Goal: Task Accomplishment & Management: Use online tool/utility

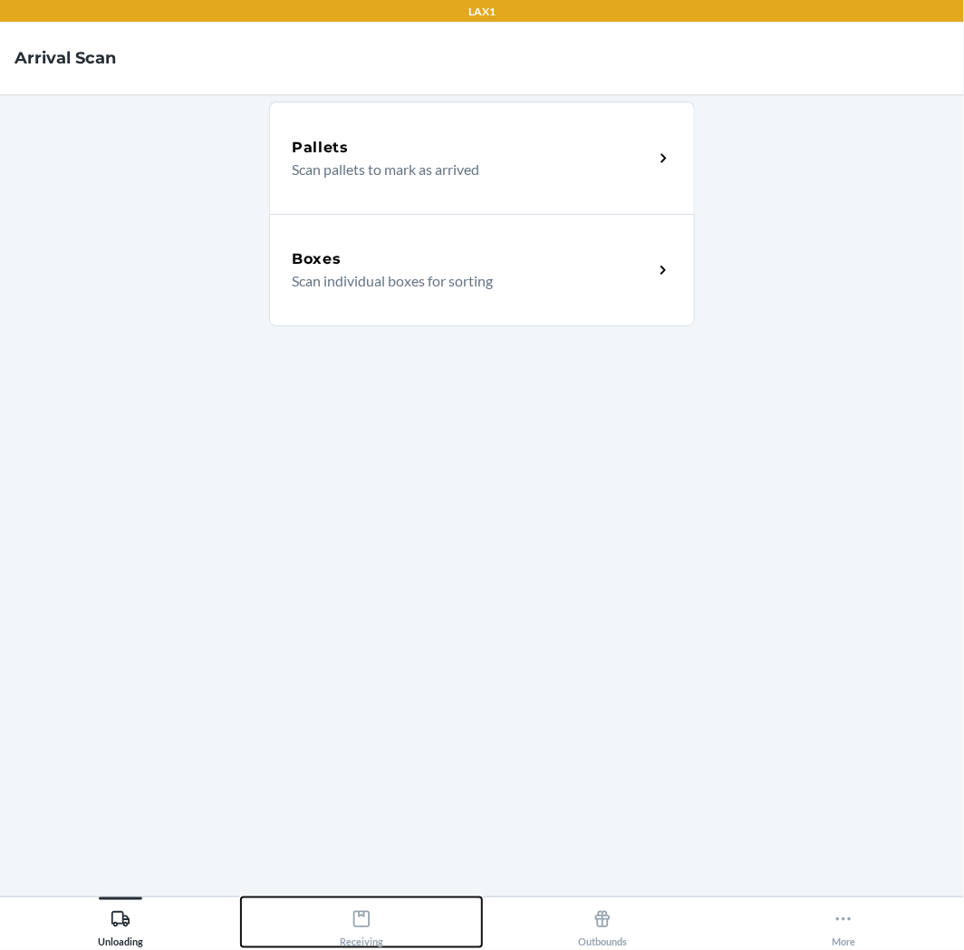
click at [405, 922] on button "Receiving" at bounding box center [361, 922] width 241 height 50
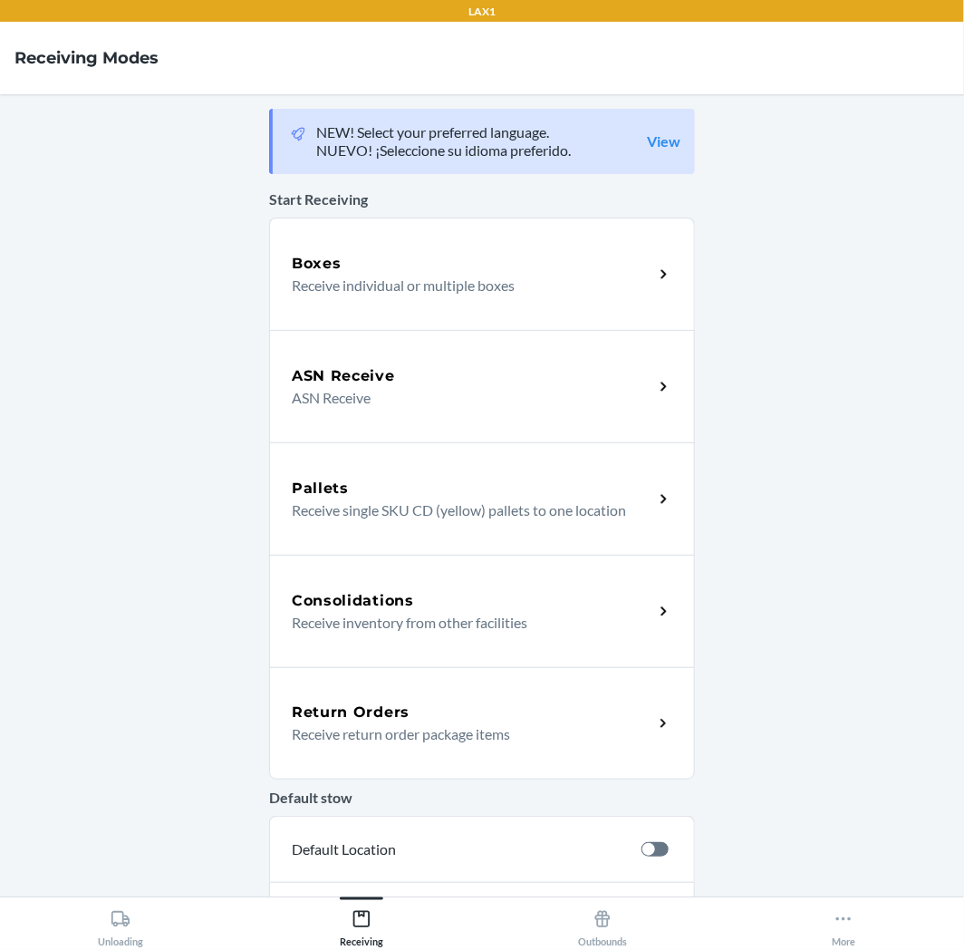
click at [322, 756] on div "Return Orders Receive return order package items" at bounding box center [482, 723] width 426 height 112
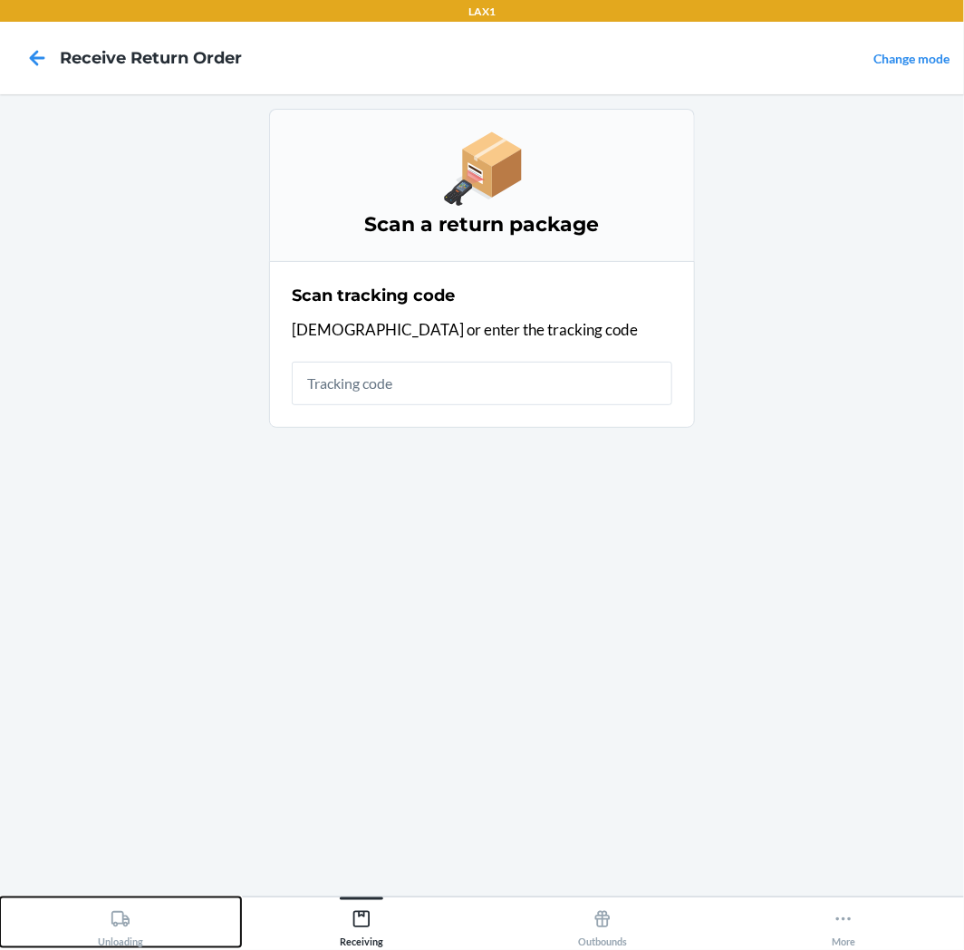
click at [173, 905] on button "Unloading" at bounding box center [120, 922] width 241 height 50
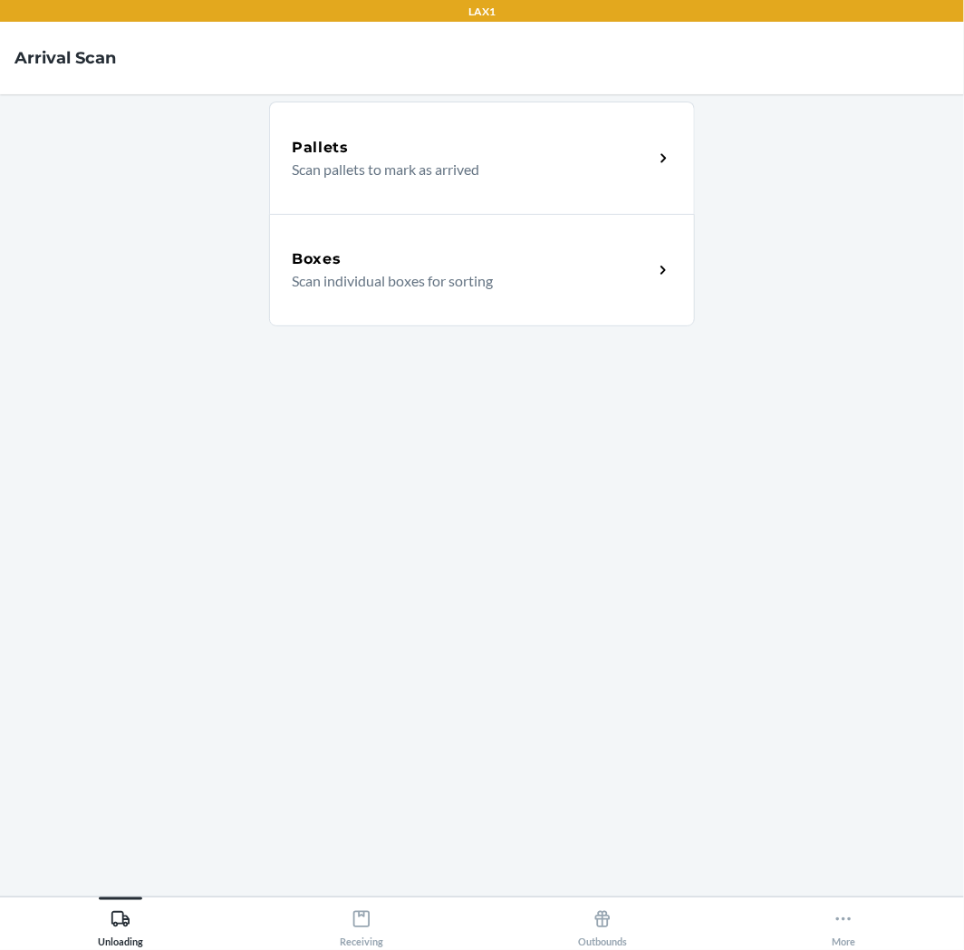
click at [483, 315] on div "Boxes Scan individual boxes for sorting" at bounding box center [482, 270] width 426 height 112
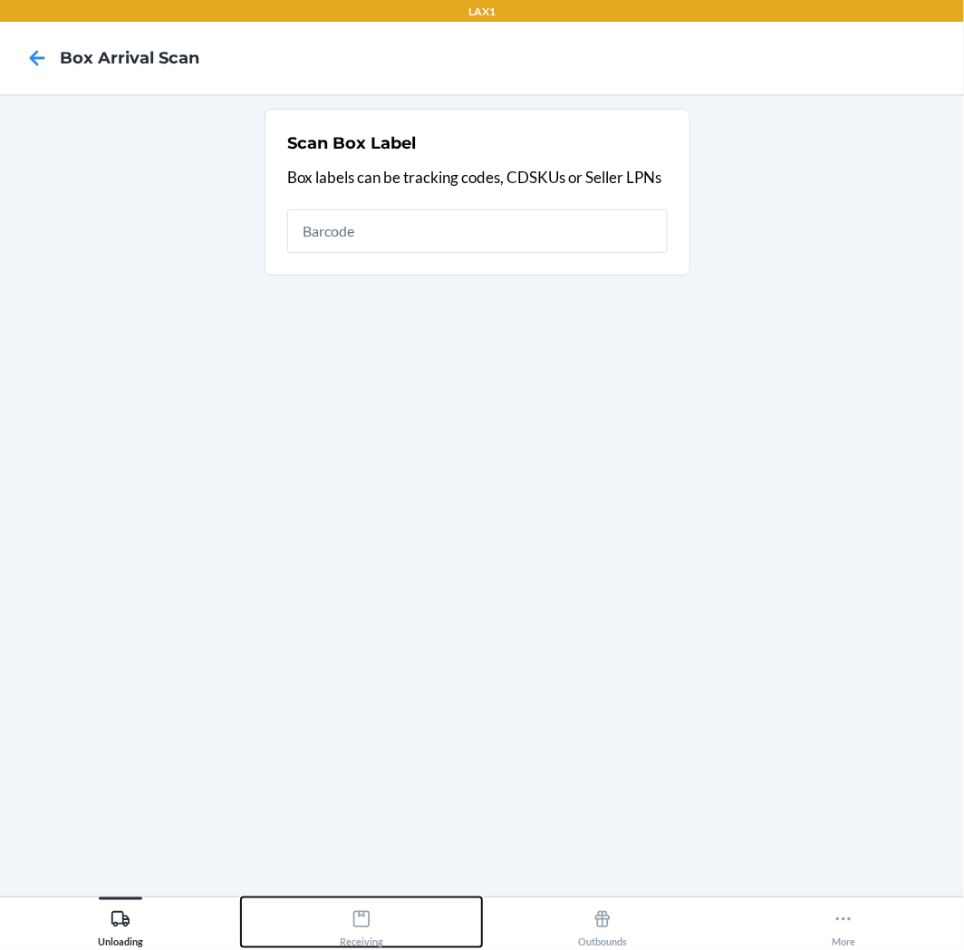
click at [363, 925] on icon at bounding box center [362, 919] width 20 height 20
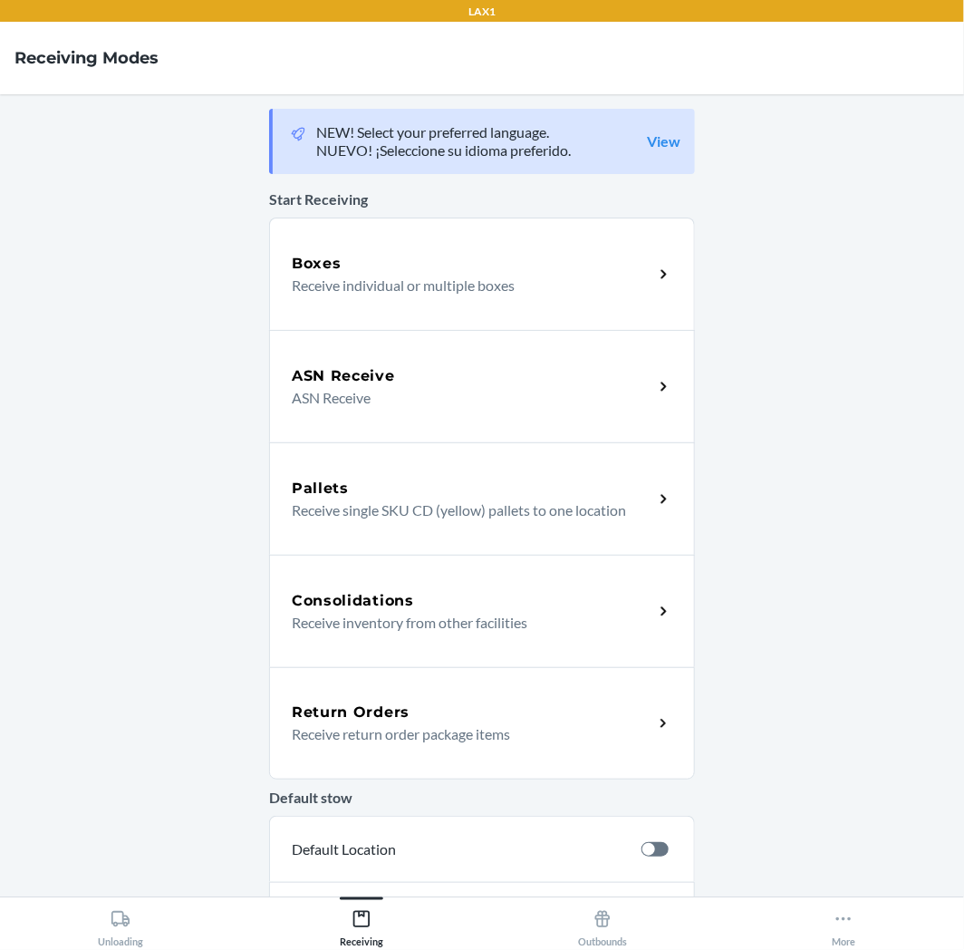
click at [358, 749] on div "Return Orders Receive return order package items" at bounding box center [482, 723] width 426 height 112
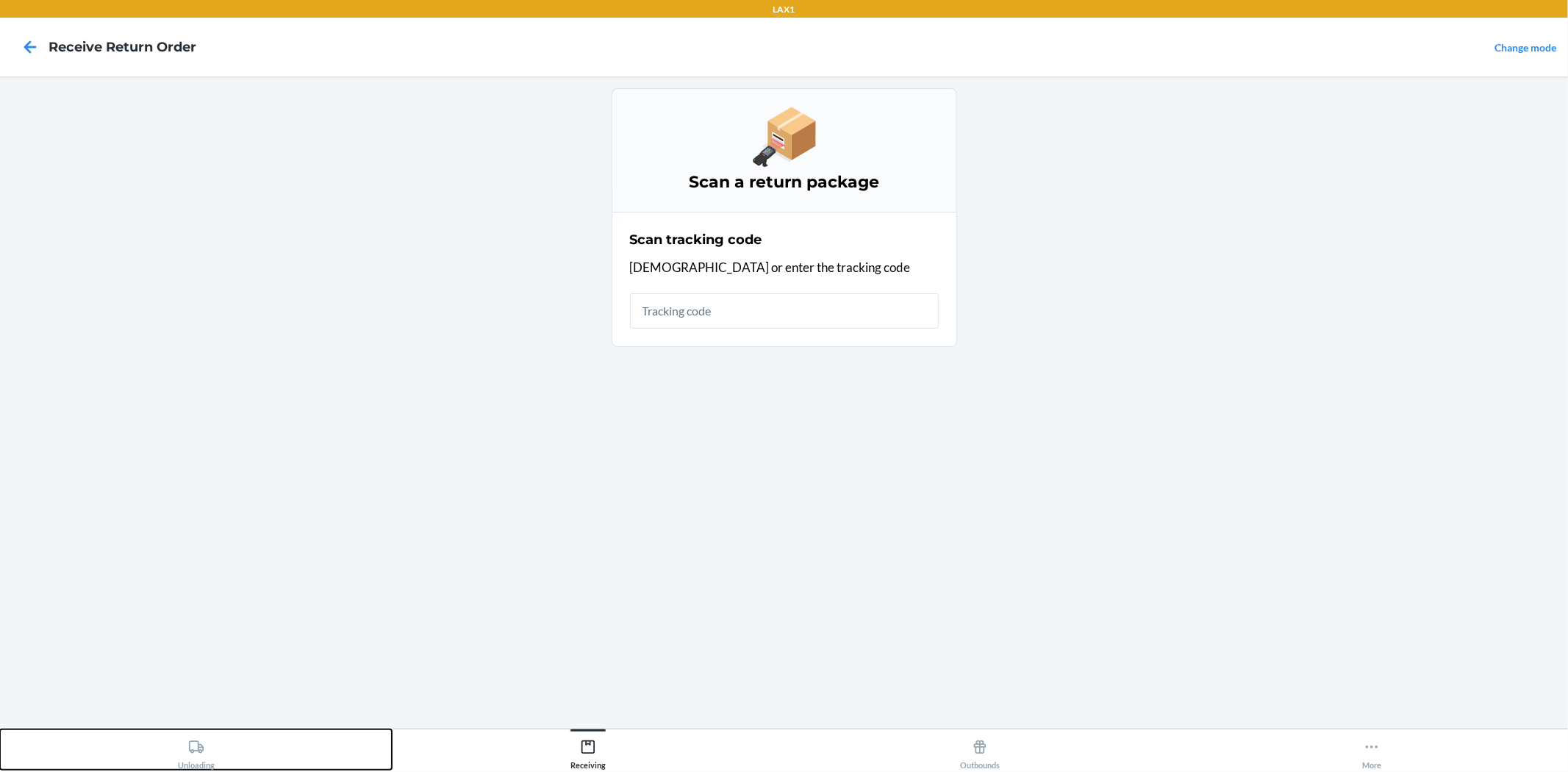
click at [204, 754] on div "Unloading" at bounding box center [195, 751] width 37 height 36
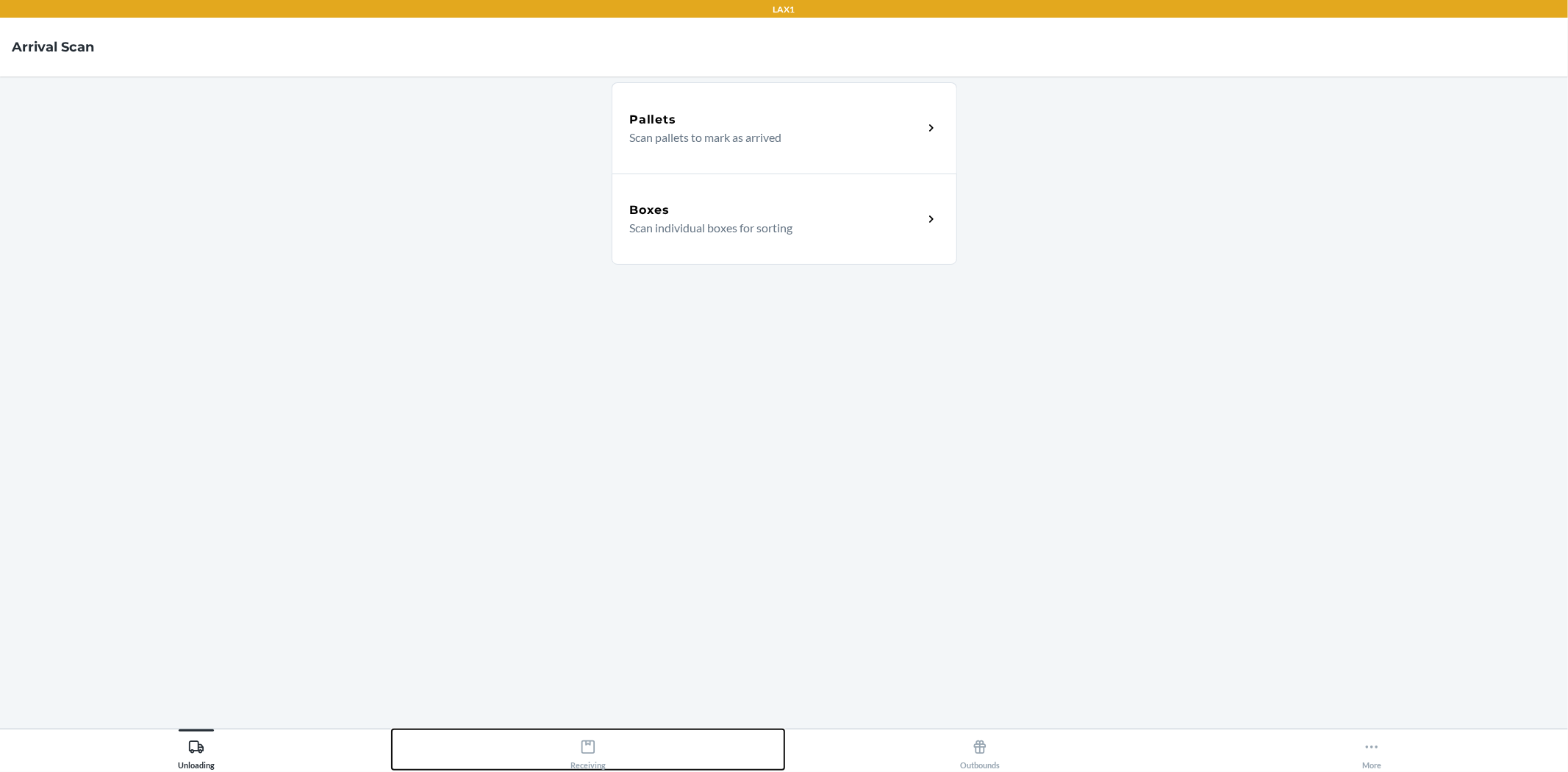
click at [615, 759] on button "Receiving" at bounding box center [587, 749] width 392 height 41
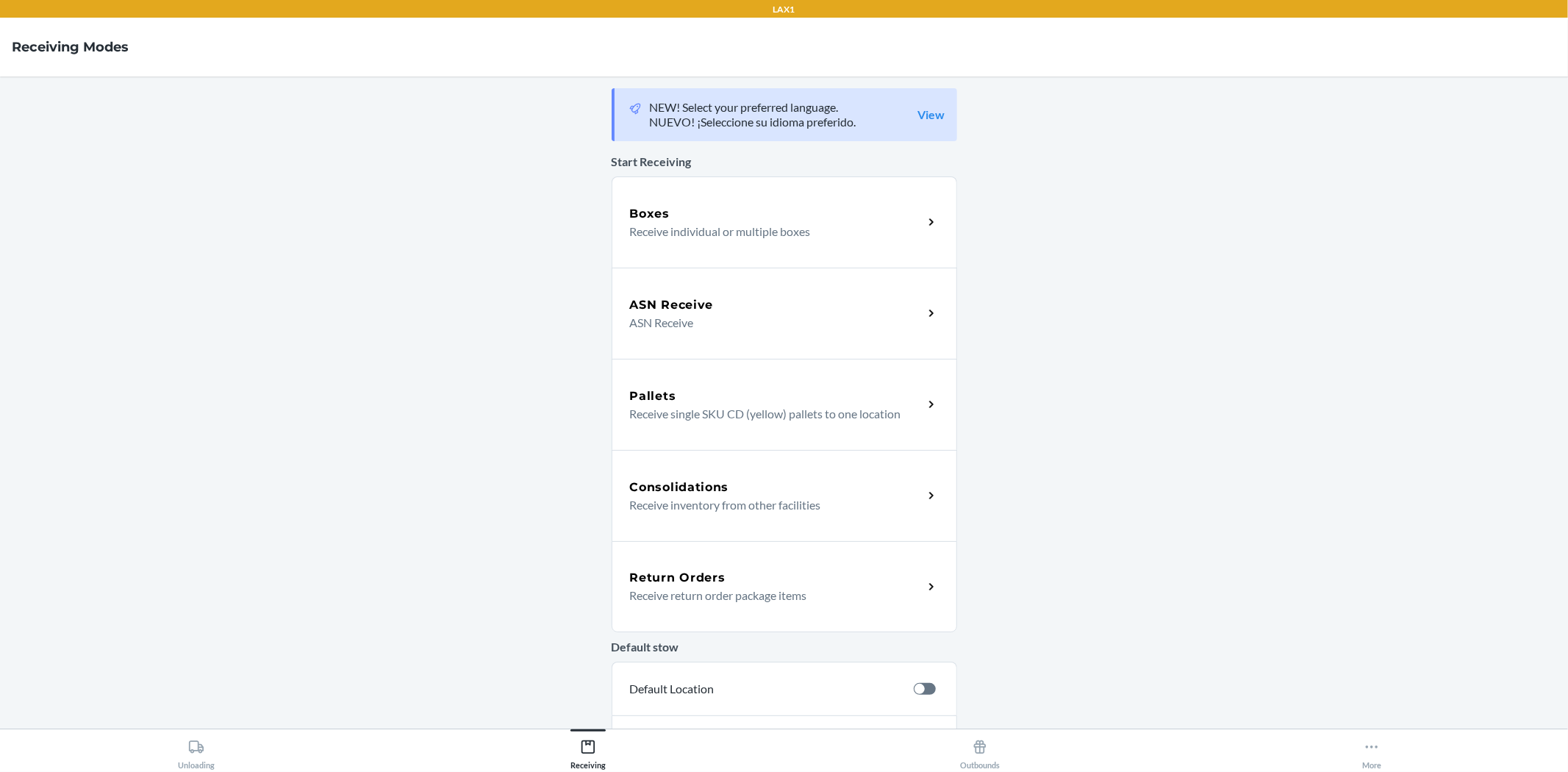
click at [718, 601] on p "Receive return order package items" at bounding box center [771, 595] width 281 height 18
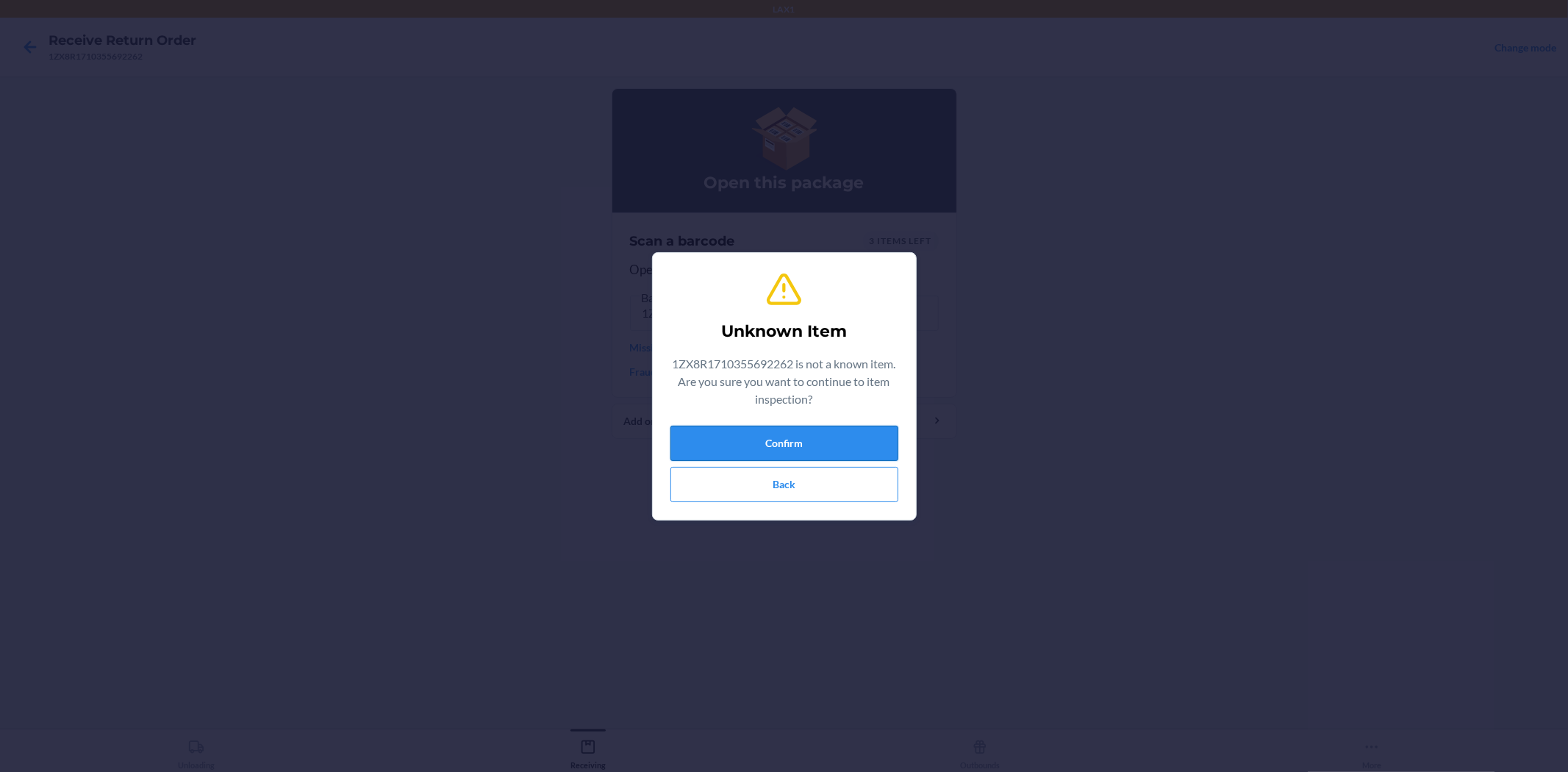
click at [782, 435] on button "Confirm" at bounding box center [784, 444] width 228 height 36
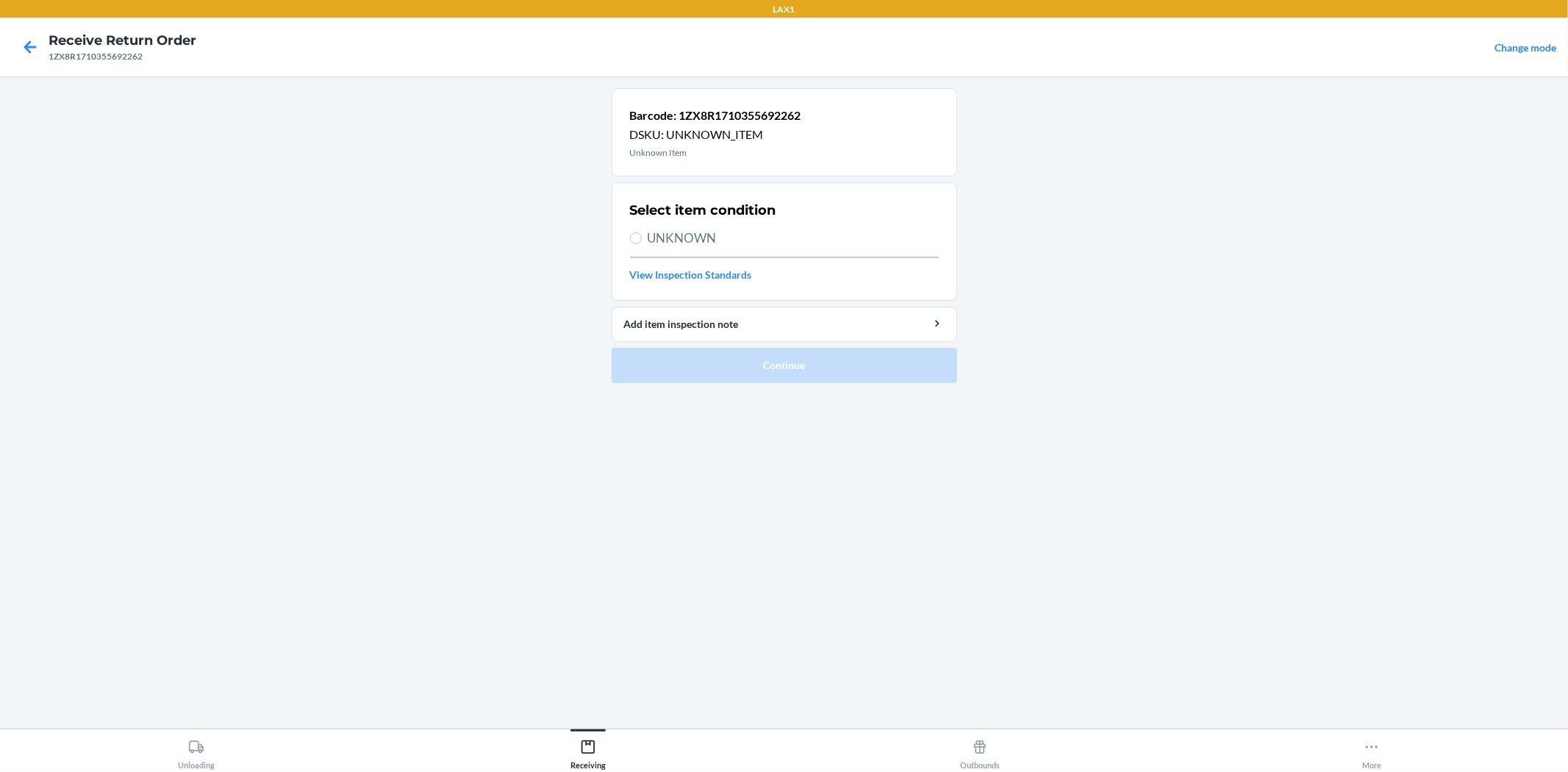
click at [651, 238] on span "UNKNOWN" at bounding box center [793, 238] width 291 height 19
click at [642, 238] on input "UNKNOWN" at bounding box center [636, 238] width 12 height 12
radio input "true"
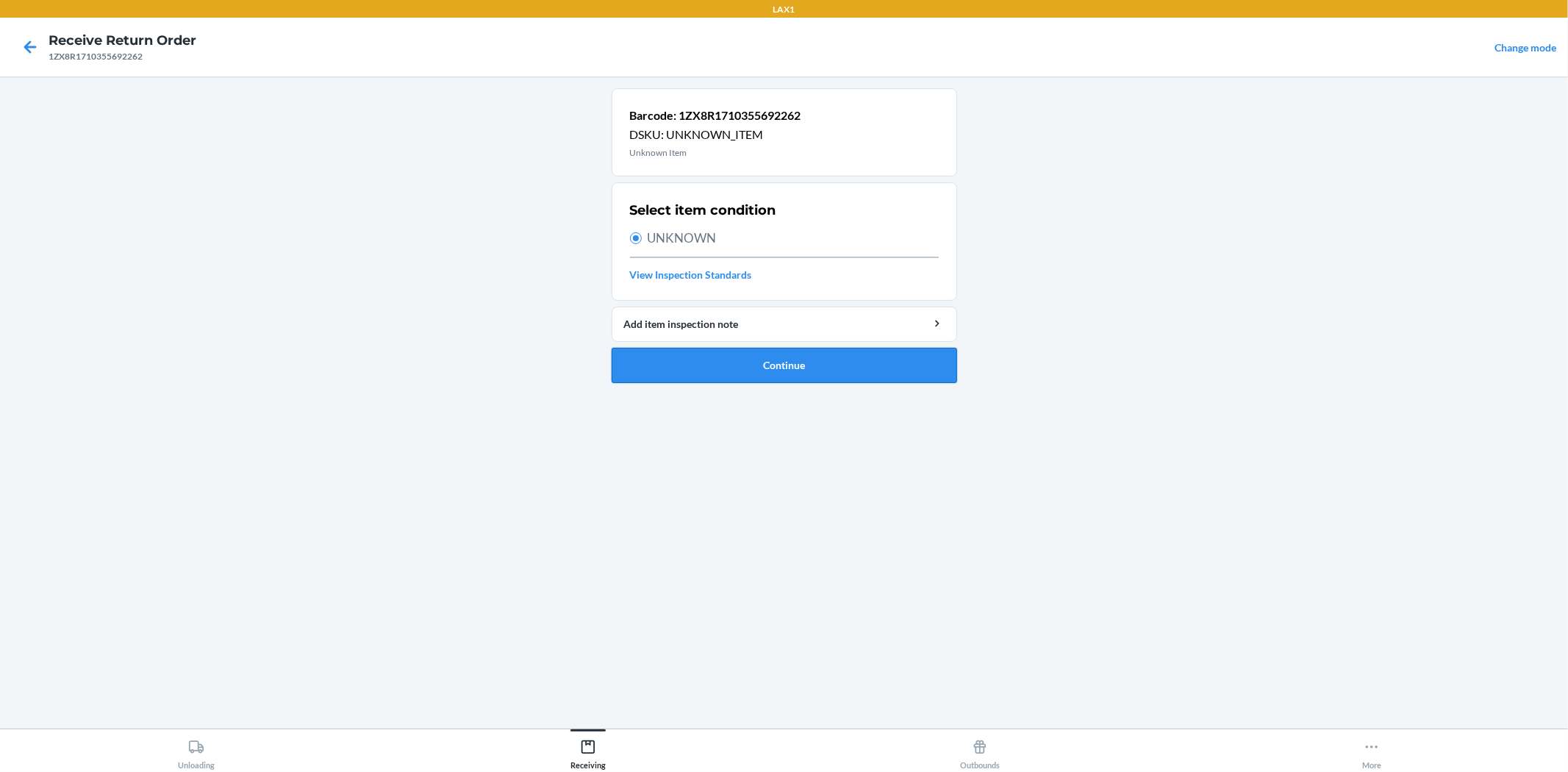
click at [782, 358] on button "Continue" at bounding box center [784, 366] width 346 height 36
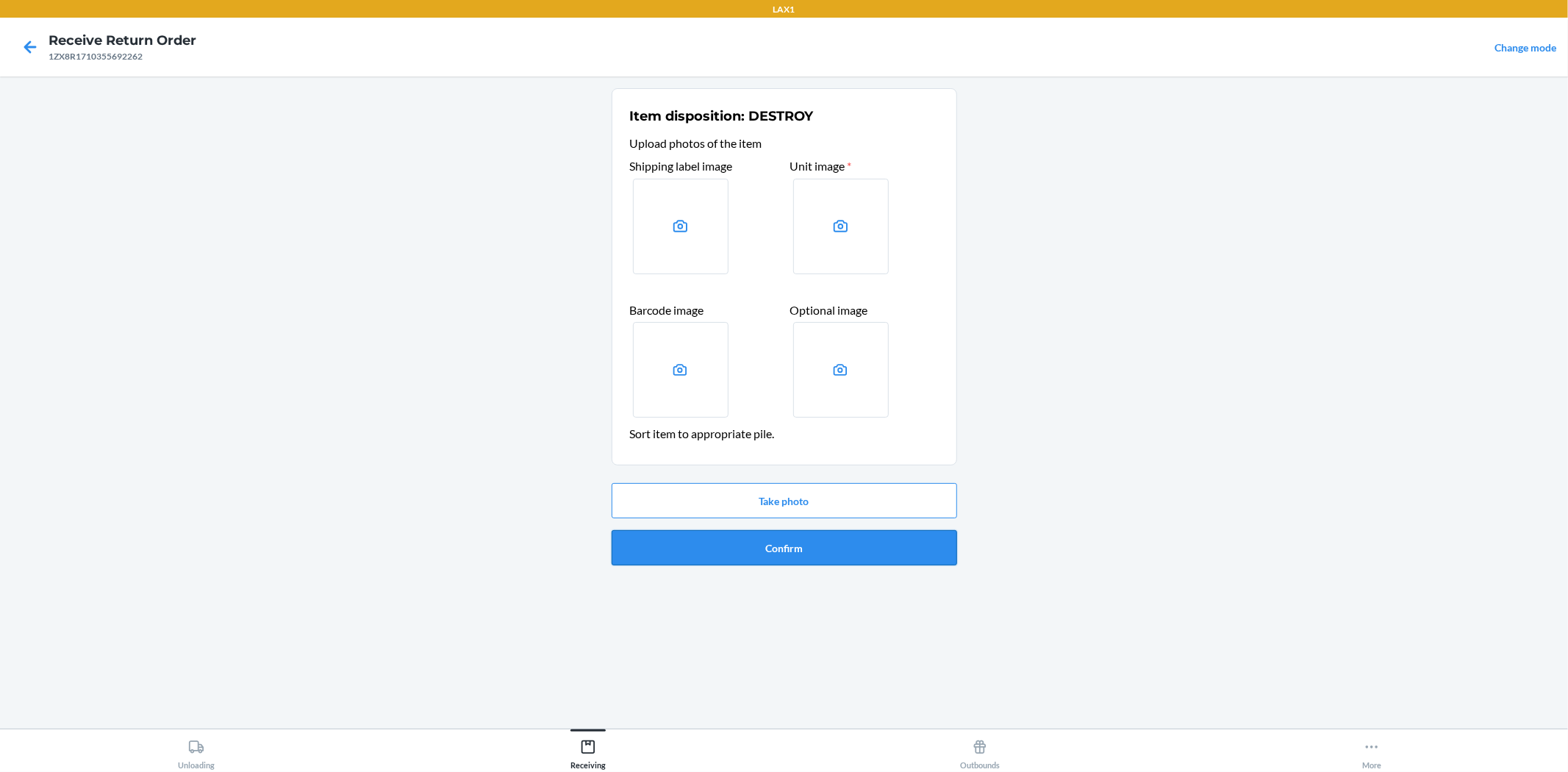
click at [782, 555] on button "Confirm" at bounding box center [784, 548] width 346 height 36
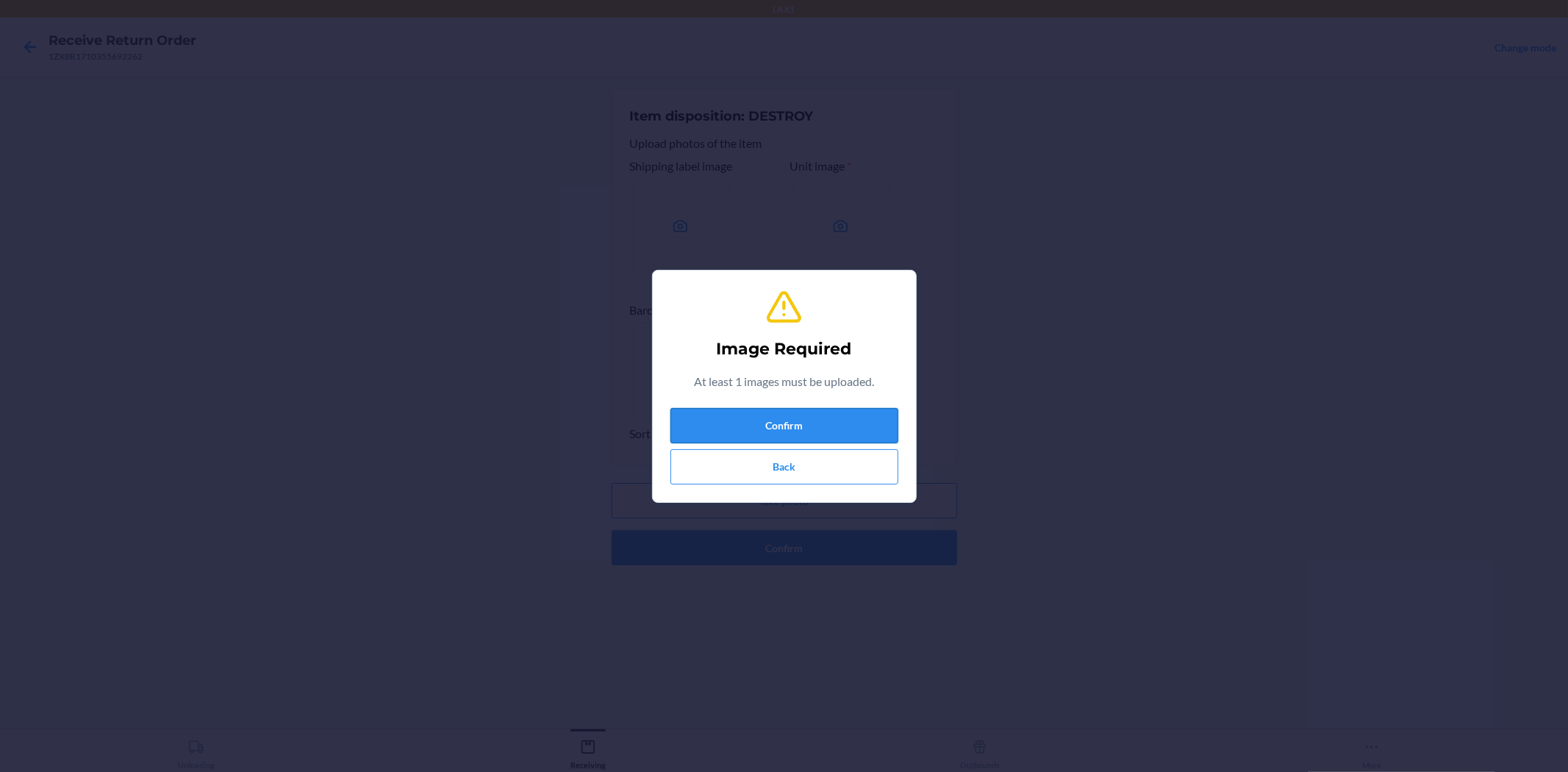
click at [782, 419] on button "Confirm" at bounding box center [784, 426] width 228 height 36
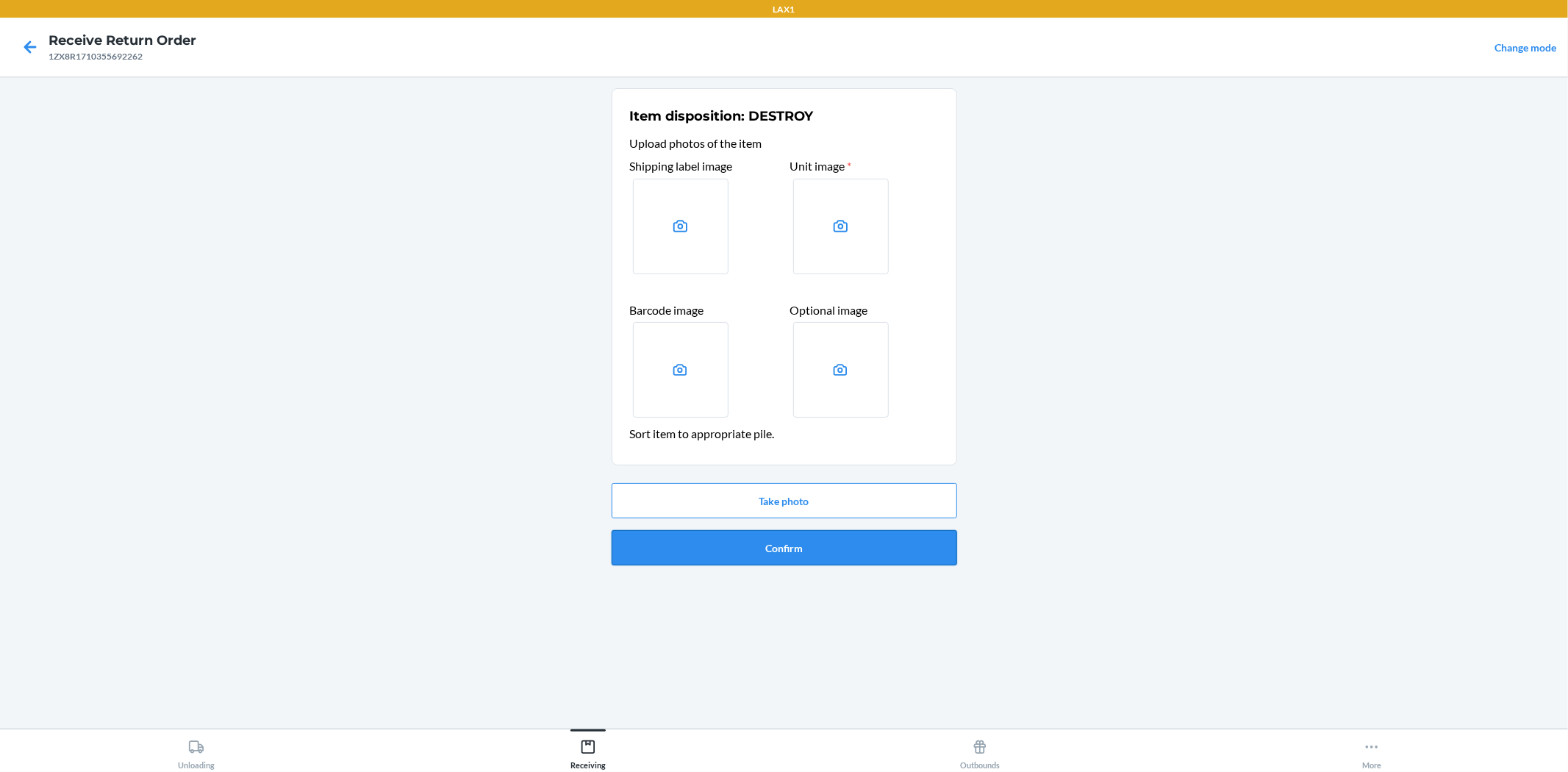
click at [743, 538] on button "Confirm" at bounding box center [784, 548] width 346 height 36
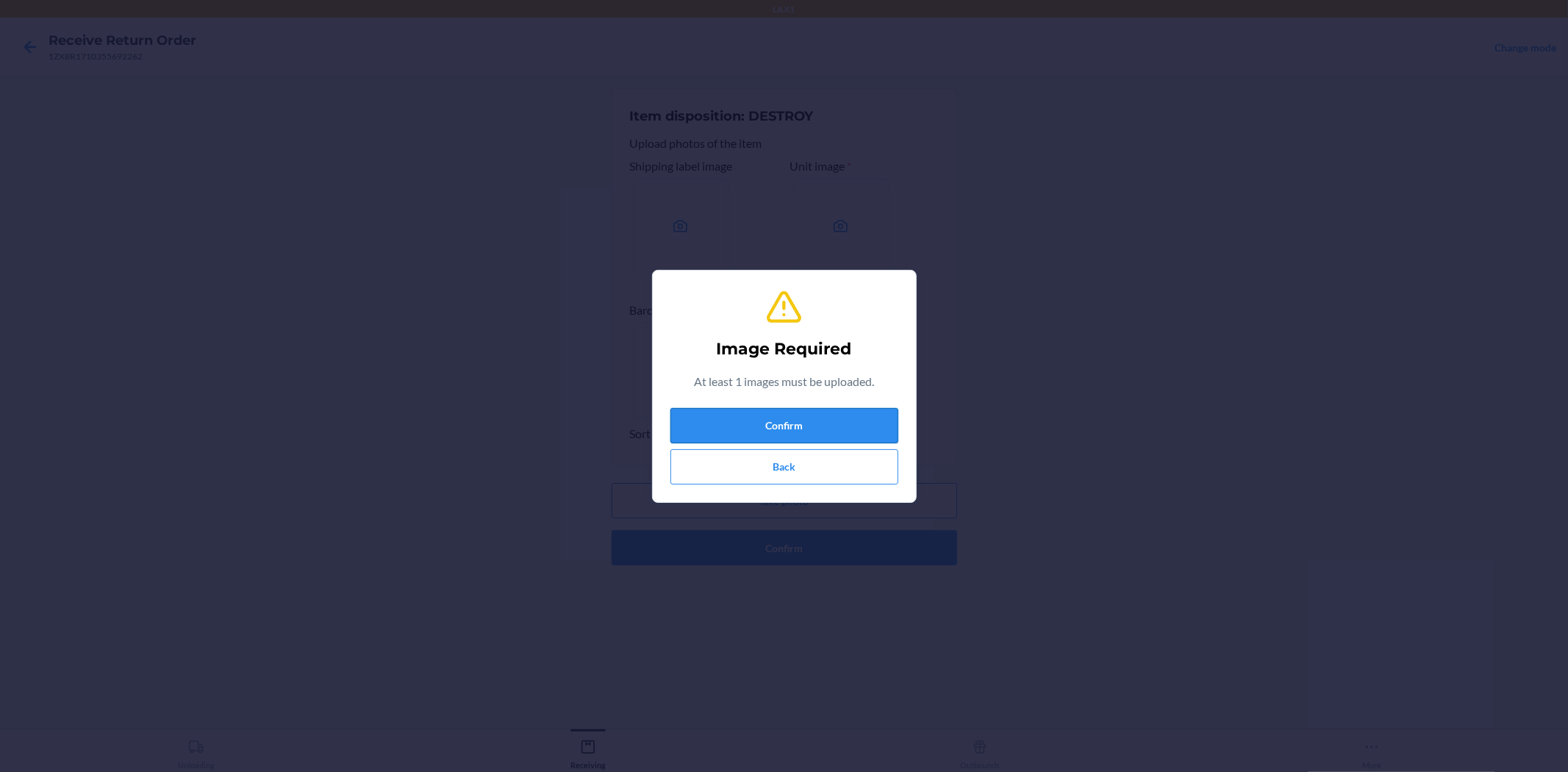
click at [761, 420] on button "Confirm" at bounding box center [784, 426] width 228 height 36
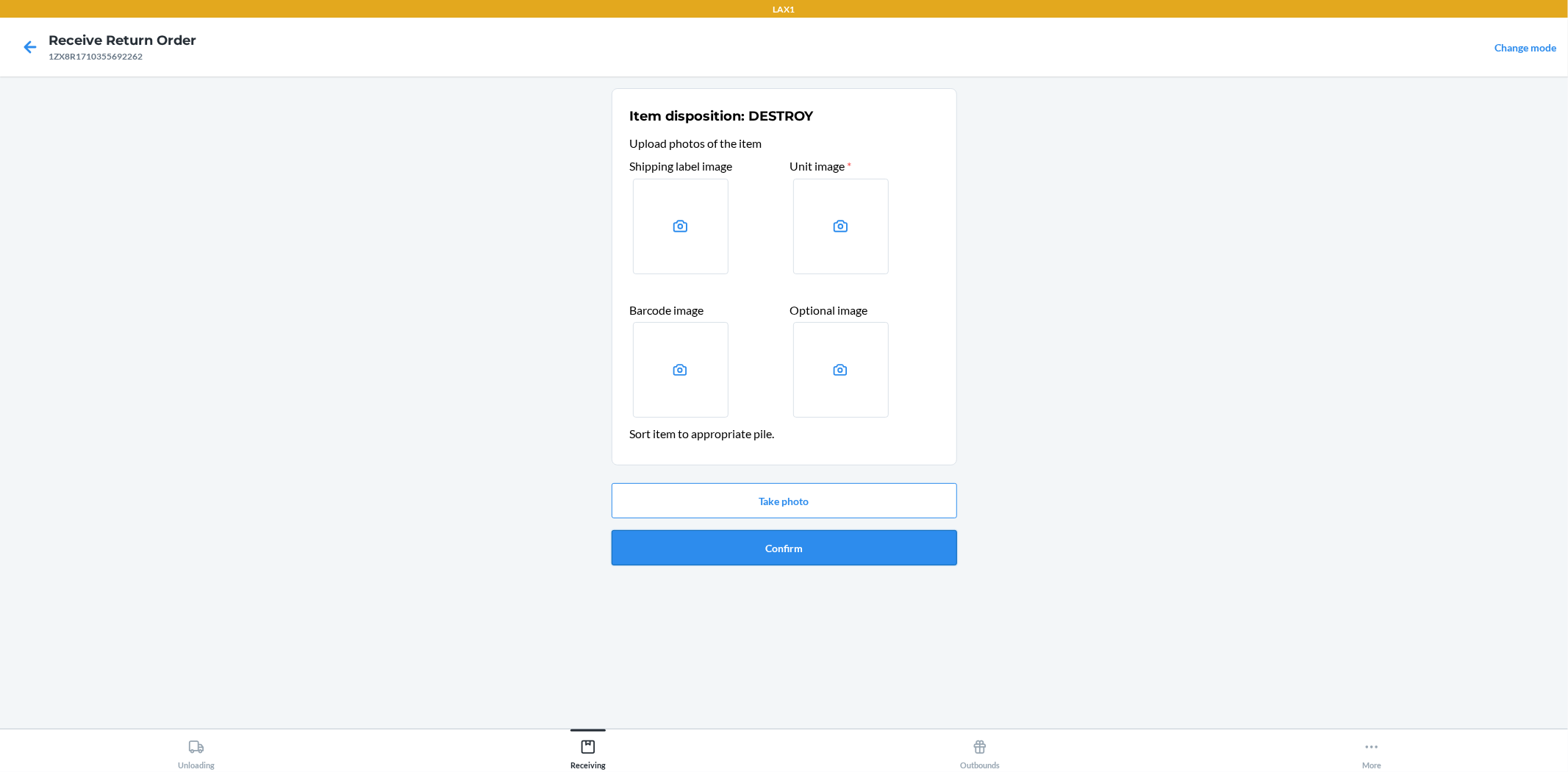
click at [782, 539] on button "Confirm" at bounding box center [784, 548] width 346 height 36
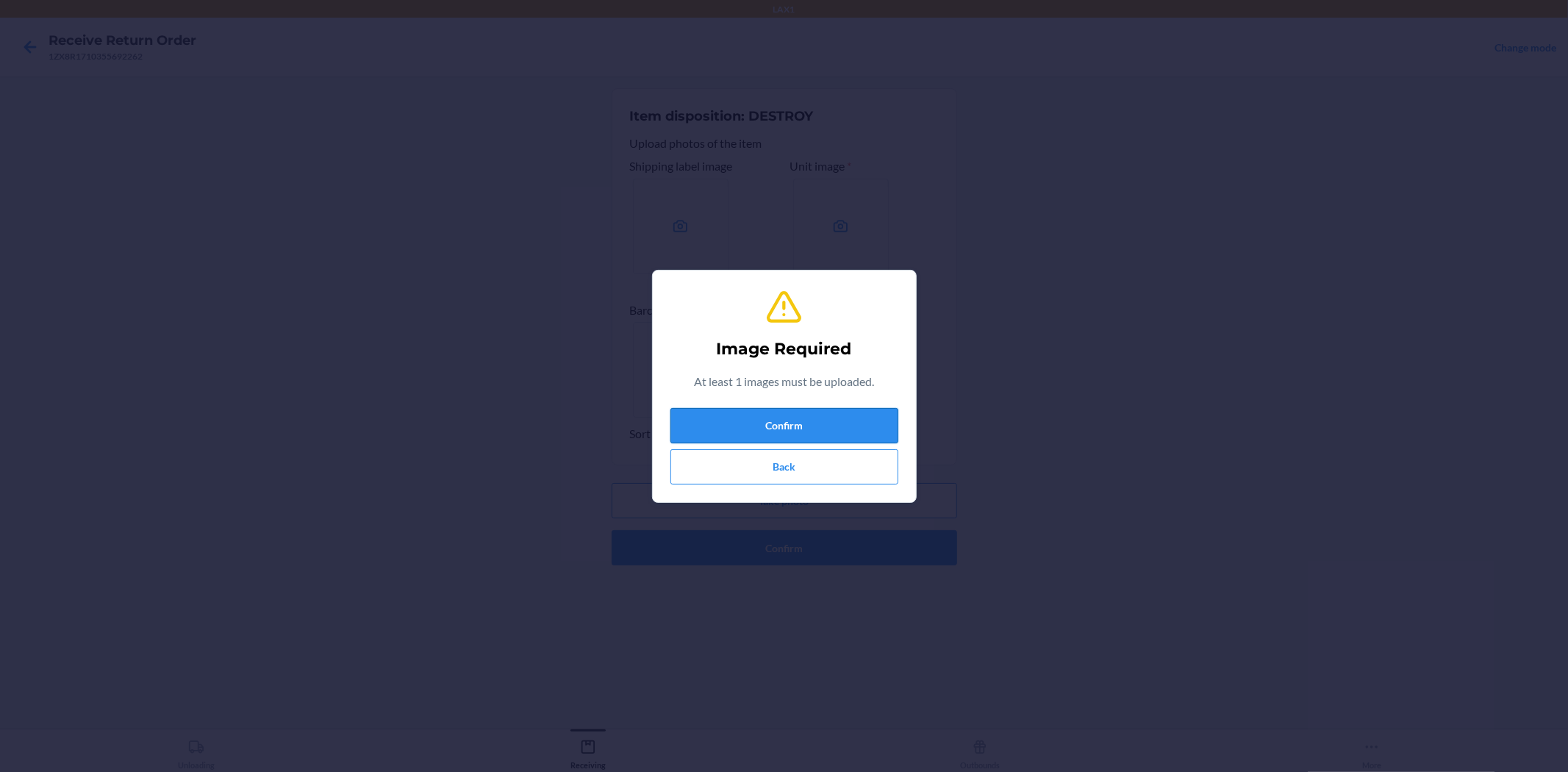
click at [782, 415] on button "Confirm" at bounding box center [784, 426] width 228 height 36
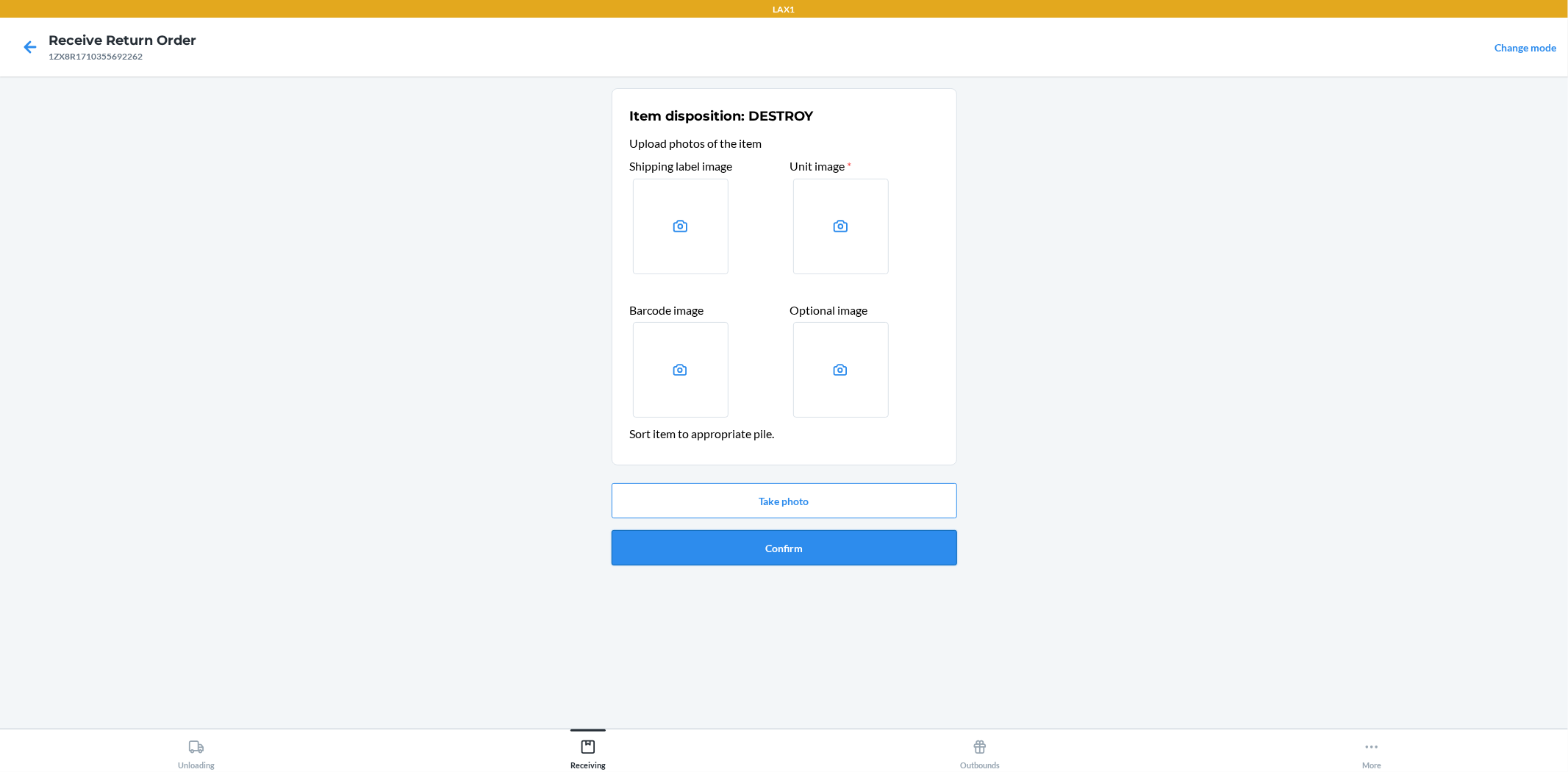
click at [782, 542] on button "Confirm" at bounding box center [784, 548] width 346 height 36
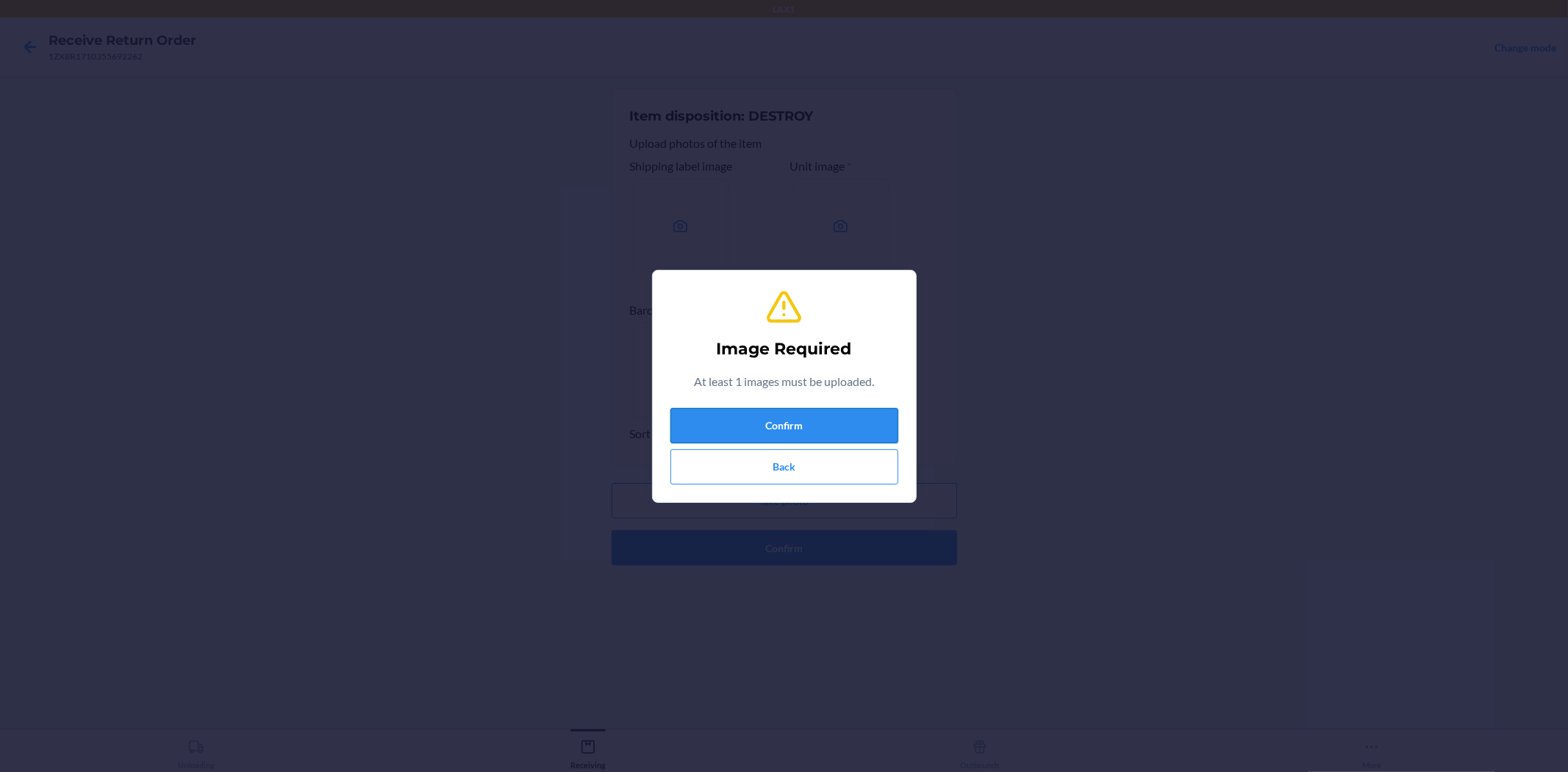
click at [782, 427] on button "Confirm" at bounding box center [784, 426] width 228 height 36
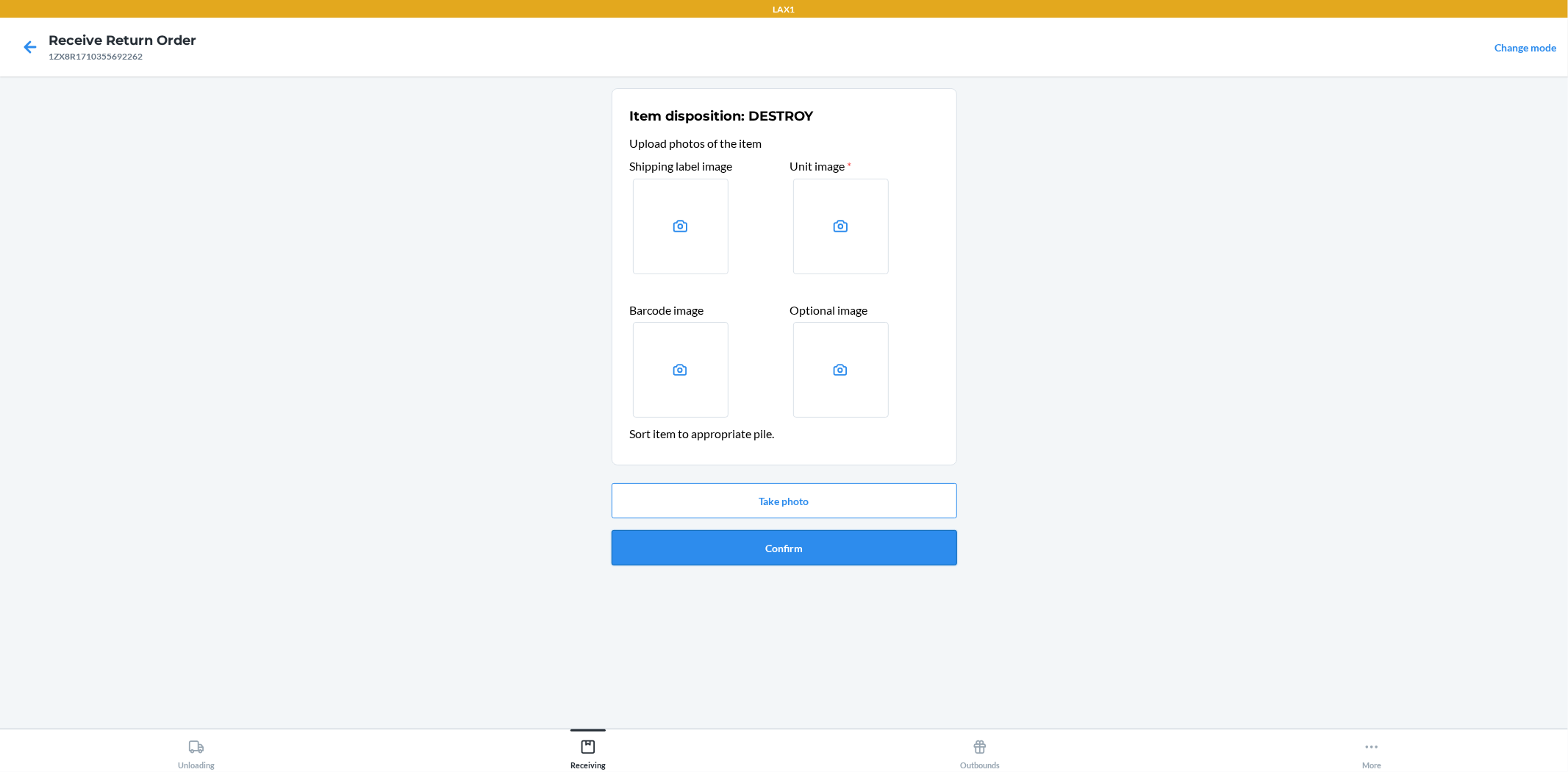
click at [782, 548] on button "Confirm" at bounding box center [784, 548] width 346 height 36
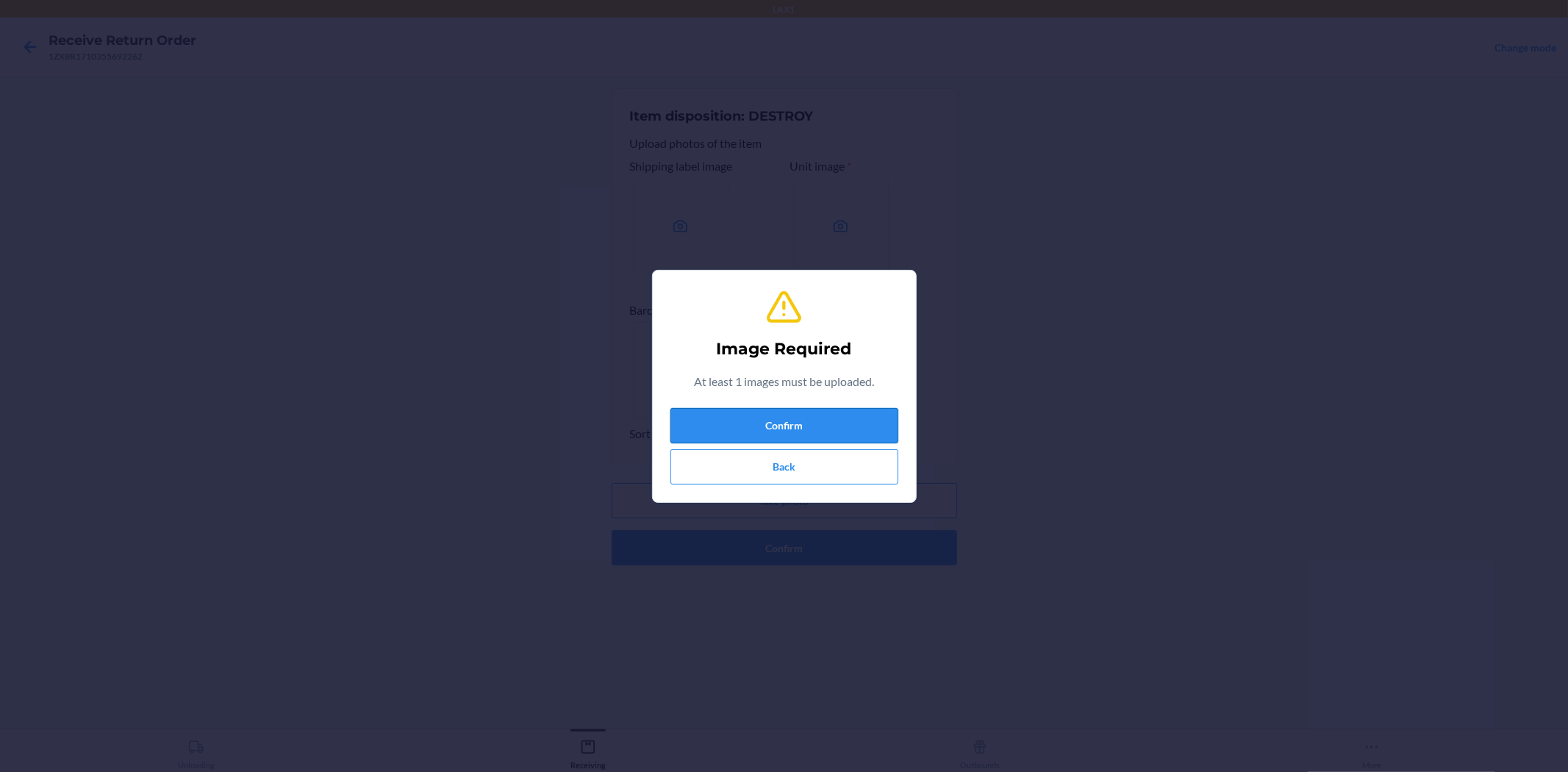
click at [782, 414] on button "Confirm" at bounding box center [784, 426] width 228 height 36
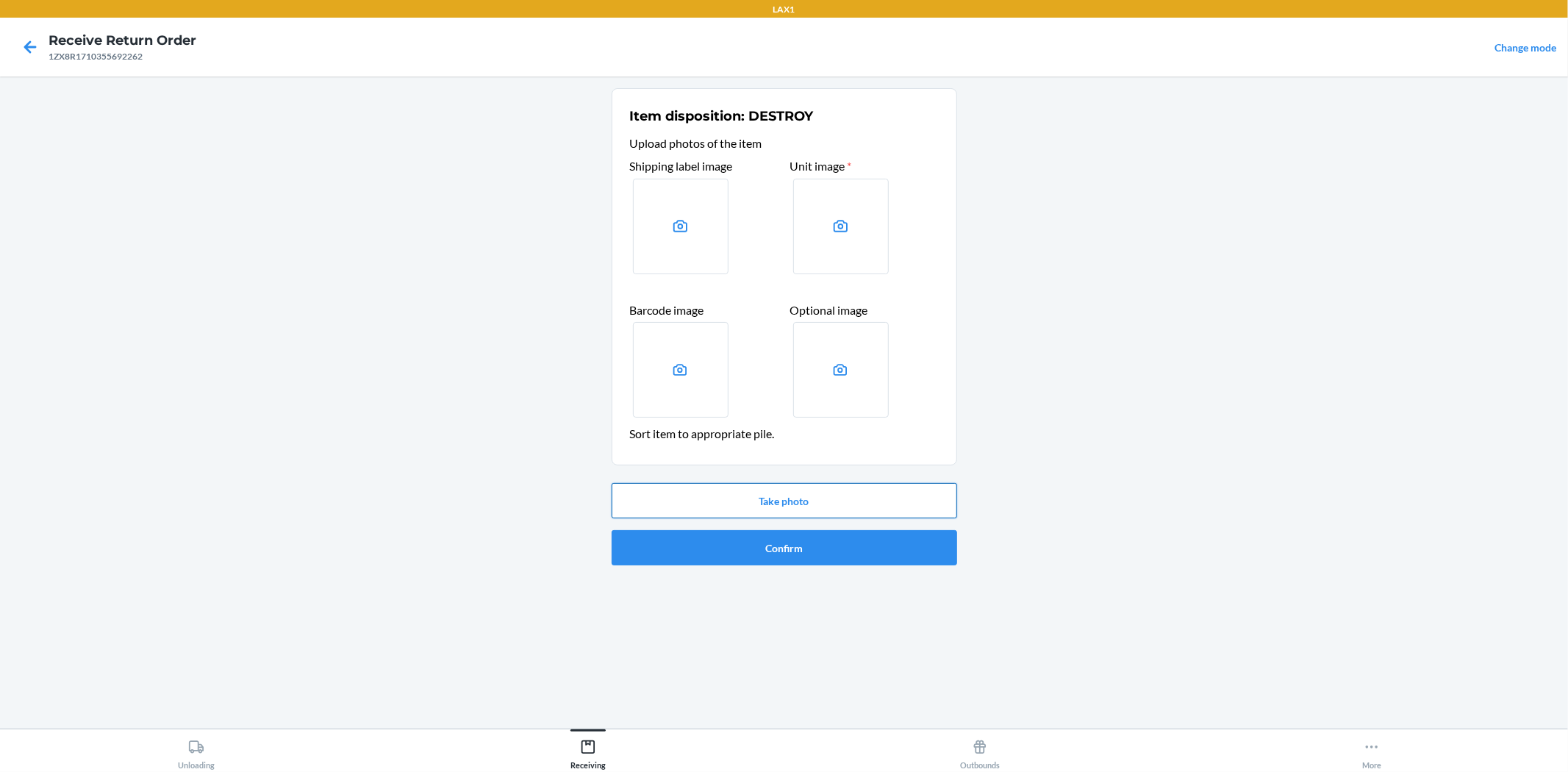
click at [782, 512] on button "Take photo" at bounding box center [784, 501] width 346 height 36
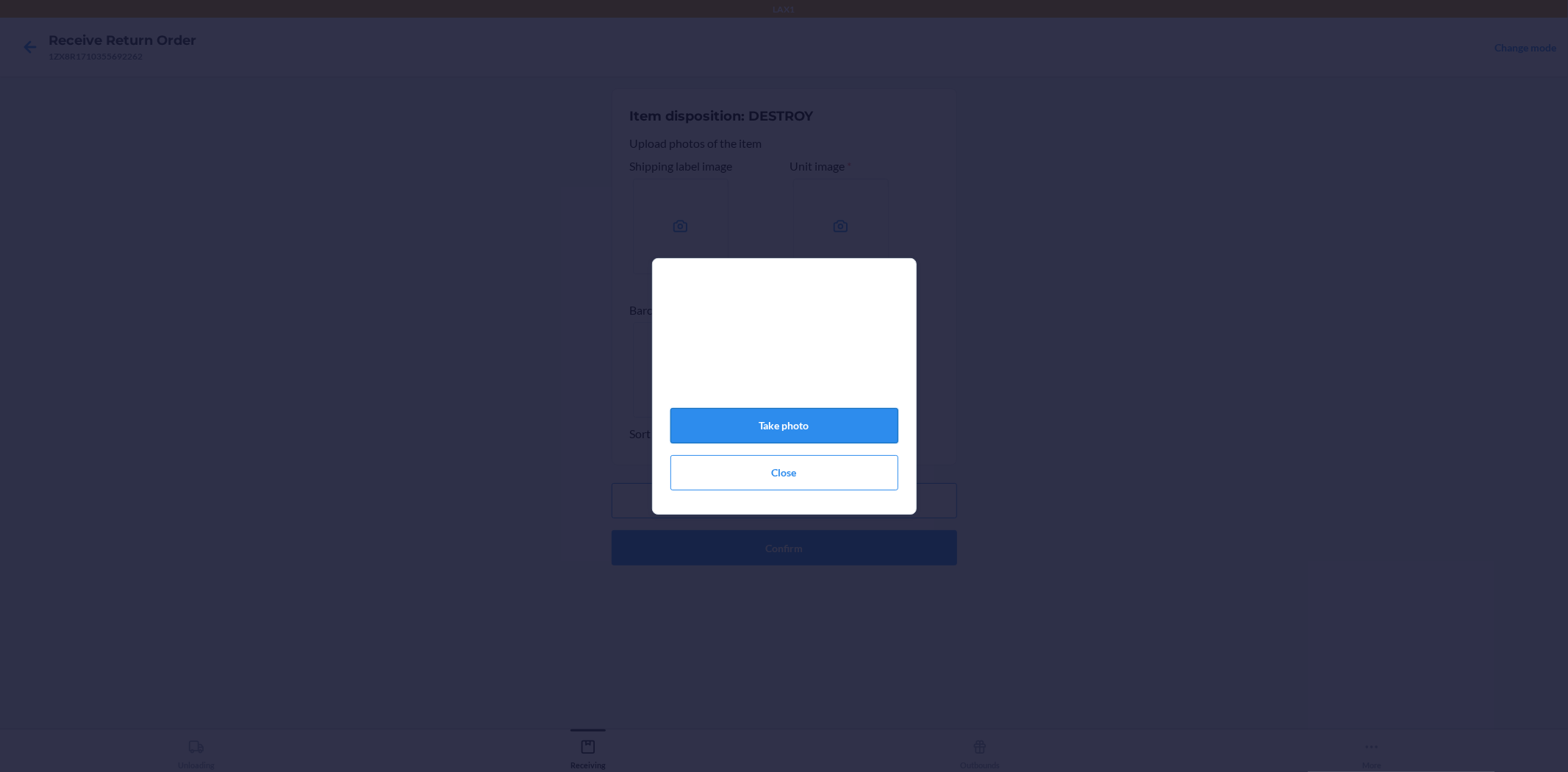
click at [782, 436] on button "Take photo" at bounding box center [784, 426] width 228 height 36
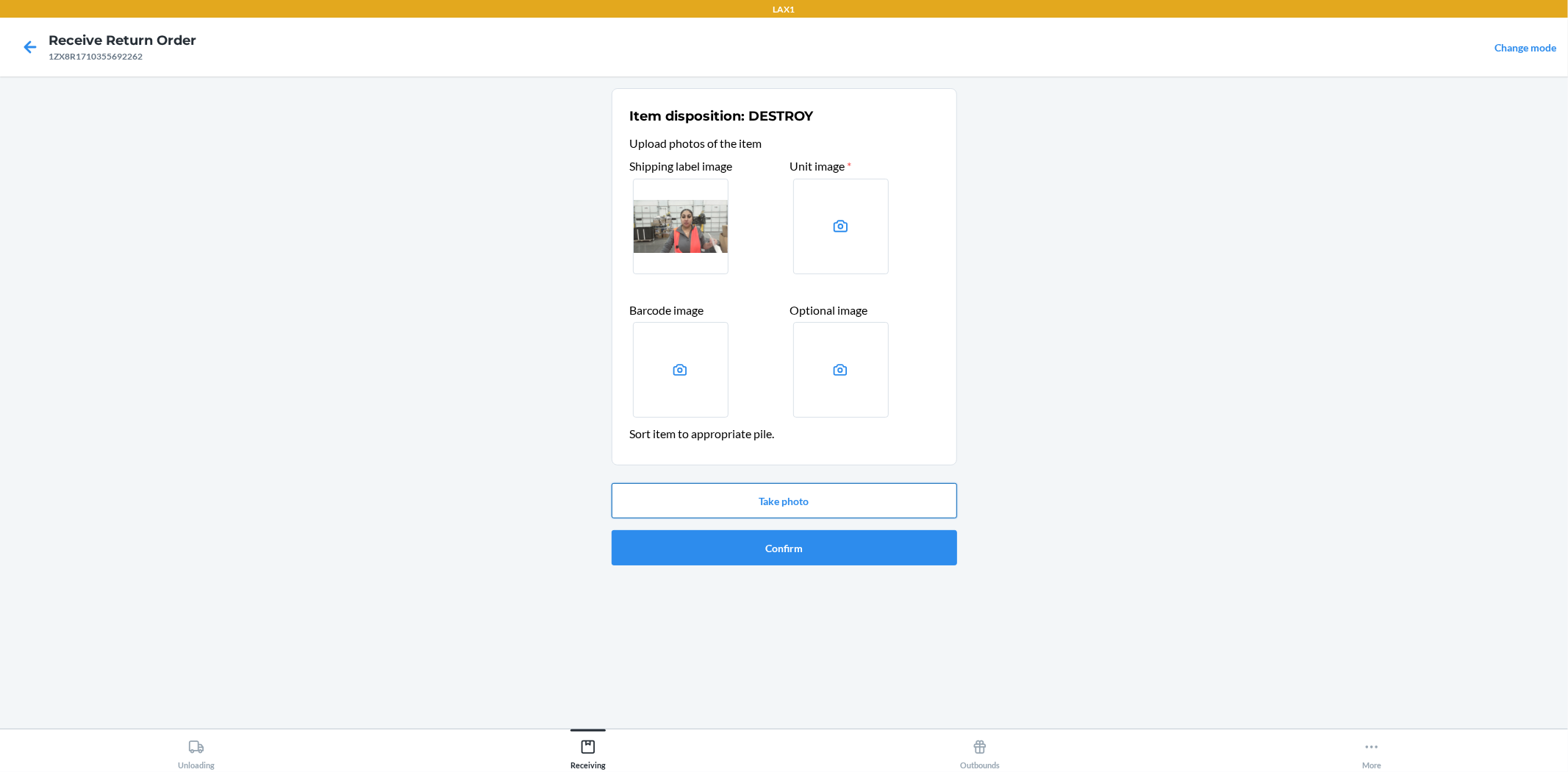
click at [735, 495] on button "Take photo" at bounding box center [784, 501] width 346 height 36
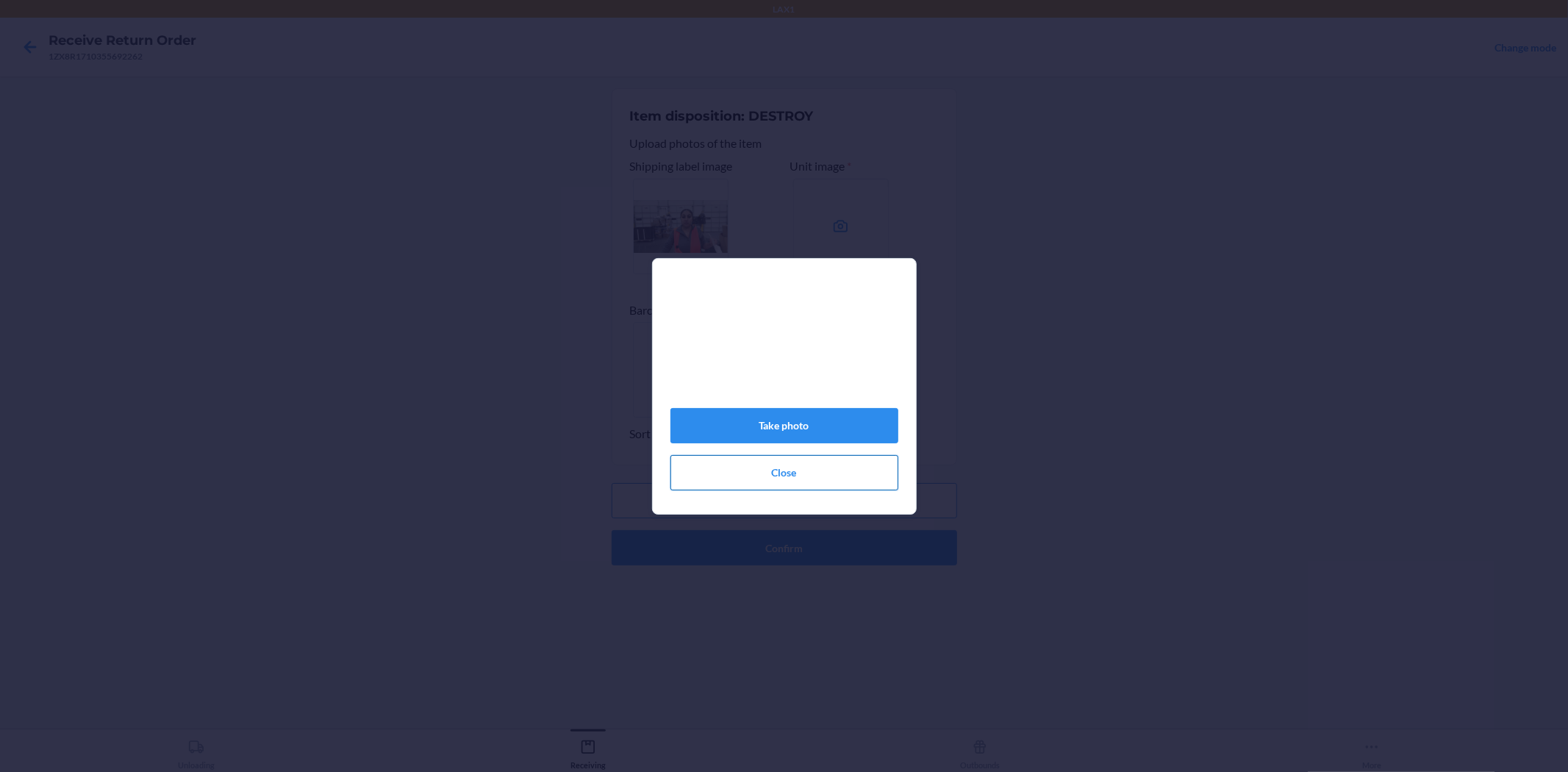
click at [782, 474] on button "Close" at bounding box center [784, 473] width 228 height 36
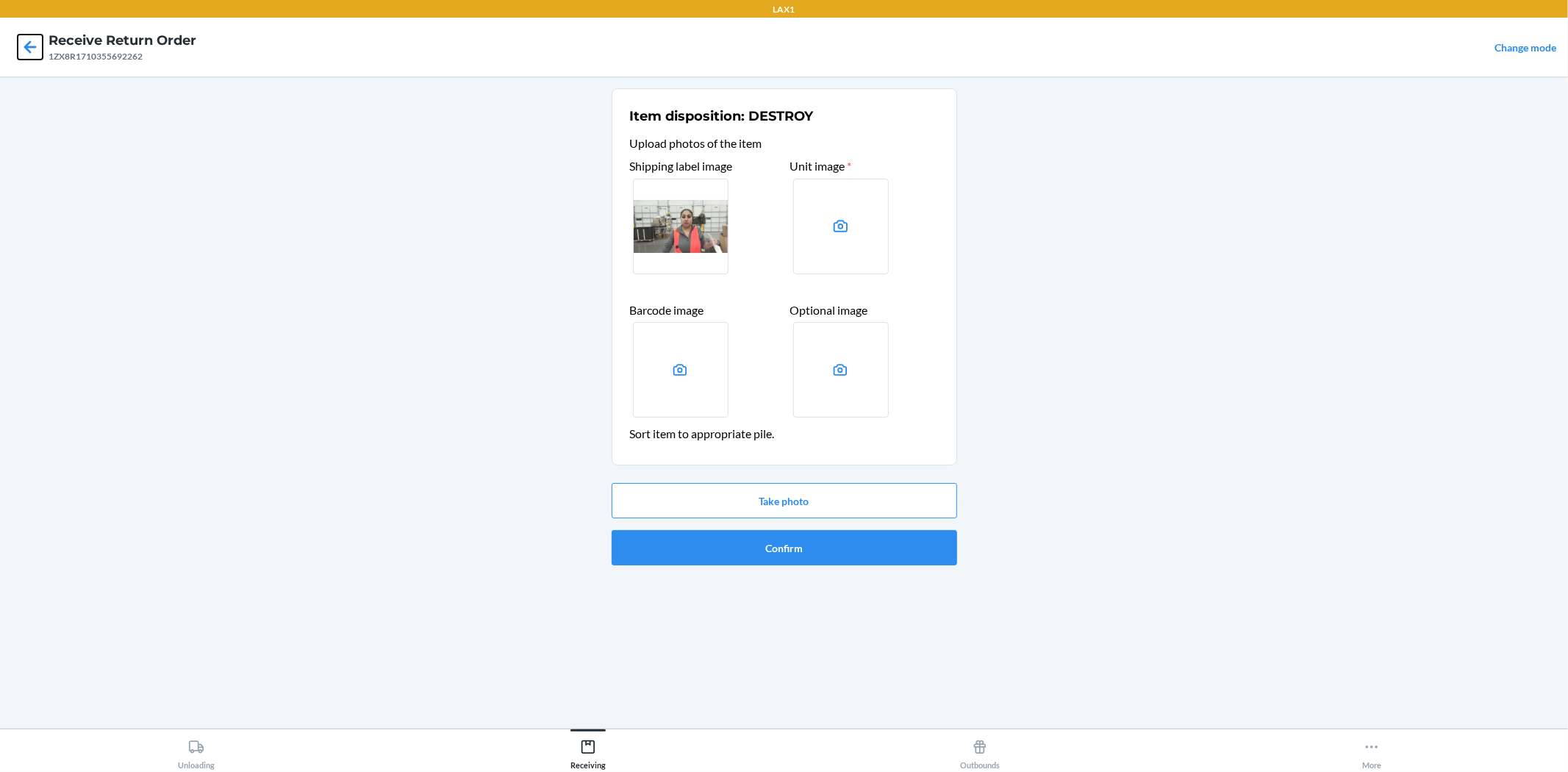
click at [28, 39] on icon at bounding box center [30, 47] width 25 height 25
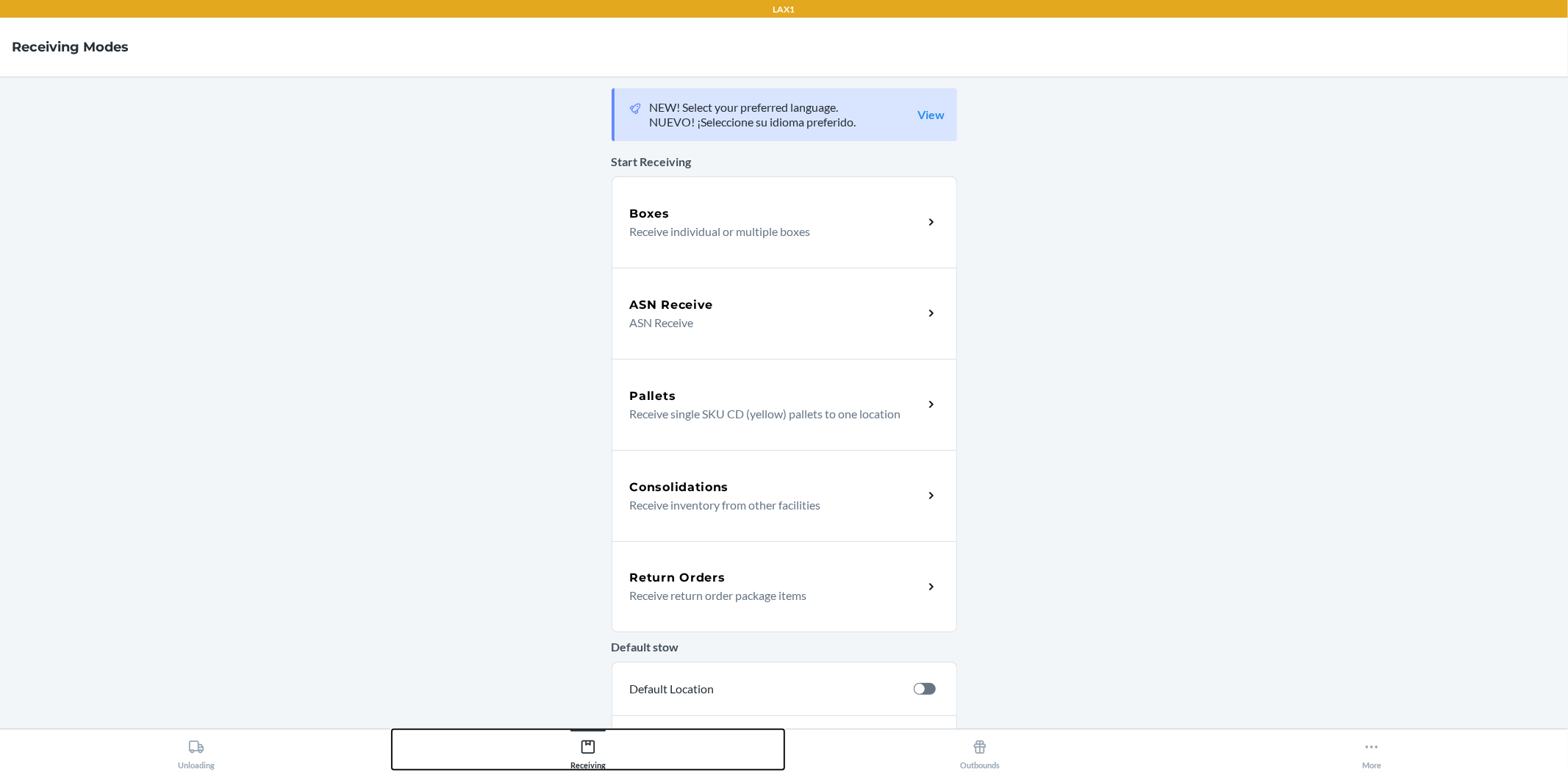
click at [635, 748] on button "Receiving" at bounding box center [587, 749] width 392 height 41
click at [612, 731] on button "Receiving" at bounding box center [587, 749] width 392 height 41
click at [641, 766] on button "Receiving" at bounding box center [587, 749] width 392 height 41
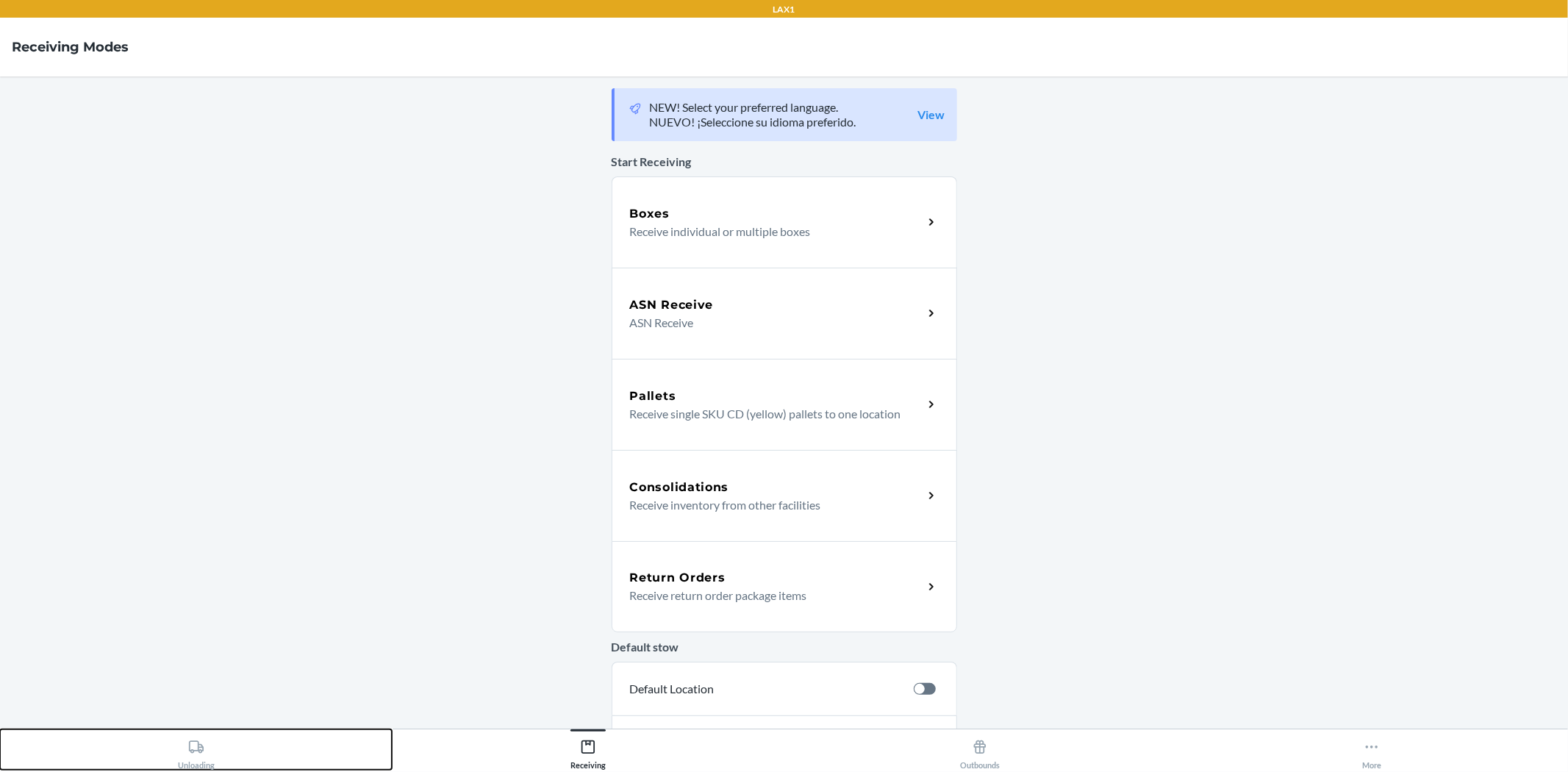
click at [221, 762] on button "Unloading" at bounding box center [195, 749] width 392 height 41
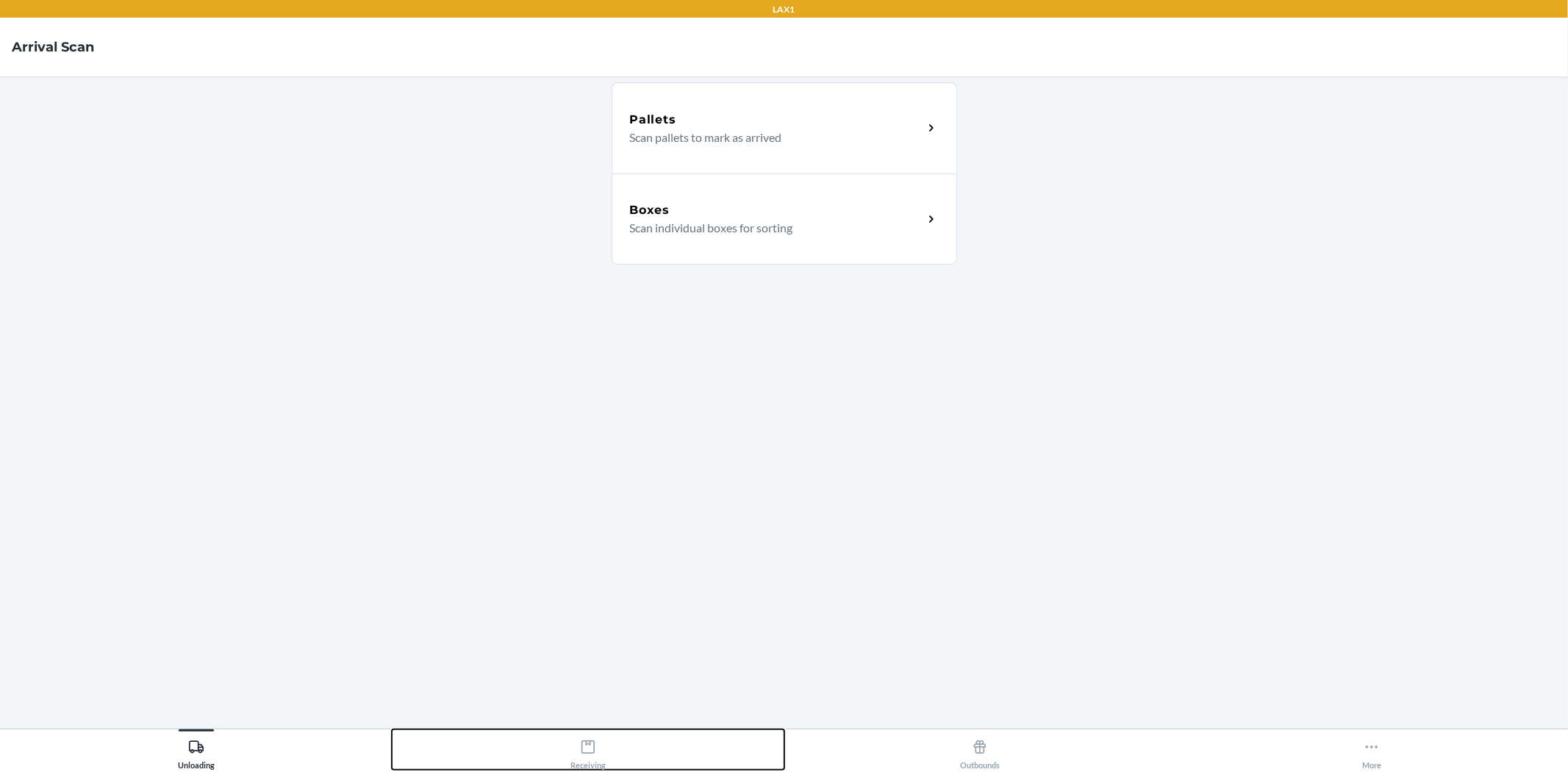
click at [475, 751] on button "Receiving" at bounding box center [587, 749] width 392 height 41
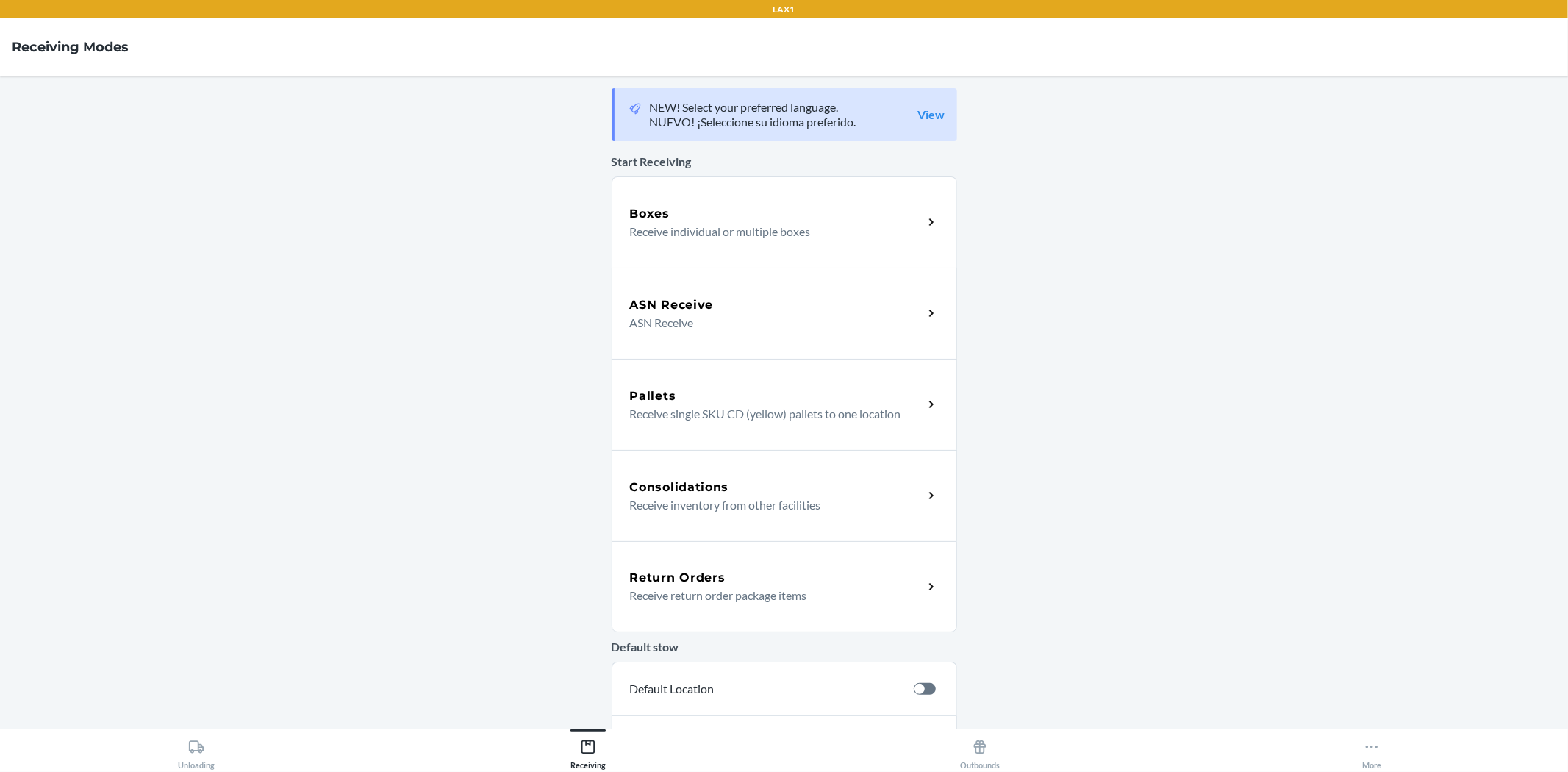
click at [642, 620] on div "Return Orders Receive return order package items" at bounding box center [784, 586] width 346 height 91
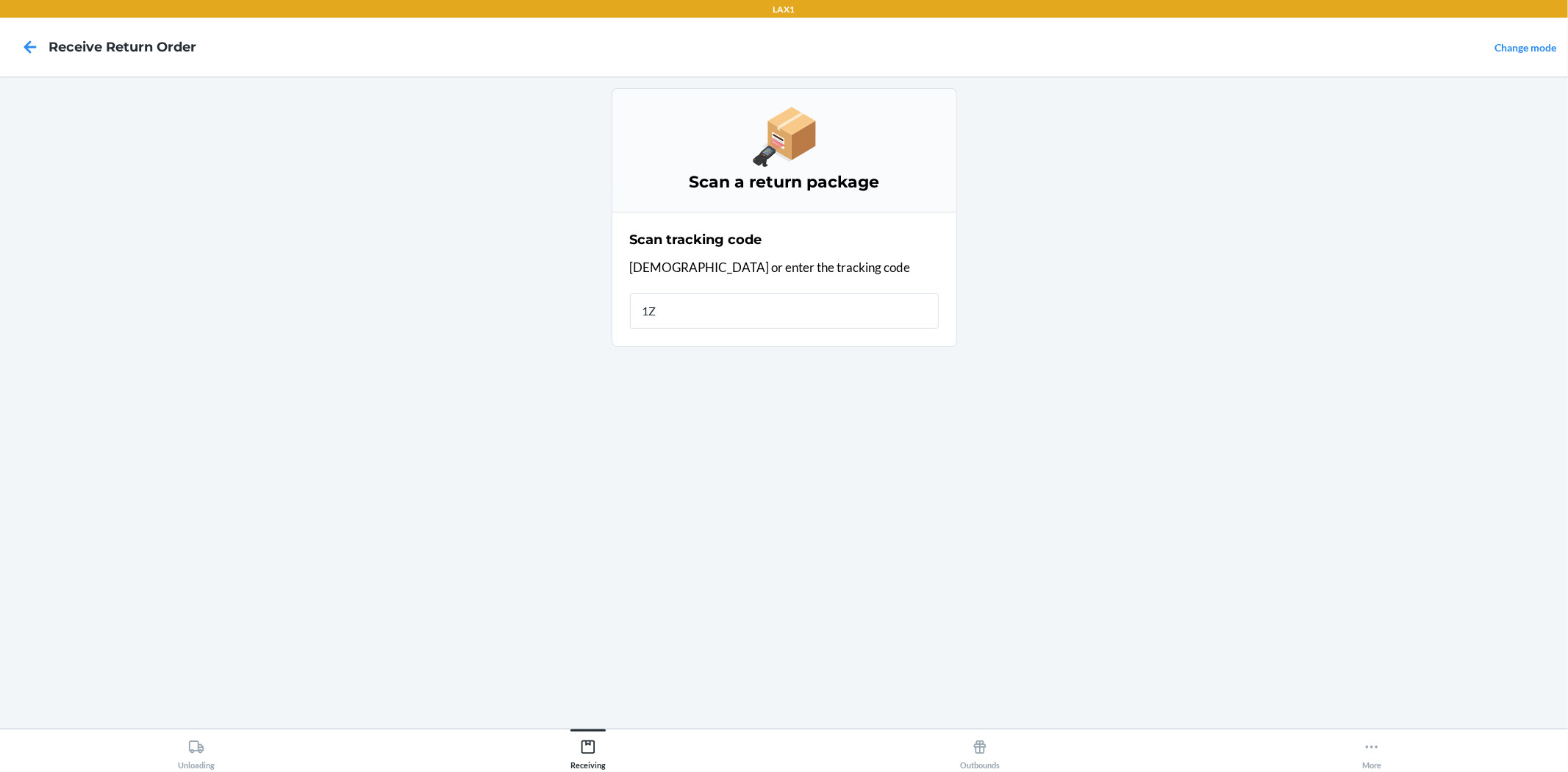
type input "1ZX"
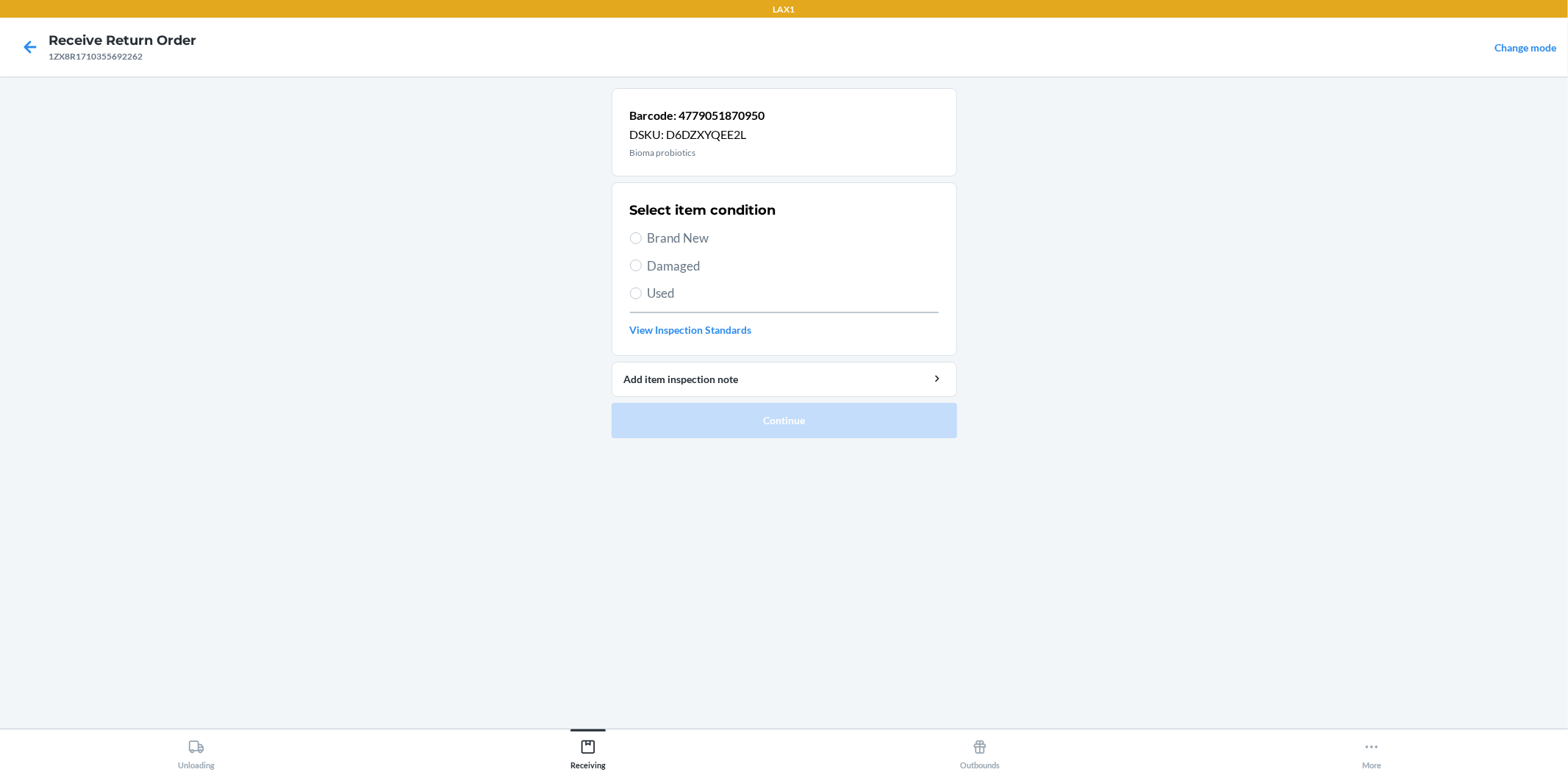
click at [648, 268] on span "Damaged" at bounding box center [793, 266] width 291 height 19
click at [642, 268] on input "Damaged" at bounding box center [636, 265] width 12 height 12
radio input "true"
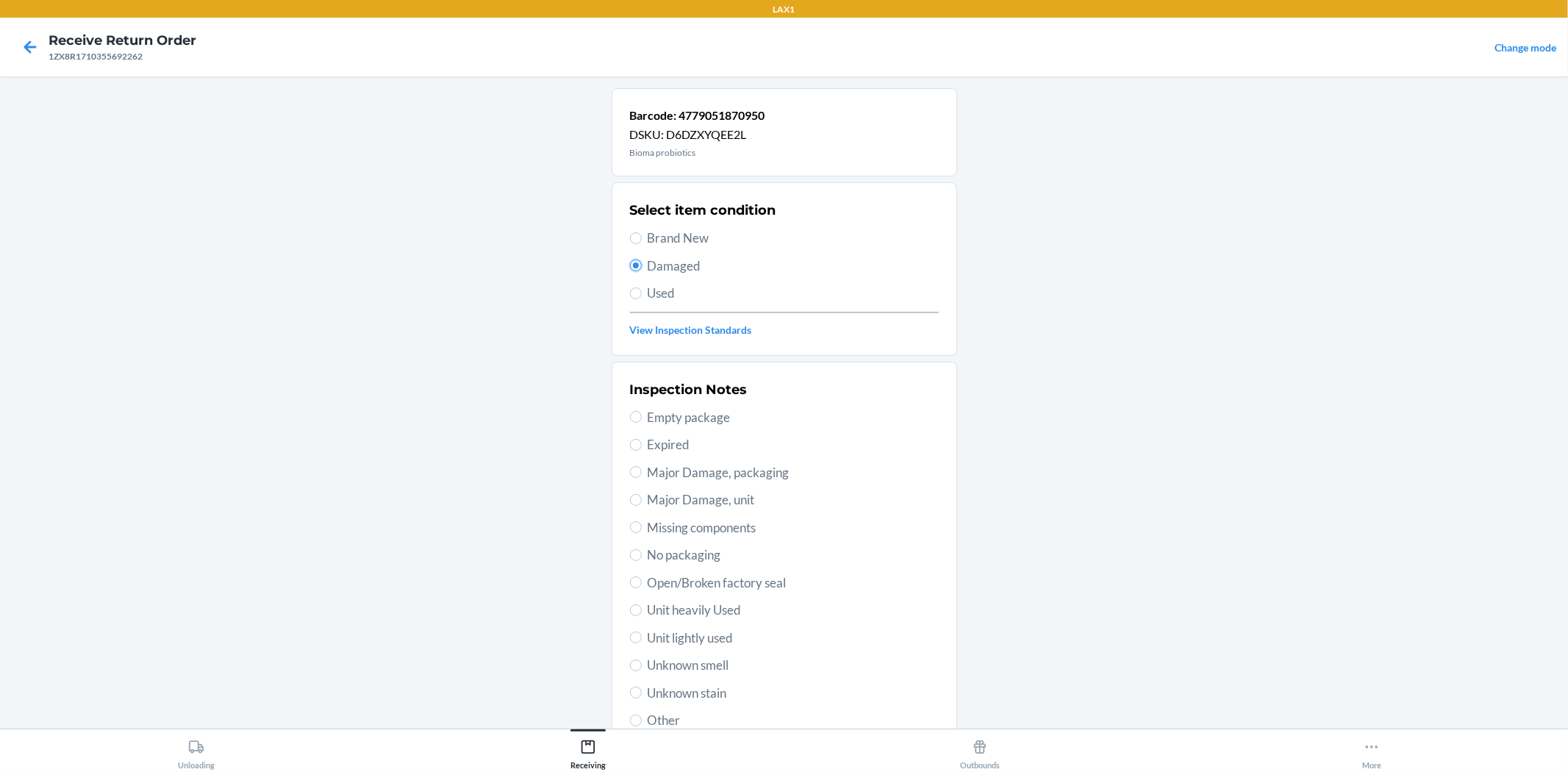
scroll to position [114, 0]
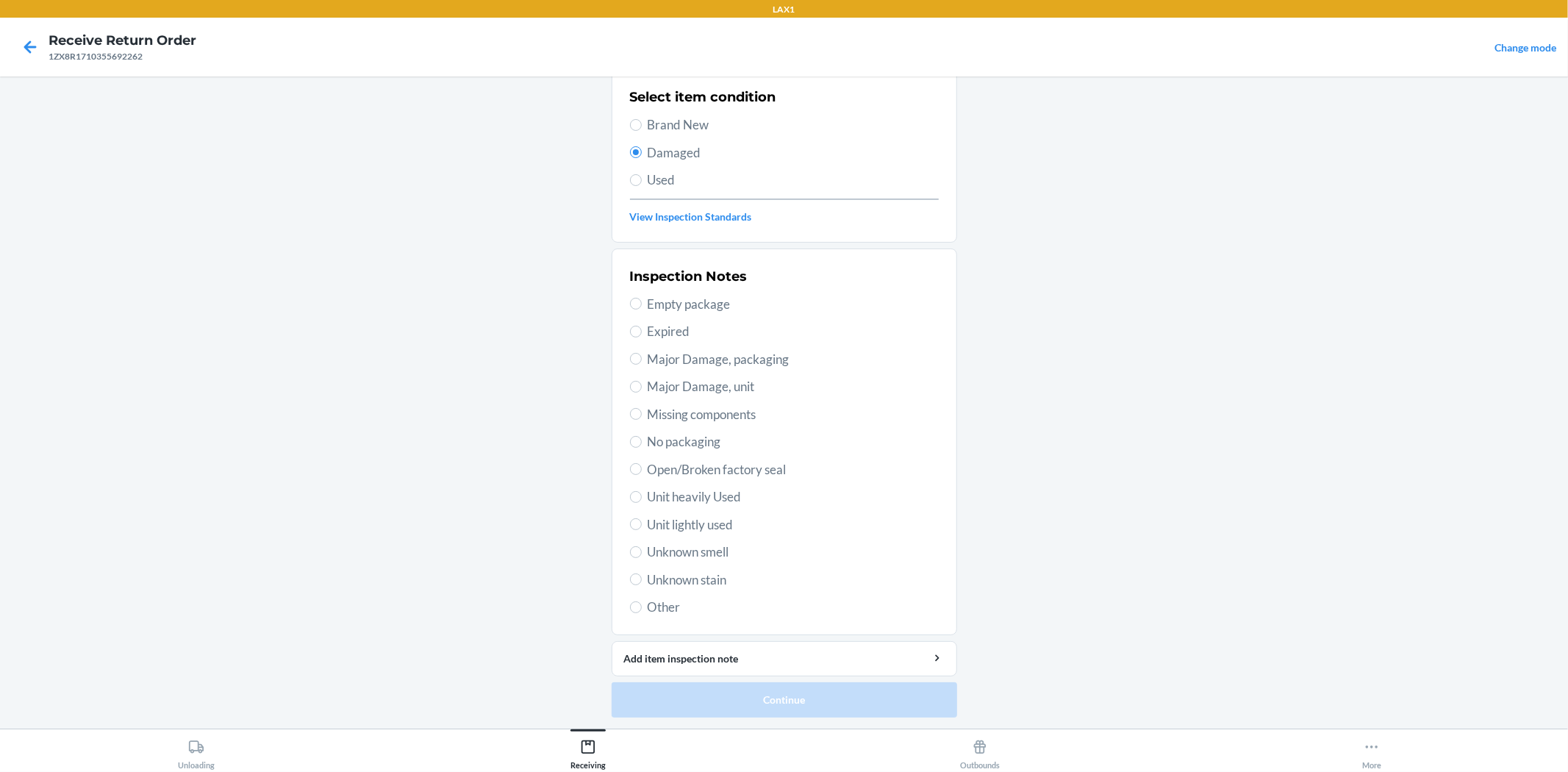
click at [730, 469] on span "Open/Broken factory seal" at bounding box center [793, 470] width 291 height 19
click at [642, 469] on input "Open/Broken factory seal" at bounding box center [636, 469] width 12 height 12
radio input "true"
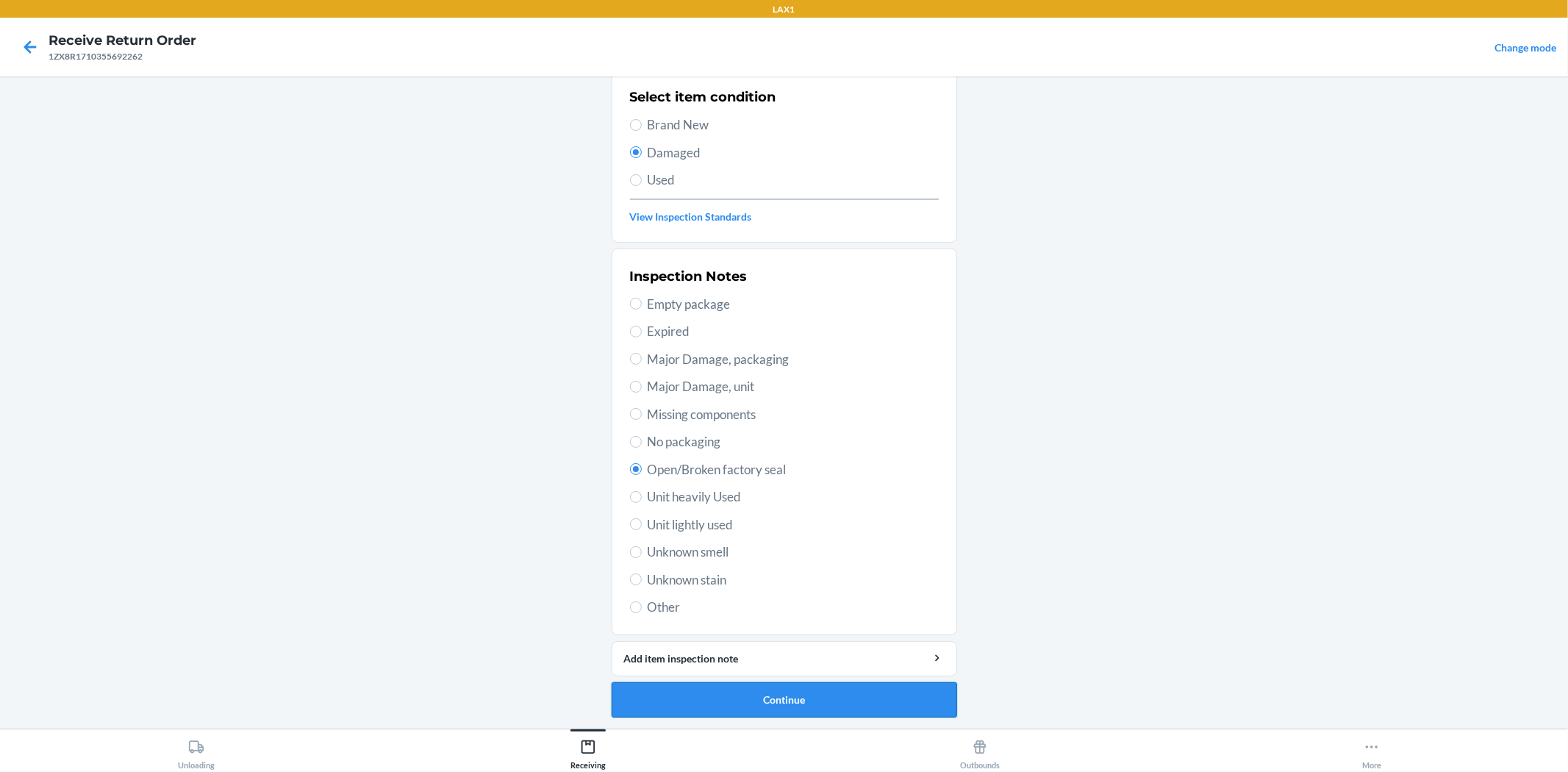
click at [696, 699] on button "Continue" at bounding box center [784, 700] width 346 height 36
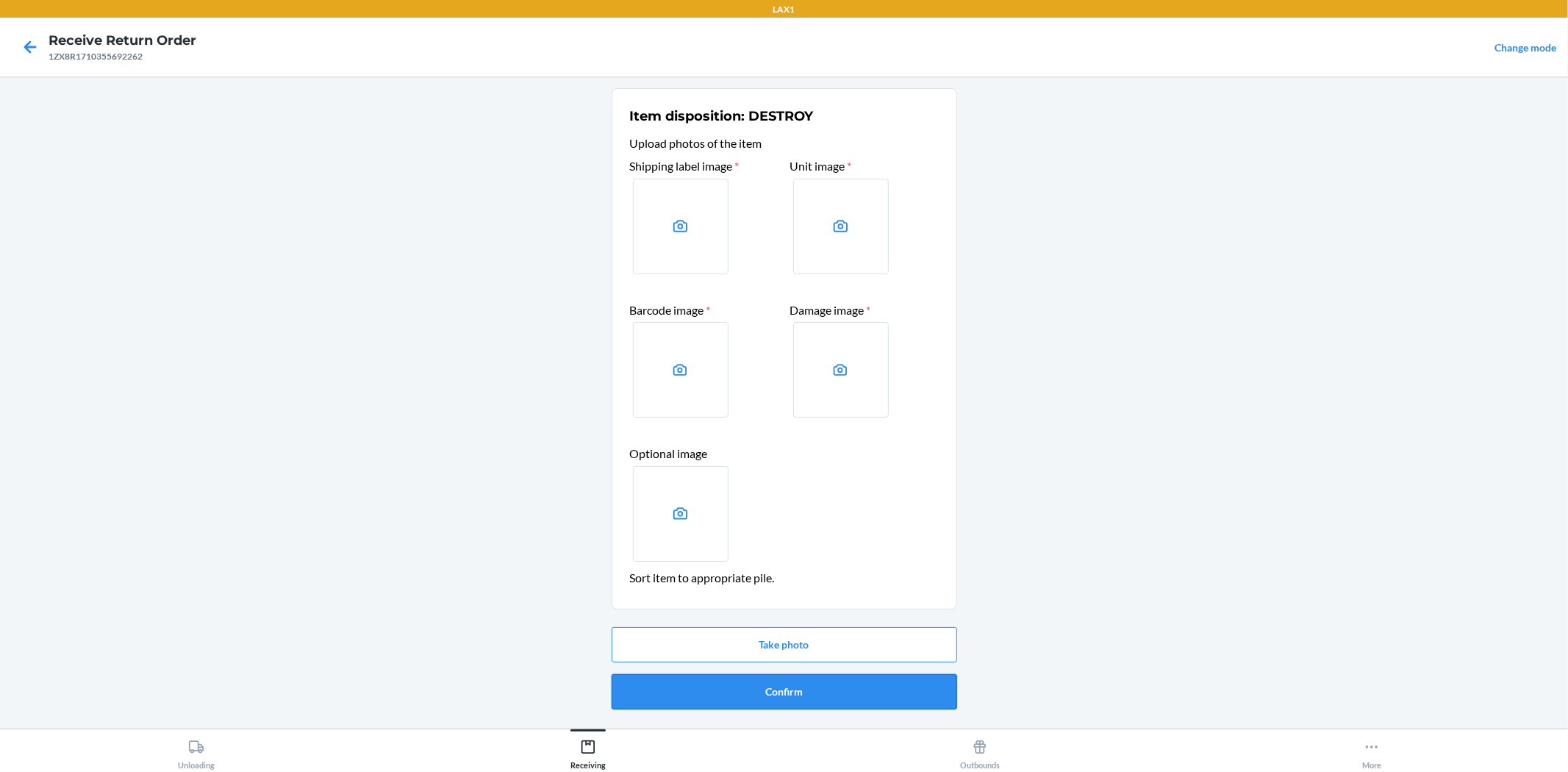
click at [782, 687] on button "Confirm" at bounding box center [784, 692] width 346 height 36
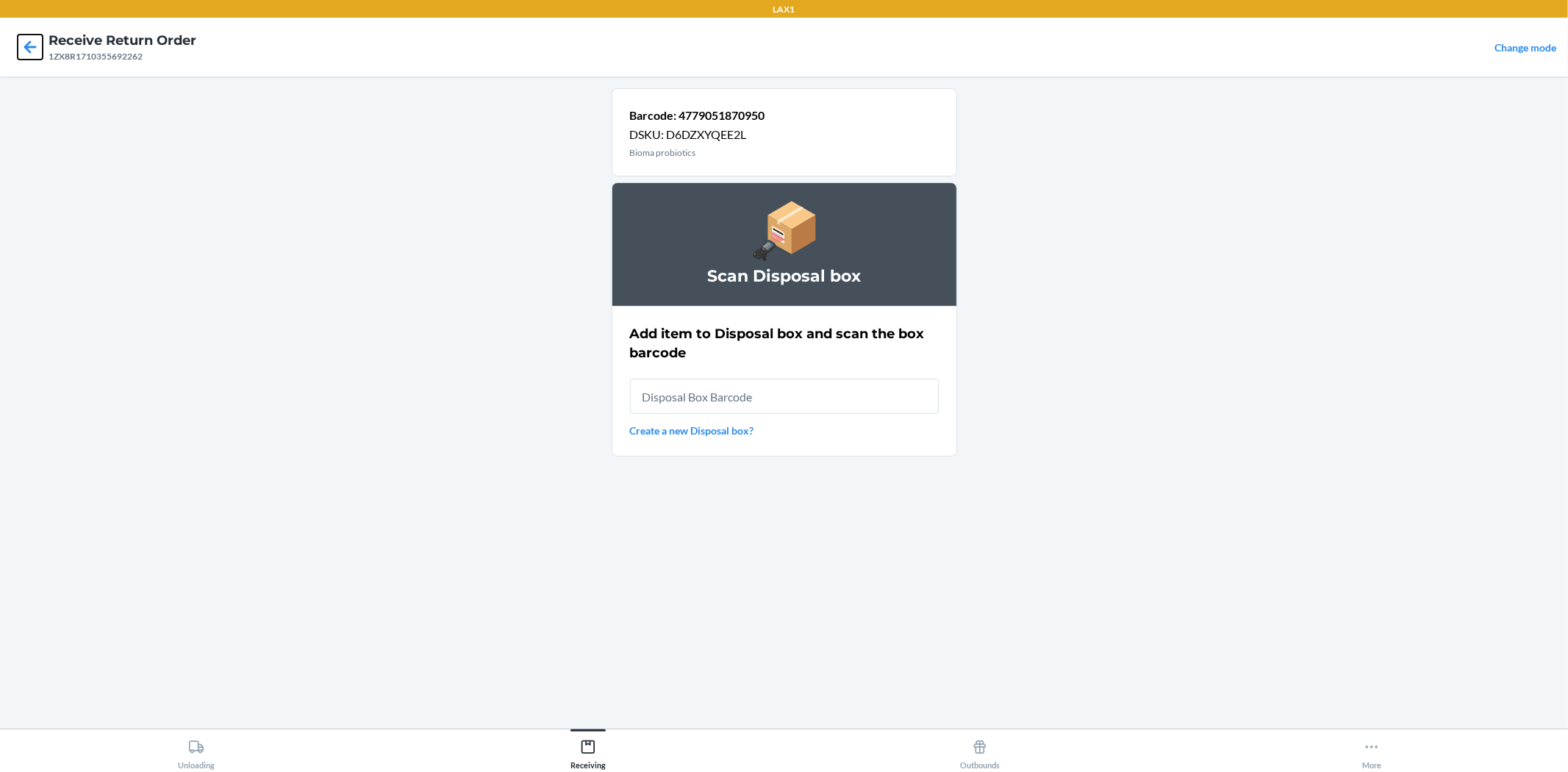
click at [19, 41] on icon at bounding box center [30, 47] width 25 height 25
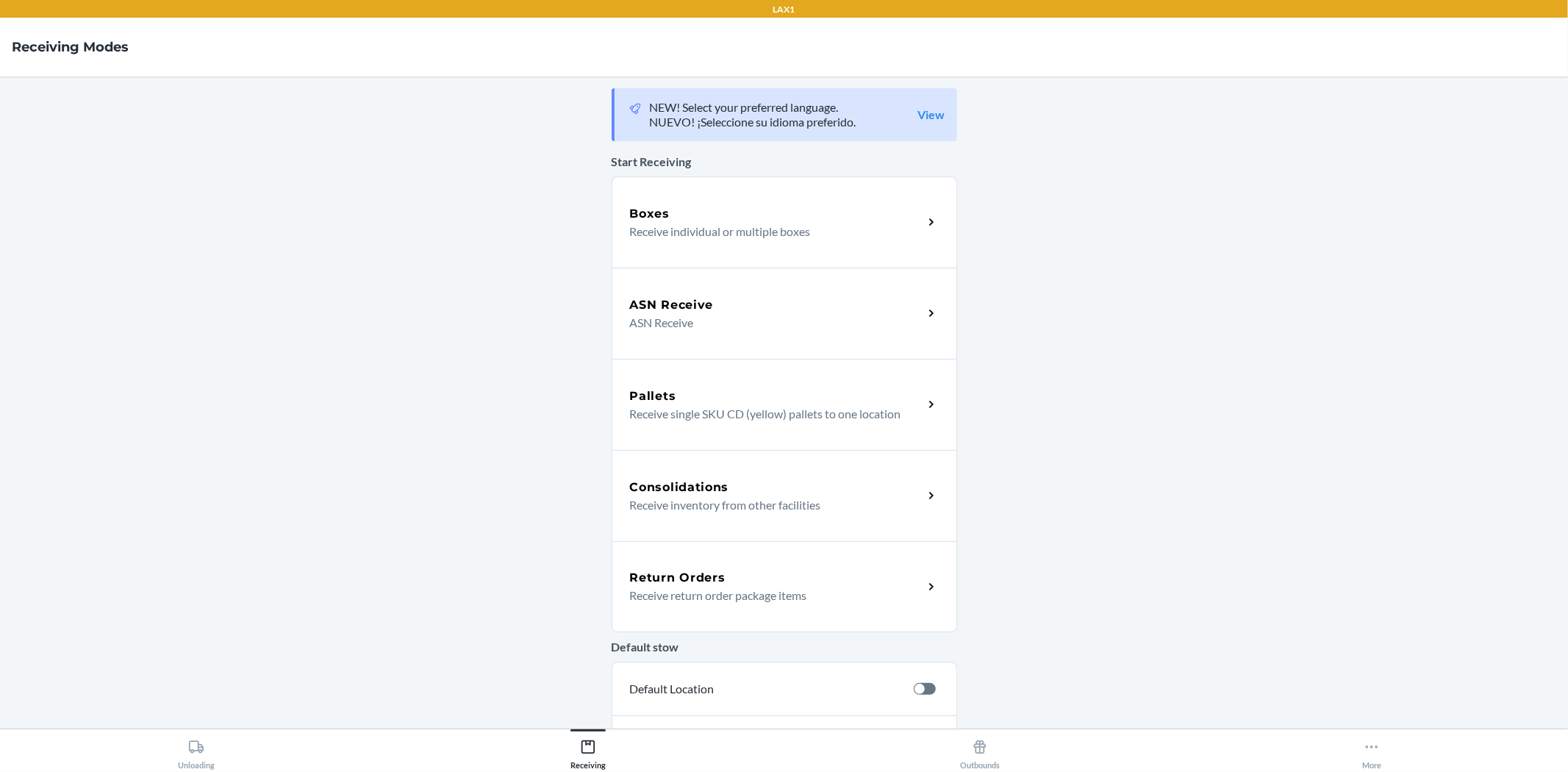
click at [725, 559] on div "Return Orders Receive return order package items" at bounding box center [784, 586] width 346 height 91
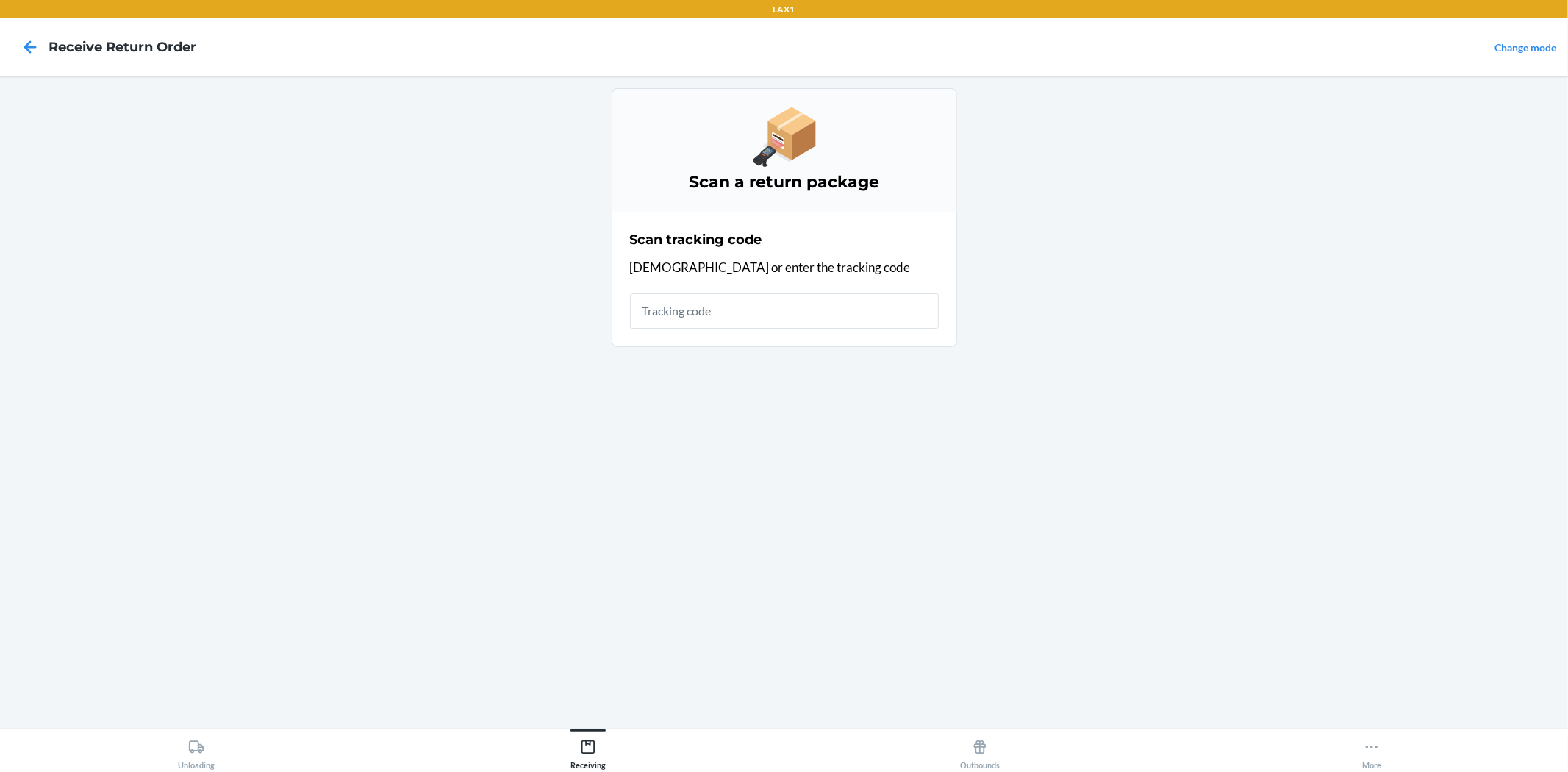
click at [750, 309] on input "text" at bounding box center [784, 311] width 309 height 36
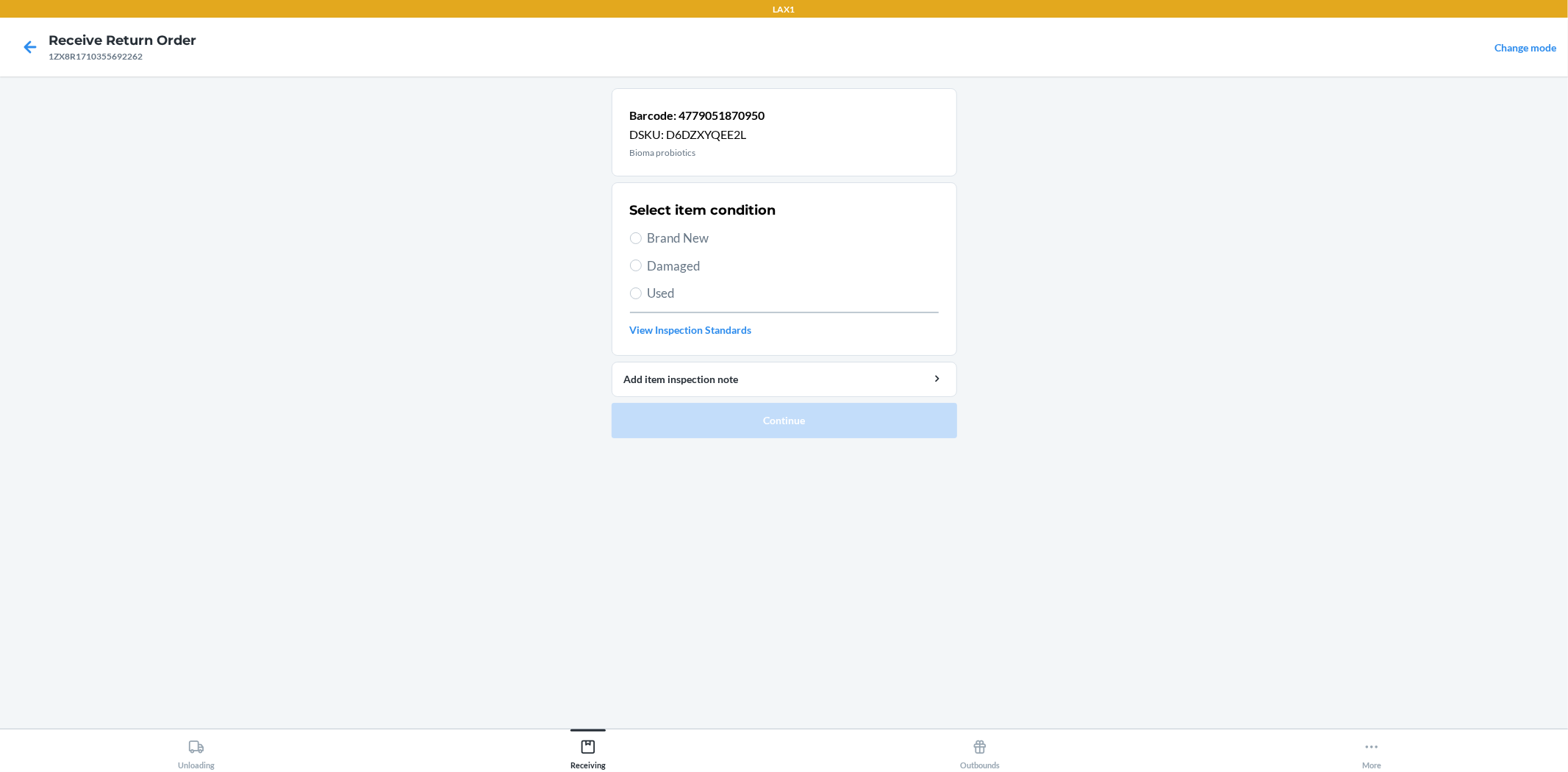
click at [668, 232] on span "Brand New" at bounding box center [793, 238] width 291 height 19
click at [642, 232] on input "Brand New" at bounding box center [636, 238] width 12 height 12
radio input "true"
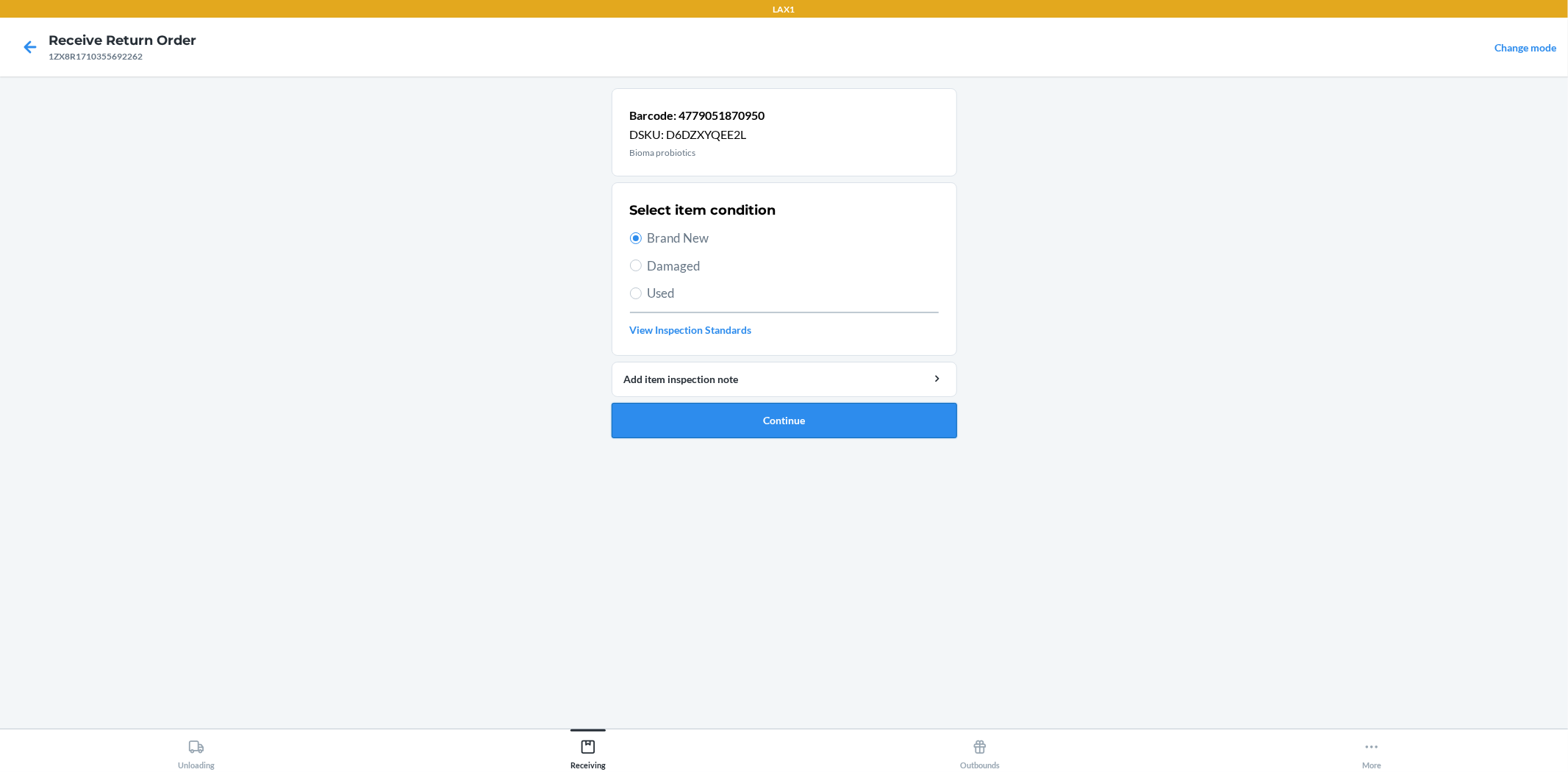
click at [782, 425] on button "Continue" at bounding box center [784, 421] width 346 height 36
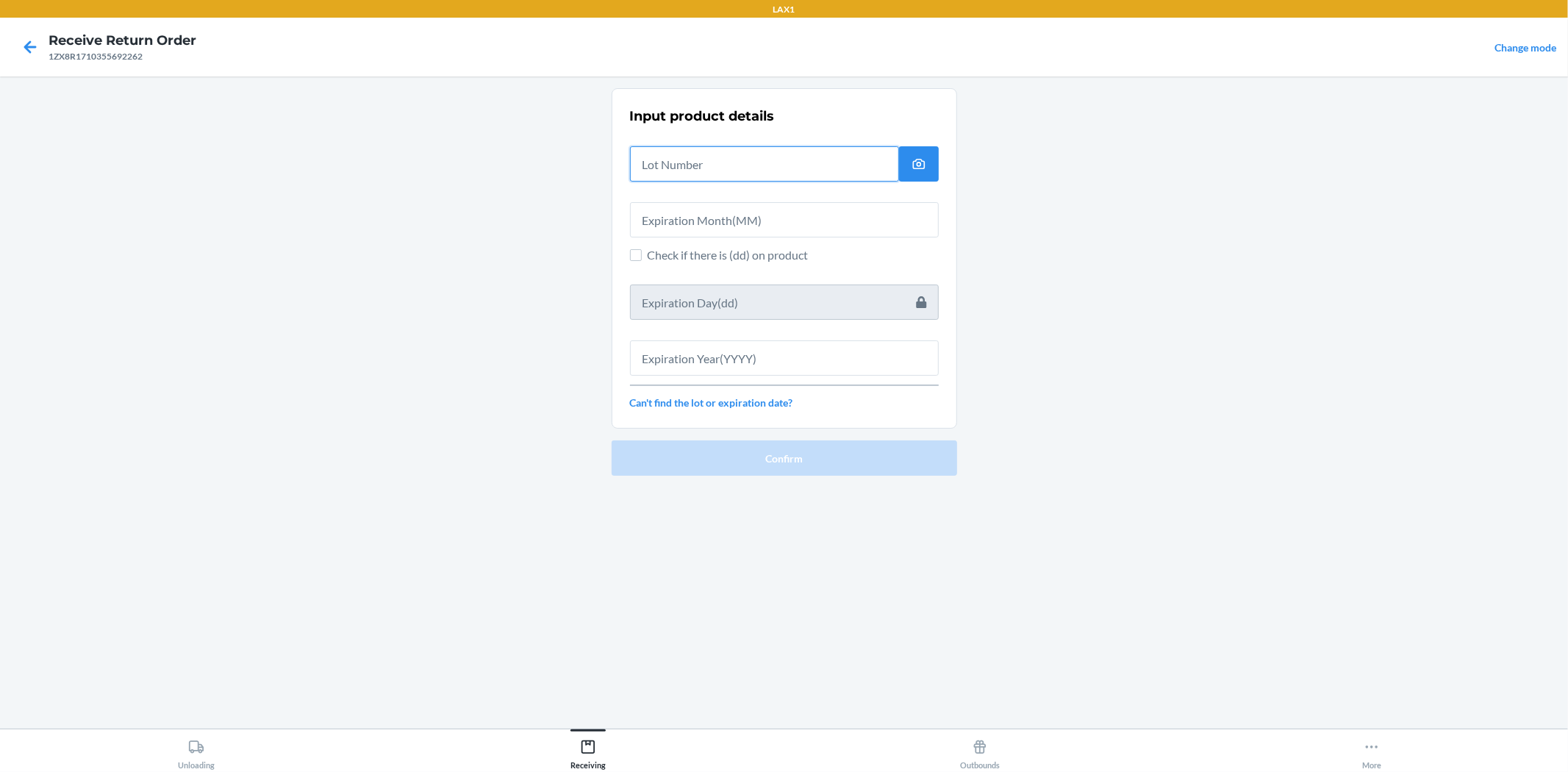
click at [766, 172] on input "text" at bounding box center [765, 164] width 269 height 36
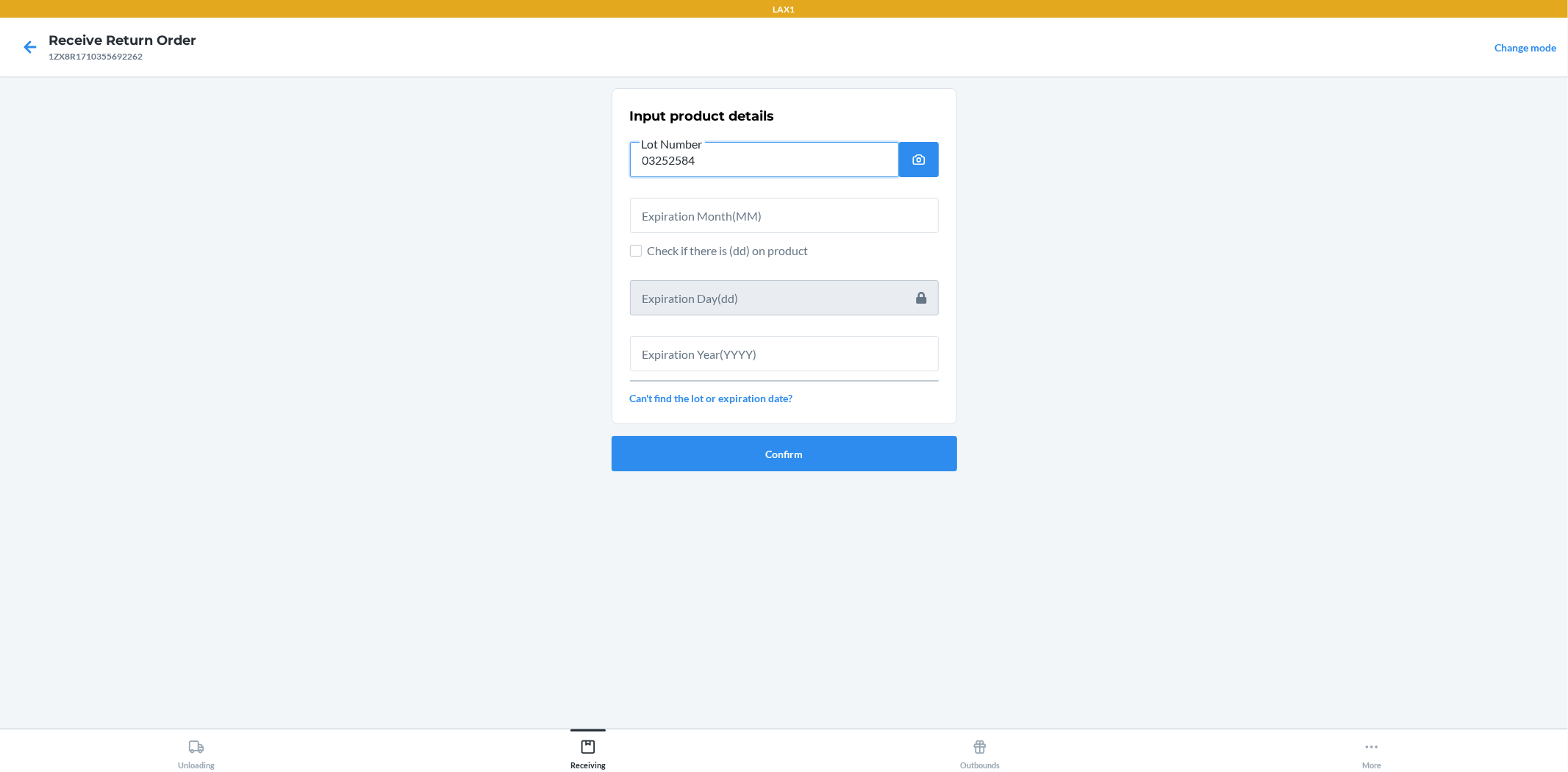
type input "03252584"
click at [771, 204] on input "text" at bounding box center [784, 216] width 309 height 36
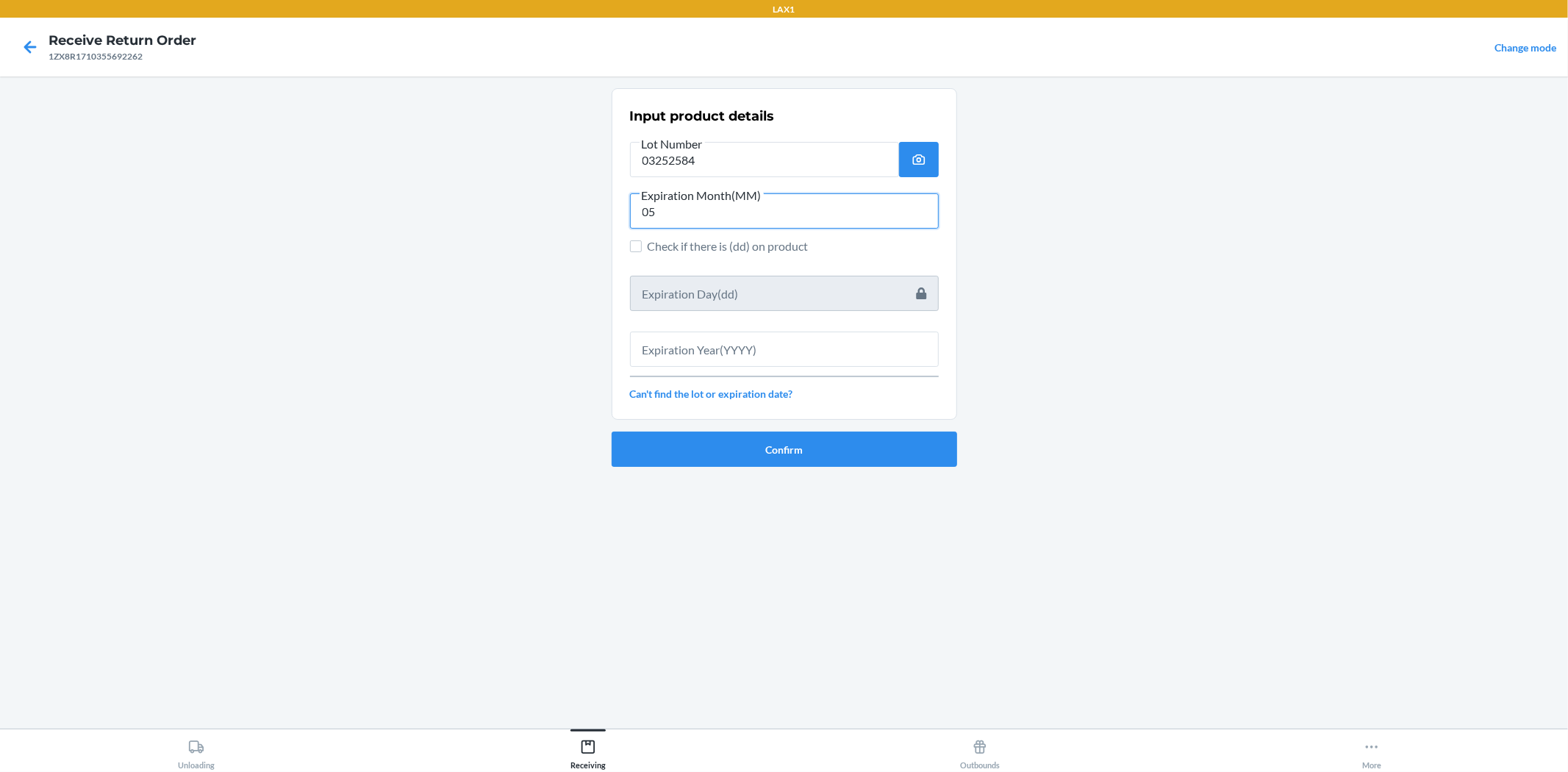
type input "05"
click at [770, 354] on input "text" at bounding box center [784, 350] width 309 height 36
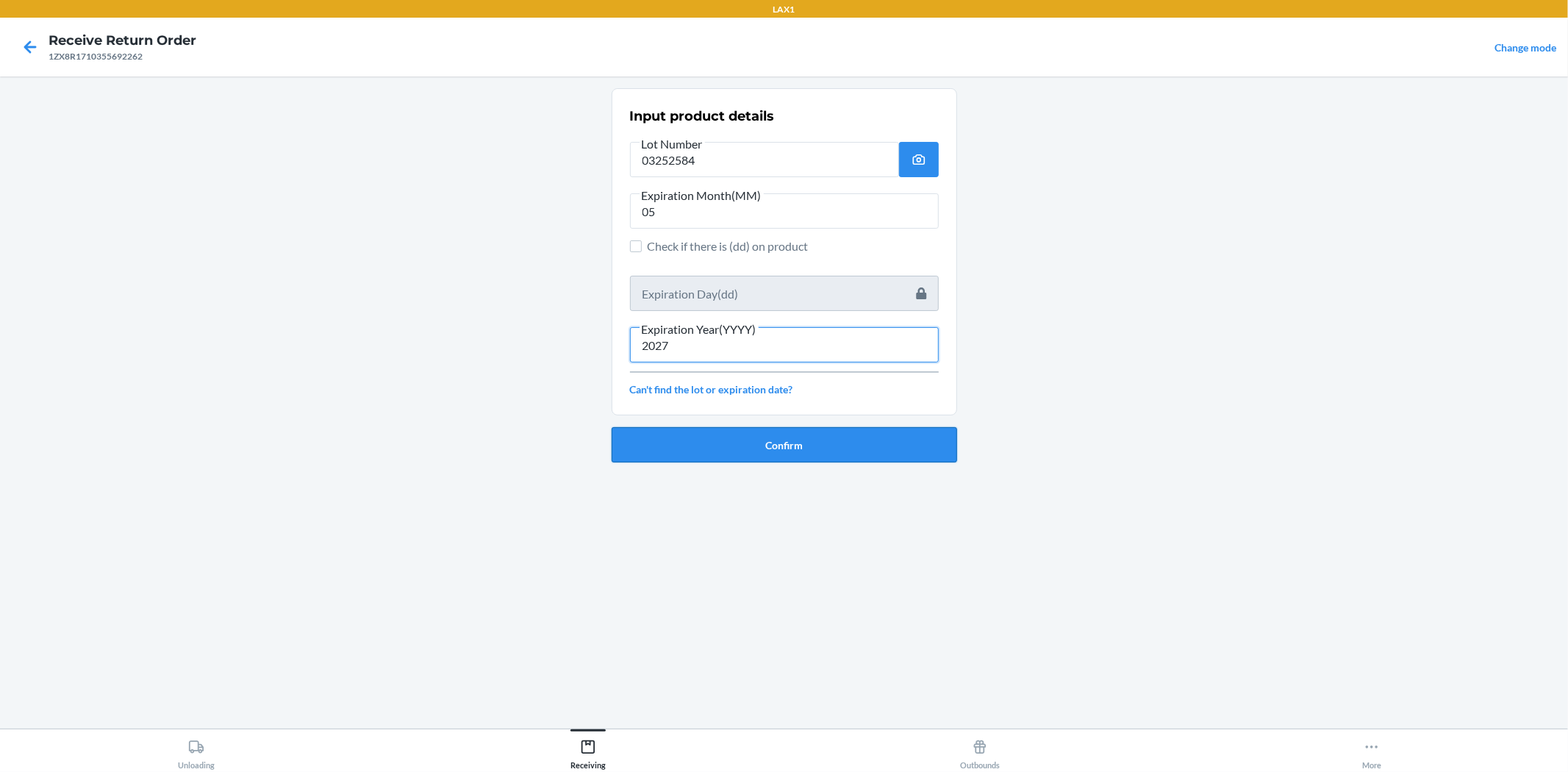
type input "2027"
click at [743, 460] on button "Confirm" at bounding box center [784, 445] width 346 height 36
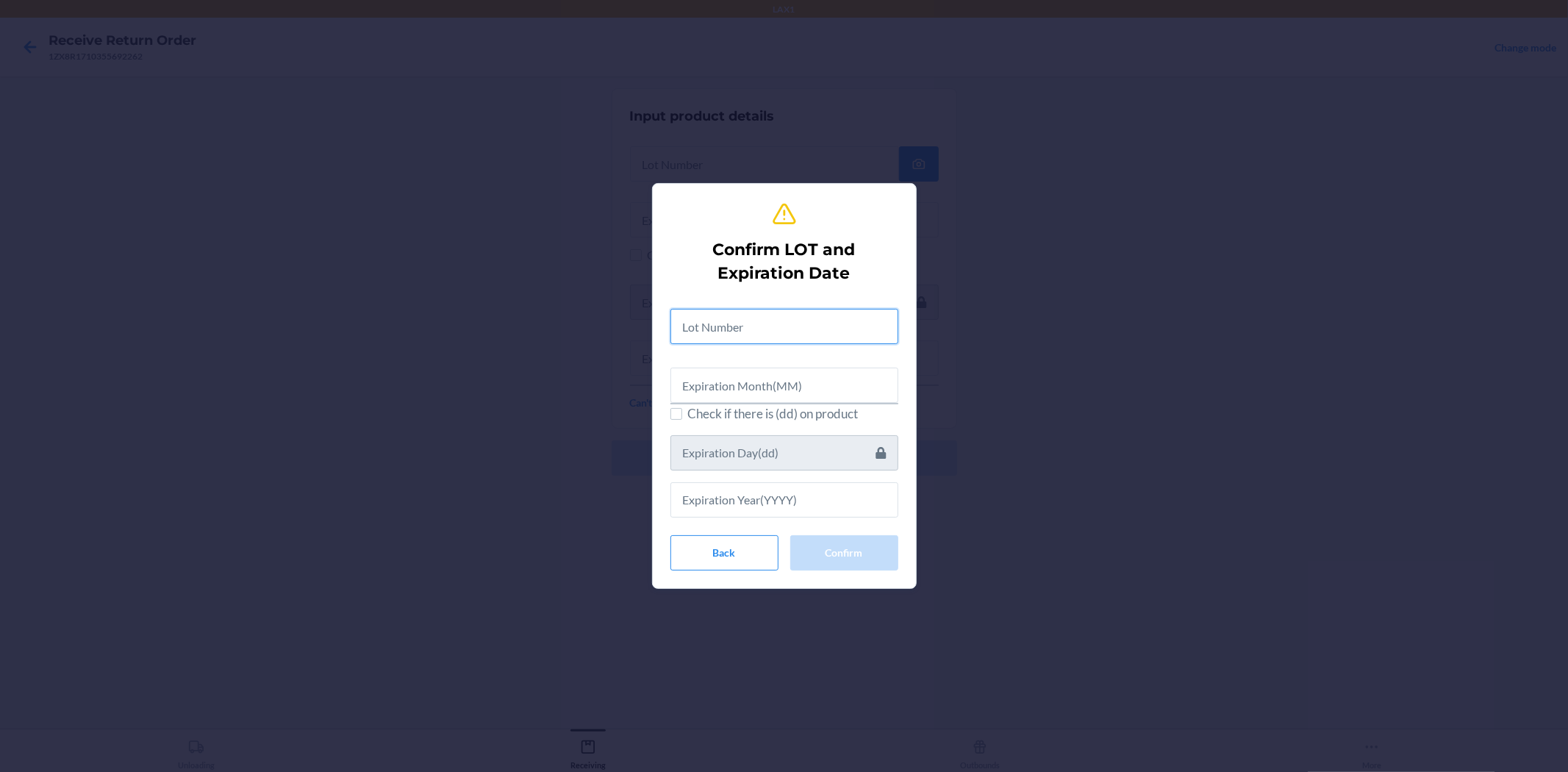
drag, startPoint x: 842, startPoint y: 326, endPoint x: 849, endPoint y: 318, distance: 10.6
click at [782, 325] on input "text" at bounding box center [784, 327] width 228 height 36
type input "03252584"
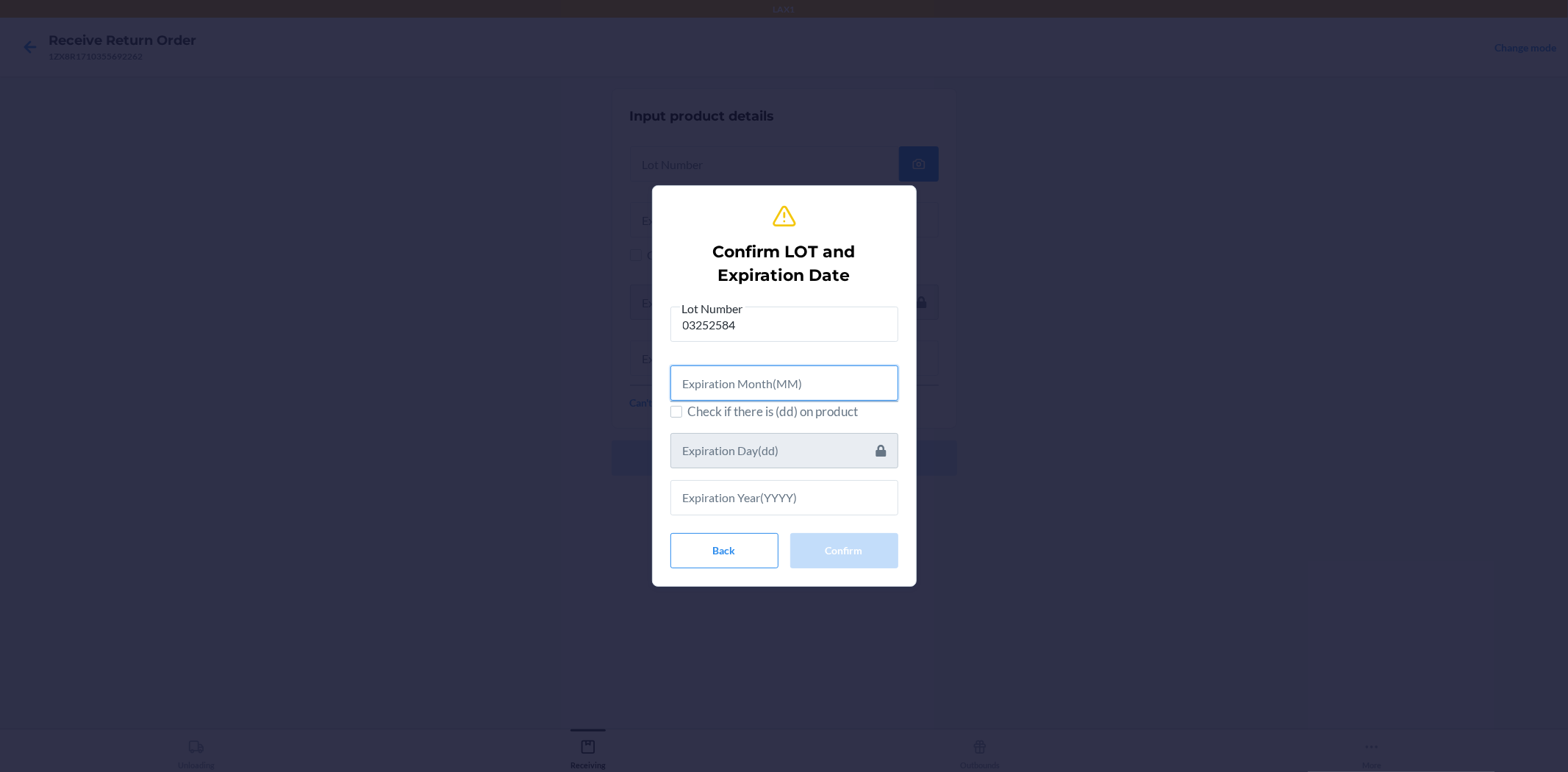
click at [782, 388] on input "text" at bounding box center [784, 384] width 228 height 36
type input "05"
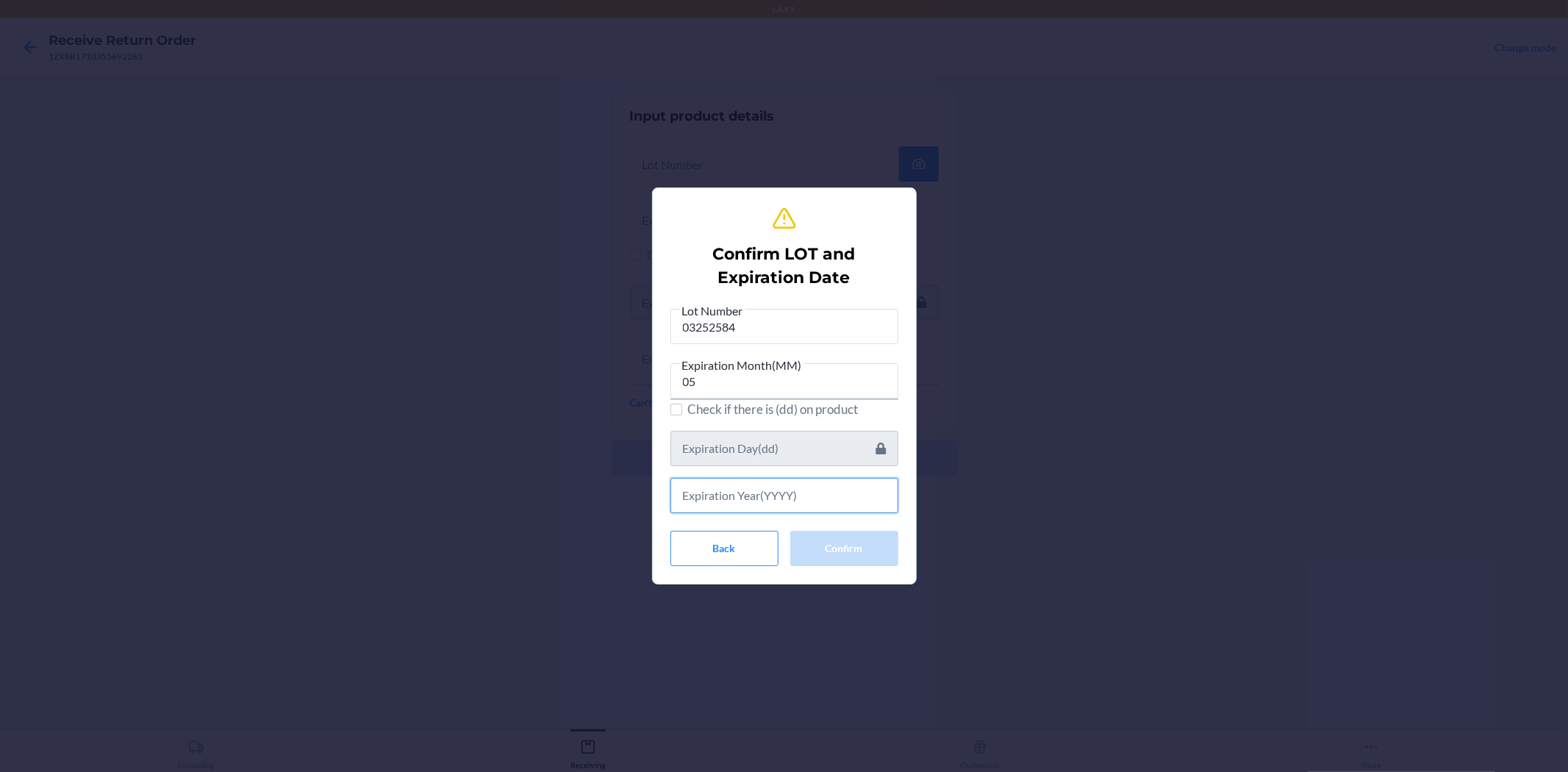
click at [782, 487] on input "text" at bounding box center [784, 495] width 228 height 36
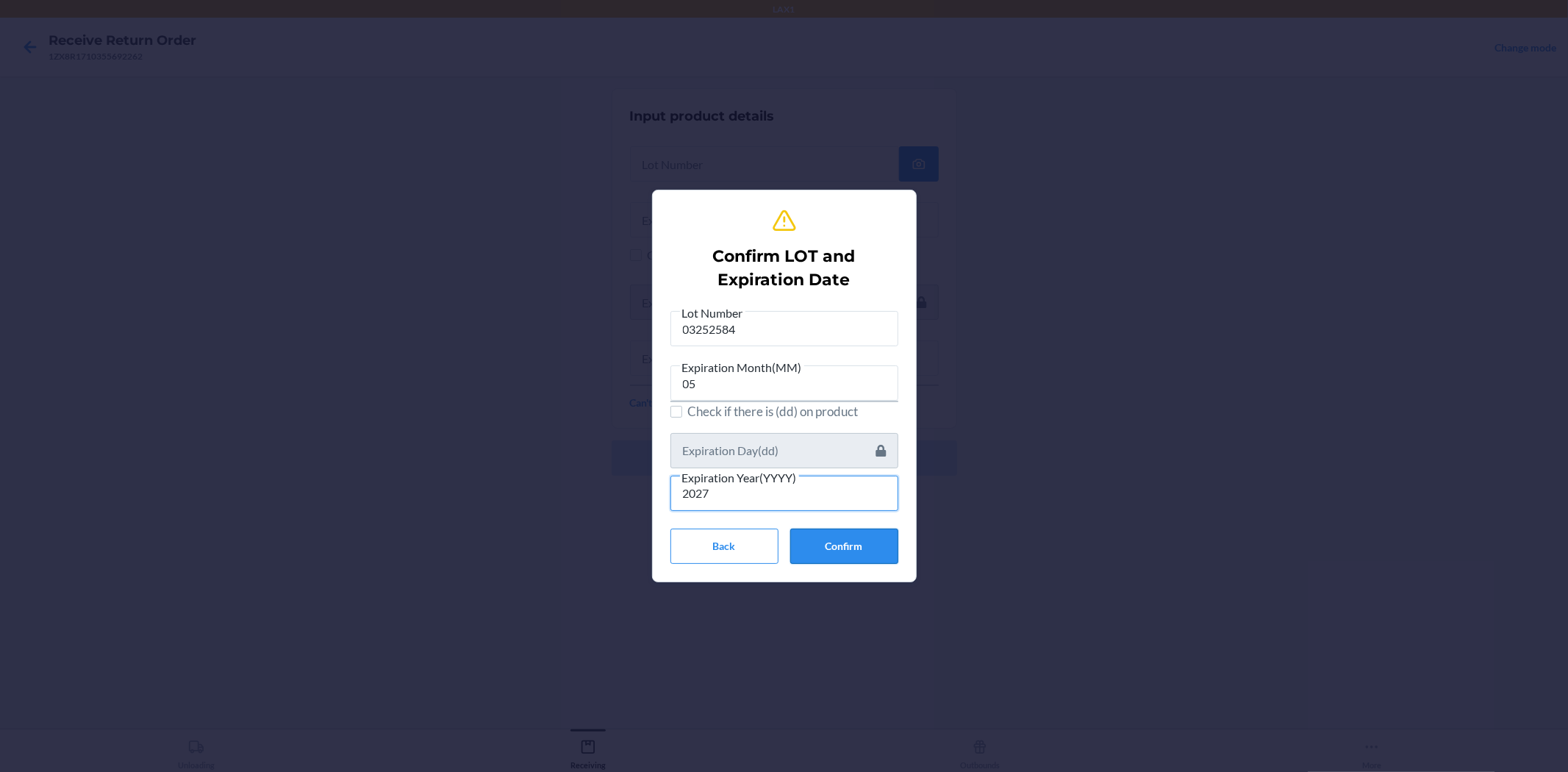
type input "2027"
click at [782, 530] on button "Confirm" at bounding box center [844, 547] width 108 height 36
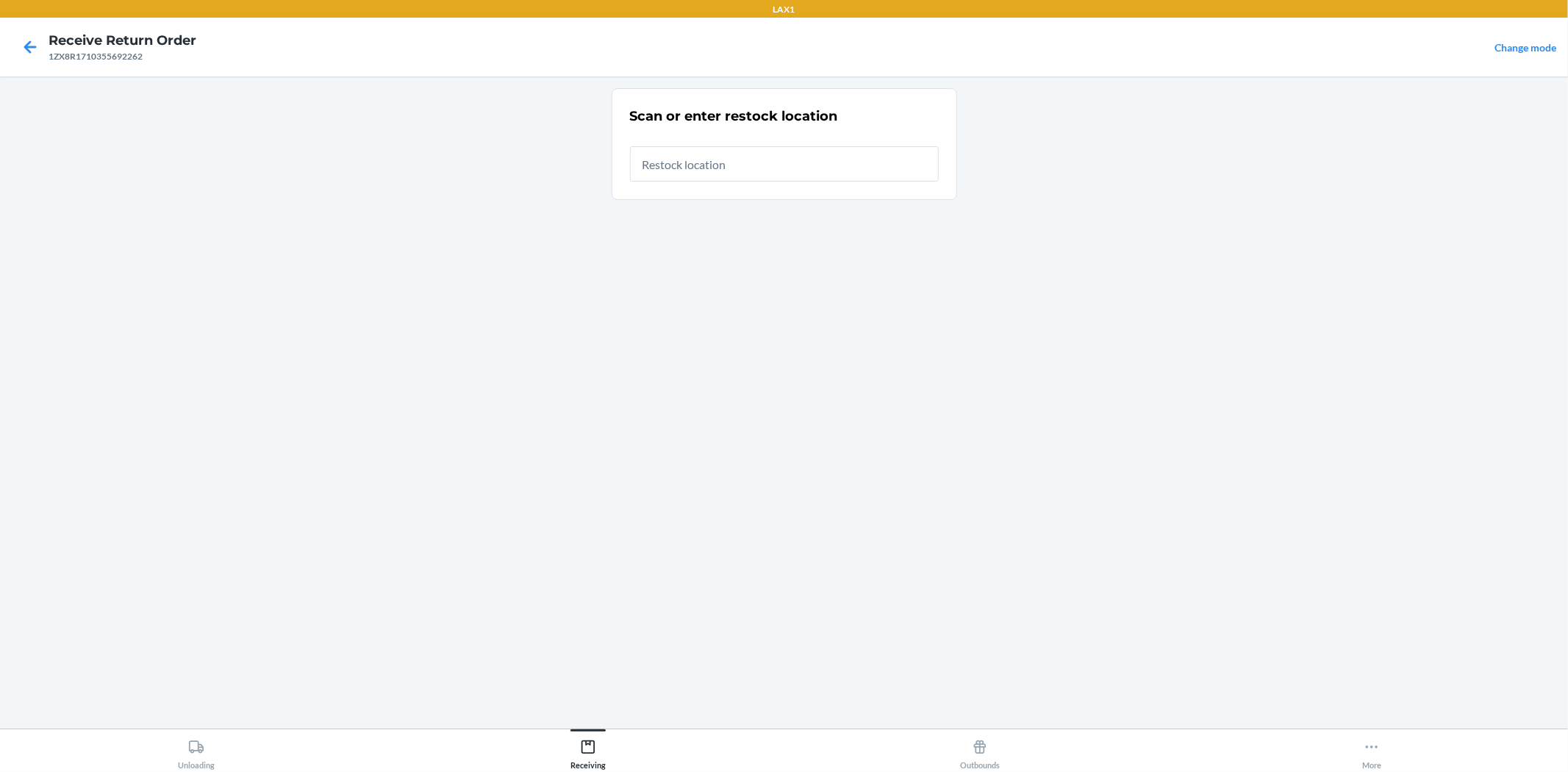
click at [782, 159] on input "text" at bounding box center [784, 164] width 309 height 36
click at [780, 178] on input "text" at bounding box center [784, 164] width 309 height 36
type input "RBIN410"
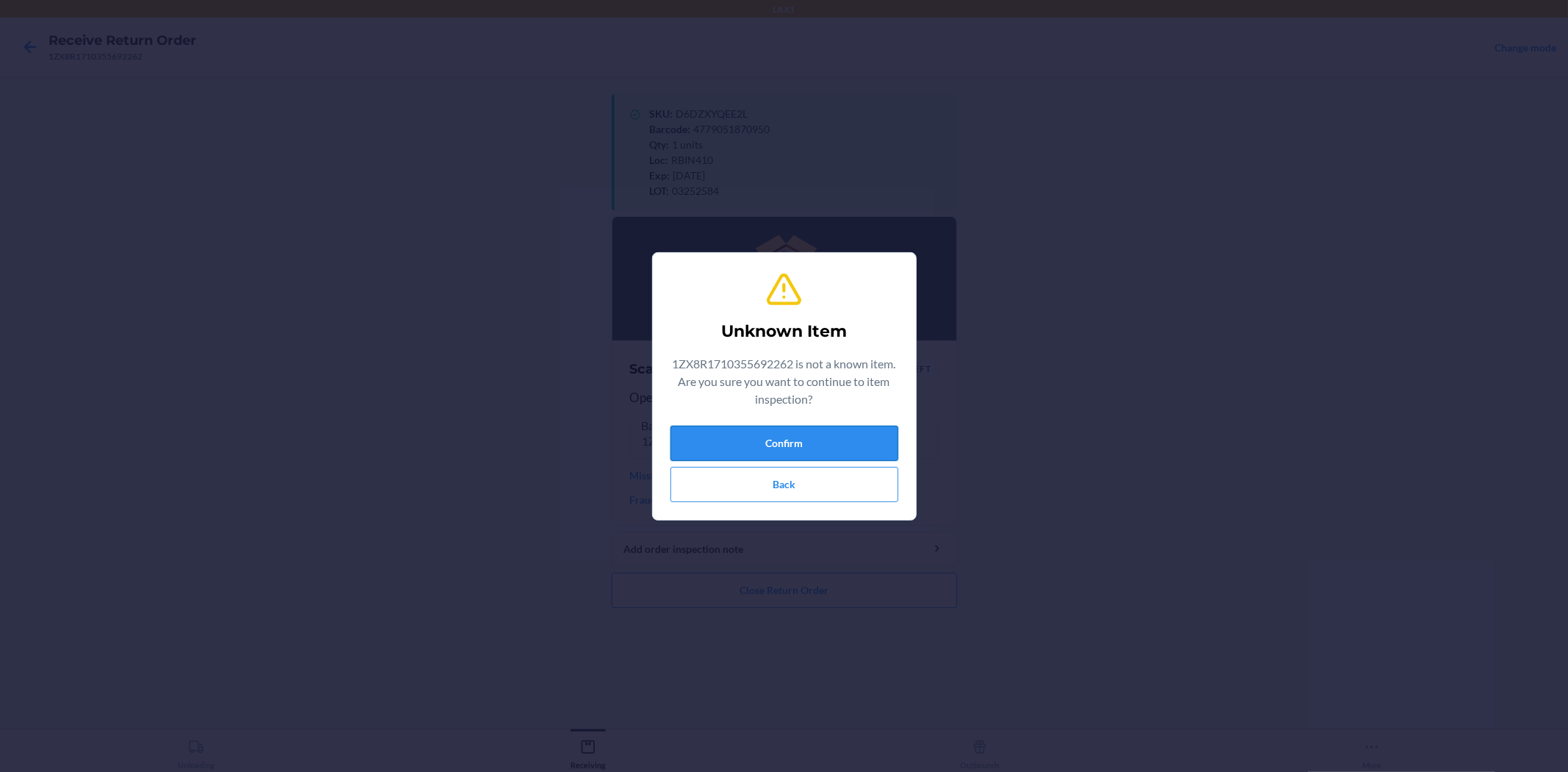
click at [782, 439] on button "Confirm" at bounding box center [784, 444] width 228 height 36
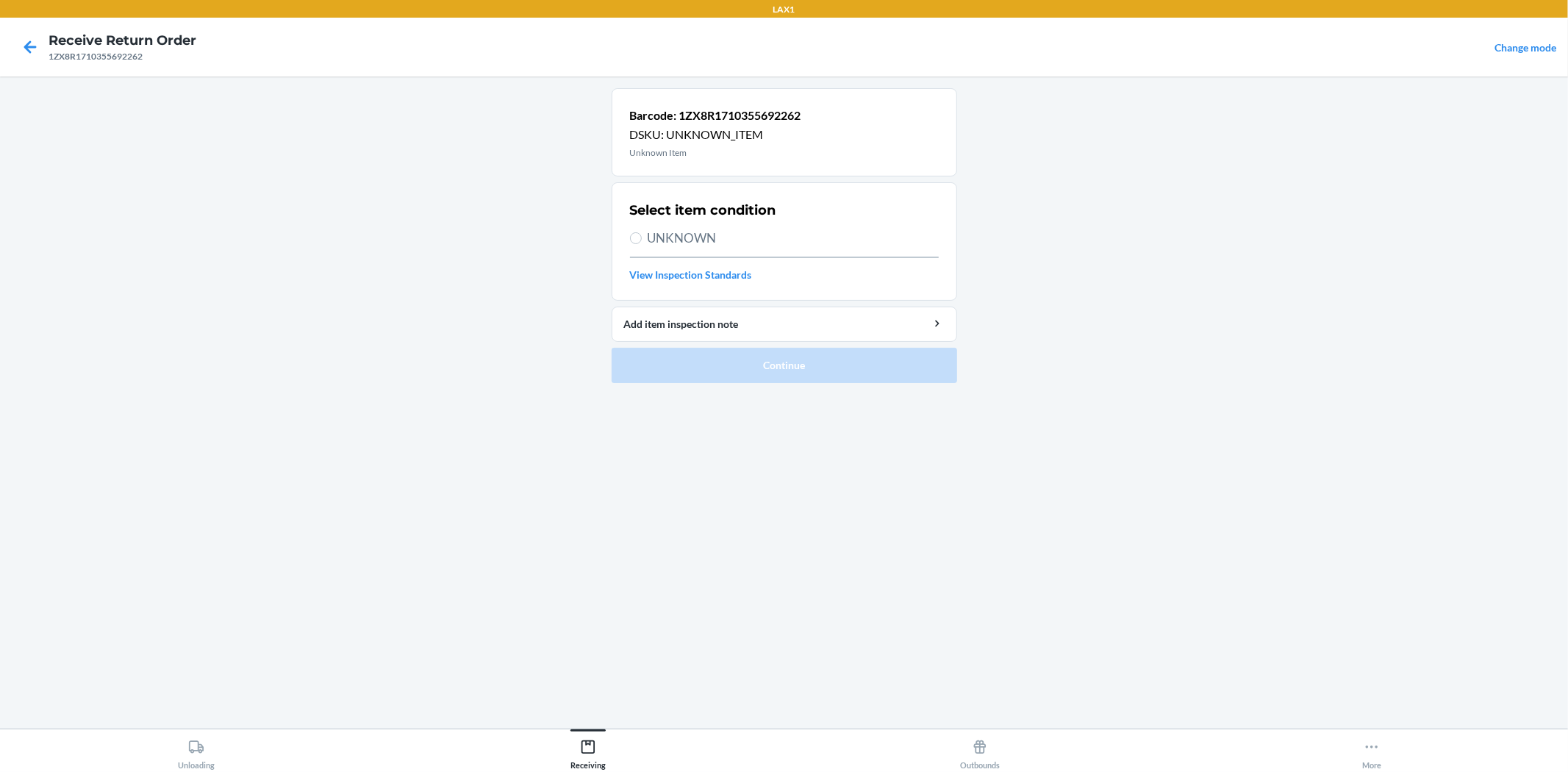
click at [689, 240] on span "UNKNOWN" at bounding box center [793, 238] width 291 height 19
click at [642, 240] on input "UNKNOWN" at bounding box center [636, 238] width 12 height 12
radio input "true"
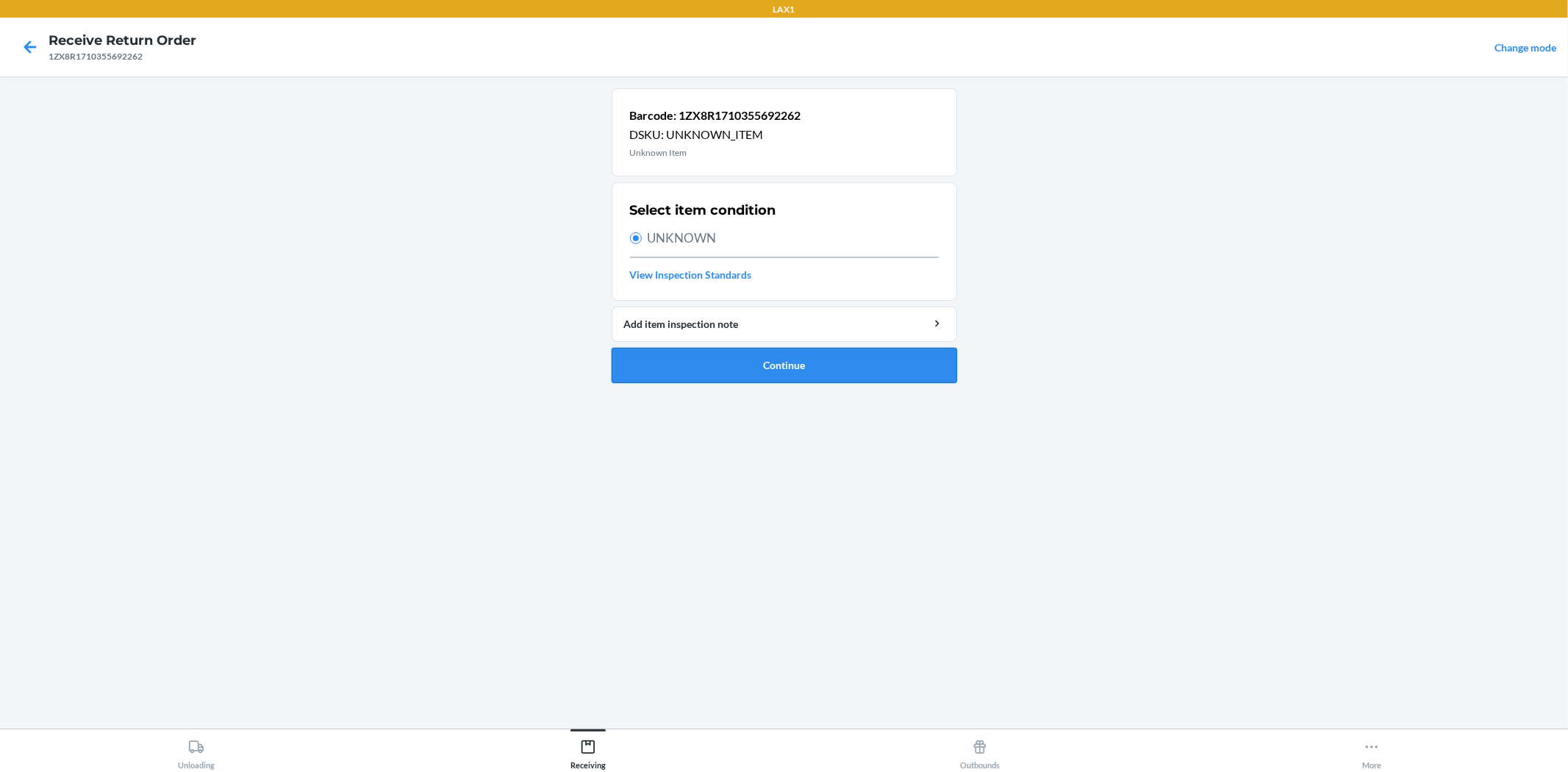
click at [743, 358] on button "Continue" at bounding box center [784, 366] width 346 height 36
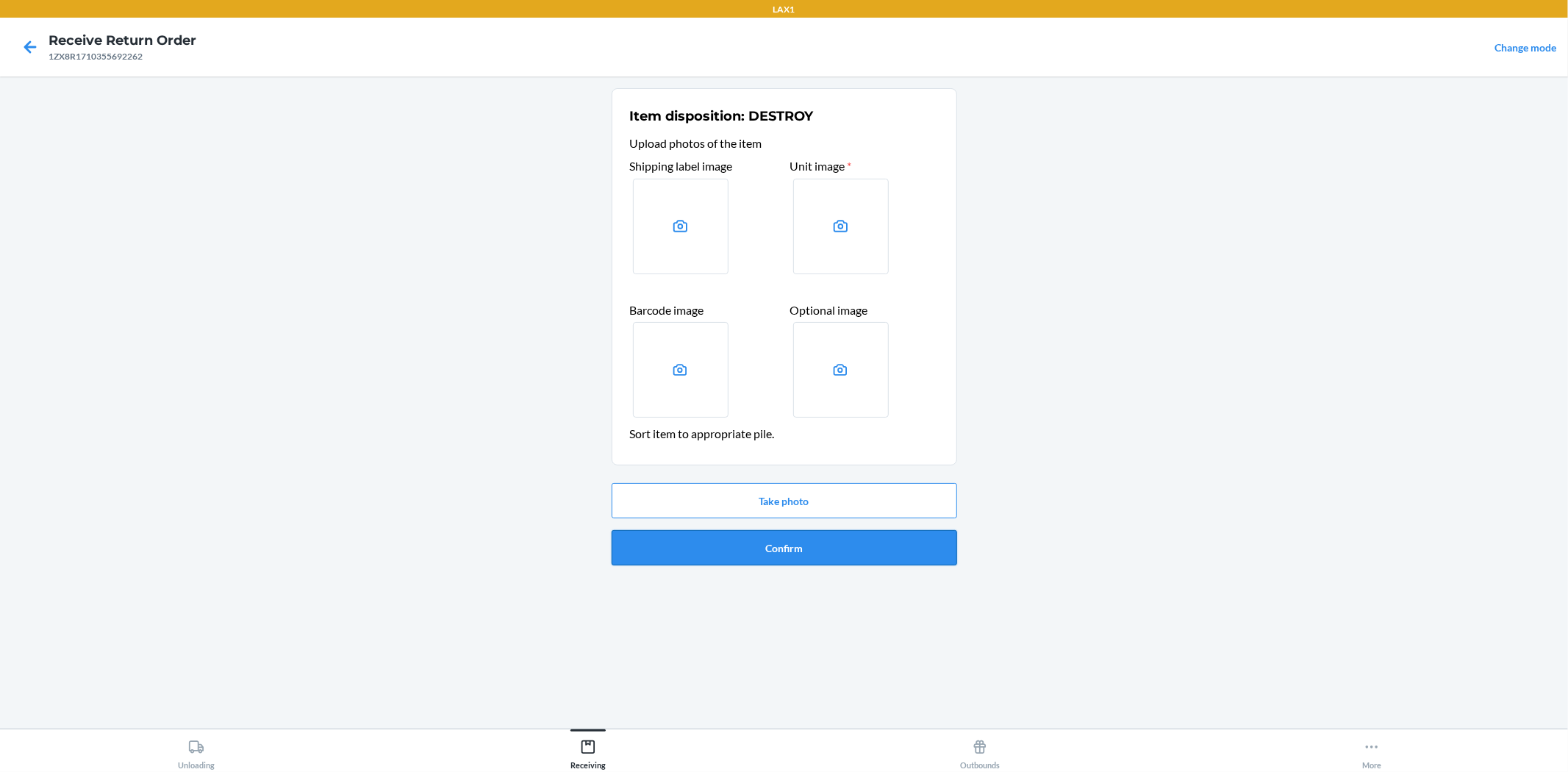
click at [782, 560] on button "Confirm" at bounding box center [784, 548] width 346 height 36
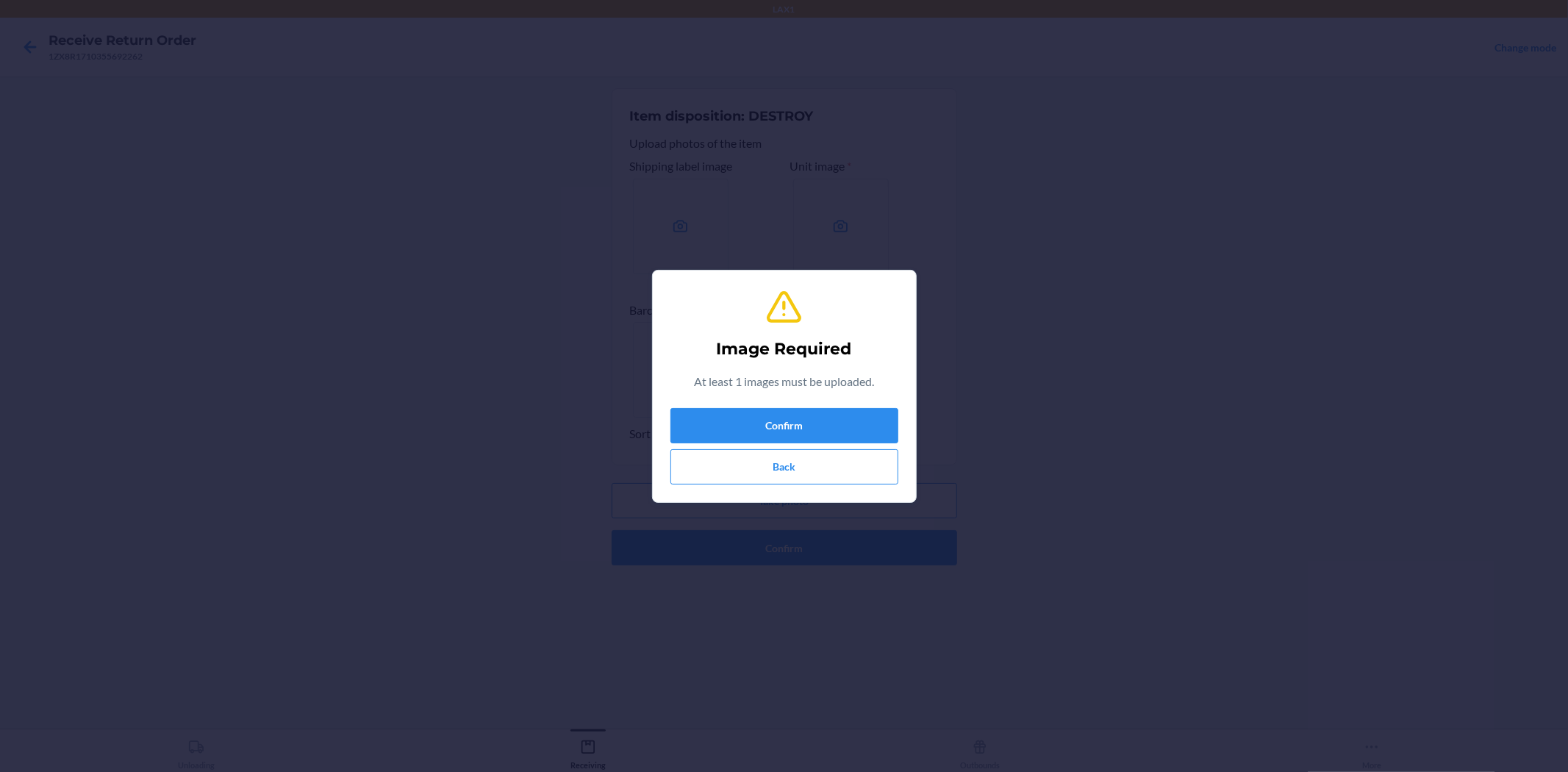
click at [782, 444] on div "Confirm Back" at bounding box center [784, 446] width 228 height 76
click at [782, 410] on button "Confirm" at bounding box center [784, 426] width 228 height 36
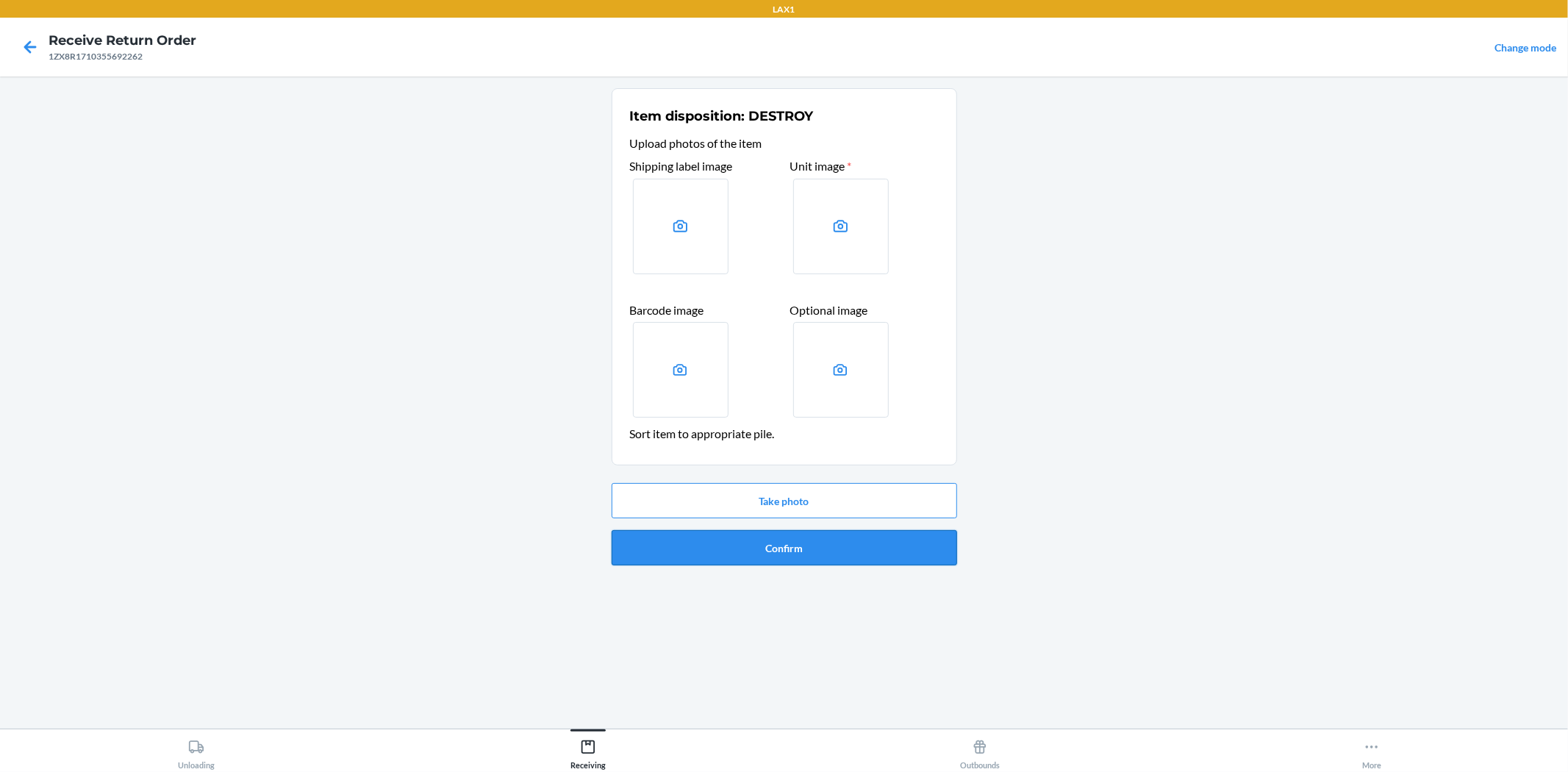
click at [782, 548] on button "Confirm" at bounding box center [784, 548] width 346 height 36
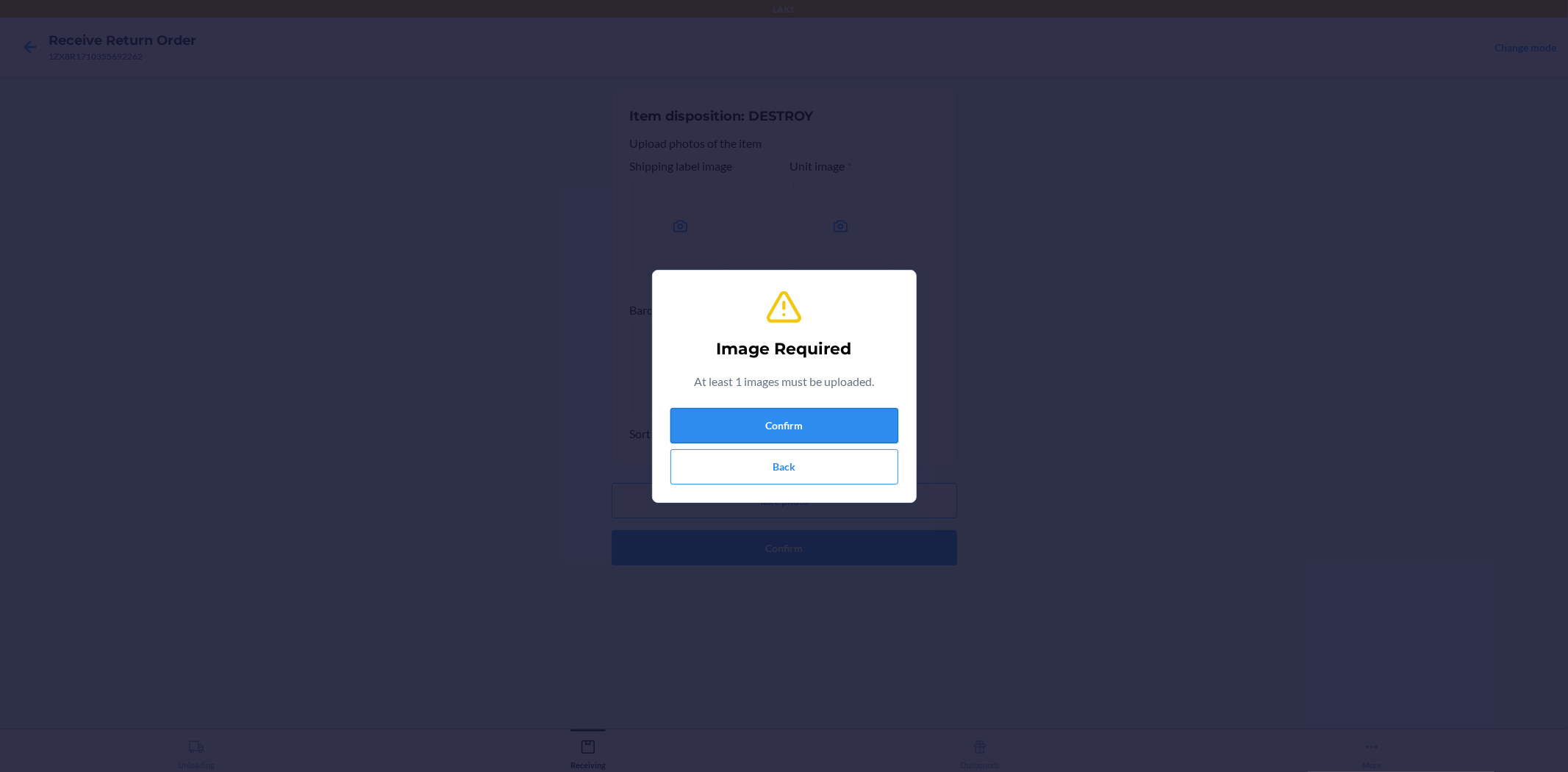
click at [782, 420] on button "Confirm" at bounding box center [784, 426] width 228 height 36
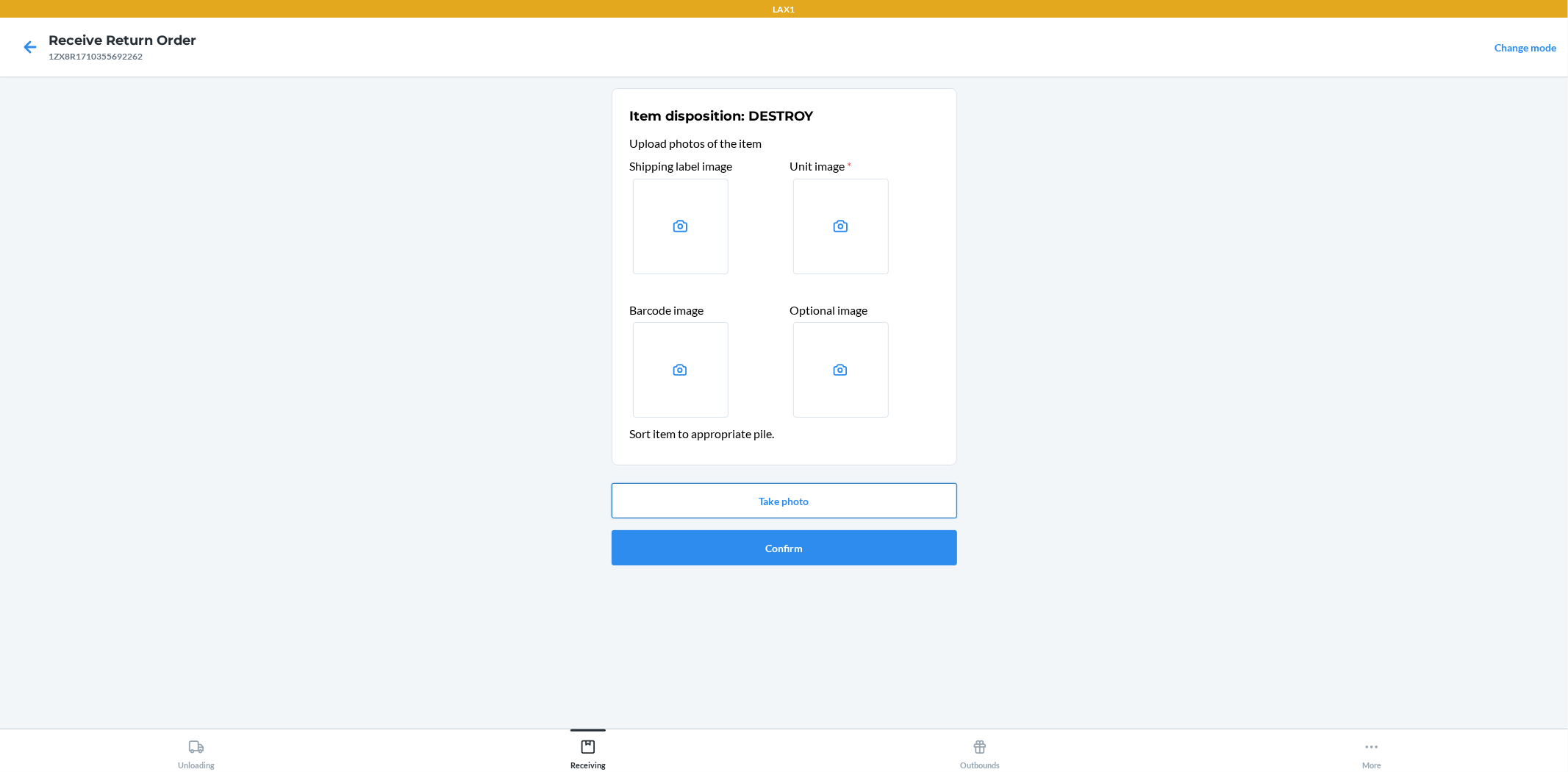
click at [782, 493] on button "Take photo" at bounding box center [784, 501] width 346 height 36
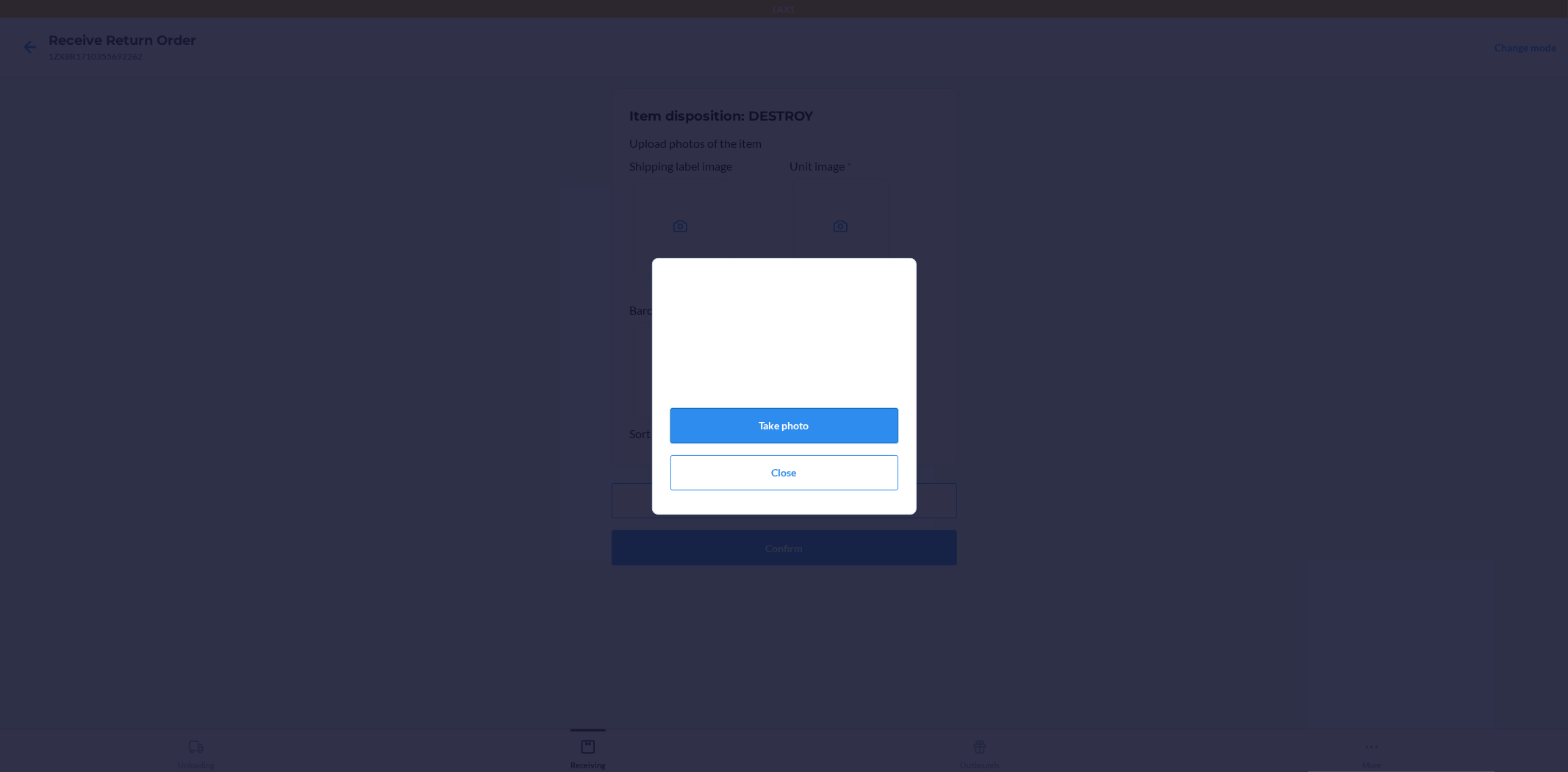
click at [782, 425] on button "Take photo" at bounding box center [784, 426] width 228 height 36
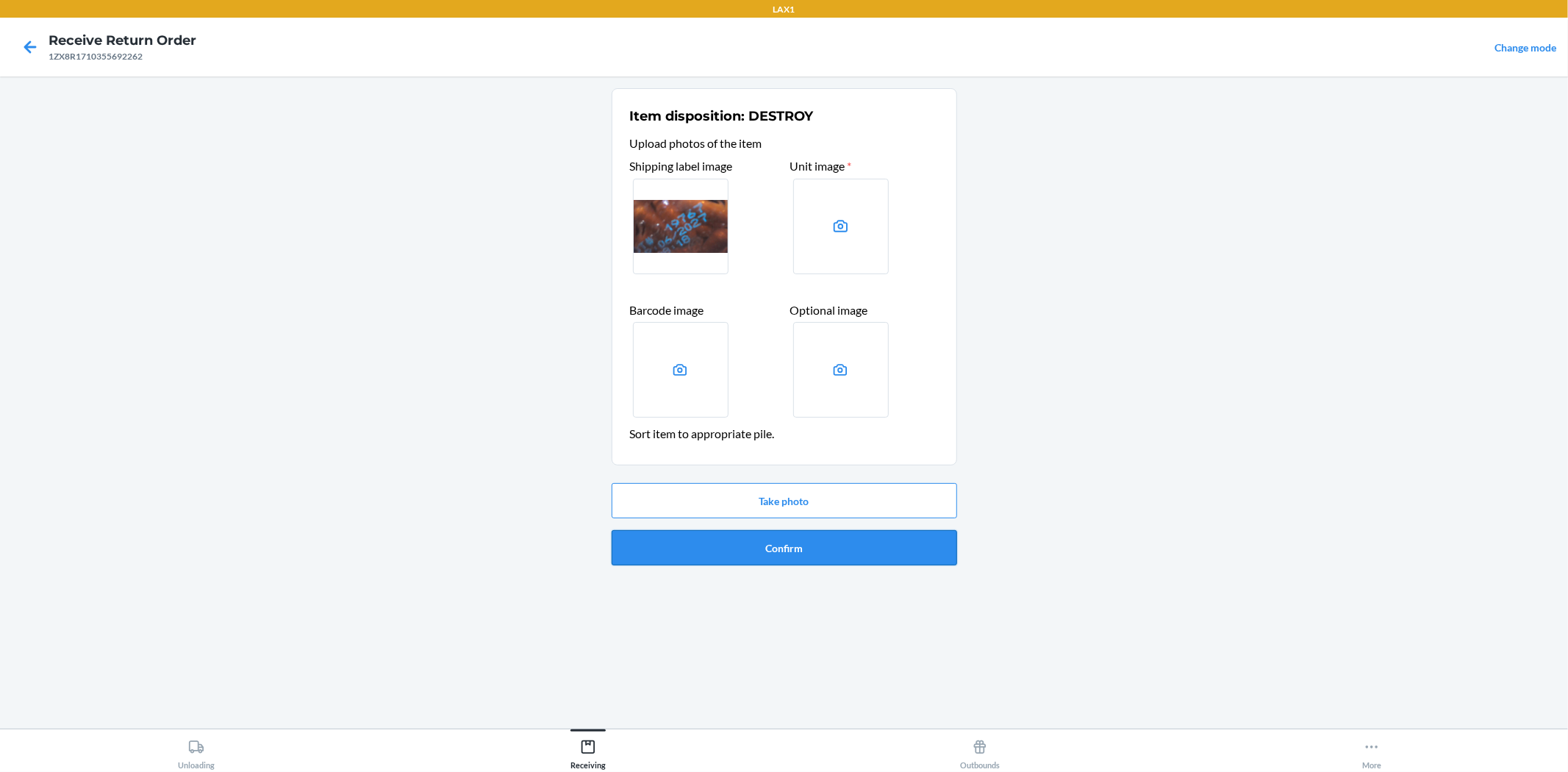
click at [782, 544] on button "Confirm" at bounding box center [784, 548] width 346 height 36
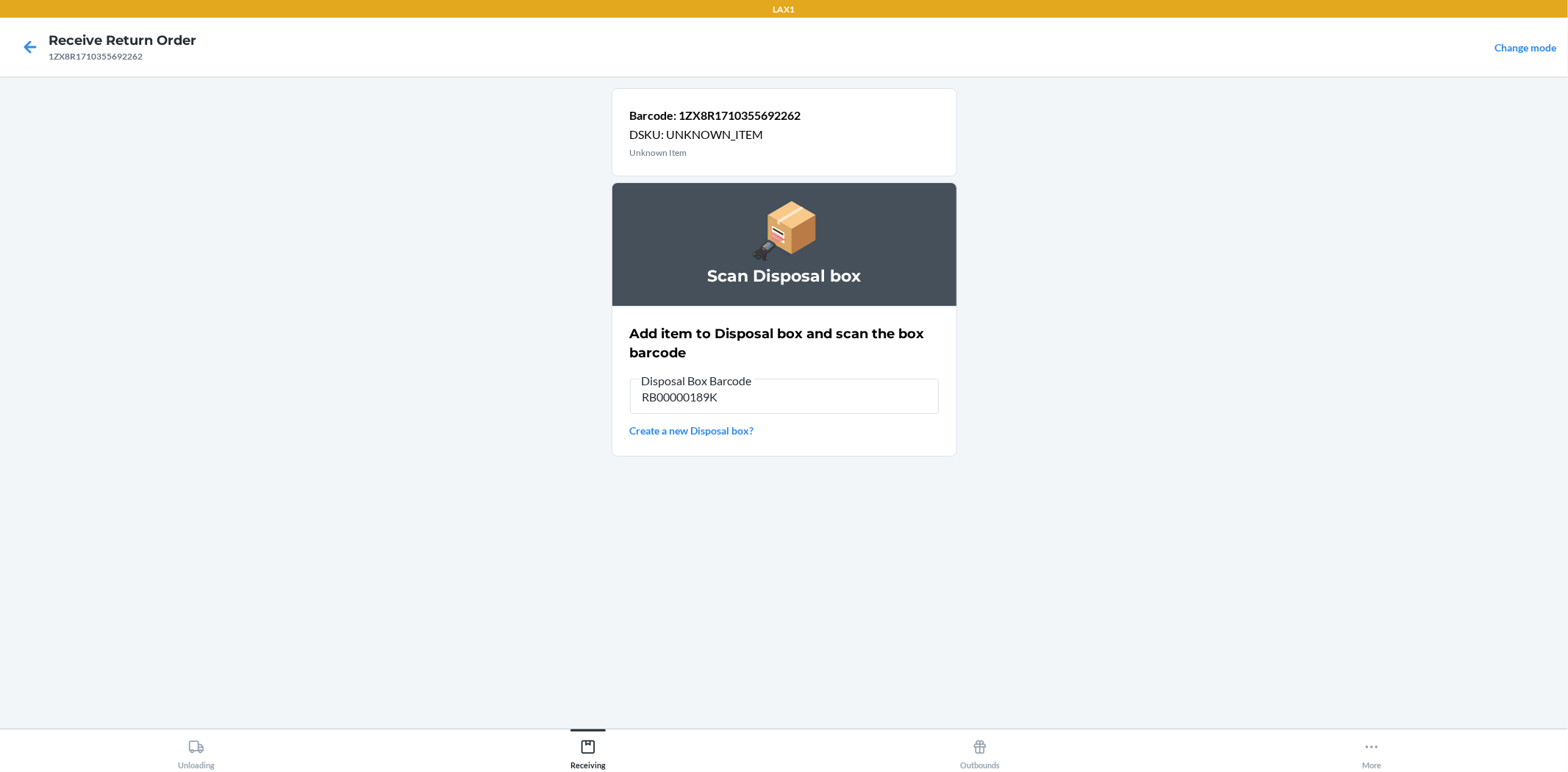
type input "RB00000189K"
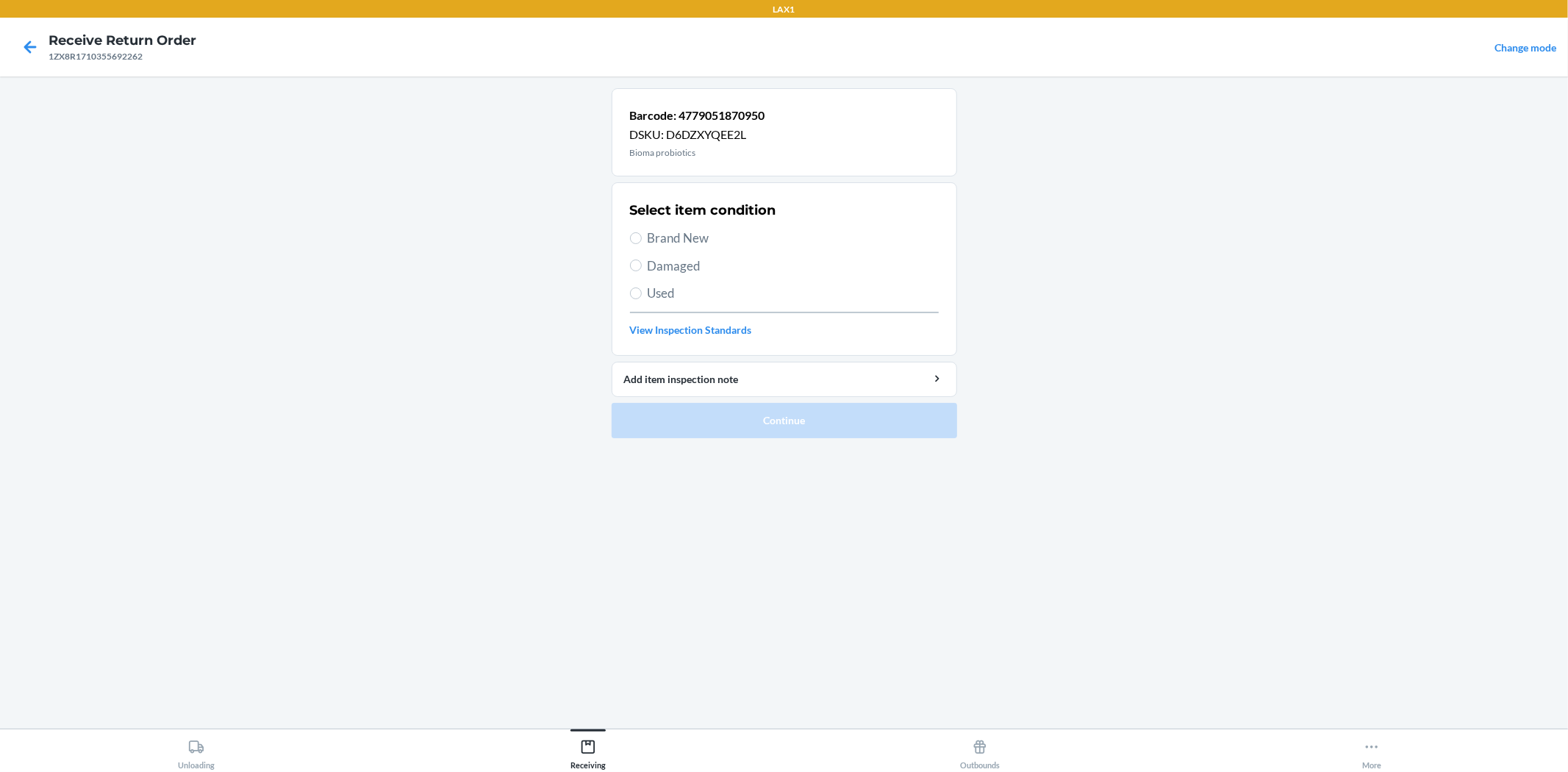
click at [670, 292] on span "Used" at bounding box center [793, 294] width 291 height 19
click at [642, 292] on input "Used" at bounding box center [636, 293] width 12 height 12
radio input "true"
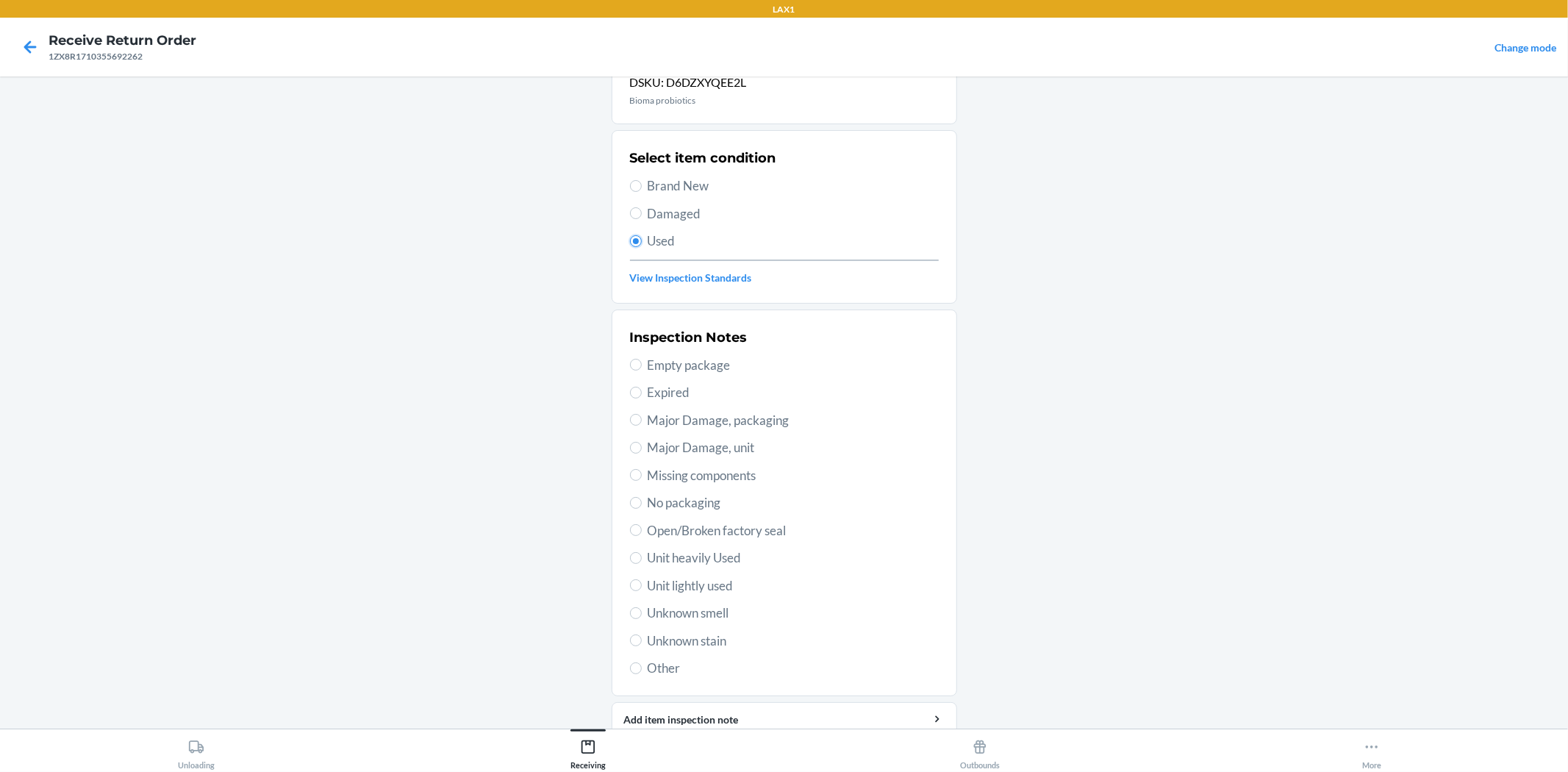
scroll to position [114, 0]
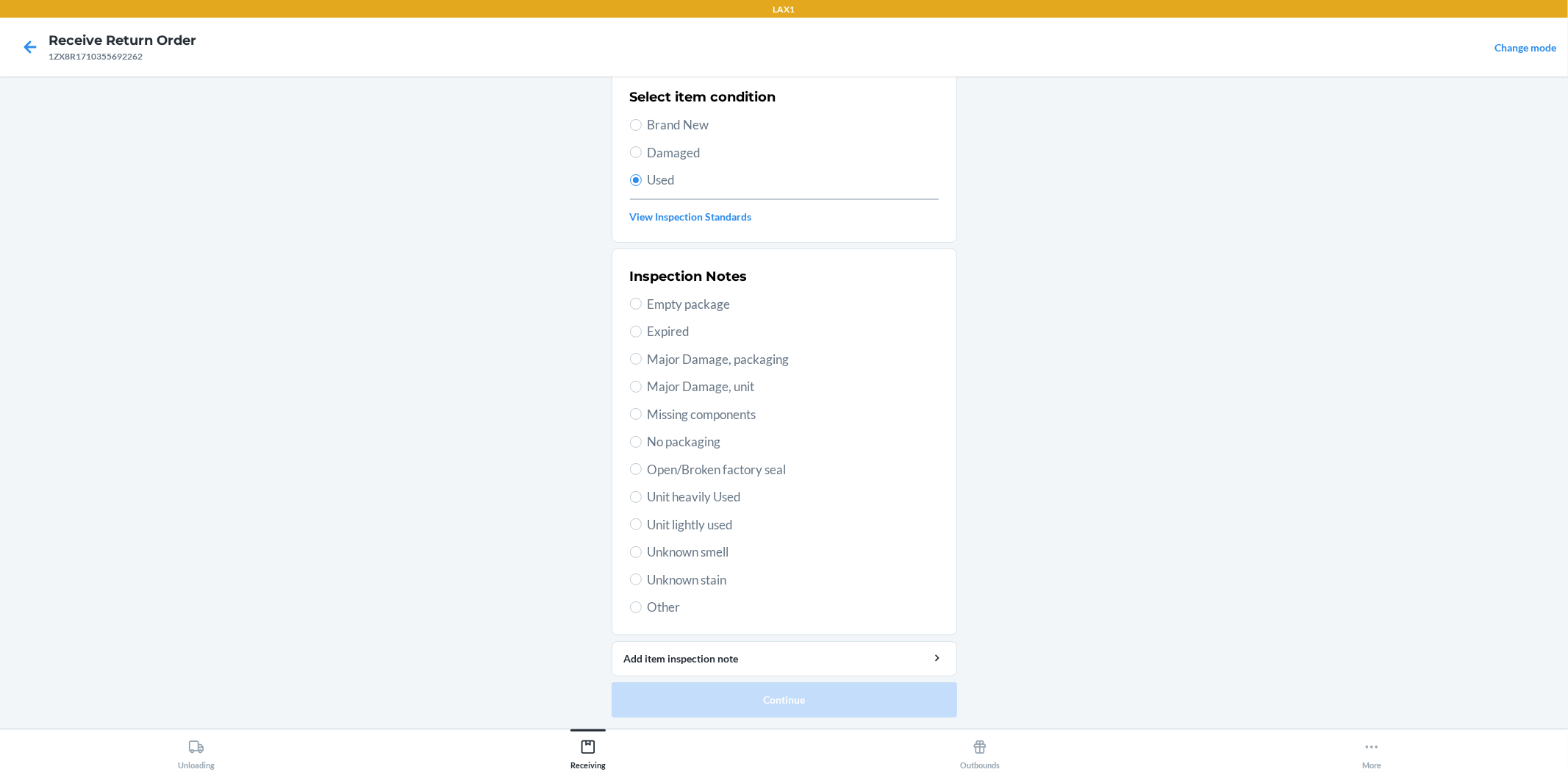
click at [709, 526] on span "Unit lightly used" at bounding box center [793, 525] width 291 height 19
click at [642, 526] on input "Unit lightly used" at bounding box center [636, 524] width 12 height 12
radio input "true"
click at [782, 685] on button "Continue" at bounding box center [784, 700] width 346 height 36
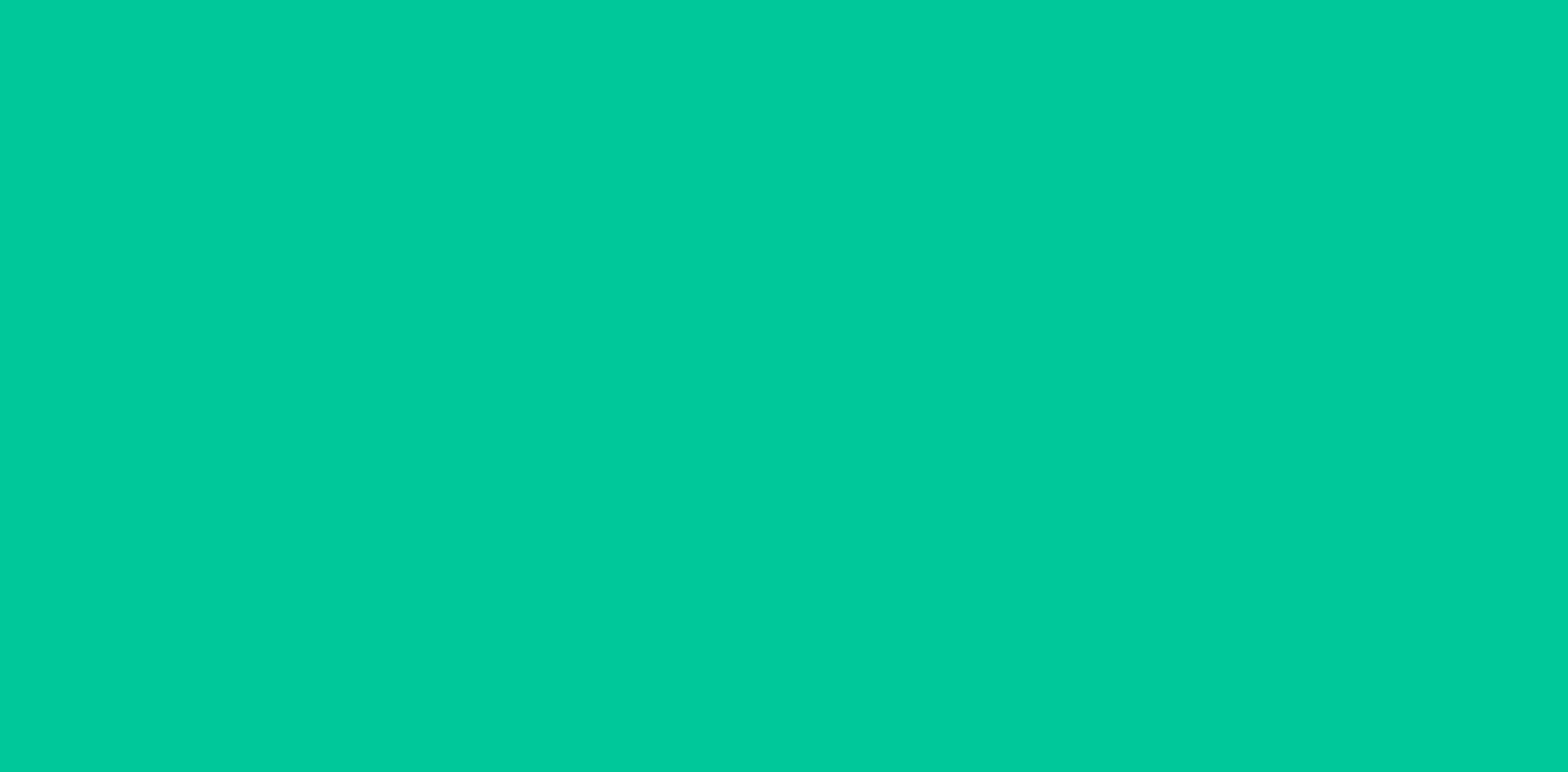
scroll to position [0, 0]
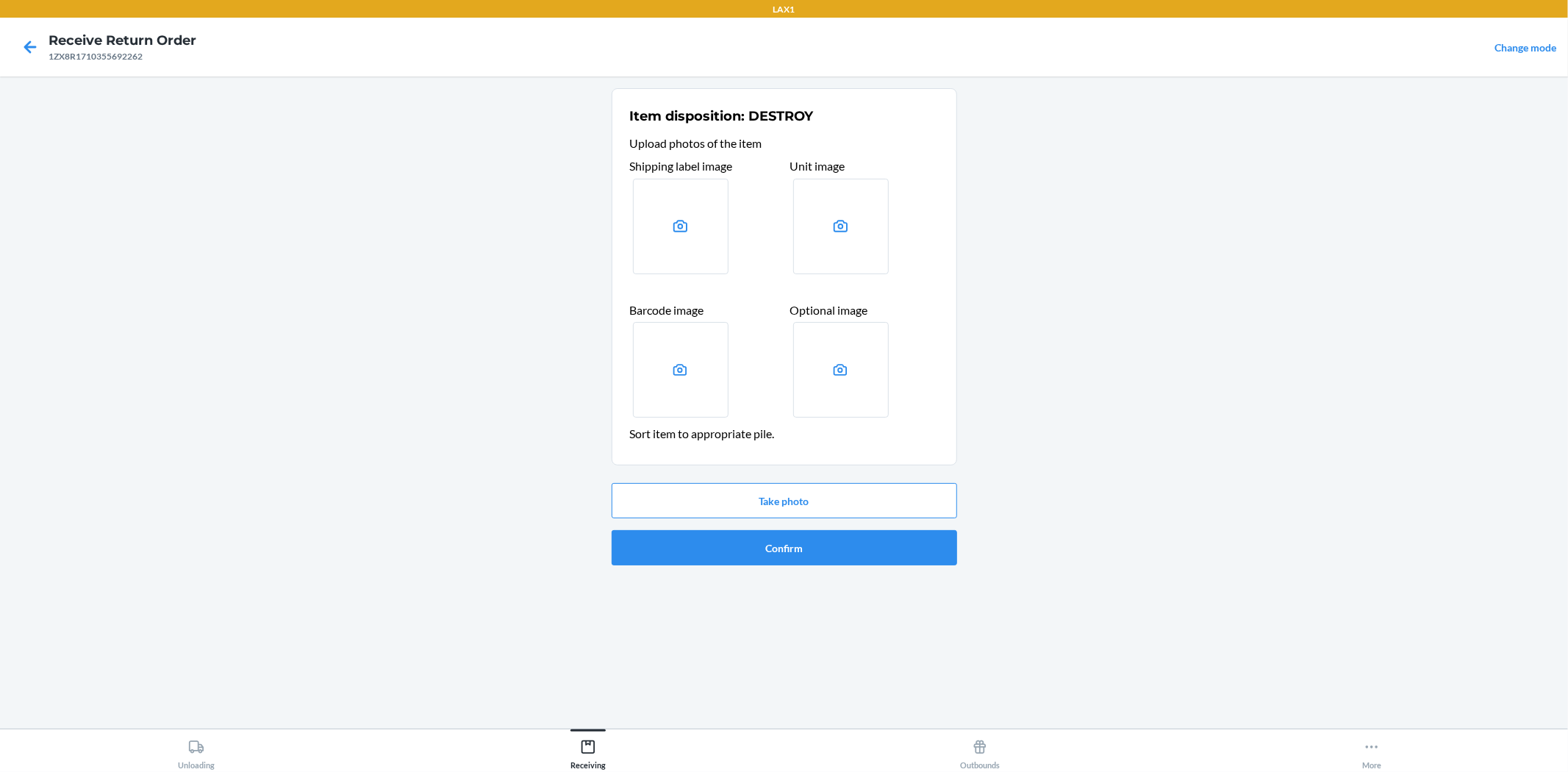
click at [782, 577] on ol "Item disposition: DESTROY Upload photos of the item Shipping label image Unit i…" at bounding box center [784, 332] width 346 height 489
click at [782, 555] on button "Confirm" at bounding box center [784, 548] width 346 height 36
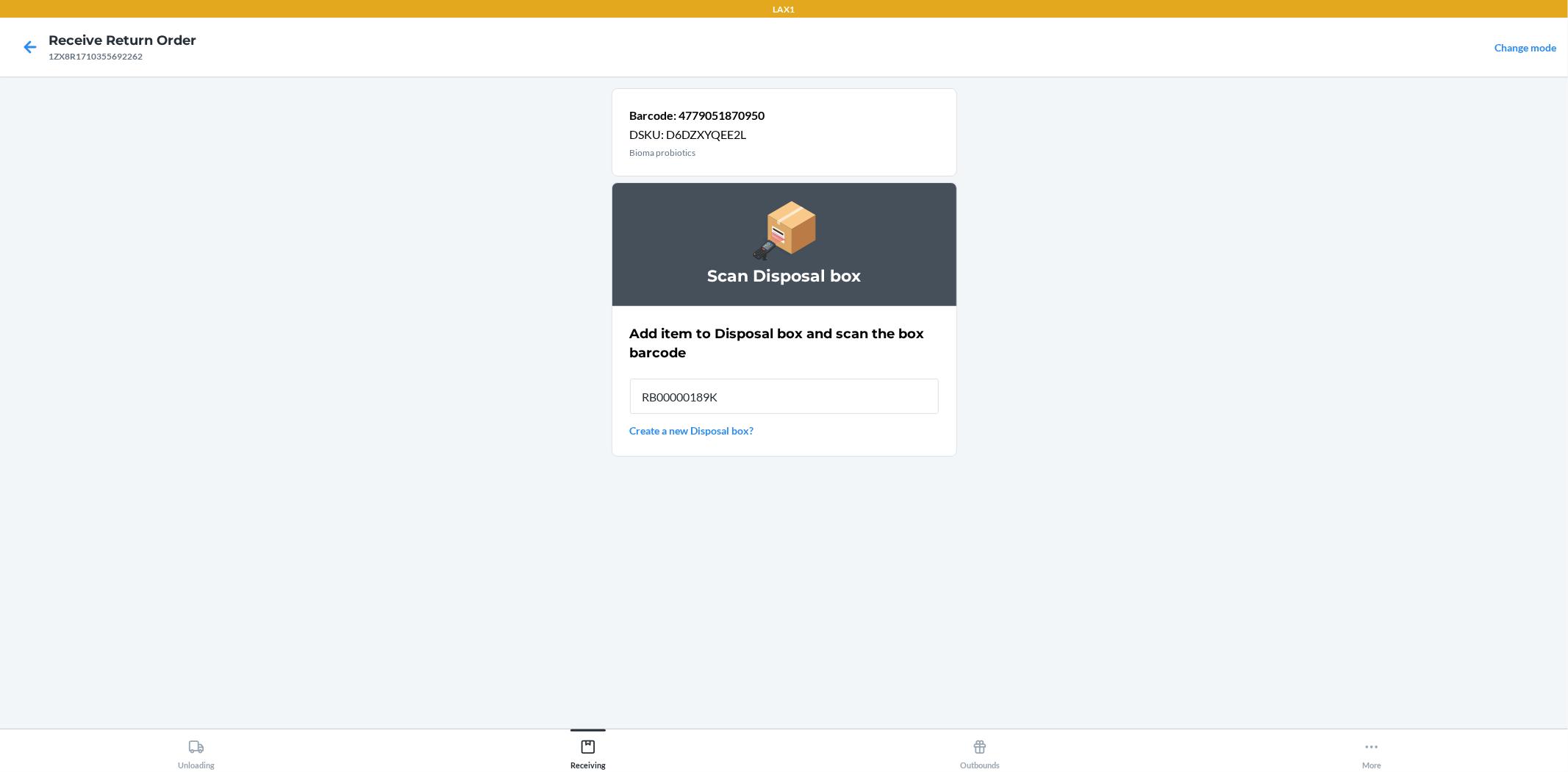
type input "RB00000189K"
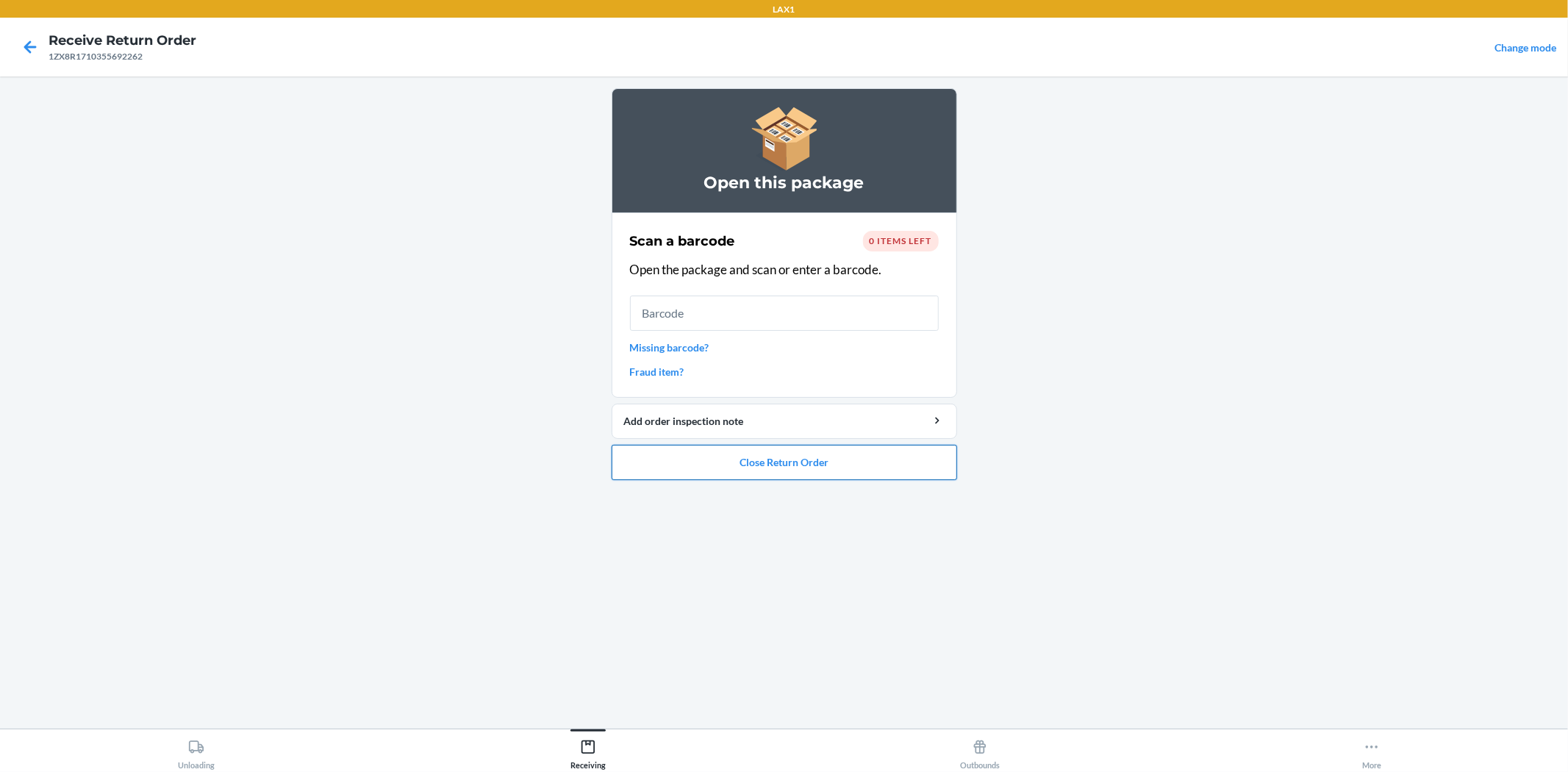
click at [754, 465] on button "Close Return Order" at bounding box center [784, 462] width 346 height 36
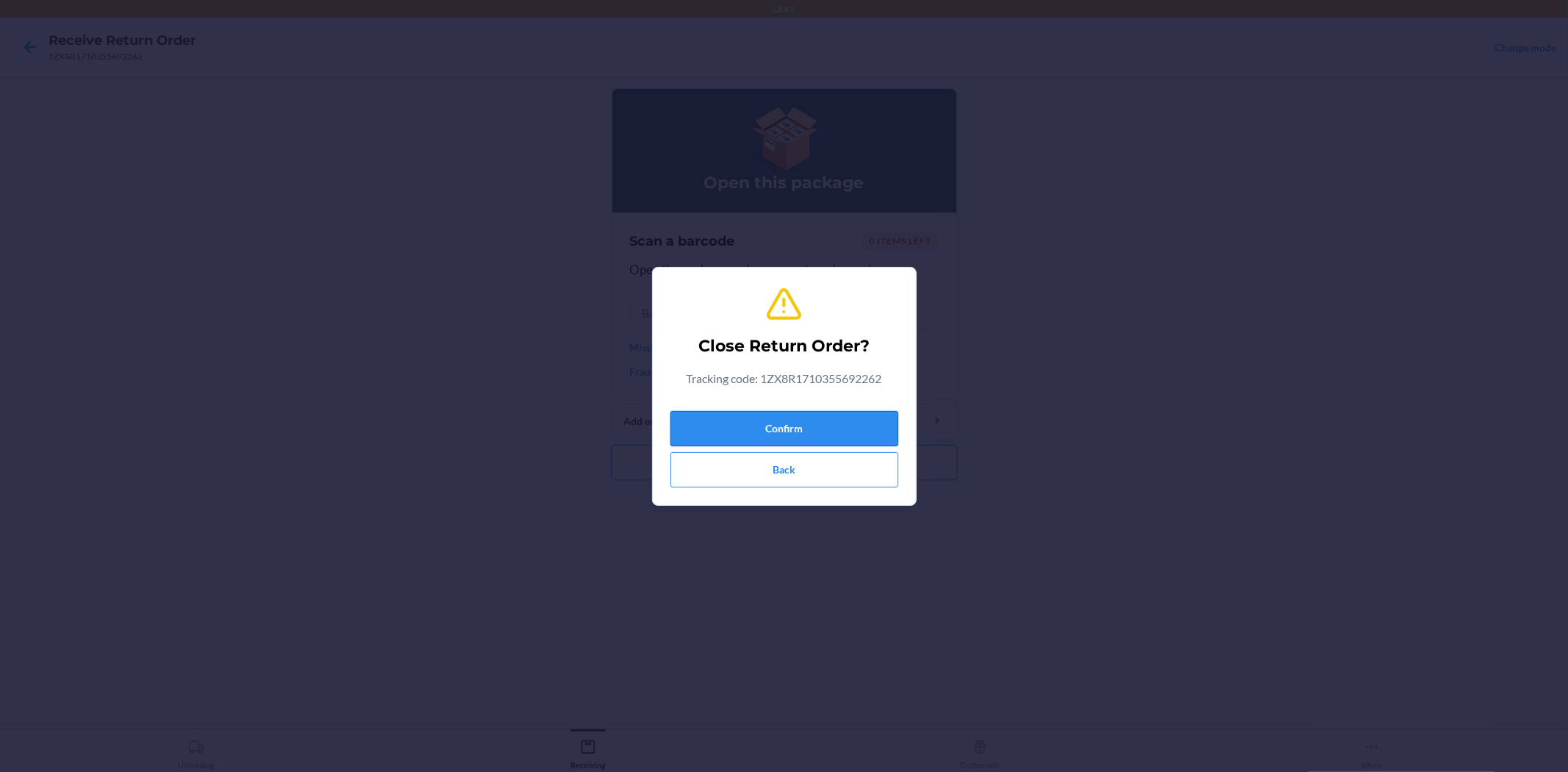
click at [766, 430] on button "Confirm" at bounding box center [784, 429] width 228 height 36
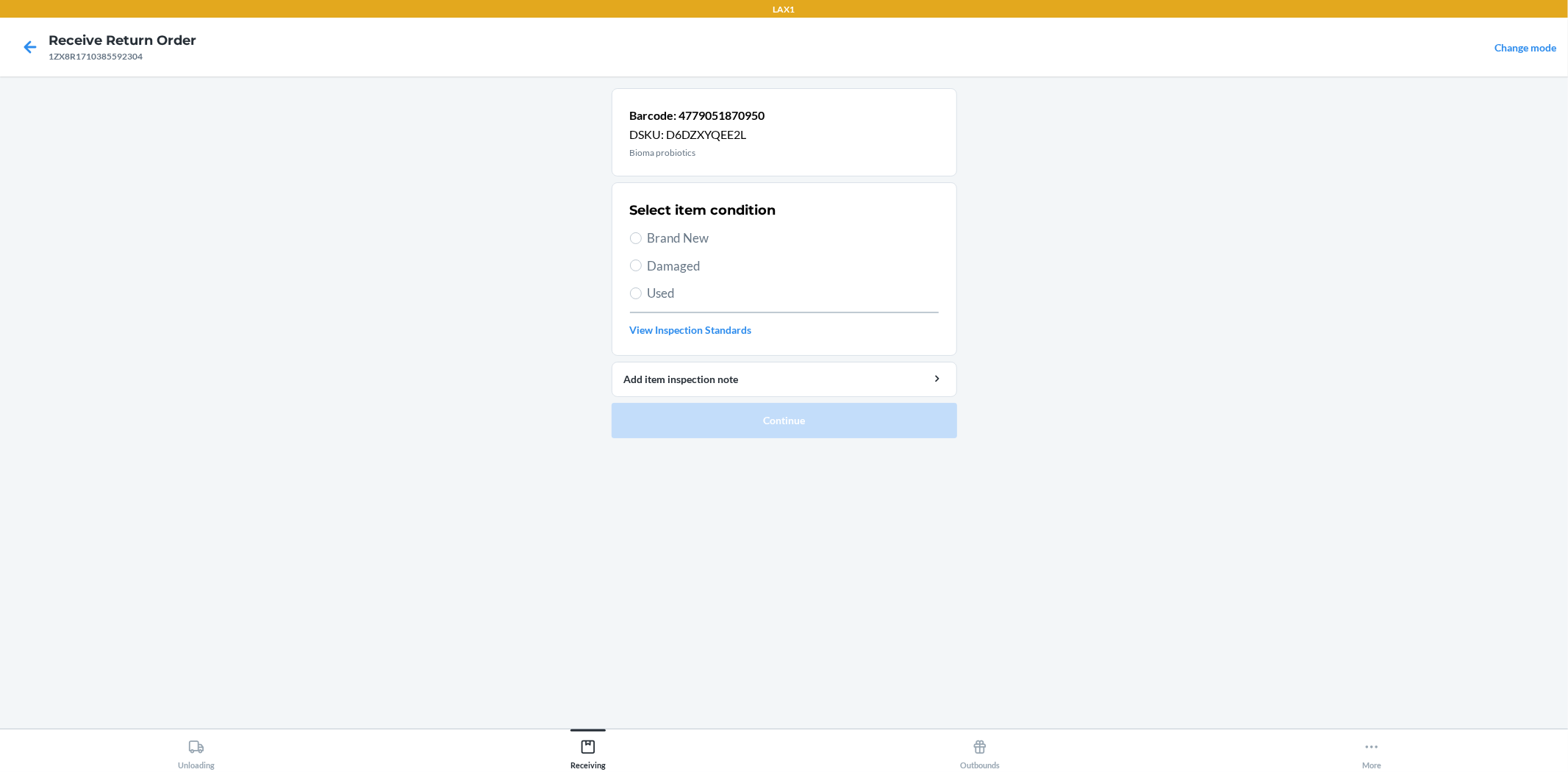
click at [681, 241] on span "Brand New" at bounding box center [793, 238] width 291 height 19
click at [642, 241] on input "Brand New" at bounding box center [636, 238] width 12 height 12
radio input "true"
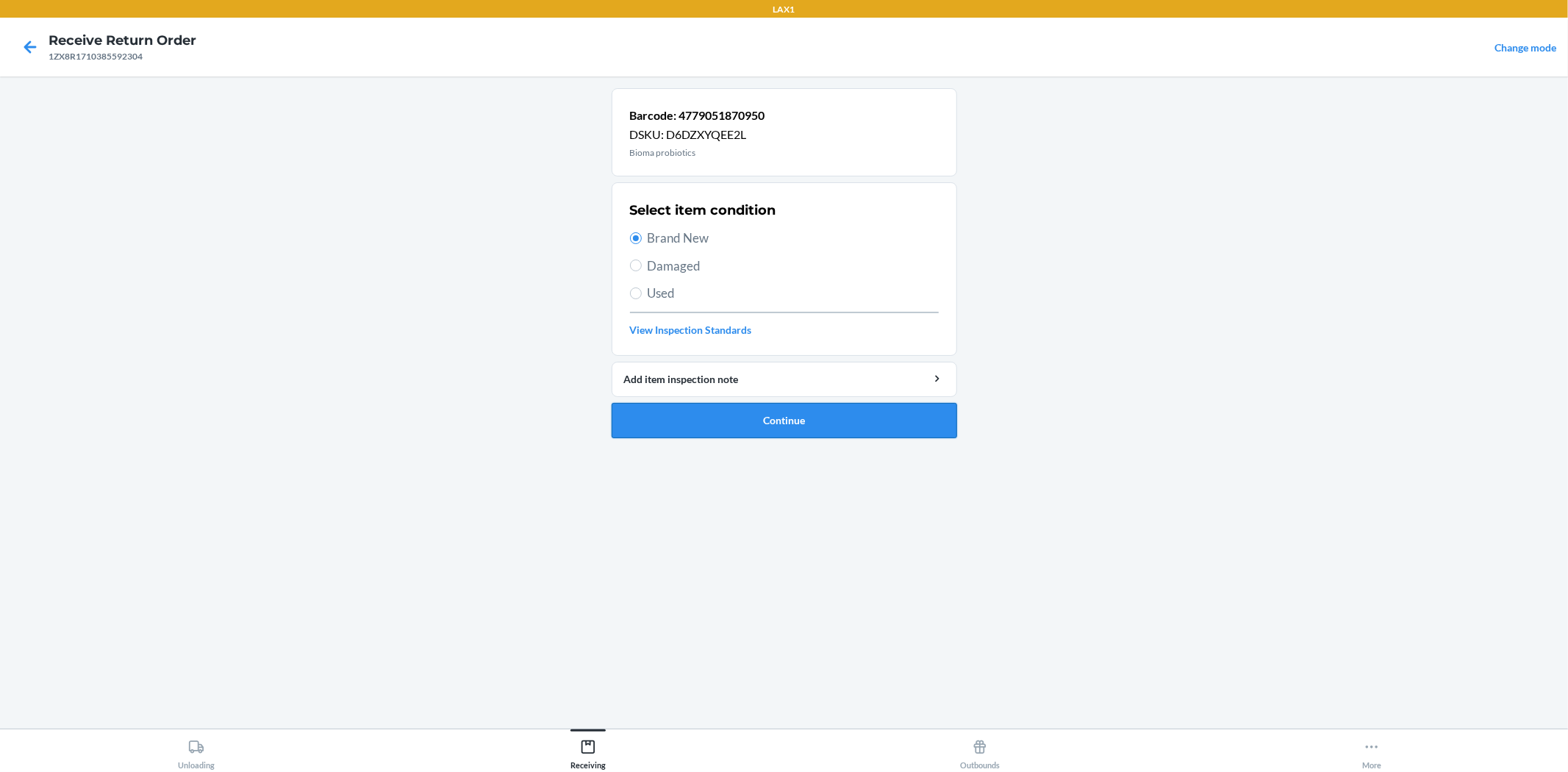
click at [782, 420] on button "Continue" at bounding box center [784, 421] width 346 height 36
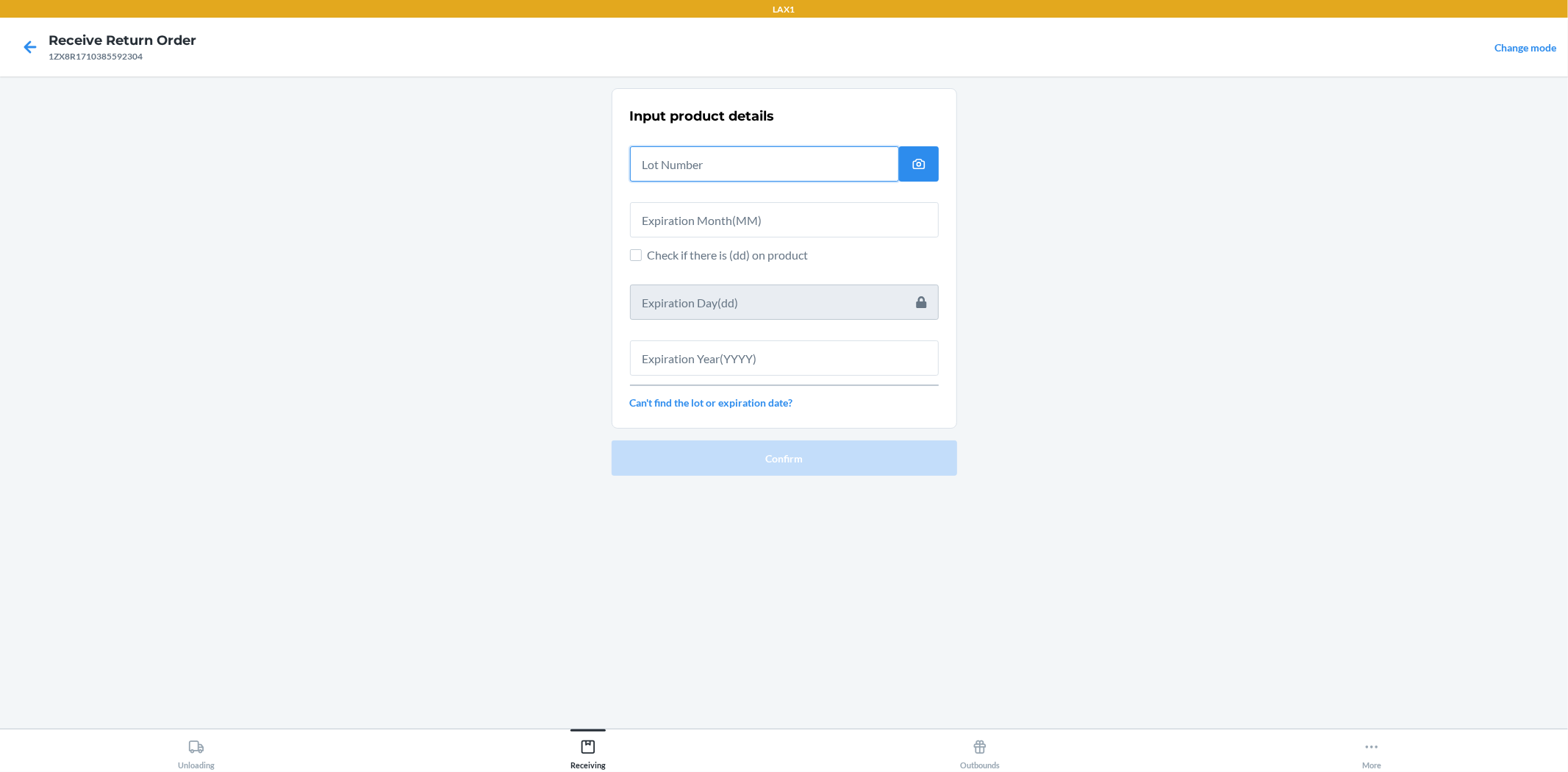
click at [732, 167] on input "text" at bounding box center [765, 164] width 269 height 36
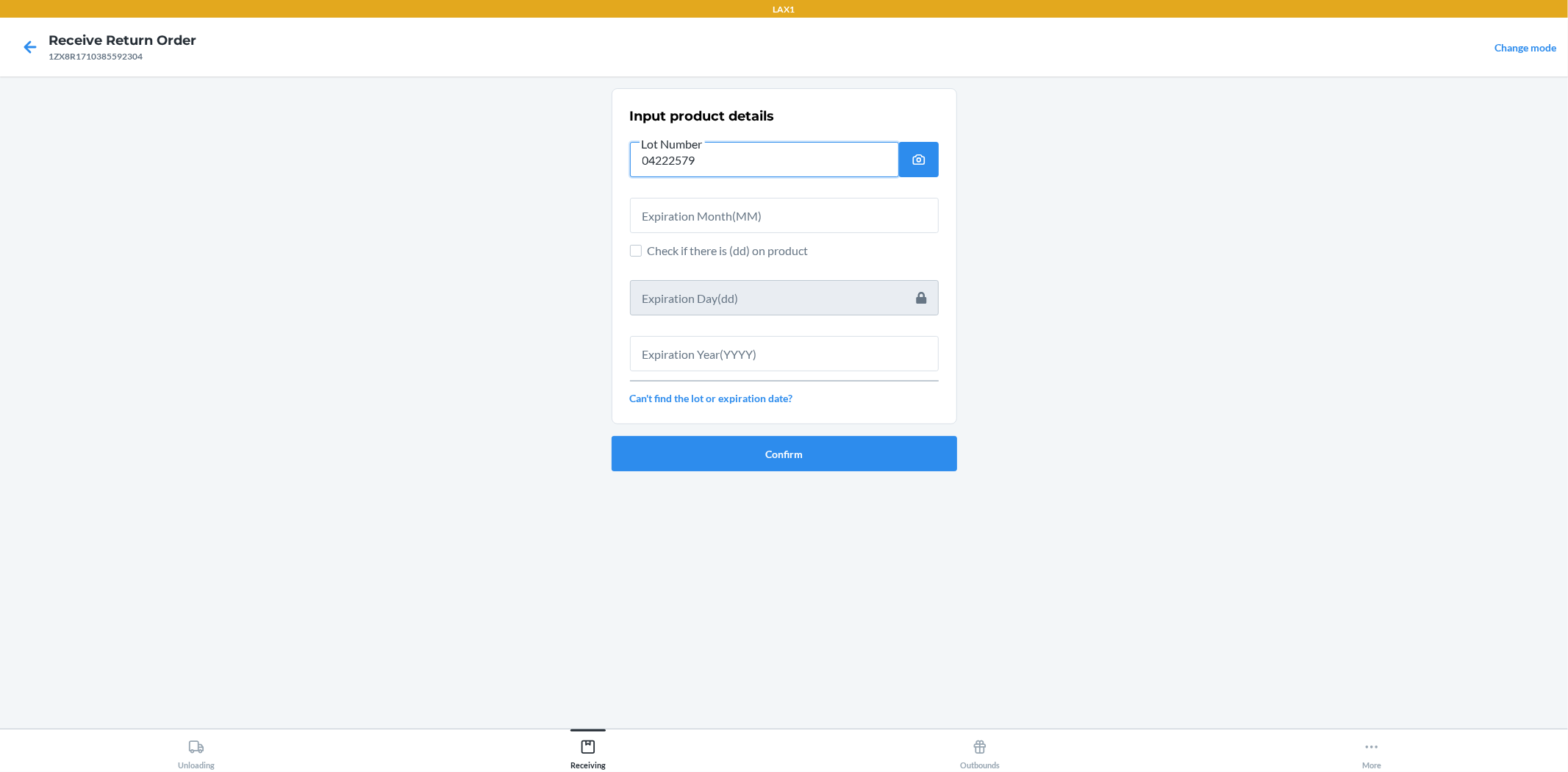
type input "04222579"
click at [782, 207] on input "text" at bounding box center [784, 216] width 309 height 36
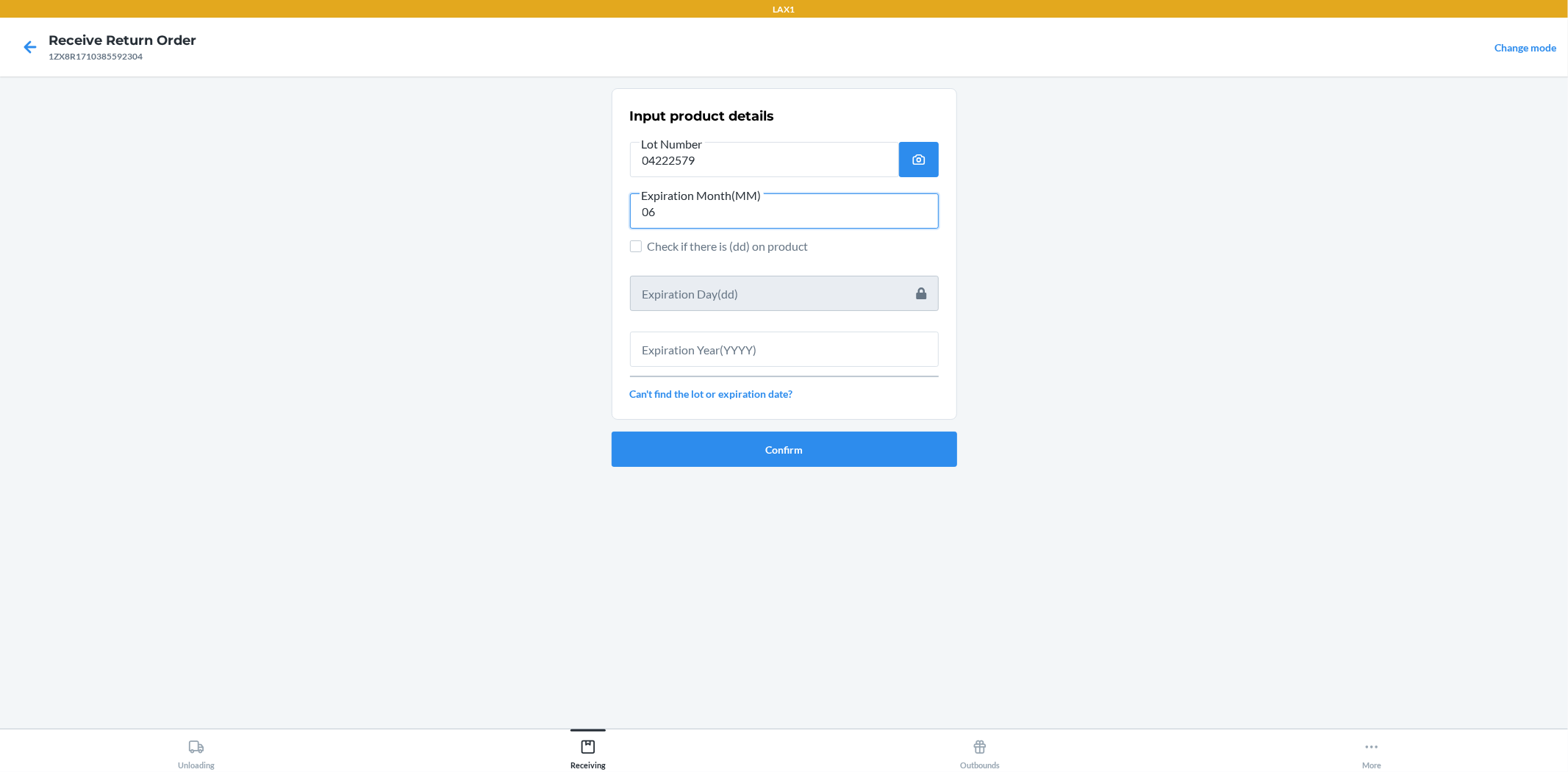
type input "06"
click at [782, 353] on input "text" at bounding box center [784, 350] width 309 height 36
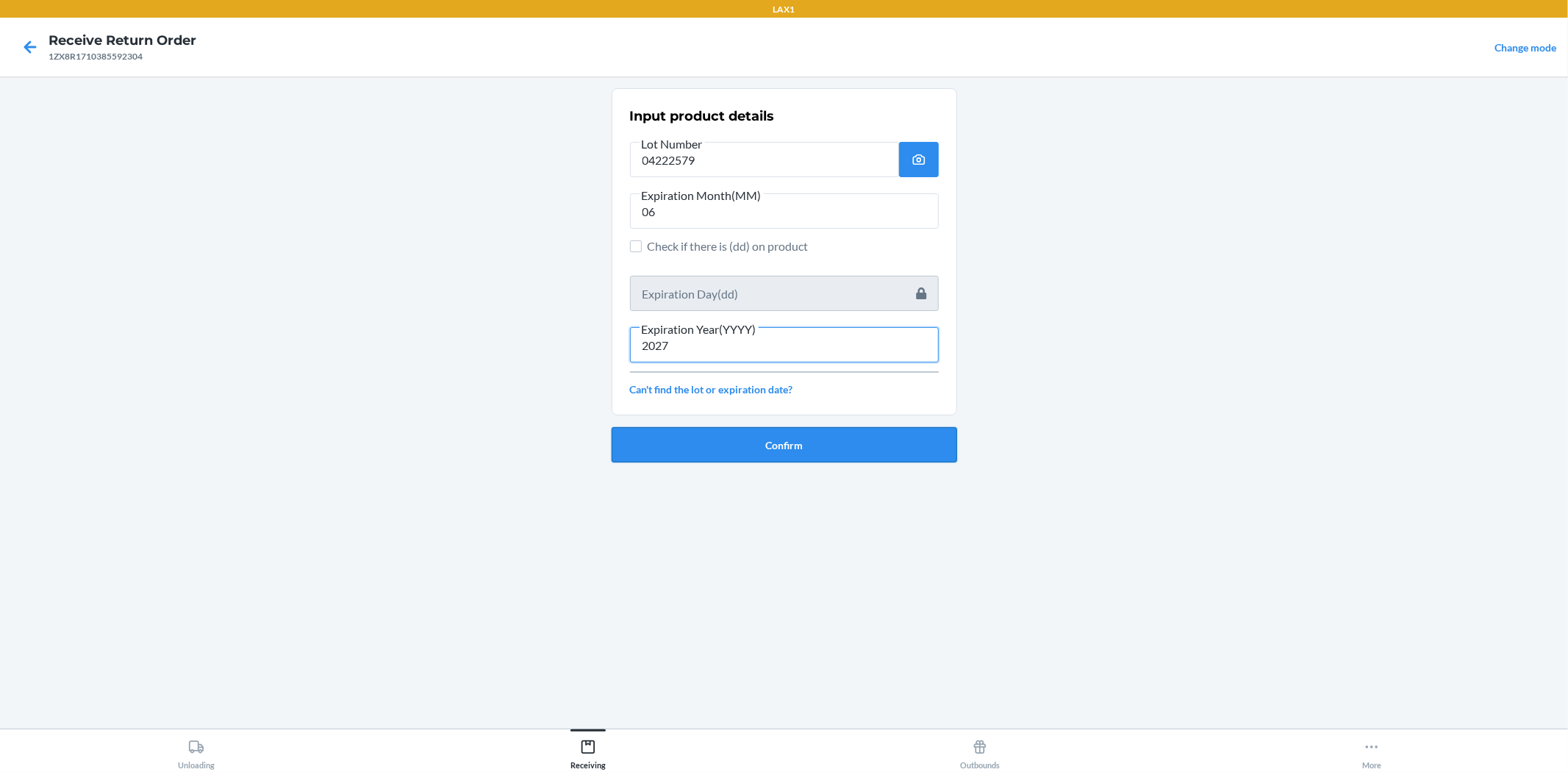
type input "2027"
click at [782, 432] on button "Confirm" at bounding box center [784, 445] width 346 height 36
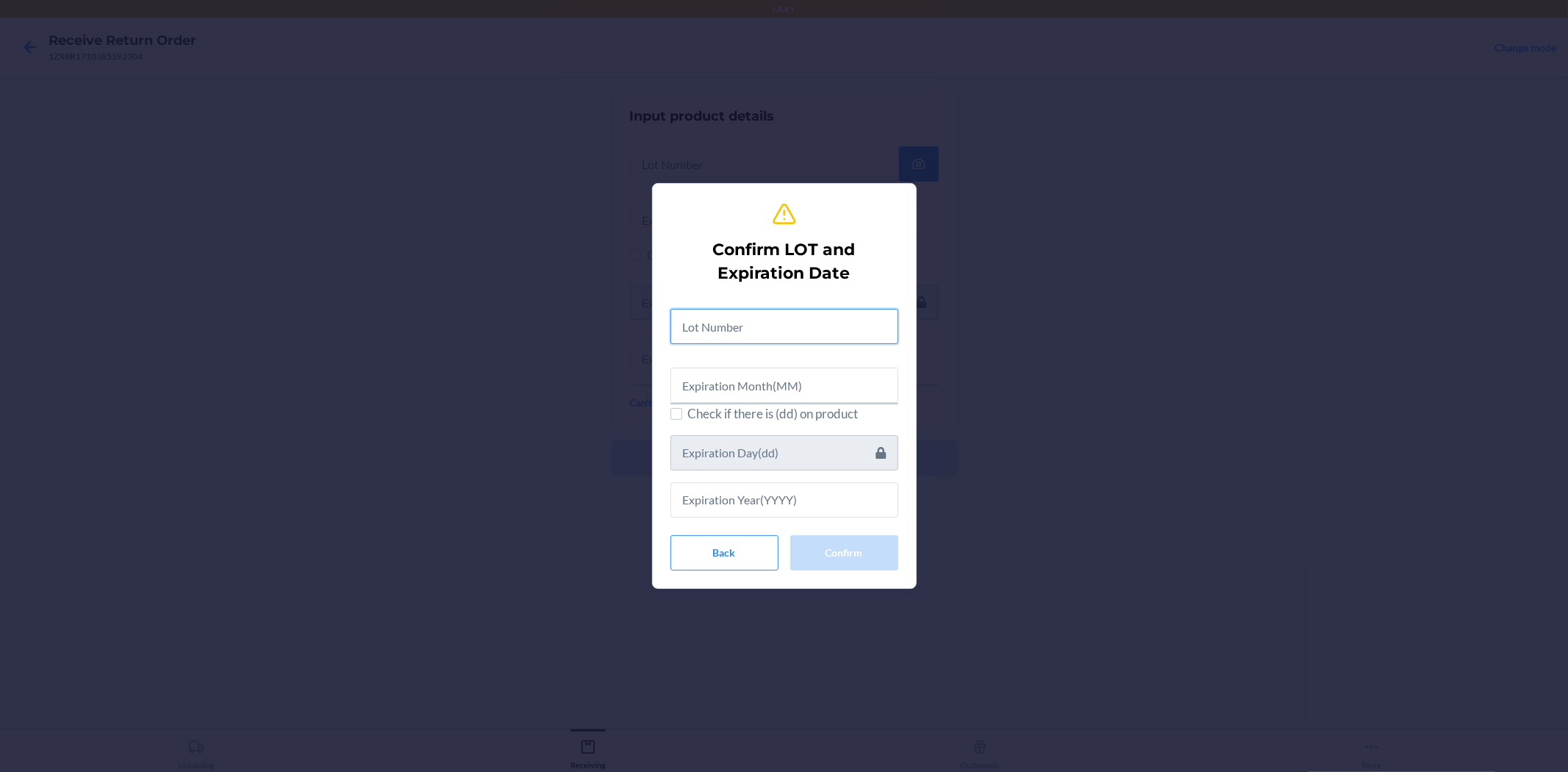
click at [782, 322] on input "text" at bounding box center [784, 327] width 228 height 36
type input "04222579"
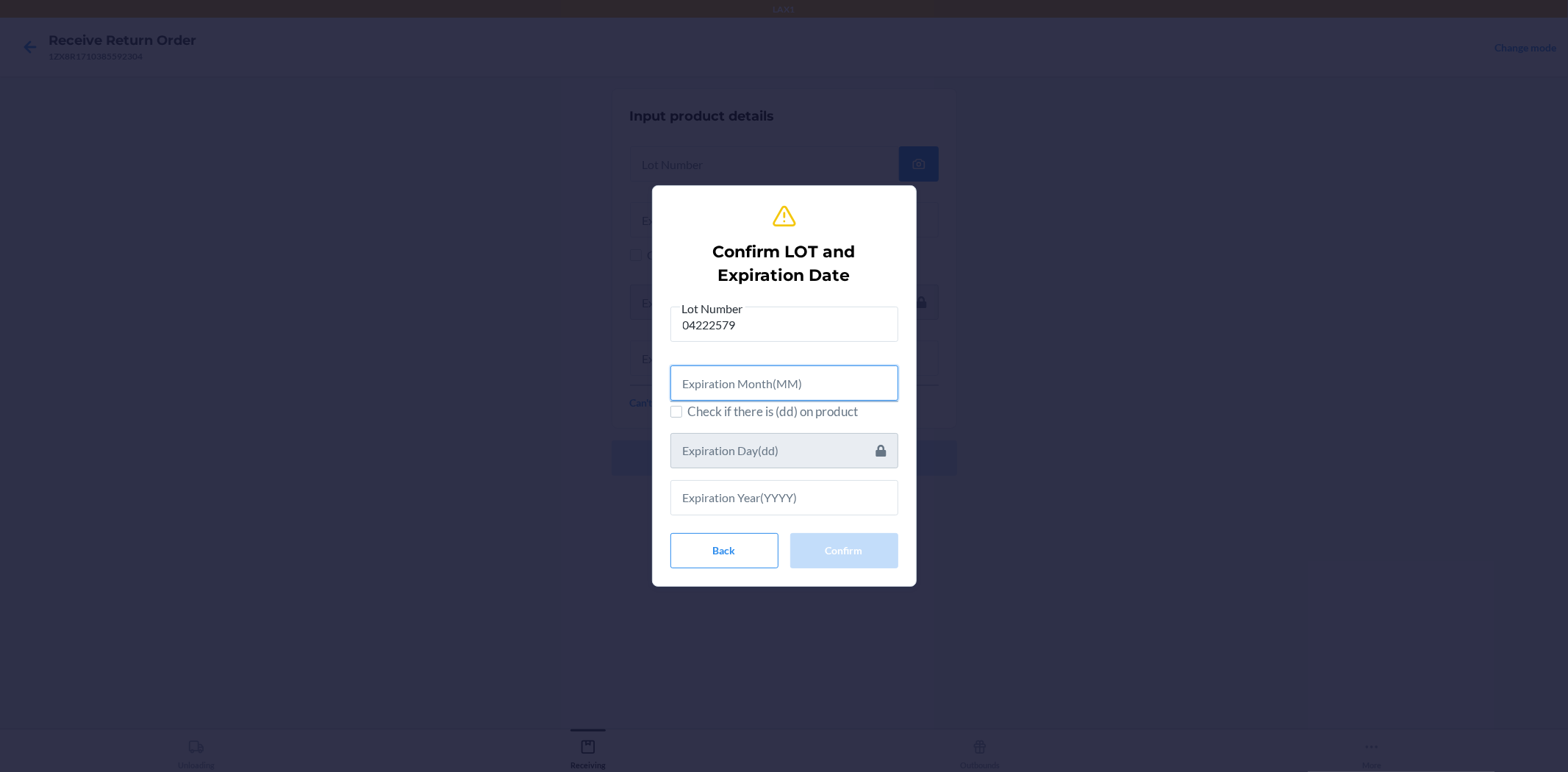
click at [782, 396] on input "text" at bounding box center [784, 384] width 228 height 36
type input "06"
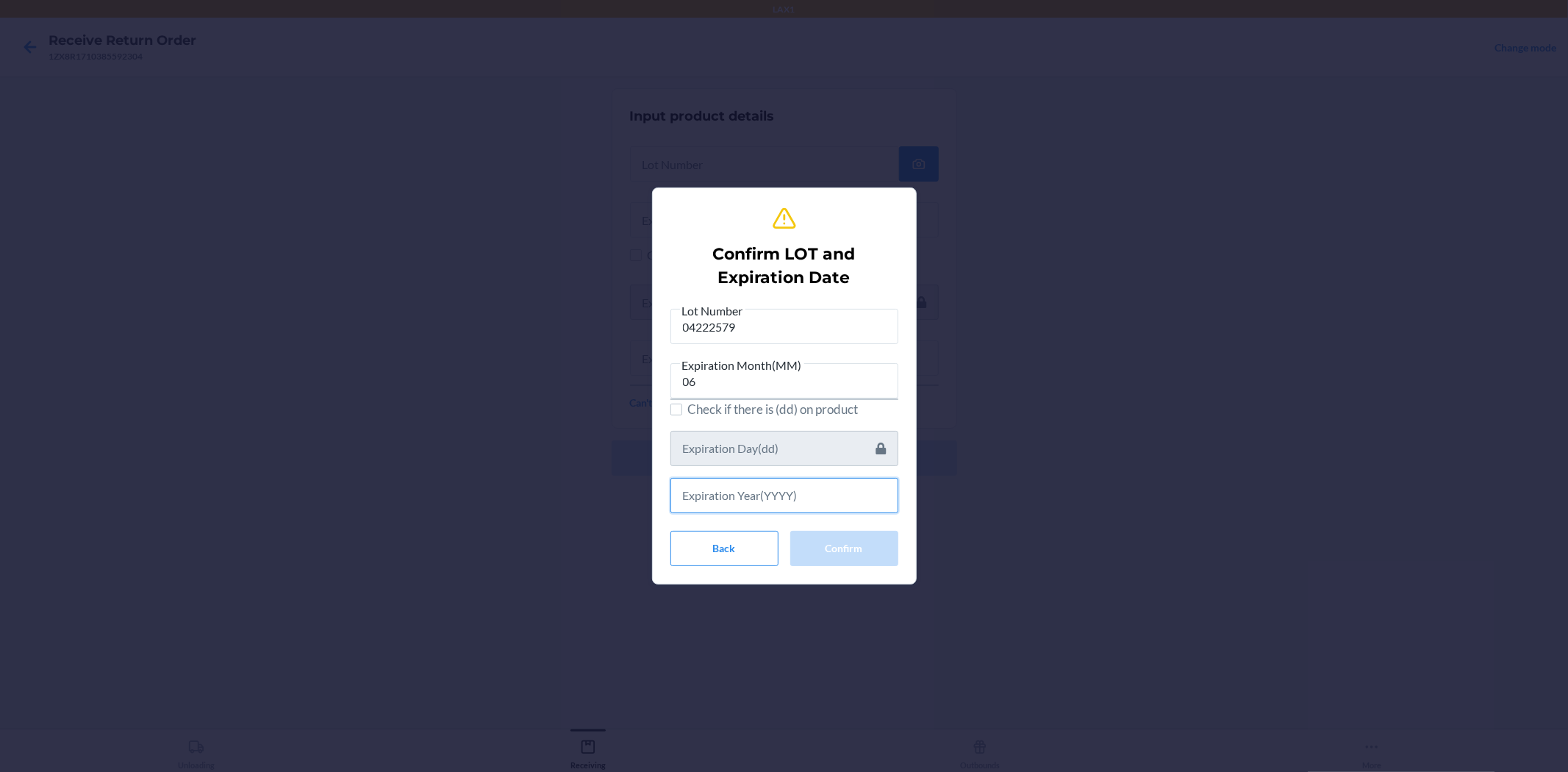
click at [782, 495] on input "text" at bounding box center [784, 495] width 228 height 36
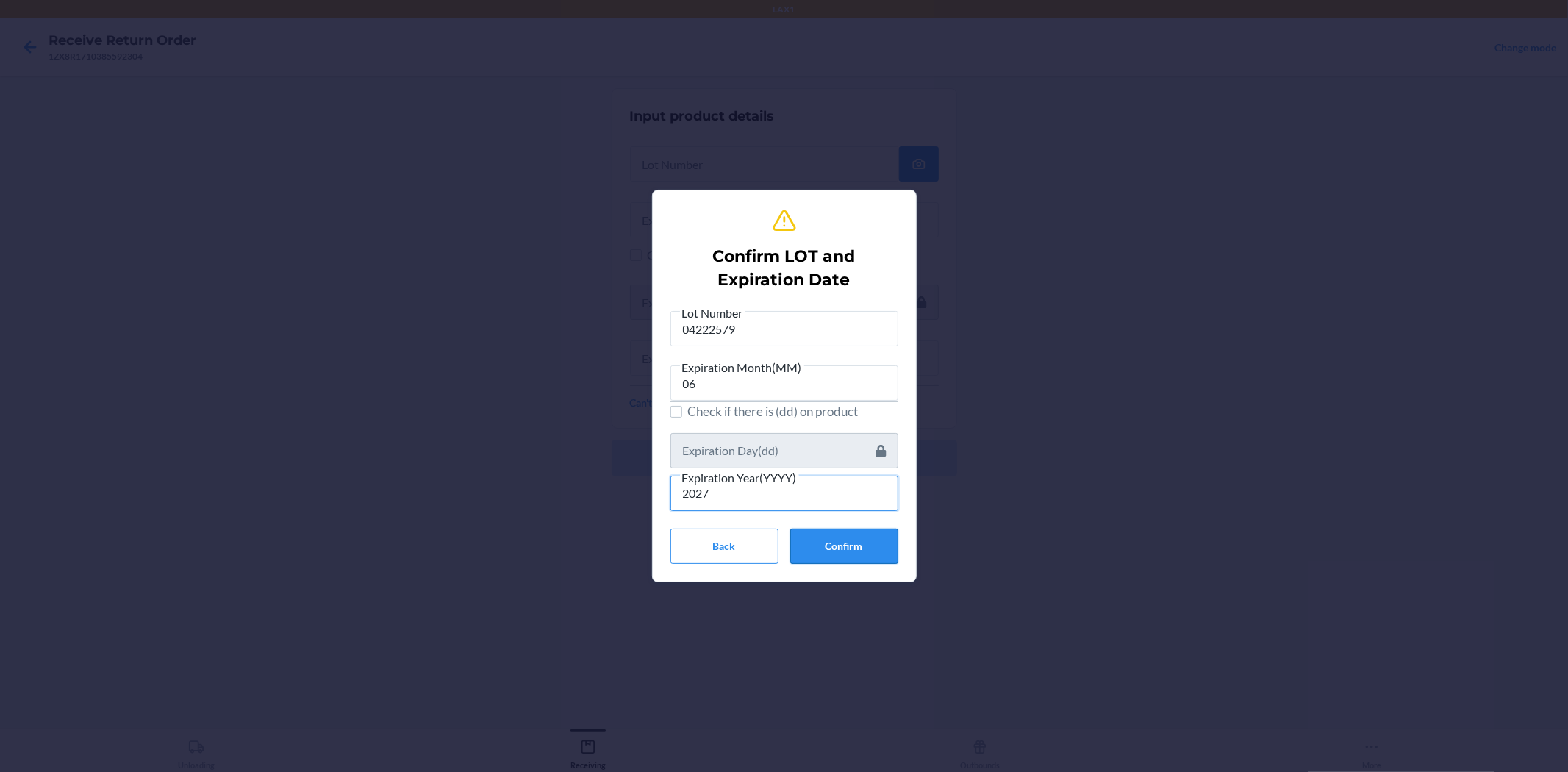
type input "2027"
click at [782, 542] on button "Confirm" at bounding box center [844, 547] width 108 height 36
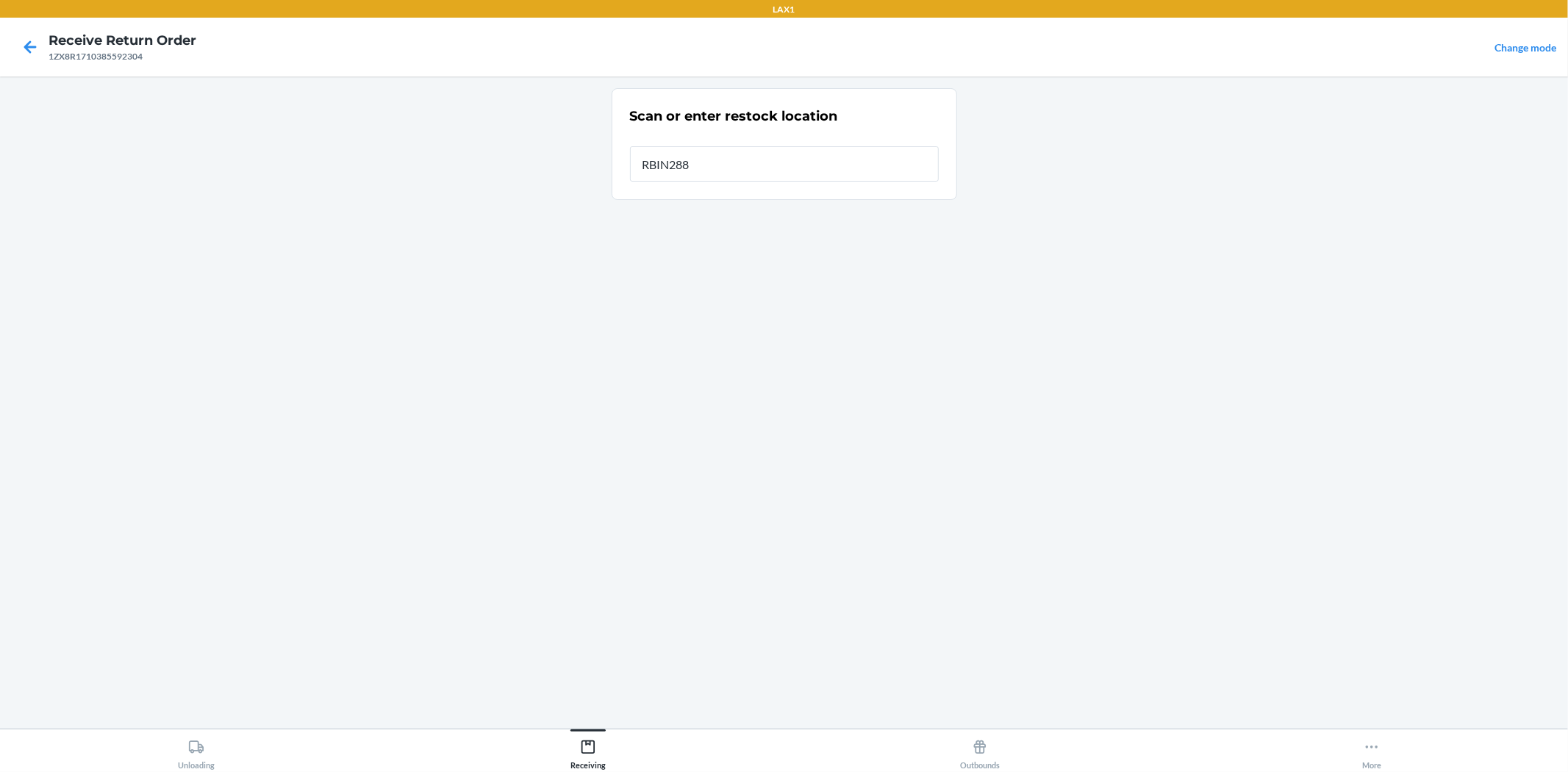
type input "RBIN288"
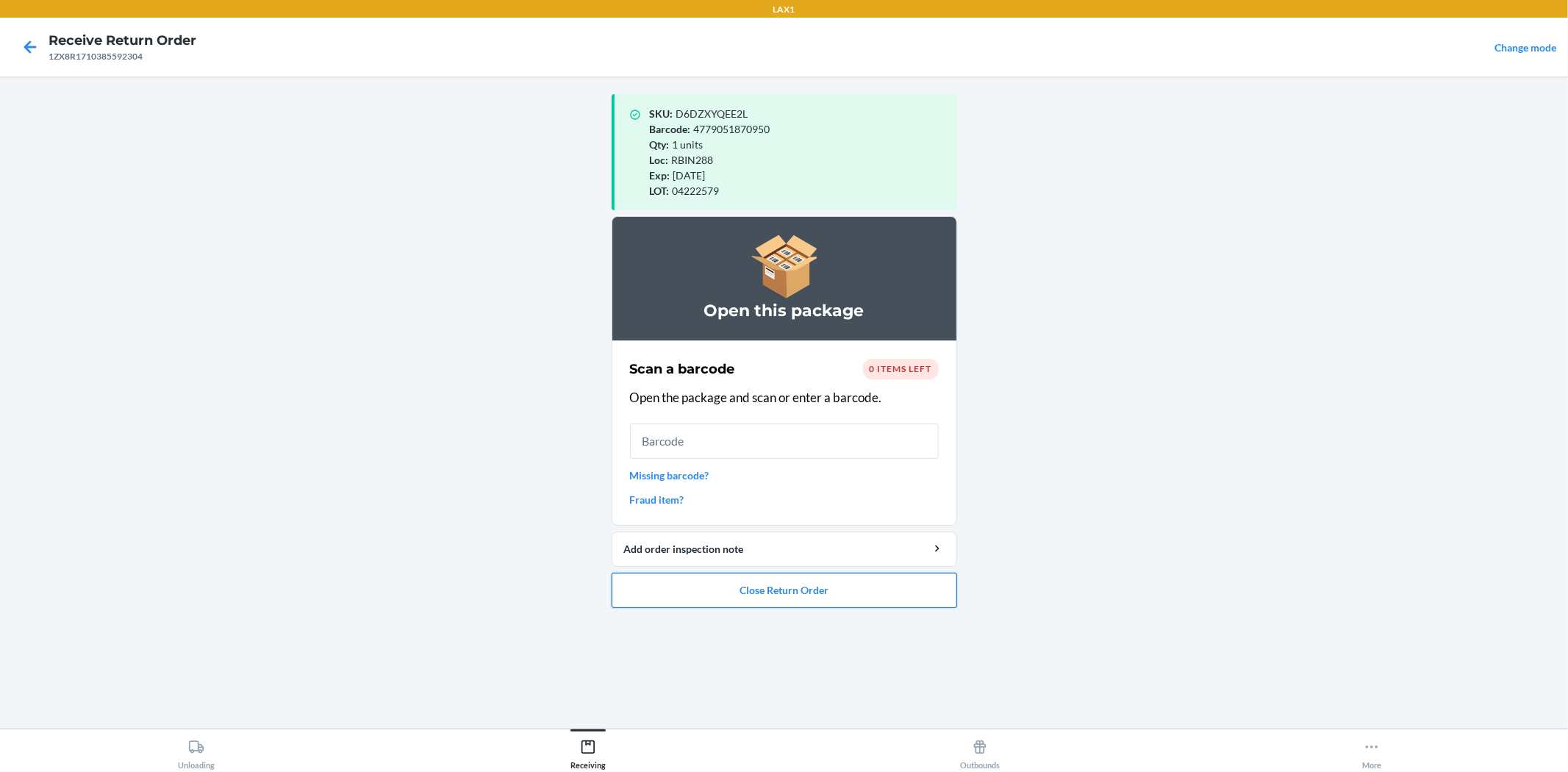
click at [782, 585] on button "Close Return Order" at bounding box center [784, 590] width 346 height 36
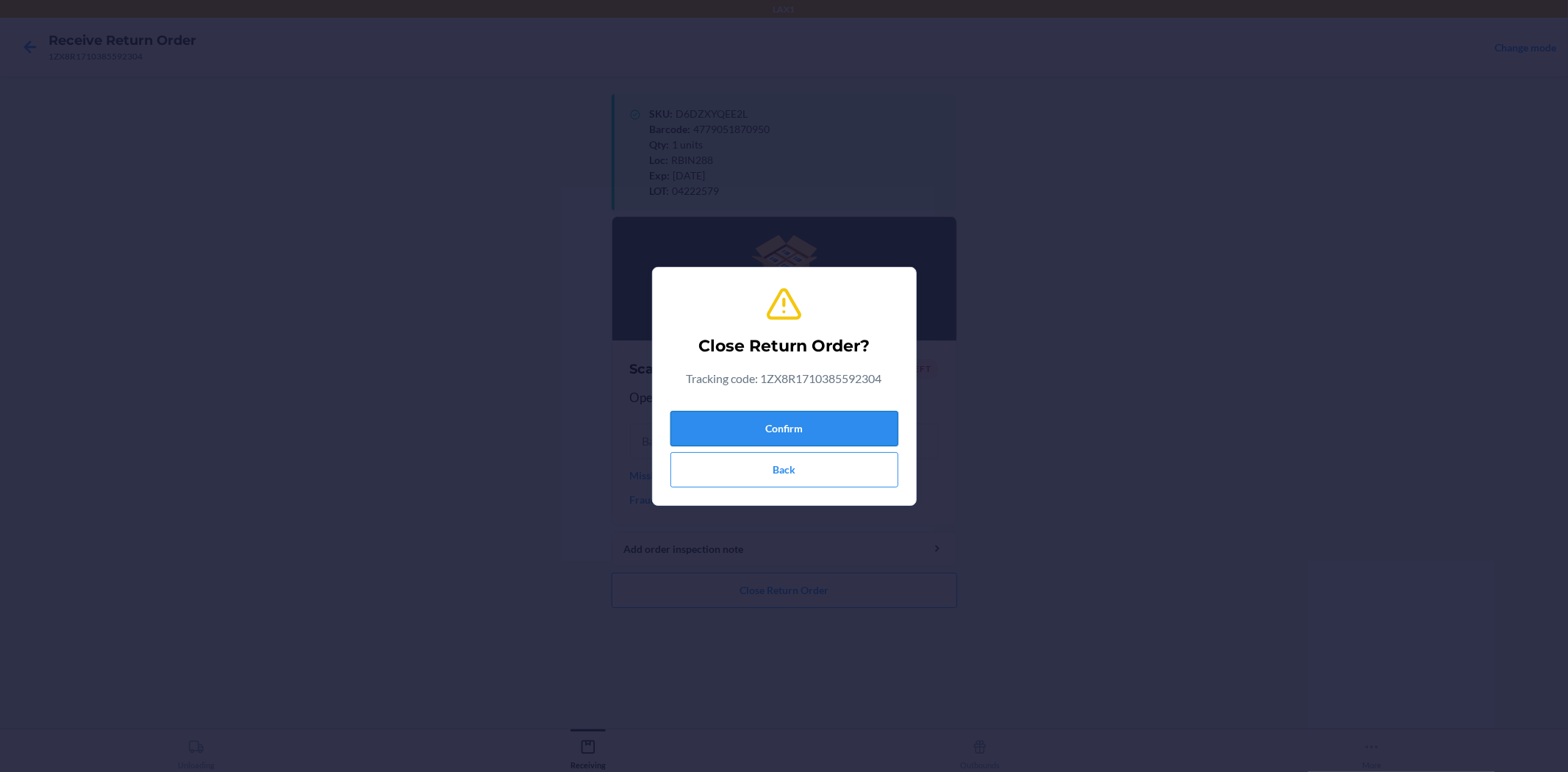
click at [782, 430] on button "Confirm" at bounding box center [784, 429] width 228 height 36
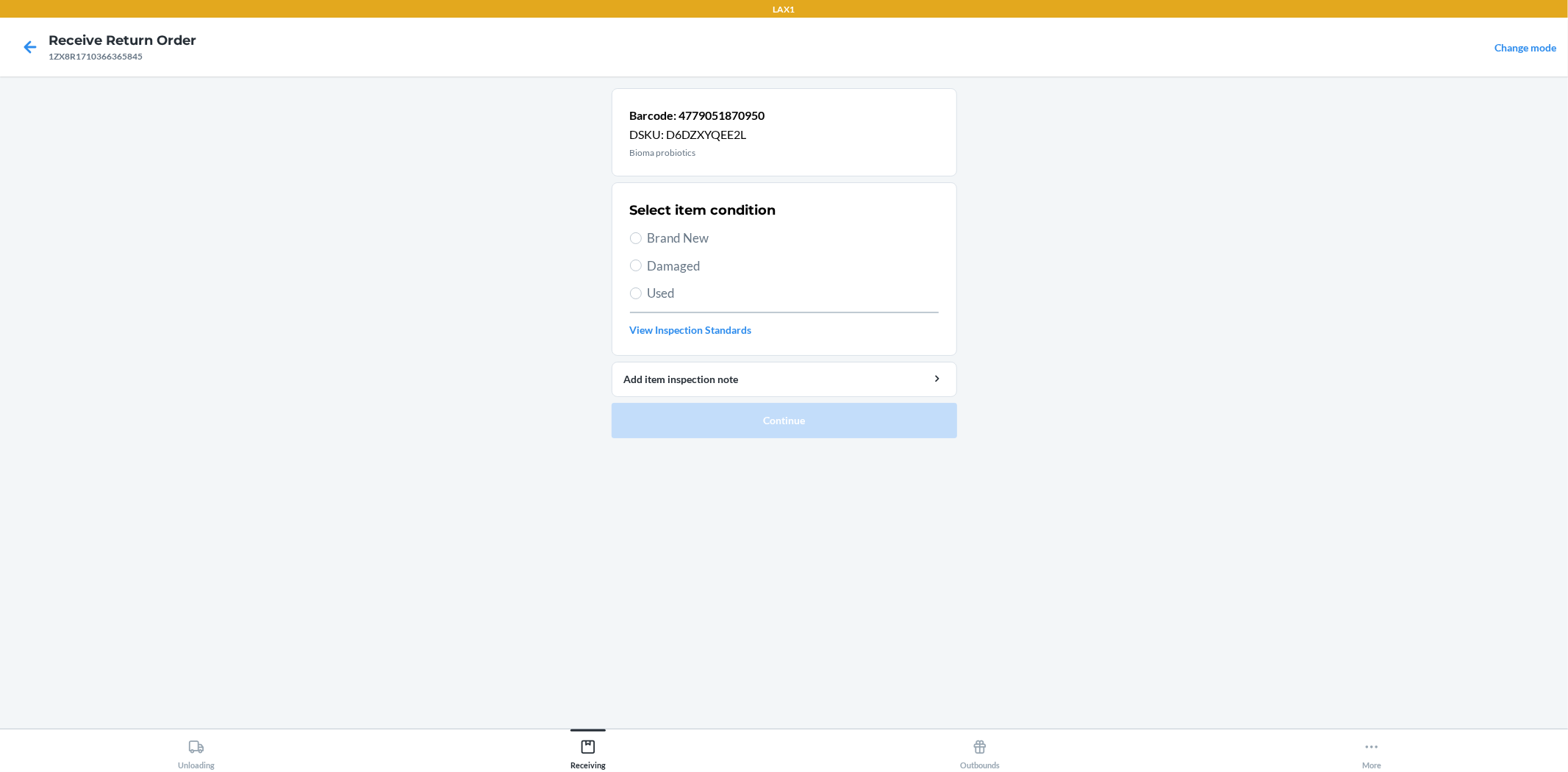
click at [677, 247] on div "Select item condition Brand New Damaged Used View Inspection Standards" at bounding box center [784, 268] width 309 height 145
click at [681, 240] on span "Brand New" at bounding box center [793, 238] width 291 height 19
click at [642, 240] on input "Brand New" at bounding box center [636, 238] width 12 height 12
radio input "true"
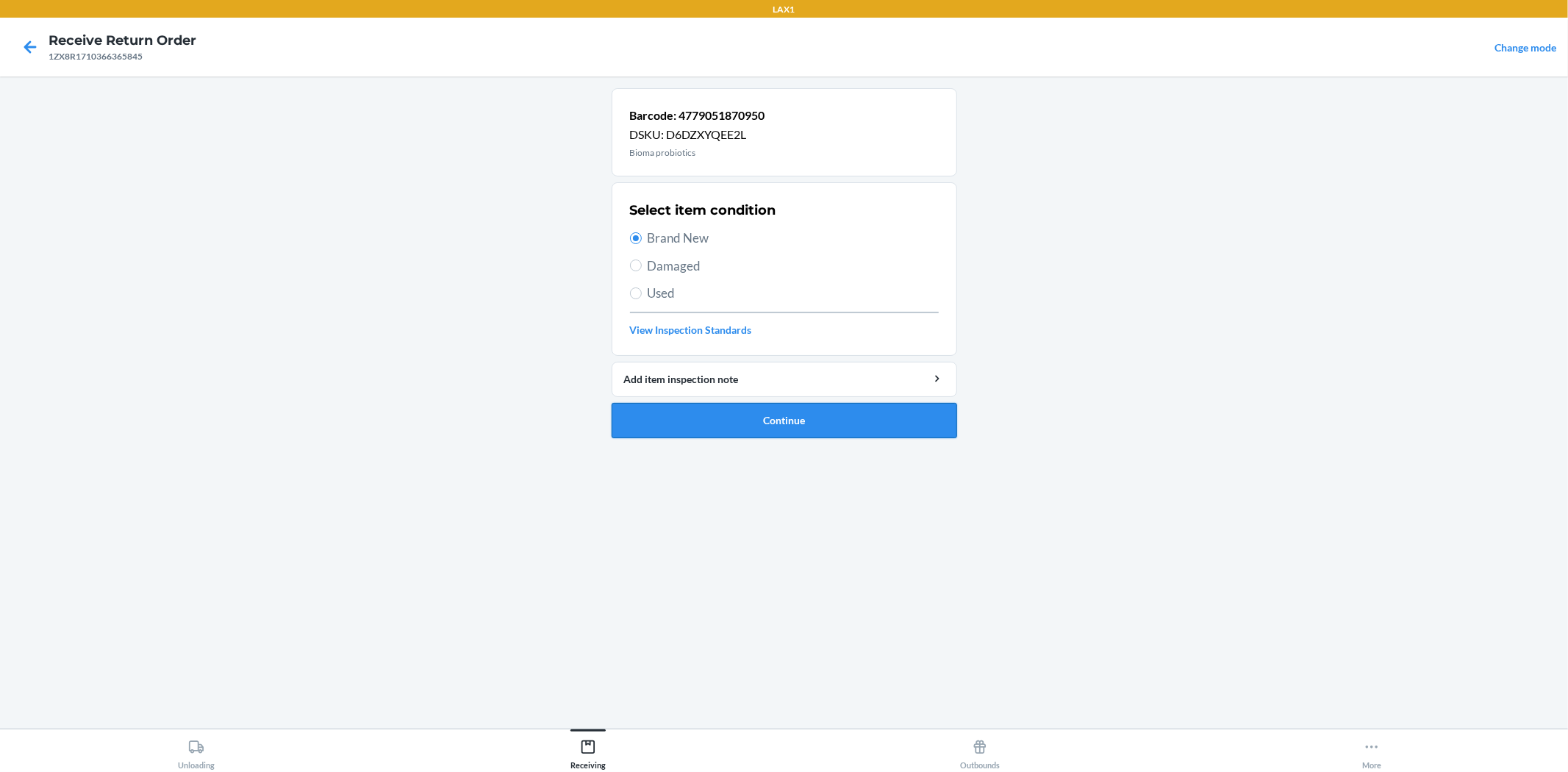
click at [714, 410] on button "Continue" at bounding box center [784, 421] width 346 height 36
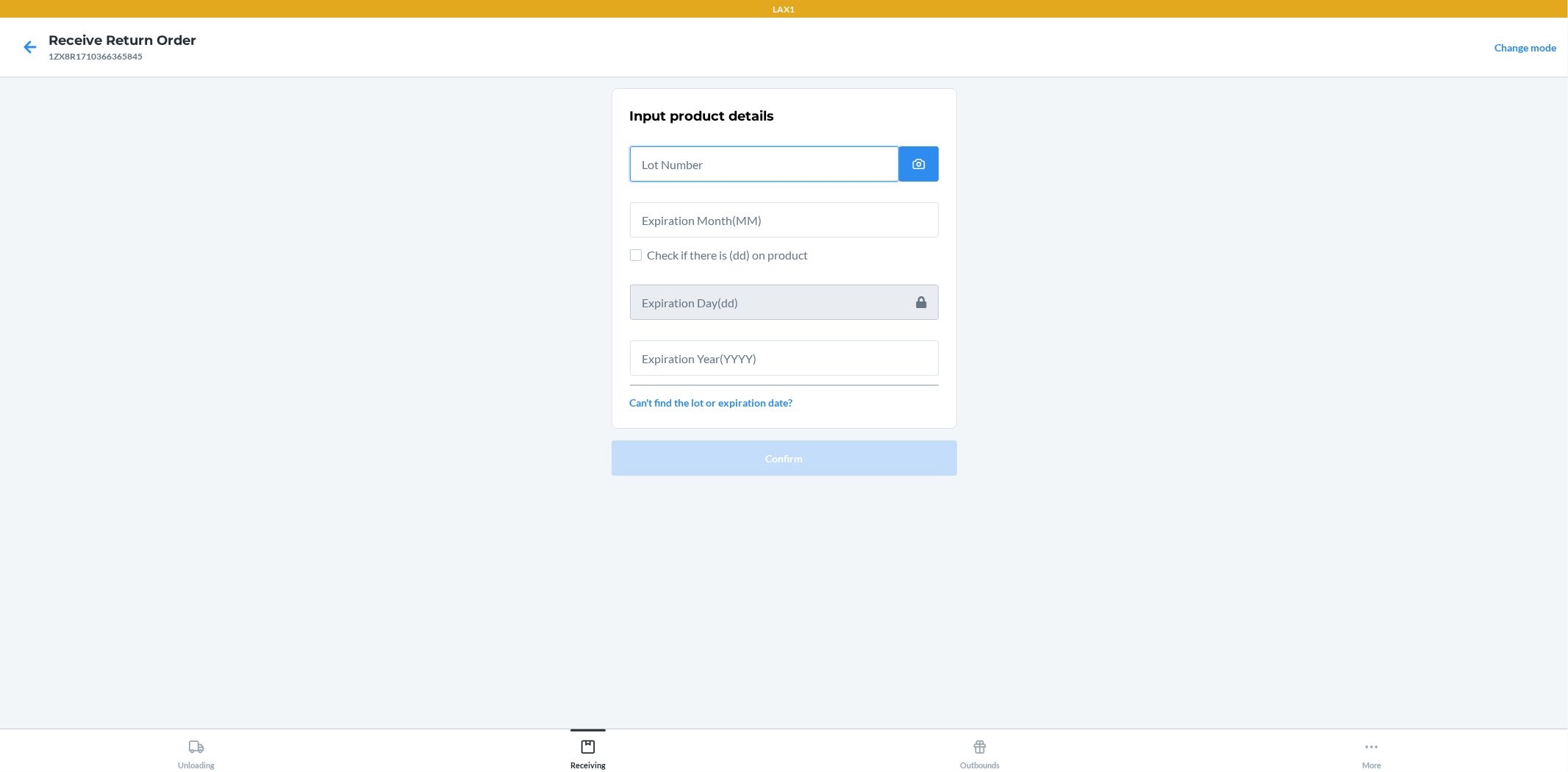
click at [748, 165] on input "text" at bounding box center [765, 164] width 269 height 36
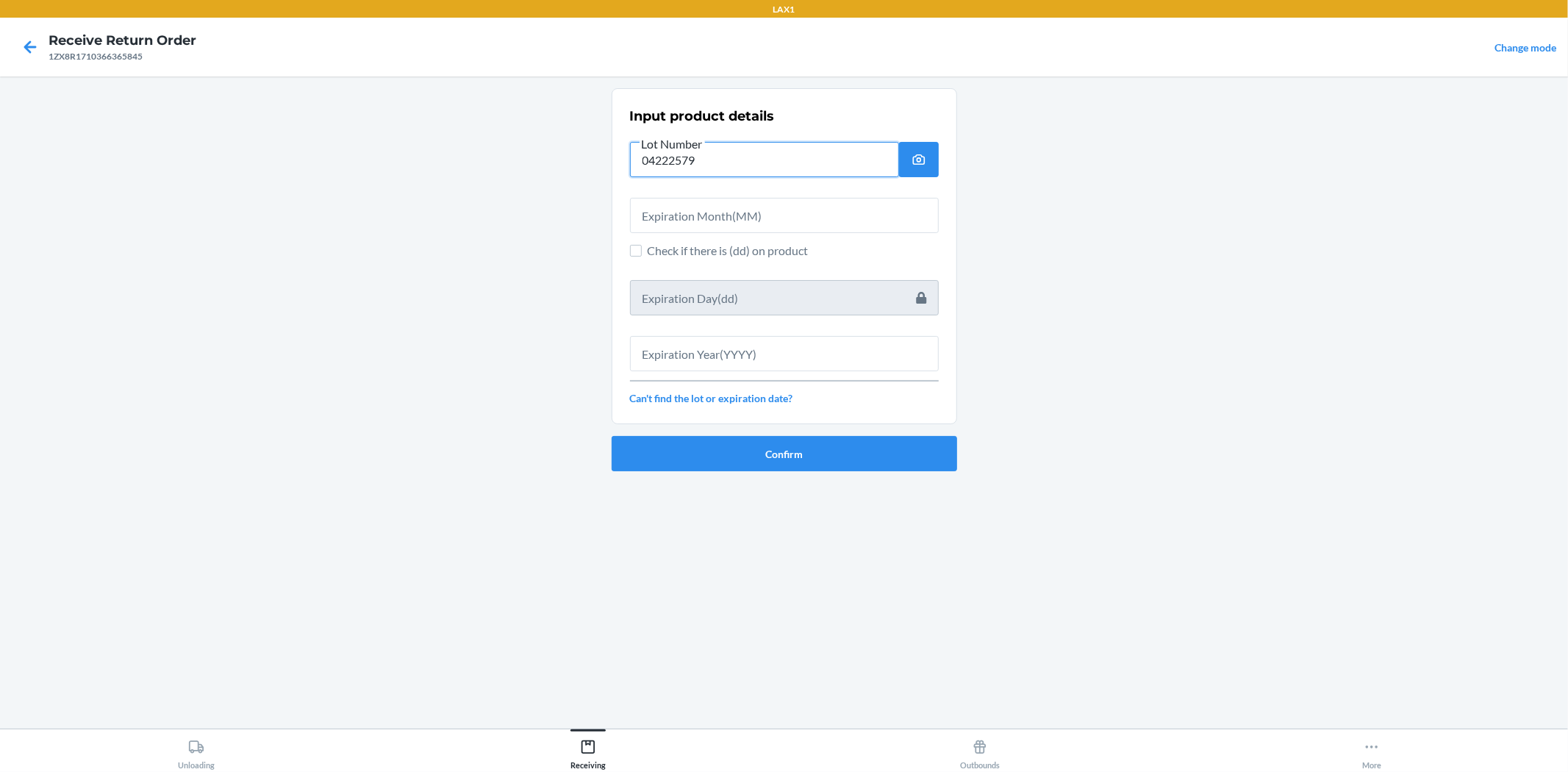
type input "04222579"
click at [723, 207] on input "text" at bounding box center [784, 216] width 309 height 36
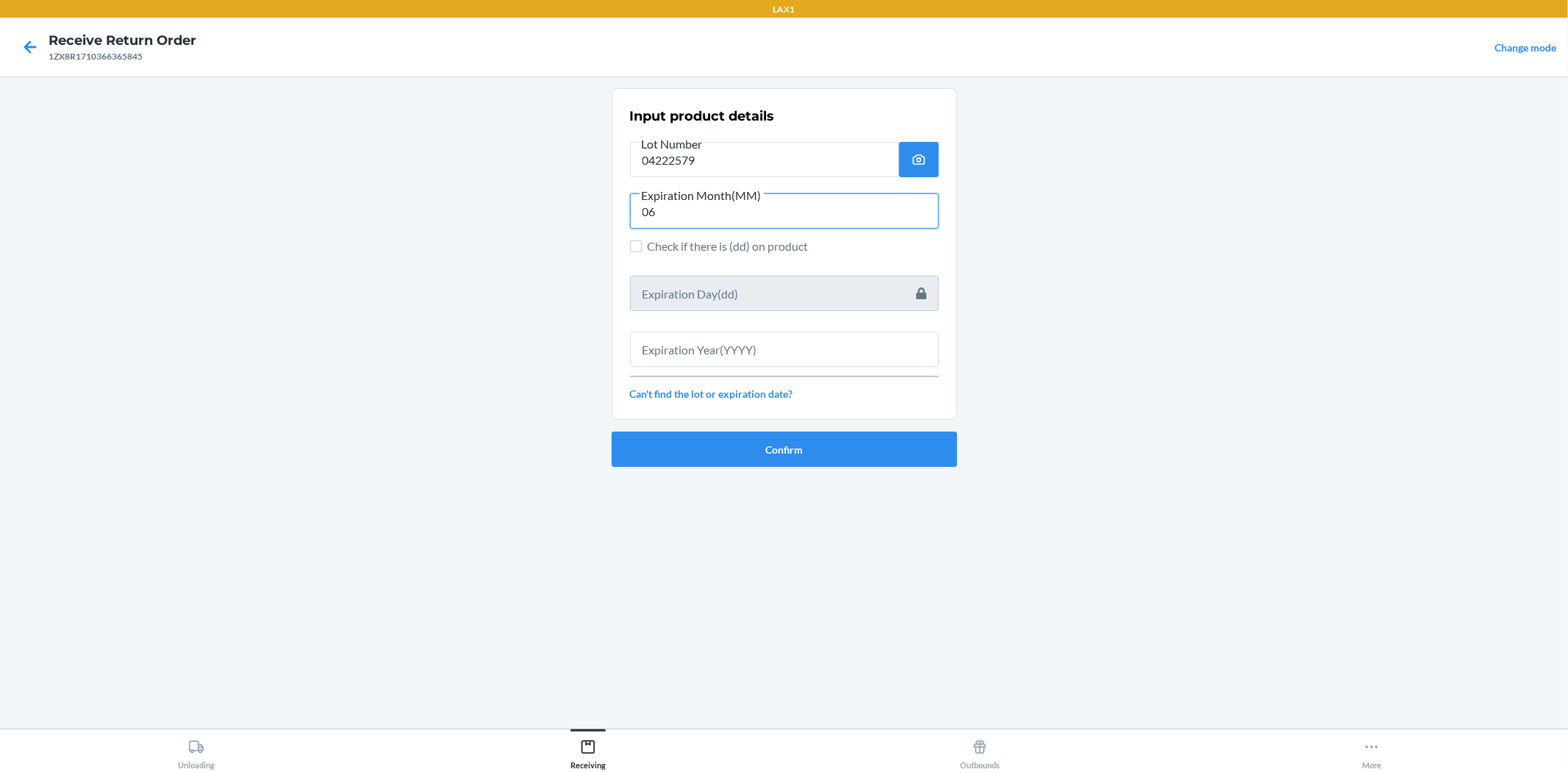
type input "06"
click at [782, 350] on input "text" at bounding box center [784, 350] width 309 height 36
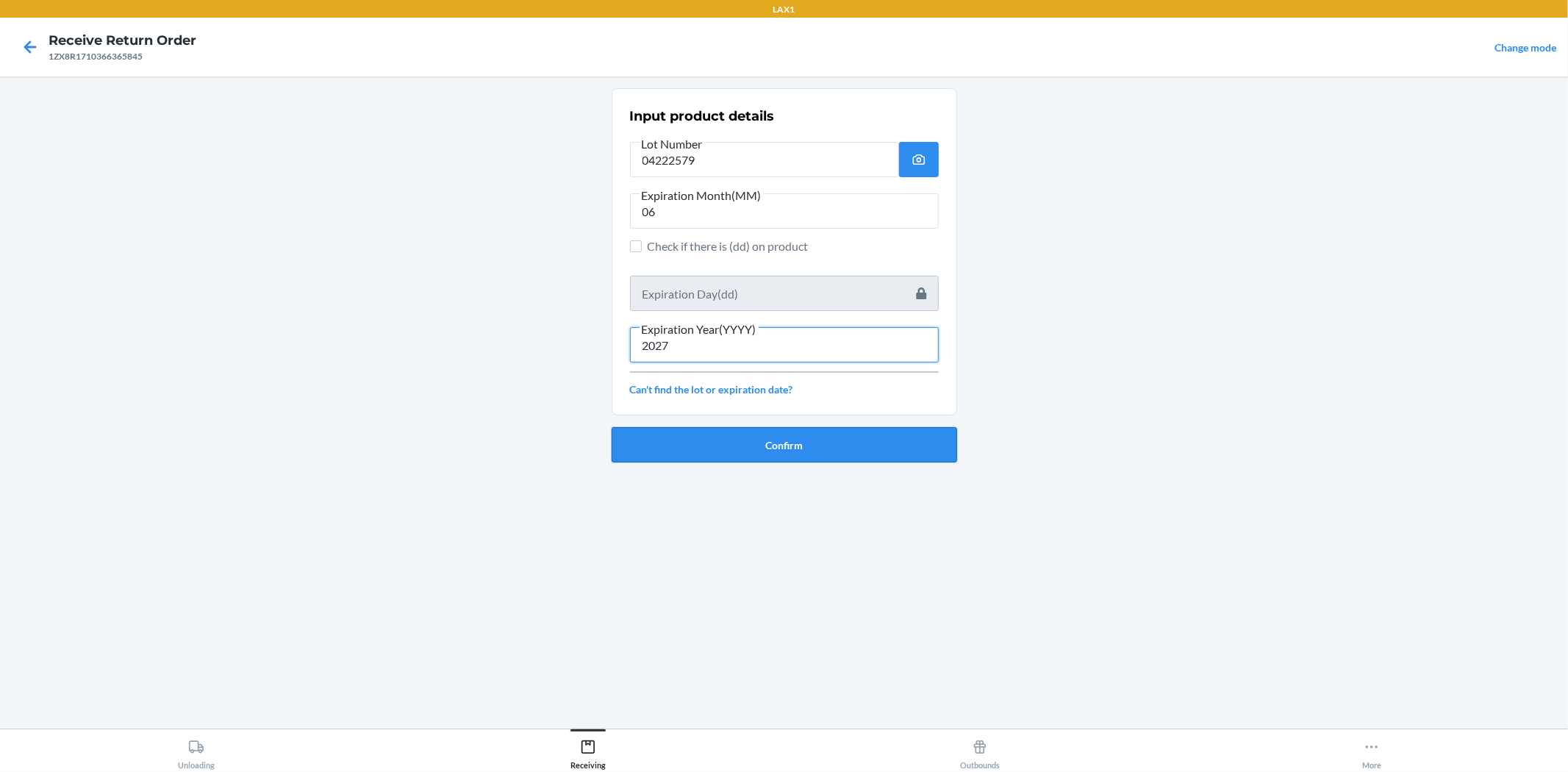
type input "2027"
click at [782, 442] on button "Confirm" at bounding box center [784, 445] width 346 height 36
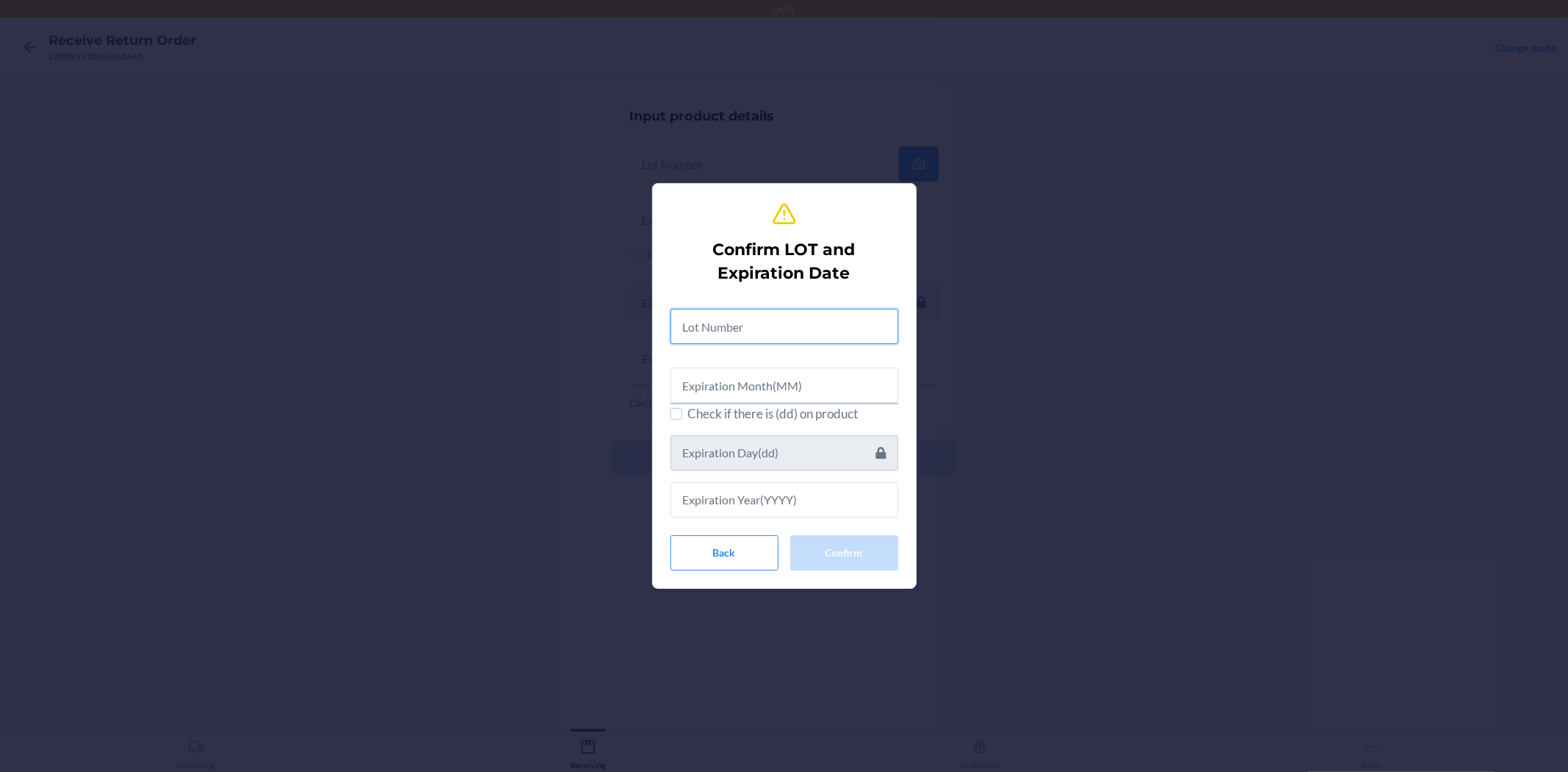
click at [778, 319] on input "text" at bounding box center [784, 327] width 228 height 36
type input "04222579"
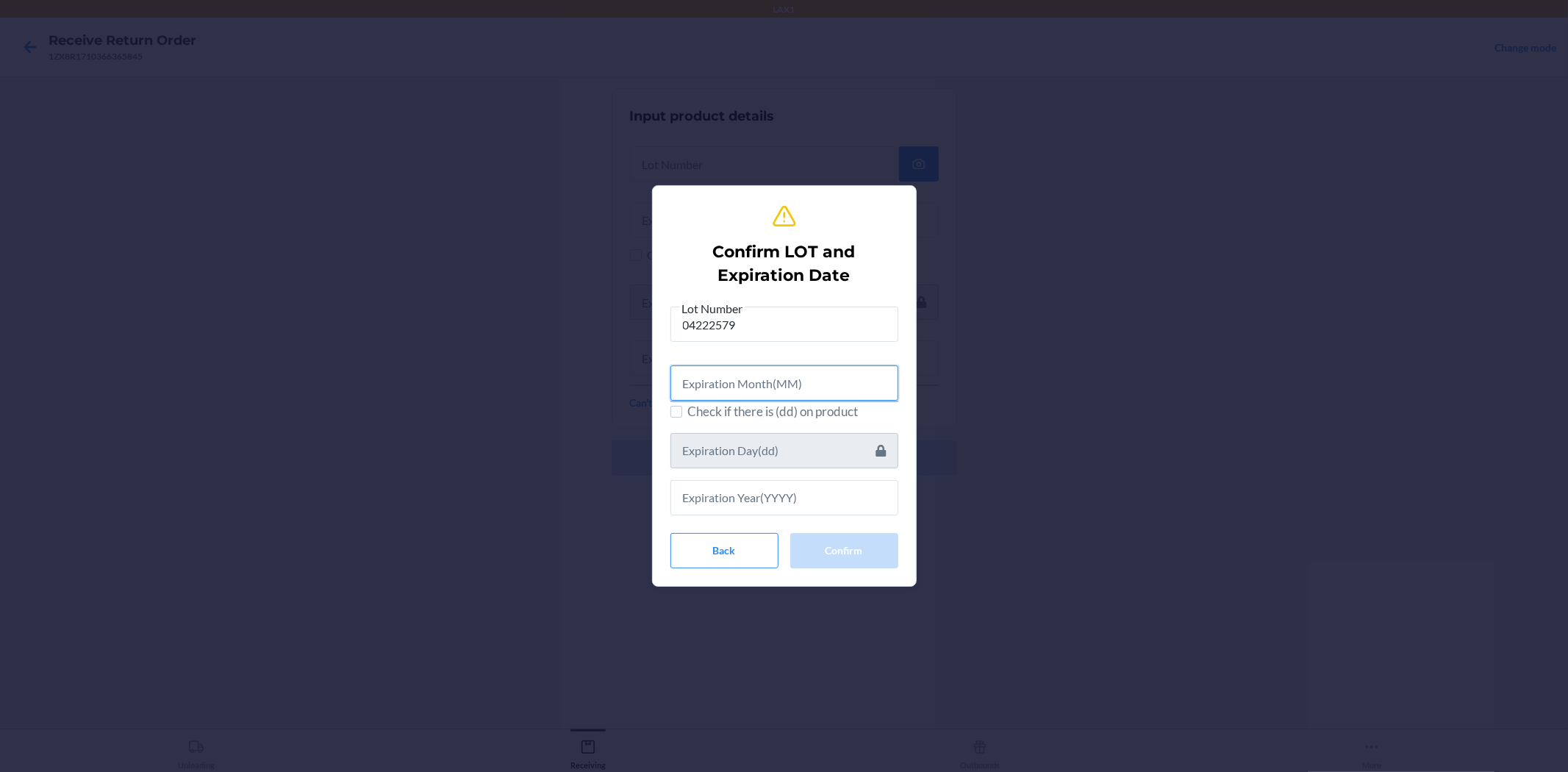
click at [782, 388] on input "text" at bounding box center [784, 384] width 228 height 36
type input "06"
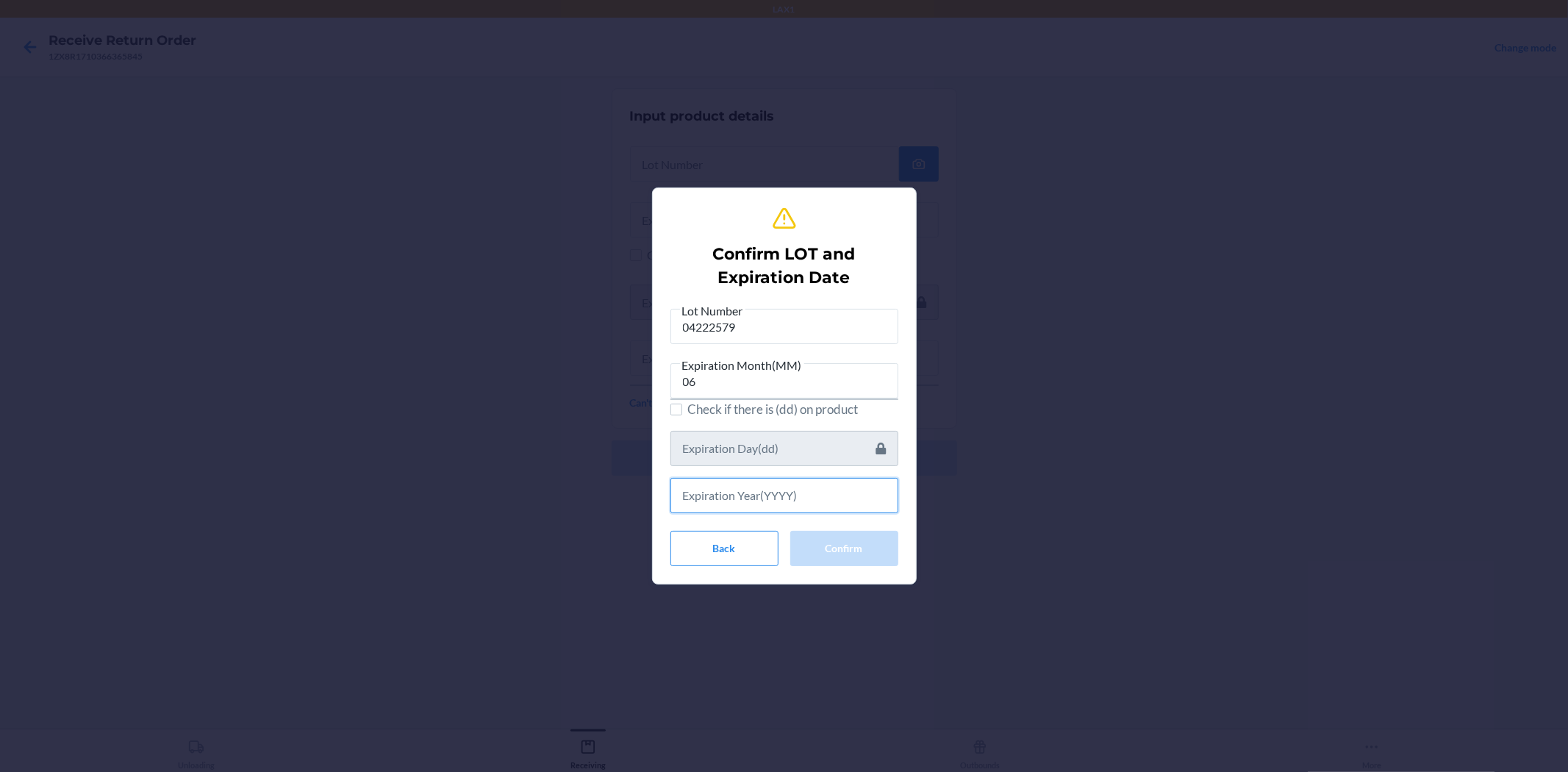
click at [782, 509] on input "text" at bounding box center [784, 495] width 228 height 36
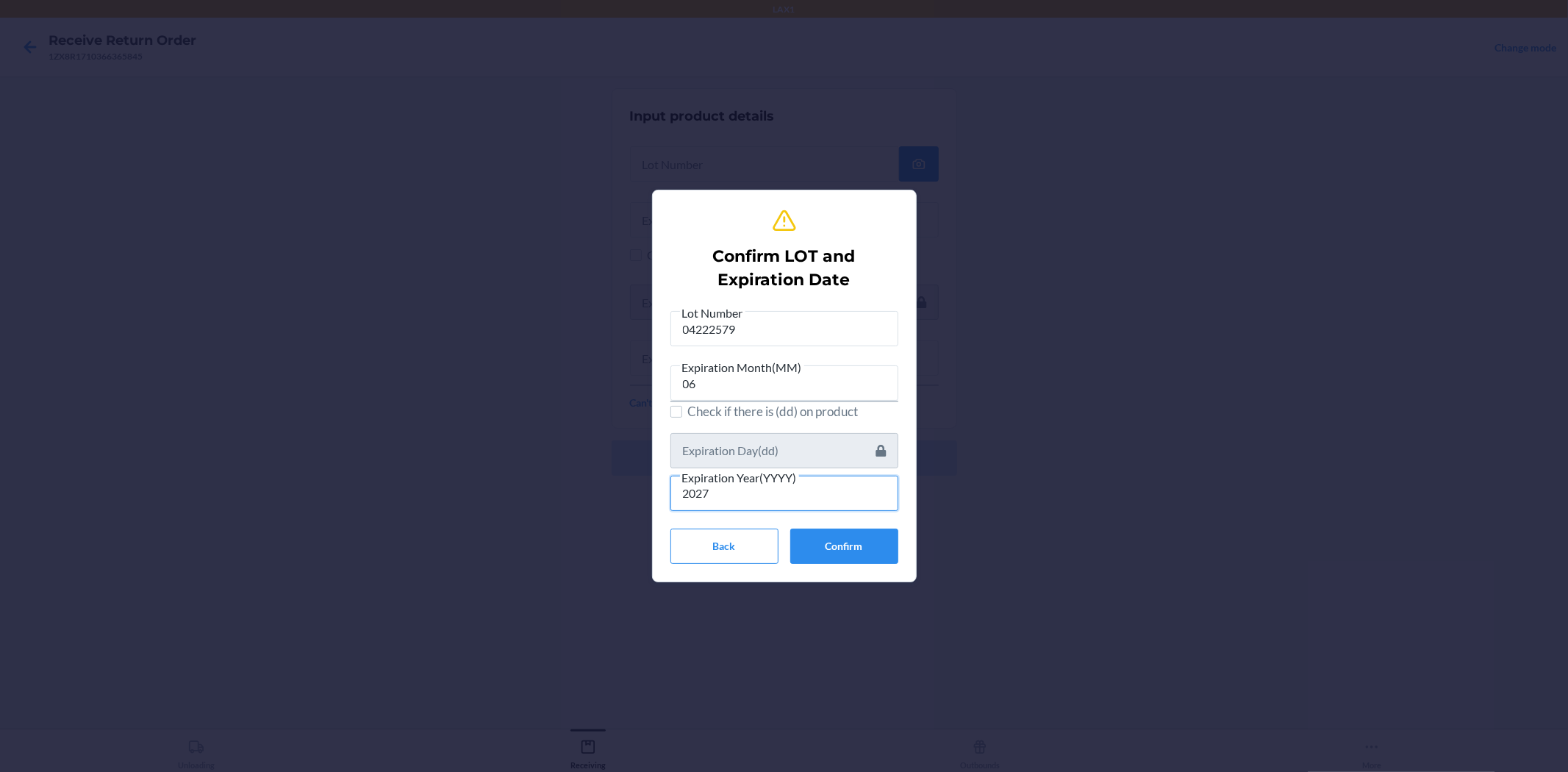
type input "2027"
click at [782, 567] on div "Confirm LOT and Expiration Date Lot Number 04222579 Expiration Month(MM) 06 Che…" at bounding box center [784, 385] width 228 height 367
click at [782, 554] on button "Confirm" at bounding box center [844, 547] width 108 height 36
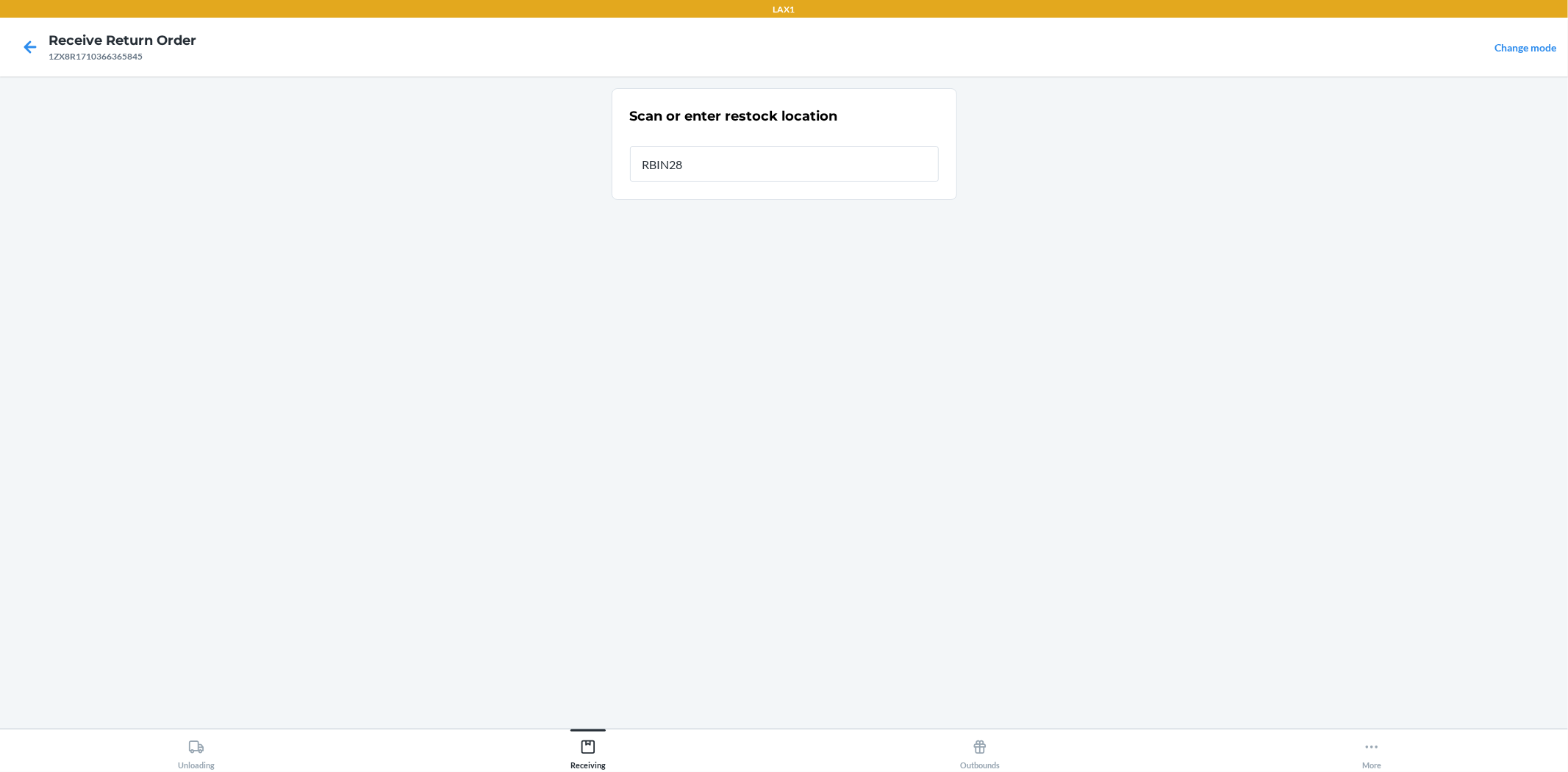
type input "RBIN288"
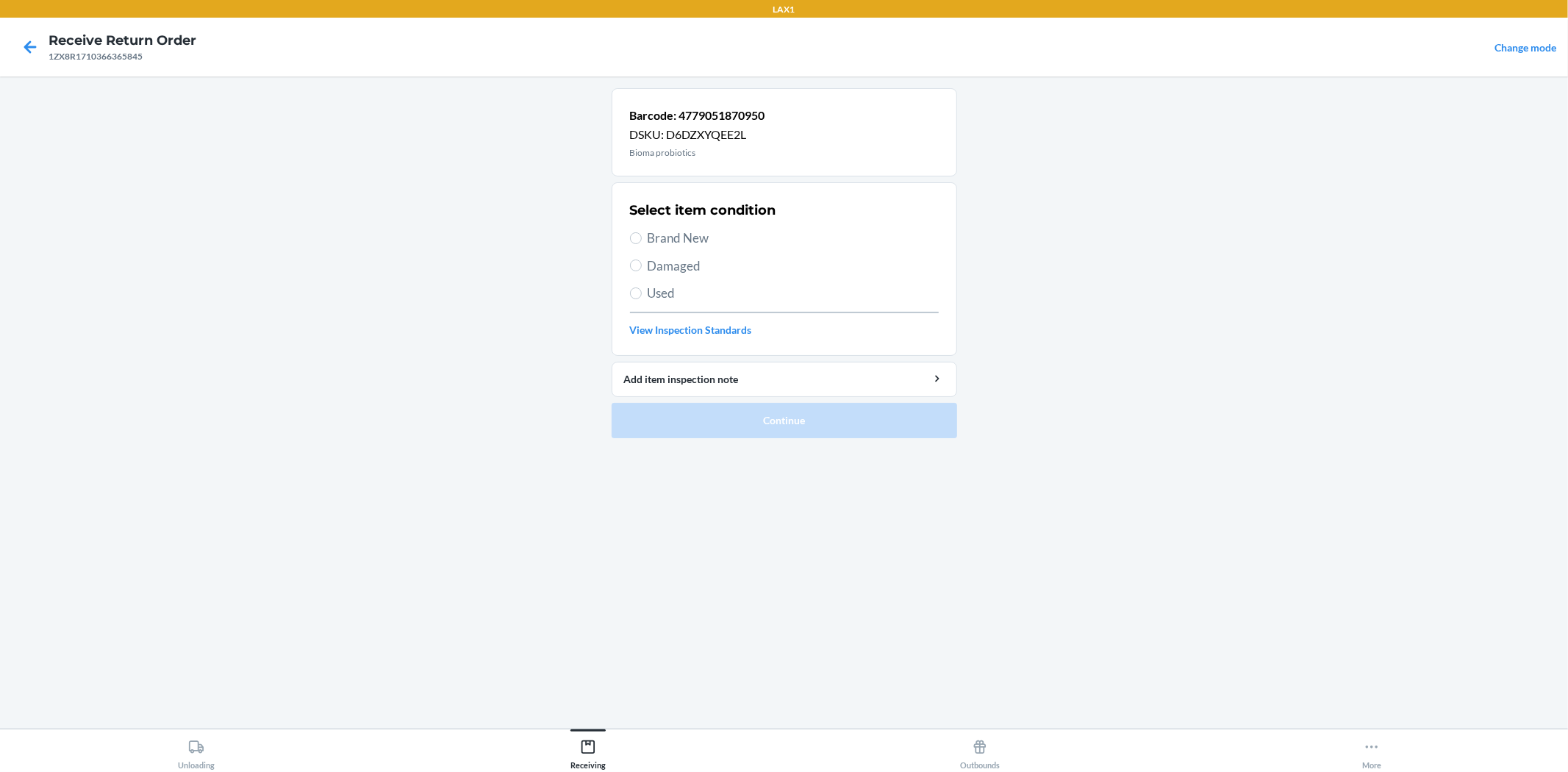
click at [646, 234] on label "Brand New" at bounding box center [784, 238] width 309 height 19
click at [642, 234] on input "Brand New" at bounding box center [636, 238] width 12 height 12
radio input "true"
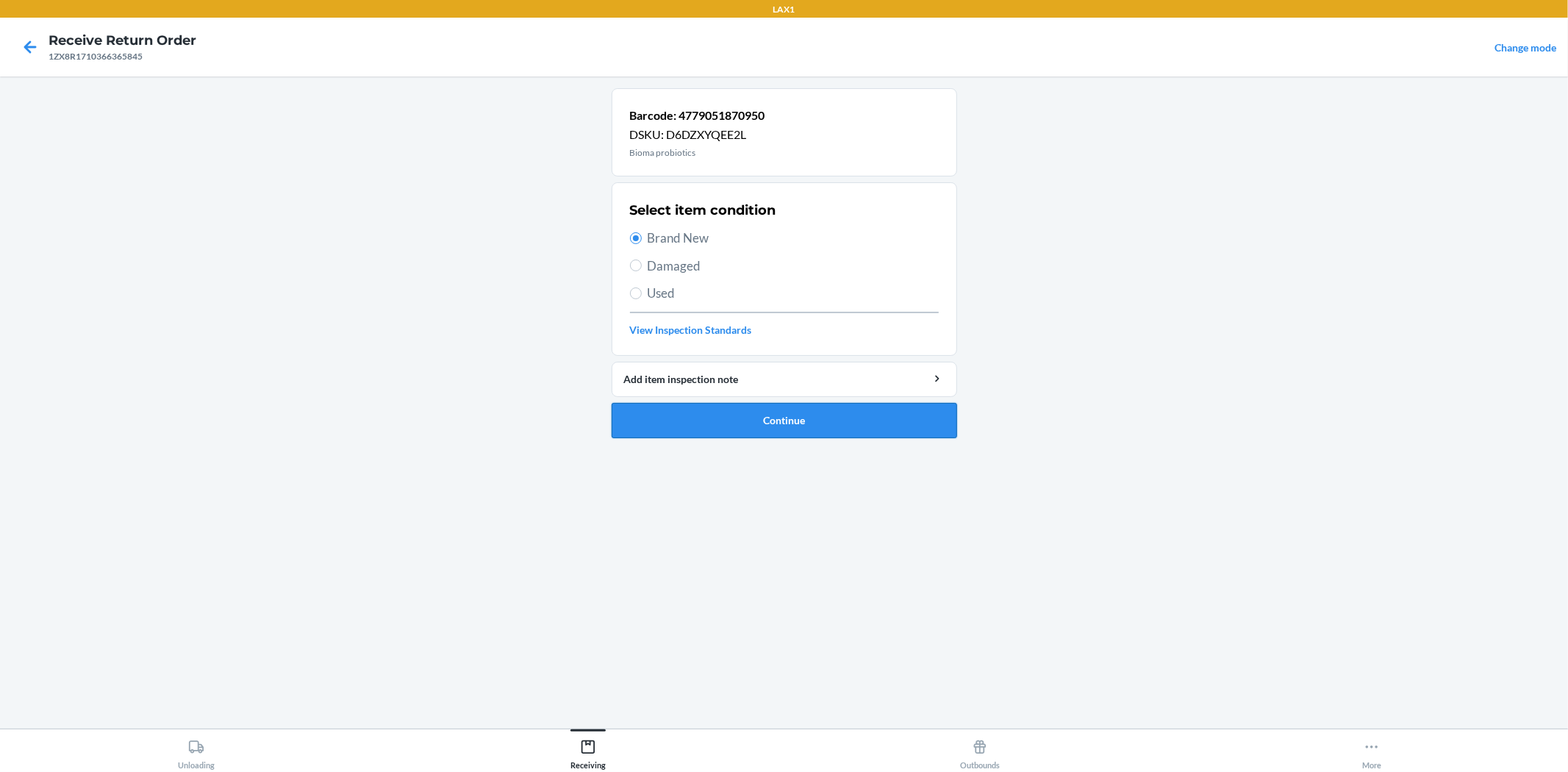
click at [707, 435] on button "Continue" at bounding box center [784, 421] width 346 height 36
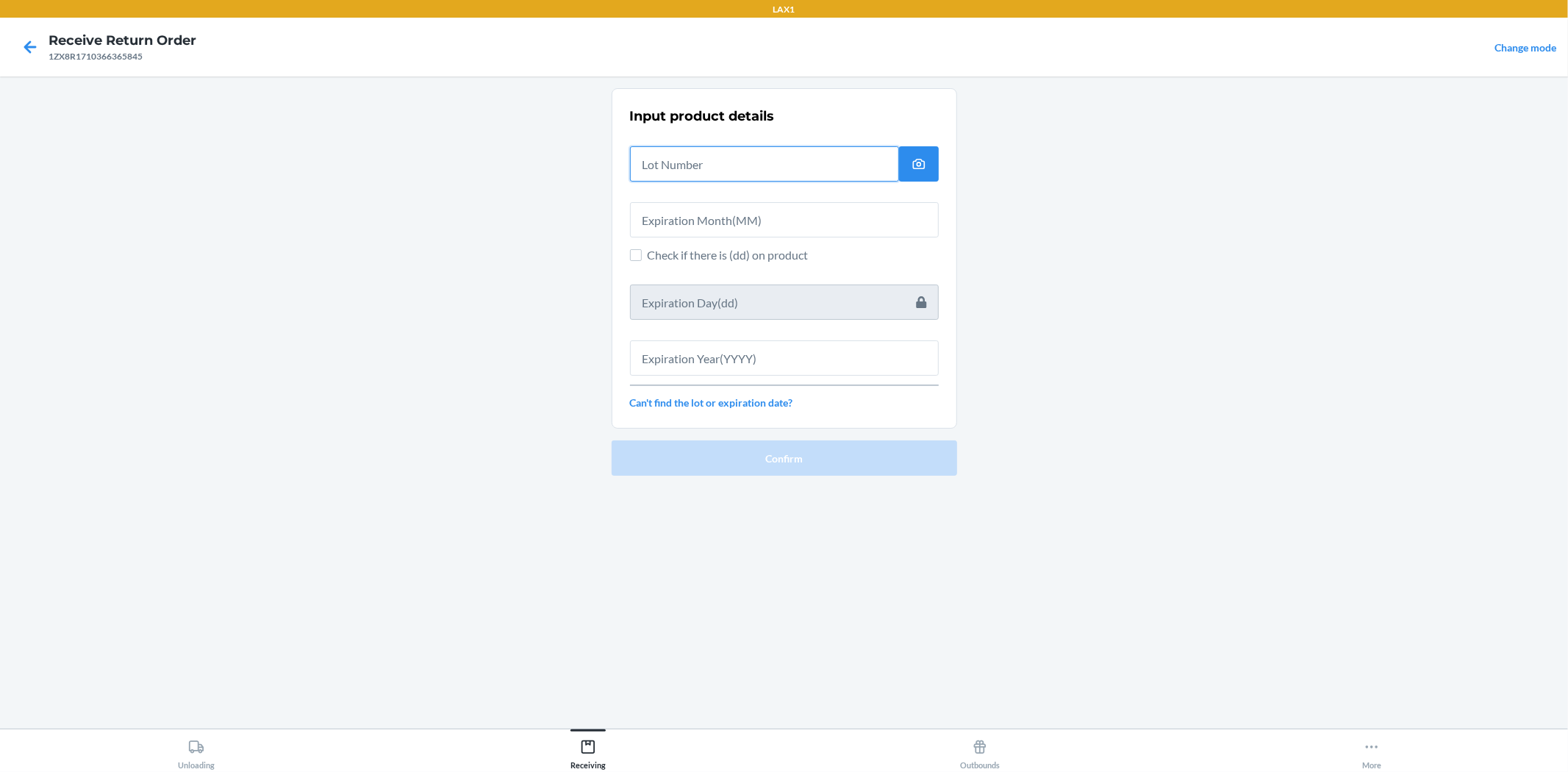
click at [740, 170] on input "text" at bounding box center [765, 164] width 269 height 36
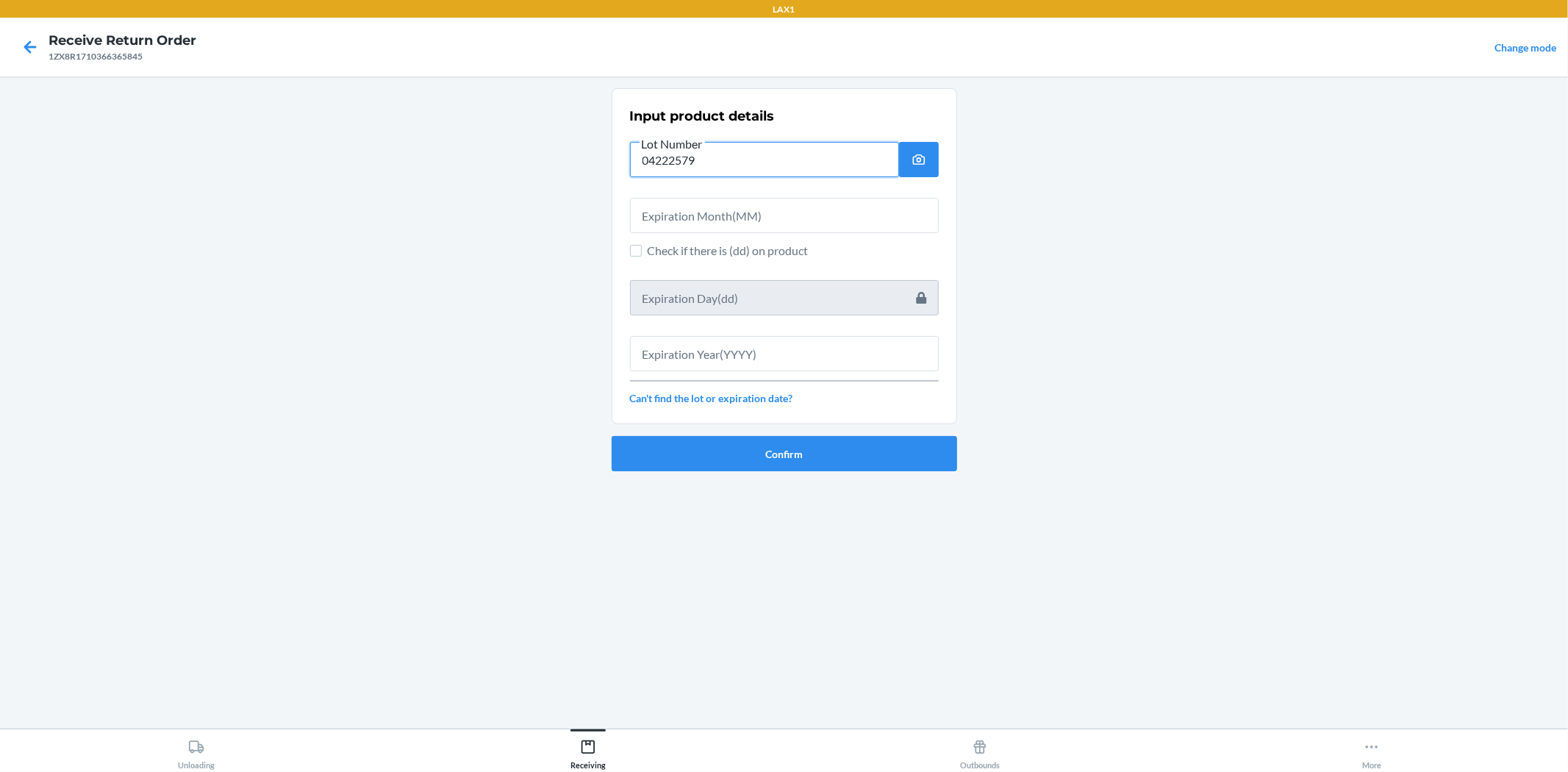
type input "04222579"
click at [694, 208] on input "text" at bounding box center [784, 216] width 309 height 36
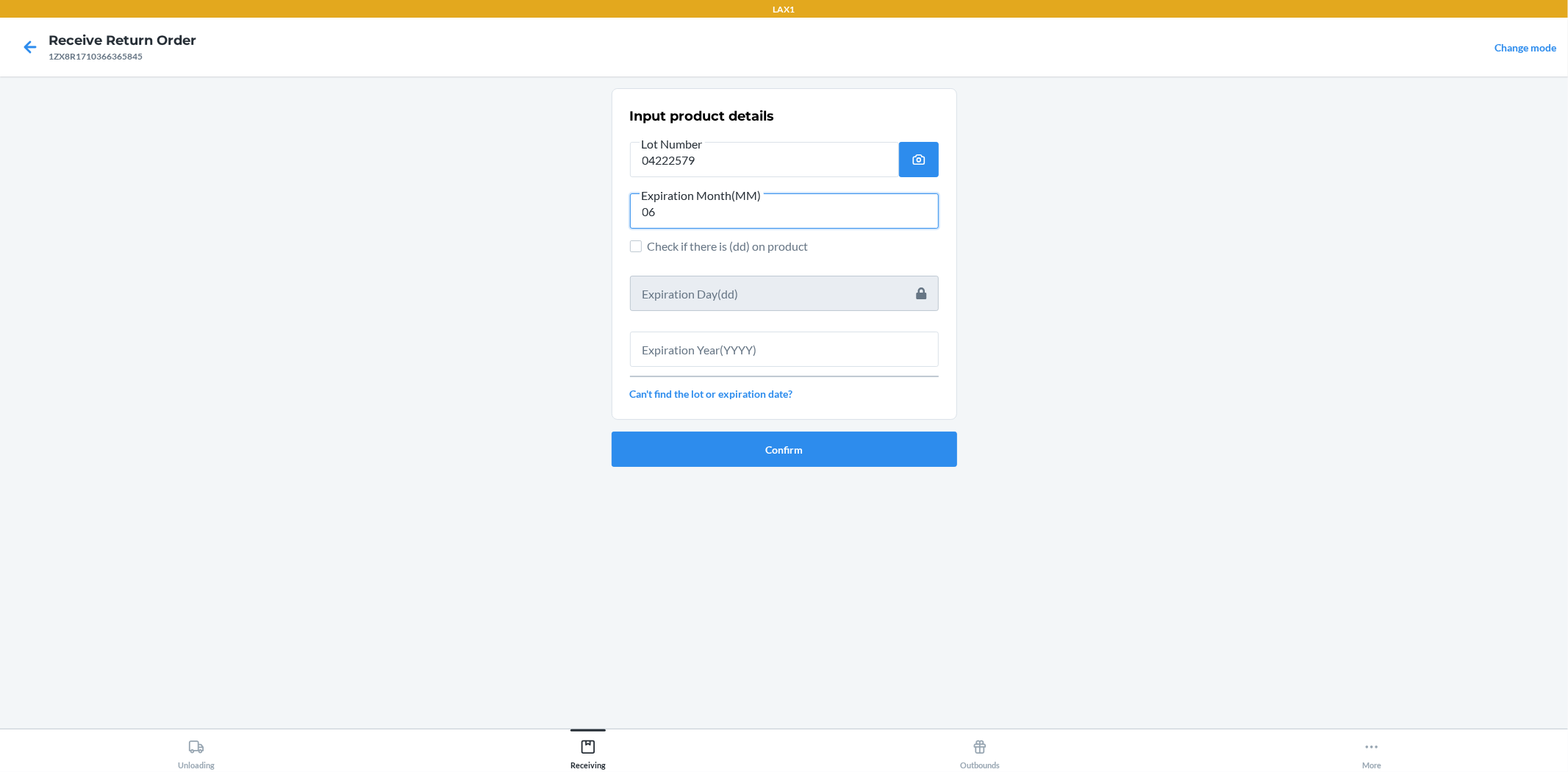
type input "06"
click at [706, 347] on input "text" at bounding box center [784, 350] width 309 height 36
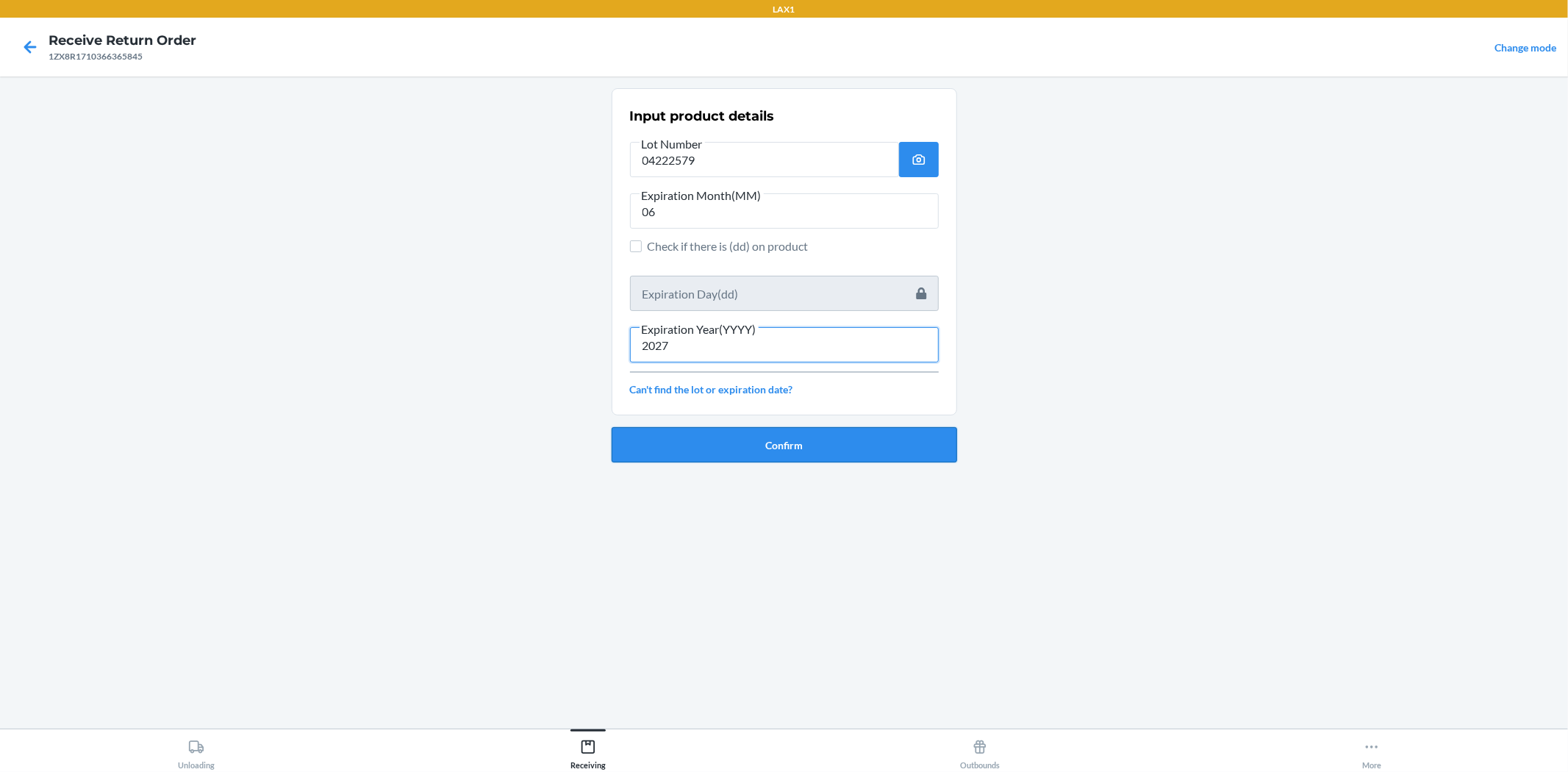
type input "2027"
click at [711, 434] on button "Confirm" at bounding box center [784, 445] width 346 height 36
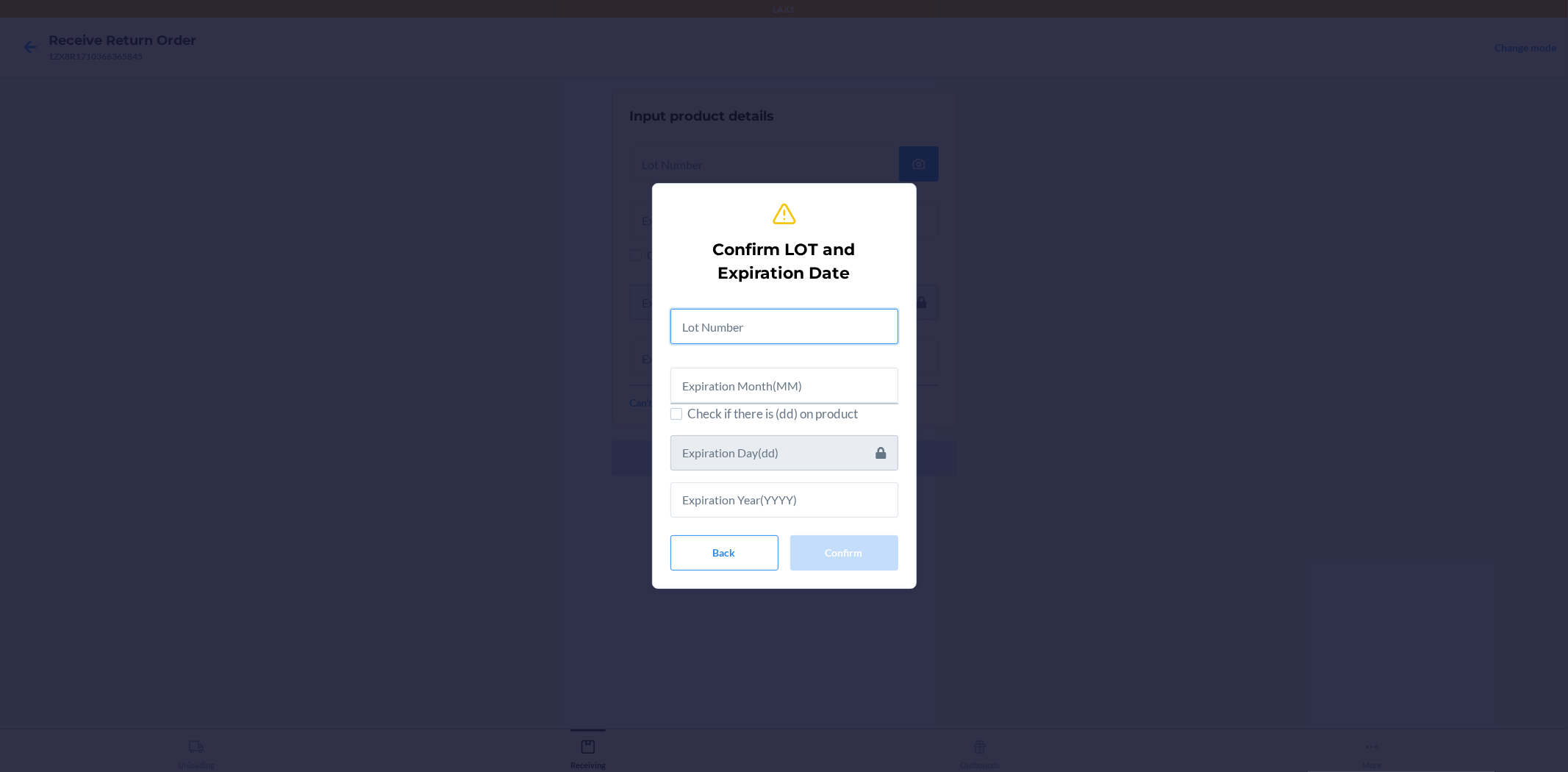
click at [741, 331] on input "text" at bounding box center [784, 327] width 228 height 36
type input "04222579"
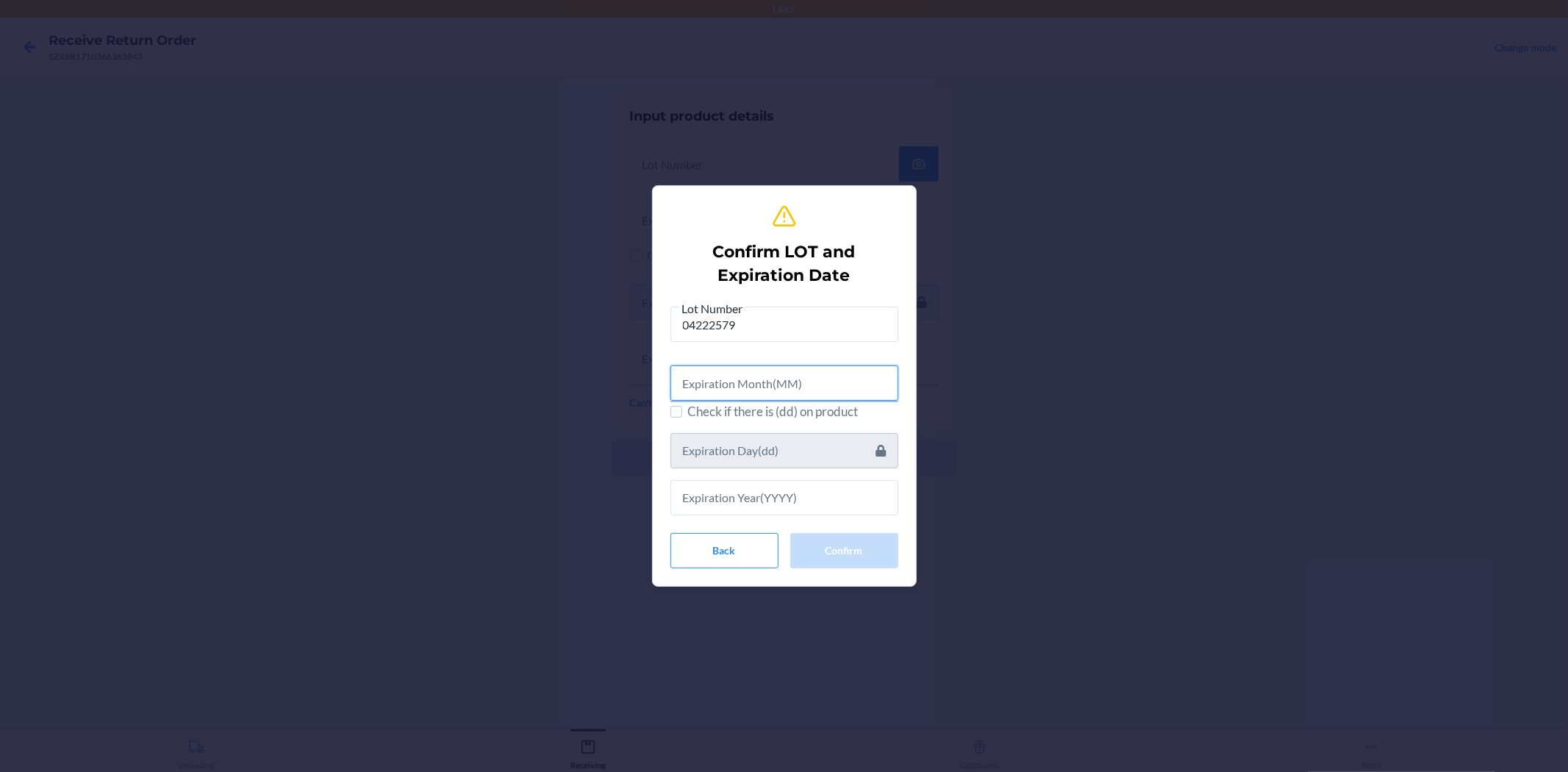
click at [782, 378] on input "text" at bounding box center [784, 384] width 228 height 36
type input "06"
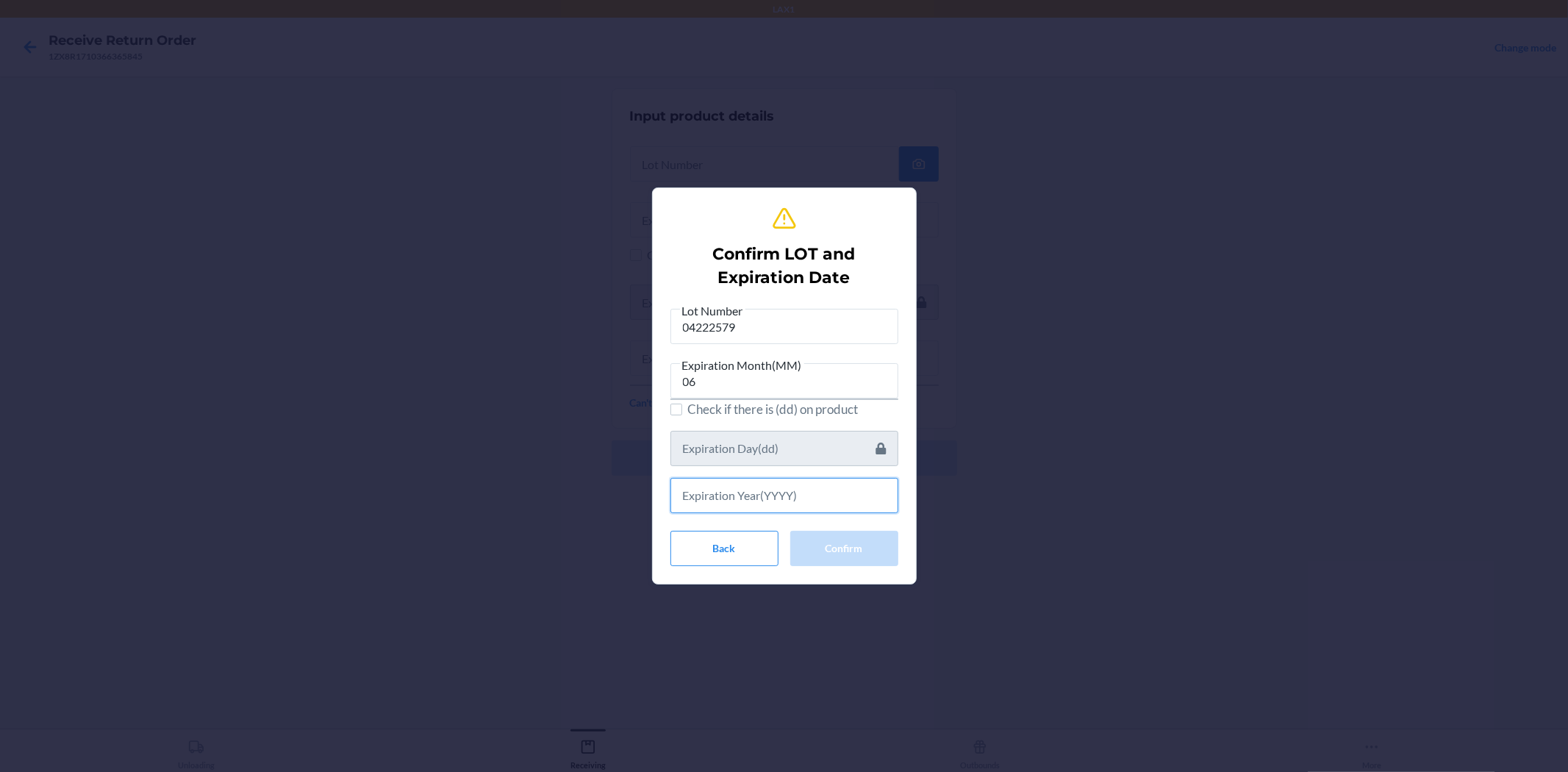
click at [782, 496] on input "text" at bounding box center [784, 495] width 228 height 36
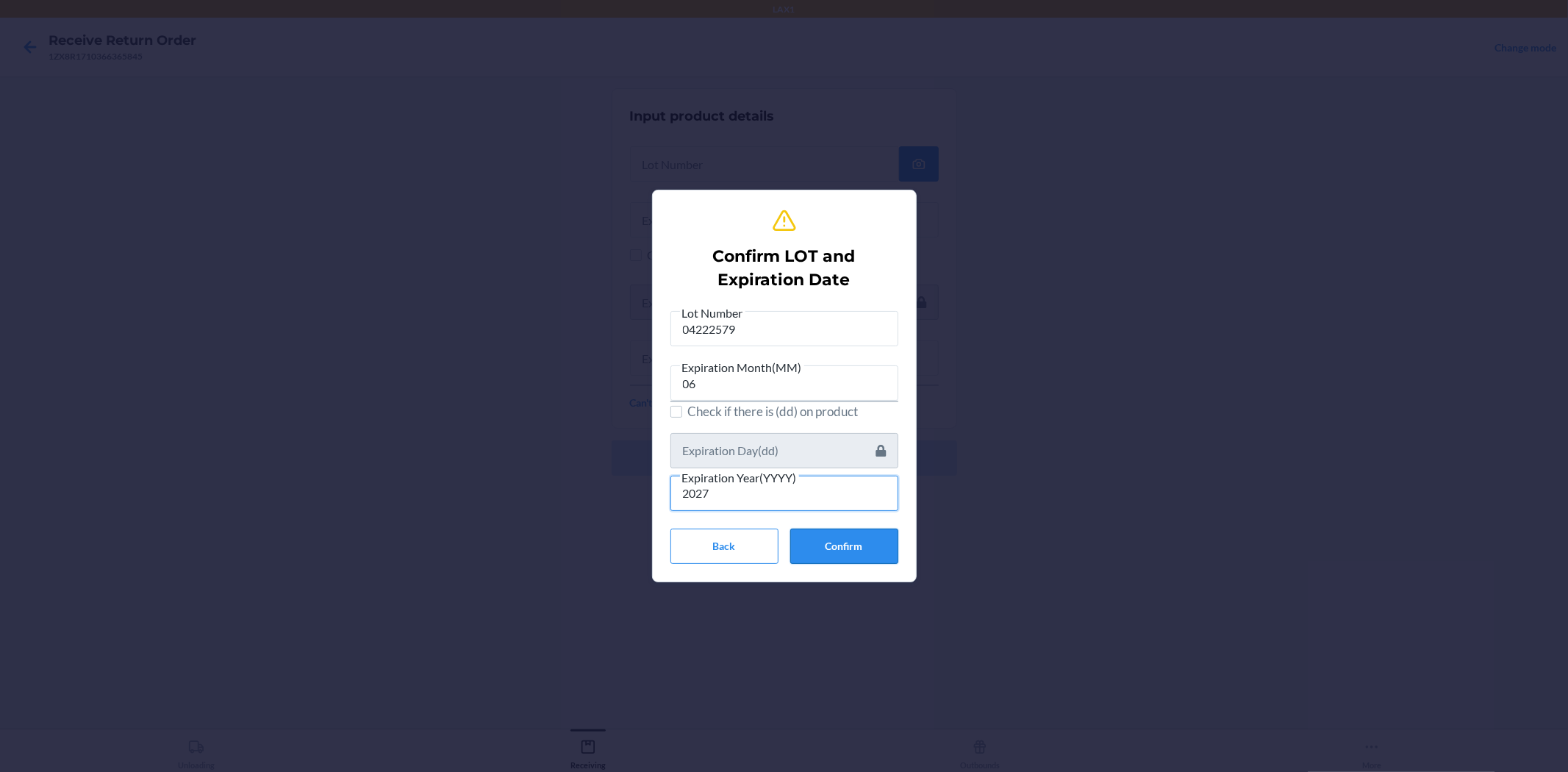
type input "2027"
click at [782, 549] on button "Confirm" at bounding box center [844, 547] width 108 height 36
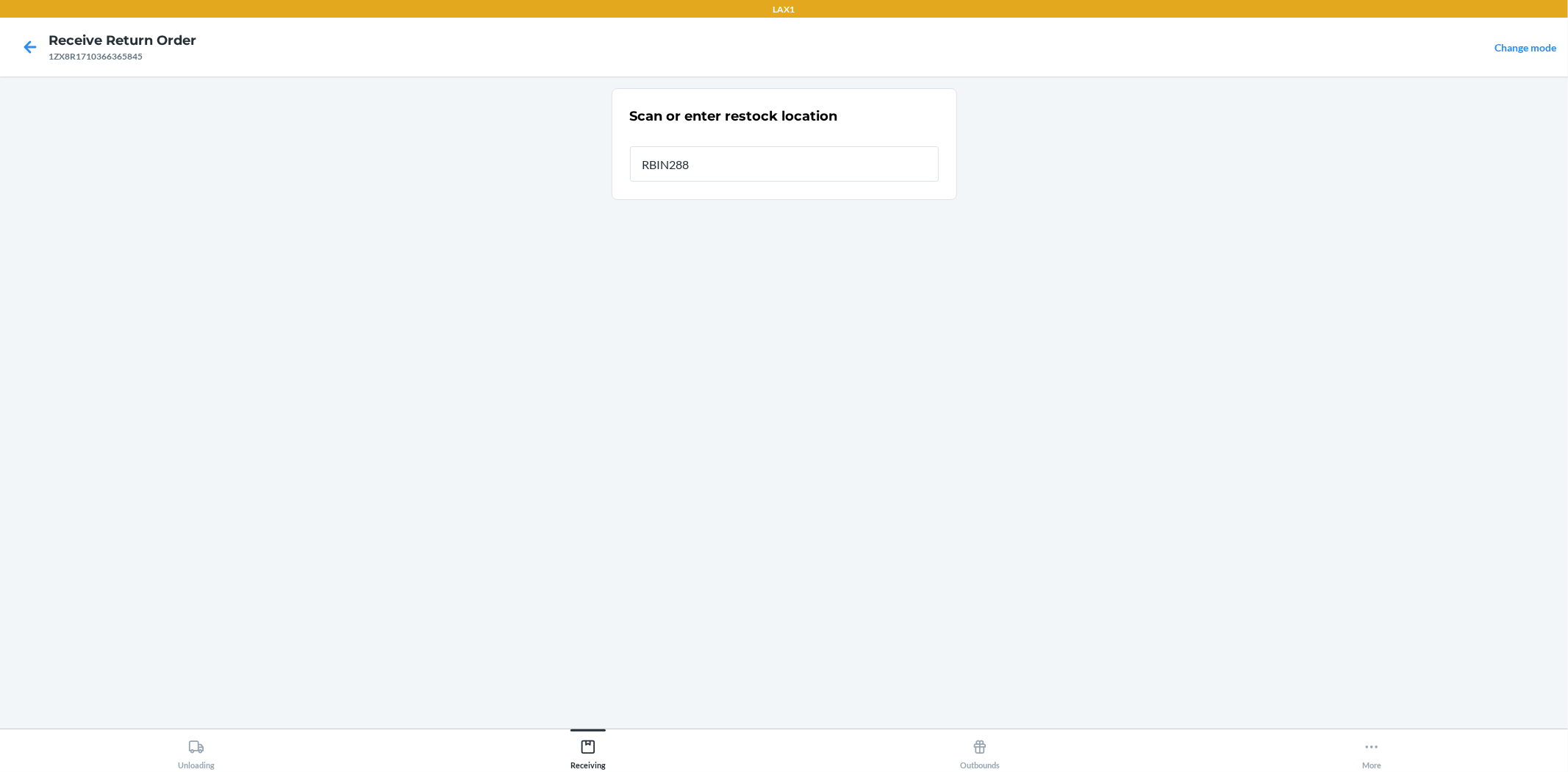
type input "RBIN288"
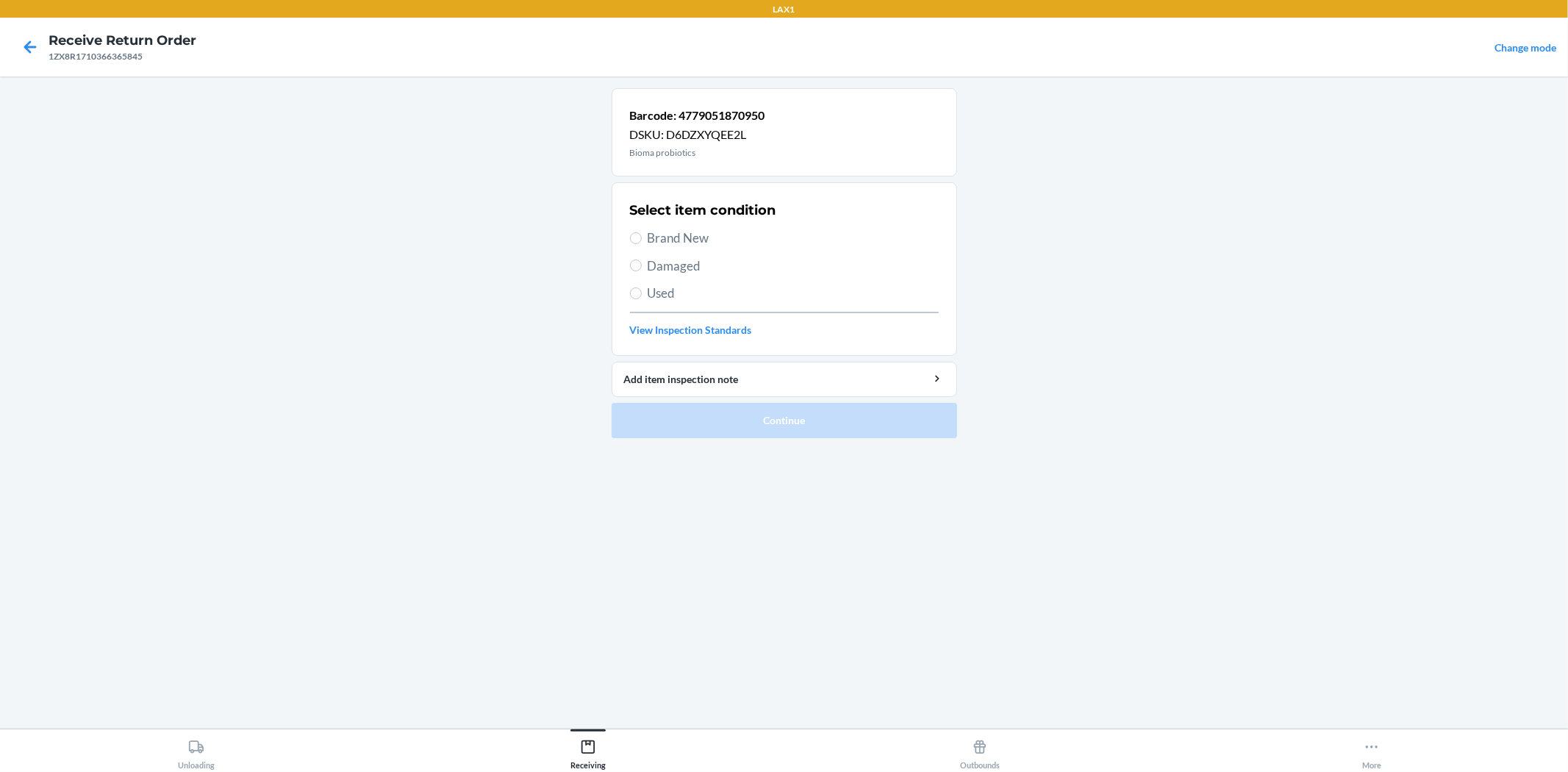
click at [684, 233] on span "Brand New" at bounding box center [793, 238] width 291 height 19
click at [642, 233] on input "Brand New" at bounding box center [636, 238] width 12 height 12
radio input "true"
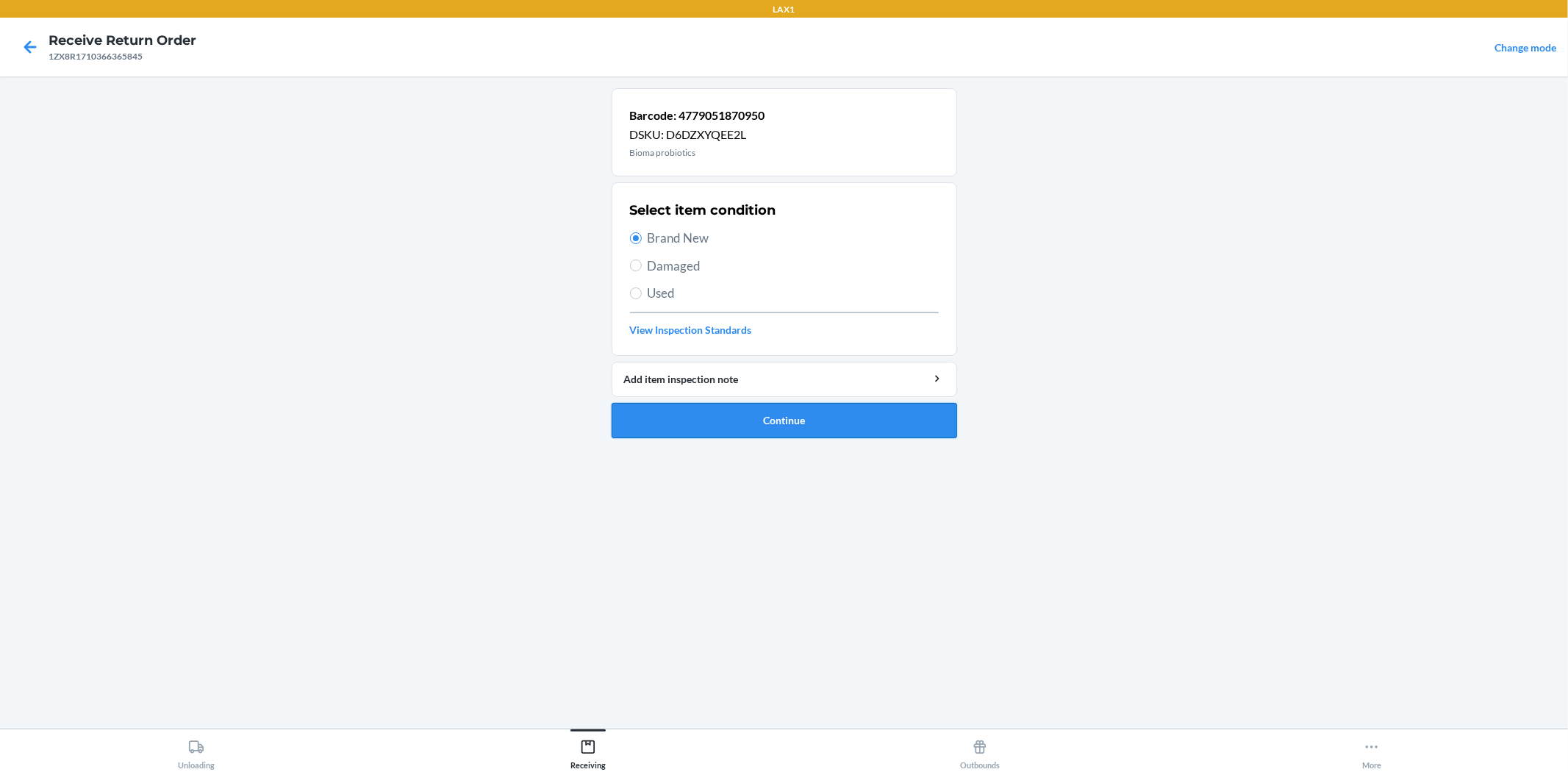
click at [782, 418] on button "Continue" at bounding box center [784, 421] width 346 height 36
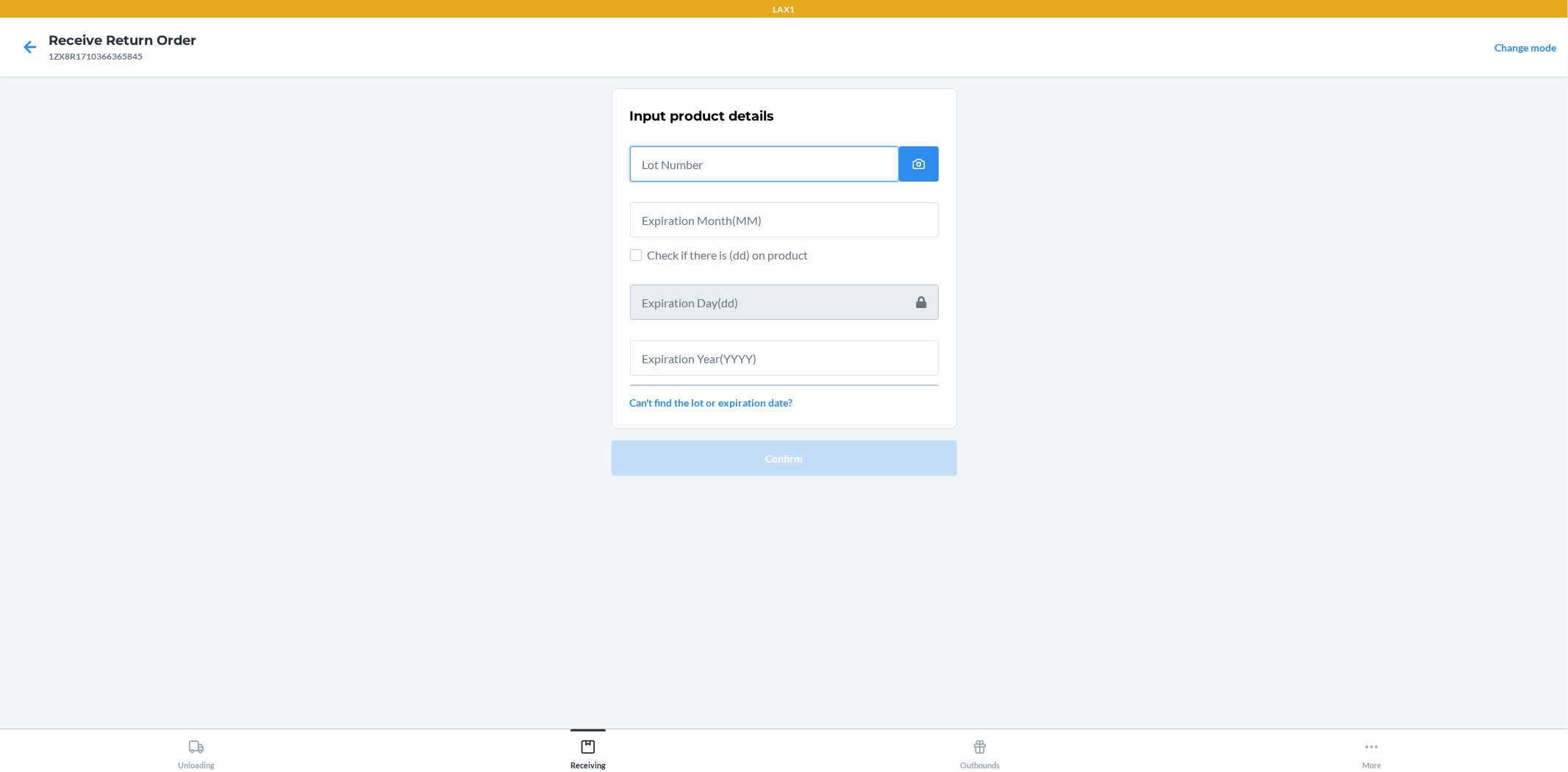
click at [775, 173] on input "text" at bounding box center [765, 164] width 269 height 36
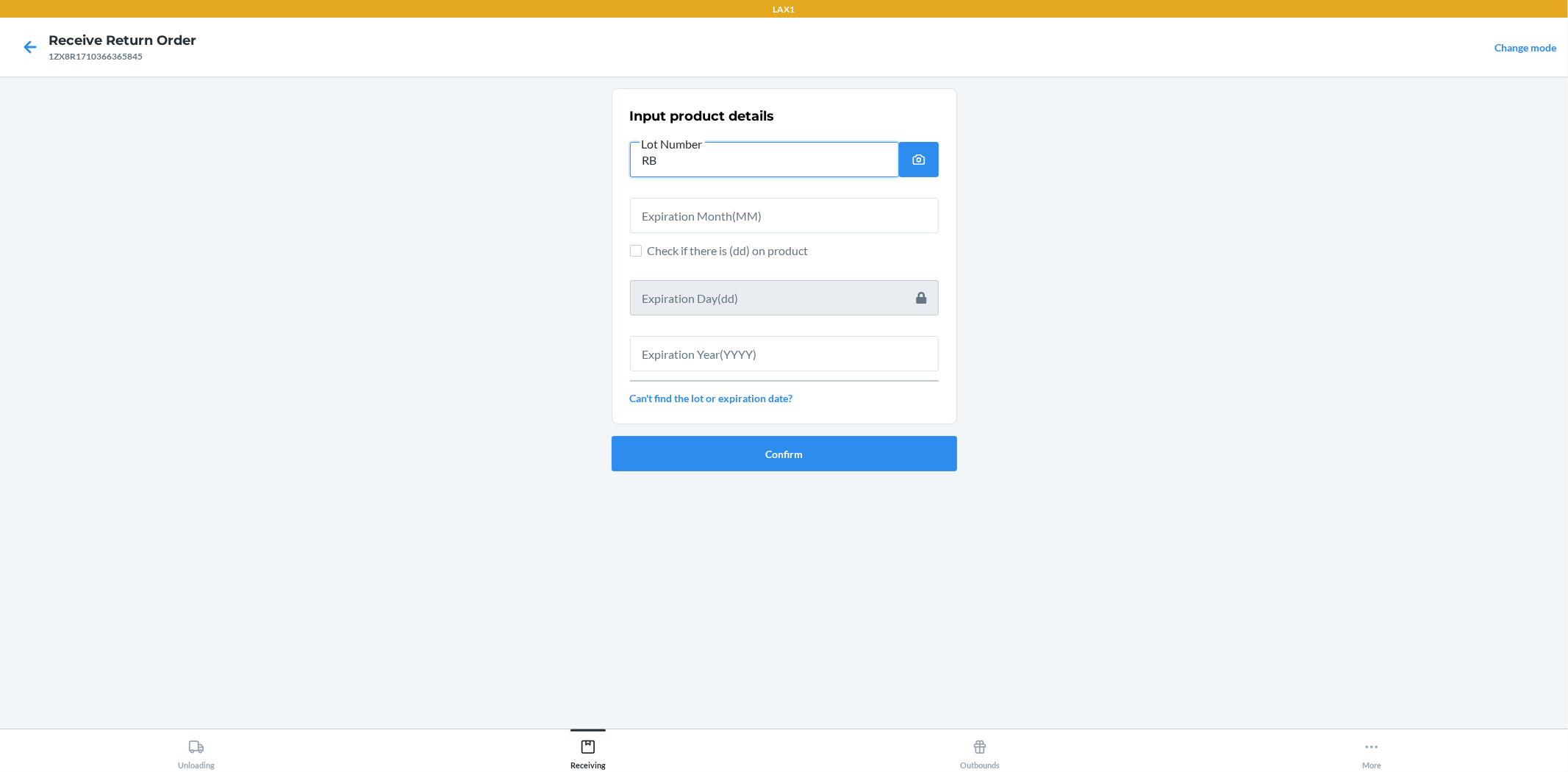
type input "R"
type input "0"
type input "04222579"
click at [782, 230] on input "text" at bounding box center [784, 216] width 309 height 36
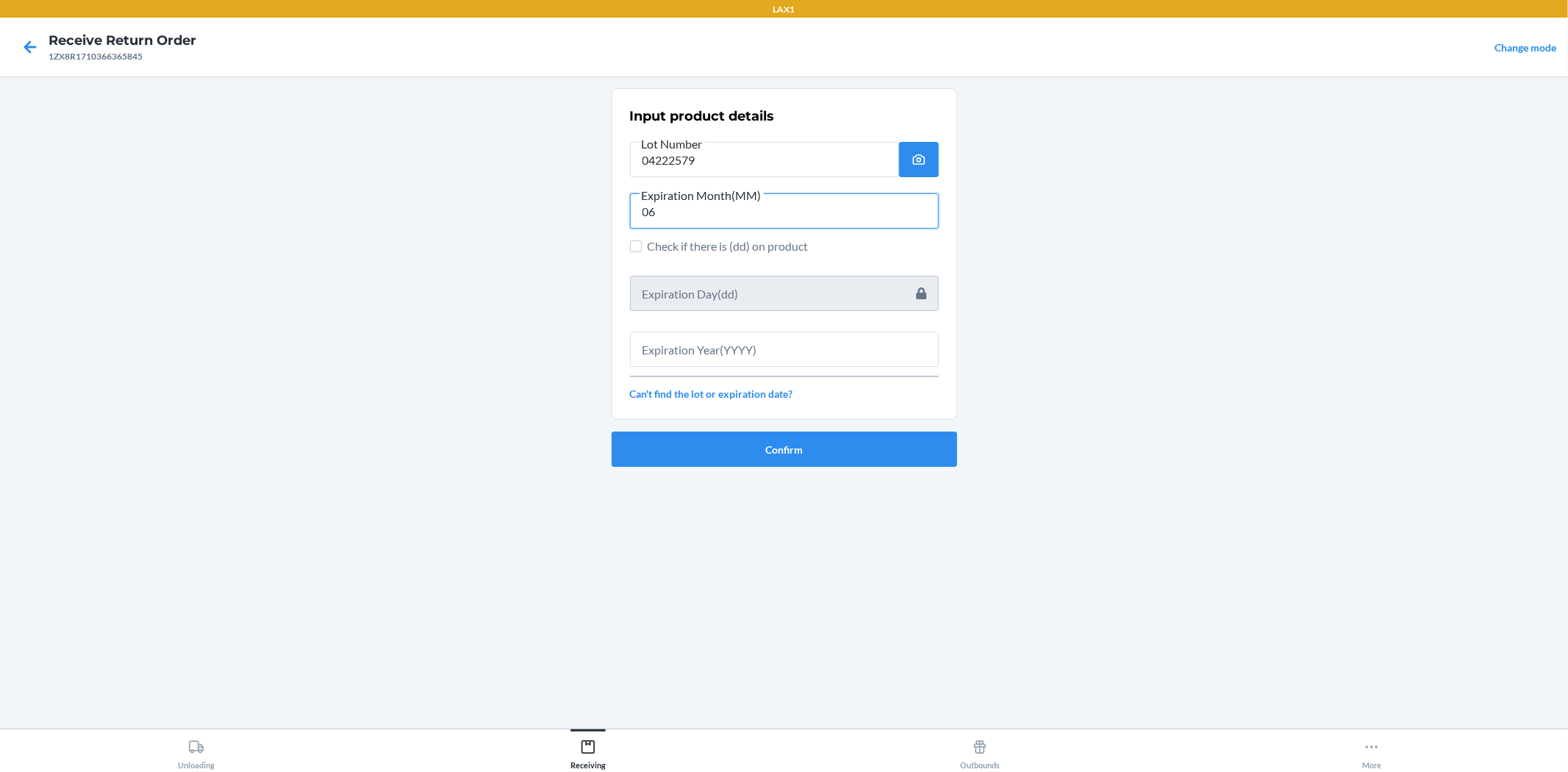
type input "06"
click at [782, 362] on input "text" at bounding box center [784, 350] width 309 height 36
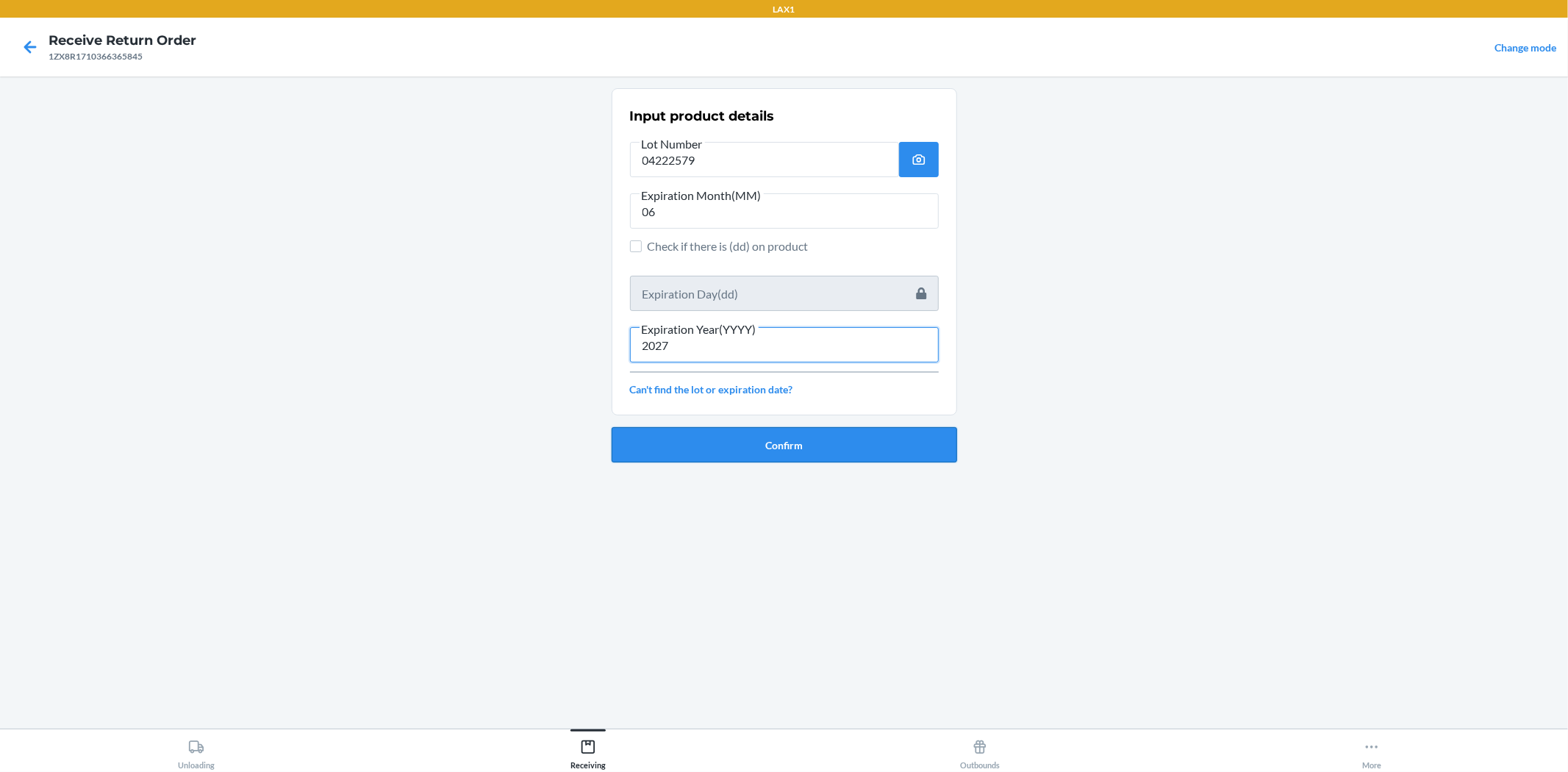
type input "2027"
click at [782, 430] on button "Confirm" at bounding box center [784, 445] width 346 height 36
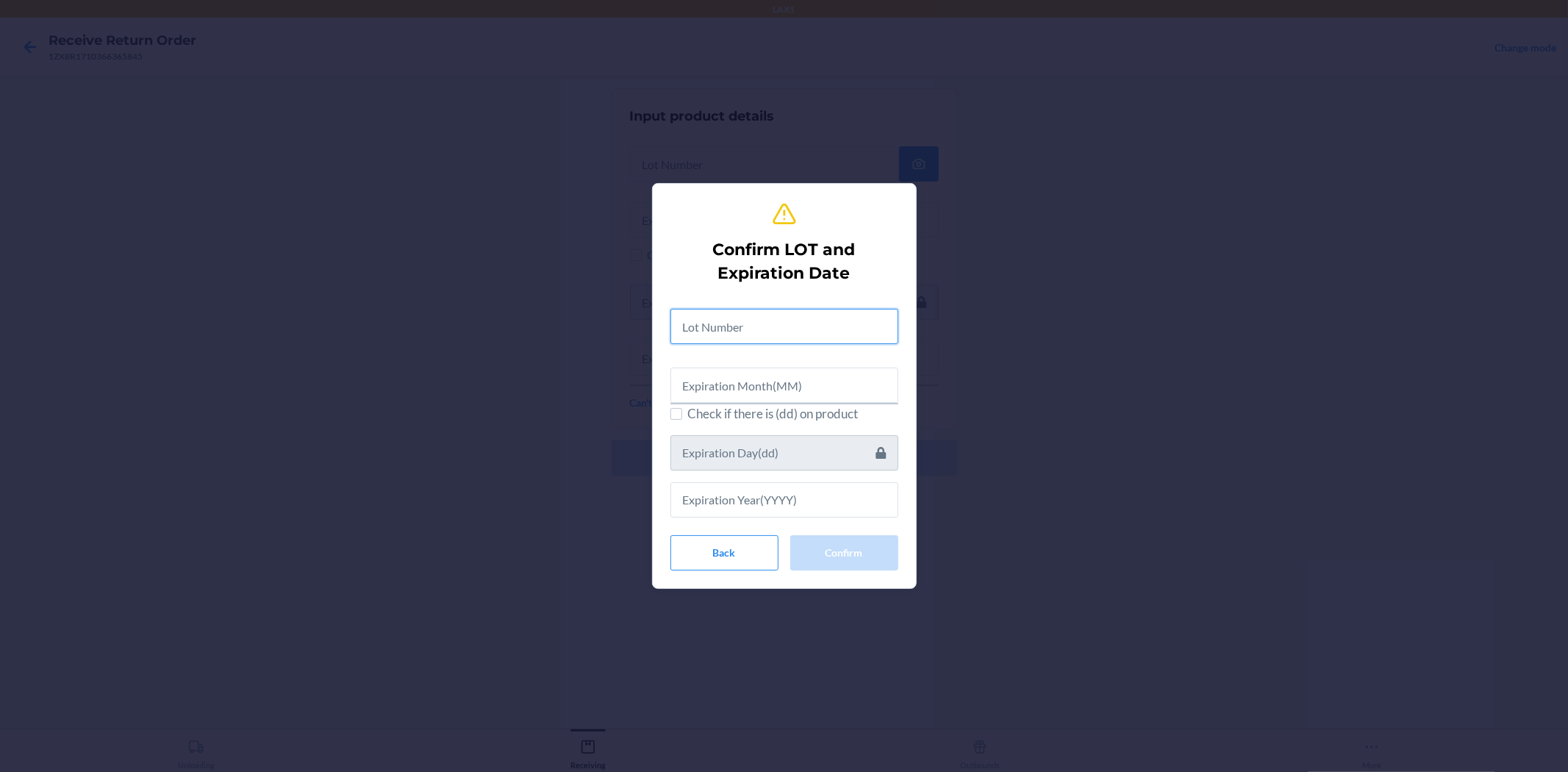
click at [782, 313] on input "text" at bounding box center [784, 327] width 228 height 36
type input "04222579"
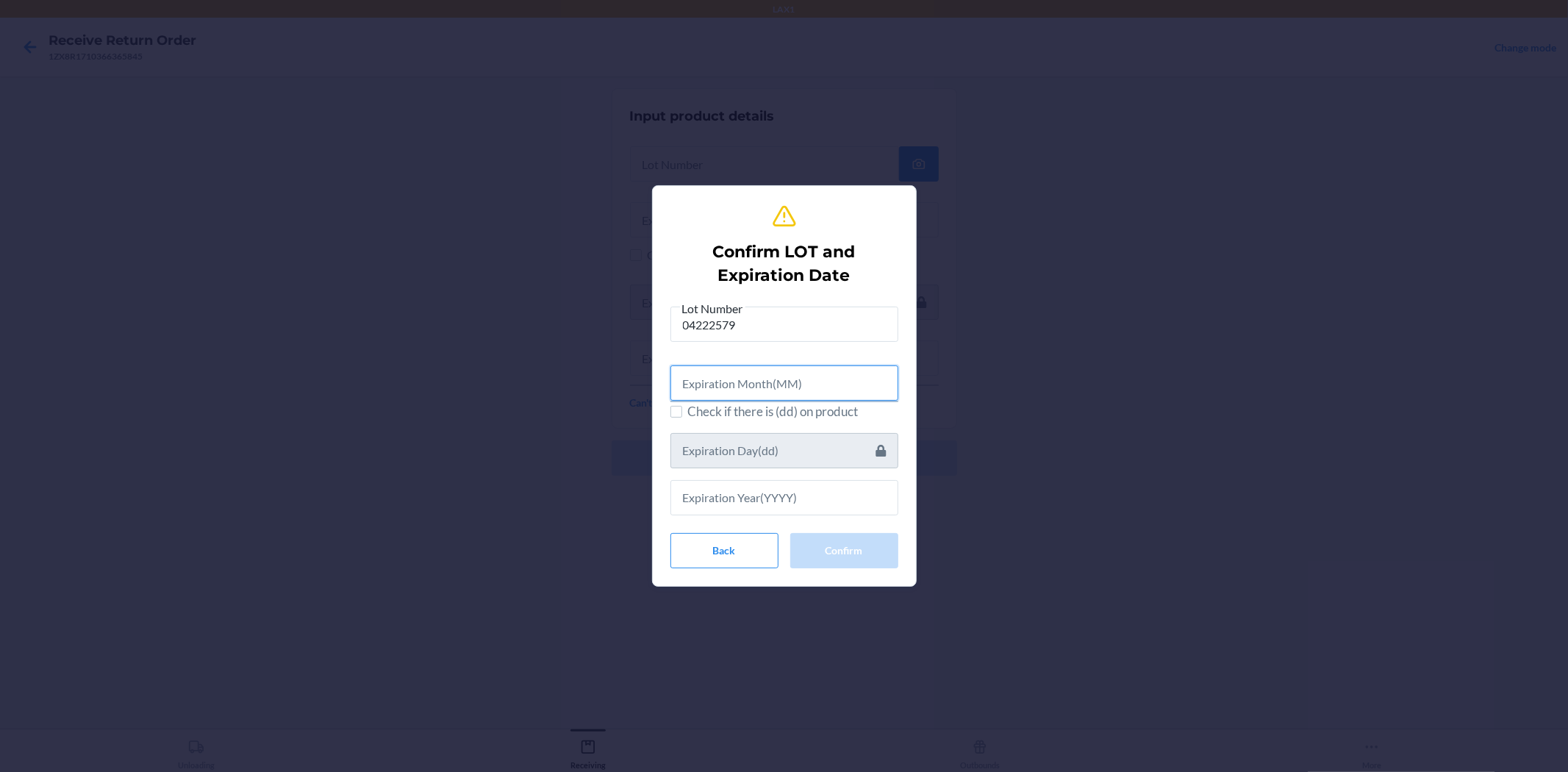
click at [782, 388] on input "text" at bounding box center [784, 384] width 228 height 36
type input "06"
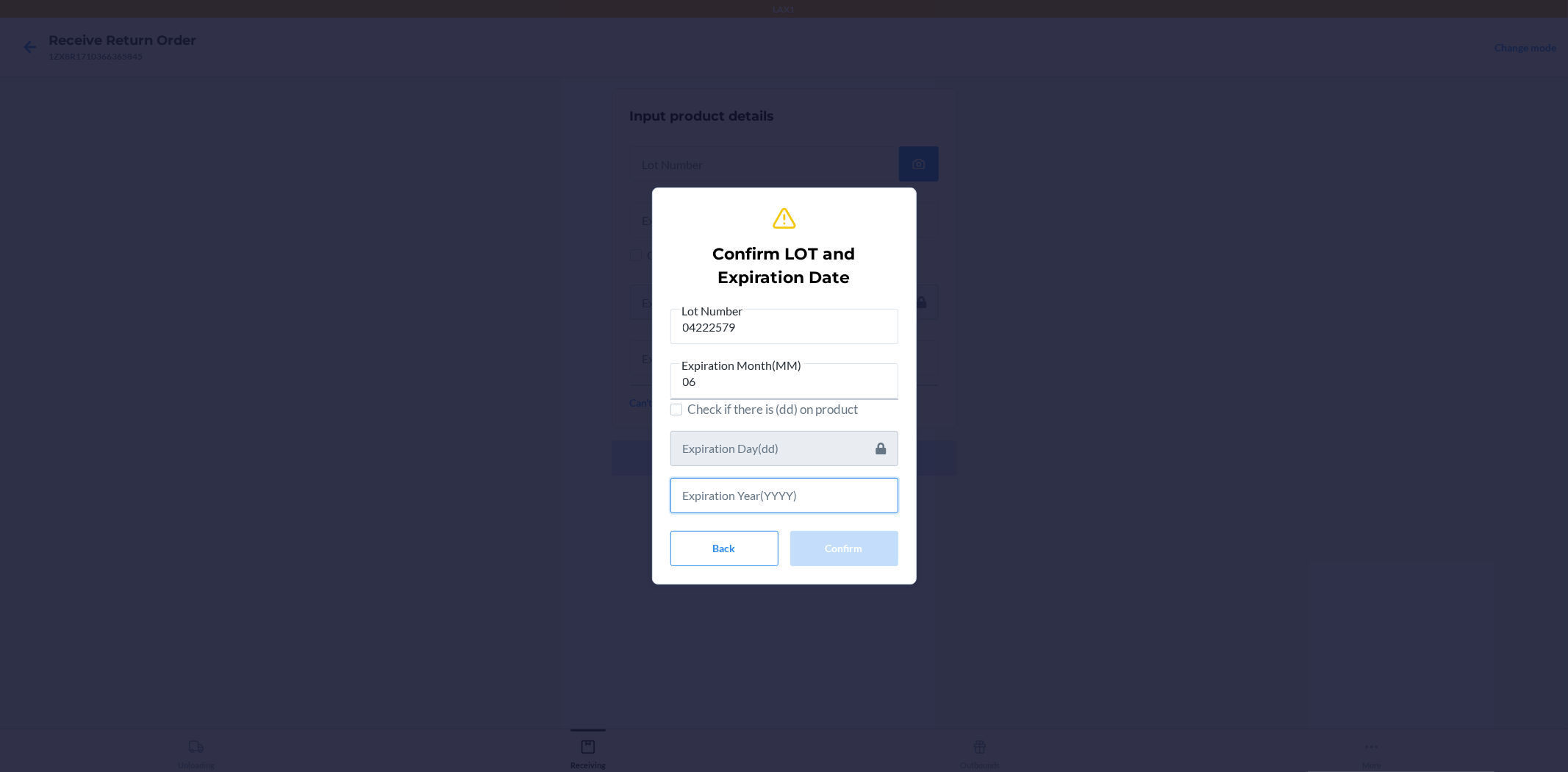
click at [756, 488] on input "text" at bounding box center [784, 495] width 228 height 36
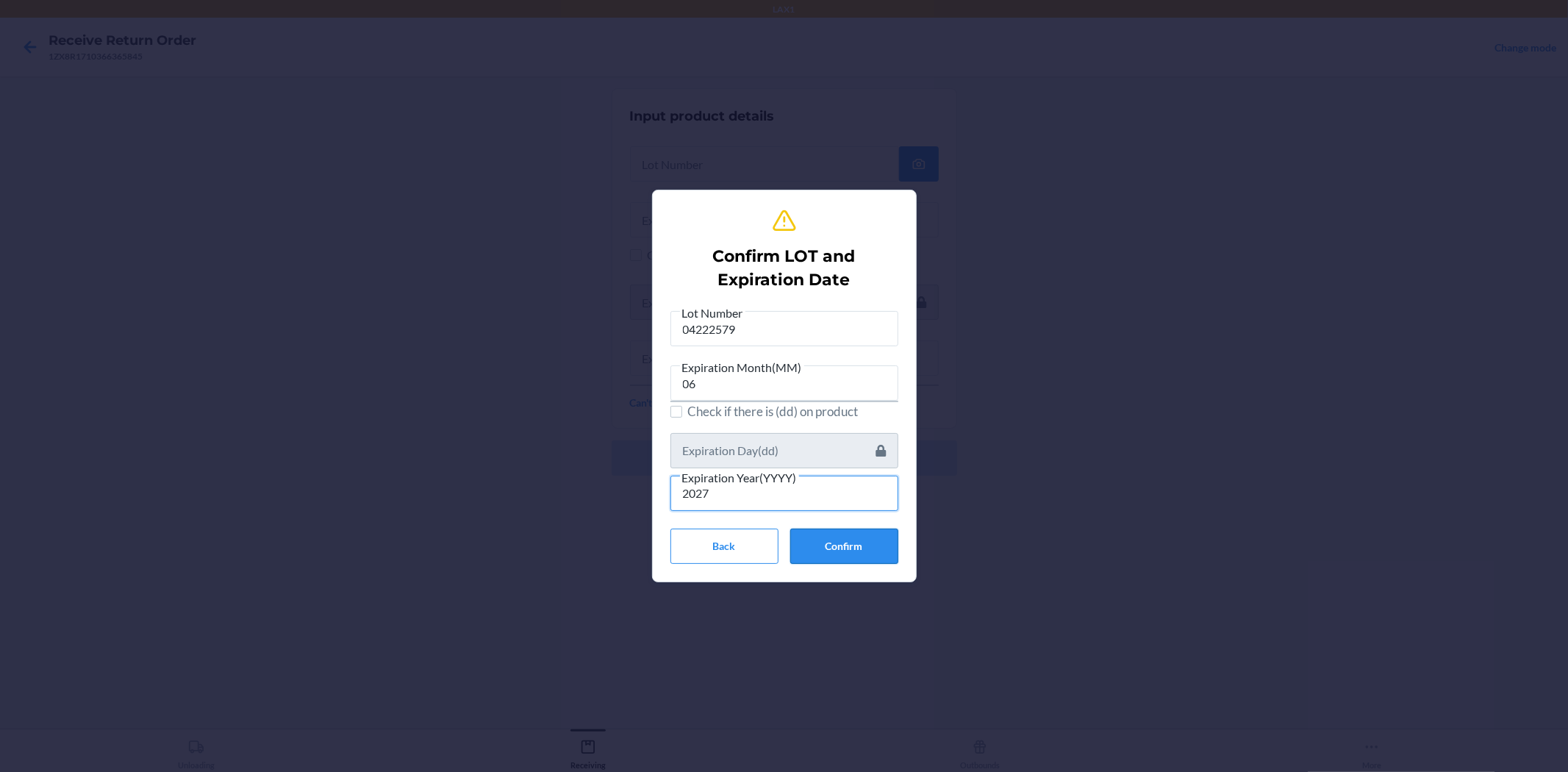
type input "2027"
click at [782, 541] on button "Confirm" at bounding box center [844, 547] width 108 height 36
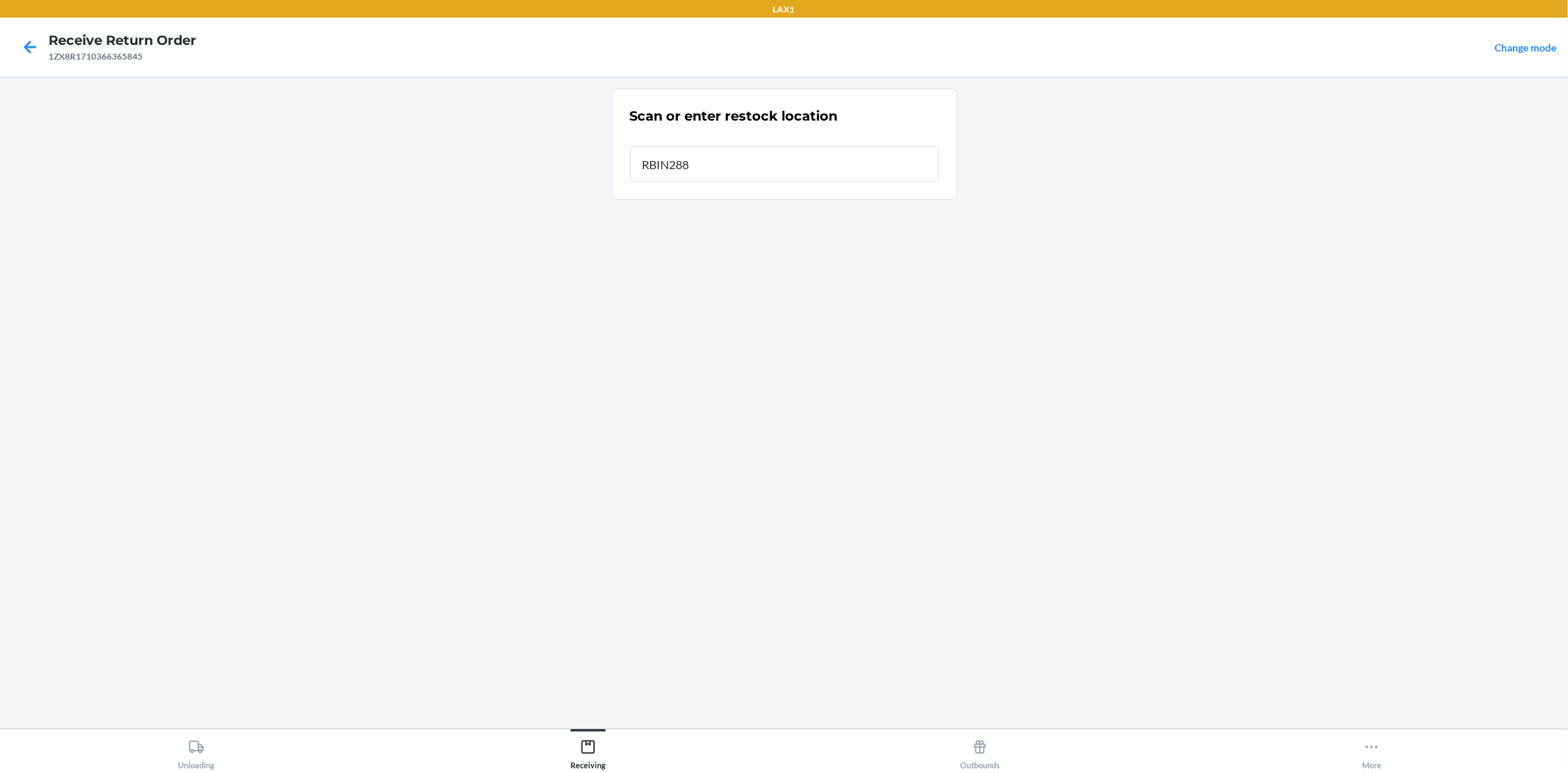
type input "RBIN288"
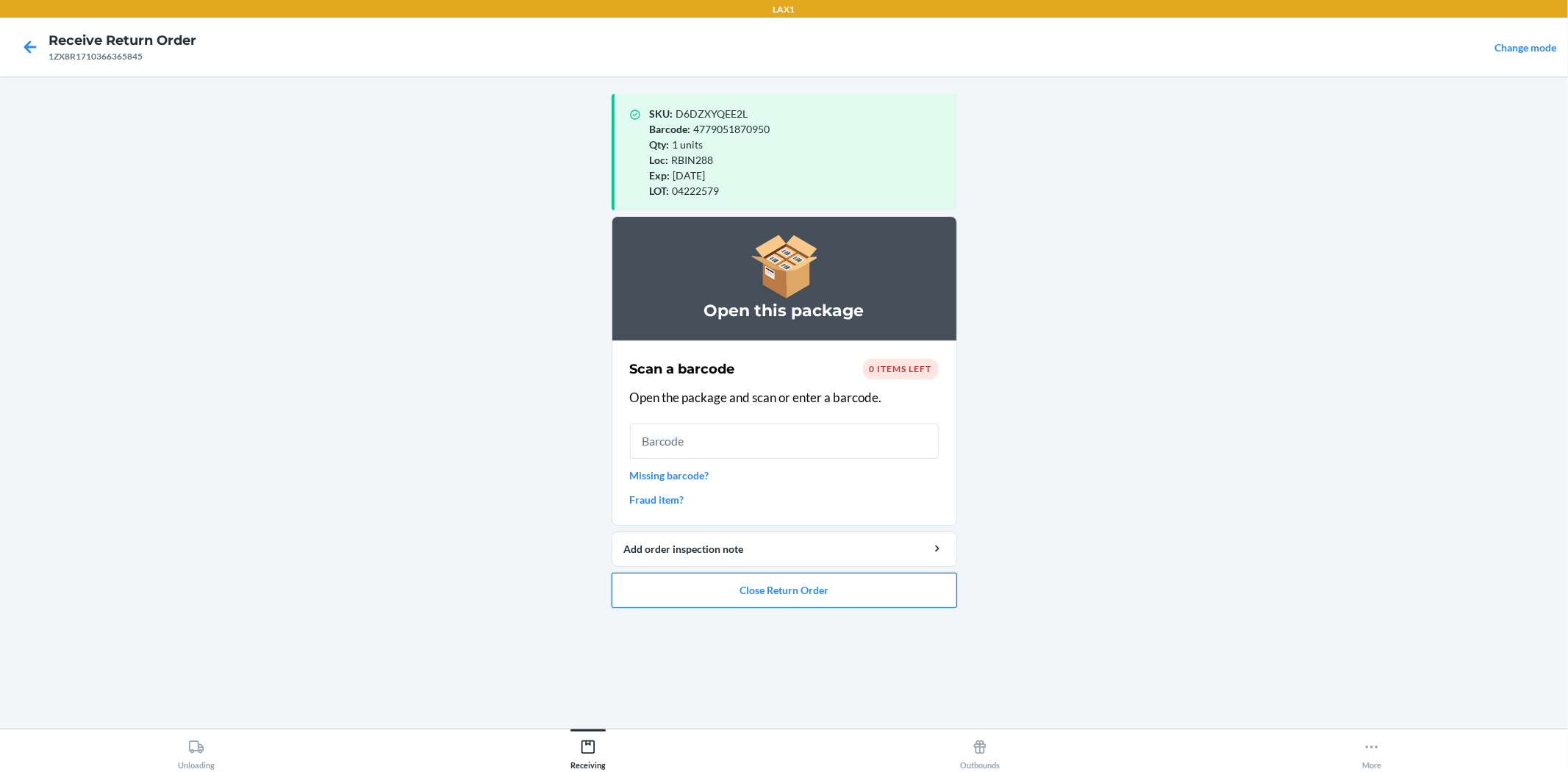
click at [725, 581] on button "Close Return Order" at bounding box center [784, 590] width 346 height 36
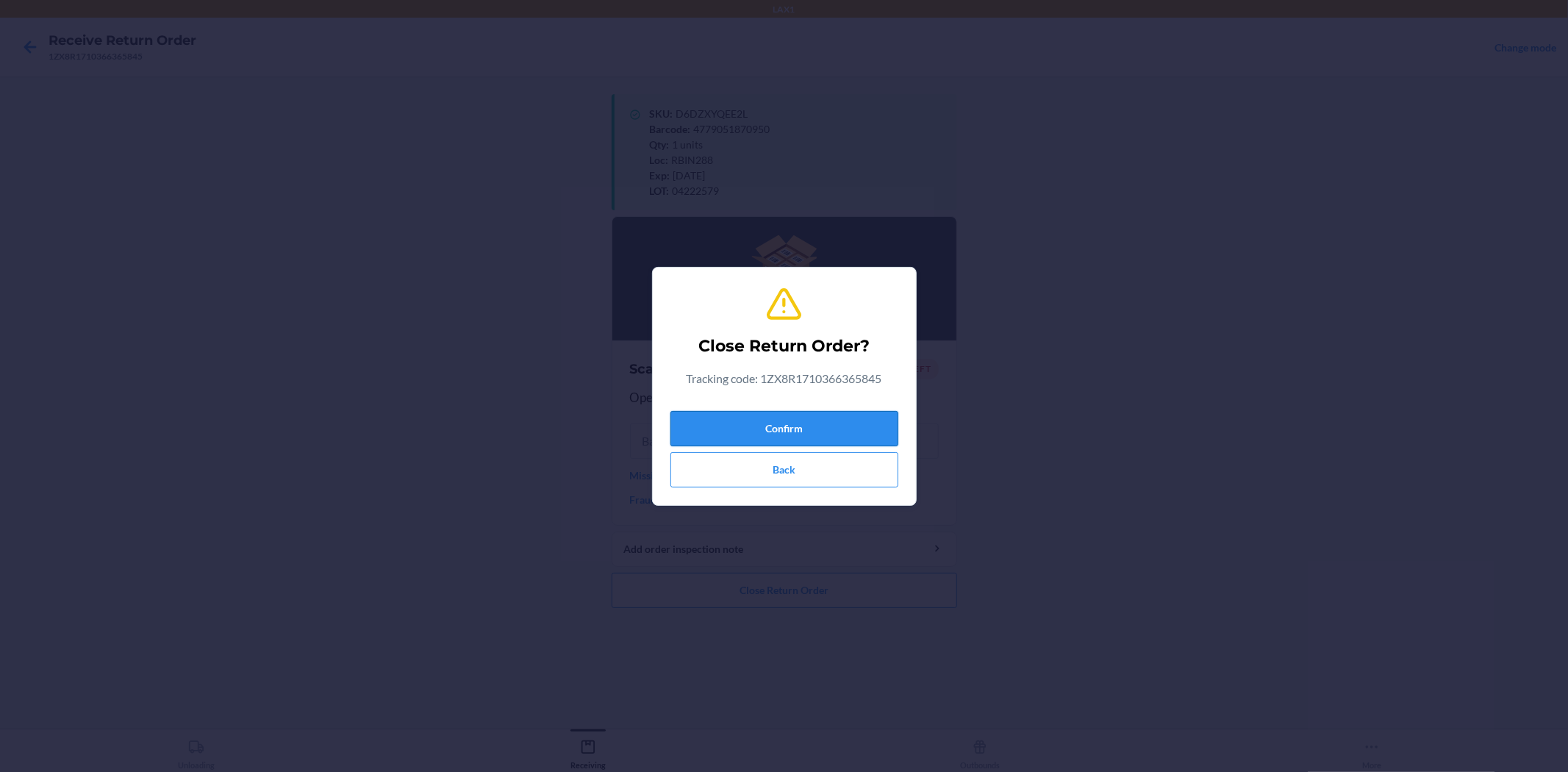
click at [782, 419] on button "Confirm" at bounding box center [784, 429] width 228 height 36
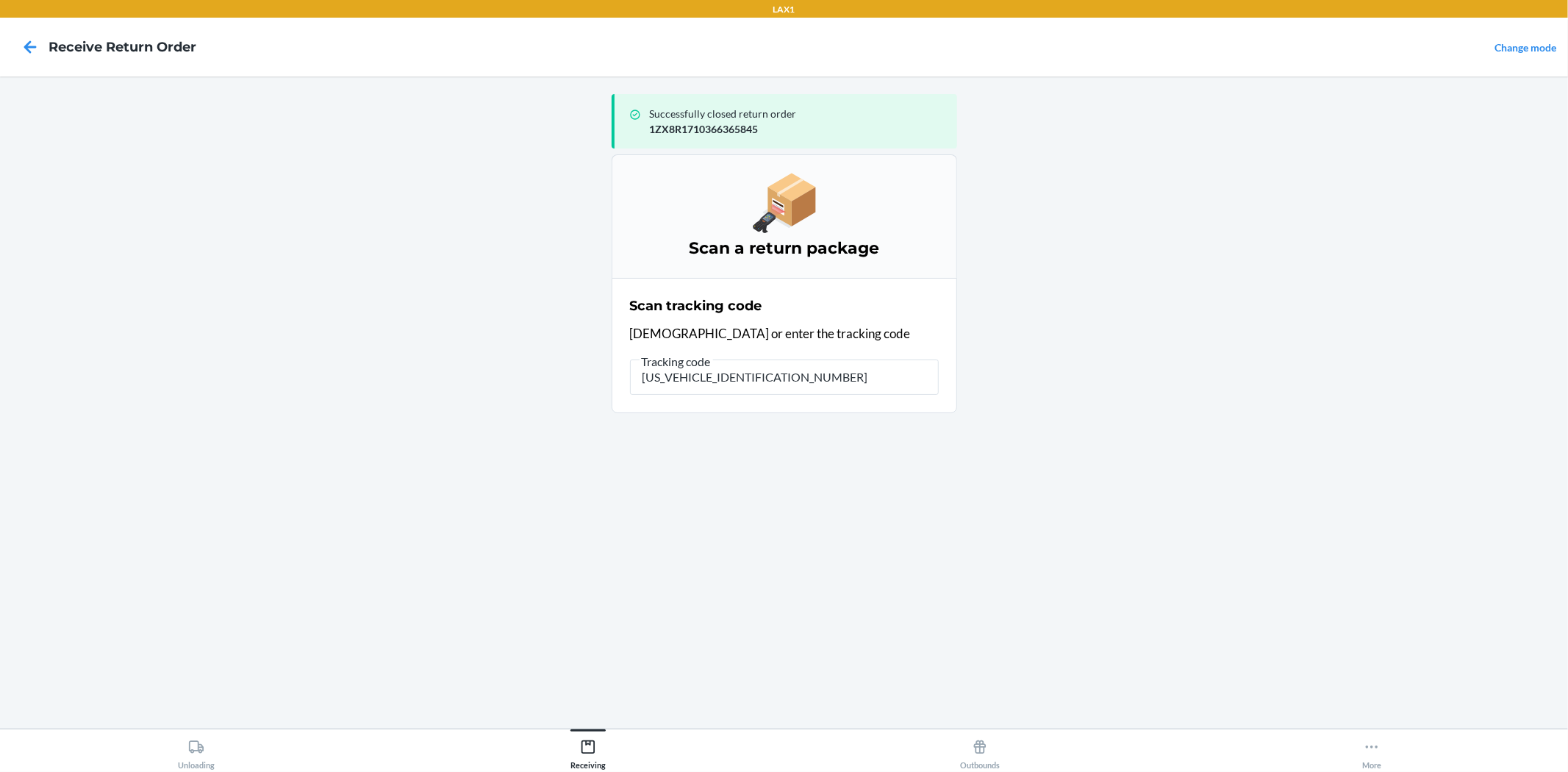
type input "1ZX8R1710369675031"
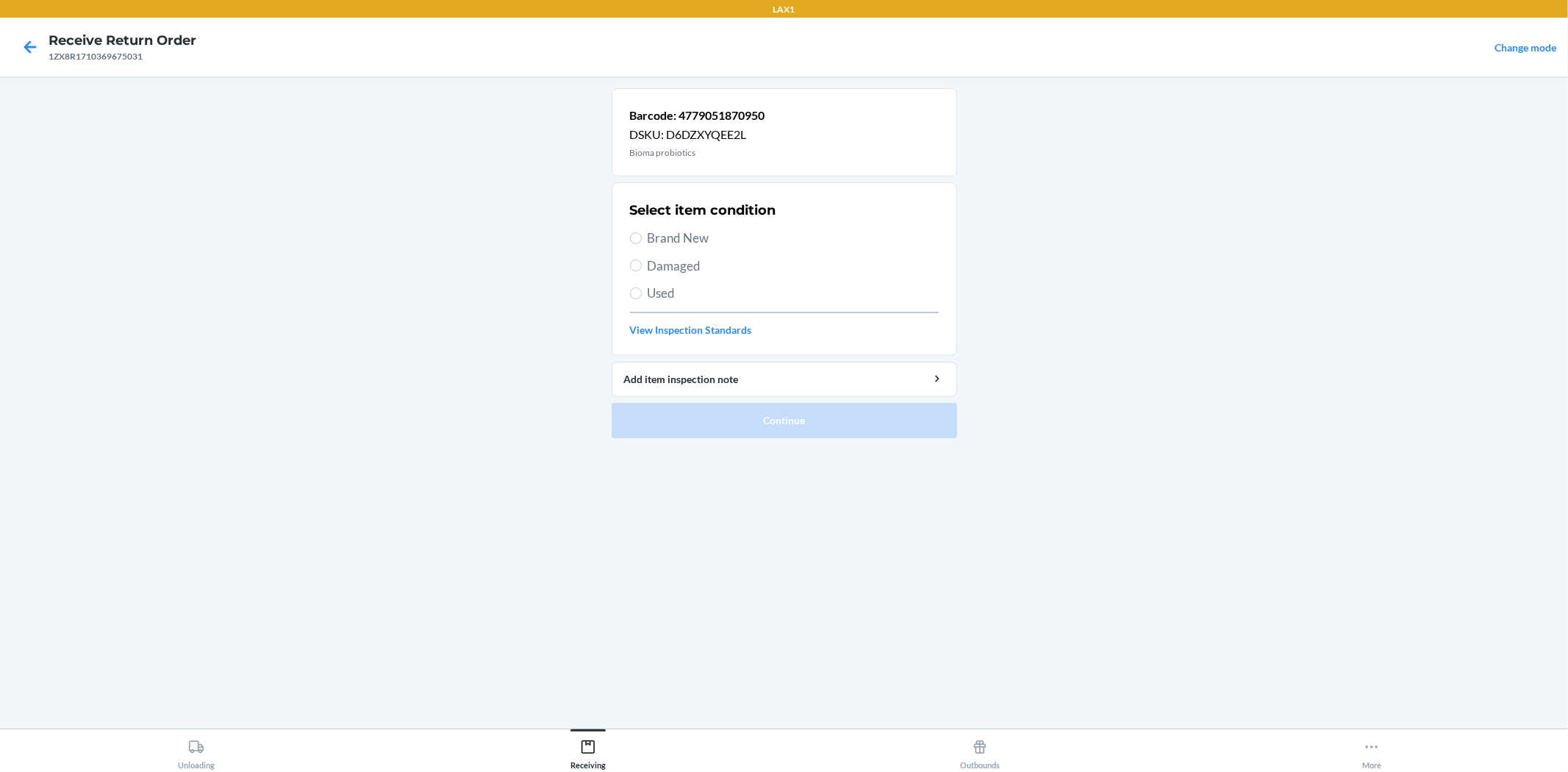
click at [658, 294] on span "Used" at bounding box center [793, 294] width 291 height 19
click at [642, 294] on input "Used" at bounding box center [636, 293] width 12 height 12
radio input "true"
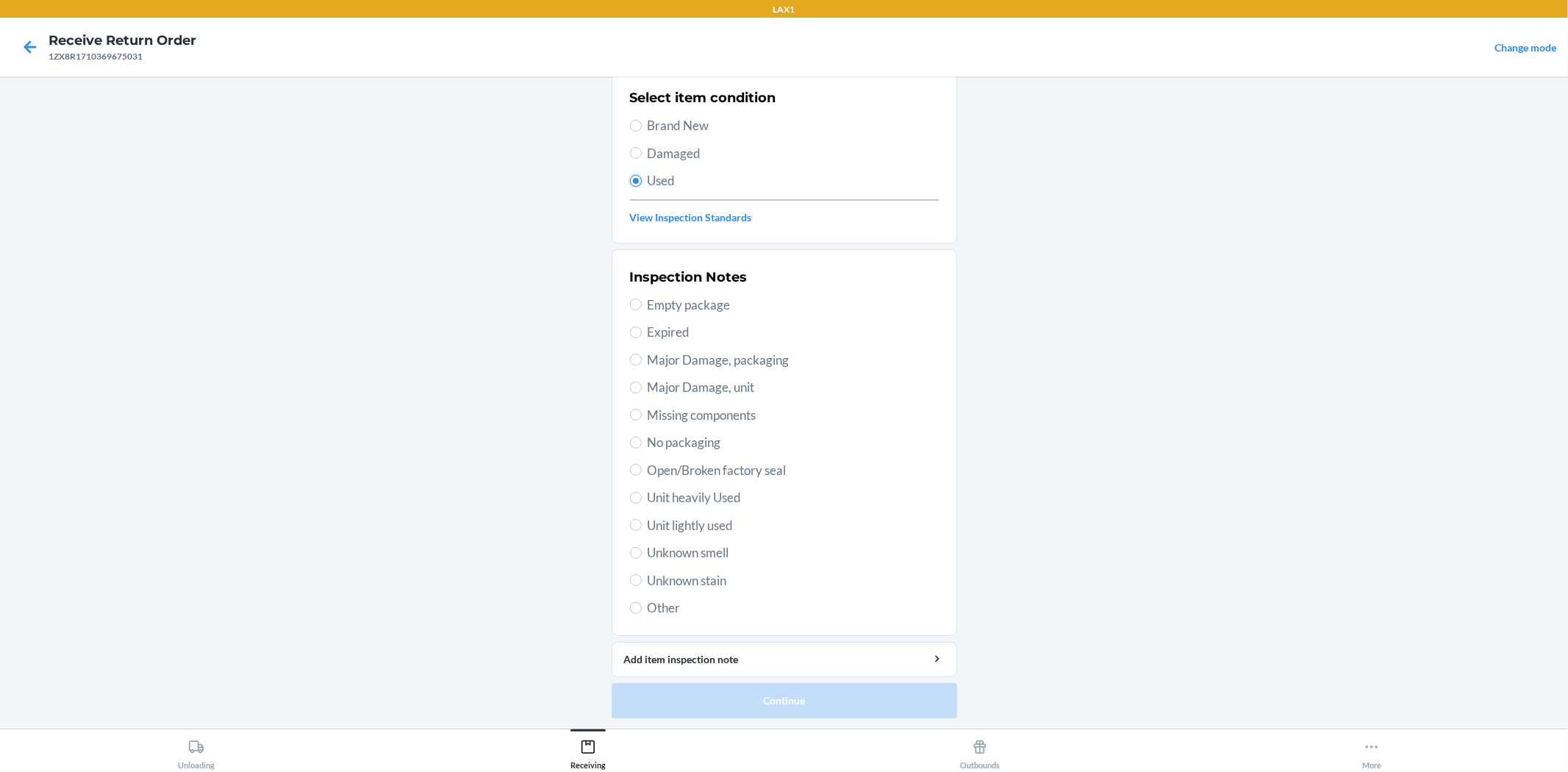
scroll to position [114, 0]
click at [715, 522] on span "Unit lightly used" at bounding box center [793, 525] width 291 height 19
click at [642, 522] on input "Unit lightly used" at bounding box center [636, 524] width 12 height 12
radio input "true"
click at [782, 704] on button "Continue" at bounding box center [784, 700] width 346 height 36
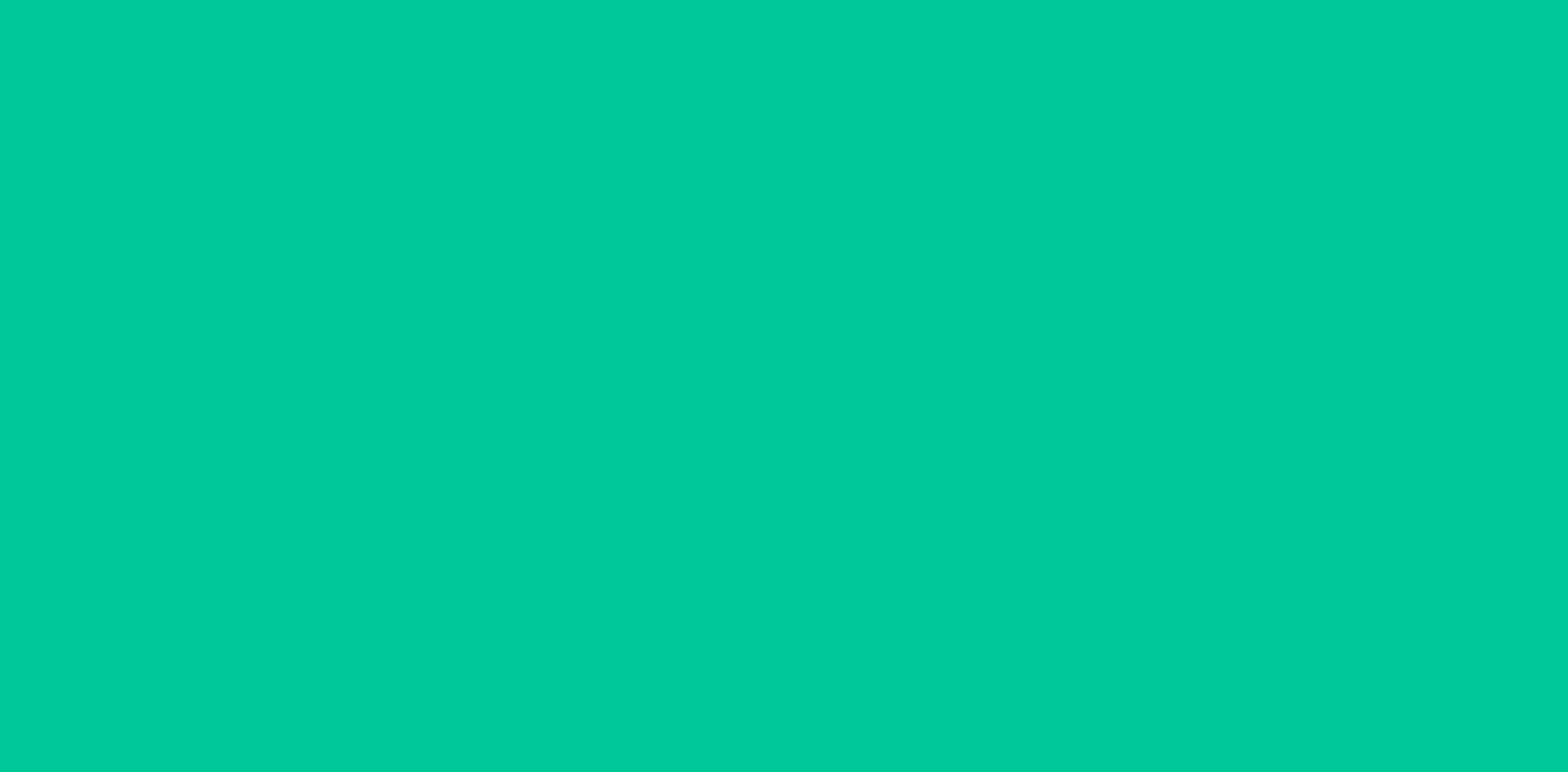
scroll to position [0, 0]
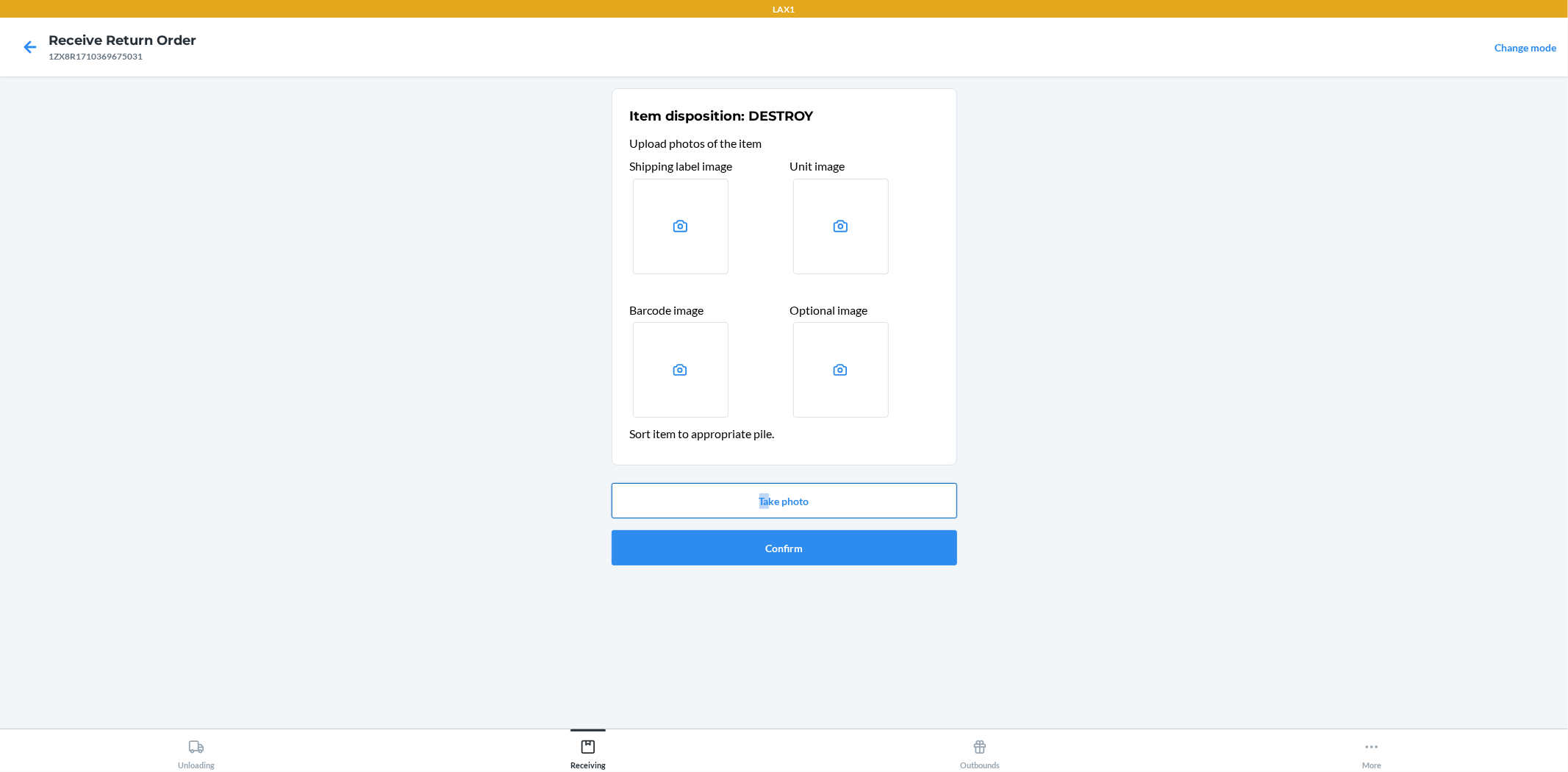
drag, startPoint x: 760, startPoint y: 486, endPoint x: 788, endPoint y: 513, distance: 38.9
click at [778, 501] on div "Take photo Confirm" at bounding box center [784, 524] width 346 height 94
click at [782, 547] on button "Confirm" at bounding box center [784, 548] width 346 height 36
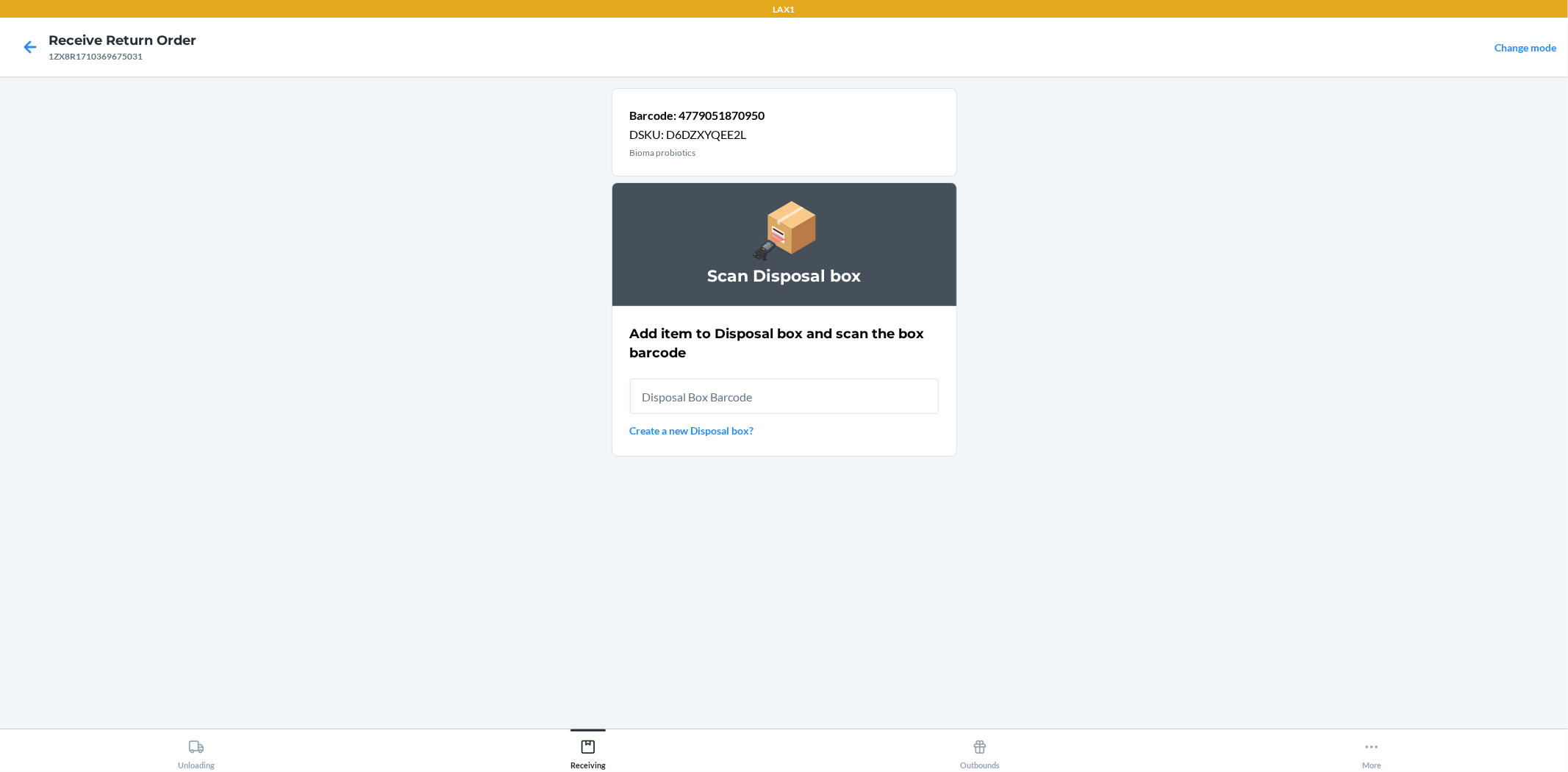
click at [782, 386] on input "text" at bounding box center [784, 397] width 309 height 36
click at [25, 46] on icon at bounding box center [30, 46] width 12 height 12
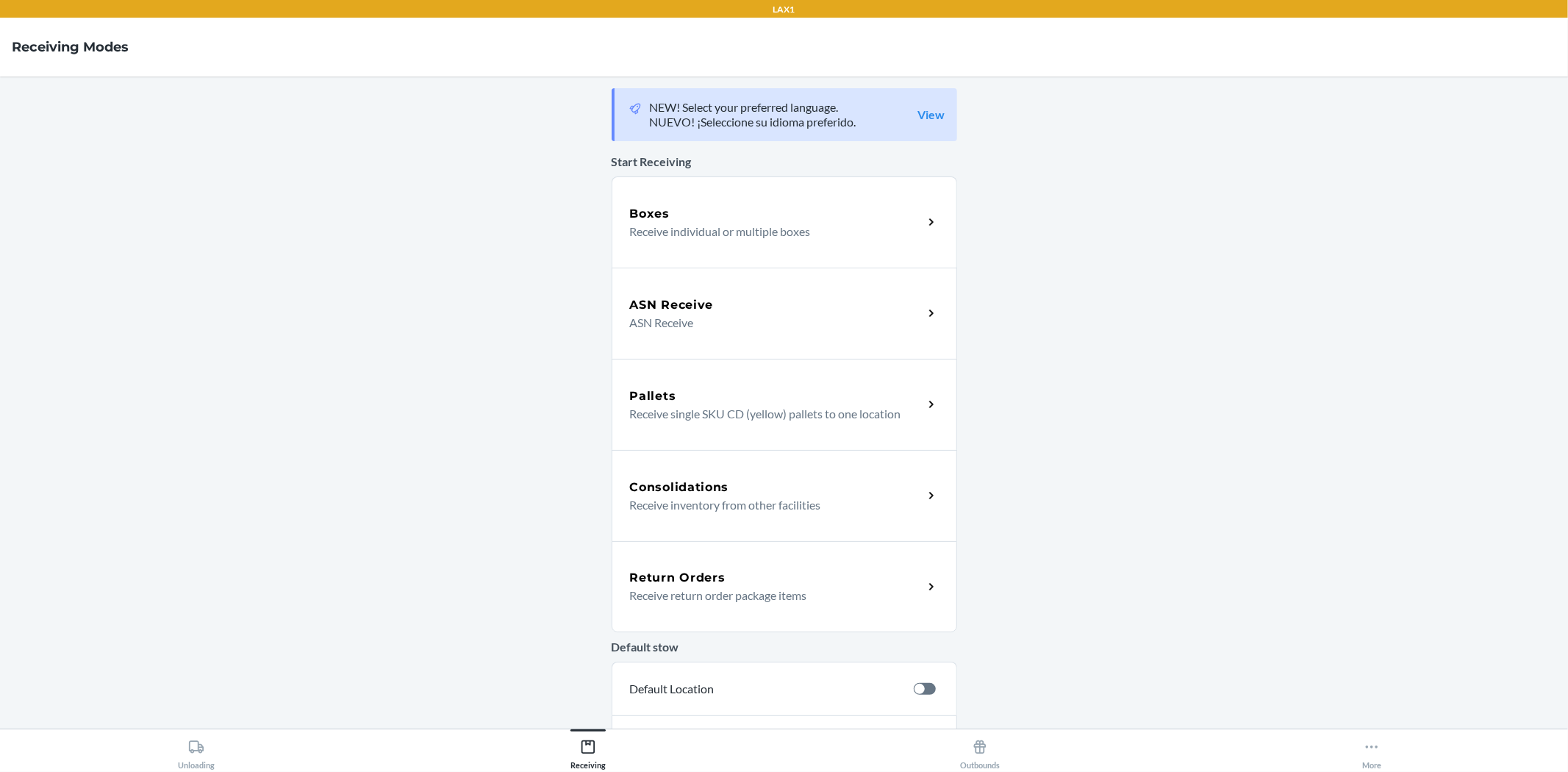
click at [657, 544] on div "Return Orders Receive return order package items" at bounding box center [784, 586] width 346 height 91
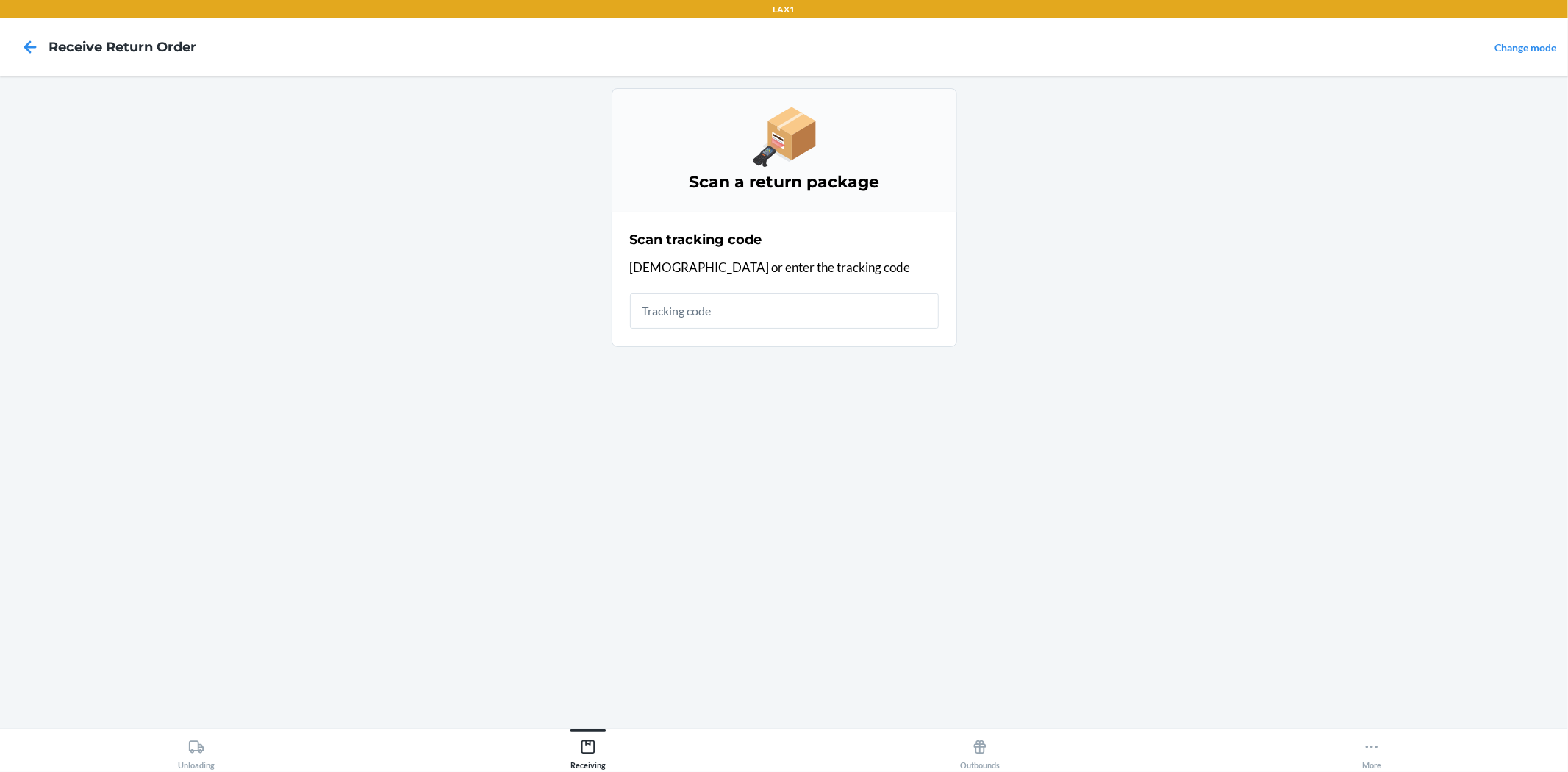
click at [691, 320] on input "text" at bounding box center [784, 311] width 309 height 36
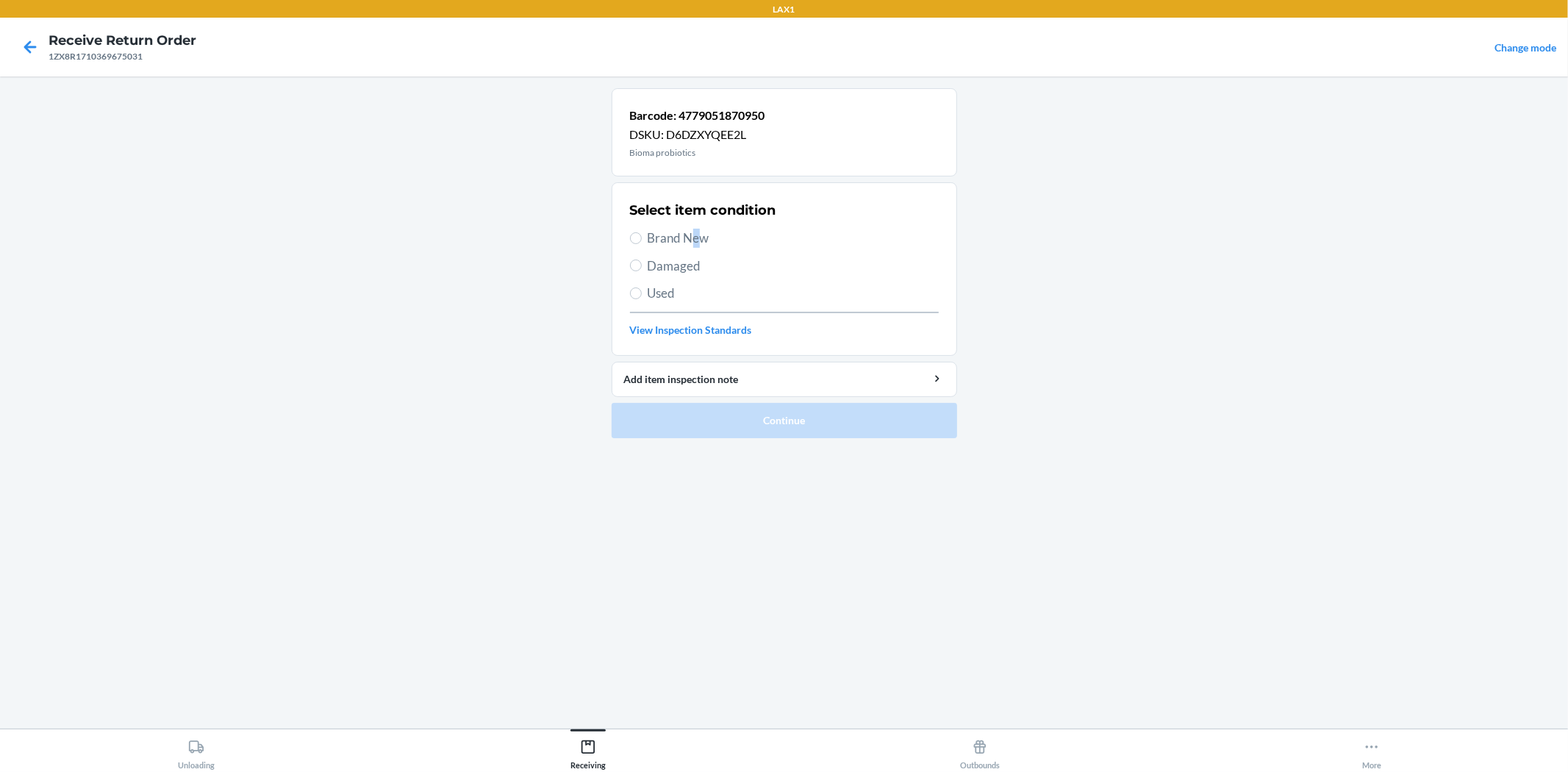
click at [696, 247] on span "Brand New" at bounding box center [793, 238] width 291 height 19
click at [645, 232] on label "Brand New" at bounding box center [784, 238] width 309 height 19
click at [642, 232] on input "Brand New" at bounding box center [636, 238] width 12 height 12
radio input "true"
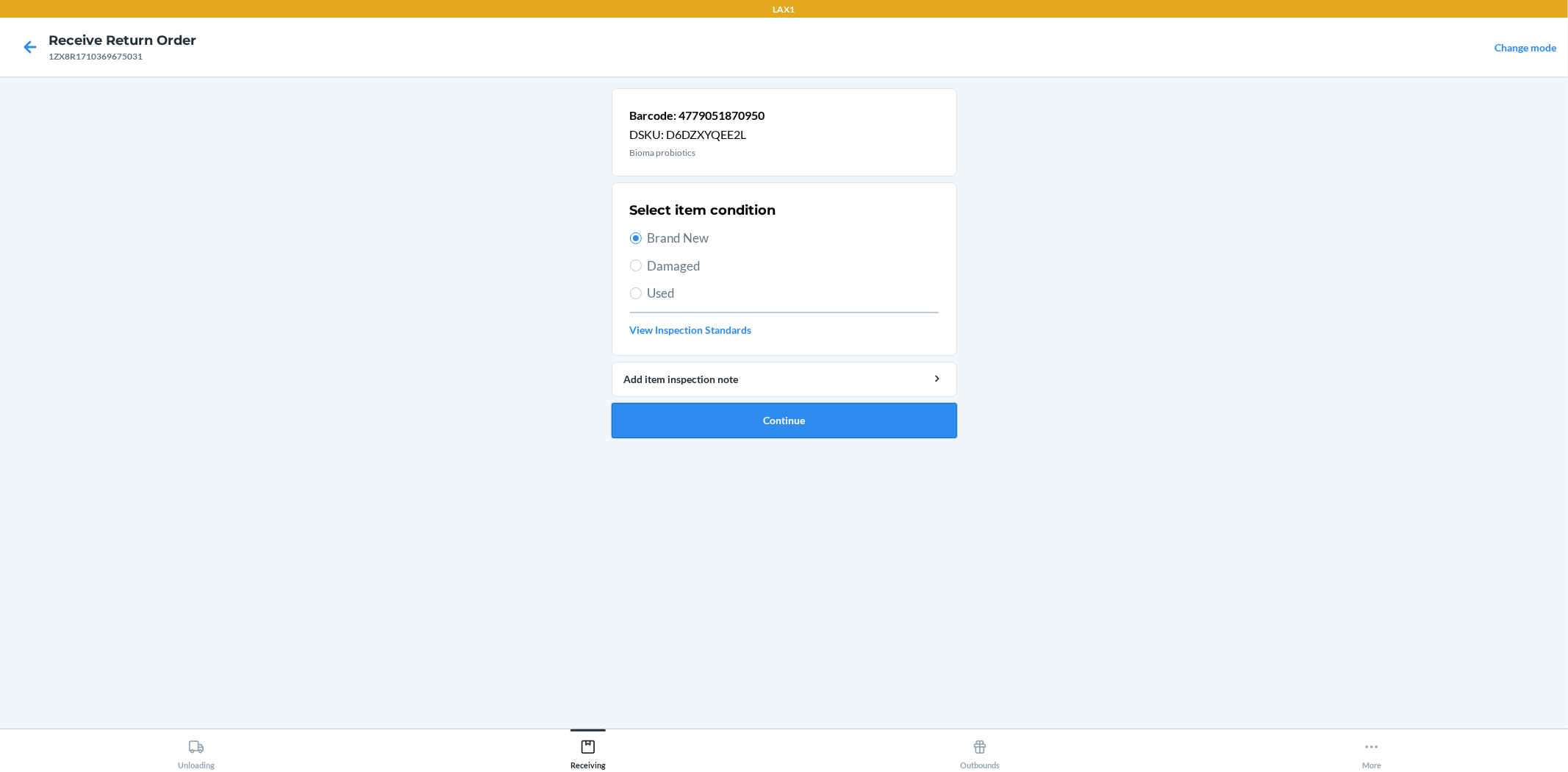
click at [771, 414] on button "Continue" at bounding box center [784, 421] width 346 height 36
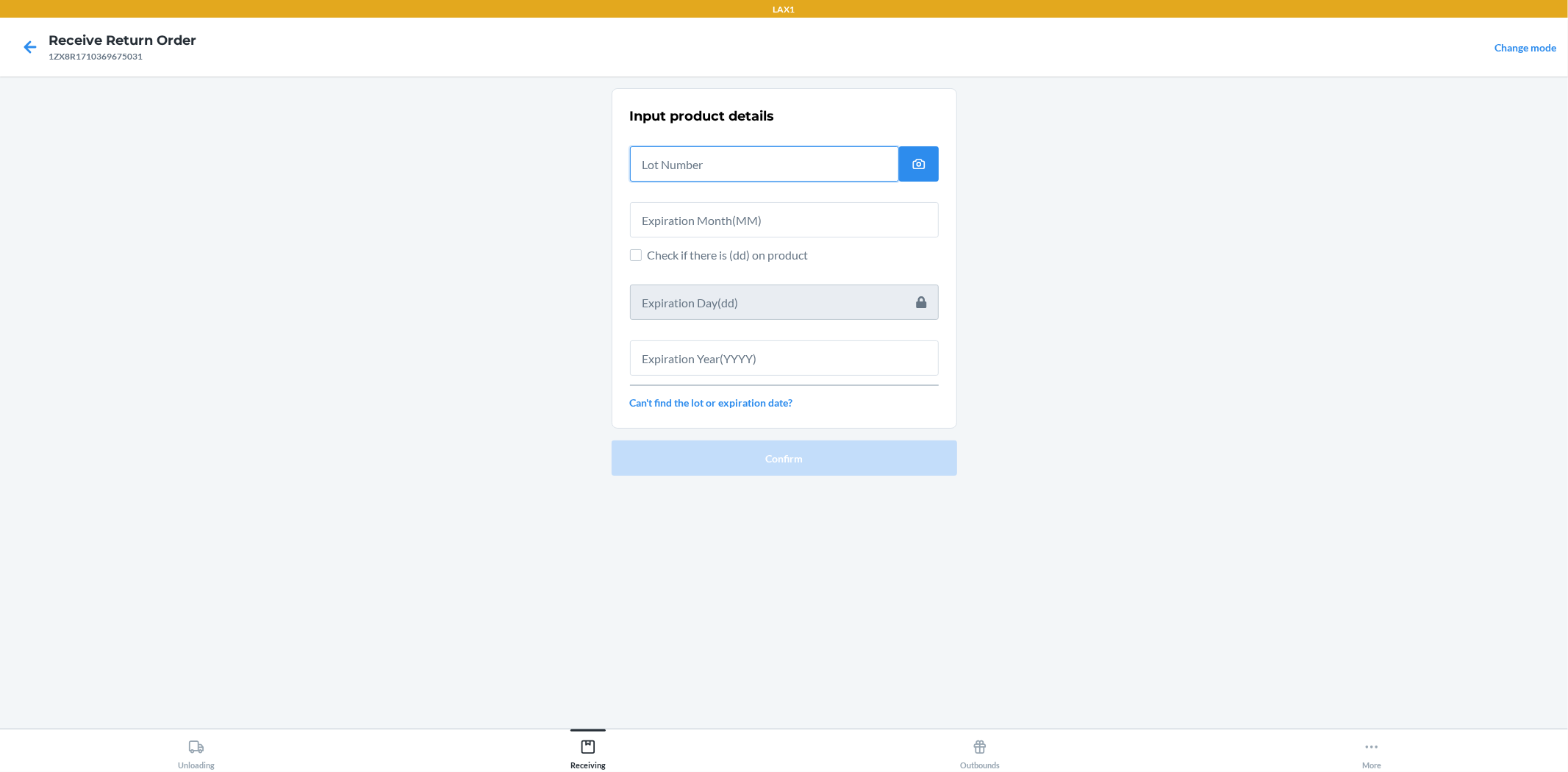
click at [747, 163] on input "text" at bounding box center [765, 164] width 269 height 36
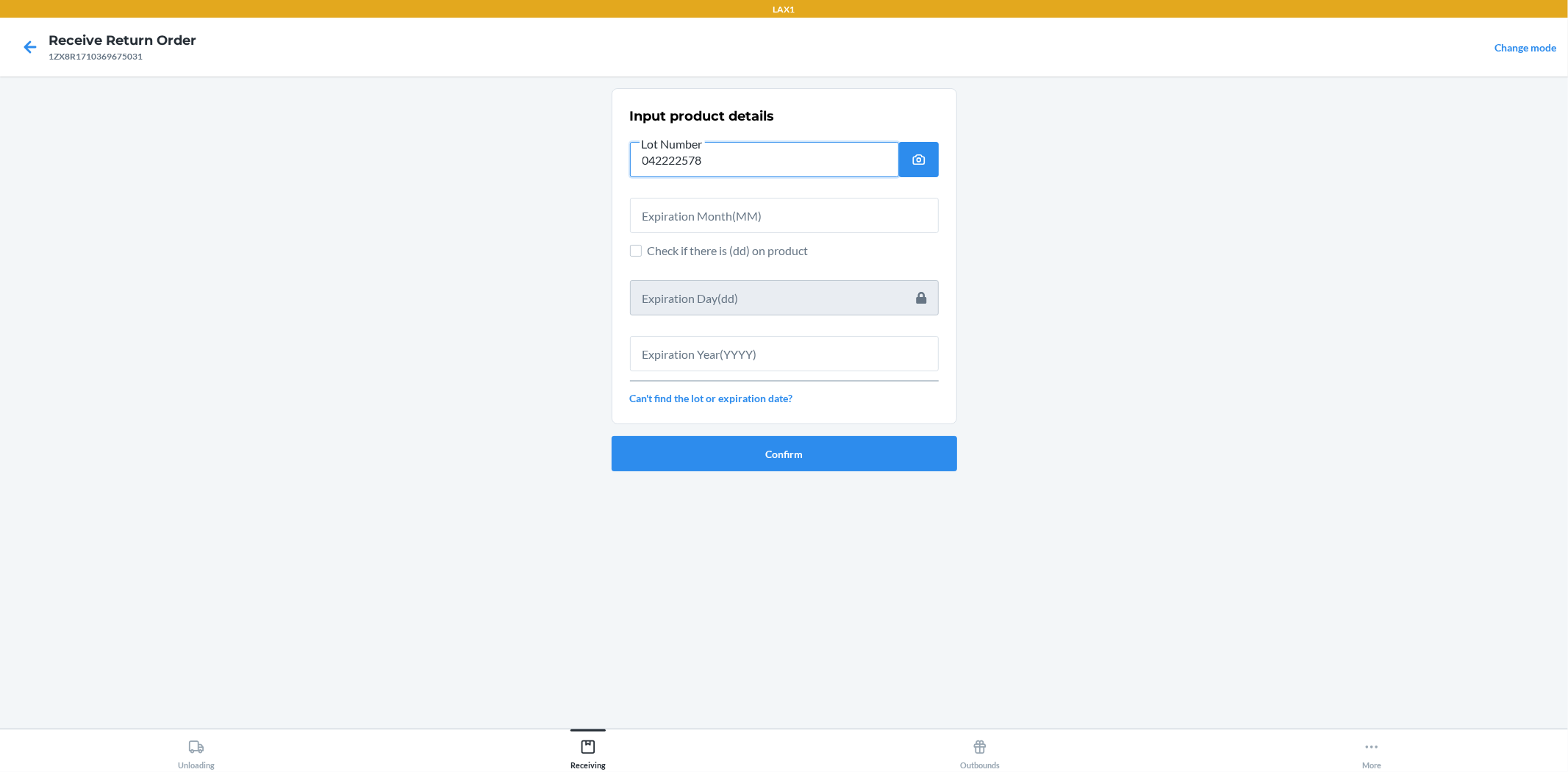
click at [665, 159] on input "042222578" at bounding box center [765, 160] width 269 height 36
type input "04222578"
click at [674, 208] on input "text" at bounding box center [784, 216] width 309 height 36
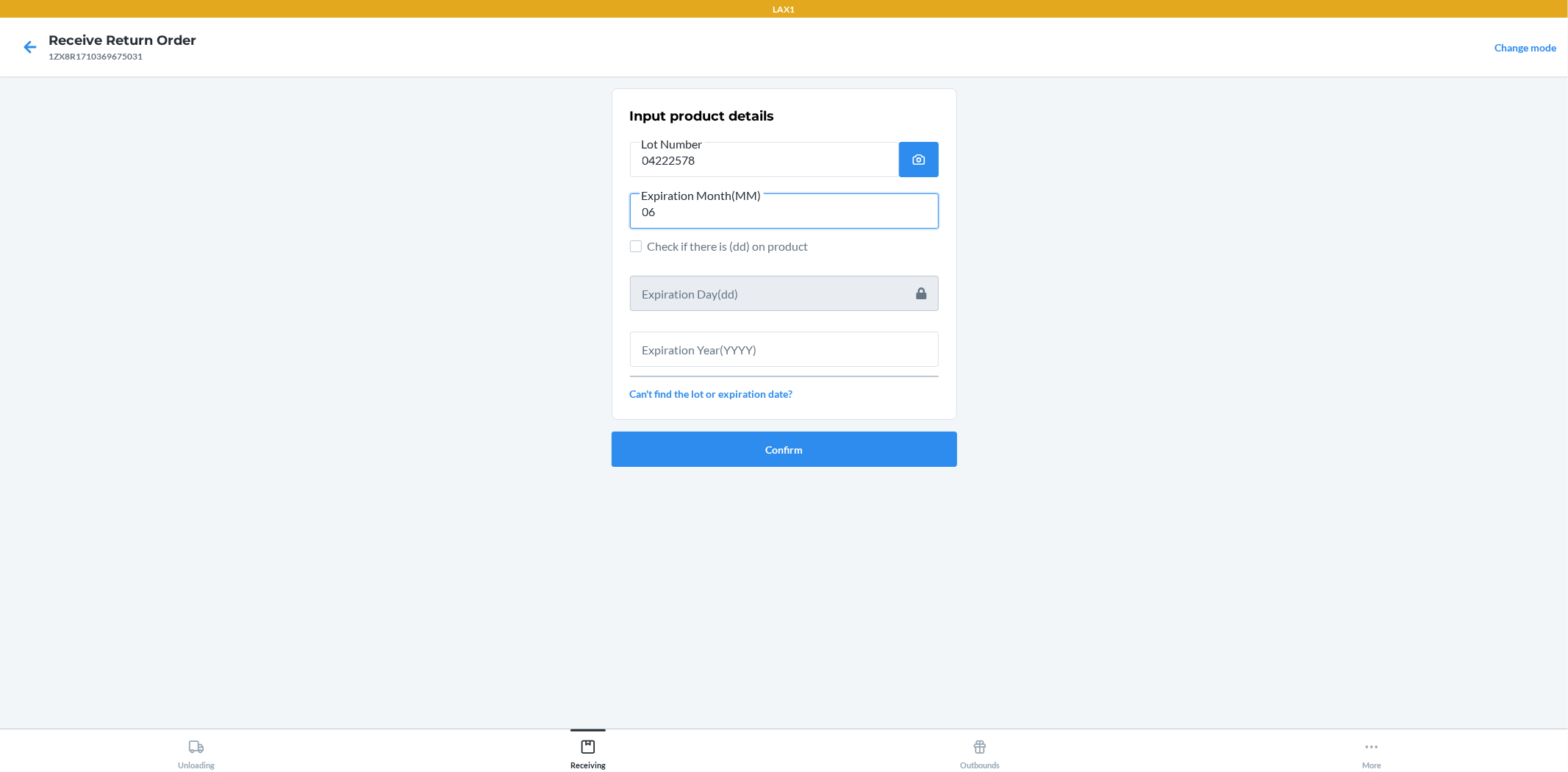
type input "06"
click at [771, 372] on div "Input product details Lot Number 04222578 Expiration Month(MM) 06 Check if ther…" at bounding box center [784, 254] width 309 height 303
click at [768, 355] on input "text" at bounding box center [784, 350] width 309 height 36
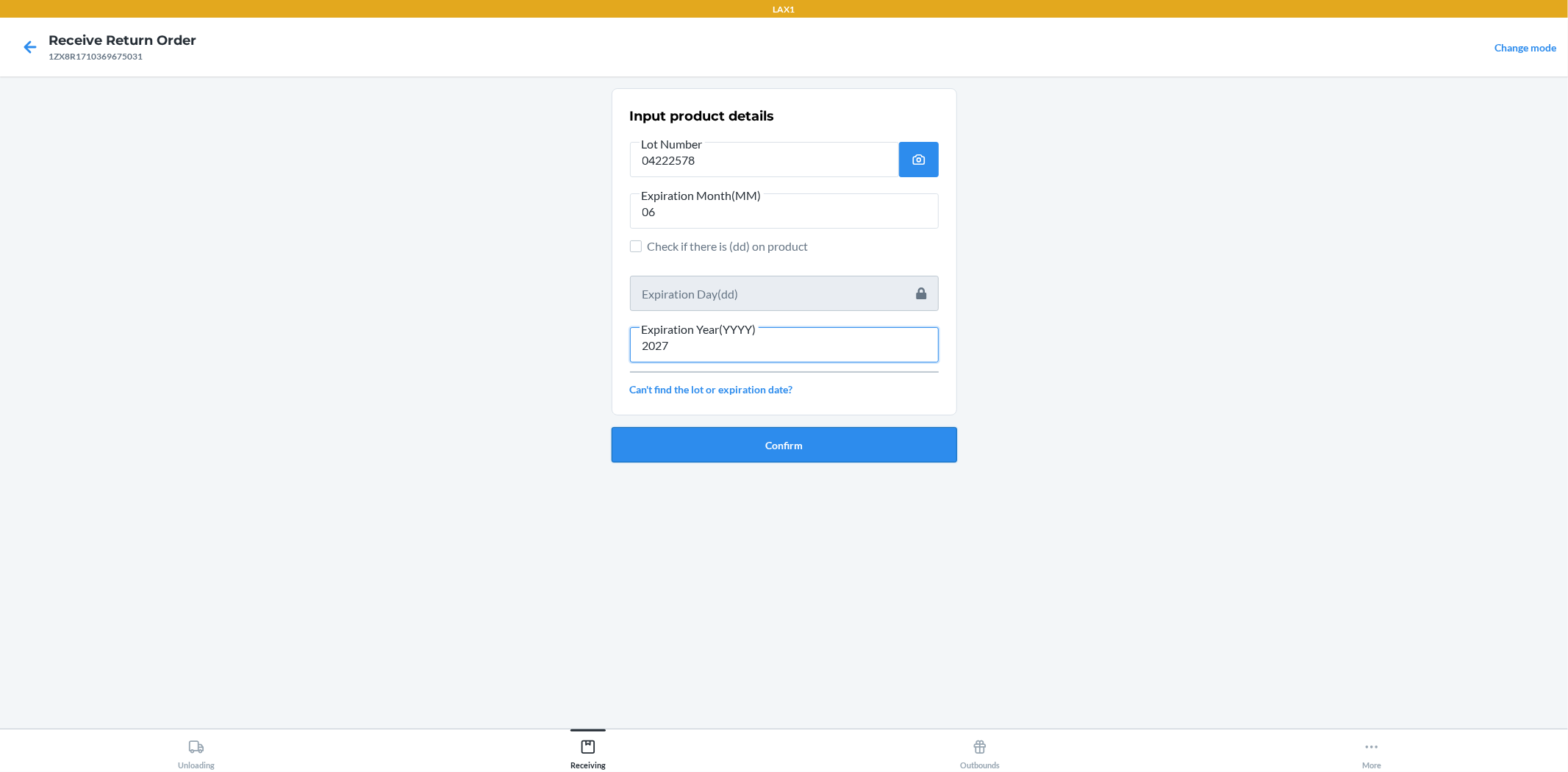
type input "2027"
click at [745, 440] on button "Confirm" at bounding box center [784, 445] width 346 height 36
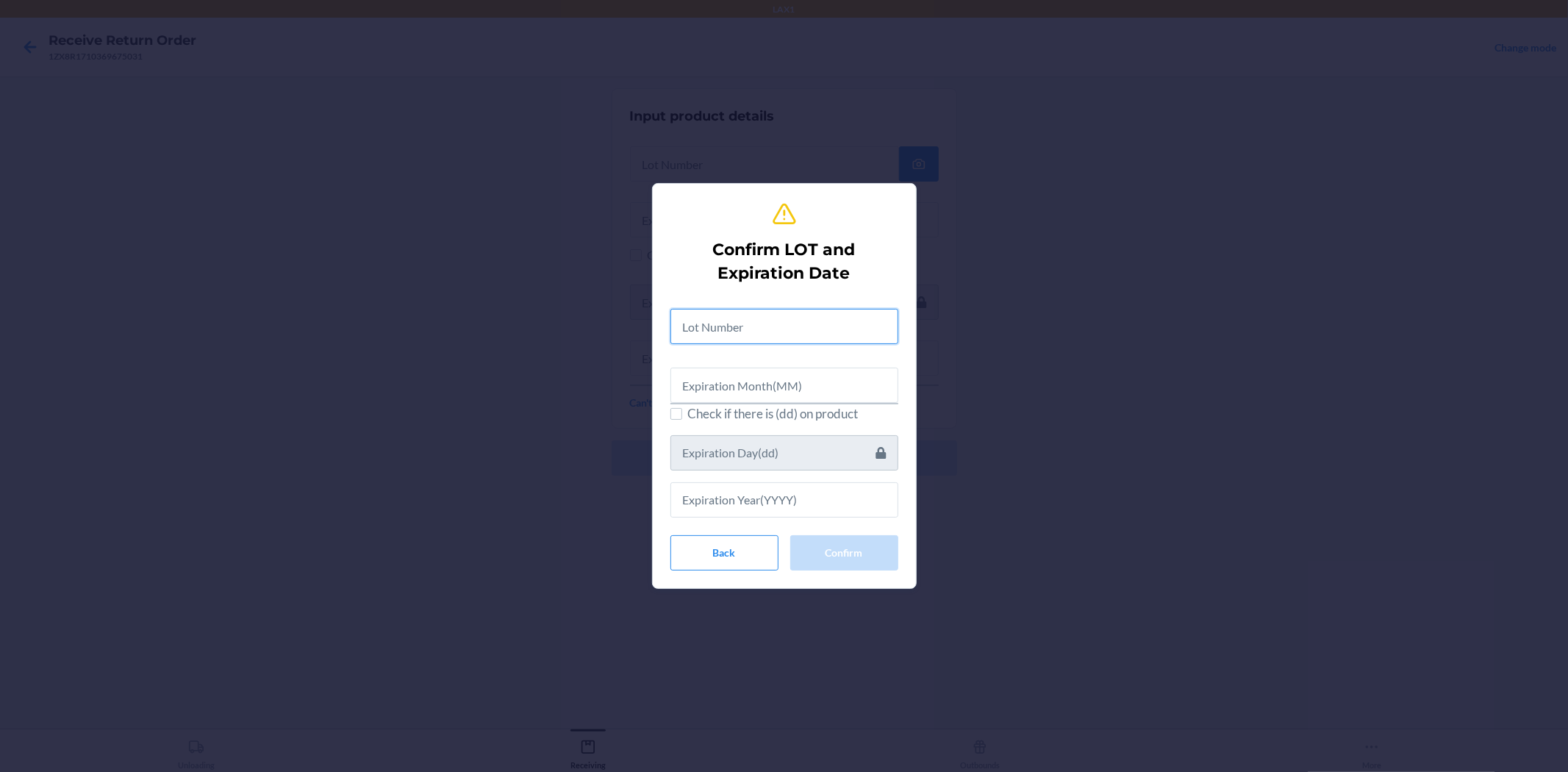
click at [780, 315] on input "text" at bounding box center [784, 327] width 228 height 36
type input "042225748"
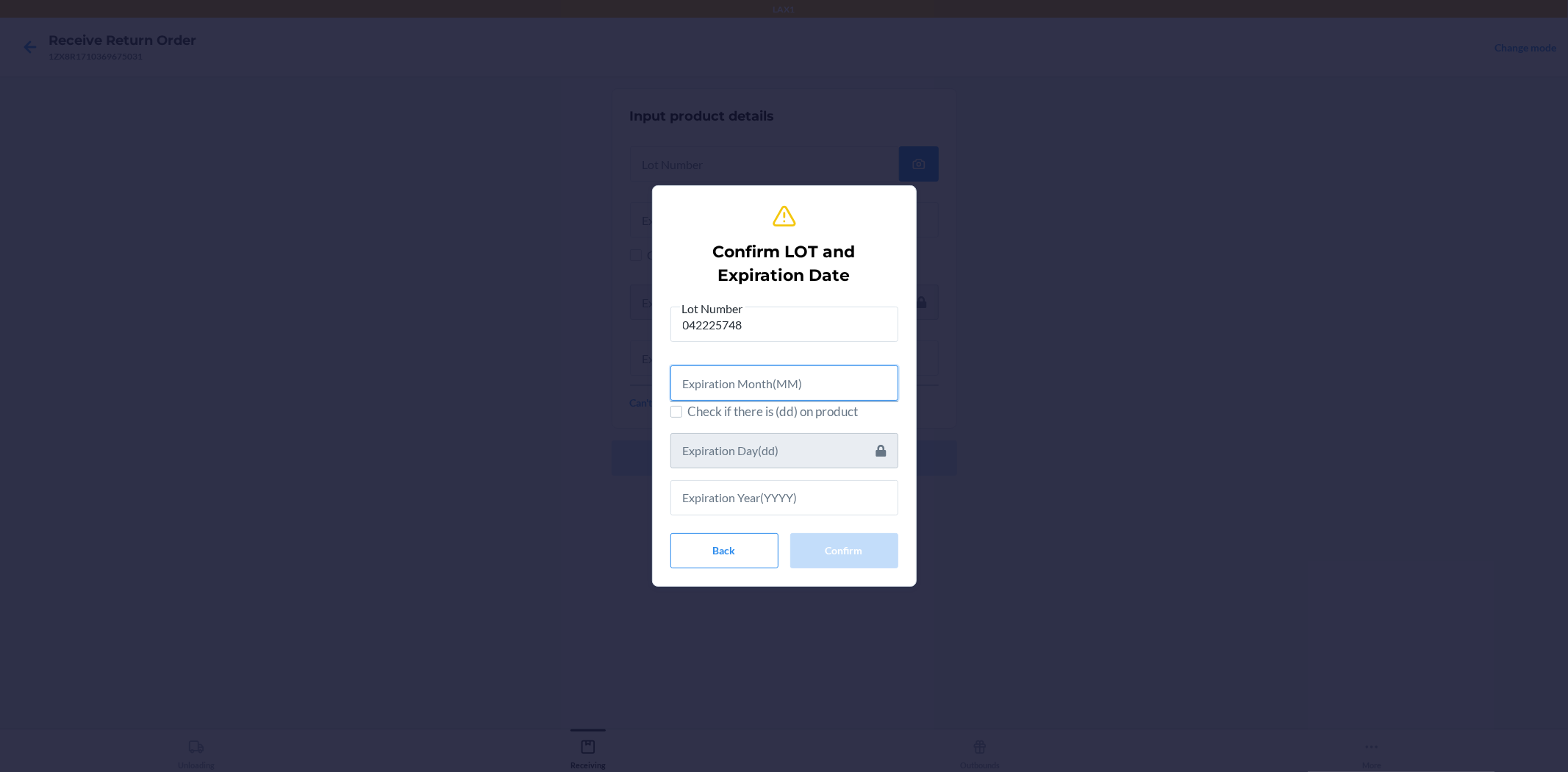
click at [782, 378] on input "text" at bounding box center [784, 384] width 228 height 36
type input "06"
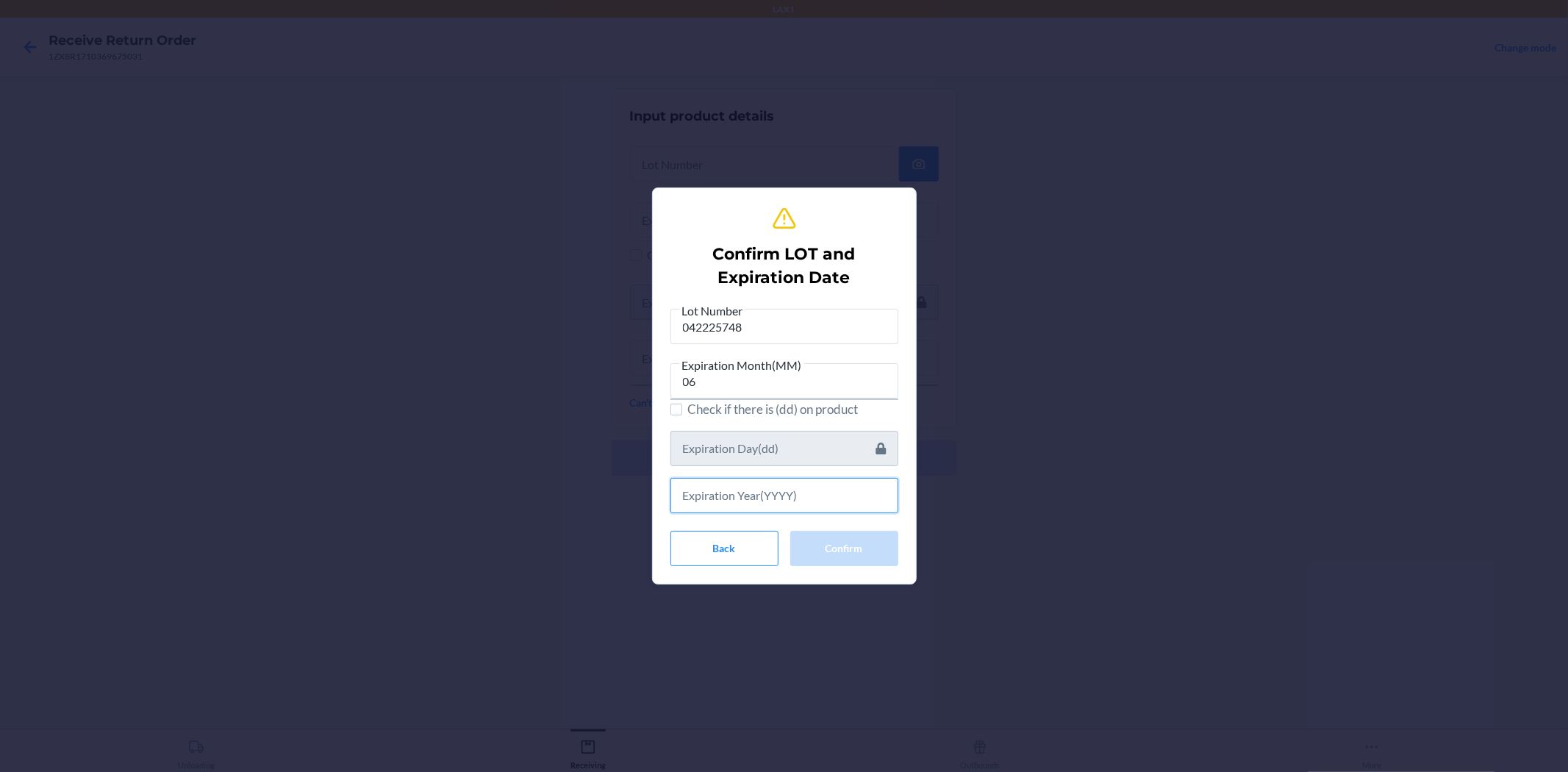
drag, startPoint x: 755, startPoint y: 501, endPoint x: 699, endPoint y: 470, distance: 64.0
click at [747, 497] on input "text" at bounding box center [784, 495] width 228 height 36
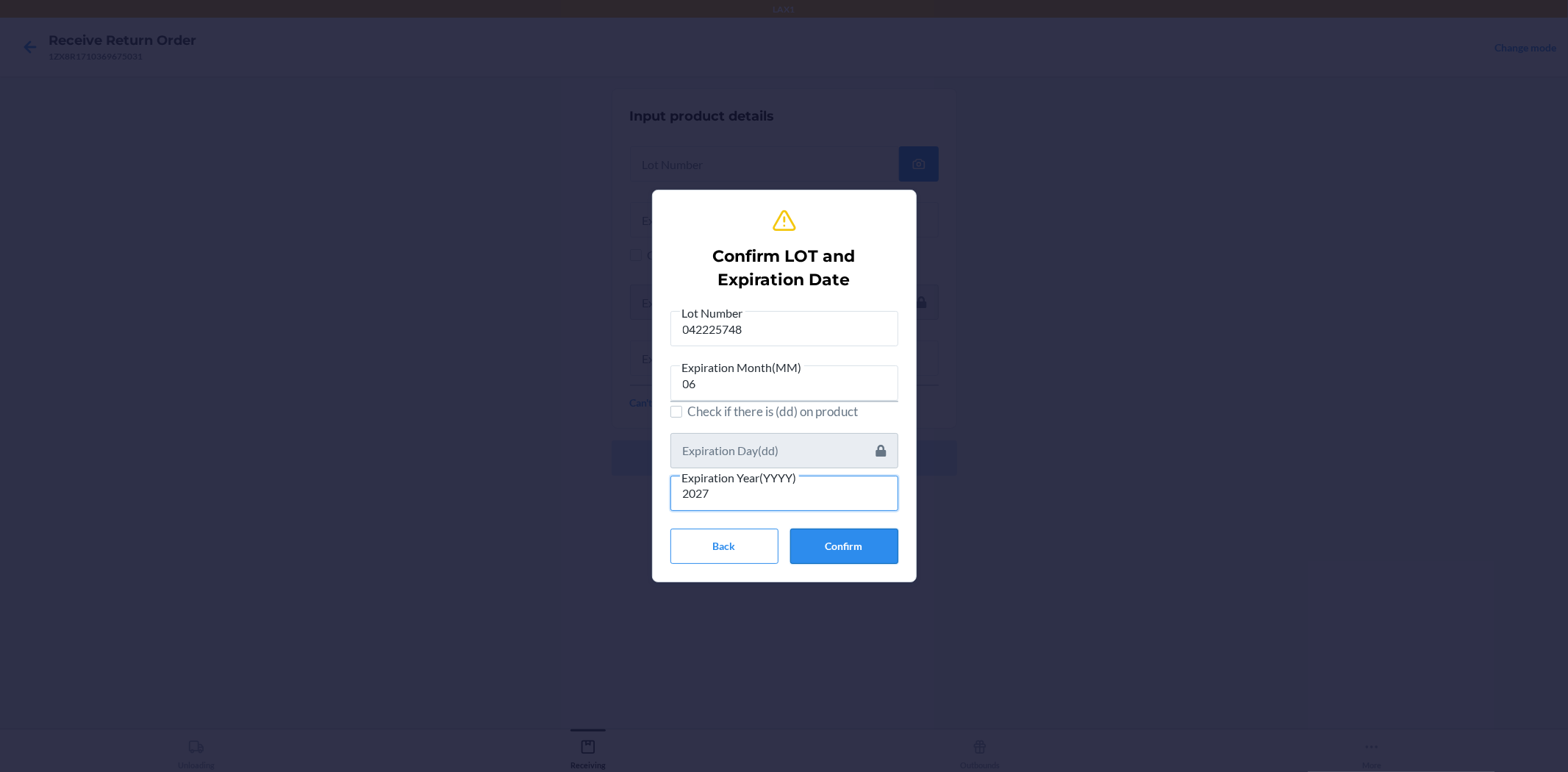
type input "2027"
click at [782, 547] on button "Confirm" at bounding box center [844, 547] width 108 height 36
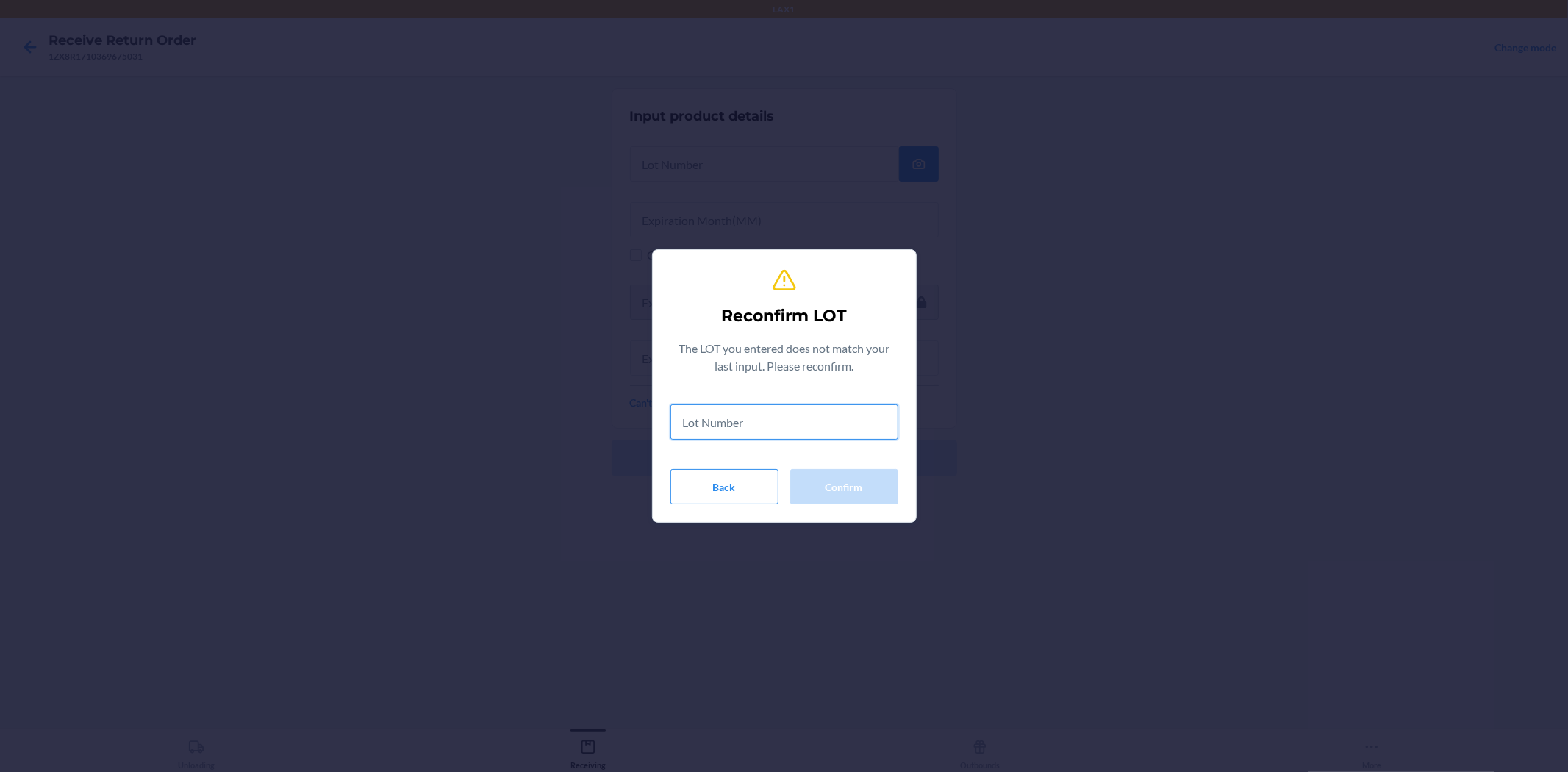
click at [782, 417] on input "text" at bounding box center [784, 422] width 228 height 36
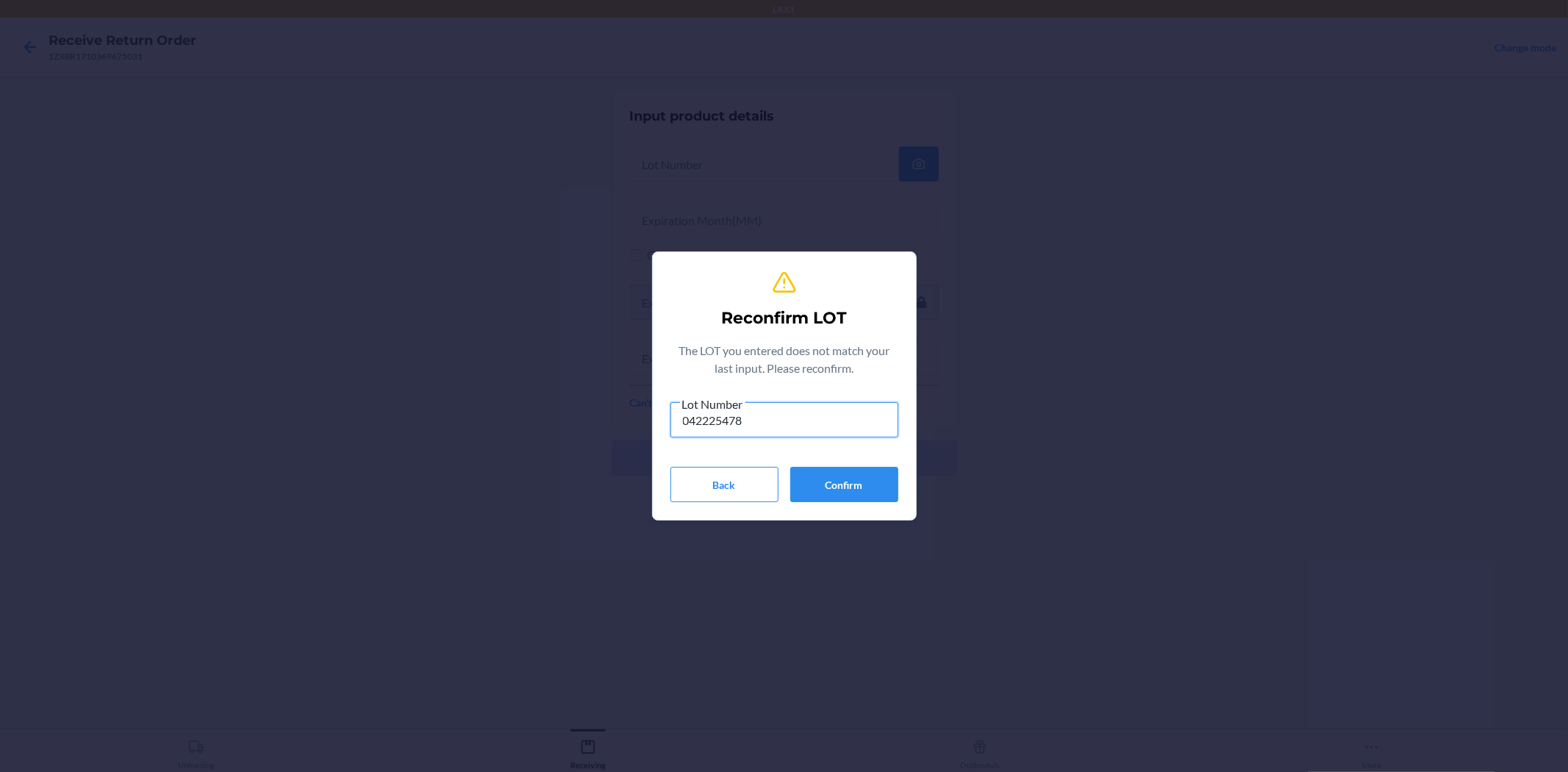
click at [729, 422] on input "042225478" at bounding box center [784, 420] width 228 height 36
type input "04222578"
click at [782, 475] on button "Confirm" at bounding box center [844, 485] width 108 height 36
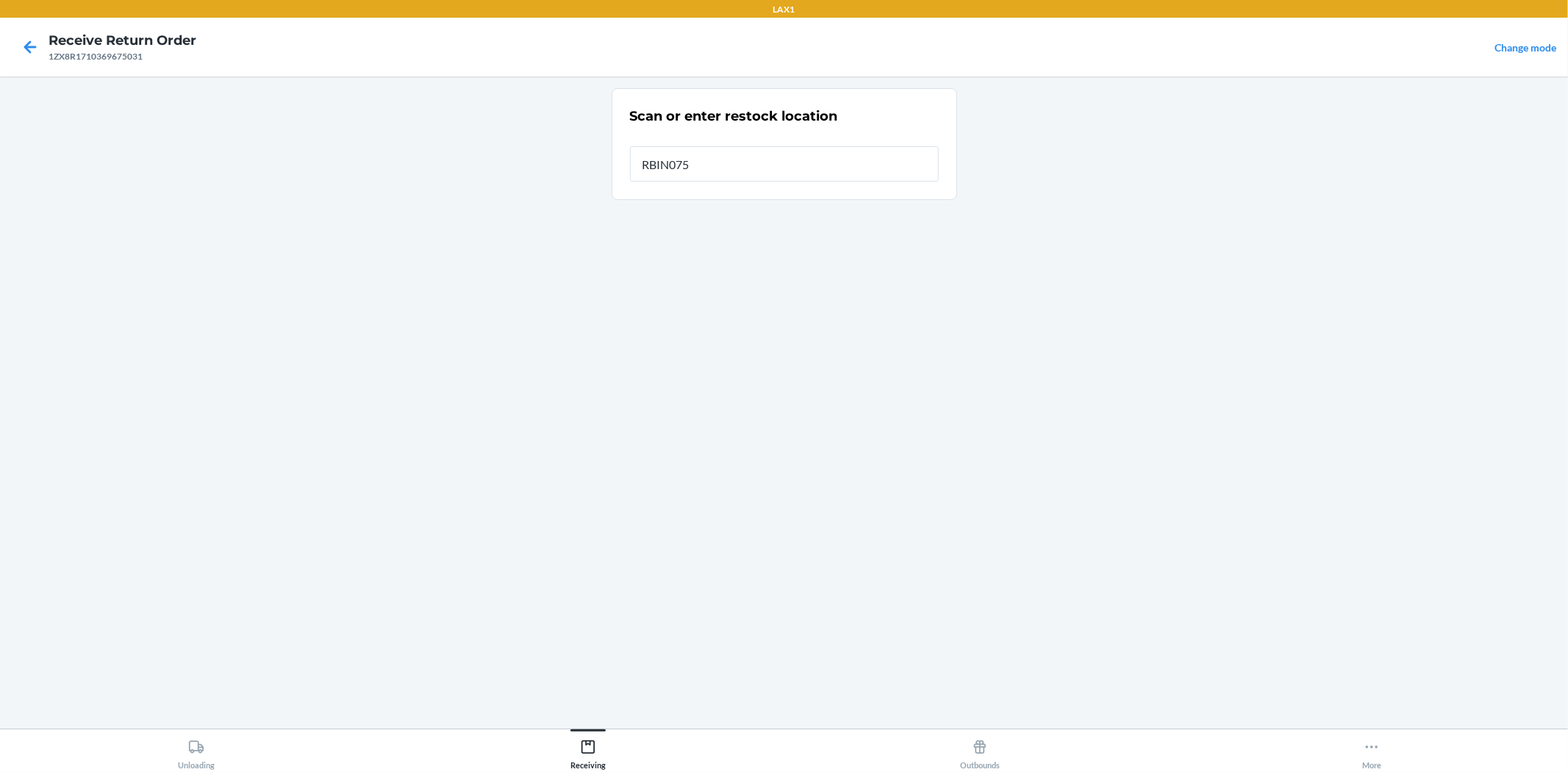
type input "RBIN075"
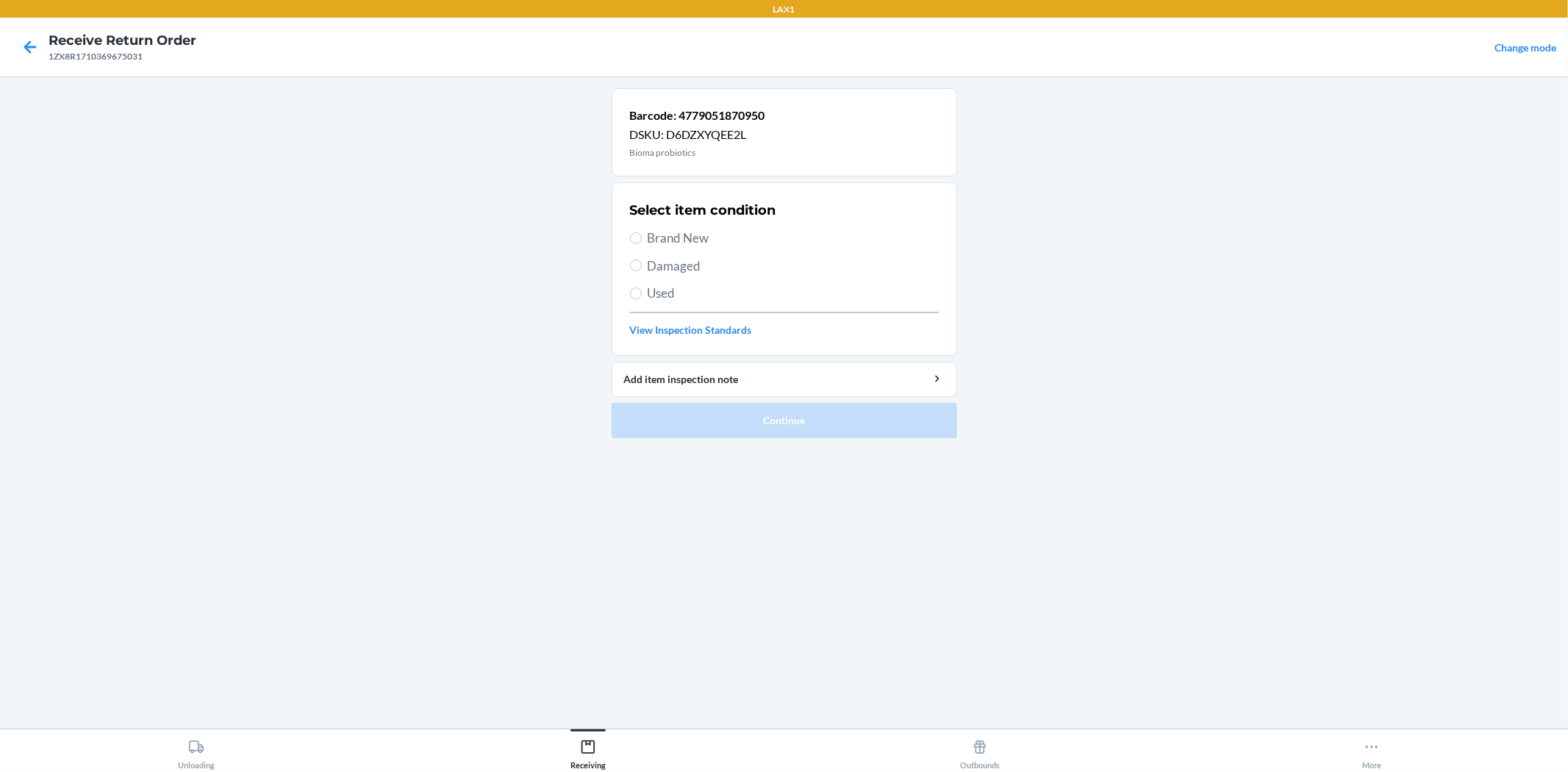
click at [674, 240] on span "Brand New" at bounding box center [793, 238] width 291 height 19
click at [642, 240] on input "Brand New" at bounding box center [636, 238] width 12 height 12
radio input "true"
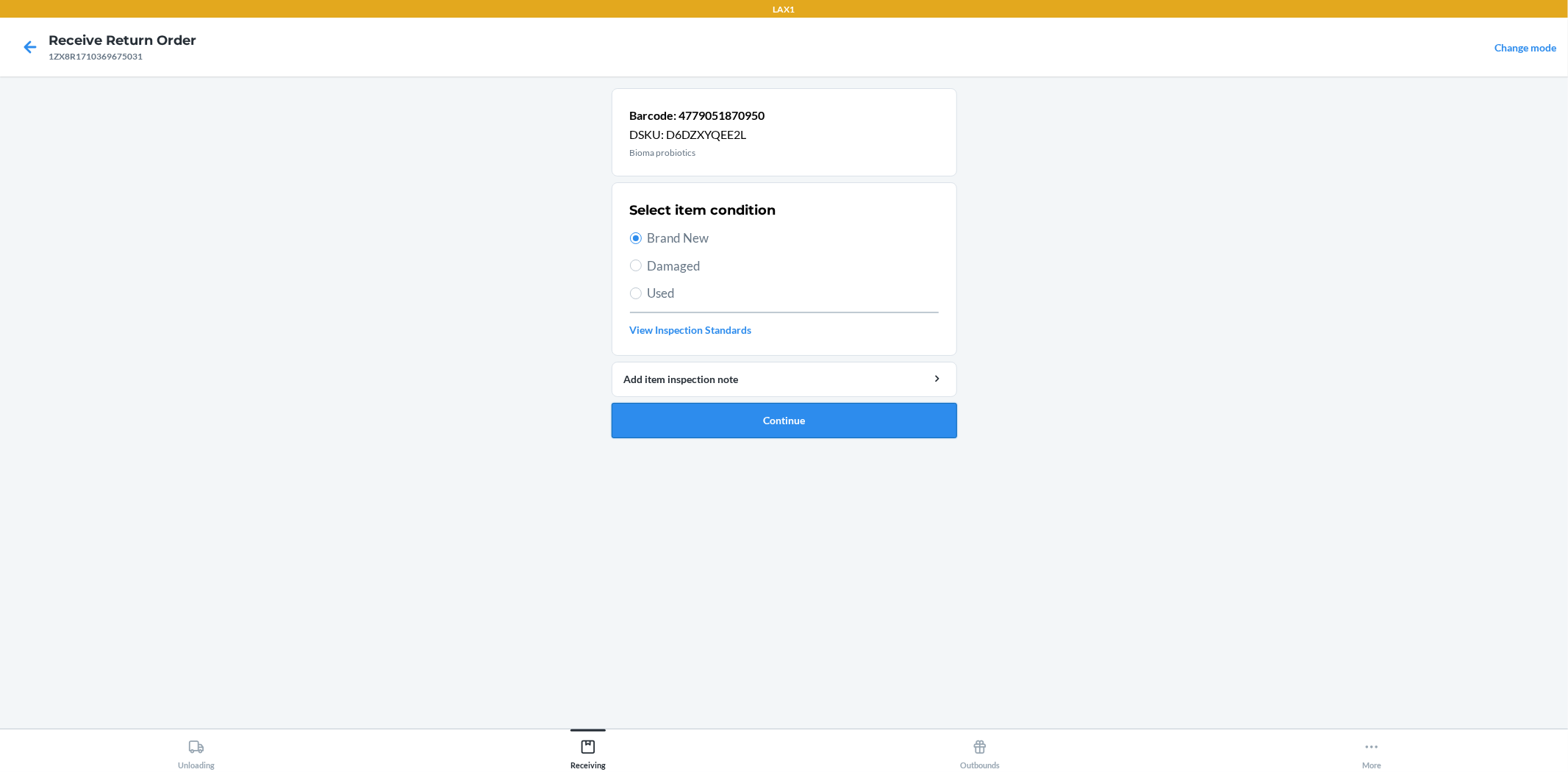
drag, startPoint x: 861, startPoint y: 400, endPoint x: 861, endPoint y: 418, distance: 18.0
click at [782, 408] on li "Barcode: 4779051870950 DSKU: D6DZXYQEE2L Bioma probiotics Select item condition…" at bounding box center [784, 263] width 346 height 350
click at [782, 418] on button "Continue" at bounding box center [784, 421] width 346 height 36
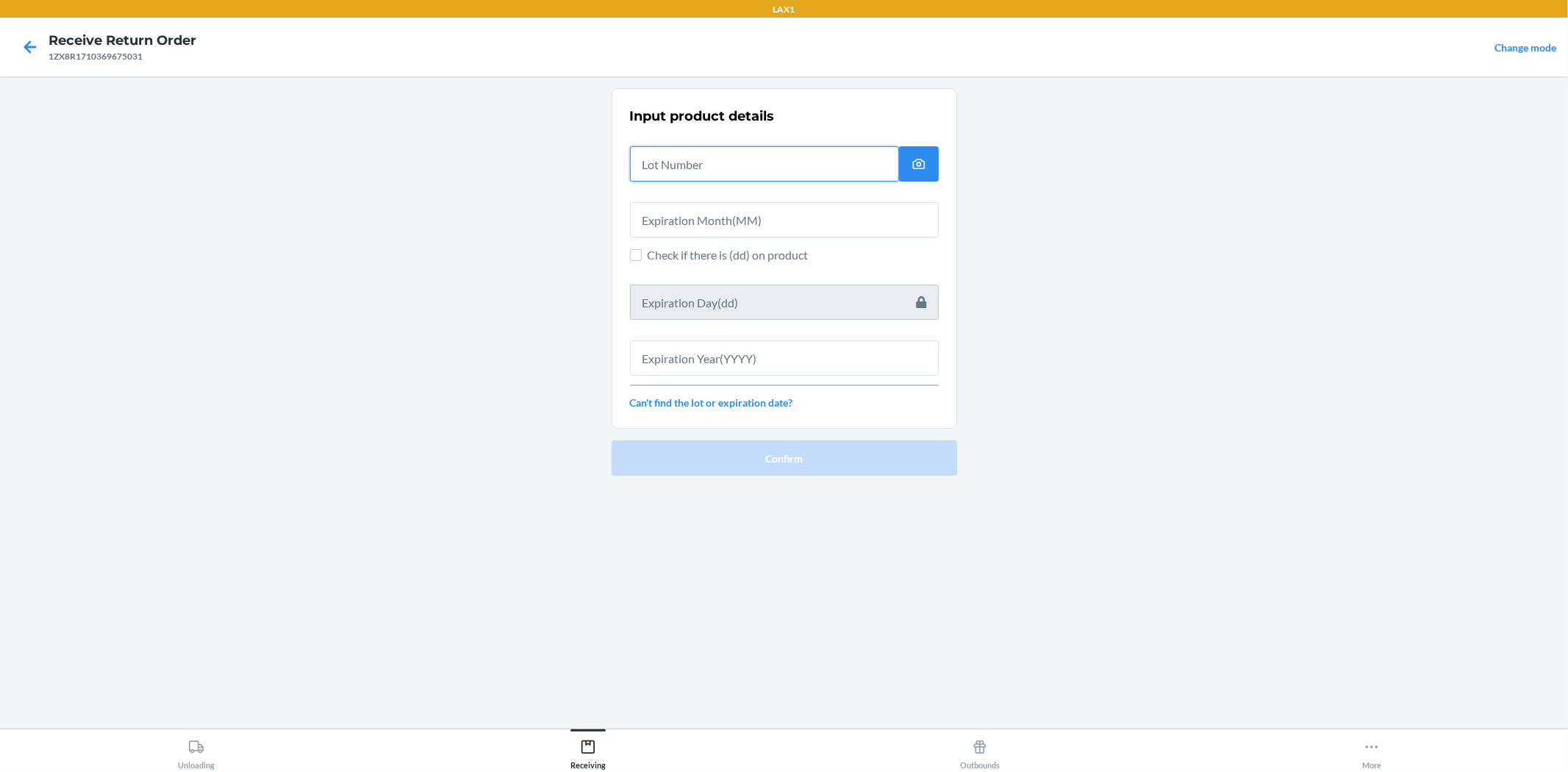
click at [758, 166] on input "text" at bounding box center [765, 164] width 269 height 36
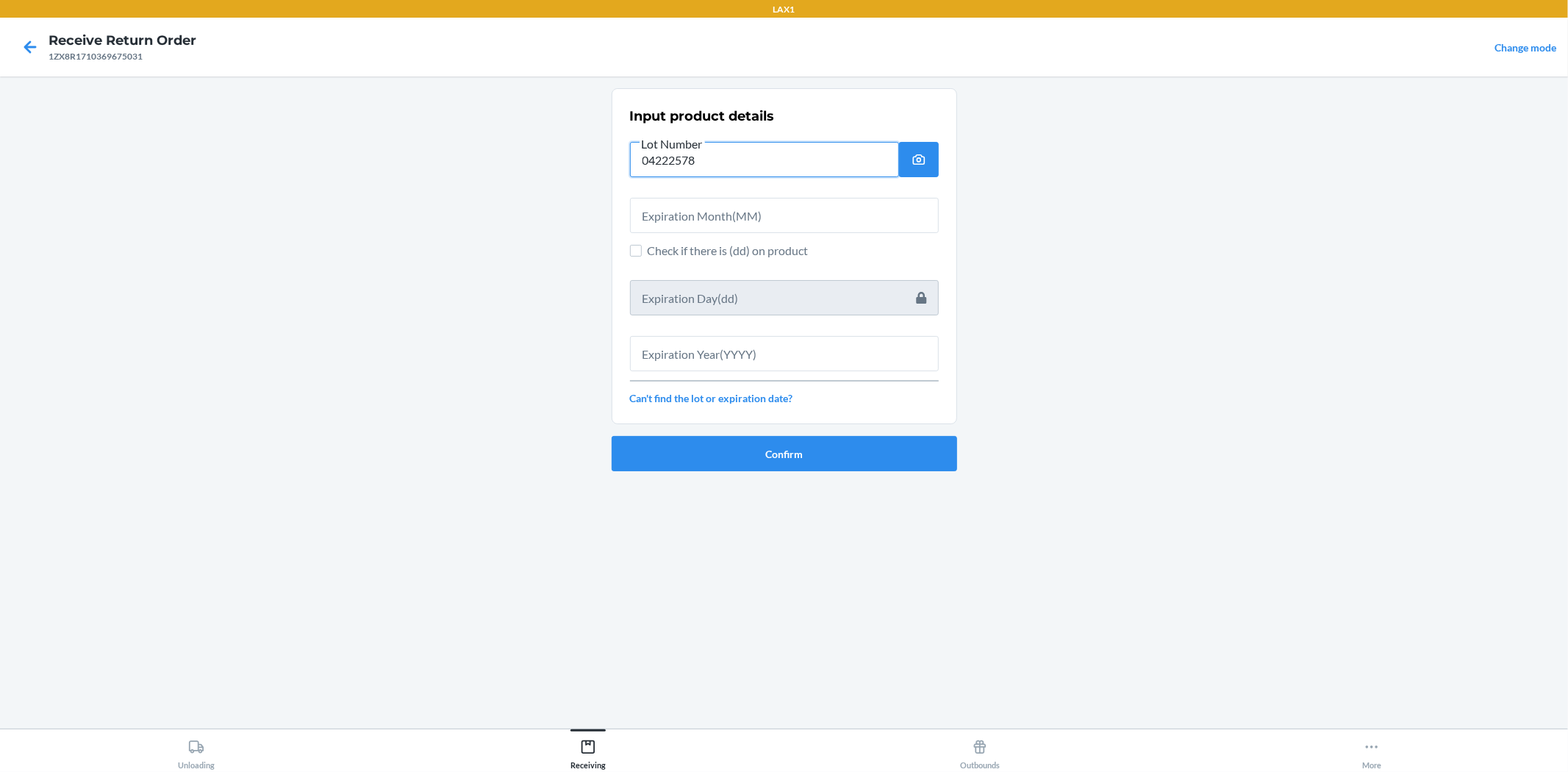
type input "04222578"
click at [677, 222] on input "text" at bounding box center [784, 216] width 309 height 36
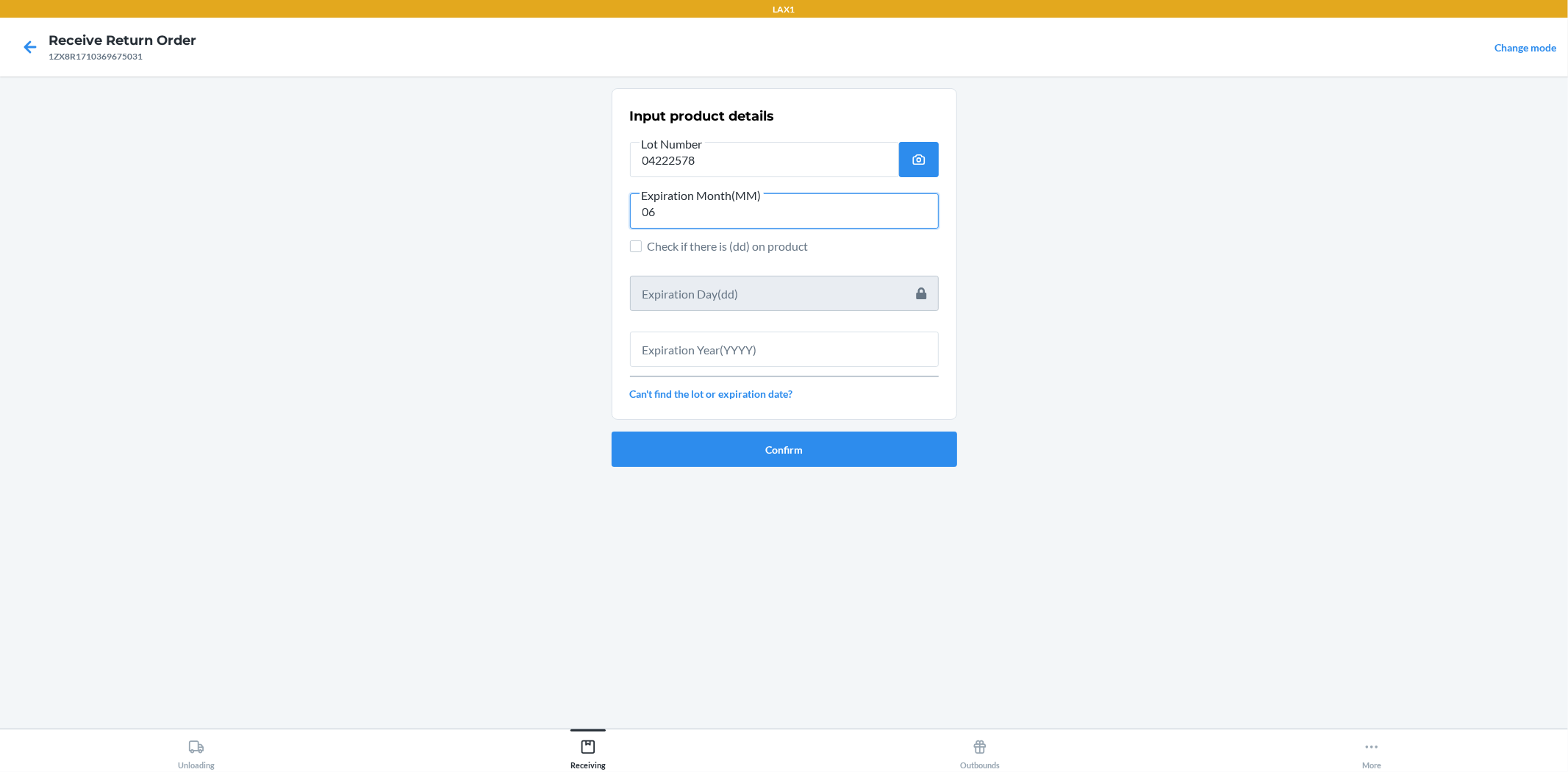
type input "06"
click at [685, 362] on input "text" at bounding box center [784, 350] width 309 height 36
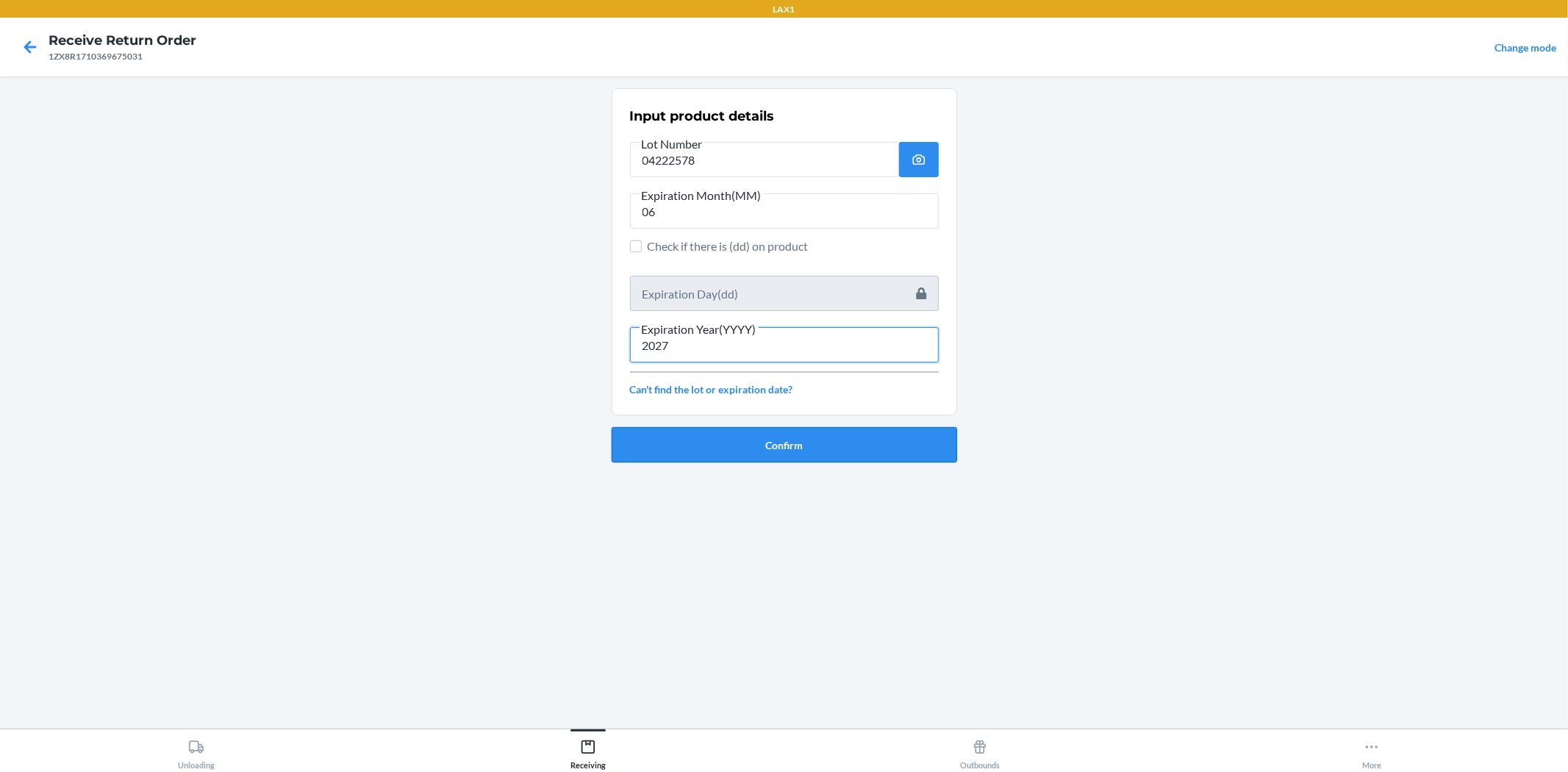
type input "2027"
click at [782, 436] on button "Confirm" at bounding box center [784, 445] width 346 height 36
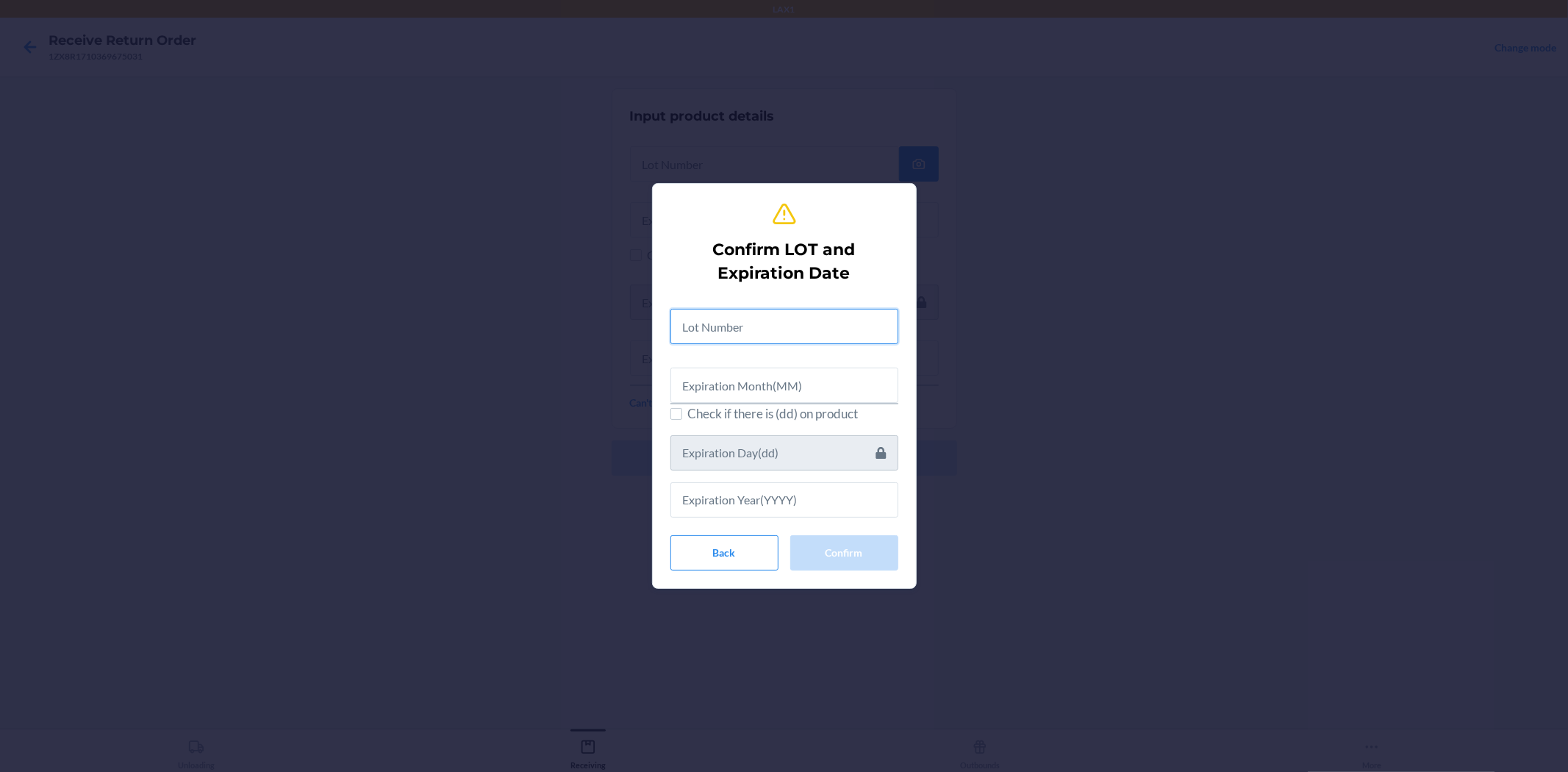
click at [782, 314] on input "text" at bounding box center [784, 327] width 228 height 36
type input "04222578"
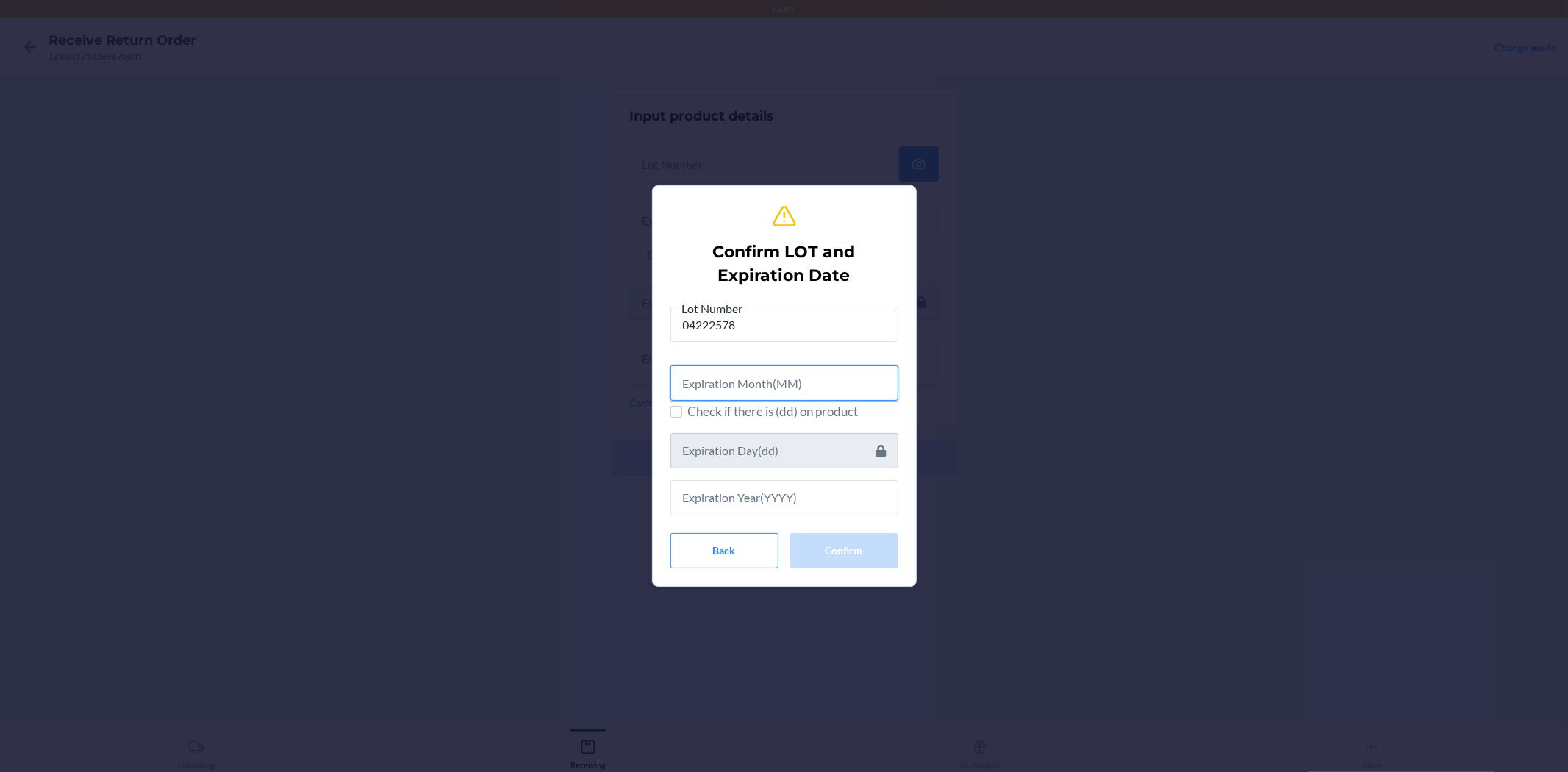
click at [782, 377] on input "text" at bounding box center [784, 384] width 228 height 36
type input "06"
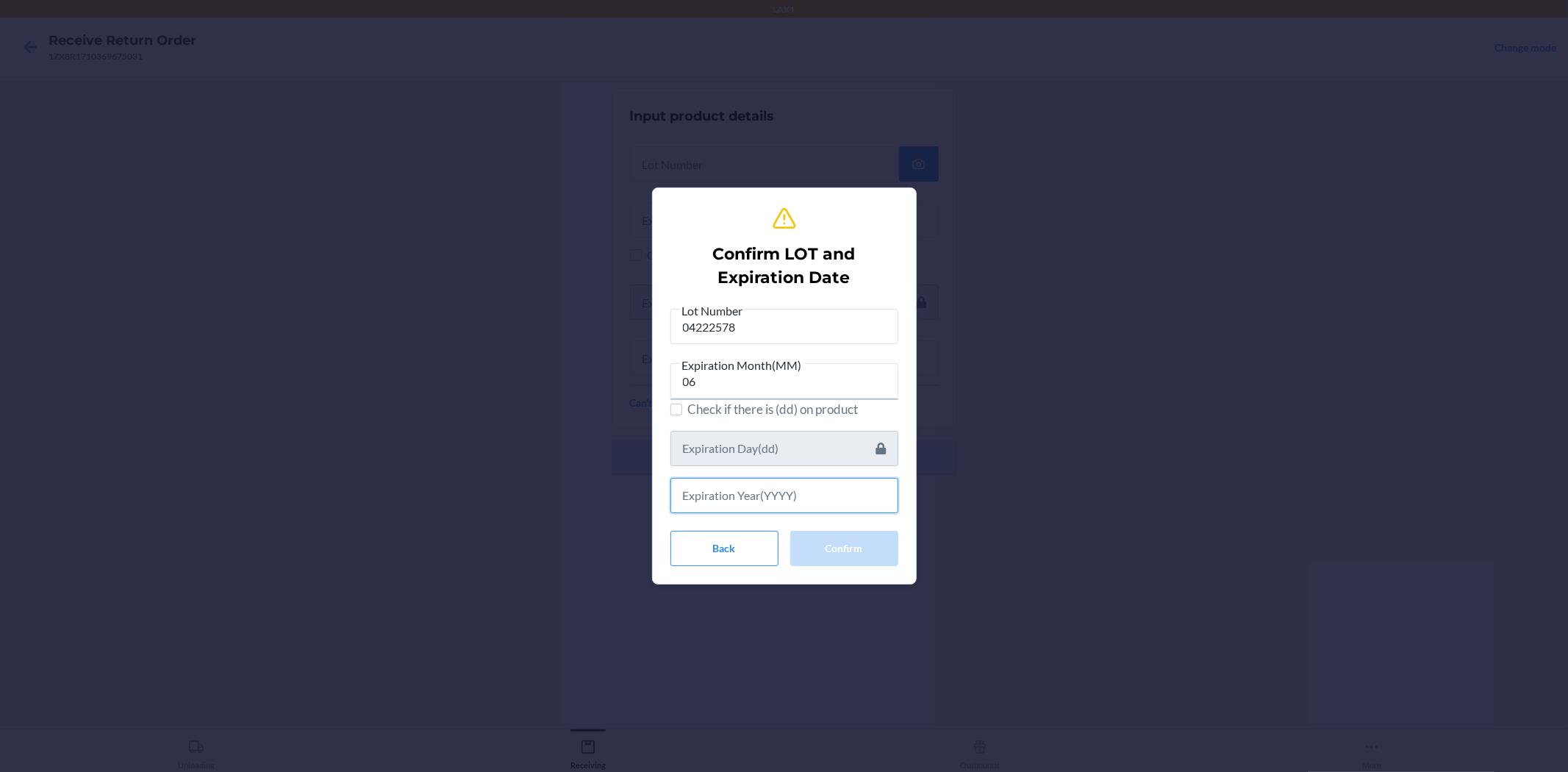
drag, startPoint x: 855, startPoint y: 501, endPoint x: 862, endPoint y: 487, distance: 15.7
click at [782, 496] on input "text" at bounding box center [784, 495] width 228 height 36
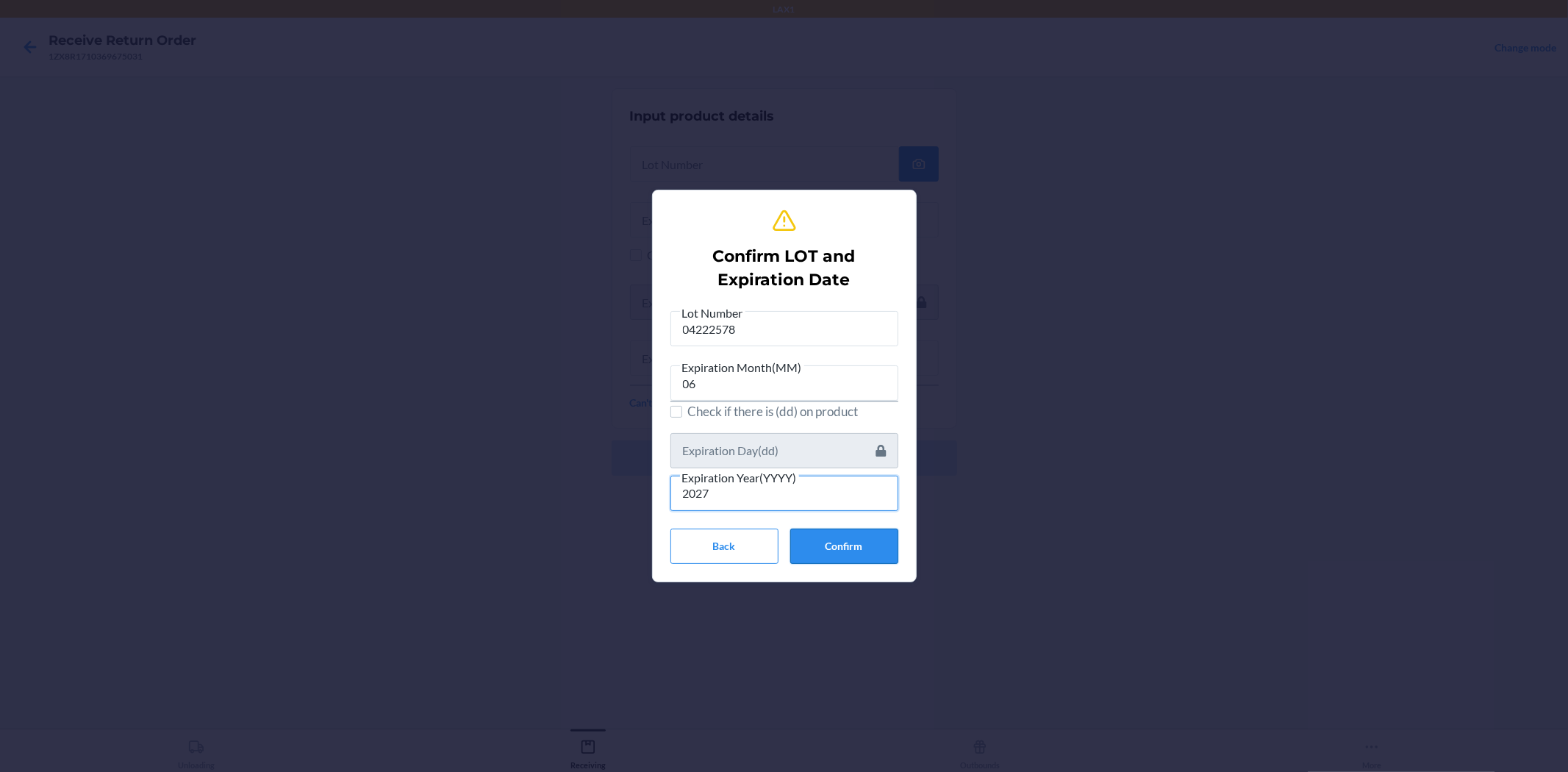
type input "2027"
click at [782, 530] on div "Lot Number 04222578 Expiration Month(MM) 06 Check if there is (dd) on product E…" at bounding box center [784, 433] width 228 height 260
click at [782, 554] on button "Confirm" at bounding box center [844, 547] width 108 height 36
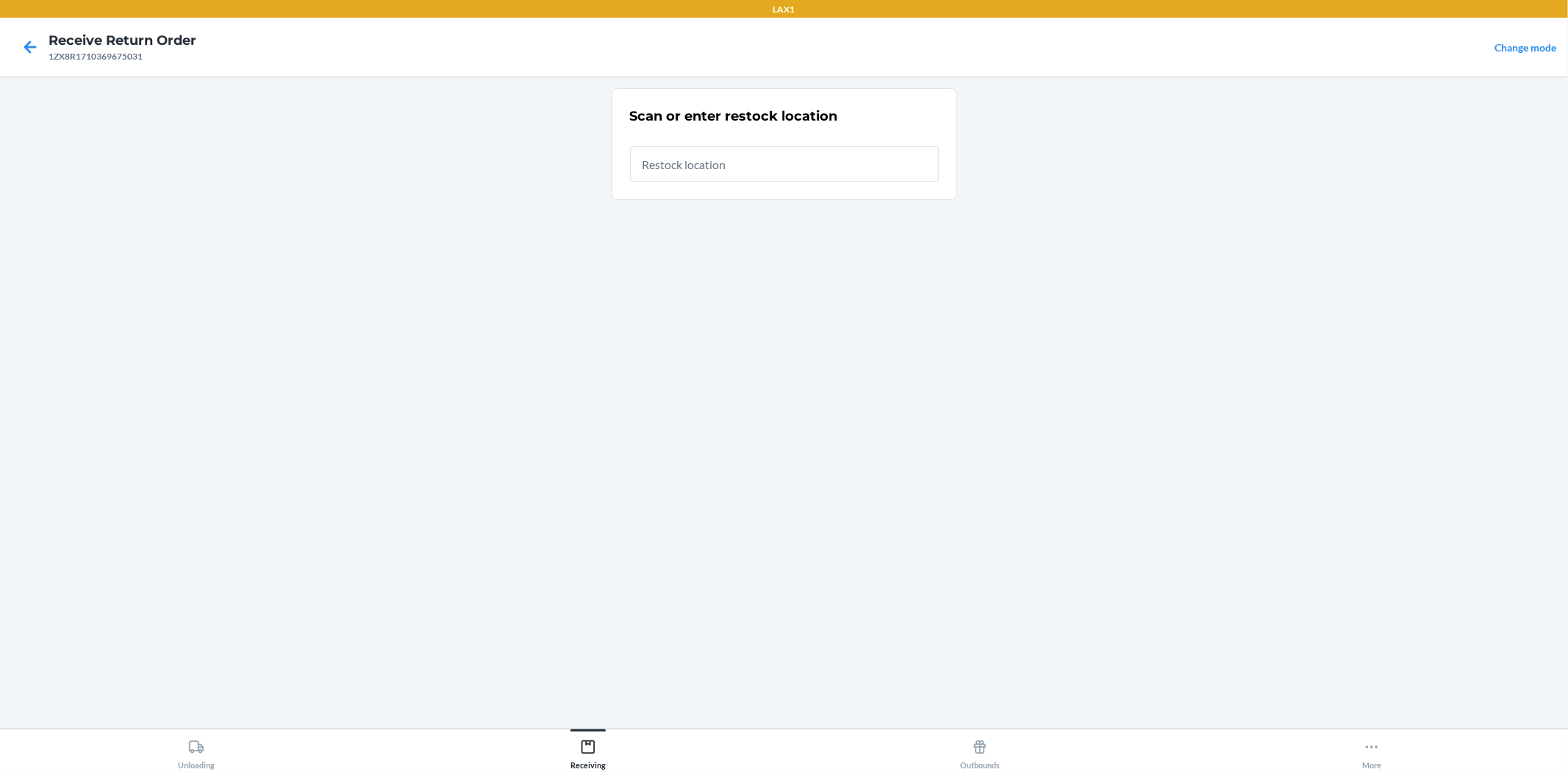
click at [782, 177] on input "text" at bounding box center [784, 164] width 309 height 36
type input "RBIN075"
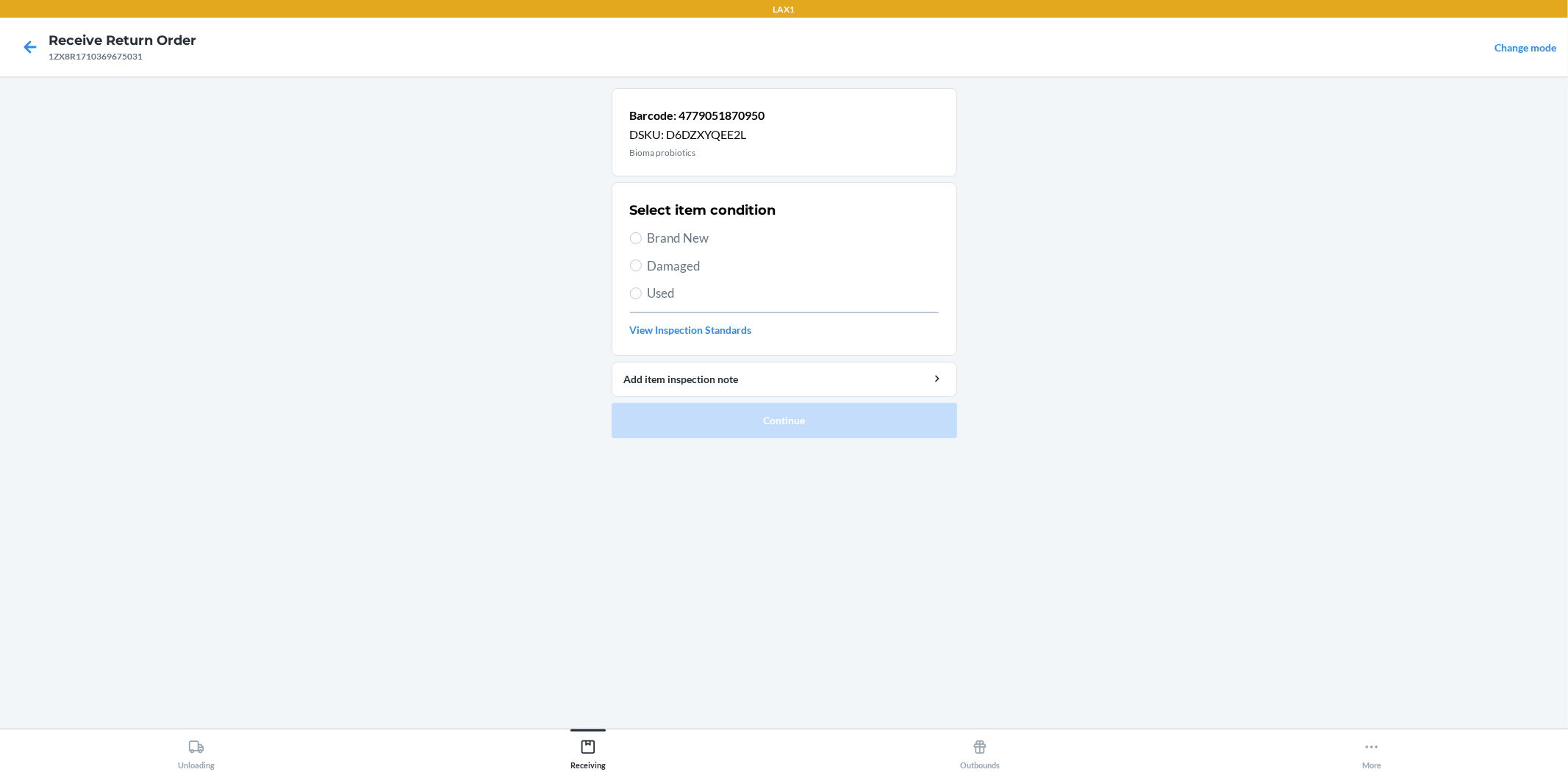
click at [664, 258] on span "Damaged" at bounding box center [793, 266] width 291 height 19
click at [642, 259] on input "Damaged" at bounding box center [636, 265] width 12 height 12
radio input "true"
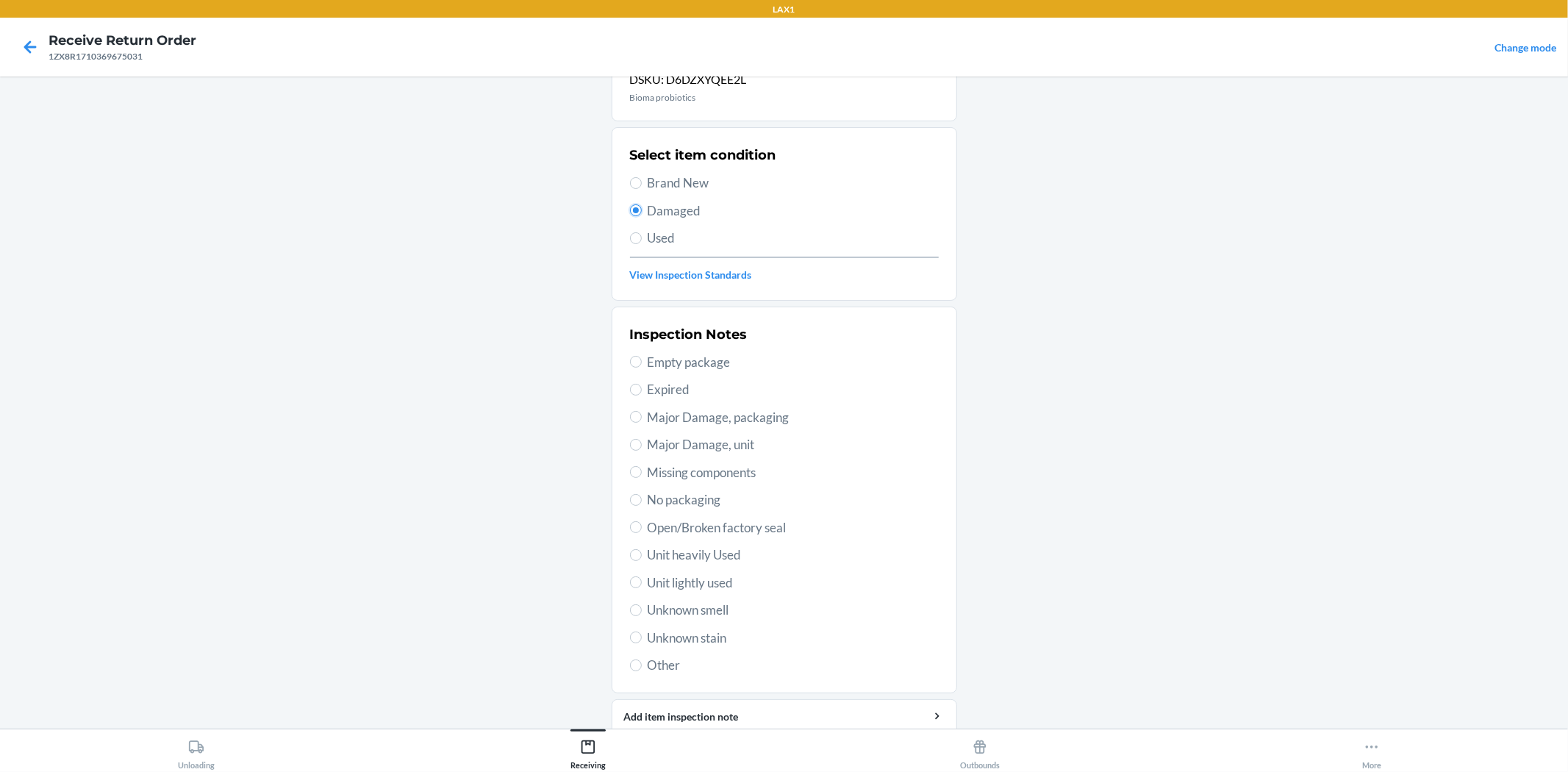
scroll to position [114, 0]
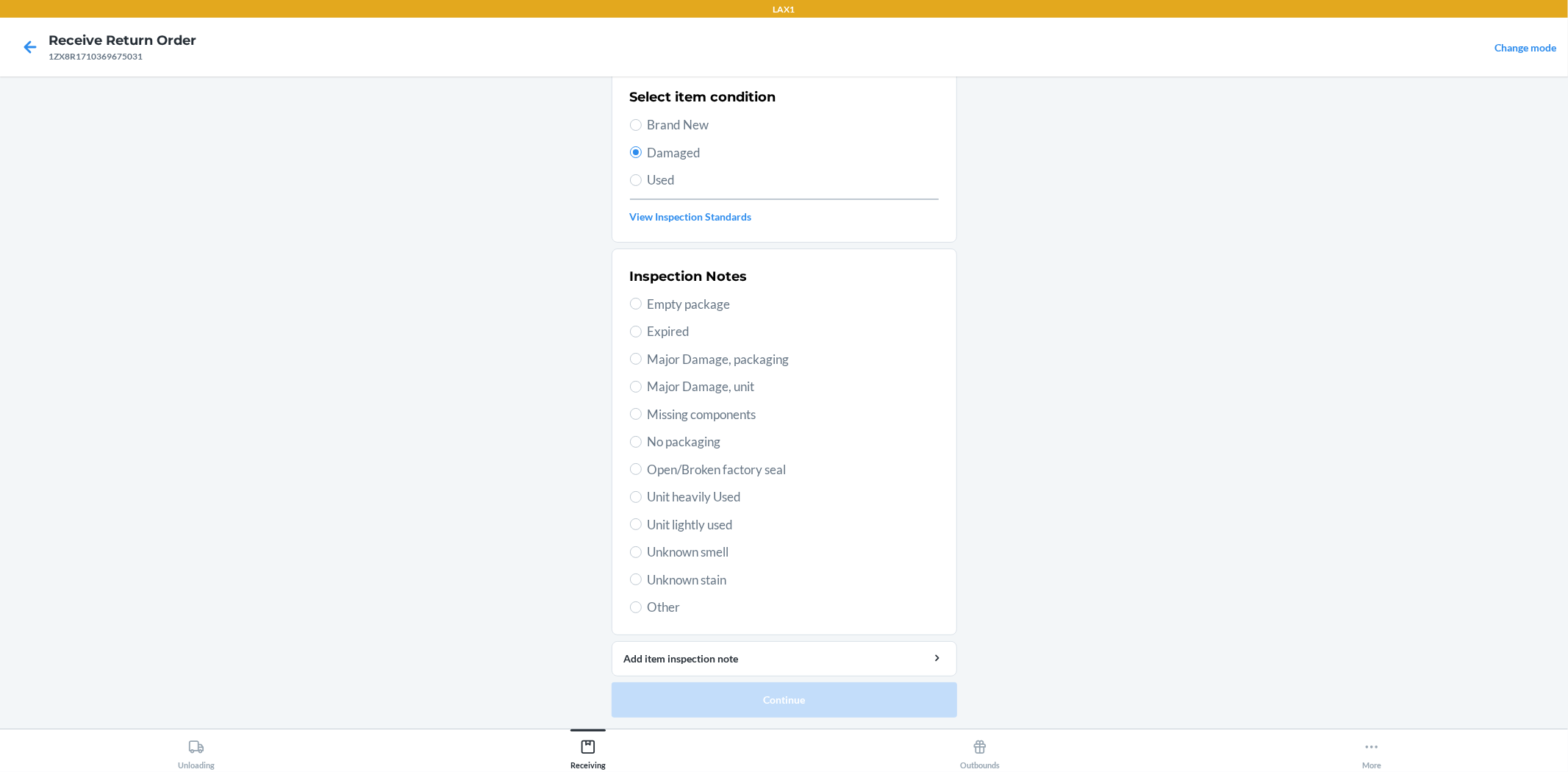
click at [761, 469] on span "Open/Broken factory seal" at bounding box center [793, 470] width 291 height 19
click at [642, 469] on input "Open/Broken factory seal" at bounding box center [636, 469] width 12 height 12
radio input "true"
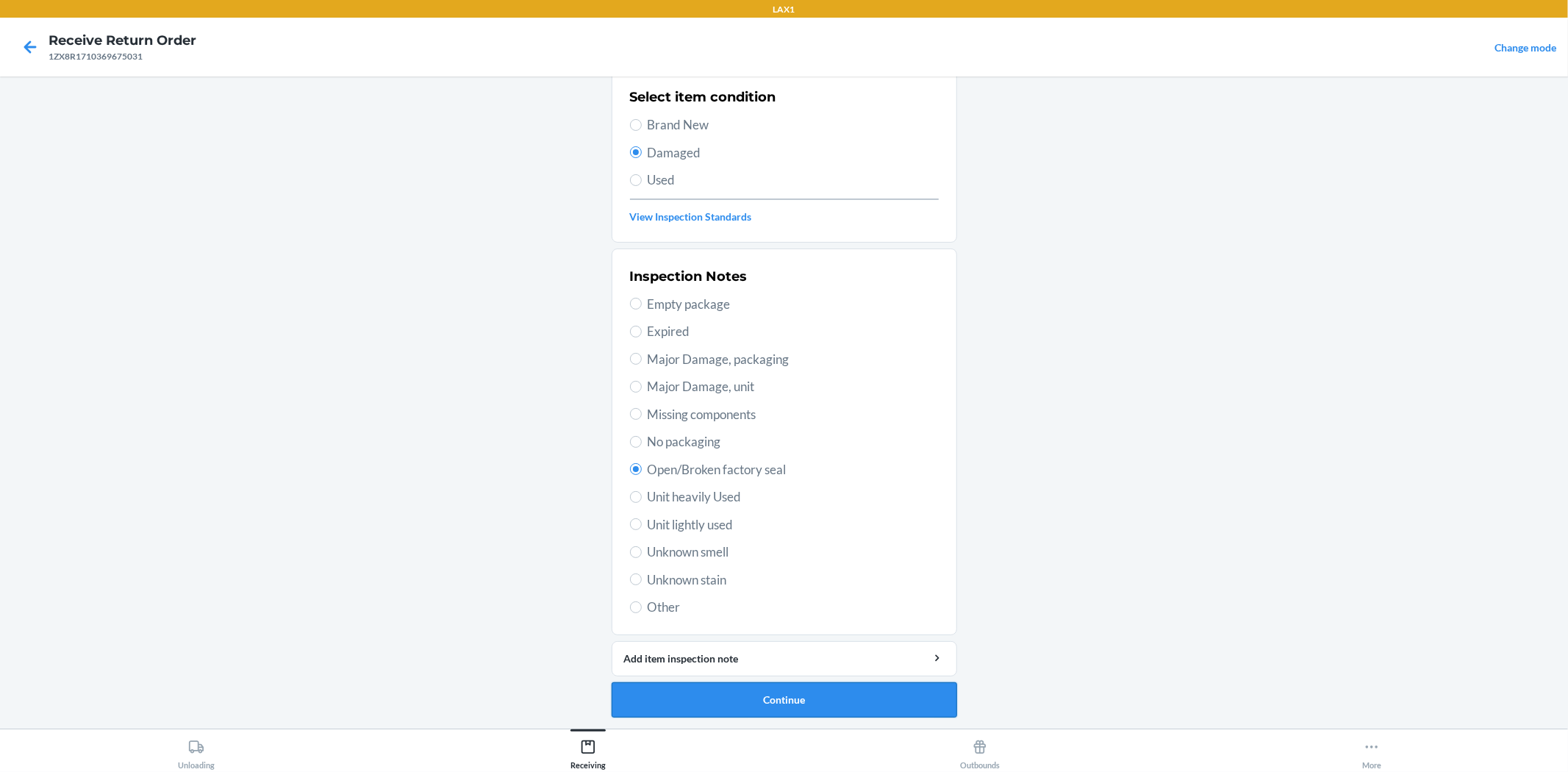
click at [782, 706] on button "Continue" at bounding box center [784, 700] width 346 height 36
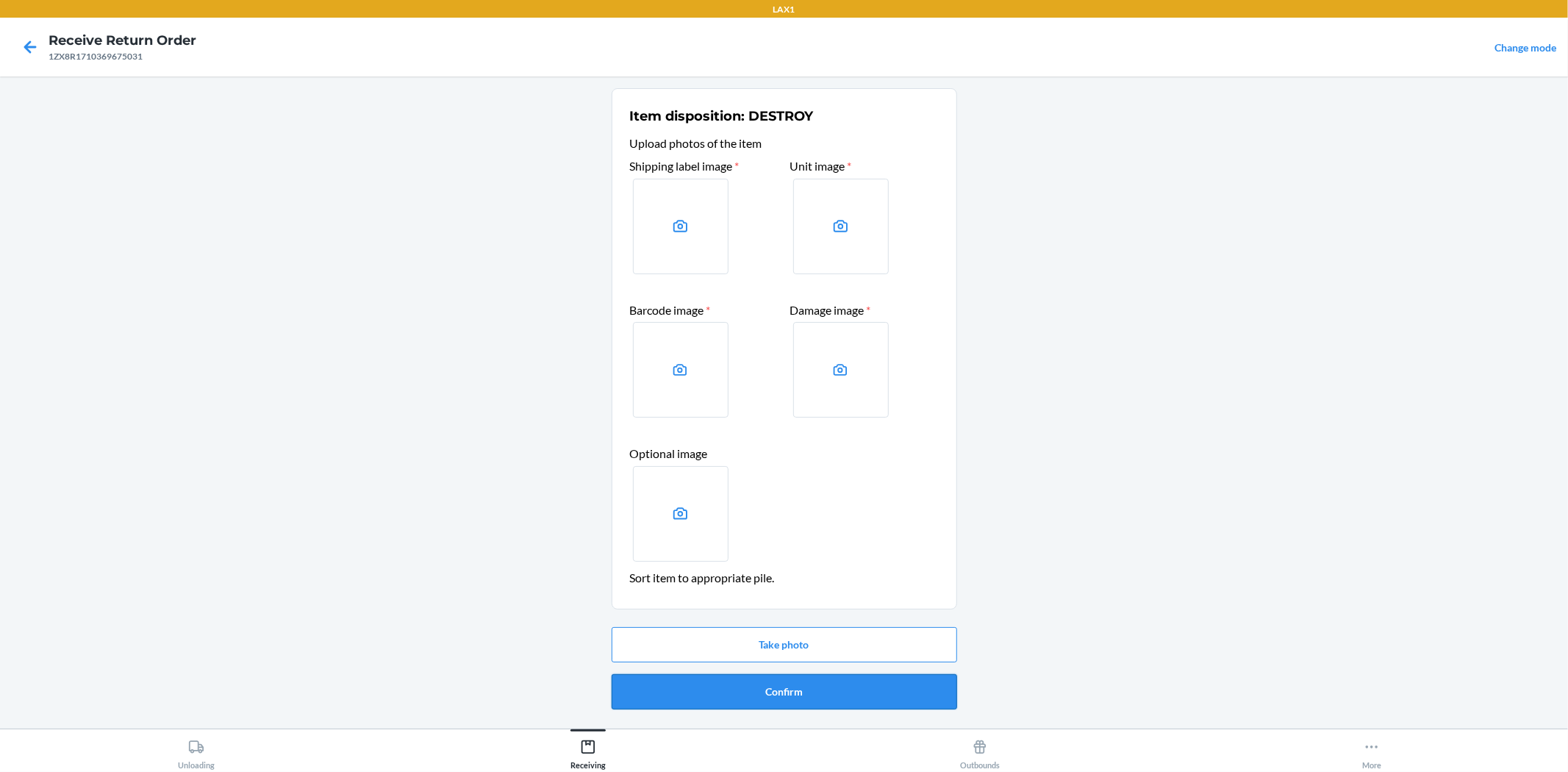
click at [782, 688] on button "Confirm" at bounding box center [784, 692] width 346 height 36
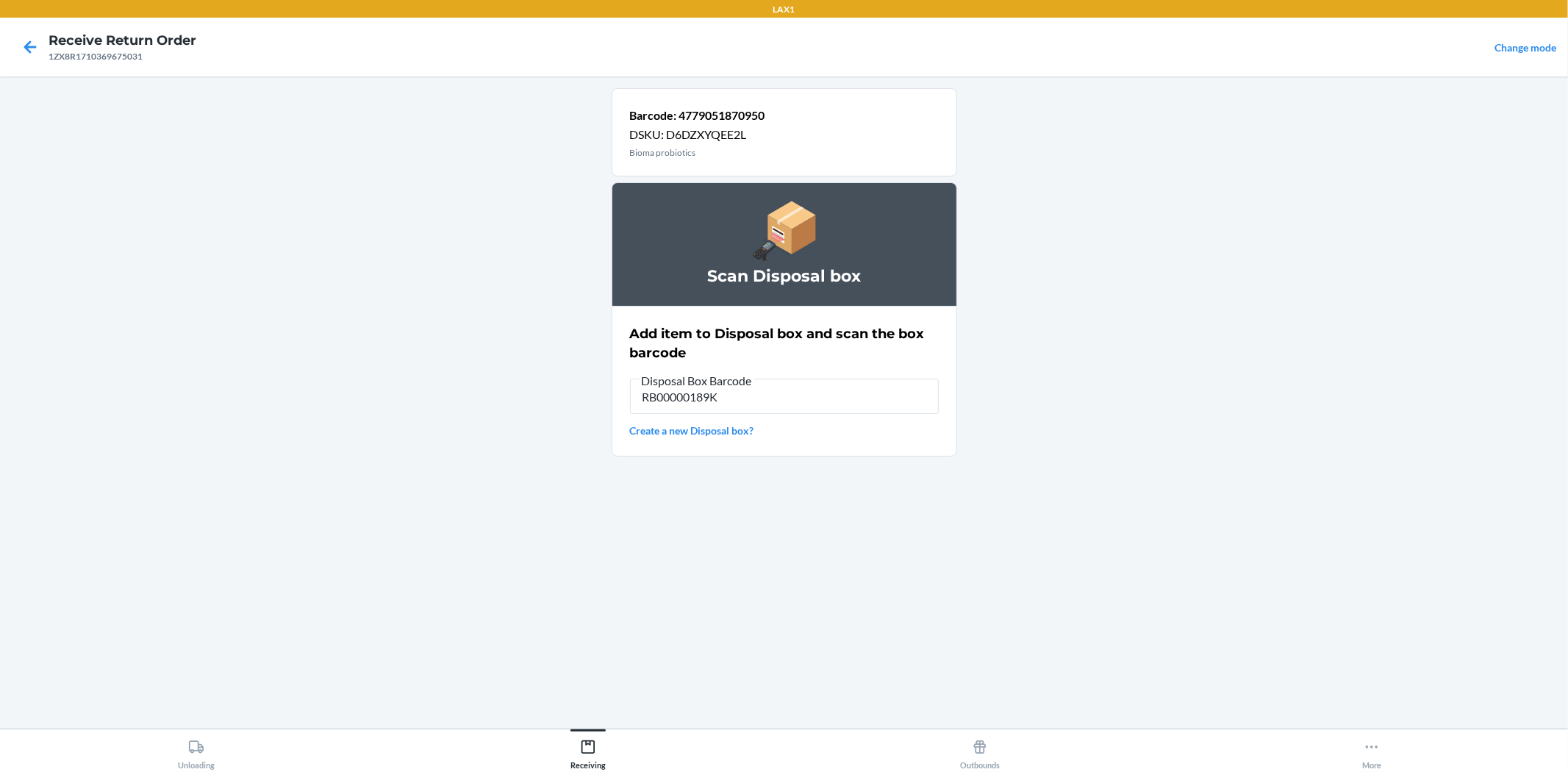
type input "RB00000189K"
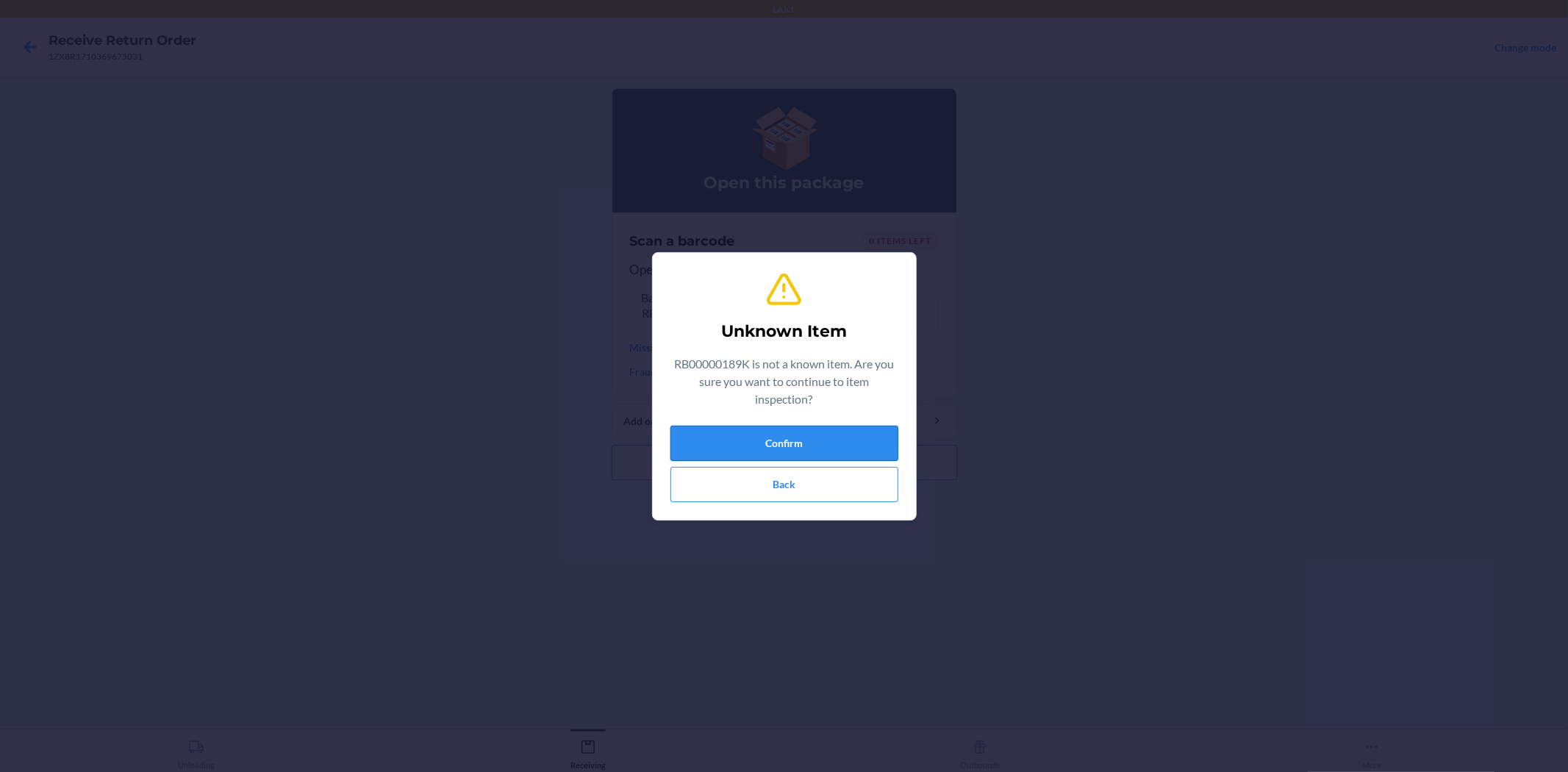
click at [741, 446] on button "Confirm" at bounding box center [784, 444] width 228 height 36
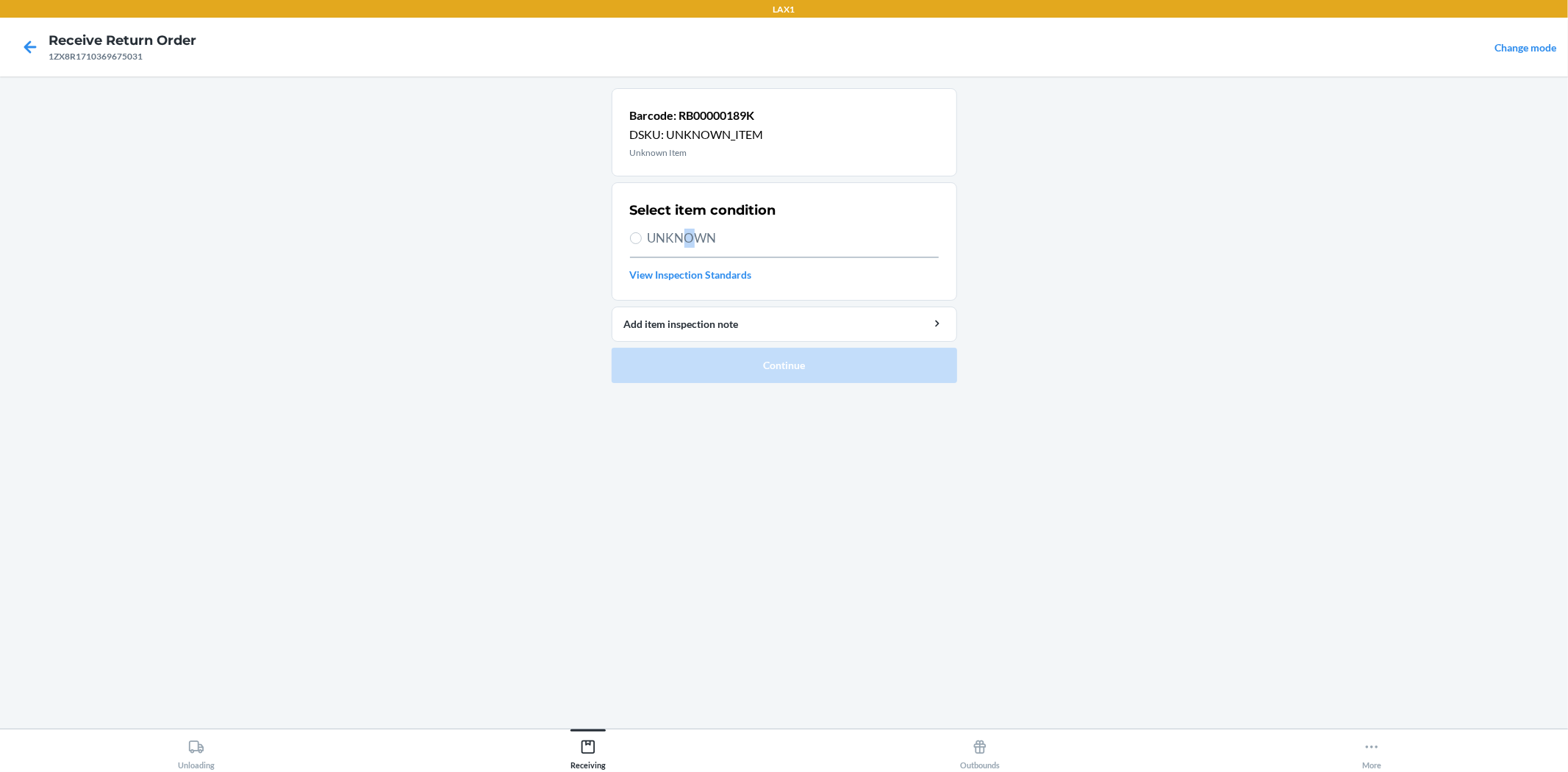
click at [696, 235] on span "UNKNOWN" at bounding box center [793, 238] width 291 height 19
click at [641, 233] on label "UNKNOWN" at bounding box center [784, 238] width 309 height 19
click at [641, 233] on input "UNKNOWN" at bounding box center [636, 238] width 12 height 12
radio input "true"
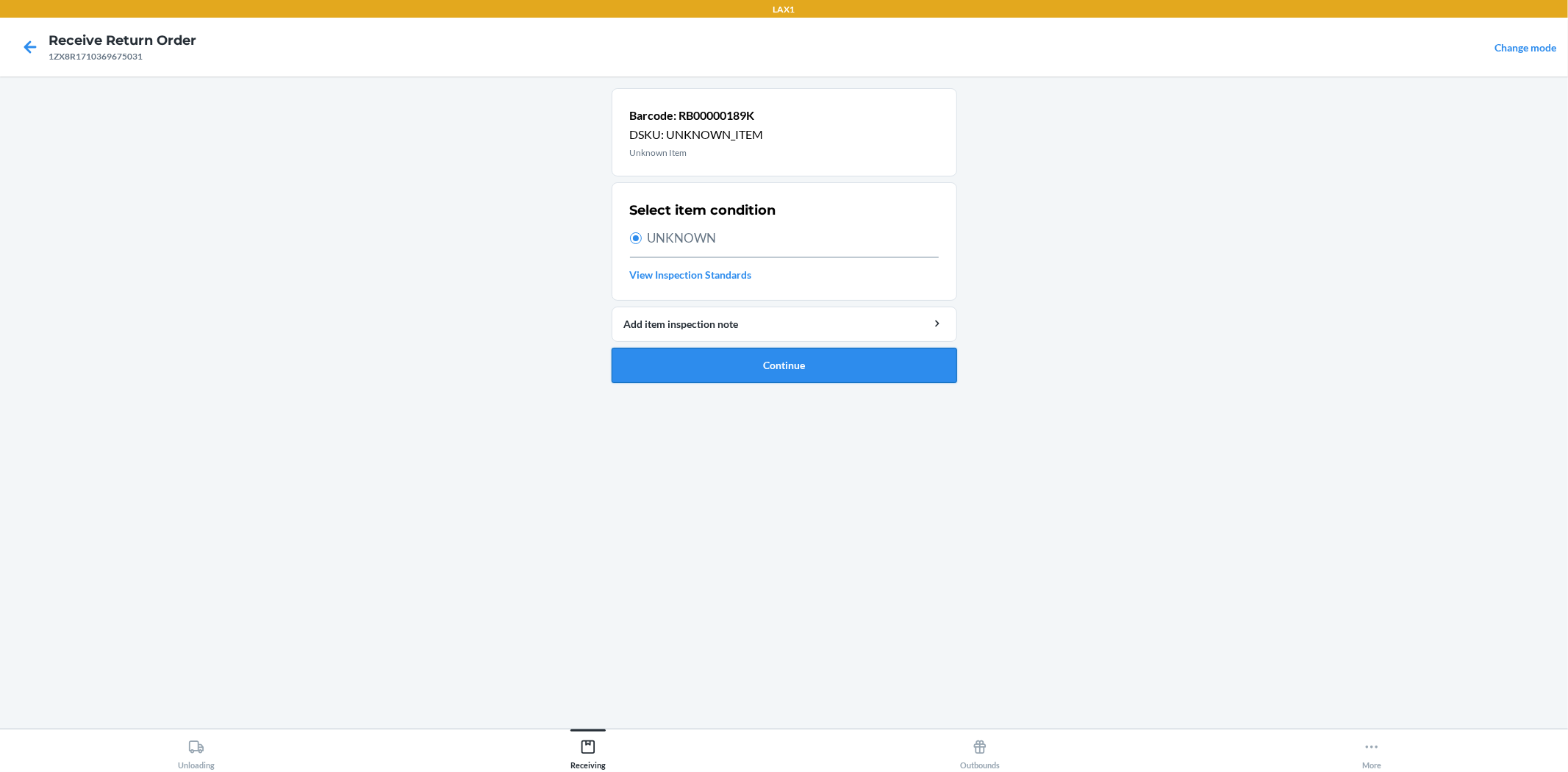
click at [685, 363] on button "Continue" at bounding box center [784, 366] width 346 height 36
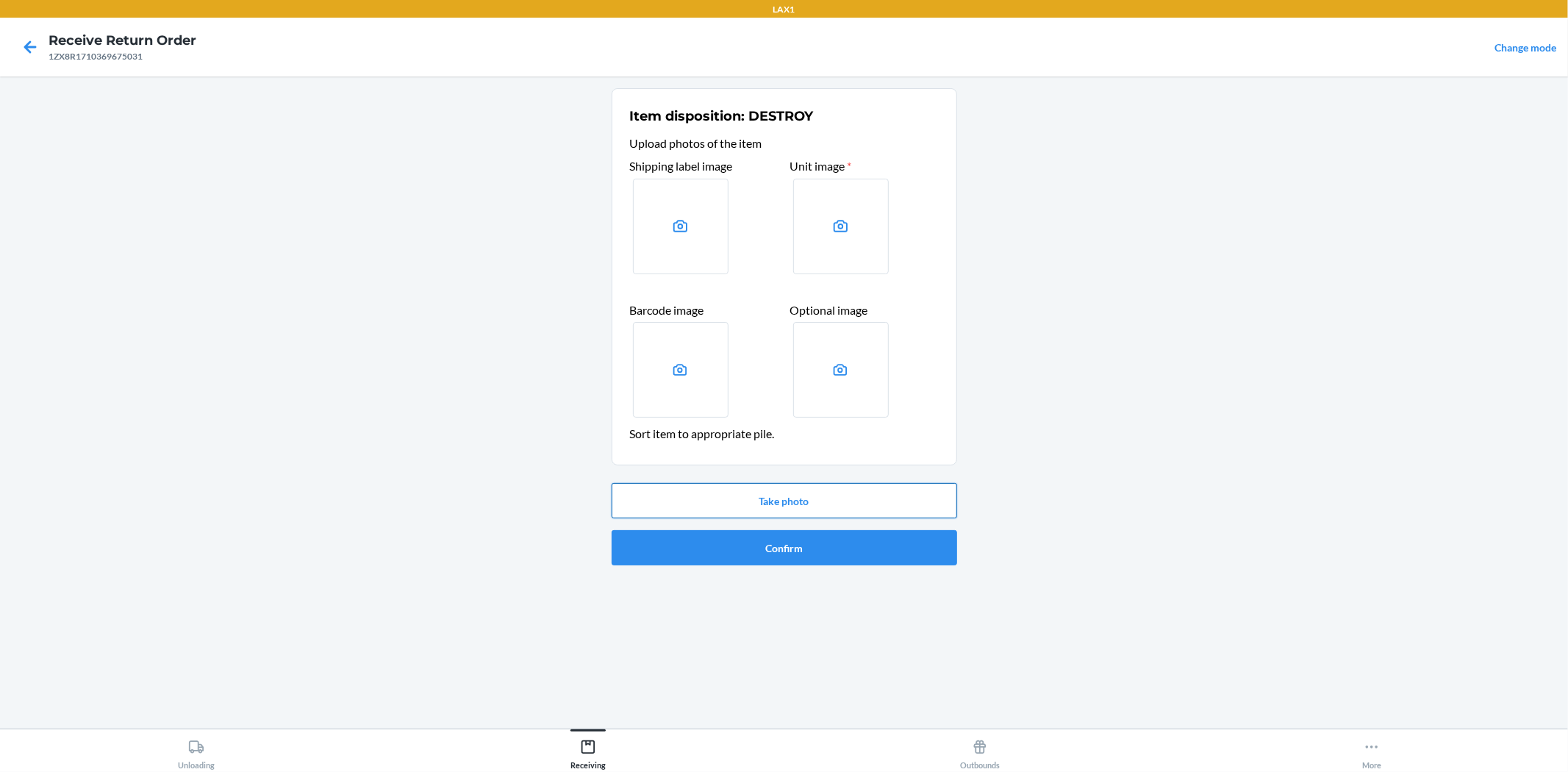
click at [745, 498] on button "Take photo" at bounding box center [784, 501] width 346 height 36
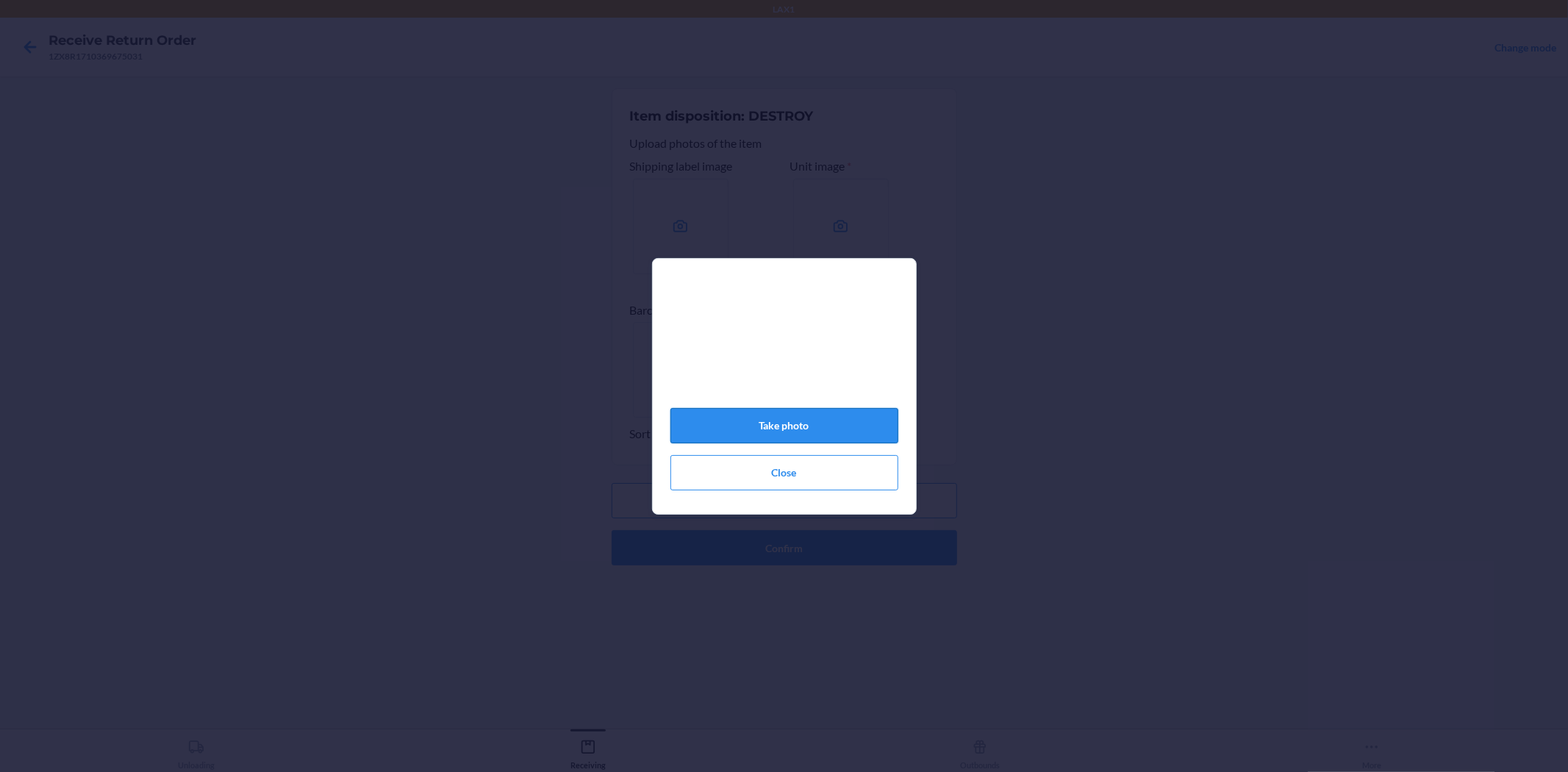
click at [713, 422] on button "Take photo" at bounding box center [784, 426] width 228 height 36
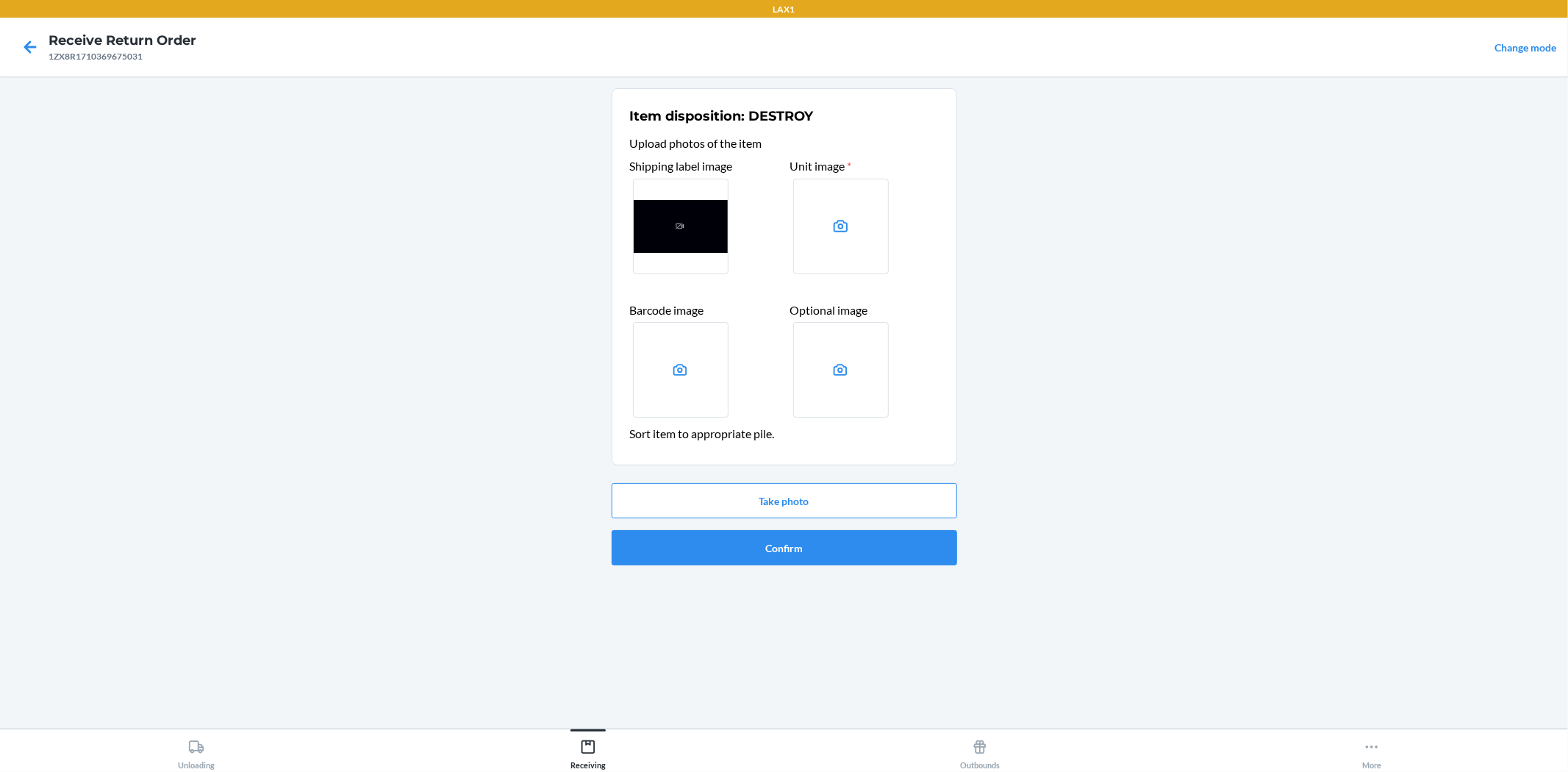
click at [651, 525] on div "Take photo Confirm" at bounding box center [784, 524] width 346 height 94
click at [640, 537] on button "Confirm" at bounding box center [784, 548] width 346 height 36
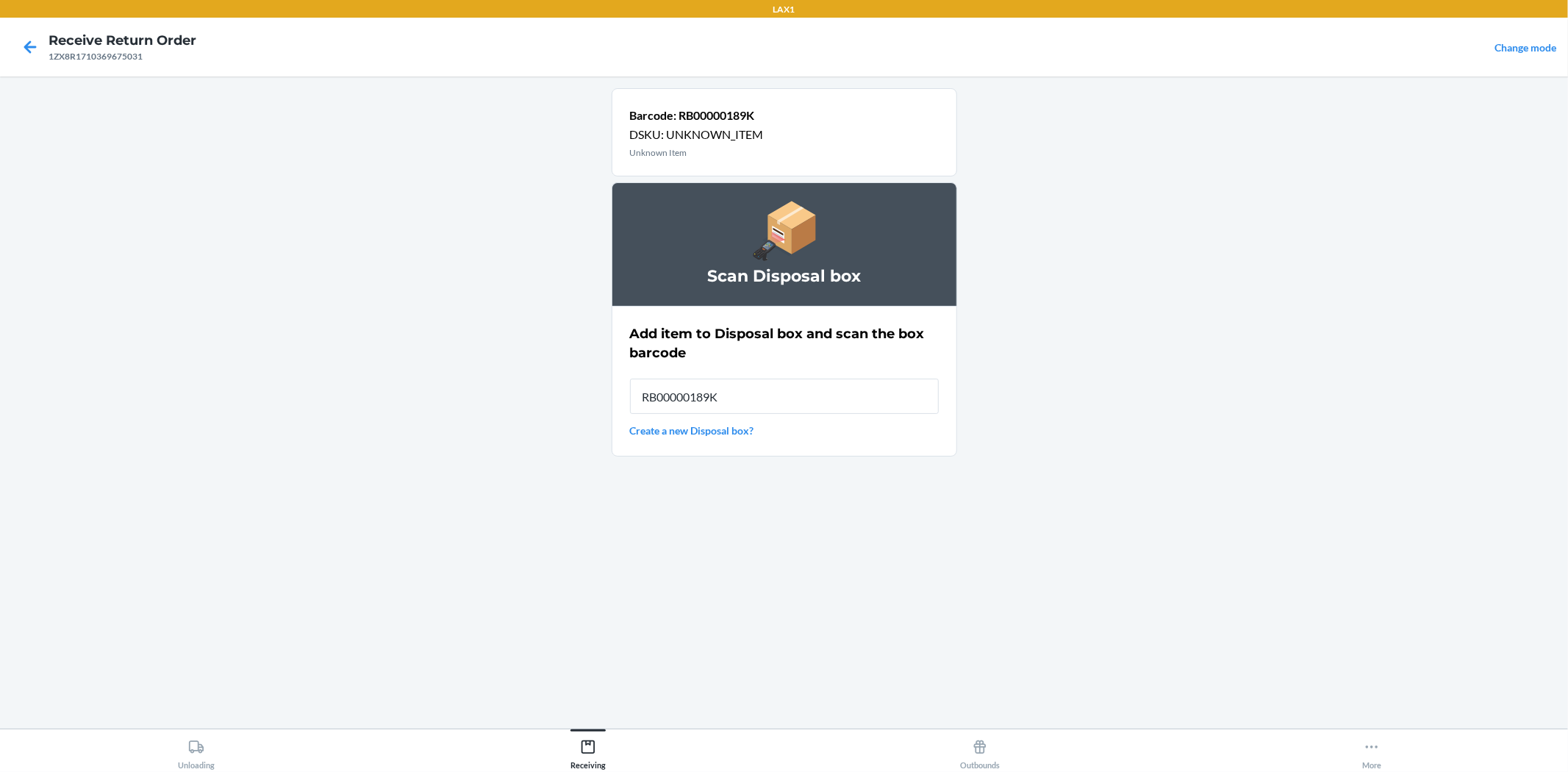
type input "RB00000189K"
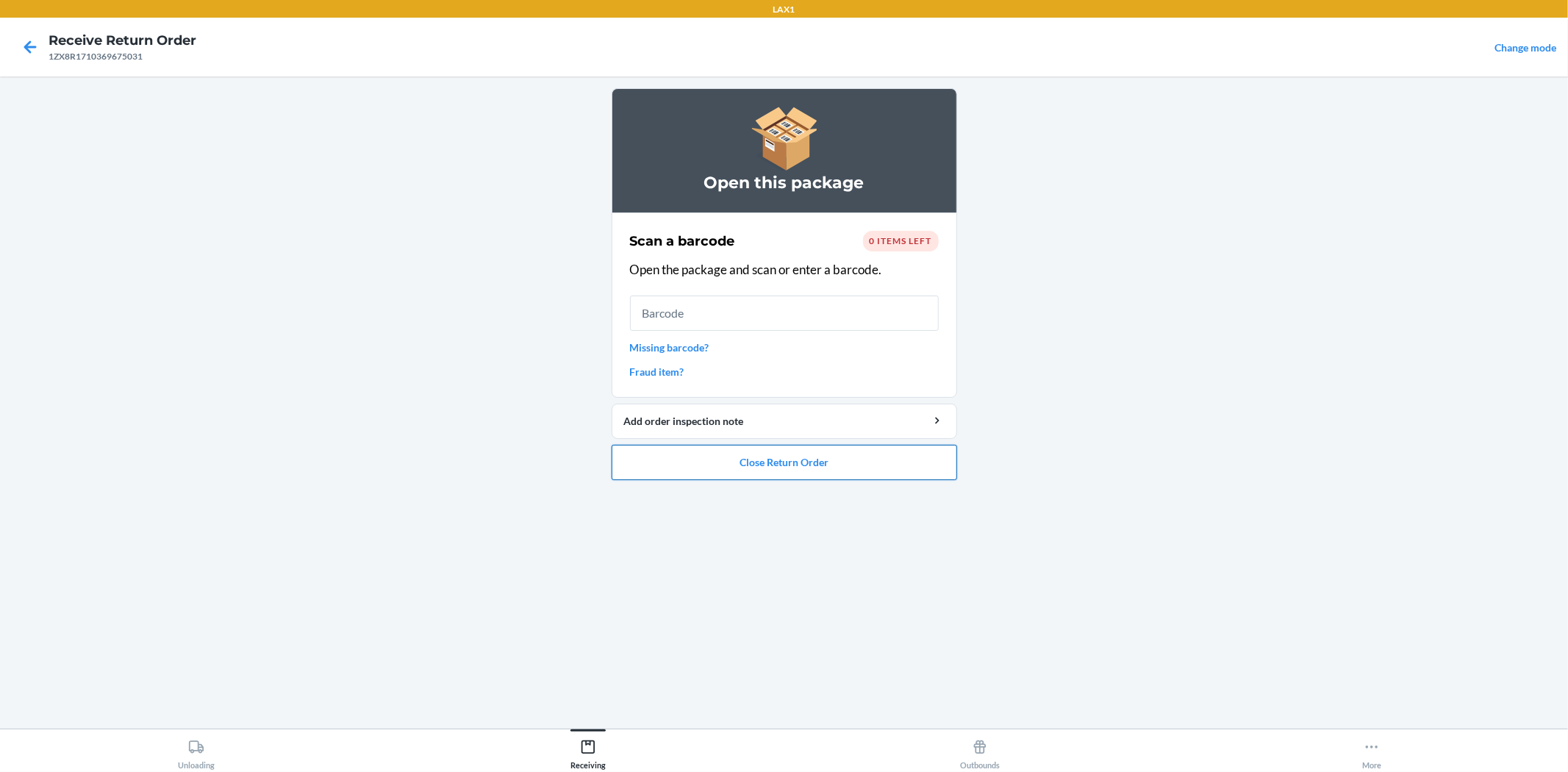
click at [740, 473] on button "Close Return Order" at bounding box center [784, 462] width 346 height 36
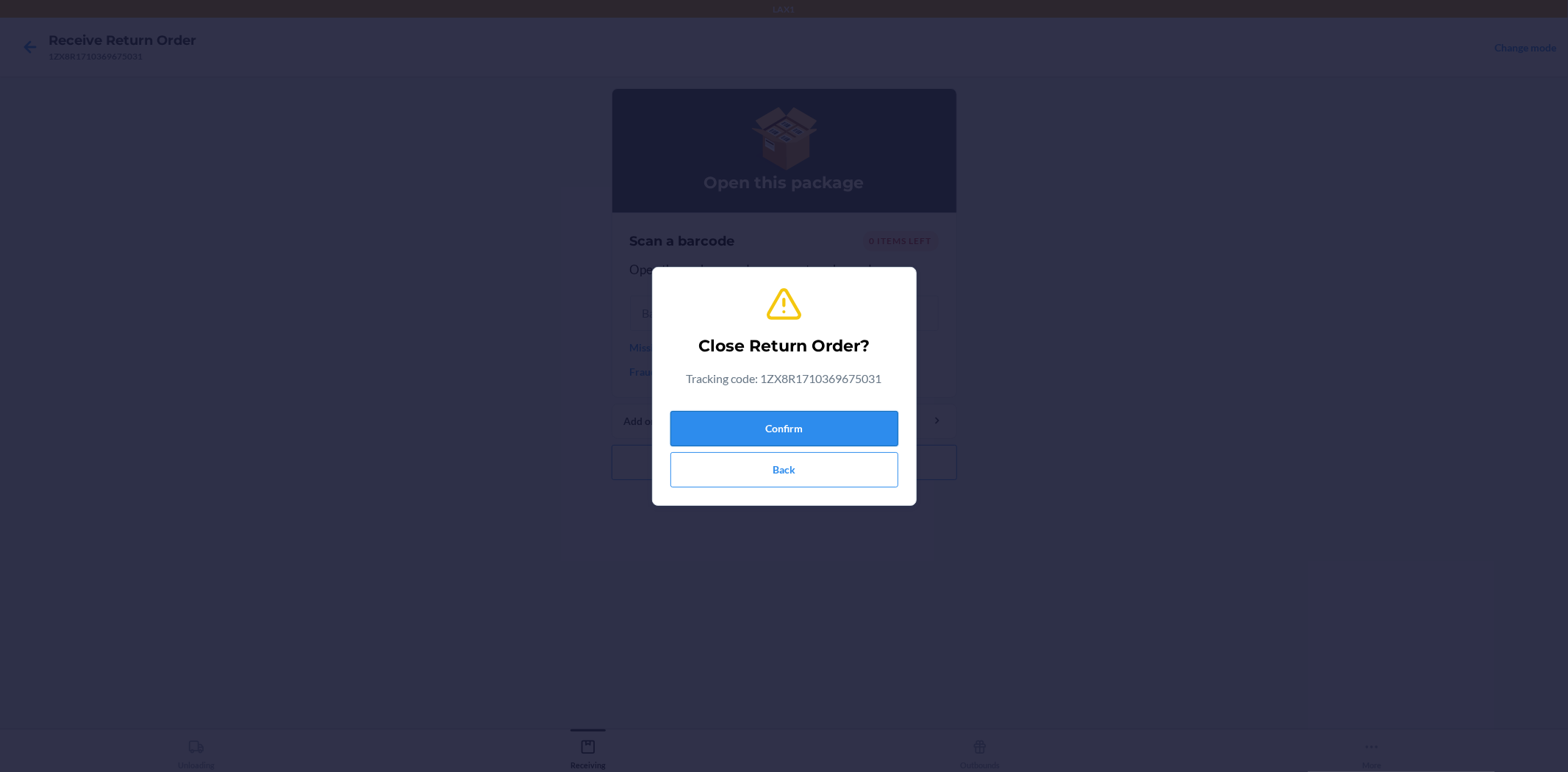
click at [750, 424] on button "Confirm" at bounding box center [784, 429] width 228 height 36
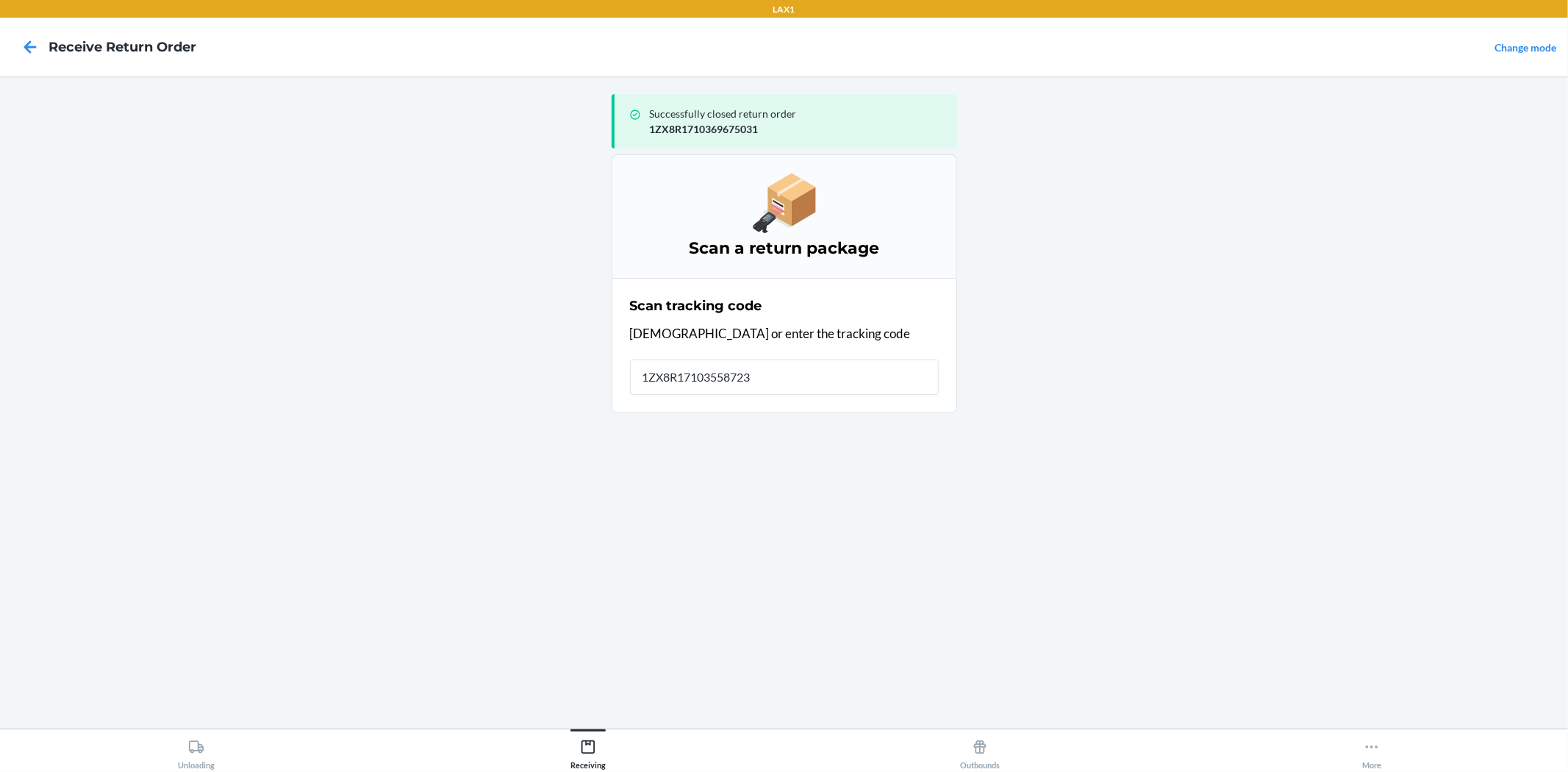
type input "[US_VEHICLE_IDENTIFICATION_NUMBER]"
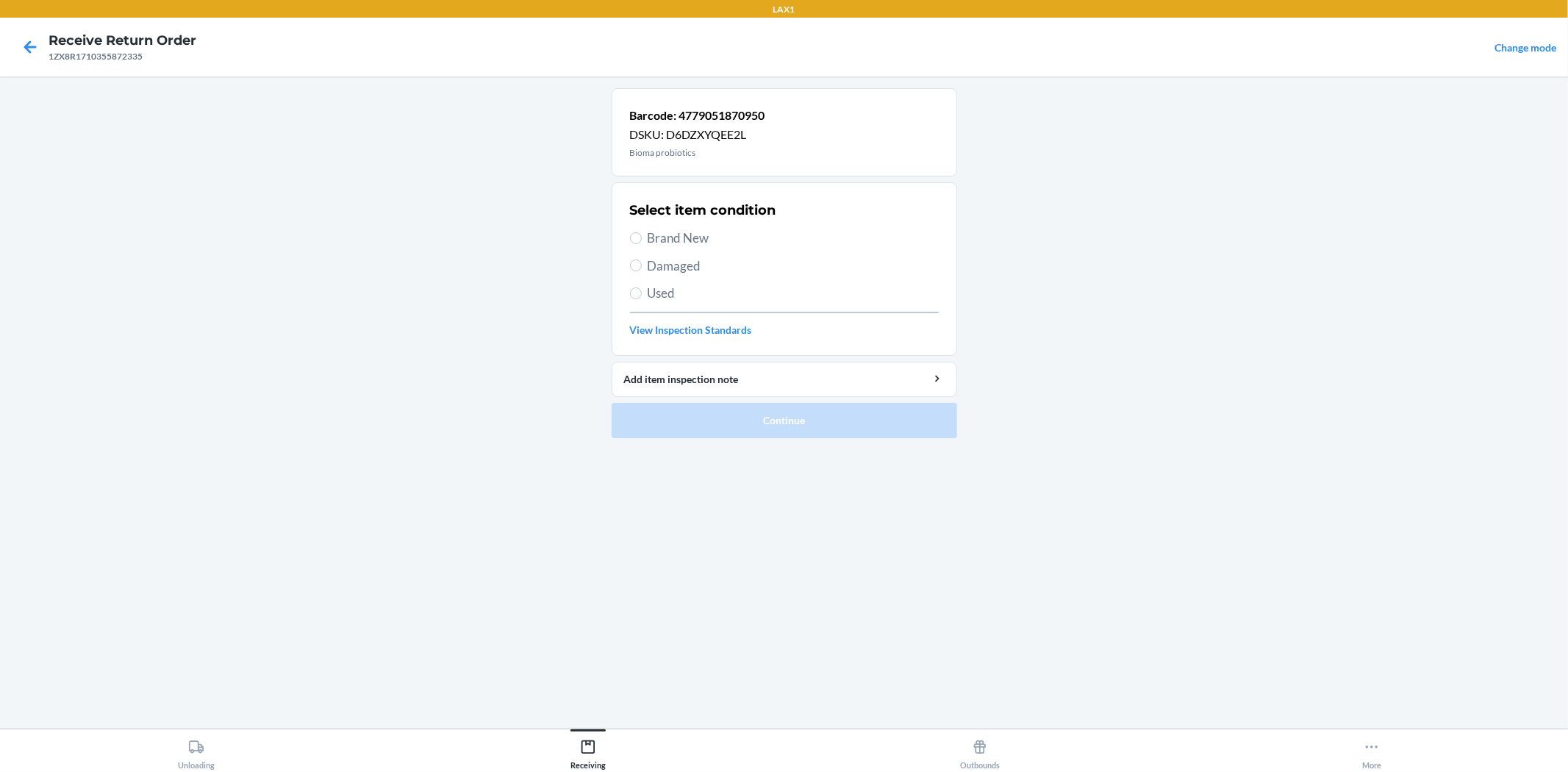
click at [674, 239] on span "Brand New" at bounding box center [793, 238] width 291 height 19
click at [642, 239] on input "Brand New" at bounding box center [636, 238] width 12 height 12
radio input "true"
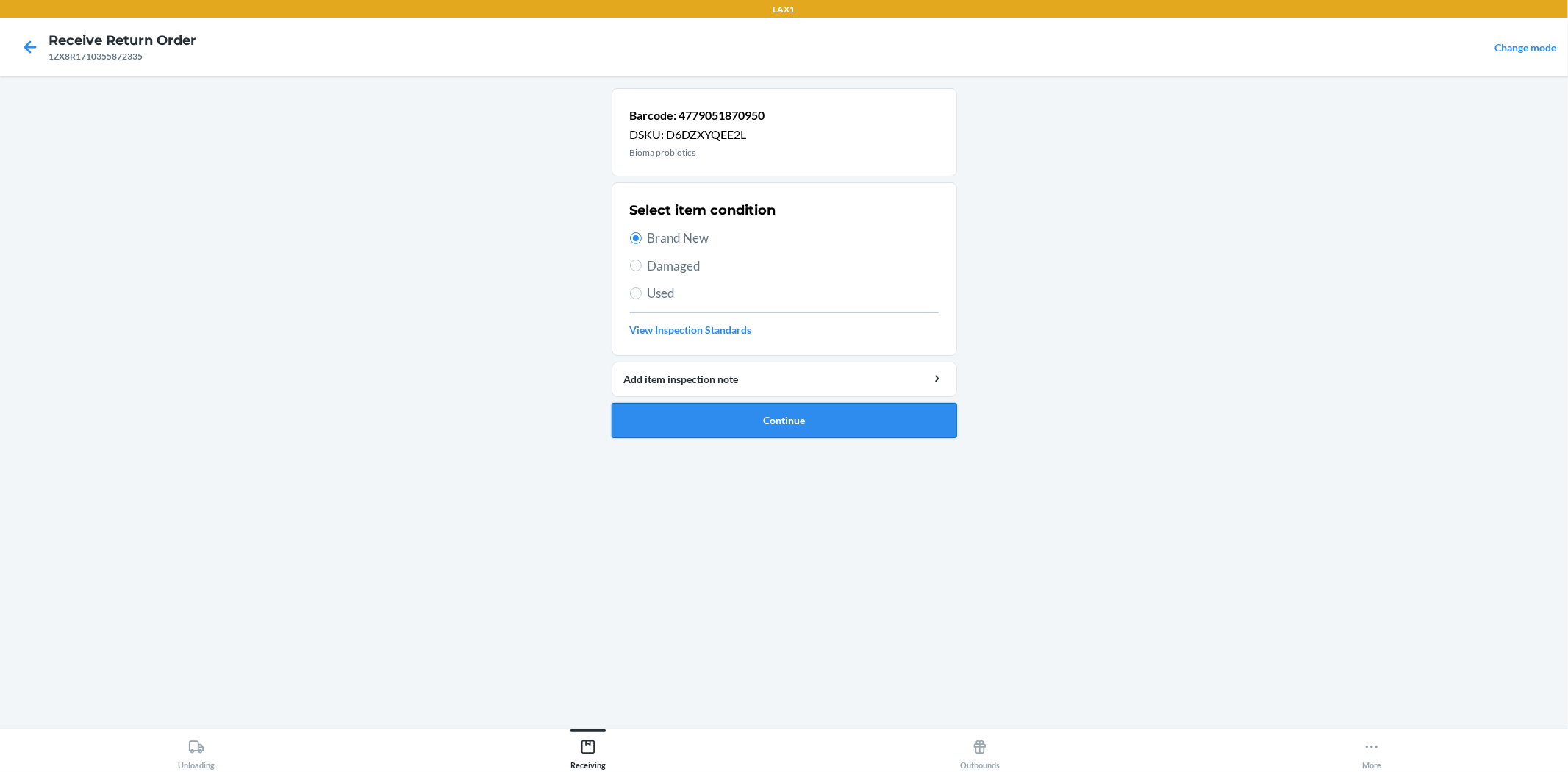
click at [758, 424] on button "Continue" at bounding box center [784, 421] width 346 height 36
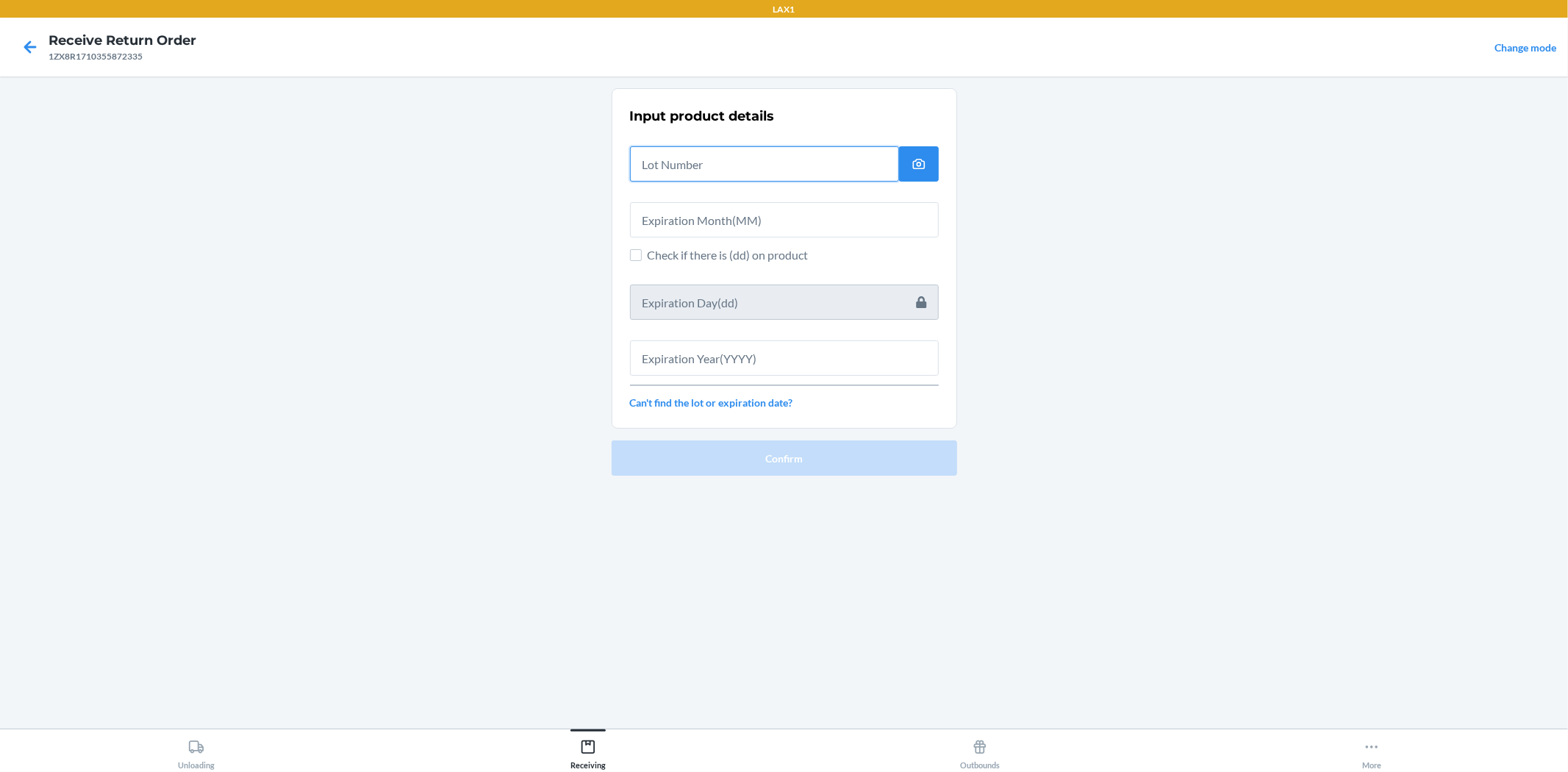
click at [707, 173] on input "text" at bounding box center [765, 164] width 269 height 36
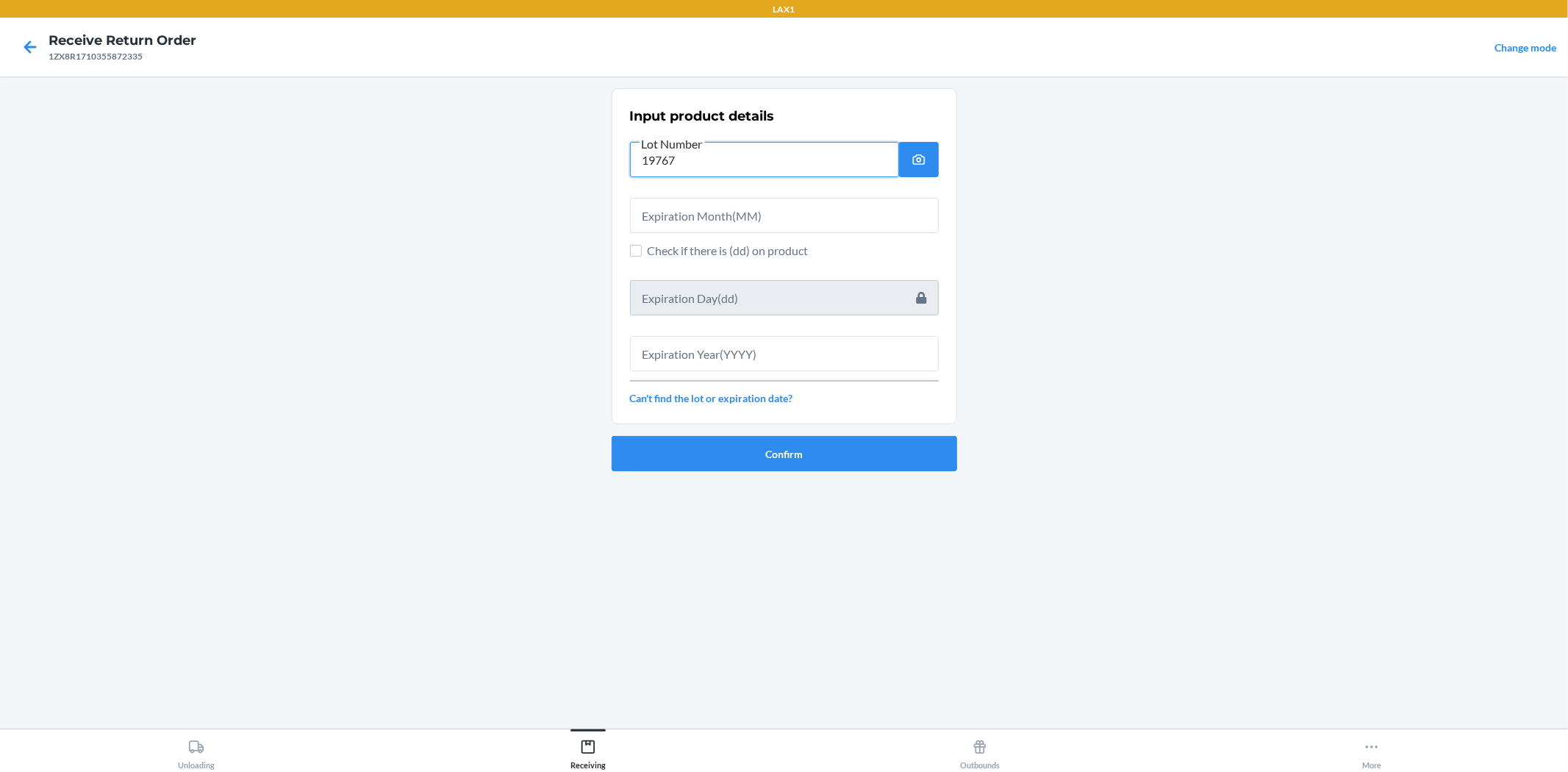
type input "19767"
click at [720, 224] on input "text" at bounding box center [784, 216] width 309 height 36
click at [701, 246] on span "Check if there is (dd) on product" at bounding box center [793, 251] width 291 height 18
click at [642, 246] on input "Check if there is (dd) on product" at bounding box center [636, 251] width 12 height 12
click at [701, 246] on span "Check if there is (dd) on product" at bounding box center [793, 251] width 291 height 18
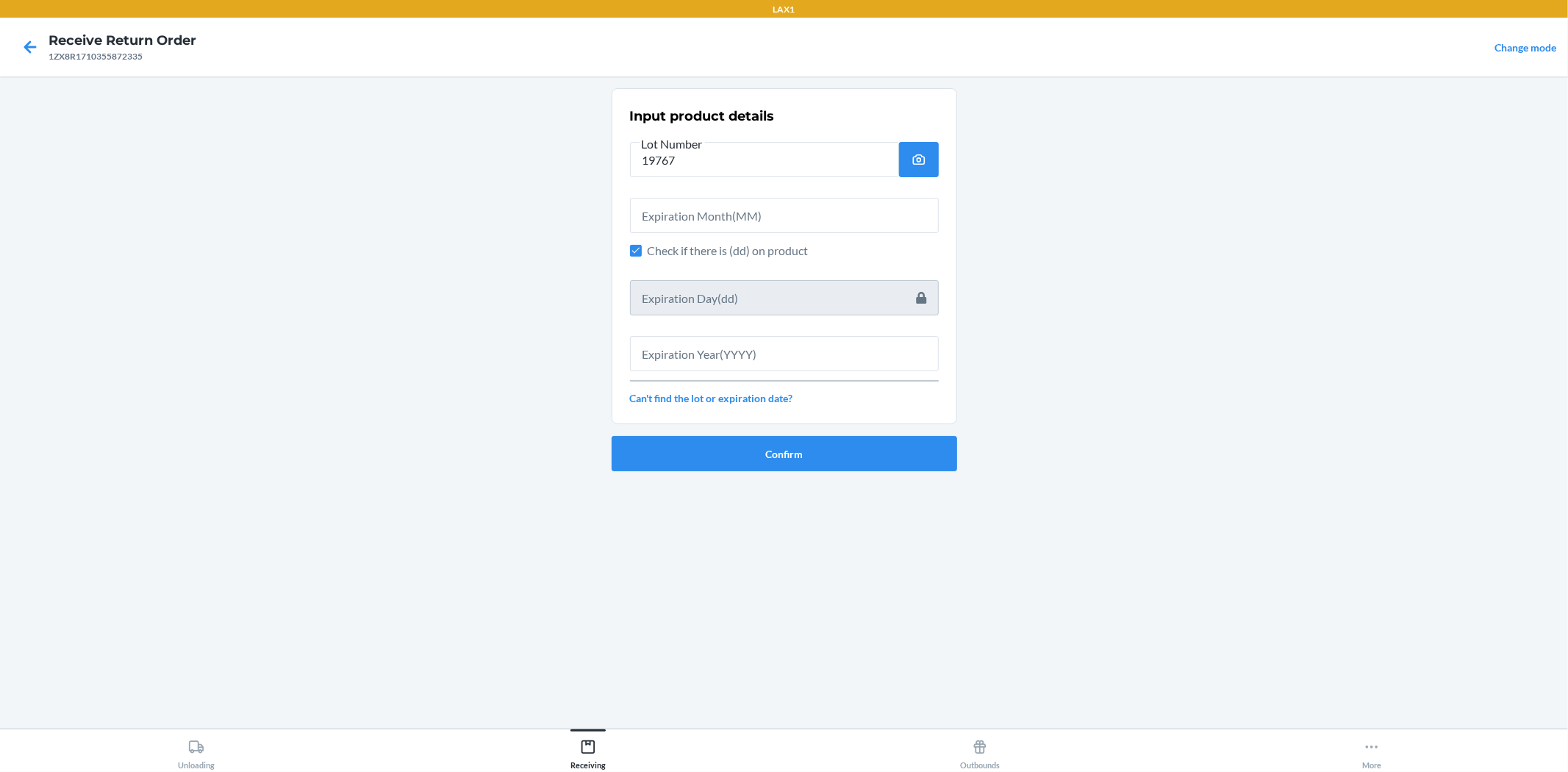
click at [642, 246] on input "Check if there is (dd) on product" at bounding box center [636, 251] width 12 height 12
checkbox input "false"
click at [704, 204] on input "text" at bounding box center [784, 216] width 309 height 36
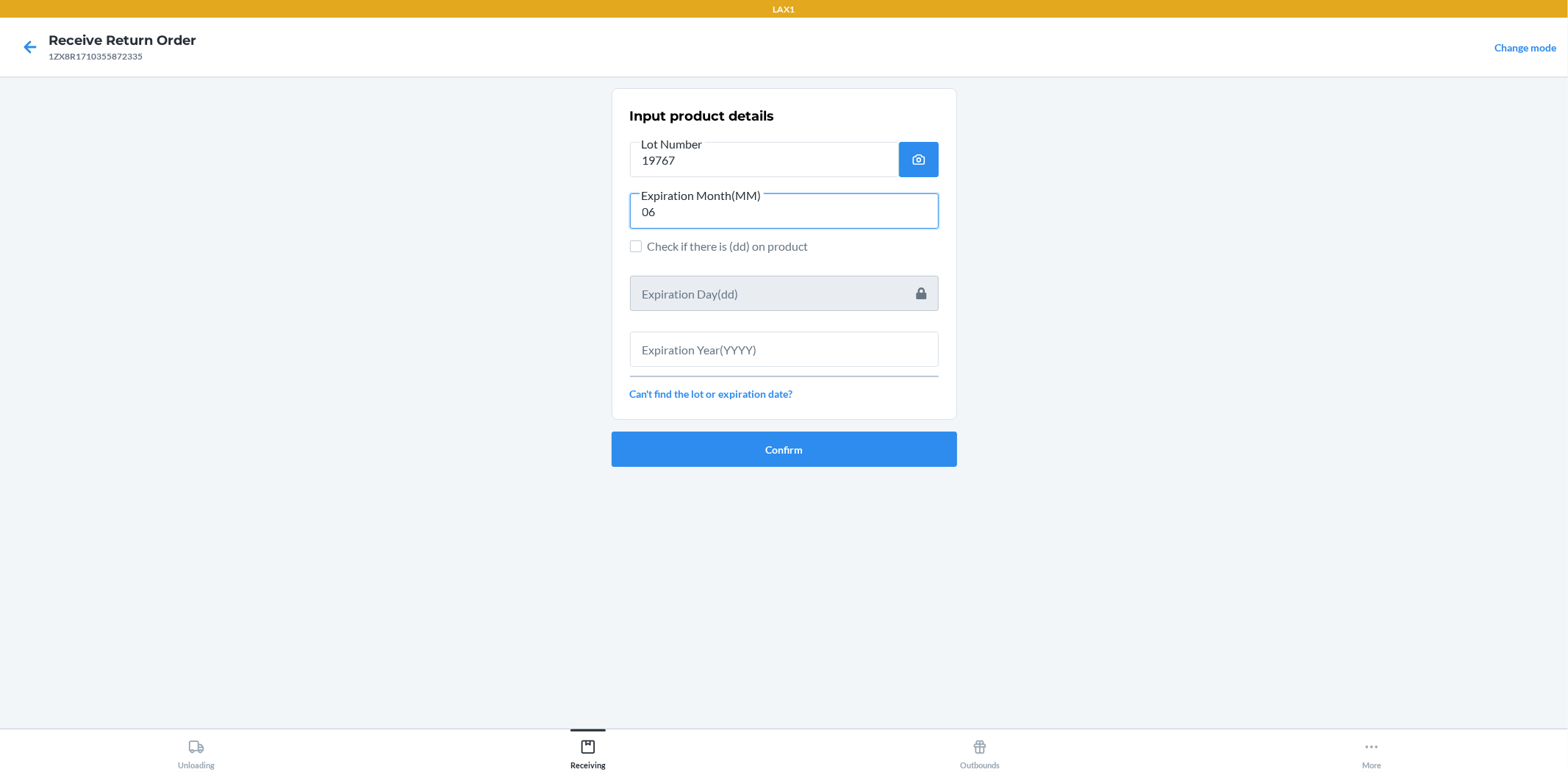
type input "06"
drag, startPoint x: 842, startPoint y: 346, endPoint x: 849, endPoint y: 325, distance: 22.1
click at [782, 346] on input "text" at bounding box center [784, 350] width 309 height 36
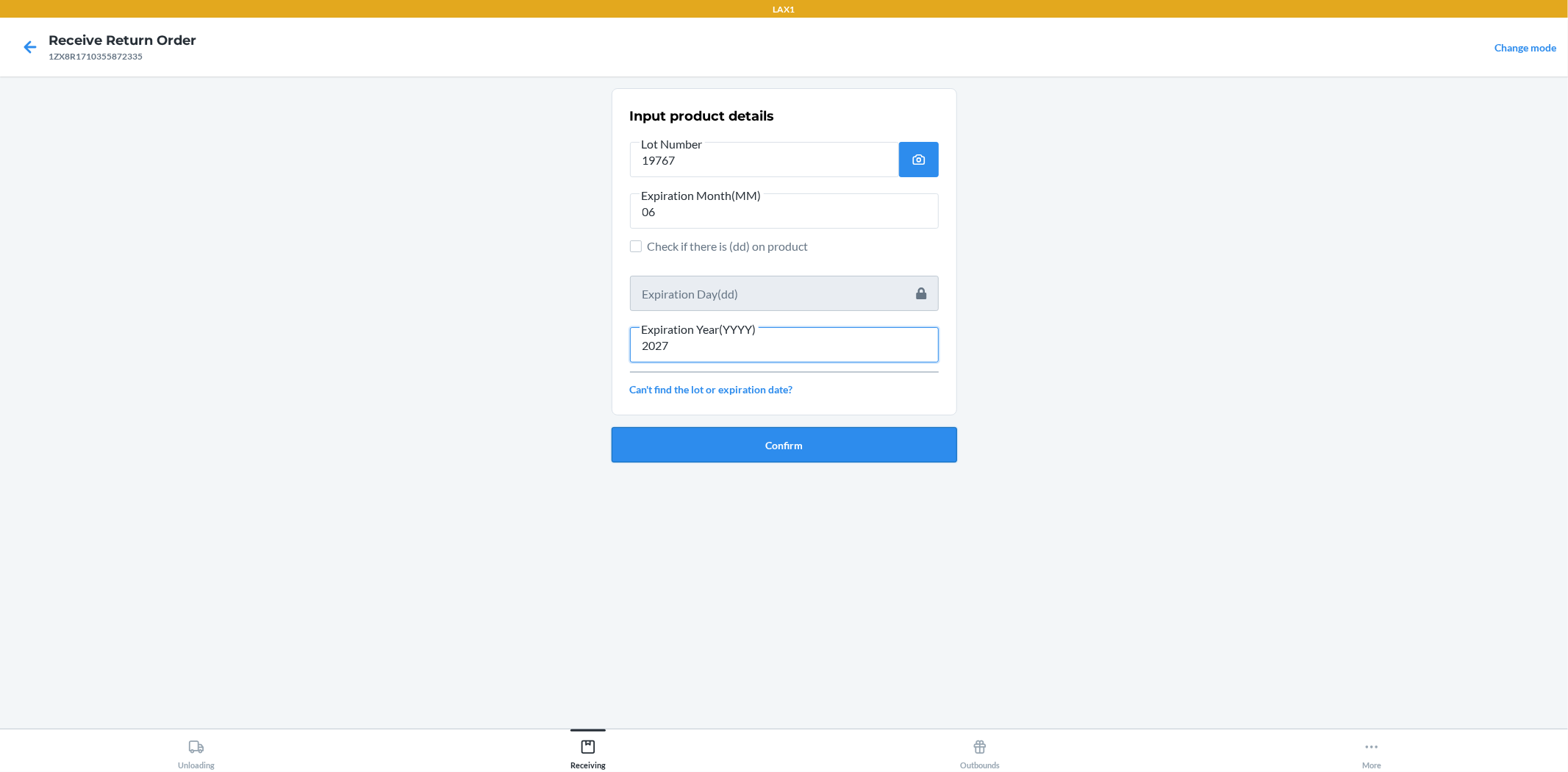
type input "2027"
click at [782, 431] on button "Confirm" at bounding box center [784, 445] width 346 height 36
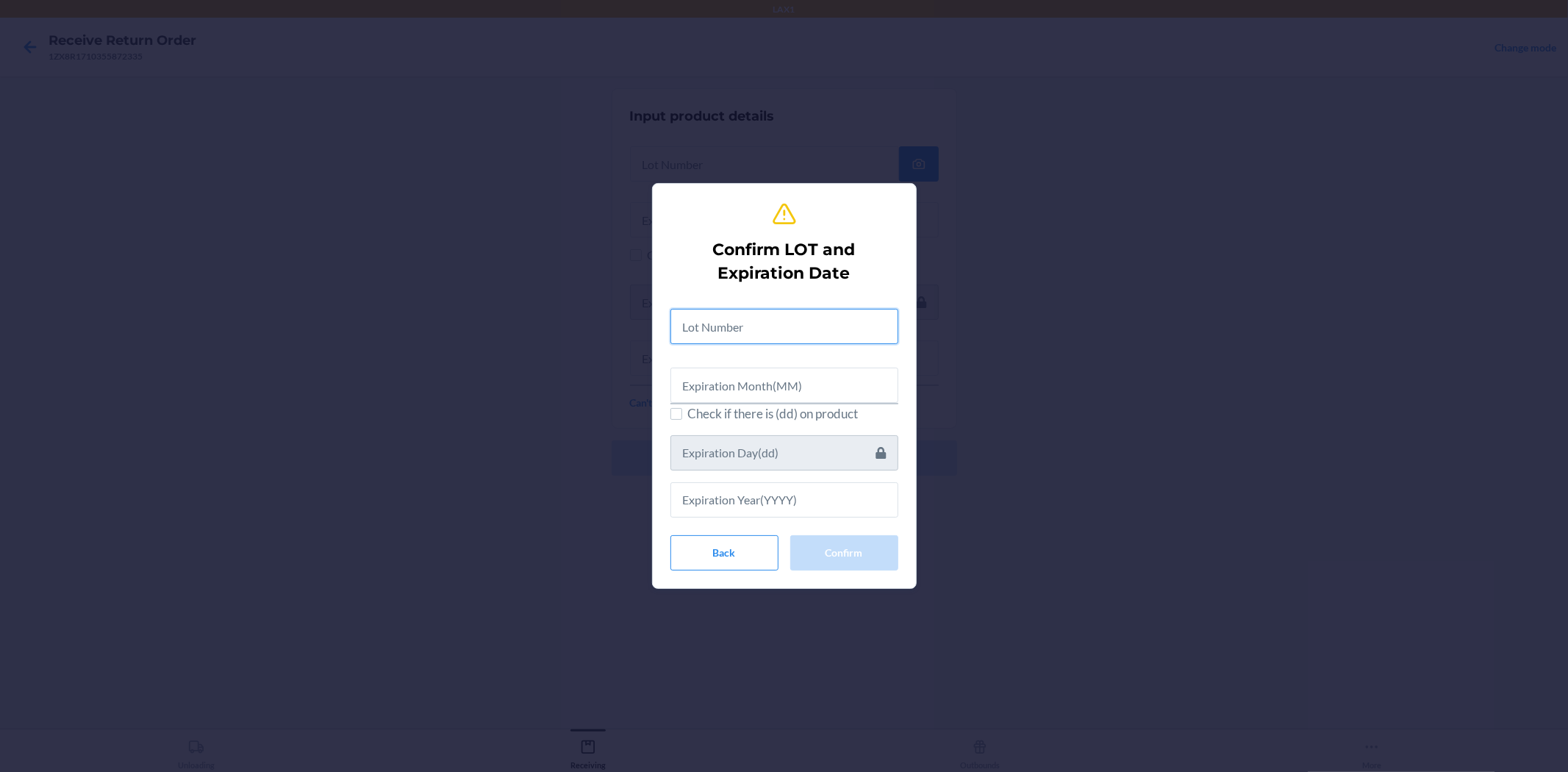
click at [782, 328] on input "text" at bounding box center [784, 327] width 228 height 36
type input "19767"
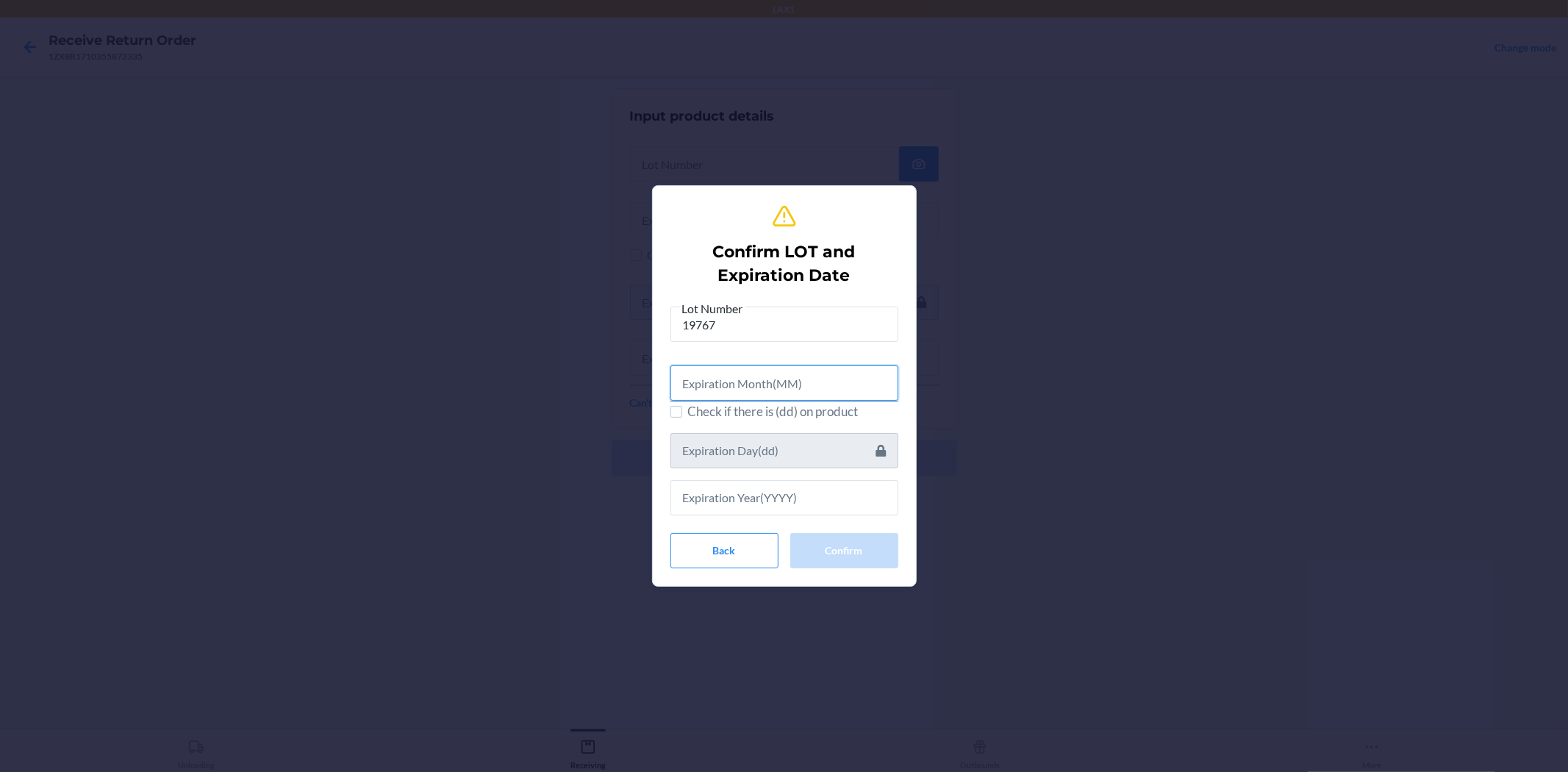
click at [782, 373] on input "text" at bounding box center [784, 384] width 228 height 36
type input "06"
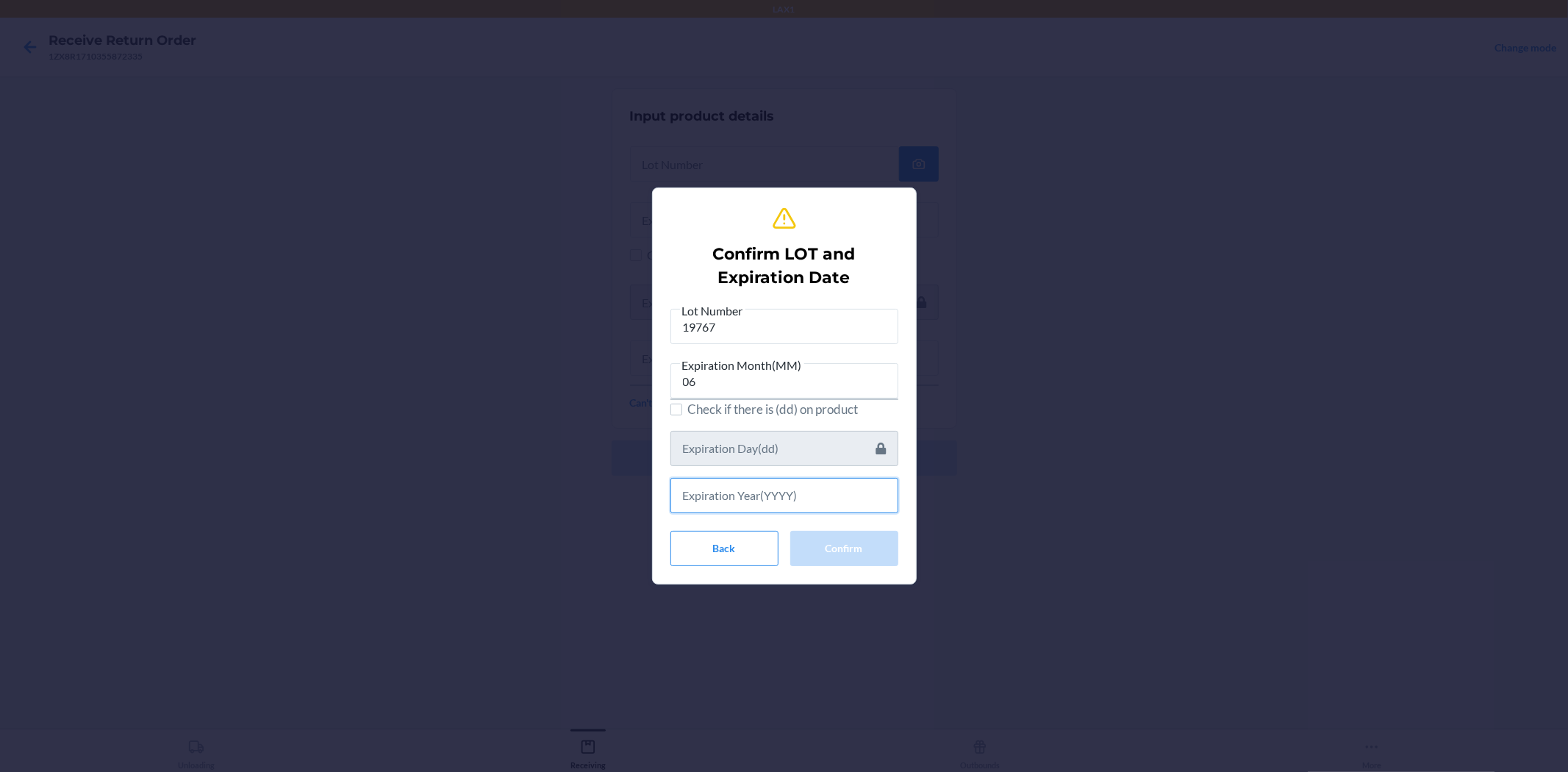
click at [782, 500] on input "text" at bounding box center [784, 495] width 228 height 36
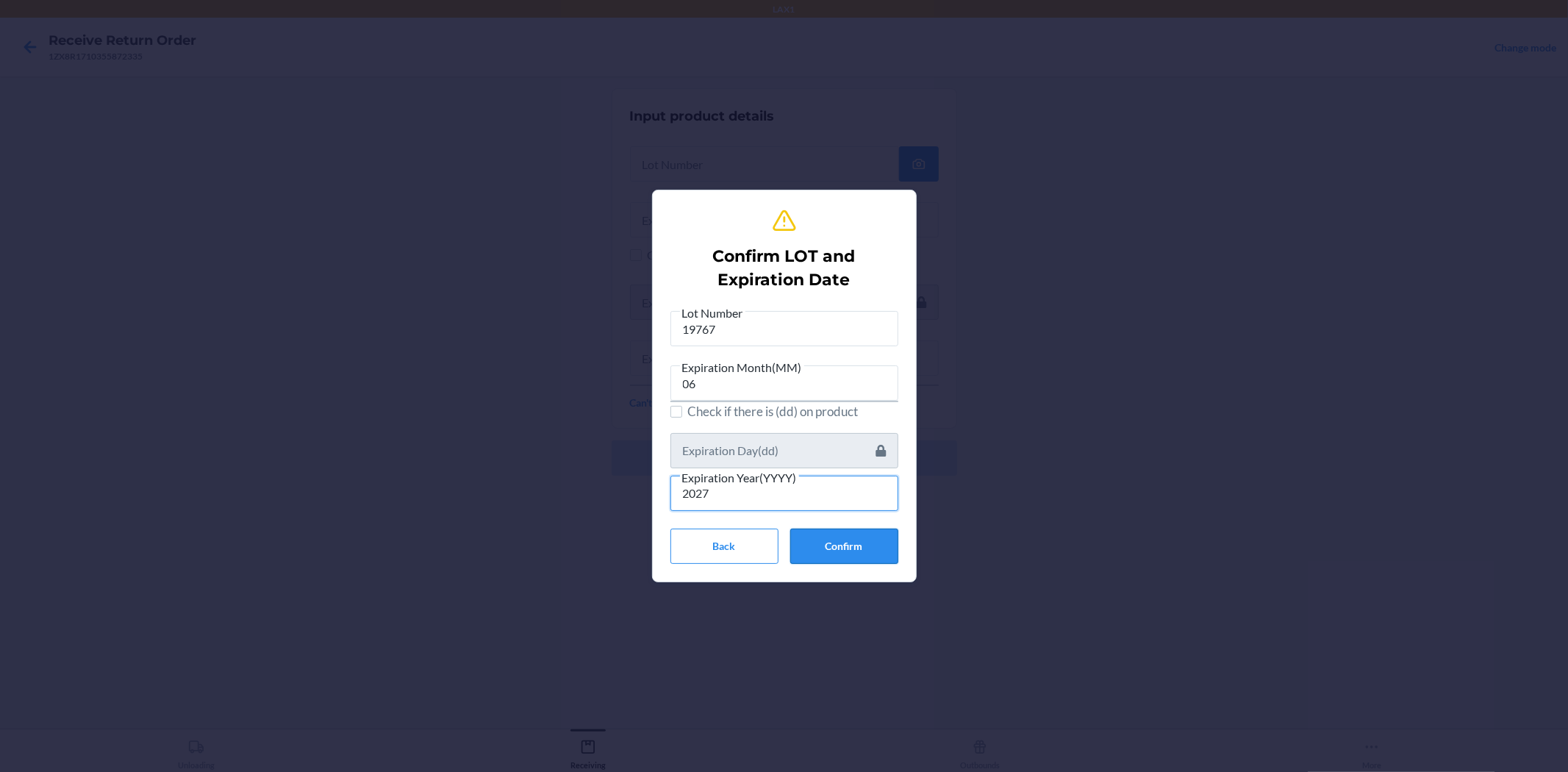
type input "2027"
click at [782, 546] on button "Confirm" at bounding box center [844, 547] width 108 height 36
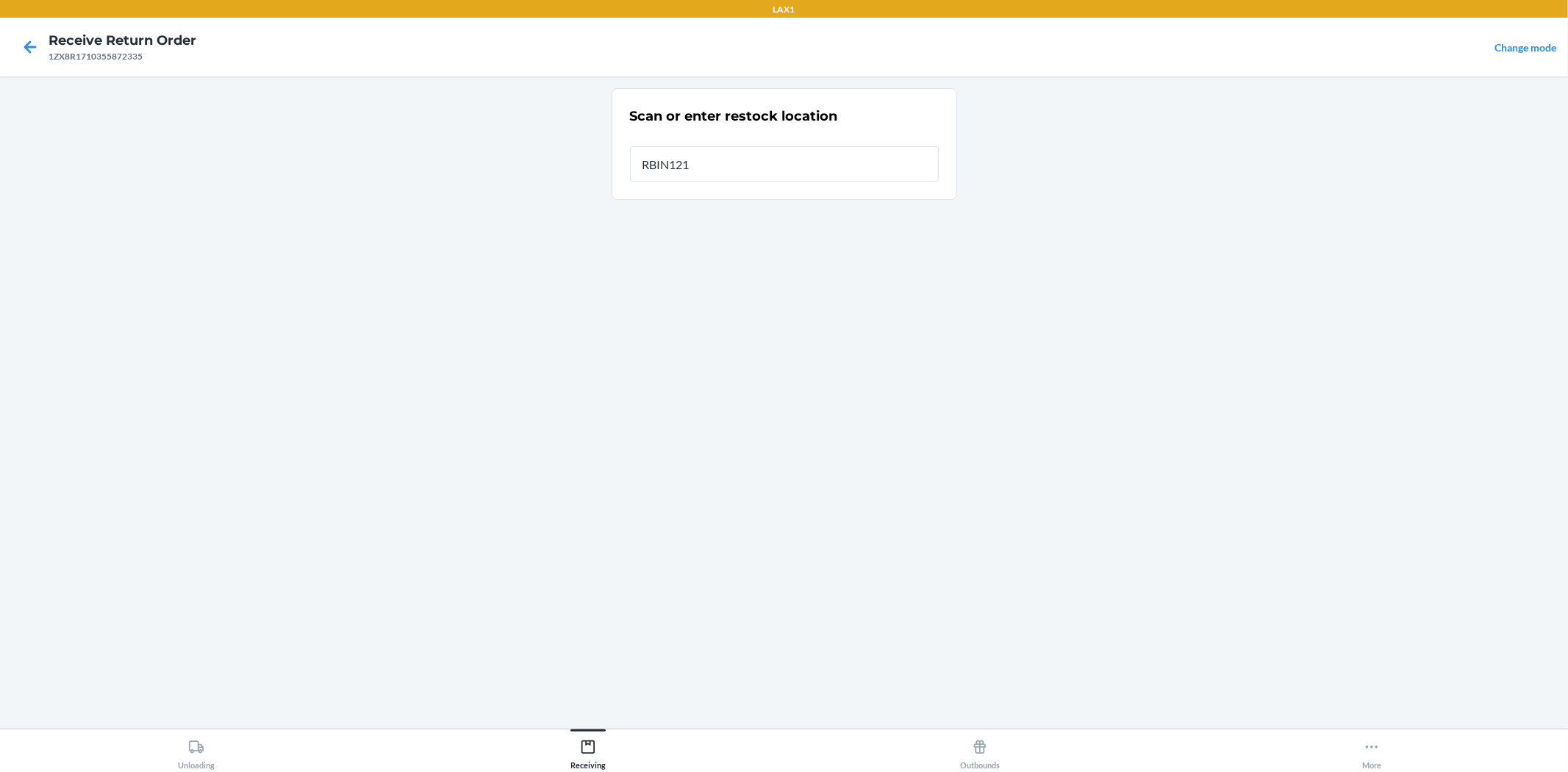
type input "RBIN121"
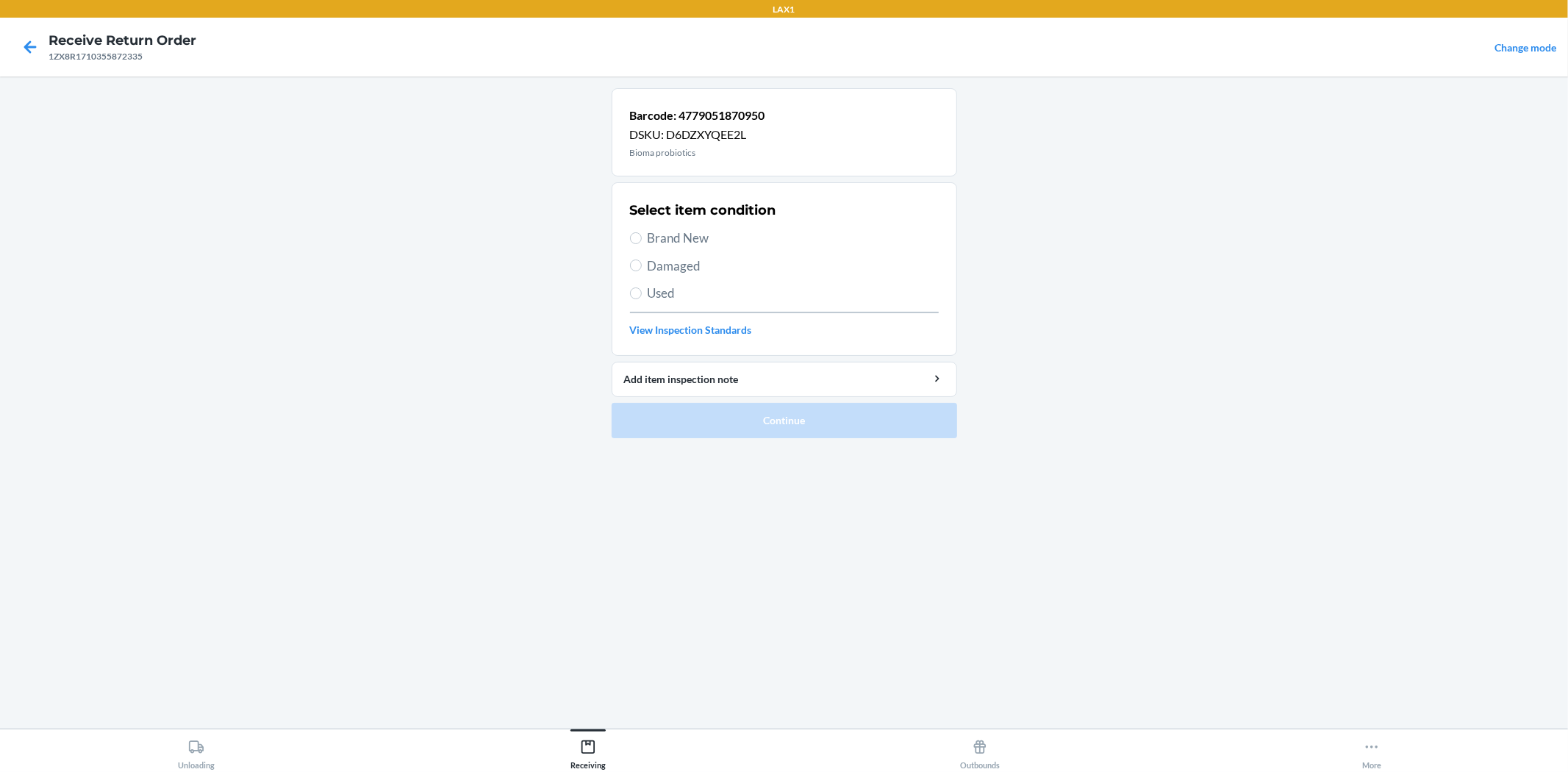
drag, startPoint x: 685, startPoint y: 238, endPoint x: 734, endPoint y: 279, distance: 63.9
click at [688, 241] on span "Brand New" at bounding box center [793, 238] width 291 height 19
click at [641, 235] on label "Brand New" at bounding box center [784, 238] width 309 height 19
click at [641, 235] on input "Brand New" at bounding box center [636, 238] width 12 height 12
radio input "true"
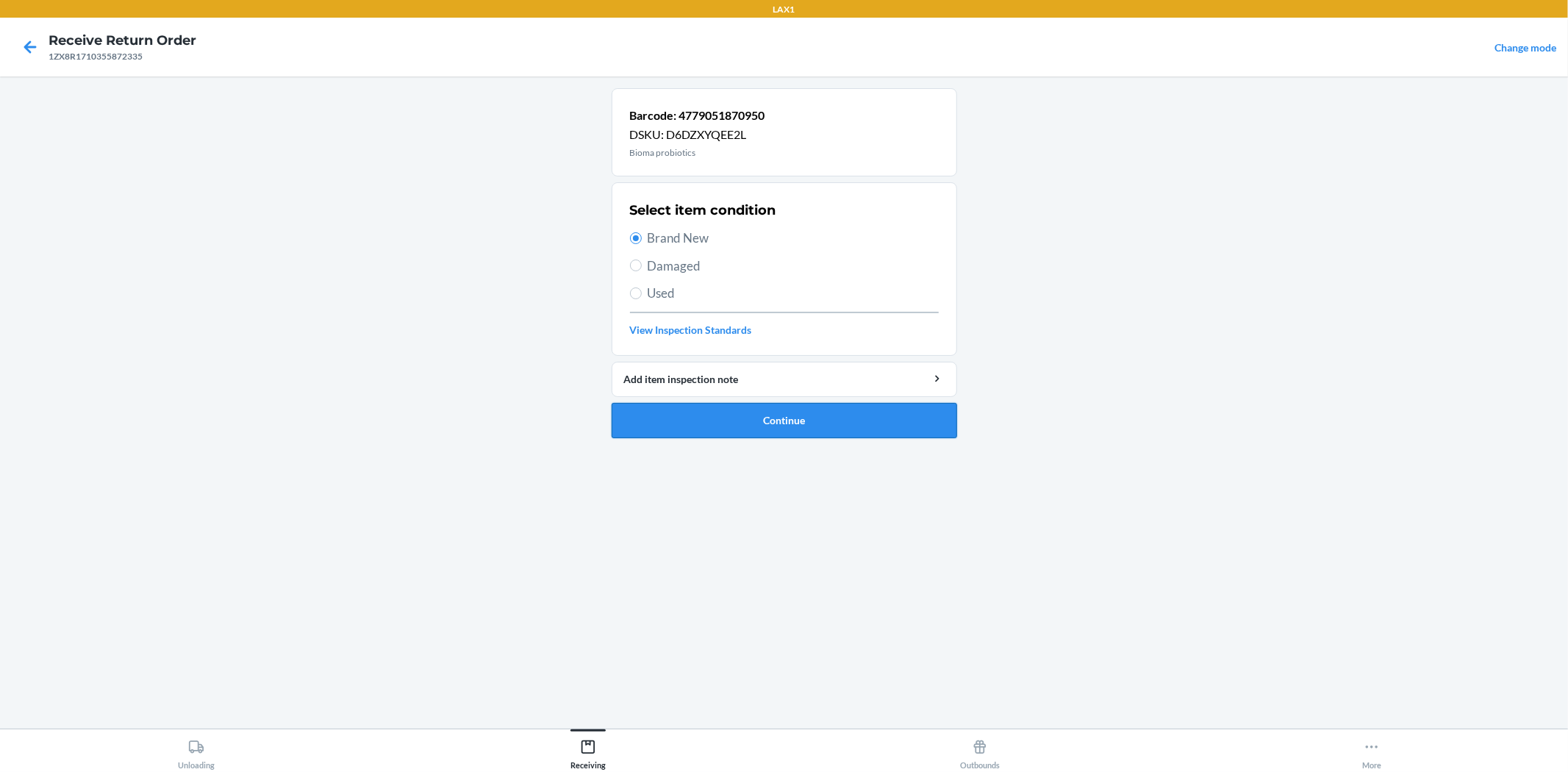
click at [735, 409] on button "Continue" at bounding box center [784, 421] width 346 height 36
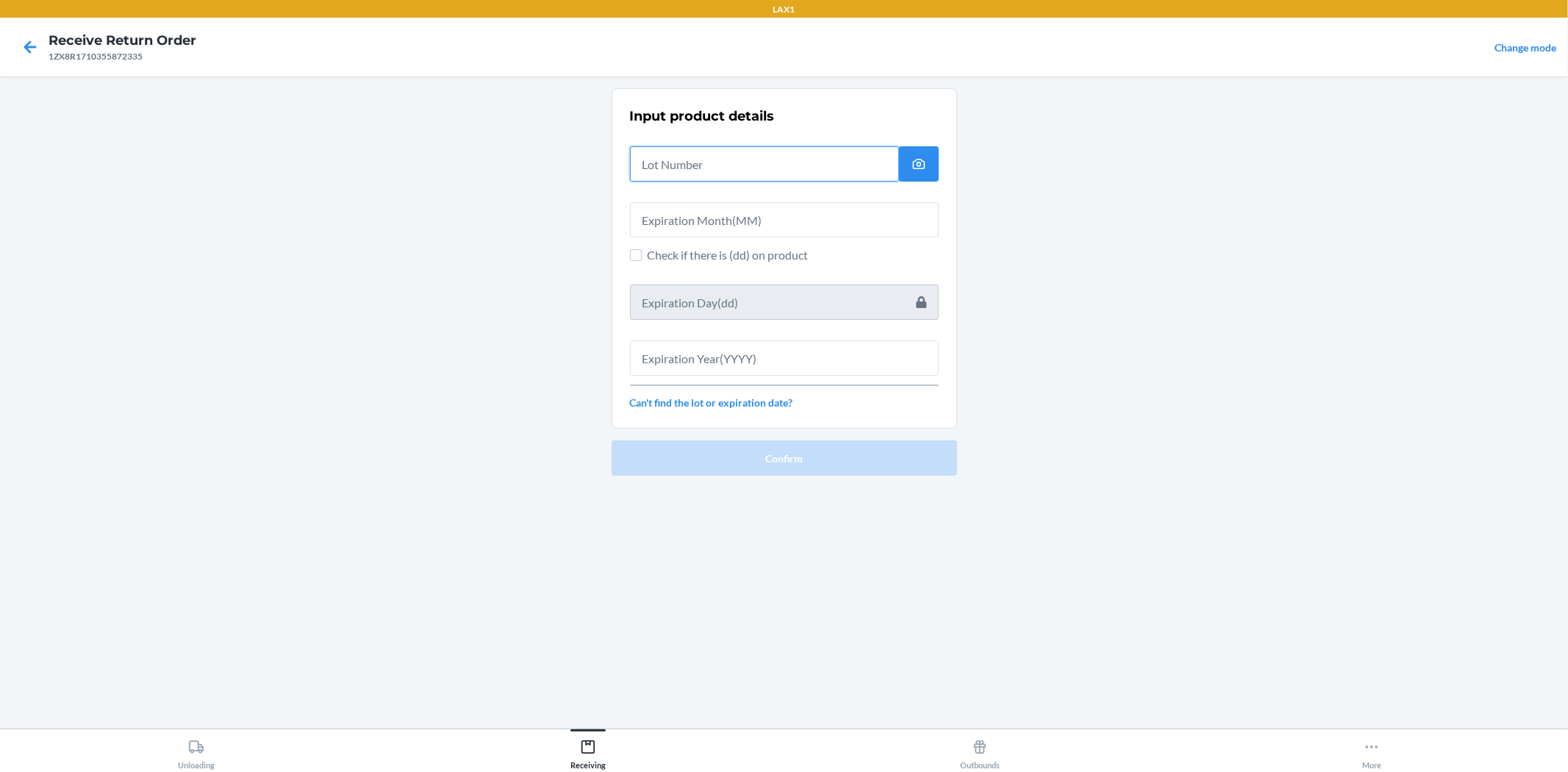
click at [763, 159] on input "text" at bounding box center [765, 164] width 269 height 36
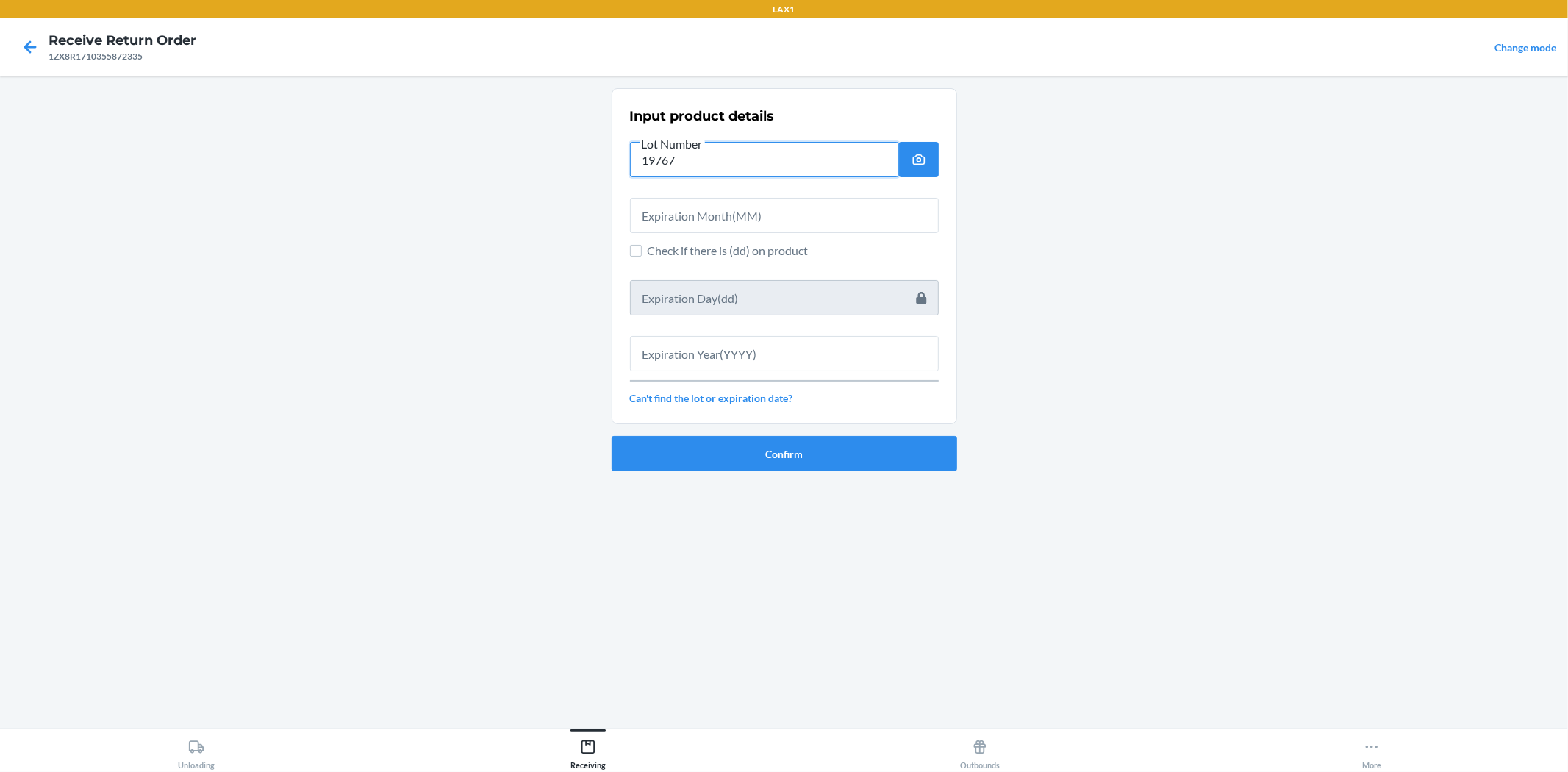
type input "19767"
click at [728, 207] on input "text" at bounding box center [784, 216] width 309 height 36
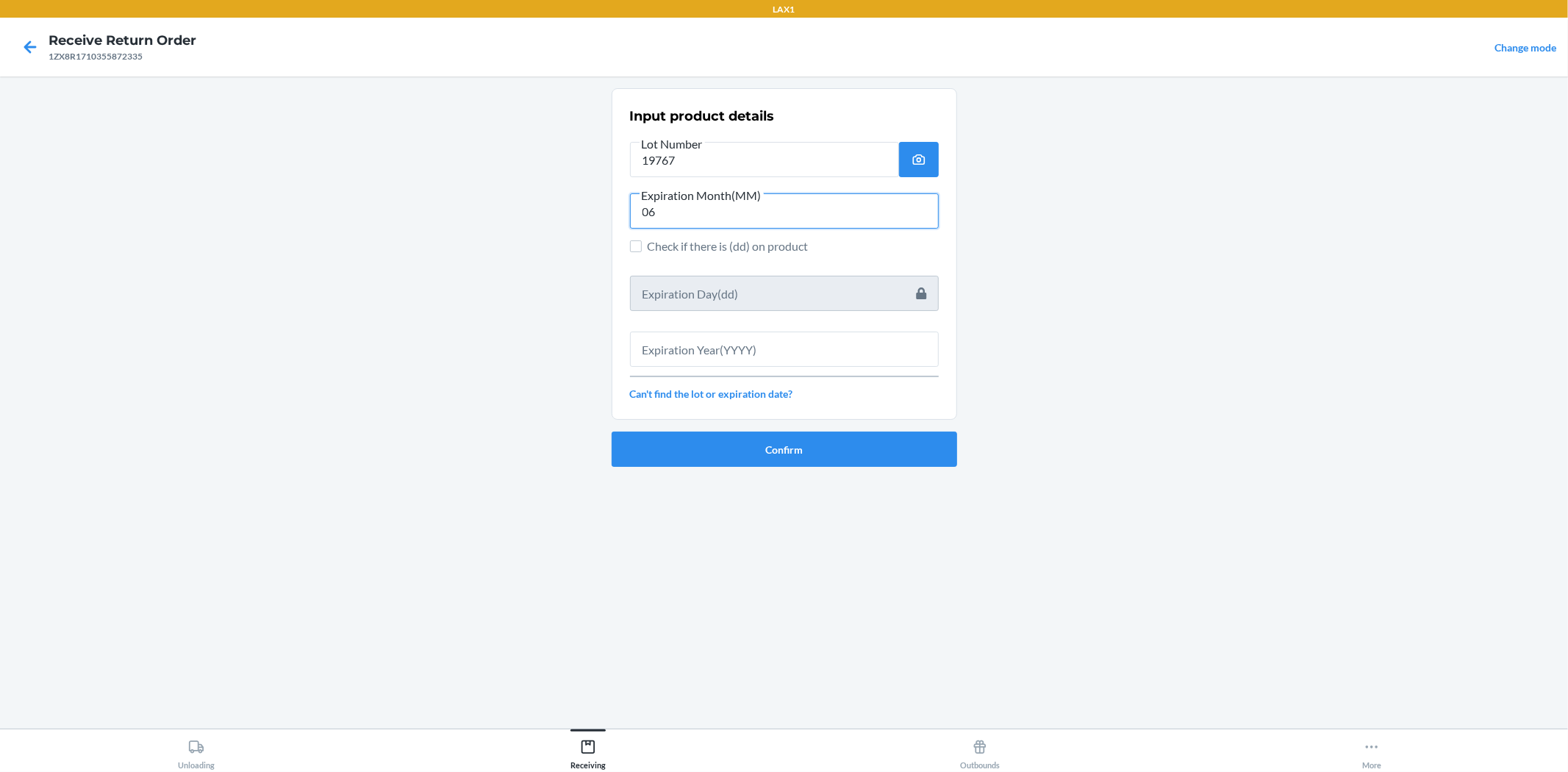
type input "06"
click at [782, 353] on input "text" at bounding box center [784, 350] width 309 height 36
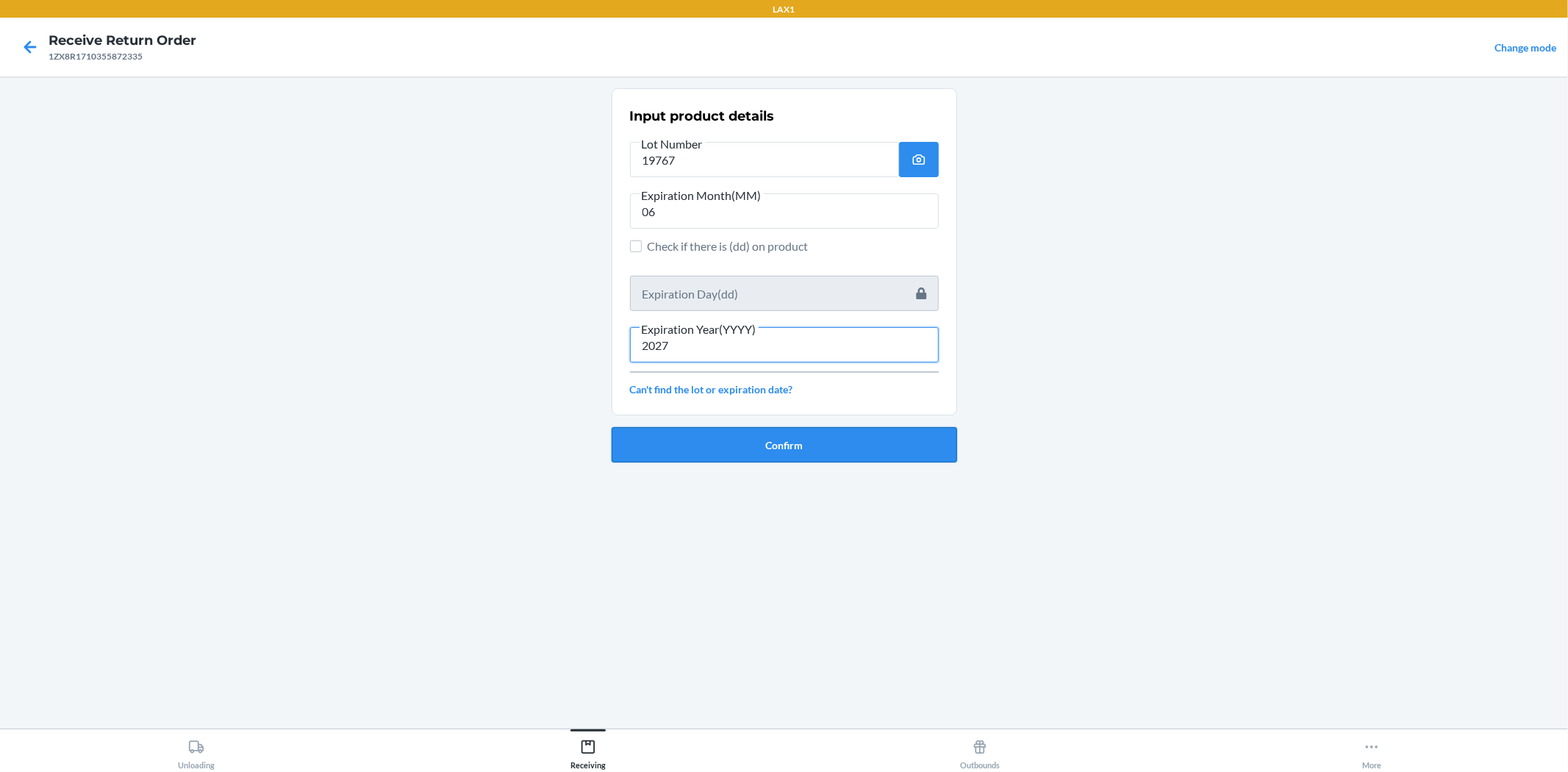
type input "2027"
click at [782, 434] on button "Confirm" at bounding box center [784, 445] width 346 height 36
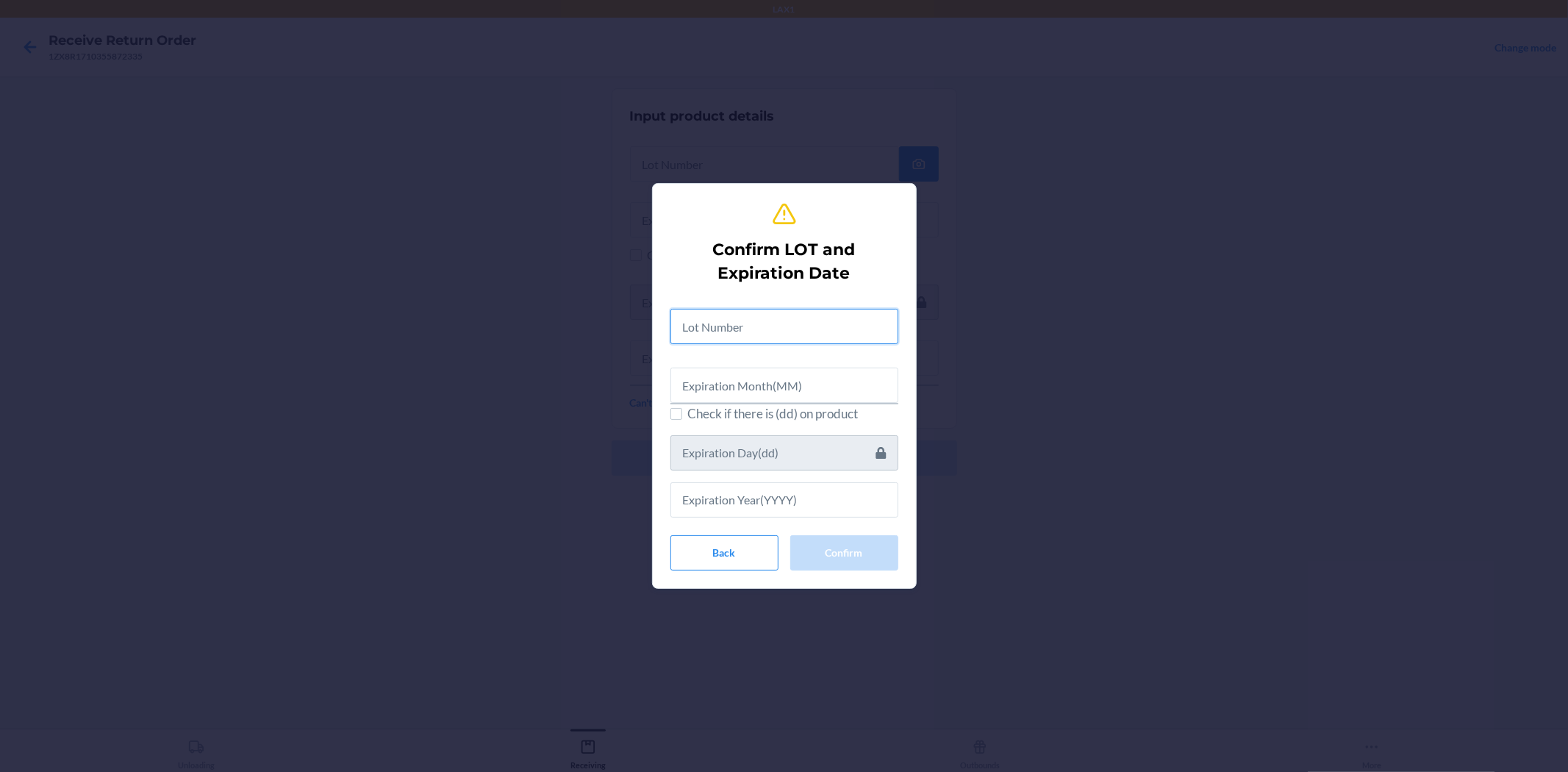
click at [782, 328] on input "text" at bounding box center [784, 327] width 228 height 36
type input "19767"
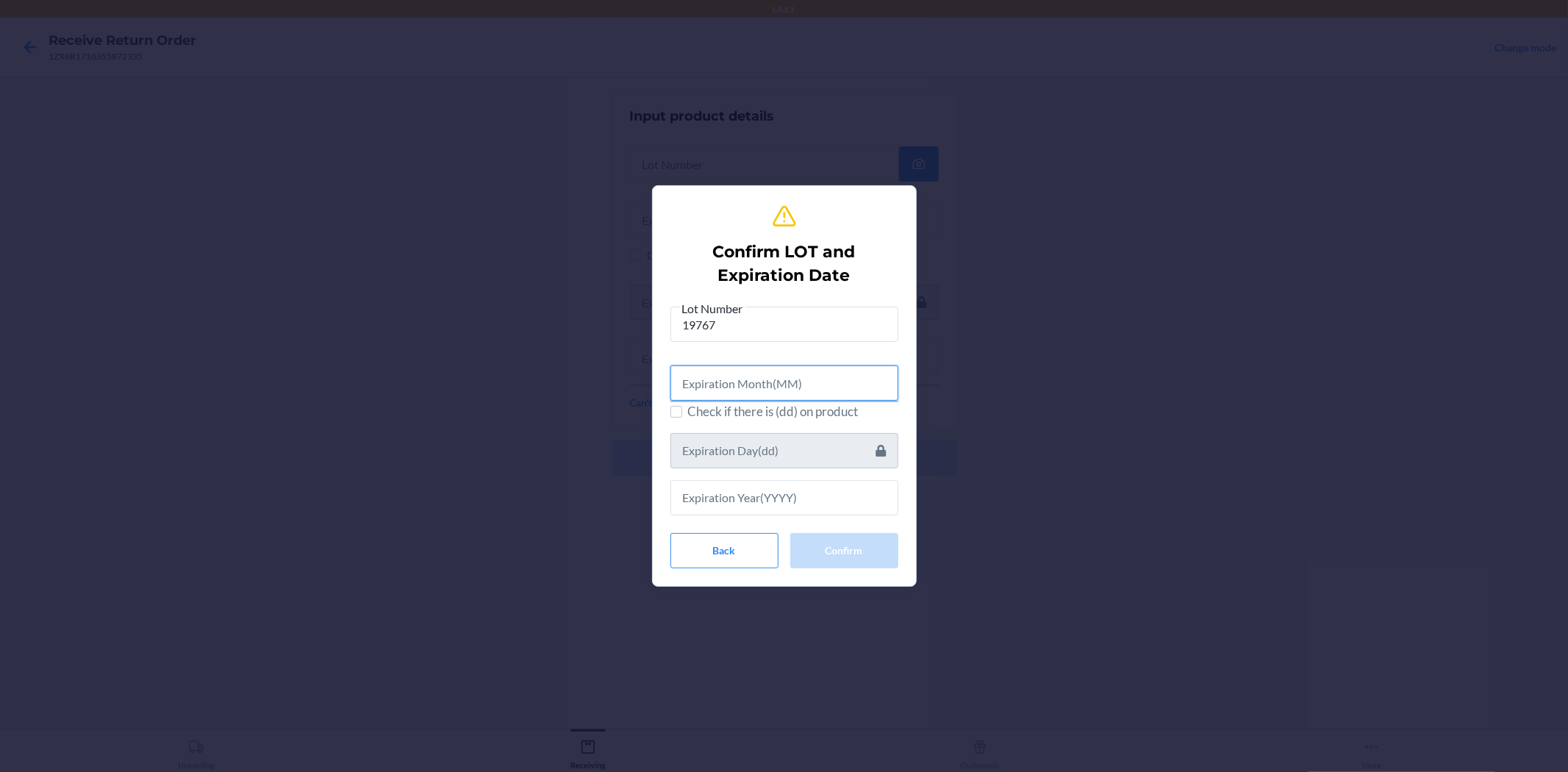
click at [782, 391] on input "text" at bounding box center [784, 384] width 228 height 36
type input "06"
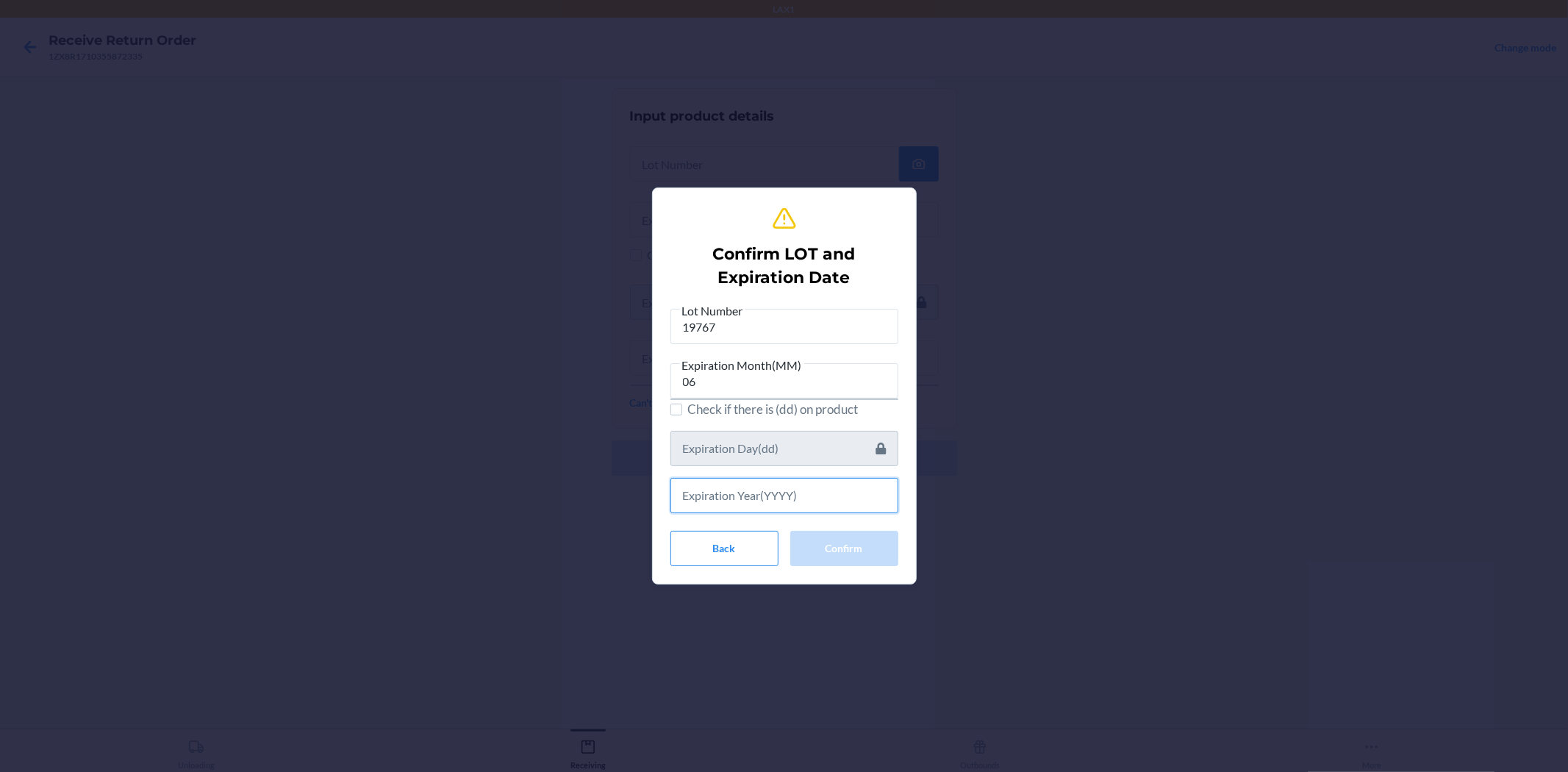
click at [782, 478] on input "text" at bounding box center [784, 495] width 228 height 36
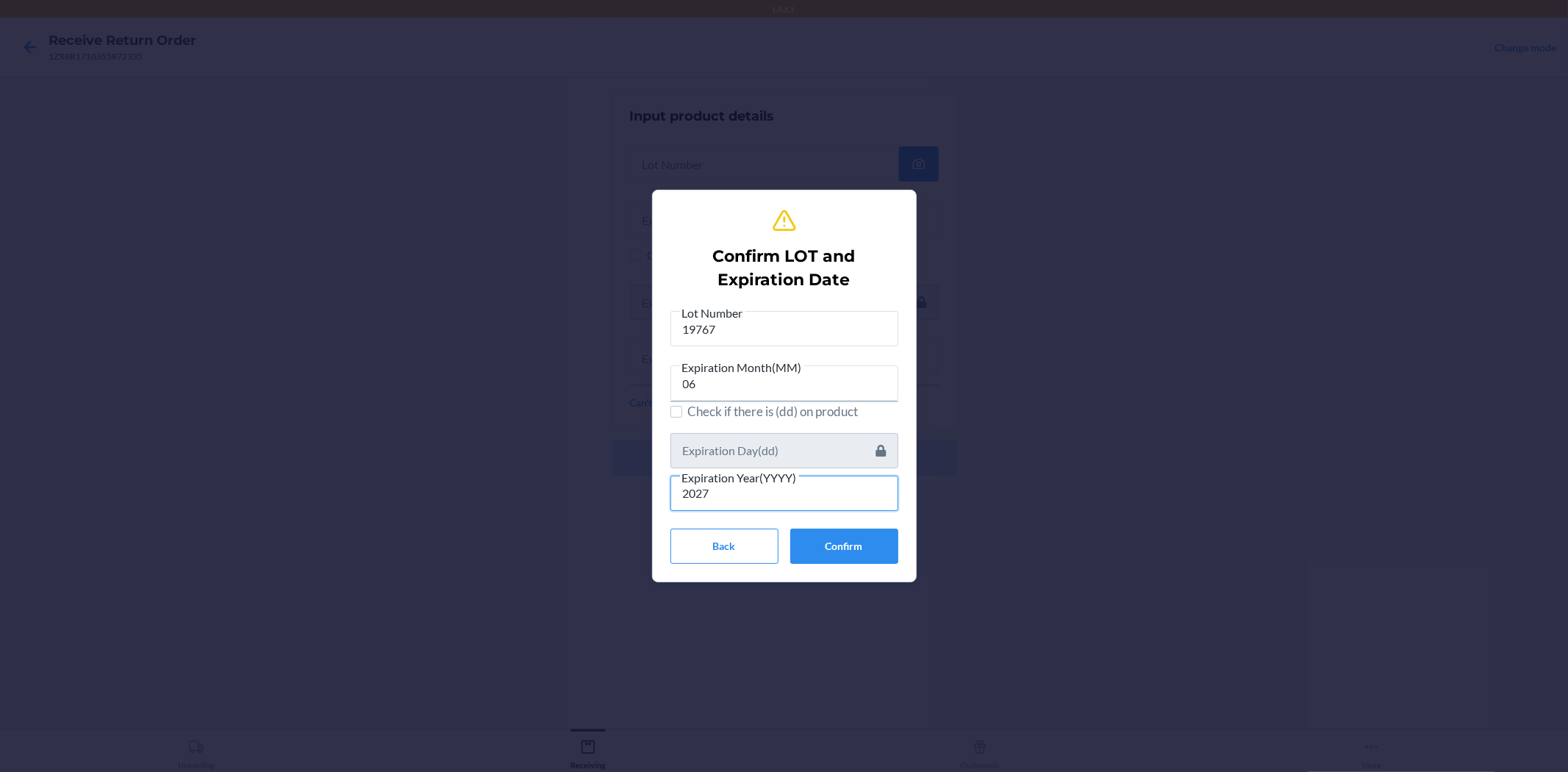
type input "2027"
drag, startPoint x: 869, startPoint y: 570, endPoint x: 870, endPoint y: 537, distance: 33.0
click at [782, 557] on button "Confirm" at bounding box center [844, 547] width 108 height 36
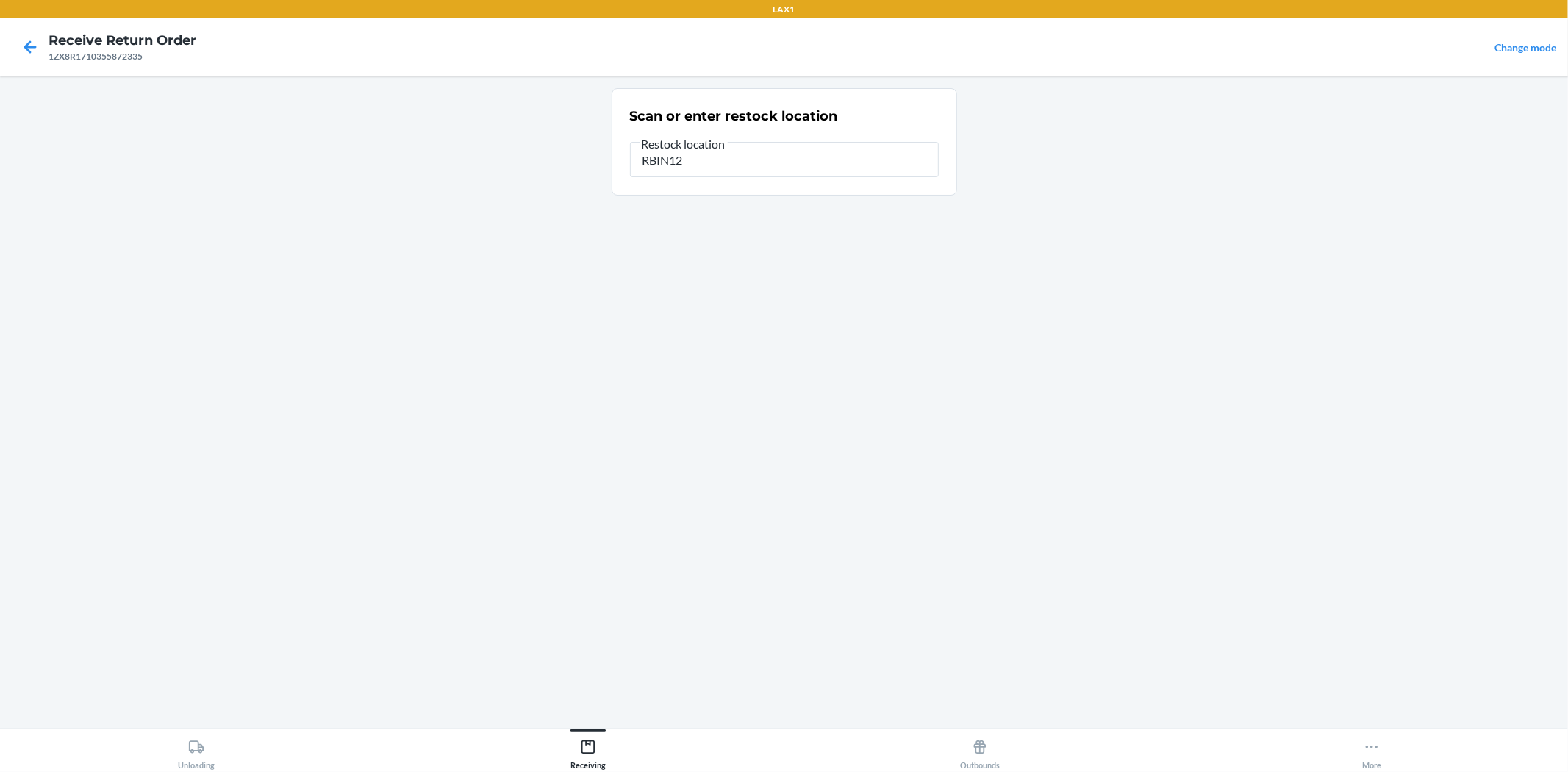
type input "RBIN121"
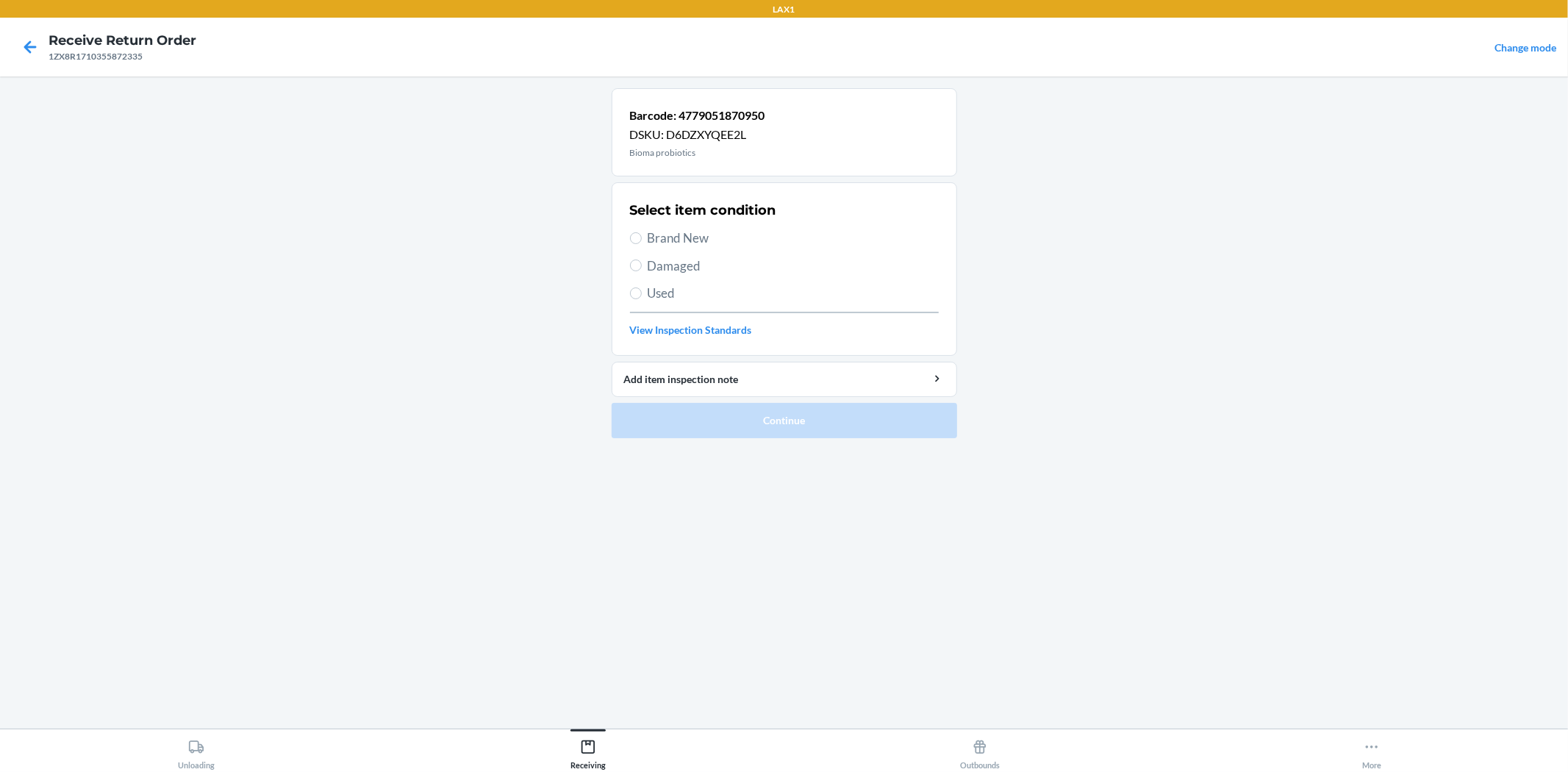
click at [678, 226] on div "Select item condition Brand New Damaged Used View Inspection Standards" at bounding box center [784, 268] width 309 height 145
click at [682, 232] on span "Brand New" at bounding box center [793, 238] width 291 height 19
click at [642, 232] on input "Brand New" at bounding box center [636, 238] width 12 height 12
radio input "true"
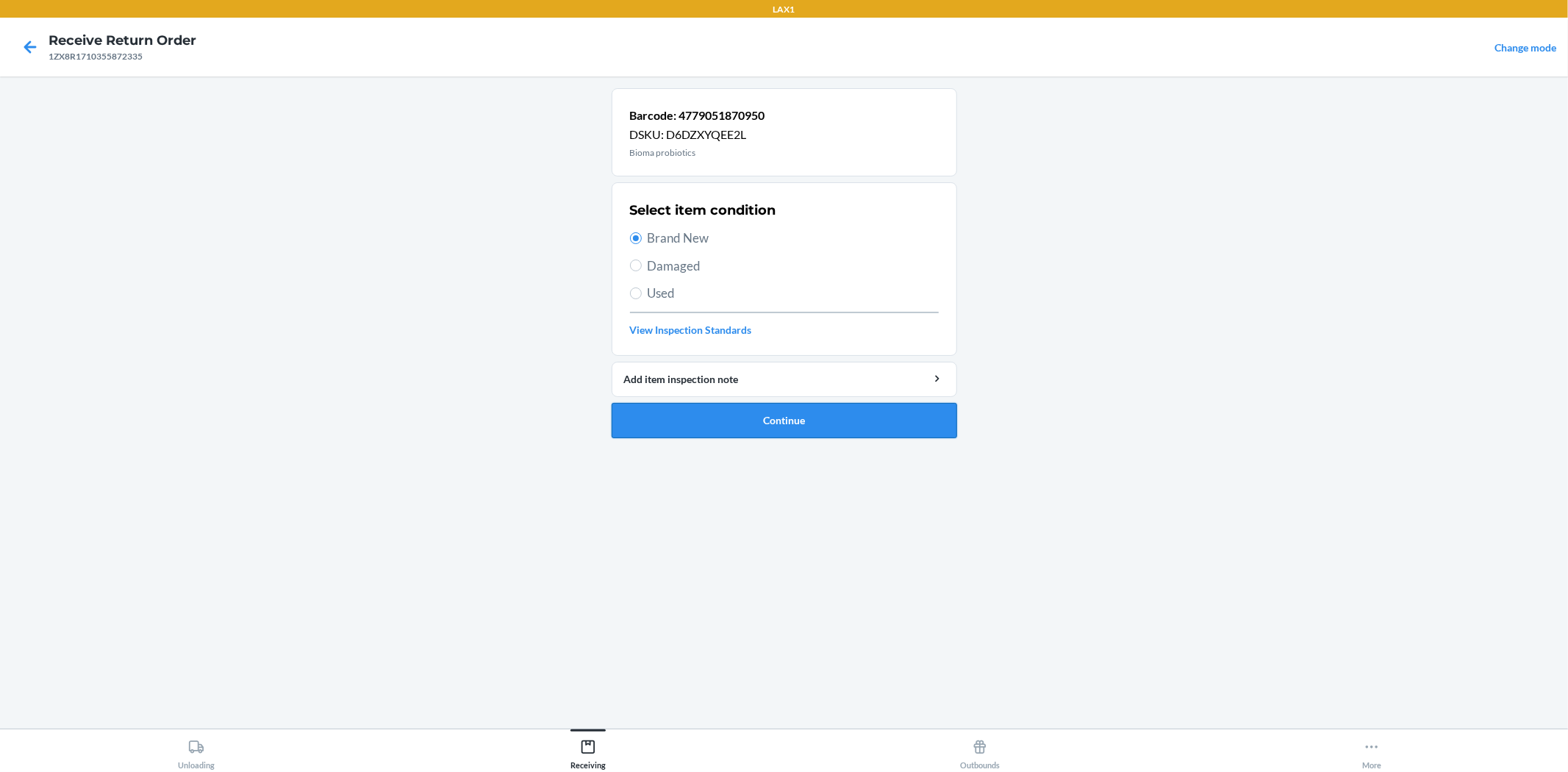
click at [758, 413] on button "Continue" at bounding box center [784, 421] width 346 height 36
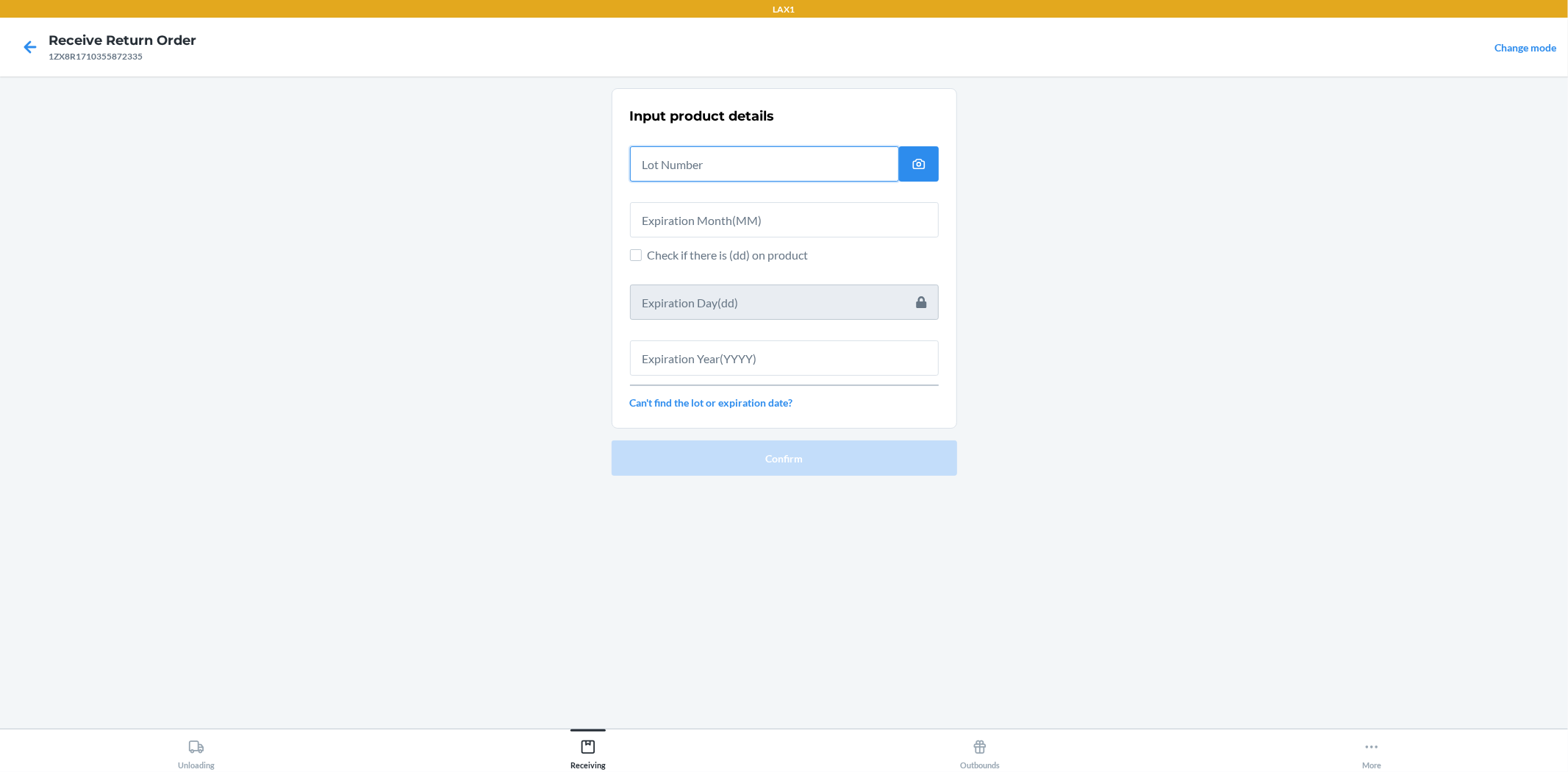
click at [769, 155] on input "text" at bounding box center [765, 164] width 269 height 36
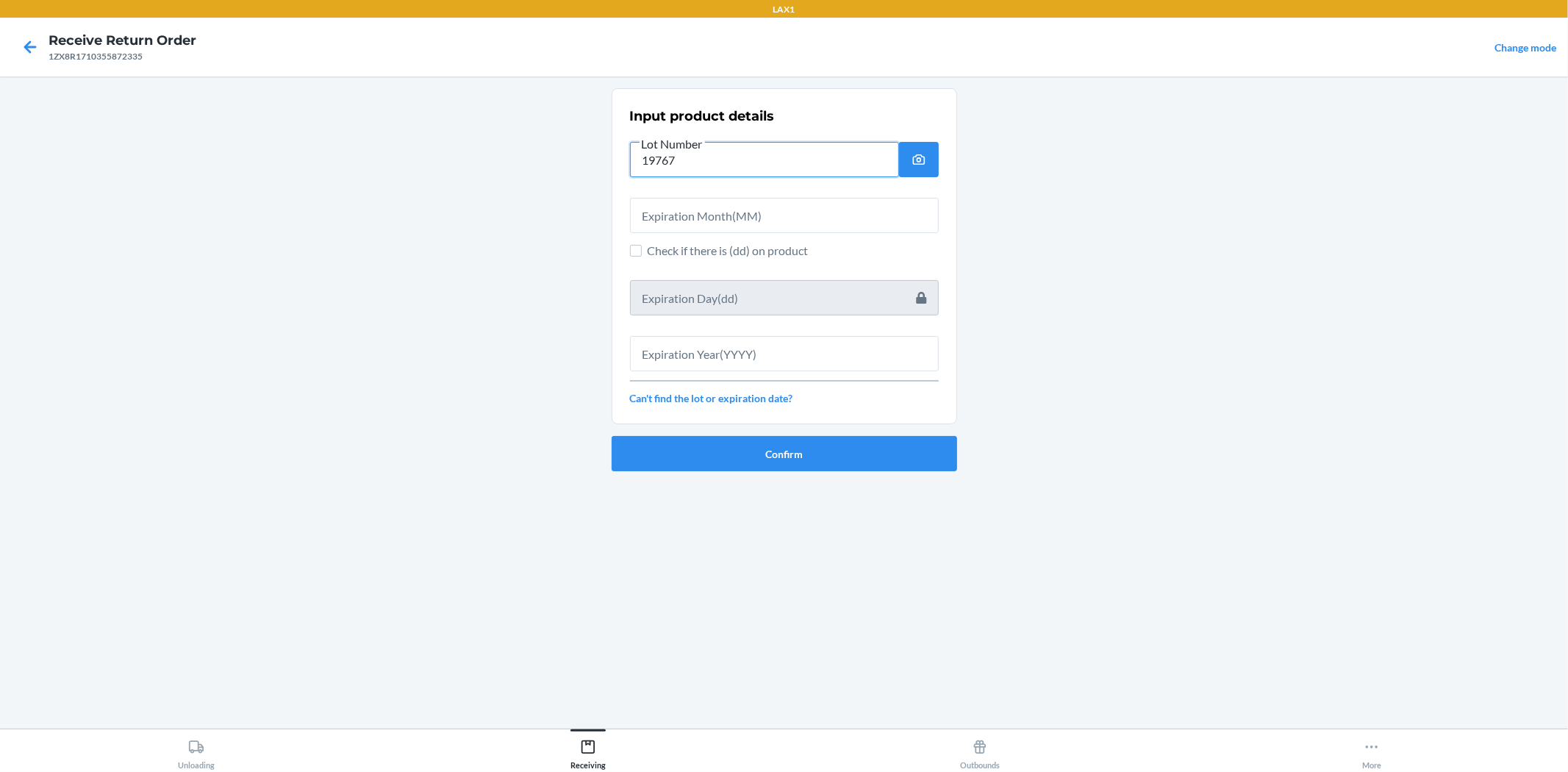
type input "19767"
click at [753, 217] on input "text" at bounding box center [784, 216] width 309 height 36
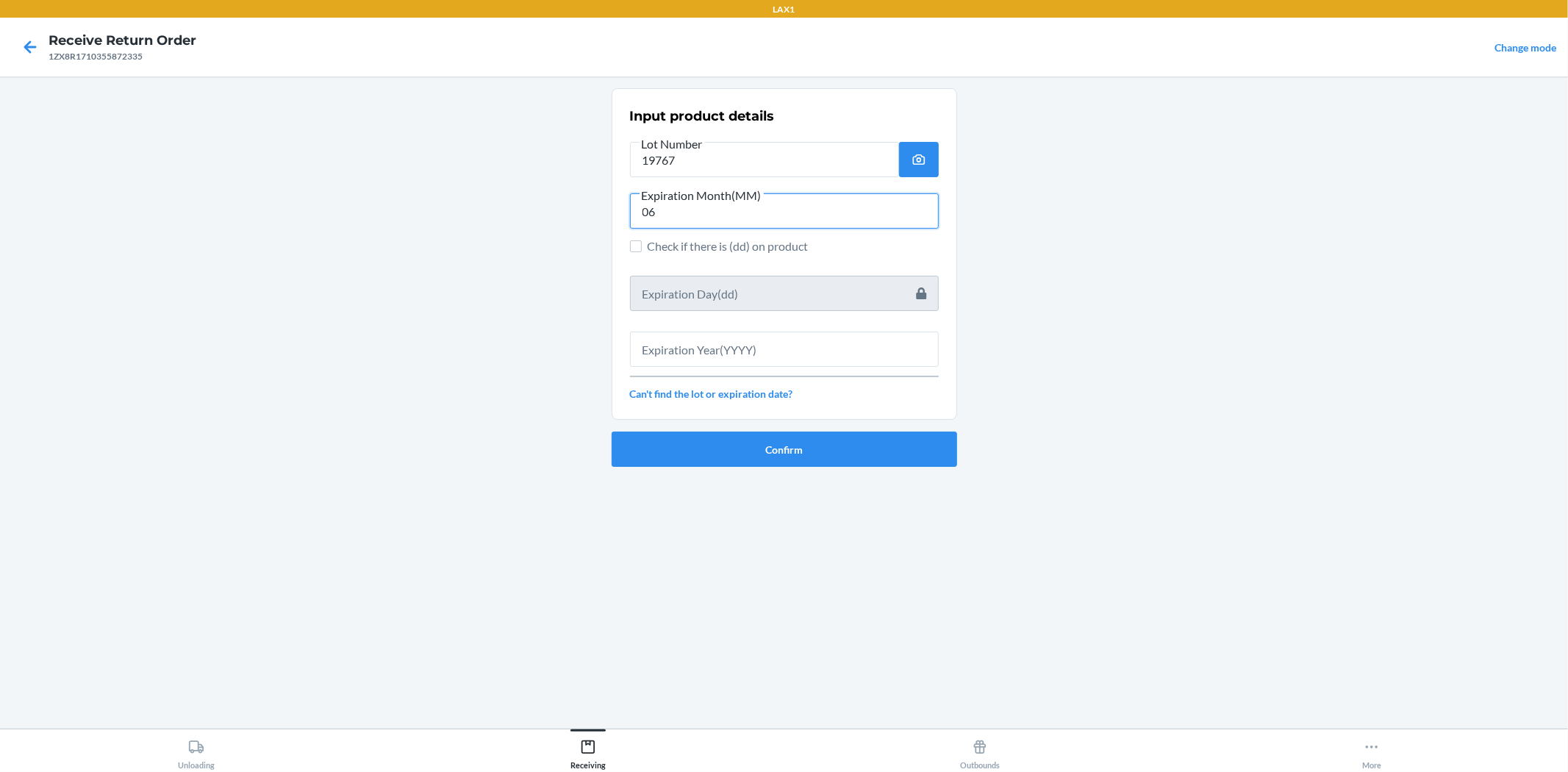
type input "06"
click at [782, 340] on input "text" at bounding box center [784, 350] width 309 height 36
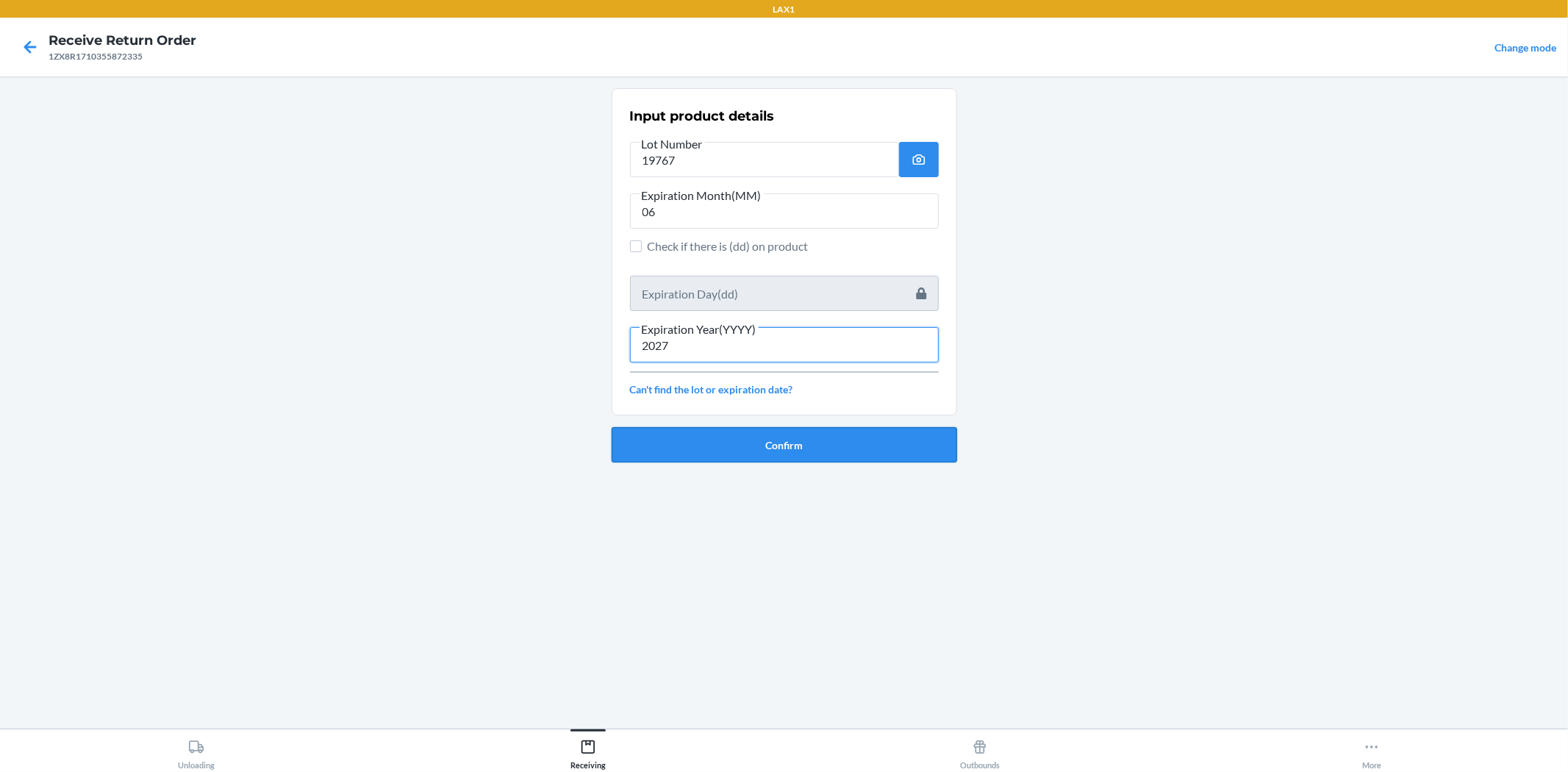
type input "2027"
click at [782, 443] on button "Confirm" at bounding box center [784, 445] width 346 height 36
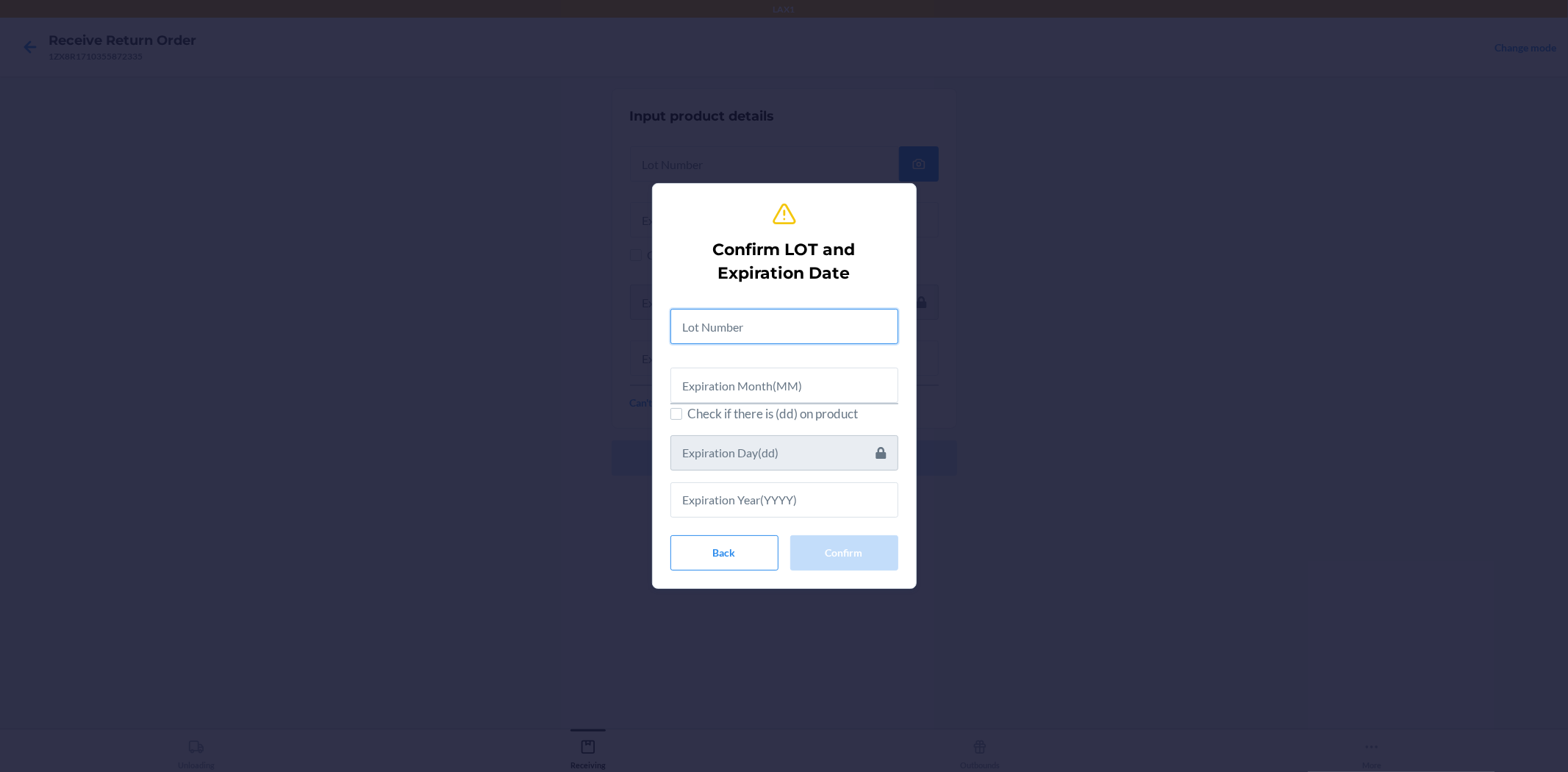
click at [782, 334] on input "text" at bounding box center [784, 327] width 228 height 36
type input "19767"
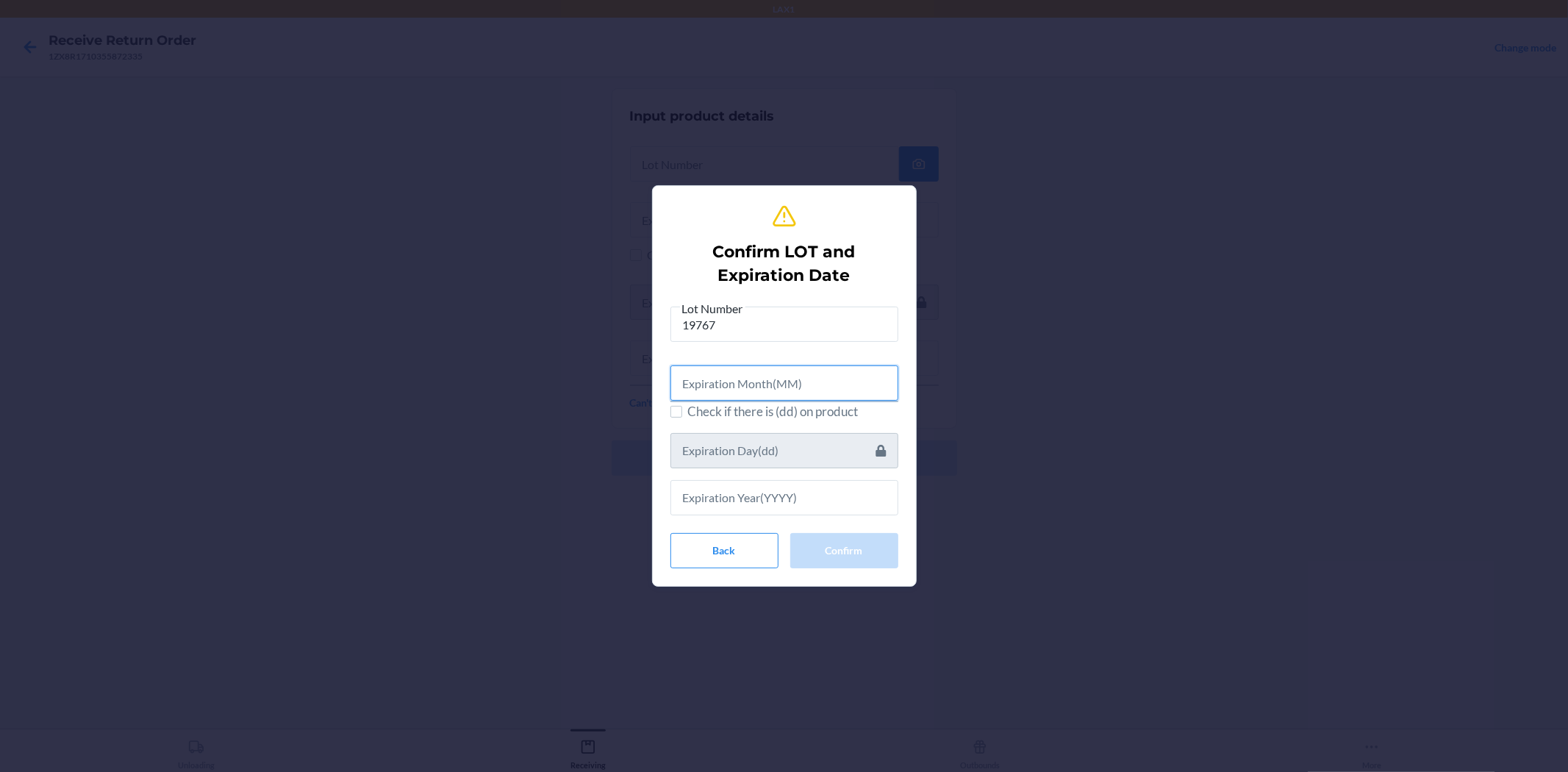
drag, startPoint x: 825, startPoint y: 377, endPoint x: 601, endPoint y: 2, distance: 436.8
click at [782, 326] on div "Lot Number 19767 Check if there is (dd) on product" at bounding box center [784, 407] width 228 height 217
type input "06"
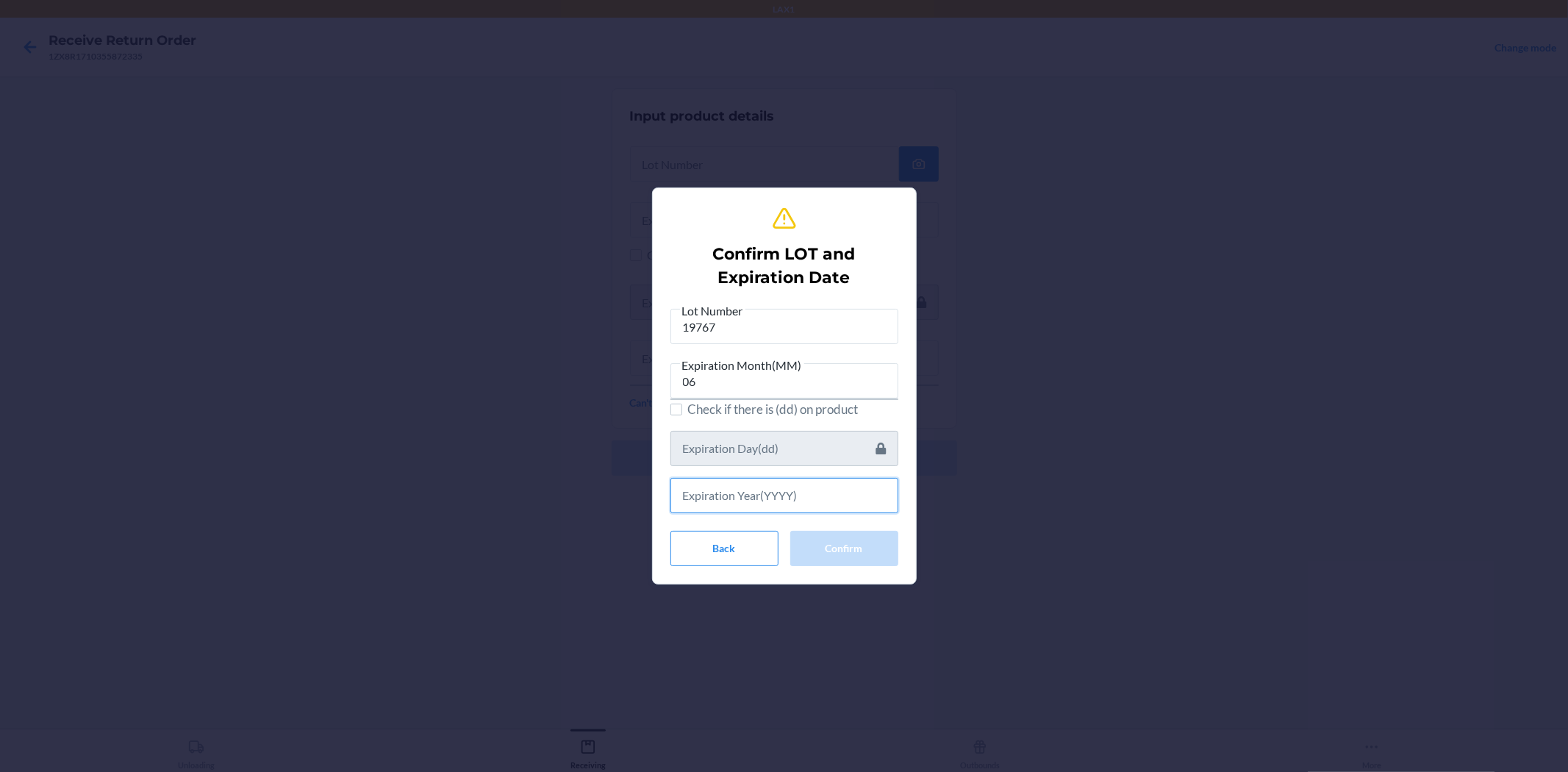
click at [782, 500] on input "text" at bounding box center [784, 495] width 228 height 36
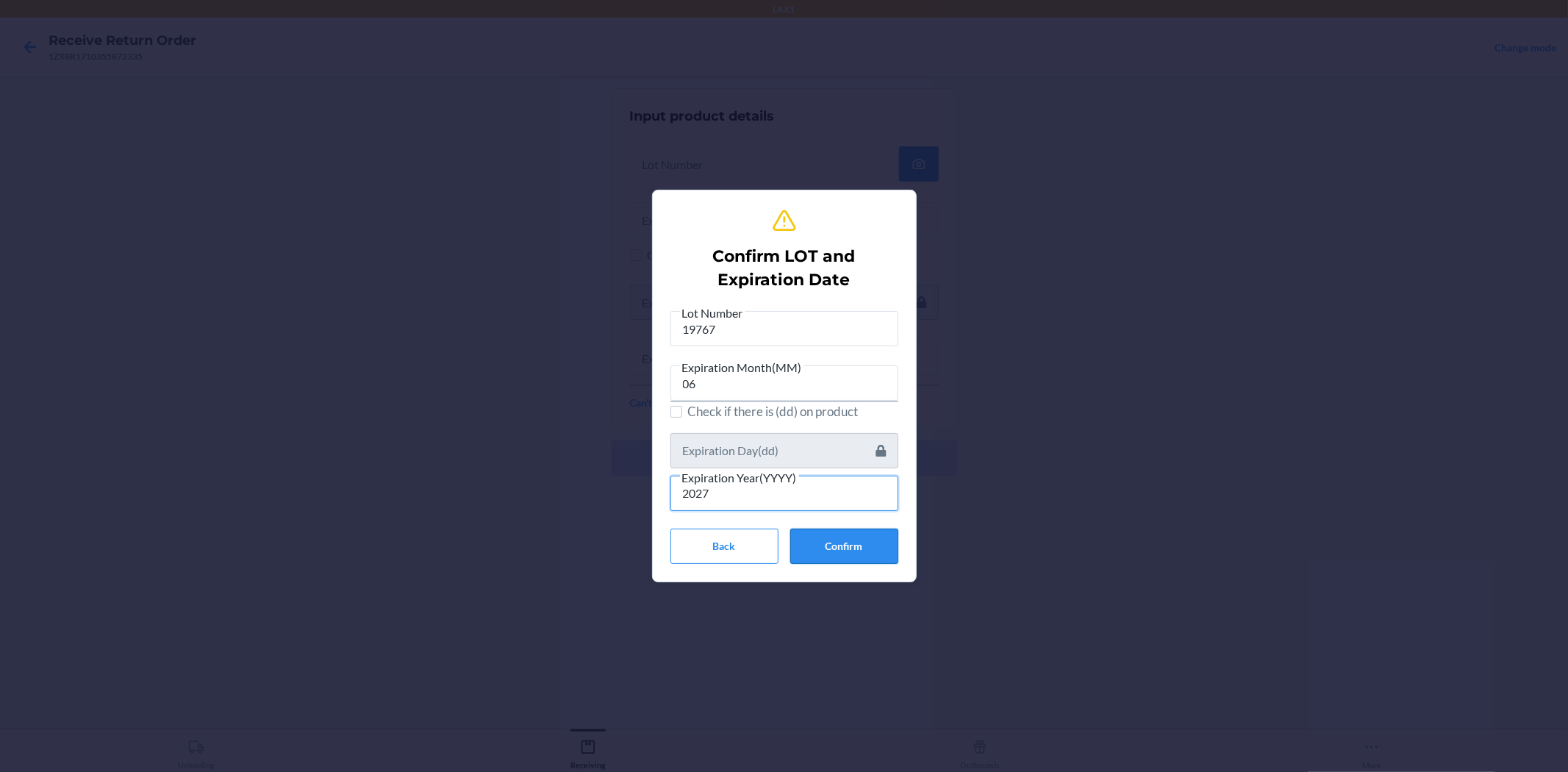
type input "2027"
click at [782, 542] on button "Confirm" at bounding box center [844, 547] width 108 height 36
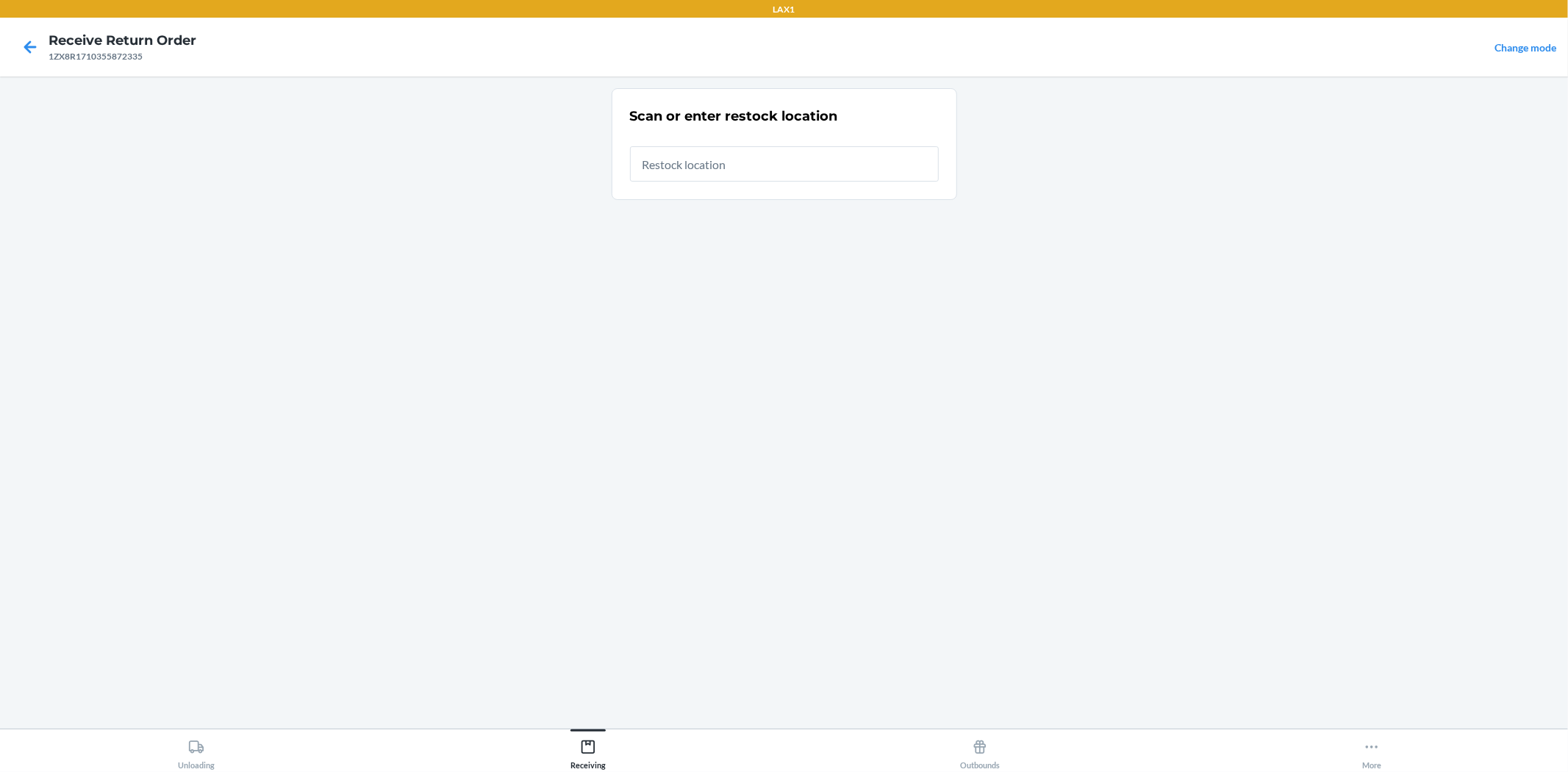
click at [768, 157] on input "text" at bounding box center [784, 164] width 309 height 36
type input "RBIN121"
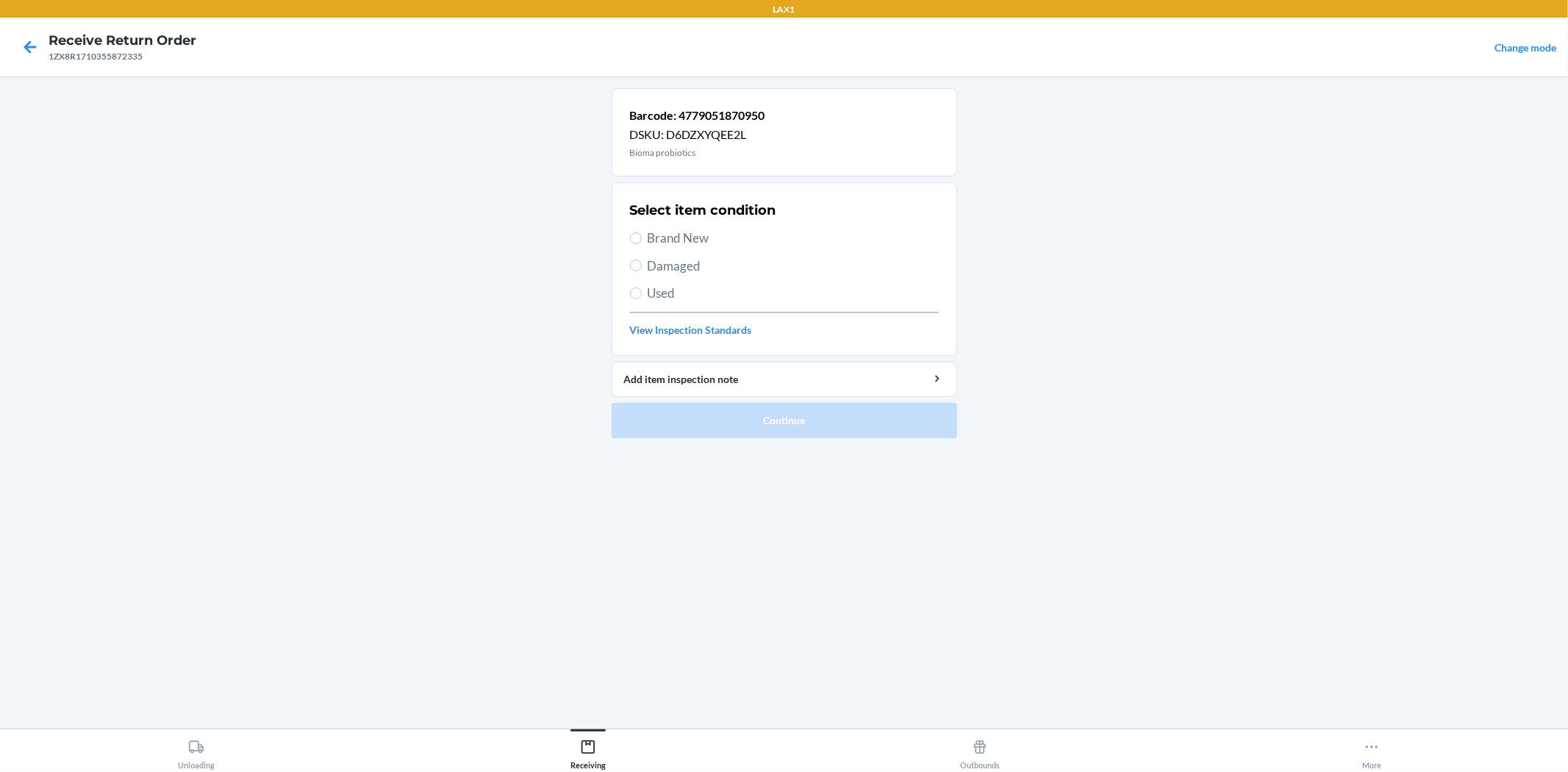
click at [665, 243] on span "Brand New" at bounding box center [793, 238] width 291 height 19
click at [642, 243] on input "Brand New" at bounding box center [636, 238] width 12 height 12
radio input "true"
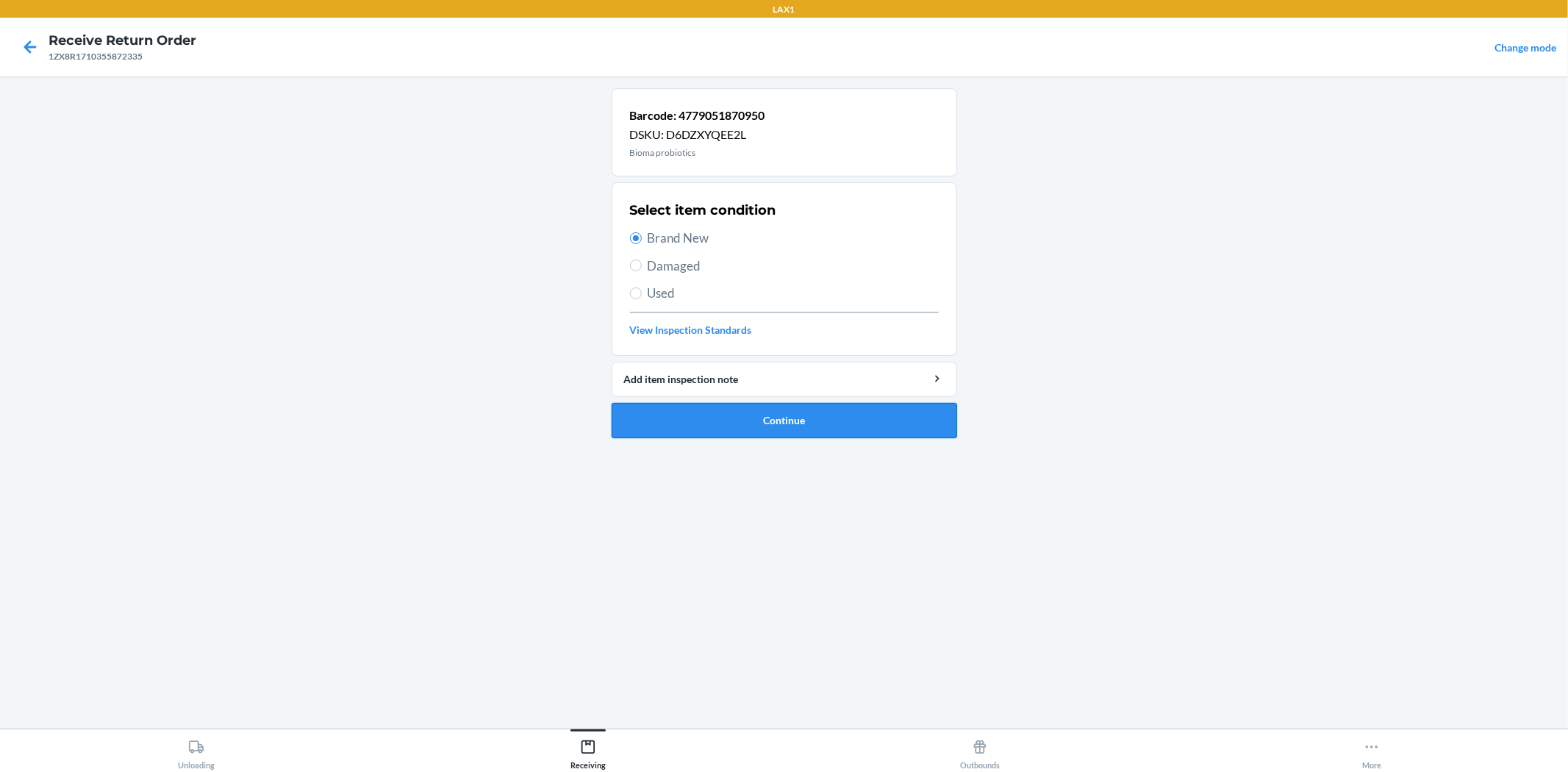
click at [724, 420] on button "Continue" at bounding box center [784, 421] width 346 height 36
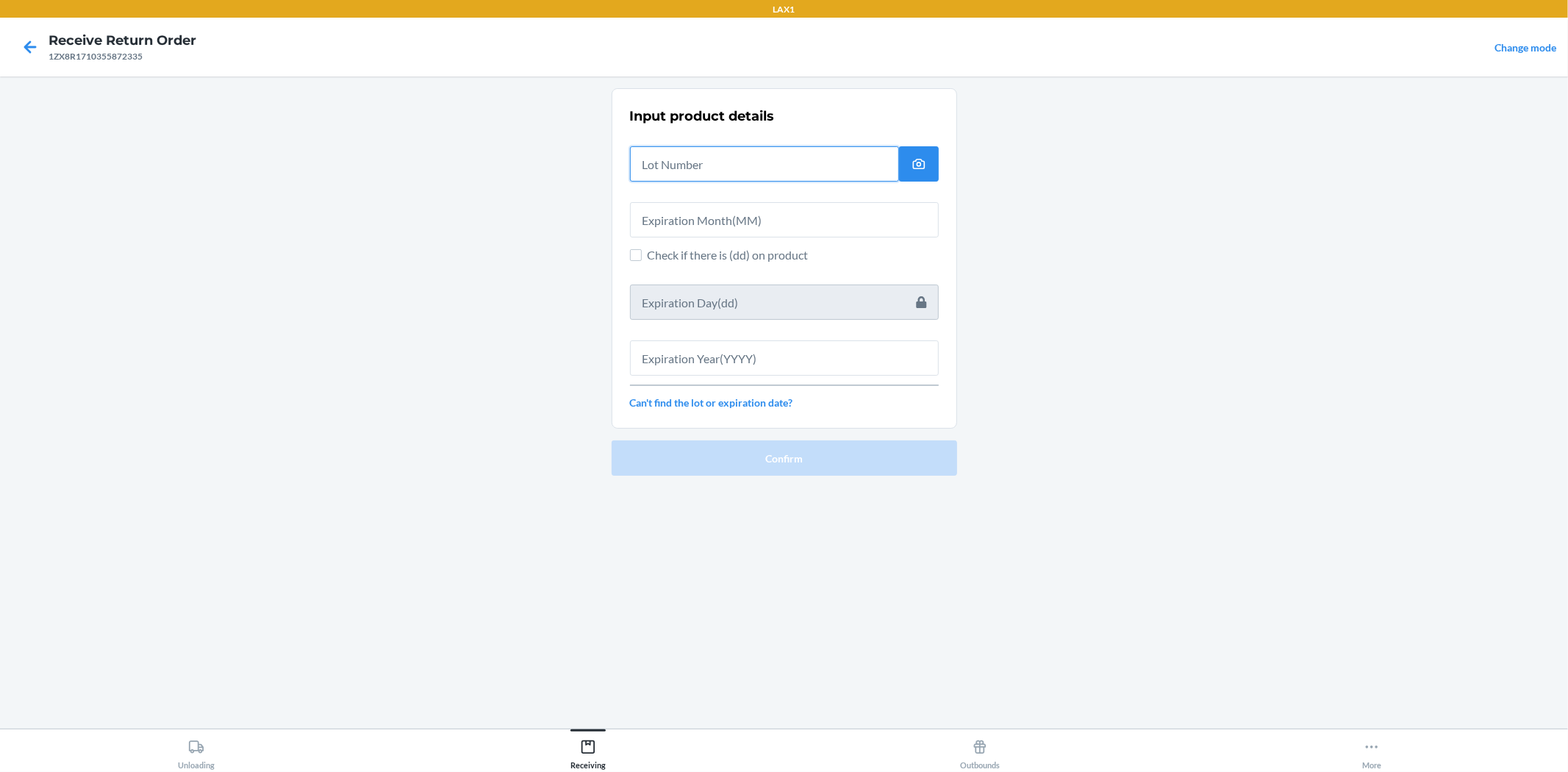
click at [730, 163] on input "text" at bounding box center [765, 164] width 269 height 36
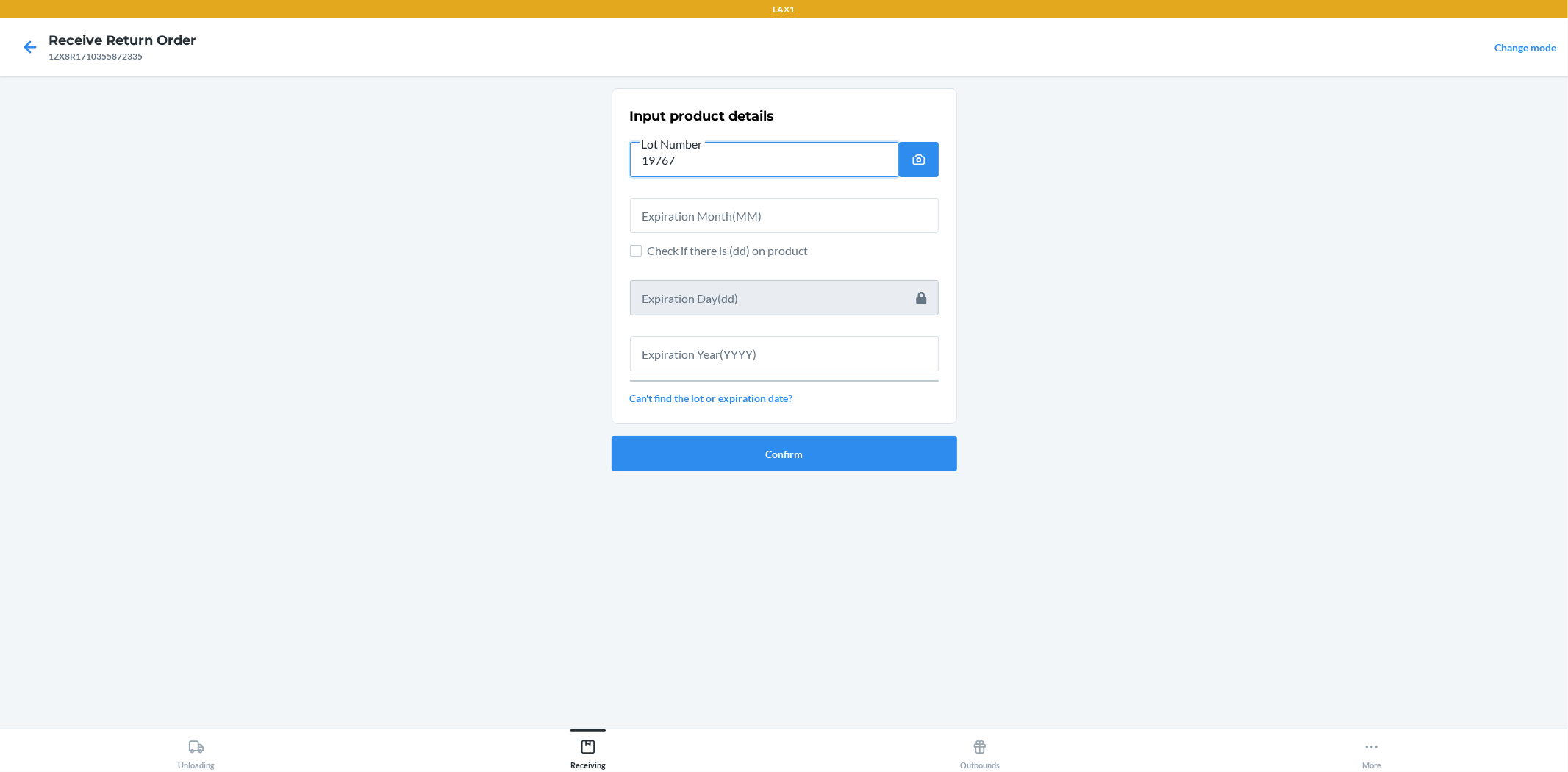
type input "19767"
click at [766, 204] on input "text" at bounding box center [784, 216] width 309 height 36
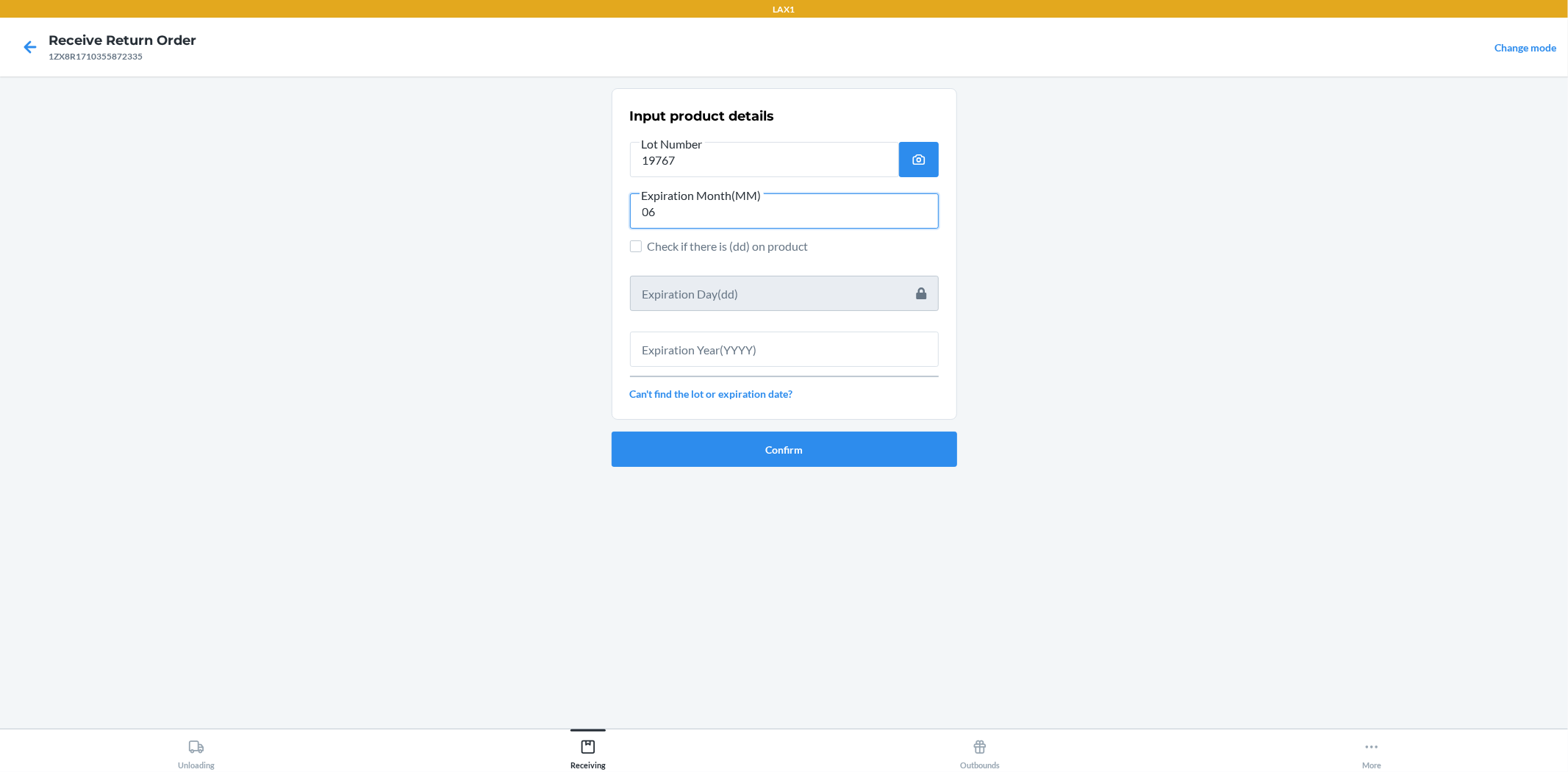
type input "06"
click at [782, 351] on input "text" at bounding box center [784, 350] width 309 height 36
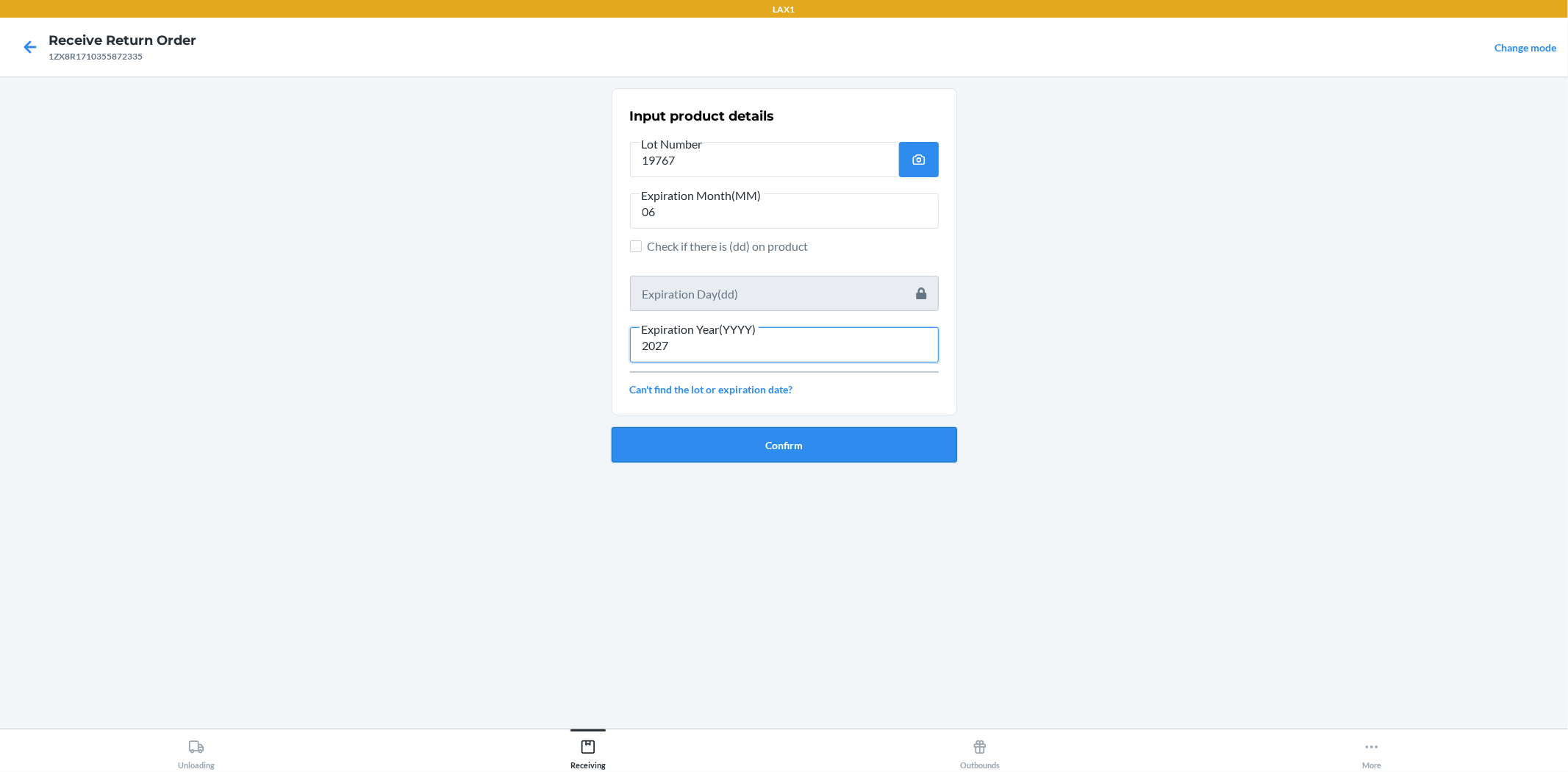
type input "2027"
click at [782, 437] on button "Confirm" at bounding box center [784, 445] width 346 height 36
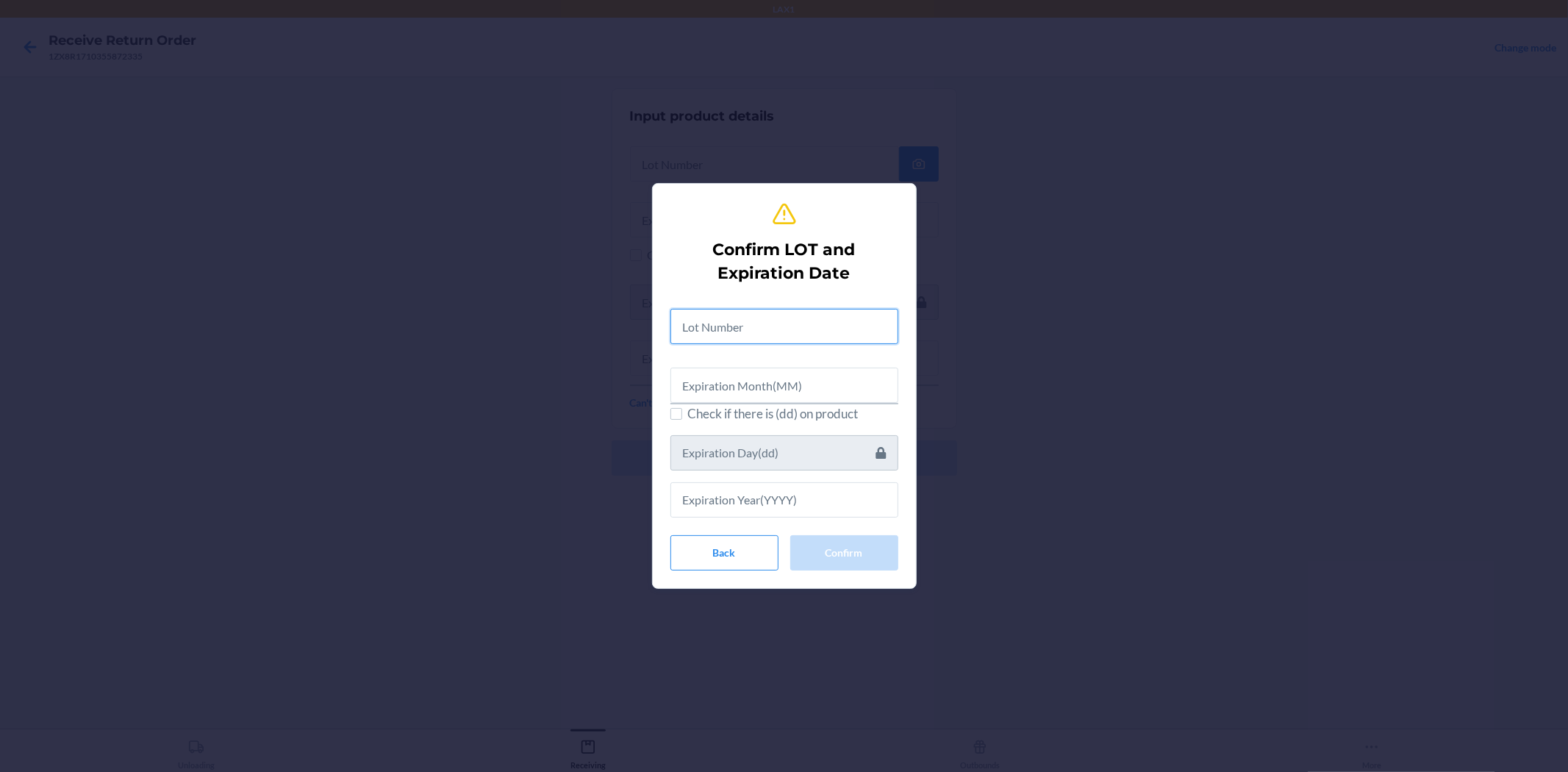
click at [758, 318] on input "text" at bounding box center [784, 327] width 228 height 36
type input "19767"
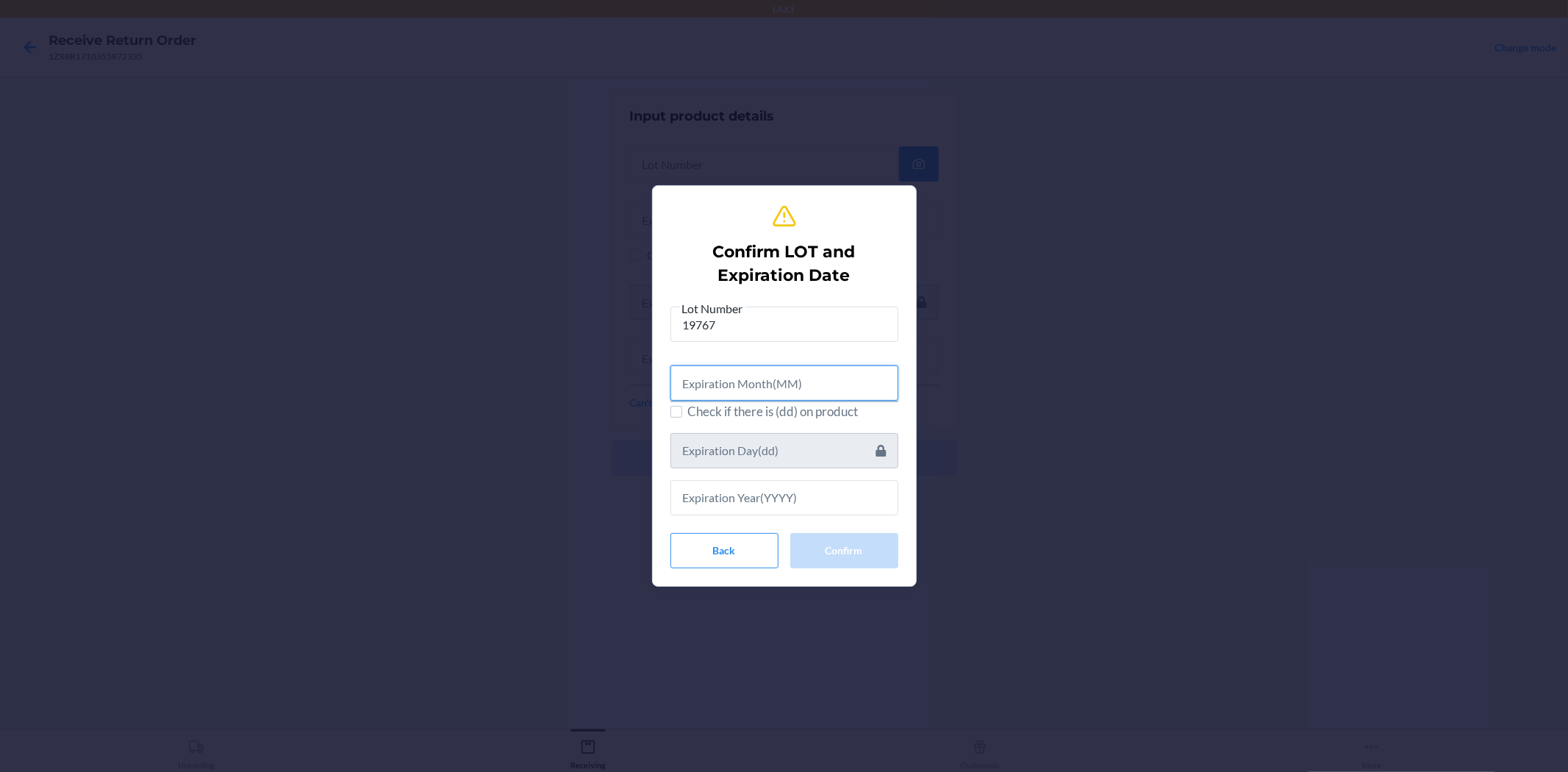
drag, startPoint x: 781, startPoint y: 375, endPoint x: 483, endPoint y: 312, distance: 304.6
click at [782, 375] on input "text" at bounding box center [784, 384] width 228 height 36
type input "06"
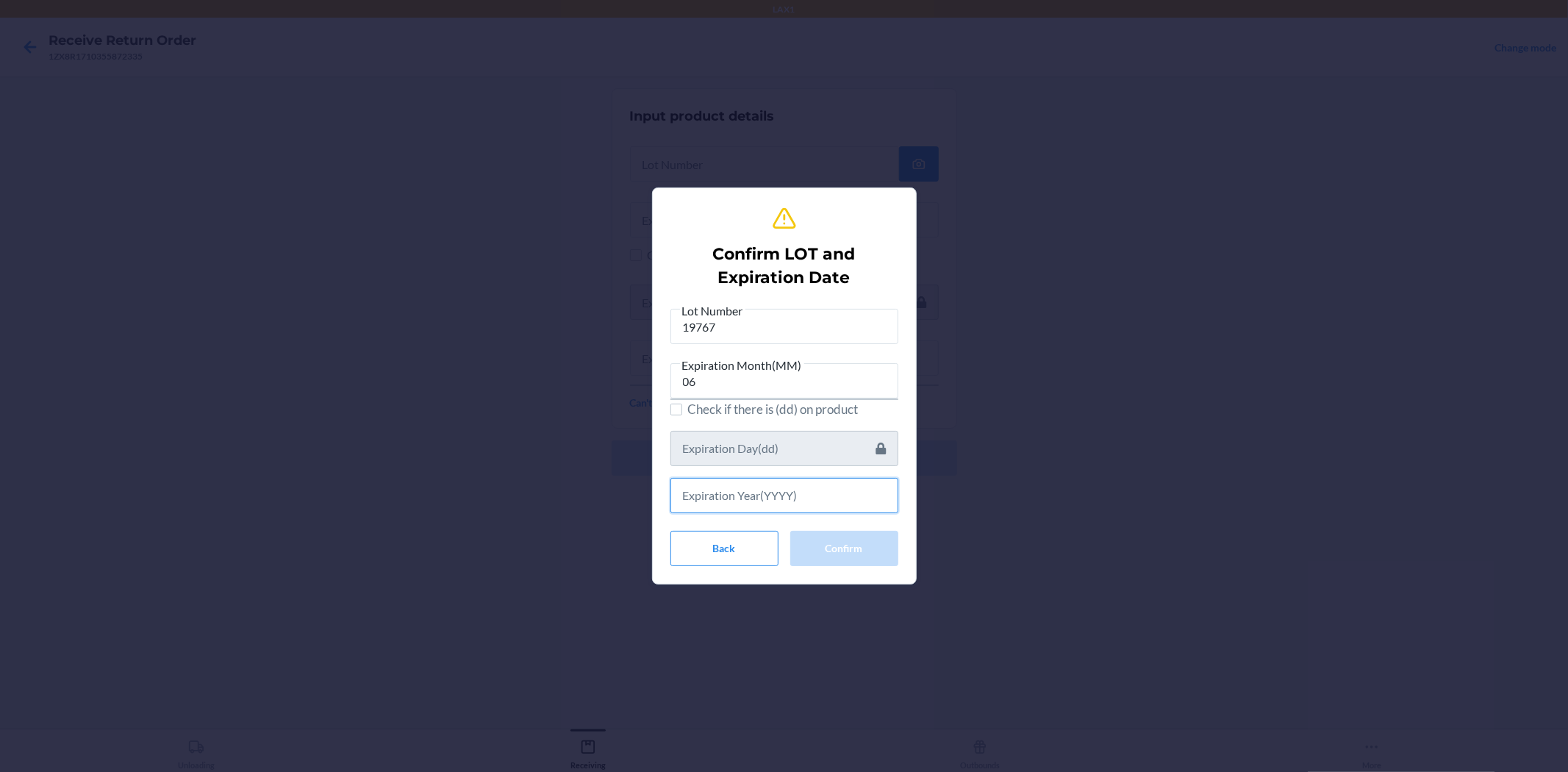
click at [767, 490] on input "text" at bounding box center [784, 495] width 228 height 36
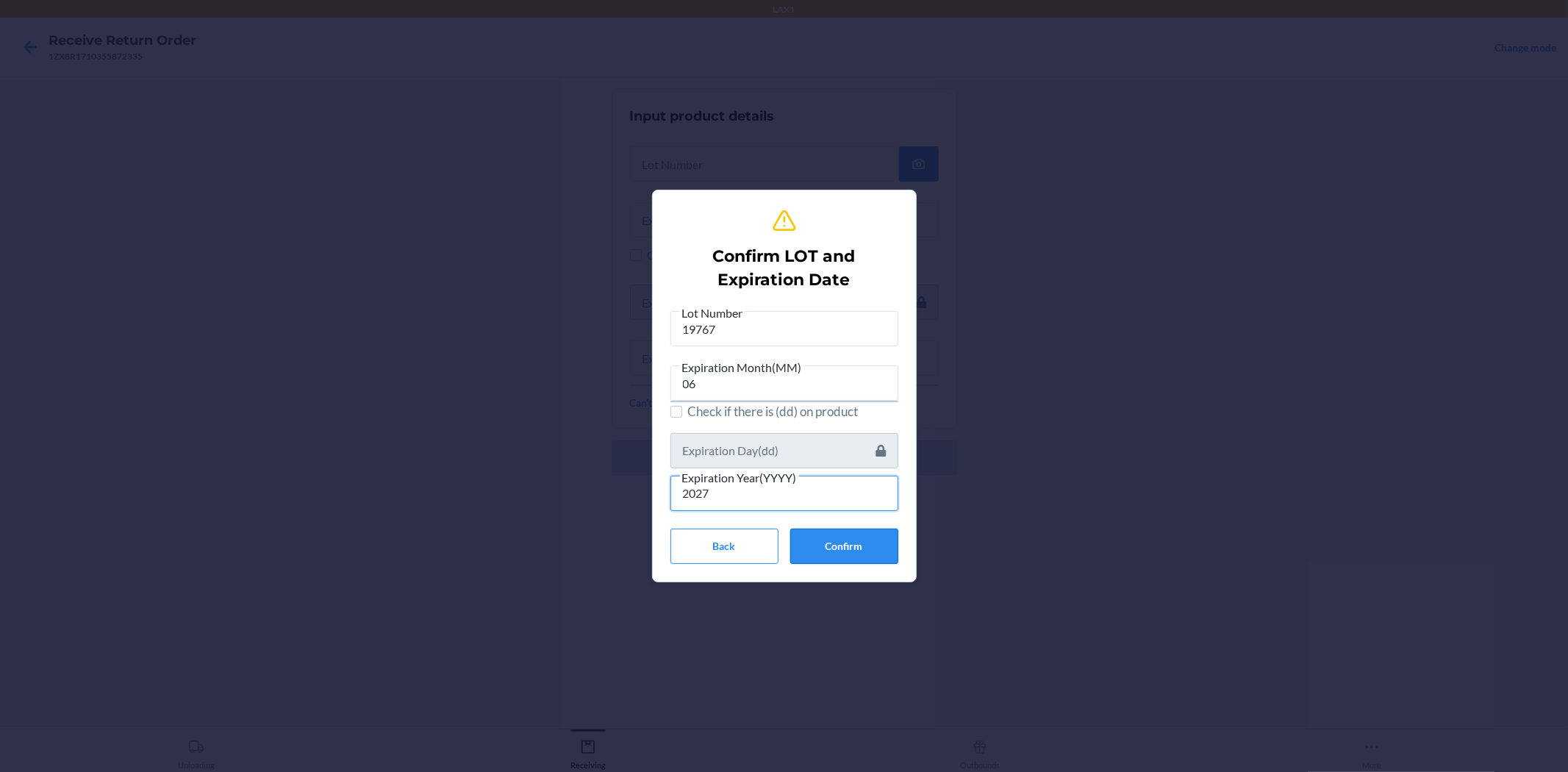
type input "2027"
click at [782, 540] on button "Confirm" at bounding box center [844, 547] width 108 height 36
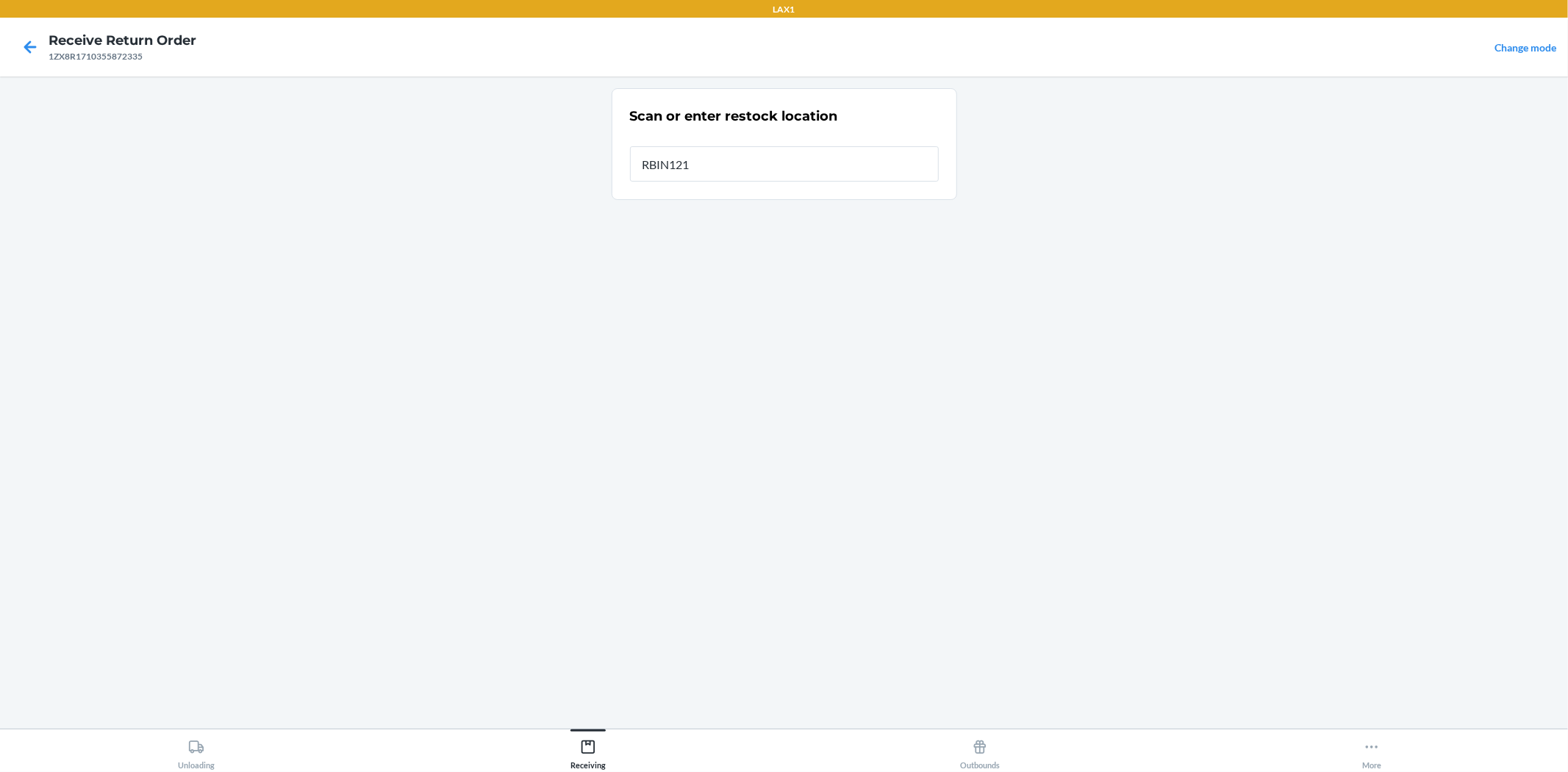
type input "RBIN121"
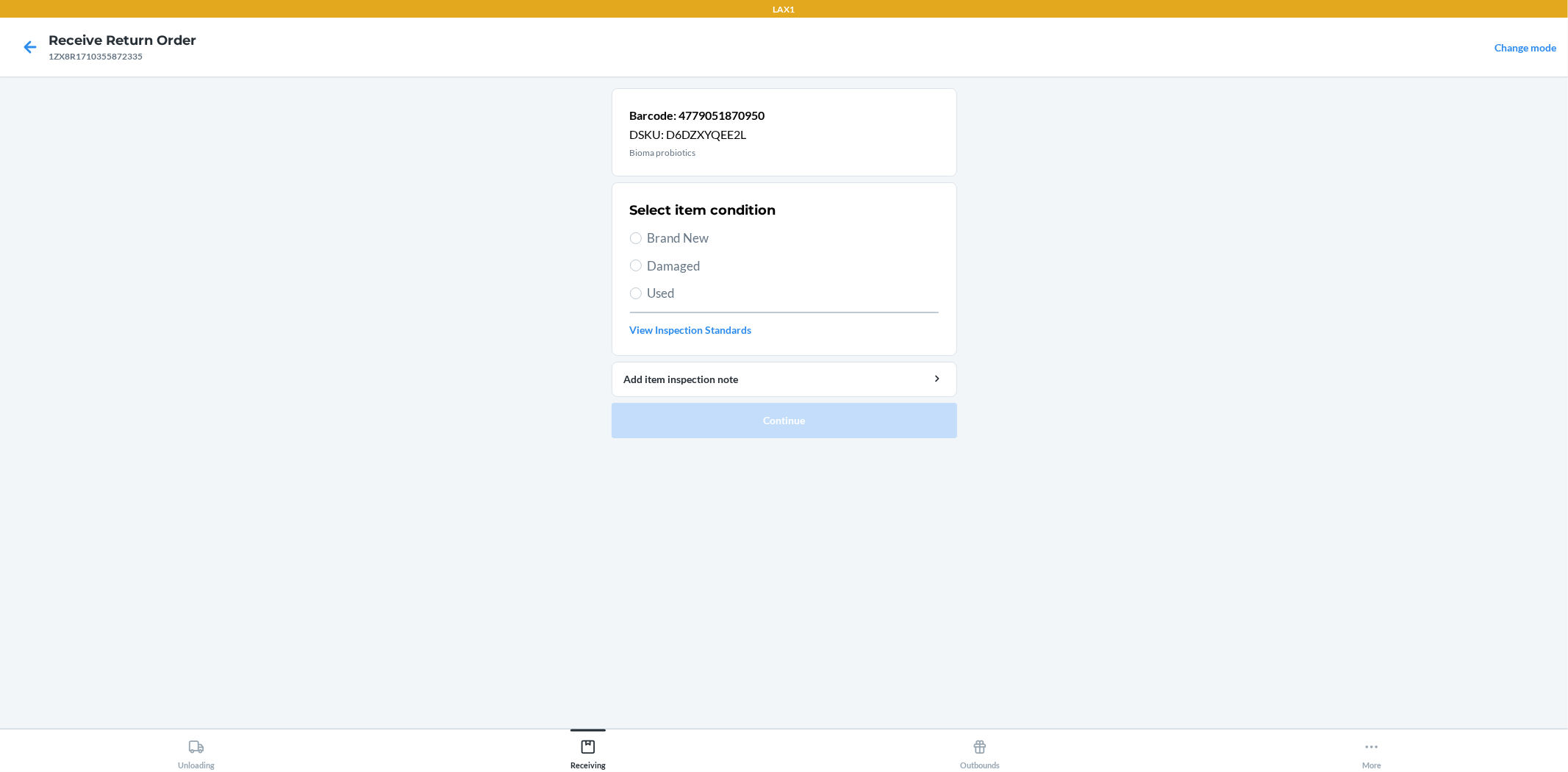
click at [656, 243] on span "Brand New" at bounding box center [793, 238] width 291 height 19
click at [642, 243] on input "Brand New" at bounding box center [636, 238] width 12 height 12
radio input "true"
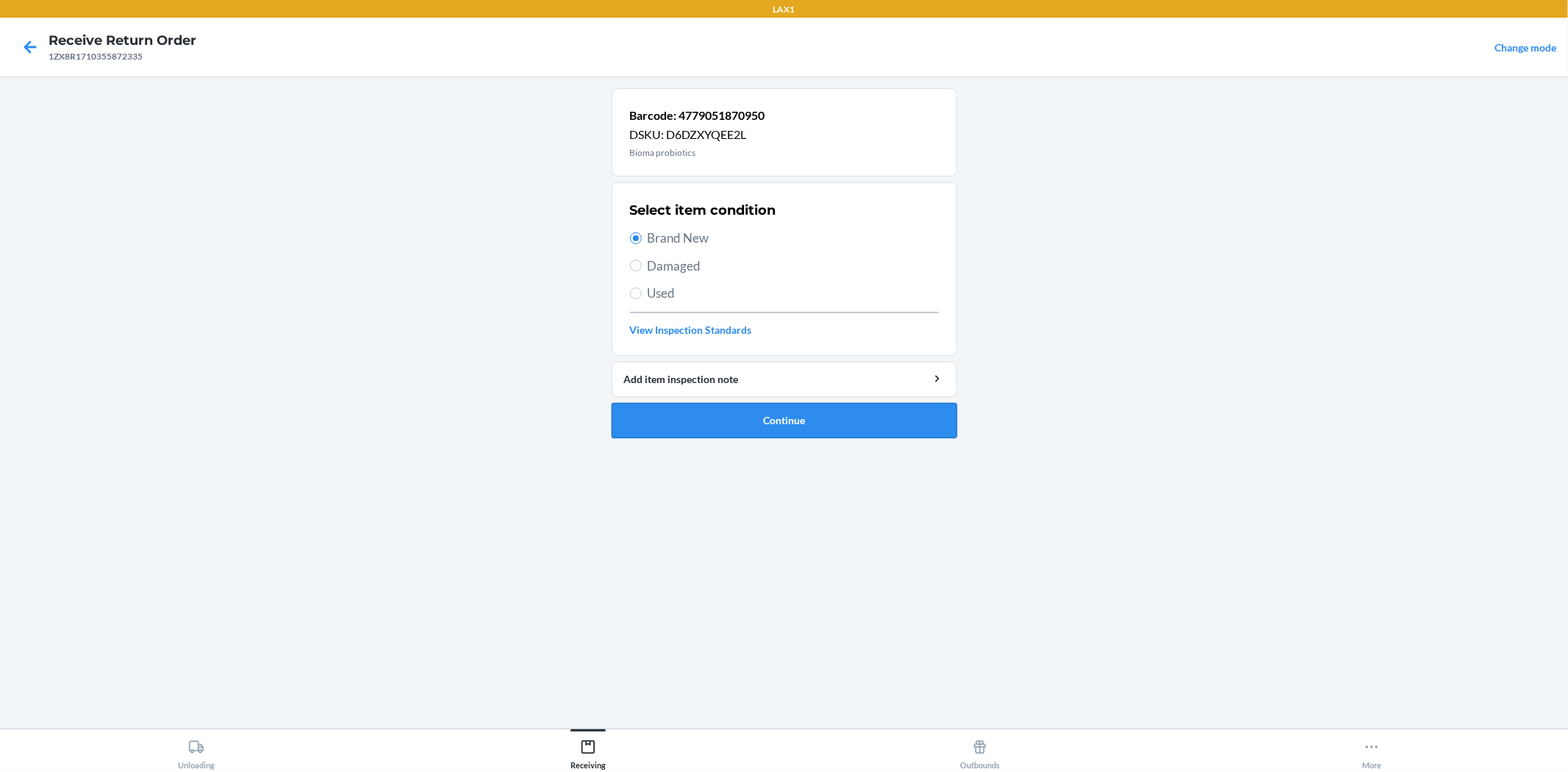
click at [781, 422] on button "Continue" at bounding box center [784, 421] width 346 height 36
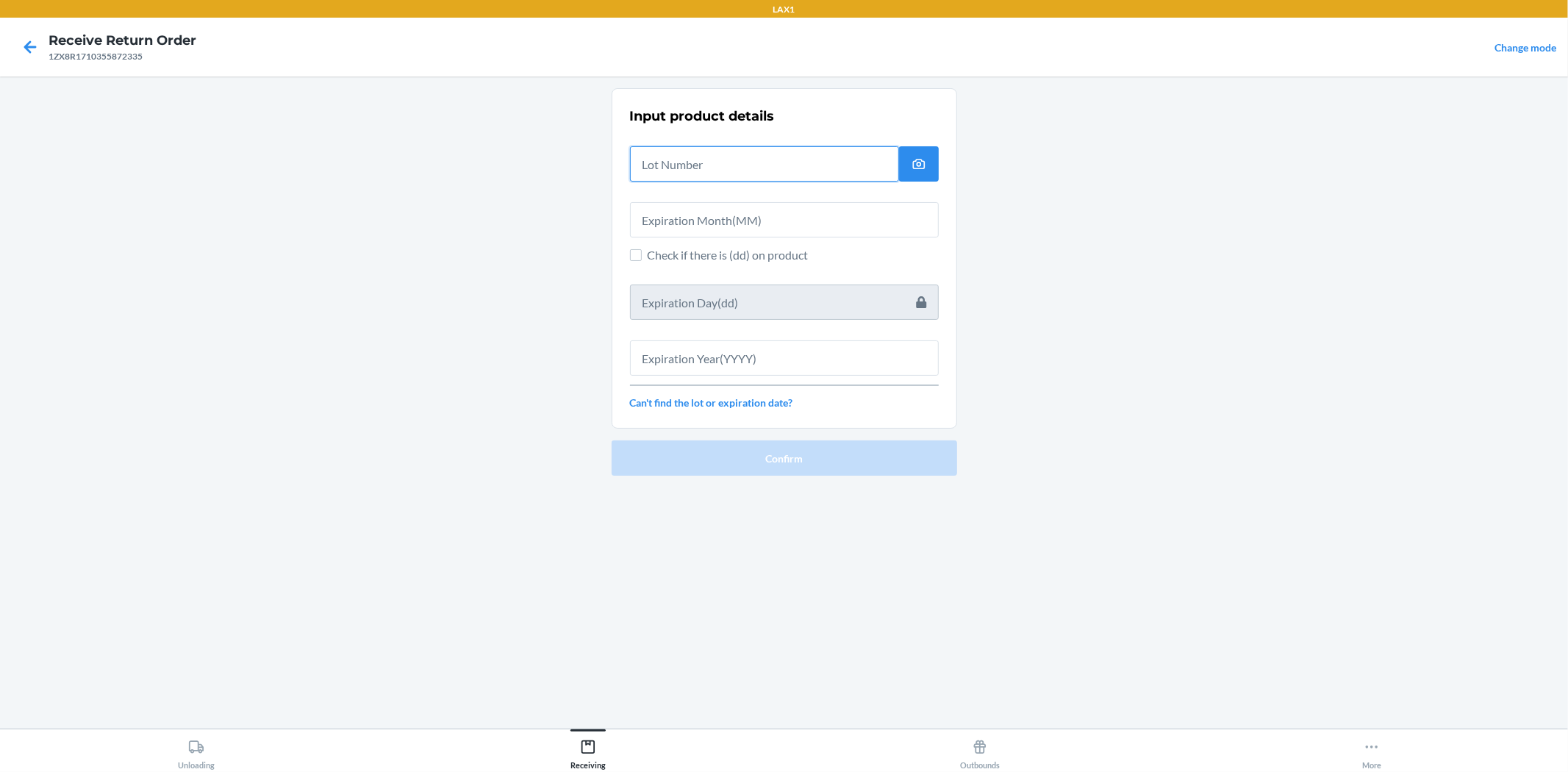
click at [776, 164] on input "text" at bounding box center [765, 164] width 269 height 36
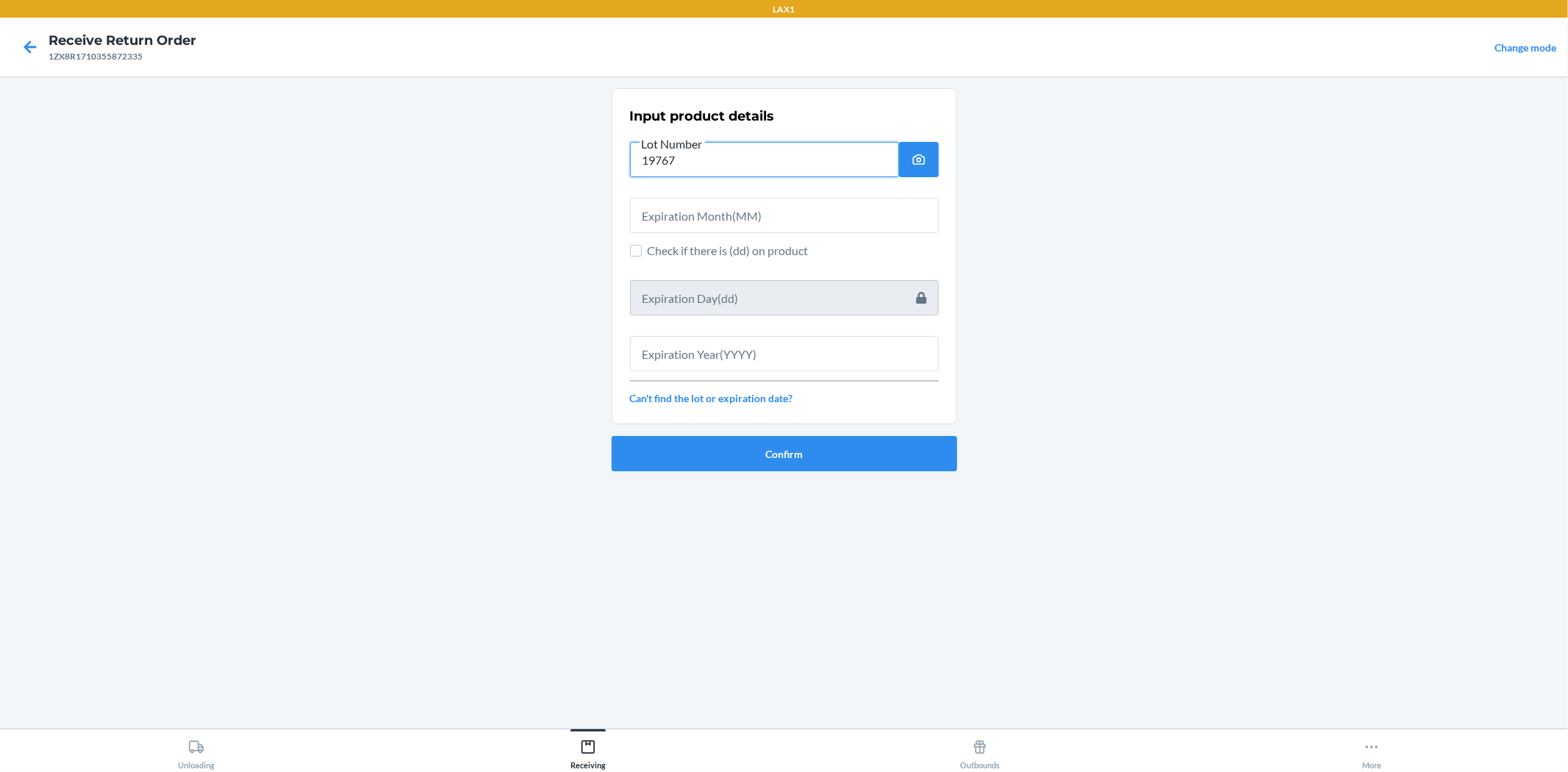
type input "19767"
click at [747, 217] on input "text" at bounding box center [784, 216] width 309 height 36
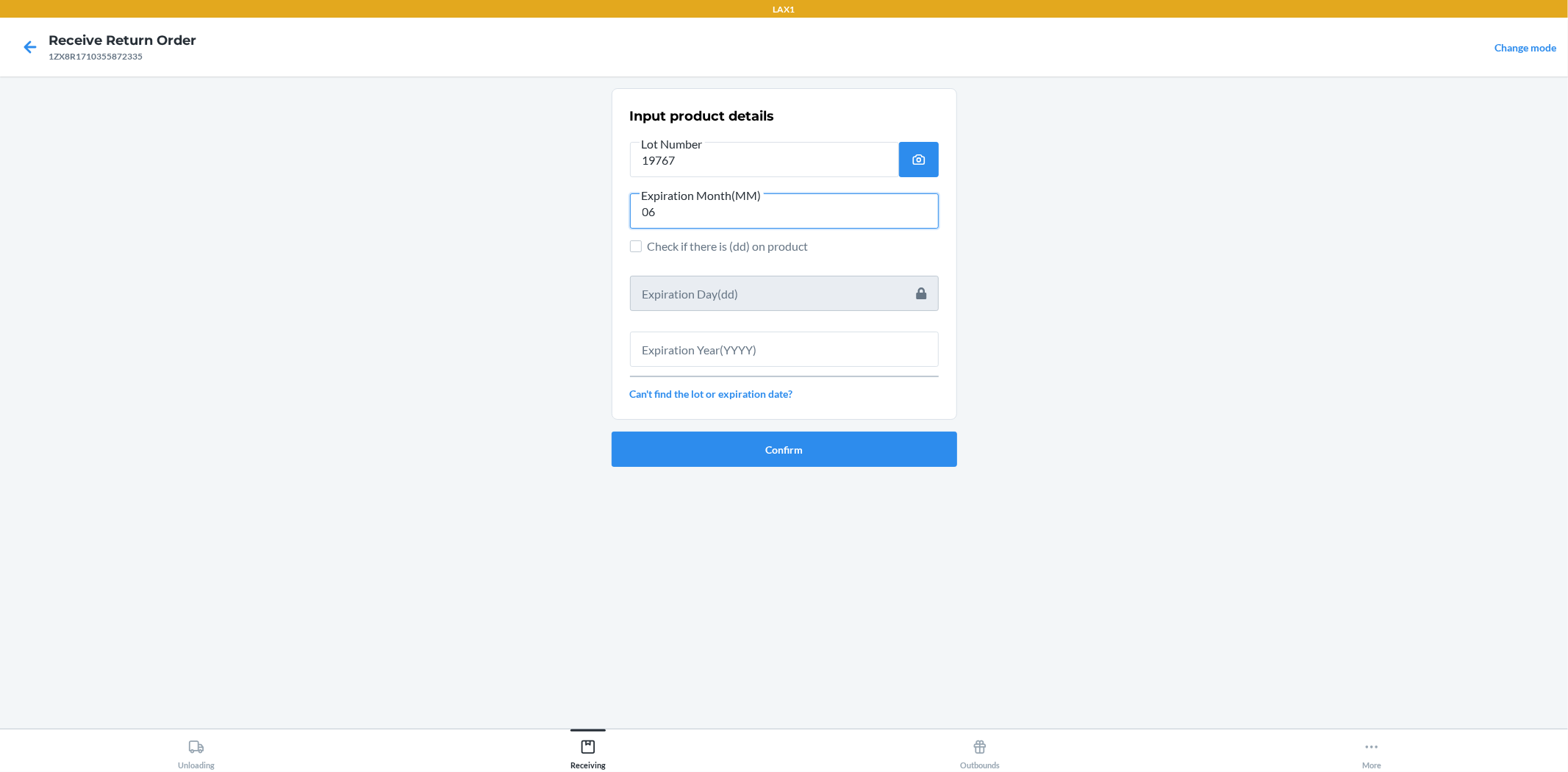
type input "06"
click at [733, 362] on input "text" at bounding box center [784, 350] width 309 height 36
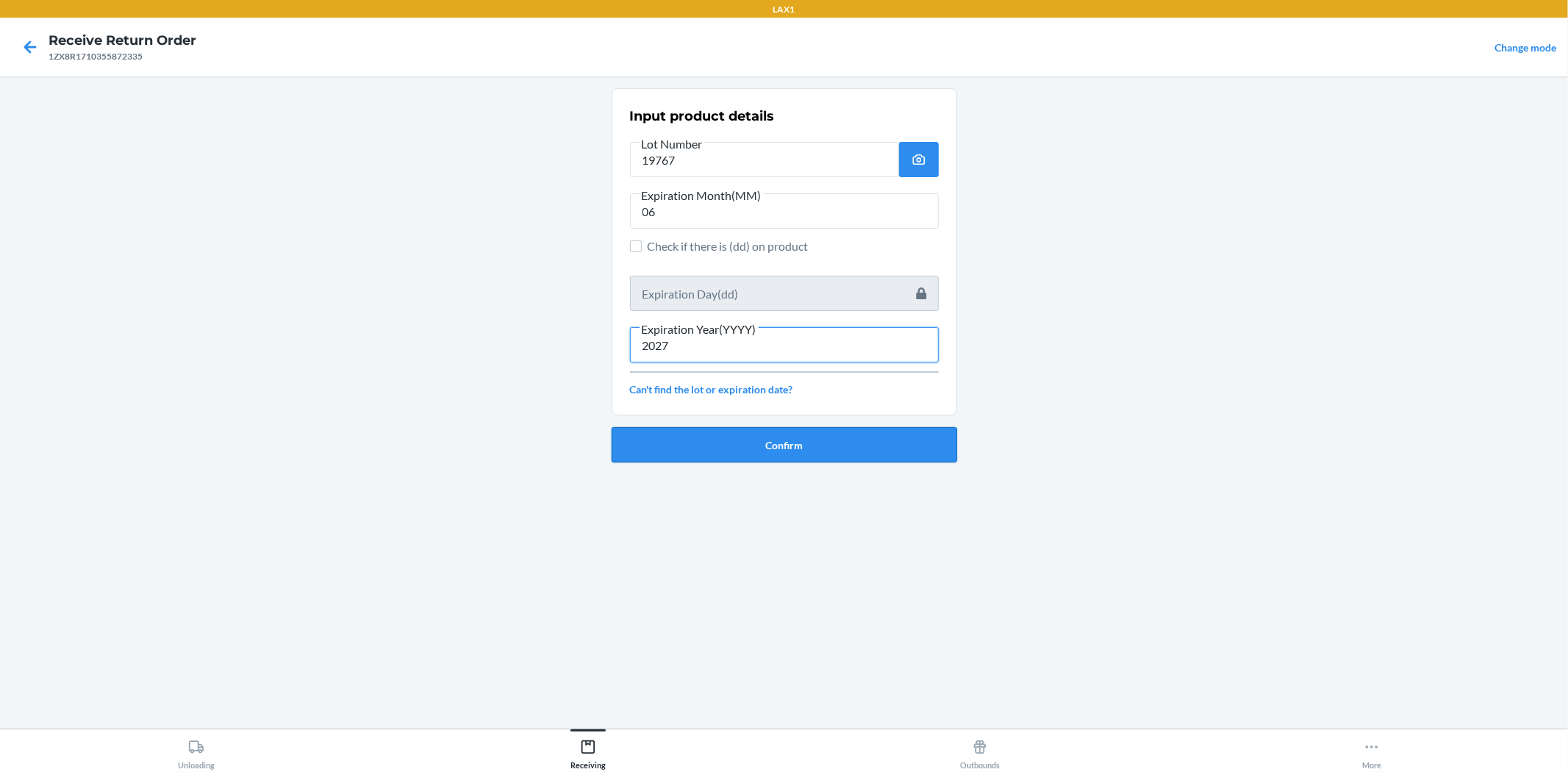
type input "2027"
click at [782, 447] on button "Confirm" at bounding box center [784, 445] width 346 height 36
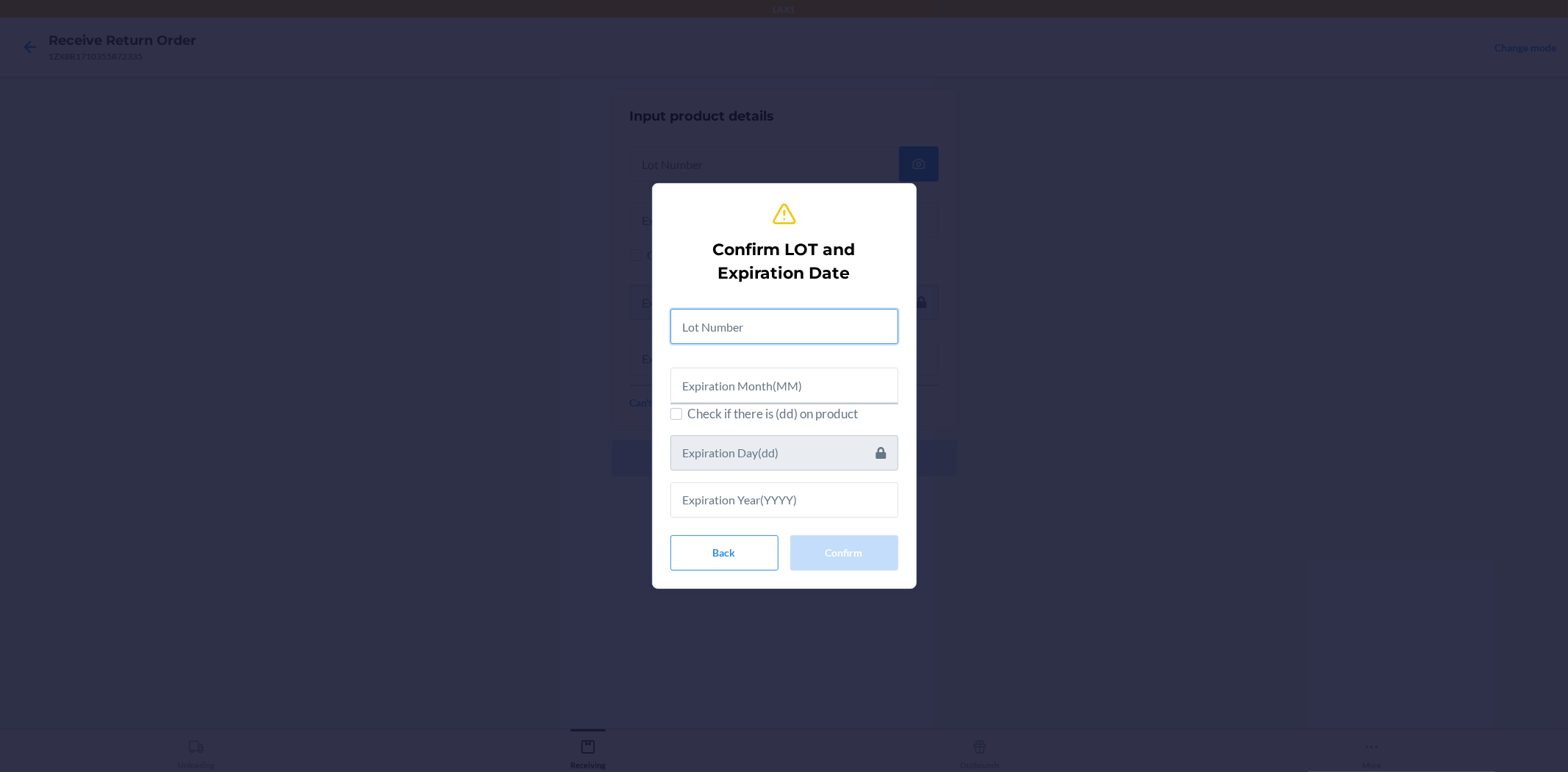
click at [782, 333] on input "text" at bounding box center [784, 327] width 228 height 36
type input "19767"
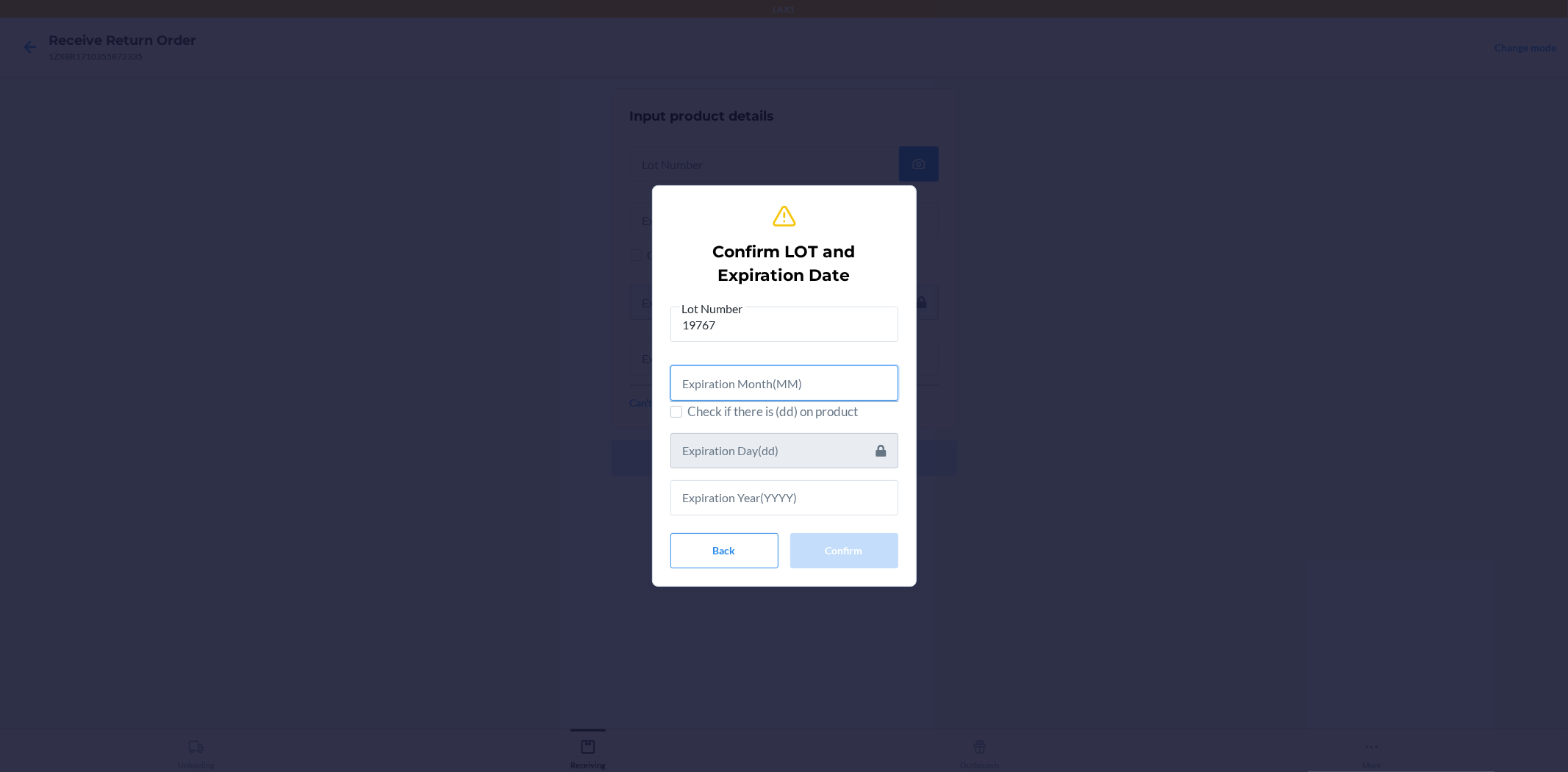
click at [782, 382] on input "text" at bounding box center [784, 384] width 228 height 36
type input "06"
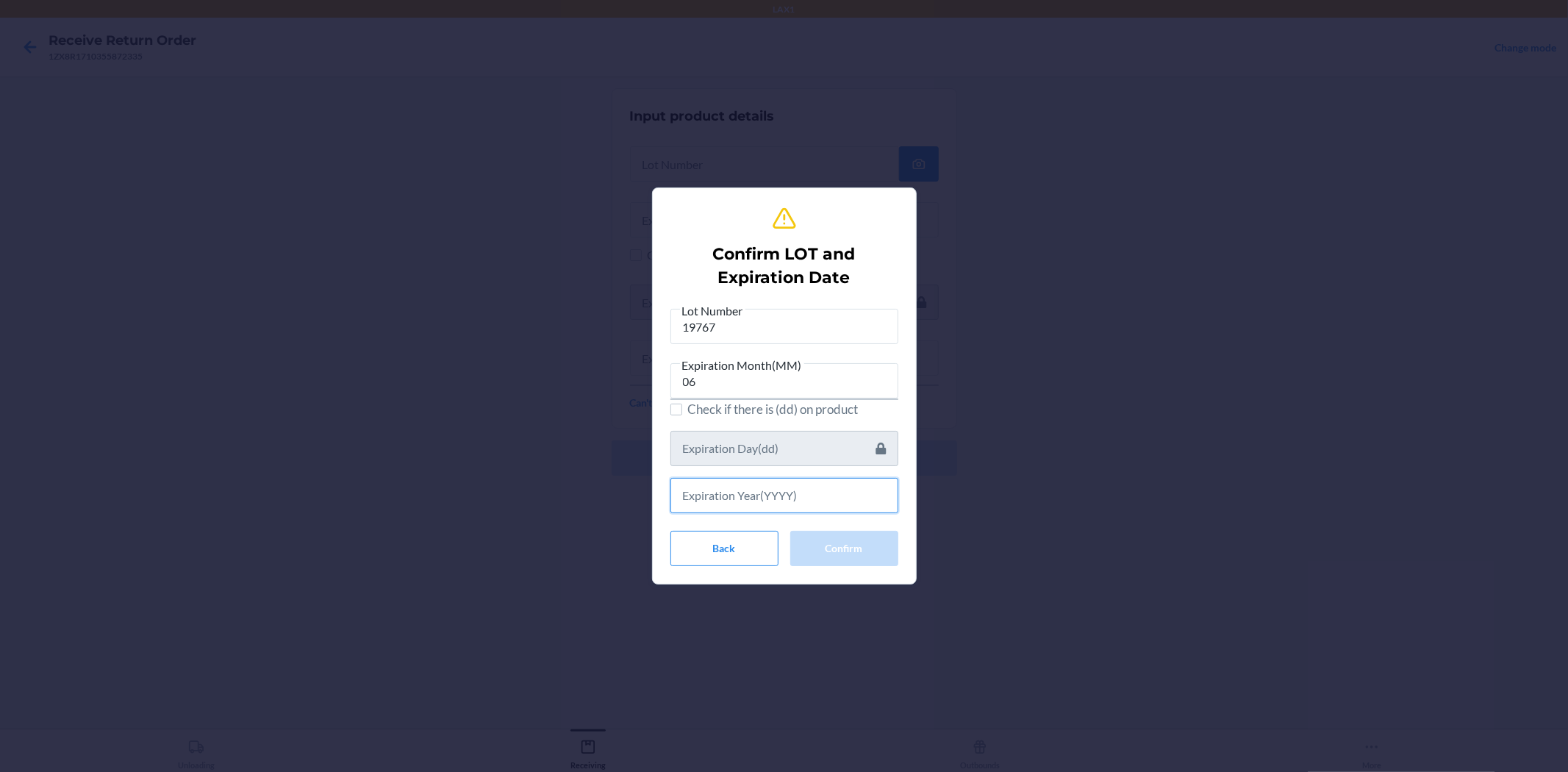
drag, startPoint x: 811, startPoint y: 483, endPoint x: 799, endPoint y: 452, distance: 33.2
click at [782, 475] on div at bounding box center [784, 490] width 228 height 47
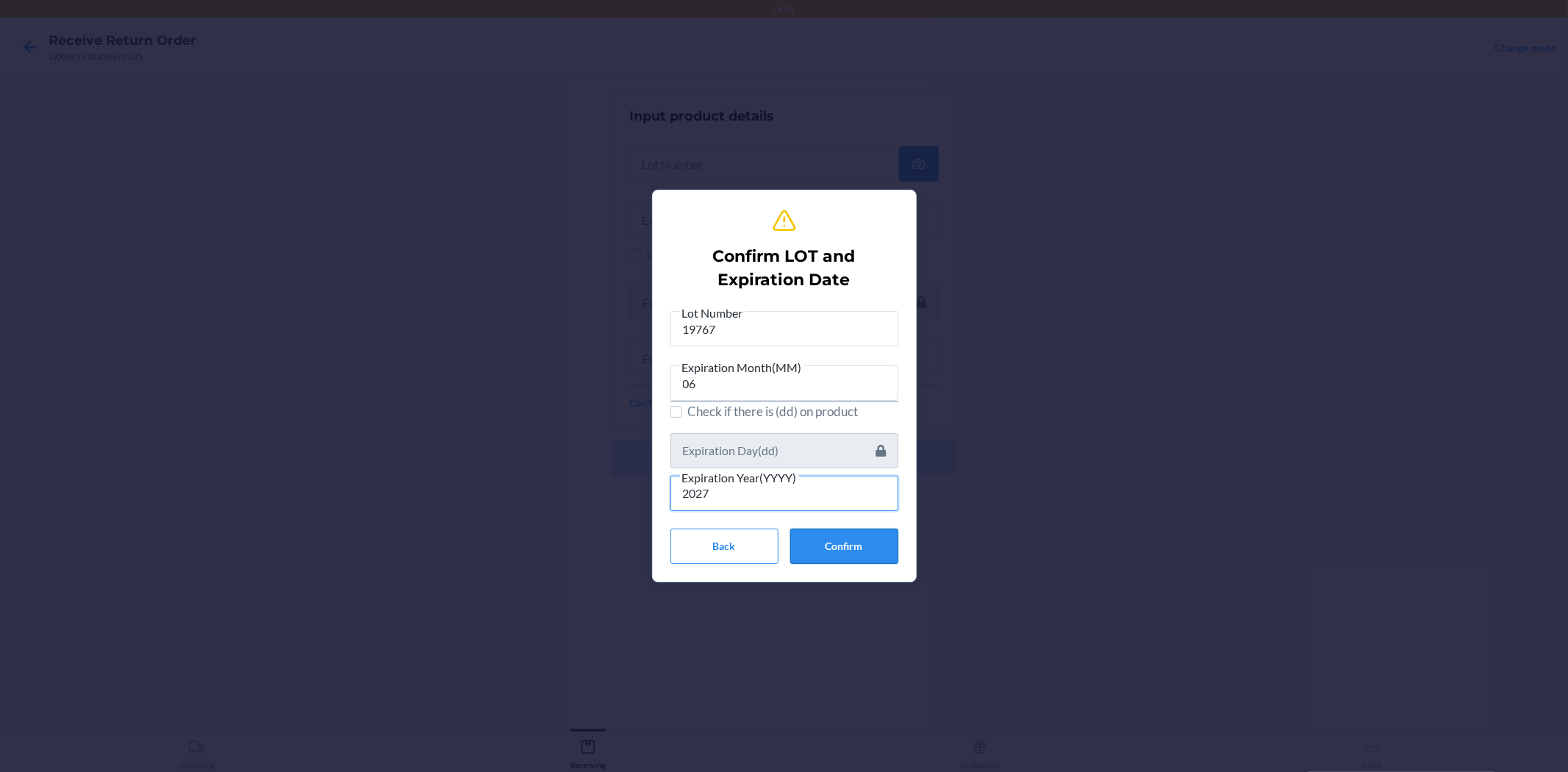
type input "2027"
click at [782, 533] on button "Confirm" at bounding box center [844, 547] width 108 height 36
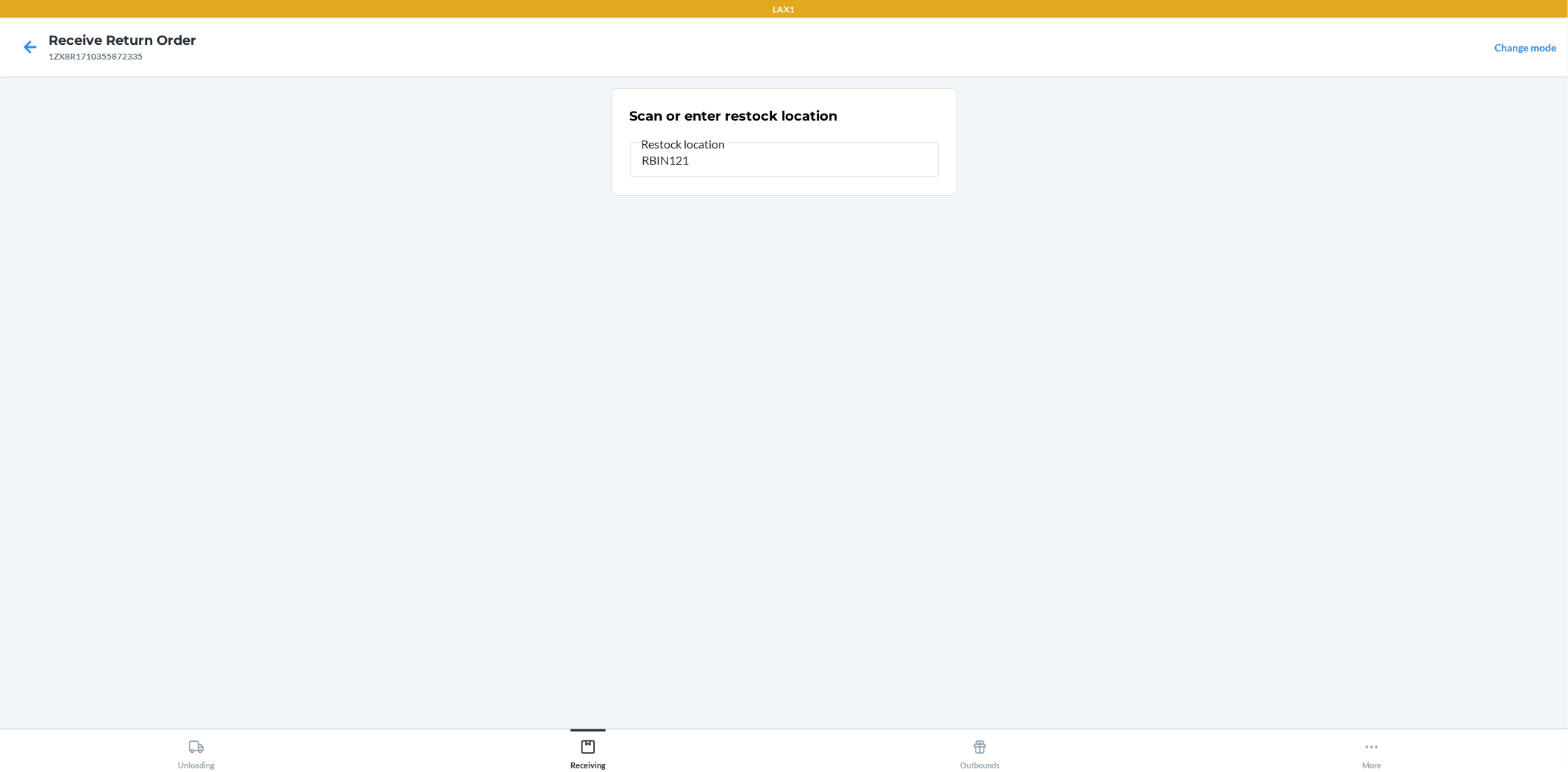
type input "RBIN121"
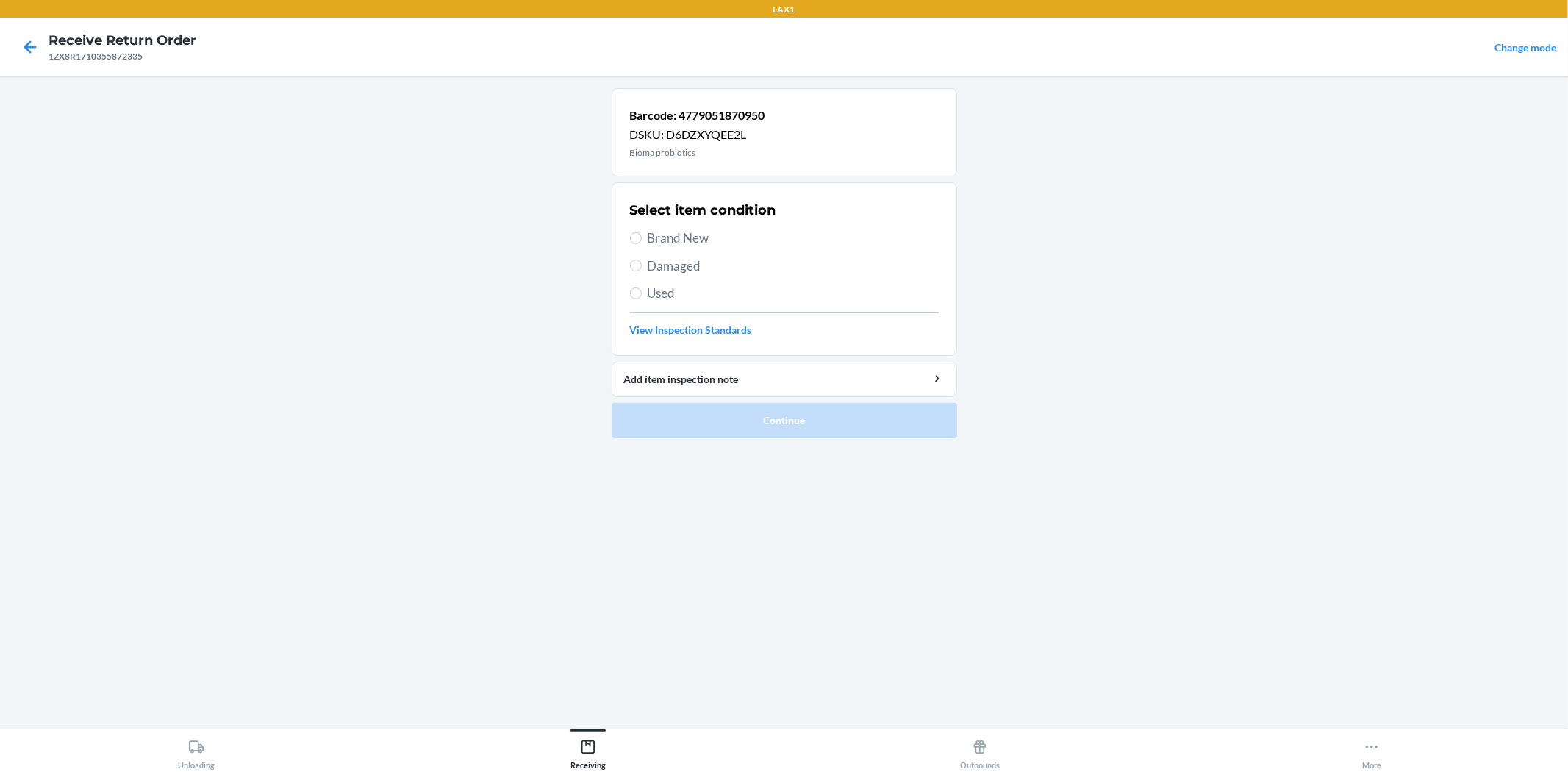
click at [682, 239] on span "Brand New" at bounding box center [793, 238] width 291 height 19
click at [642, 239] on input "Brand New" at bounding box center [636, 238] width 12 height 12
radio input "true"
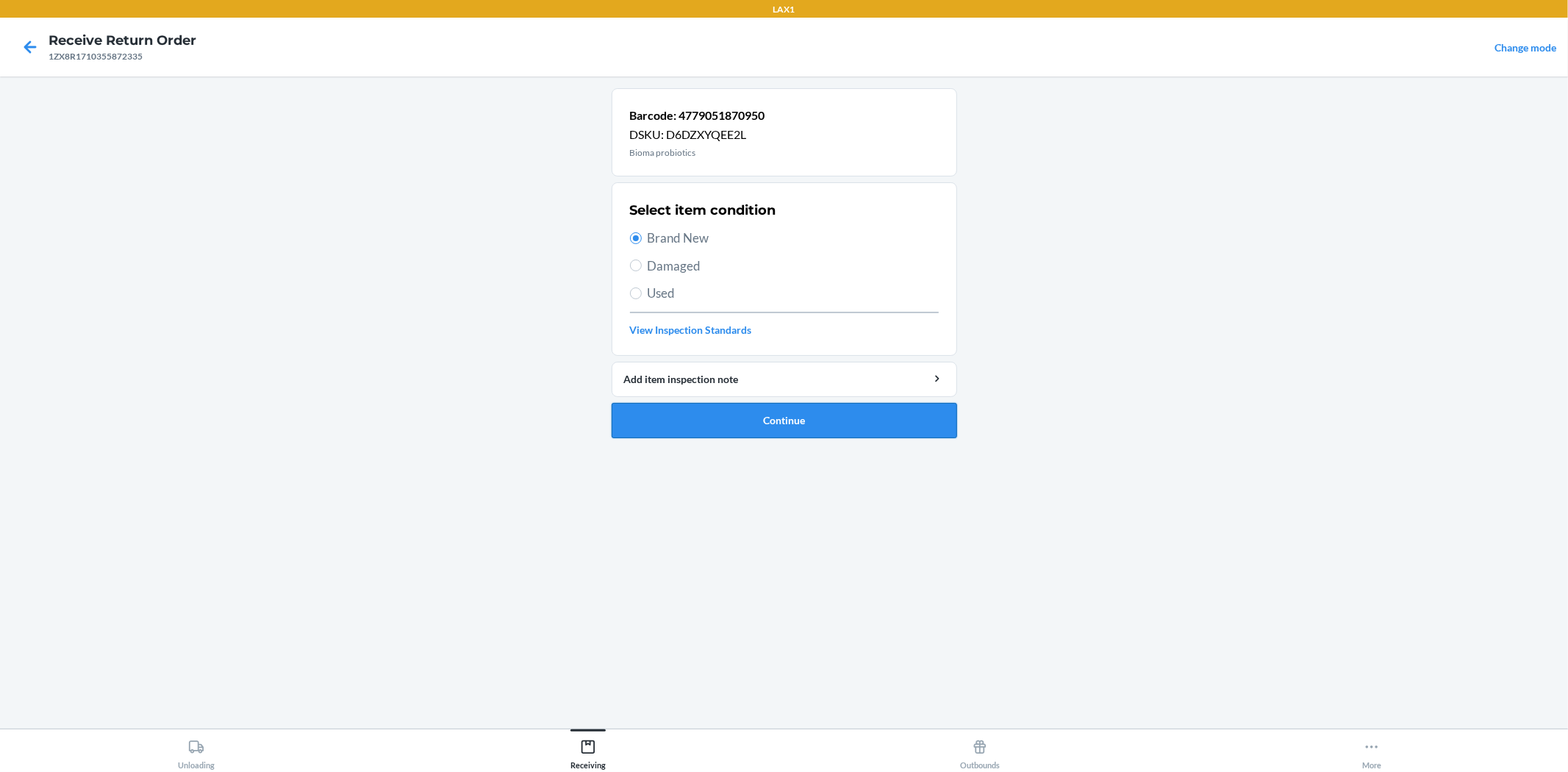
click at [749, 420] on button "Continue" at bounding box center [784, 421] width 346 height 36
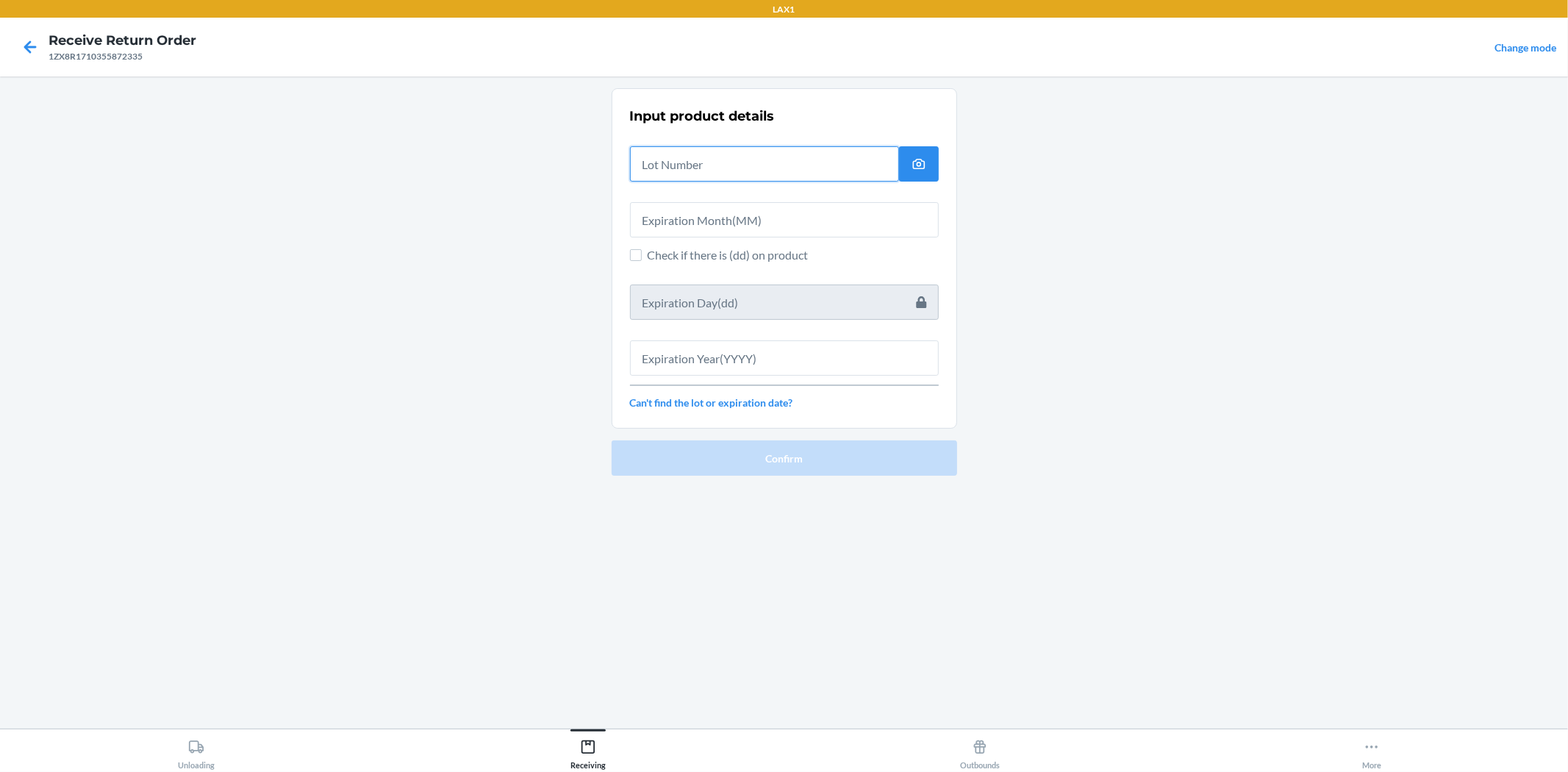
click at [729, 159] on input "text" at bounding box center [765, 164] width 269 height 36
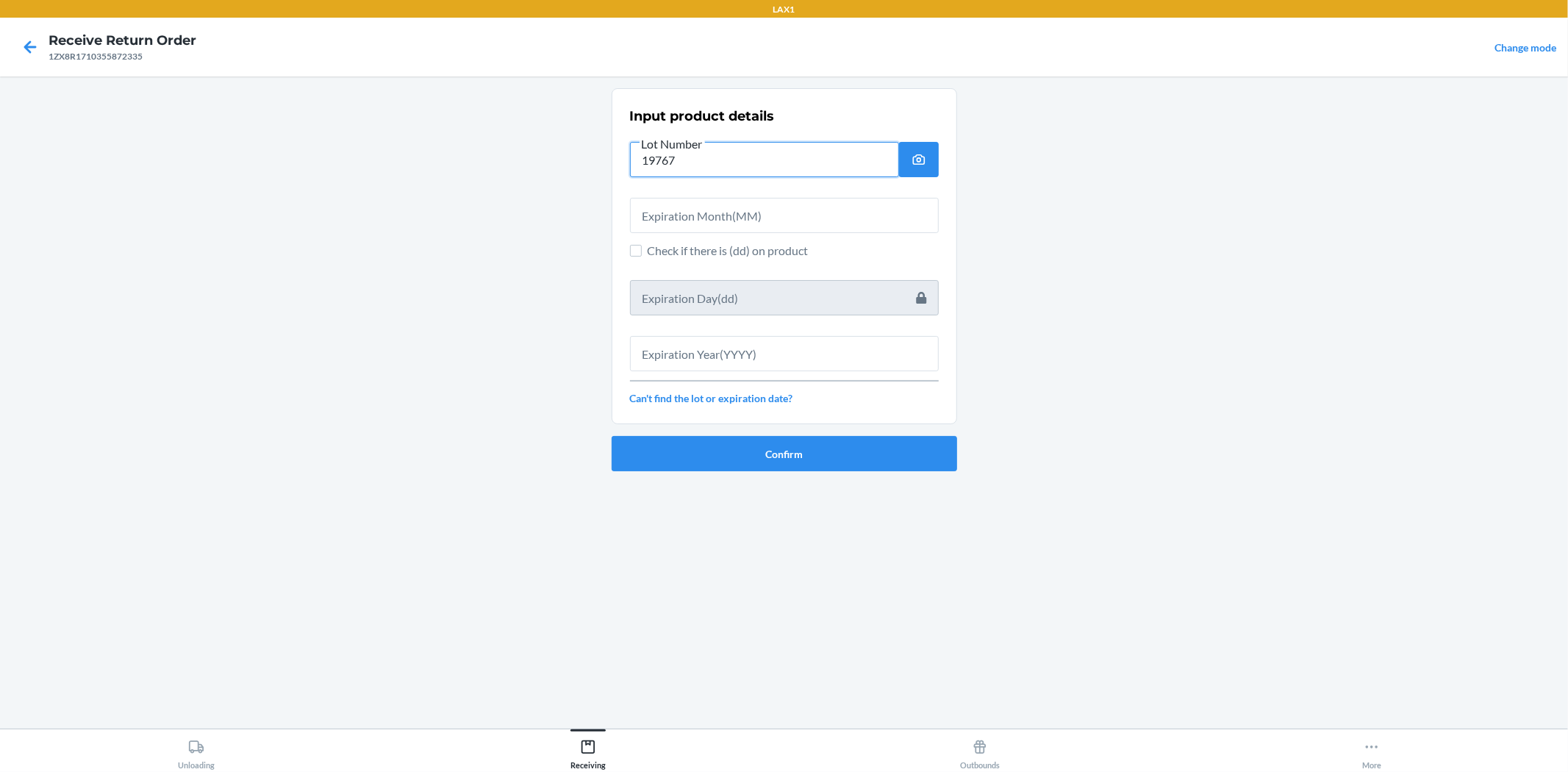
type input "19767"
drag, startPoint x: 766, startPoint y: 195, endPoint x: 582, endPoint y: 262, distance: 195.8
click at [711, 214] on div at bounding box center [784, 209] width 309 height 47
click at [695, 213] on input "text" at bounding box center [784, 216] width 309 height 36
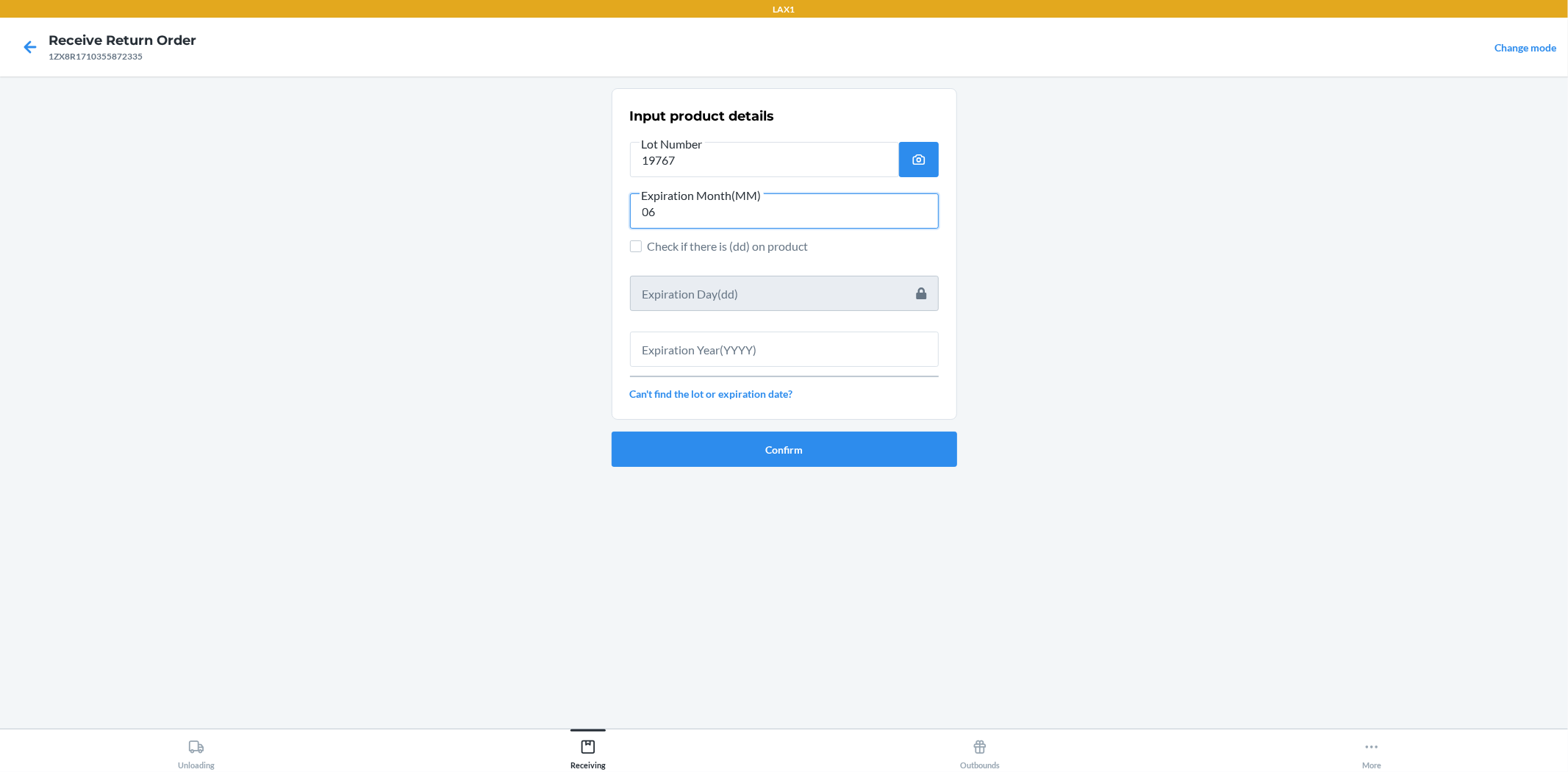
type input "06"
click at [703, 350] on input "text" at bounding box center [784, 350] width 309 height 36
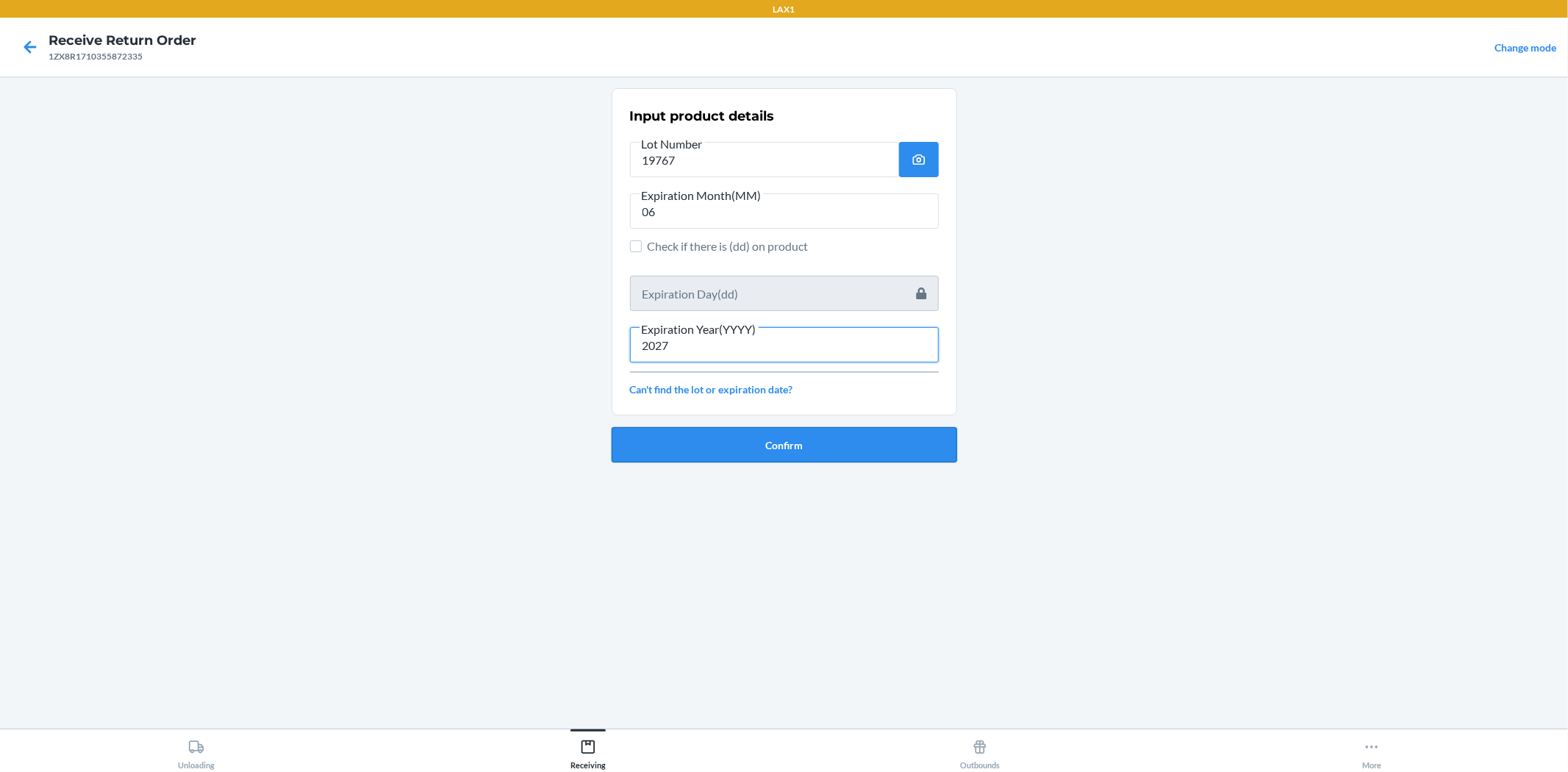
type input "2027"
click at [718, 431] on button "Confirm" at bounding box center [784, 445] width 346 height 36
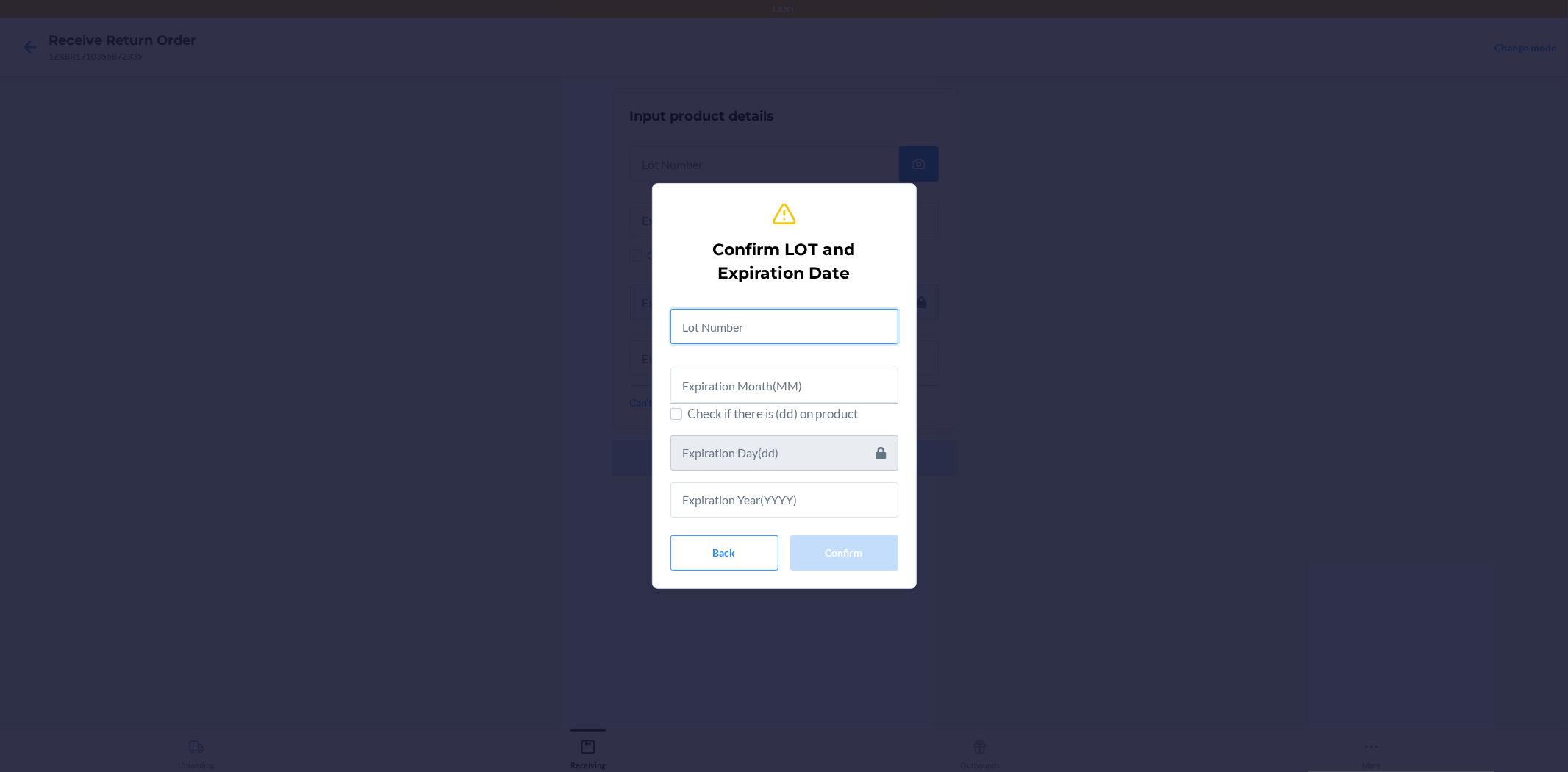
click at [681, 320] on input "text" at bounding box center [784, 327] width 228 height 36
type input "19767"
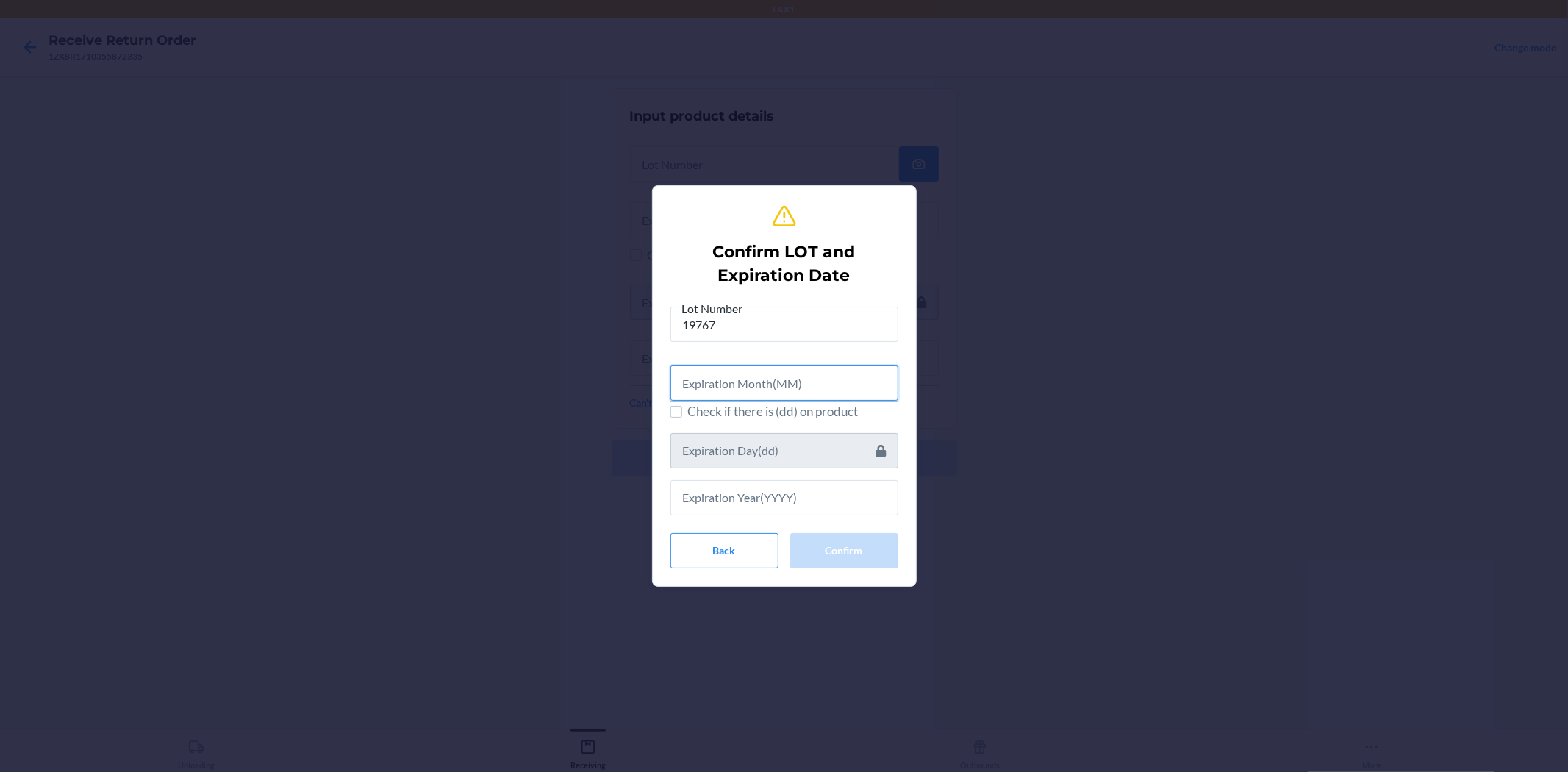
click at [782, 381] on input "text" at bounding box center [784, 384] width 228 height 36
type input "06"
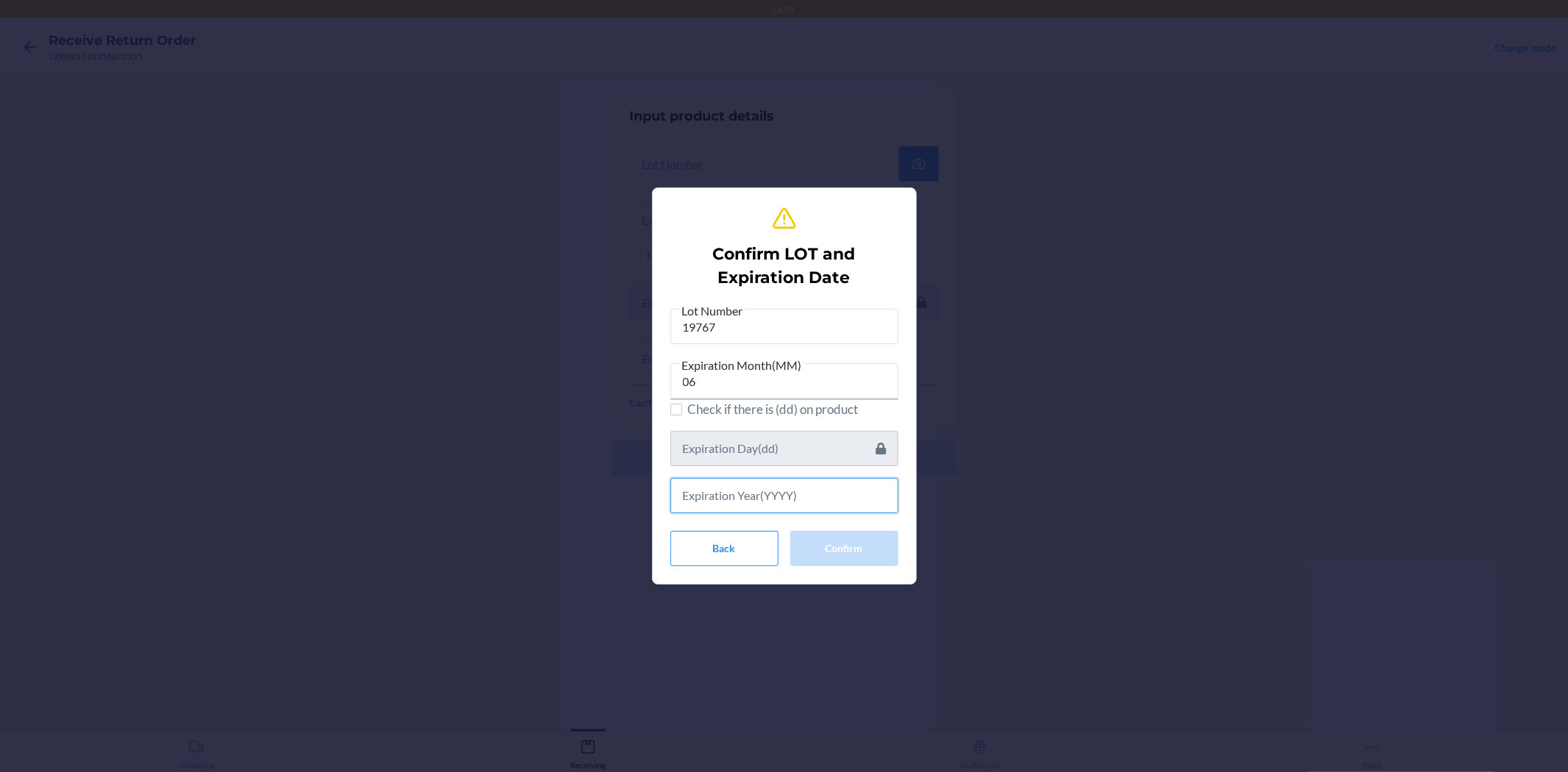
click at [782, 500] on input "text" at bounding box center [784, 495] width 228 height 36
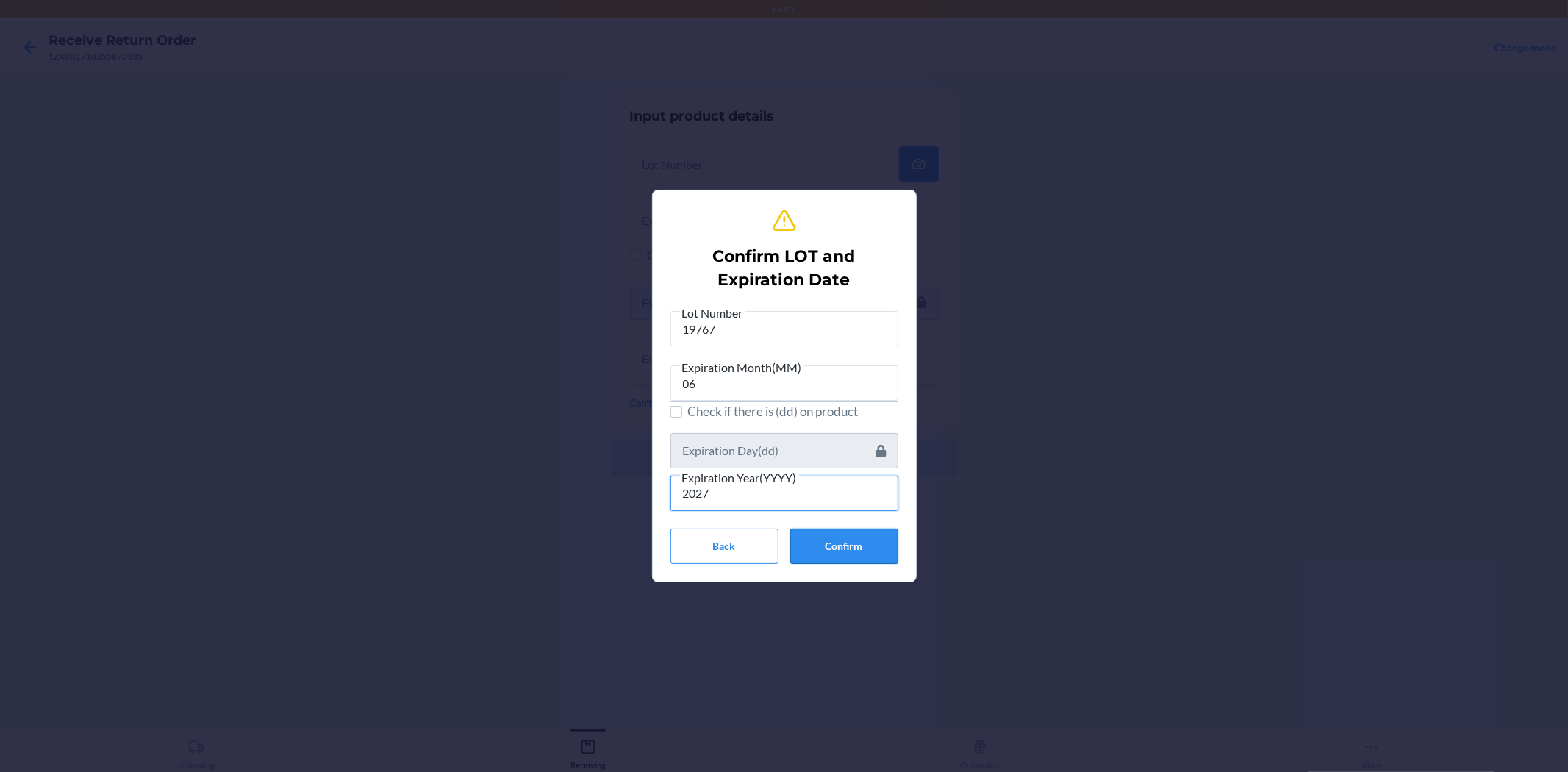
type input "2027"
click at [782, 547] on button "Confirm" at bounding box center [844, 547] width 108 height 36
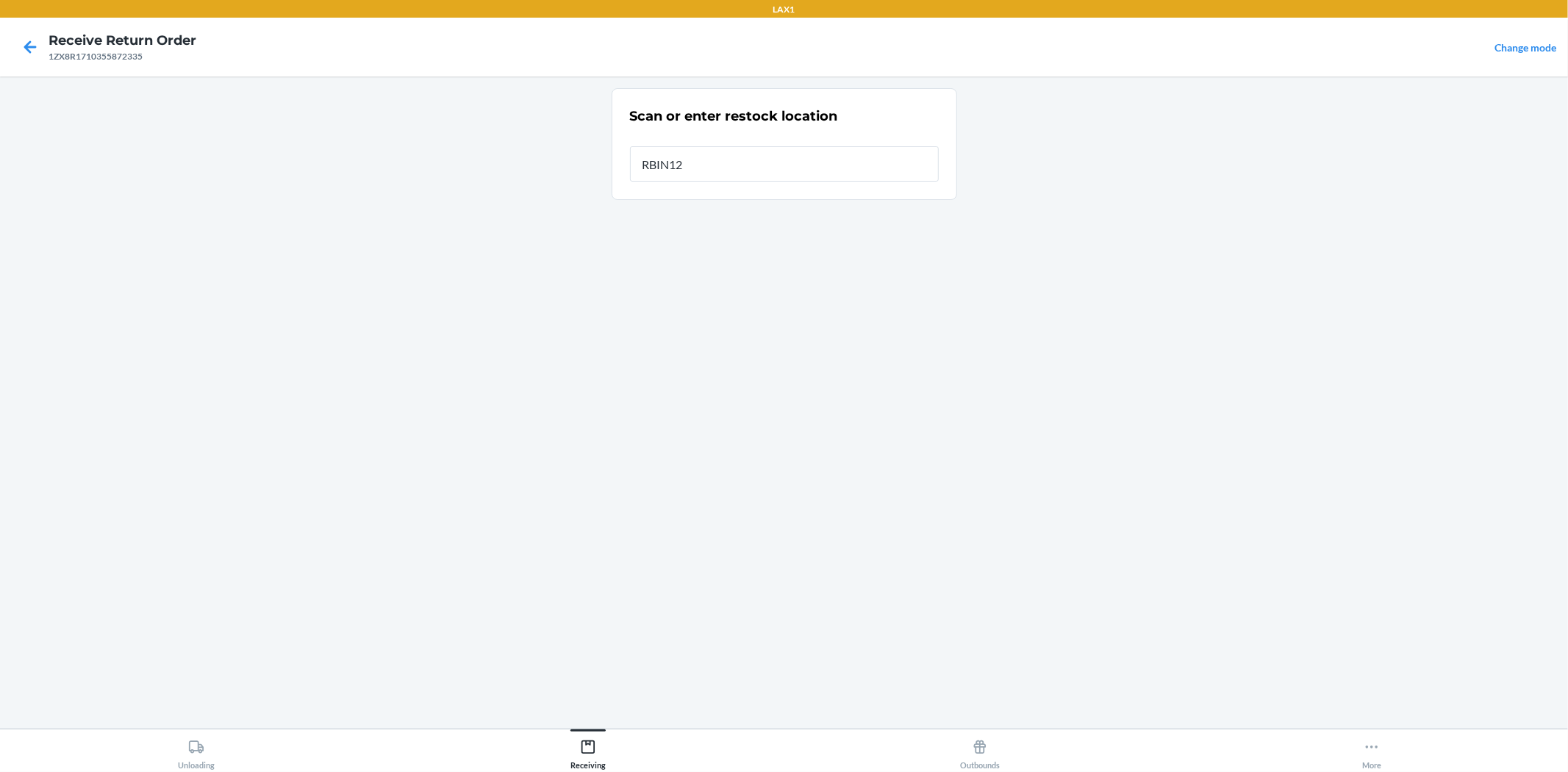
type input "RBIN121"
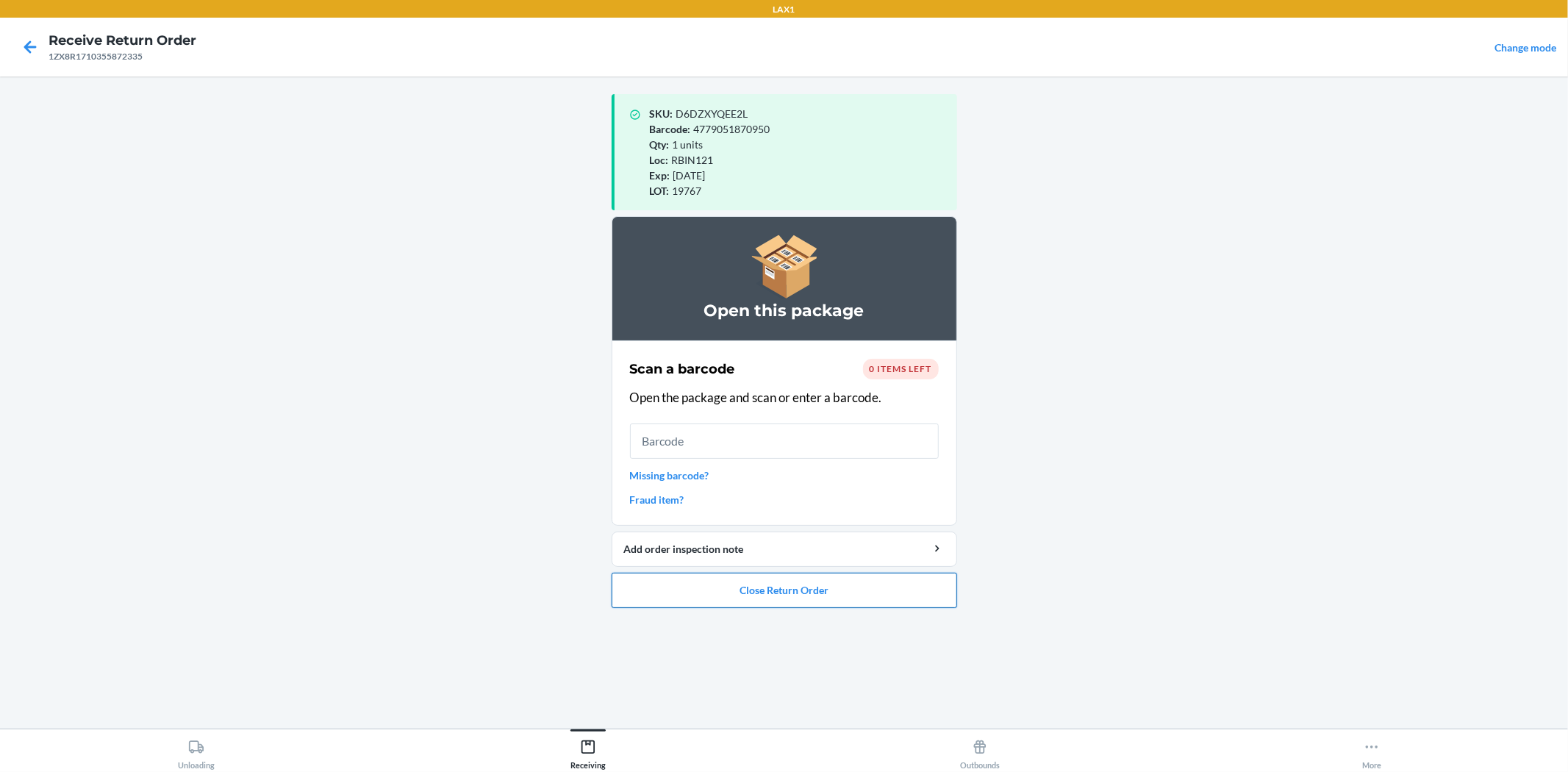
click at [771, 585] on button "Close Return Order" at bounding box center [784, 590] width 346 height 36
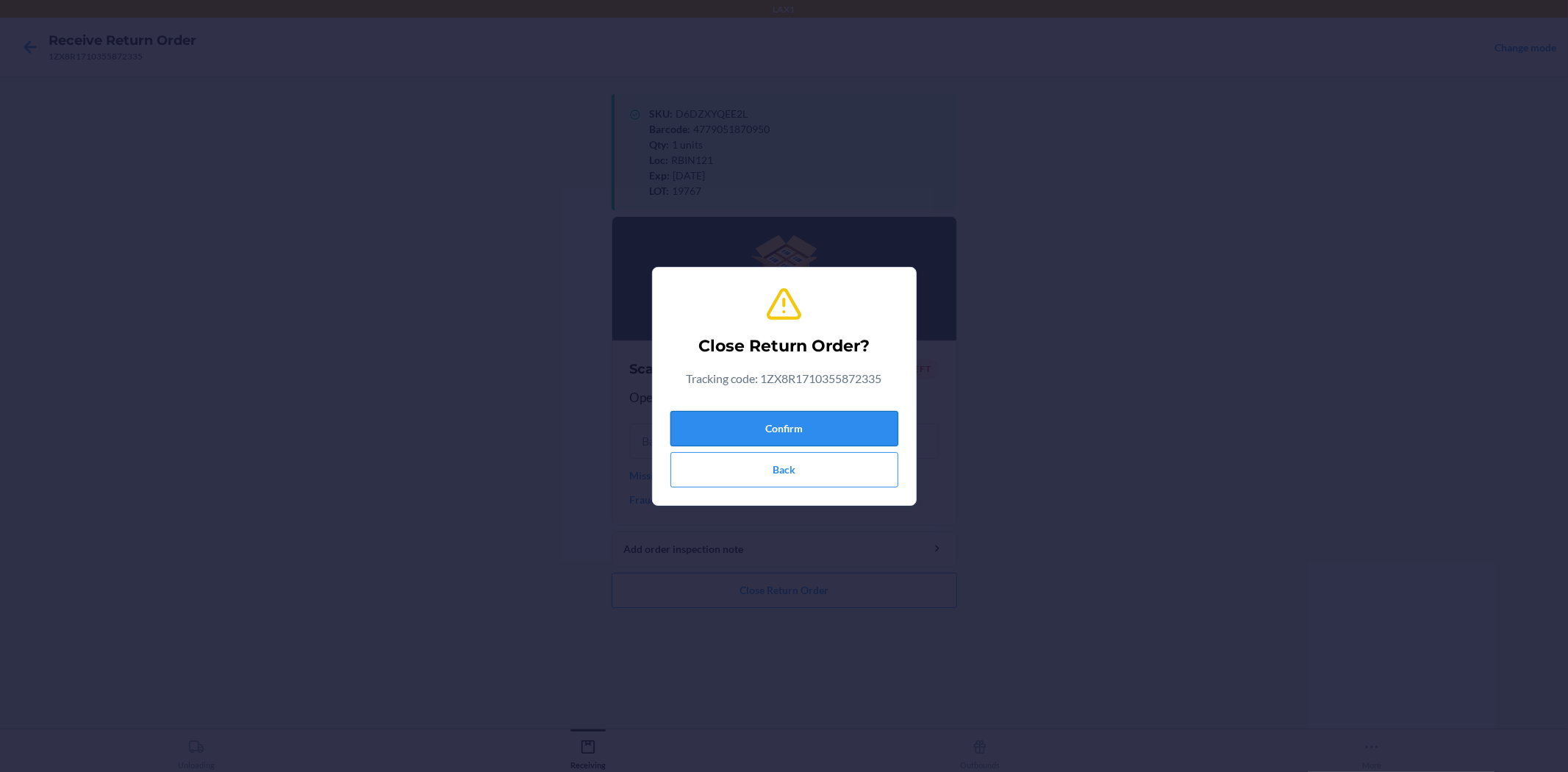
click at [731, 417] on button "Confirm" at bounding box center [784, 429] width 228 height 36
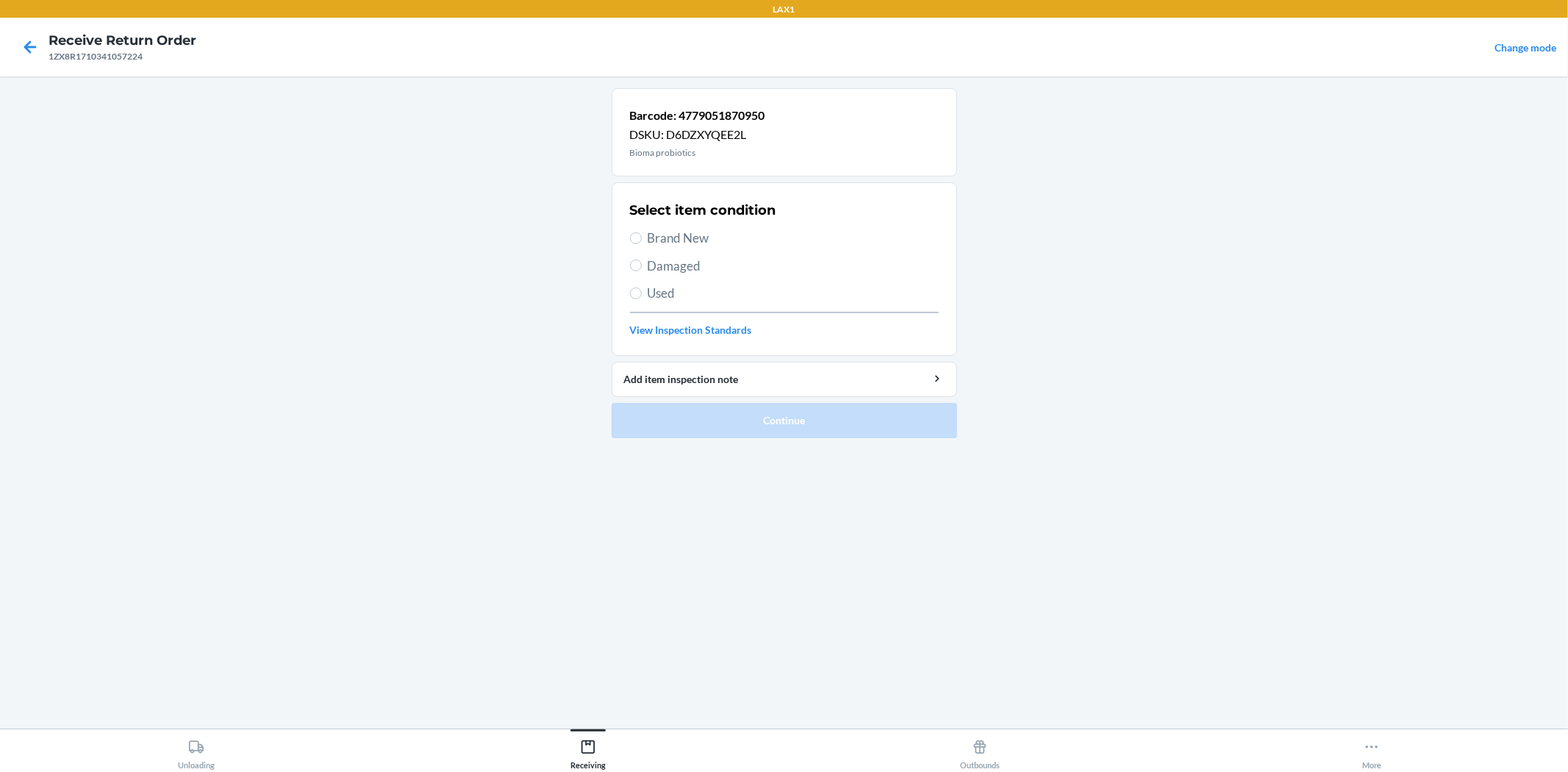
click at [669, 240] on span "Brand New" at bounding box center [793, 238] width 291 height 19
click at [642, 240] on input "Brand New" at bounding box center [636, 238] width 12 height 12
radio input "true"
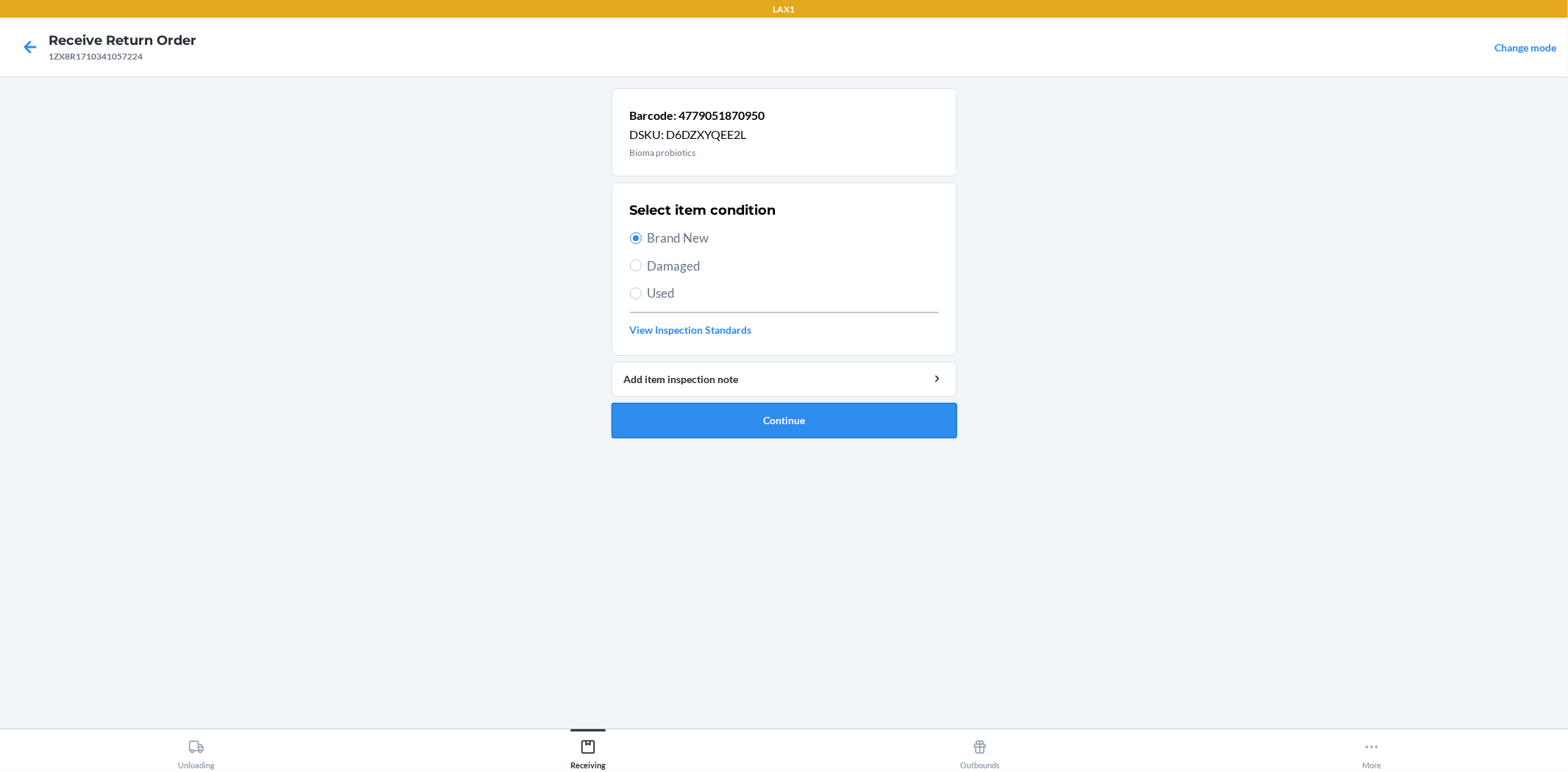
click at [766, 403] on button "Continue" at bounding box center [784, 421] width 346 height 36
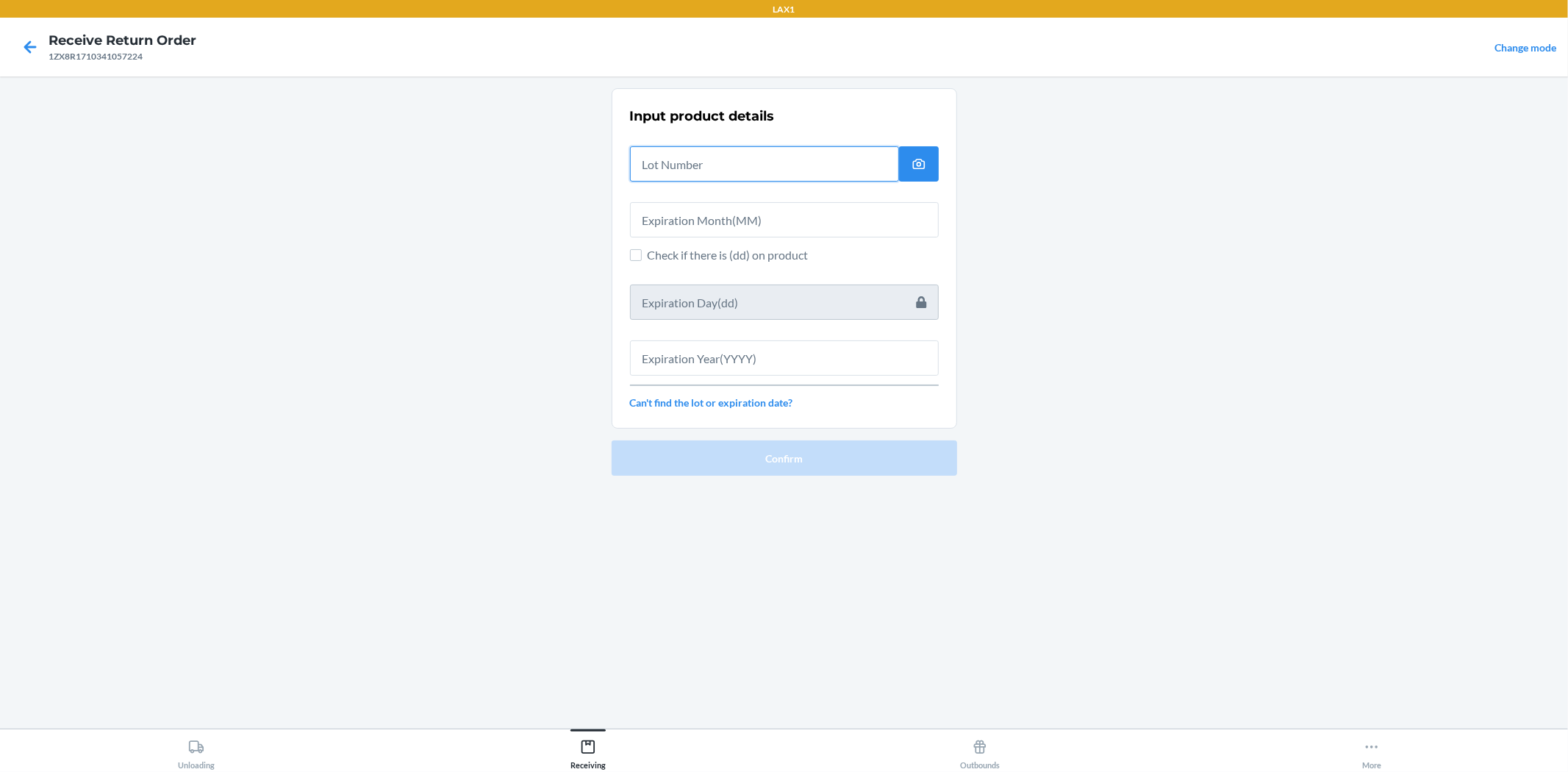
click at [782, 150] on input "text" at bounding box center [765, 164] width 269 height 36
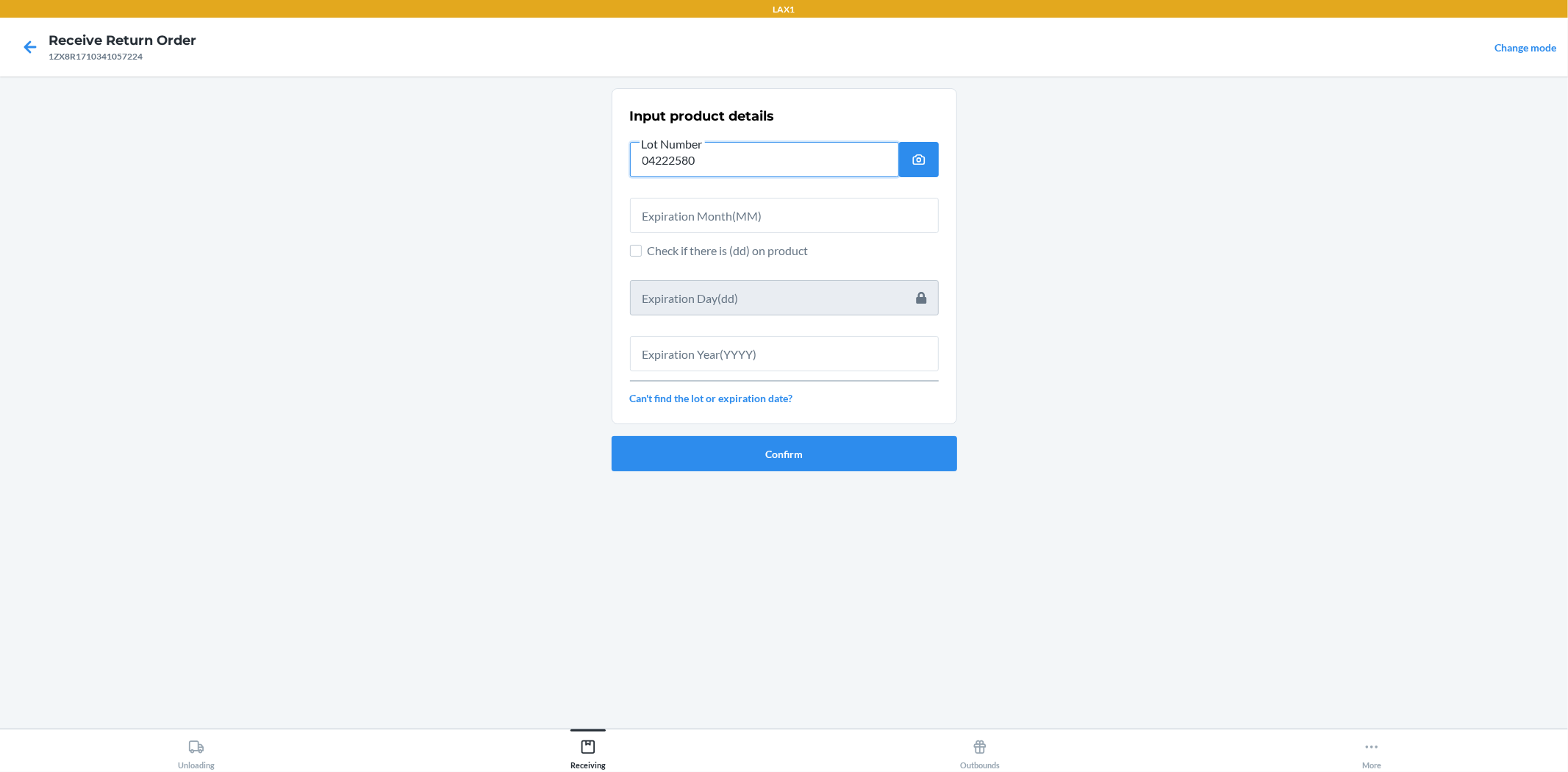
type input "04222580"
drag, startPoint x: 769, startPoint y: 204, endPoint x: 785, endPoint y: 215, distance: 19.4
click at [773, 207] on input "text" at bounding box center [784, 216] width 309 height 36
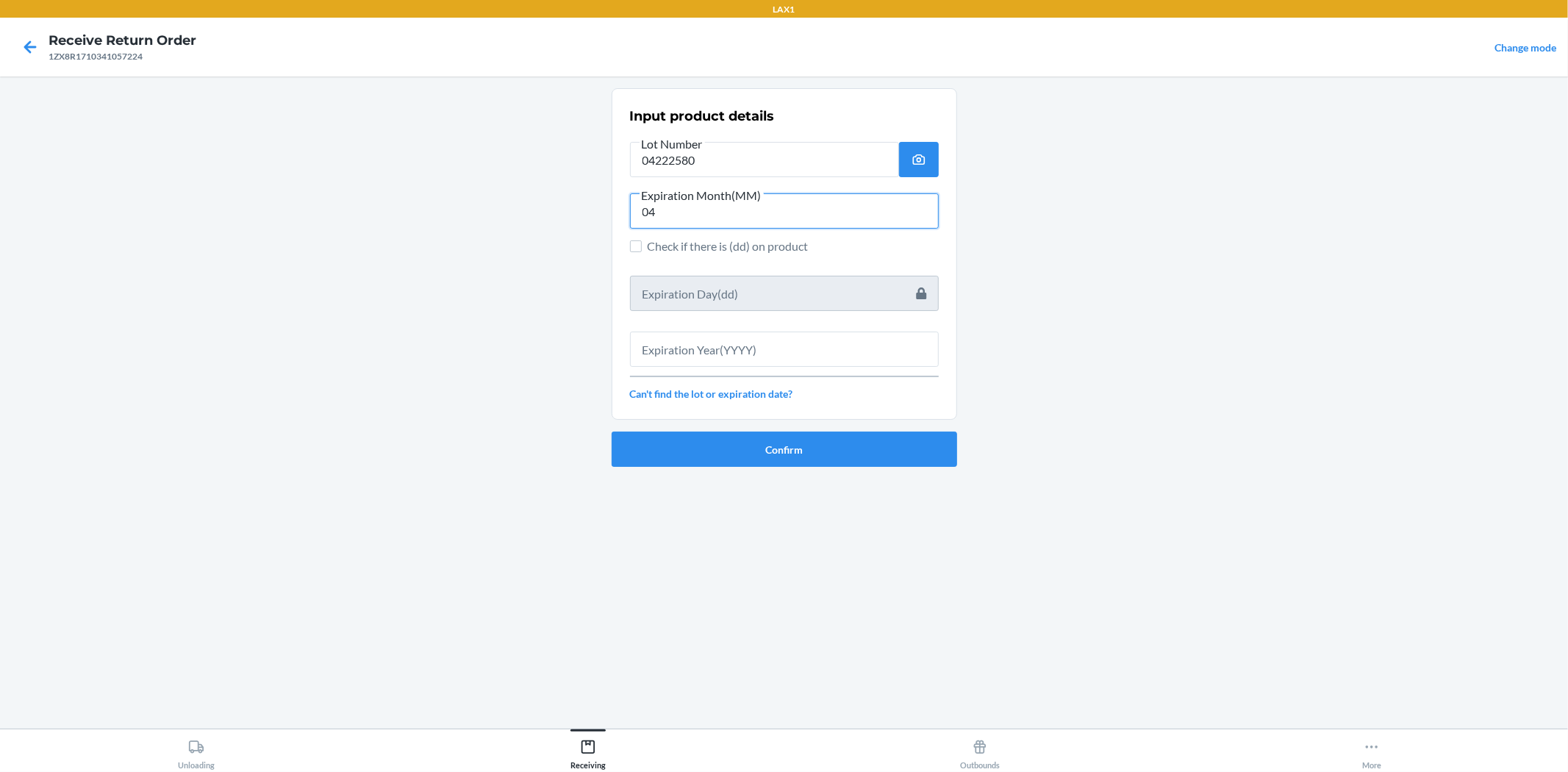
type input "0"
type input "06"
click at [782, 356] on input "text" at bounding box center [784, 350] width 309 height 36
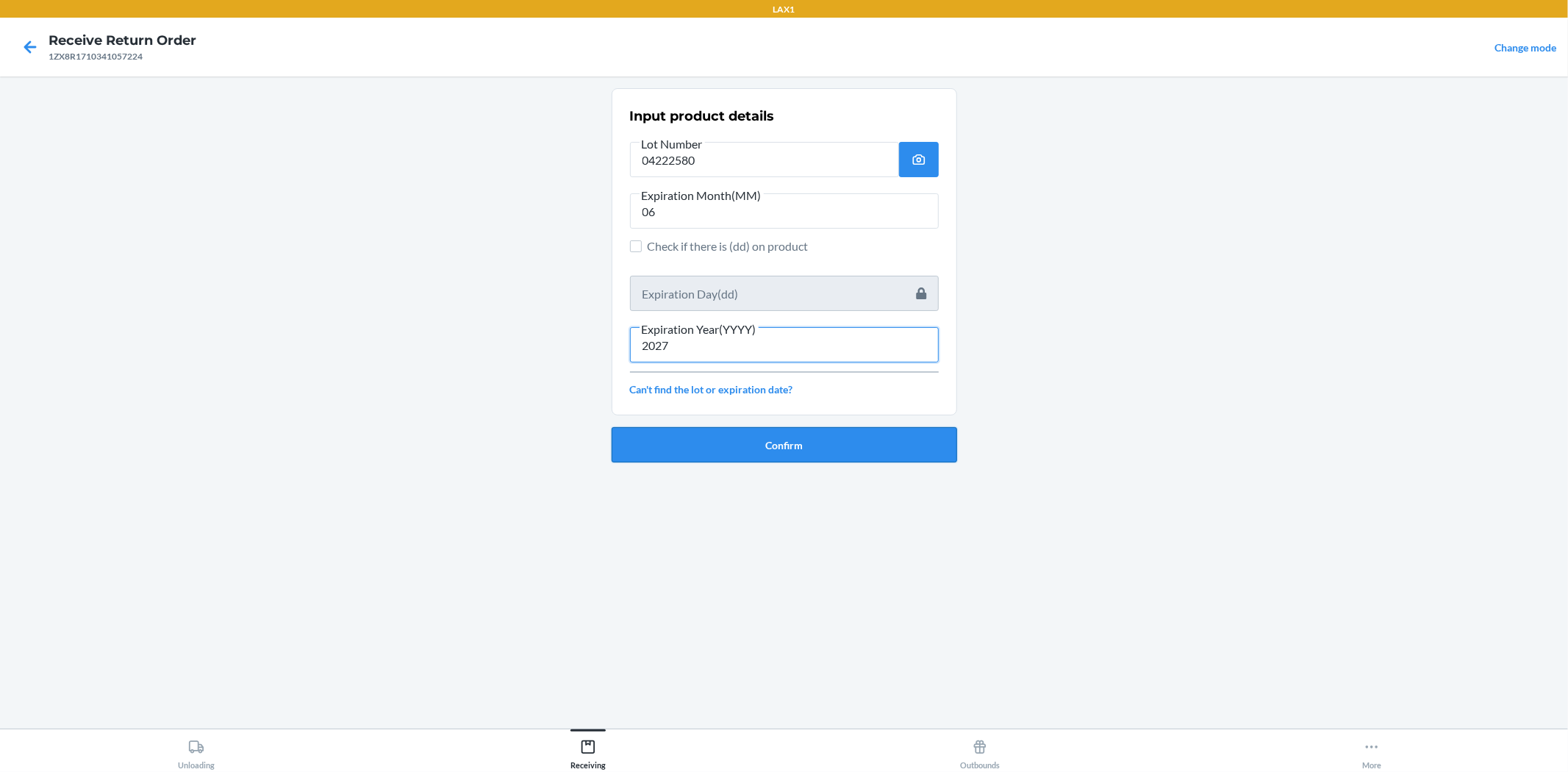
type input "2027"
click at [782, 448] on button "Confirm" at bounding box center [784, 445] width 346 height 36
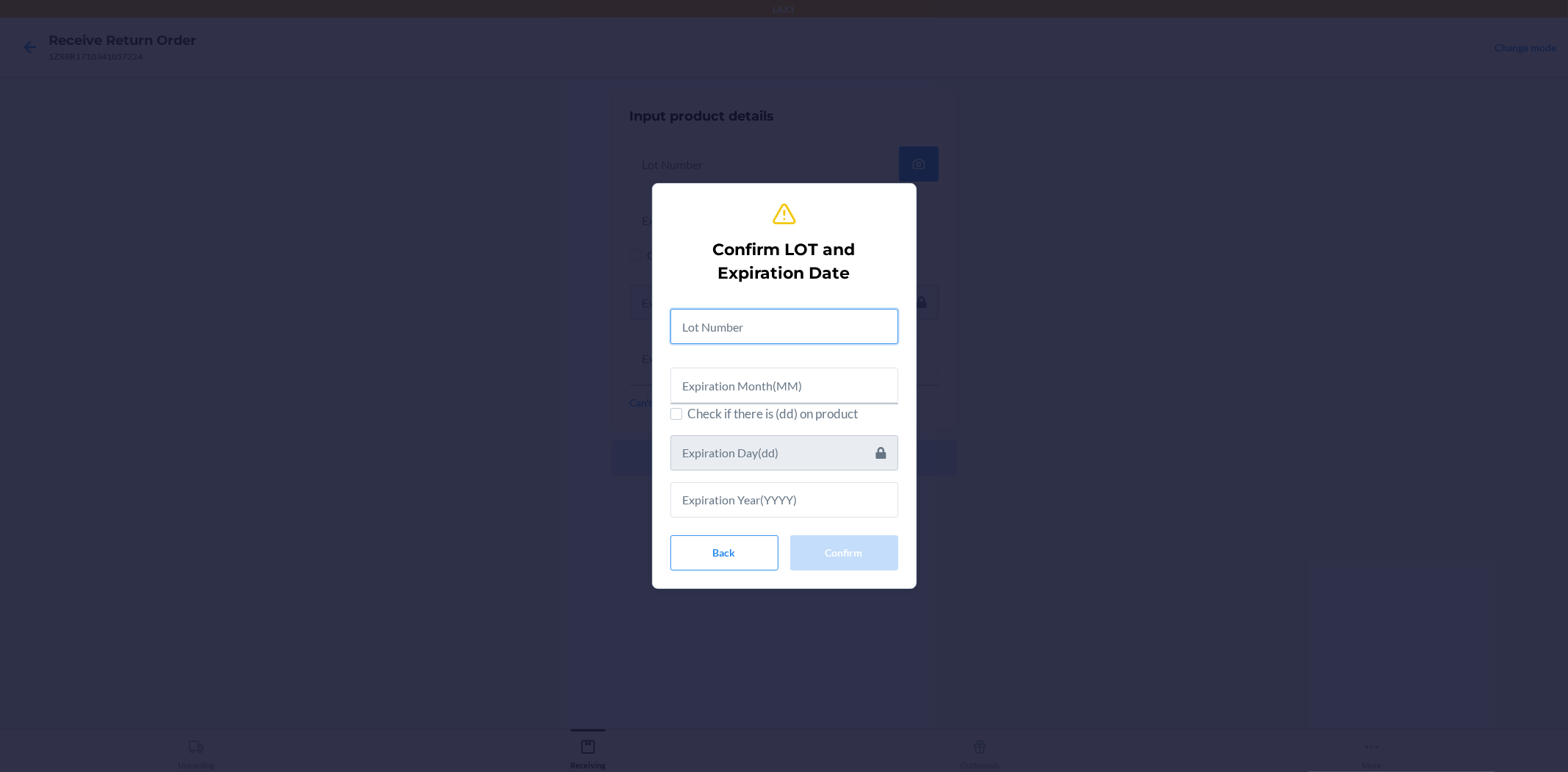
click at [782, 320] on input "text" at bounding box center [784, 327] width 228 height 36
type input "04222580"
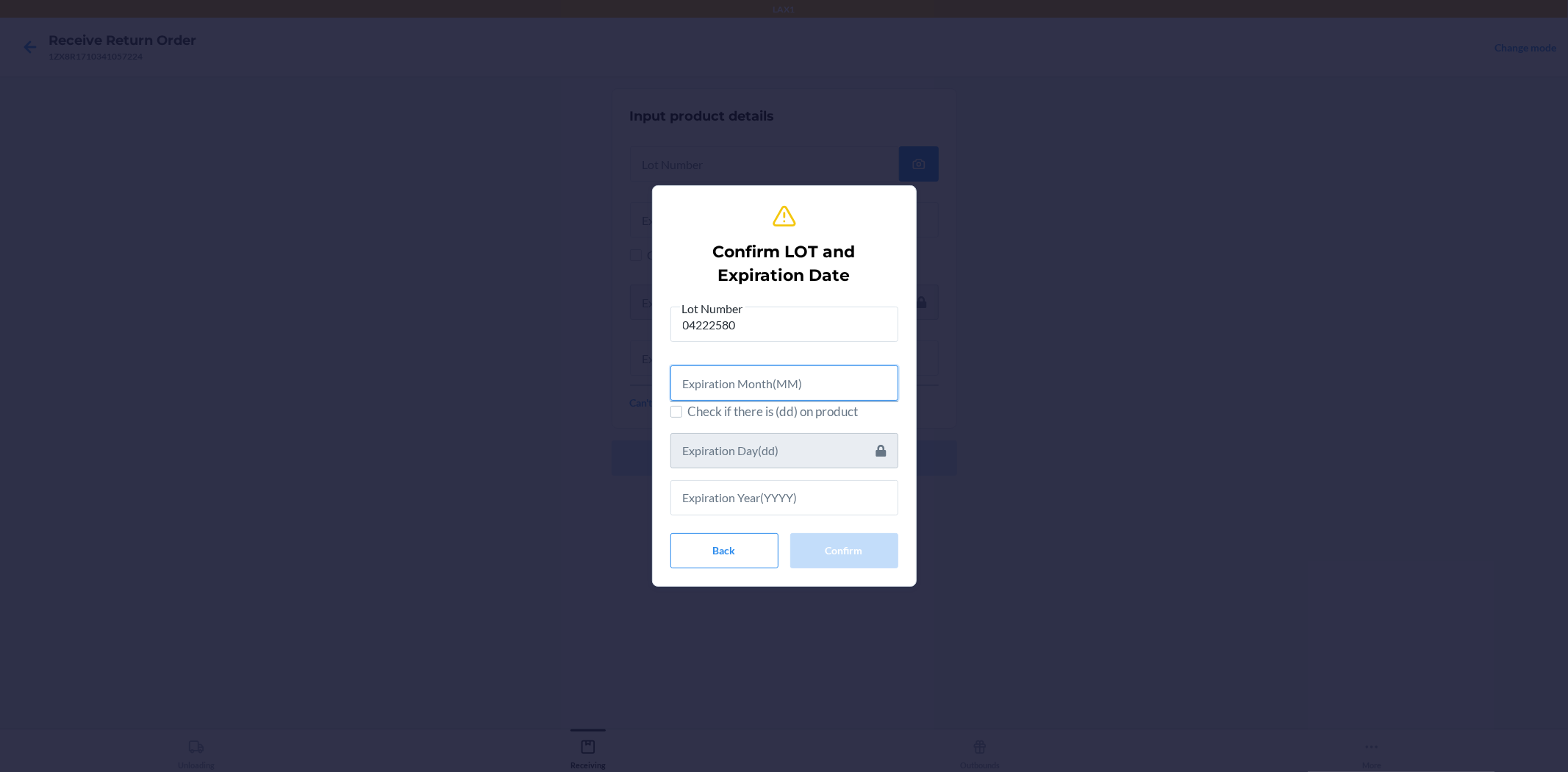
click at [782, 380] on input "text" at bounding box center [784, 384] width 228 height 36
type input "06"
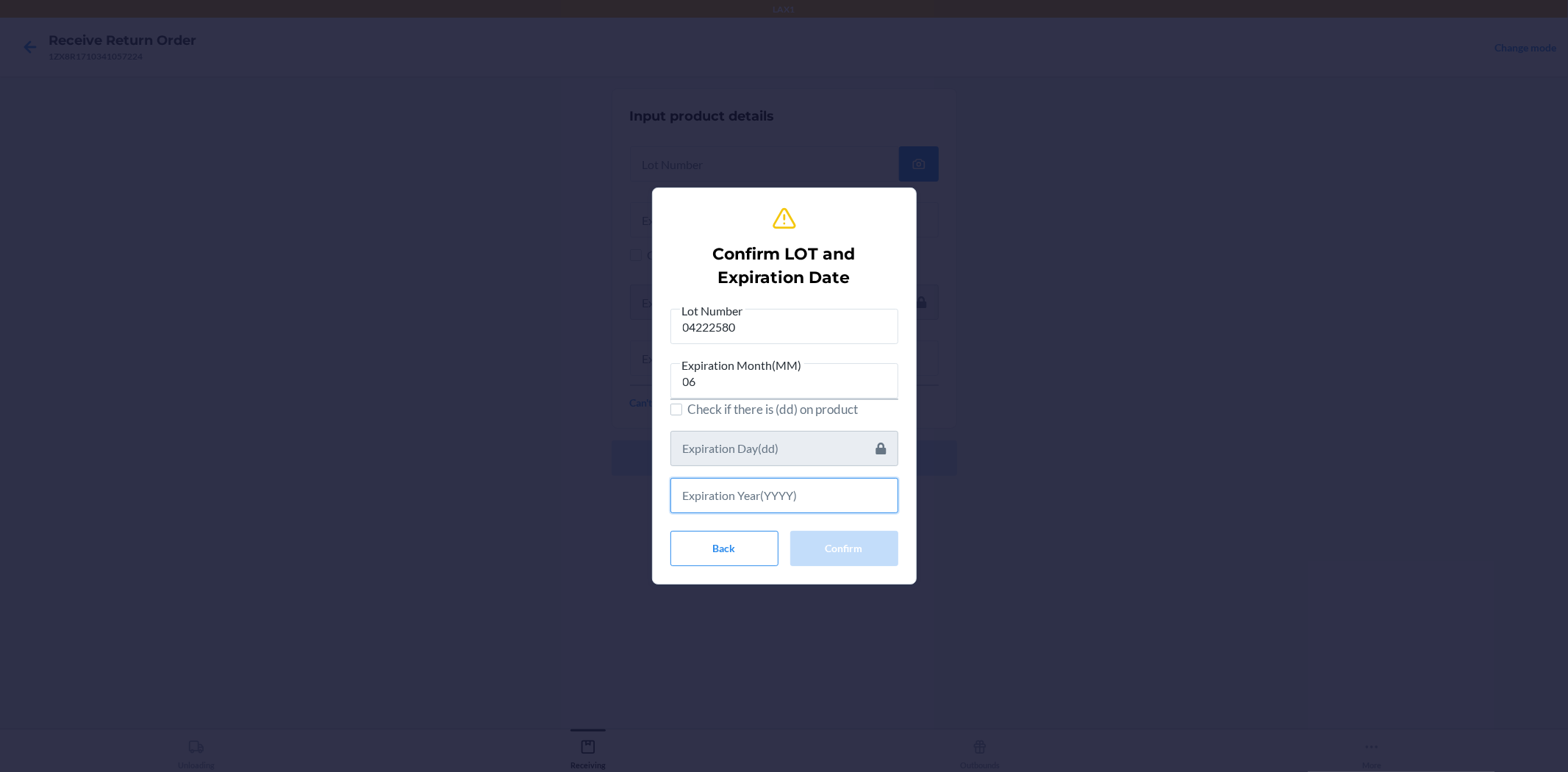
click at [782, 488] on input "text" at bounding box center [784, 495] width 228 height 36
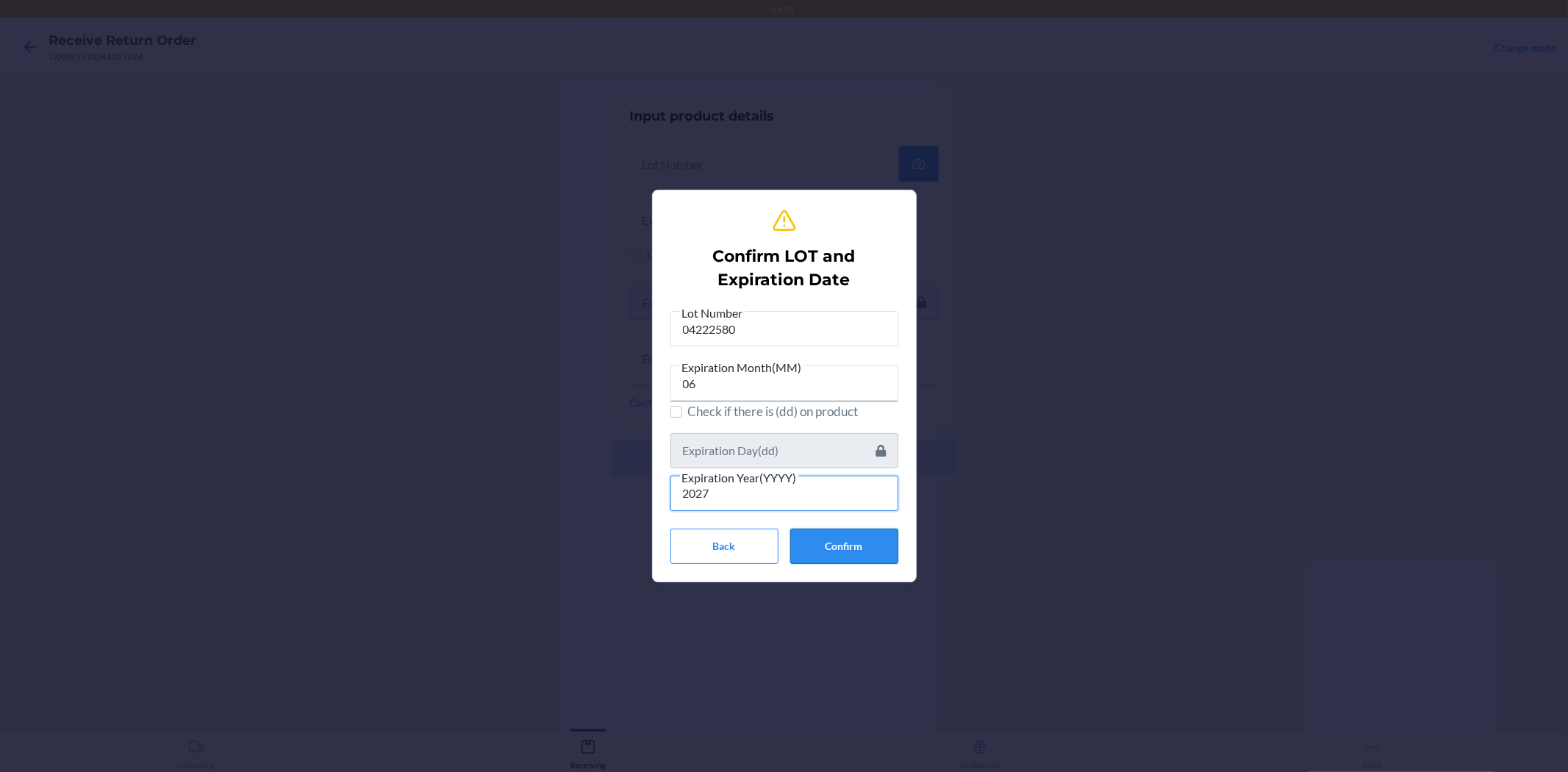
type input "2027"
click at [782, 544] on button "Confirm" at bounding box center [844, 547] width 108 height 36
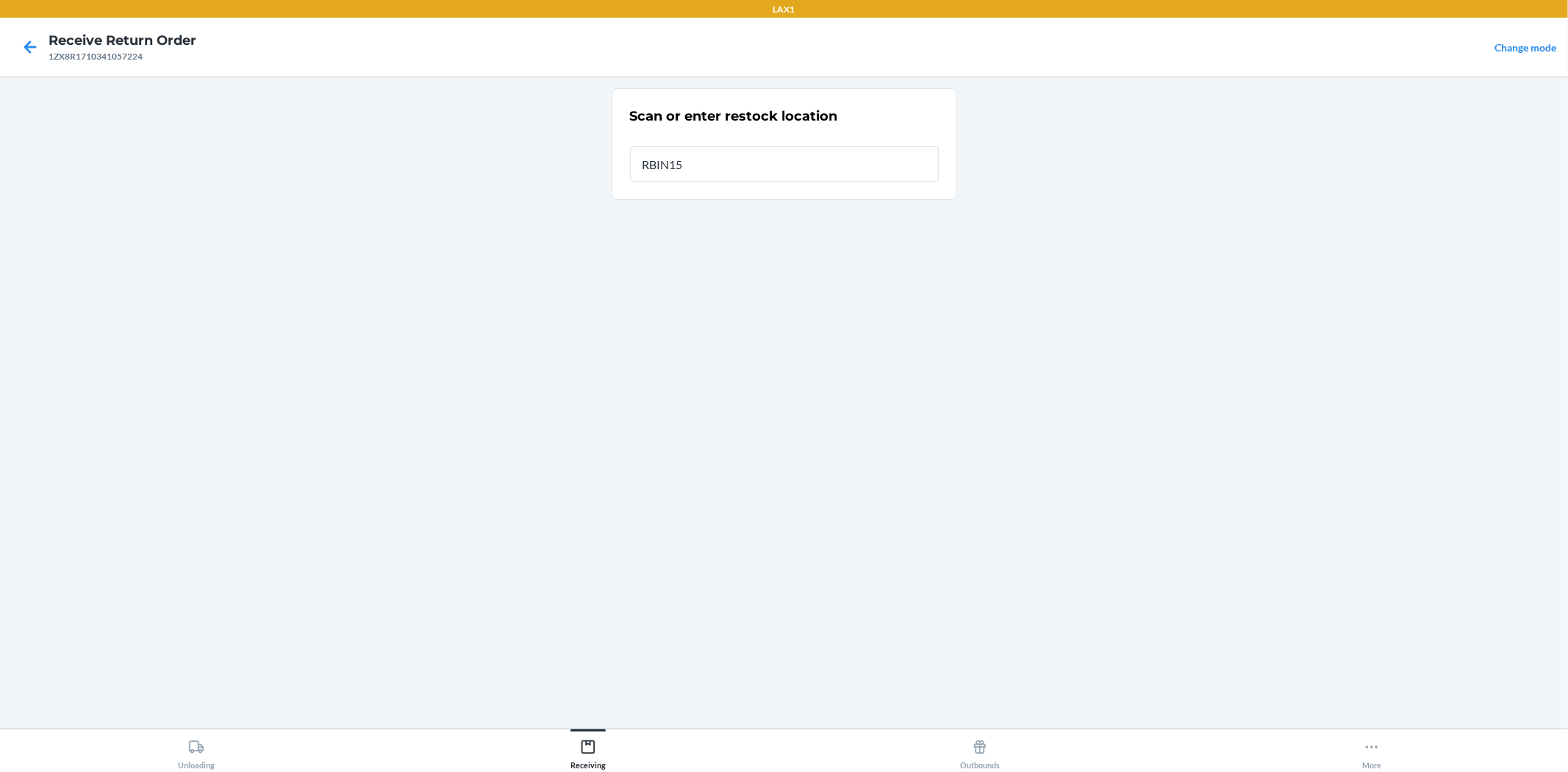
type input "RBIN158"
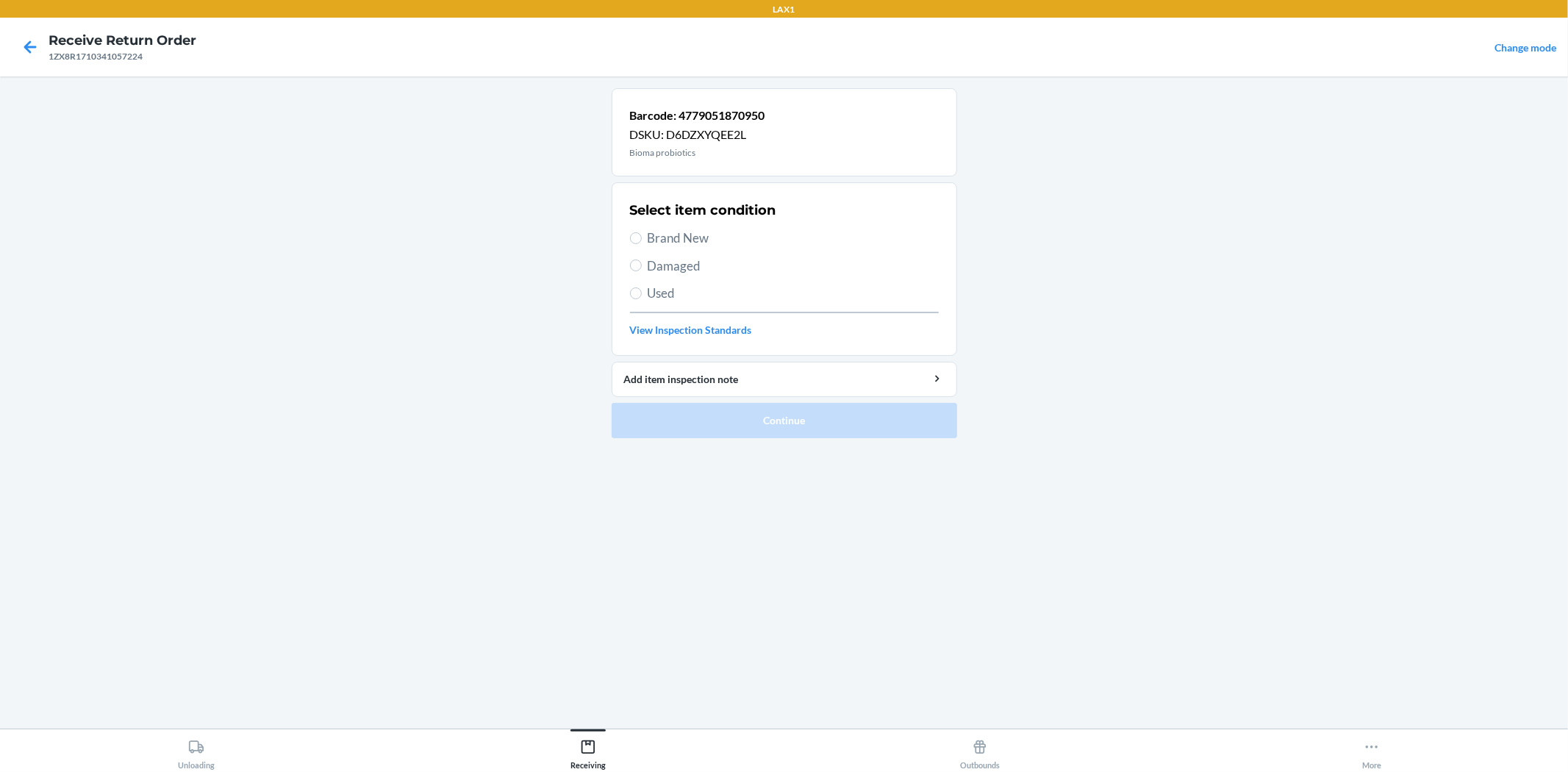
click at [667, 240] on span "Brand New" at bounding box center [793, 238] width 291 height 19
click at [642, 240] on input "Brand New" at bounding box center [636, 238] width 12 height 12
radio input "true"
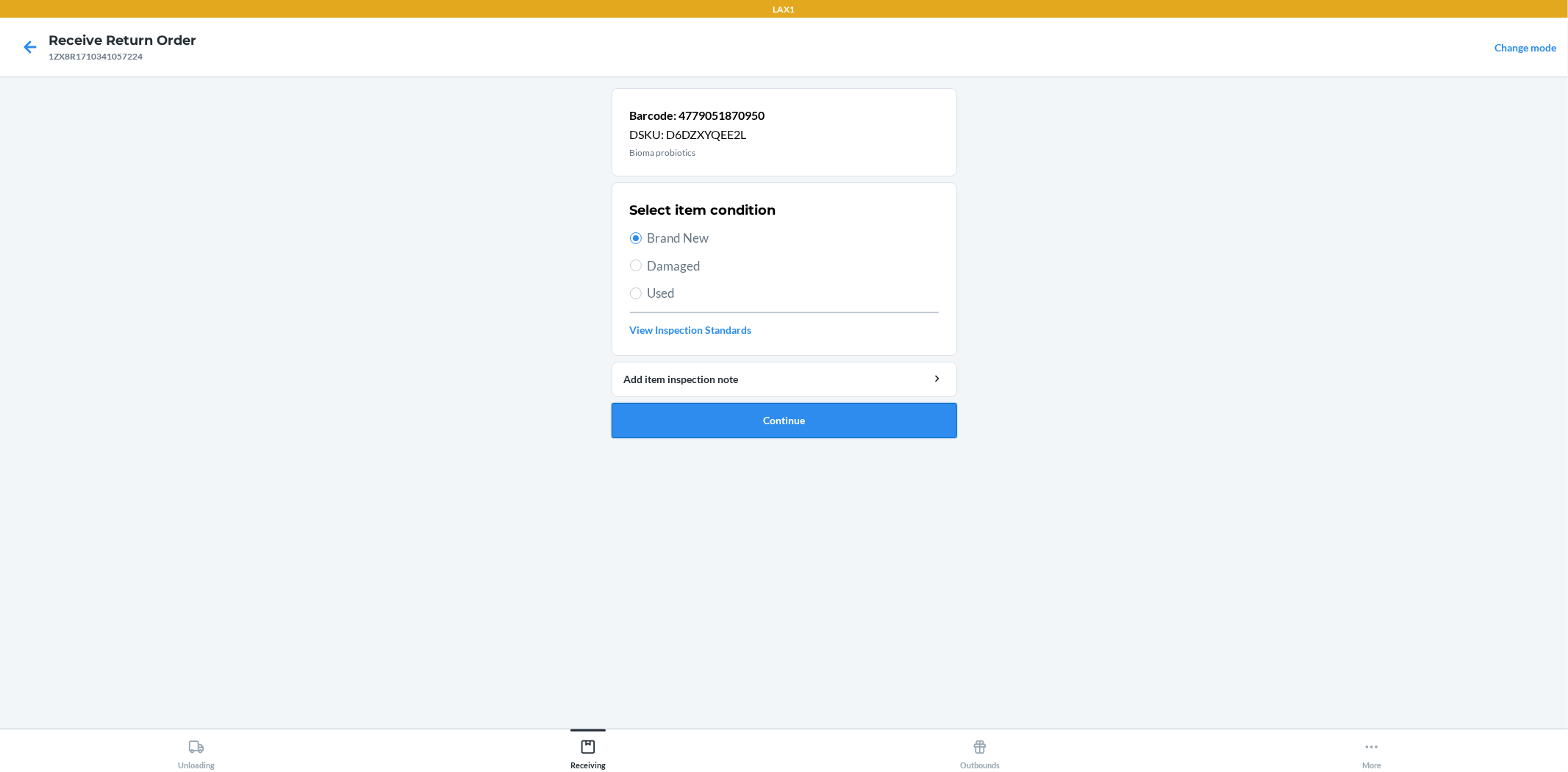
click at [750, 416] on button "Continue" at bounding box center [784, 421] width 346 height 36
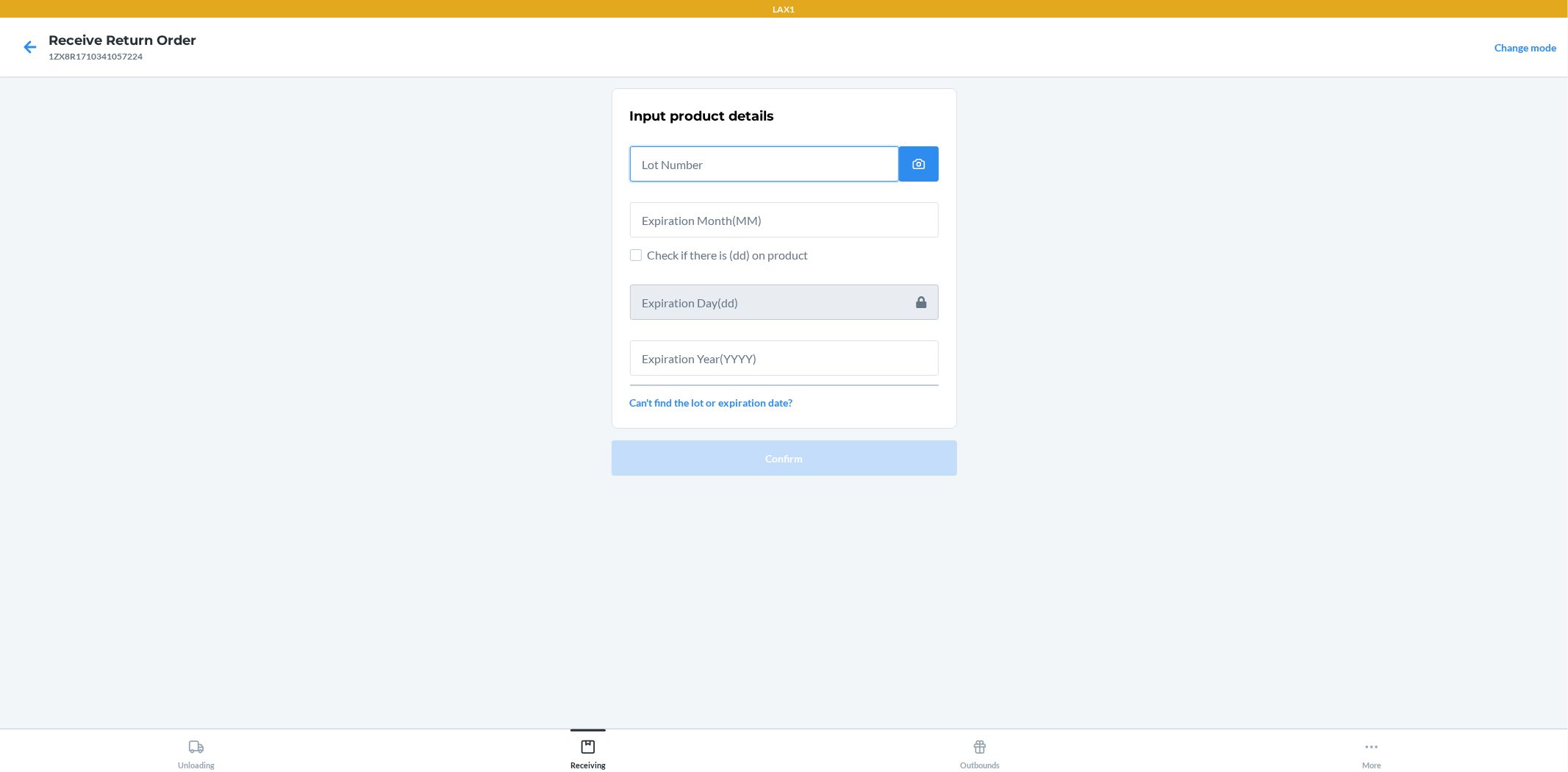
click at [715, 174] on input "text" at bounding box center [765, 164] width 269 height 36
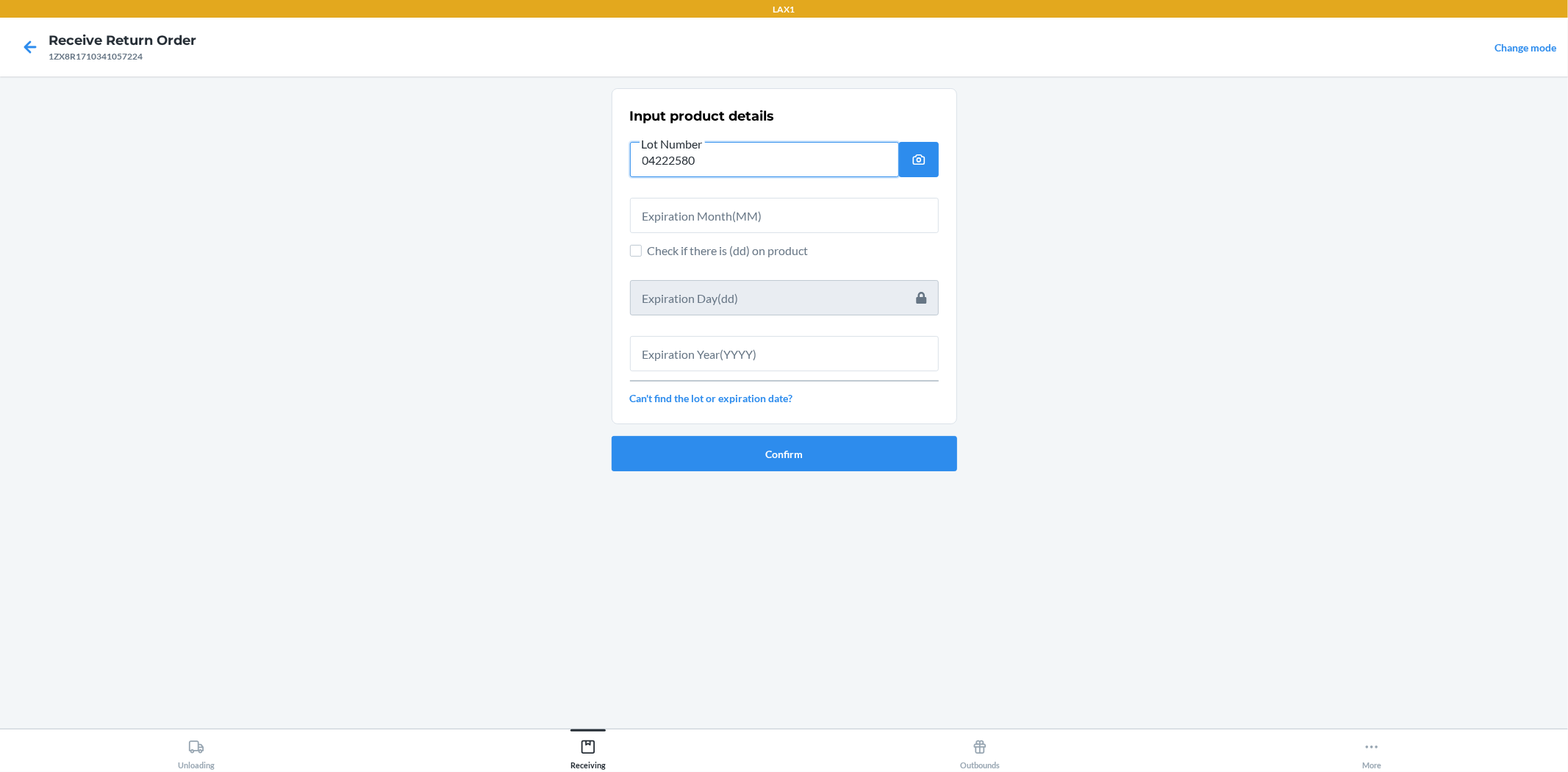
type input "04222580"
click at [734, 215] on input "text" at bounding box center [784, 216] width 309 height 36
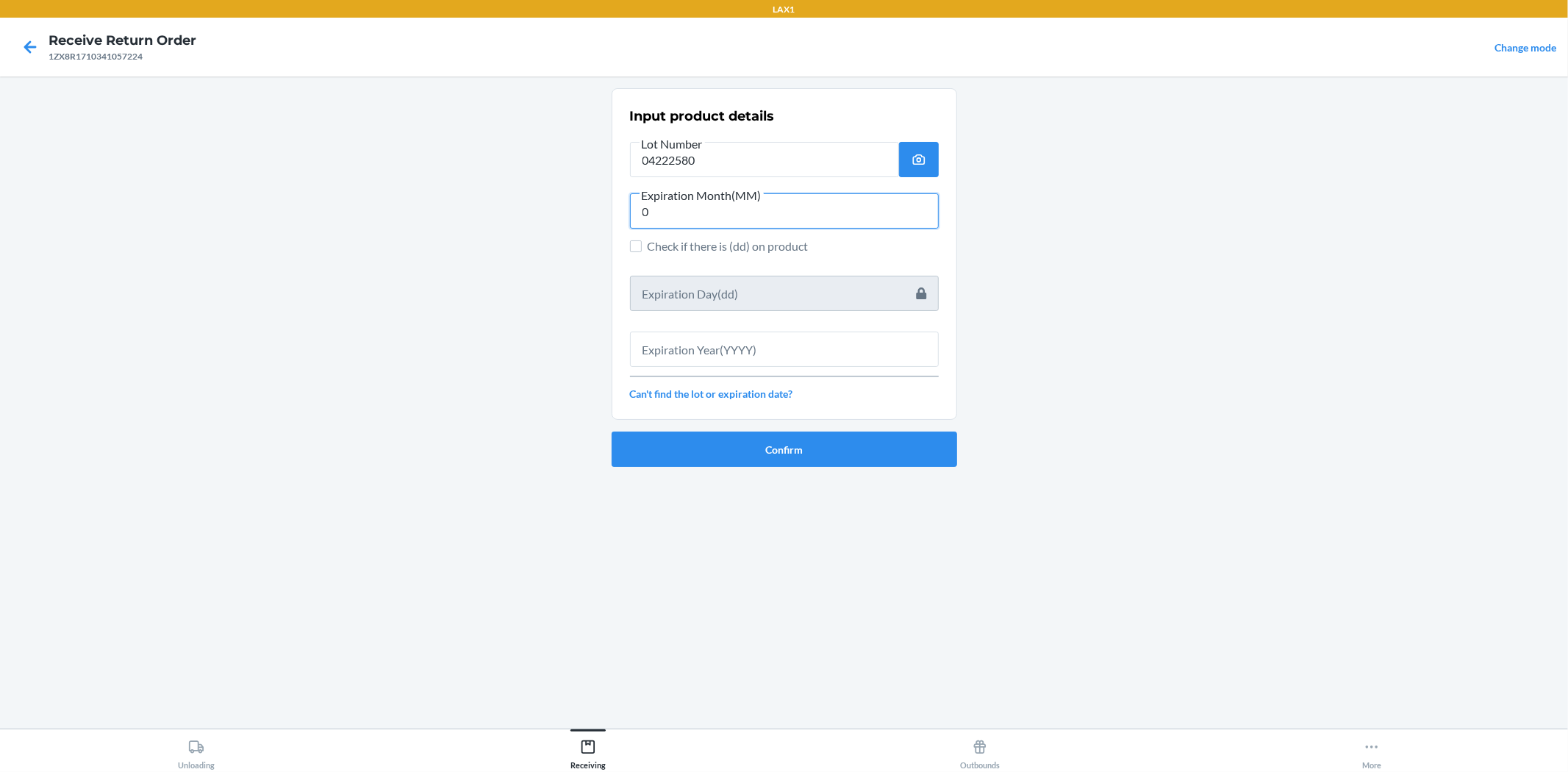
type input "0"
click at [754, 358] on input "text" at bounding box center [784, 350] width 309 height 36
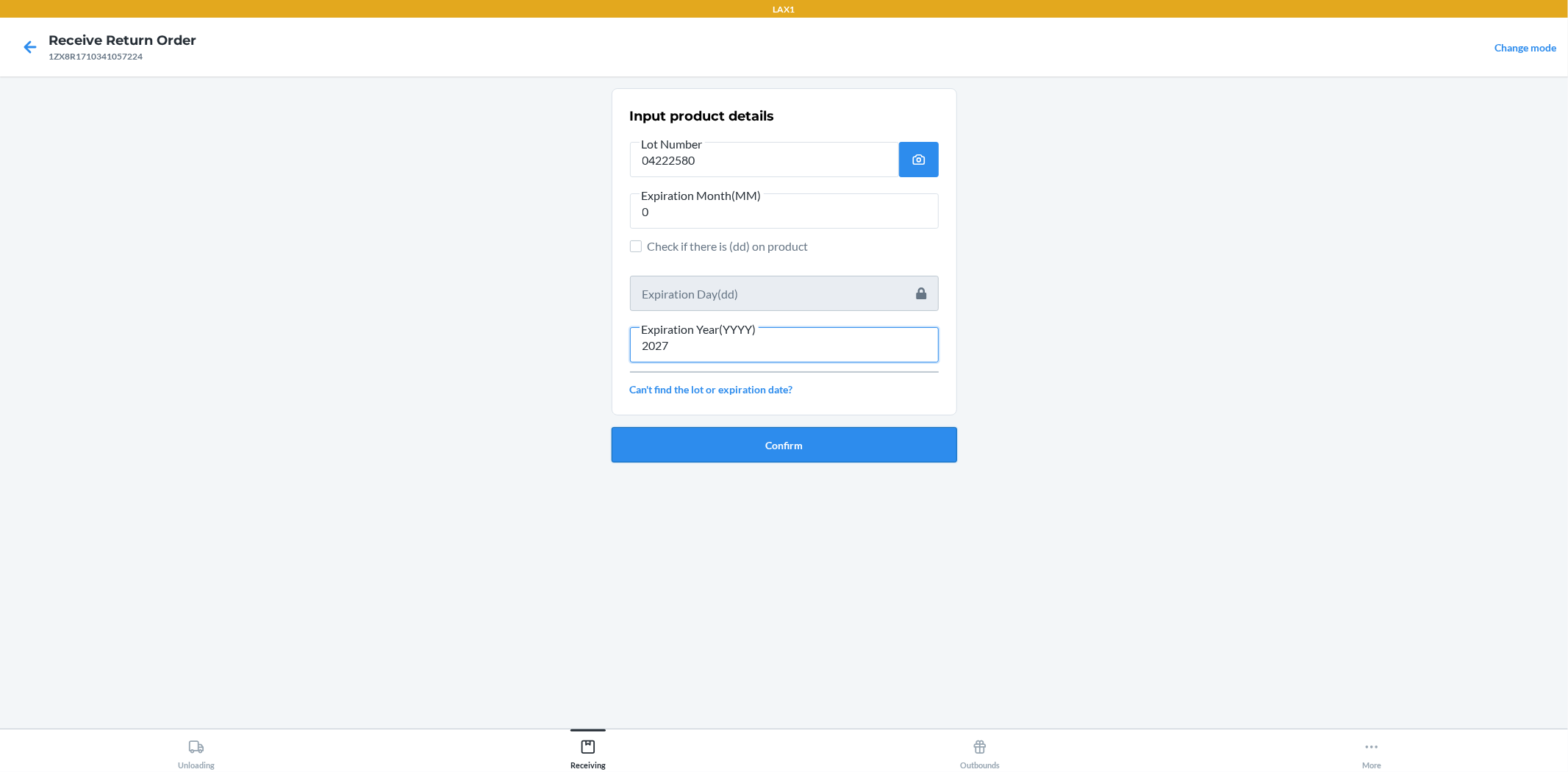
type input "2027"
click at [782, 451] on button "Confirm" at bounding box center [784, 445] width 346 height 36
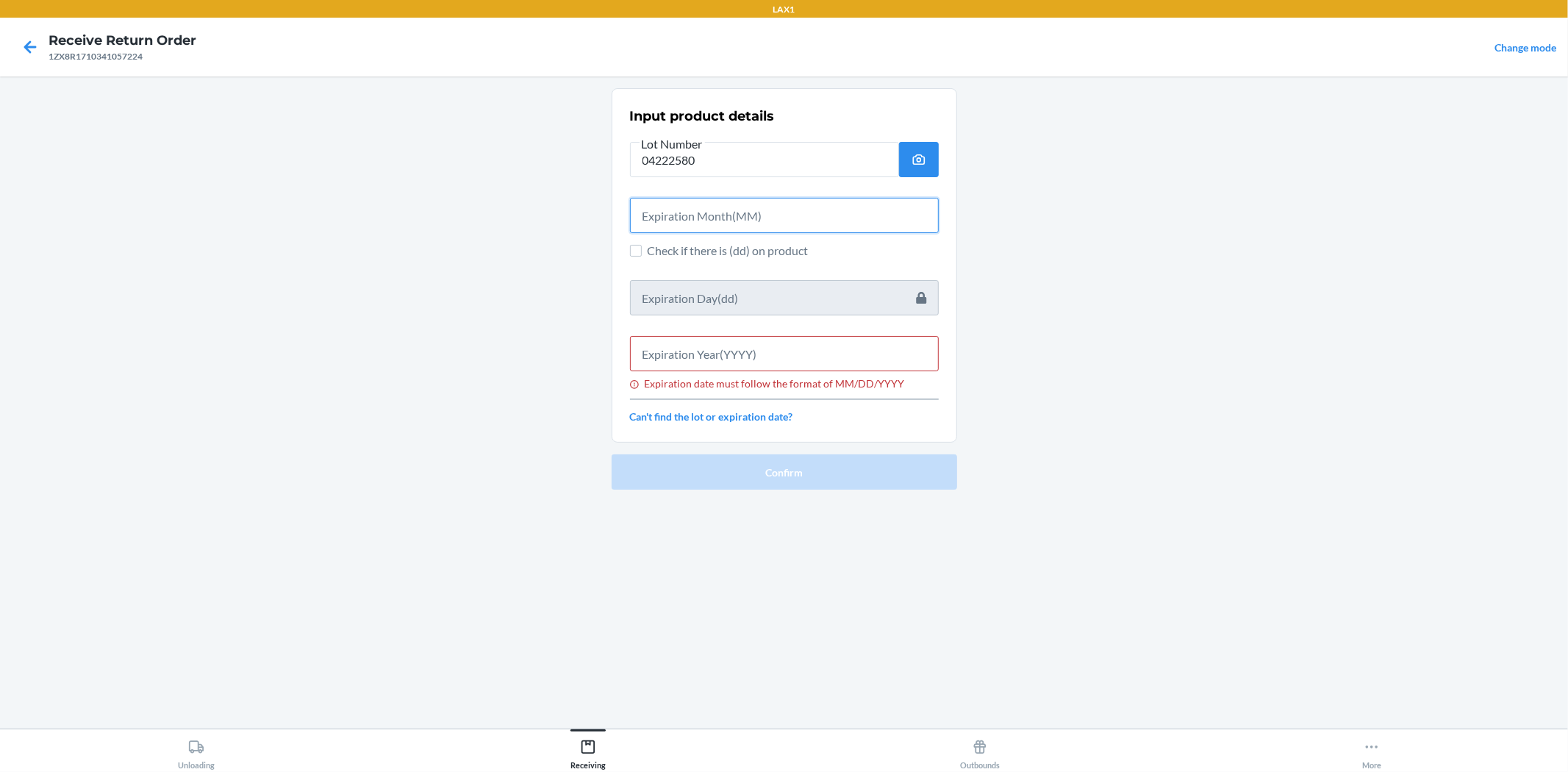
click at [782, 228] on input "text" at bounding box center [784, 216] width 309 height 36
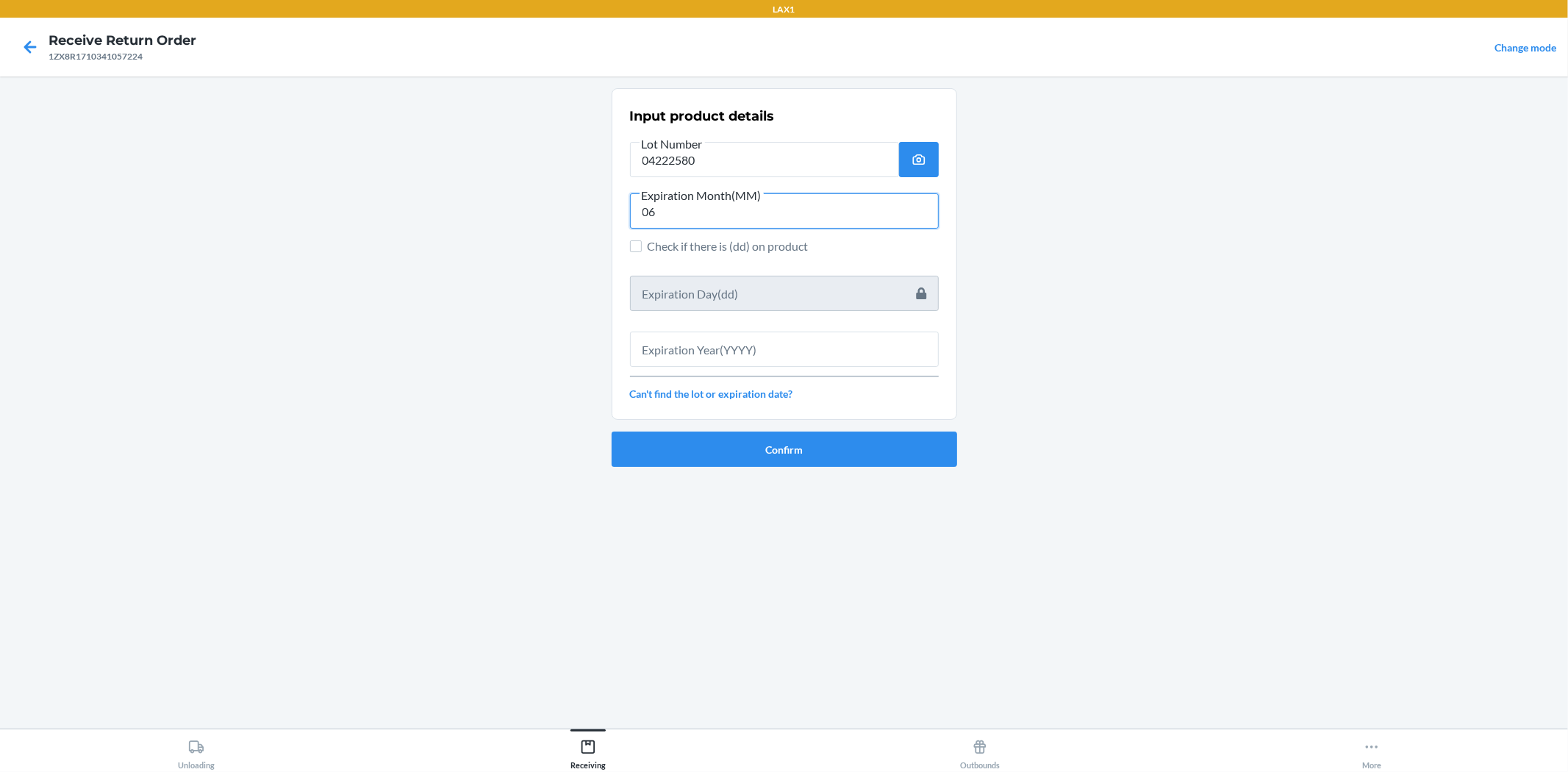
type input "06"
click at [725, 334] on input "text" at bounding box center [784, 350] width 309 height 36
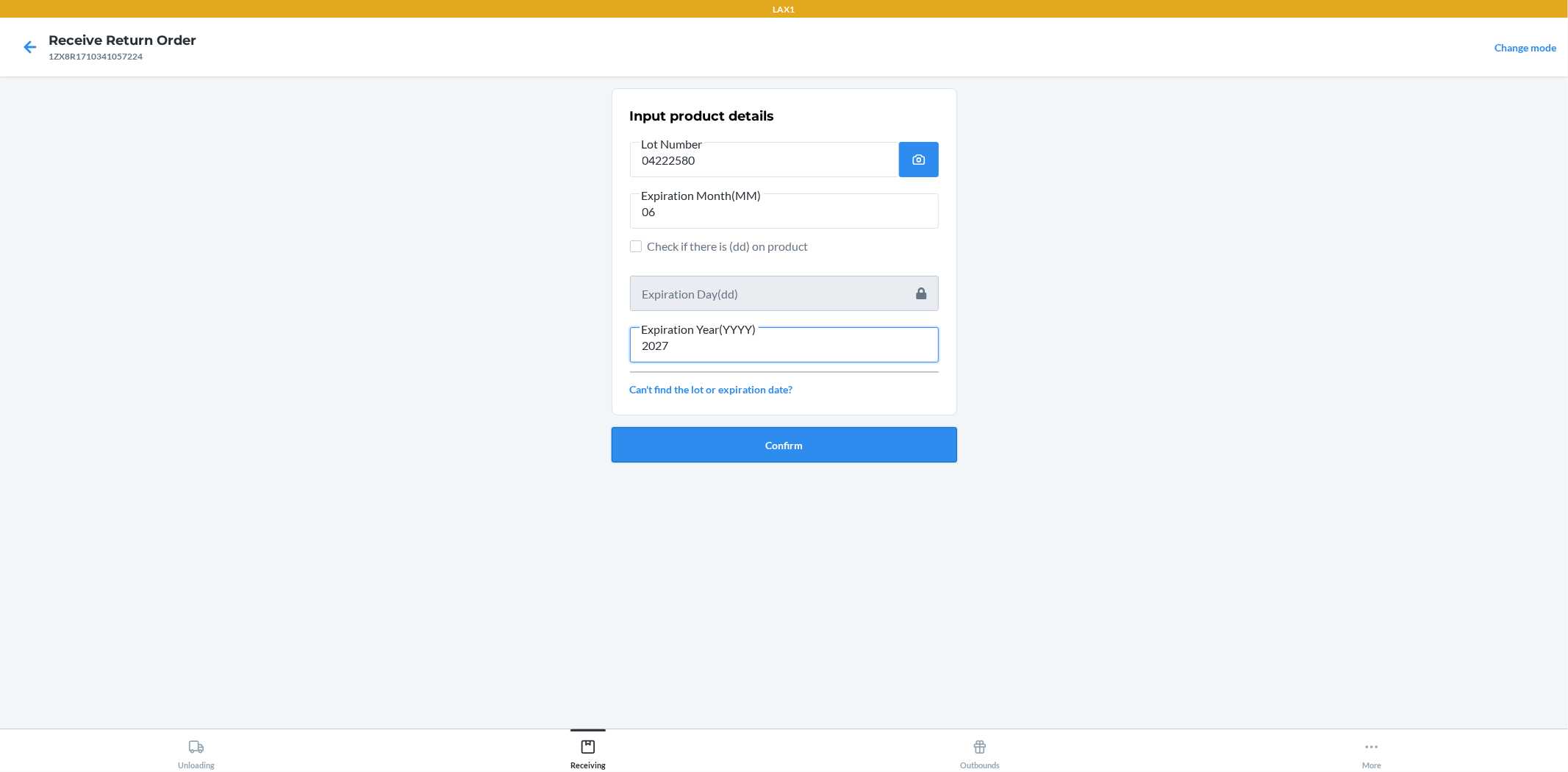
type input "2027"
click at [707, 452] on button "Confirm" at bounding box center [784, 445] width 346 height 36
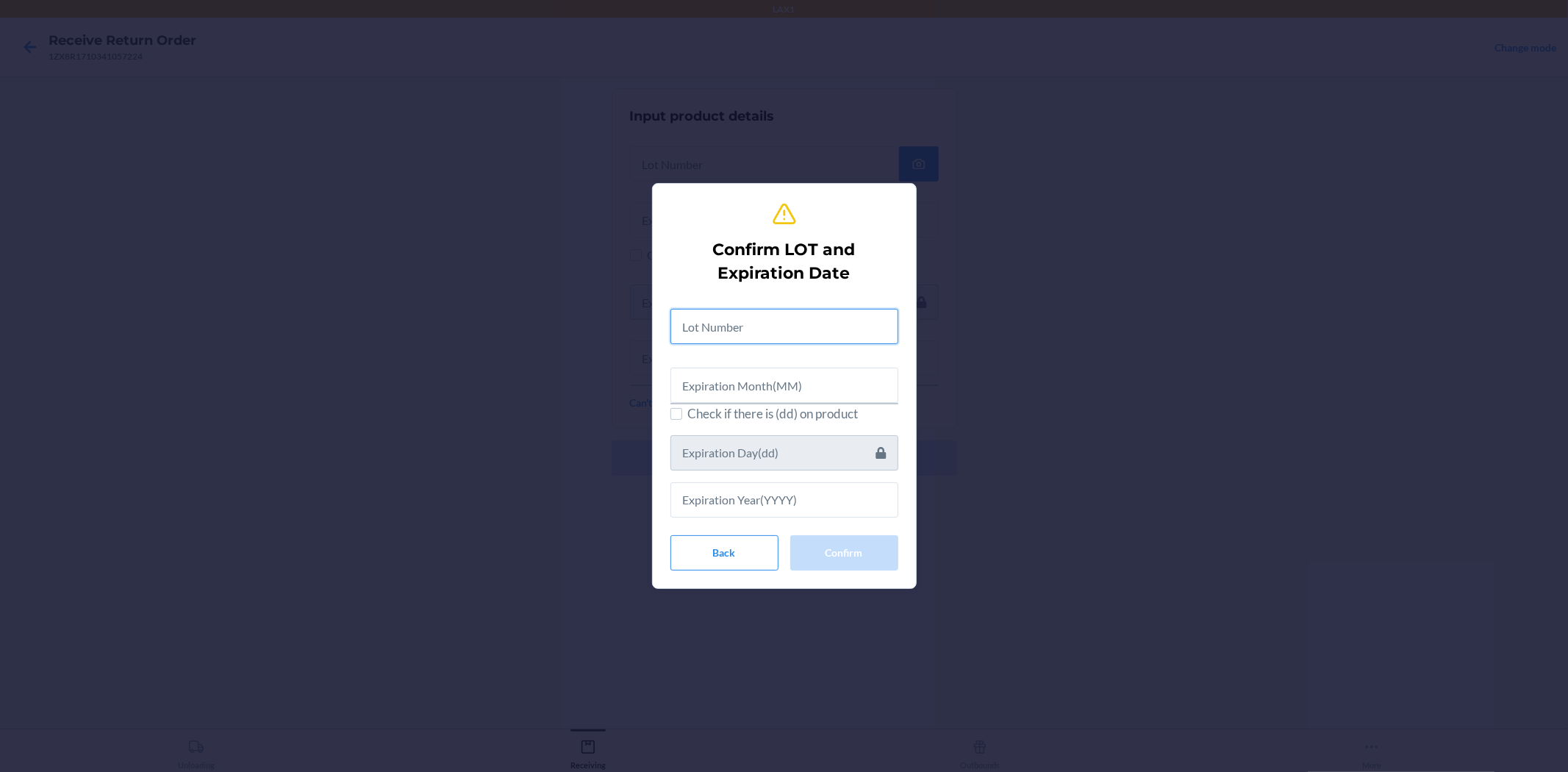
click at [760, 331] on input "text" at bounding box center [784, 327] width 228 height 36
type input "04222580"
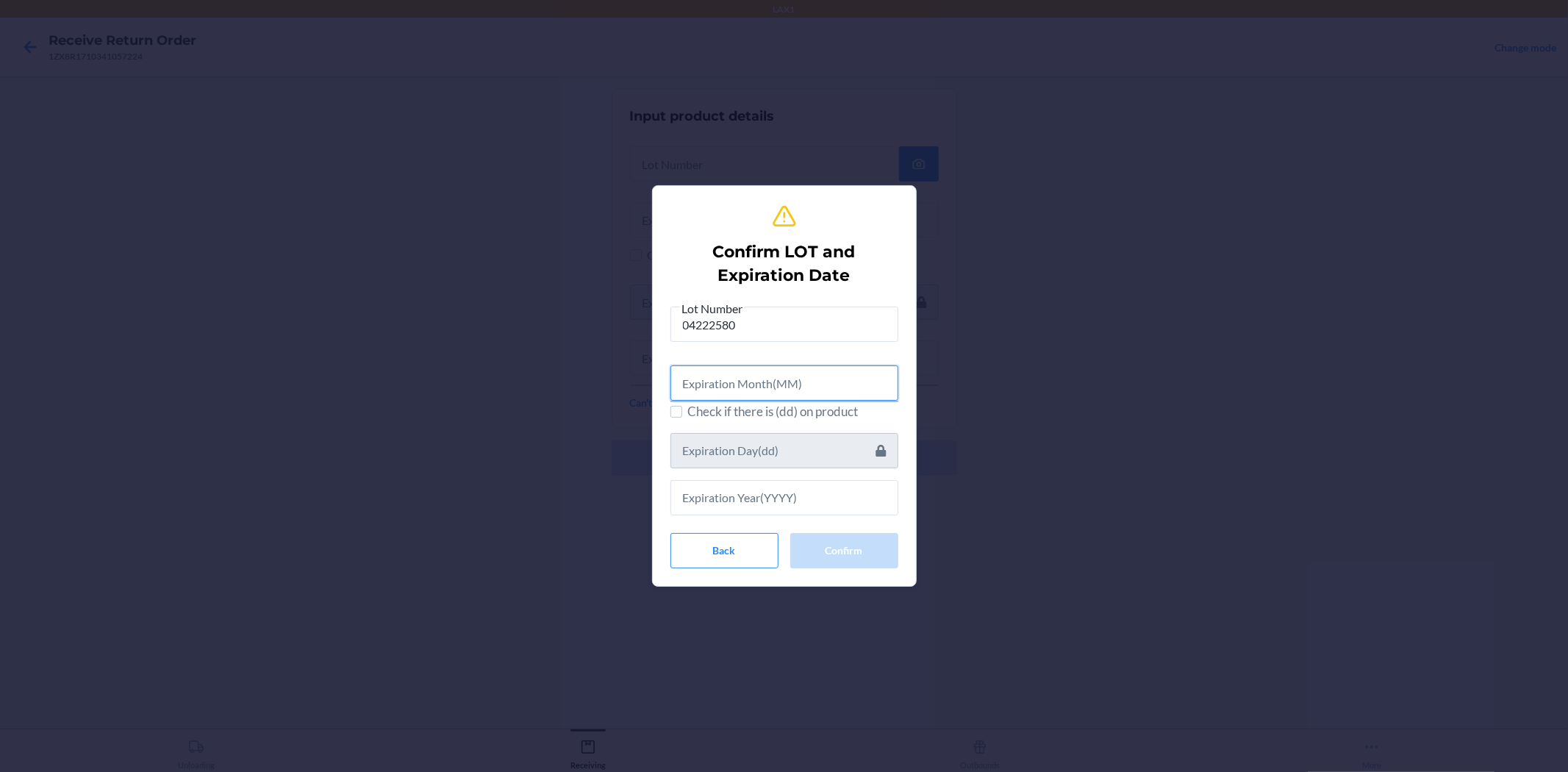
click at [782, 376] on input "text" at bounding box center [784, 384] width 228 height 36
type input "06"
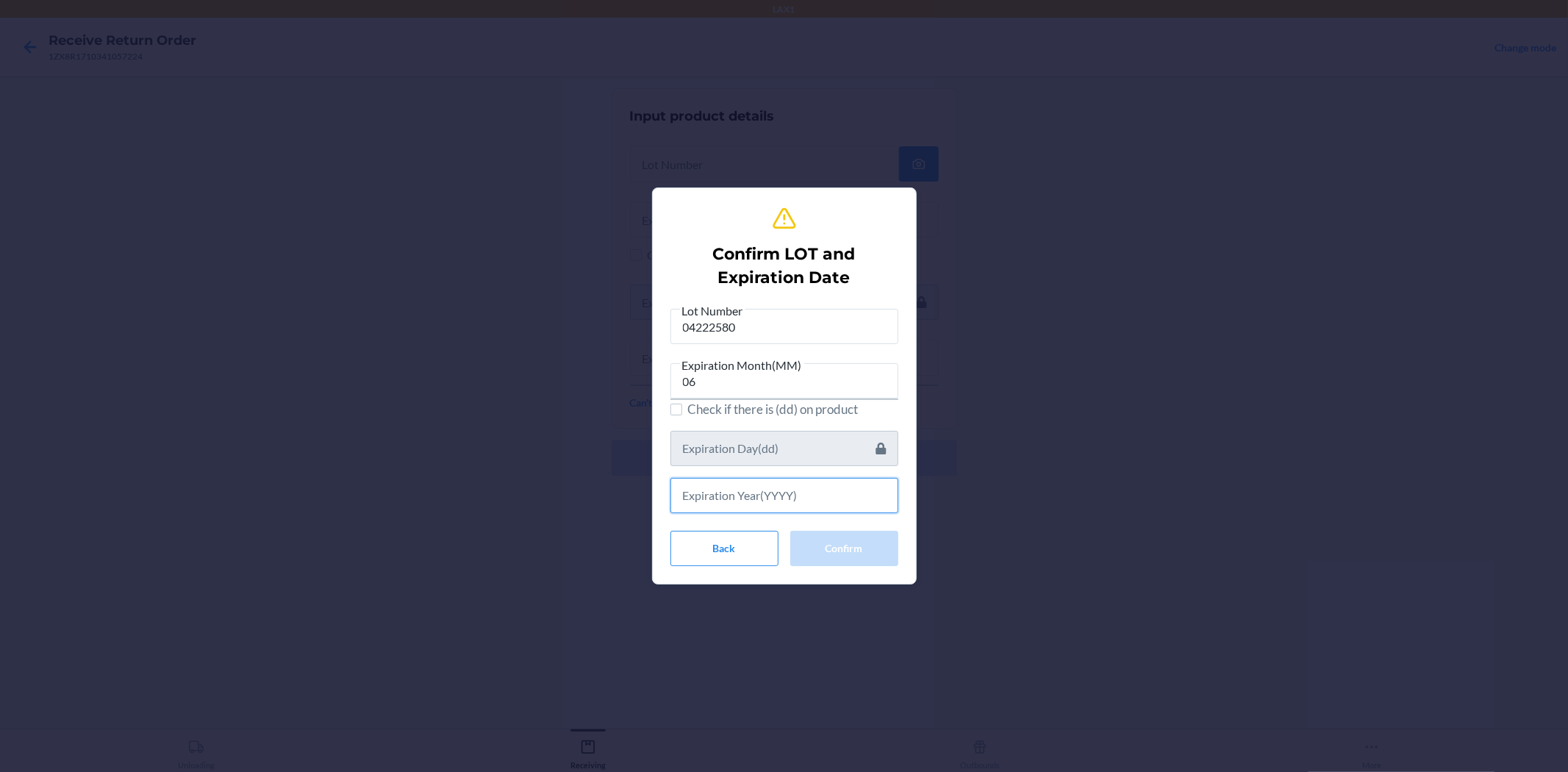
click at [782, 499] on input "text" at bounding box center [784, 495] width 228 height 36
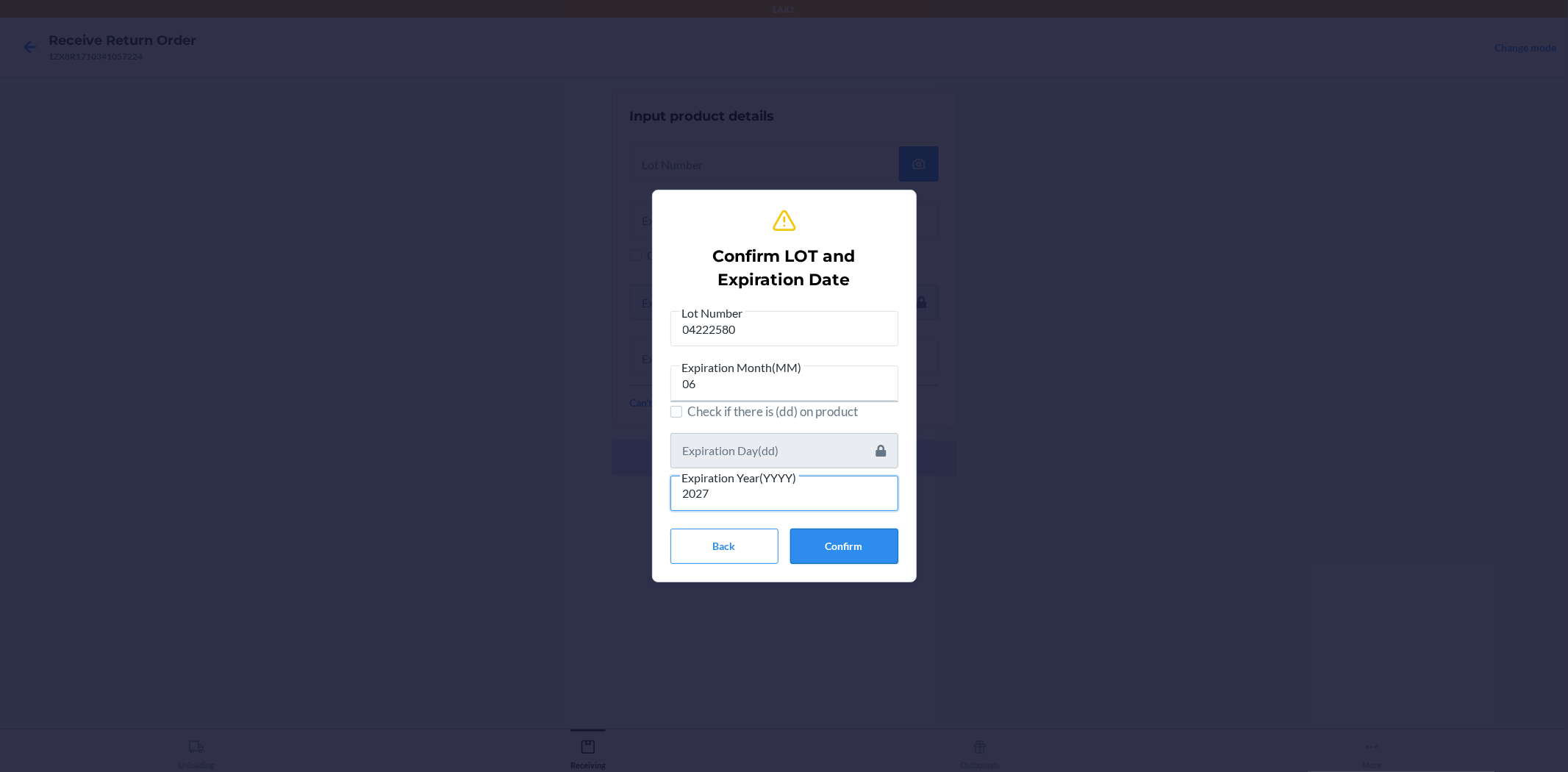
type input "2027"
click at [782, 538] on button "Confirm" at bounding box center [844, 547] width 108 height 36
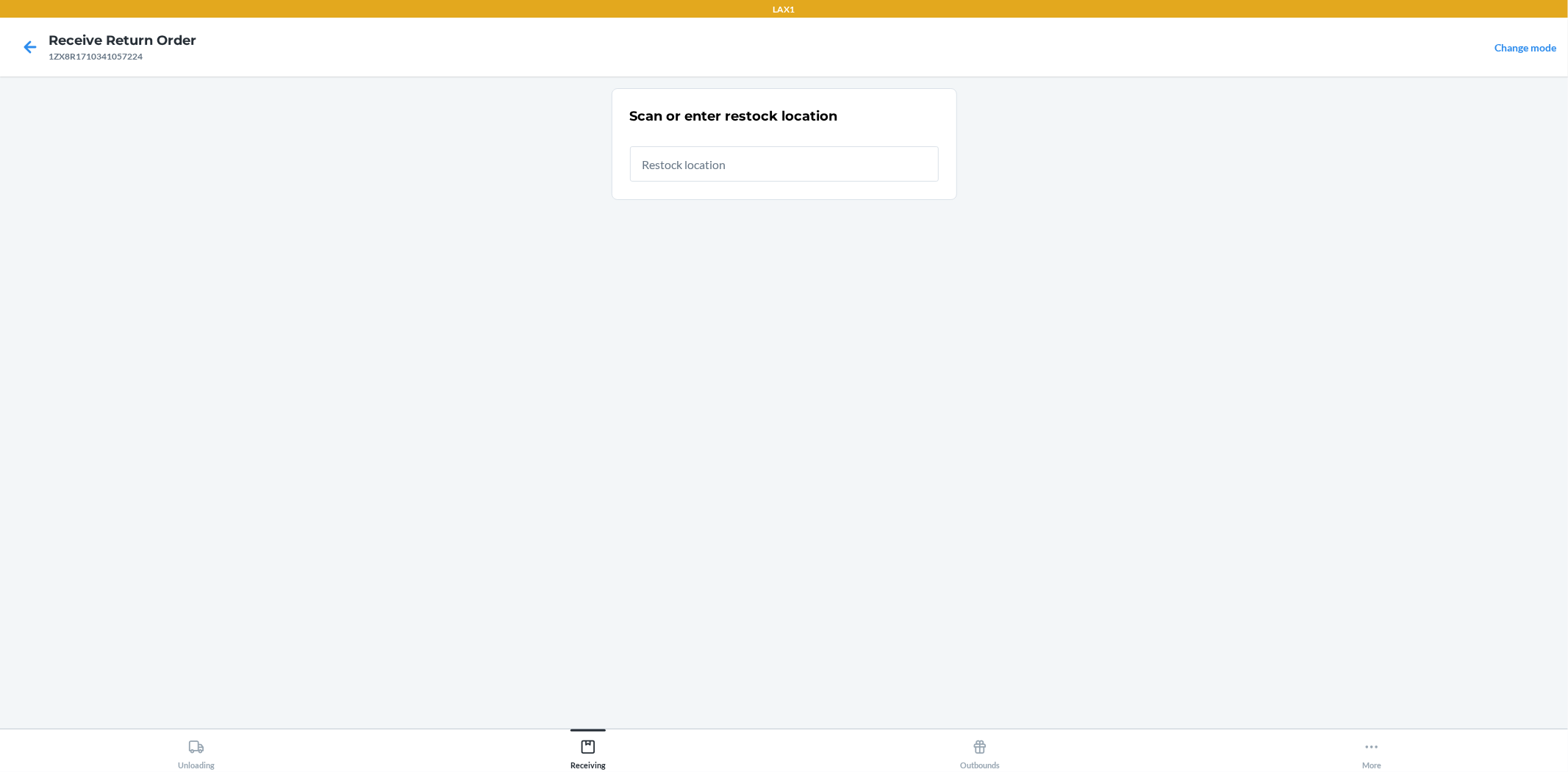
drag, startPoint x: 880, startPoint y: 166, endPoint x: 865, endPoint y: 165, distance: 15.0
click at [782, 166] on input "text" at bounding box center [784, 164] width 309 height 36
type input "RBIN158"
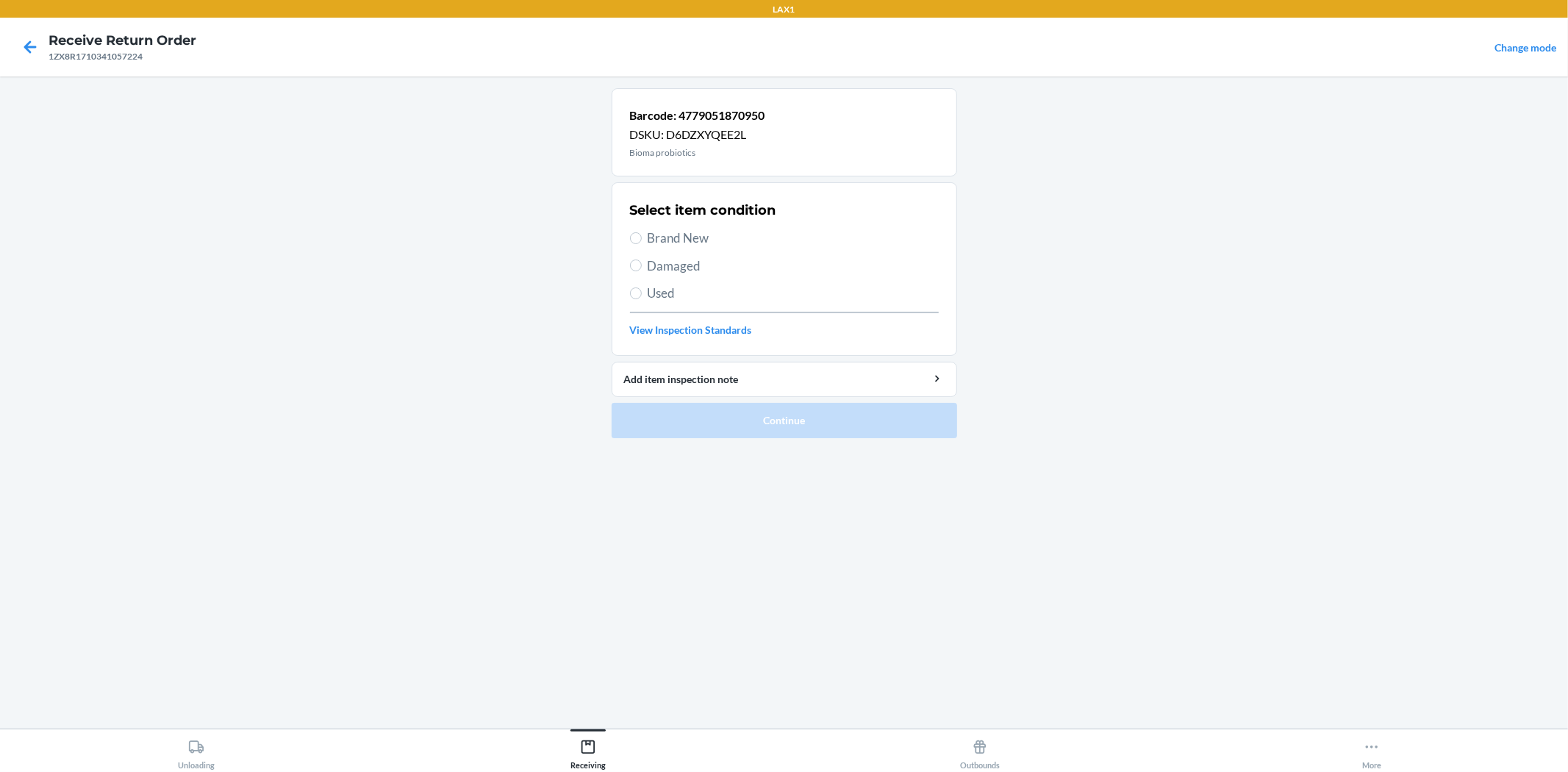
click at [673, 238] on span "Brand New" at bounding box center [793, 238] width 291 height 19
click at [642, 238] on input "Brand New" at bounding box center [636, 238] width 12 height 12
radio input "true"
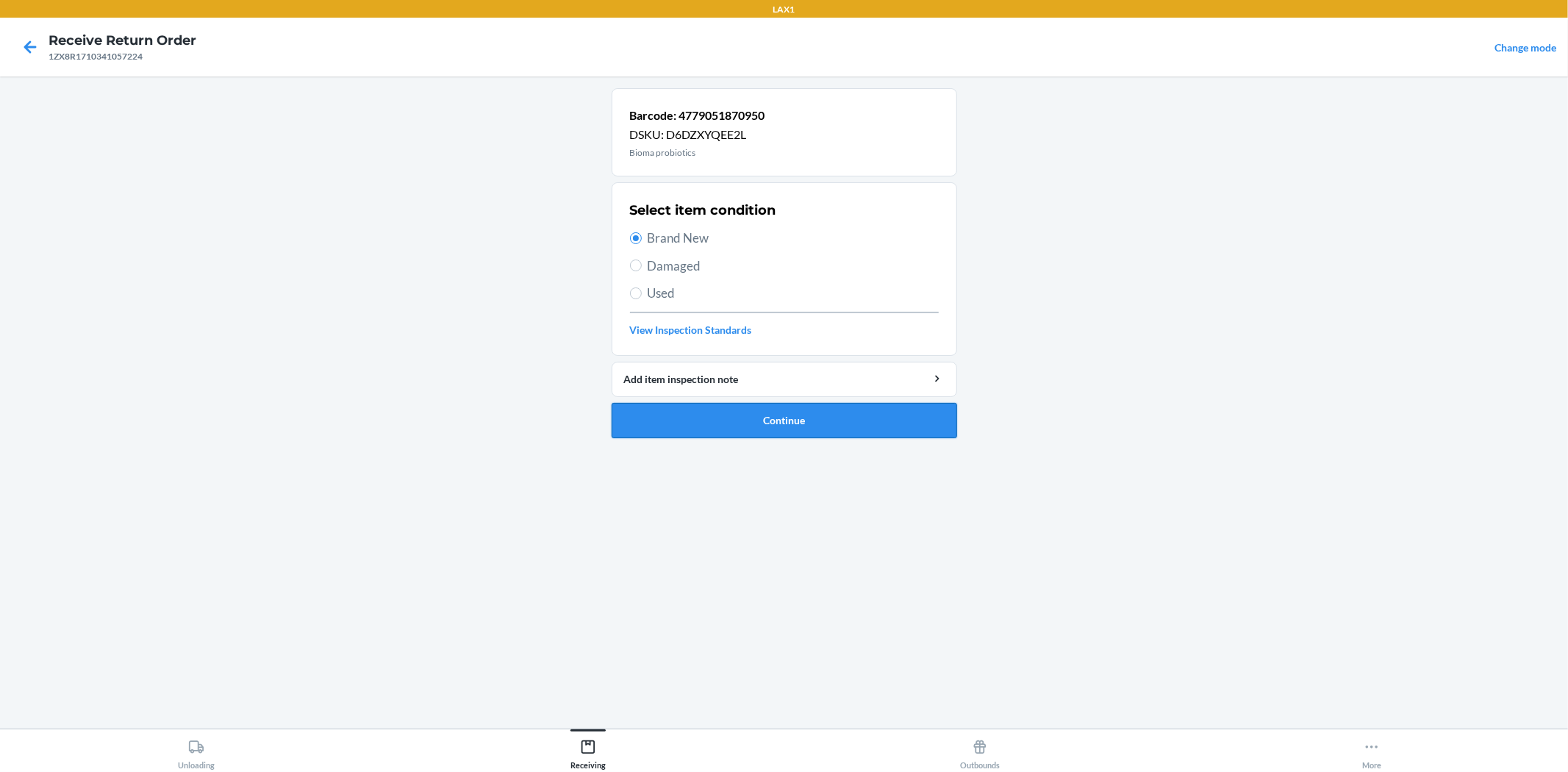
drag, startPoint x: 775, startPoint y: 431, endPoint x: 773, endPoint y: 421, distance: 10.2
click at [775, 427] on button "Continue" at bounding box center [784, 421] width 346 height 36
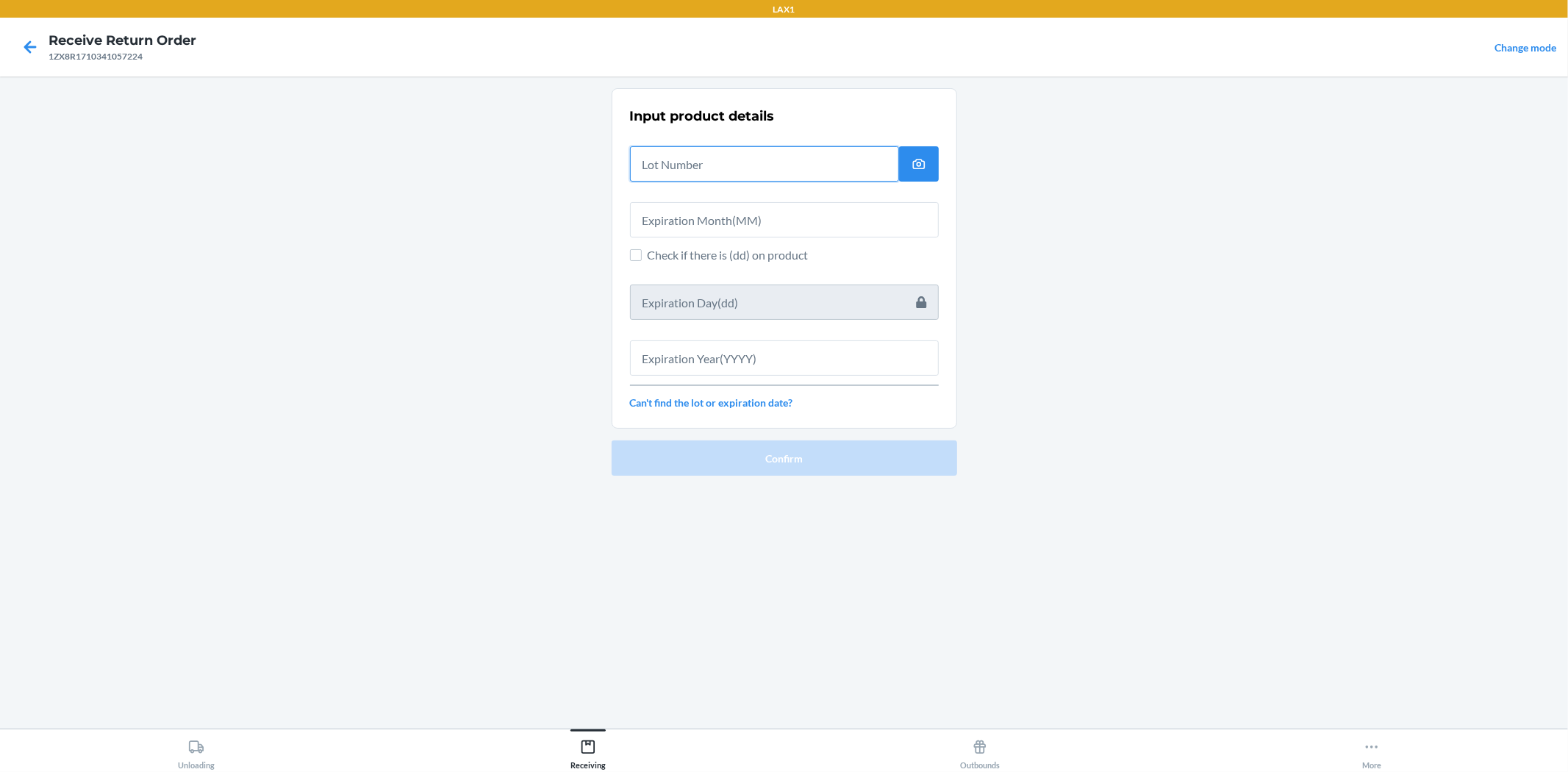
click at [694, 159] on input "text" at bounding box center [765, 164] width 269 height 36
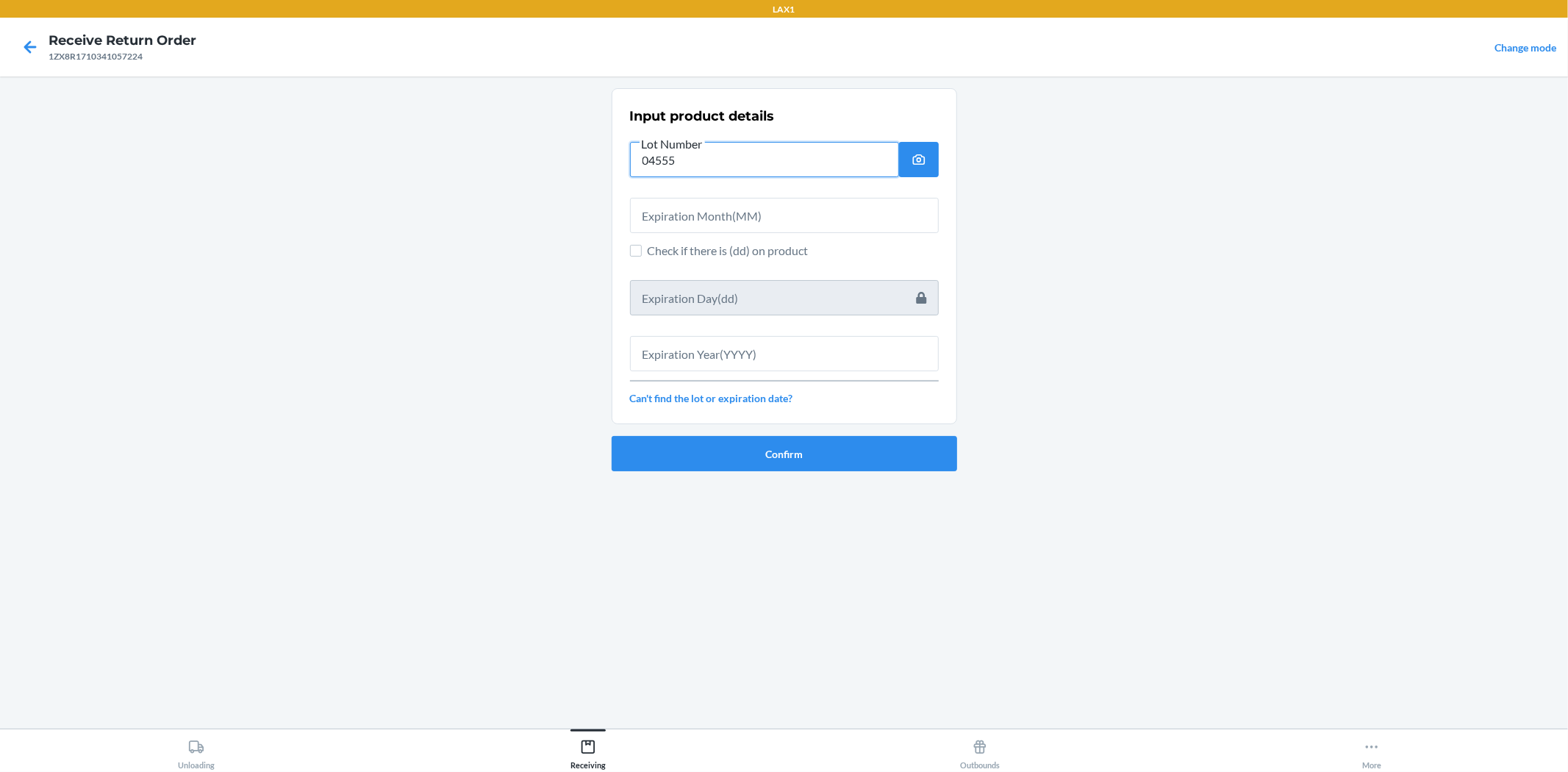
drag, startPoint x: 724, startPoint y: 155, endPoint x: 789, endPoint y: 264, distance: 126.9
click at [782, 264] on div "Input product details Lot Number 04555 Check if there is (dd) on product Can't …" at bounding box center [784, 256] width 309 height 308
type input "04222580"
click at [782, 202] on input "text" at bounding box center [784, 216] width 309 height 36
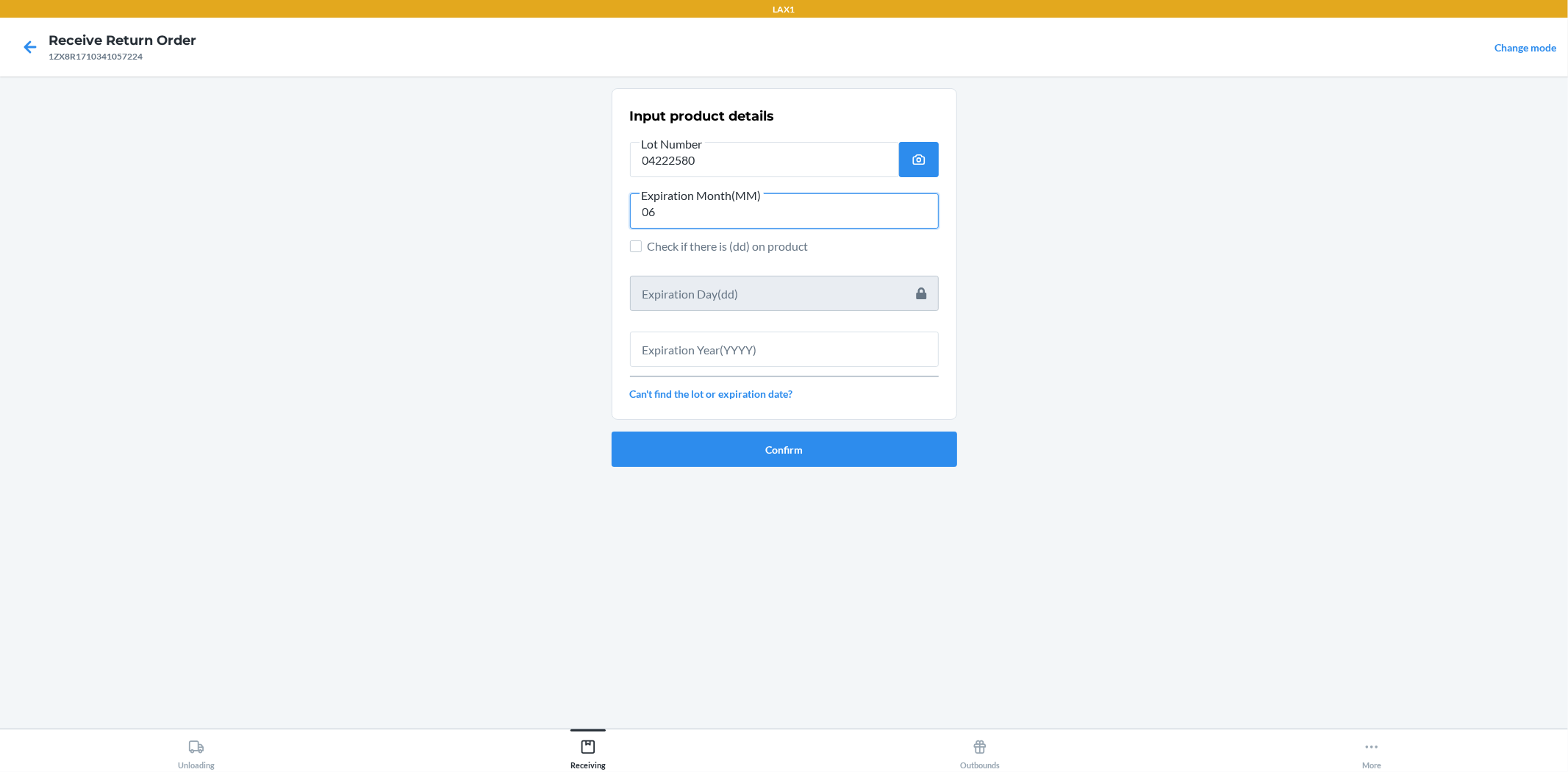
type input "06"
click at [782, 361] on input "text" at bounding box center [784, 350] width 309 height 36
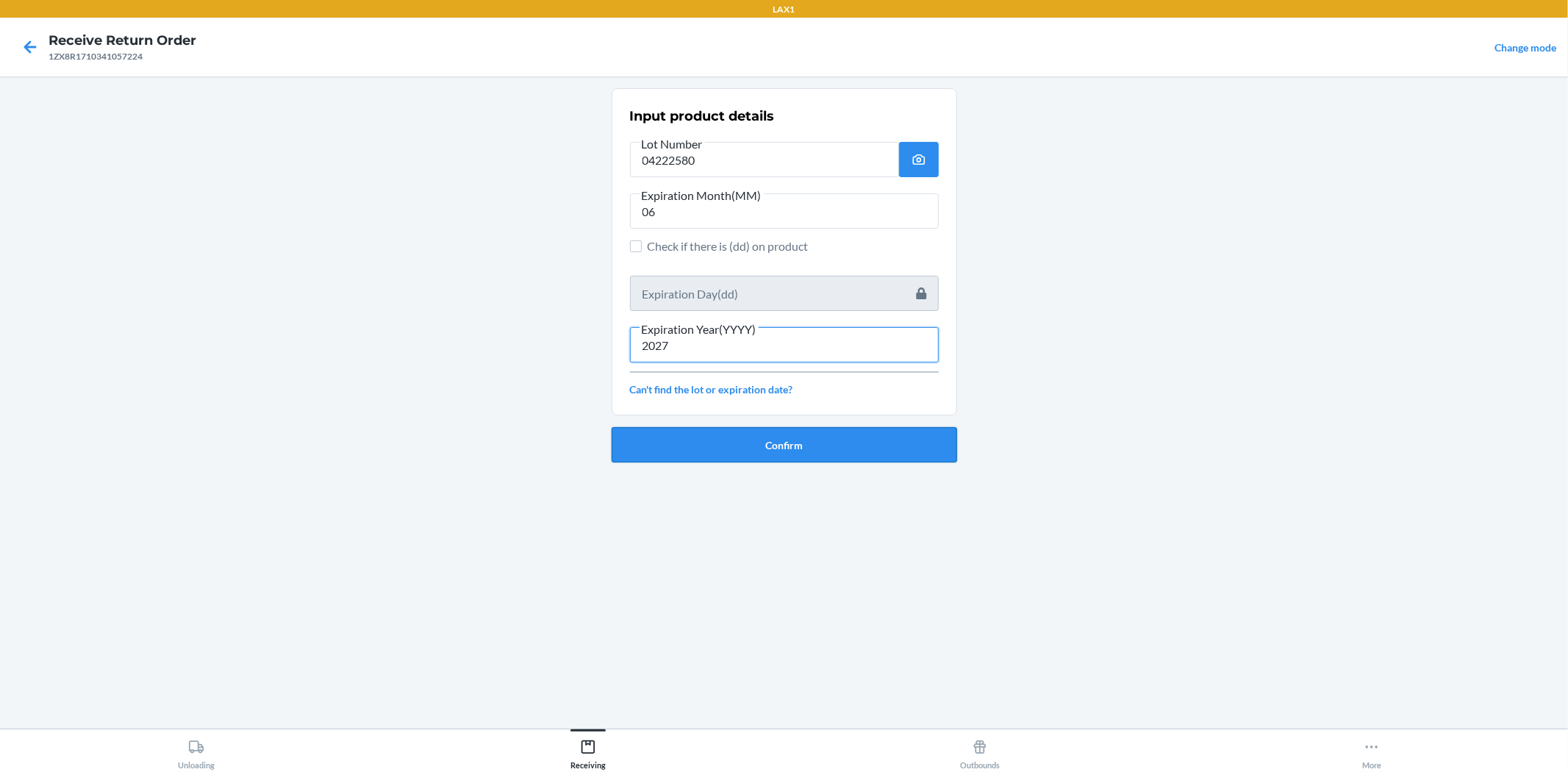
type input "2027"
click at [782, 436] on button "Confirm" at bounding box center [784, 445] width 346 height 36
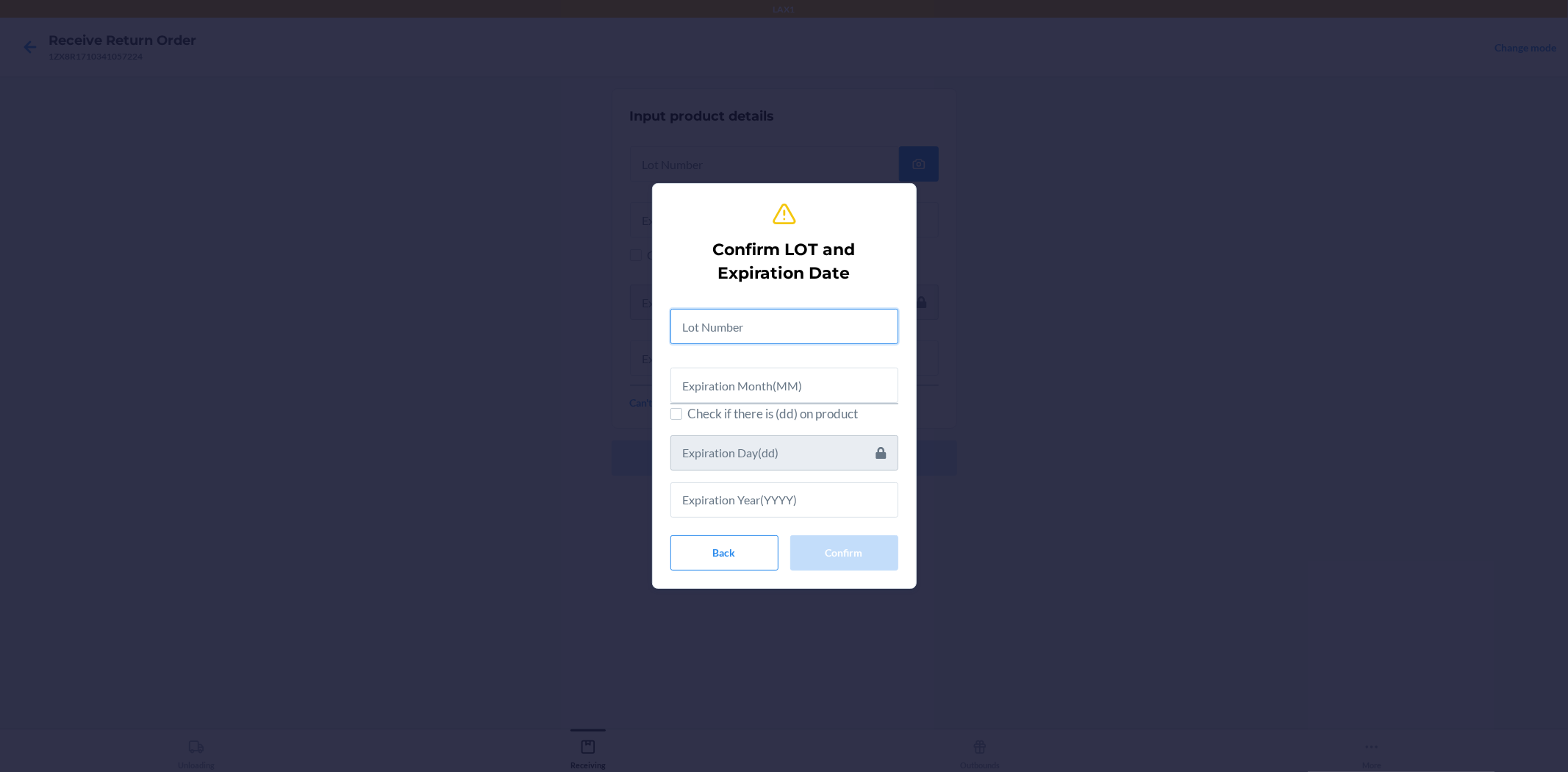
click at [782, 320] on input "text" at bounding box center [784, 327] width 228 height 36
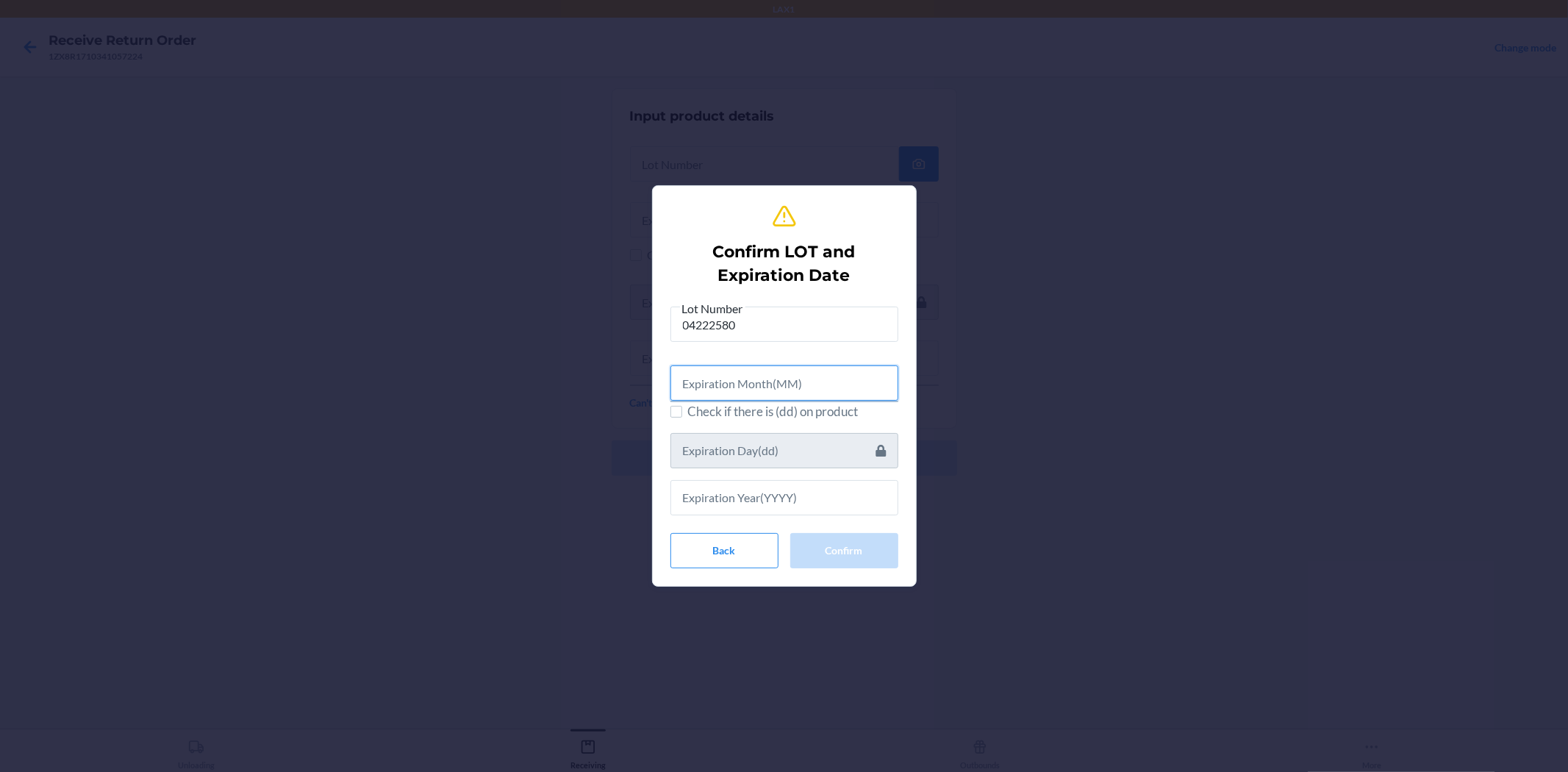
drag, startPoint x: 724, startPoint y: 380, endPoint x: 743, endPoint y: 292, distance: 90.0
click at [730, 371] on input "text" at bounding box center [784, 384] width 228 height 36
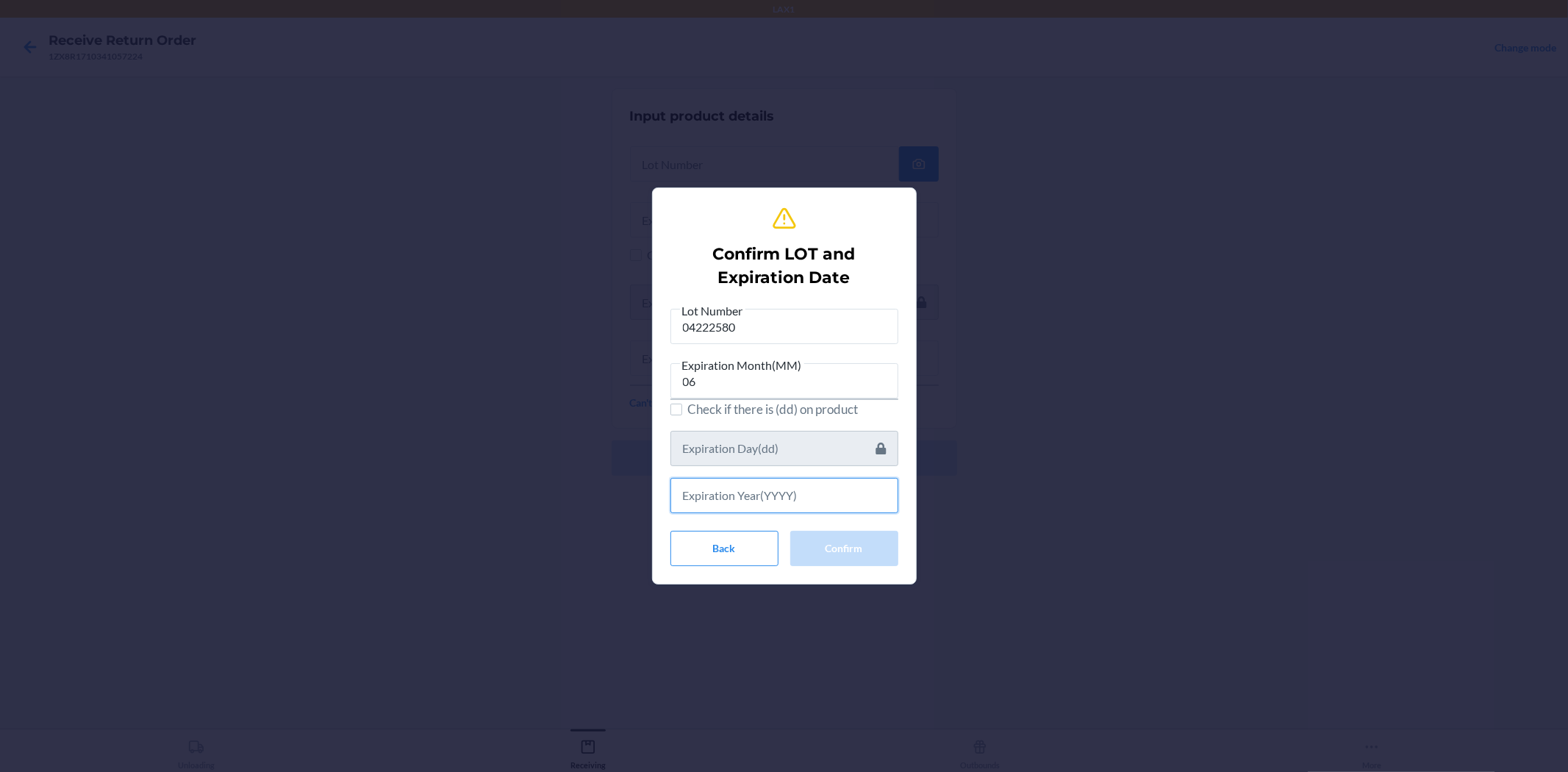
click at [782, 504] on input "text" at bounding box center [784, 495] width 228 height 36
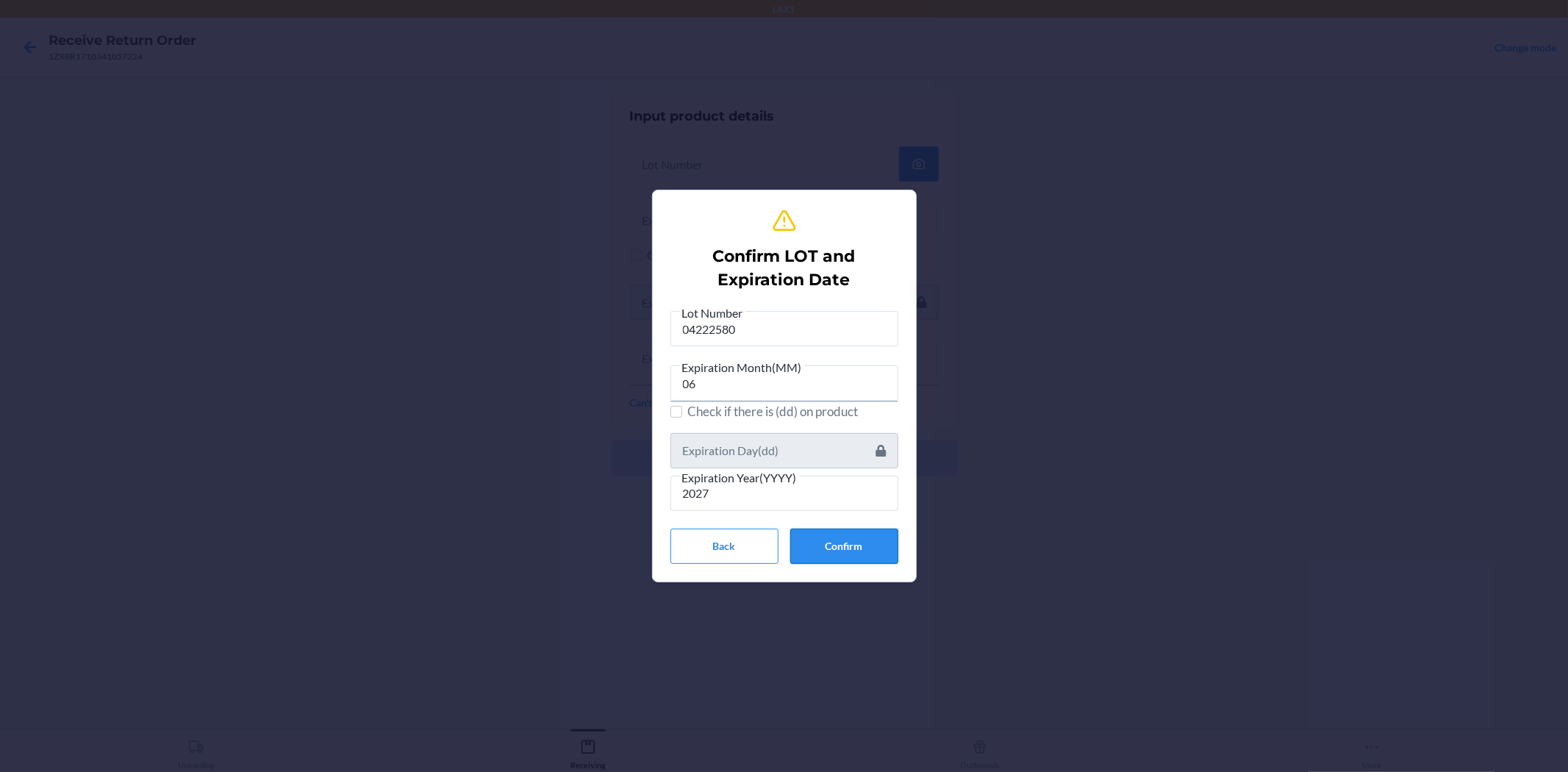
click at [782, 535] on button "Confirm" at bounding box center [844, 547] width 108 height 36
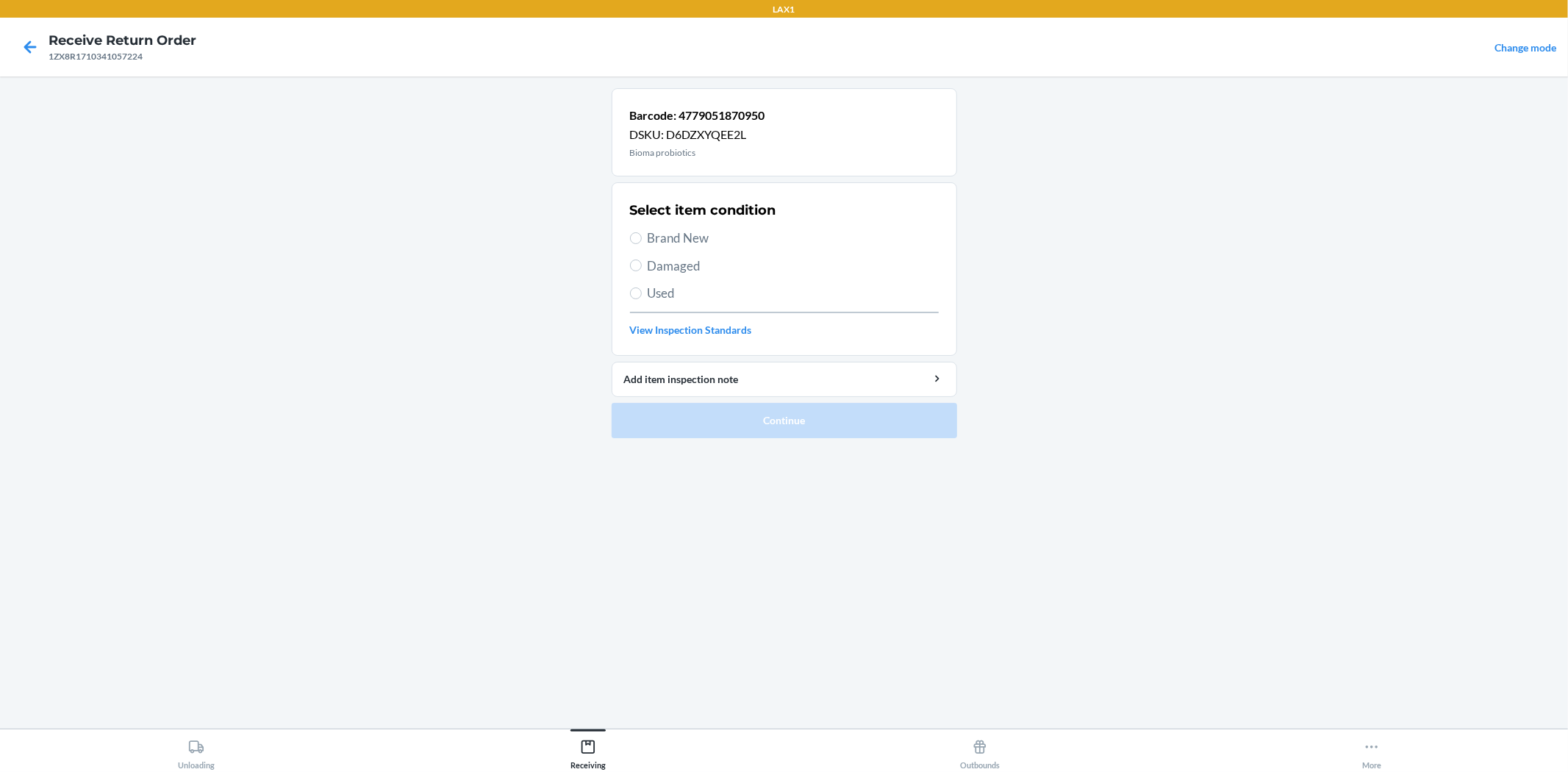
click at [660, 233] on span "Brand New" at bounding box center [793, 238] width 291 height 19
click at [642, 233] on input "Brand New" at bounding box center [636, 238] width 12 height 12
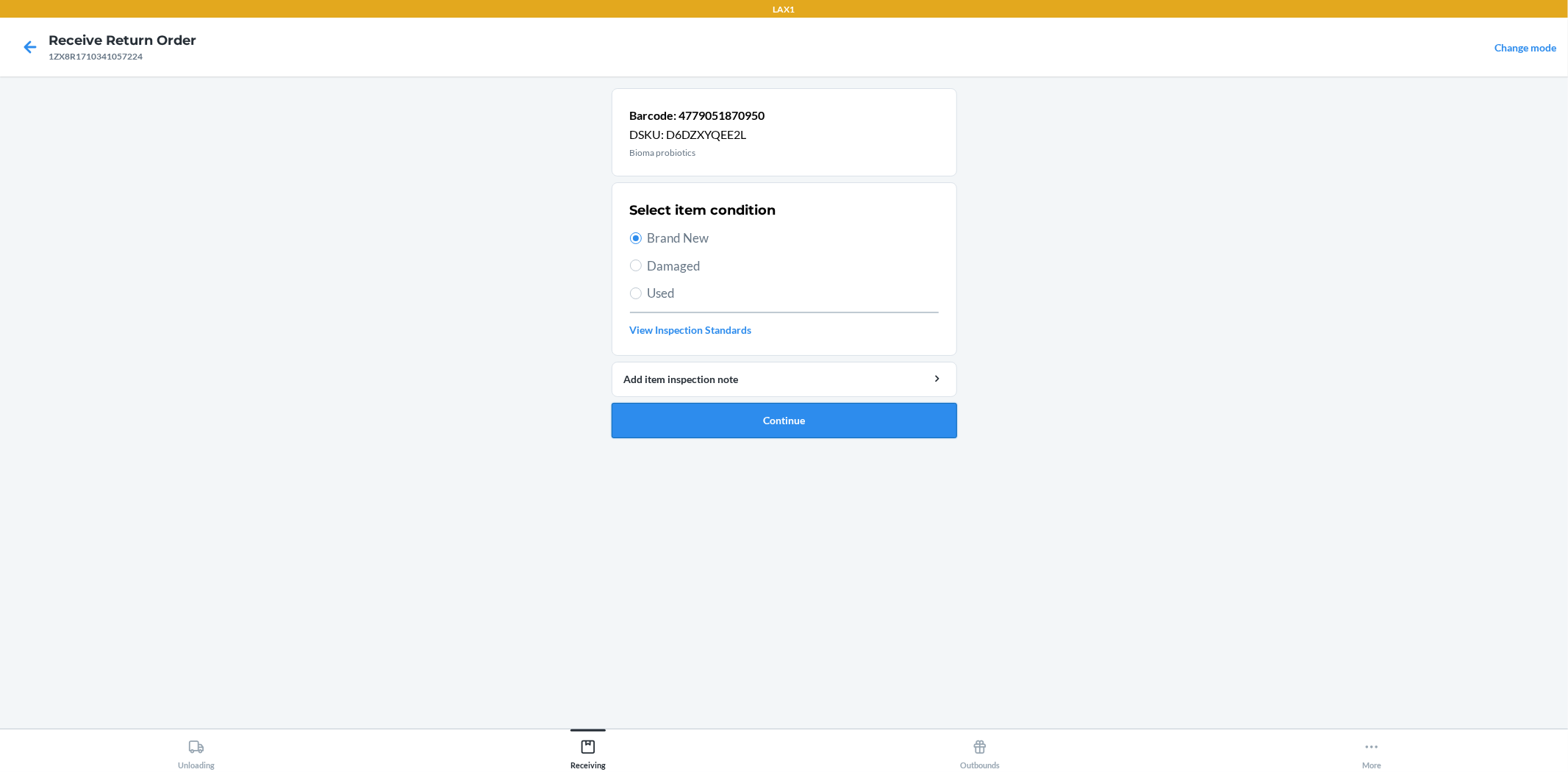
click at [780, 417] on button "Continue" at bounding box center [784, 421] width 346 height 36
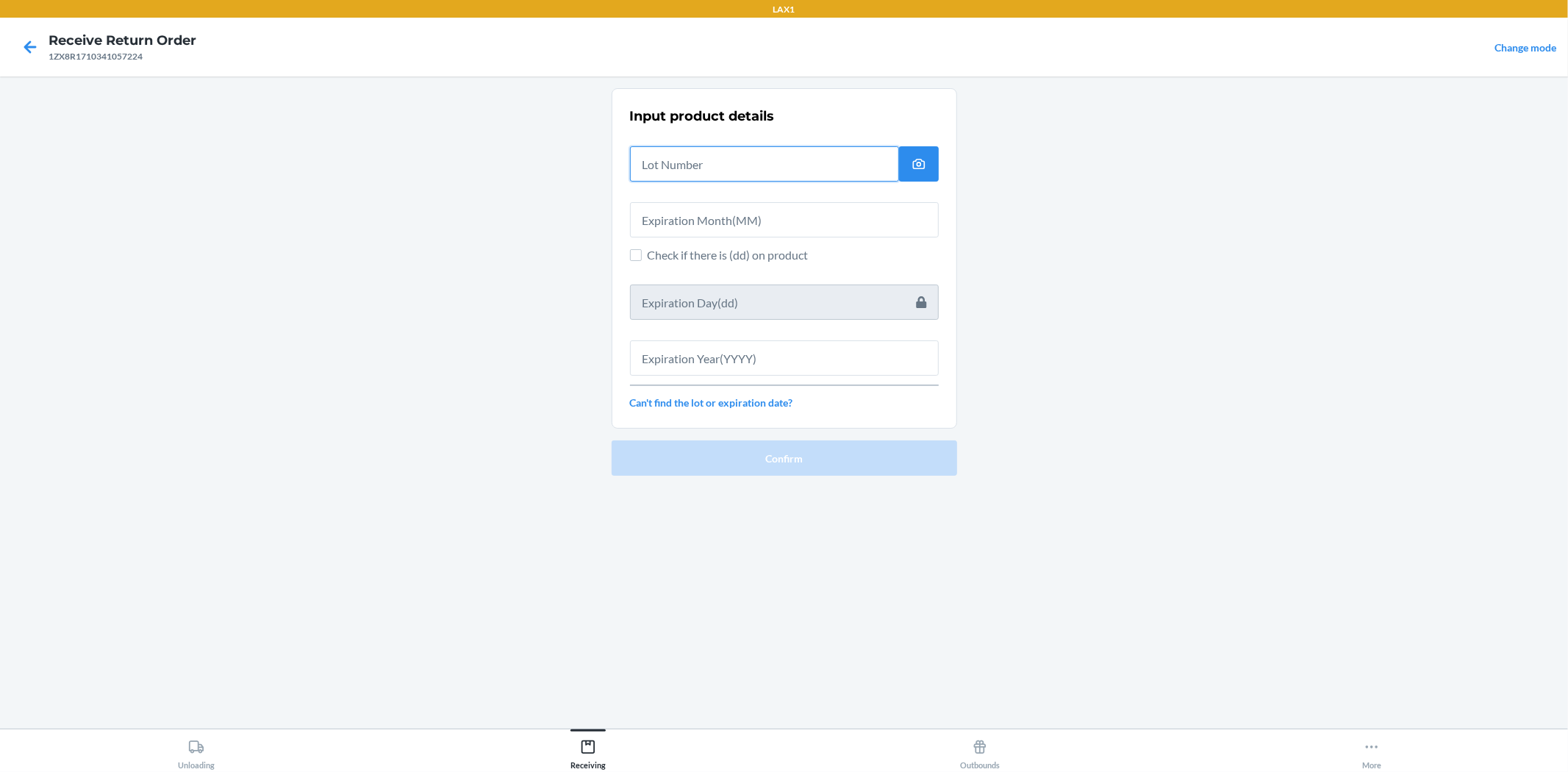
click at [782, 171] on input "text" at bounding box center [765, 164] width 269 height 36
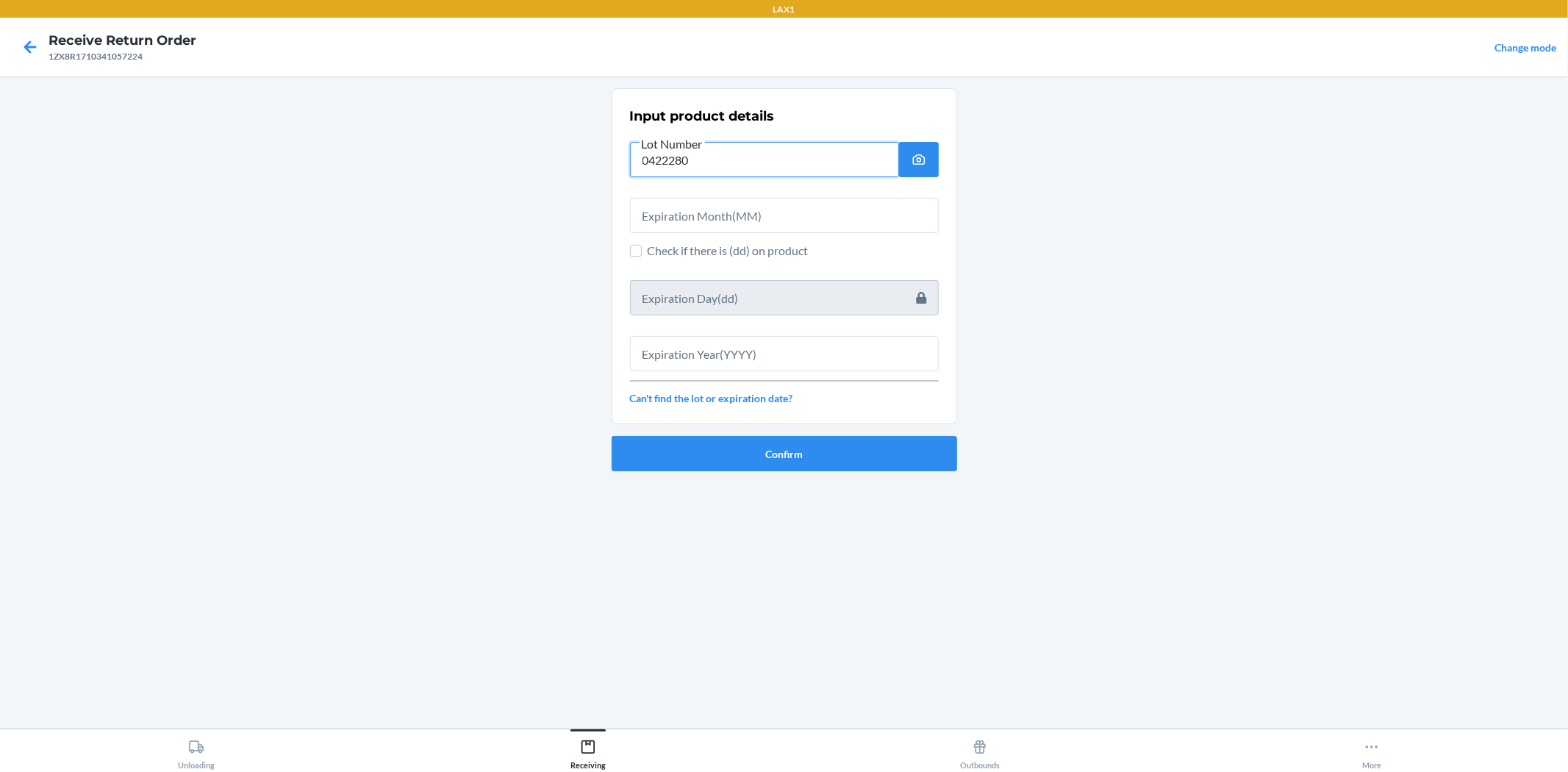
click at [672, 154] on input "0422280" at bounding box center [765, 160] width 269 height 36
click at [673, 217] on input "text" at bounding box center [784, 216] width 309 height 36
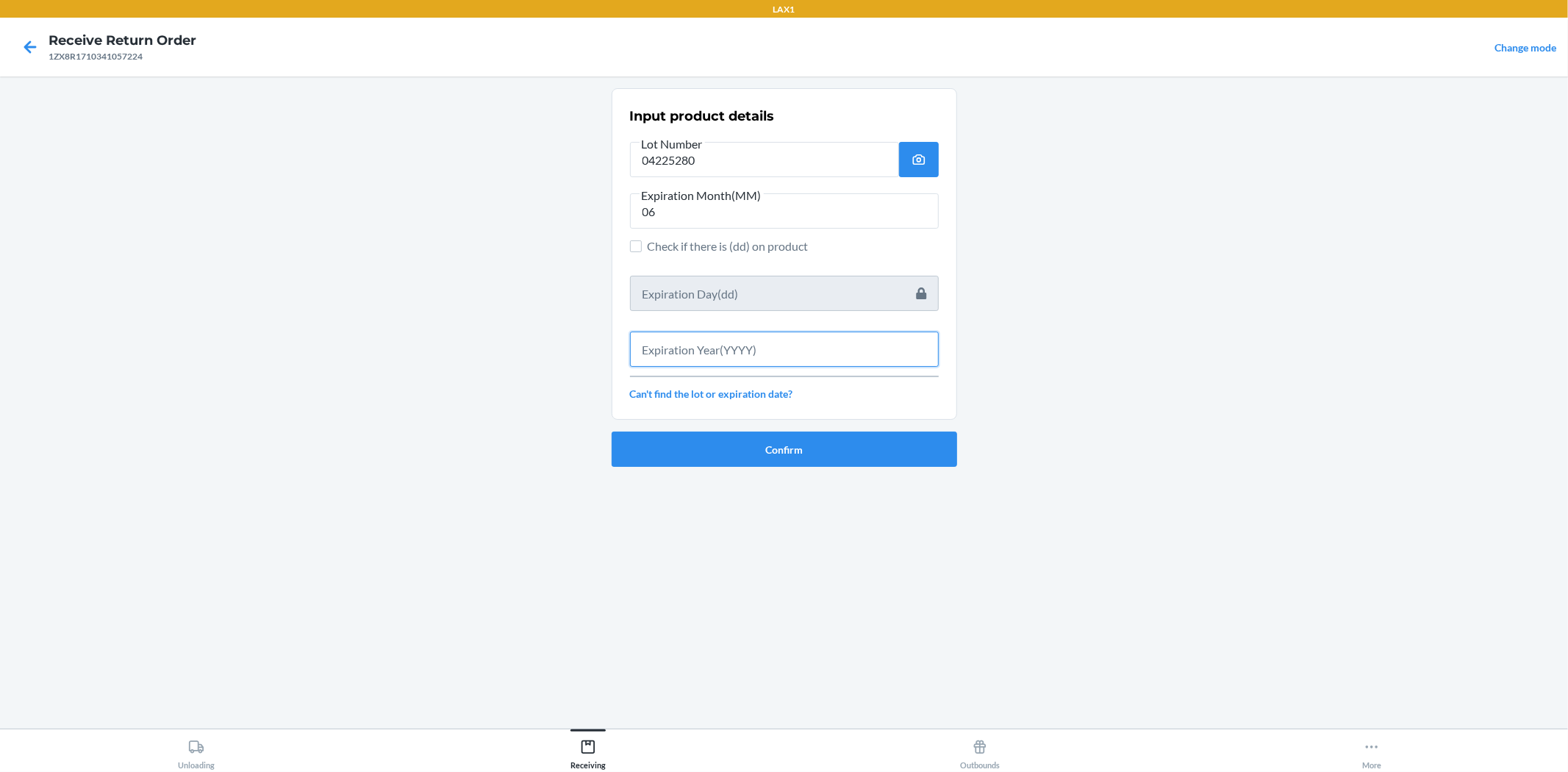
drag, startPoint x: 782, startPoint y: 343, endPoint x: 790, endPoint y: 343, distance: 8.0
click at [782, 343] on input "text" at bounding box center [784, 350] width 309 height 36
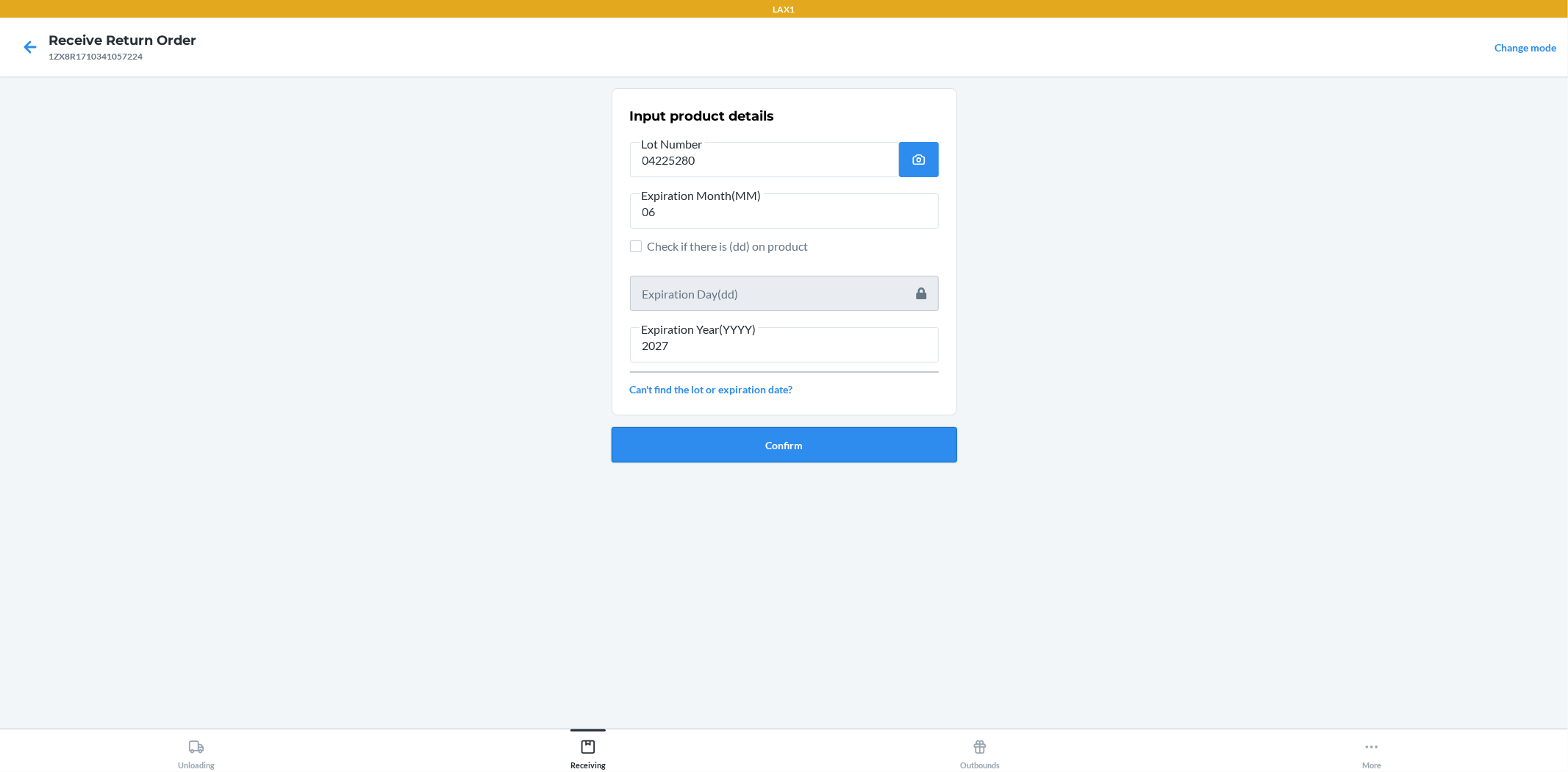
click at [782, 448] on button "Confirm" at bounding box center [784, 445] width 346 height 36
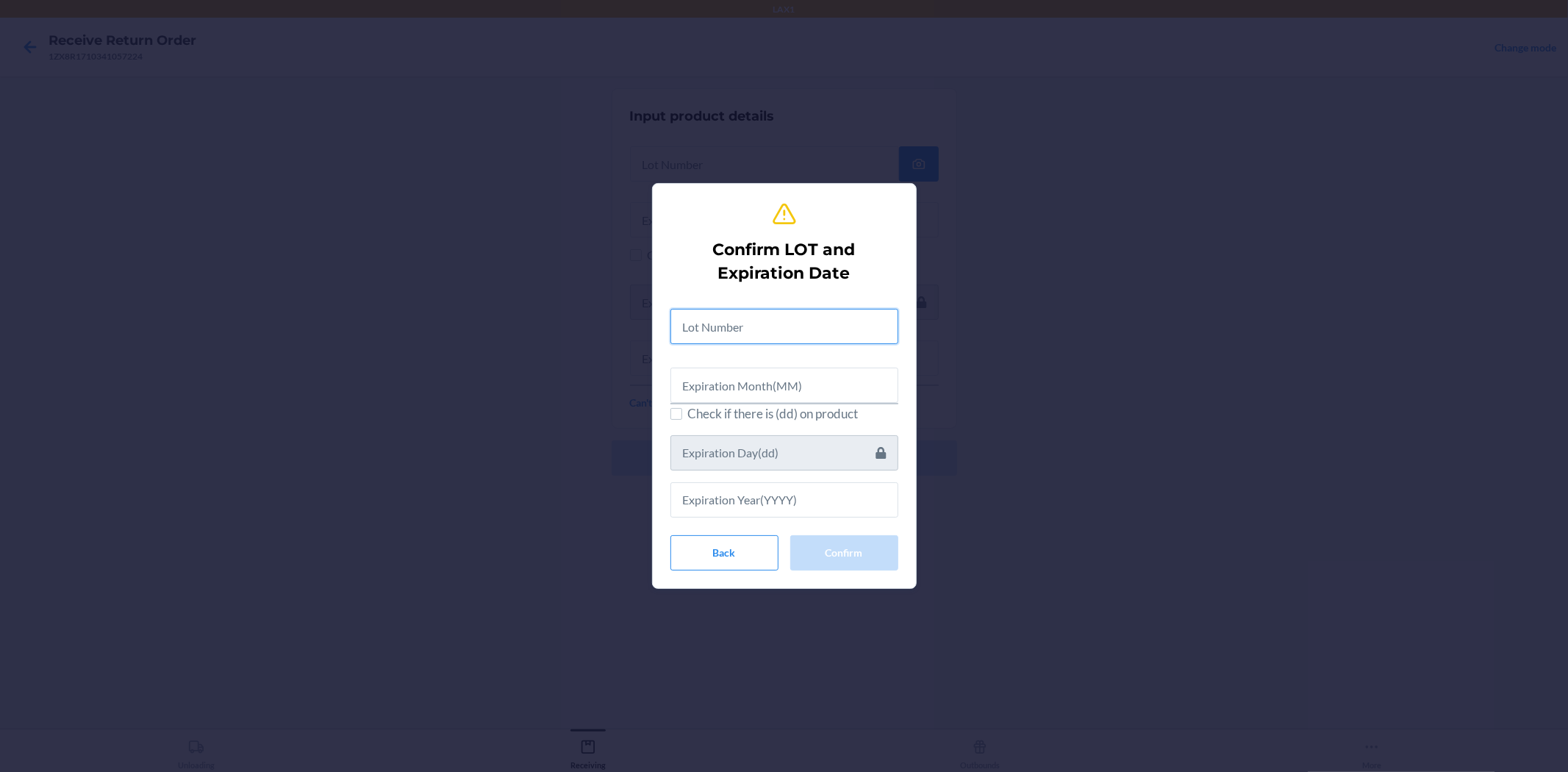
click at [782, 340] on input "text" at bounding box center [784, 327] width 228 height 36
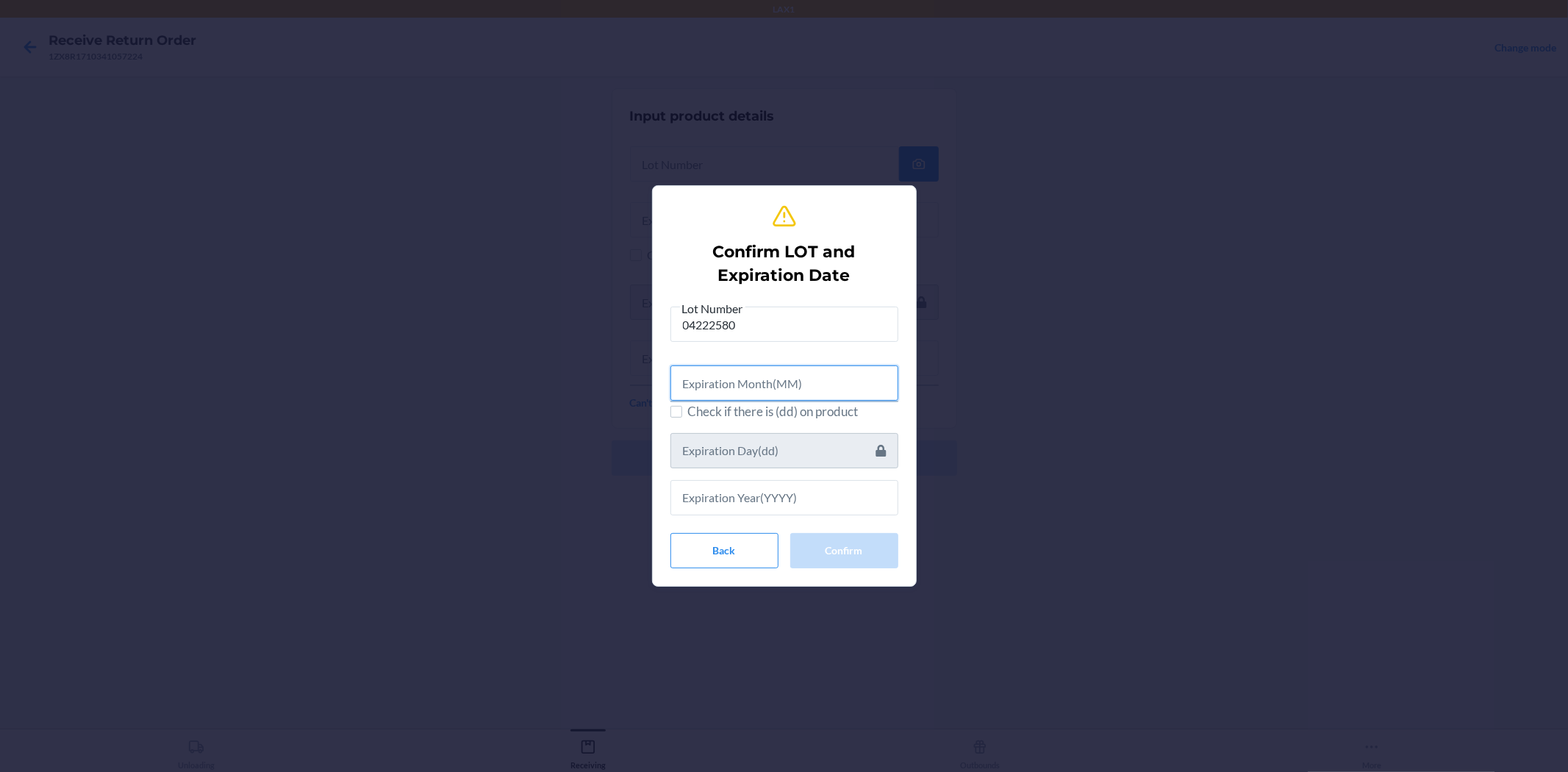
click at [782, 367] on input "text" at bounding box center [784, 384] width 228 height 36
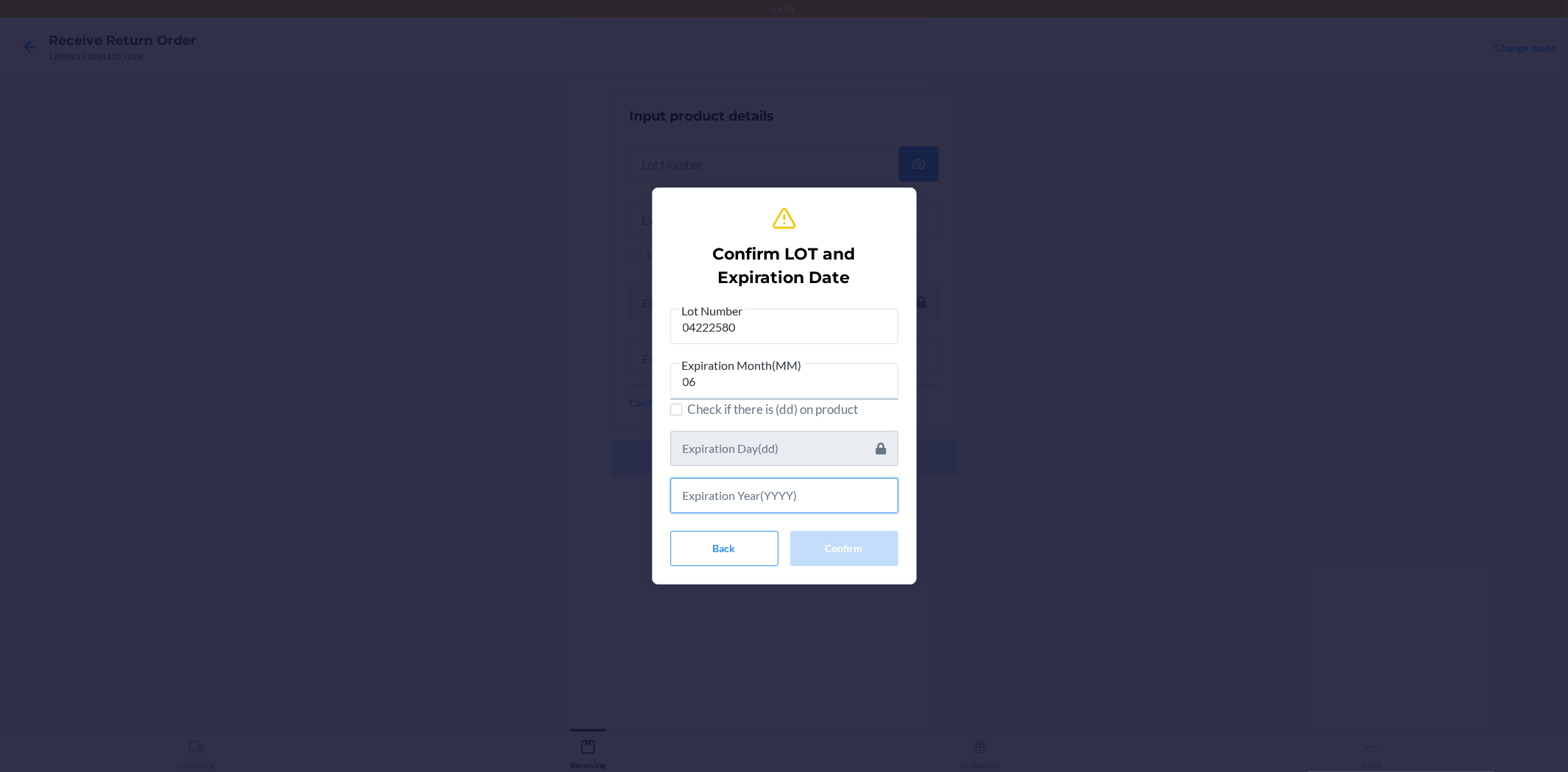
click at [782, 505] on input "text" at bounding box center [784, 495] width 228 height 36
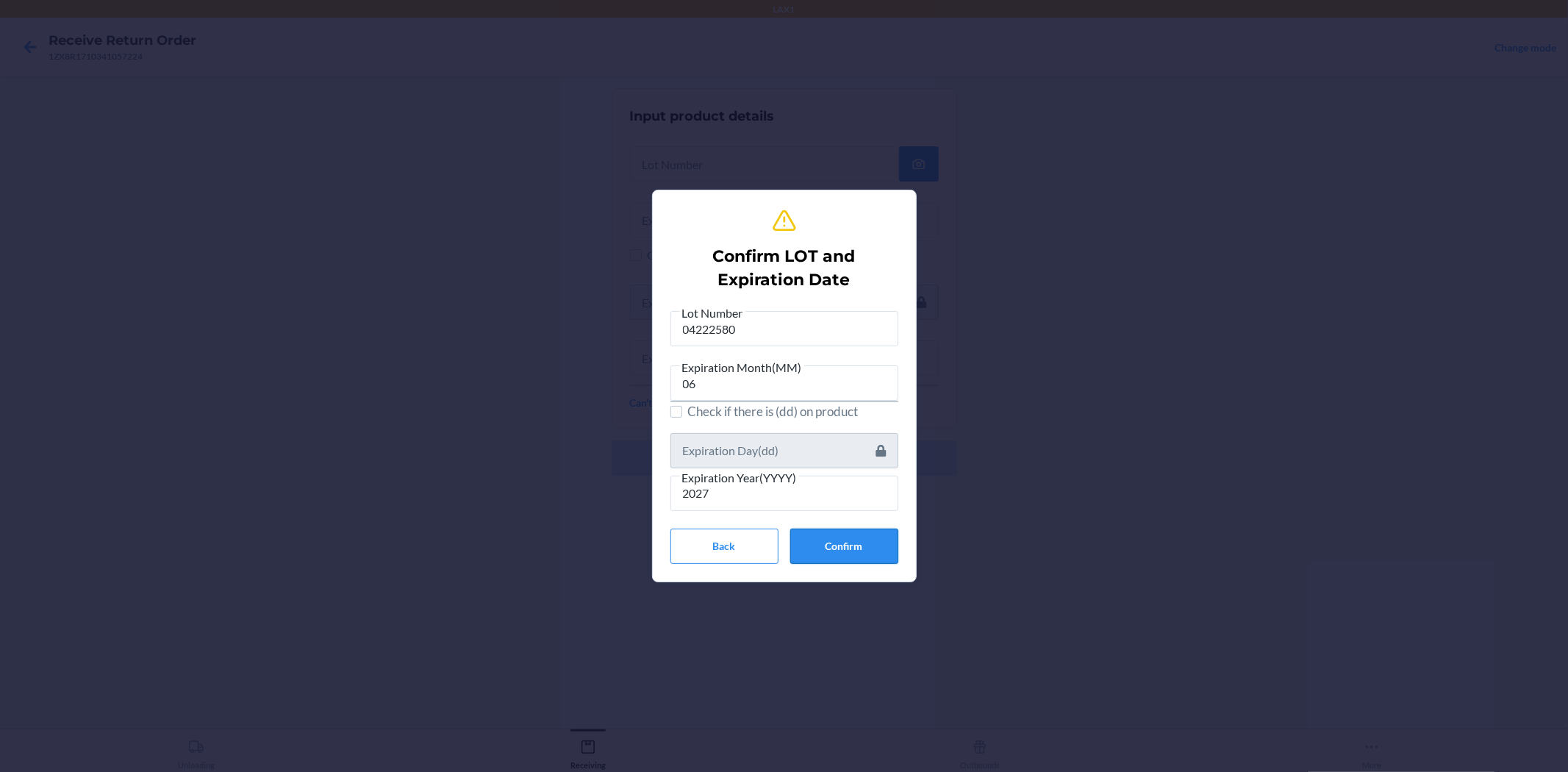
click at [782, 548] on button "Confirm" at bounding box center [844, 547] width 108 height 36
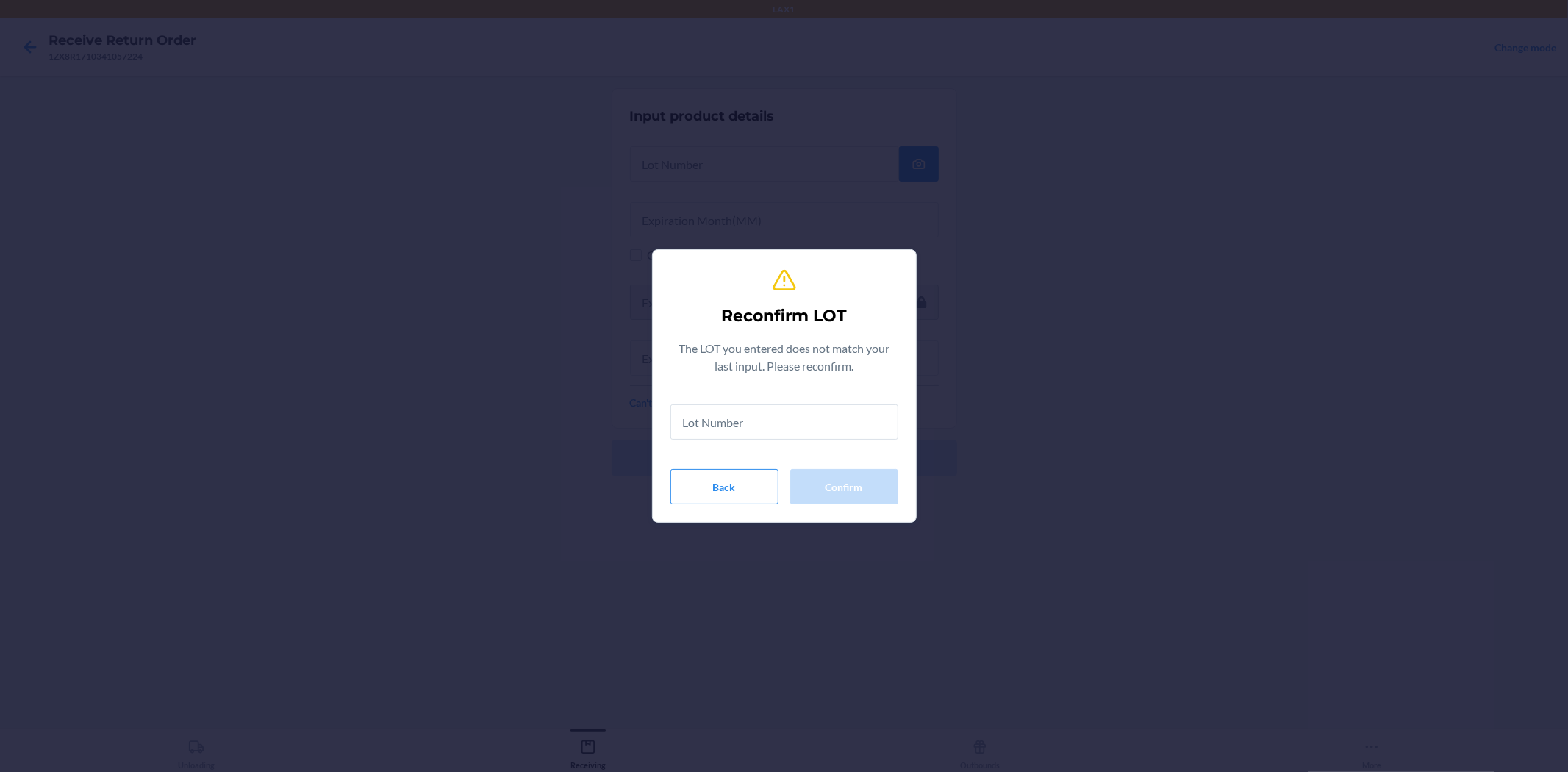
click at [782, 441] on div at bounding box center [784, 422] width 228 height 59
click at [782, 427] on input "text" at bounding box center [784, 422] width 228 height 36
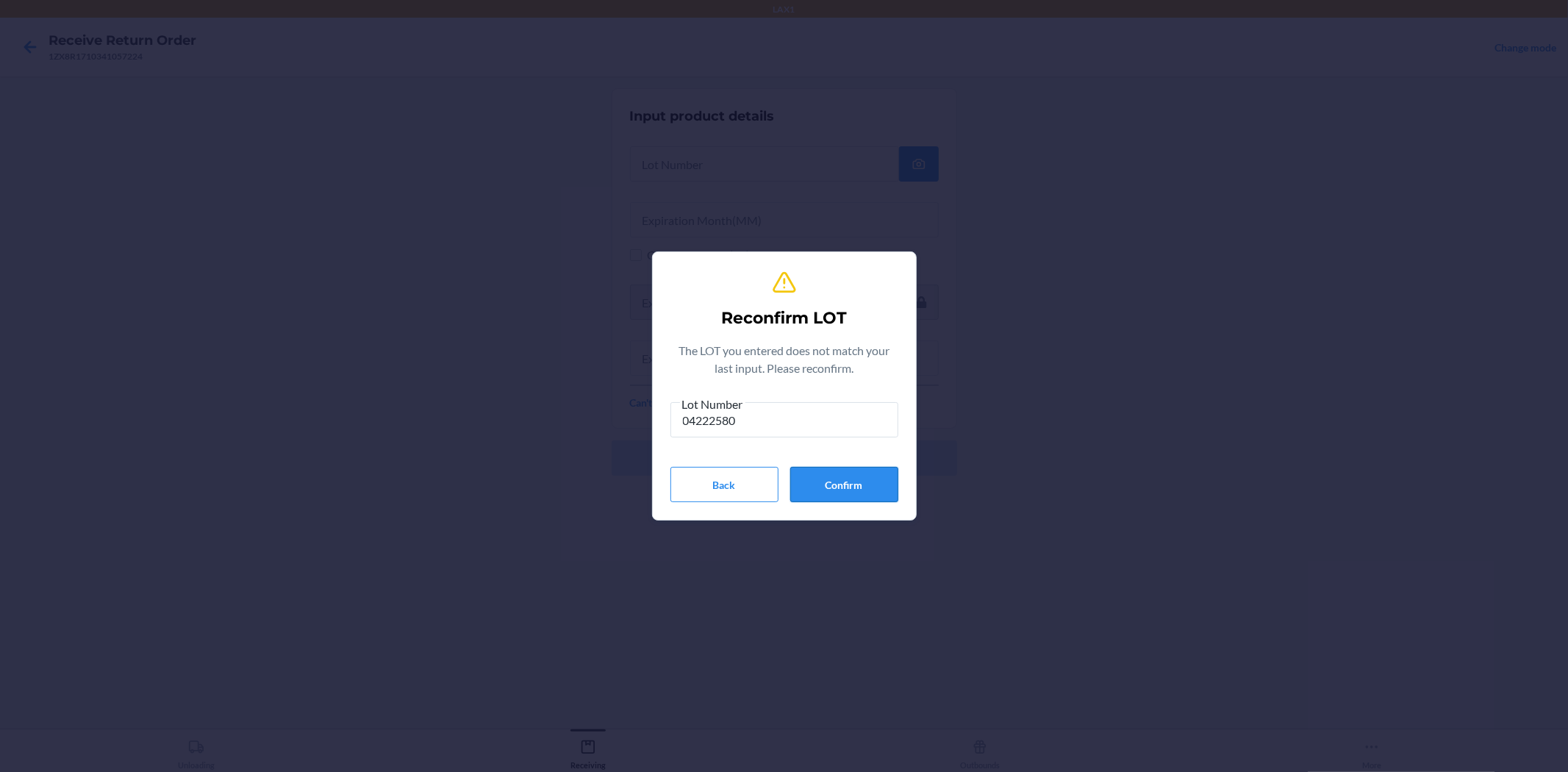
click at [782, 474] on button "Confirm" at bounding box center [844, 485] width 108 height 36
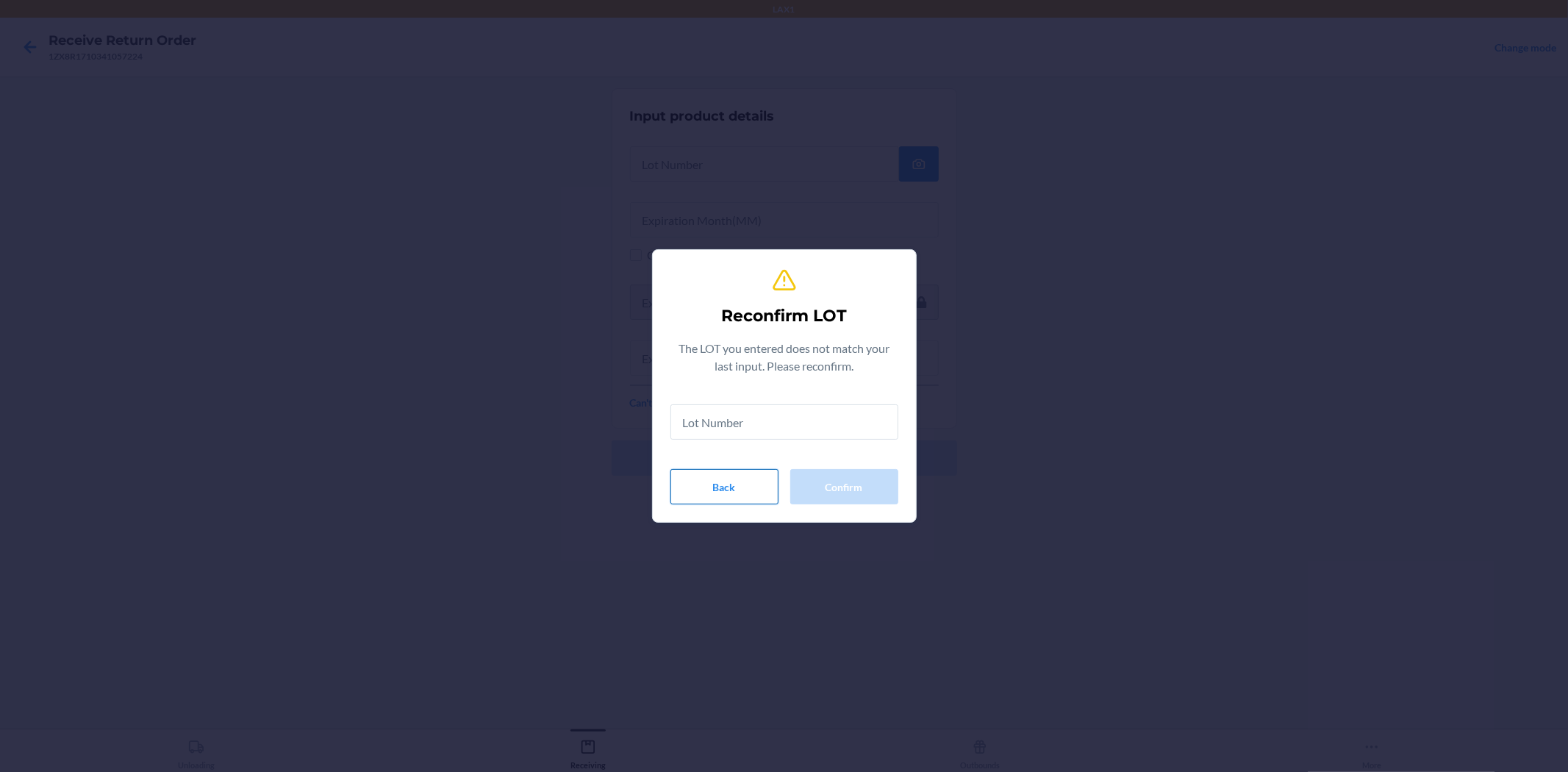
click at [704, 487] on button "Back" at bounding box center [724, 487] width 108 height 36
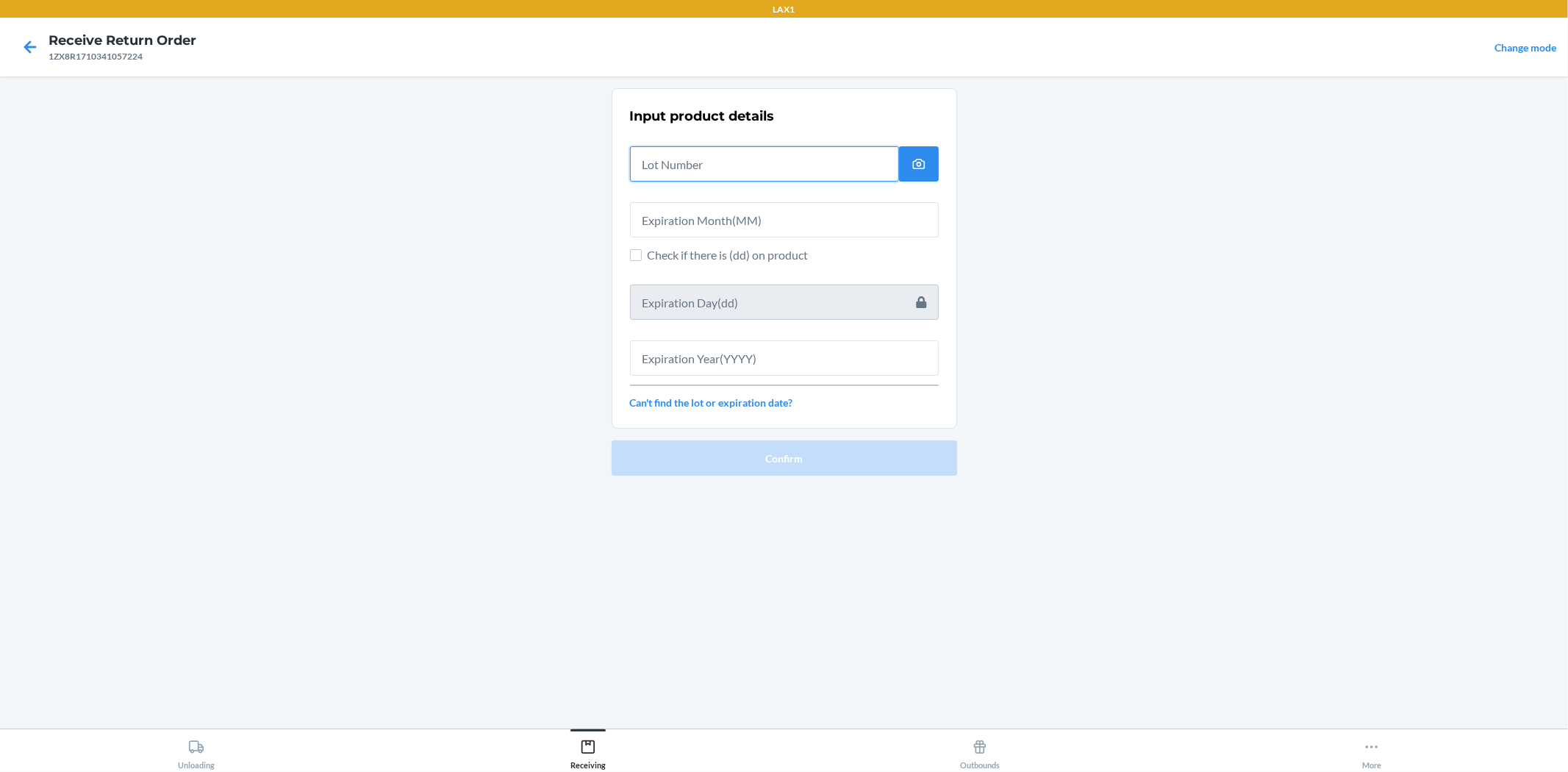
click at [754, 151] on input "text" at bounding box center [765, 164] width 269 height 36
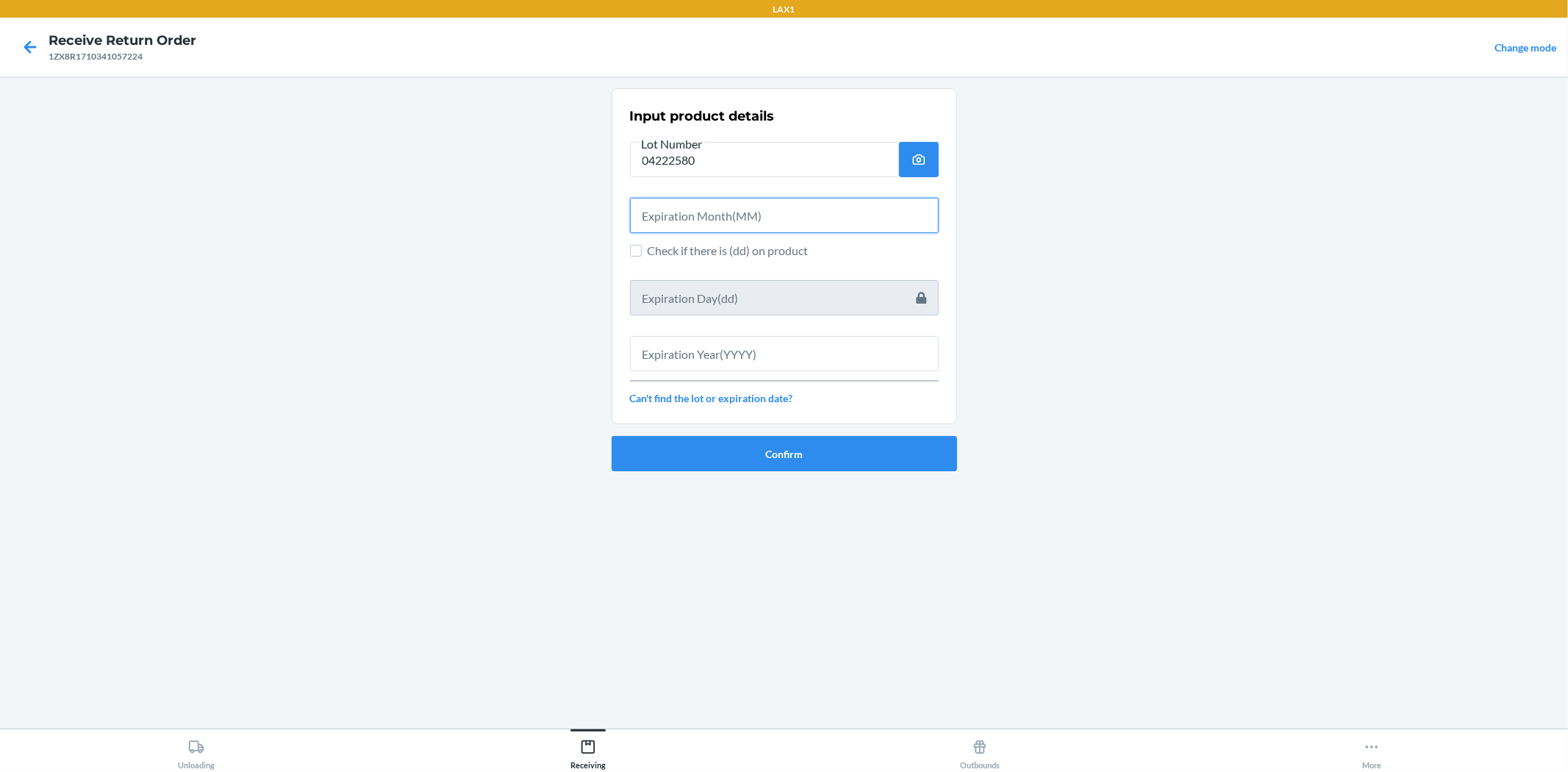
drag, startPoint x: 758, startPoint y: 228, endPoint x: 780, endPoint y: 184, distance: 49.2
click at [766, 214] on input "text" at bounding box center [784, 216] width 309 height 36
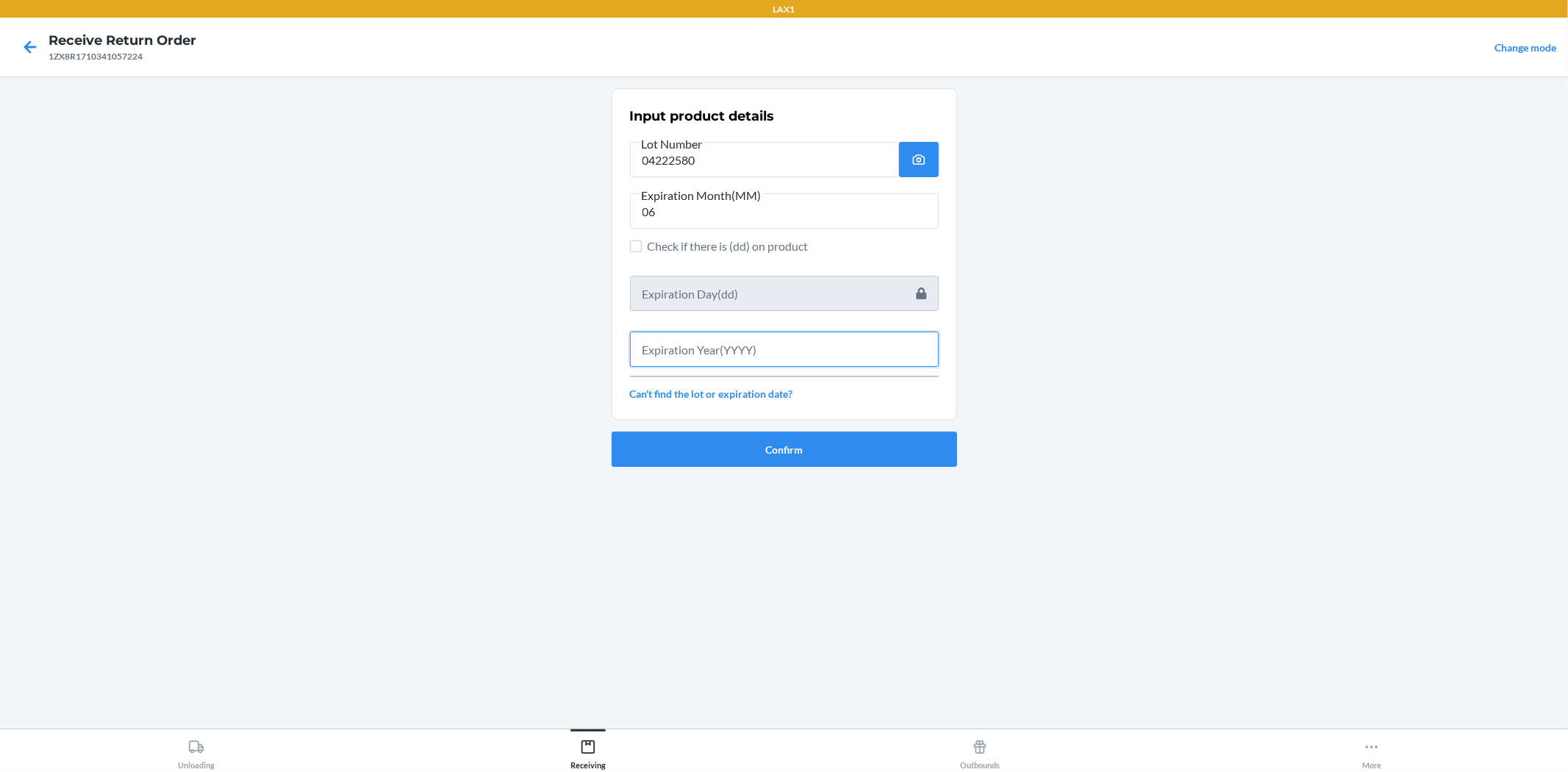
click at [737, 344] on input "text" at bounding box center [784, 350] width 309 height 36
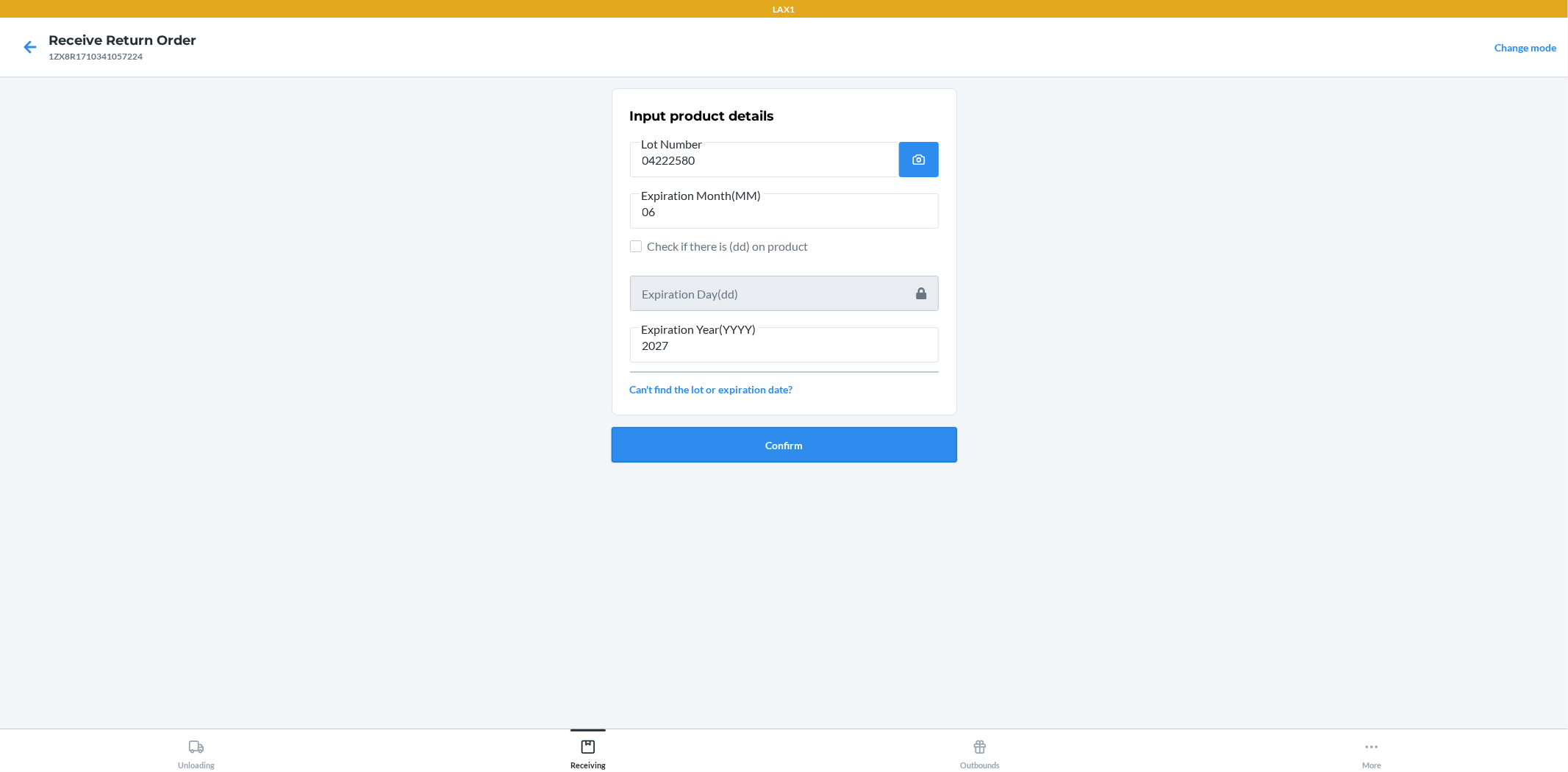
click at [737, 441] on button "Confirm" at bounding box center [784, 445] width 346 height 36
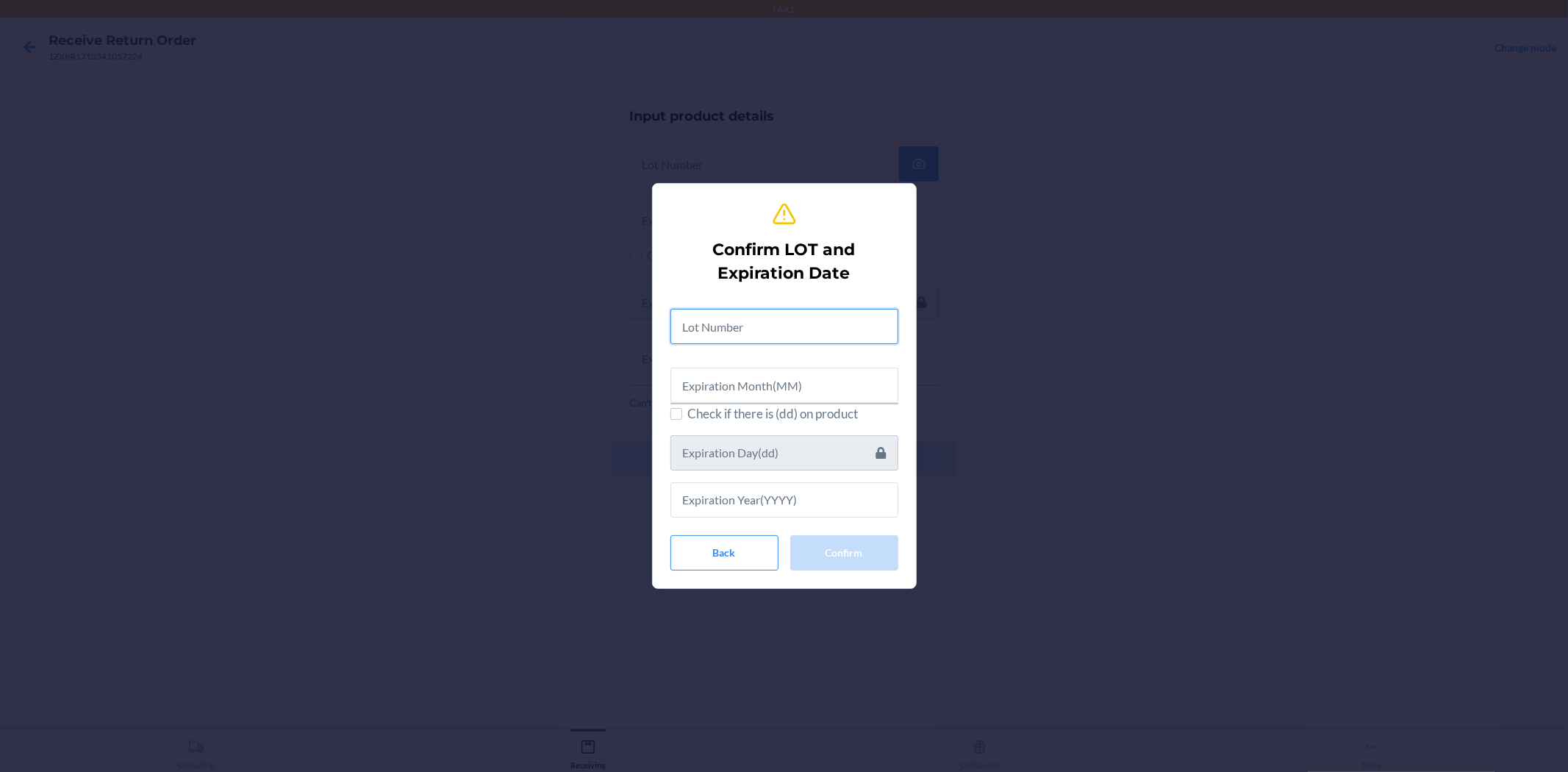
drag, startPoint x: 767, startPoint y: 318, endPoint x: 771, endPoint y: 284, distance: 34.2
click at [768, 304] on div at bounding box center [784, 320] width 228 height 47
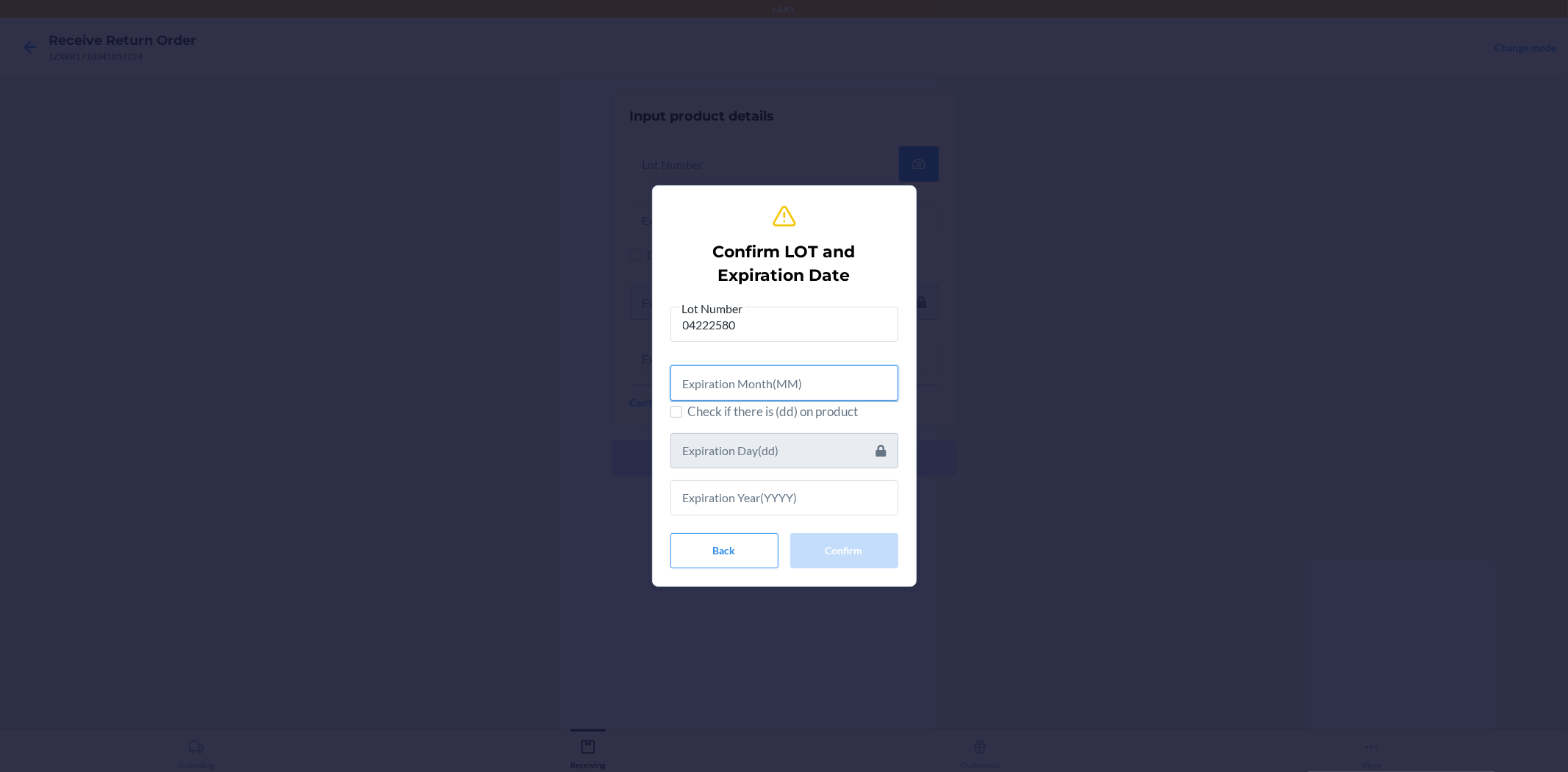
click at [782, 391] on input "text" at bounding box center [784, 384] width 228 height 36
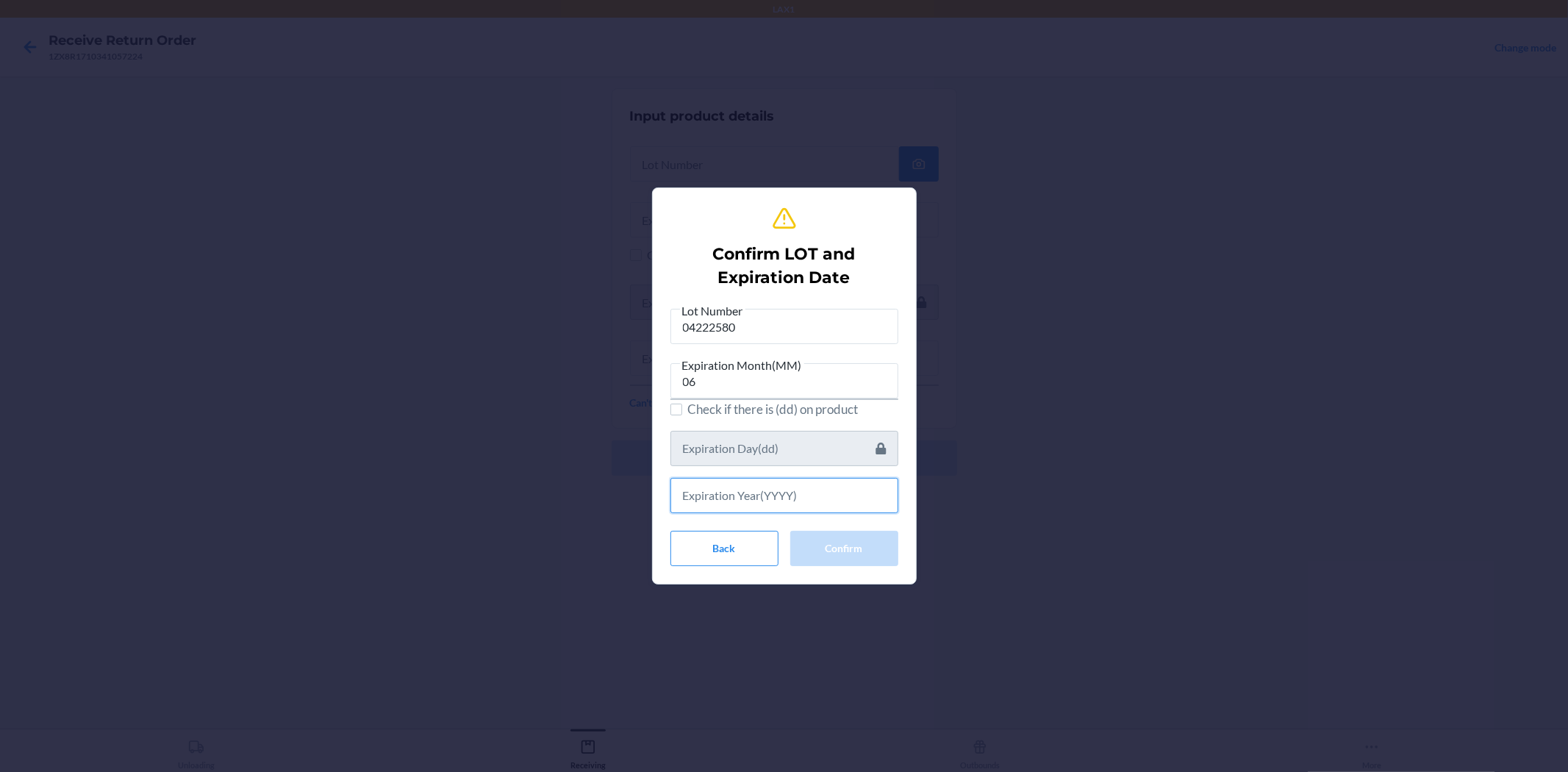
click at [749, 481] on input "text" at bounding box center [784, 495] width 228 height 36
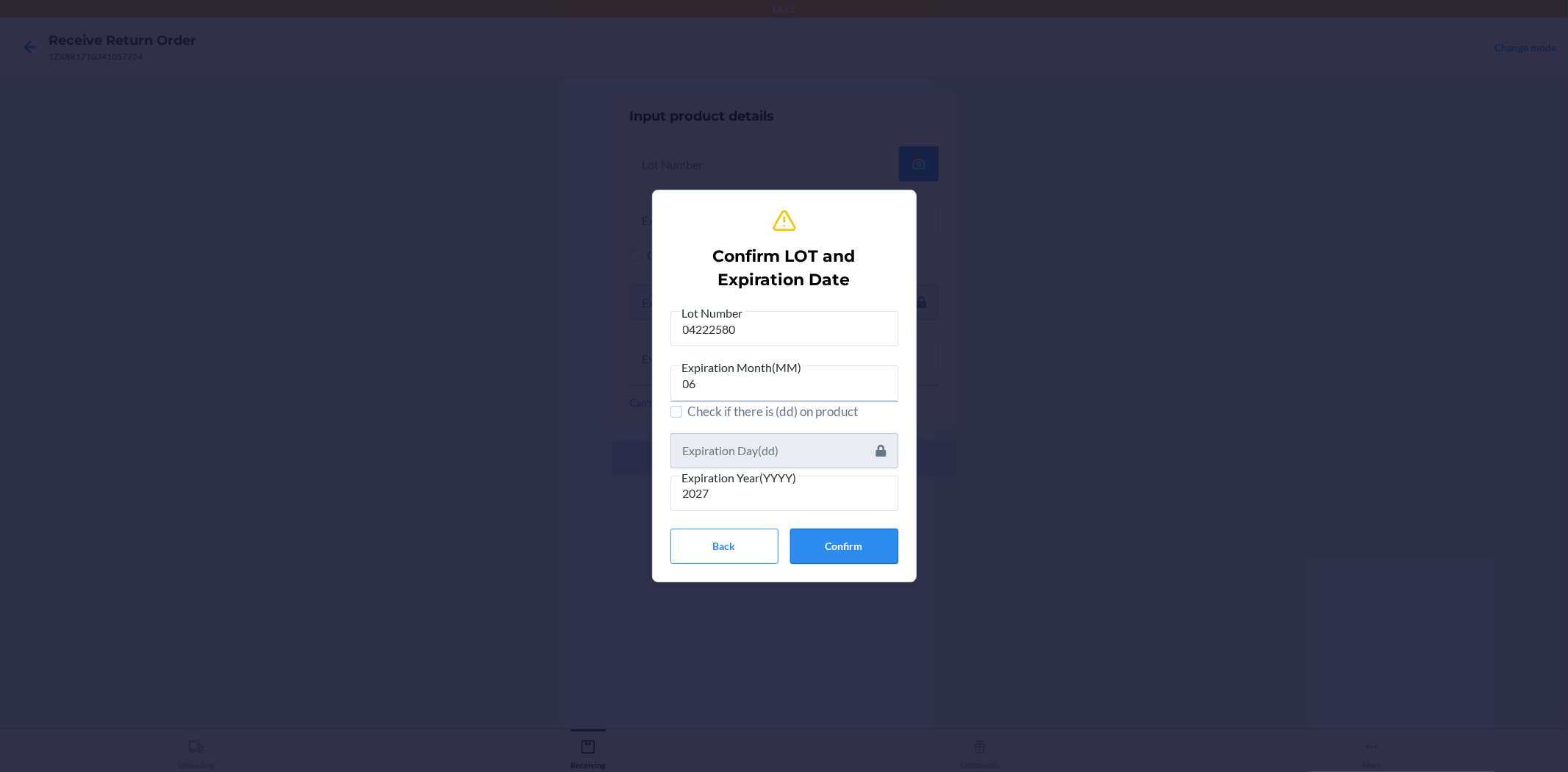
click at [782, 547] on button "Confirm" at bounding box center [844, 547] width 108 height 36
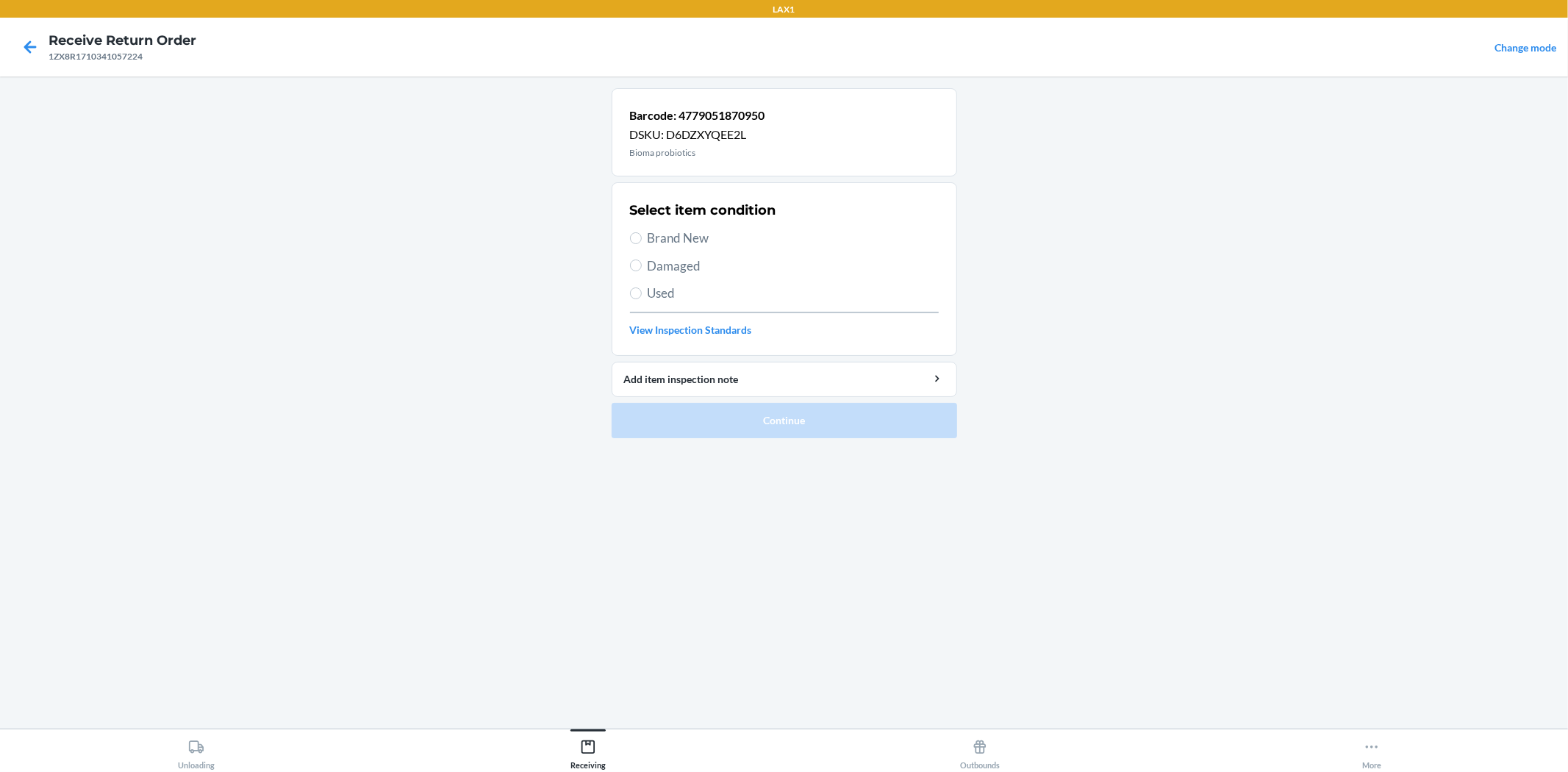
click at [656, 244] on span "Brand New" at bounding box center [793, 238] width 291 height 19
click at [642, 244] on input "Brand New" at bounding box center [636, 238] width 12 height 12
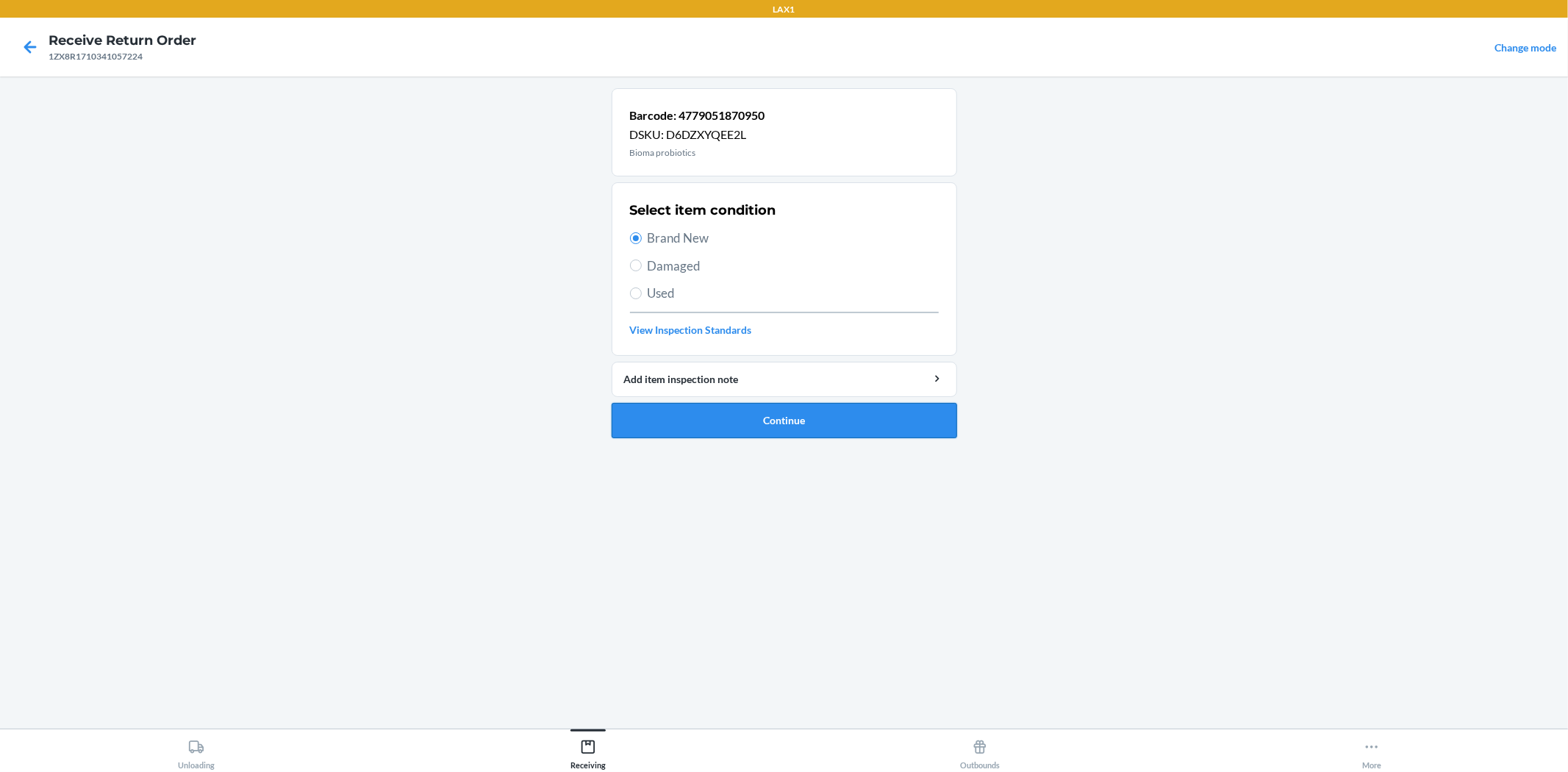
click at [737, 410] on button "Continue" at bounding box center [784, 421] width 346 height 36
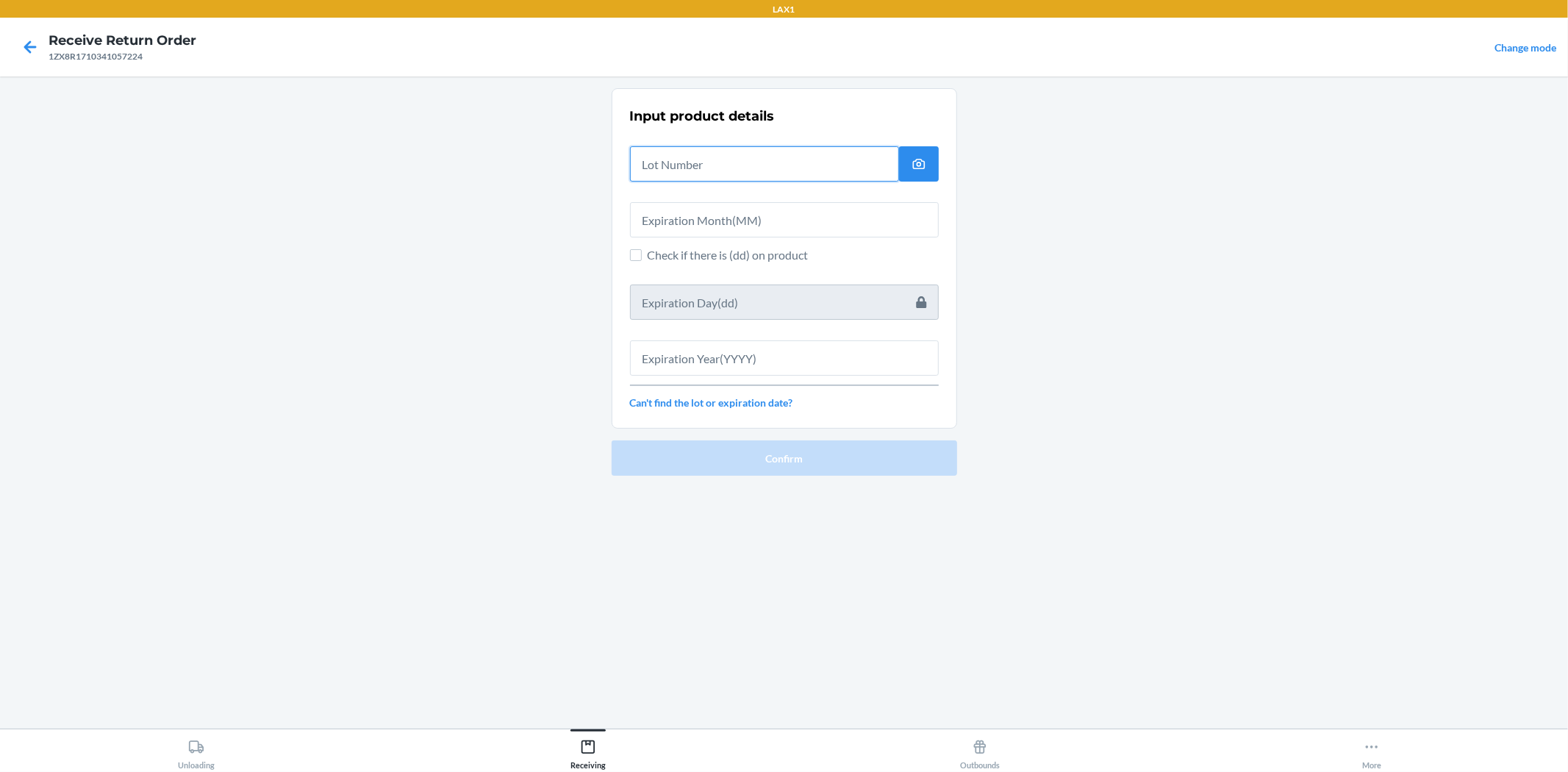
click at [737, 169] on input "text" at bounding box center [765, 164] width 269 height 36
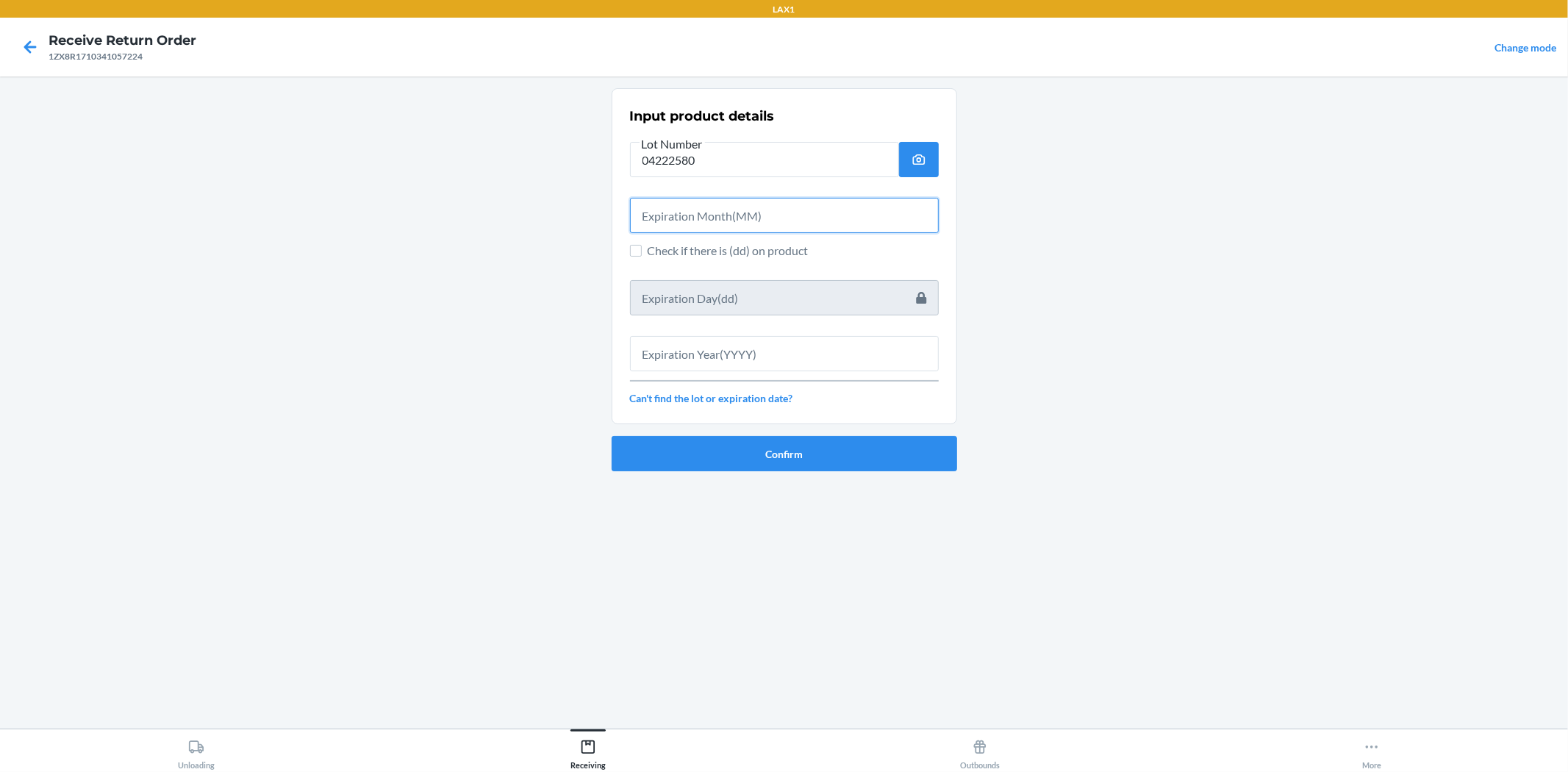
click at [782, 218] on input "text" at bounding box center [784, 216] width 309 height 36
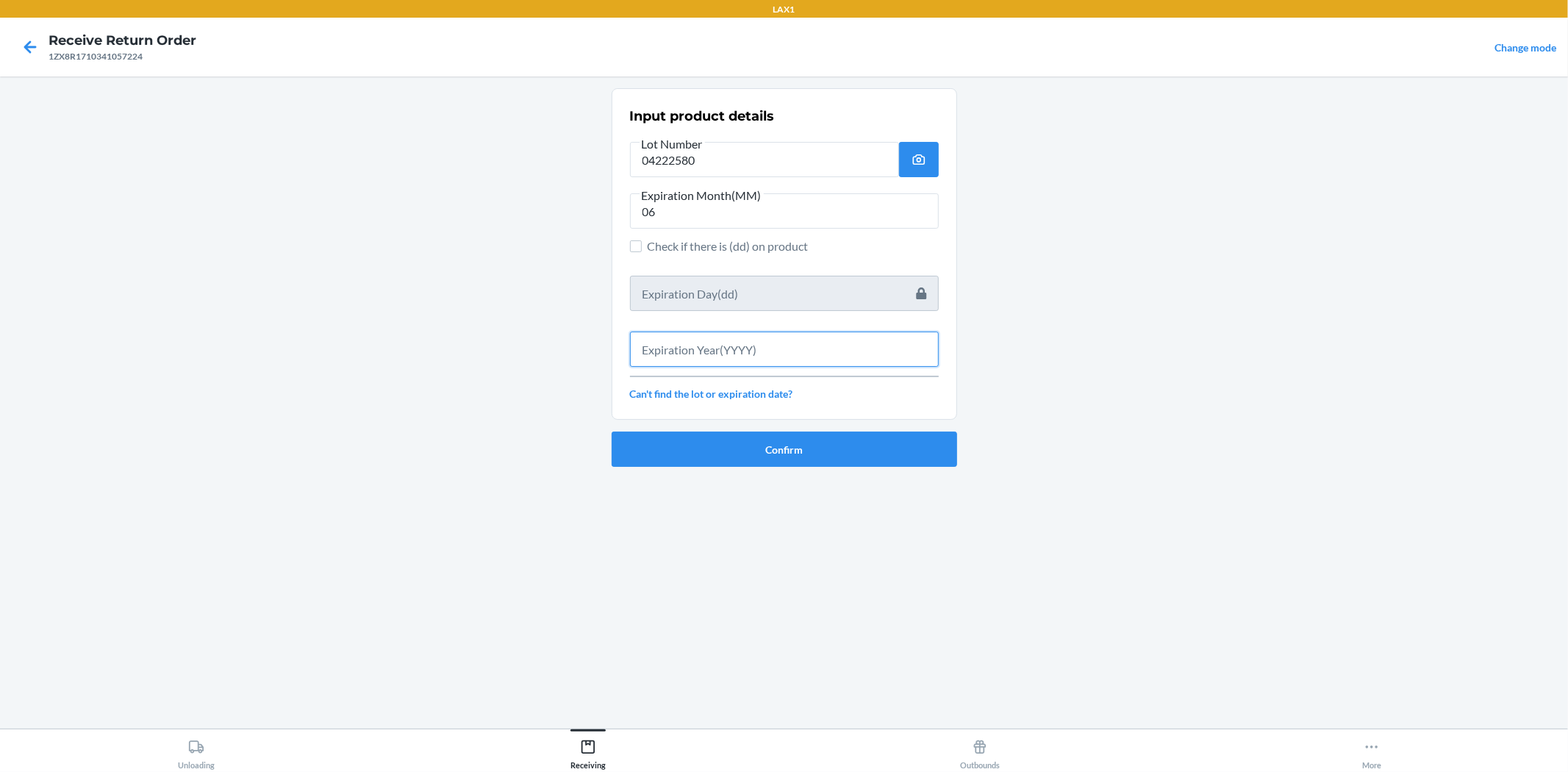
click at [782, 351] on input "text" at bounding box center [784, 350] width 309 height 36
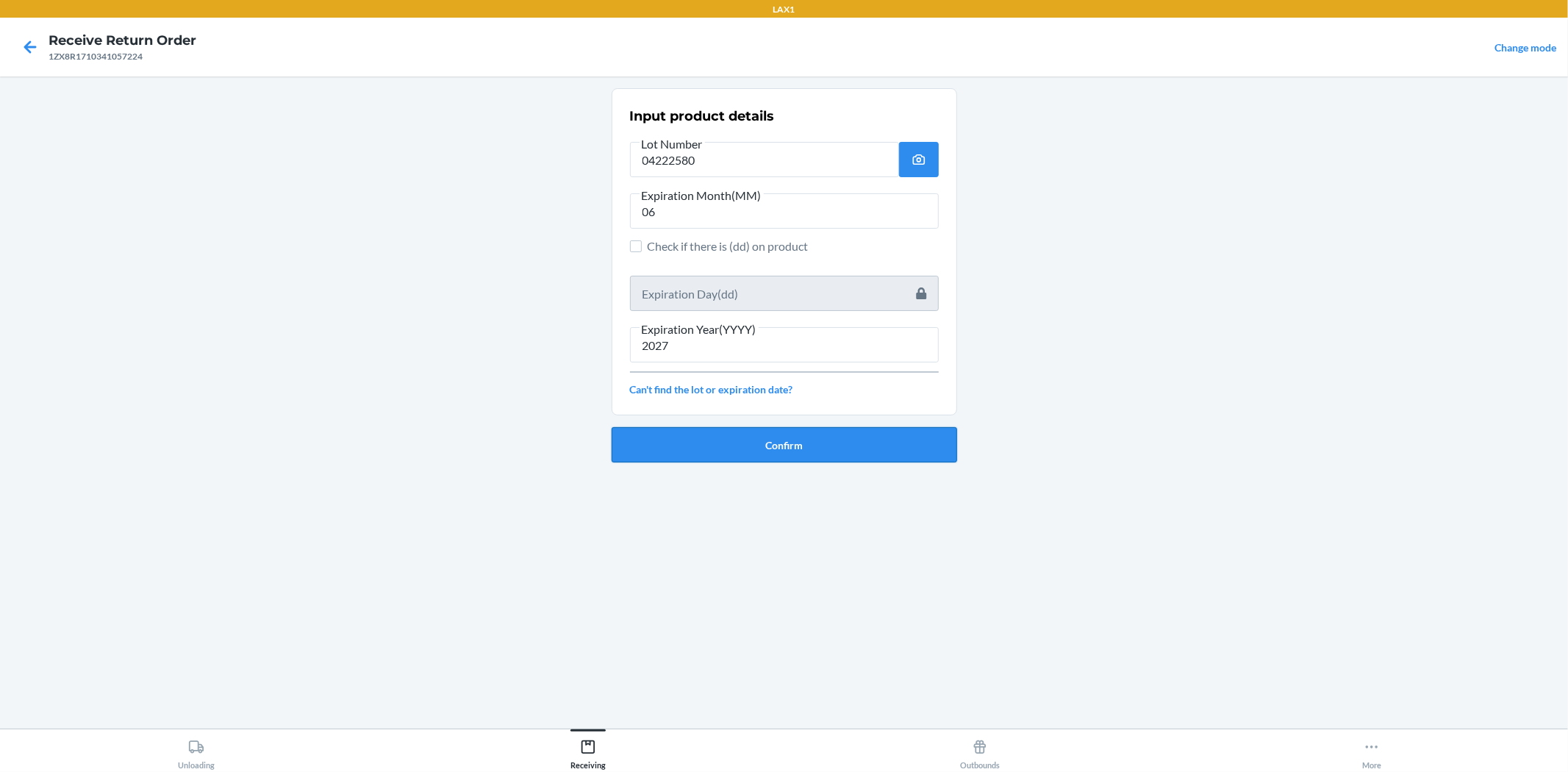
click at [782, 452] on button "Confirm" at bounding box center [784, 445] width 346 height 36
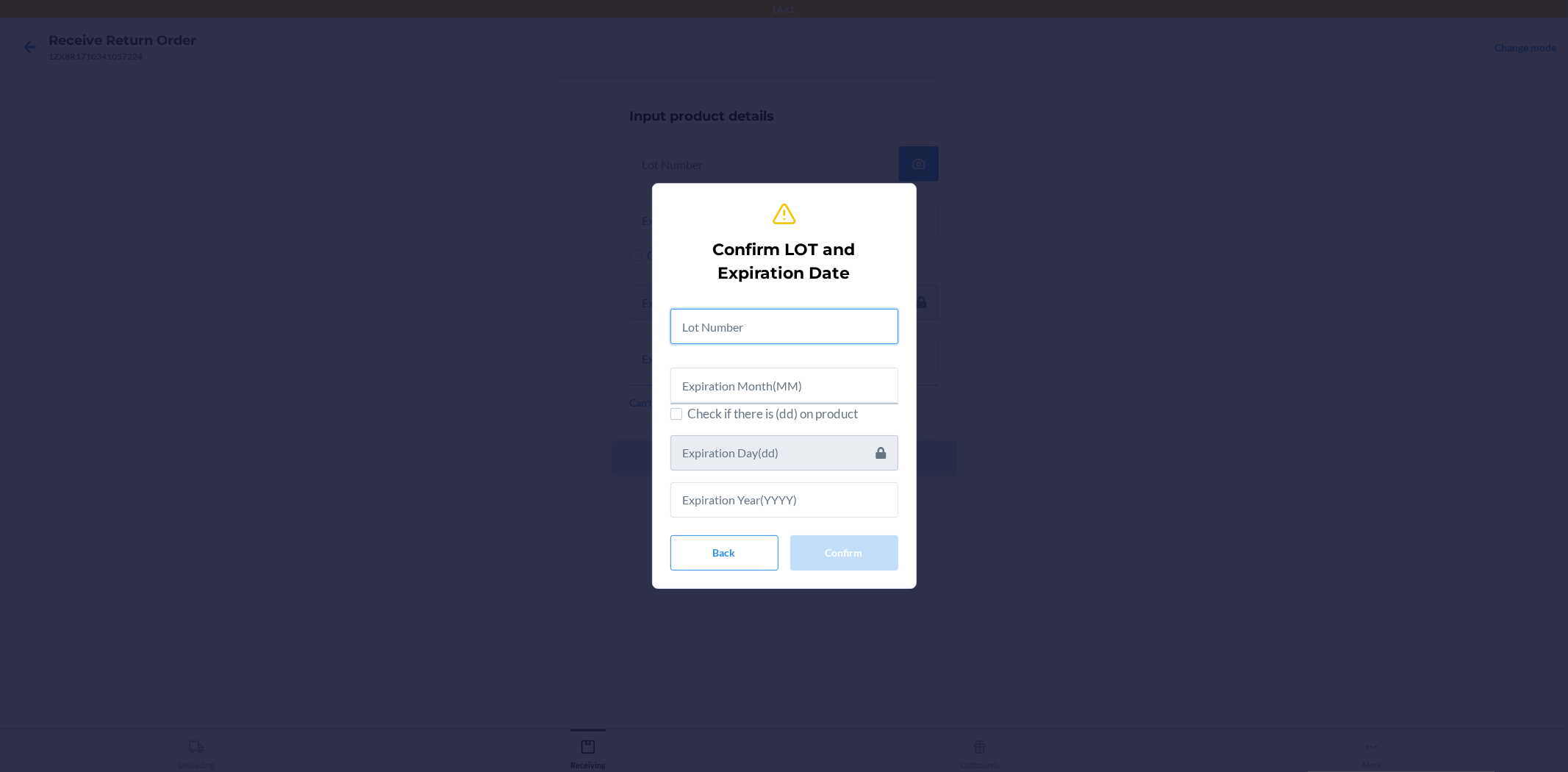
click at [782, 311] on input "text" at bounding box center [784, 327] width 228 height 36
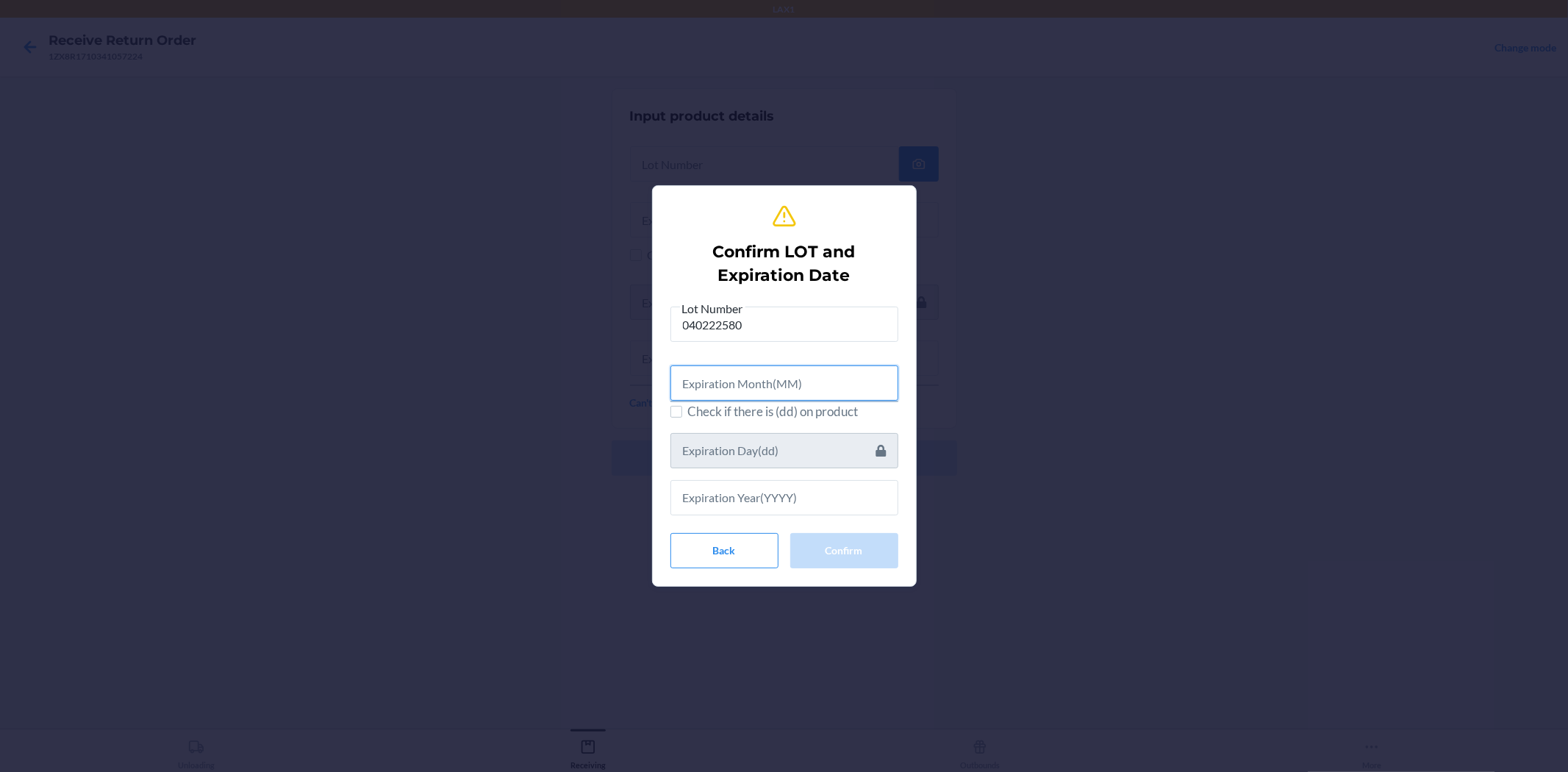
click at [772, 383] on input "text" at bounding box center [784, 384] width 228 height 36
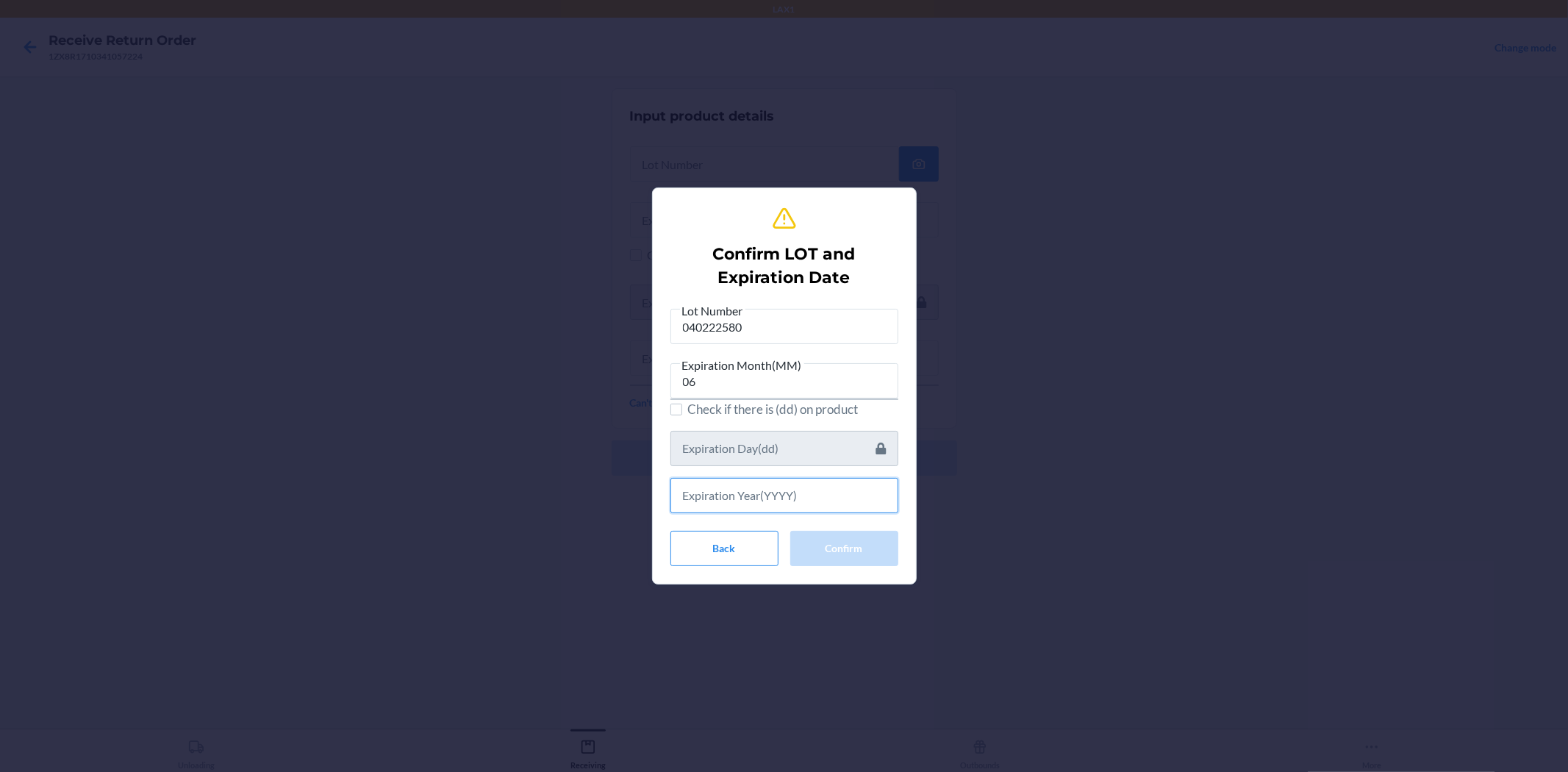
click at [782, 483] on input "text" at bounding box center [784, 495] width 228 height 36
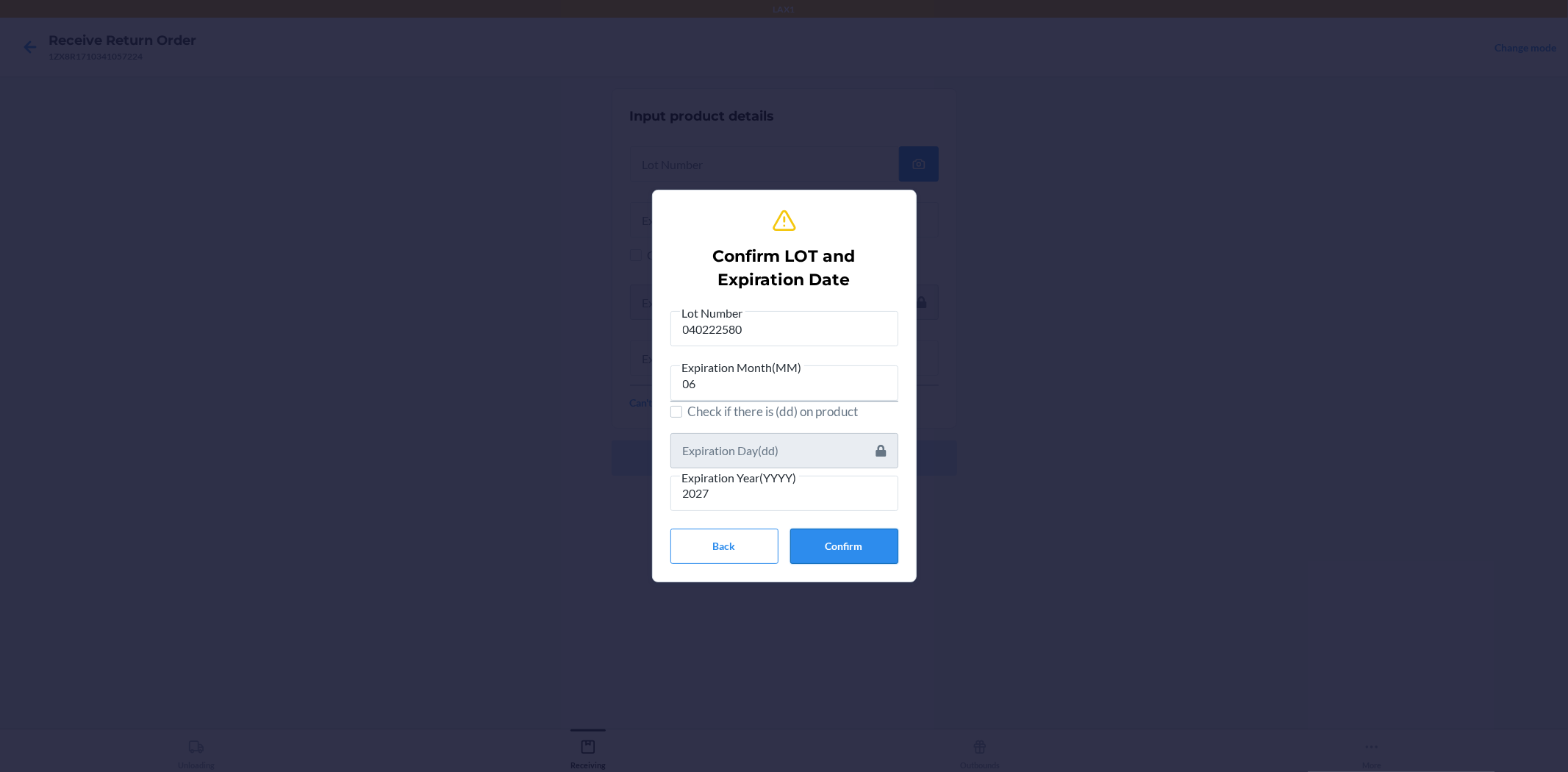
click at [782, 542] on button "Confirm" at bounding box center [844, 547] width 108 height 36
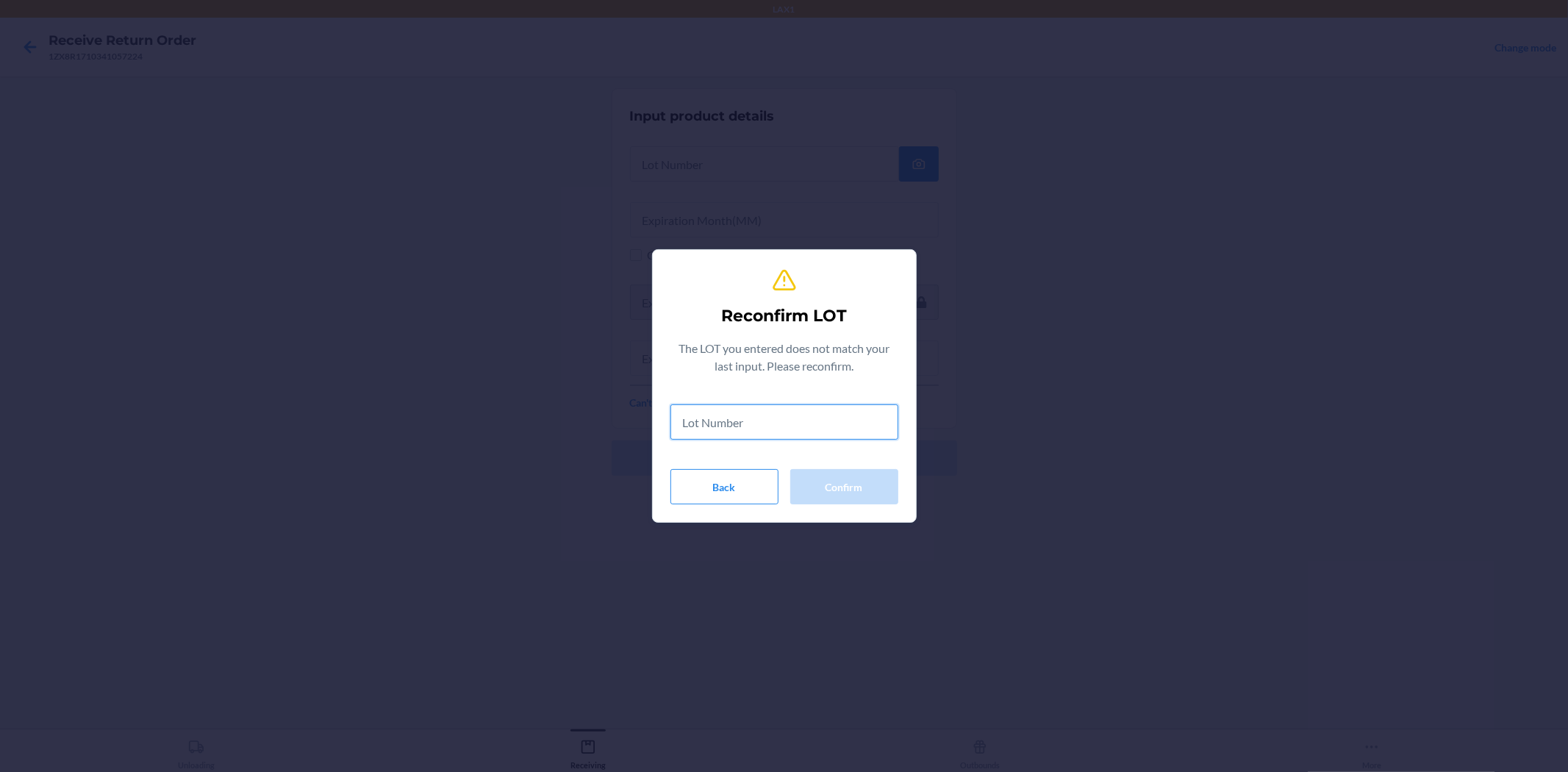
click at [782, 413] on input "text" at bounding box center [784, 422] width 228 height 36
click at [715, 483] on button "Back" at bounding box center [724, 487] width 108 height 36
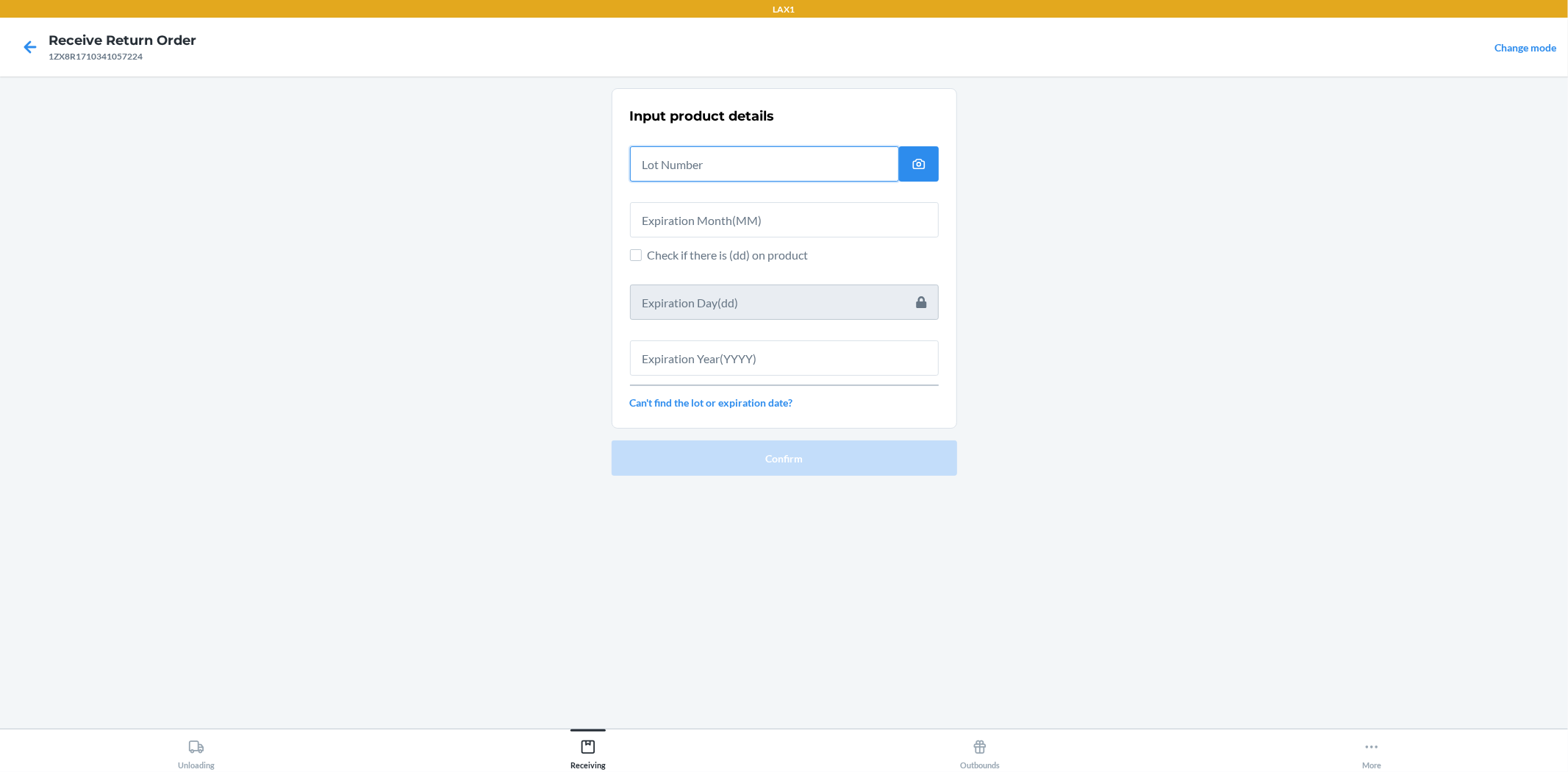
click at [767, 174] on input "text" at bounding box center [765, 164] width 269 height 36
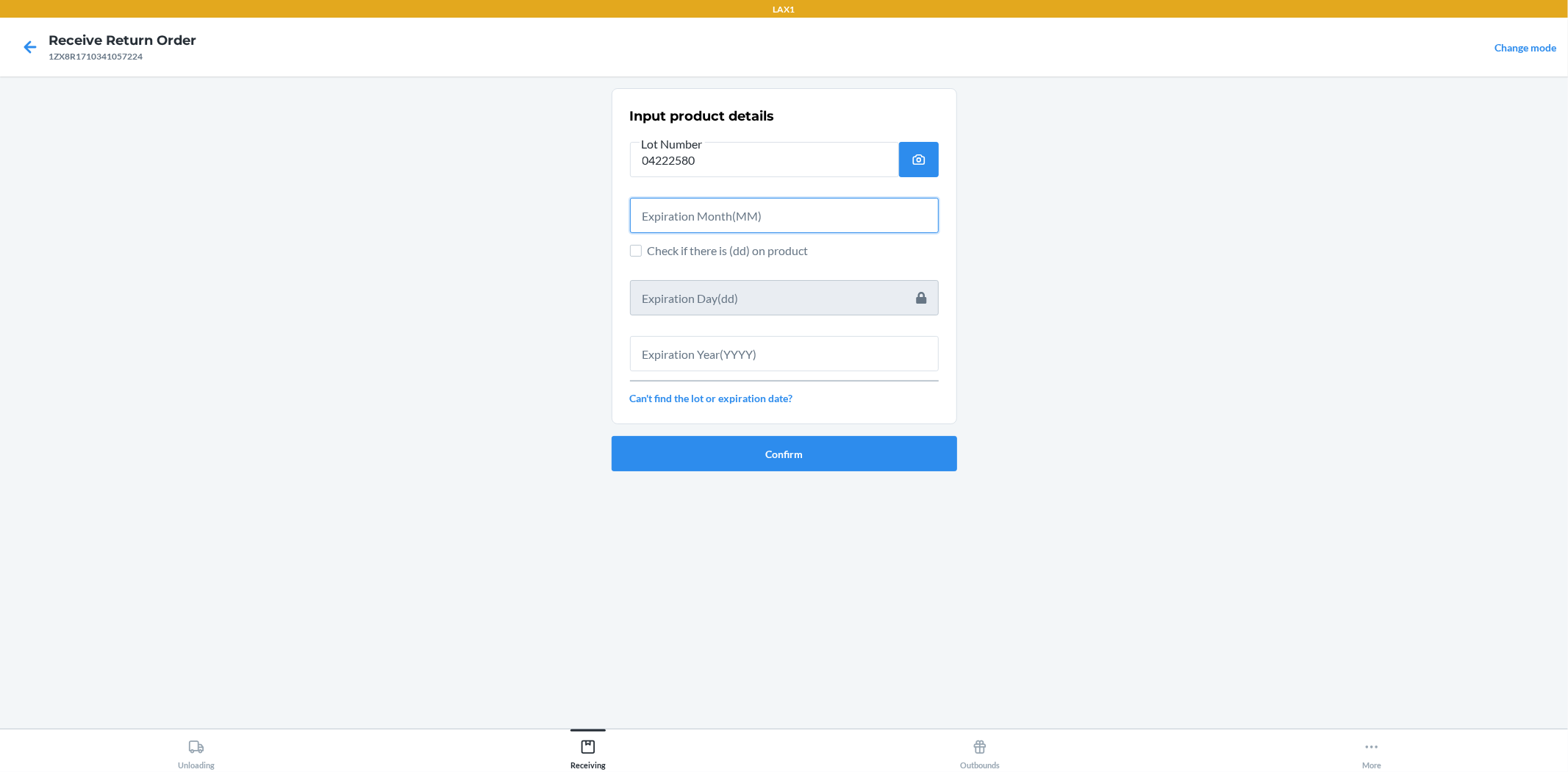
click at [782, 215] on input "text" at bounding box center [784, 216] width 309 height 36
click at [782, 181] on main "Input product details Lot Number 04222580 Check if there is (dd) on product Can…" at bounding box center [784, 402] width 1568 height 652
click at [751, 204] on input "text" at bounding box center [784, 216] width 309 height 36
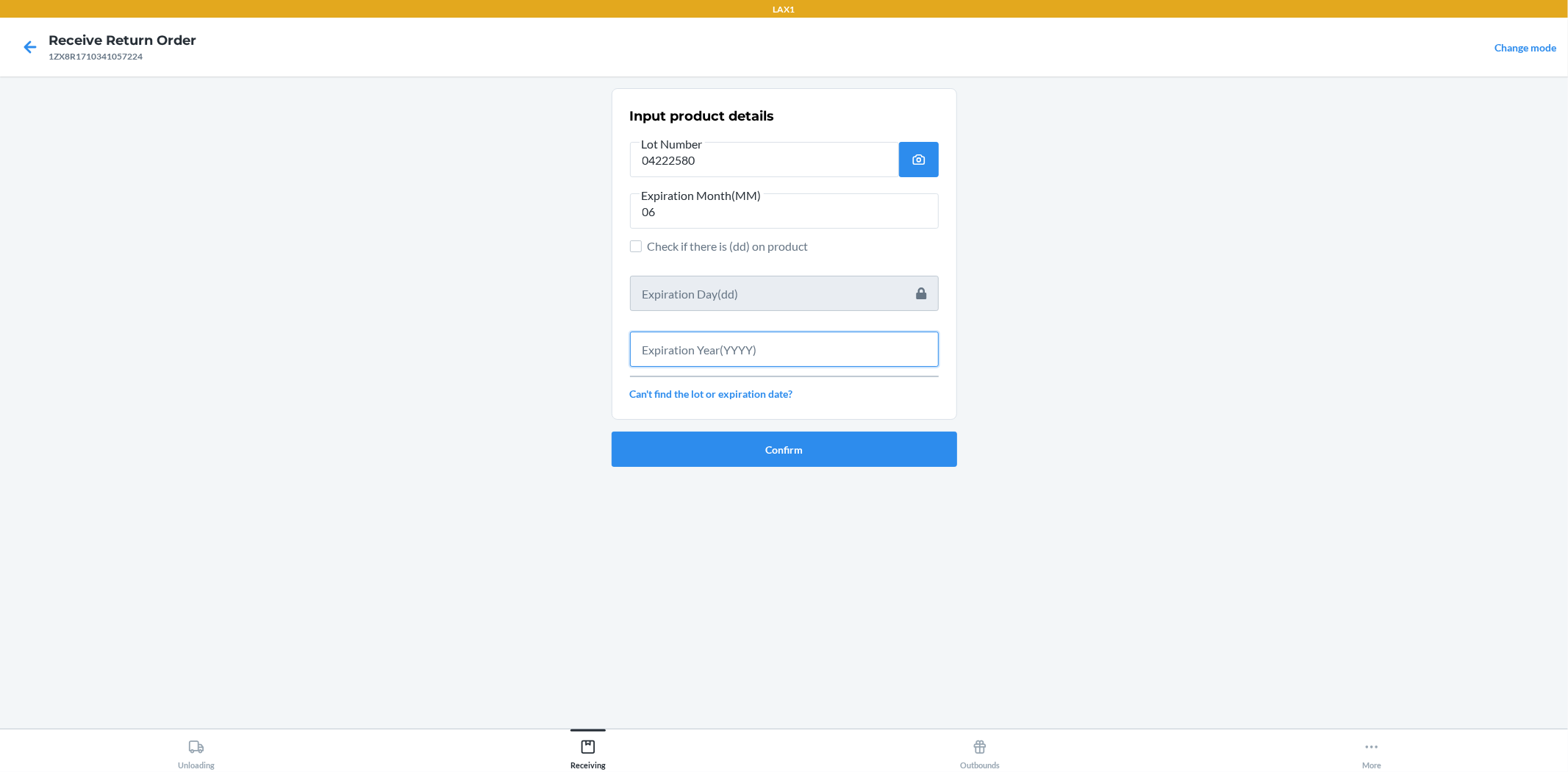
click at [689, 358] on input "text" at bounding box center [784, 350] width 309 height 36
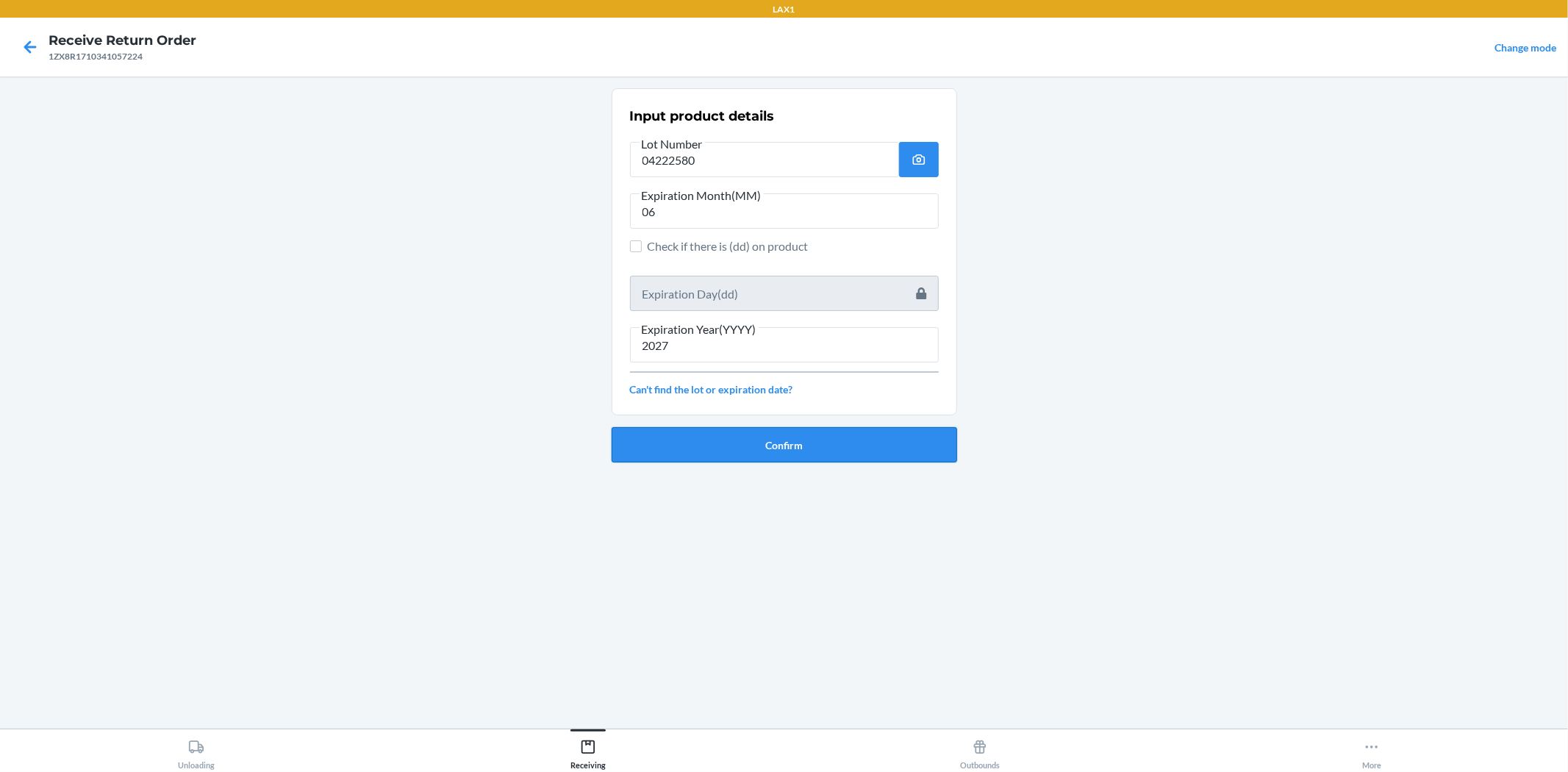
click at [782, 437] on button "Confirm" at bounding box center [784, 445] width 346 height 36
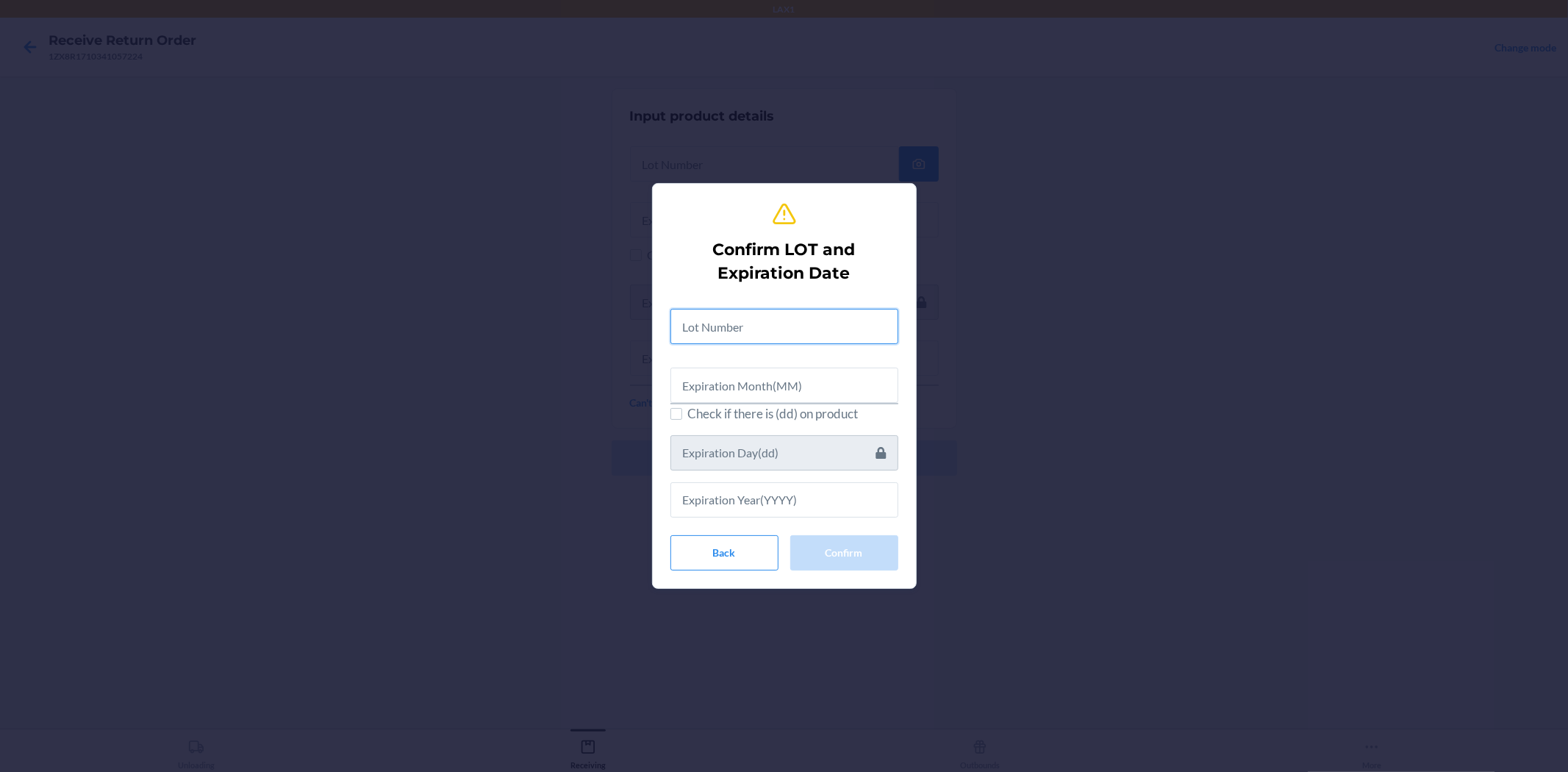
click at [782, 333] on input "text" at bounding box center [784, 327] width 228 height 36
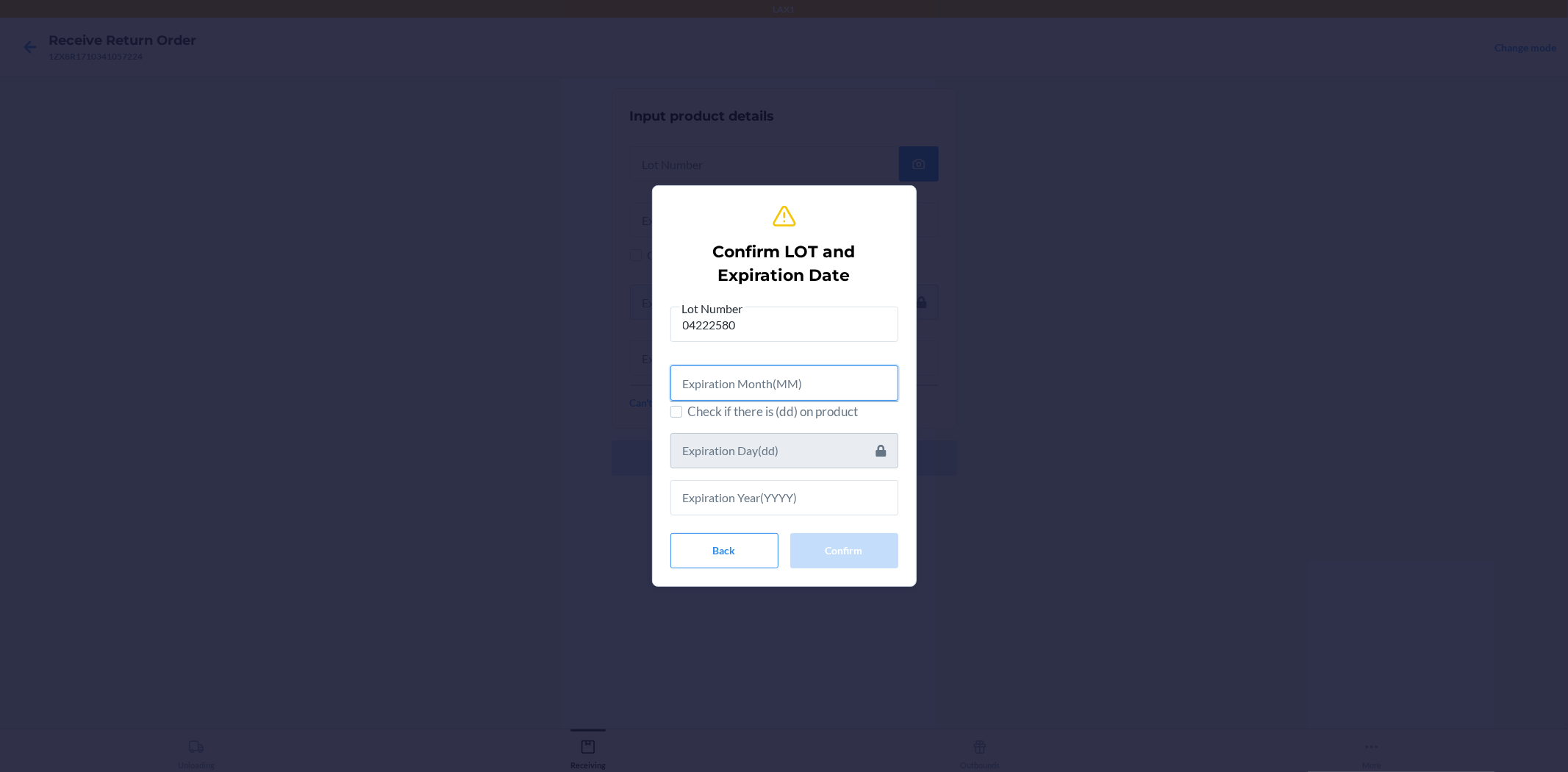
click at [782, 392] on input "text" at bounding box center [784, 384] width 228 height 36
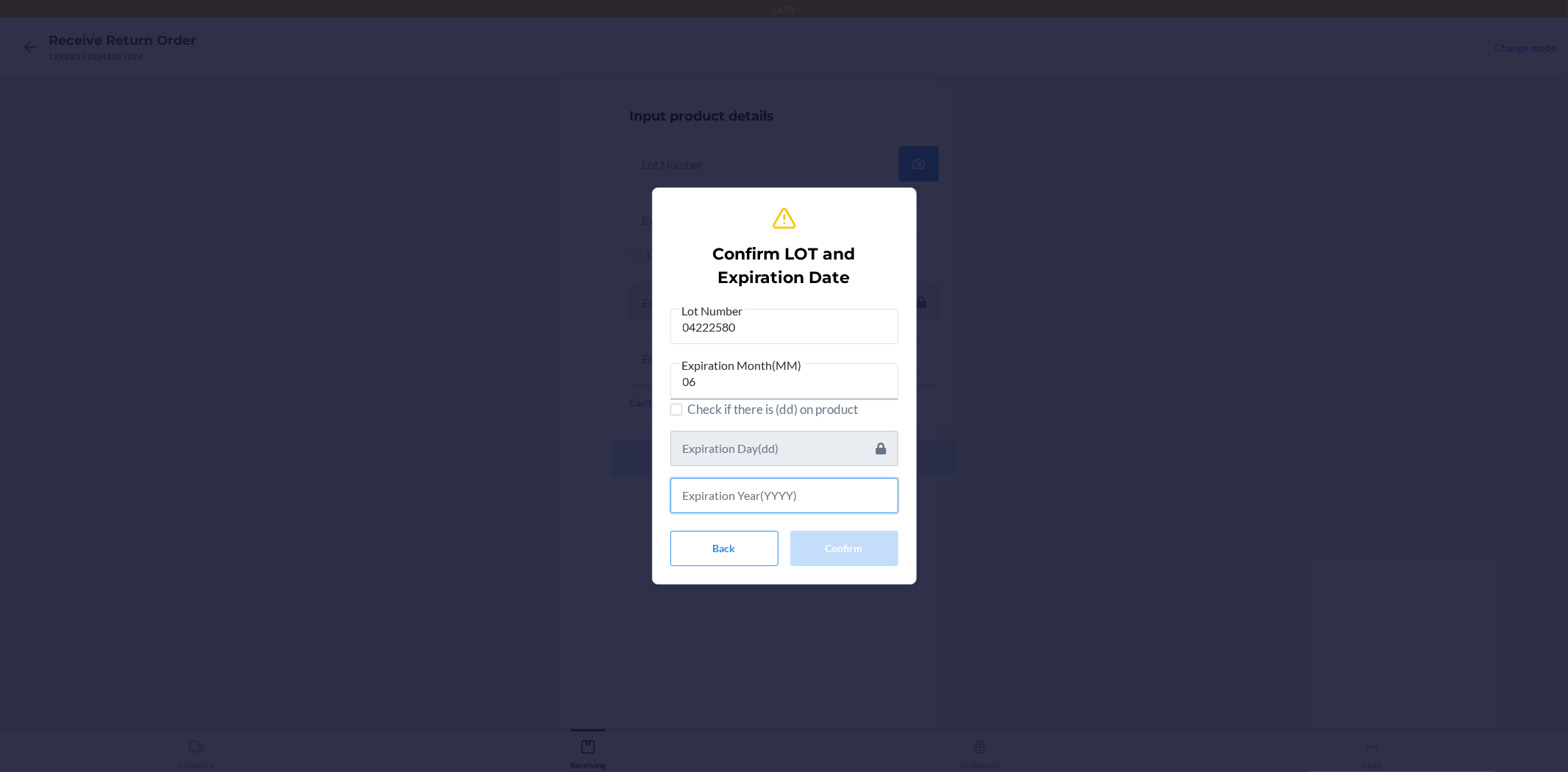
click at [782, 500] on input "text" at bounding box center [784, 495] width 228 height 36
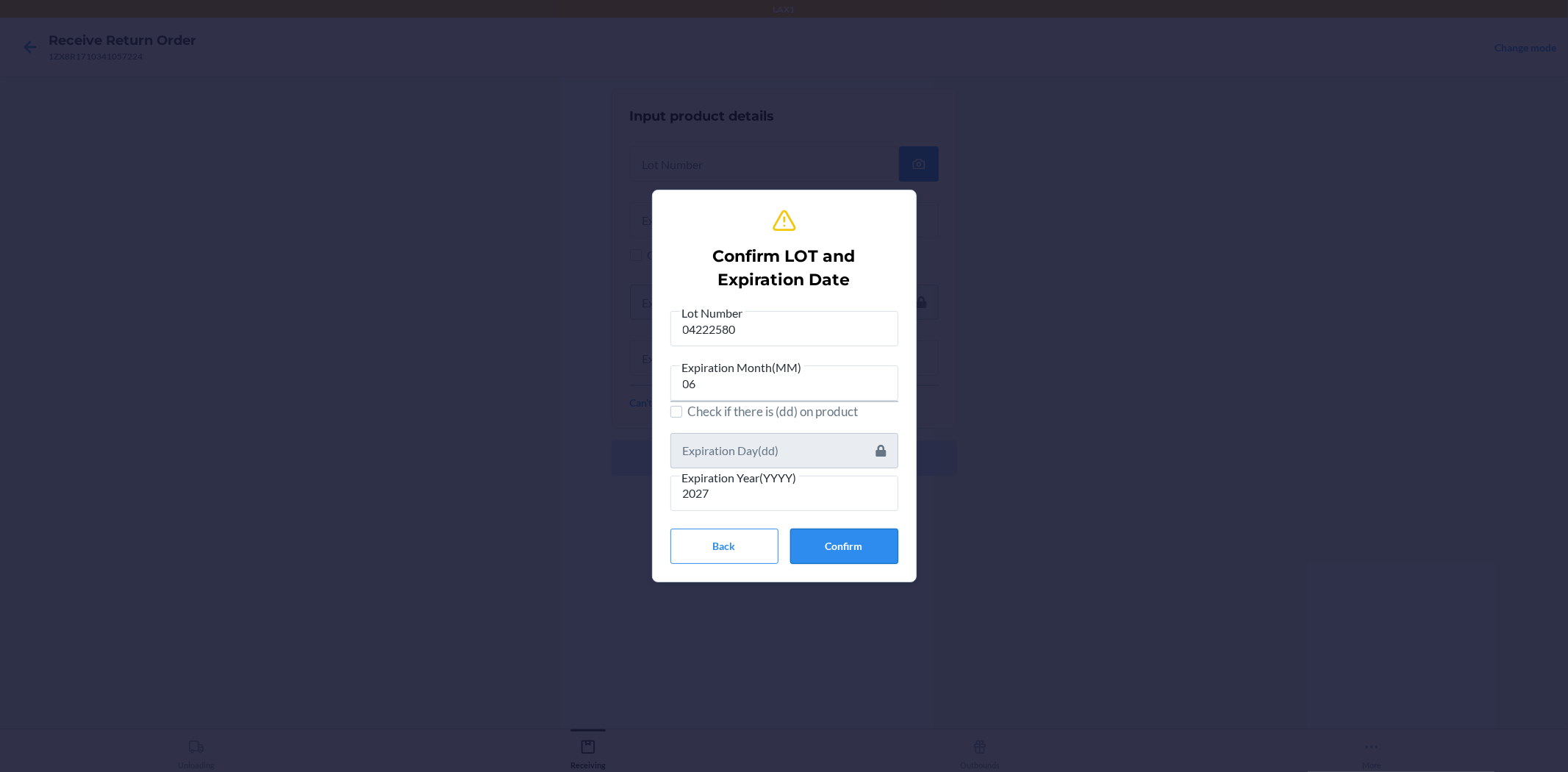
click at [782, 538] on button "Confirm" at bounding box center [844, 547] width 108 height 36
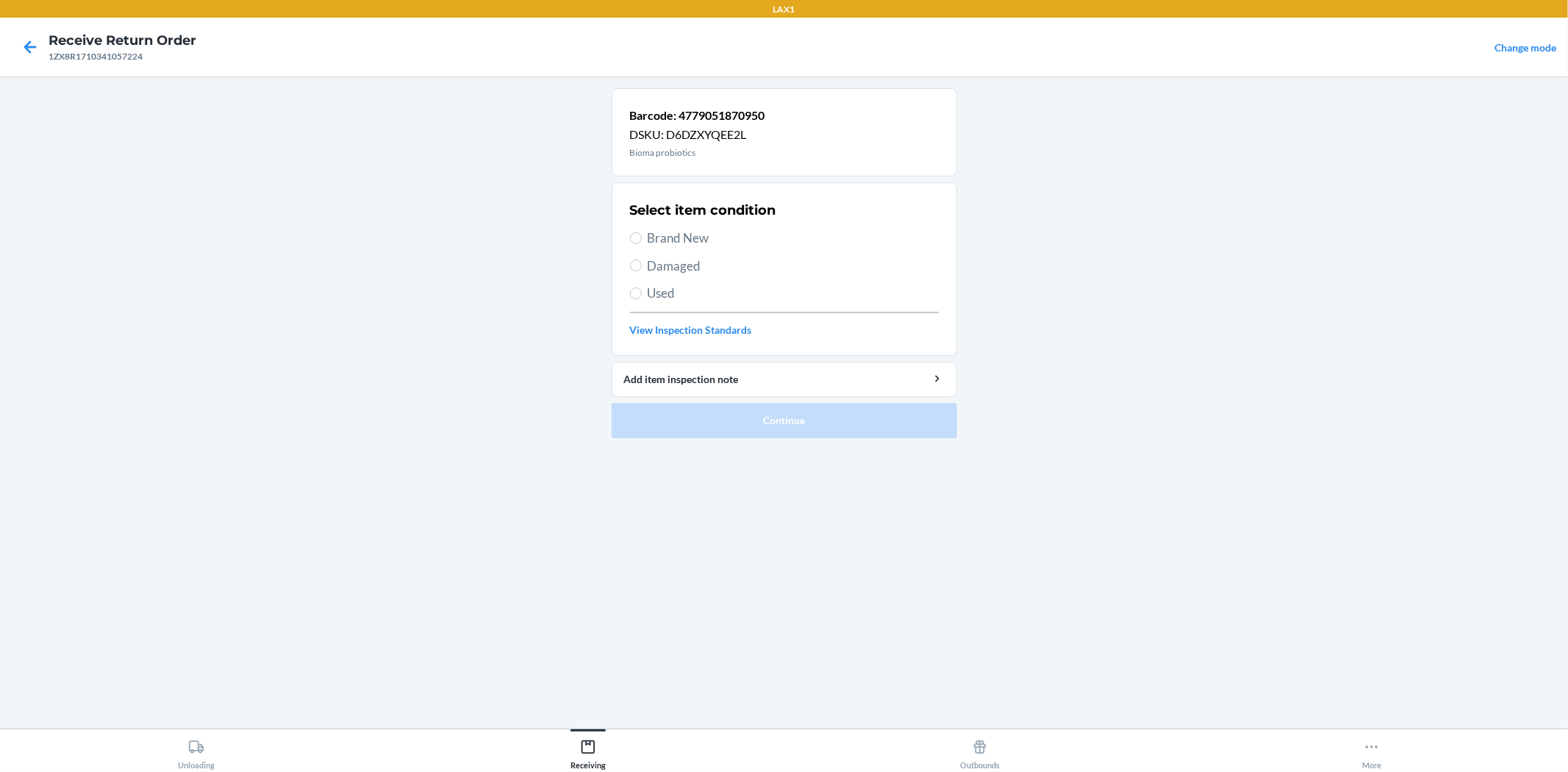
click at [670, 242] on span "Brand New" at bounding box center [793, 238] width 291 height 19
click at [642, 242] on input "Brand New" at bounding box center [636, 238] width 12 height 12
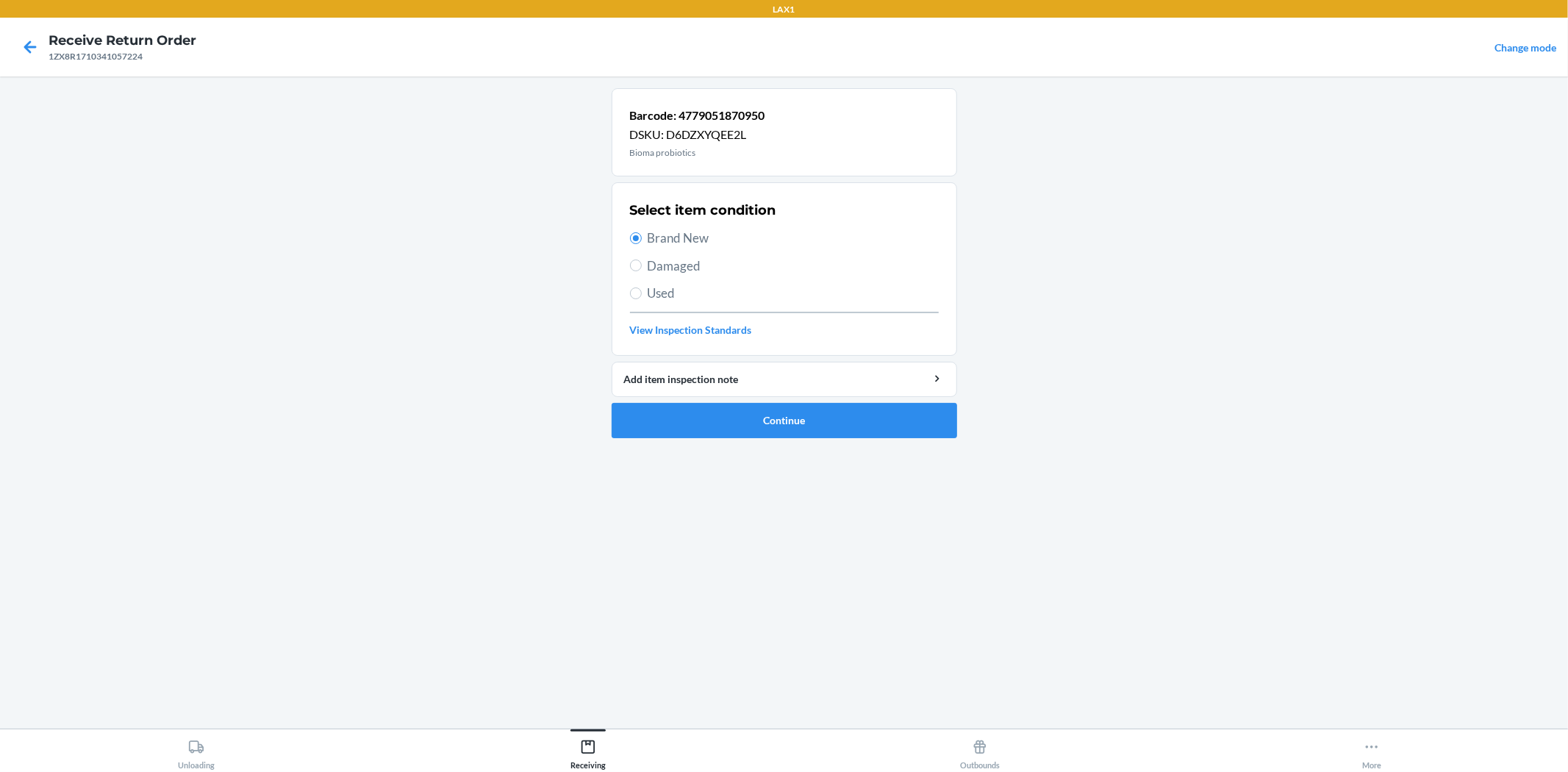
click at [752, 442] on ol "Barcode: 4779051870950 DSKU: D6DZXYQEE2L Bioma probiotics Select item condition…" at bounding box center [784, 269] width 346 height 362
click at [747, 413] on button "Continue" at bounding box center [784, 421] width 346 height 36
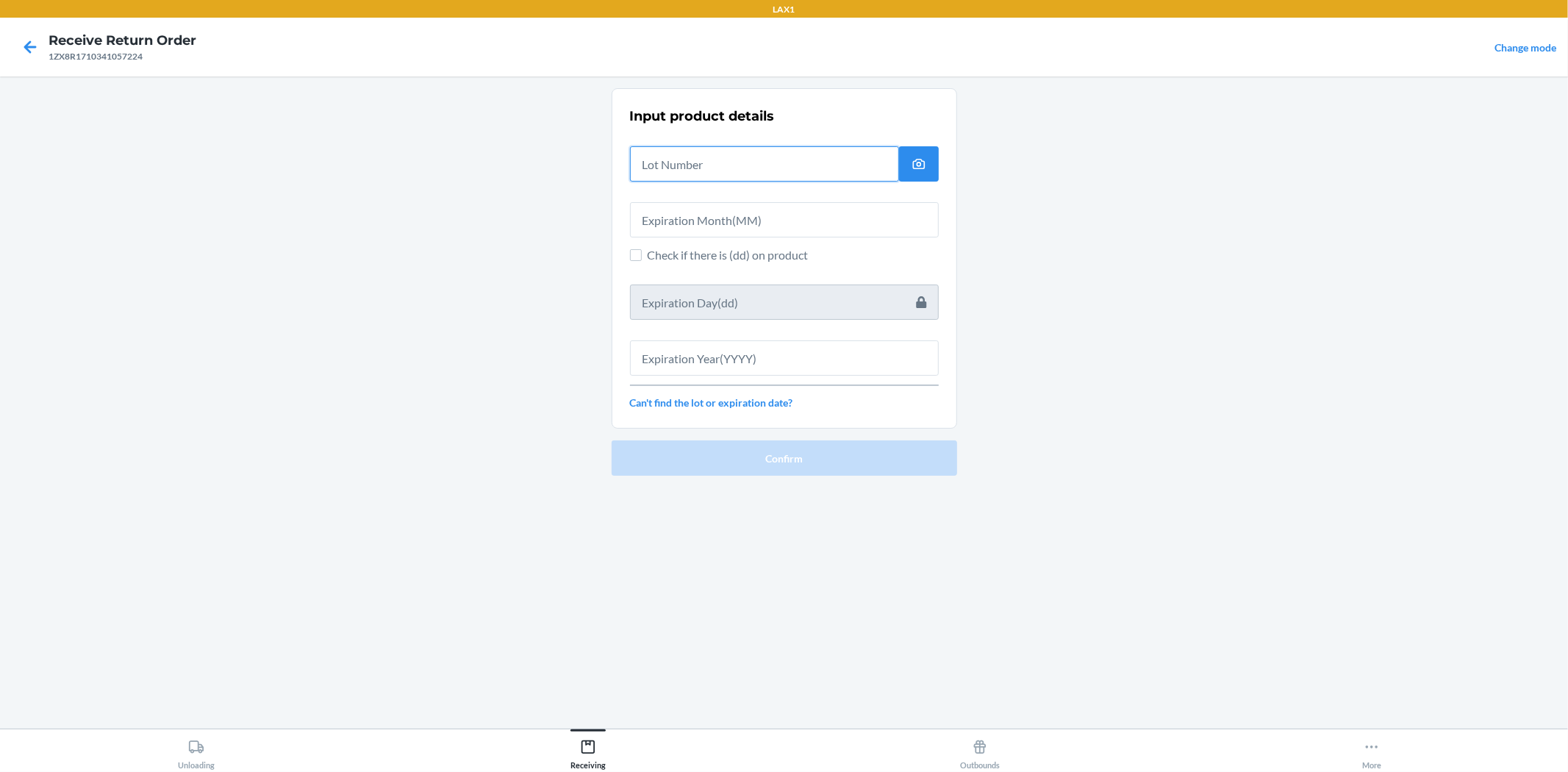
click at [717, 165] on input "text" at bounding box center [765, 164] width 269 height 36
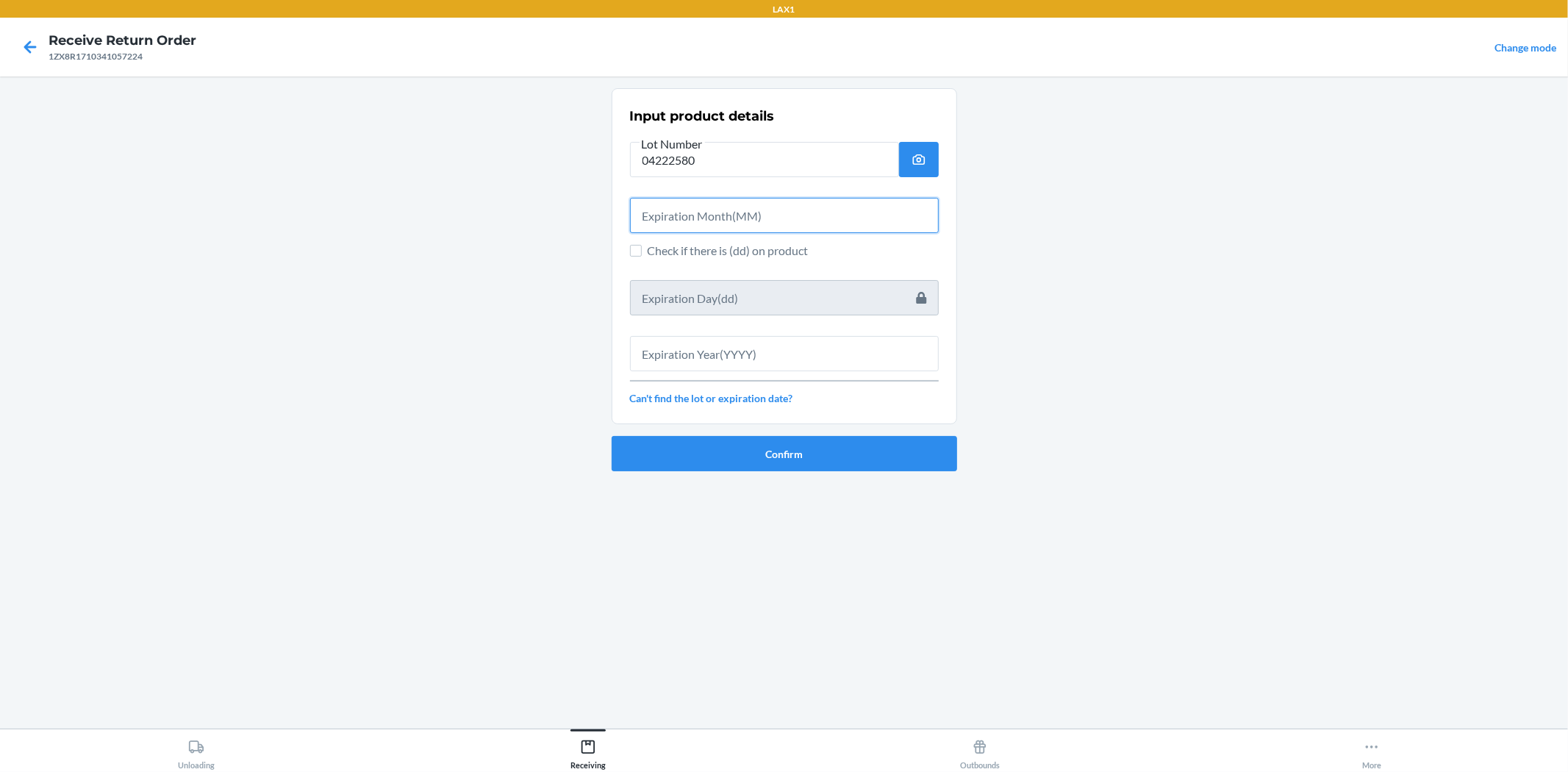
click at [699, 224] on input "text" at bounding box center [784, 216] width 309 height 36
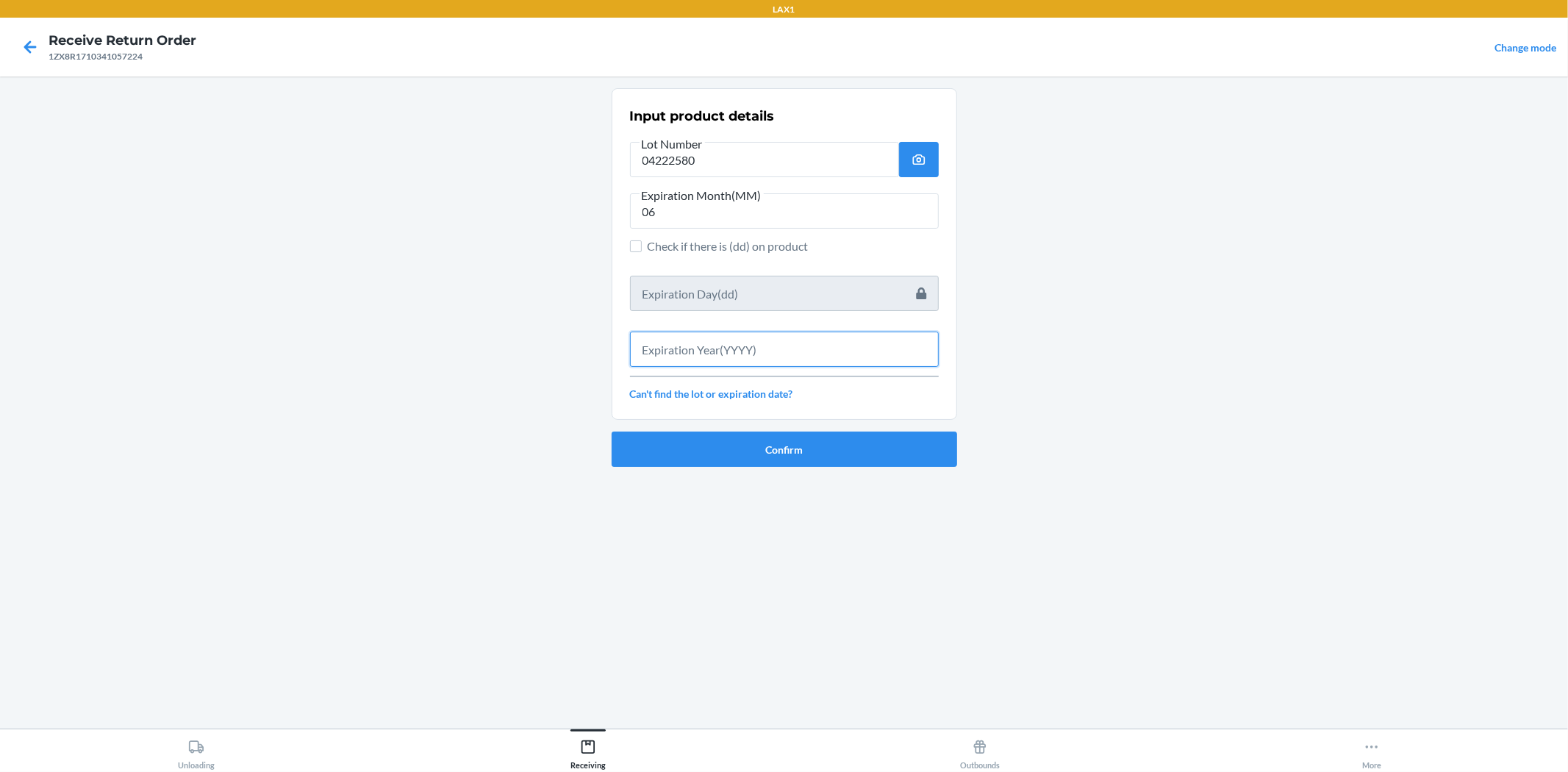
click at [756, 358] on input "text" at bounding box center [784, 350] width 309 height 36
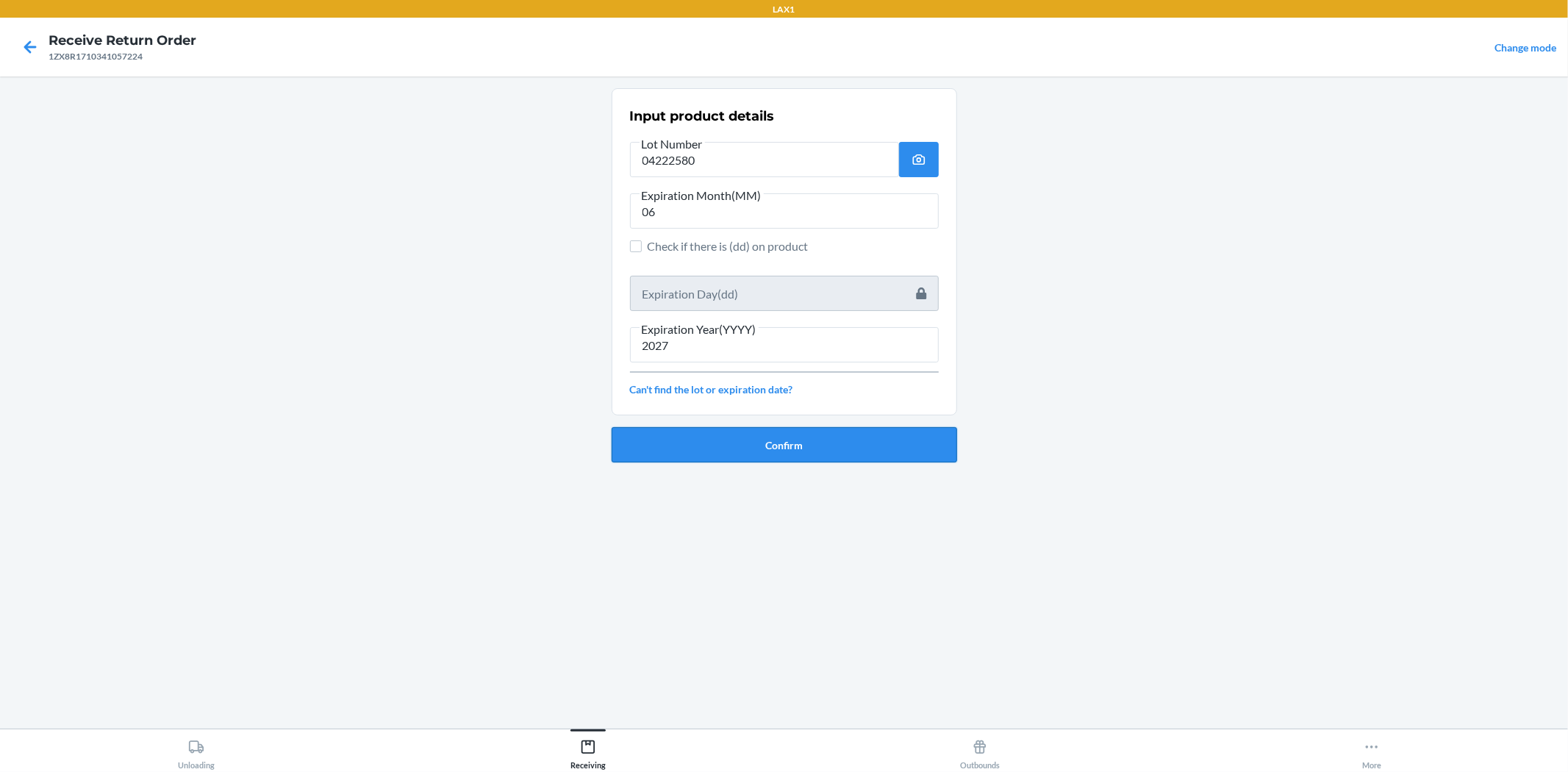
click at [669, 447] on button "Confirm" at bounding box center [784, 445] width 346 height 36
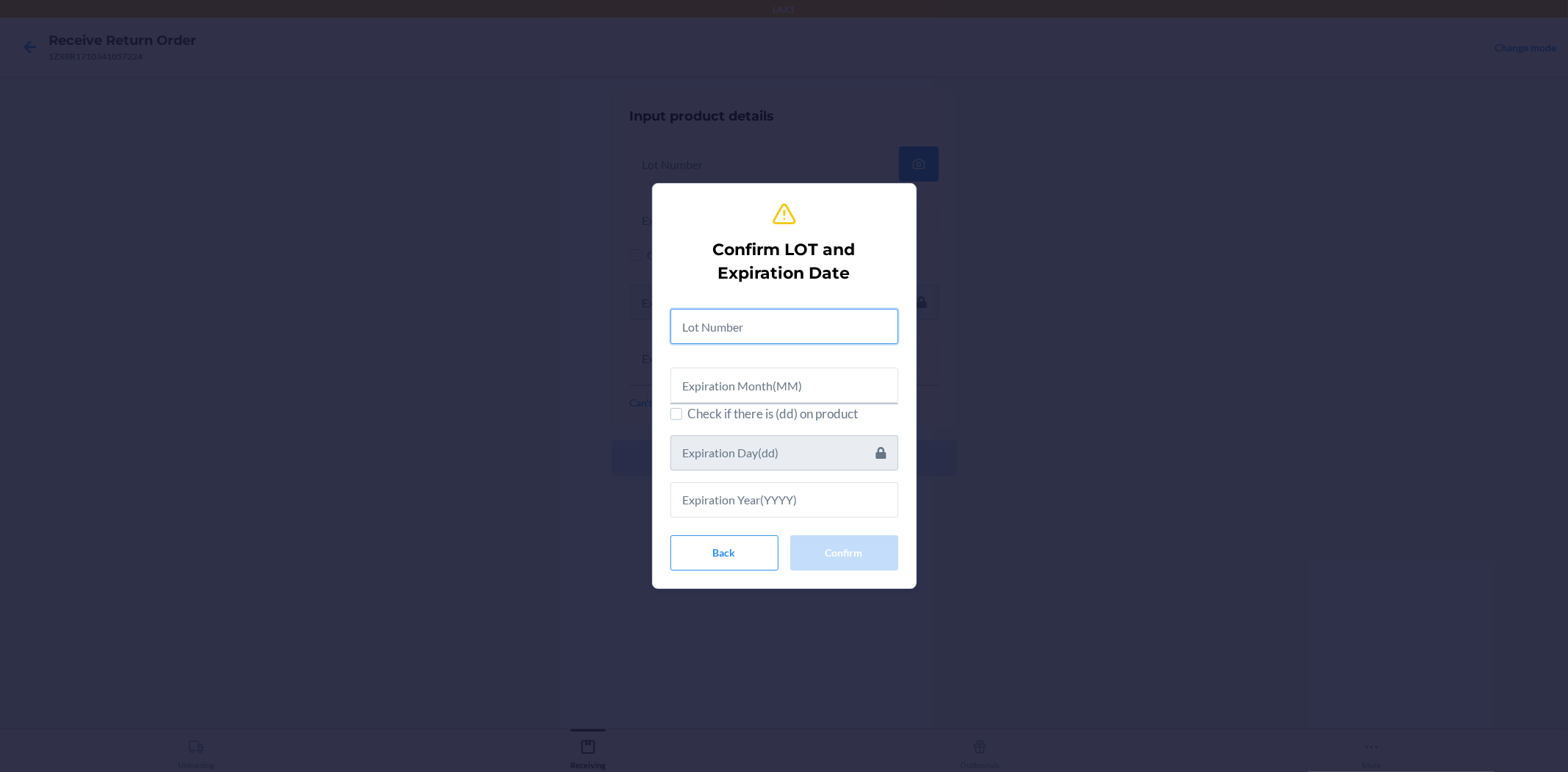
click at [771, 355] on div "Check if there is (dd) on product" at bounding box center [784, 407] width 228 height 221
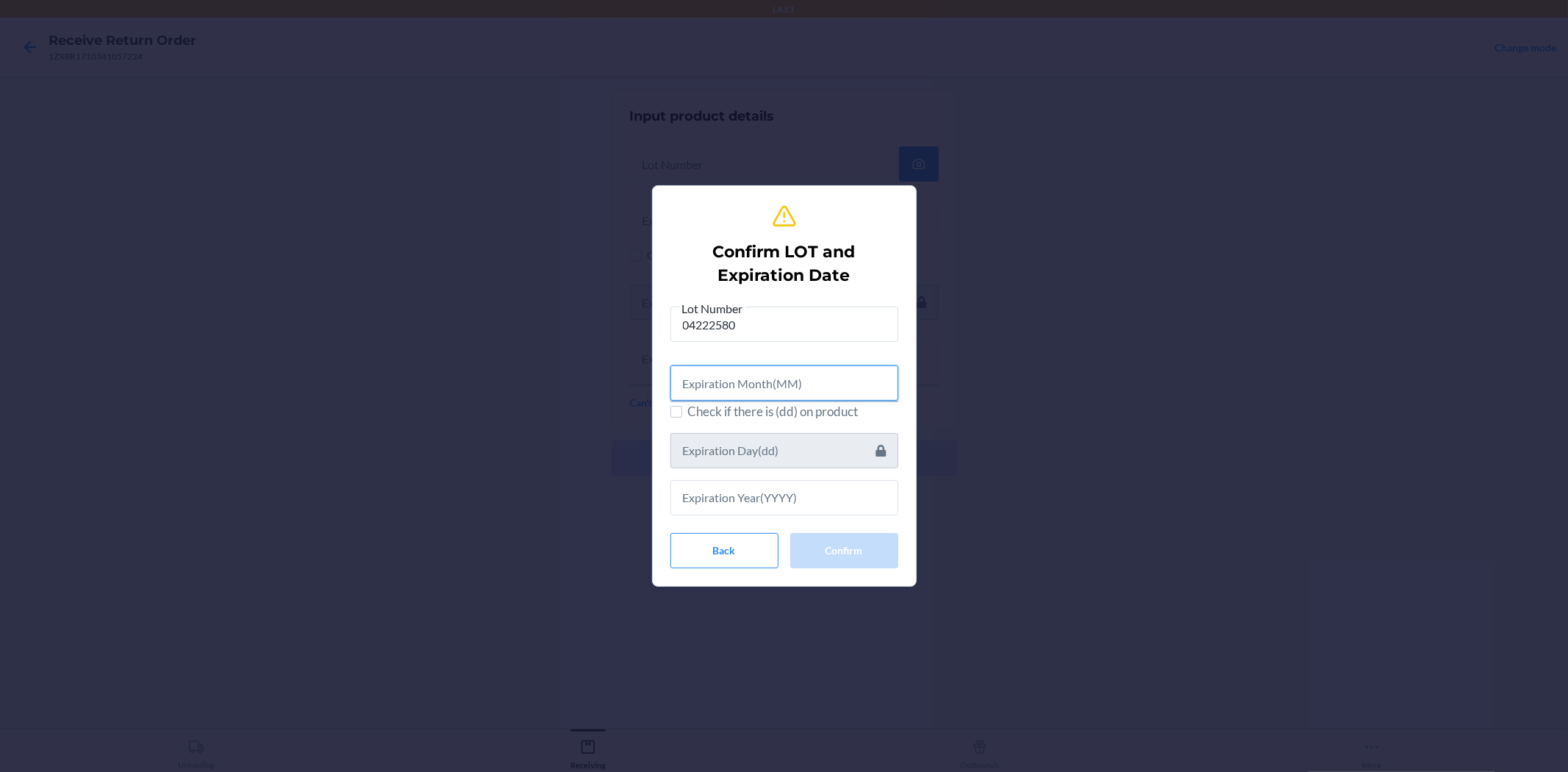
click at [774, 381] on input "text" at bounding box center [784, 384] width 228 height 36
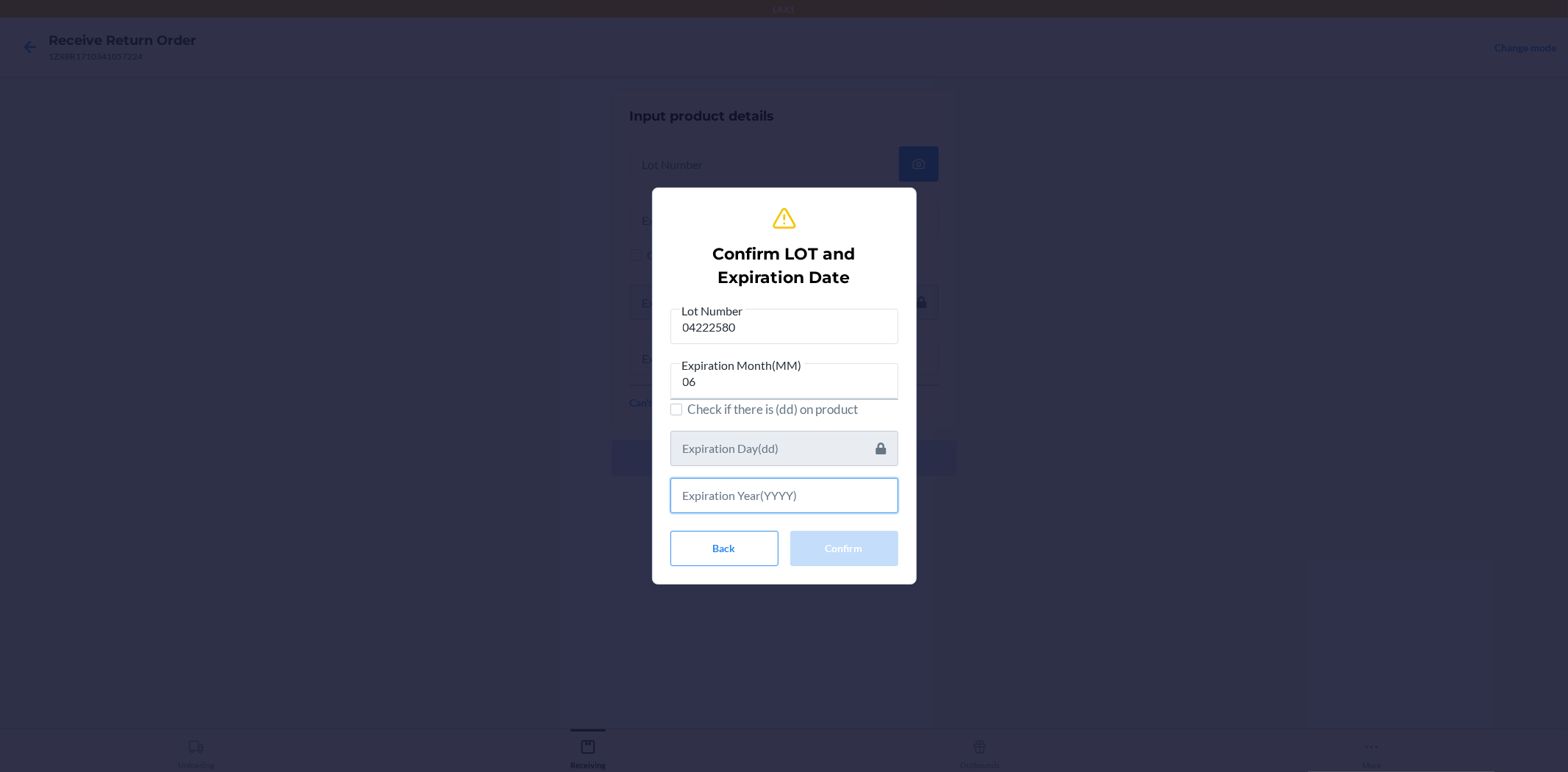
click at [782, 485] on input "text" at bounding box center [784, 495] width 228 height 36
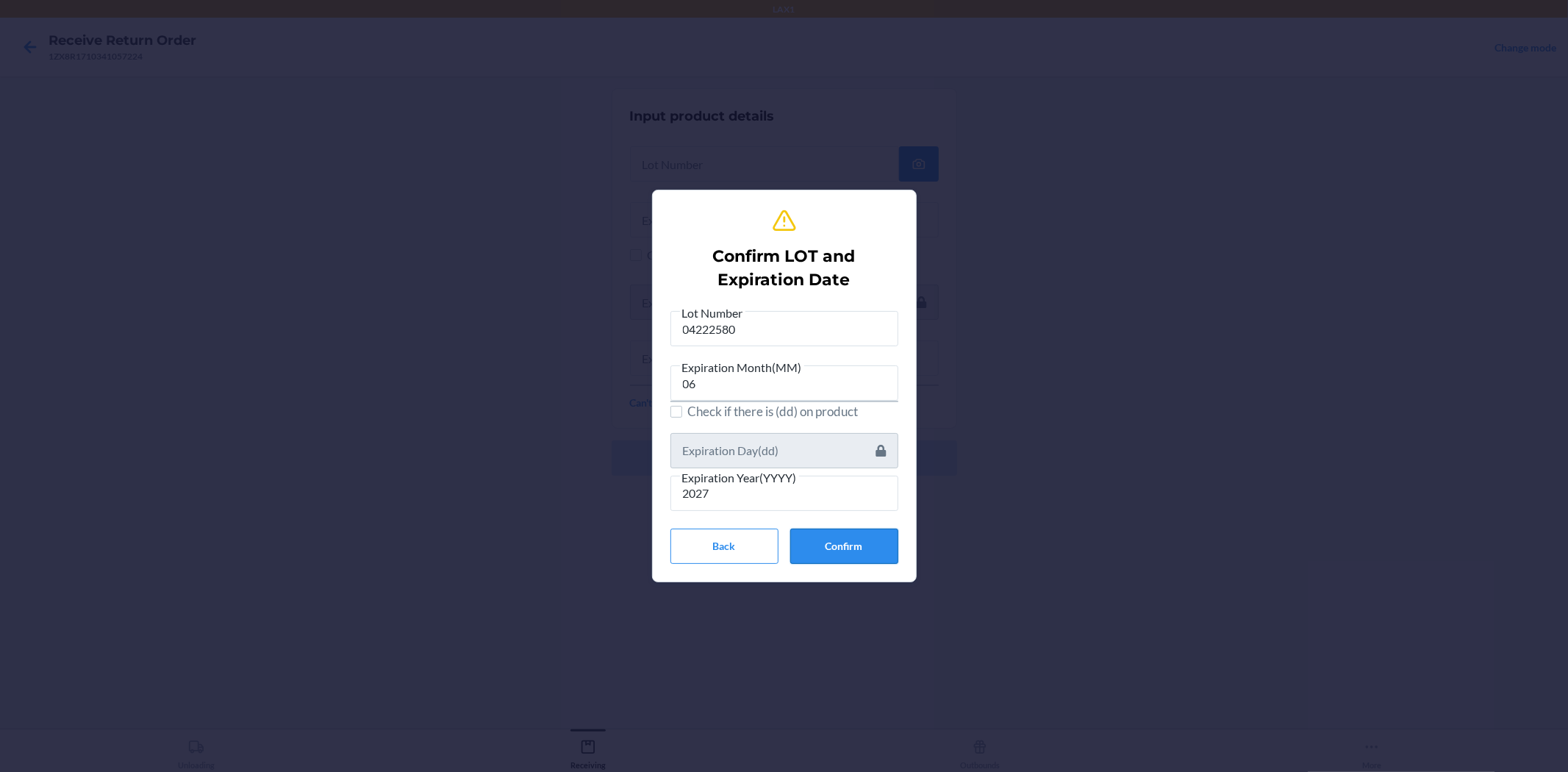
click at [782, 541] on button "Confirm" at bounding box center [844, 547] width 108 height 36
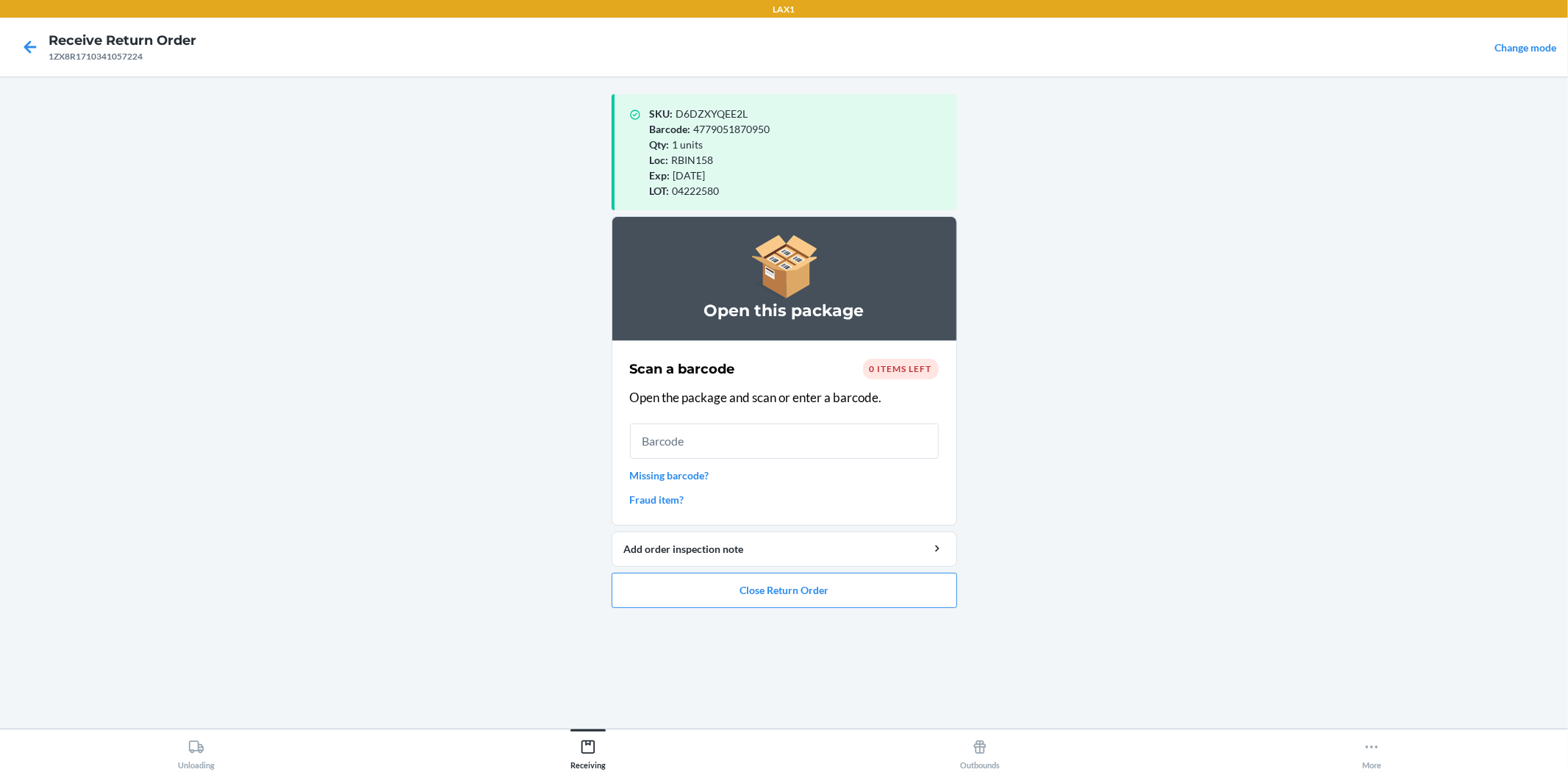
click at [782, 609] on ol "Open this package Scan a barcode 0 items left Open the package and scan or ente…" at bounding box center [784, 418] width 346 height 404
click at [782, 577] on button "Close Return Order" at bounding box center [784, 590] width 346 height 36
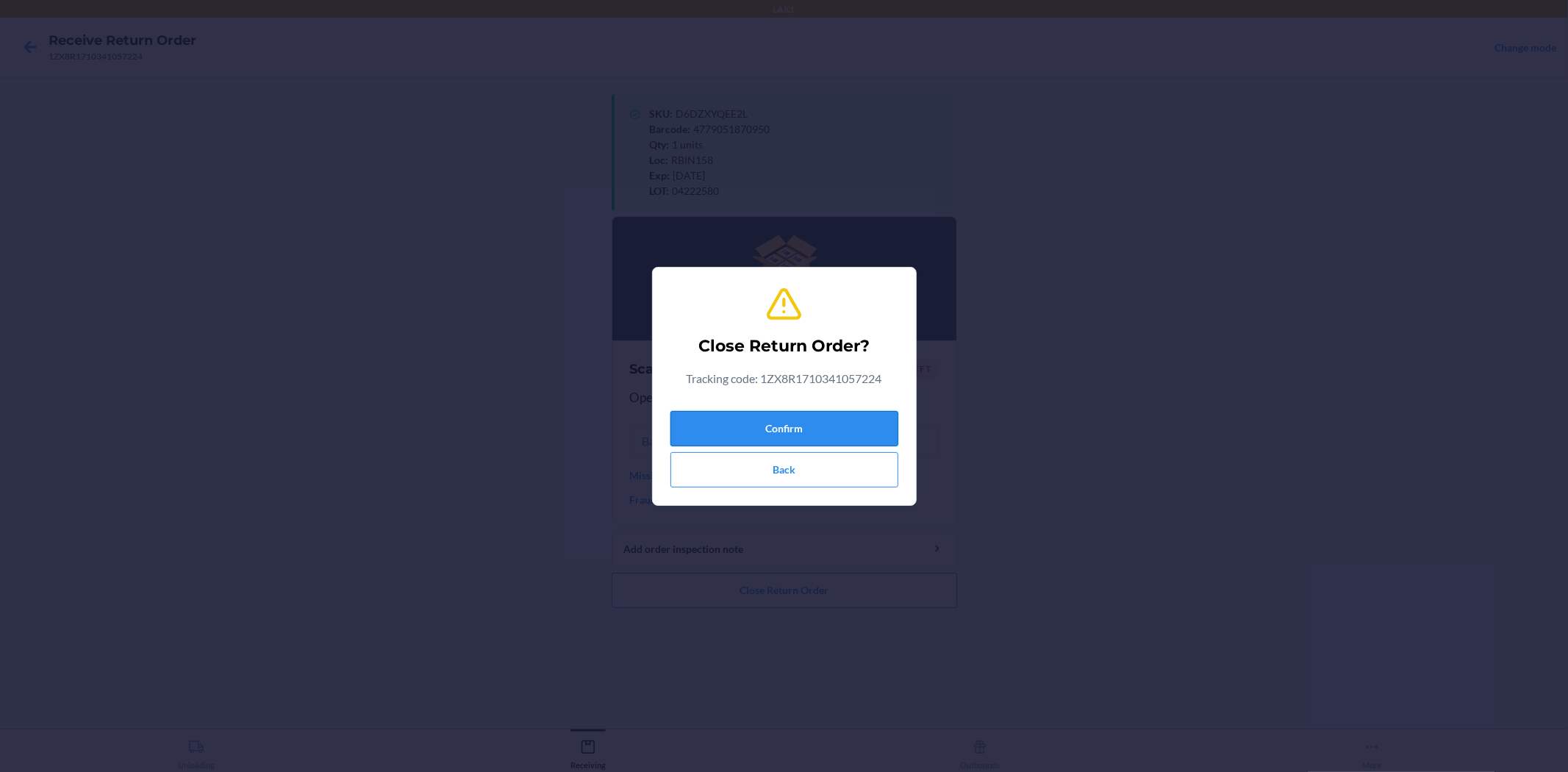
click at [782, 427] on button "Confirm" at bounding box center [784, 429] width 228 height 36
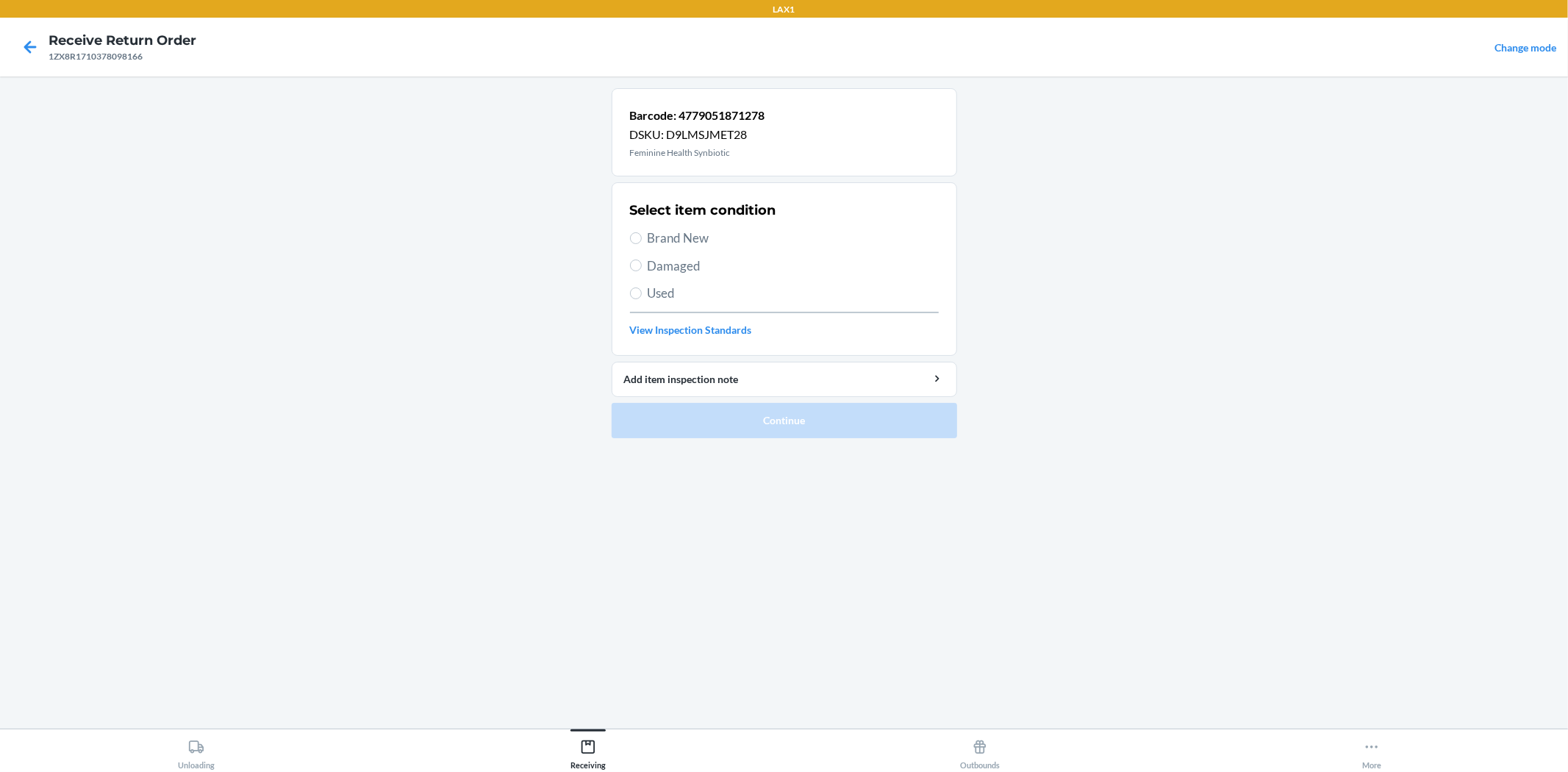
click at [671, 234] on span "Brand New" at bounding box center [793, 238] width 291 height 19
click at [642, 234] on input "Brand New" at bounding box center [636, 238] width 12 height 12
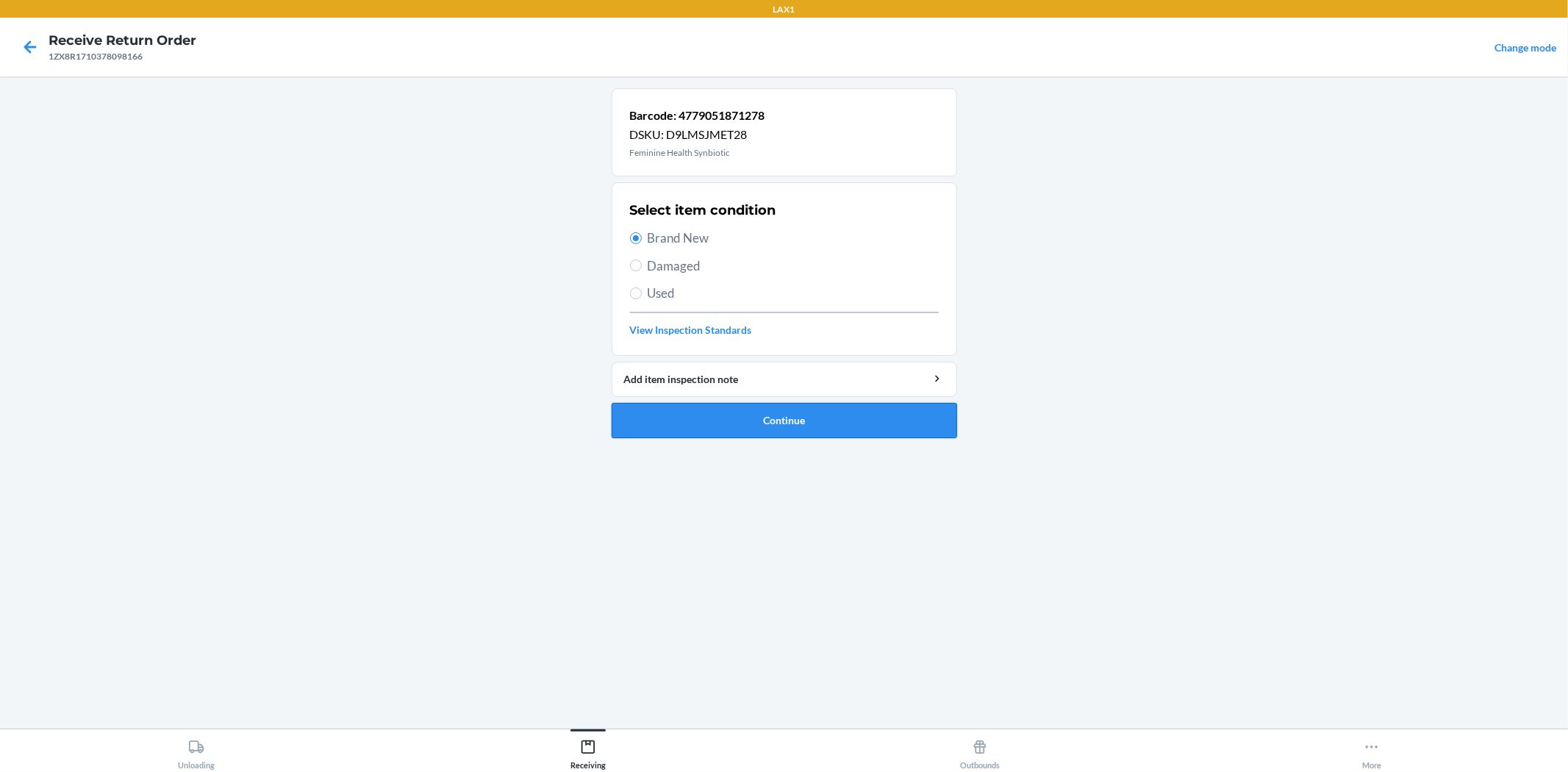
click at [782, 414] on button "Continue" at bounding box center [784, 421] width 346 height 36
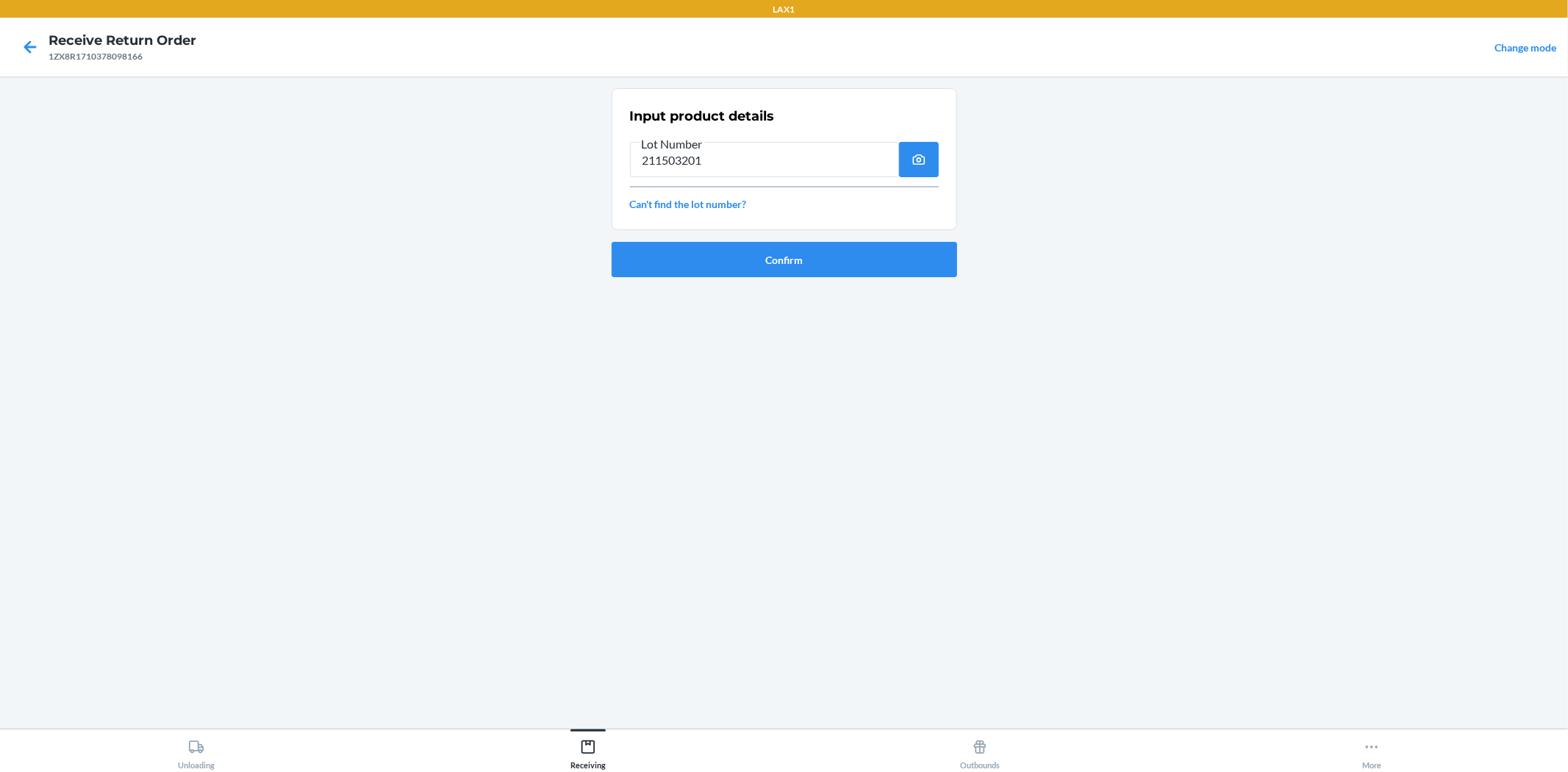
click at [664, 161] on input "211503201" at bounding box center [765, 160] width 269 height 36
click at [682, 165] on input "250503201" at bounding box center [765, 160] width 269 height 36
click at [664, 162] on input "250201" at bounding box center [765, 160] width 269 height 36
click at [782, 255] on button "Confirm" at bounding box center [784, 259] width 346 height 36
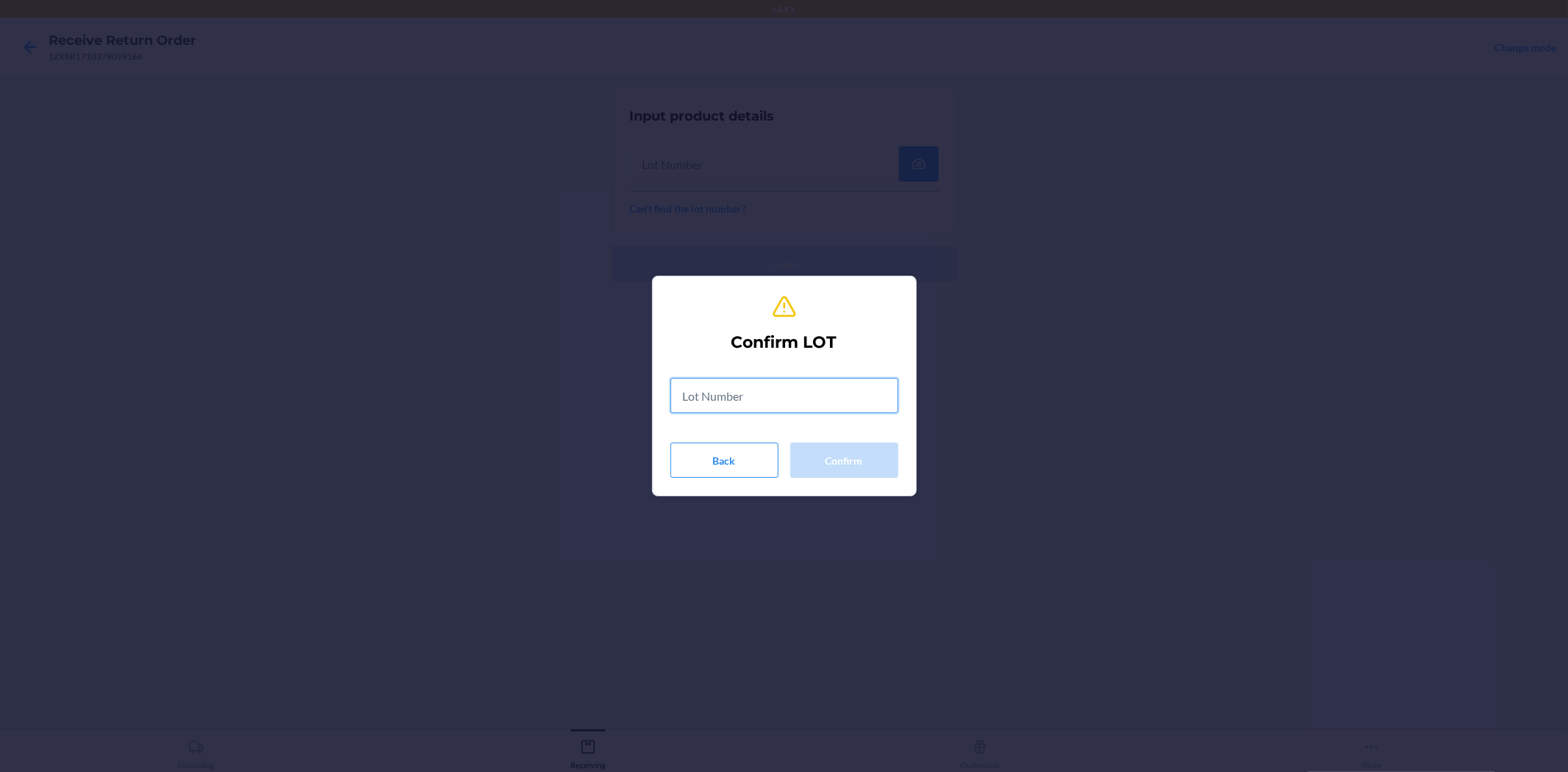
click at [761, 396] on input "text" at bounding box center [784, 396] width 228 height 36
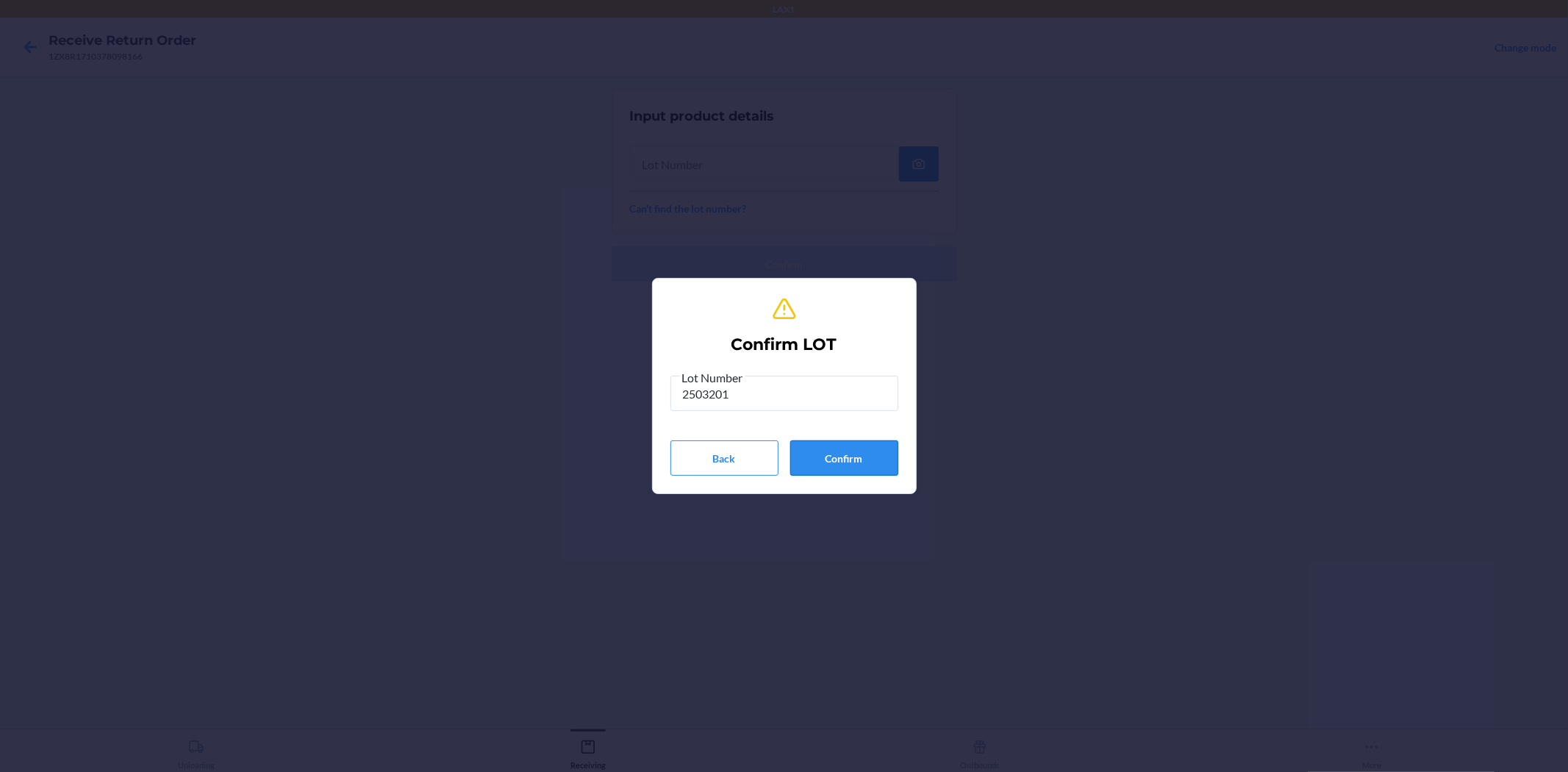
click at [782, 450] on button "Confirm" at bounding box center [844, 458] width 108 height 36
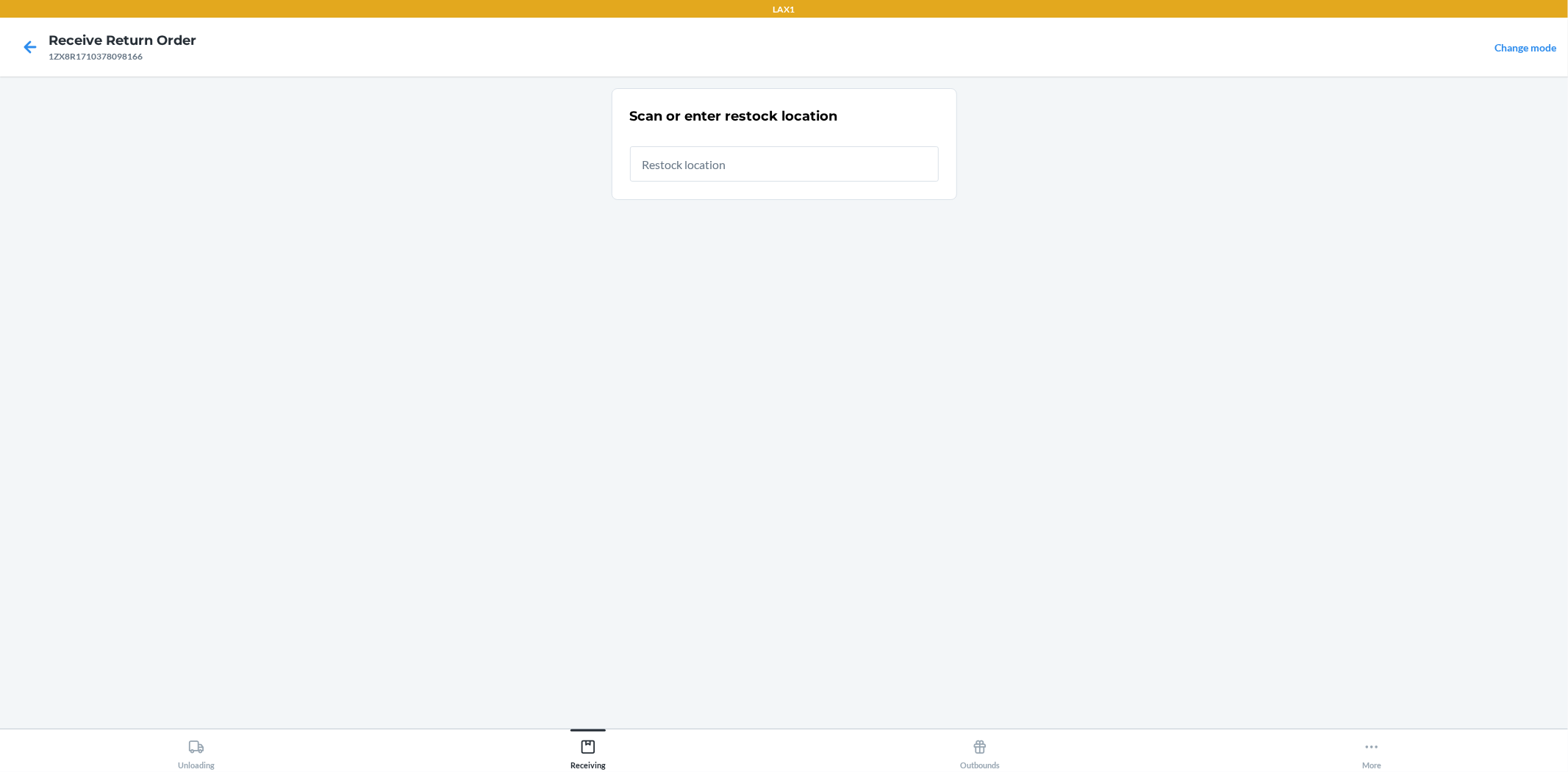
click at [782, 161] on input "text" at bounding box center [784, 164] width 309 height 36
click at [688, 169] on input "text" at bounding box center [784, 164] width 309 height 36
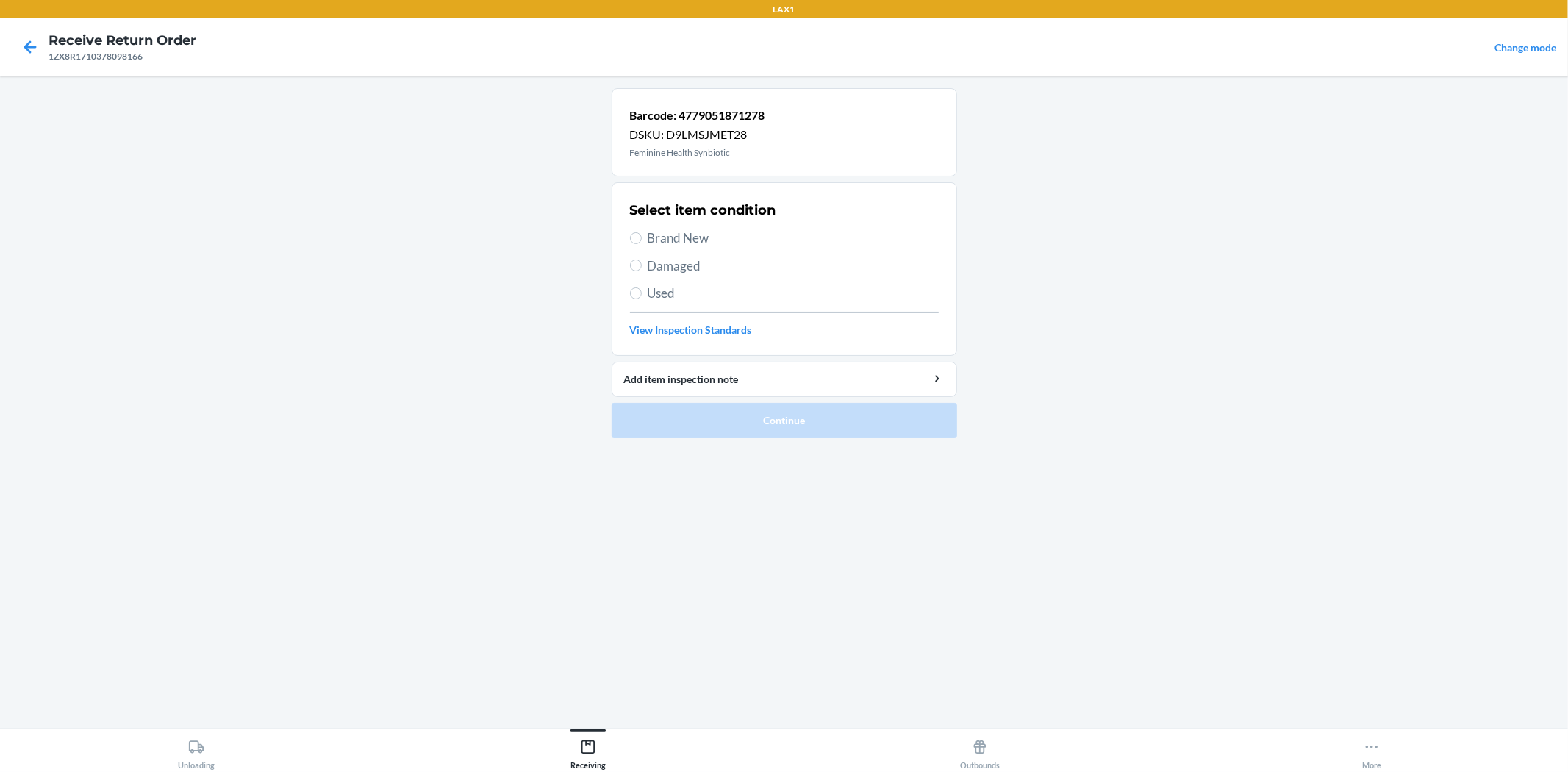
click at [672, 235] on span "Brand New" at bounding box center [793, 238] width 291 height 19
click at [642, 235] on input "Brand New" at bounding box center [636, 238] width 12 height 12
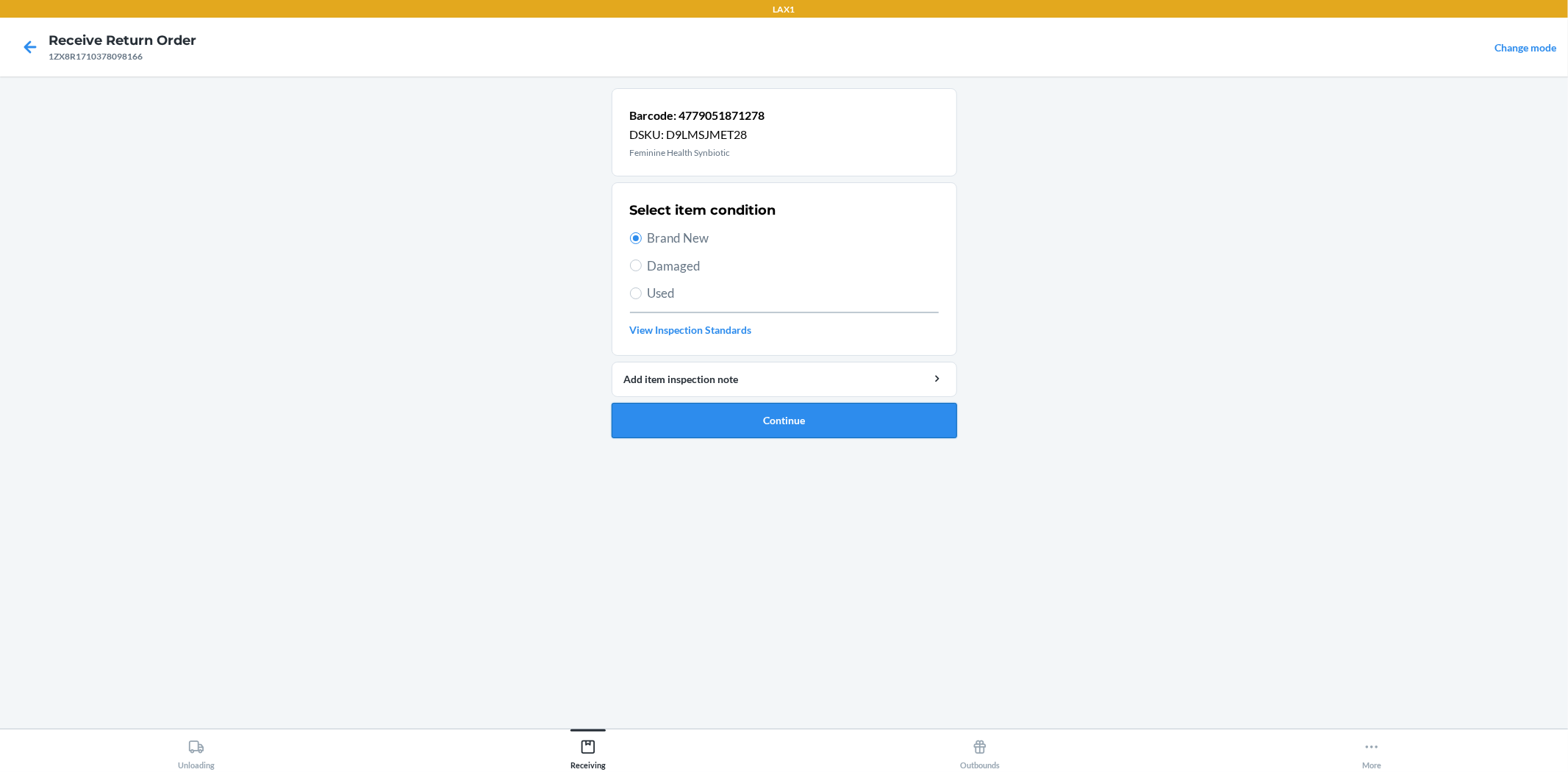
click at [724, 405] on button "Continue" at bounding box center [784, 421] width 346 height 36
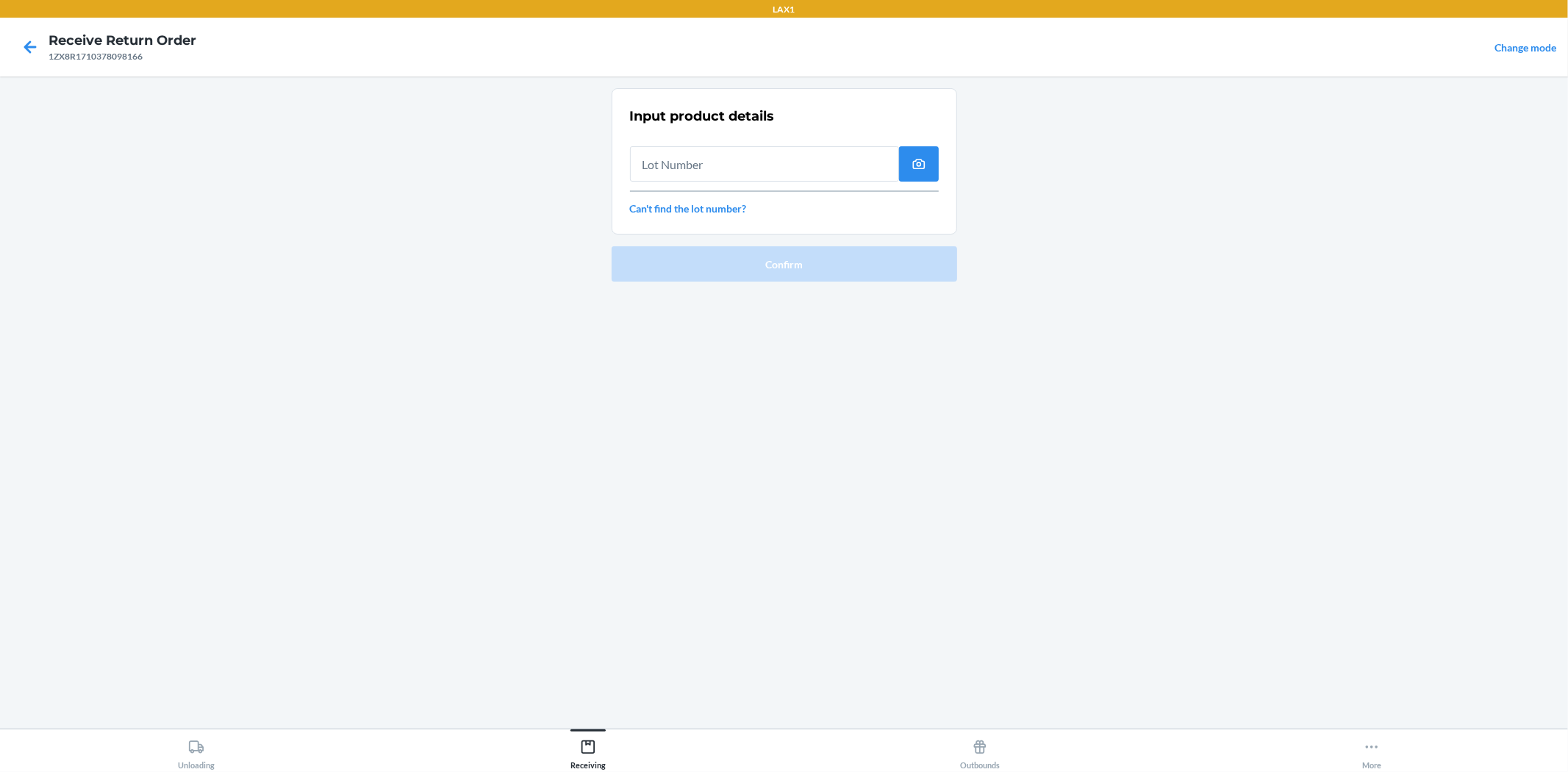
click at [775, 152] on input "text" at bounding box center [765, 164] width 269 height 36
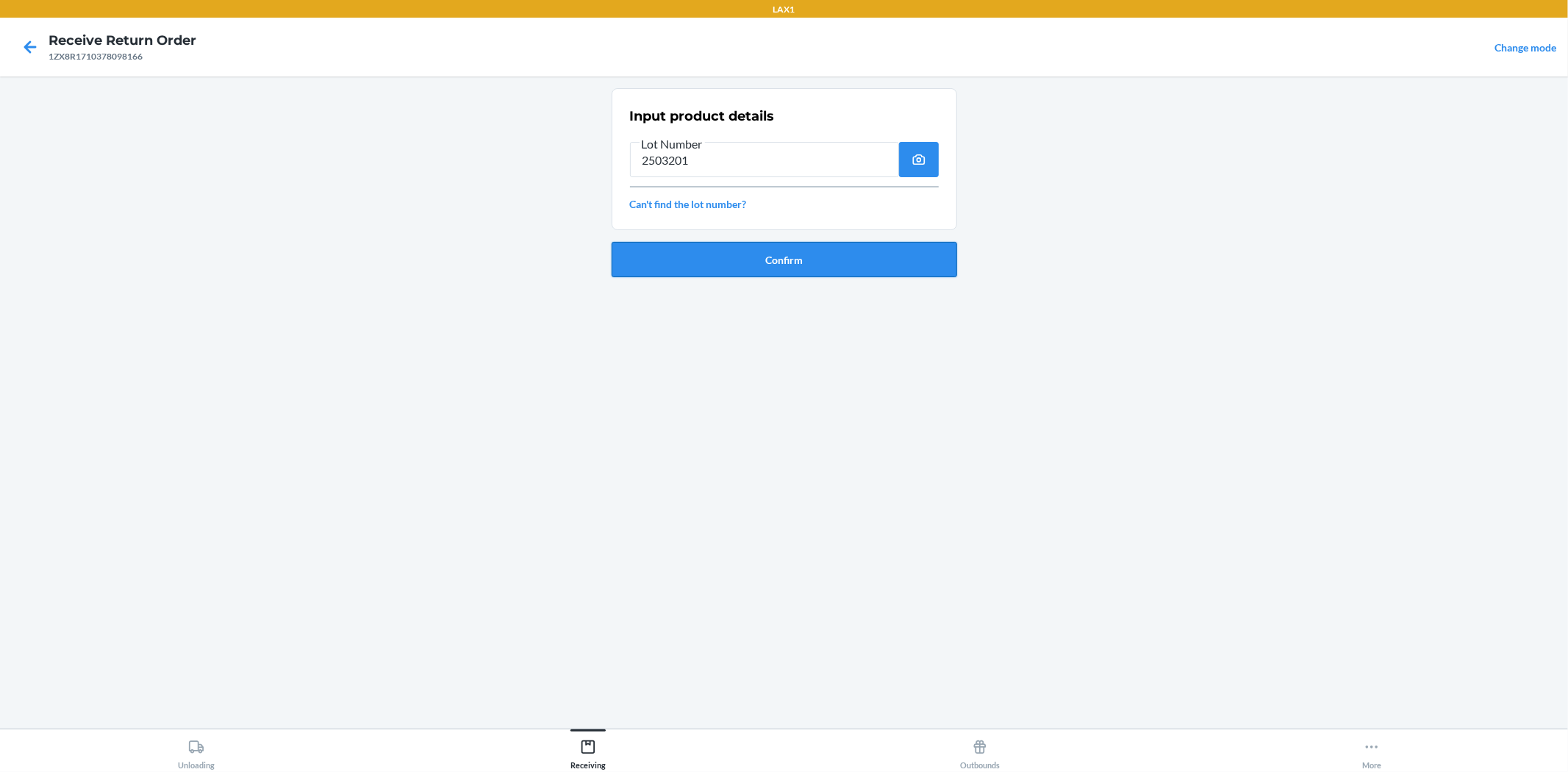
click at [751, 265] on button "Confirm" at bounding box center [784, 259] width 346 height 36
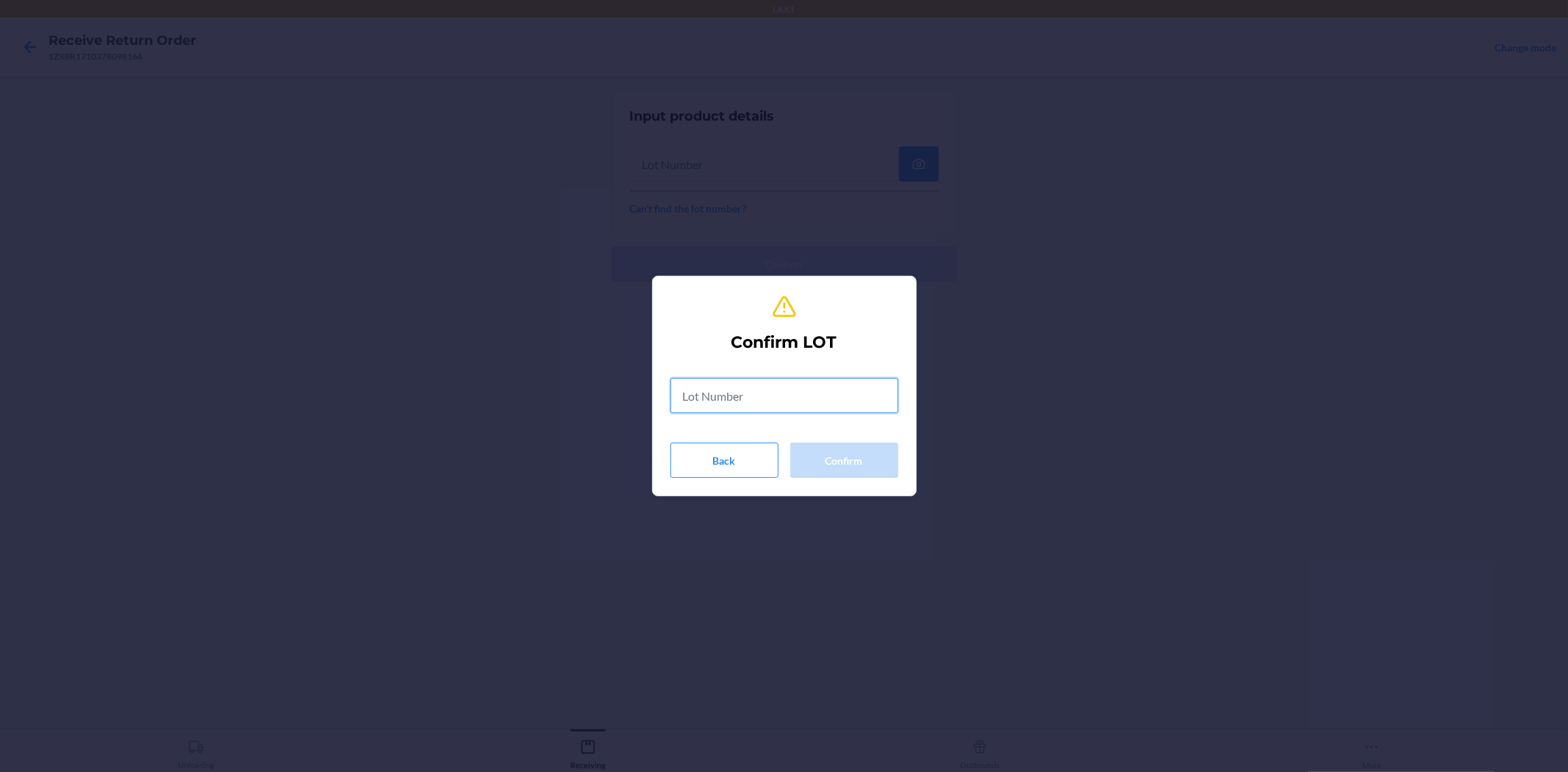
click at [754, 392] on input "text" at bounding box center [784, 396] width 228 height 36
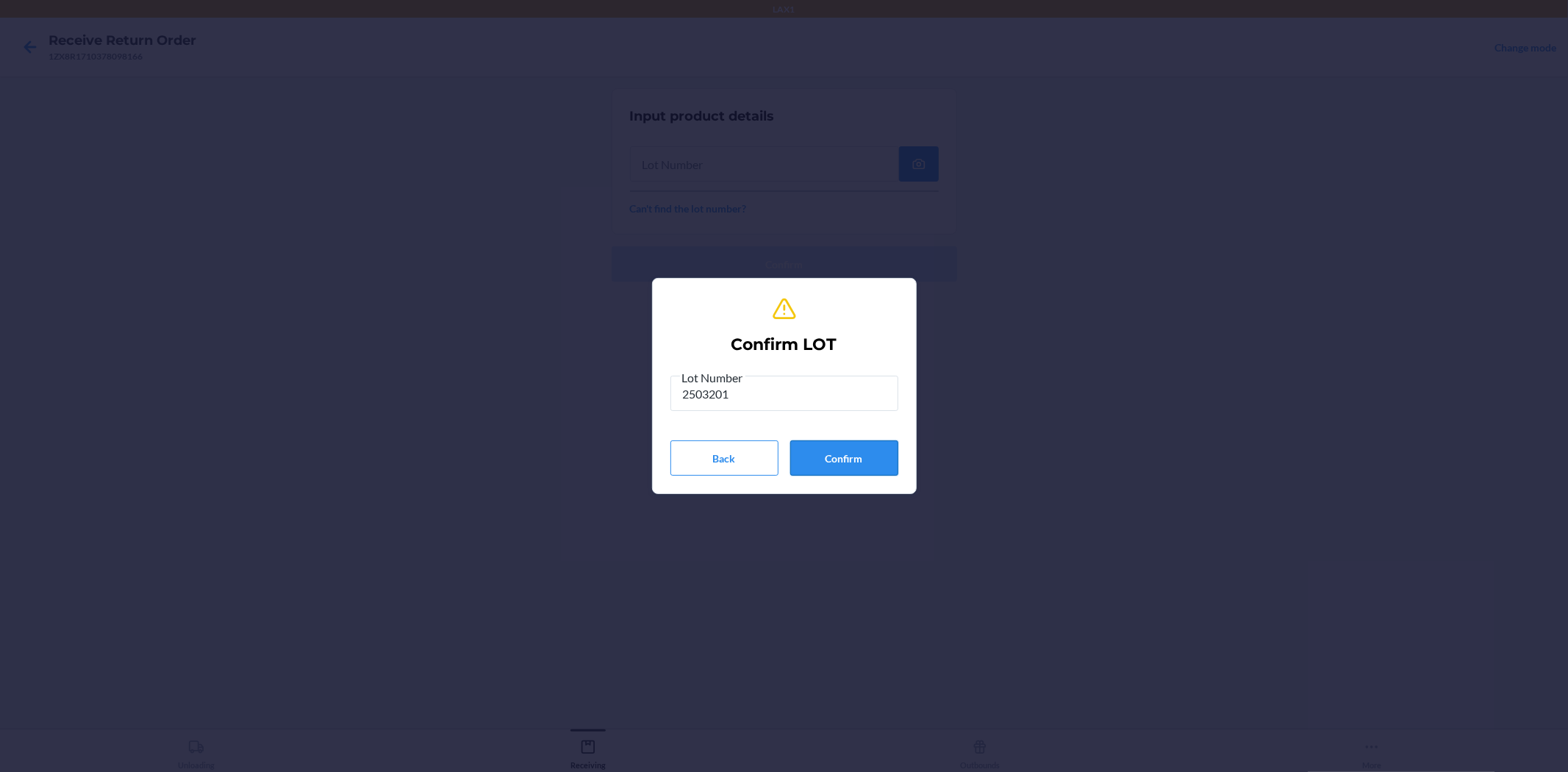
click at [782, 444] on button "Confirm" at bounding box center [844, 458] width 108 height 36
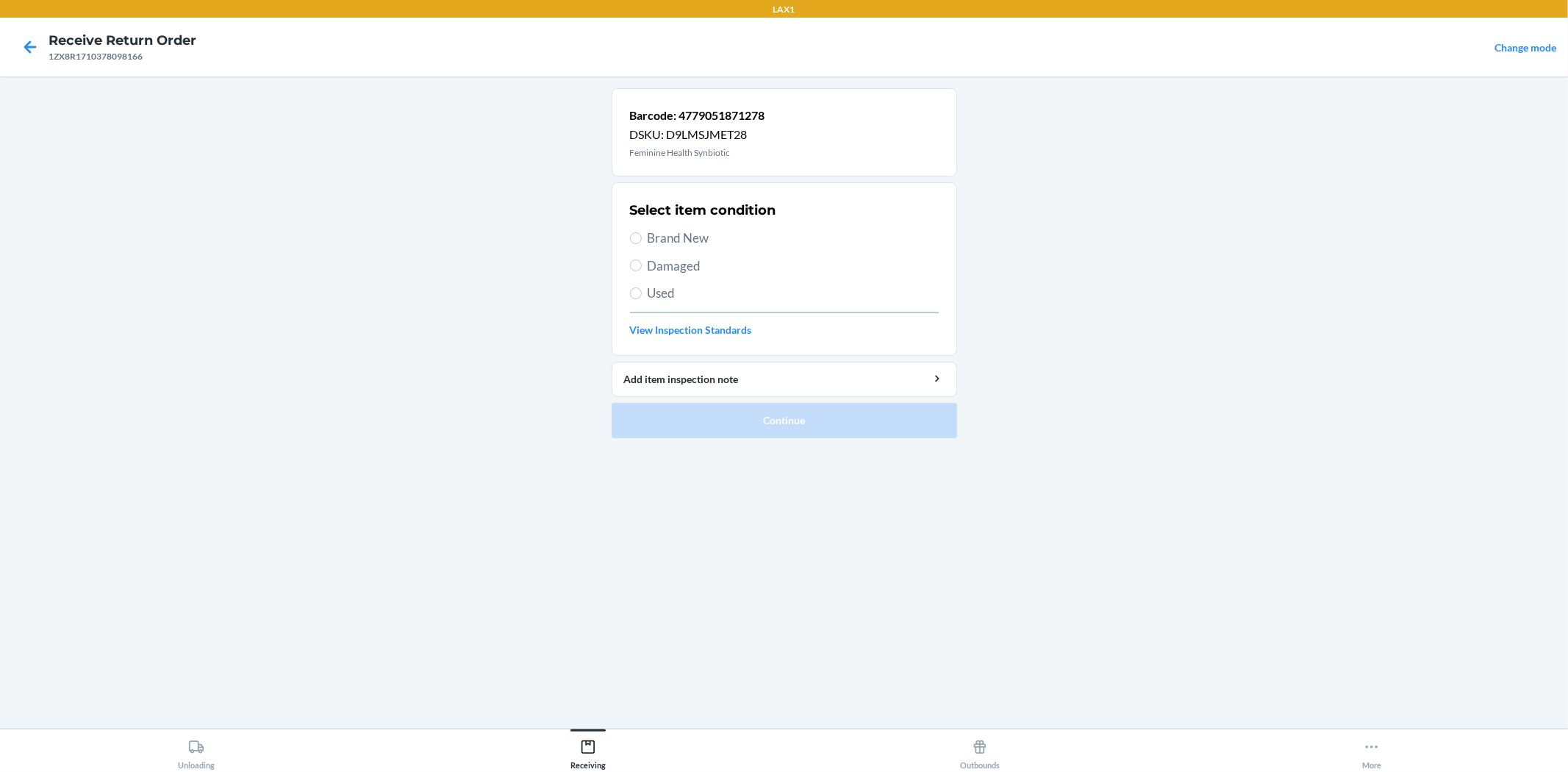
click at [685, 231] on span "Brand New" at bounding box center [793, 238] width 291 height 19
click at [642, 232] on input "Brand New" at bounding box center [636, 238] width 12 height 12
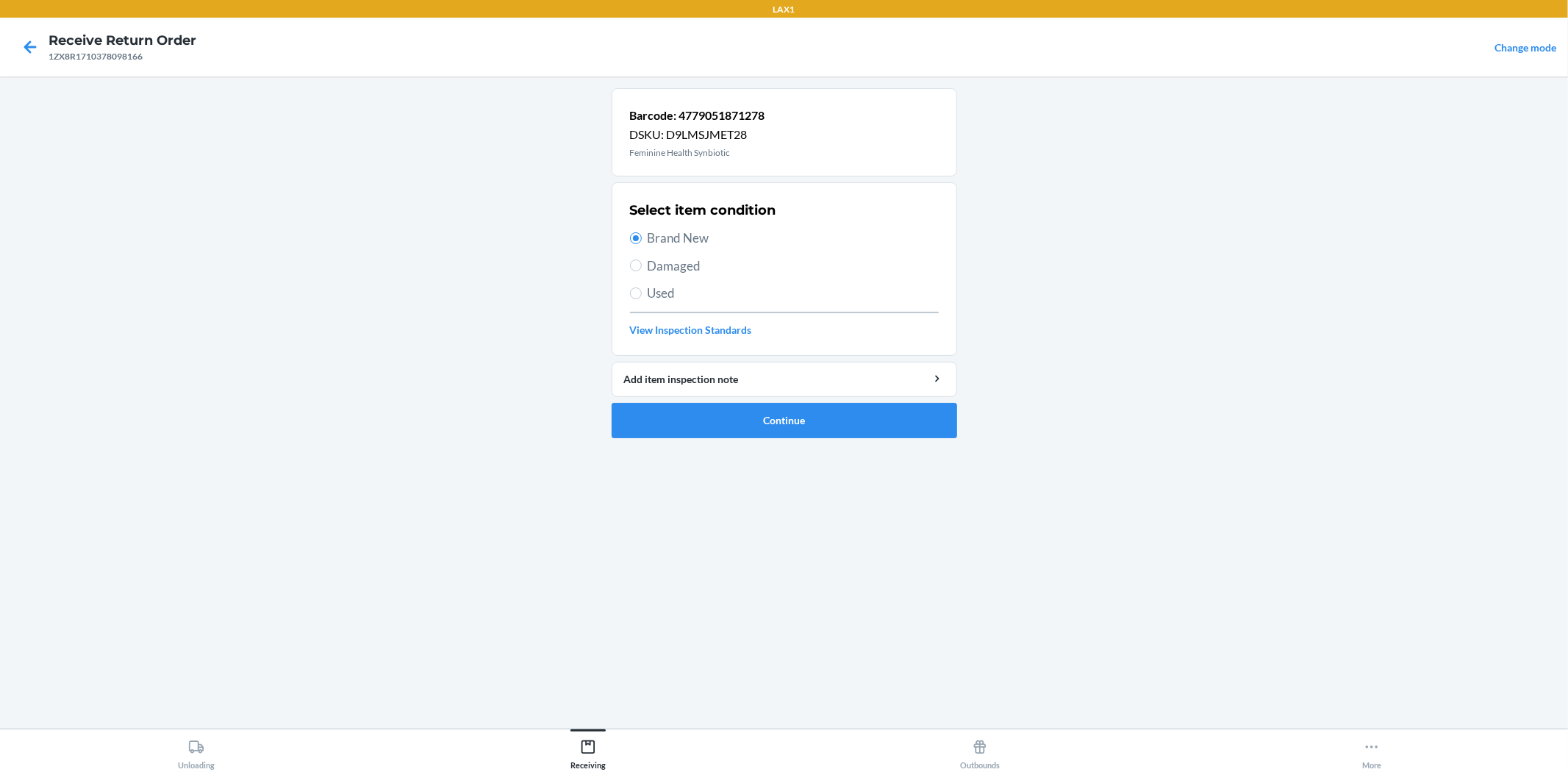
click at [782, 398] on li "Barcode: 4779051871278 DSKU: D9LMSJMET28 Feminine Health Synbiotic Select item …" at bounding box center [784, 263] width 346 height 350
click at [782, 412] on button "Continue" at bounding box center [784, 421] width 346 height 36
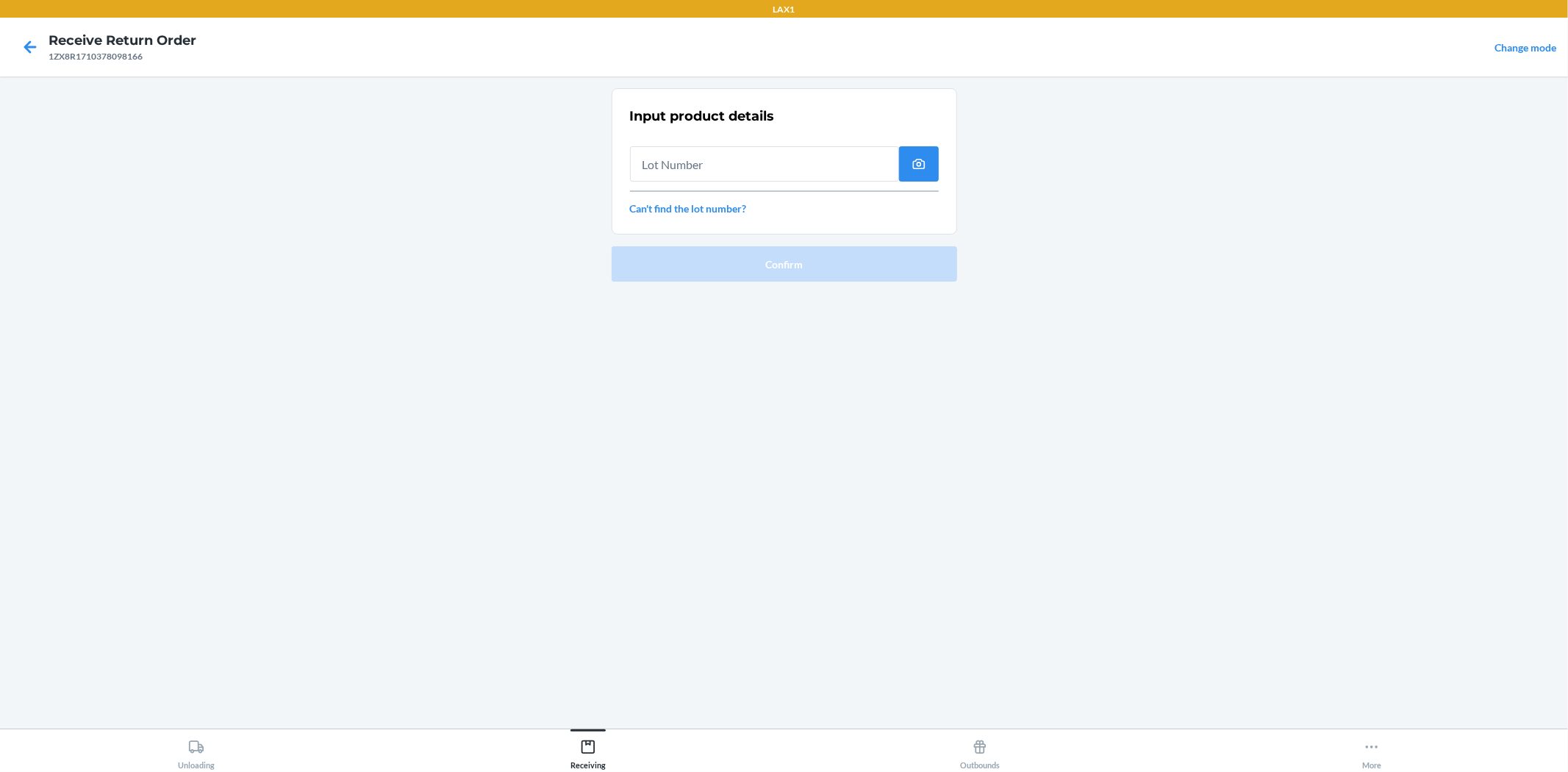
drag, startPoint x: 781, startPoint y: 175, endPoint x: 781, endPoint y: 166, distance: 9.0
click at [781, 166] on input "text" at bounding box center [765, 164] width 269 height 36
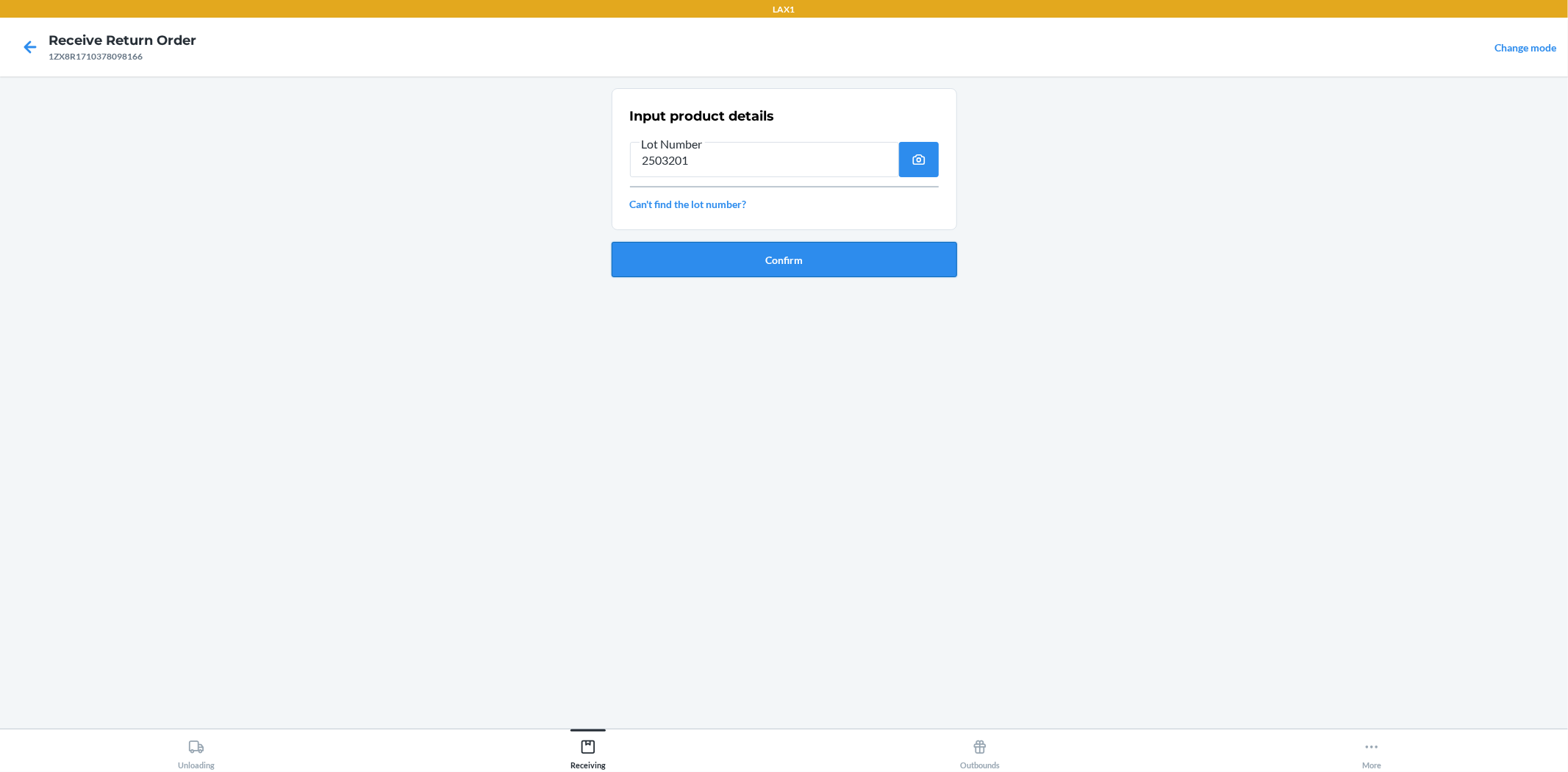
click at [782, 253] on button "Confirm" at bounding box center [784, 259] width 346 height 36
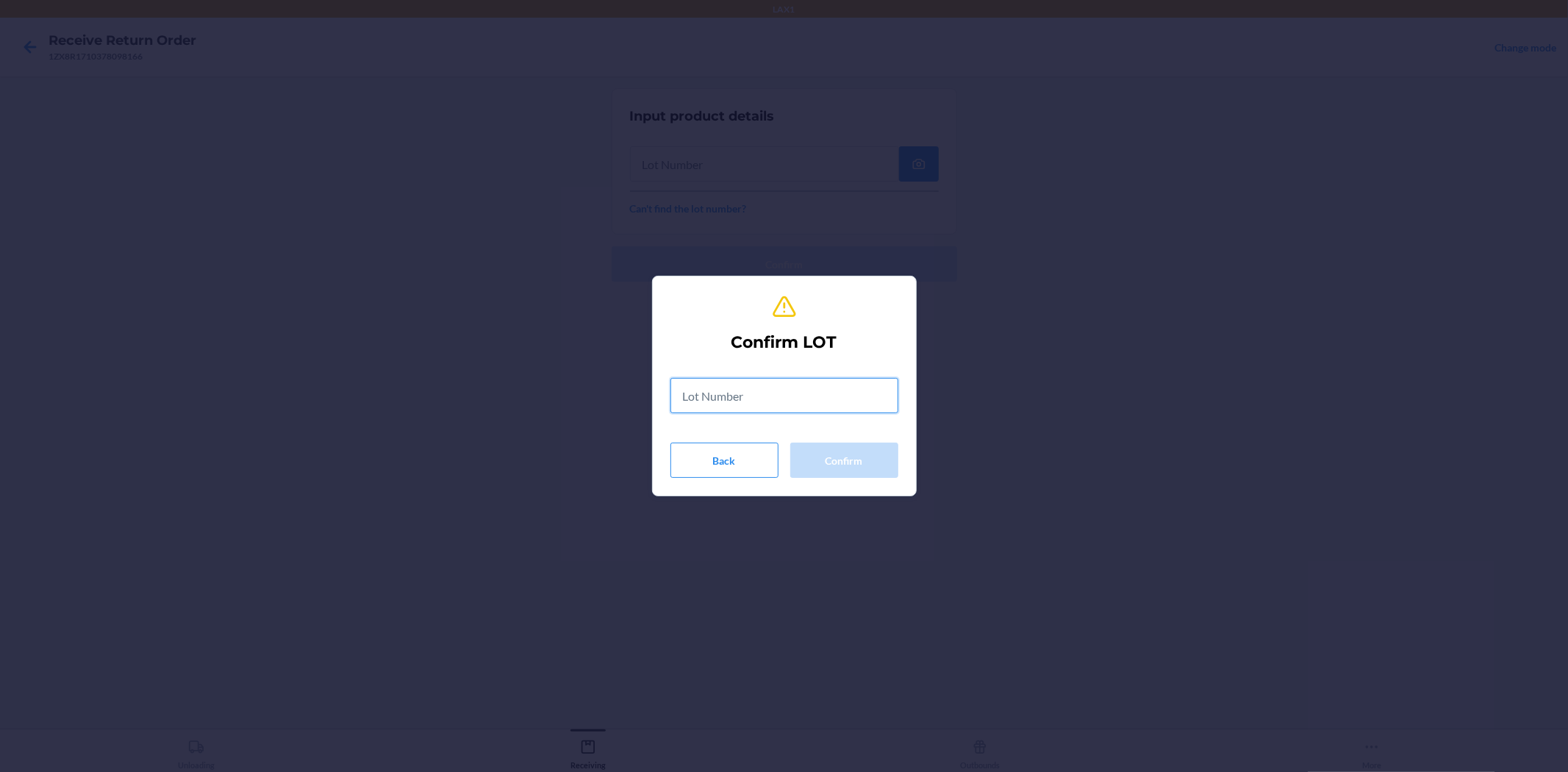
click at [763, 401] on input "text" at bounding box center [784, 396] width 228 height 36
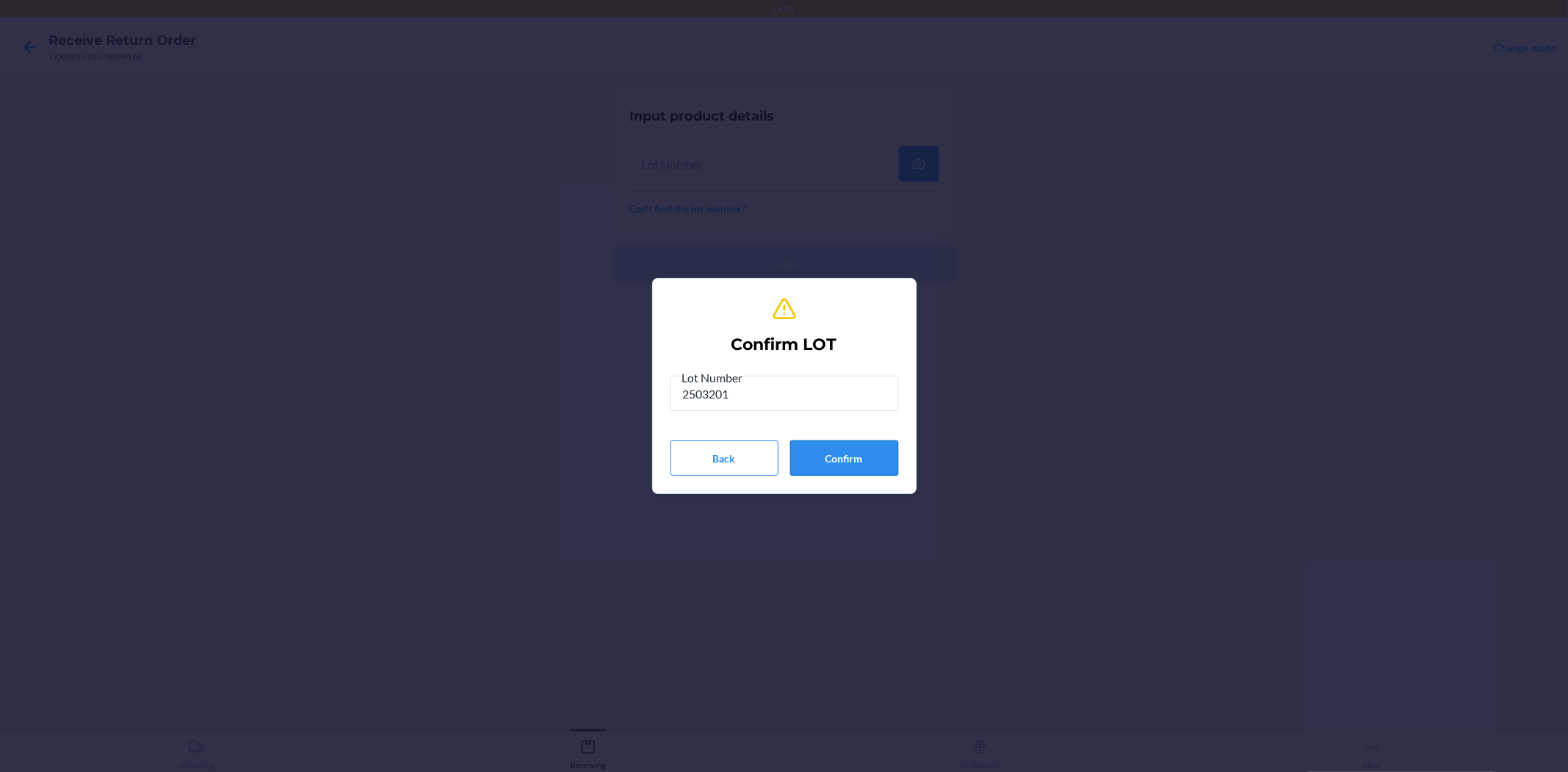
click at [782, 457] on button "Confirm" at bounding box center [844, 458] width 108 height 36
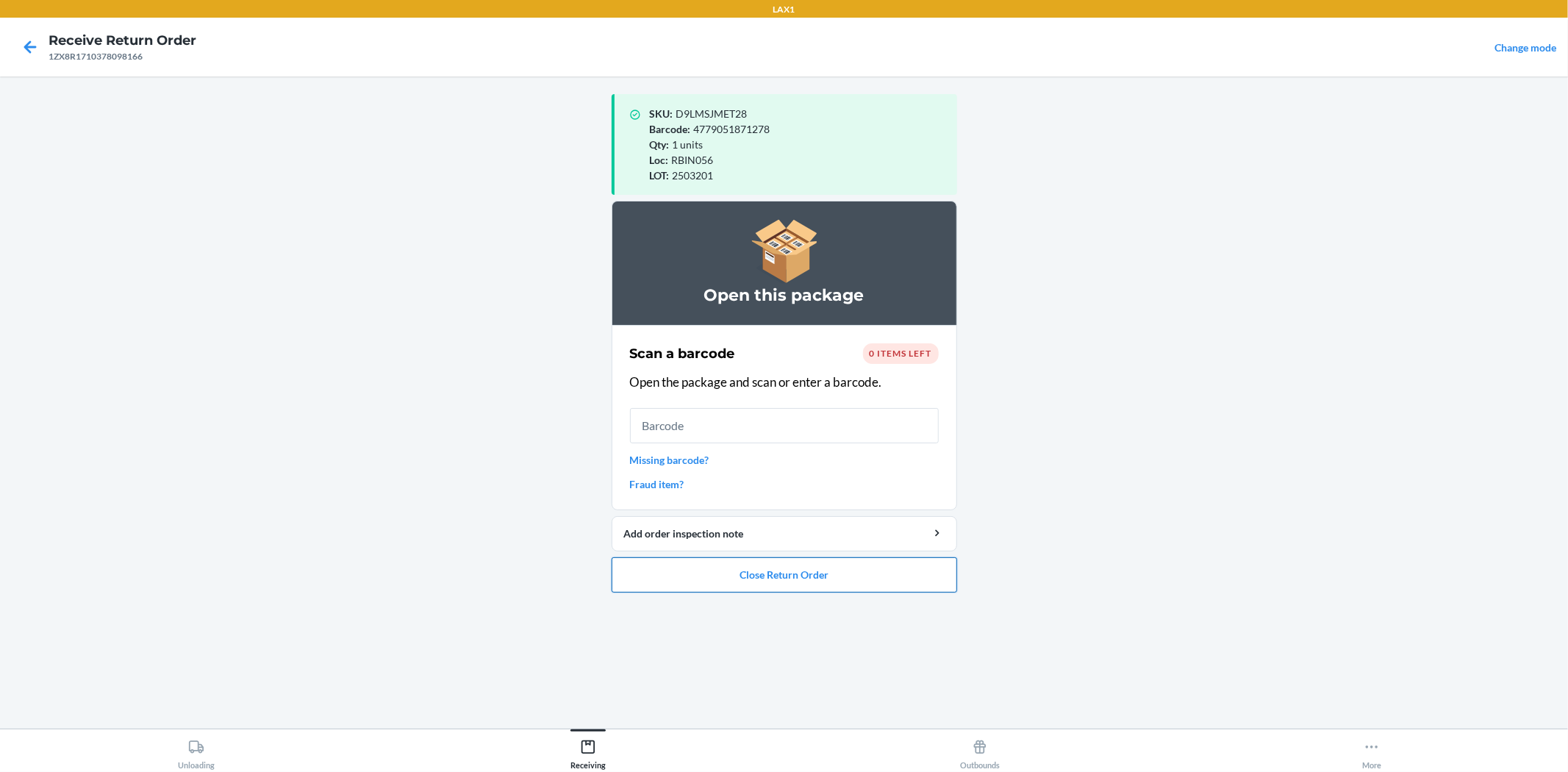
click at [782, 585] on button "Close Return Order" at bounding box center [784, 575] width 346 height 36
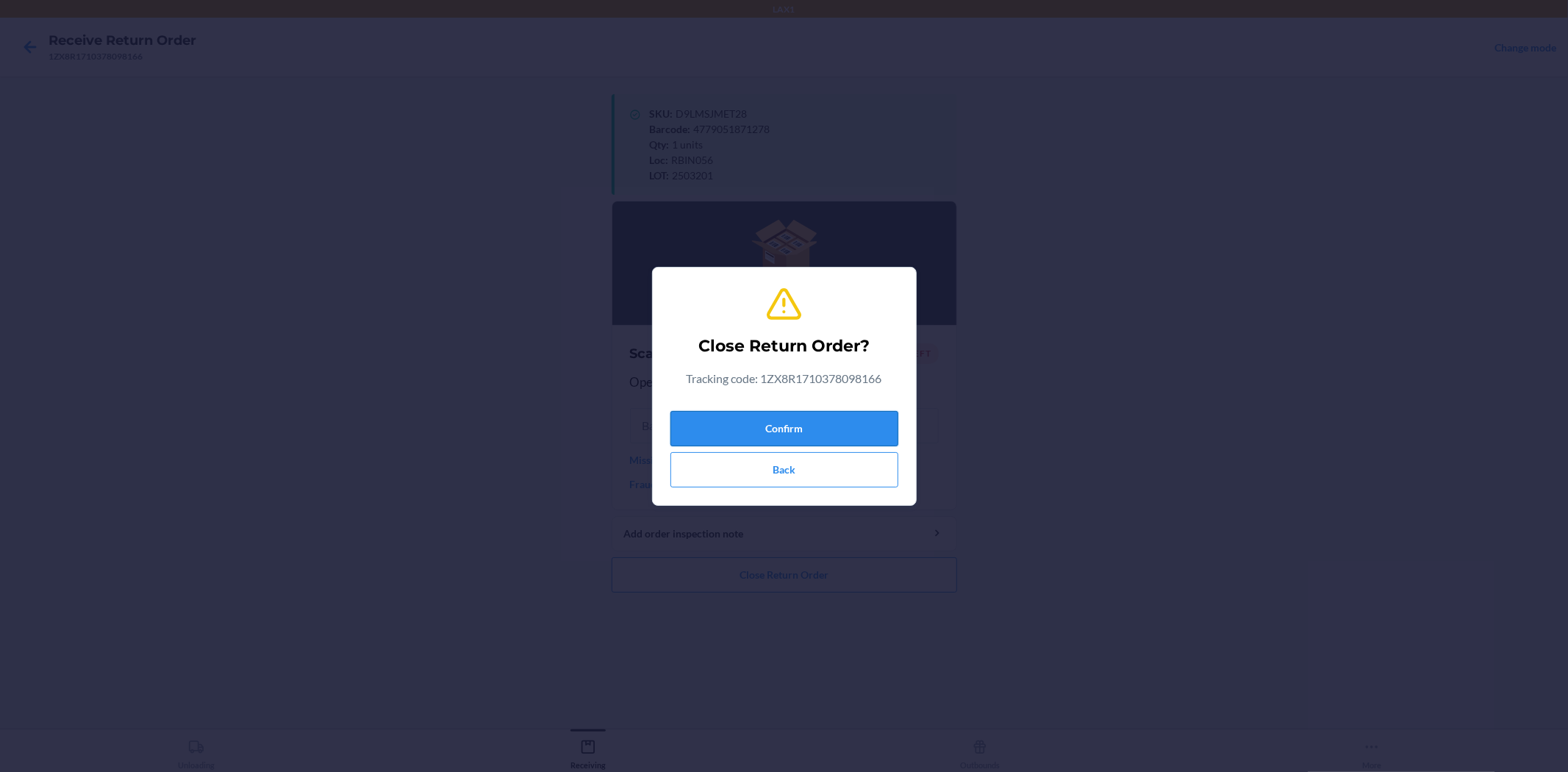
click at [782, 424] on button "Confirm" at bounding box center [784, 429] width 228 height 36
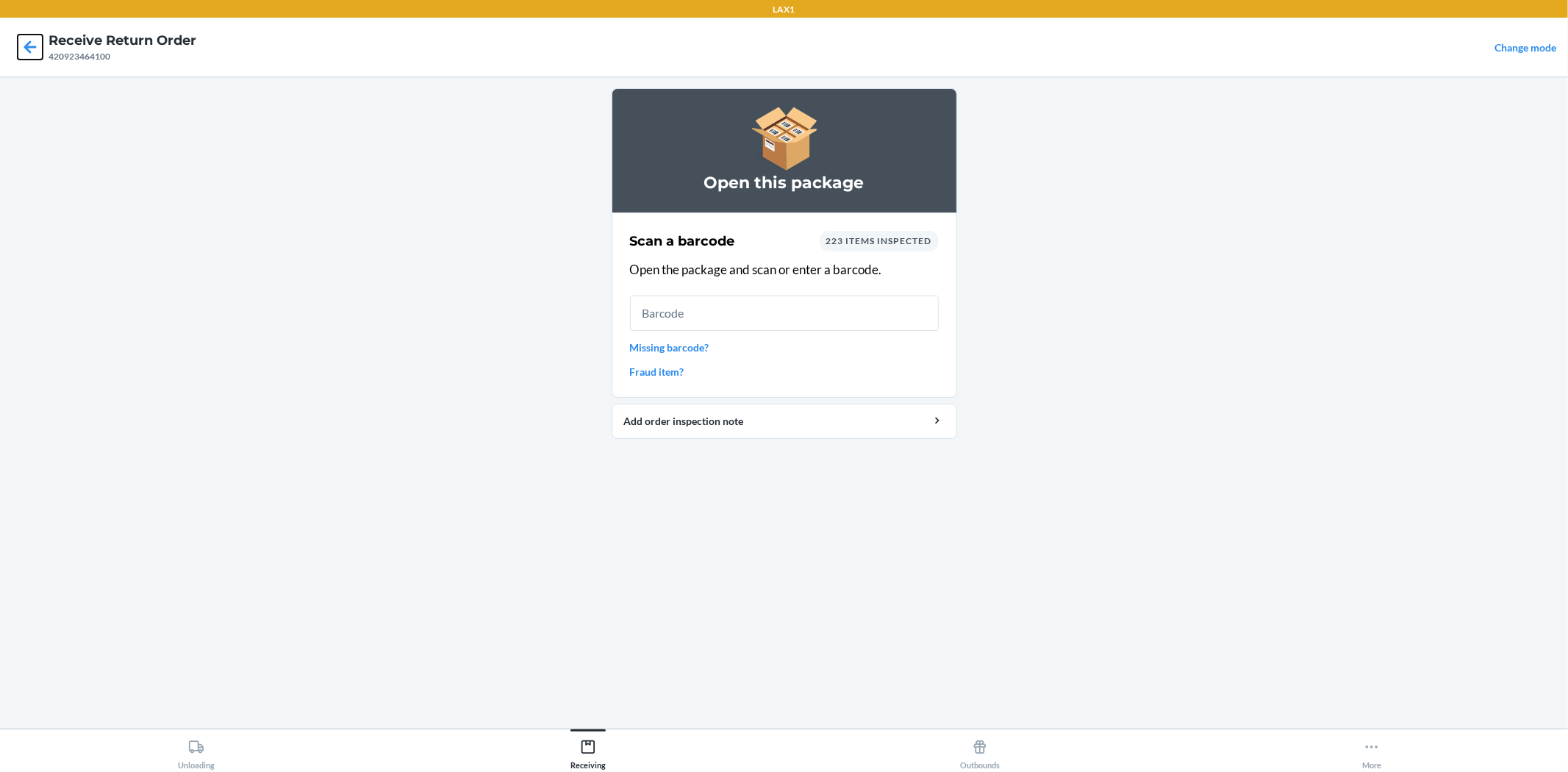
click at [37, 55] on icon at bounding box center [30, 47] width 25 height 25
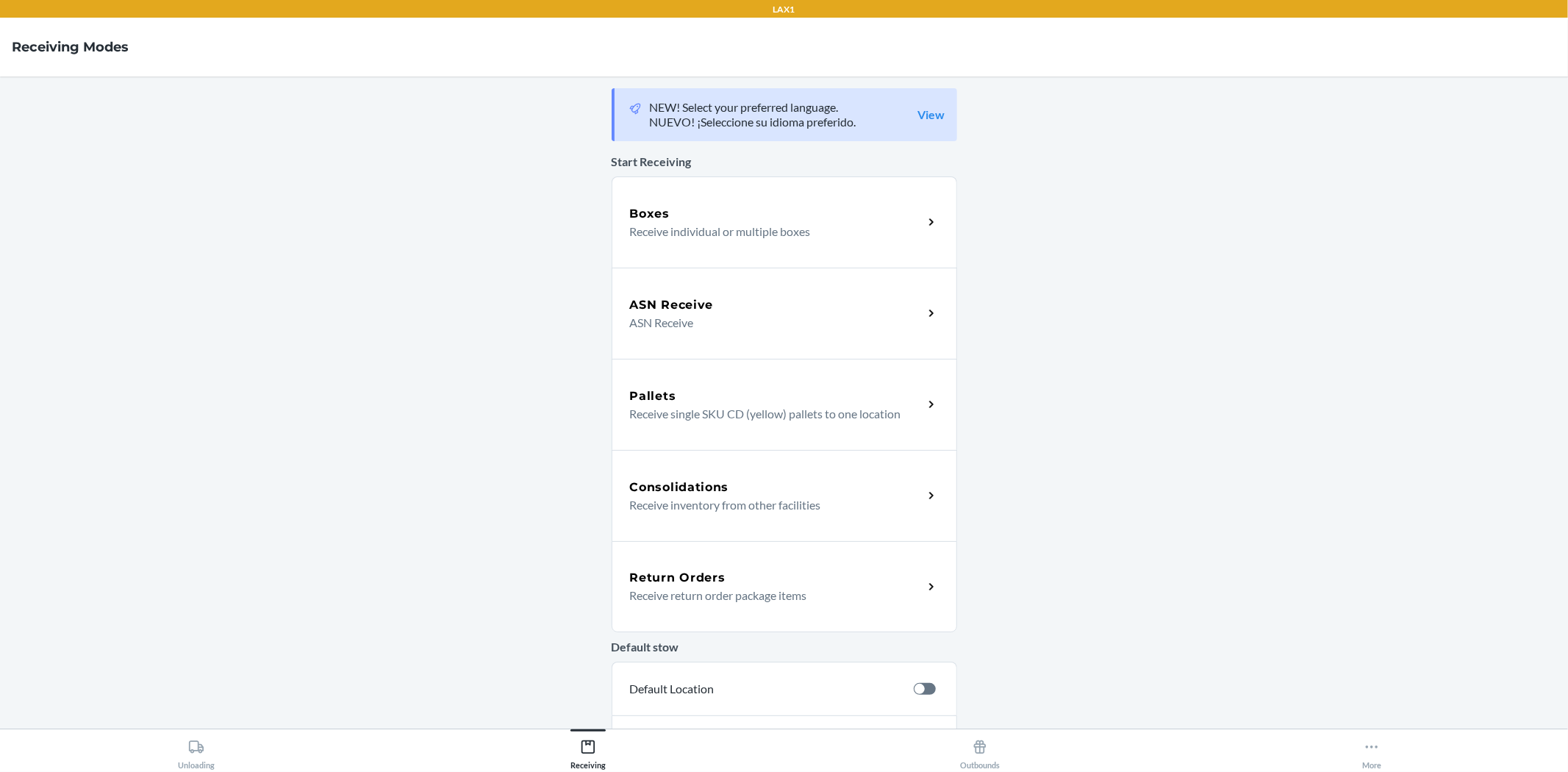
click at [782, 594] on main "NEW! Select your preferred language. NUEVO! ¡Seleccione su idioma preferido. Vi…" at bounding box center [784, 402] width 1568 height 652
click at [782, 594] on div "Return Orders Receive return order package items" at bounding box center [784, 586] width 346 height 91
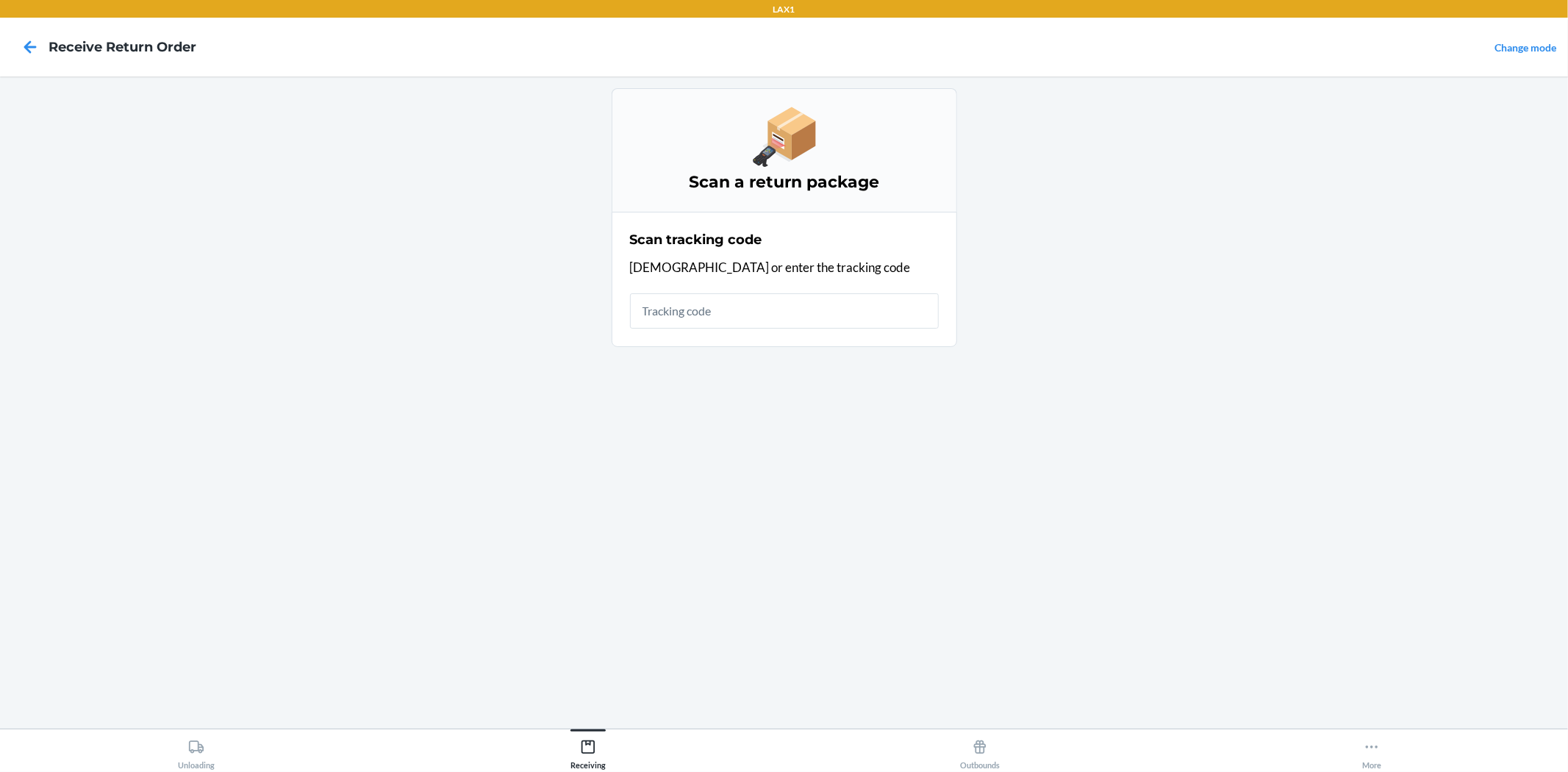
click at [782, 316] on input "text" at bounding box center [784, 311] width 309 height 36
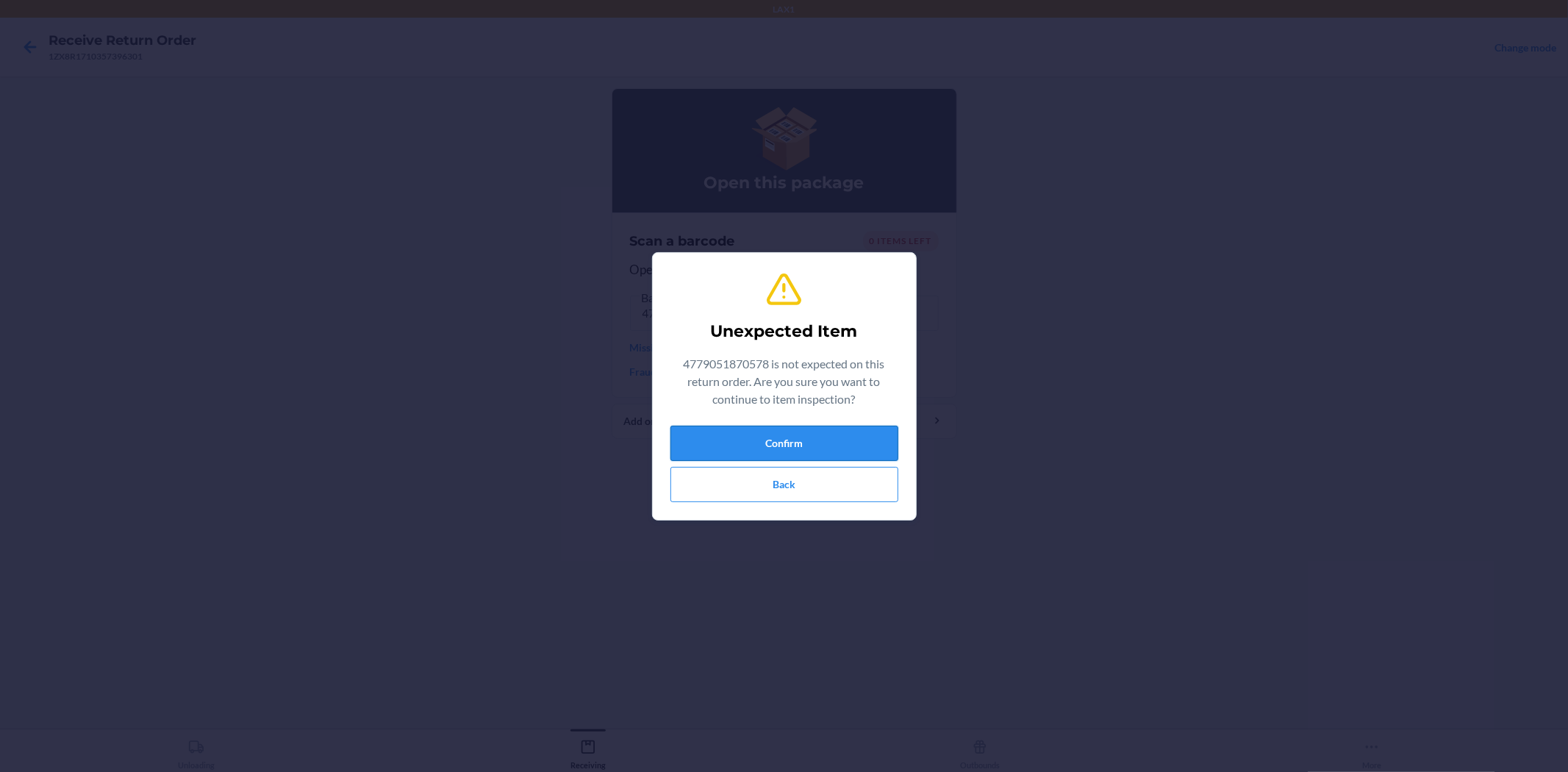
click at [782, 443] on button "Confirm" at bounding box center [784, 444] width 228 height 36
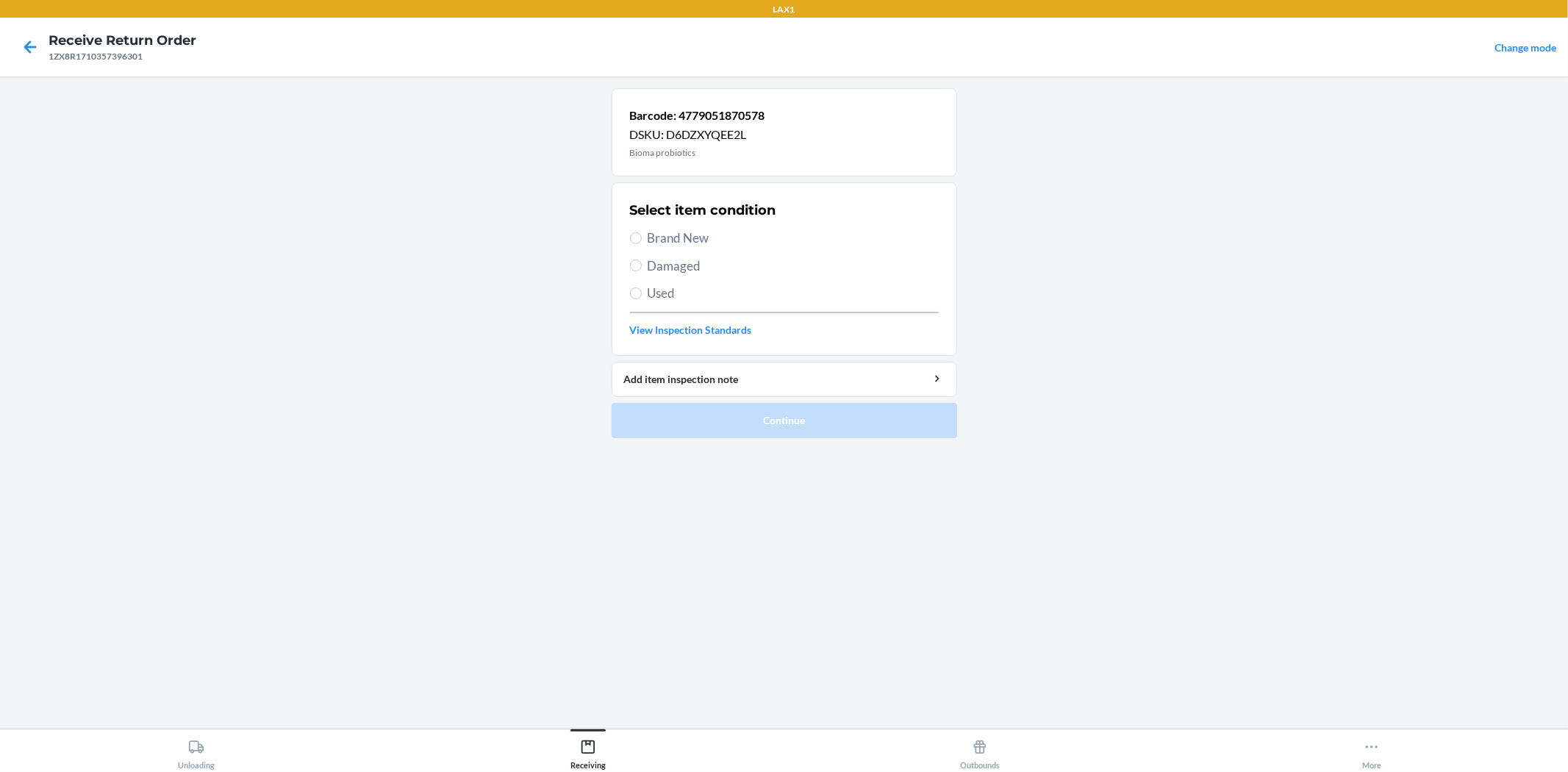
click at [688, 236] on span "Brand New" at bounding box center [793, 238] width 291 height 19
click at [642, 236] on input "Brand New" at bounding box center [636, 238] width 12 height 12
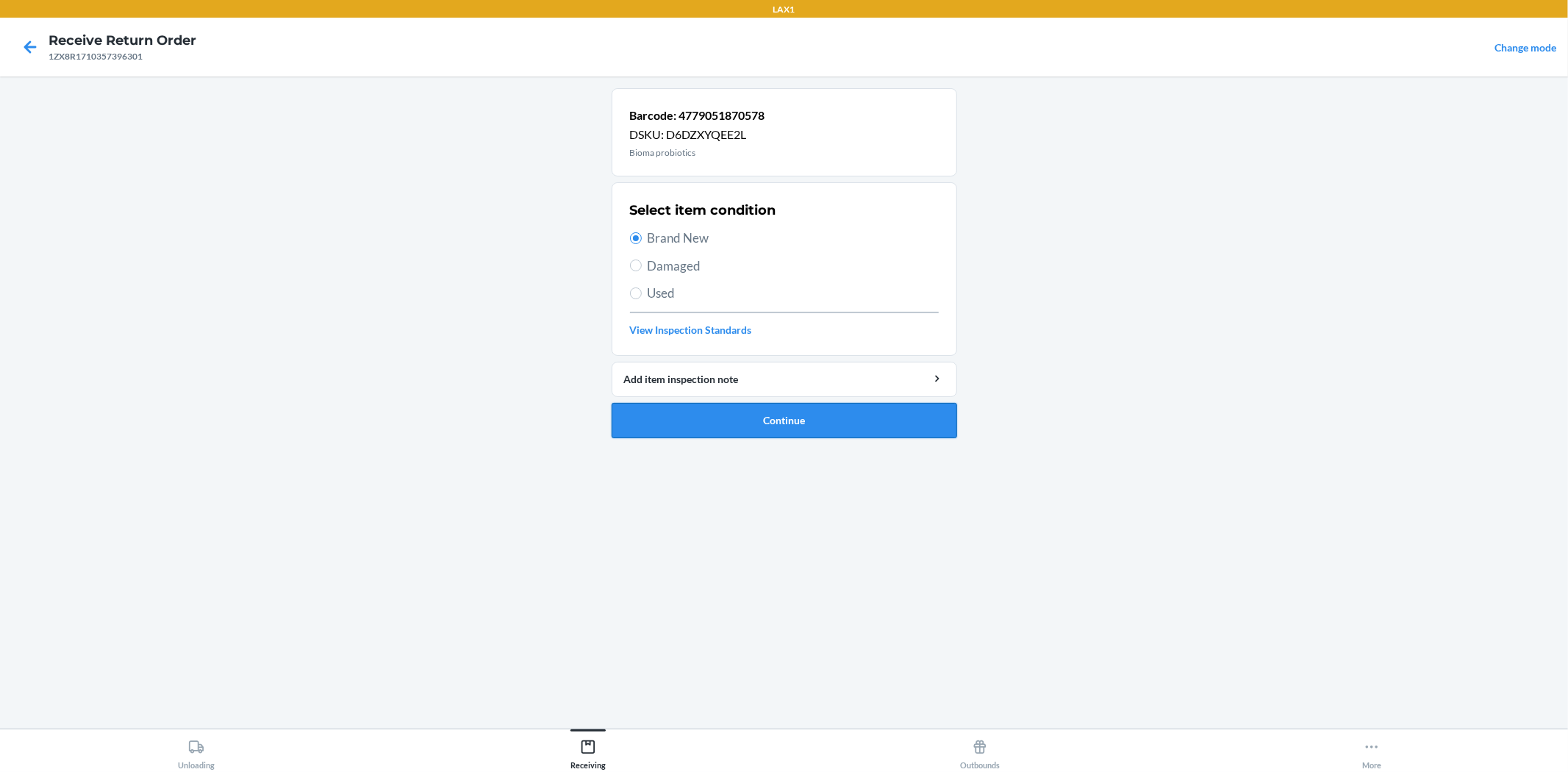
click at [768, 415] on button "Continue" at bounding box center [784, 421] width 346 height 36
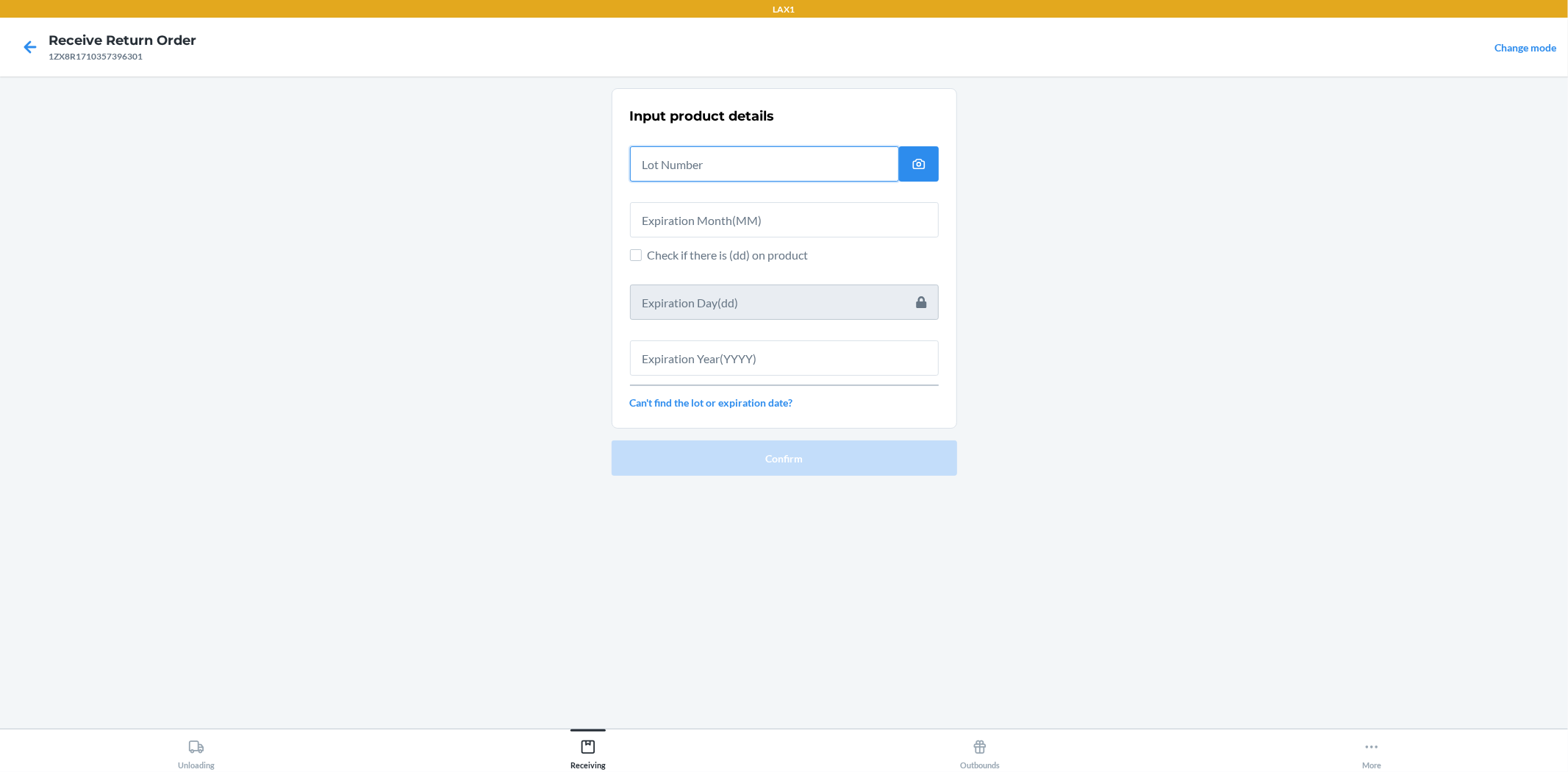
click at [759, 174] on input "text" at bounding box center [765, 164] width 269 height 36
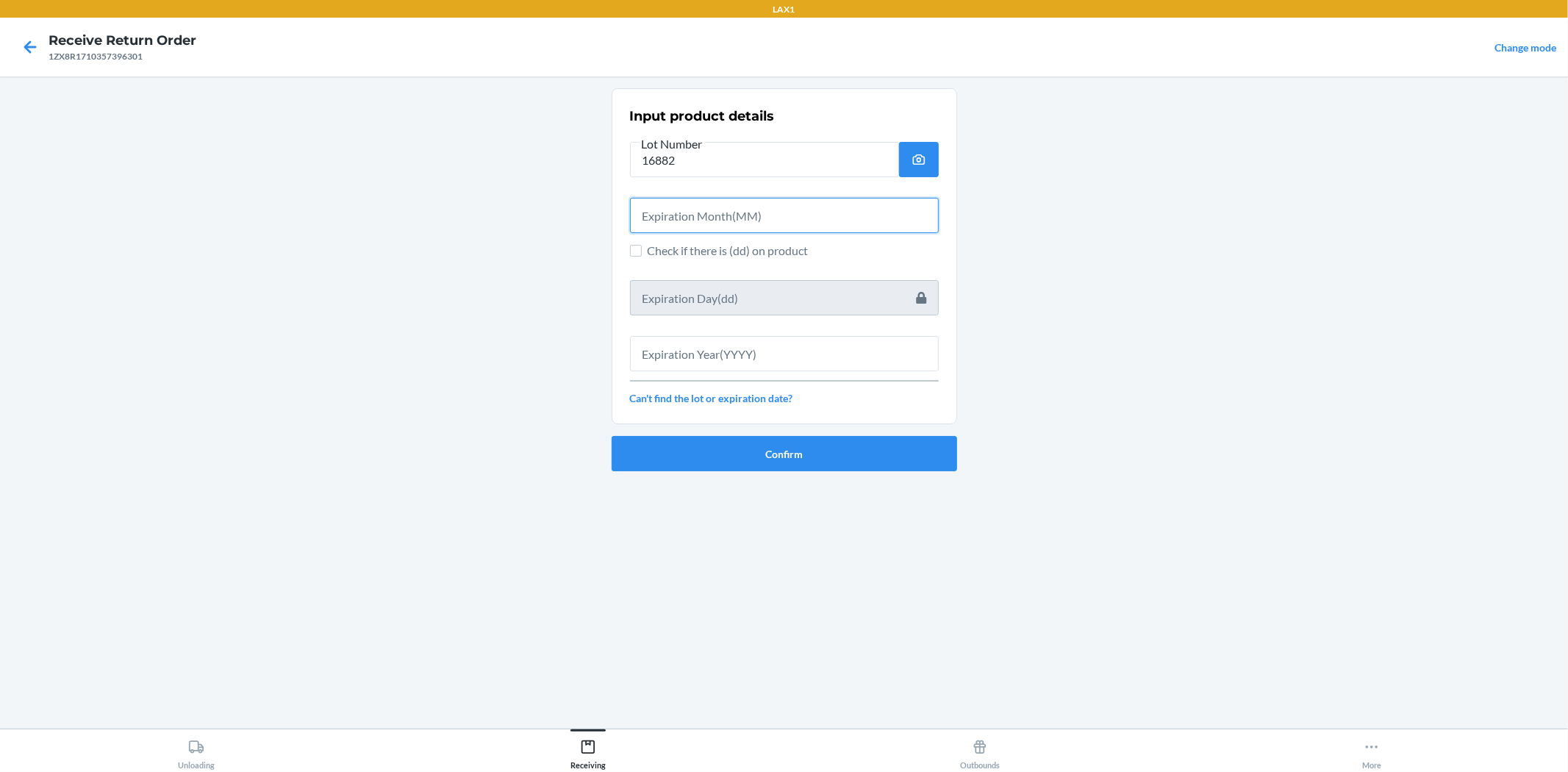
click at [728, 212] on input "text" at bounding box center [784, 216] width 309 height 36
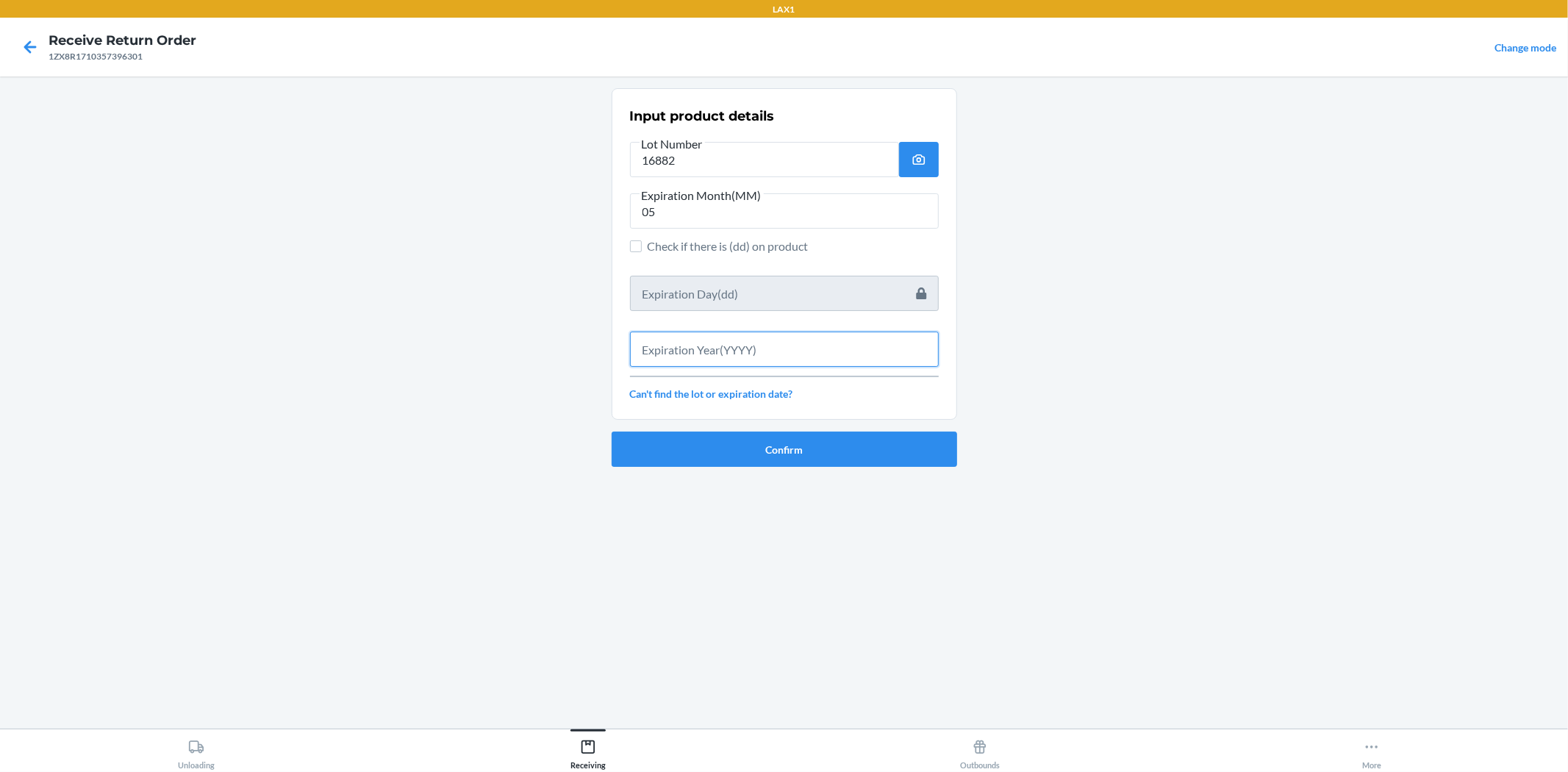
click at [728, 358] on input "text" at bounding box center [784, 350] width 309 height 36
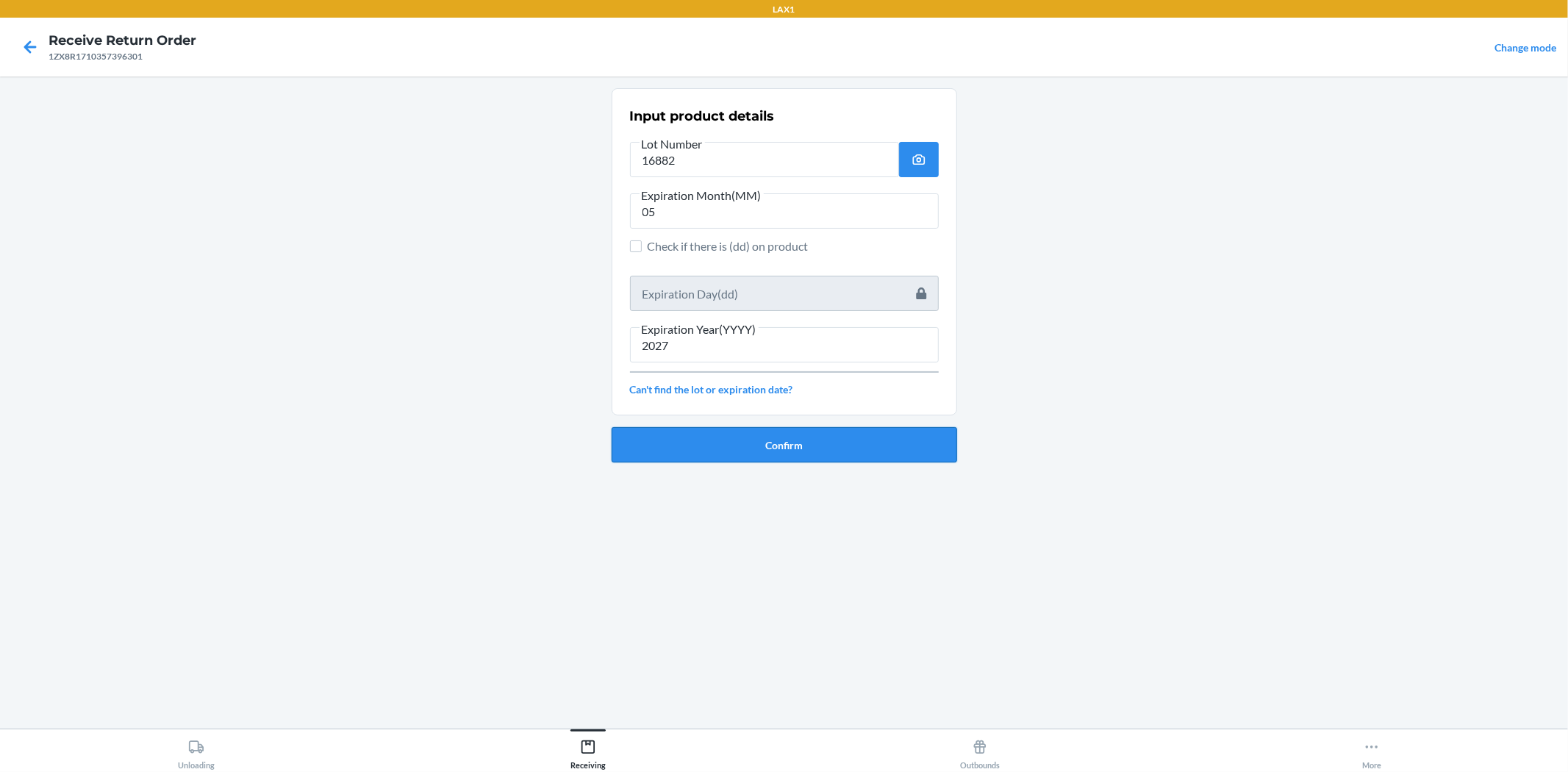
click at [731, 447] on button "Confirm" at bounding box center [784, 445] width 346 height 36
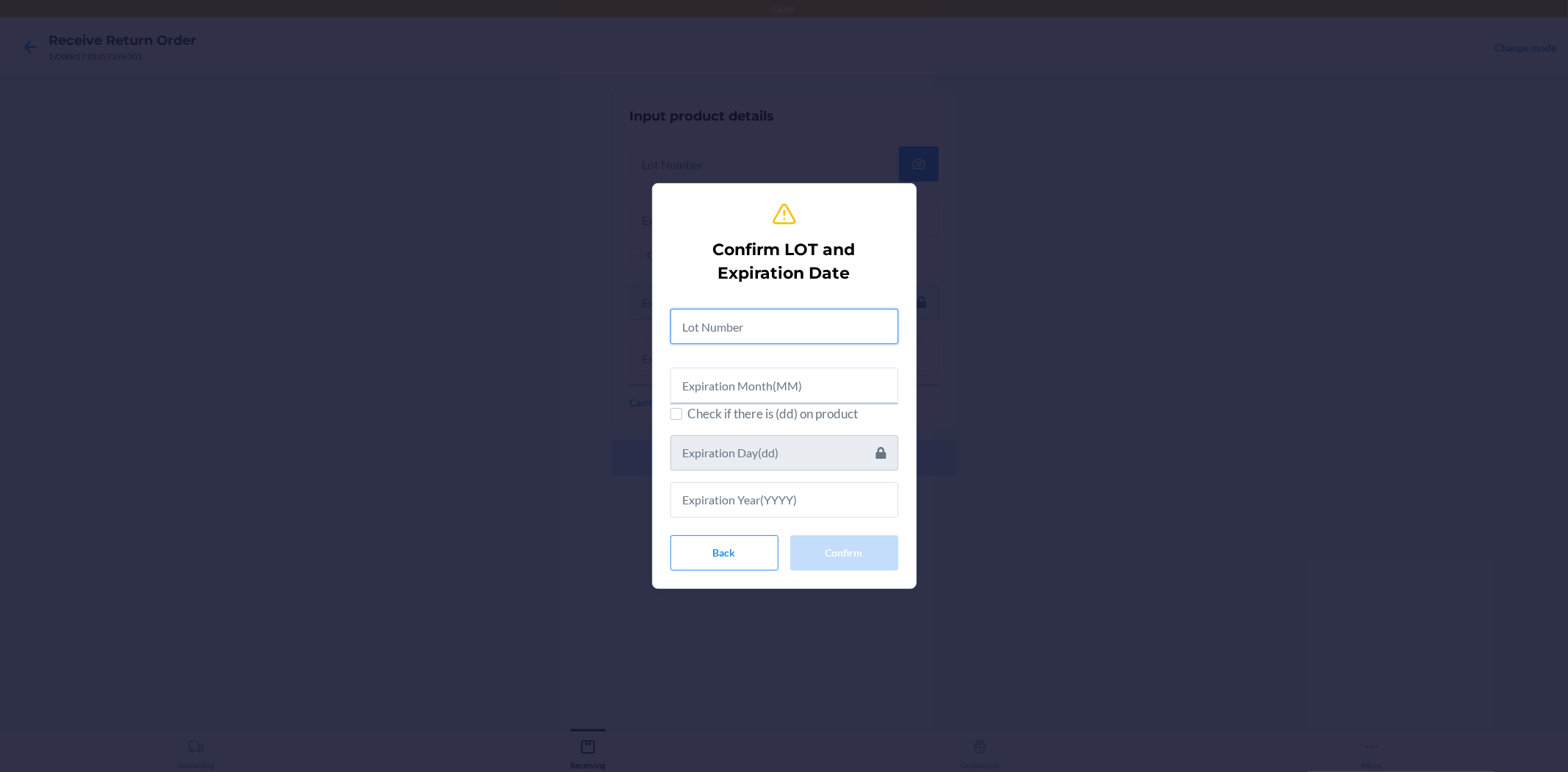
click at [715, 332] on input "text" at bounding box center [784, 327] width 228 height 36
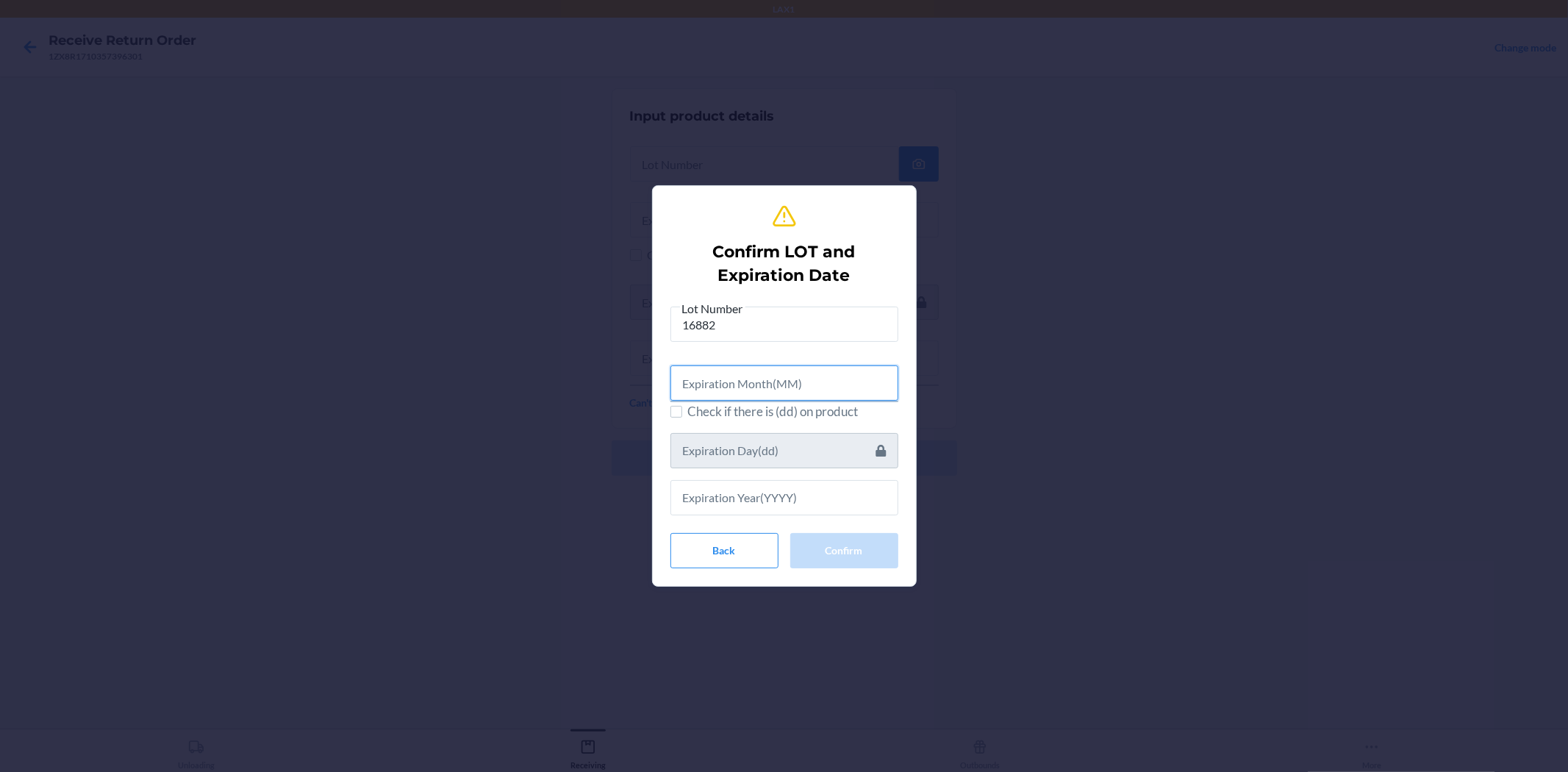
click at [763, 381] on input "text" at bounding box center [784, 384] width 228 height 36
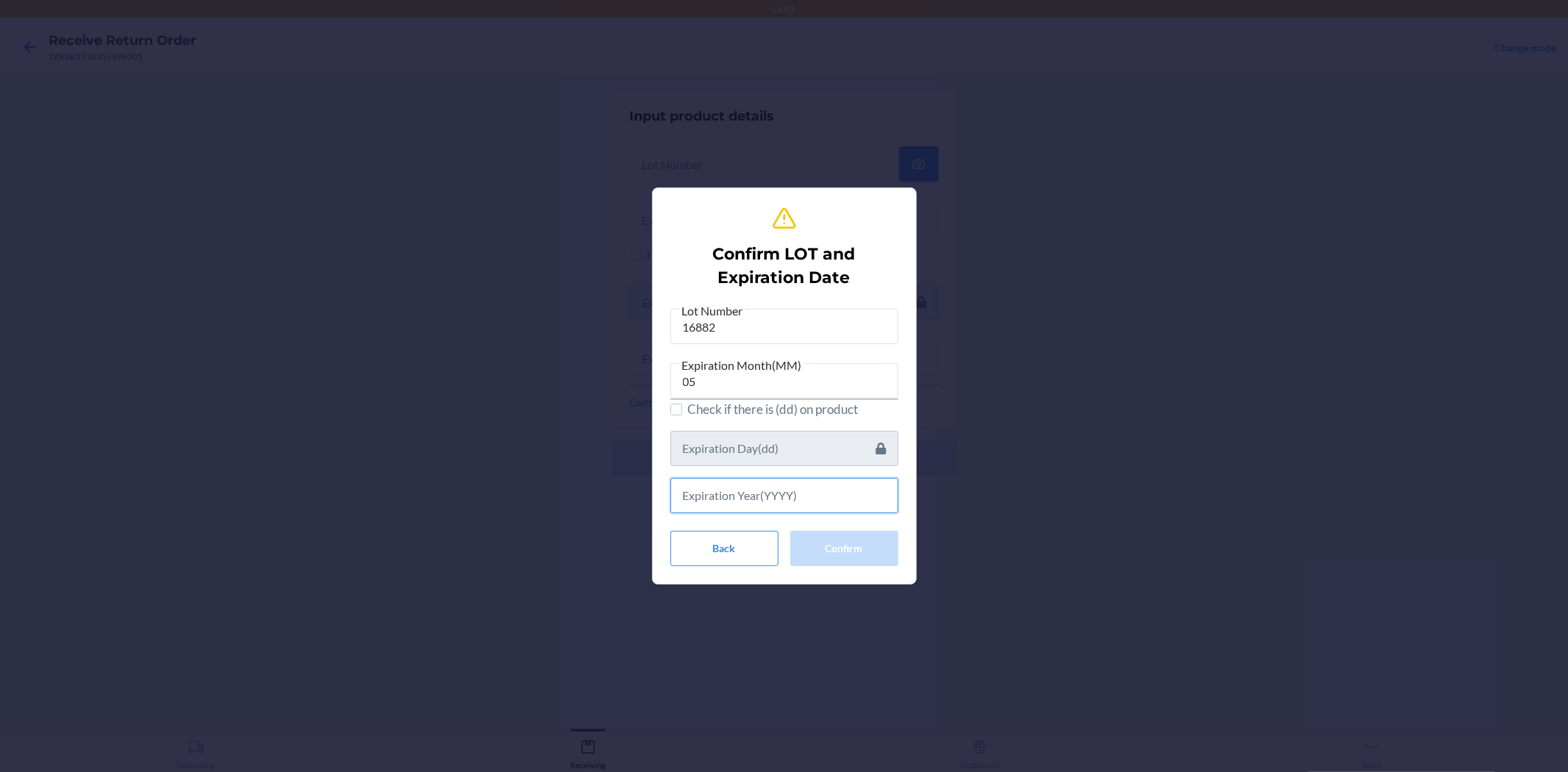
click at [782, 493] on input "text" at bounding box center [784, 495] width 228 height 36
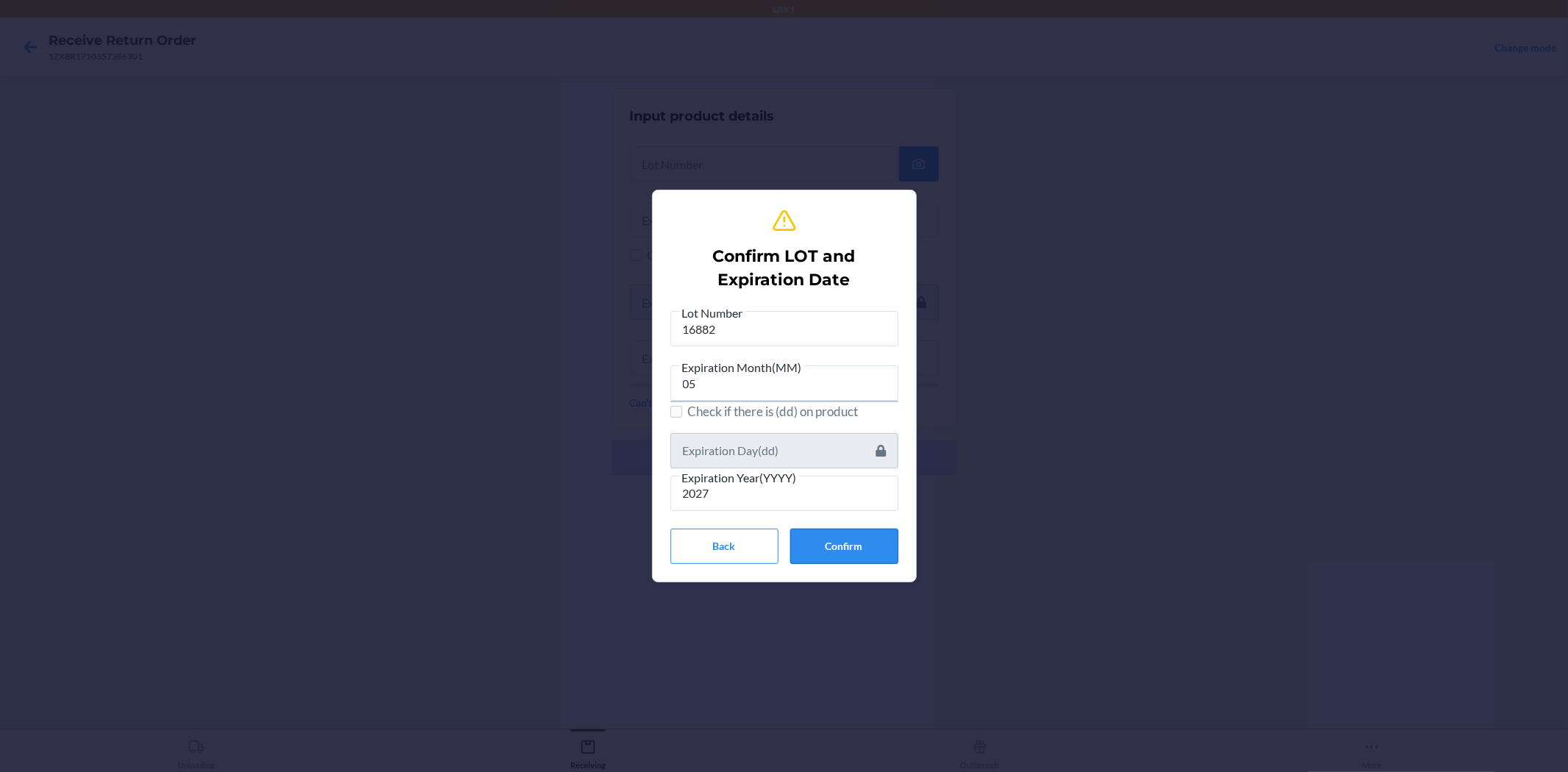
click at [782, 551] on button "Confirm" at bounding box center [844, 547] width 108 height 36
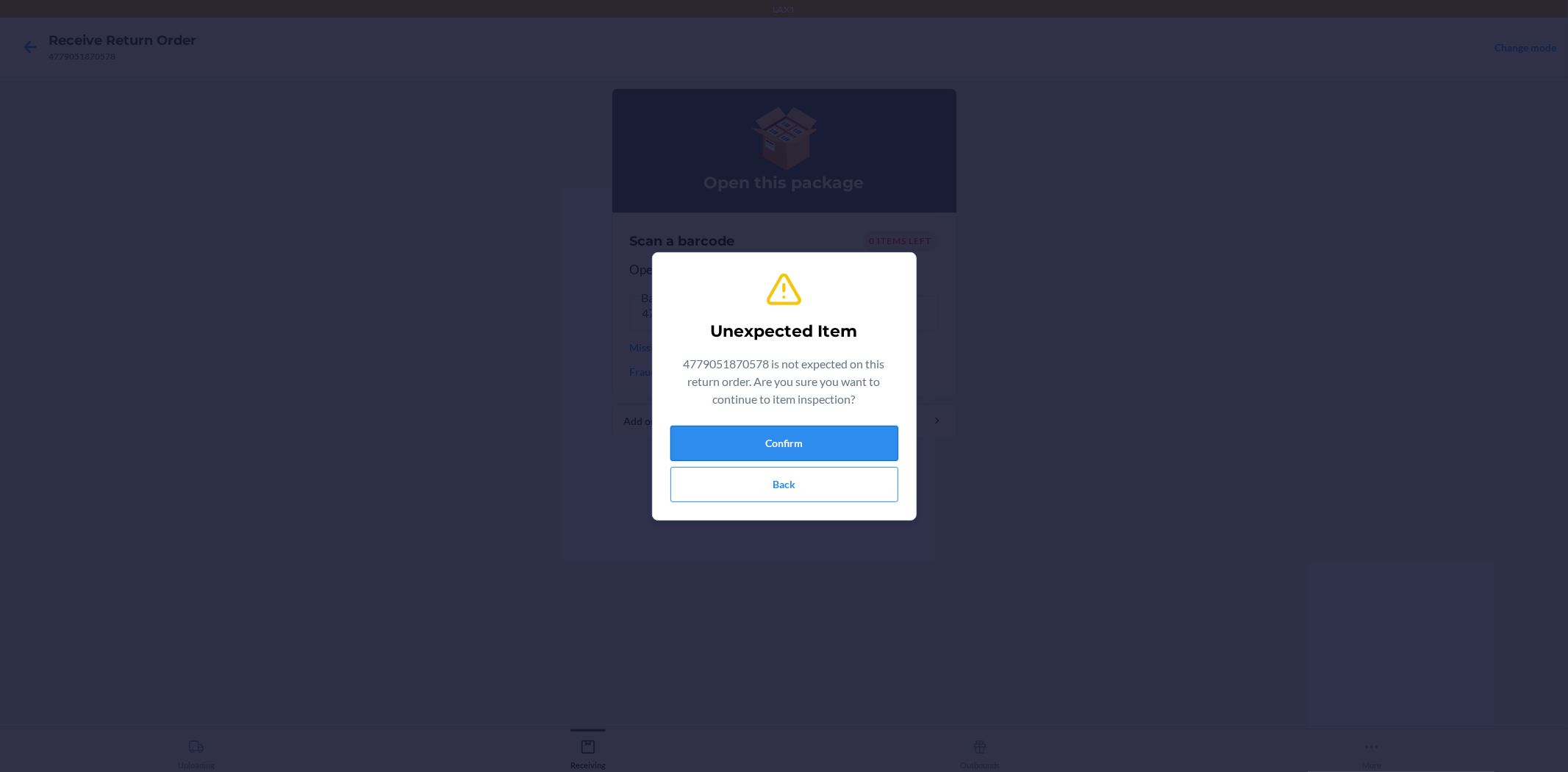
click at [782, 432] on button "Confirm" at bounding box center [784, 444] width 228 height 36
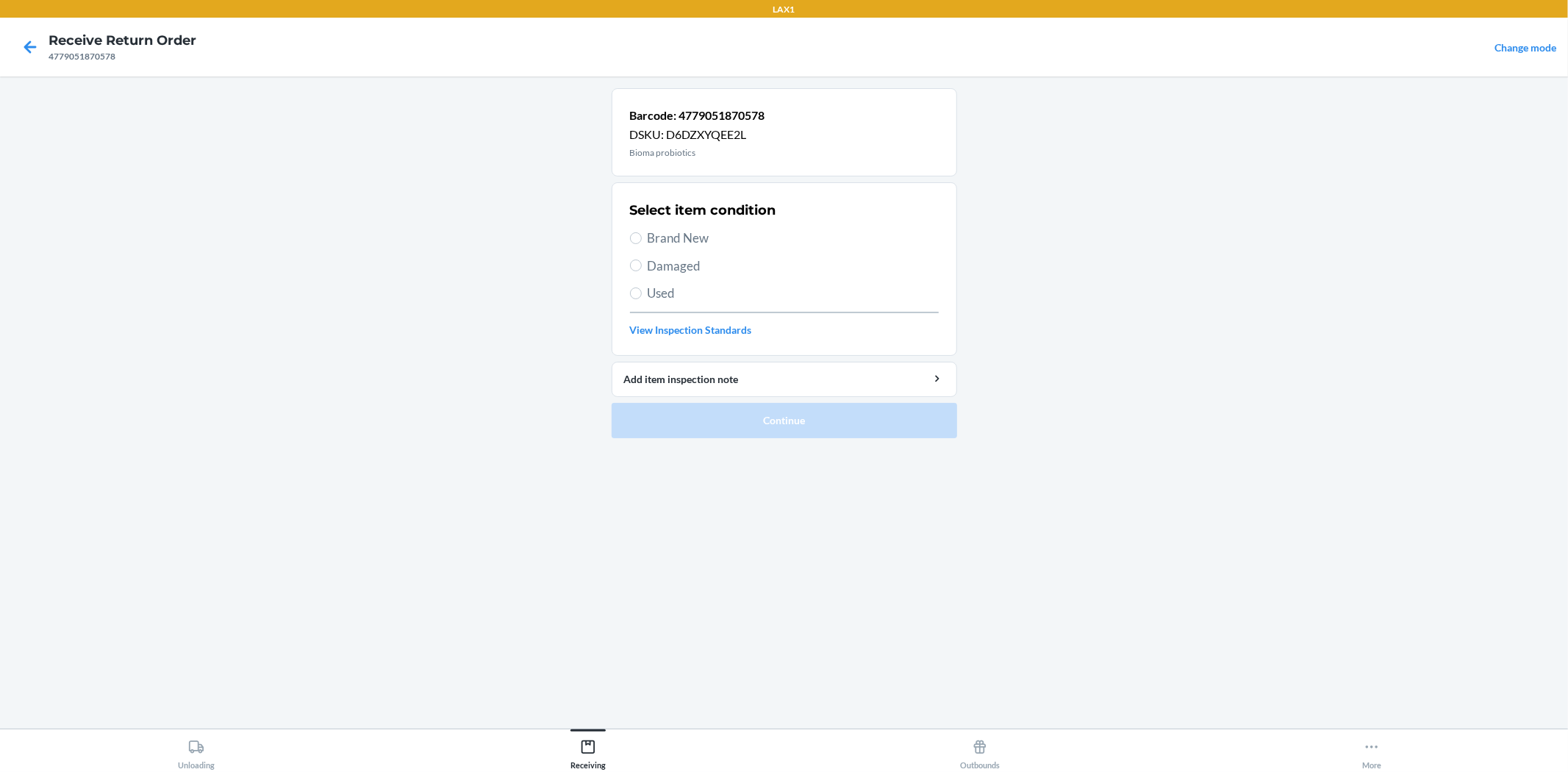
click at [691, 229] on span "Brand New" at bounding box center [793, 238] width 291 height 19
click at [642, 232] on input "Brand New" at bounding box center [636, 238] width 12 height 12
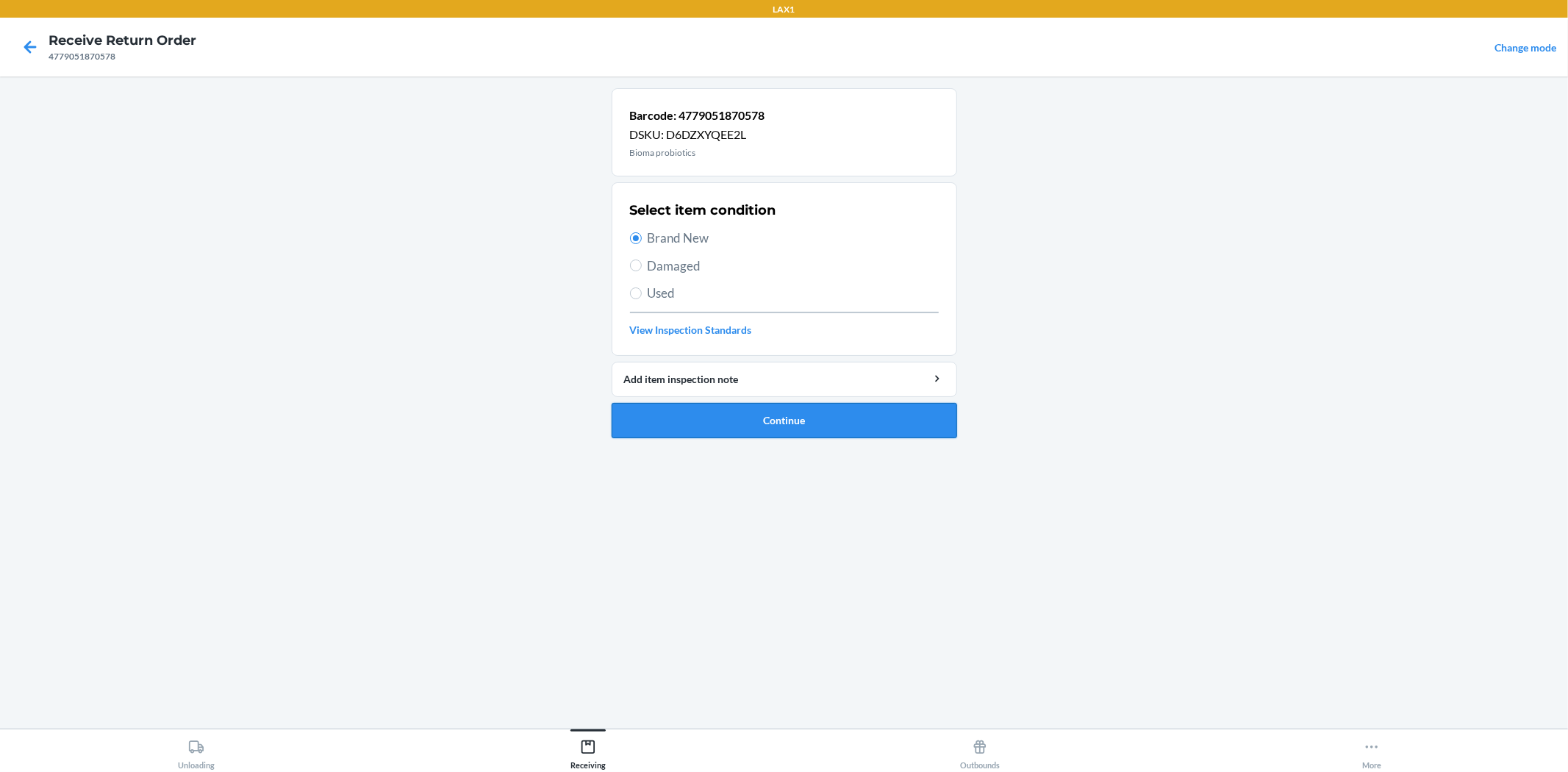
click at [782, 417] on button "Continue" at bounding box center [784, 421] width 346 height 36
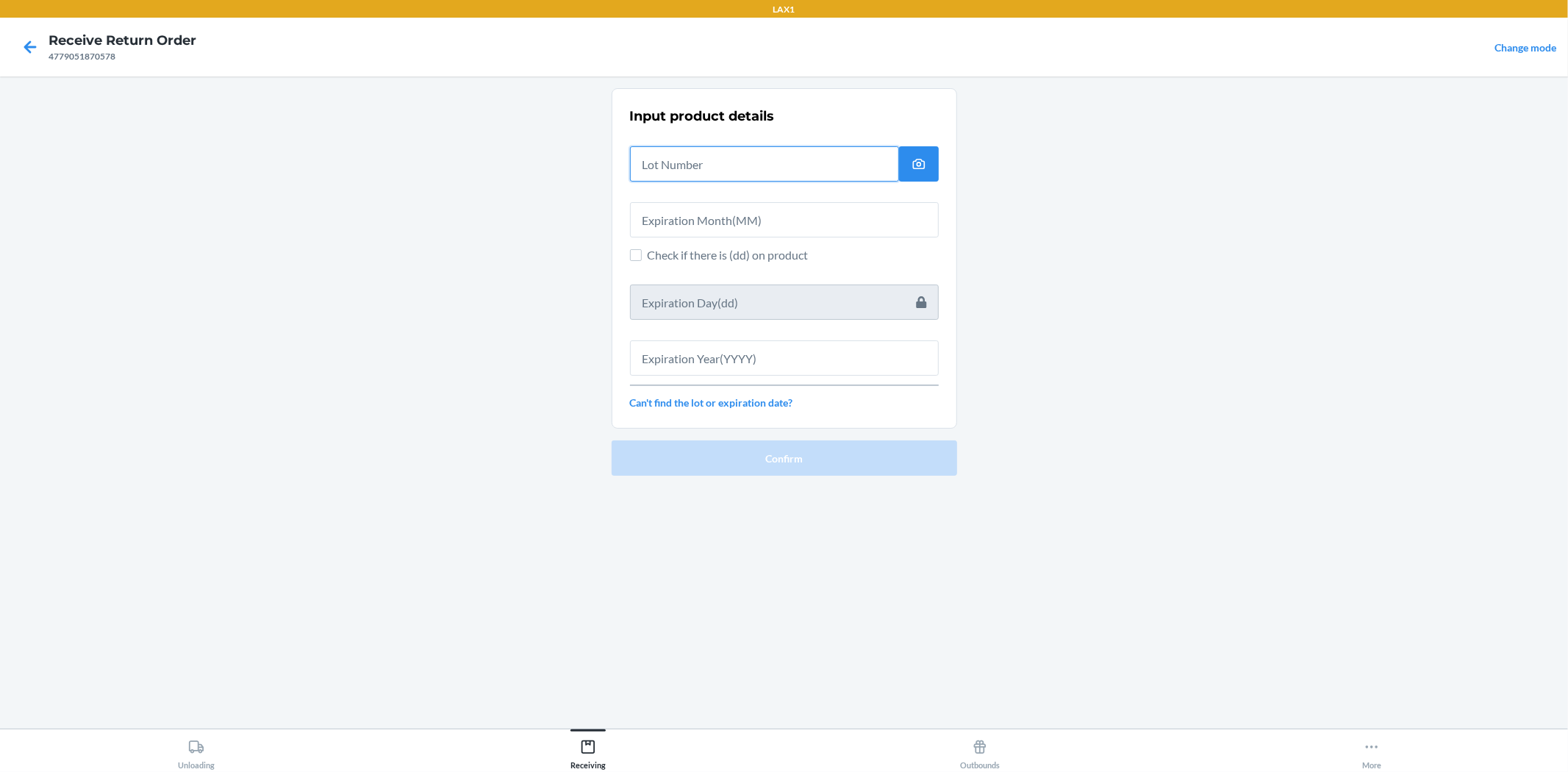
click at [782, 173] on input "text" at bounding box center [765, 164] width 269 height 36
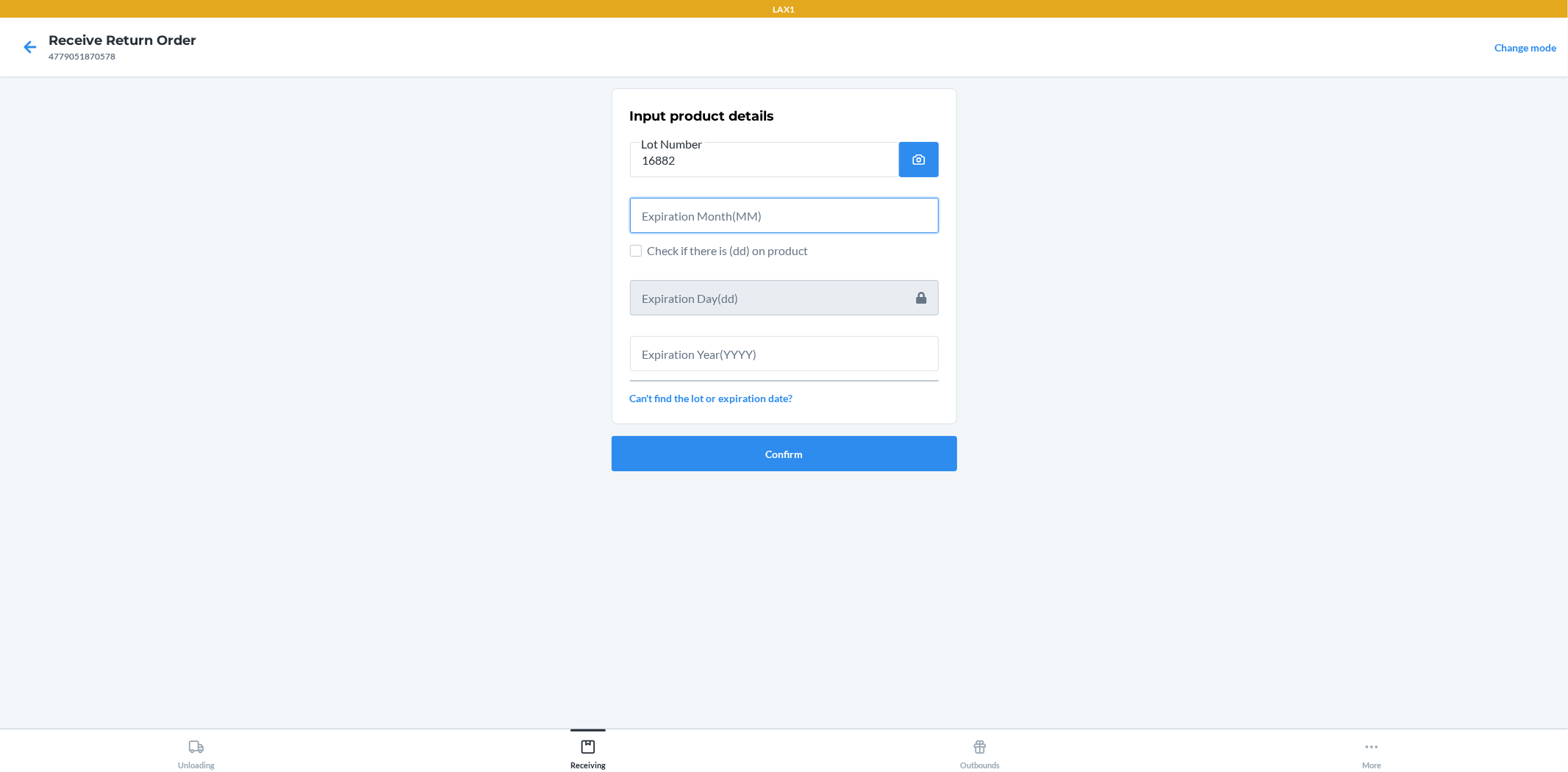
click at [763, 223] on input "text" at bounding box center [784, 216] width 309 height 36
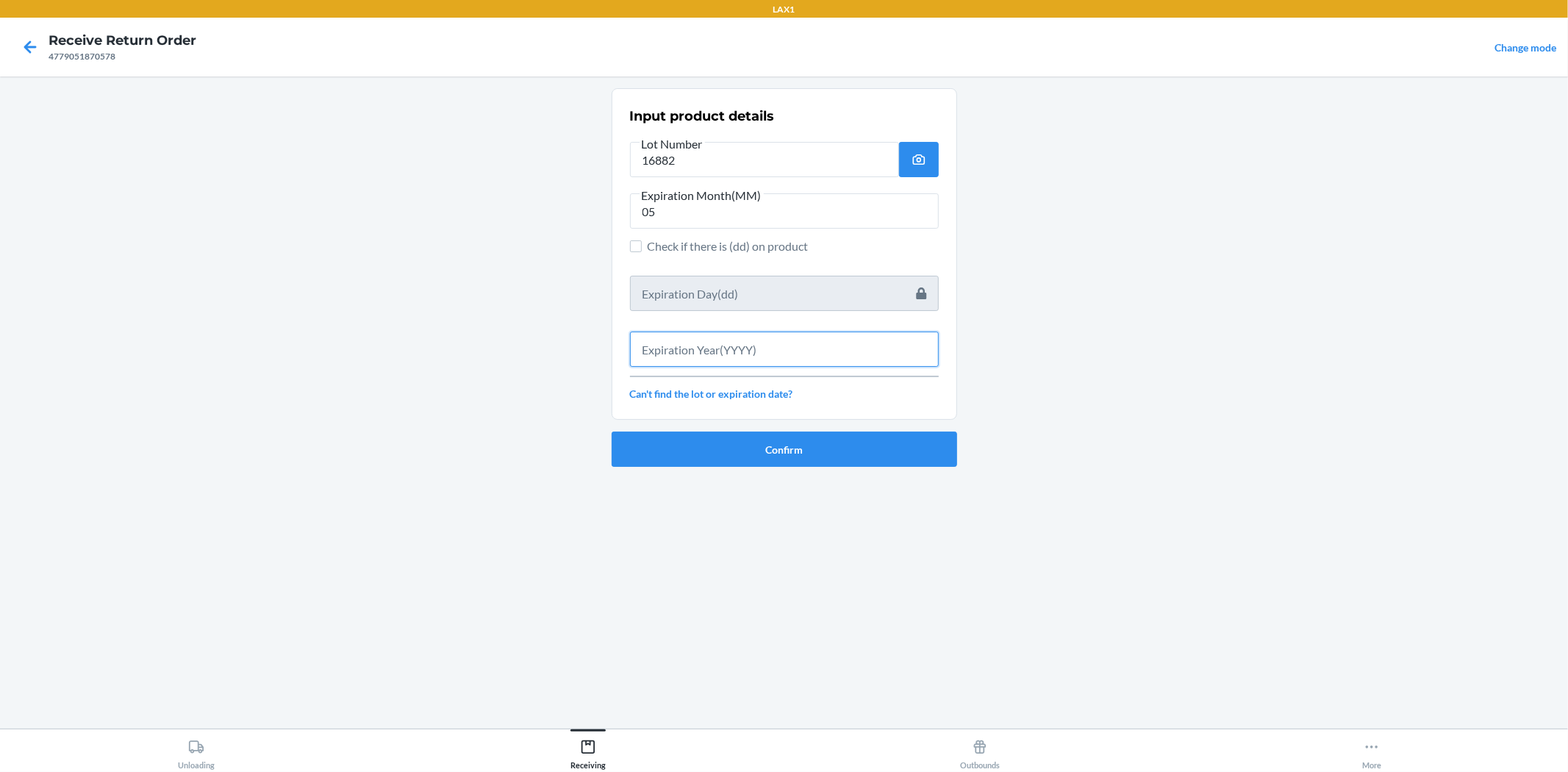
click at [782, 337] on input "text" at bounding box center [784, 350] width 309 height 36
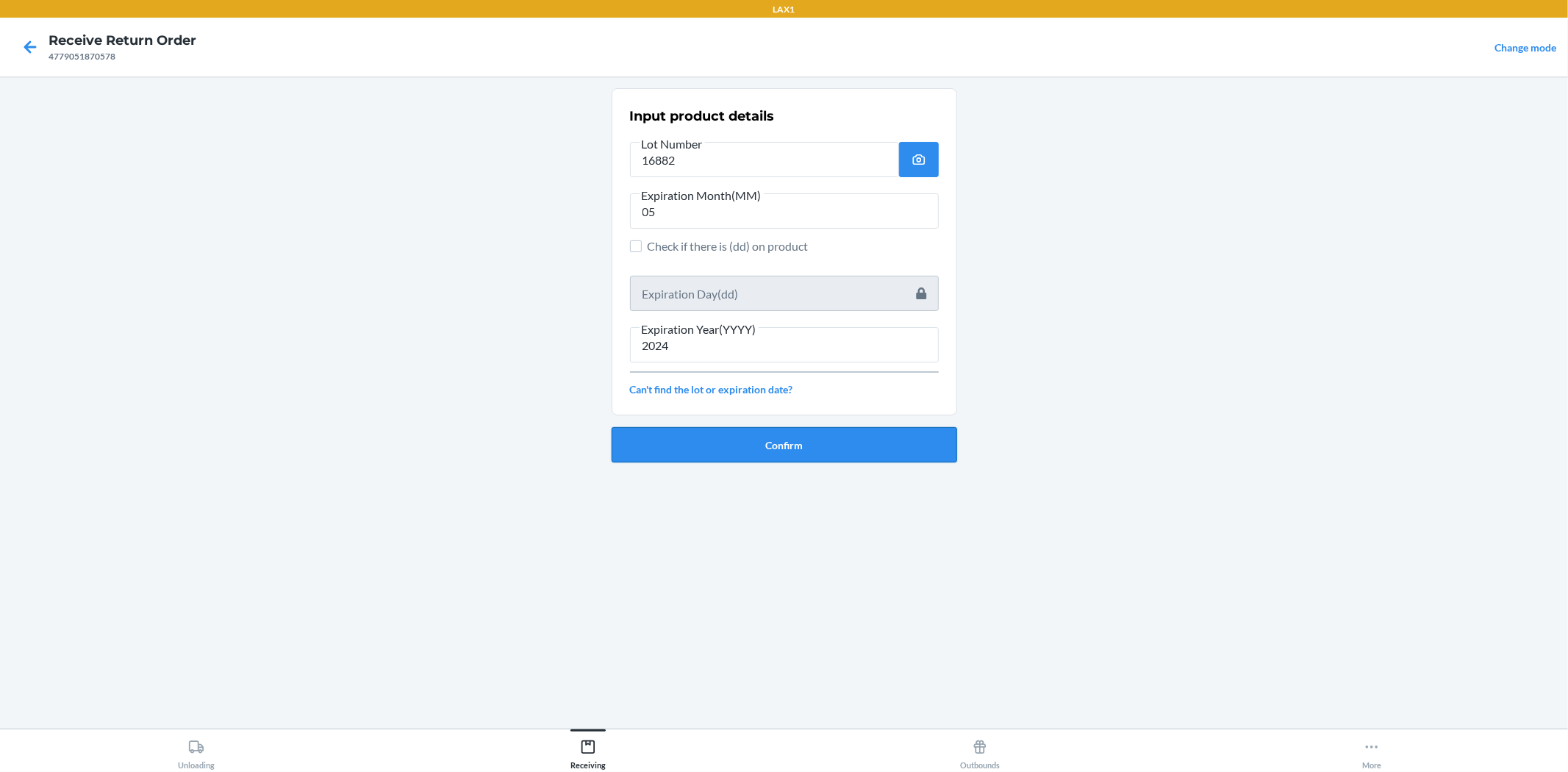
click at [782, 434] on button "Confirm" at bounding box center [784, 445] width 346 height 36
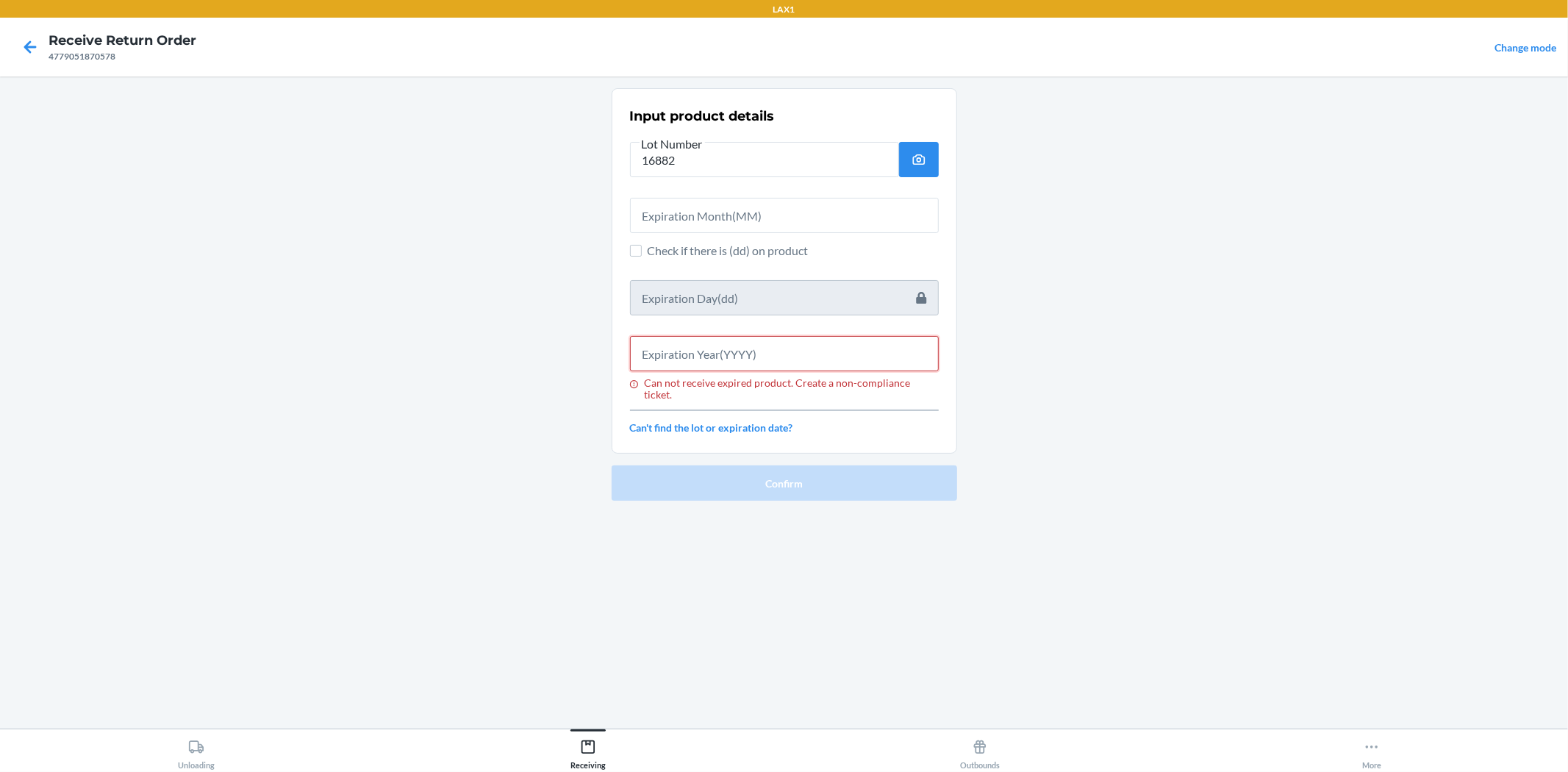
click at [782, 353] on input "Can not receive expired product. Create a non-compliance ticket." at bounding box center [784, 354] width 309 height 36
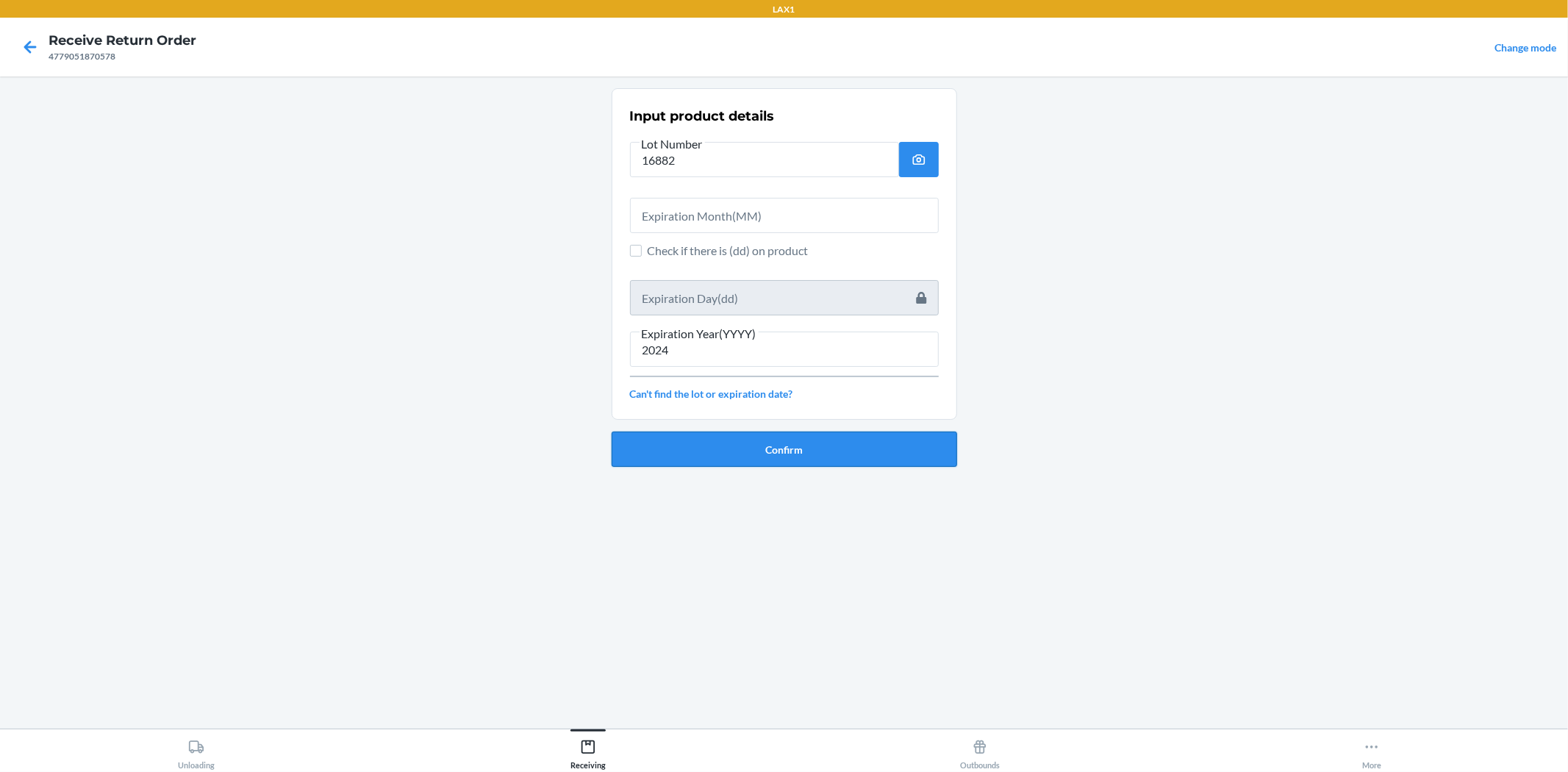
click at [750, 452] on button "Confirm" at bounding box center [784, 449] width 346 height 36
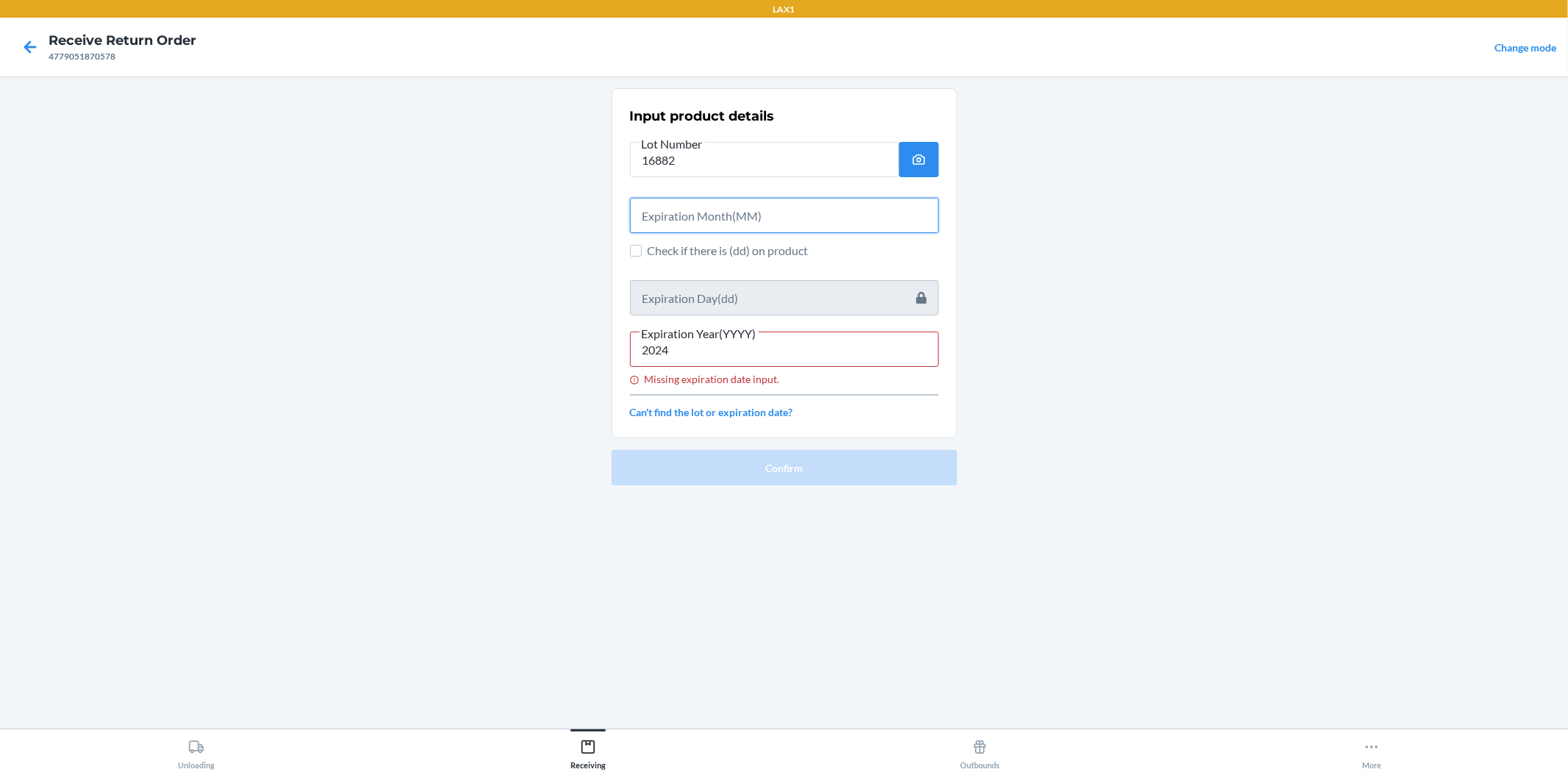
click at [726, 217] on input "text" at bounding box center [784, 216] width 309 height 36
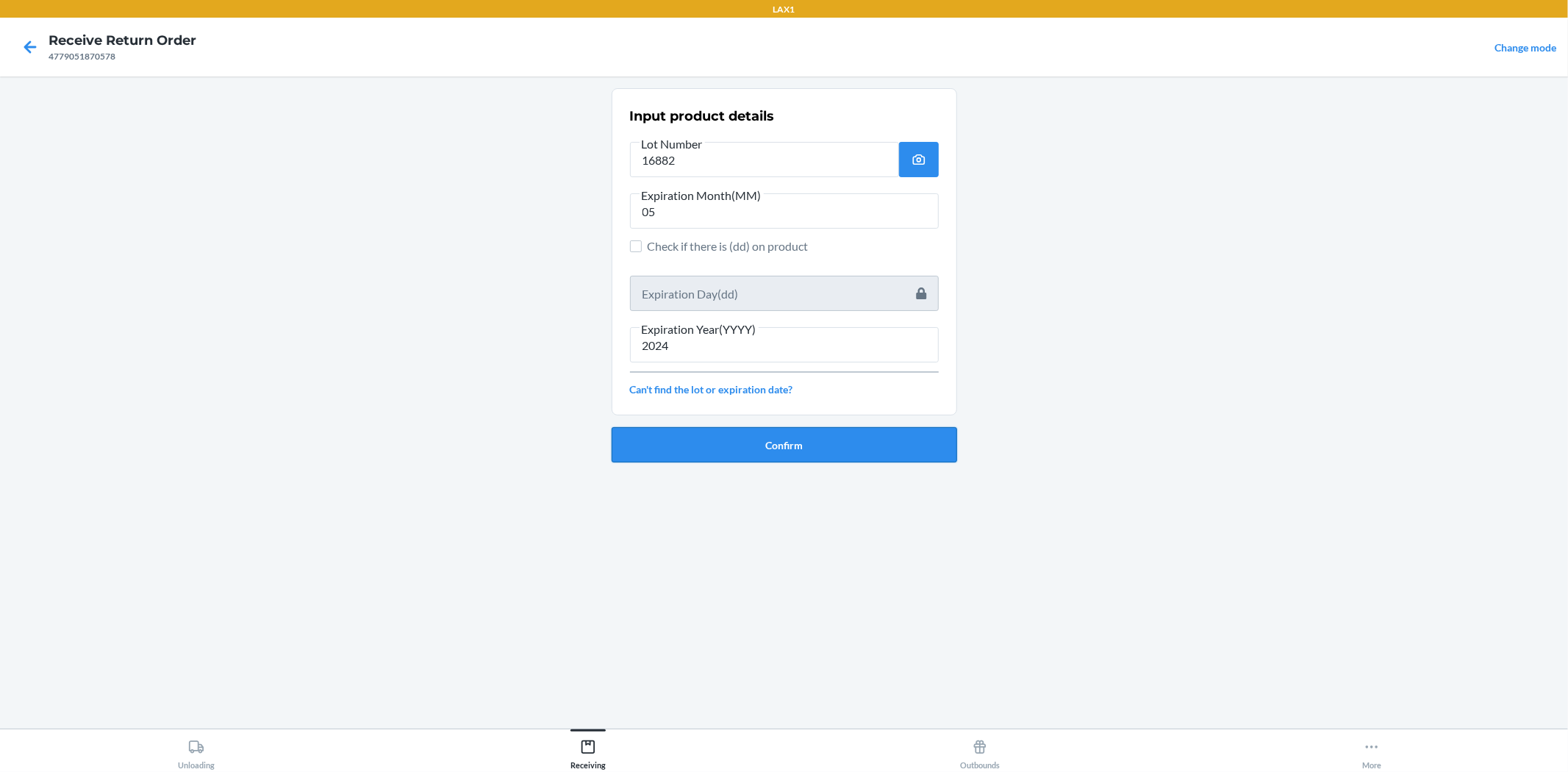
click at [782, 437] on button "Confirm" at bounding box center [784, 445] width 346 height 36
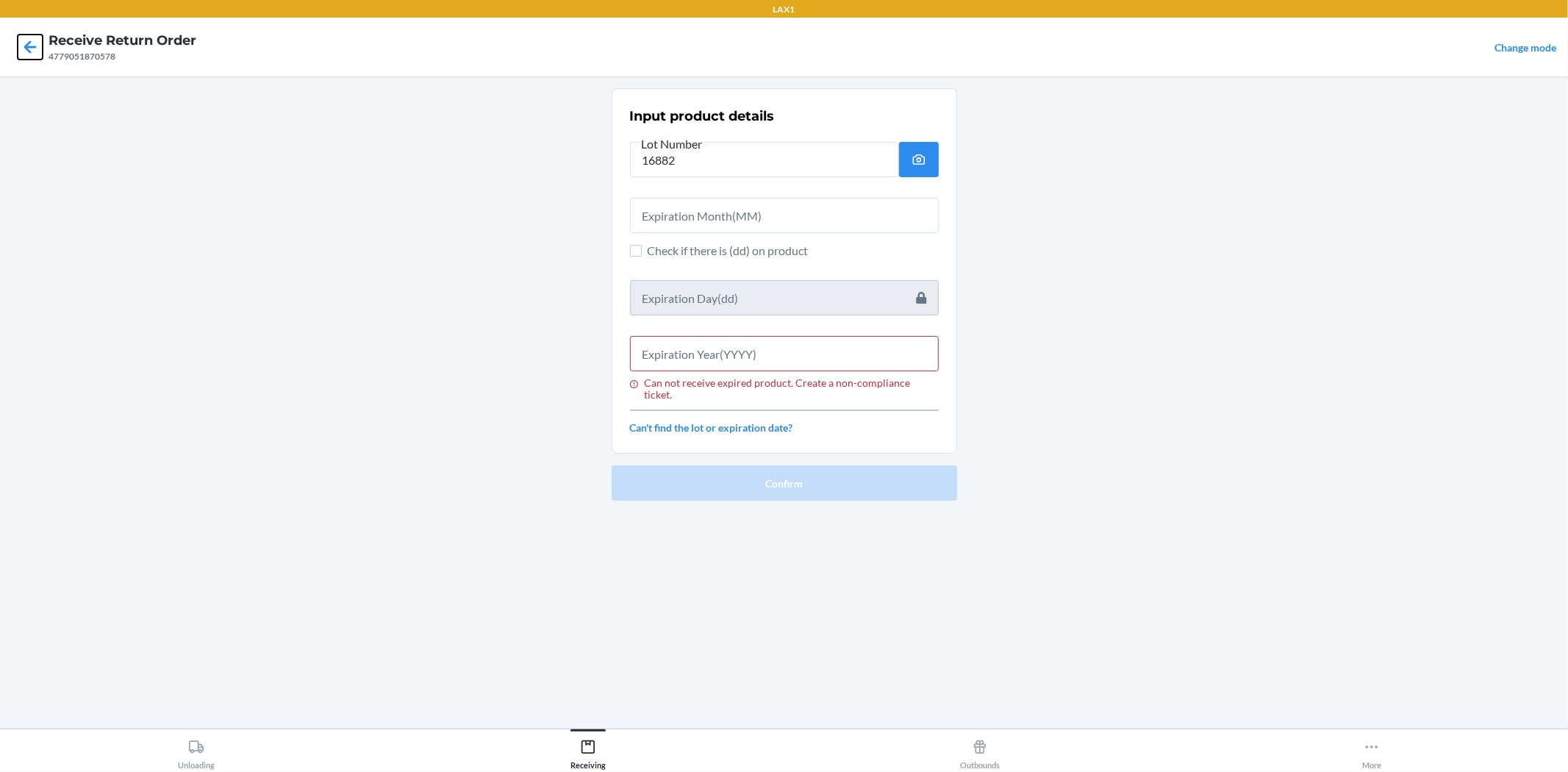
click at [20, 41] on icon at bounding box center [30, 47] width 25 height 25
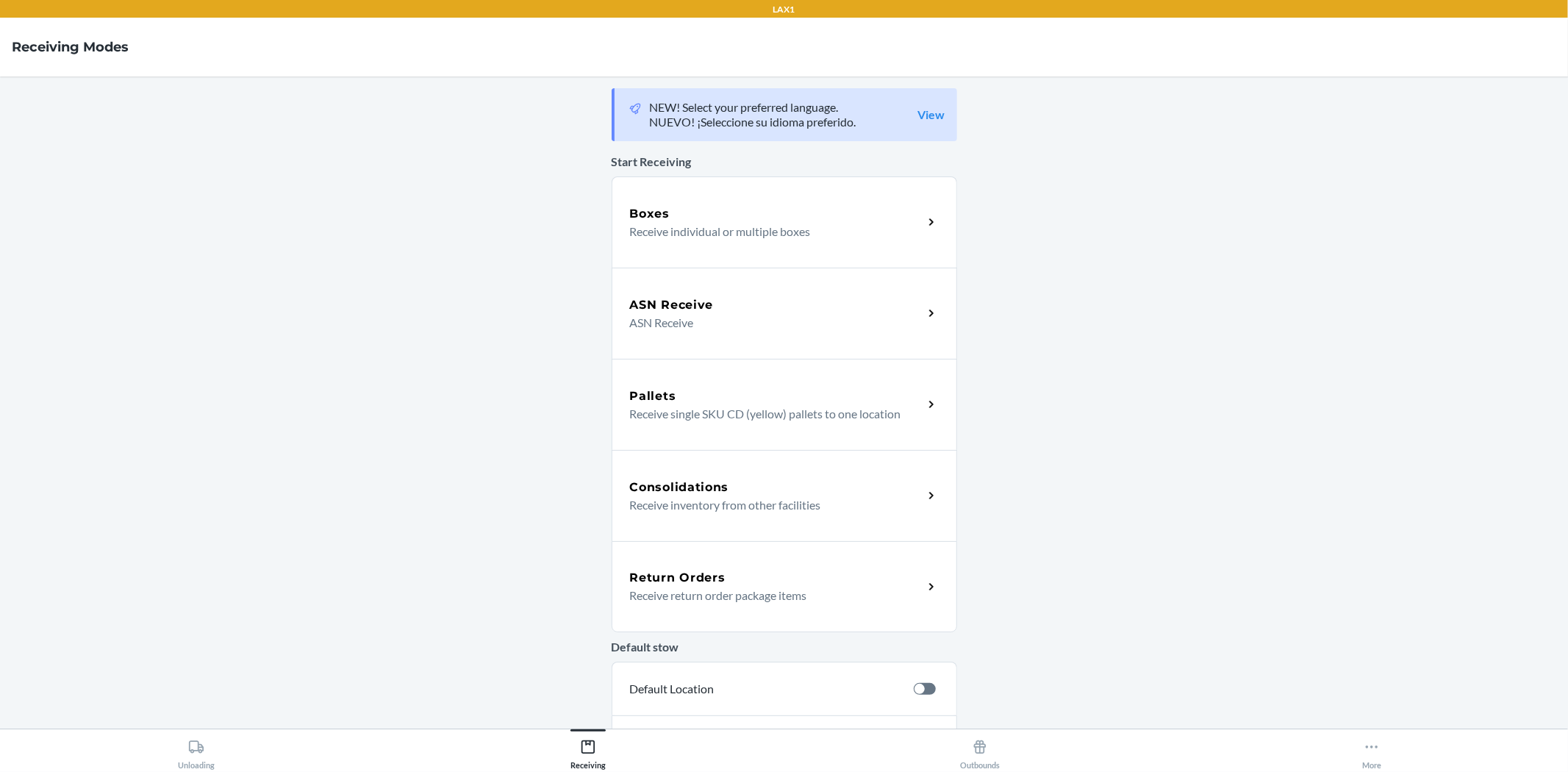
click at [782, 607] on div "Return Orders Receive return order package items" at bounding box center [784, 586] width 346 height 91
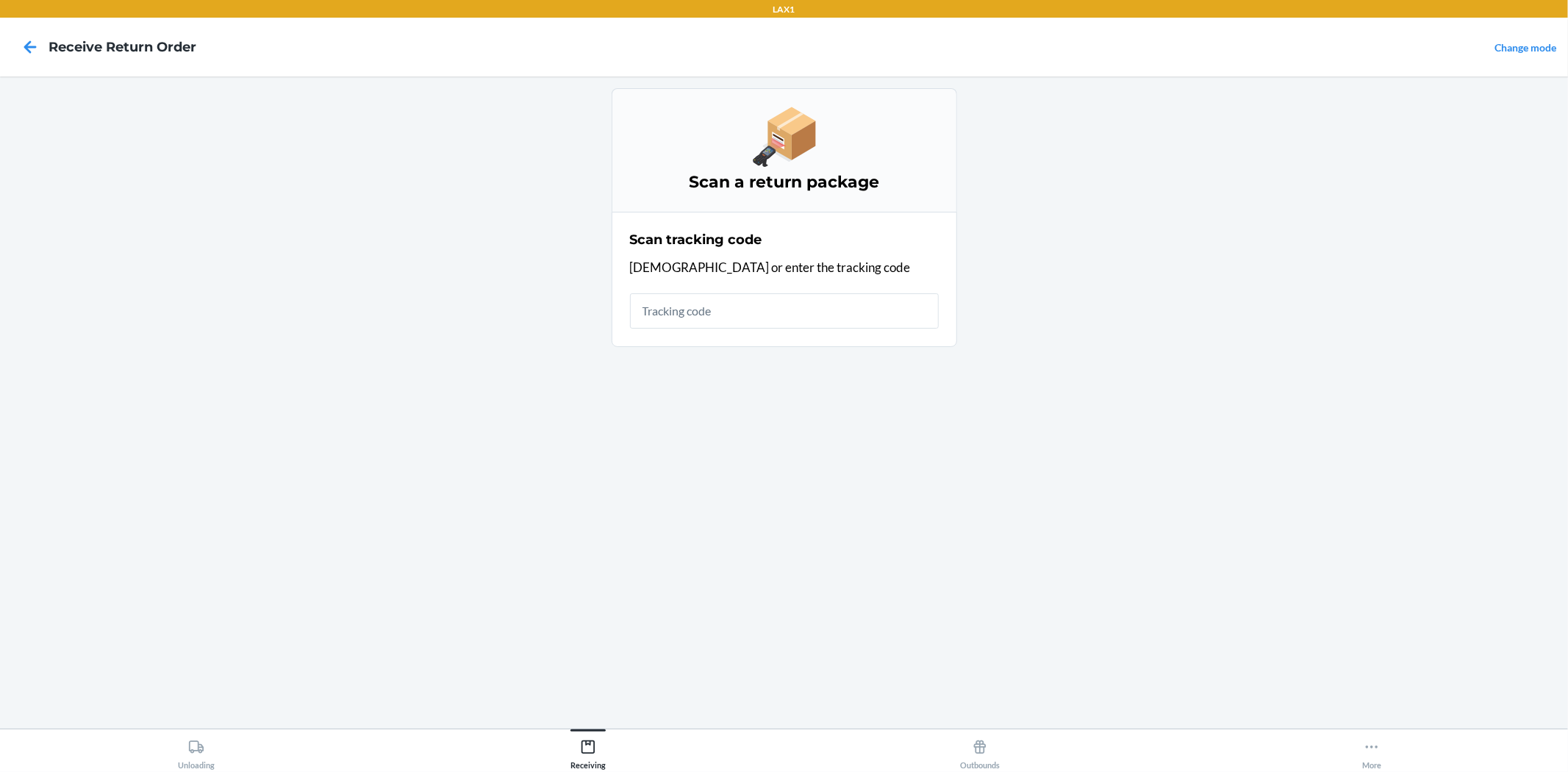
click at [782, 324] on input "text" at bounding box center [784, 311] width 309 height 36
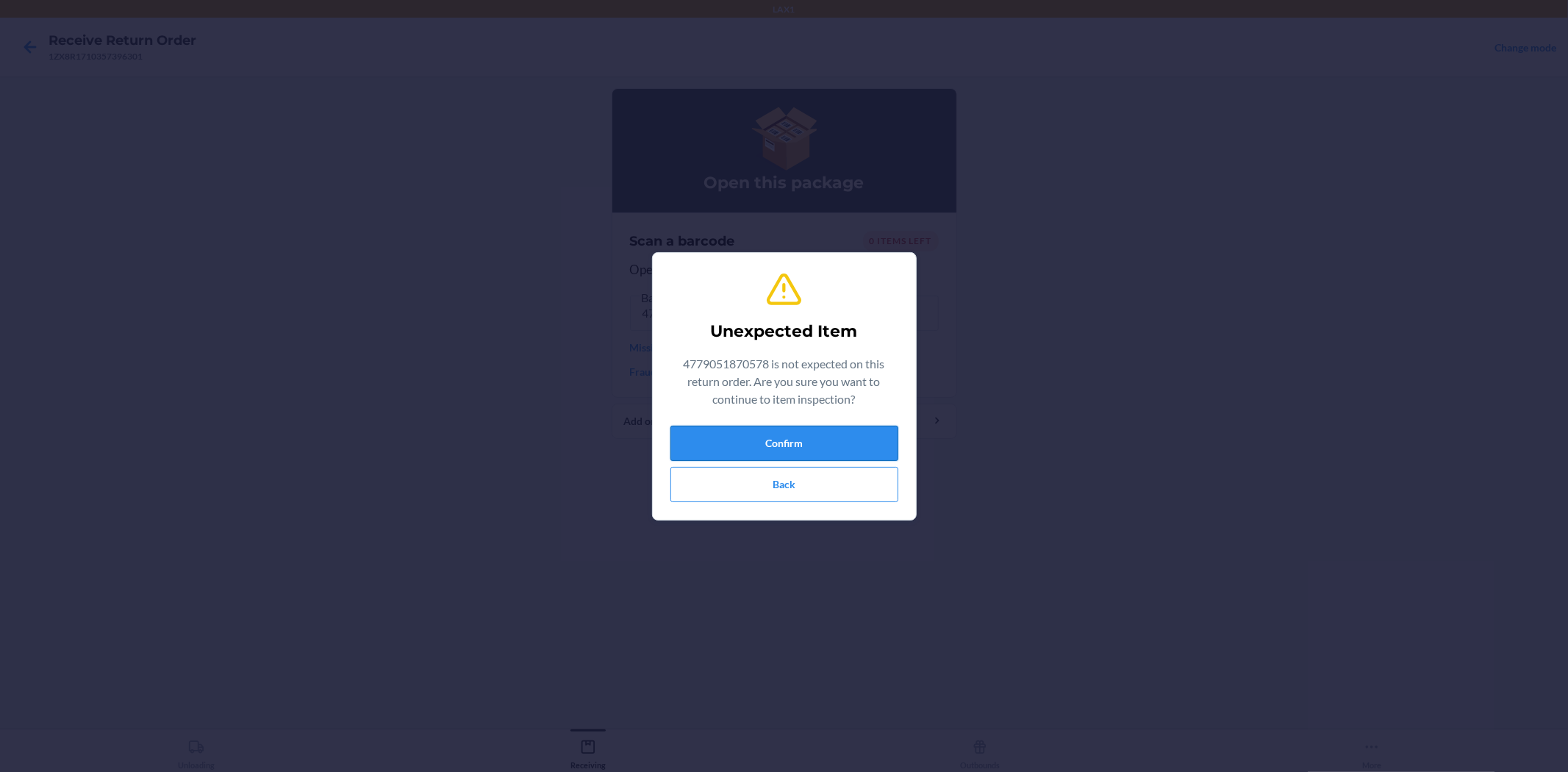
click at [782, 438] on button "Confirm" at bounding box center [784, 444] width 228 height 36
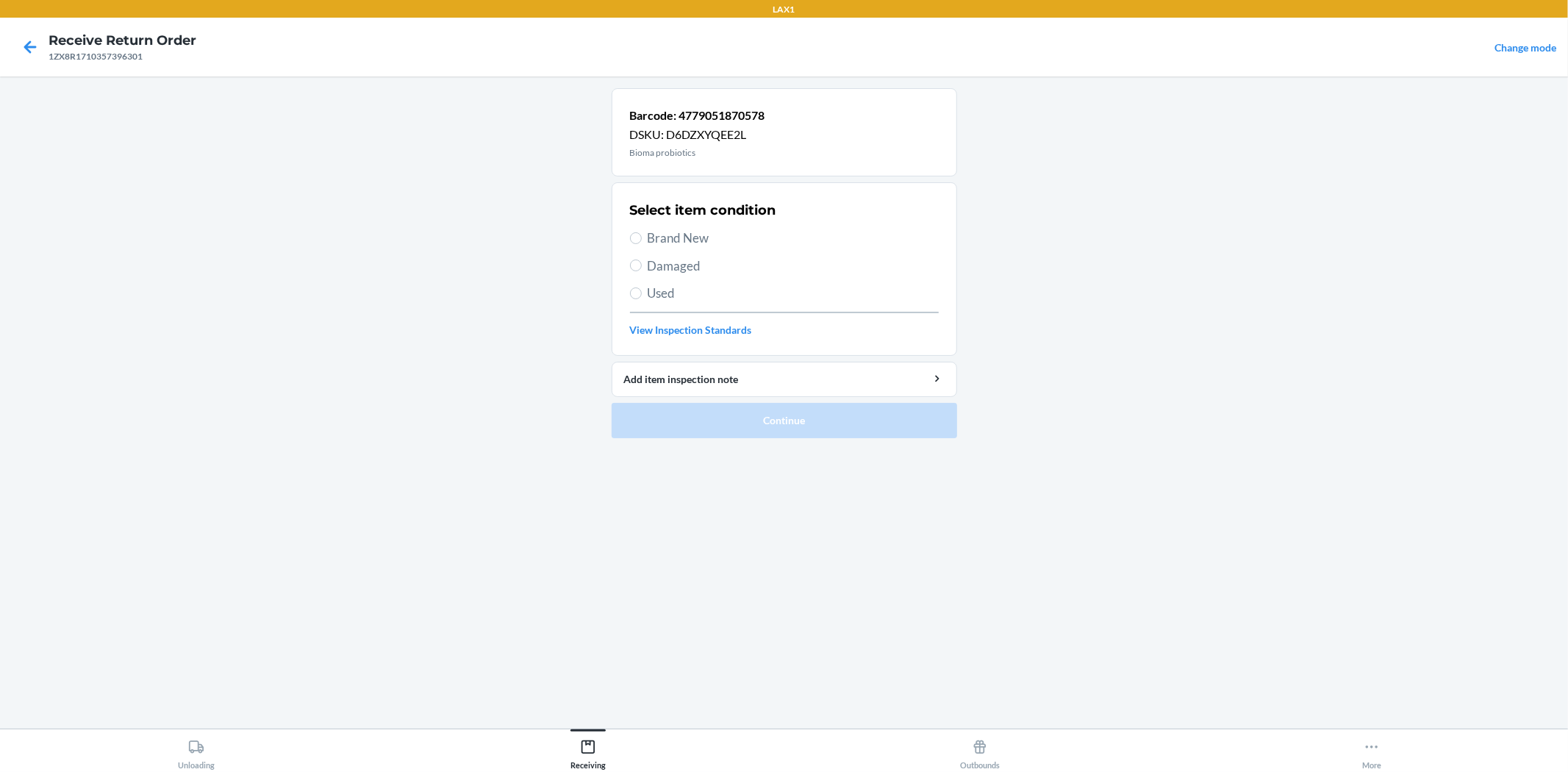
click at [665, 243] on span "Brand New" at bounding box center [793, 238] width 291 height 19
click at [642, 243] on input "Brand New" at bounding box center [636, 238] width 12 height 12
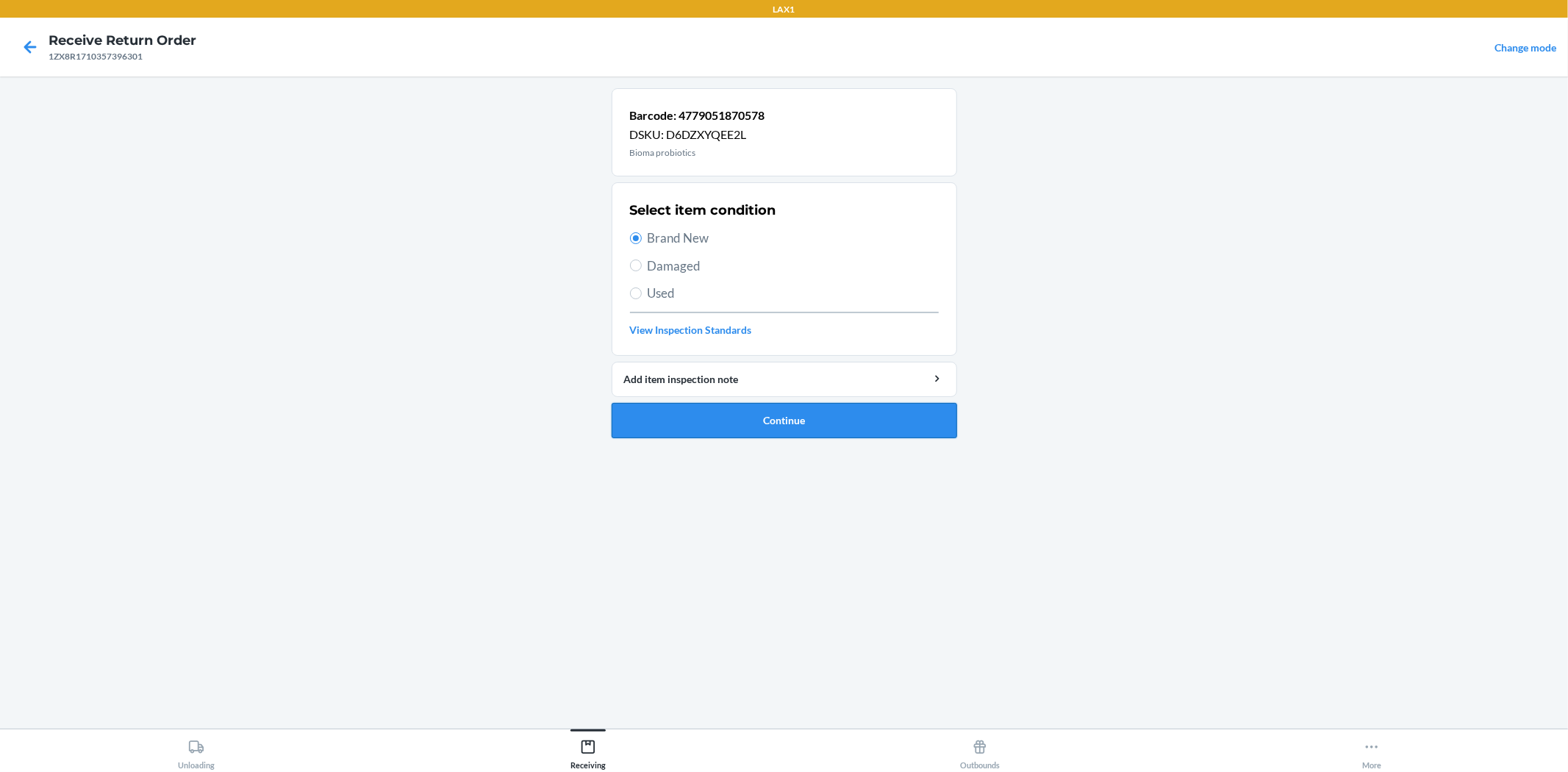
click at [724, 428] on button "Continue" at bounding box center [784, 421] width 346 height 36
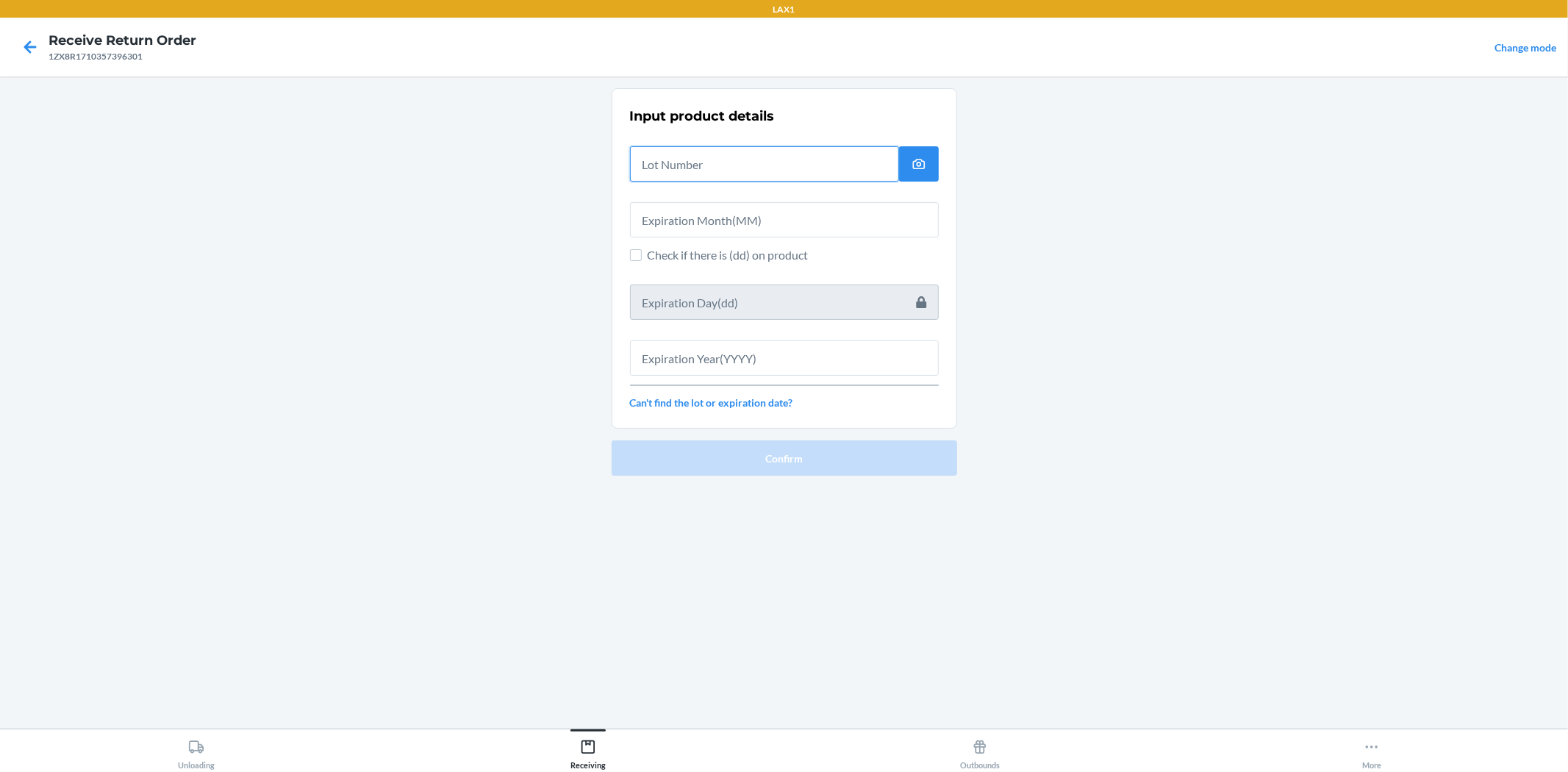
click at [726, 174] on input "text" at bounding box center [765, 164] width 269 height 36
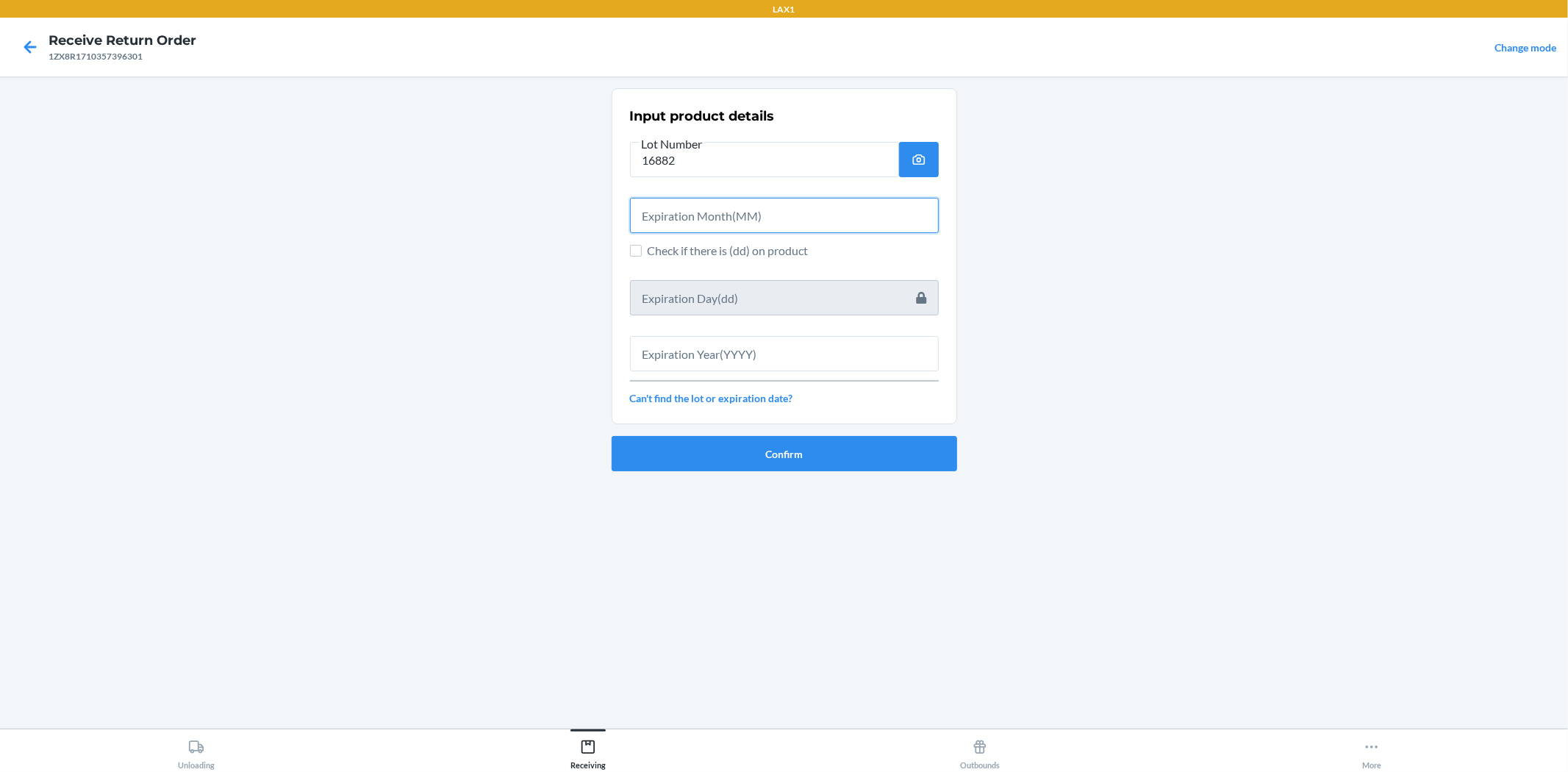
click at [711, 221] on input "text" at bounding box center [784, 216] width 309 height 36
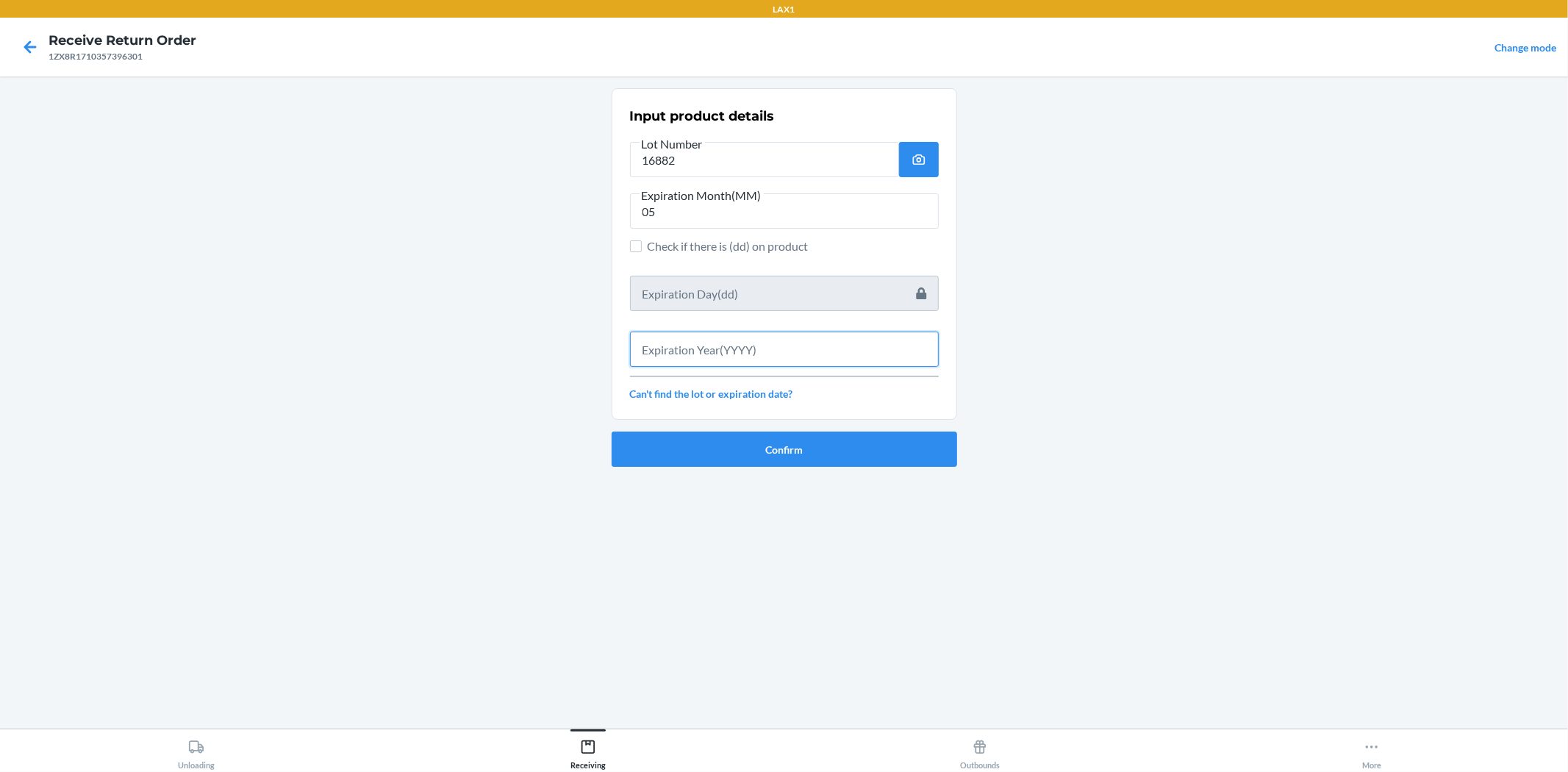
click at [782, 358] on input "text" at bounding box center [784, 350] width 309 height 36
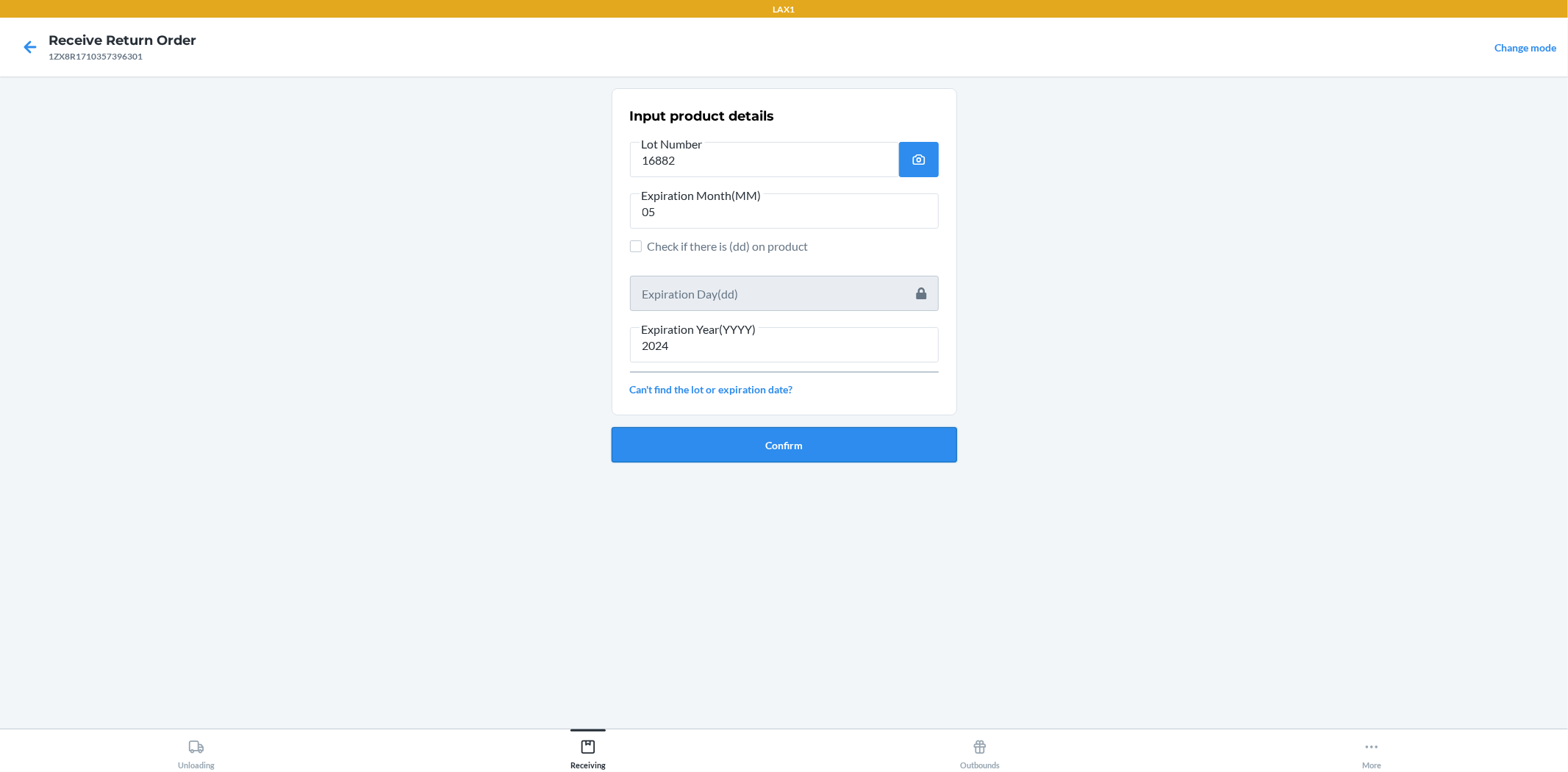
click at [782, 434] on button "Confirm" at bounding box center [784, 445] width 346 height 36
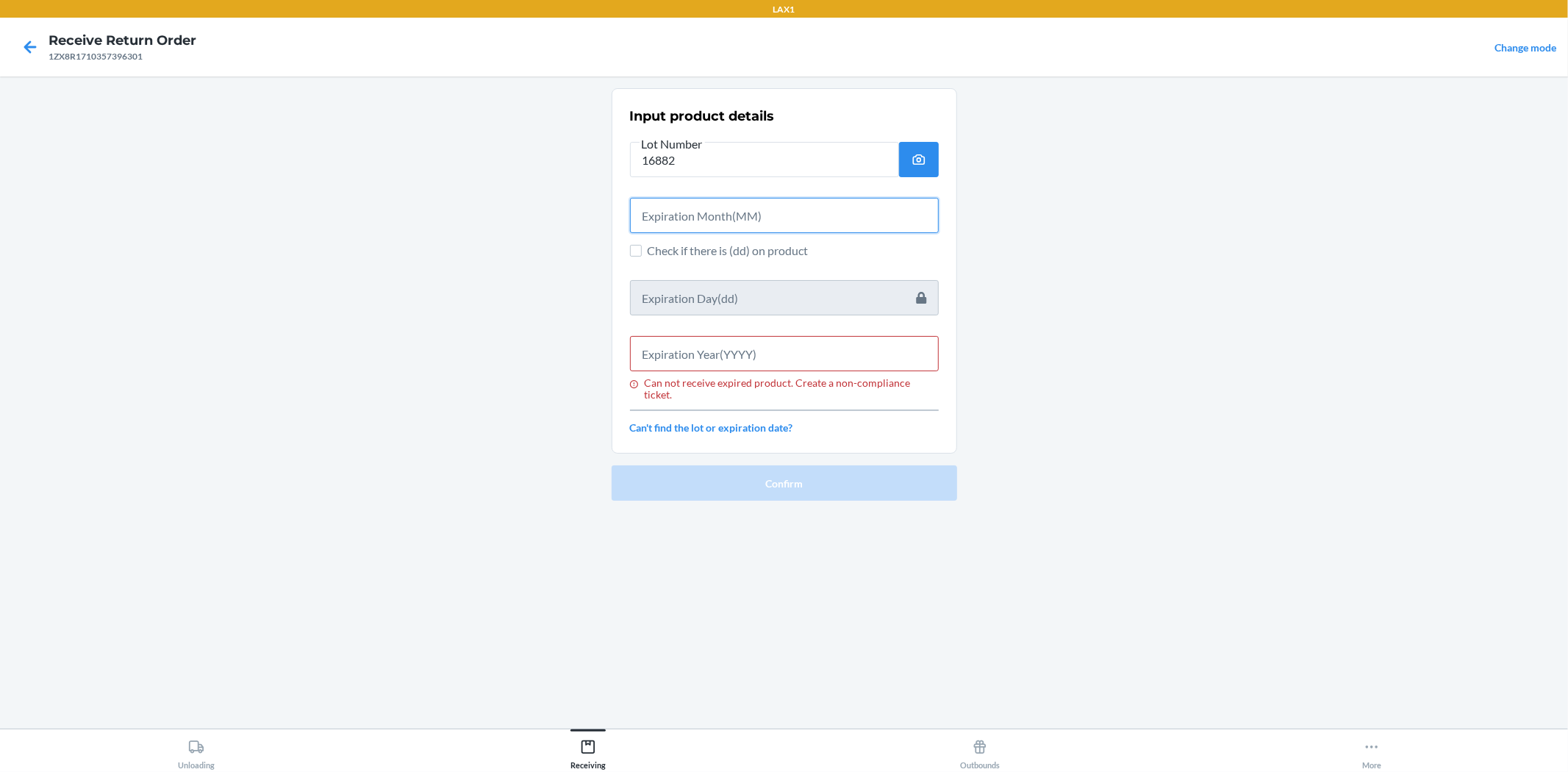
click at [736, 208] on input "text" at bounding box center [784, 216] width 309 height 36
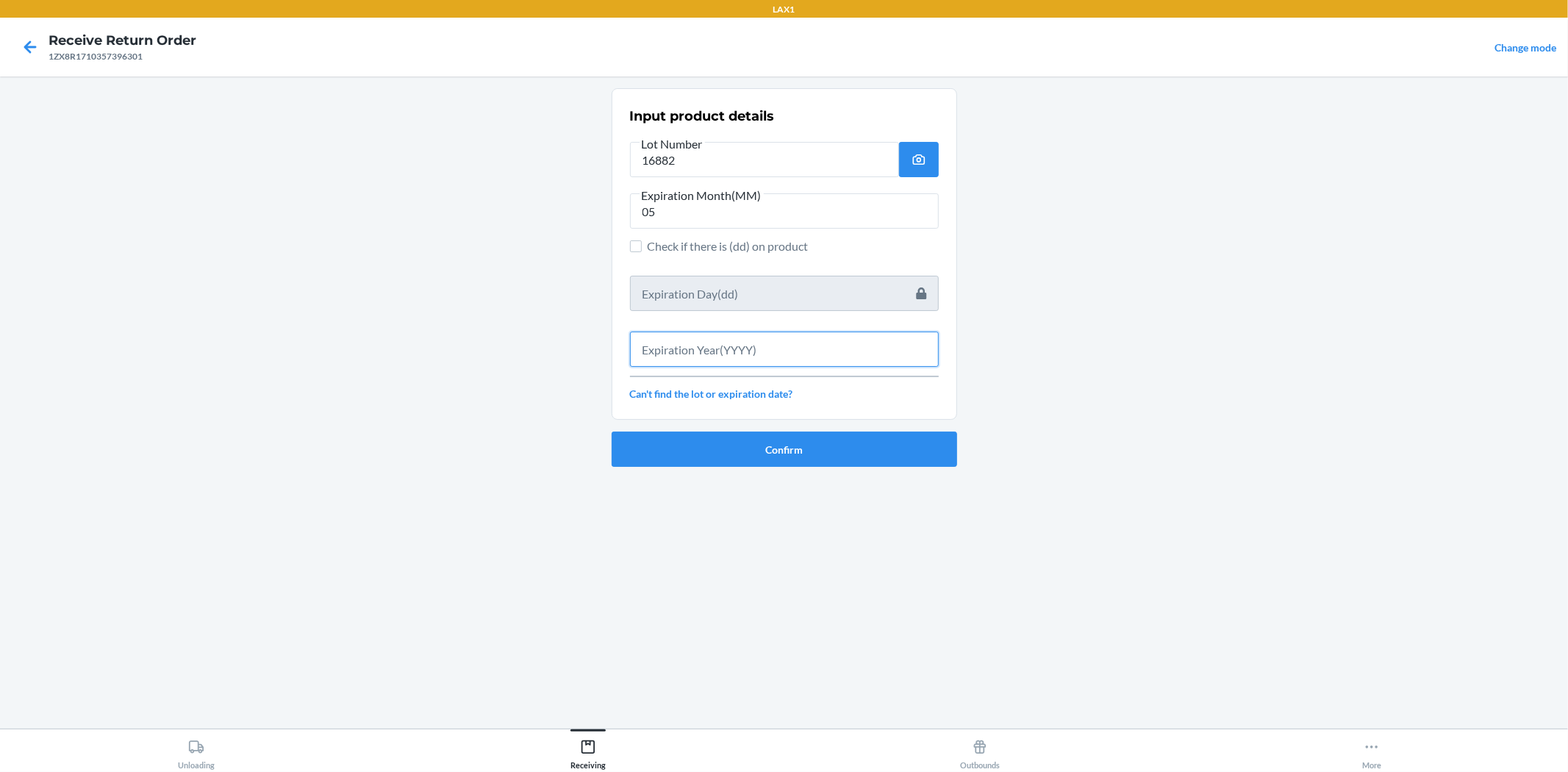
click at [671, 351] on input "text" at bounding box center [784, 350] width 309 height 36
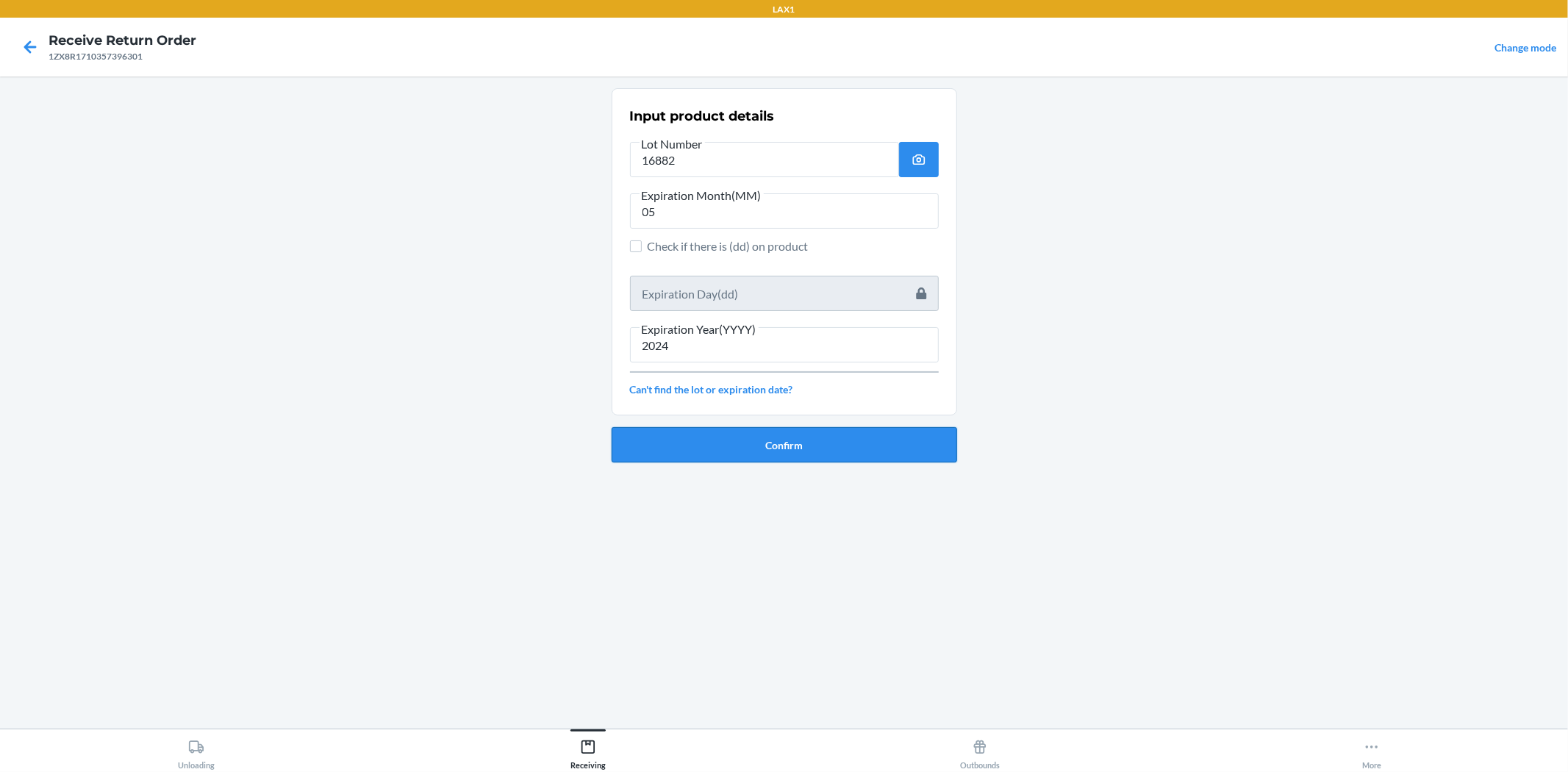
click at [641, 432] on button "Confirm" at bounding box center [784, 445] width 346 height 36
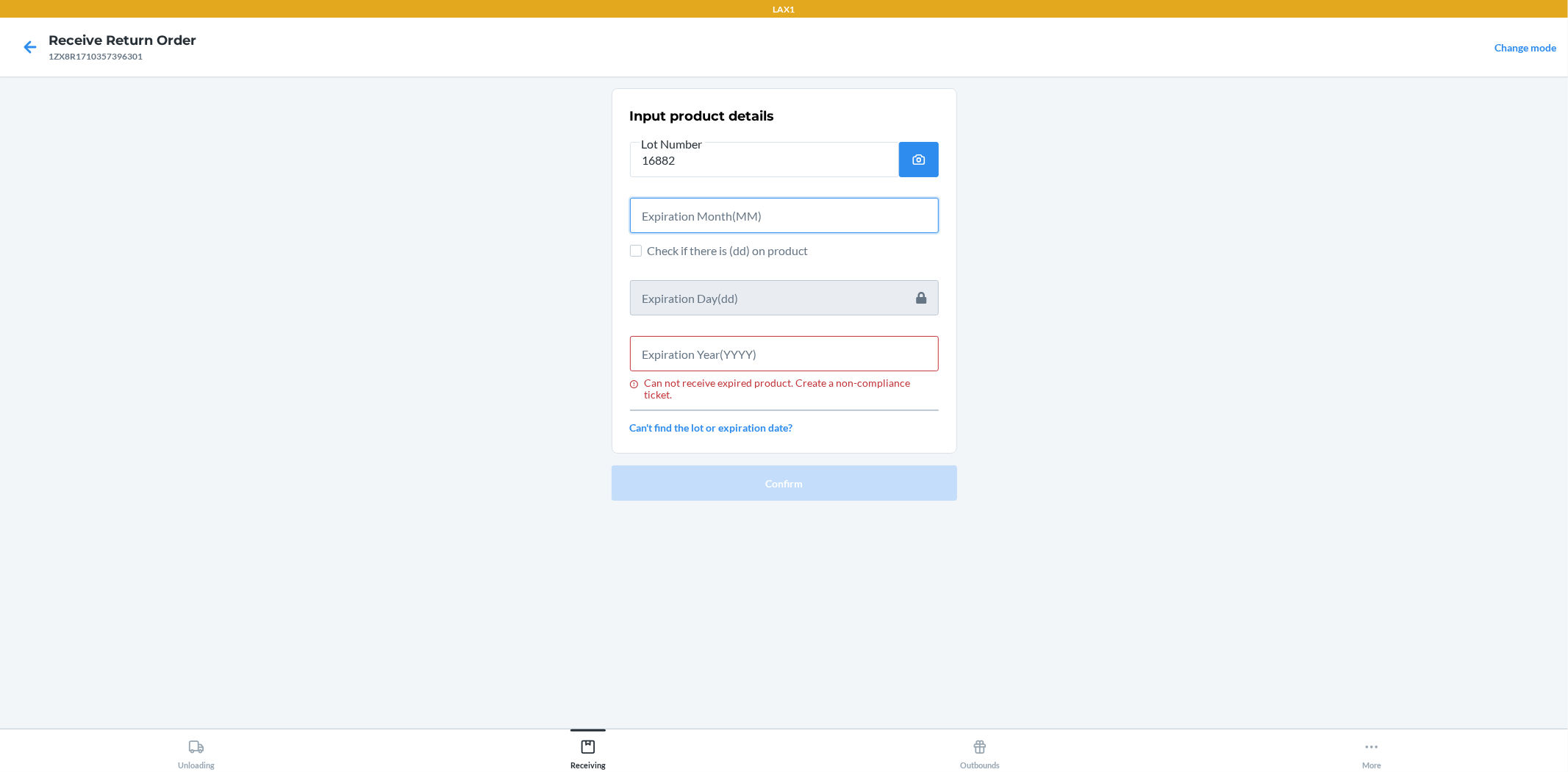
click at [680, 225] on input "text" at bounding box center [784, 216] width 309 height 36
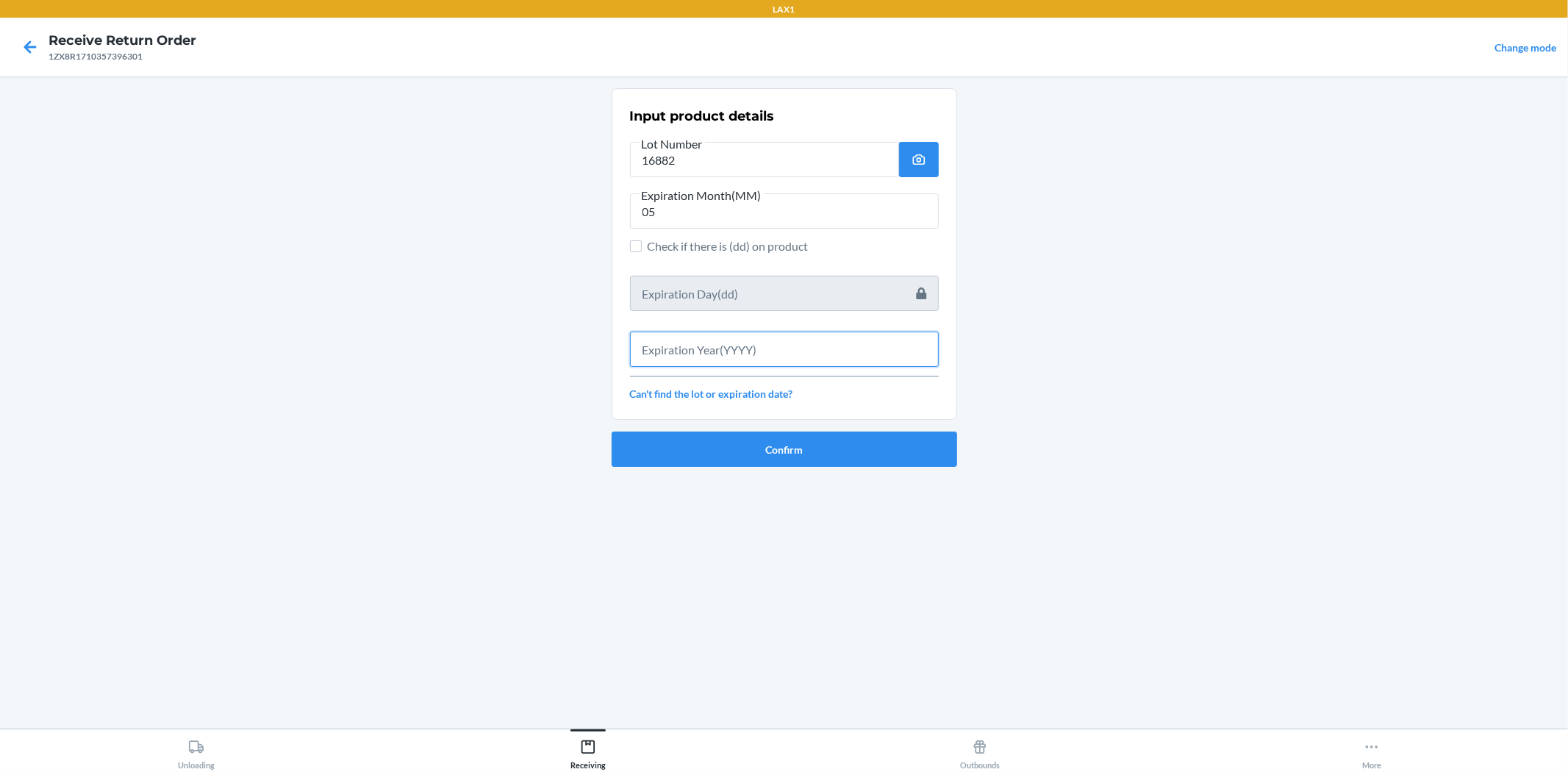
click at [719, 341] on input "text" at bounding box center [784, 350] width 309 height 36
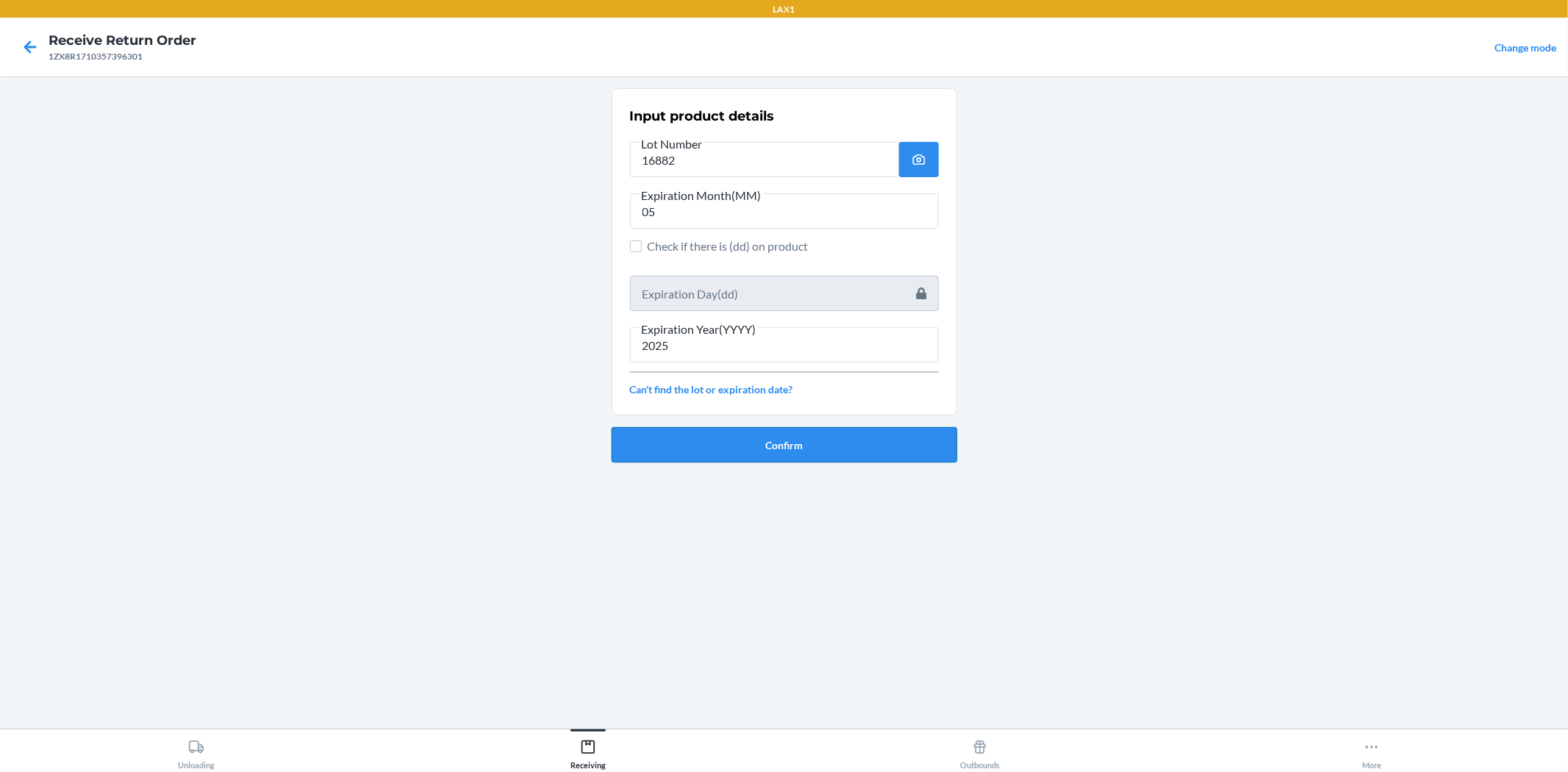
click at [711, 439] on button "Confirm" at bounding box center [784, 445] width 346 height 36
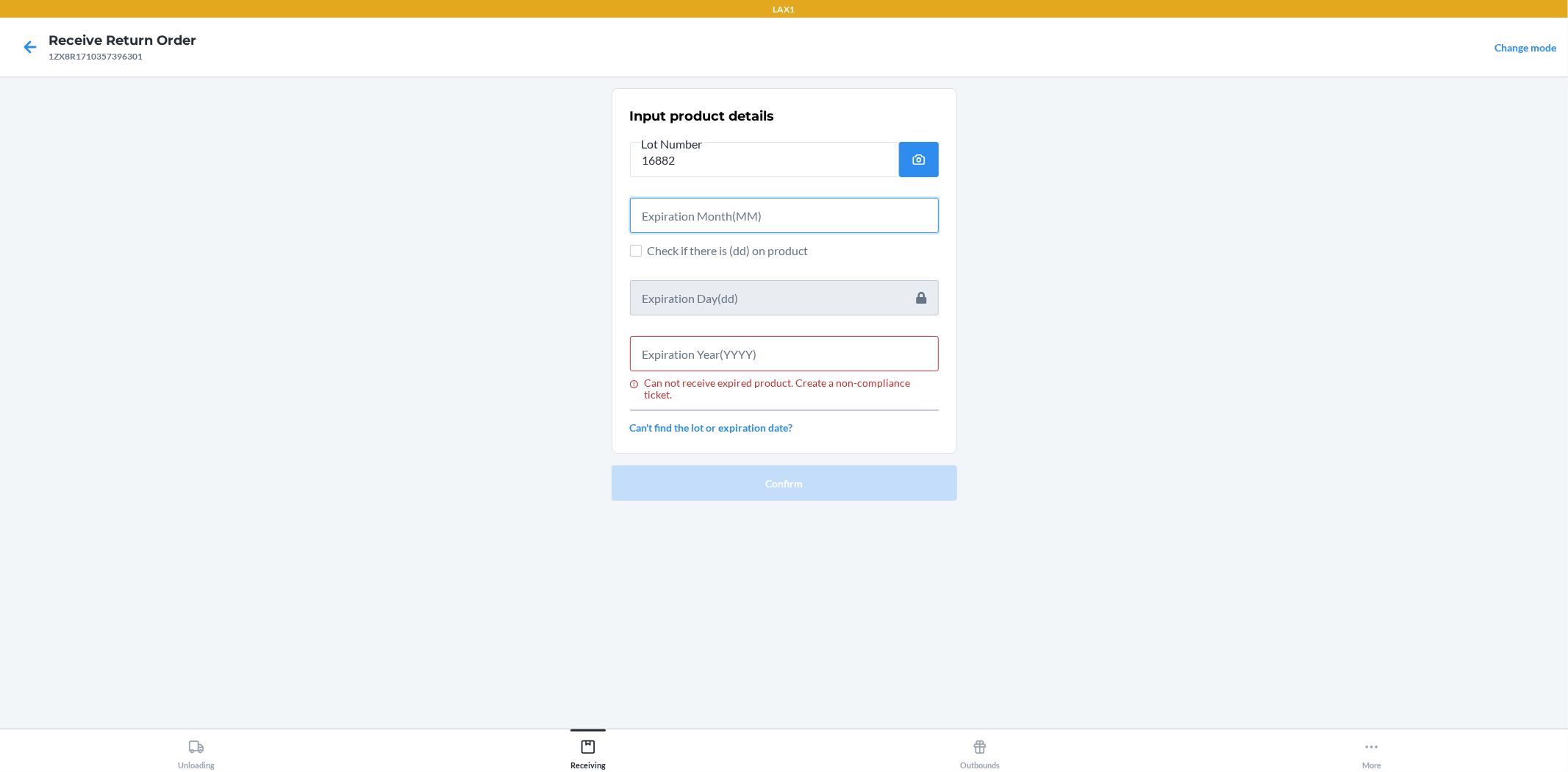
click at [686, 212] on input "text" at bounding box center [784, 216] width 309 height 36
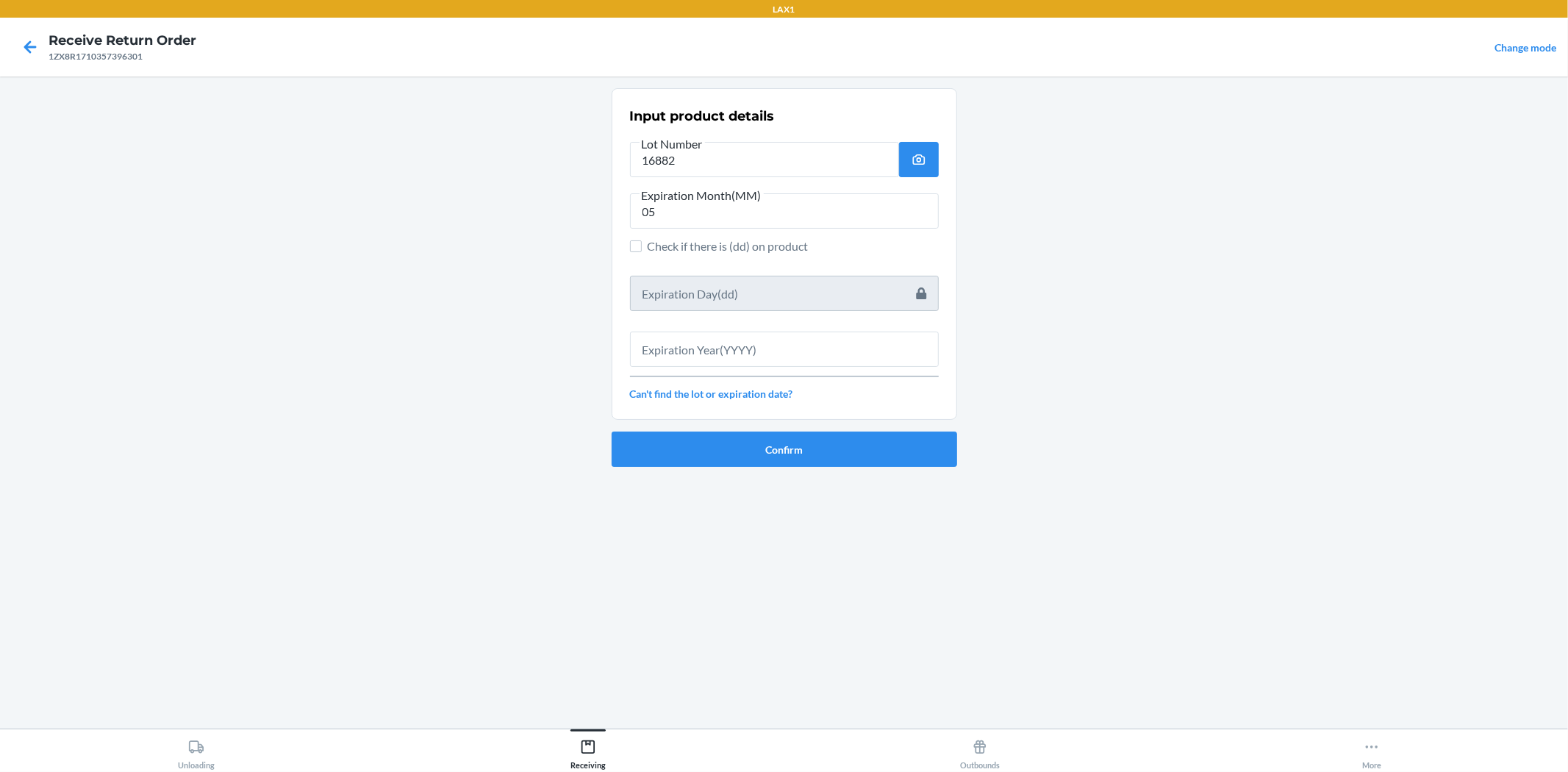
click at [626, 251] on section "Input product details Lot Number 16882 Expiration Month(MM) 05 Check if there i…" at bounding box center [784, 254] width 346 height 332
click at [641, 248] on input "Check if there is (dd) on product" at bounding box center [636, 246] width 12 height 12
click at [737, 346] on input "text" at bounding box center [784, 350] width 309 height 36
click at [656, 247] on span "Check if there is (dd) on product" at bounding box center [793, 247] width 291 height 18
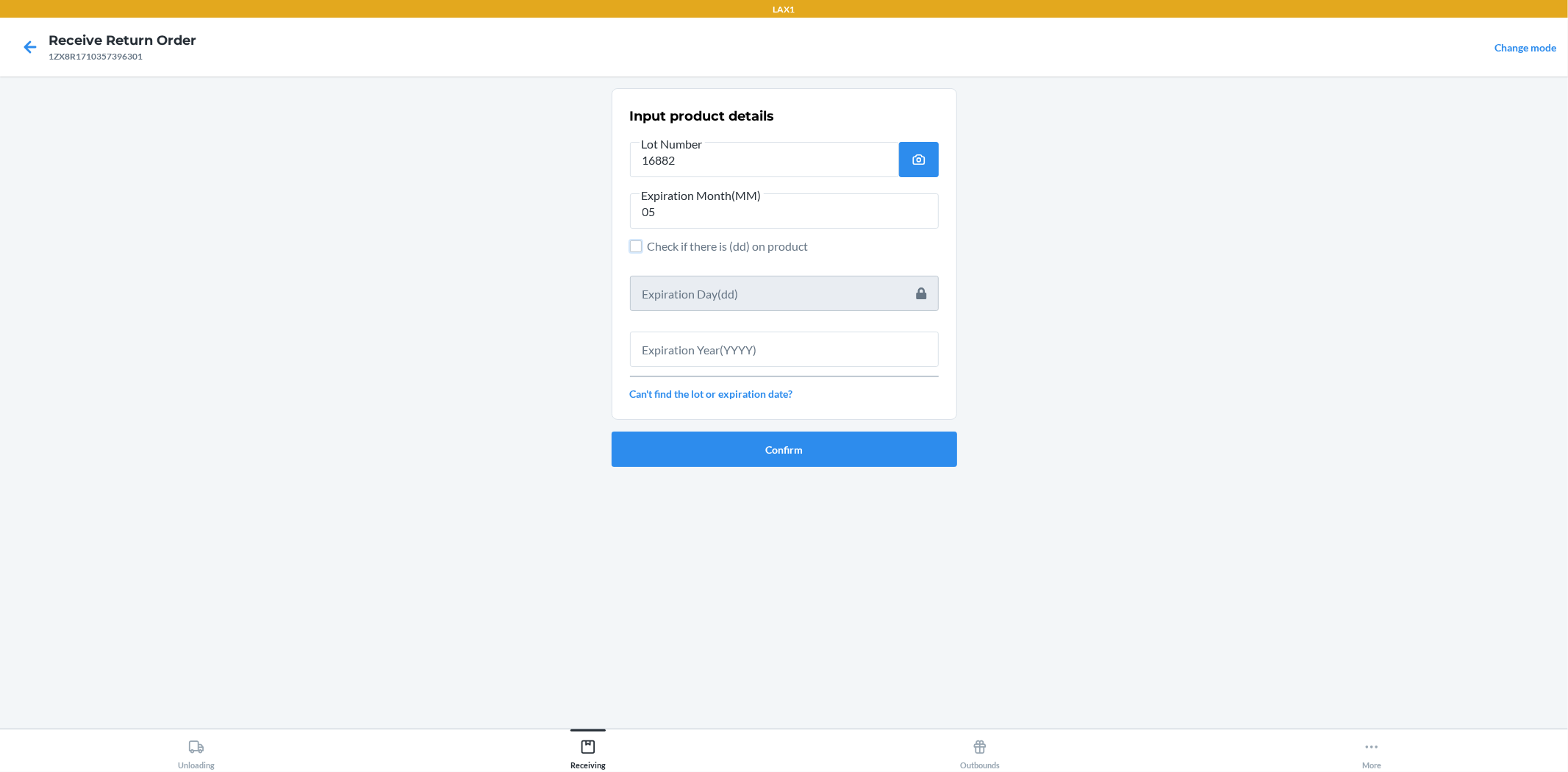
click at [642, 247] on input "Check if there is (dd) on product" at bounding box center [636, 246] width 12 height 12
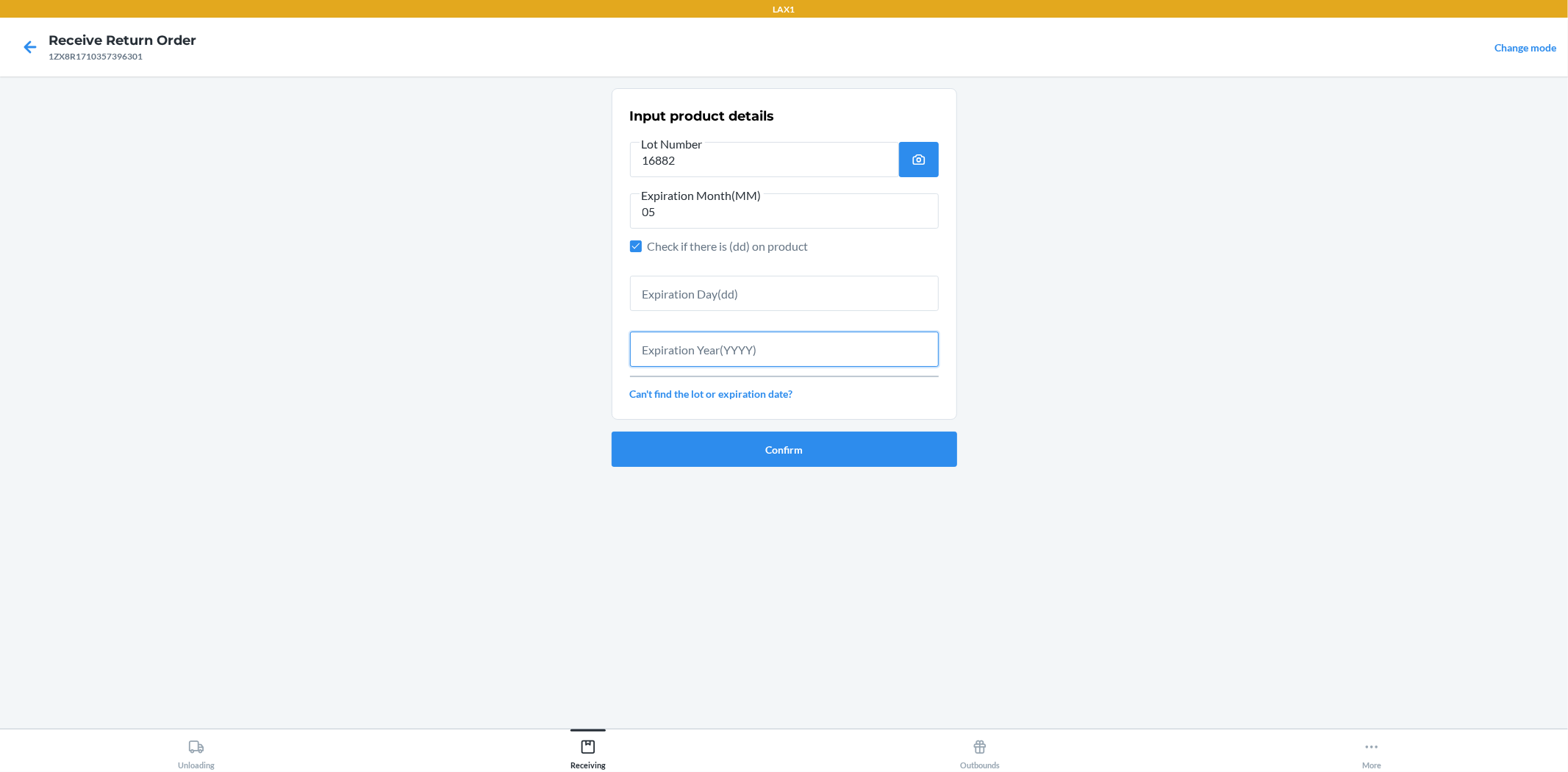
click at [700, 342] on input "text" at bounding box center [784, 350] width 309 height 36
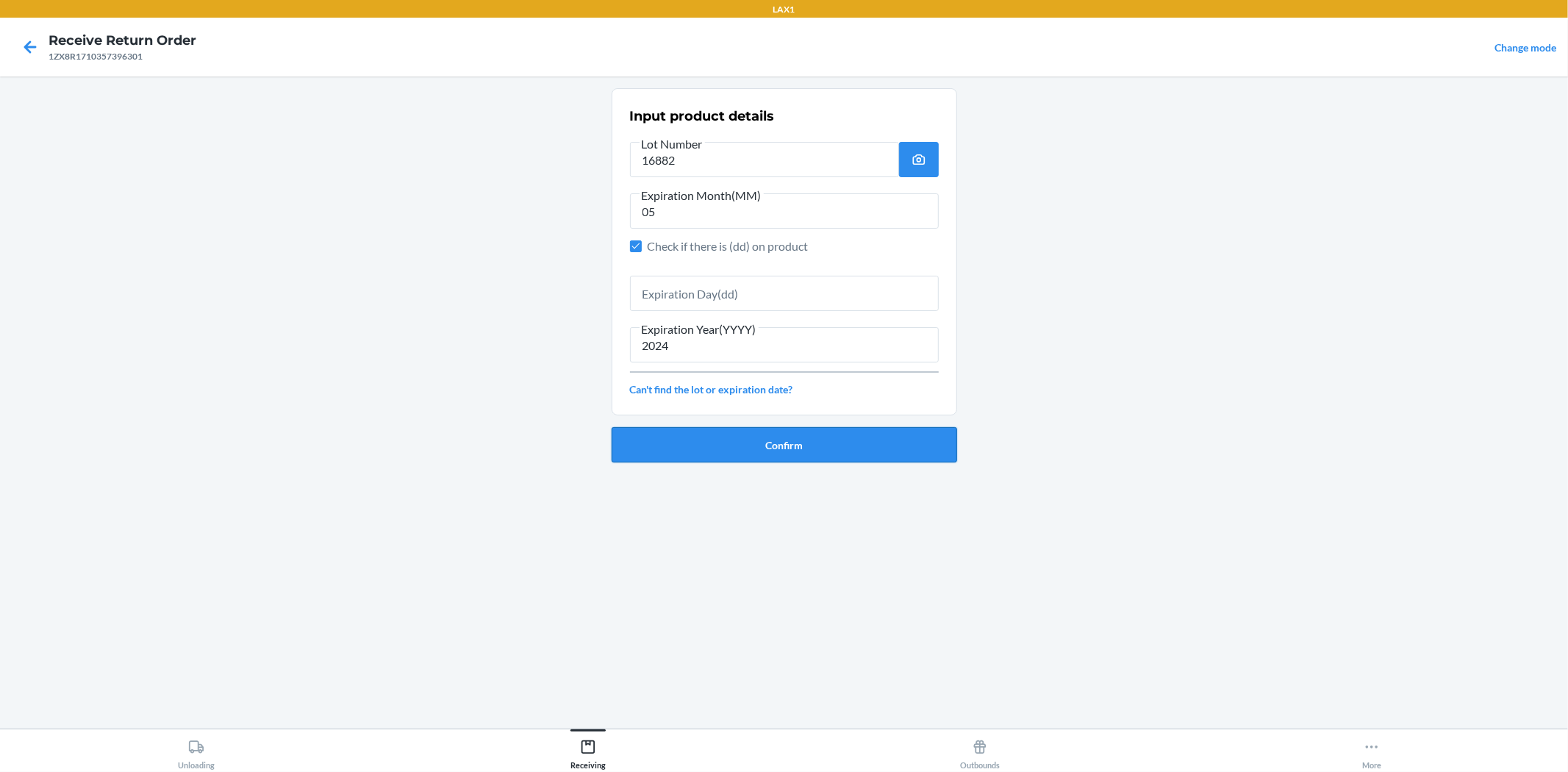
click at [711, 445] on button "Confirm" at bounding box center [784, 445] width 346 height 36
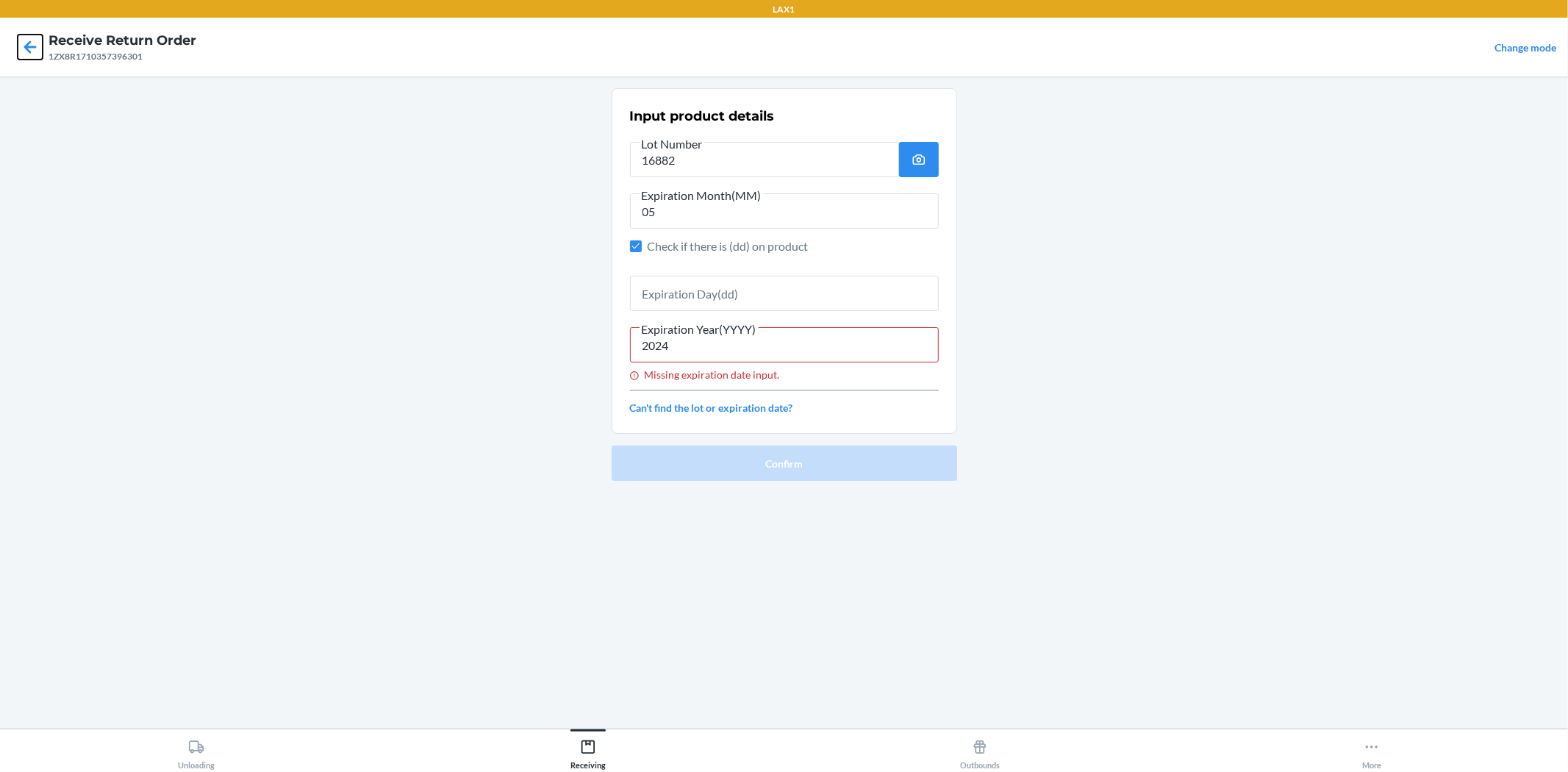
click at [25, 49] on icon at bounding box center [30, 47] width 25 height 25
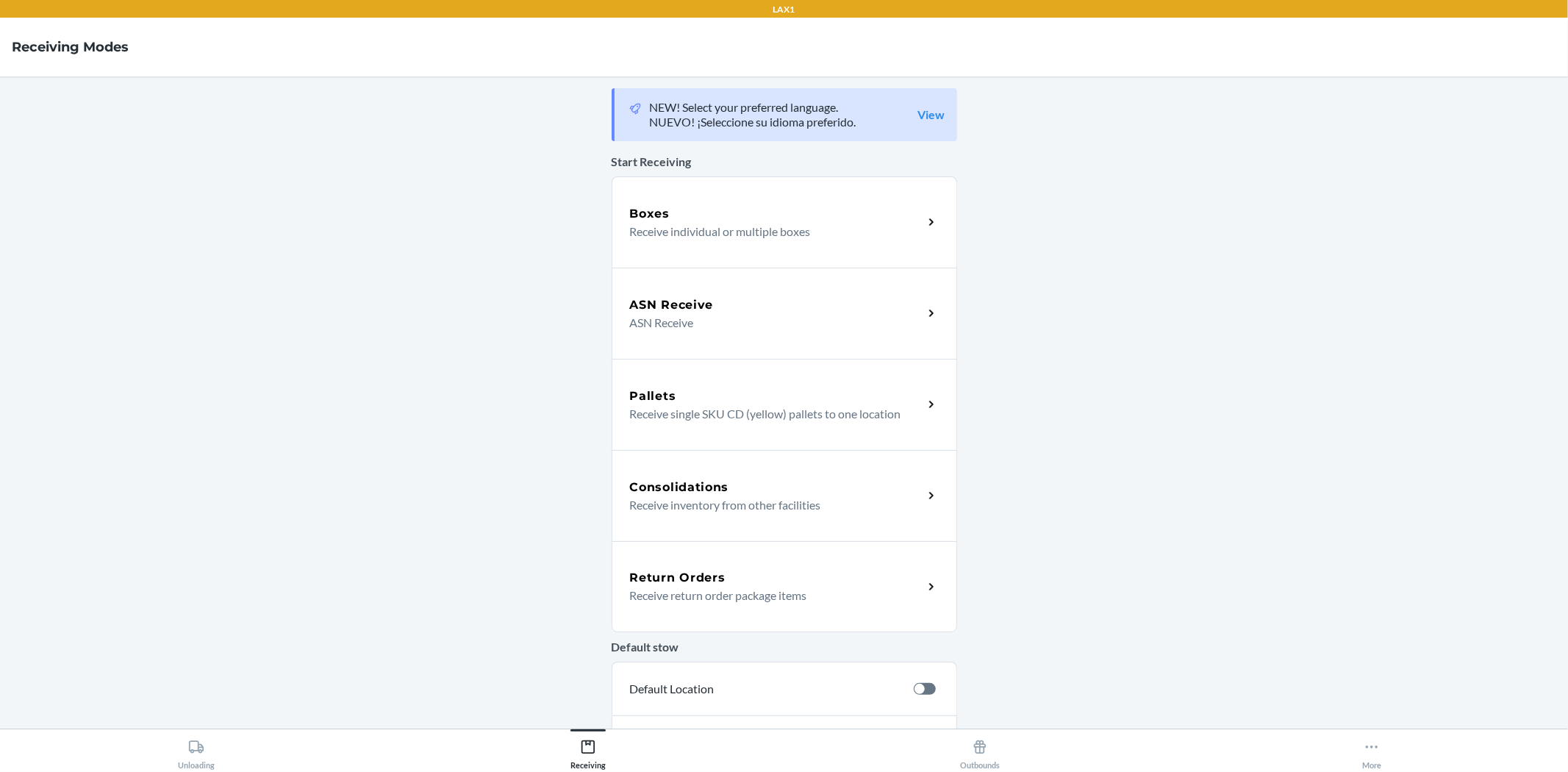
click at [732, 551] on div "Return Orders Receive return order package items" at bounding box center [784, 586] width 346 height 91
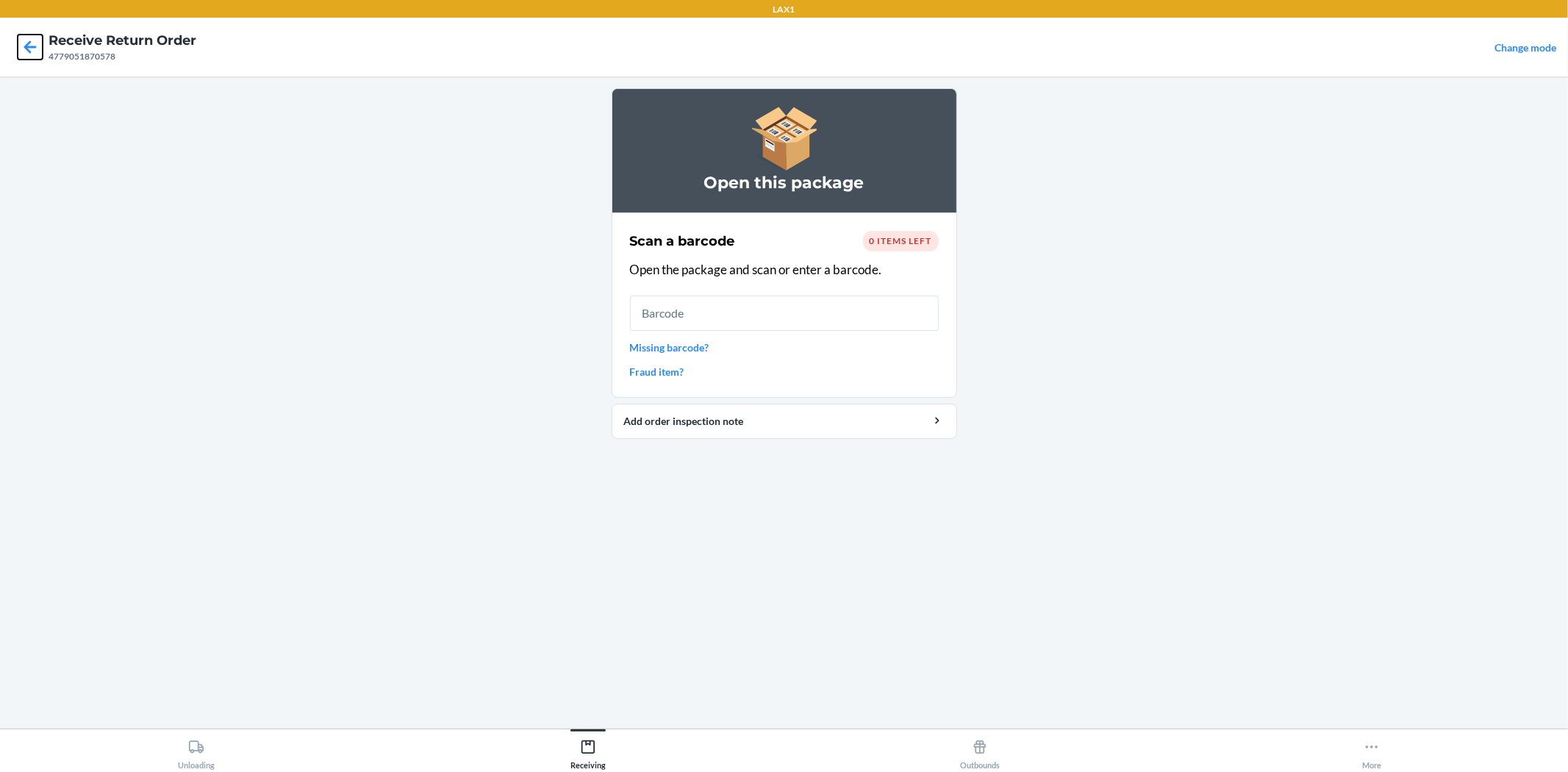
click at [18, 49] on icon at bounding box center [30, 47] width 25 height 25
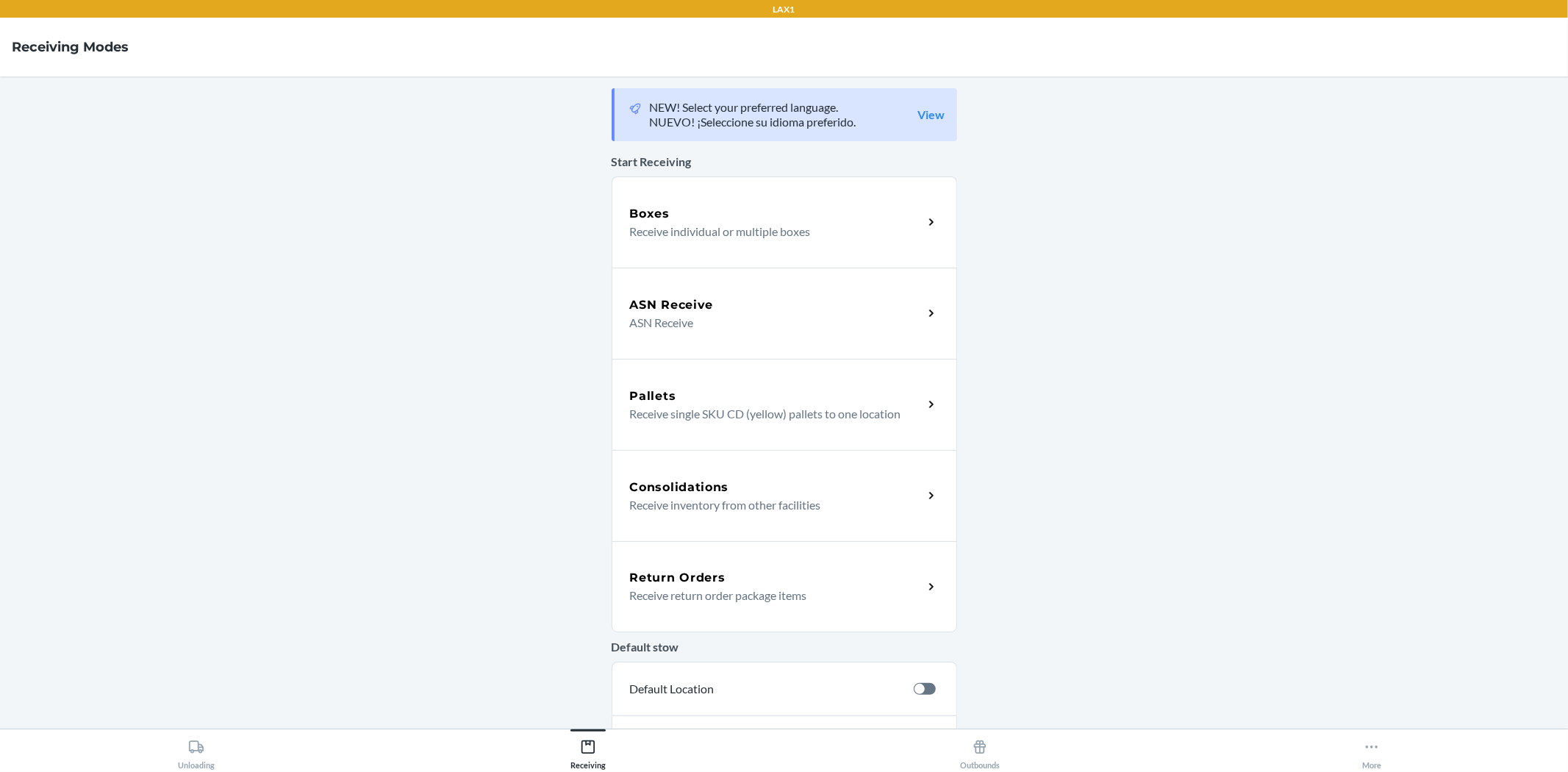
click at [695, 595] on p "Receive return order package items" at bounding box center [771, 595] width 281 height 18
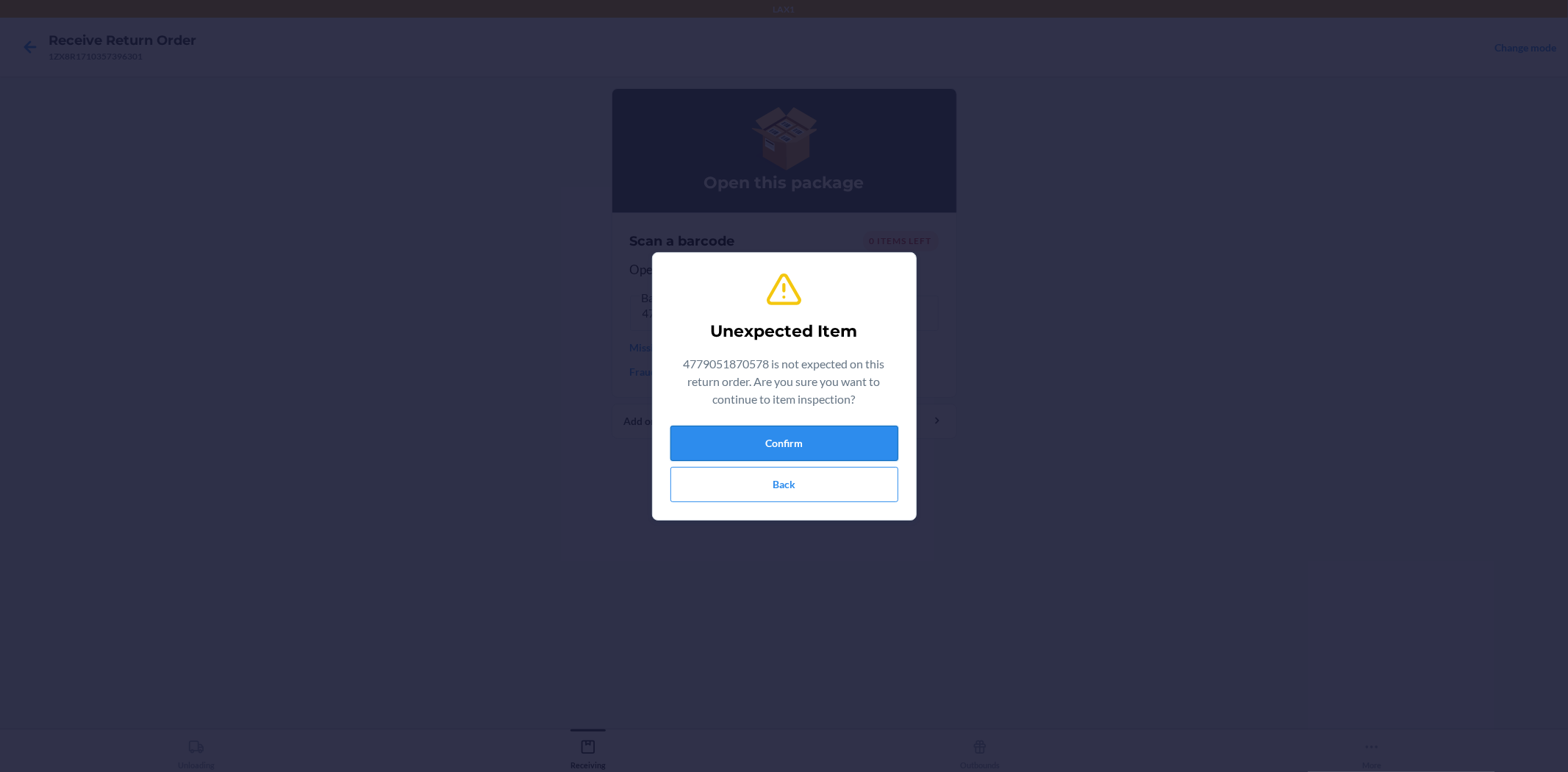
click at [753, 430] on button "Confirm" at bounding box center [784, 444] width 228 height 36
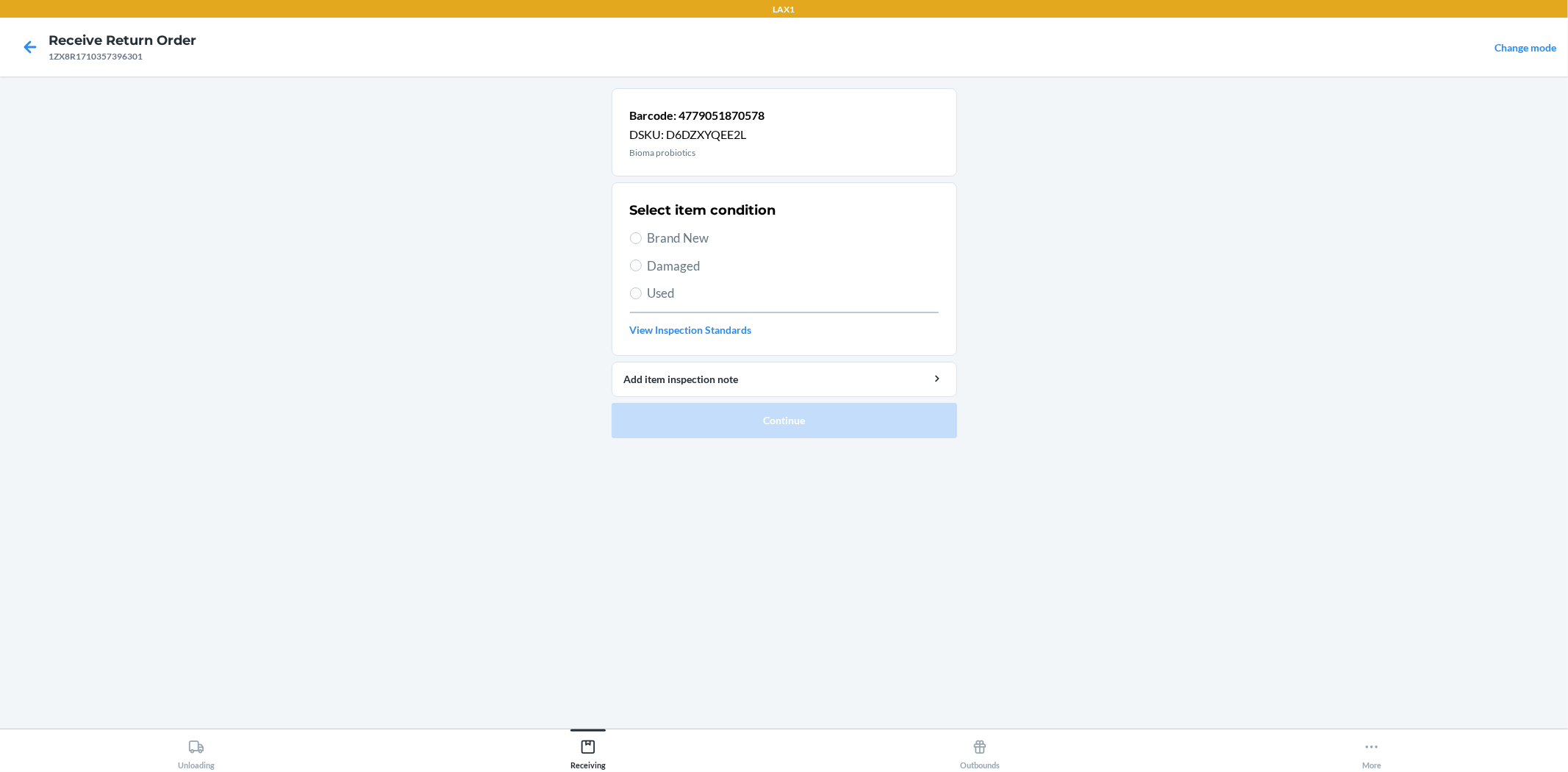
click at [649, 234] on label "Brand New" at bounding box center [784, 238] width 309 height 19
click at [642, 234] on input "Brand New" at bounding box center [636, 238] width 12 height 12
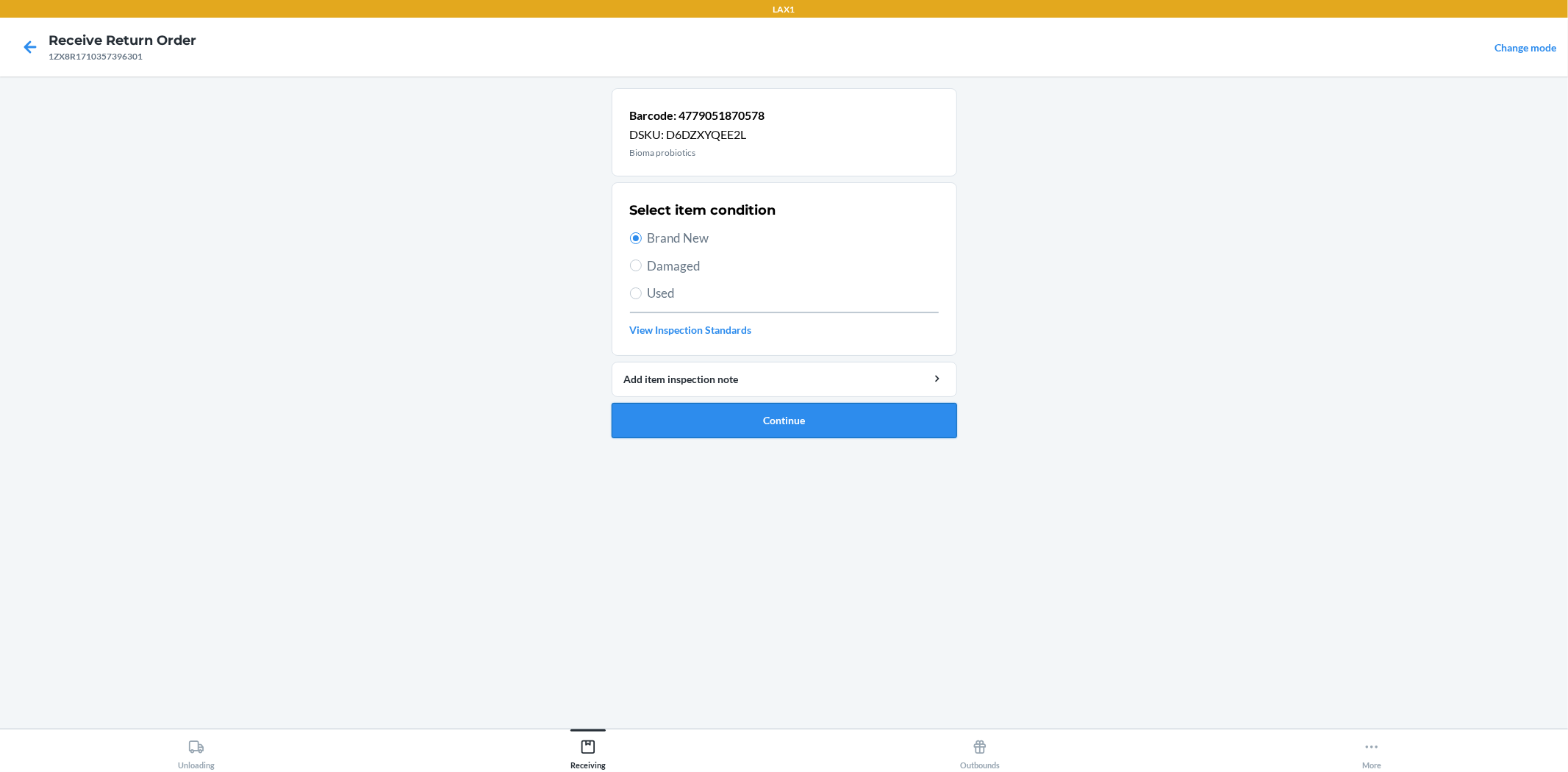
click at [709, 413] on button "Continue" at bounding box center [784, 421] width 346 height 36
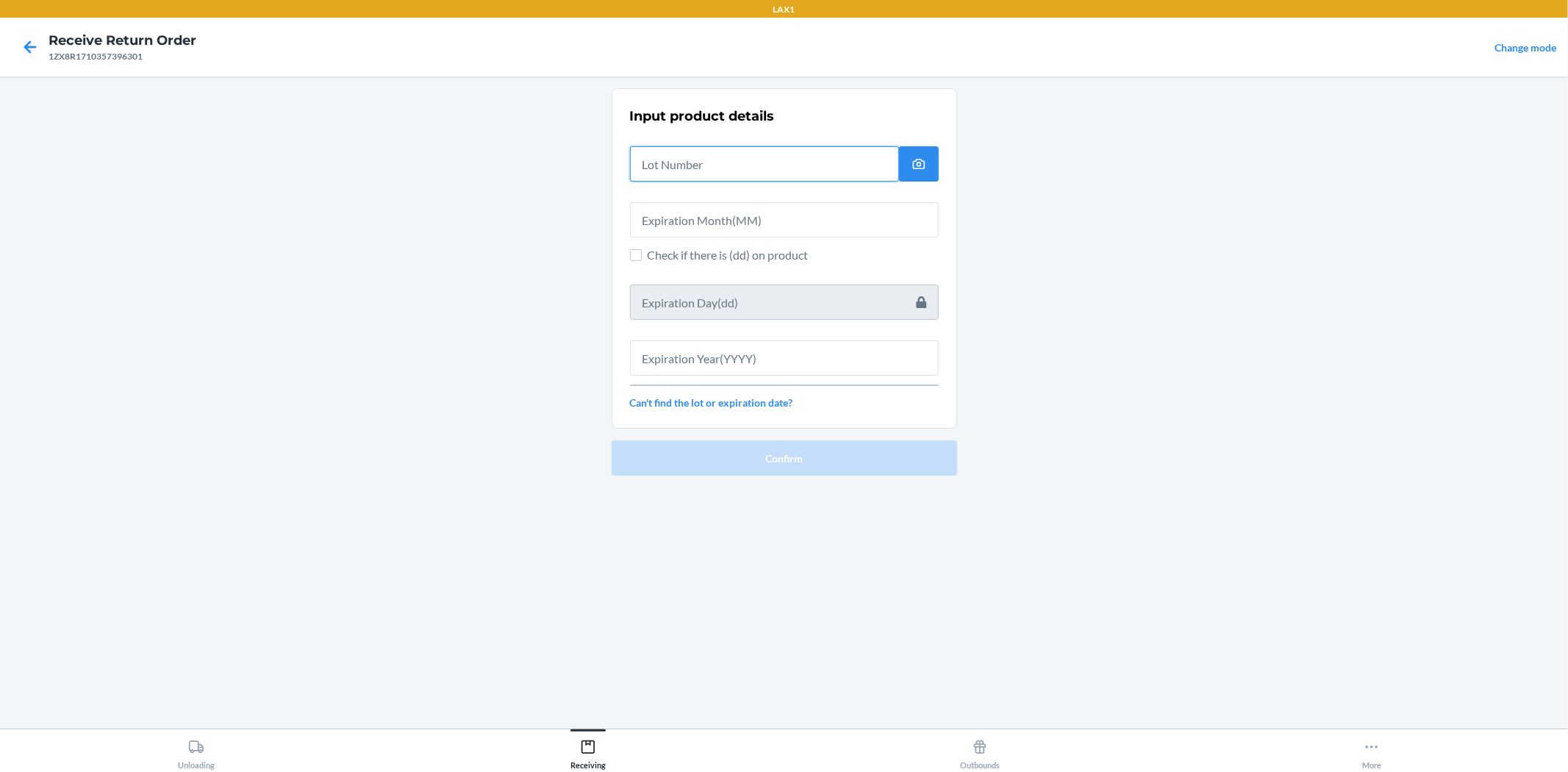
click at [674, 167] on input "text" at bounding box center [765, 164] width 269 height 36
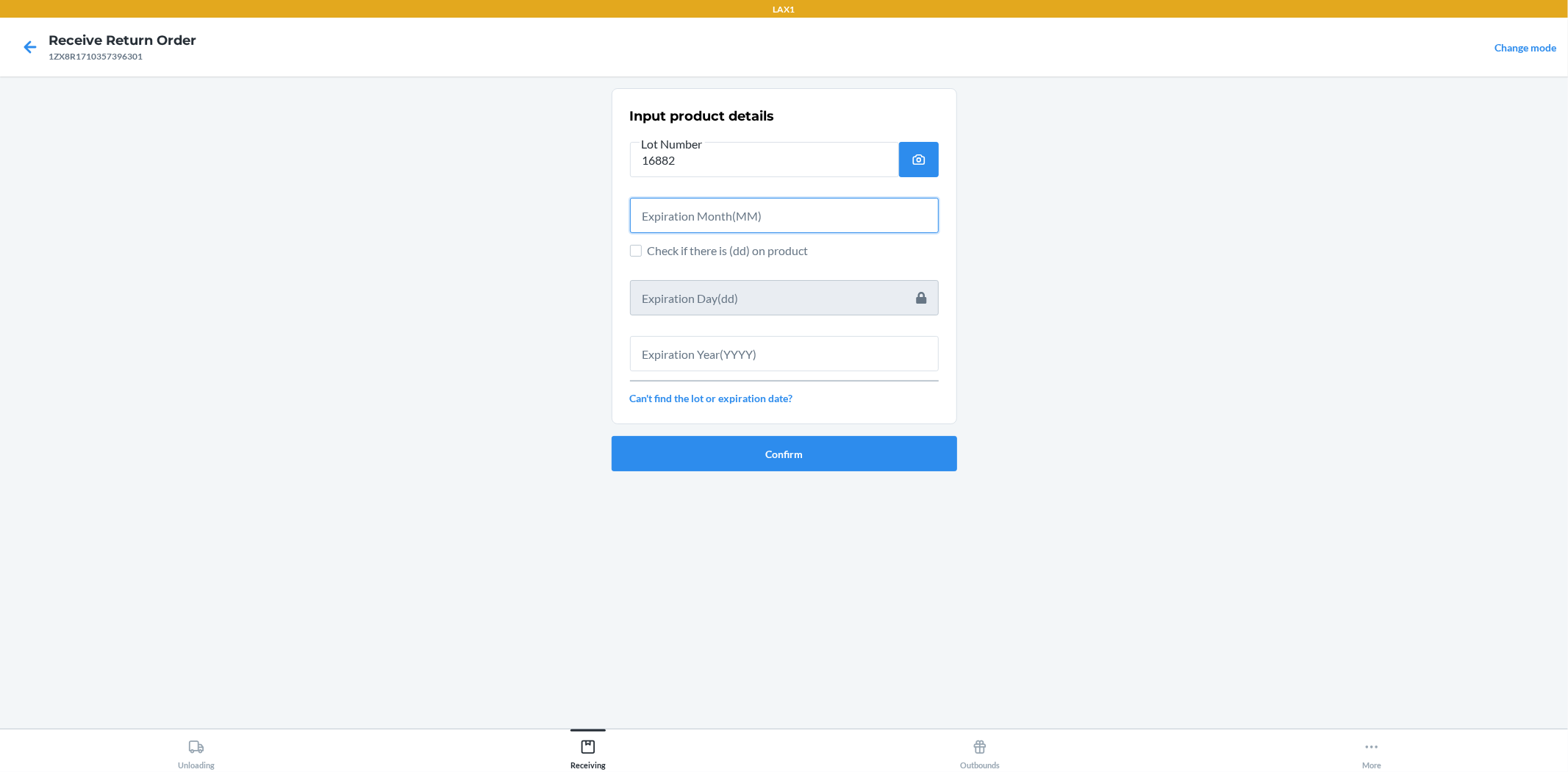
click at [670, 219] on input "text" at bounding box center [784, 216] width 309 height 36
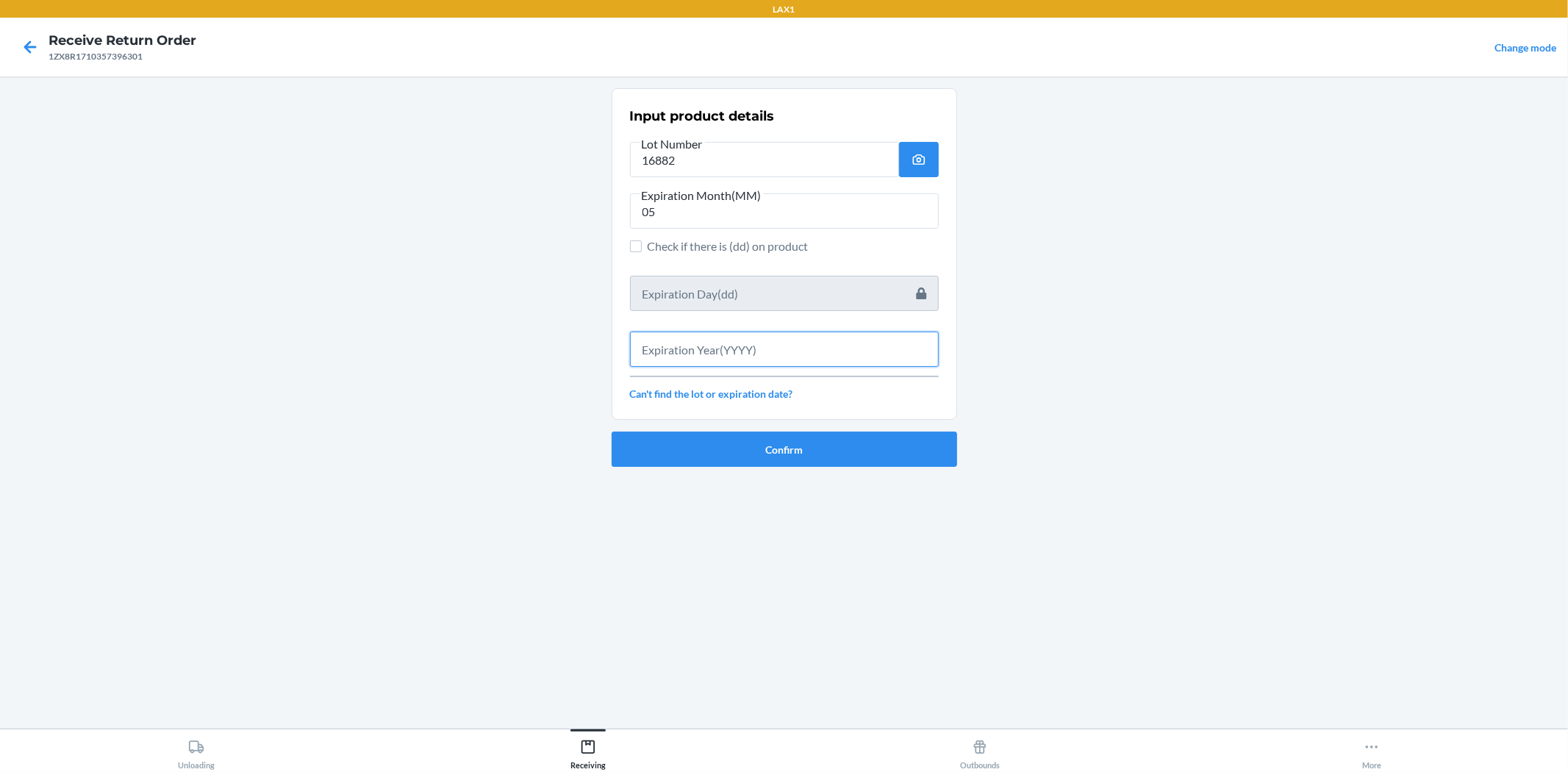
click at [672, 339] on input "text" at bounding box center [784, 350] width 309 height 36
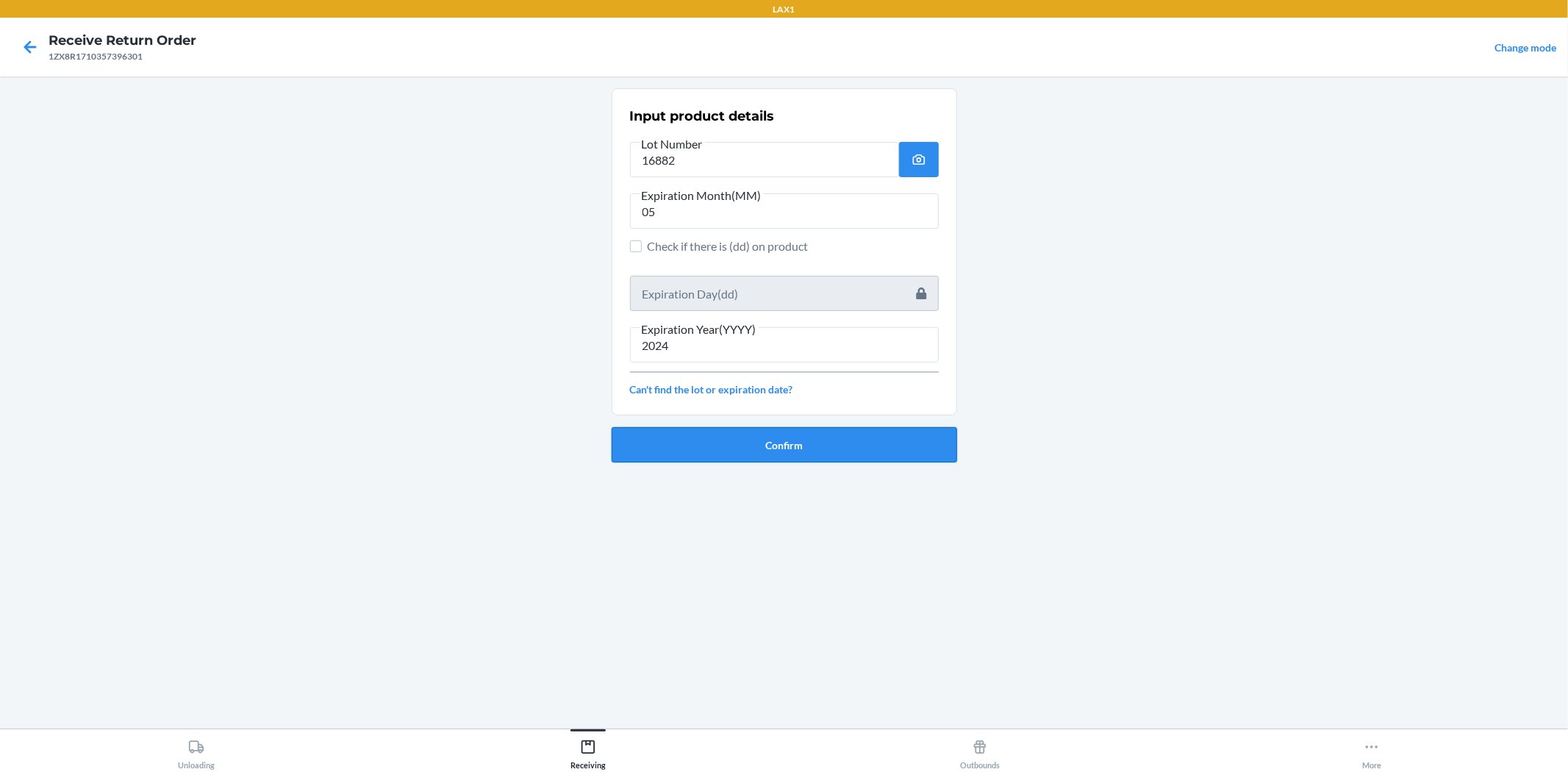
click at [697, 435] on button "Confirm" at bounding box center [784, 445] width 346 height 36
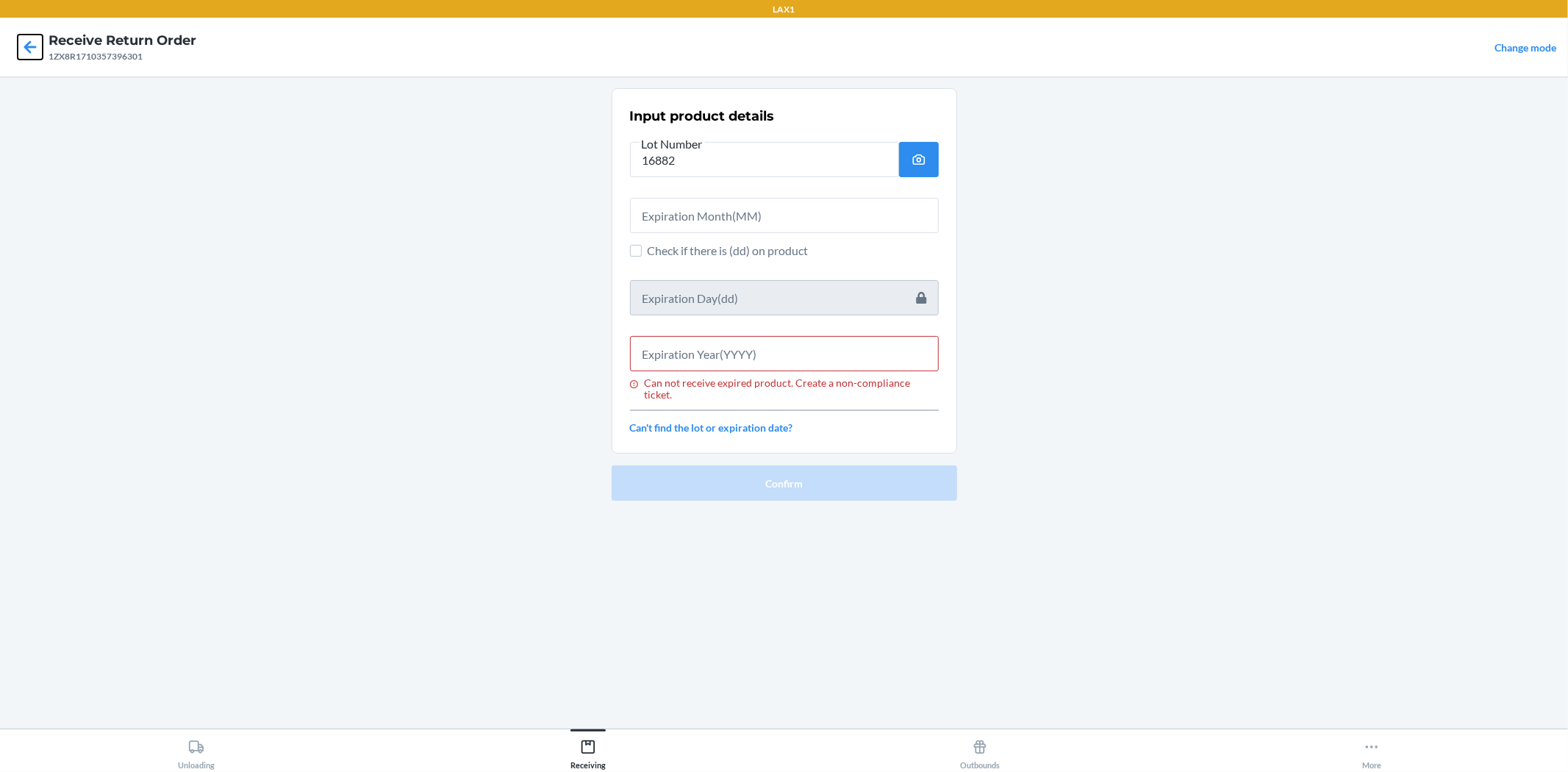
click at [34, 40] on icon at bounding box center [30, 47] width 25 height 25
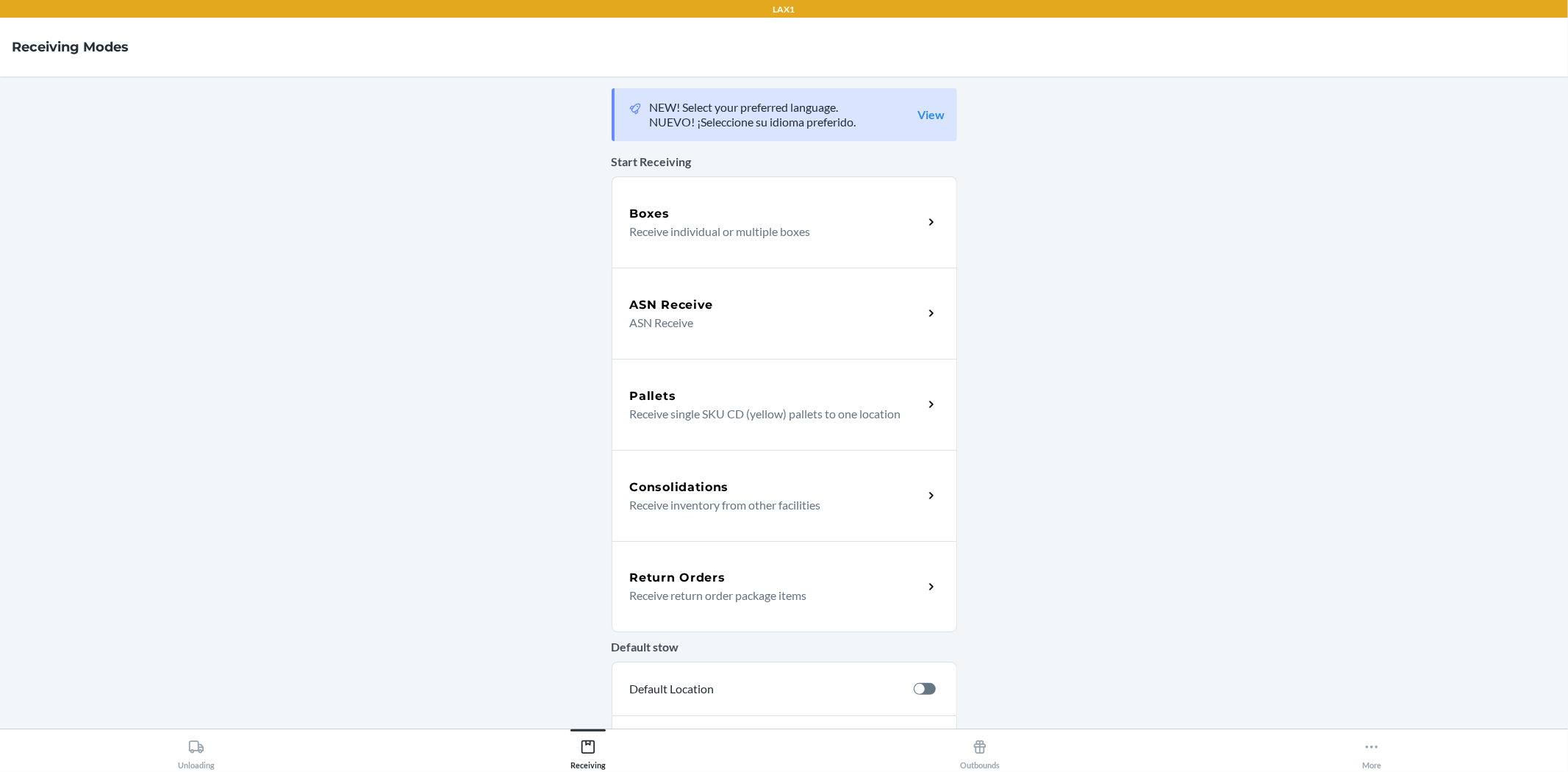
click at [758, 575] on div "Return Orders" at bounding box center [777, 578] width 294 height 18
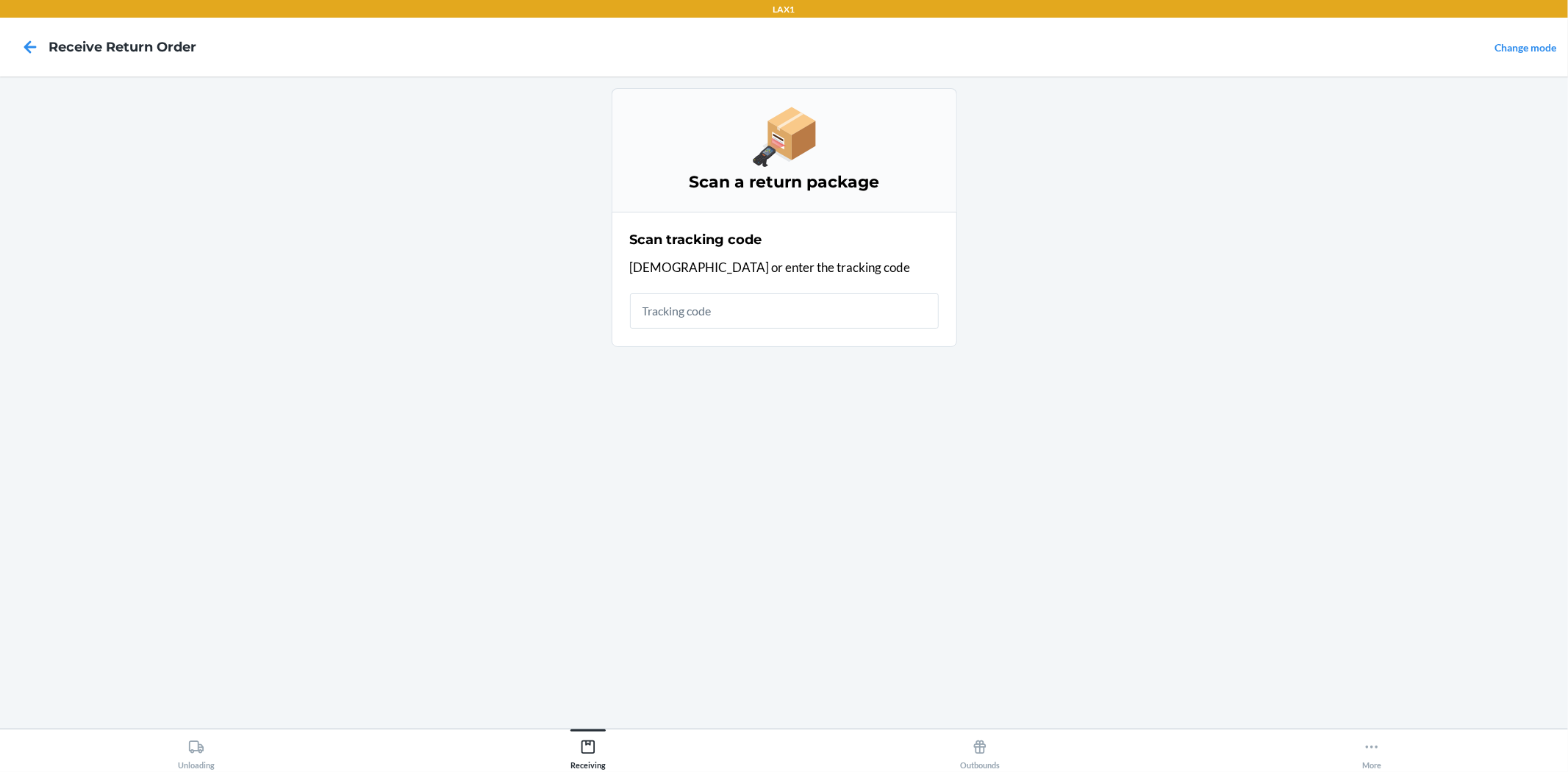
click at [734, 316] on input "text" at bounding box center [784, 311] width 309 height 36
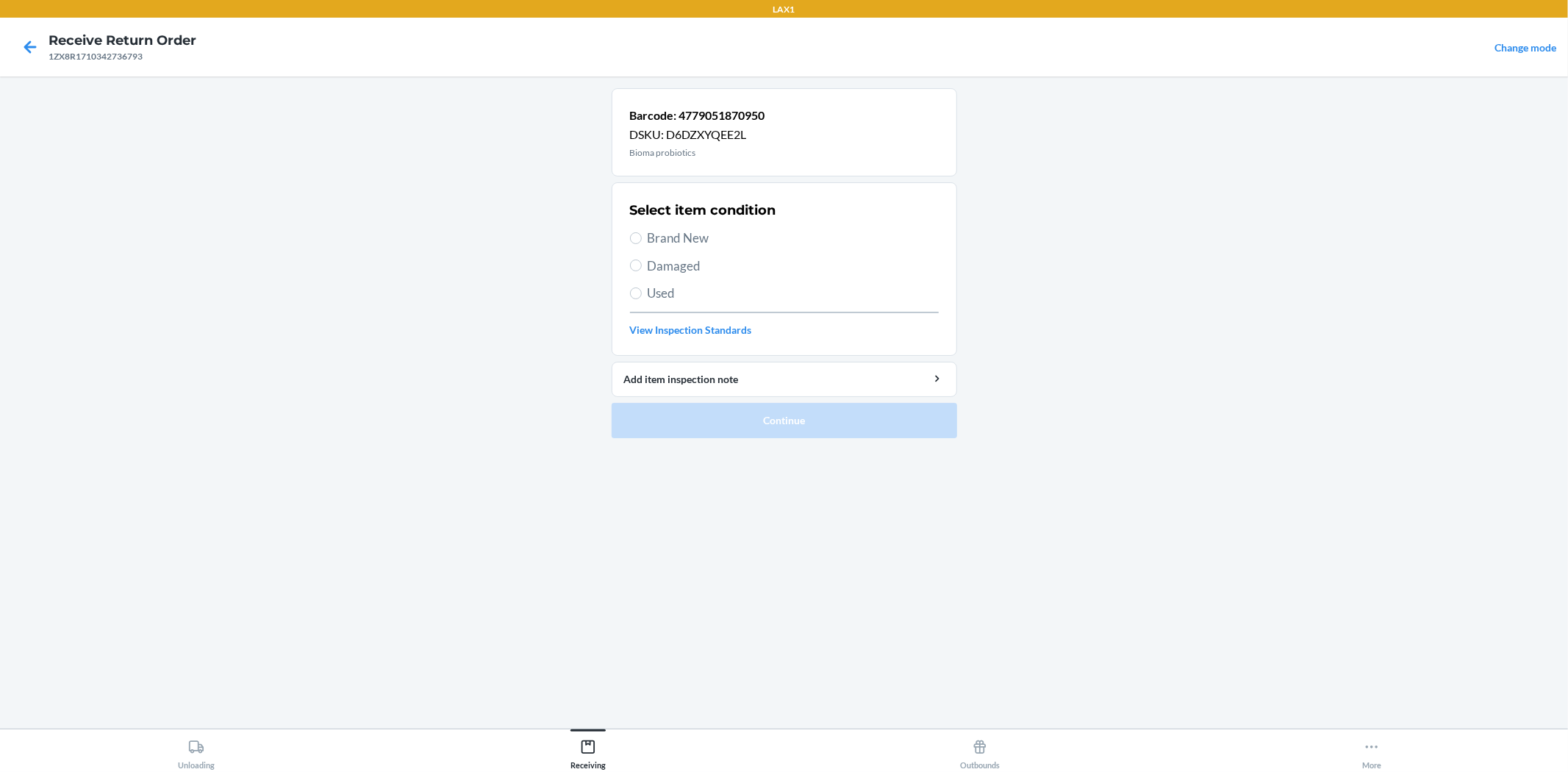
click at [696, 240] on span "Brand New" at bounding box center [793, 238] width 291 height 19
click at [642, 240] on input "Brand New" at bounding box center [636, 238] width 12 height 12
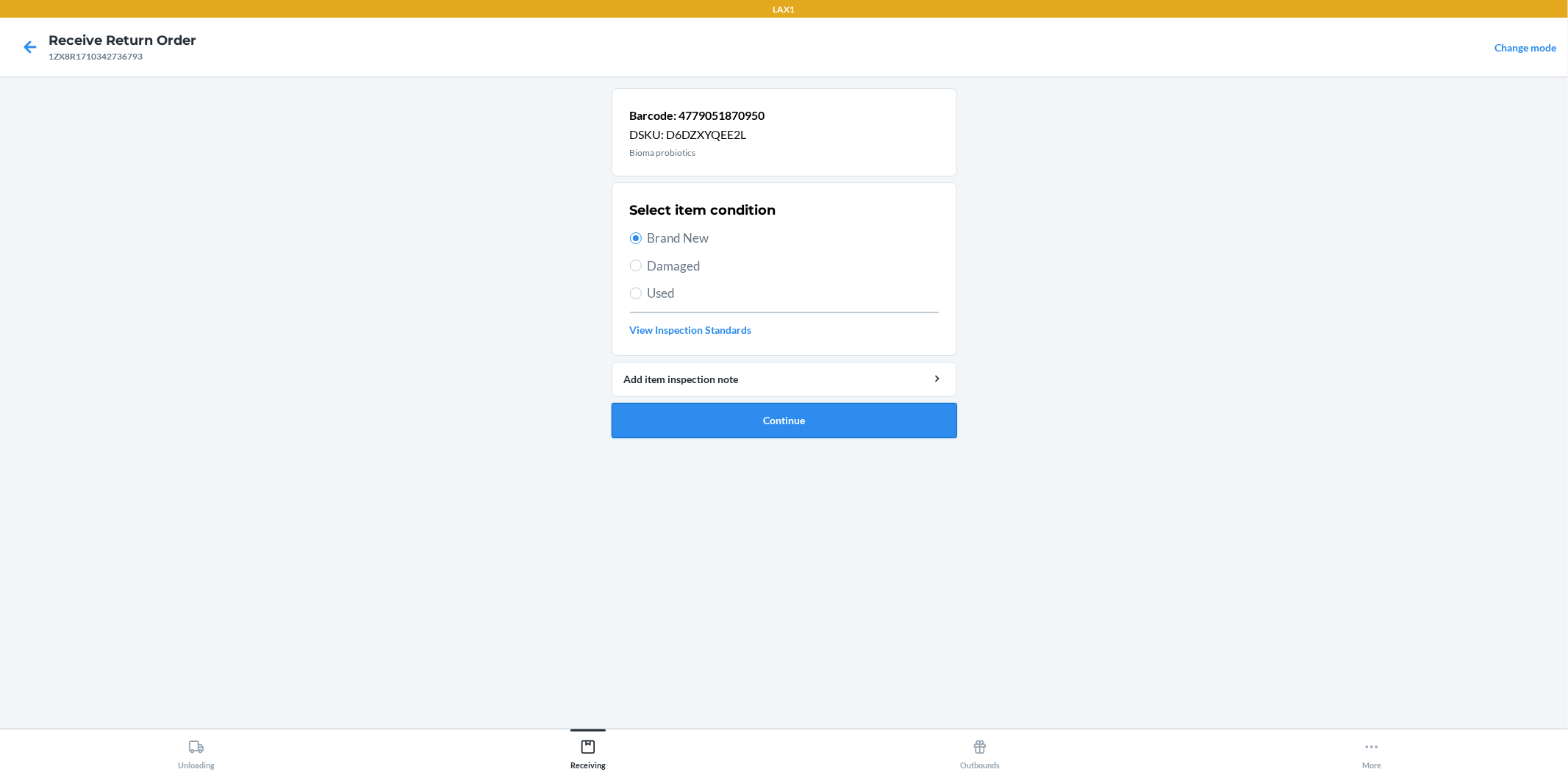
click at [782, 408] on button "Continue" at bounding box center [784, 421] width 346 height 36
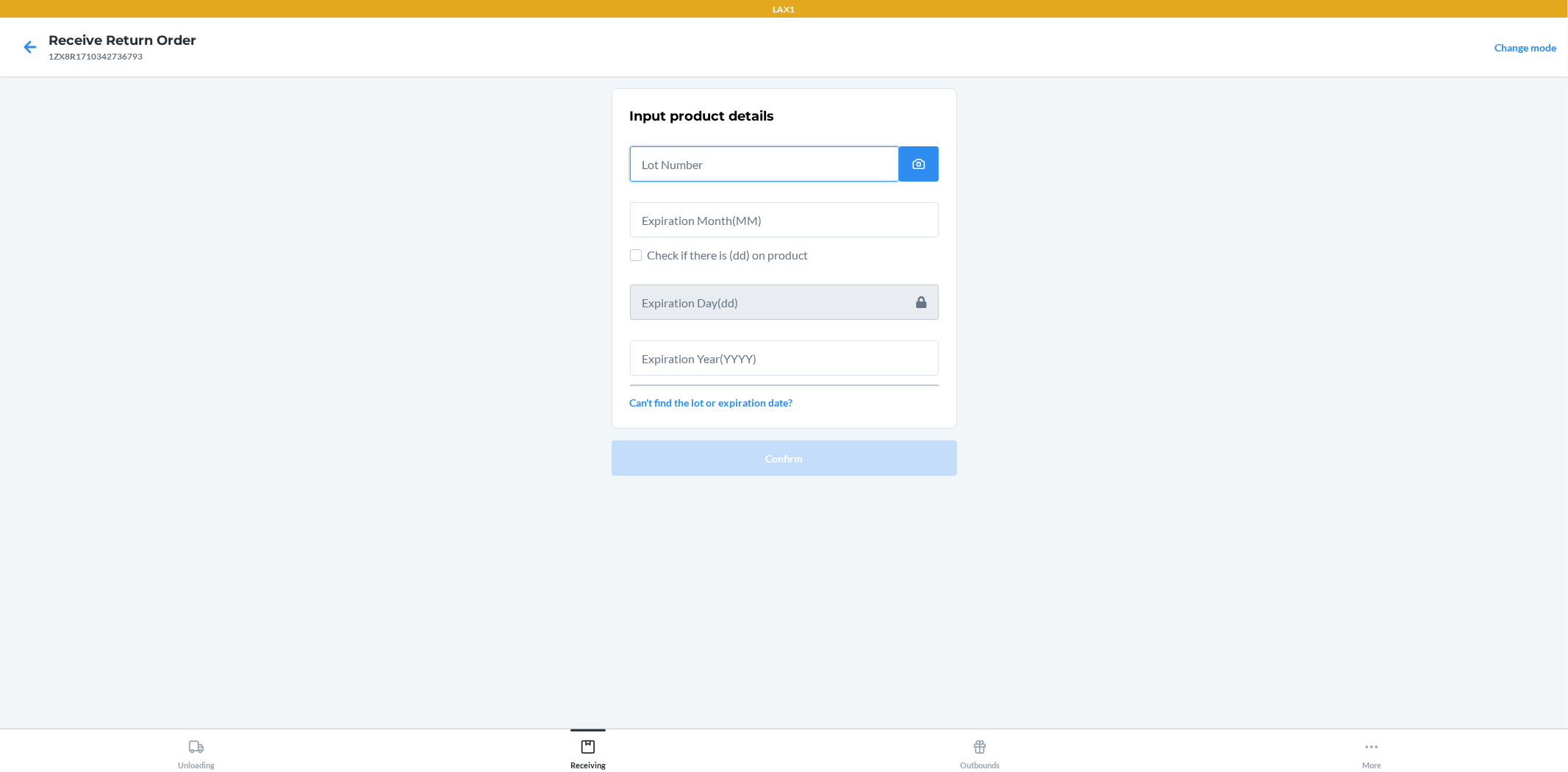
click at [751, 167] on input "text" at bounding box center [765, 164] width 269 height 36
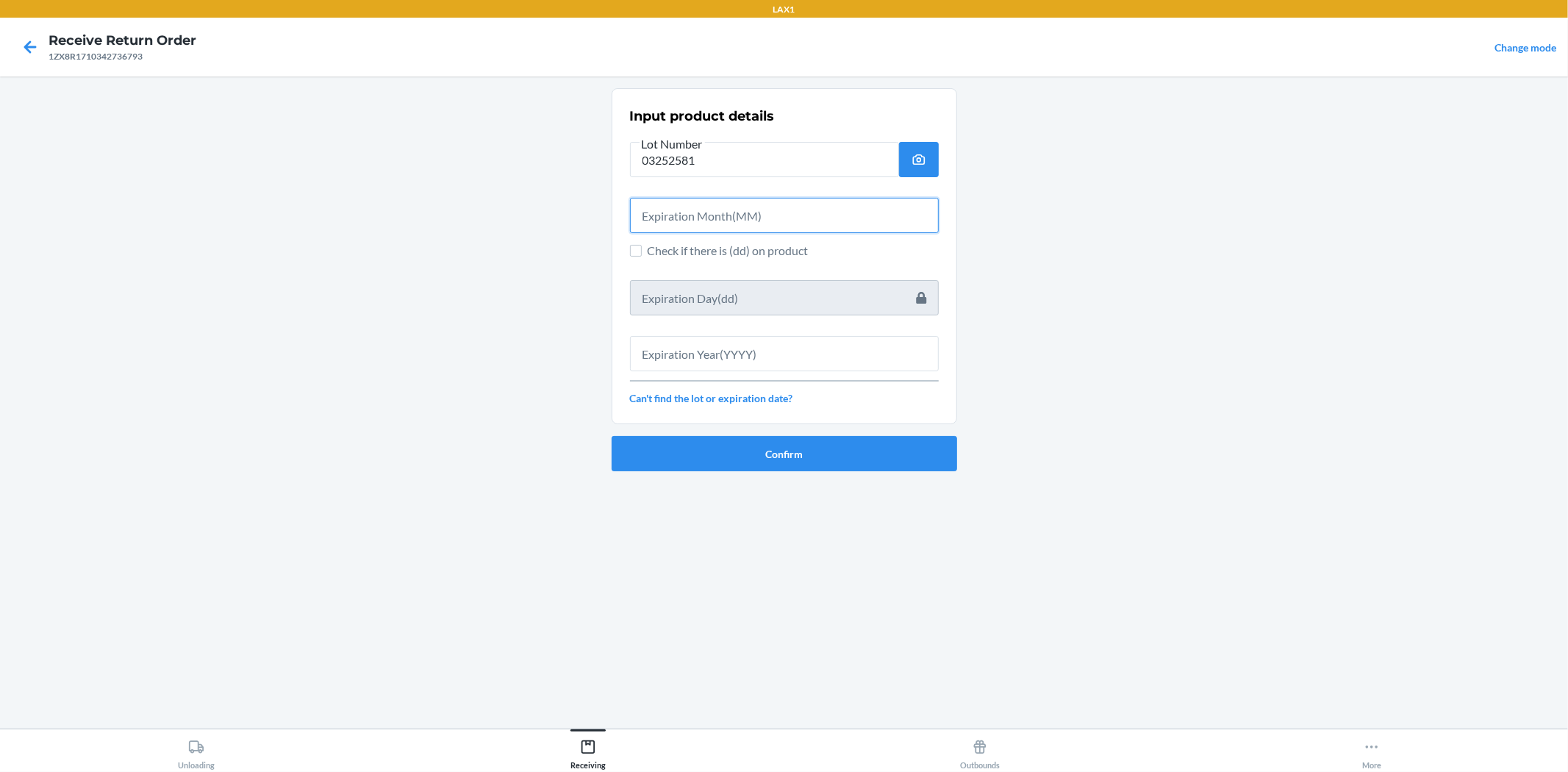
click at [737, 207] on input "text" at bounding box center [784, 216] width 309 height 36
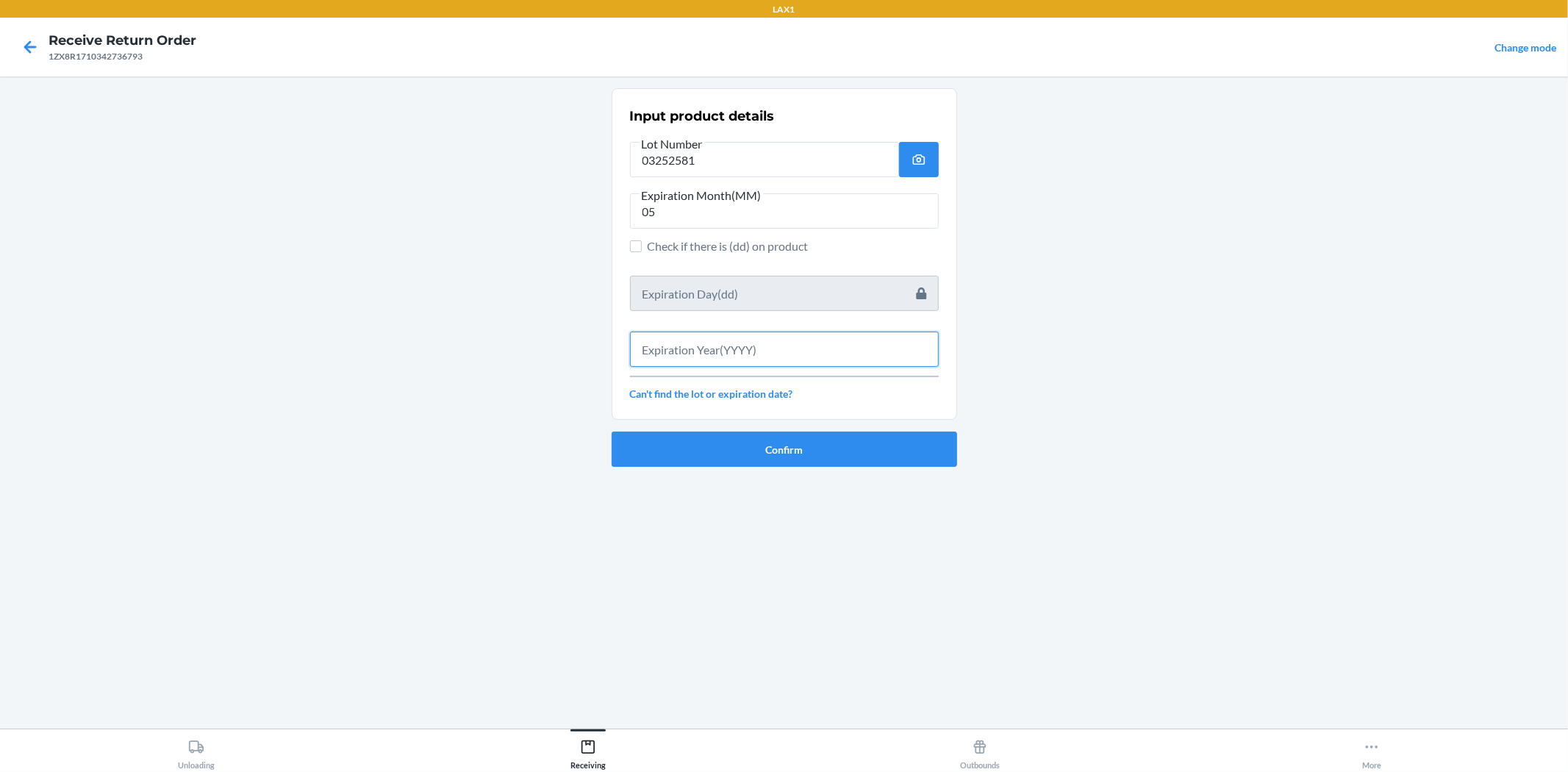
click at [732, 360] on input "text" at bounding box center [784, 350] width 309 height 36
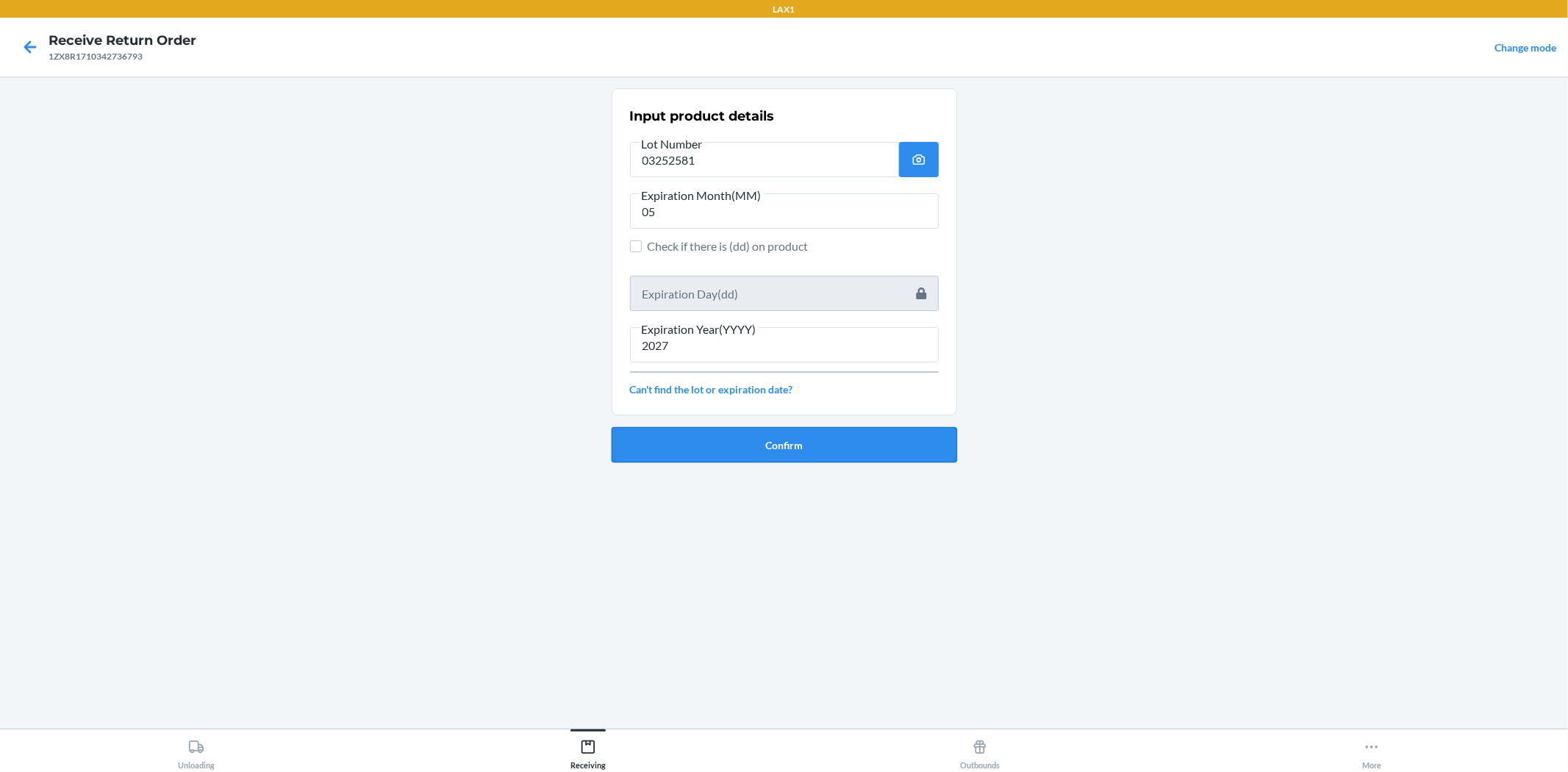
click at [782, 436] on button "Confirm" at bounding box center [784, 445] width 346 height 36
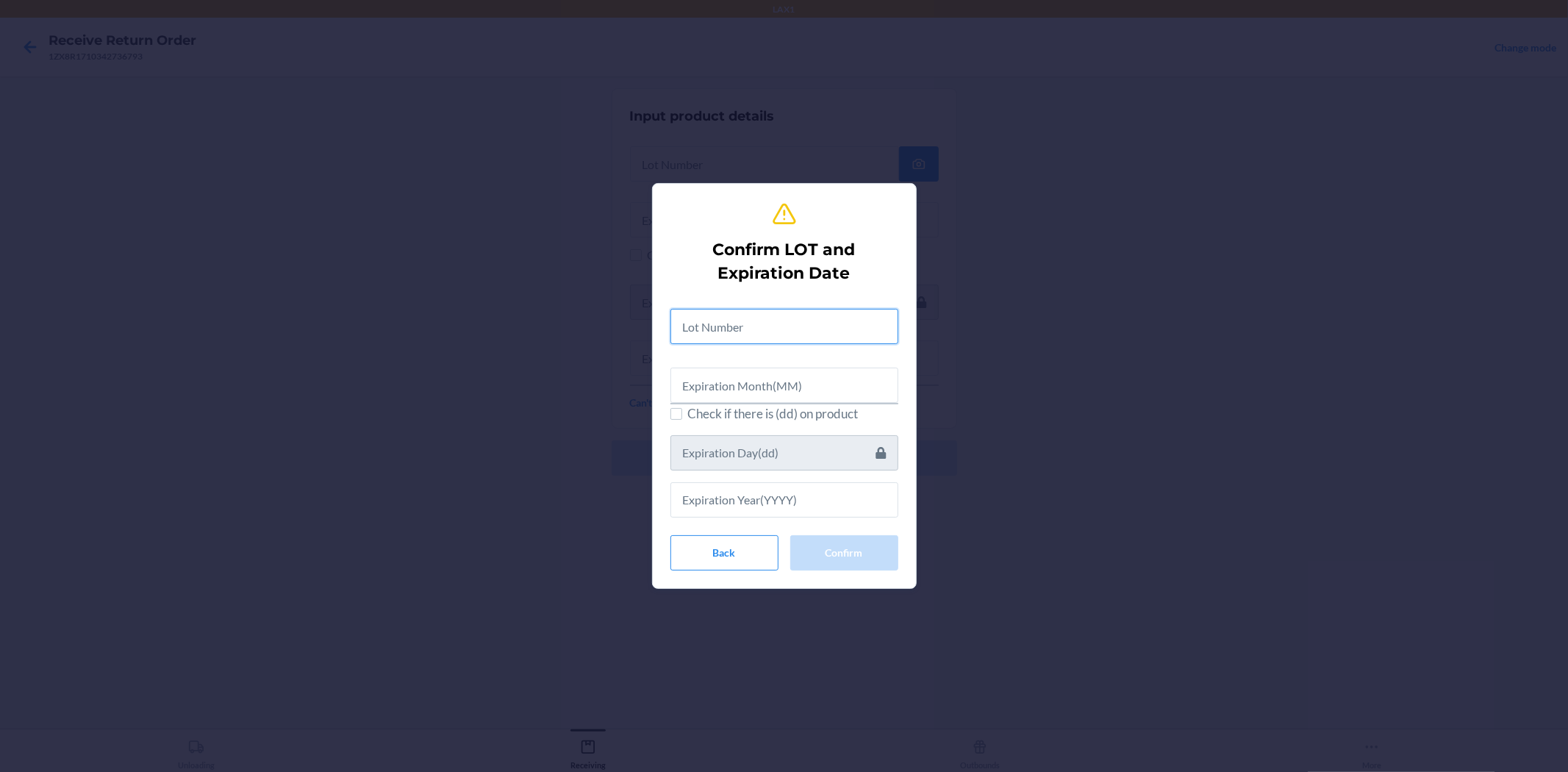
click at [782, 342] on input "text" at bounding box center [784, 327] width 228 height 36
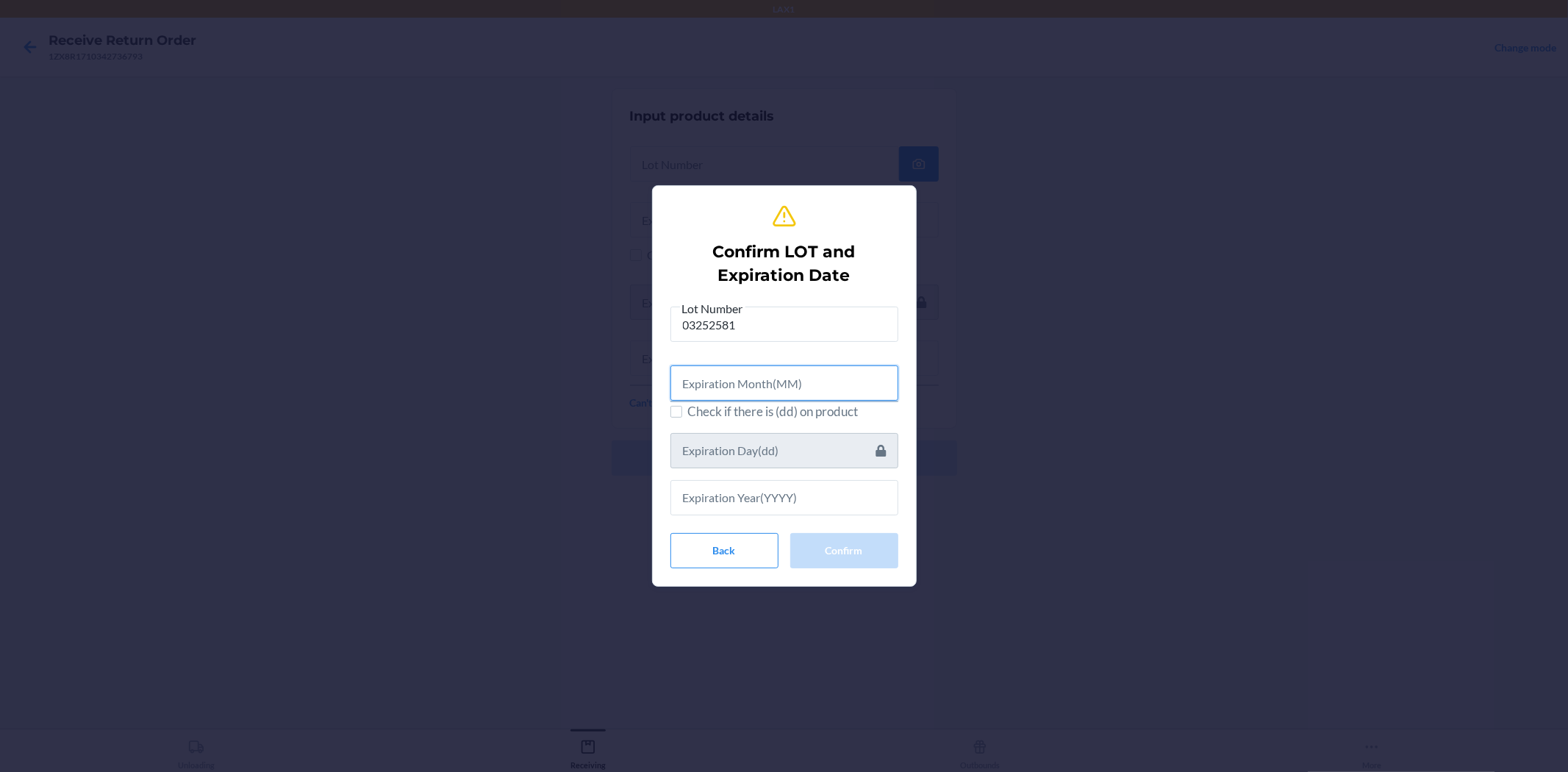
click at [782, 381] on input "text" at bounding box center [784, 384] width 228 height 36
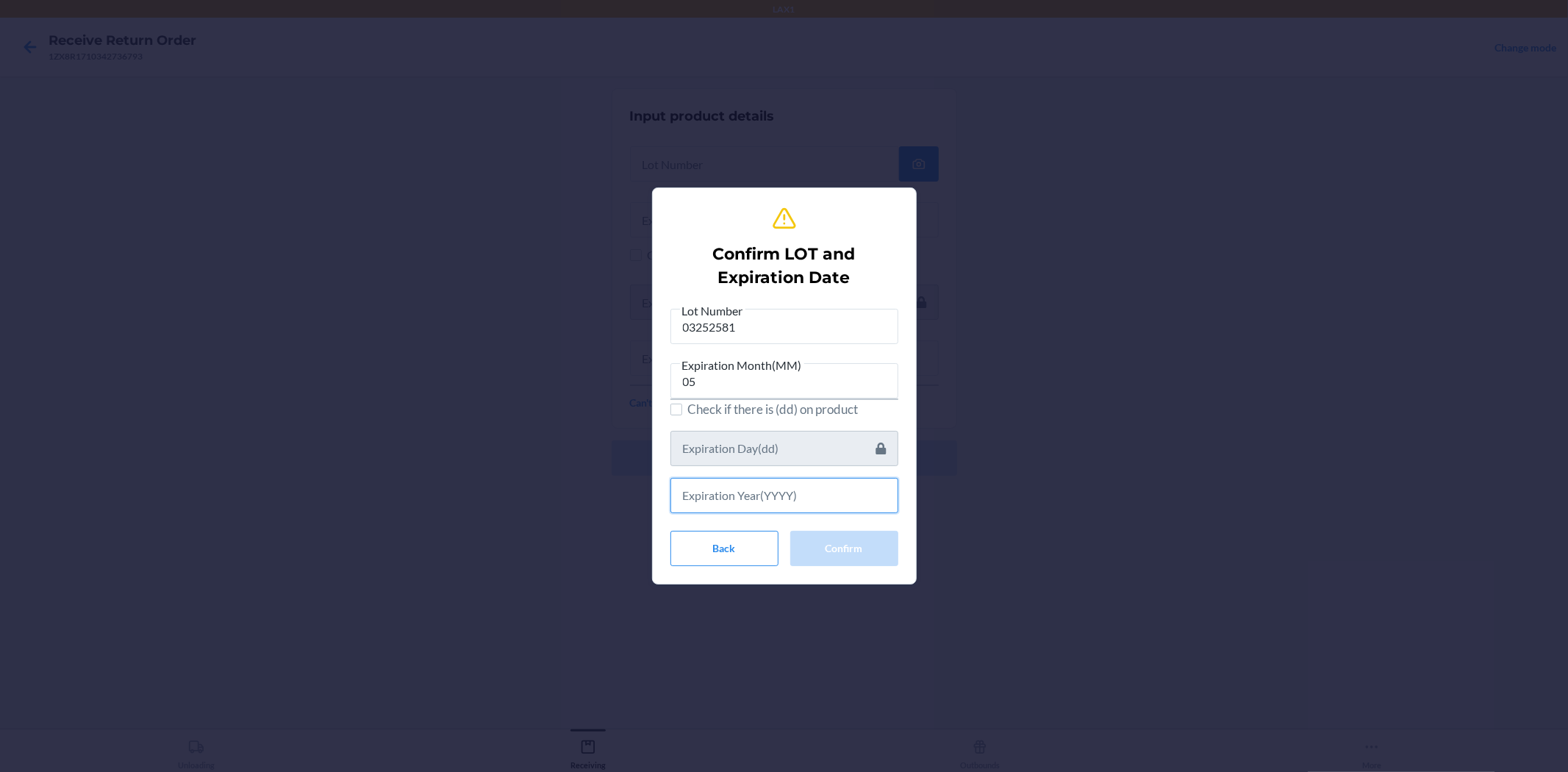
click at [782, 487] on input "text" at bounding box center [784, 495] width 228 height 36
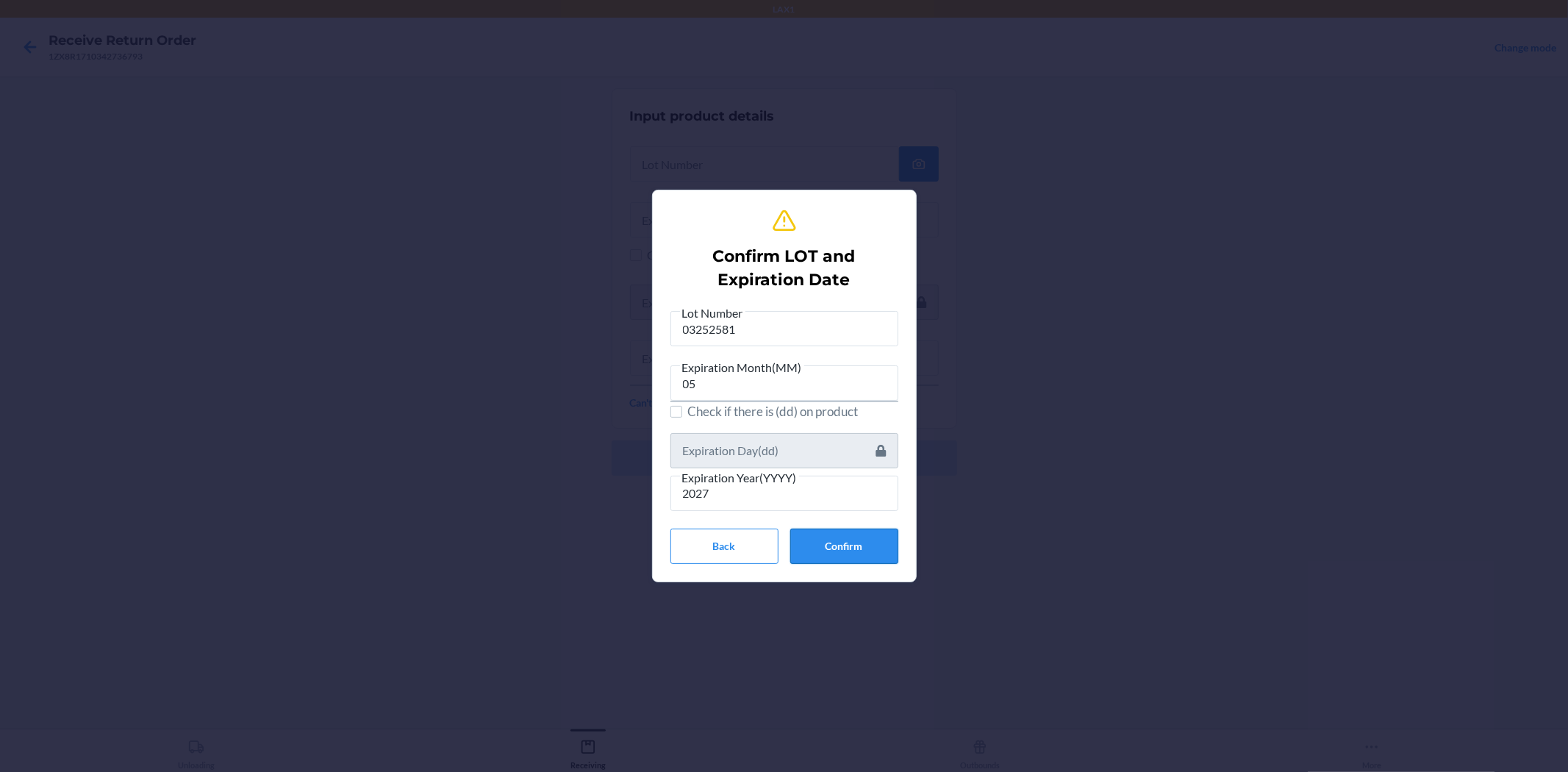
click at [782, 560] on button "Confirm" at bounding box center [844, 547] width 108 height 36
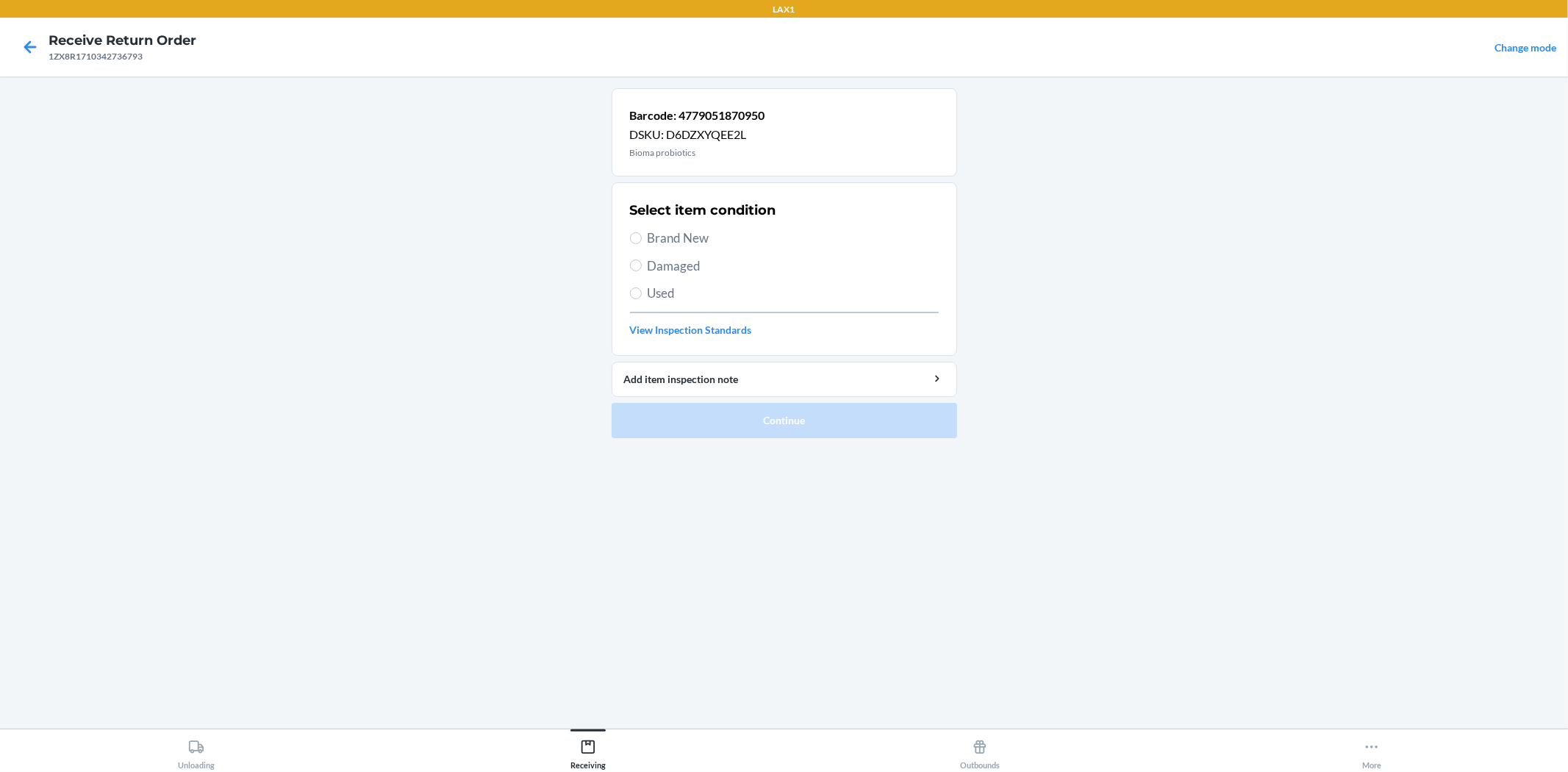
click at [669, 244] on span "Brand New" at bounding box center [793, 238] width 291 height 19
click at [642, 244] on input "Brand New" at bounding box center [636, 238] width 12 height 12
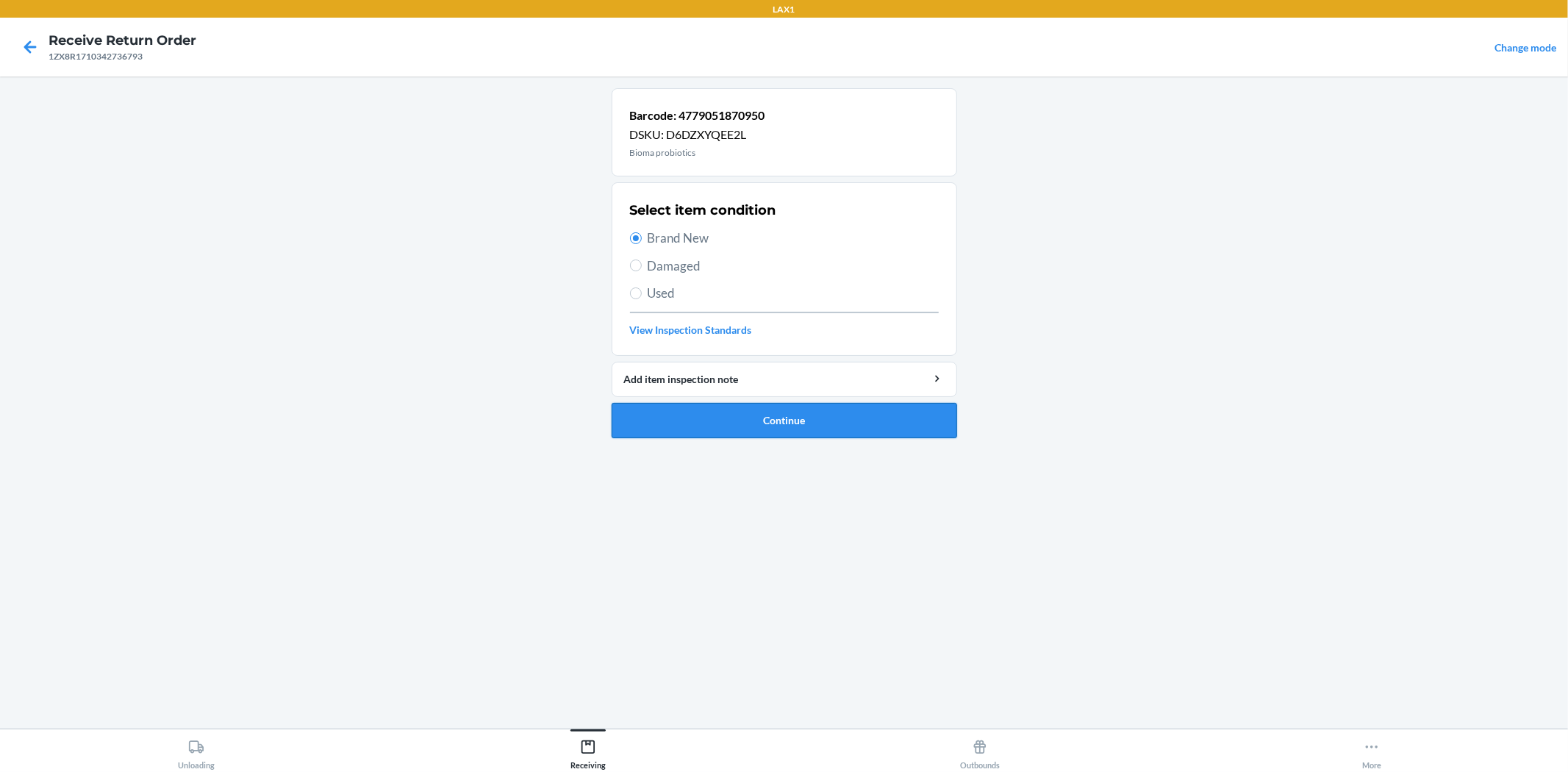
click at [782, 427] on button "Continue" at bounding box center [784, 421] width 346 height 36
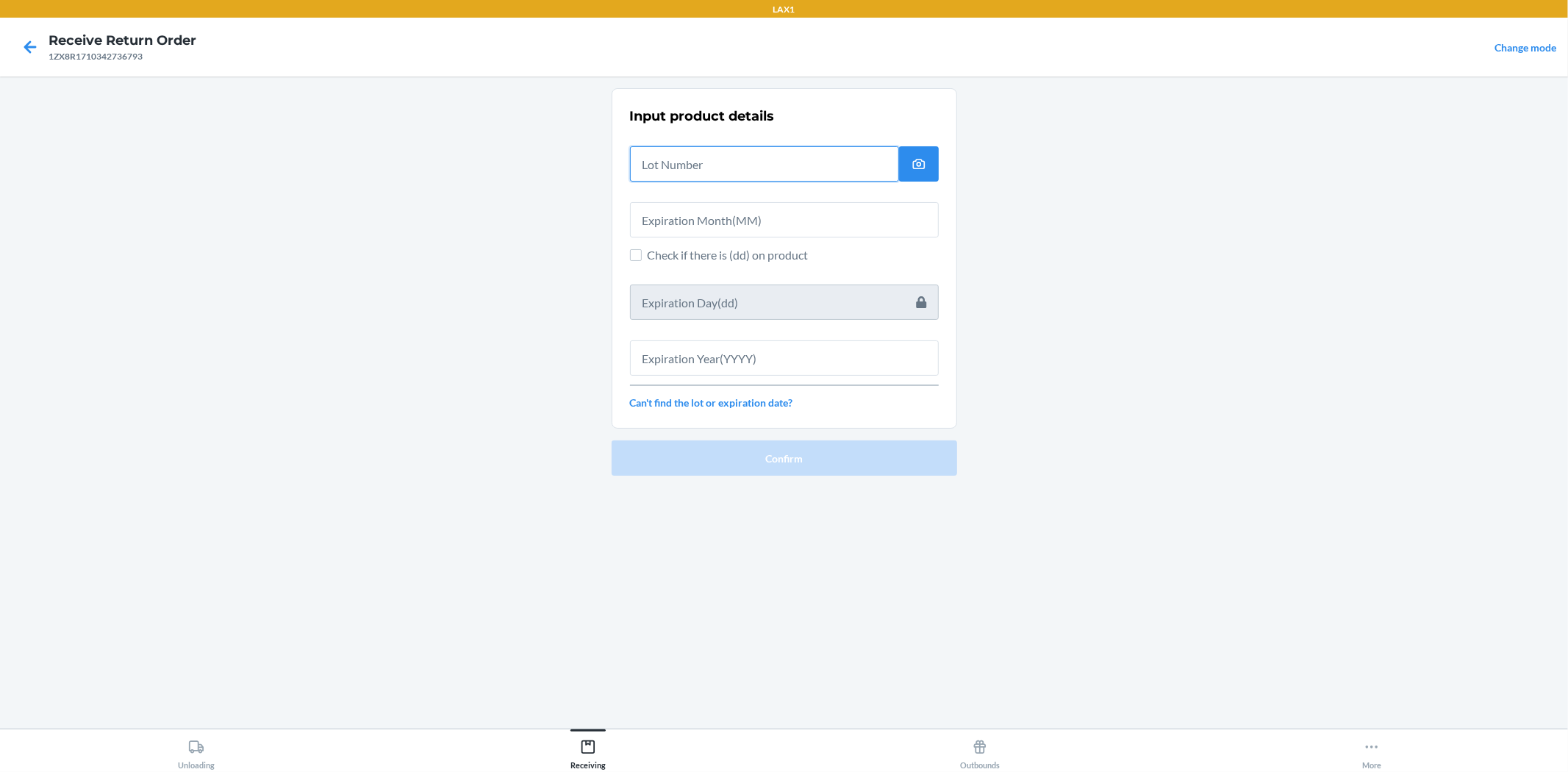
click at [782, 167] on input "text" at bounding box center [765, 164] width 269 height 36
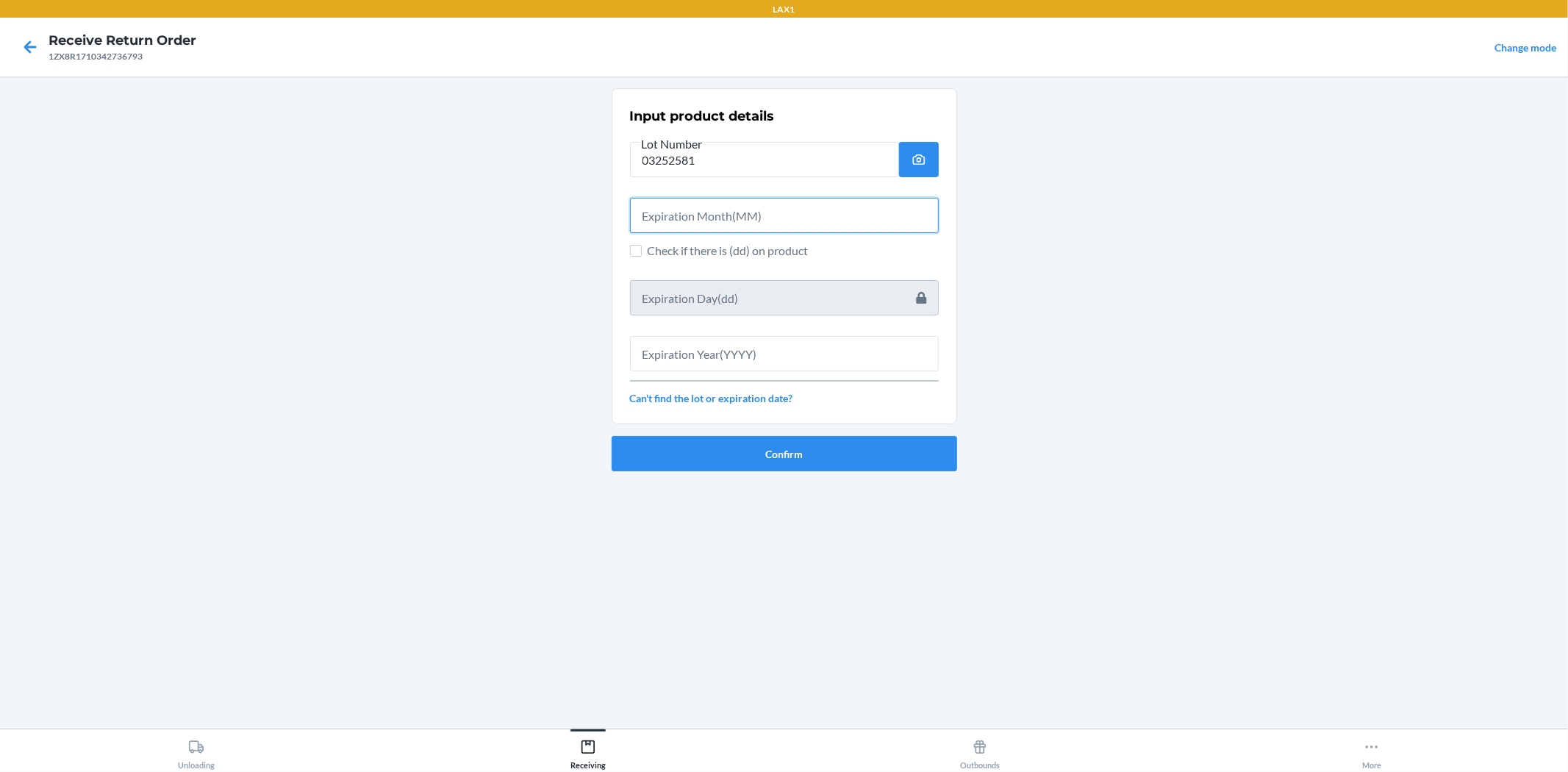
click at [780, 200] on input "text" at bounding box center [784, 216] width 309 height 36
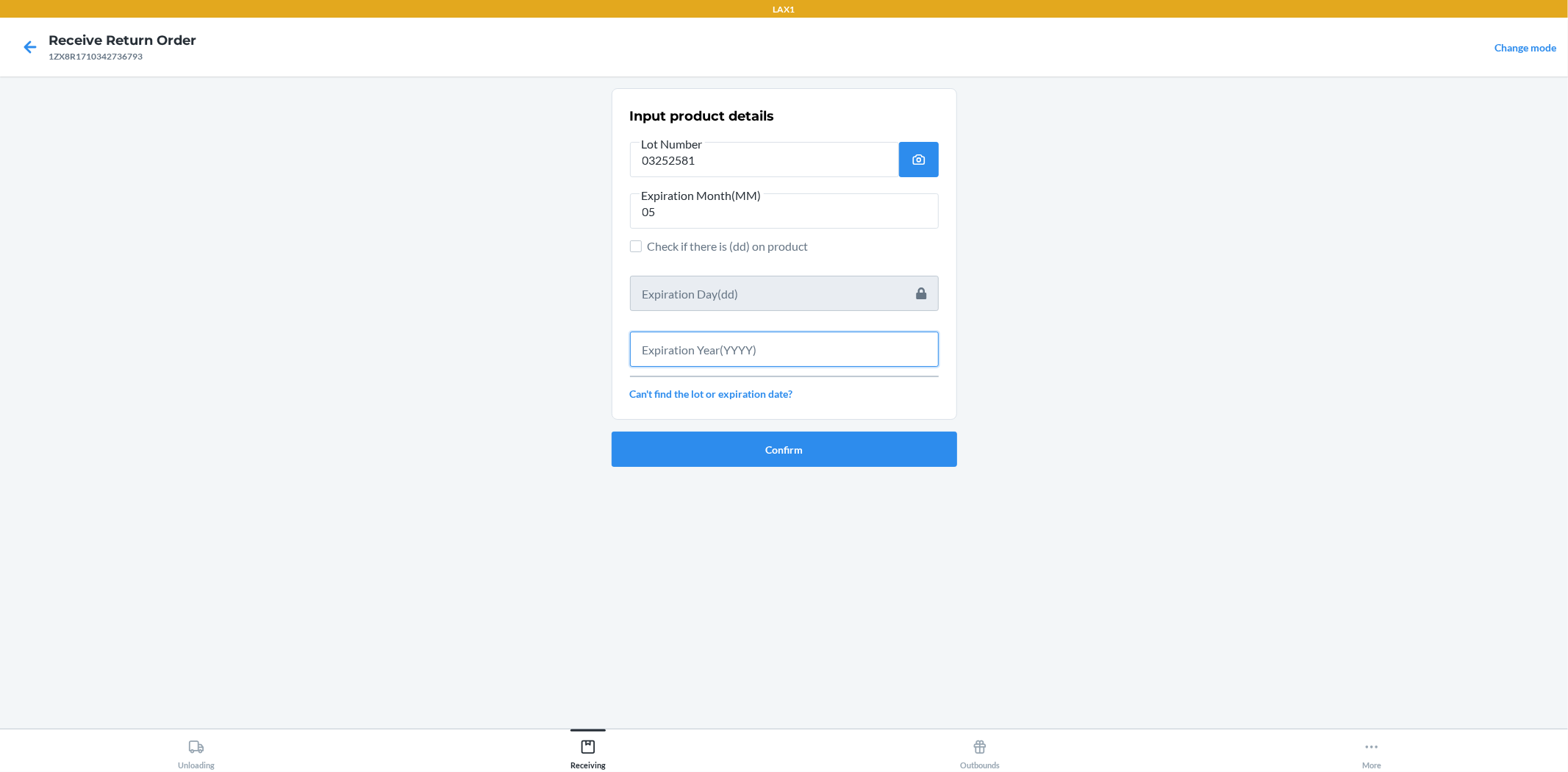
click at [782, 358] on input "text" at bounding box center [784, 350] width 309 height 36
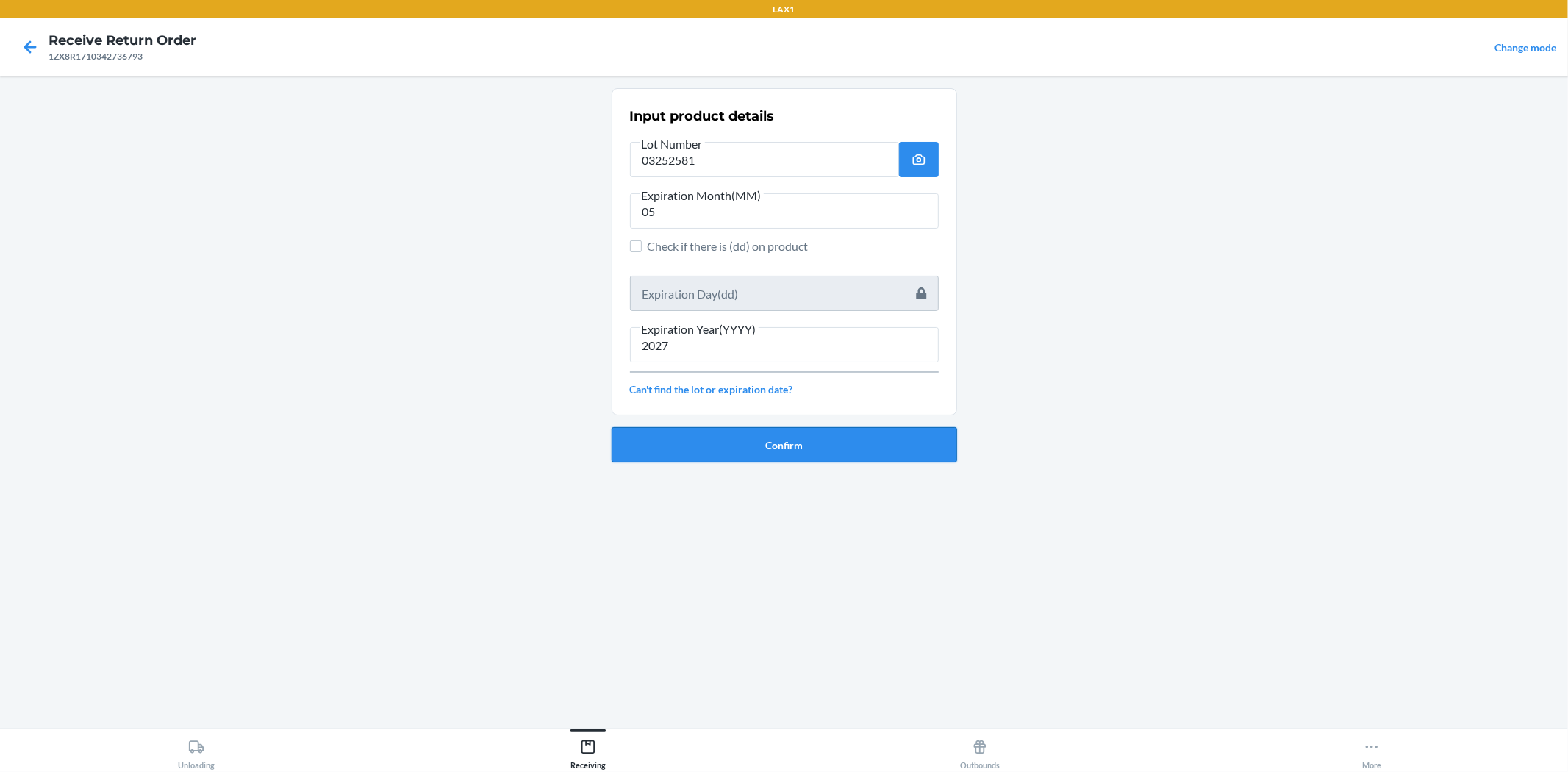
click at [782, 441] on button "Confirm" at bounding box center [784, 445] width 346 height 36
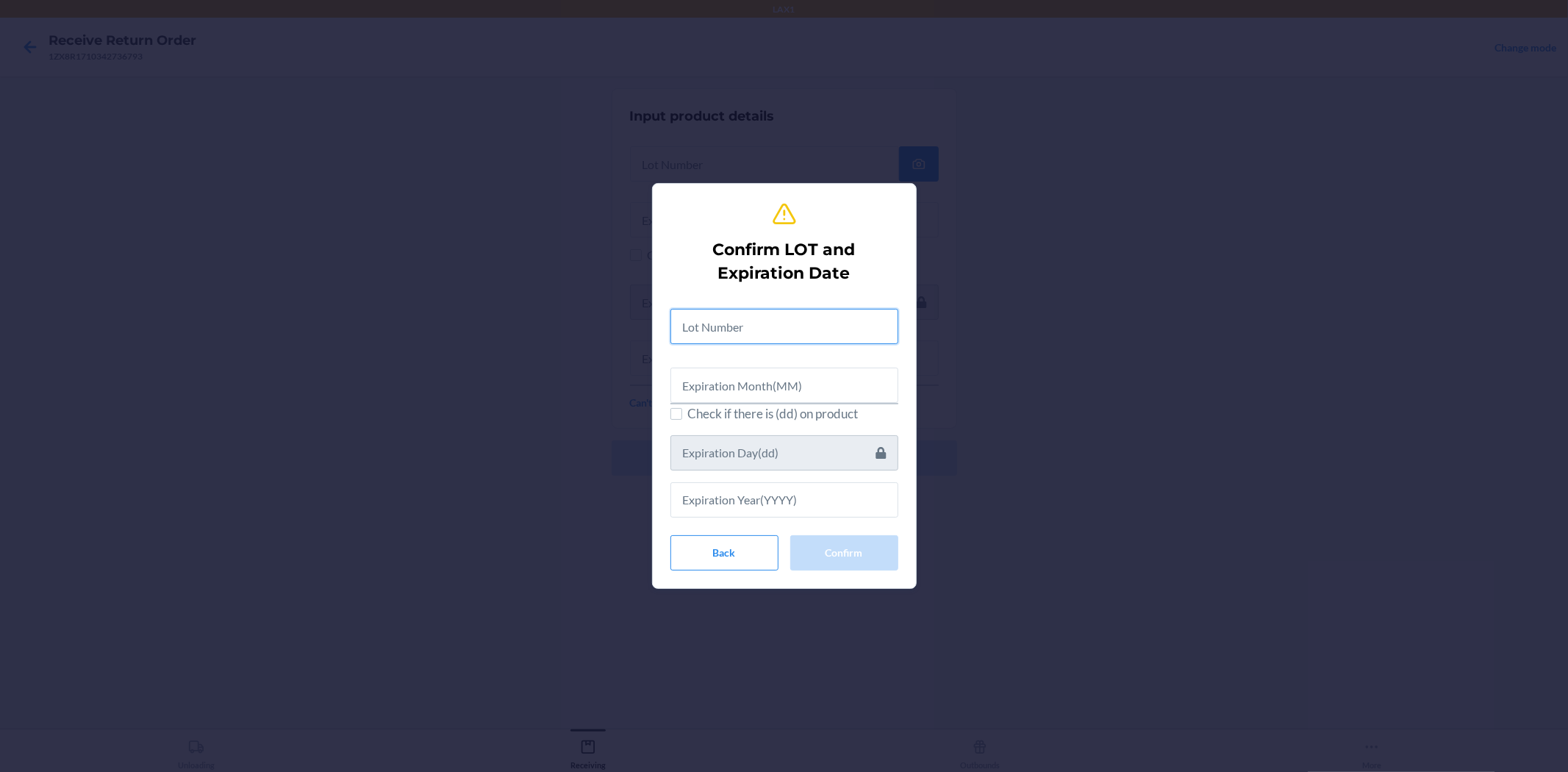
click at [782, 312] on input "text" at bounding box center [784, 327] width 228 height 36
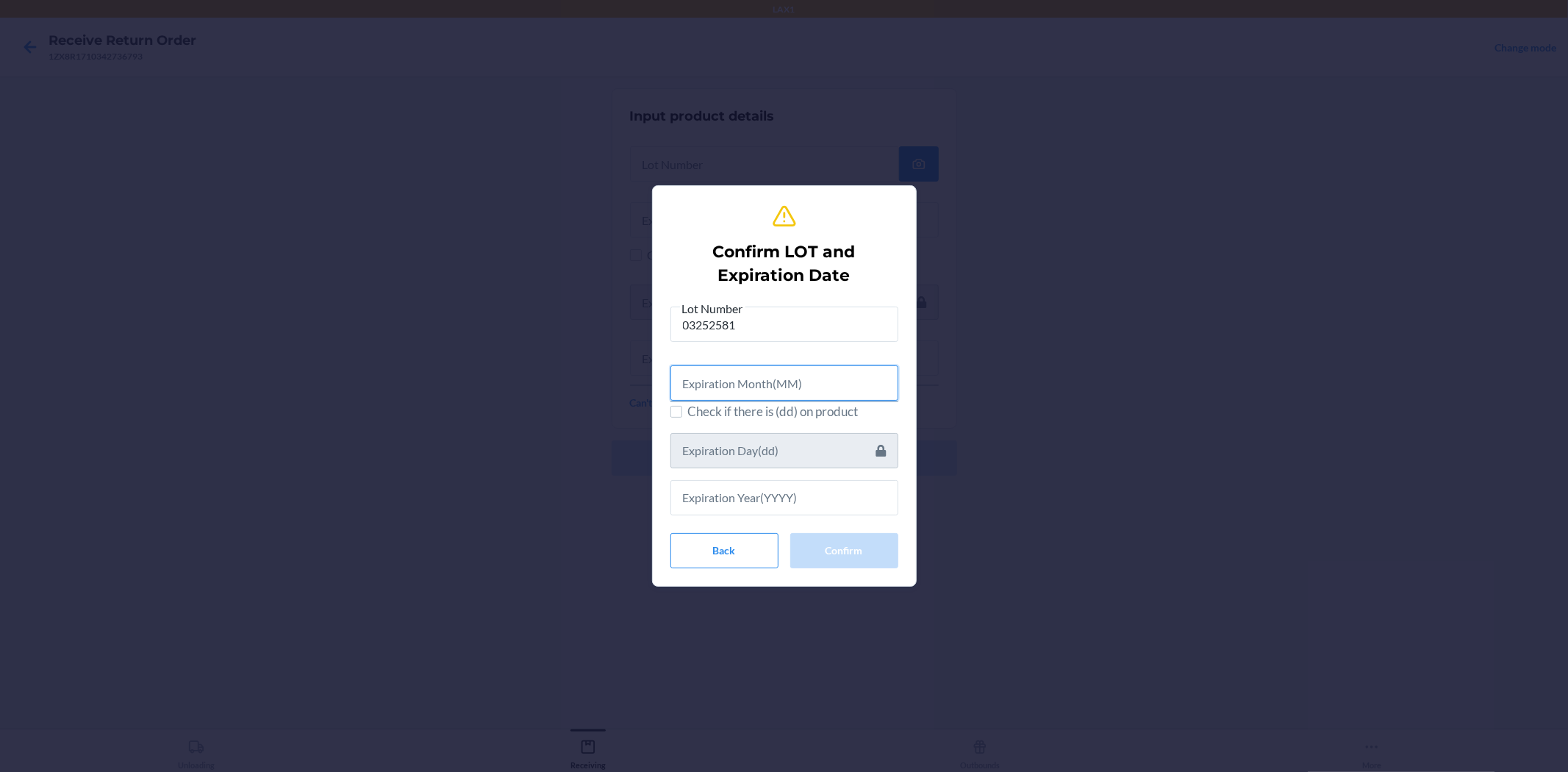
click at [782, 368] on input "text" at bounding box center [784, 384] width 228 height 36
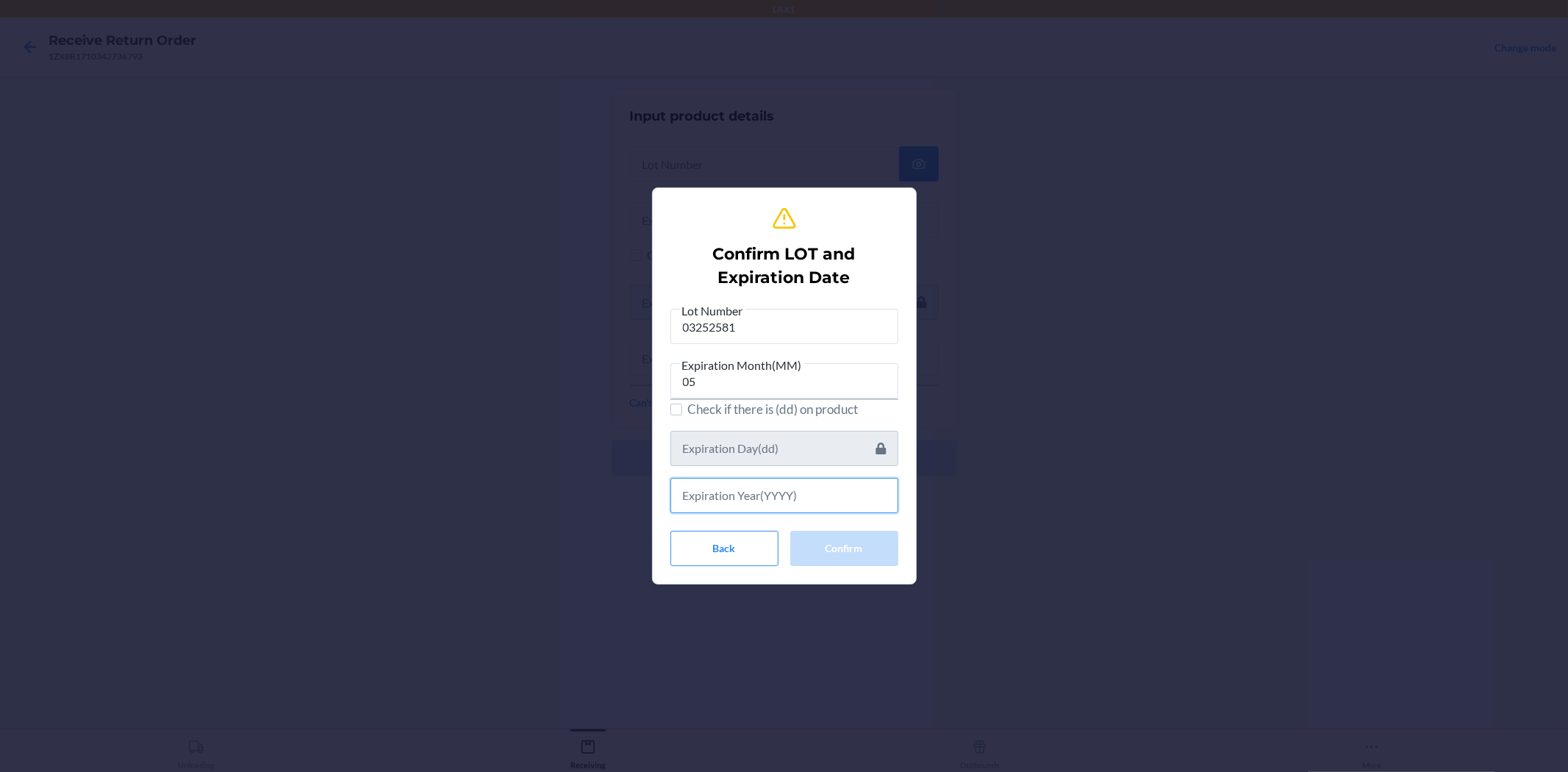
drag, startPoint x: 873, startPoint y: 496, endPoint x: 864, endPoint y: 486, distance: 13.5
click at [782, 496] on input "text" at bounding box center [784, 495] width 228 height 36
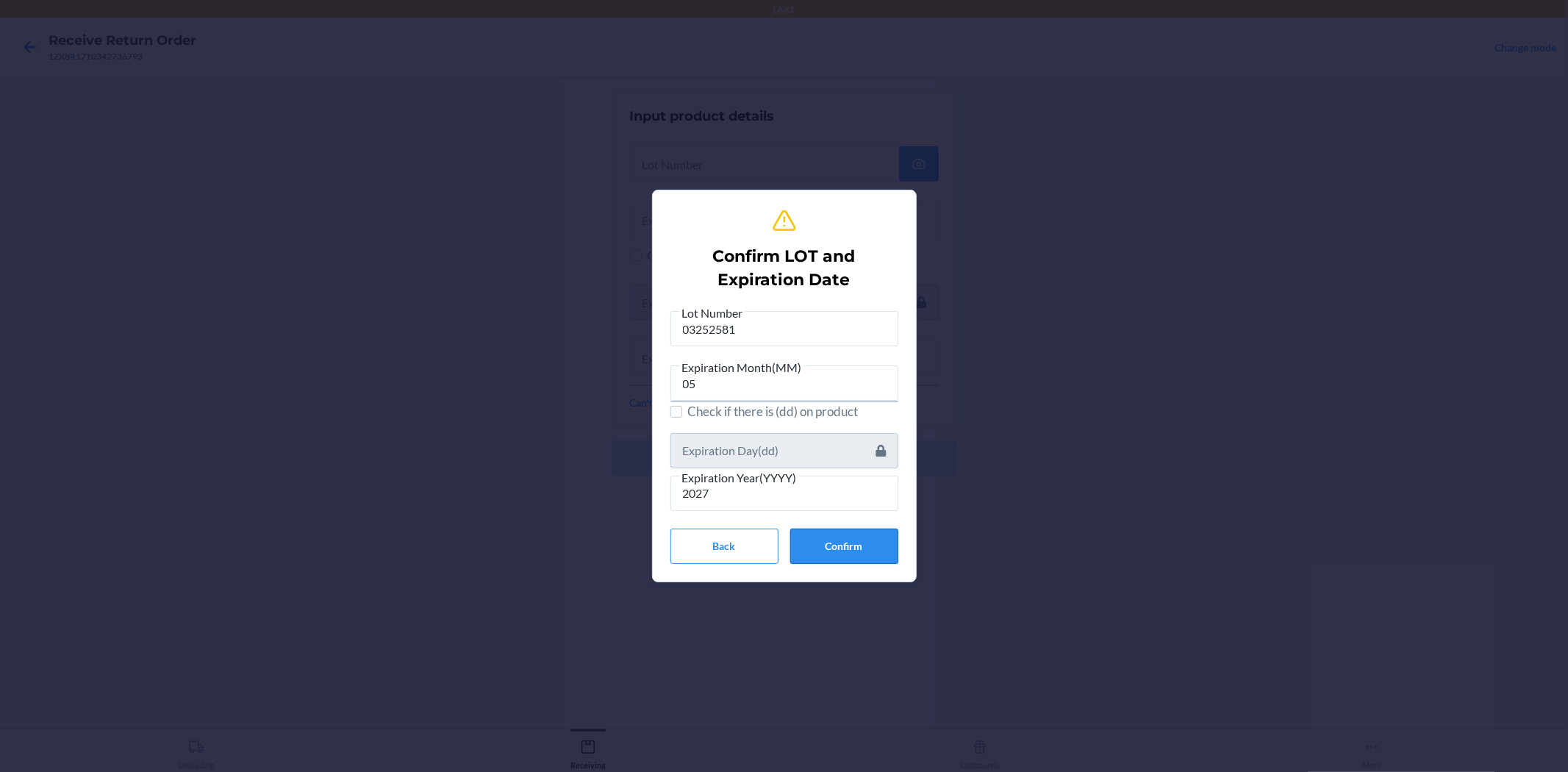
click at [782, 545] on button "Confirm" at bounding box center [844, 547] width 108 height 36
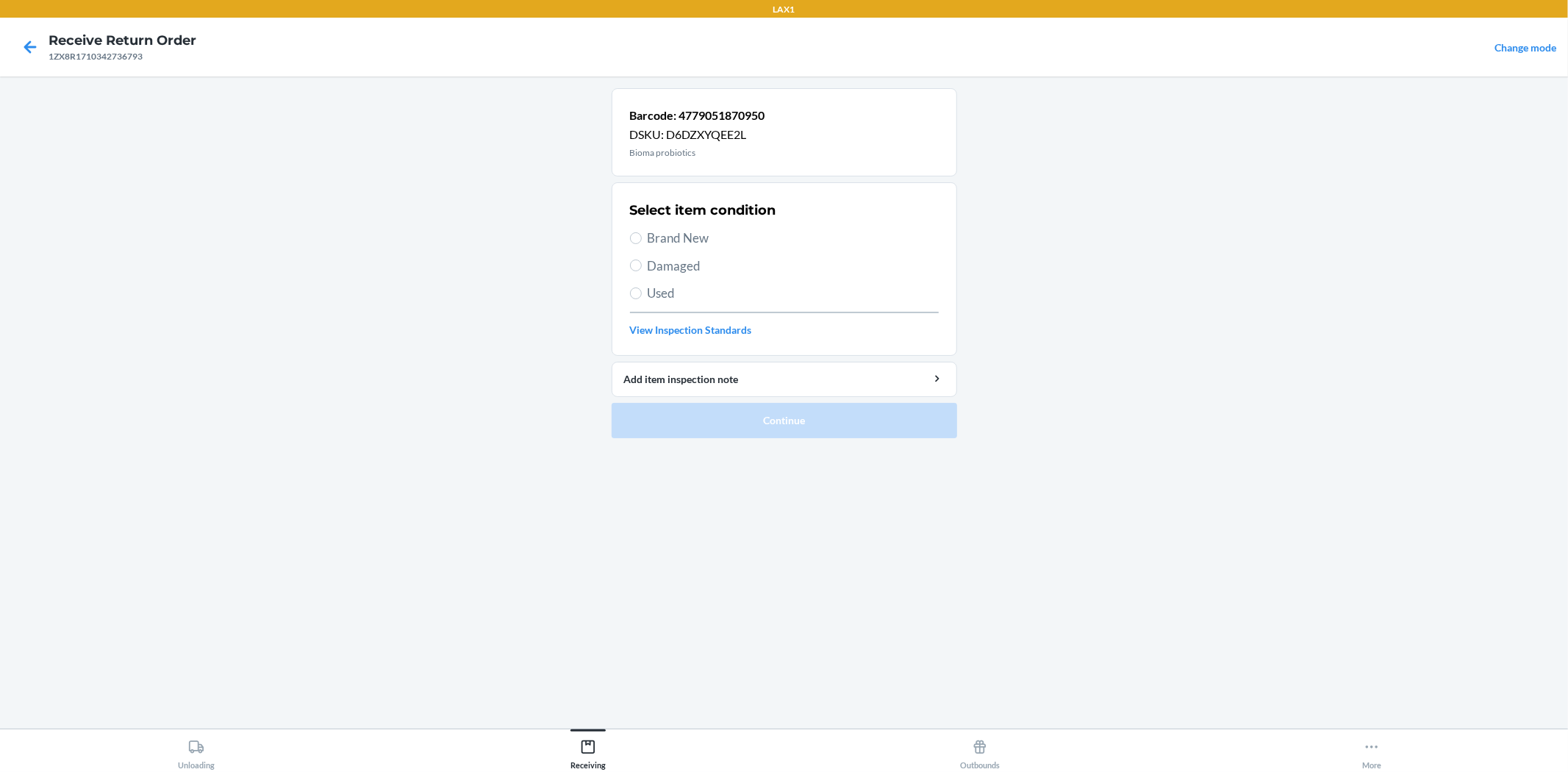
click at [682, 233] on span "Brand New" at bounding box center [793, 238] width 291 height 19
click at [642, 233] on input "Brand New" at bounding box center [636, 238] width 12 height 12
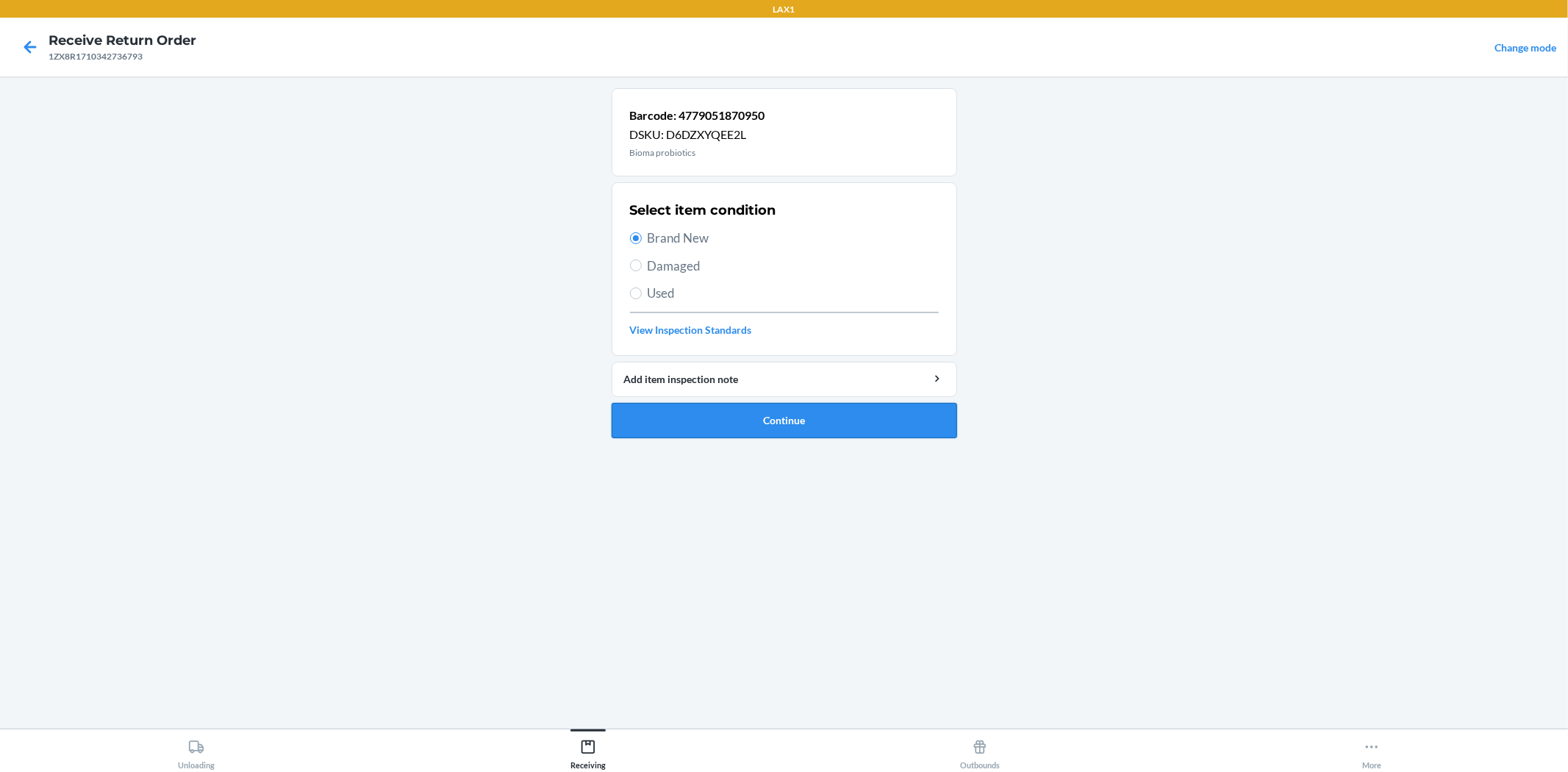
click at [722, 406] on button "Continue" at bounding box center [784, 421] width 346 height 36
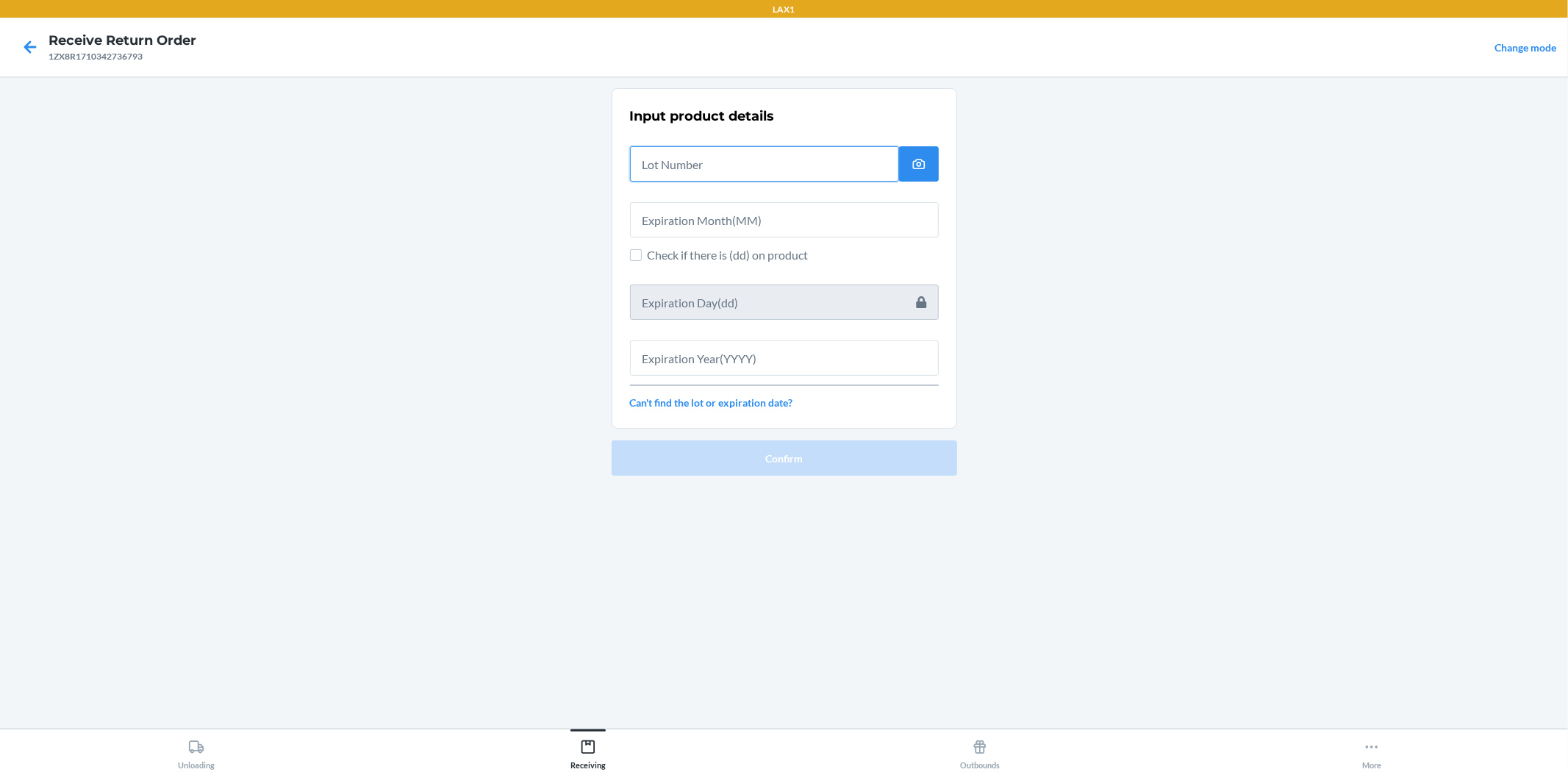
click at [682, 172] on input "text" at bounding box center [765, 164] width 269 height 36
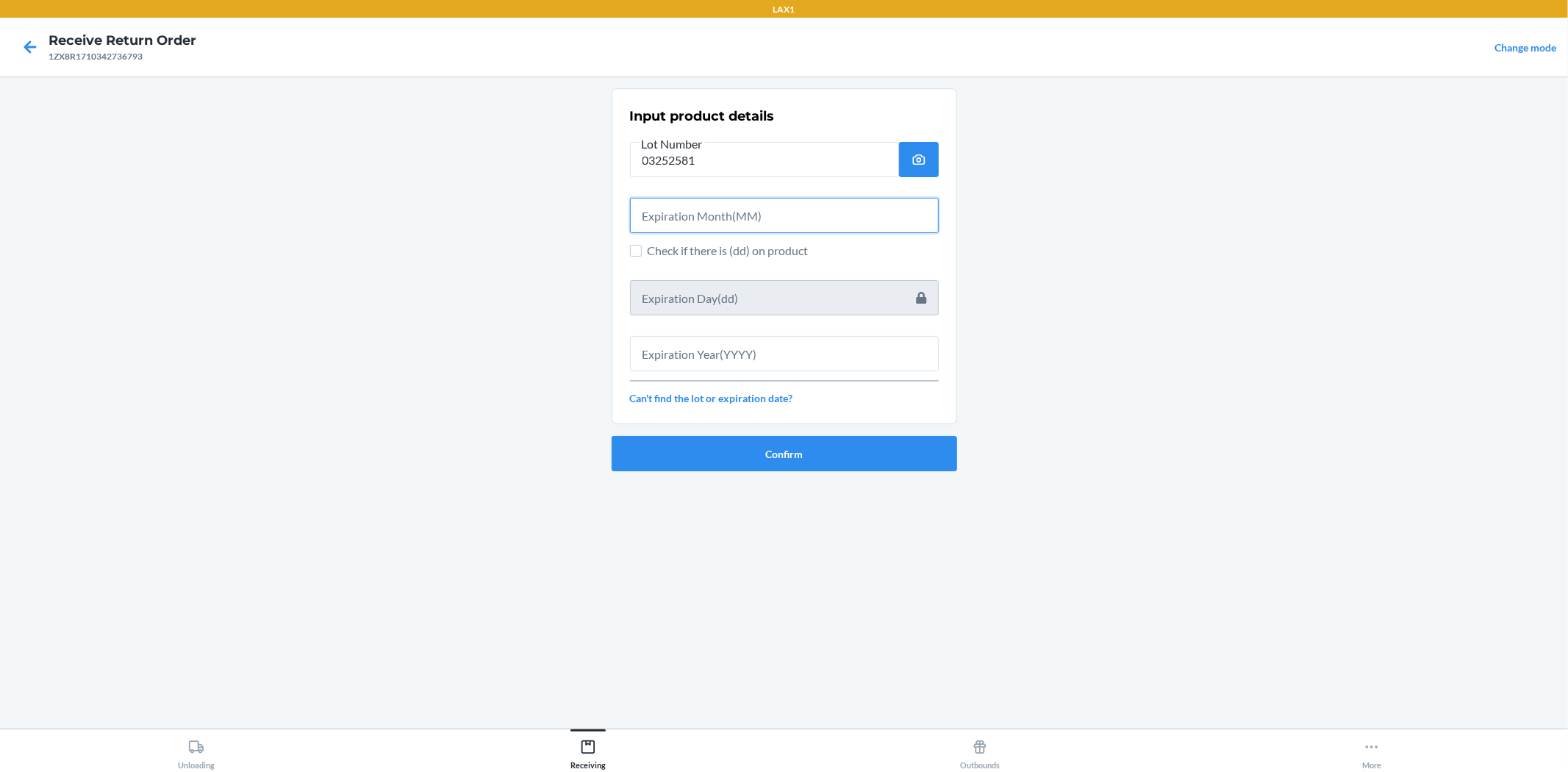
click at [701, 224] on input "text" at bounding box center [784, 216] width 309 height 36
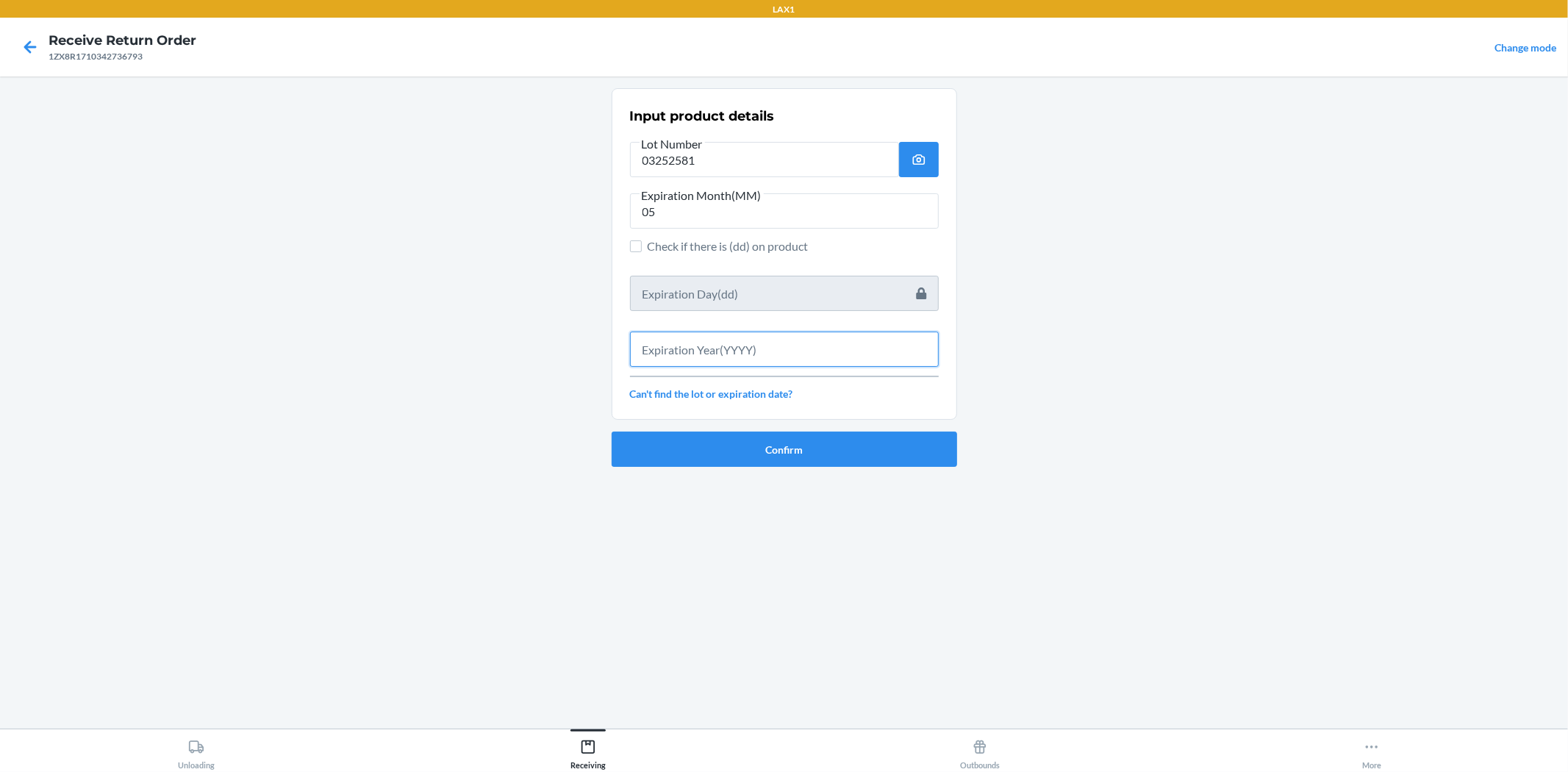
click at [680, 342] on input "text" at bounding box center [784, 350] width 309 height 36
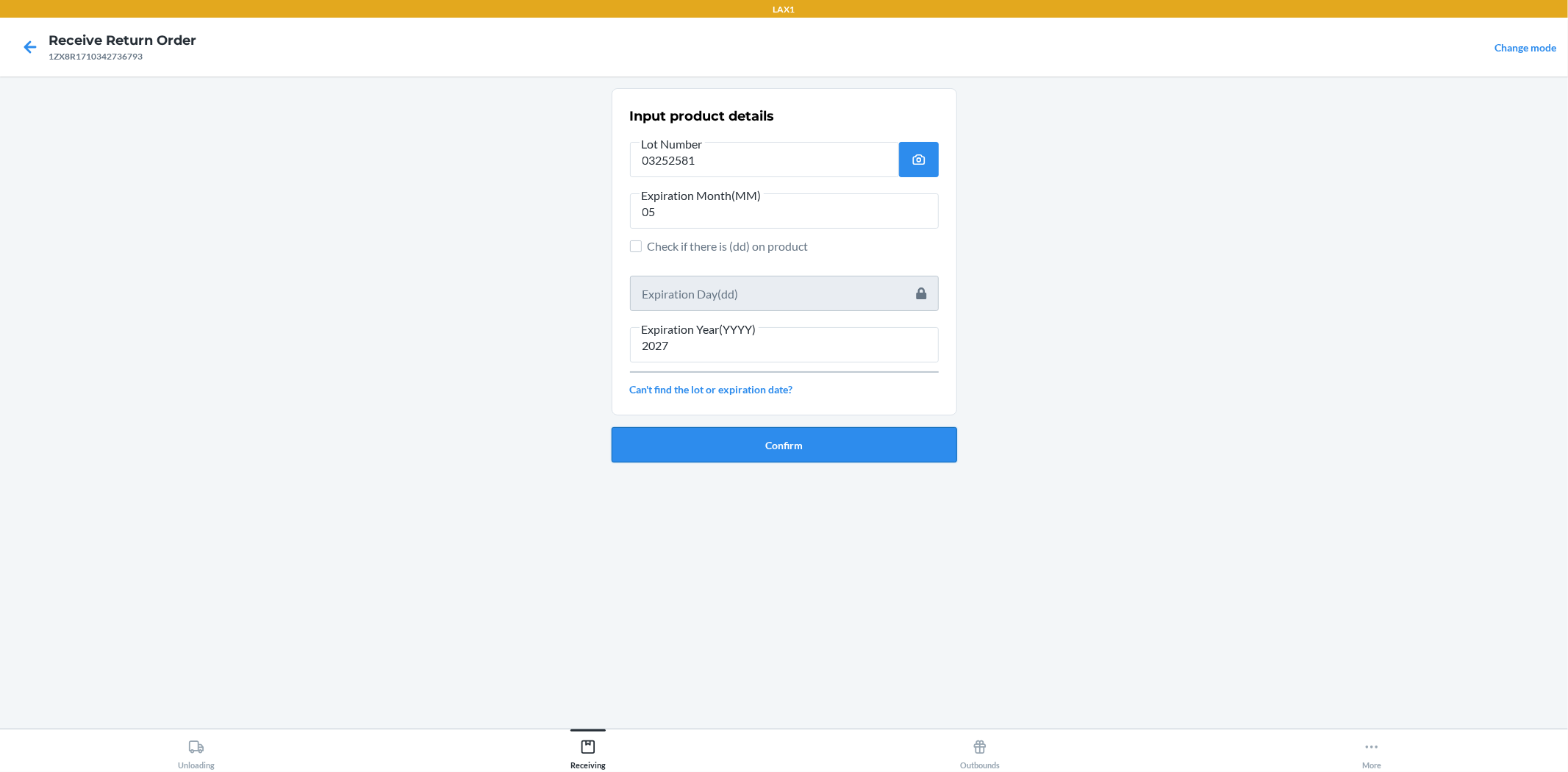
click at [782, 431] on button "Confirm" at bounding box center [784, 445] width 346 height 36
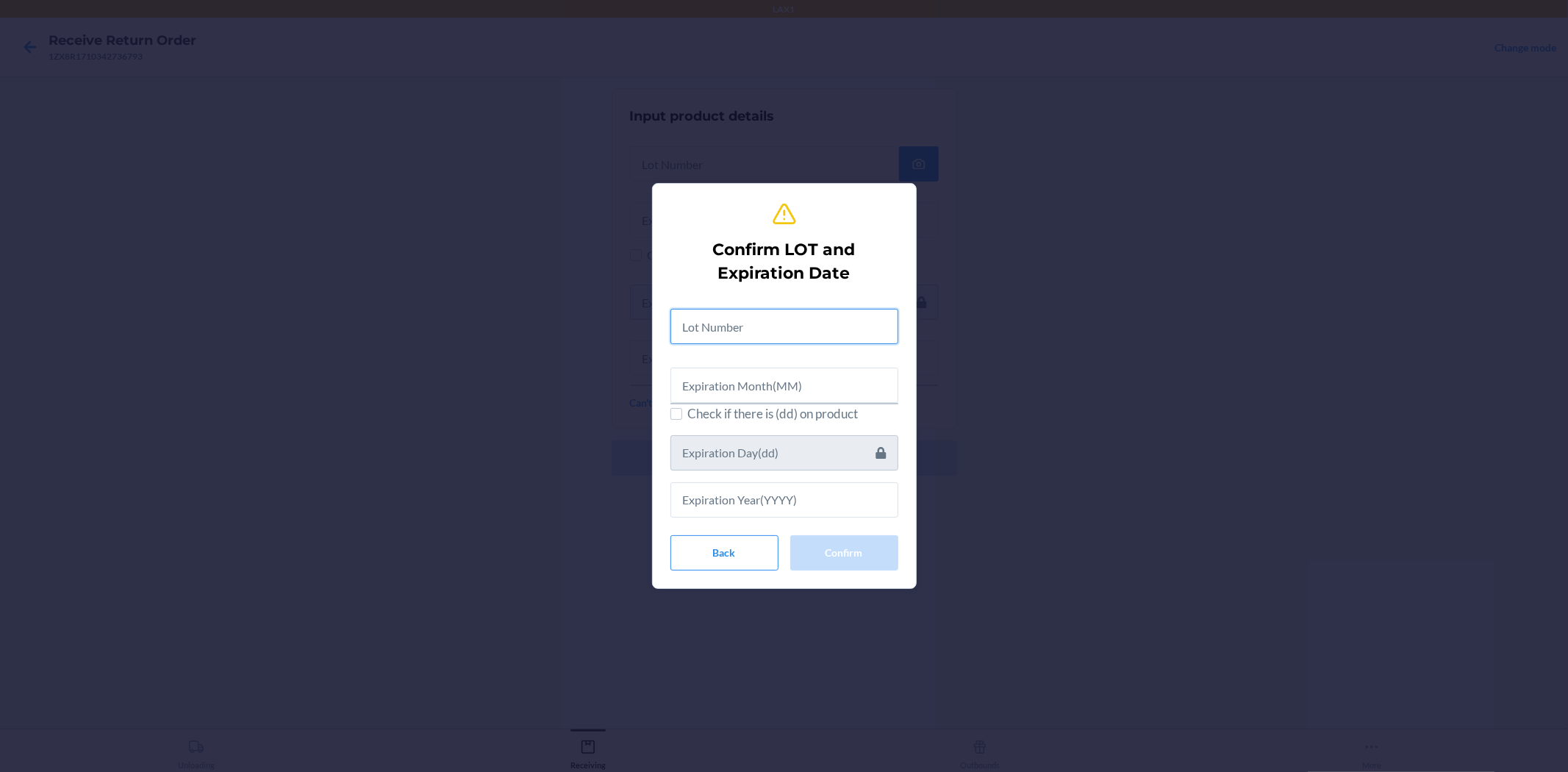
click at [775, 329] on input "text" at bounding box center [784, 327] width 228 height 36
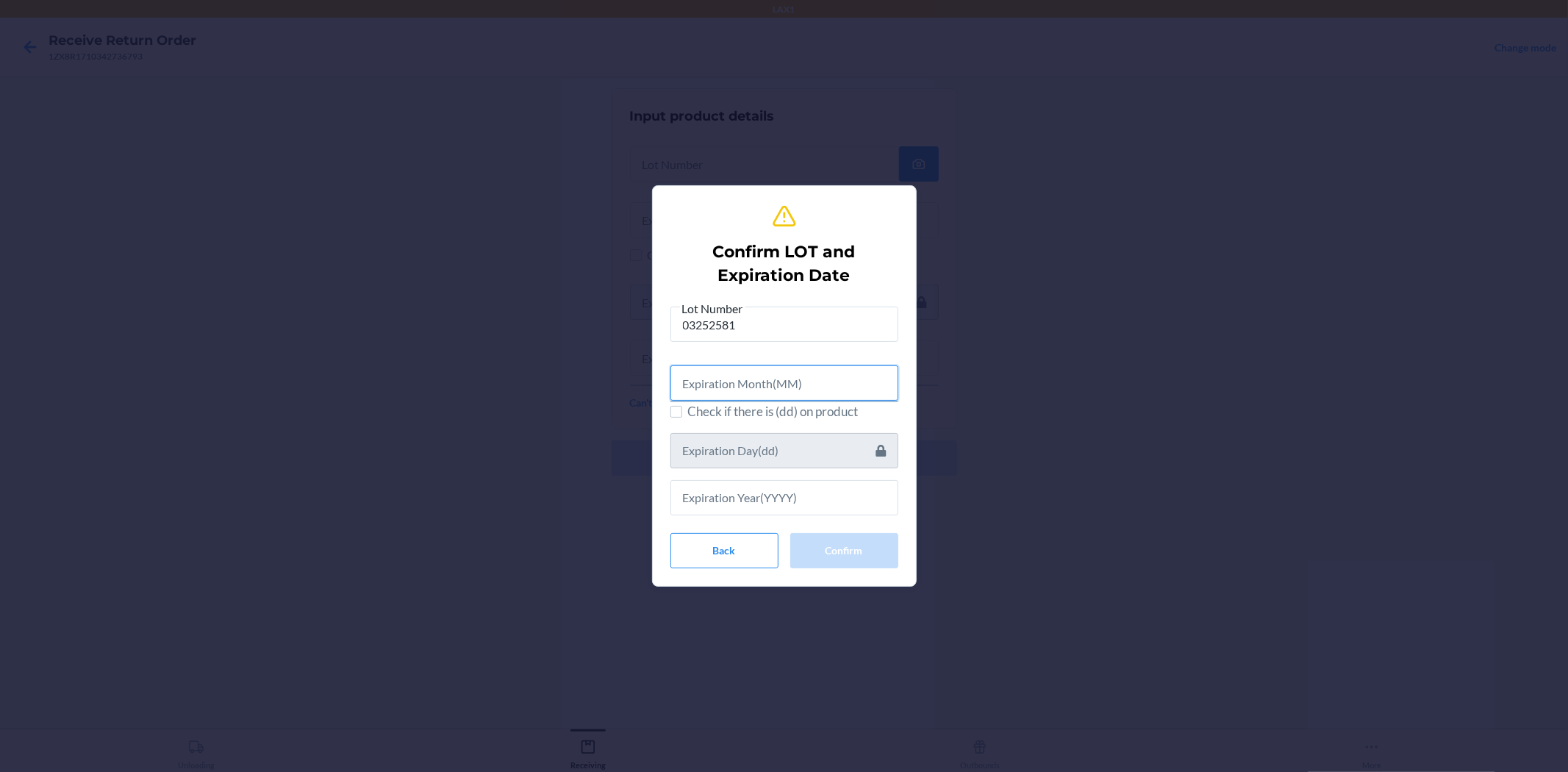
click at [775, 384] on input "text" at bounding box center [784, 384] width 228 height 36
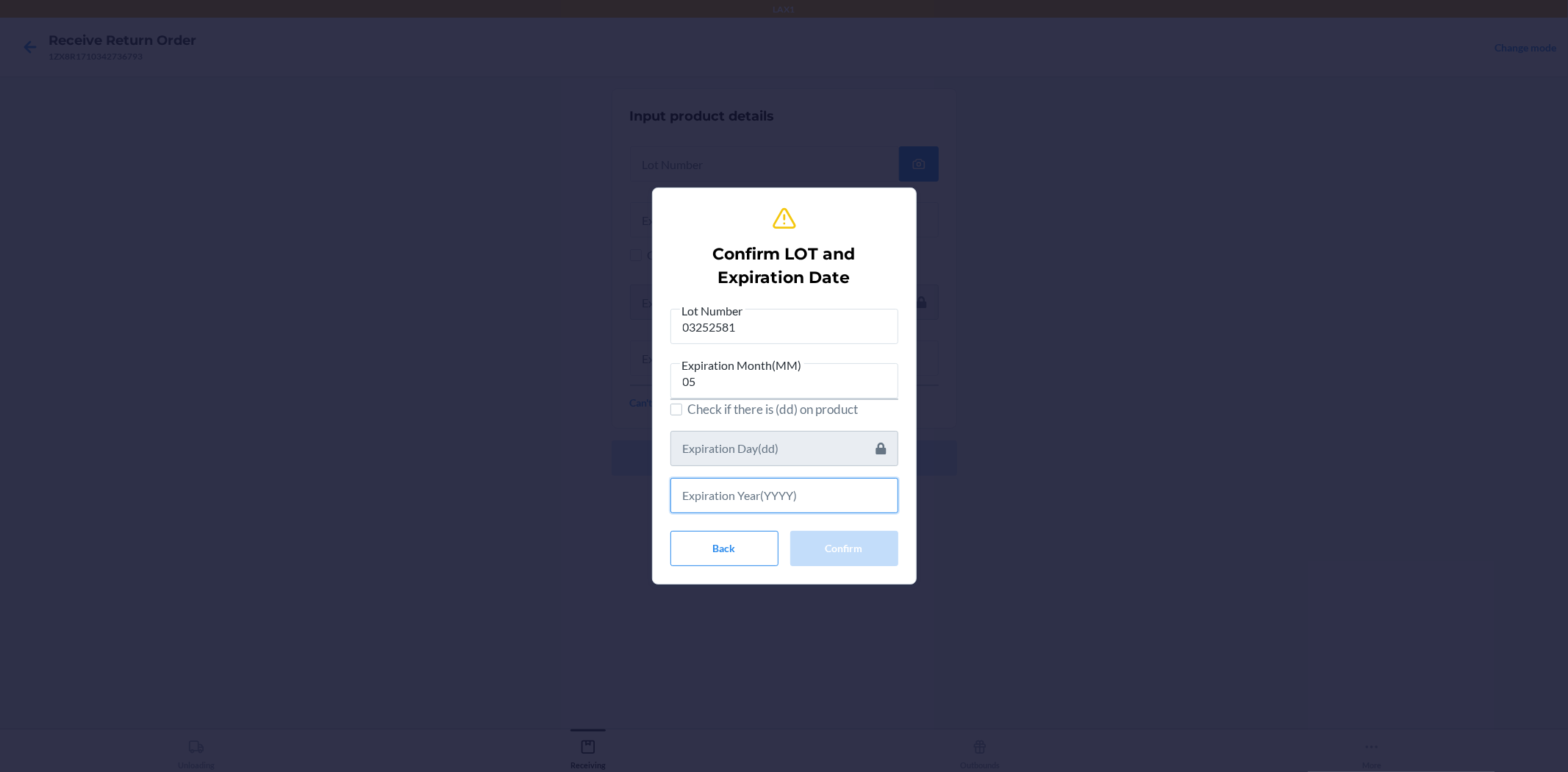
click at [774, 505] on input "text" at bounding box center [784, 495] width 228 height 36
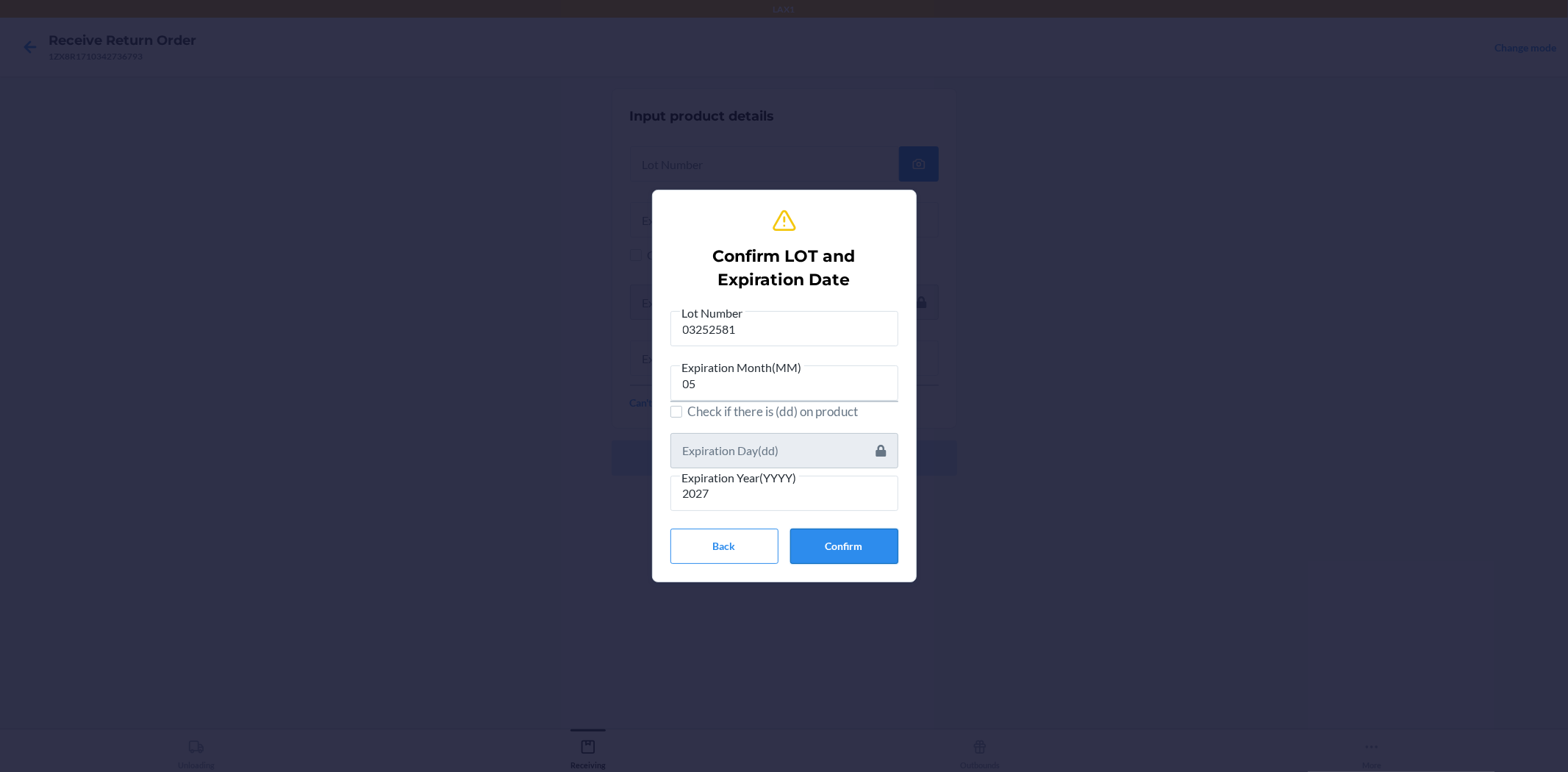
click at [782, 549] on button "Confirm" at bounding box center [844, 547] width 108 height 36
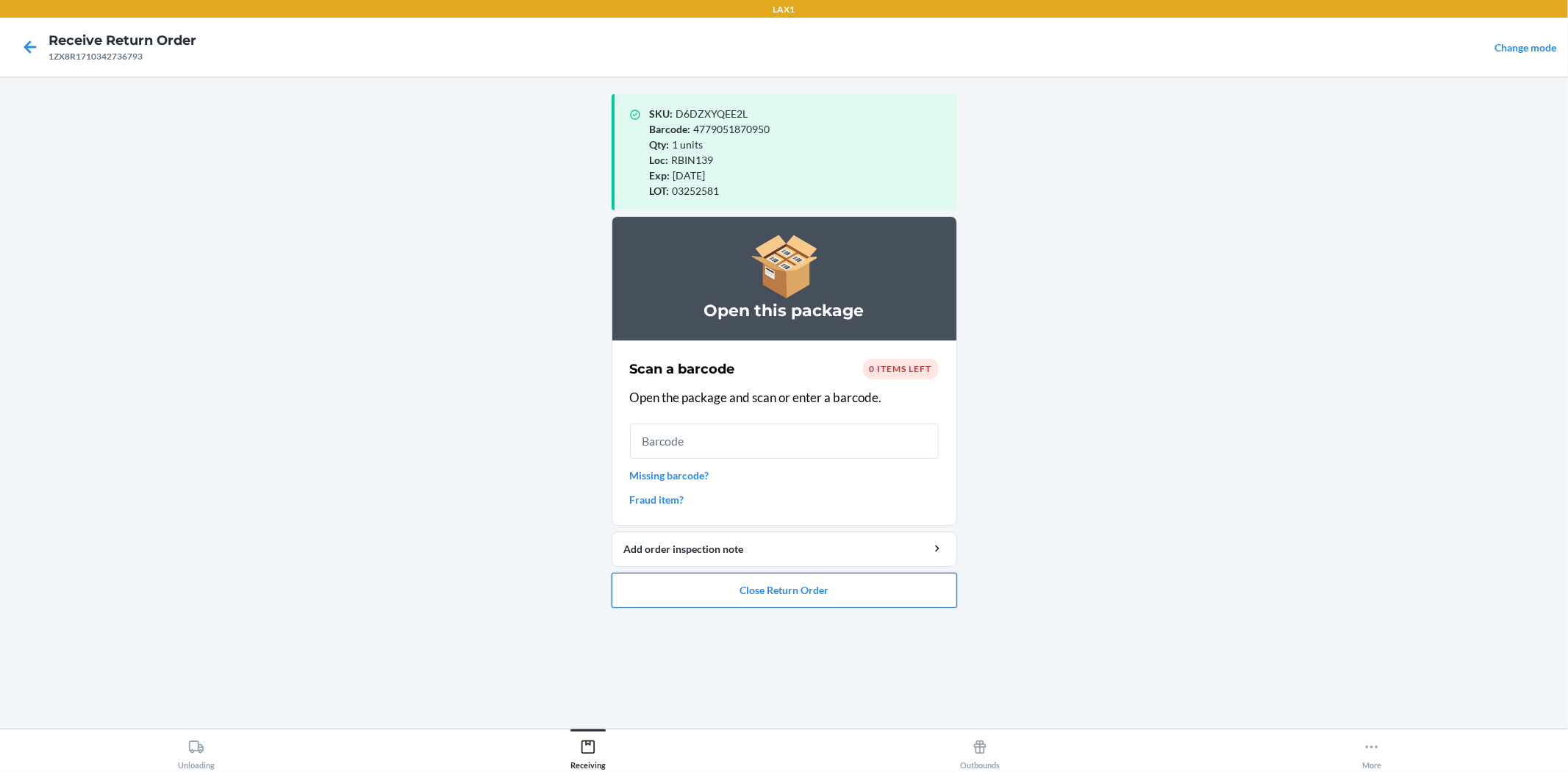
click at [782, 598] on button "Close Return Order" at bounding box center [784, 590] width 346 height 36
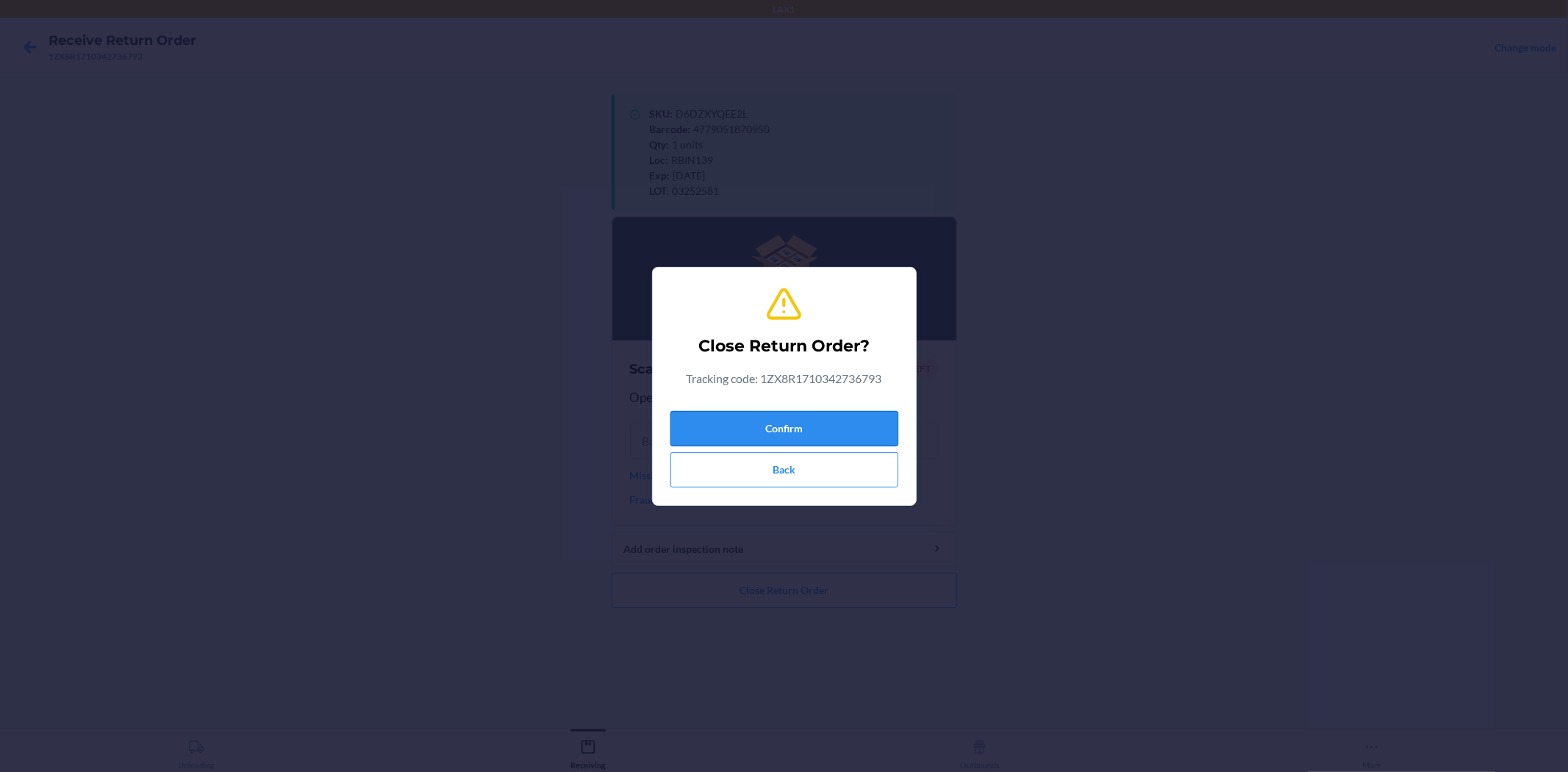
click at [782, 413] on button "Confirm" at bounding box center [784, 429] width 228 height 36
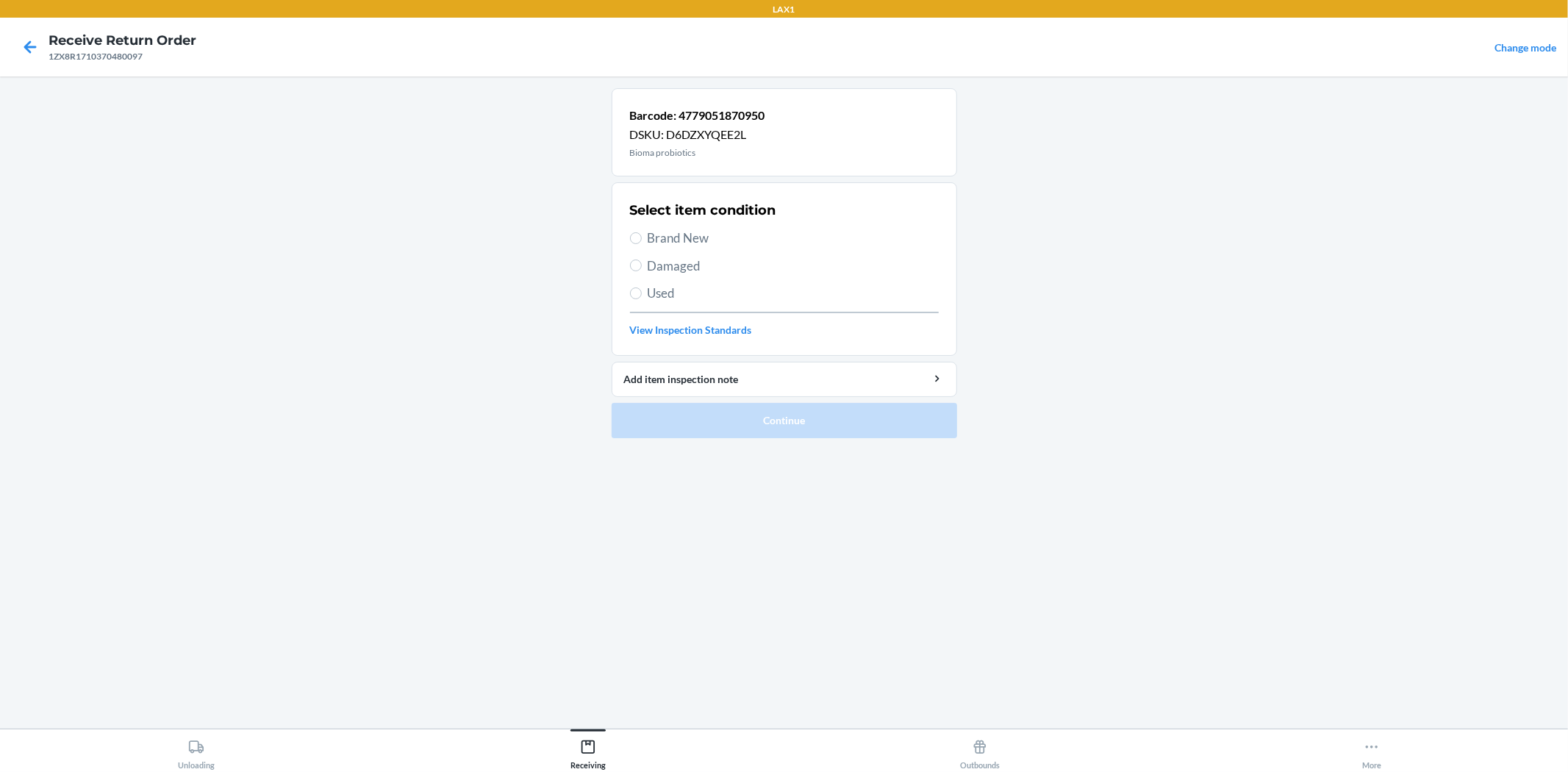
click at [649, 235] on span "Brand New" at bounding box center [793, 238] width 291 height 19
click at [642, 235] on input "Brand New" at bounding box center [636, 238] width 12 height 12
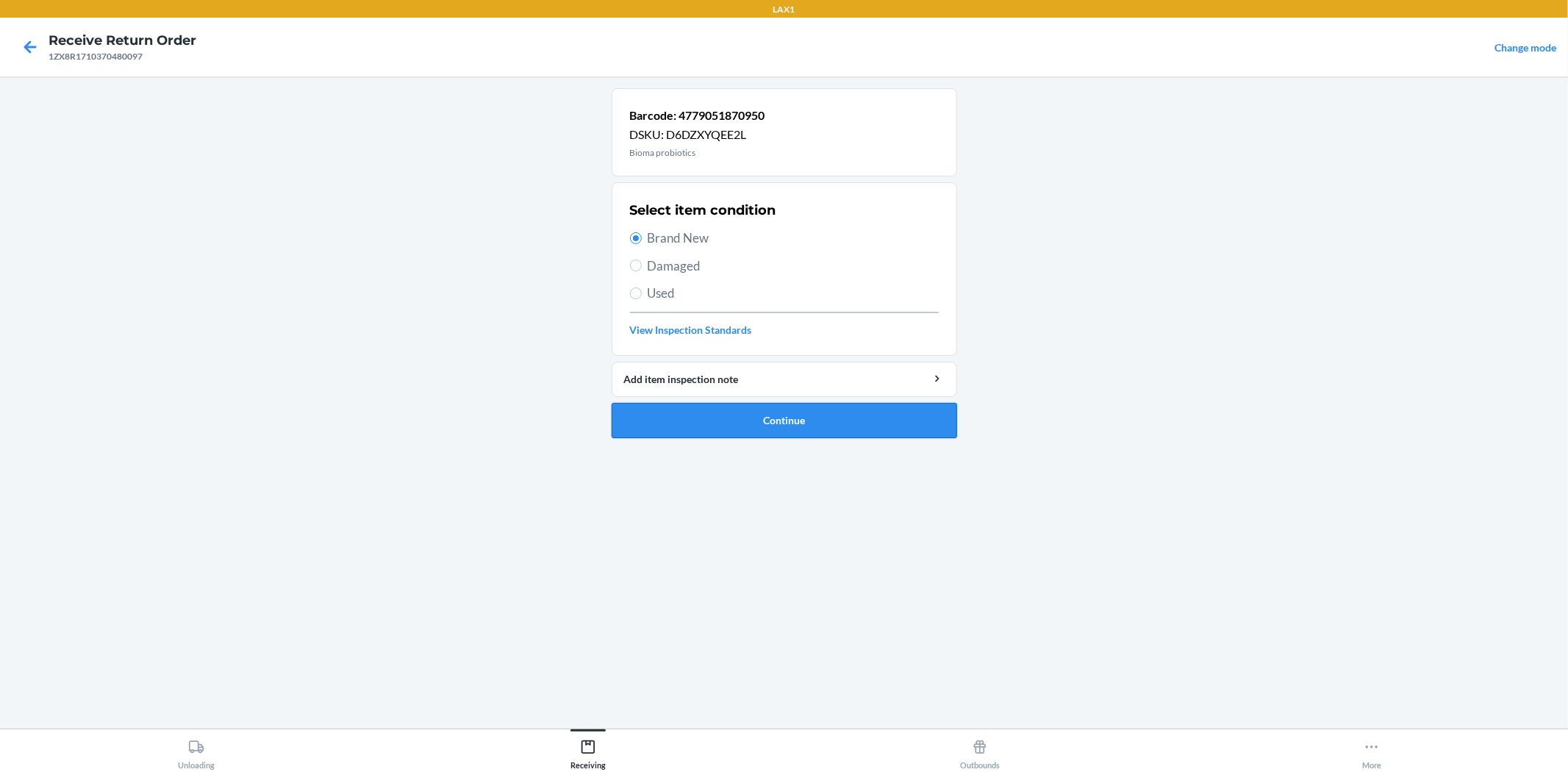
click at [668, 422] on button "Continue" at bounding box center [784, 421] width 346 height 36
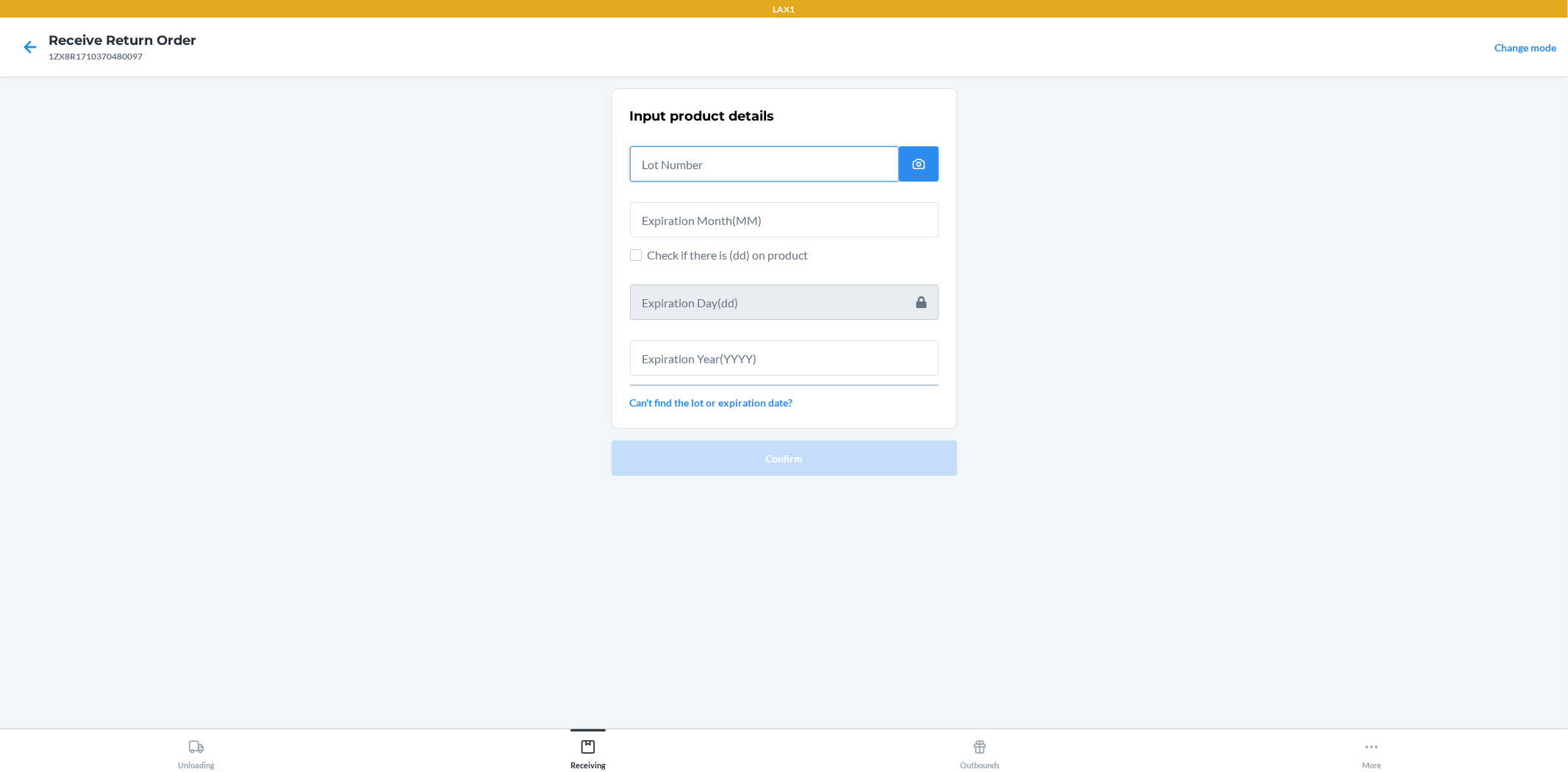
click at [655, 159] on input "text" at bounding box center [765, 164] width 269 height 36
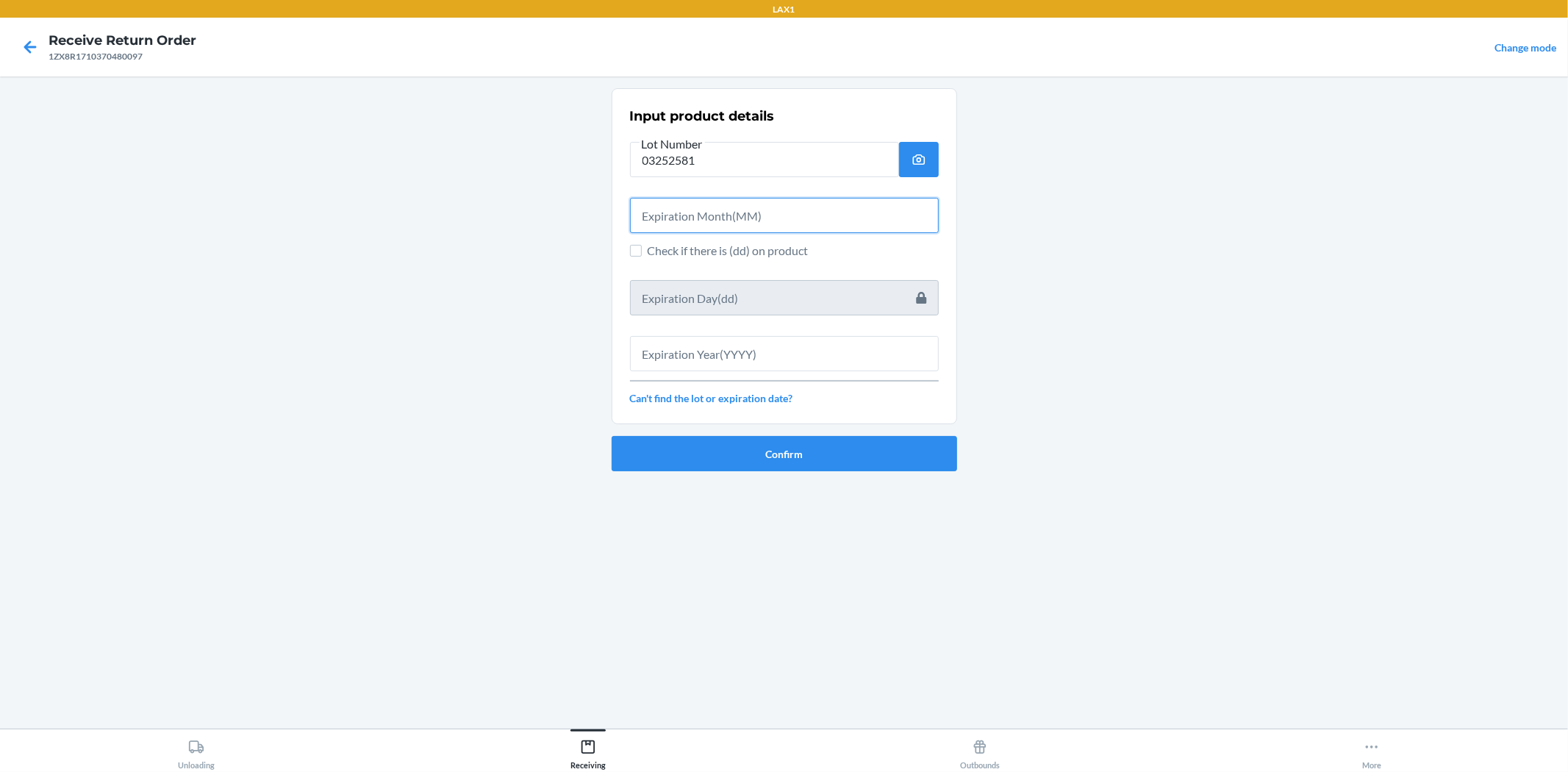
click at [658, 225] on input "text" at bounding box center [784, 216] width 309 height 36
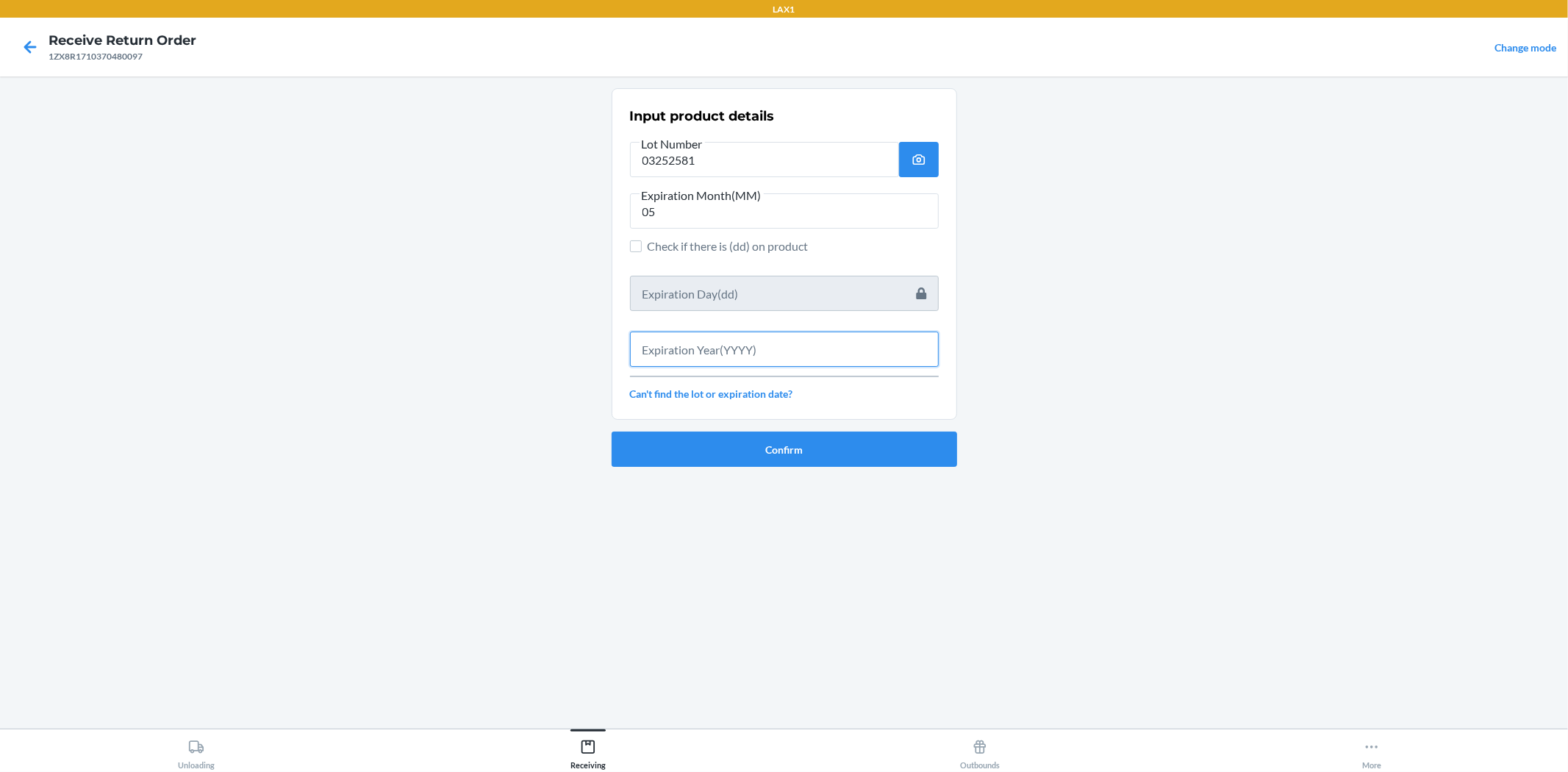
click at [728, 358] on input "text" at bounding box center [784, 350] width 309 height 36
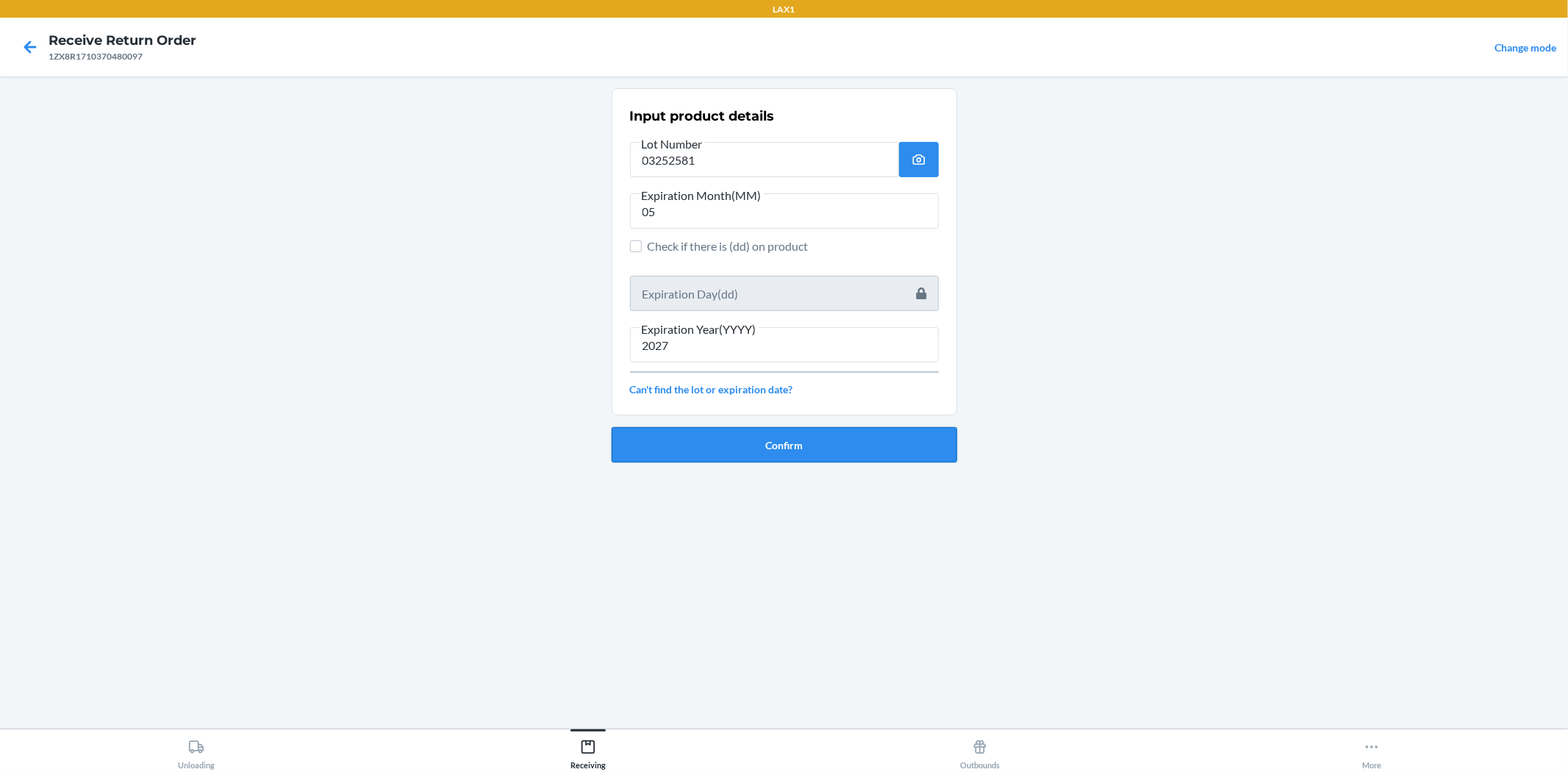
click at [731, 458] on button "Confirm" at bounding box center [784, 445] width 346 height 36
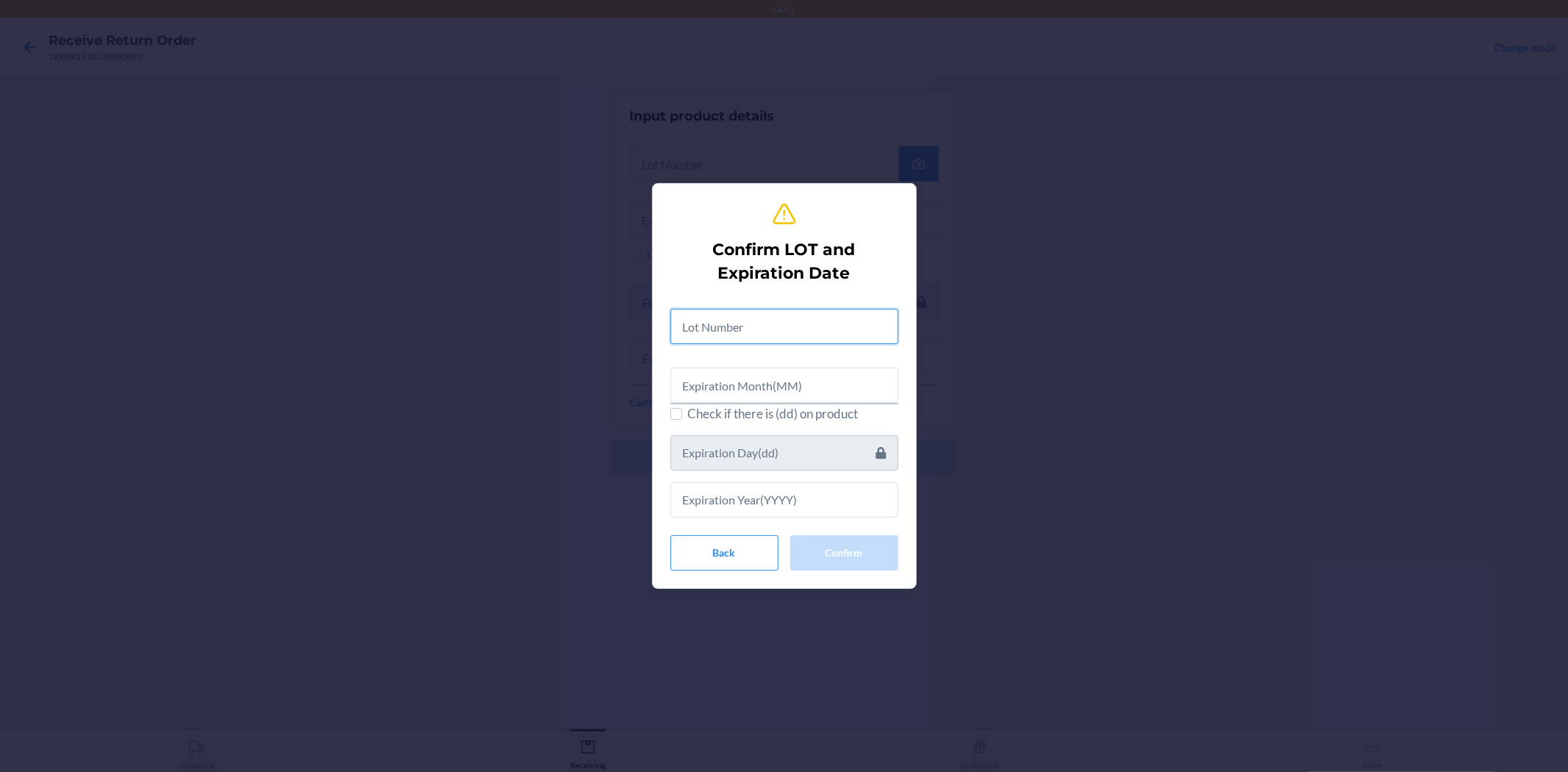
click at [717, 325] on input "text" at bounding box center [784, 327] width 228 height 36
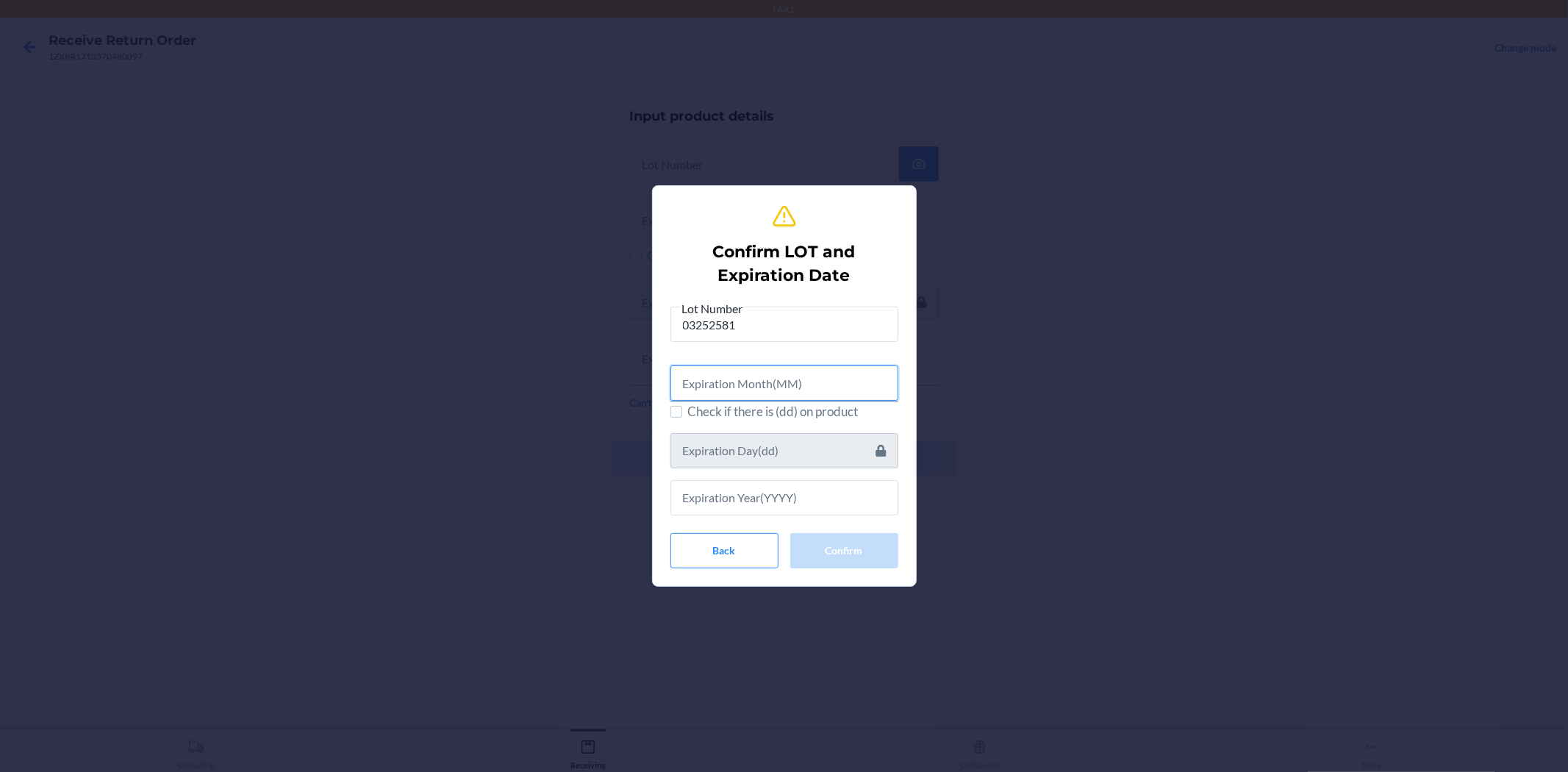
click at [737, 376] on input "text" at bounding box center [784, 384] width 228 height 36
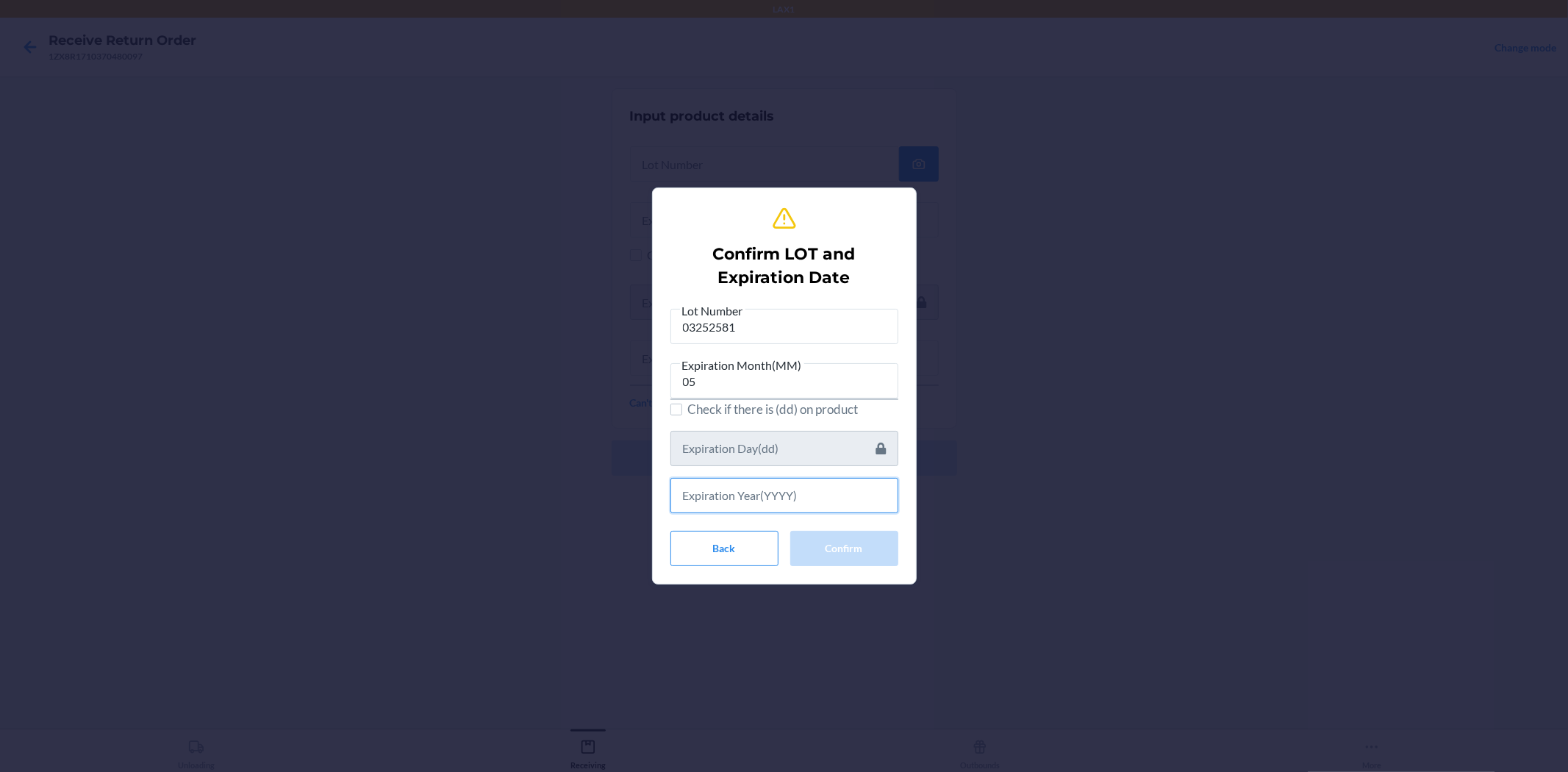
click at [693, 481] on input "text" at bounding box center [784, 495] width 228 height 36
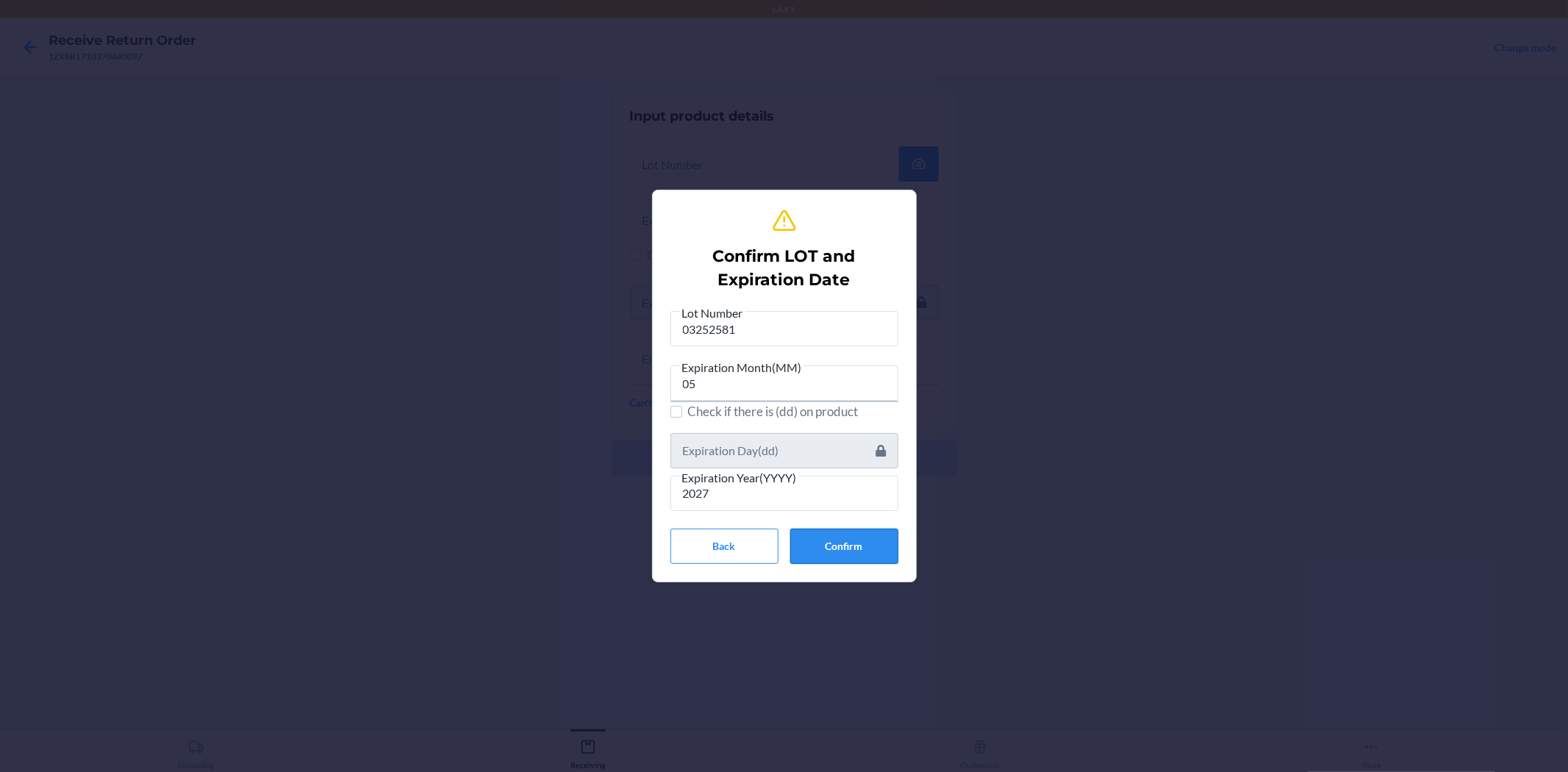
click at [782, 545] on button "Confirm" at bounding box center [844, 547] width 108 height 36
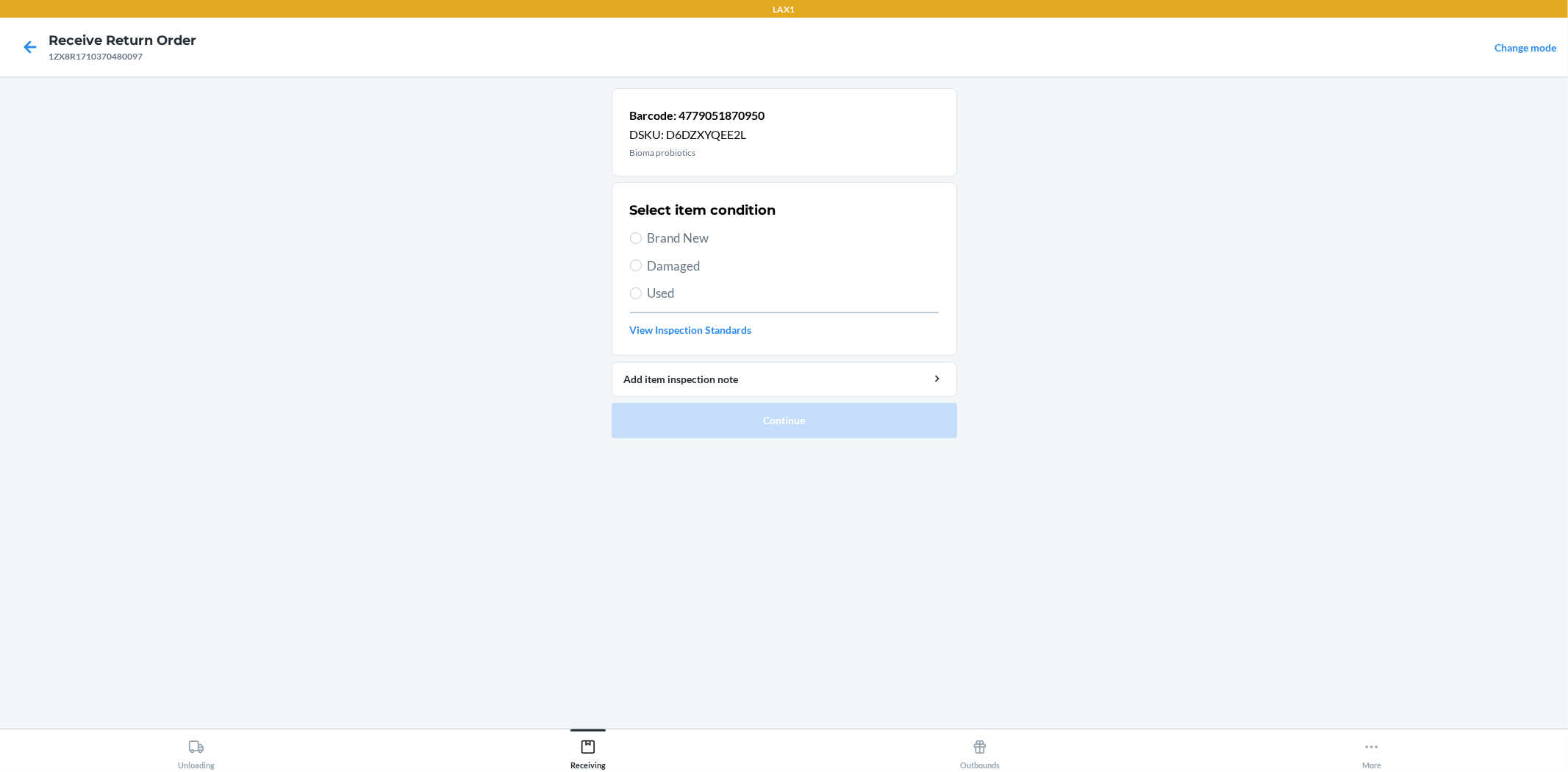
click at [658, 230] on span "Brand New" at bounding box center [793, 238] width 291 height 19
click at [642, 232] on input "Brand New" at bounding box center [636, 238] width 12 height 12
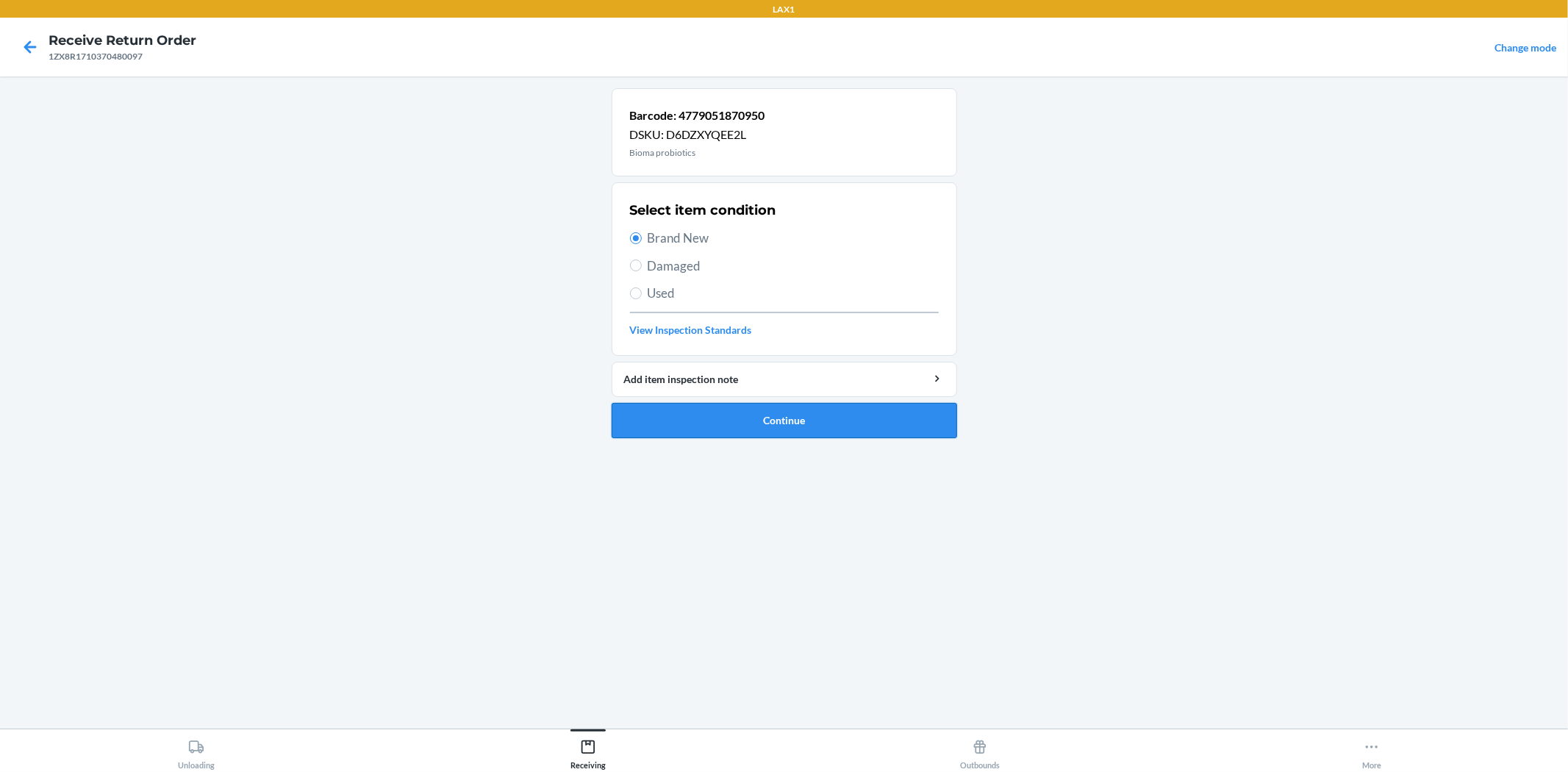
click at [782, 422] on button "Continue" at bounding box center [784, 421] width 346 height 36
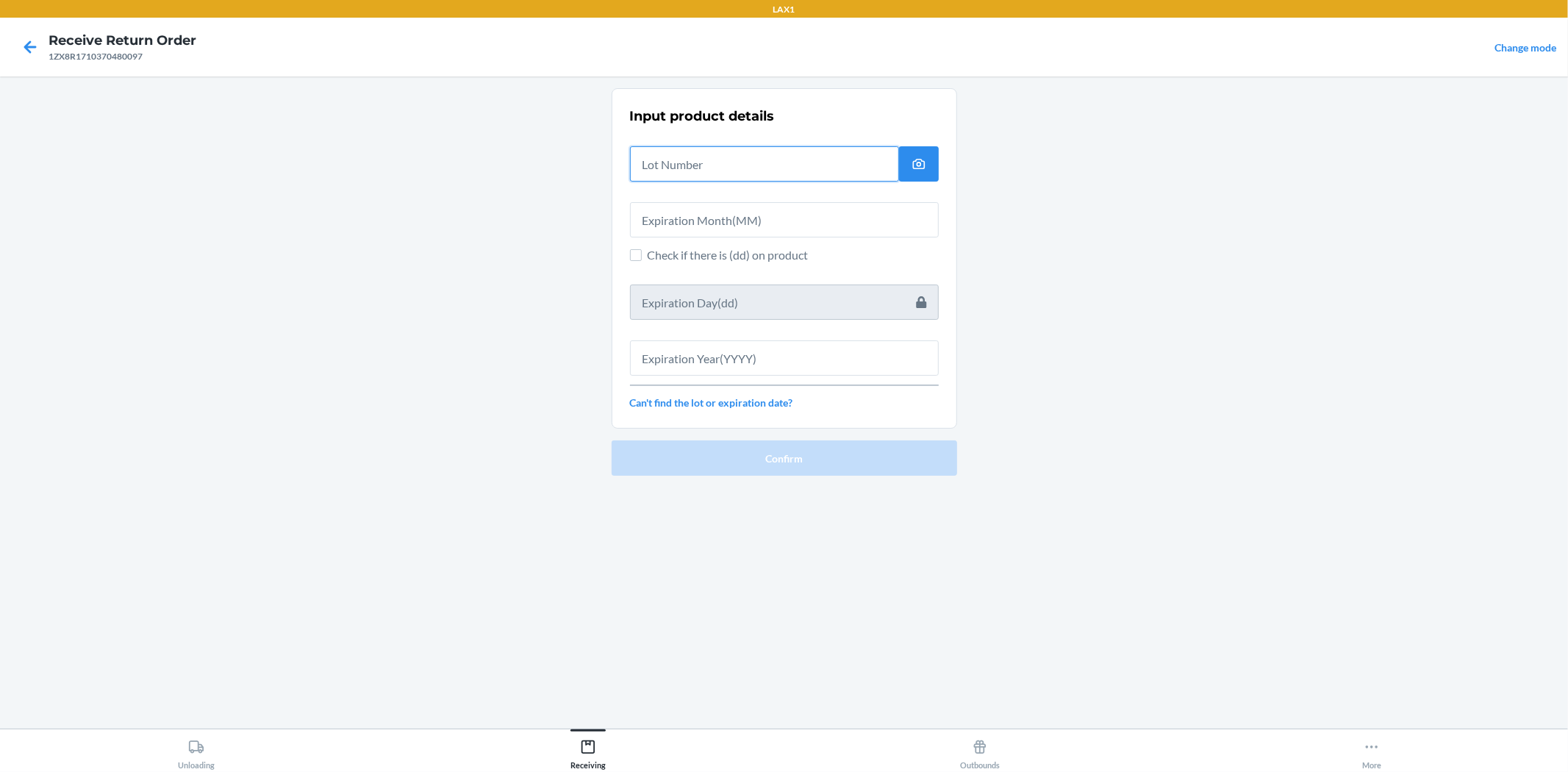
click at [745, 165] on input "text" at bounding box center [765, 164] width 269 height 36
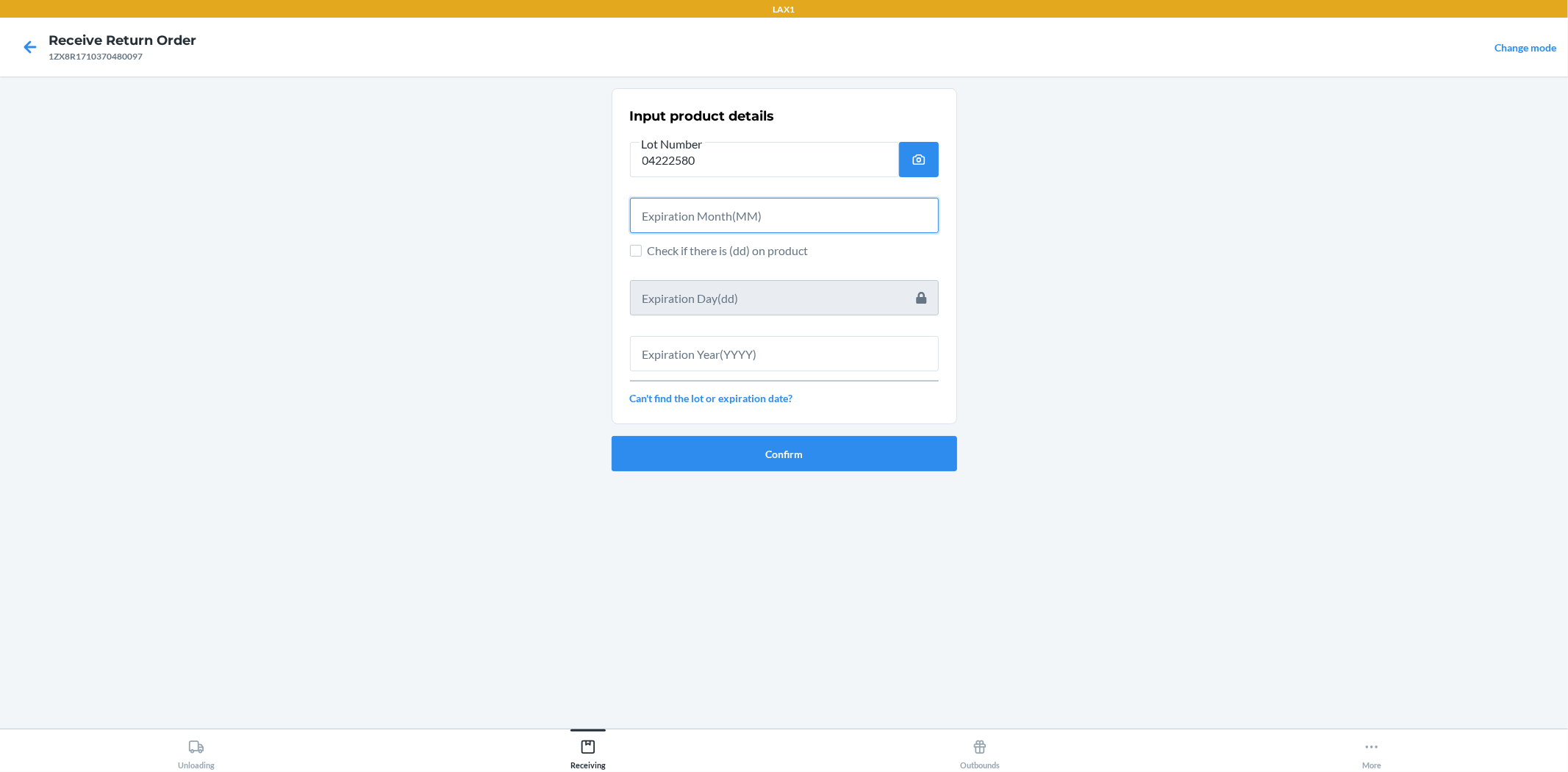
click at [726, 222] on input "text" at bounding box center [784, 216] width 309 height 36
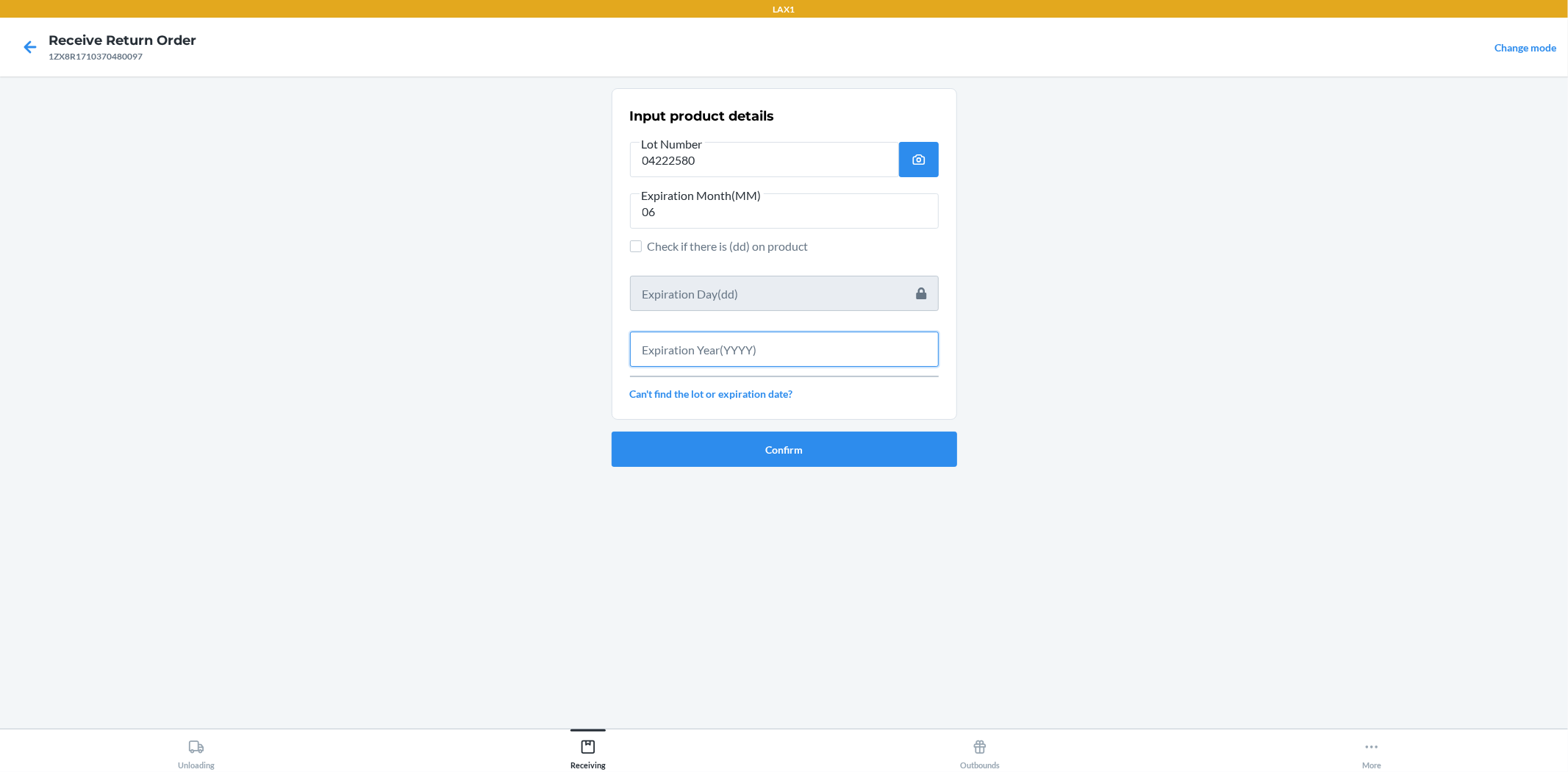
click at [782, 349] on input "text" at bounding box center [784, 350] width 309 height 36
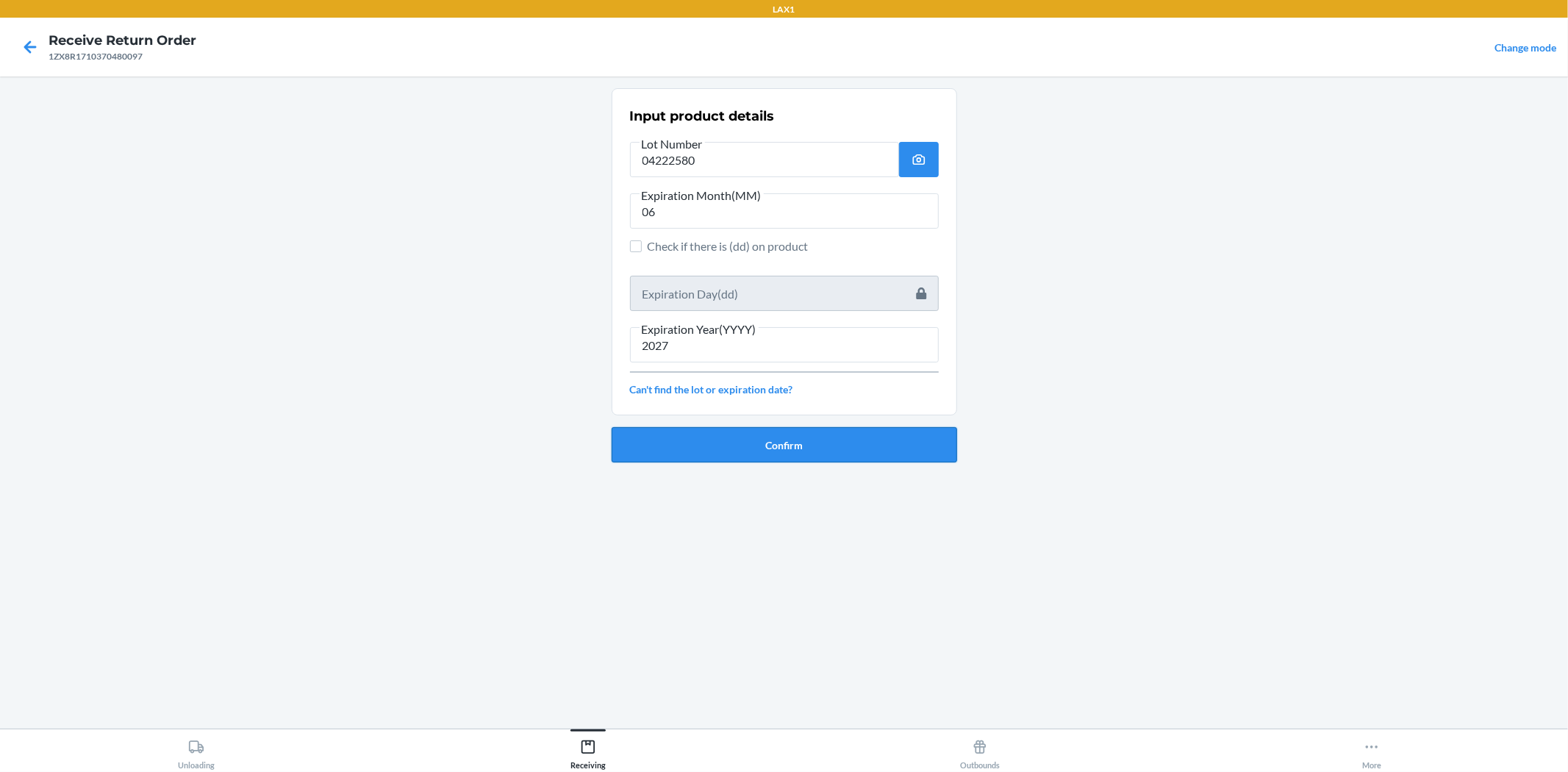
click at [782, 431] on button "Confirm" at bounding box center [784, 445] width 346 height 36
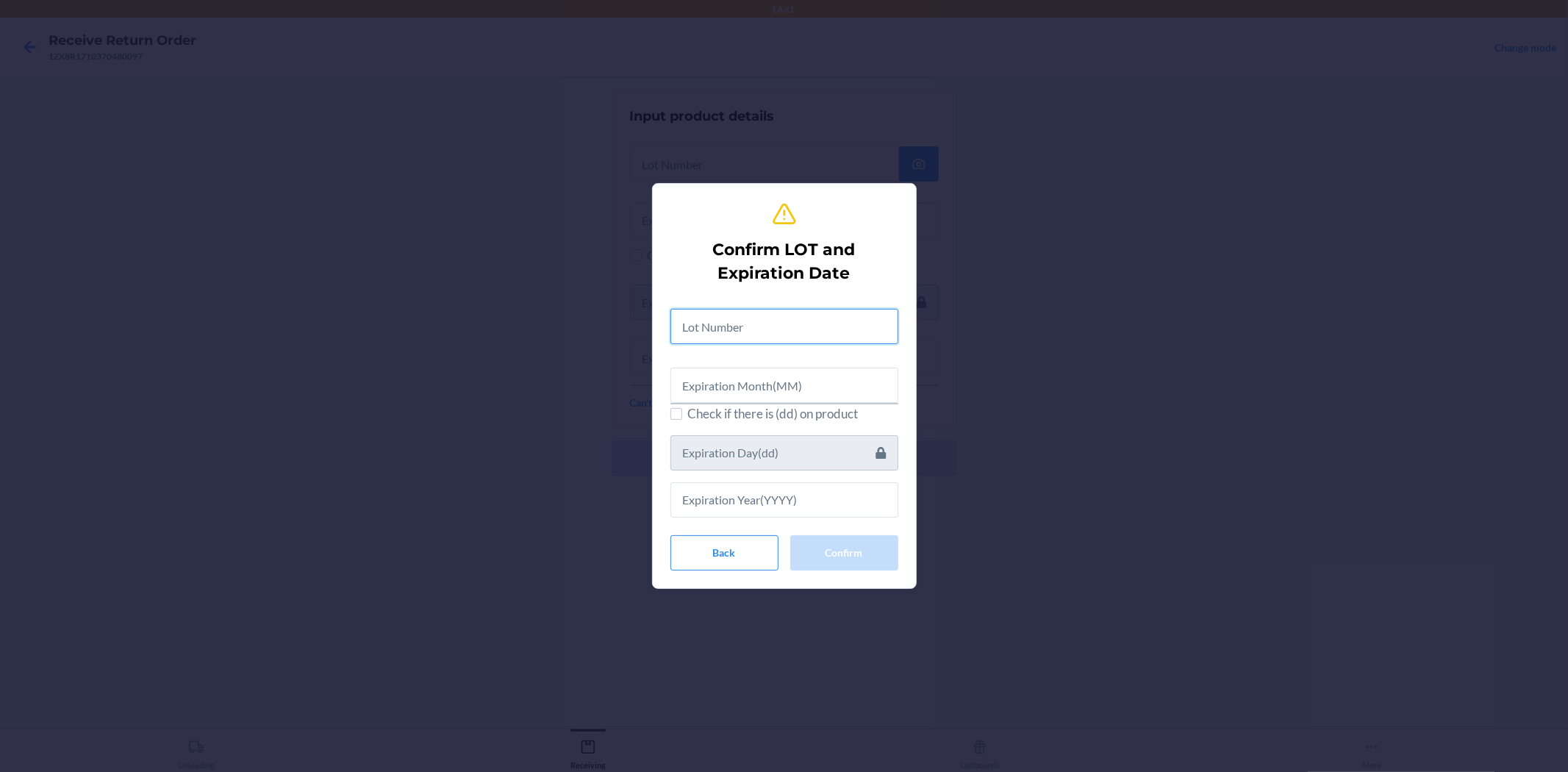
click at [699, 320] on input "text" at bounding box center [784, 327] width 228 height 36
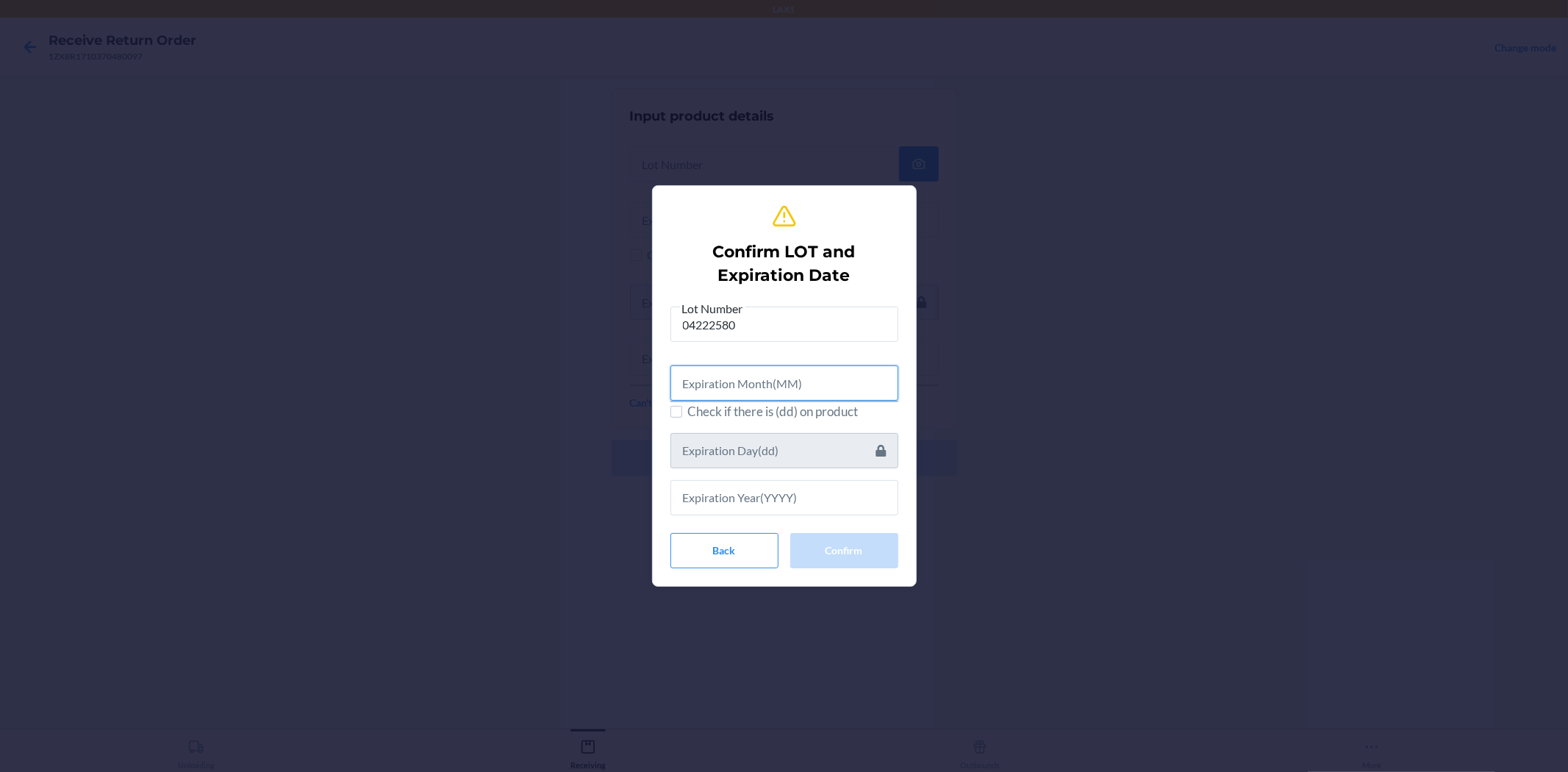
click at [730, 379] on input "text" at bounding box center [784, 384] width 228 height 36
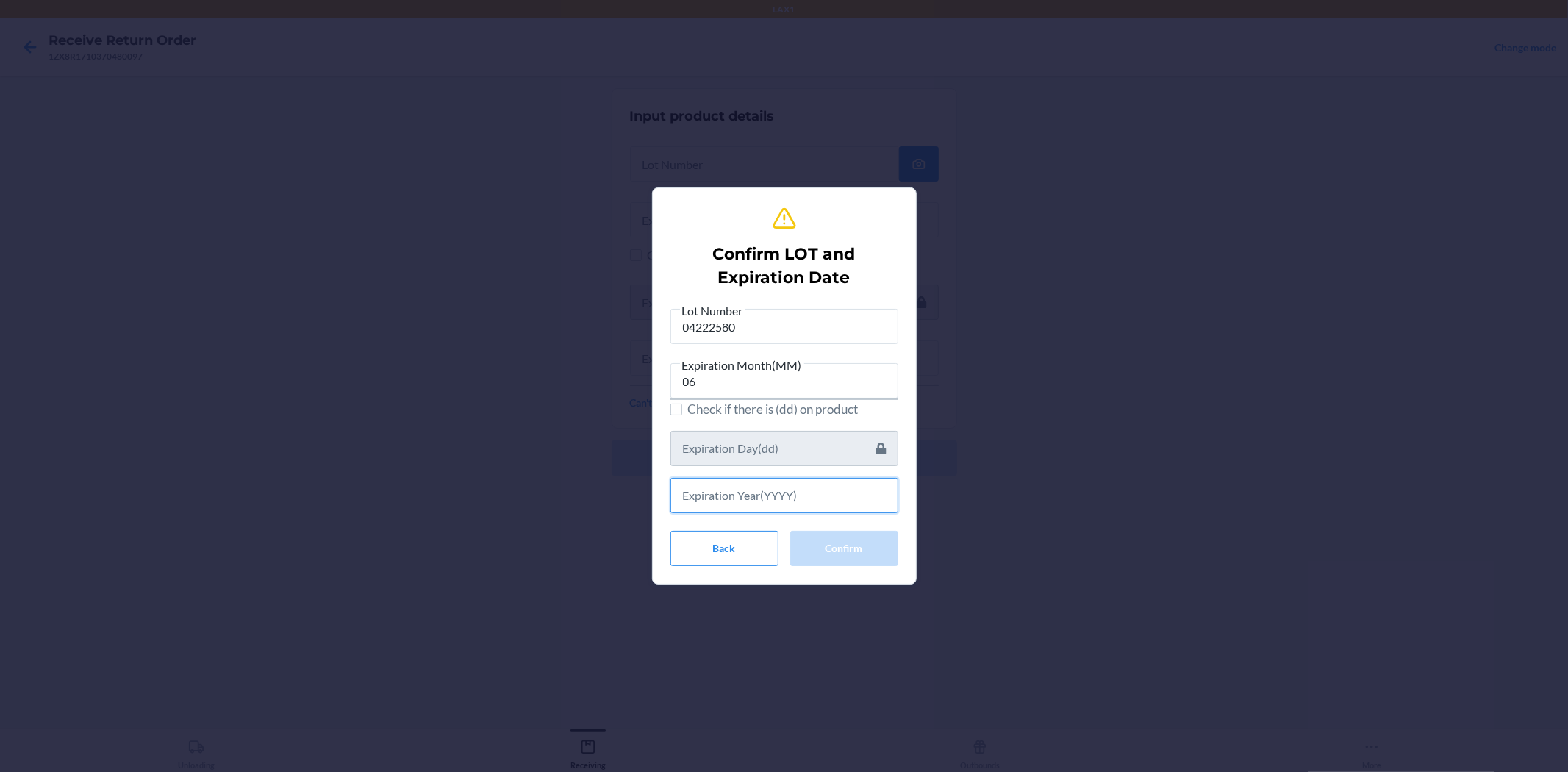
click at [782, 500] on input "text" at bounding box center [784, 495] width 228 height 36
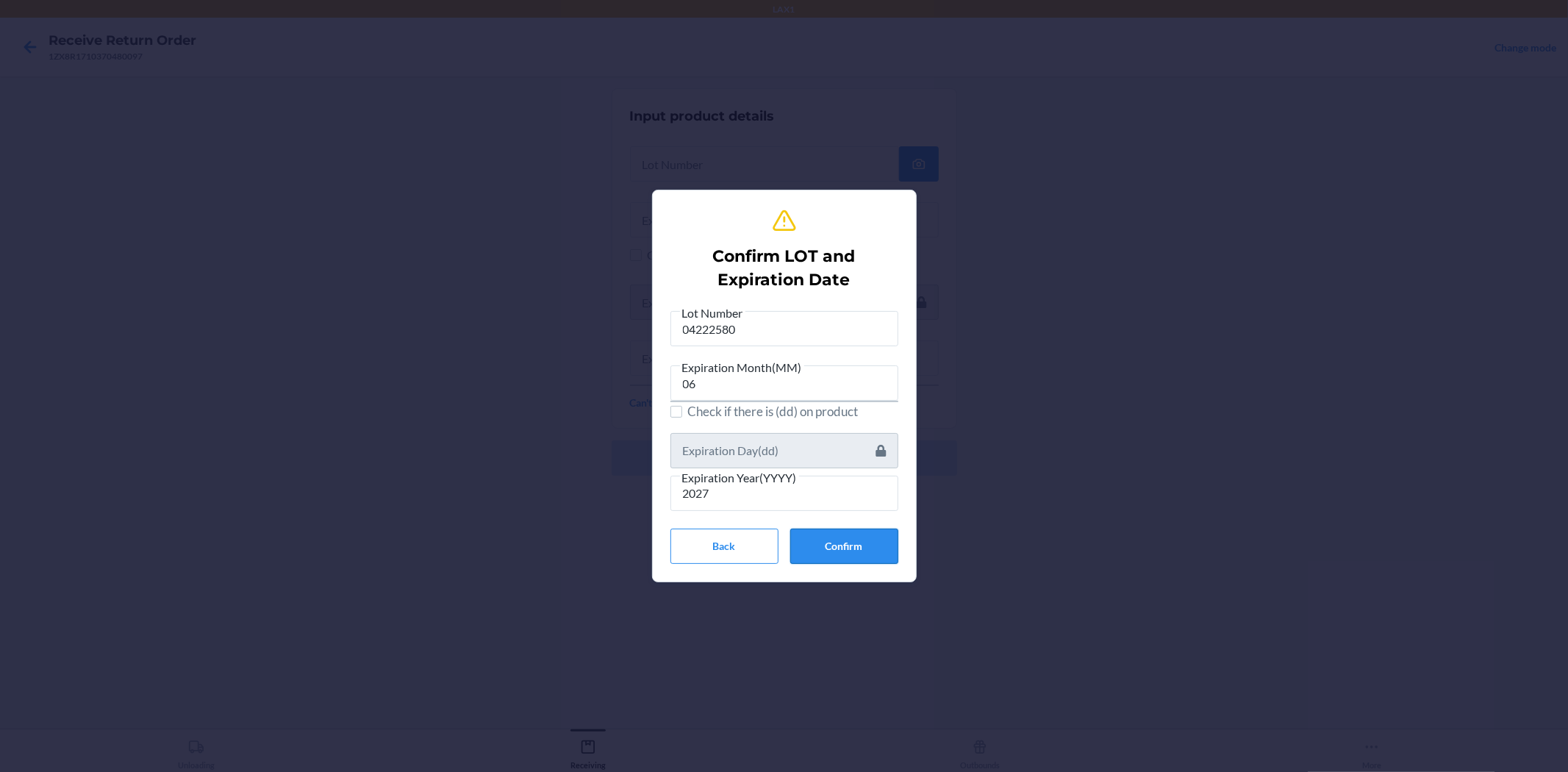
click at [782, 537] on button "Confirm" at bounding box center [844, 547] width 108 height 36
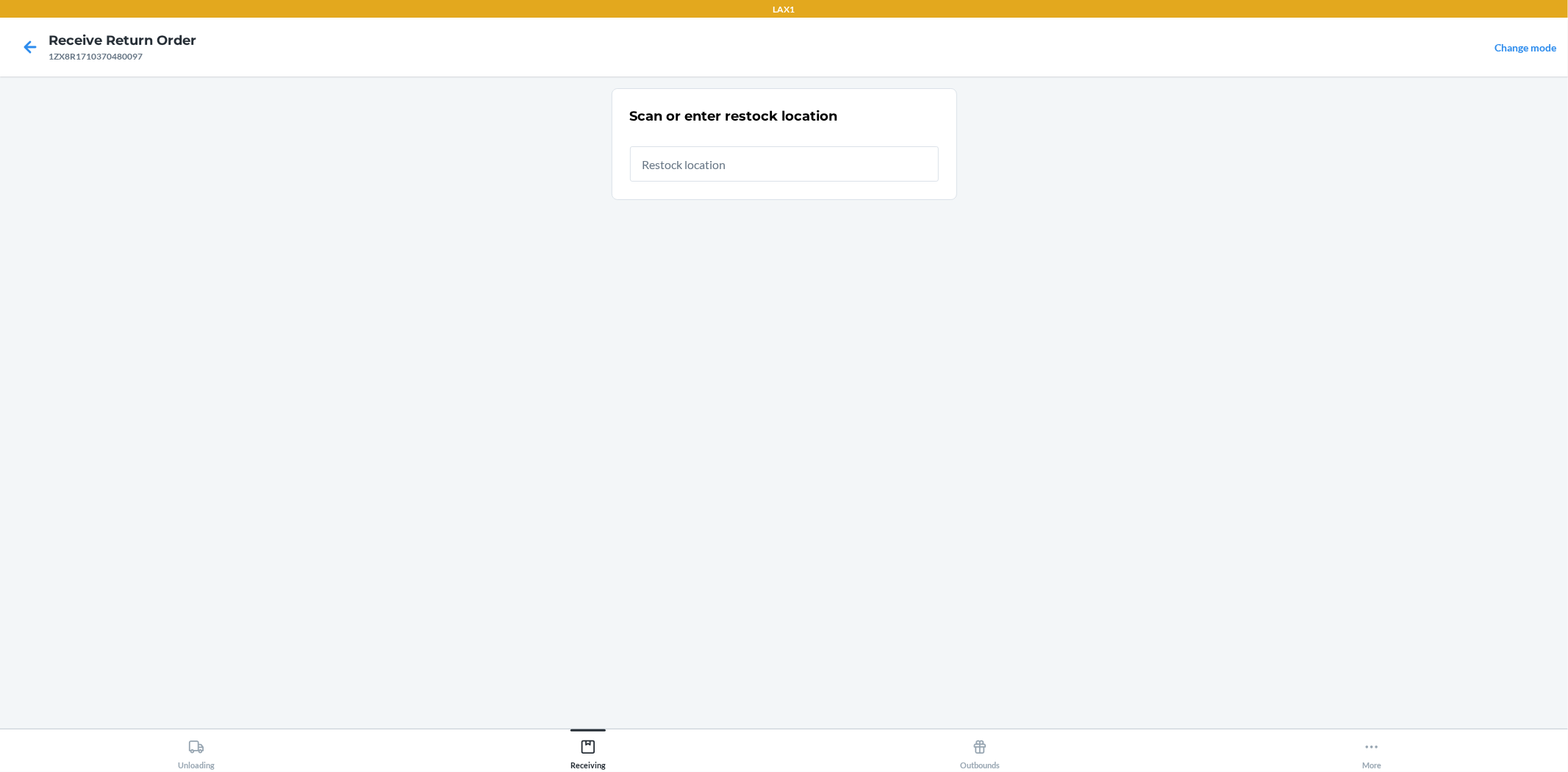
click at [733, 156] on input "text" at bounding box center [784, 164] width 309 height 36
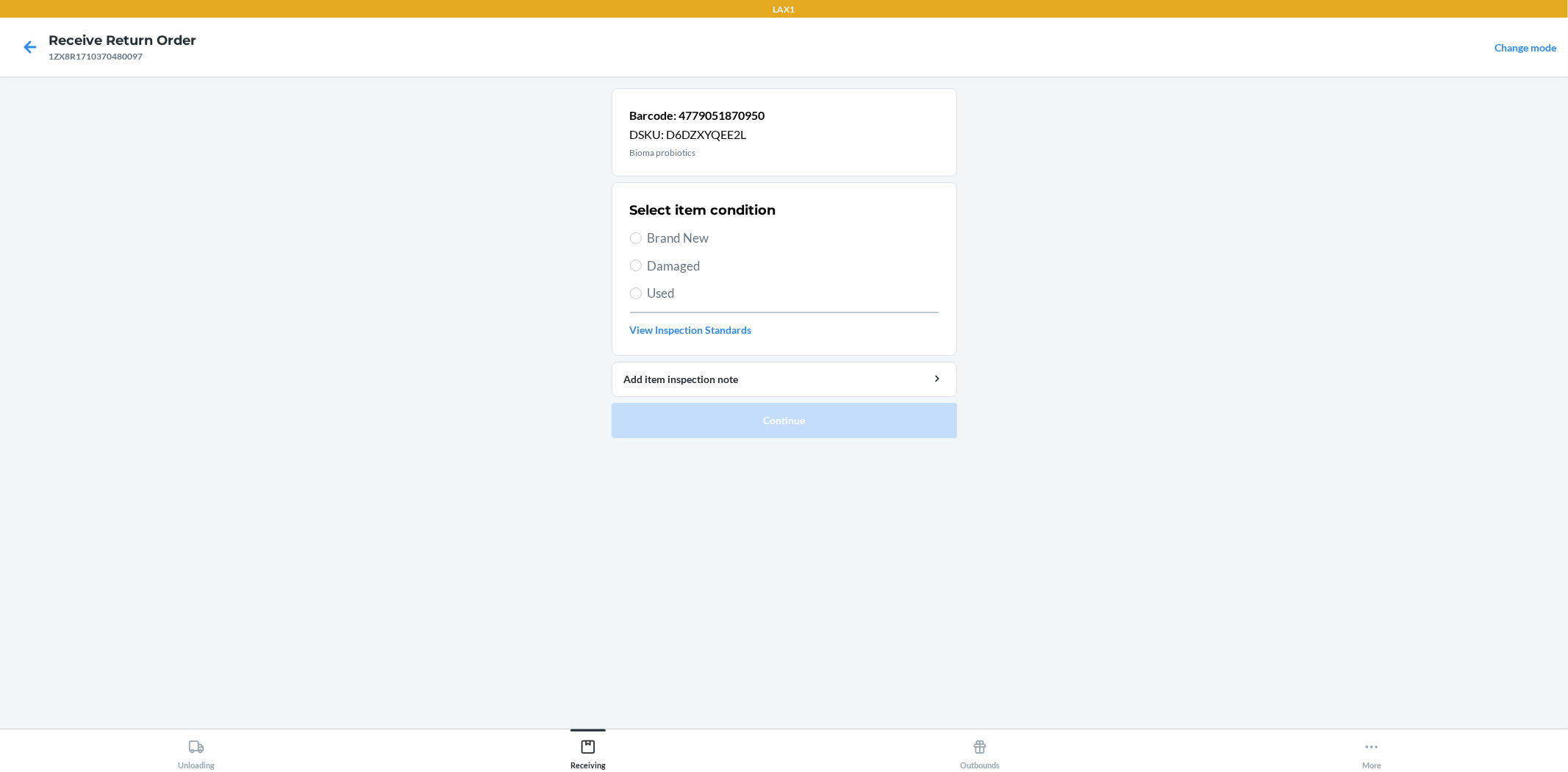
click at [691, 247] on span "Brand New" at bounding box center [793, 238] width 291 height 19
click at [642, 244] on input "Brand New" at bounding box center [636, 238] width 12 height 12
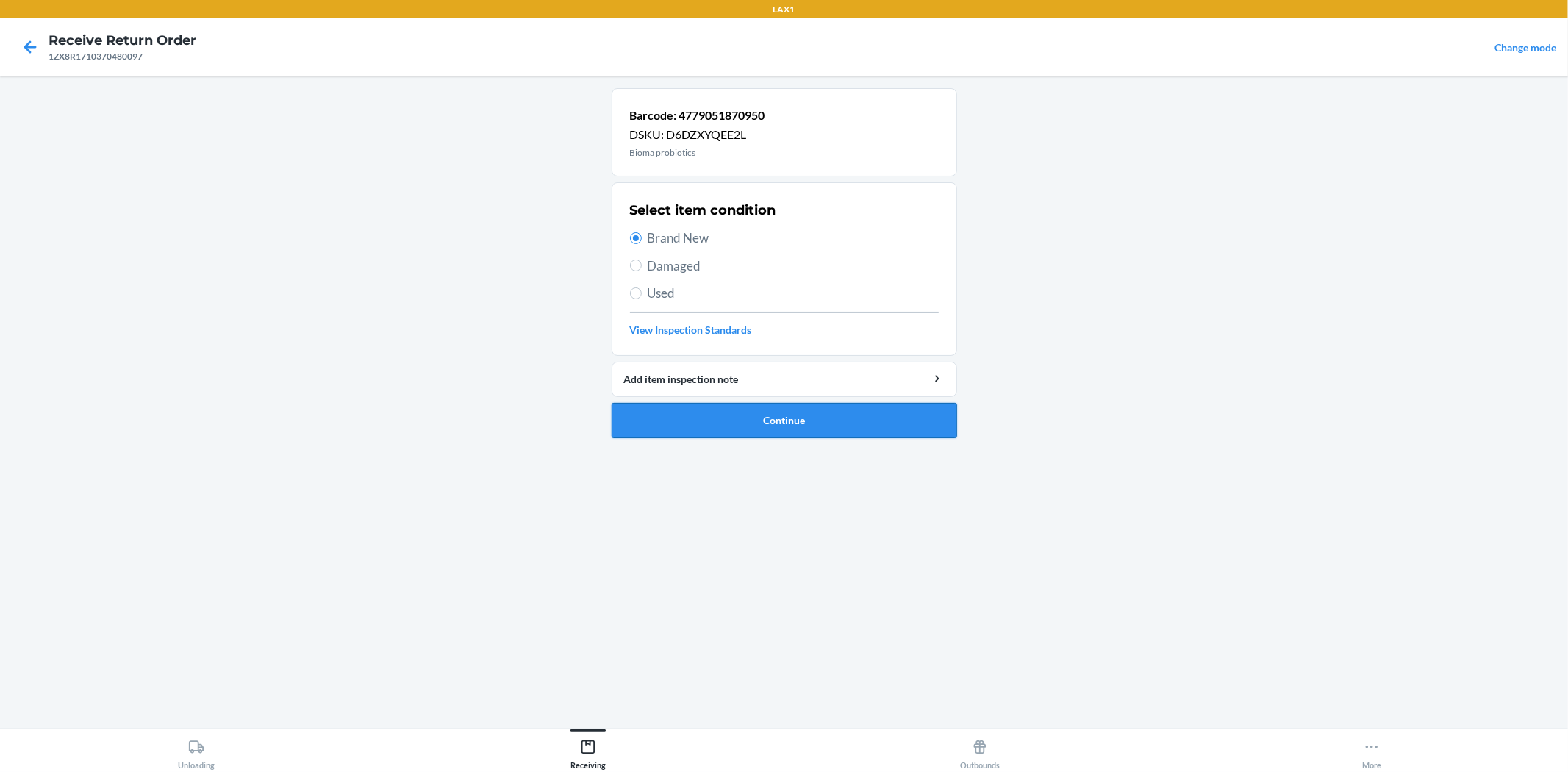
click at [782, 413] on button "Continue" at bounding box center [784, 421] width 346 height 36
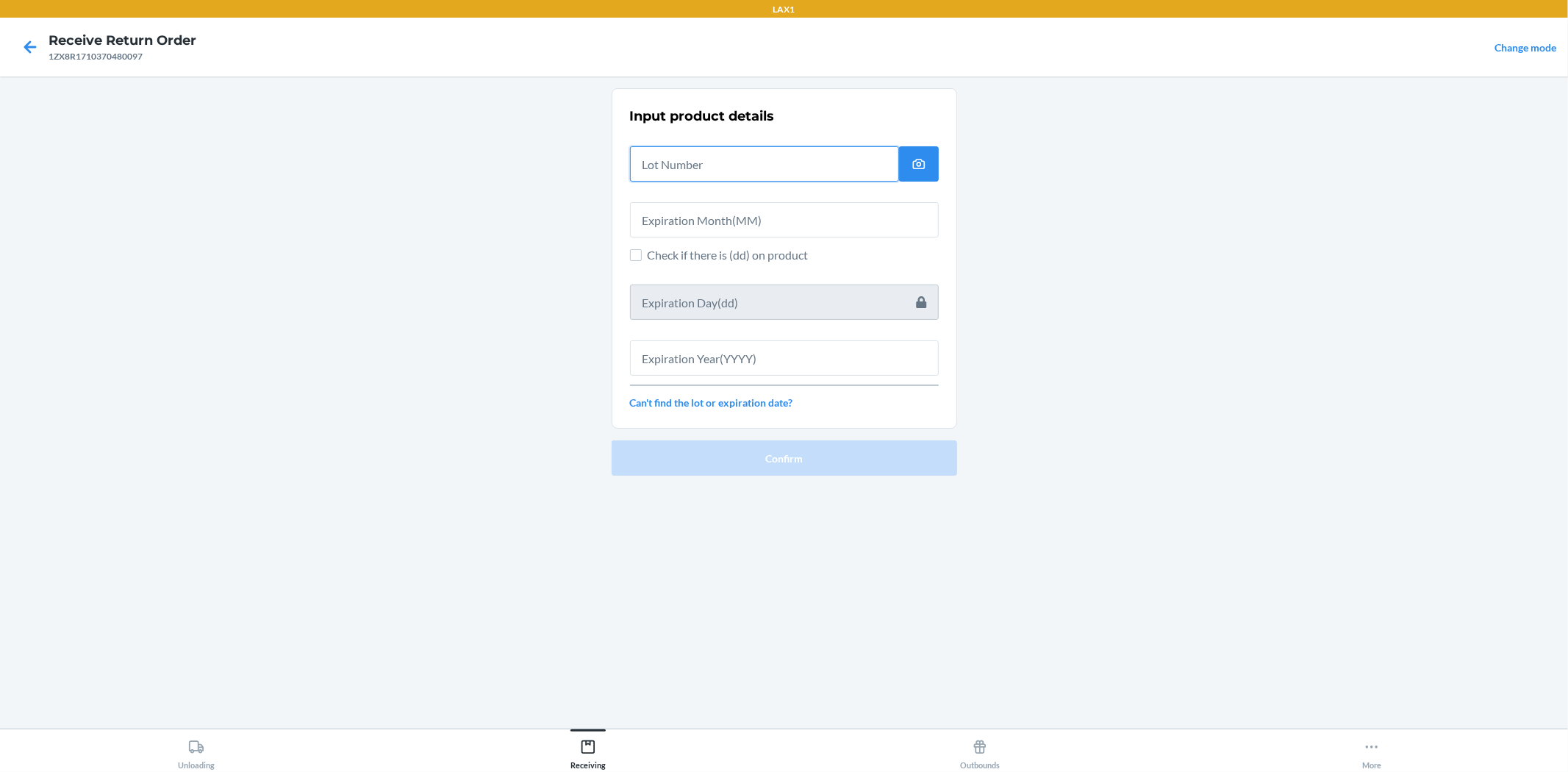
click at [741, 157] on input "text" at bounding box center [765, 164] width 269 height 36
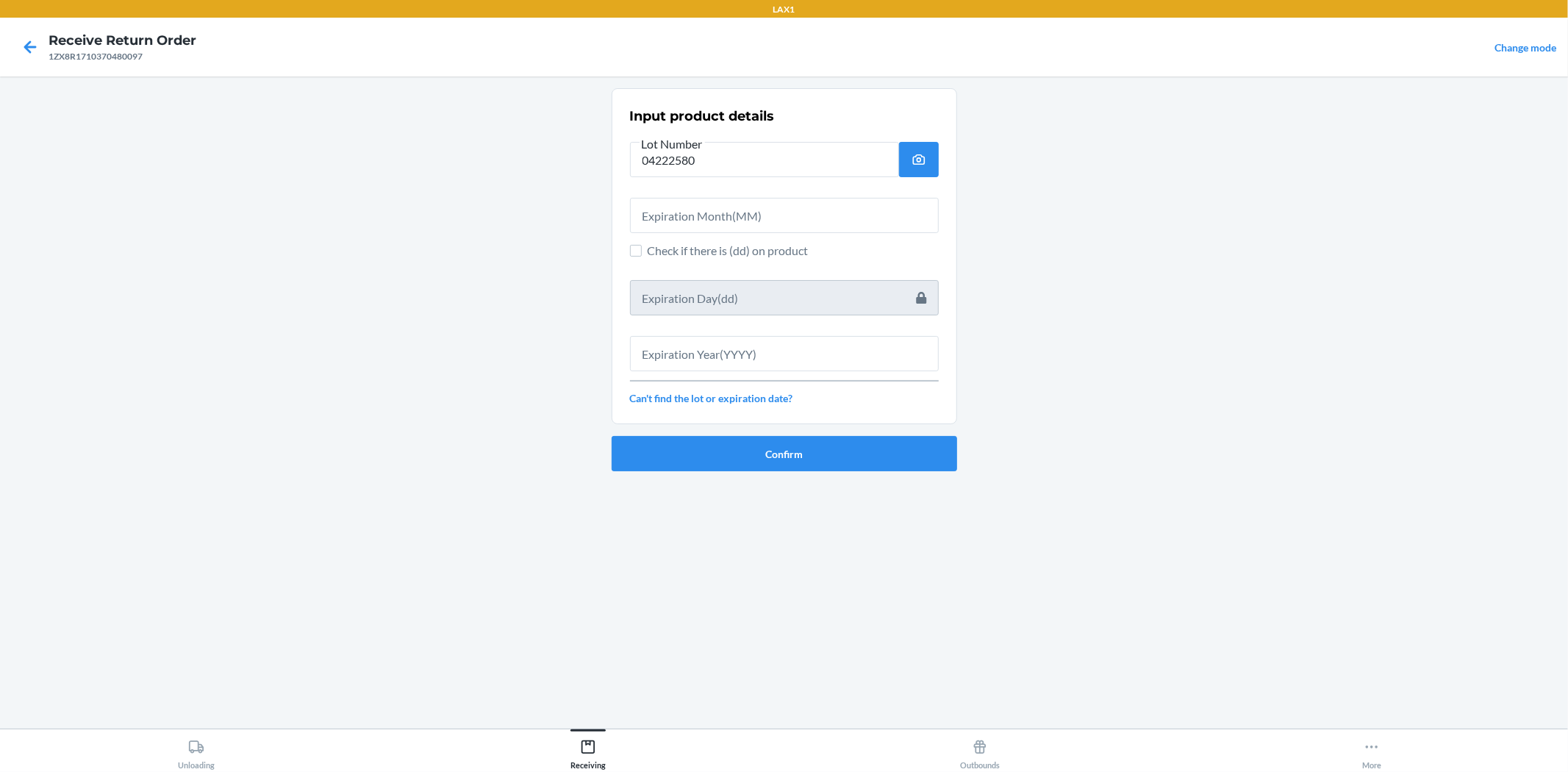
click at [750, 195] on div at bounding box center [784, 209] width 309 height 47
click at [782, 213] on input "text" at bounding box center [784, 216] width 309 height 36
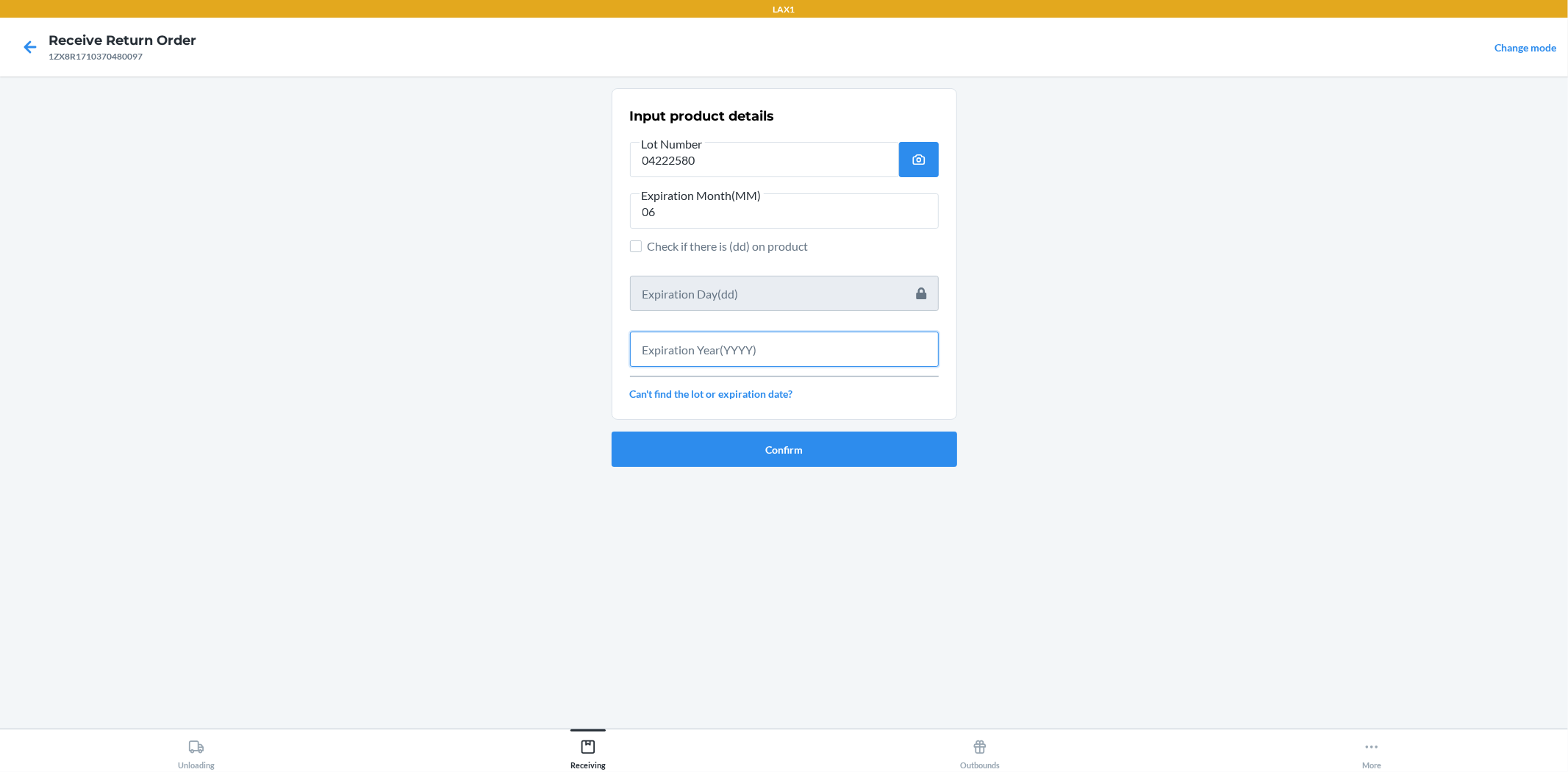
click at [752, 358] on input "text" at bounding box center [784, 350] width 309 height 36
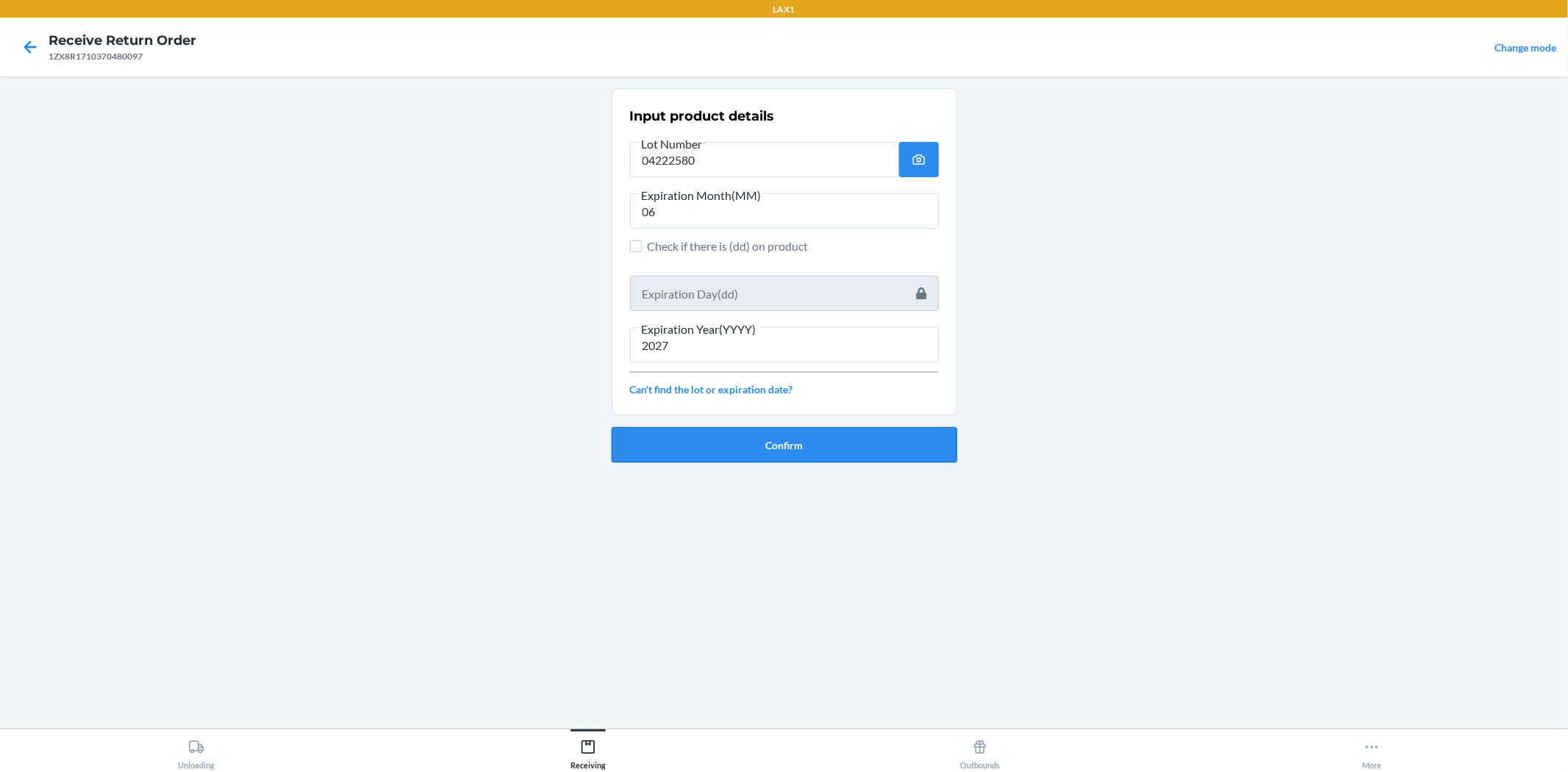
click at [731, 438] on button "Confirm" at bounding box center [784, 445] width 346 height 36
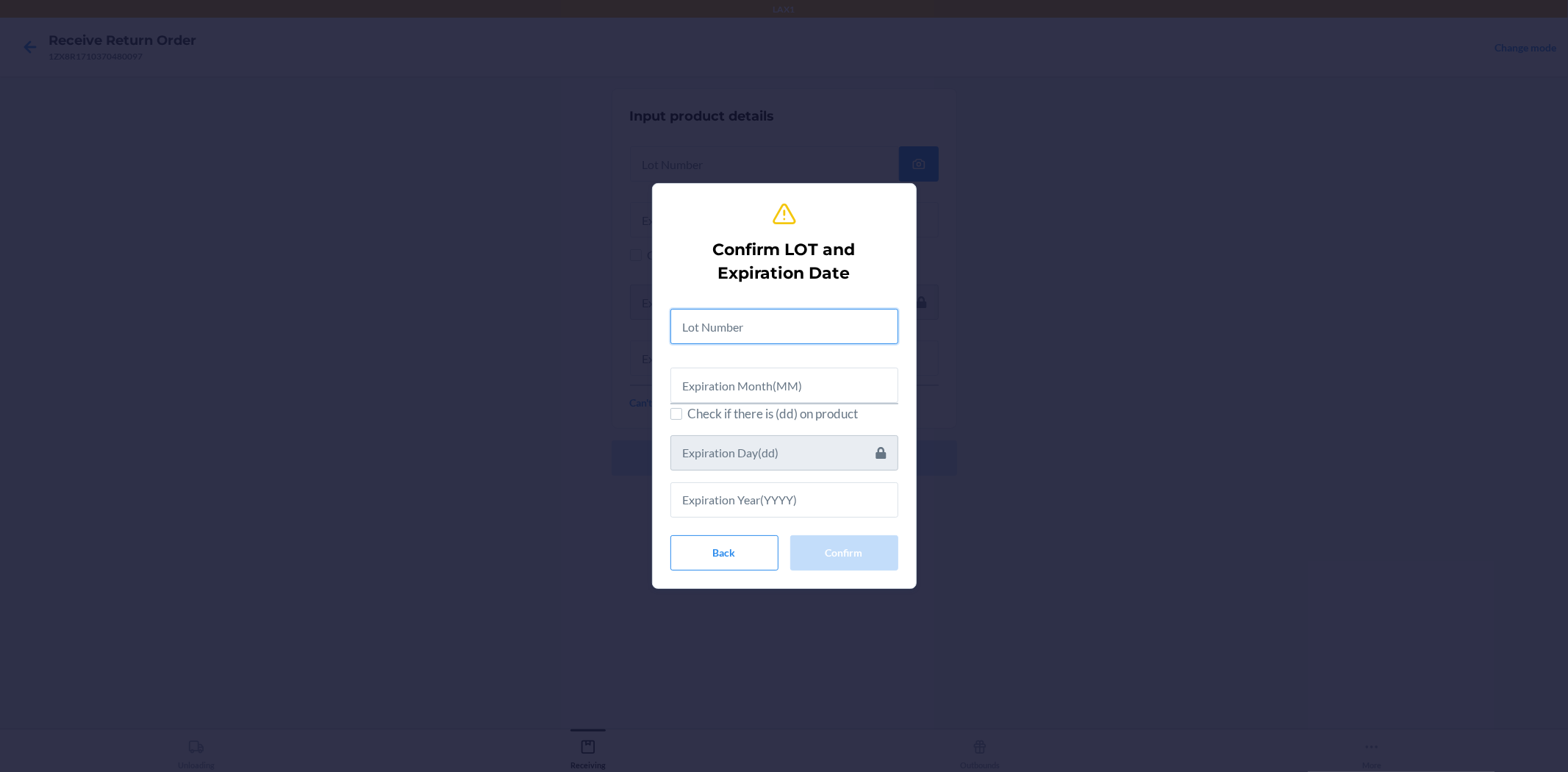
click at [746, 326] on input "text" at bounding box center [784, 327] width 228 height 36
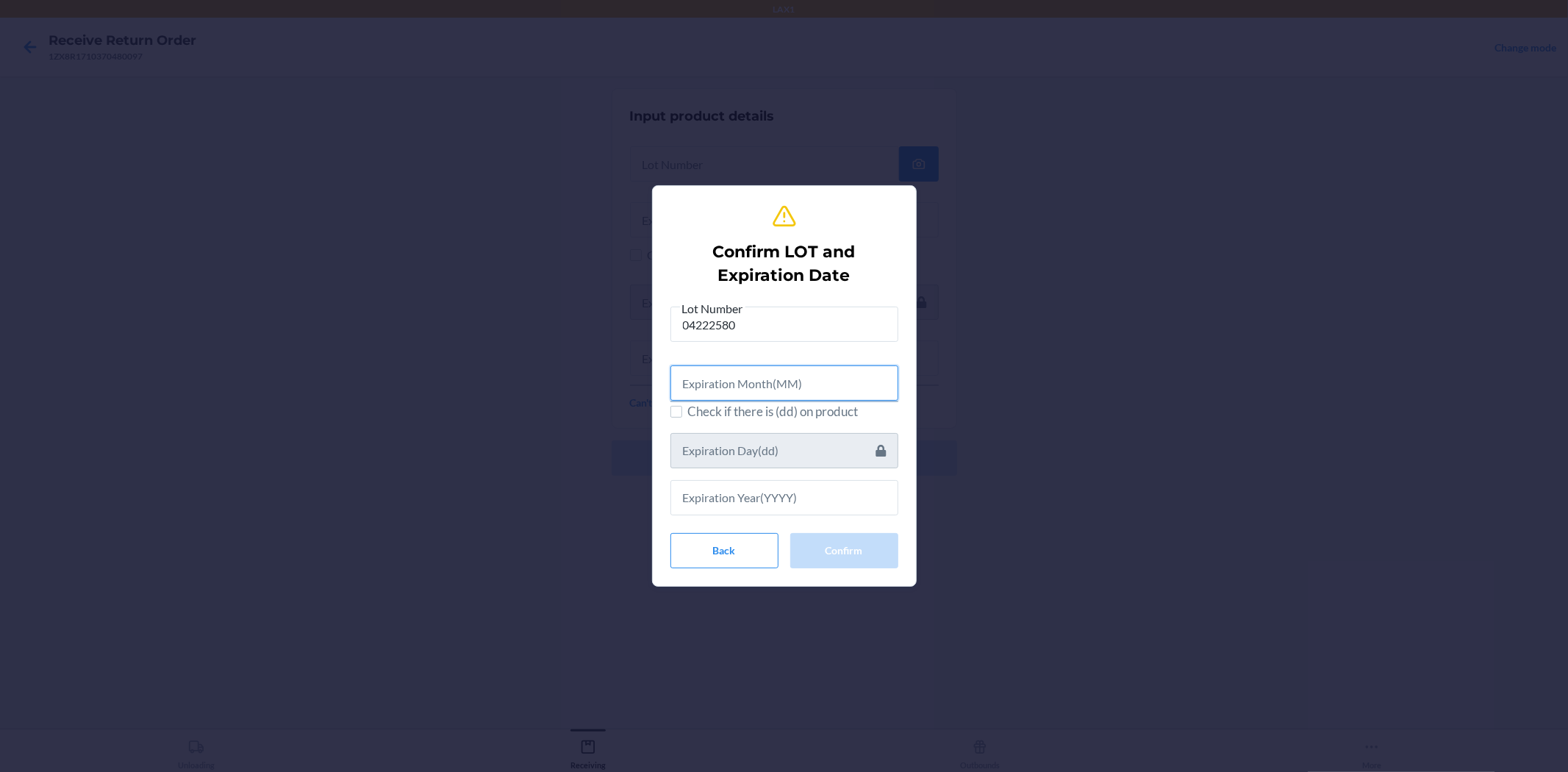
click at [725, 380] on input "text" at bounding box center [784, 384] width 228 height 36
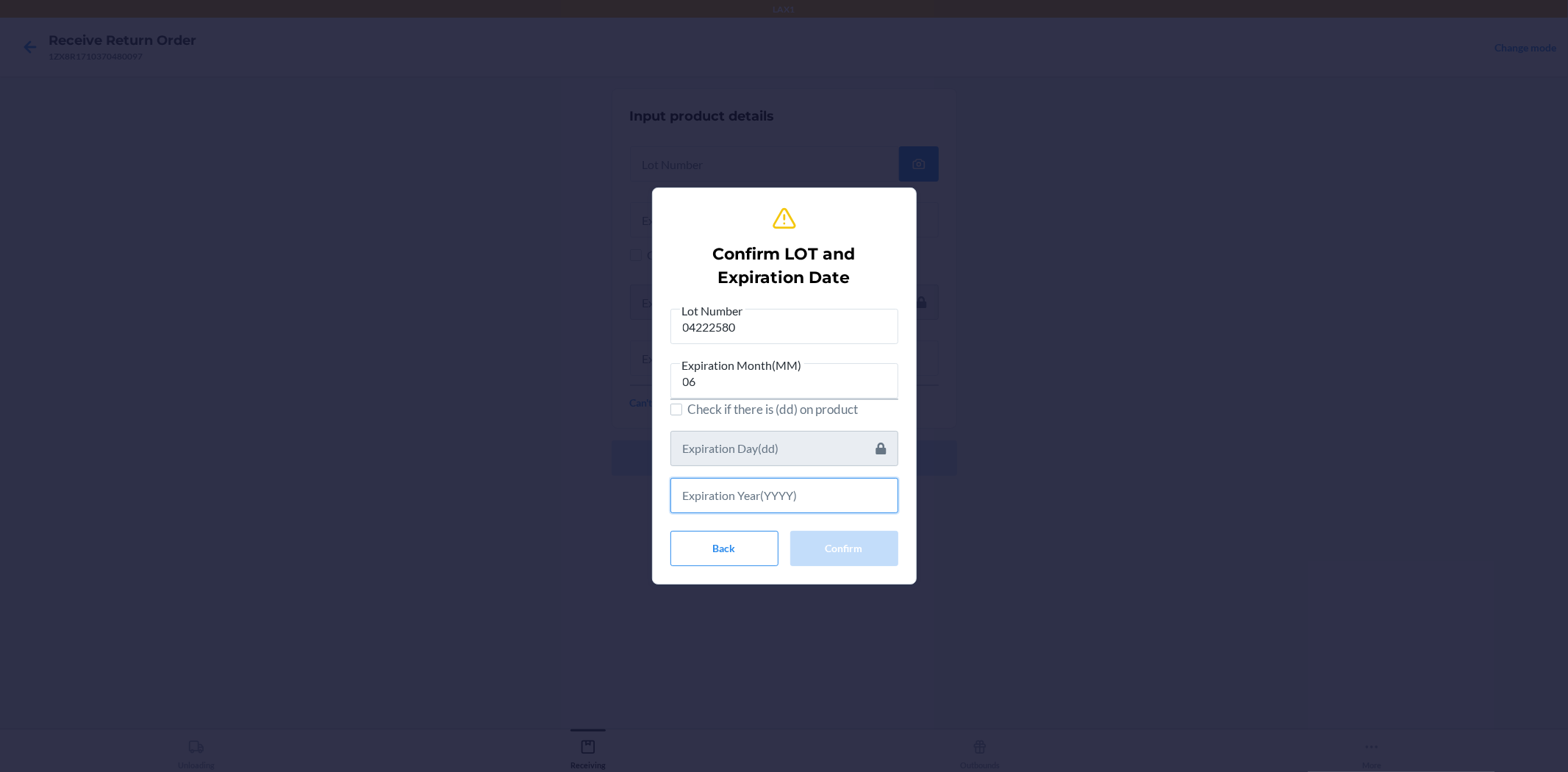
click at [782, 502] on input "text" at bounding box center [784, 495] width 228 height 36
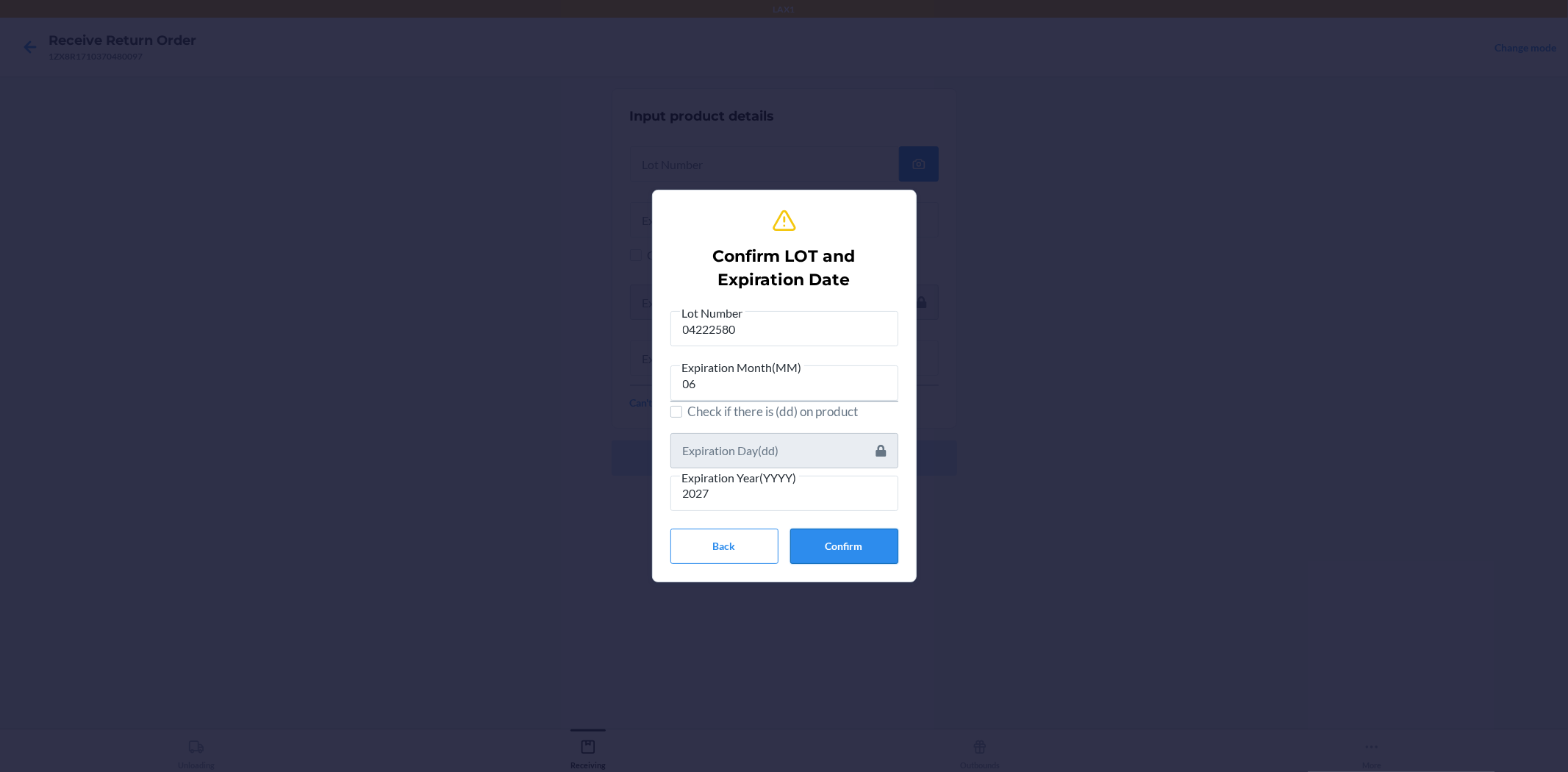
click at [782, 554] on button "Confirm" at bounding box center [844, 547] width 108 height 36
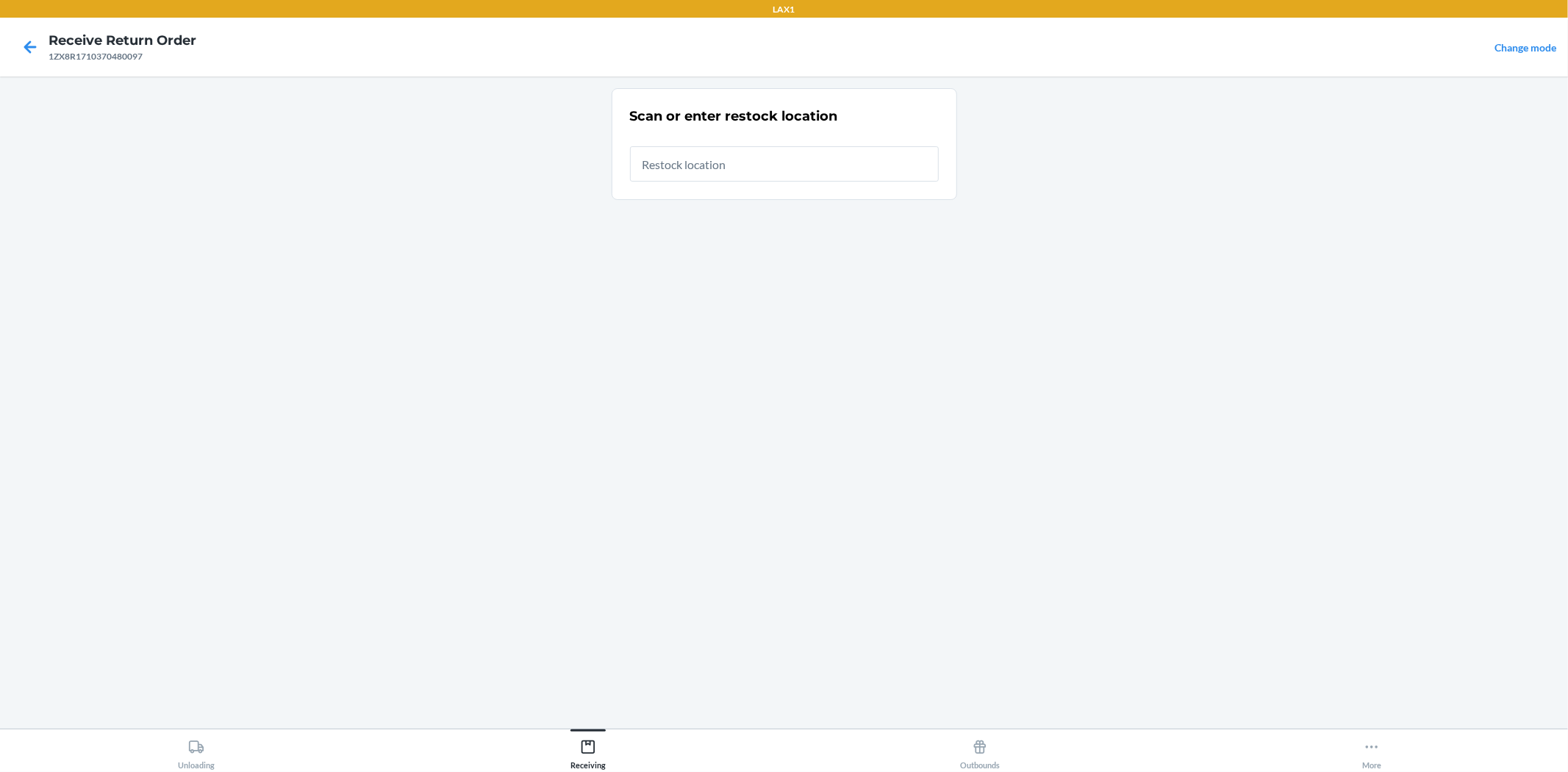
click at [755, 177] on input "text" at bounding box center [784, 164] width 309 height 36
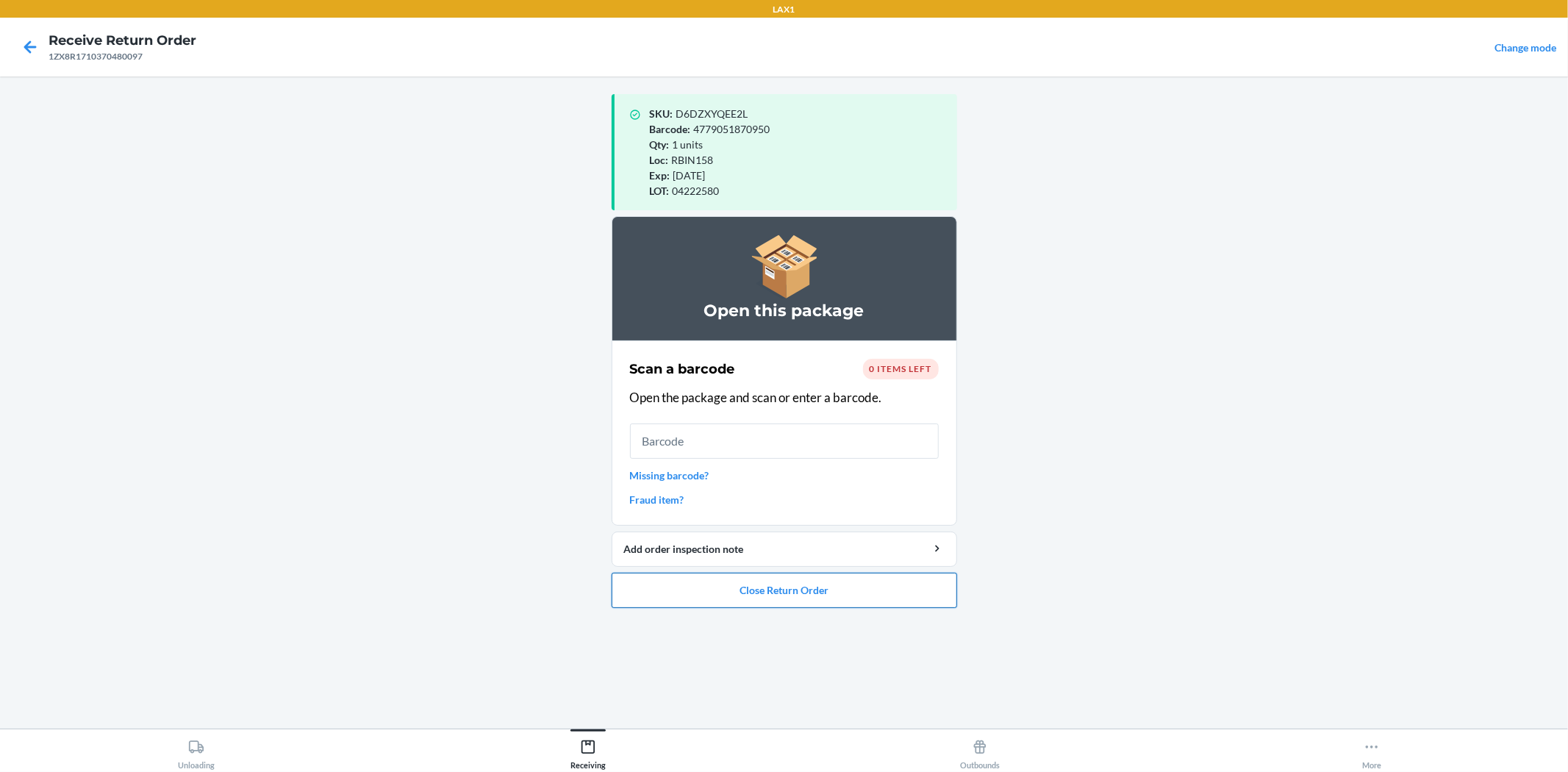
click at [782, 582] on button "Close Return Order" at bounding box center [784, 590] width 346 height 36
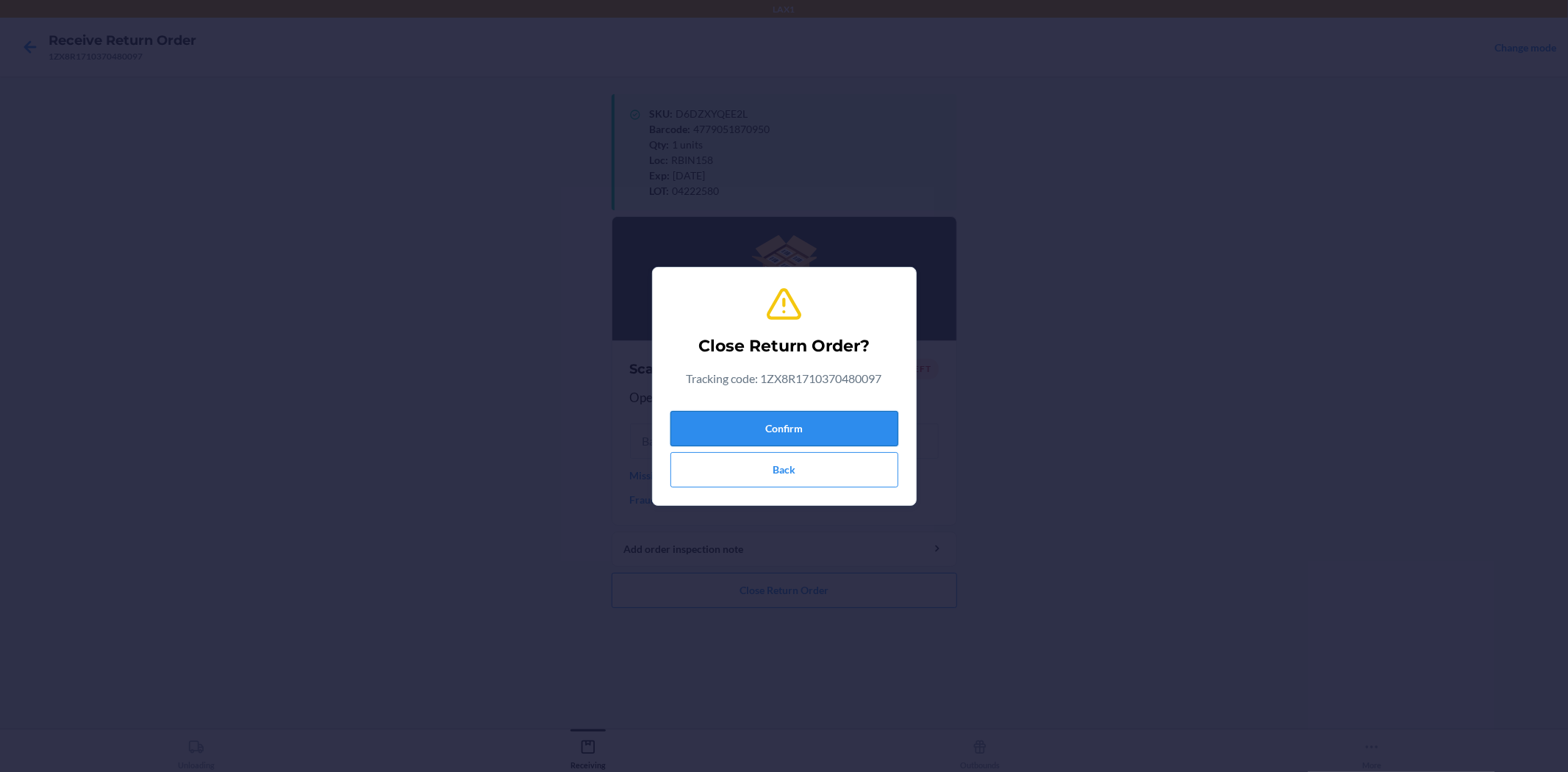
click at [782, 422] on button "Confirm" at bounding box center [784, 429] width 228 height 36
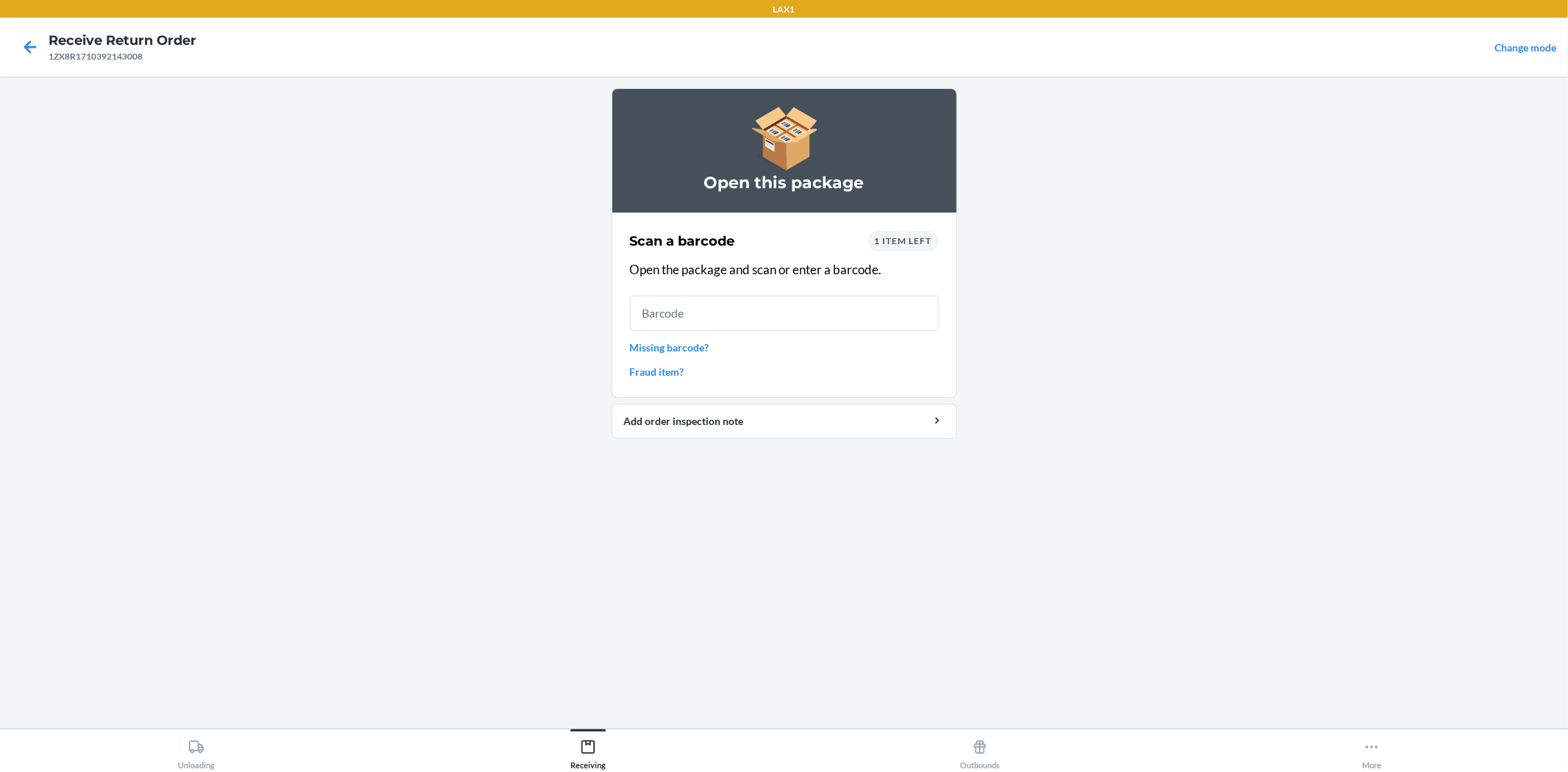
click at [782, 319] on input "text" at bounding box center [784, 313] width 309 height 36
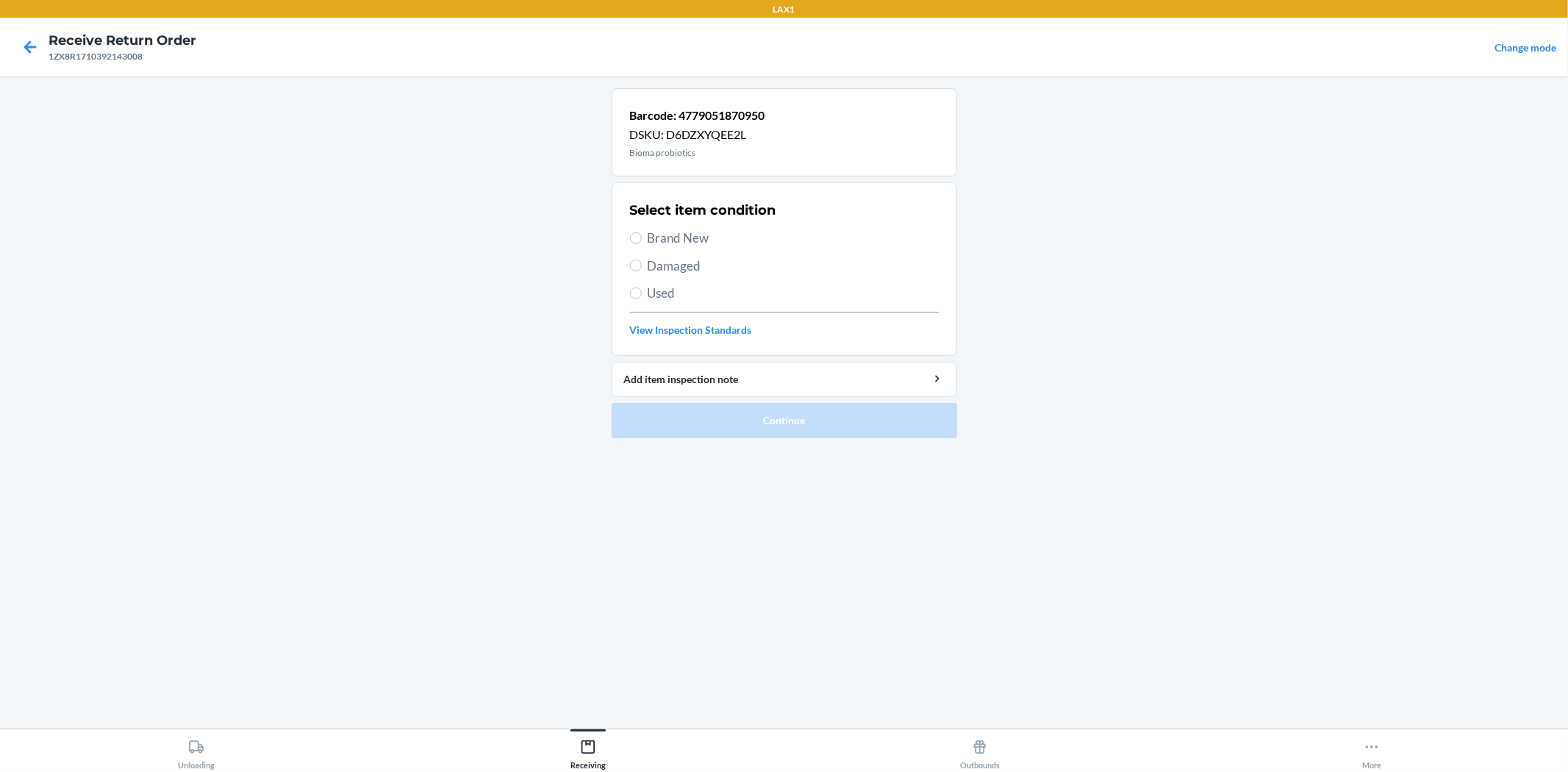
click at [664, 247] on span "Brand New" at bounding box center [793, 238] width 291 height 19
click at [642, 244] on input "Brand New" at bounding box center [636, 238] width 12 height 12
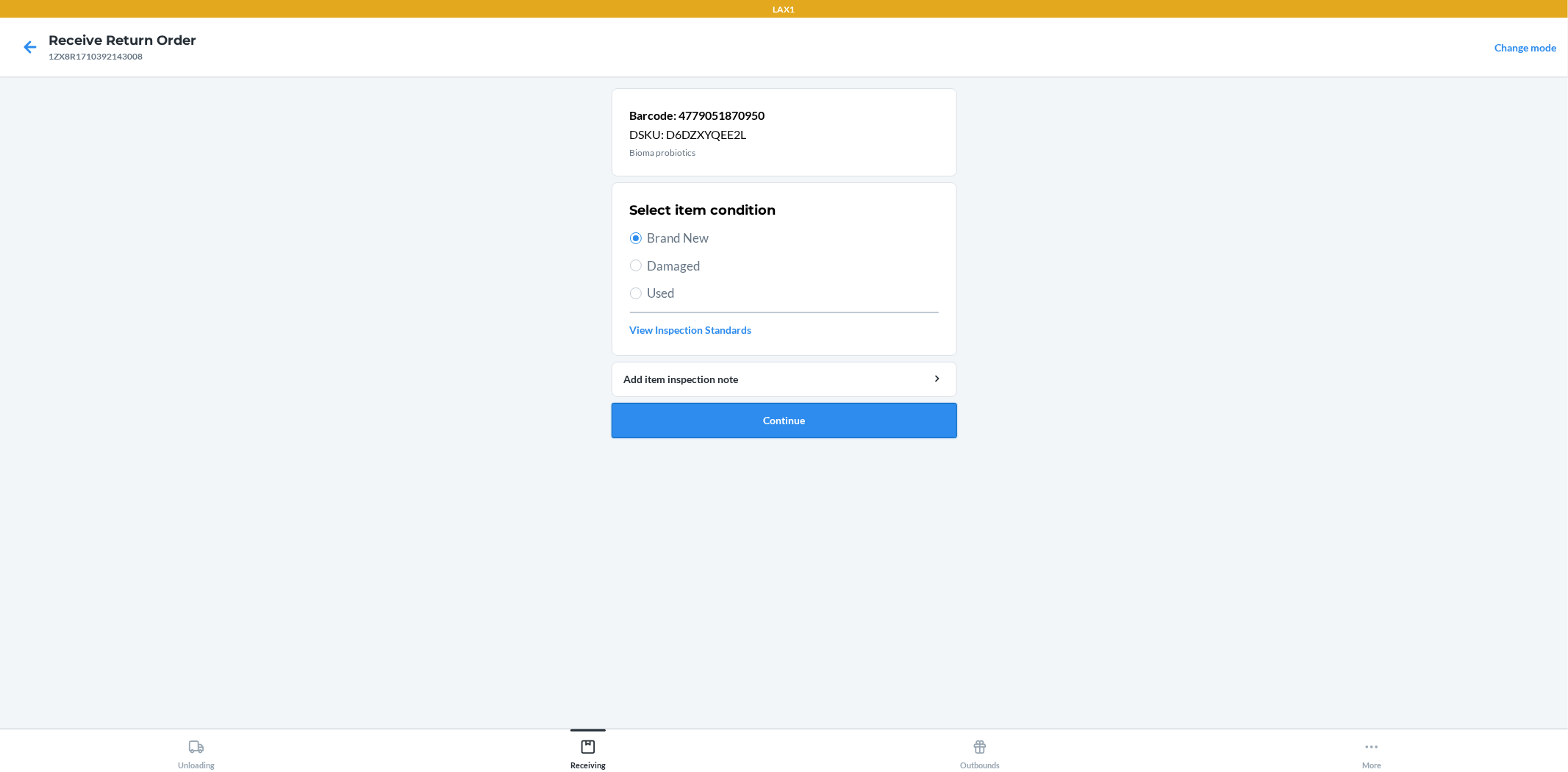
click at [728, 432] on button "Continue" at bounding box center [784, 421] width 346 height 36
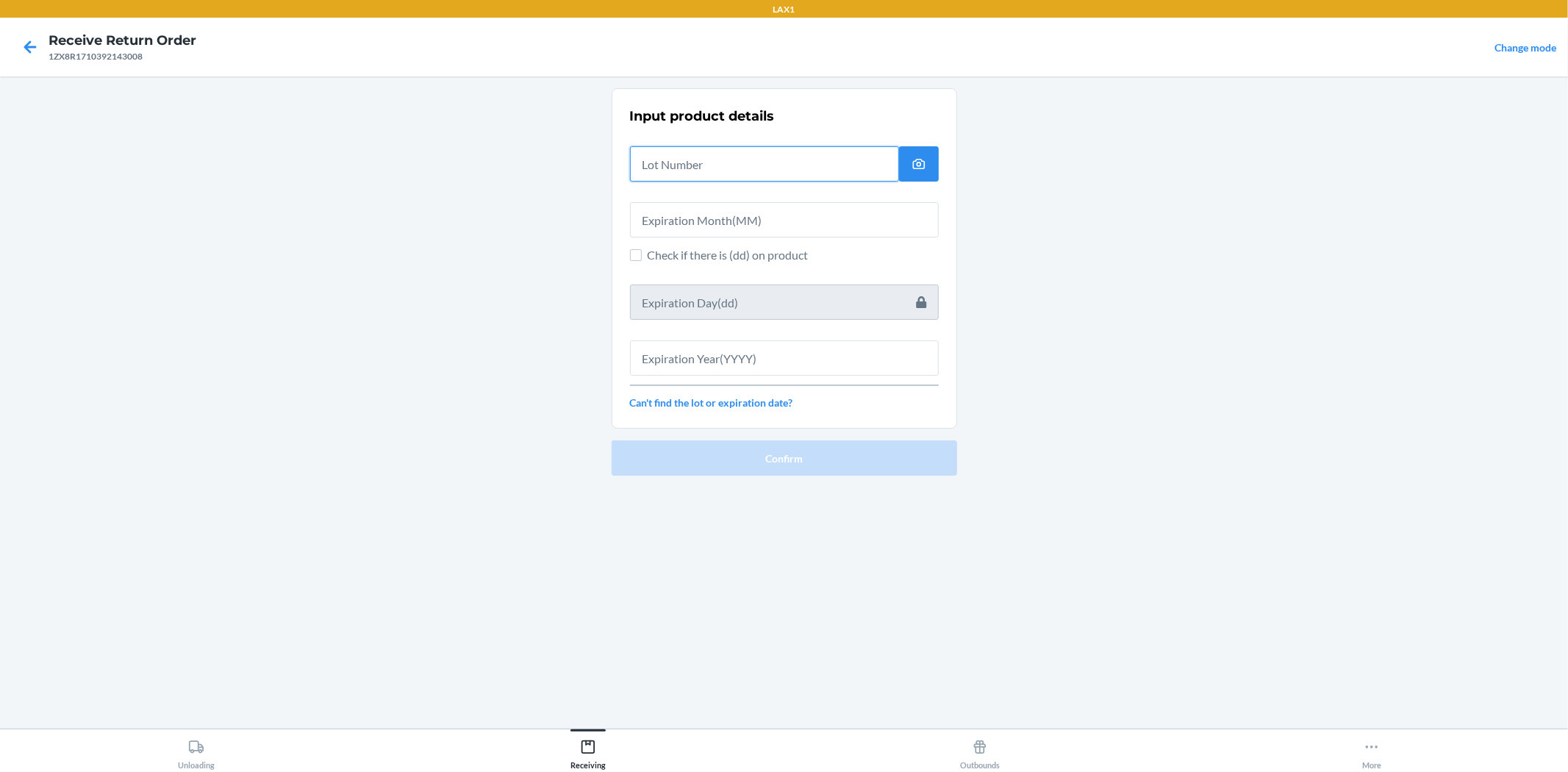
click at [708, 172] on input "text" at bounding box center [765, 164] width 269 height 36
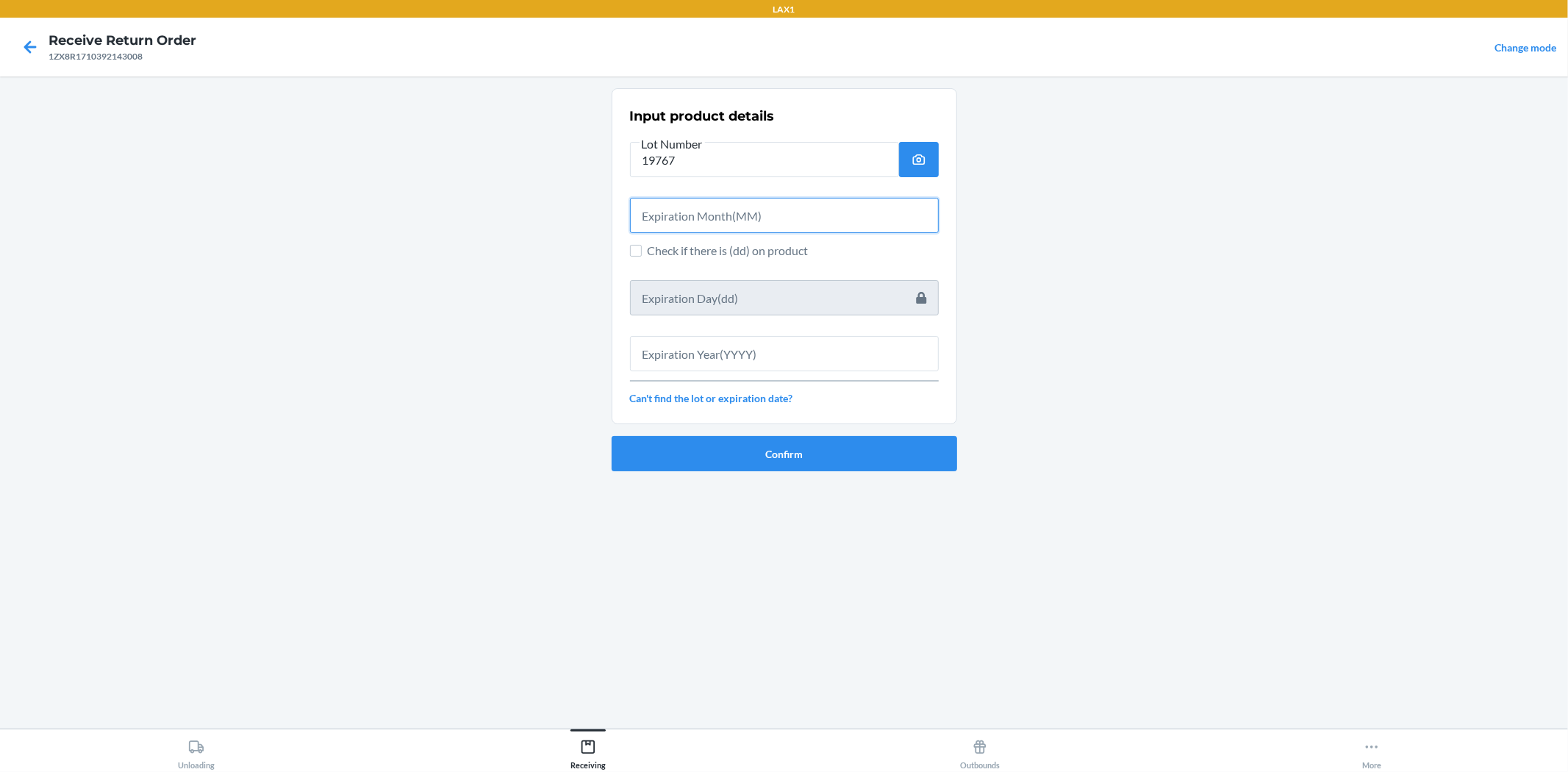
click at [741, 213] on input "text" at bounding box center [784, 216] width 309 height 36
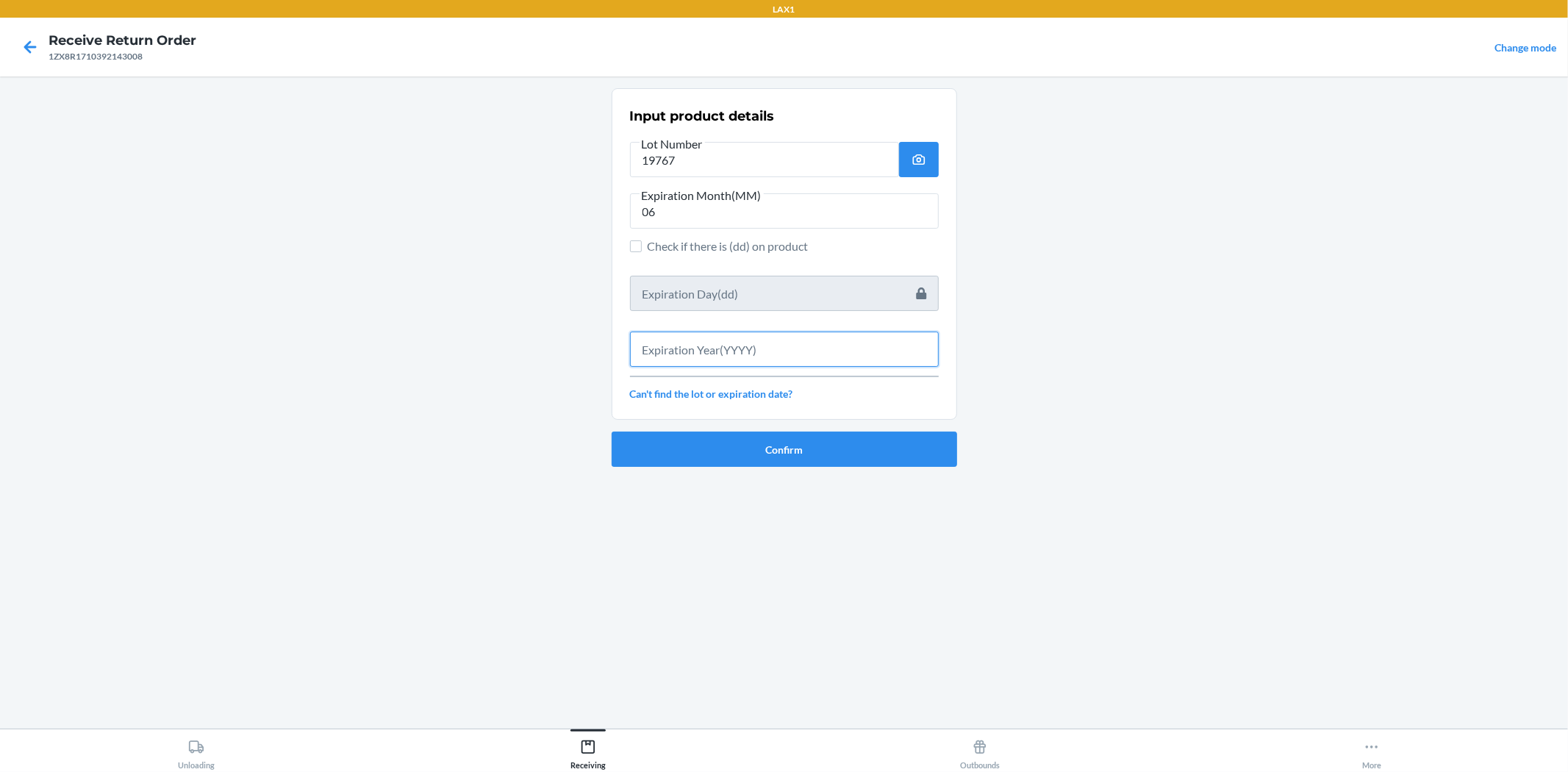
click at [782, 347] on input "text" at bounding box center [784, 350] width 309 height 36
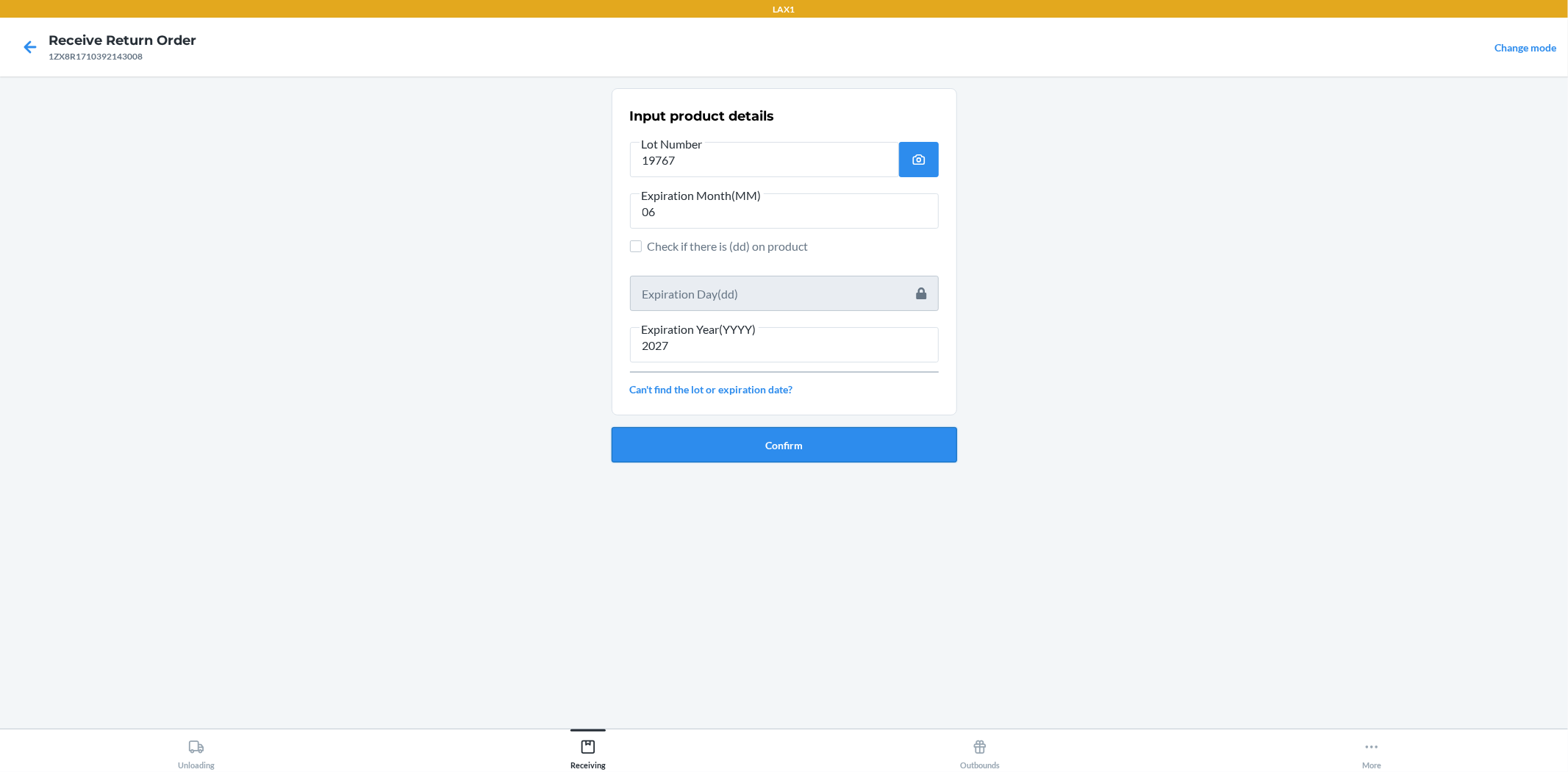
click at [766, 456] on button "Confirm" at bounding box center [784, 445] width 346 height 36
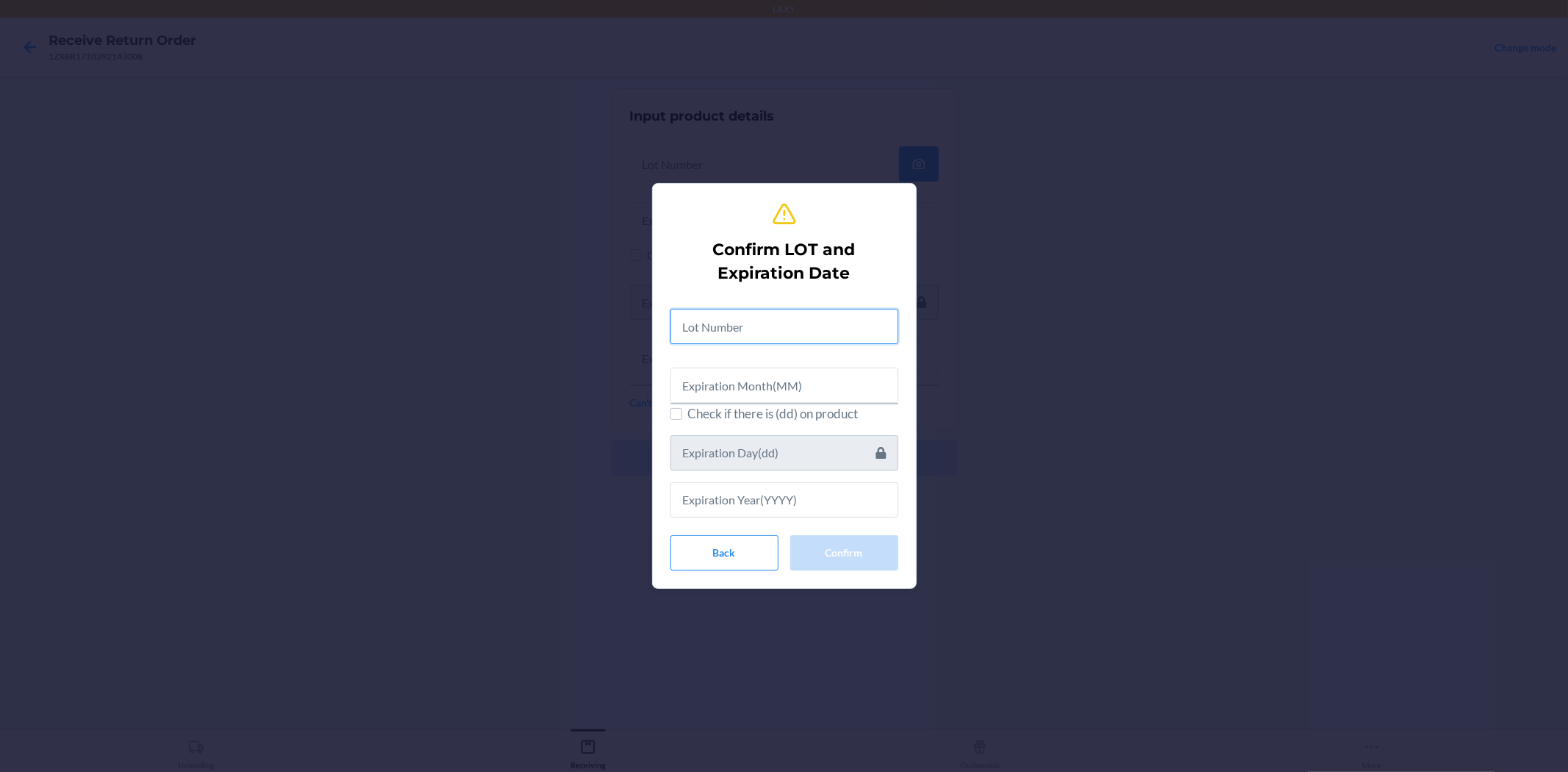
click at [696, 320] on input "text" at bounding box center [784, 327] width 228 height 36
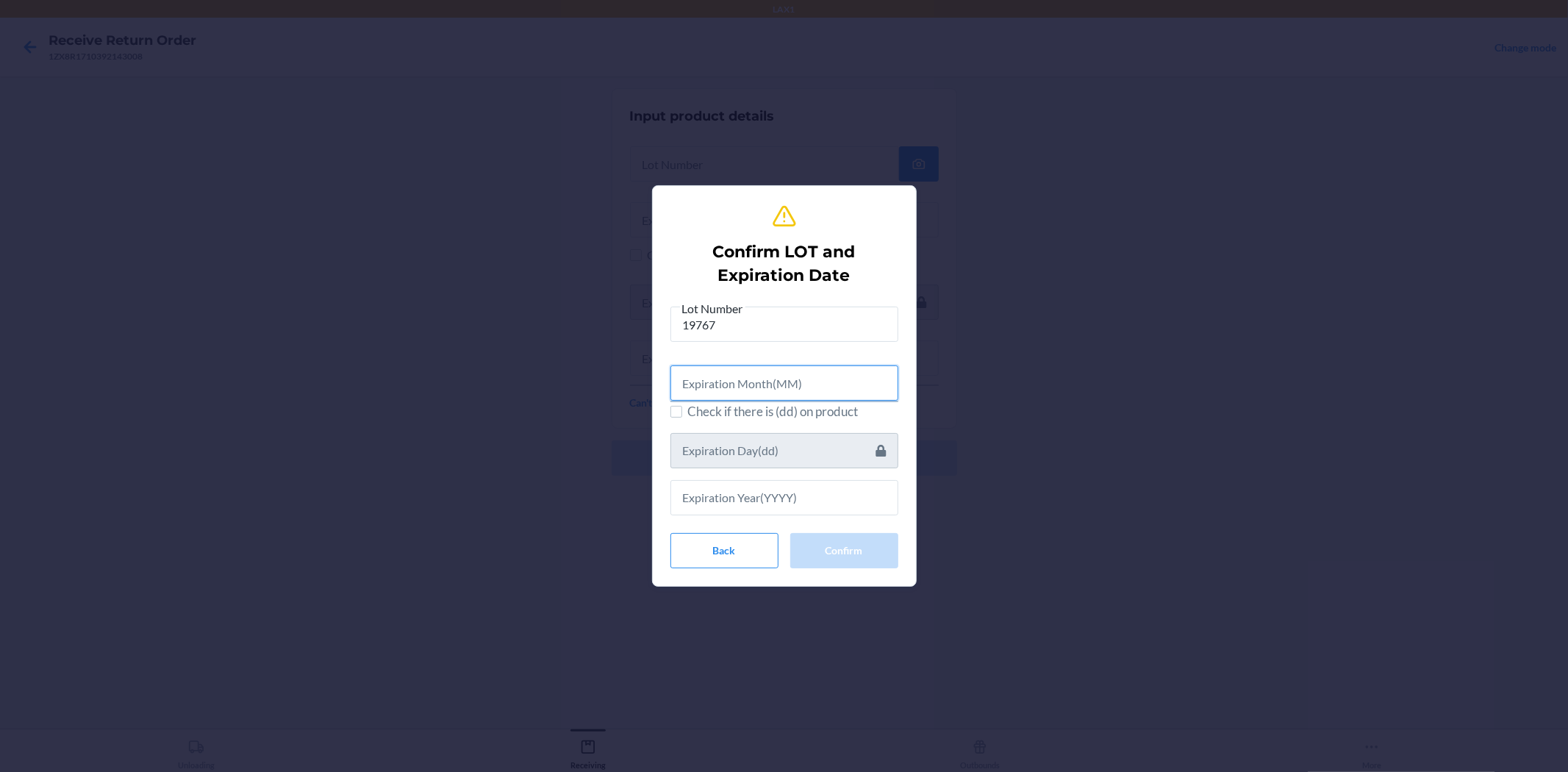
click at [744, 388] on input "text" at bounding box center [784, 384] width 228 height 36
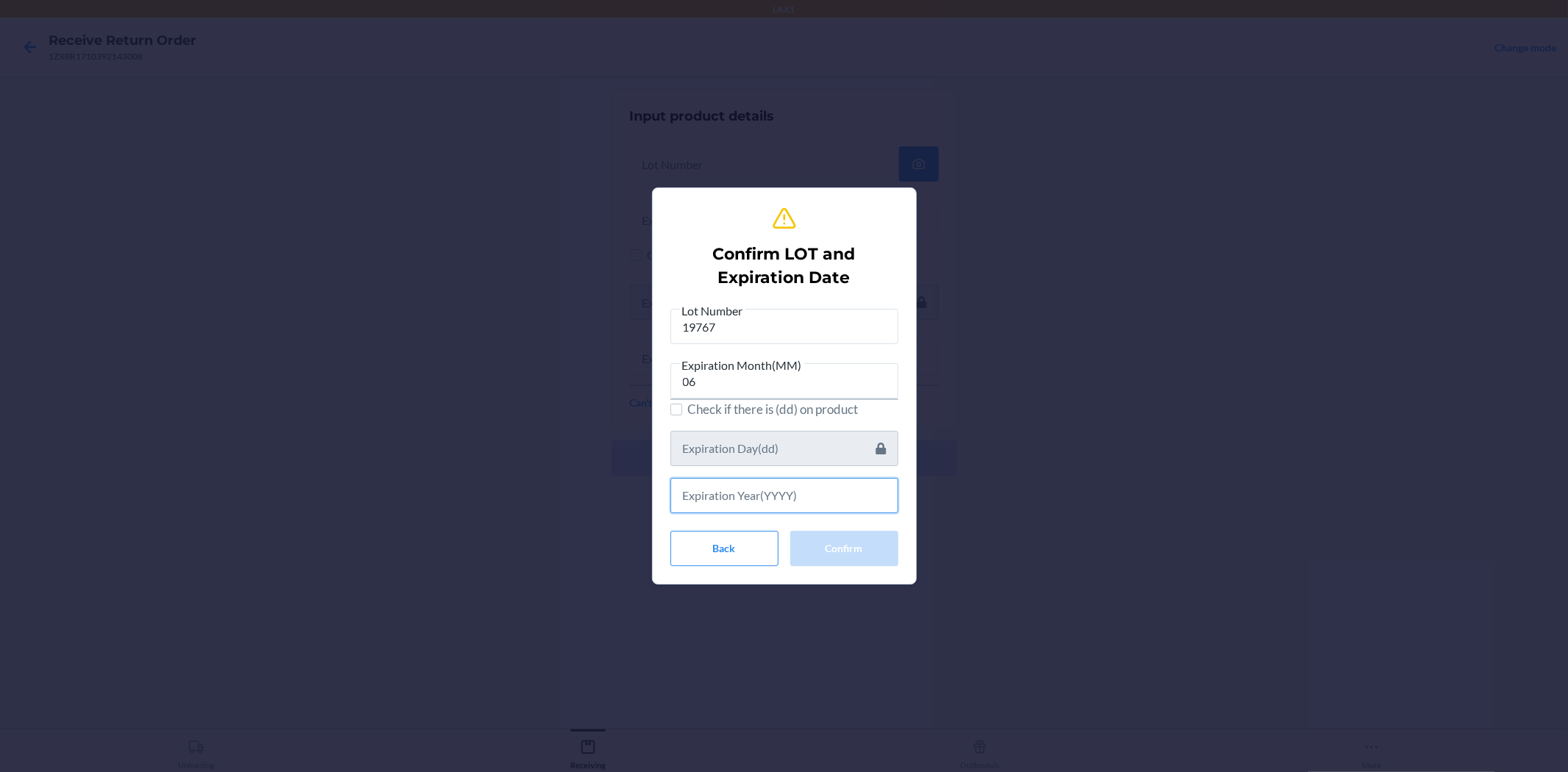
drag, startPoint x: 765, startPoint y: 482, endPoint x: 767, endPoint y: 452, distance: 30.1
click at [765, 478] on input "text" at bounding box center [784, 495] width 228 height 36
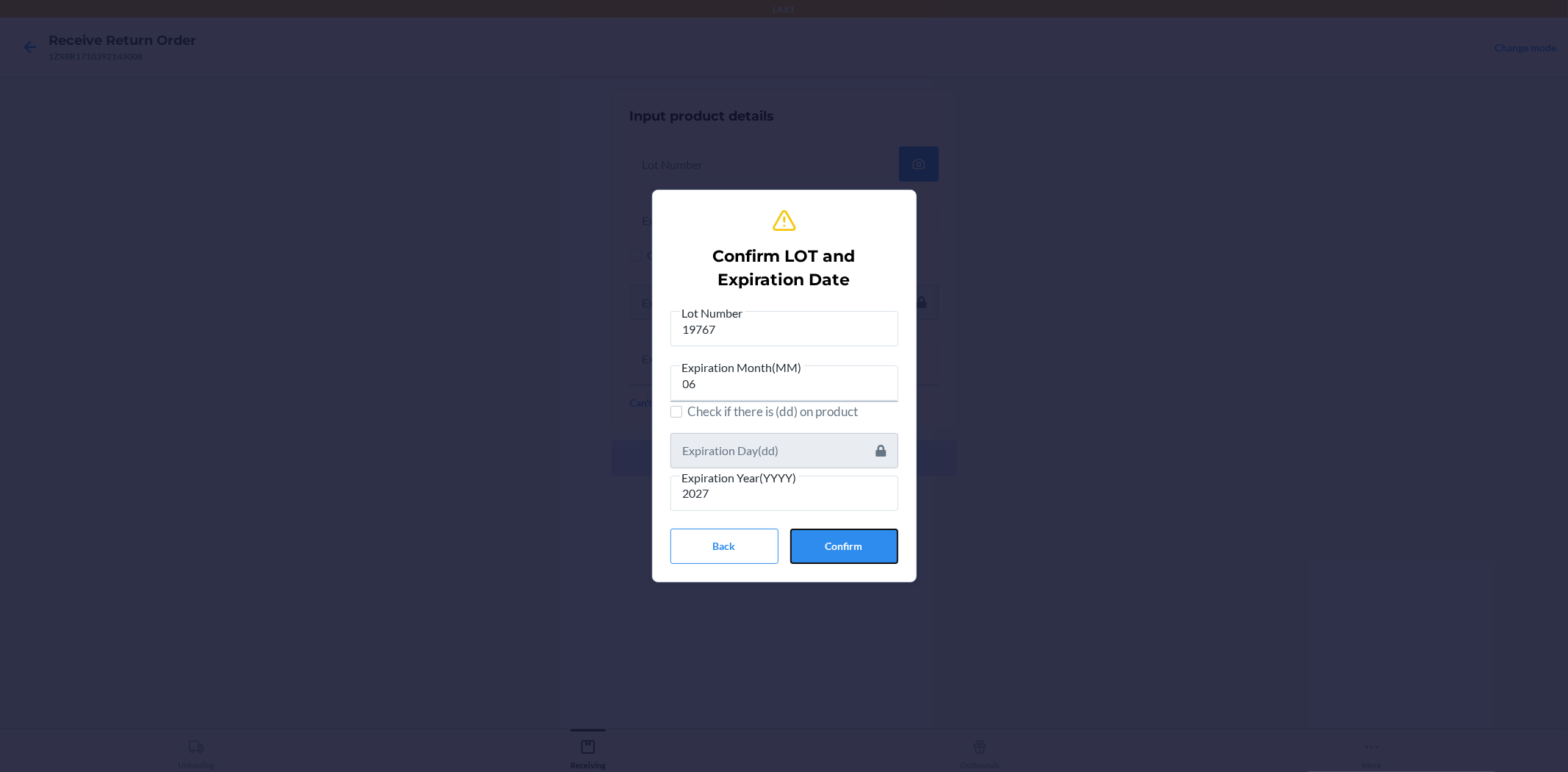
click at [782, 529] on button "Confirm" at bounding box center [844, 547] width 108 height 36
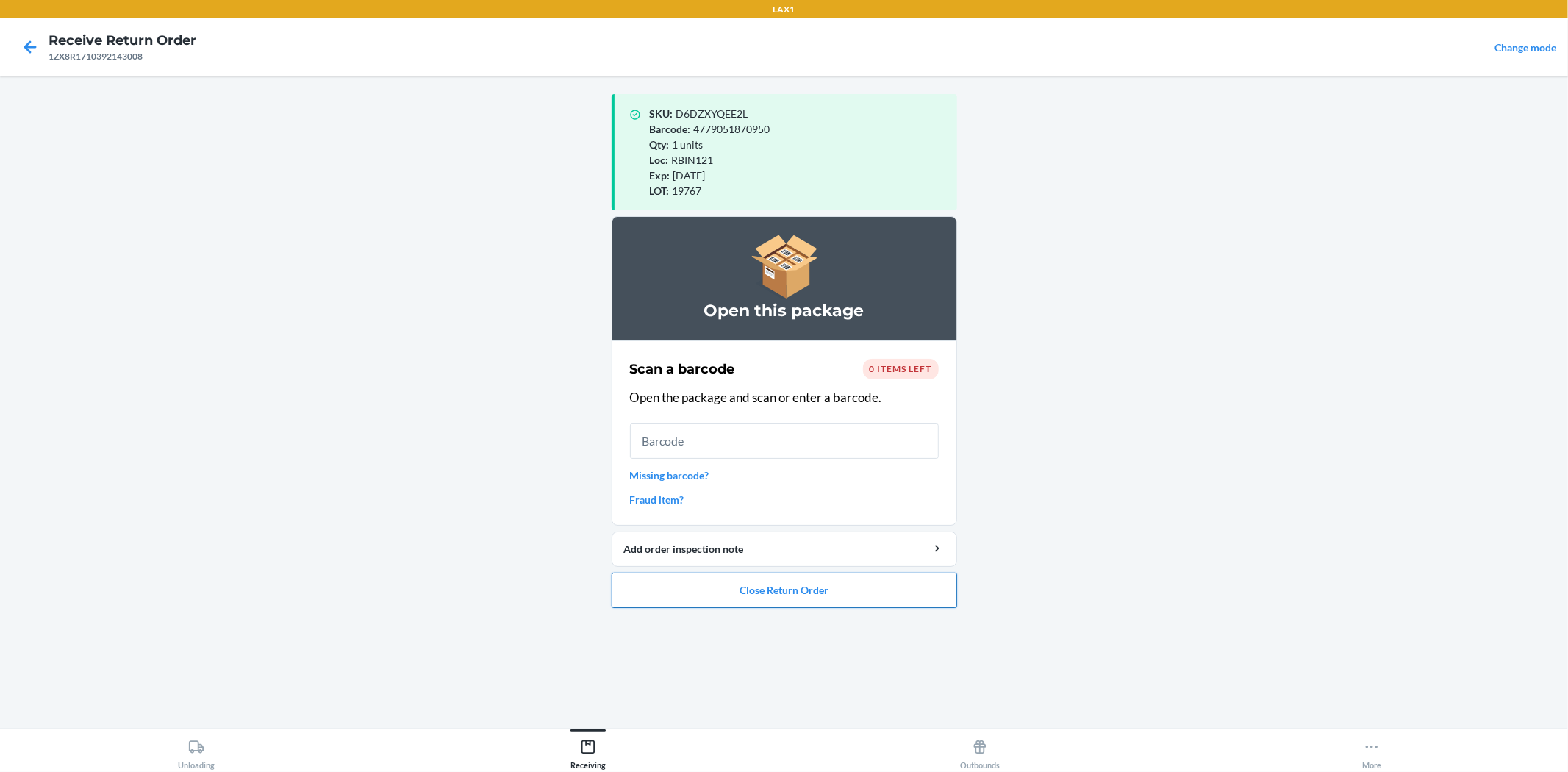
click at [782, 581] on button "Close Return Order" at bounding box center [784, 590] width 346 height 36
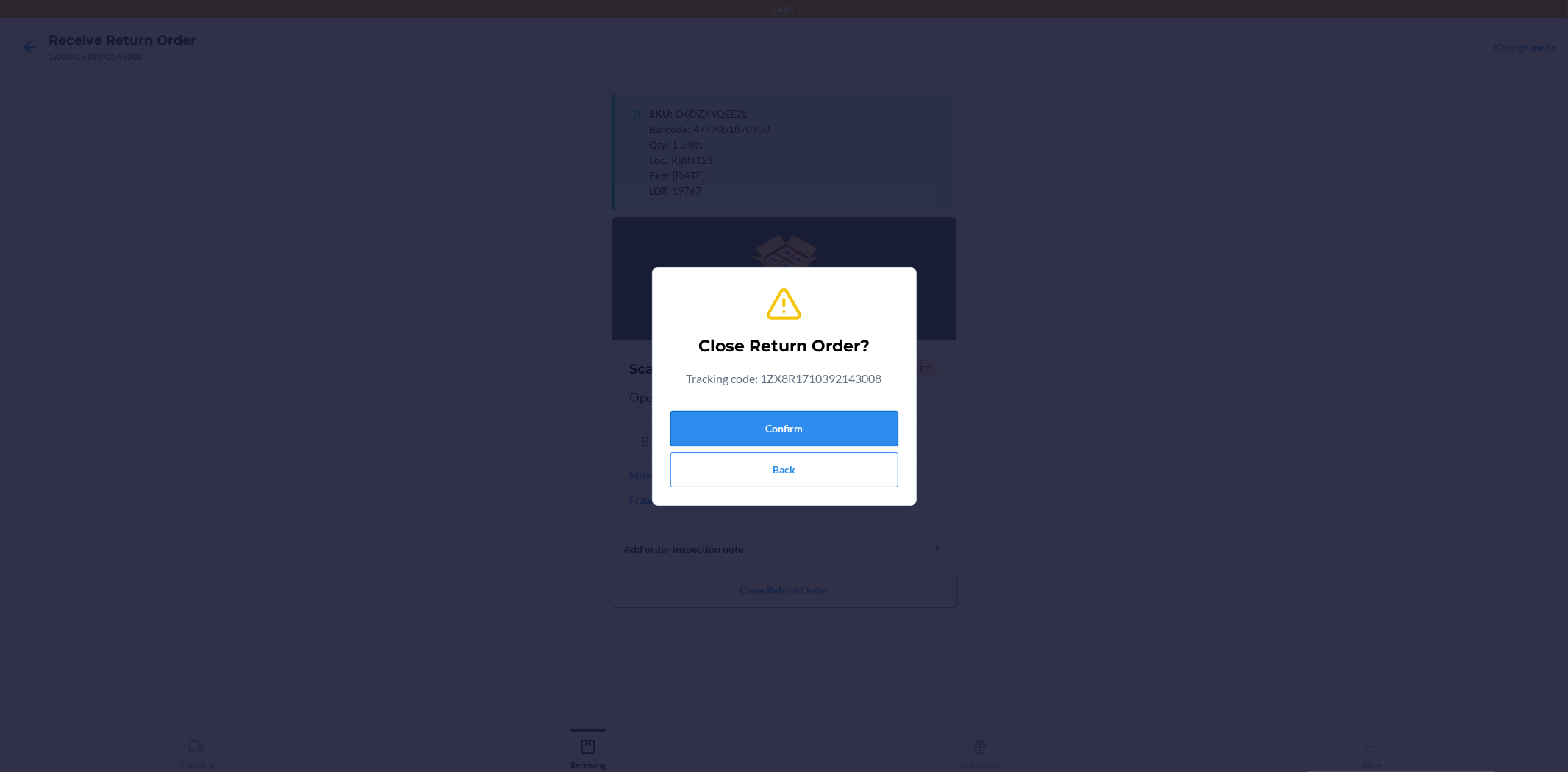
click at [782, 421] on button "Confirm" at bounding box center [784, 429] width 228 height 36
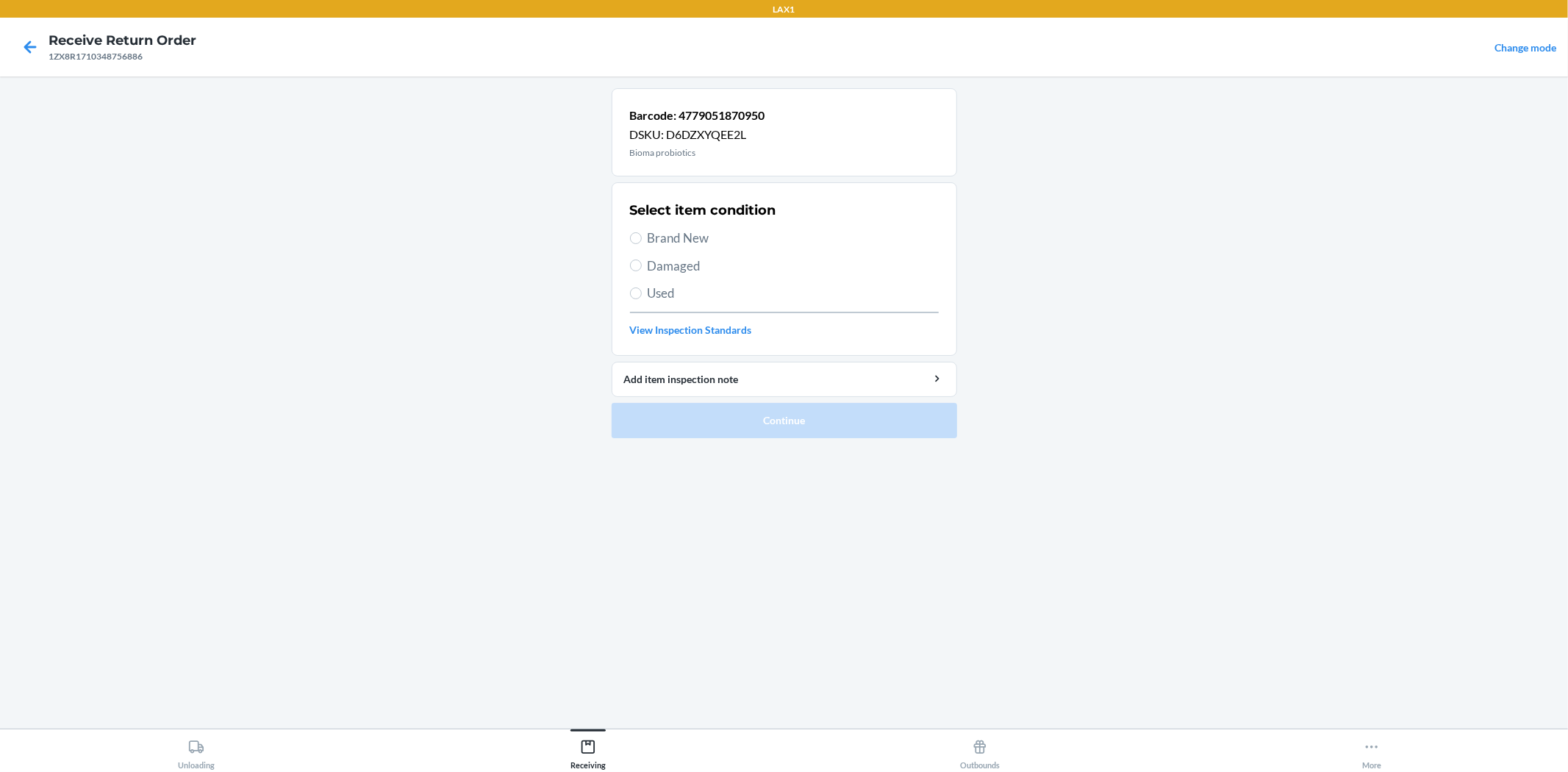
click at [696, 231] on span "Brand New" at bounding box center [793, 238] width 291 height 19
click at [642, 232] on input "Brand New" at bounding box center [636, 238] width 12 height 12
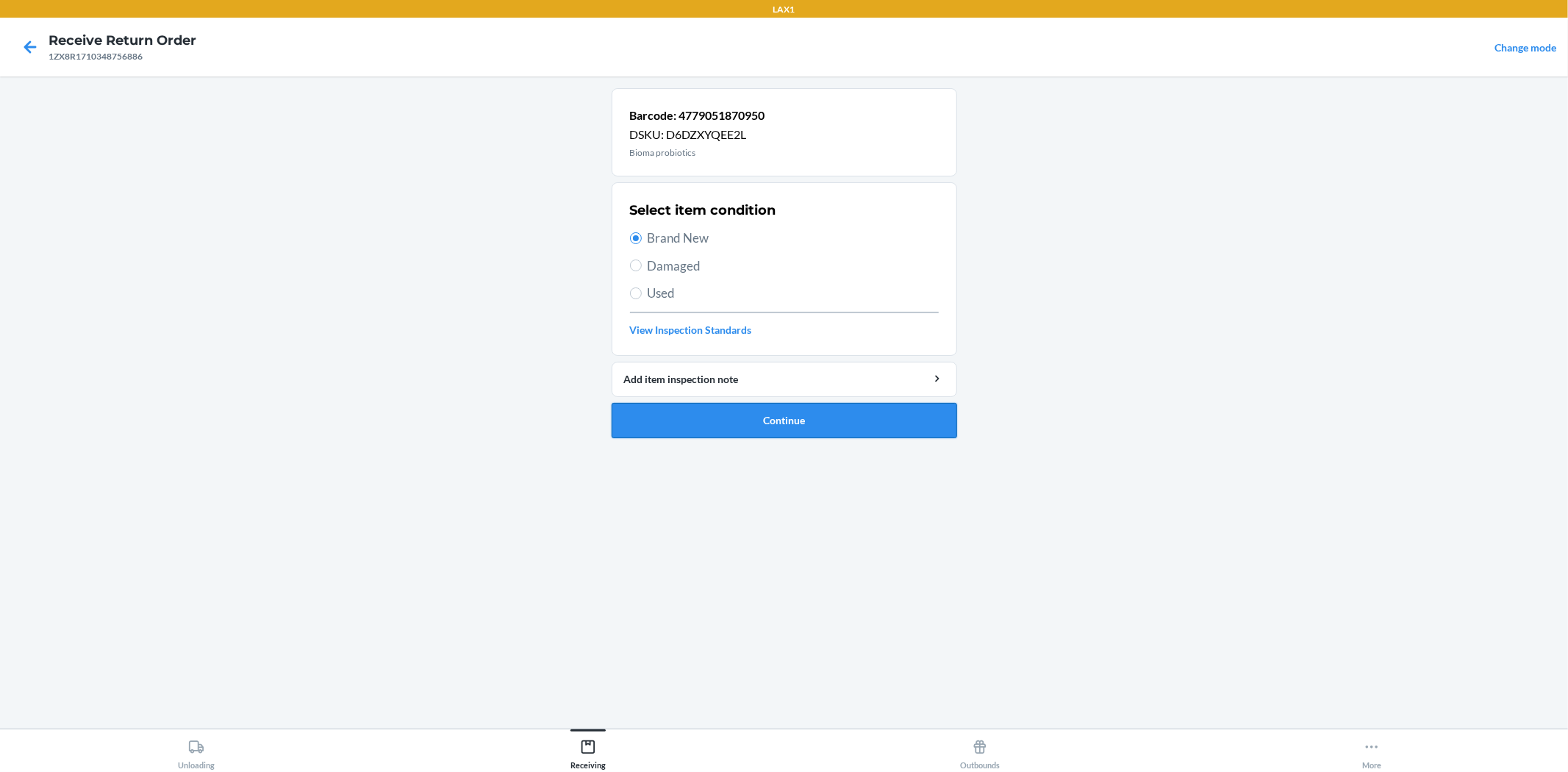
click at [782, 436] on button "Continue" at bounding box center [784, 421] width 346 height 36
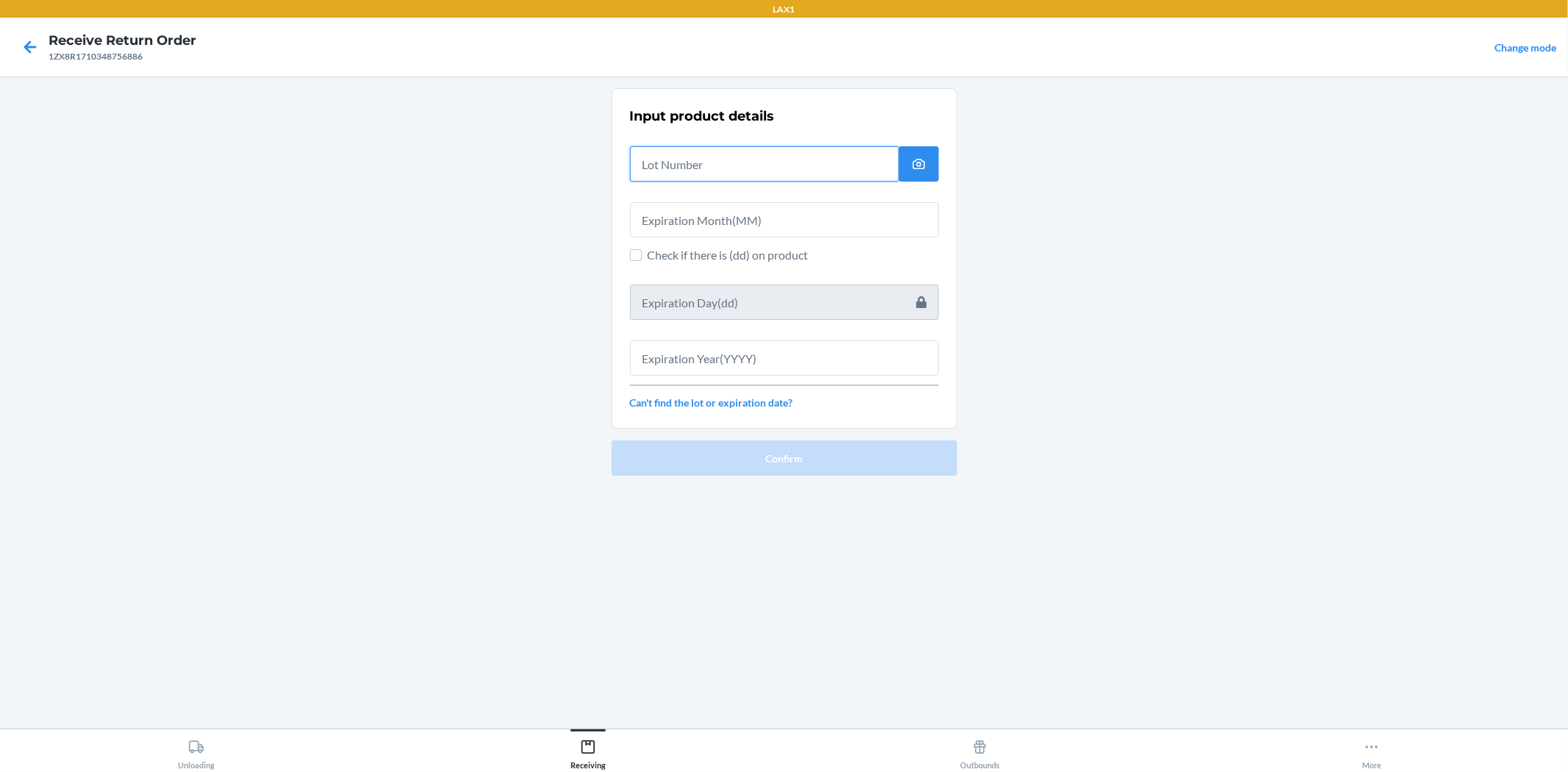
click at [737, 160] on input "text" at bounding box center [765, 164] width 269 height 36
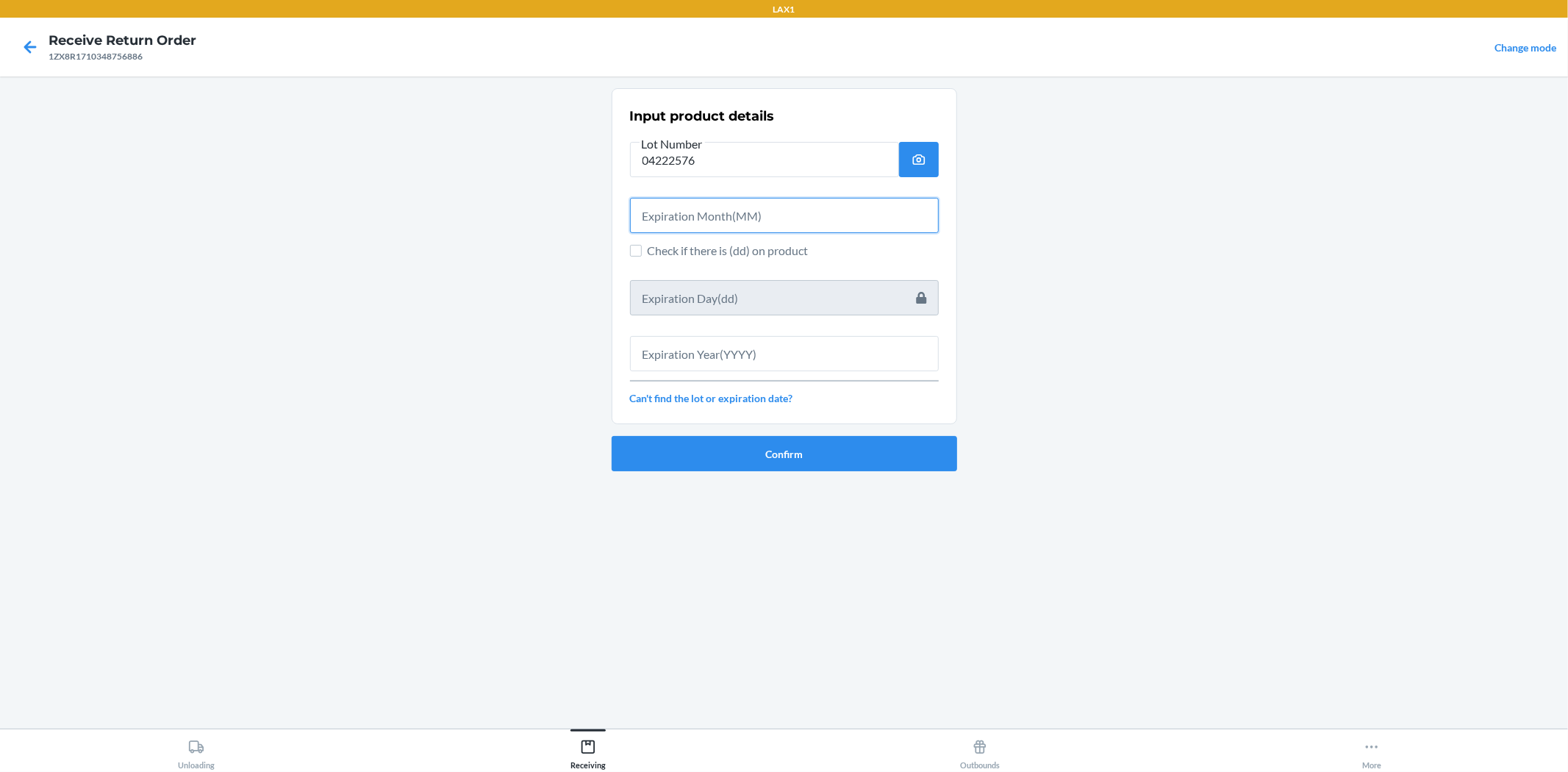
click at [729, 218] on input "text" at bounding box center [784, 216] width 309 height 36
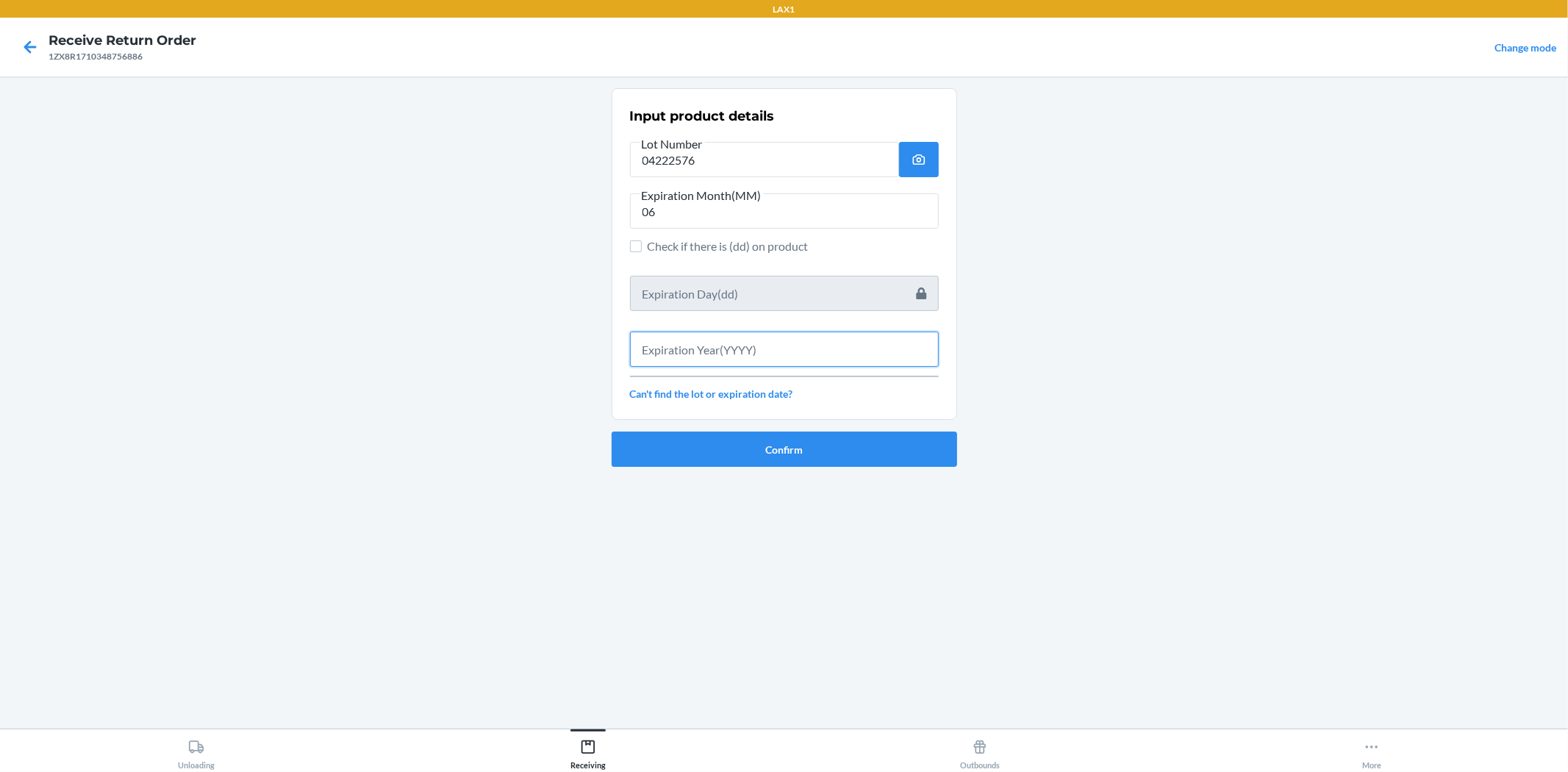
click at [782, 355] on input "text" at bounding box center [784, 350] width 309 height 36
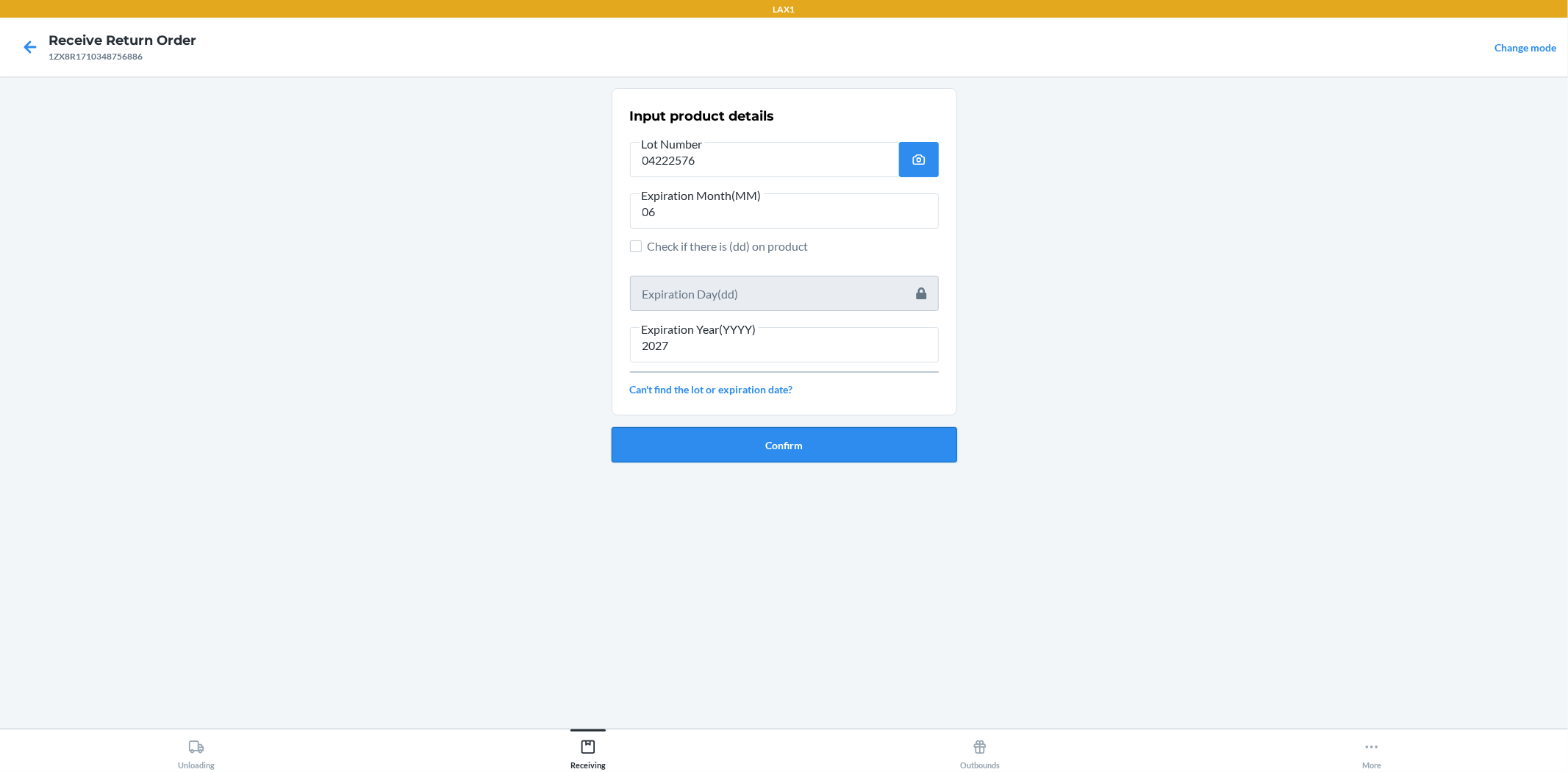
click at [782, 434] on button "Confirm" at bounding box center [784, 445] width 346 height 36
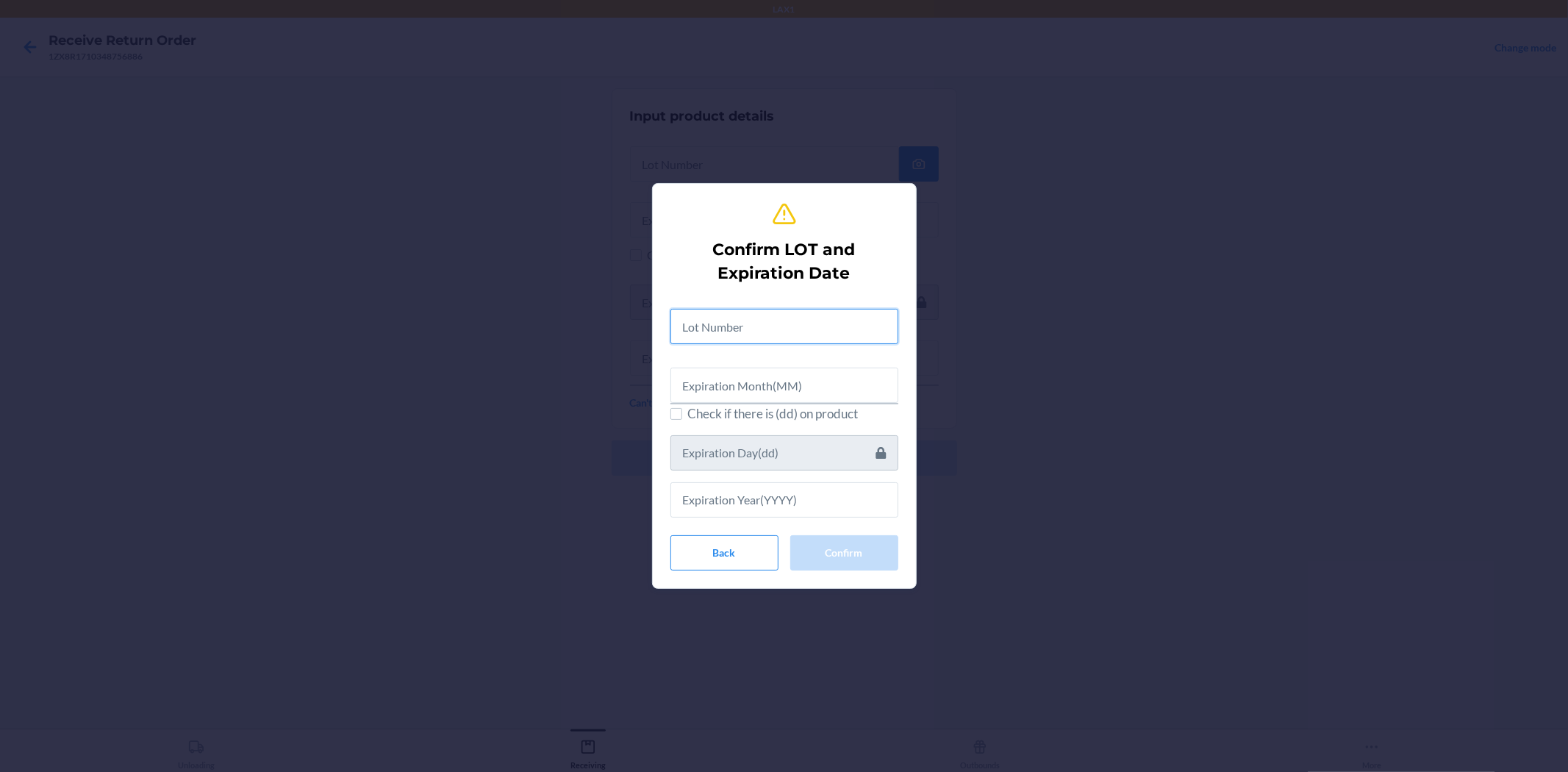
click at [717, 324] on input "text" at bounding box center [784, 327] width 228 height 36
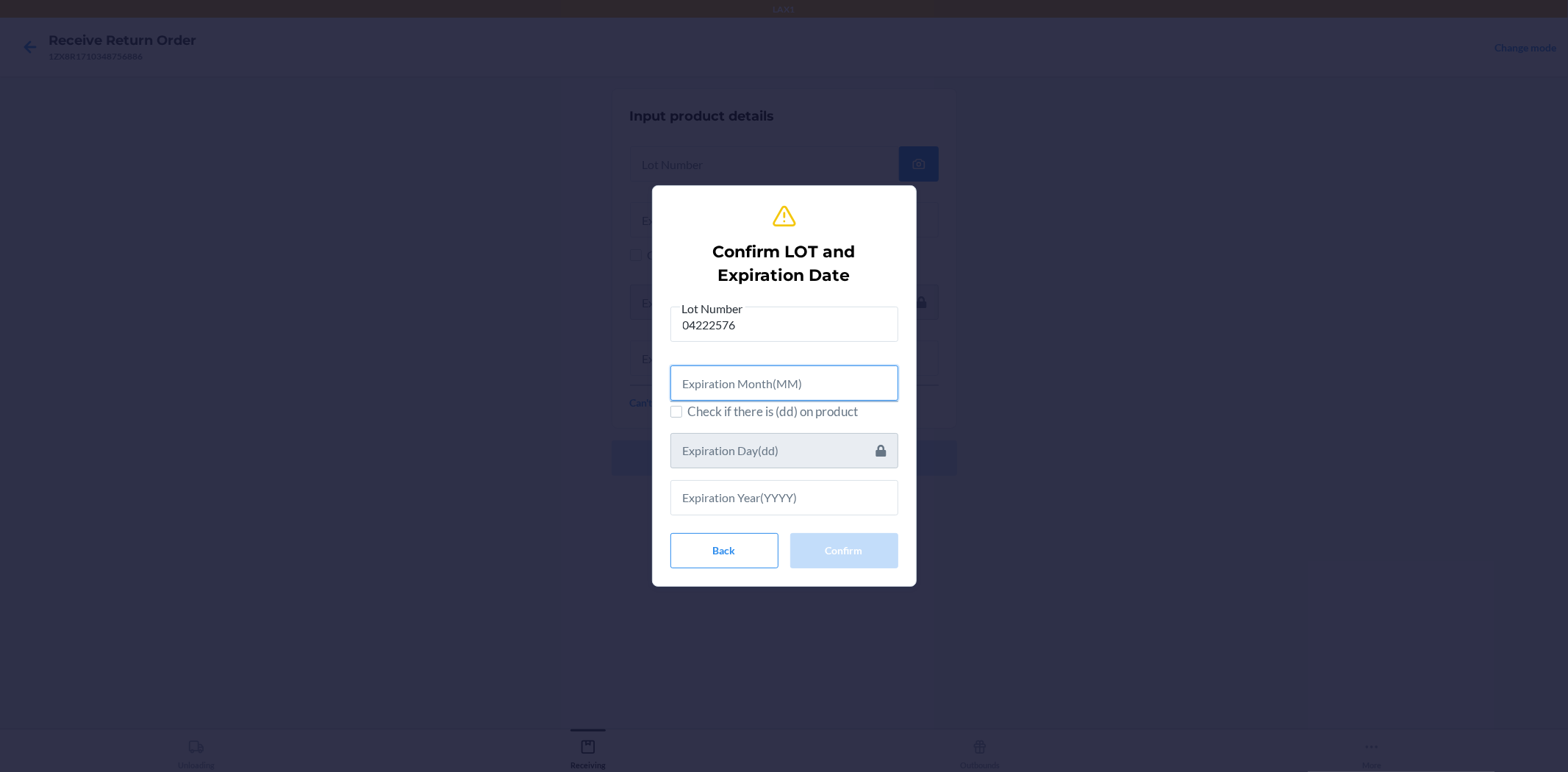
click at [767, 384] on input "text" at bounding box center [784, 384] width 228 height 36
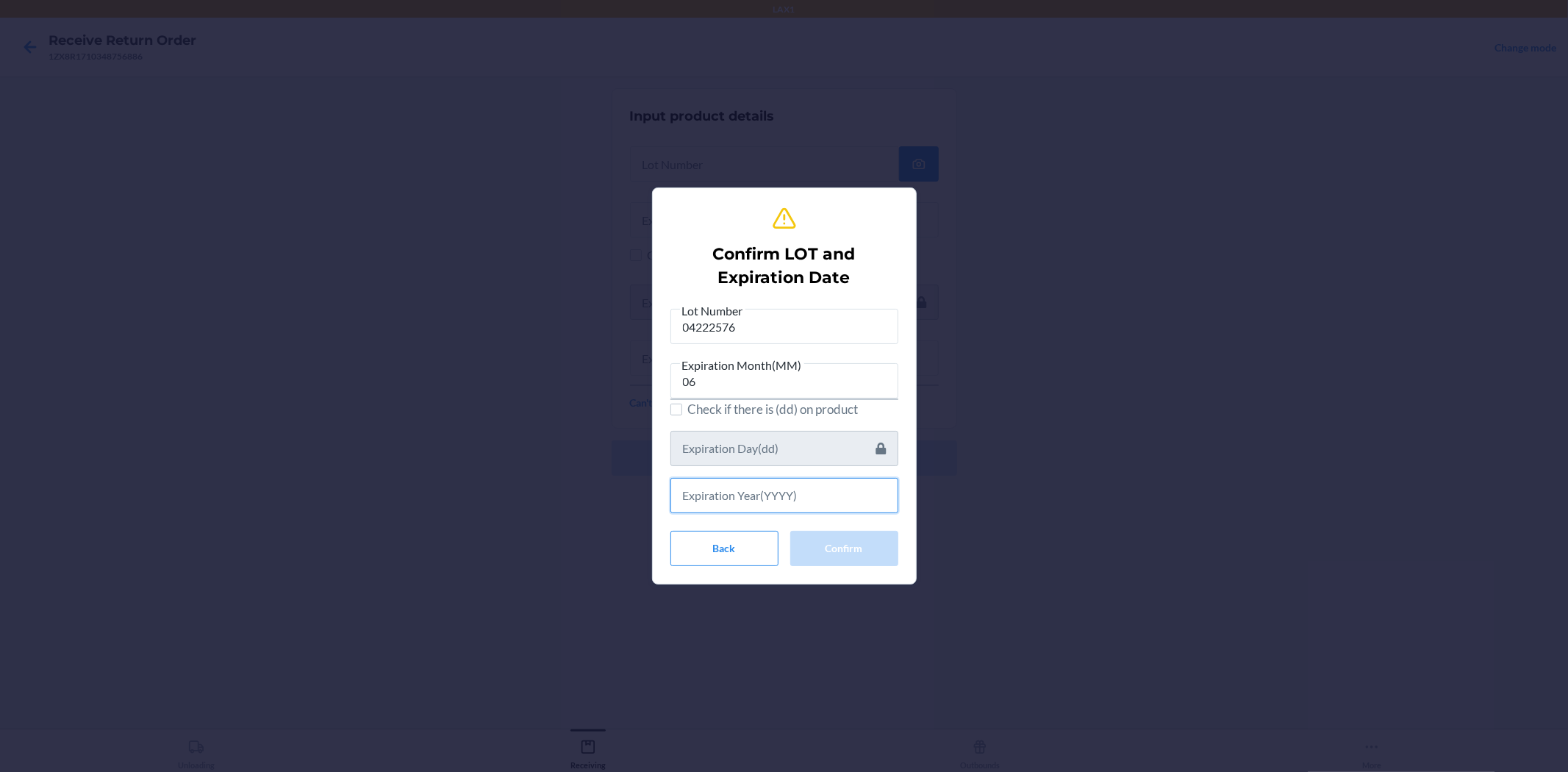
click at [782, 486] on input "text" at bounding box center [784, 495] width 228 height 36
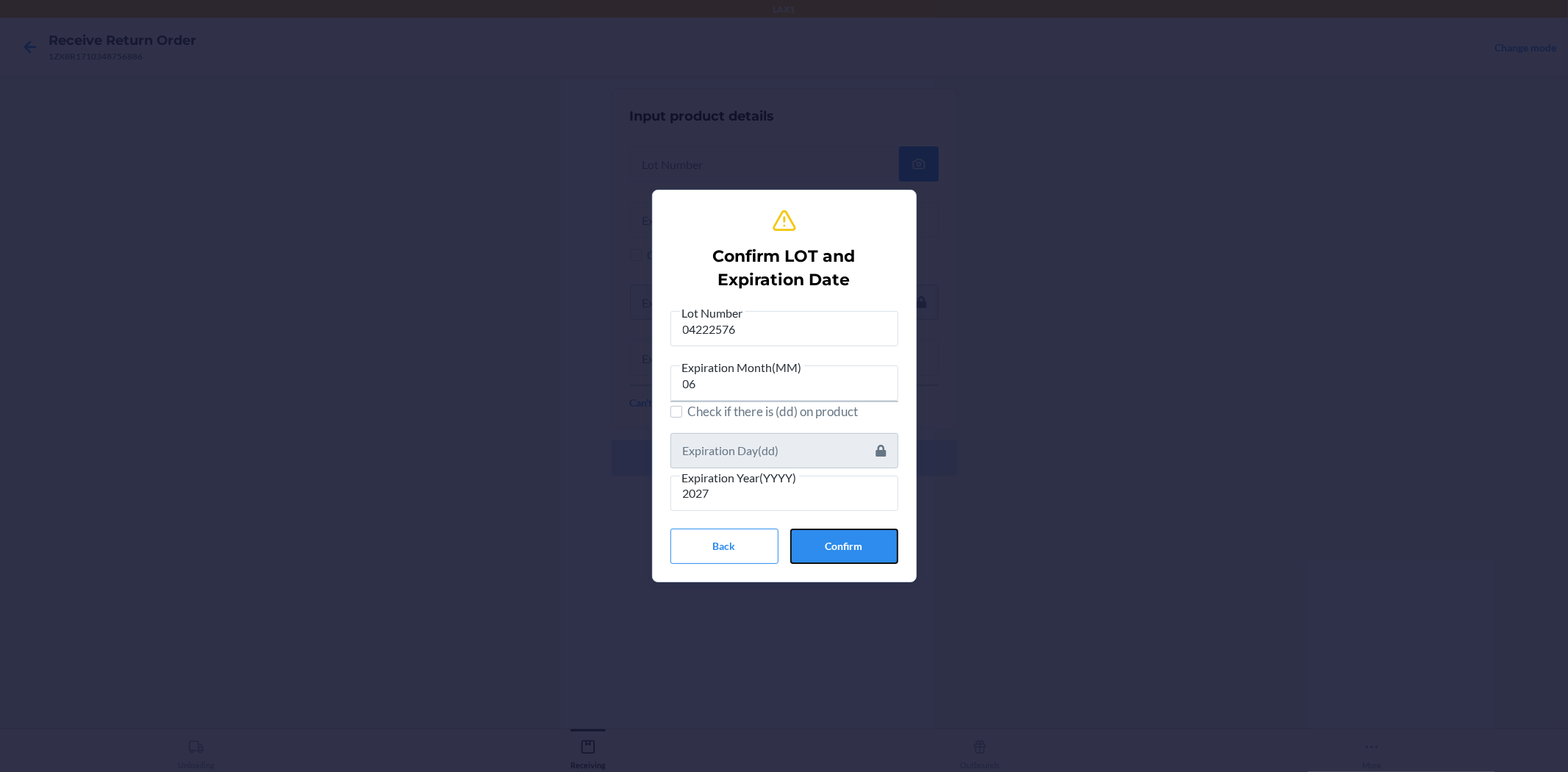
drag, startPoint x: 850, startPoint y: 550, endPoint x: 790, endPoint y: 525, distance: 65.0
click at [782, 550] on button "Confirm" at bounding box center [844, 547] width 108 height 36
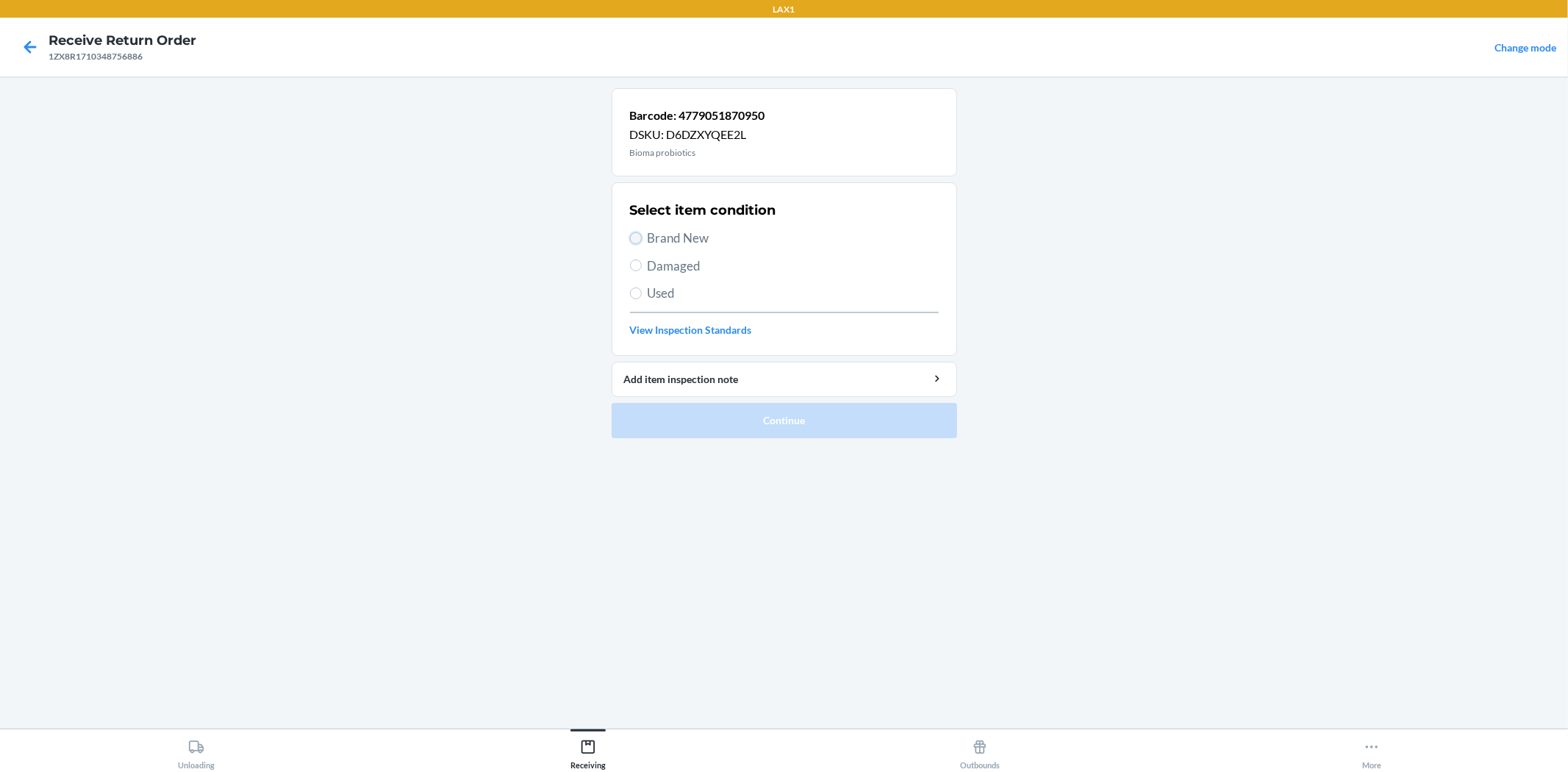
click at [635, 232] on input "Brand New" at bounding box center [636, 238] width 12 height 12
click at [775, 413] on button "Continue" at bounding box center [784, 421] width 346 height 36
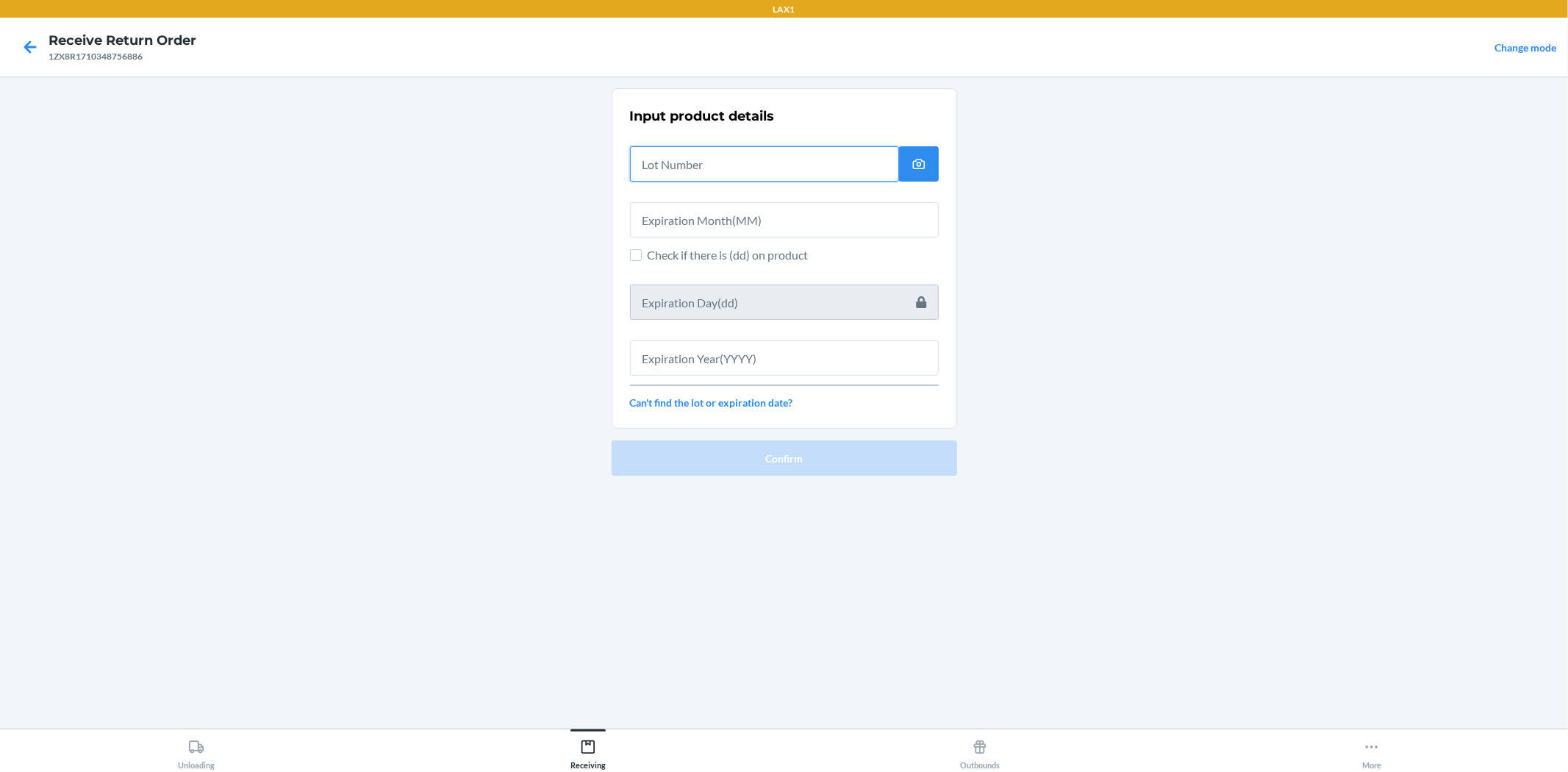
click at [697, 168] on input "text" at bounding box center [765, 164] width 269 height 36
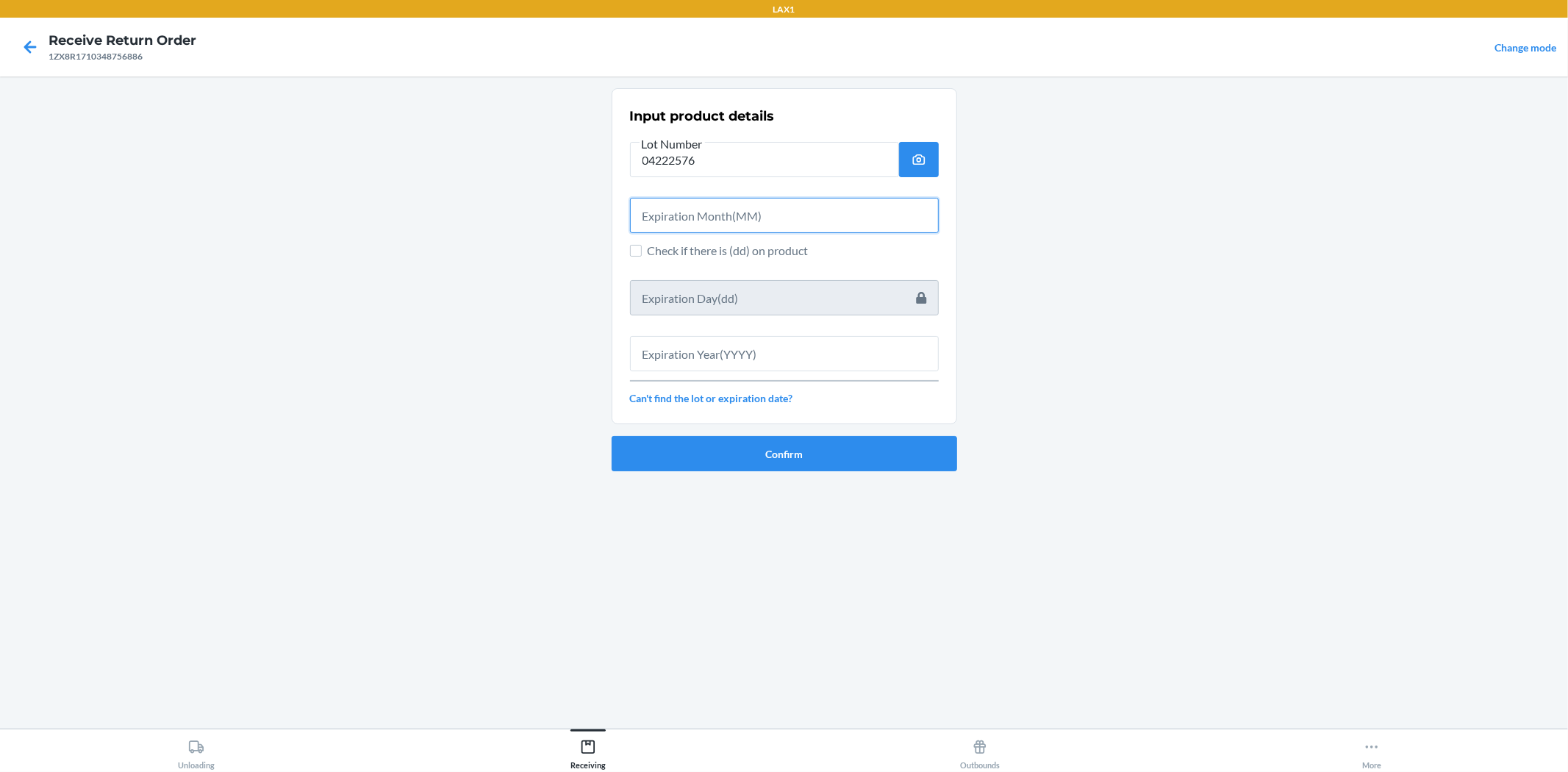
click at [756, 201] on input "text" at bounding box center [784, 216] width 309 height 36
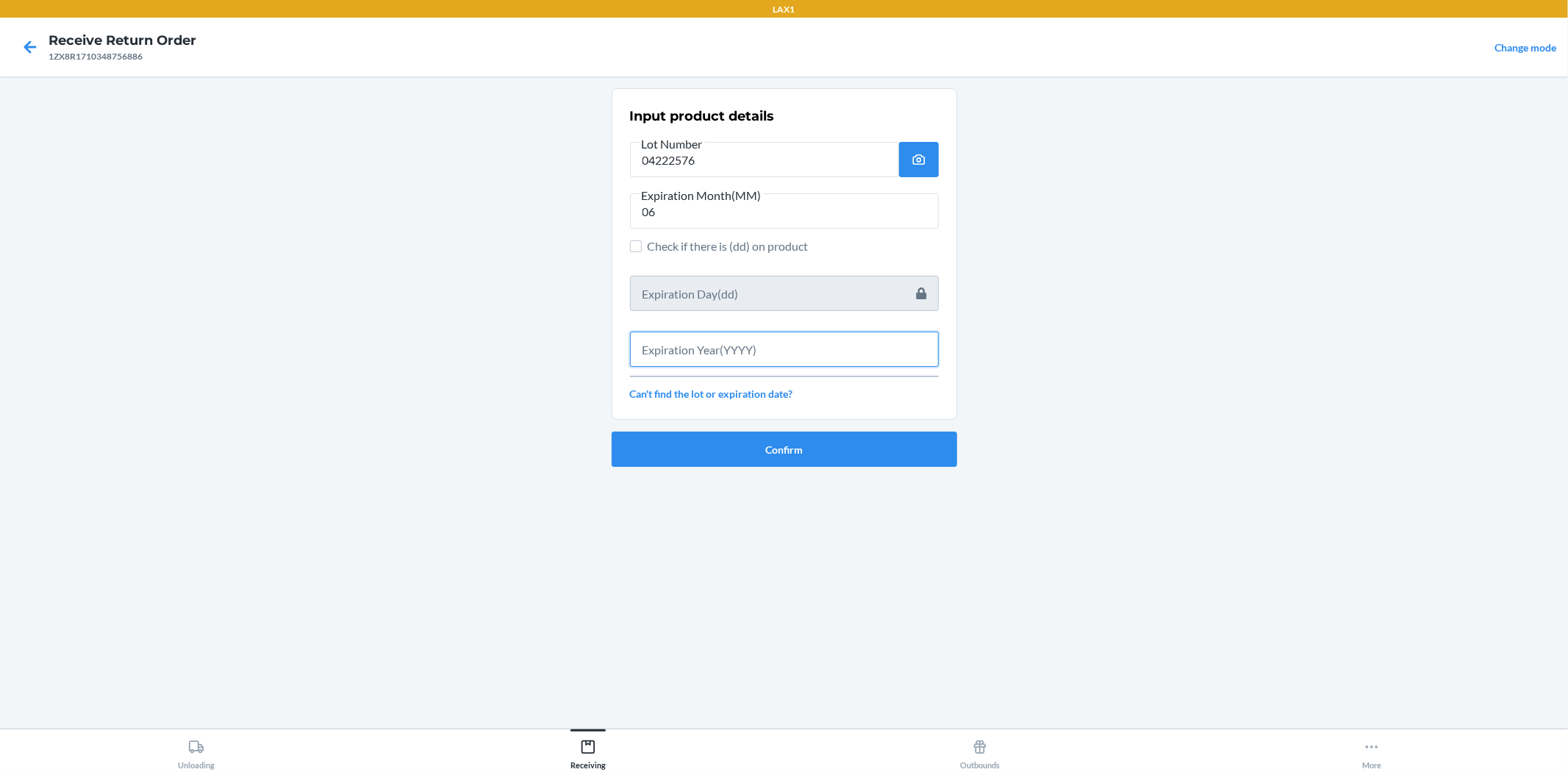
click at [782, 353] on input "text" at bounding box center [784, 350] width 309 height 36
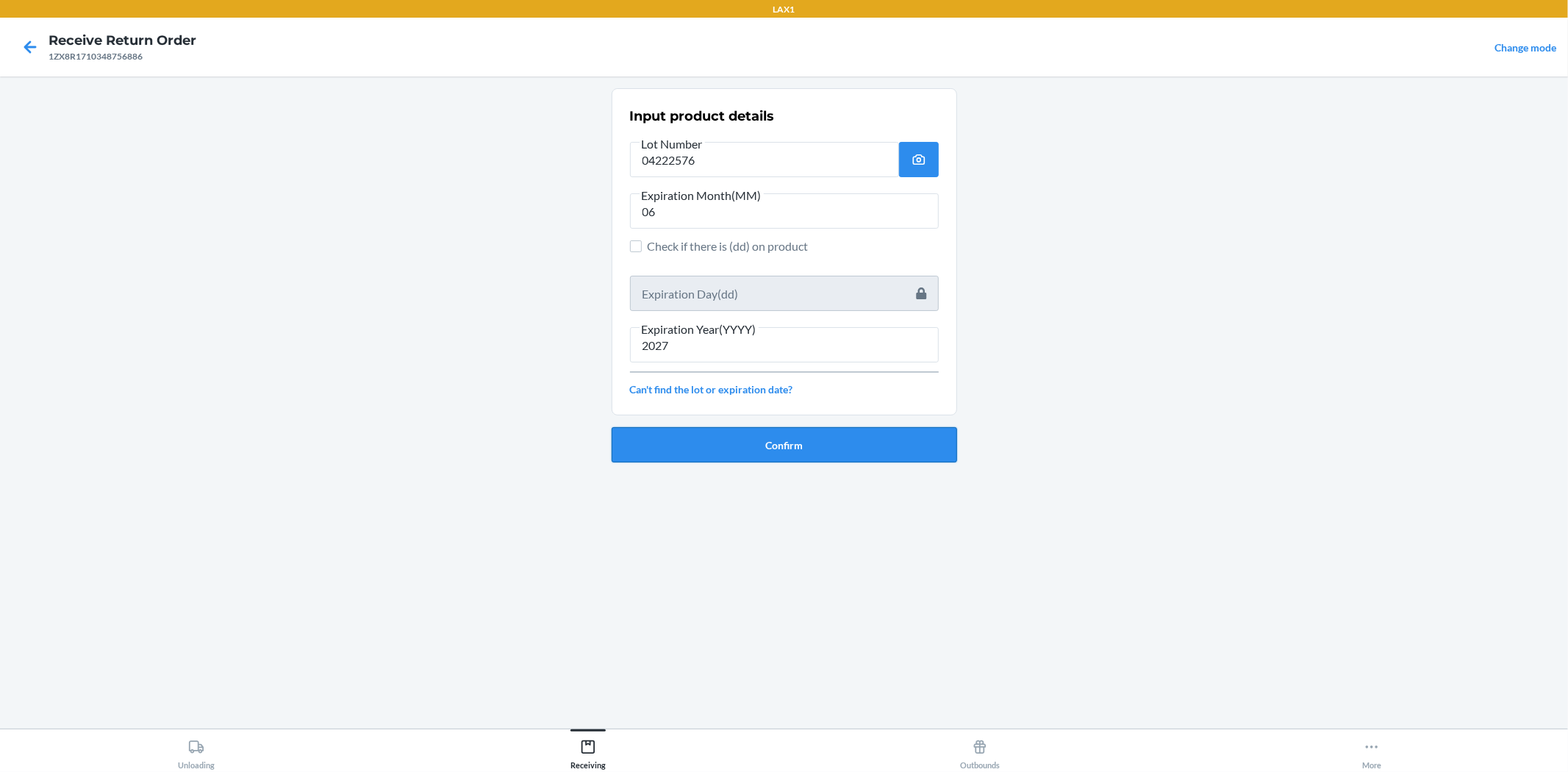
click at [782, 432] on button "Confirm" at bounding box center [784, 445] width 346 height 36
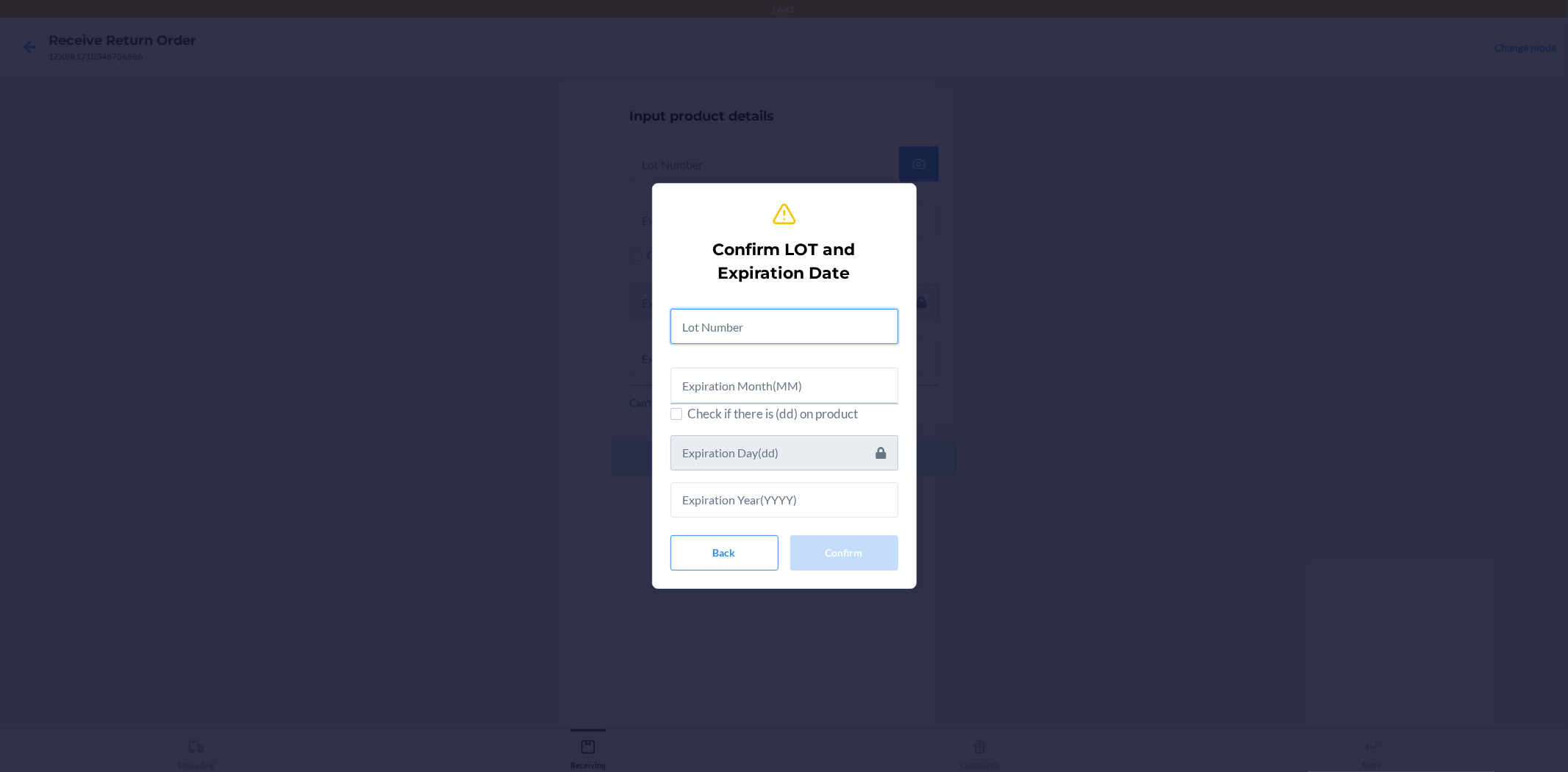
click at [782, 325] on input "text" at bounding box center [784, 327] width 228 height 36
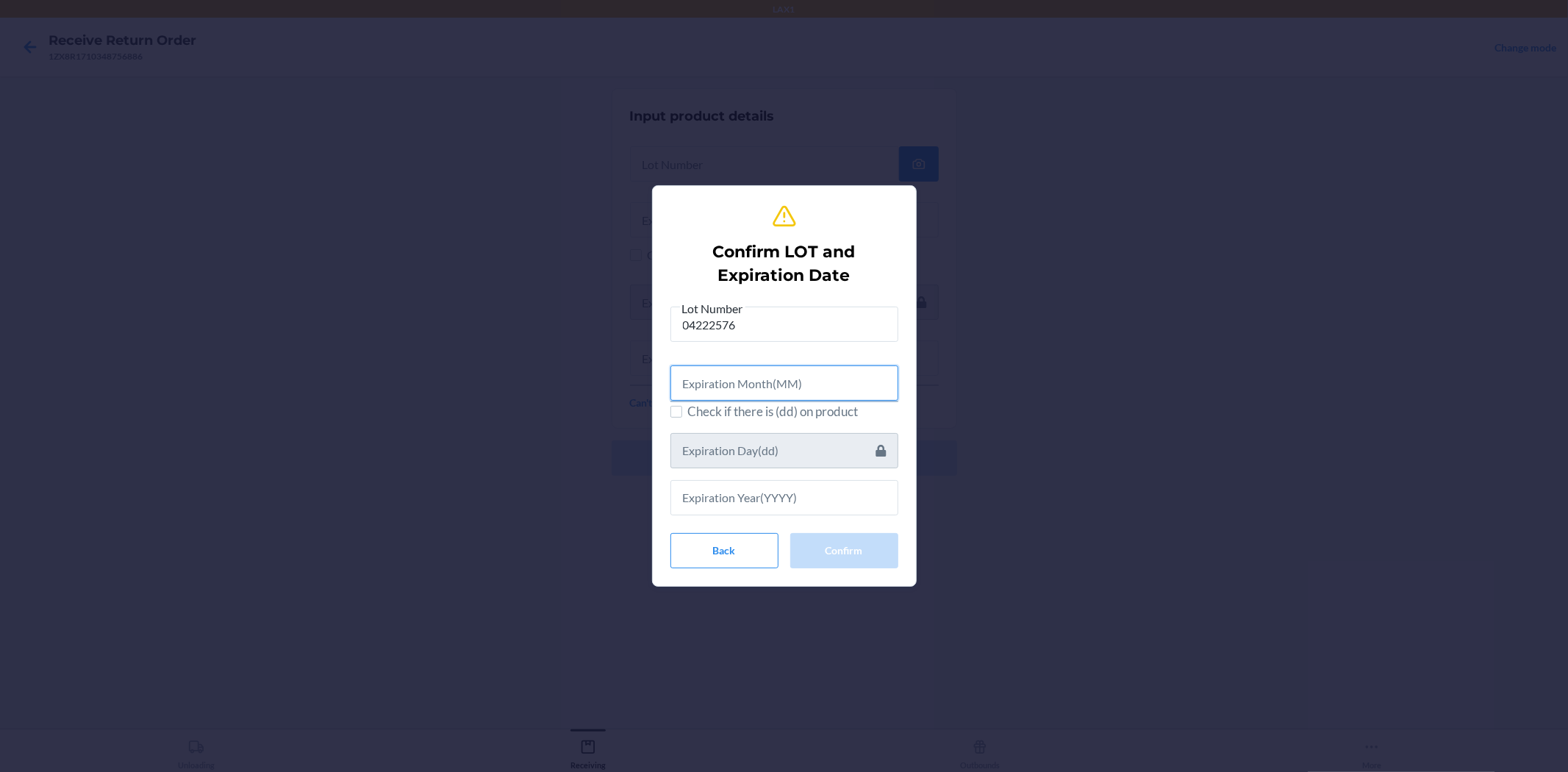
click at [782, 385] on input "text" at bounding box center [784, 384] width 228 height 36
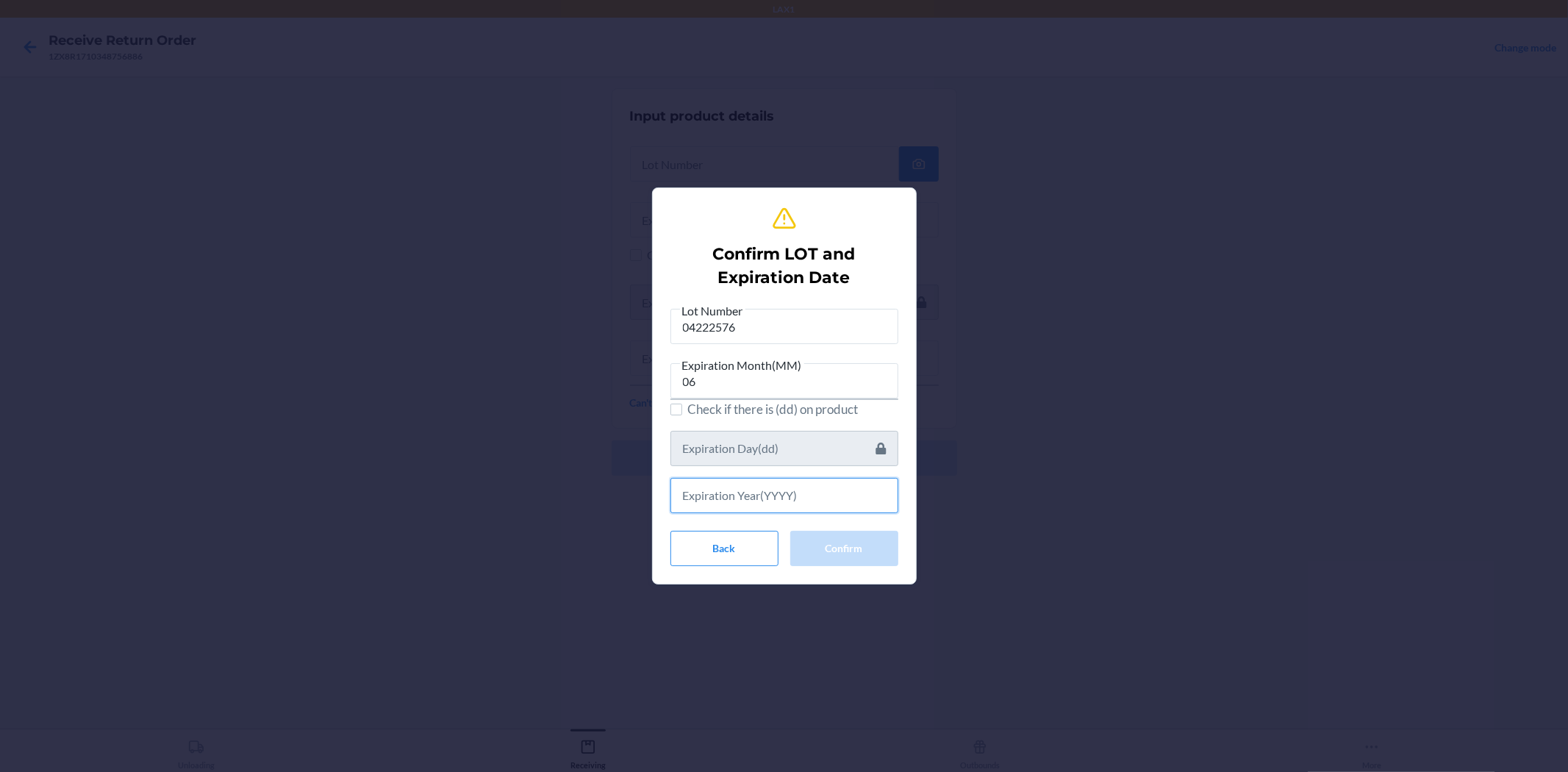
click at [782, 500] on input "text" at bounding box center [784, 495] width 228 height 36
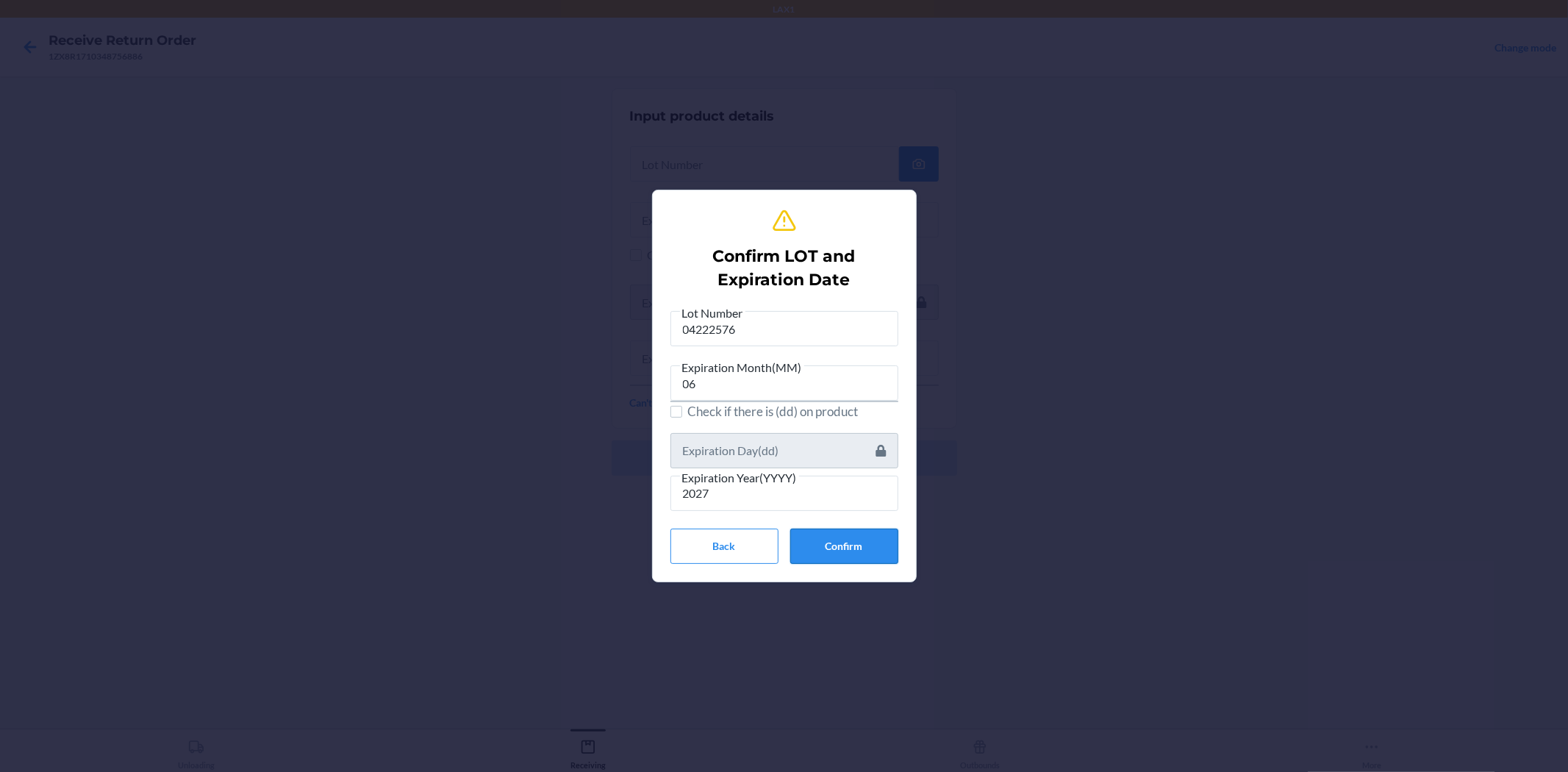
click at [782, 545] on button "Confirm" at bounding box center [844, 547] width 108 height 36
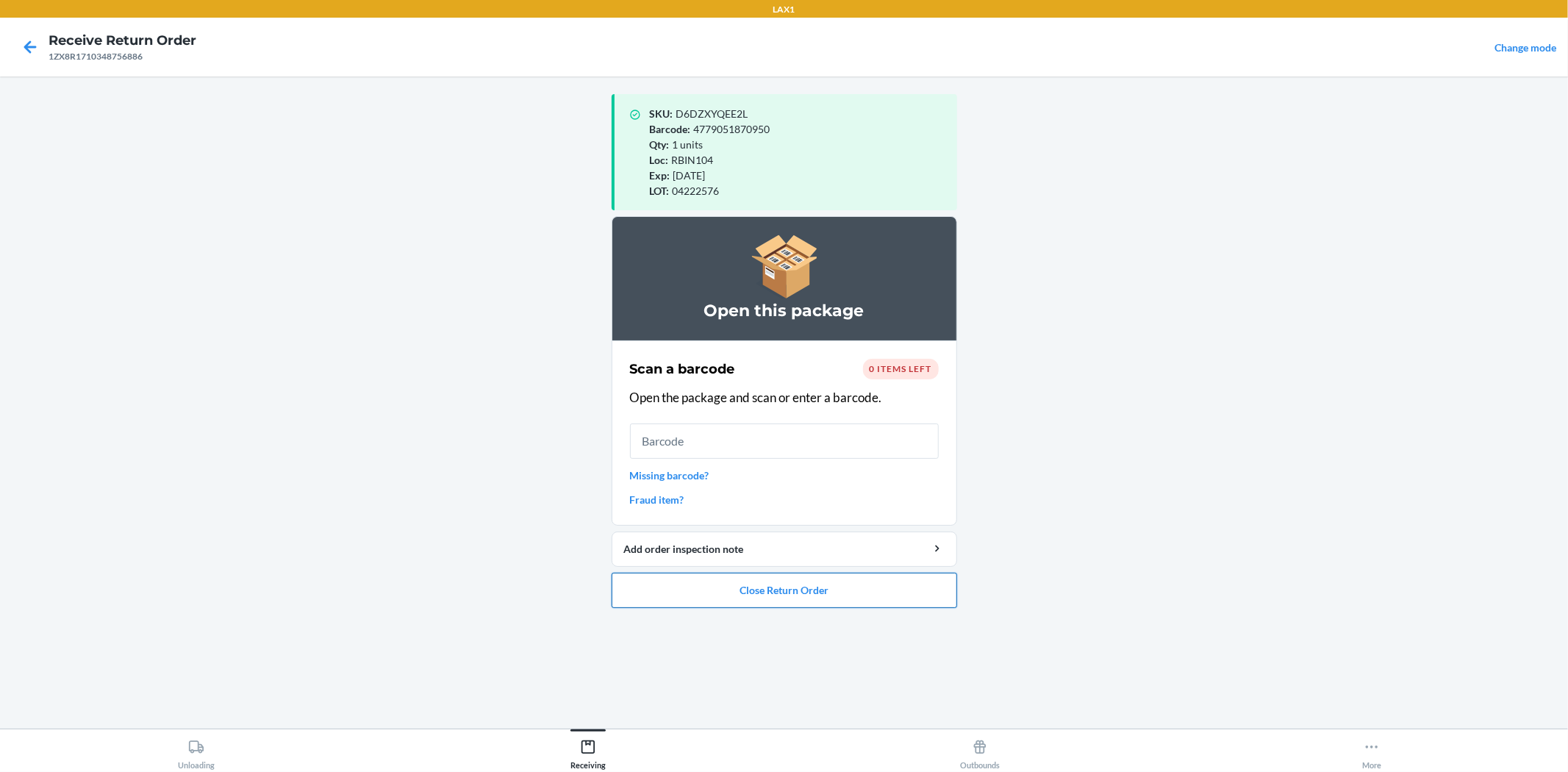
click at [782, 574] on button "Close Return Order" at bounding box center [784, 590] width 346 height 36
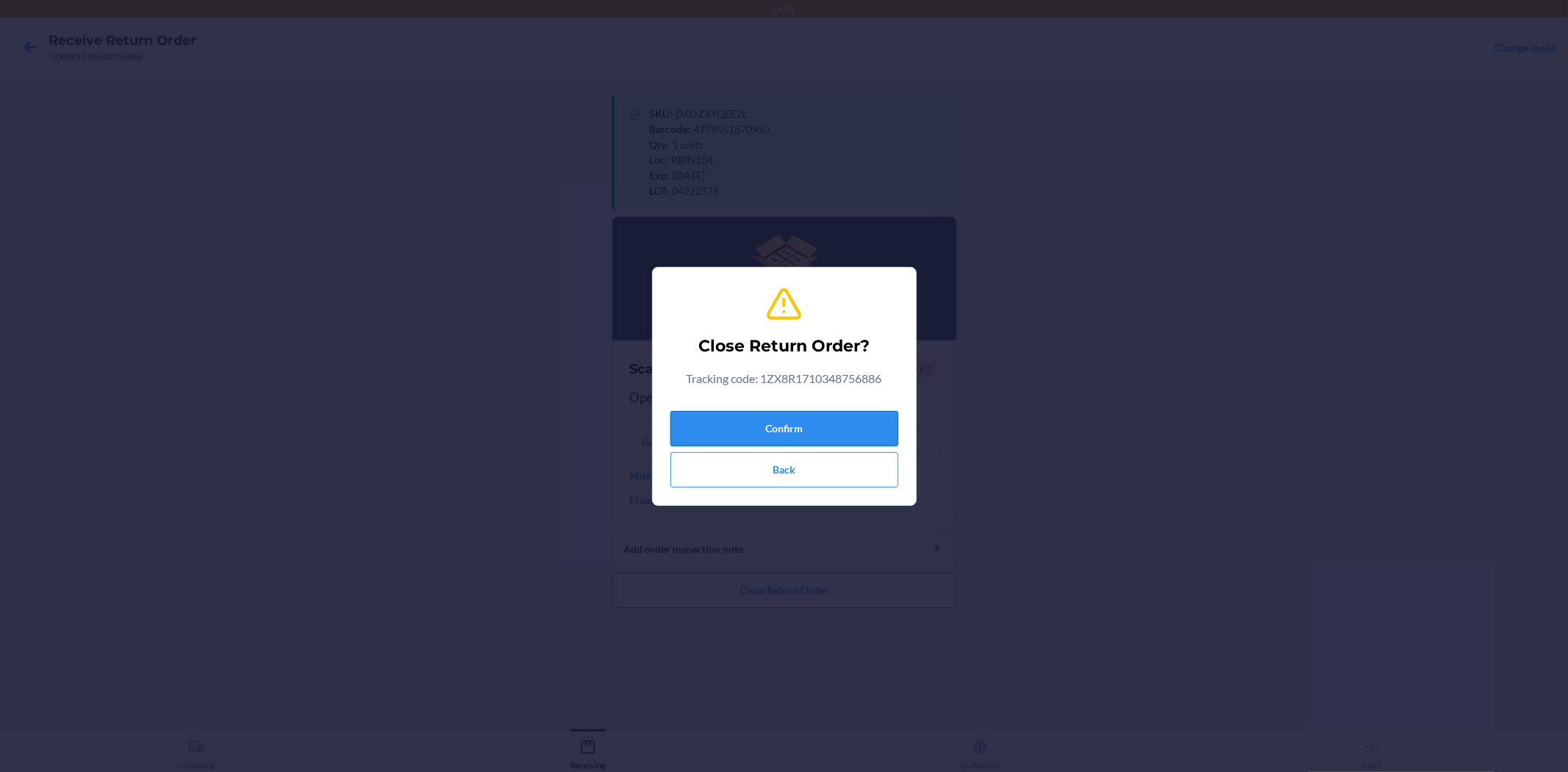
click at [782, 436] on button "Confirm" at bounding box center [784, 429] width 228 height 36
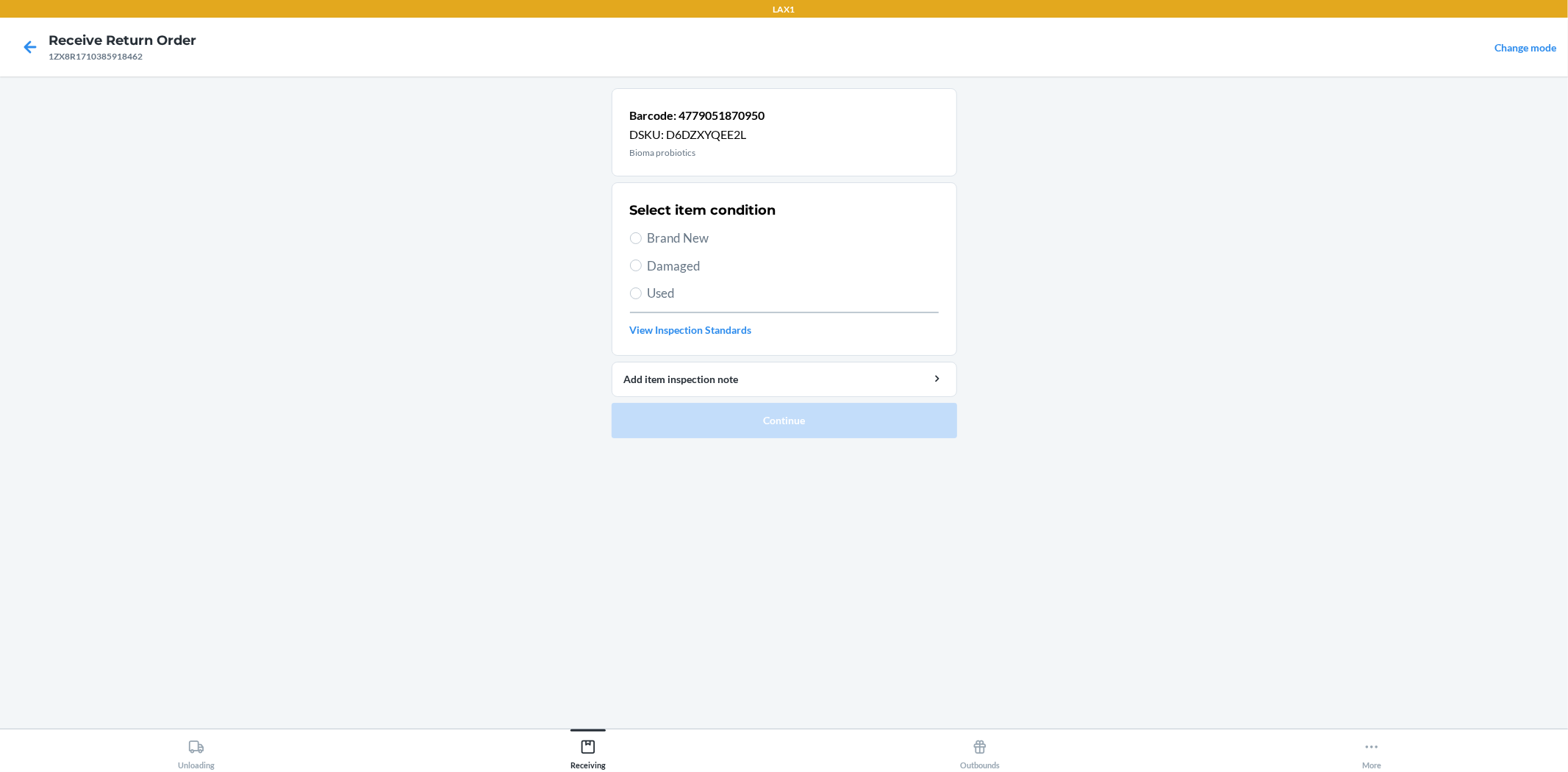
click at [648, 234] on span "Brand New" at bounding box center [793, 238] width 291 height 19
click at [642, 234] on input "Brand New" at bounding box center [636, 238] width 12 height 12
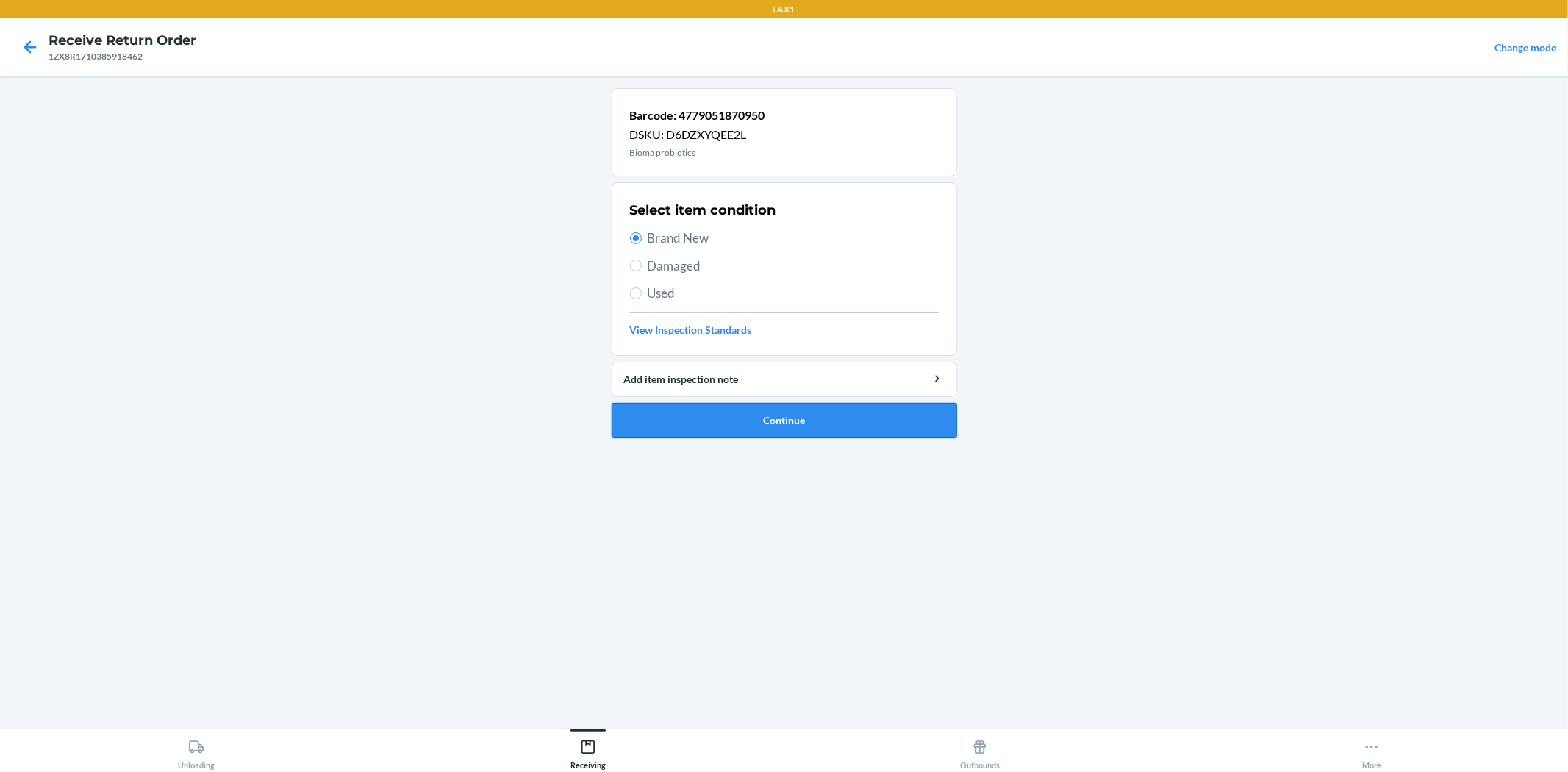
click at [713, 412] on button "Continue" at bounding box center [784, 421] width 346 height 36
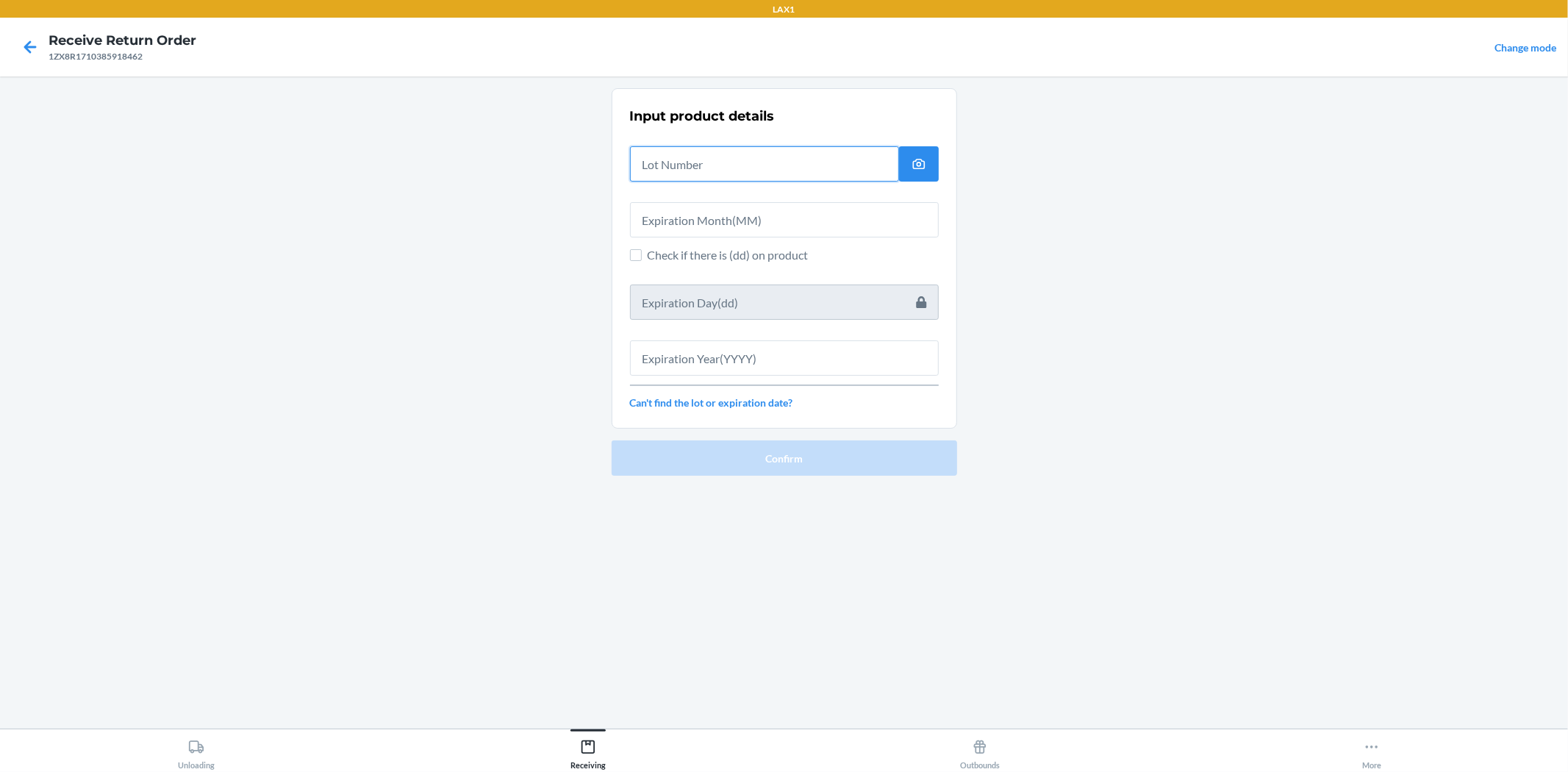
click at [664, 154] on input "text" at bounding box center [765, 164] width 269 height 36
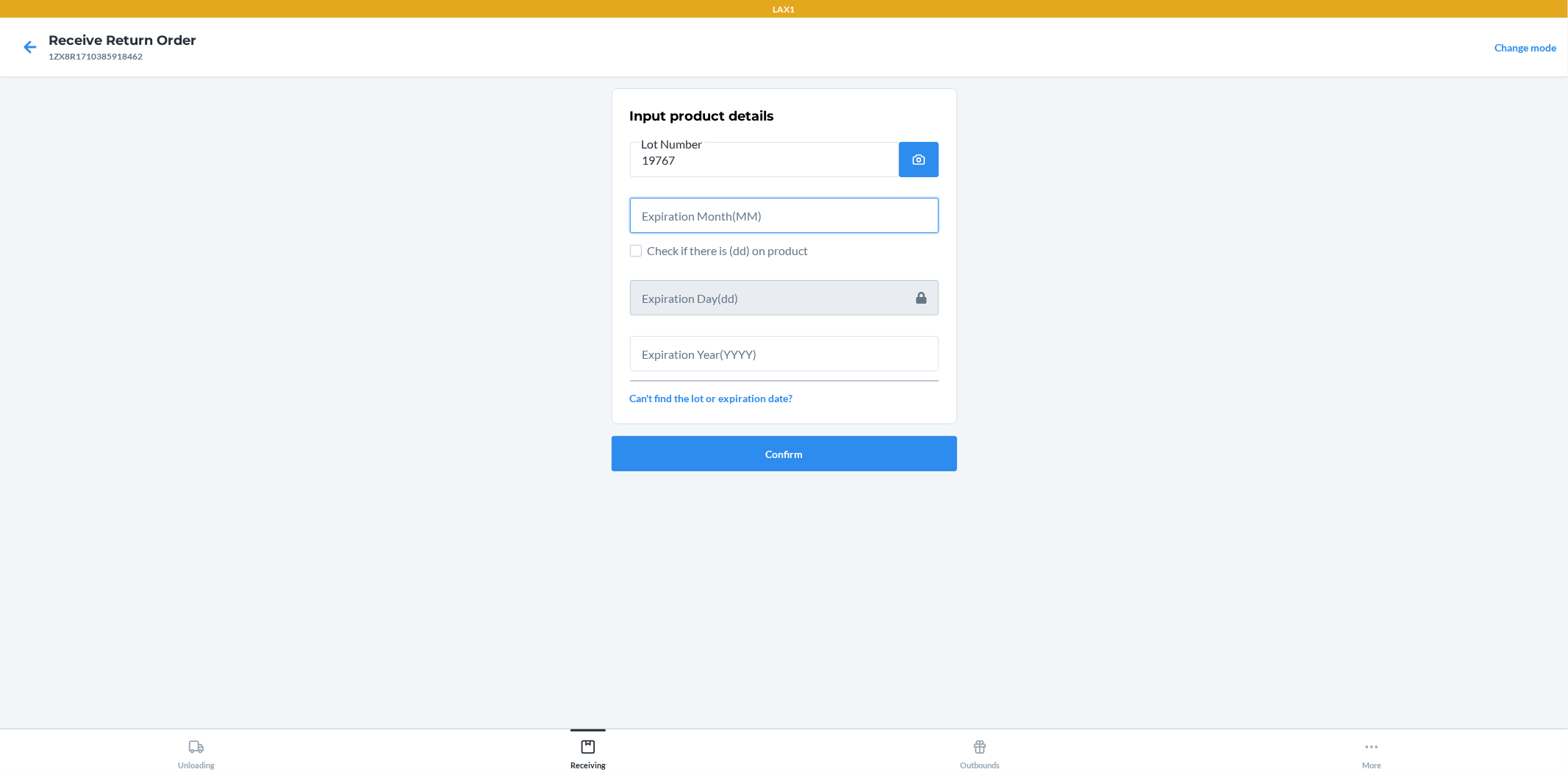
click at [693, 215] on input "text" at bounding box center [784, 216] width 309 height 36
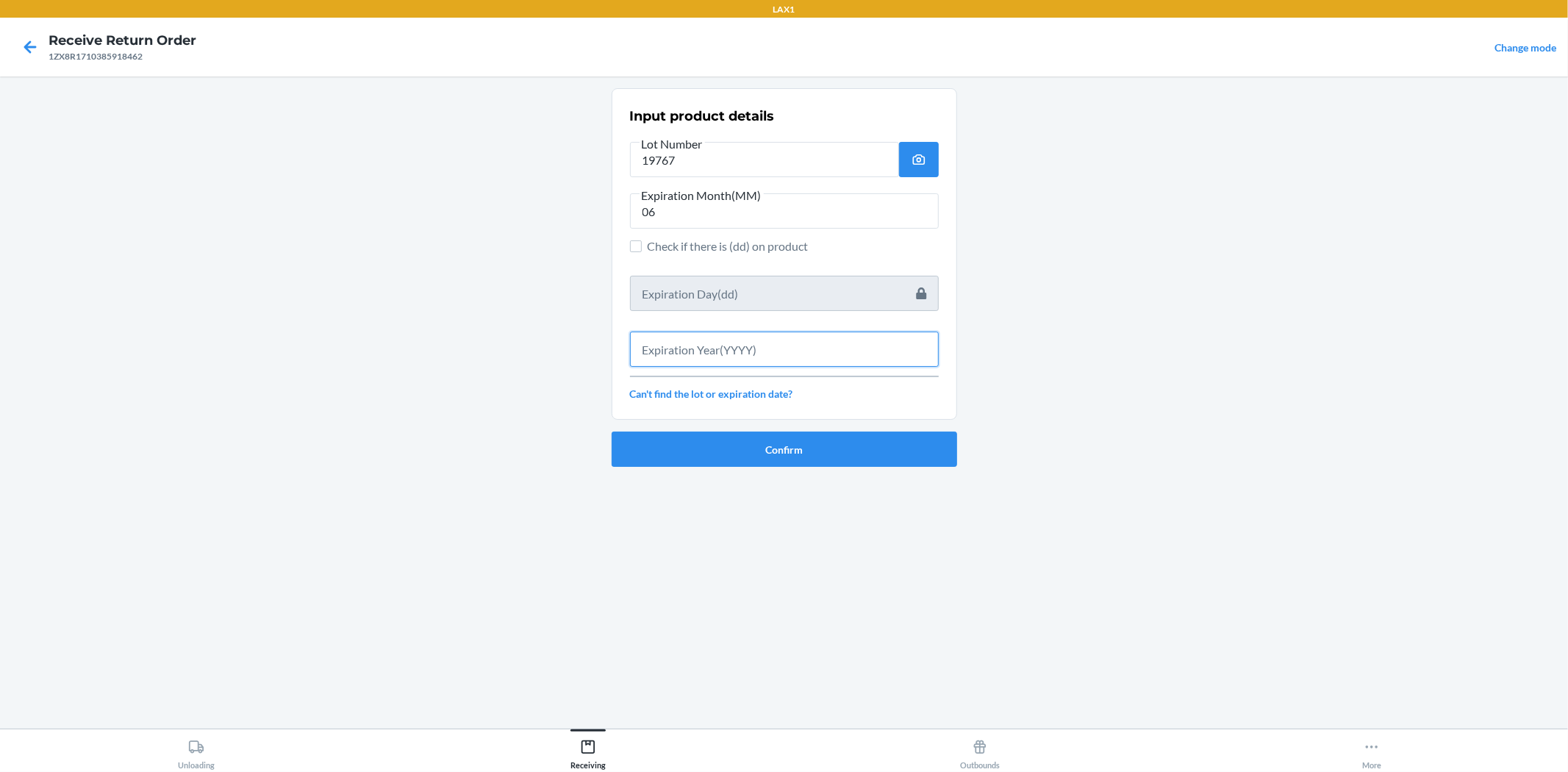
click at [659, 333] on input "text" at bounding box center [784, 350] width 309 height 36
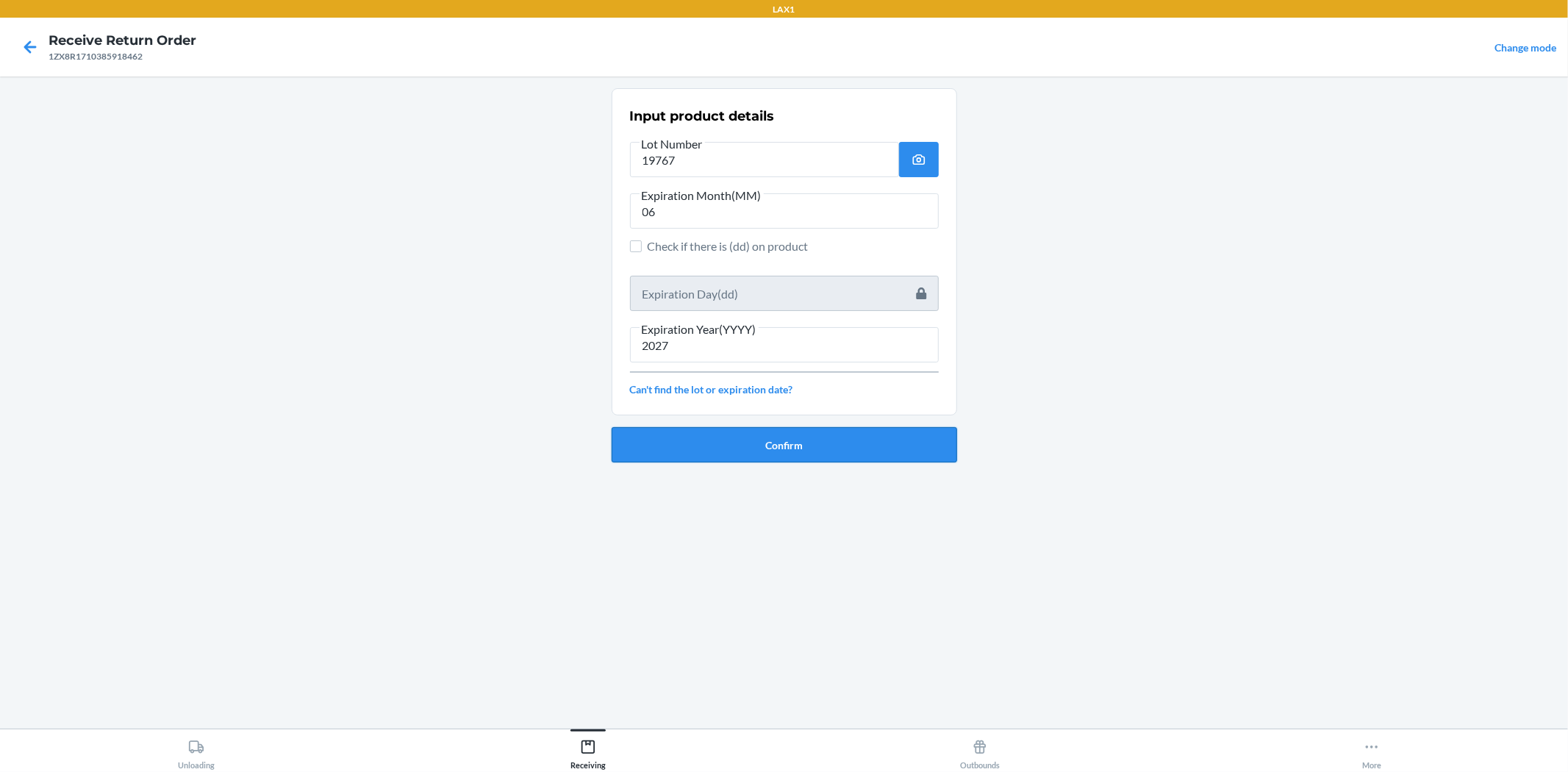
click at [722, 454] on button "Confirm" at bounding box center [784, 445] width 346 height 36
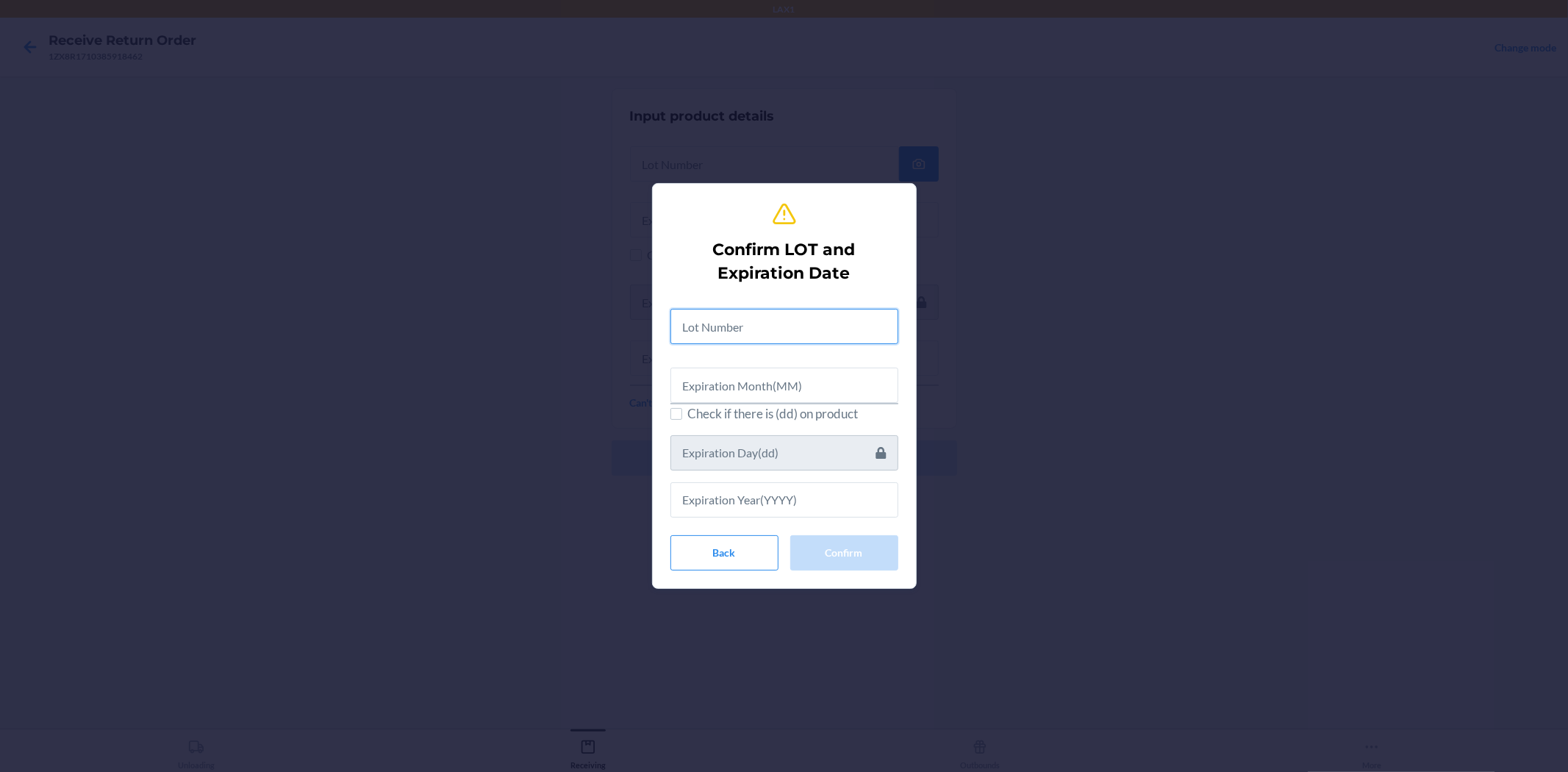
click at [741, 334] on input "text" at bounding box center [784, 327] width 228 height 36
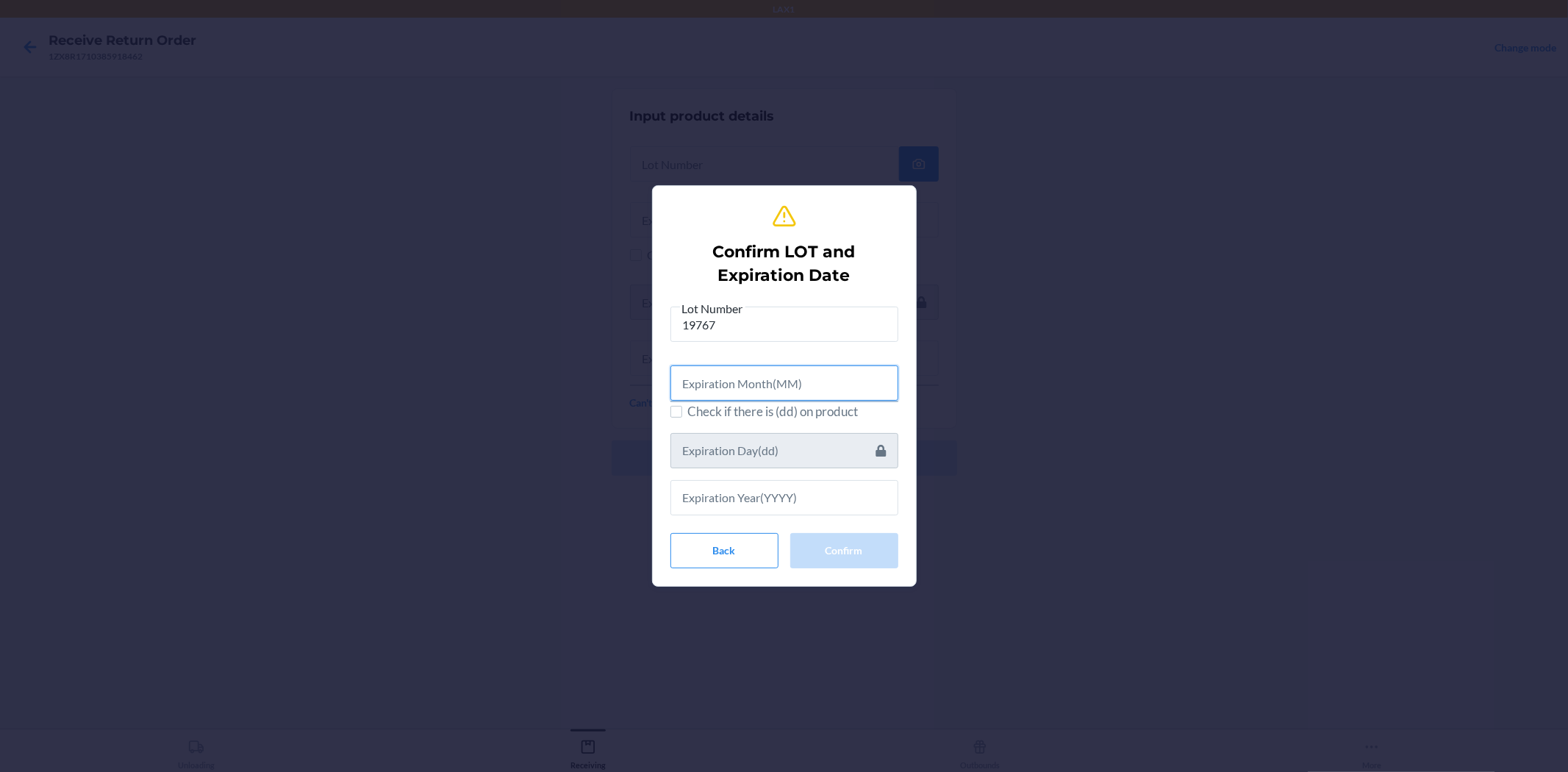
click at [745, 369] on input "text" at bounding box center [784, 384] width 228 height 36
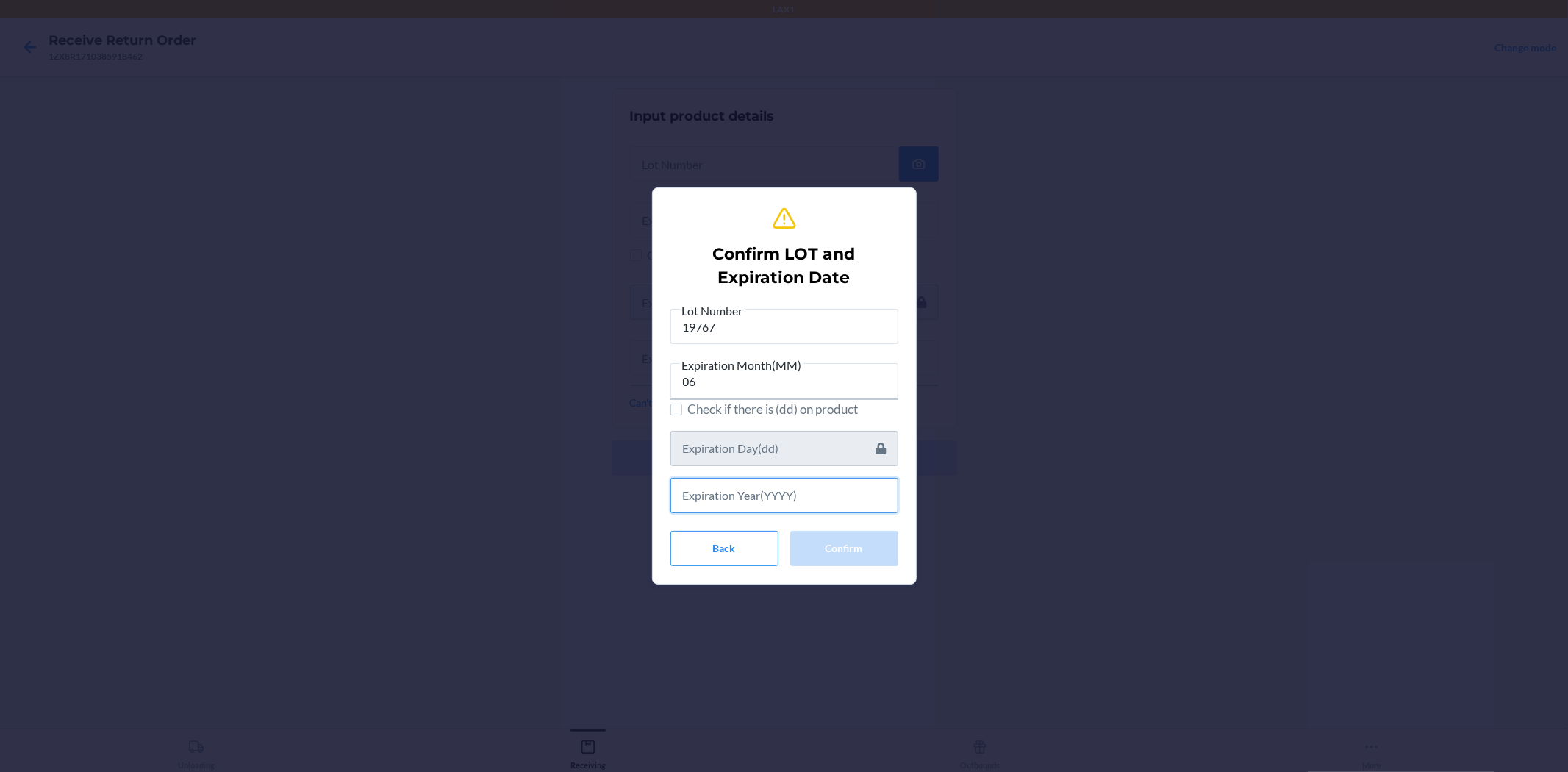
click at [735, 483] on input "text" at bounding box center [784, 495] width 228 height 36
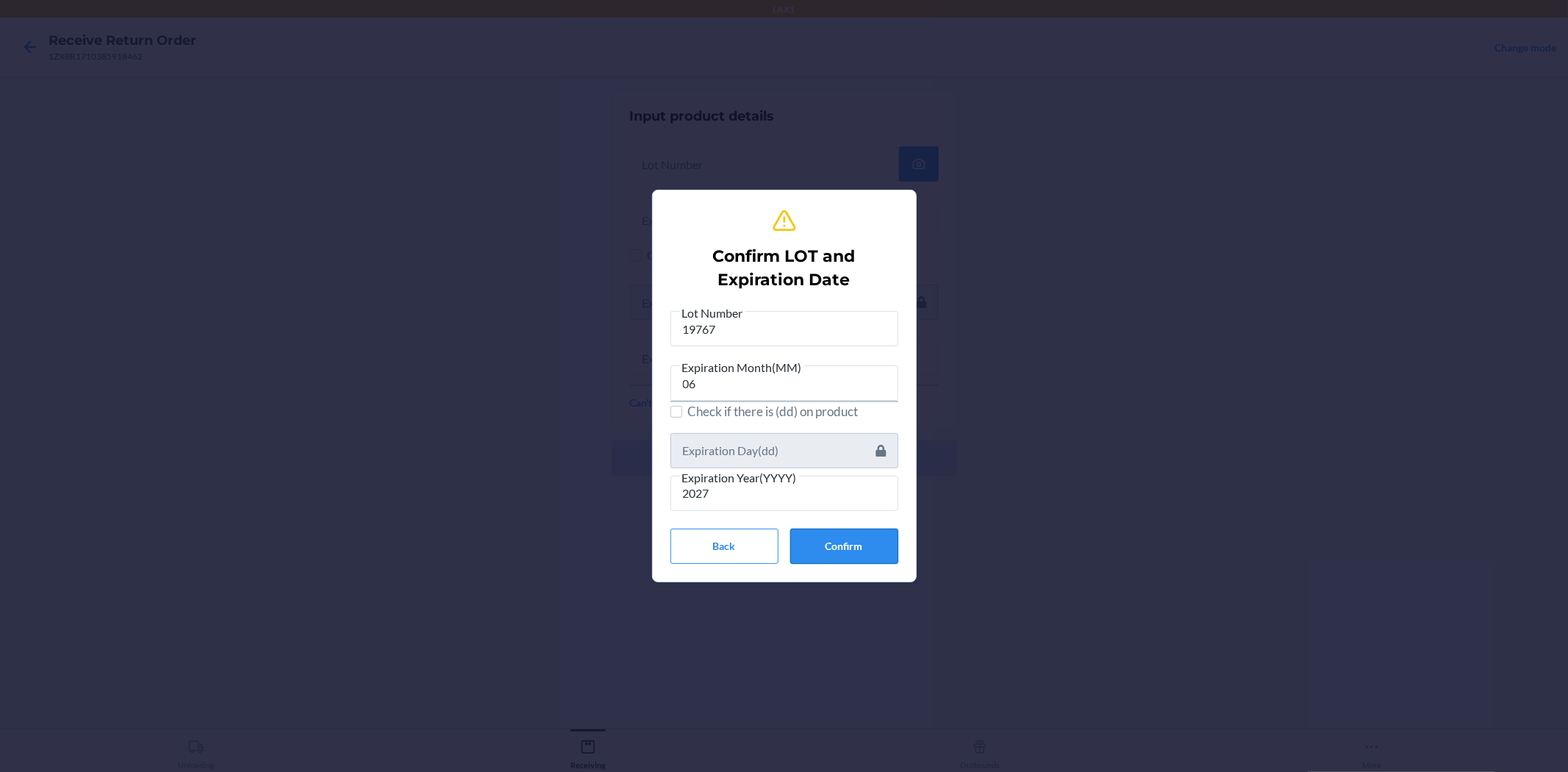
click at [782, 529] on button "Confirm" at bounding box center [844, 547] width 108 height 36
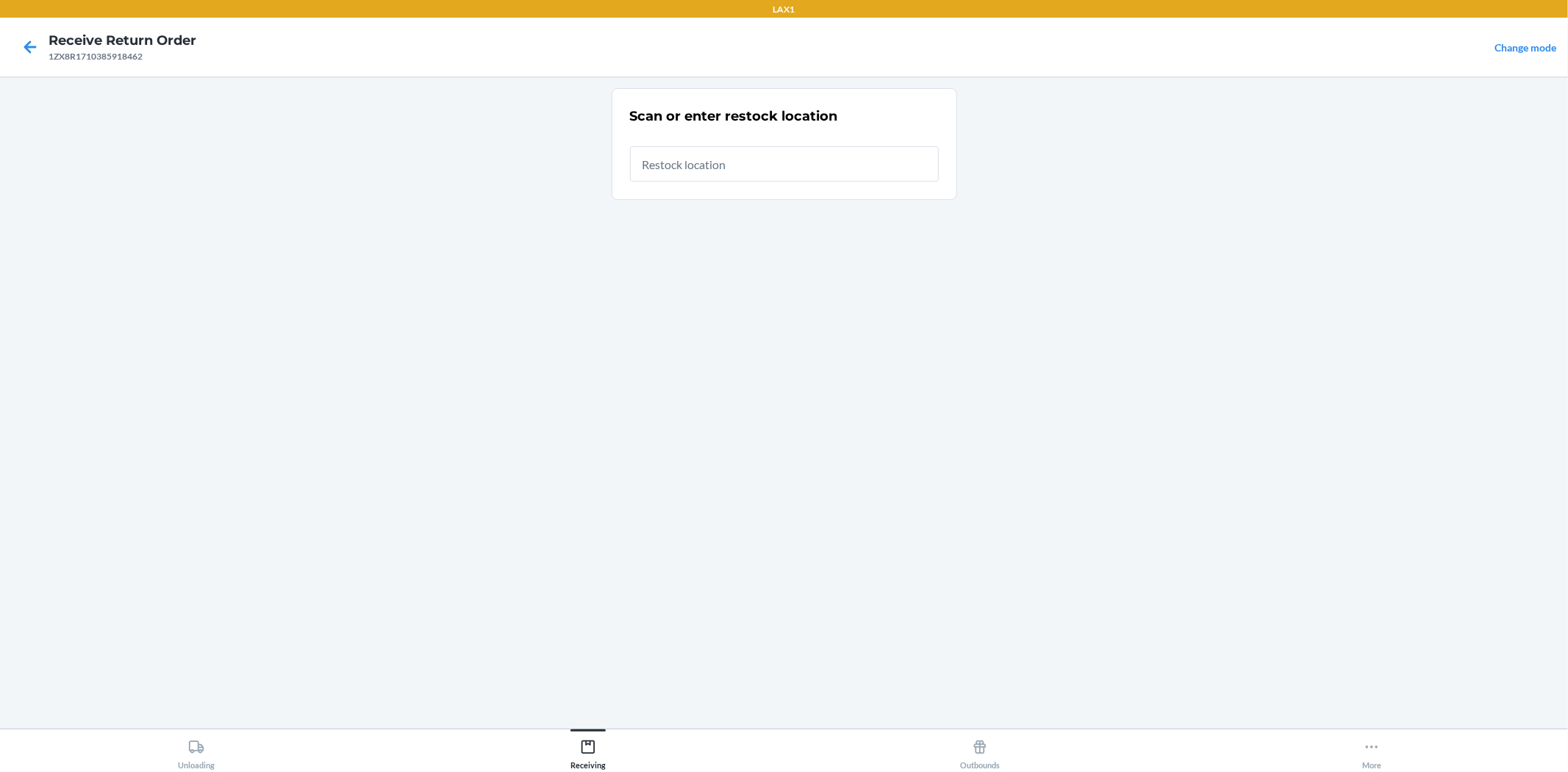
click at [759, 174] on input "text" at bounding box center [784, 164] width 309 height 36
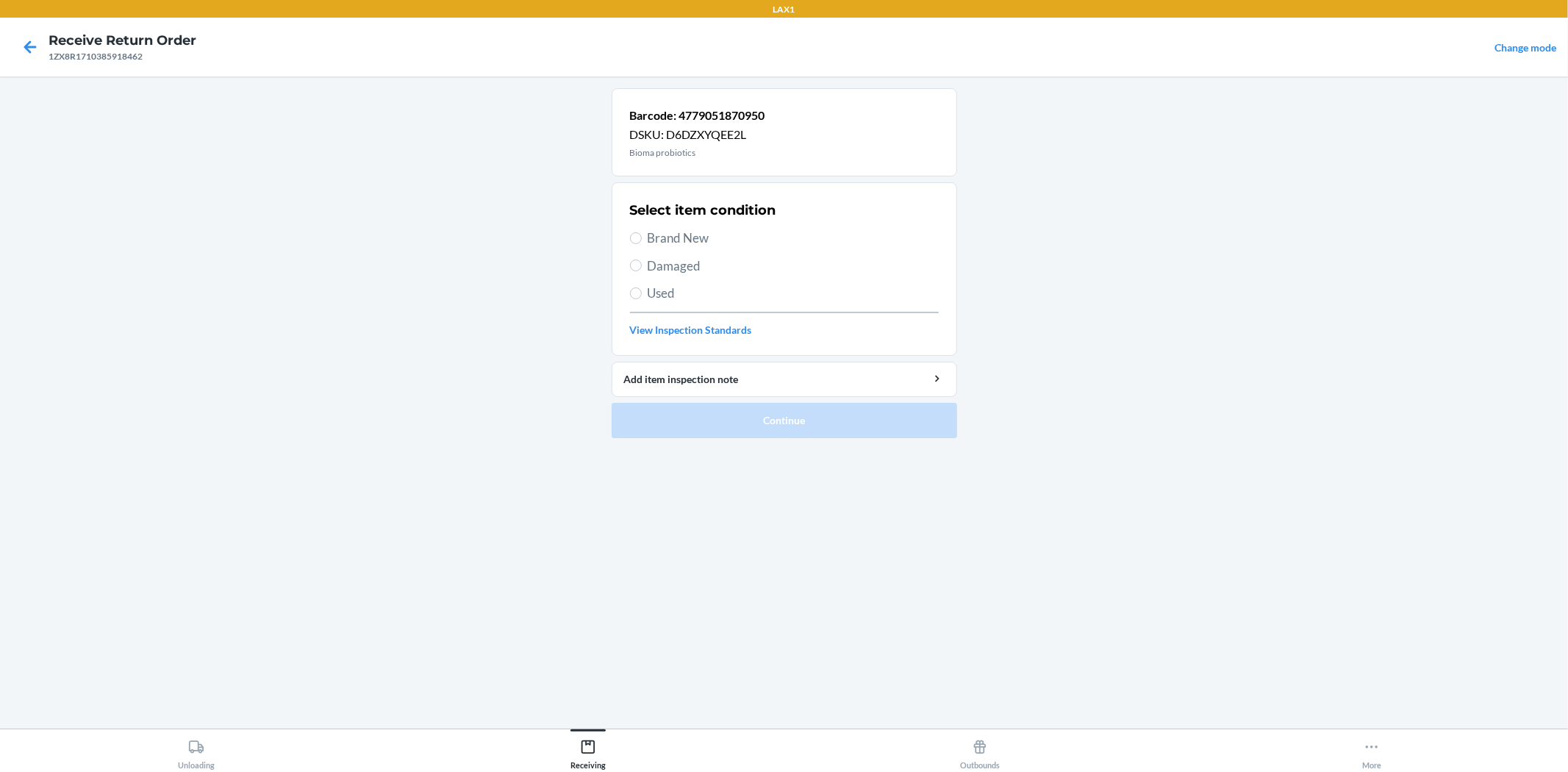
click at [668, 235] on span "Brand New" at bounding box center [793, 238] width 291 height 19
click at [642, 235] on input "Brand New" at bounding box center [636, 238] width 12 height 12
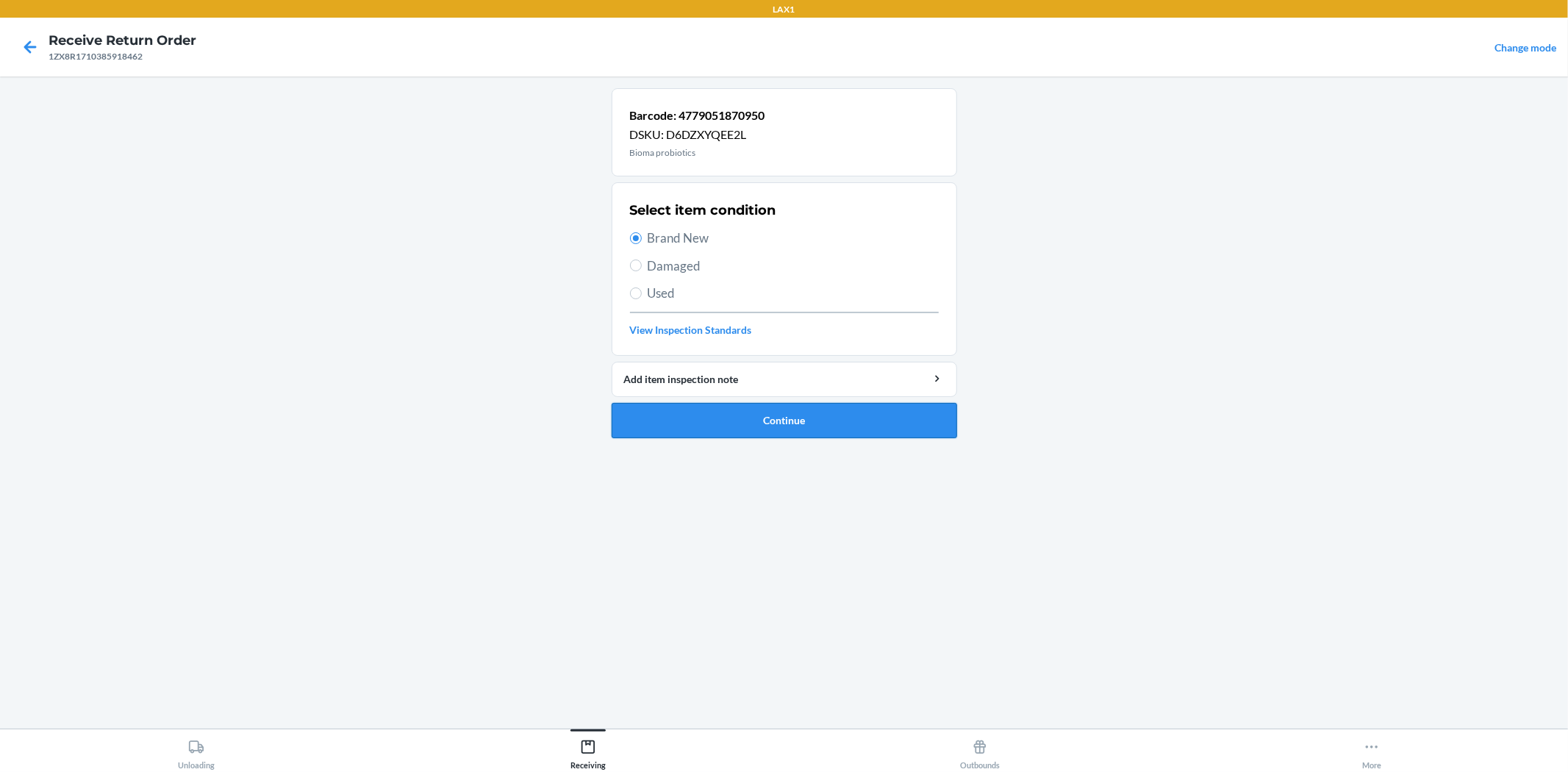
click at [754, 422] on button "Continue" at bounding box center [784, 421] width 346 height 36
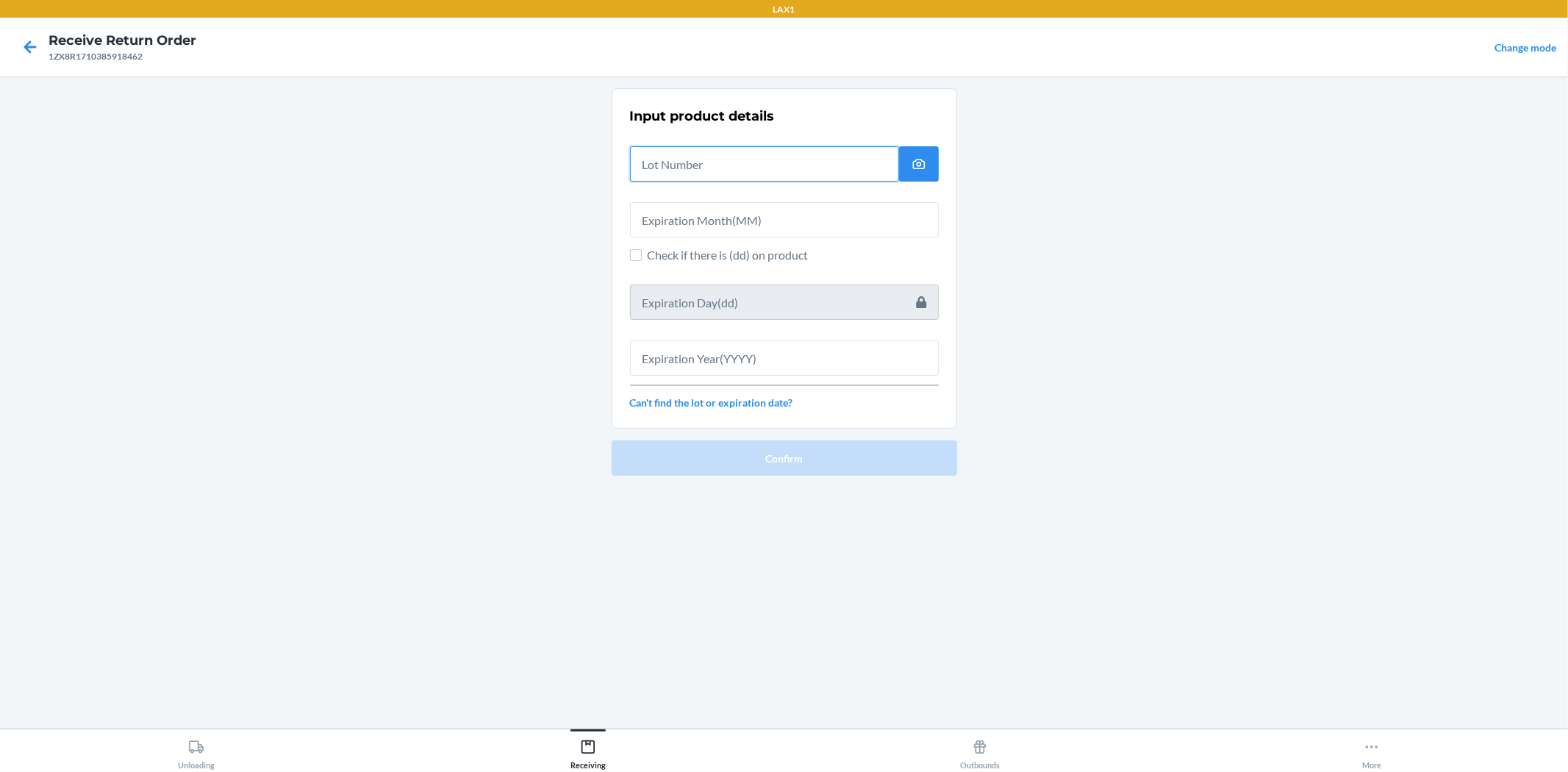
click at [699, 177] on input "text" at bounding box center [765, 164] width 269 height 36
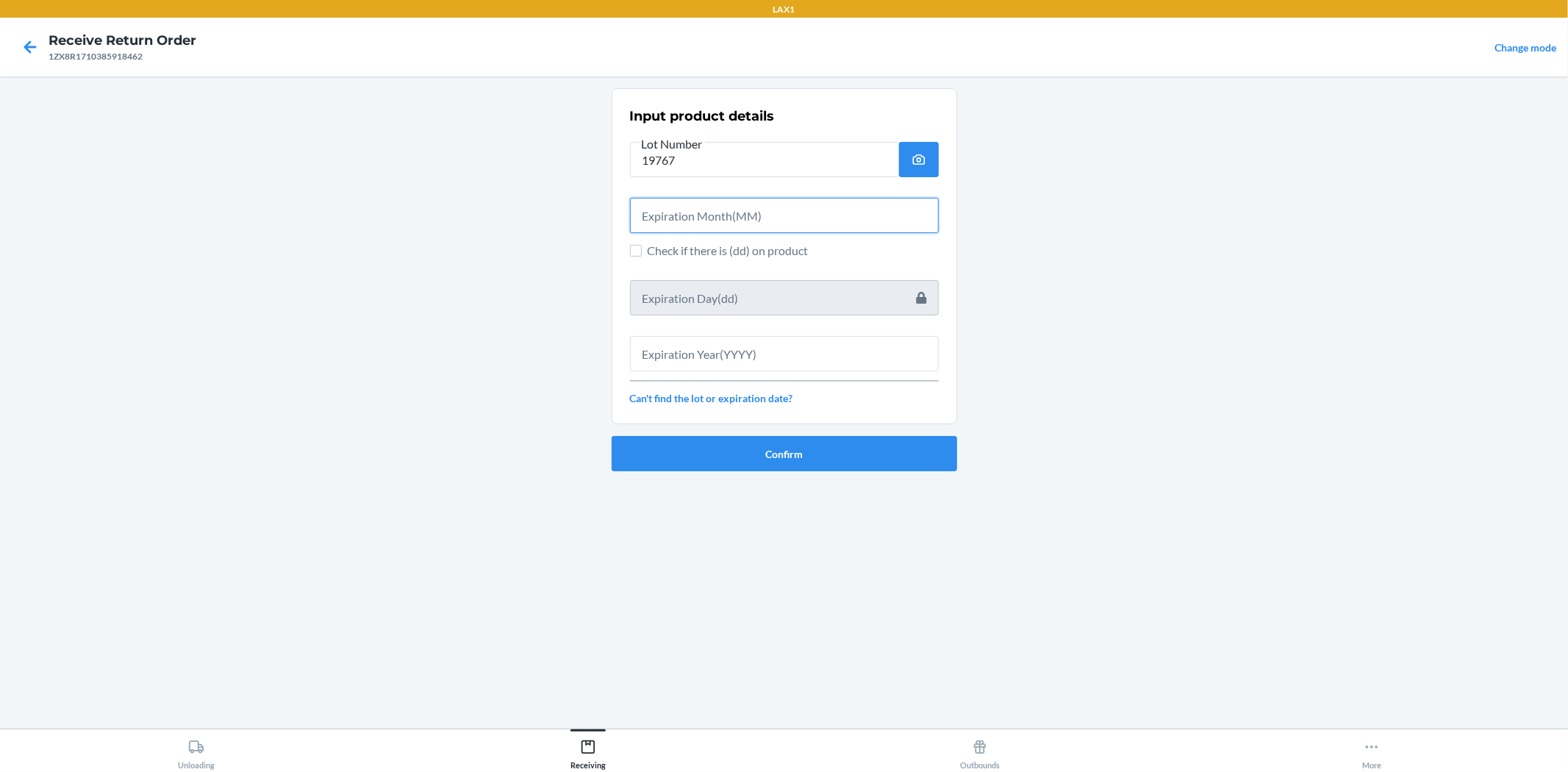
click at [696, 219] on input "text" at bounding box center [784, 216] width 309 height 36
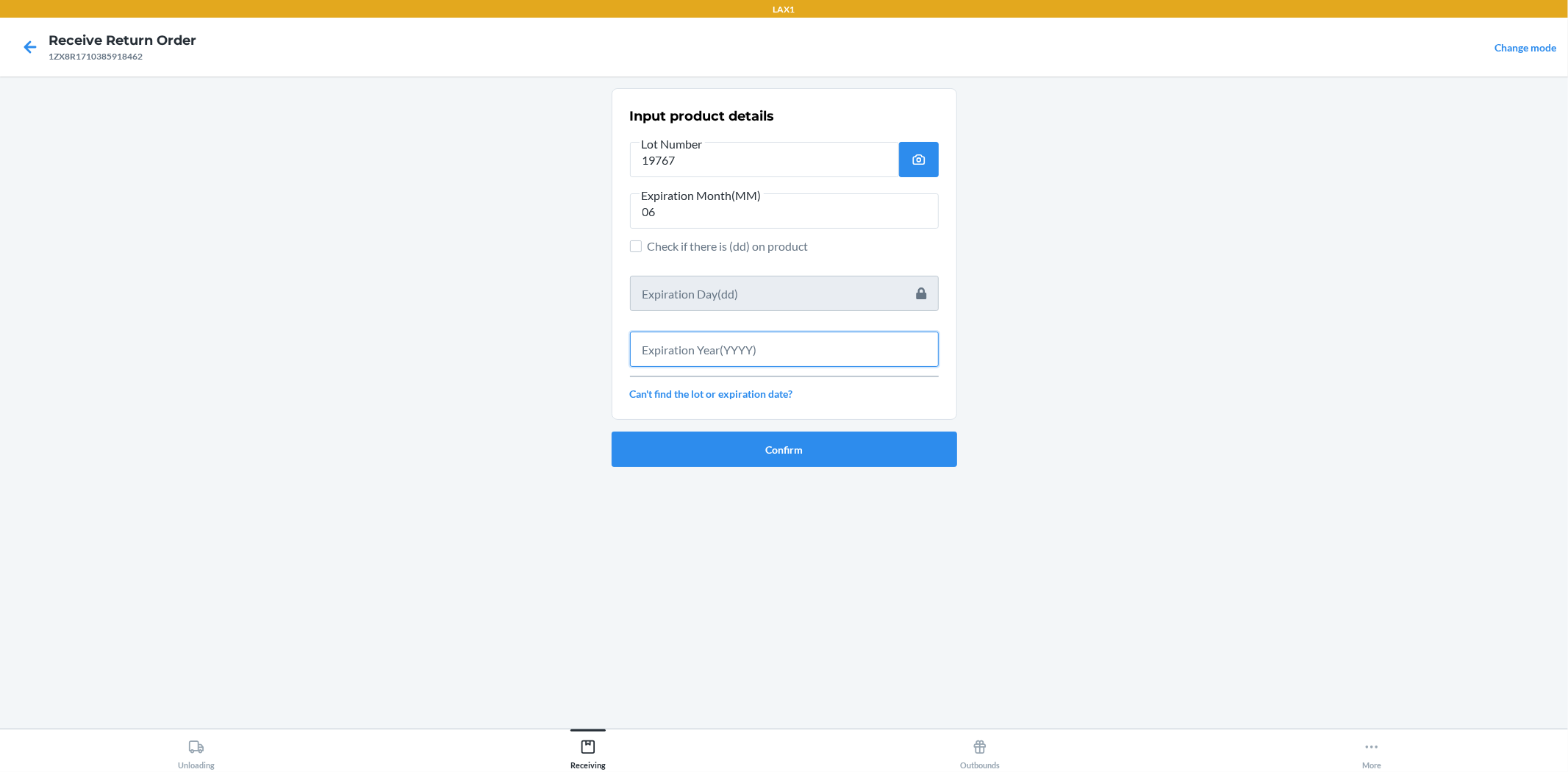
click at [730, 350] on input "text" at bounding box center [784, 350] width 309 height 36
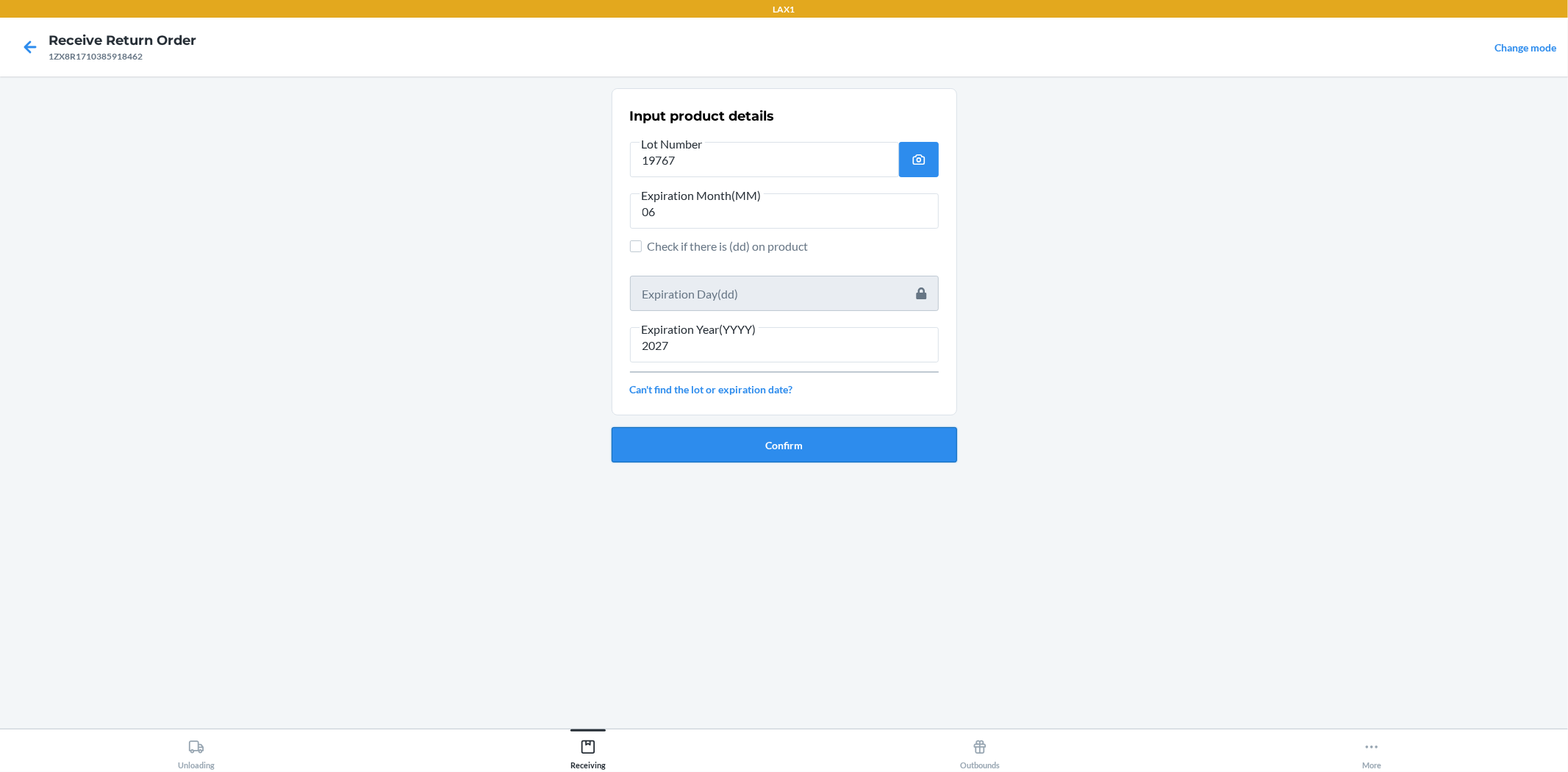
click at [729, 435] on button "Confirm" at bounding box center [784, 445] width 346 height 36
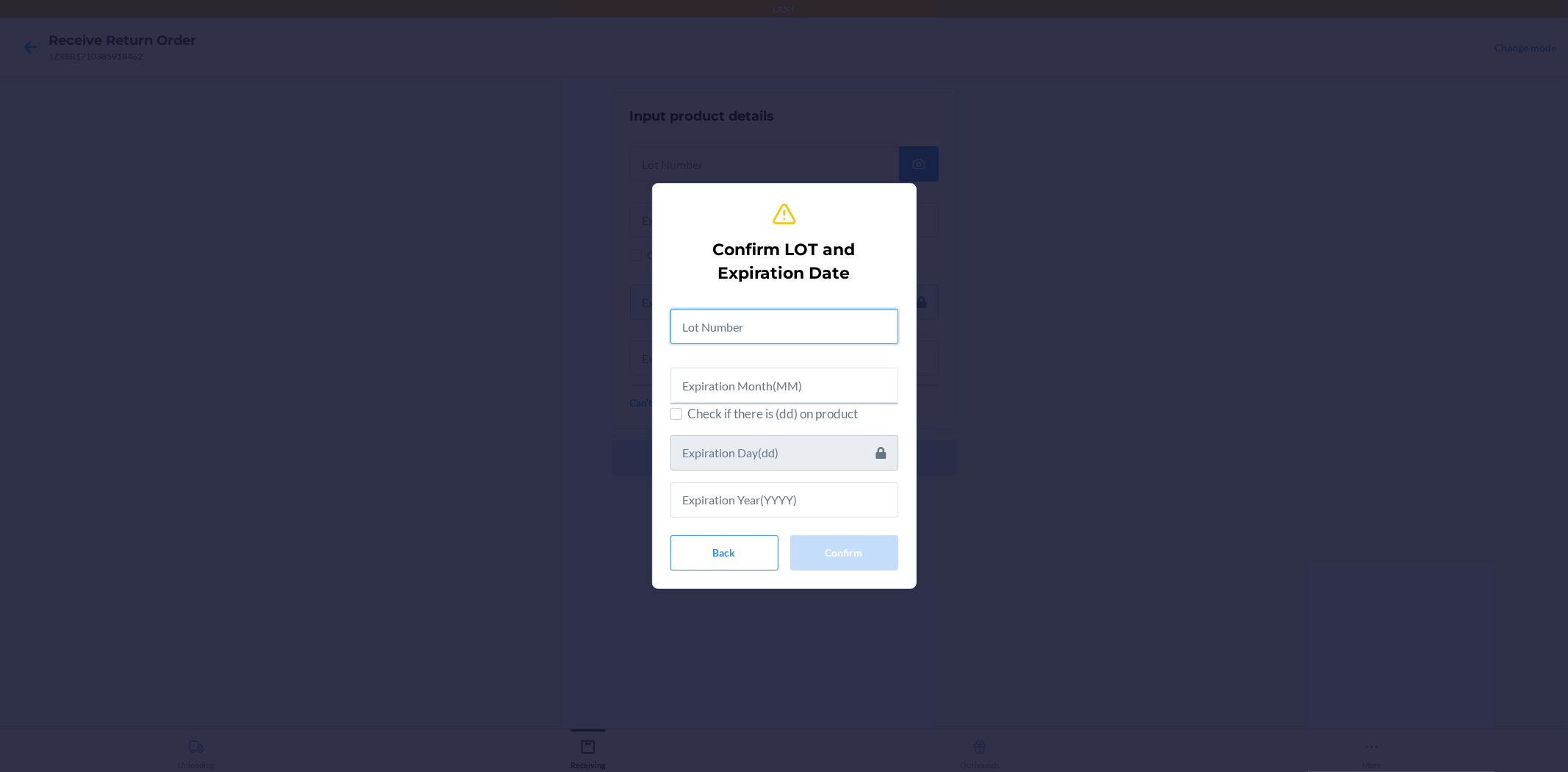
click at [715, 320] on input "text" at bounding box center [784, 327] width 228 height 36
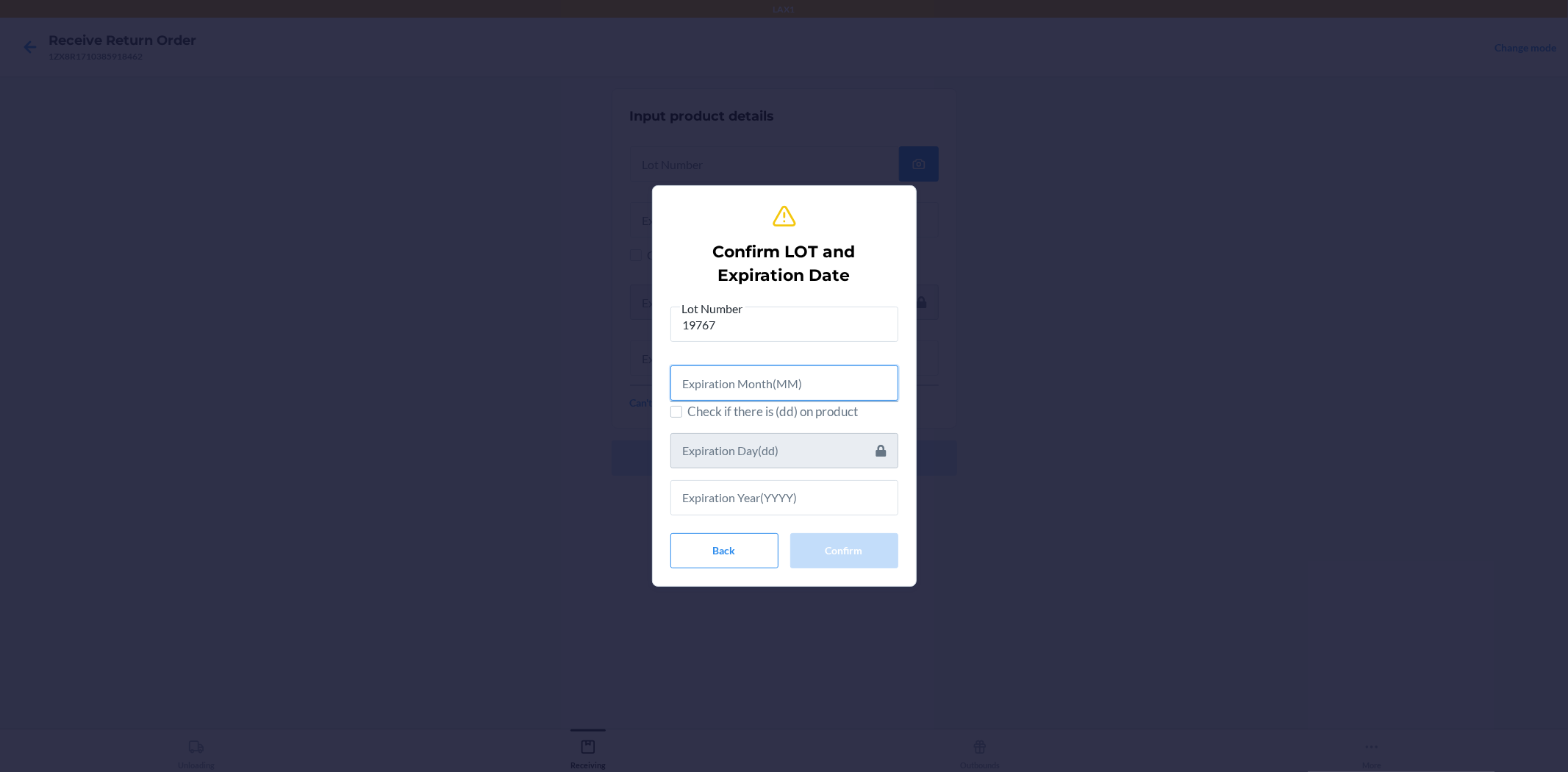
click at [729, 369] on input "text" at bounding box center [784, 384] width 228 height 36
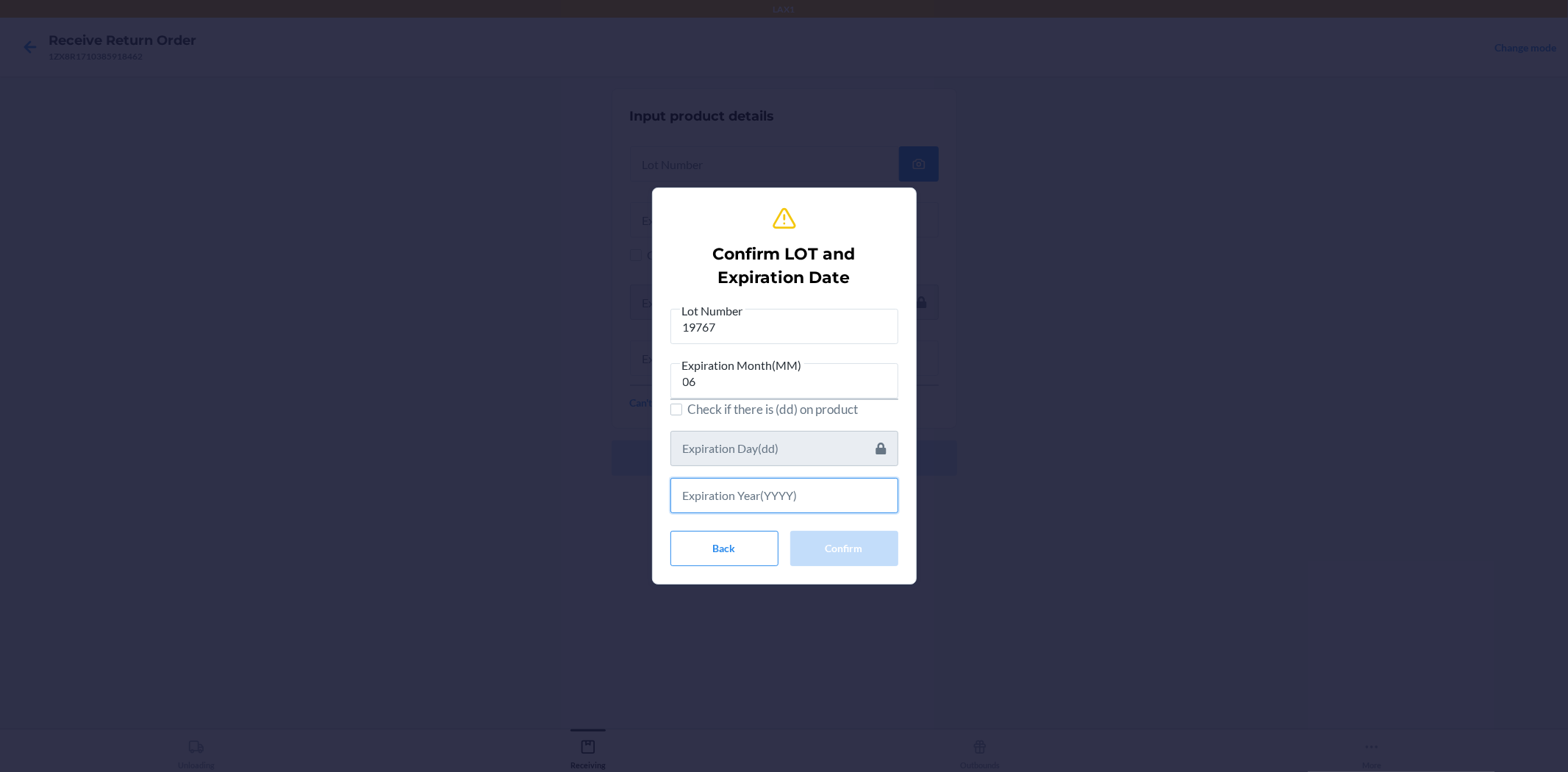
click at [726, 491] on input "text" at bounding box center [784, 495] width 228 height 36
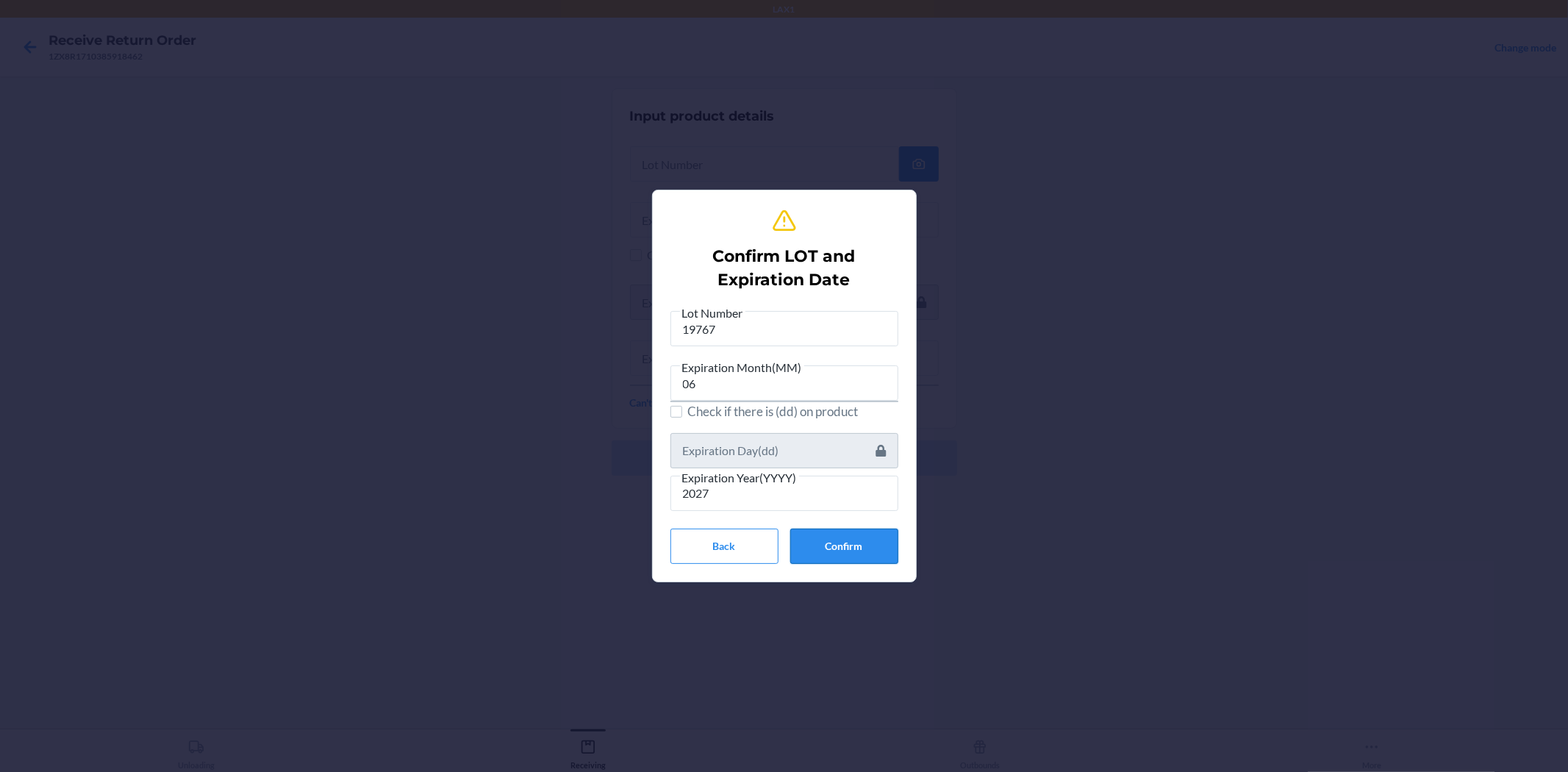
click at [782, 542] on button "Confirm" at bounding box center [844, 547] width 108 height 36
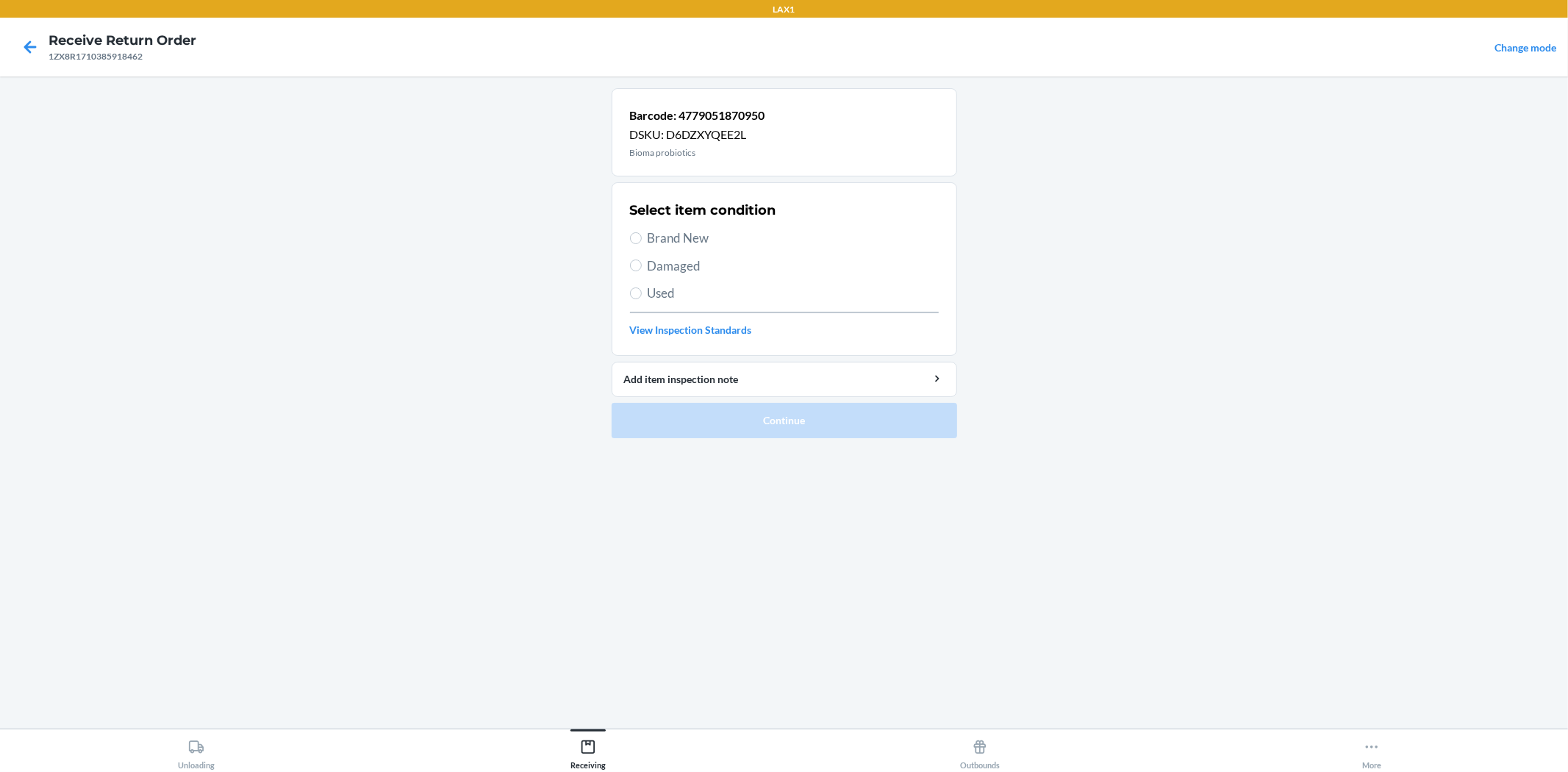
click at [684, 229] on span "Brand New" at bounding box center [793, 238] width 291 height 19
click at [642, 232] on input "Brand New" at bounding box center [636, 238] width 12 height 12
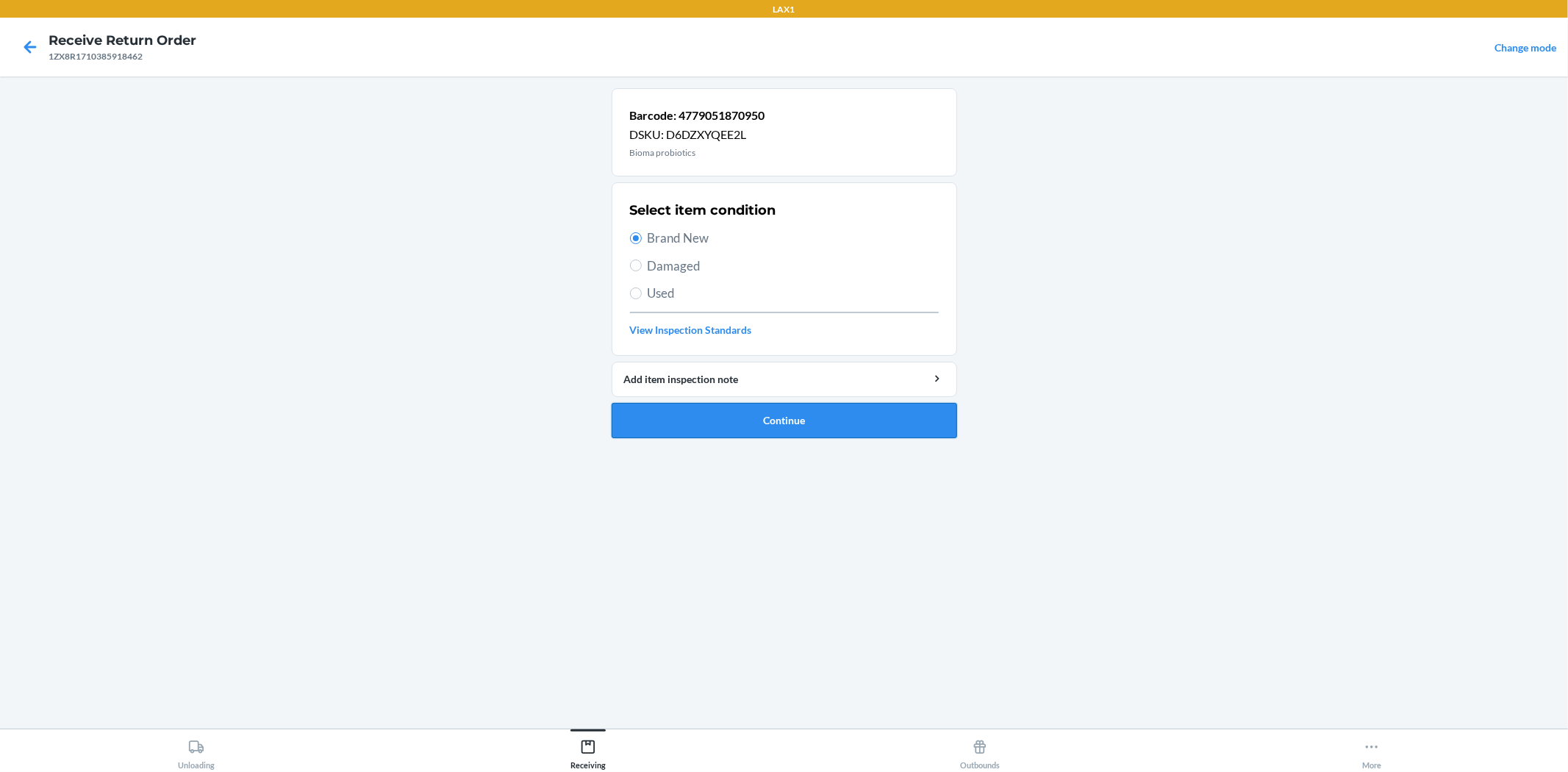
click at [751, 410] on button "Continue" at bounding box center [784, 421] width 346 height 36
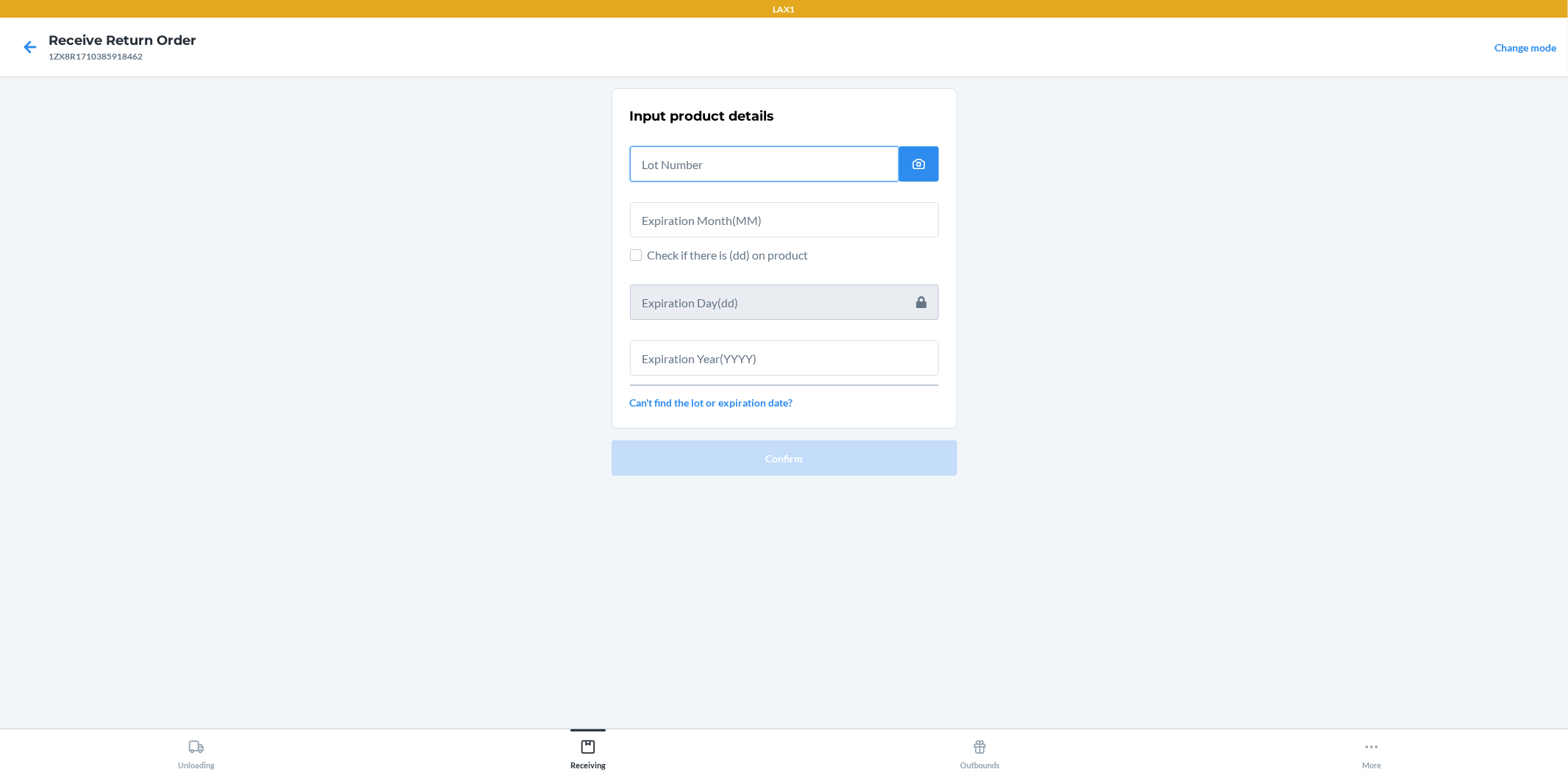
click at [733, 157] on input "text" at bounding box center [765, 164] width 269 height 36
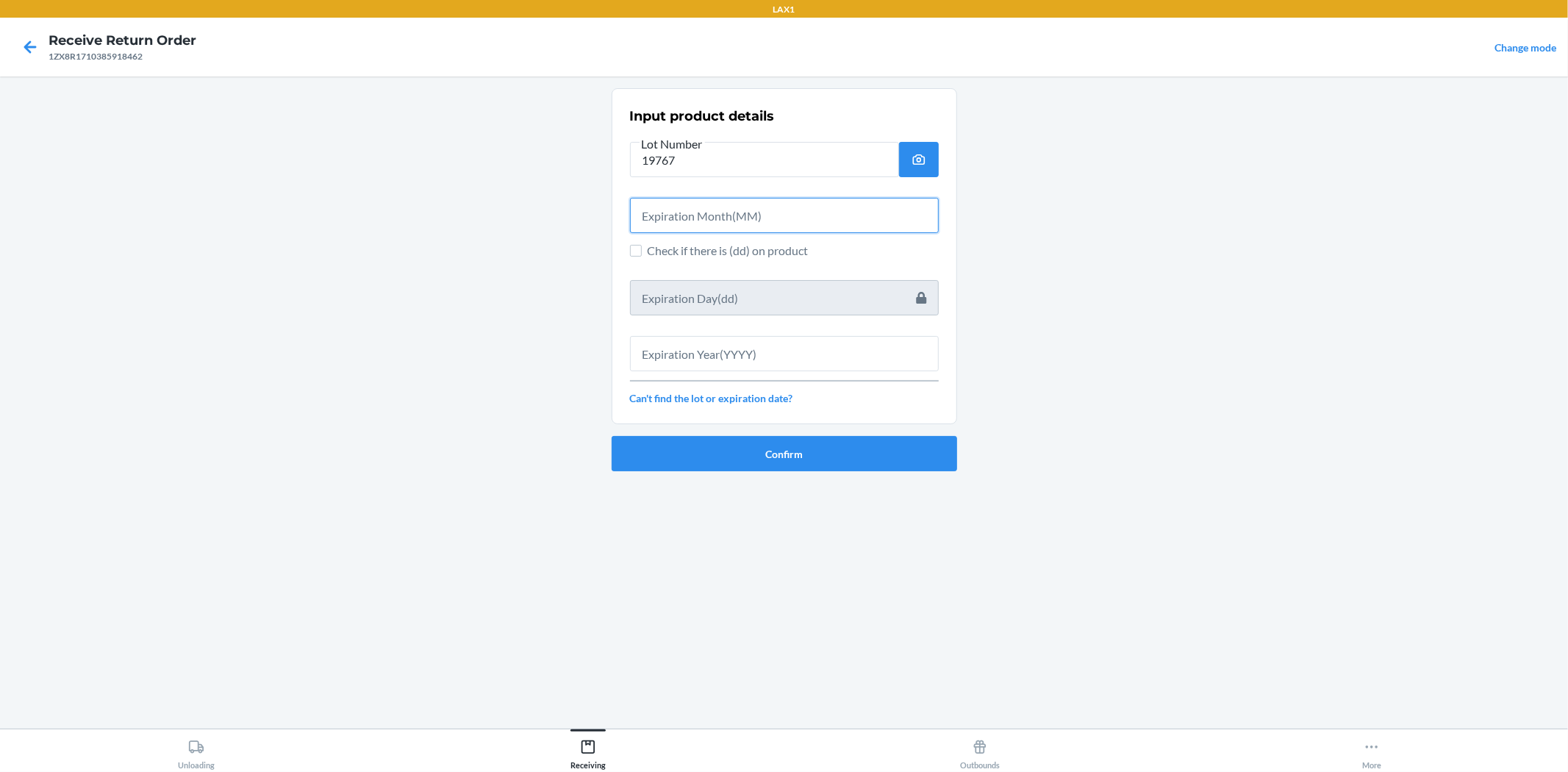
click at [739, 221] on input "text" at bounding box center [784, 216] width 309 height 36
drag, startPoint x: 837, startPoint y: 333, endPoint x: 841, endPoint y: 346, distance: 13.6
click at [782, 339] on div at bounding box center [784, 348] width 309 height 47
click at [782, 346] on input "text" at bounding box center [784, 354] width 309 height 36
click at [782, 204] on input "text" at bounding box center [784, 216] width 309 height 36
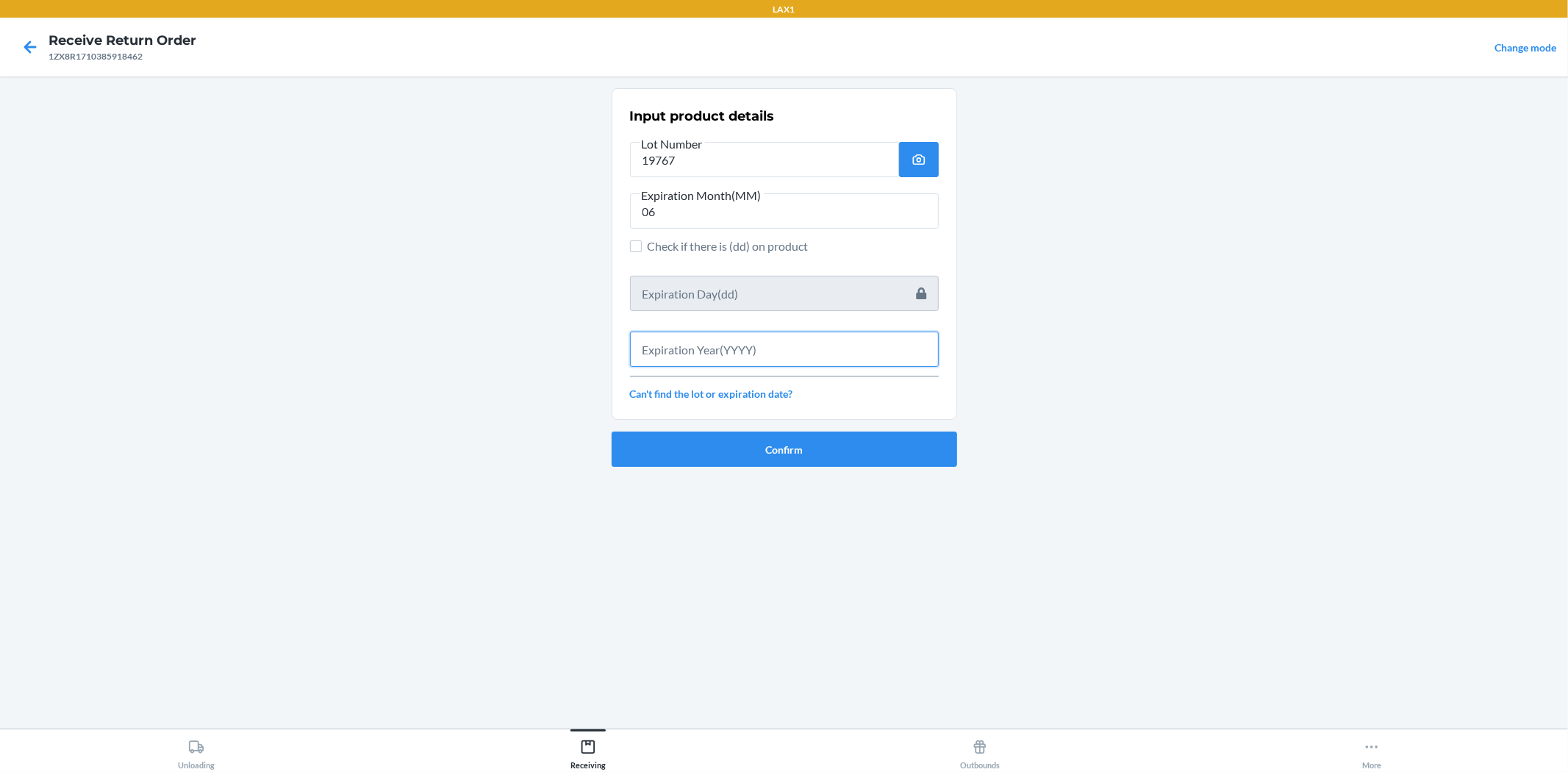
click at [782, 343] on input "text" at bounding box center [784, 350] width 309 height 36
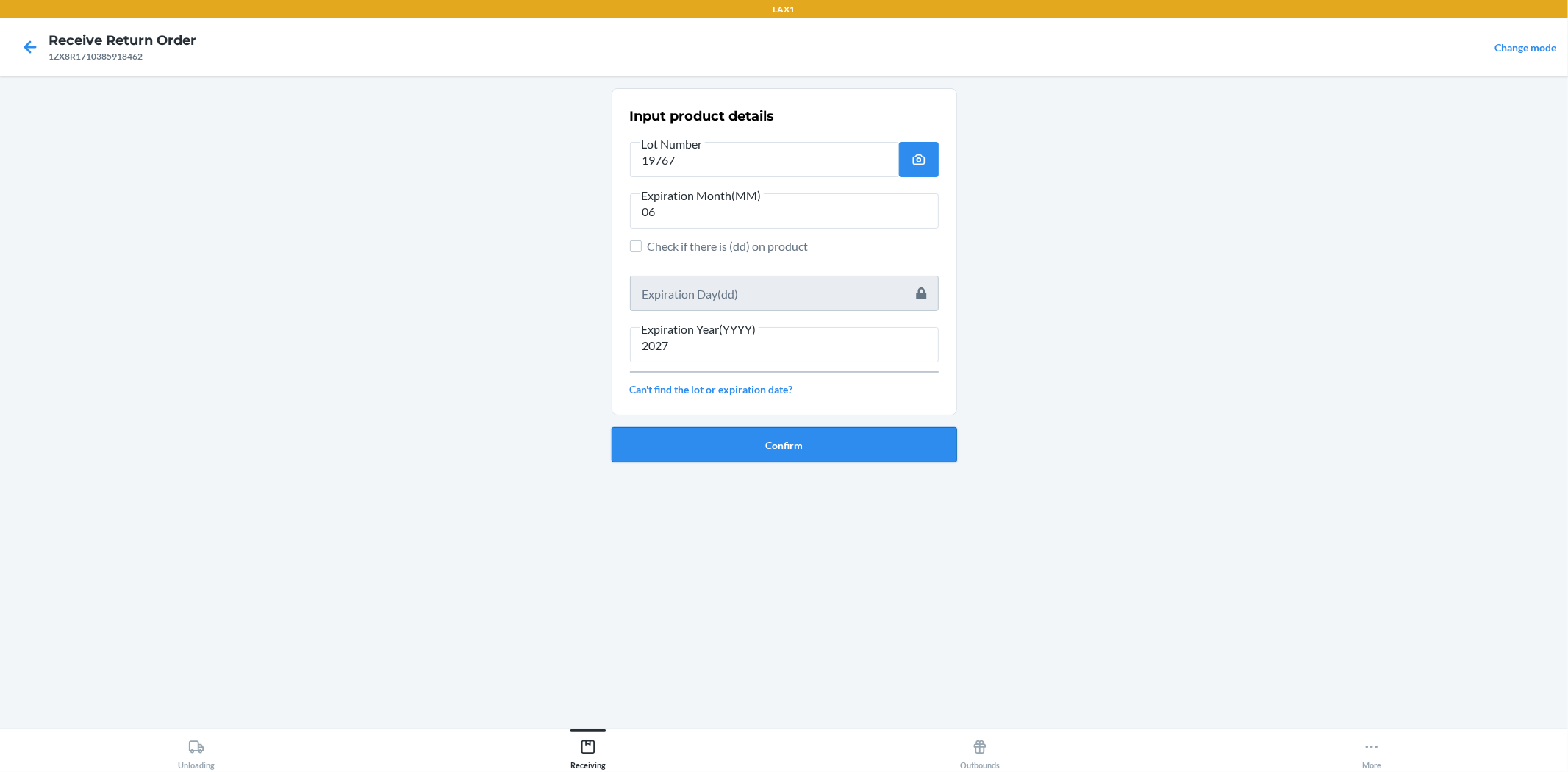
click at [782, 428] on button "Confirm" at bounding box center [784, 445] width 346 height 36
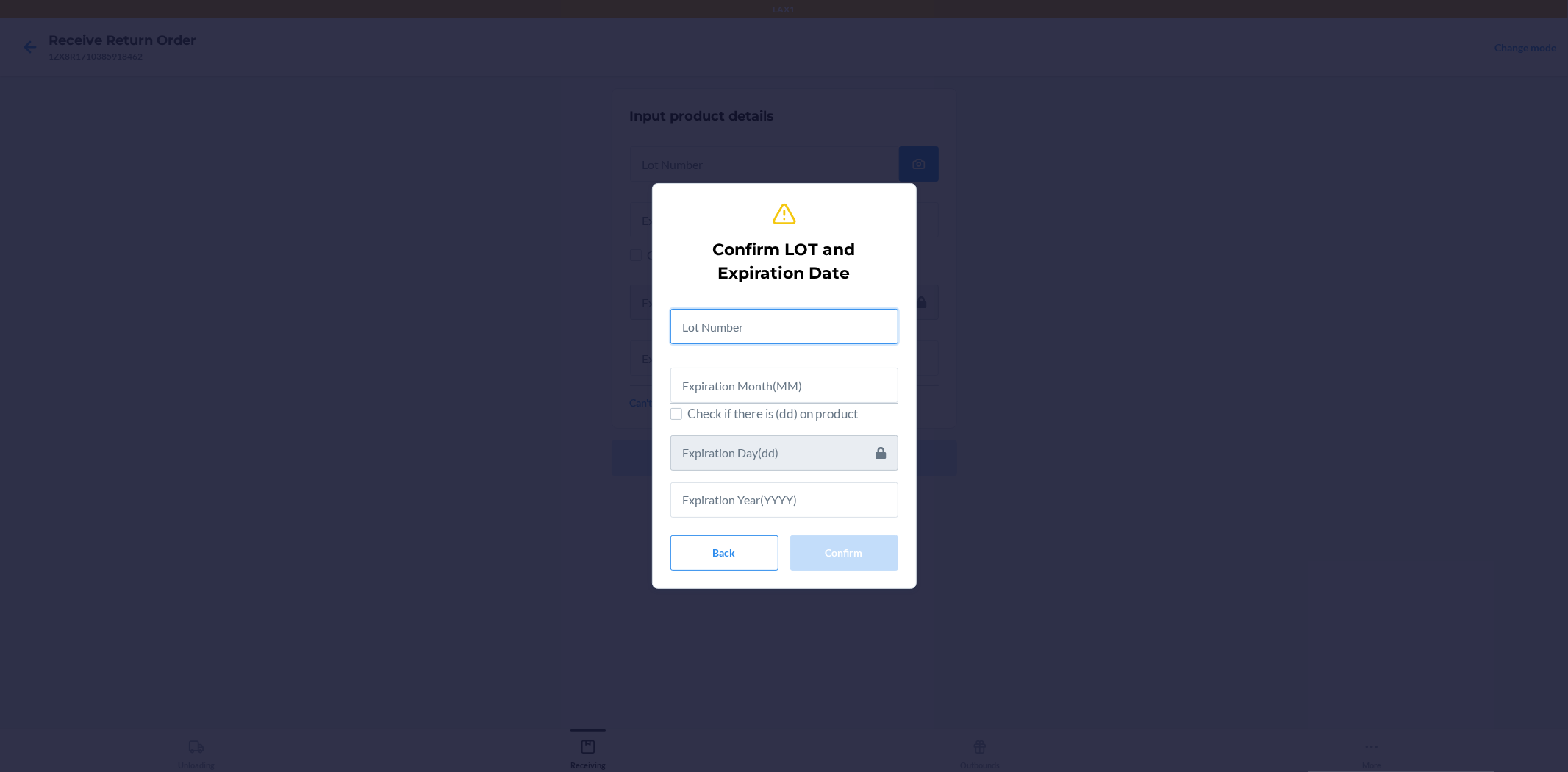
click at [754, 333] on input "text" at bounding box center [784, 327] width 228 height 36
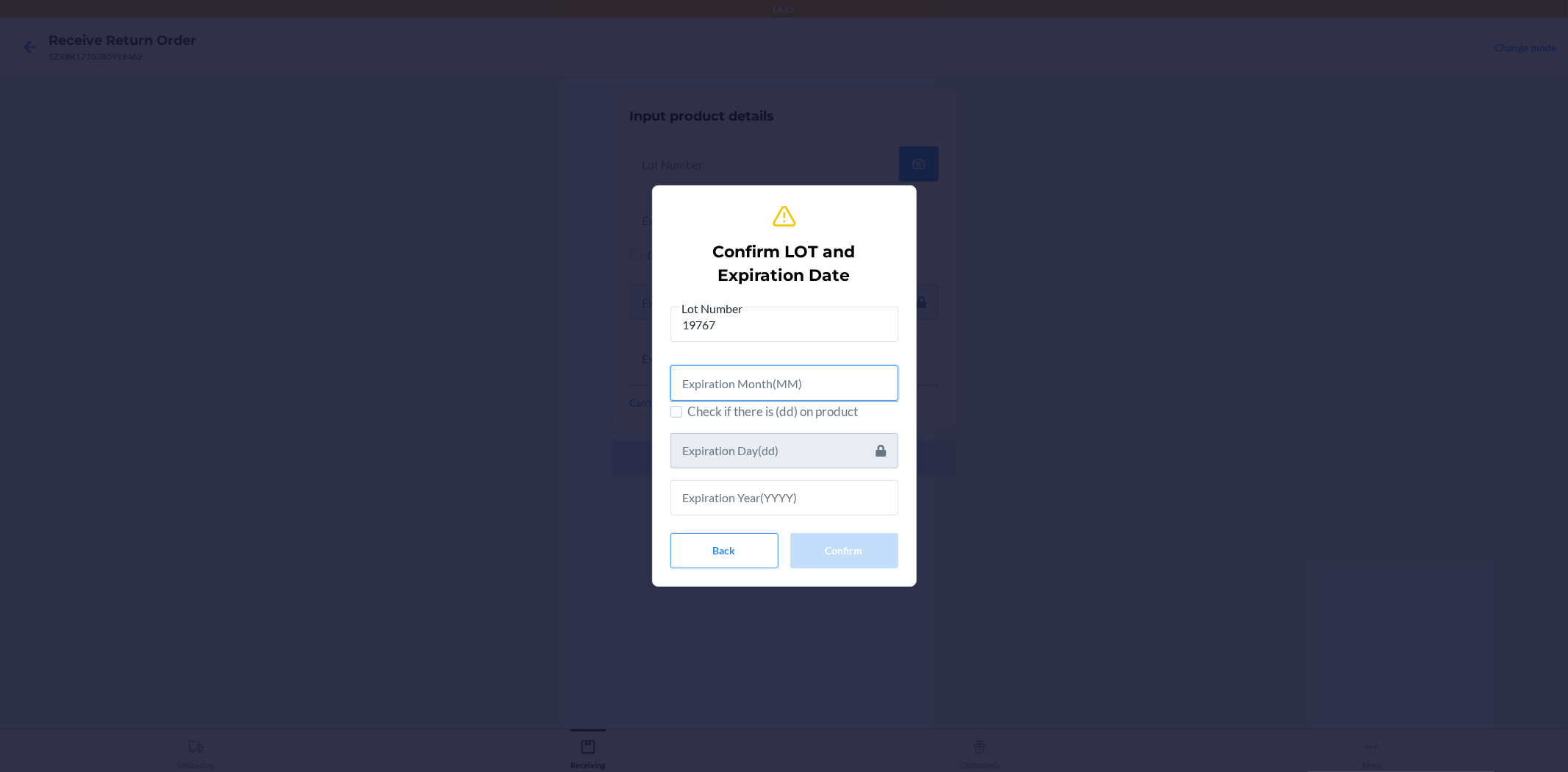
click at [745, 393] on input "text" at bounding box center [784, 384] width 228 height 36
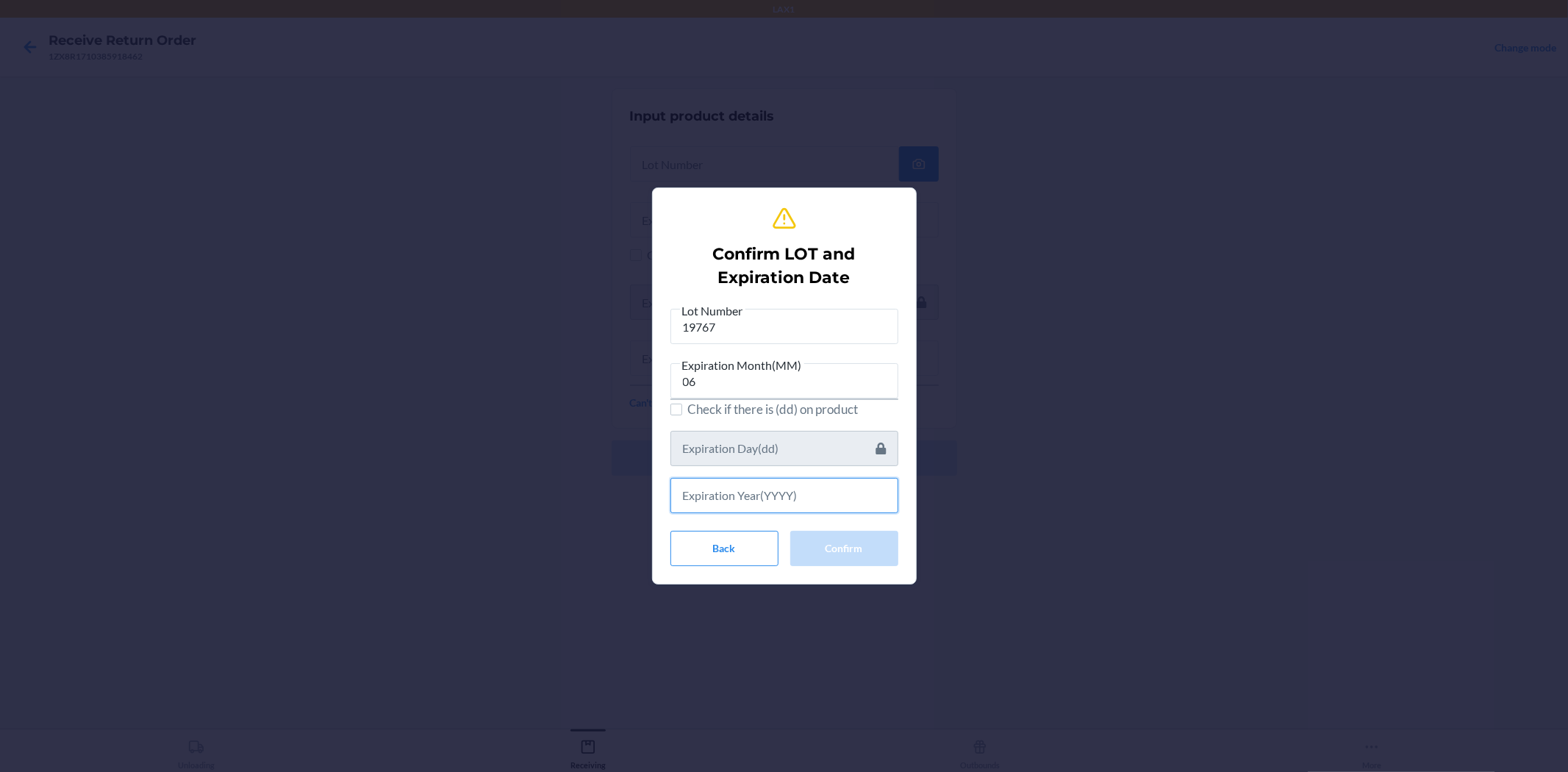
click at [782, 496] on input "text" at bounding box center [784, 495] width 228 height 36
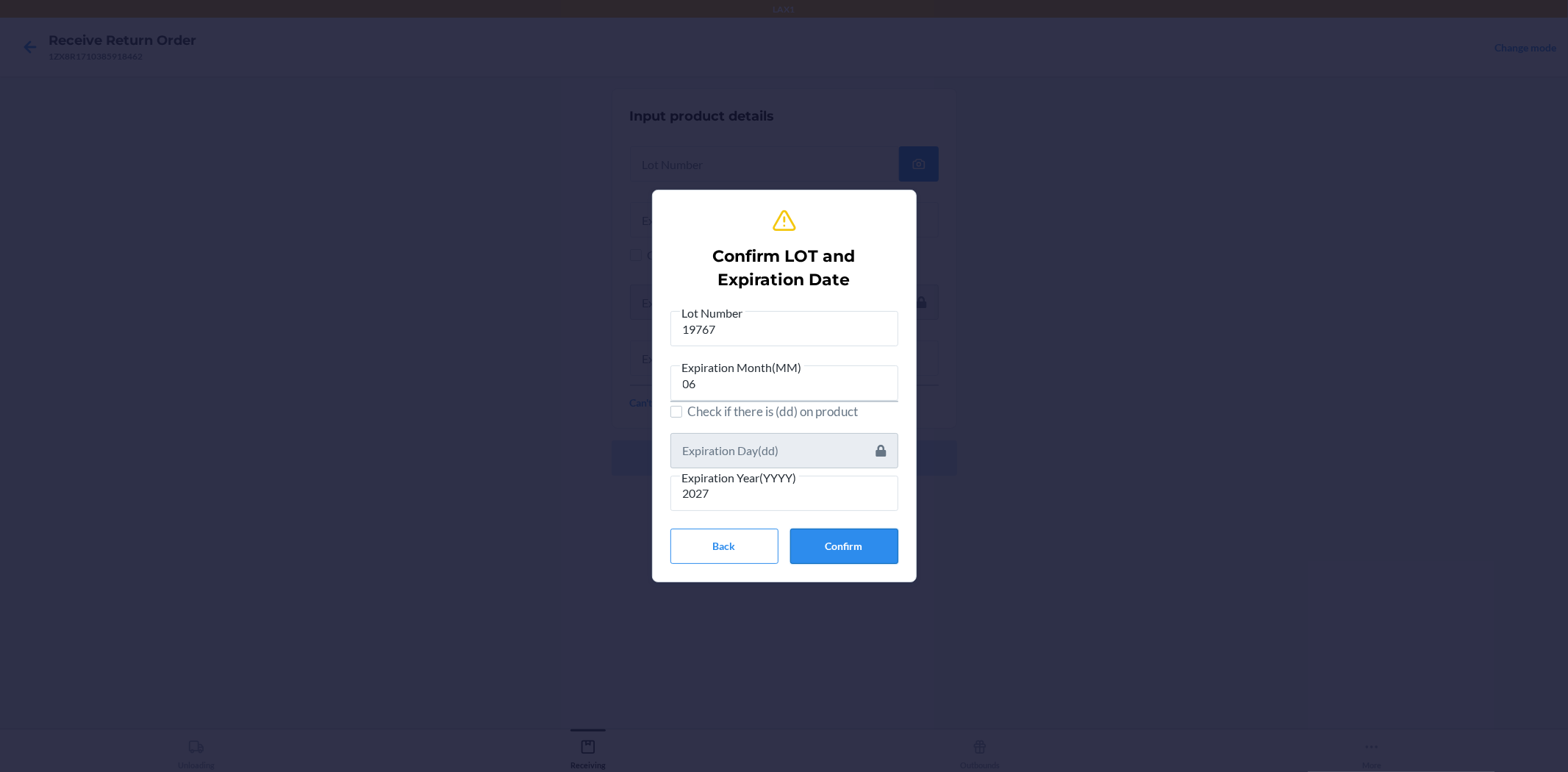
click at [782, 535] on button "Confirm" at bounding box center [844, 547] width 108 height 36
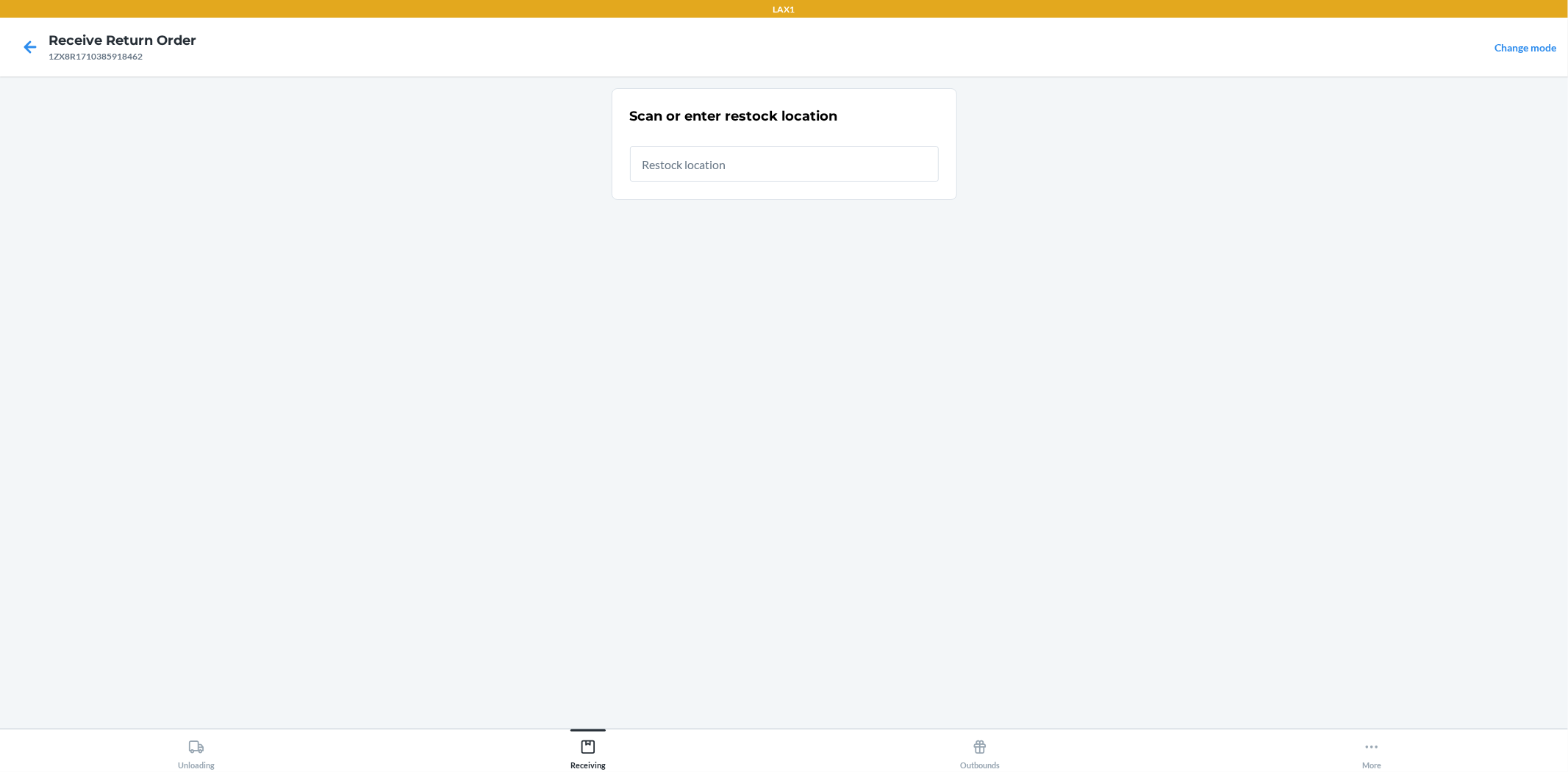
click at [719, 171] on input "text" at bounding box center [784, 164] width 309 height 36
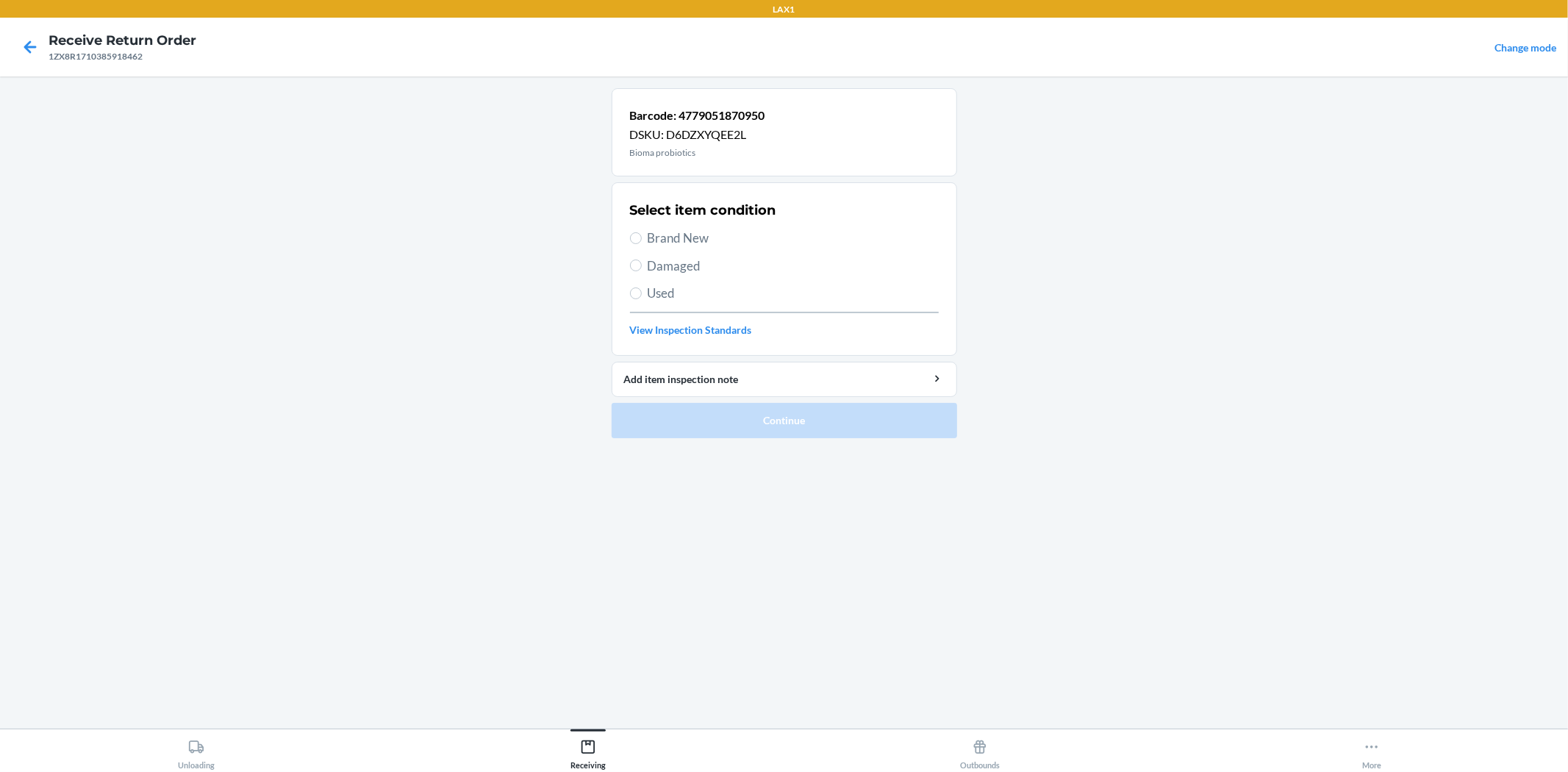
click at [688, 238] on span "Brand New" at bounding box center [793, 238] width 291 height 19
click at [642, 238] on input "Brand New" at bounding box center [636, 238] width 12 height 12
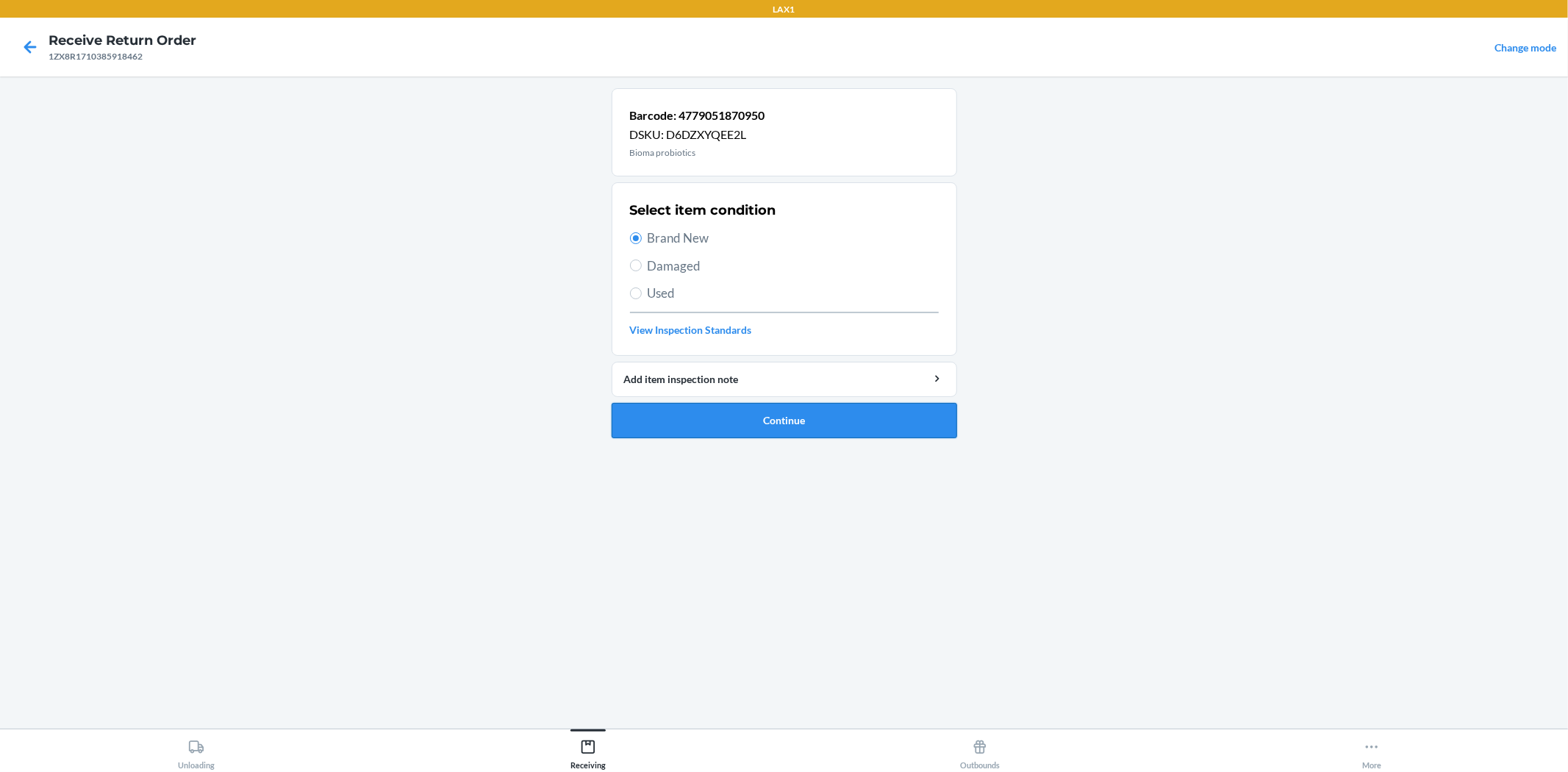
click at [782, 418] on button "Continue" at bounding box center [784, 421] width 346 height 36
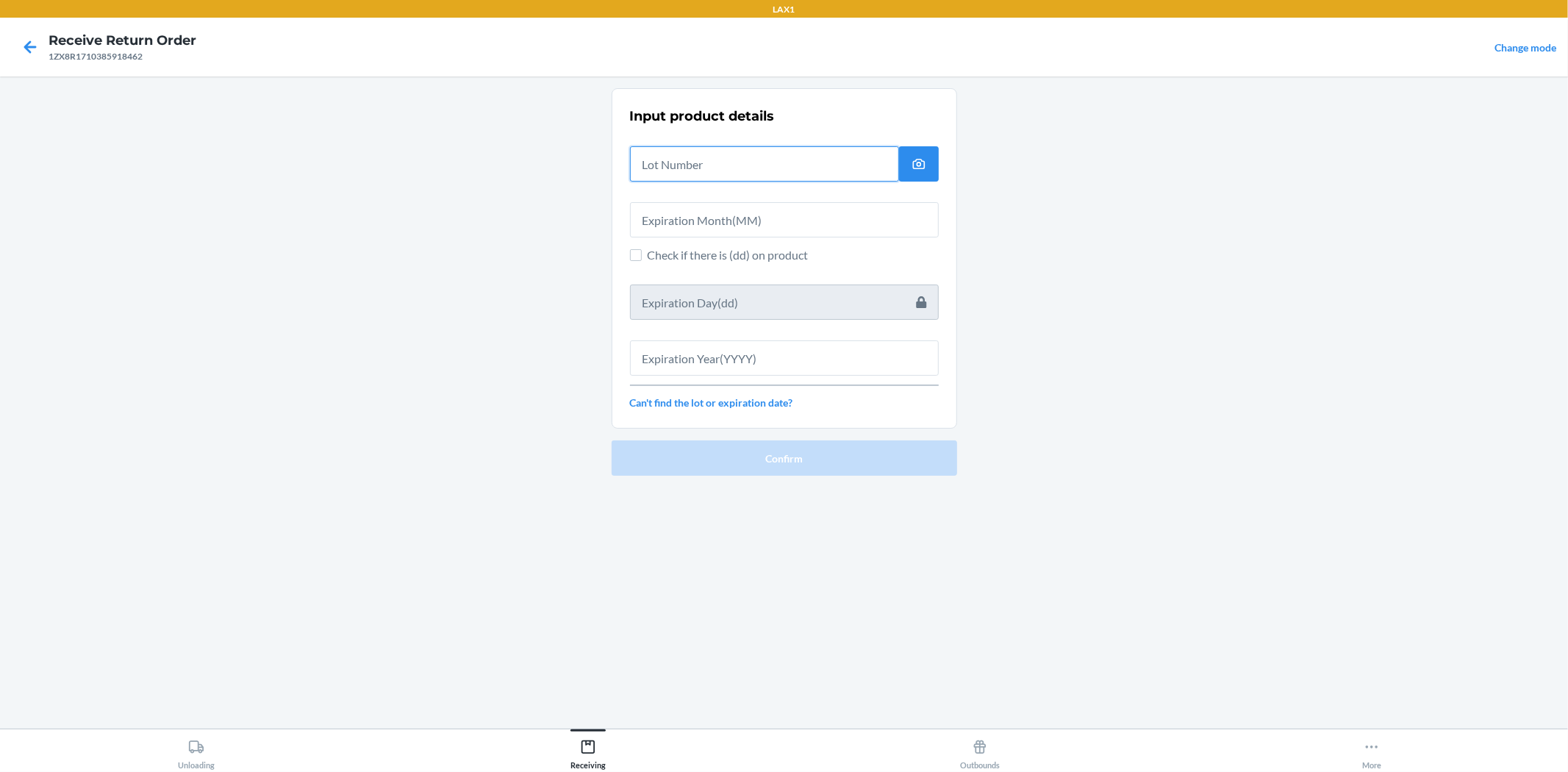
click at [728, 168] on input "text" at bounding box center [765, 164] width 269 height 36
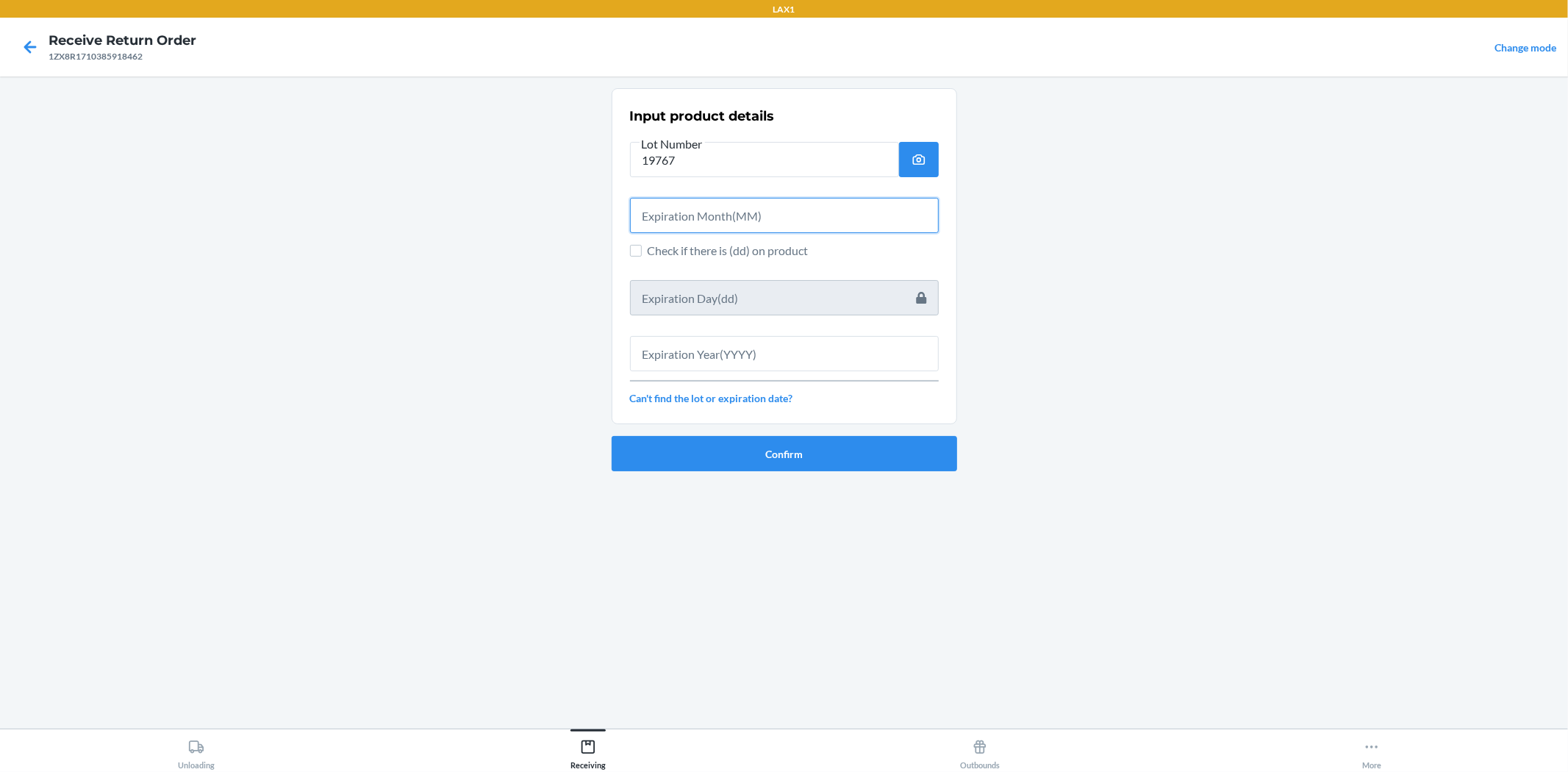
click at [736, 200] on input "text" at bounding box center [784, 216] width 309 height 36
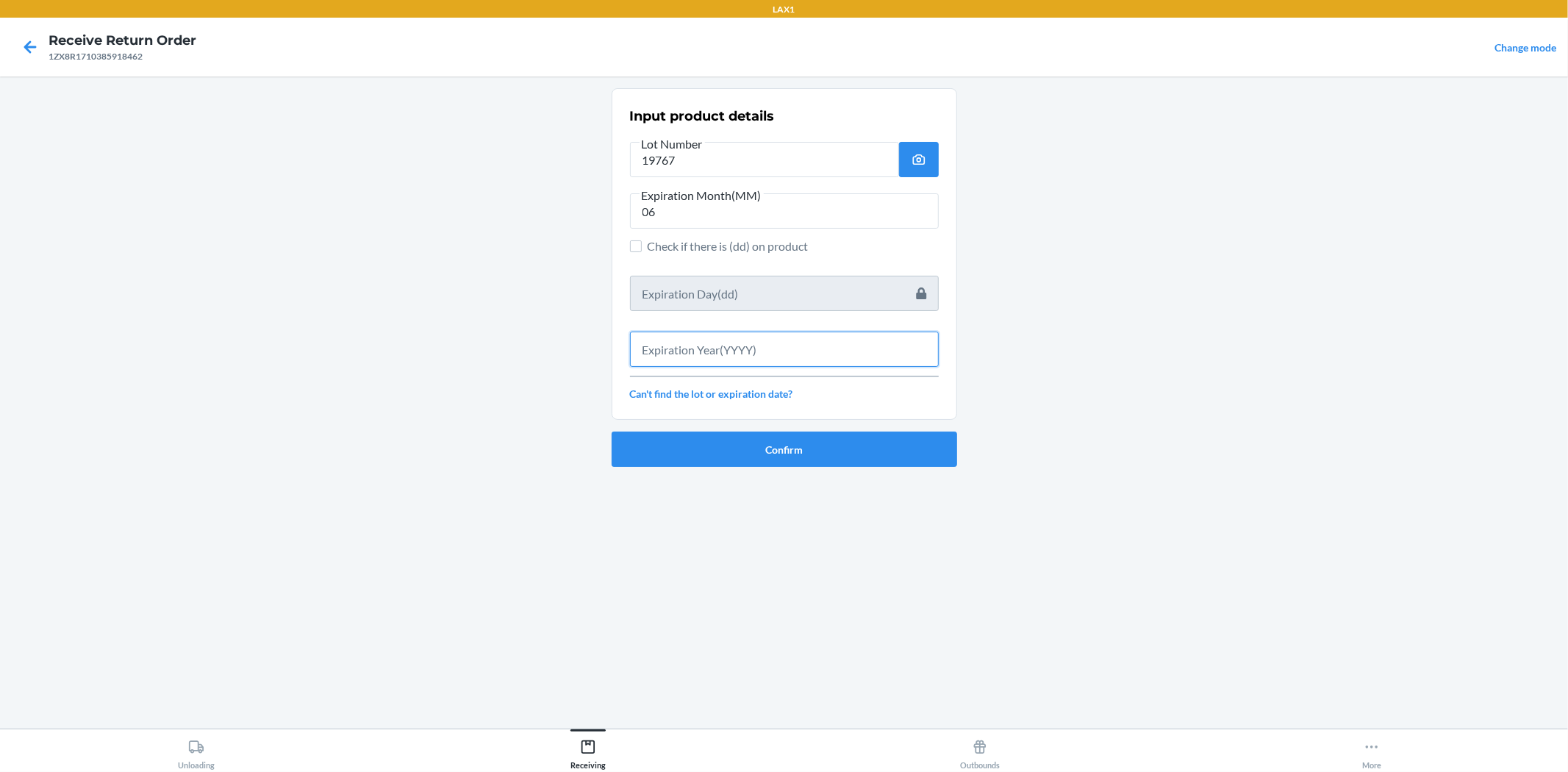
click at [734, 339] on input "text" at bounding box center [784, 350] width 309 height 36
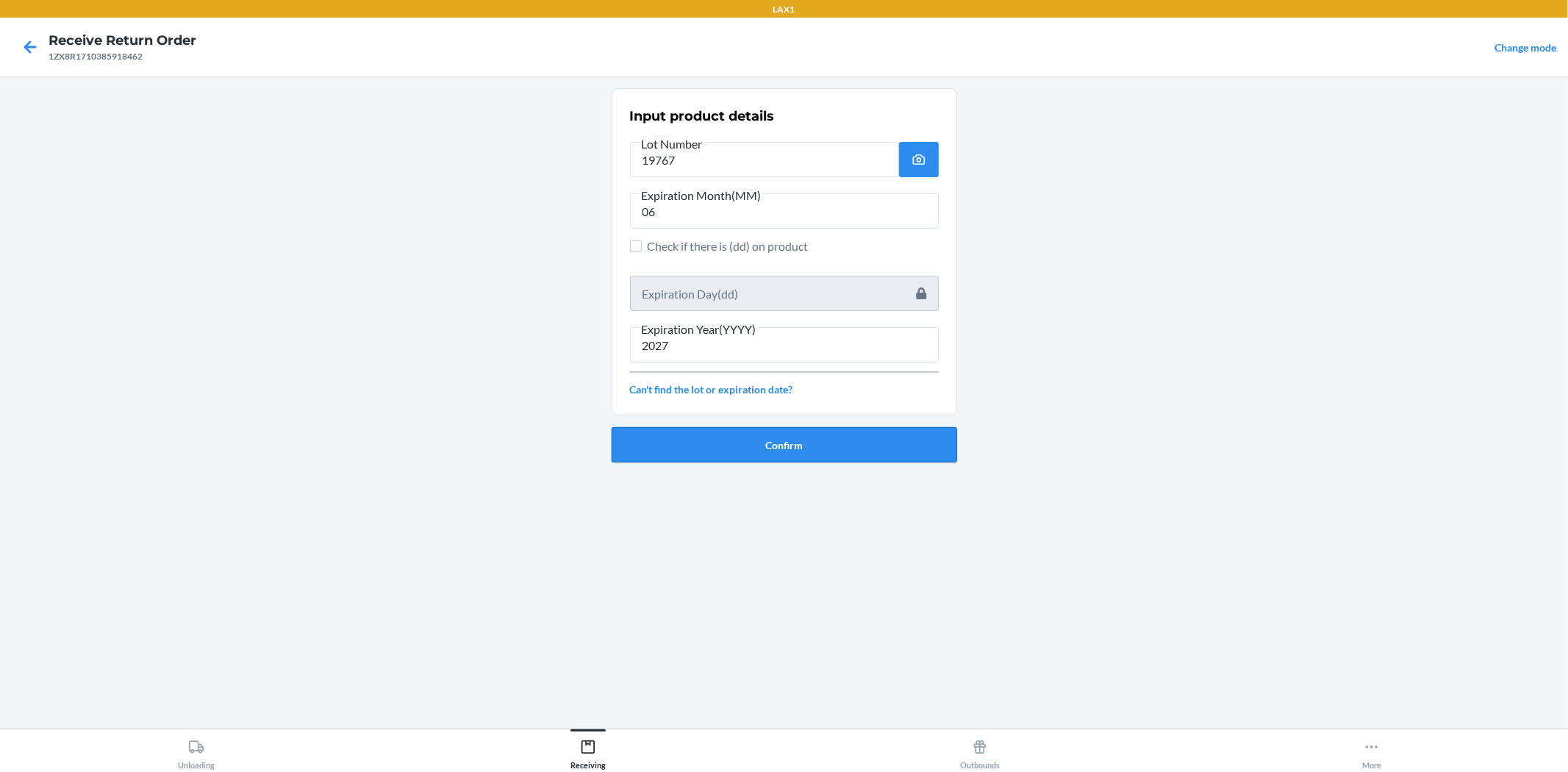
click at [780, 444] on button "Confirm" at bounding box center [784, 445] width 346 height 36
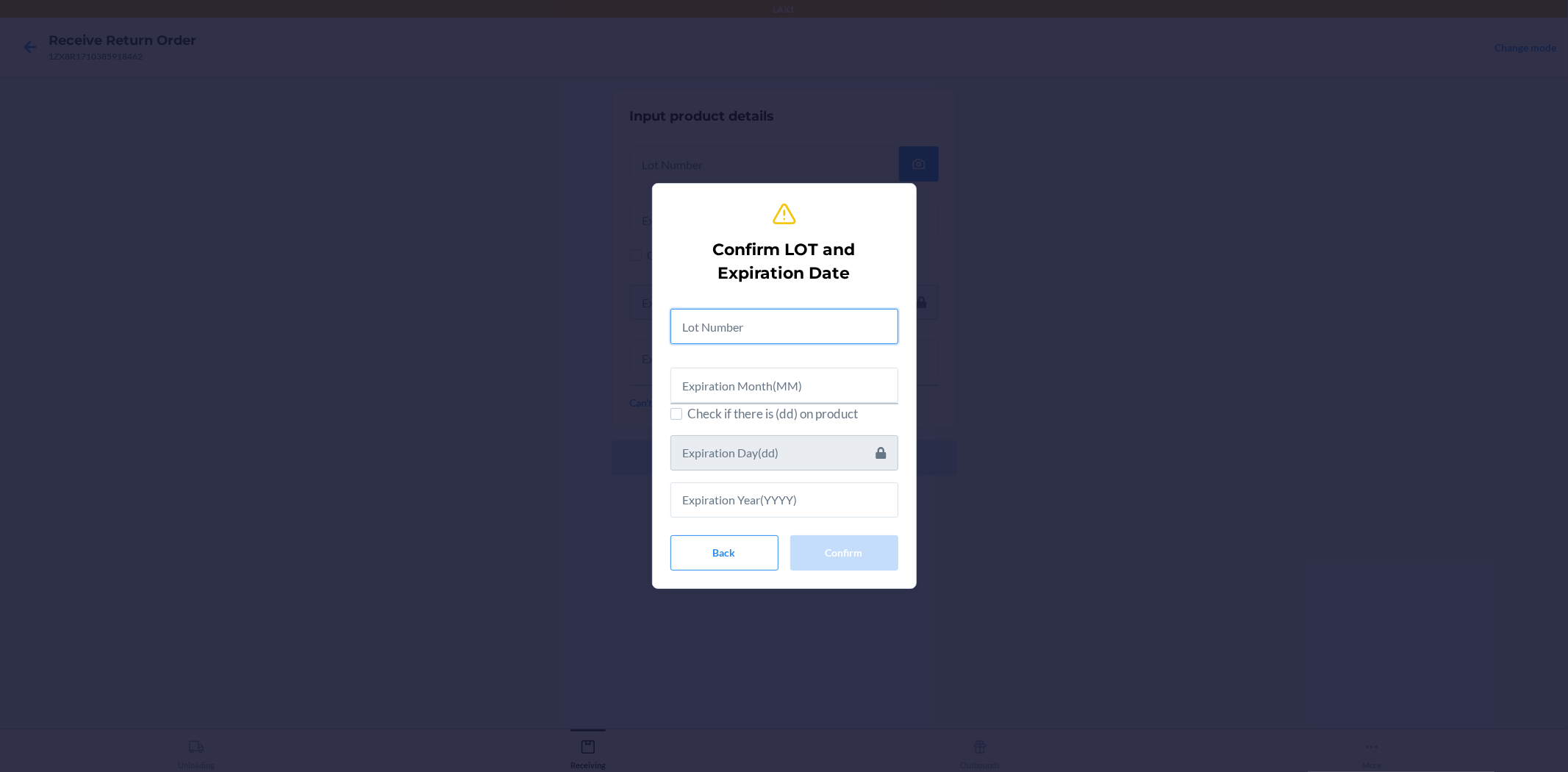
click at [728, 319] on input "text" at bounding box center [784, 327] width 228 height 36
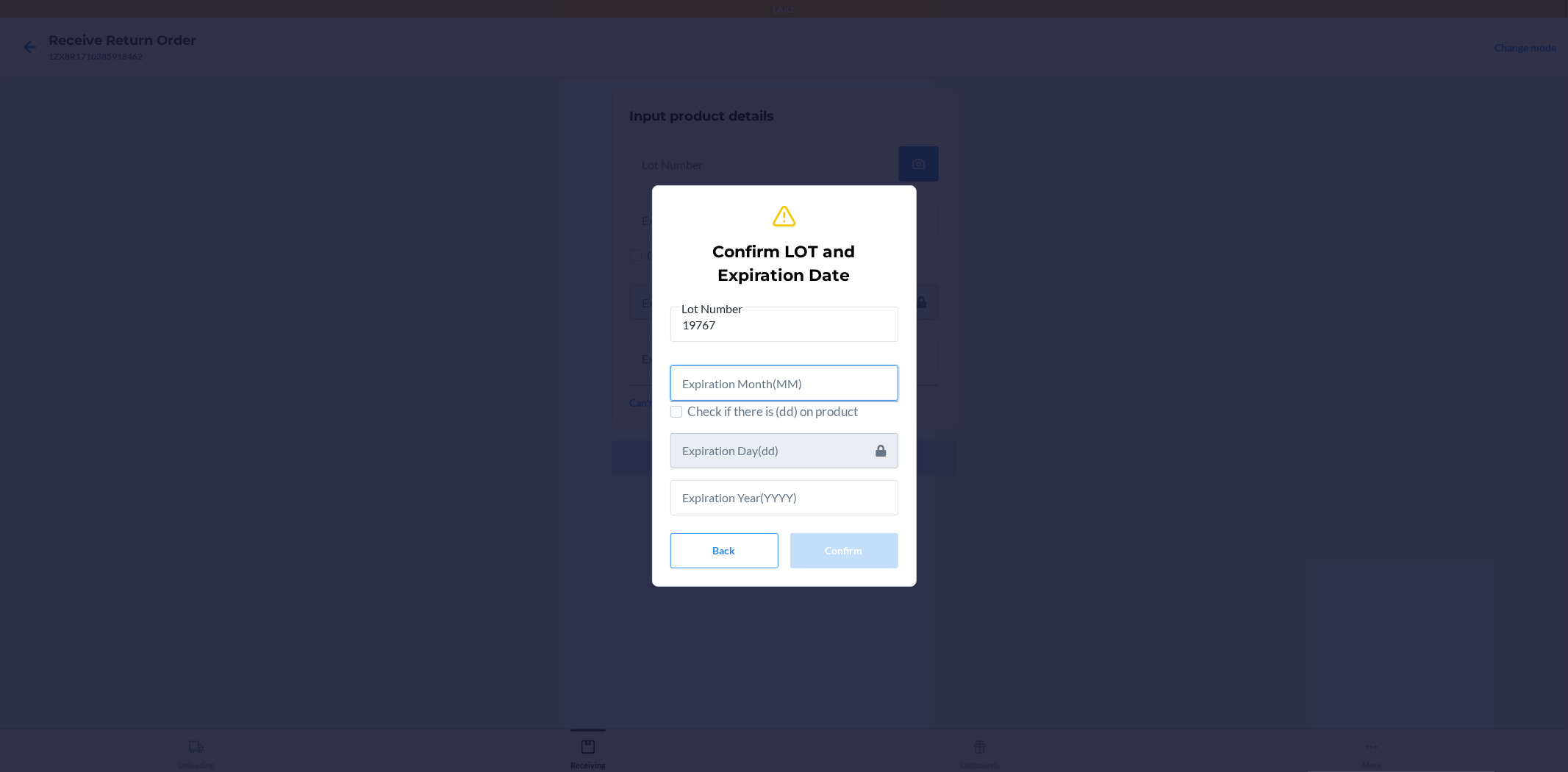
click at [744, 380] on input "text" at bounding box center [784, 384] width 228 height 36
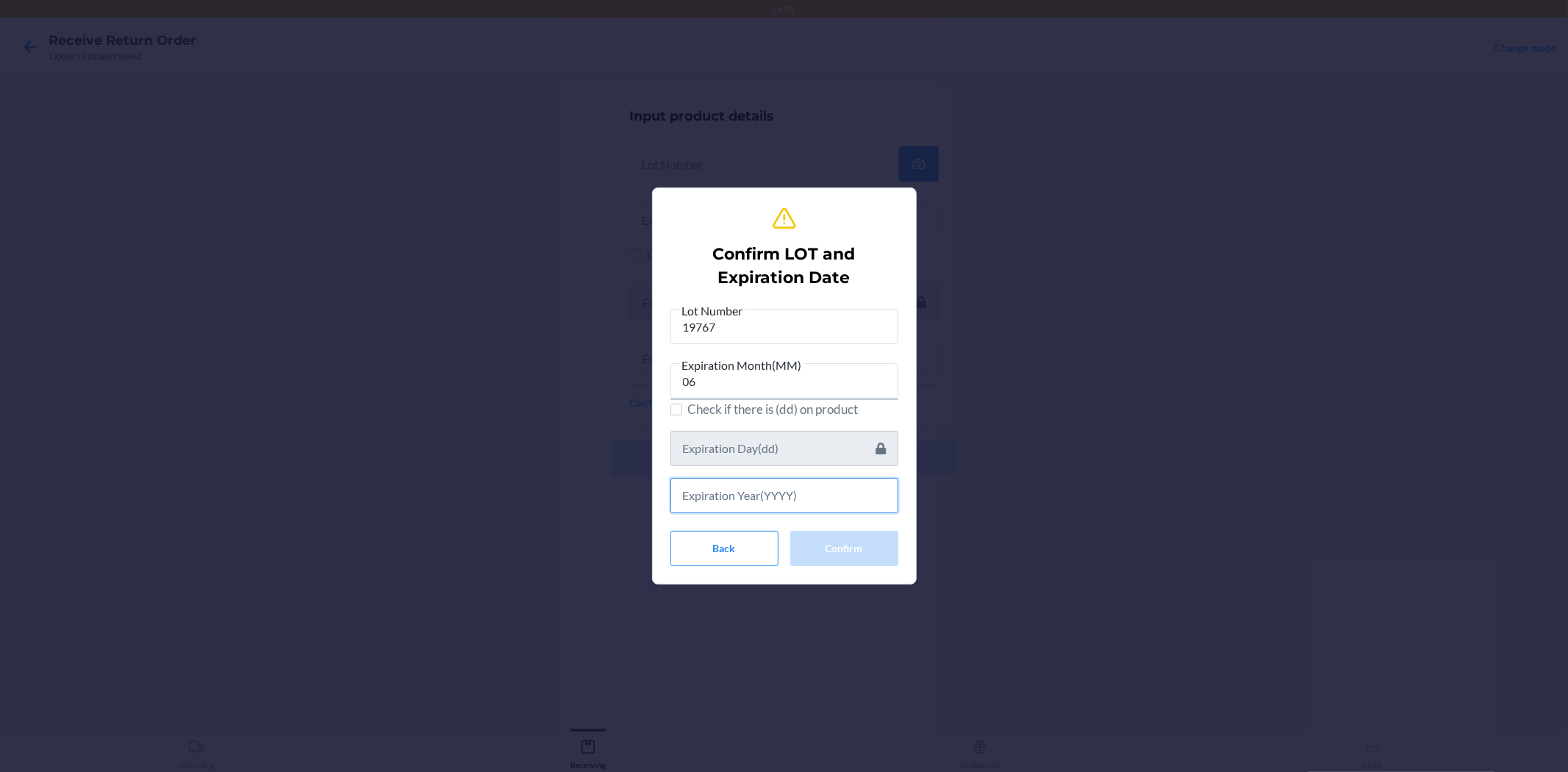
click at [756, 497] on input "text" at bounding box center [784, 495] width 228 height 36
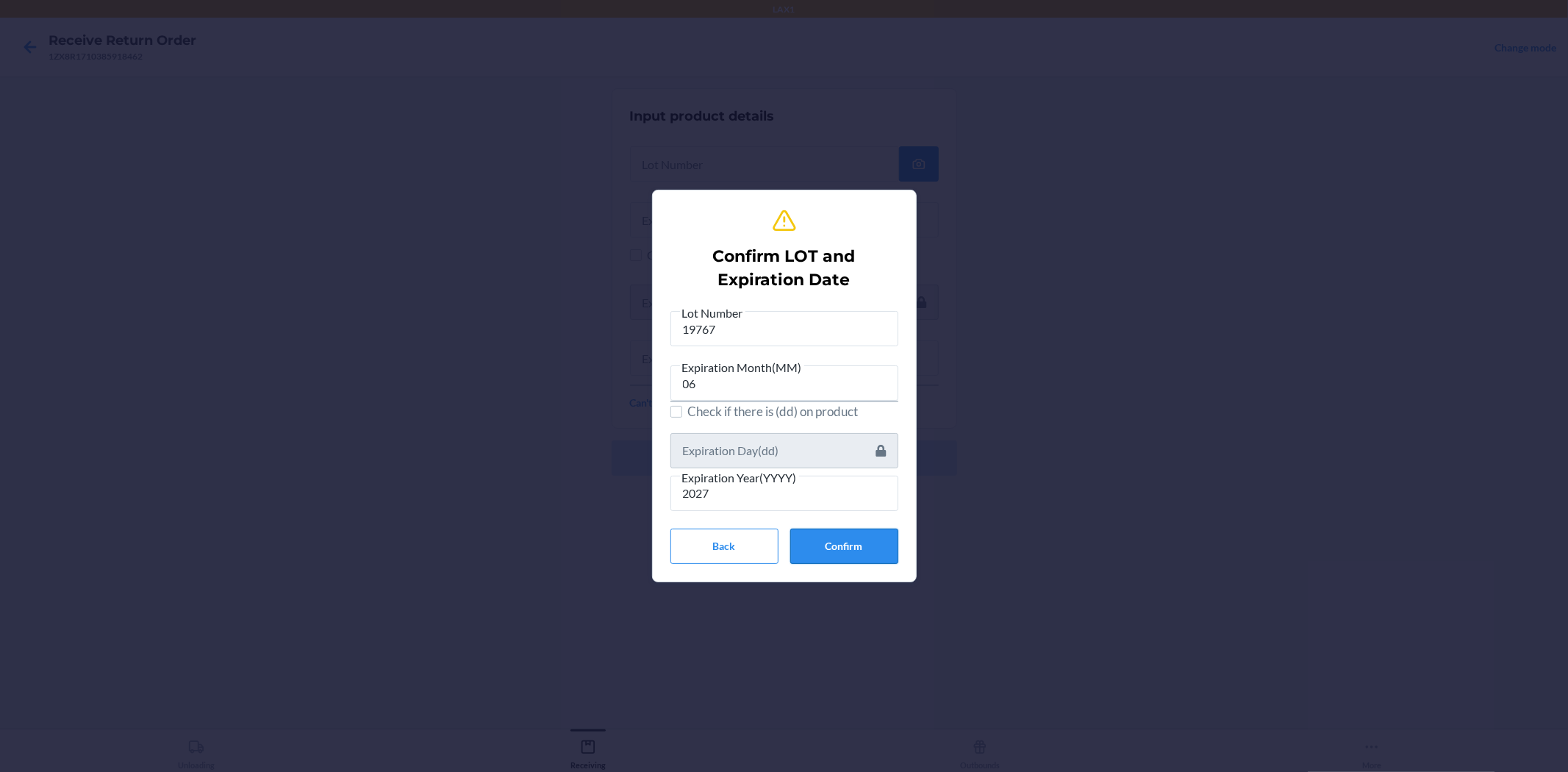
click at [782, 552] on button "Confirm" at bounding box center [844, 547] width 108 height 36
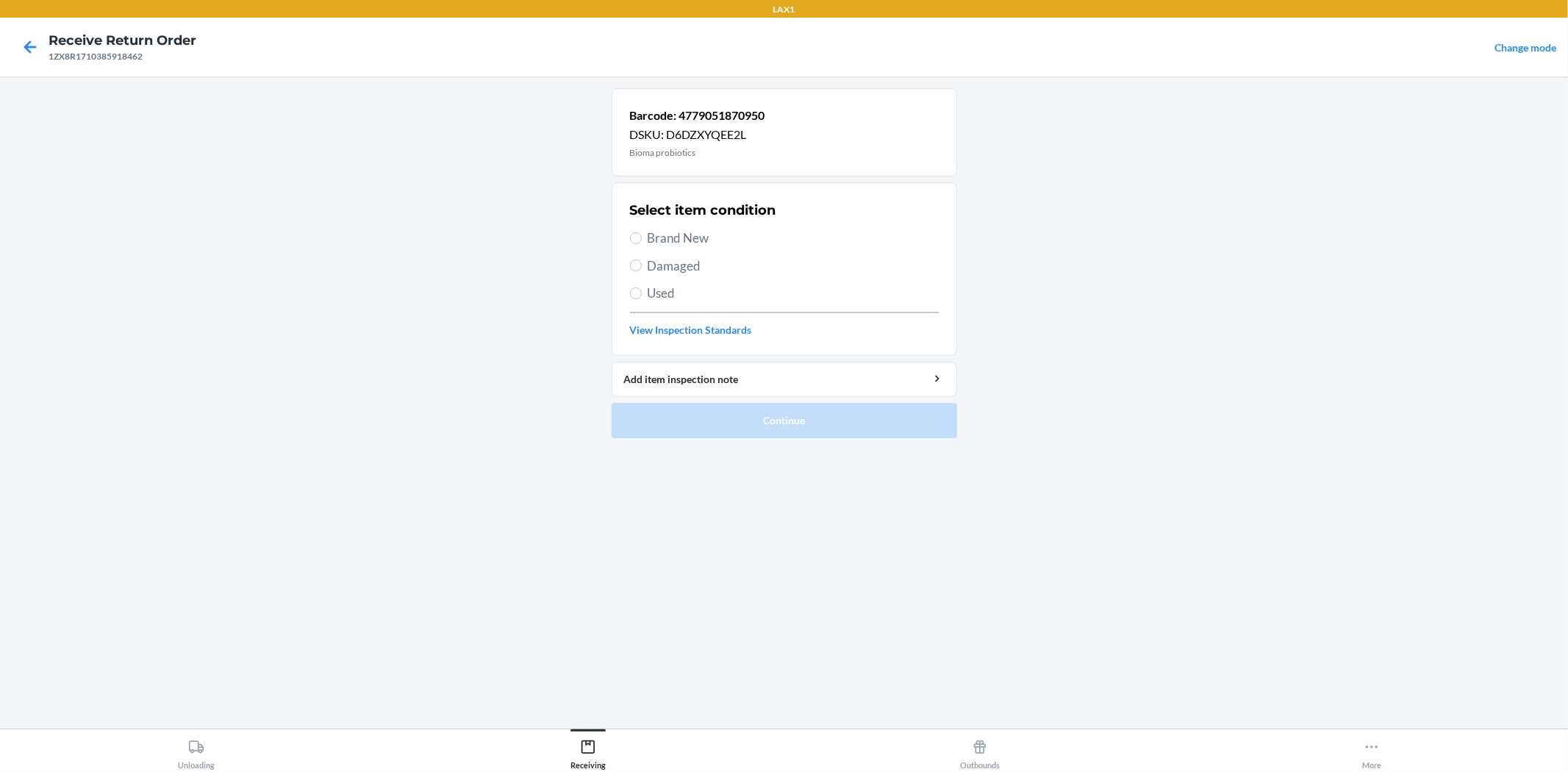
click at [685, 234] on span "Brand New" at bounding box center [793, 238] width 291 height 19
click at [642, 234] on input "Brand New" at bounding box center [636, 238] width 12 height 12
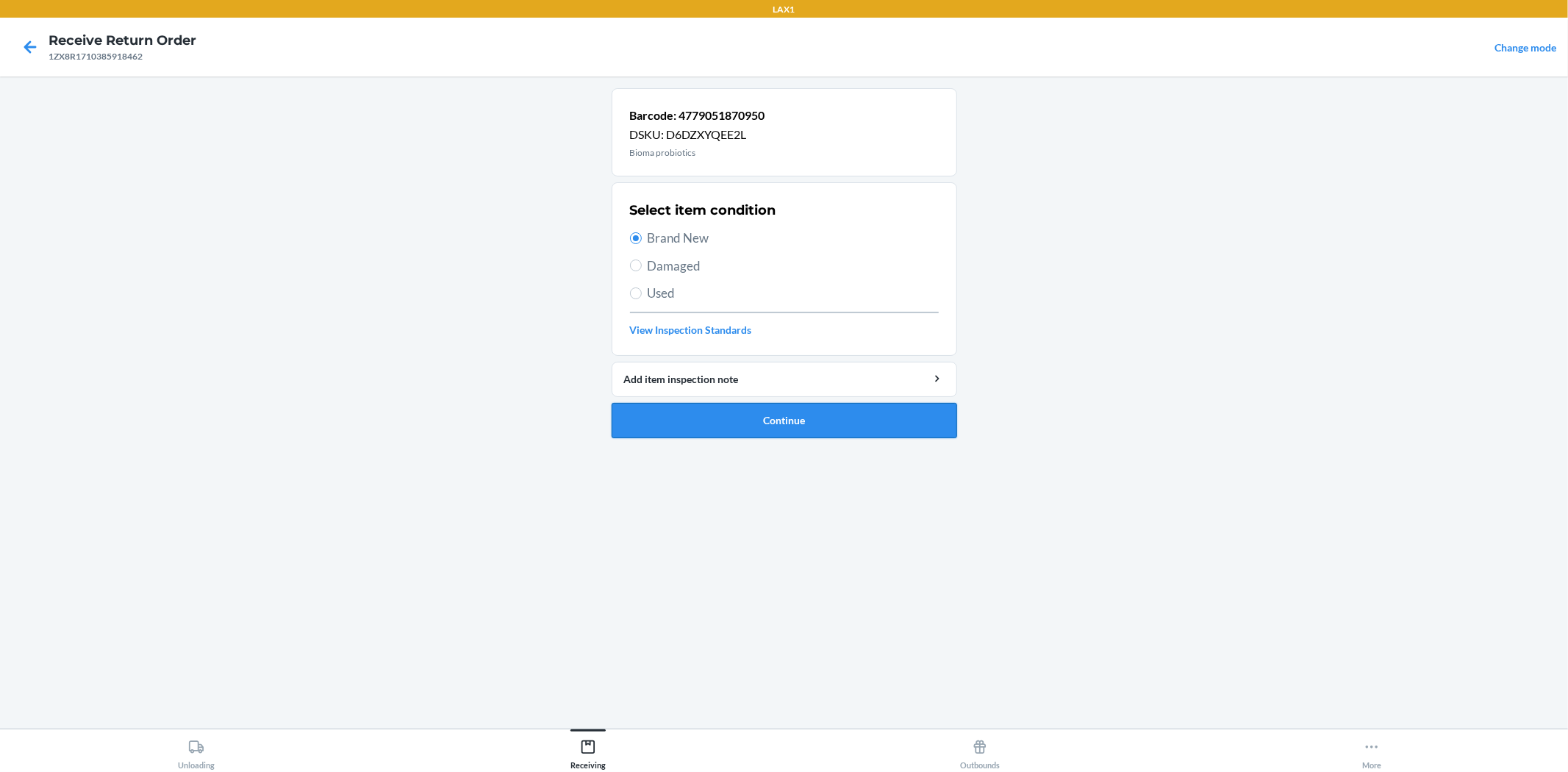
click at [694, 413] on button "Continue" at bounding box center [784, 421] width 346 height 36
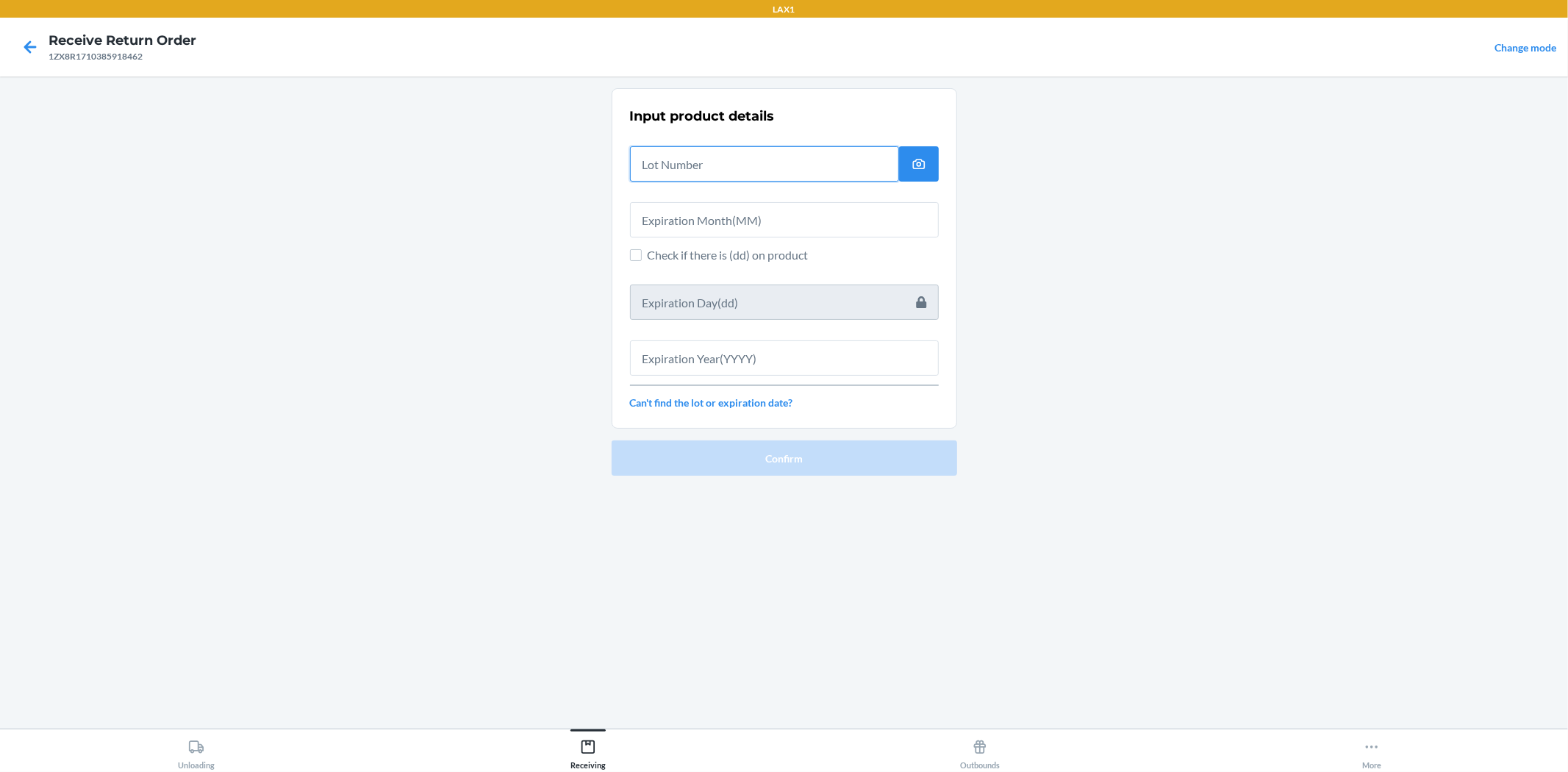
click at [679, 153] on input "text" at bounding box center [765, 164] width 269 height 36
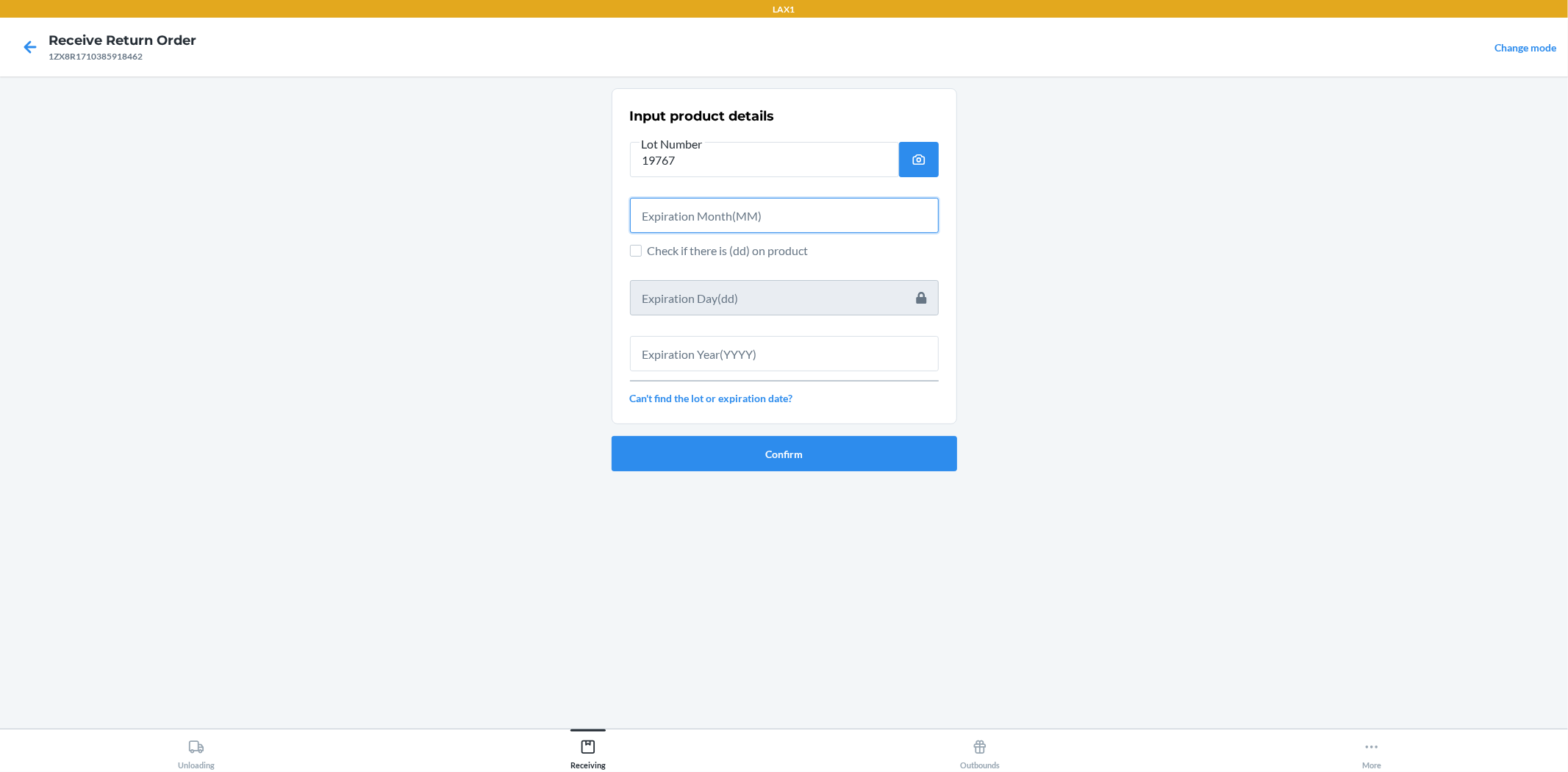
click at [782, 203] on input "text" at bounding box center [784, 216] width 309 height 36
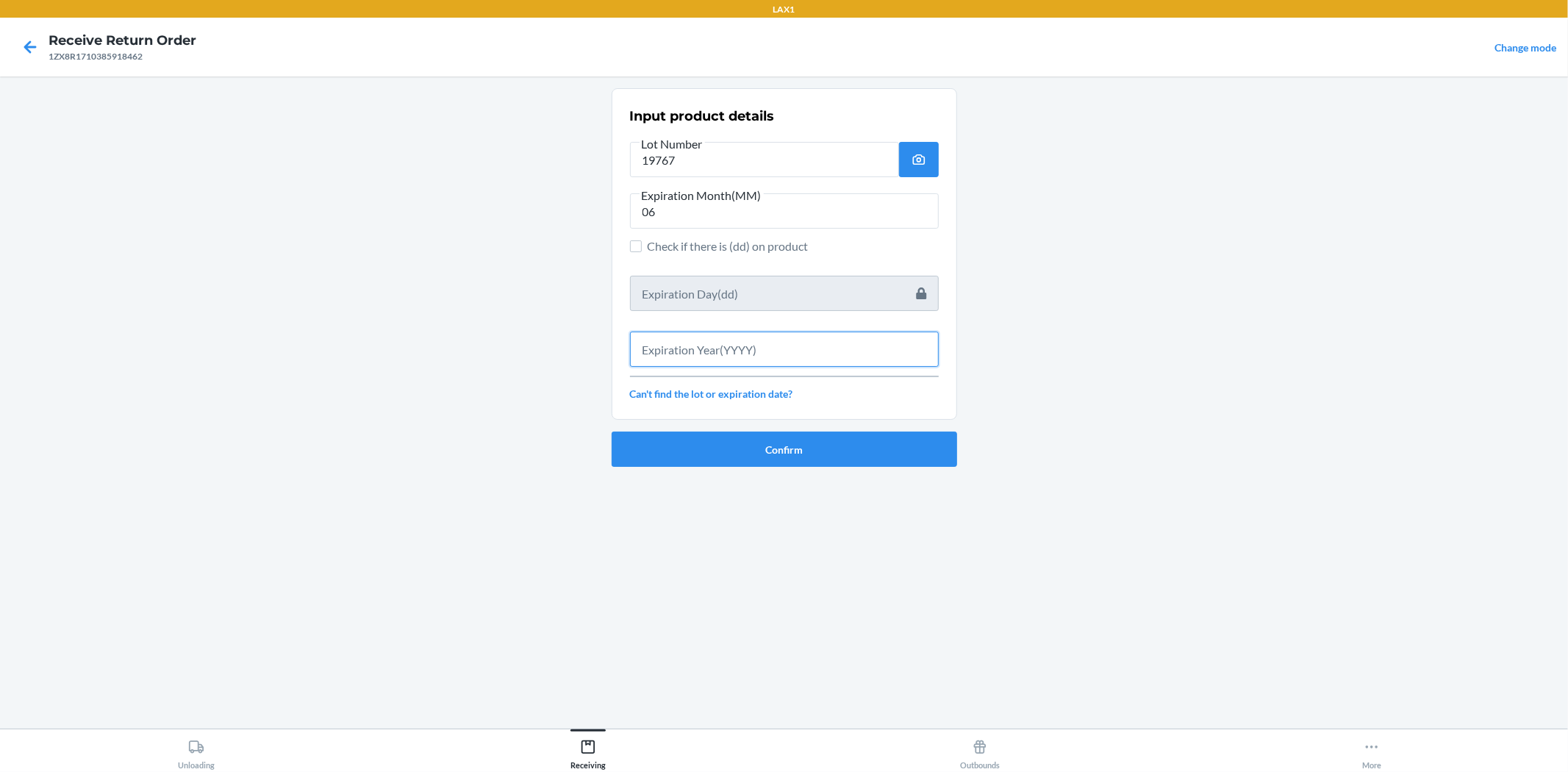
click at [782, 350] on input "text" at bounding box center [784, 350] width 309 height 36
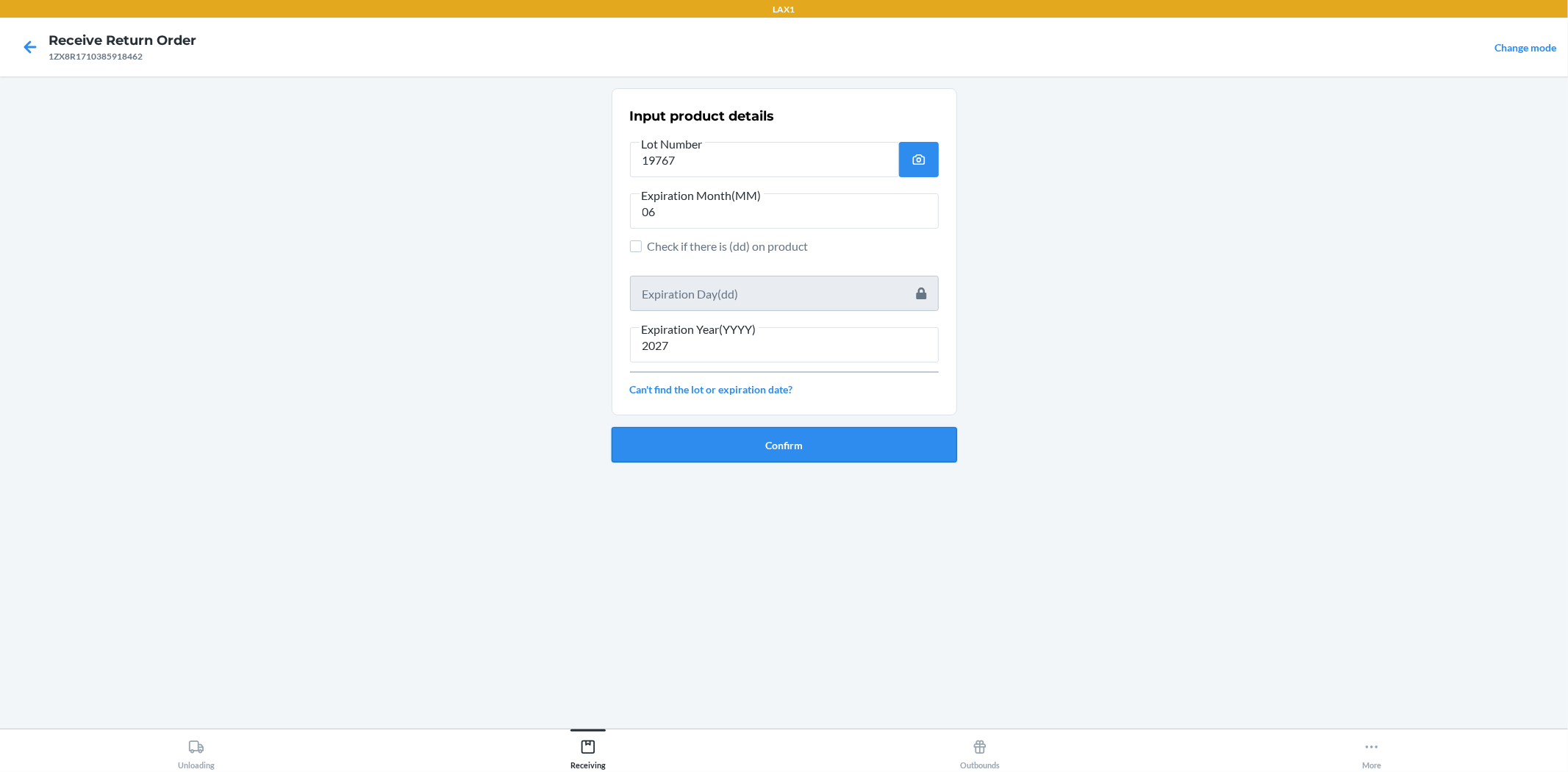
click at [782, 429] on button "Confirm" at bounding box center [784, 445] width 346 height 36
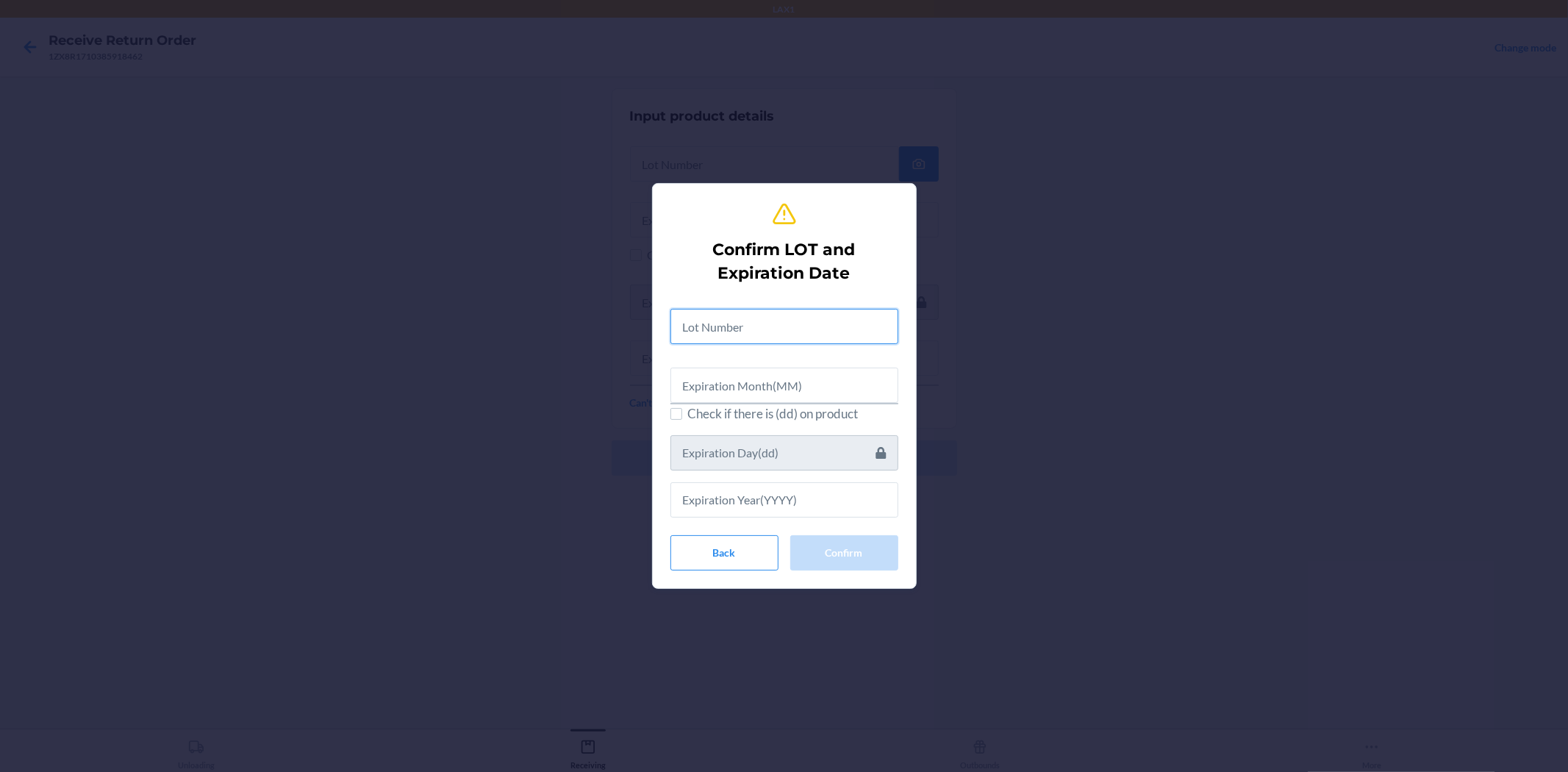
click at [782, 325] on input "text" at bounding box center [784, 327] width 228 height 36
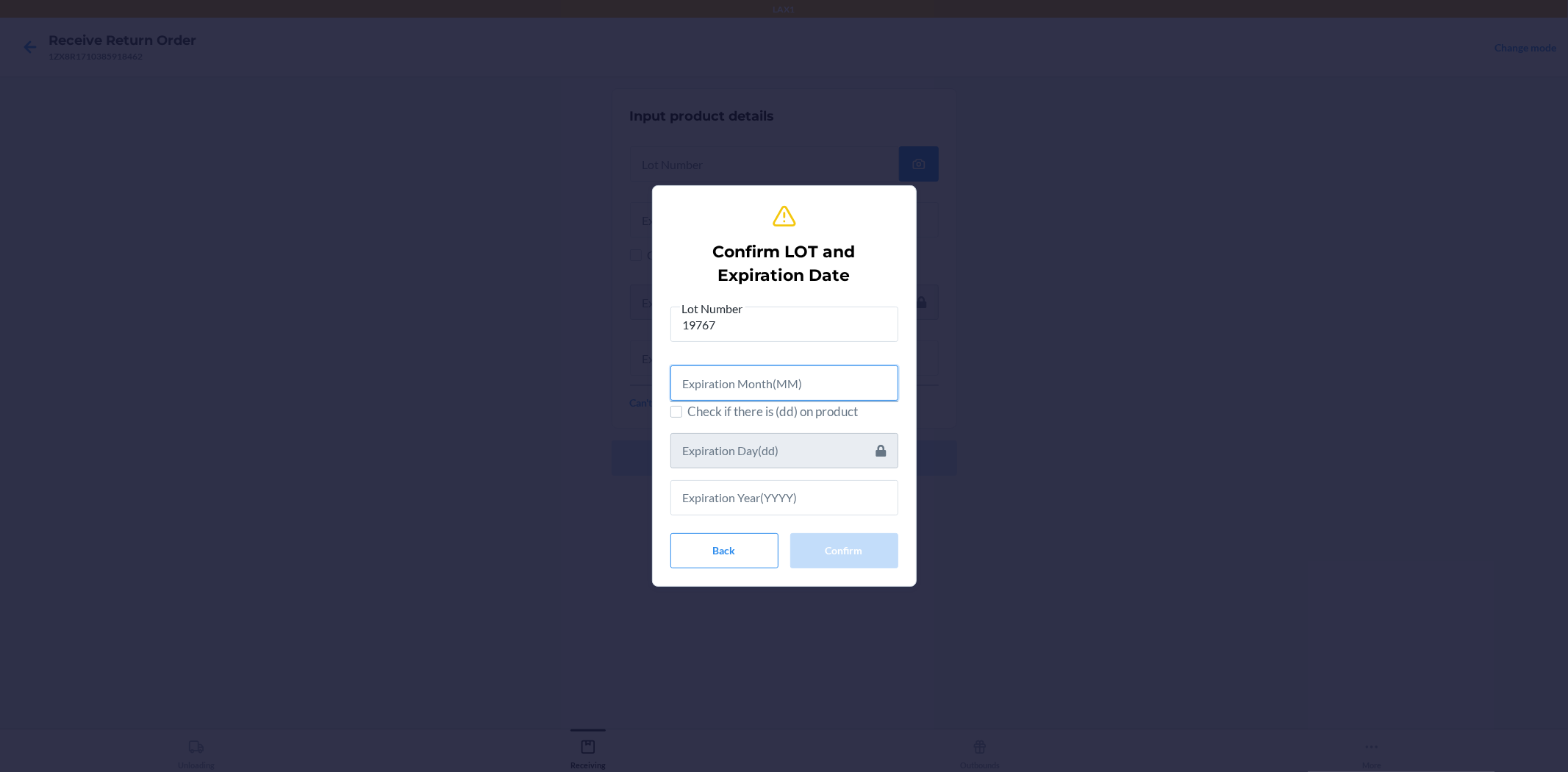
click at [782, 375] on input "text" at bounding box center [784, 384] width 228 height 36
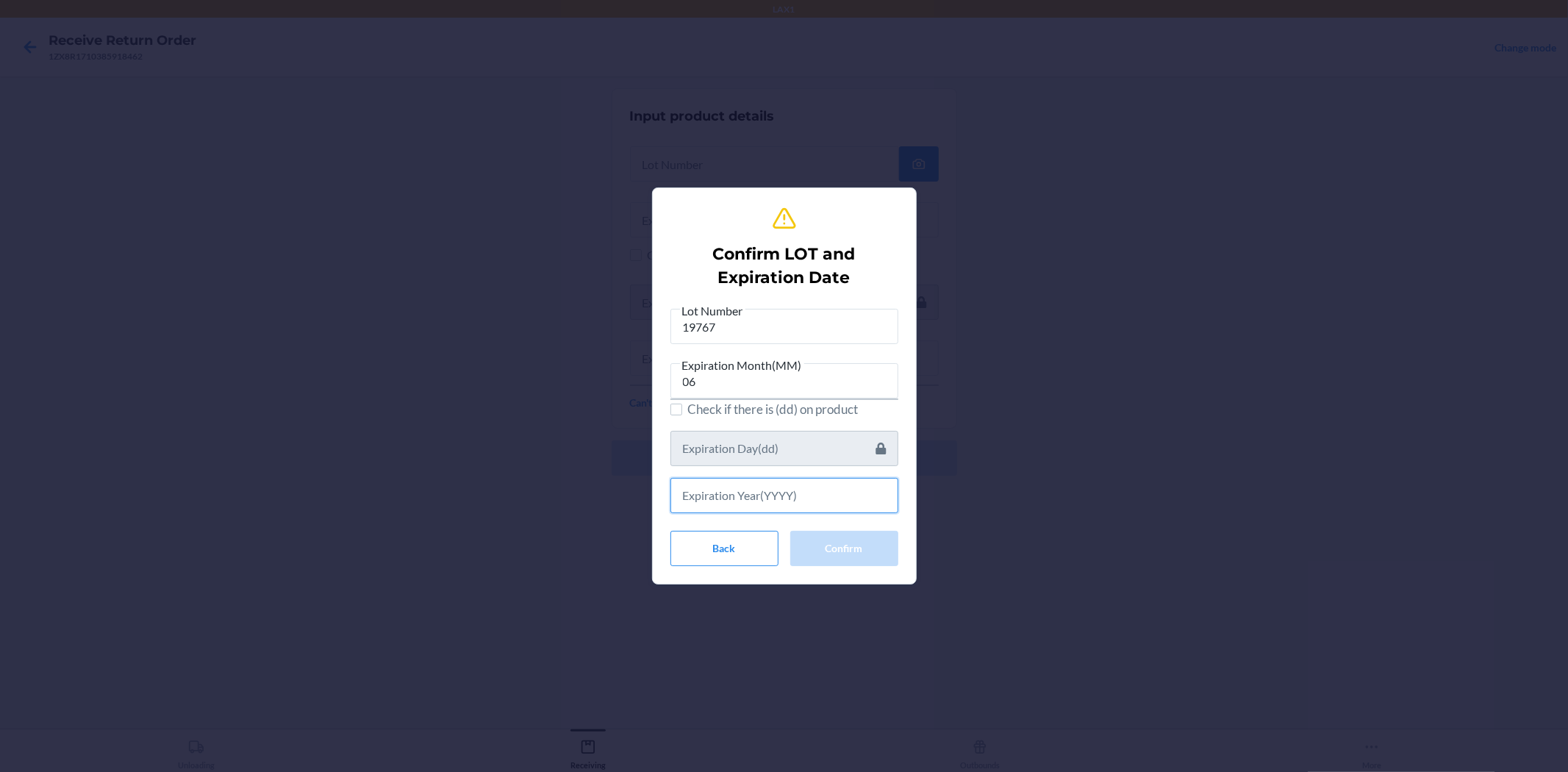
click at [782, 482] on input "text" at bounding box center [784, 495] width 228 height 36
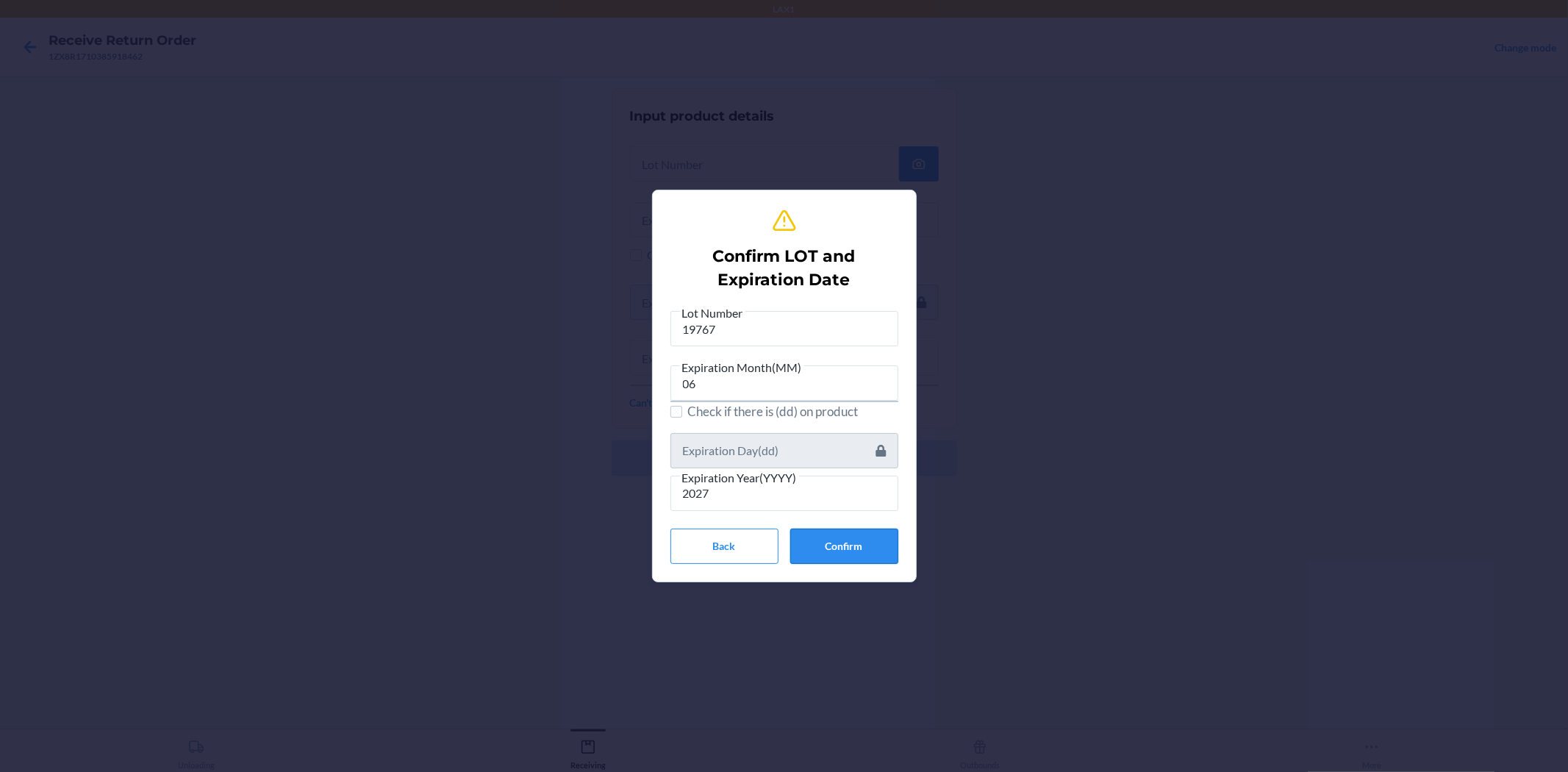
click at [782, 555] on button "Confirm" at bounding box center [844, 547] width 108 height 36
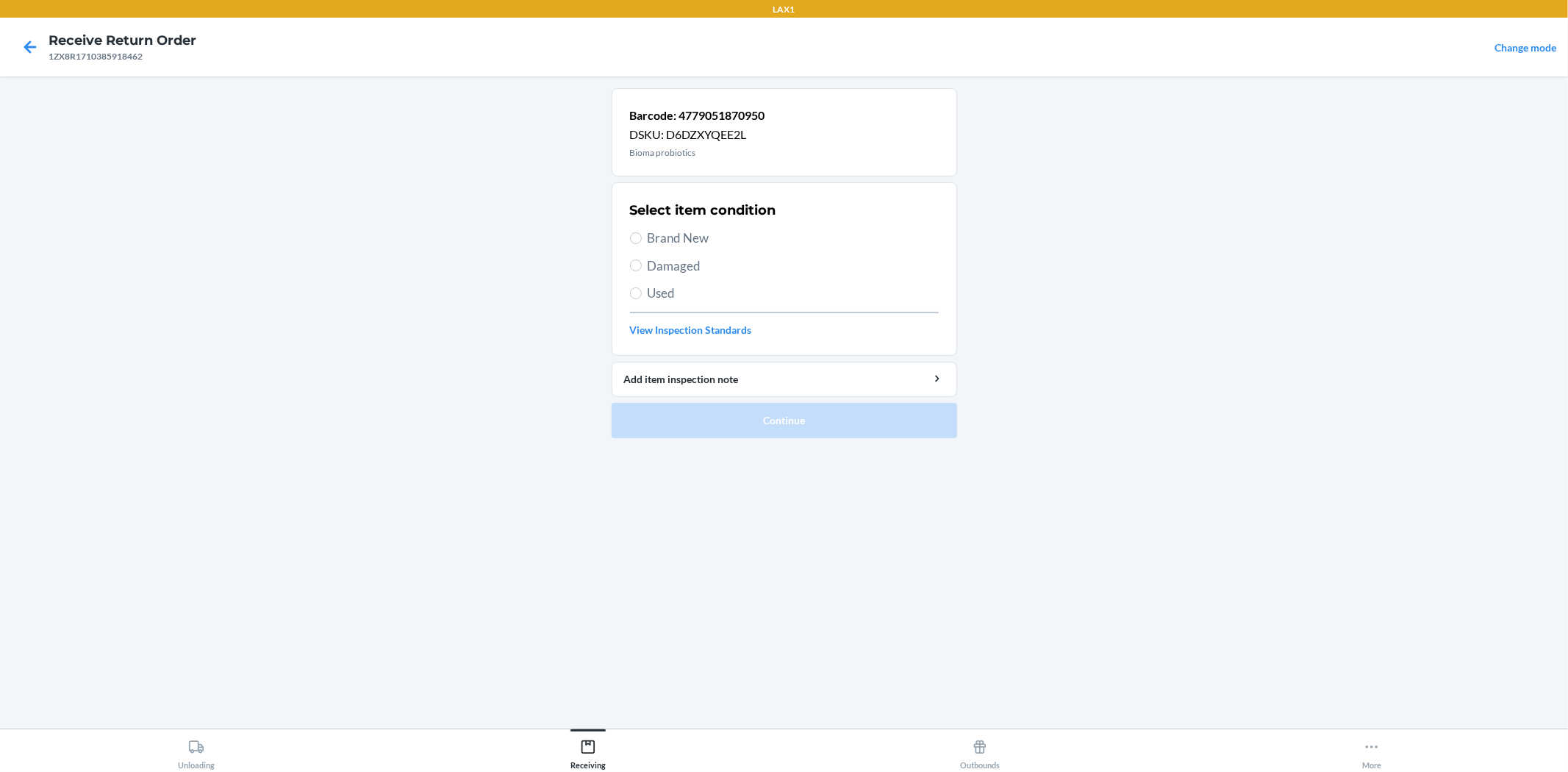
click at [672, 240] on span "Brand New" at bounding box center [793, 238] width 291 height 19
click at [642, 240] on input "Brand New" at bounding box center [636, 238] width 12 height 12
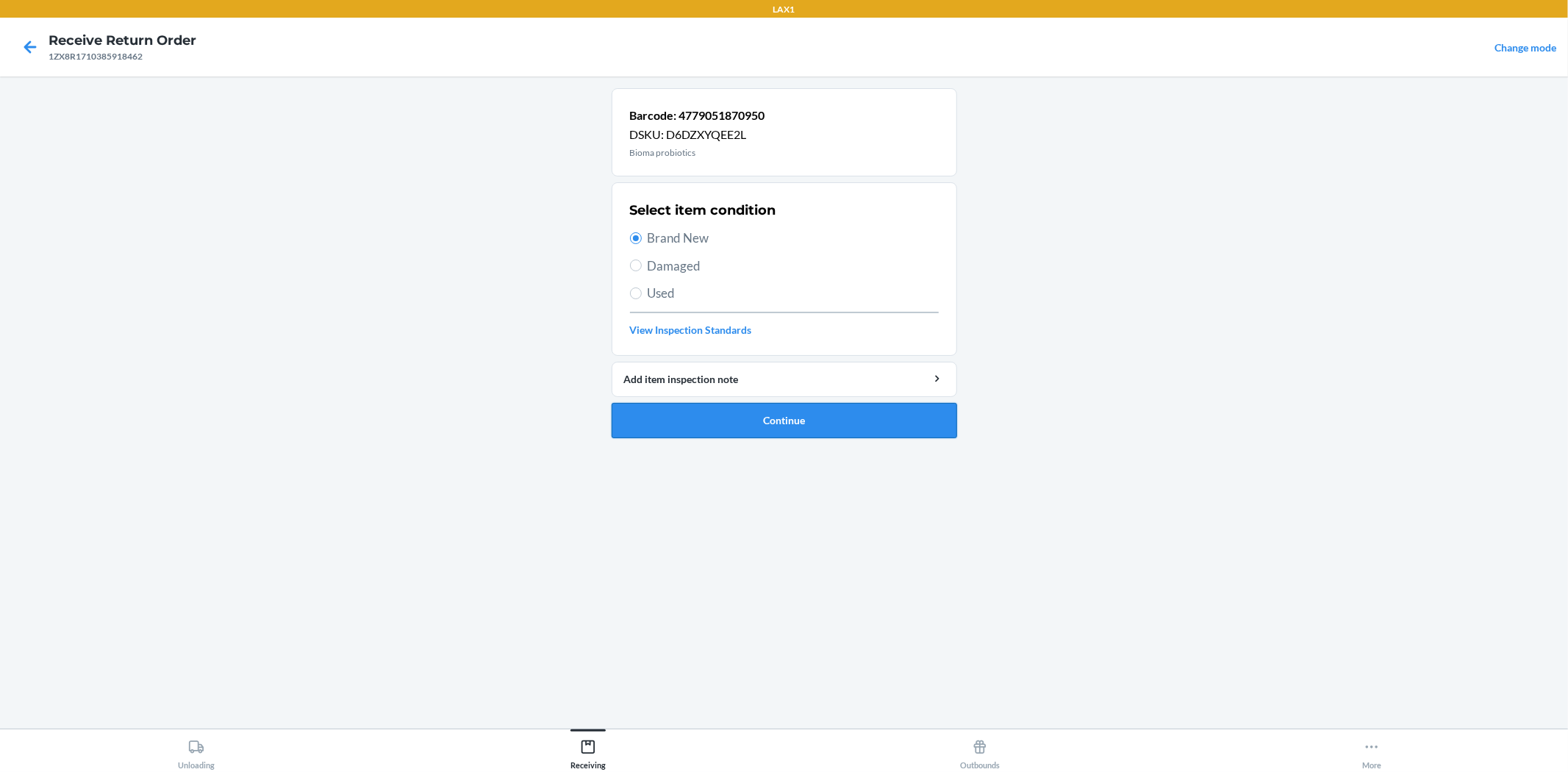
click at [782, 409] on button "Continue" at bounding box center [784, 421] width 346 height 36
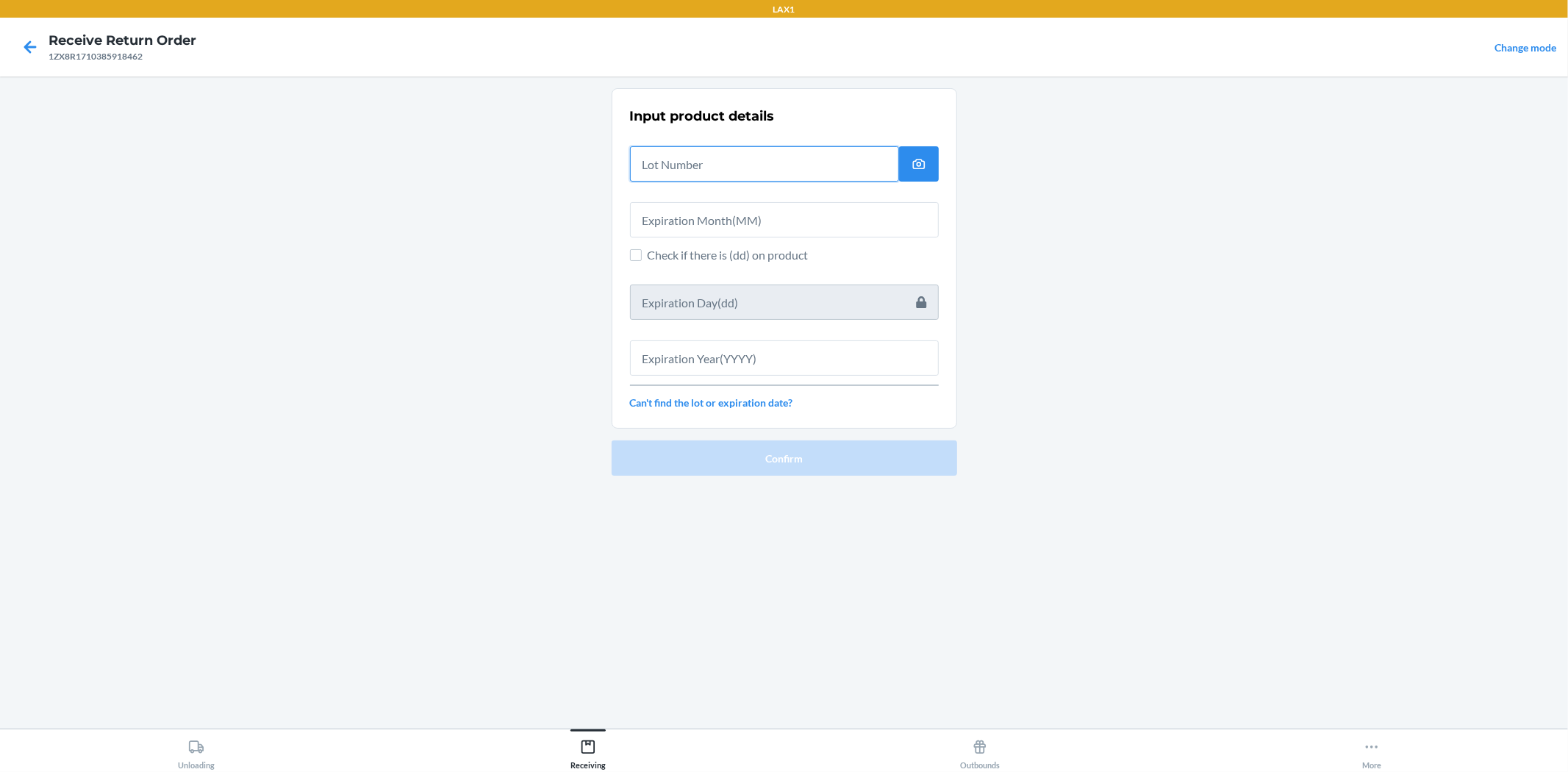
click at [782, 163] on input "text" at bounding box center [765, 164] width 269 height 36
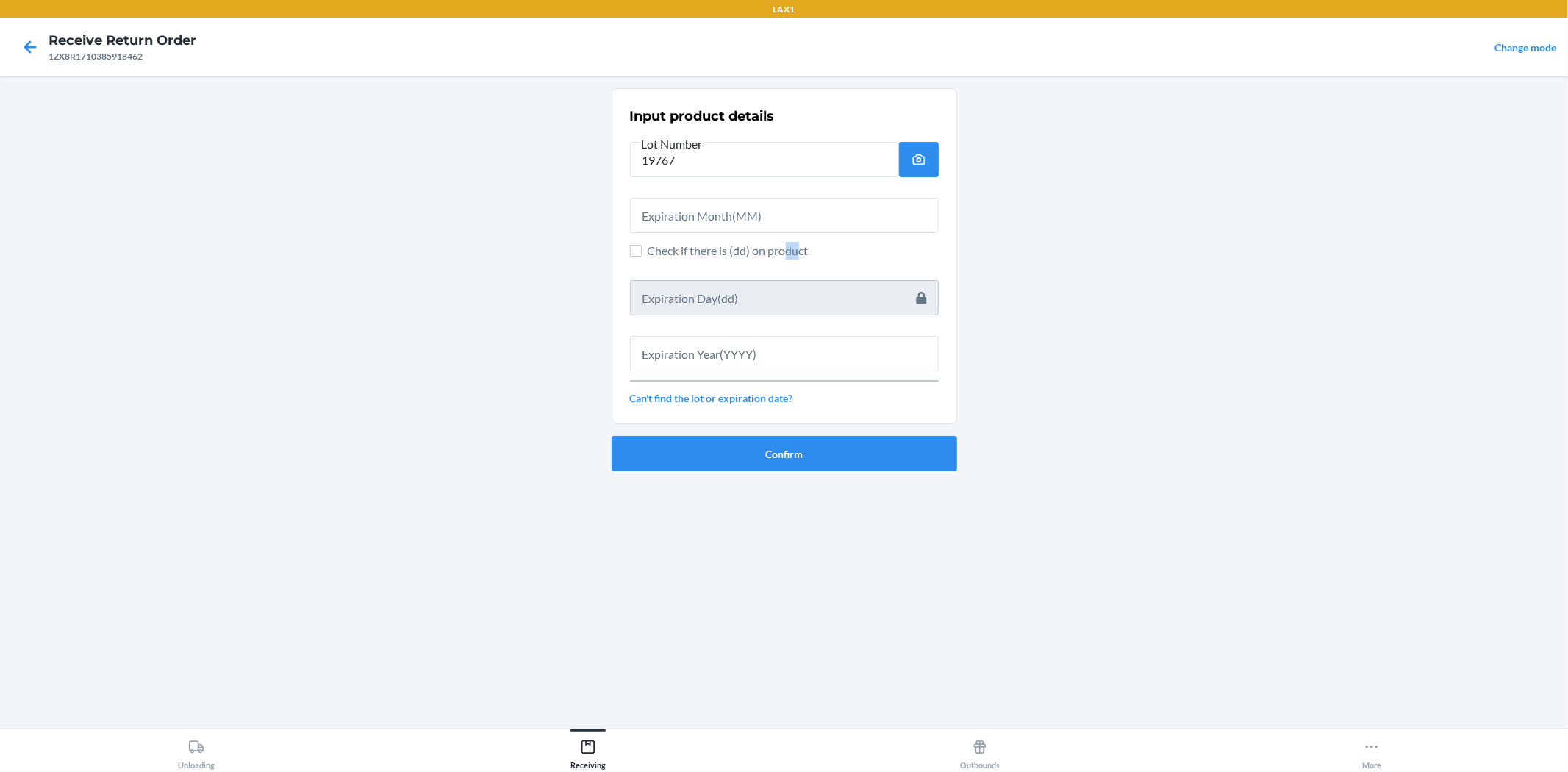
click at [782, 263] on div "Input product details Lot Number 19767 Check if there is (dd) on product Can't …" at bounding box center [784, 256] width 309 height 308
click at [782, 223] on input "text" at bounding box center [784, 216] width 309 height 36
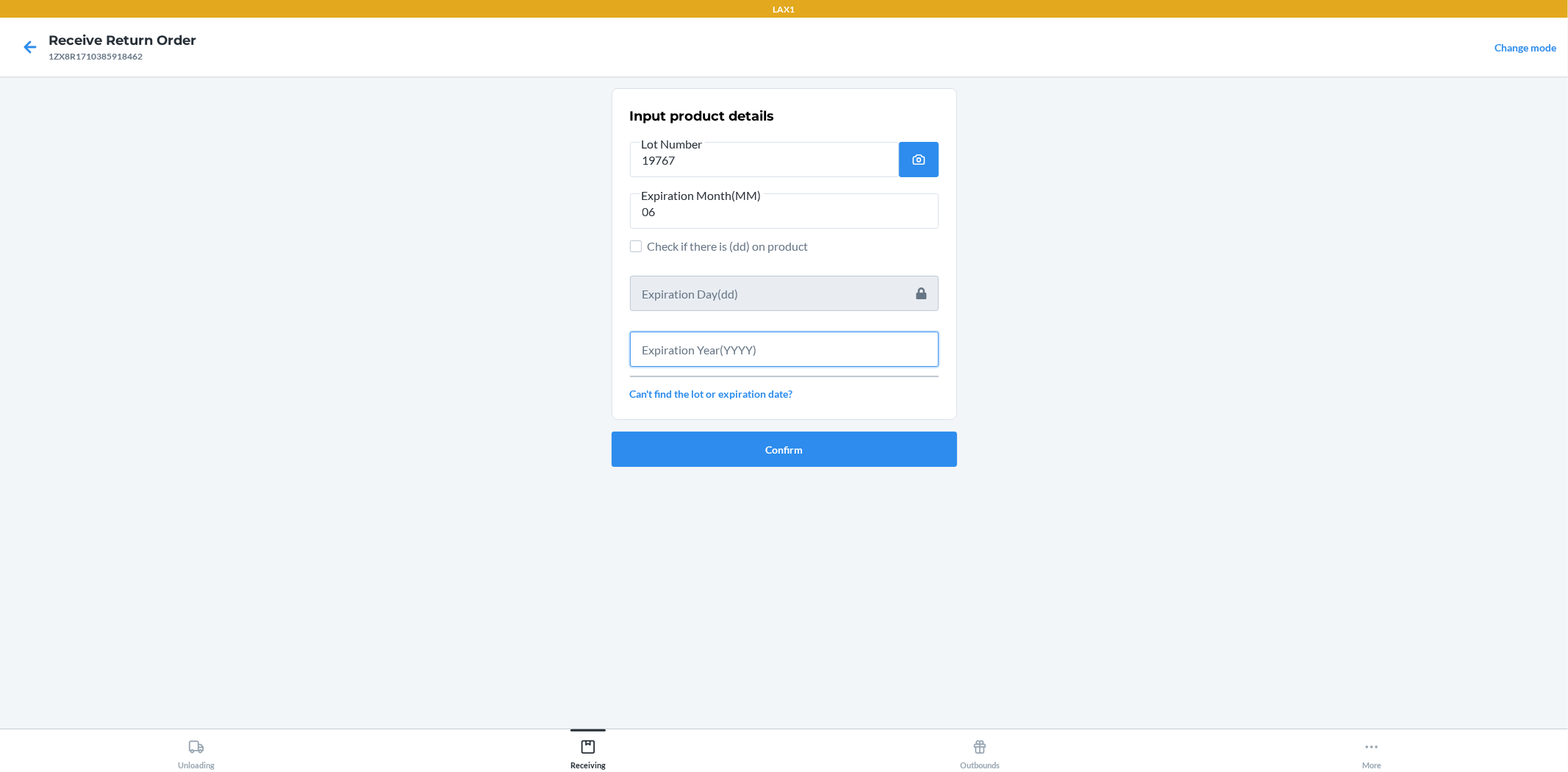
click at [696, 361] on input "text" at bounding box center [784, 350] width 309 height 36
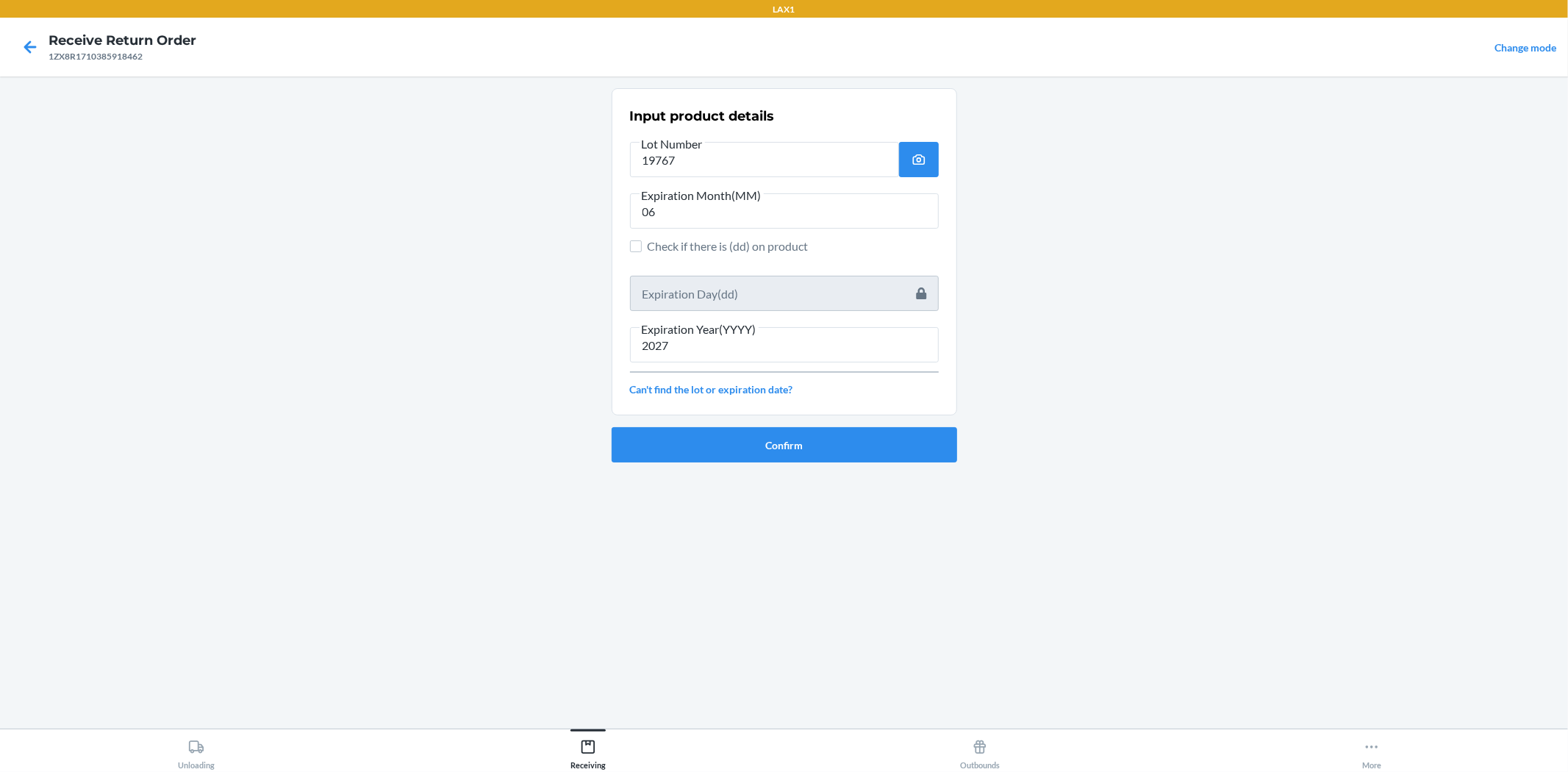
click at [695, 422] on div "Confirm" at bounding box center [784, 439] width 346 height 47
click at [689, 446] on button "Confirm" at bounding box center [784, 445] width 346 height 36
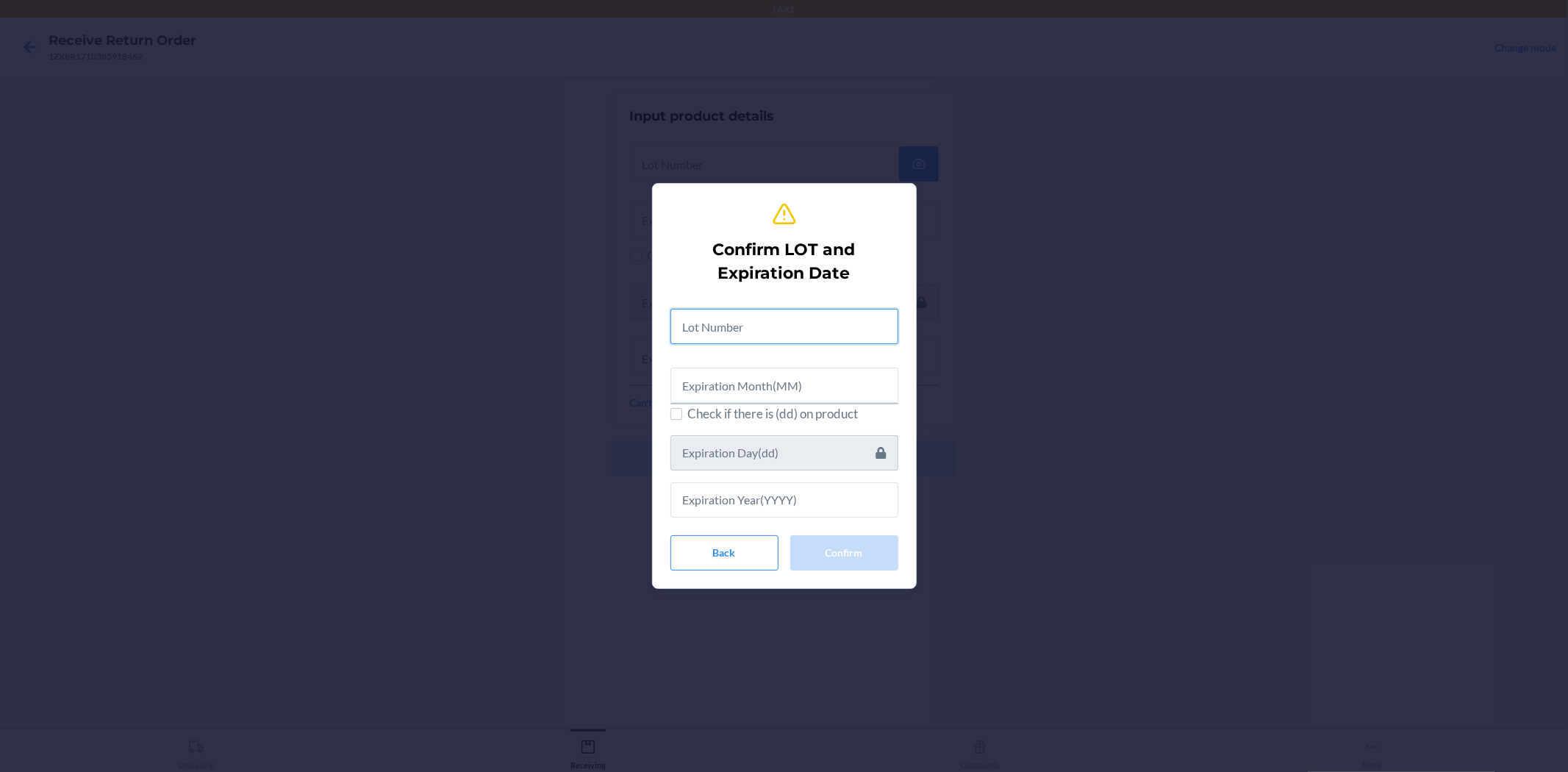
click at [700, 340] on input "text" at bounding box center [784, 327] width 228 height 36
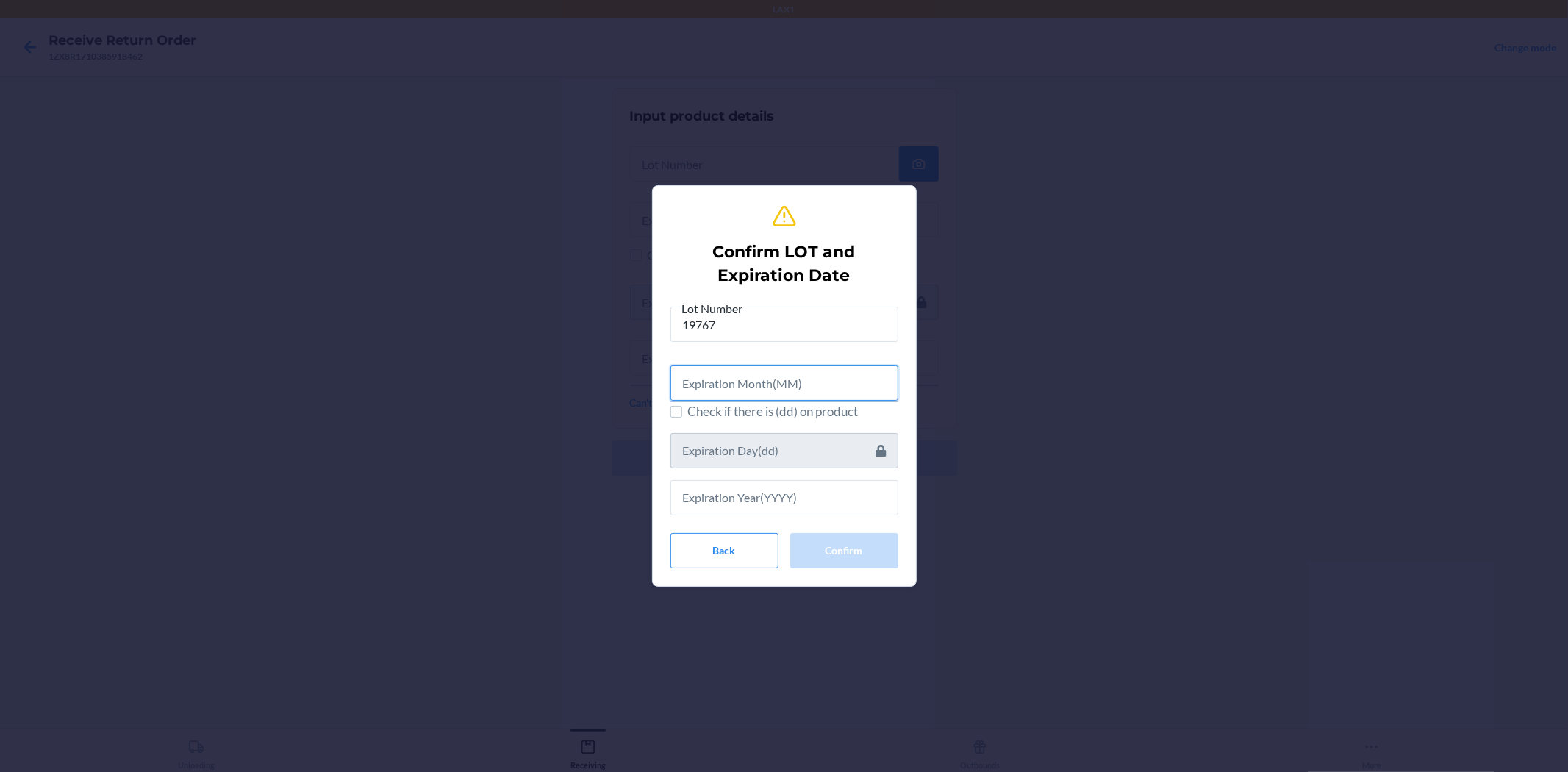
click at [689, 376] on input "text" at bounding box center [784, 384] width 228 height 36
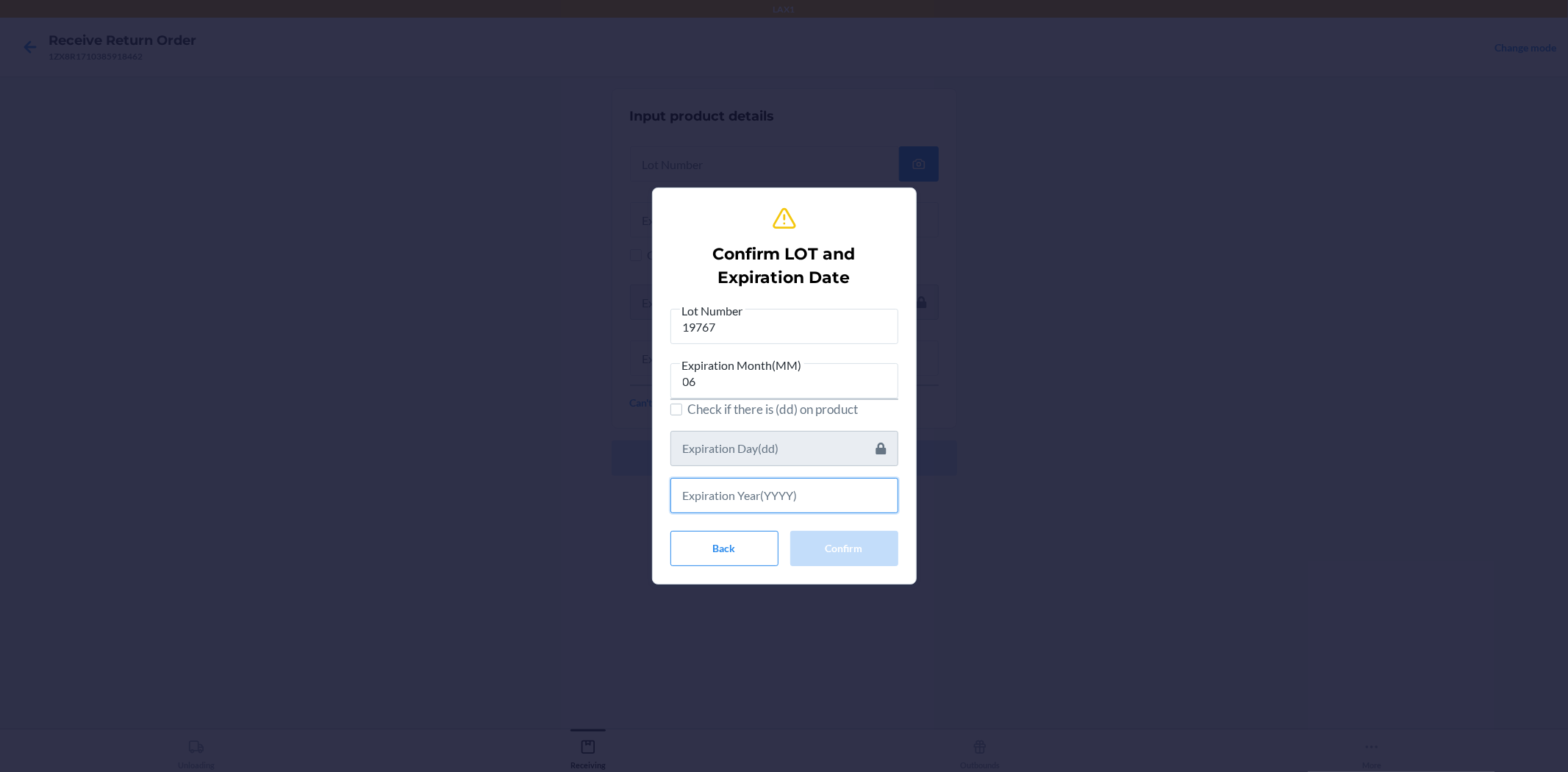
click at [770, 483] on input "text" at bounding box center [784, 495] width 228 height 36
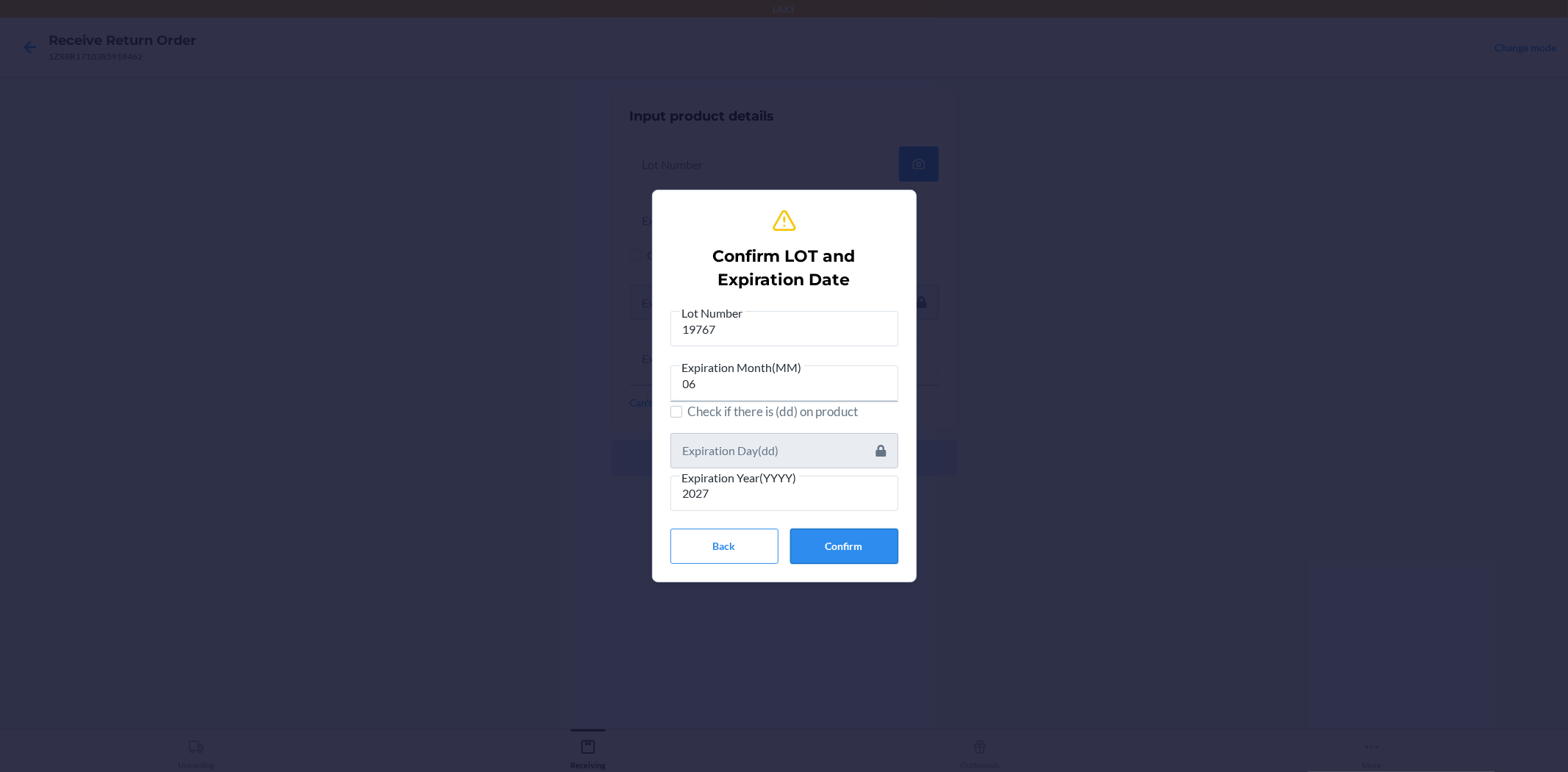
click at [782, 545] on button "Confirm" at bounding box center [844, 547] width 108 height 36
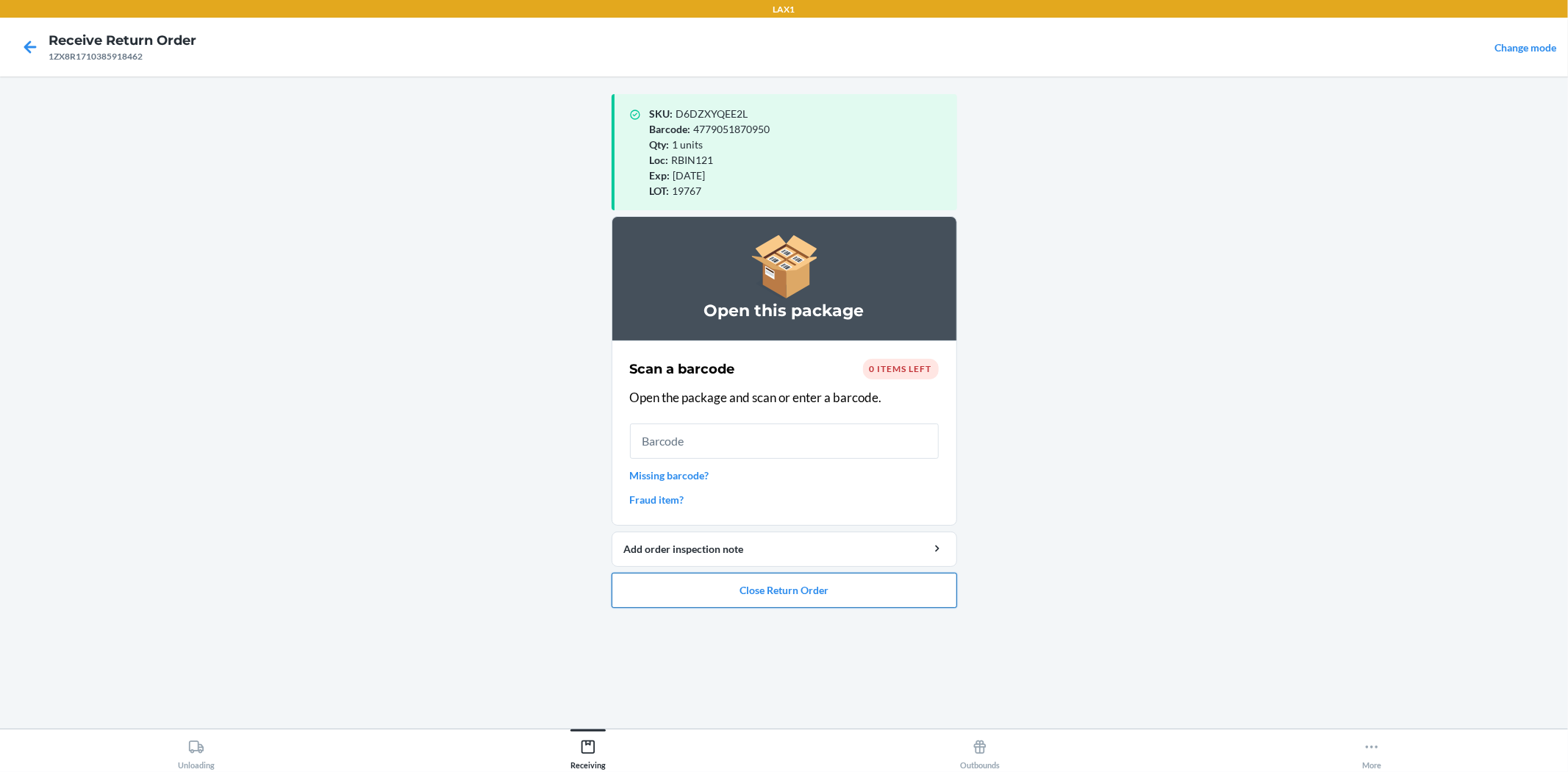
click at [782, 591] on button "Close Return Order" at bounding box center [784, 590] width 346 height 36
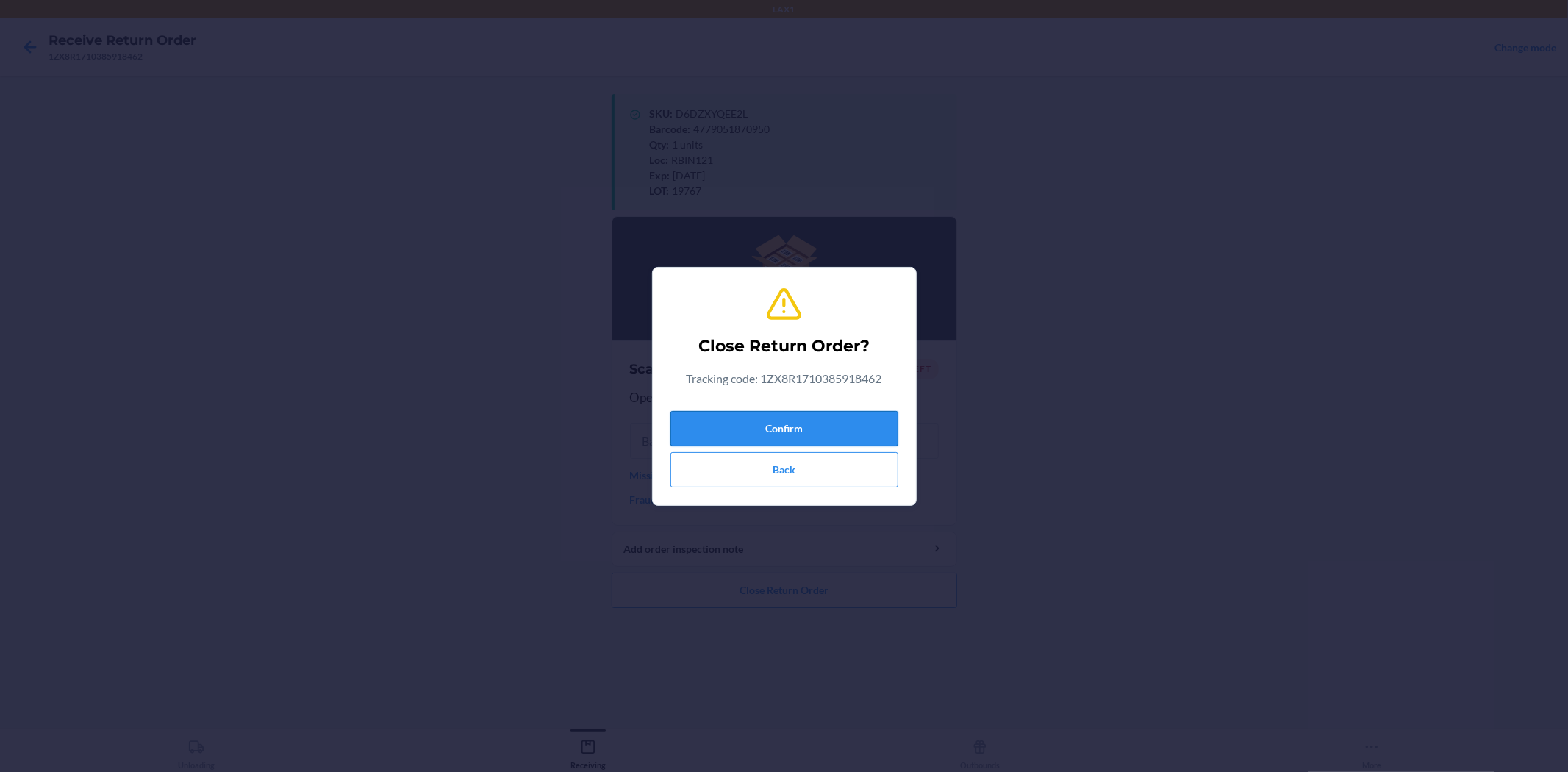
click at [782, 431] on button "Confirm" at bounding box center [784, 429] width 228 height 36
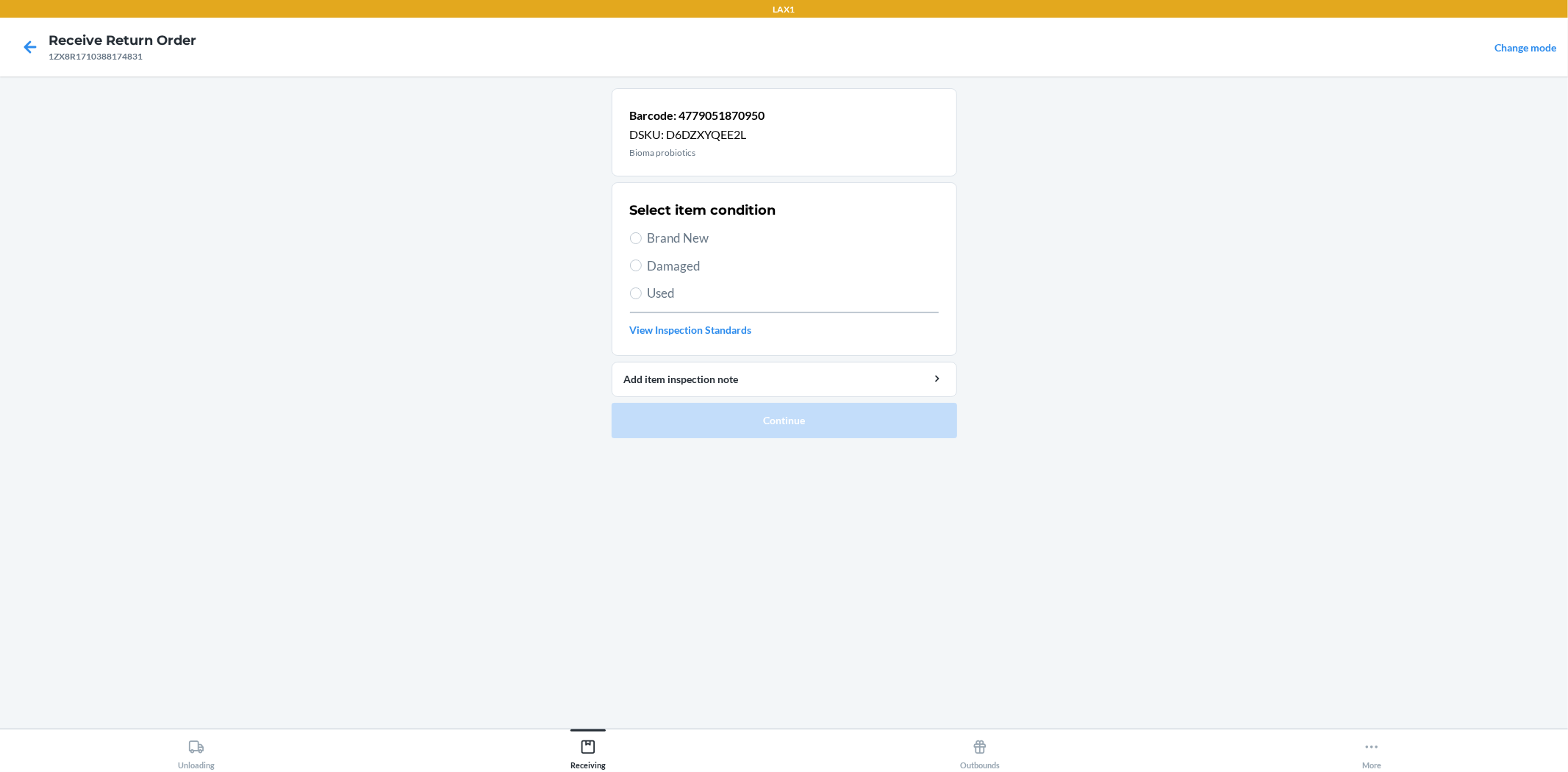
click at [693, 274] on span "Damaged" at bounding box center [793, 266] width 291 height 19
click at [642, 271] on input "Damaged" at bounding box center [636, 265] width 12 height 12
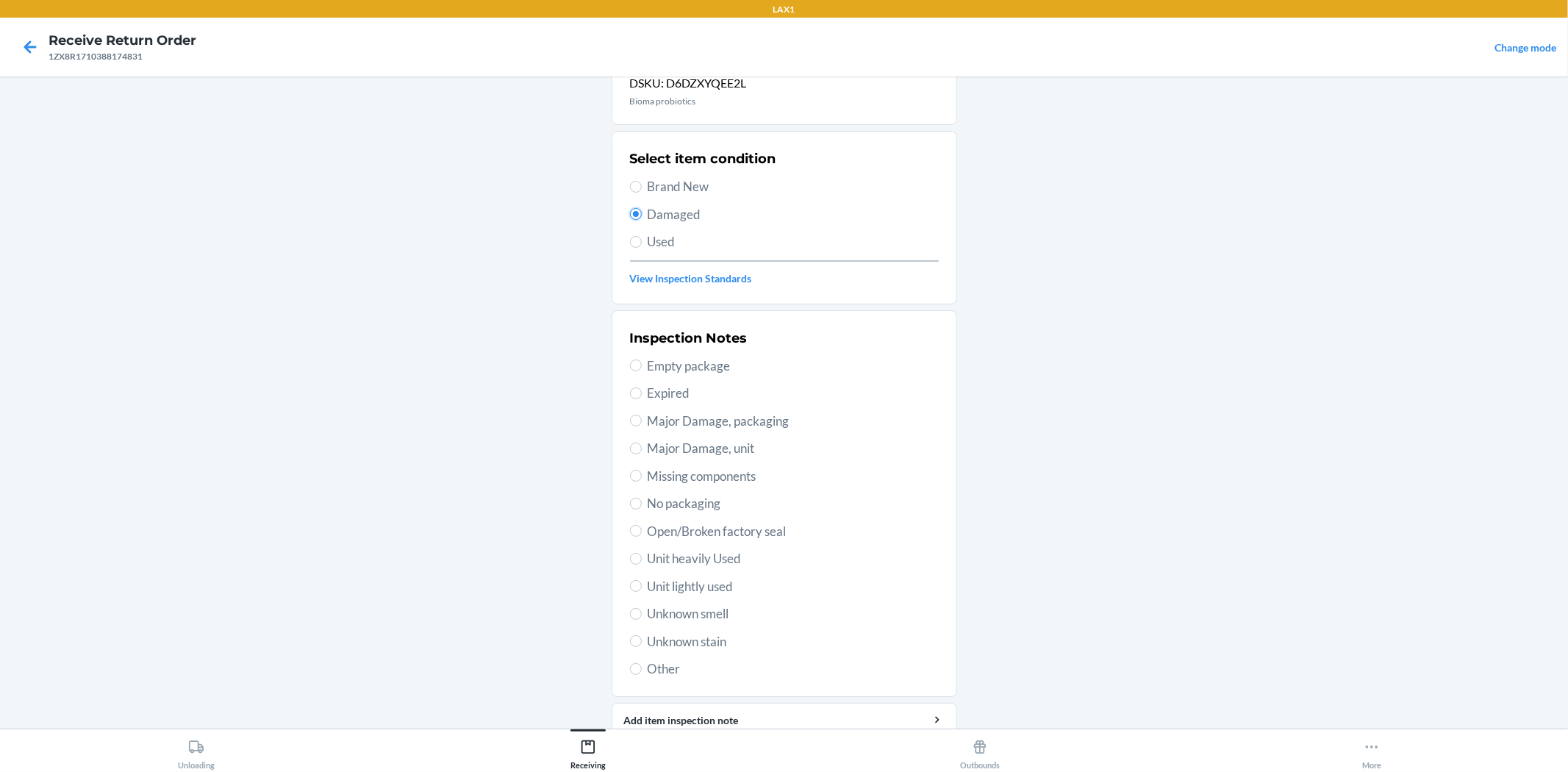
scroll to position [114, 0]
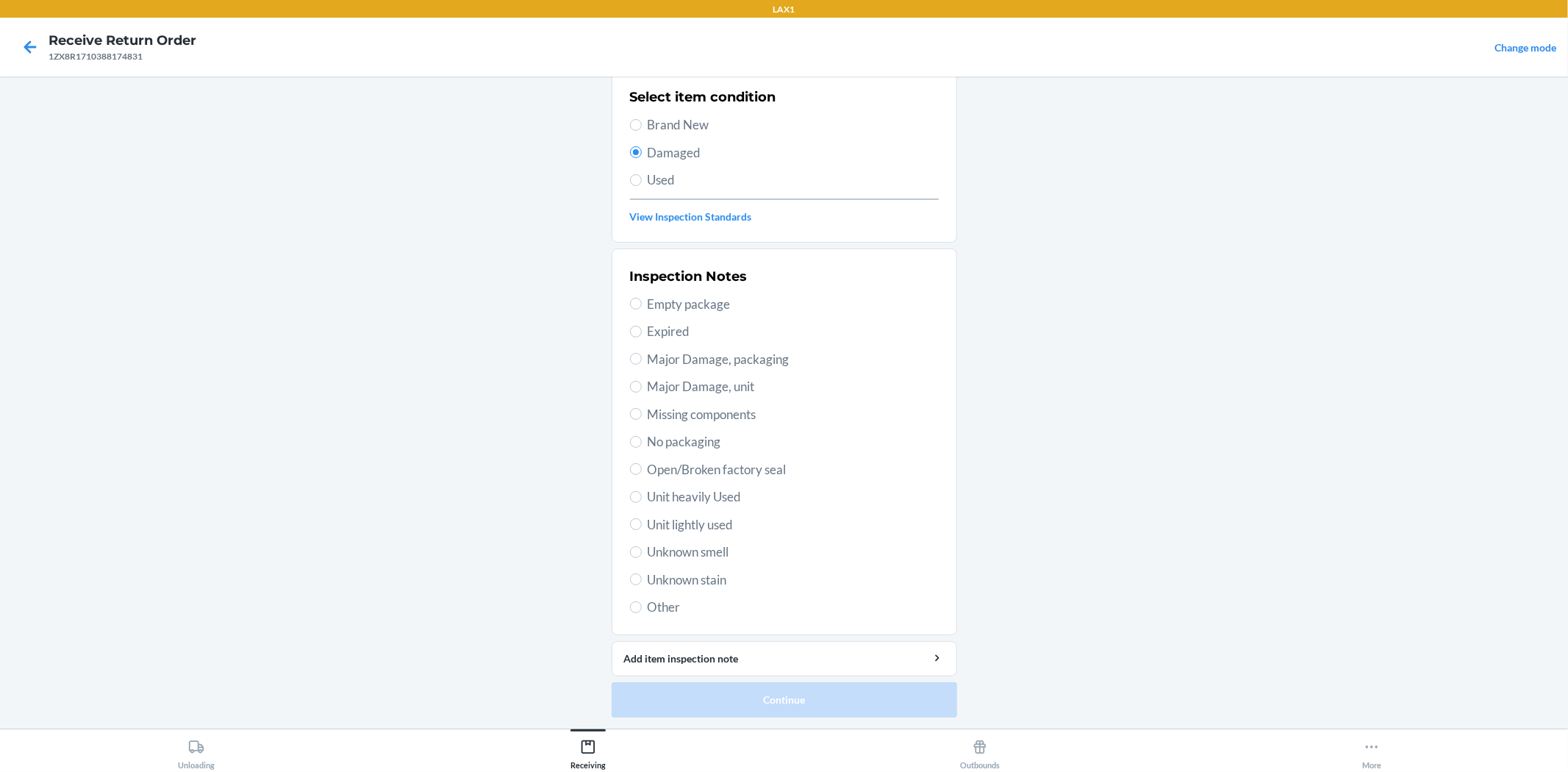
click at [743, 474] on span "Open/Broken factory seal" at bounding box center [793, 470] width 291 height 19
click at [642, 474] on input "Open/Broken factory seal" at bounding box center [636, 469] width 12 height 12
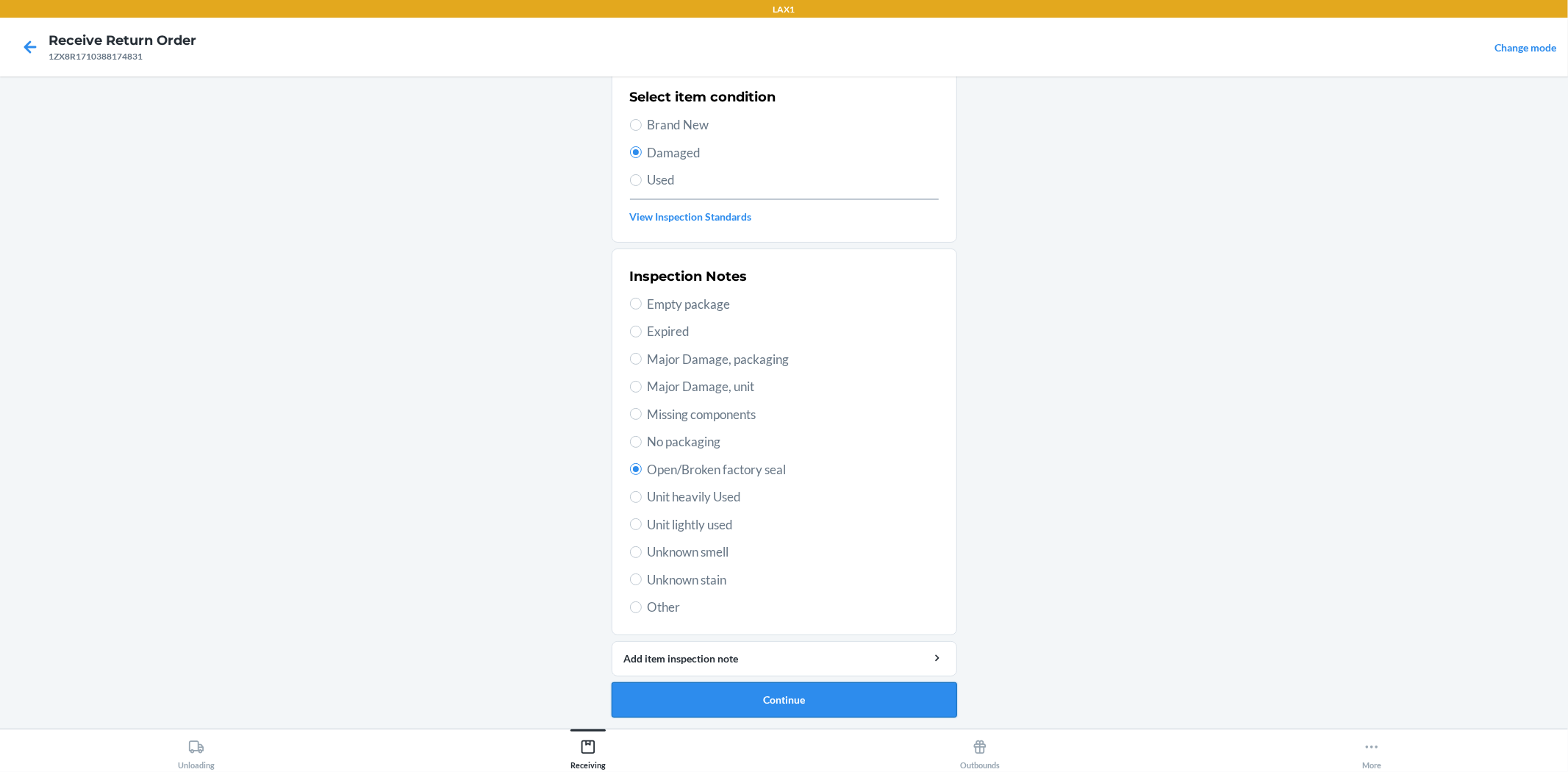
click at [782, 700] on button "Continue" at bounding box center [784, 700] width 346 height 36
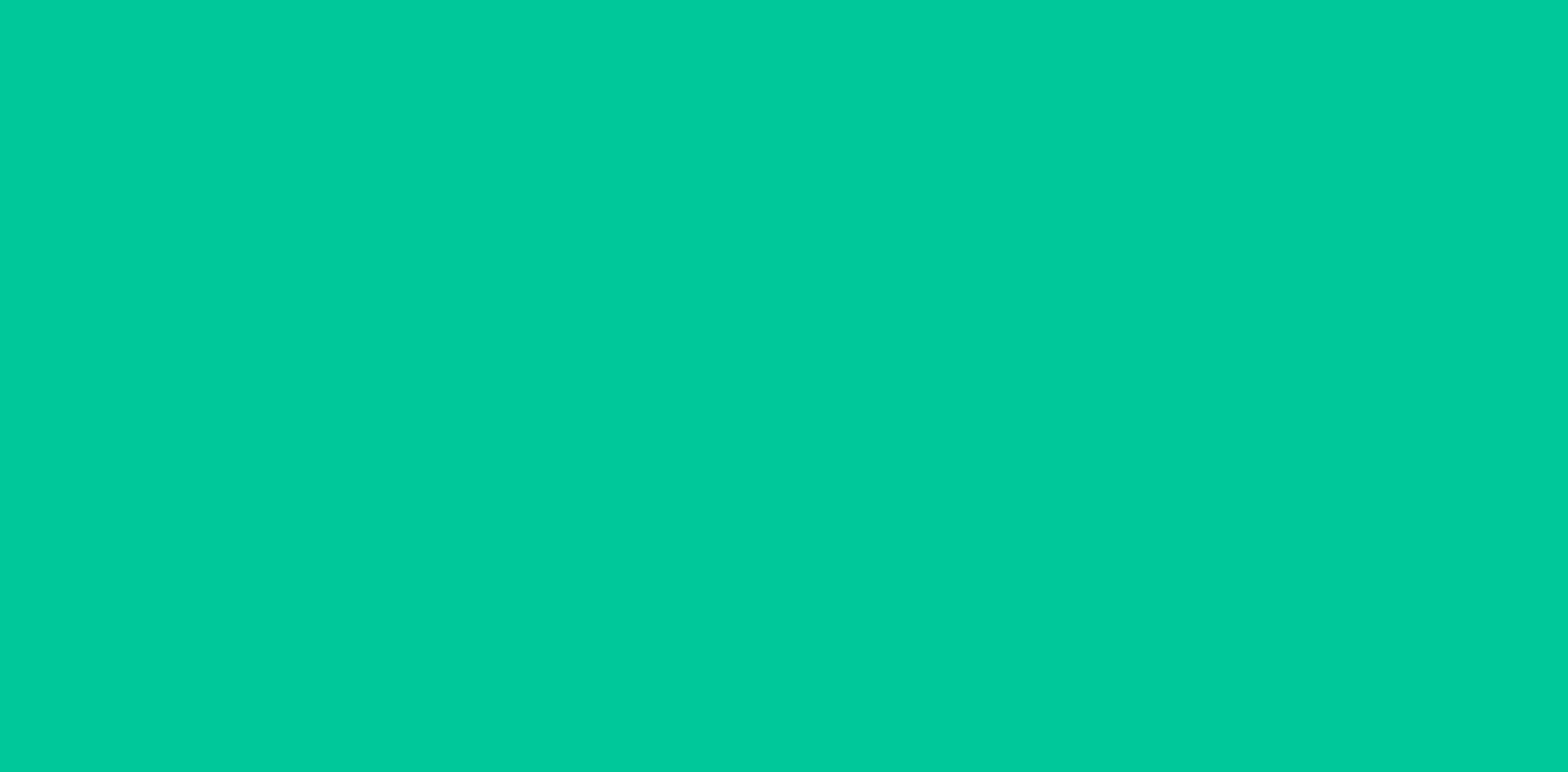
scroll to position [0, 0]
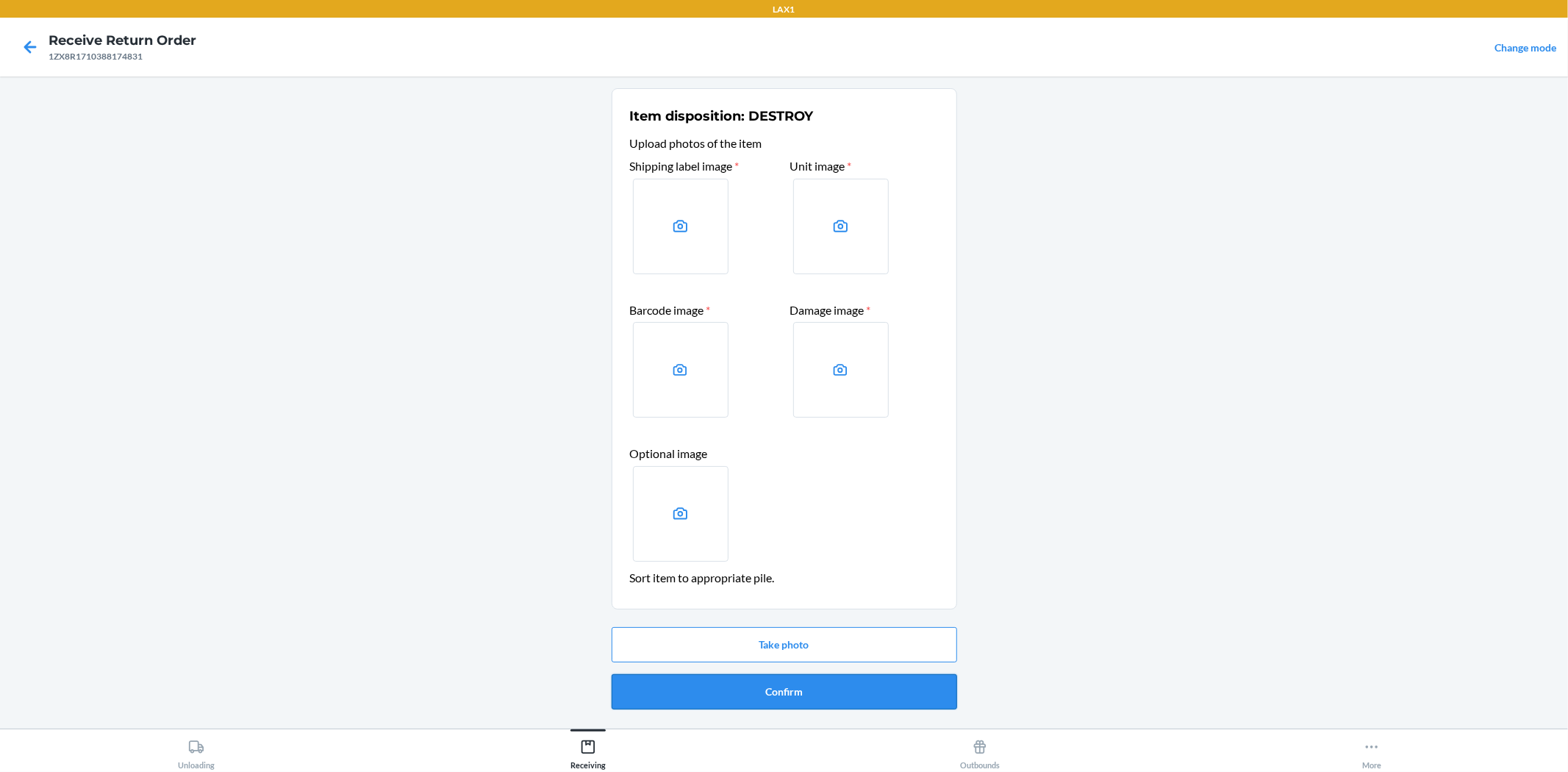
click at [782, 682] on button "Confirm" at bounding box center [784, 692] width 346 height 36
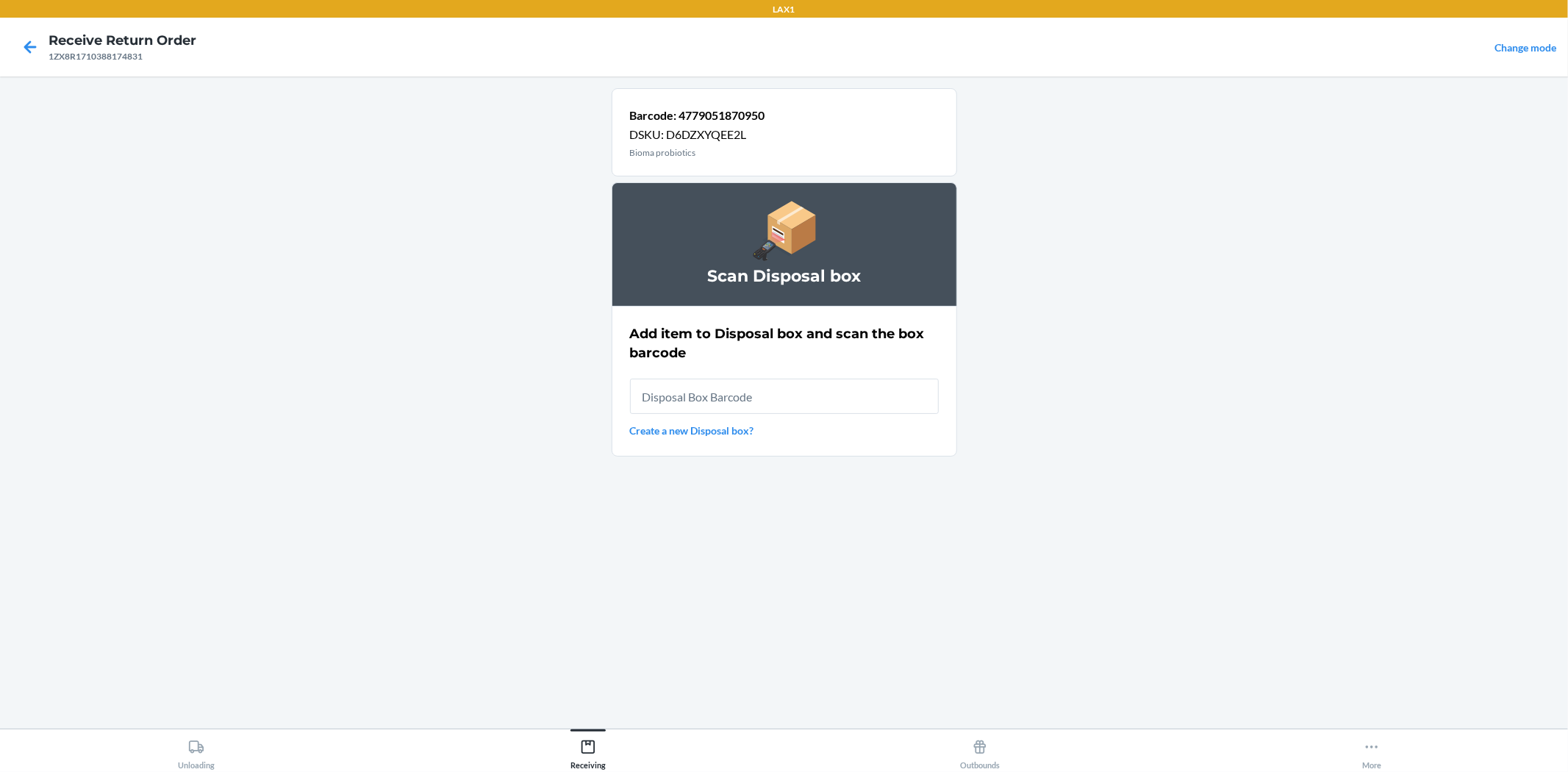
click at [782, 393] on input "text" at bounding box center [784, 397] width 309 height 36
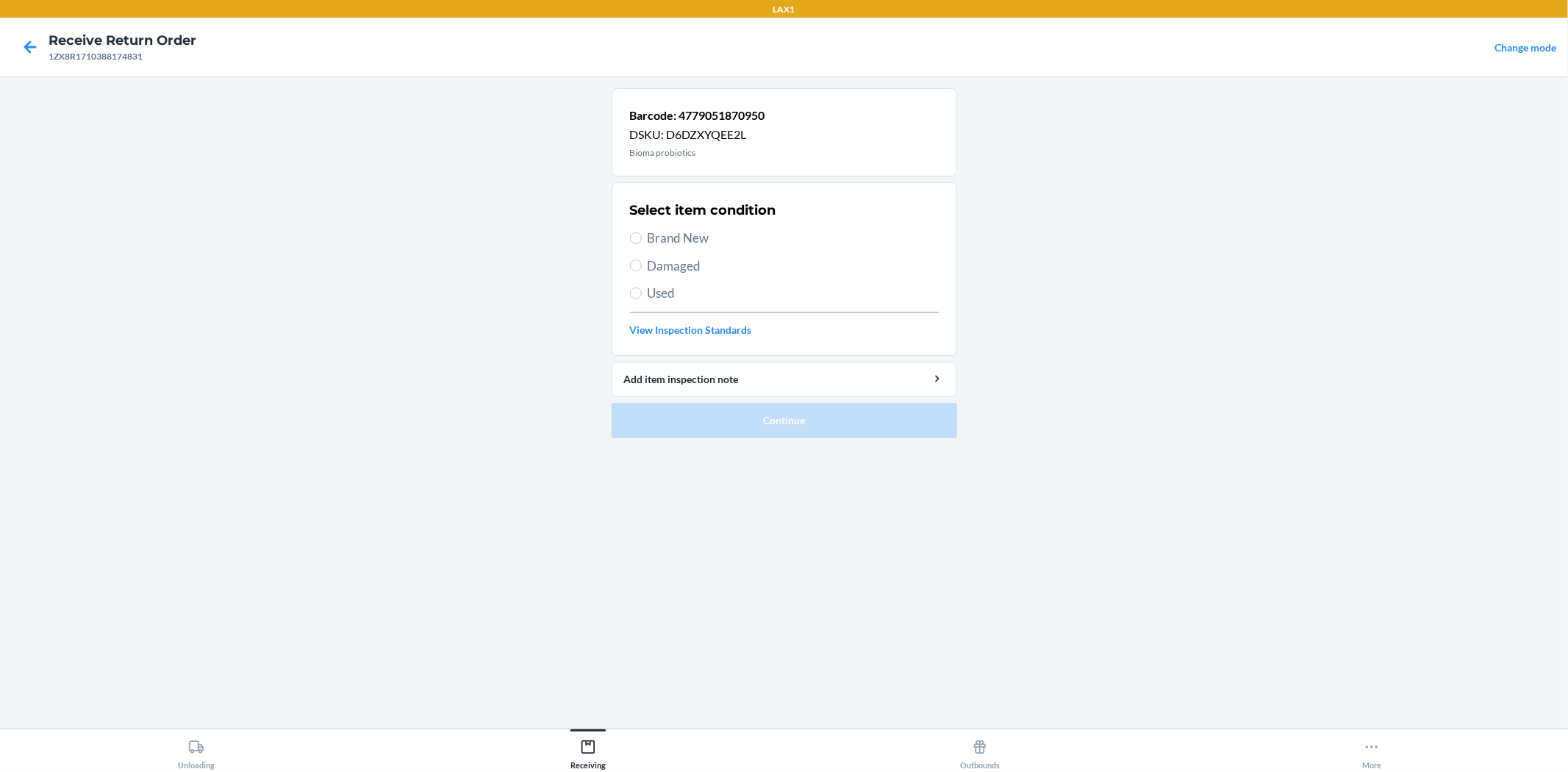
drag, startPoint x: 655, startPoint y: 238, endPoint x: 677, endPoint y: 285, distance: 51.9
click at [655, 242] on span "Brand New" at bounding box center [793, 238] width 291 height 19
click at [642, 242] on input "Brand New" at bounding box center [636, 238] width 12 height 12
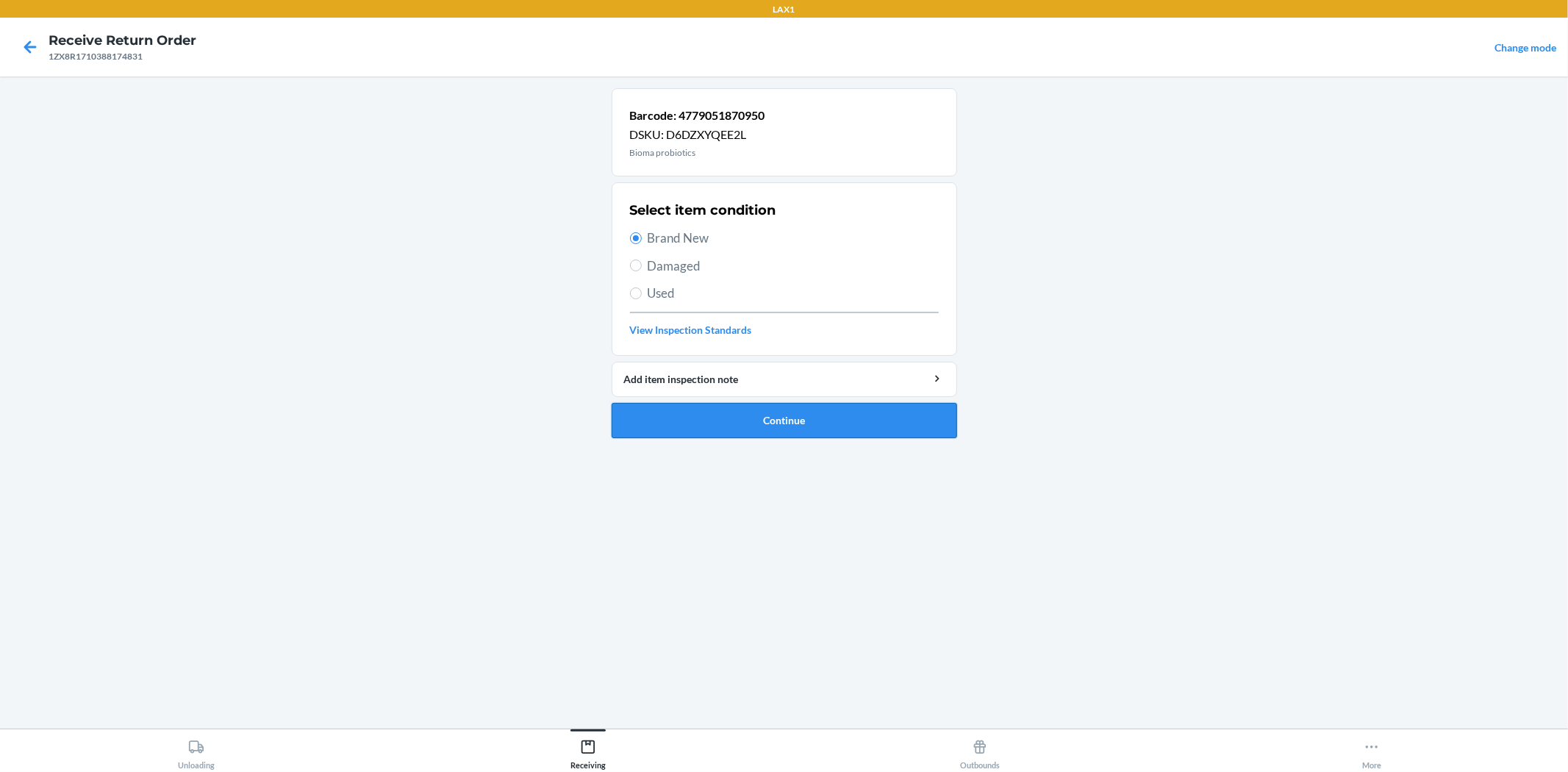
click at [766, 417] on button "Continue" at bounding box center [784, 421] width 346 height 36
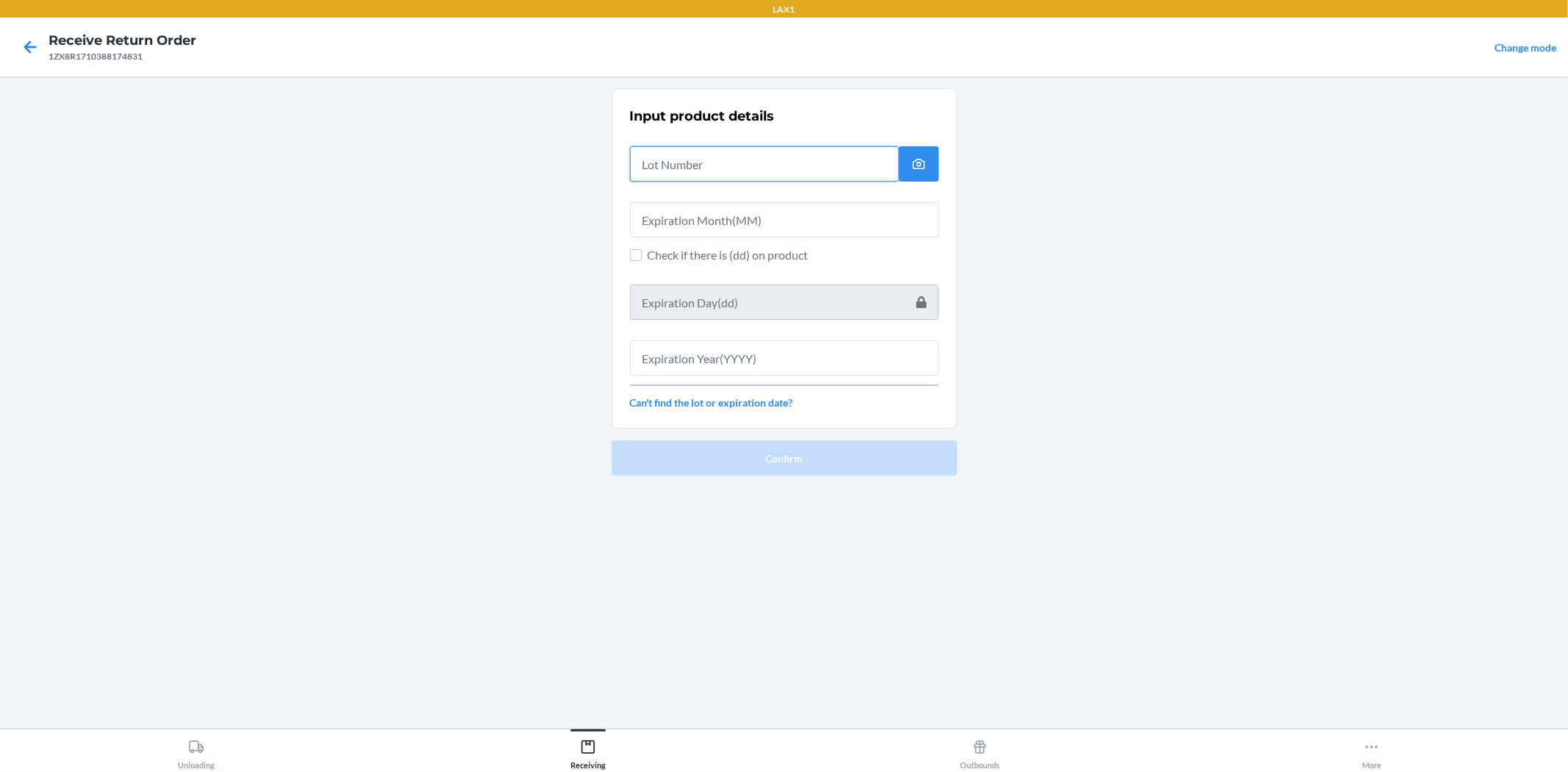
click at [689, 161] on input "text" at bounding box center [765, 164] width 269 height 36
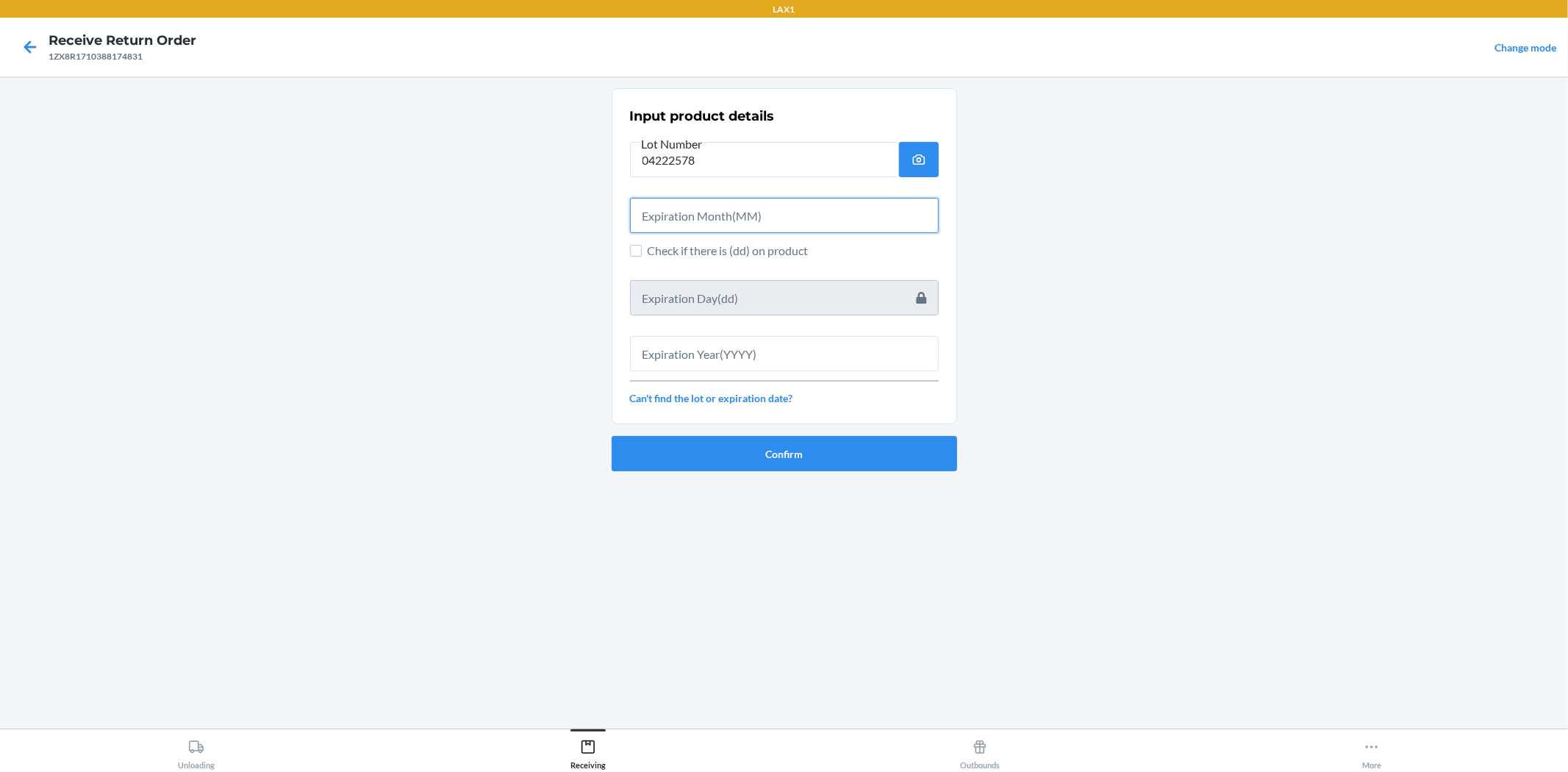
click at [737, 224] on input "text" at bounding box center [784, 216] width 309 height 36
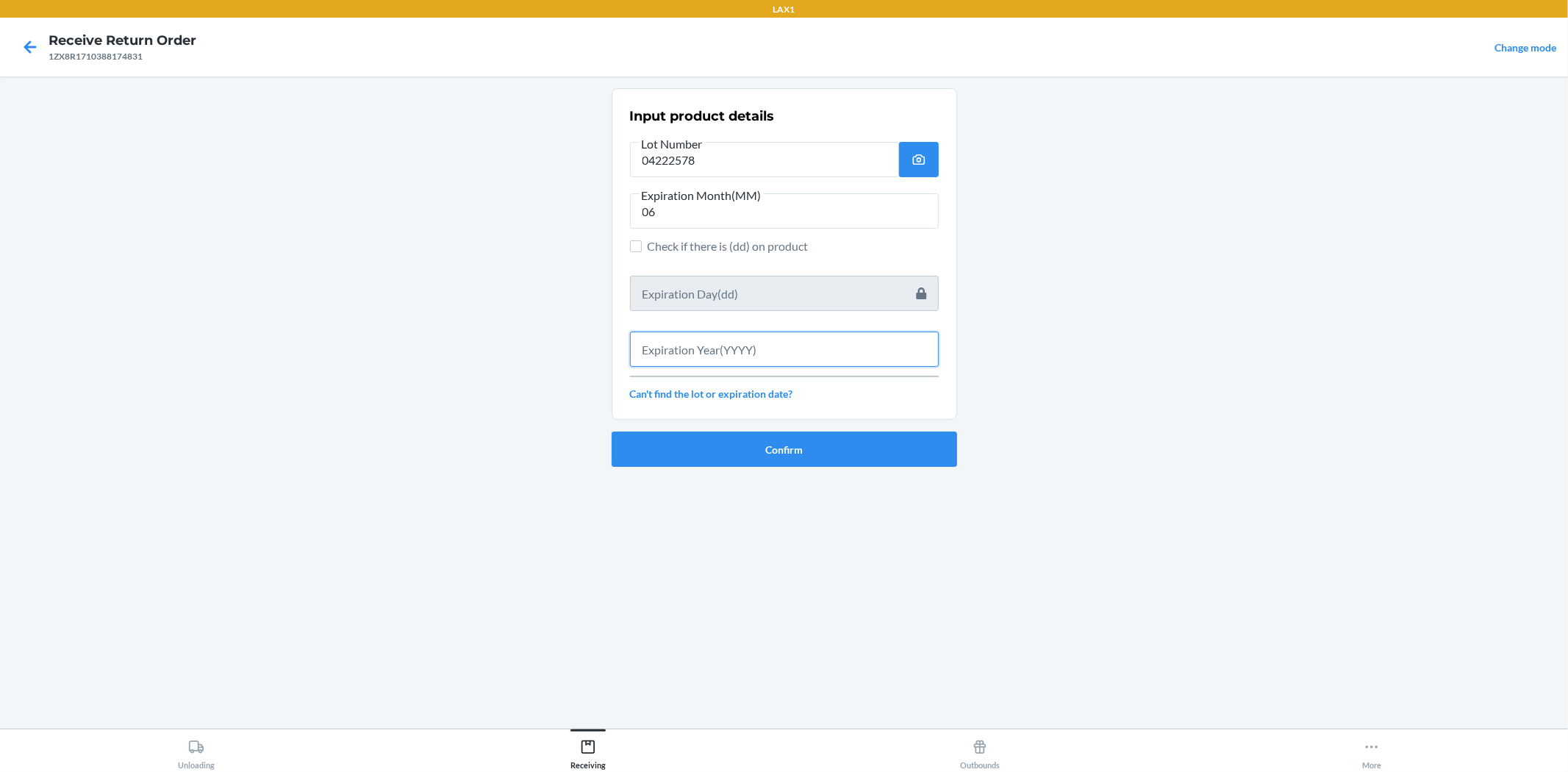
click at [755, 347] on input "text" at bounding box center [784, 350] width 309 height 36
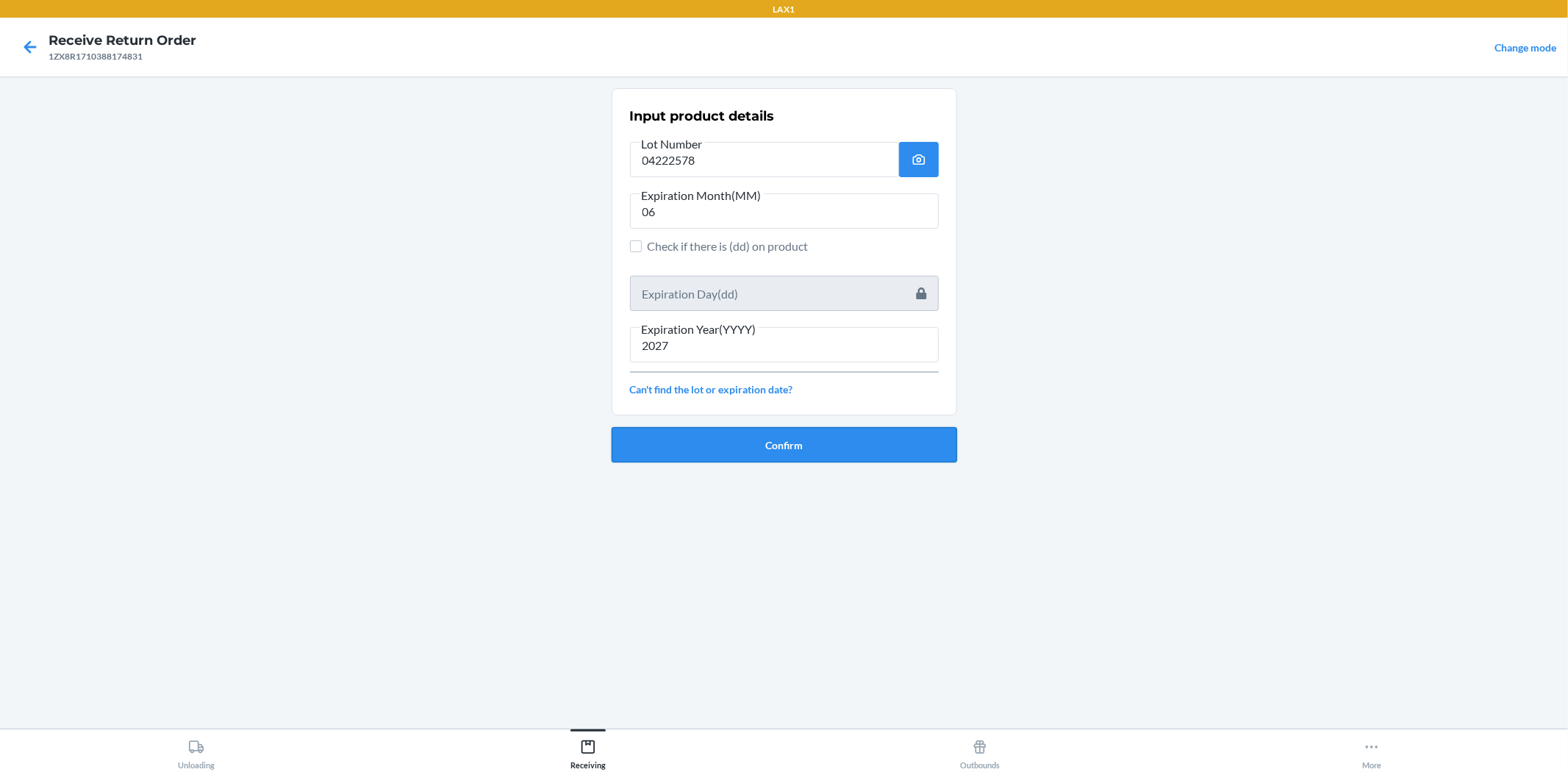
click at [774, 443] on button "Confirm" at bounding box center [784, 445] width 346 height 36
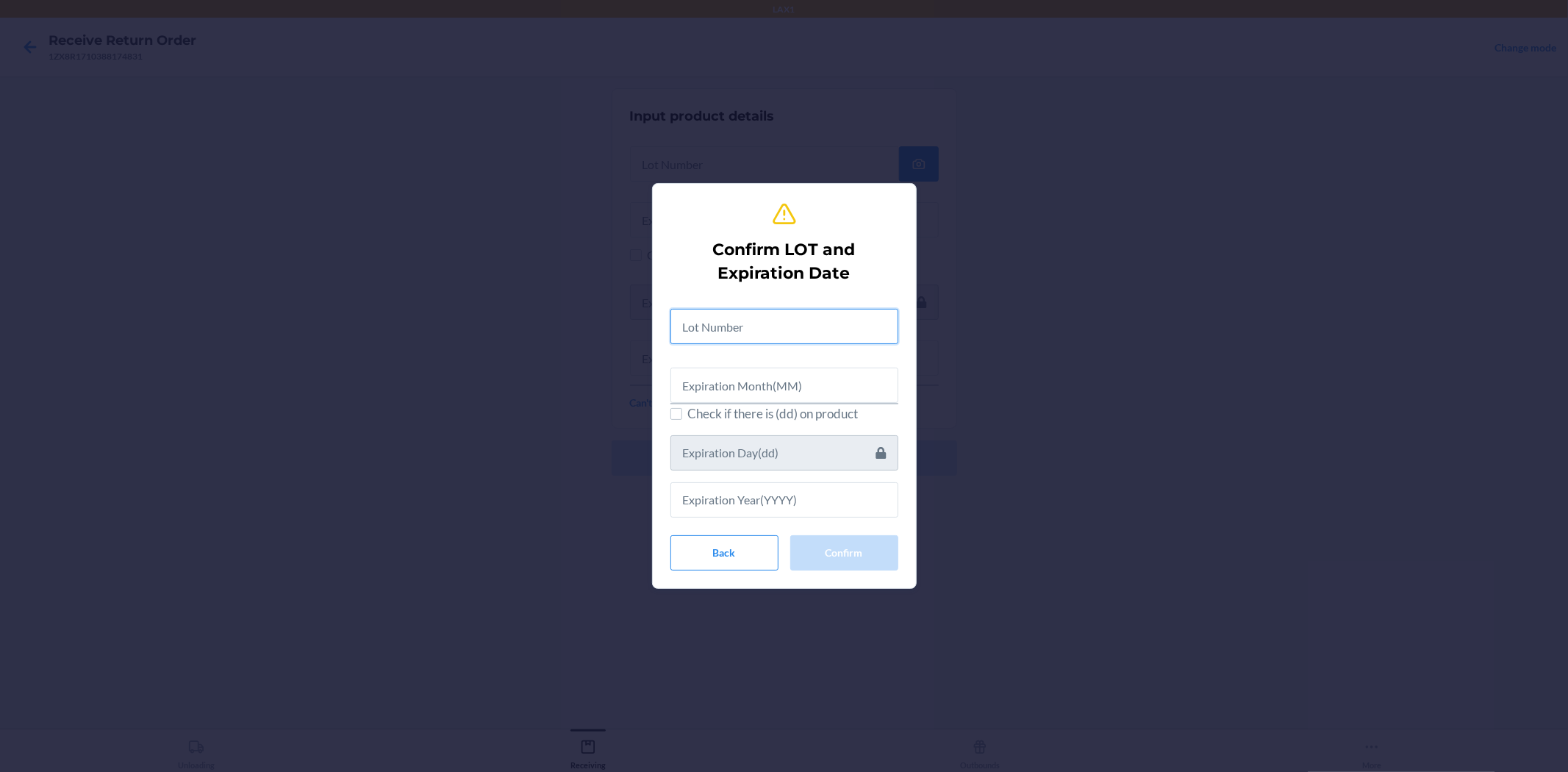
click at [782, 327] on input "text" at bounding box center [784, 327] width 228 height 36
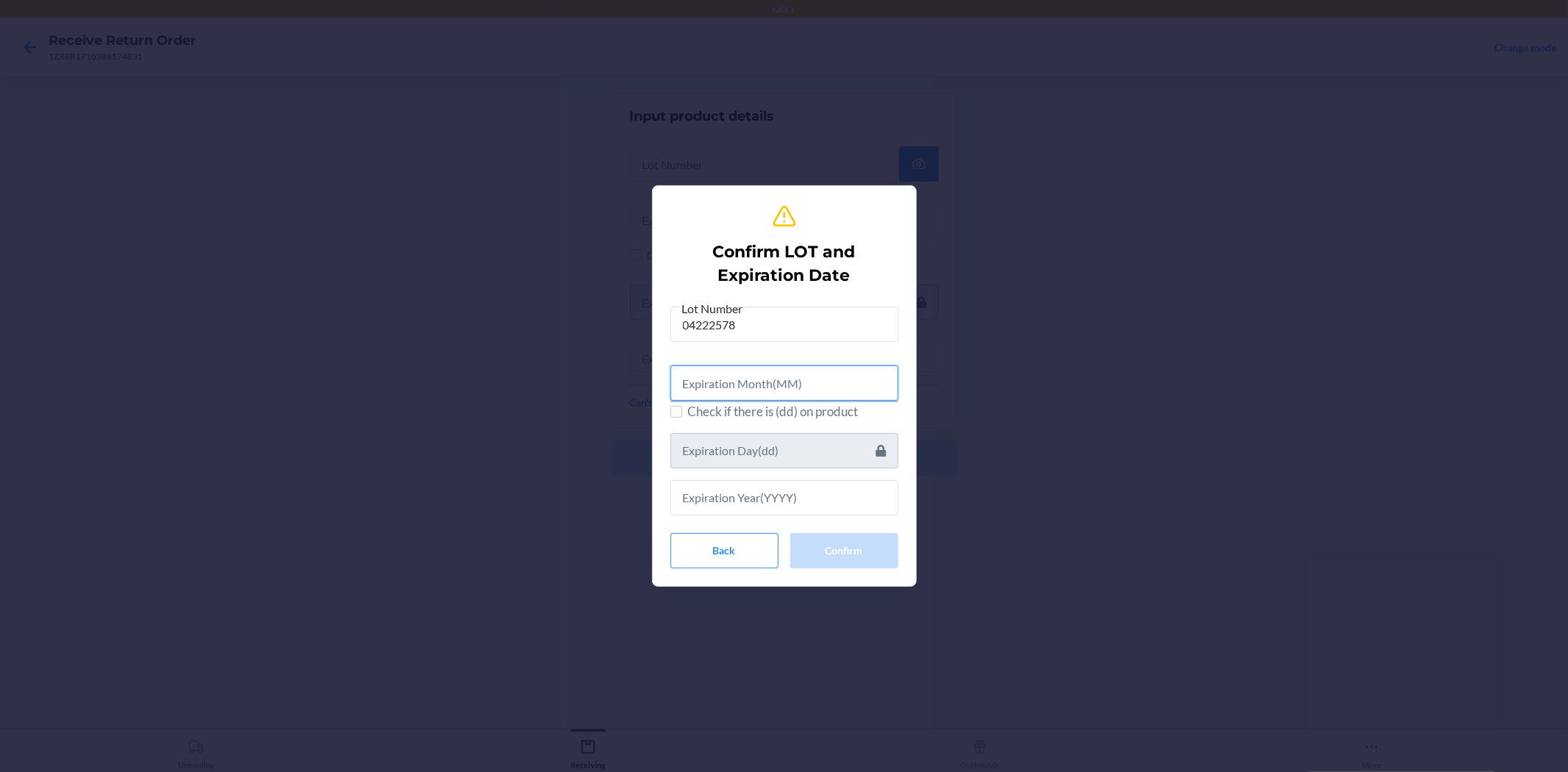
click at [782, 384] on input "text" at bounding box center [784, 384] width 228 height 36
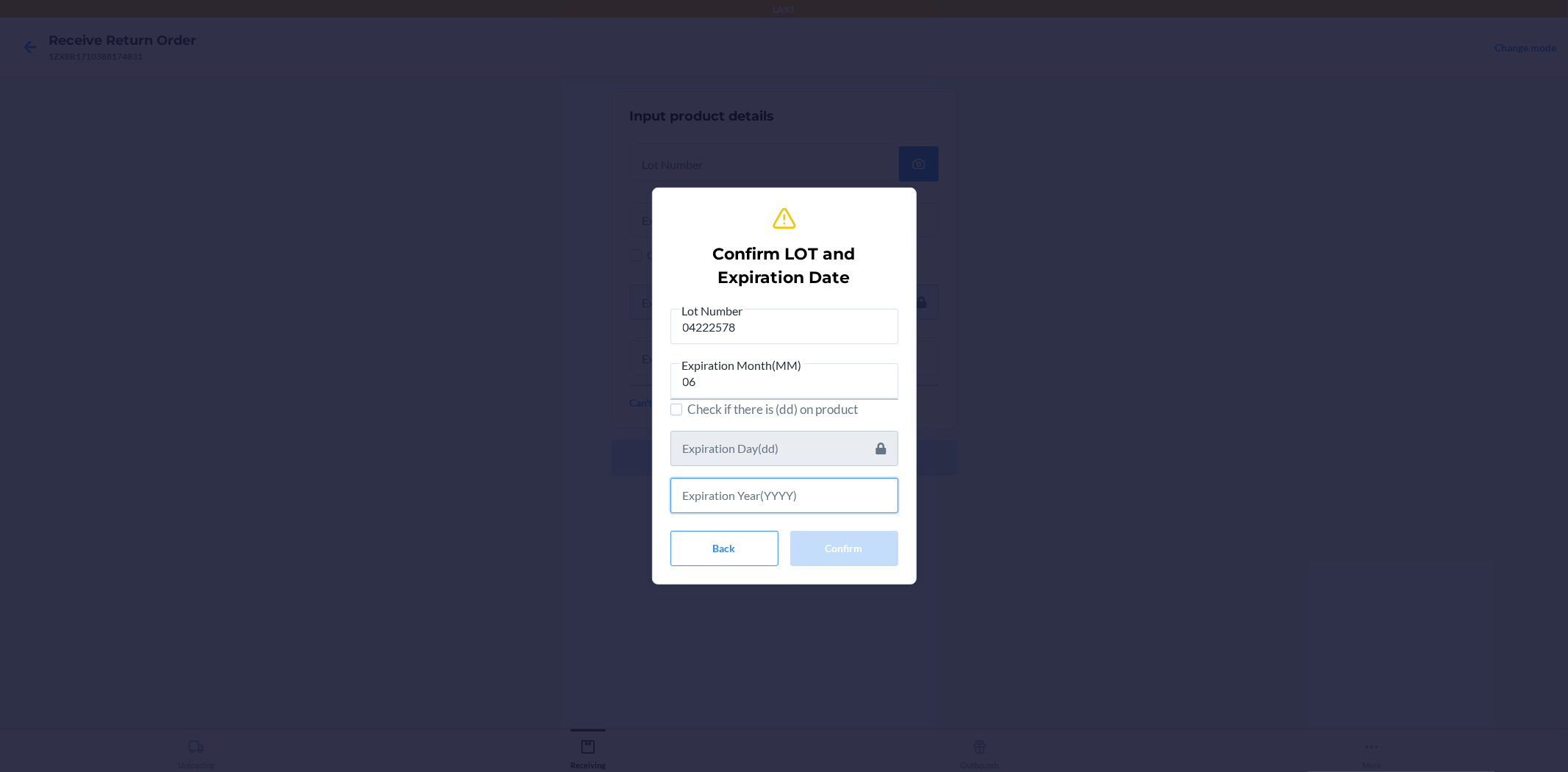
click at [773, 487] on input "text" at bounding box center [784, 495] width 228 height 36
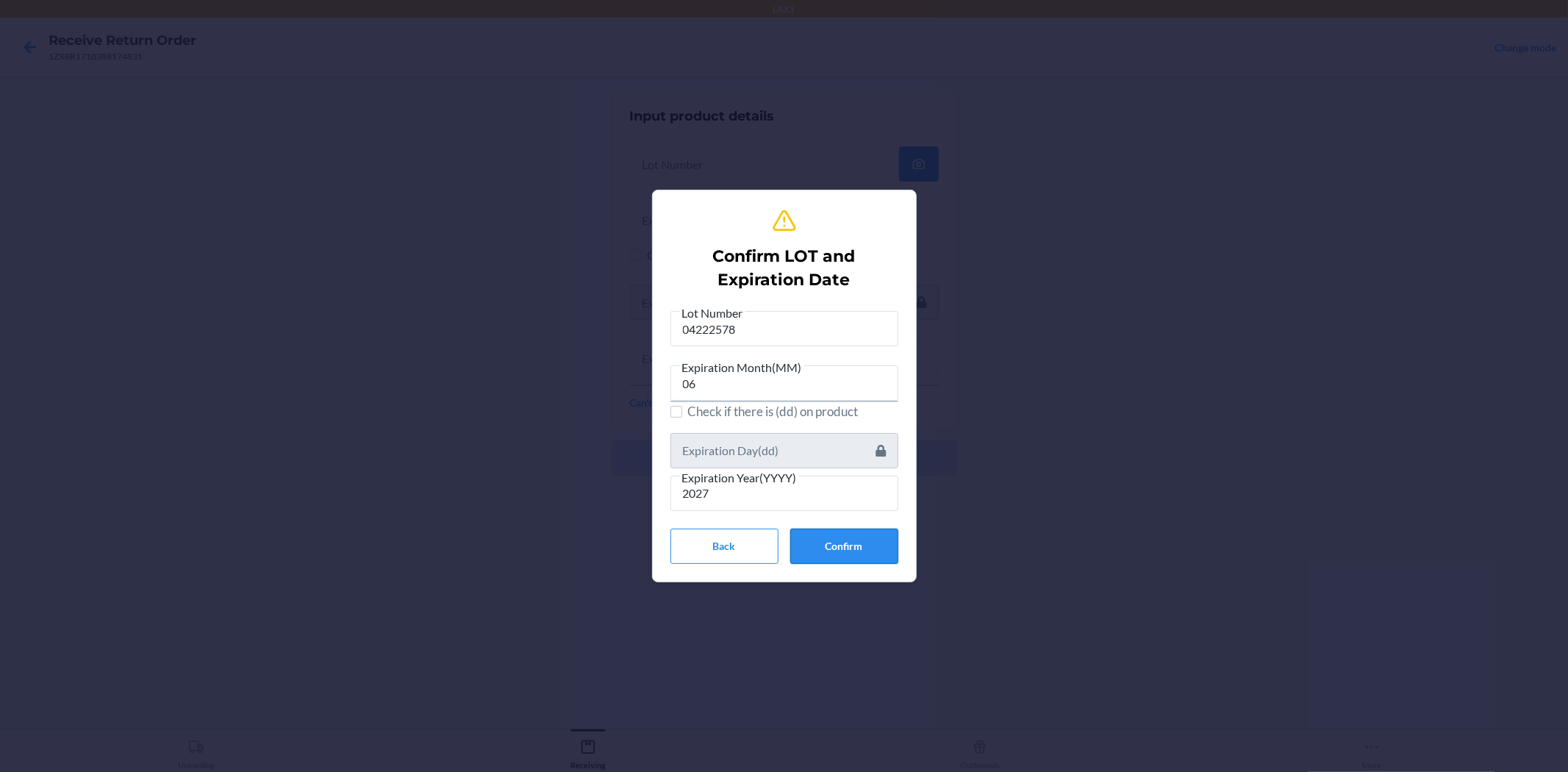
click at [782, 551] on button "Confirm" at bounding box center [844, 547] width 108 height 36
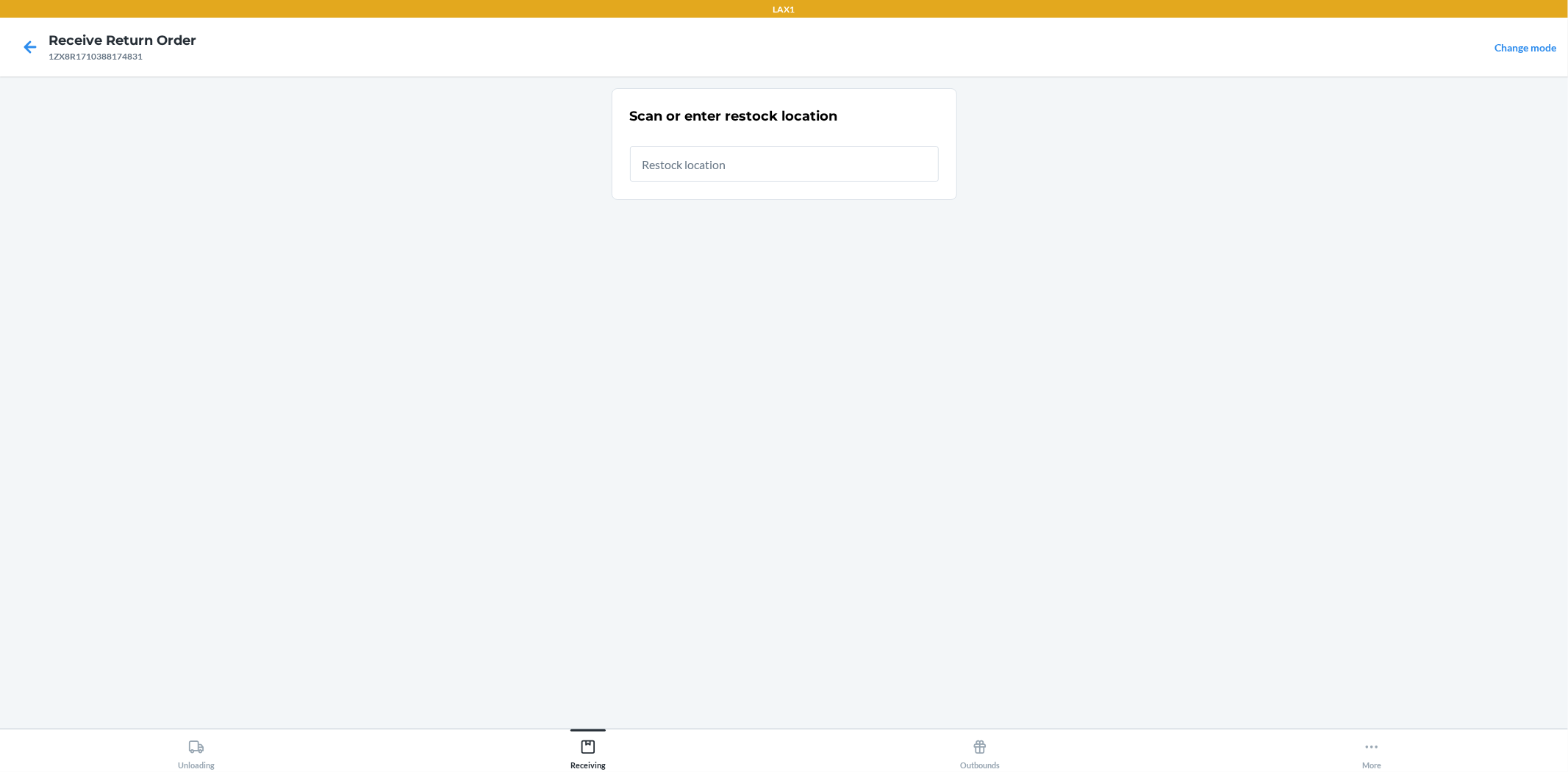
click at [706, 152] on input "text" at bounding box center [784, 164] width 309 height 36
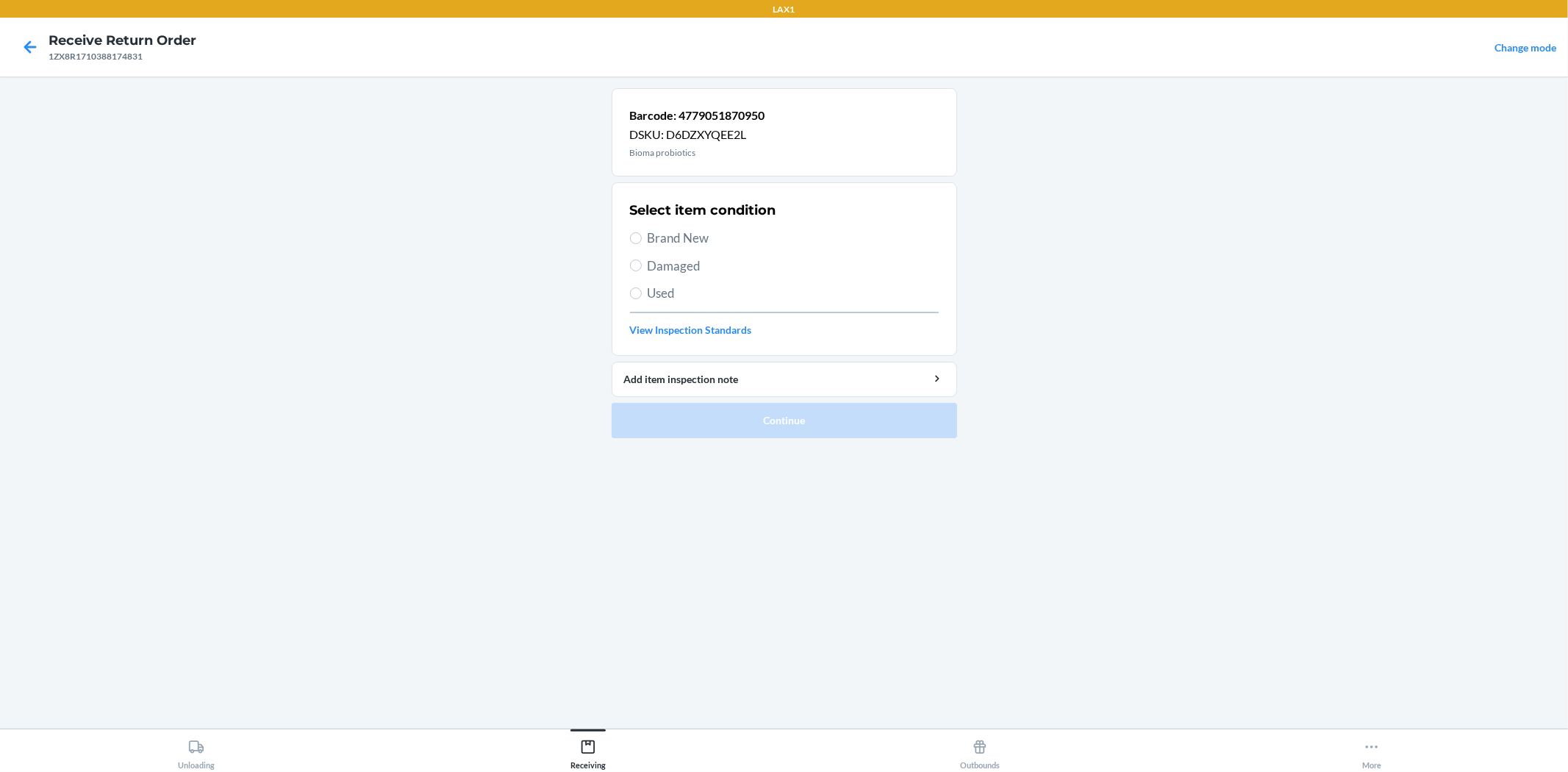
click at [688, 233] on span "Brand New" at bounding box center [793, 238] width 291 height 19
click at [642, 233] on input "Brand New" at bounding box center [636, 238] width 12 height 12
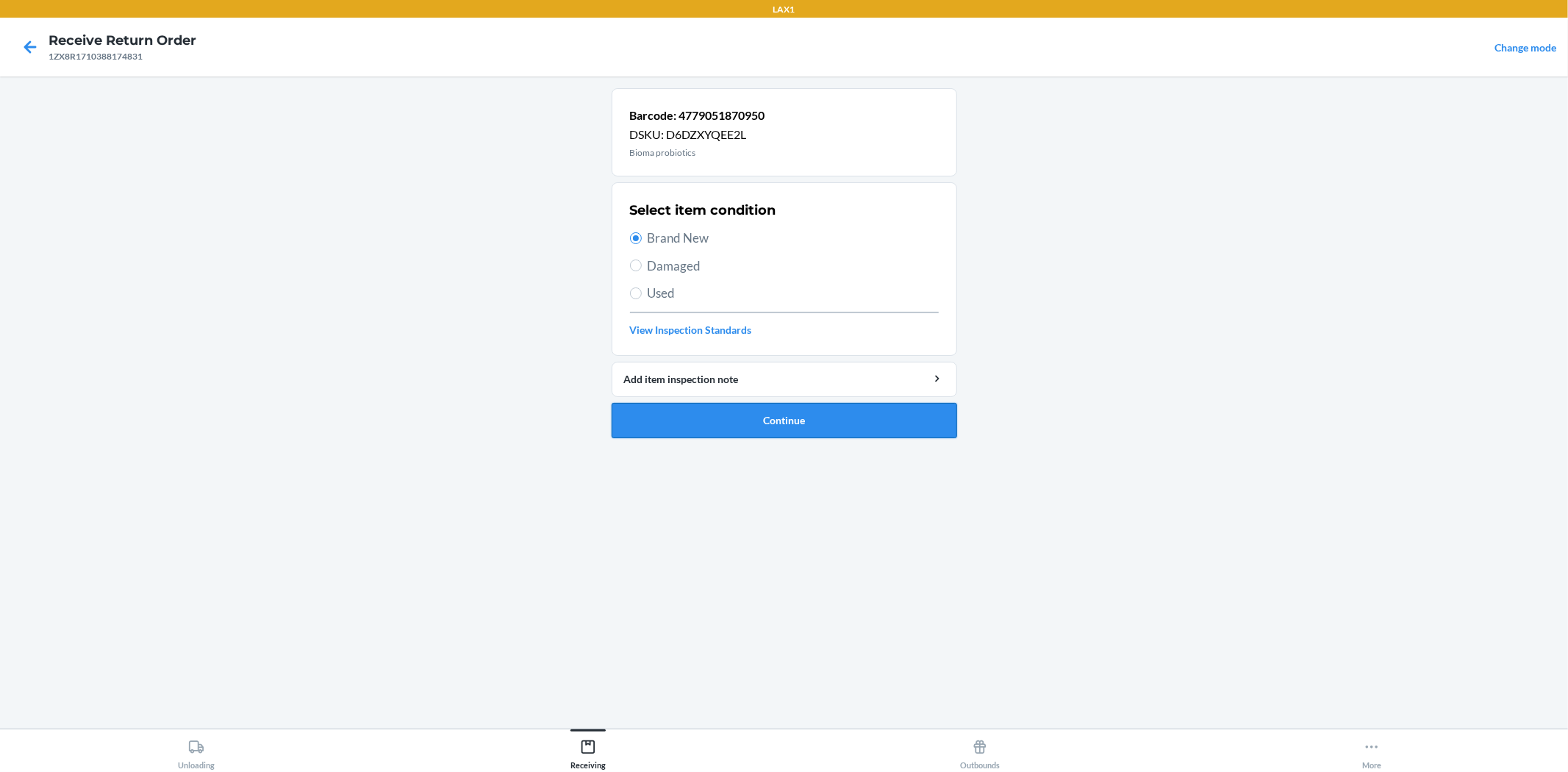
click at [782, 414] on button "Continue" at bounding box center [784, 421] width 346 height 36
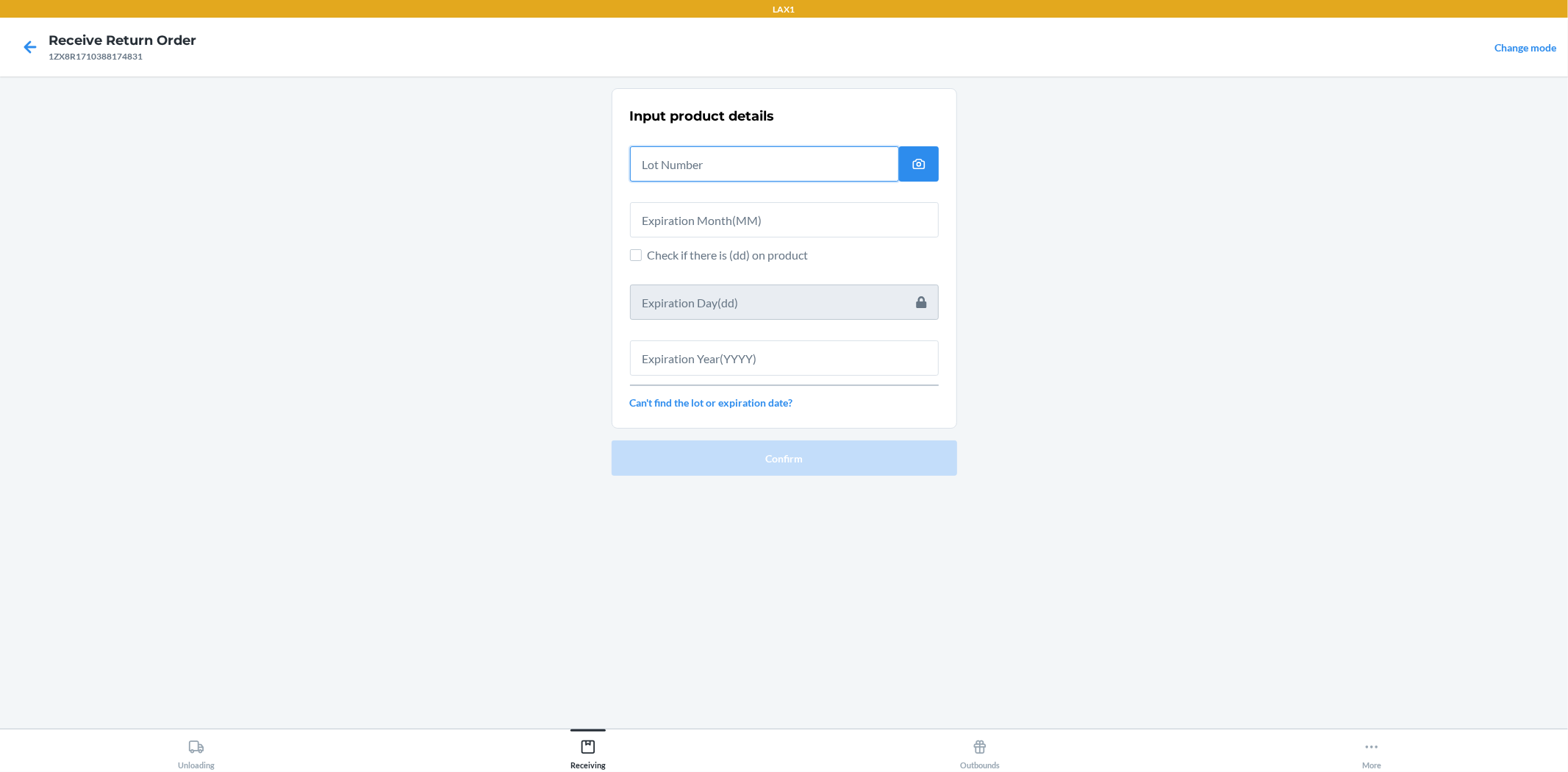
click at [782, 163] on input "text" at bounding box center [765, 164] width 269 height 36
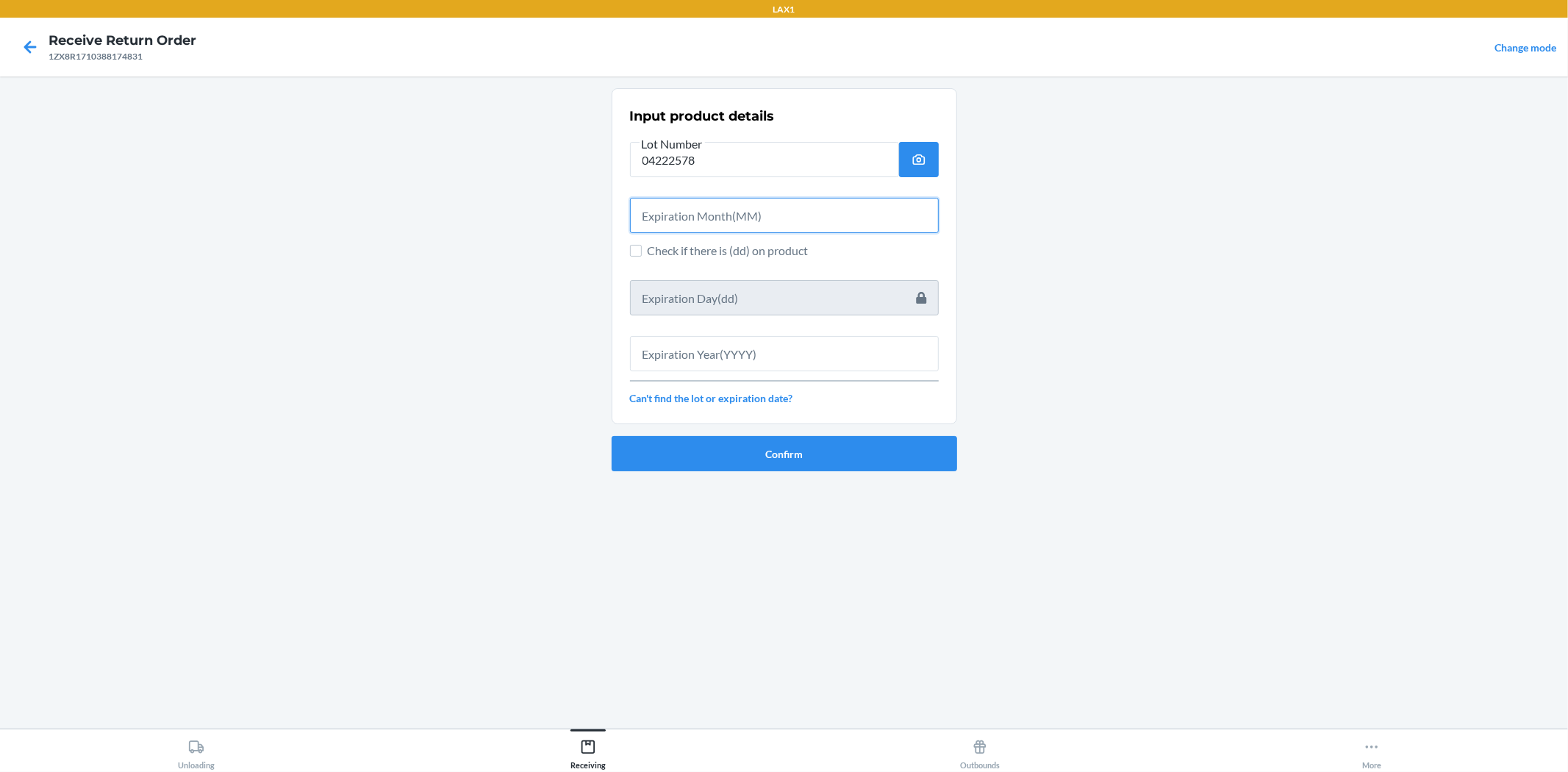
click at [782, 211] on input "text" at bounding box center [784, 216] width 309 height 36
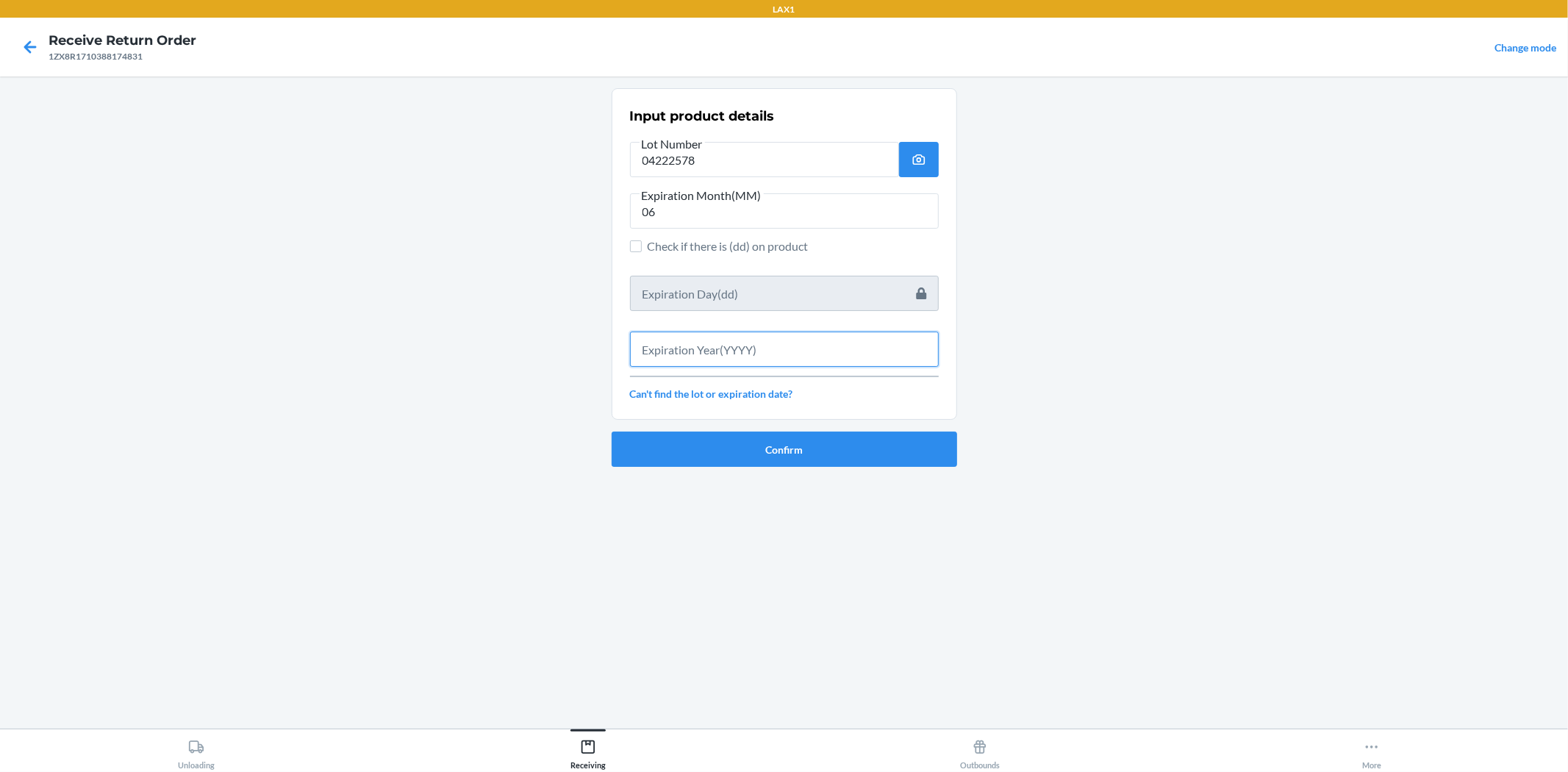
click at [782, 334] on input "text" at bounding box center [784, 350] width 309 height 36
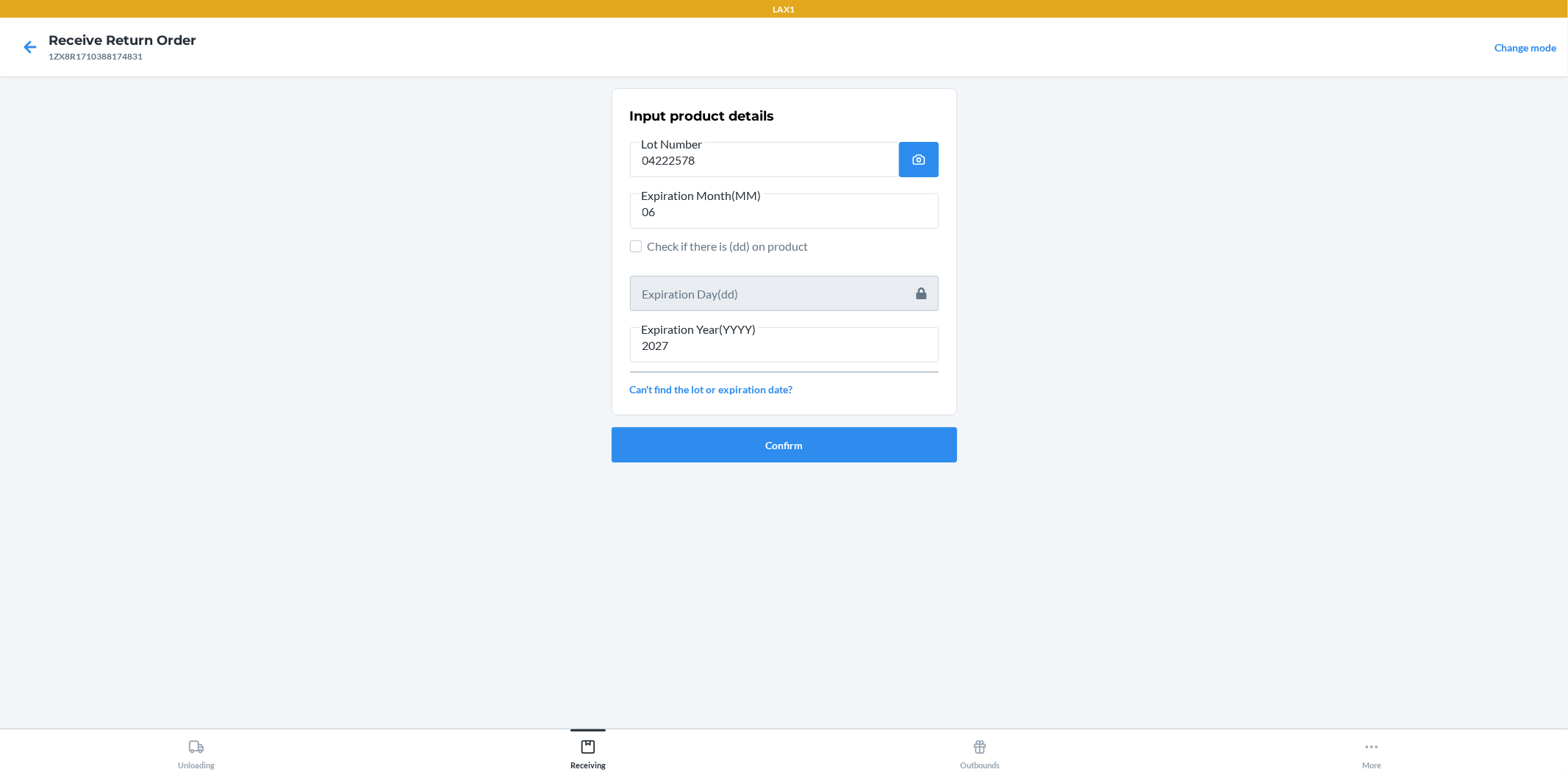
drag, startPoint x: 833, startPoint y: 464, endPoint x: 818, endPoint y: 435, distance: 32.6
click at [782, 465] on ol "Input product details Lot Number 04222578 Expiration Month(MM) 06 Check if ther…" at bounding box center [784, 281] width 346 height 386
click at [782, 428] on button "Confirm" at bounding box center [784, 445] width 346 height 36
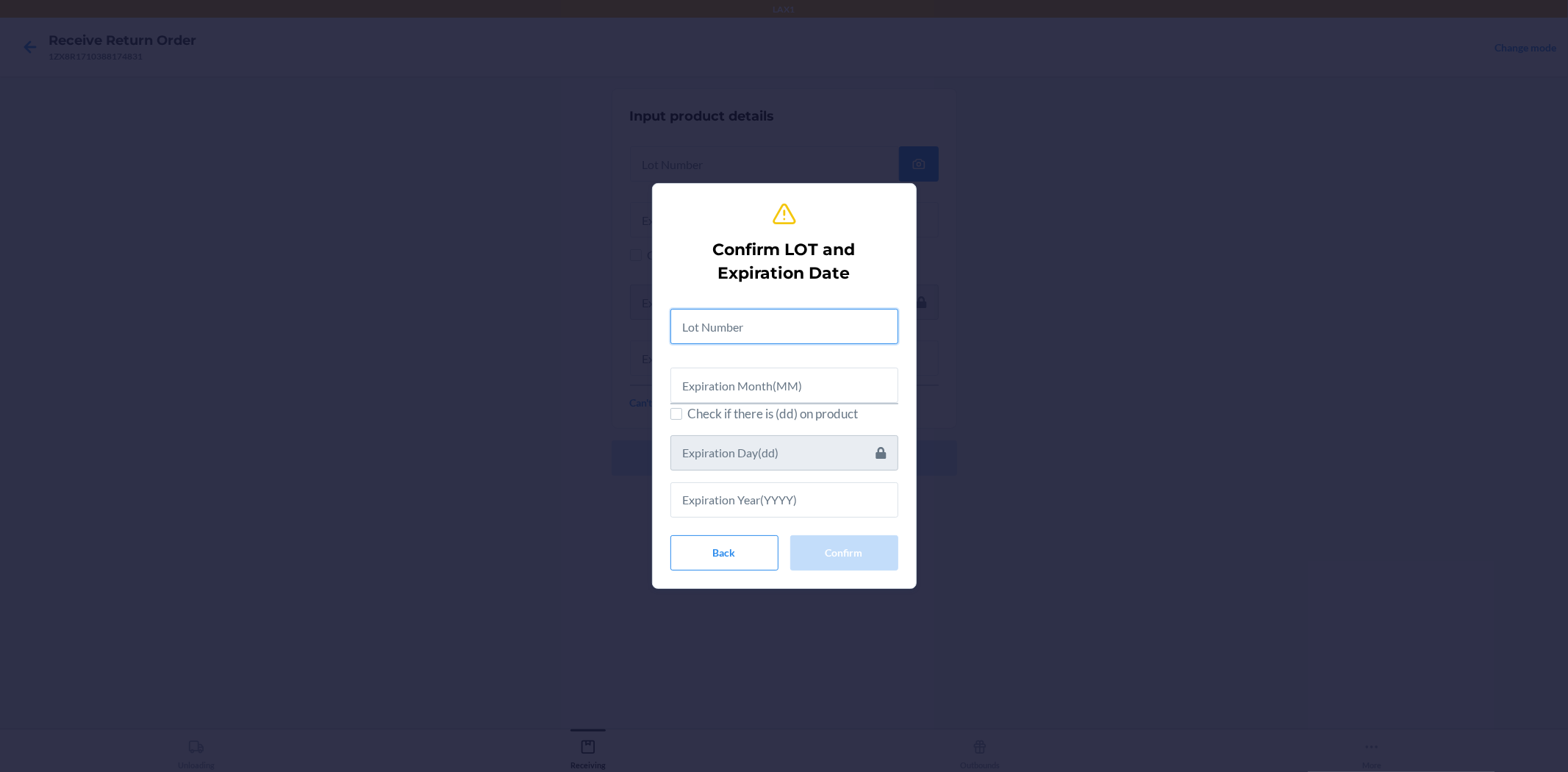
click at [782, 338] on input "text" at bounding box center [784, 327] width 228 height 36
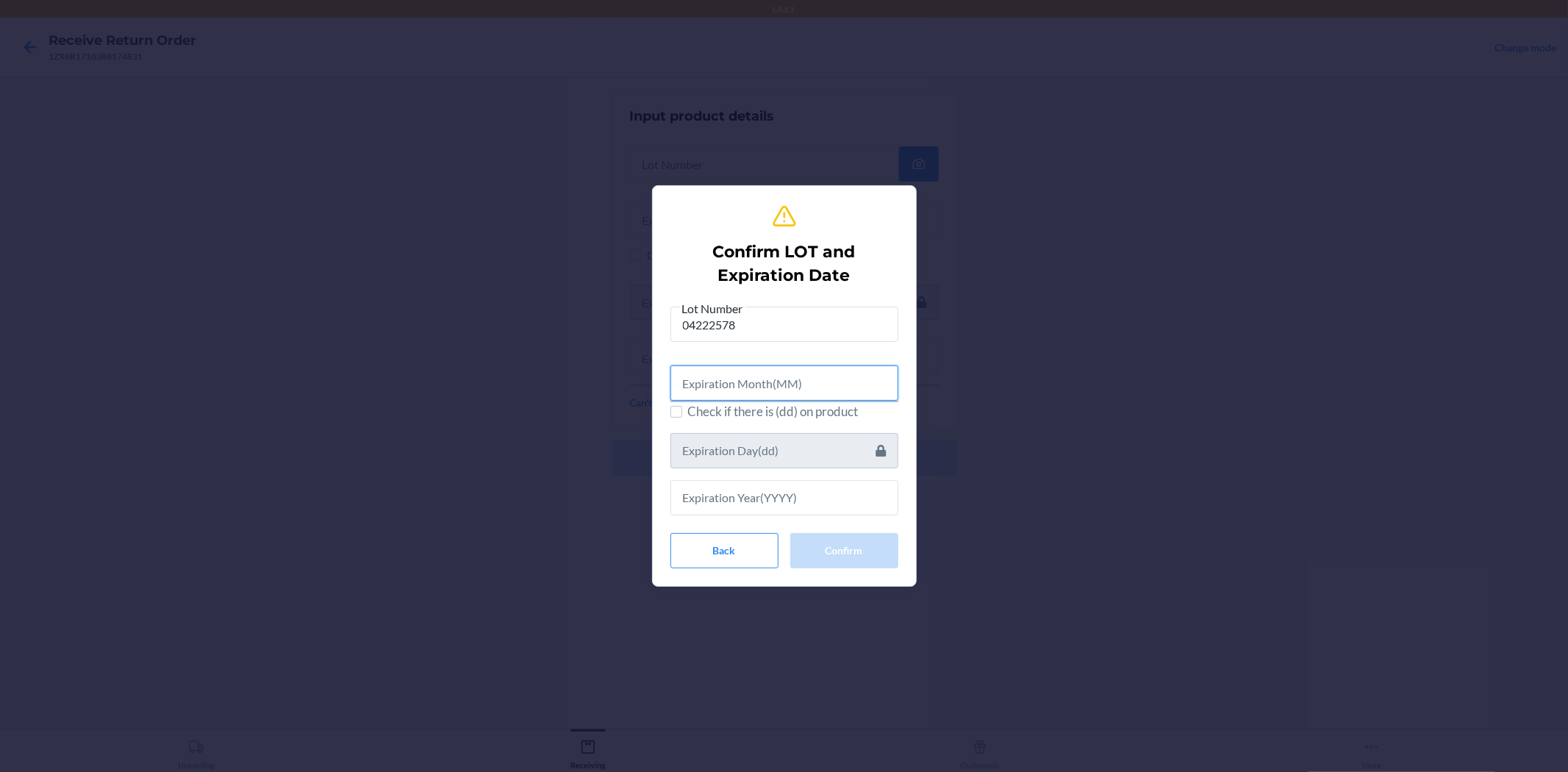
click at [782, 389] on input "text" at bounding box center [784, 384] width 228 height 36
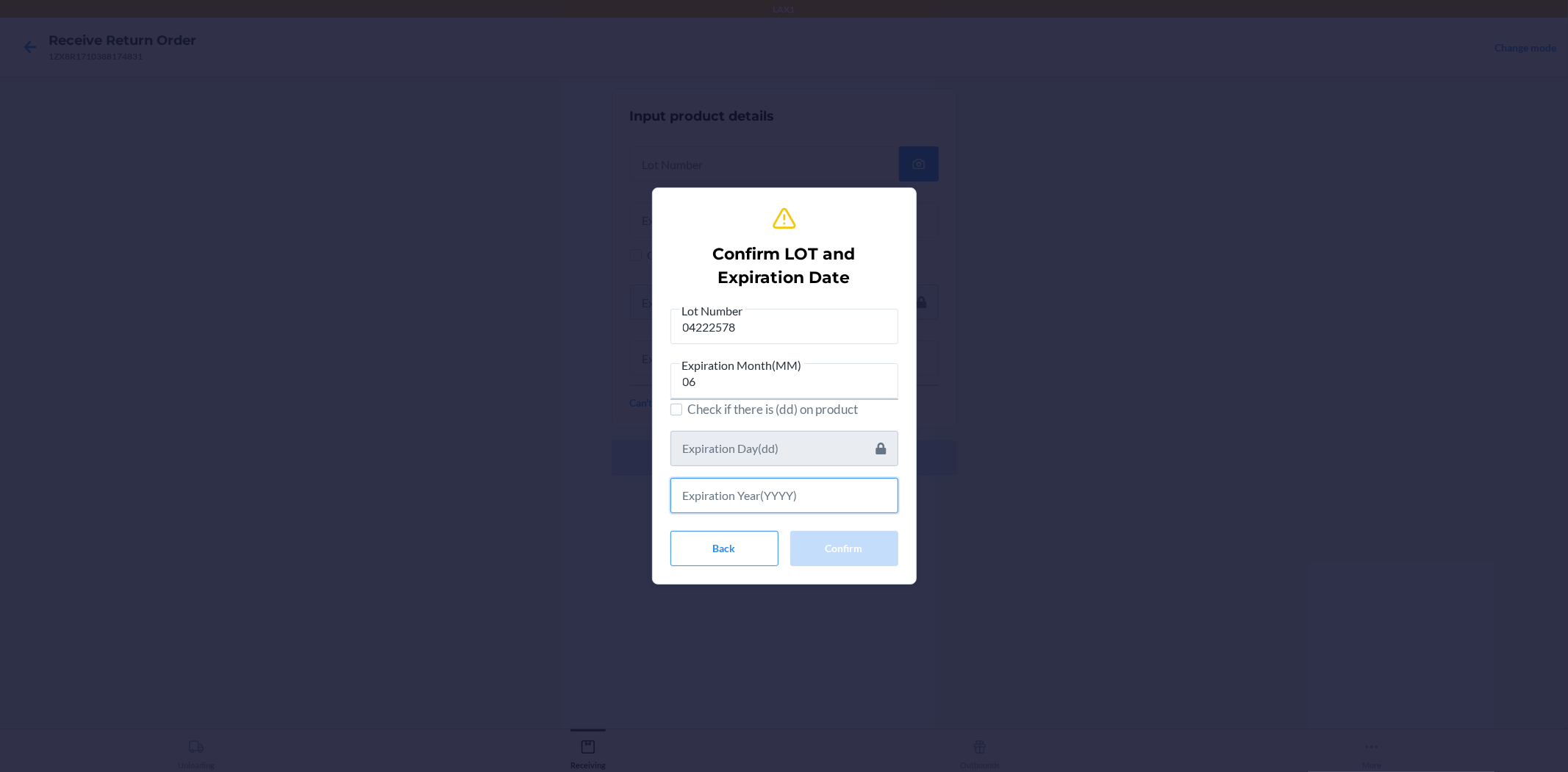
click at [782, 491] on input "text" at bounding box center [784, 495] width 228 height 36
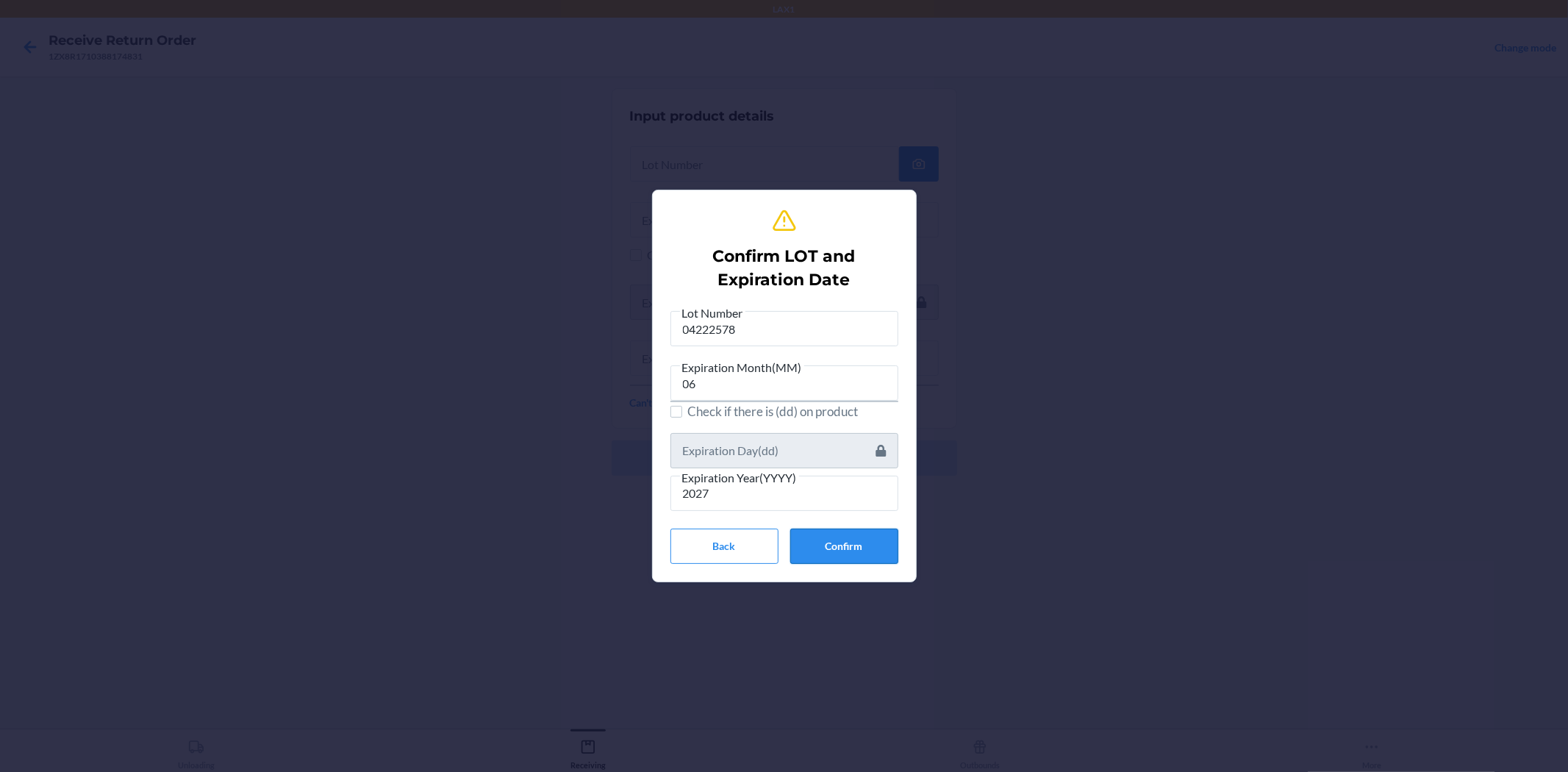
click at [782, 557] on button "Confirm" at bounding box center [844, 547] width 108 height 36
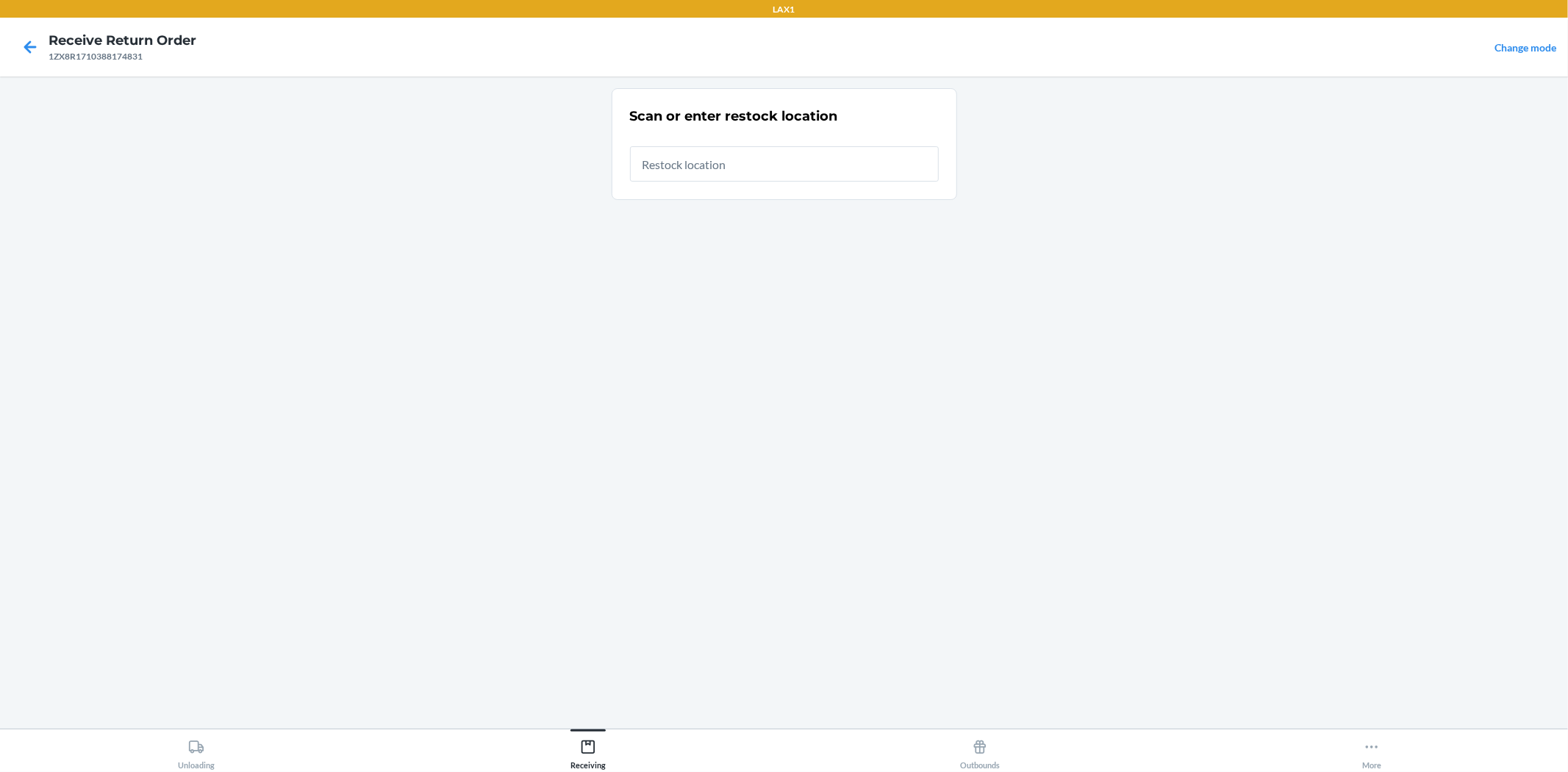
drag, startPoint x: 724, startPoint y: 175, endPoint x: 724, endPoint y: 71, distance: 104.0
click at [724, 71] on div "LAX1 Receive Return Order 1ZX8R1710388174831 Change mode Scan or enter restock …" at bounding box center [784, 386] width 1568 height 772
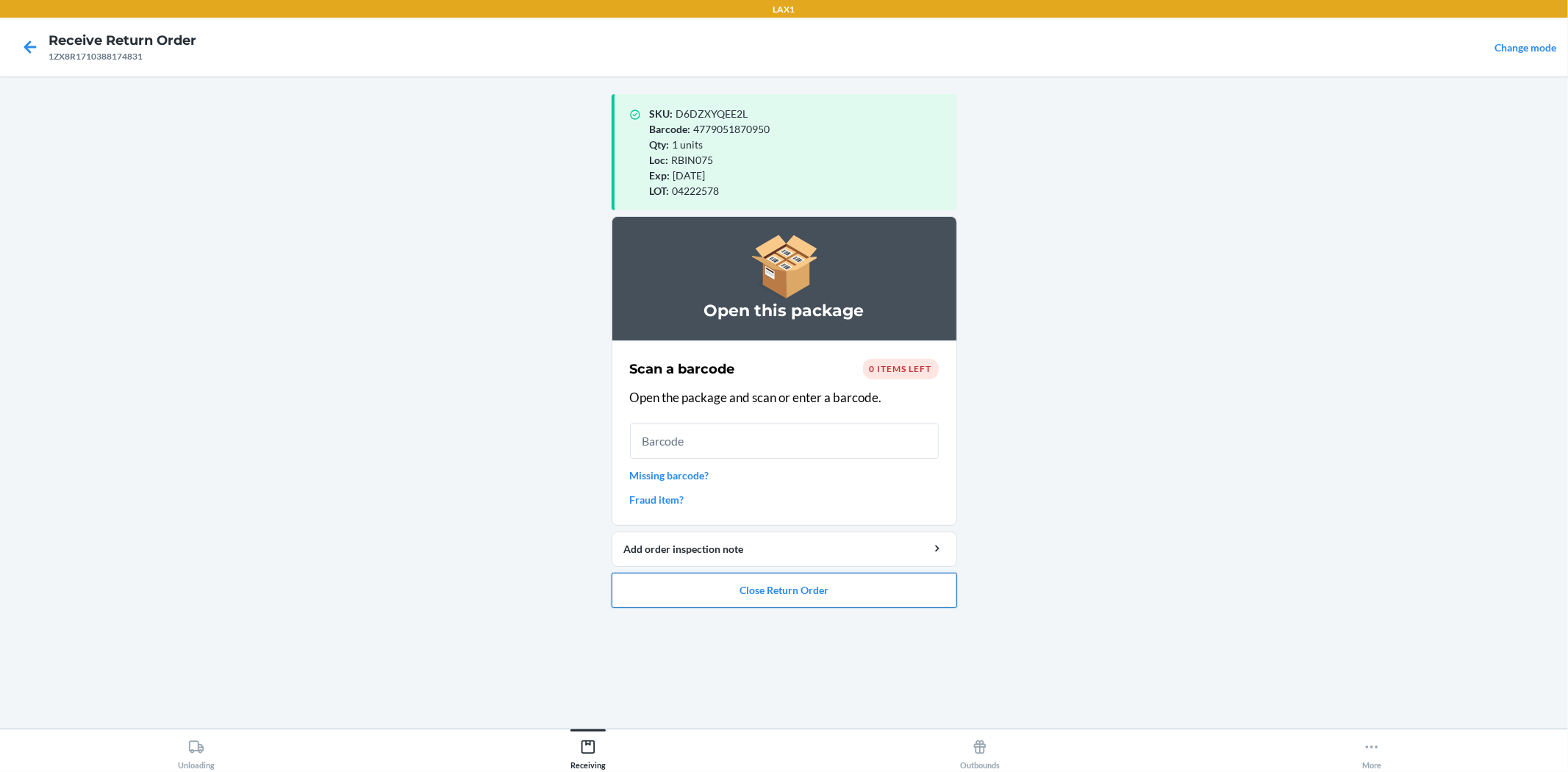
click at [782, 594] on button "Close Return Order" at bounding box center [784, 590] width 346 height 36
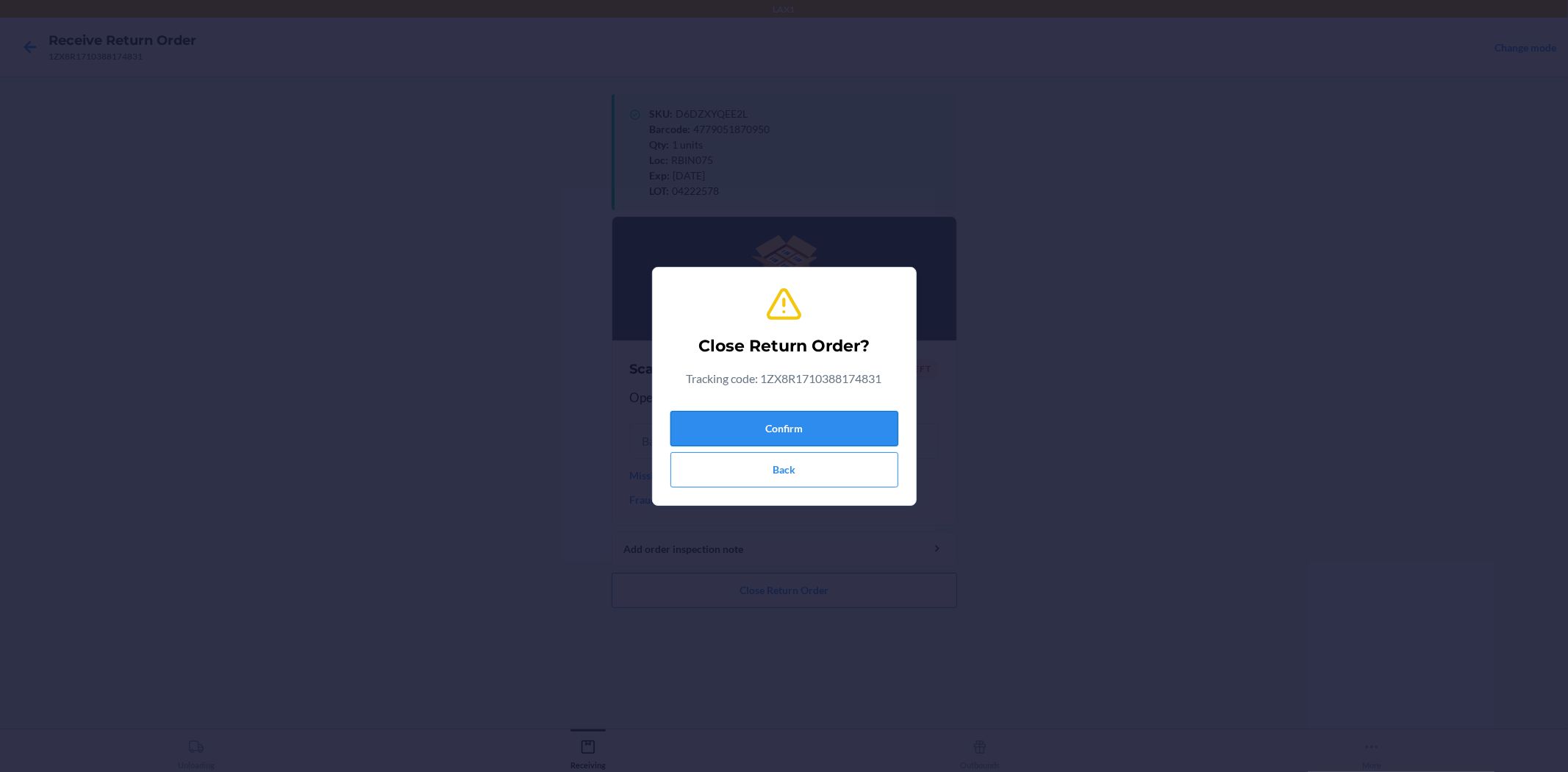
click at [782, 427] on button "Confirm" at bounding box center [784, 429] width 228 height 36
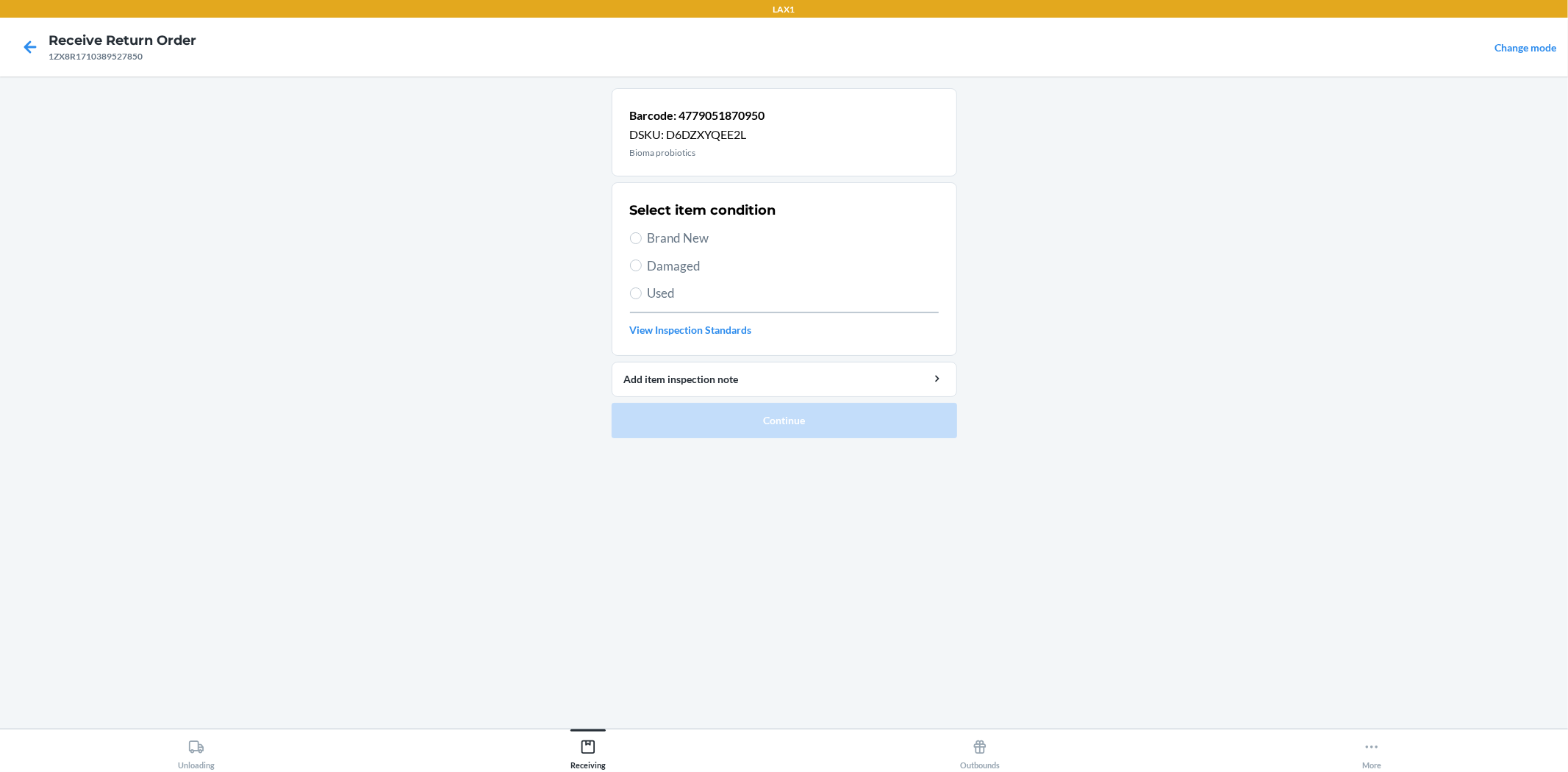
drag, startPoint x: 668, startPoint y: 229, endPoint x: 709, endPoint y: 285, distance: 69.4
click at [672, 230] on span "Brand New" at bounding box center [793, 238] width 291 height 19
click at [653, 237] on span "Brand New" at bounding box center [793, 238] width 291 height 19
click at [642, 237] on input "Brand New" at bounding box center [636, 238] width 12 height 12
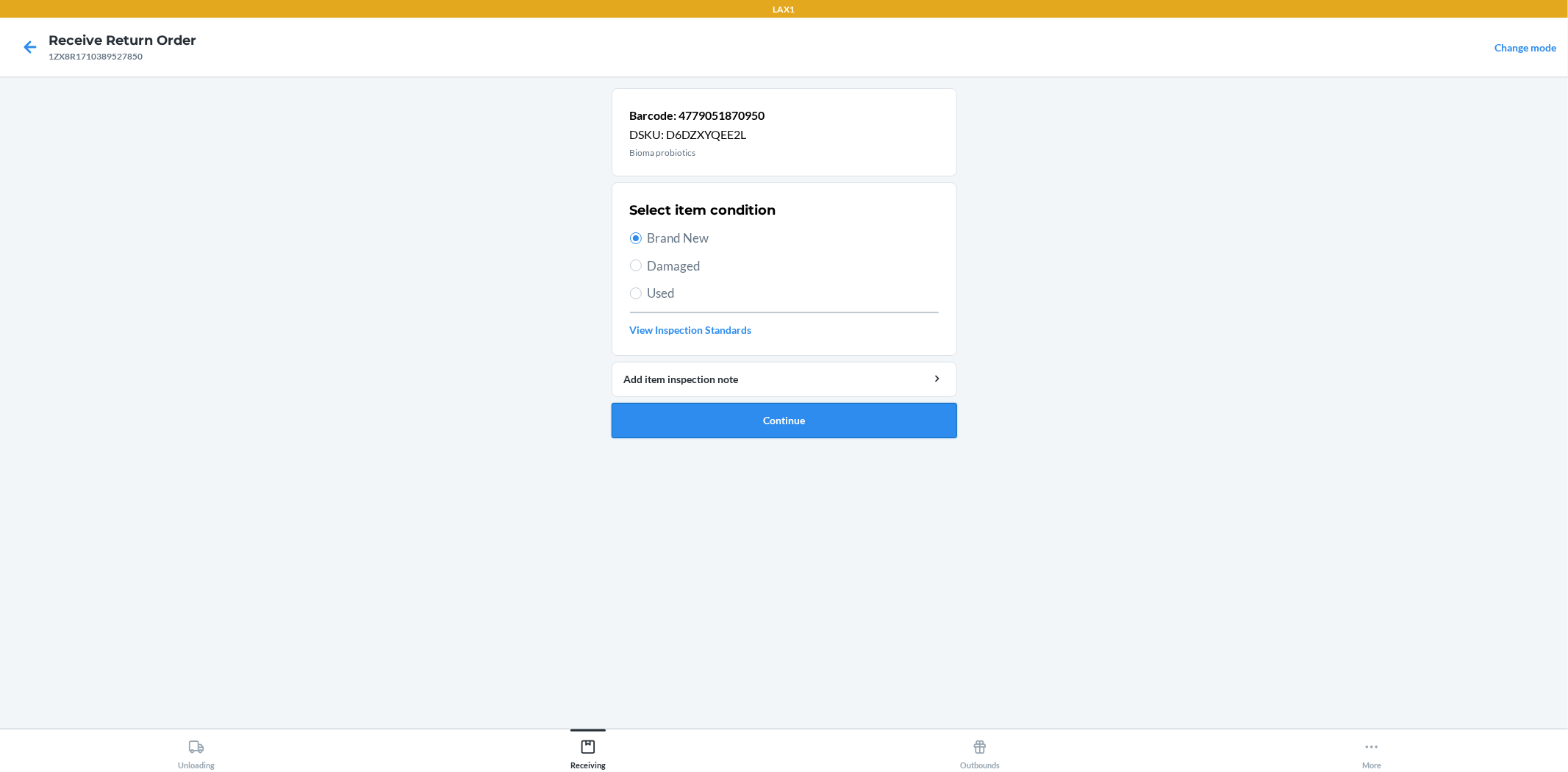
click at [744, 417] on button "Continue" at bounding box center [784, 421] width 346 height 36
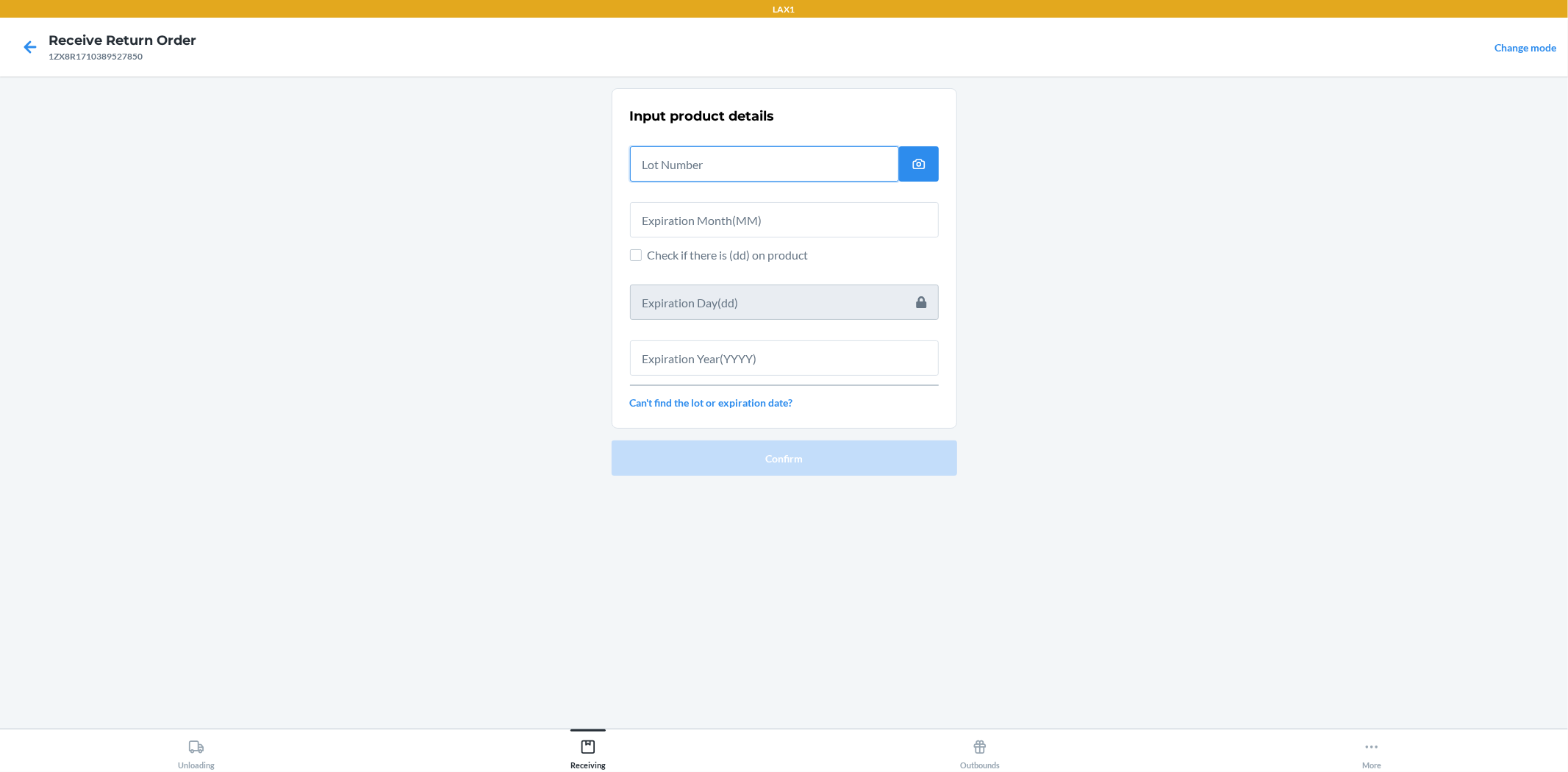
click at [714, 169] on input "text" at bounding box center [765, 164] width 269 height 36
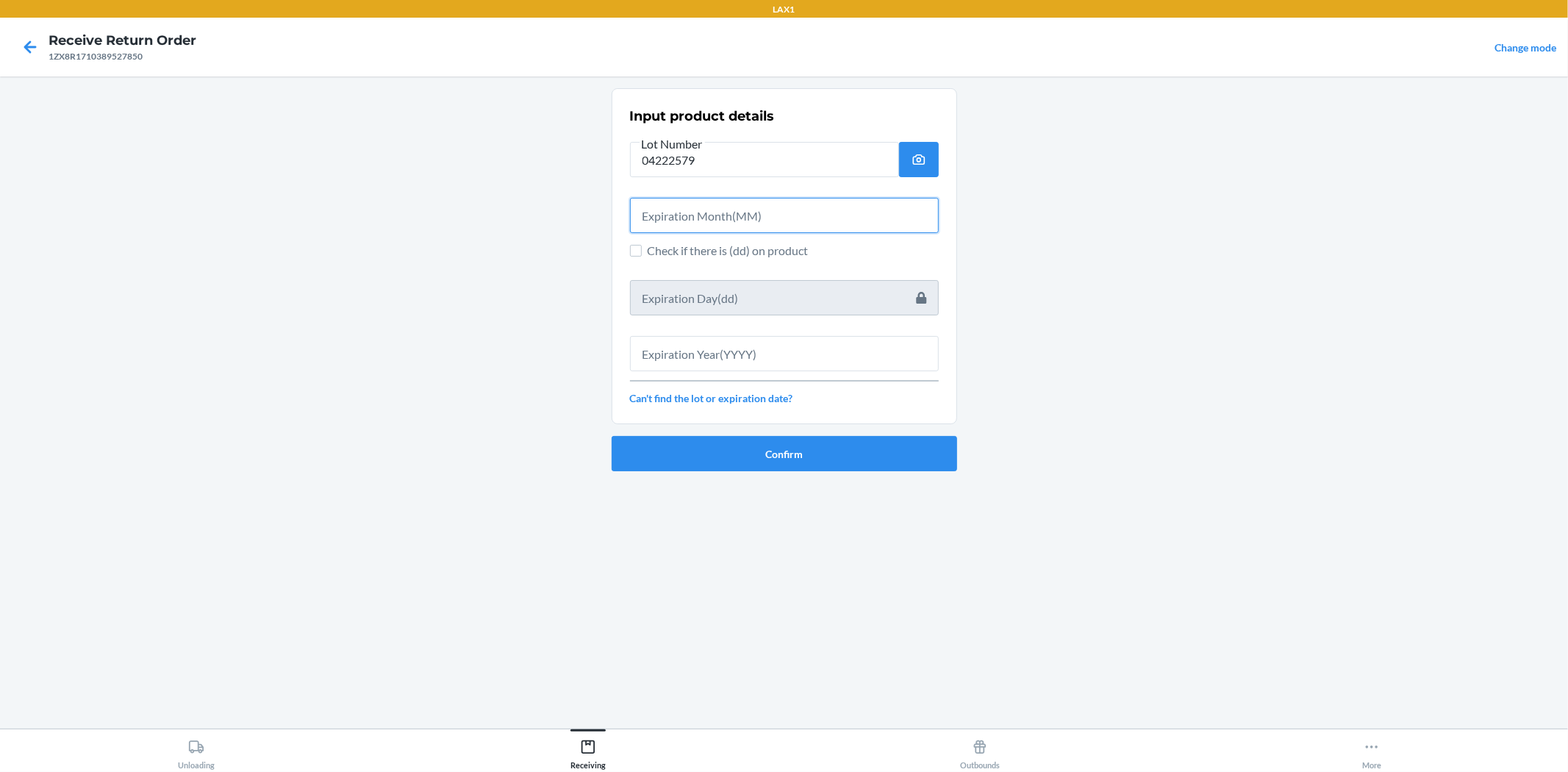
click at [731, 213] on input "text" at bounding box center [784, 216] width 309 height 36
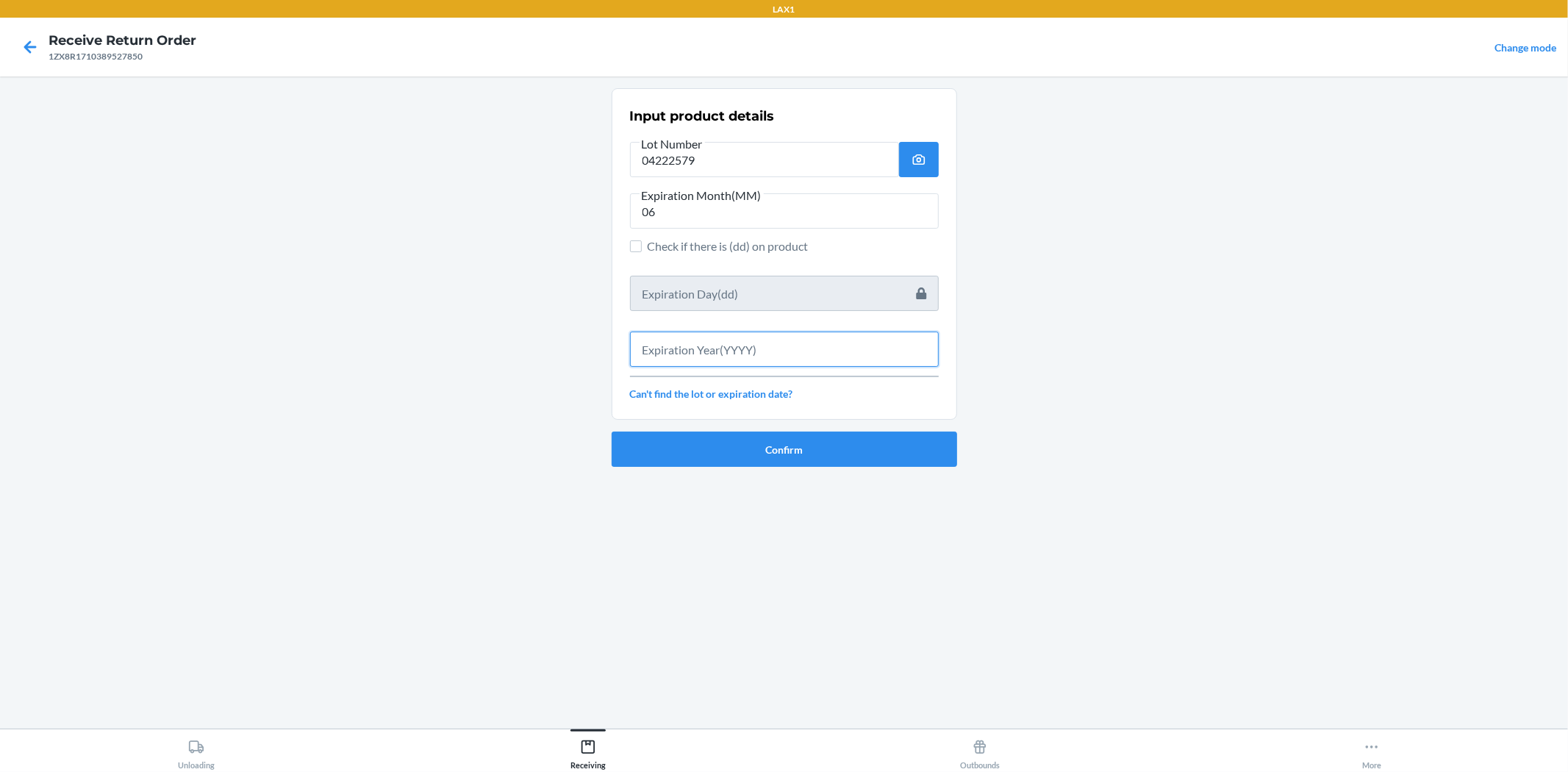
drag, startPoint x: 777, startPoint y: 342, endPoint x: 732, endPoint y: 311, distance: 54.6
click at [775, 340] on input "text" at bounding box center [784, 350] width 309 height 36
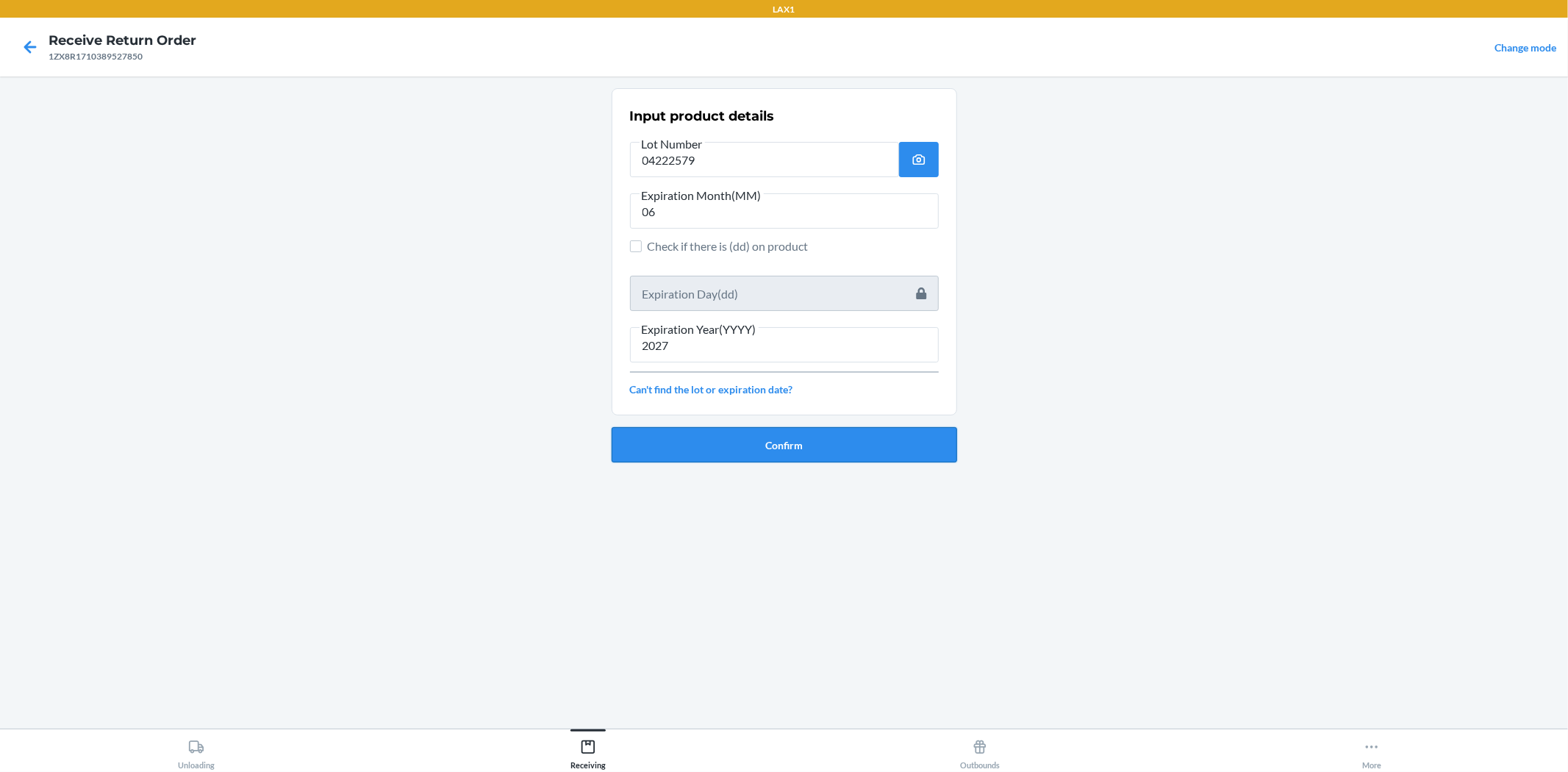
click at [782, 440] on button "Confirm" at bounding box center [784, 445] width 346 height 36
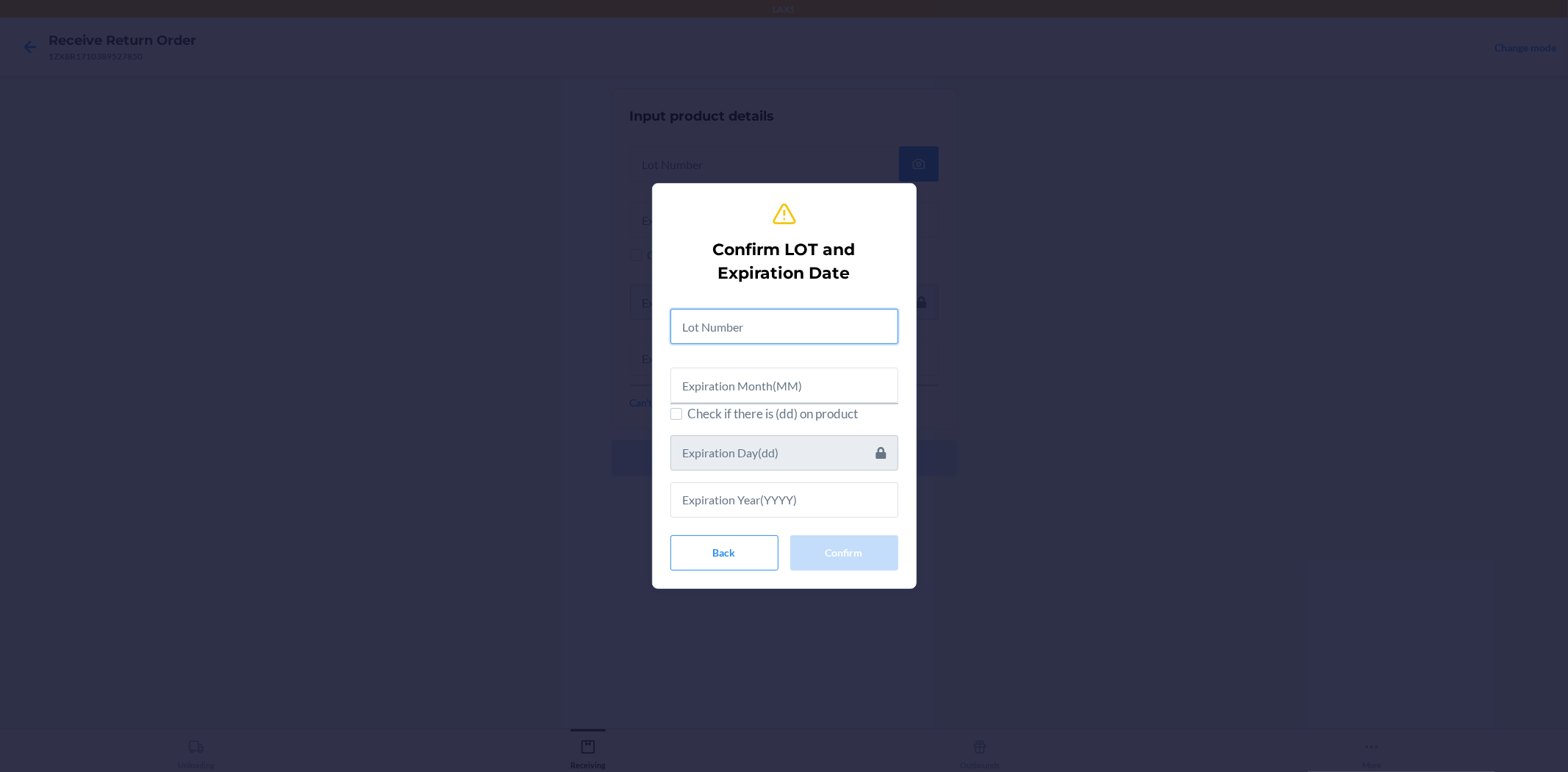
click at [782, 326] on input "text" at bounding box center [784, 327] width 228 height 36
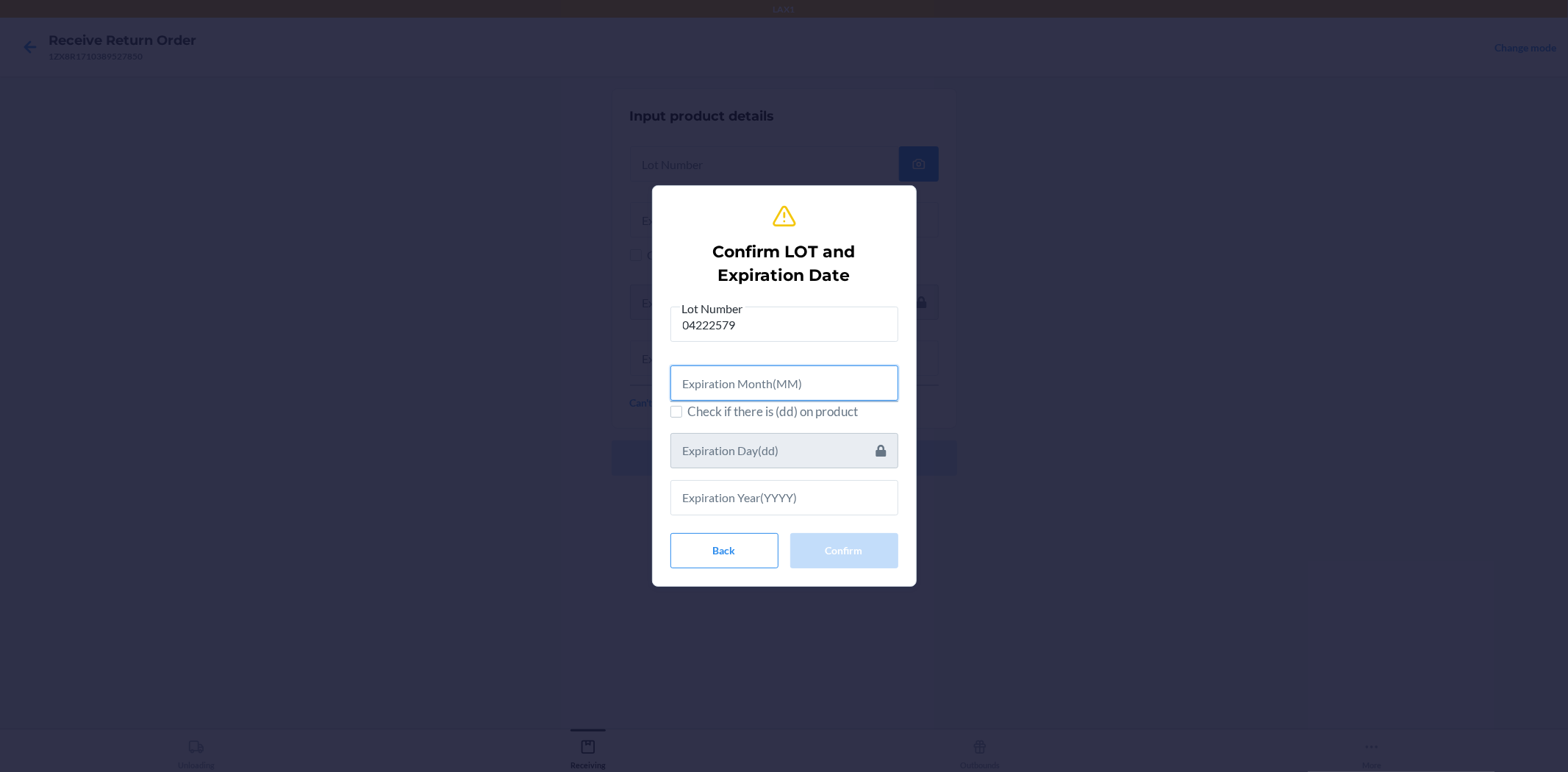
click at [782, 381] on input "text" at bounding box center [784, 384] width 228 height 36
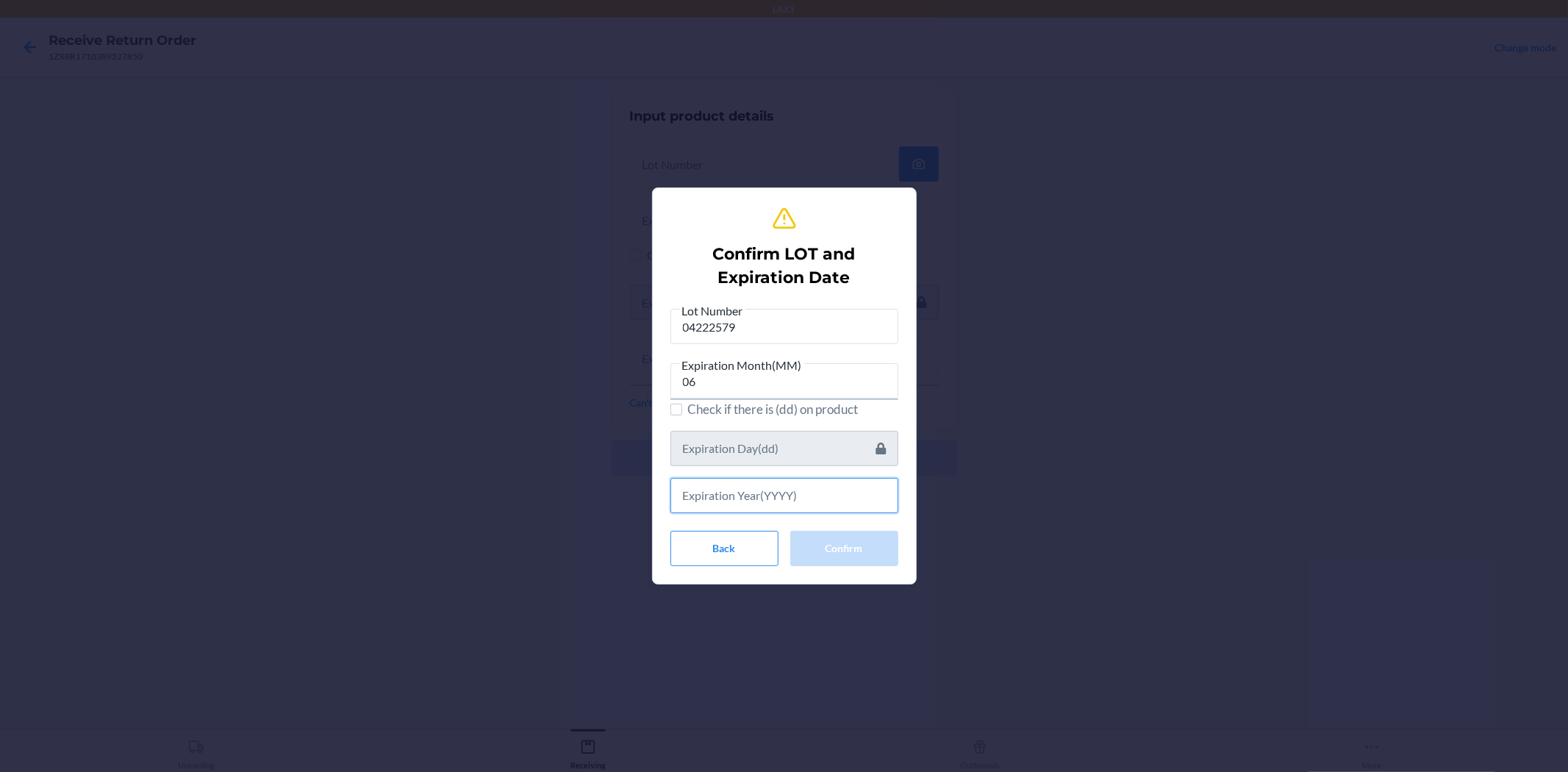
click at [782, 497] on input "text" at bounding box center [784, 495] width 228 height 36
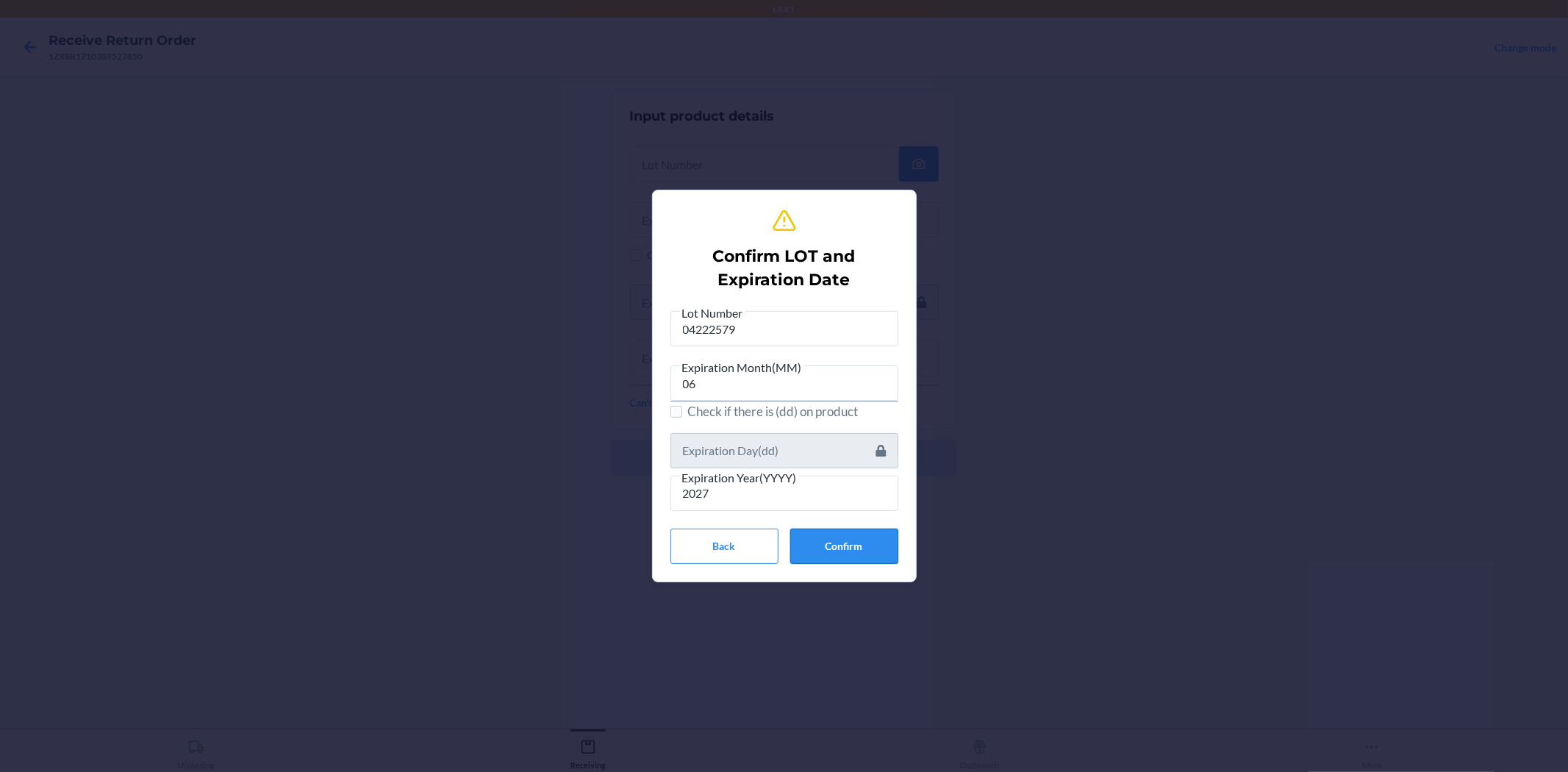
click at [782, 552] on button "Confirm" at bounding box center [844, 547] width 108 height 36
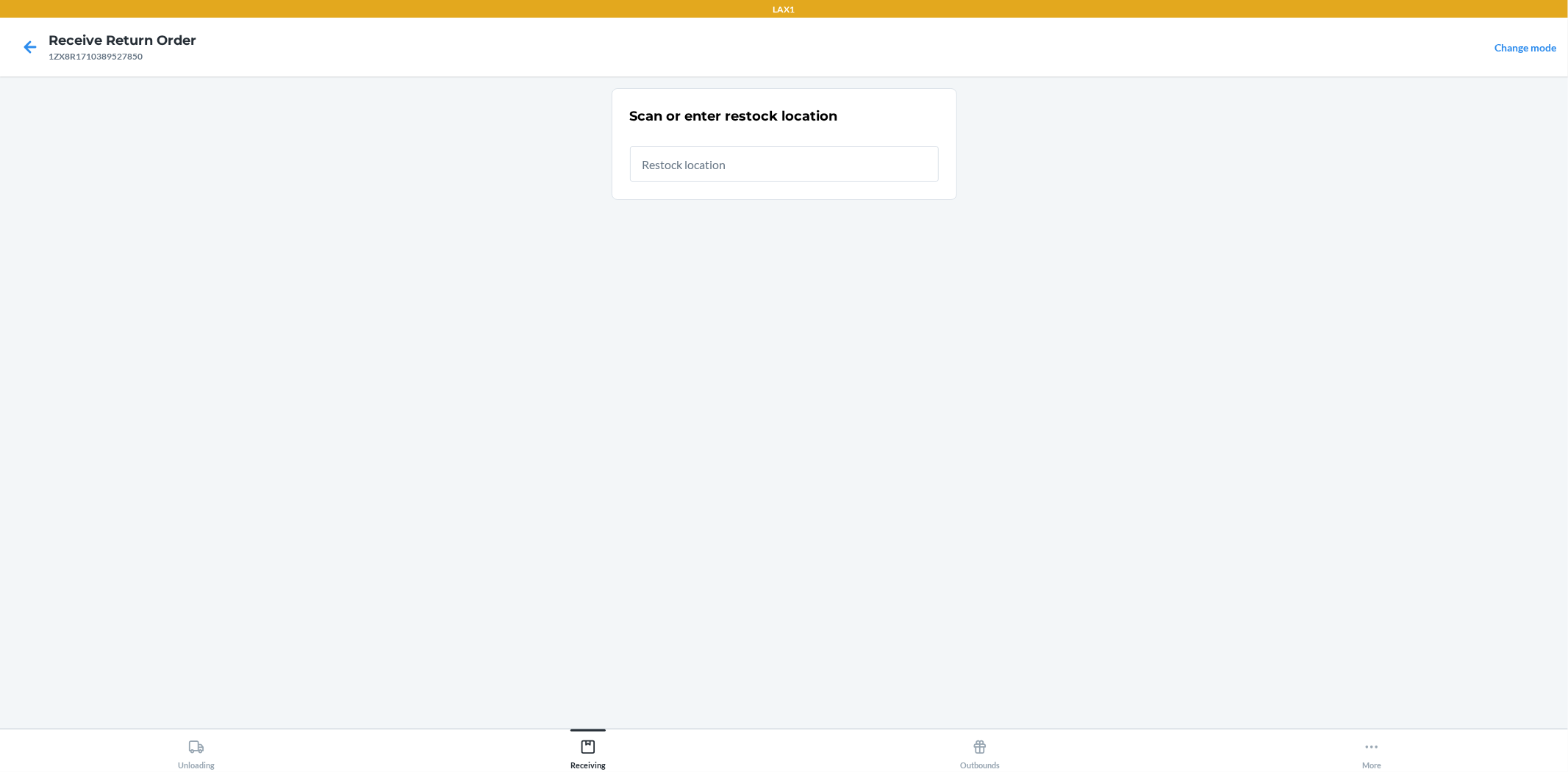
click at [733, 165] on input "text" at bounding box center [784, 164] width 309 height 36
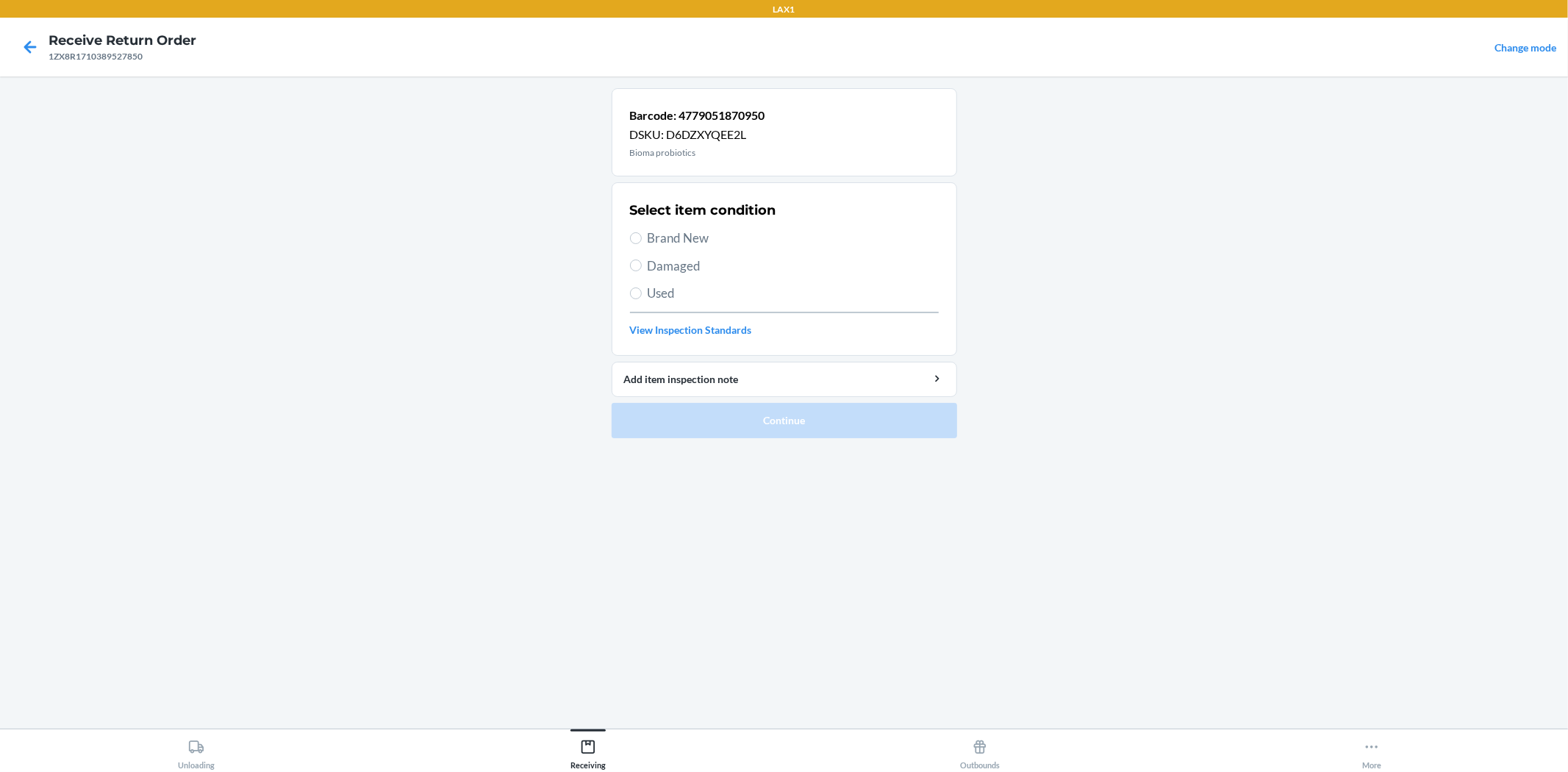
click at [696, 232] on span "Brand New" at bounding box center [793, 238] width 291 height 19
click at [642, 232] on input "Brand New" at bounding box center [636, 238] width 12 height 12
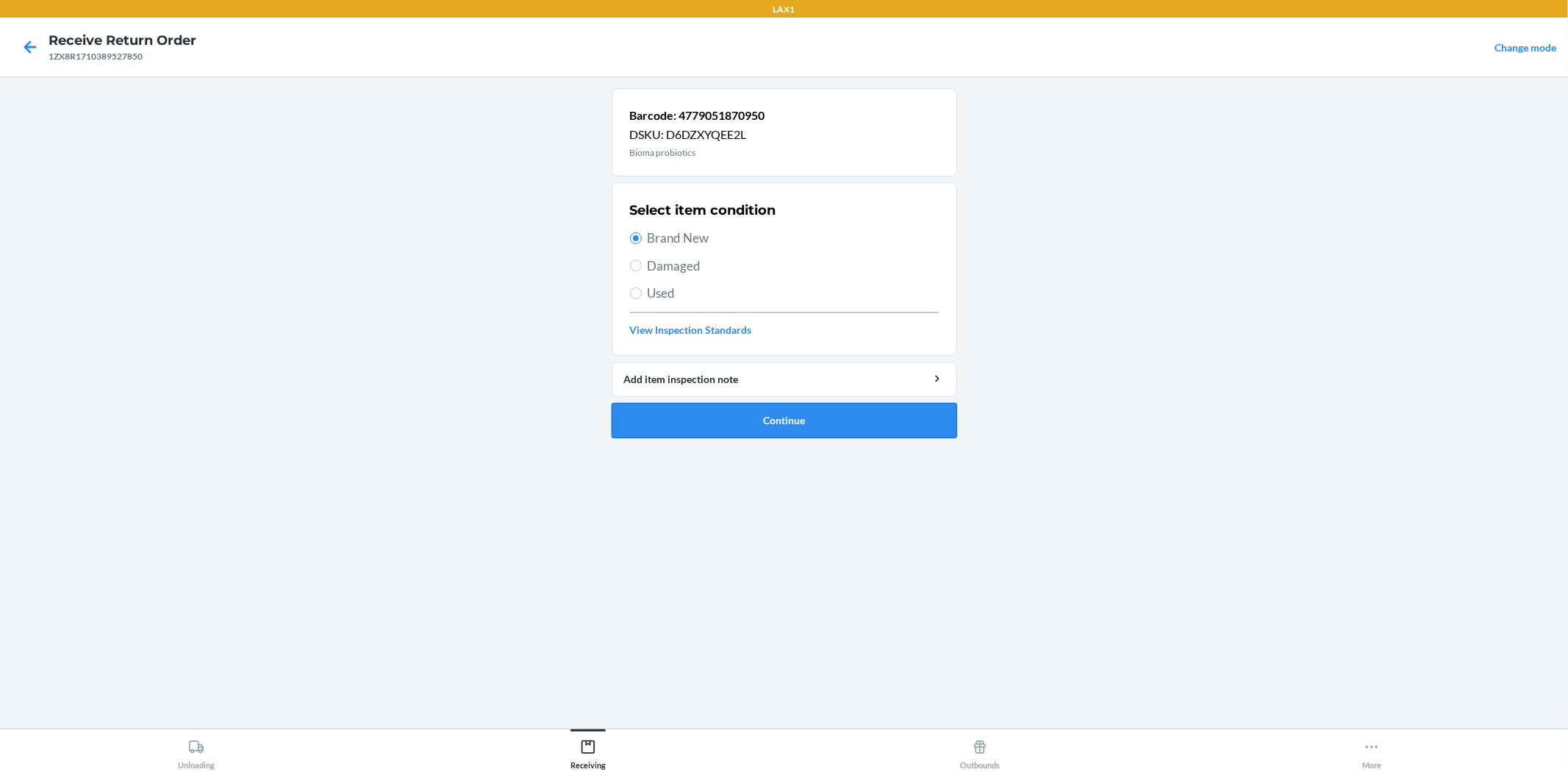
click at [782, 423] on button "Continue" at bounding box center [784, 421] width 346 height 36
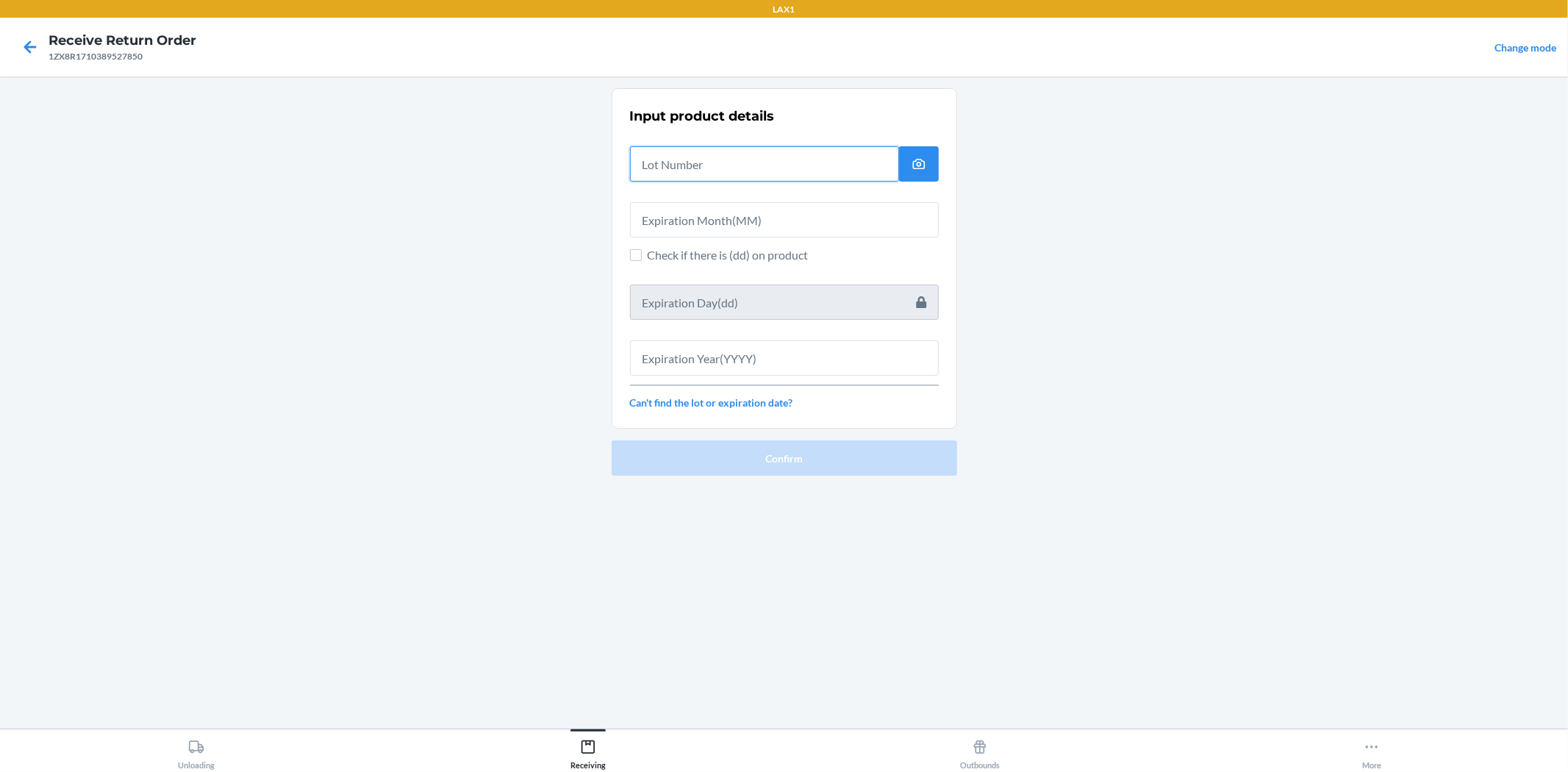
click at [782, 169] on input "text" at bounding box center [765, 164] width 269 height 36
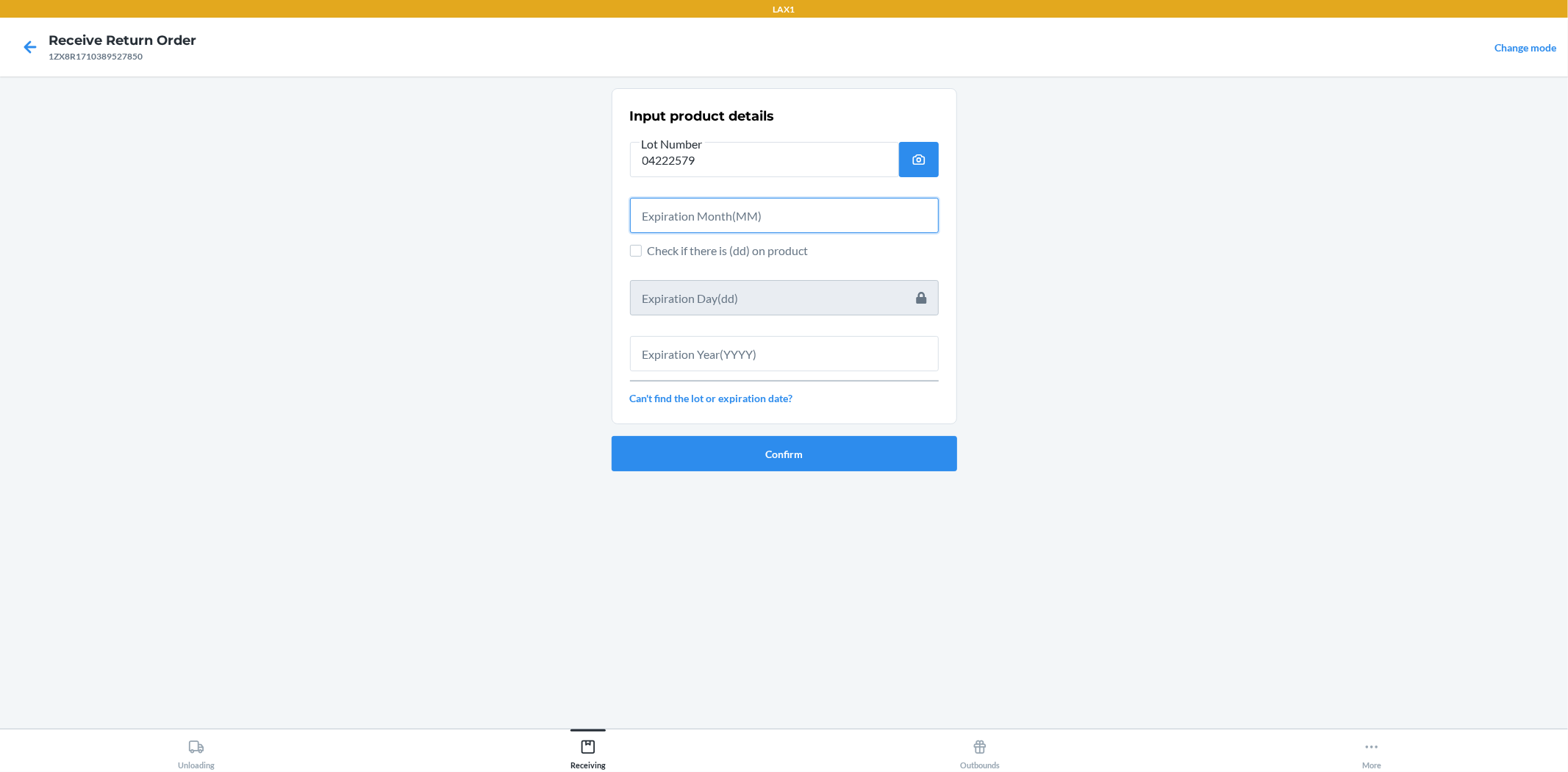
click at [782, 219] on input "text" at bounding box center [784, 216] width 309 height 36
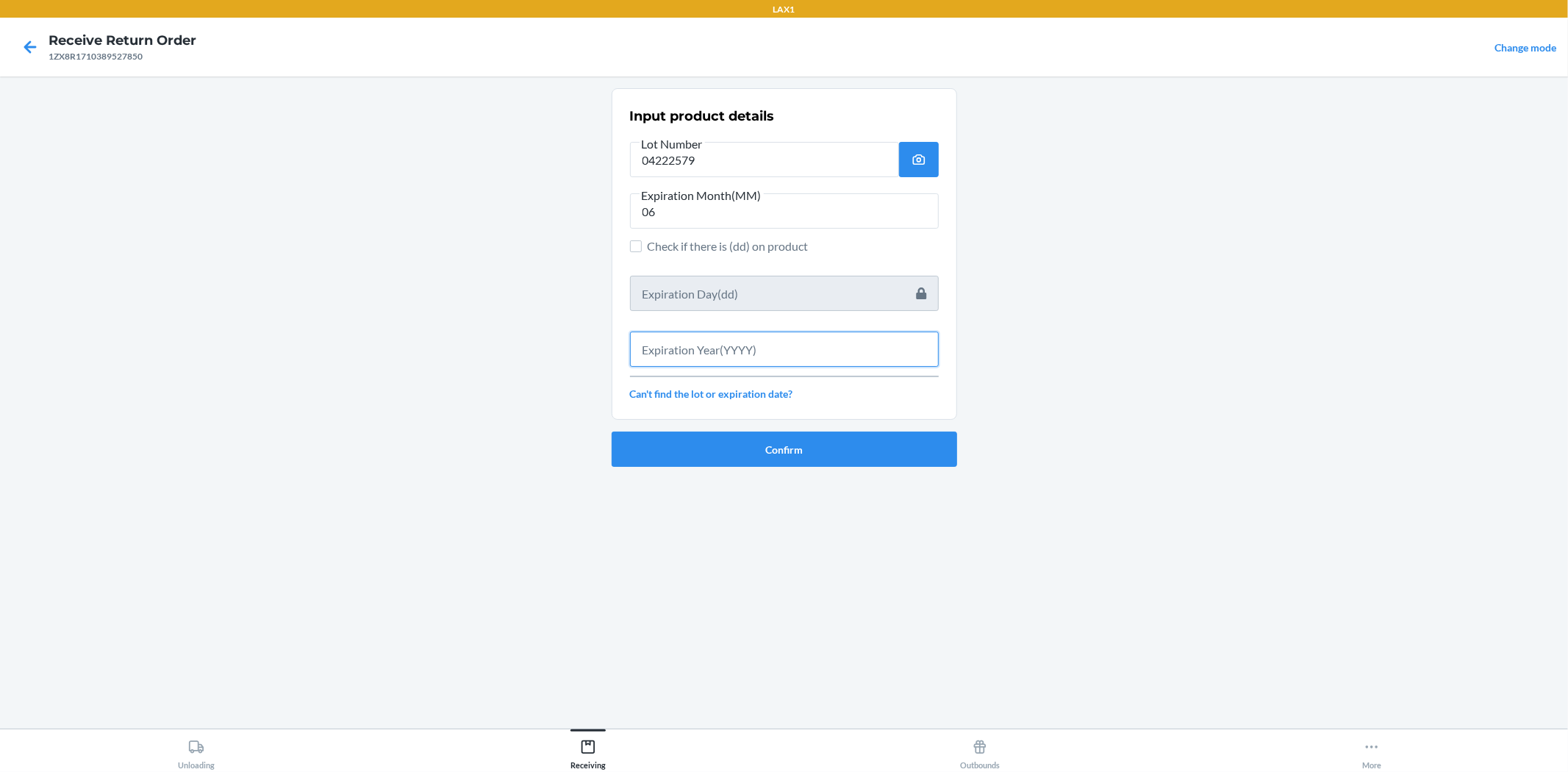
click at [782, 340] on input "text" at bounding box center [784, 350] width 309 height 36
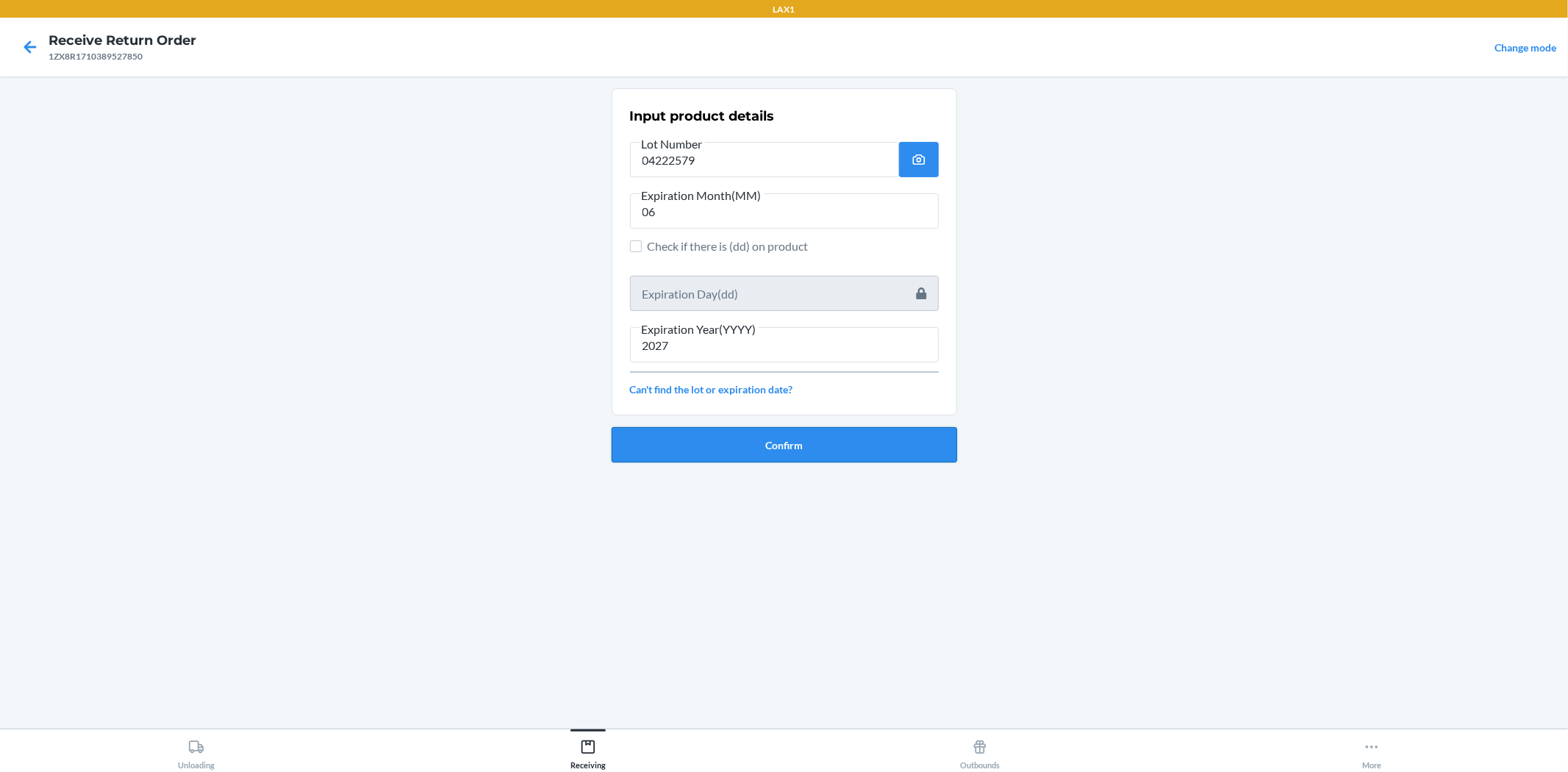
click at [782, 427] on button "Confirm" at bounding box center [784, 445] width 346 height 36
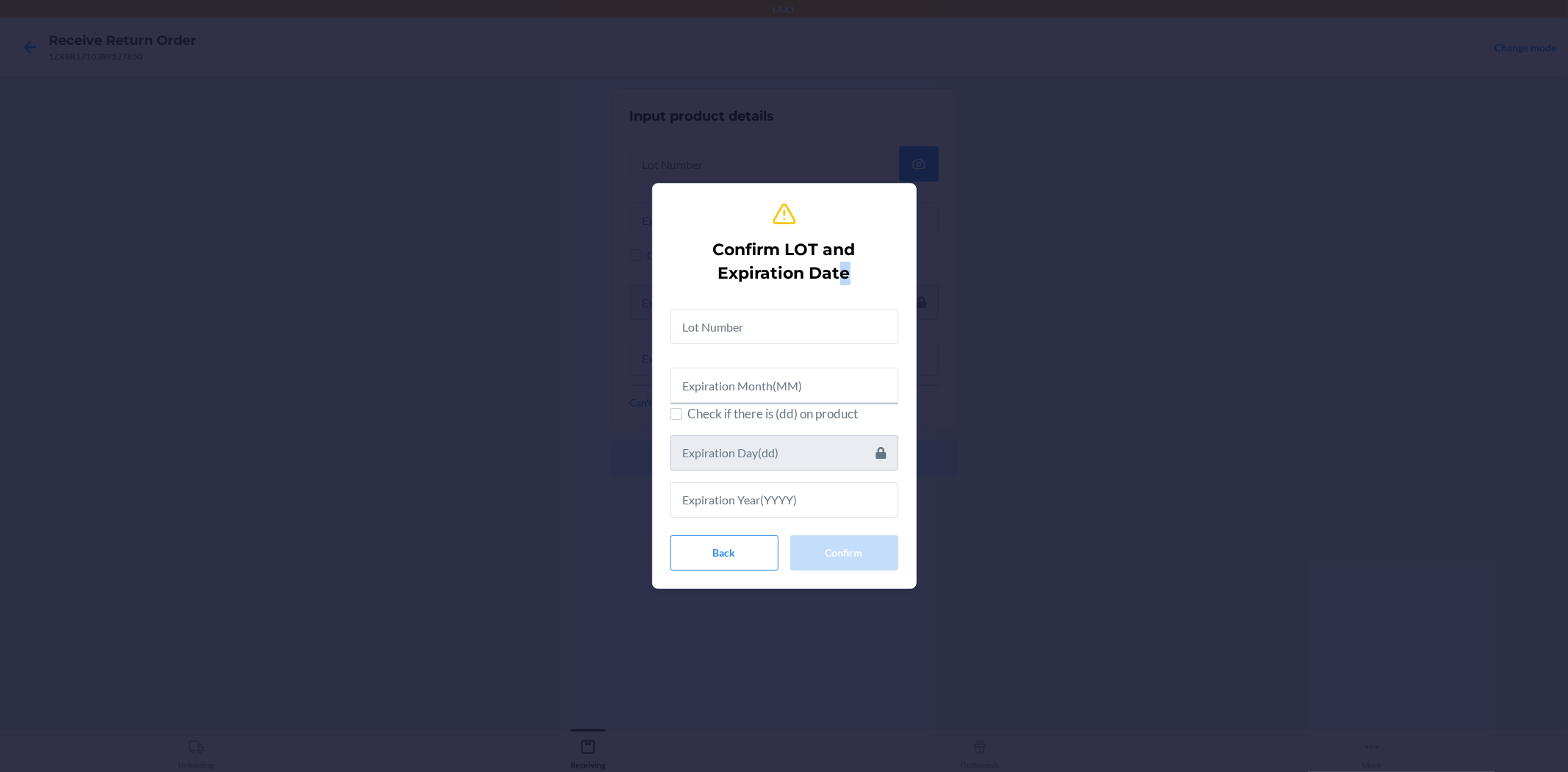
drag, startPoint x: 844, startPoint y: 288, endPoint x: 850, endPoint y: 334, distance: 46.4
click at [782, 333] on div "Confirm LOT and Expiration Date Check if there is (dd) on product Back Confirm" at bounding box center [784, 386] width 228 height 381
click at [782, 334] on input "text" at bounding box center [784, 327] width 228 height 36
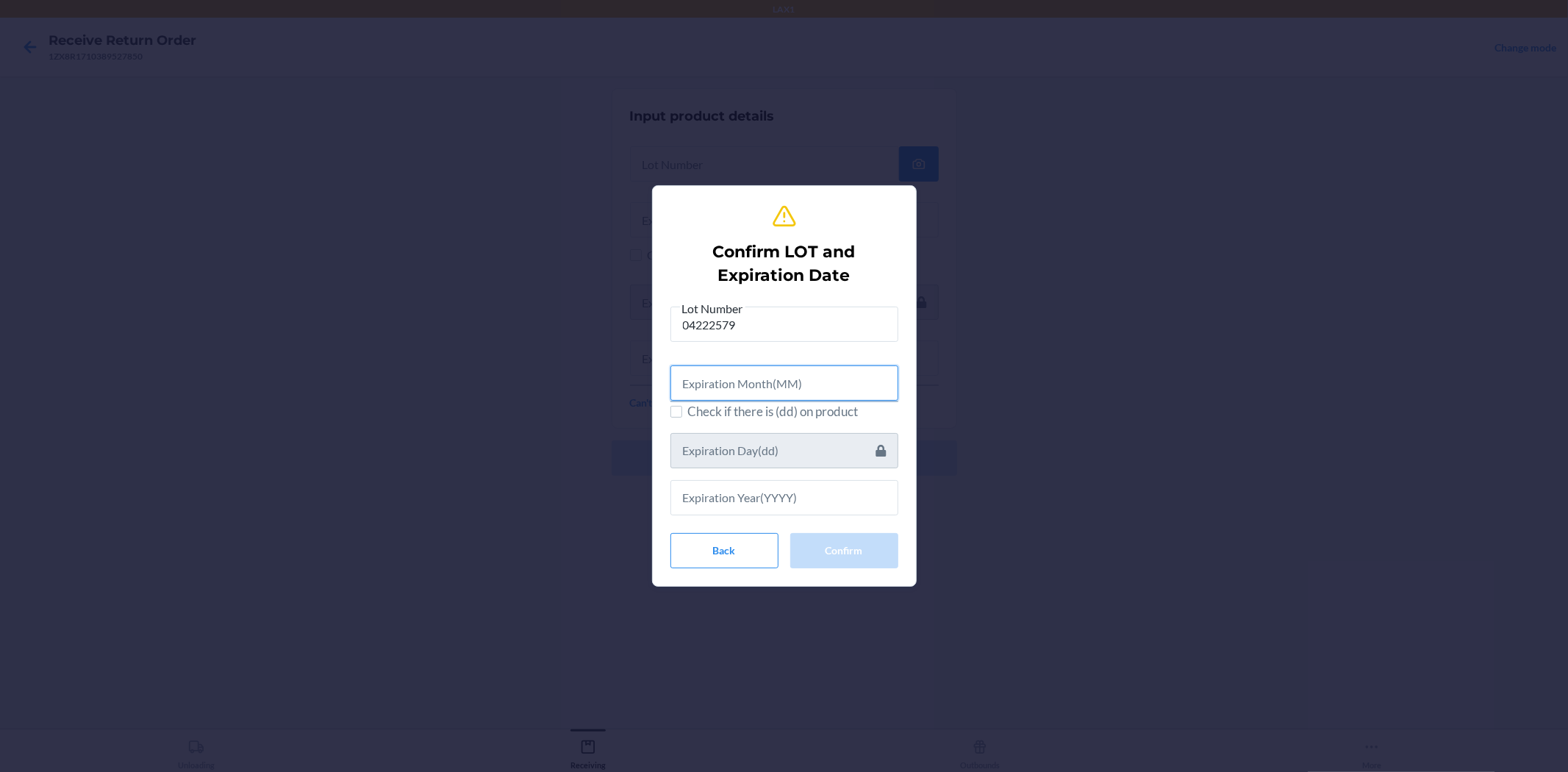
drag, startPoint x: 818, startPoint y: 383, endPoint x: 693, endPoint y: 264, distance: 172.6
click at [782, 378] on input "text" at bounding box center [784, 384] width 228 height 36
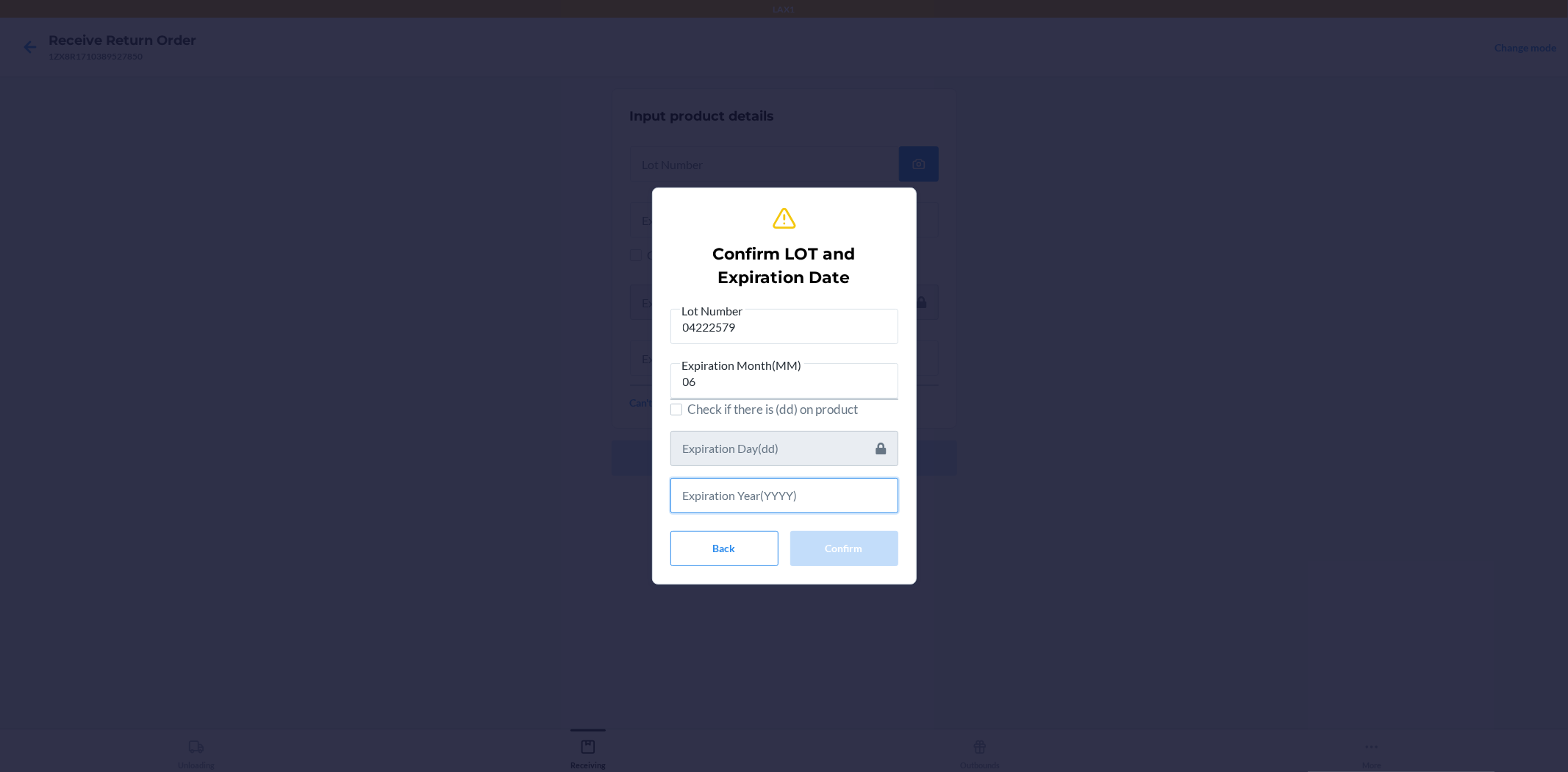
click at [730, 487] on input "text" at bounding box center [784, 495] width 228 height 36
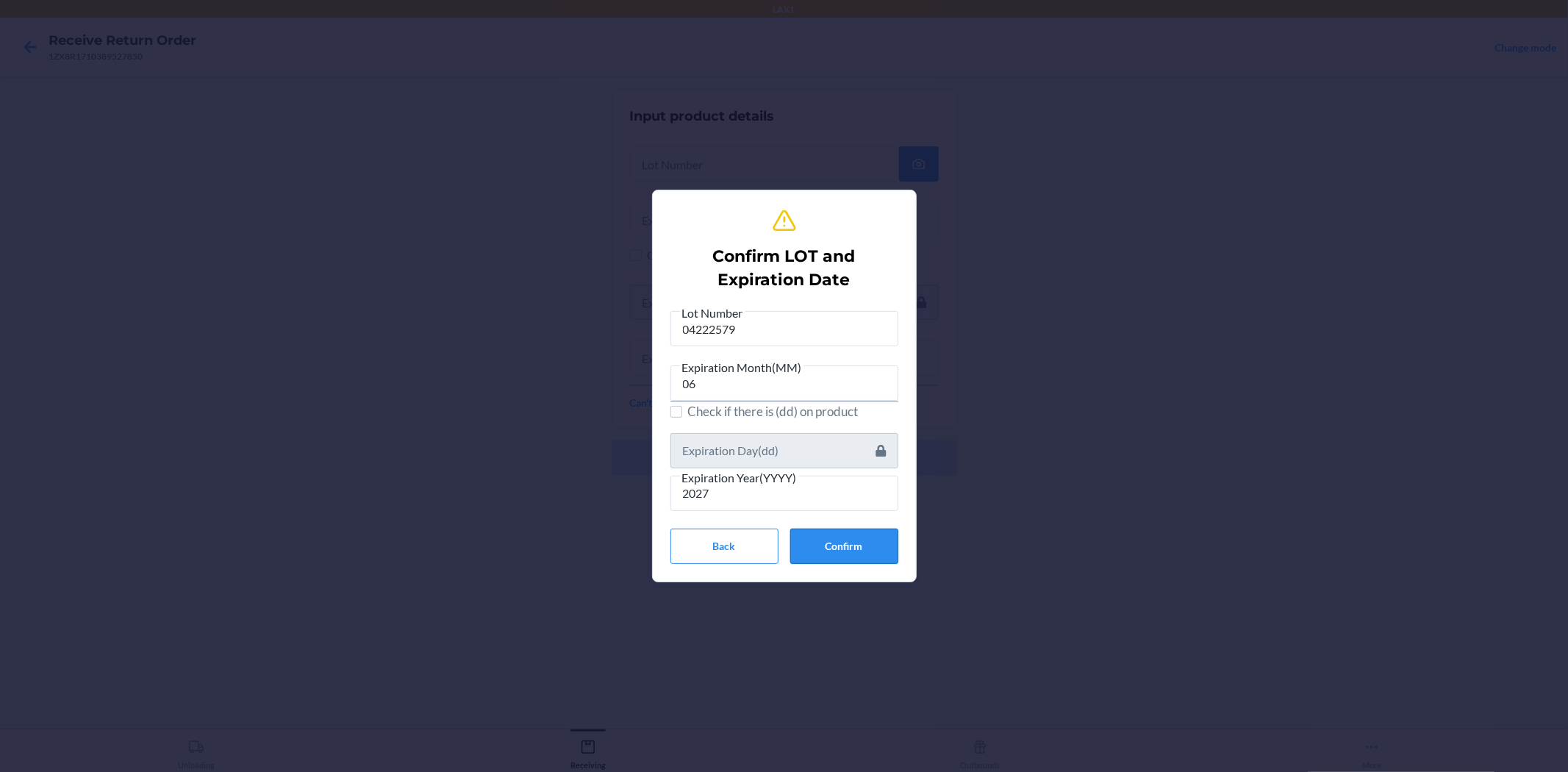
click at [782, 542] on button "Confirm" at bounding box center [844, 547] width 108 height 36
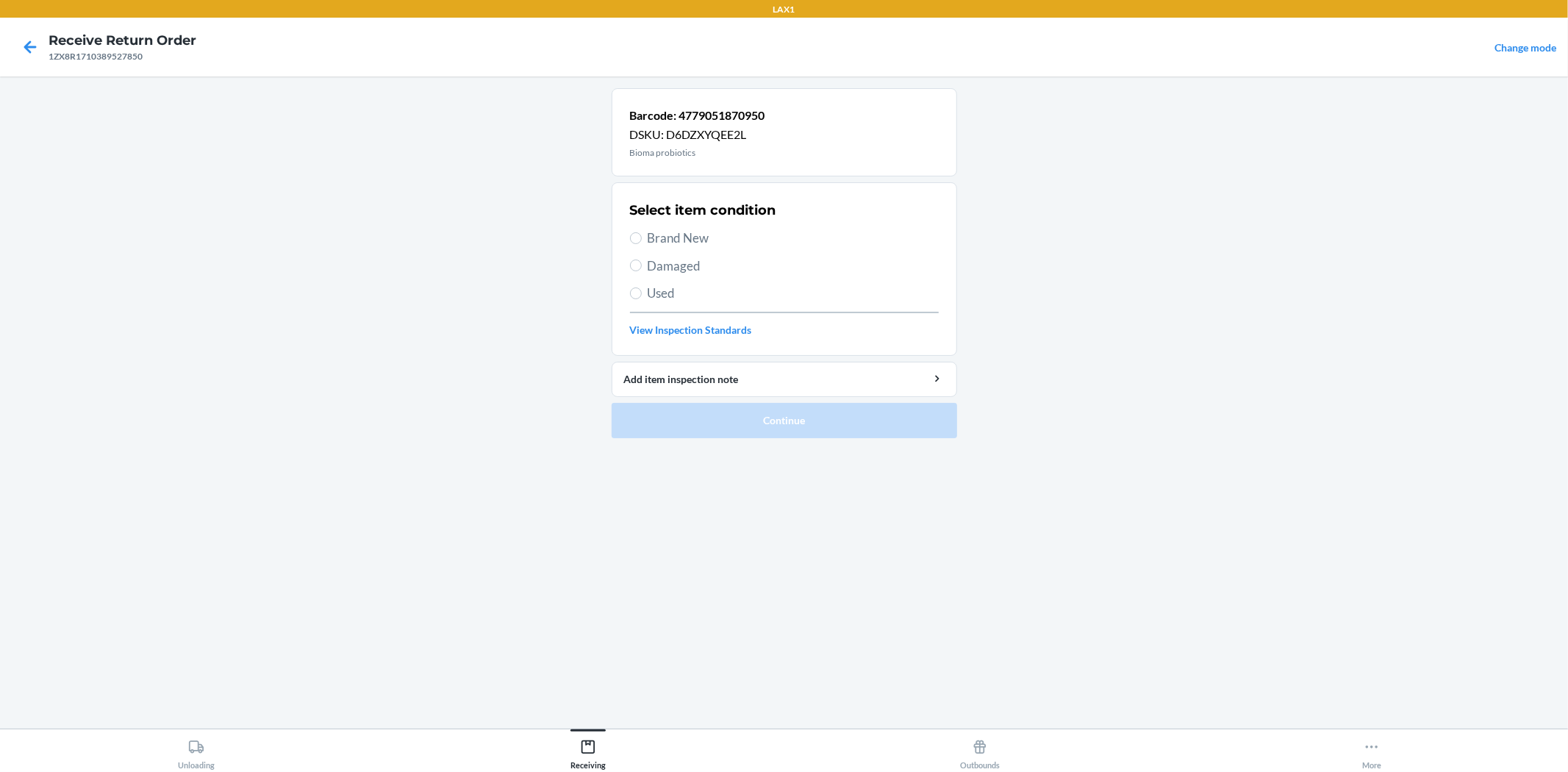
click at [669, 293] on span "Used" at bounding box center [793, 294] width 291 height 19
click at [642, 293] on input "Used" at bounding box center [636, 293] width 12 height 12
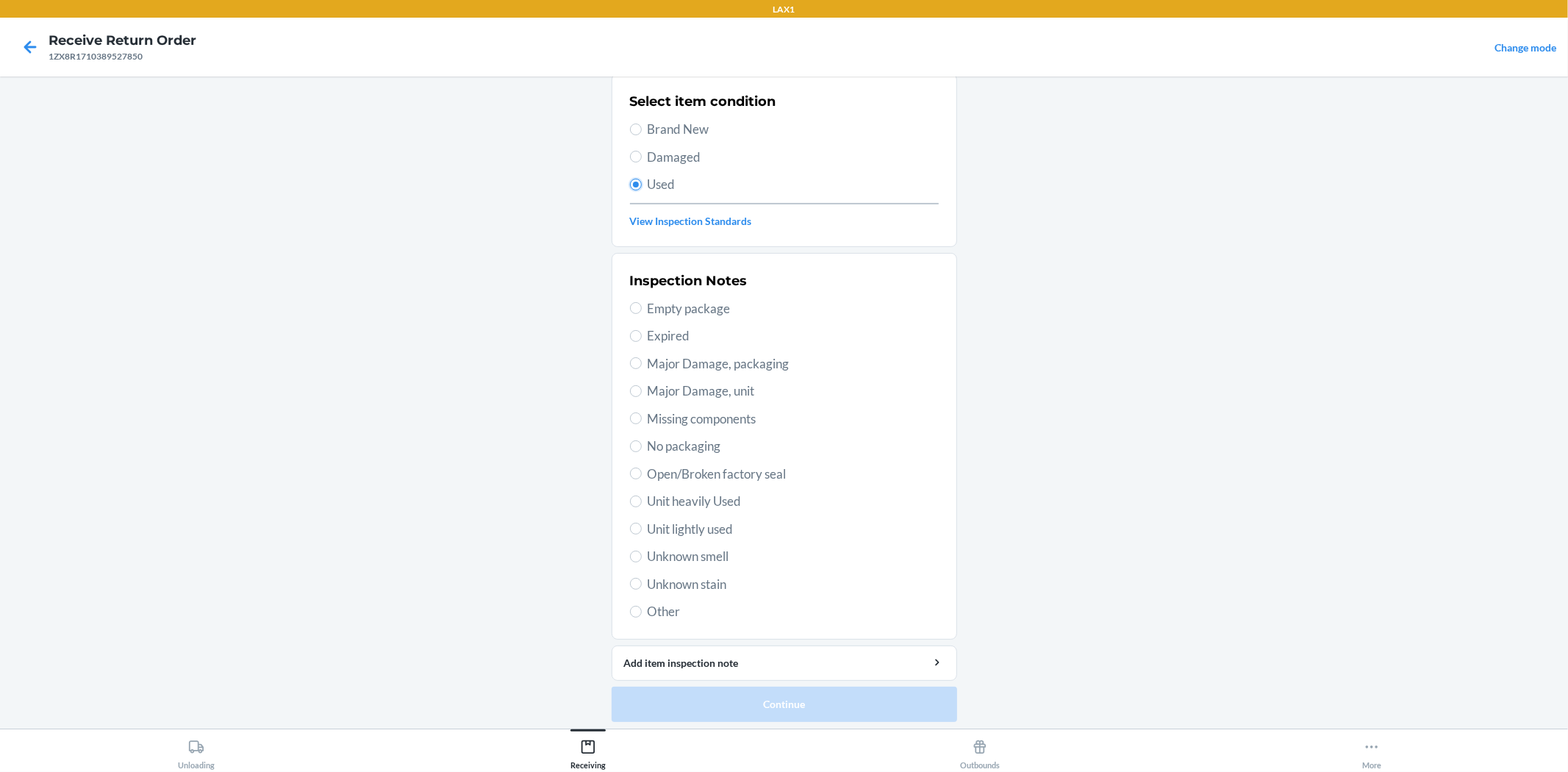
scroll to position [114, 0]
click at [680, 468] on span "Open/Broken factory seal" at bounding box center [793, 470] width 291 height 19
click at [642, 468] on input "Open/Broken factory seal" at bounding box center [636, 469] width 12 height 12
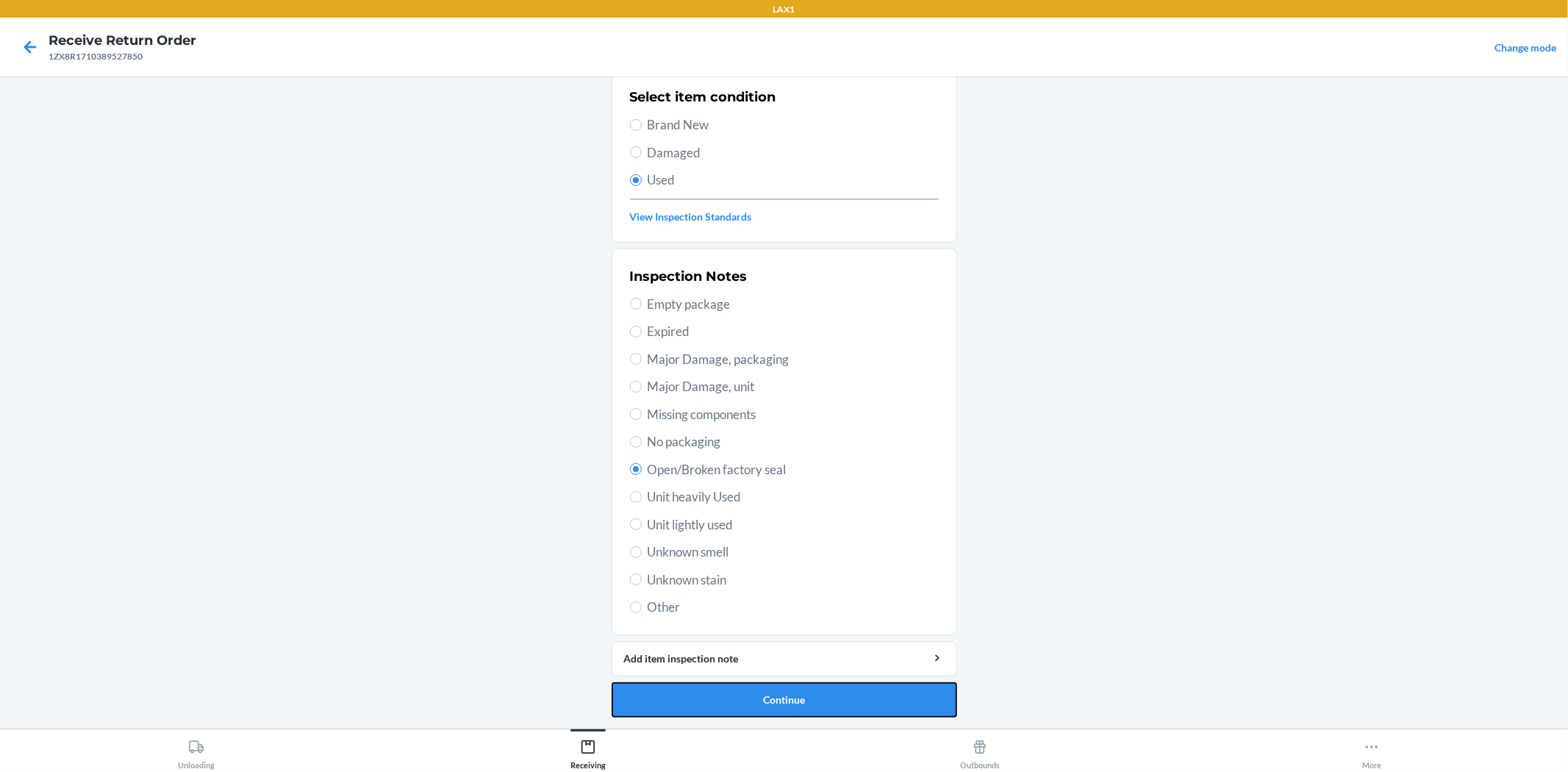
click at [782, 686] on button "Continue" at bounding box center [784, 700] width 346 height 36
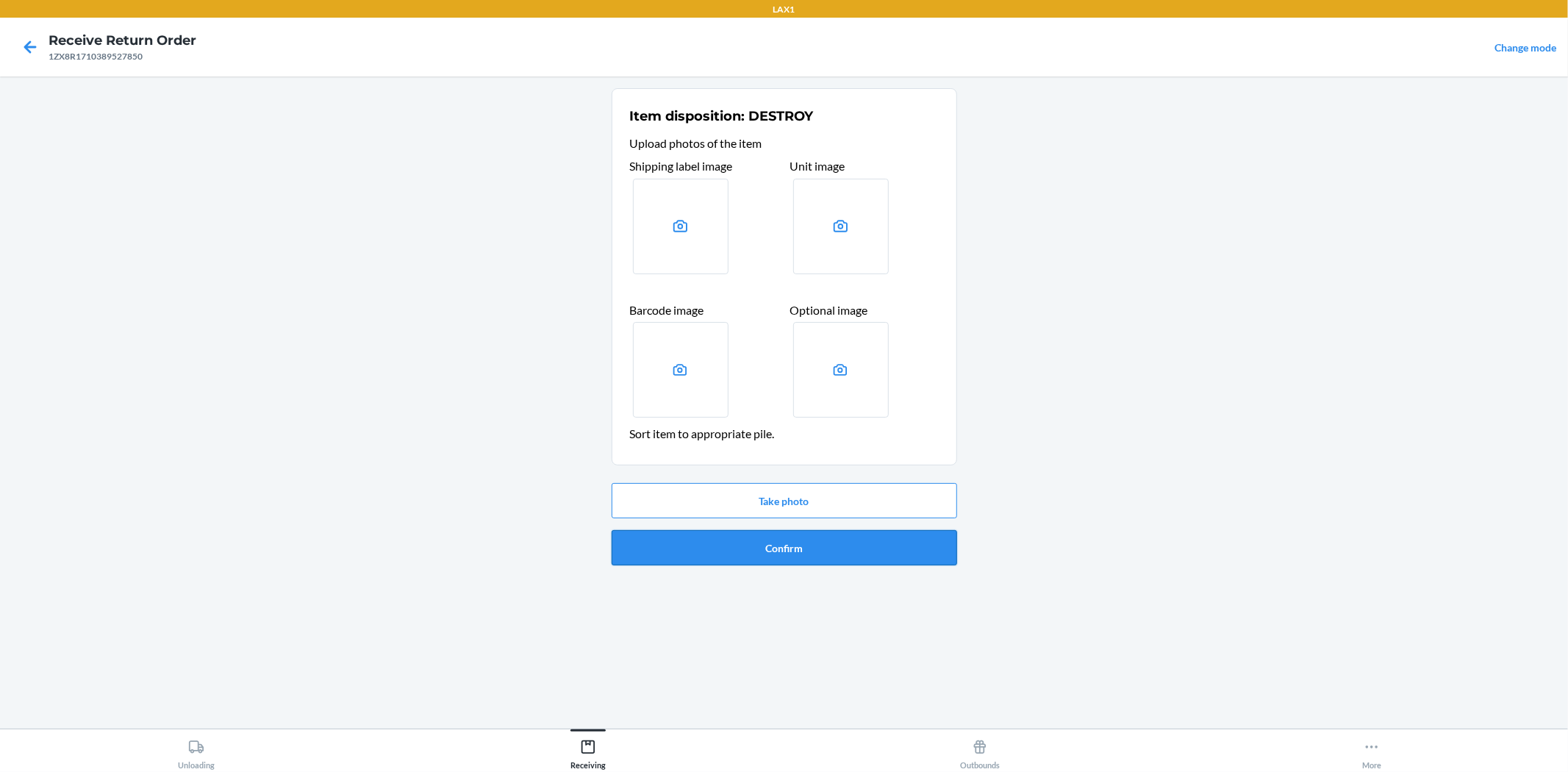
drag, startPoint x: 849, startPoint y: 679, endPoint x: 806, endPoint y: 552, distance: 134.1
click at [782, 552] on button "Confirm" at bounding box center [784, 548] width 346 height 36
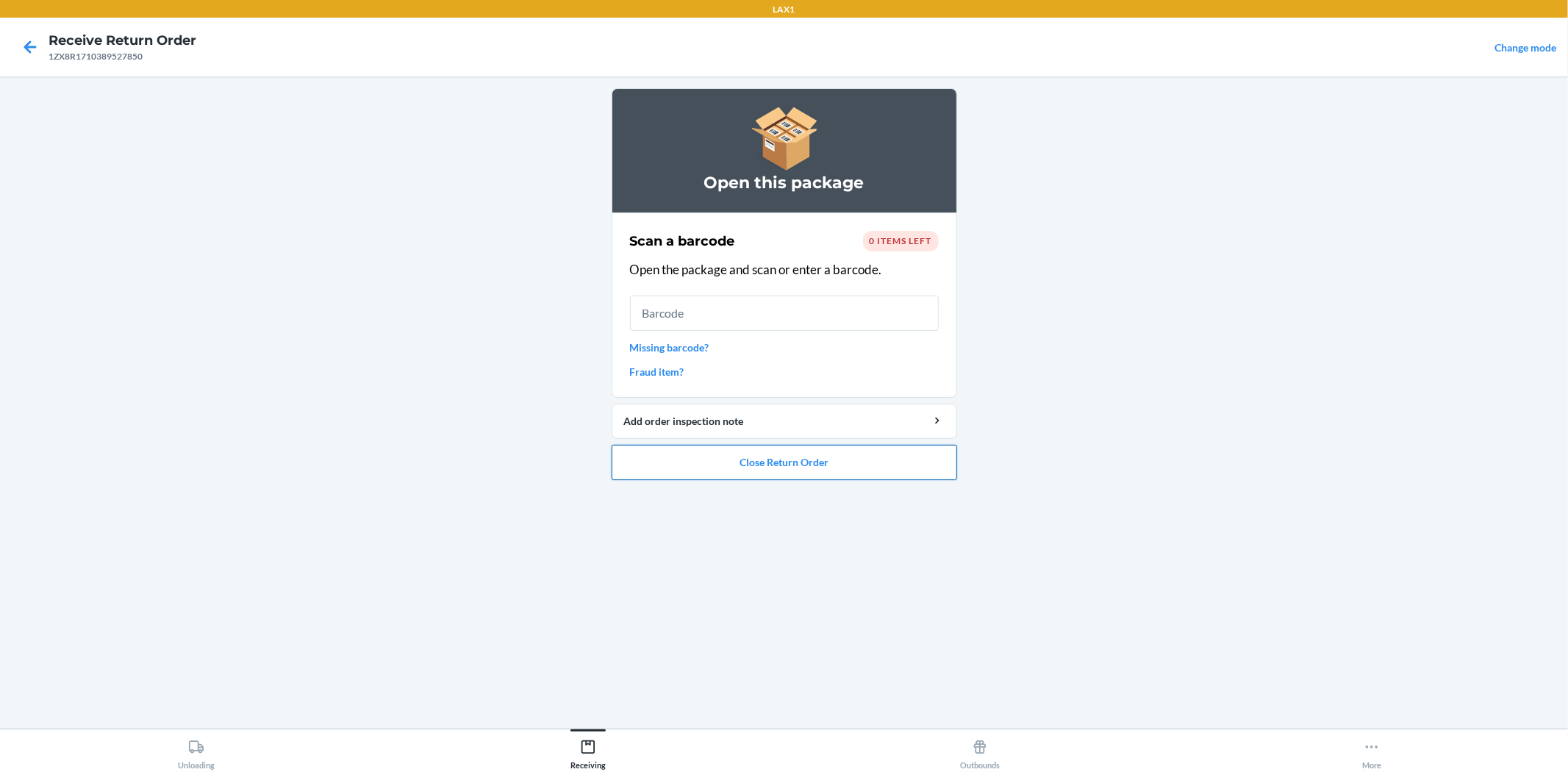
click at [782, 469] on button "Close Return Order" at bounding box center [784, 462] width 346 height 36
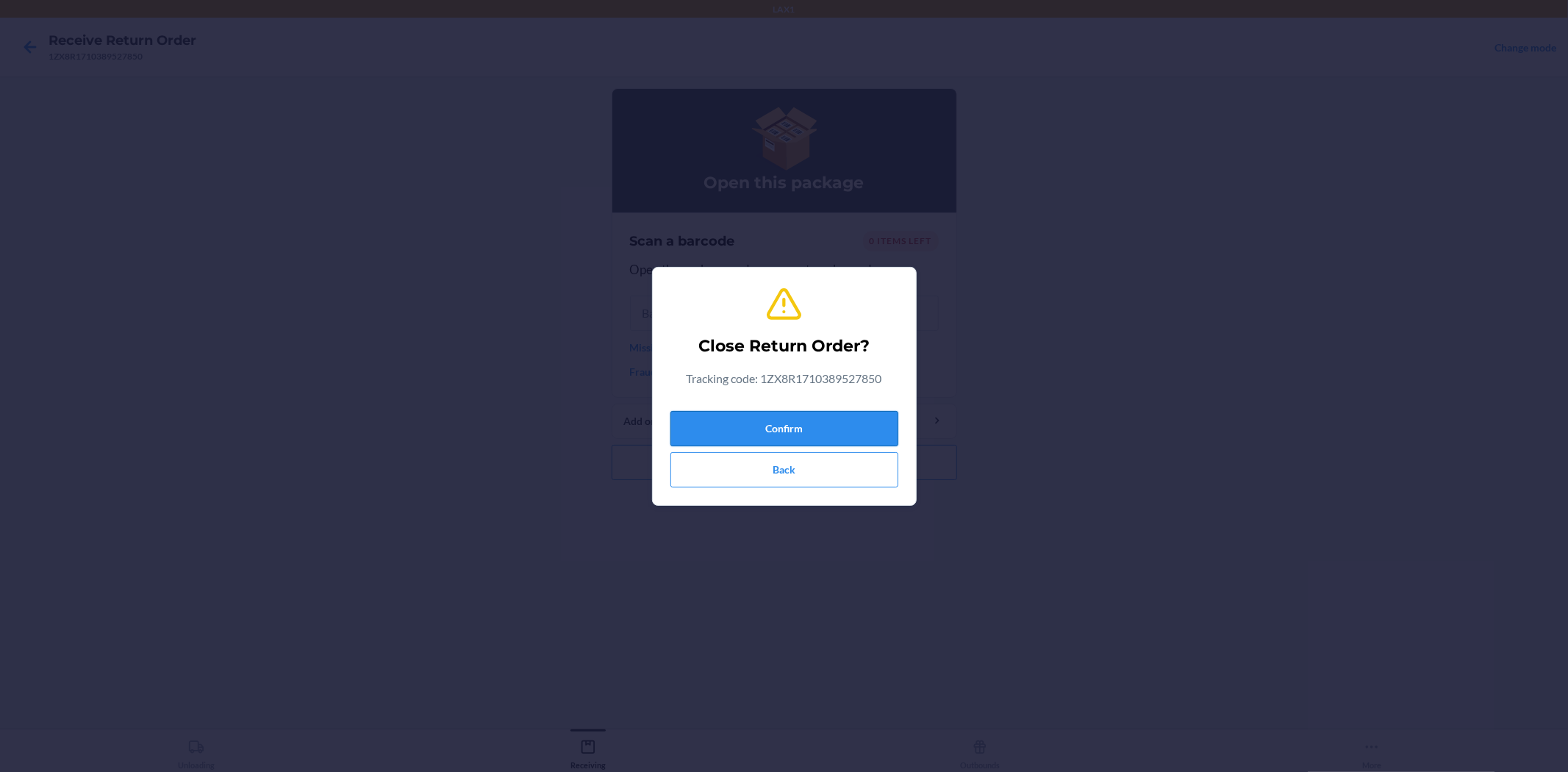
click at [782, 430] on button "Confirm" at bounding box center [784, 429] width 228 height 36
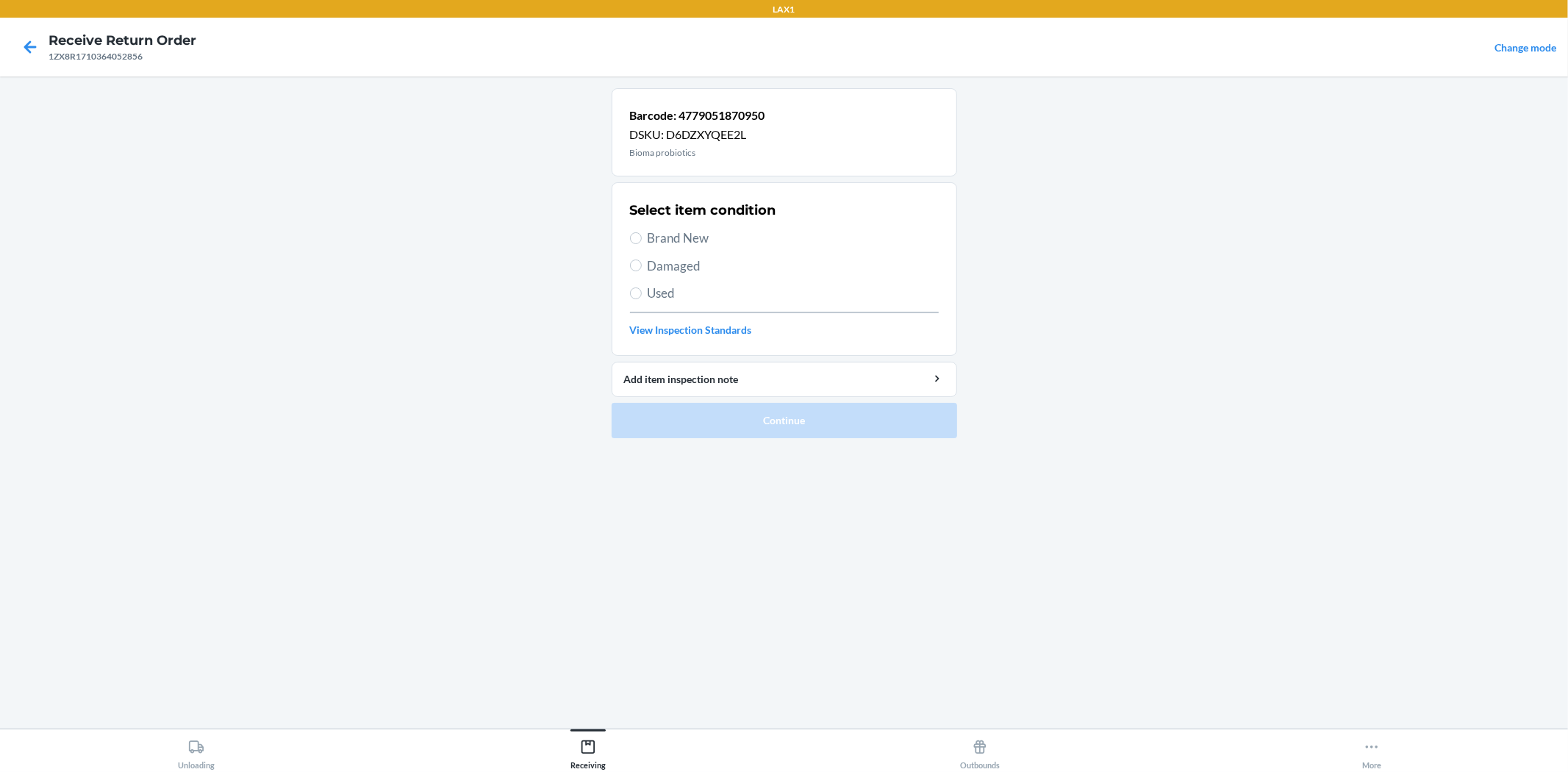
click at [667, 233] on span "Brand New" at bounding box center [793, 238] width 291 height 19
click at [642, 233] on input "Brand New" at bounding box center [636, 238] width 12 height 12
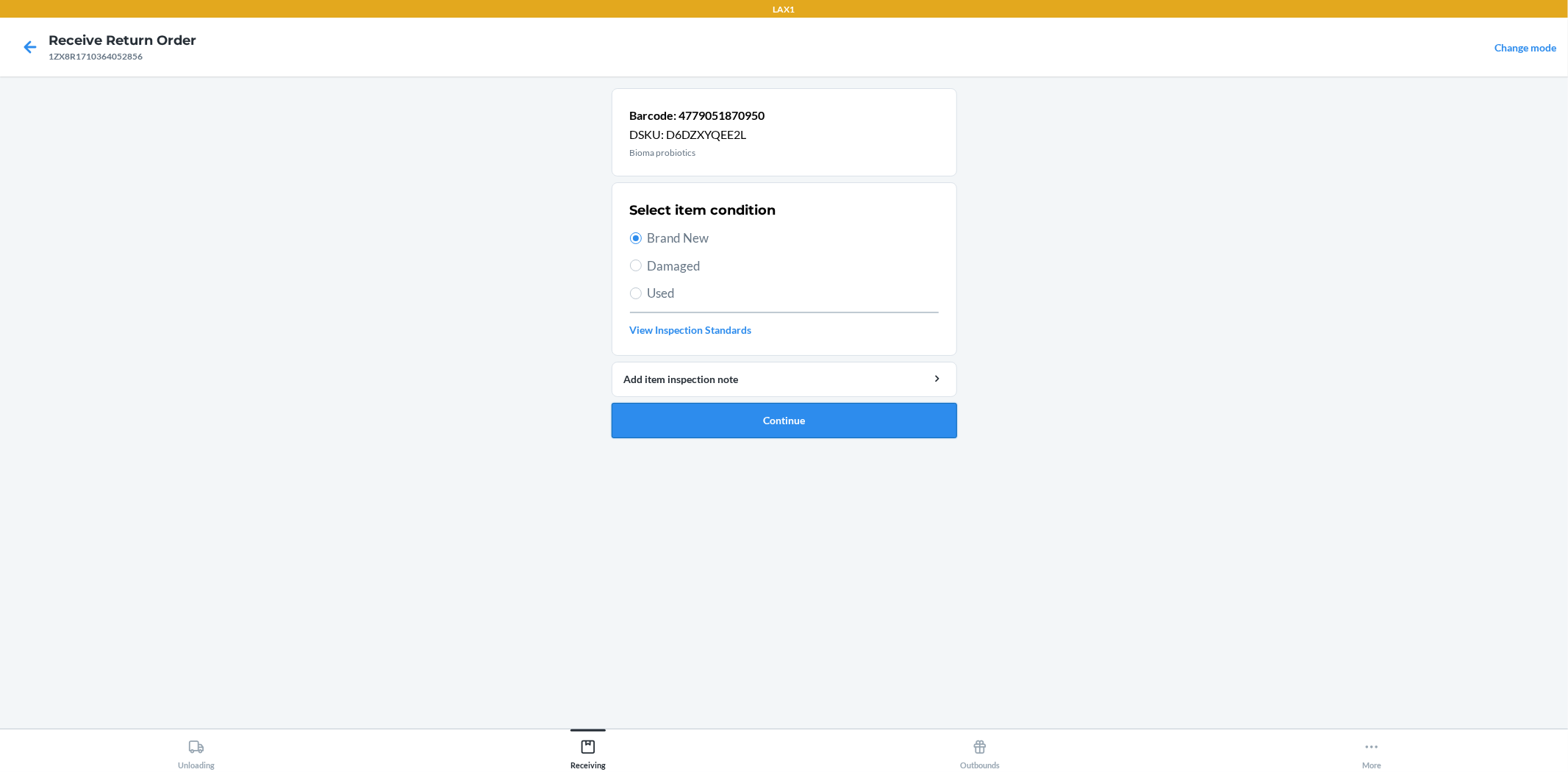
click at [711, 419] on button "Continue" at bounding box center [784, 421] width 346 height 36
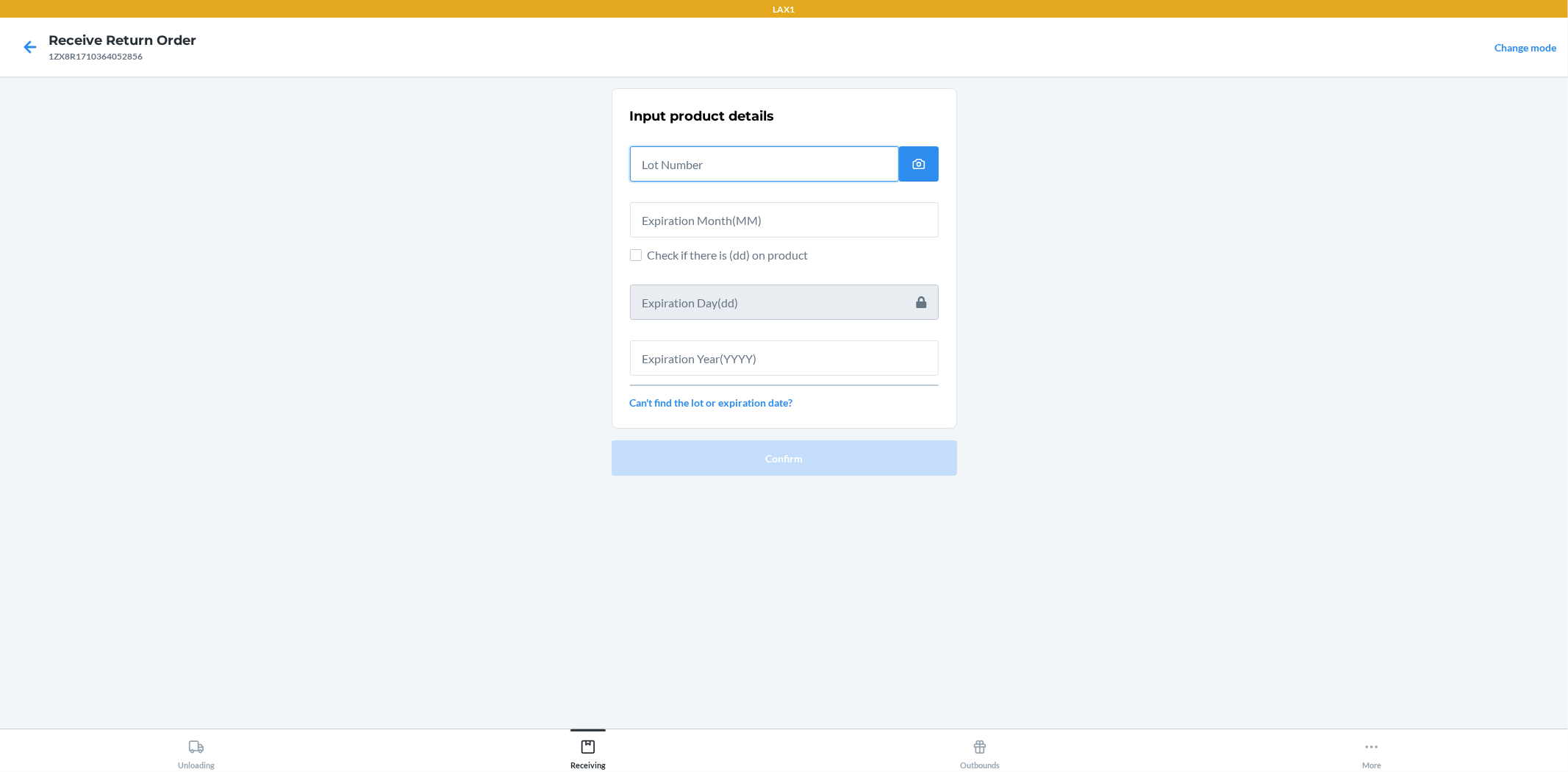
click at [732, 172] on input "text" at bounding box center [765, 164] width 269 height 36
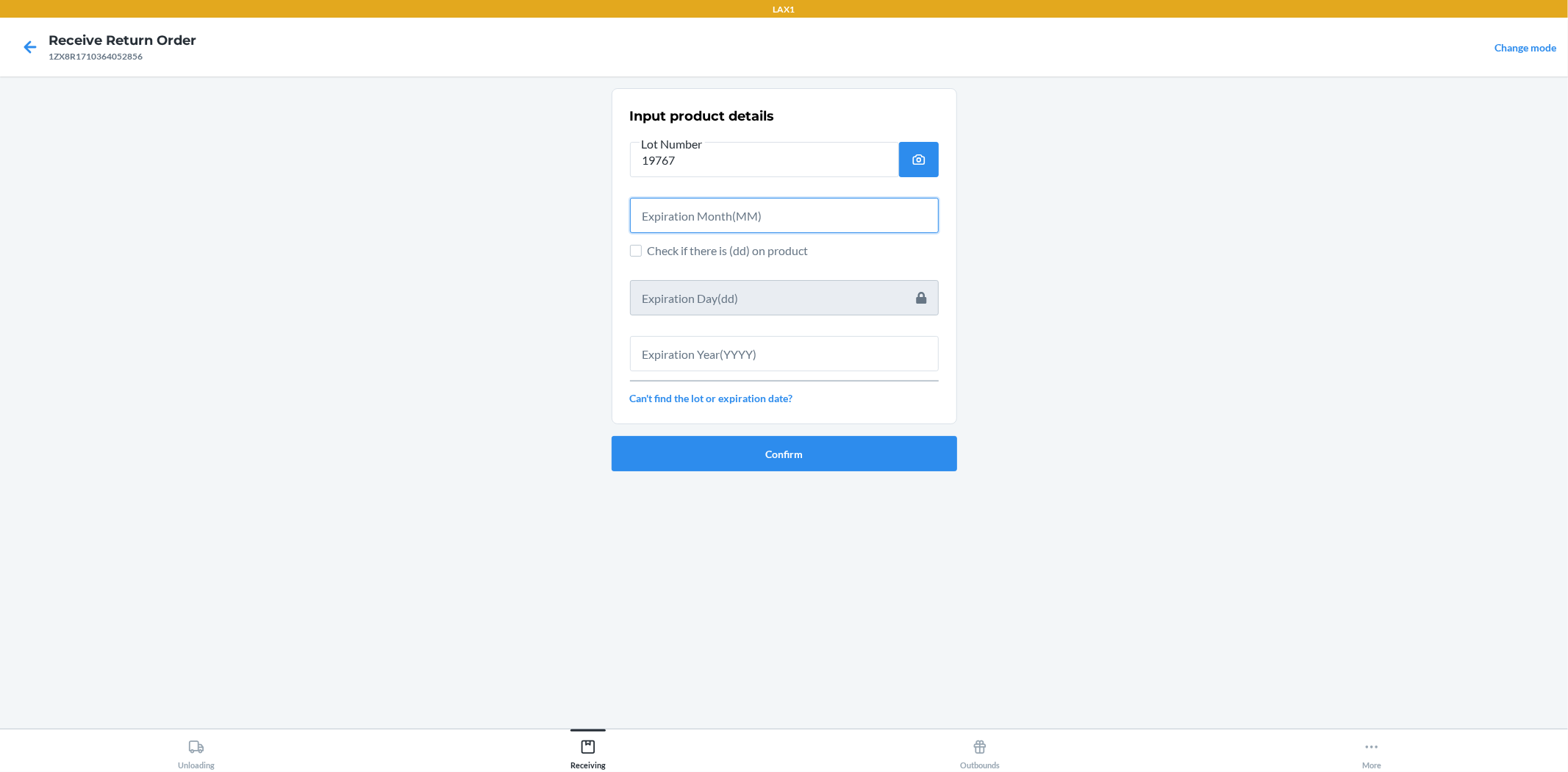
click at [668, 203] on input "text" at bounding box center [784, 216] width 309 height 36
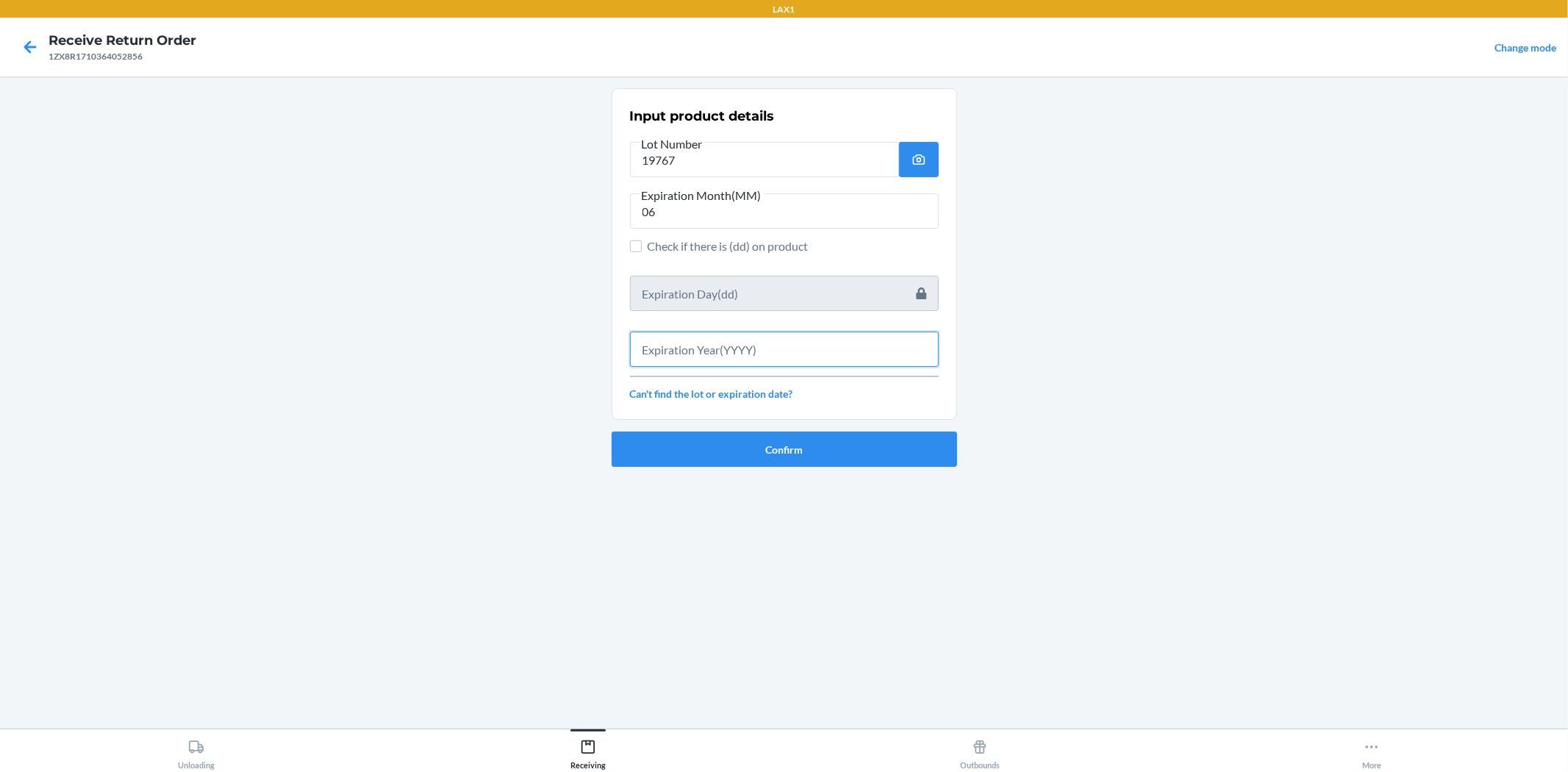
click at [702, 336] on input "text" at bounding box center [784, 350] width 309 height 36
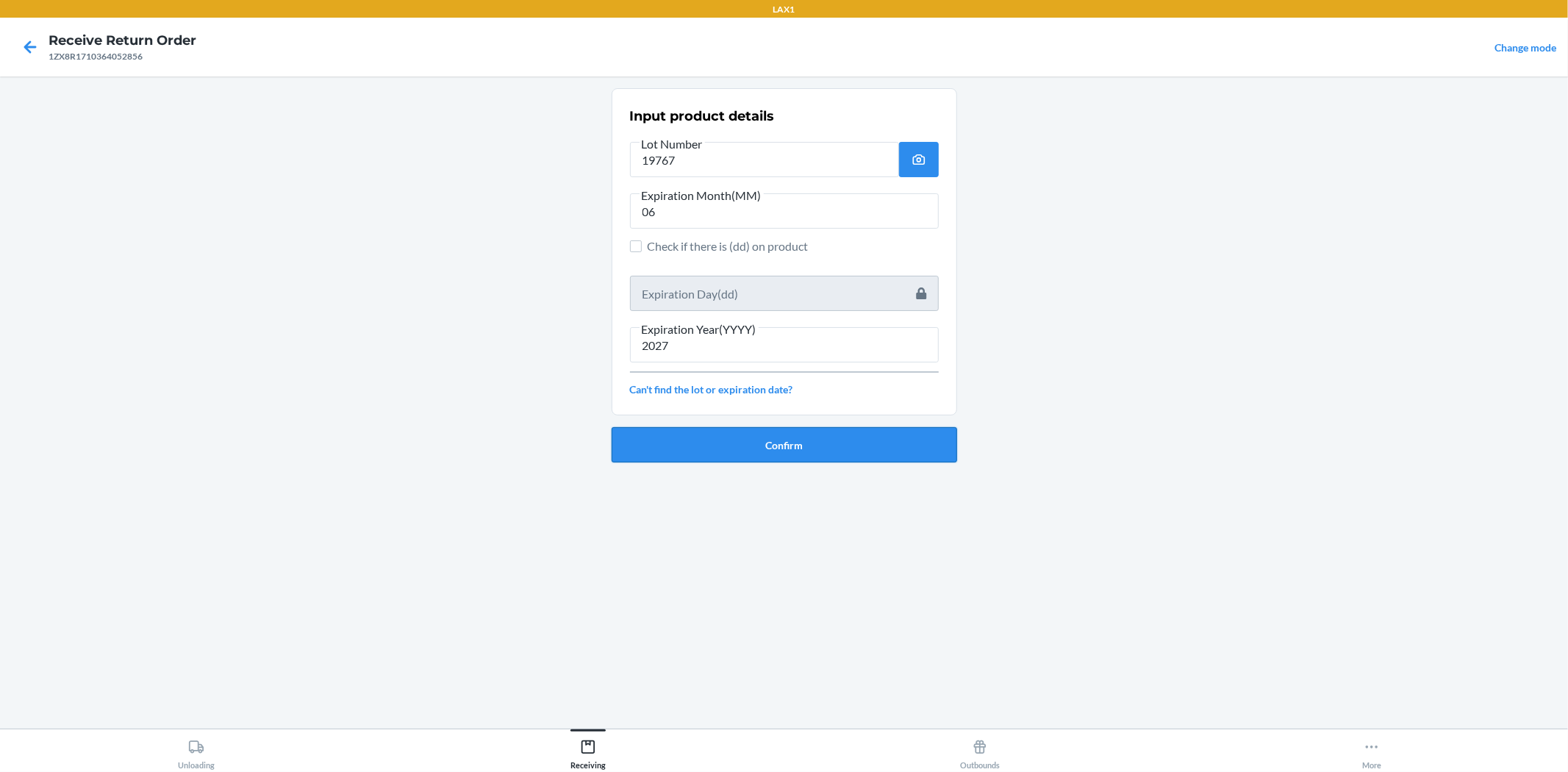
click at [703, 430] on button "Confirm" at bounding box center [784, 445] width 346 height 36
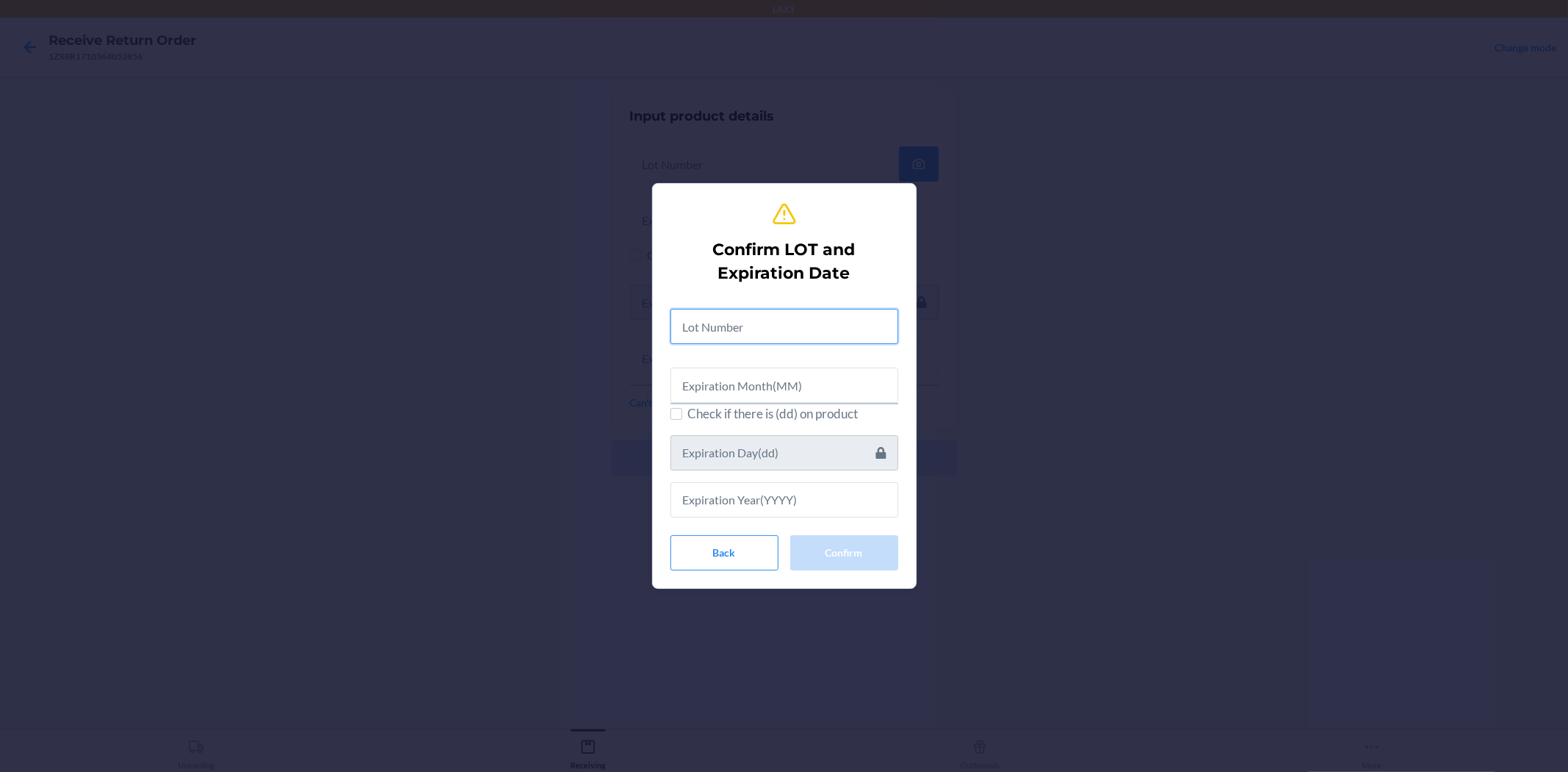
drag, startPoint x: 761, startPoint y: 321, endPoint x: 735, endPoint y: 246, distance: 79.4
click at [763, 283] on div "Confirm LOT and Expiration Date Check if there is (dd) on product Back Confirm" at bounding box center [784, 386] width 228 height 381
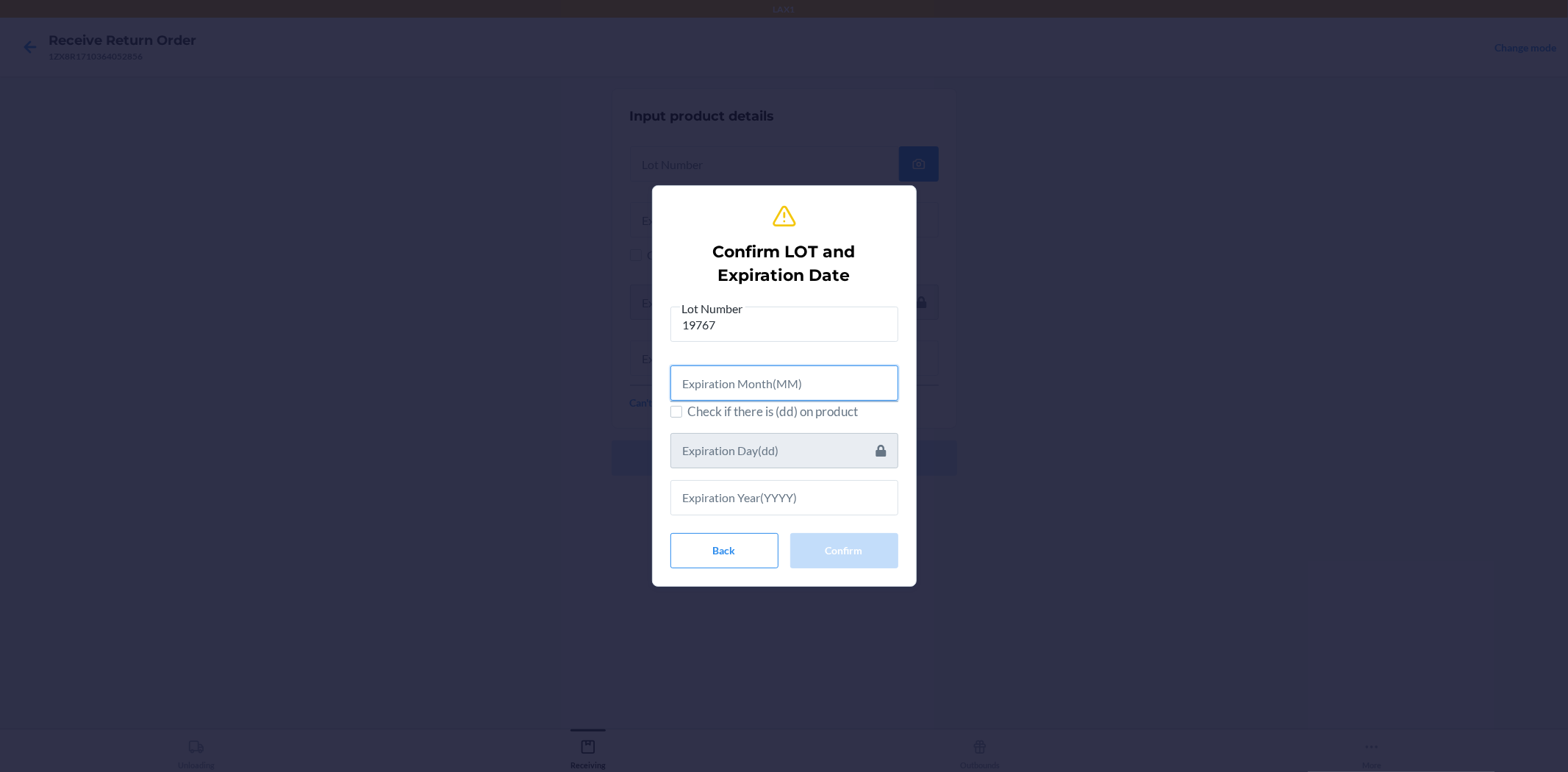
click at [711, 373] on input "text" at bounding box center [784, 384] width 228 height 36
click at [782, 522] on div "Lot Number 19767 Expiration Month(MM) 06 Check if there is (dd) on product Back…" at bounding box center [784, 434] width 228 height 264
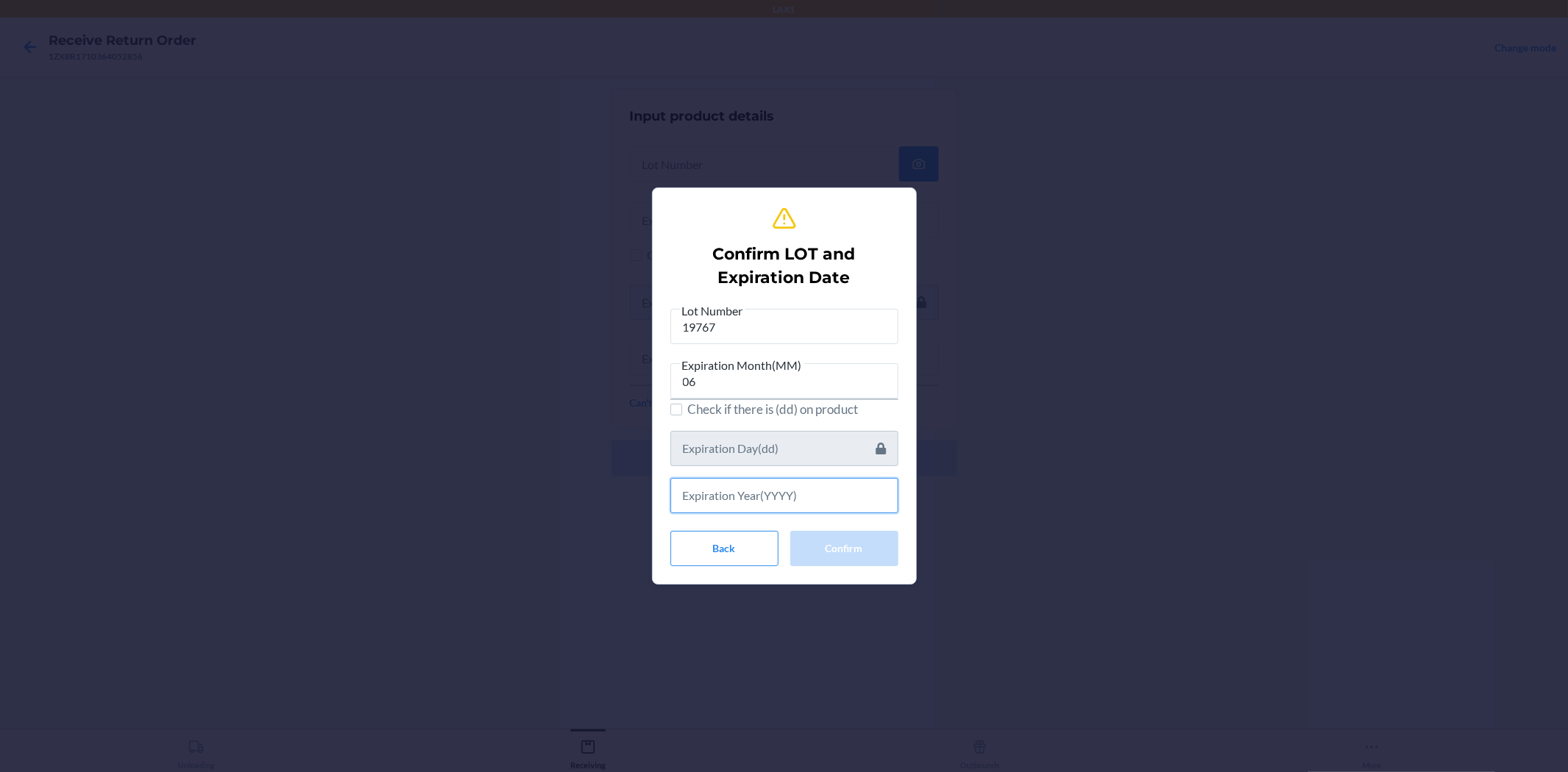
click at [782, 495] on input "text" at bounding box center [784, 495] width 228 height 36
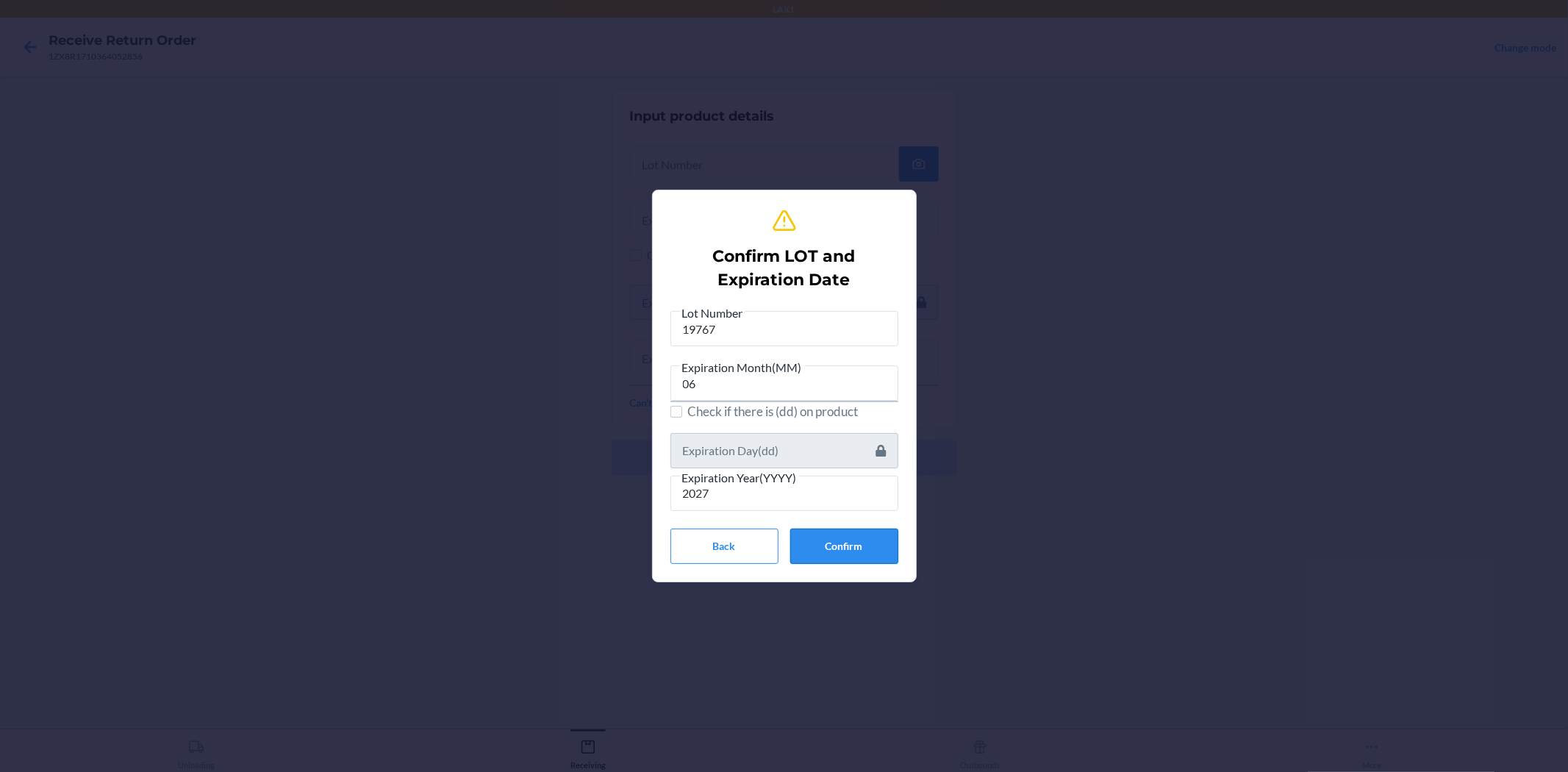
click at [782, 547] on button "Confirm" at bounding box center [844, 547] width 108 height 36
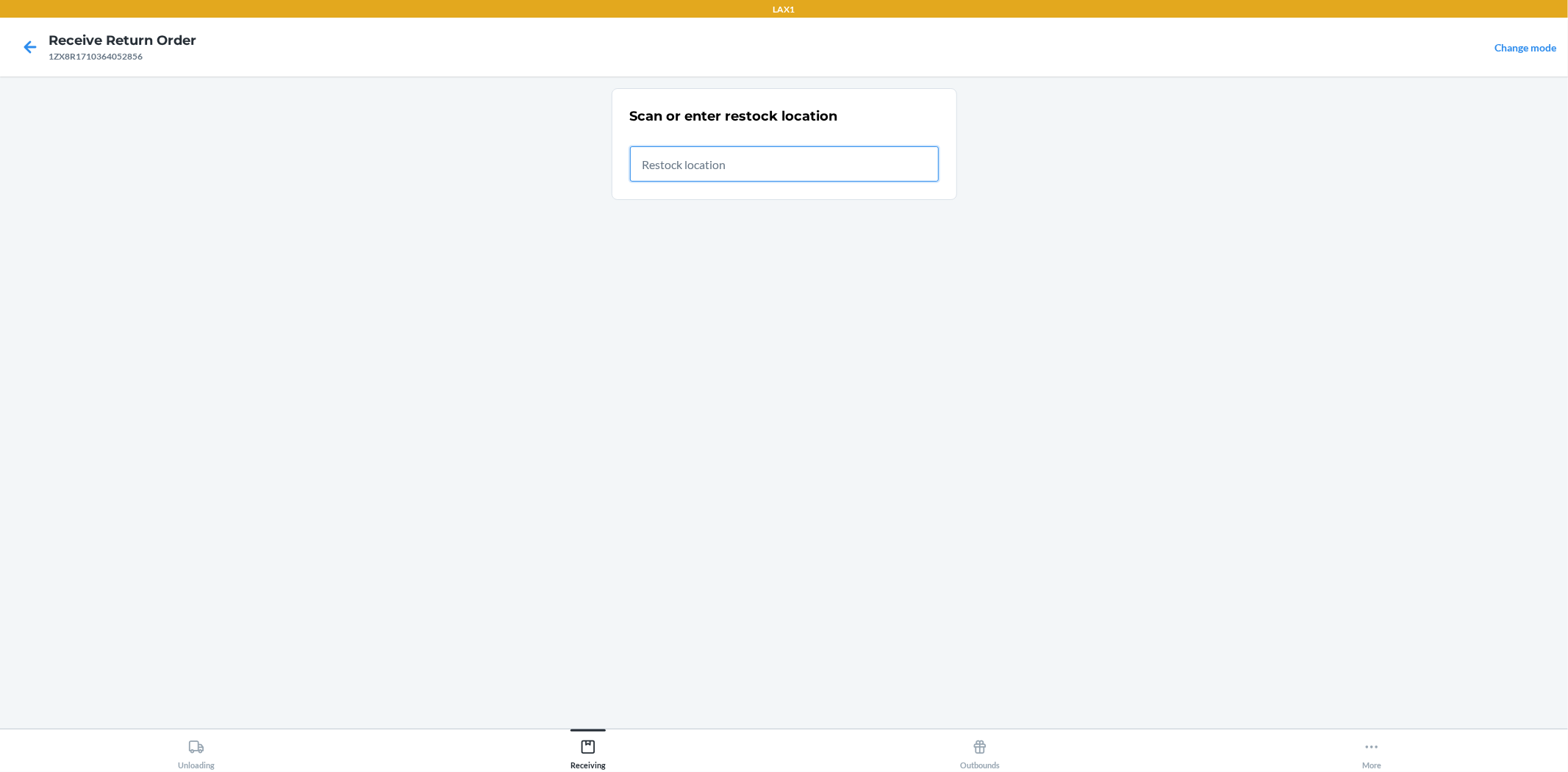
click at [685, 161] on input "text" at bounding box center [784, 164] width 309 height 36
drag, startPoint x: 698, startPoint y: 153, endPoint x: 612, endPoint y: 149, distance: 86.1
click at [612, 149] on section "Scan or enter restock location Restock location RBIN121 UNKNOWN_ERROR" at bounding box center [784, 151] width 346 height 126
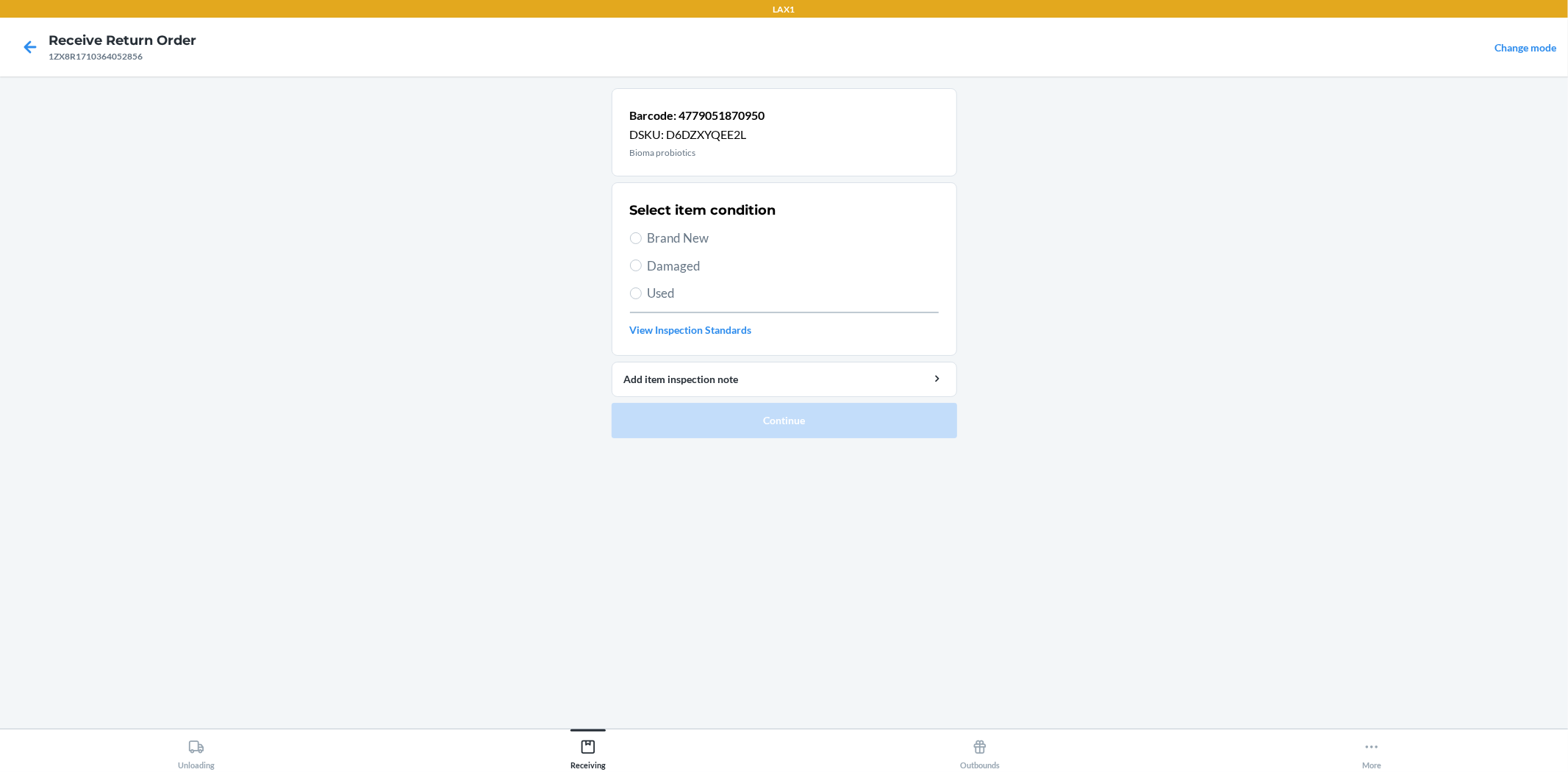
click at [651, 235] on span "Brand New" at bounding box center [793, 238] width 291 height 19
click at [642, 235] on input "Brand New" at bounding box center [636, 238] width 12 height 12
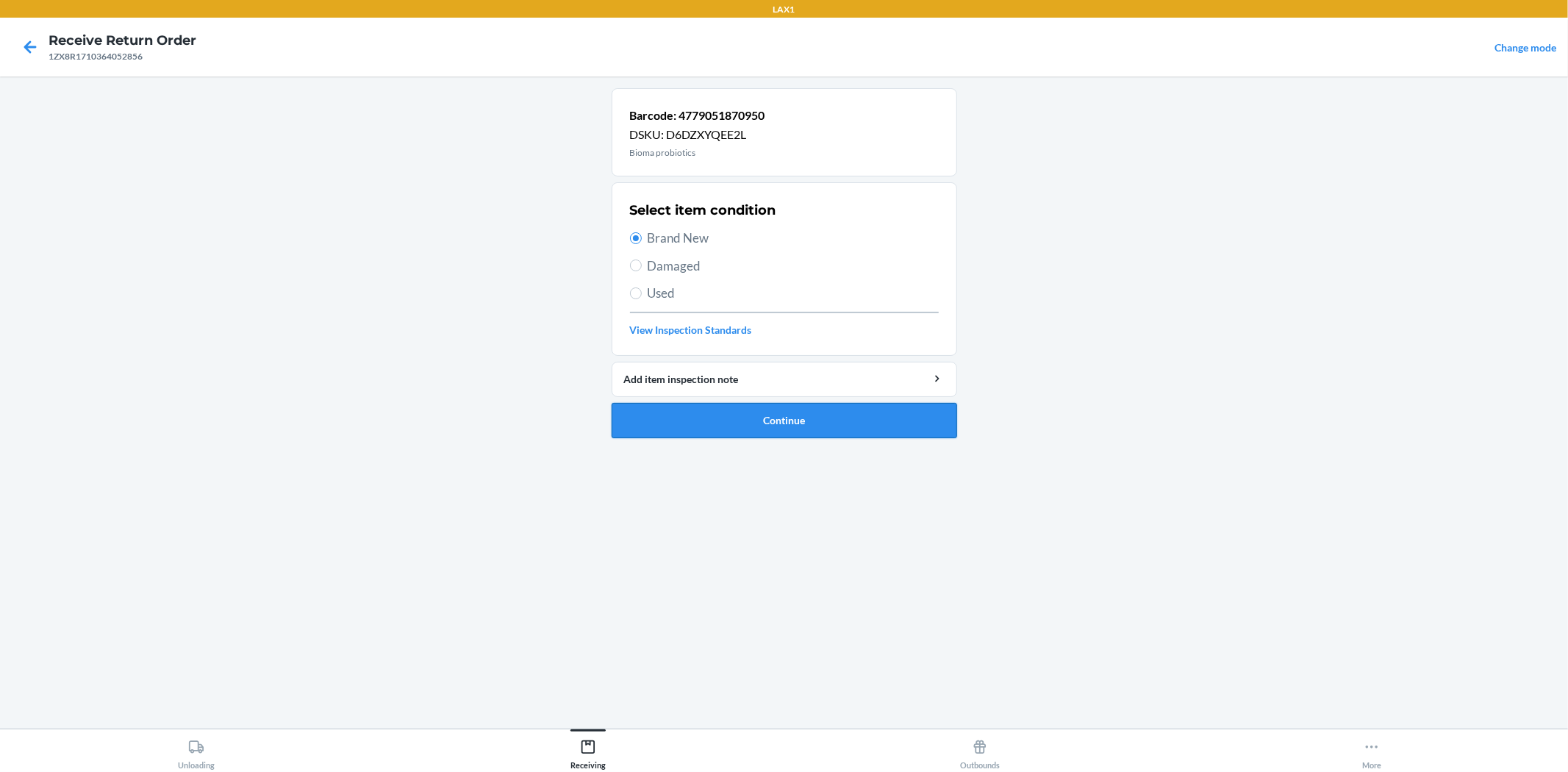
click at [727, 405] on button "Continue" at bounding box center [784, 421] width 346 height 36
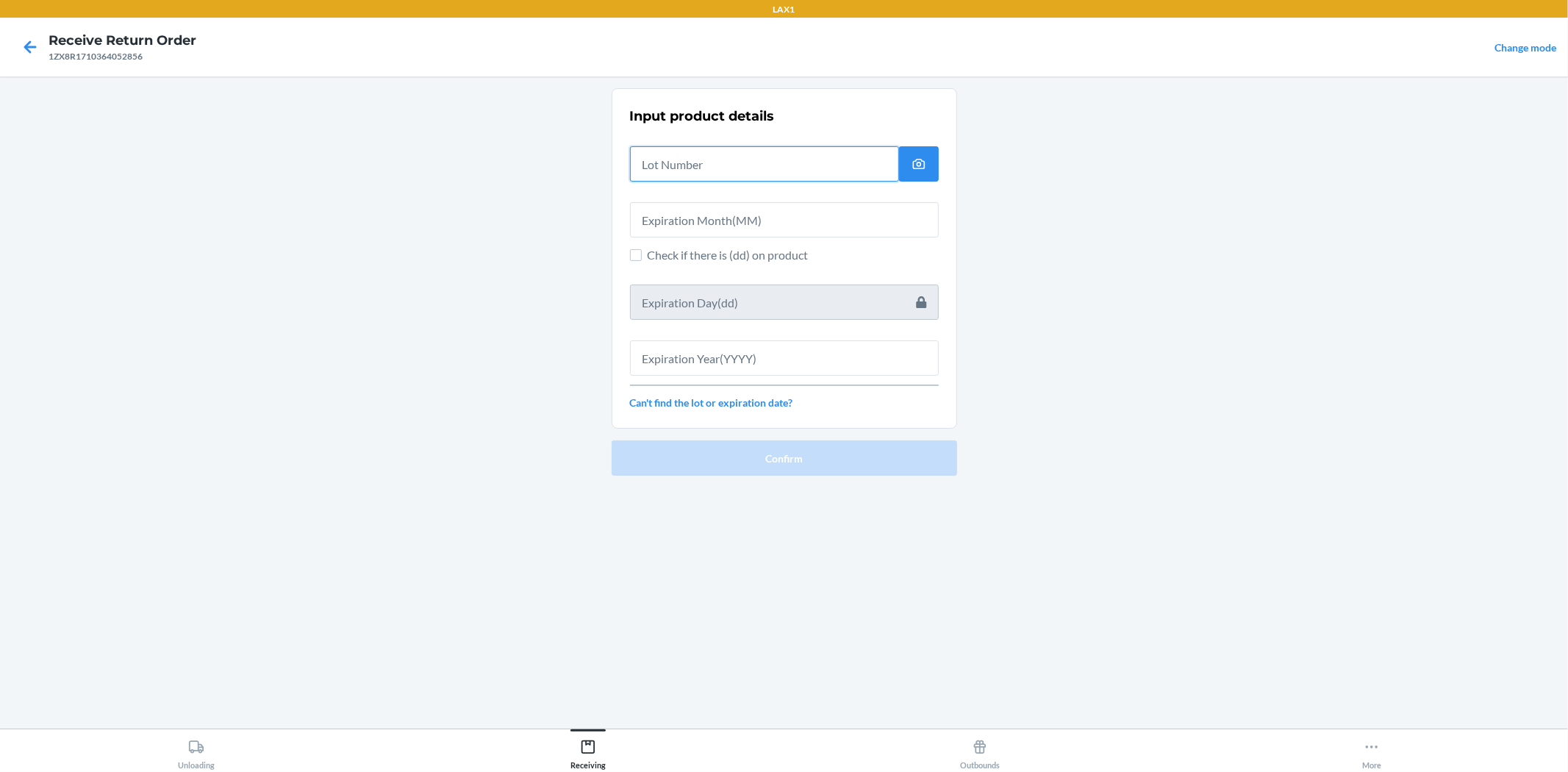
click at [686, 162] on input "text" at bounding box center [765, 164] width 269 height 36
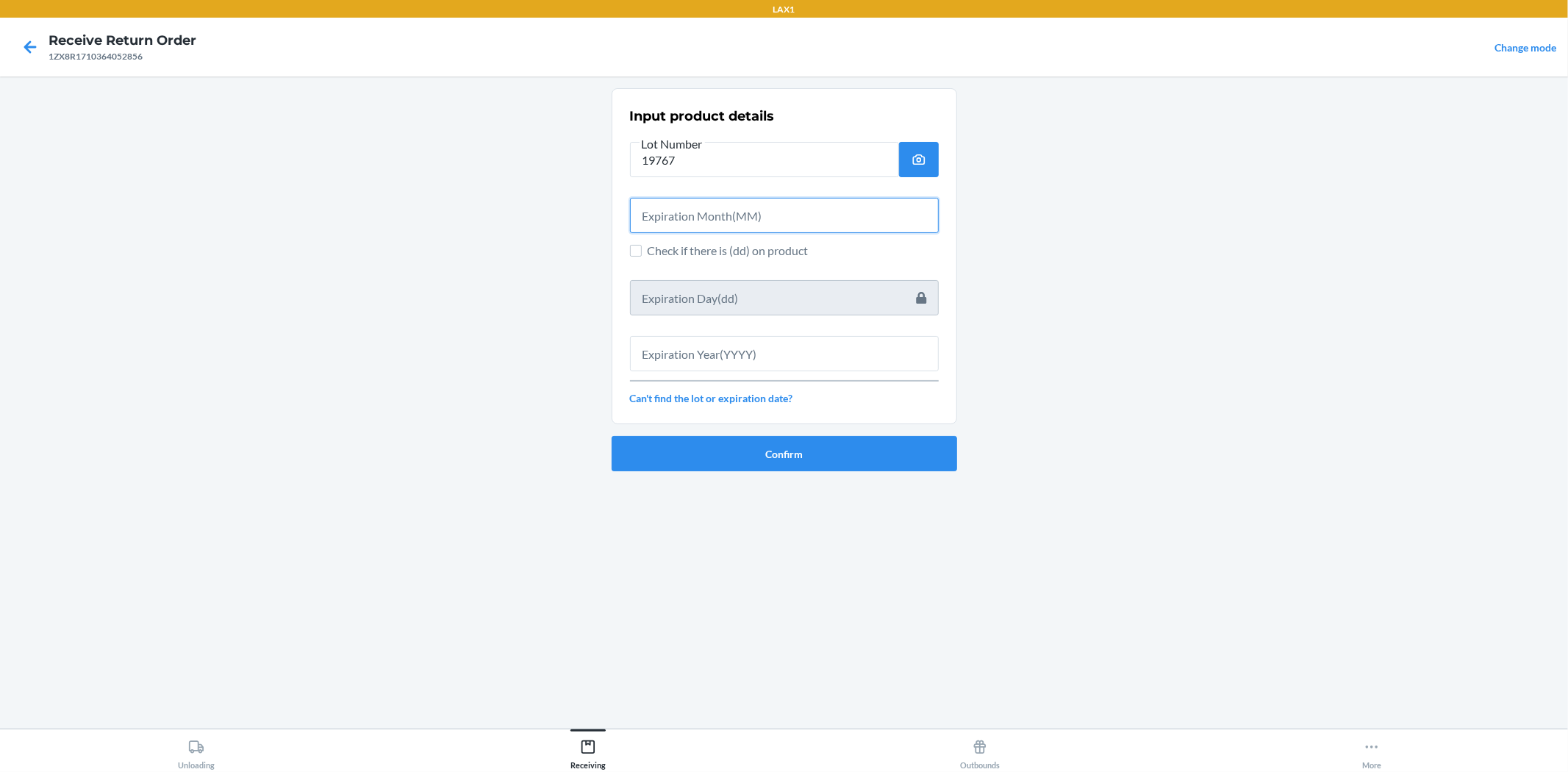
click at [692, 219] on input "text" at bounding box center [784, 216] width 309 height 36
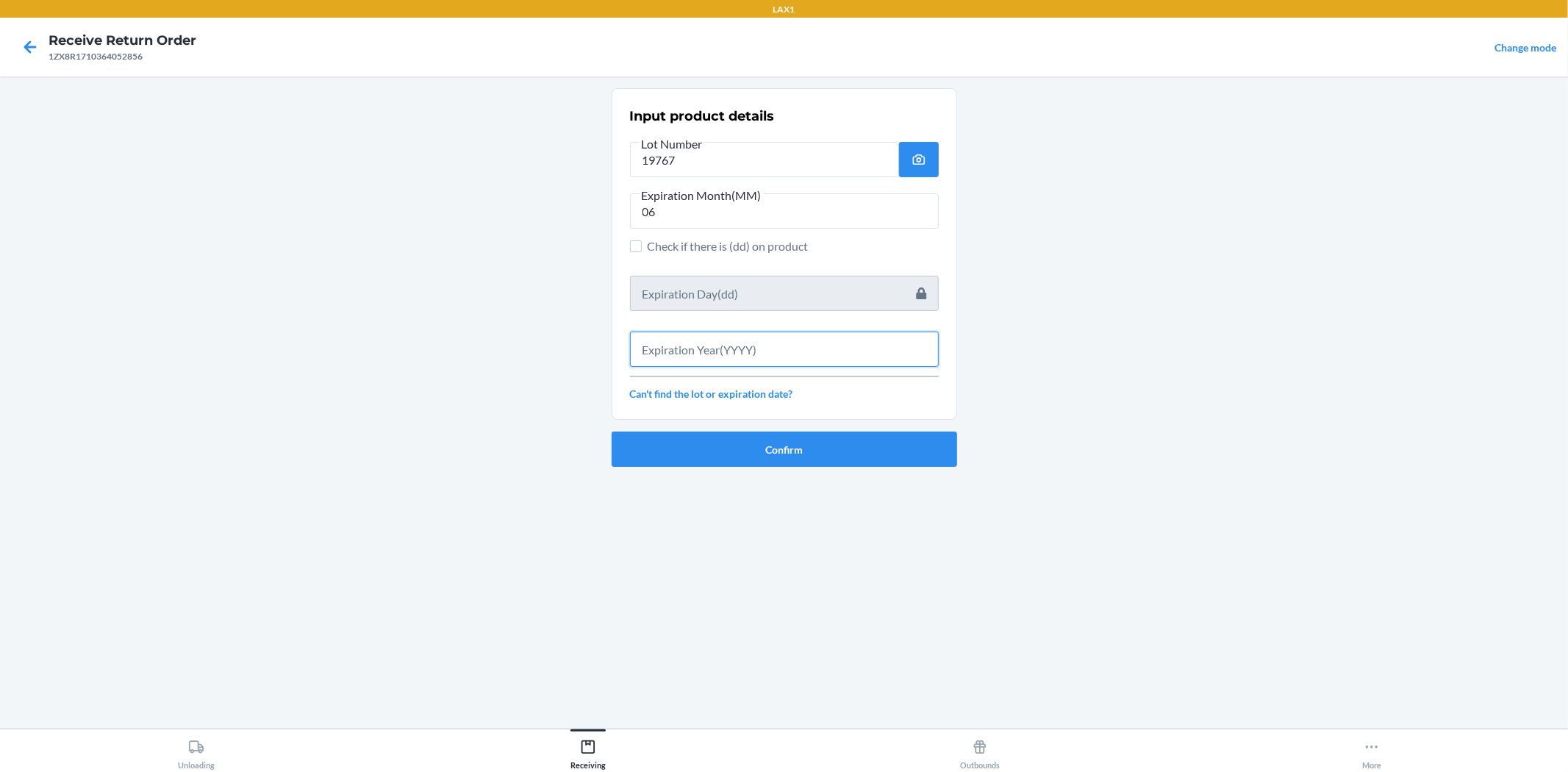
click at [707, 342] on input "text" at bounding box center [784, 350] width 309 height 36
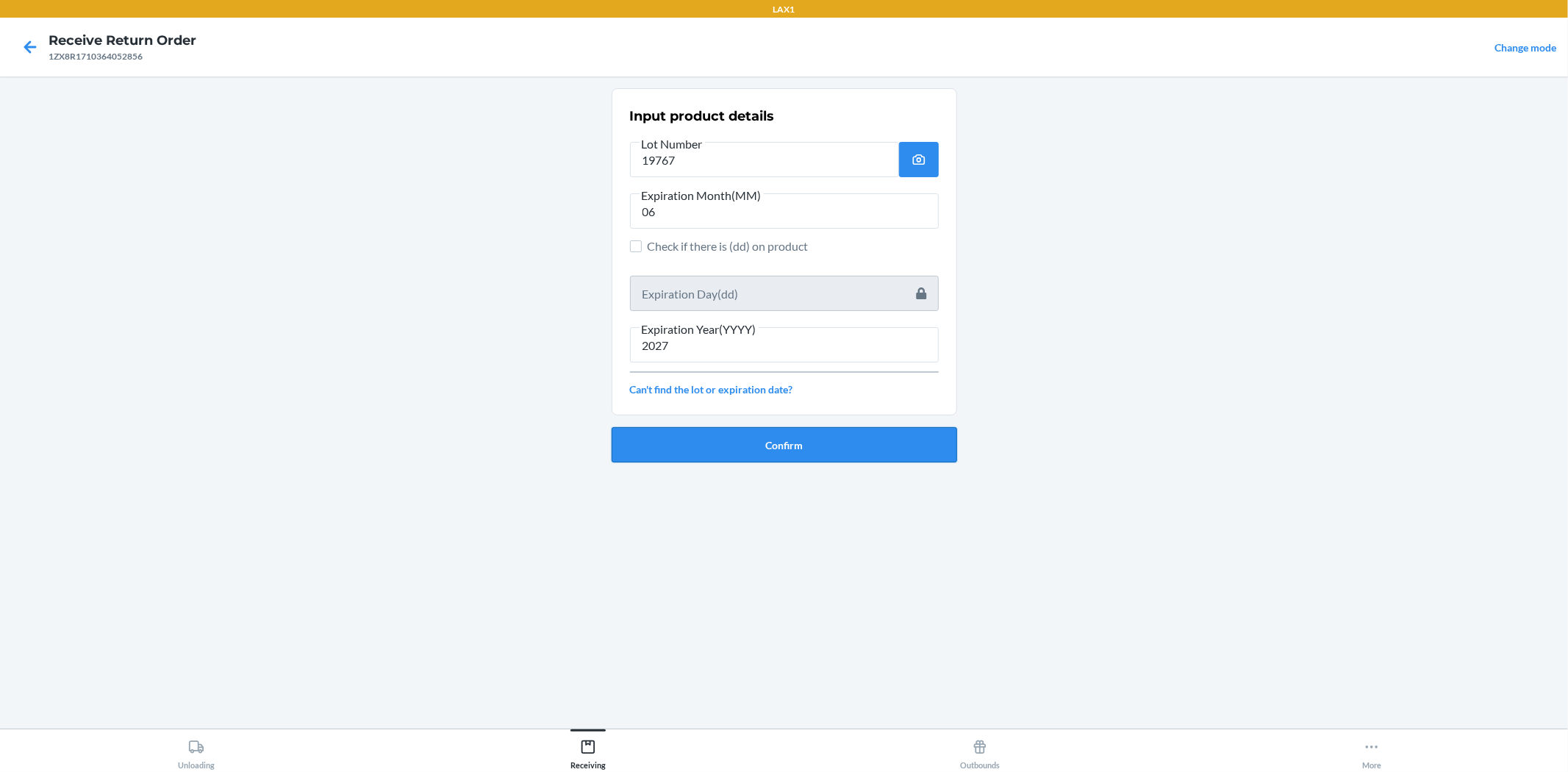
click at [782, 429] on button "Confirm" at bounding box center [784, 445] width 346 height 36
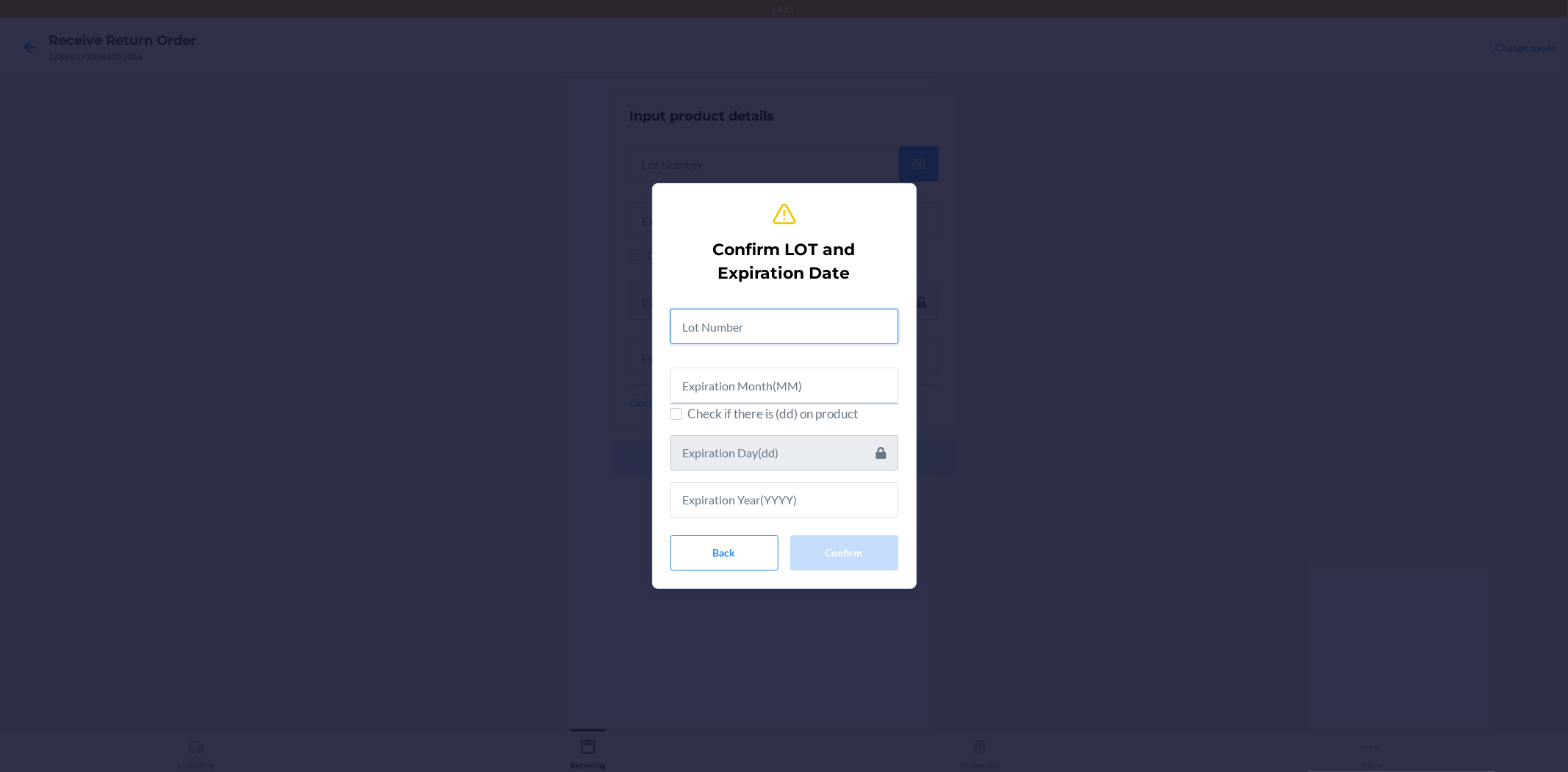
click at [782, 324] on input "text" at bounding box center [784, 327] width 228 height 36
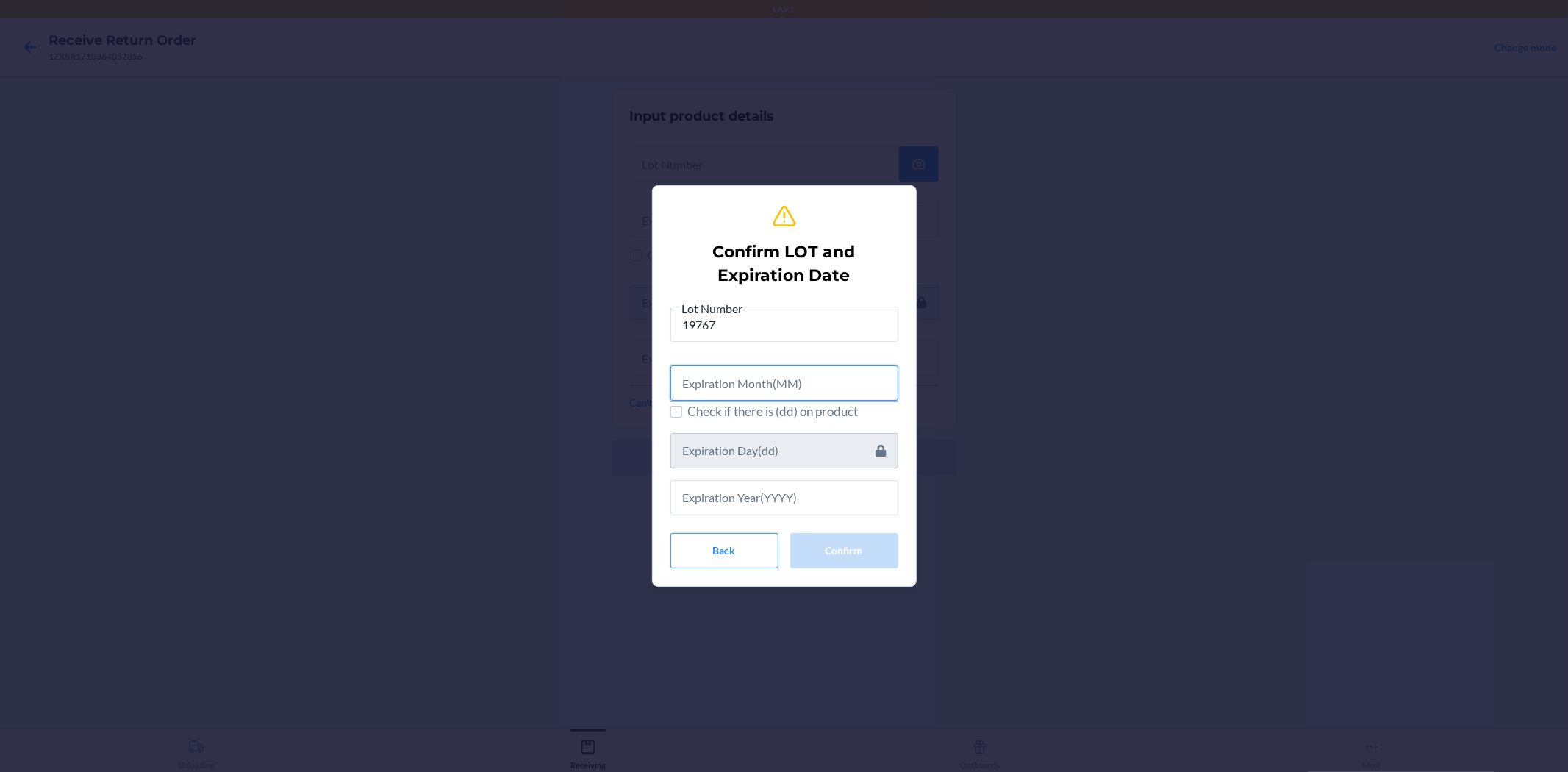
click at [782, 372] on input "text" at bounding box center [784, 384] width 228 height 36
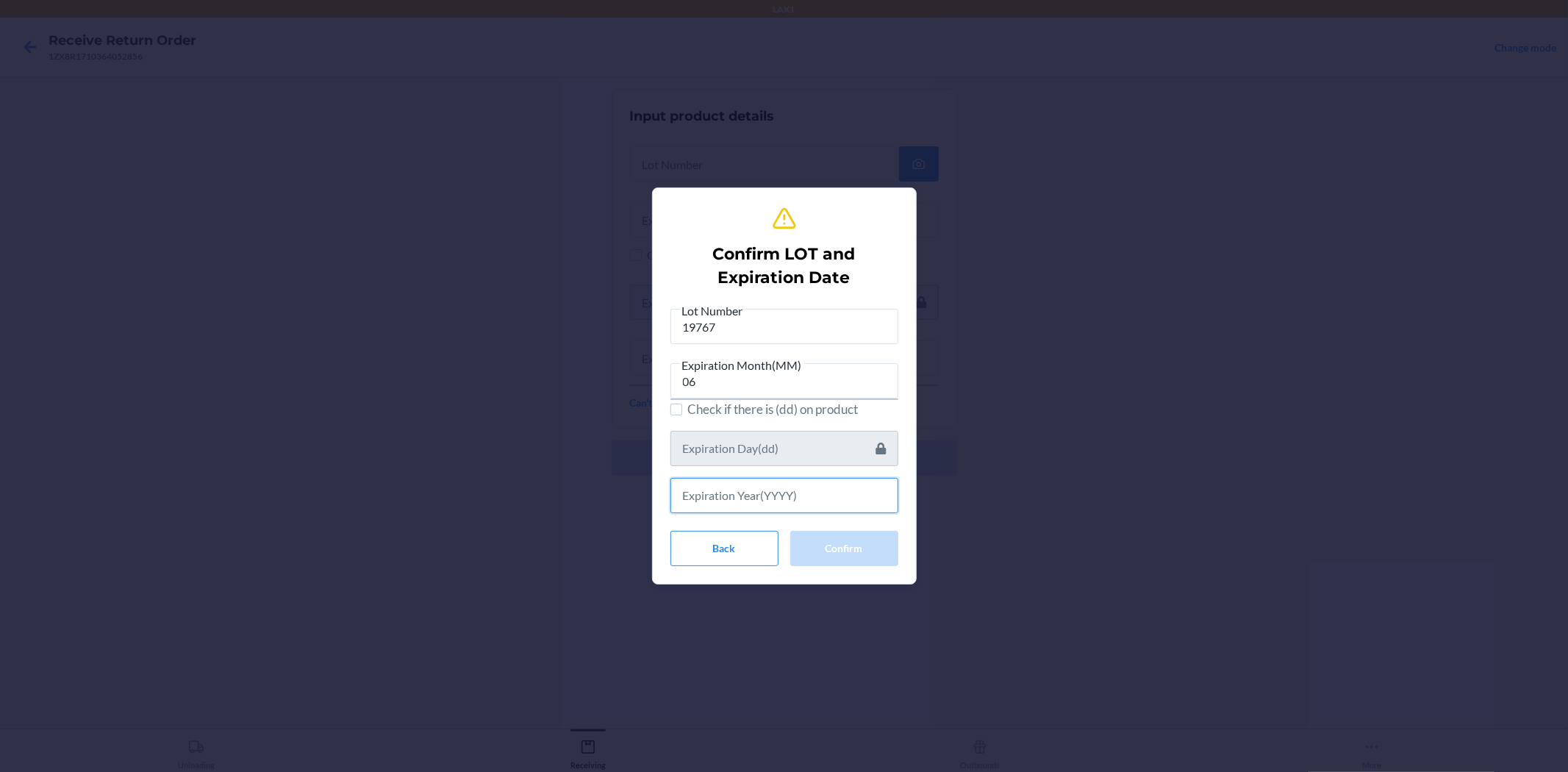
click at [782, 499] on input "text" at bounding box center [784, 495] width 228 height 36
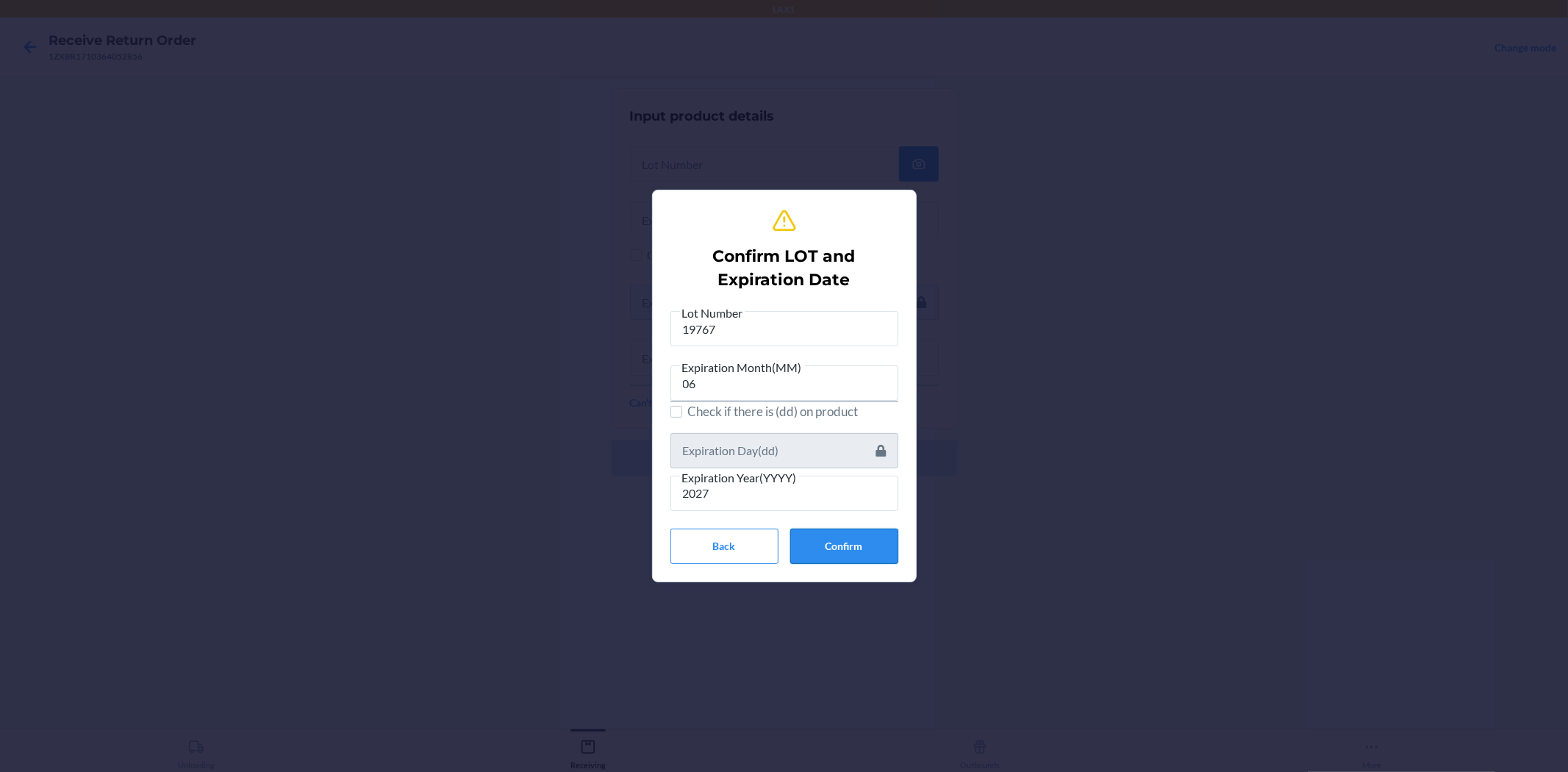
click at [782, 543] on button "Confirm" at bounding box center [844, 547] width 108 height 36
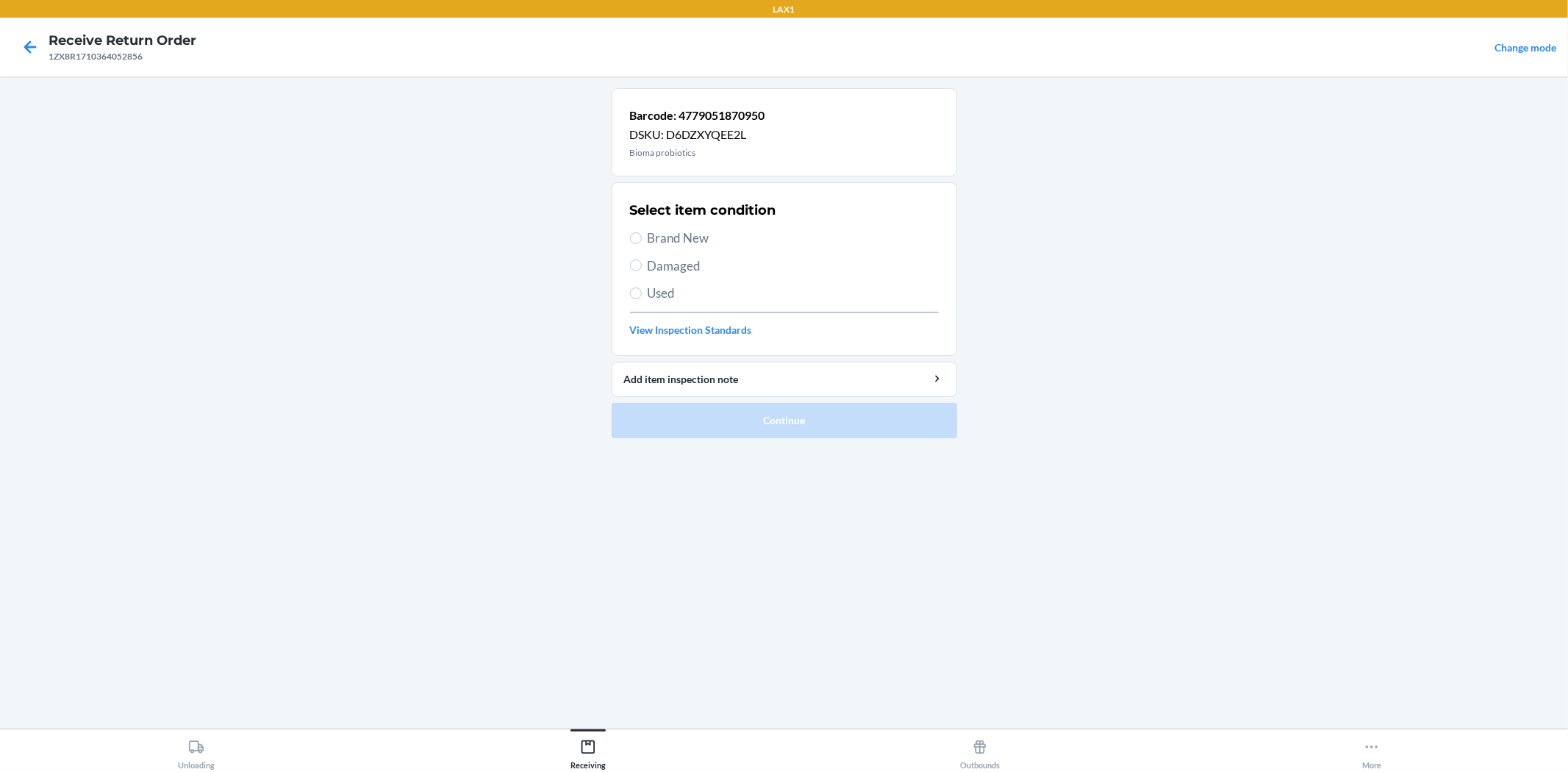
click at [658, 235] on span "Brand New" at bounding box center [793, 238] width 291 height 19
click at [642, 235] on input "Brand New" at bounding box center [636, 238] width 12 height 12
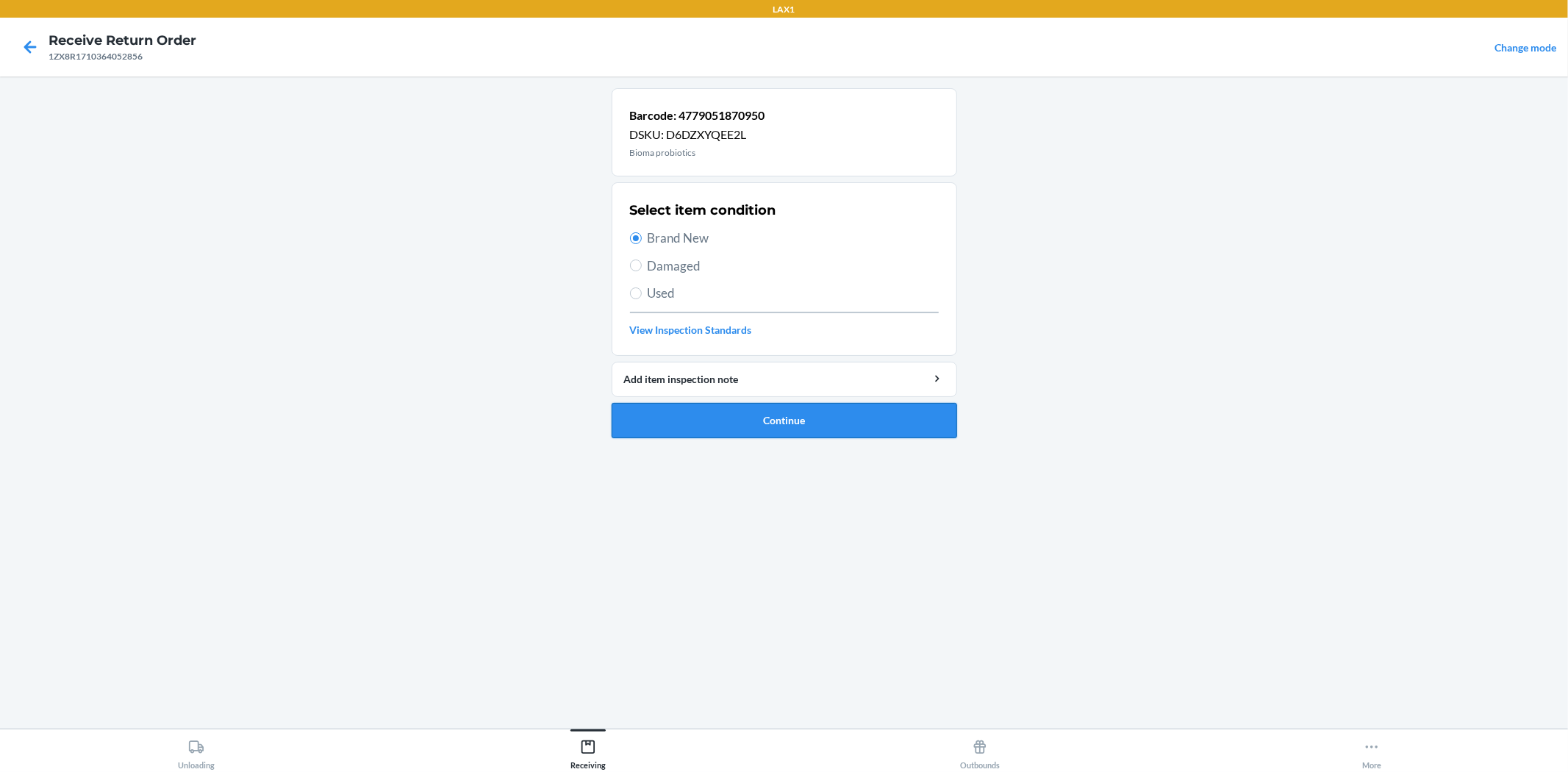
click at [782, 405] on button "Continue" at bounding box center [784, 421] width 346 height 36
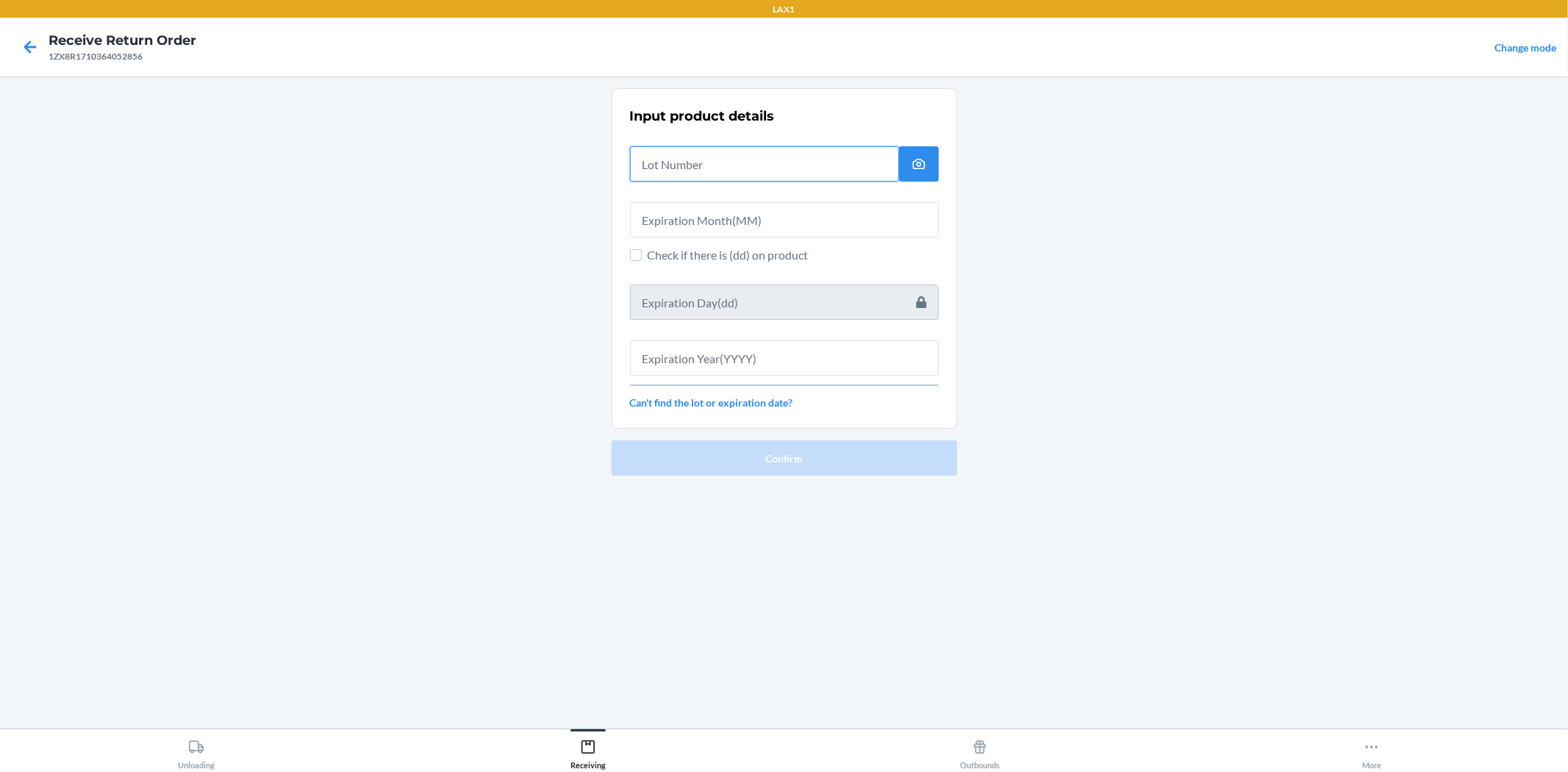
click at [769, 152] on input "text" at bounding box center [765, 164] width 269 height 36
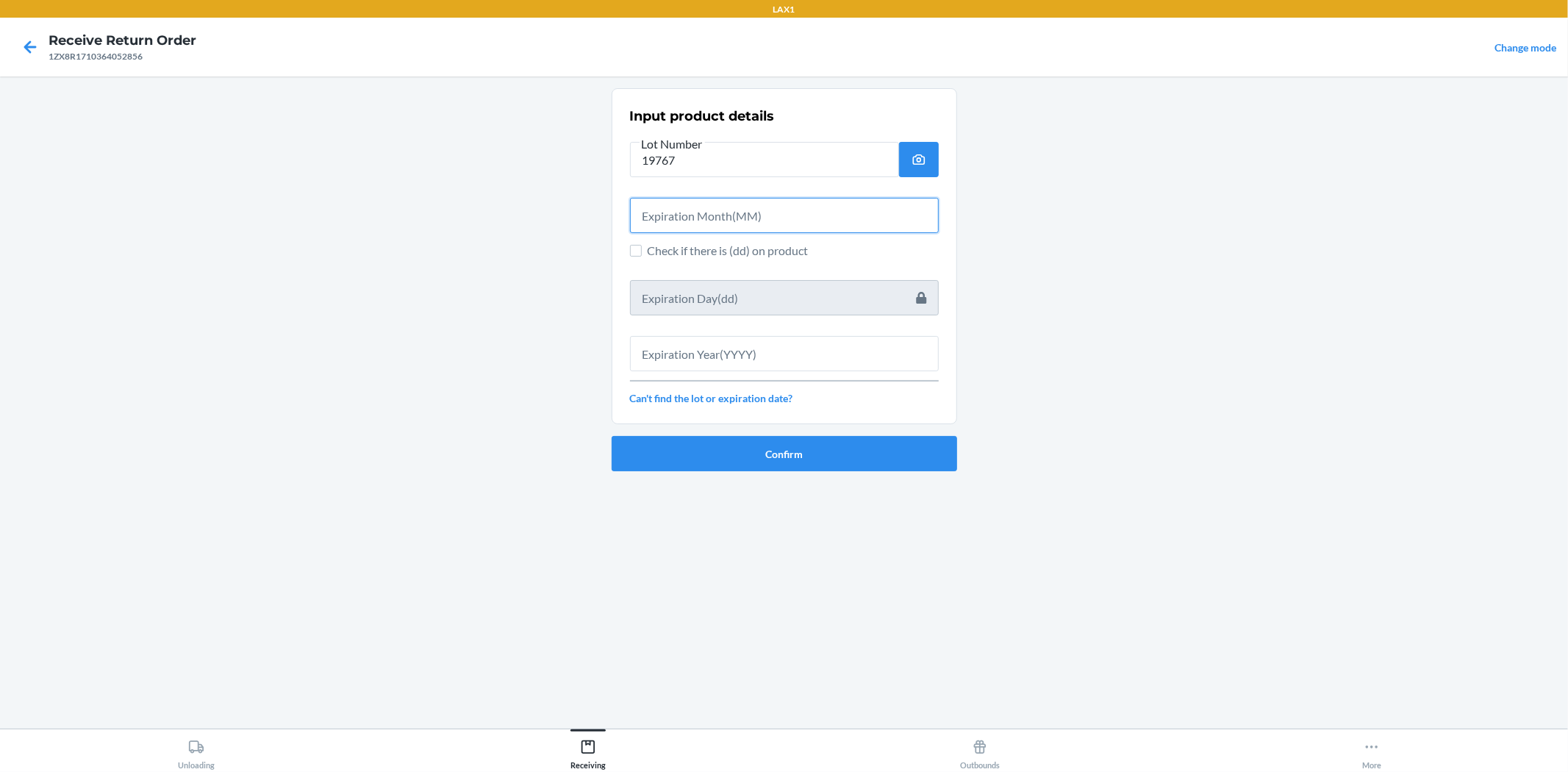
click at [782, 211] on input "text" at bounding box center [784, 216] width 309 height 36
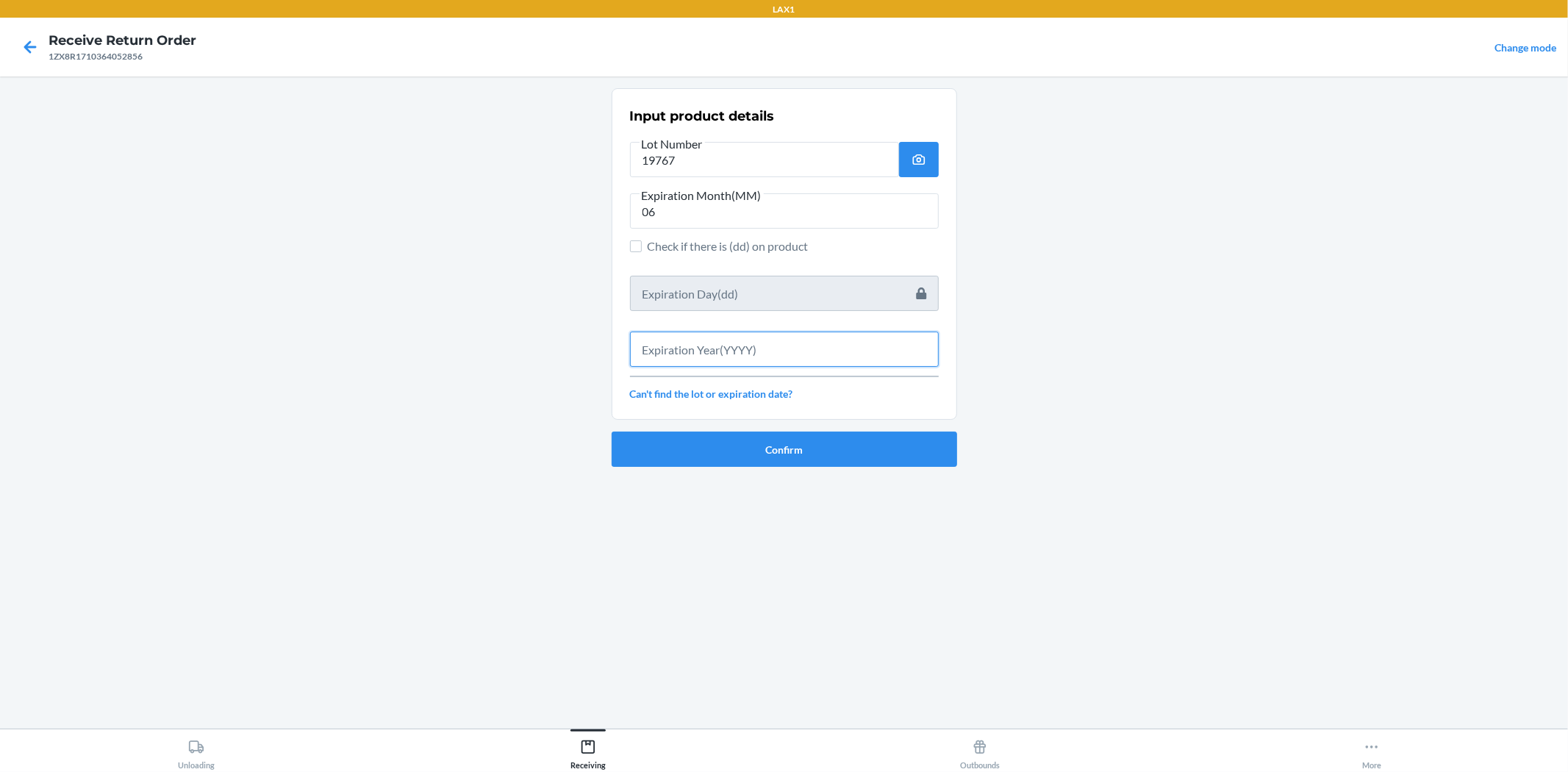
click at [782, 351] on input "text" at bounding box center [784, 350] width 309 height 36
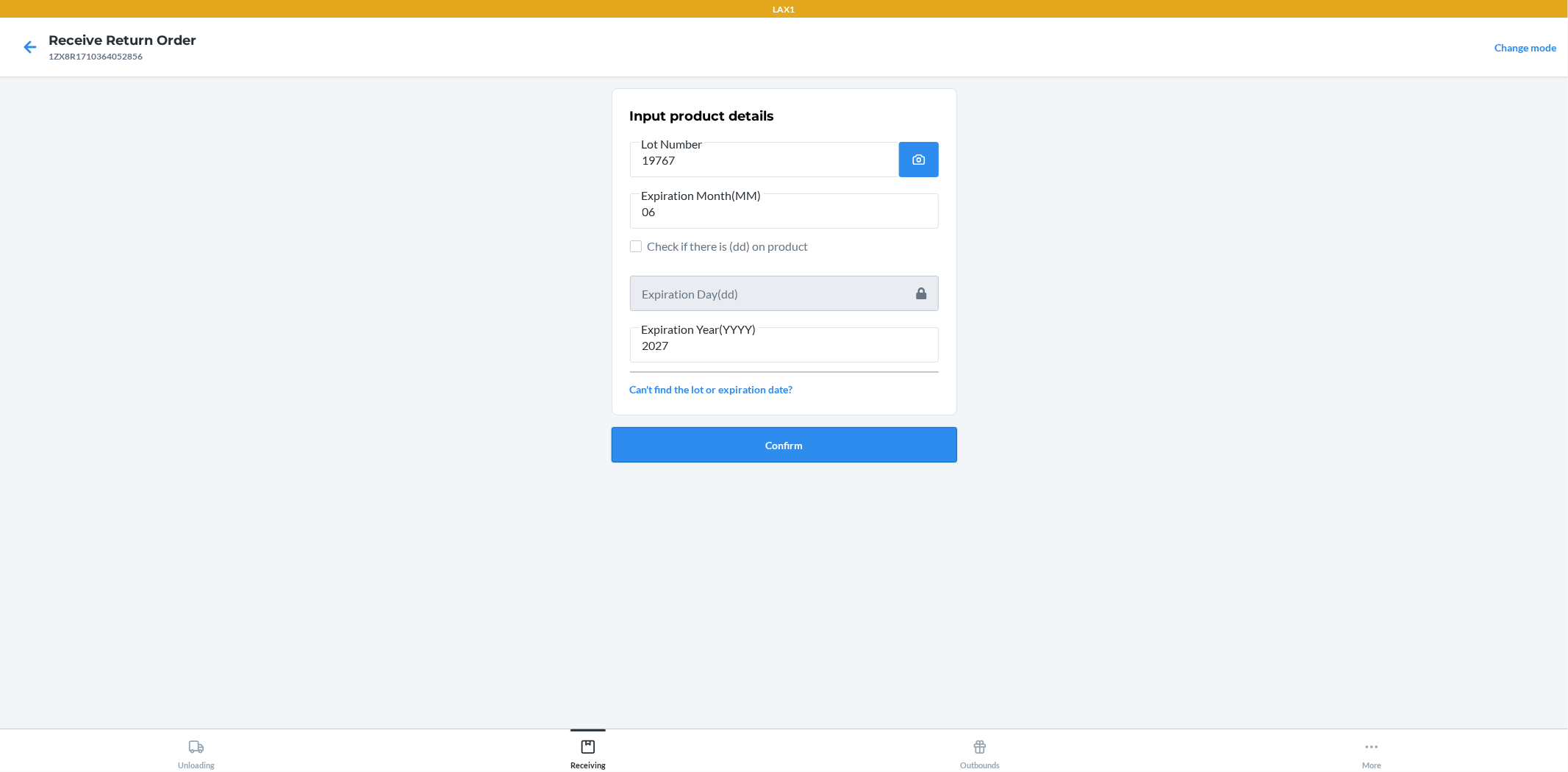
click at [782, 435] on button "Confirm" at bounding box center [784, 445] width 346 height 36
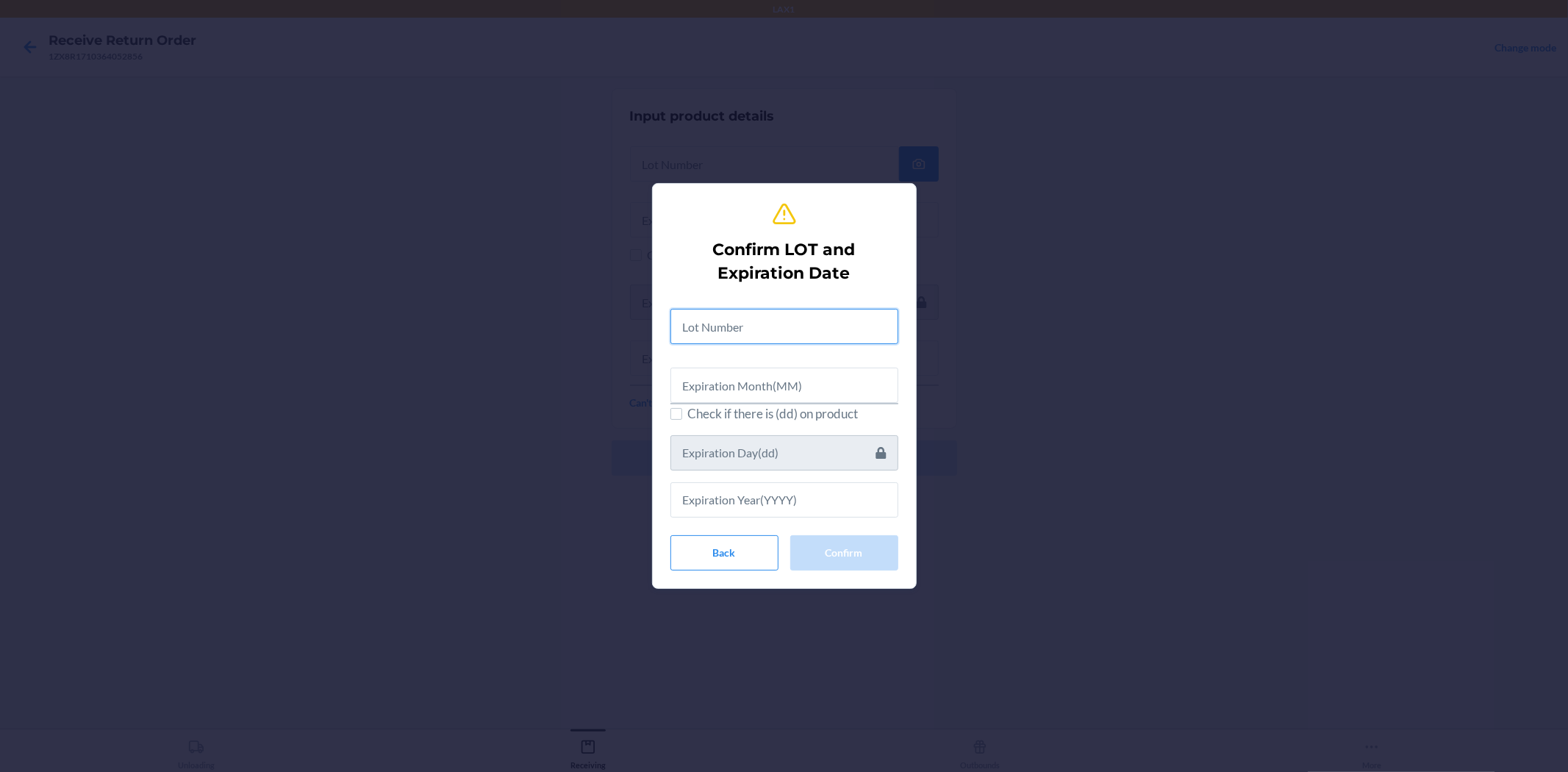
click at [782, 341] on input "text" at bounding box center [784, 327] width 228 height 36
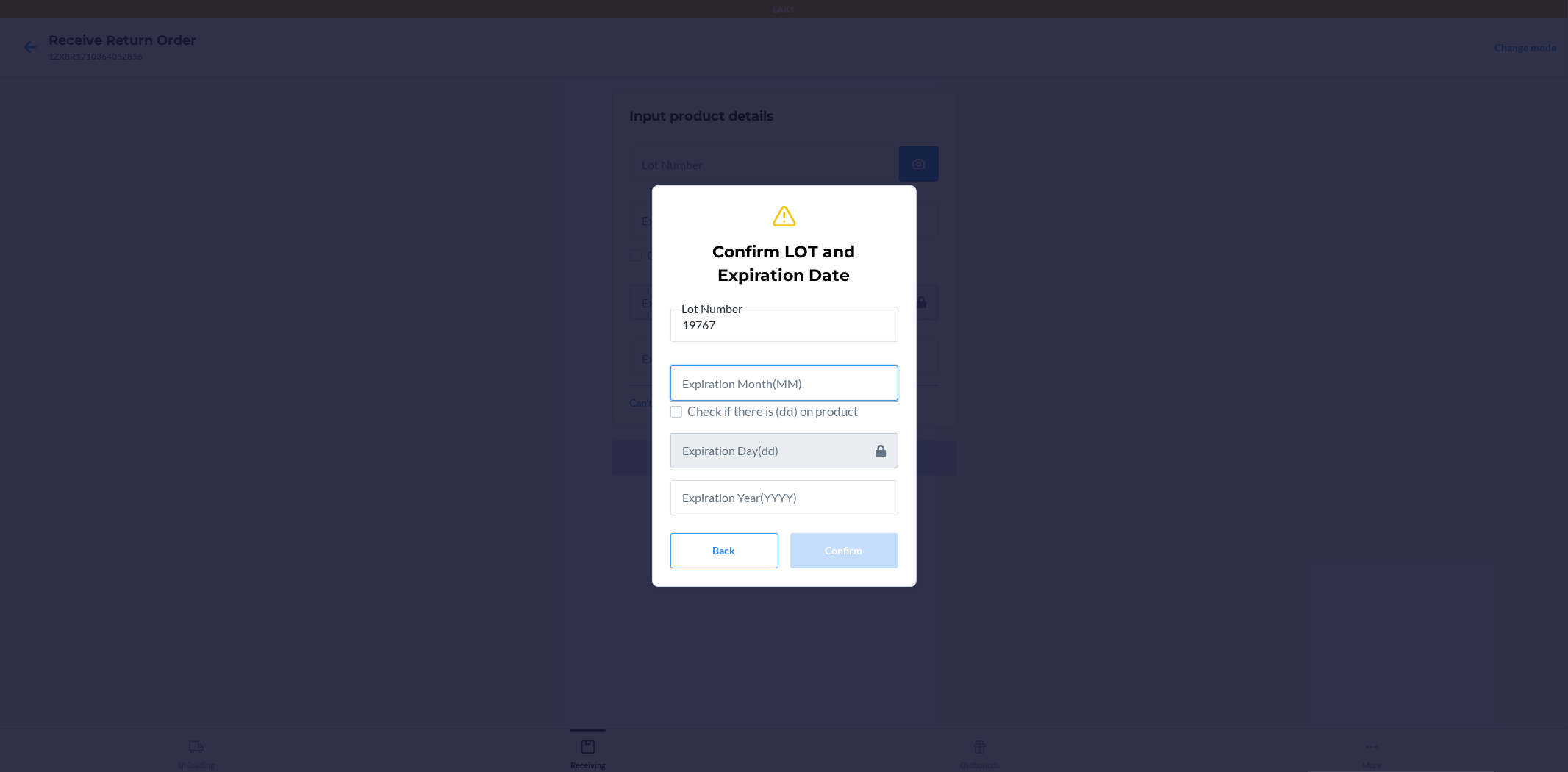
click at [782, 395] on input "text" at bounding box center [784, 384] width 228 height 36
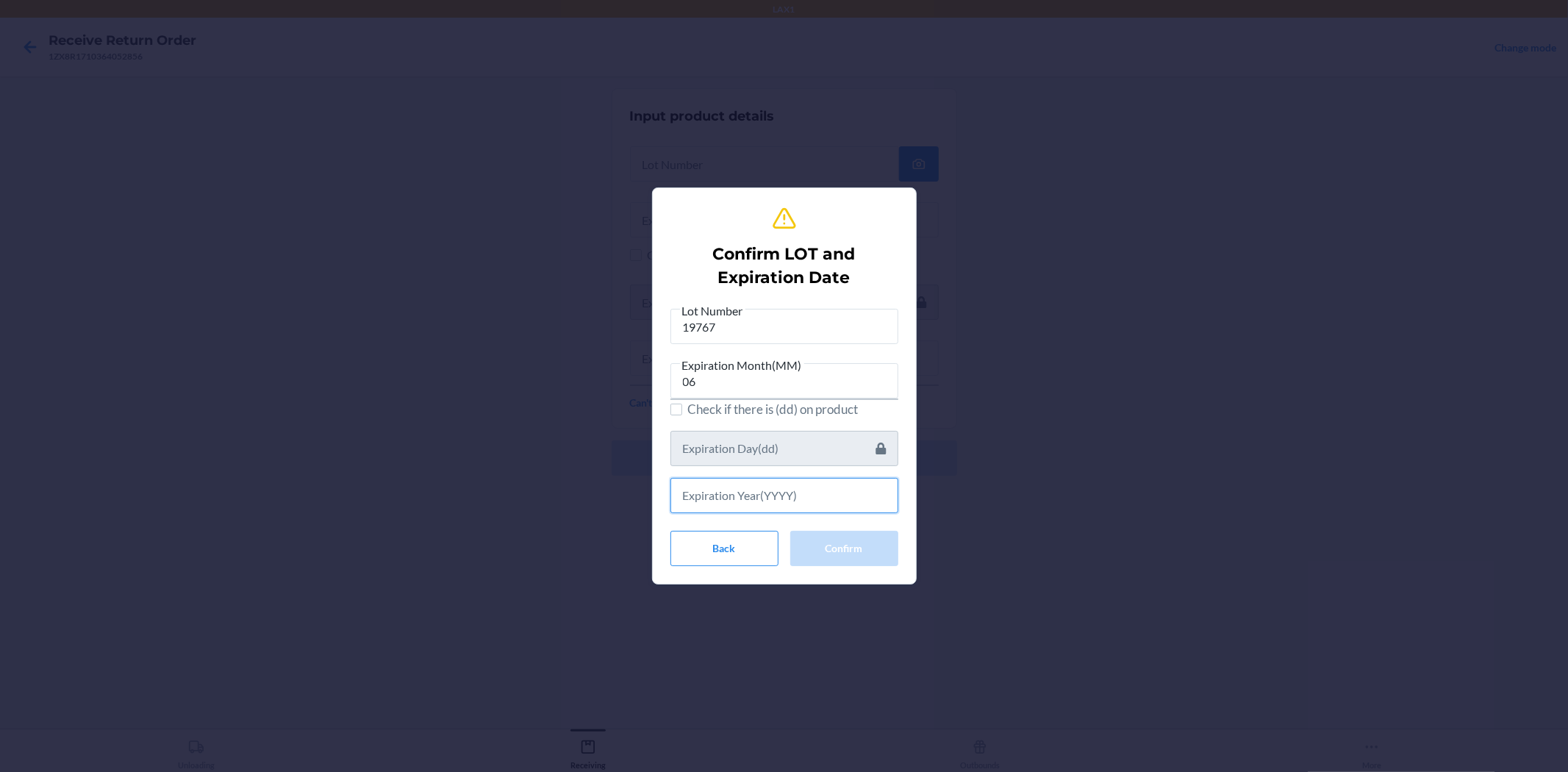
click at [782, 493] on input "text" at bounding box center [784, 495] width 228 height 36
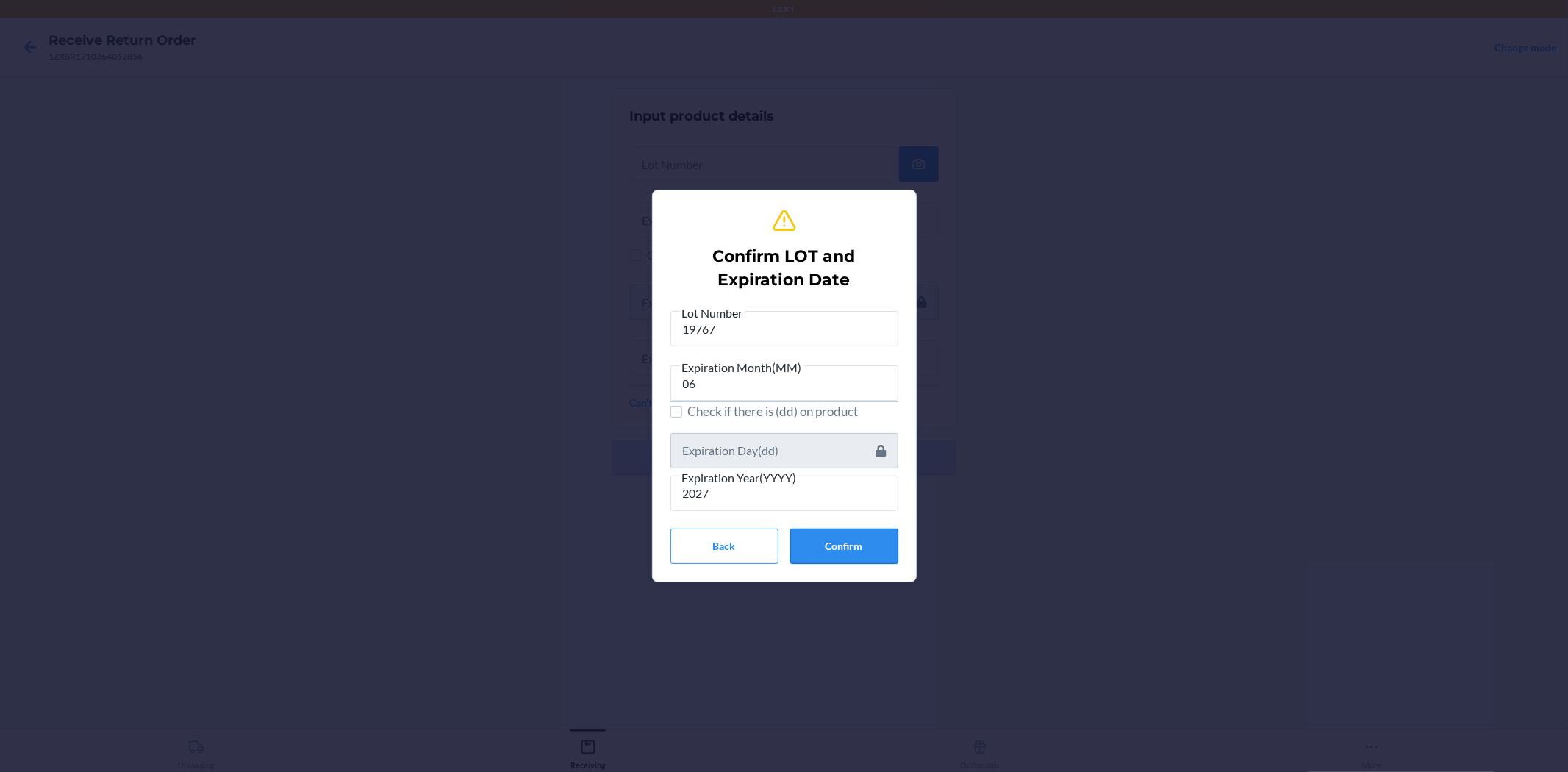
click at [782, 550] on button "Confirm" at bounding box center [844, 547] width 108 height 36
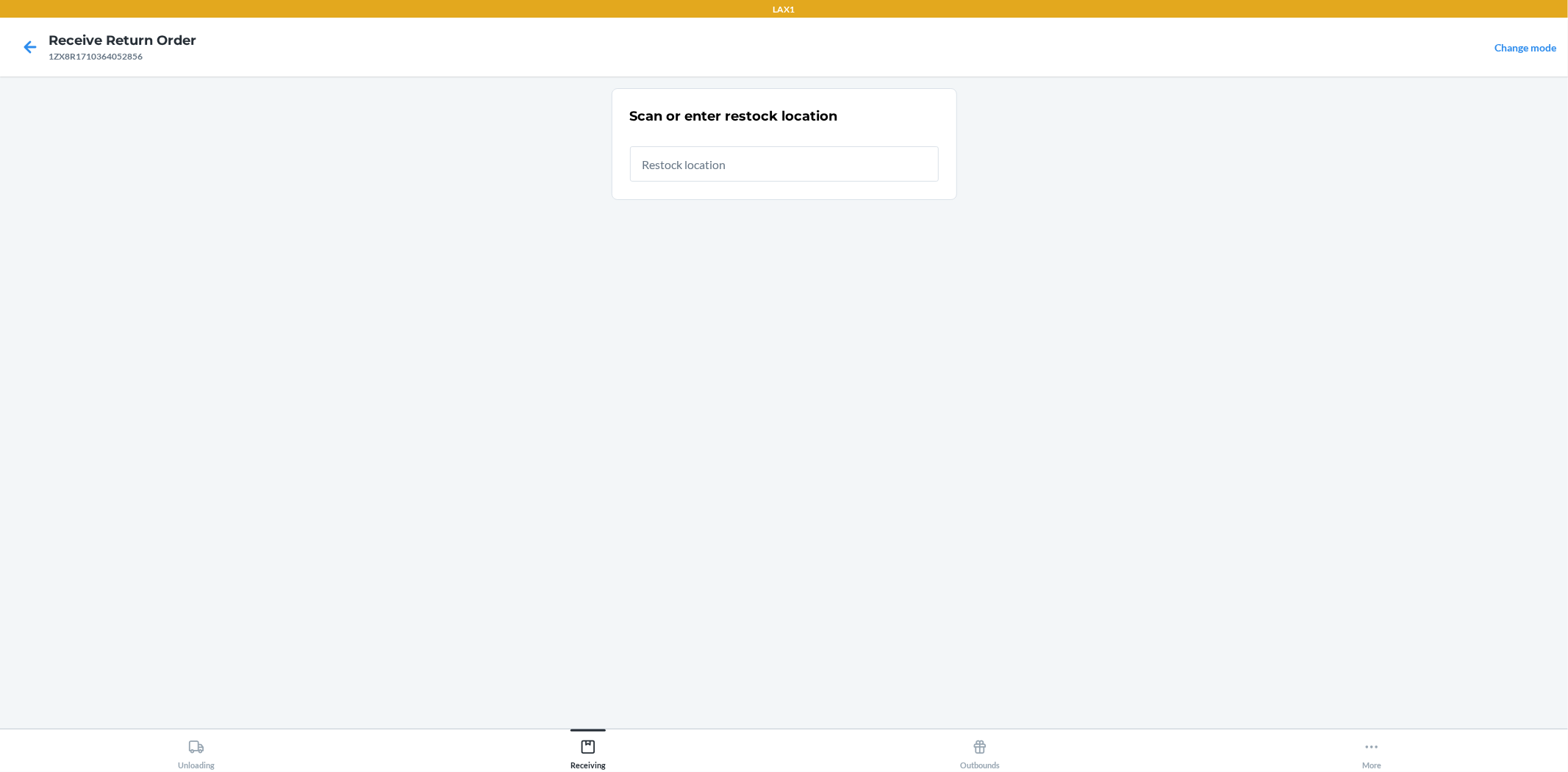
click at [771, 140] on div at bounding box center [784, 158] width 309 height 47
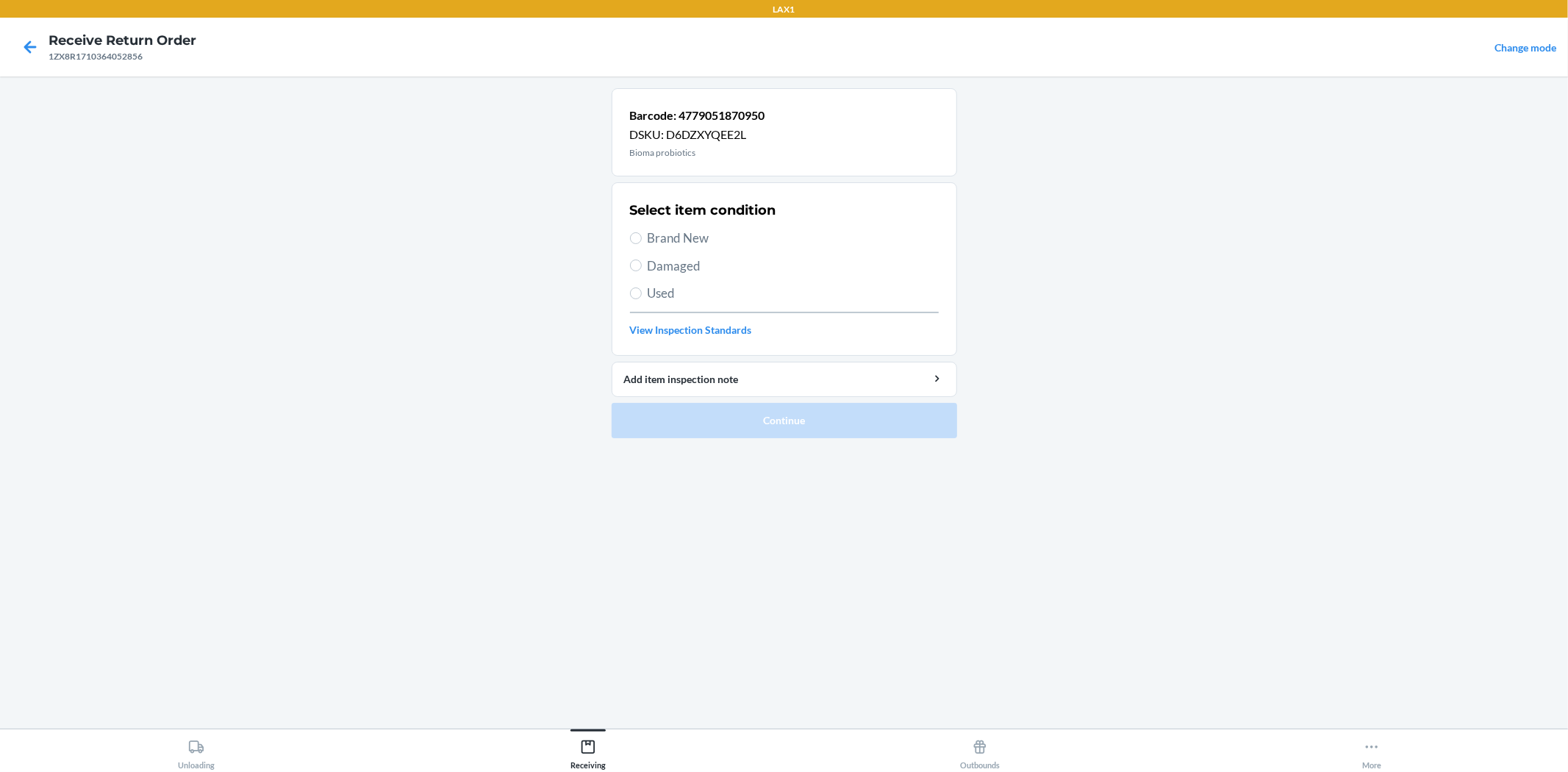
click at [669, 246] on span "Brand New" at bounding box center [793, 238] width 291 height 19
click at [642, 244] on input "Brand New" at bounding box center [636, 238] width 12 height 12
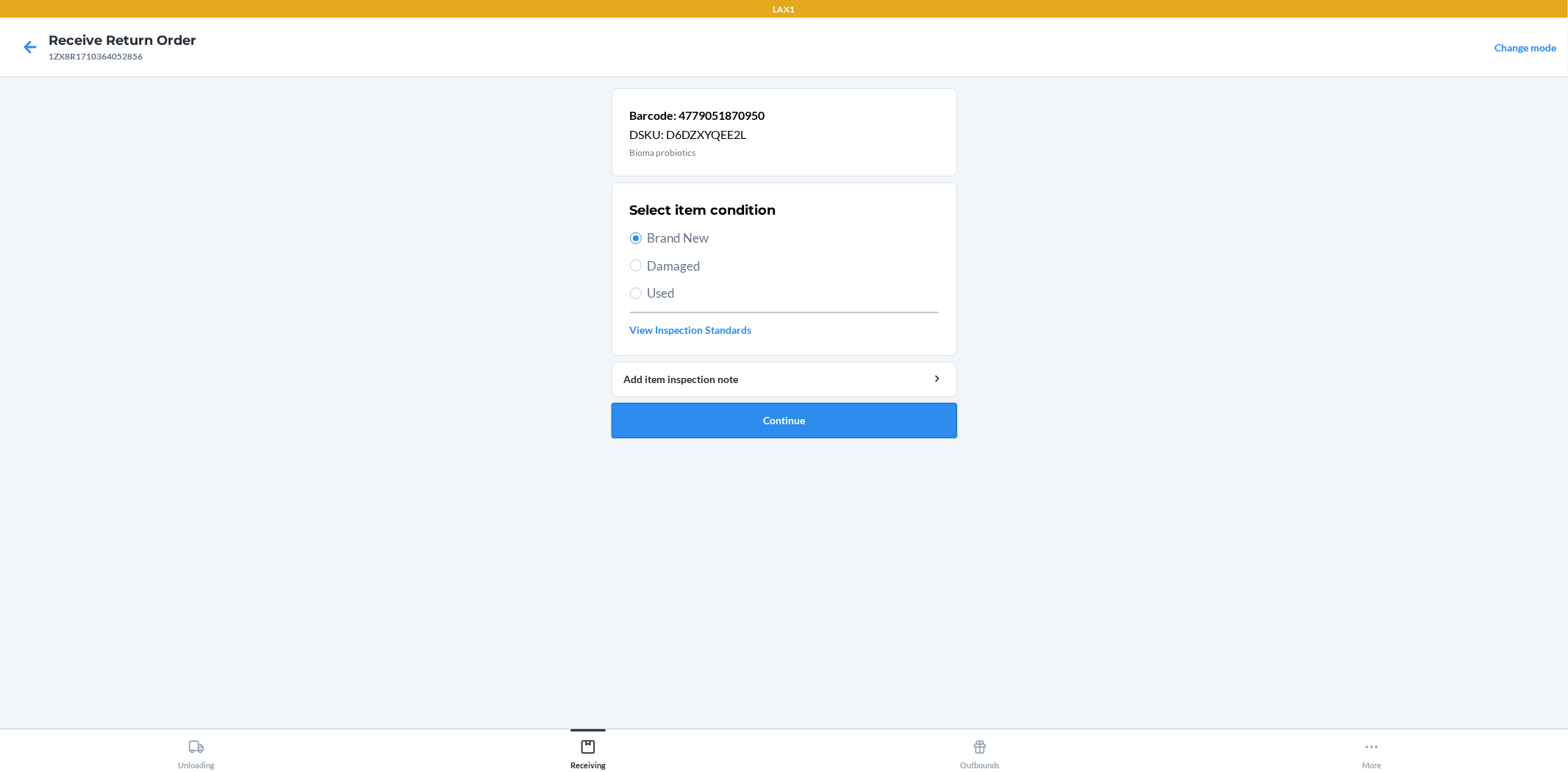
click at [782, 416] on button "Continue" at bounding box center [784, 421] width 346 height 36
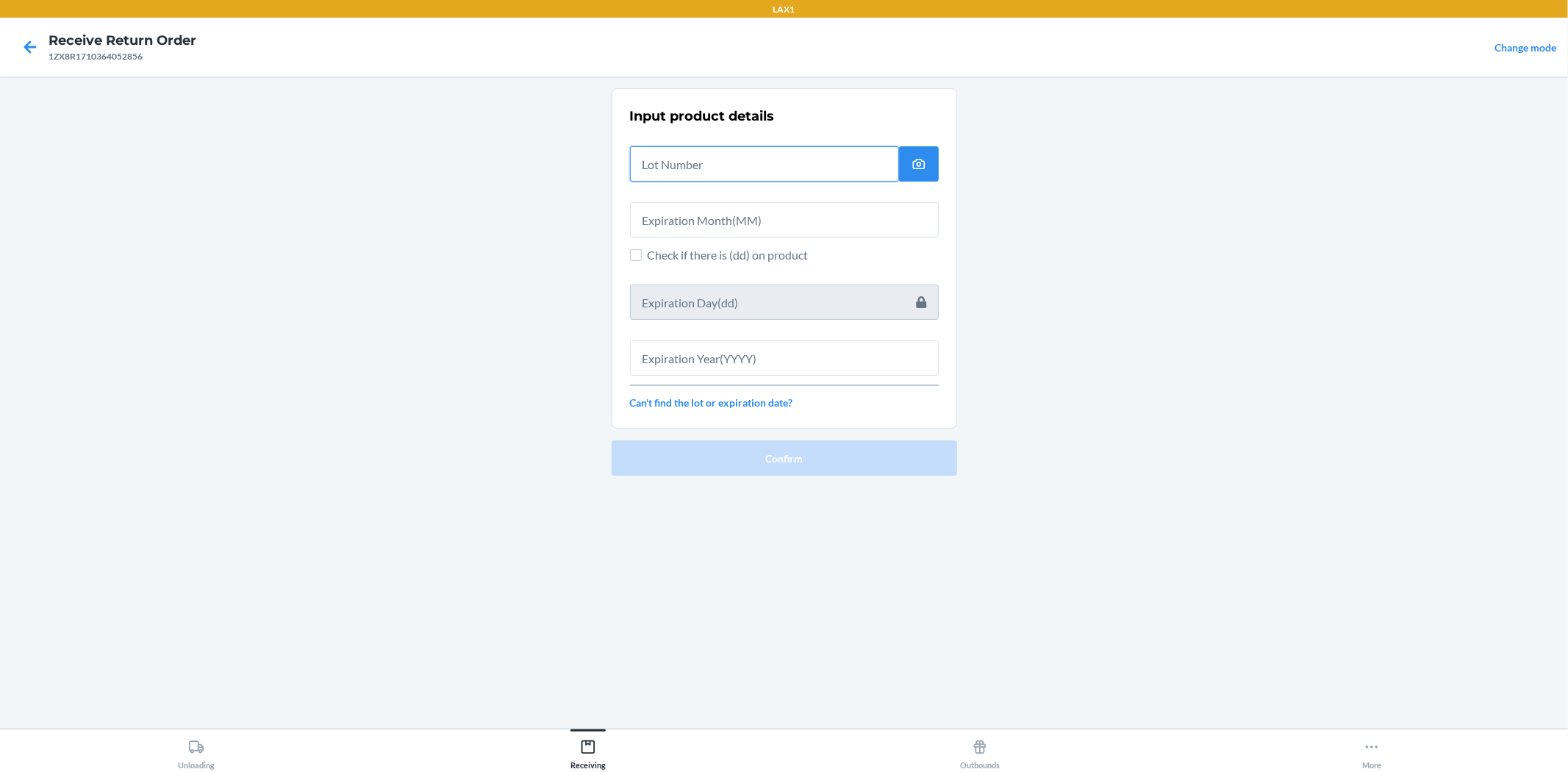
click at [696, 175] on input "text" at bounding box center [765, 164] width 269 height 36
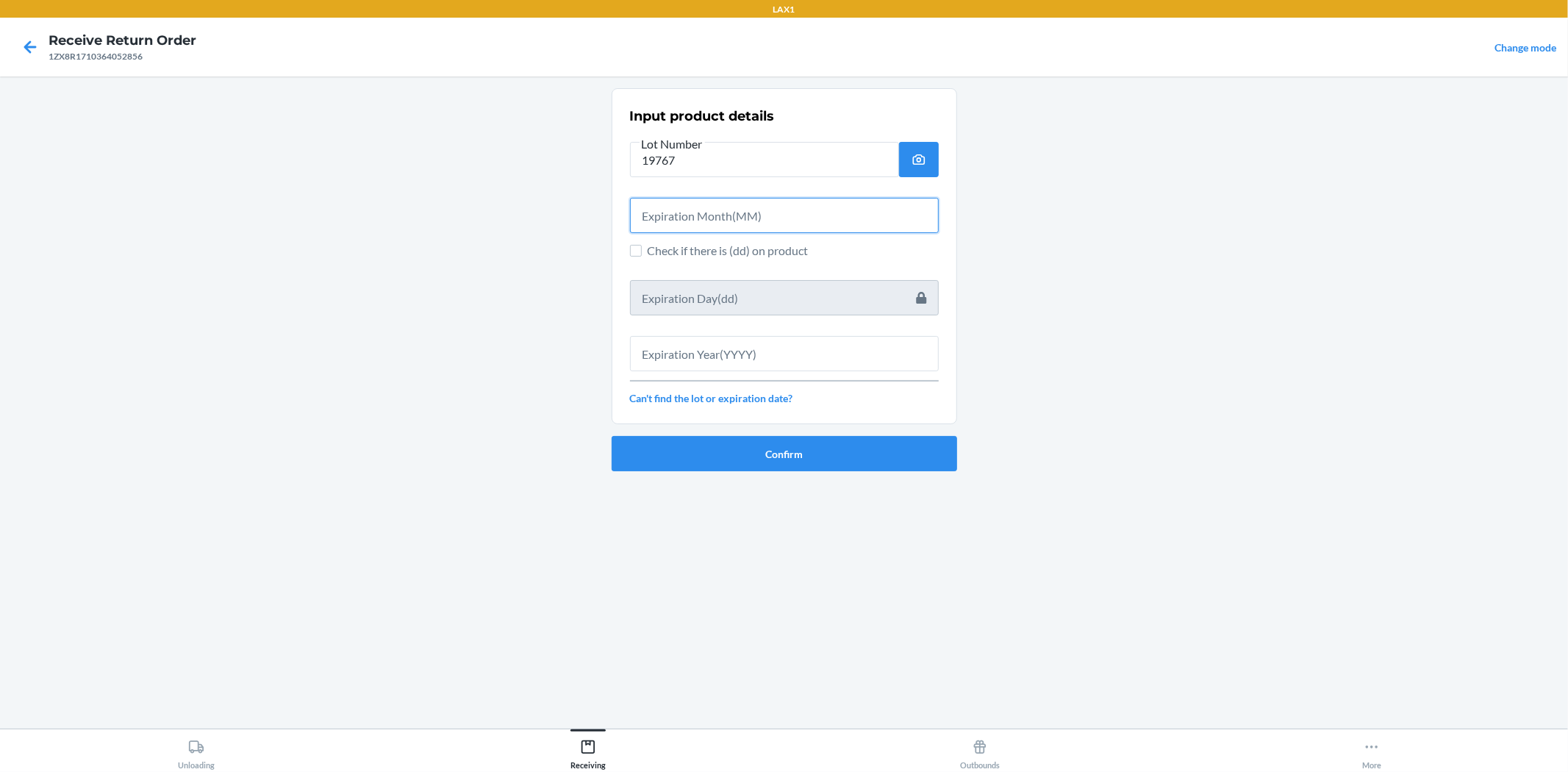
drag, startPoint x: 696, startPoint y: 208, endPoint x: 700, endPoint y: 185, distance: 23.3
click at [703, 192] on div at bounding box center [784, 209] width 309 height 47
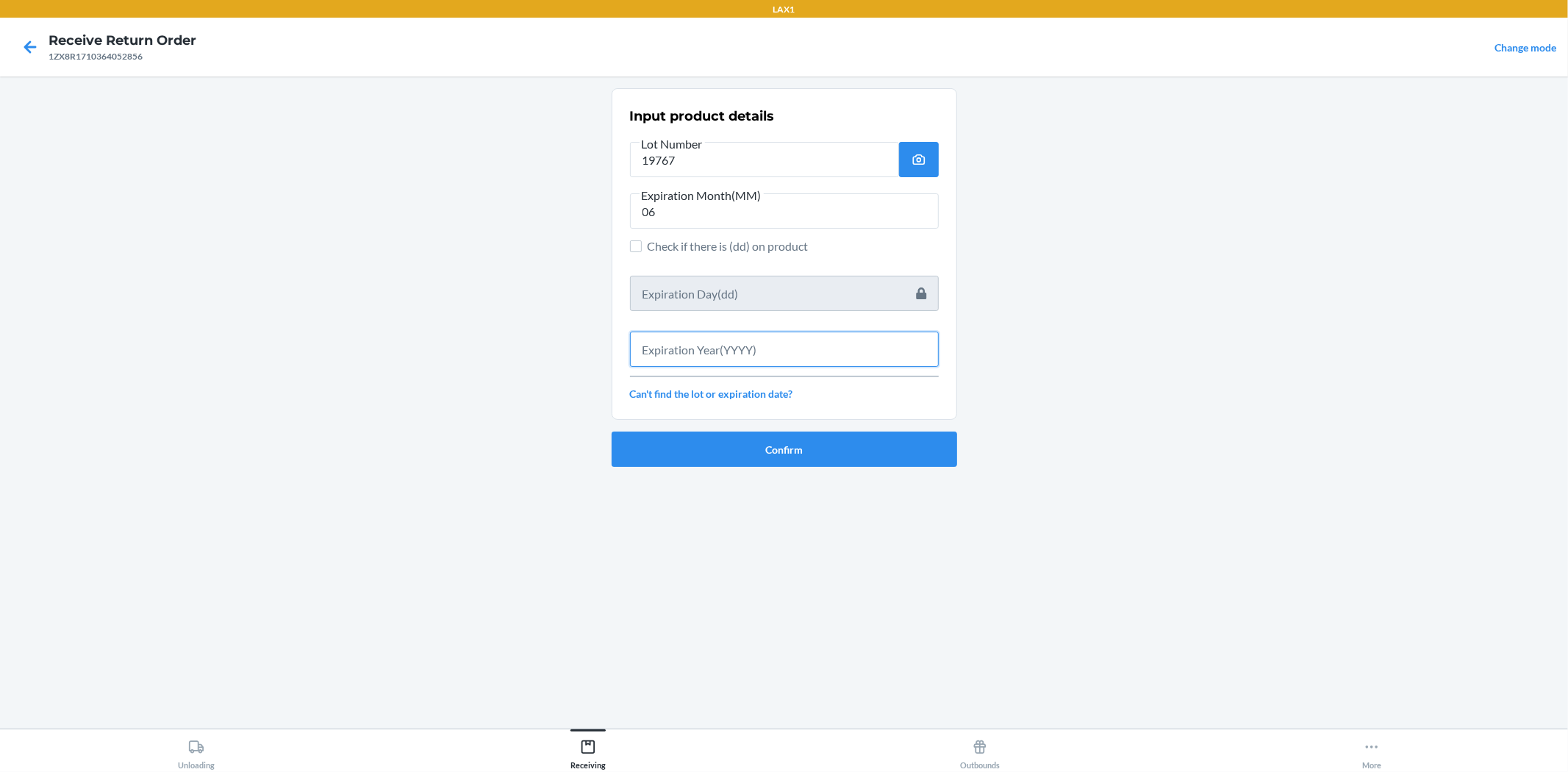
click at [706, 347] on input "text" at bounding box center [784, 350] width 309 height 36
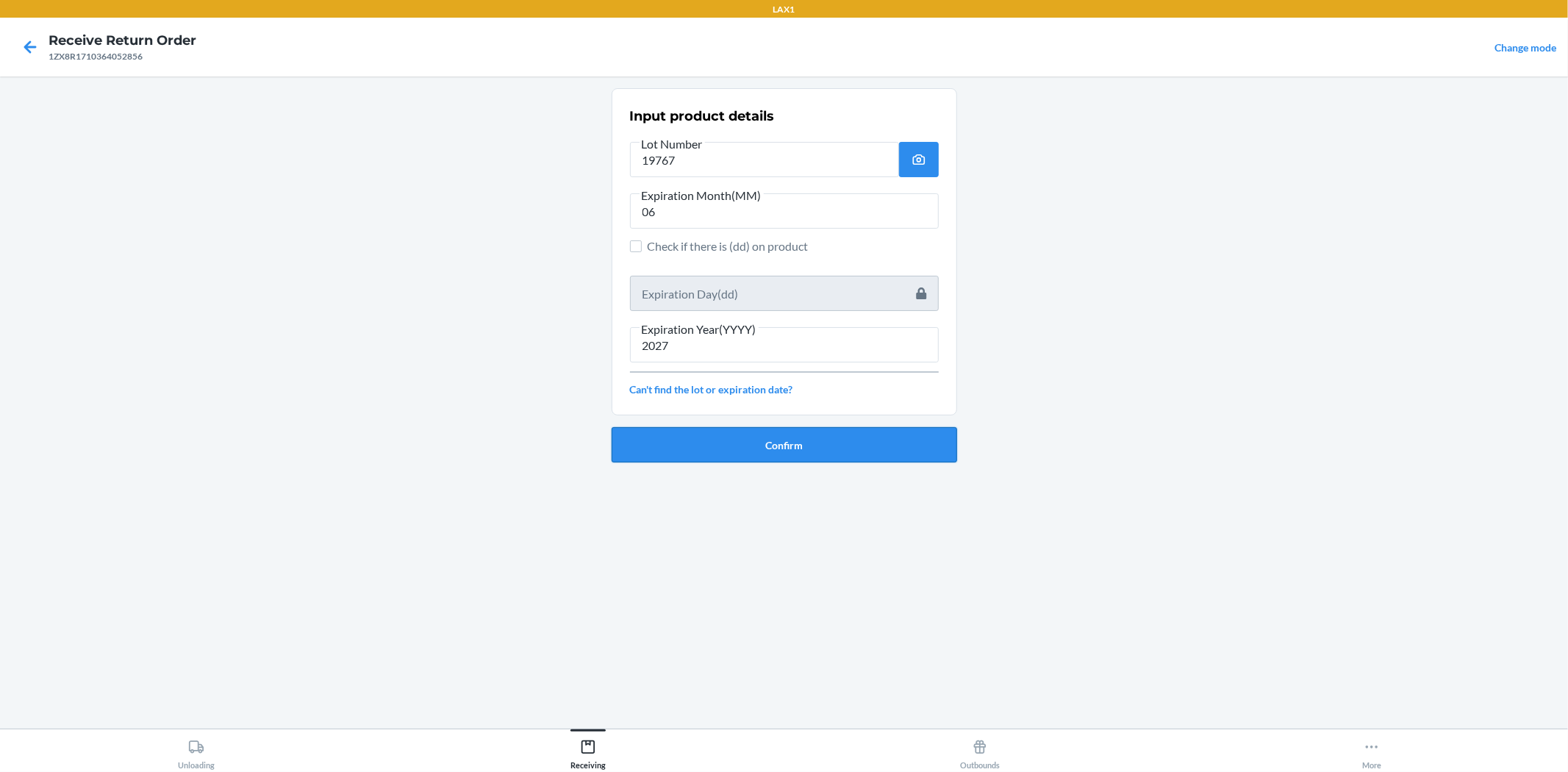
click at [752, 436] on button "Confirm" at bounding box center [784, 445] width 346 height 36
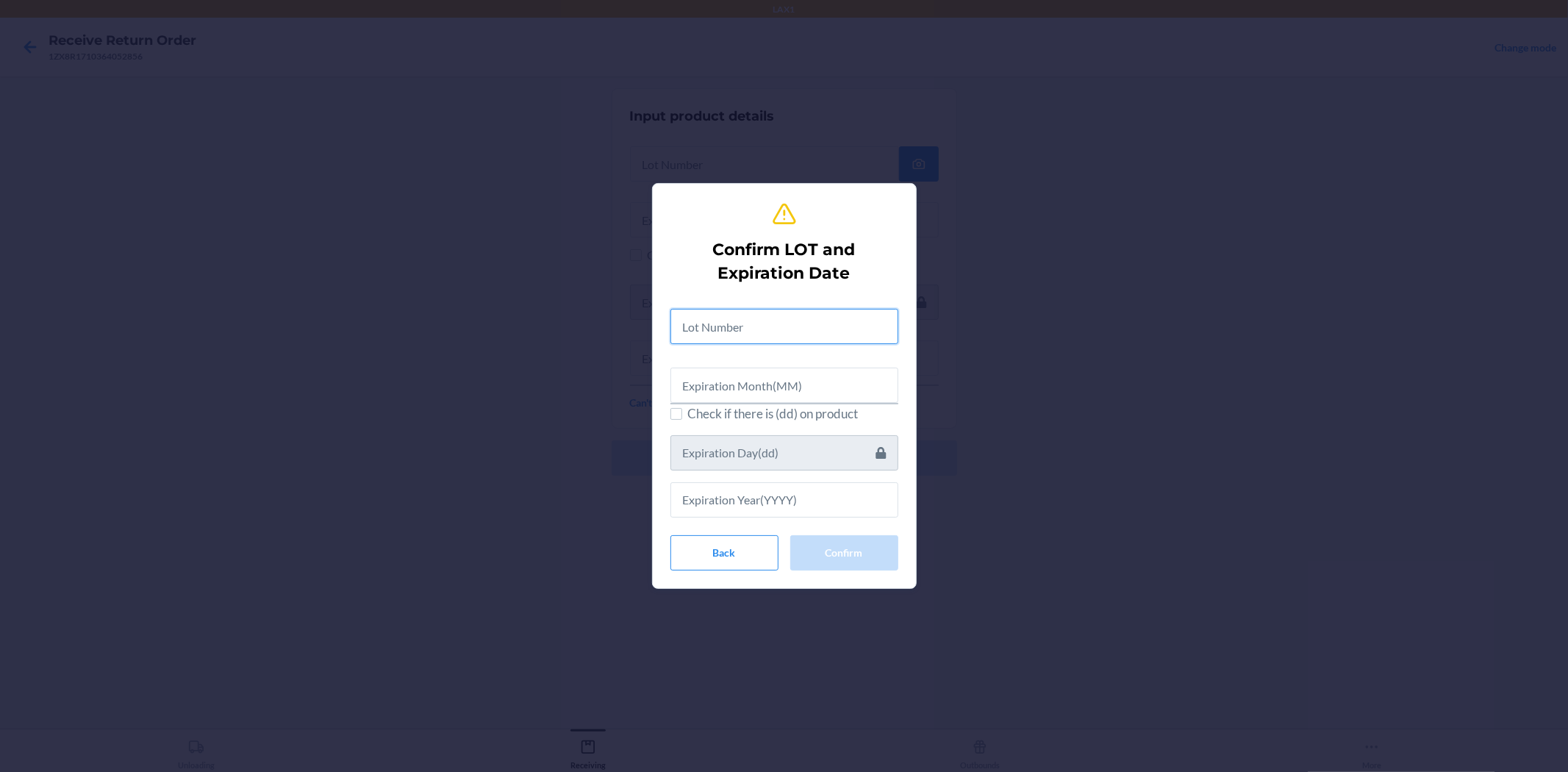
click at [776, 311] on input "text" at bounding box center [784, 327] width 228 height 36
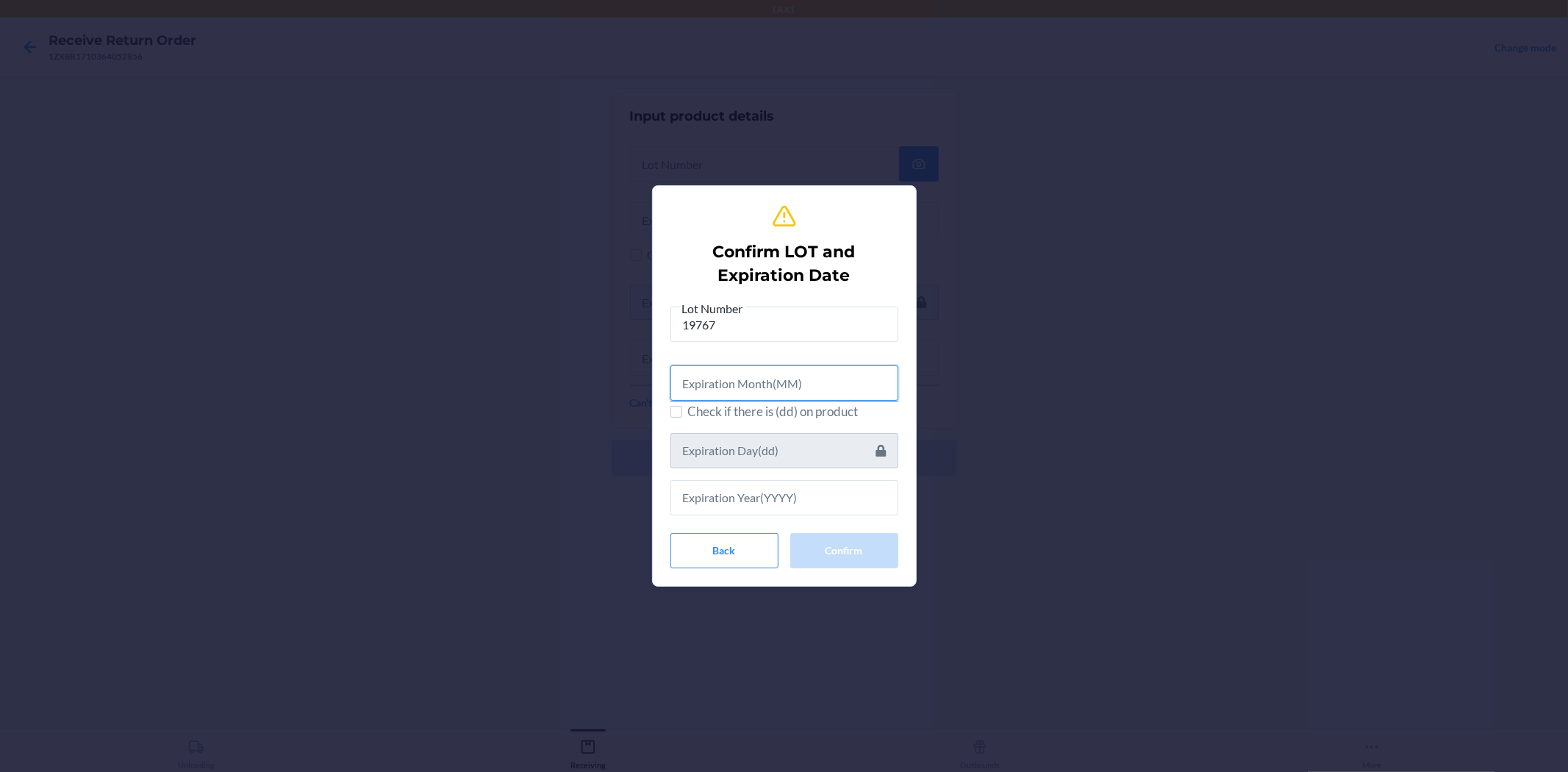
click at [782, 379] on input "text" at bounding box center [784, 384] width 228 height 36
click at [782, 475] on div at bounding box center [784, 490] width 228 height 47
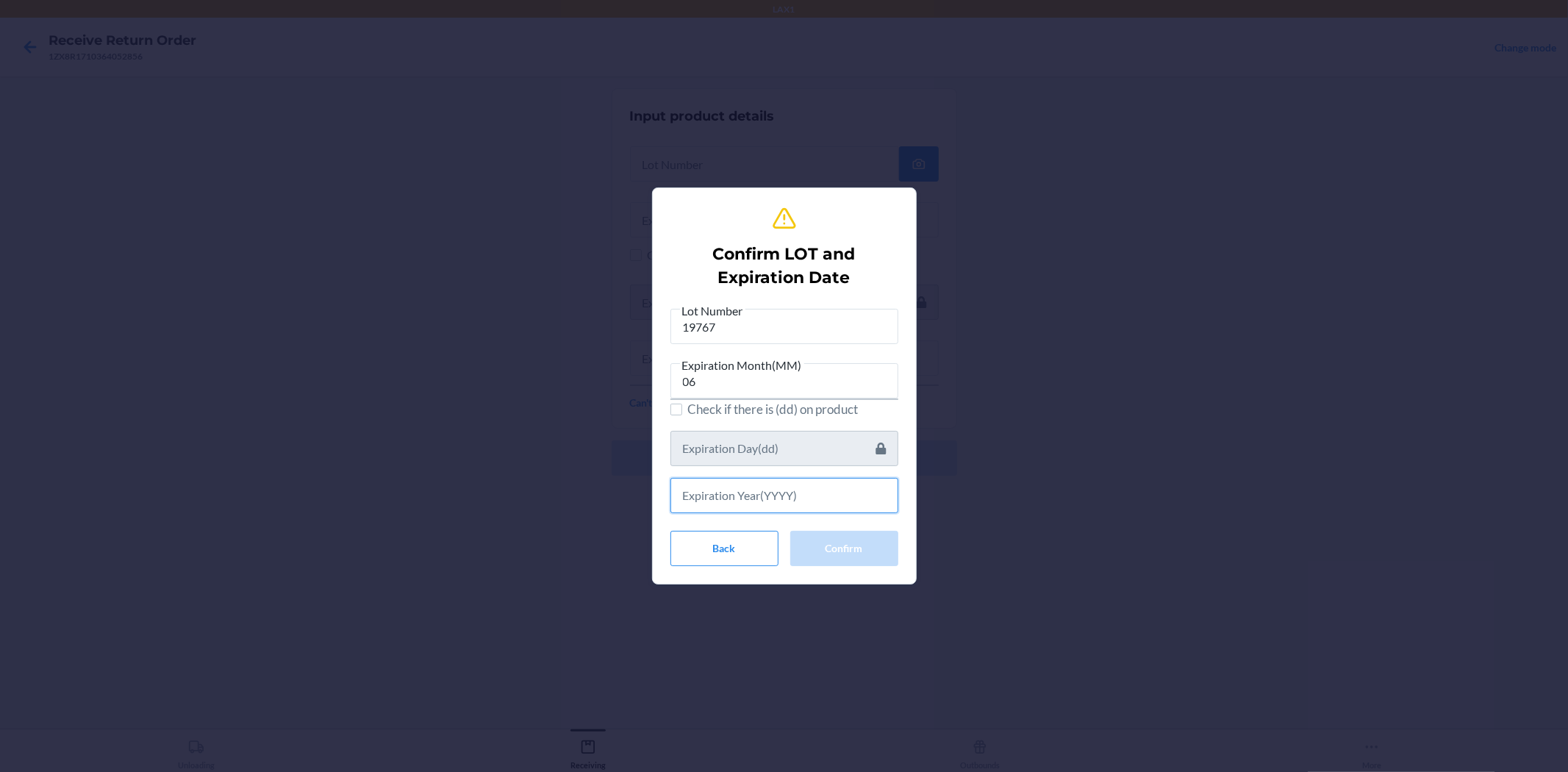
click at [782, 481] on input "text" at bounding box center [784, 495] width 228 height 36
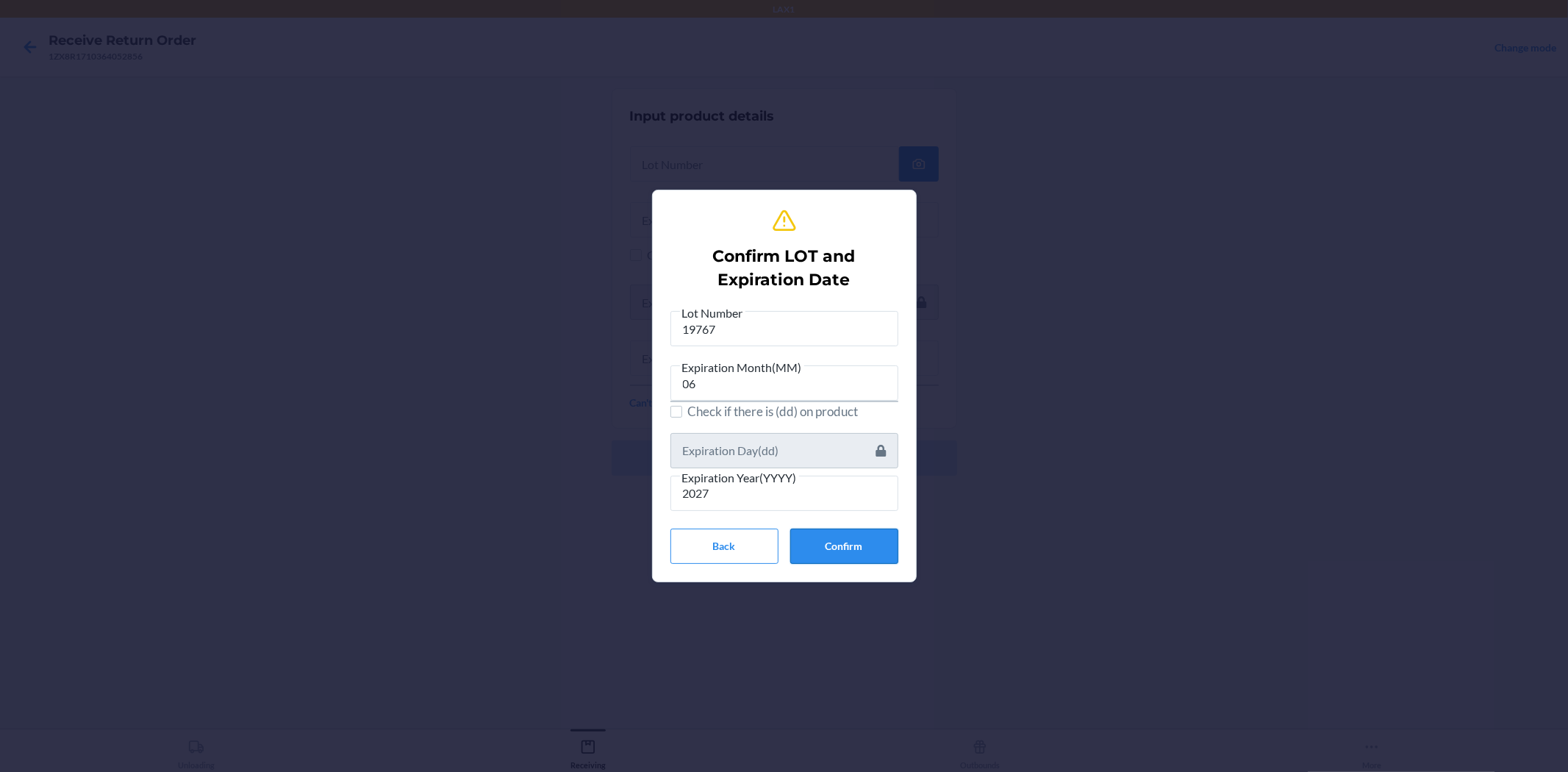
click at [782, 548] on button "Confirm" at bounding box center [844, 547] width 108 height 36
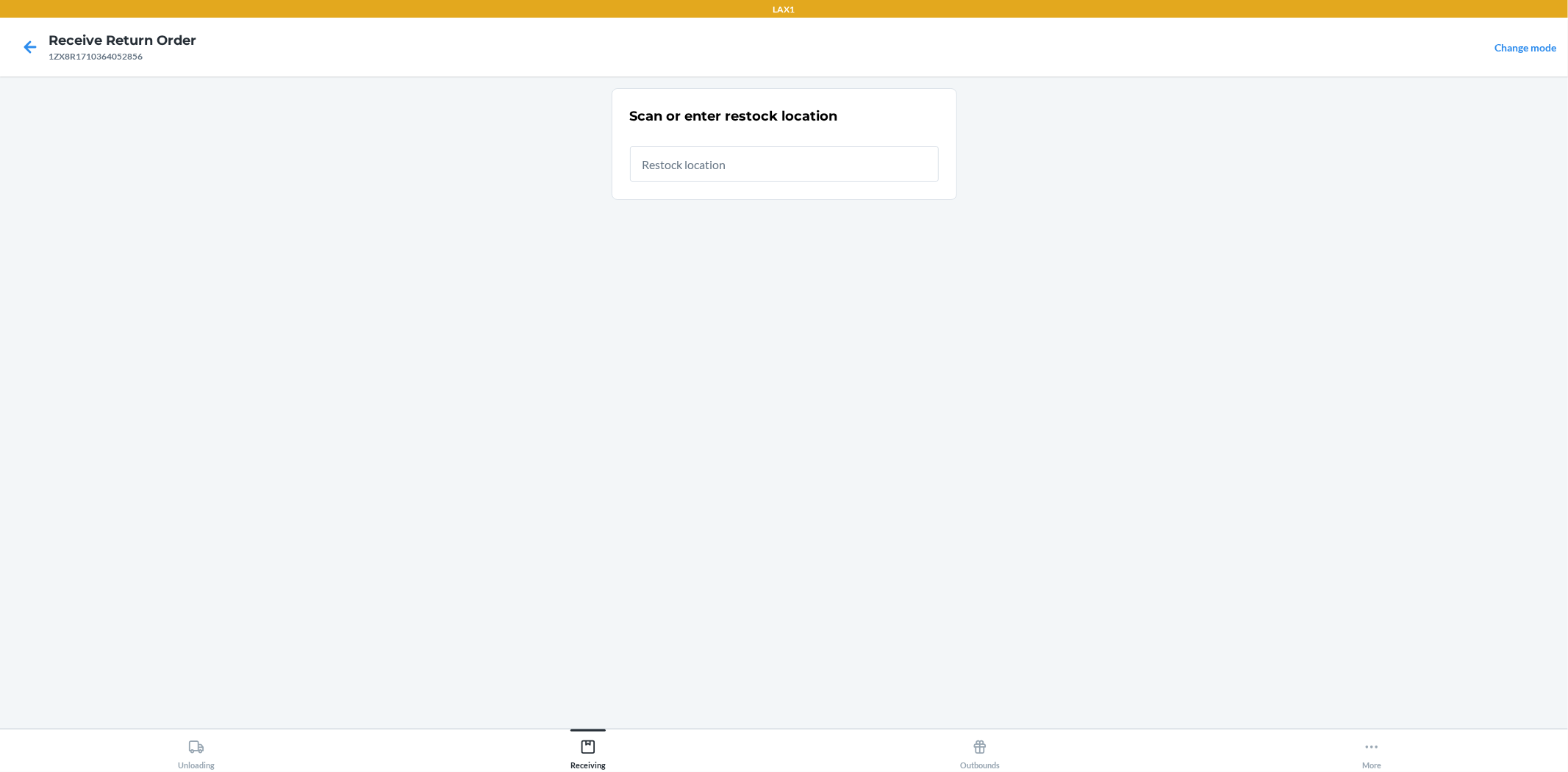
click at [696, 153] on input "text" at bounding box center [784, 164] width 309 height 36
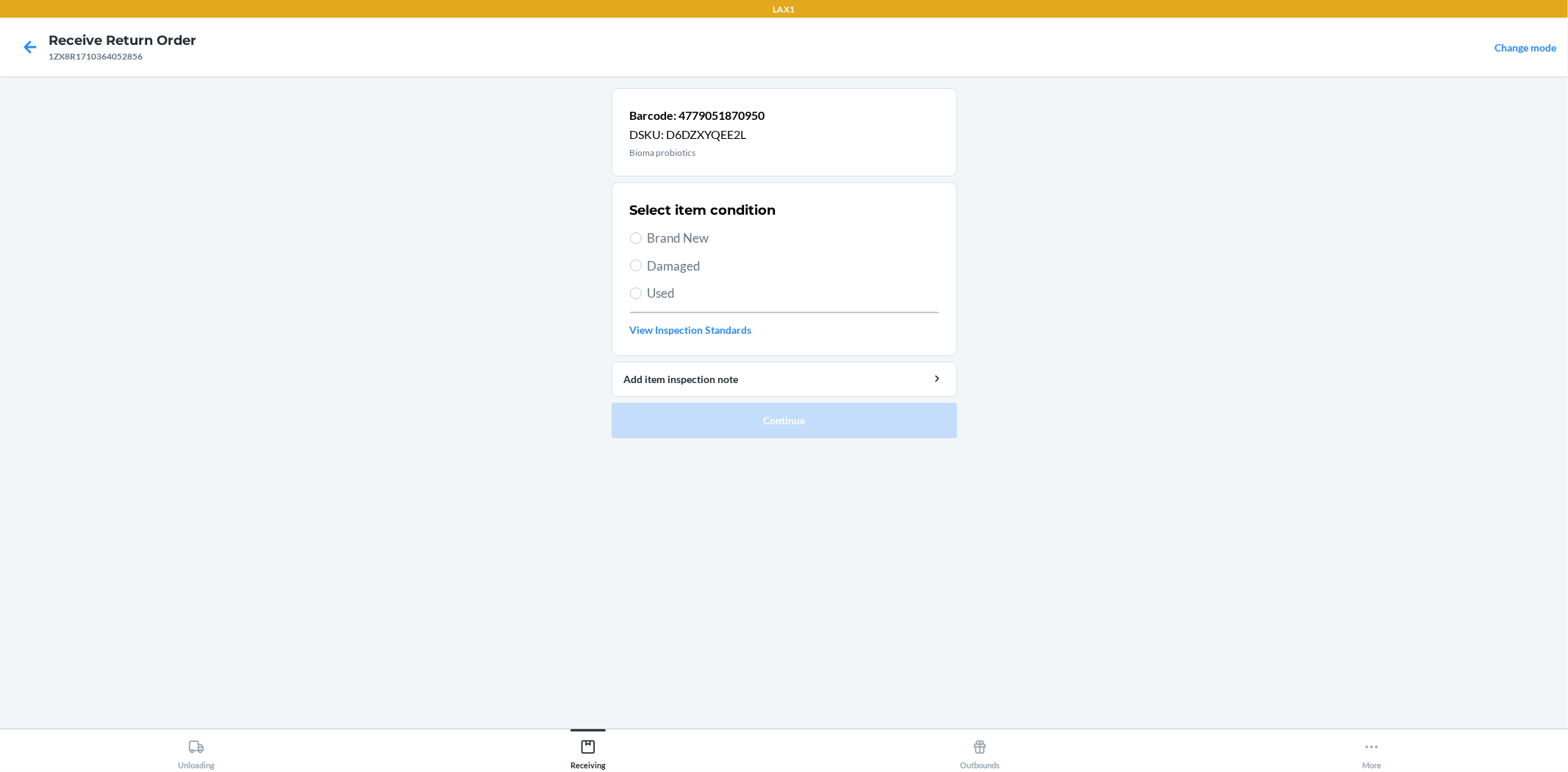
click at [663, 235] on span "Brand New" at bounding box center [793, 238] width 291 height 19
click at [642, 235] on input "Brand New" at bounding box center [636, 238] width 12 height 12
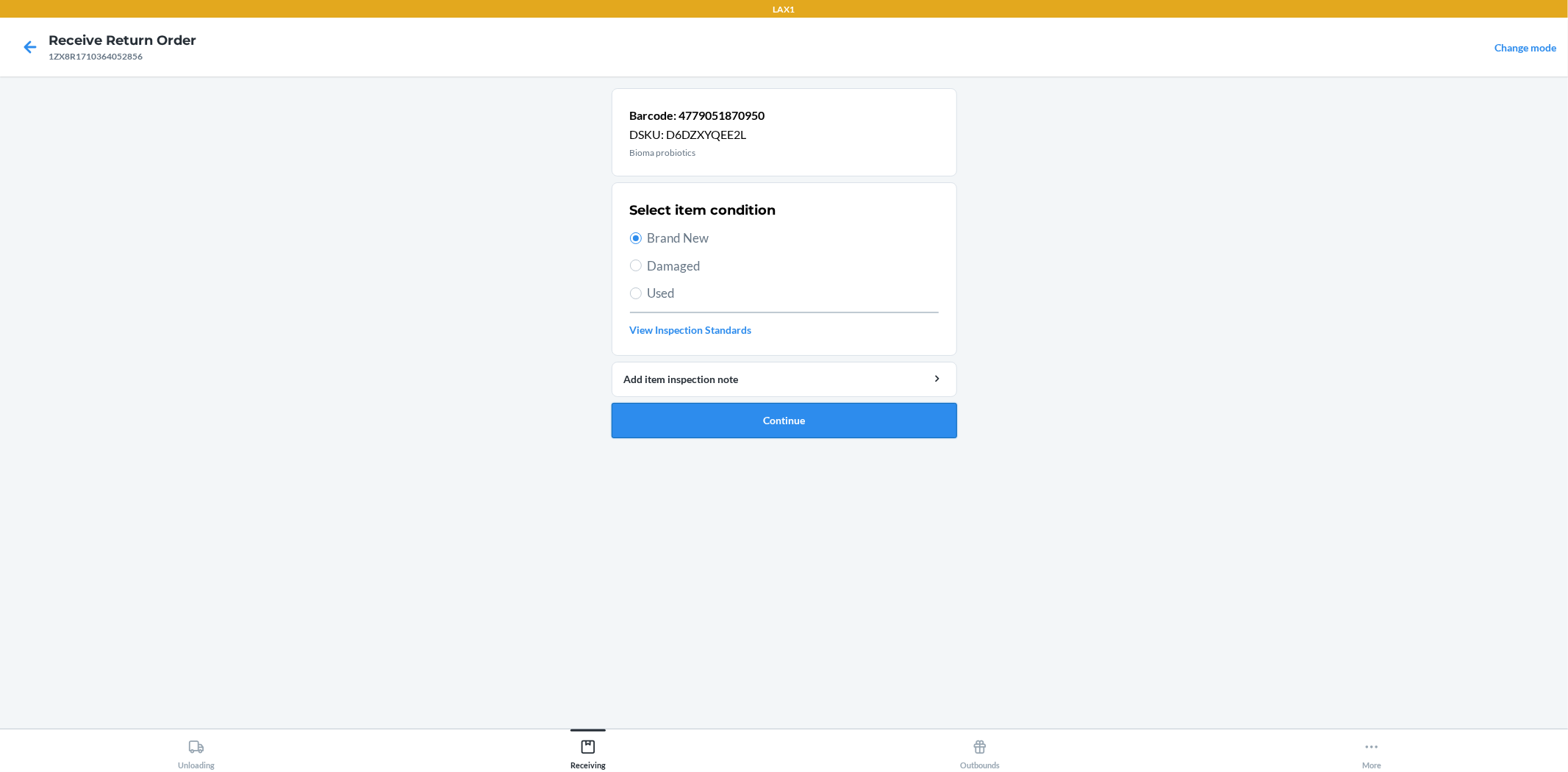
click at [781, 415] on button "Continue" at bounding box center [784, 421] width 346 height 36
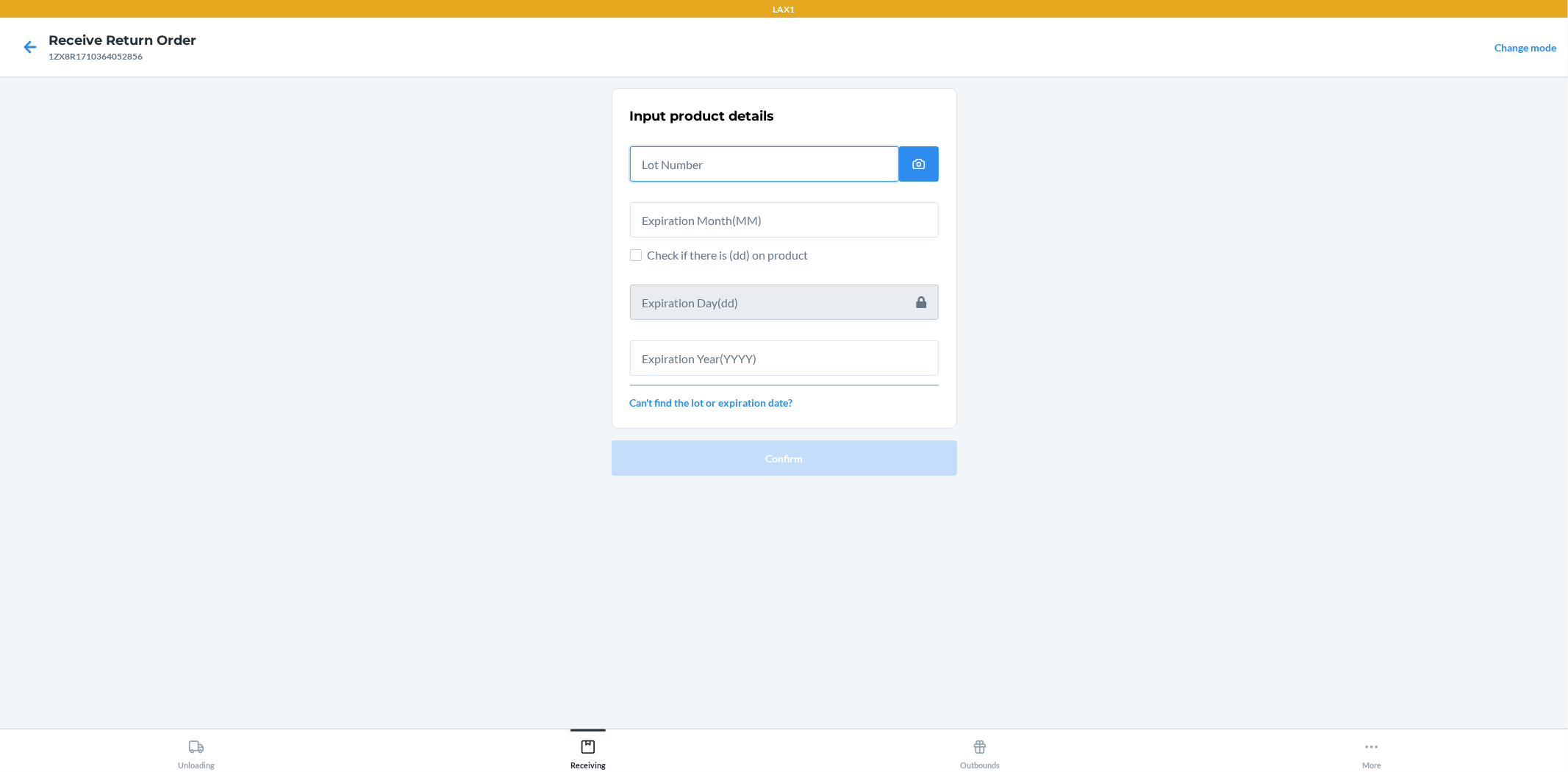
click at [782, 154] on input "text" at bounding box center [765, 164] width 269 height 36
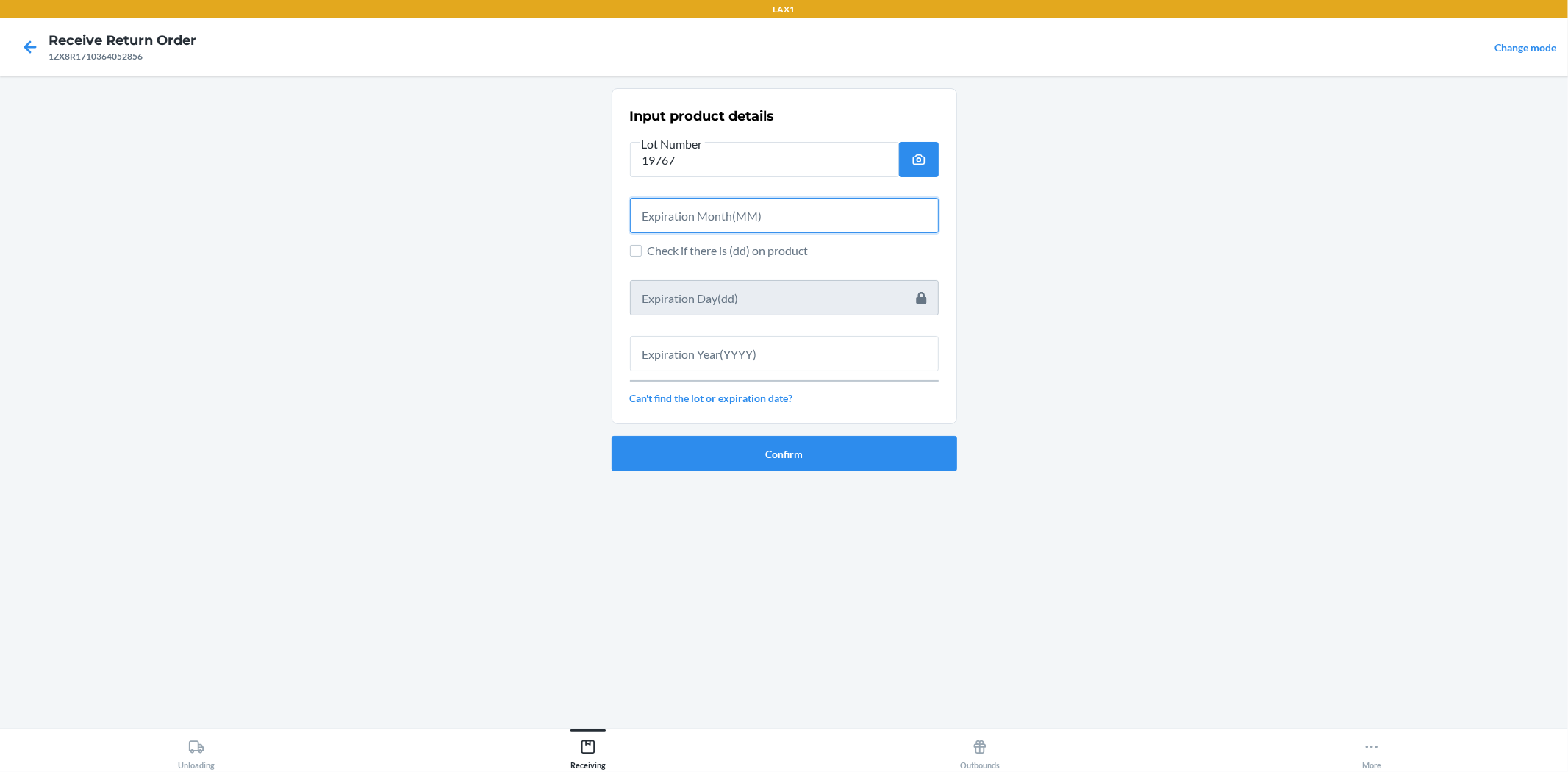
drag, startPoint x: 810, startPoint y: 217, endPoint x: 826, endPoint y: 189, distance: 32.2
click at [782, 189] on div at bounding box center [784, 209] width 309 height 47
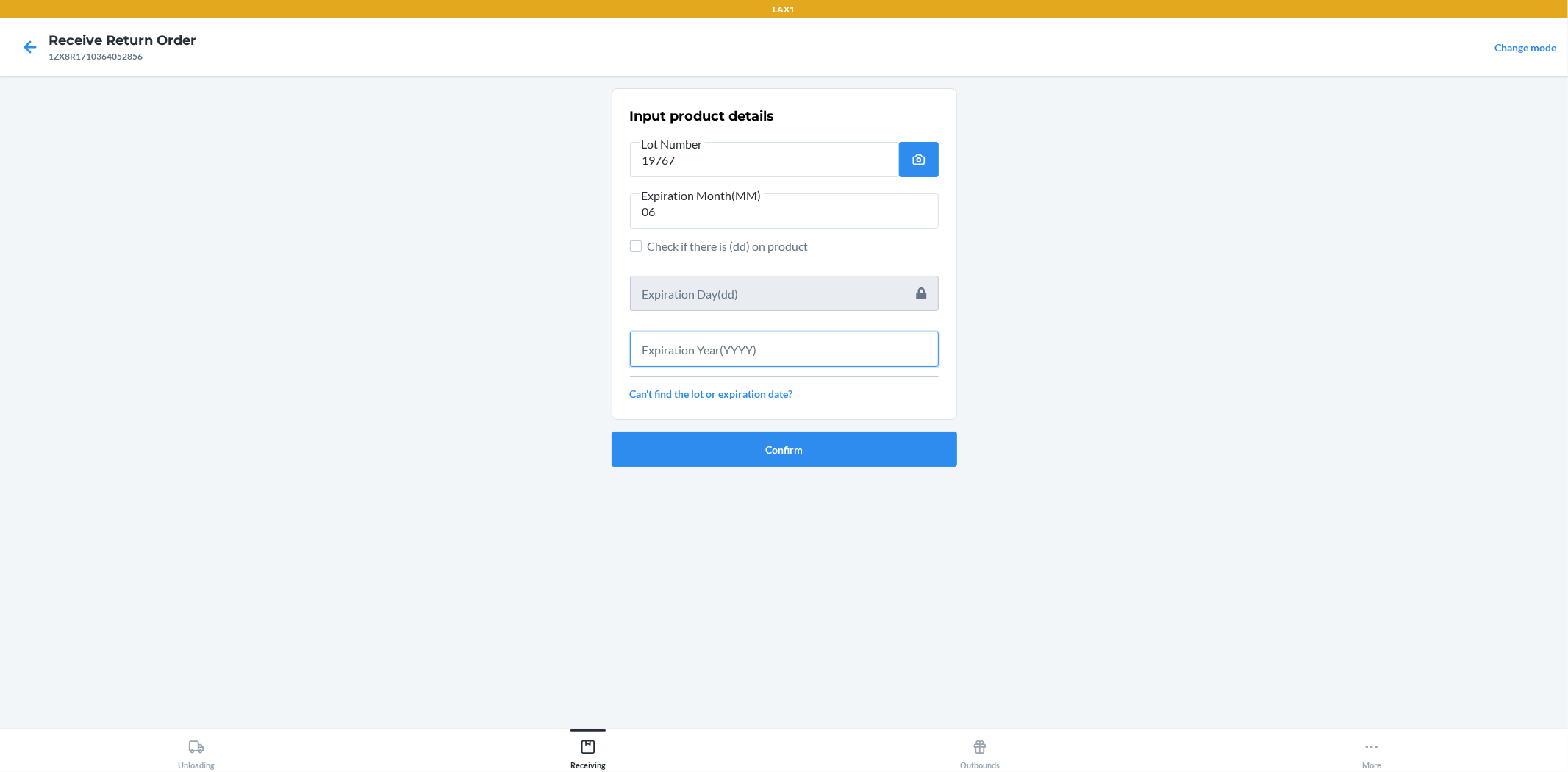
click at [782, 332] on input "text" at bounding box center [784, 350] width 309 height 36
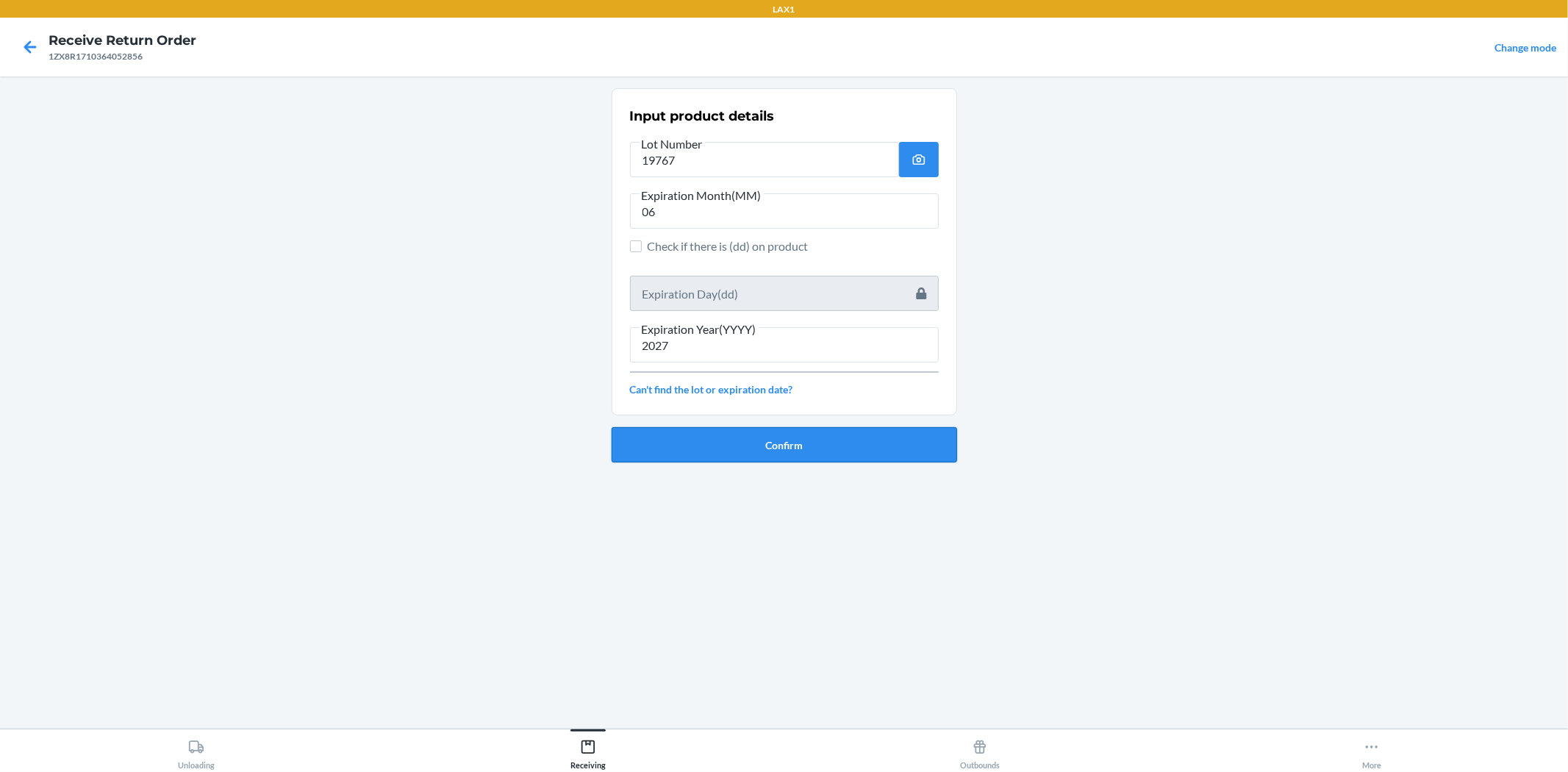
click at [782, 441] on button "Confirm" at bounding box center [784, 445] width 346 height 36
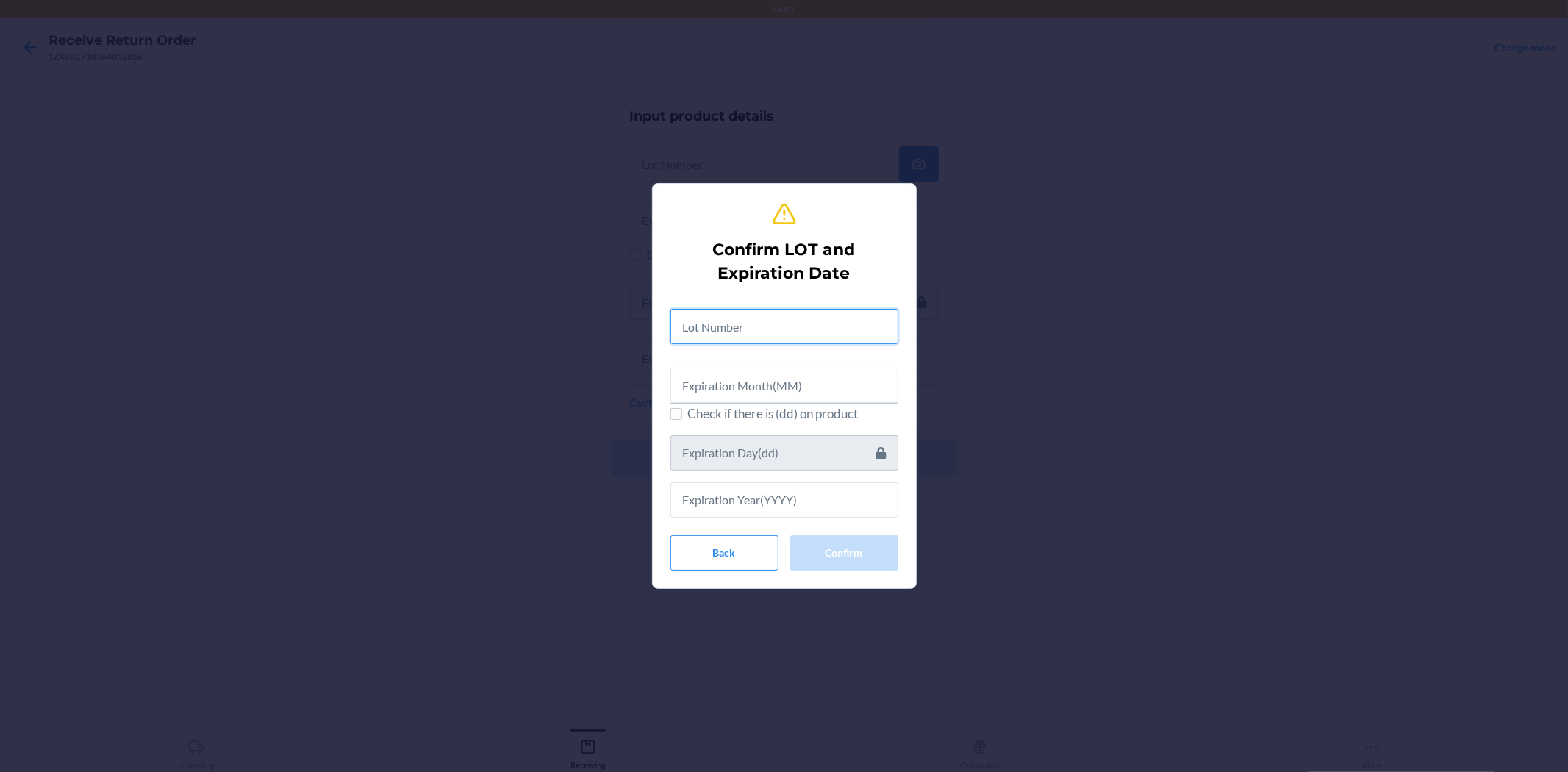
click at [770, 326] on input "text" at bounding box center [784, 327] width 228 height 36
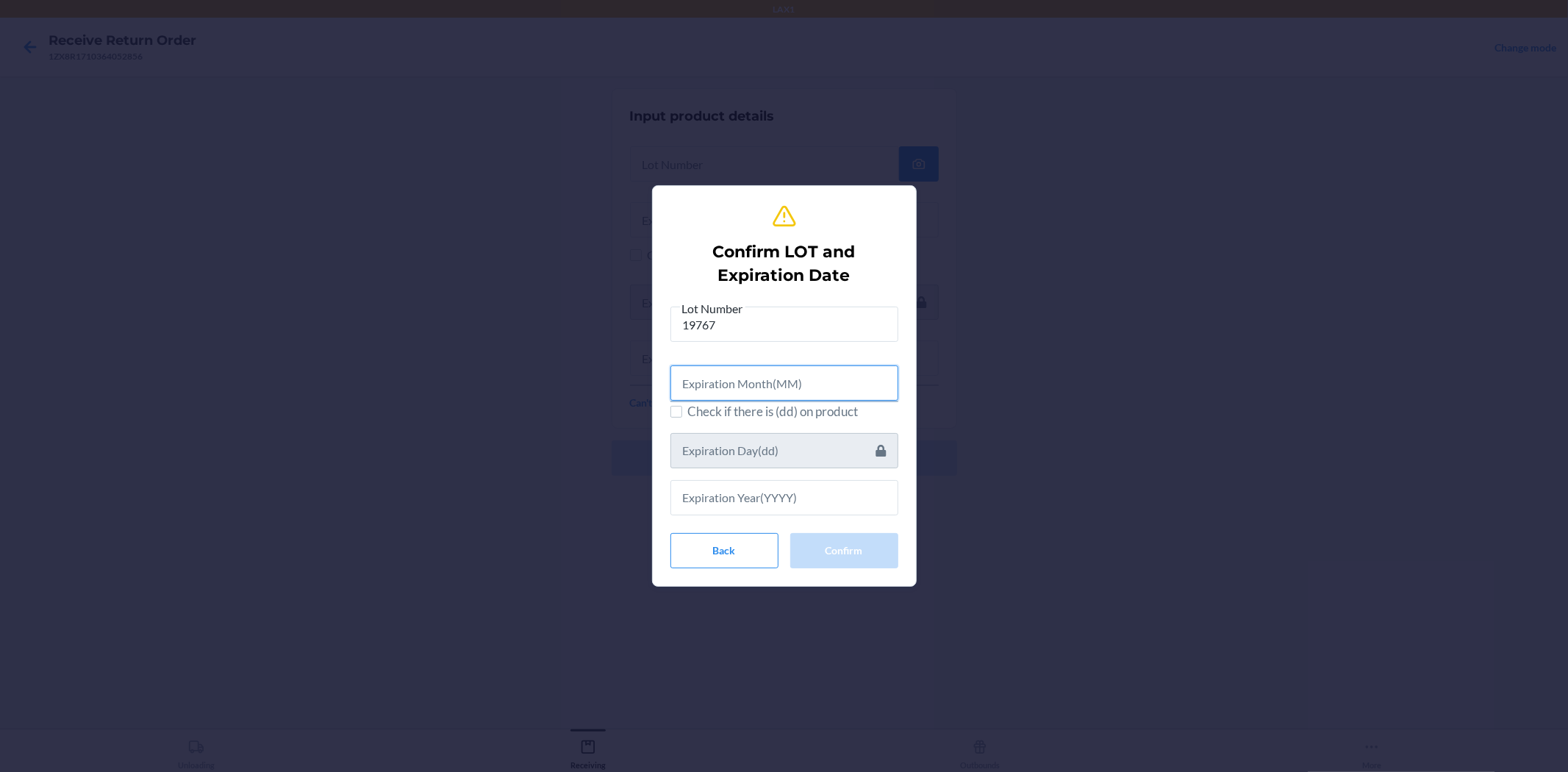
click at [769, 377] on input "text" at bounding box center [784, 384] width 228 height 36
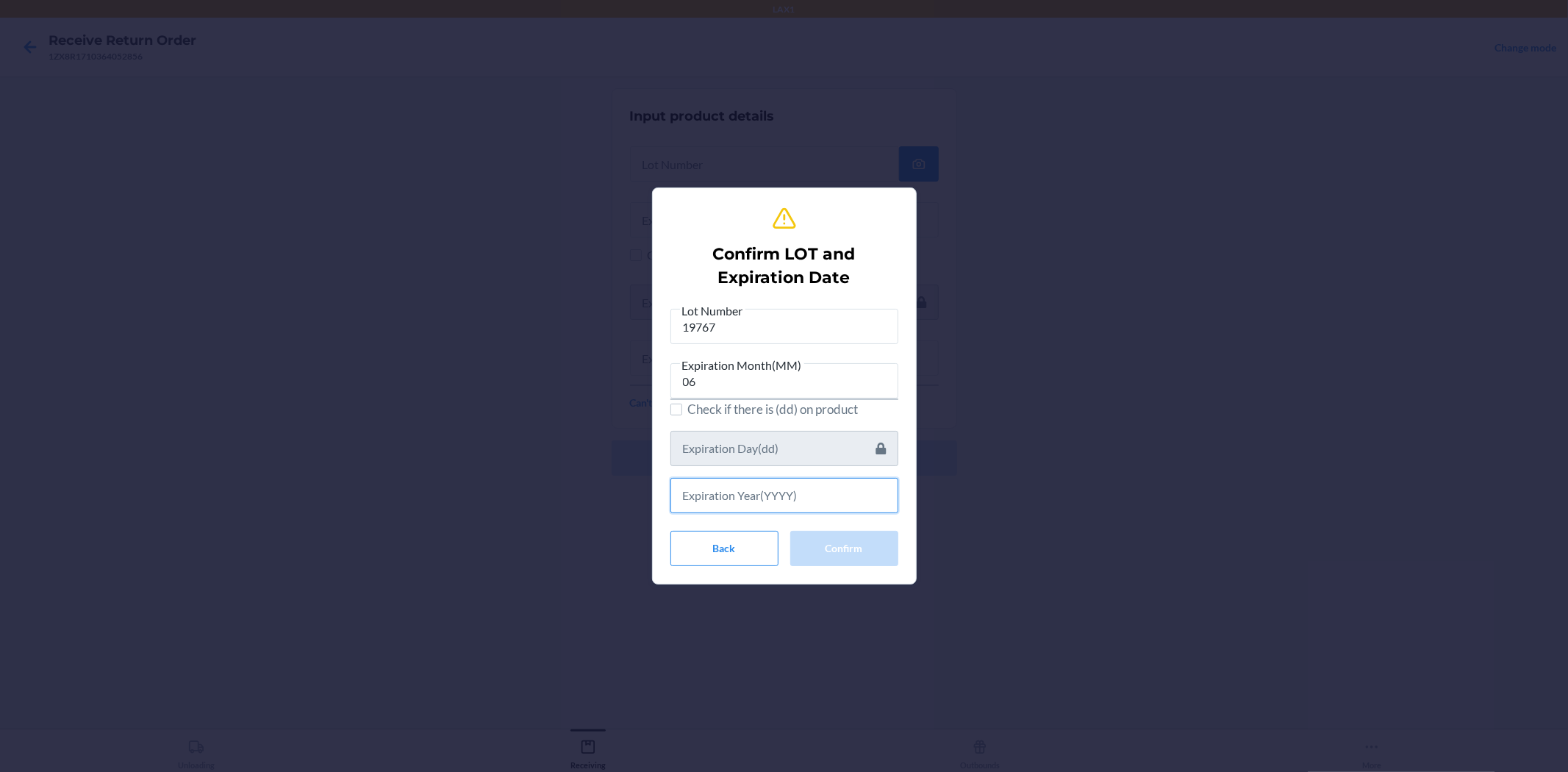
click at [782, 507] on input "text" at bounding box center [784, 495] width 228 height 36
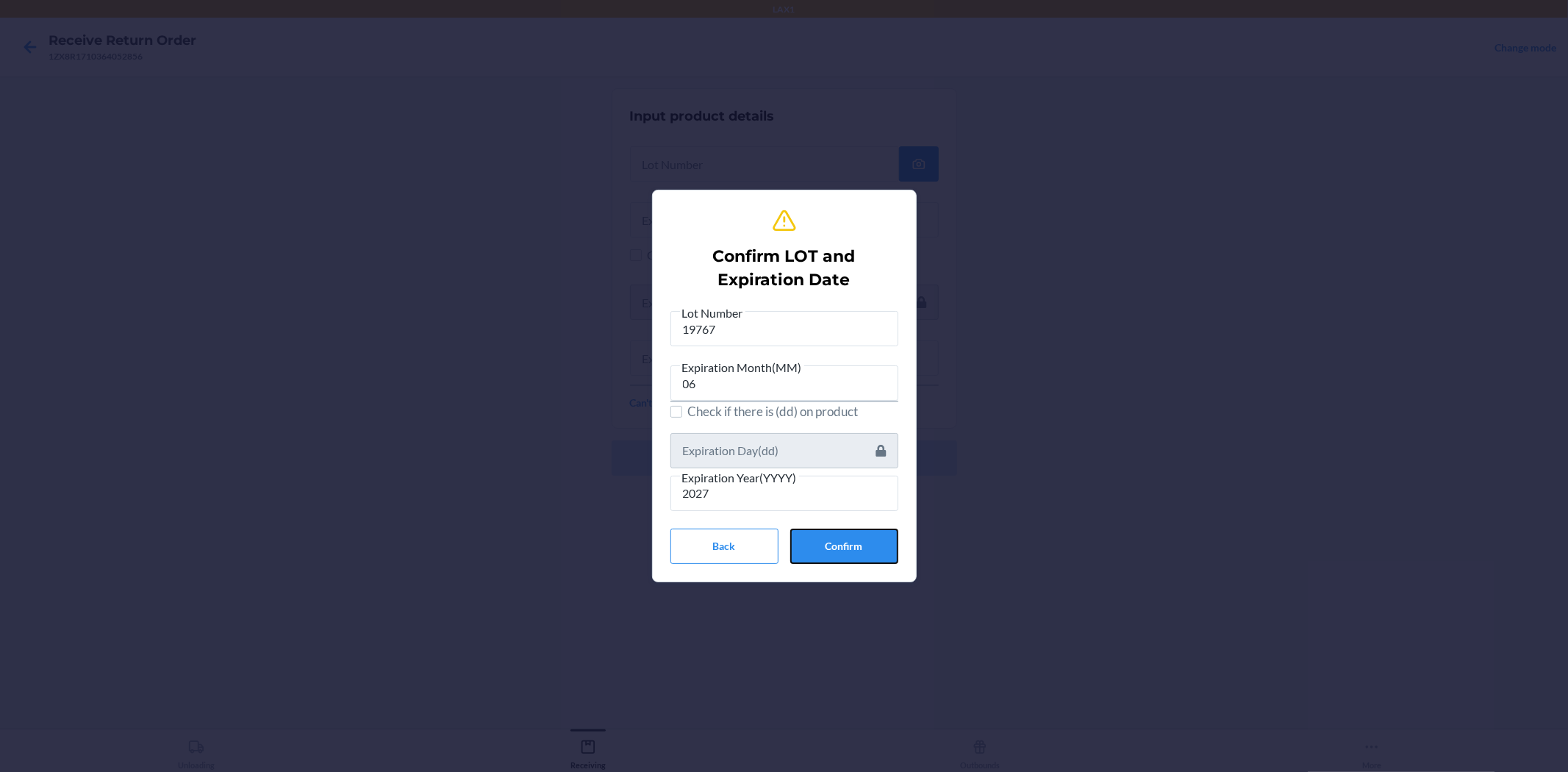
click at [782, 540] on button "Confirm" at bounding box center [844, 547] width 108 height 36
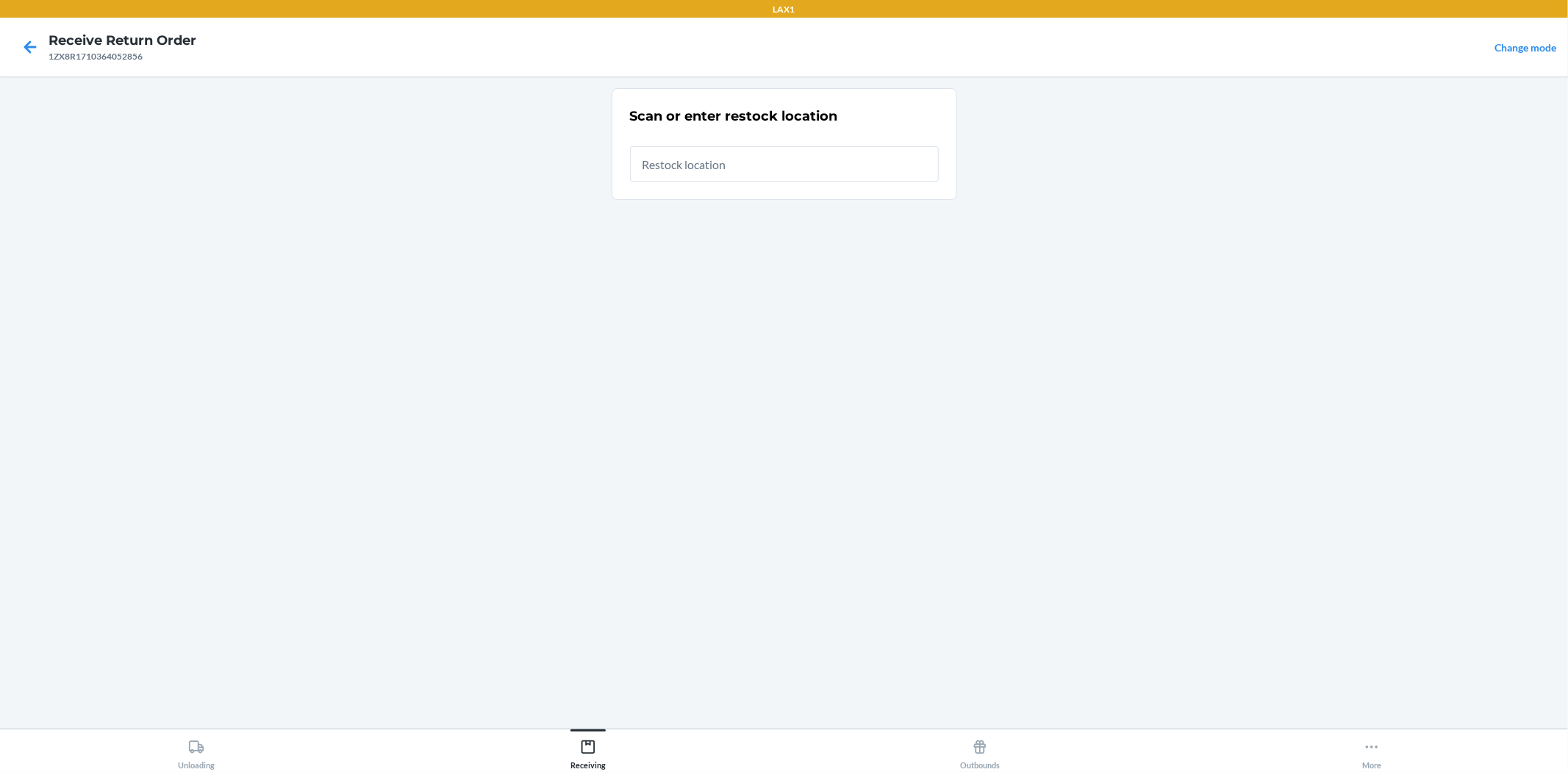
click at [782, 175] on input "text" at bounding box center [784, 164] width 309 height 36
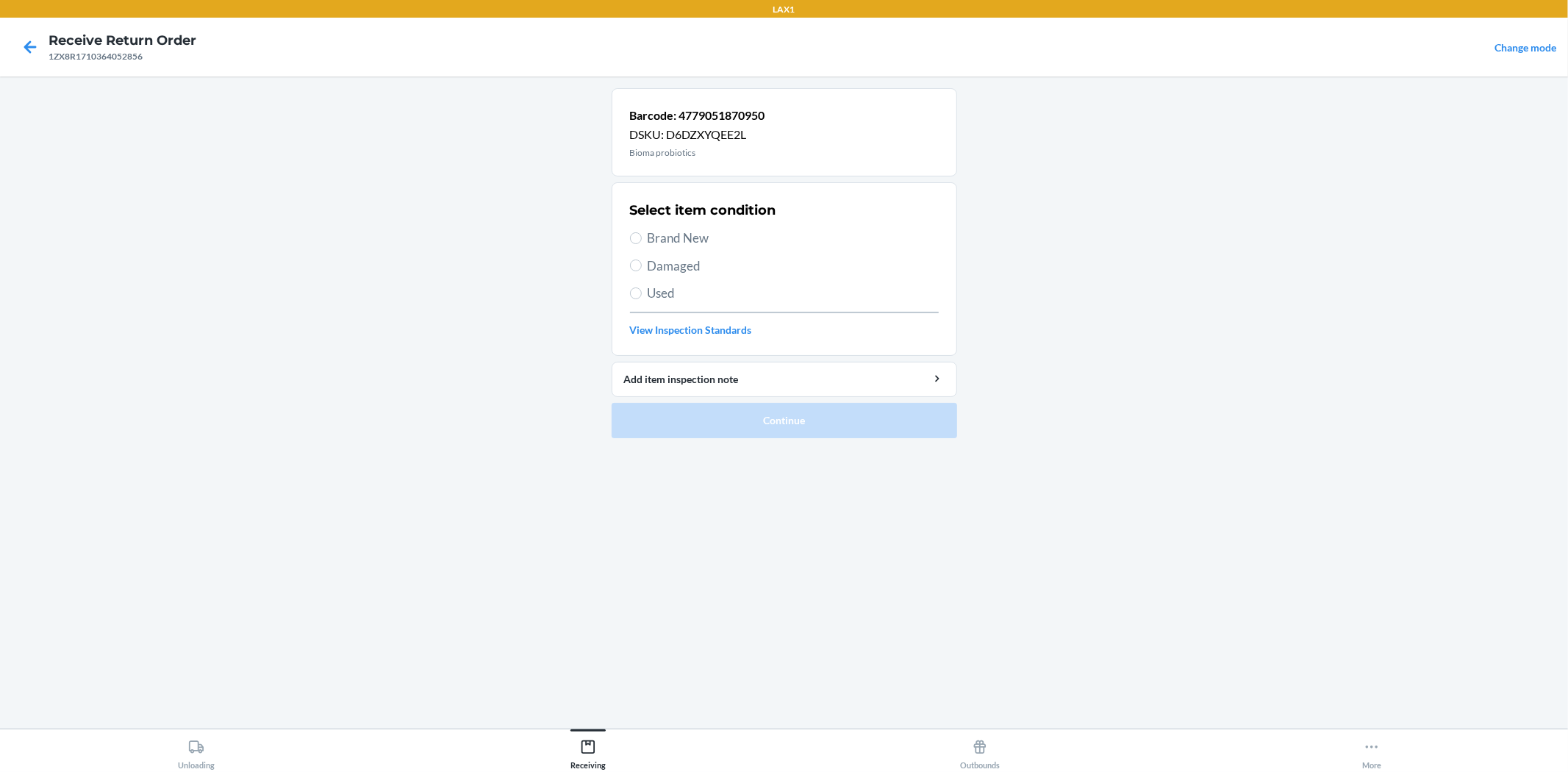
click at [695, 244] on span "Brand New" at bounding box center [793, 238] width 291 height 19
click at [642, 244] on input "Brand New" at bounding box center [636, 238] width 12 height 12
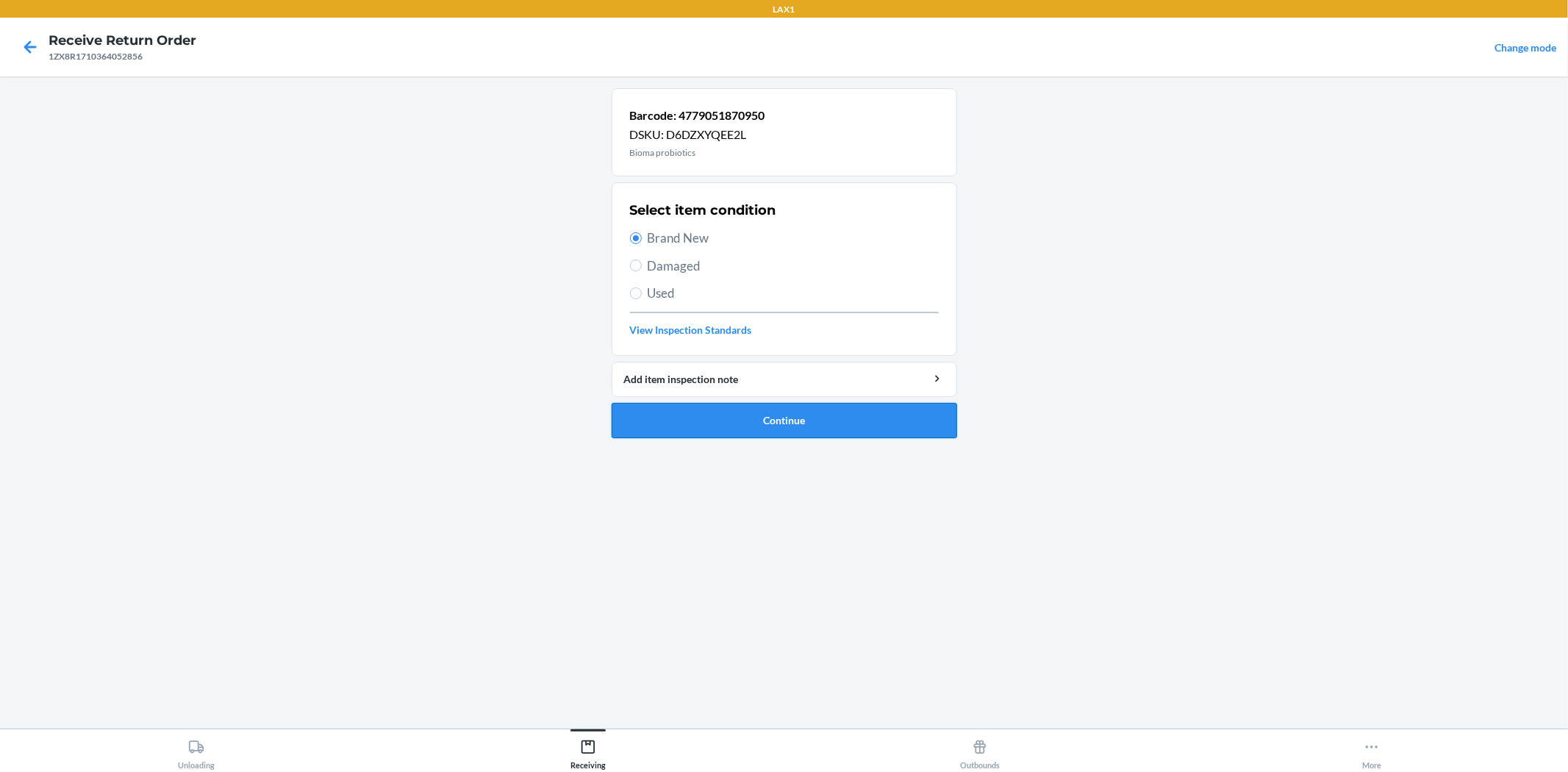
click at [782, 420] on button "Continue" at bounding box center [784, 421] width 346 height 36
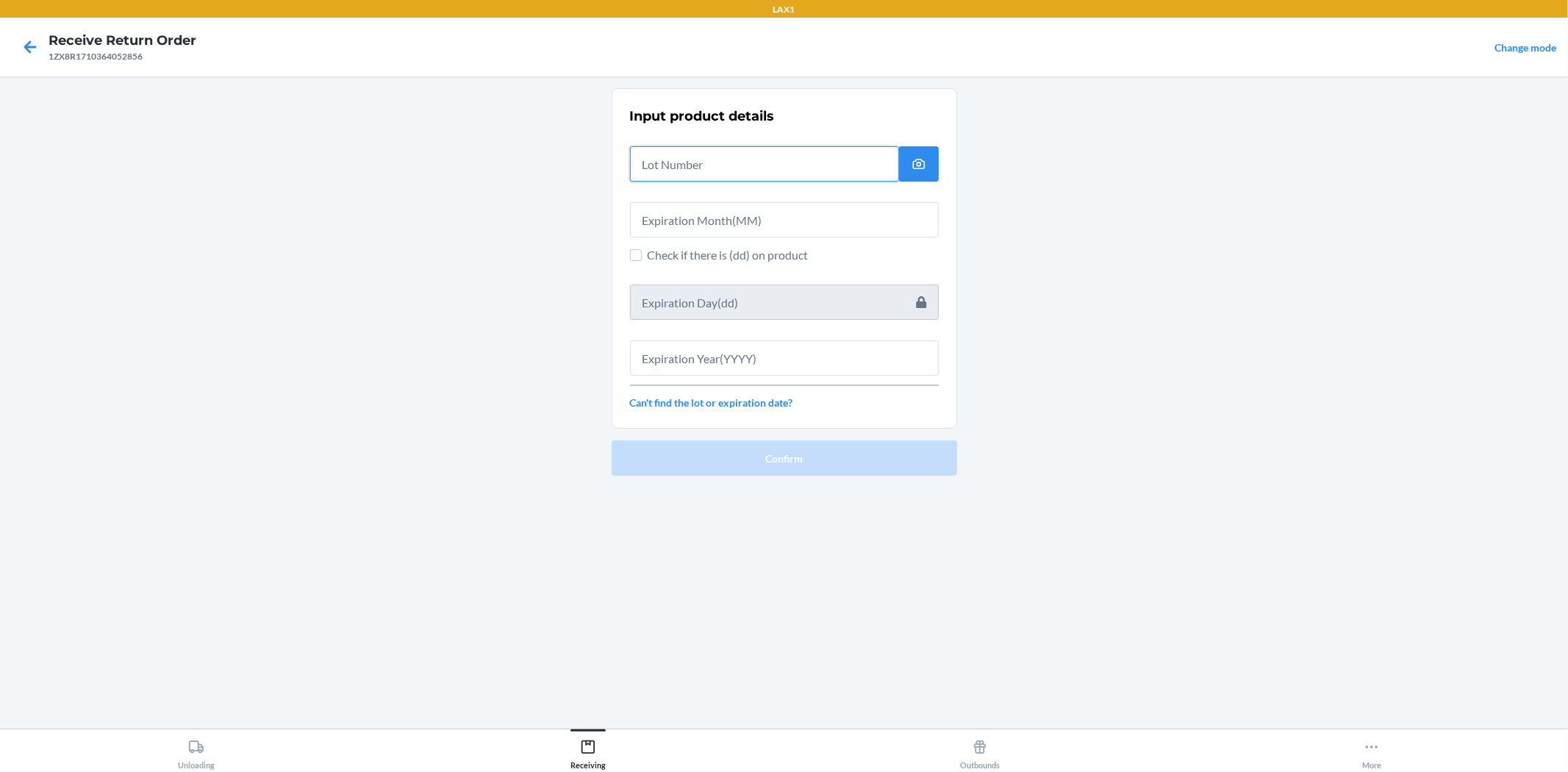
click at [703, 162] on input "text" at bounding box center [765, 164] width 269 height 36
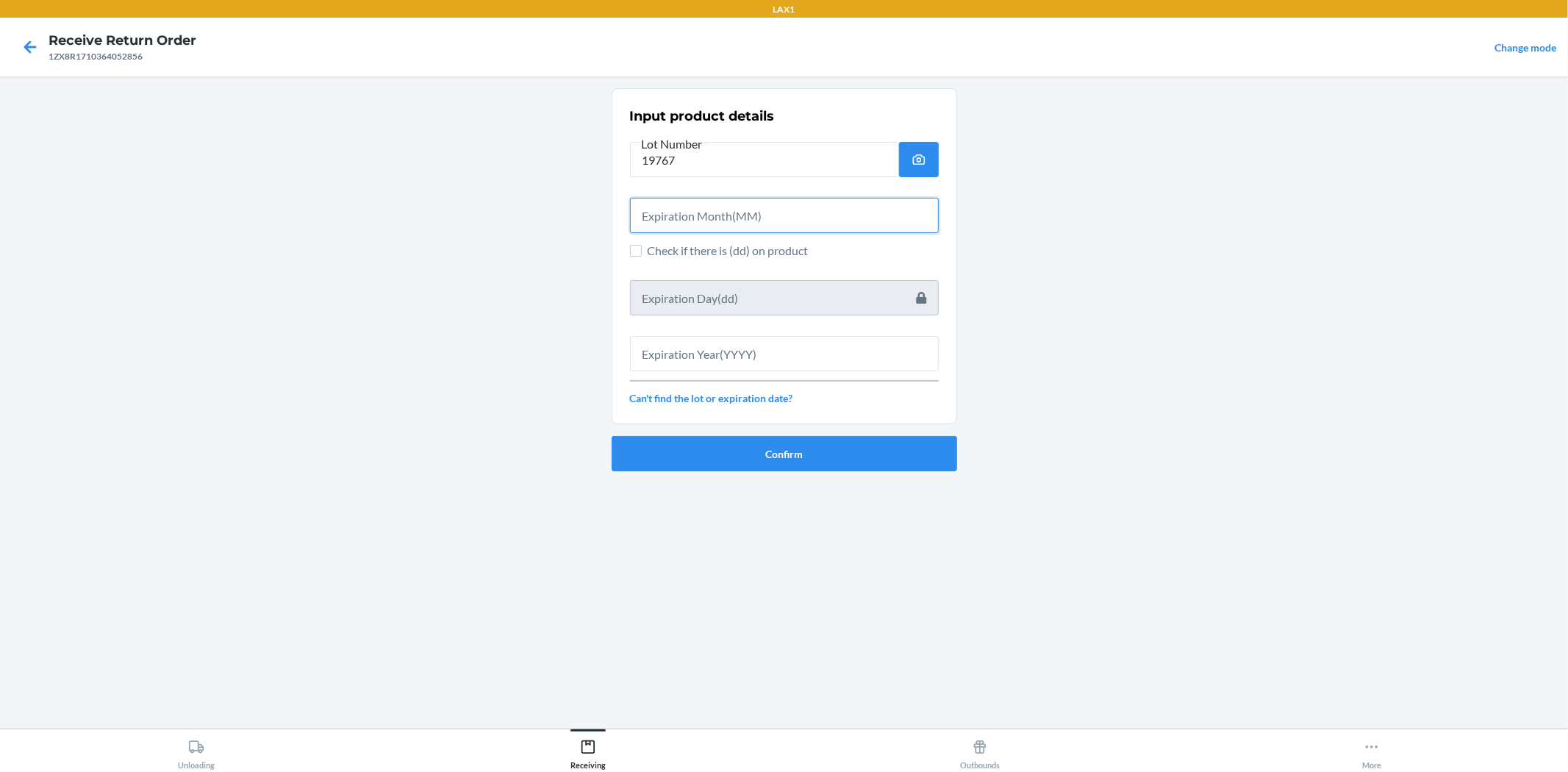
click at [703, 225] on input "text" at bounding box center [784, 216] width 309 height 36
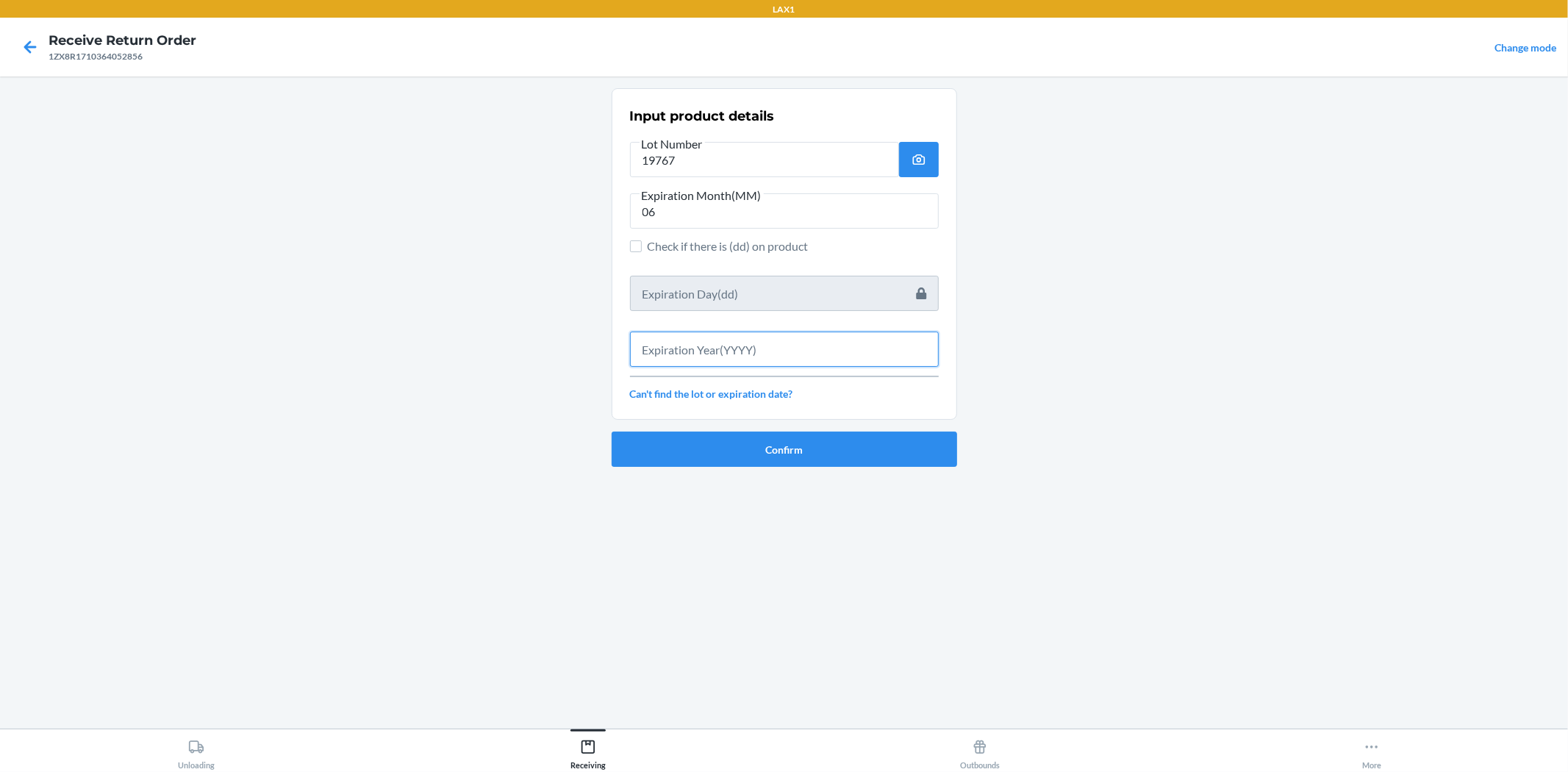
click at [753, 355] on input "text" at bounding box center [784, 350] width 309 height 36
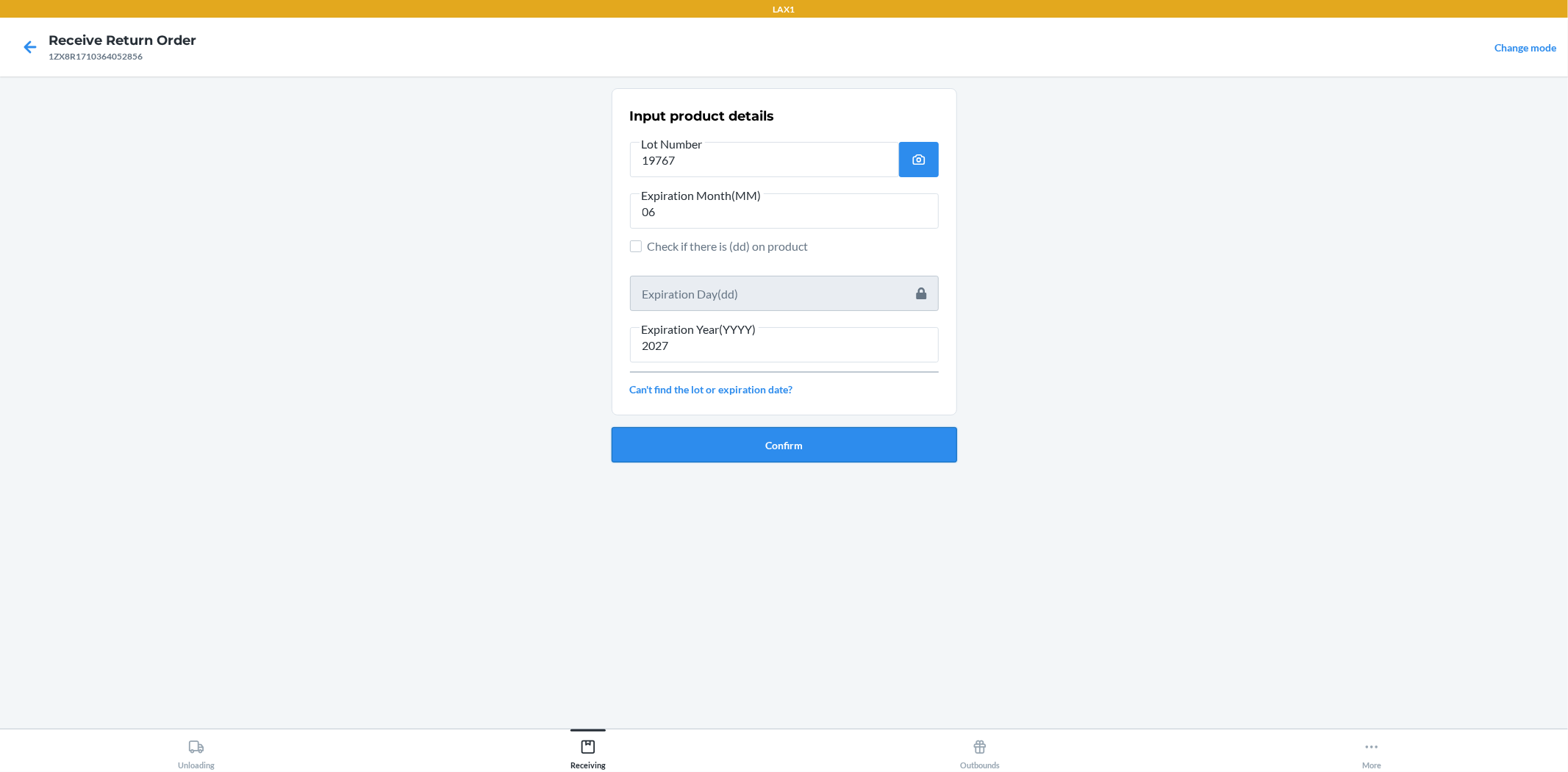
click at [773, 440] on button "Confirm" at bounding box center [784, 445] width 346 height 36
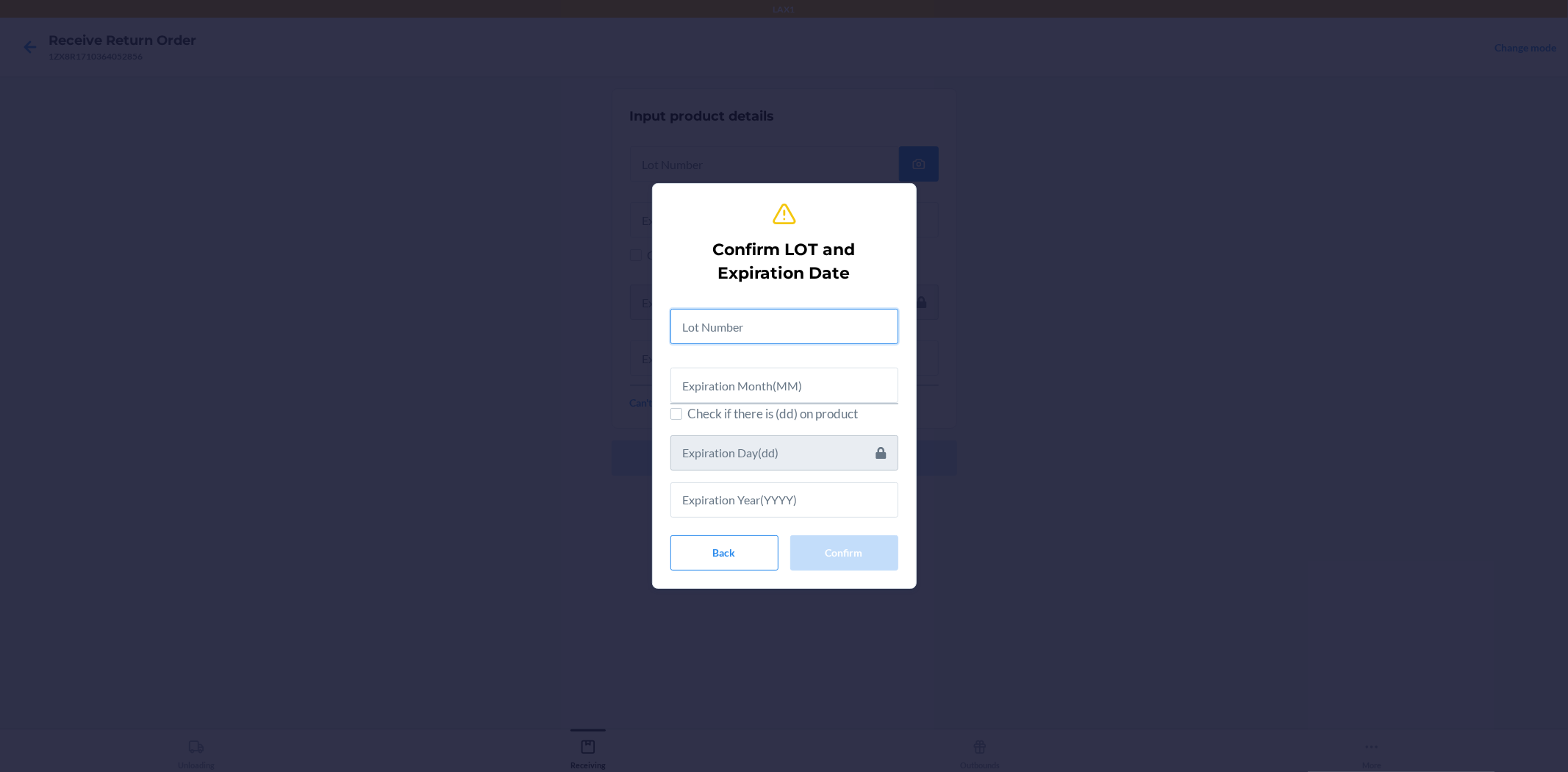
click at [751, 311] on input "text" at bounding box center [784, 327] width 228 height 36
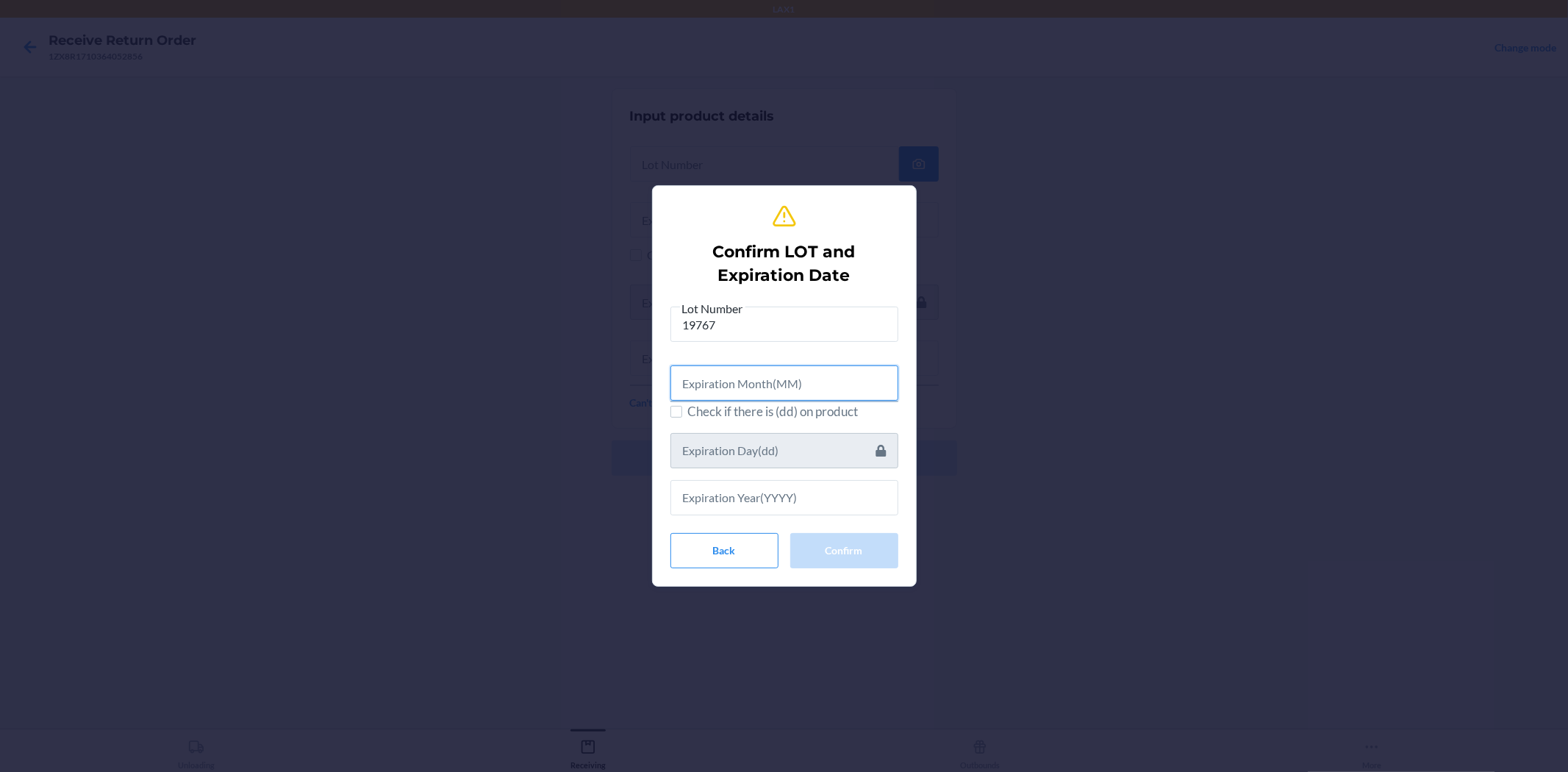
click at [775, 395] on input "text" at bounding box center [784, 384] width 228 height 36
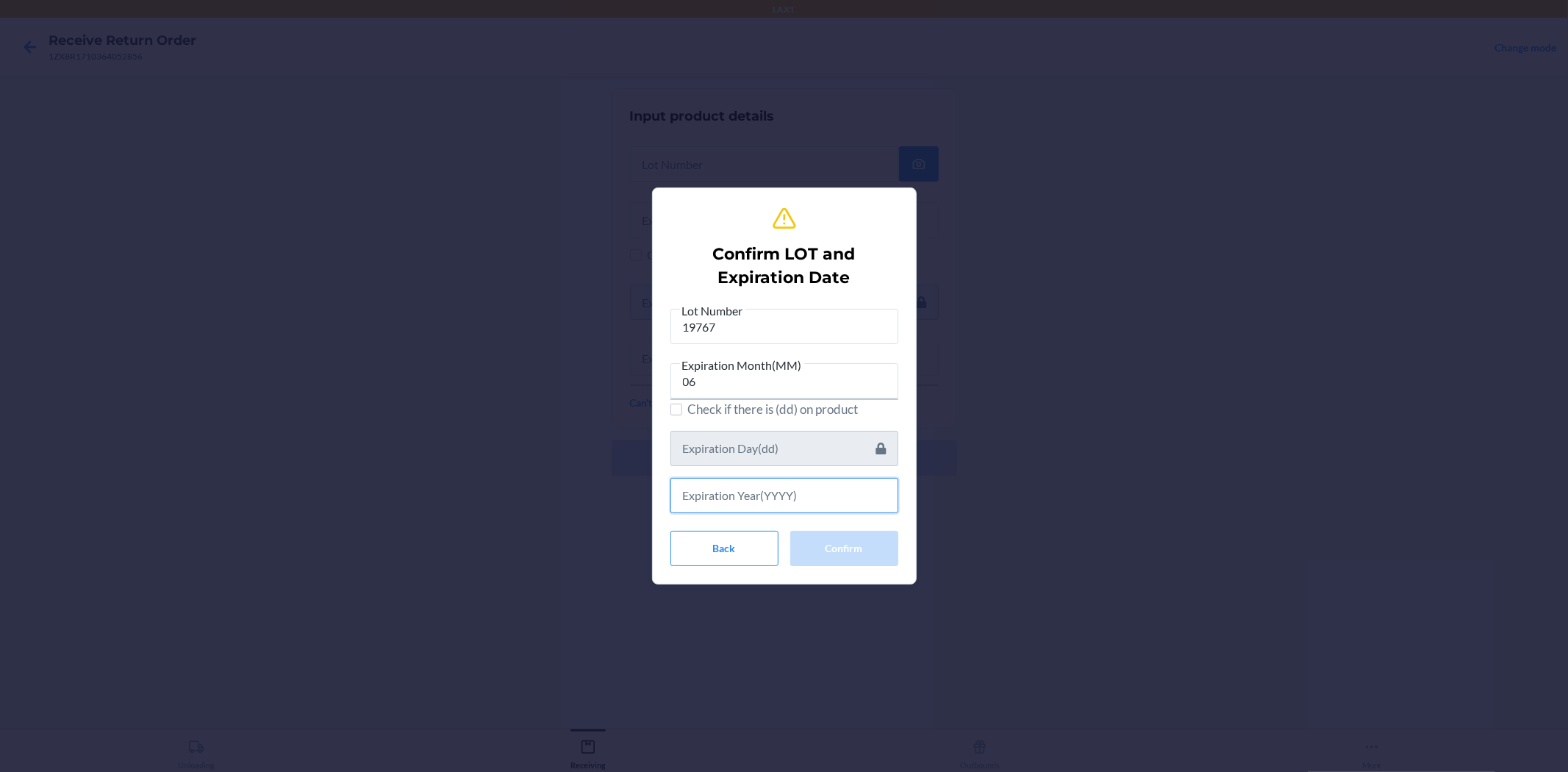
click at [782, 503] on input "text" at bounding box center [784, 495] width 228 height 36
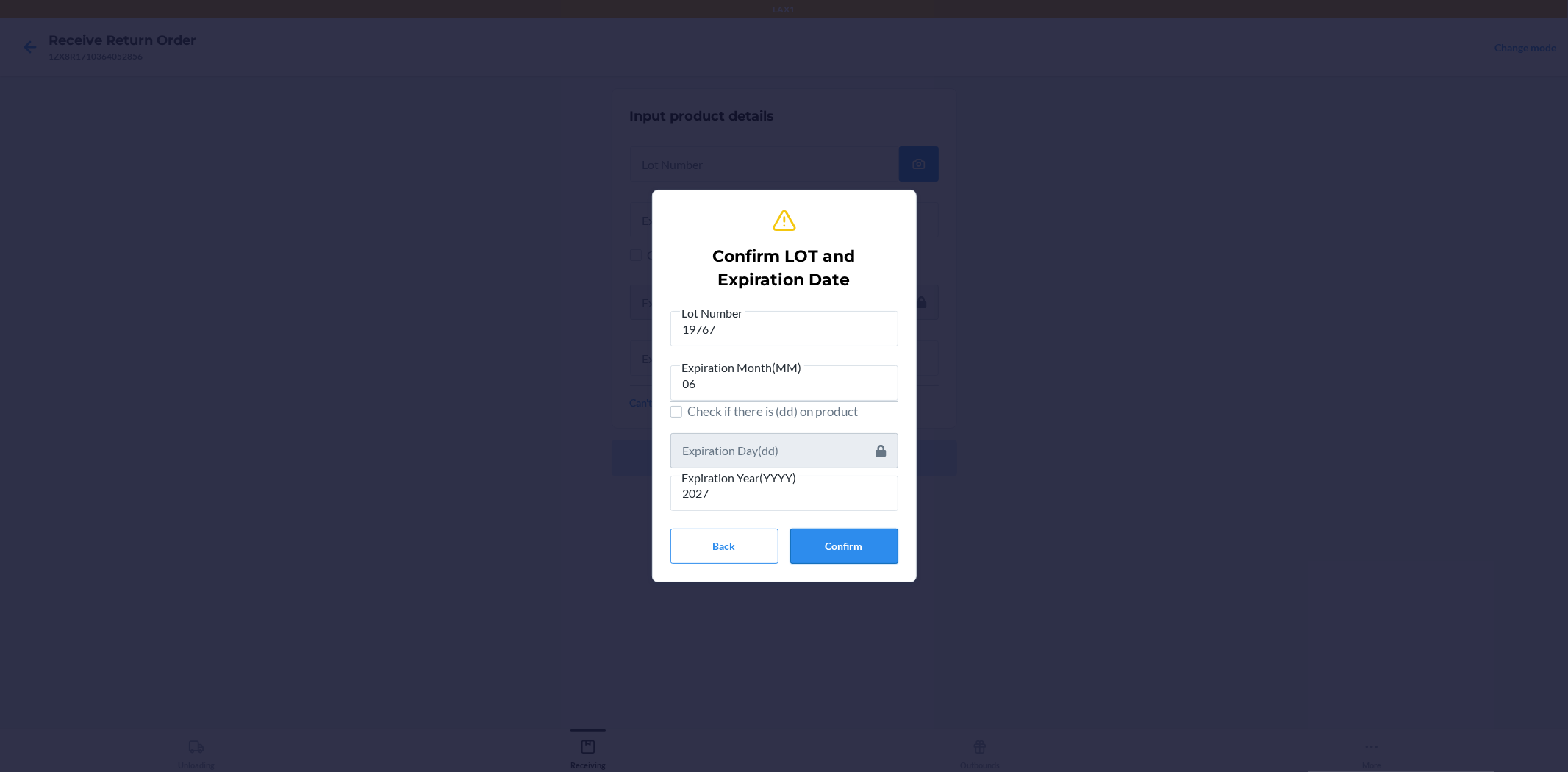
click at [782, 544] on button "Confirm" at bounding box center [844, 547] width 108 height 36
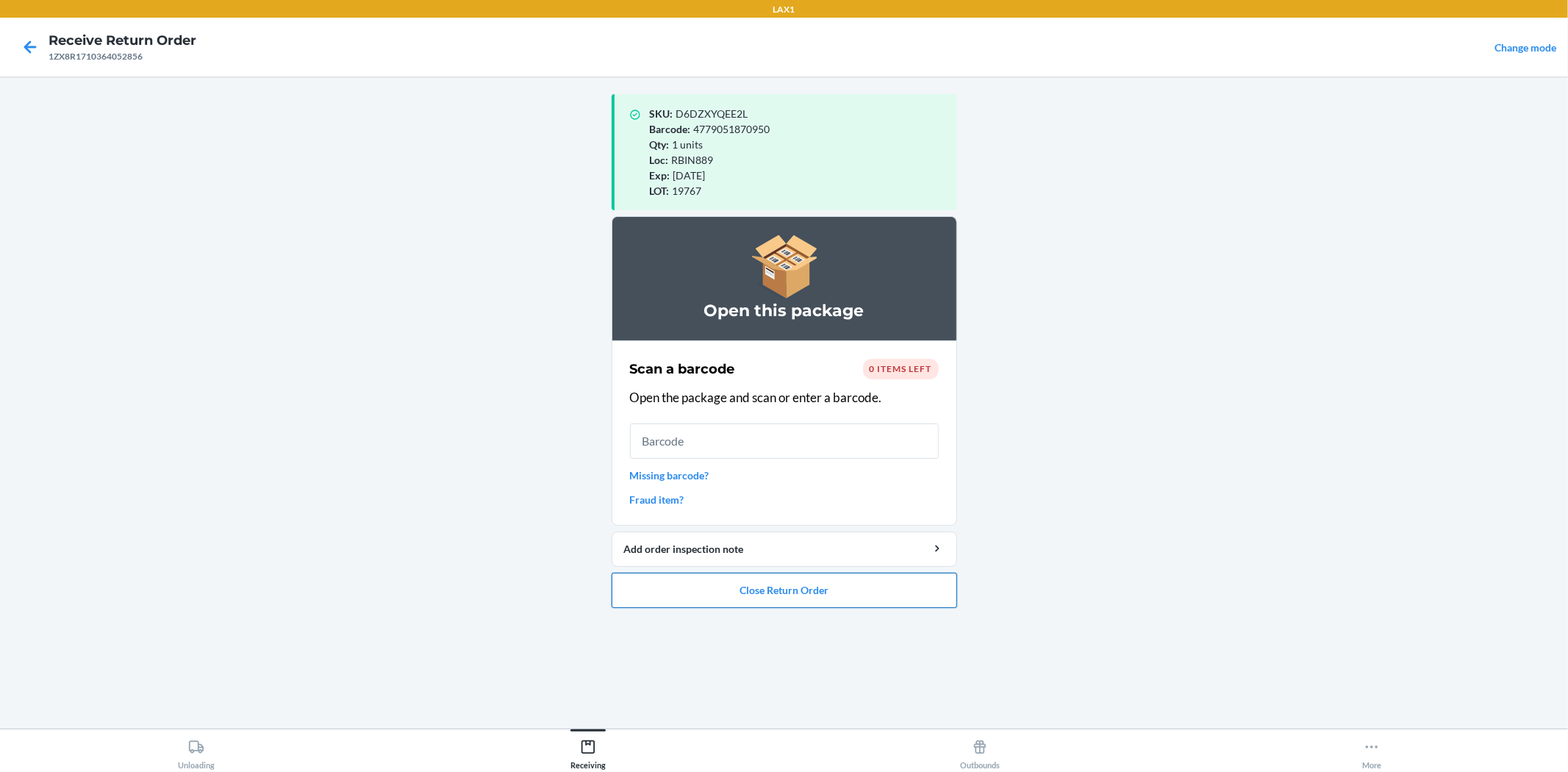
click at [782, 590] on button "Close Return Order" at bounding box center [784, 590] width 346 height 36
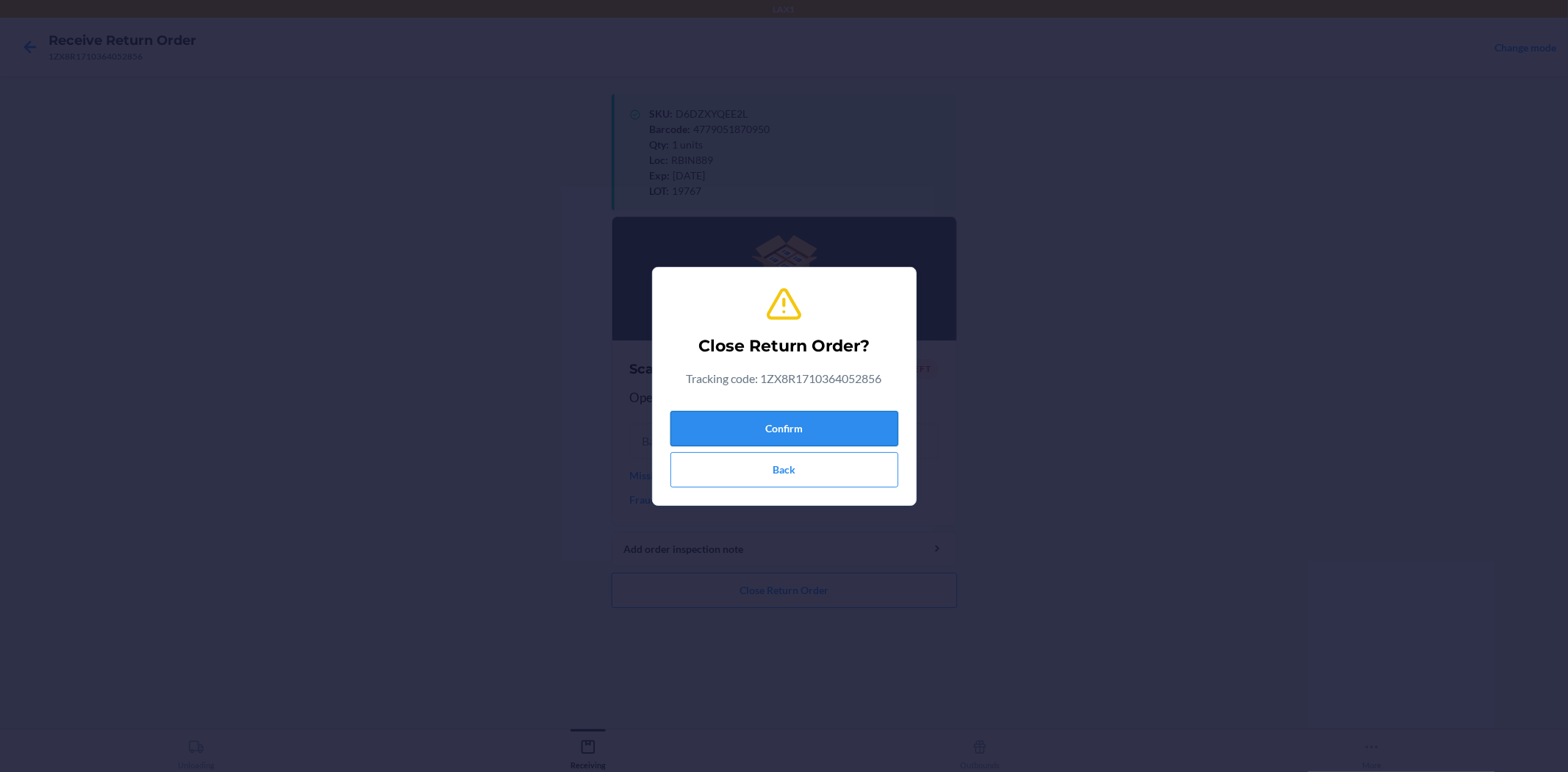
click at [782, 417] on button "Confirm" at bounding box center [784, 429] width 228 height 36
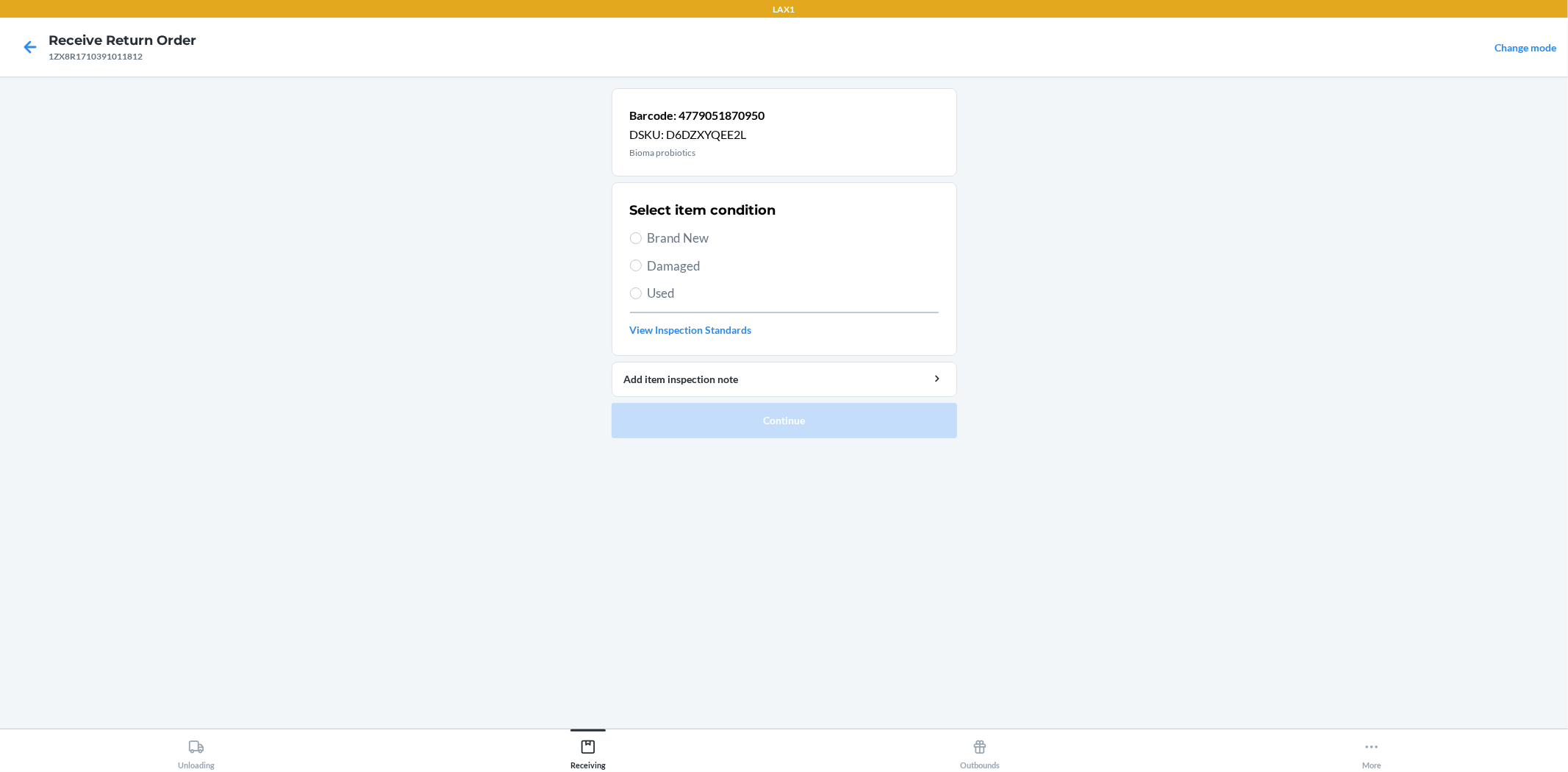
click at [655, 237] on span "Brand New" at bounding box center [793, 238] width 291 height 19
click at [642, 237] on input "Brand New" at bounding box center [636, 238] width 12 height 12
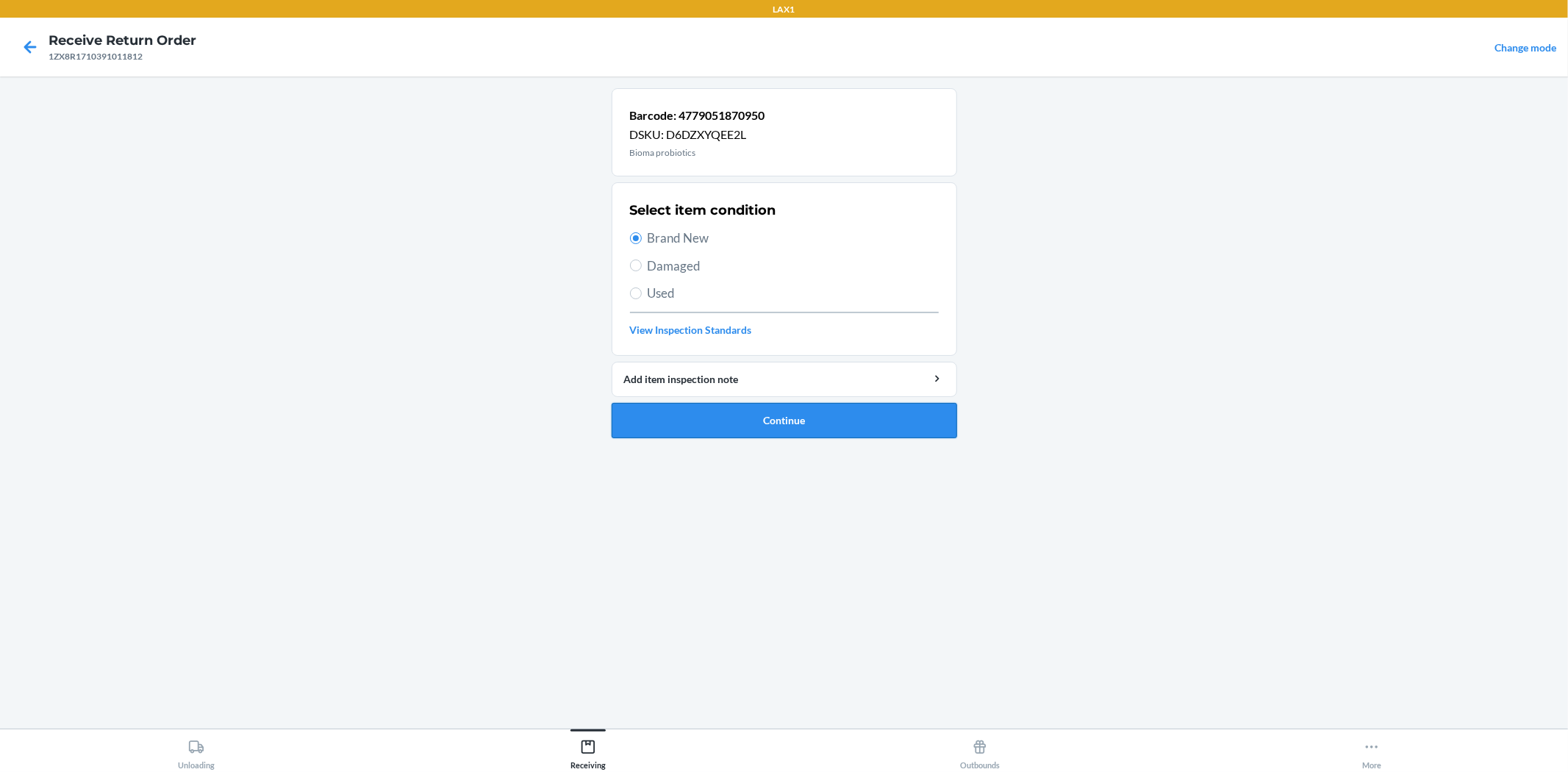
drag, startPoint x: 753, startPoint y: 424, endPoint x: 746, endPoint y: 409, distance: 16.6
click at [753, 419] on button "Continue" at bounding box center [784, 421] width 346 height 36
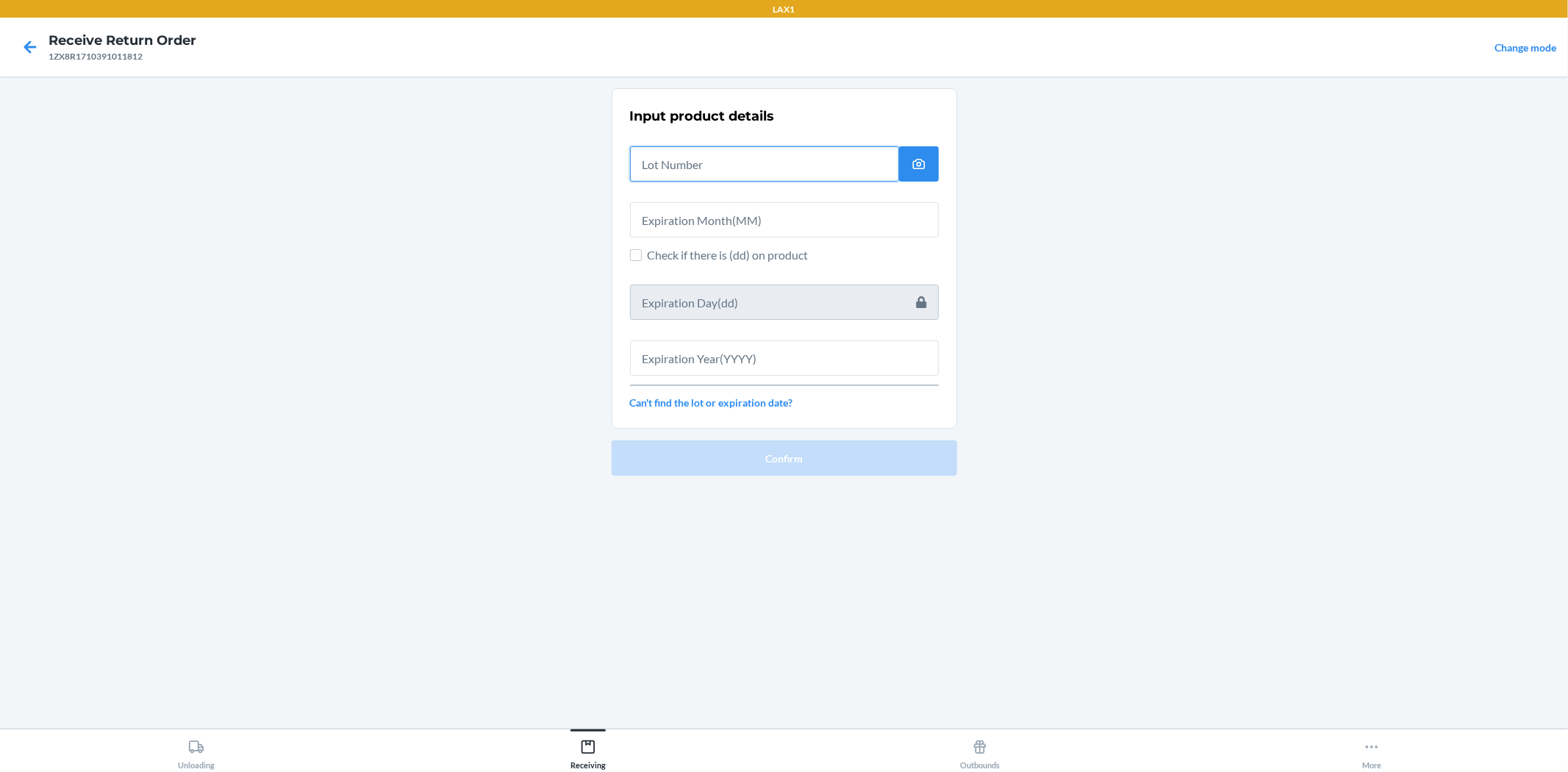
click at [686, 164] on input "text" at bounding box center [765, 164] width 269 height 36
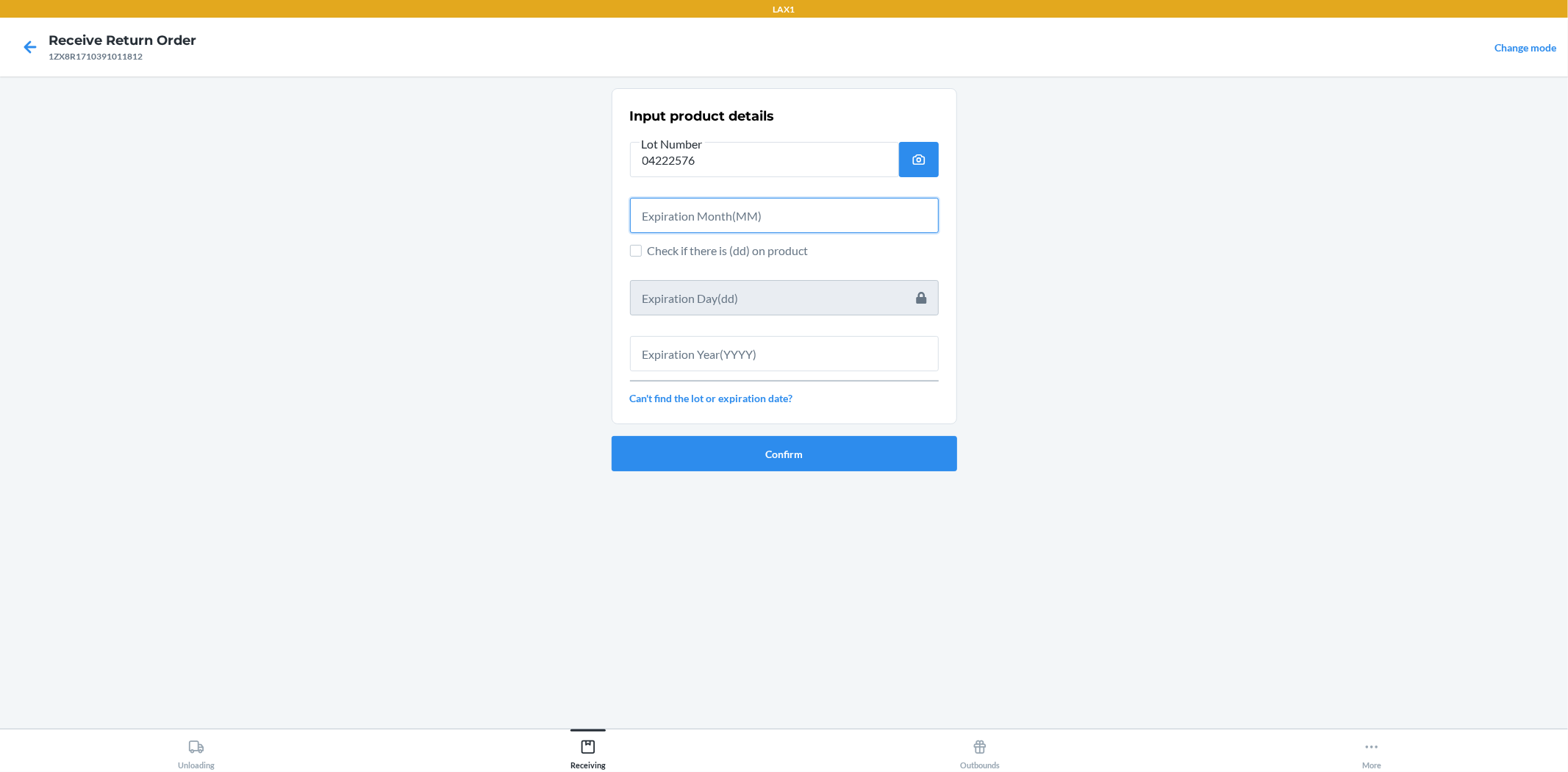
click at [782, 215] on input "text" at bounding box center [784, 216] width 309 height 36
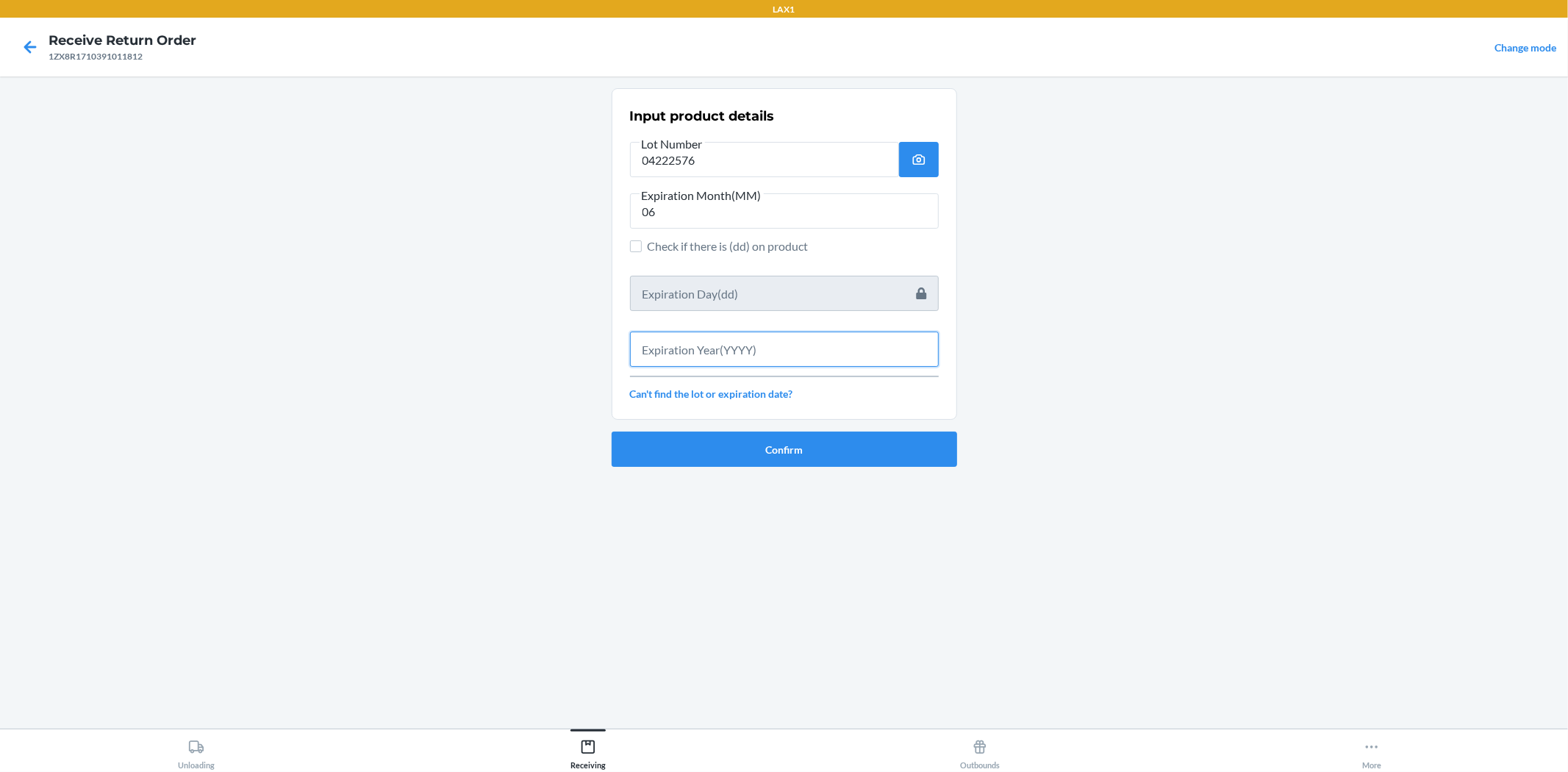
click at [782, 341] on input "text" at bounding box center [784, 350] width 309 height 36
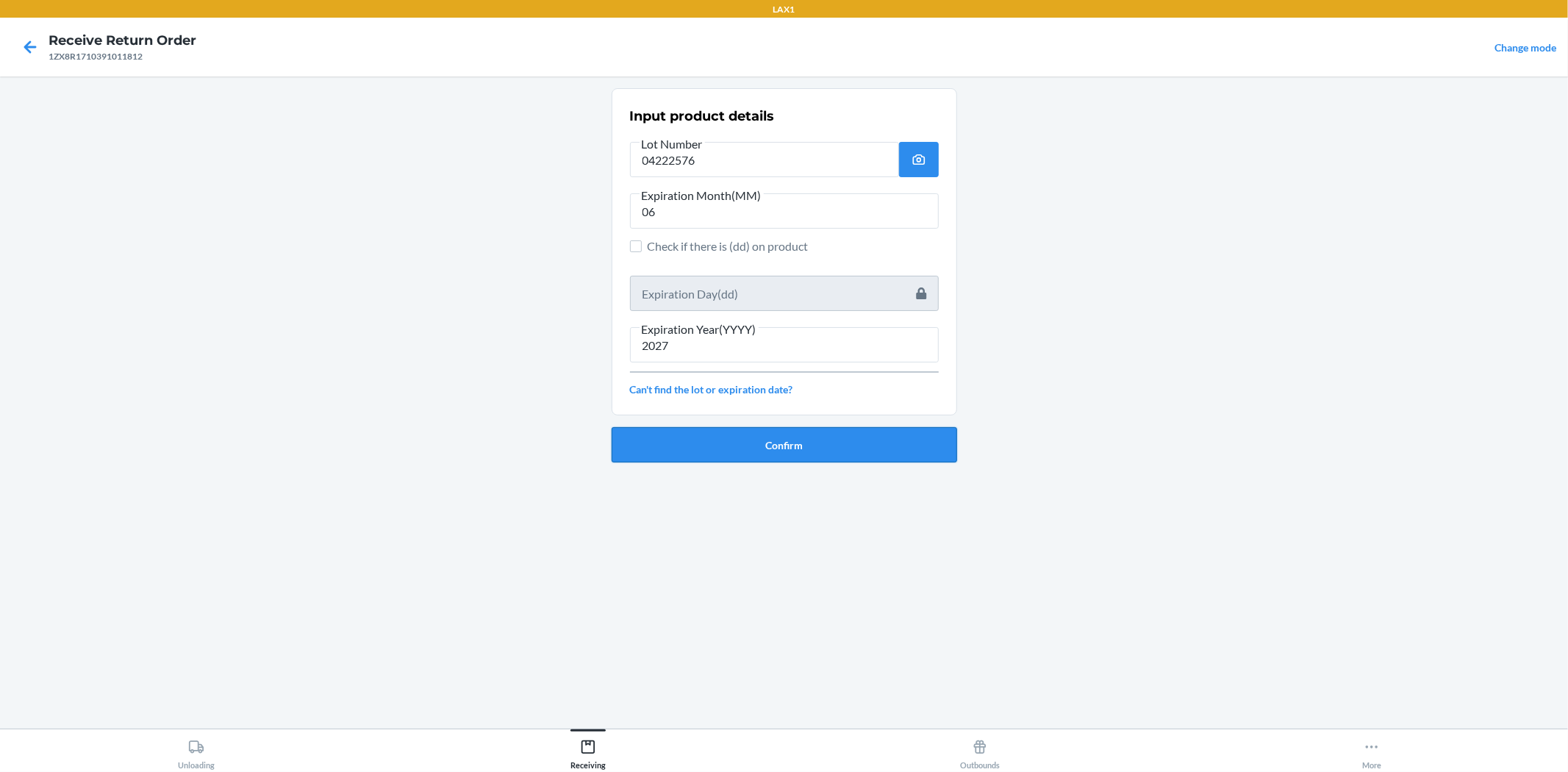
click at [781, 450] on button "Confirm" at bounding box center [784, 445] width 346 height 36
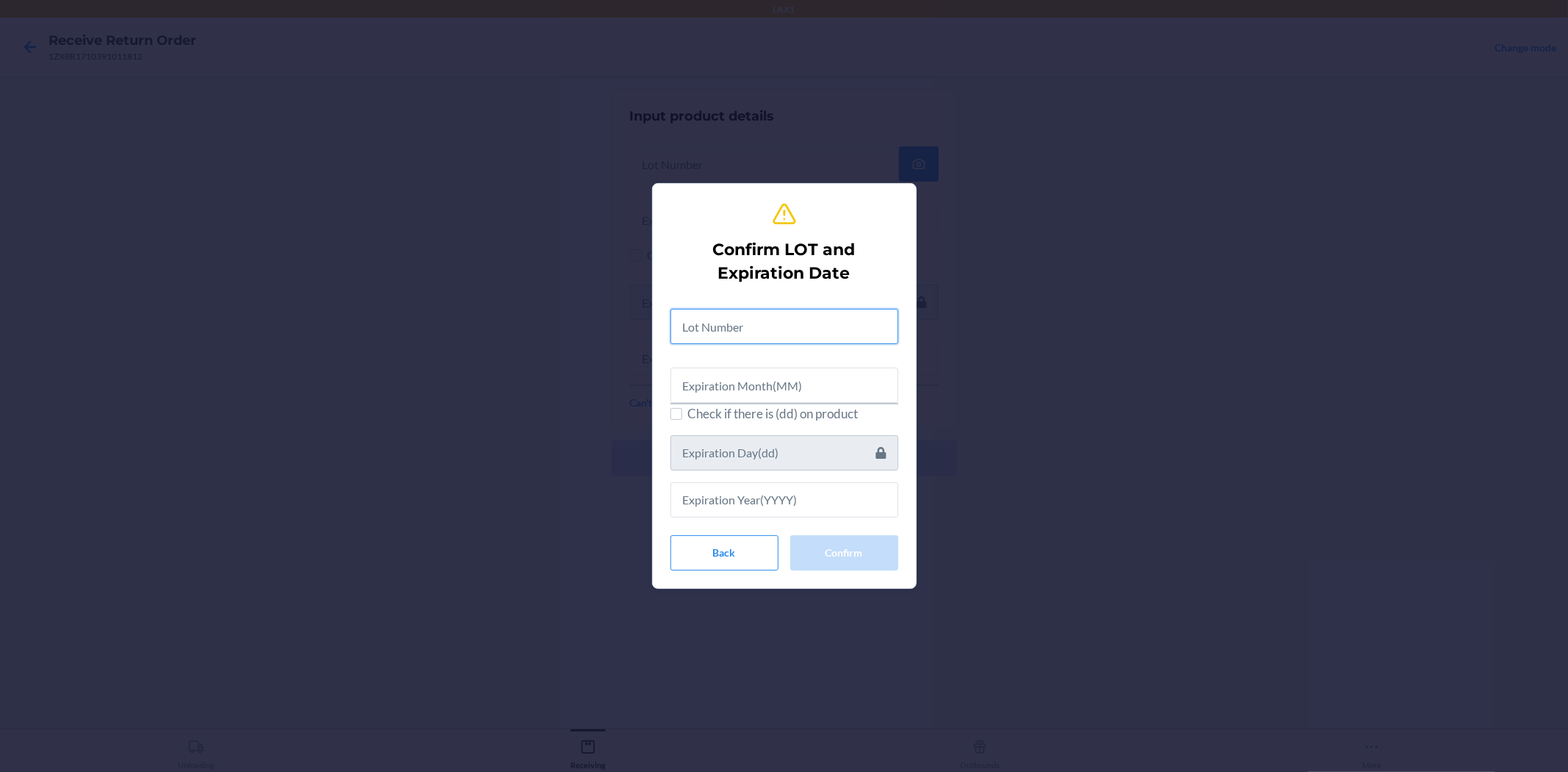
click at [751, 319] on input "text" at bounding box center [784, 327] width 228 height 36
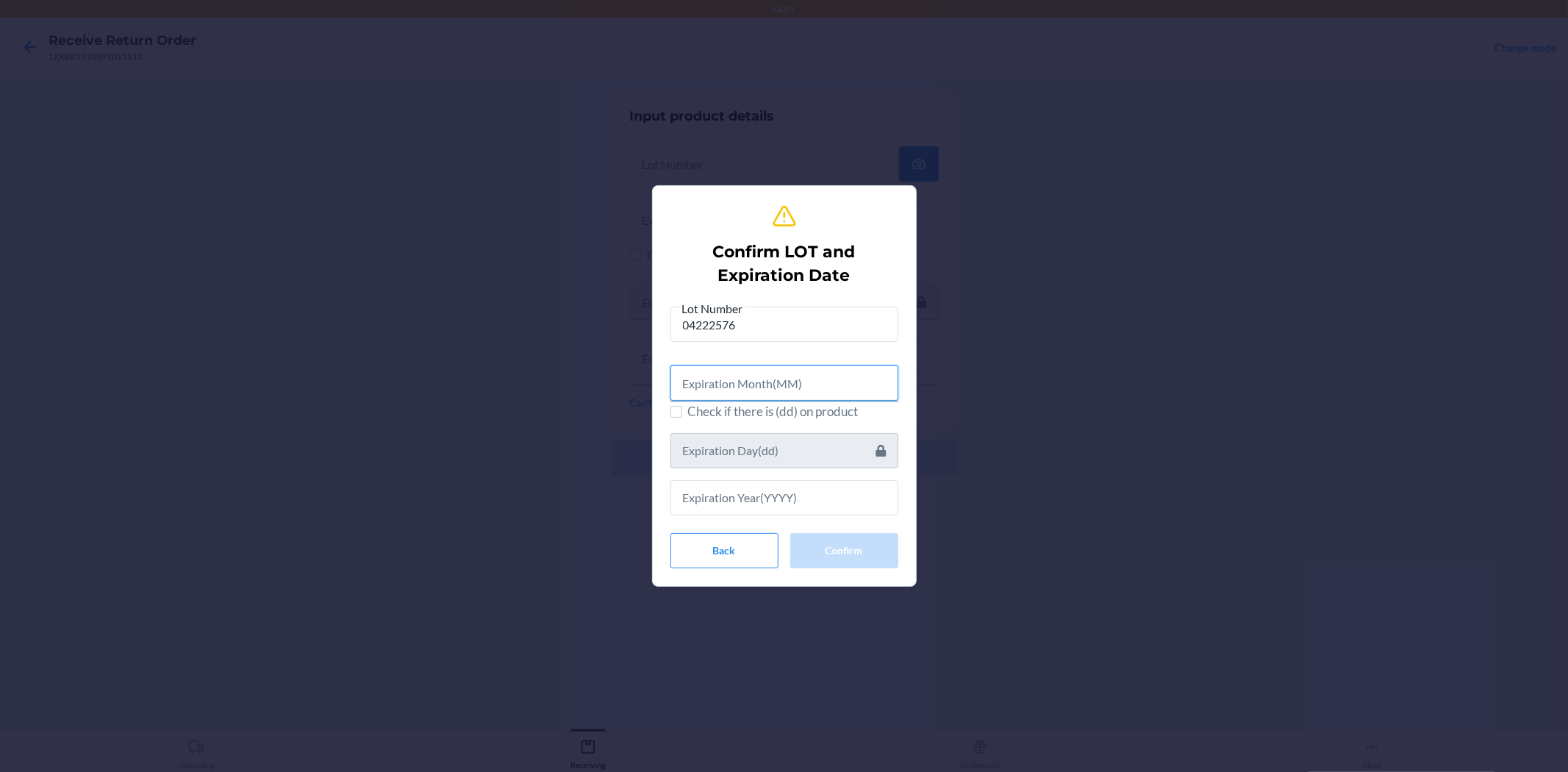
click at [741, 384] on input "text" at bounding box center [784, 384] width 228 height 36
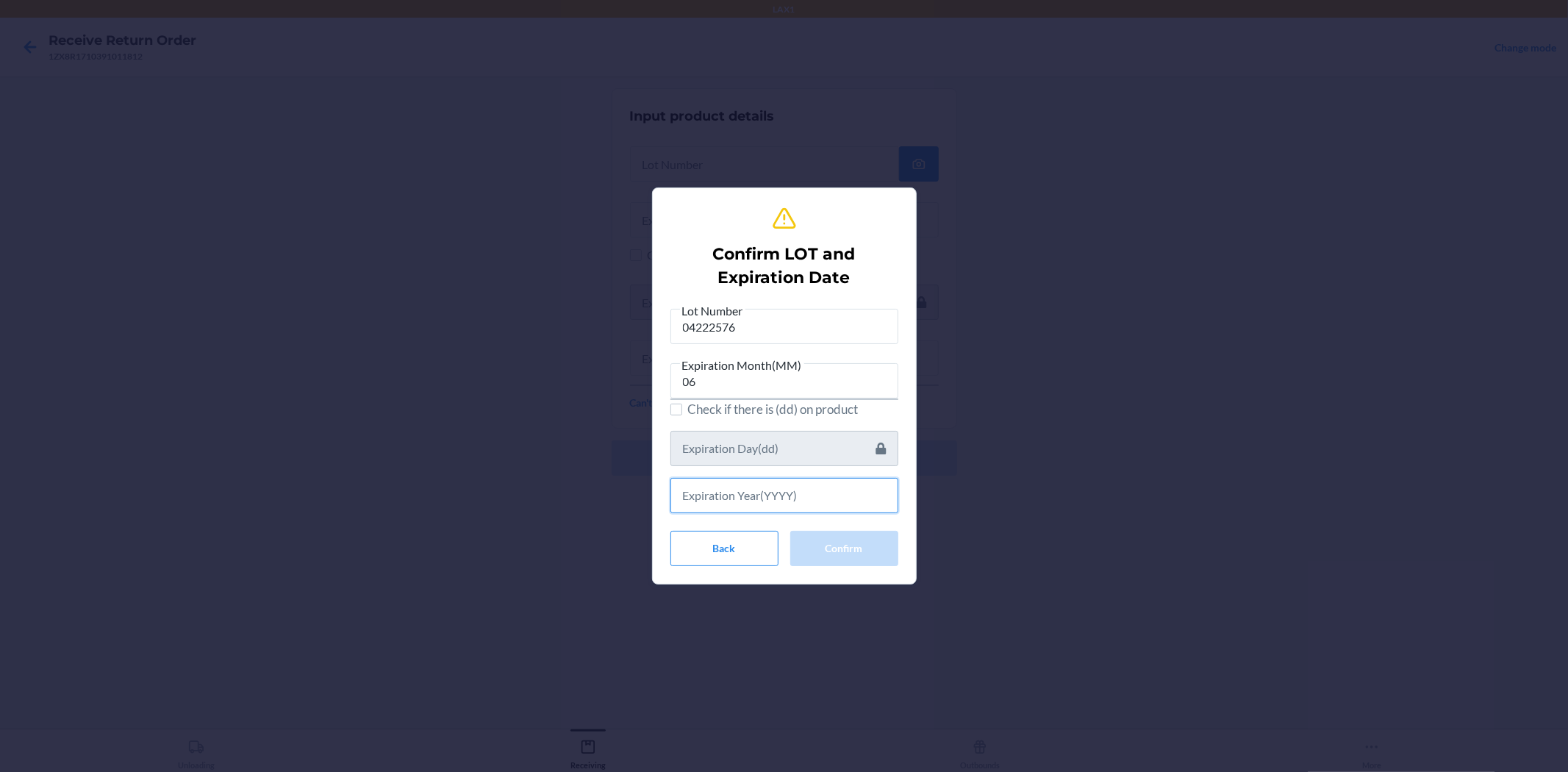
click at [782, 491] on input "text" at bounding box center [784, 495] width 228 height 36
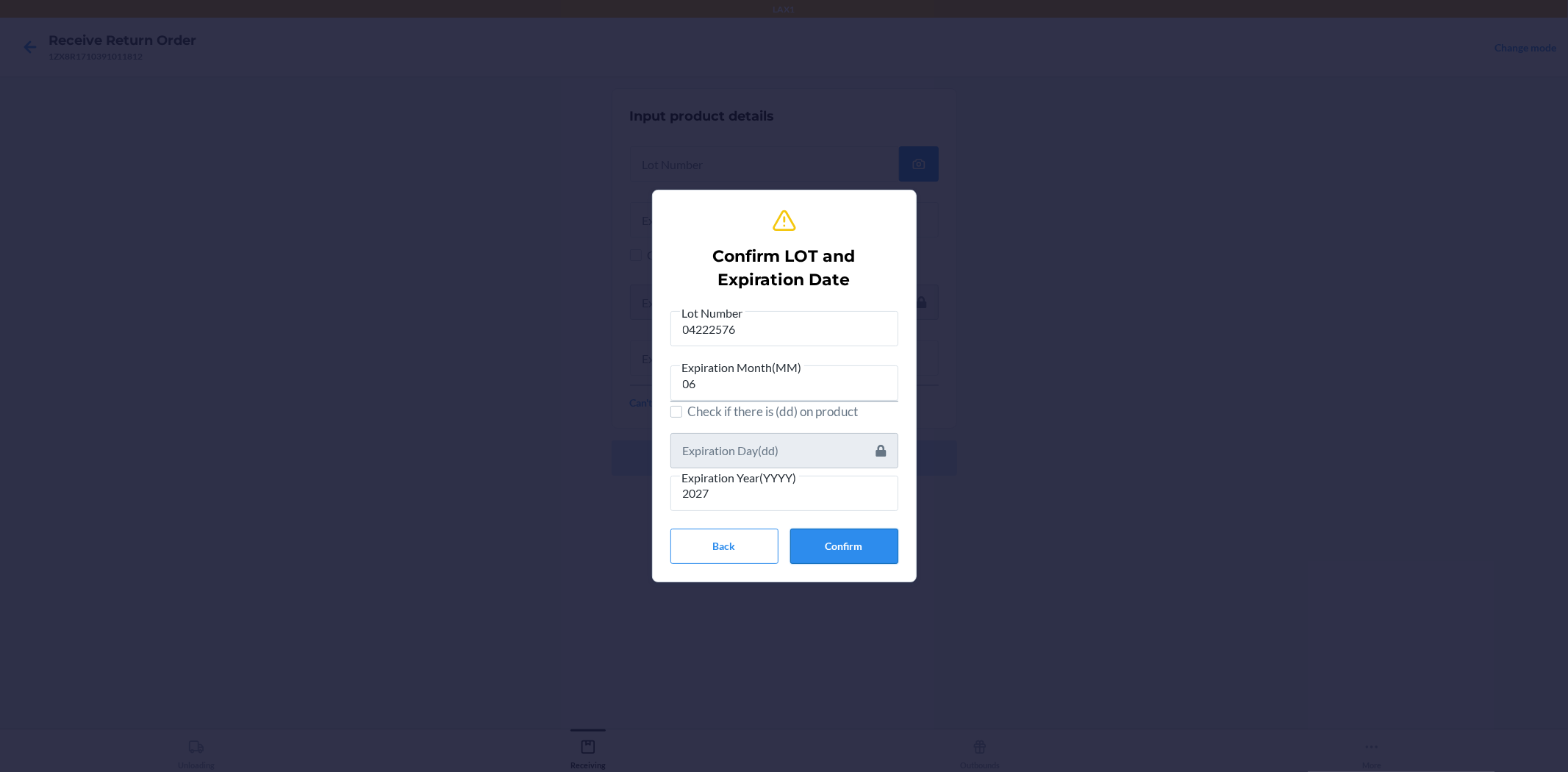
click at [782, 547] on button "Confirm" at bounding box center [844, 547] width 108 height 36
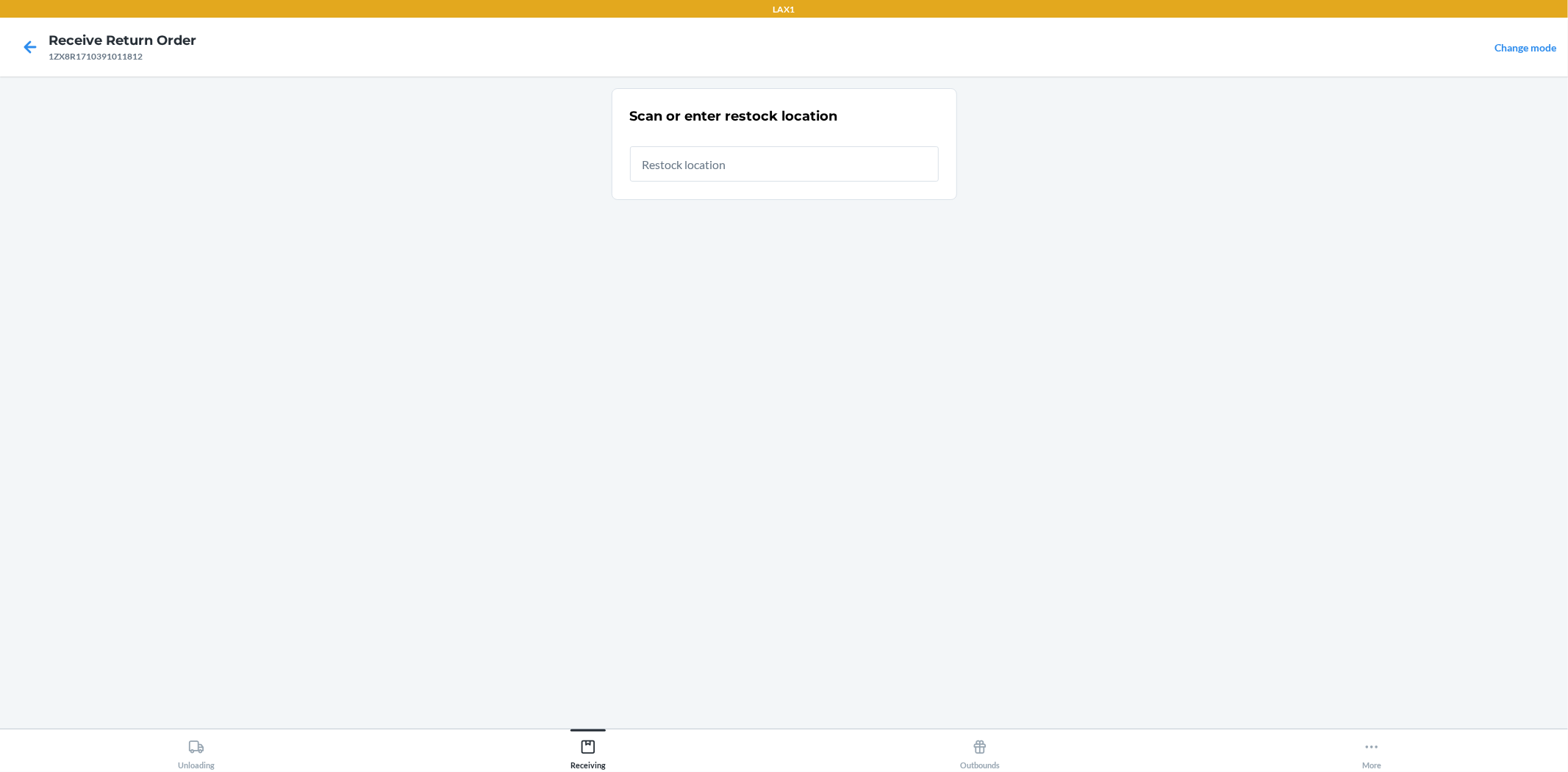
click at [748, 174] on input "text" at bounding box center [784, 164] width 309 height 36
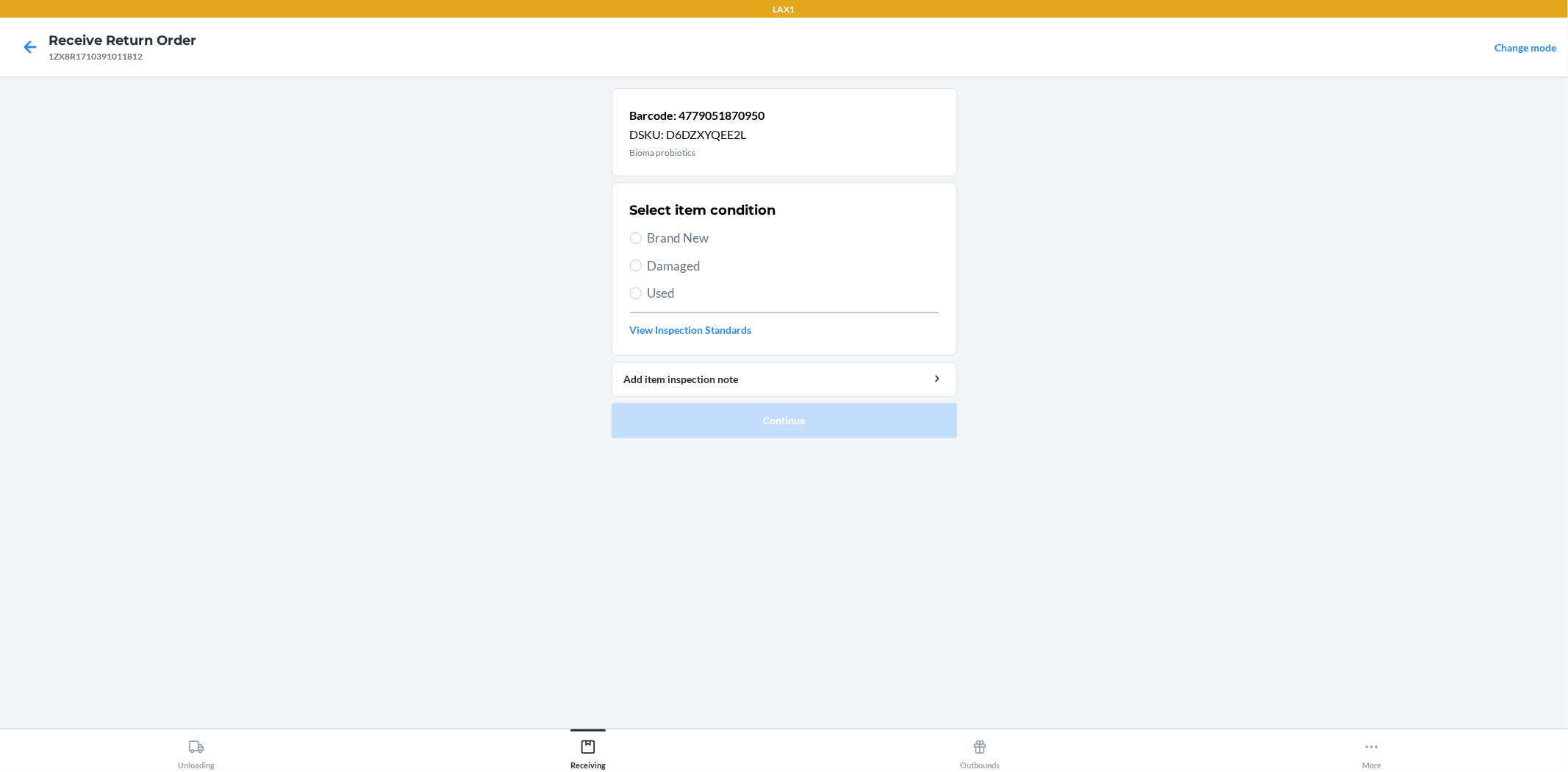
drag, startPoint x: 671, startPoint y: 233, endPoint x: 679, endPoint y: 267, distance: 34.9
click at [671, 234] on span "Brand New" at bounding box center [793, 238] width 291 height 19
click at [642, 234] on input "Brand New" at bounding box center [636, 238] width 12 height 12
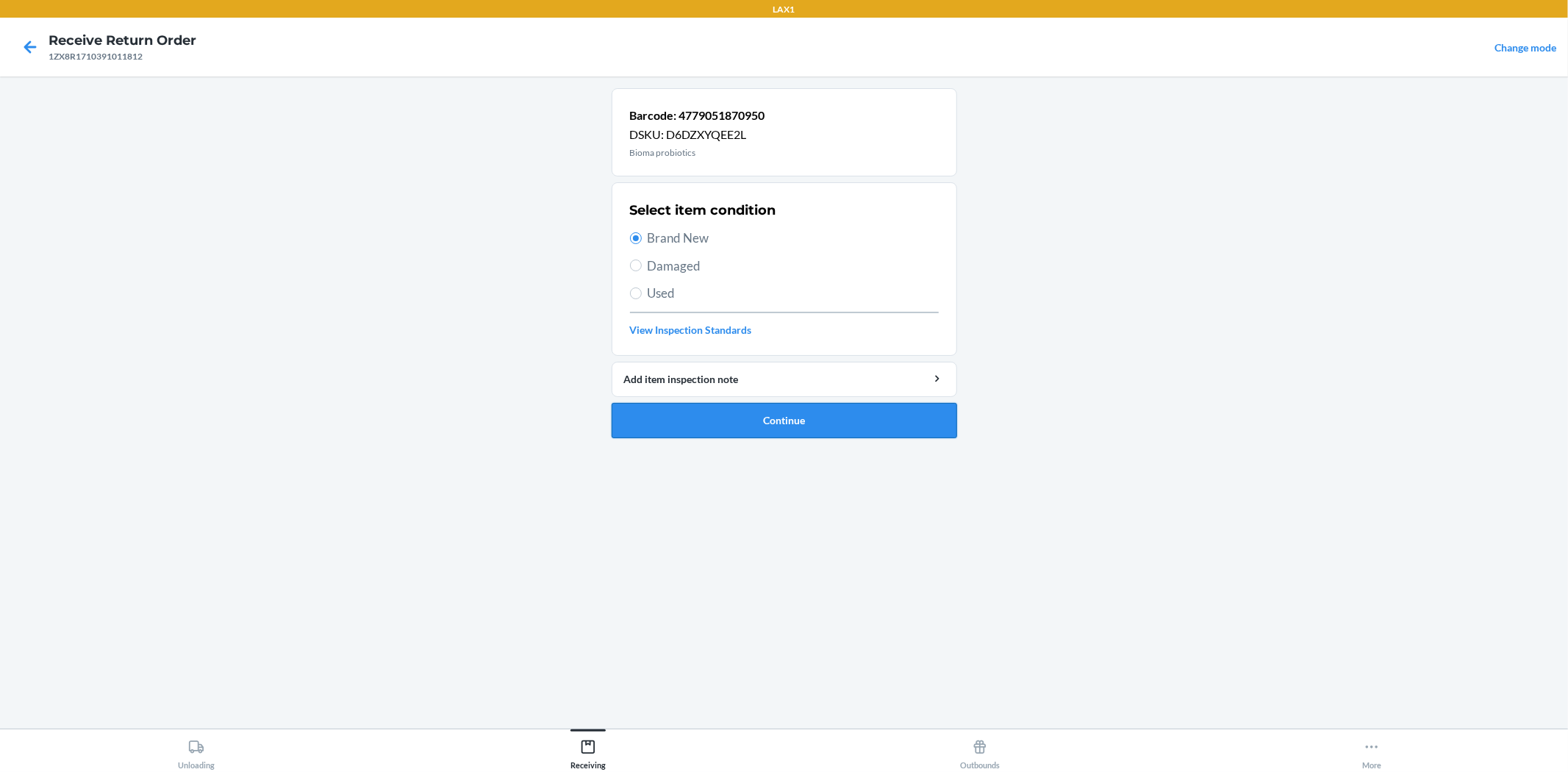
click at [754, 410] on button "Continue" at bounding box center [784, 421] width 346 height 36
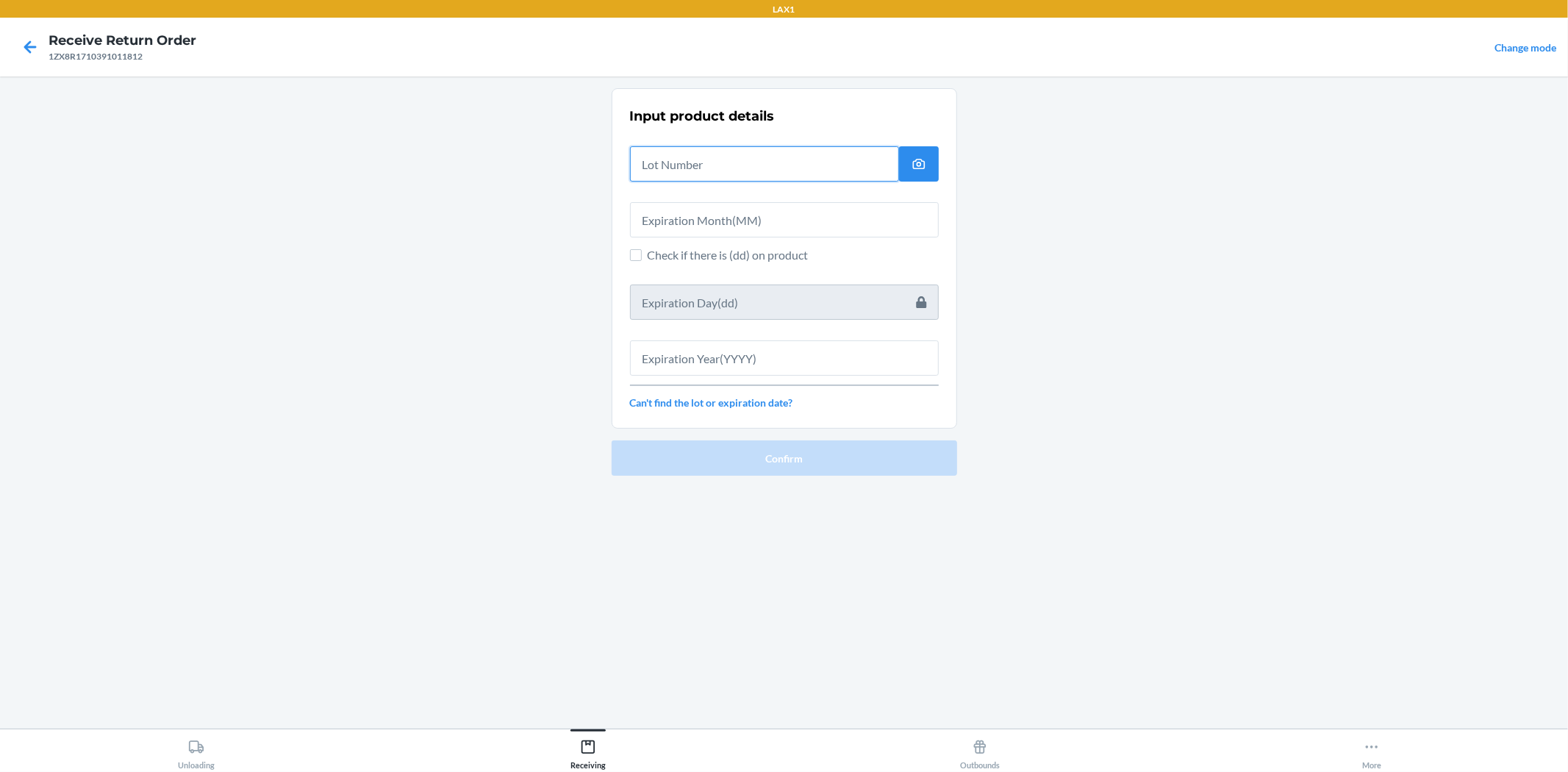
click at [664, 174] on input "text" at bounding box center [765, 164] width 269 height 36
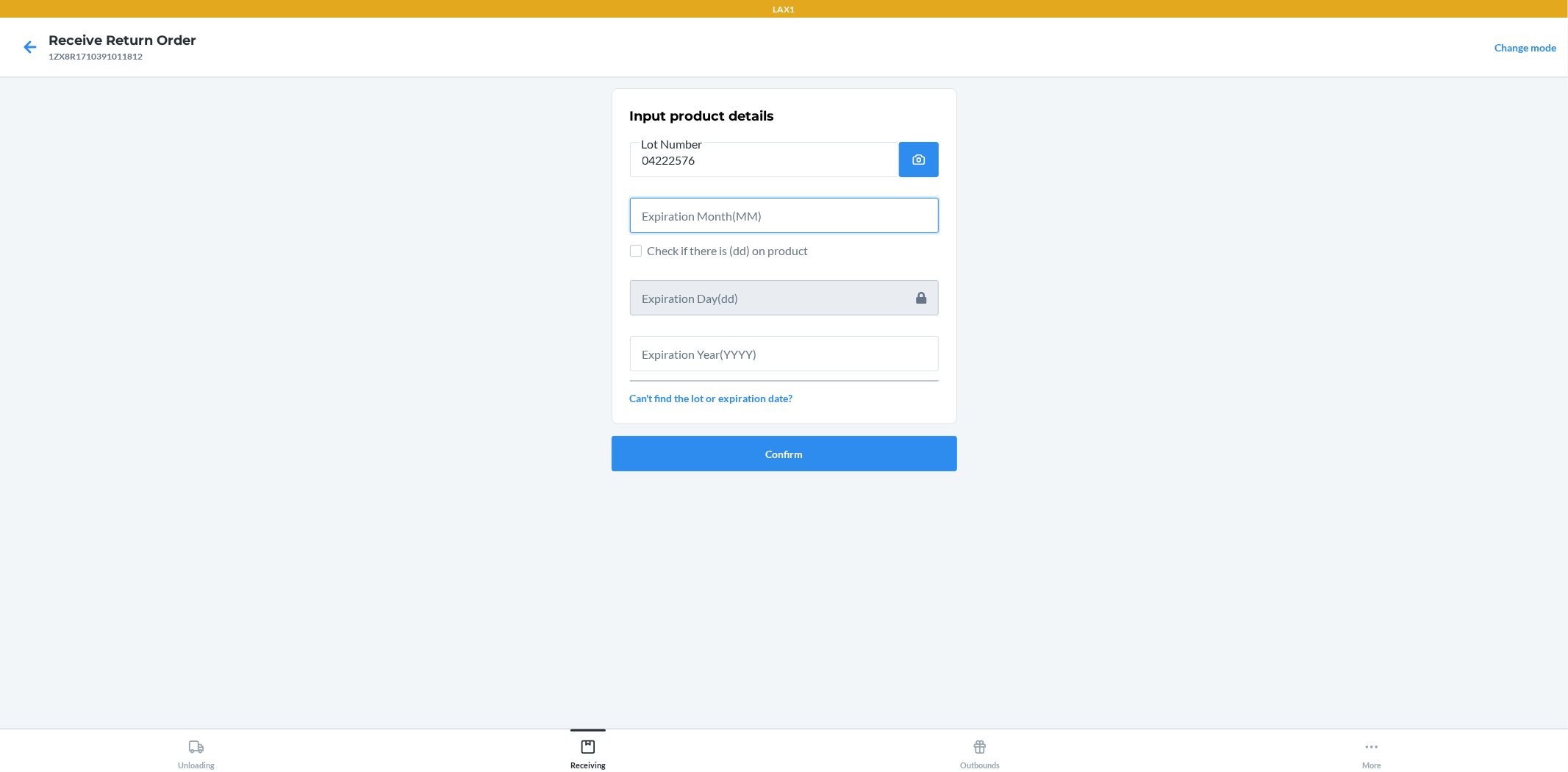
click at [694, 208] on input "text" at bounding box center [784, 216] width 309 height 36
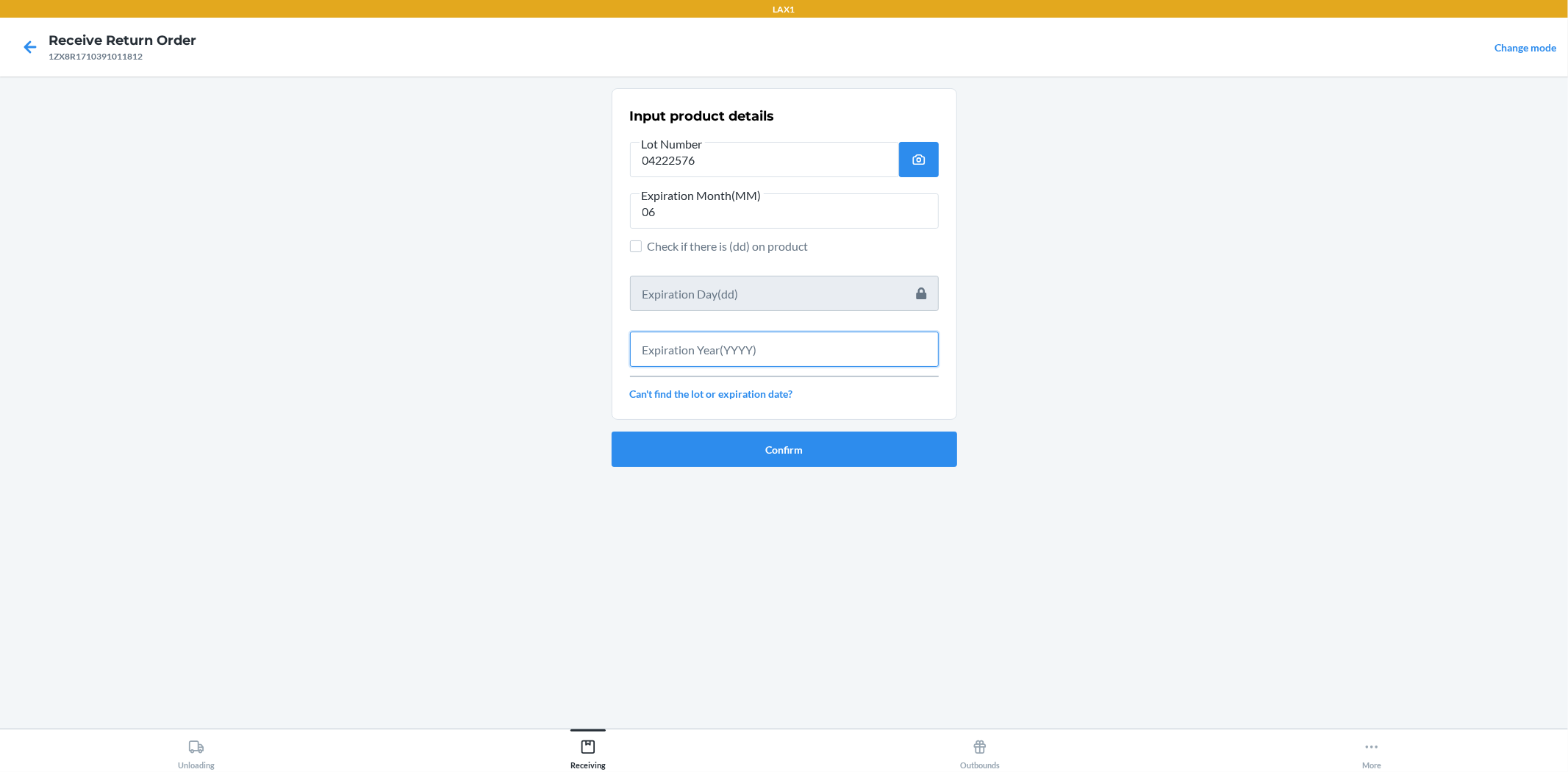
click at [758, 347] on input "text" at bounding box center [784, 350] width 309 height 36
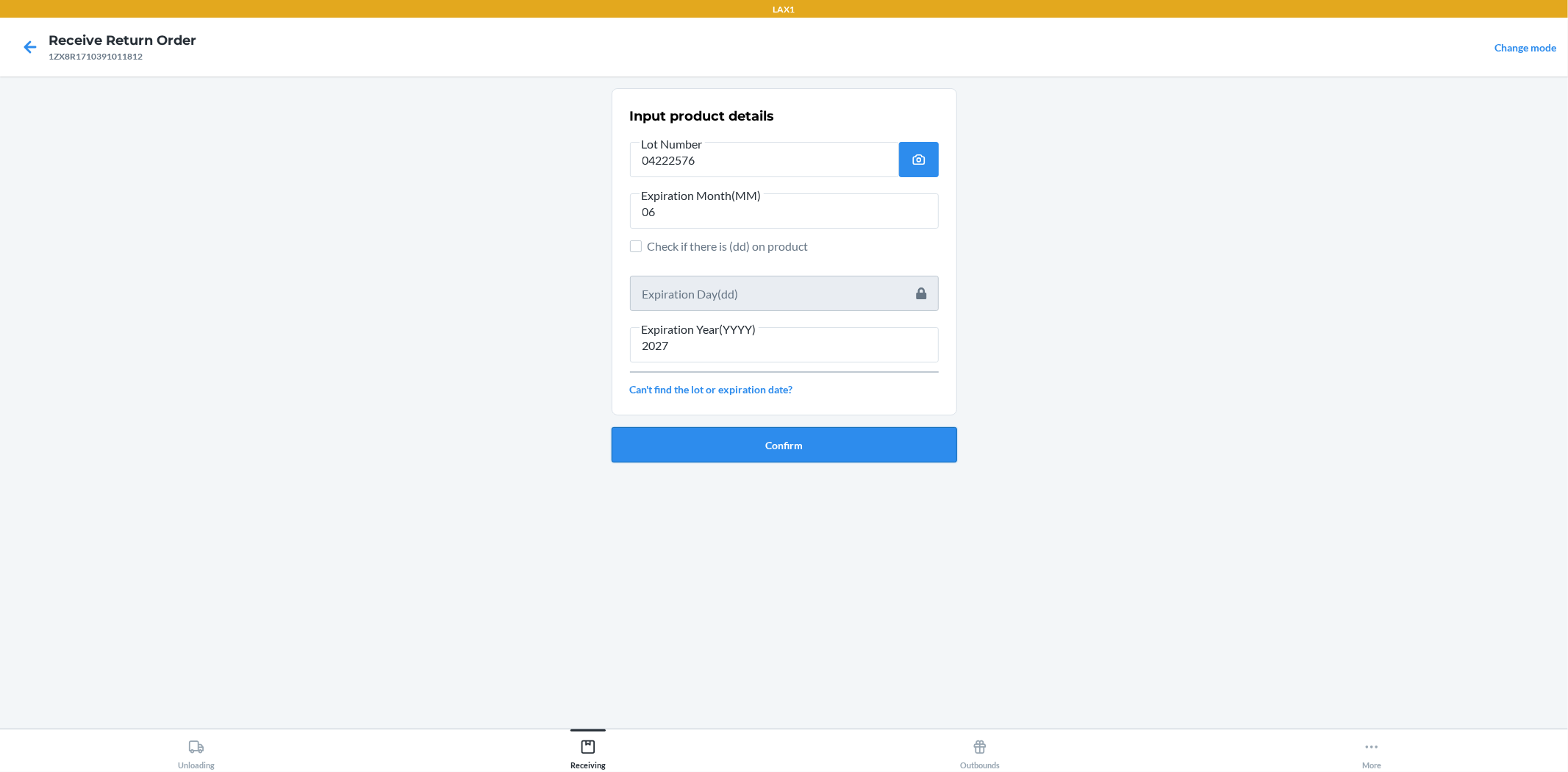
click at [782, 434] on button "Confirm" at bounding box center [784, 445] width 346 height 36
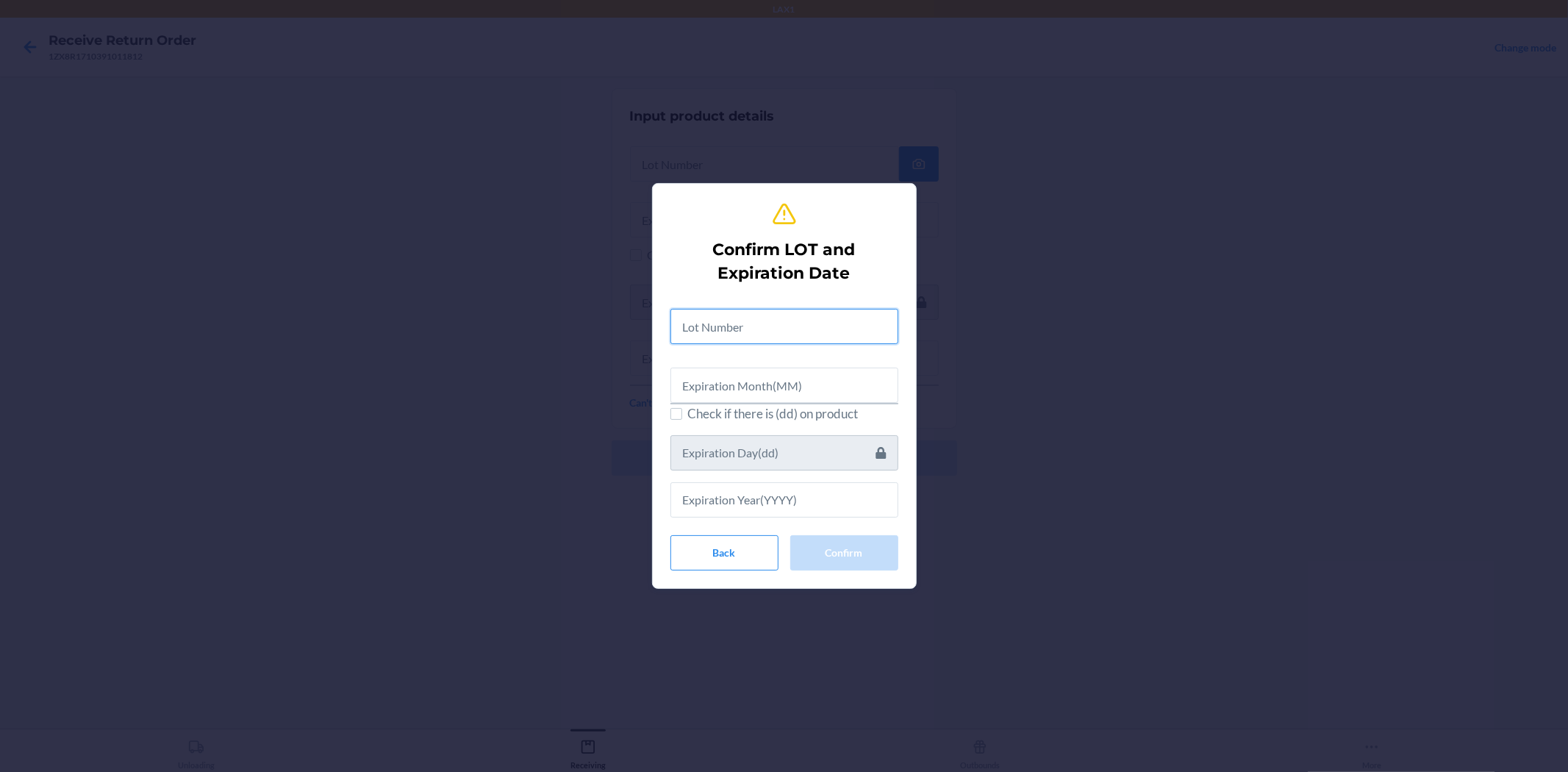
drag, startPoint x: 823, startPoint y: 329, endPoint x: 852, endPoint y: 329, distance: 29.0
click at [782, 329] on input "text" at bounding box center [784, 327] width 228 height 36
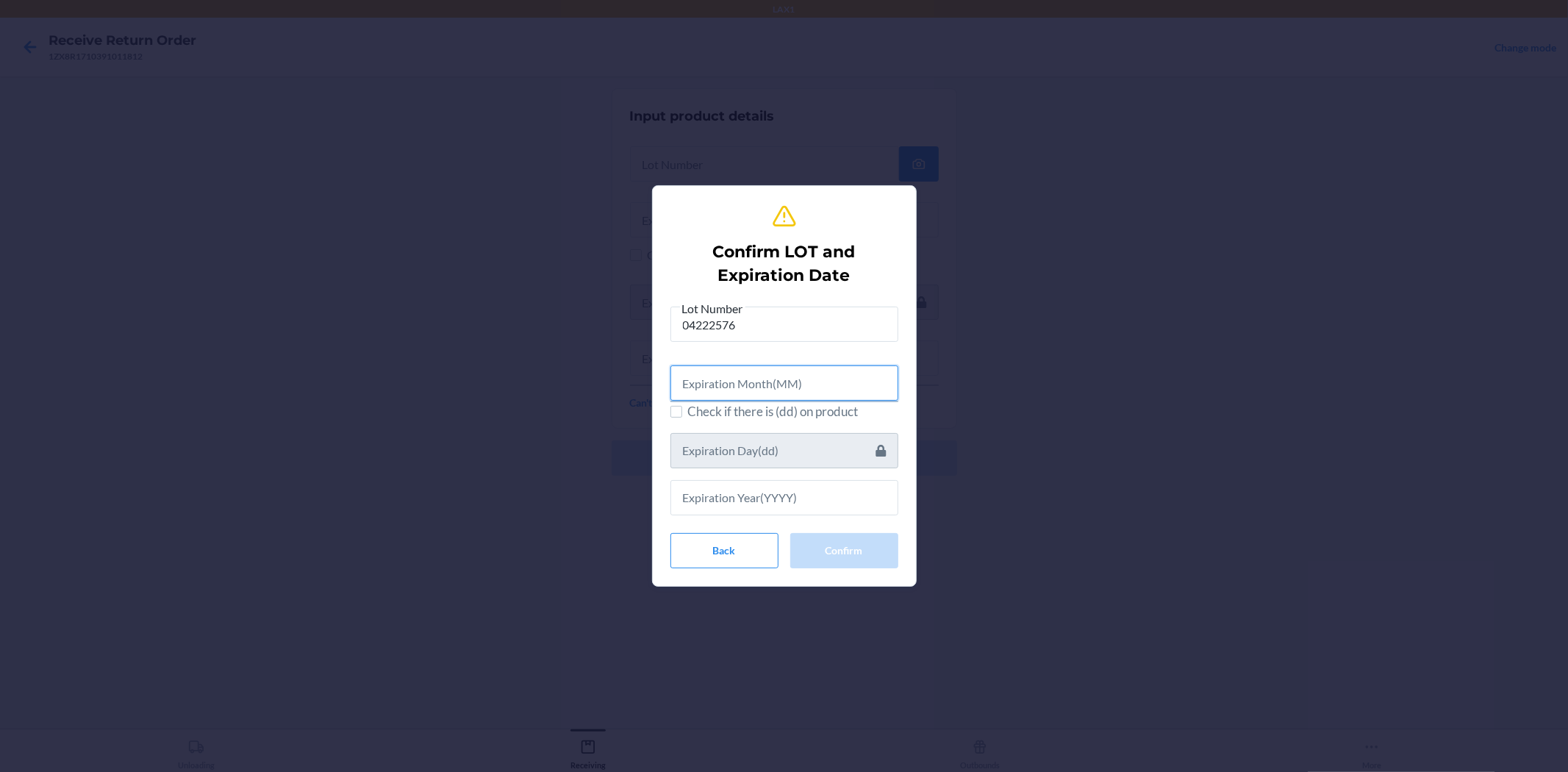
click at [782, 388] on input "text" at bounding box center [784, 384] width 228 height 36
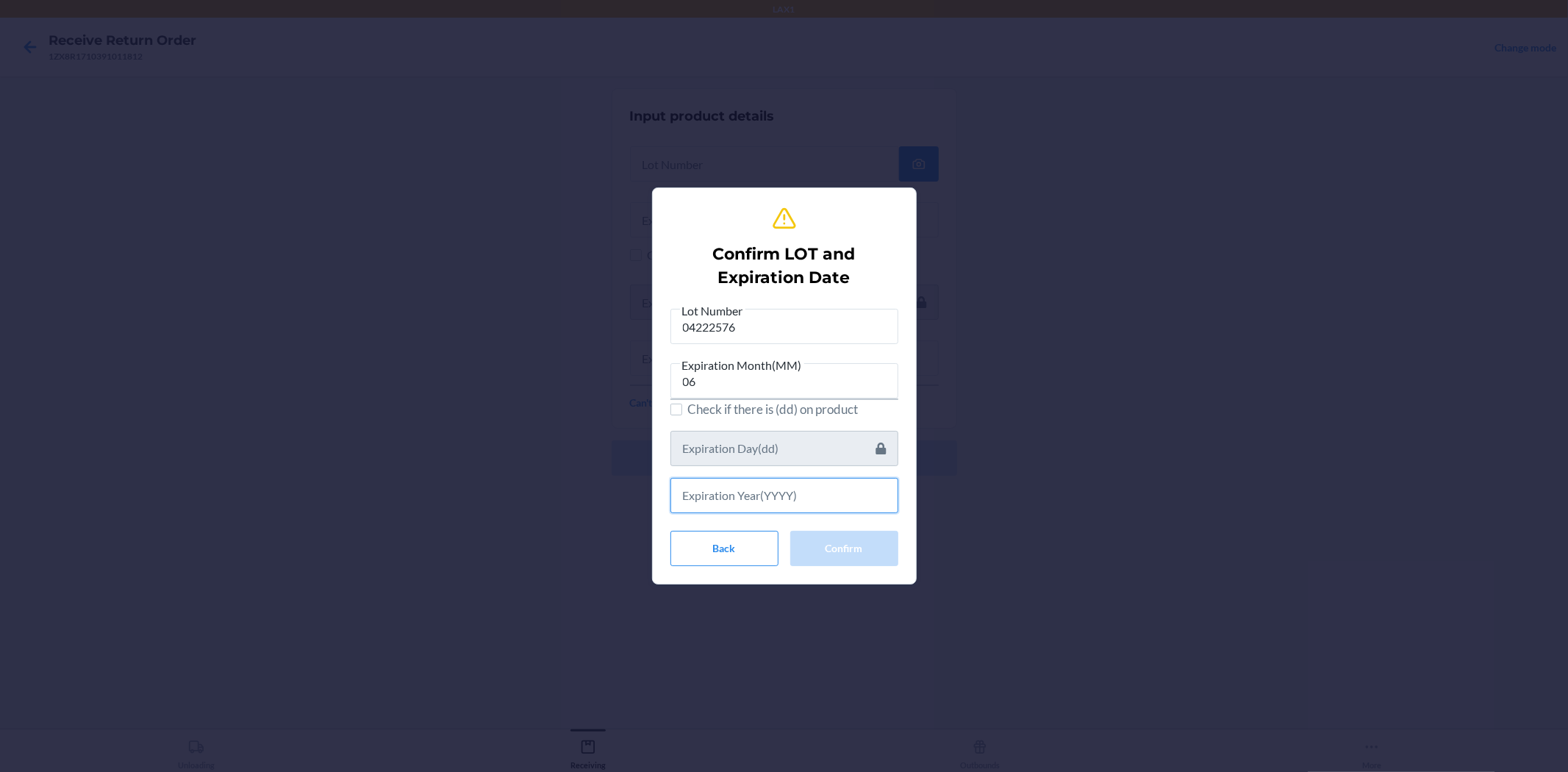
click at [782, 495] on input "text" at bounding box center [784, 495] width 228 height 36
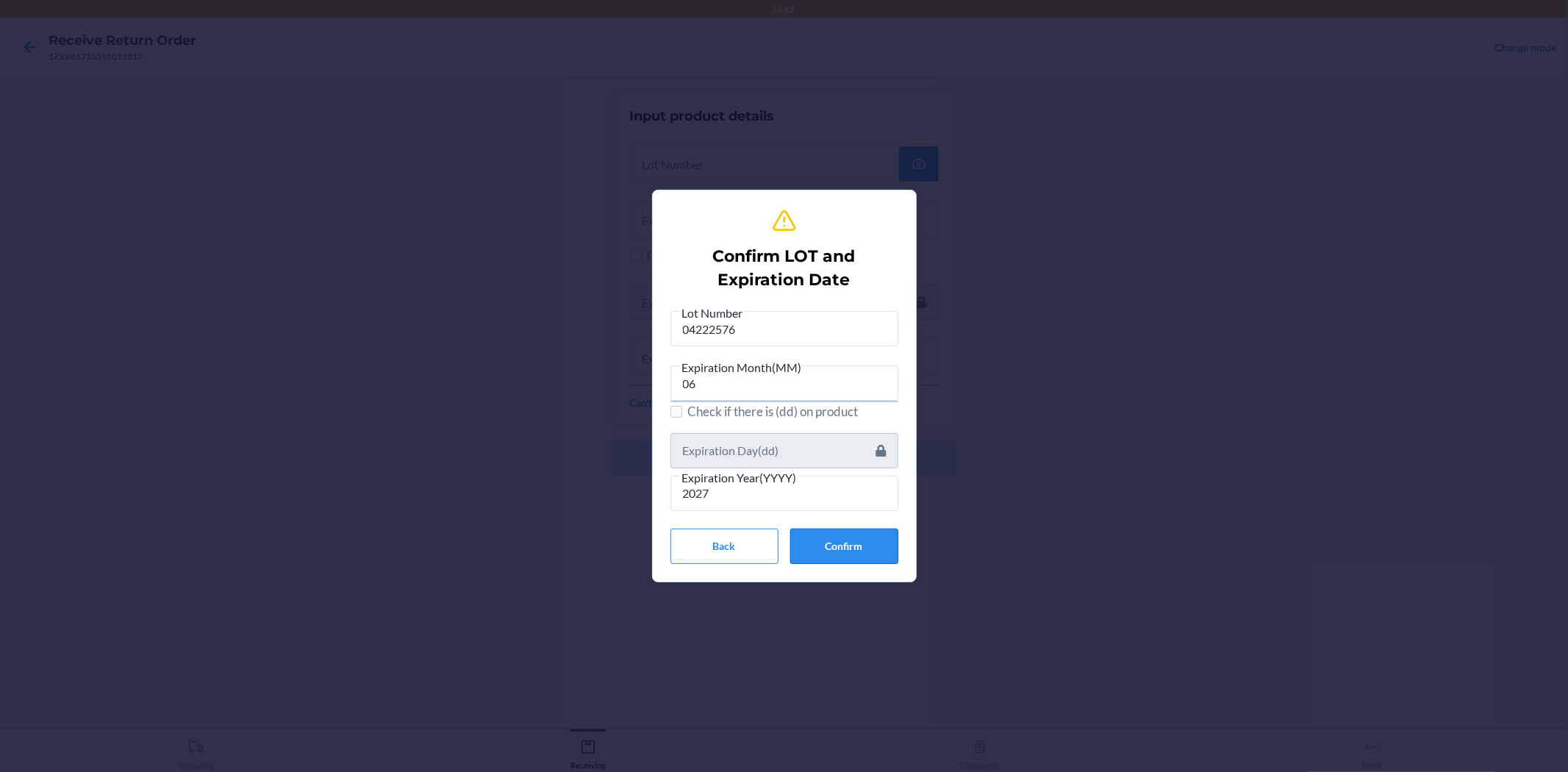
click at [782, 537] on button "Confirm" at bounding box center [844, 547] width 108 height 36
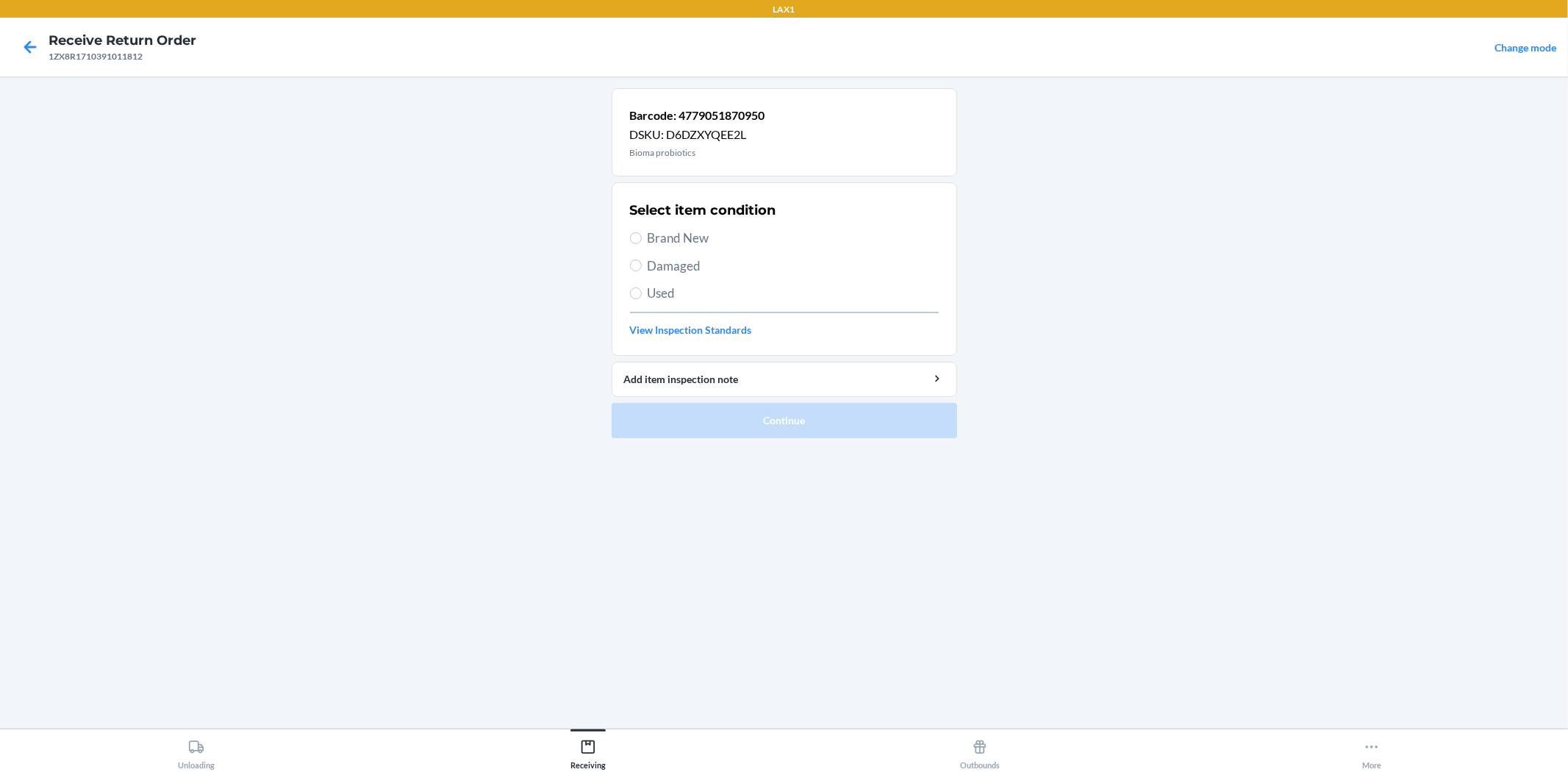
click at [642, 243] on label "Brand New" at bounding box center [784, 238] width 309 height 19
click at [642, 243] on input "Brand New" at bounding box center [636, 238] width 12 height 12
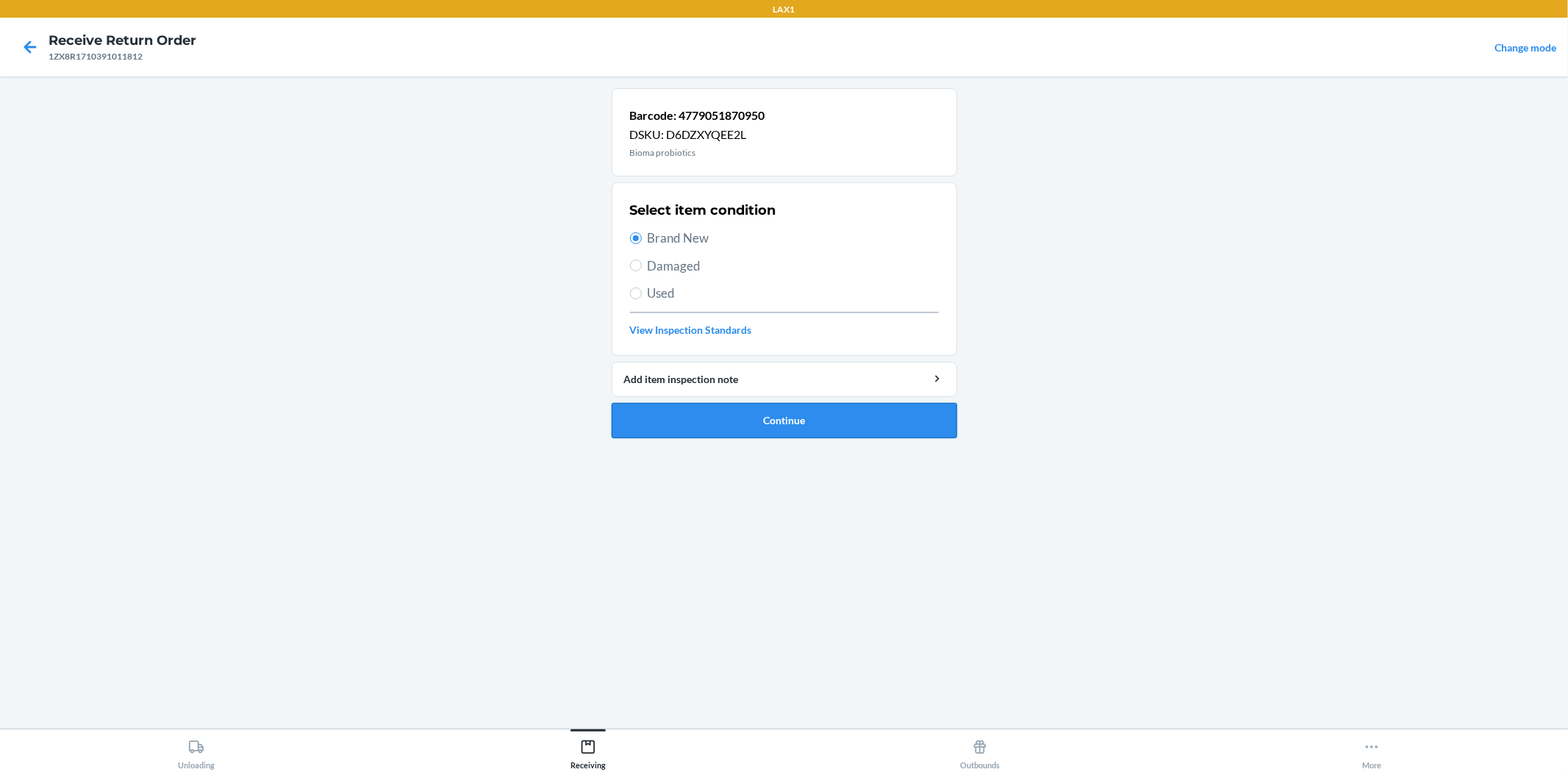
click at [698, 412] on button "Continue" at bounding box center [784, 421] width 346 height 36
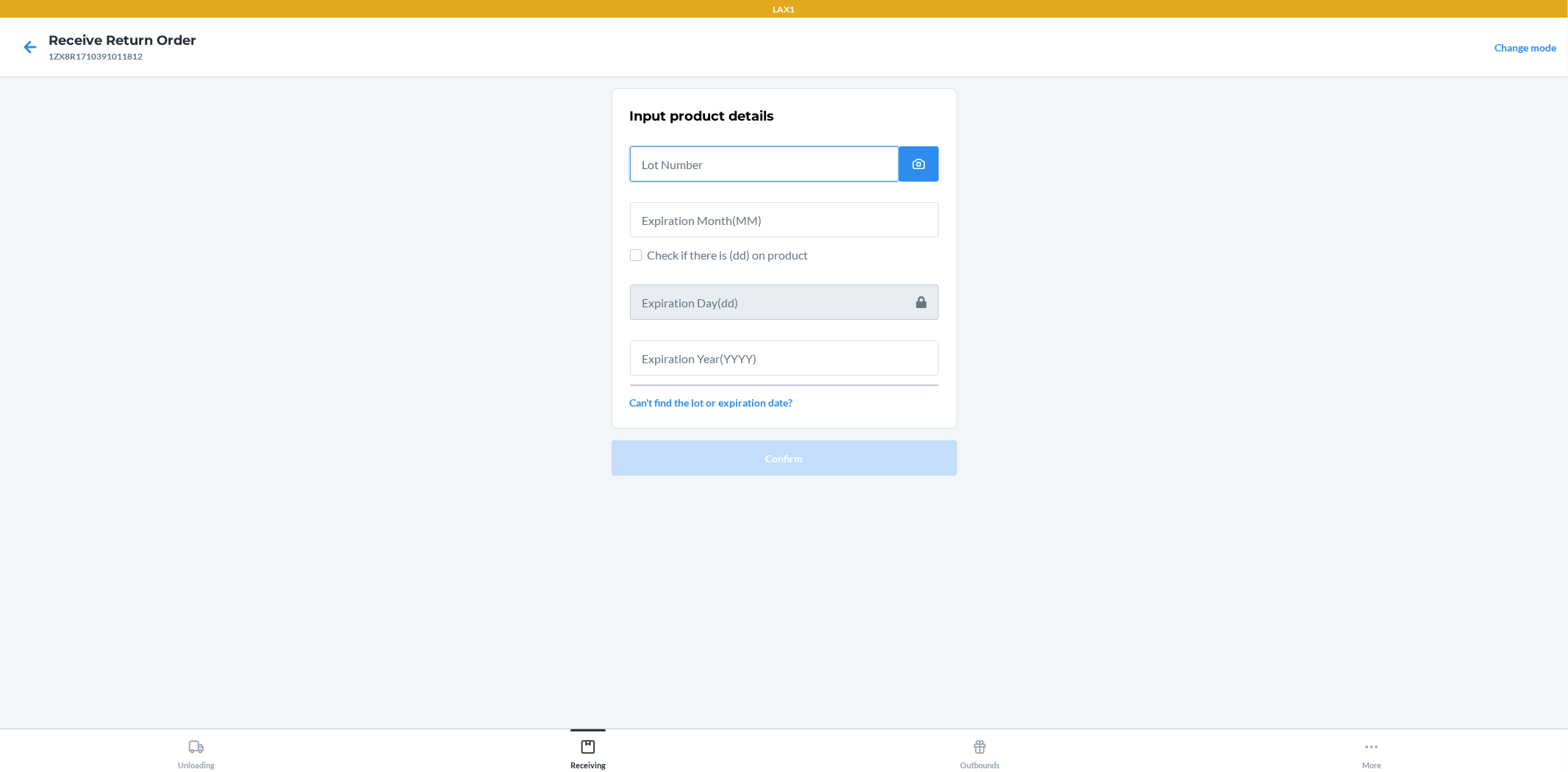
click at [669, 162] on input "text" at bounding box center [765, 164] width 269 height 36
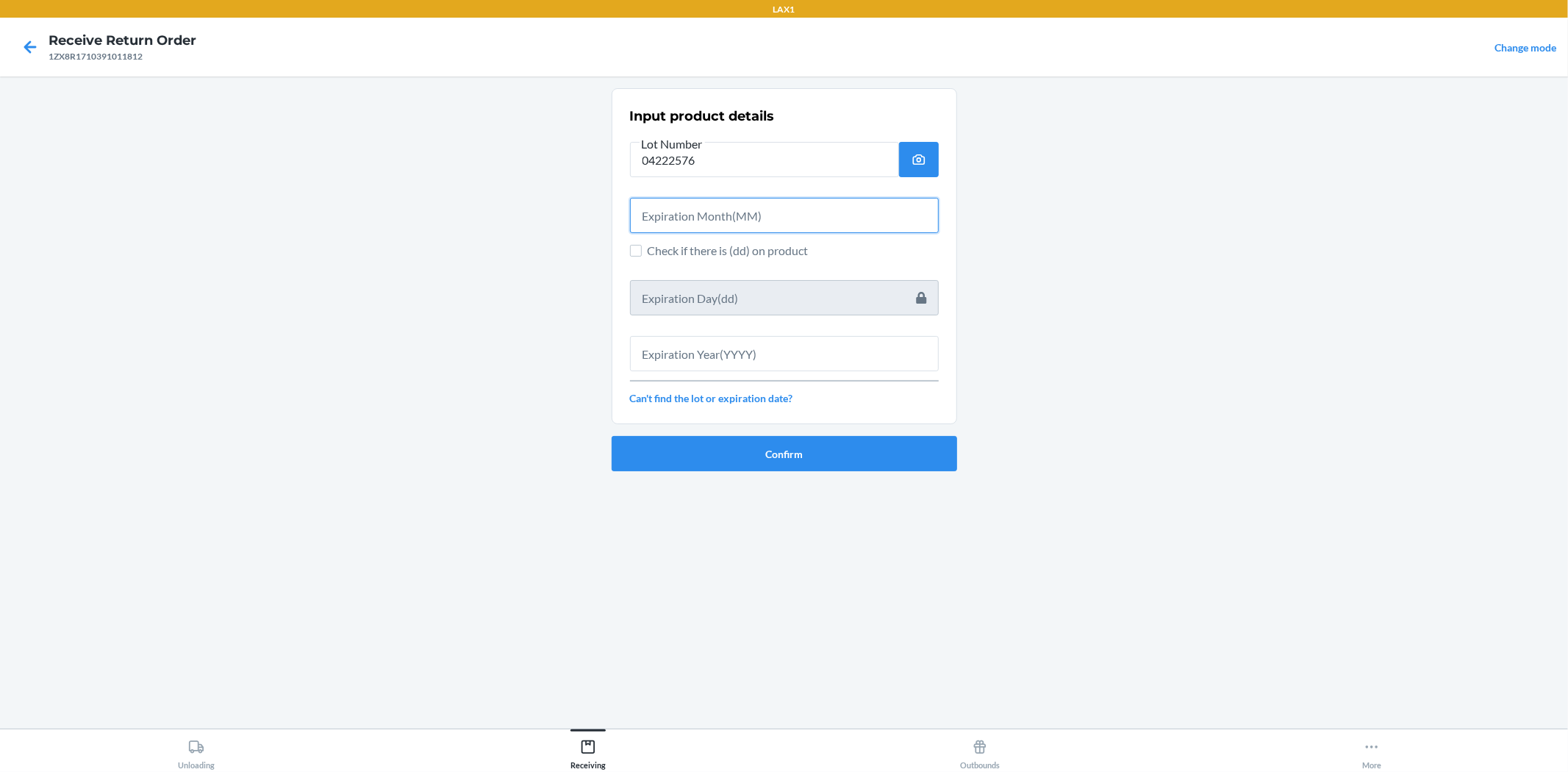
click at [782, 218] on input "text" at bounding box center [784, 216] width 309 height 36
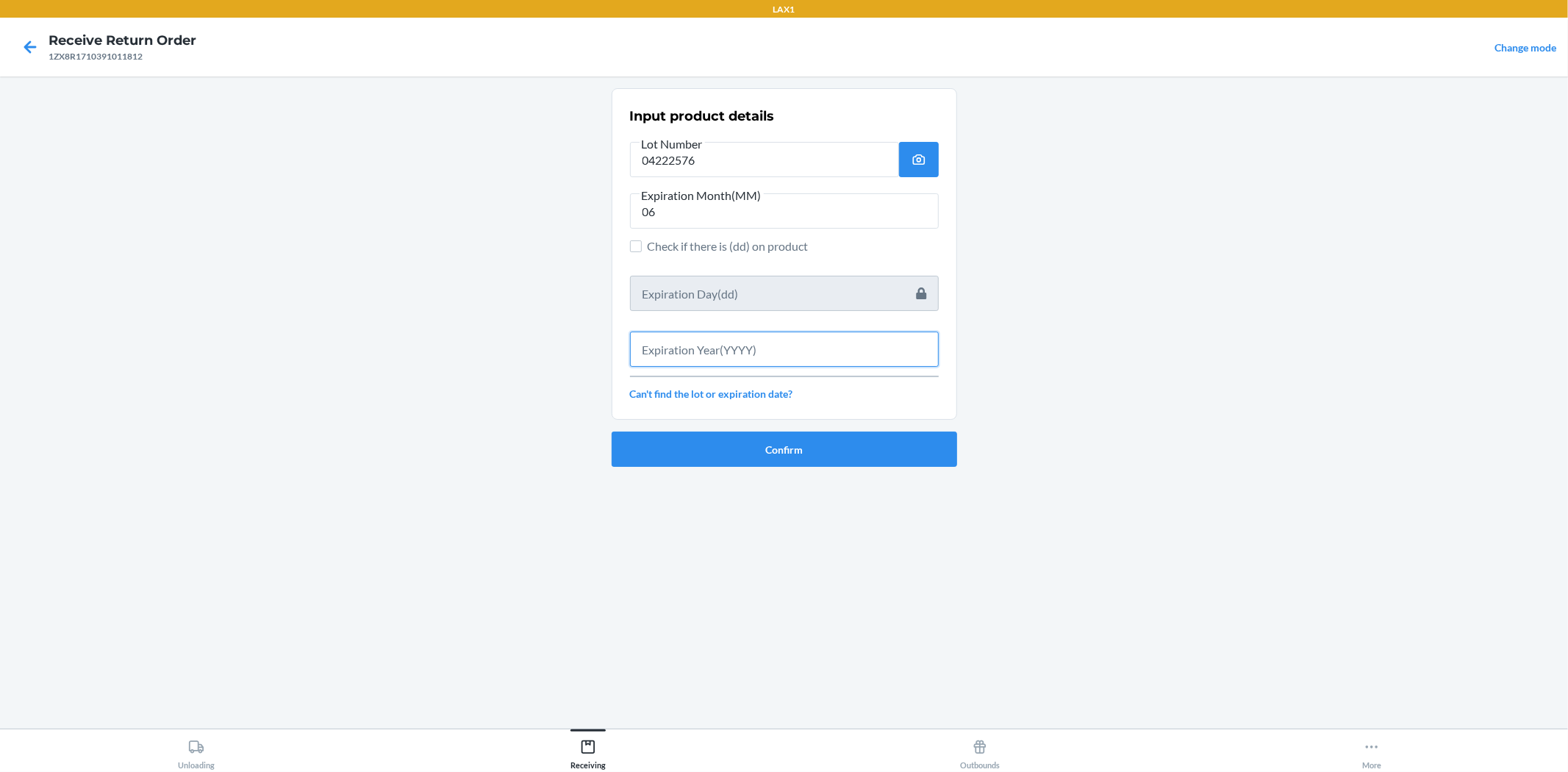
drag, startPoint x: 798, startPoint y: 344, endPoint x: 814, endPoint y: 342, distance: 16.1
click at [782, 342] on input "text" at bounding box center [784, 350] width 309 height 36
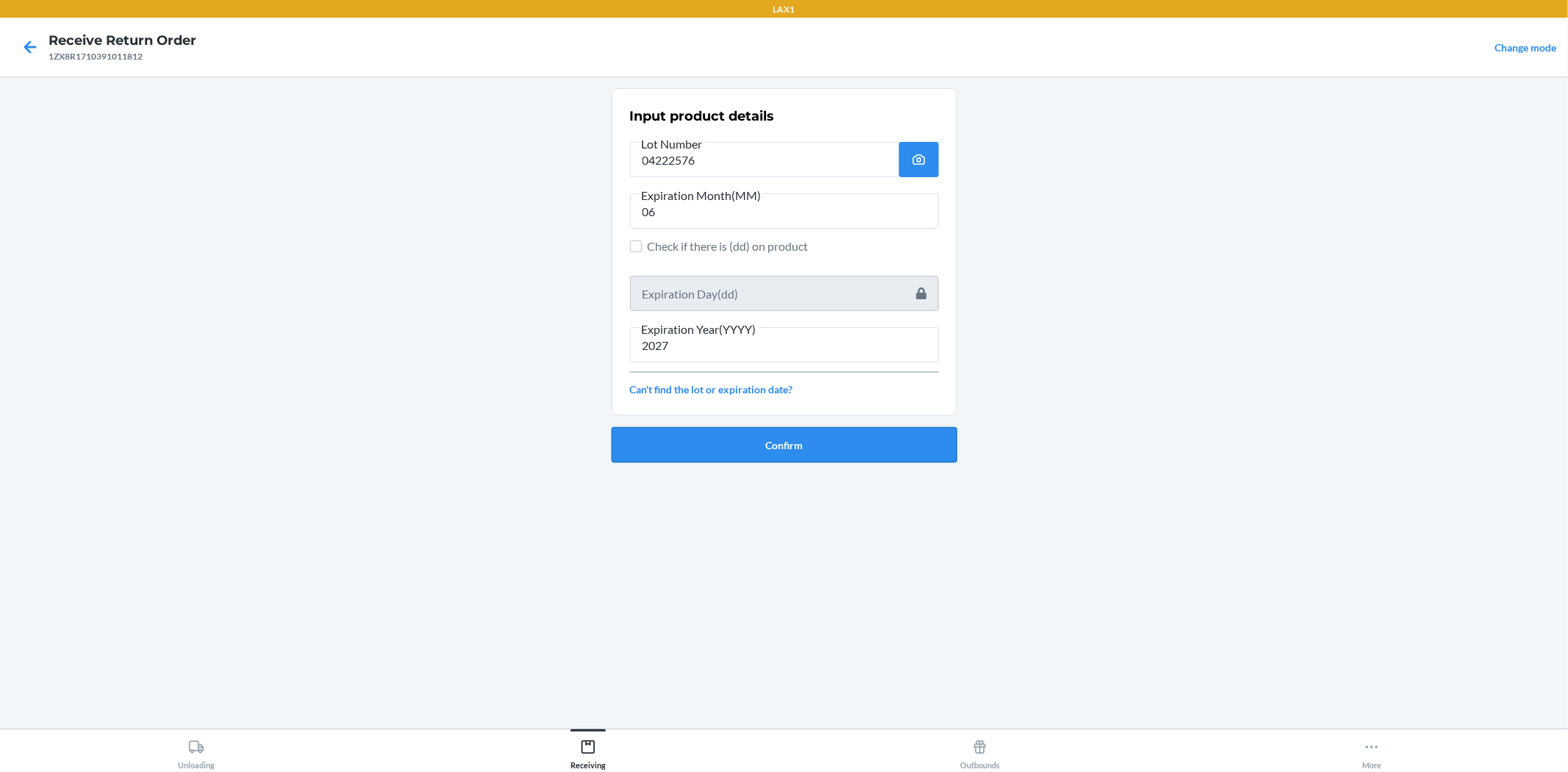
click at [782, 436] on button "Confirm" at bounding box center [784, 445] width 346 height 36
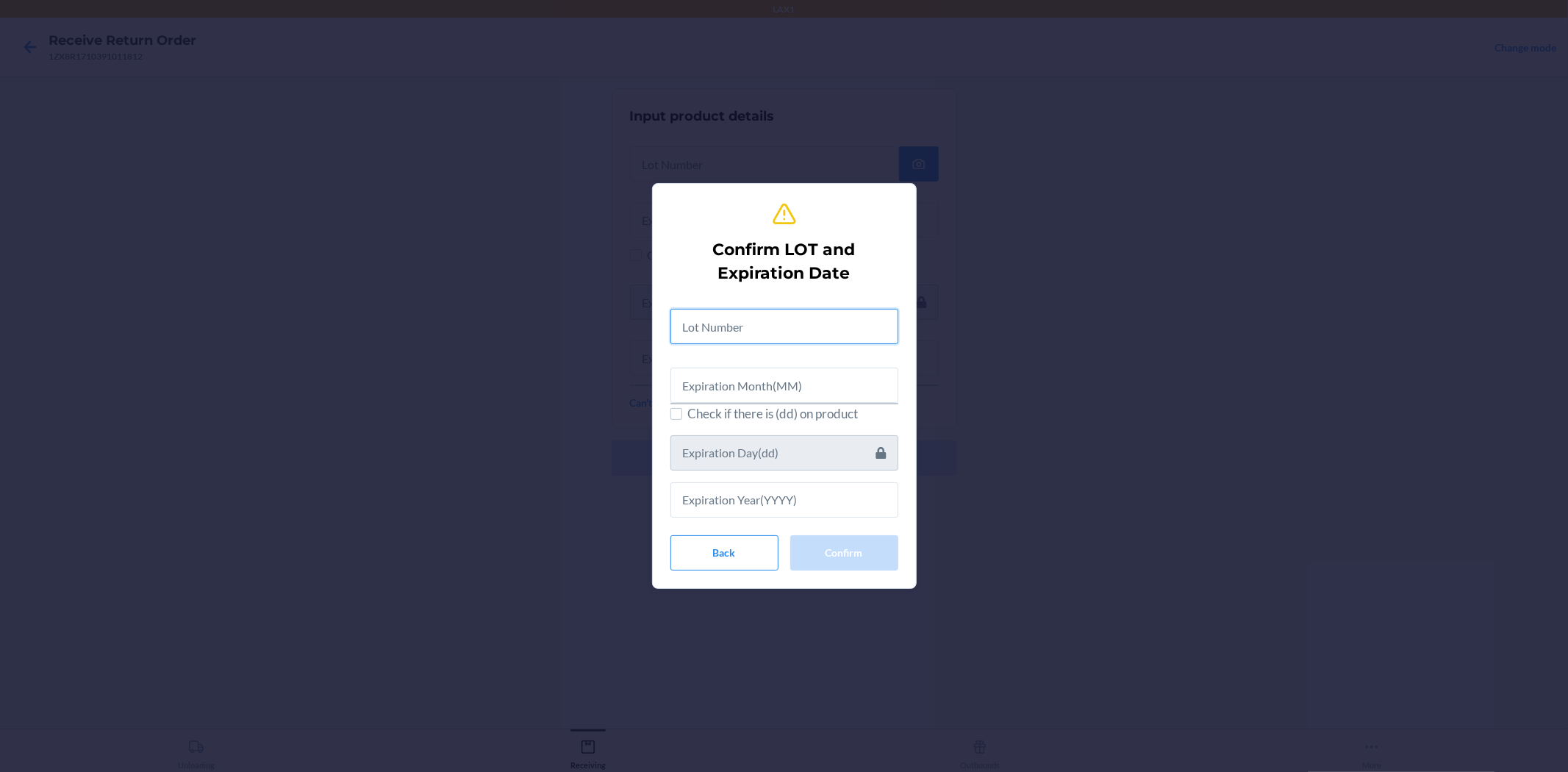
click at [782, 326] on input "text" at bounding box center [784, 327] width 228 height 36
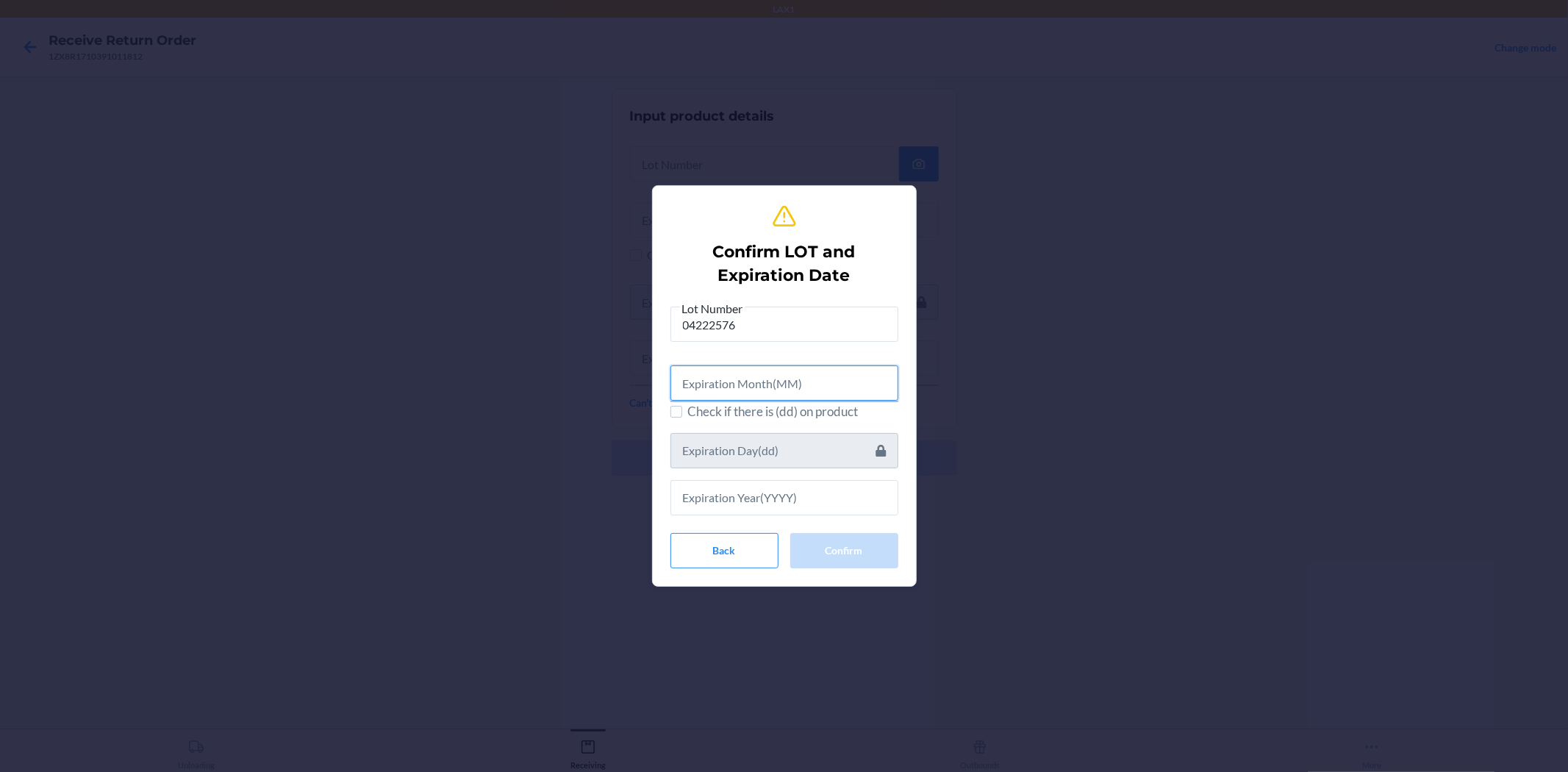
click at [758, 383] on input "text" at bounding box center [784, 384] width 228 height 36
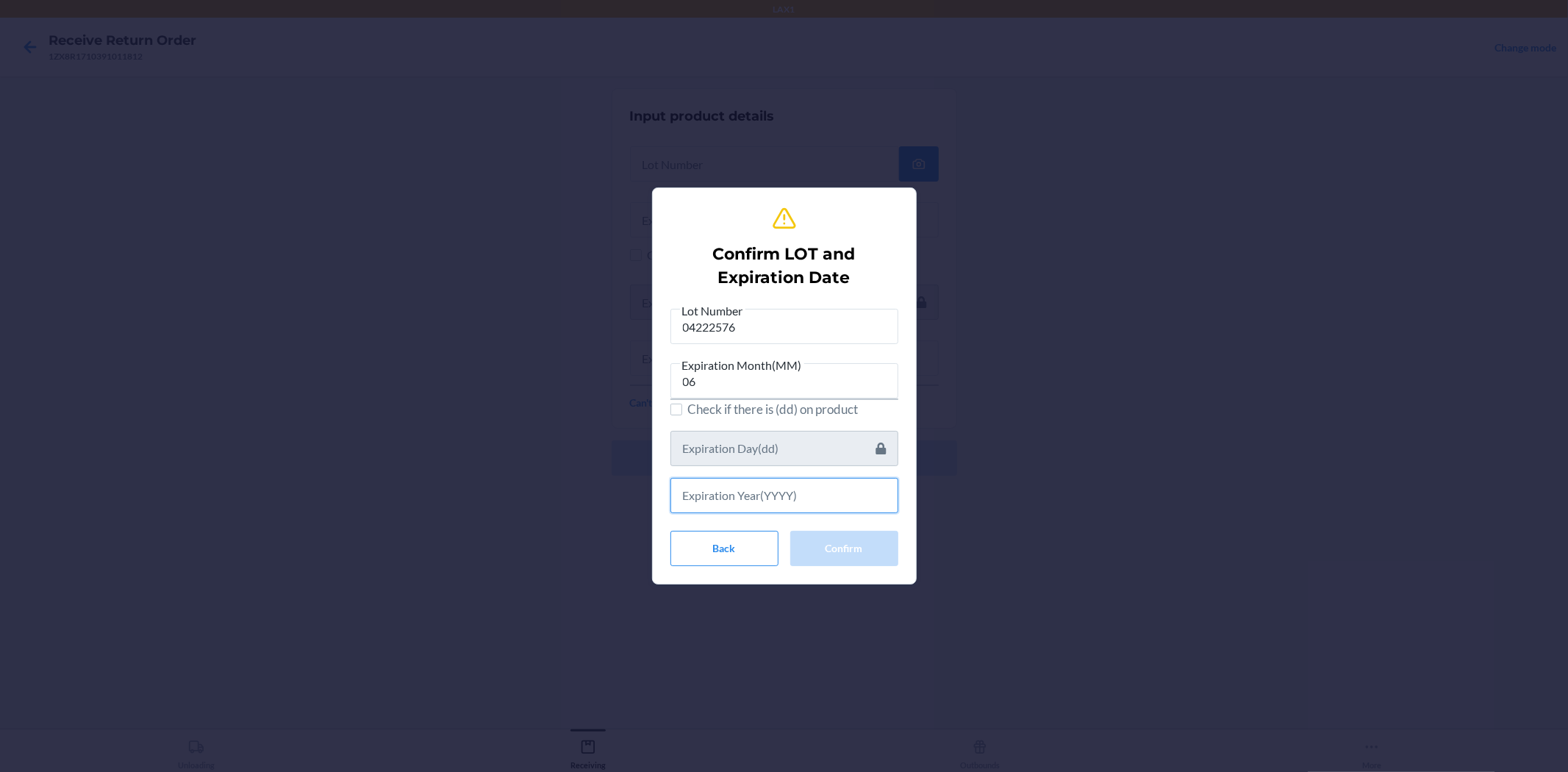
click at [782, 461] on div "Lot Number 04222576 Expiration Month(MM) 06 Check if there is (dd) on product" at bounding box center [784, 407] width 228 height 212
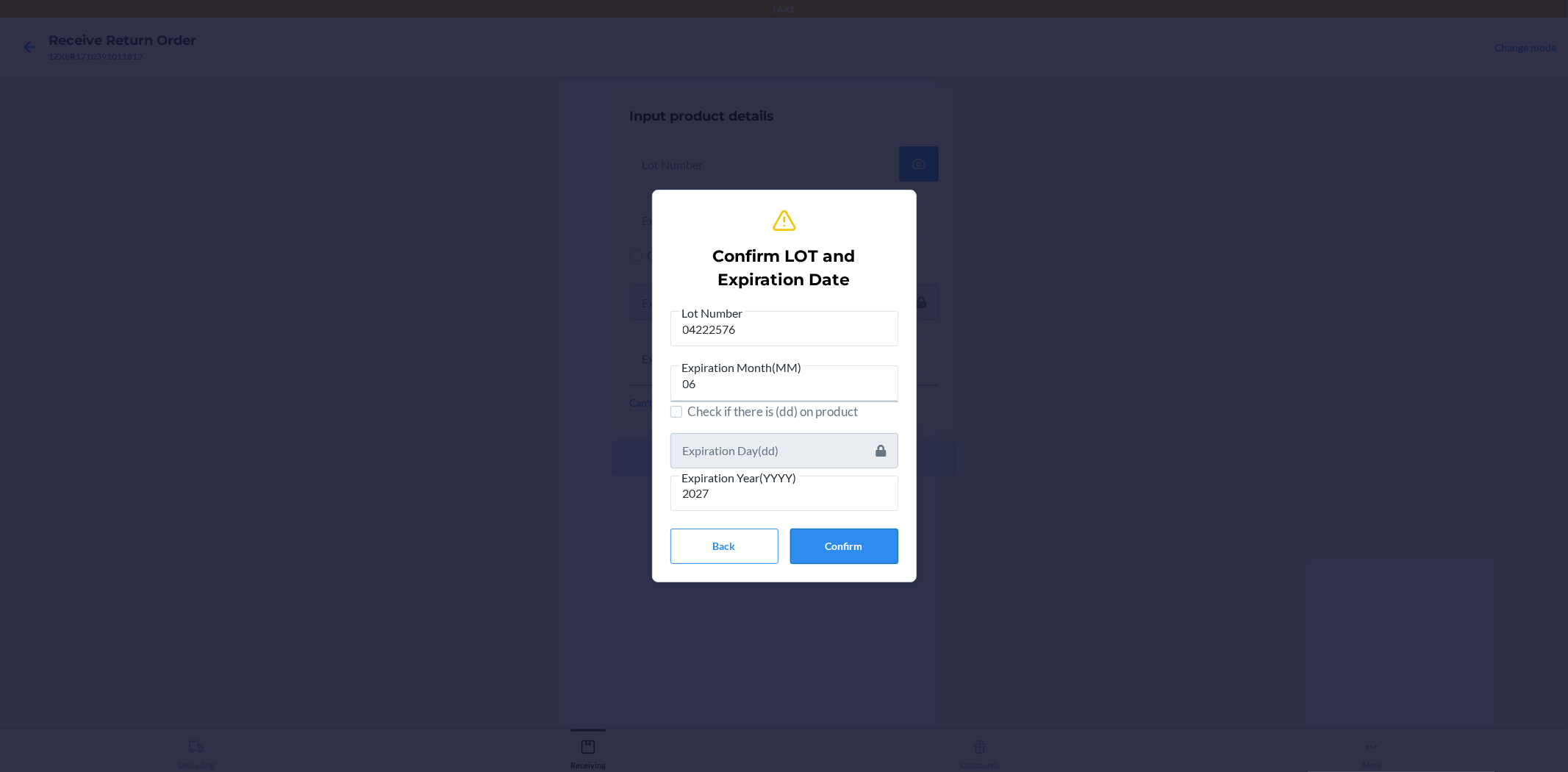
click at [782, 548] on button "Confirm" at bounding box center [844, 547] width 108 height 36
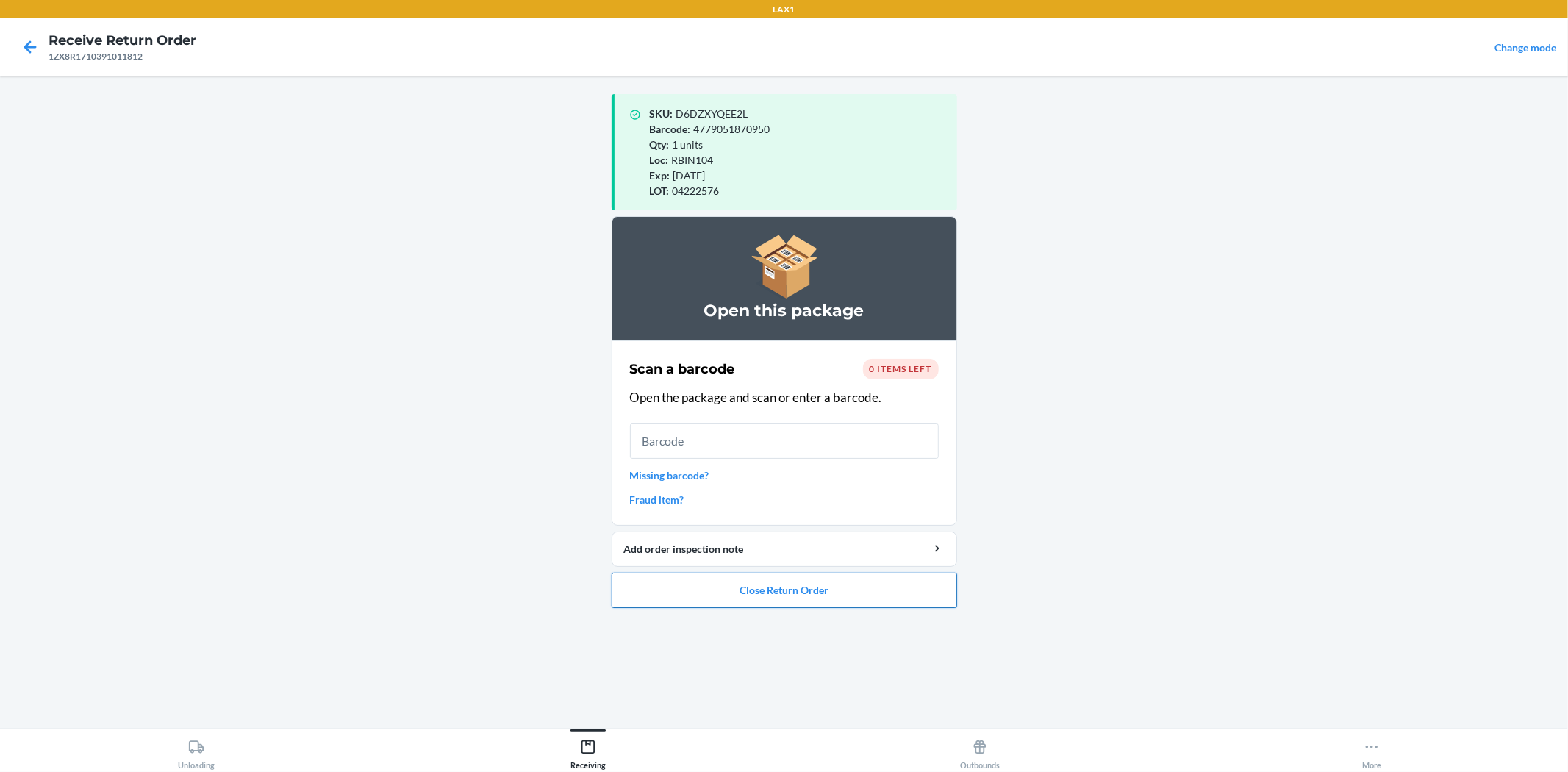
click at [782, 577] on button "Close Return Order" at bounding box center [784, 590] width 346 height 36
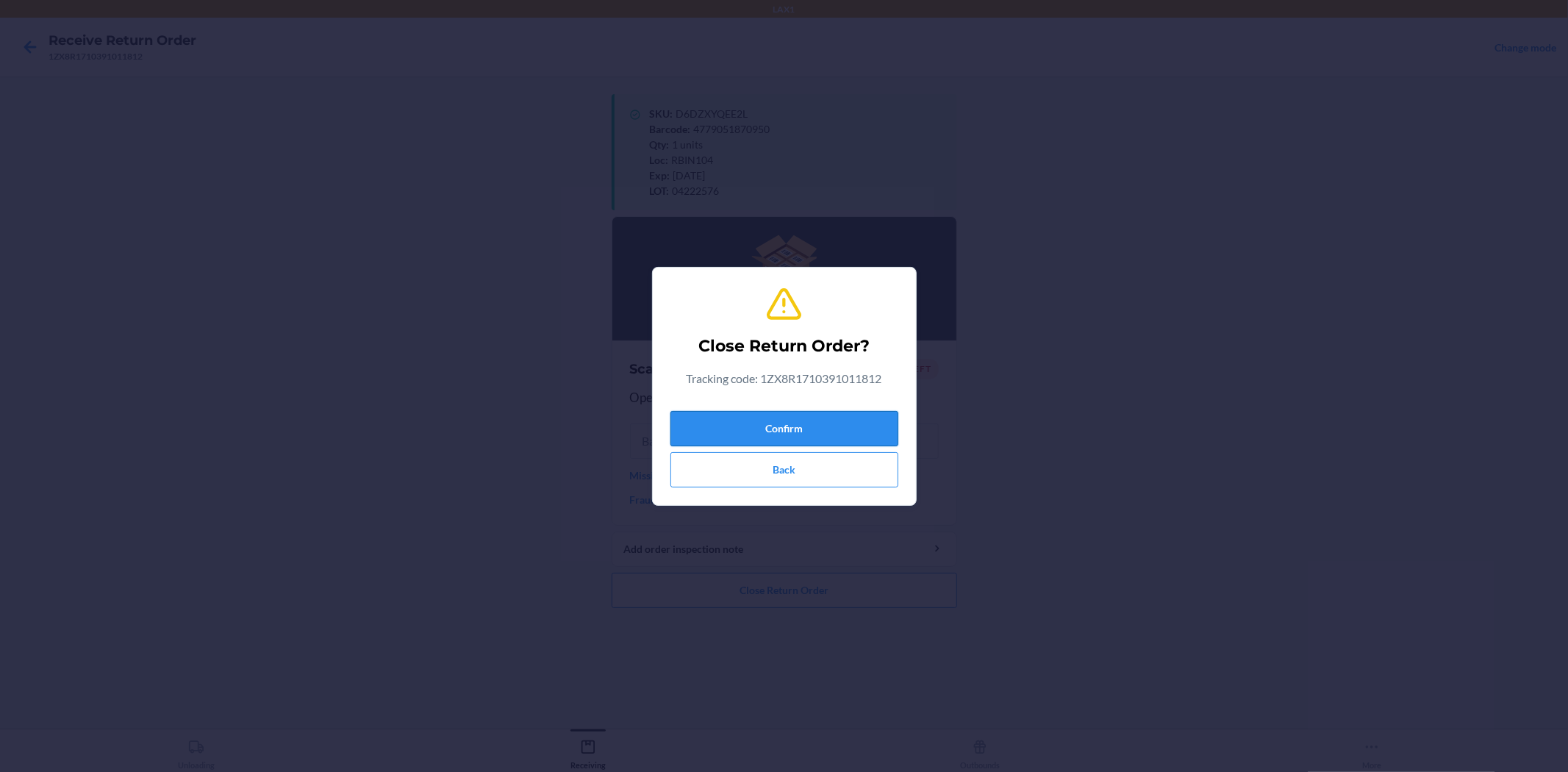
click at [782, 424] on button "Confirm" at bounding box center [784, 429] width 228 height 36
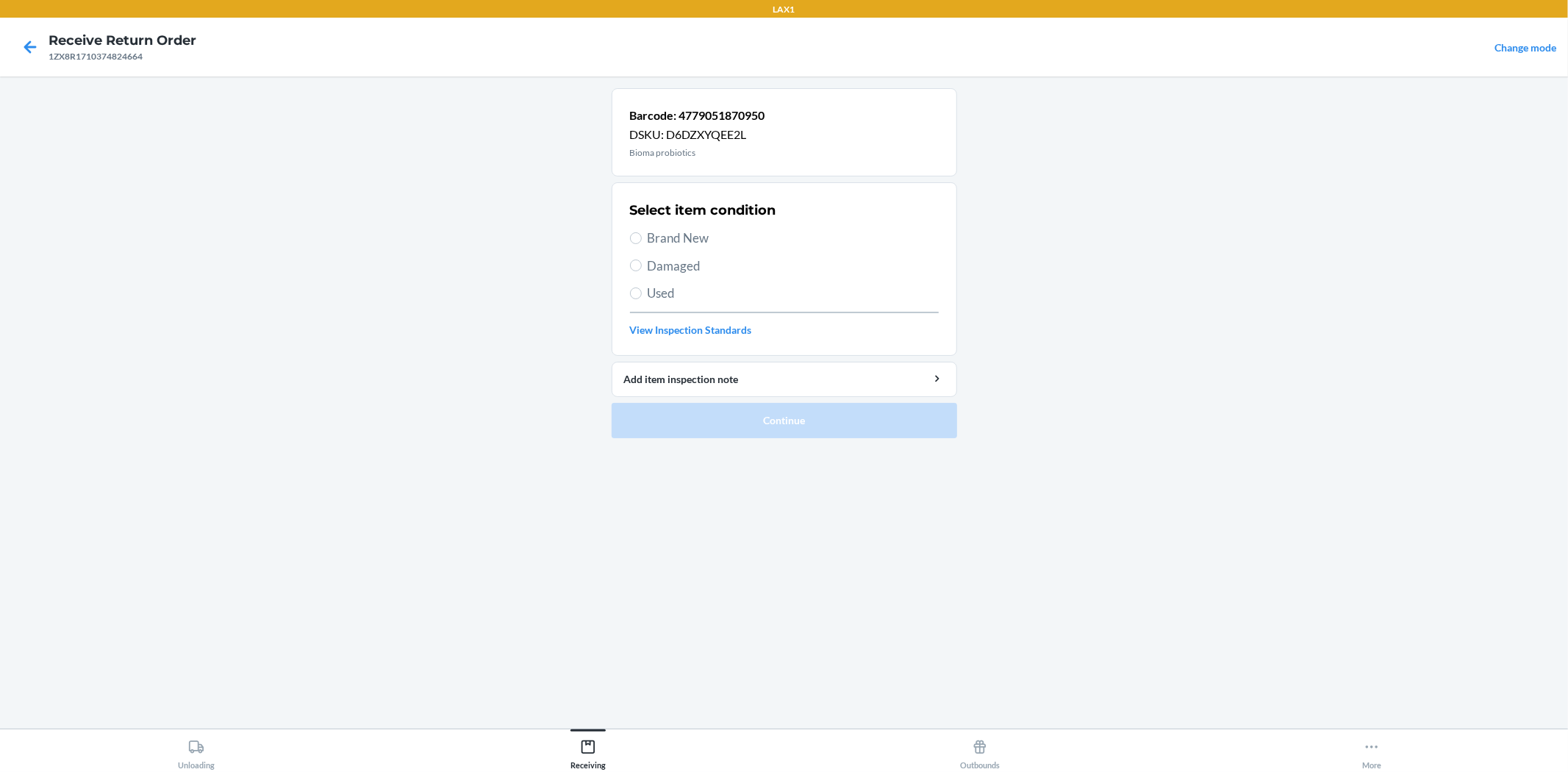
click at [681, 237] on span "Brand New" at bounding box center [793, 238] width 291 height 19
click at [642, 237] on input "Brand New" at bounding box center [636, 238] width 12 height 12
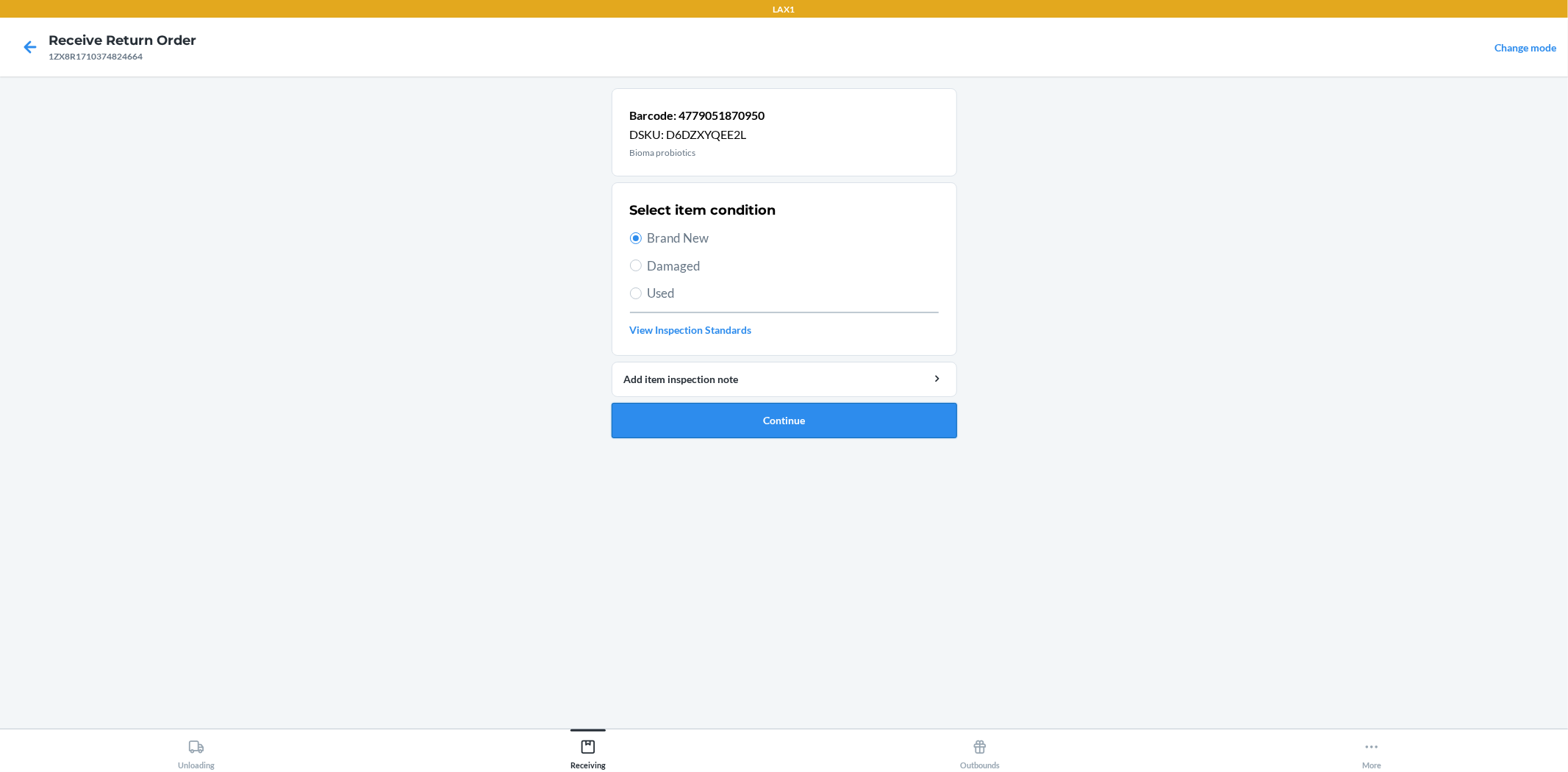
click at [741, 435] on button "Continue" at bounding box center [784, 421] width 346 height 36
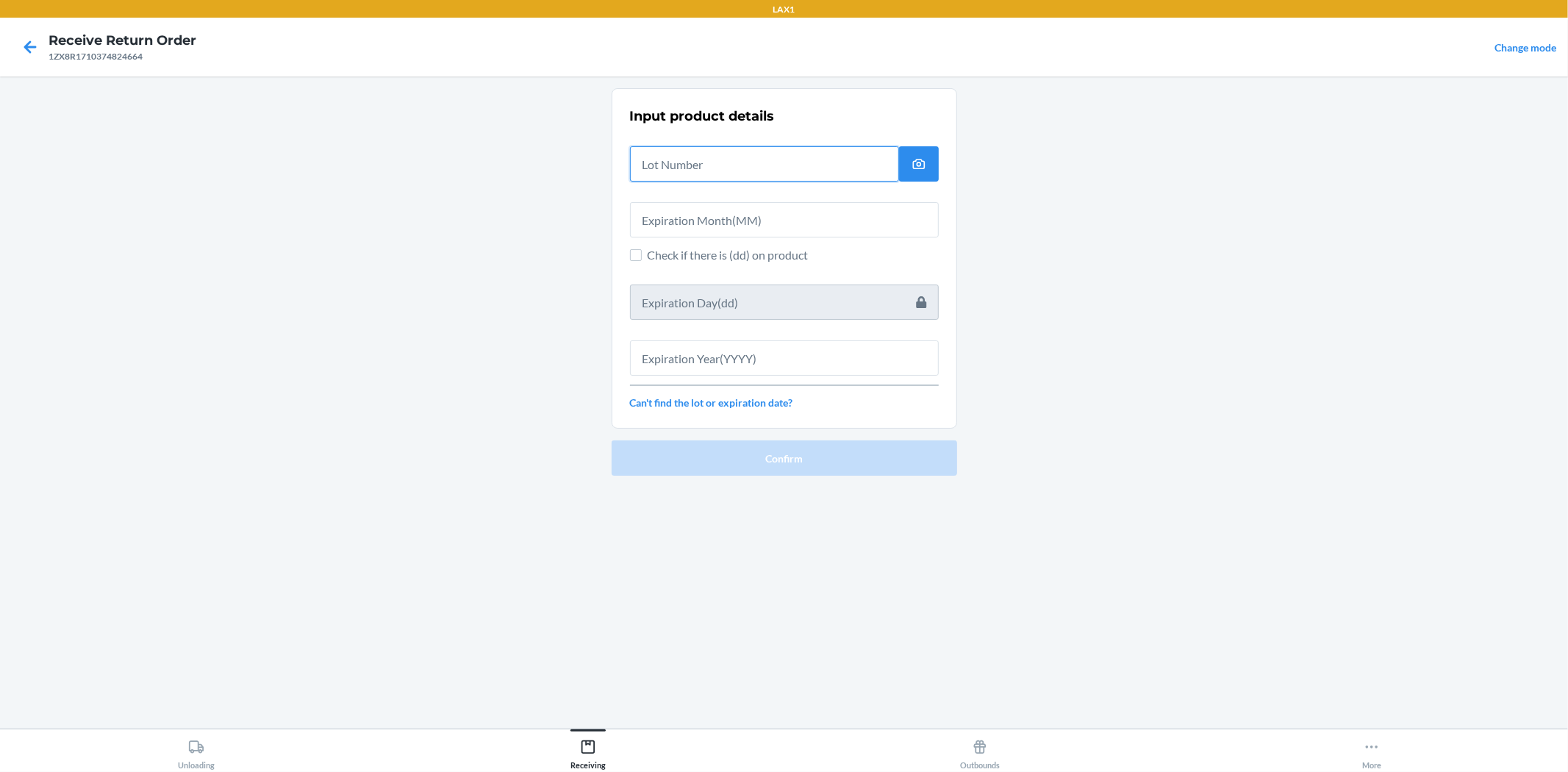
click at [695, 165] on input "text" at bounding box center [765, 164] width 269 height 36
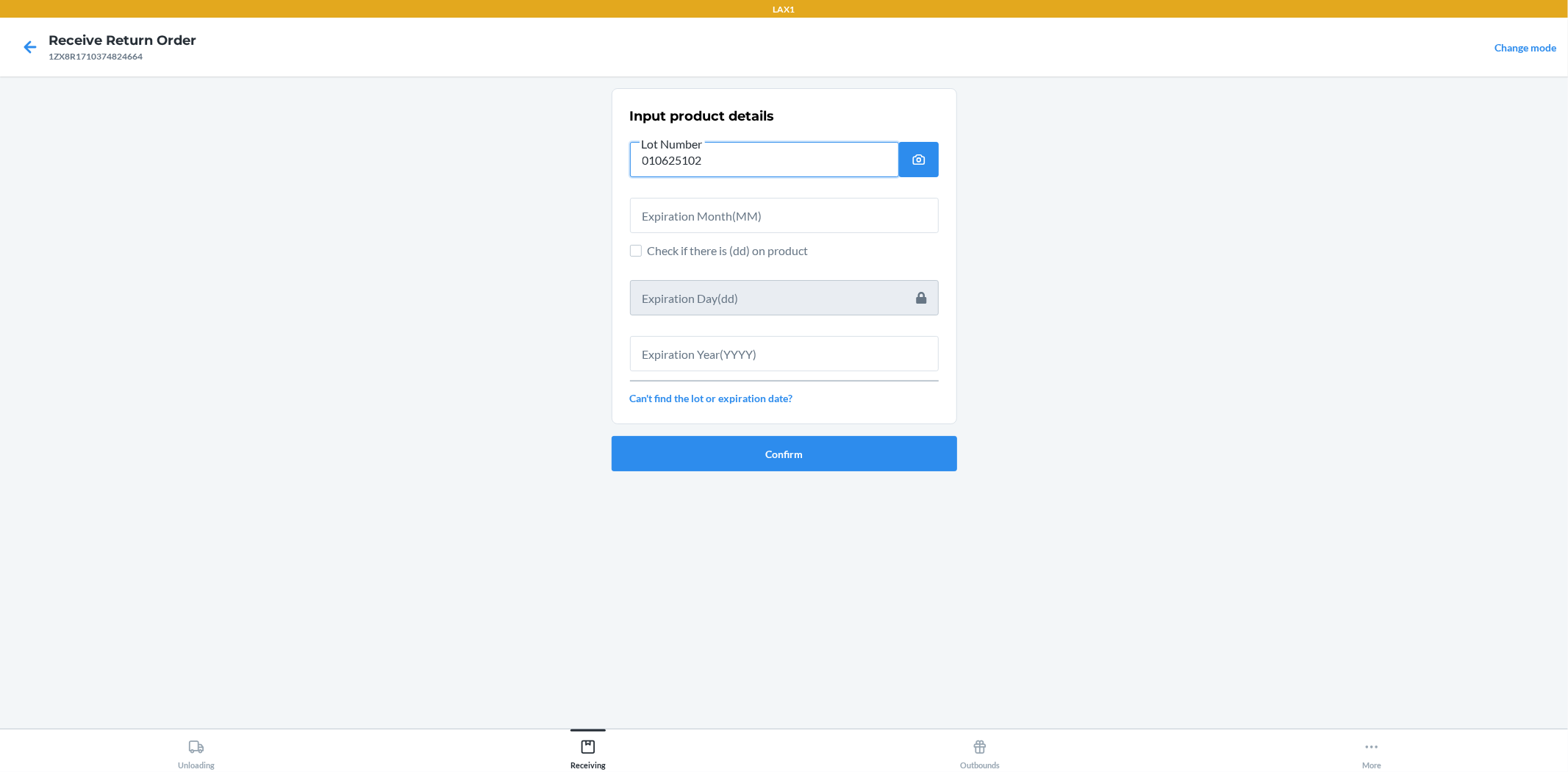
click at [724, 163] on input "010625102" at bounding box center [765, 160] width 269 height 36
click at [701, 224] on input "text" at bounding box center [784, 216] width 309 height 36
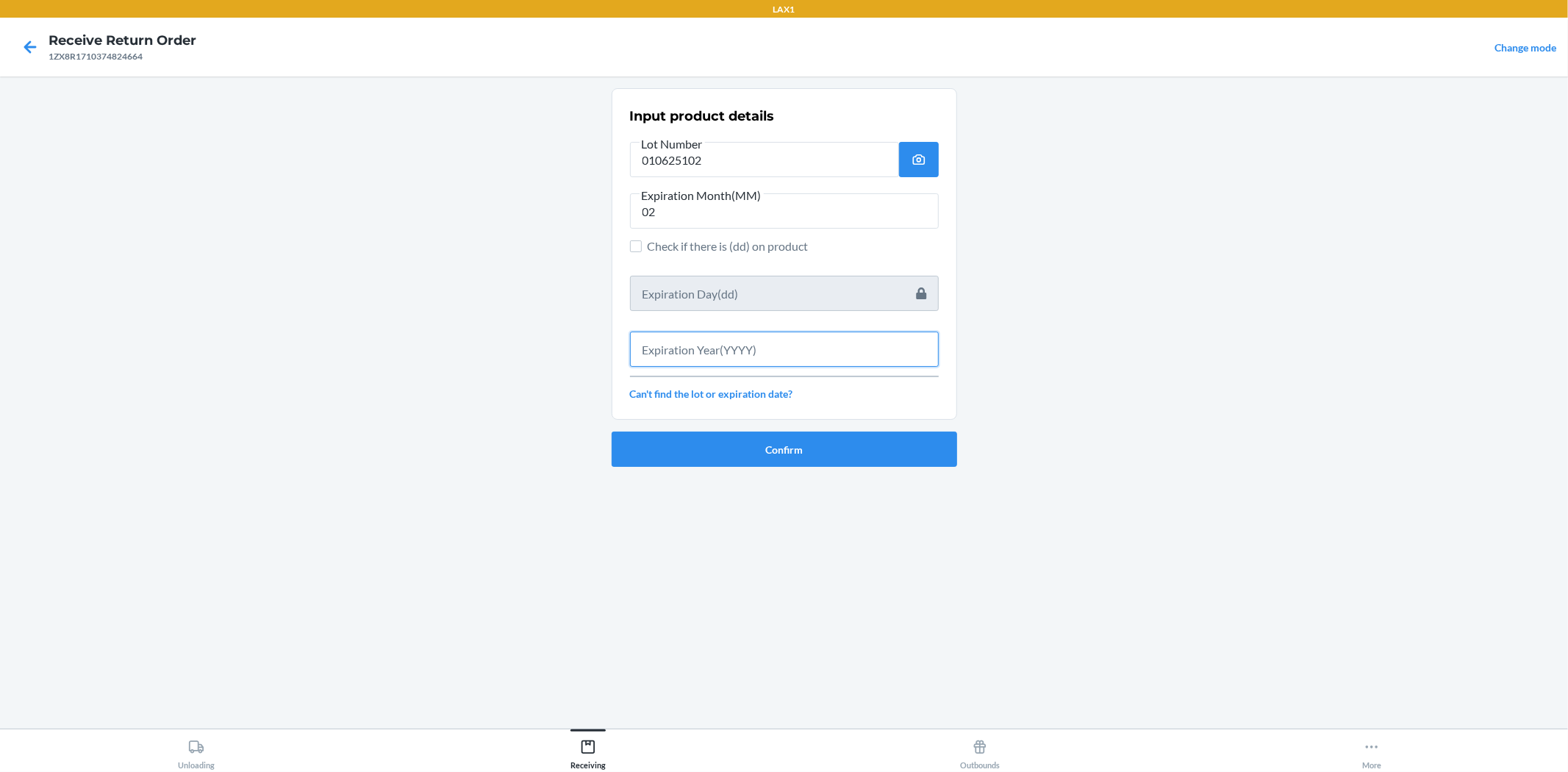
click at [715, 346] on input "text" at bounding box center [784, 350] width 309 height 36
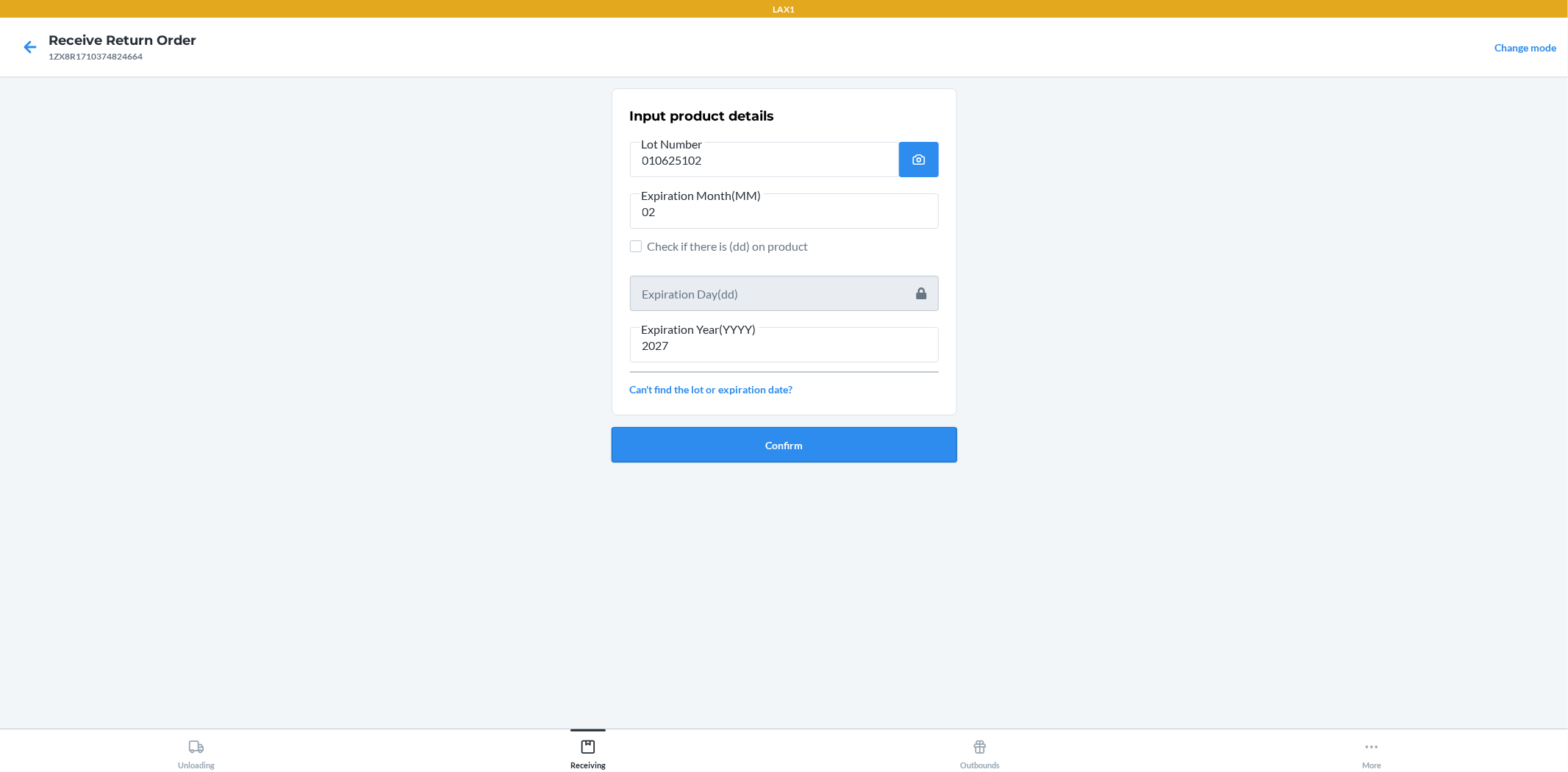
click at [782, 449] on button "Confirm" at bounding box center [784, 445] width 346 height 36
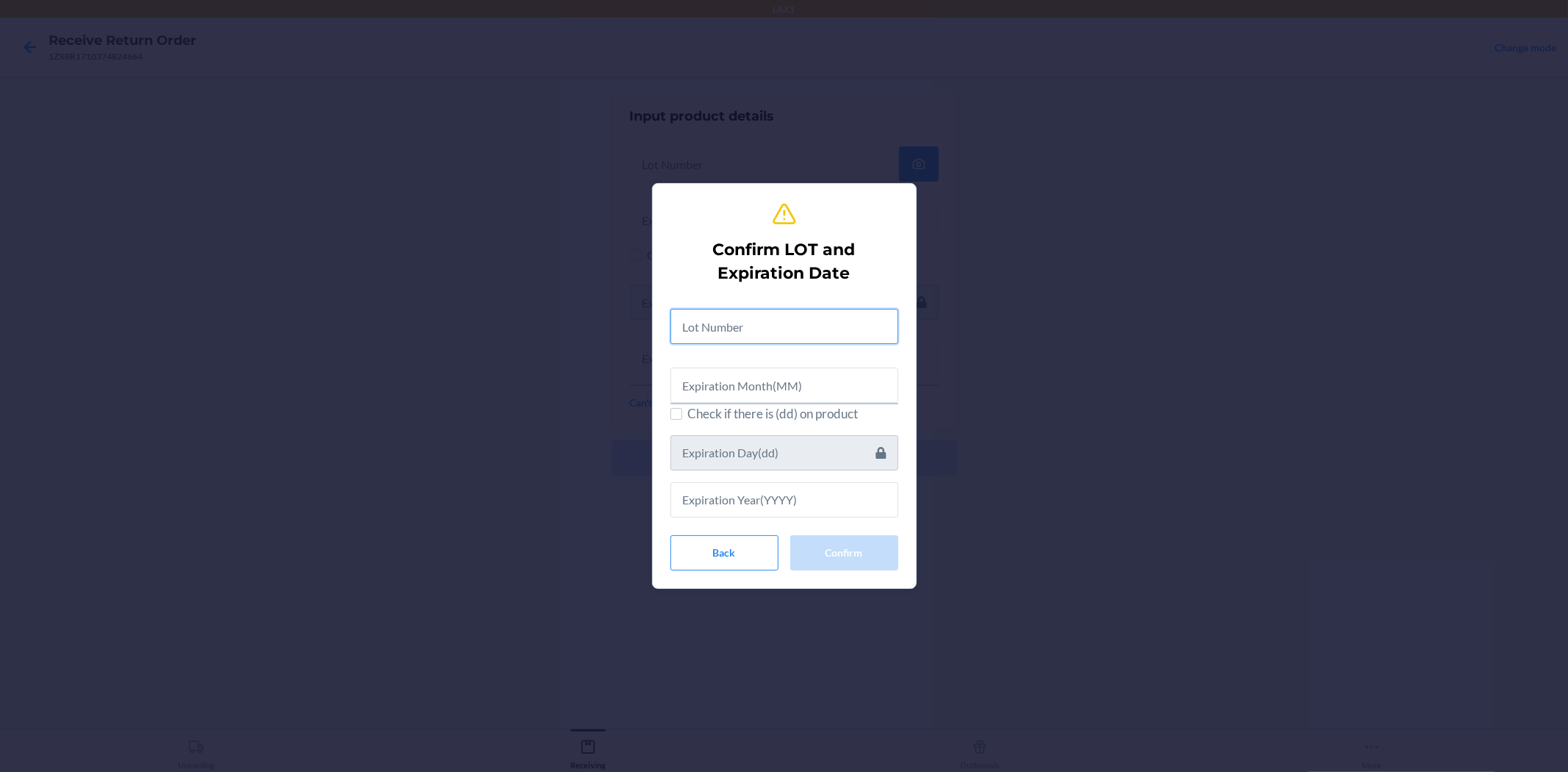
click at [780, 324] on input "text" at bounding box center [784, 327] width 228 height 36
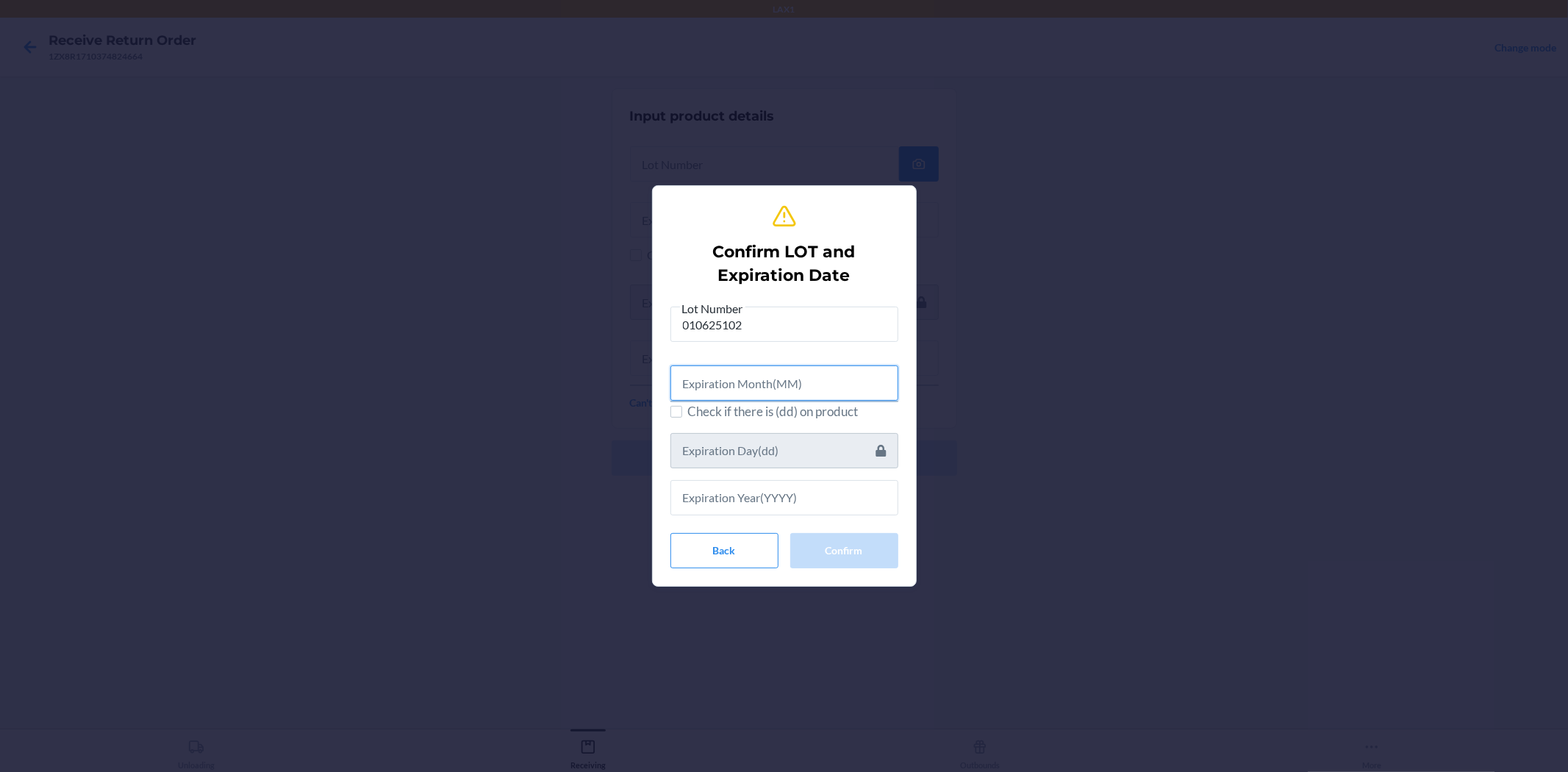
click at [696, 392] on input "text" at bounding box center [784, 384] width 228 height 36
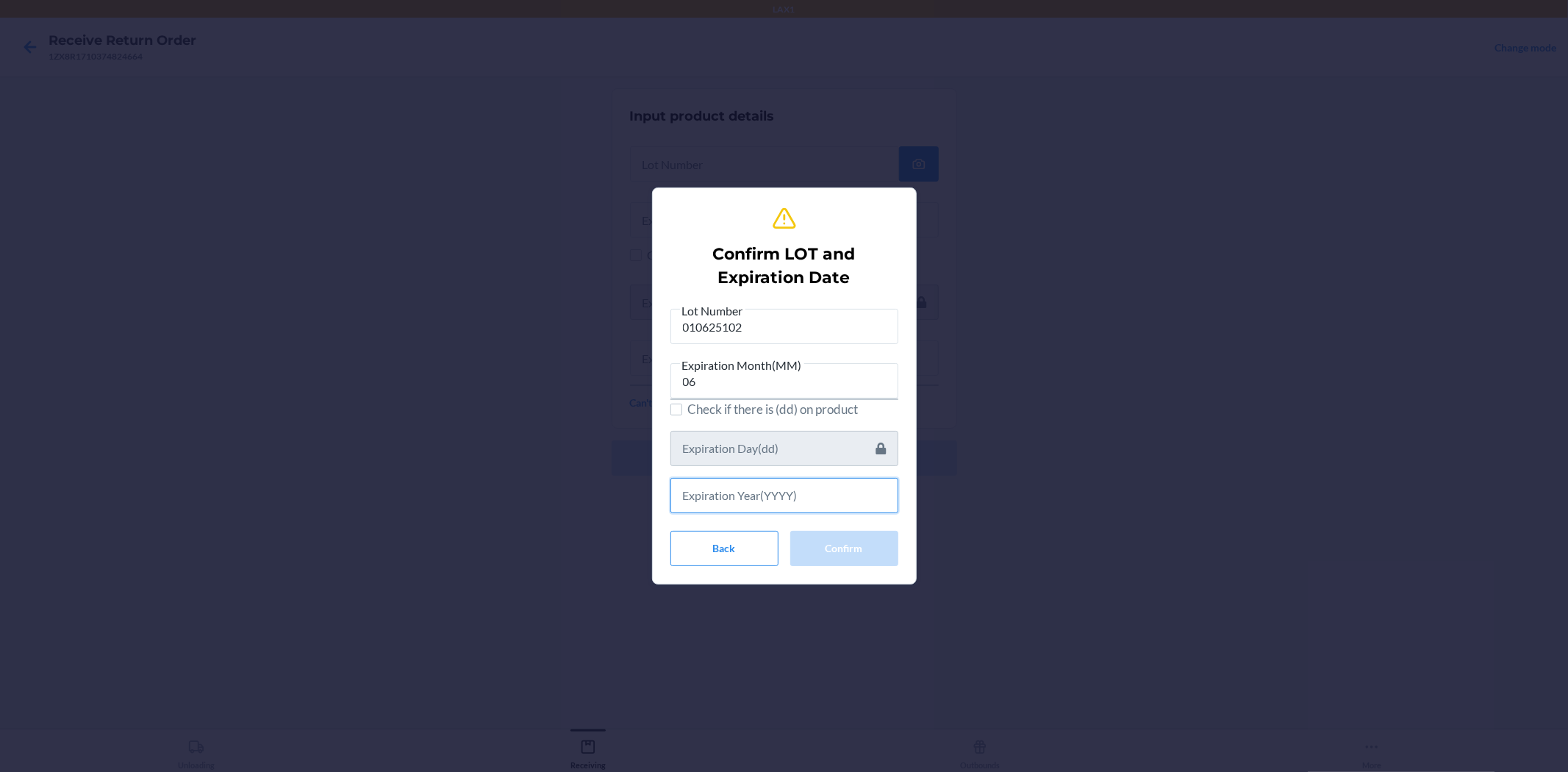
drag, startPoint x: 828, startPoint y: 493, endPoint x: 836, endPoint y: 500, distance: 10.6
click at [782, 500] on input "text" at bounding box center [784, 495] width 228 height 36
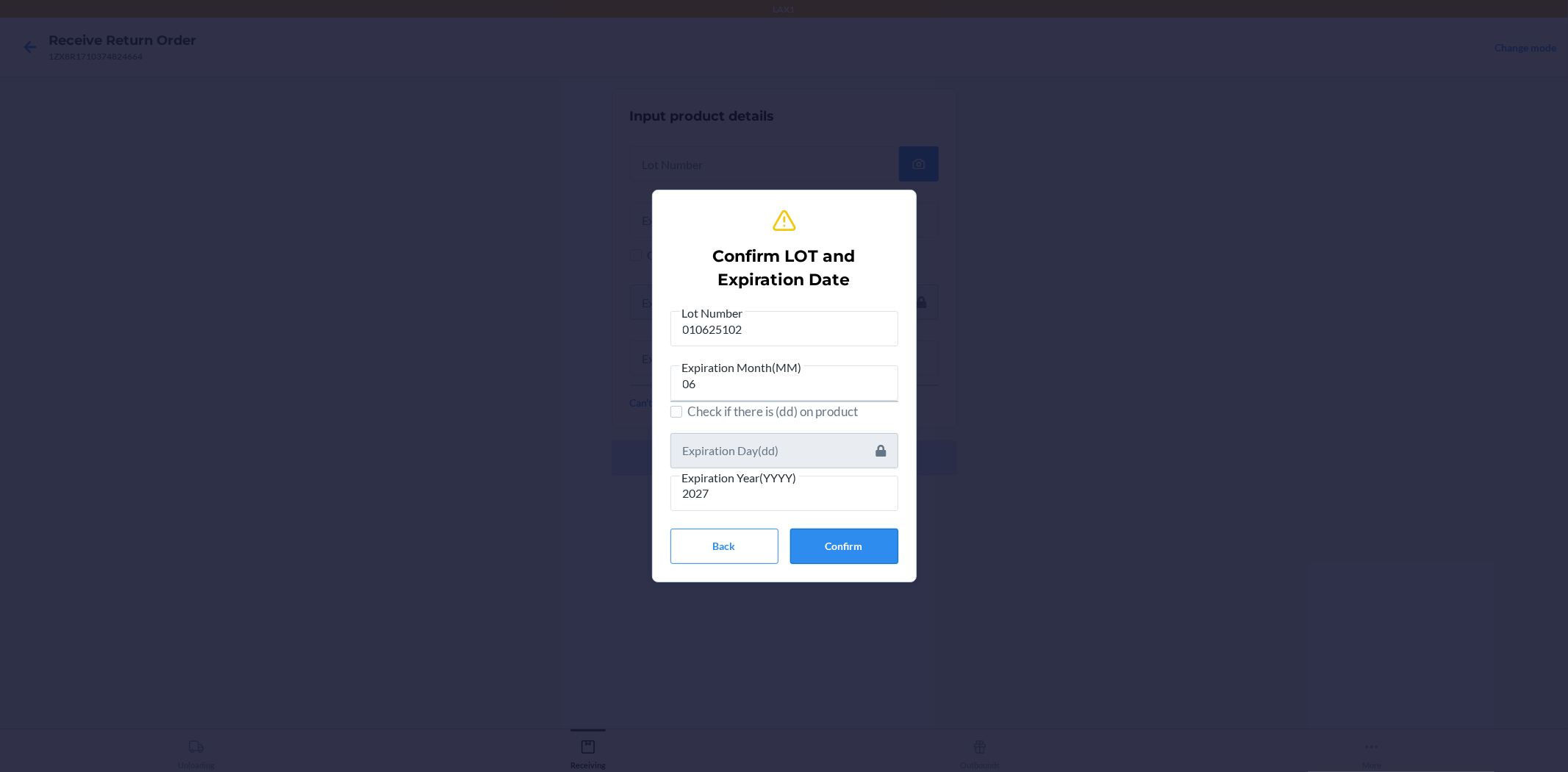
click at [782, 548] on button "Confirm" at bounding box center [844, 547] width 108 height 36
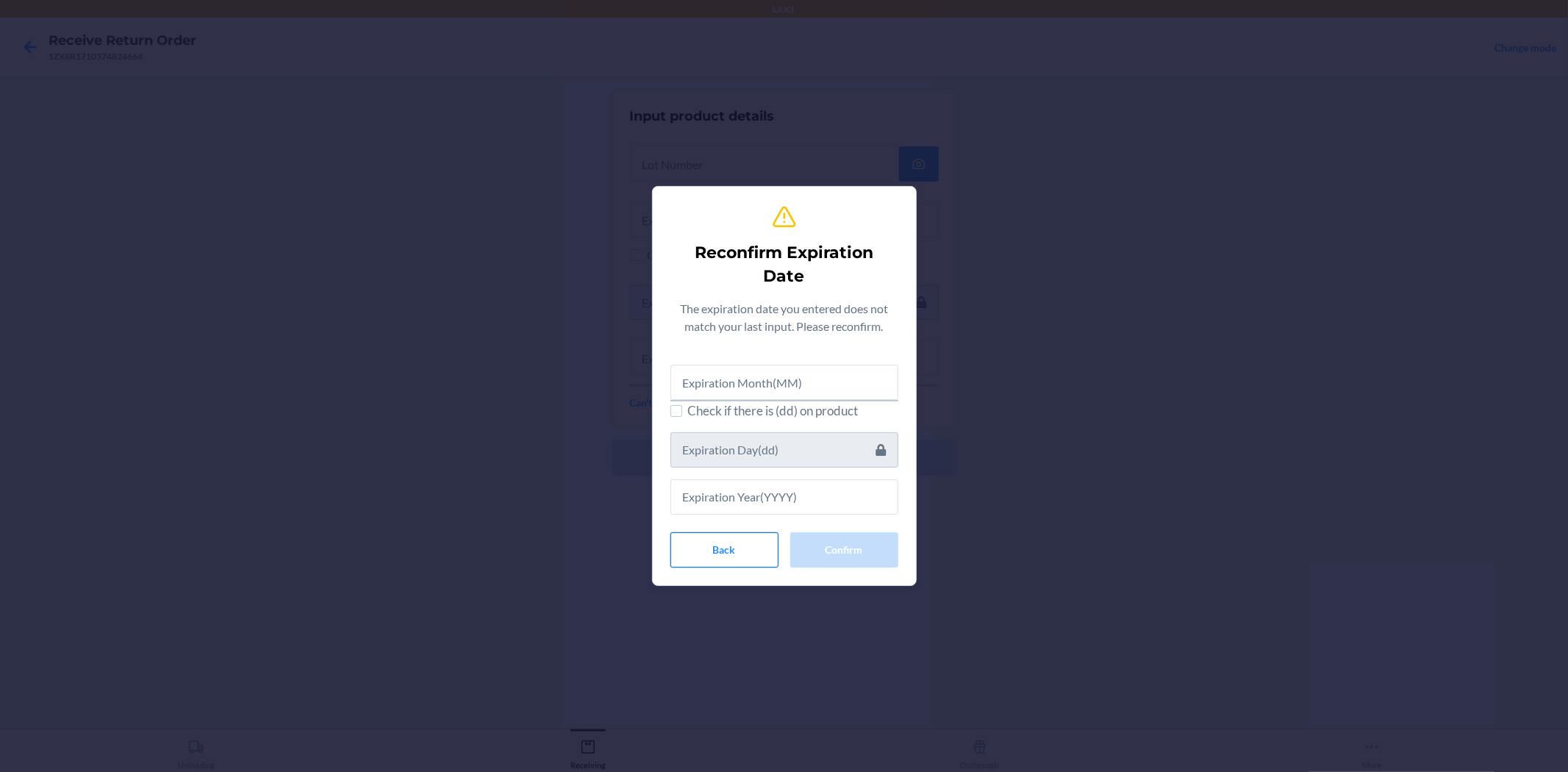
click at [696, 545] on button "Back" at bounding box center [724, 550] width 108 height 36
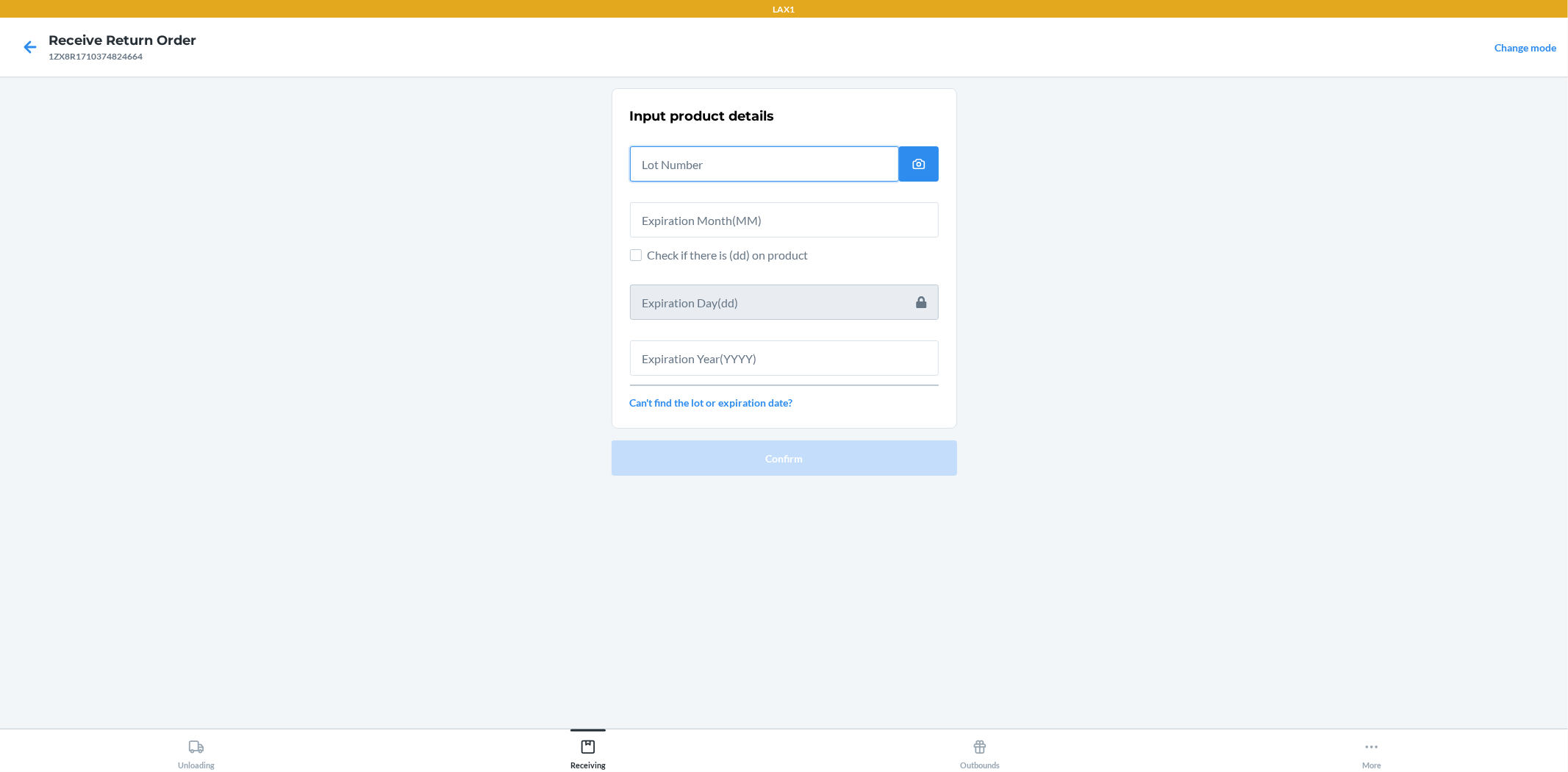
click at [716, 175] on input "text" at bounding box center [765, 164] width 269 height 36
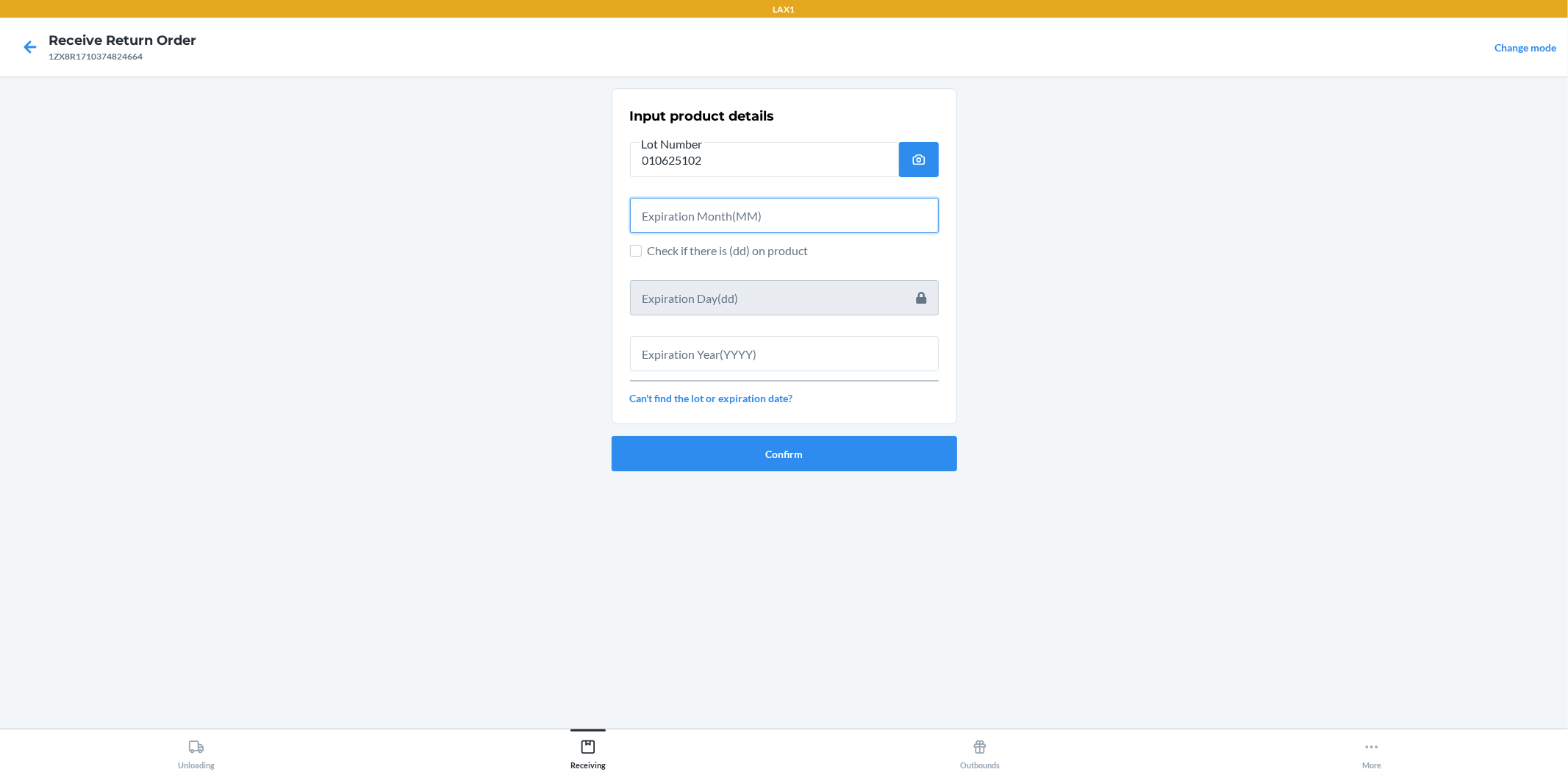
click at [775, 213] on input "text" at bounding box center [784, 216] width 309 height 36
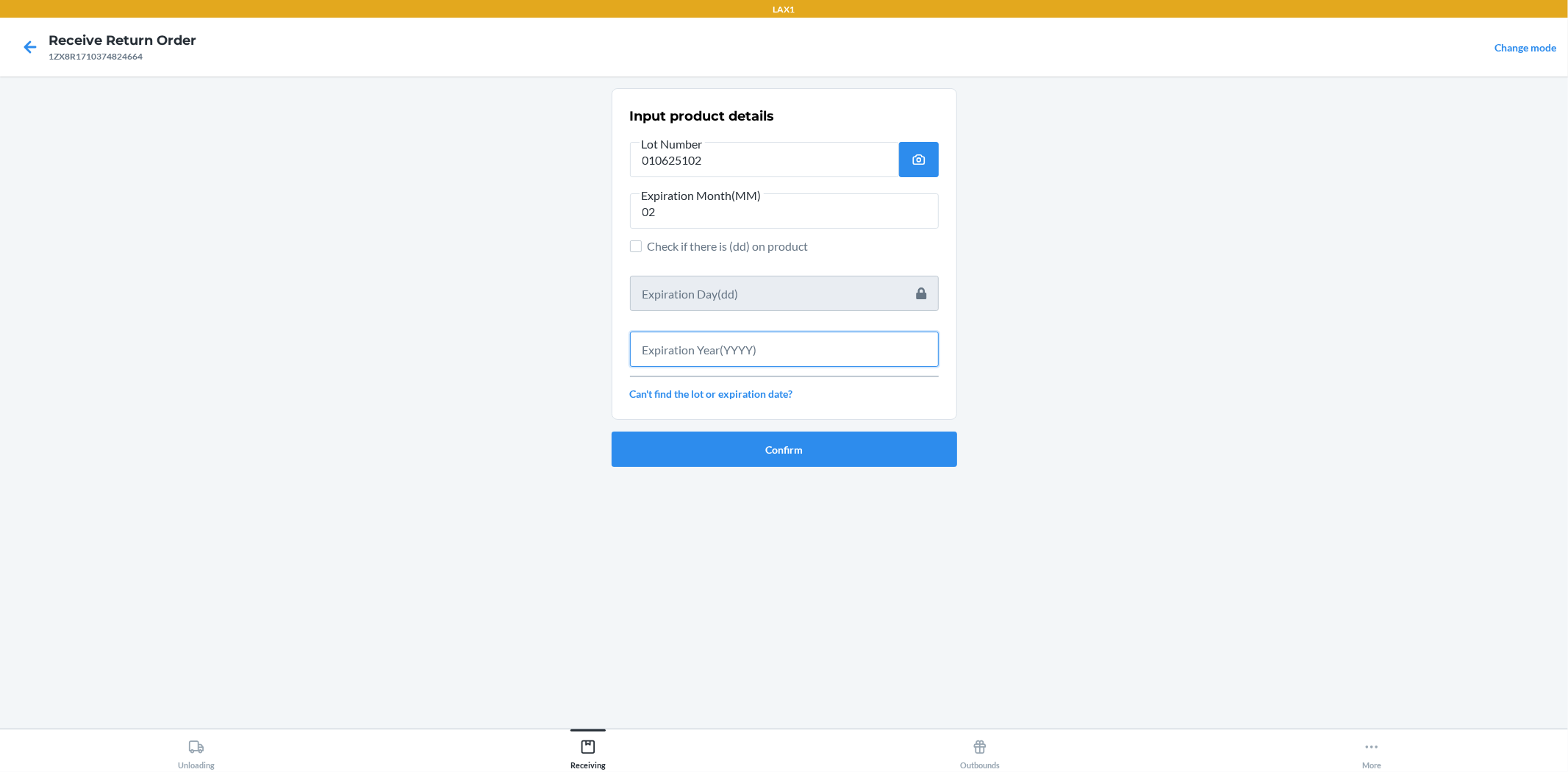
click at [782, 354] on input "text" at bounding box center [784, 350] width 309 height 36
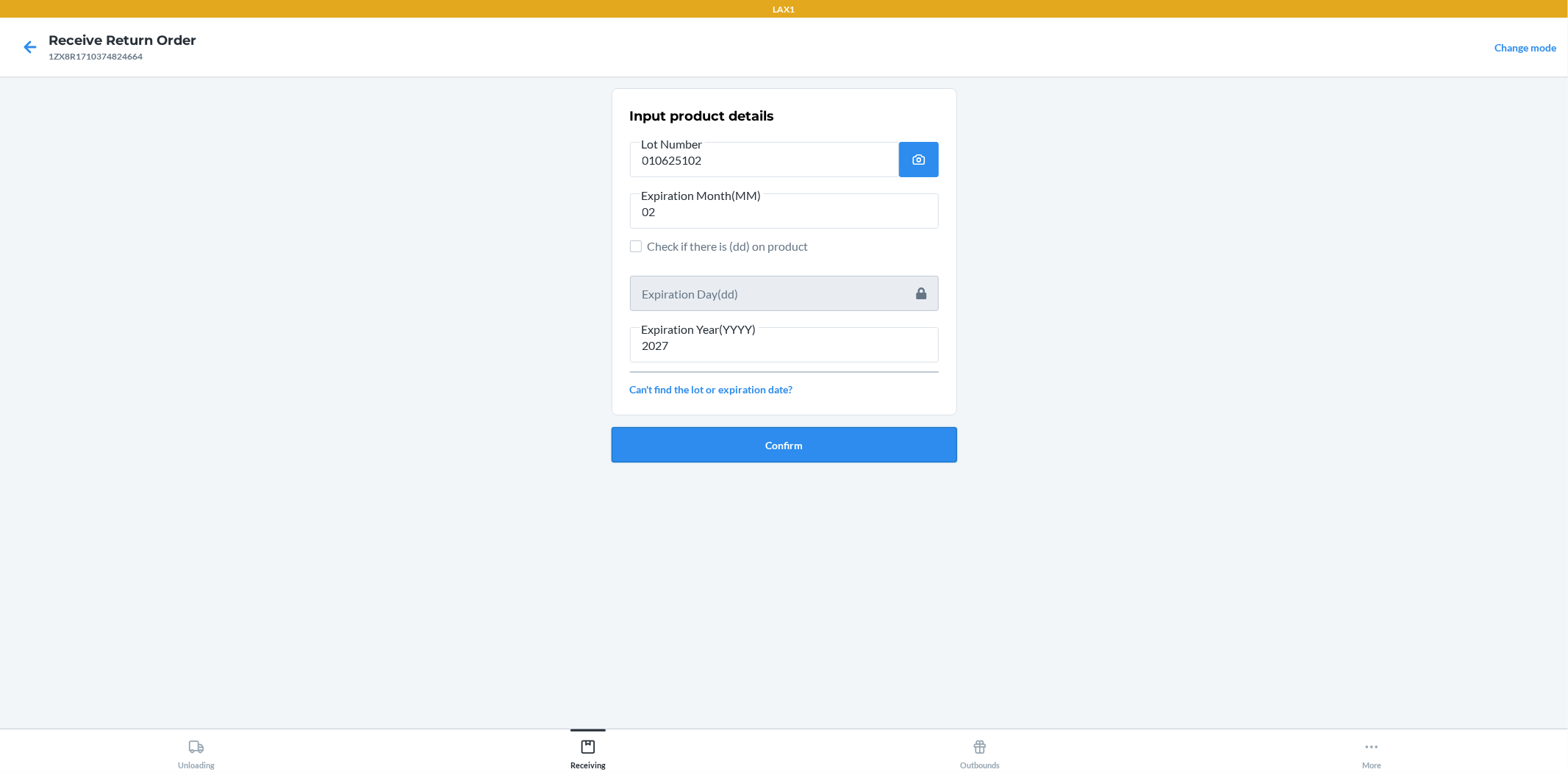
click at [782, 431] on button "Confirm" at bounding box center [784, 445] width 346 height 36
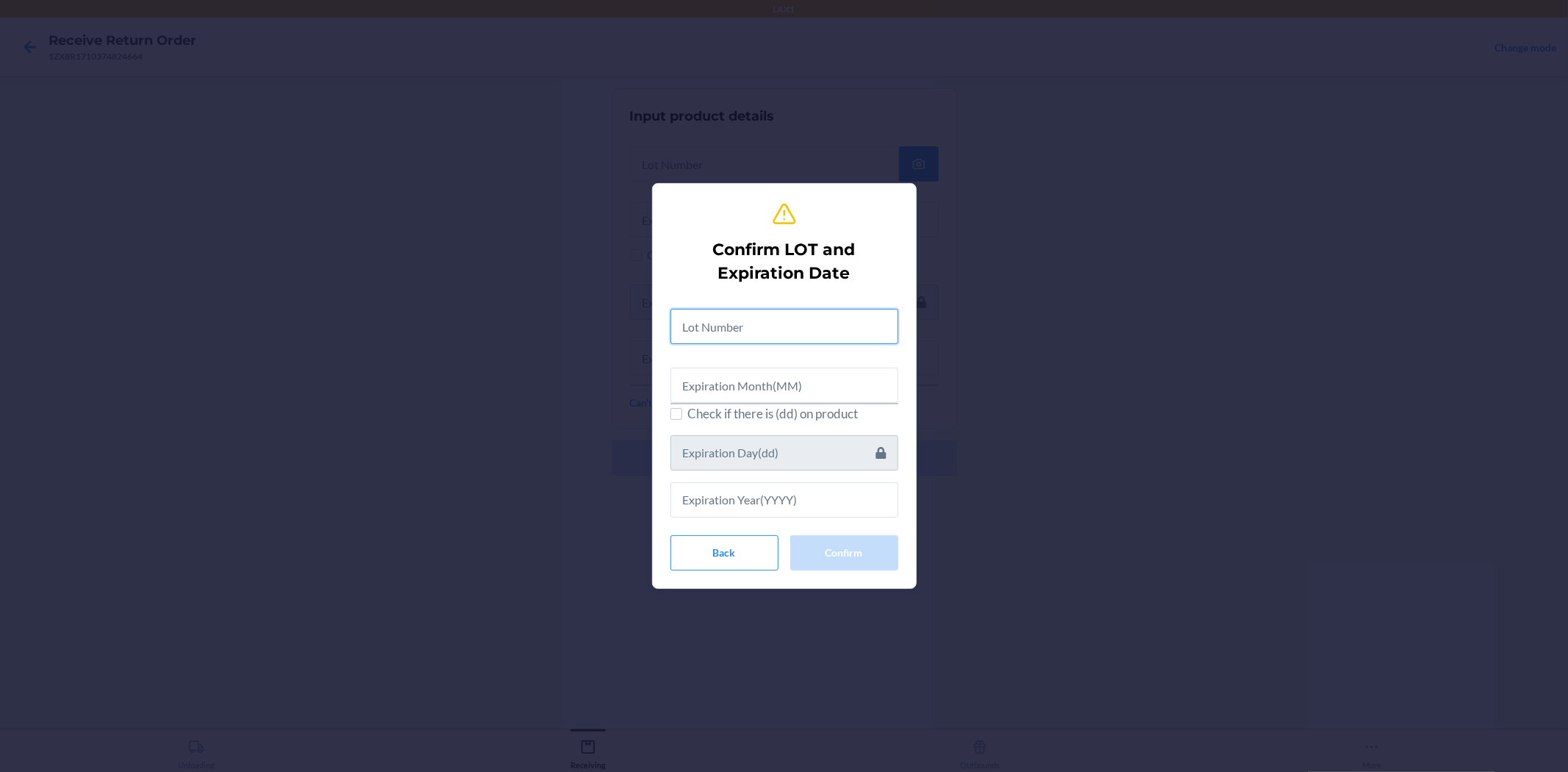
click at [782, 341] on input "text" at bounding box center [784, 327] width 228 height 36
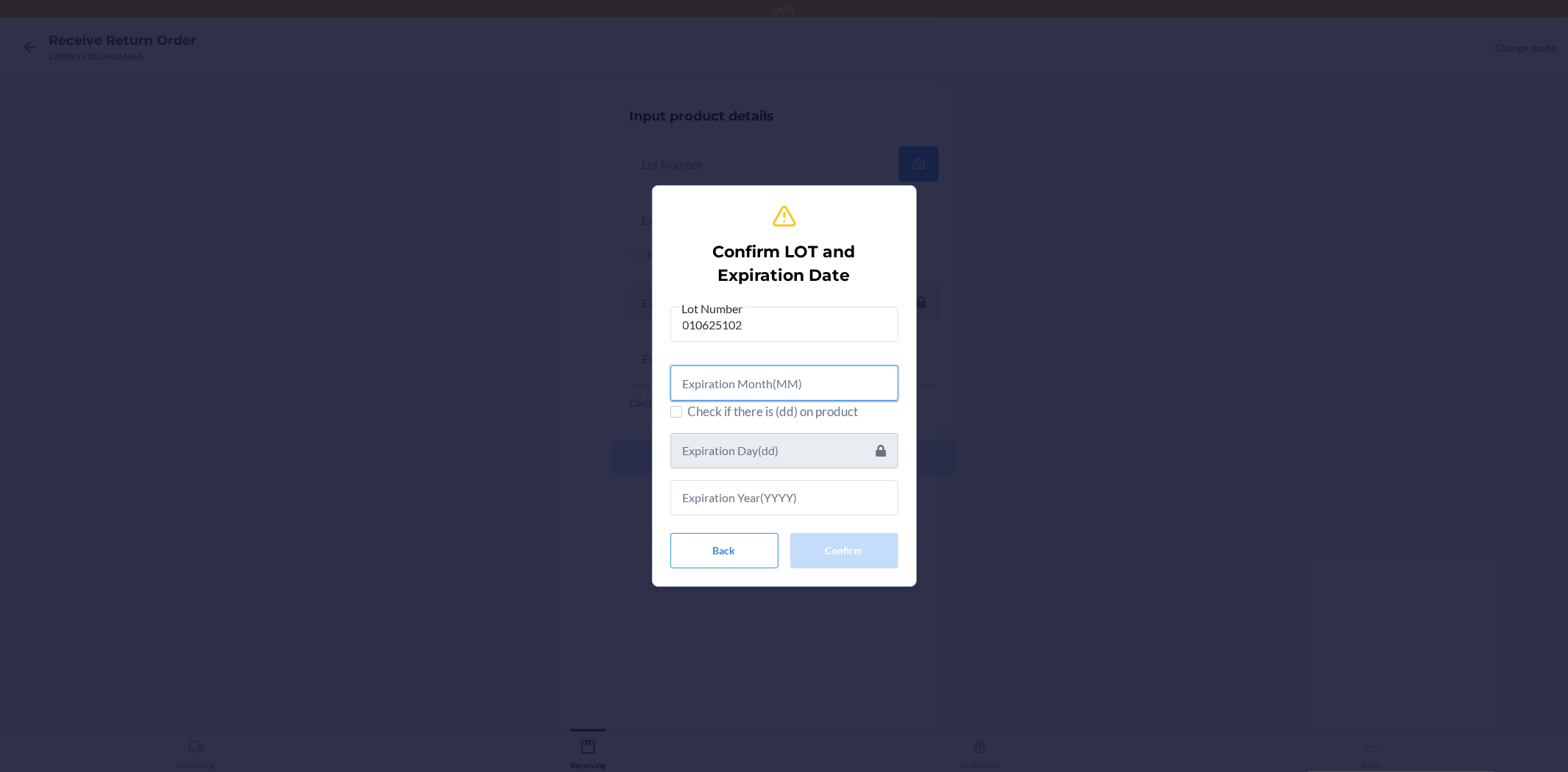
click at [782, 392] on input "text" at bounding box center [784, 384] width 228 height 36
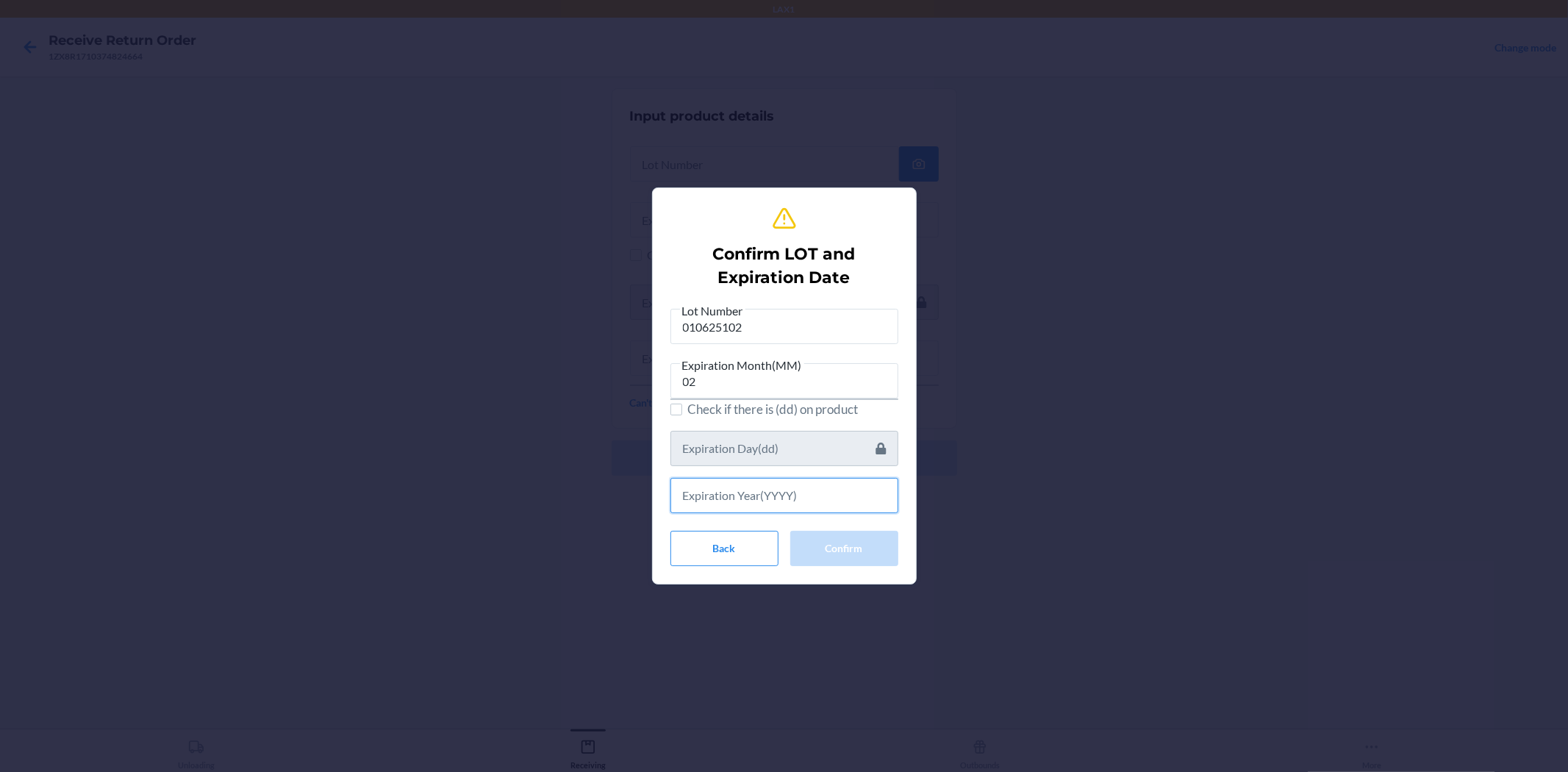
click at [743, 495] on input "text" at bounding box center [784, 495] width 228 height 36
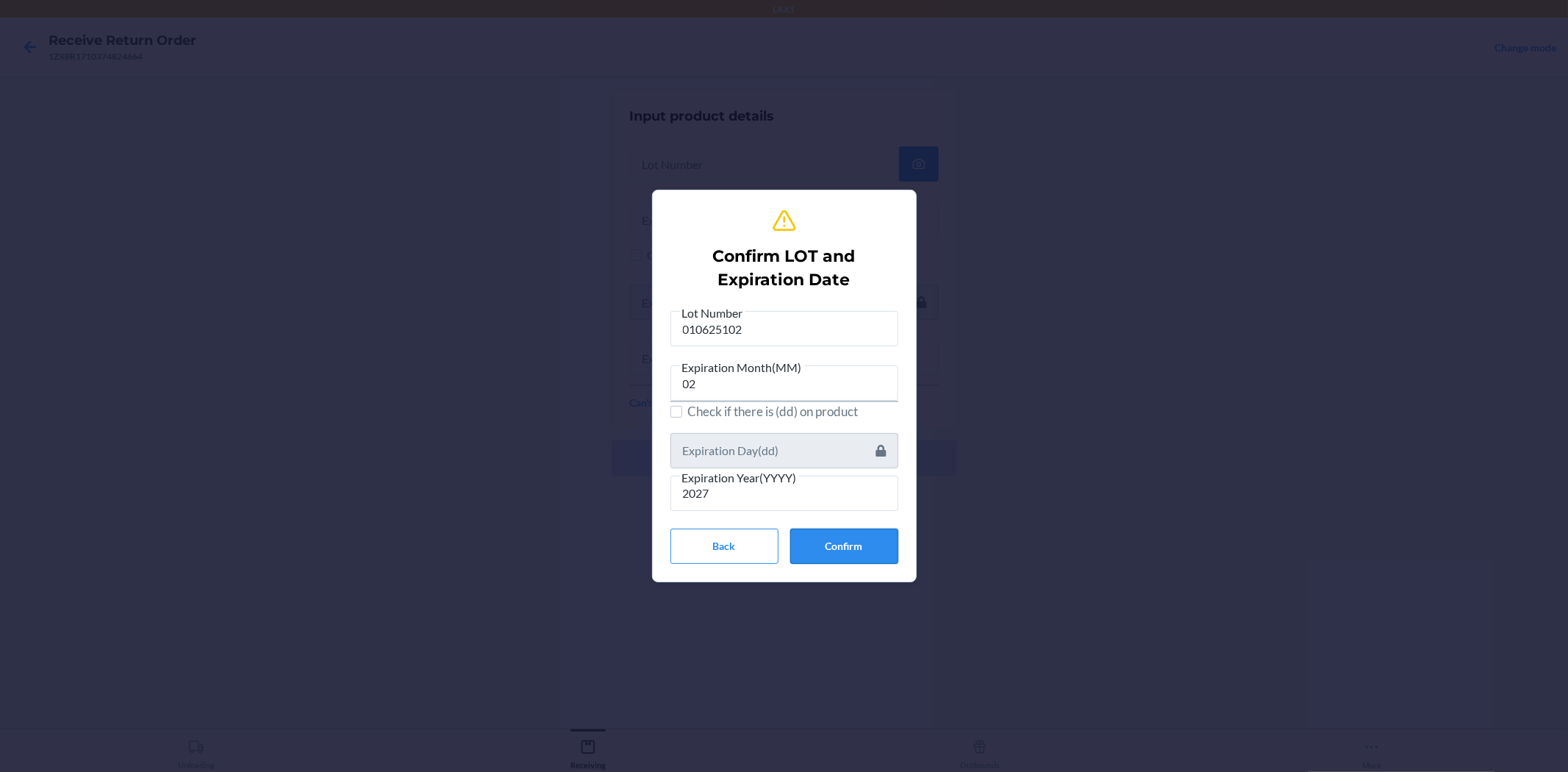
click at [782, 549] on button "Confirm" at bounding box center [844, 547] width 108 height 36
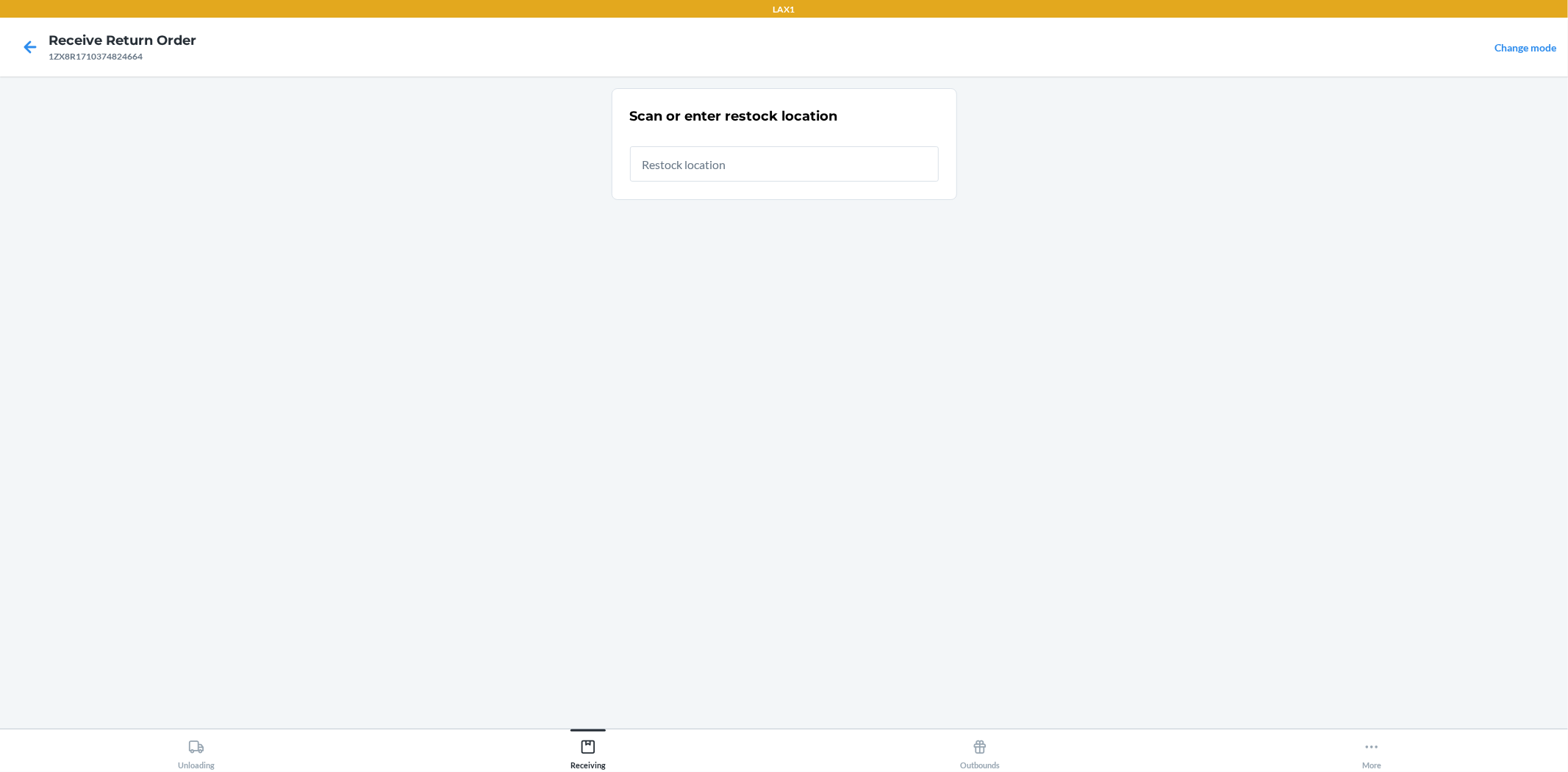
click at [753, 156] on input "text" at bounding box center [784, 164] width 309 height 36
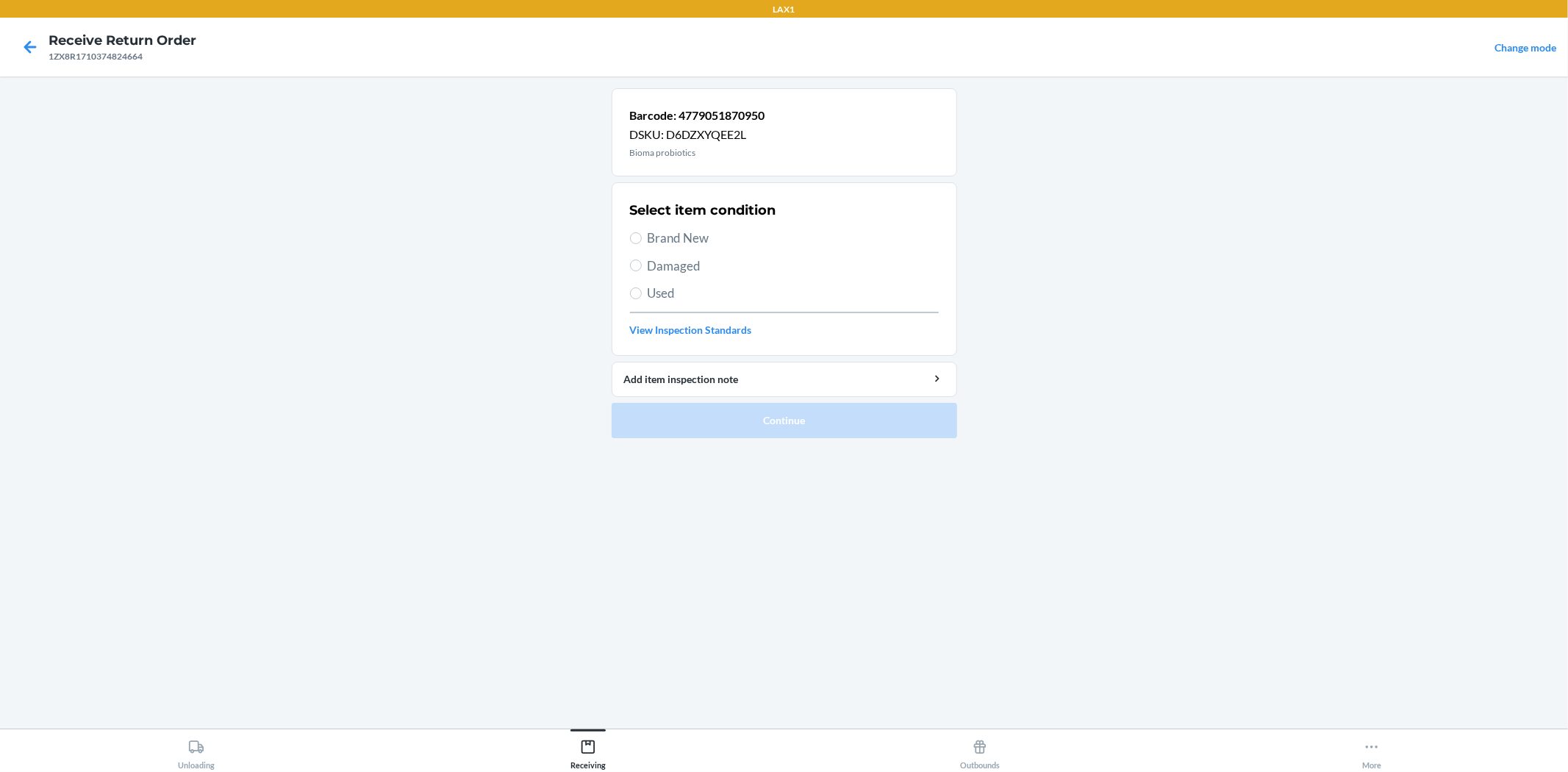
click at [669, 236] on span "Brand New" at bounding box center [793, 238] width 291 height 19
click at [642, 236] on input "Brand New" at bounding box center [636, 238] width 12 height 12
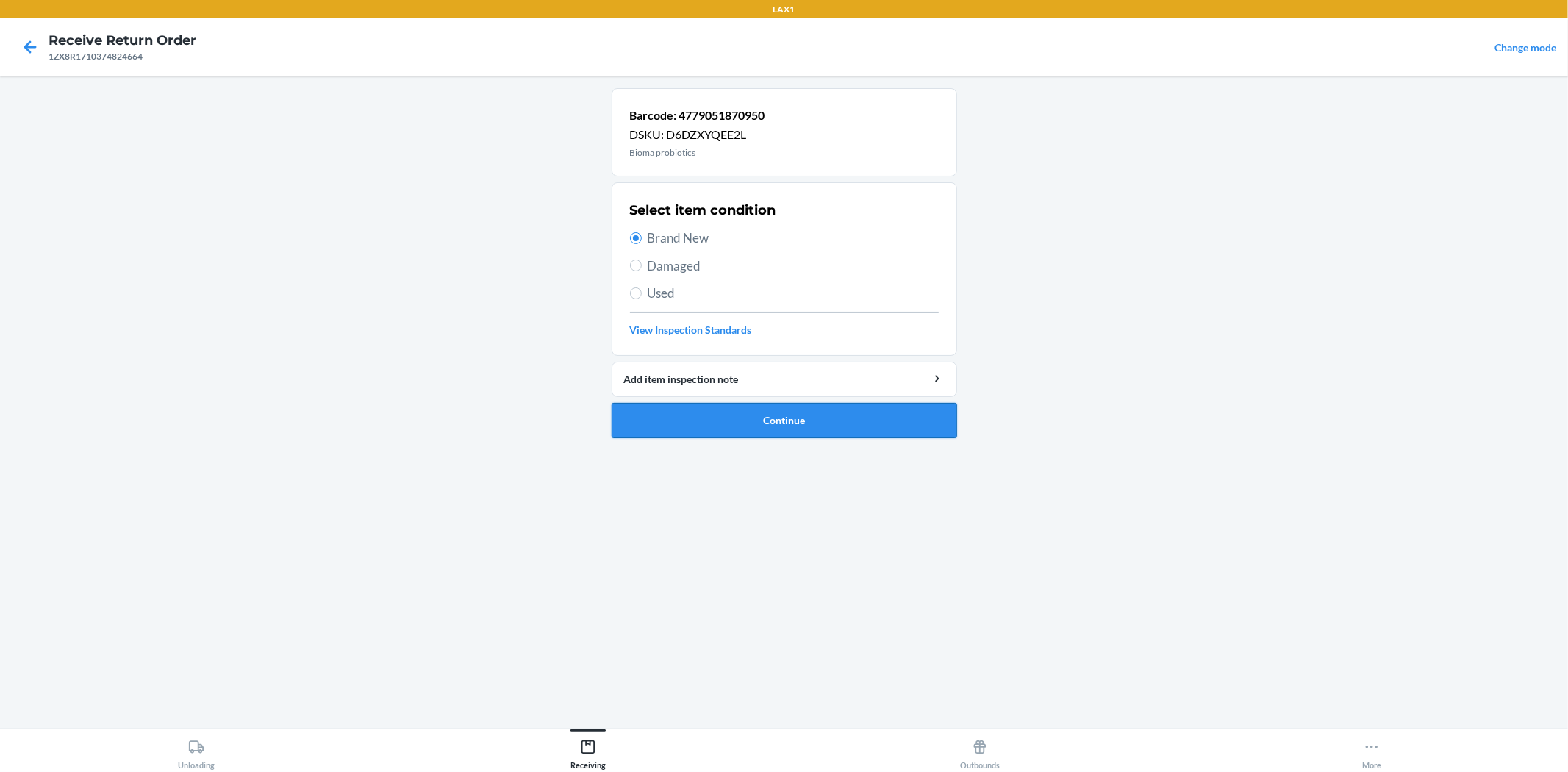
drag, startPoint x: 737, startPoint y: 423, endPoint x: 743, endPoint y: 414, distance: 10.8
click at [740, 421] on button "Continue" at bounding box center [784, 421] width 346 height 36
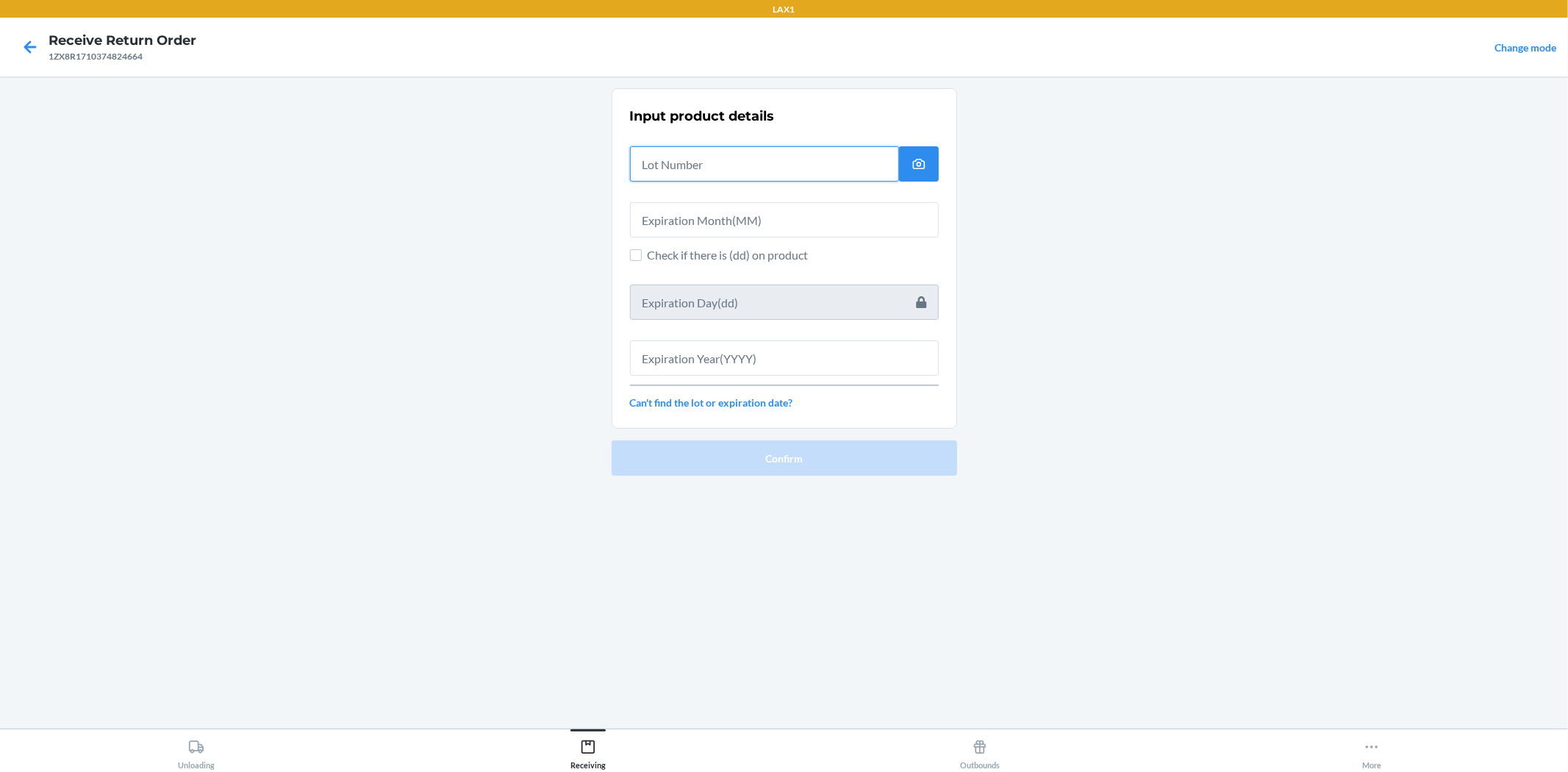
click at [747, 163] on input "text" at bounding box center [765, 164] width 269 height 36
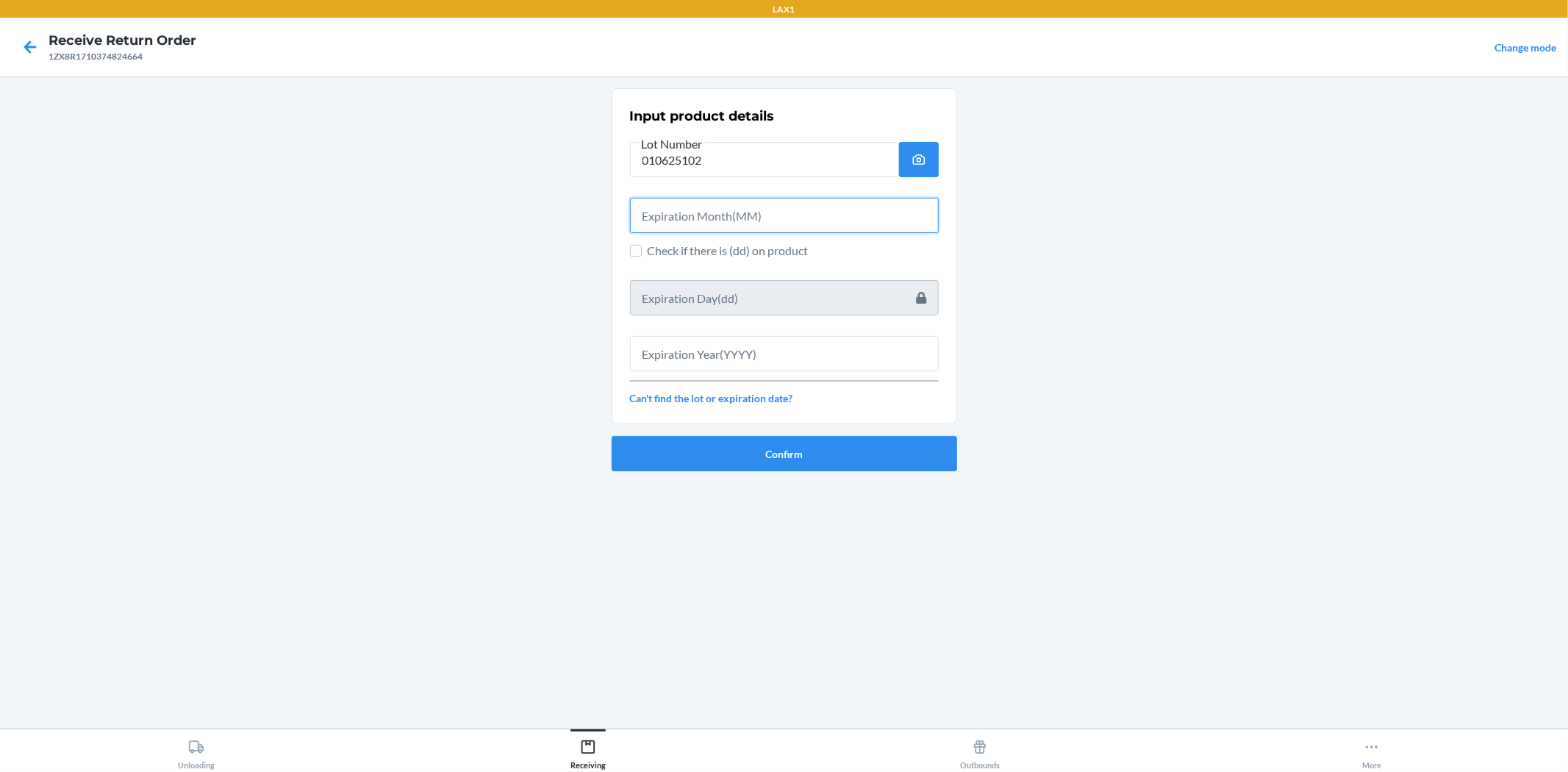
click at [768, 223] on input "text" at bounding box center [784, 216] width 309 height 36
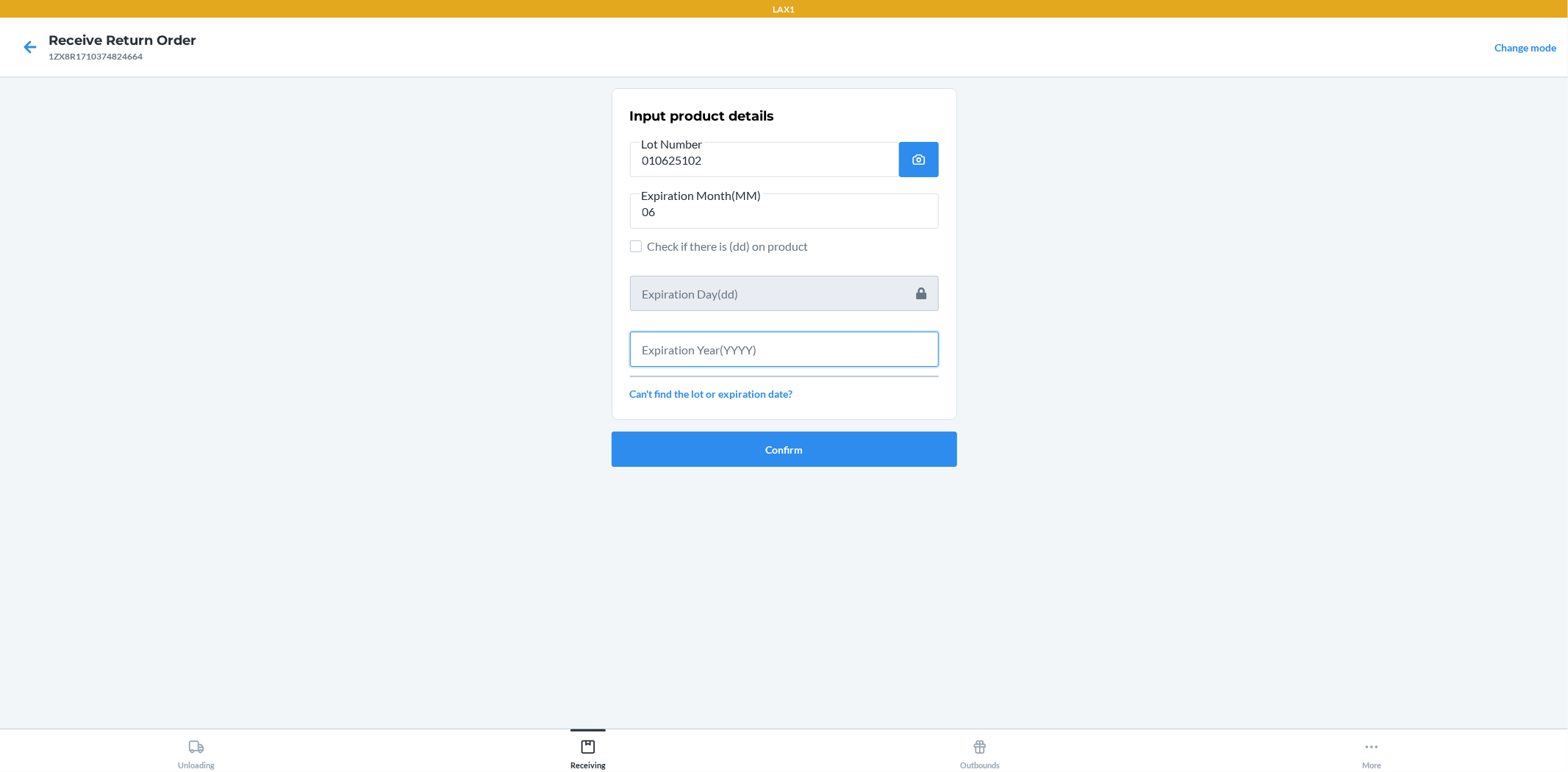
drag, startPoint x: 771, startPoint y: 345, endPoint x: 784, endPoint y: 345, distance: 13.0
click at [782, 345] on input "text" at bounding box center [784, 350] width 309 height 36
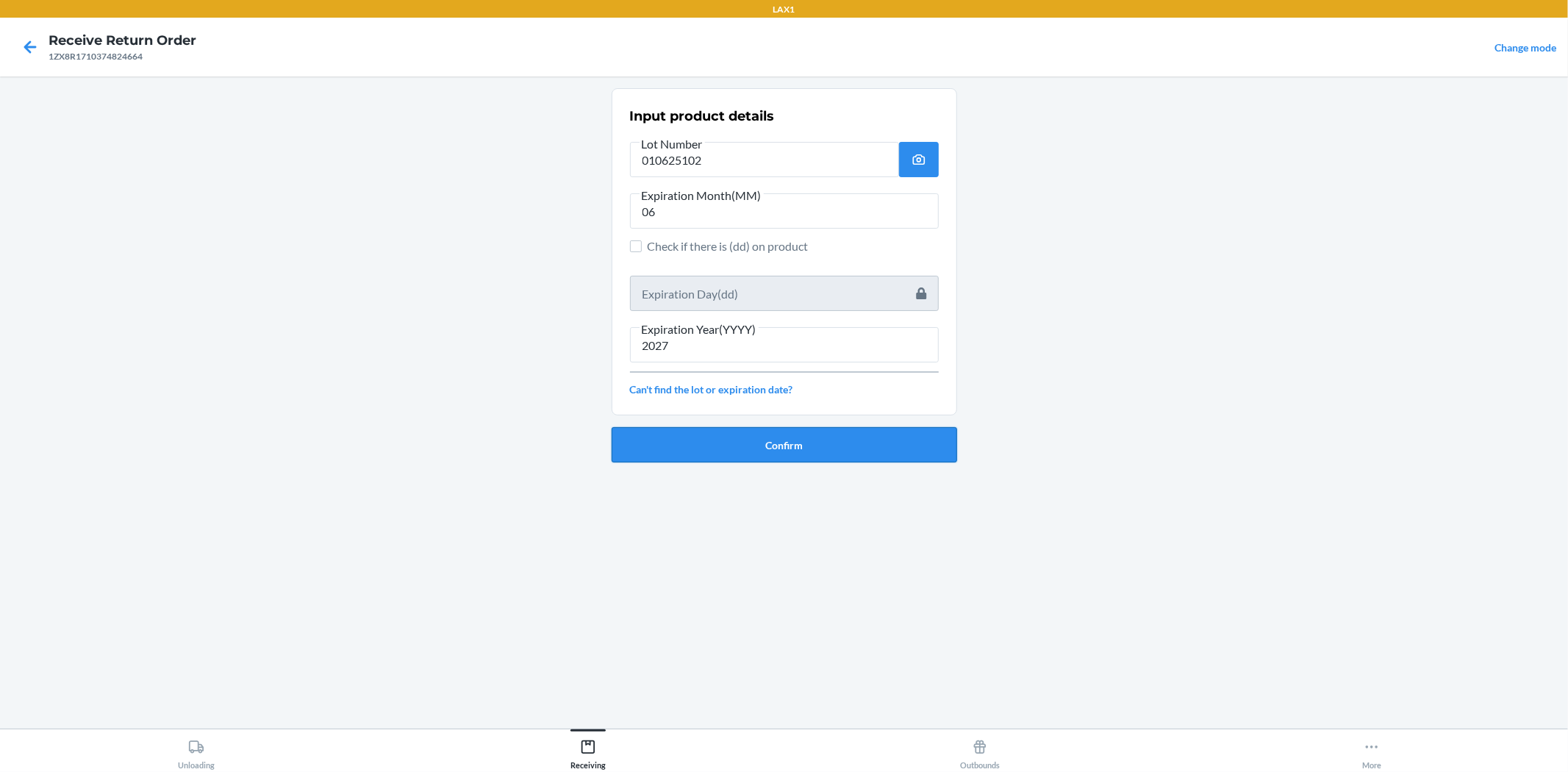
click at [782, 436] on button "Confirm" at bounding box center [784, 445] width 346 height 36
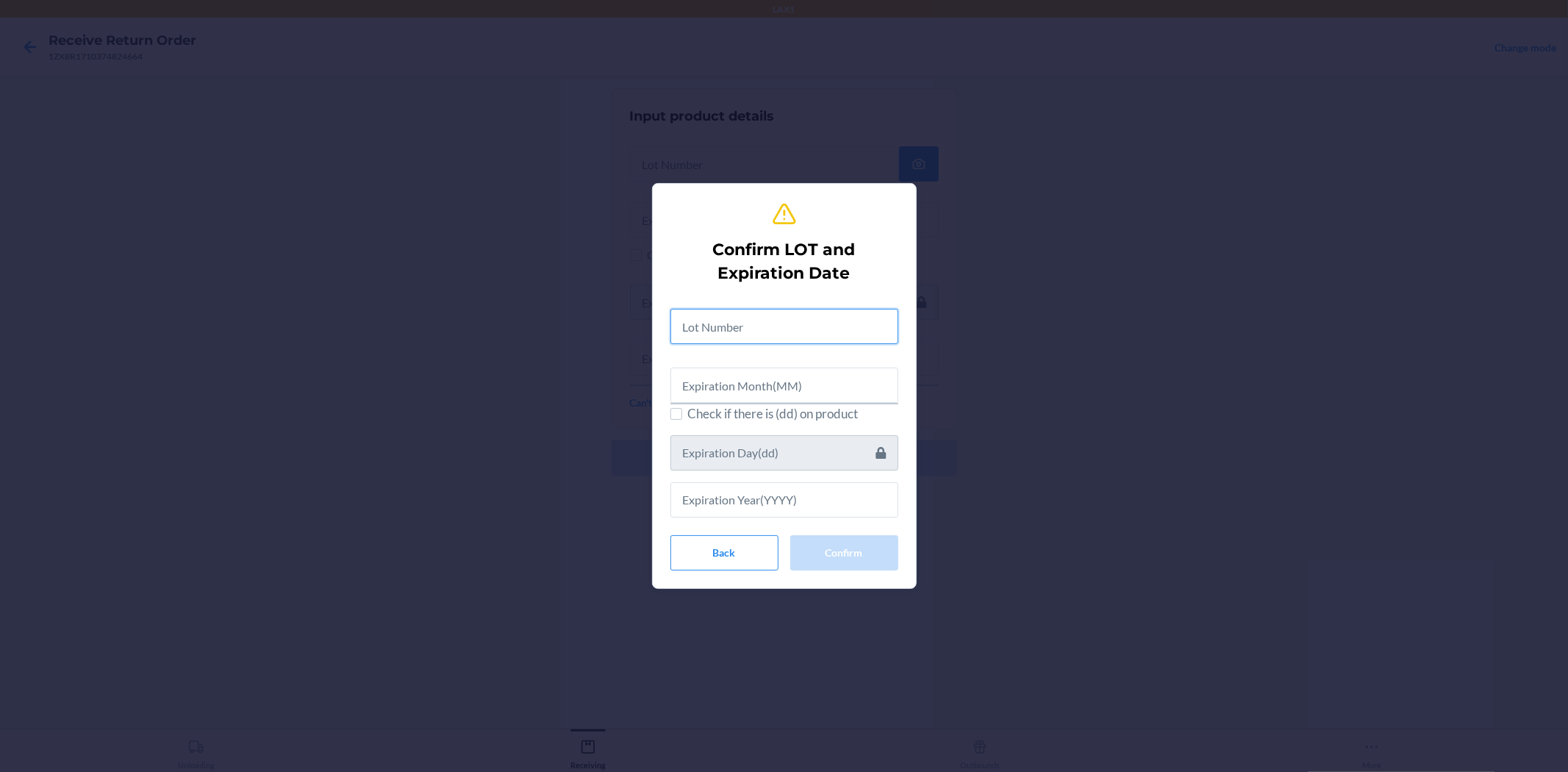
click at [772, 327] on input "text" at bounding box center [784, 327] width 228 height 36
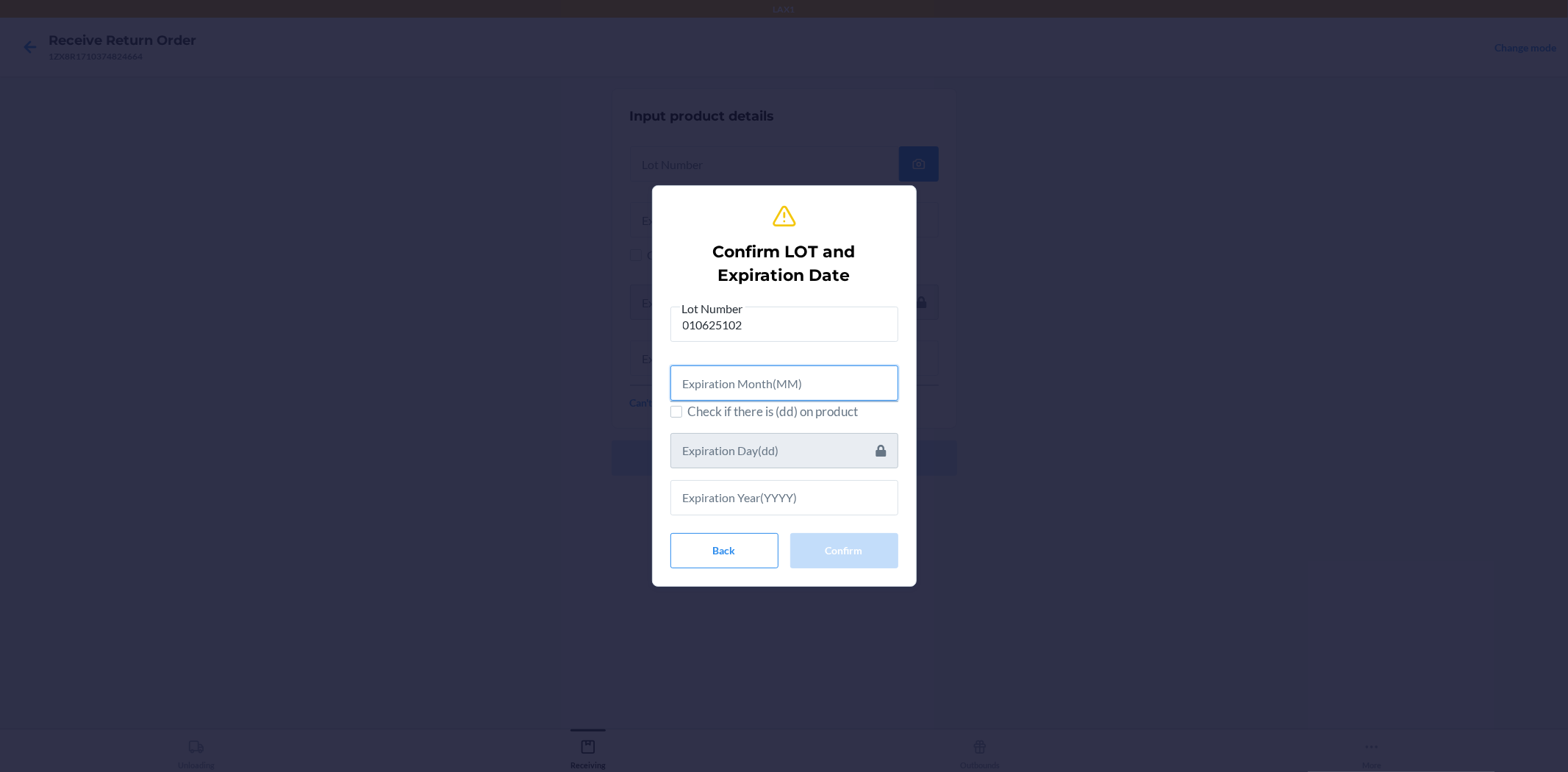
click at [782, 369] on input "text" at bounding box center [784, 384] width 228 height 36
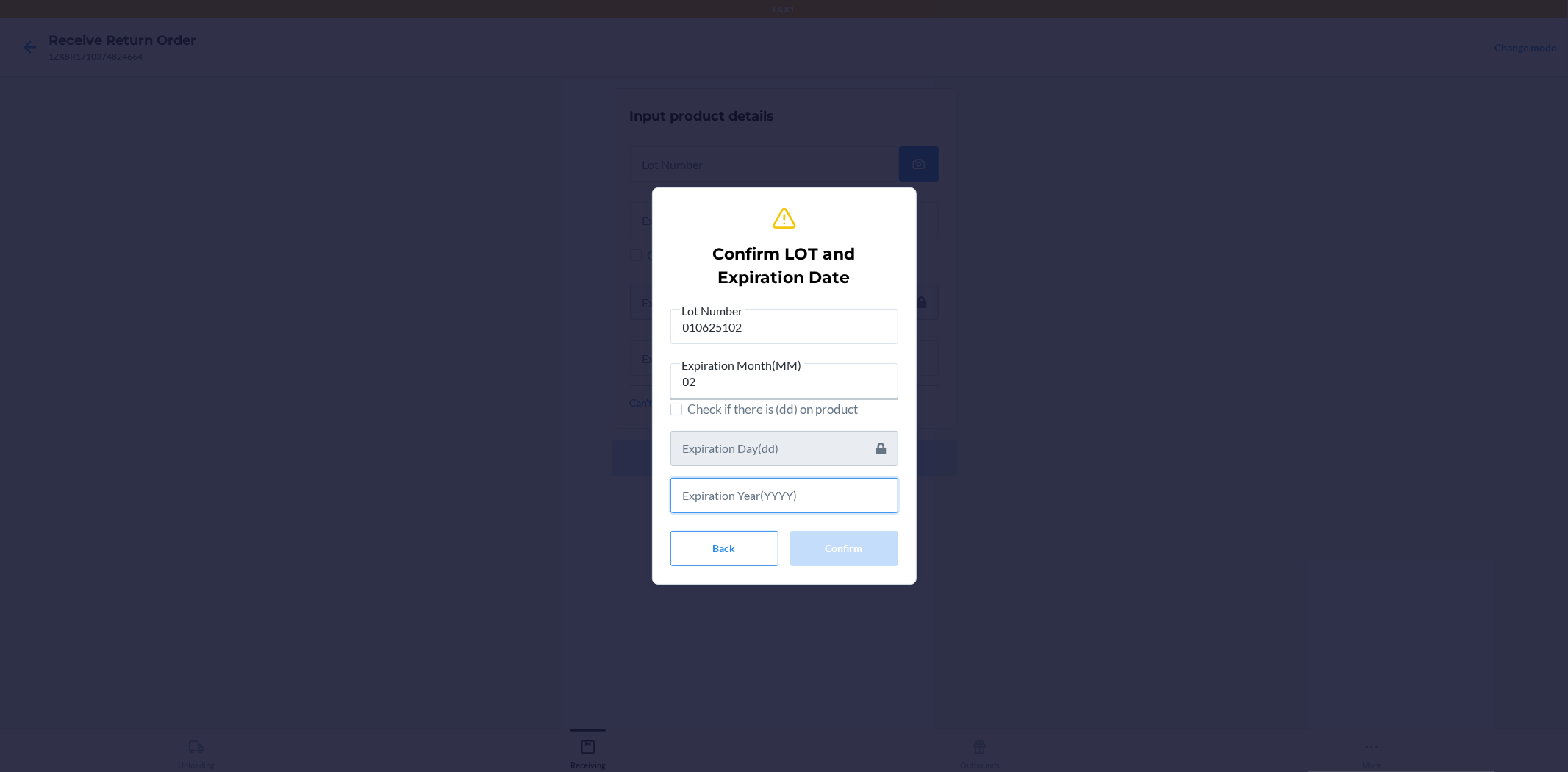
click at [782, 495] on input "text" at bounding box center [784, 495] width 228 height 36
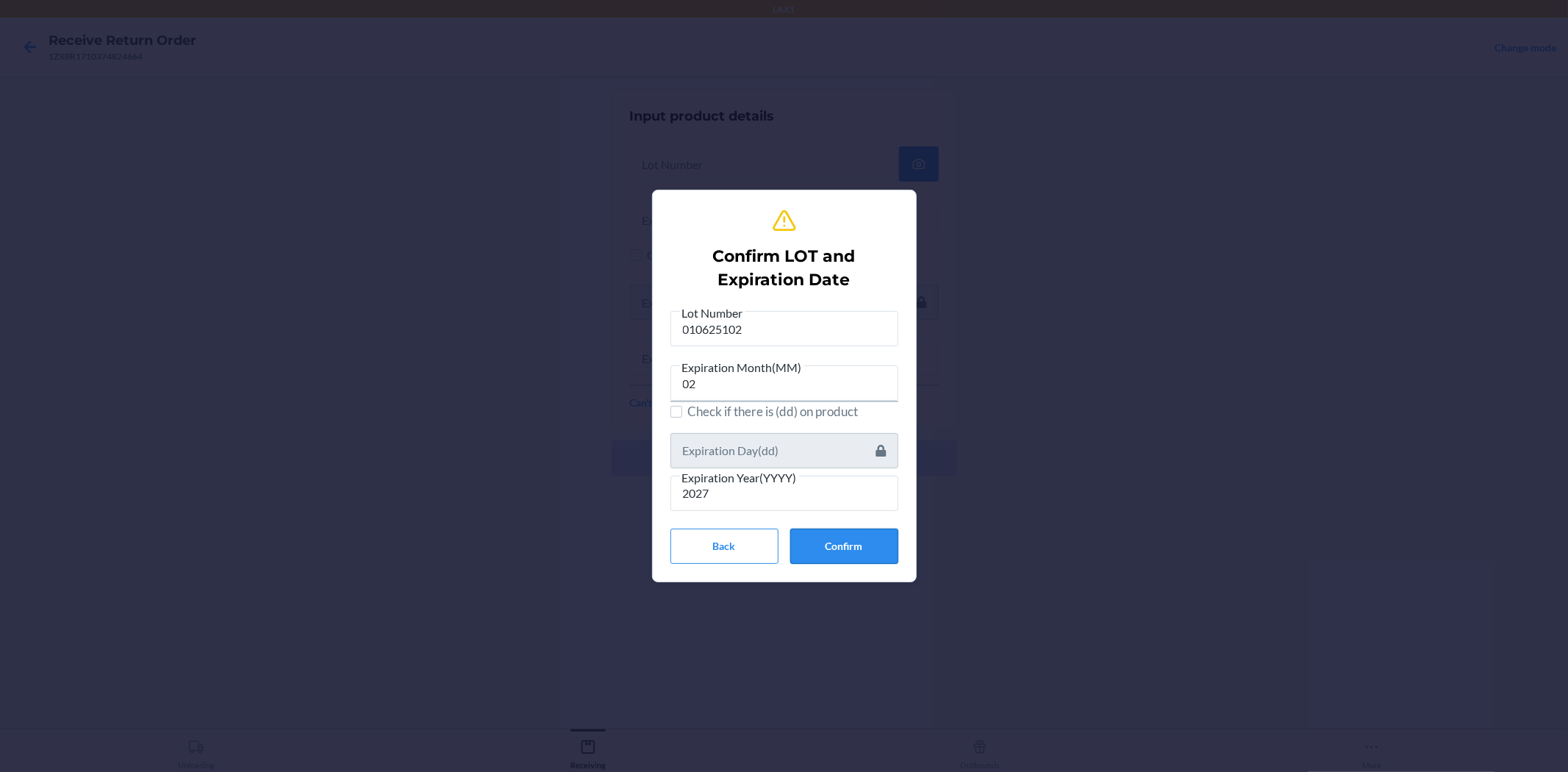
click at [782, 547] on button "Confirm" at bounding box center [844, 547] width 108 height 36
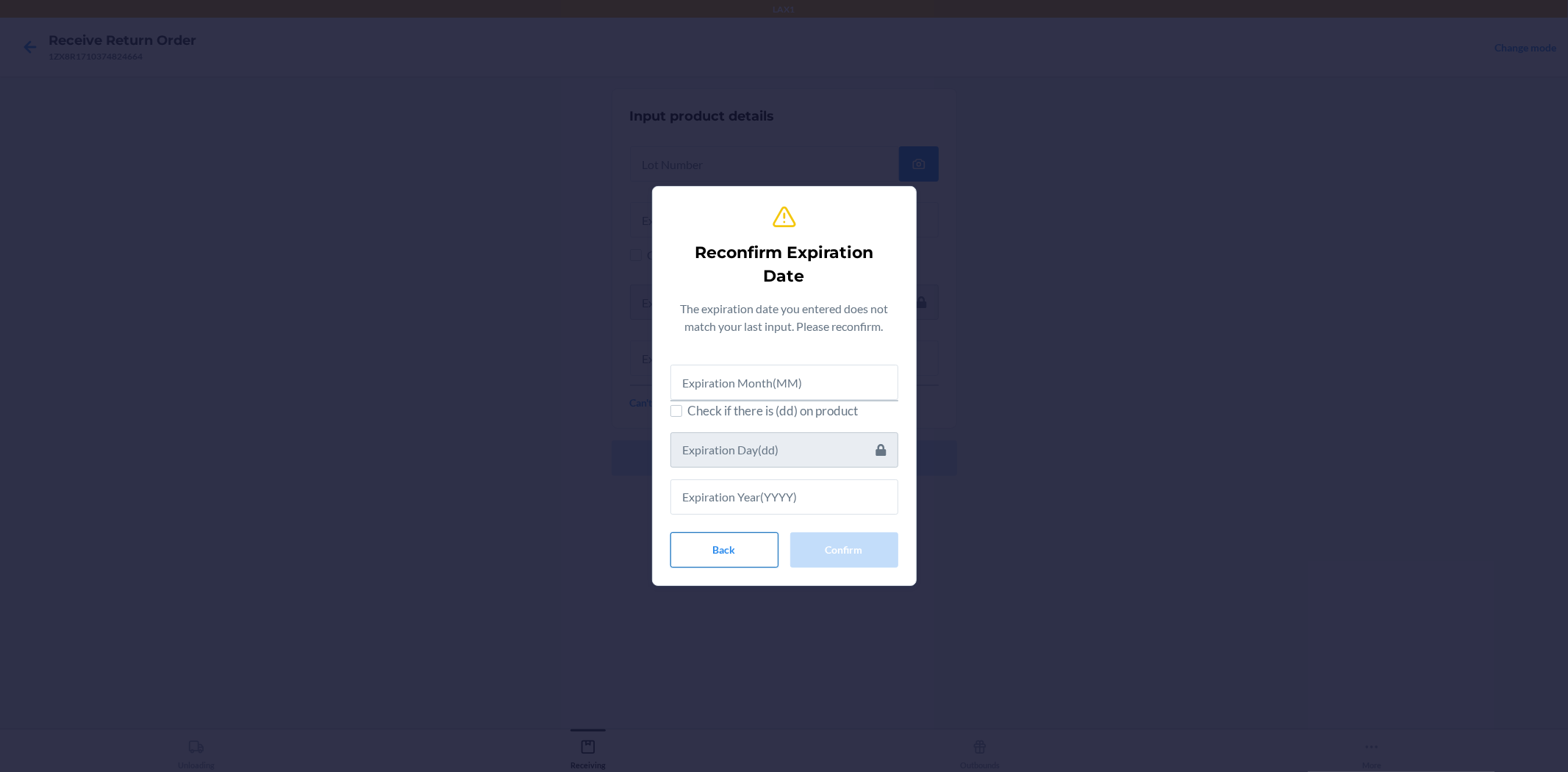
click at [758, 543] on button "Back" at bounding box center [724, 550] width 108 height 36
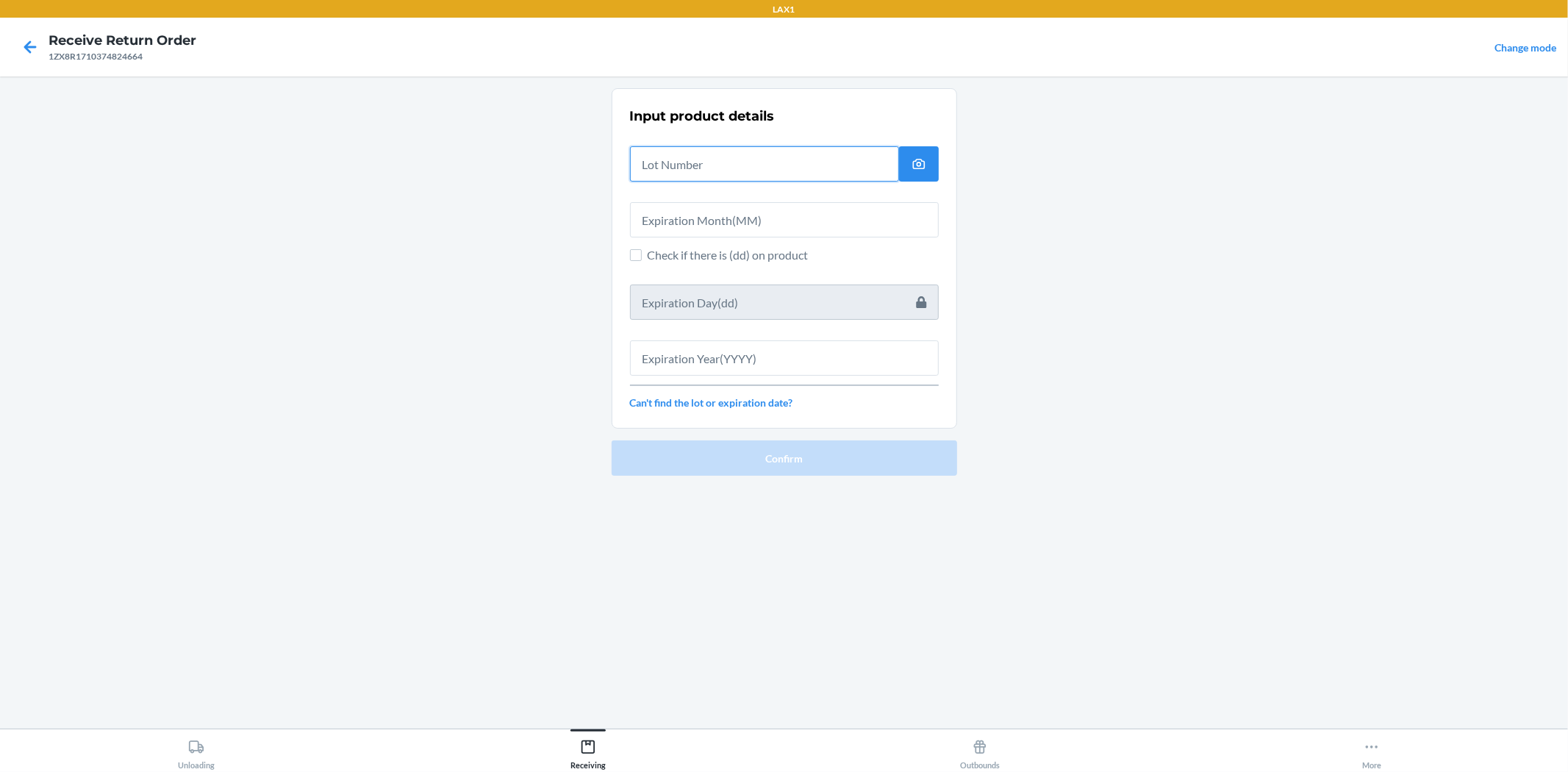
click at [659, 178] on input "text" at bounding box center [765, 164] width 269 height 36
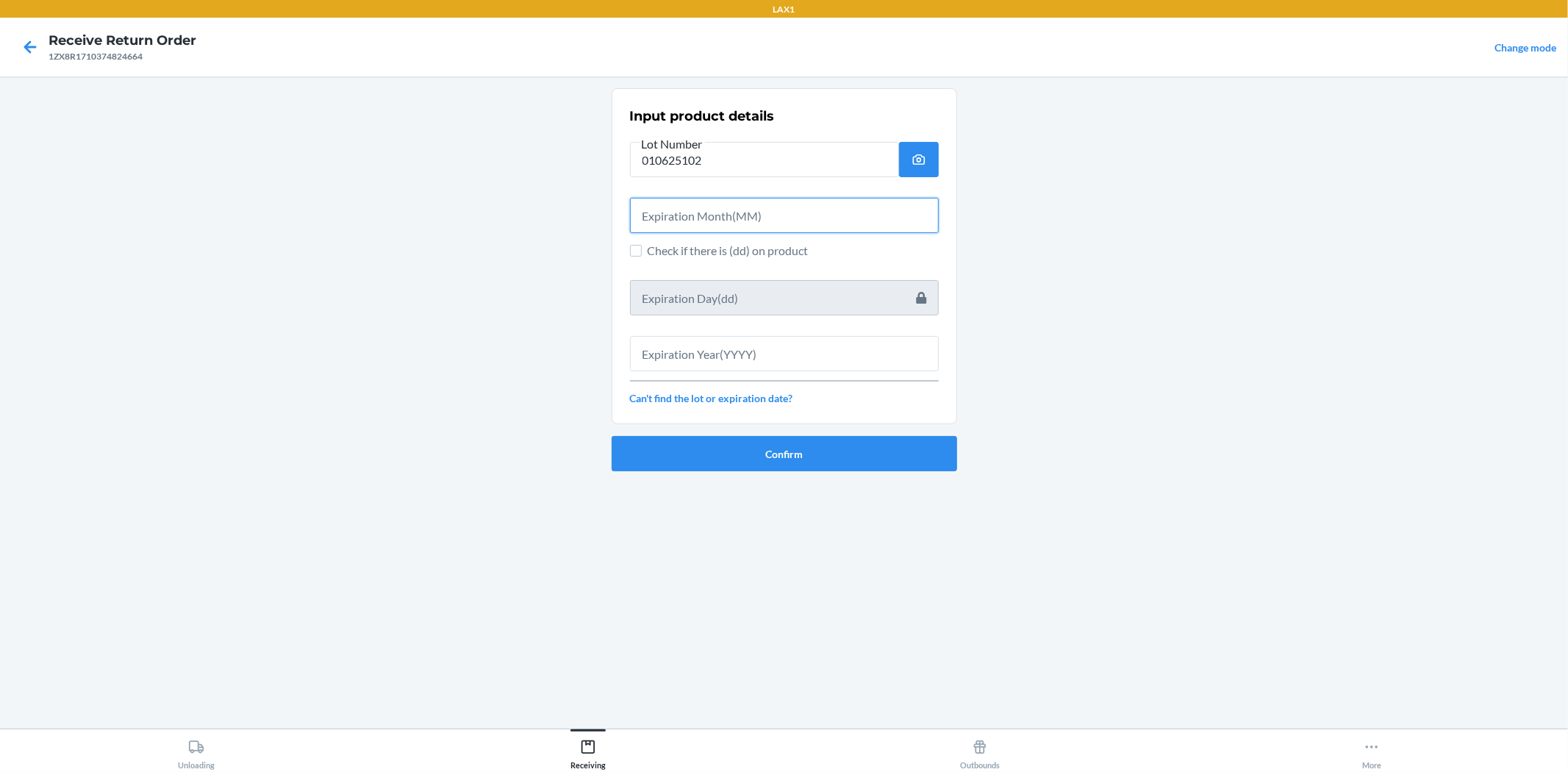
click at [694, 217] on input "text" at bounding box center [784, 216] width 309 height 36
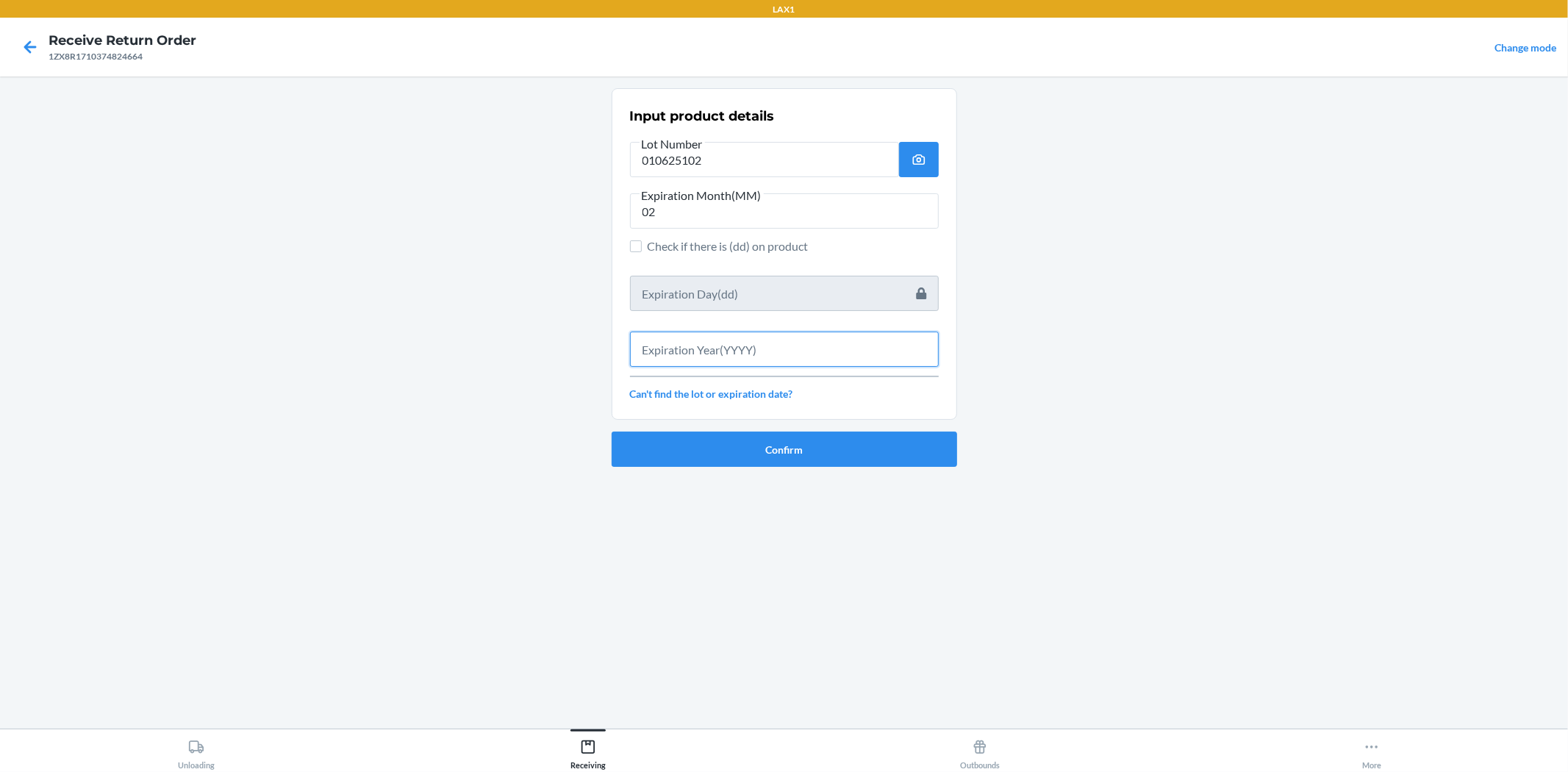
click at [745, 358] on input "text" at bounding box center [784, 350] width 309 height 36
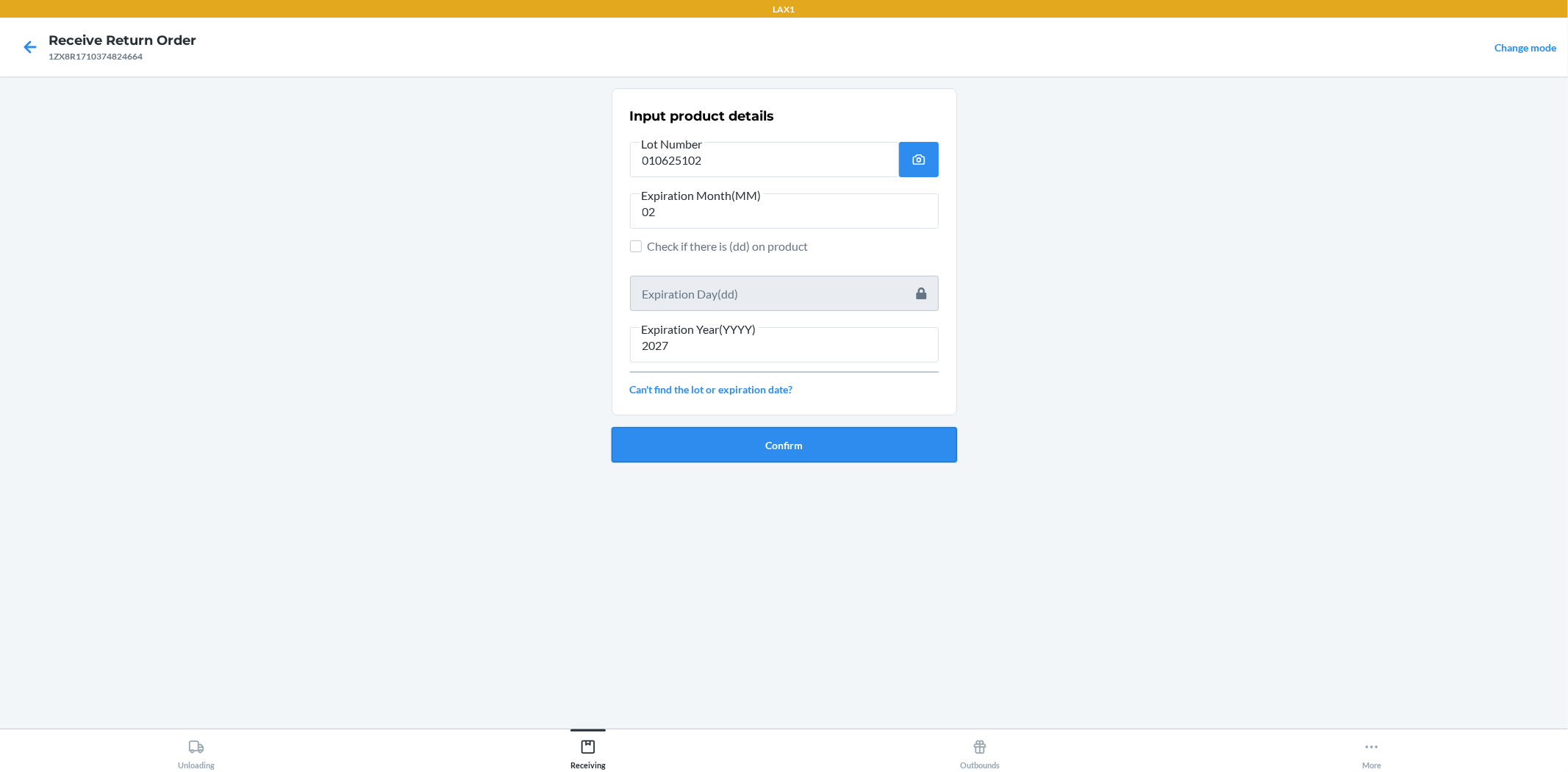
click at [782, 452] on button "Confirm" at bounding box center [784, 445] width 346 height 36
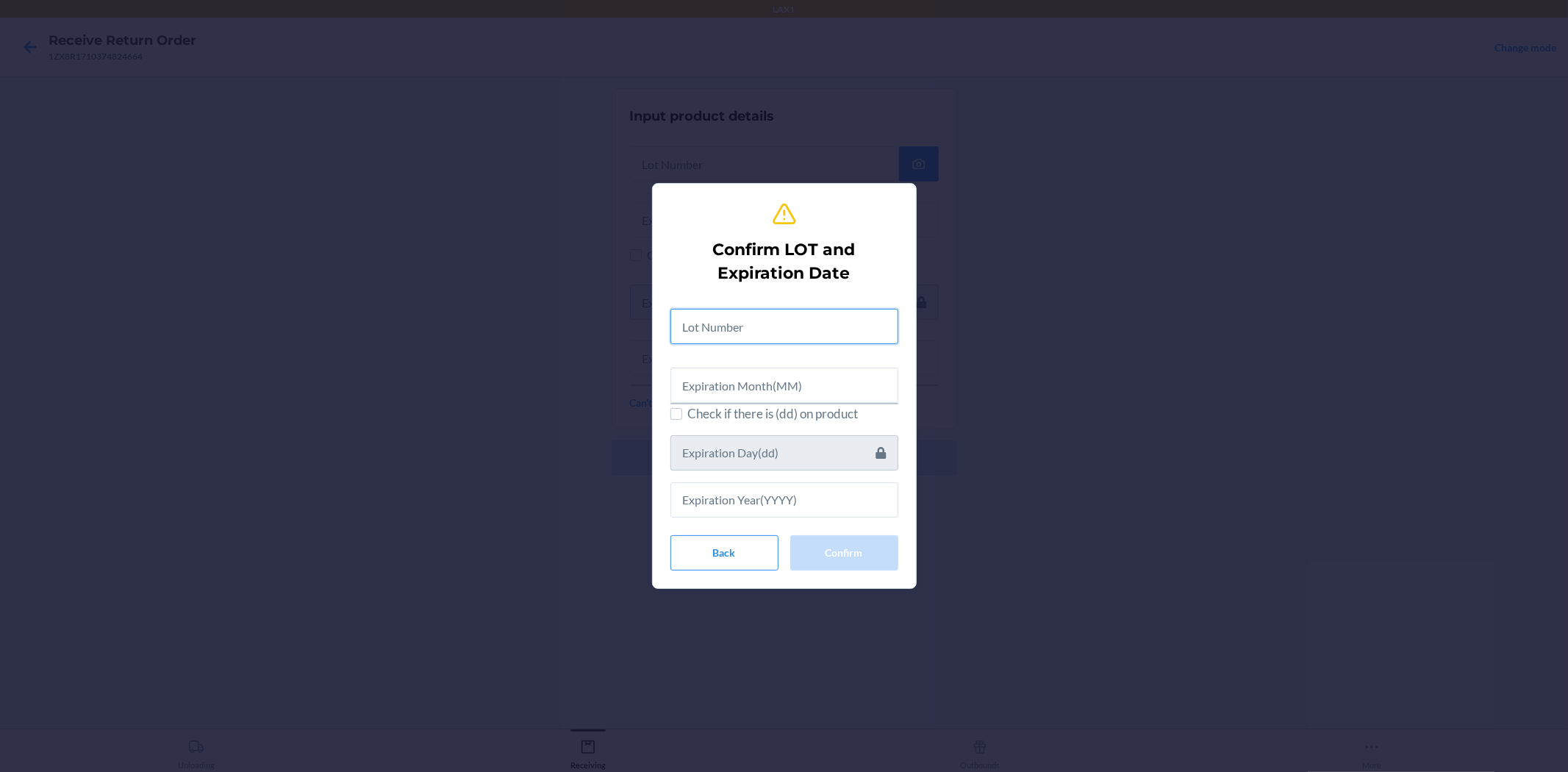
click at [763, 324] on input "text" at bounding box center [784, 327] width 228 height 36
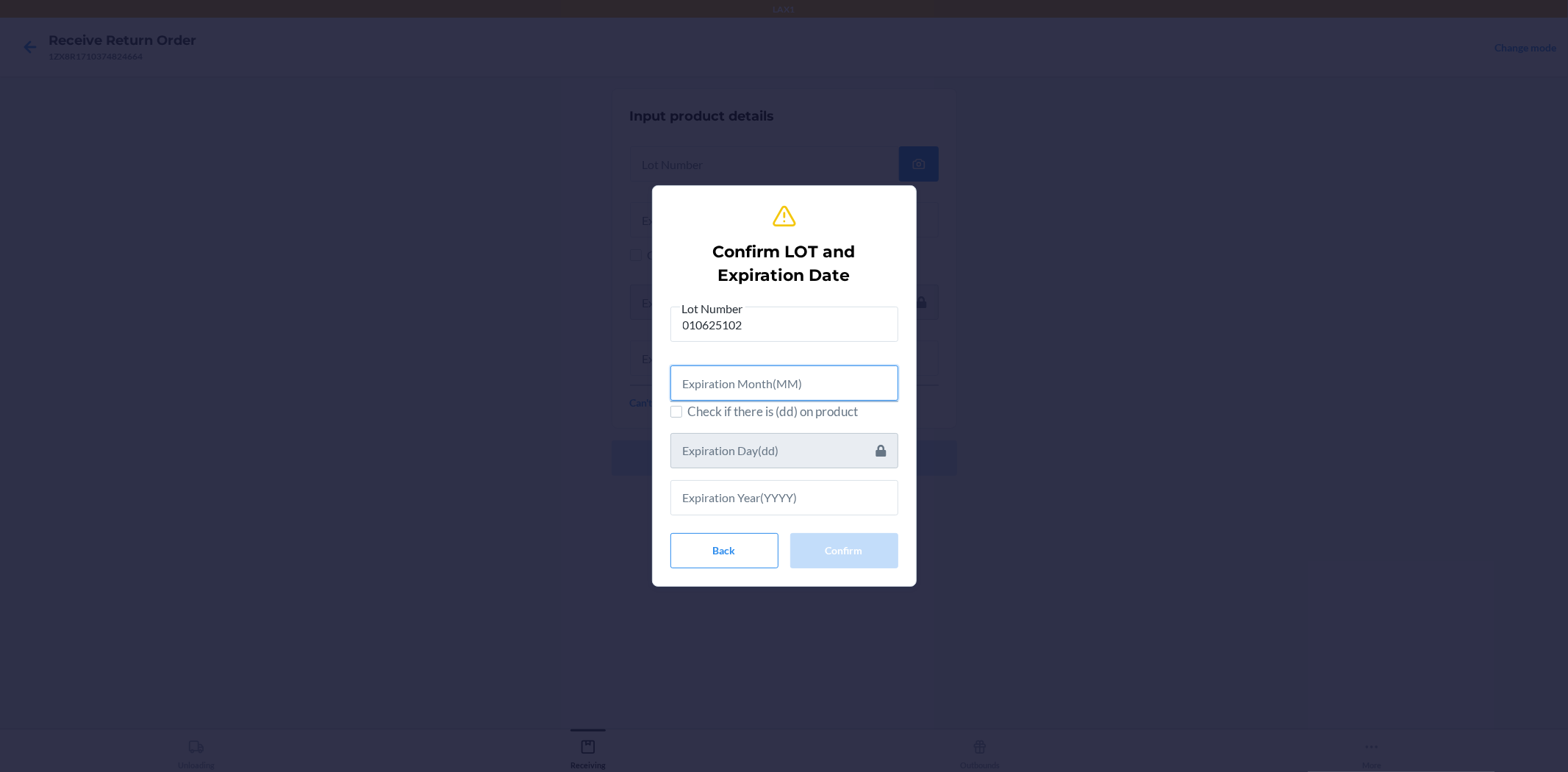
click at [777, 392] on input "text" at bounding box center [784, 384] width 228 height 36
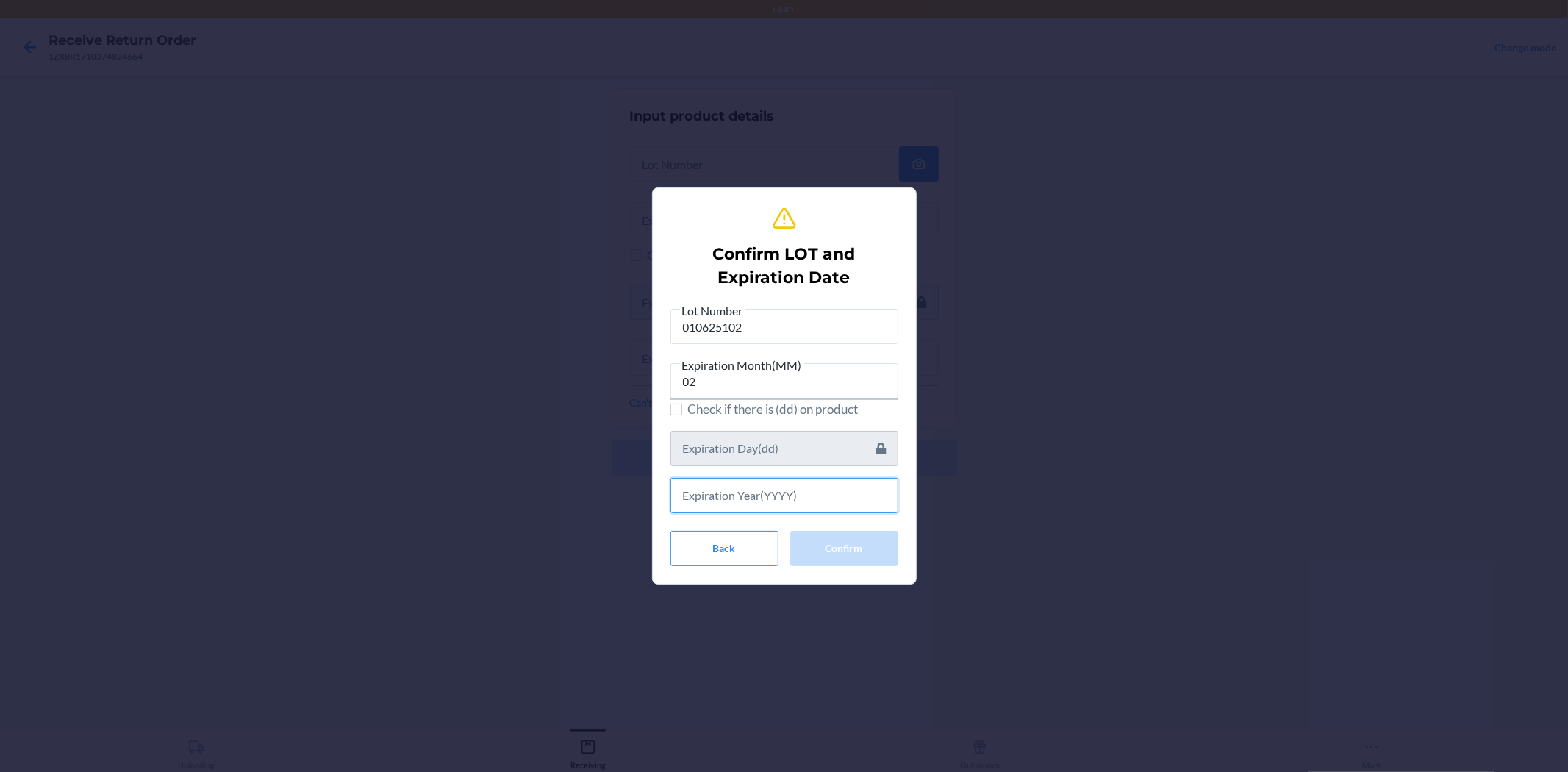
drag, startPoint x: 788, startPoint y: 498, endPoint x: 784, endPoint y: 474, distance: 24.3
click at [782, 496] on input "text" at bounding box center [784, 495] width 228 height 36
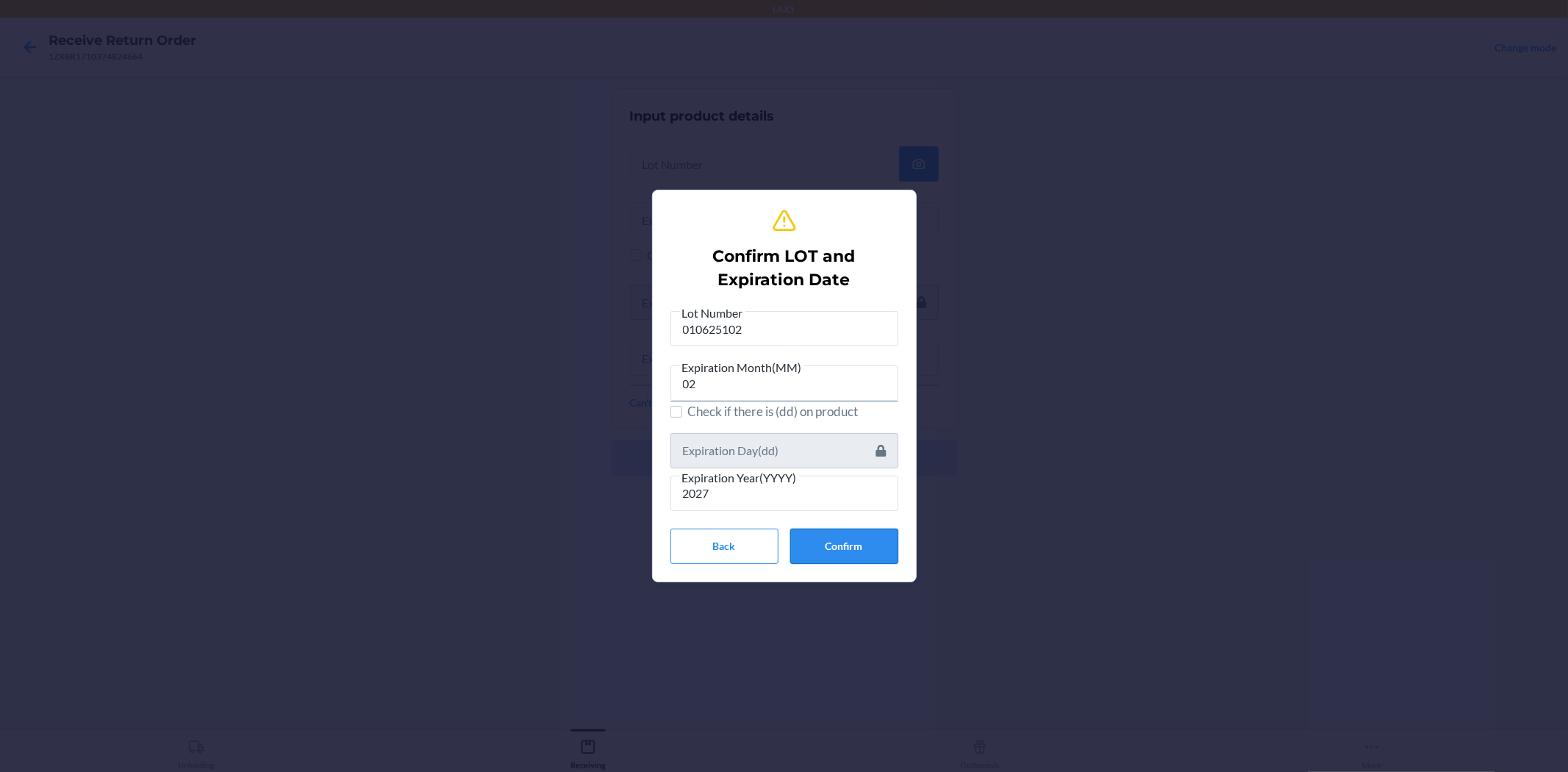
click at [782, 538] on button "Confirm" at bounding box center [844, 547] width 108 height 36
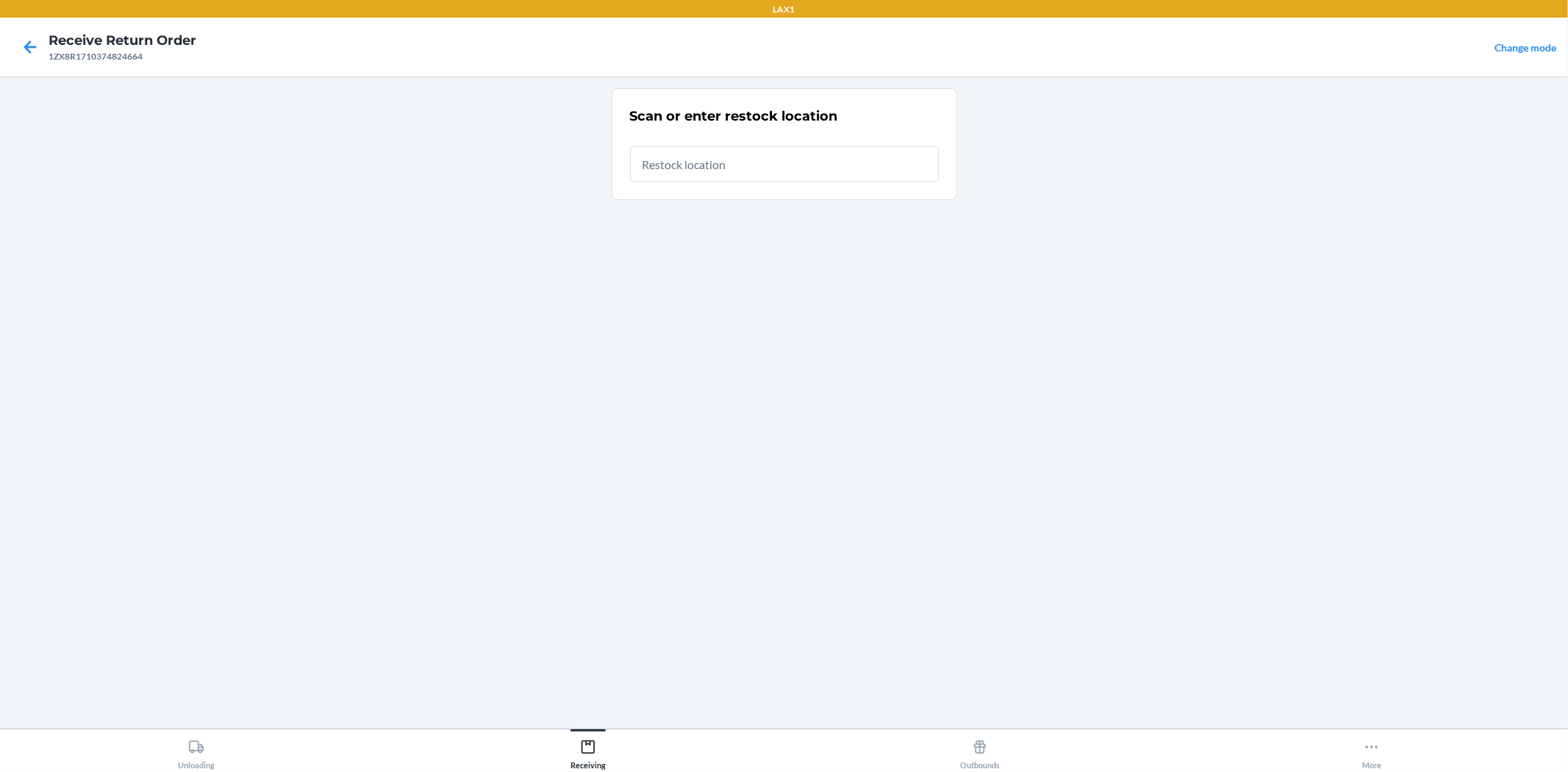
click at [659, 145] on div at bounding box center [784, 158] width 309 height 47
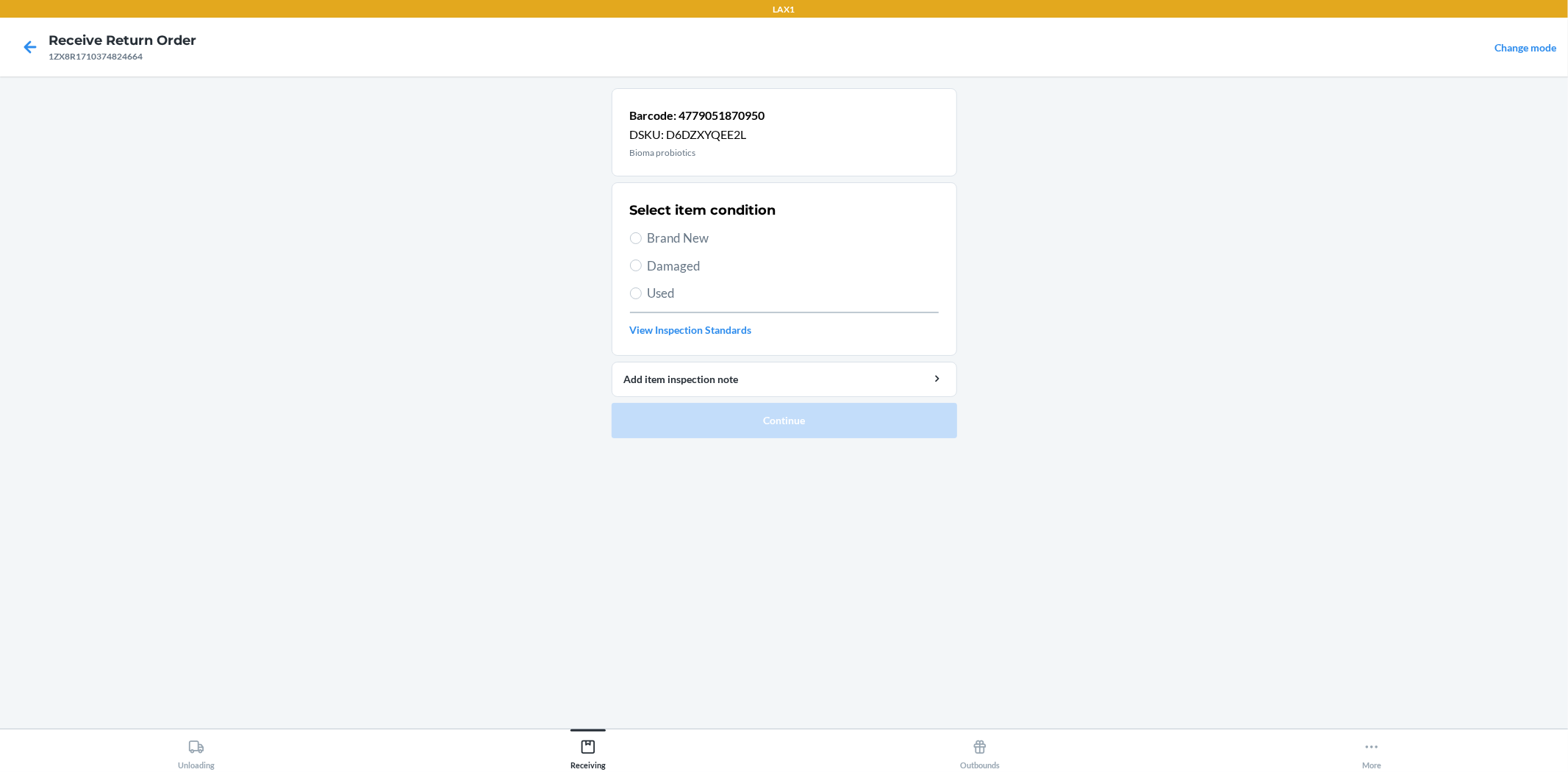
click at [672, 237] on span "Brand New" at bounding box center [793, 238] width 291 height 19
click at [642, 237] on input "Brand New" at bounding box center [636, 238] width 12 height 12
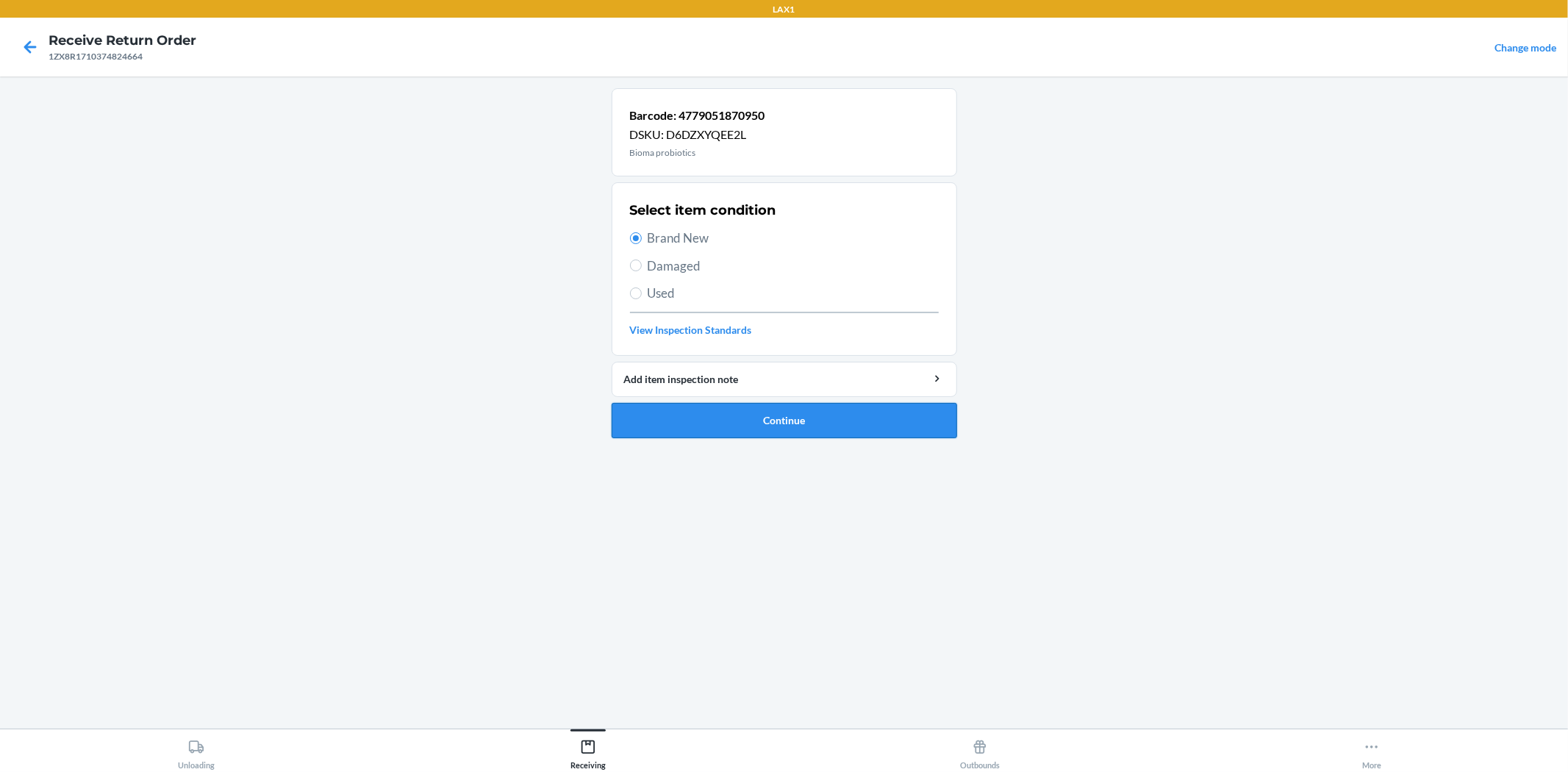
click at [747, 428] on button "Continue" at bounding box center [784, 421] width 346 height 36
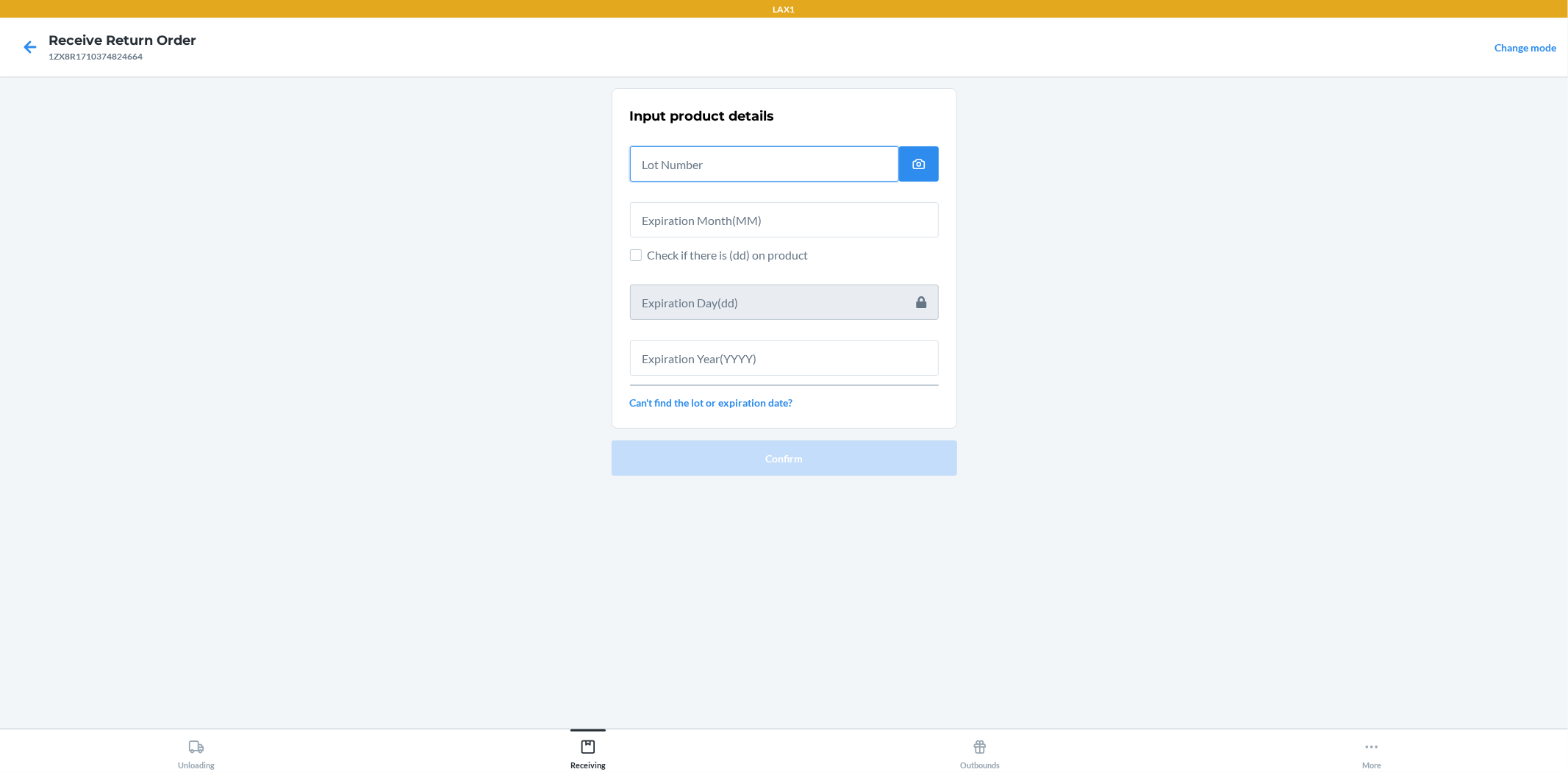
click at [638, 165] on input "text" at bounding box center [765, 164] width 269 height 36
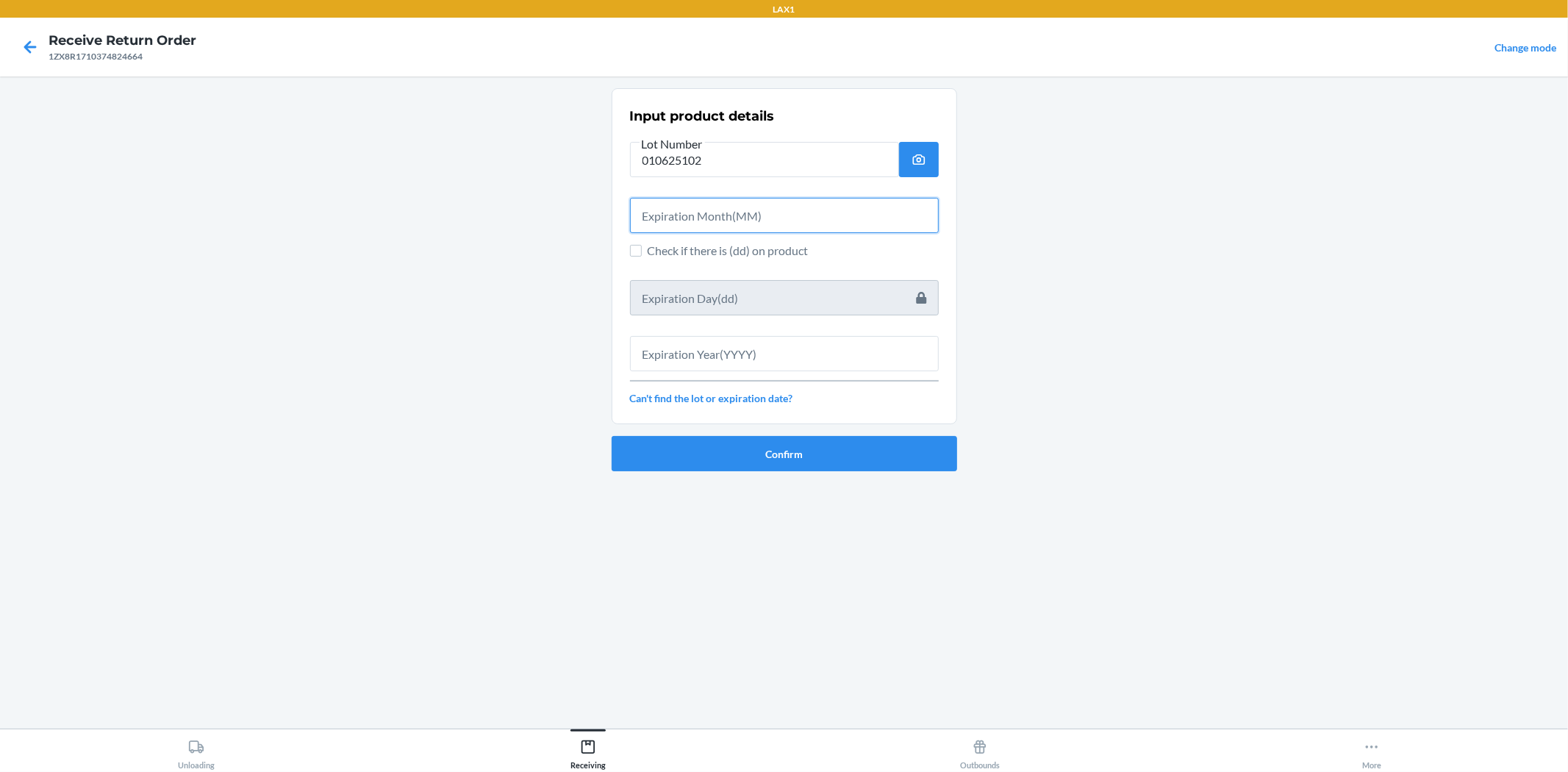
click at [672, 216] on input "text" at bounding box center [784, 216] width 309 height 36
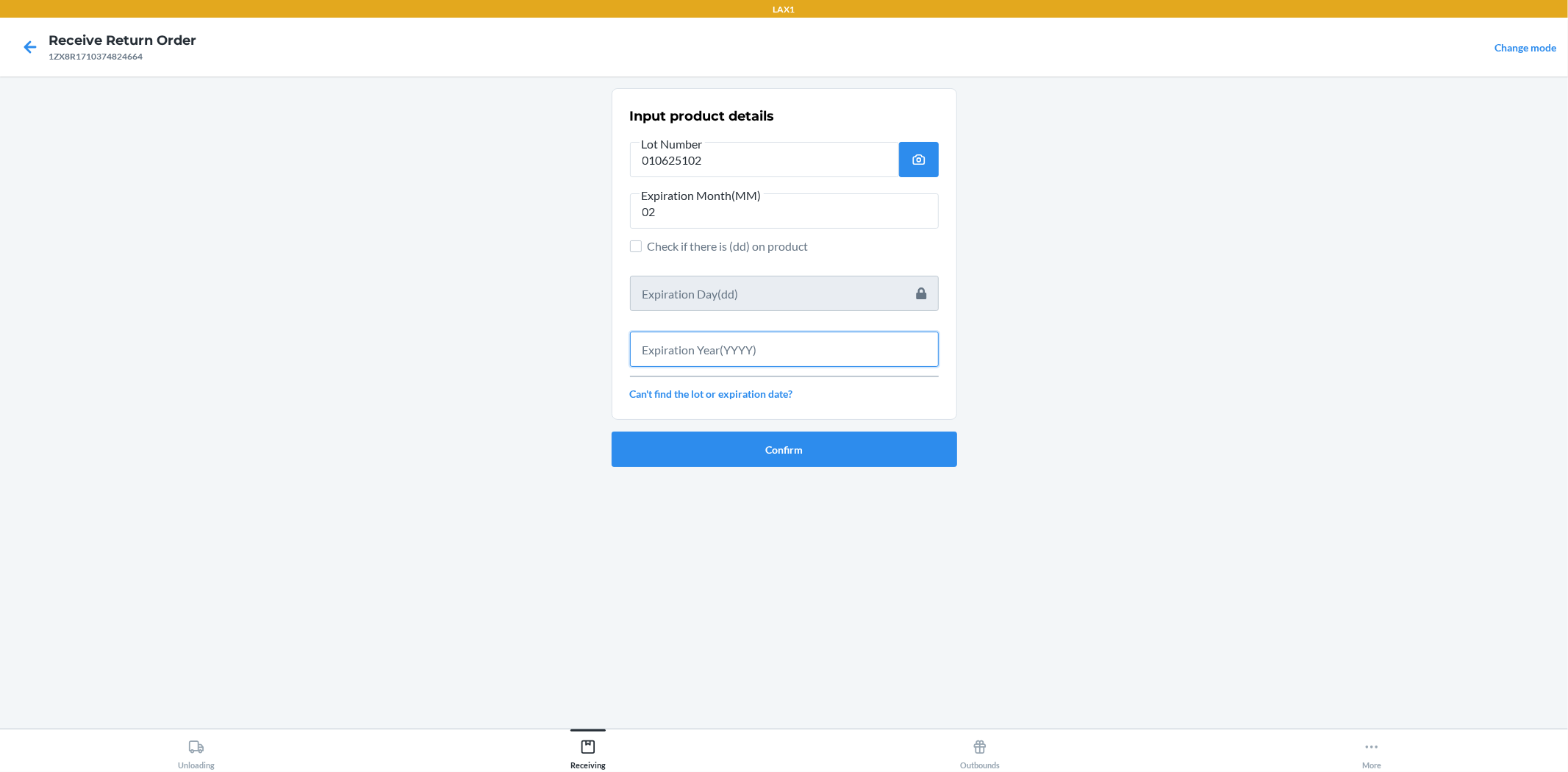
click at [734, 343] on input "text" at bounding box center [784, 350] width 309 height 36
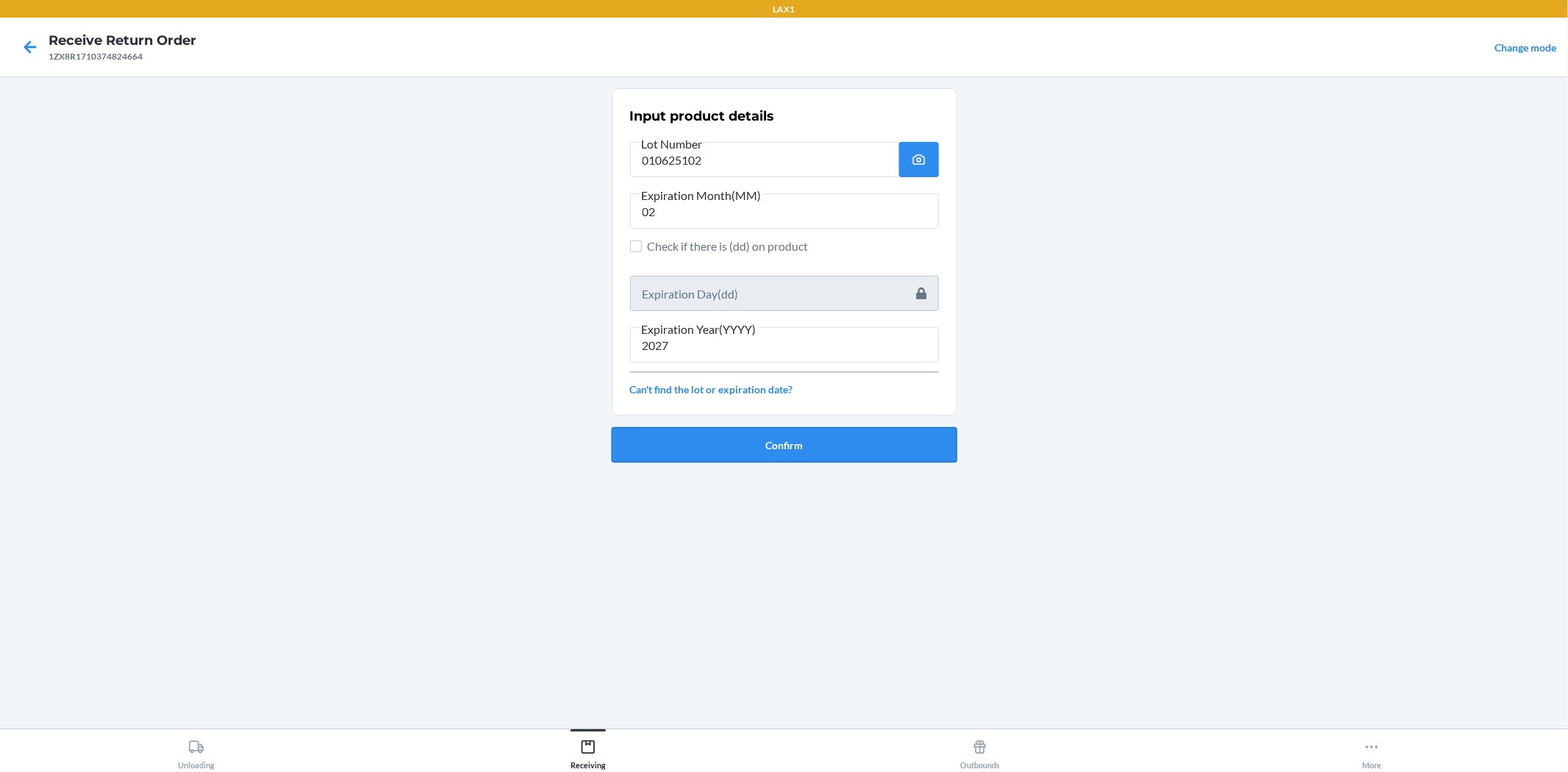
click at [766, 451] on button "Confirm" at bounding box center [784, 445] width 346 height 36
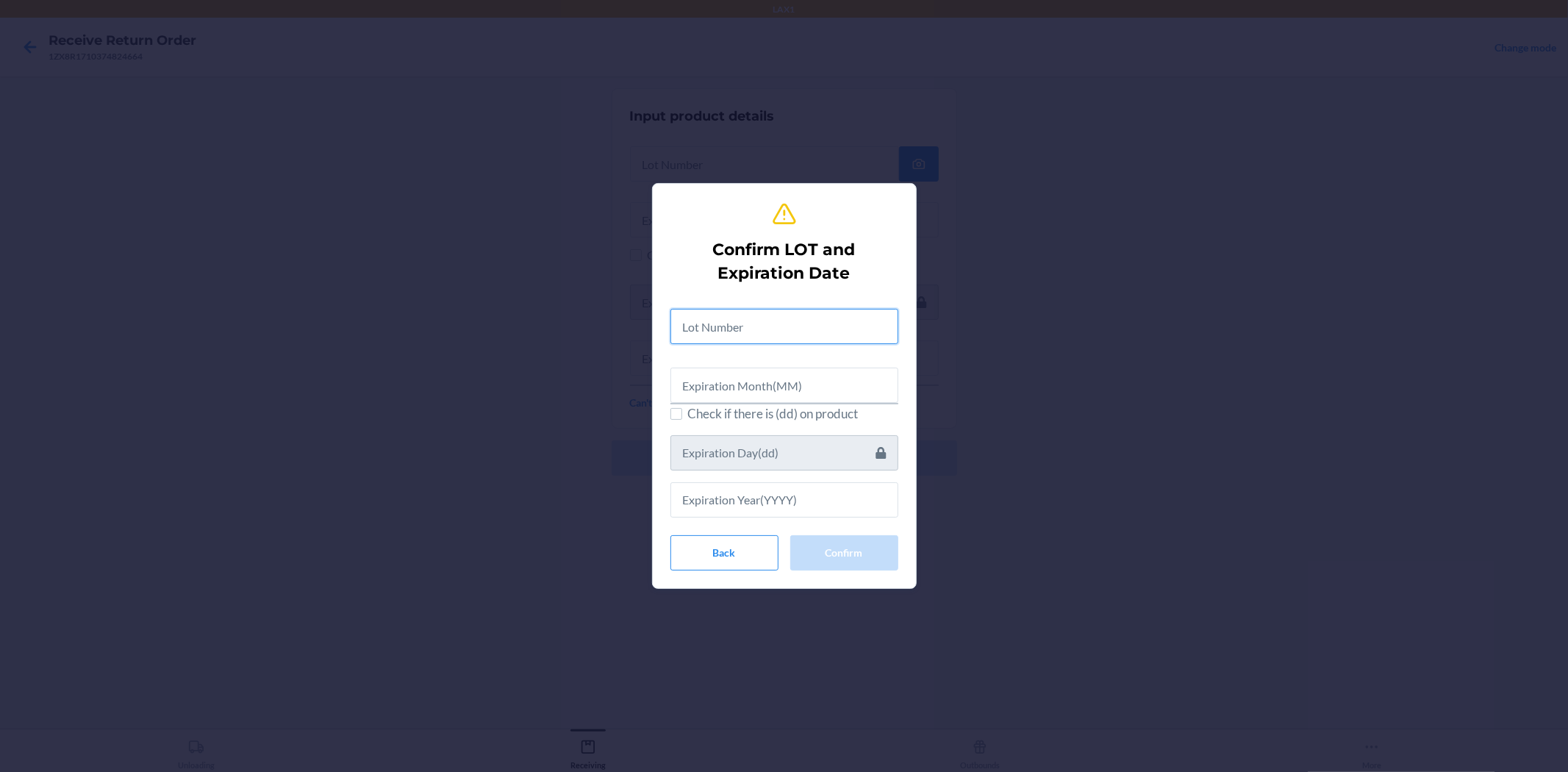
click at [782, 329] on input "text" at bounding box center [784, 327] width 228 height 36
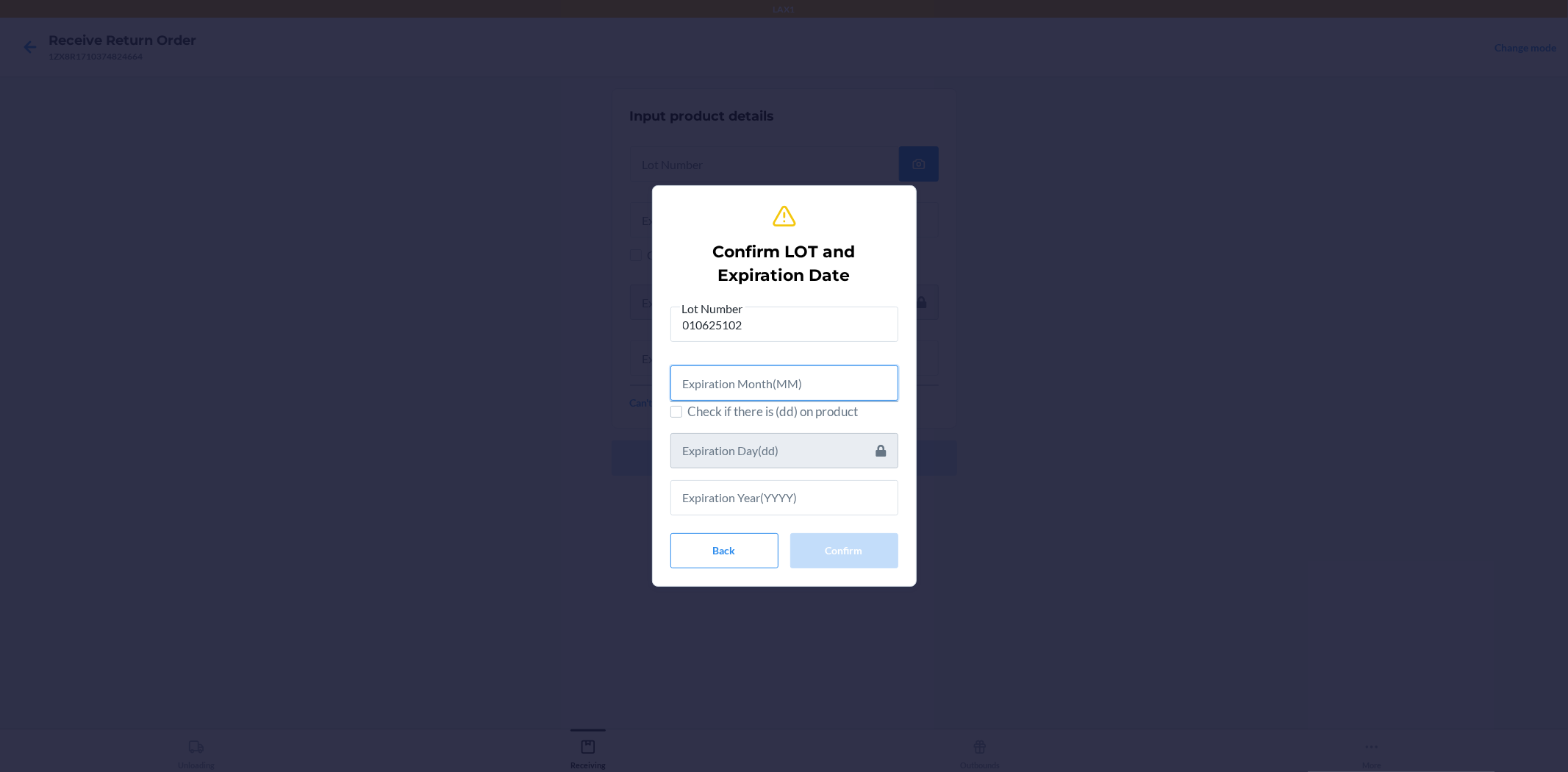
click at [782, 366] on input "text" at bounding box center [784, 384] width 228 height 36
drag, startPoint x: 848, startPoint y: 510, endPoint x: 853, endPoint y: 491, distance: 19.6
click at [782, 500] on div "Lot Number 010625102 Expiration Month(MM) 02 Check if there is (dd) on product …" at bounding box center [784, 434] width 228 height 264
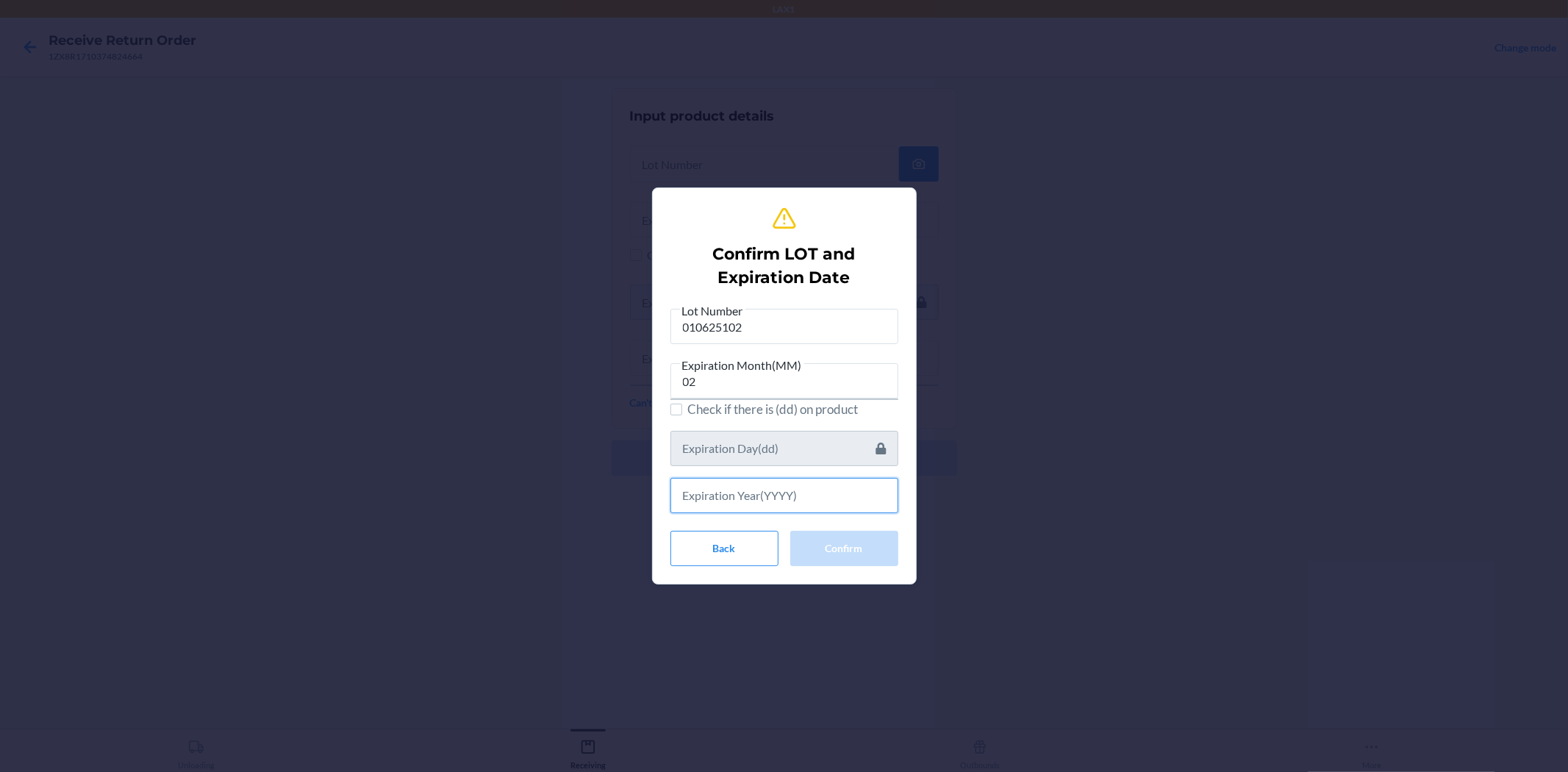
click at [782, 491] on input "text" at bounding box center [784, 495] width 228 height 36
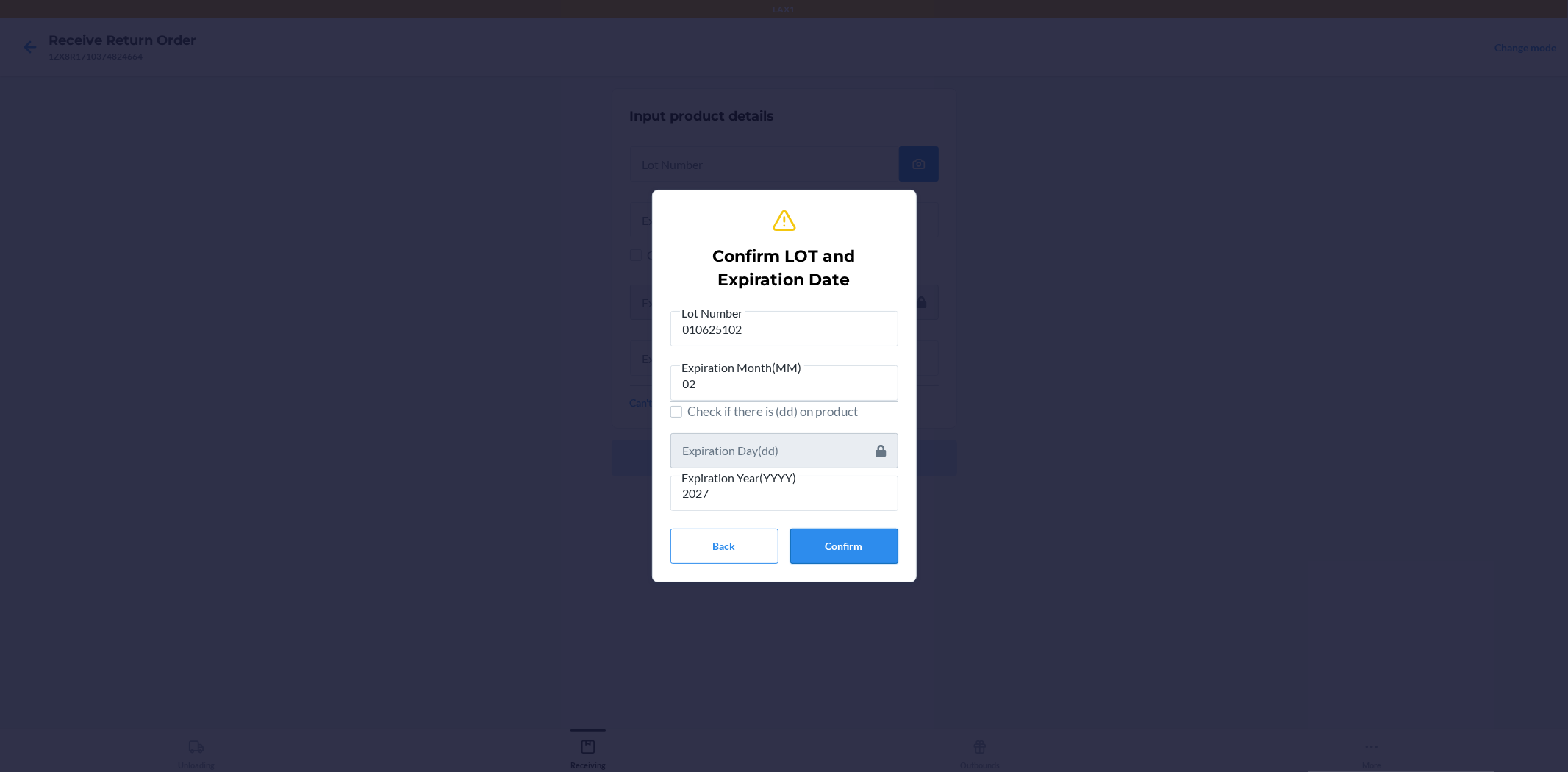
click at [782, 530] on button "Confirm" at bounding box center [844, 547] width 108 height 36
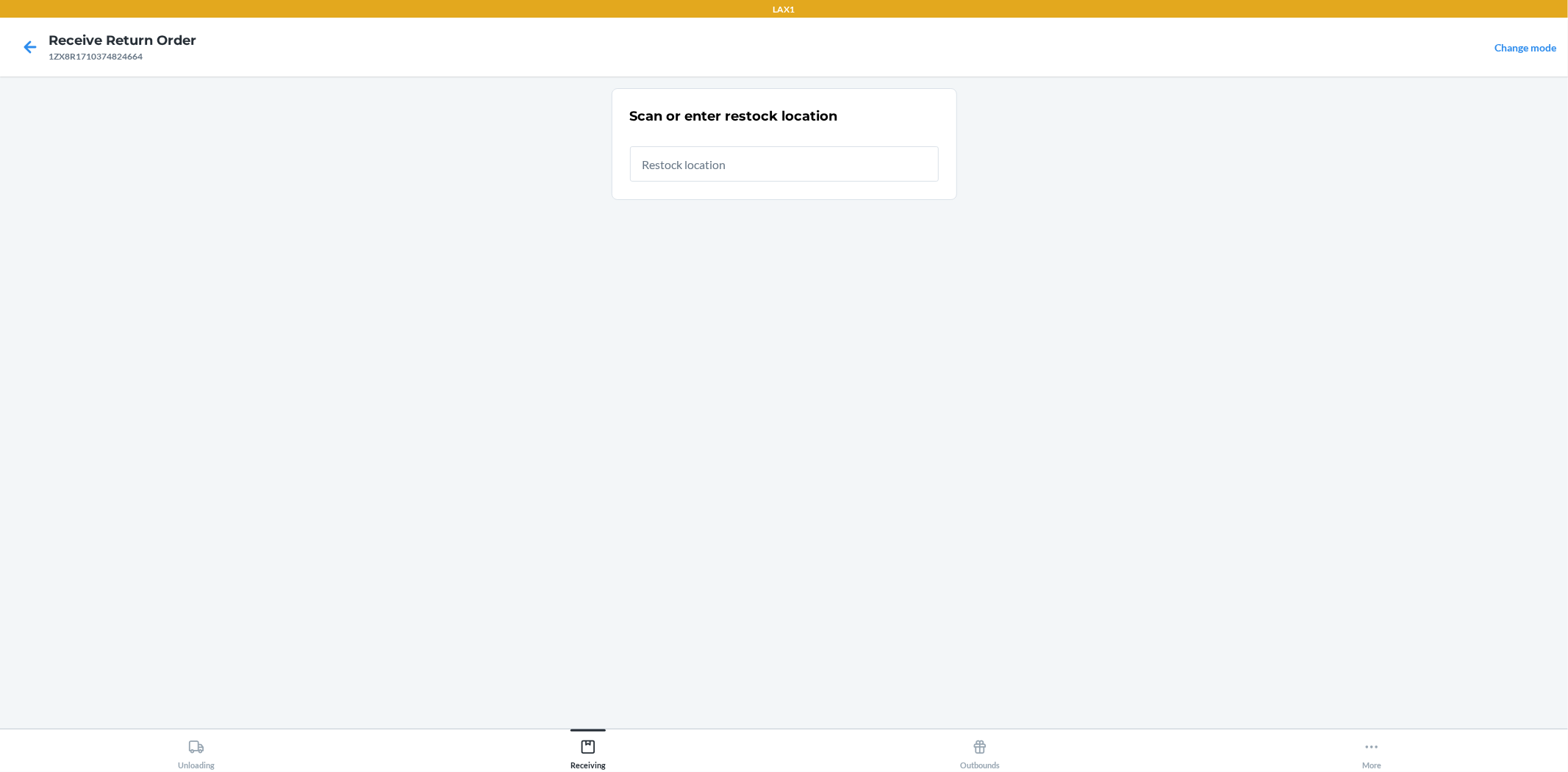
click at [716, 150] on input "text" at bounding box center [784, 164] width 309 height 36
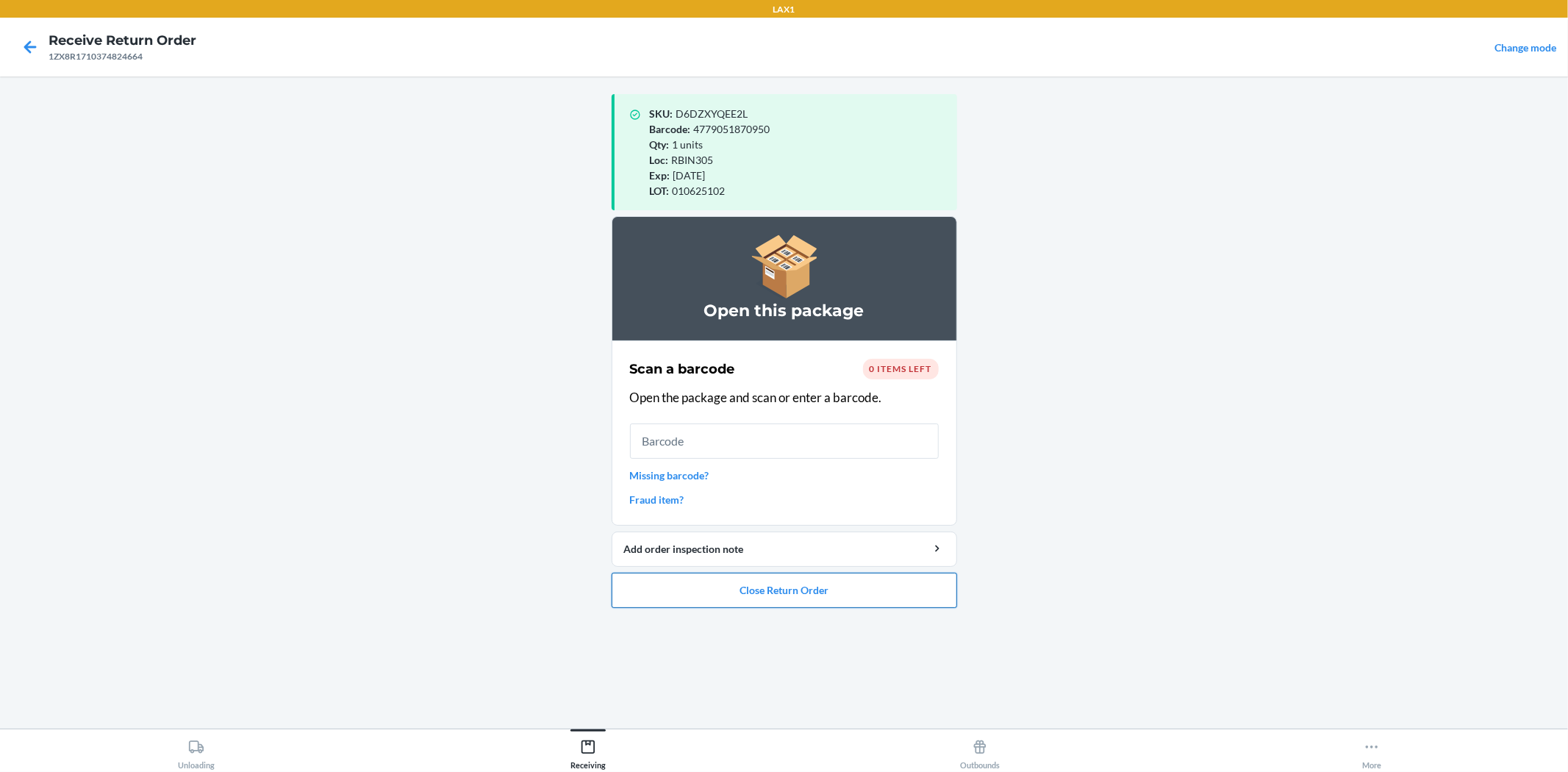
click at [782, 579] on button "Close Return Order" at bounding box center [784, 590] width 346 height 36
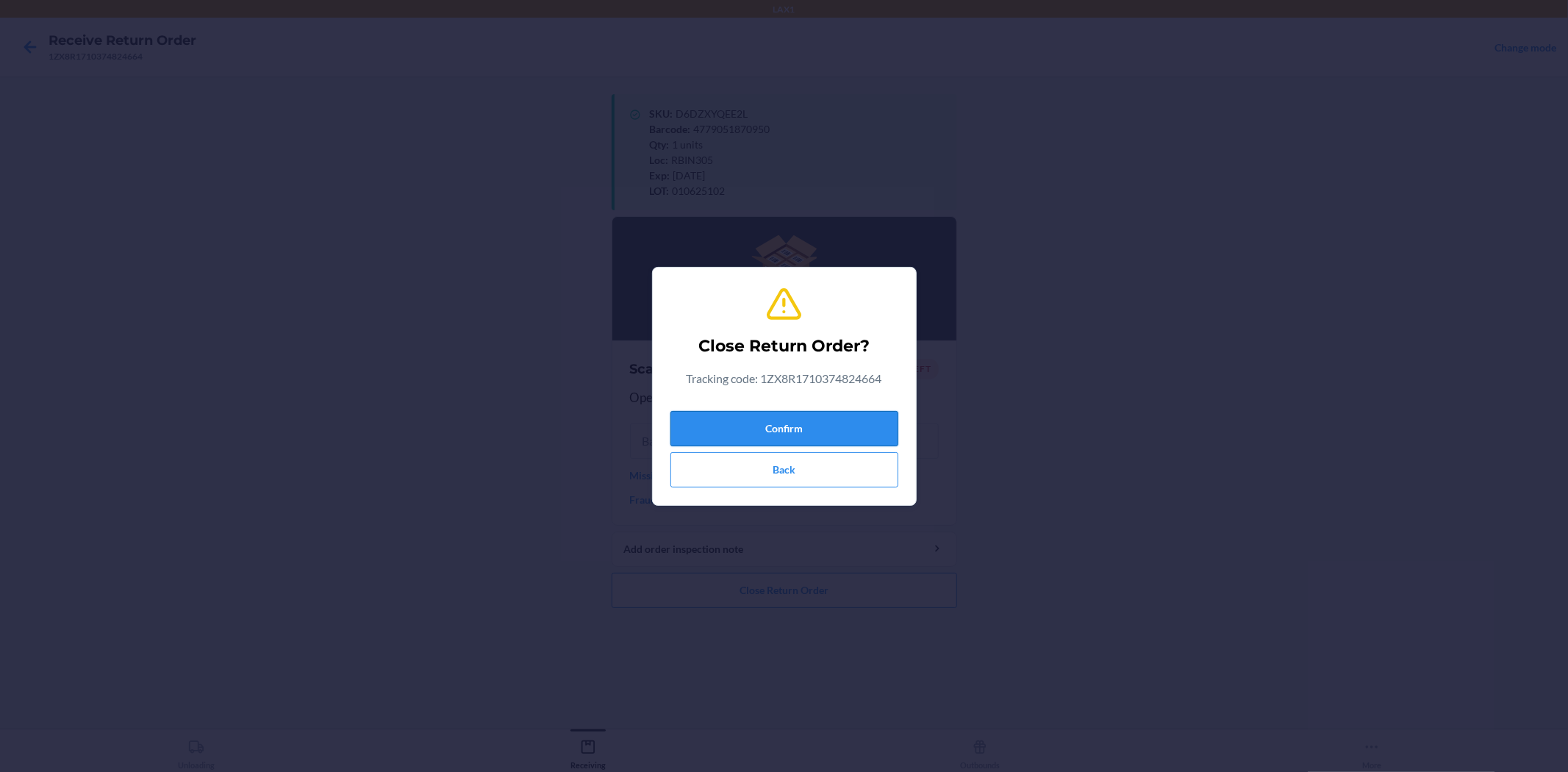
click at [782, 436] on button "Confirm" at bounding box center [784, 429] width 228 height 36
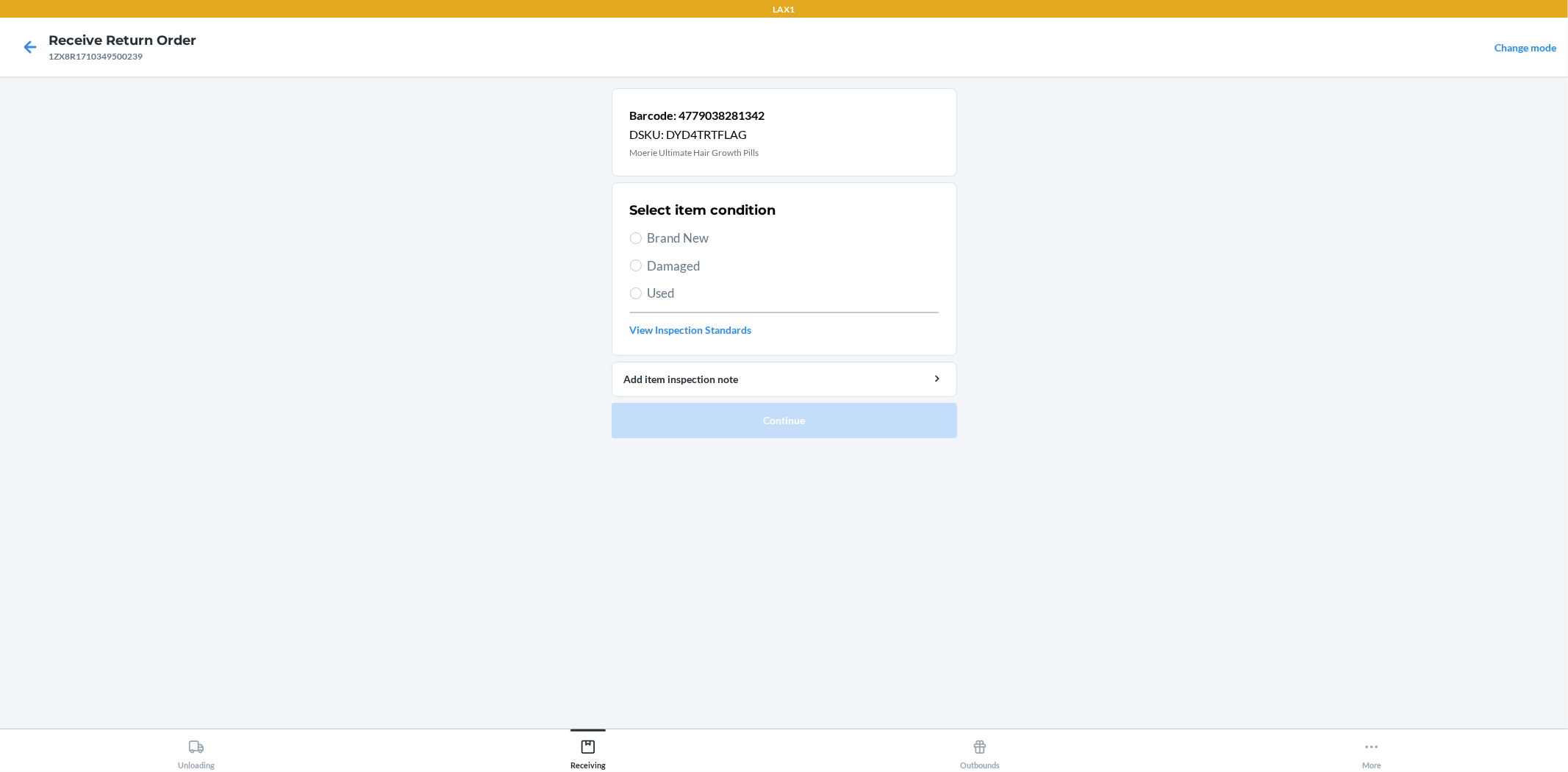
click at [679, 238] on span "Brand New" at bounding box center [793, 238] width 291 height 19
click at [642, 238] on input "Brand New" at bounding box center [636, 238] width 12 height 12
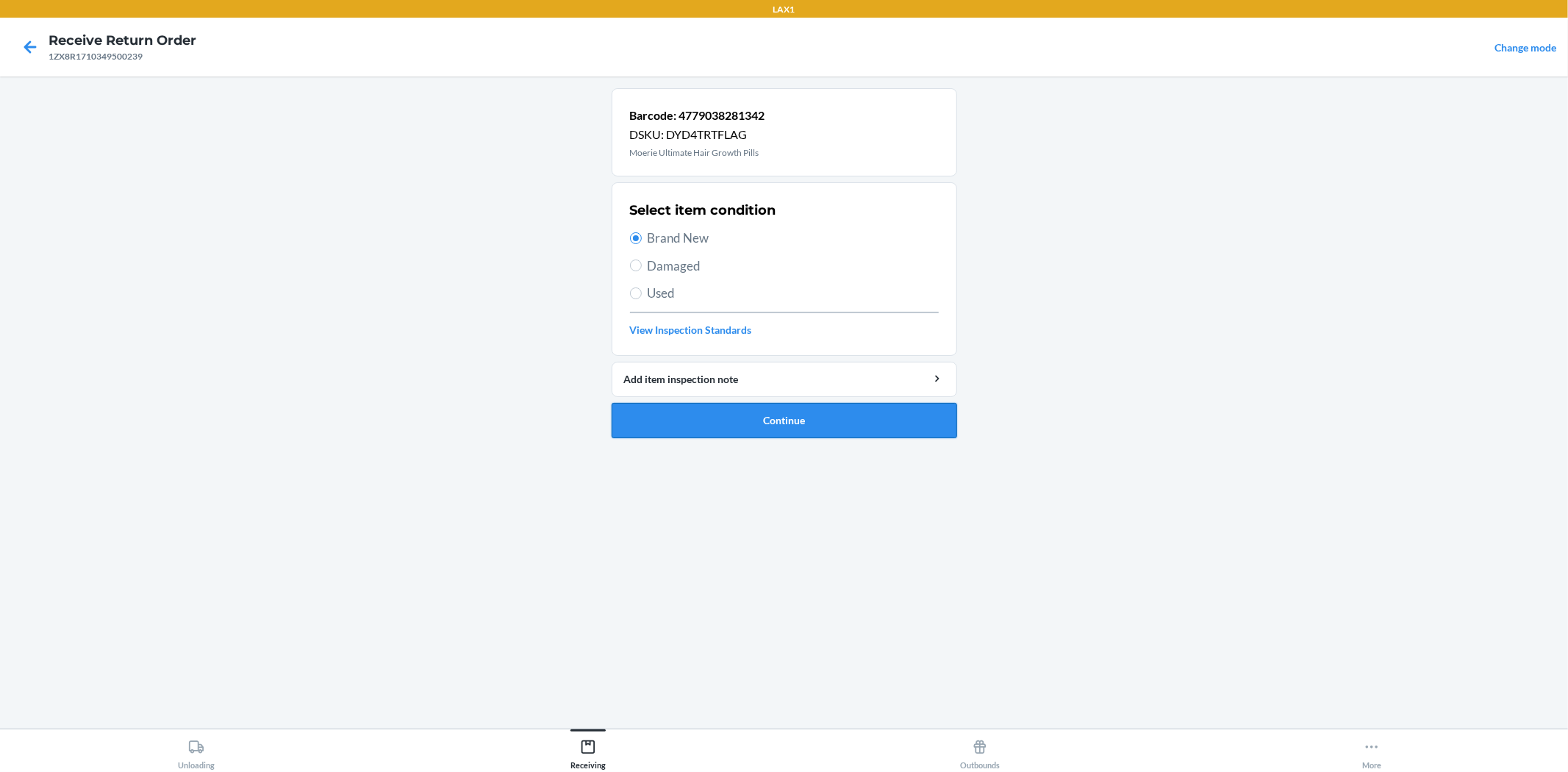
click at [758, 420] on button "Continue" at bounding box center [784, 421] width 346 height 36
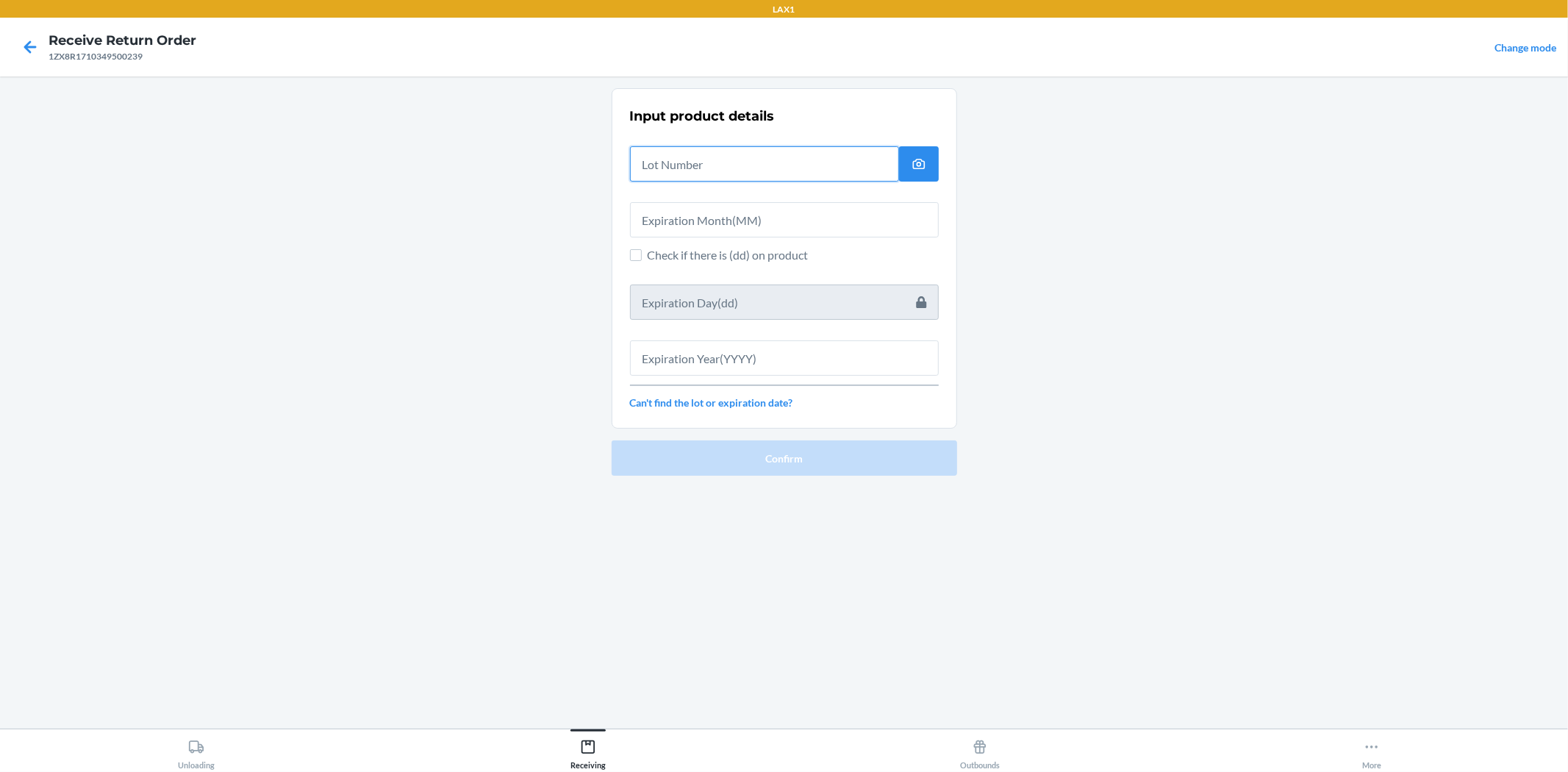
click at [687, 174] on input "text" at bounding box center [765, 164] width 269 height 36
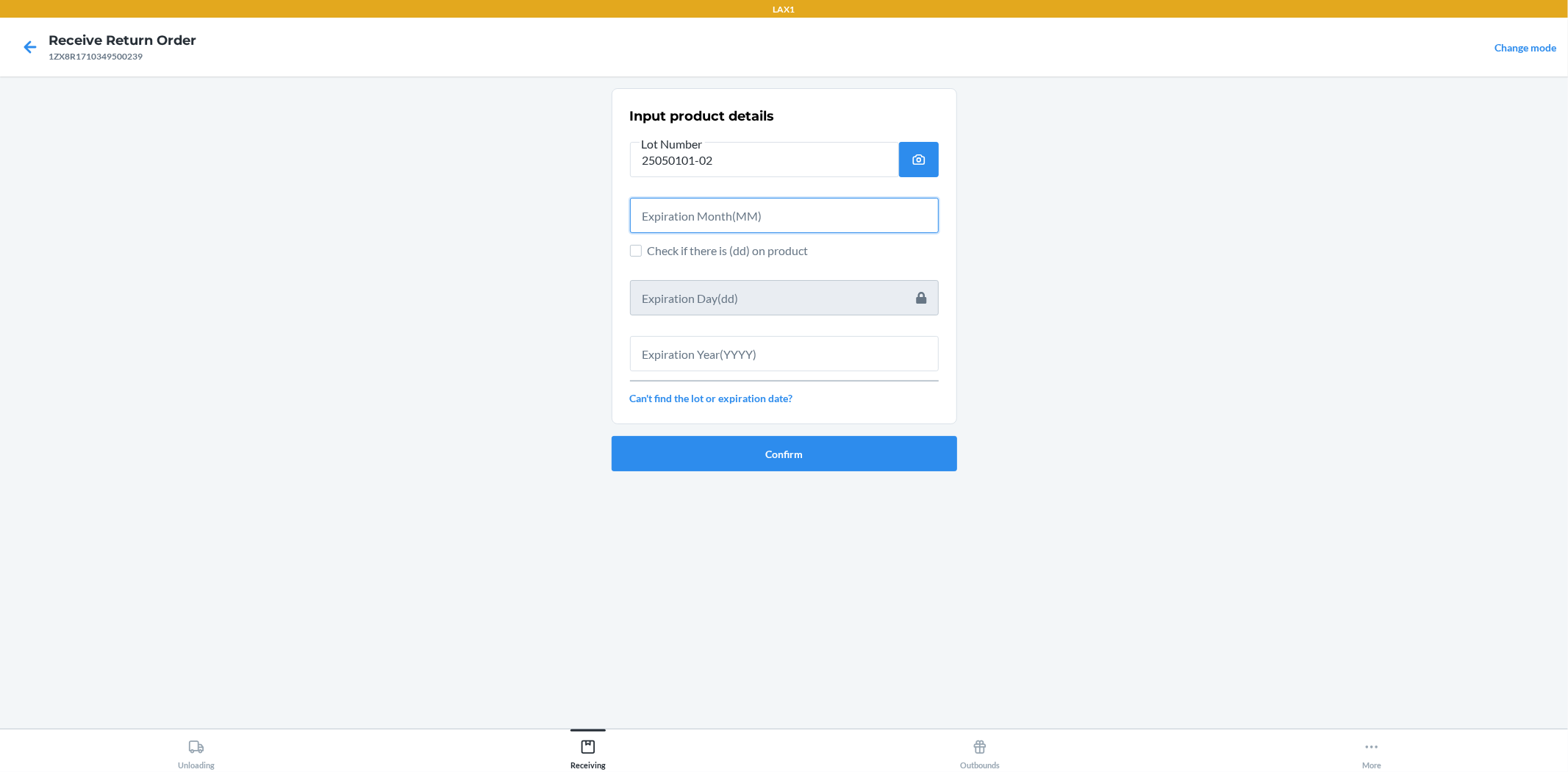
click at [701, 212] on input "text" at bounding box center [784, 216] width 309 height 36
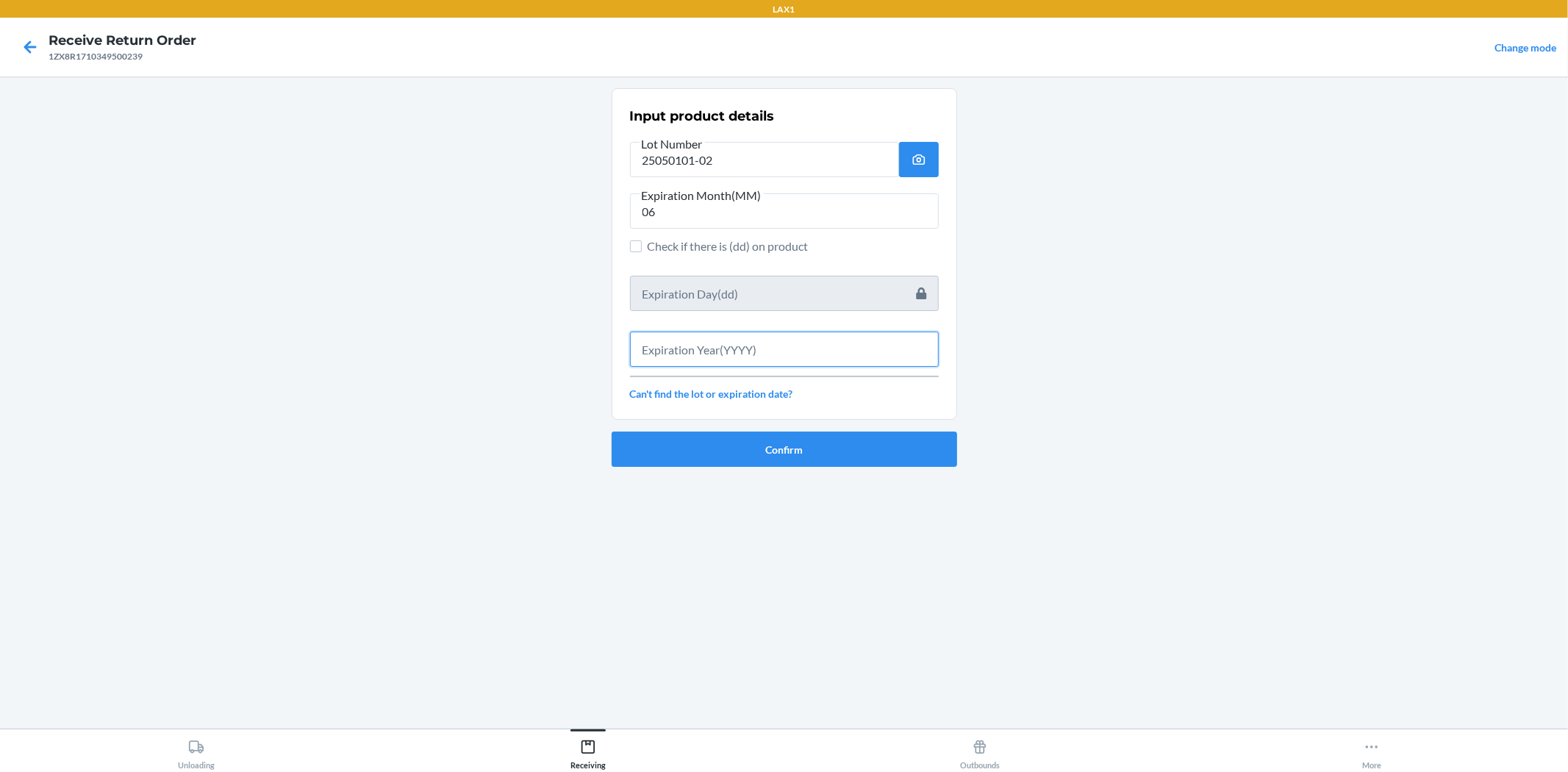
click at [782, 357] on input "text" at bounding box center [784, 350] width 309 height 36
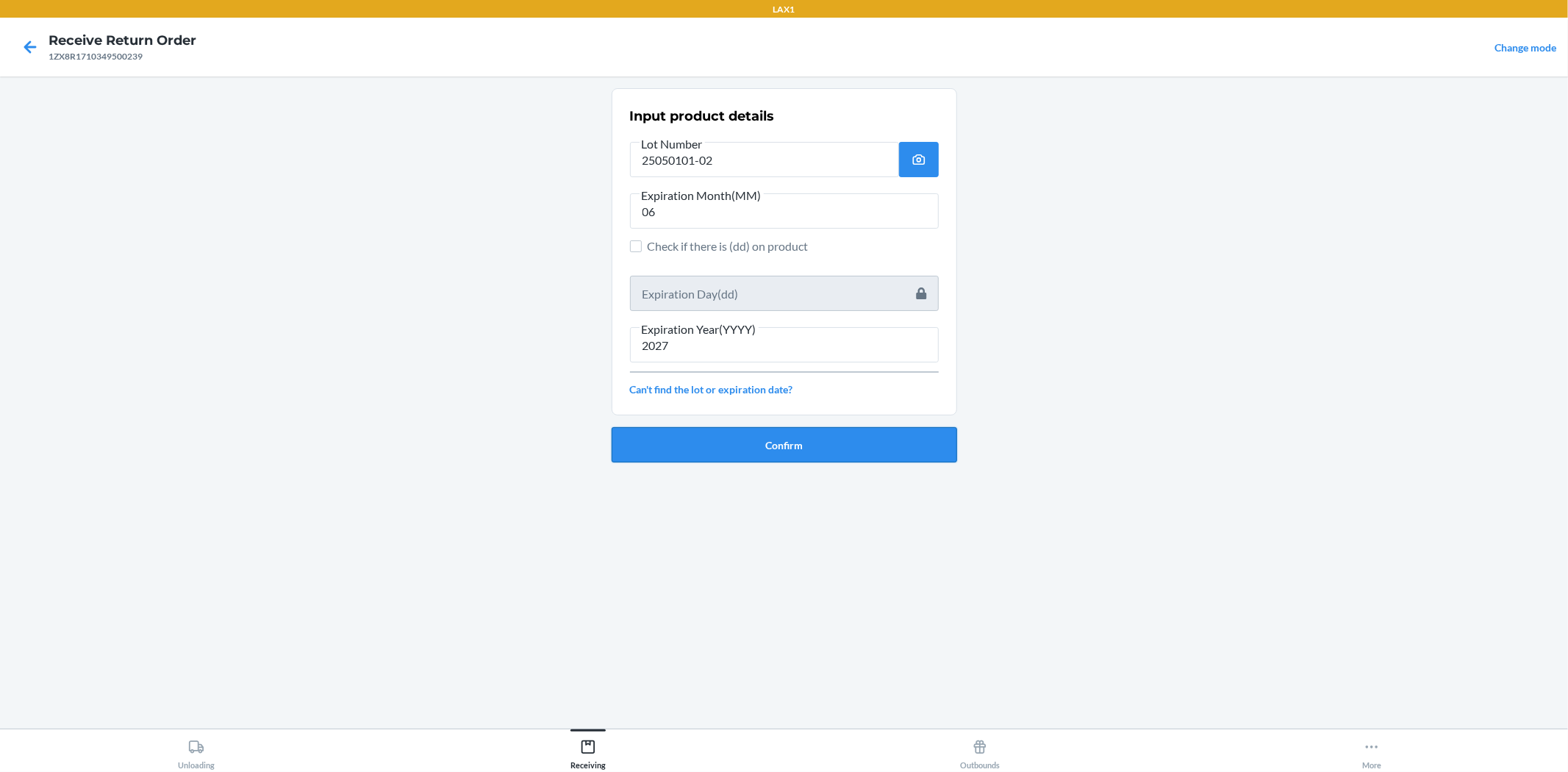
click at [782, 465] on ol "Input product details Lot Number 25050101-02 Expiration Month(MM) 06 Check if t…" at bounding box center [784, 281] width 346 height 386
click at [782, 460] on button "Confirm" at bounding box center [784, 445] width 346 height 36
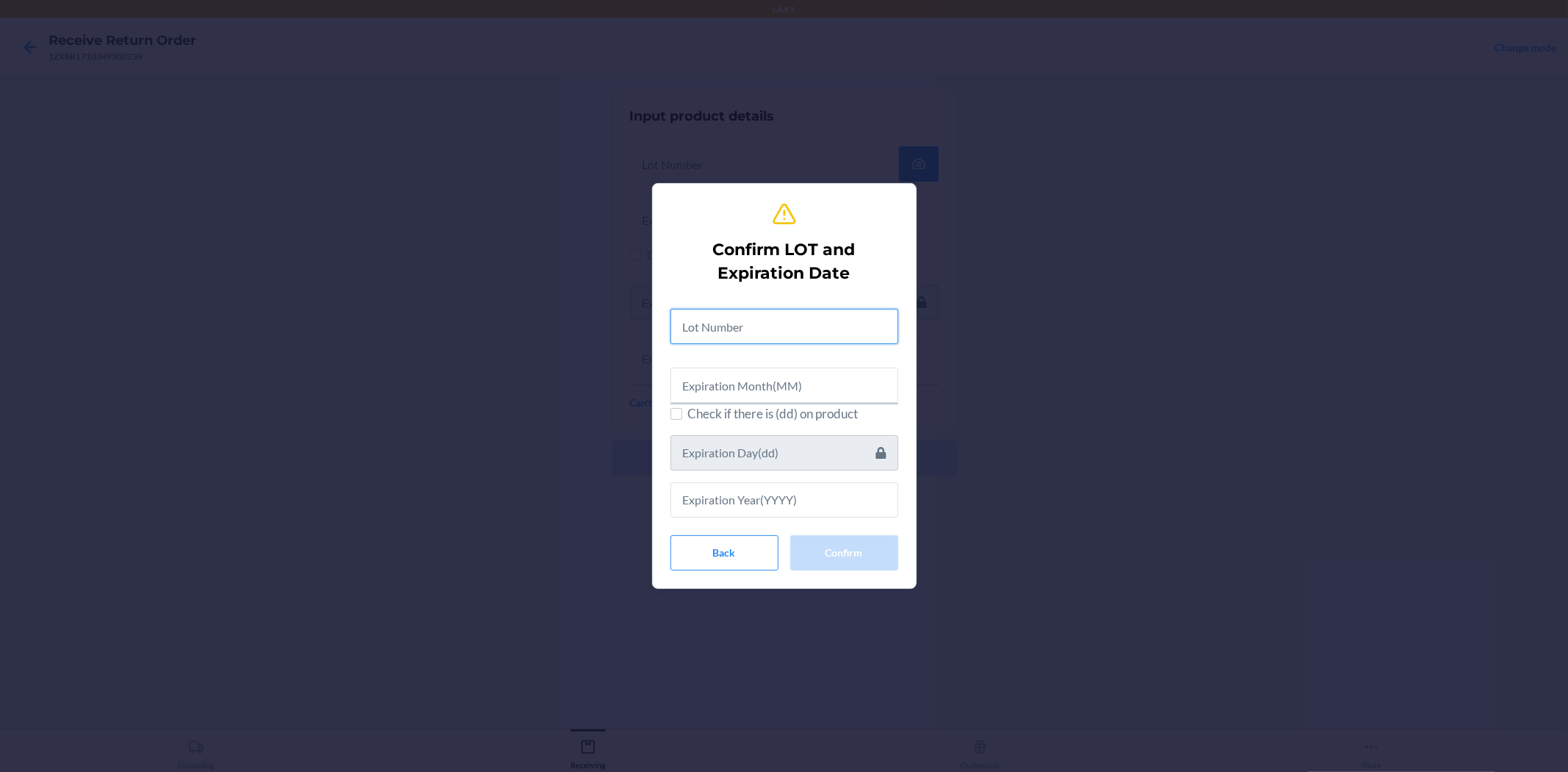
drag, startPoint x: 840, startPoint y: 337, endPoint x: 758, endPoint y: 319, distance: 84.0
click at [782, 337] on input "text" at bounding box center [784, 327] width 228 height 36
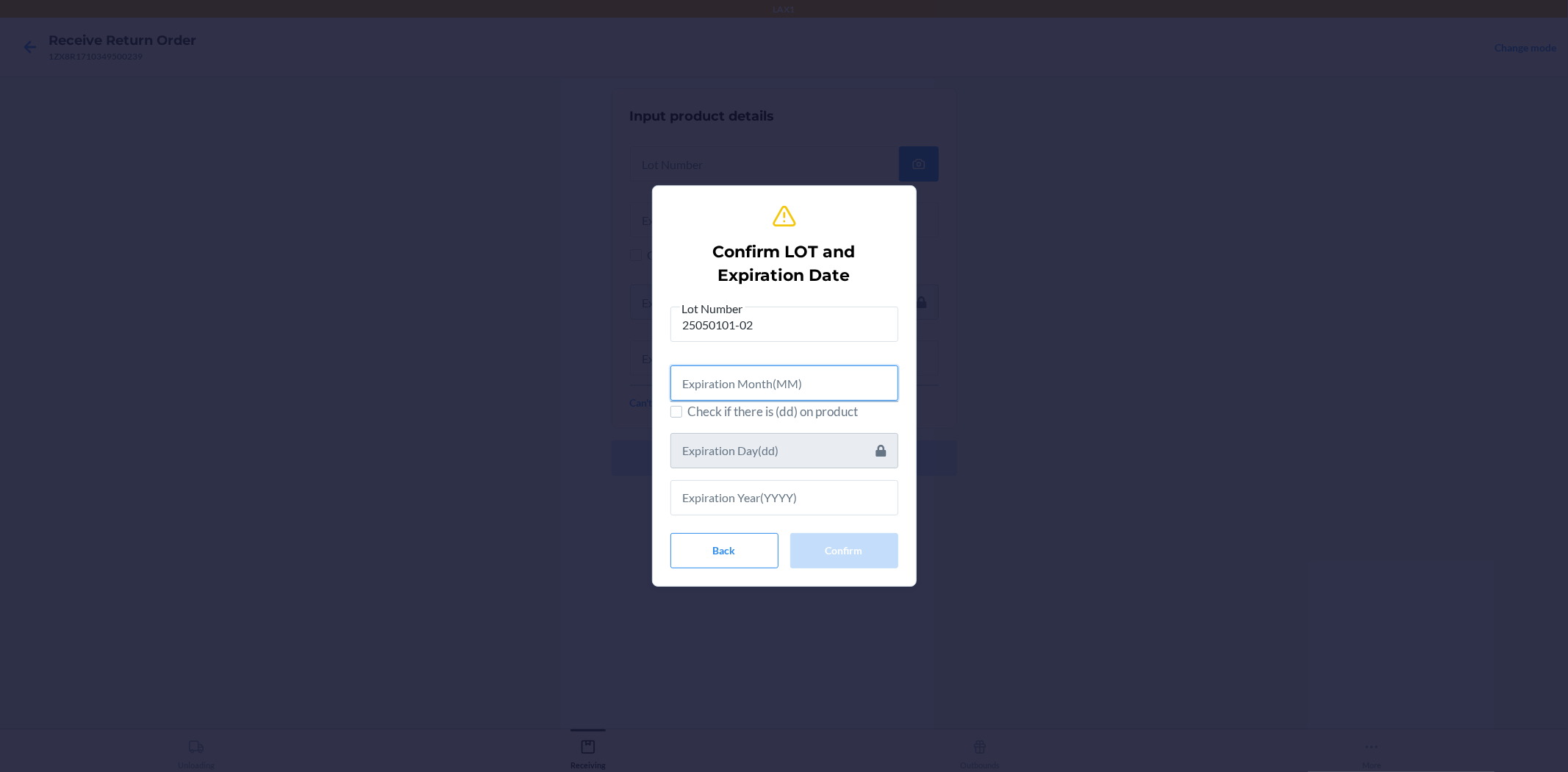
click at [782, 392] on input "text" at bounding box center [784, 384] width 228 height 36
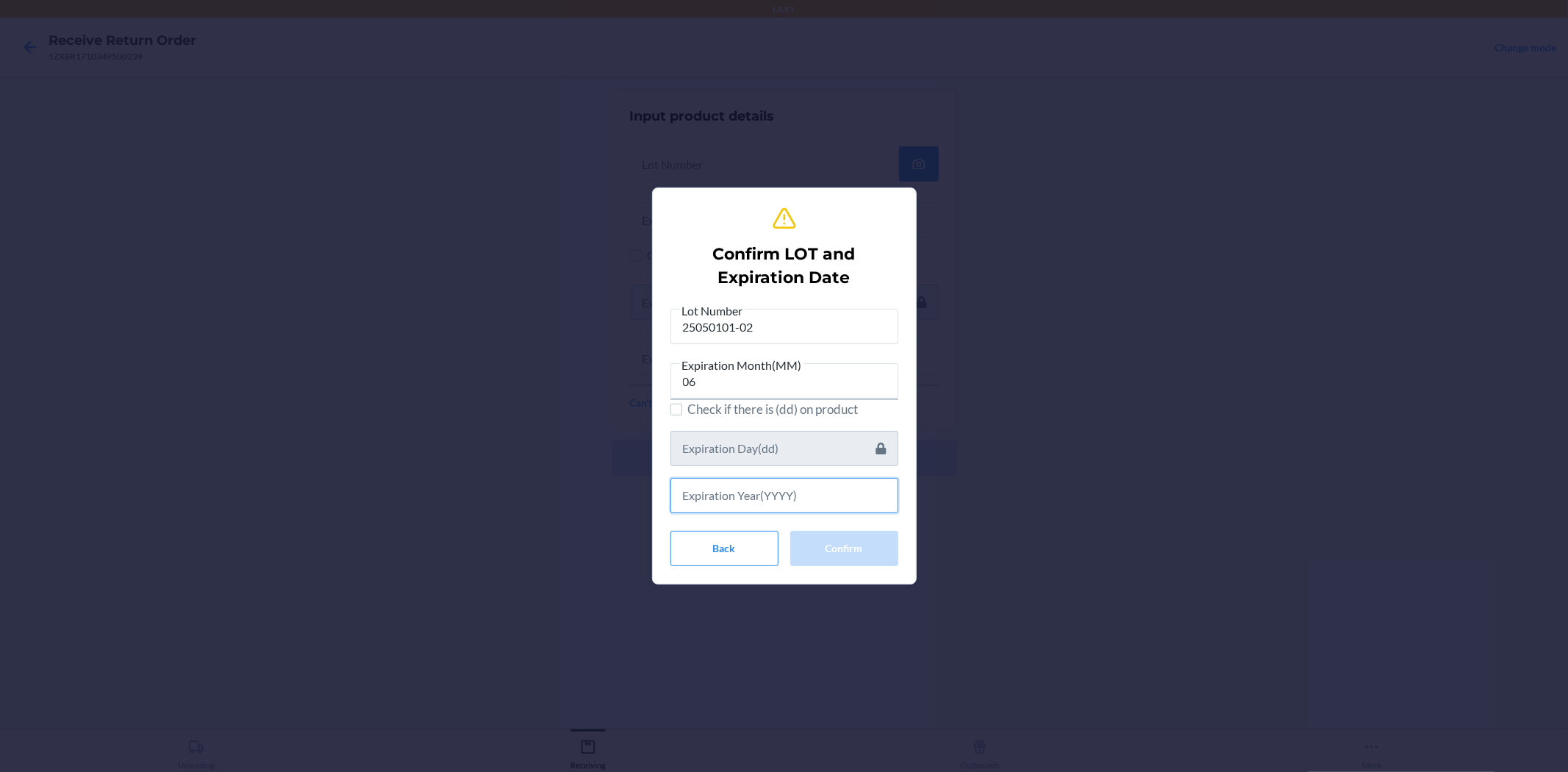
click at [782, 508] on input "text" at bounding box center [784, 495] width 228 height 36
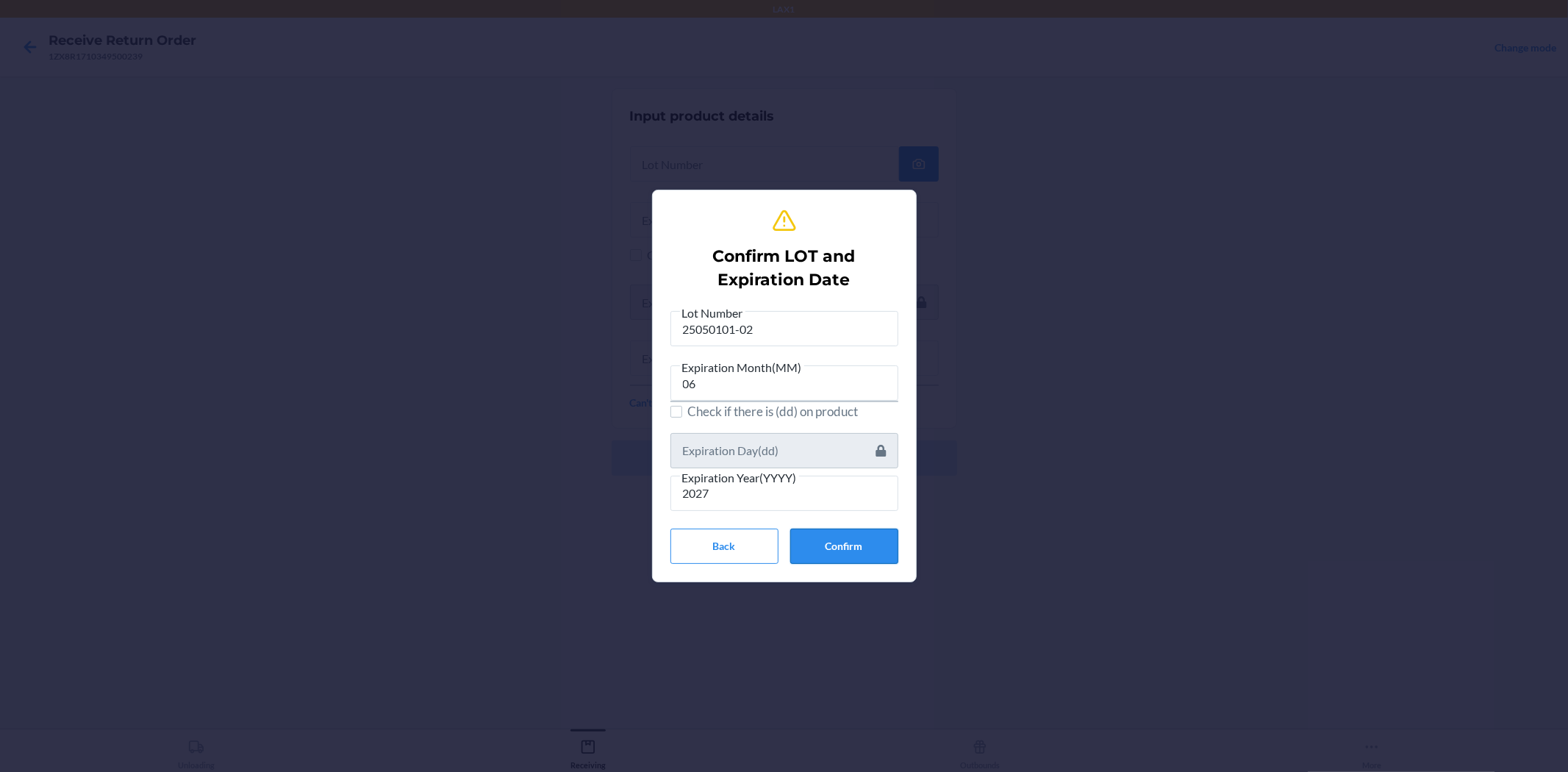
click at [782, 540] on button "Confirm" at bounding box center [844, 547] width 108 height 36
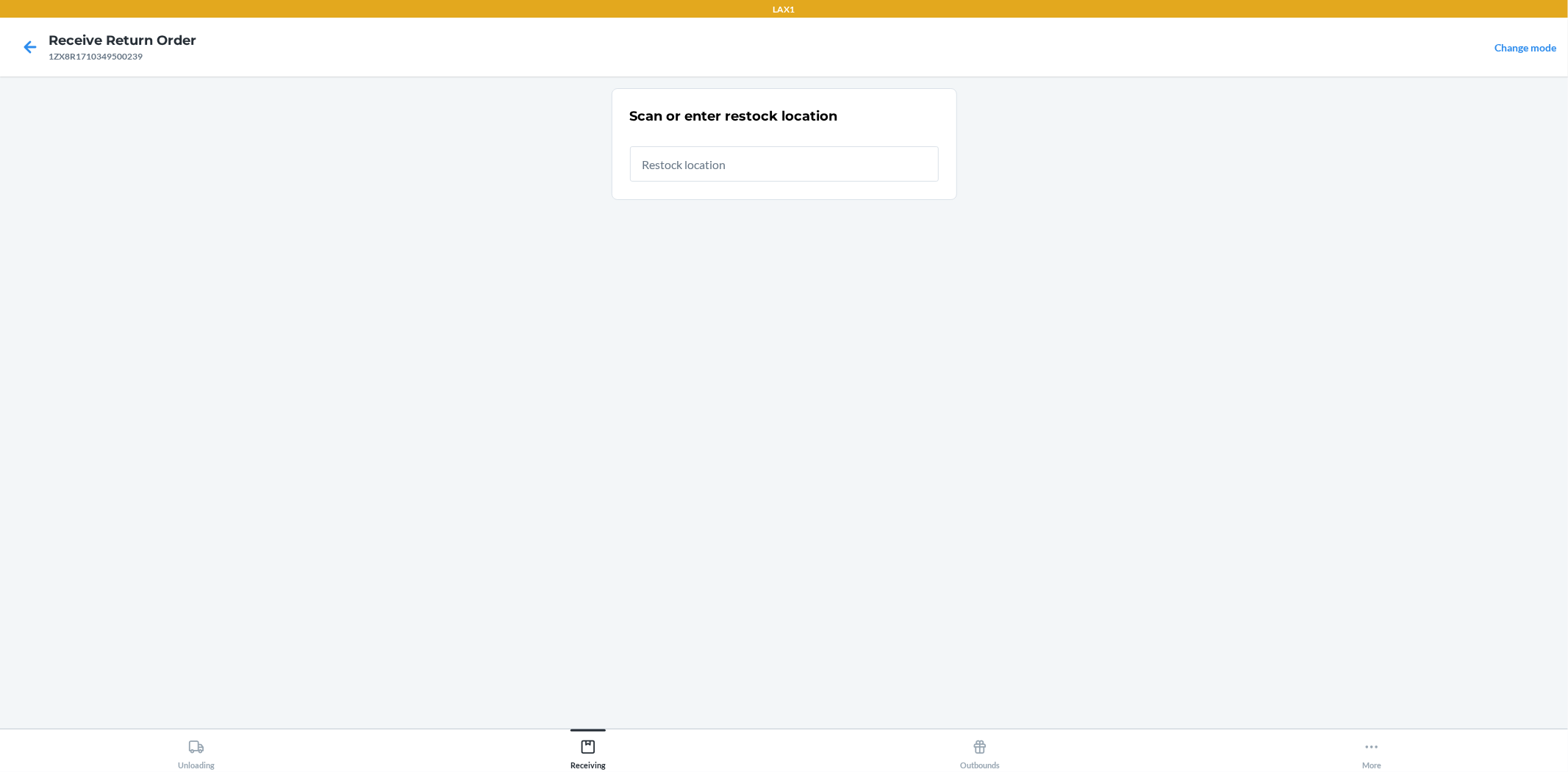
click at [782, 177] on input "text" at bounding box center [784, 164] width 309 height 36
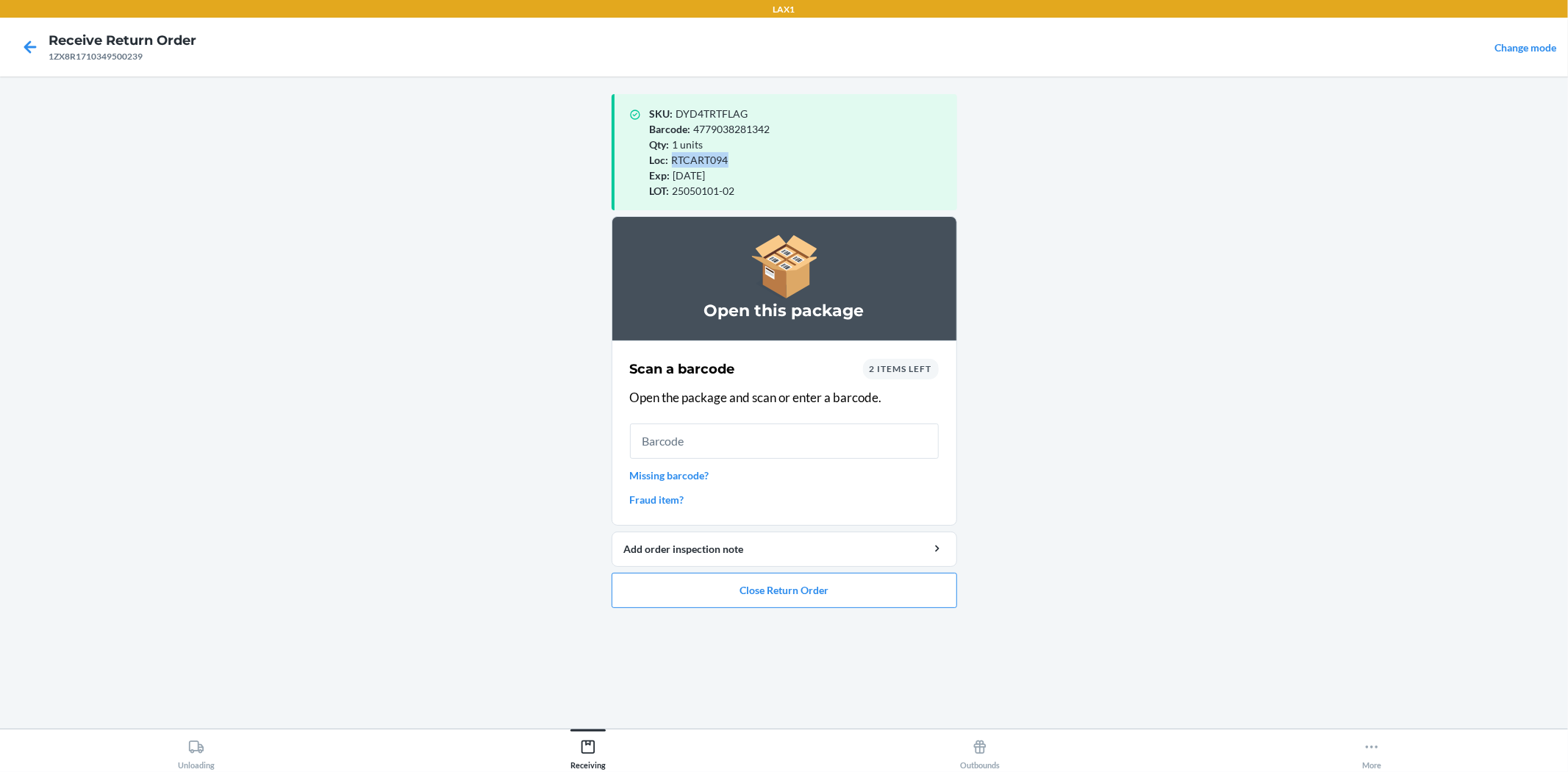
drag, startPoint x: 730, startPoint y: 157, endPoint x: 670, endPoint y: 161, distance: 60.1
click at [670, 161] on div "Loc : RTCART094" at bounding box center [797, 160] width 295 height 15
copy span "RTCART094"
click at [782, 435] on input "text" at bounding box center [784, 441] width 309 height 36
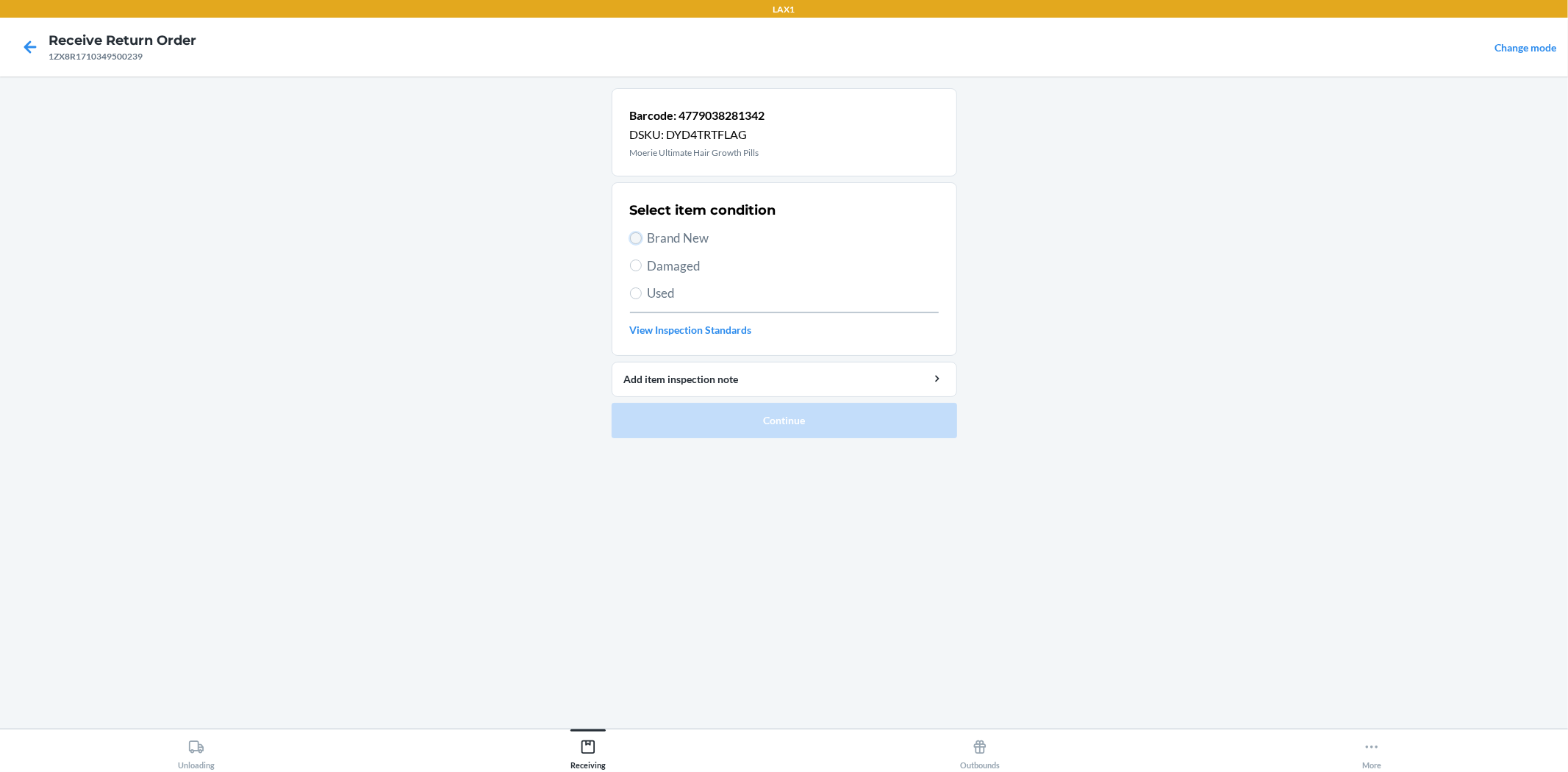
click at [638, 232] on input "Brand New" at bounding box center [636, 238] width 12 height 12
click at [745, 416] on button "Continue" at bounding box center [784, 421] width 346 height 36
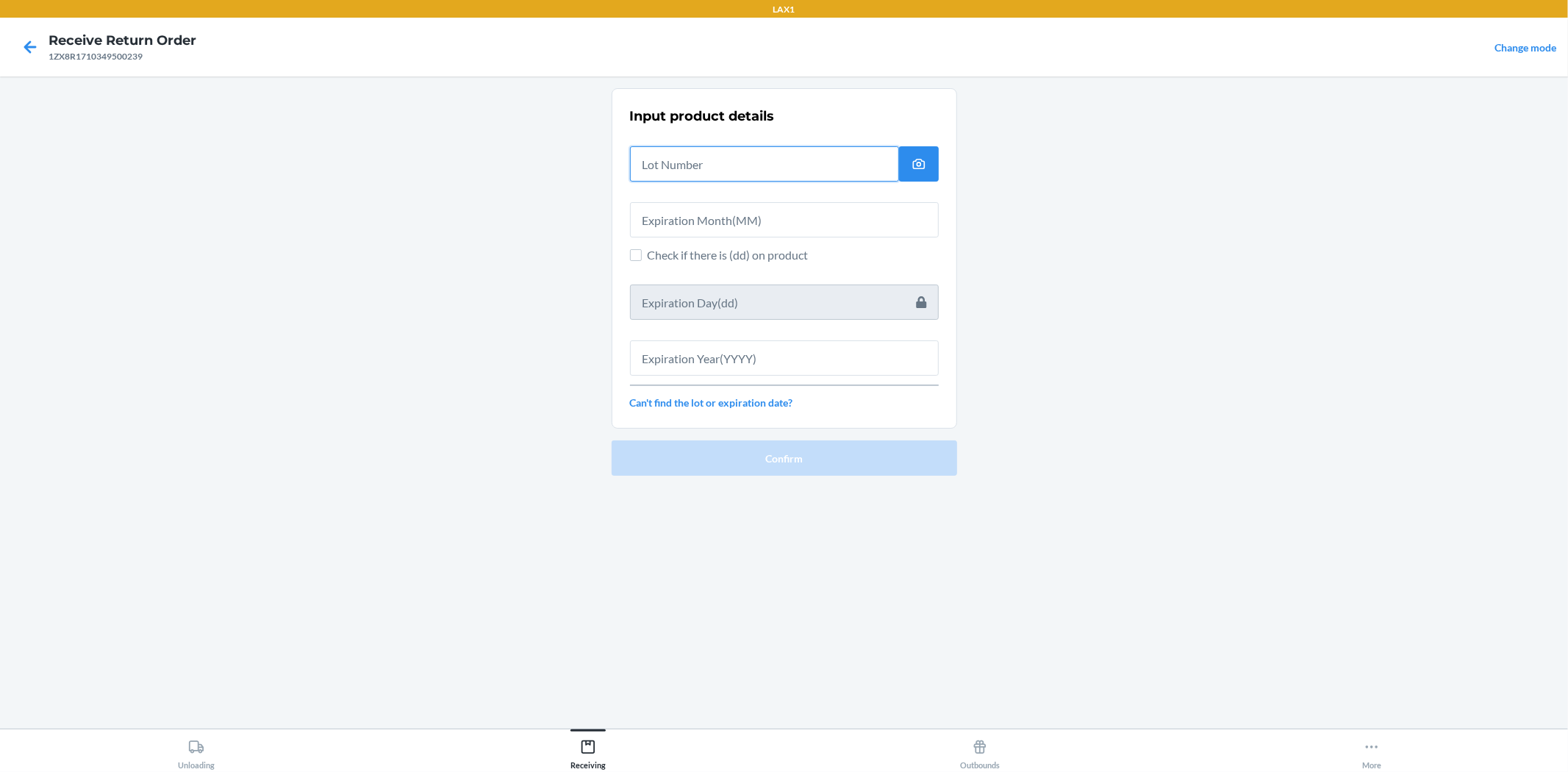
click at [689, 173] on input "text" at bounding box center [765, 164] width 269 height 36
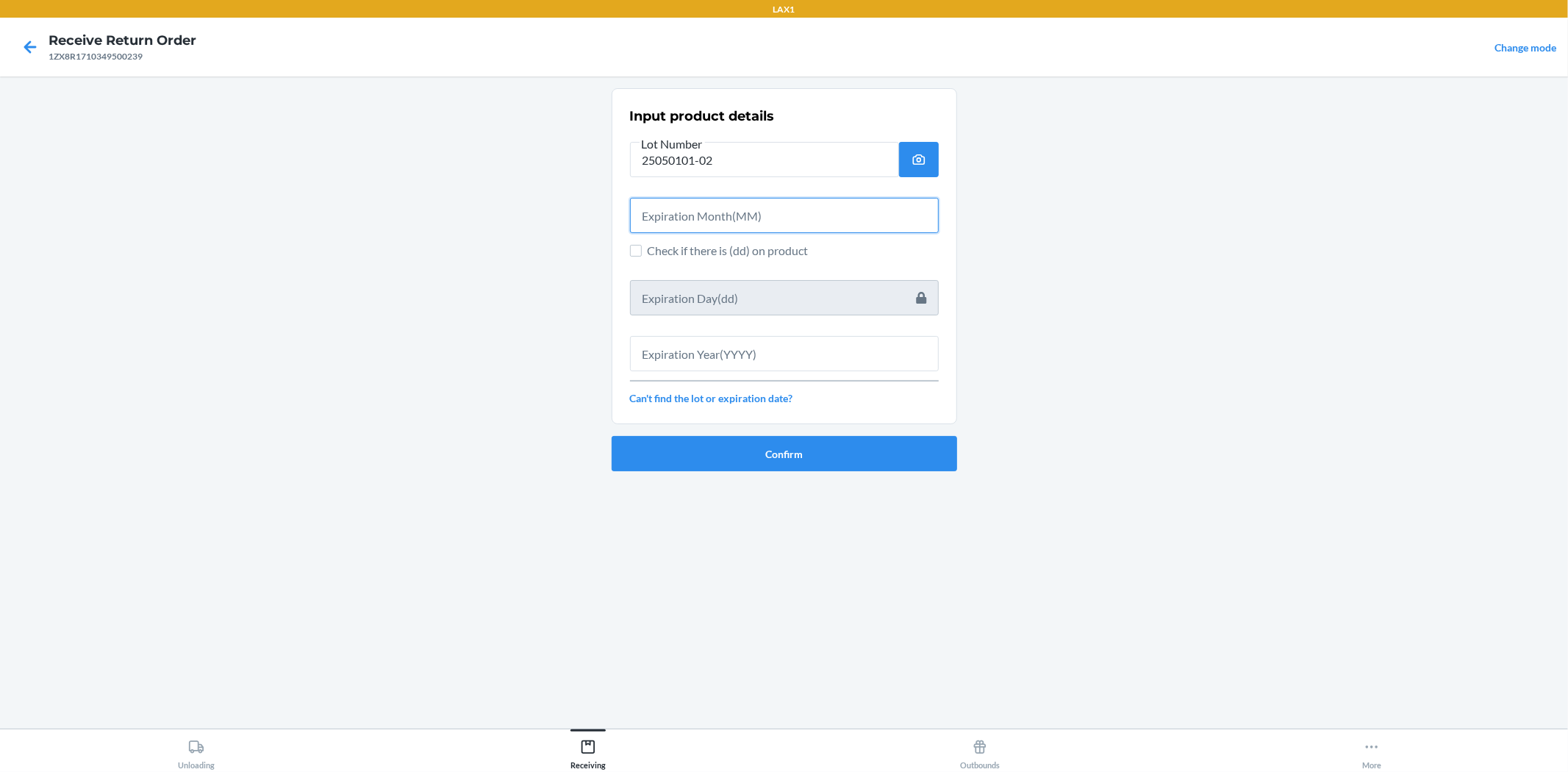
click at [695, 208] on input "text" at bounding box center [784, 216] width 309 height 36
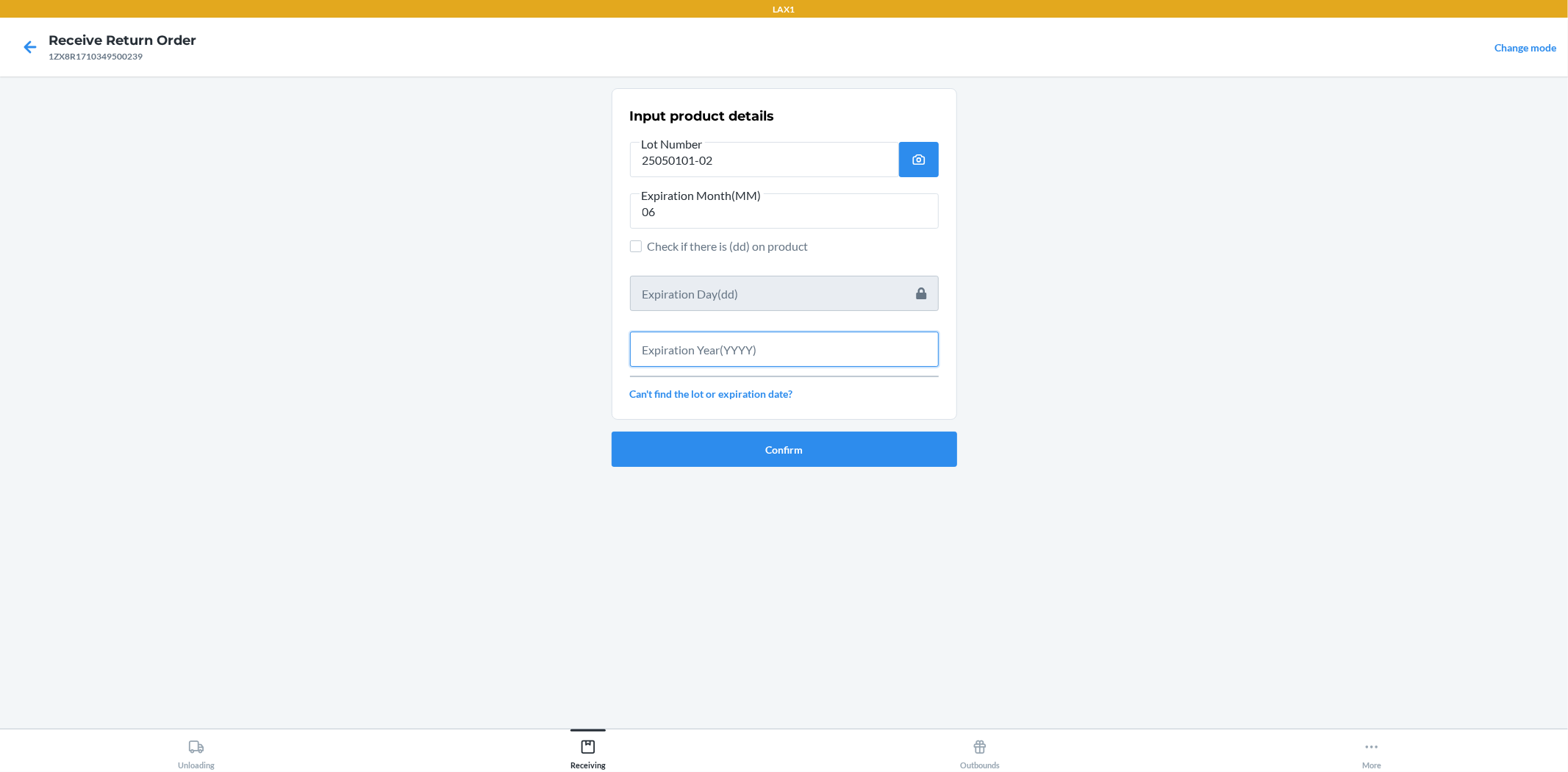
click at [715, 356] on input "text" at bounding box center [784, 350] width 309 height 36
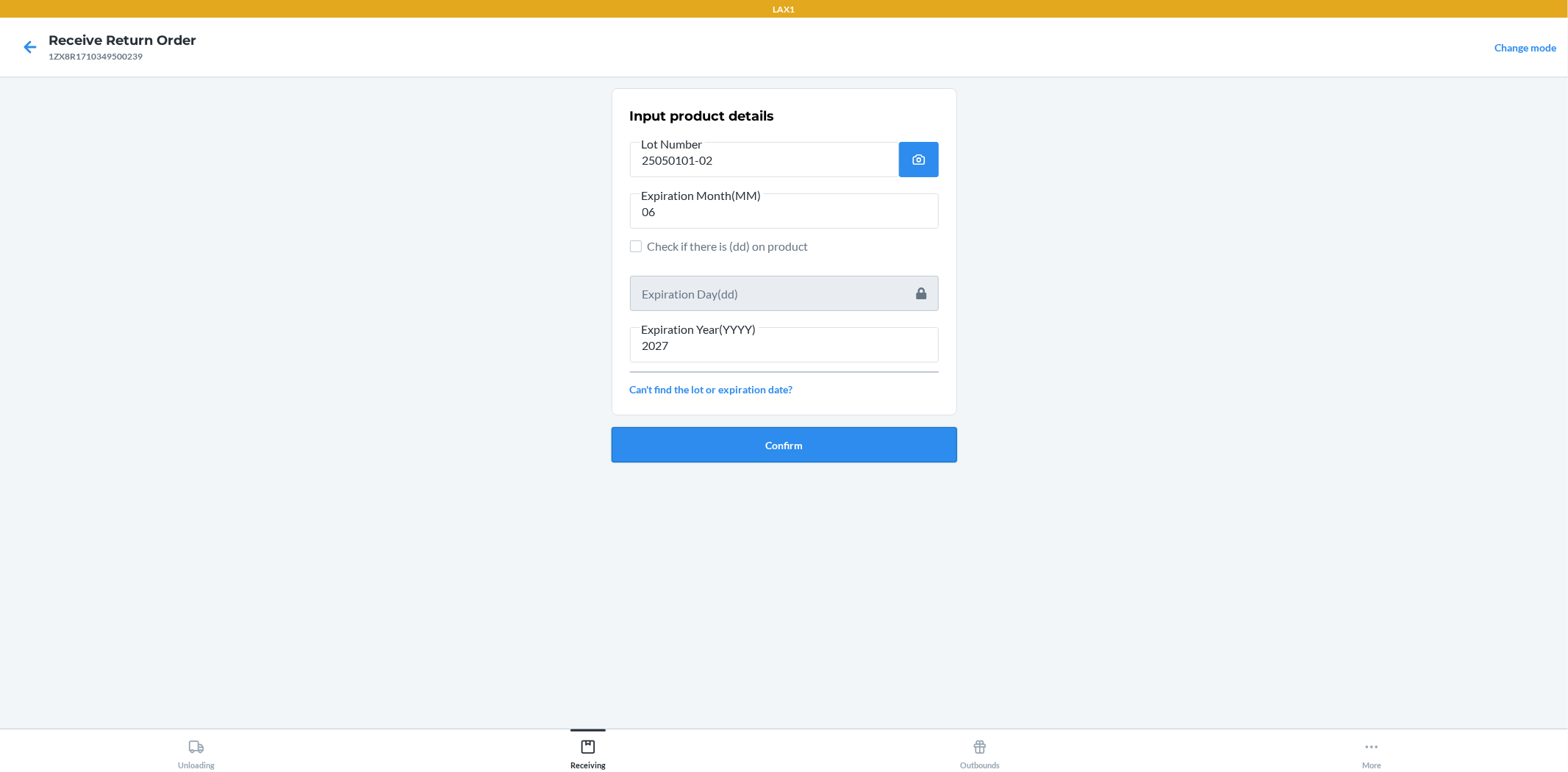
click at [765, 431] on button "Confirm" at bounding box center [784, 445] width 346 height 36
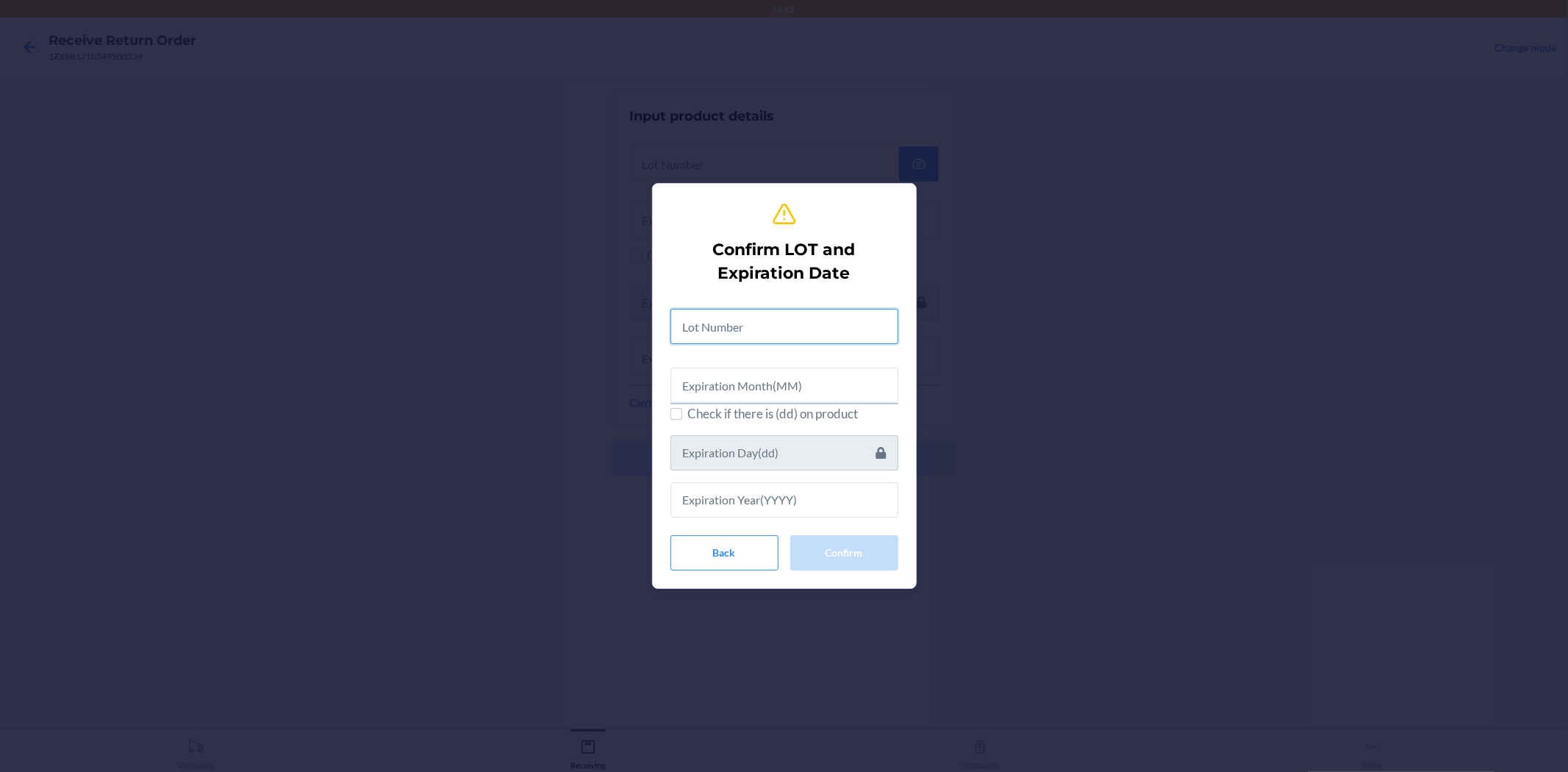
click at [775, 312] on input "text" at bounding box center [784, 327] width 228 height 36
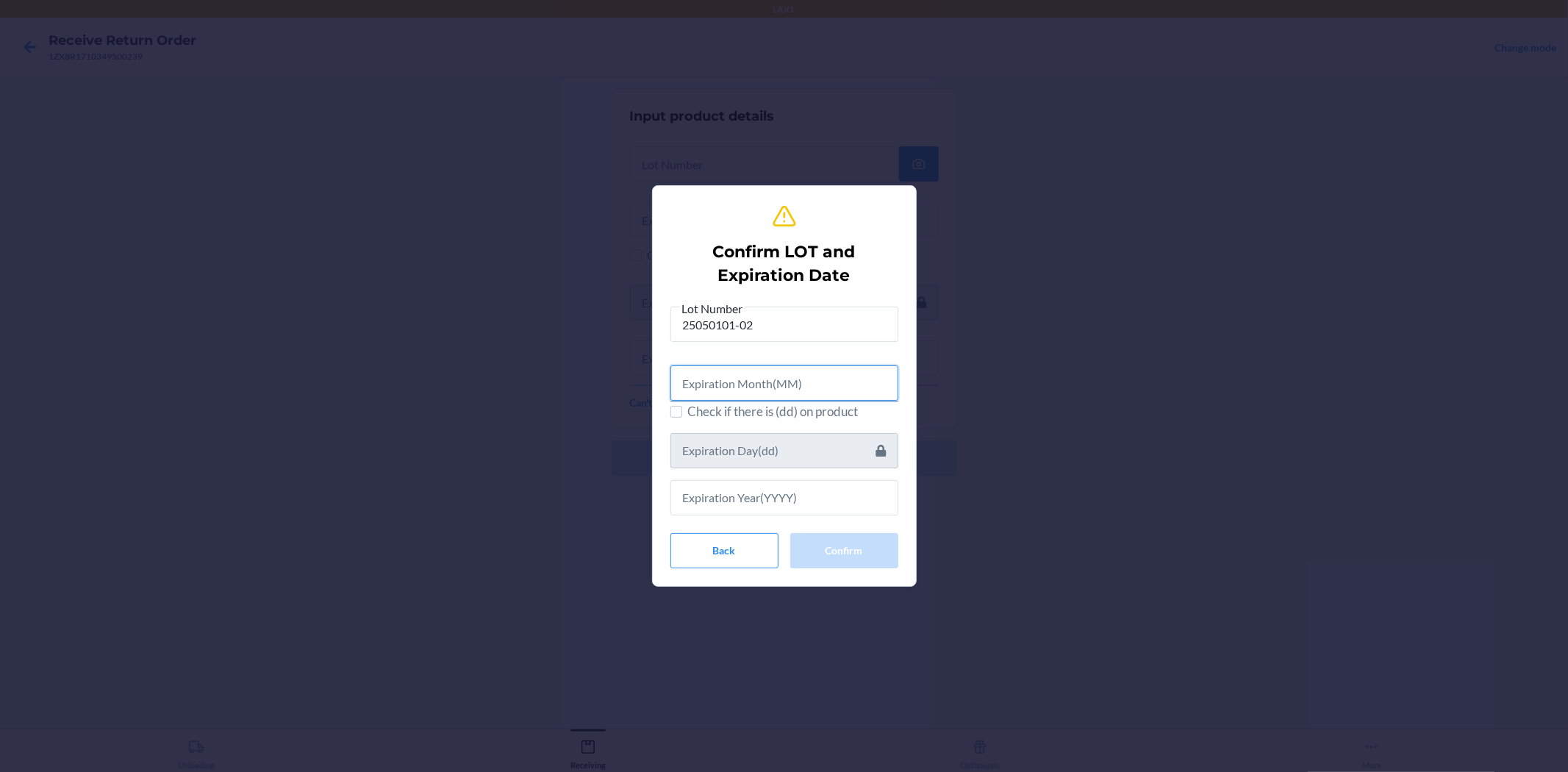
click at [782, 384] on input "text" at bounding box center [784, 384] width 228 height 36
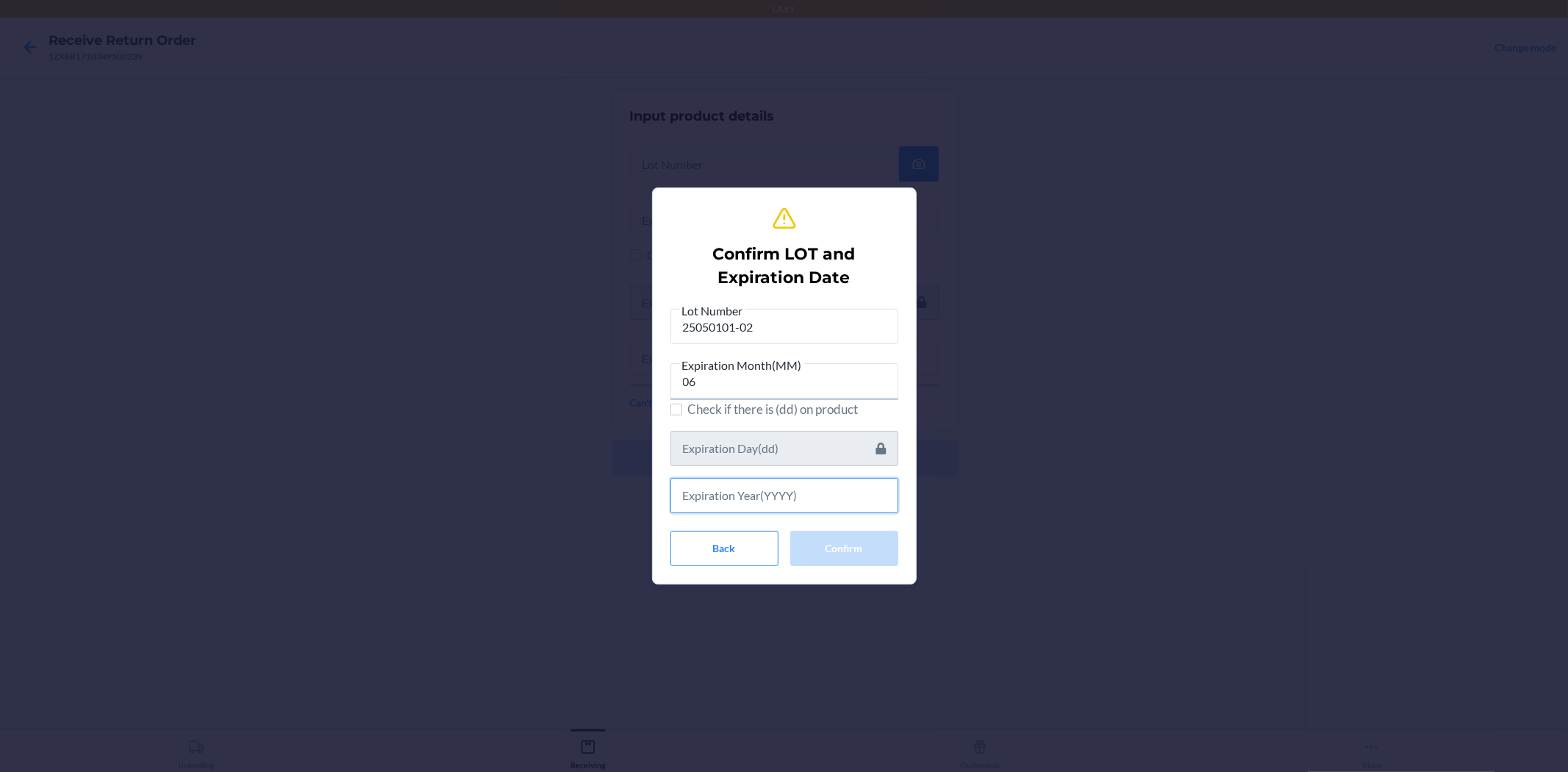
click at [782, 487] on input "text" at bounding box center [784, 495] width 228 height 36
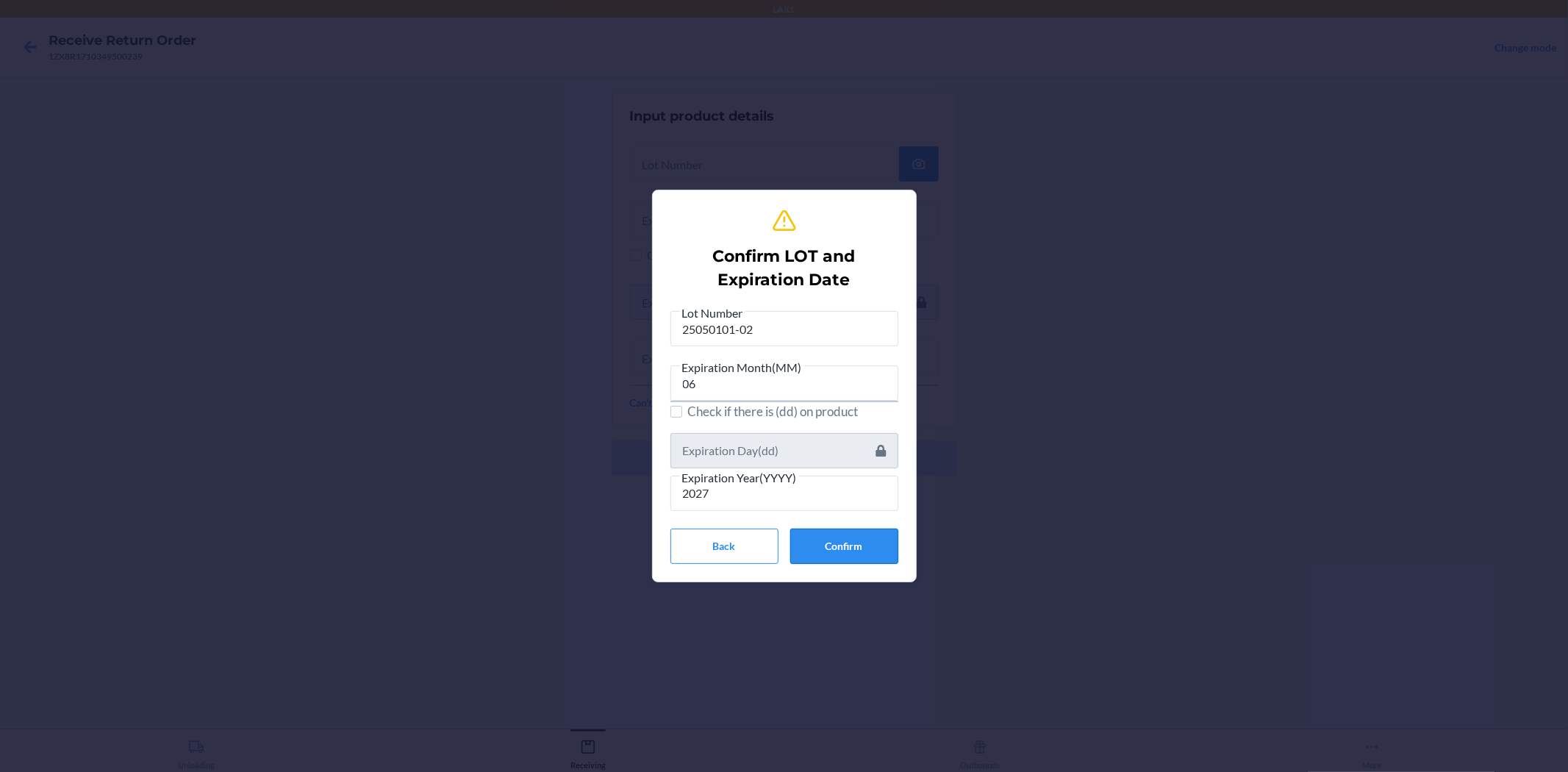
click at [782, 547] on button "Confirm" at bounding box center [844, 547] width 108 height 36
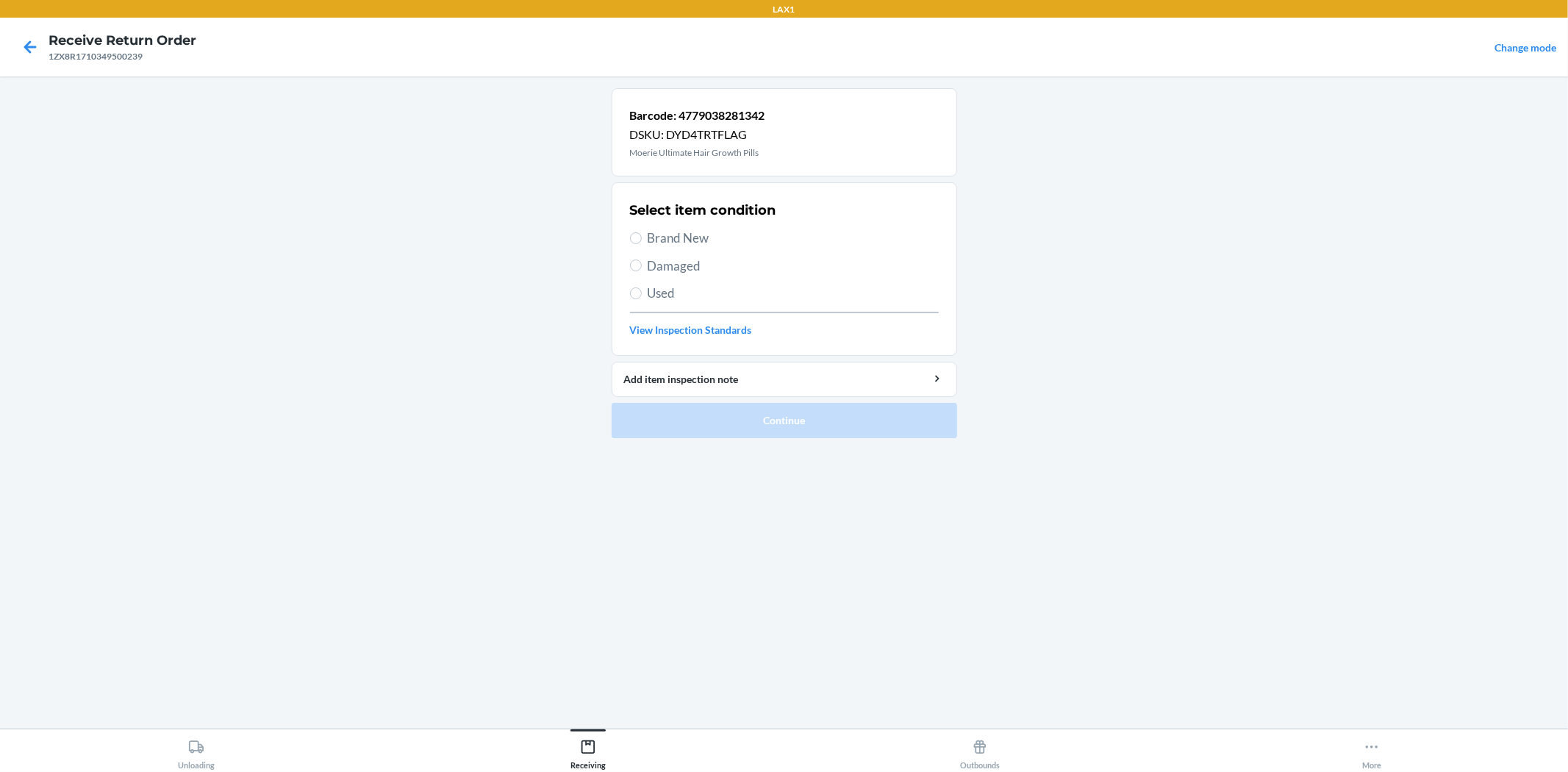
click at [642, 236] on label "Brand New" at bounding box center [784, 238] width 309 height 19
click at [642, 236] on input "Brand New" at bounding box center [636, 238] width 12 height 12
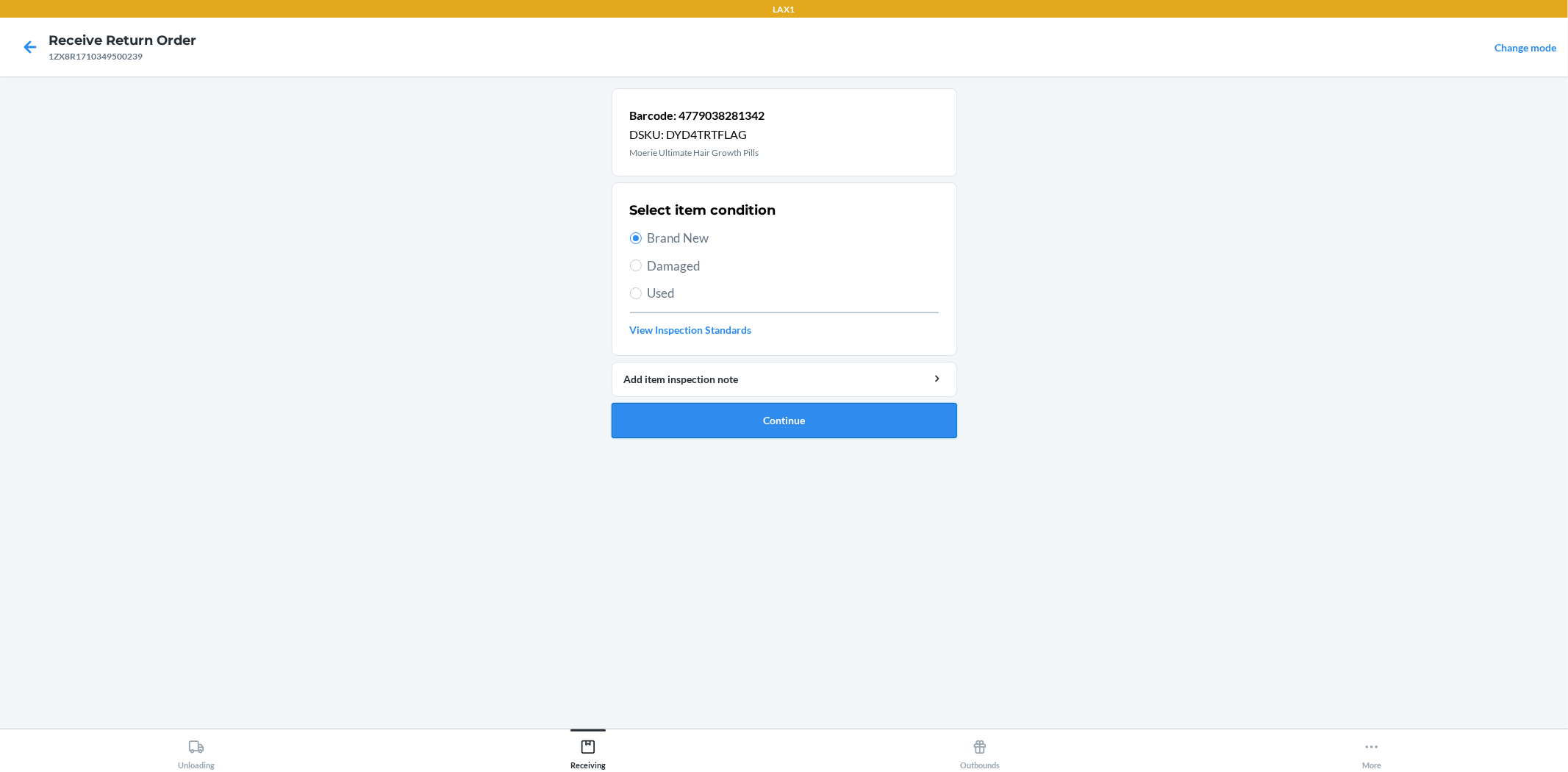
click at [771, 422] on button "Continue" at bounding box center [784, 421] width 346 height 36
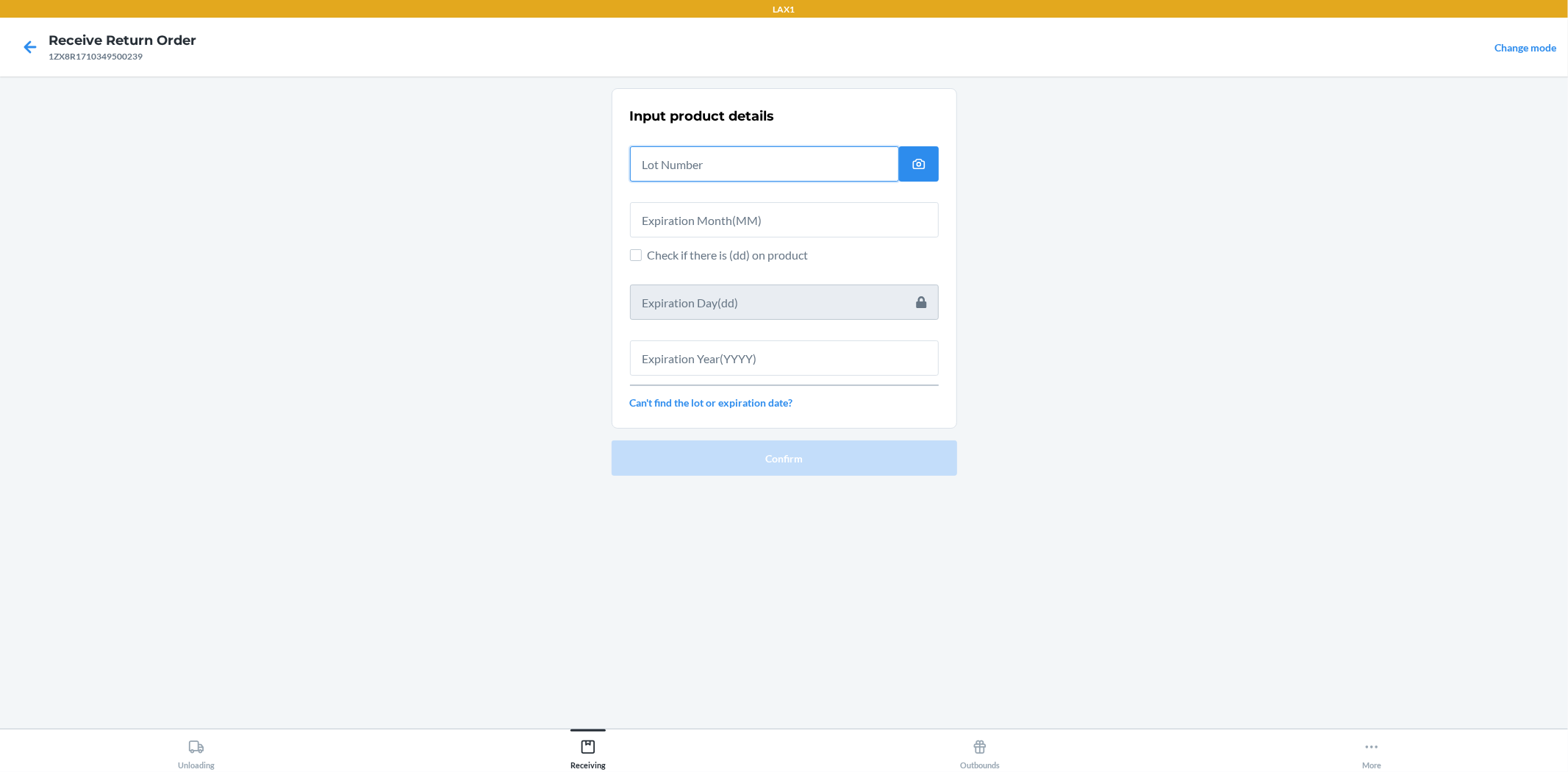
click at [748, 156] on input "text" at bounding box center [765, 164] width 269 height 36
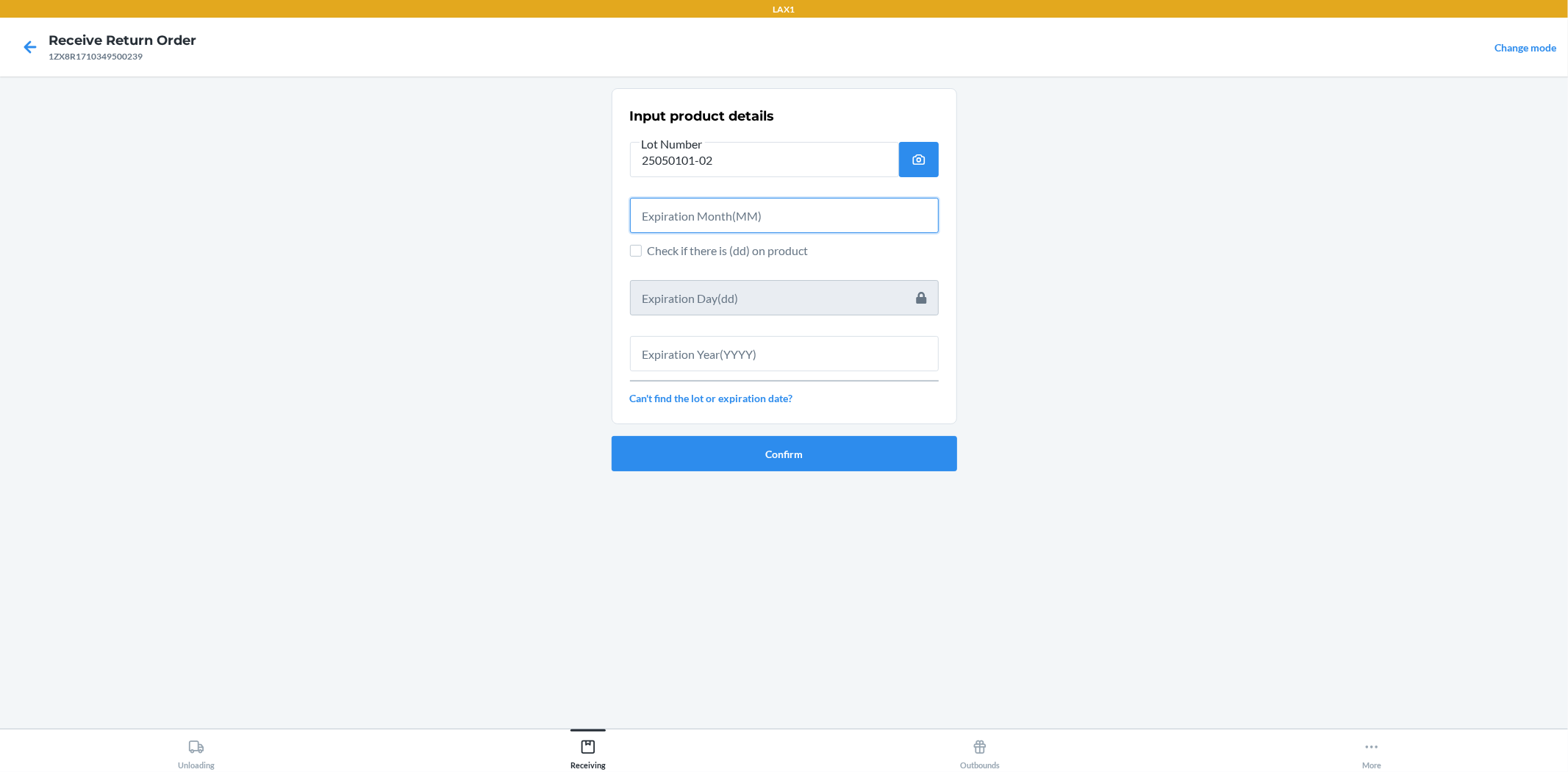
click at [741, 214] on input "text" at bounding box center [784, 216] width 309 height 36
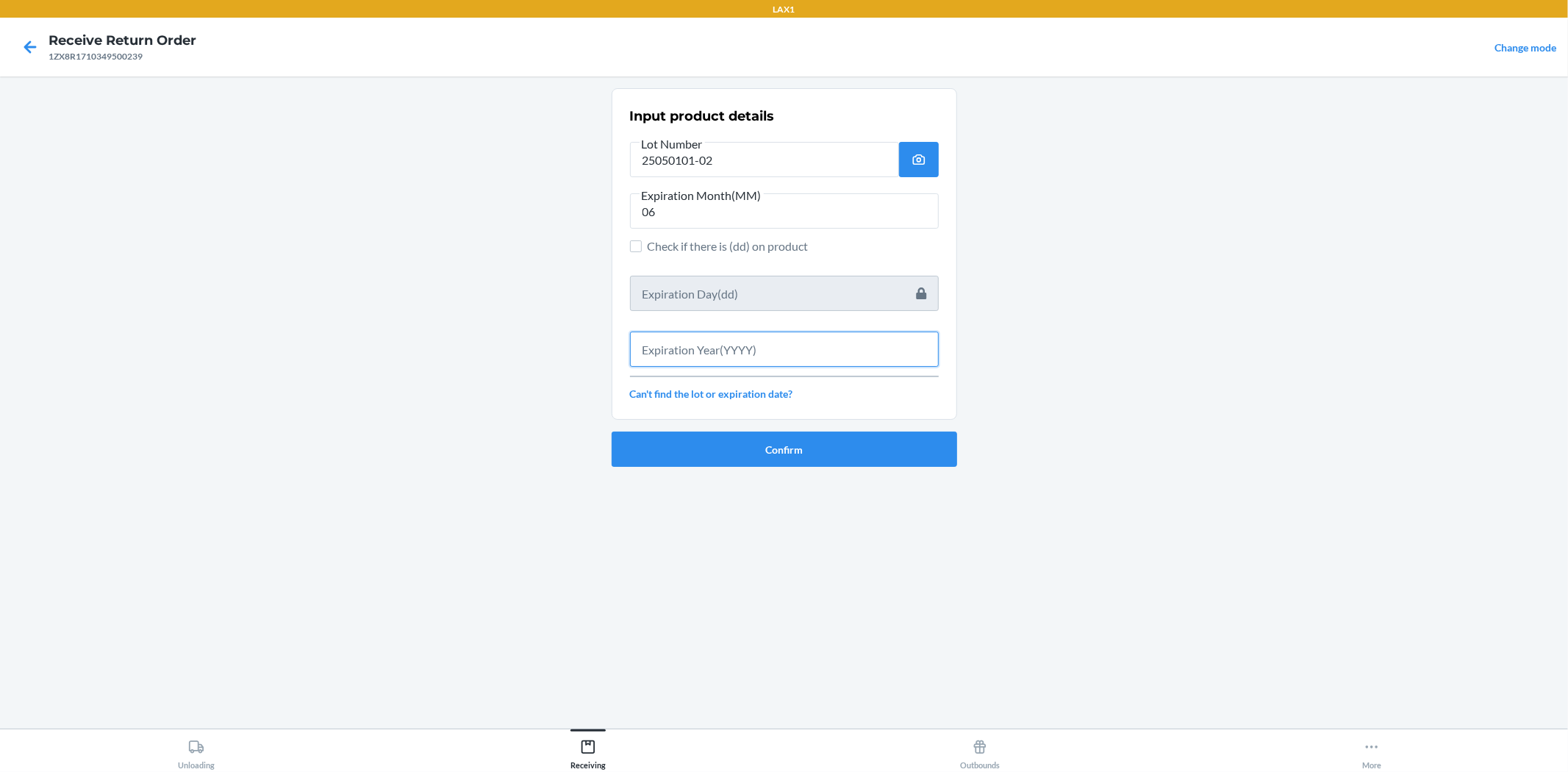
click at [749, 350] on input "text" at bounding box center [784, 350] width 309 height 36
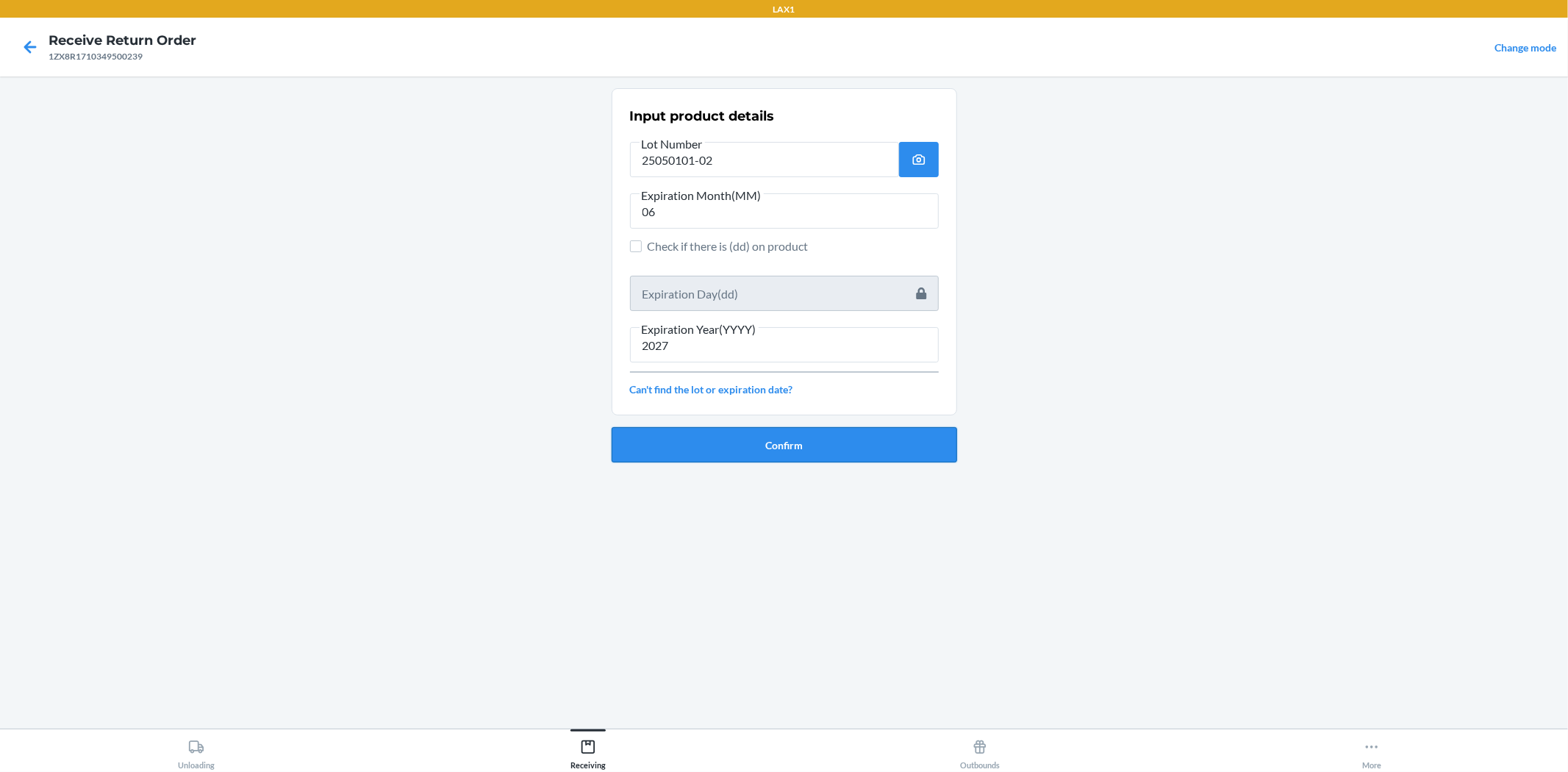
click at [751, 437] on button "Confirm" at bounding box center [784, 445] width 346 height 36
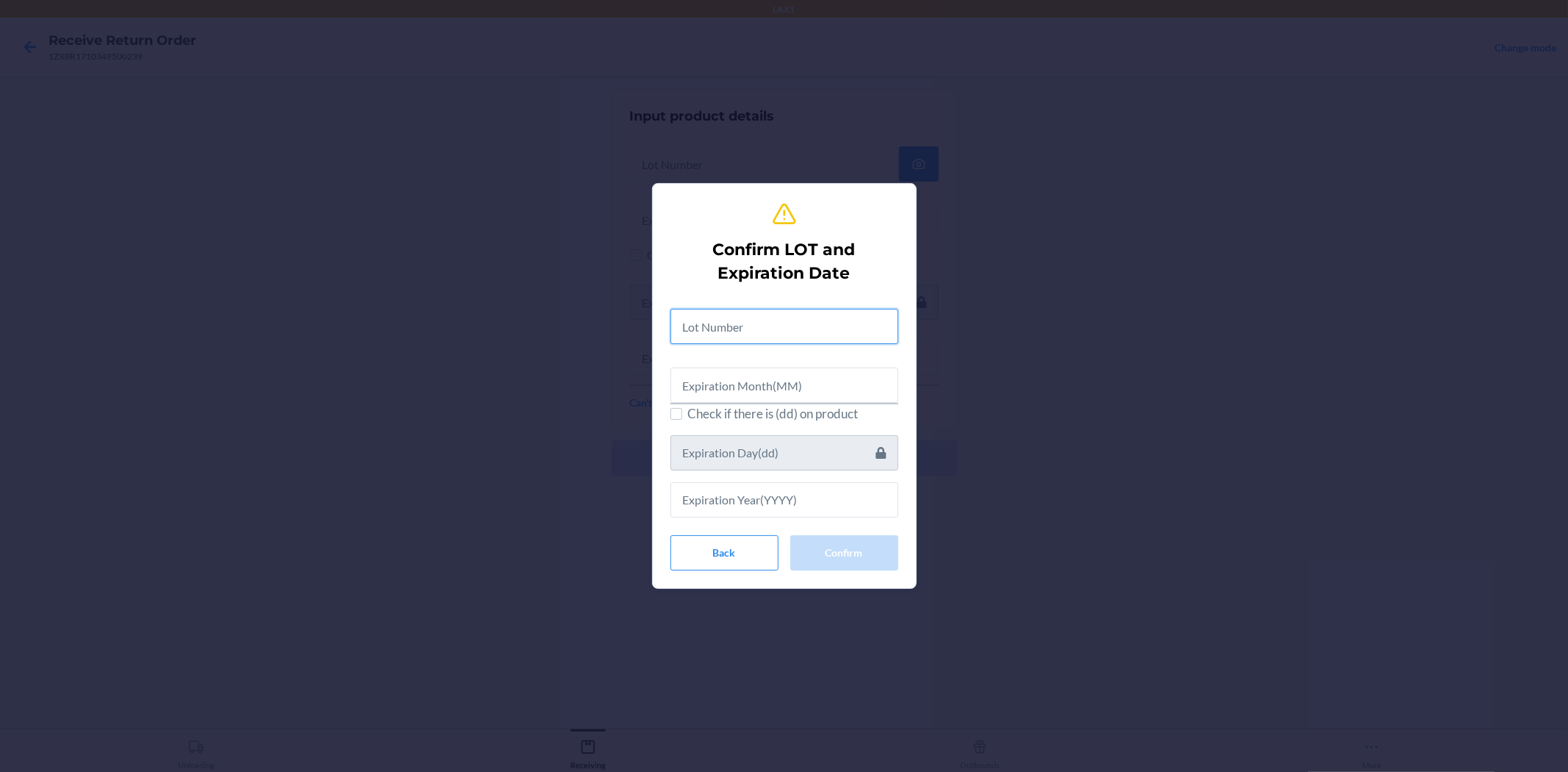
drag, startPoint x: 758, startPoint y: 331, endPoint x: 780, endPoint y: 336, distance: 22.6
click at [778, 336] on input "text" at bounding box center [784, 327] width 228 height 36
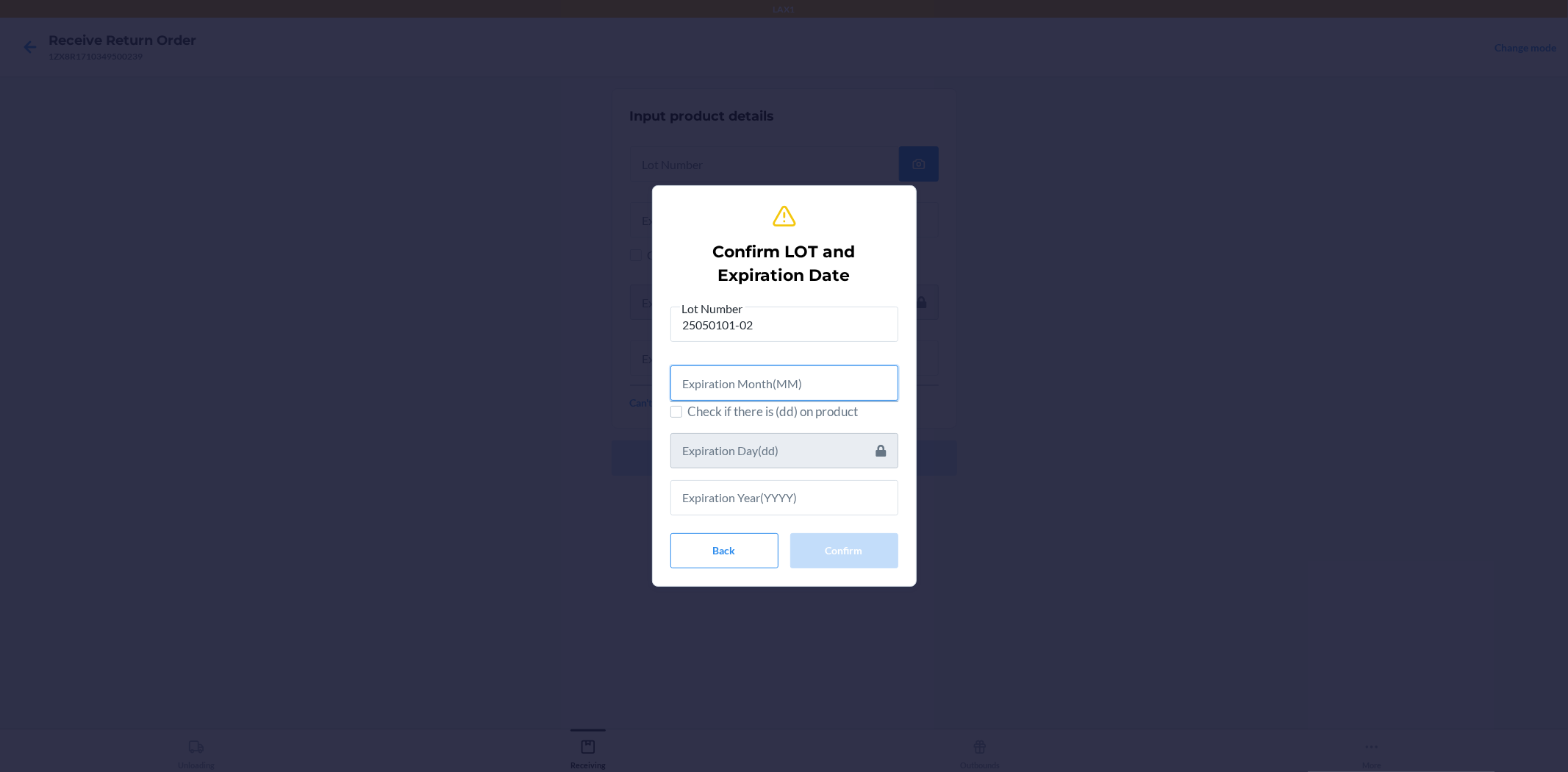
click at [782, 379] on input "text" at bounding box center [784, 384] width 228 height 36
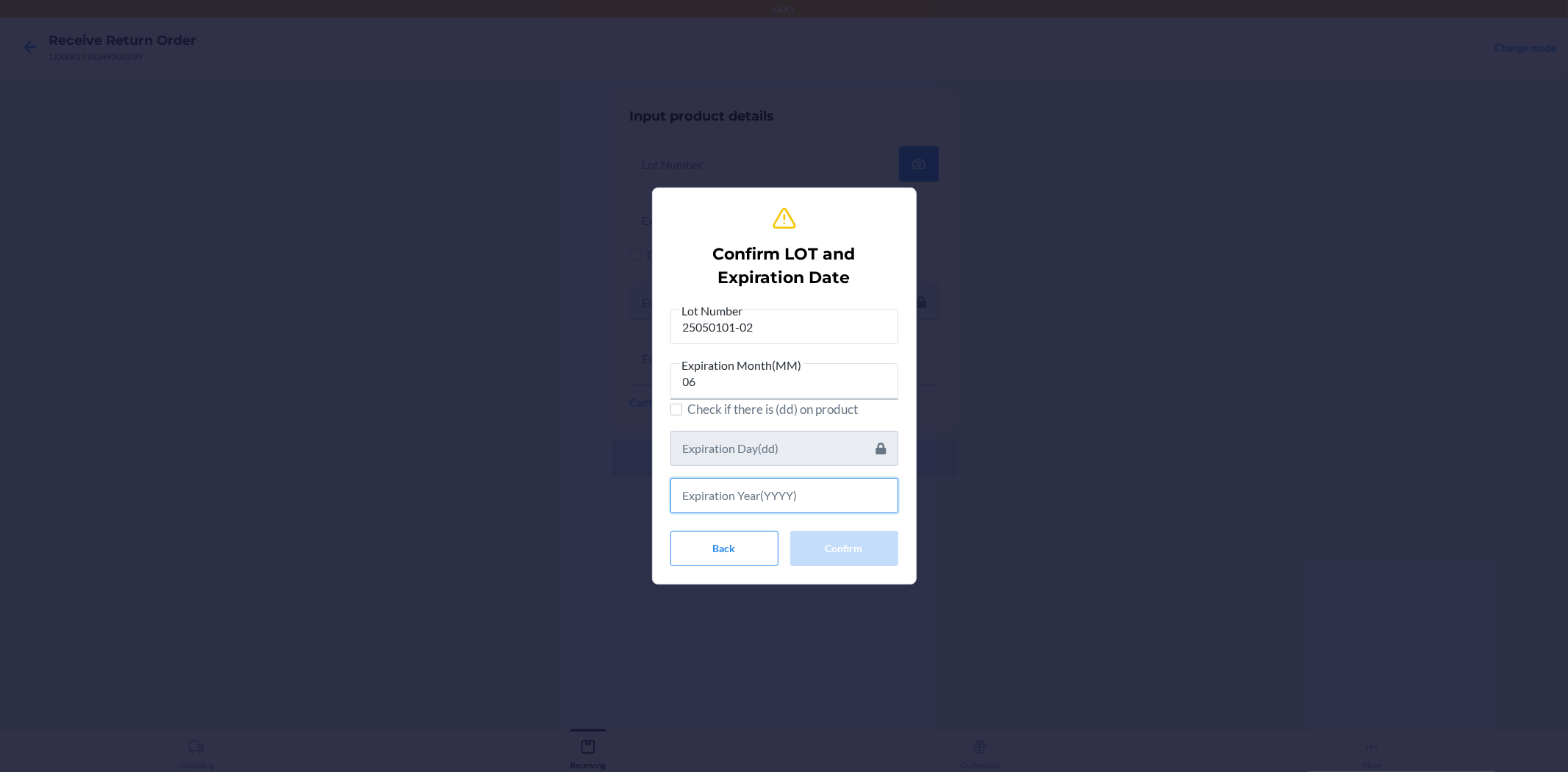
drag, startPoint x: 893, startPoint y: 508, endPoint x: 900, endPoint y: 513, distance: 8.6
click at [782, 513] on section "Confirm LOT and Expiration Date Lot Number 25050101-02 Expiration Month(MM) 06 …" at bounding box center [784, 385] width 264 height 397
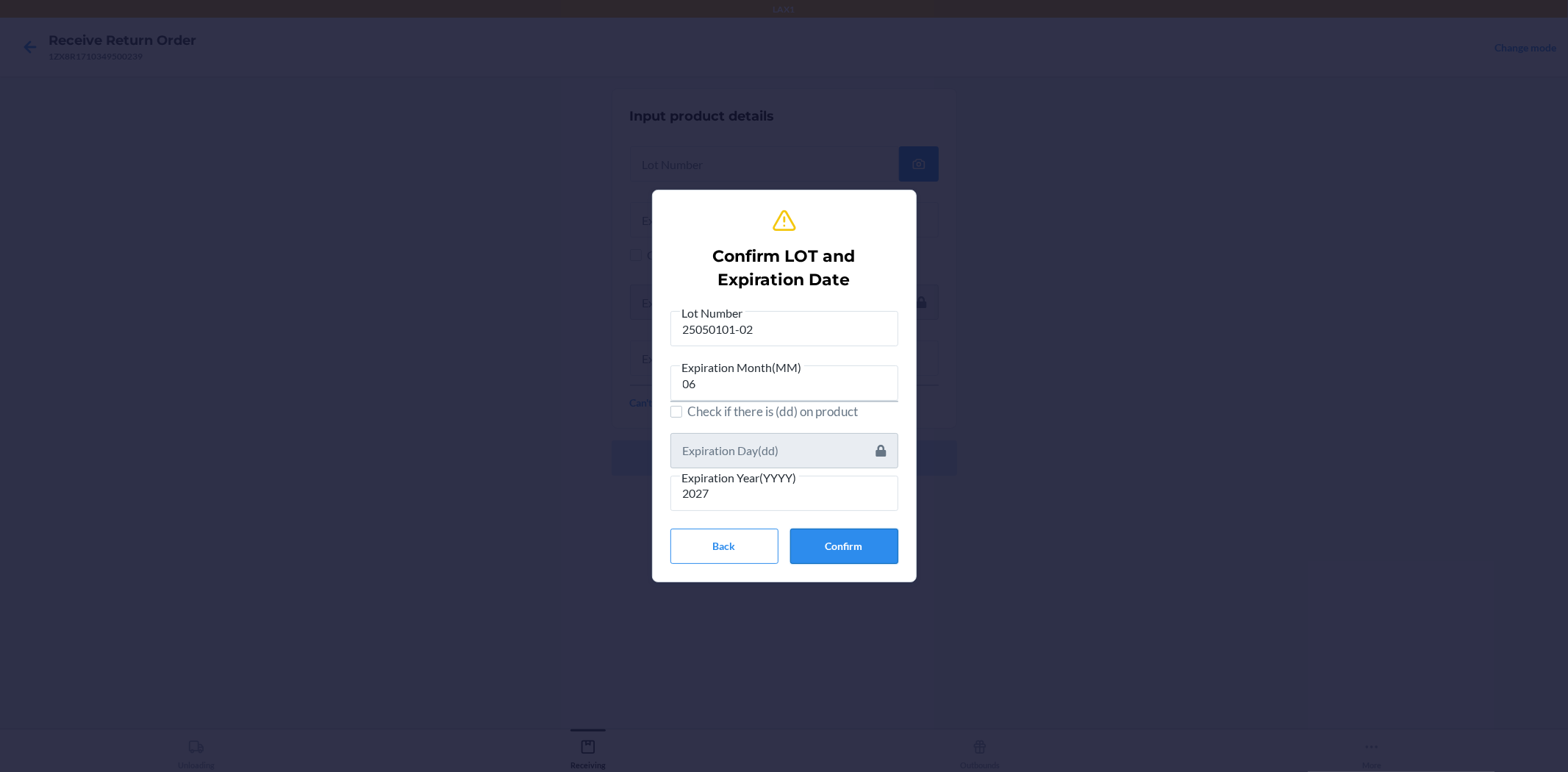
click at [782, 540] on button "Confirm" at bounding box center [844, 547] width 108 height 36
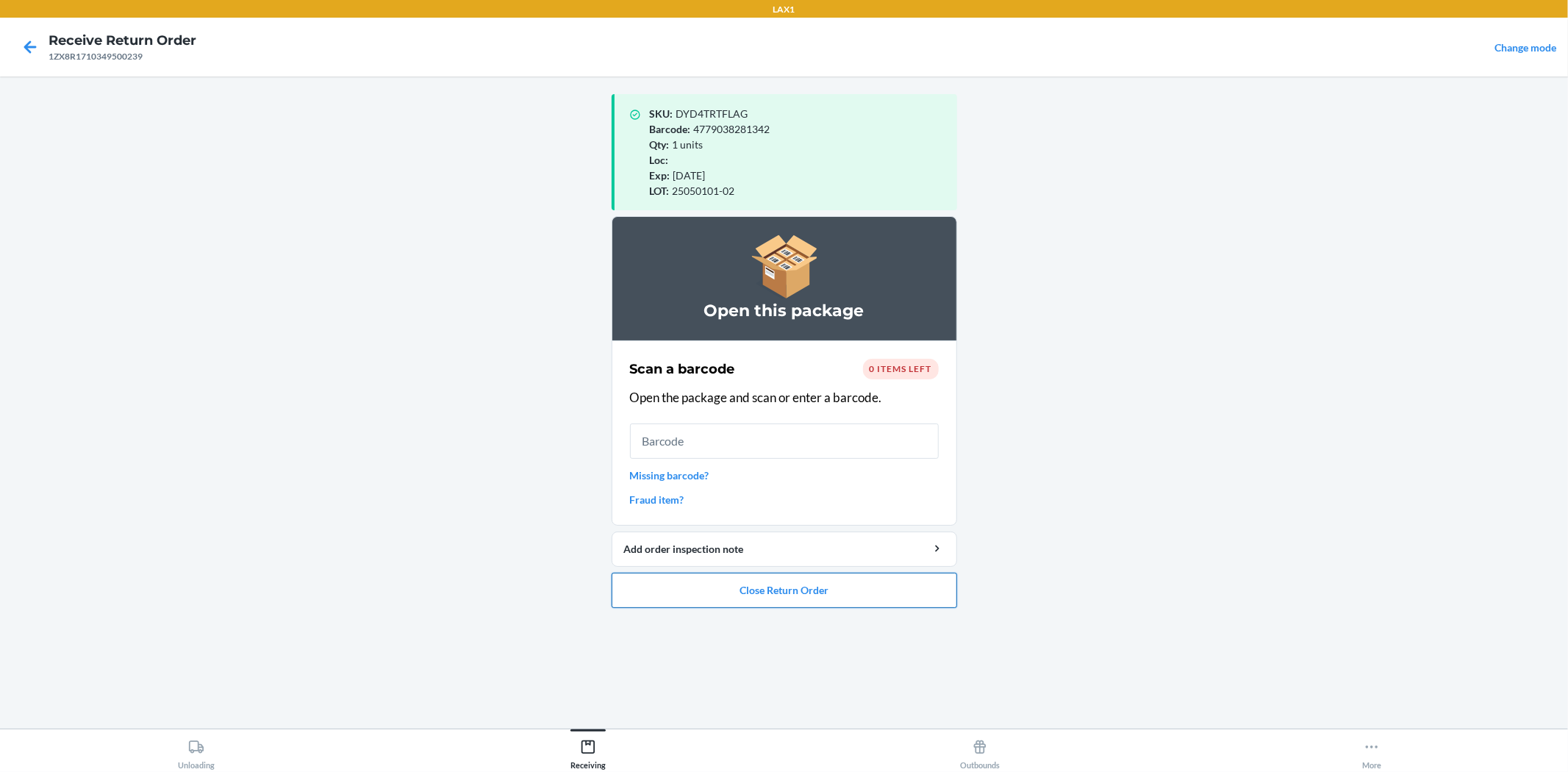
click at [782, 594] on button "Close Return Order" at bounding box center [784, 590] width 346 height 36
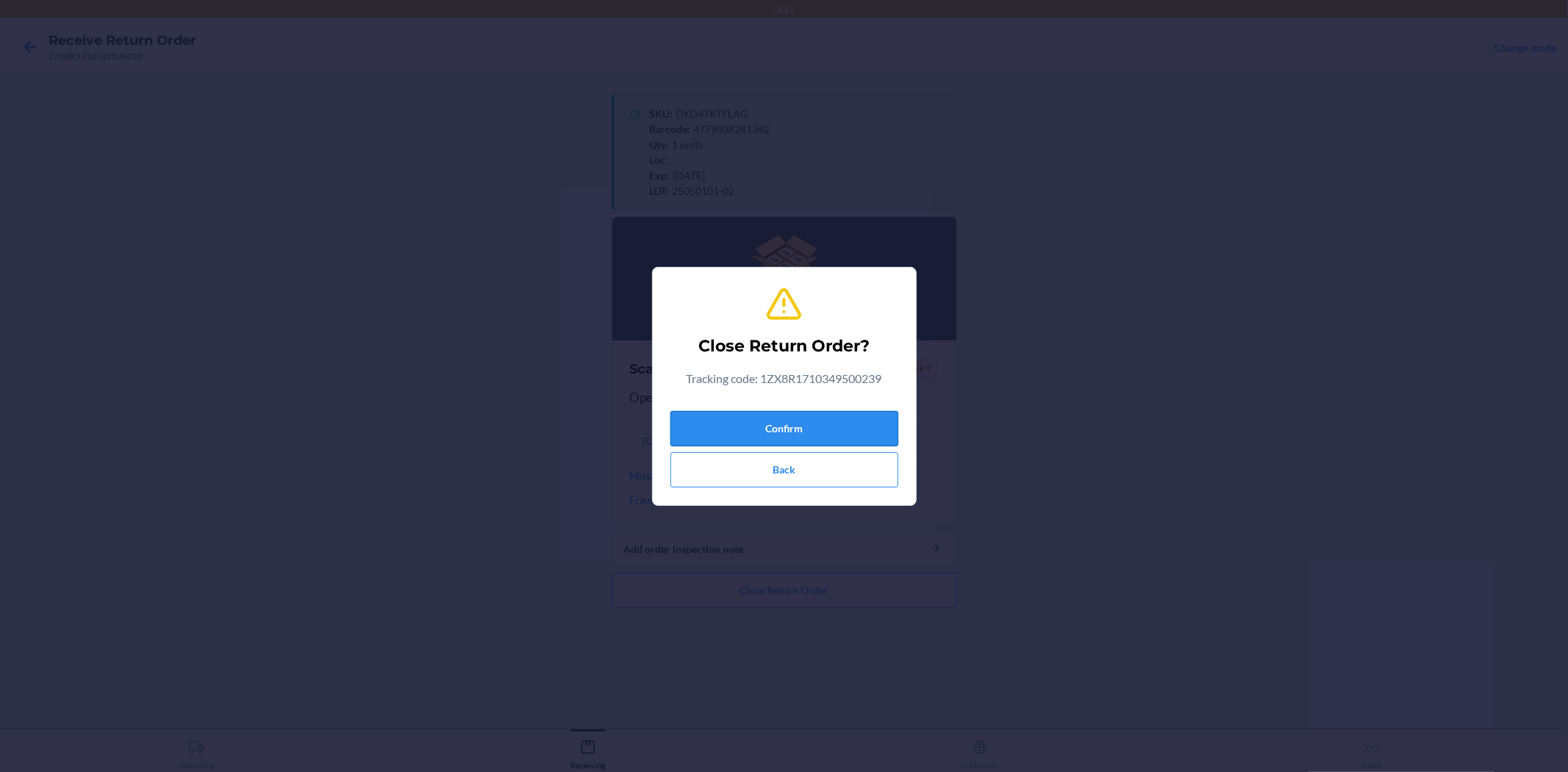
click at [782, 420] on button "Confirm" at bounding box center [784, 429] width 228 height 36
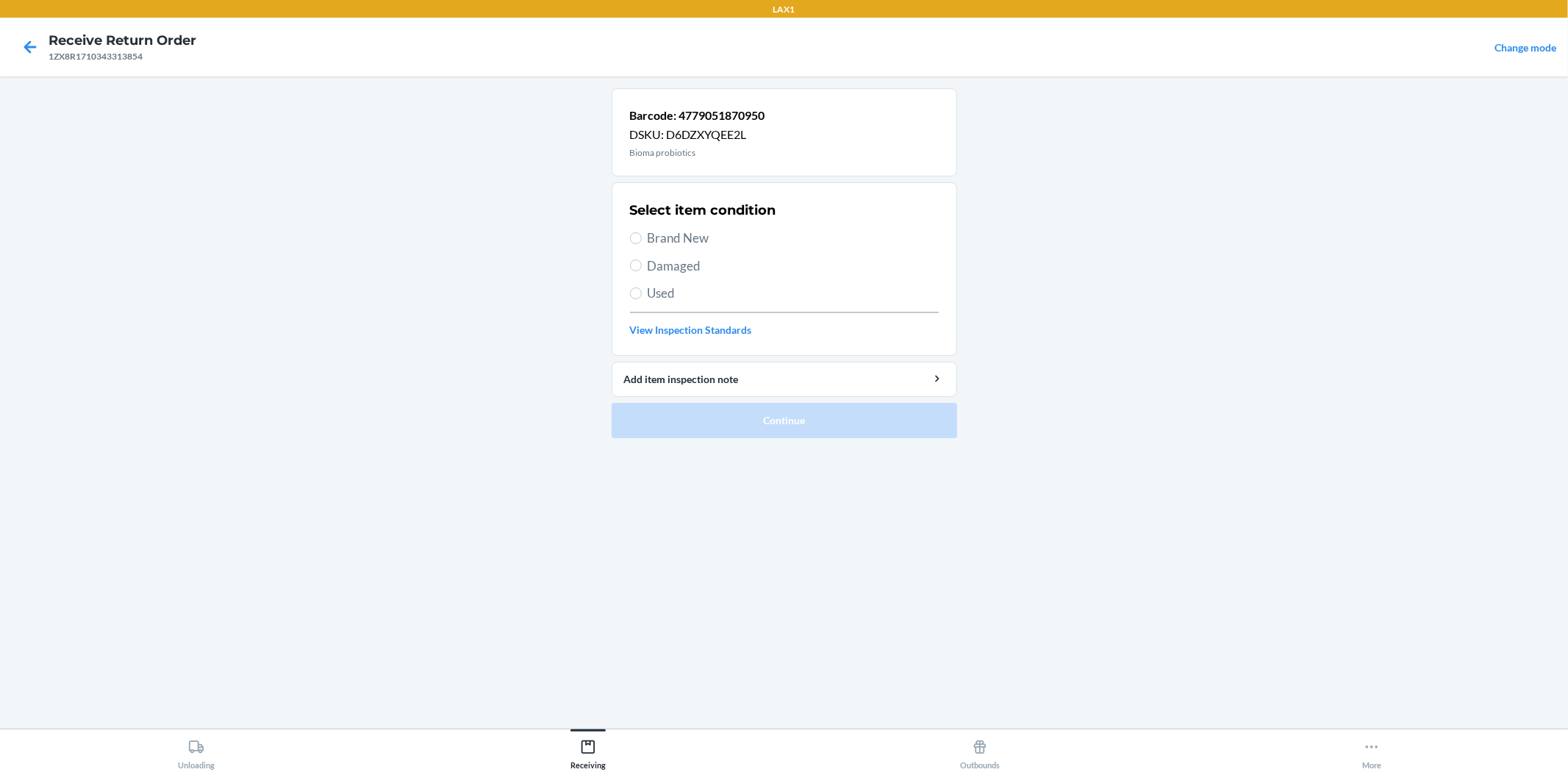
click at [695, 231] on span "Brand New" at bounding box center [793, 238] width 291 height 19
click at [642, 232] on input "Brand New" at bounding box center [636, 238] width 12 height 12
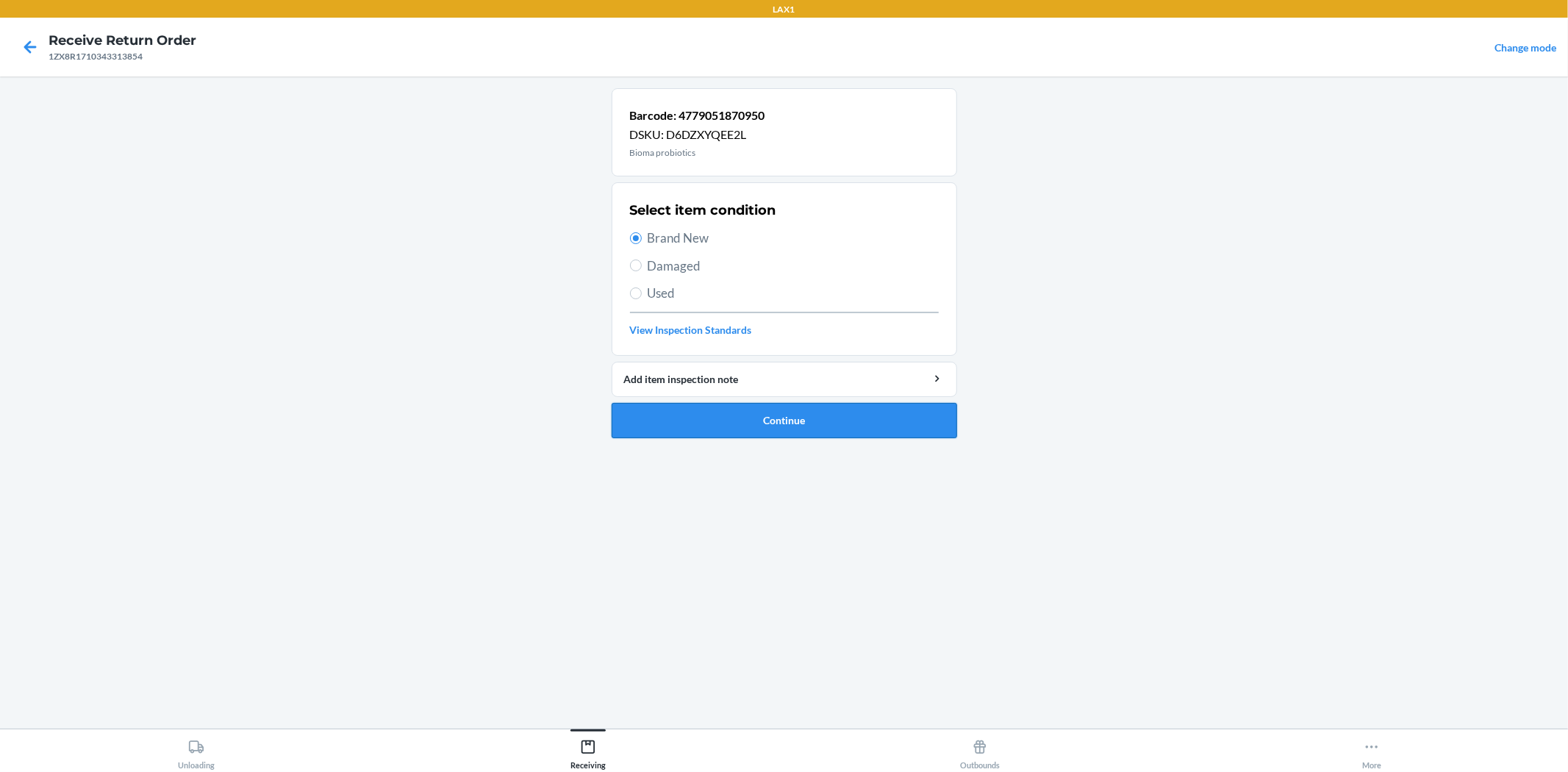
click at [762, 416] on button "Continue" at bounding box center [784, 421] width 346 height 36
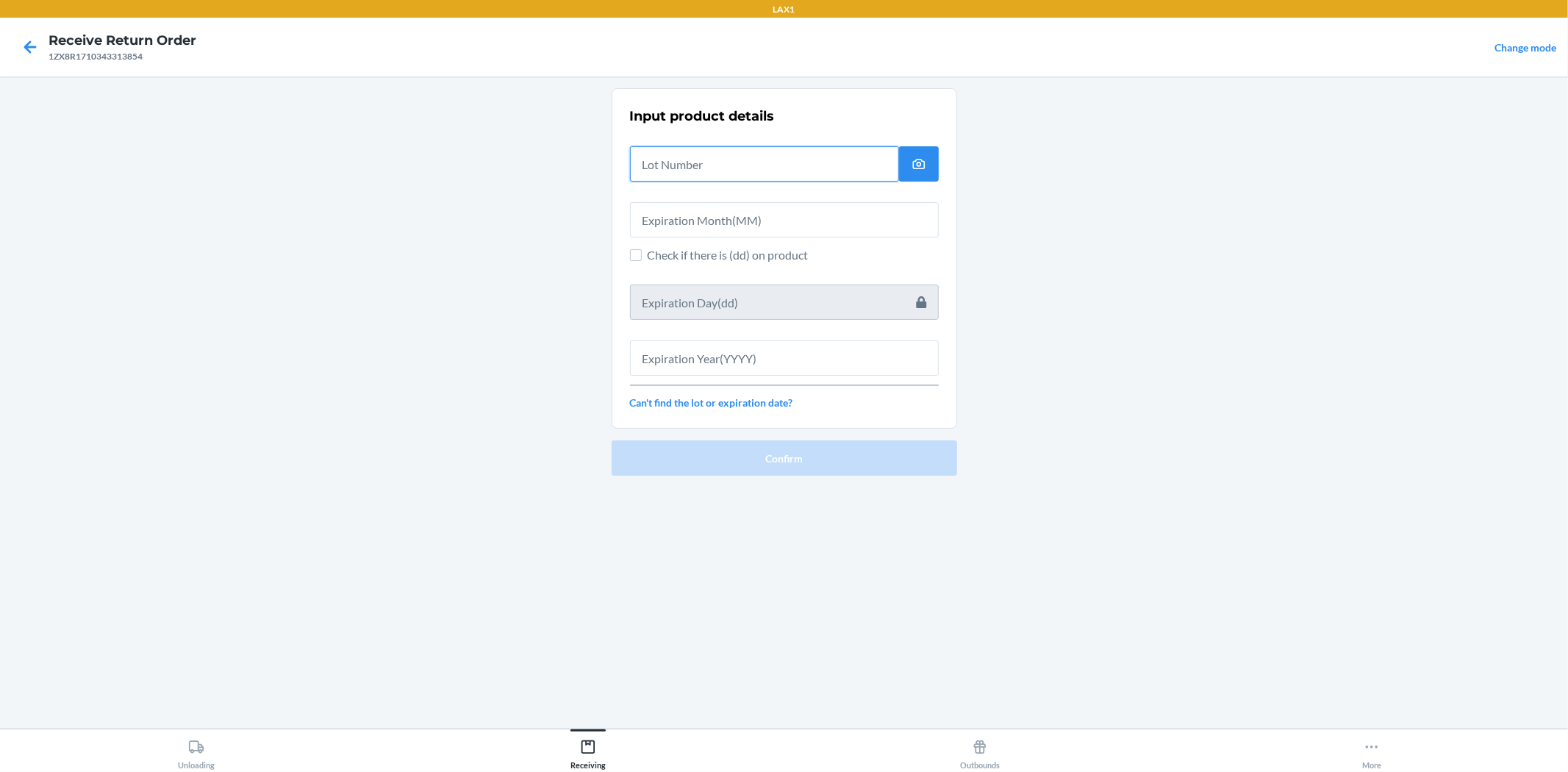
click at [782, 177] on input "text" at bounding box center [765, 164] width 269 height 36
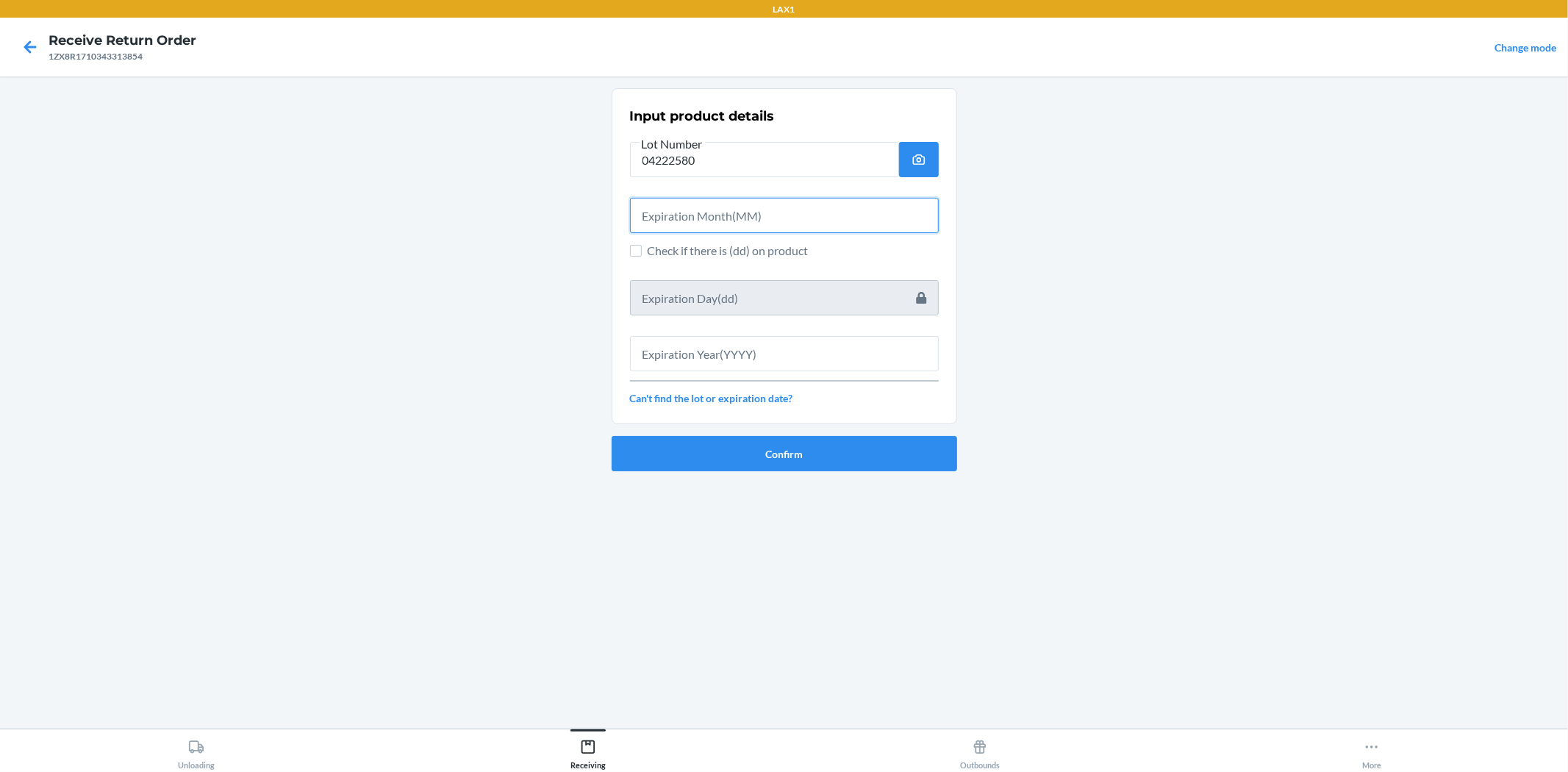
click at [782, 203] on input "text" at bounding box center [784, 216] width 309 height 36
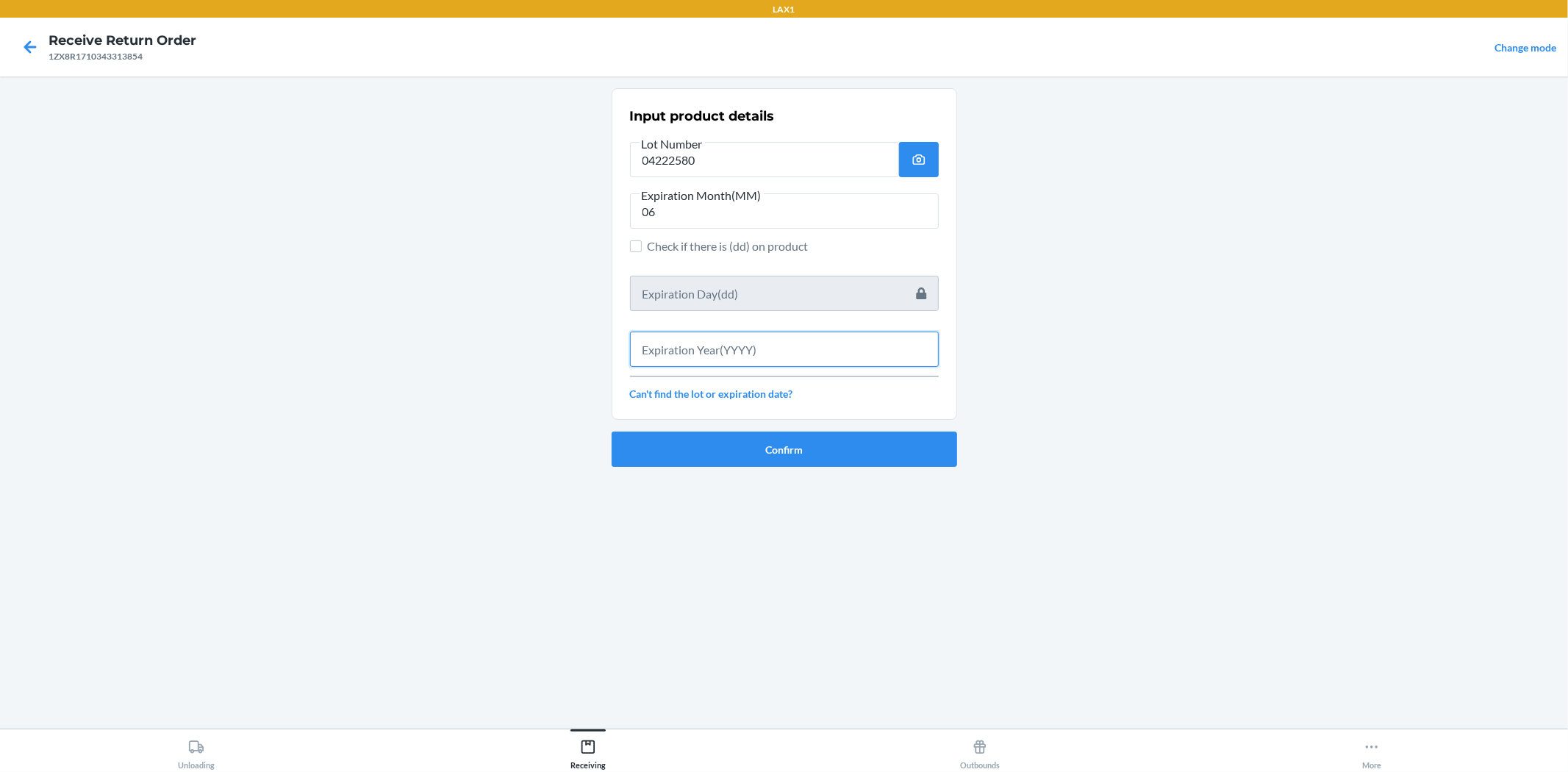
click at [782, 355] on input "text" at bounding box center [784, 350] width 309 height 36
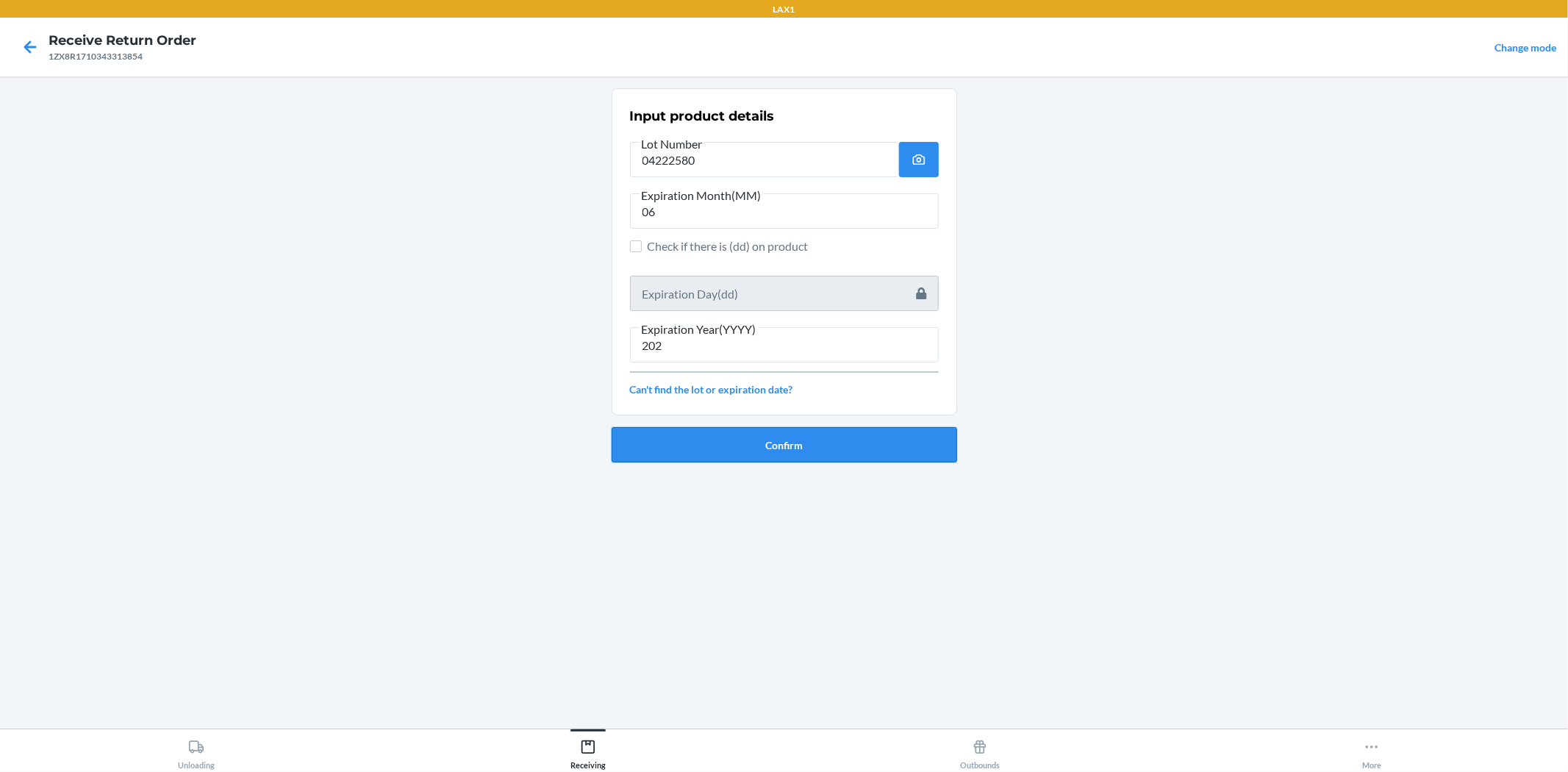
click at [782, 441] on button "Confirm" at bounding box center [784, 445] width 346 height 36
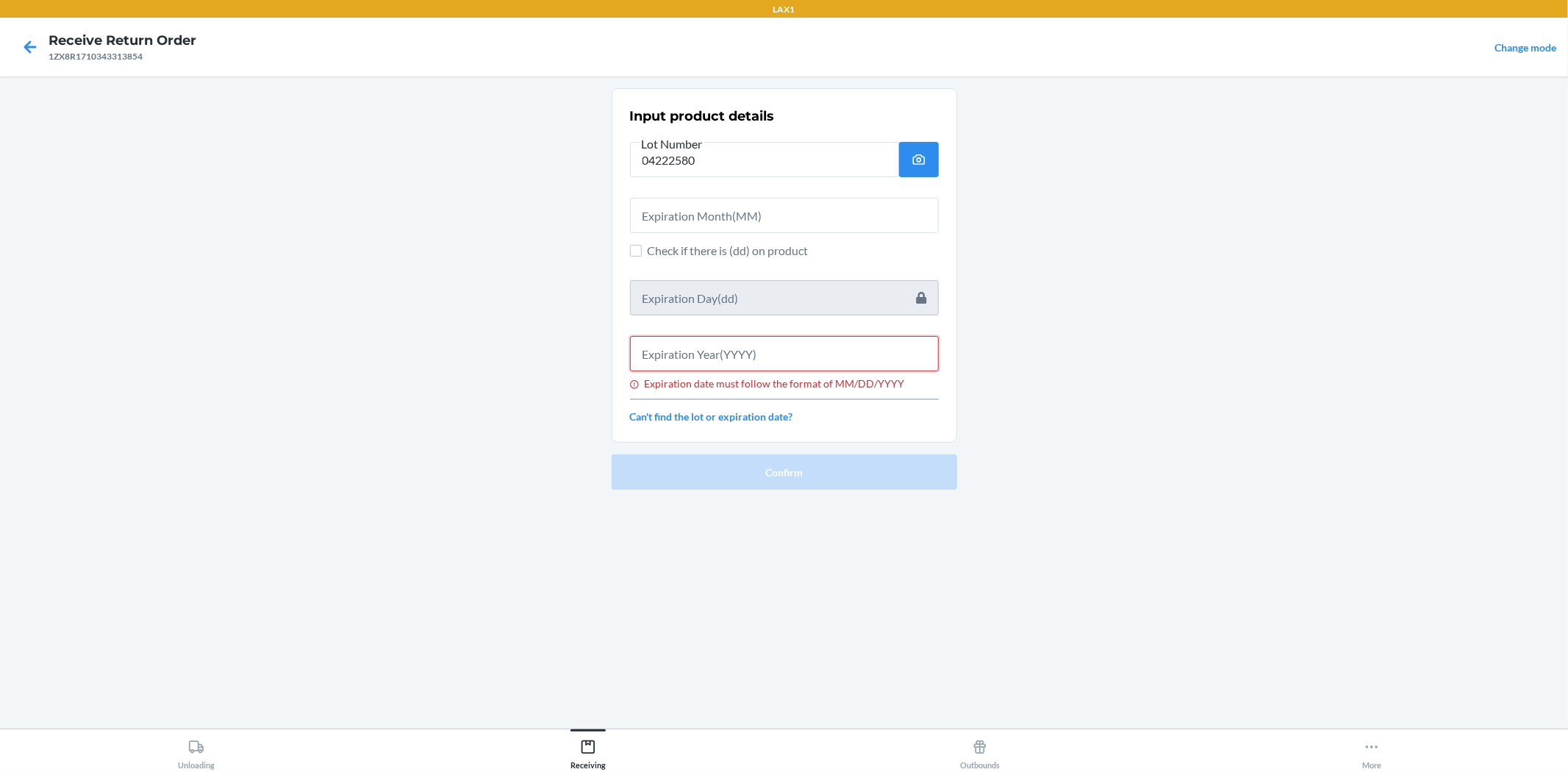
click at [782, 350] on input "Expiration date must follow the format of MM/DD/YYYY" at bounding box center [784, 354] width 309 height 36
drag, startPoint x: 814, startPoint y: 221, endPoint x: 821, endPoint y: 210, distance: 13.0
click at [782, 217] on input "text" at bounding box center [784, 216] width 309 height 36
click at [782, 356] on input "Expiration date must follow the format of MM/DD/YYYY" at bounding box center [784, 354] width 309 height 36
drag, startPoint x: 744, startPoint y: 209, endPoint x: 741, endPoint y: 202, distance: 7.6
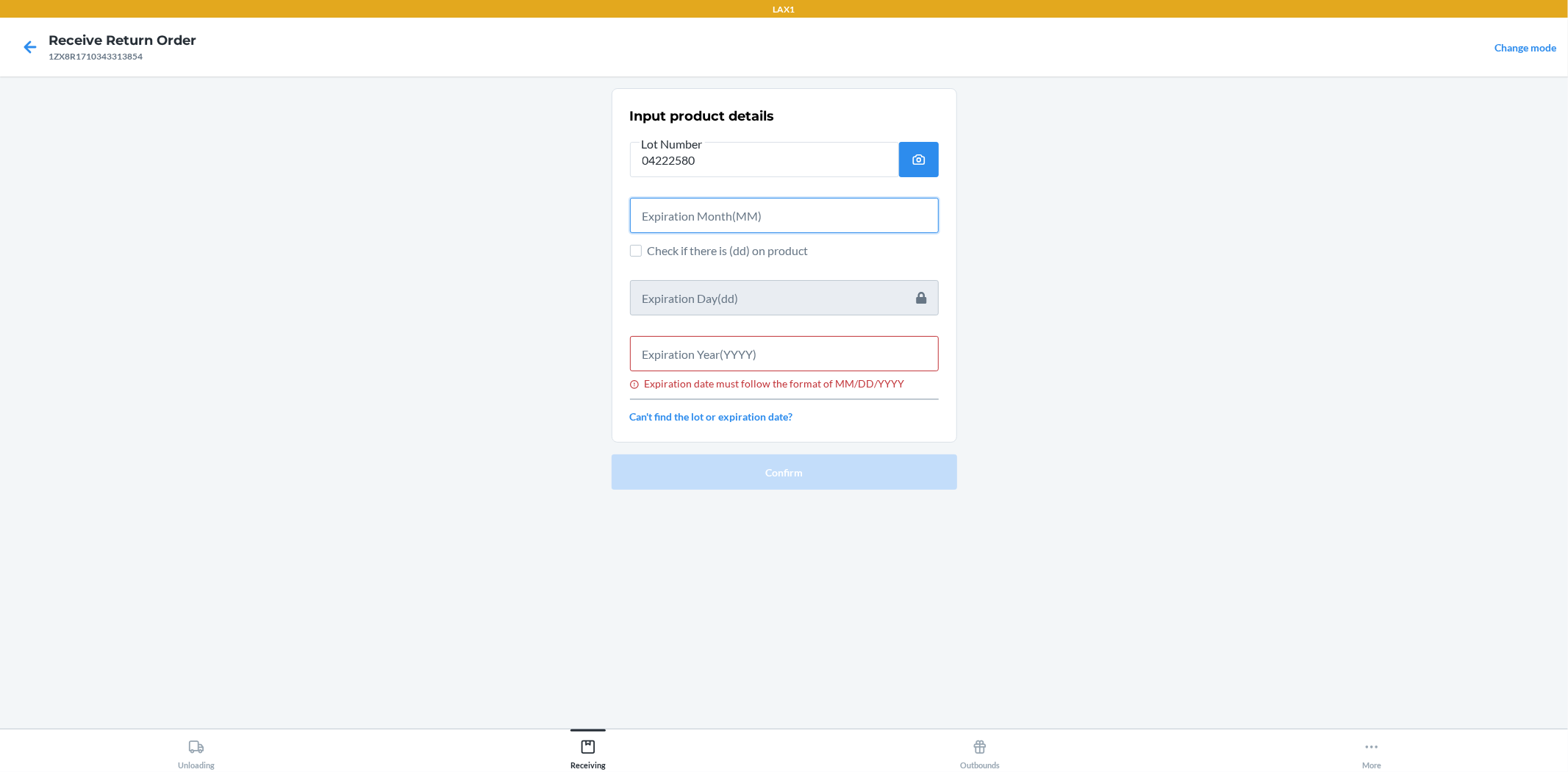
click at [744, 208] on input "text" at bounding box center [784, 216] width 309 height 36
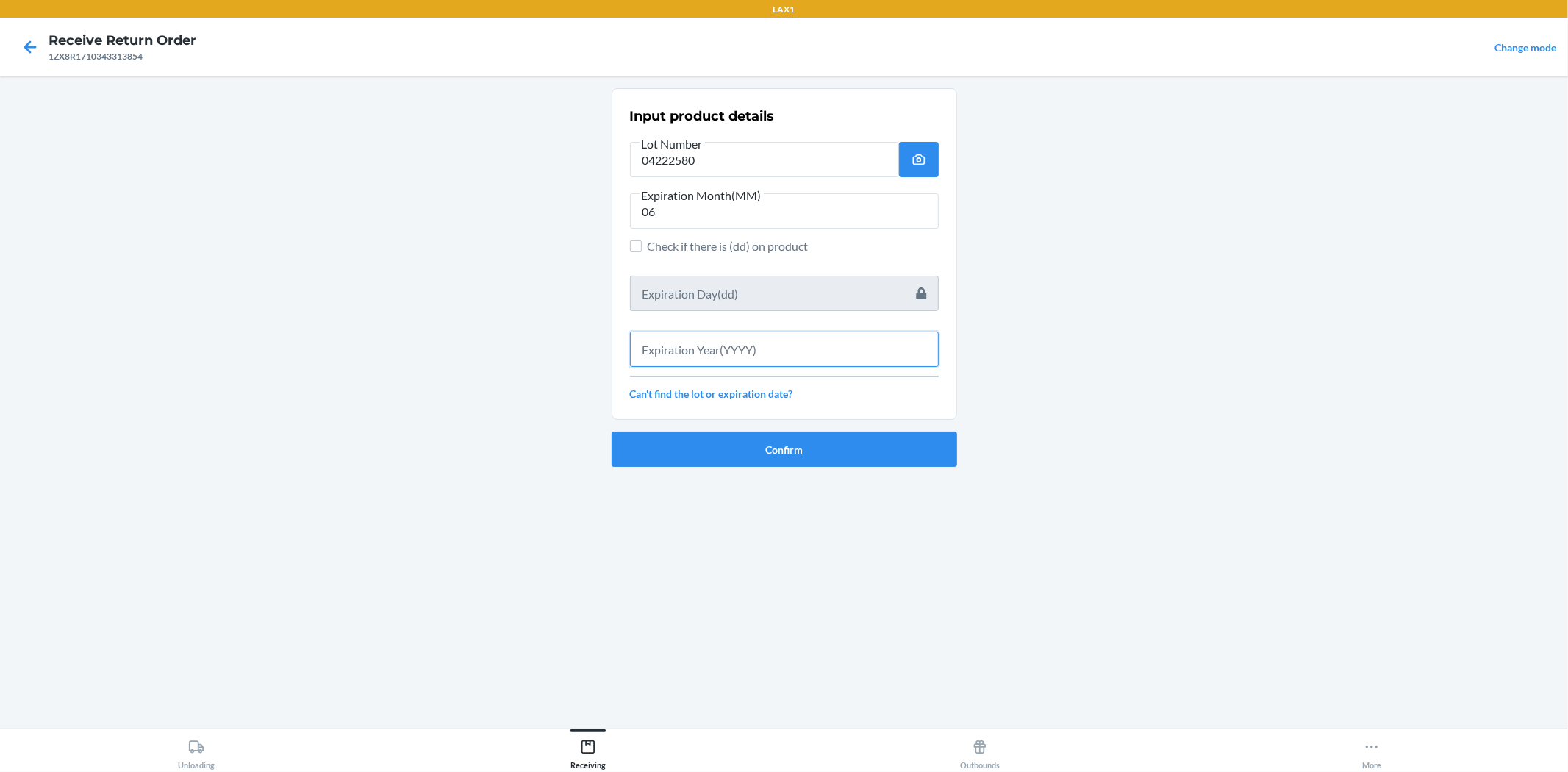
click at [760, 366] on input "text" at bounding box center [784, 350] width 309 height 36
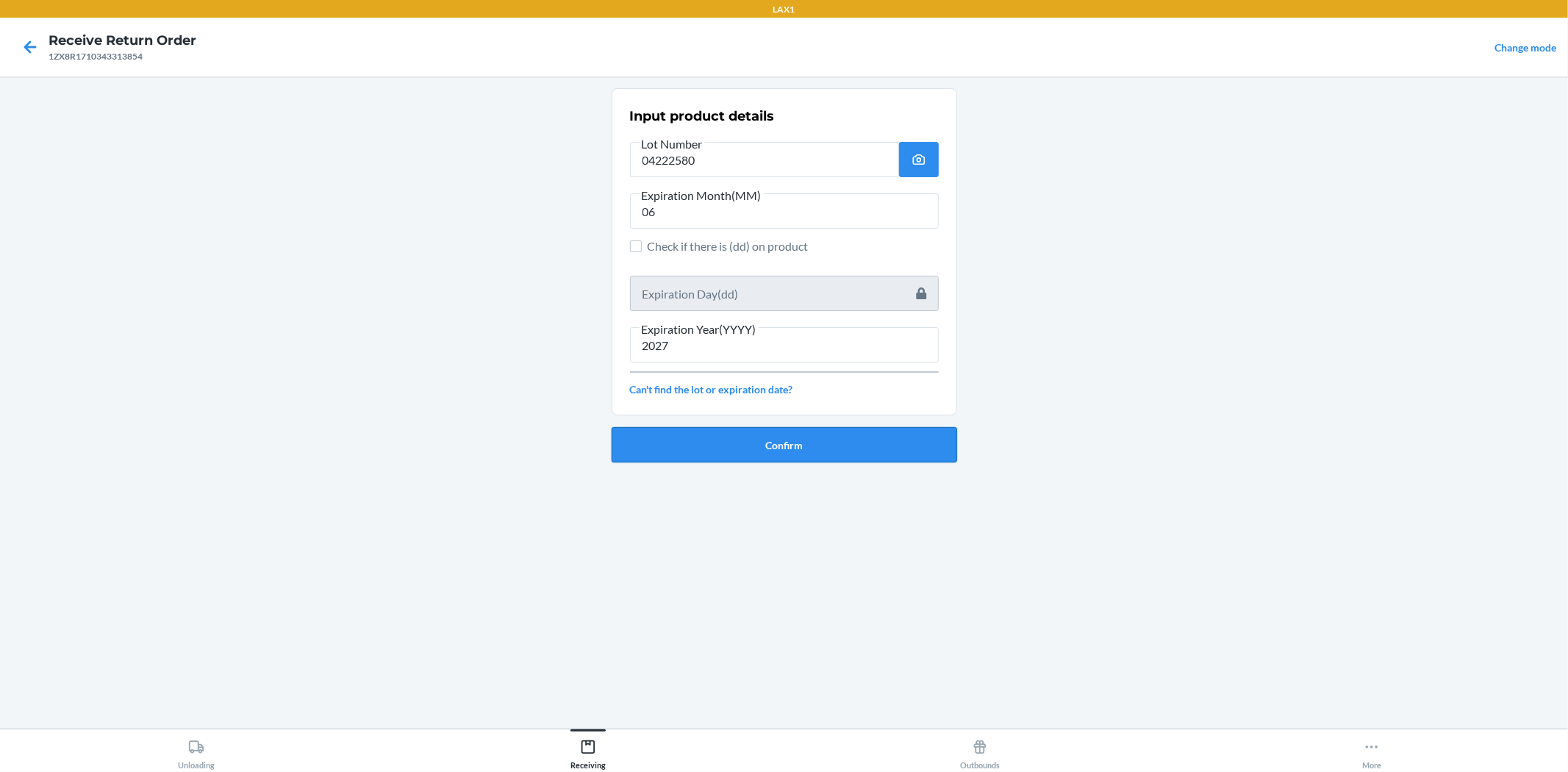
click at [707, 460] on button "Confirm" at bounding box center [784, 445] width 346 height 36
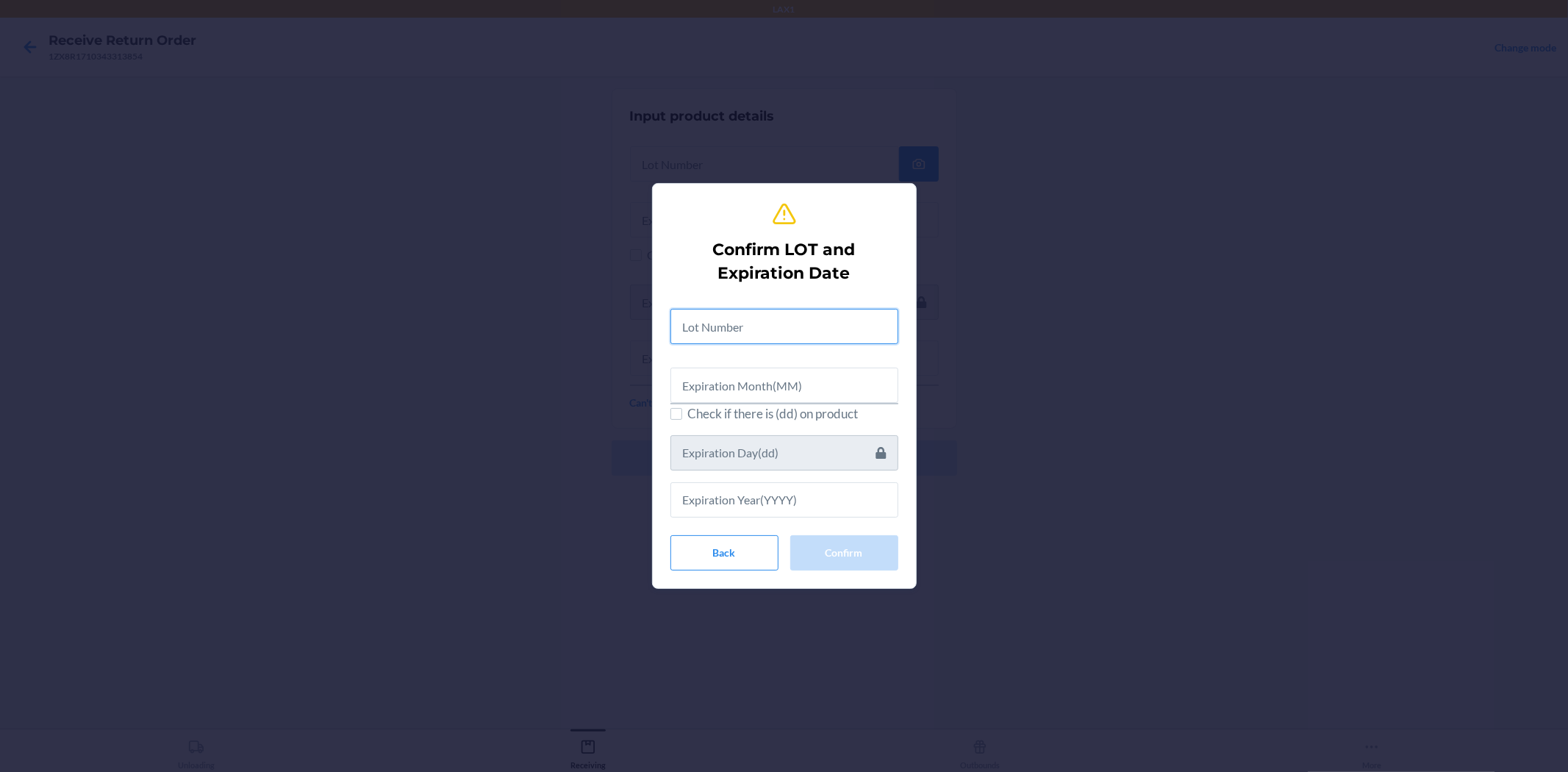
click at [701, 318] on input "text" at bounding box center [784, 327] width 228 height 36
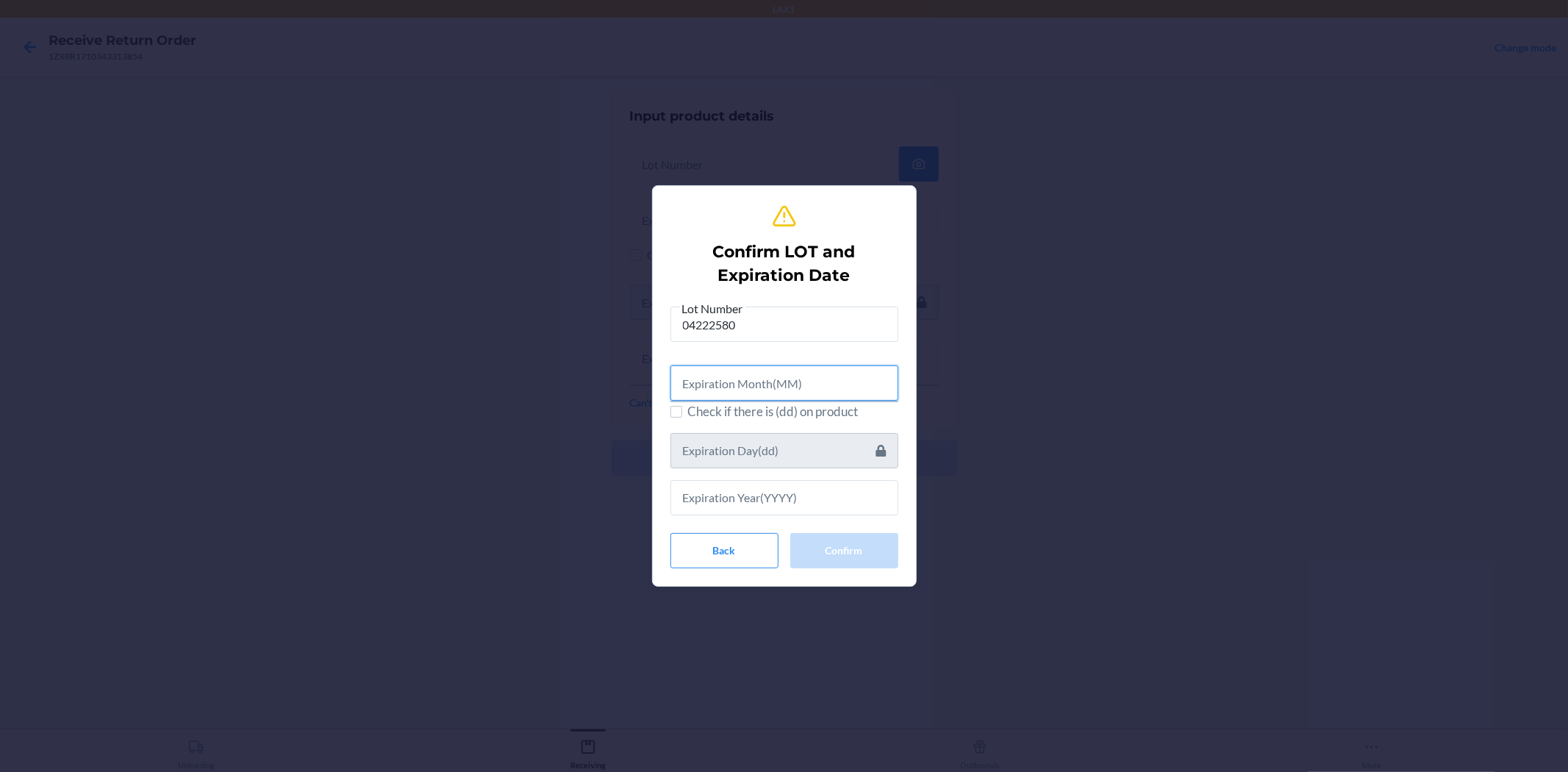
click at [738, 384] on input "text" at bounding box center [784, 384] width 228 height 36
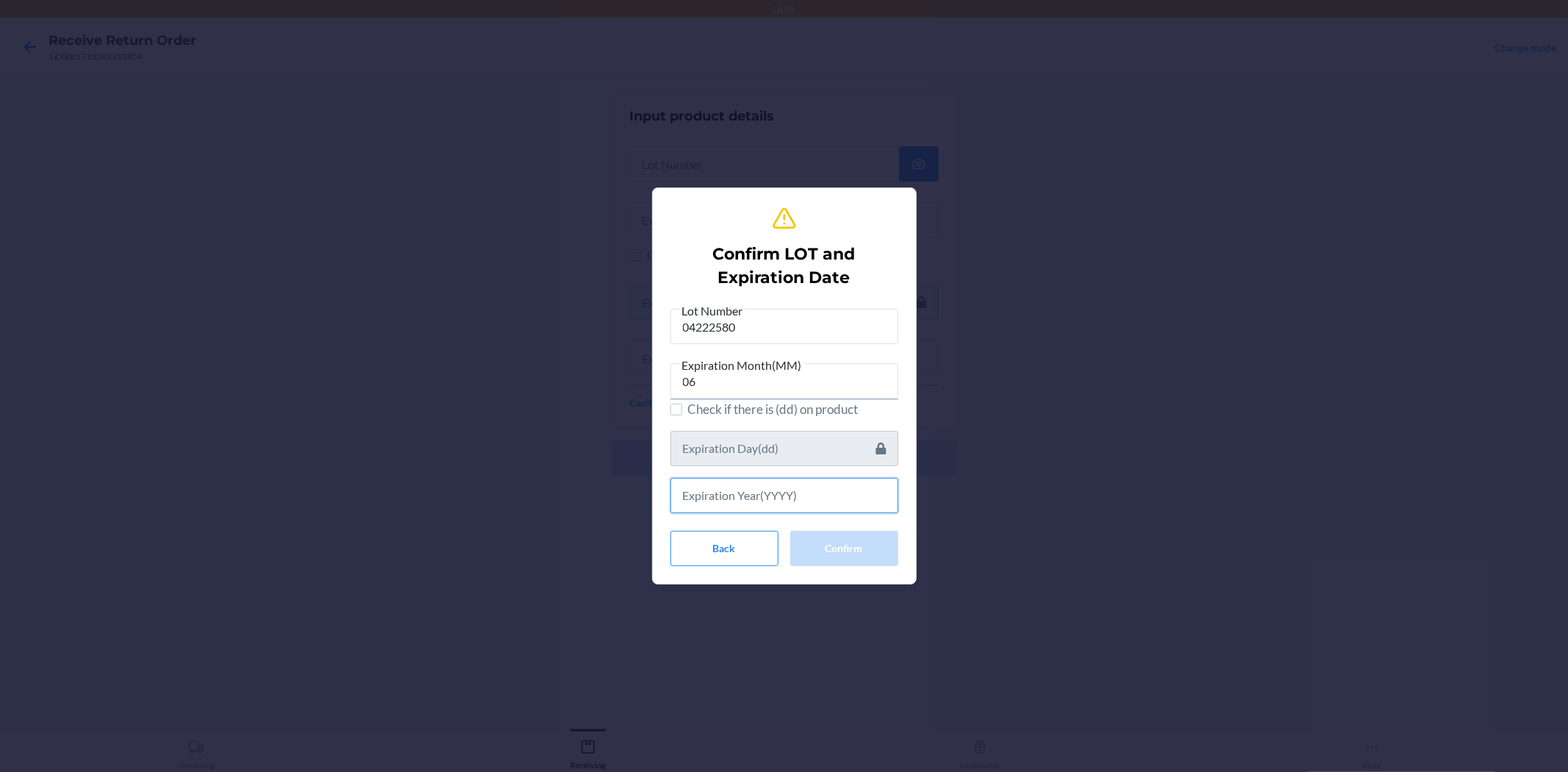
click at [782, 491] on input "text" at bounding box center [784, 495] width 228 height 36
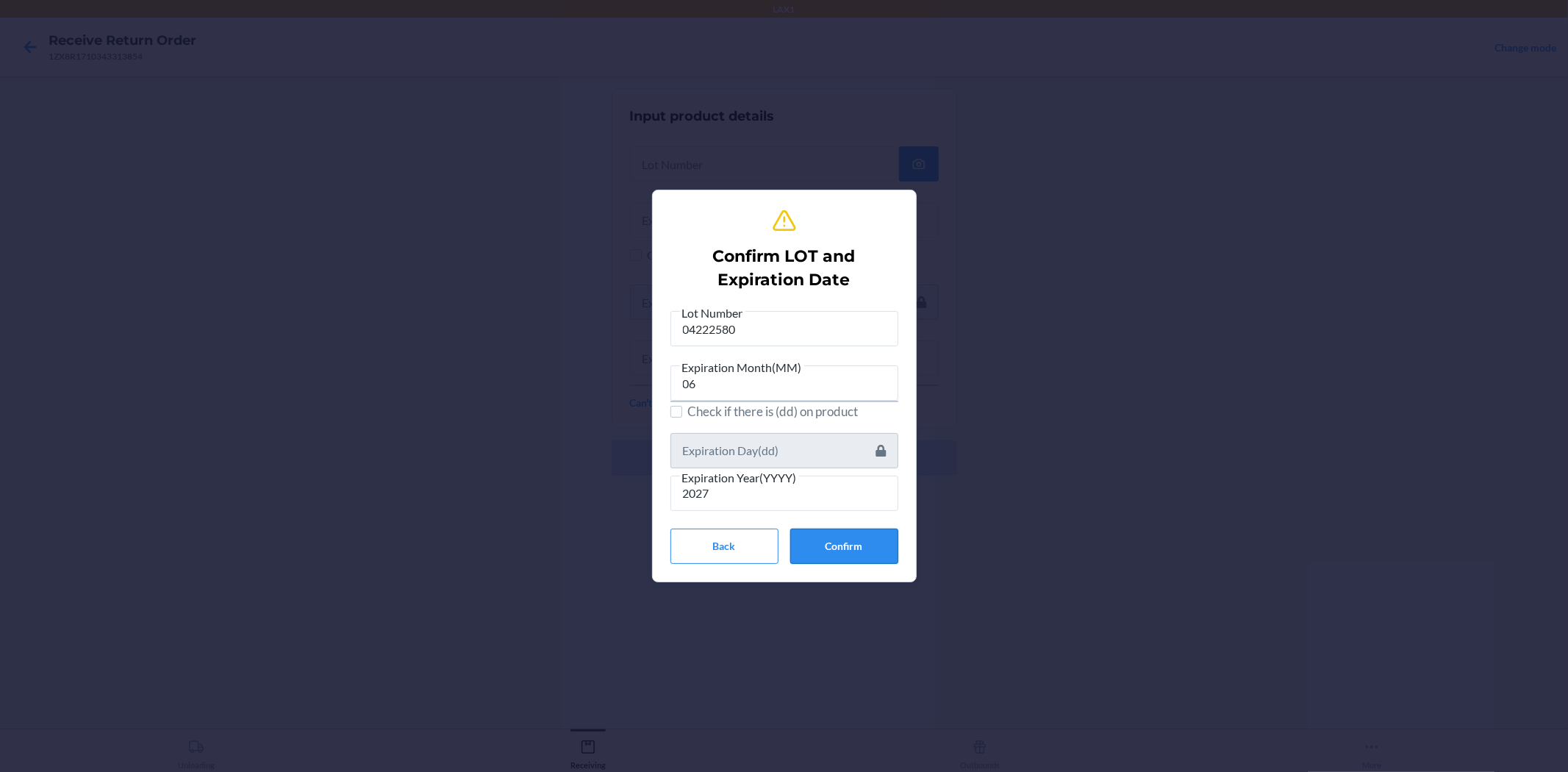
click at [782, 546] on button "Confirm" at bounding box center [844, 547] width 108 height 36
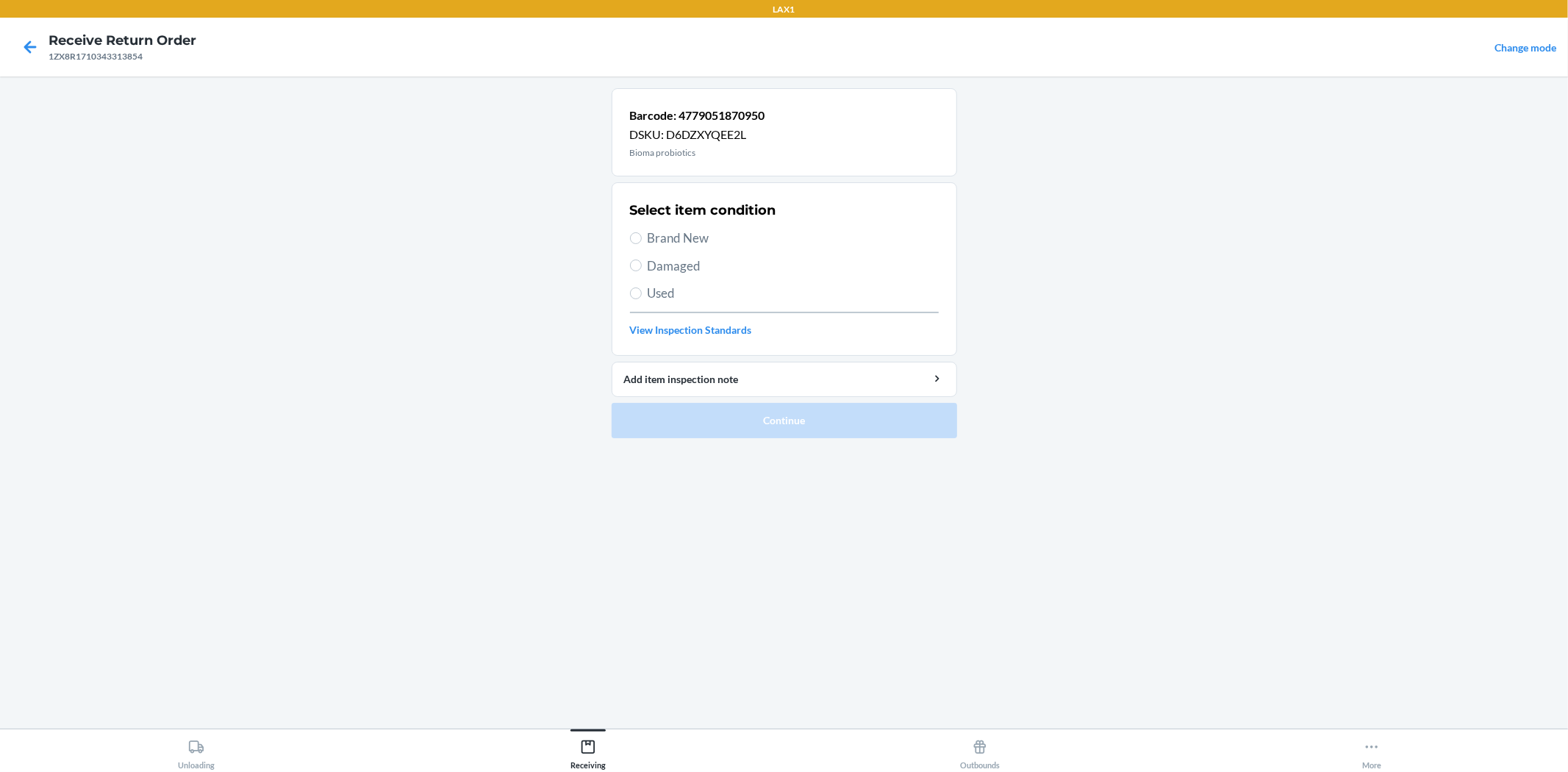
click at [696, 231] on span "Brand New" at bounding box center [793, 238] width 291 height 19
click at [642, 232] on input "Brand New" at bounding box center [636, 238] width 12 height 12
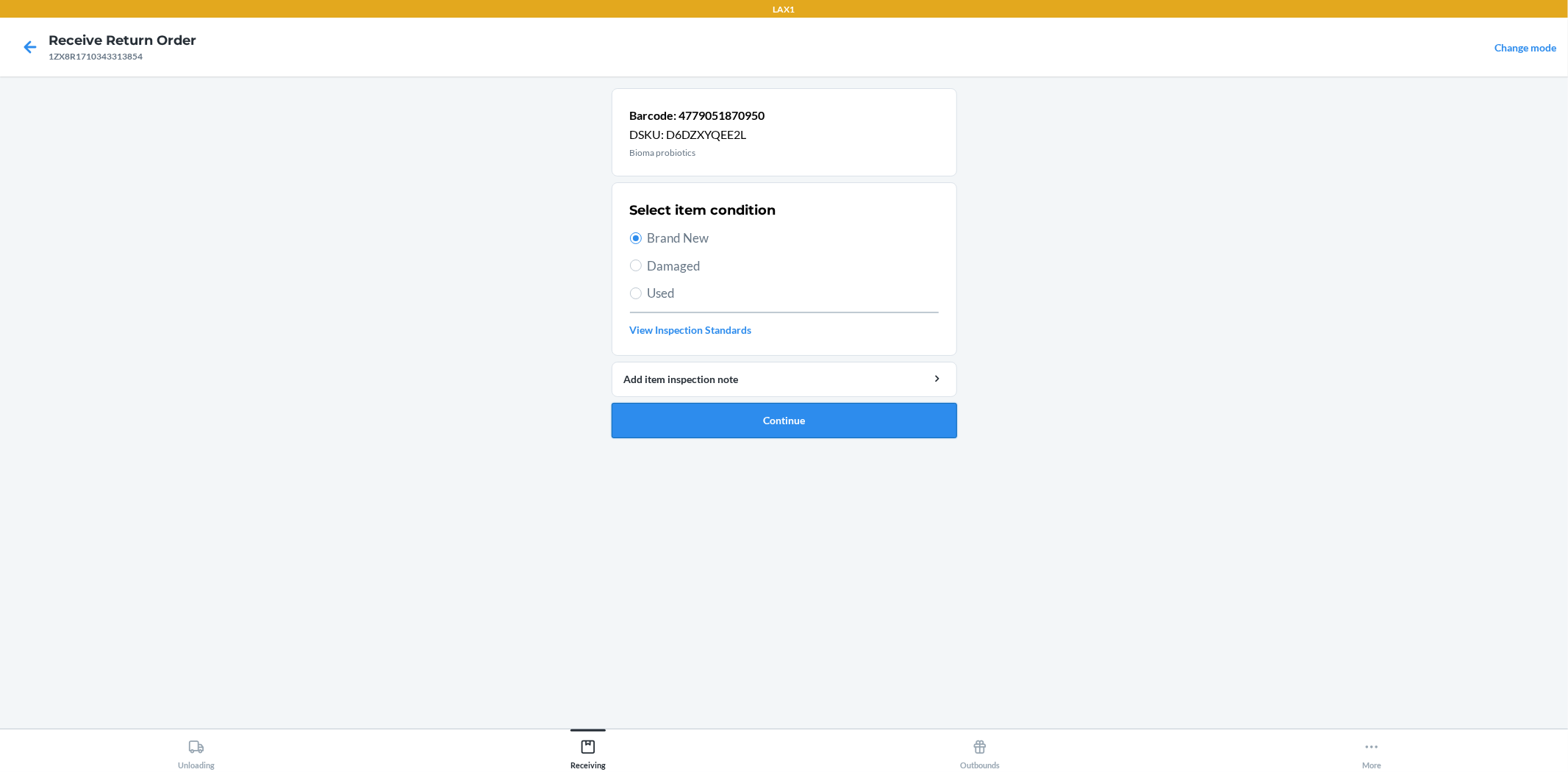
click at [780, 420] on button "Continue" at bounding box center [784, 421] width 346 height 36
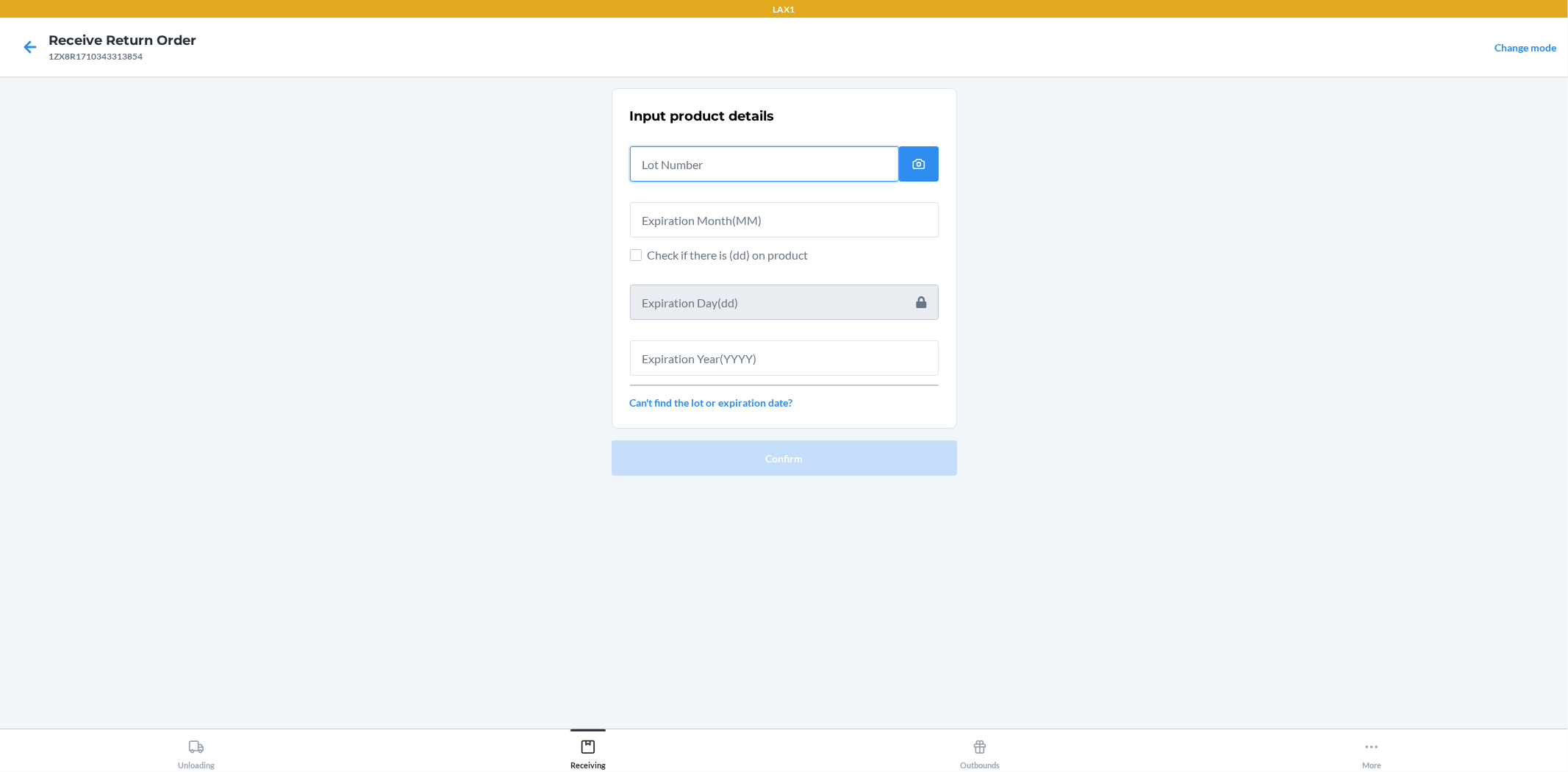
click at [782, 157] on input "text" at bounding box center [765, 164] width 269 height 36
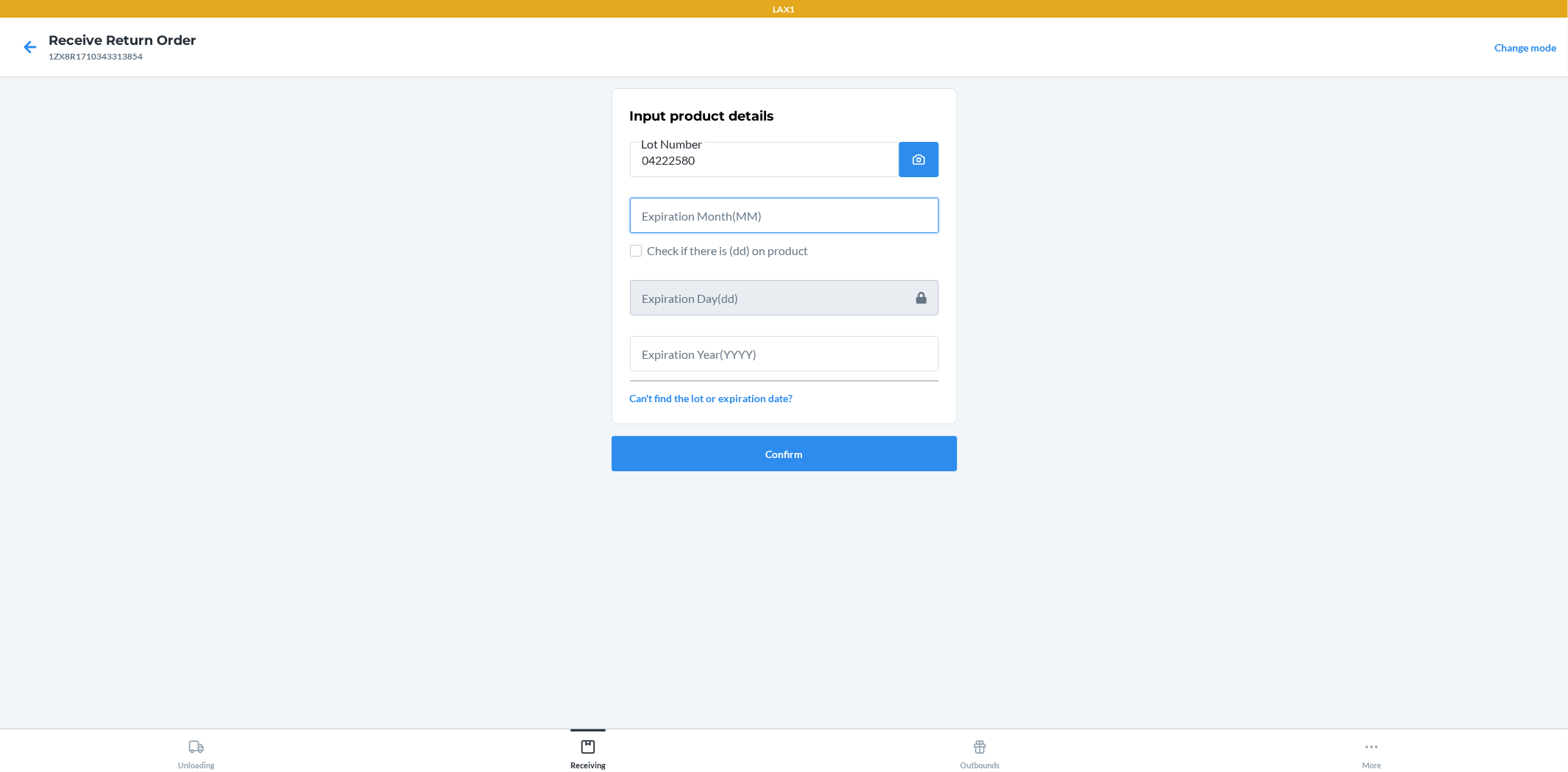
click at [782, 207] on input "text" at bounding box center [784, 216] width 309 height 36
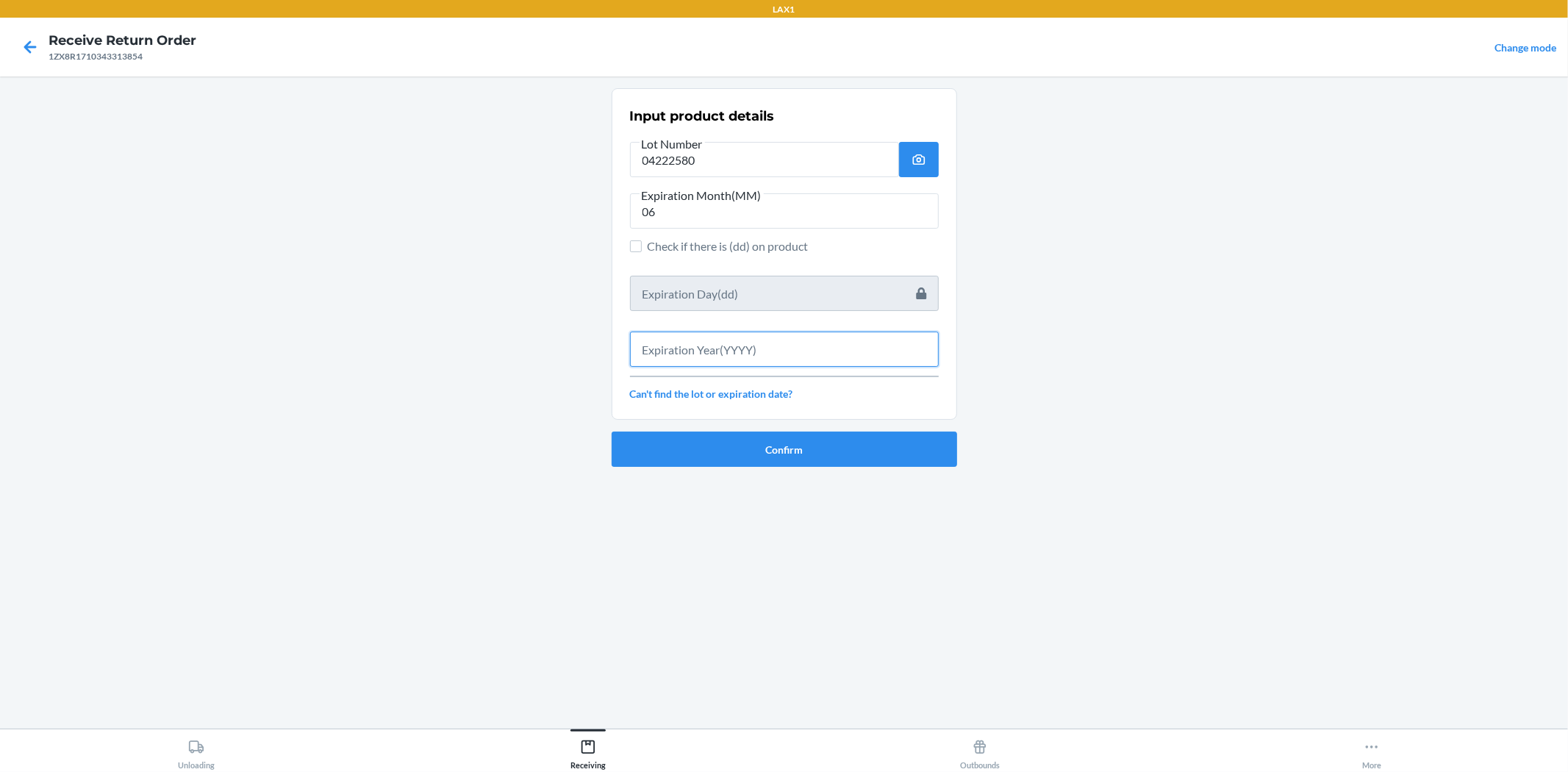
click at [693, 337] on input "text" at bounding box center [784, 350] width 309 height 36
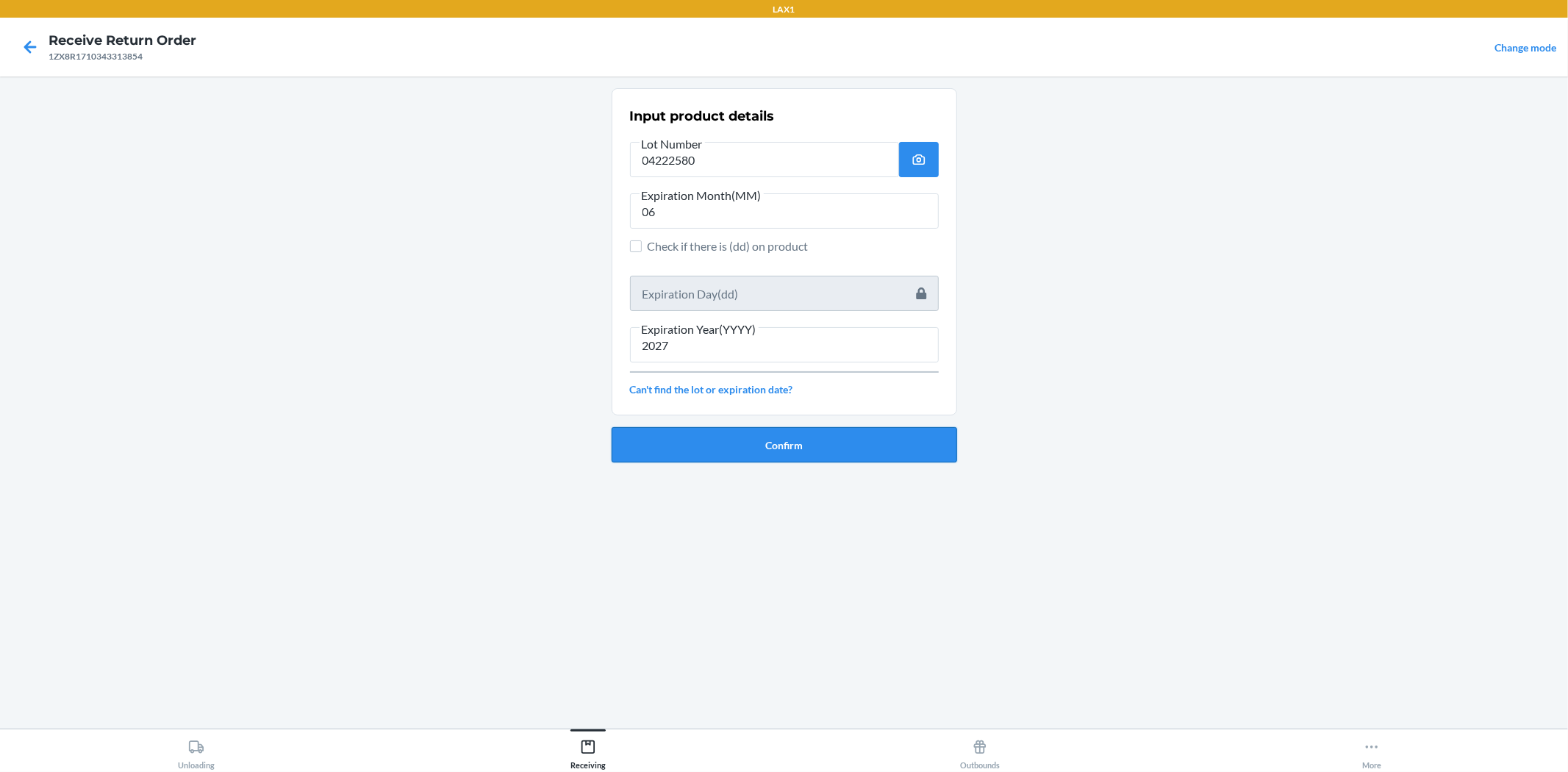
click at [738, 451] on button "Confirm" at bounding box center [784, 445] width 346 height 36
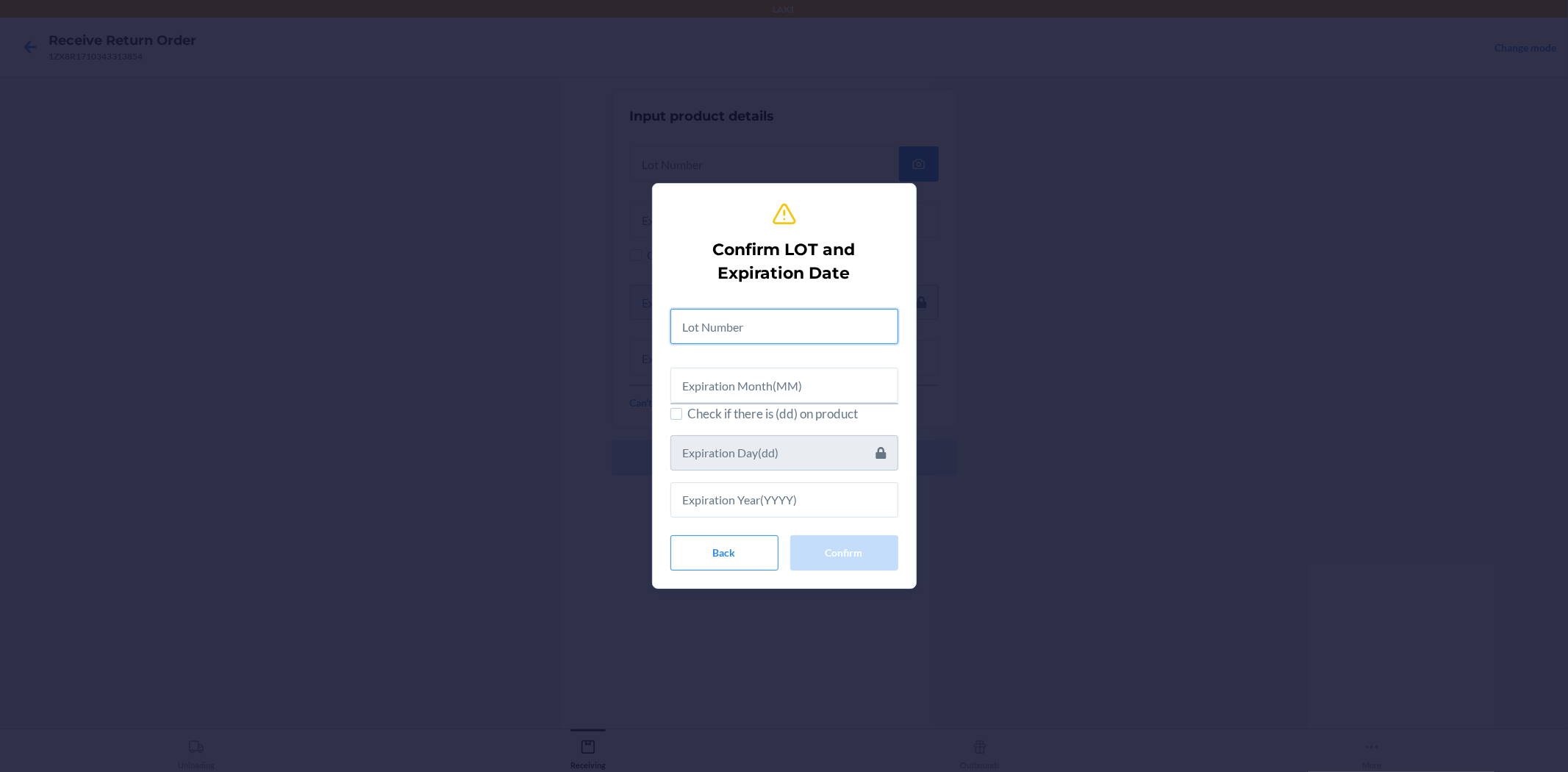
click at [716, 320] on input "text" at bounding box center [784, 327] width 228 height 36
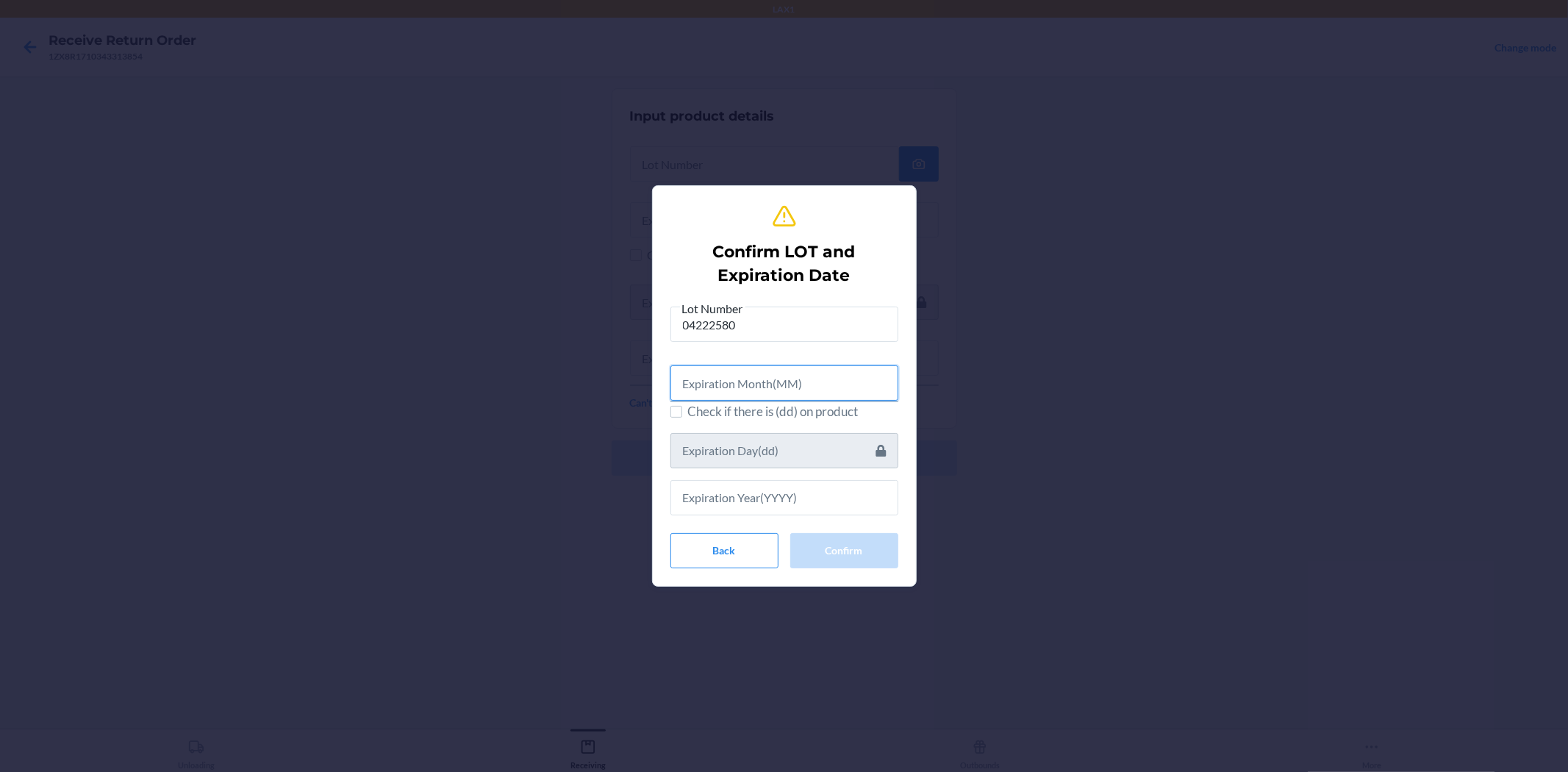
click at [756, 366] on input "text" at bounding box center [784, 384] width 228 height 36
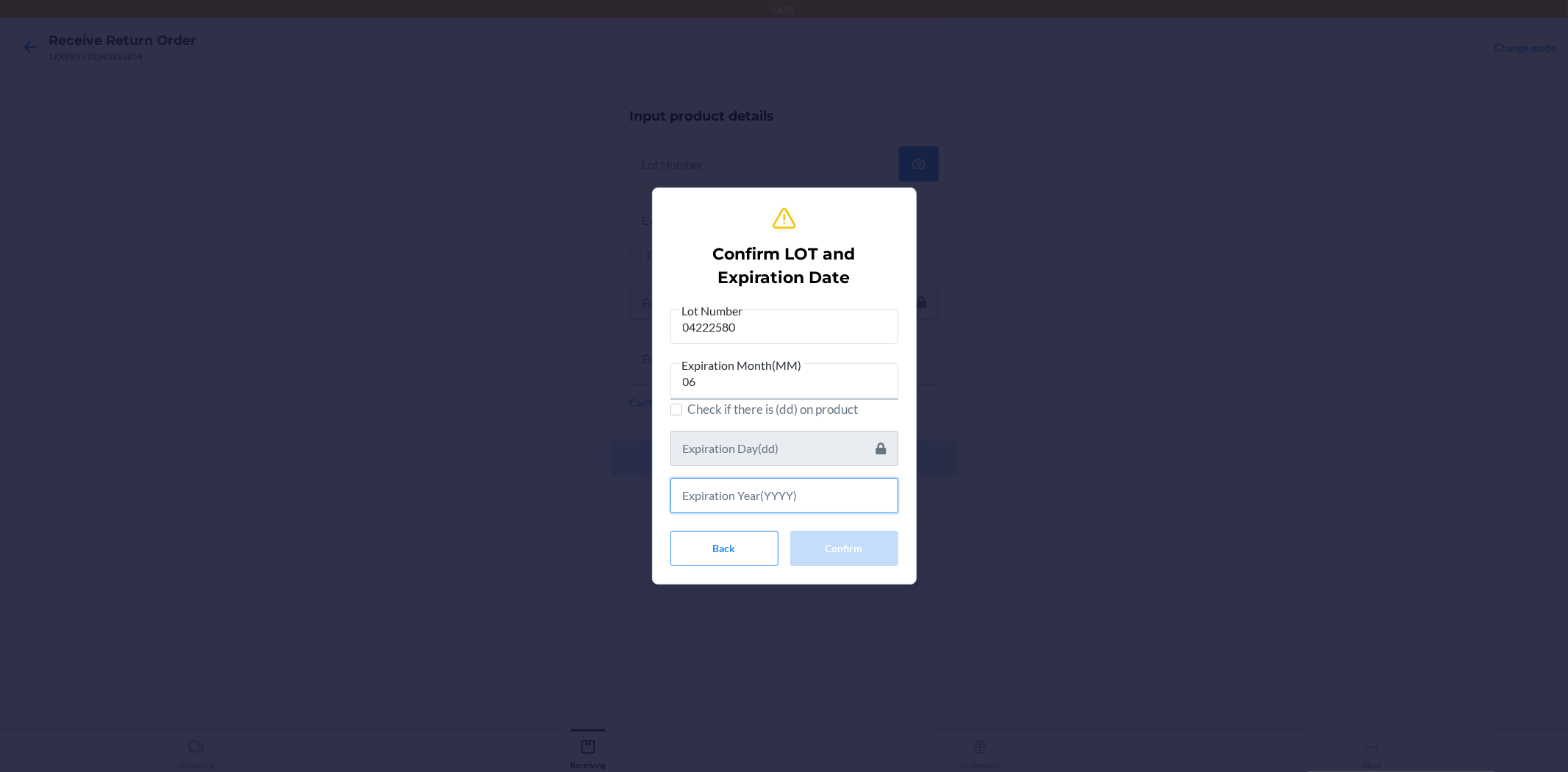
click at [782, 499] on input "text" at bounding box center [784, 495] width 228 height 36
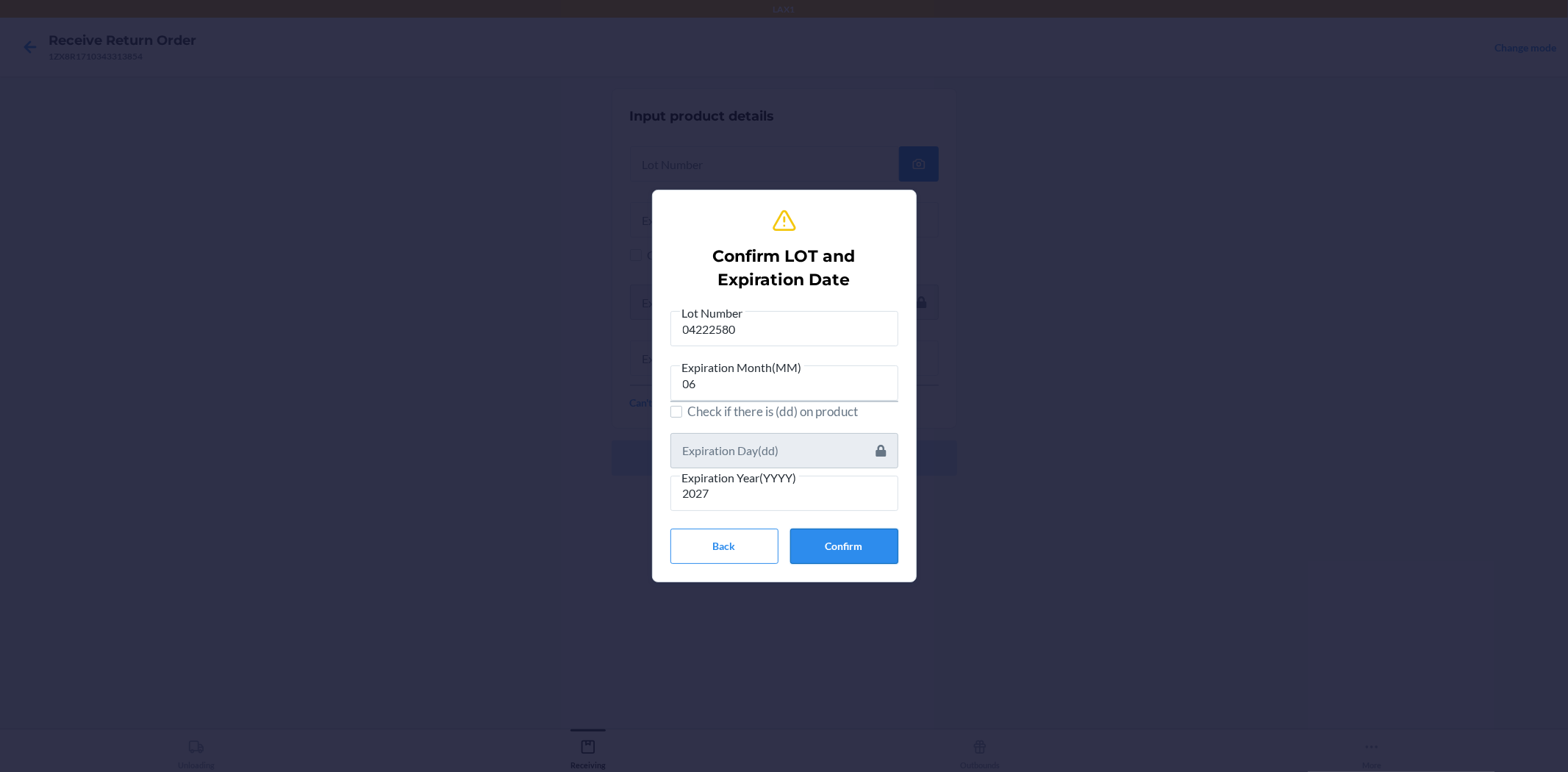
click at [782, 540] on button "Confirm" at bounding box center [844, 547] width 108 height 36
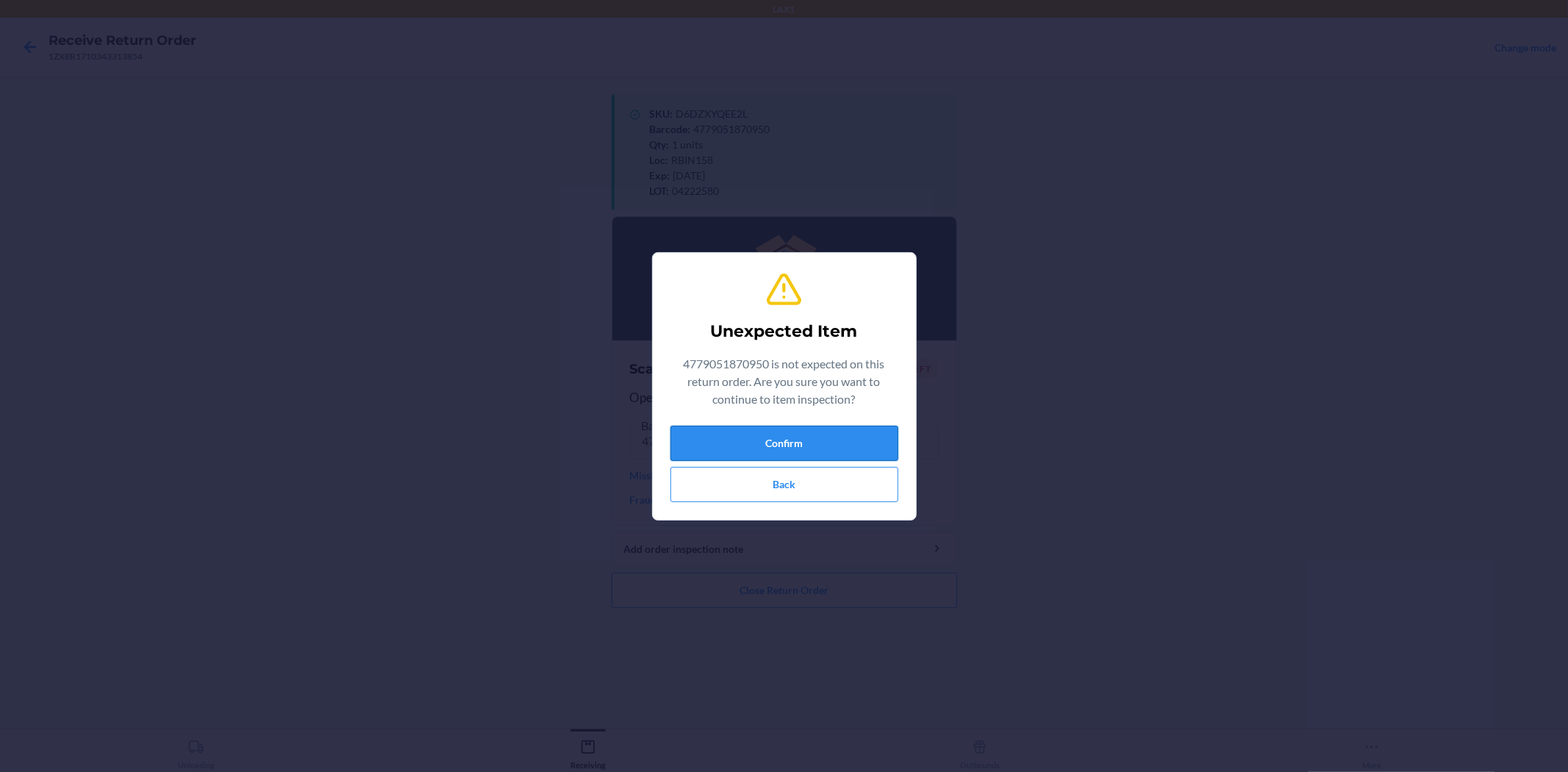
click at [782, 446] on button "Confirm" at bounding box center [784, 444] width 228 height 36
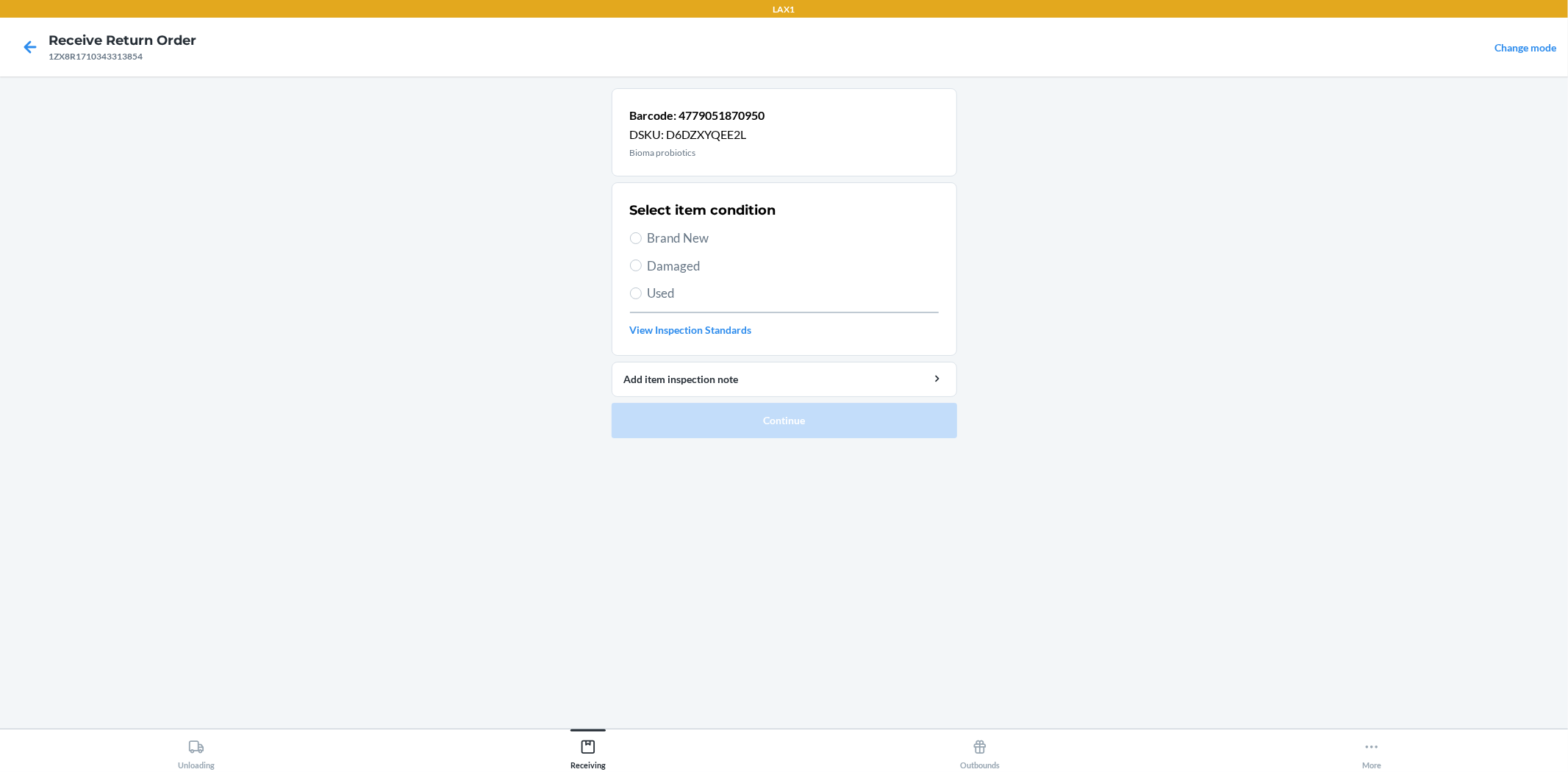
click at [682, 233] on span "Brand New" at bounding box center [793, 238] width 291 height 19
click at [642, 233] on input "Brand New" at bounding box center [636, 238] width 12 height 12
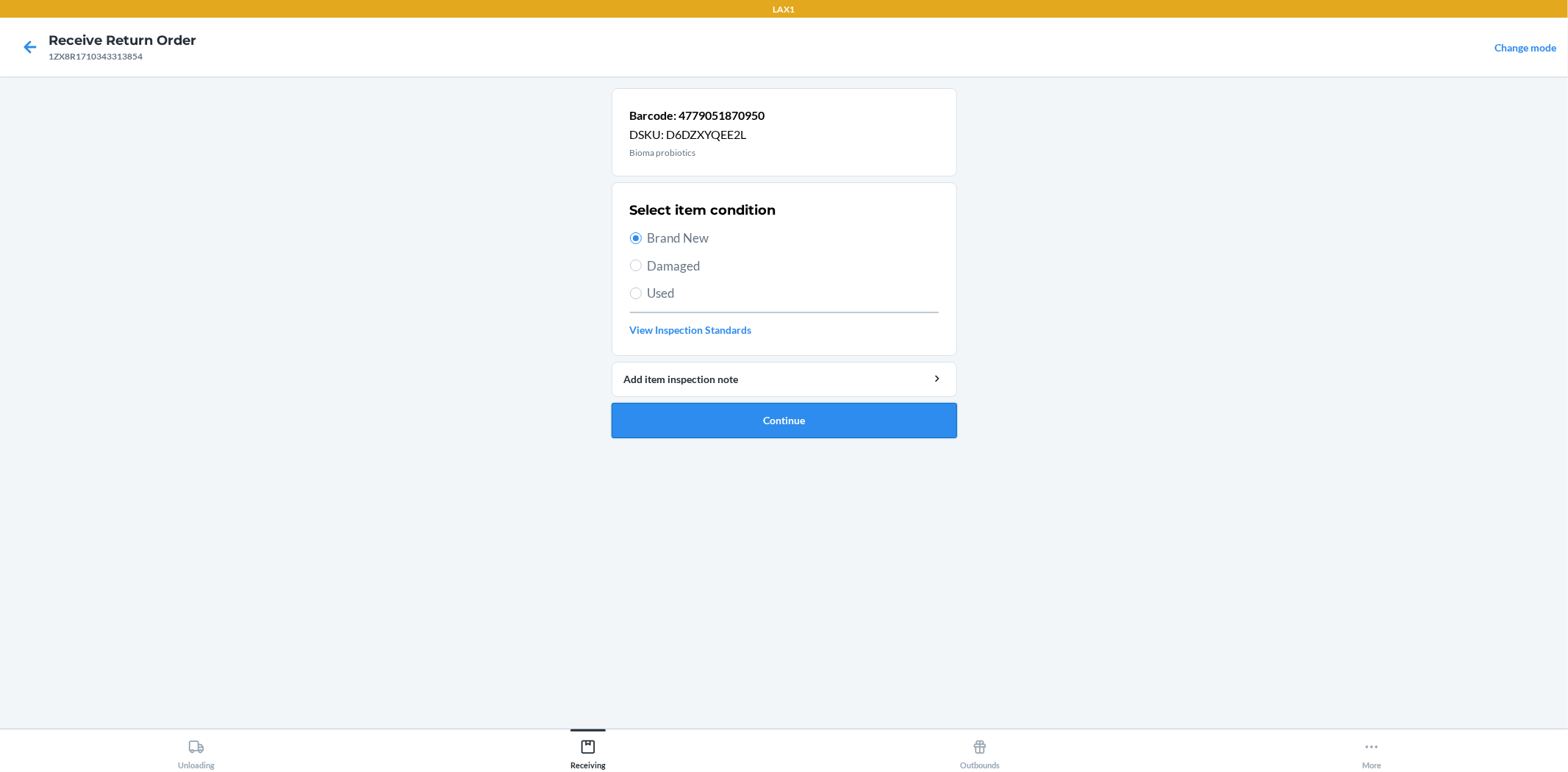
click at [691, 406] on button "Continue" at bounding box center [784, 421] width 346 height 36
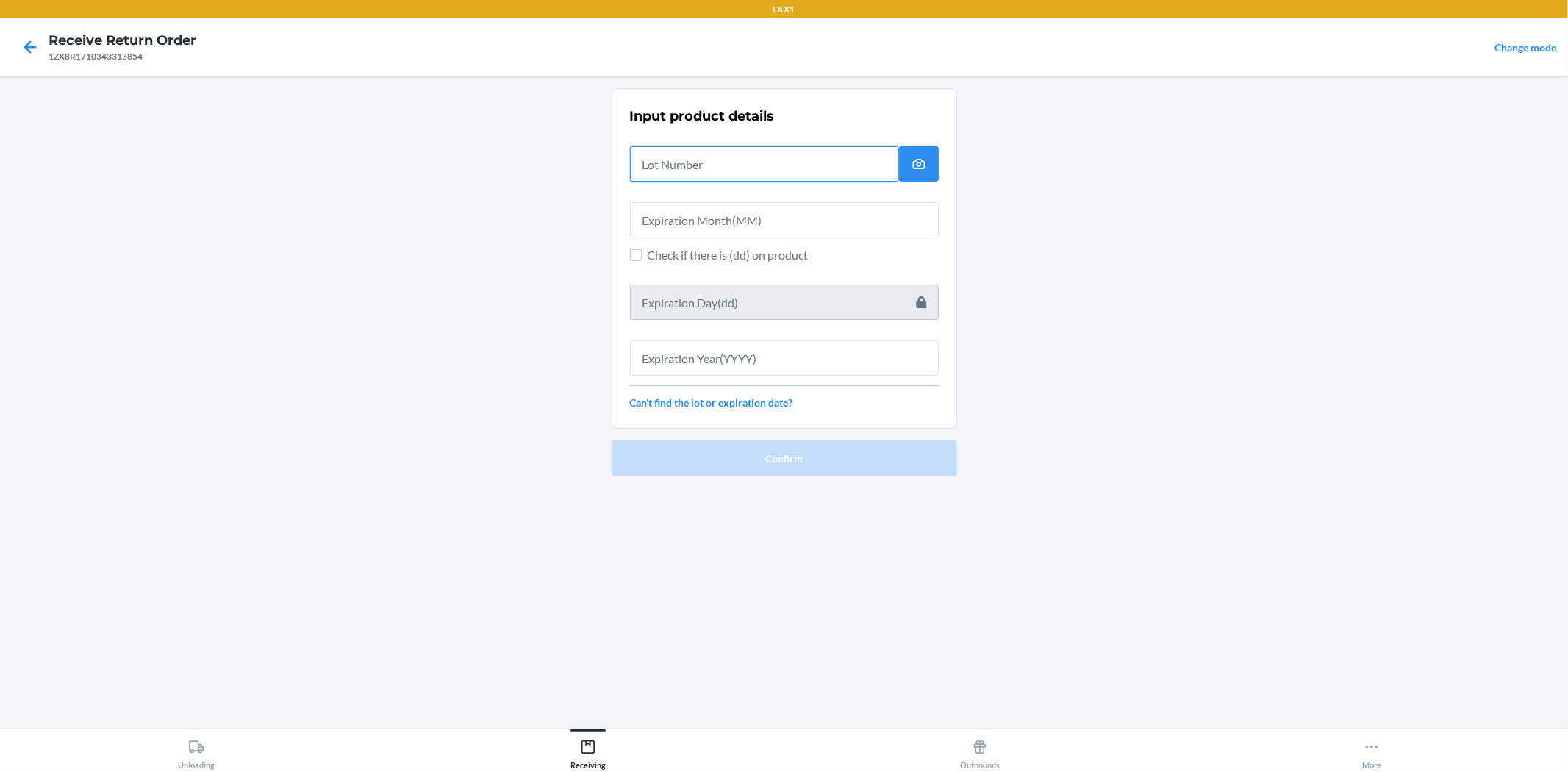
click at [782, 175] on input "text" at bounding box center [765, 164] width 269 height 36
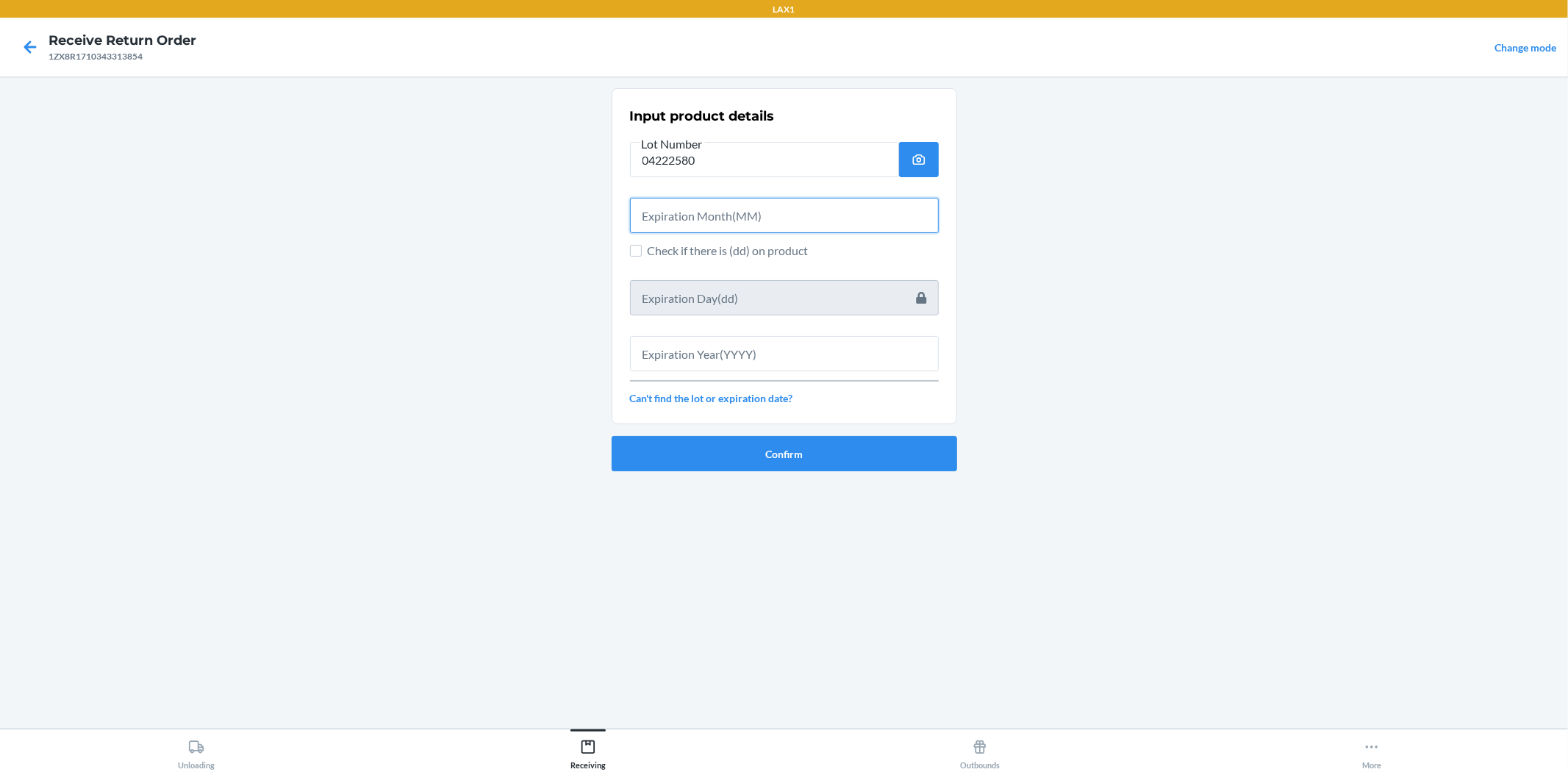
click at [782, 215] on input "text" at bounding box center [784, 216] width 309 height 36
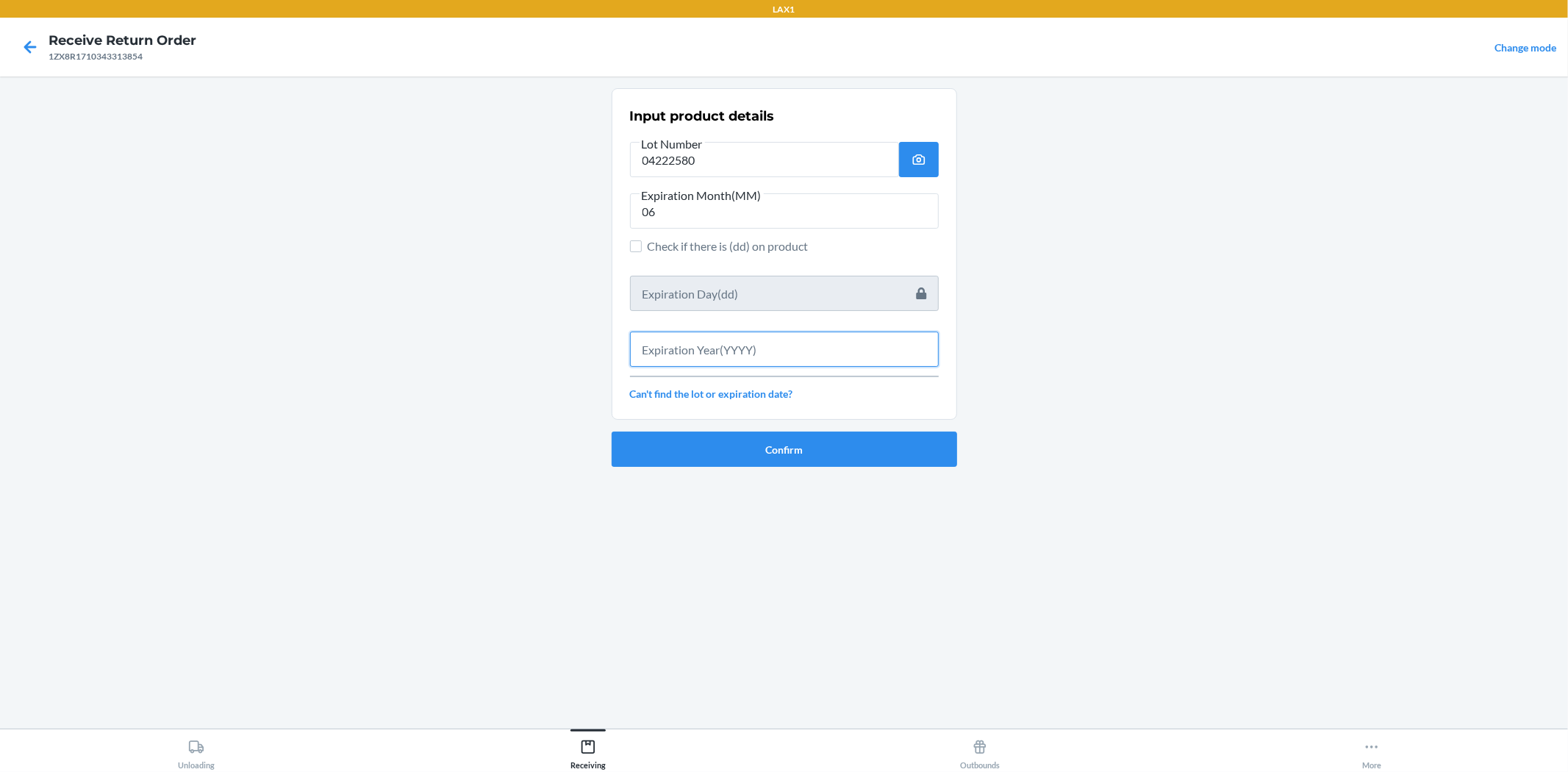
click at [782, 334] on input "text" at bounding box center [784, 350] width 309 height 36
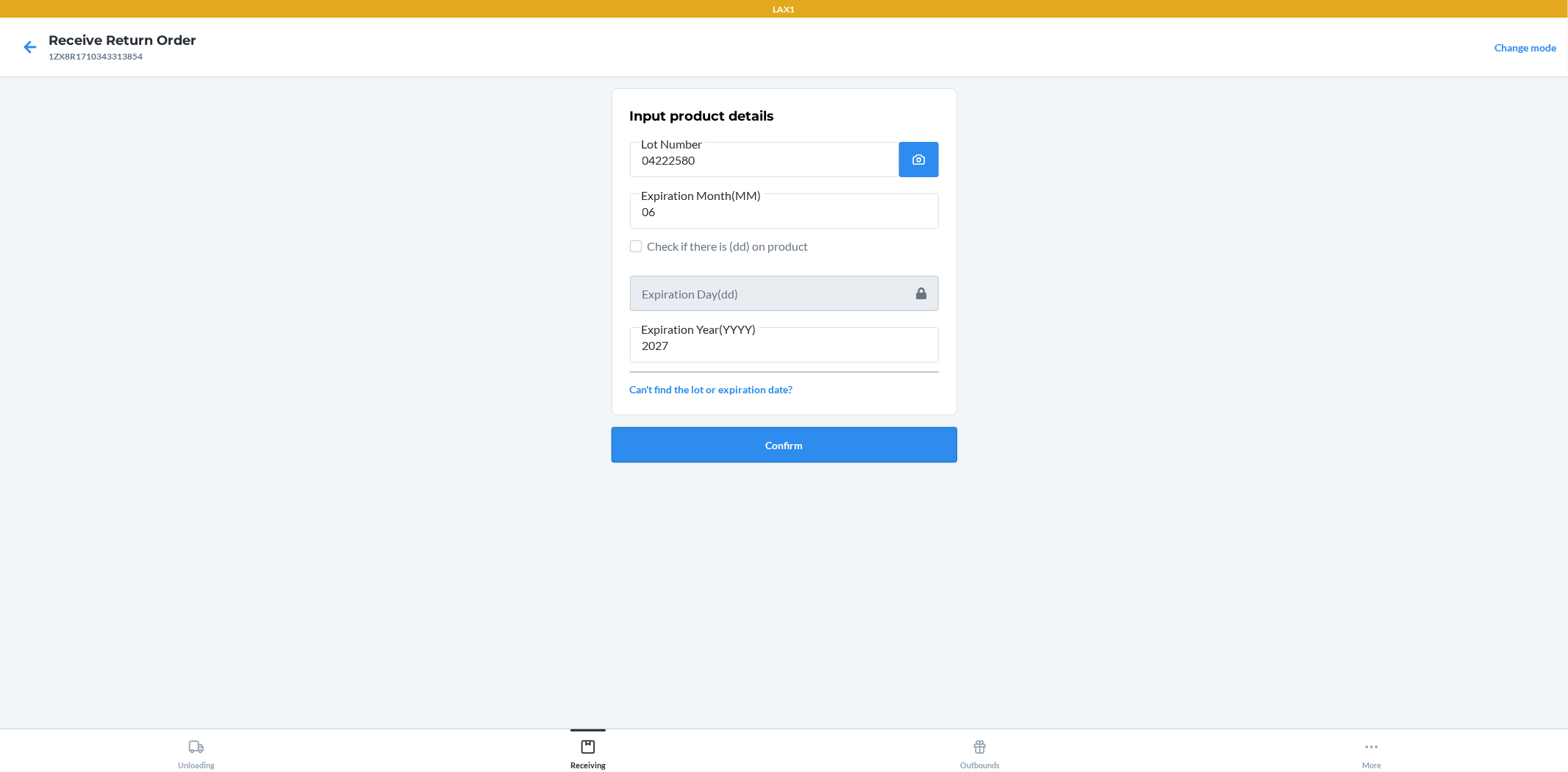
click at [782, 452] on button "Confirm" at bounding box center [784, 445] width 346 height 36
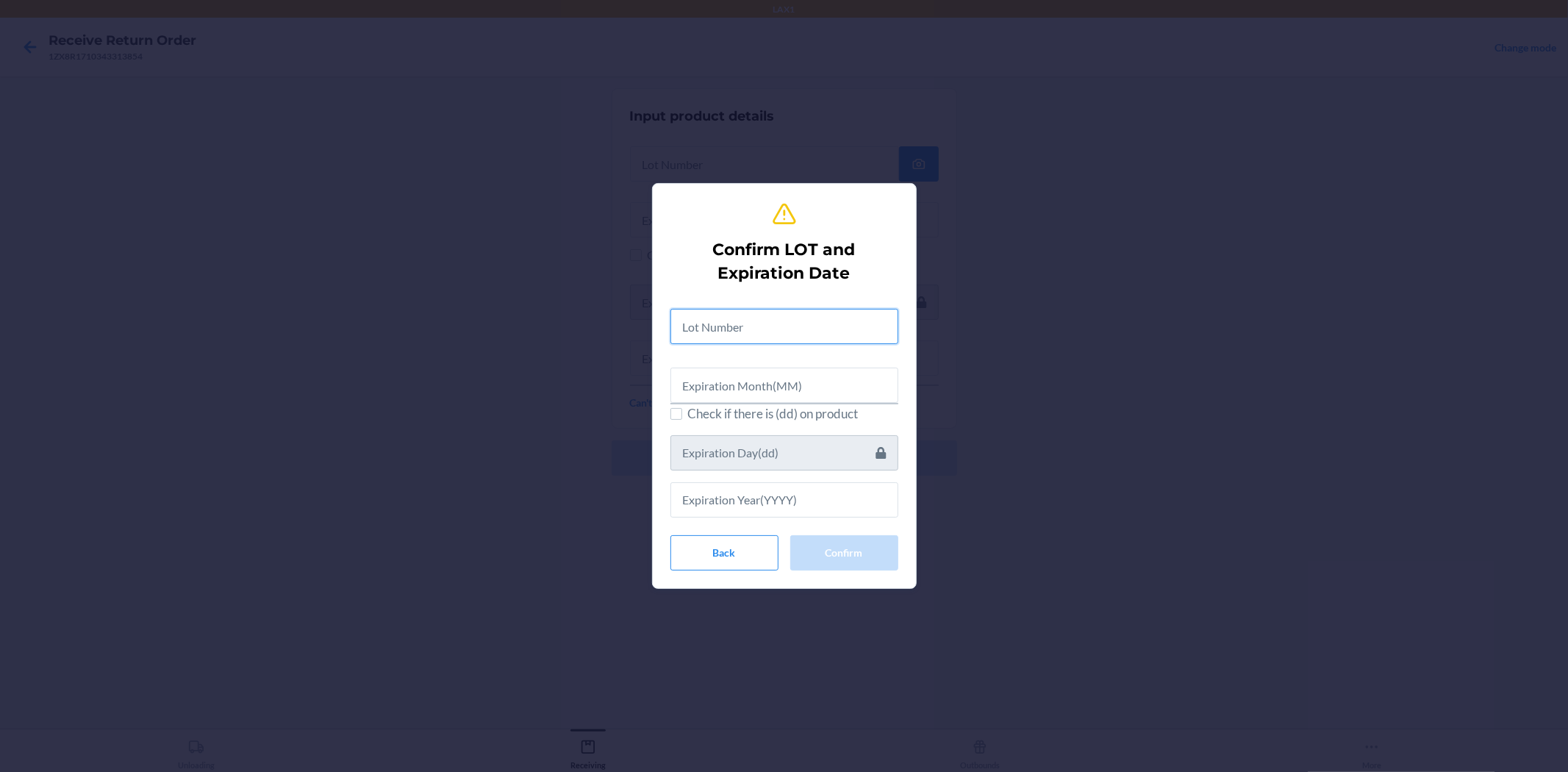
click at [782, 324] on input "text" at bounding box center [784, 327] width 228 height 36
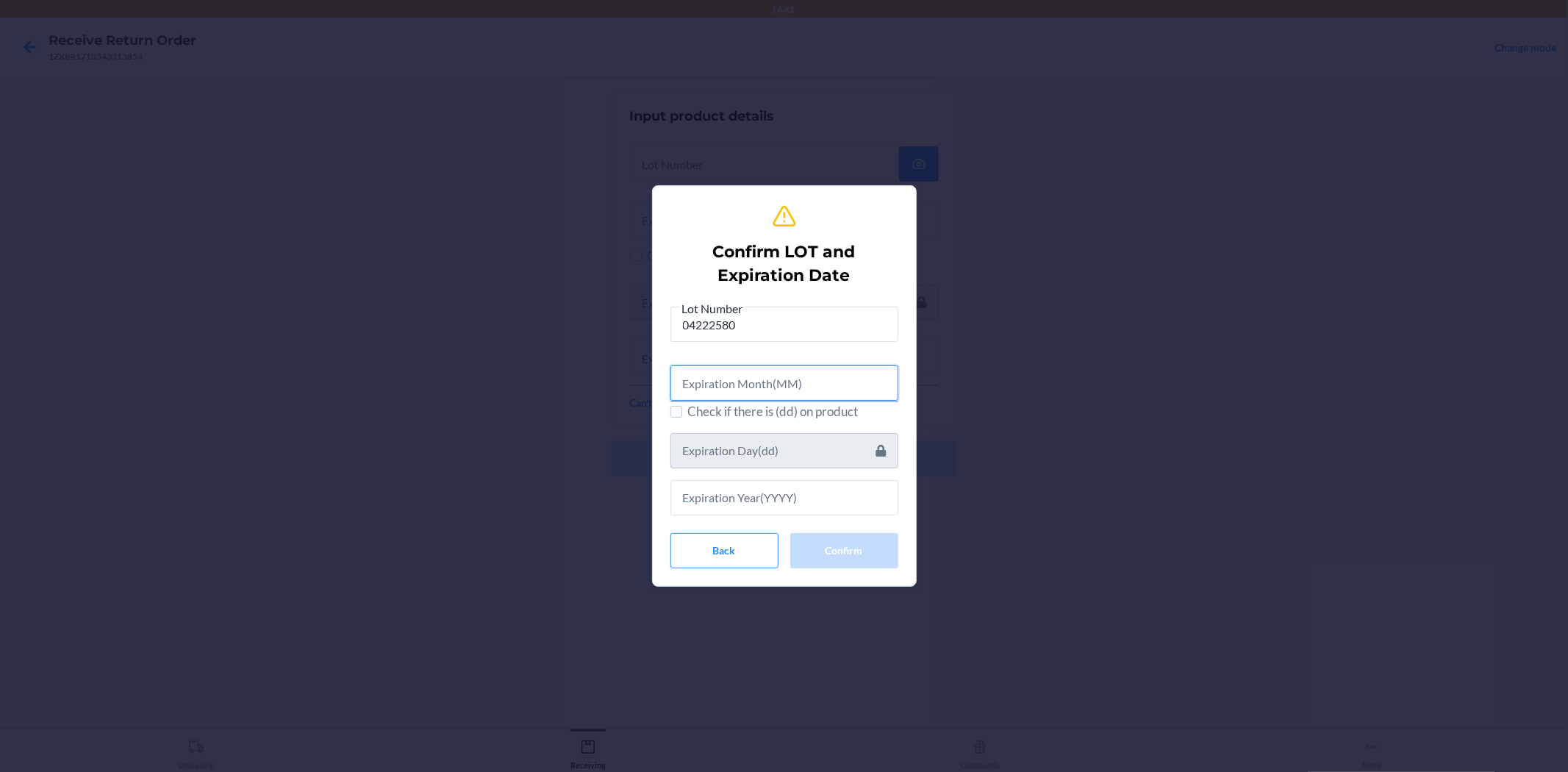
click at [782, 390] on input "text" at bounding box center [784, 384] width 228 height 36
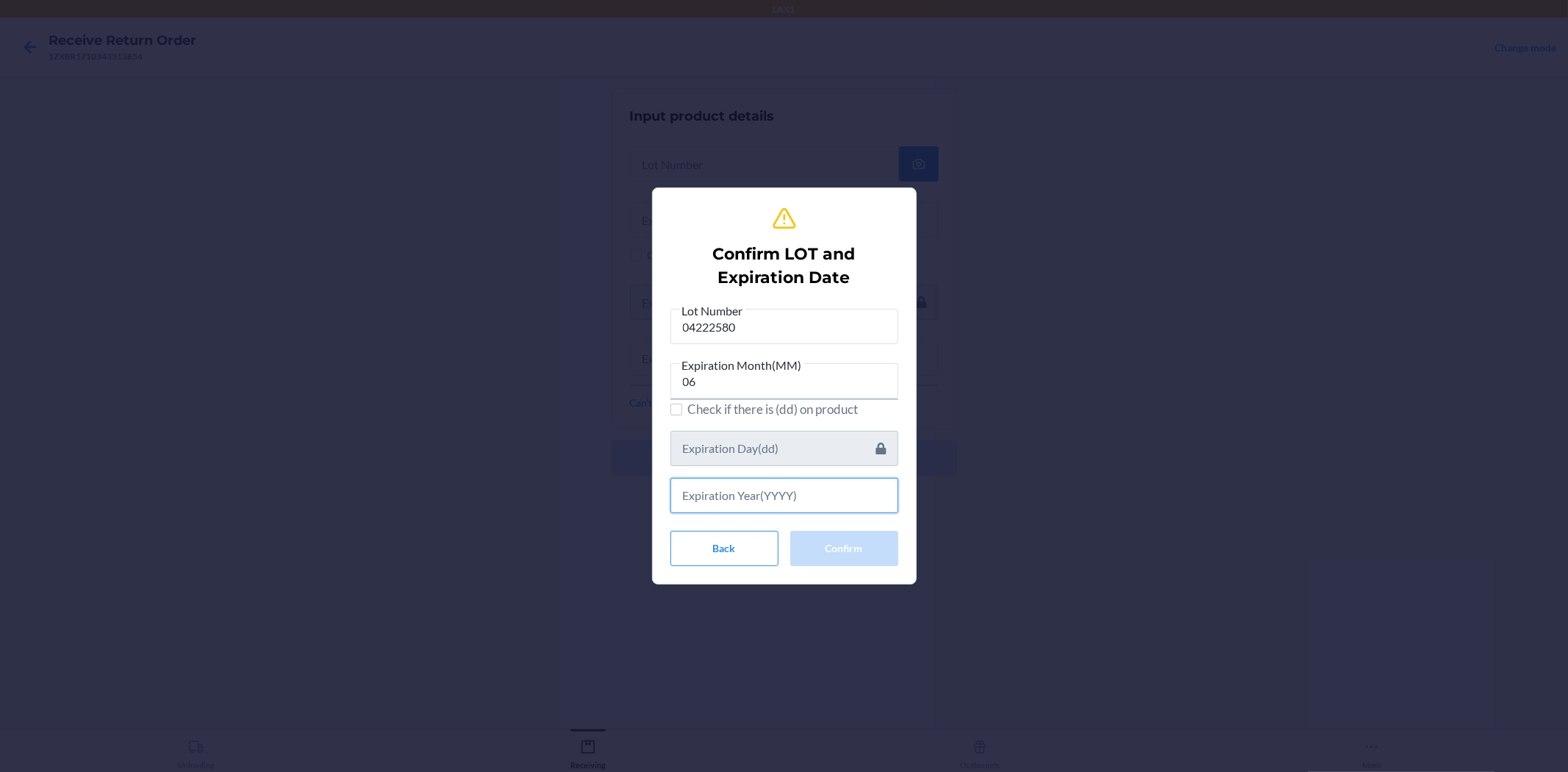
click at [782, 491] on input "text" at bounding box center [784, 495] width 228 height 36
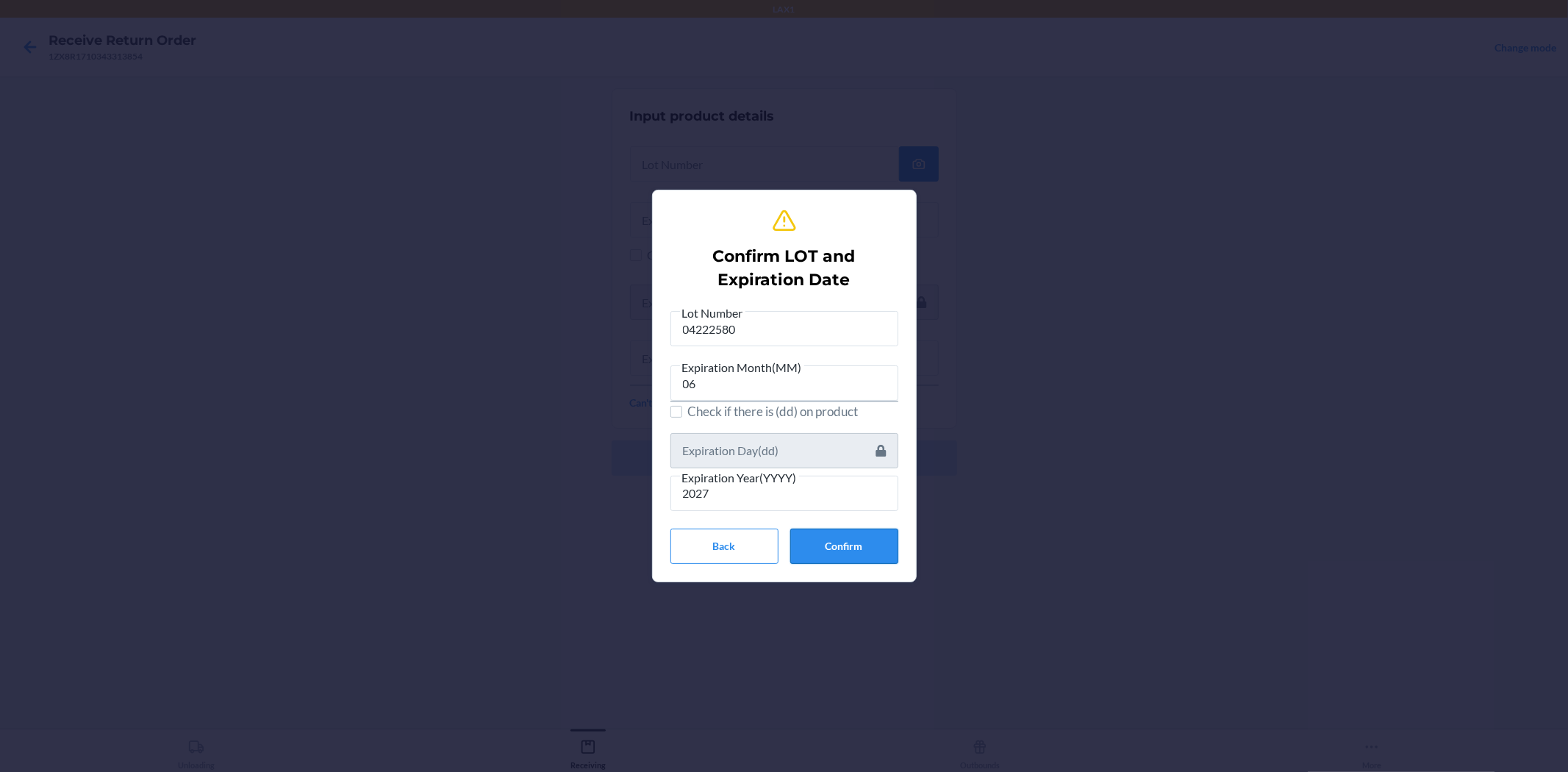
click at [782, 556] on button "Confirm" at bounding box center [844, 547] width 108 height 36
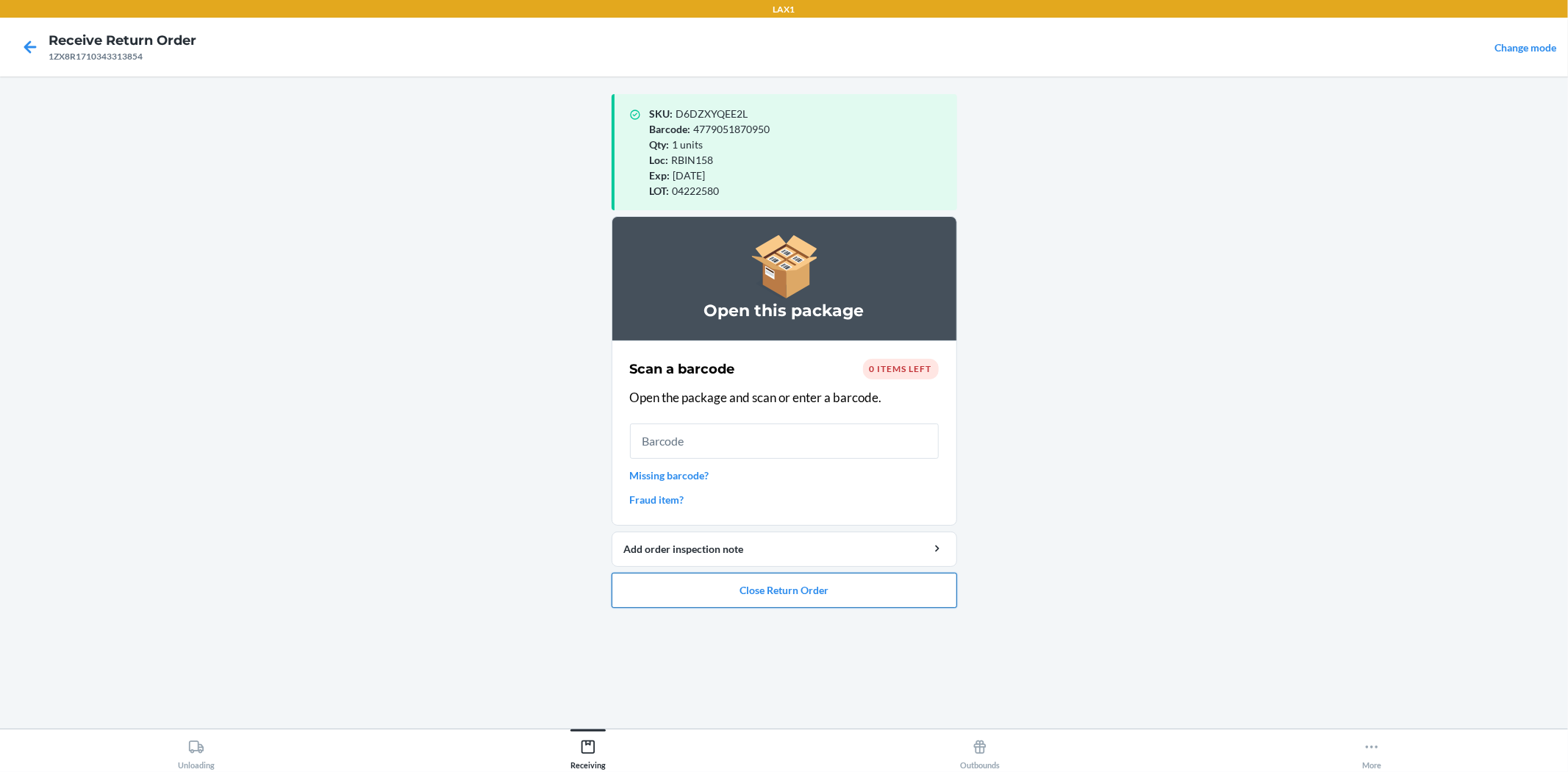
click at [782, 576] on button "Close Return Order" at bounding box center [784, 590] width 346 height 36
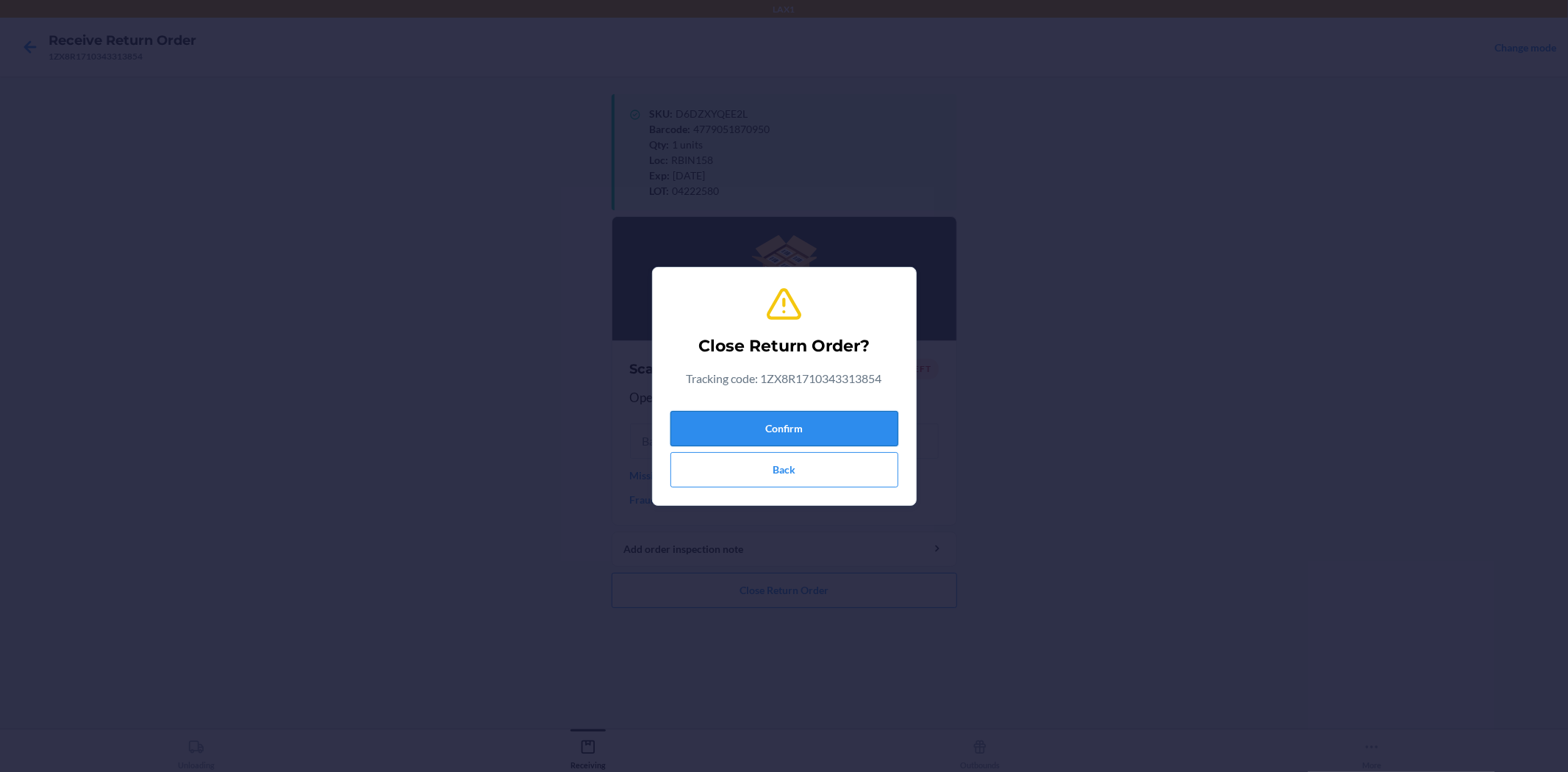
click at [782, 438] on button "Confirm" at bounding box center [784, 429] width 228 height 36
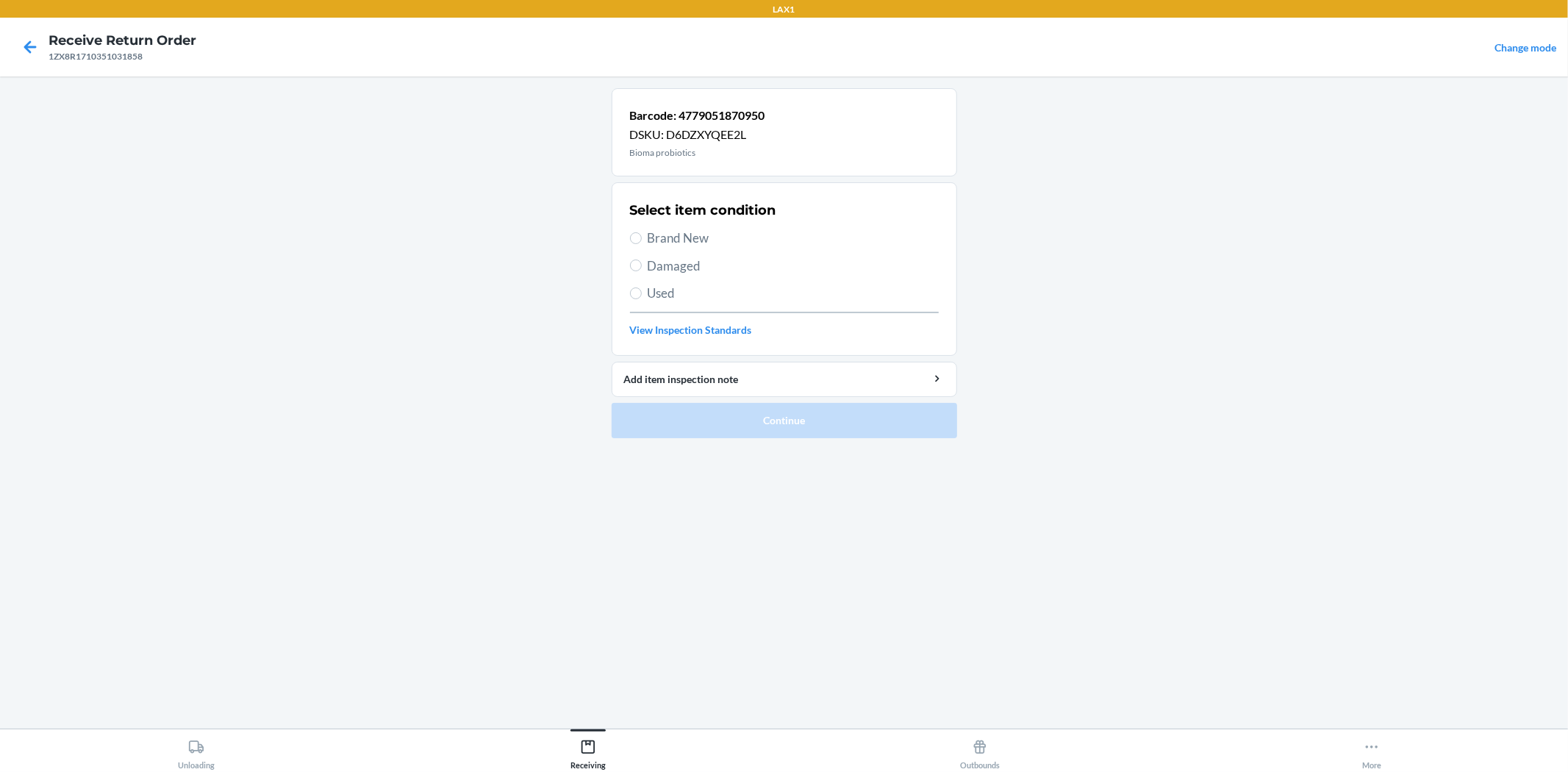
click at [630, 232] on label "Brand New" at bounding box center [784, 238] width 309 height 19
click at [630, 232] on input "Brand New" at bounding box center [636, 238] width 12 height 12
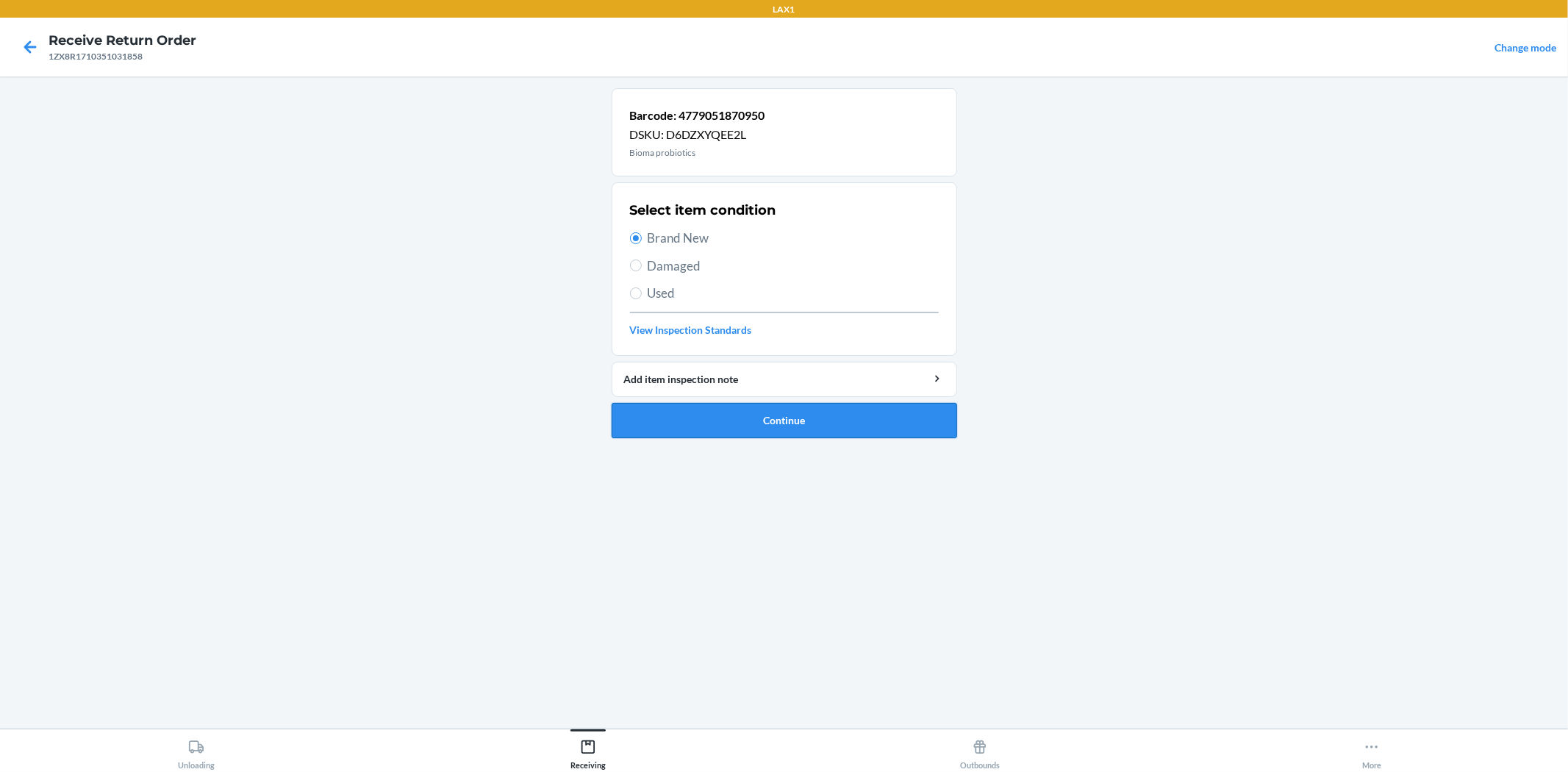
click at [699, 415] on button "Continue" at bounding box center [784, 421] width 346 height 36
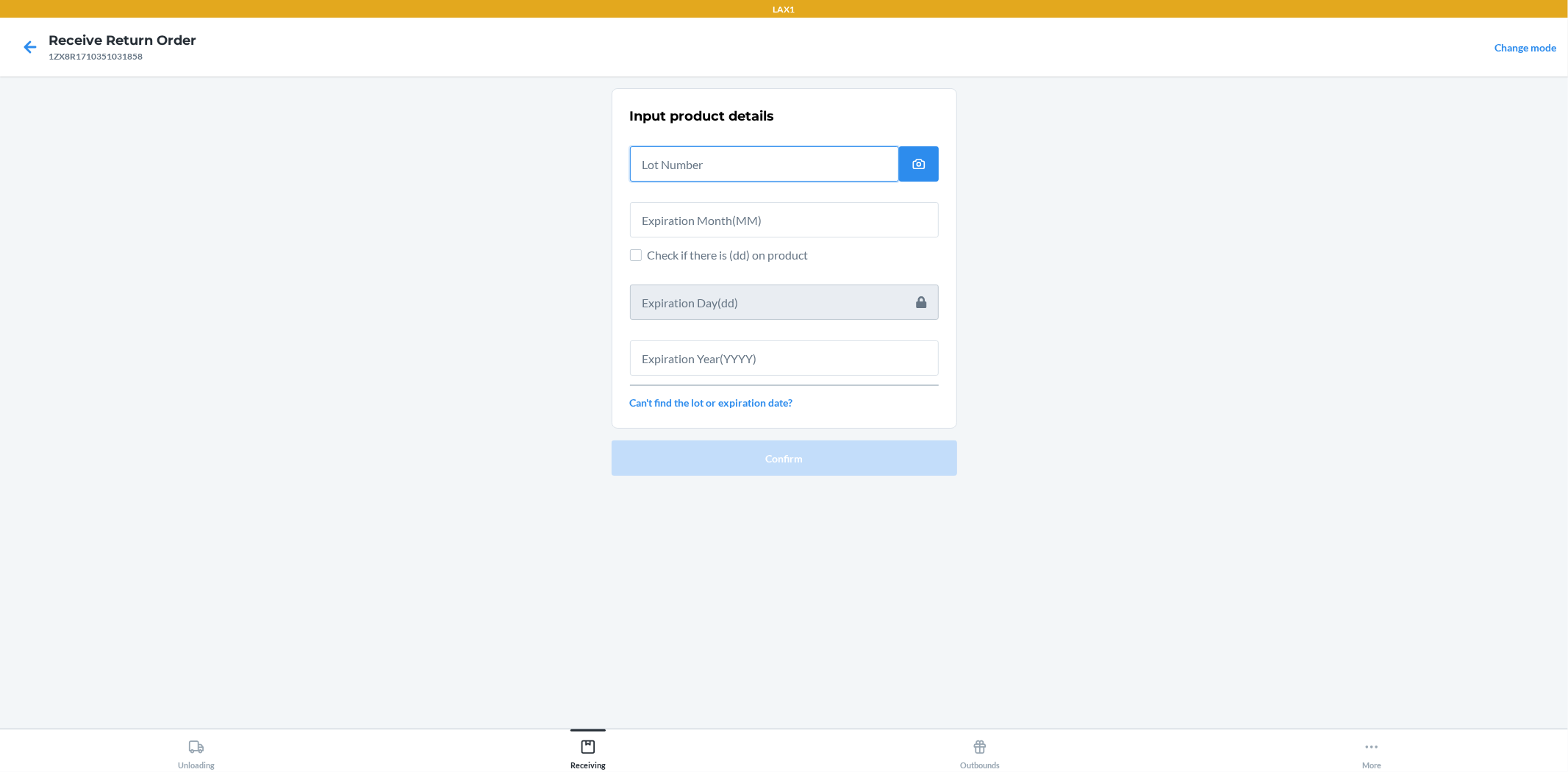
click at [666, 174] on input "text" at bounding box center [765, 164] width 269 height 36
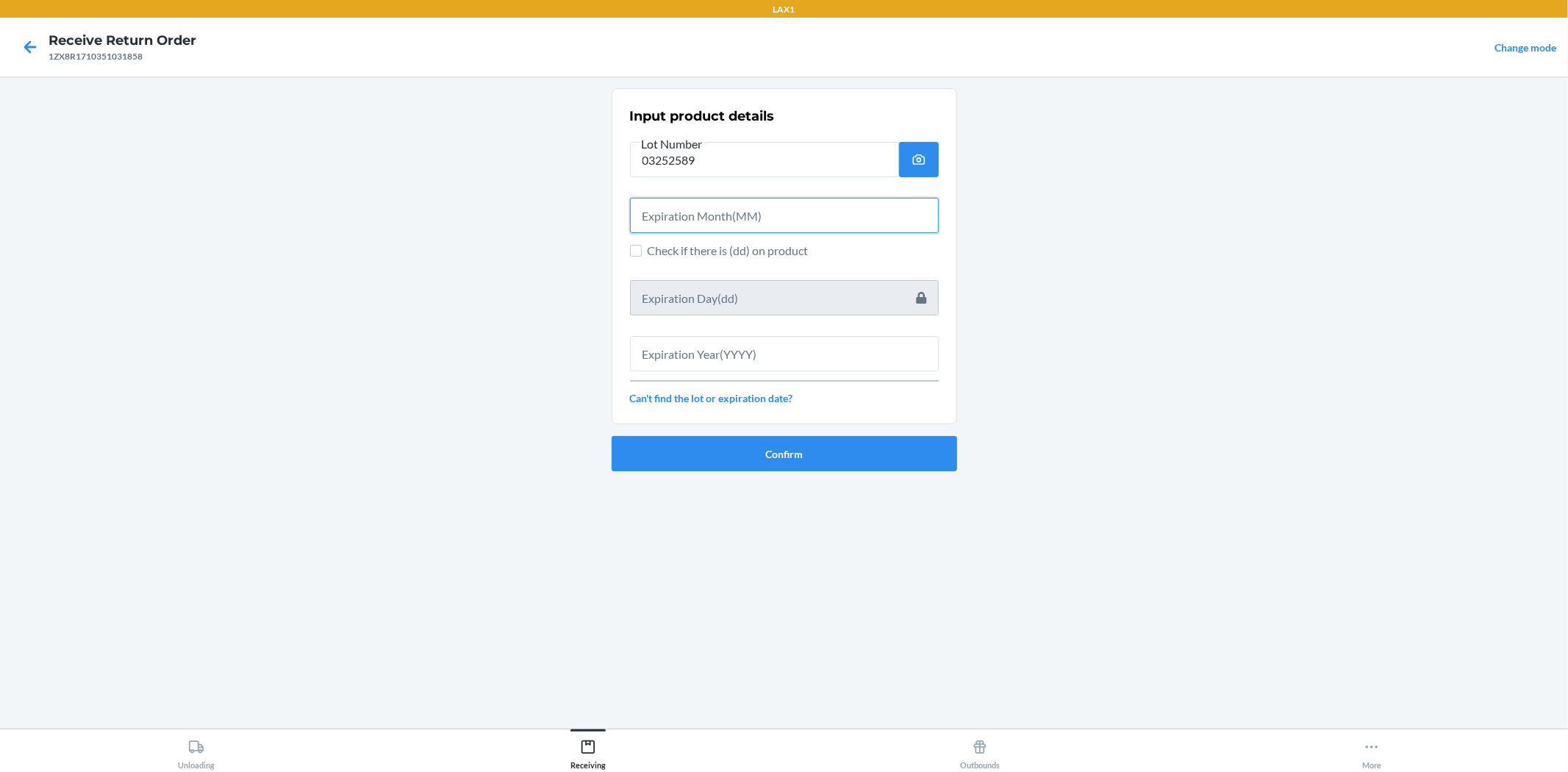
click at [655, 209] on input "text" at bounding box center [784, 216] width 309 height 36
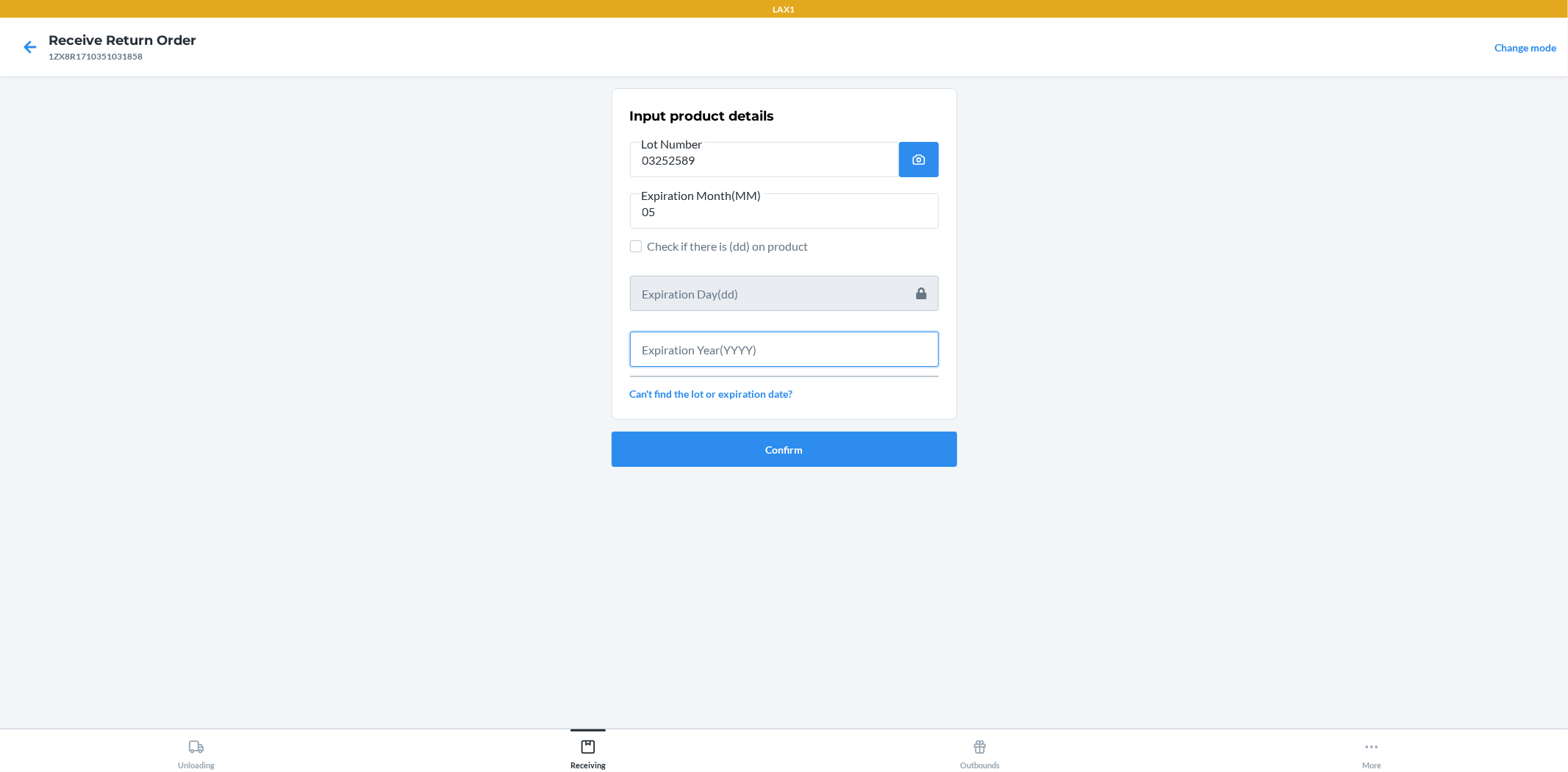
drag, startPoint x: 711, startPoint y: 336, endPoint x: 711, endPoint y: 320, distance: 16.0
click at [711, 320] on div at bounding box center [784, 343] width 309 height 47
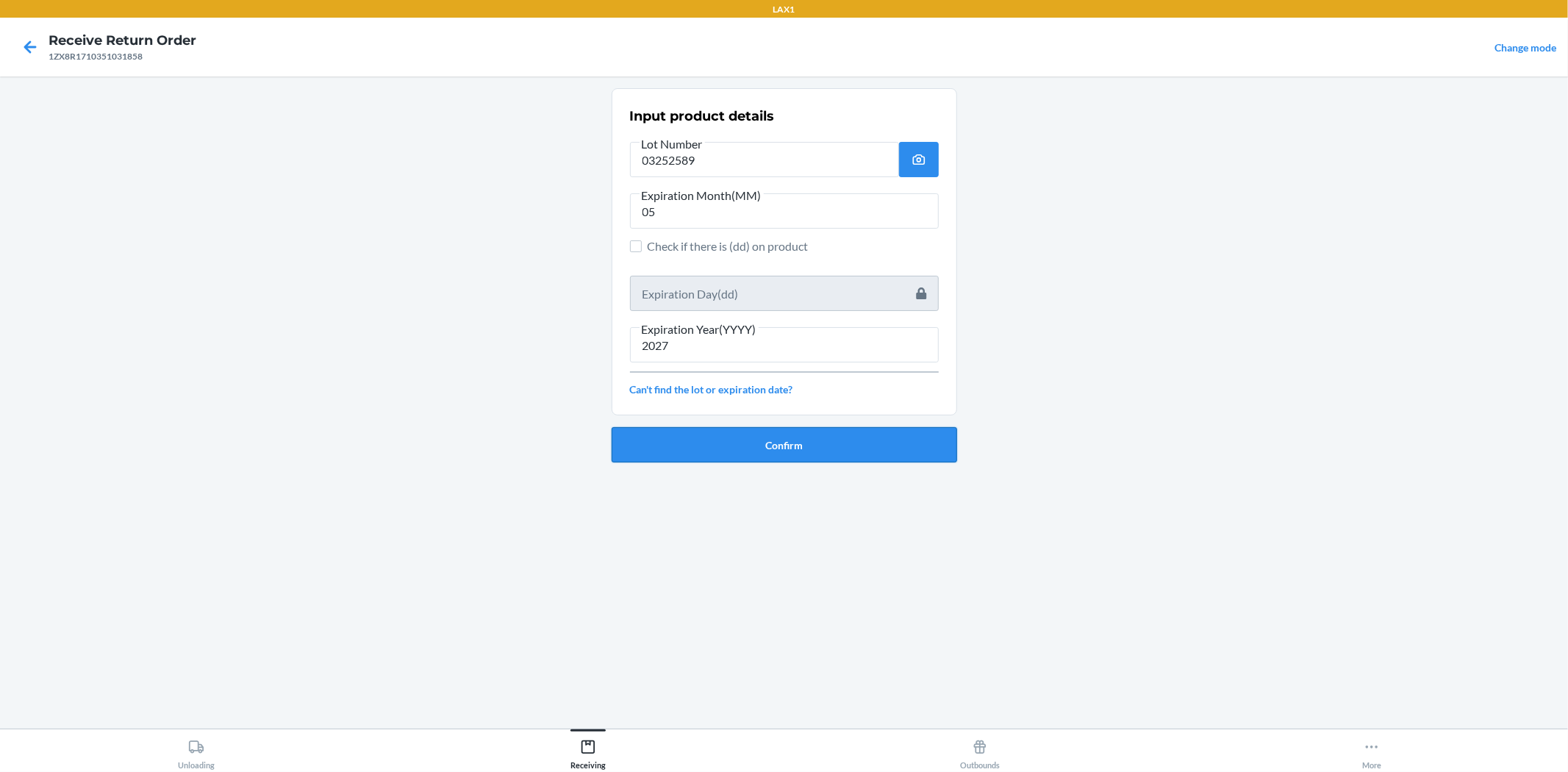
click at [778, 444] on button "Confirm" at bounding box center [784, 445] width 346 height 36
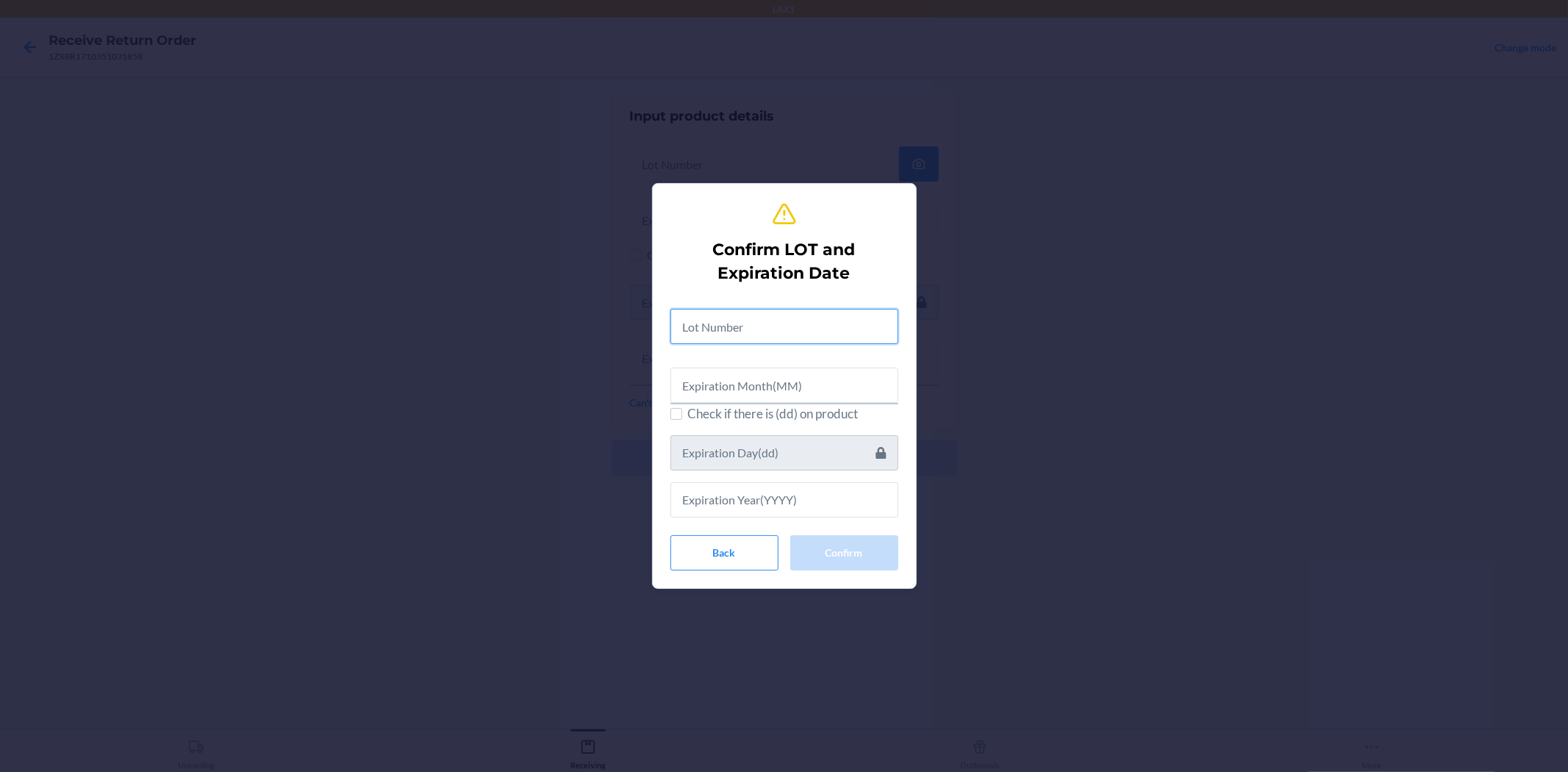
click at [767, 319] on input "text" at bounding box center [784, 327] width 228 height 36
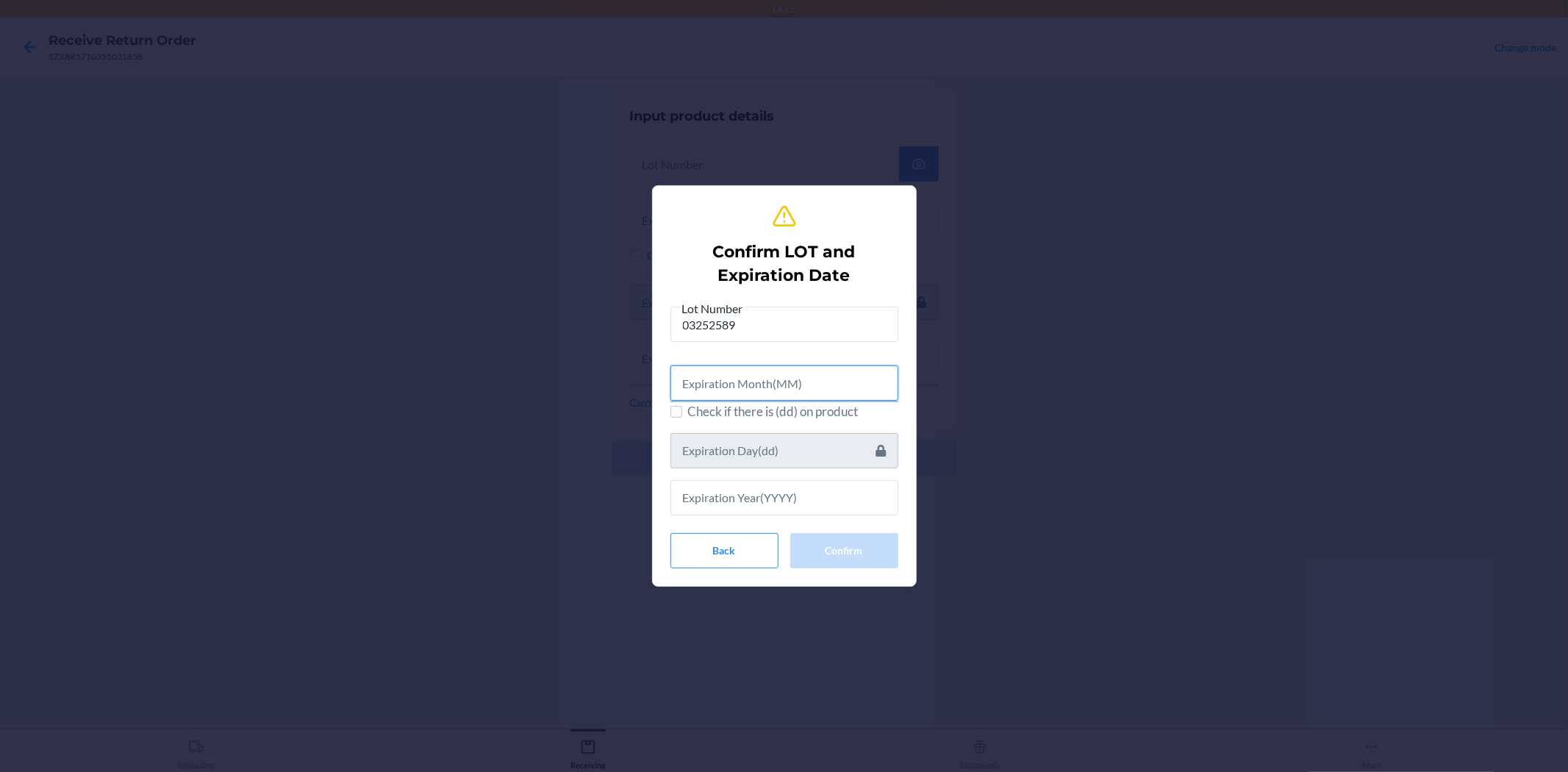
click at [782, 400] on input "text" at bounding box center [784, 384] width 228 height 36
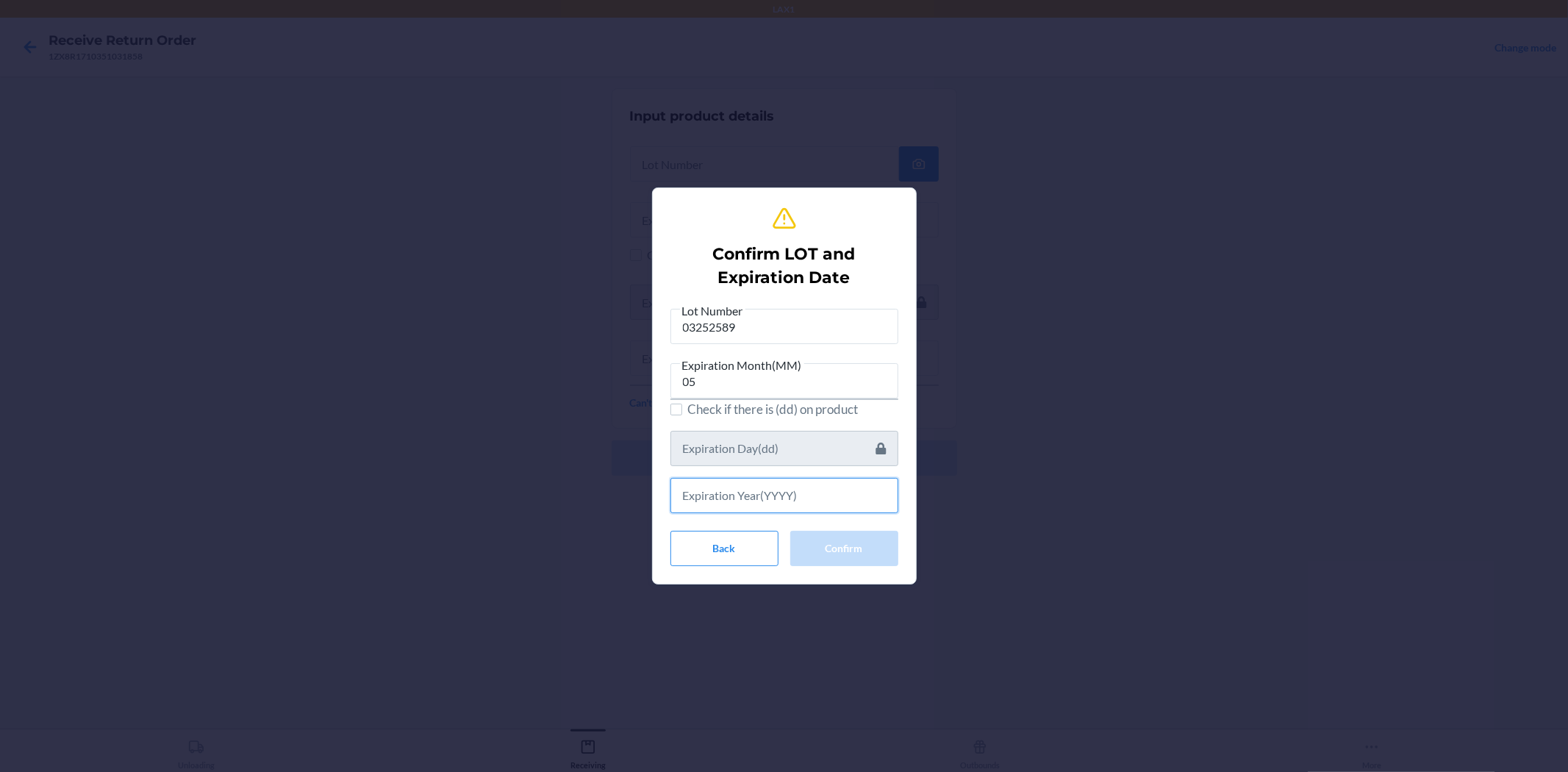
click at [782, 492] on input "text" at bounding box center [784, 495] width 228 height 36
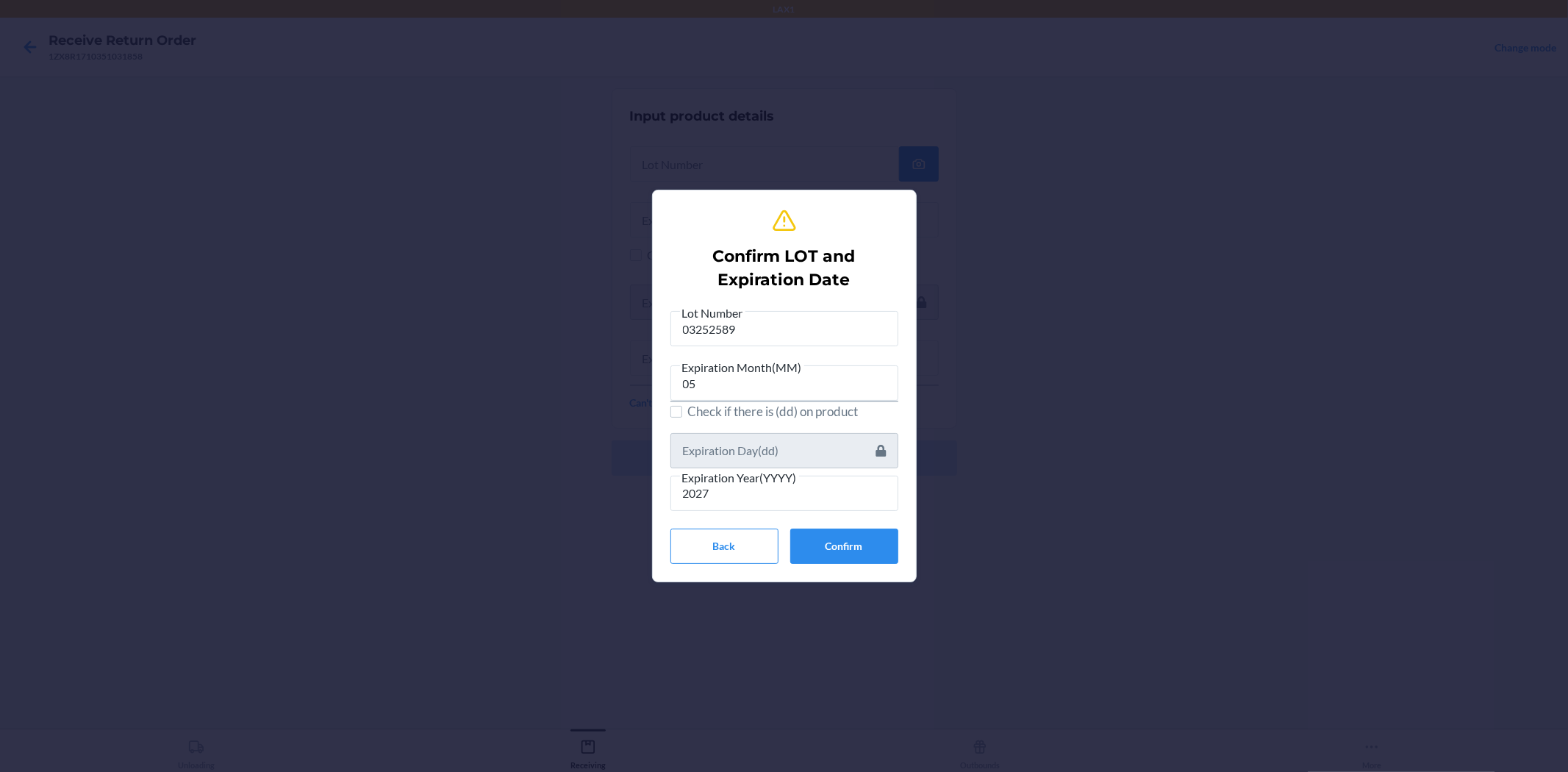
click at [782, 522] on div "Lot Number 03252589 Expiration Month(MM) 05 Check if there is (dd) on product E…" at bounding box center [784, 433] width 228 height 260
click at [782, 541] on button "Confirm" at bounding box center [844, 547] width 108 height 36
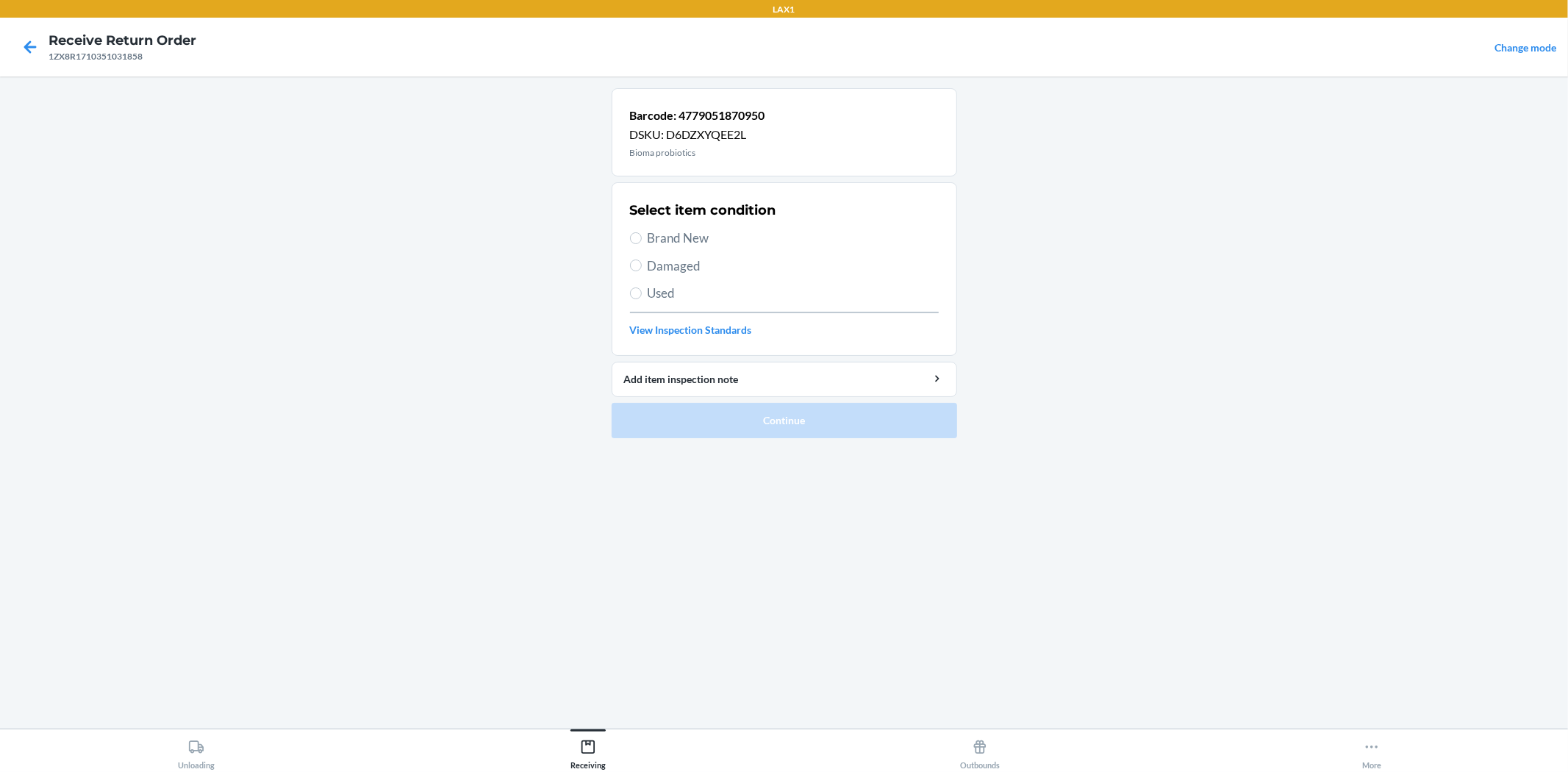
click at [643, 247] on div "Select item condition Brand New Damaged Used View Inspection Standards" at bounding box center [784, 268] width 309 height 145
click at [642, 232] on label "Brand New" at bounding box center [784, 238] width 309 height 19
click at [642, 232] on input "Brand New" at bounding box center [636, 238] width 12 height 12
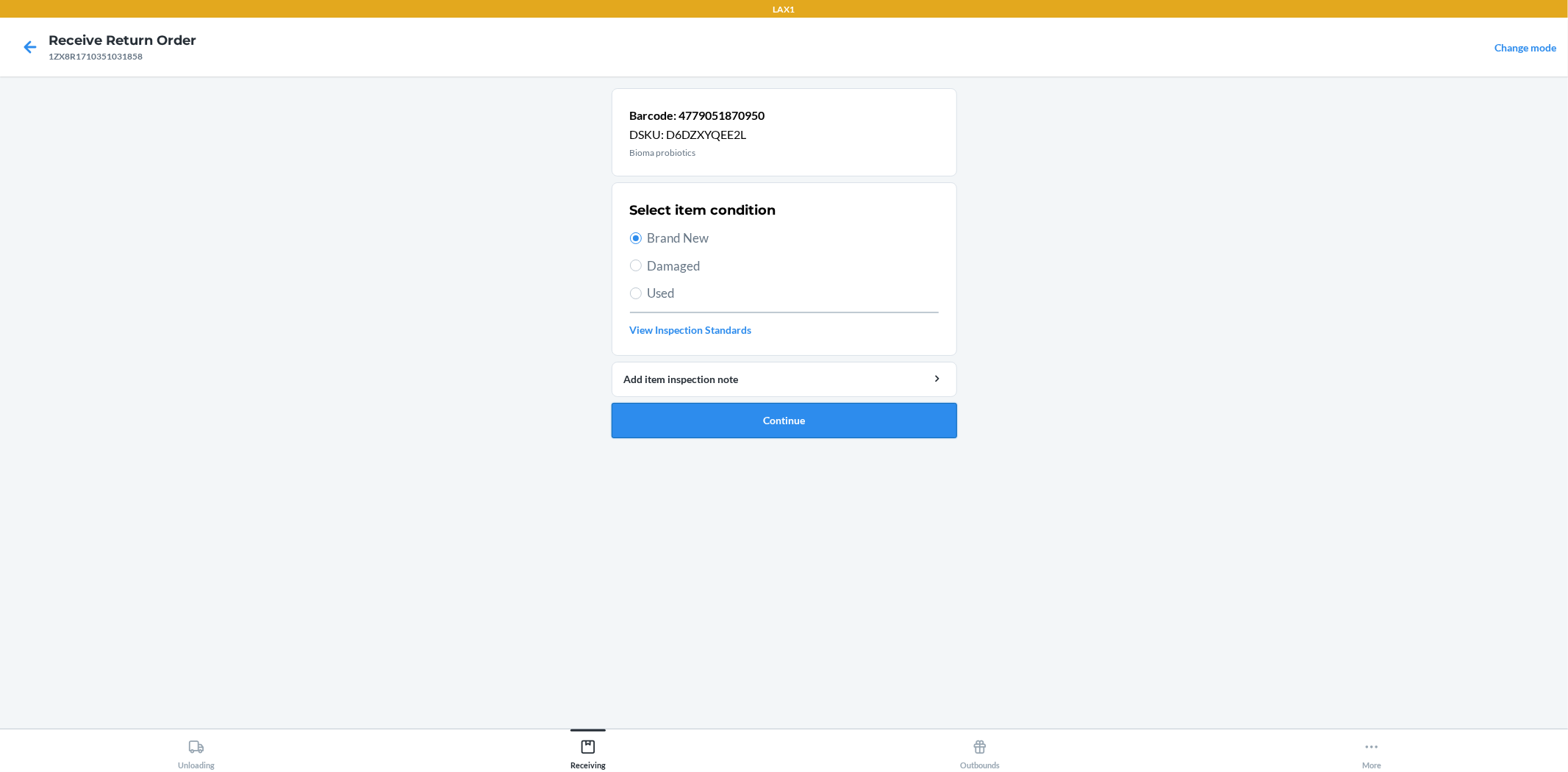
click at [674, 415] on button "Continue" at bounding box center [784, 421] width 346 height 36
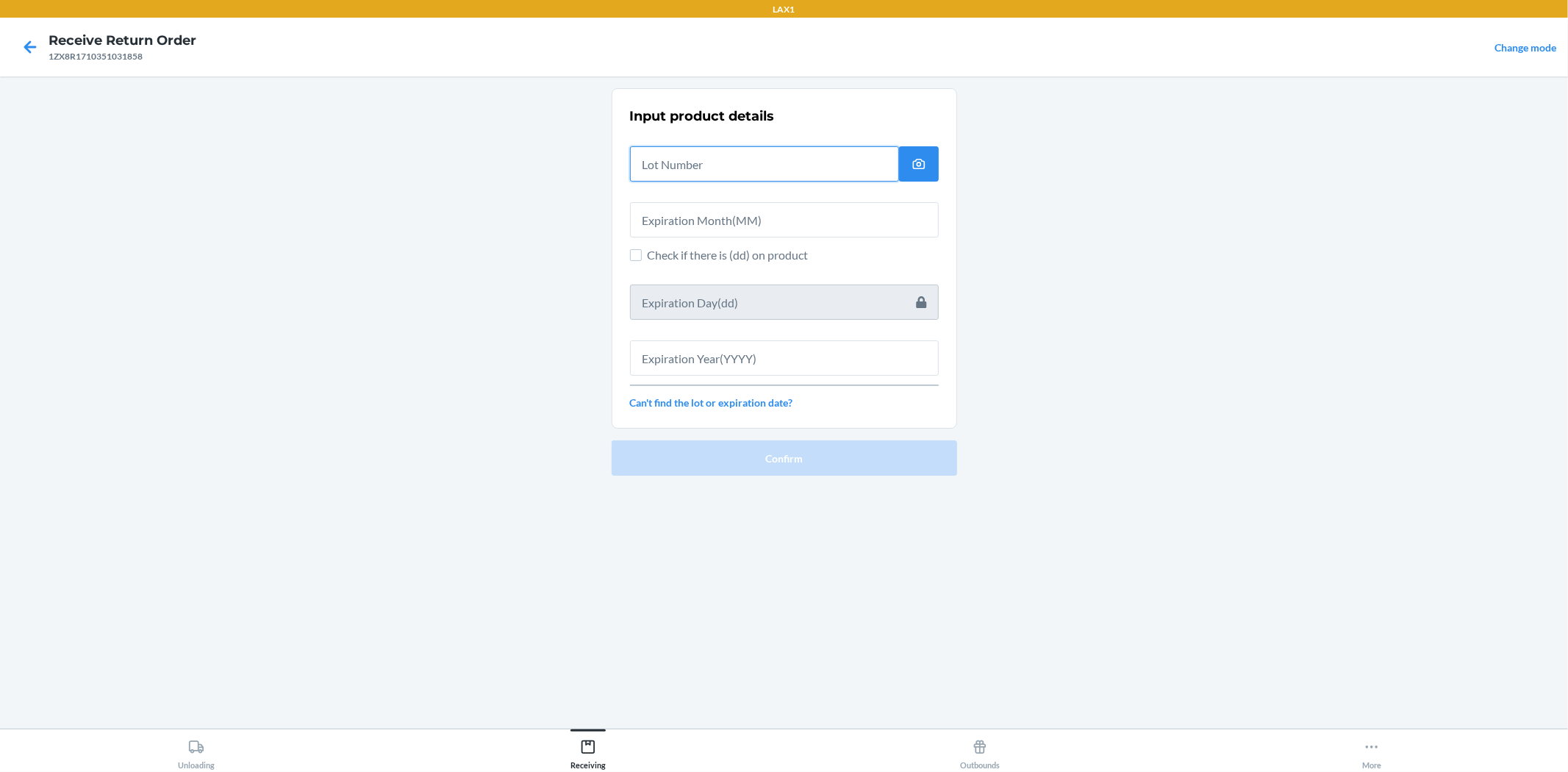
click at [694, 157] on input "text" at bounding box center [765, 164] width 269 height 36
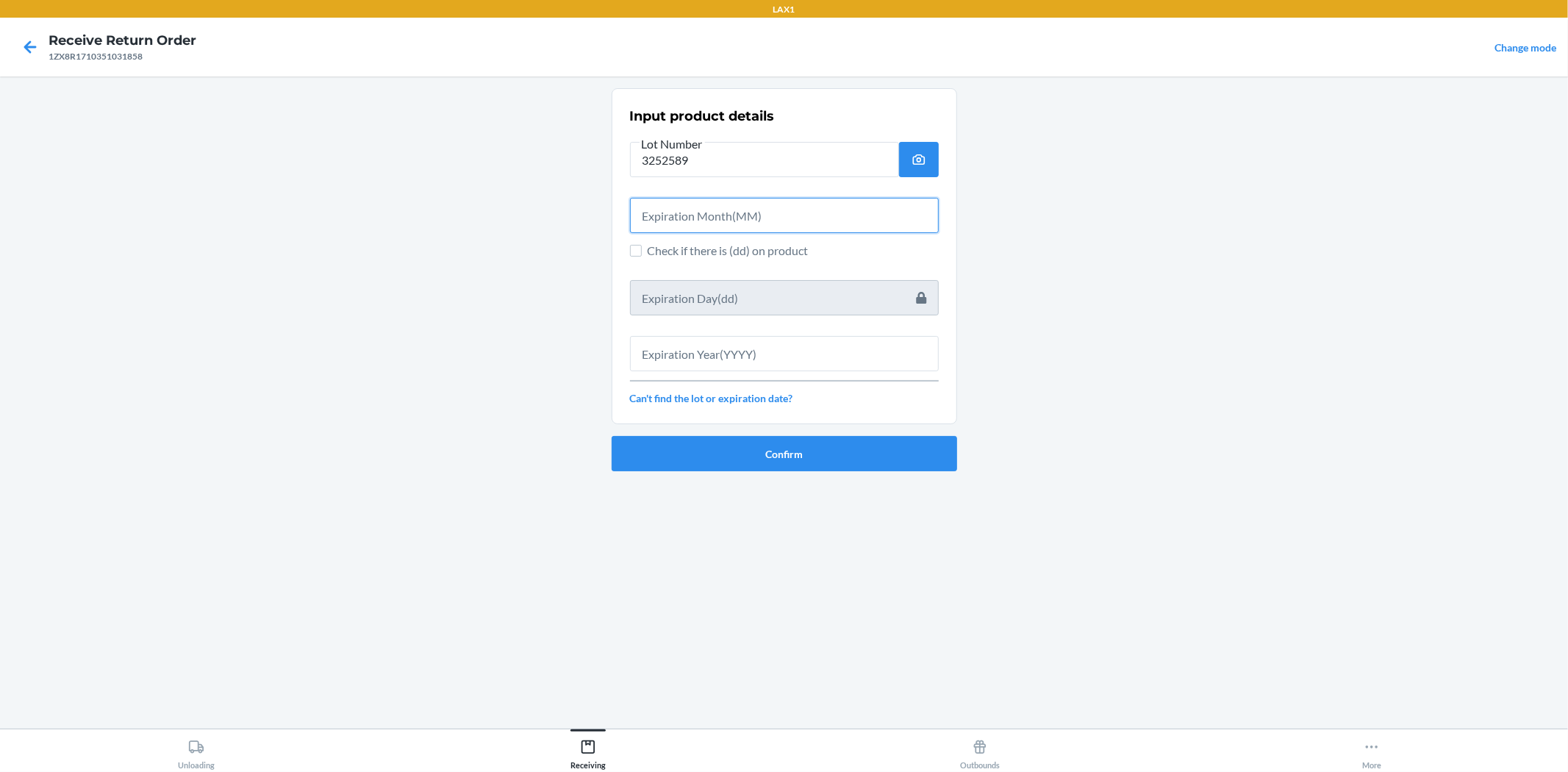
click at [702, 208] on input "text" at bounding box center [784, 216] width 309 height 36
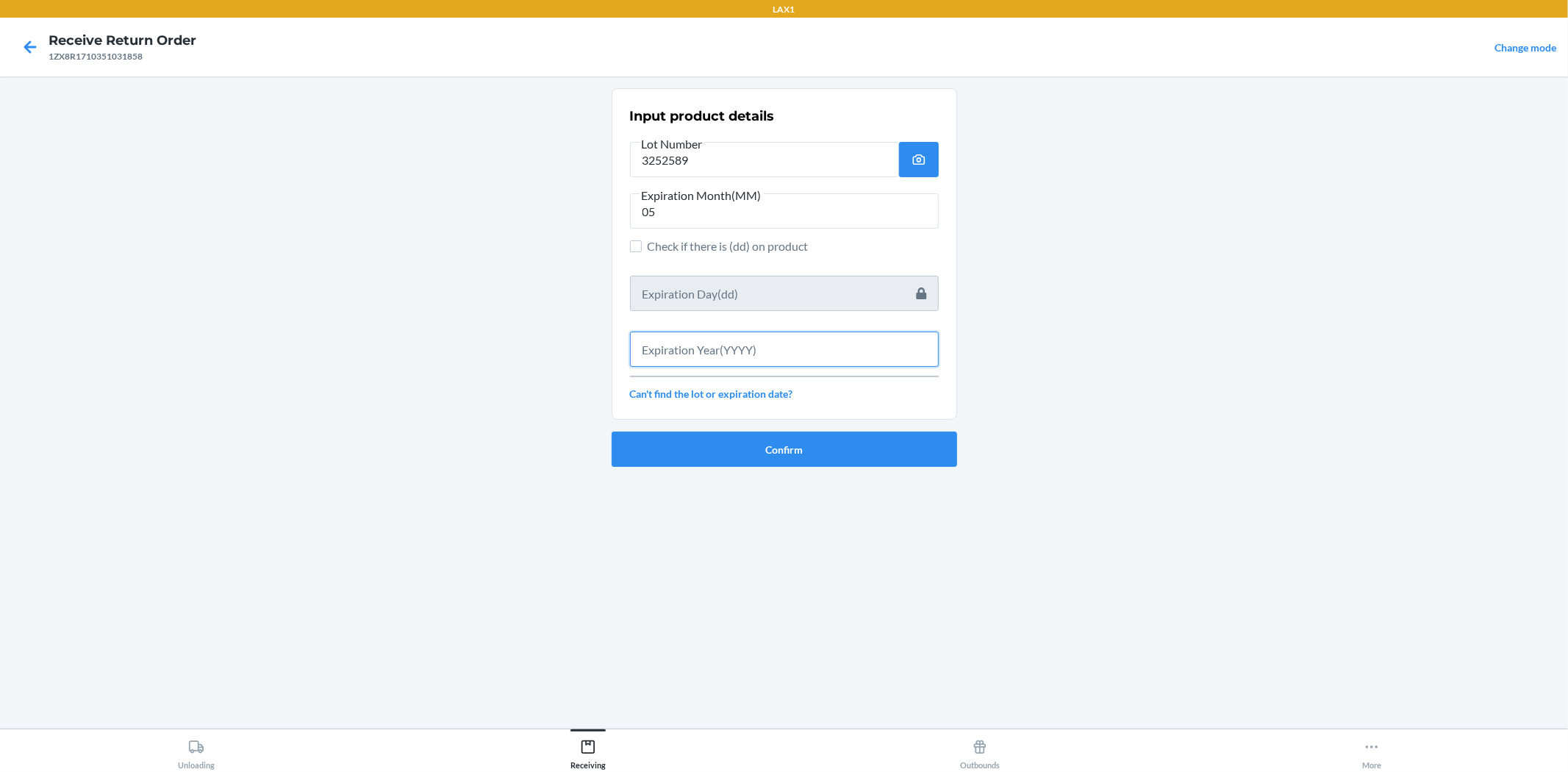
click at [755, 350] on input "text" at bounding box center [784, 350] width 309 height 36
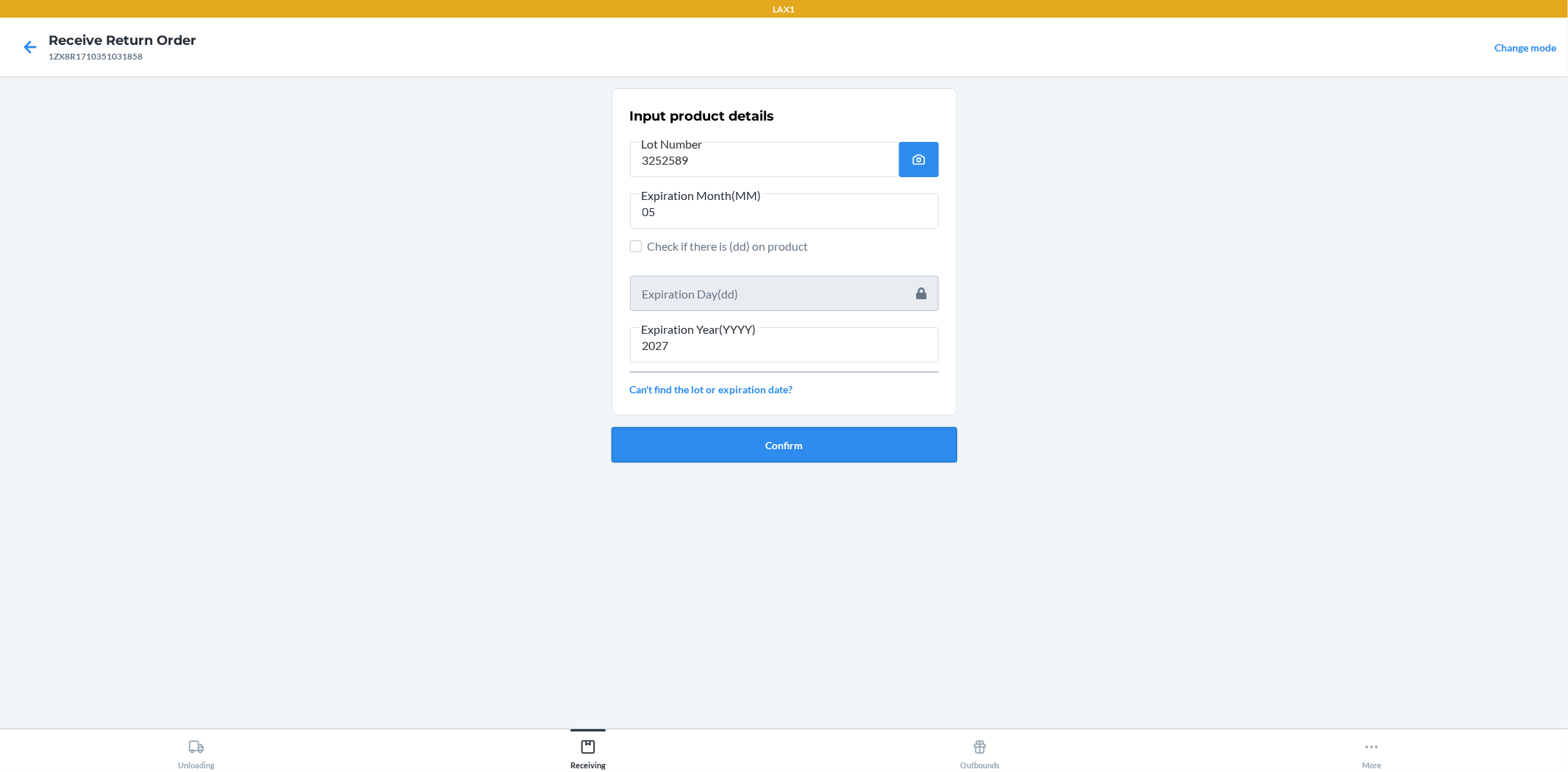
click at [782, 452] on button "Confirm" at bounding box center [784, 445] width 346 height 36
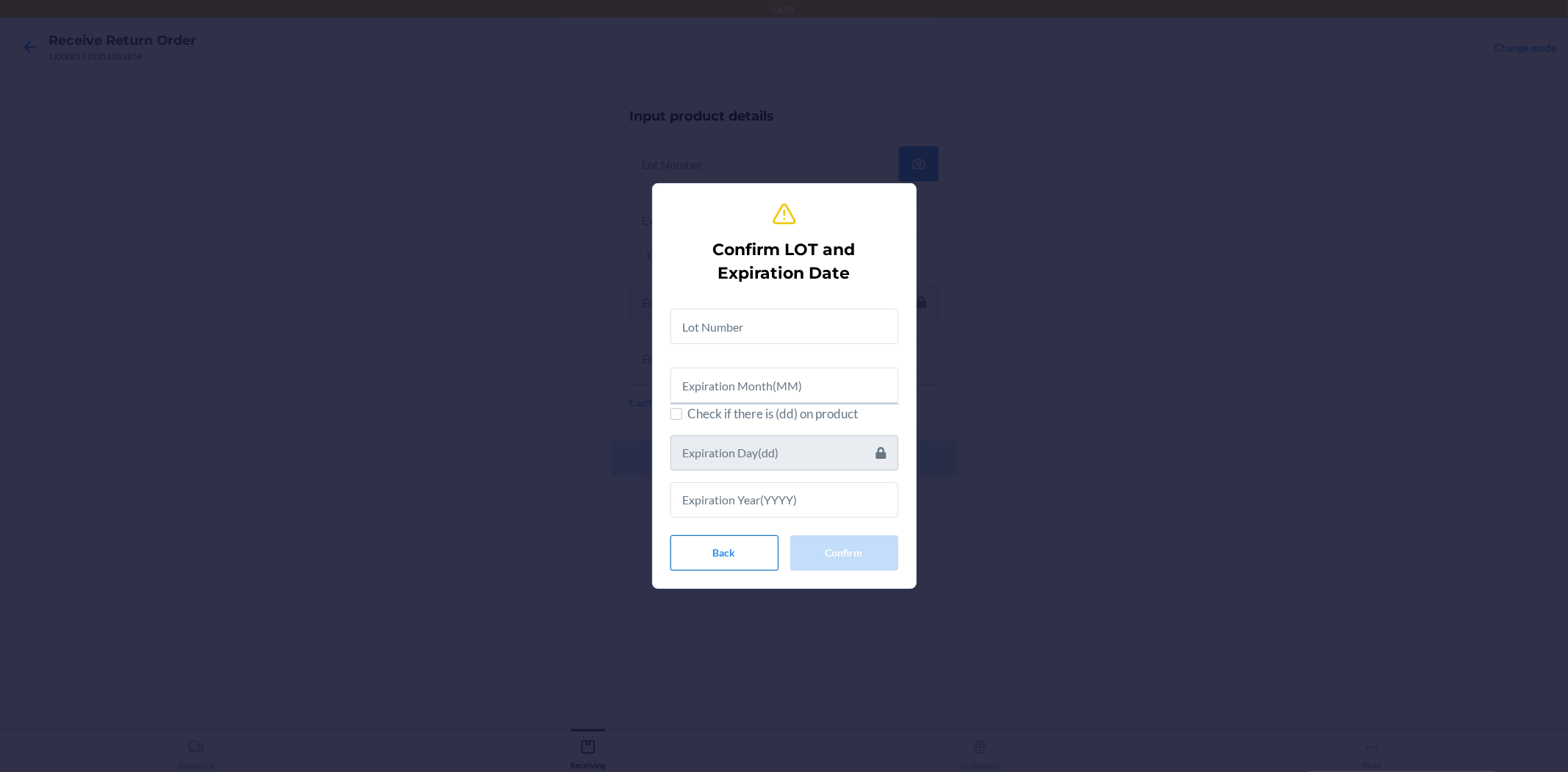
click at [707, 548] on button "Back" at bounding box center [724, 553] width 108 height 36
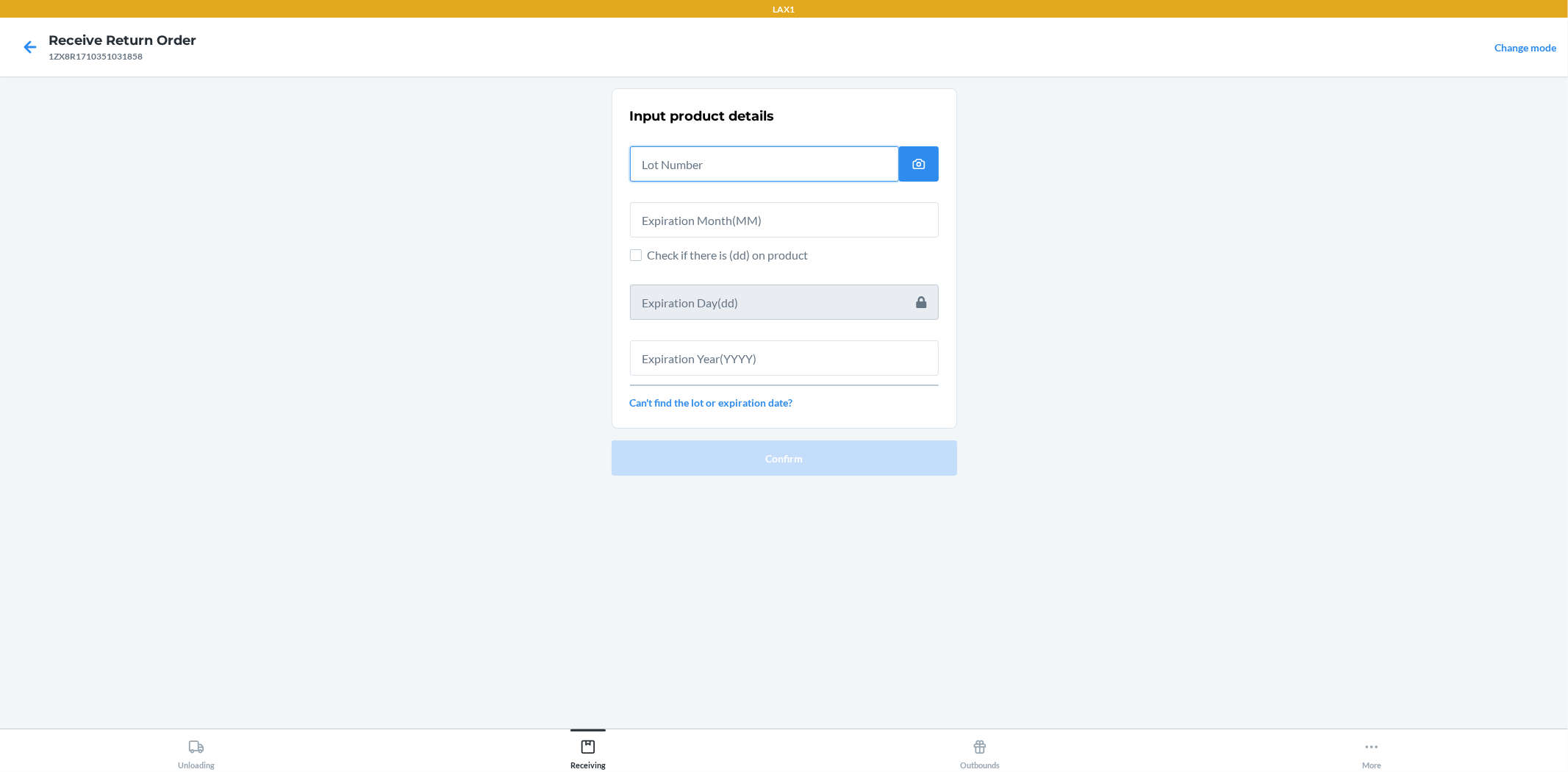
click at [694, 165] on input "text" at bounding box center [765, 164] width 269 height 36
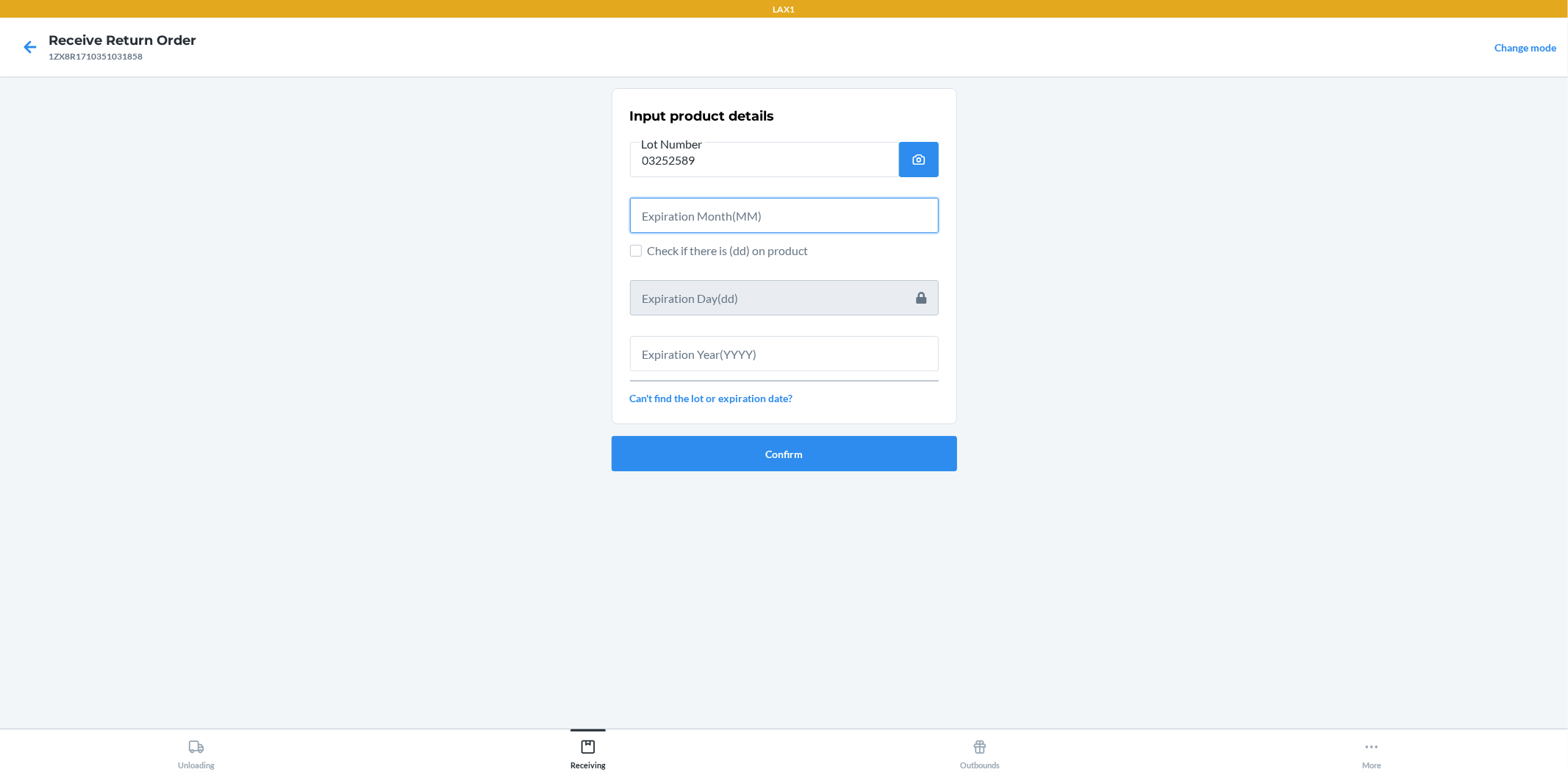
click at [711, 209] on input "text" at bounding box center [784, 216] width 309 height 36
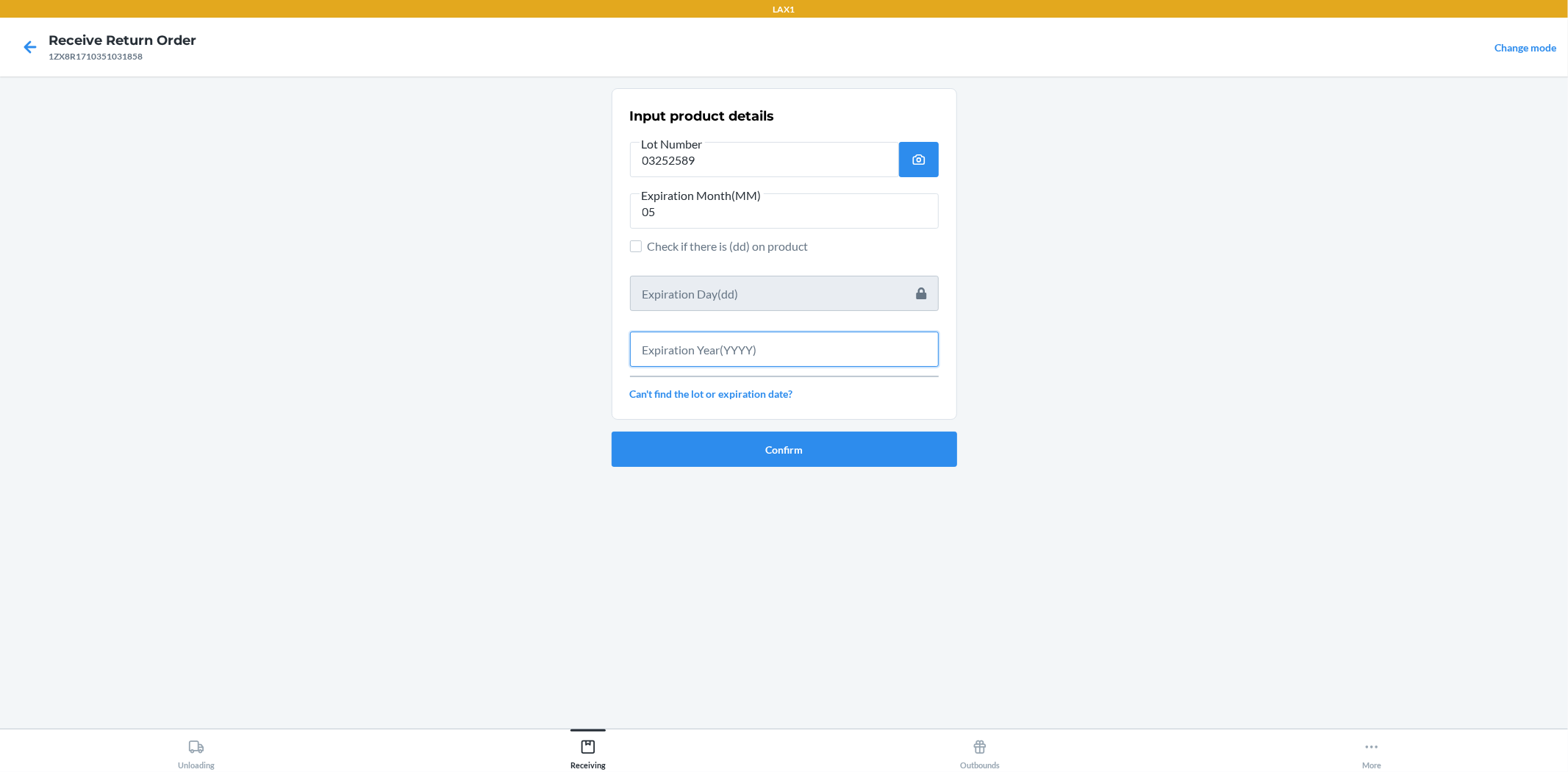
click at [775, 354] on input "text" at bounding box center [784, 350] width 309 height 36
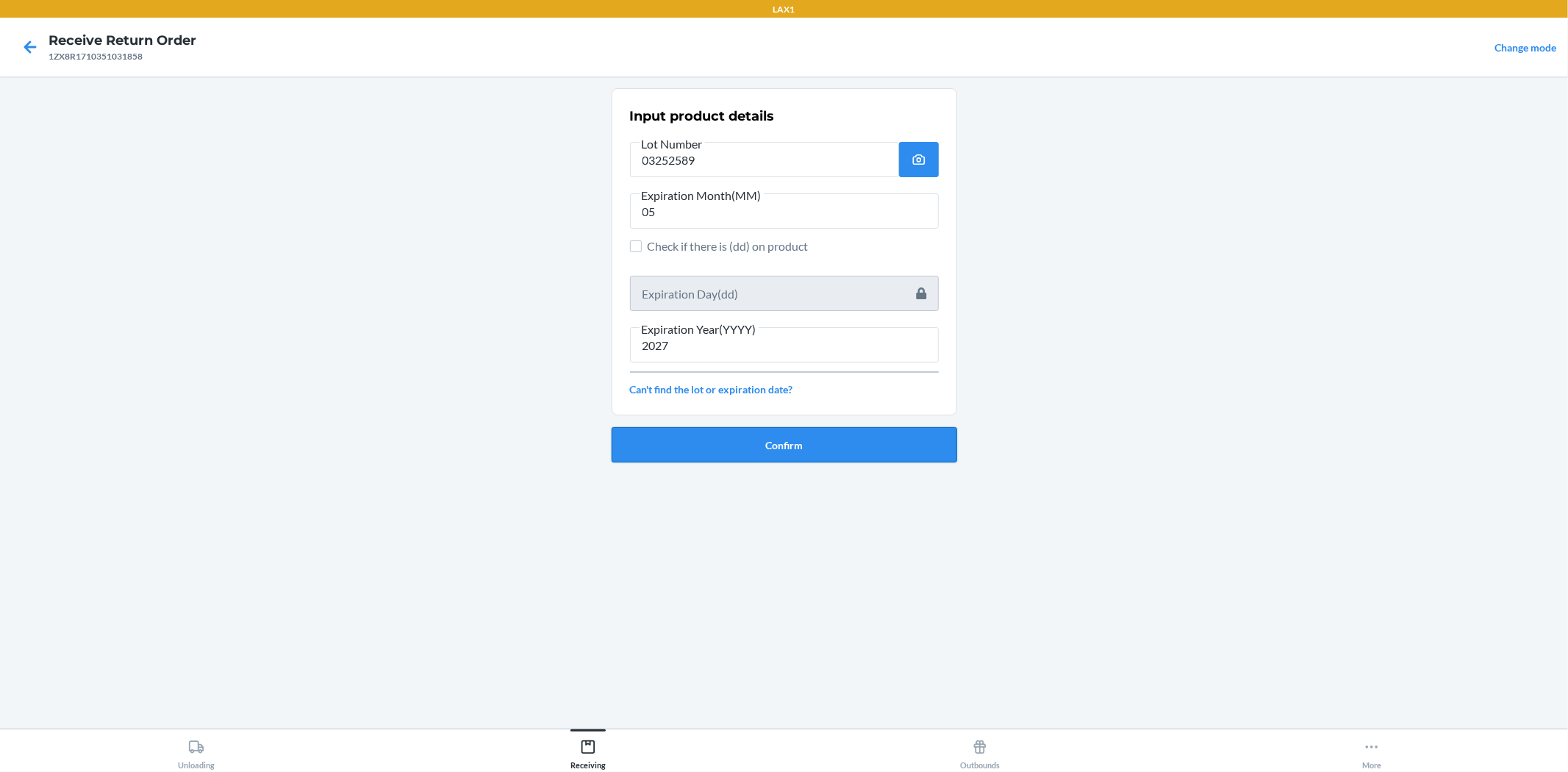
click at [750, 436] on button "Confirm" at bounding box center [784, 445] width 346 height 36
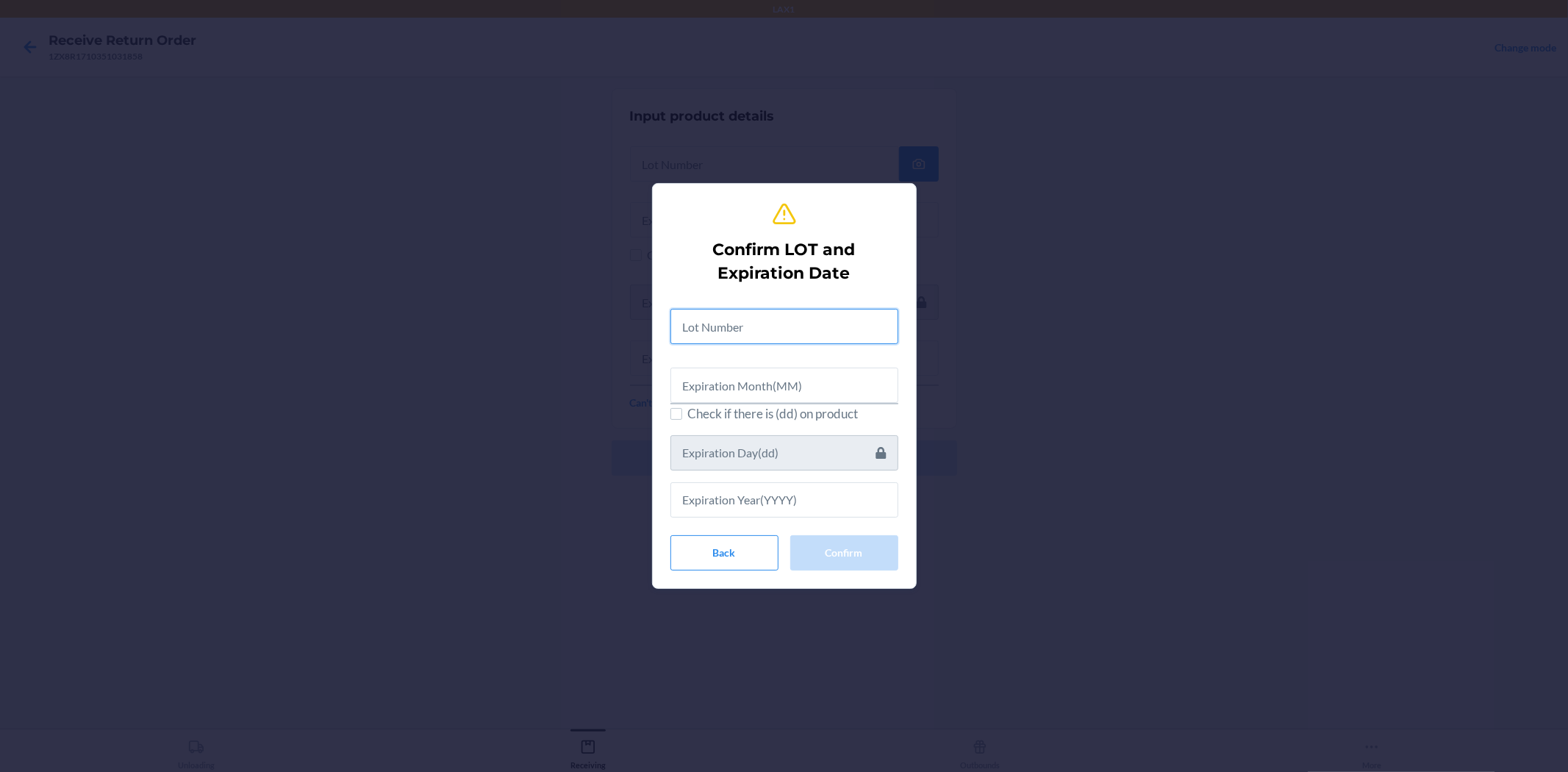
click at [726, 332] on input "text" at bounding box center [784, 327] width 228 height 36
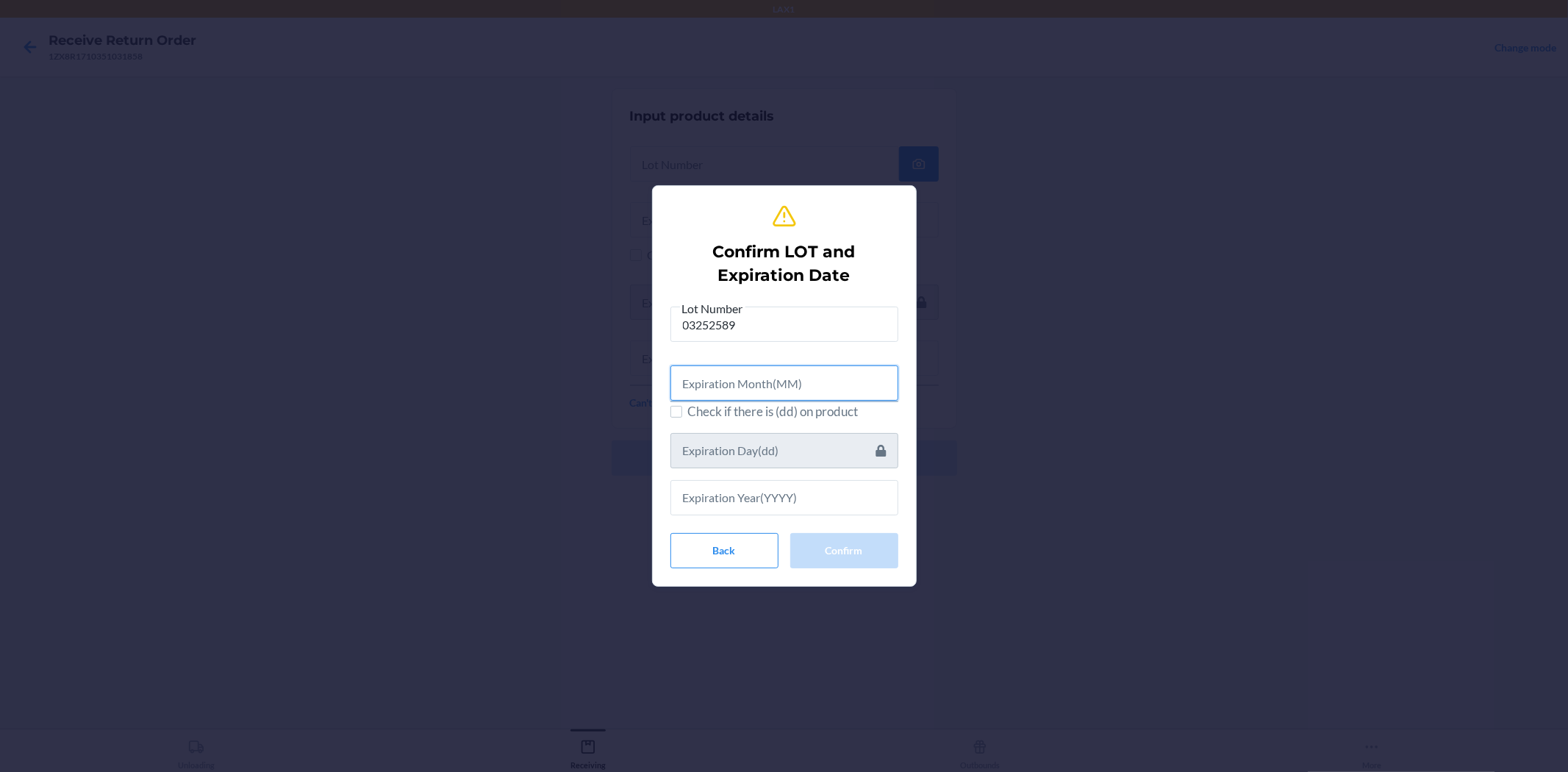
click at [739, 388] on input "text" at bounding box center [784, 384] width 228 height 36
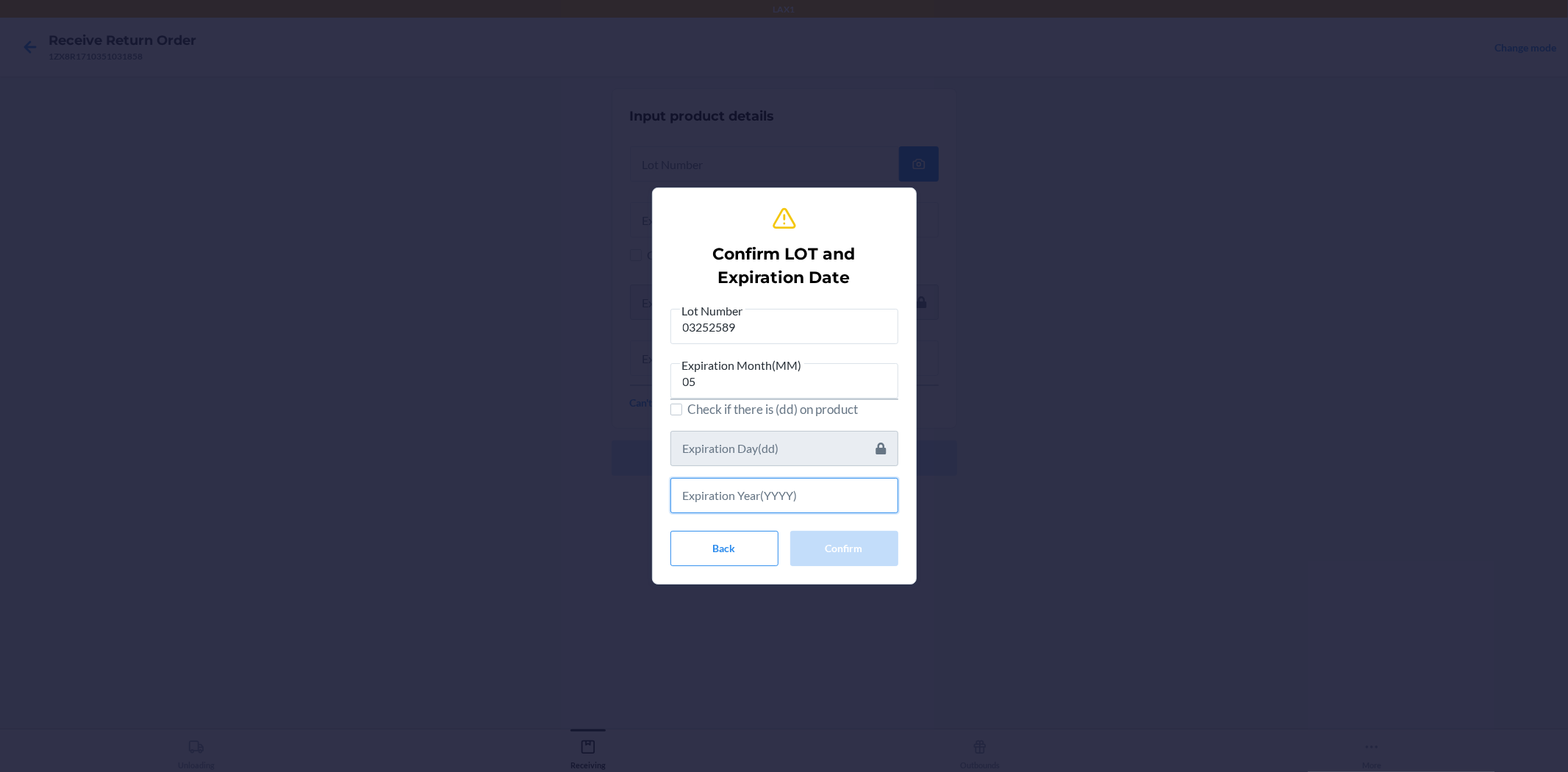
click at [732, 486] on input "text" at bounding box center [784, 495] width 228 height 36
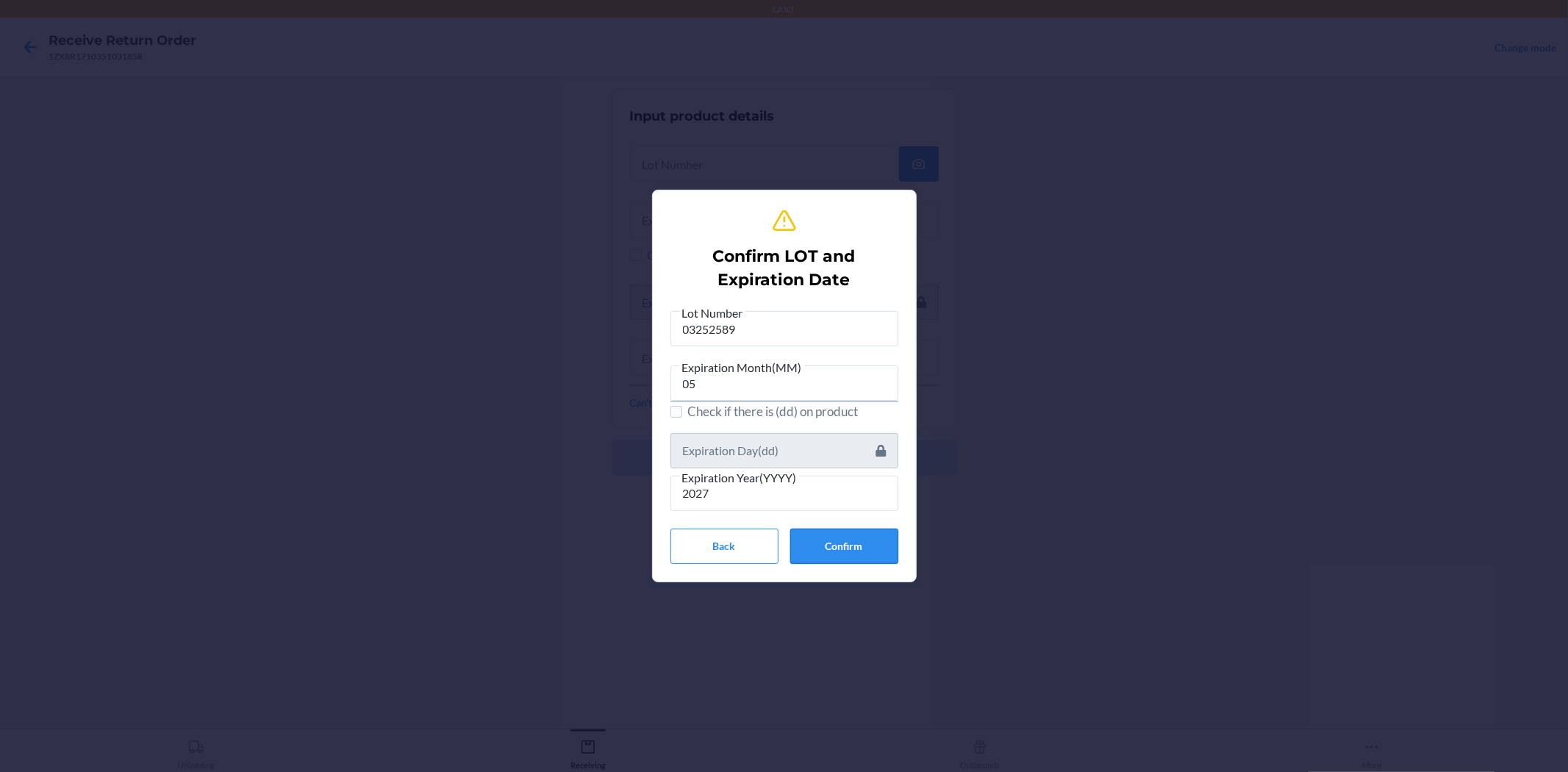
click at [782, 550] on button "Confirm" at bounding box center [844, 547] width 108 height 36
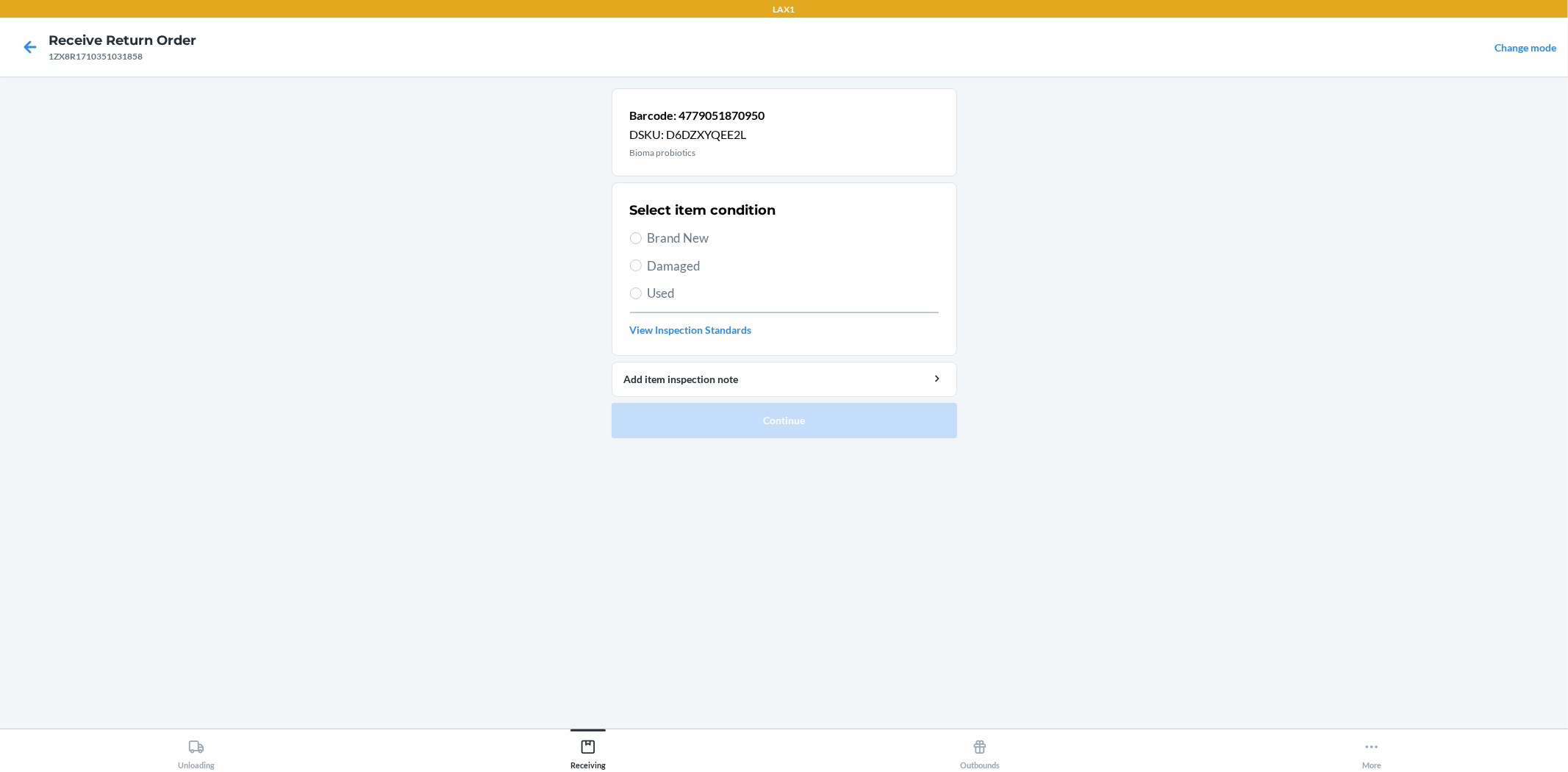
click at [657, 243] on span "Brand New" at bounding box center [793, 238] width 291 height 19
click at [642, 243] on input "Brand New" at bounding box center [636, 238] width 12 height 12
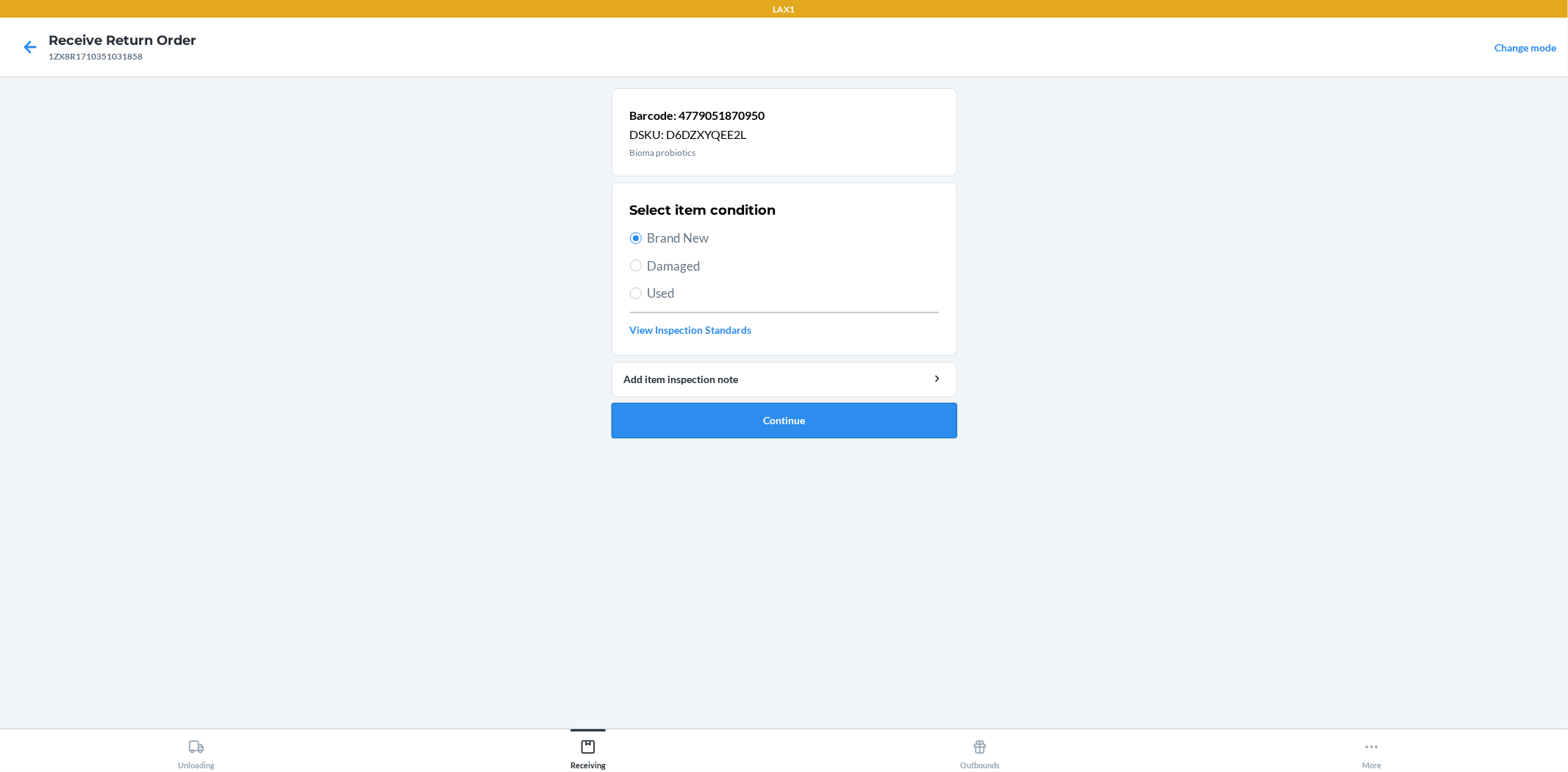
click at [782, 410] on button "Continue" at bounding box center [784, 421] width 346 height 36
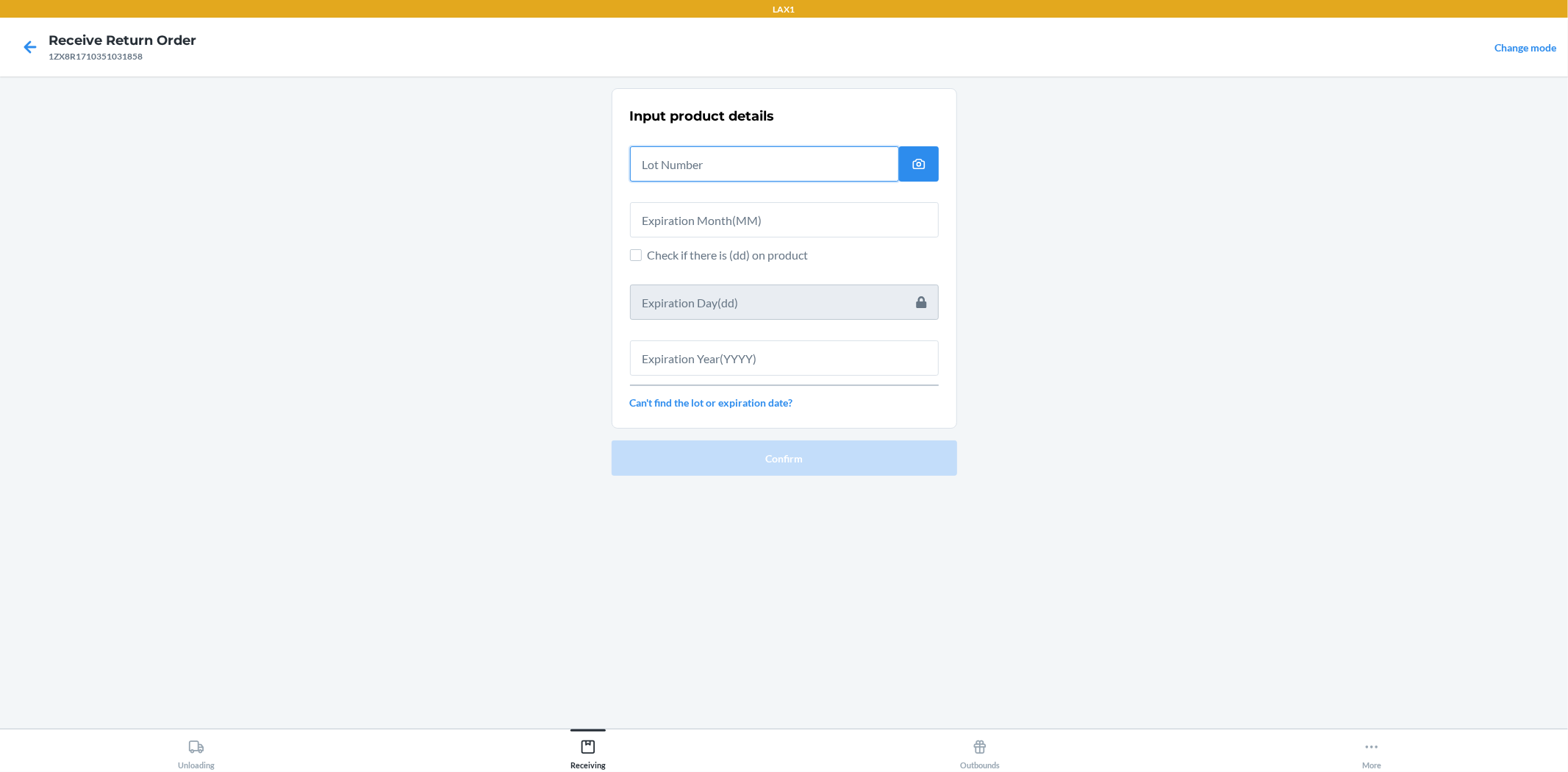
click at [726, 166] on input "text" at bounding box center [765, 164] width 269 height 36
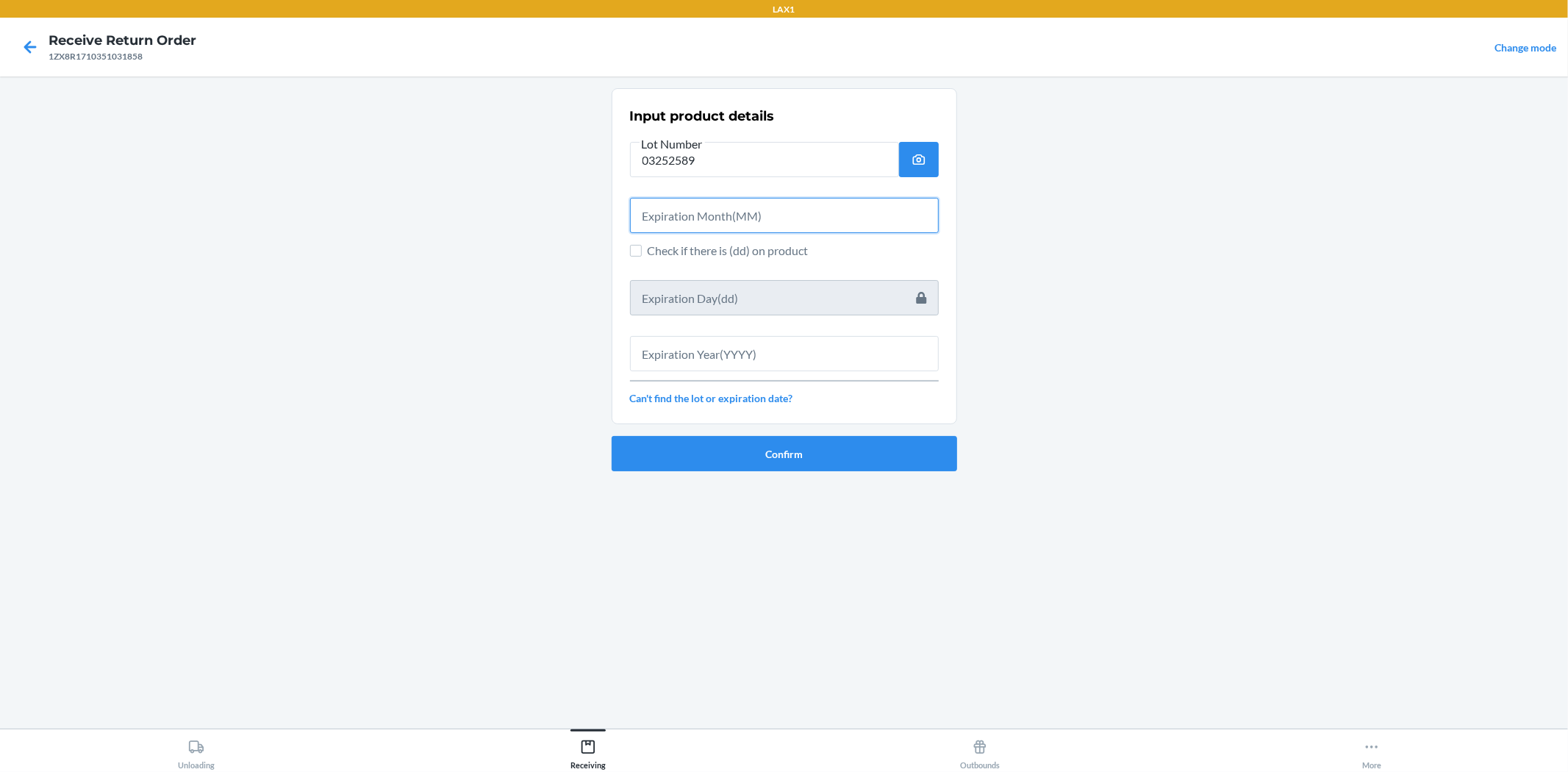
click at [747, 208] on input "text" at bounding box center [784, 216] width 309 height 36
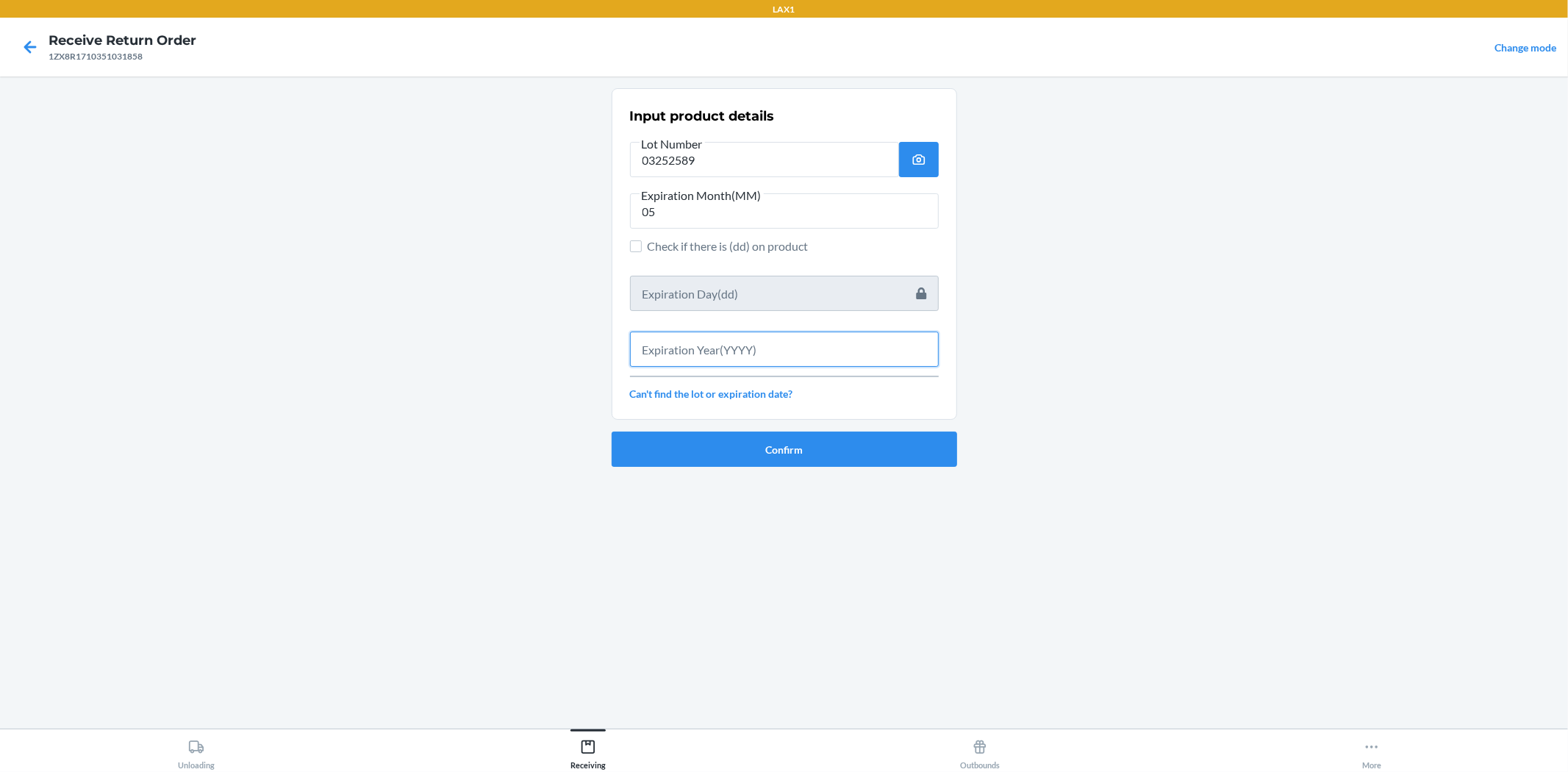
click at [738, 348] on input "text" at bounding box center [784, 350] width 309 height 36
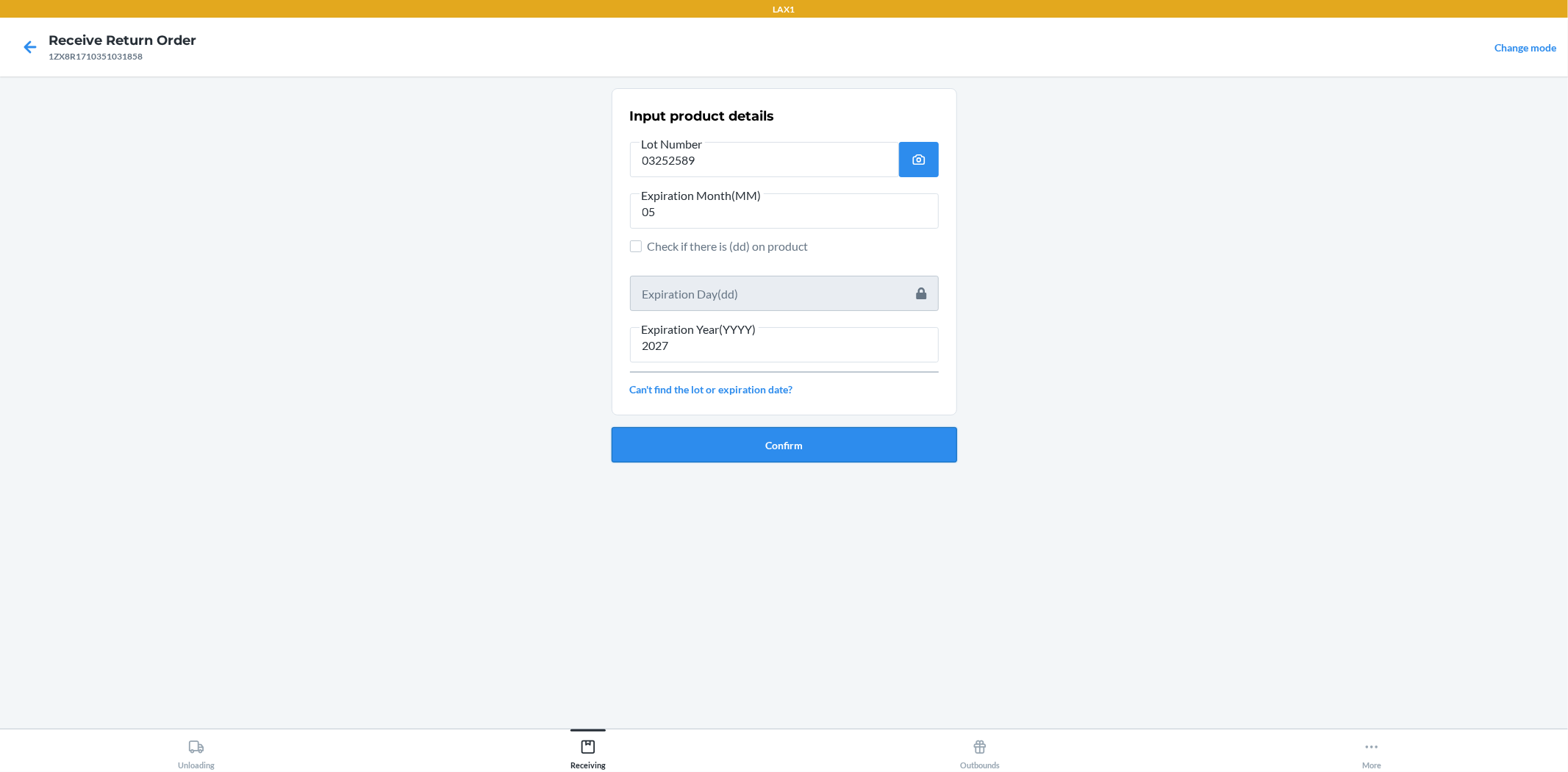
click at [698, 444] on button "Confirm" at bounding box center [784, 445] width 346 height 36
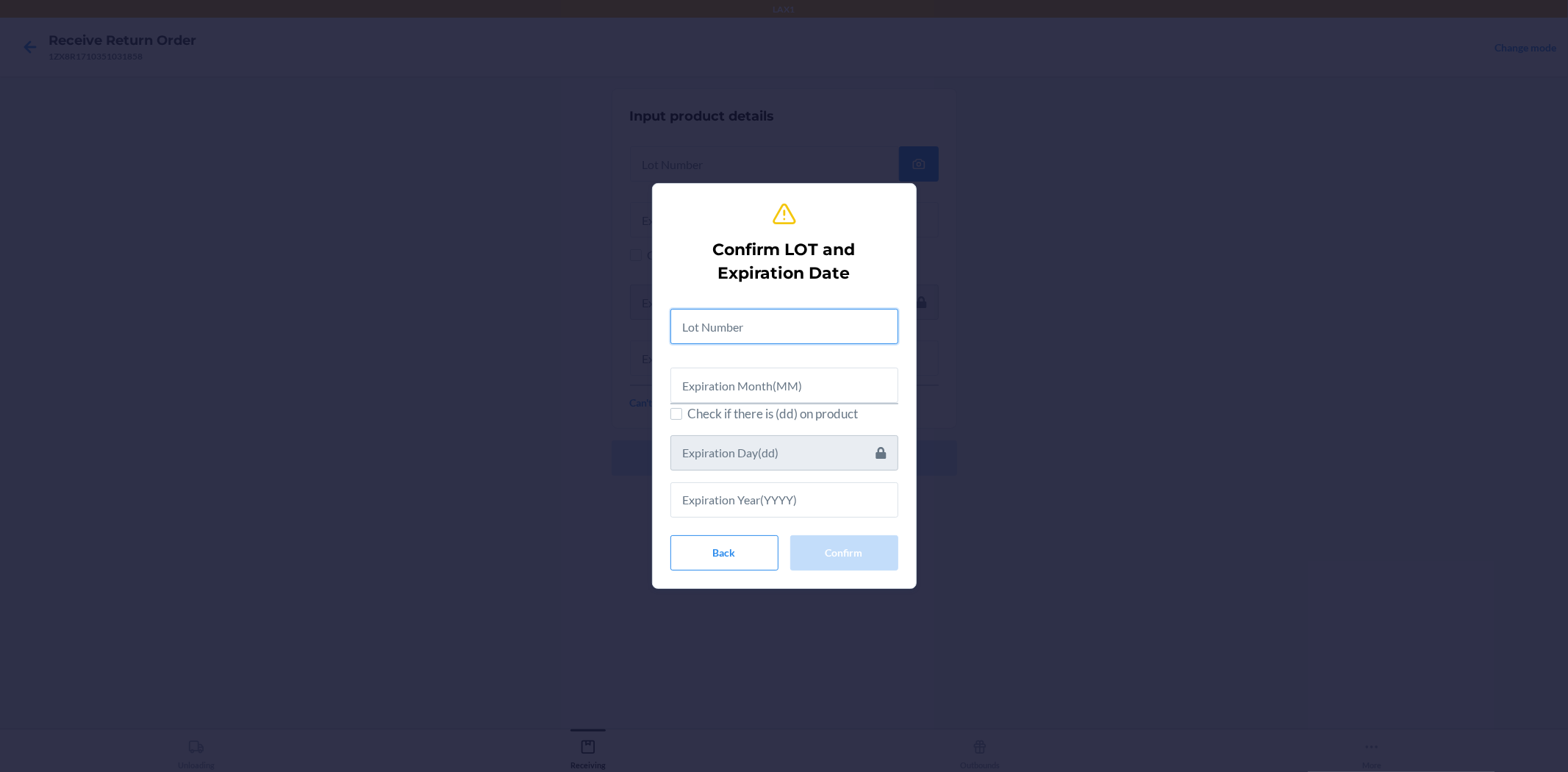
click at [719, 318] on input "text" at bounding box center [784, 327] width 228 height 36
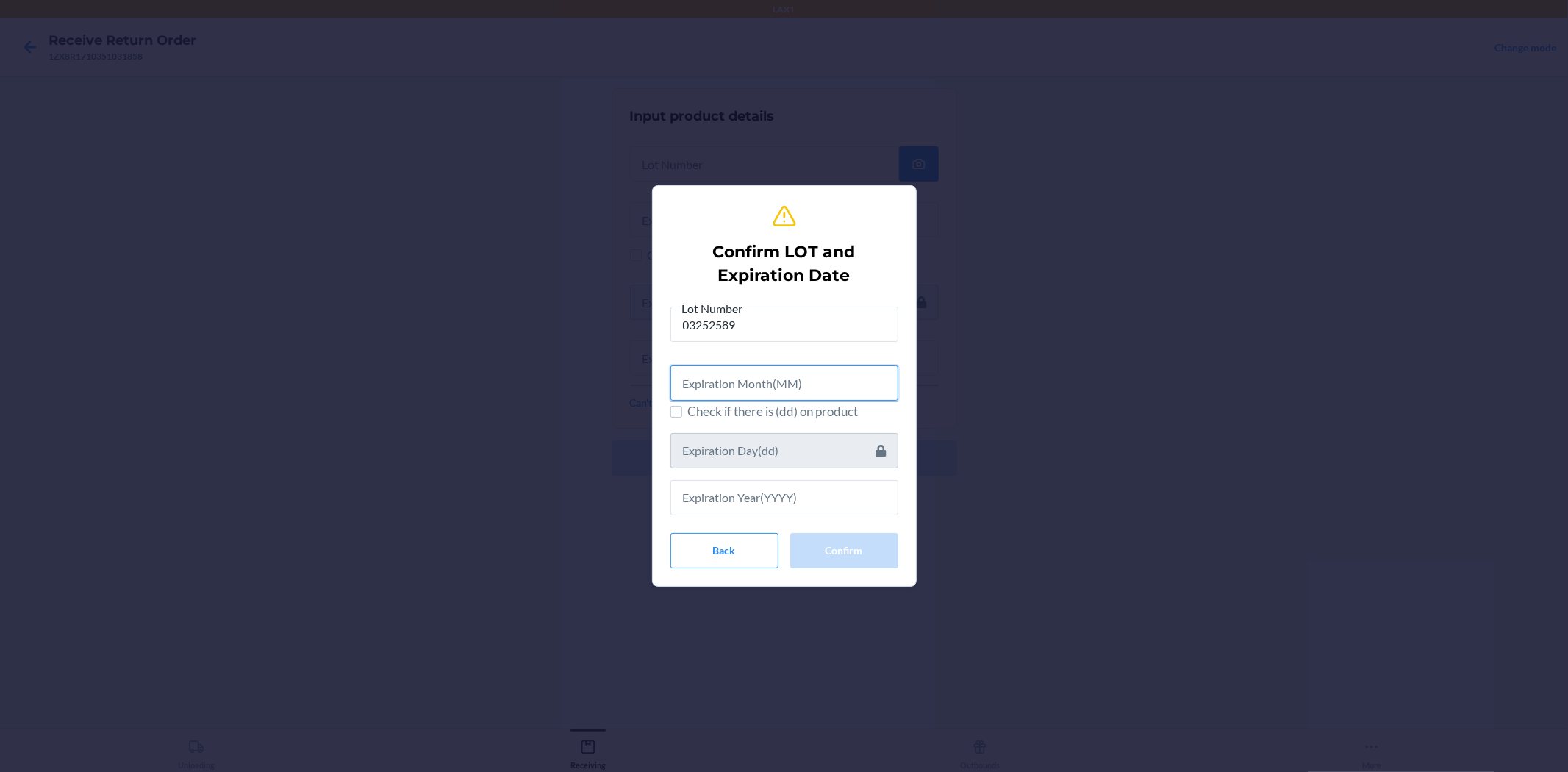
click at [763, 390] on input "text" at bounding box center [784, 384] width 228 height 36
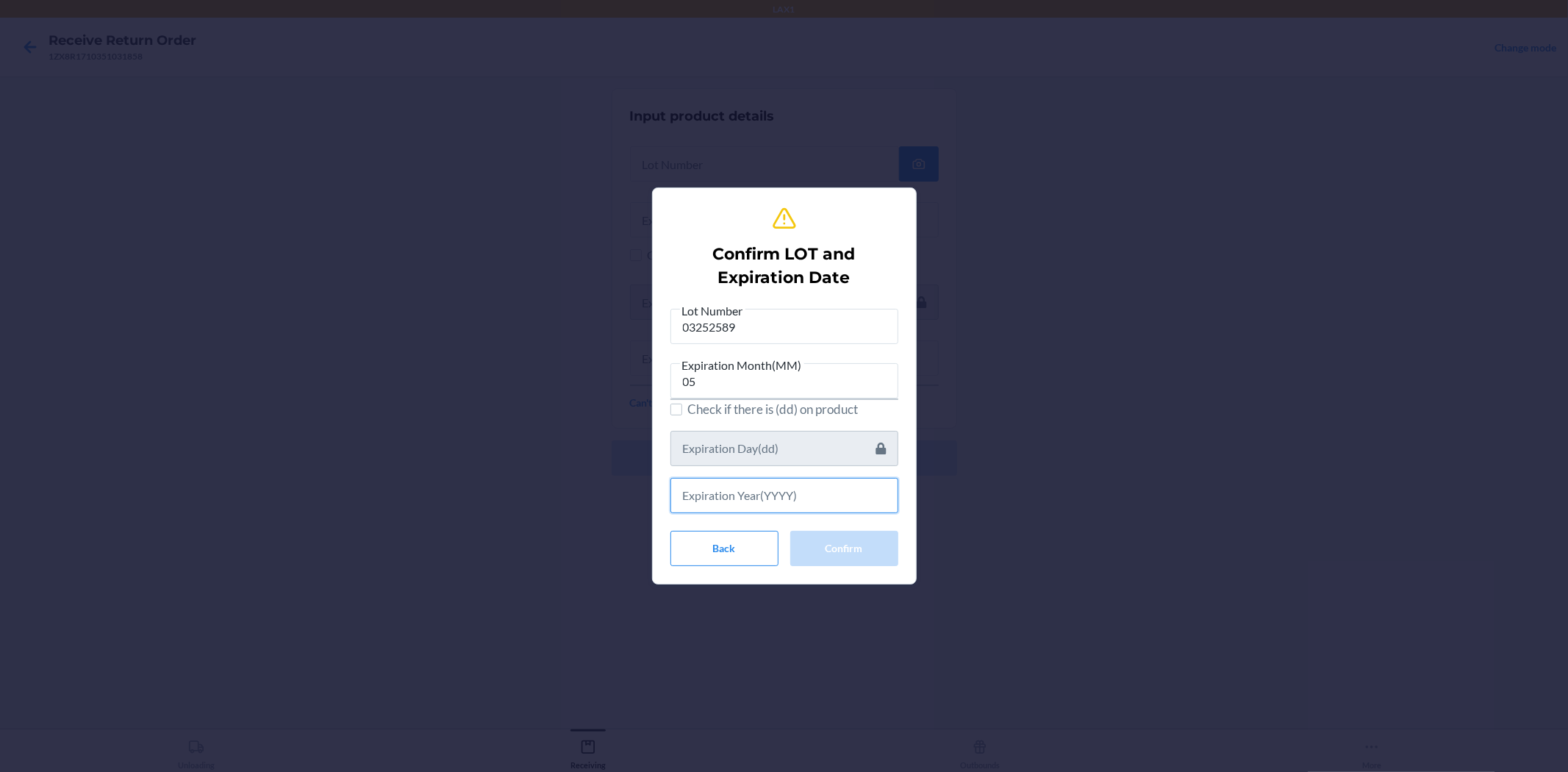
click at [782, 497] on input "text" at bounding box center [784, 495] width 228 height 36
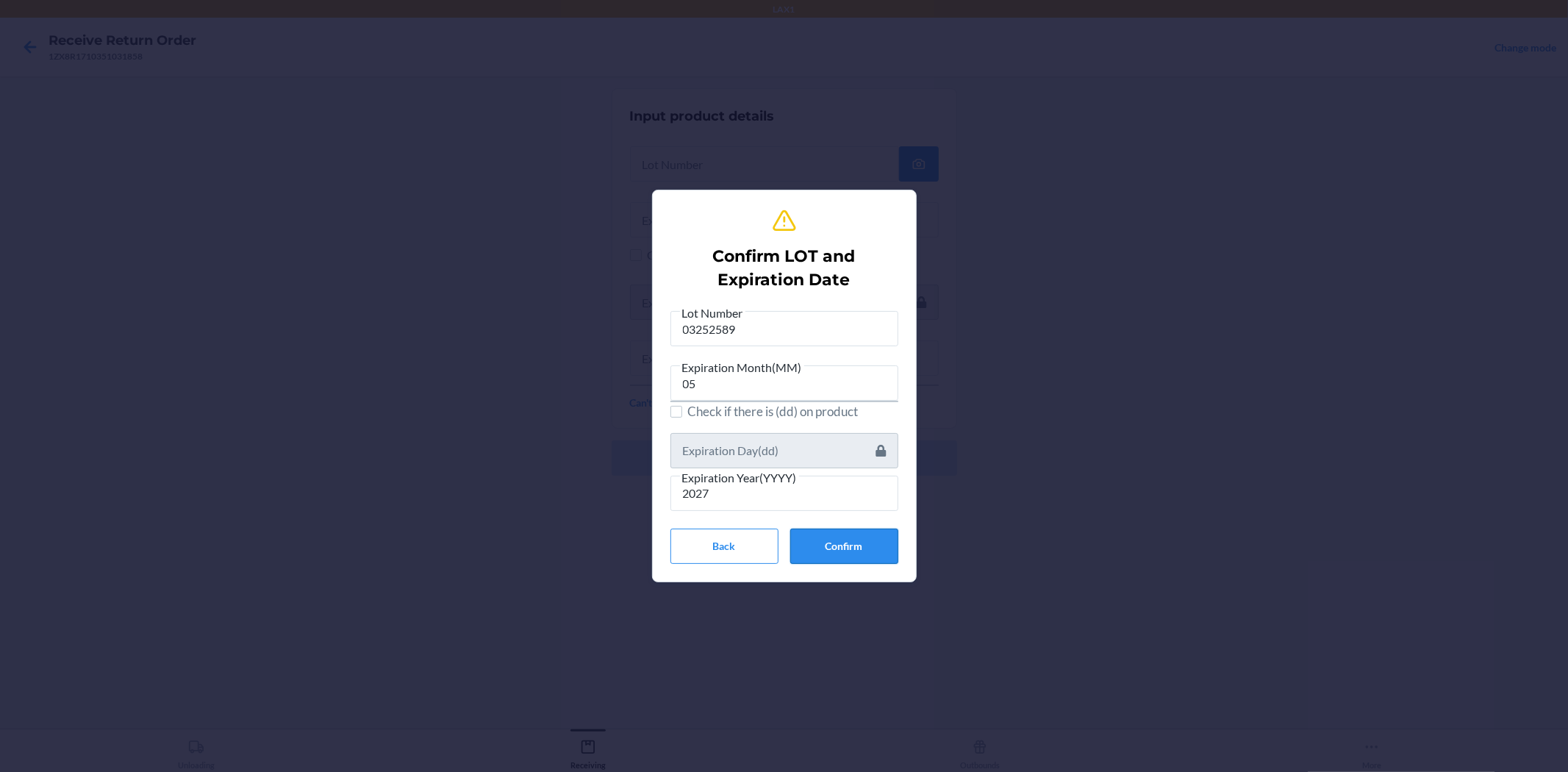
click at [782, 554] on button "Confirm" at bounding box center [844, 547] width 108 height 36
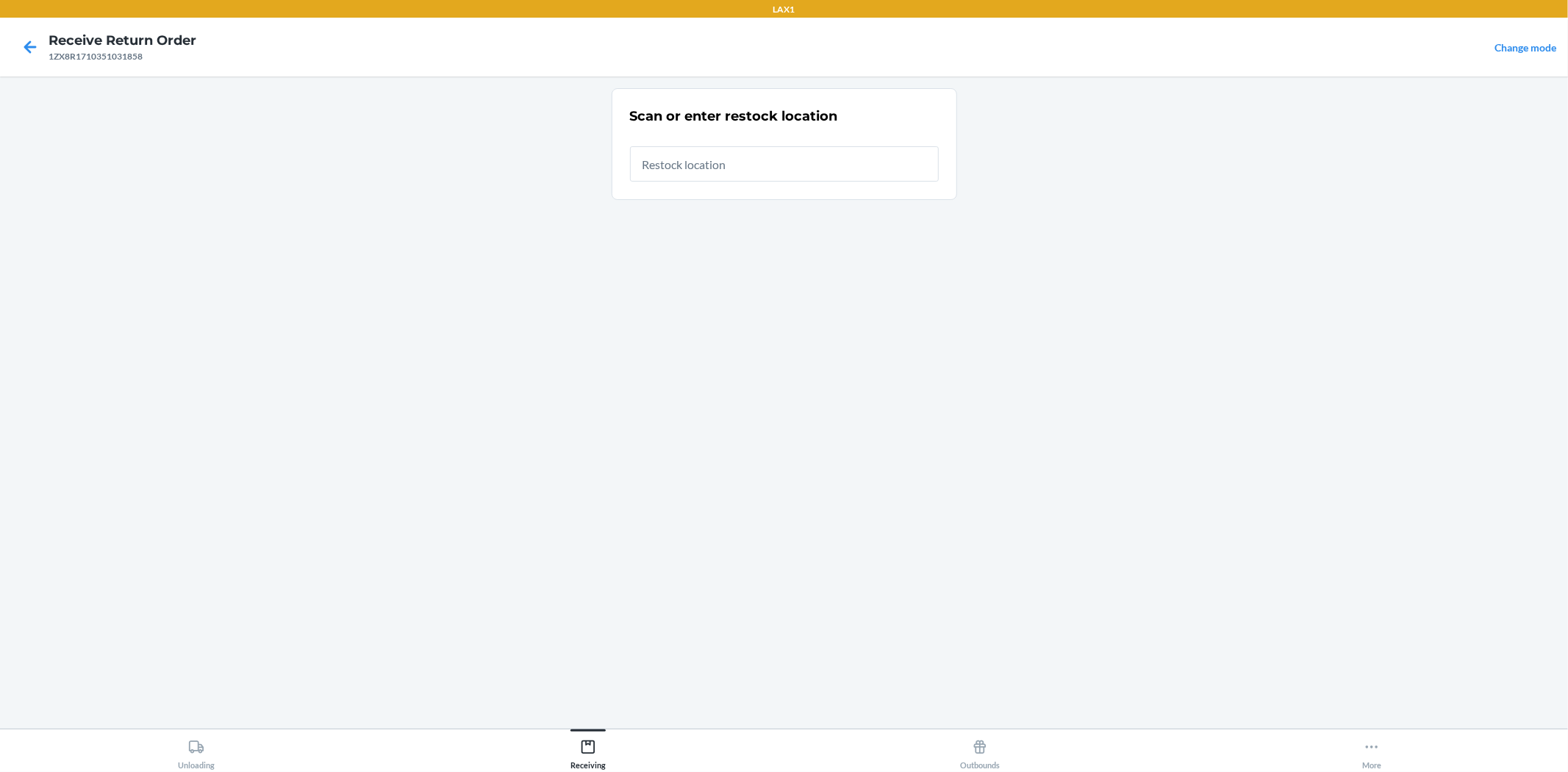
click at [735, 148] on input "text" at bounding box center [784, 164] width 309 height 36
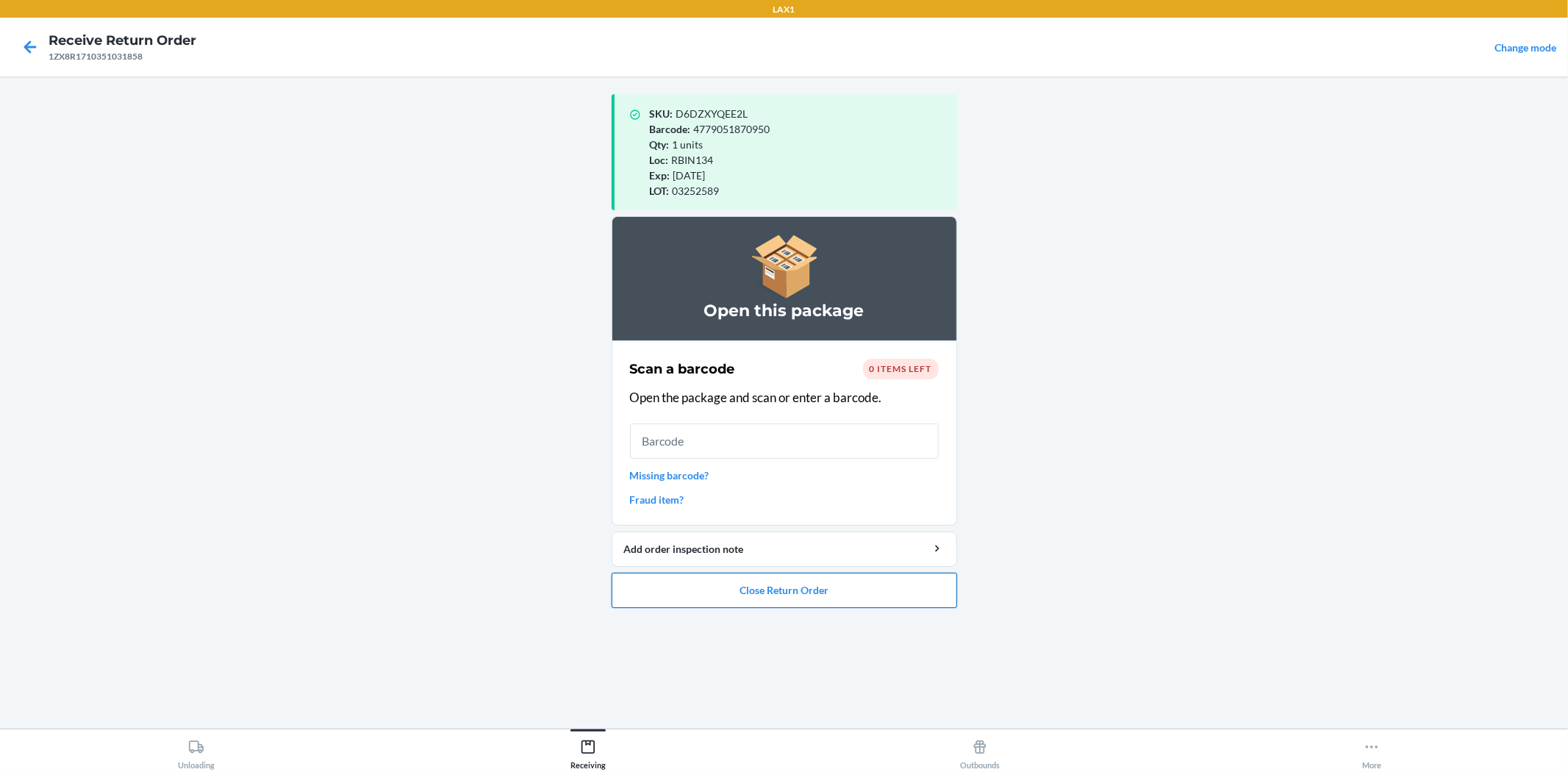
click at [782, 584] on button "Close Return Order" at bounding box center [784, 590] width 346 height 36
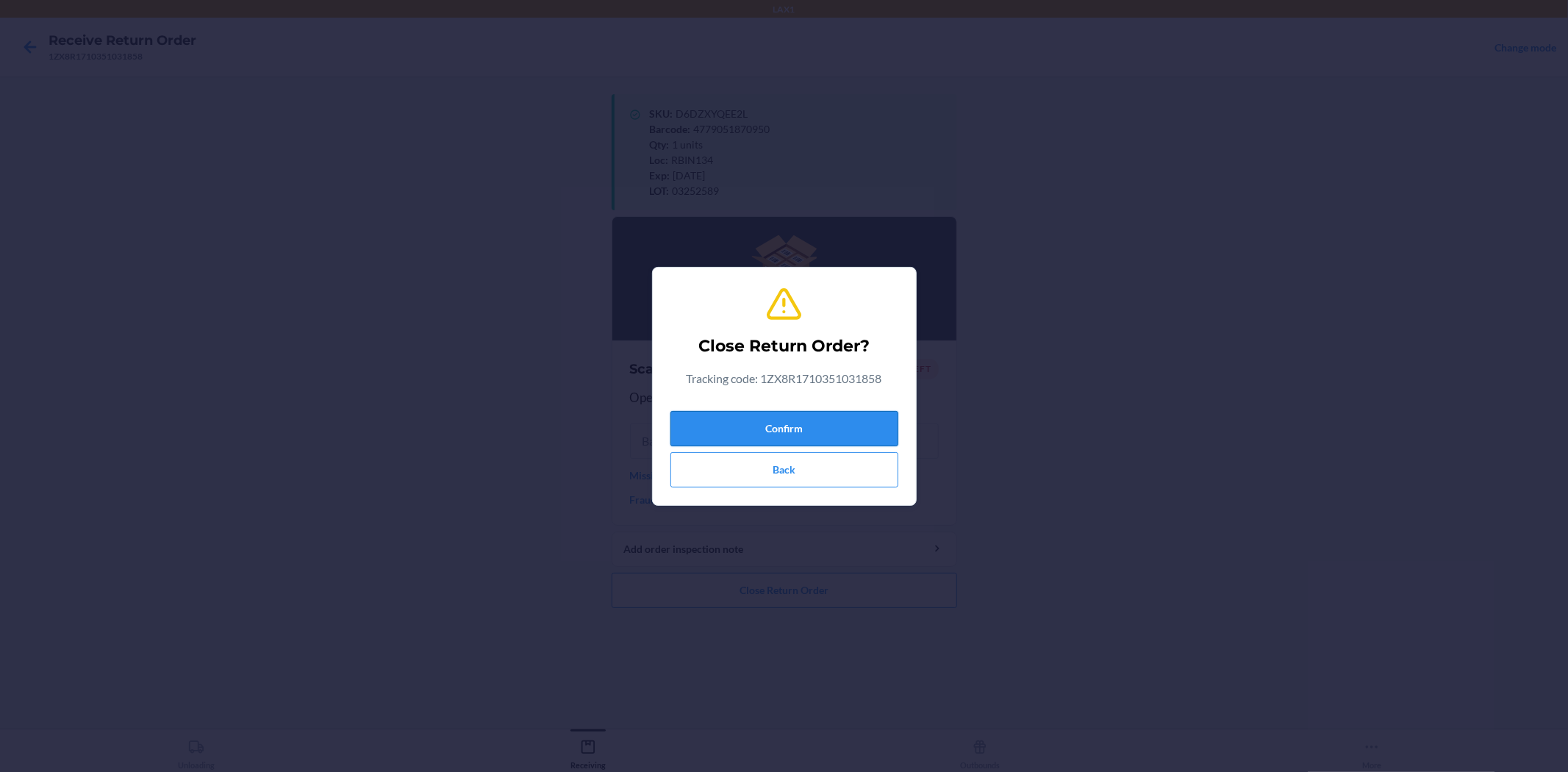
click at [782, 424] on button "Confirm" at bounding box center [784, 429] width 228 height 36
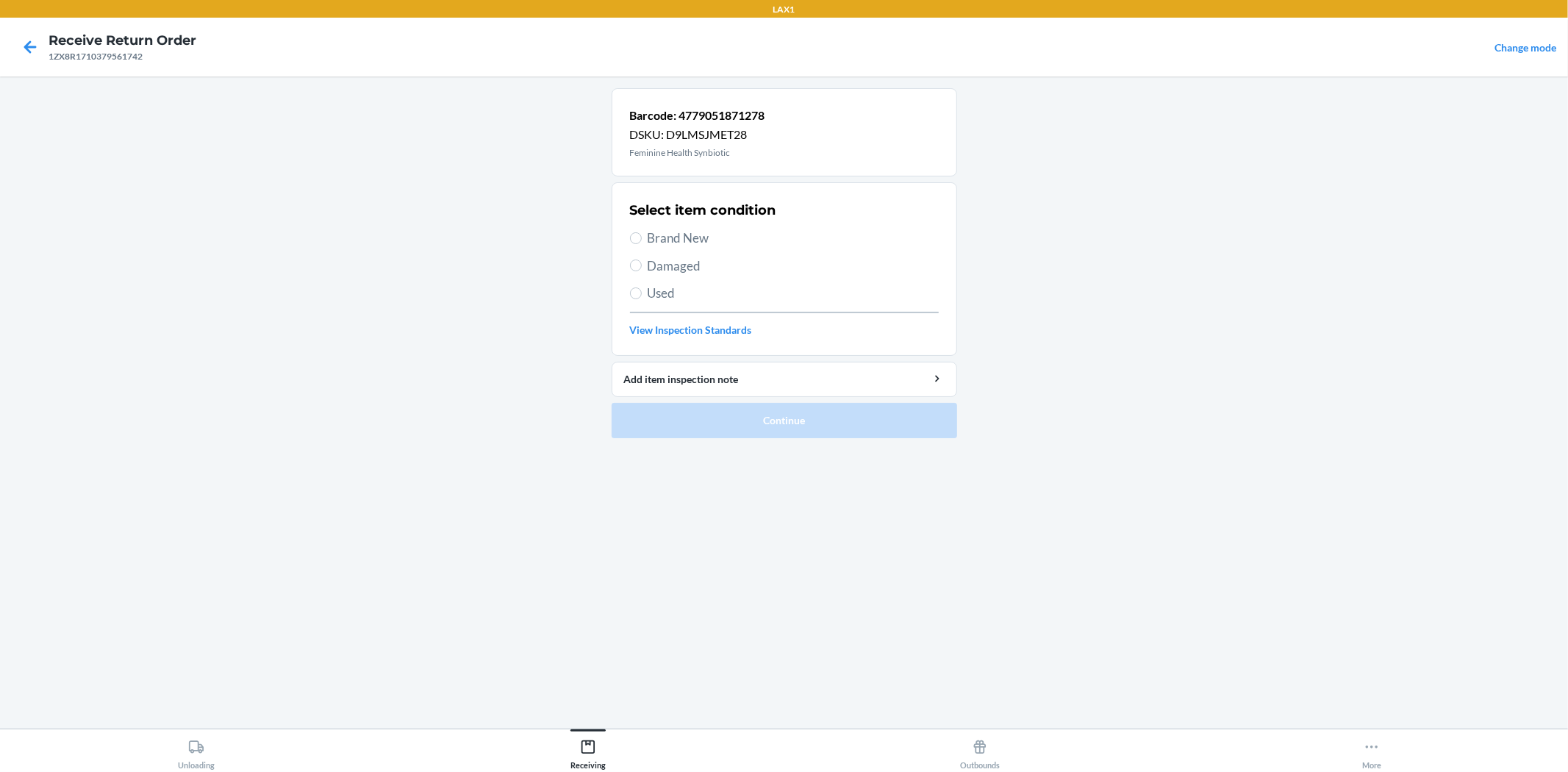
click at [672, 240] on span "Brand New" at bounding box center [793, 238] width 291 height 19
click at [642, 240] on input "Brand New" at bounding box center [636, 238] width 12 height 12
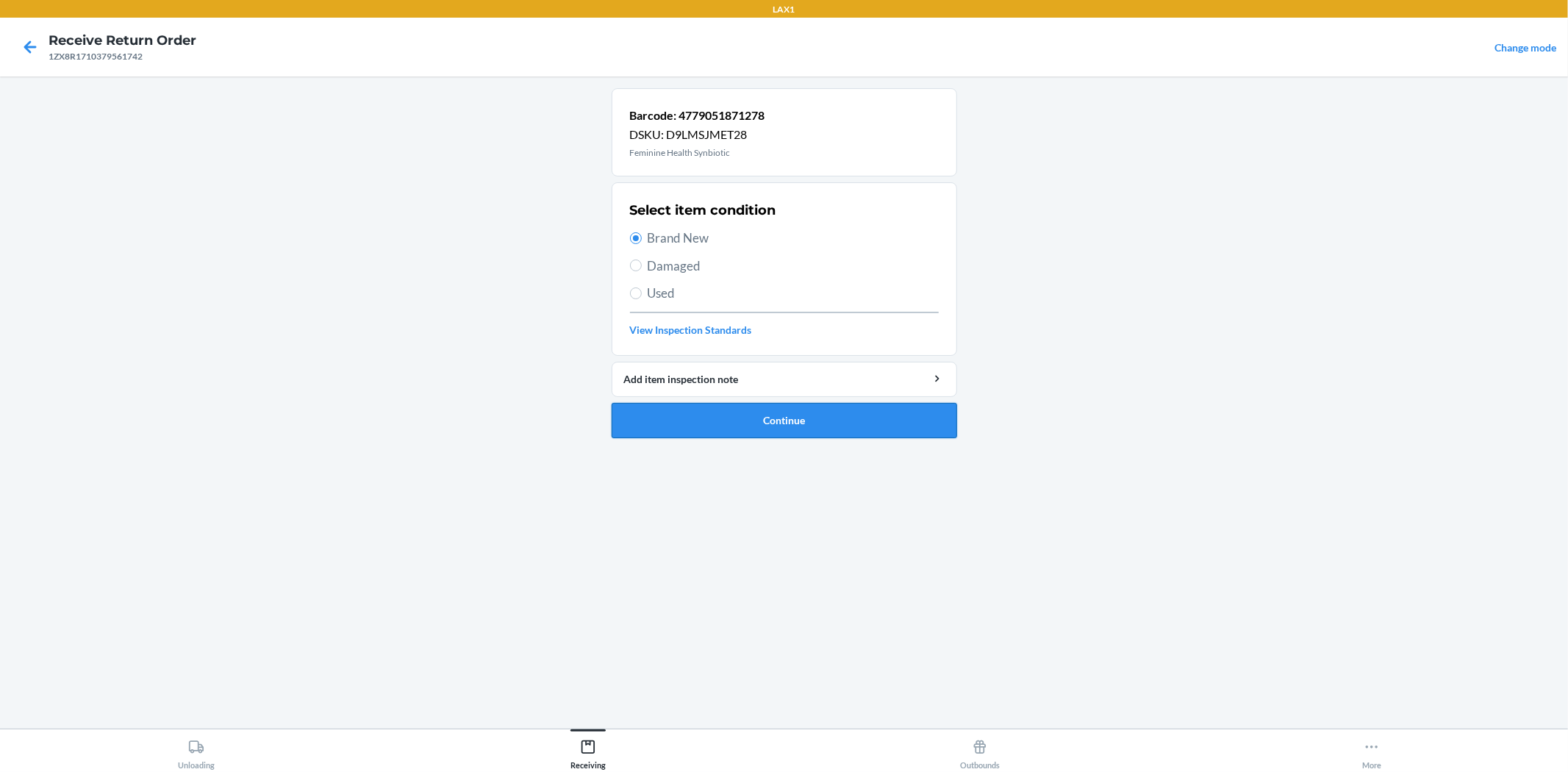
click at [782, 416] on button "Continue" at bounding box center [784, 421] width 346 height 36
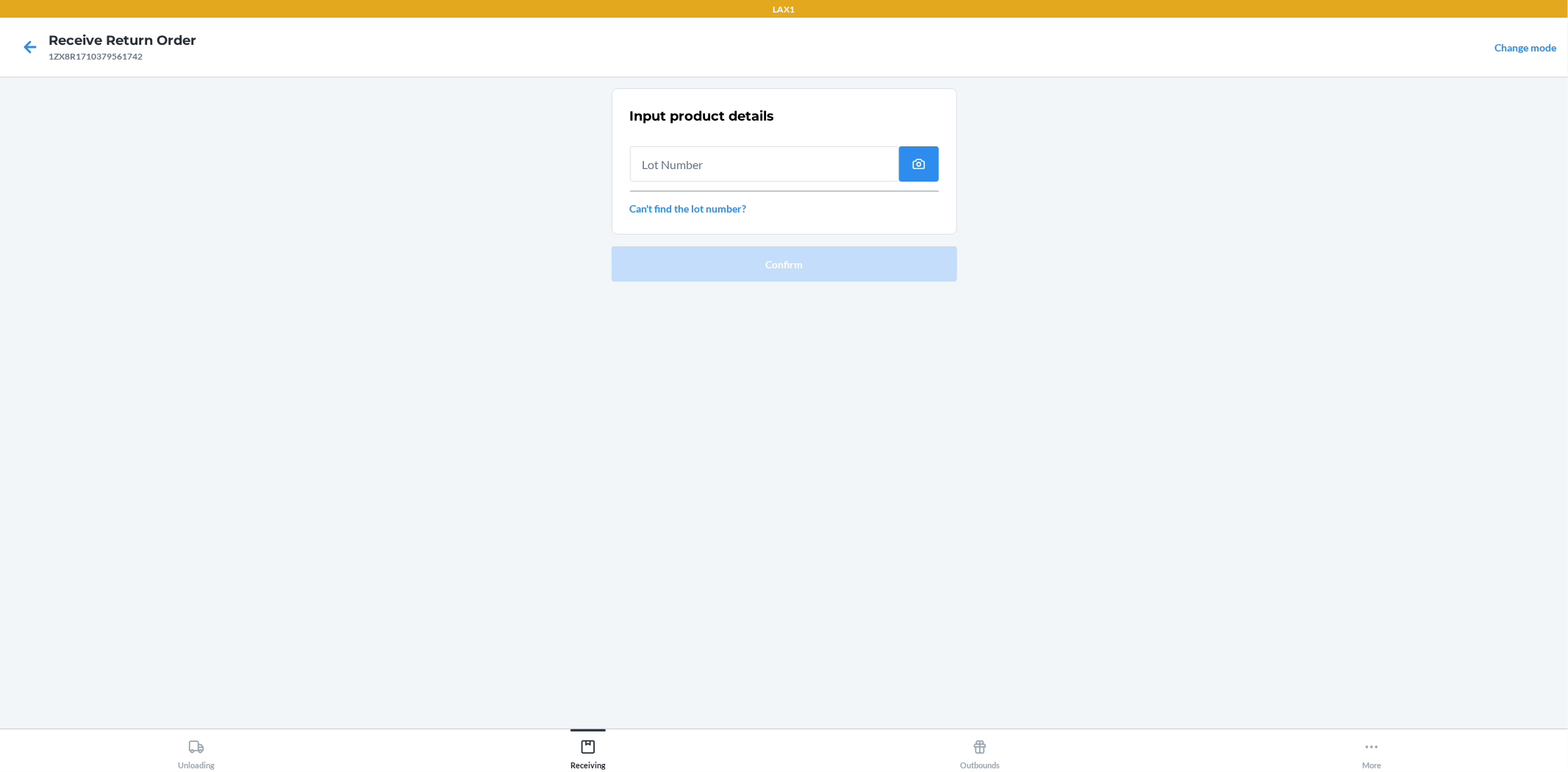
click at [782, 157] on input "text" at bounding box center [765, 164] width 269 height 36
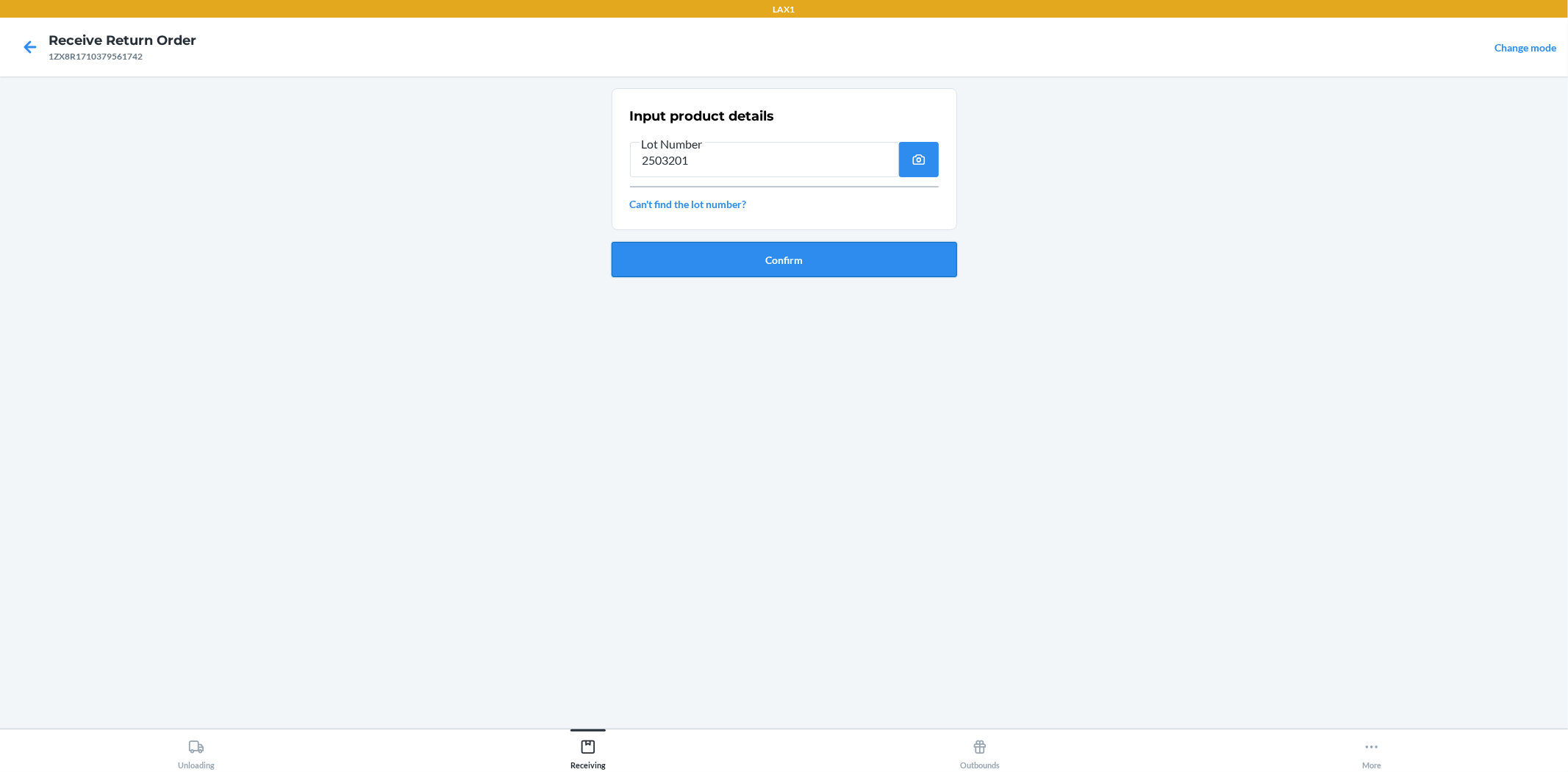
click at [782, 259] on button "Confirm" at bounding box center [784, 259] width 346 height 36
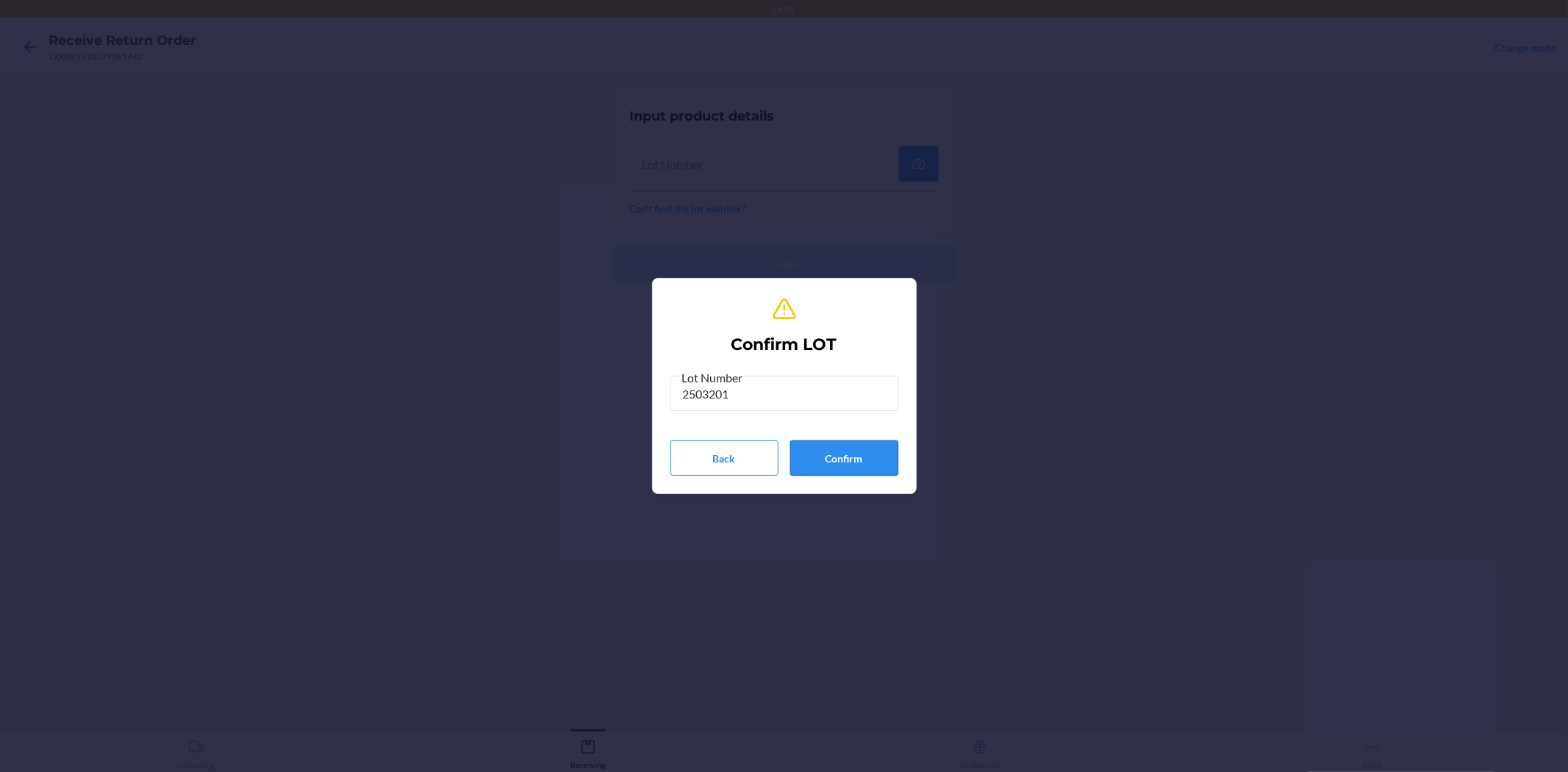
click at [782, 459] on button "Confirm" at bounding box center [844, 458] width 108 height 36
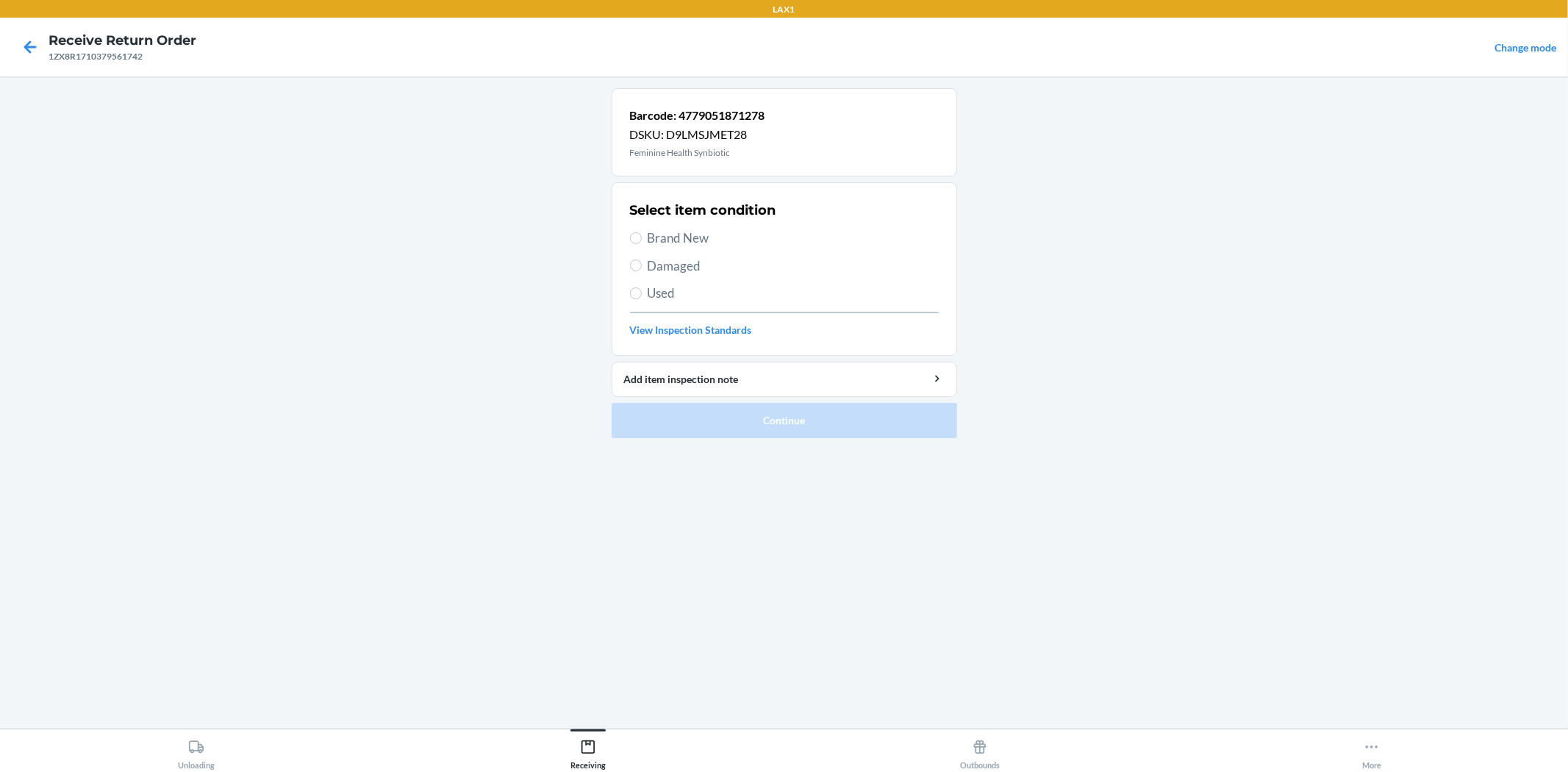
click at [694, 247] on span "Brand New" at bounding box center [793, 238] width 291 height 19
click at [642, 244] on input "Brand New" at bounding box center [636, 238] width 12 height 12
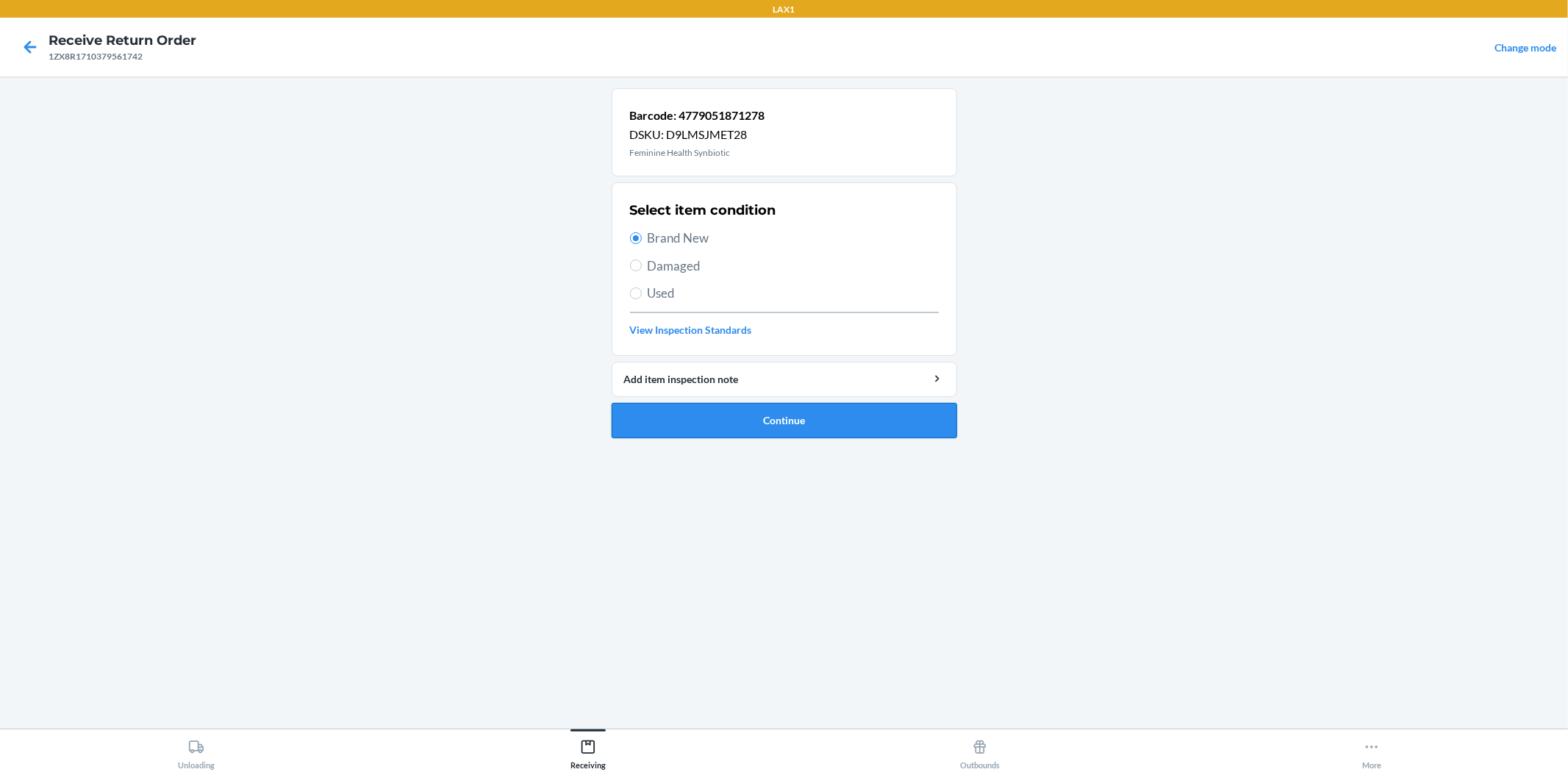
click at [782, 413] on button "Continue" at bounding box center [784, 421] width 346 height 36
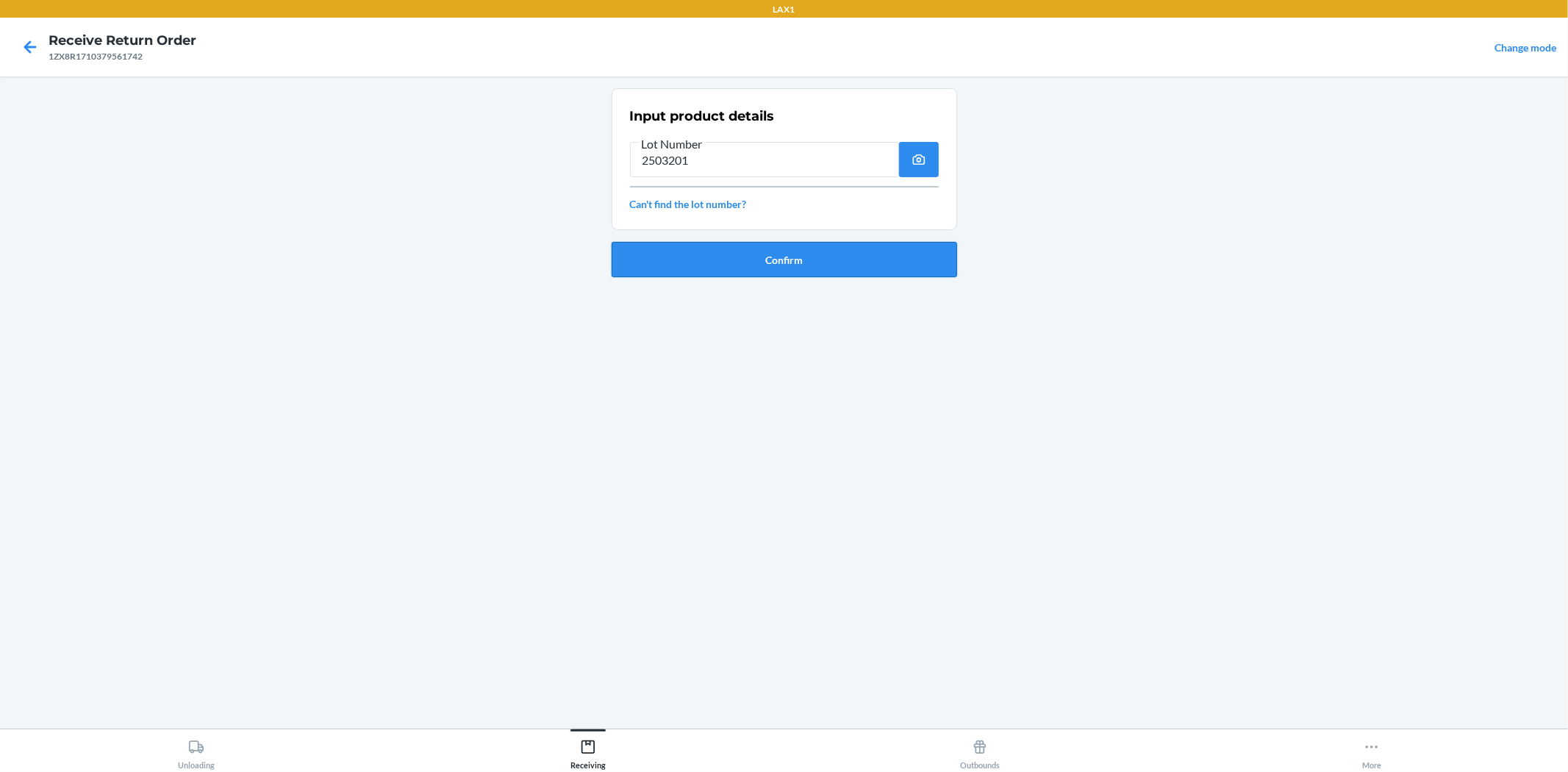
click at [725, 260] on button "Confirm" at bounding box center [784, 259] width 346 height 36
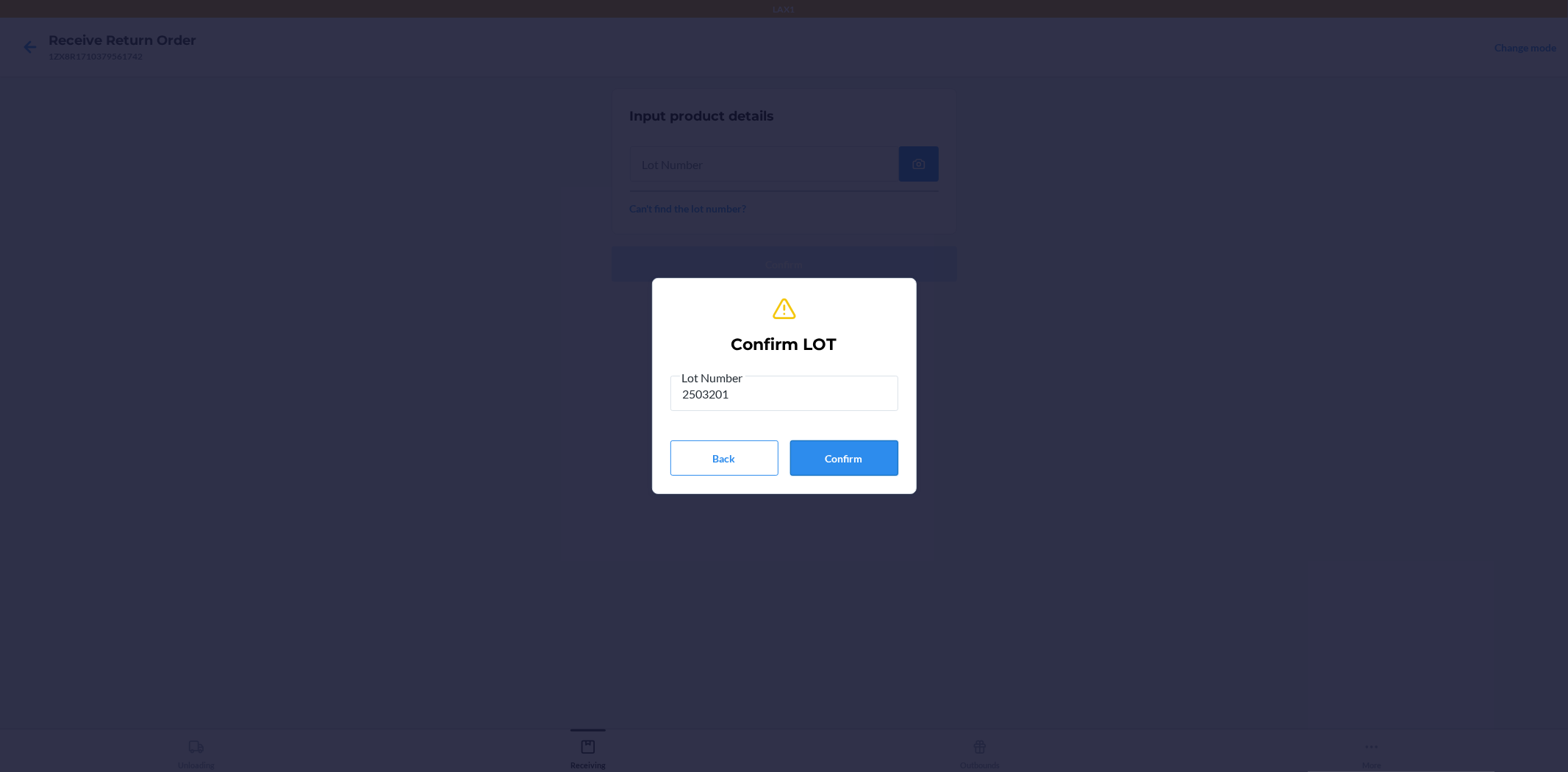
click at [782, 461] on button "Confirm" at bounding box center [844, 458] width 108 height 36
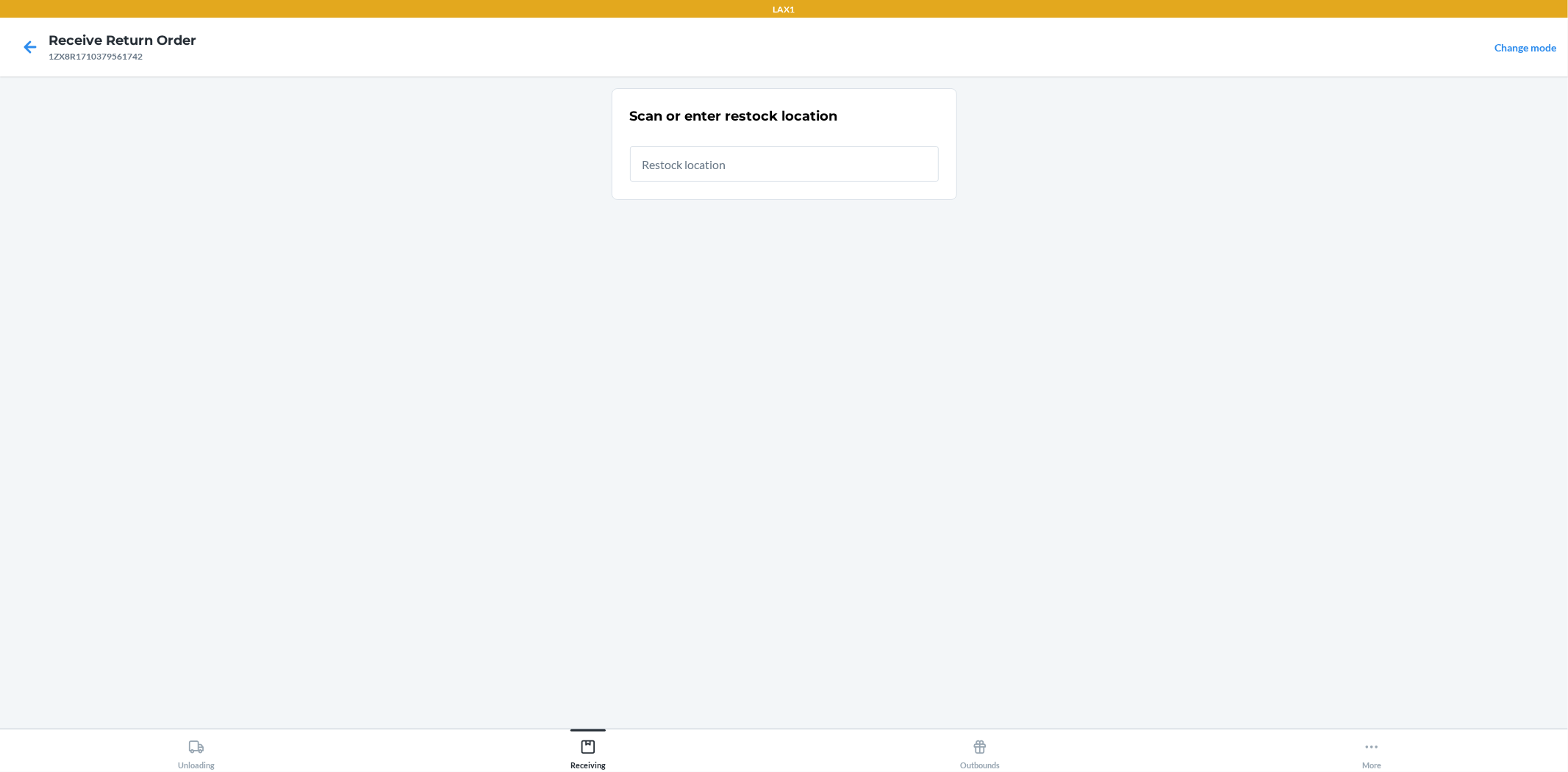
click at [756, 175] on input "text" at bounding box center [784, 164] width 309 height 36
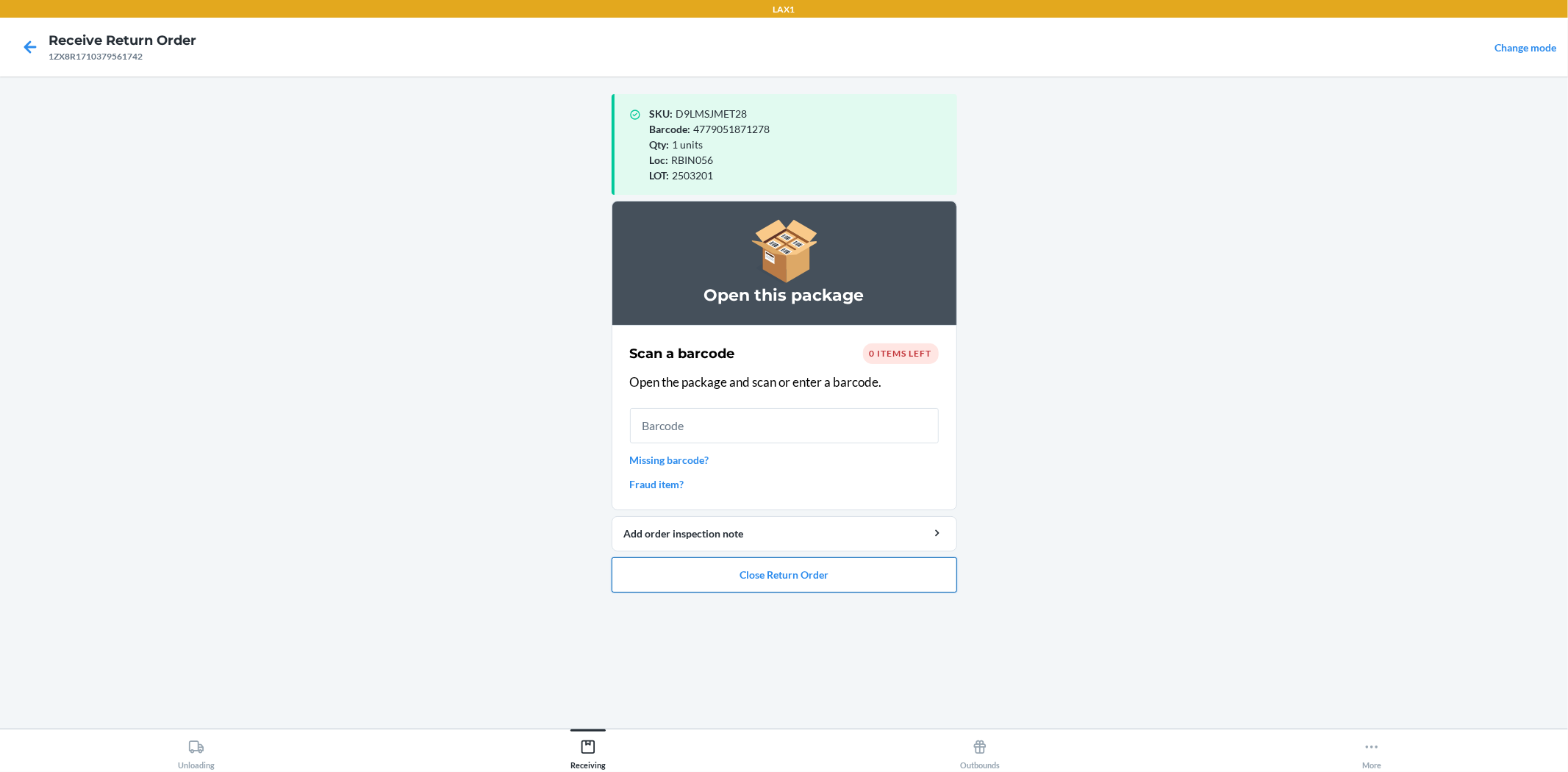
click at [782, 569] on button "Close Return Order" at bounding box center [784, 575] width 346 height 36
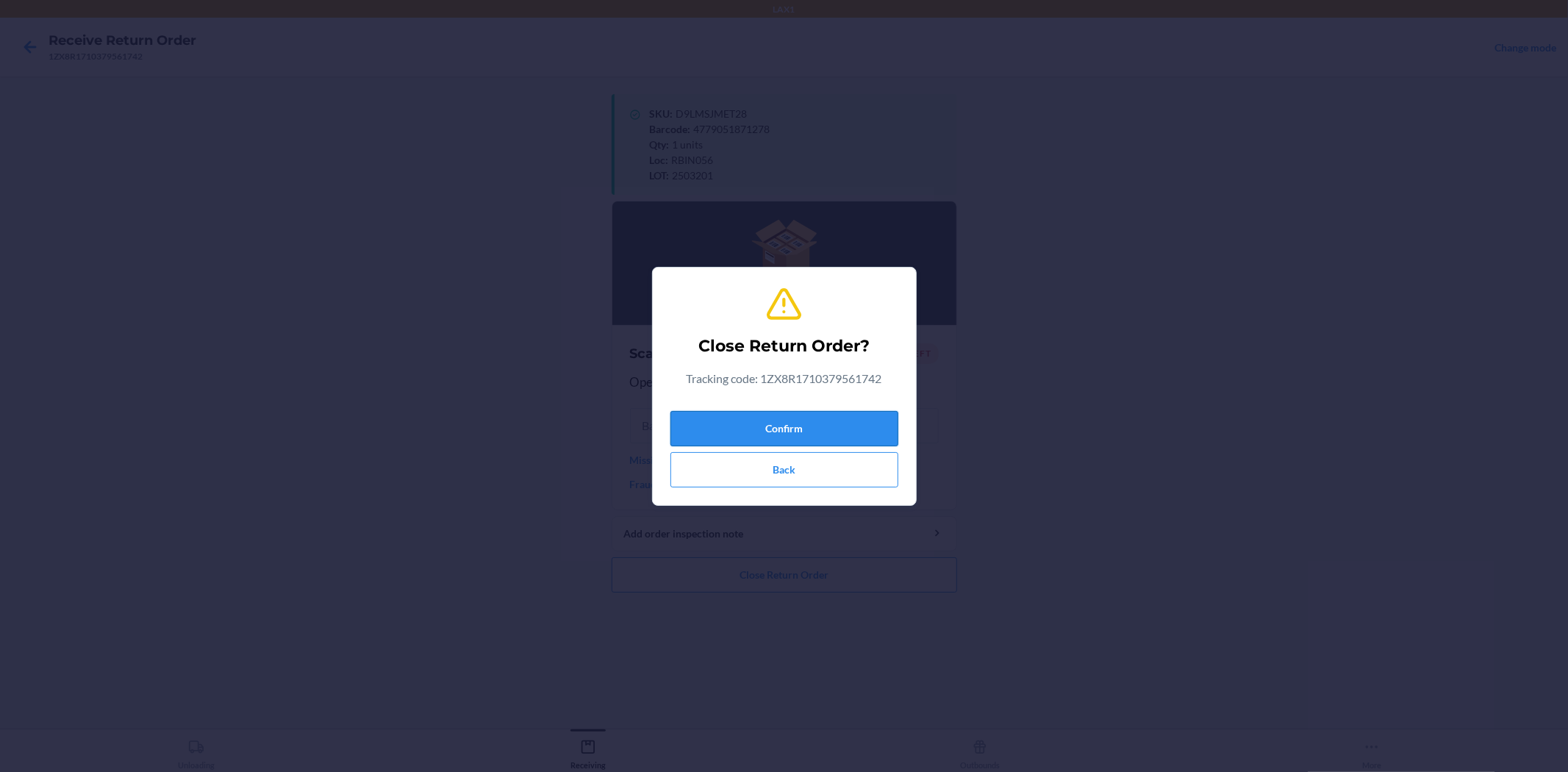
click at [781, 428] on button "Confirm" at bounding box center [784, 429] width 228 height 36
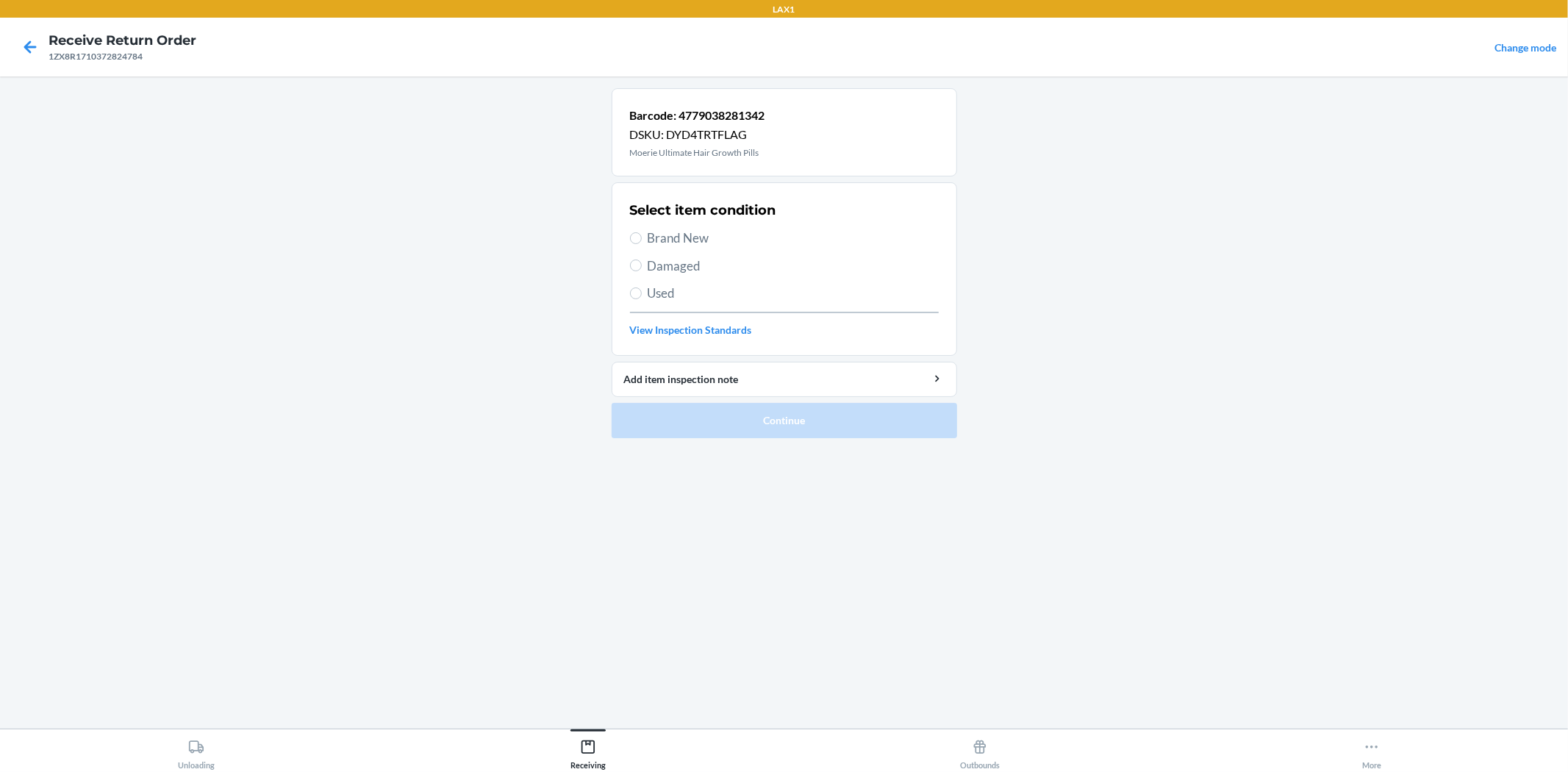
click at [649, 240] on span "Brand New" at bounding box center [793, 238] width 291 height 19
click at [642, 240] on input "Brand New" at bounding box center [636, 238] width 12 height 12
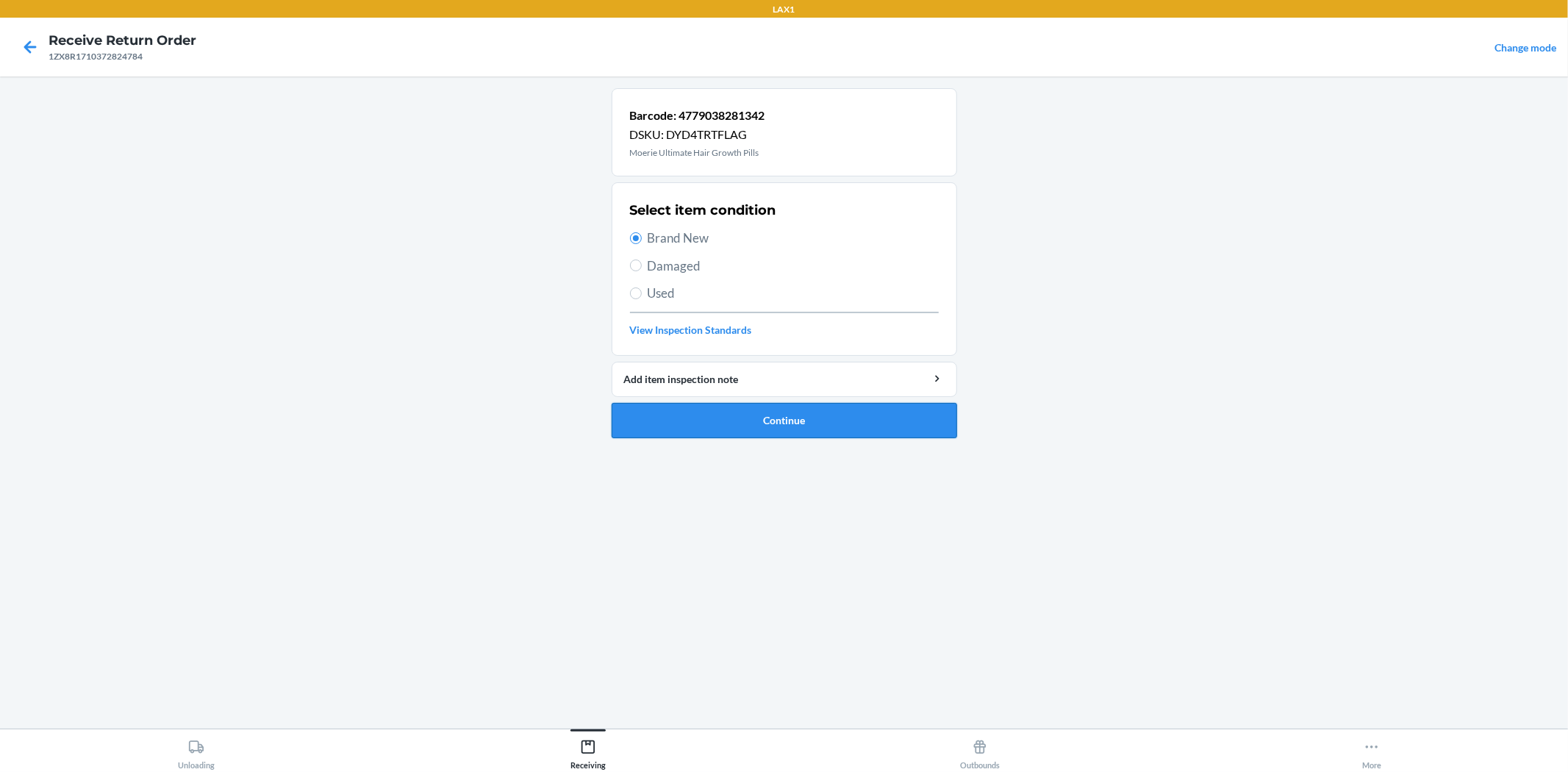
click at [782, 418] on button "Continue" at bounding box center [784, 421] width 346 height 36
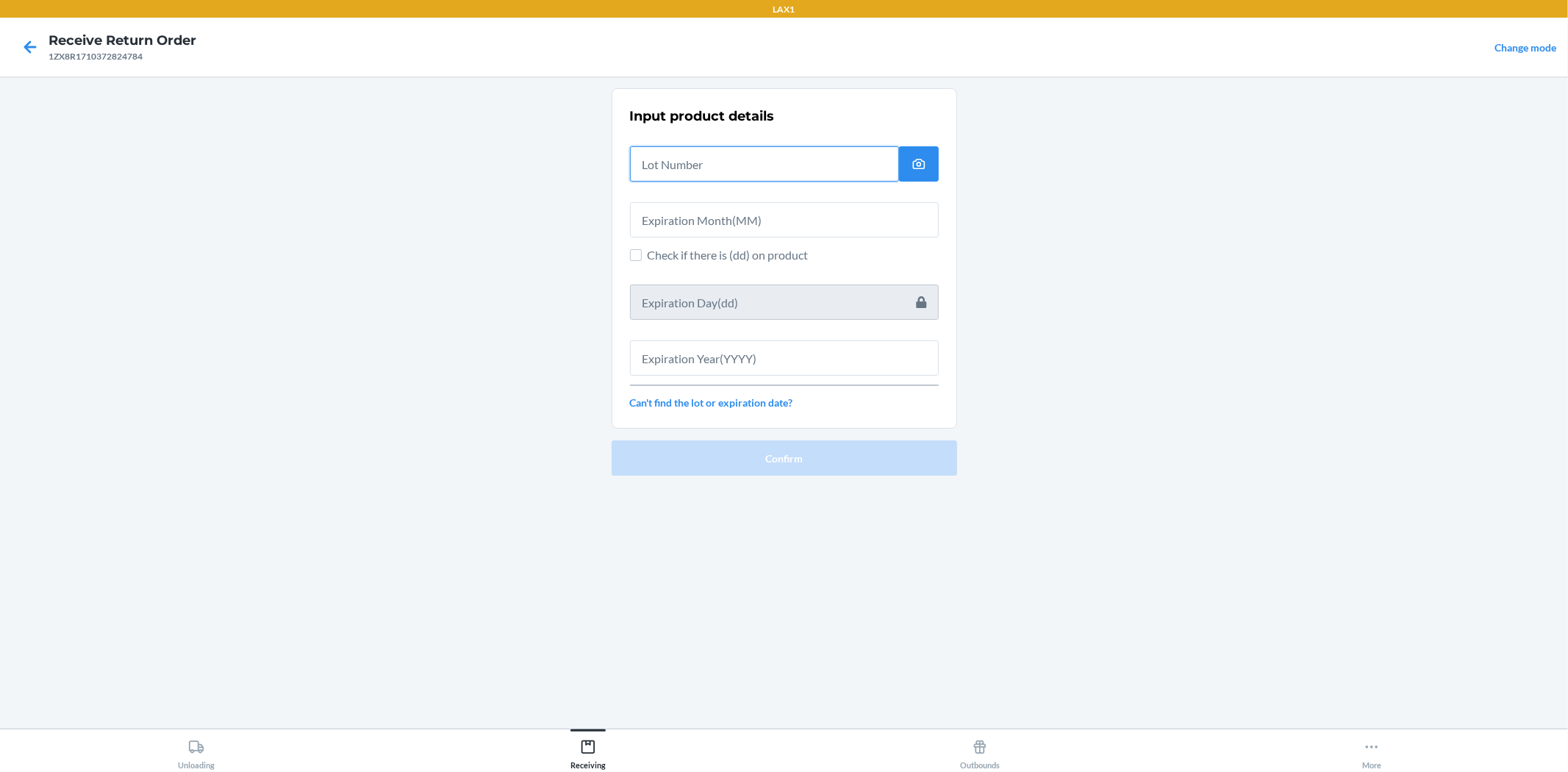
drag, startPoint x: 753, startPoint y: 157, endPoint x: 754, endPoint y: 168, distance: 11.0
click at [754, 158] on input "text" at bounding box center [765, 164] width 269 height 36
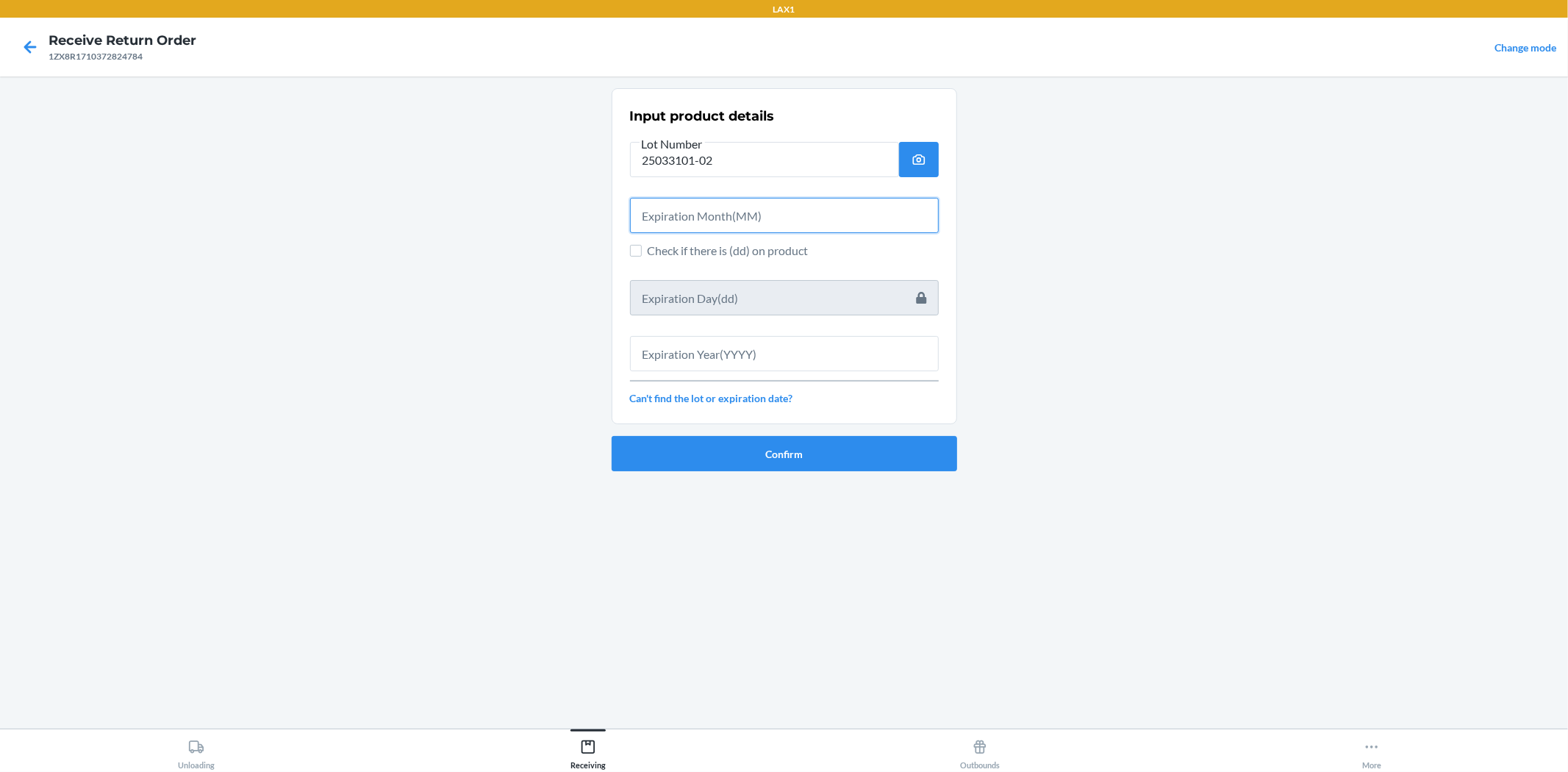
click at [782, 218] on input "text" at bounding box center [784, 216] width 309 height 36
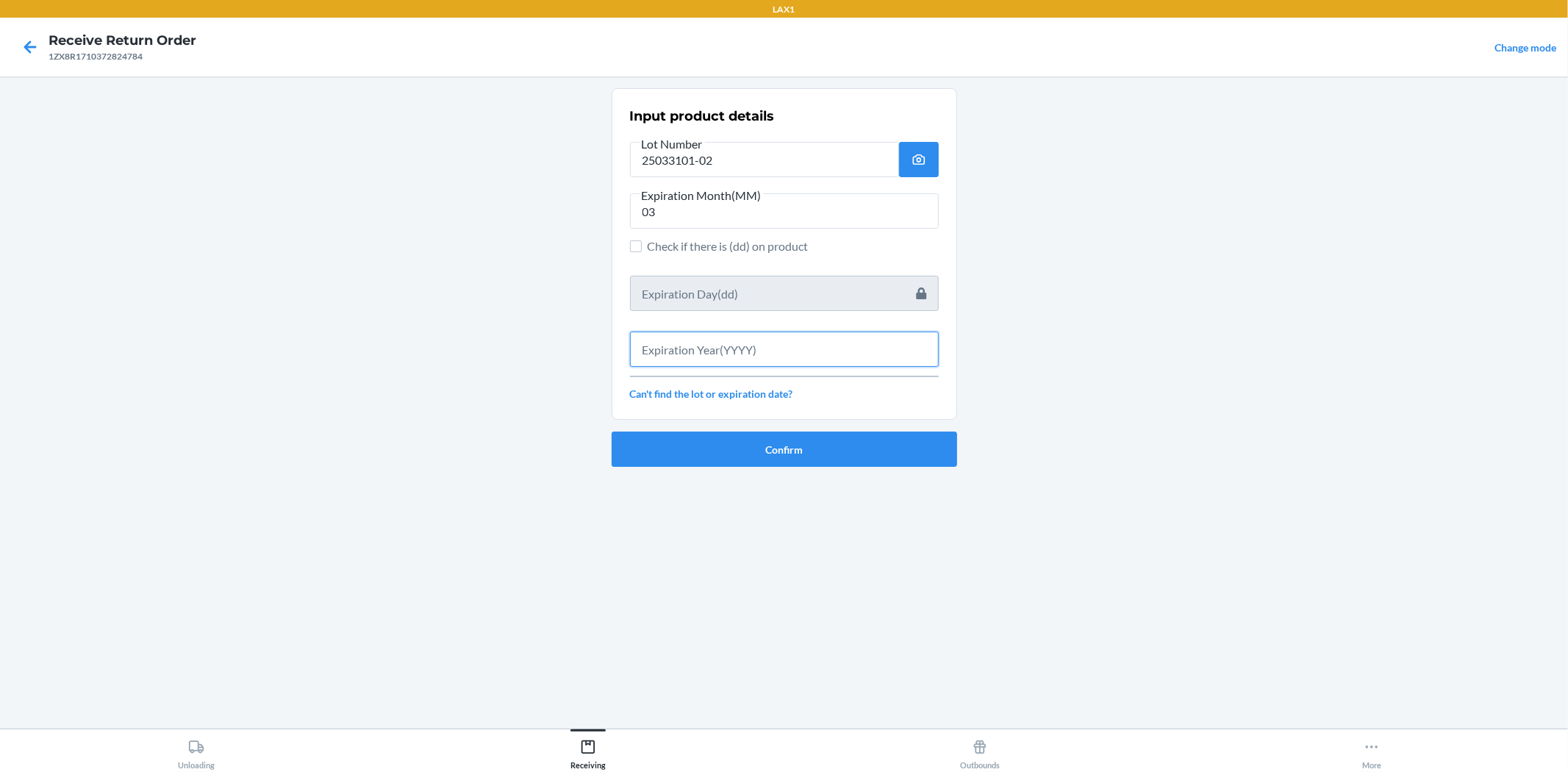
click at [782, 348] on input "text" at bounding box center [784, 350] width 309 height 36
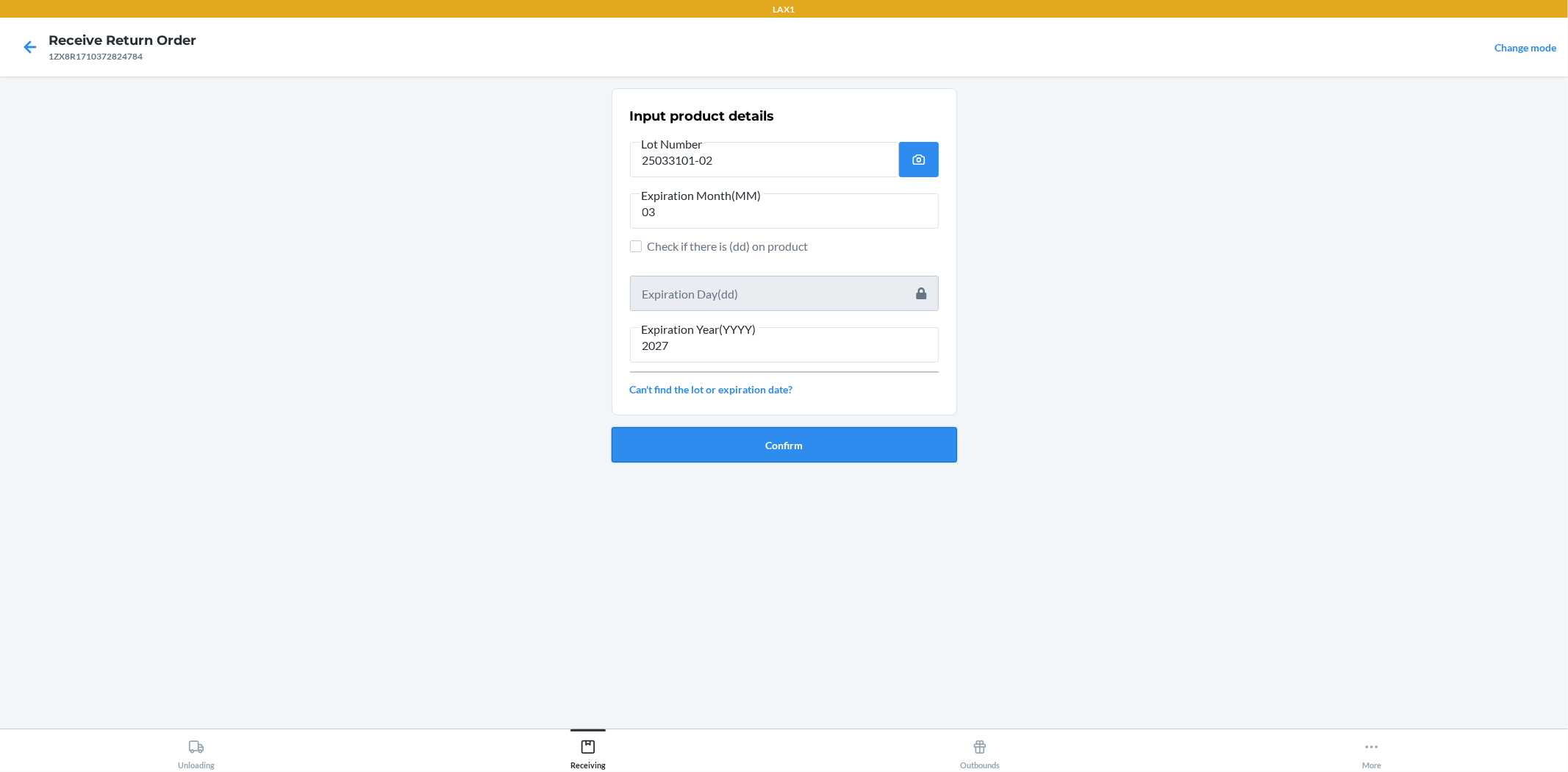
click at [782, 435] on button "Confirm" at bounding box center [784, 445] width 346 height 36
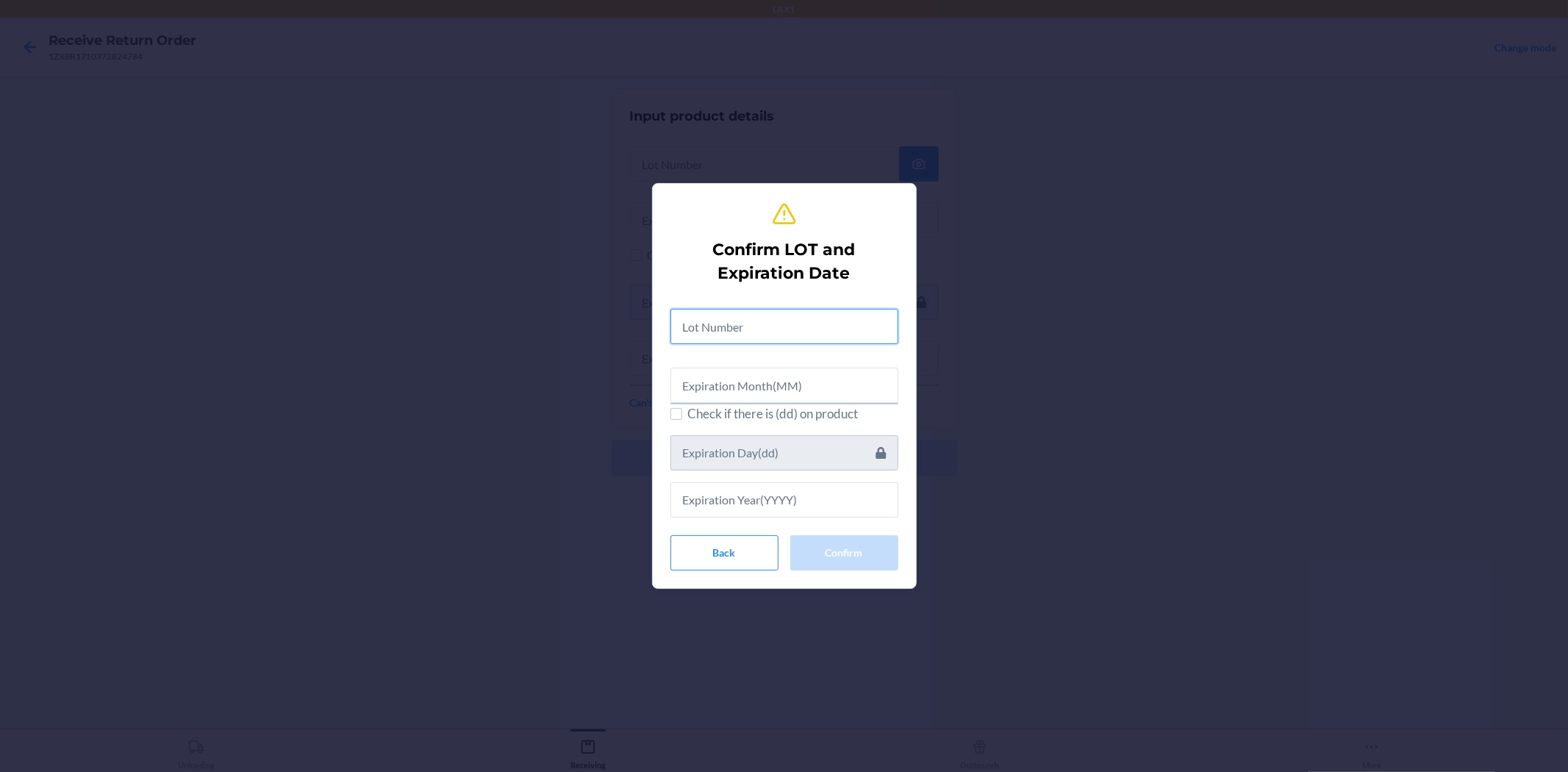
click at [754, 311] on input "text" at bounding box center [784, 327] width 228 height 36
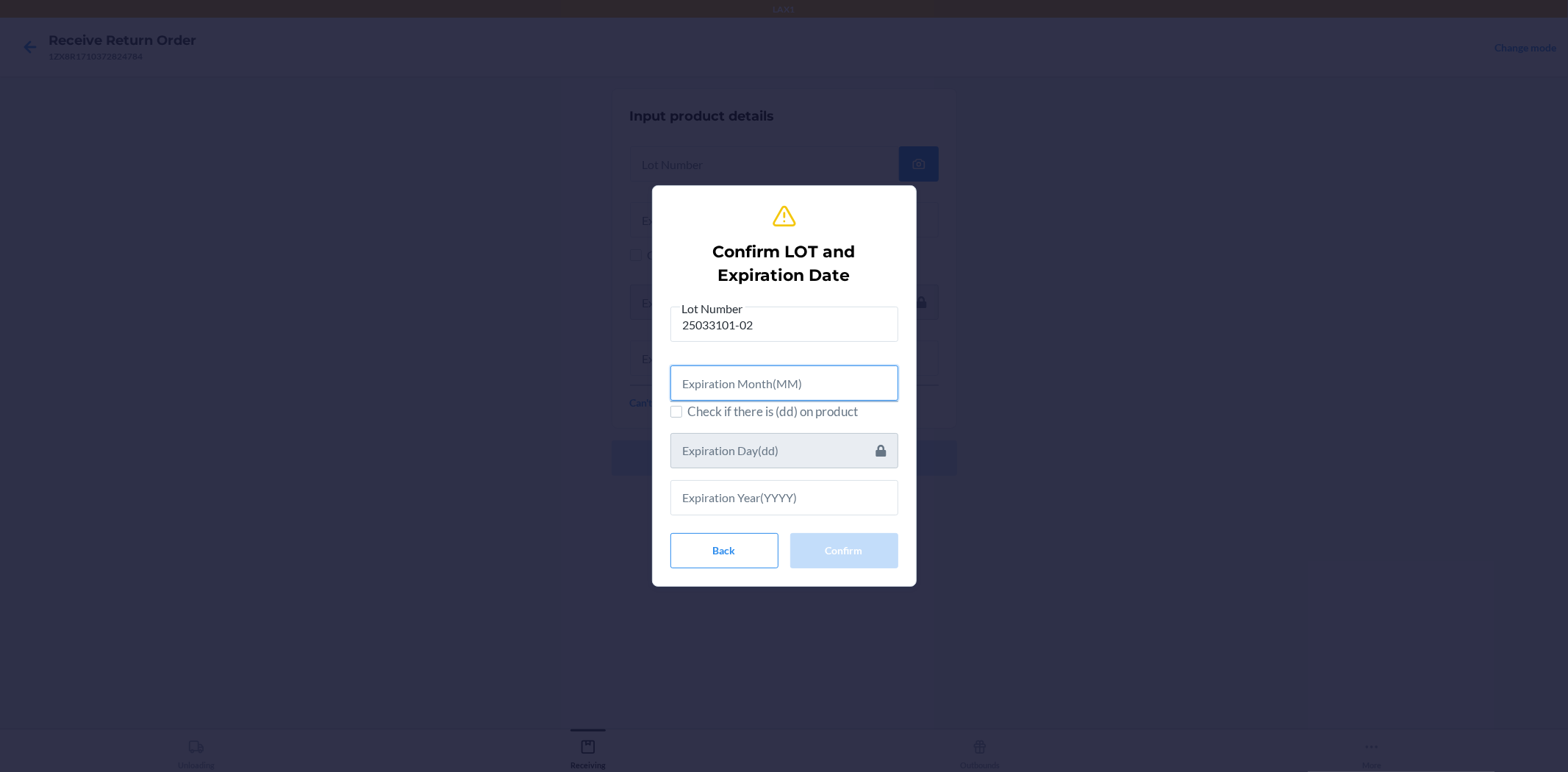
click at [782, 386] on input "text" at bounding box center [784, 384] width 228 height 36
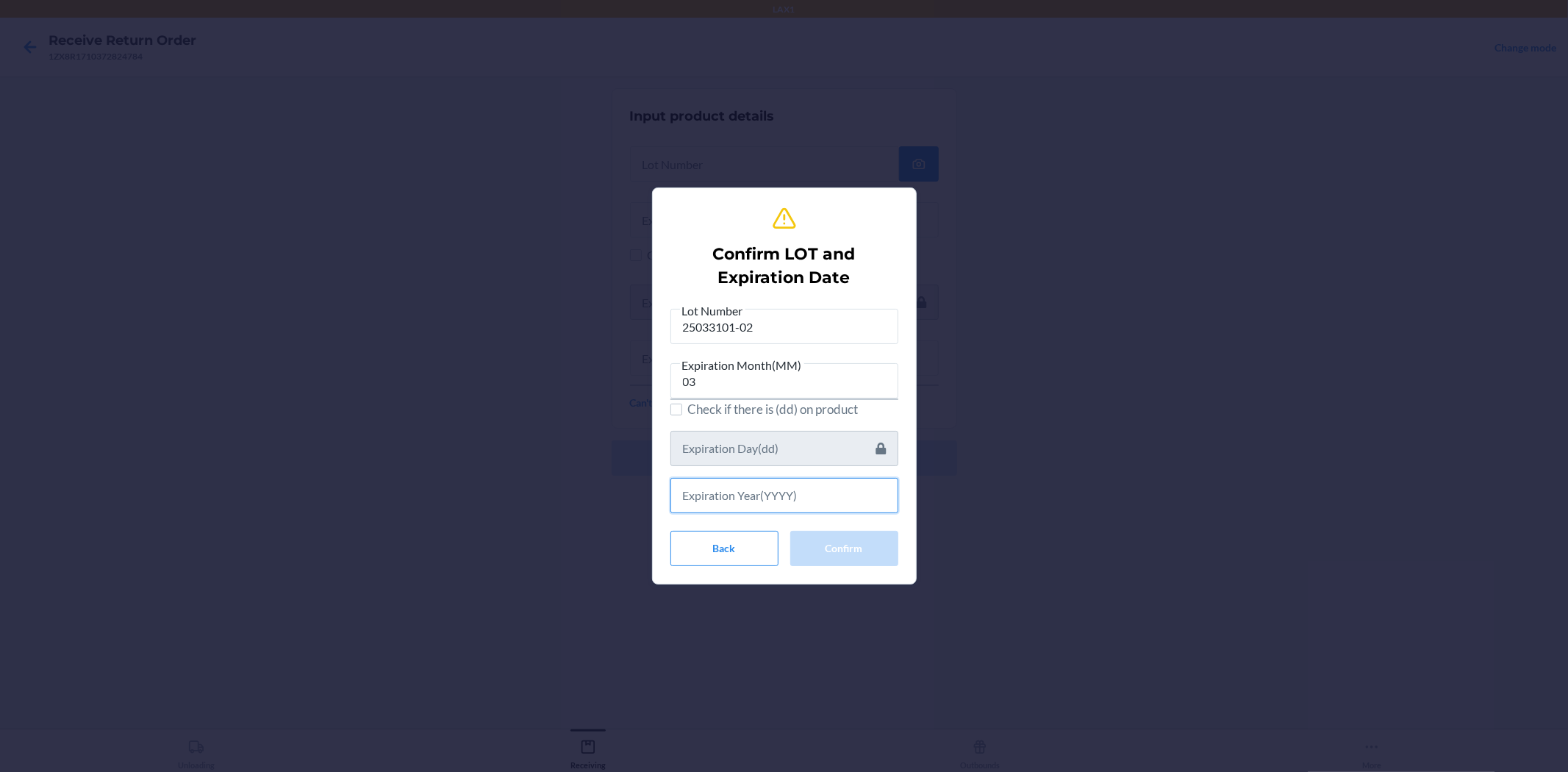
click at [782, 483] on input "text" at bounding box center [784, 495] width 228 height 36
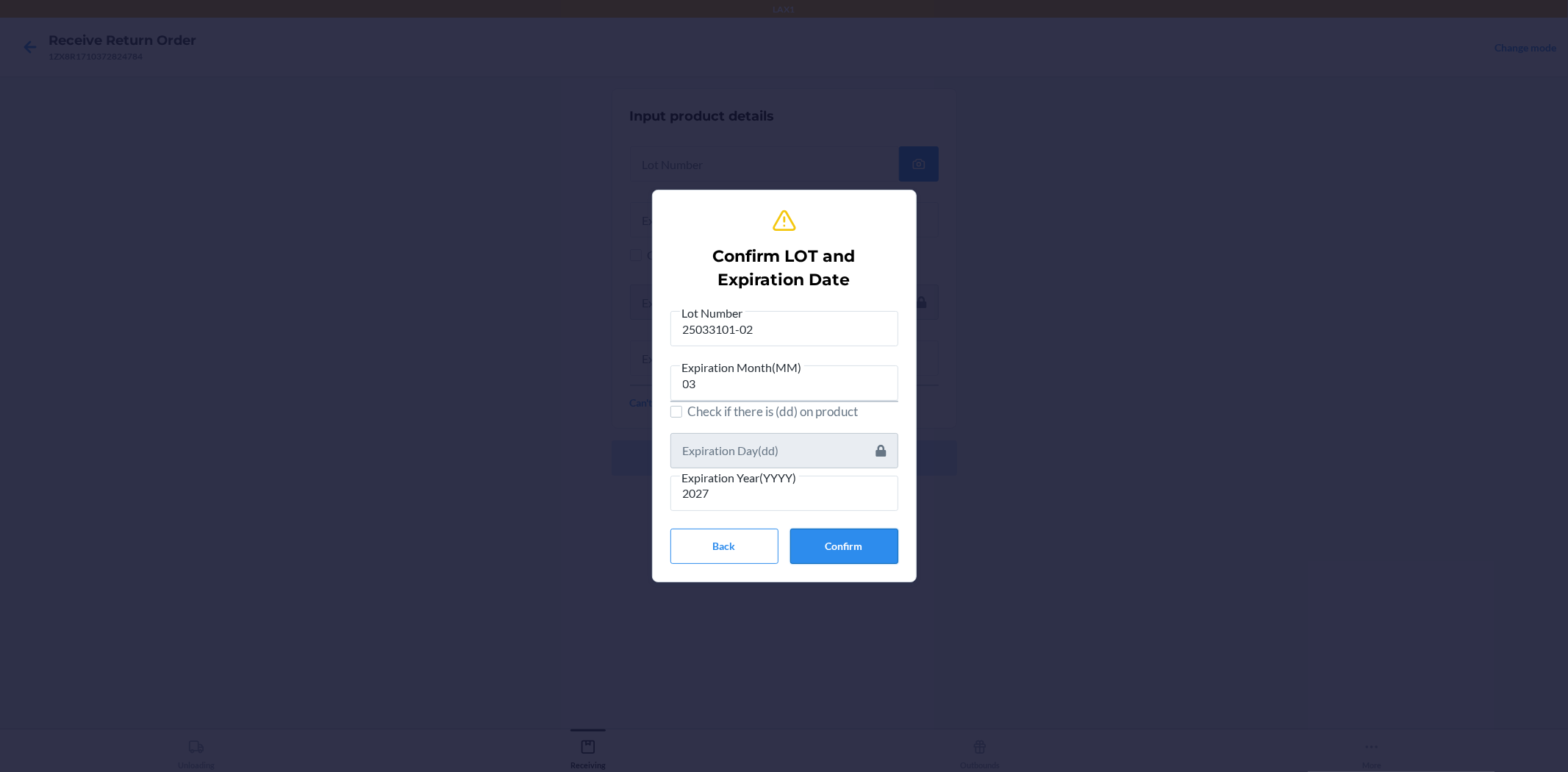
click at [782, 543] on button "Confirm" at bounding box center [844, 547] width 108 height 36
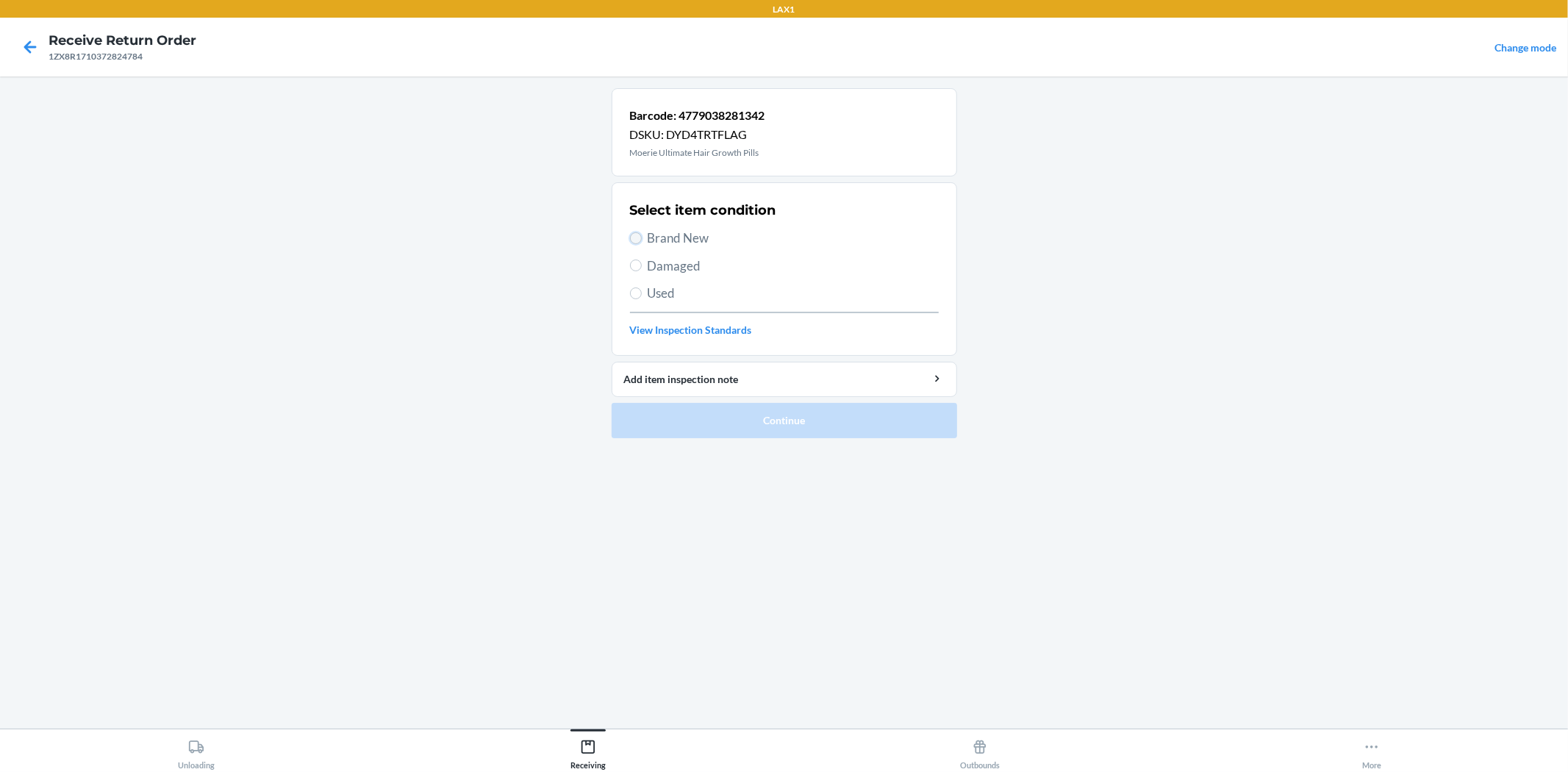
click at [630, 238] on input "Brand New" at bounding box center [636, 238] width 12 height 12
click at [730, 429] on button "Continue" at bounding box center [784, 421] width 346 height 36
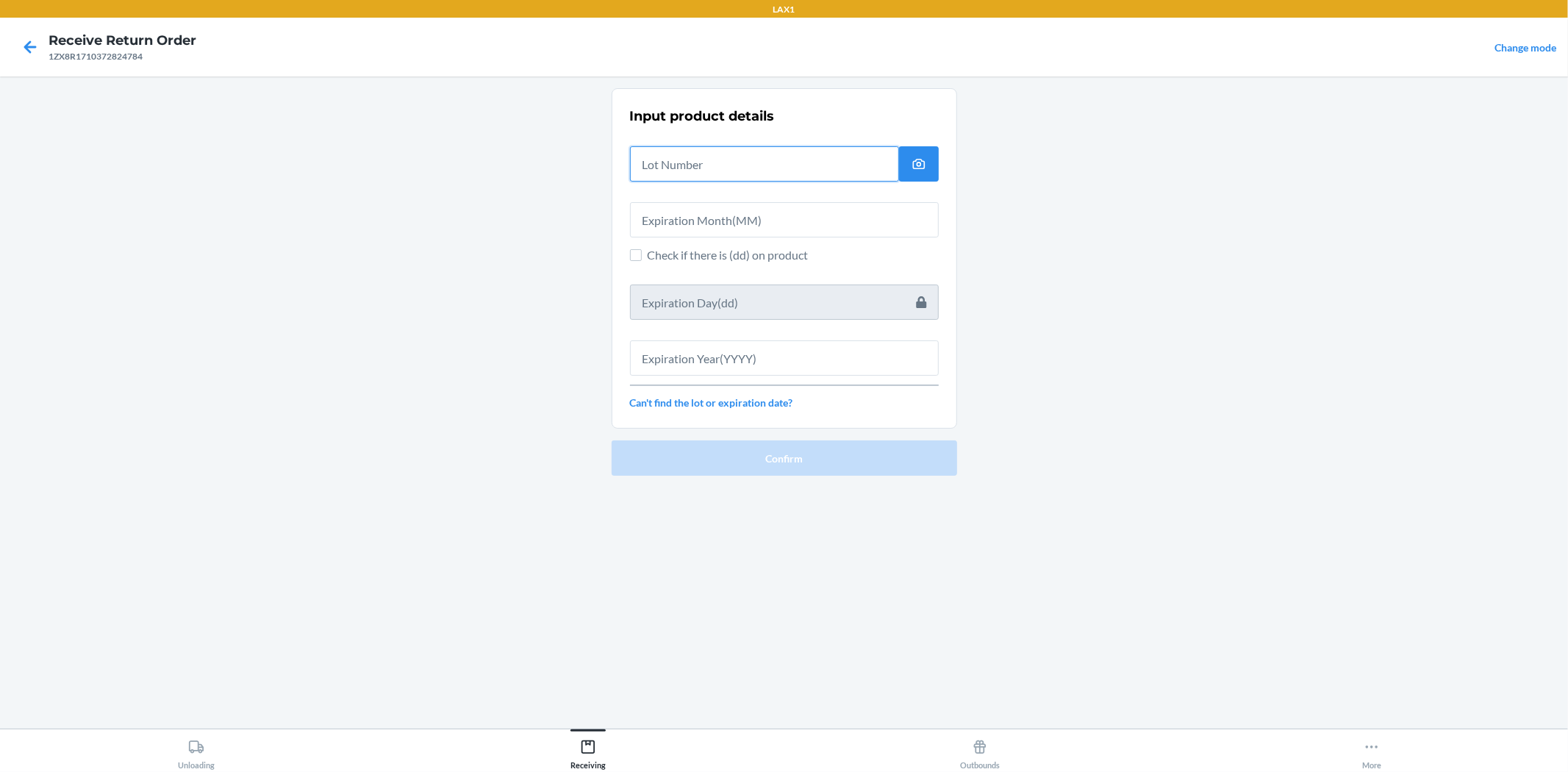
click at [665, 168] on input "text" at bounding box center [765, 164] width 269 height 36
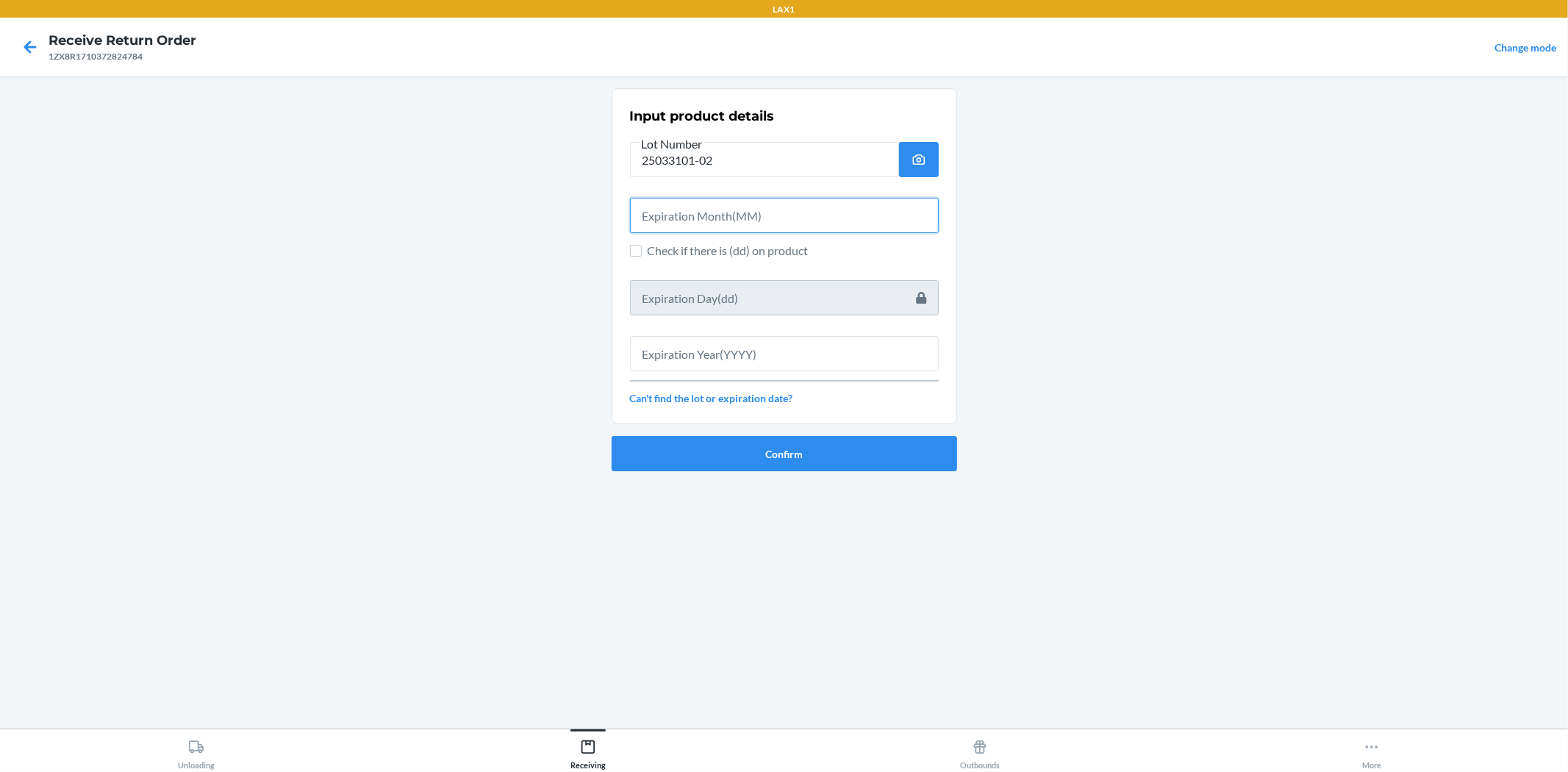
click at [689, 213] on input "text" at bounding box center [784, 216] width 309 height 36
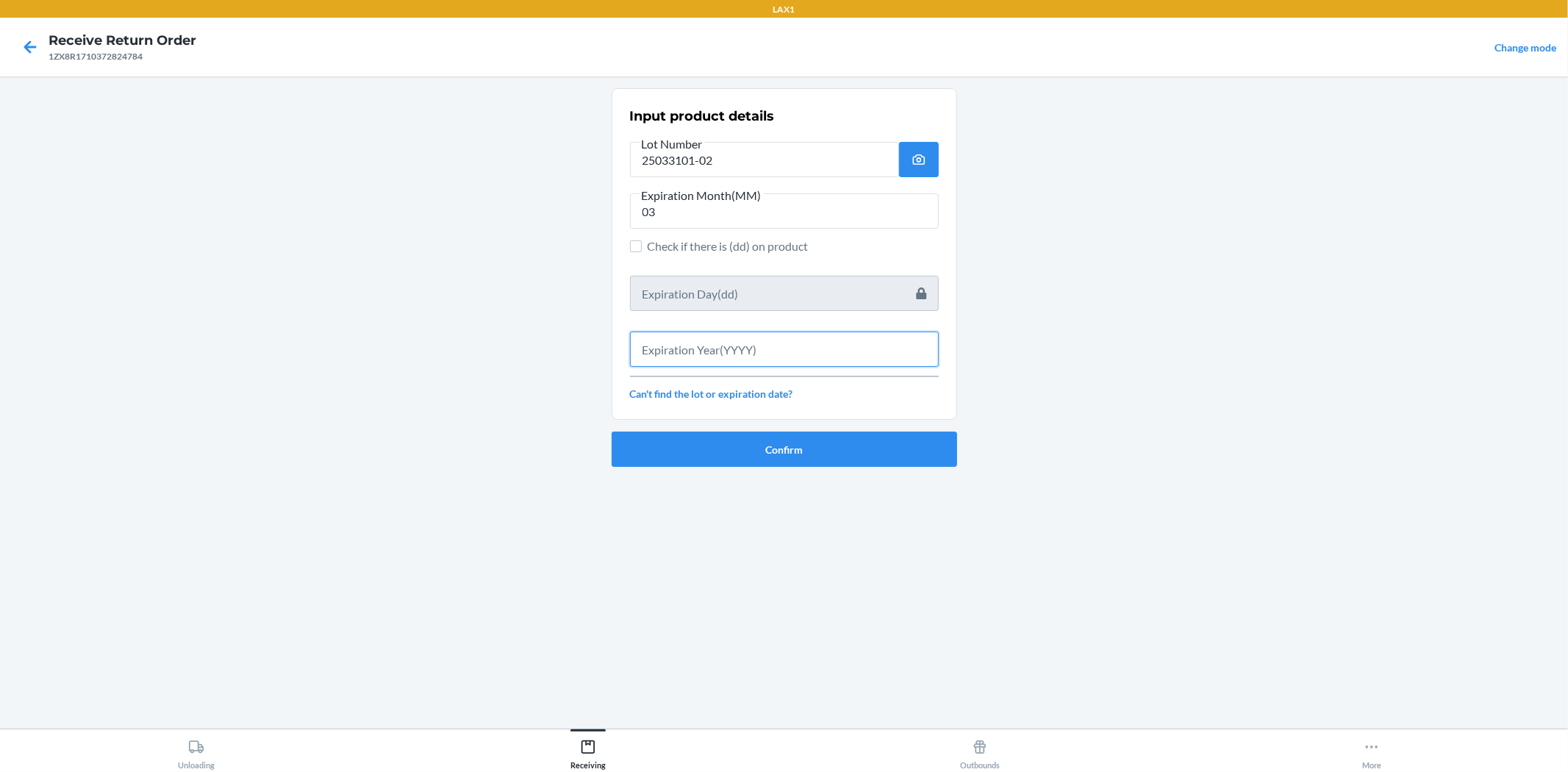
drag, startPoint x: 686, startPoint y: 339, endPoint x: 682, endPoint y: 320, distance: 19.4
click at [692, 337] on input "text" at bounding box center [784, 350] width 309 height 36
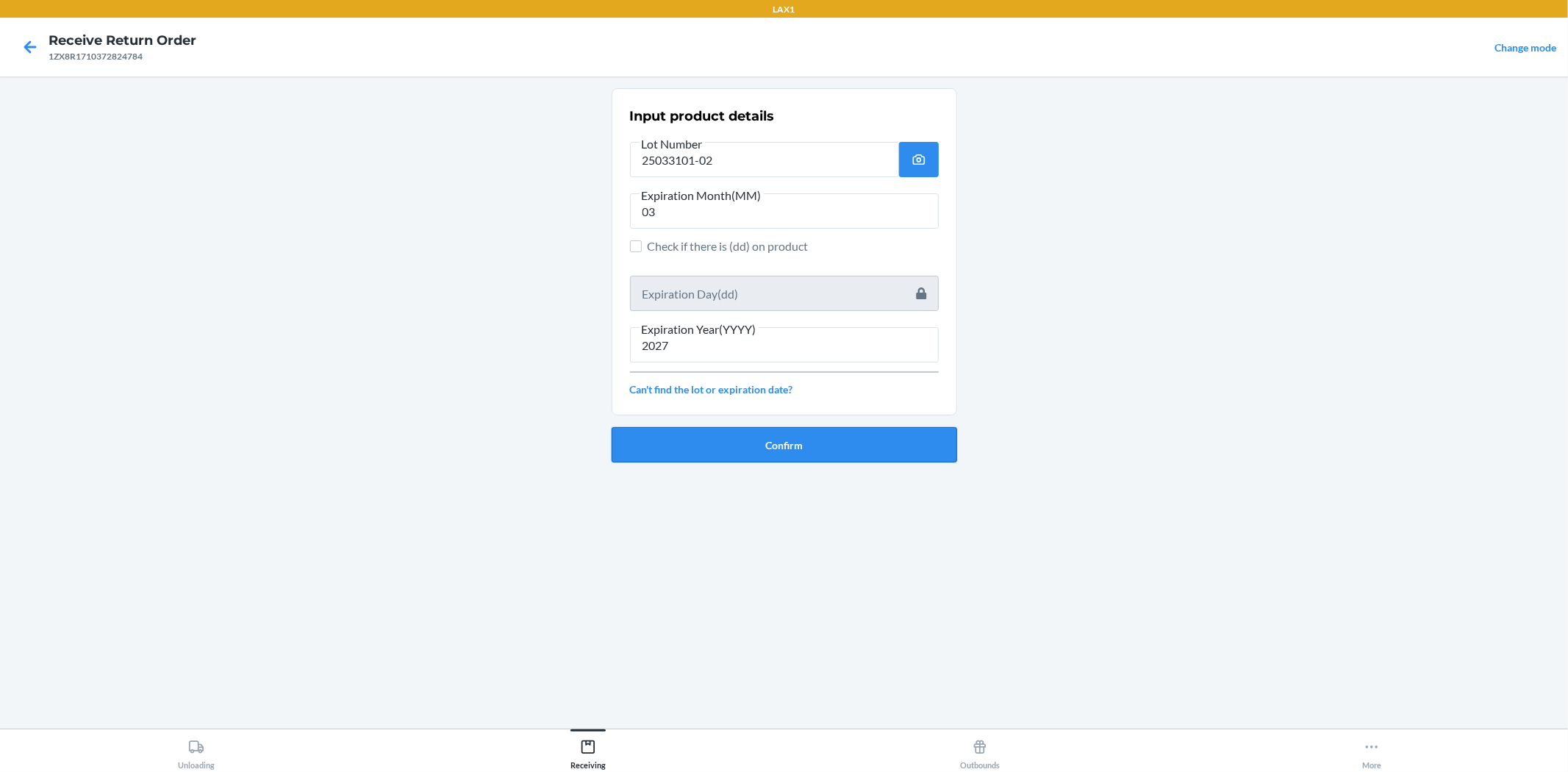
click at [743, 444] on button "Confirm" at bounding box center [784, 445] width 346 height 36
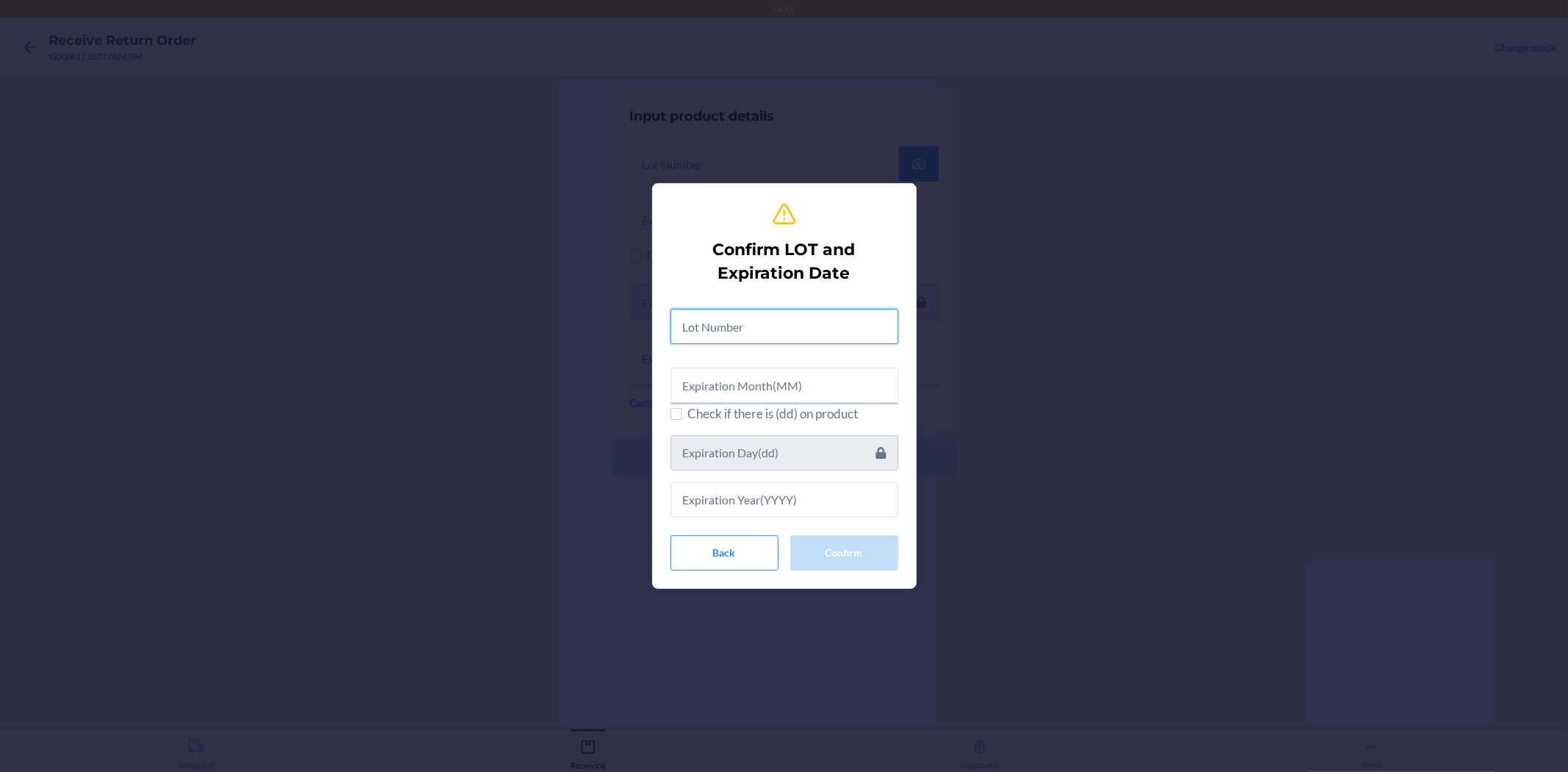
click at [713, 327] on input "text" at bounding box center [784, 327] width 228 height 36
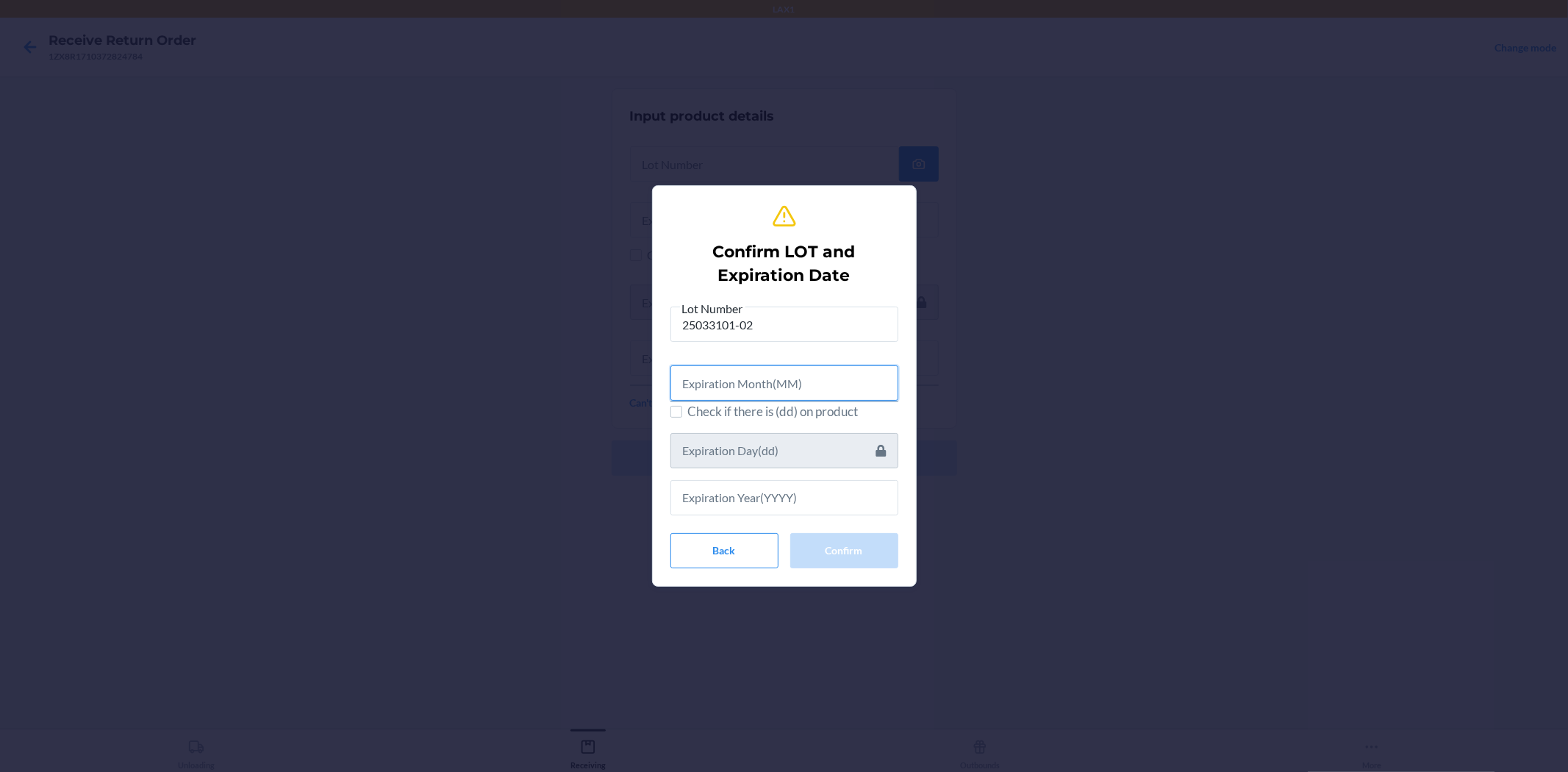
click at [758, 388] on input "text" at bounding box center [784, 384] width 228 height 36
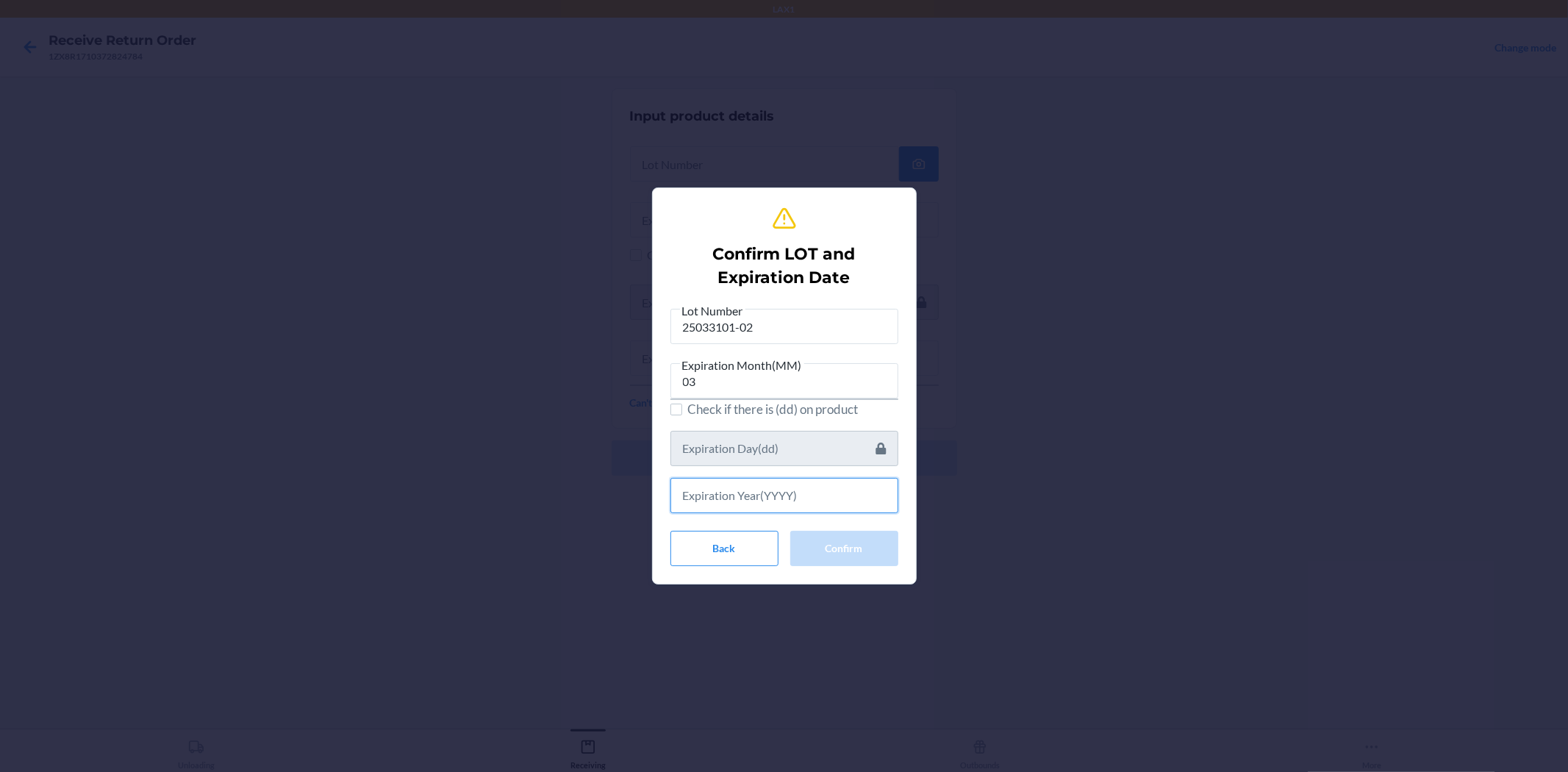
click at [754, 492] on input "text" at bounding box center [784, 495] width 228 height 36
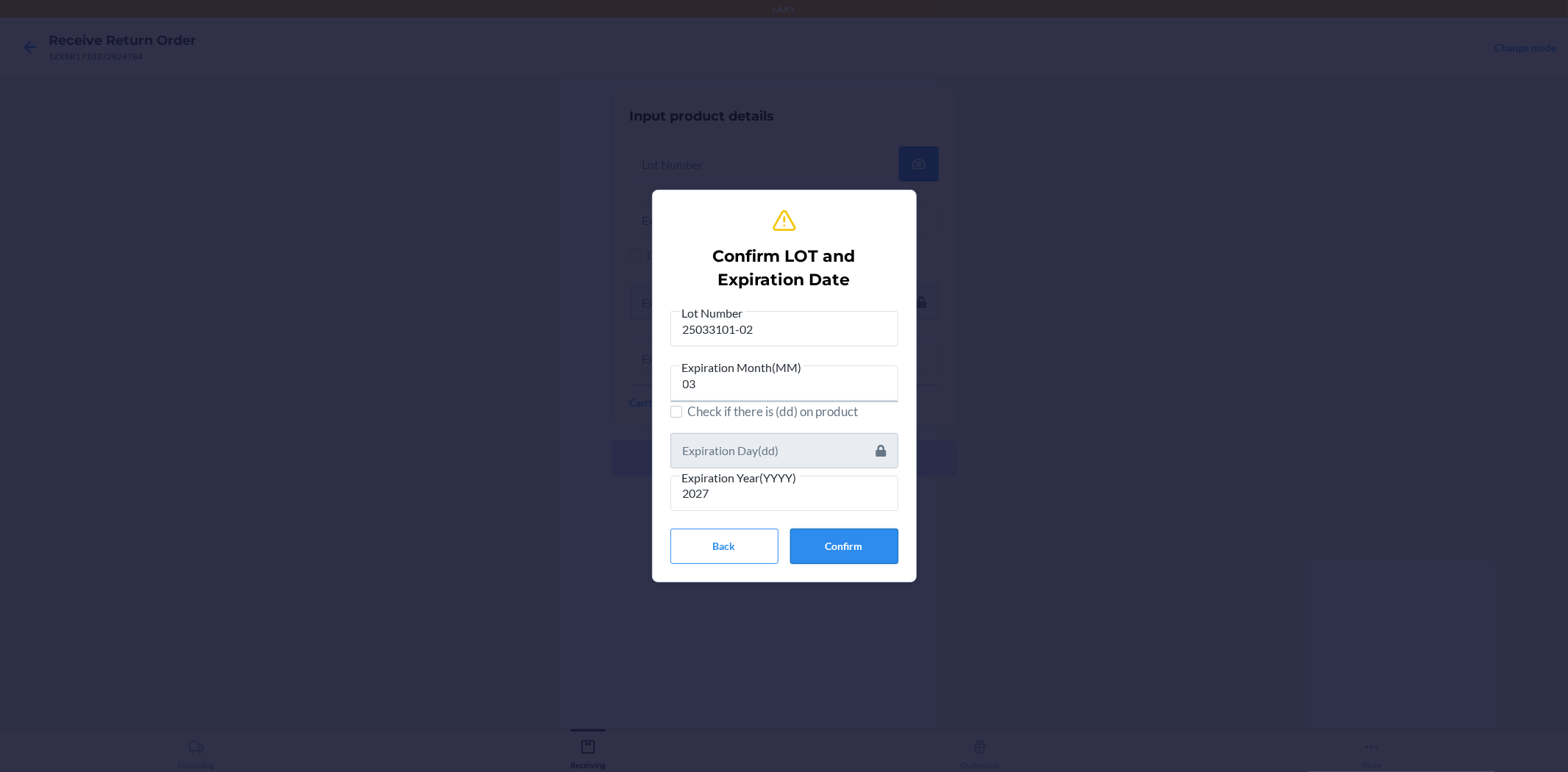
click at [782, 552] on button "Confirm" at bounding box center [844, 547] width 108 height 36
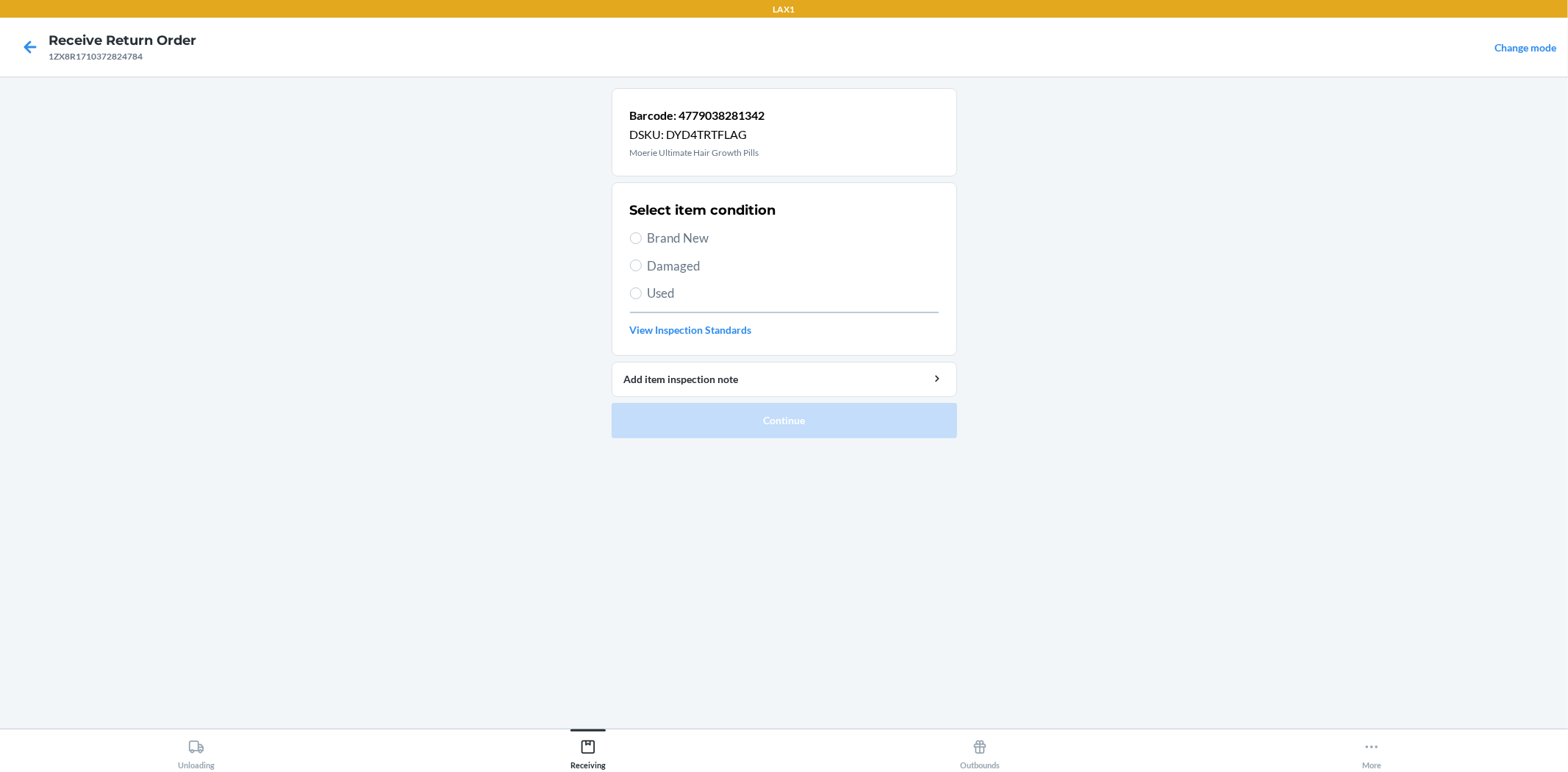
click at [664, 230] on span "Brand New" at bounding box center [793, 238] width 291 height 19
click at [642, 232] on input "Brand New" at bounding box center [636, 238] width 12 height 12
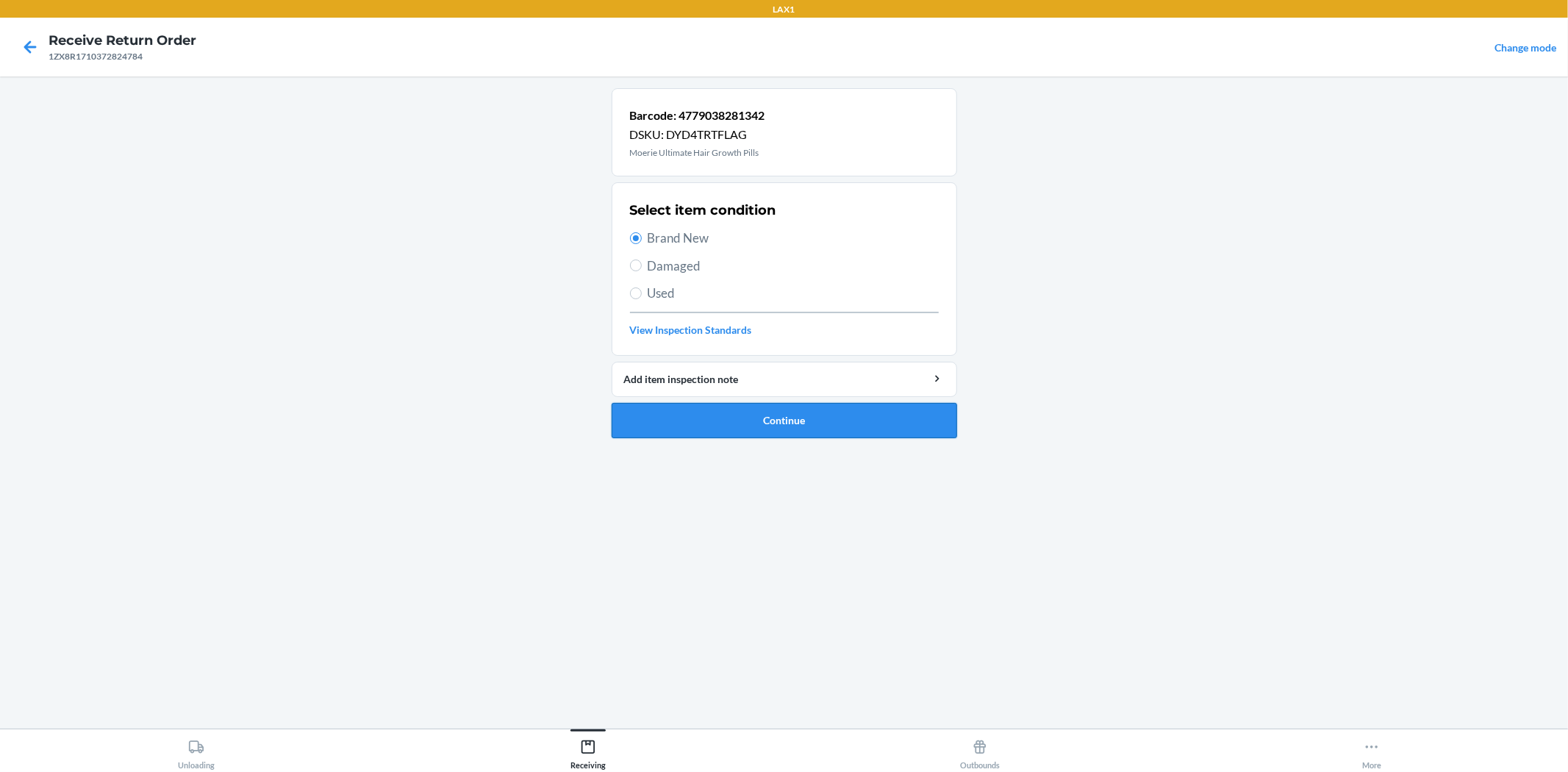
click at [782, 410] on button "Continue" at bounding box center [784, 421] width 346 height 36
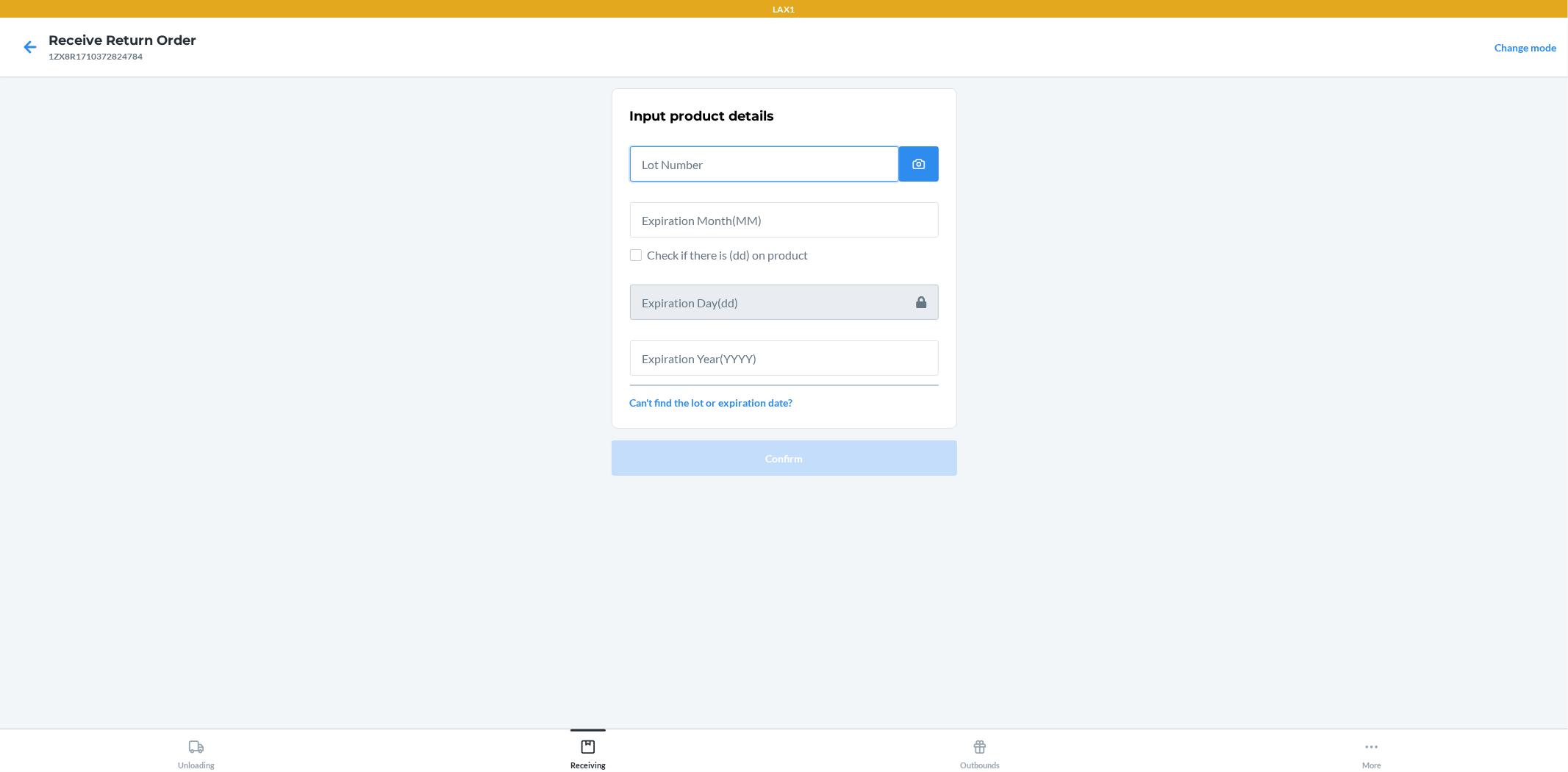
click at [756, 160] on input "text" at bounding box center [765, 164] width 269 height 36
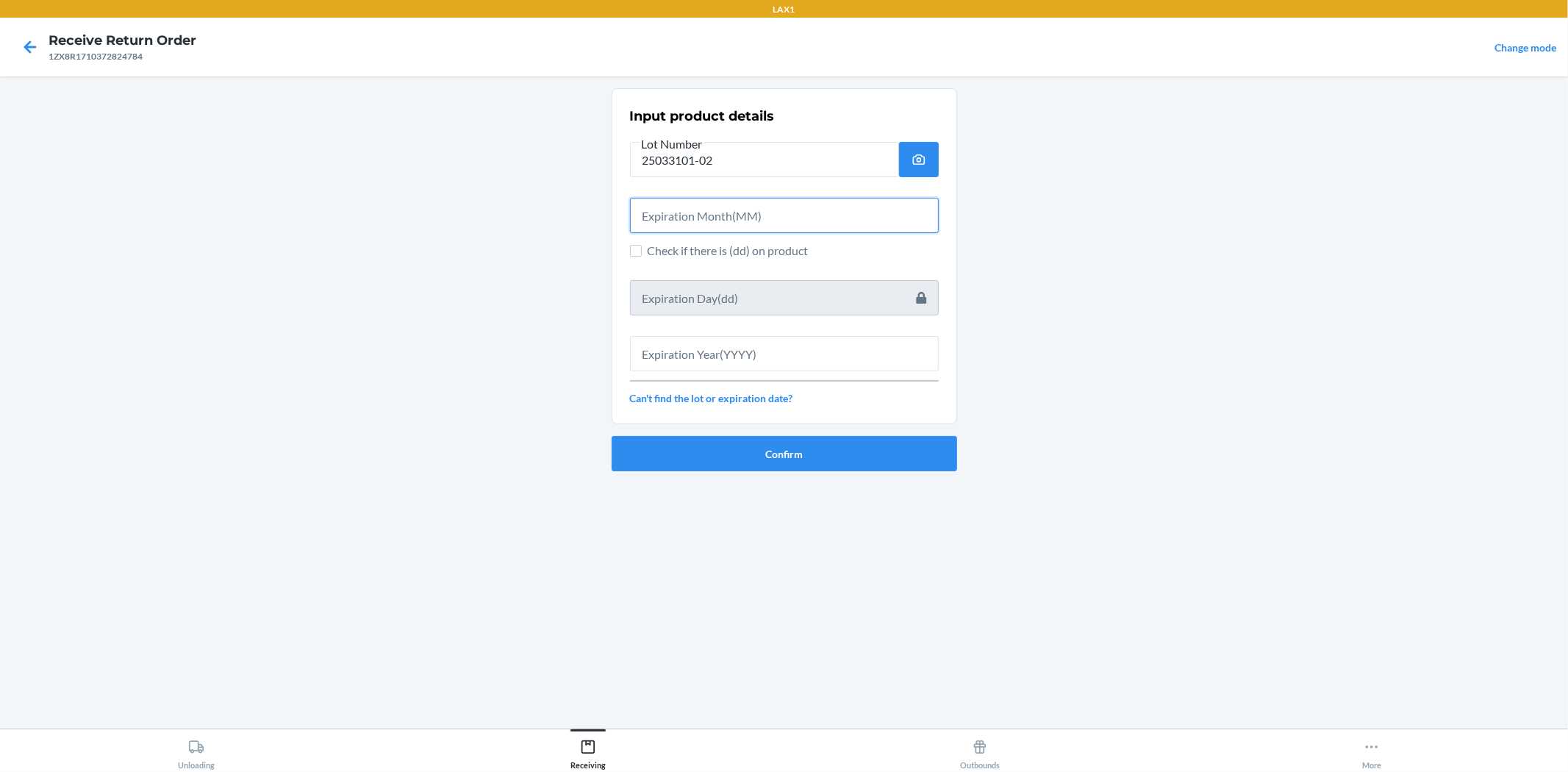
click at [724, 217] on input "text" at bounding box center [784, 216] width 309 height 36
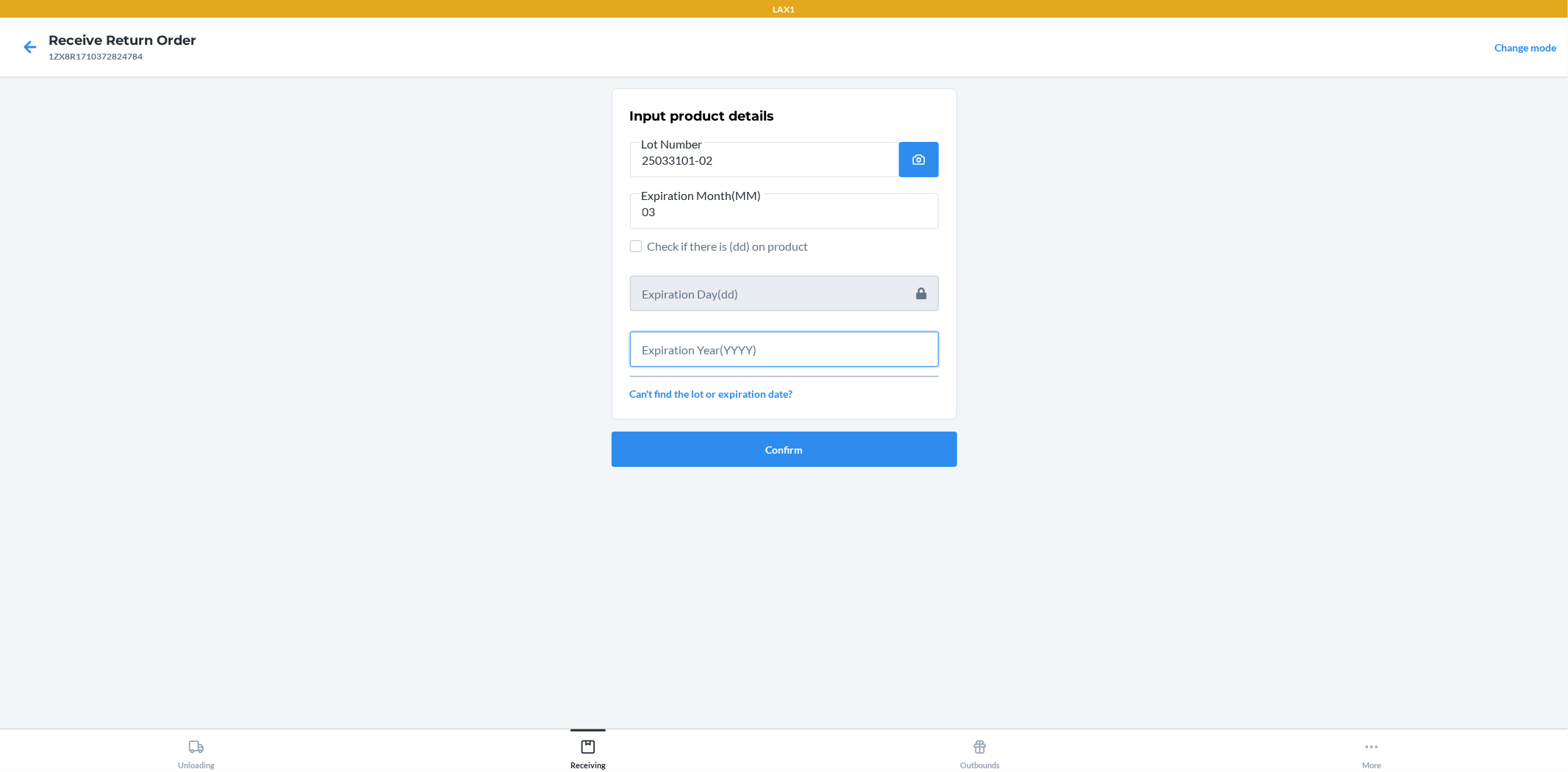
drag, startPoint x: 711, startPoint y: 333, endPoint x: 718, endPoint y: 334, distance: 7.1
click at [718, 334] on input "text" at bounding box center [784, 350] width 309 height 36
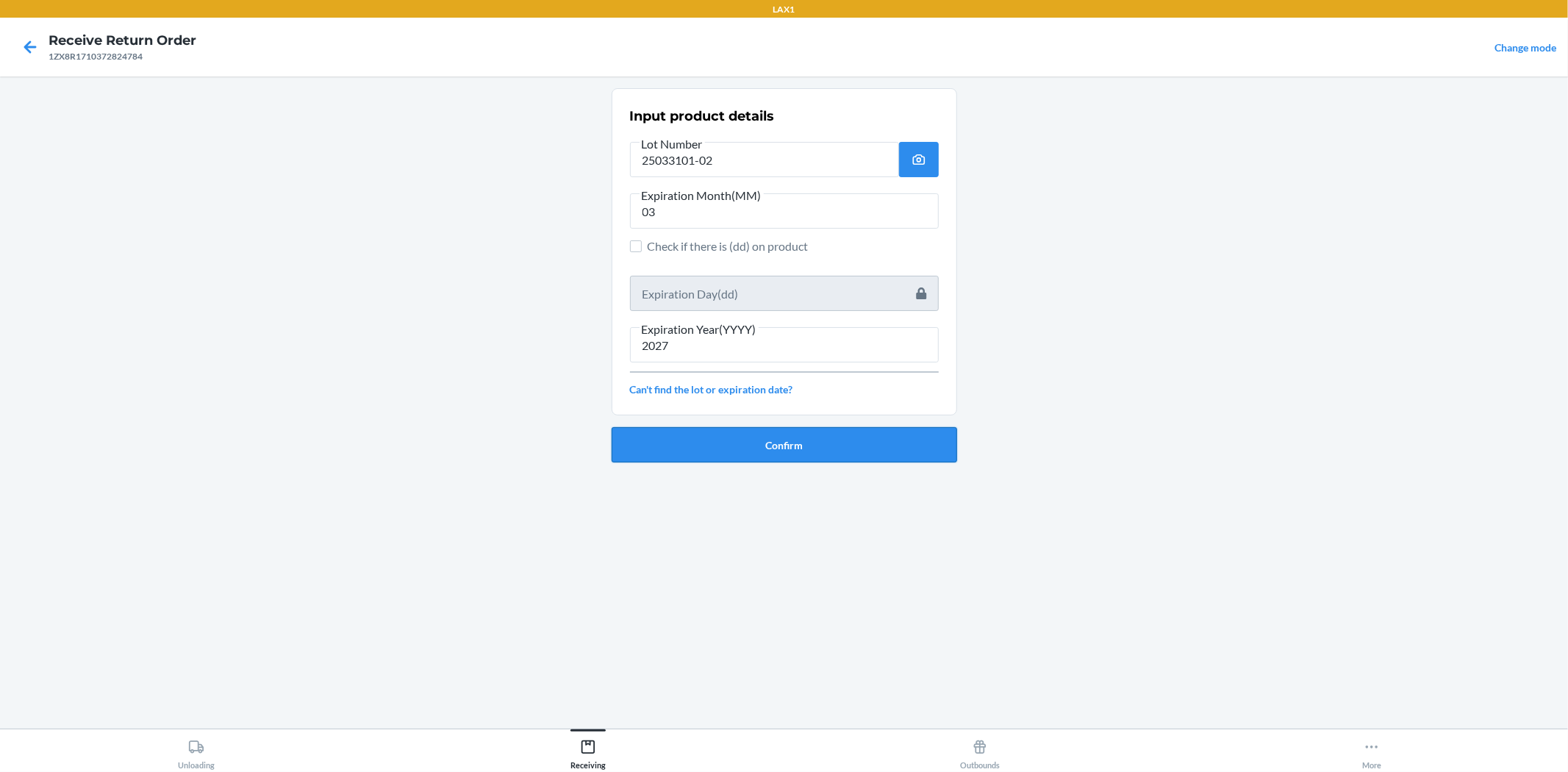
click at [769, 452] on button "Confirm" at bounding box center [784, 445] width 346 height 36
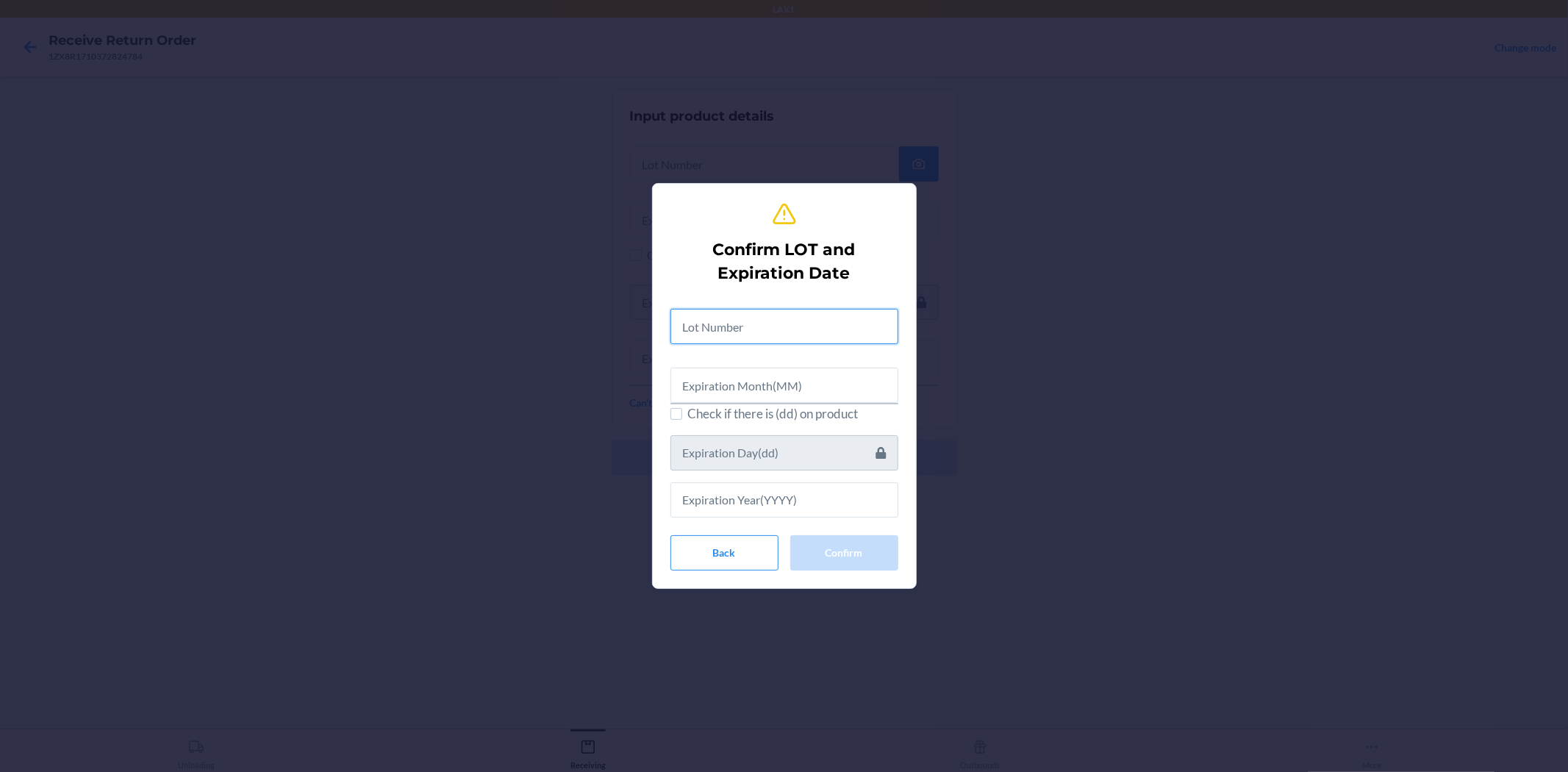
click at [728, 316] on input "text" at bounding box center [784, 327] width 228 height 36
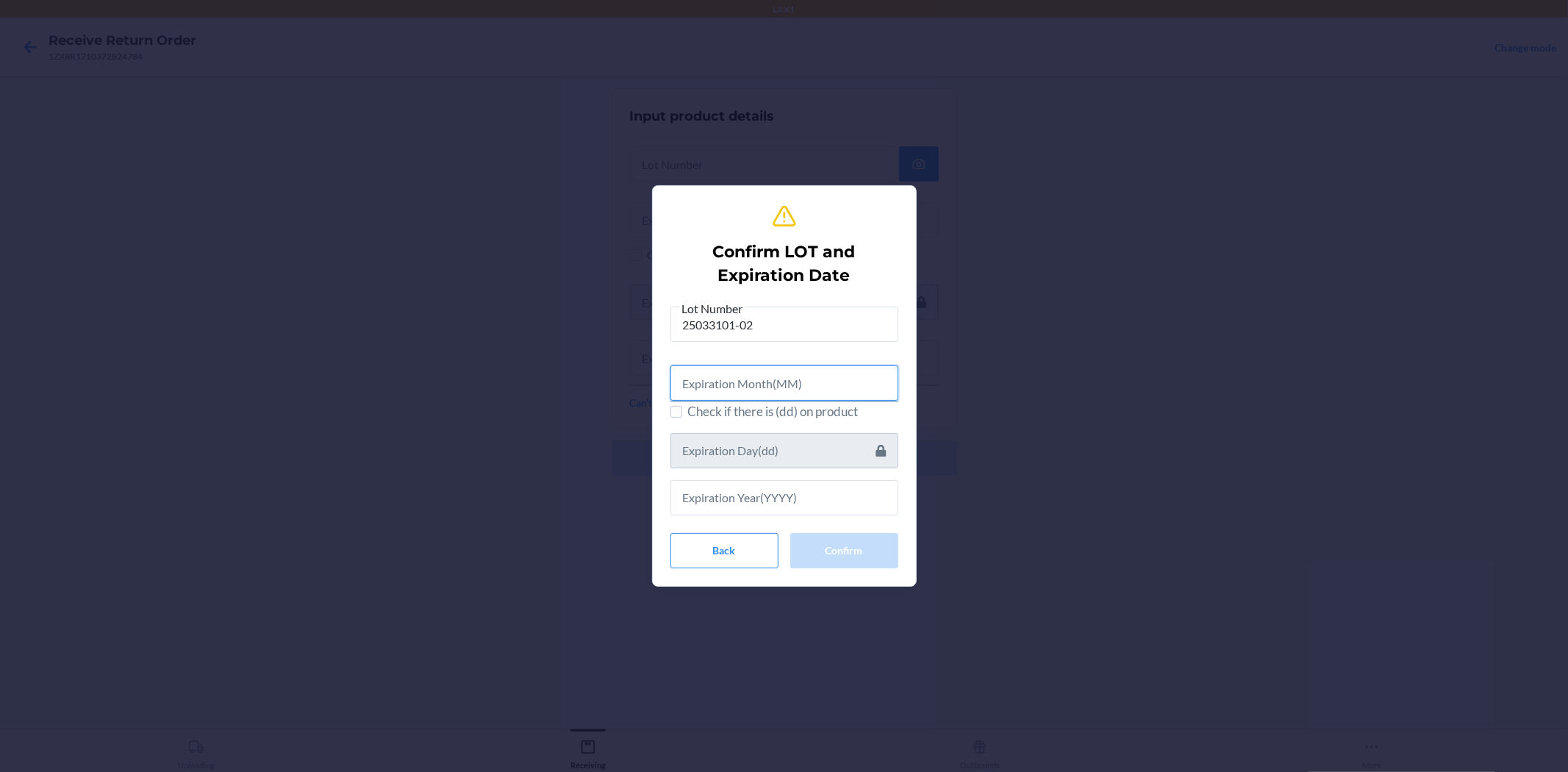
click at [782, 392] on input "text" at bounding box center [784, 384] width 228 height 36
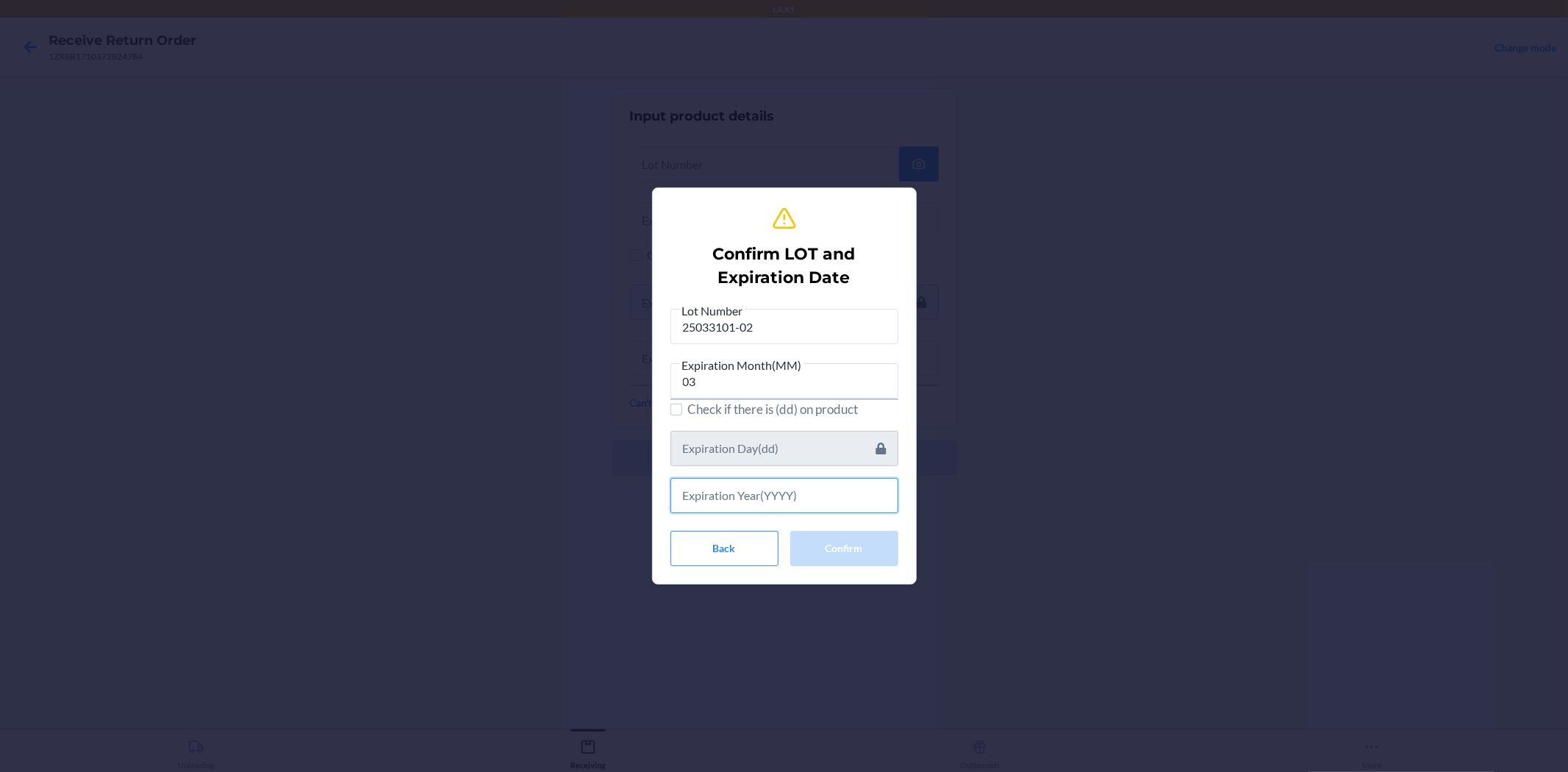
click at [782, 491] on input "text" at bounding box center [784, 495] width 228 height 36
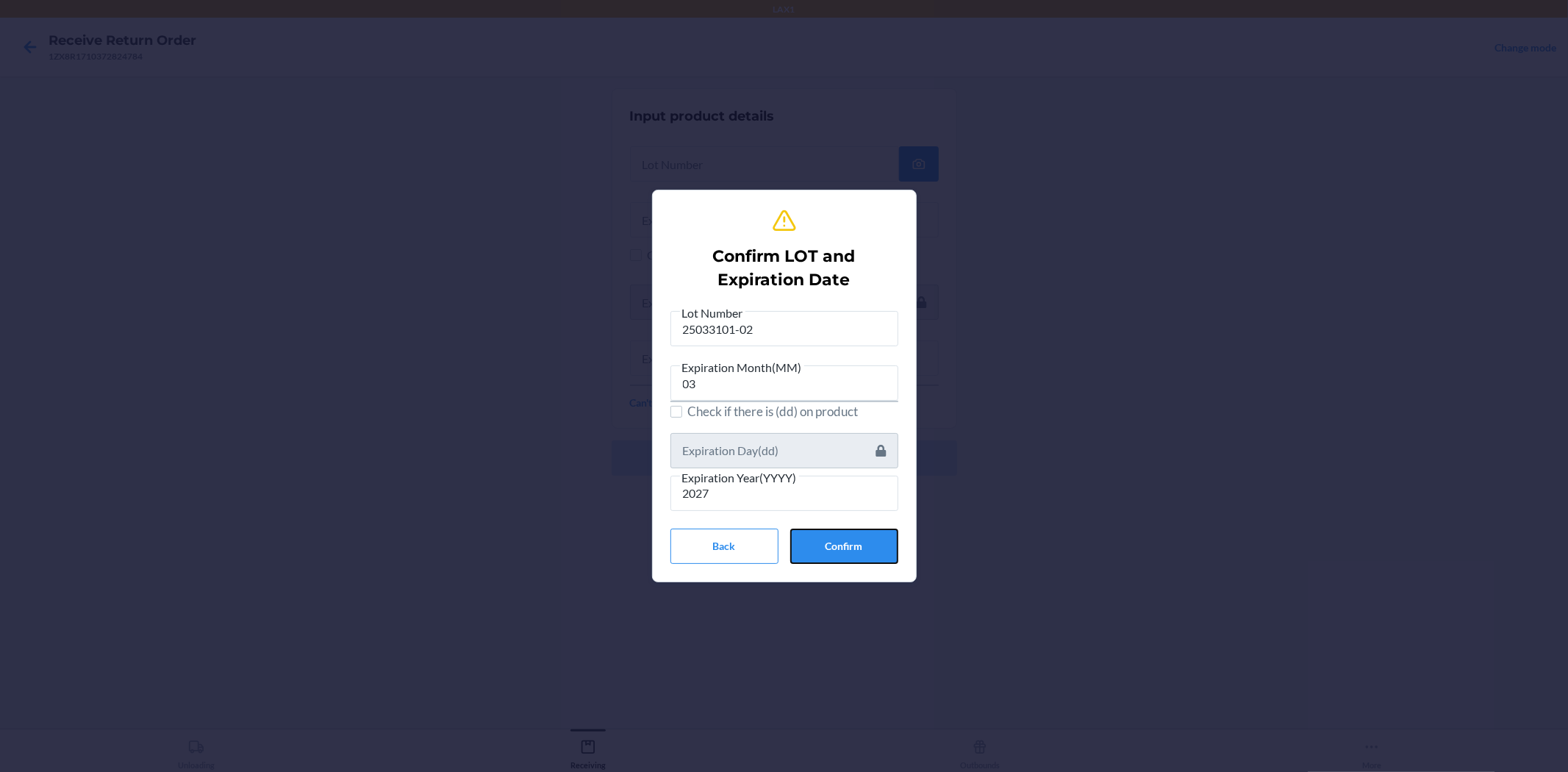
drag, startPoint x: 866, startPoint y: 563, endPoint x: 885, endPoint y: 554, distance: 21.0
click at [782, 562] on button "Confirm" at bounding box center [844, 547] width 108 height 36
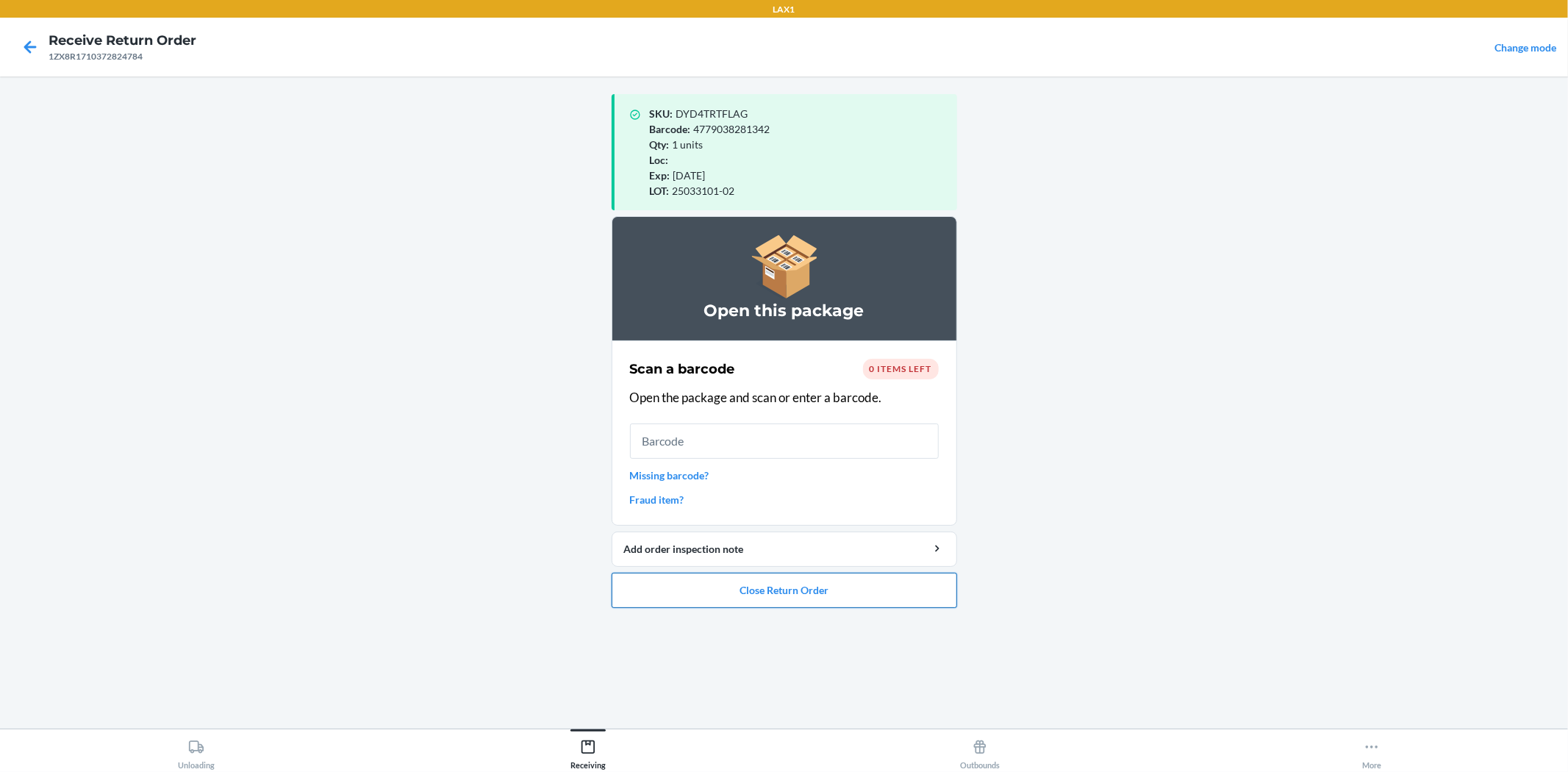
click at [776, 596] on button "Close Return Order" at bounding box center [784, 590] width 346 height 36
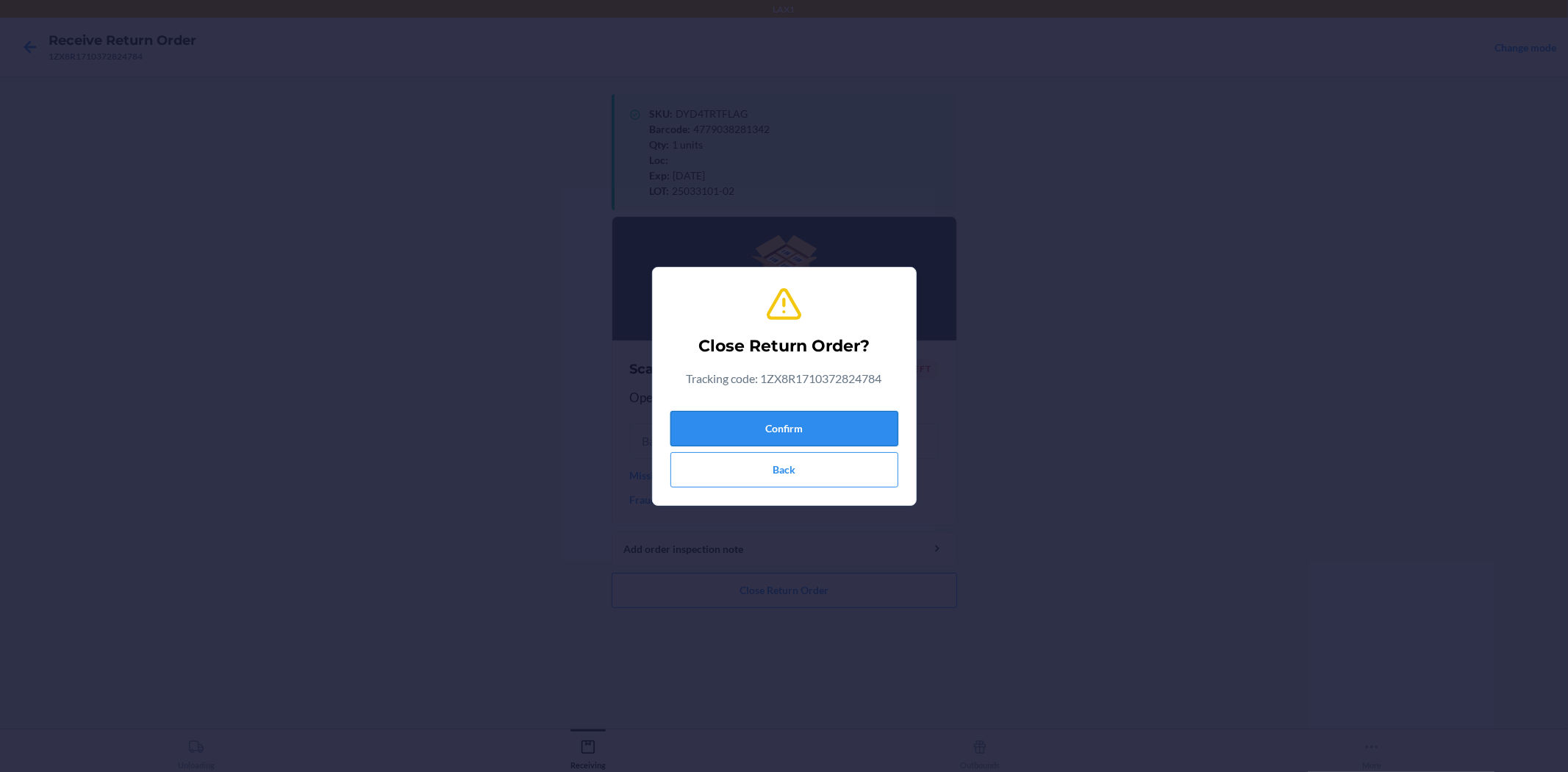
click at [758, 422] on button "Confirm" at bounding box center [784, 429] width 228 height 36
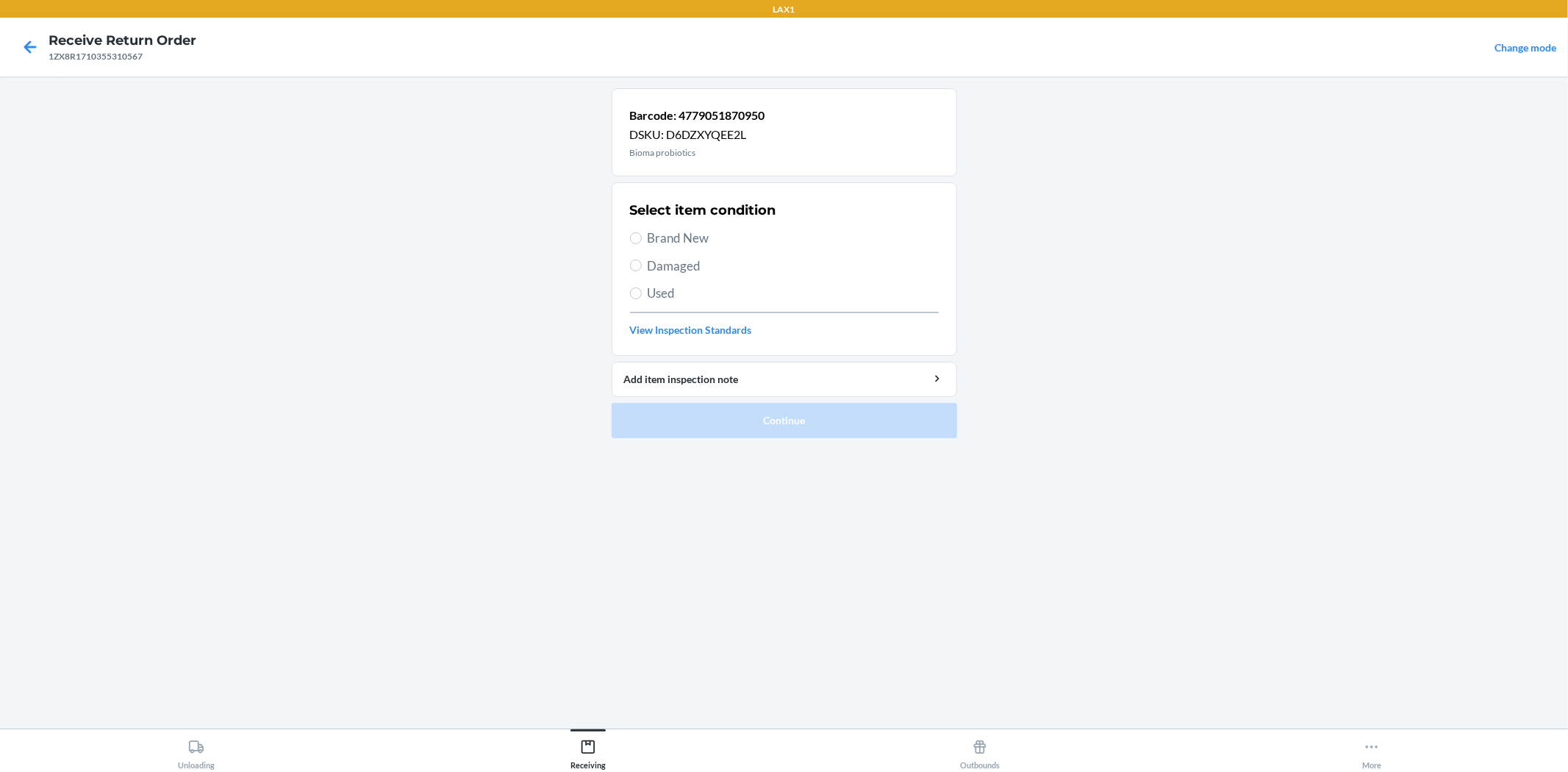
click at [692, 243] on span "Brand New" at bounding box center [793, 238] width 291 height 19
click at [642, 243] on input "Brand New" at bounding box center [636, 238] width 12 height 12
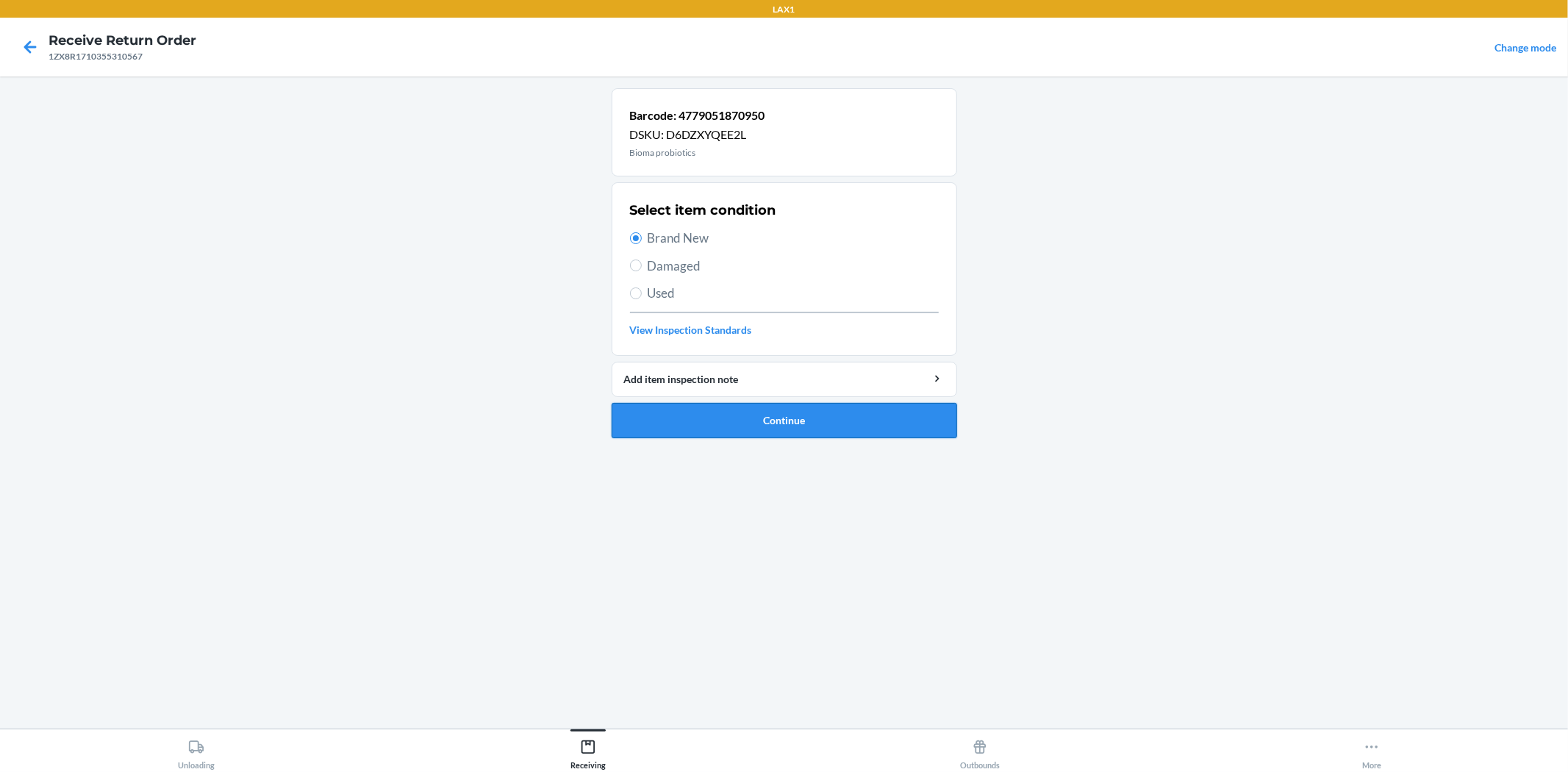
click at [782, 405] on button "Continue" at bounding box center [784, 421] width 346 height 36
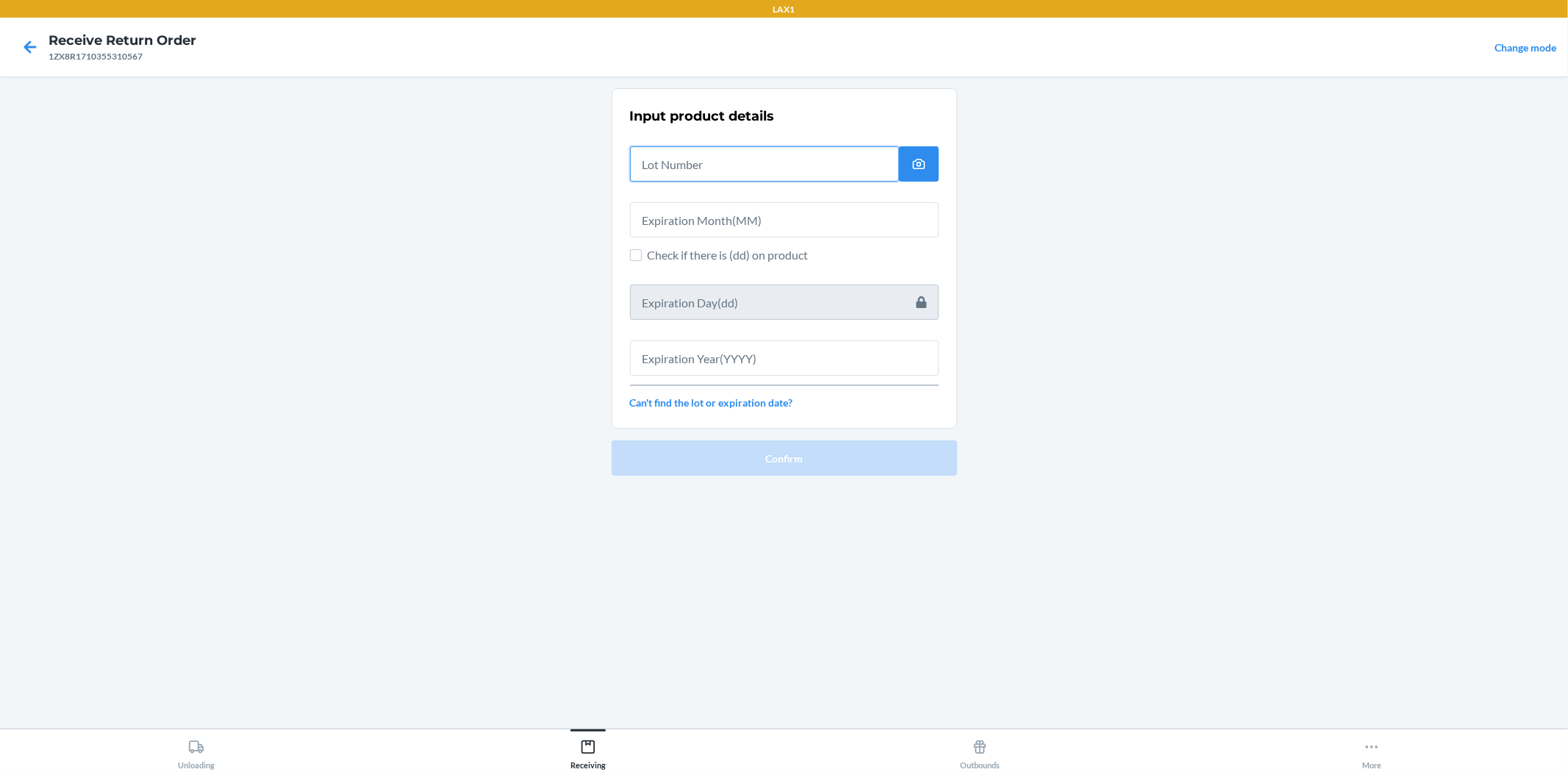
click at [728, 156] on input "text" at bounding box center [765, 164] width 269 height 36
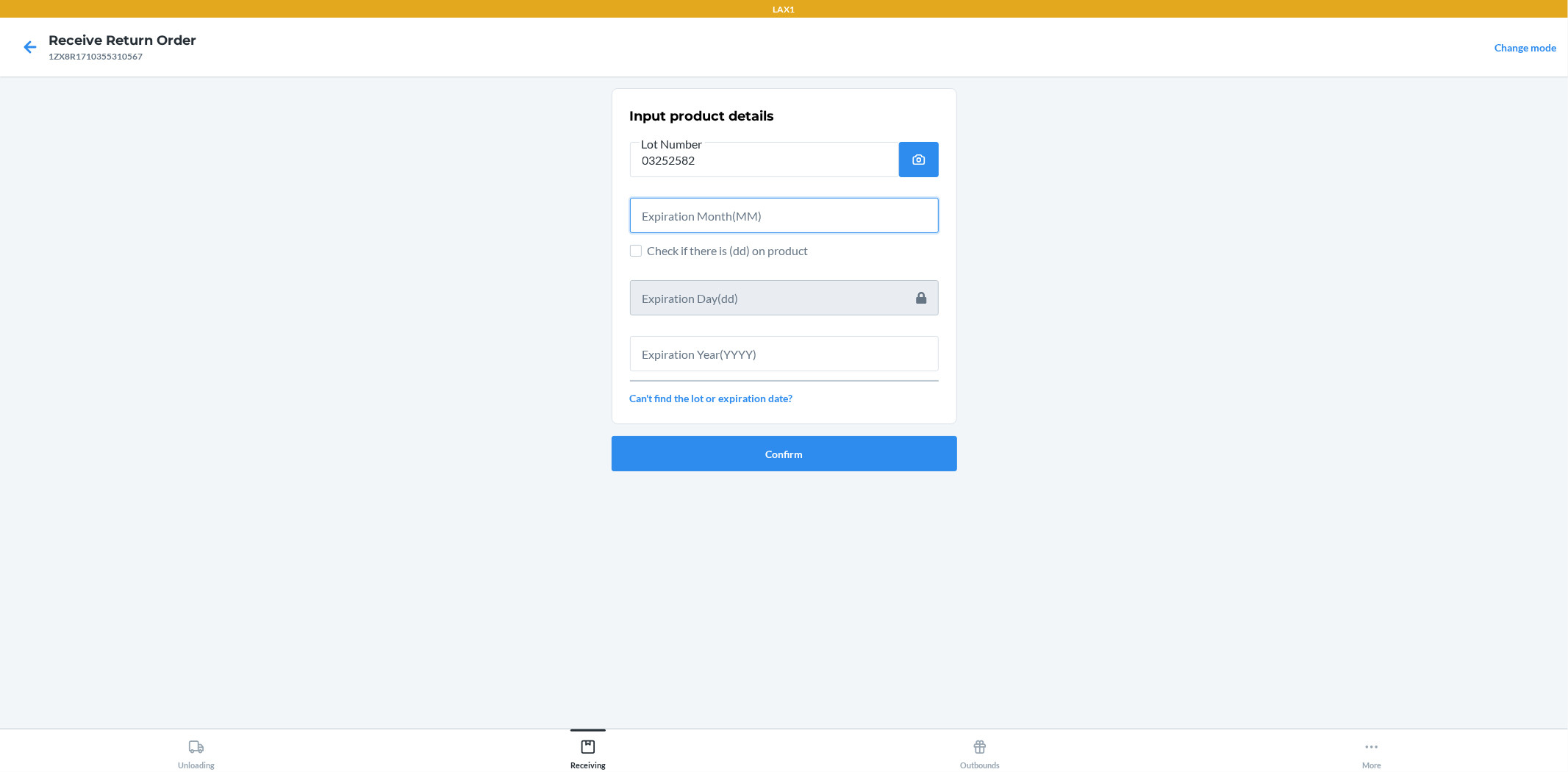
click at [732, 208] on input "text" at bounding box center [784, 216] width 309 height 36
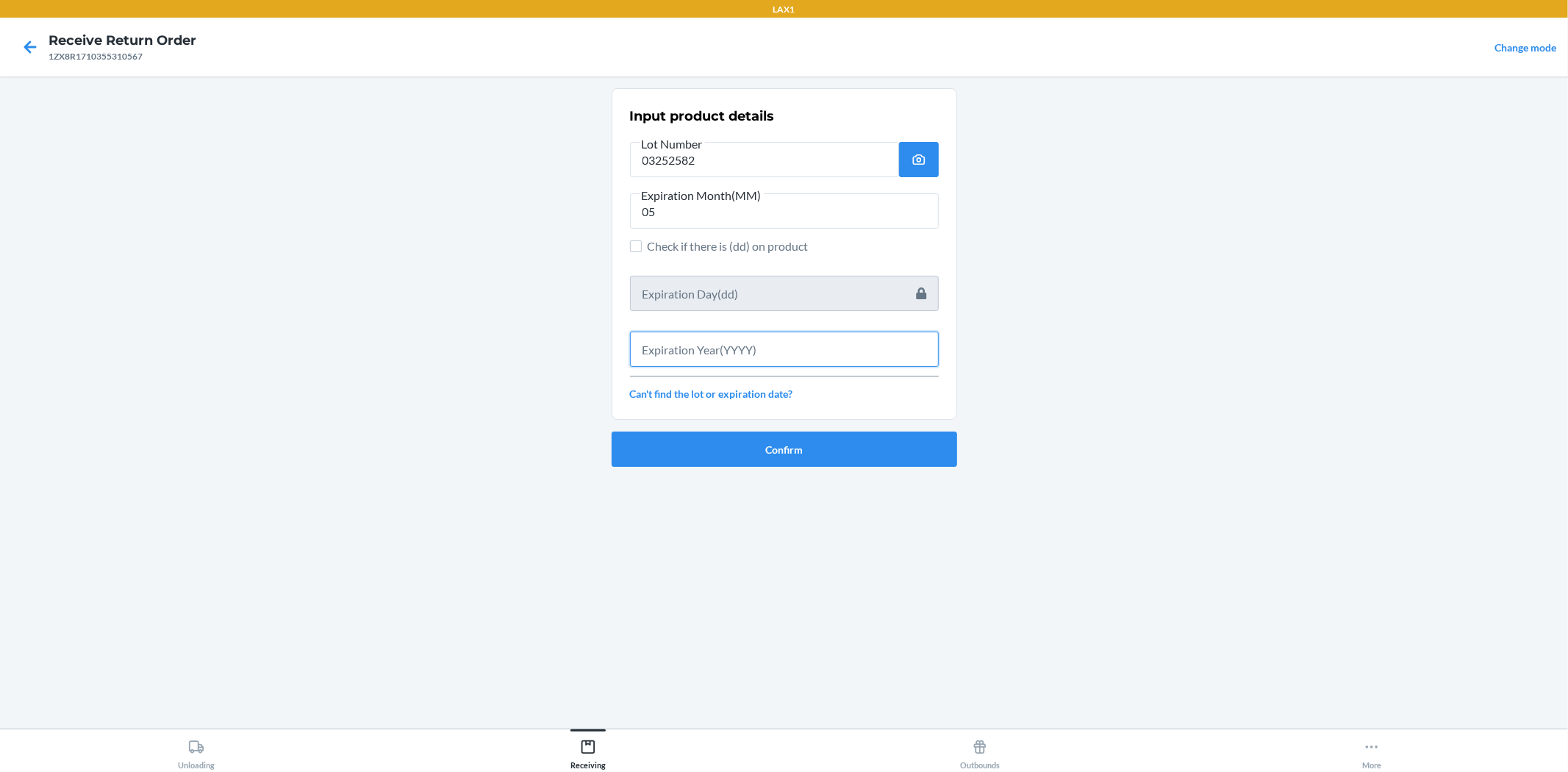
click at [782, 341] on input "text" at bounding box center [784, 350] width 309 height 36
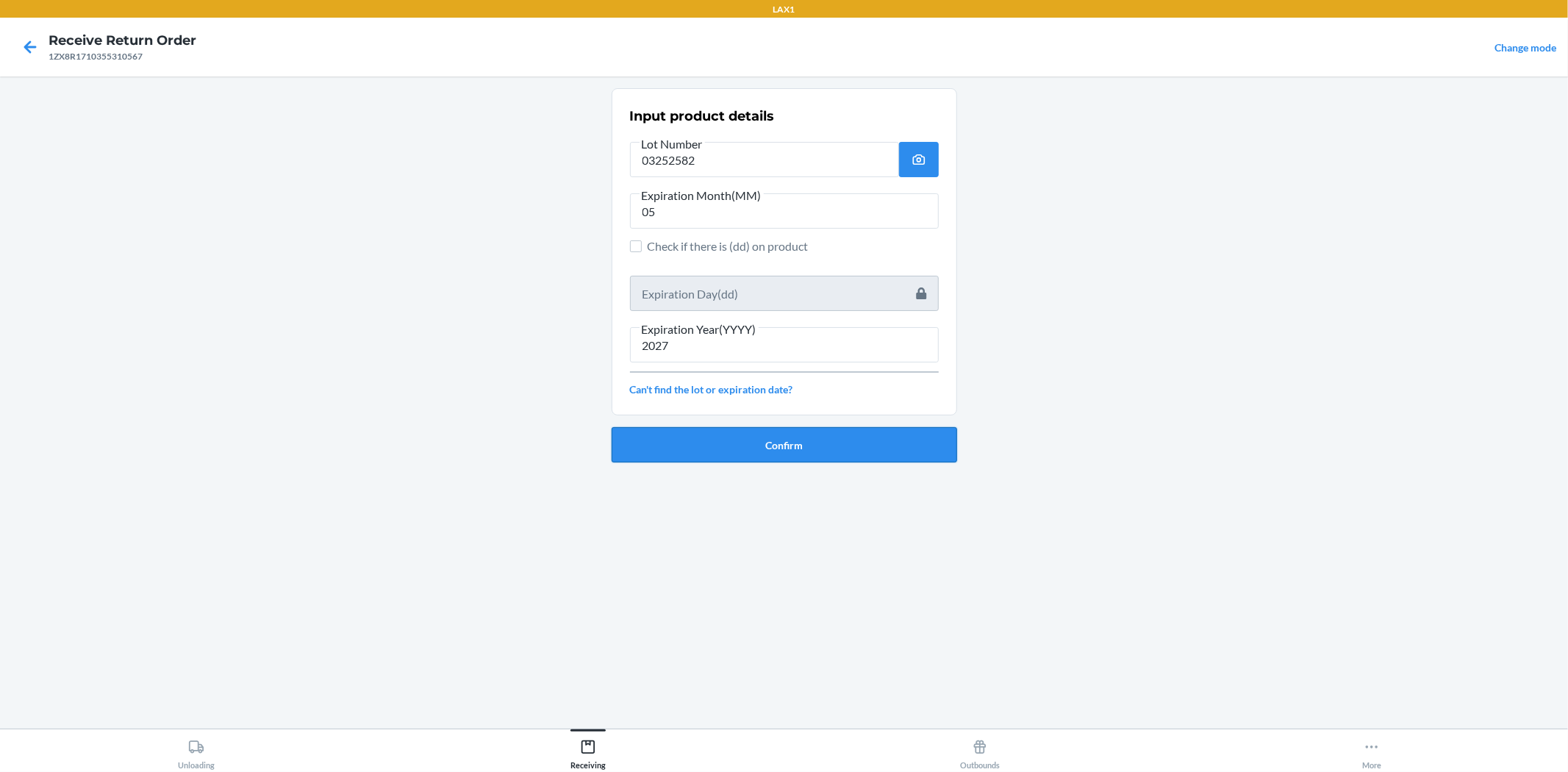
click at [782, 439] on button "Confirm" at bounding box center [784, 445] width 346 height 36
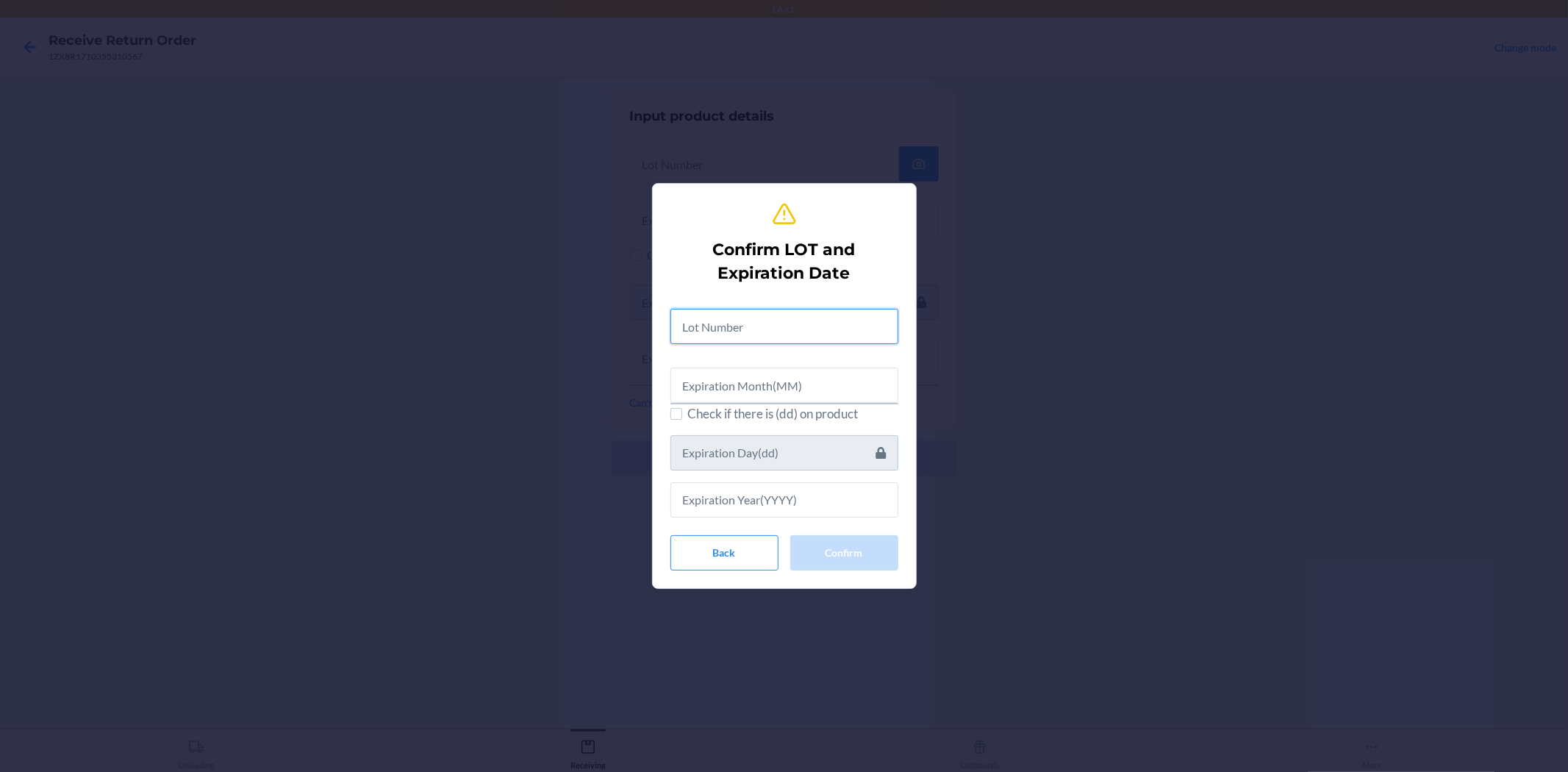
click at [782, 320] on input "text" at bounding box center [784, 327] width 228 height 36
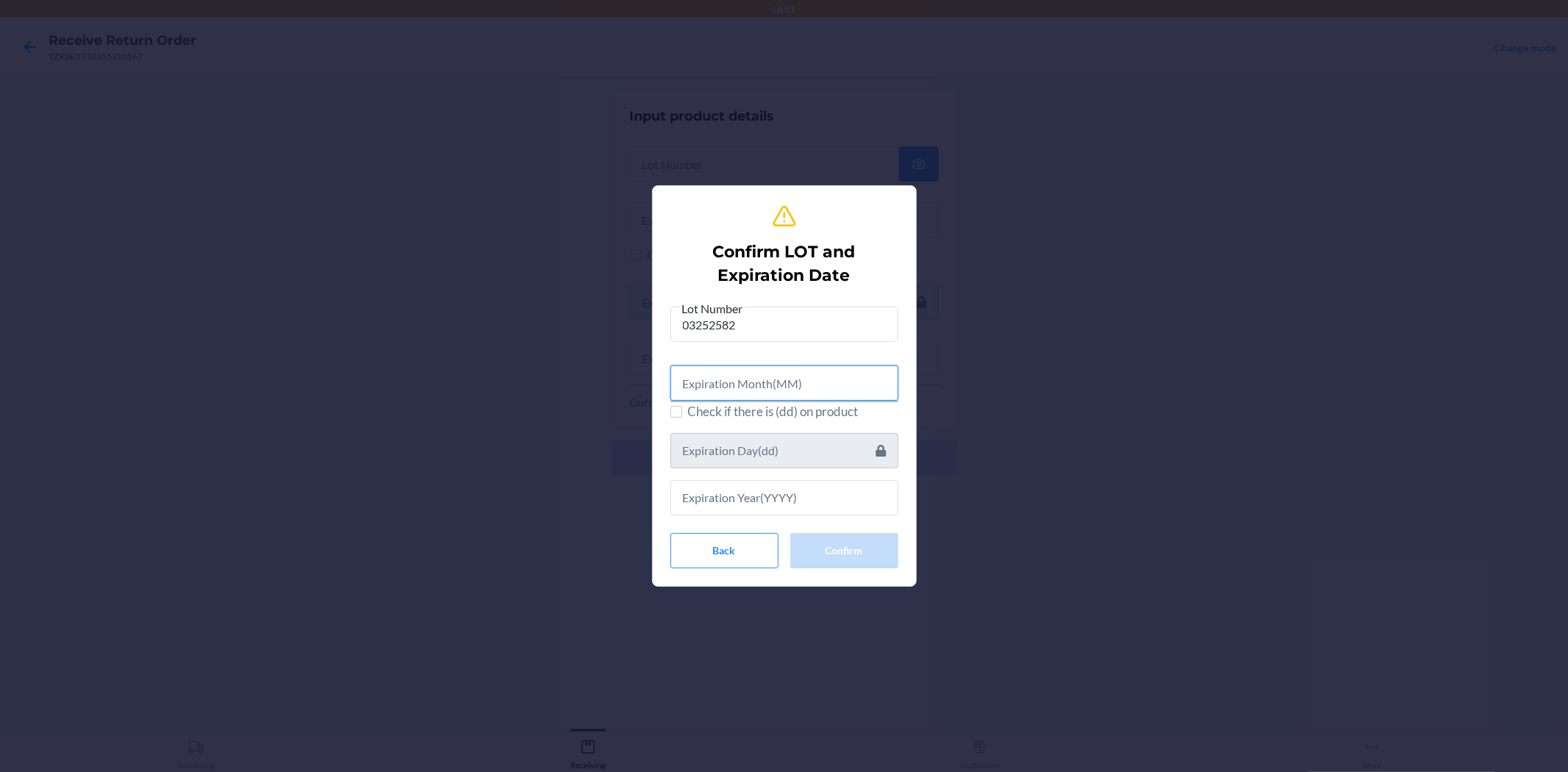
click at [782, 386] on input "text" at bounding box center [784, 384] width 228 height 36
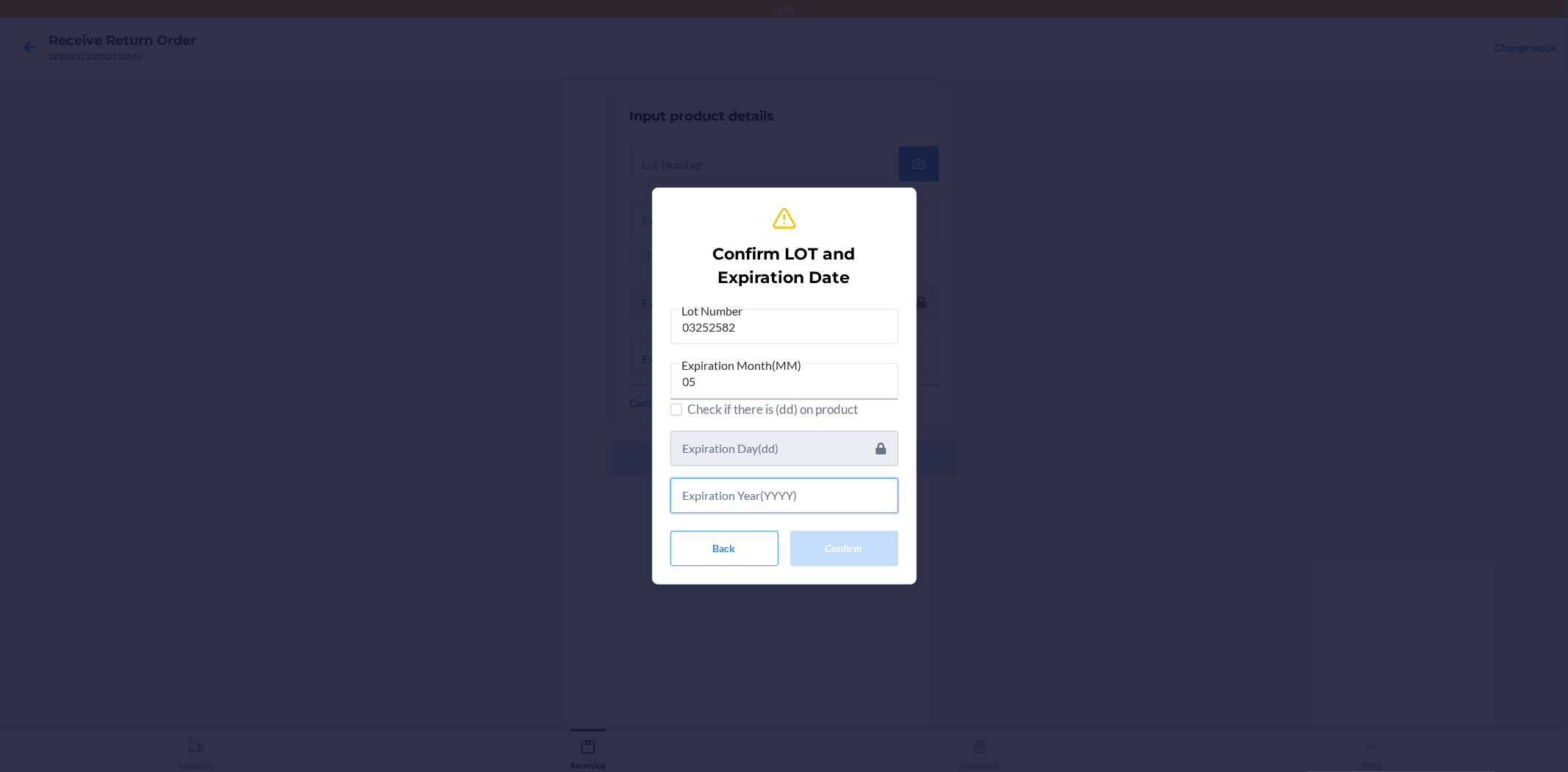
click at [782, 482] on input "text" at bounding box center [784, 495] width 228 height 36
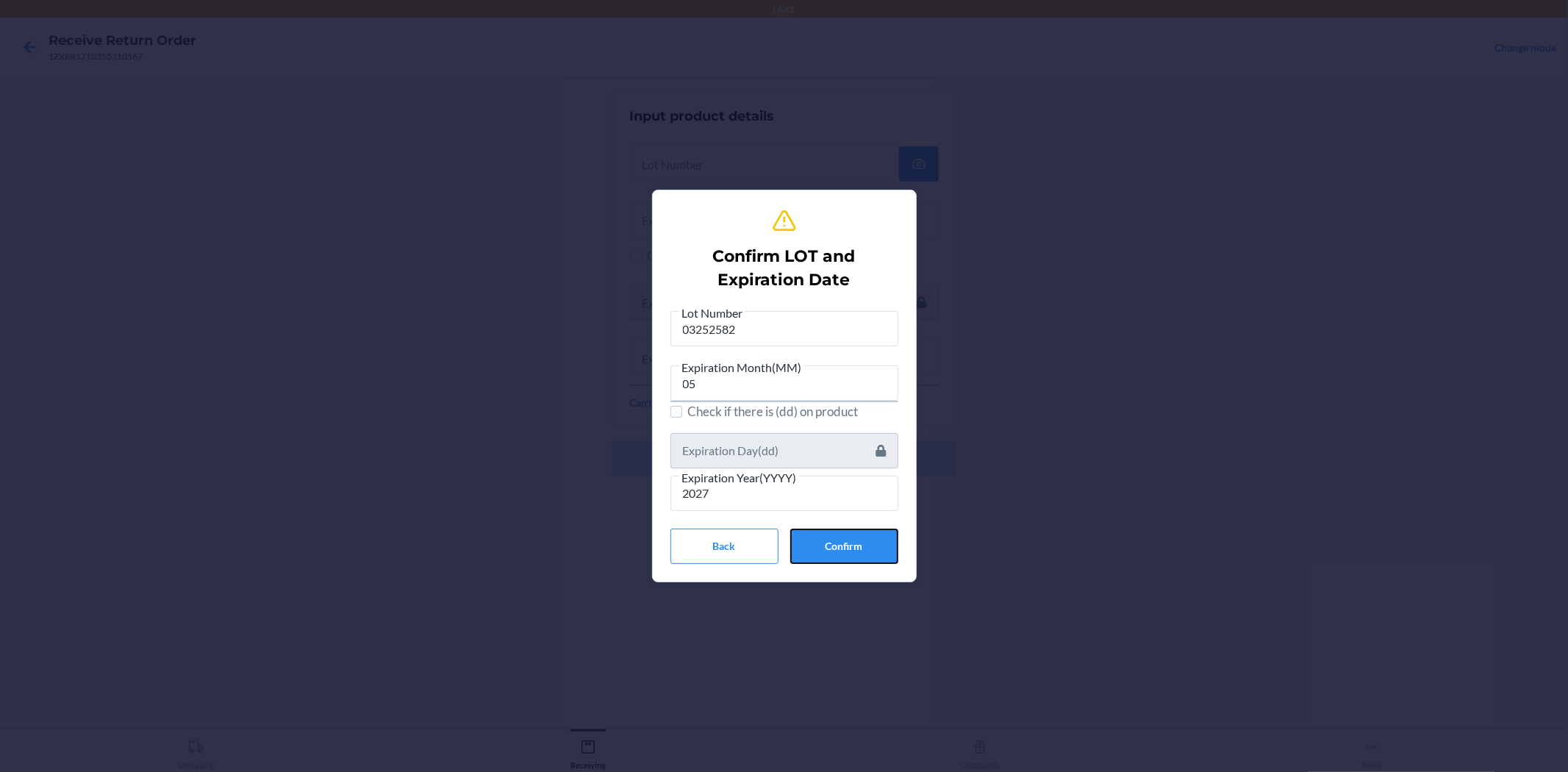
click at [782, 550] on button "Confirm" at bounding box center [844, 547] width 108 height 36
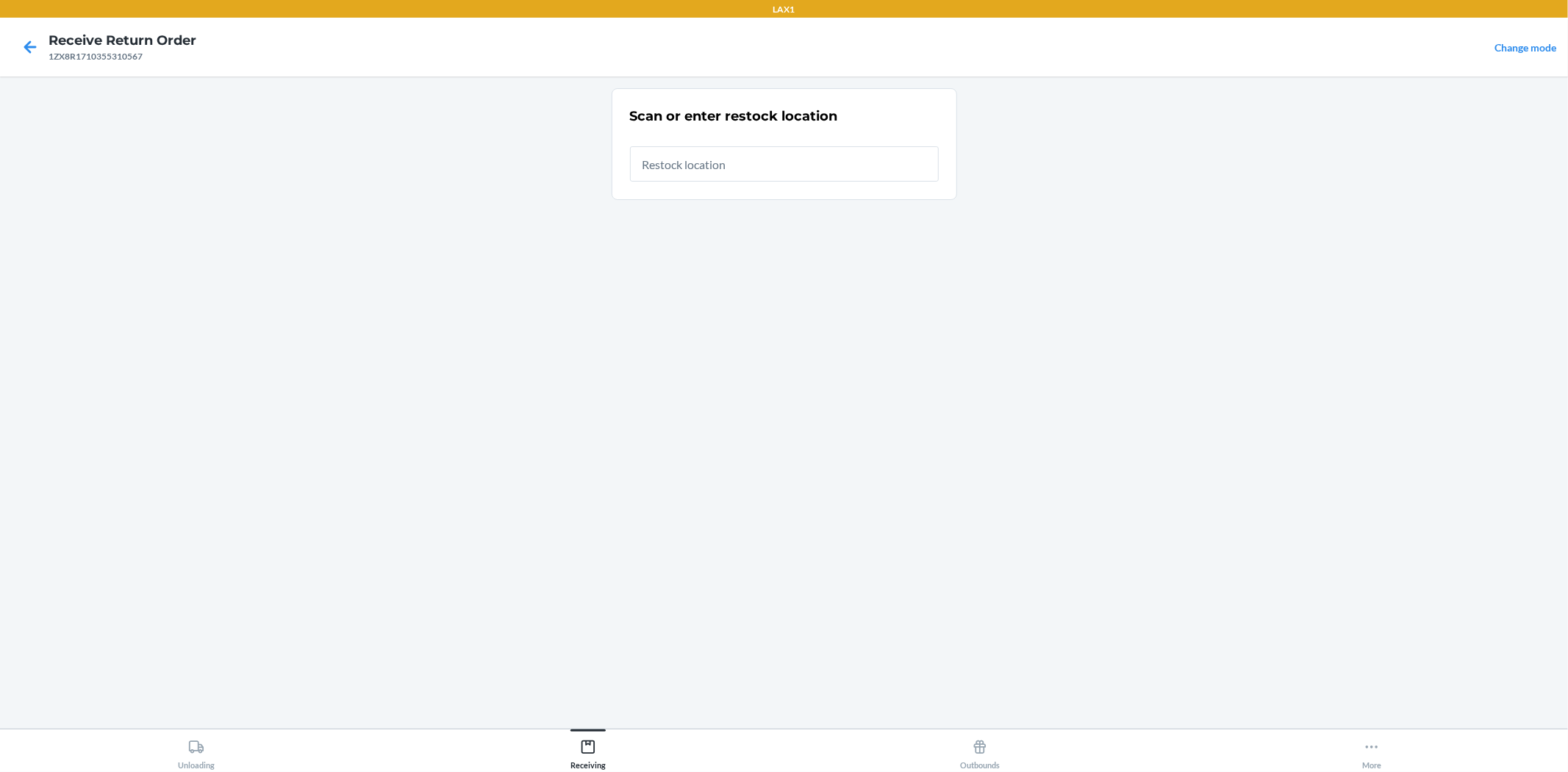
click at [782, 162] on input "text" at bounding box center [784, 164] width 309 height 36
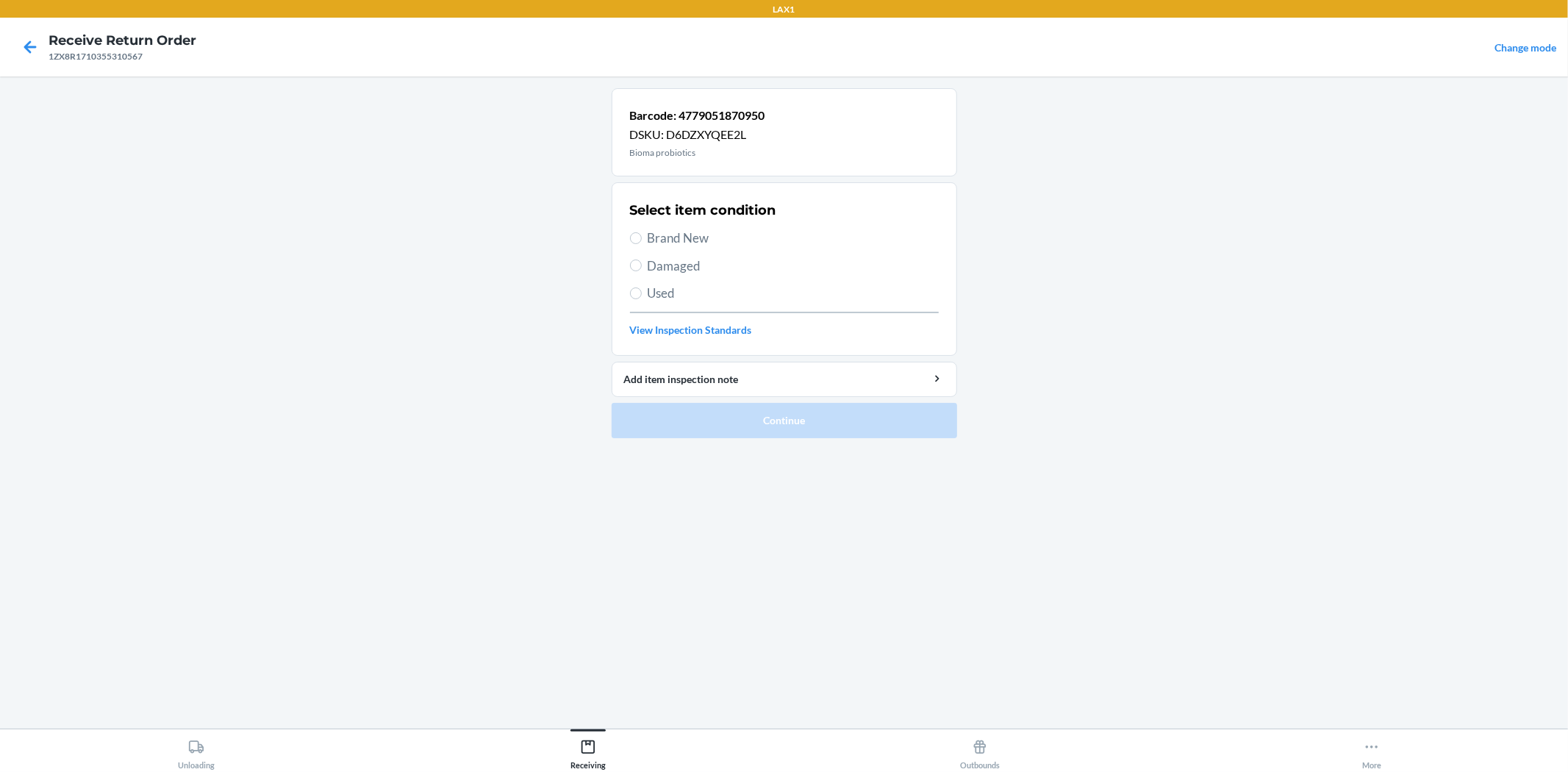
click at [696, 237] on span "Brand New" at bounding box center [793, 238] width 291 height 19
click at [642, 237] on input "Brand New" at bounding box center [636, 238] width 12 height 12
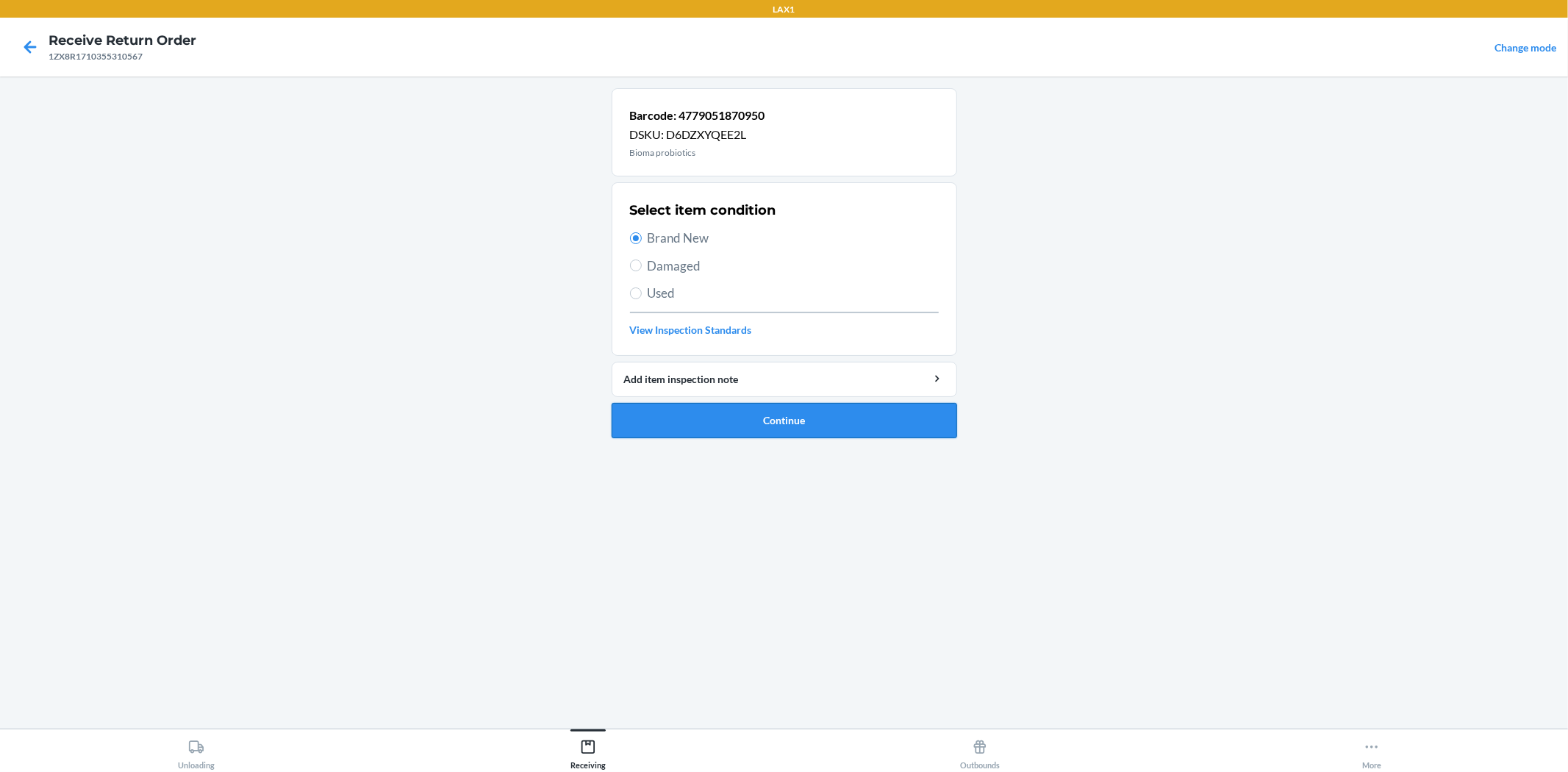
click at [753, 429] on button "Continue" at bounding box center [784, 421] width 346 height 36
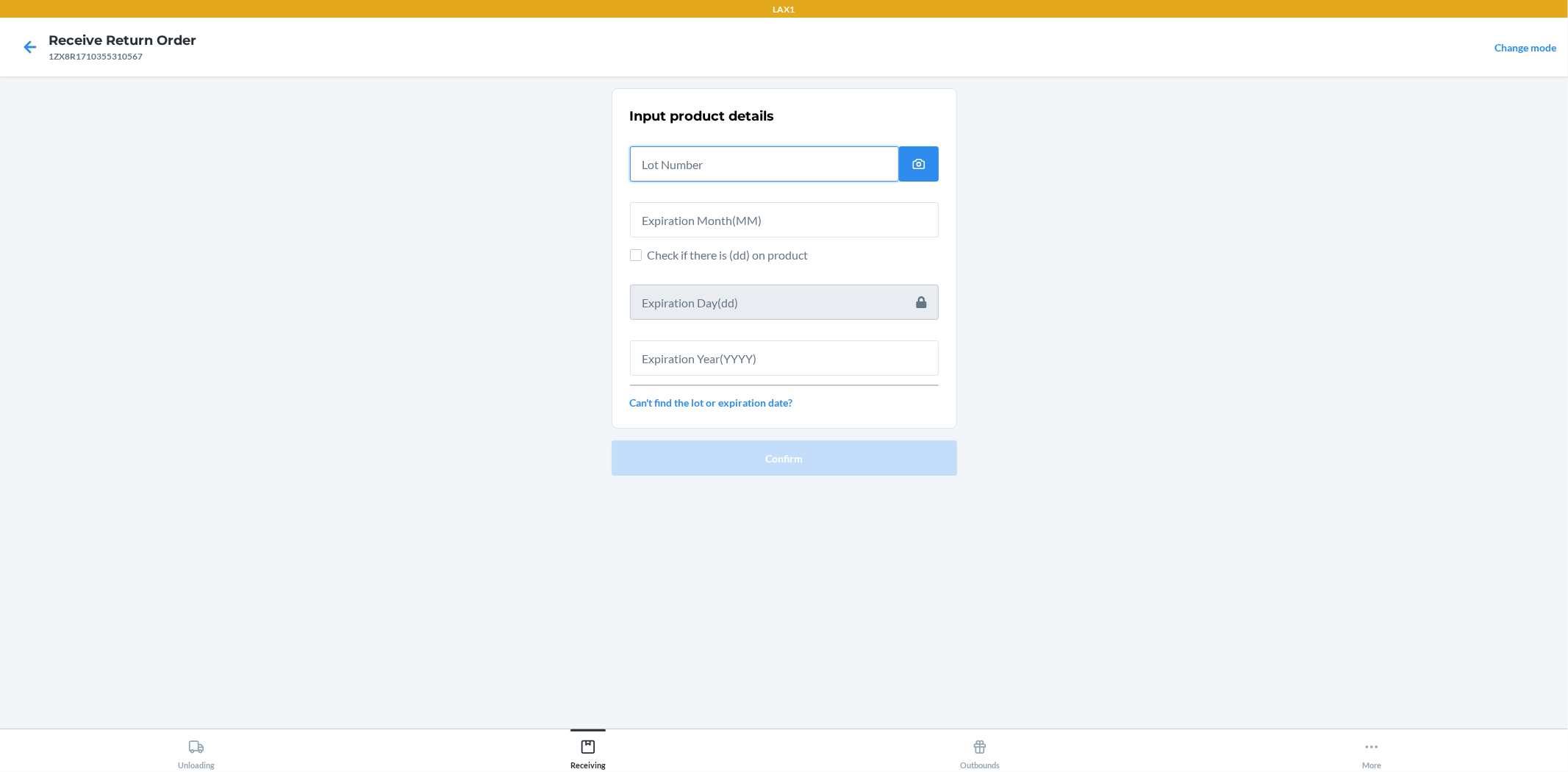
click at [709, 151] on input "text" at bounding box center [765, 164] width 269 height 36
click at [36, 55] on icon at bounding box center [30, 47] width 25 height 25
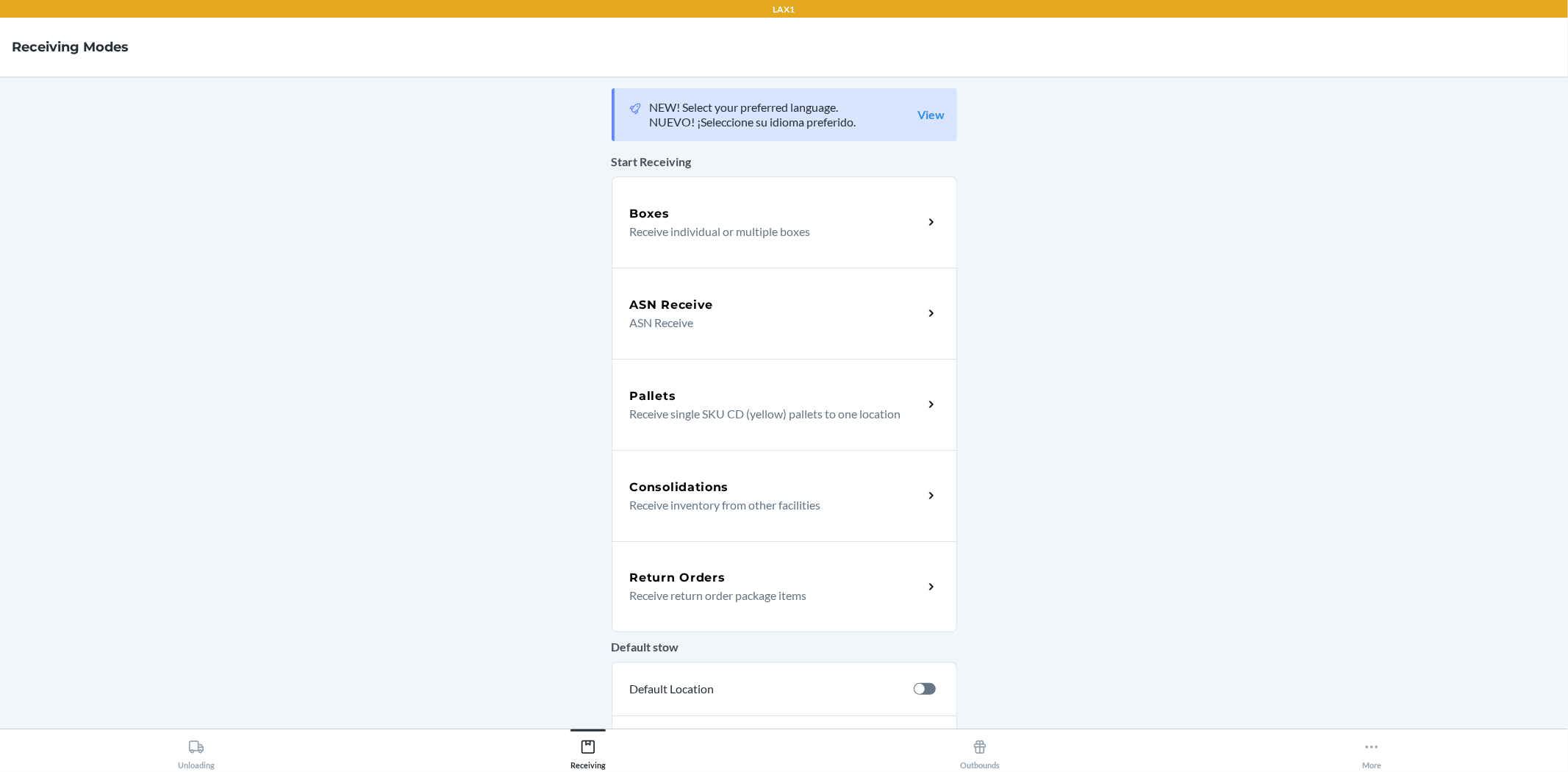
click at [782, 596] on p "Receive return order package items" at bounding box center [771, 595] width 281 height 18
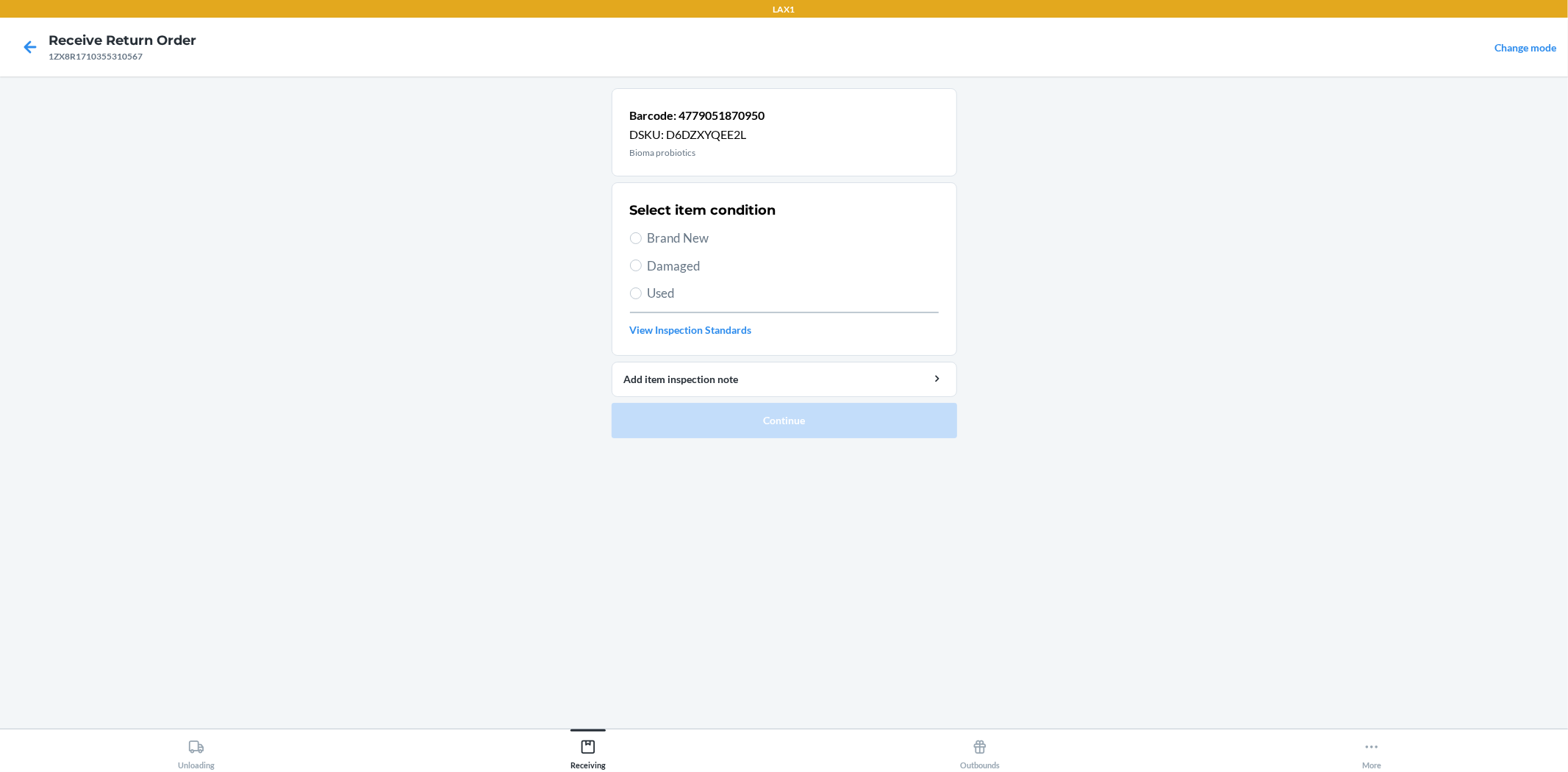
click at [656, 288] on span "Used" at bounding box center [793, 294] width 291 height 19
click at [642, 288] on input "Used" at bounding box center [636, 293] width 12 height 12
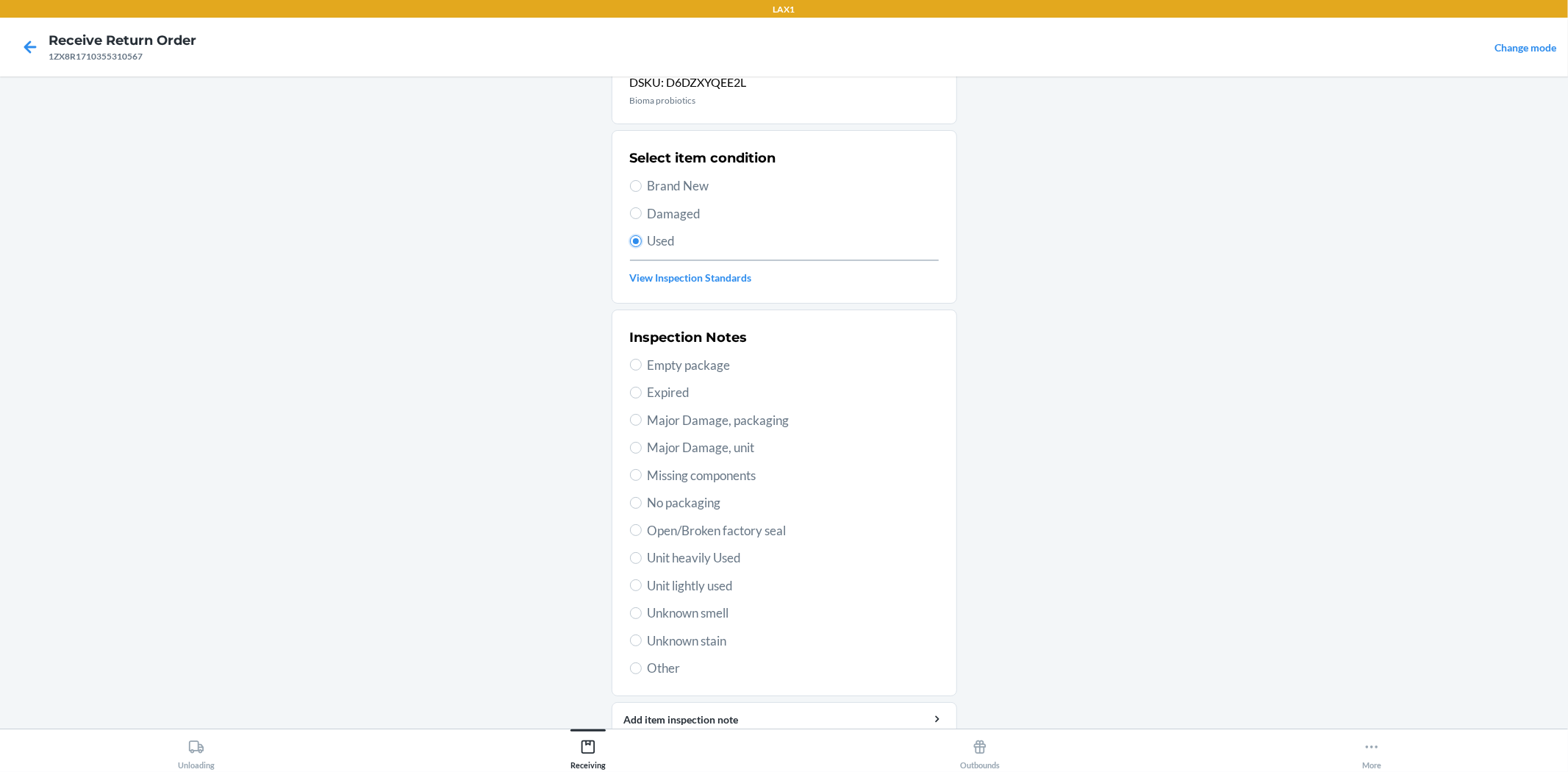
scroll to position [114, 0]
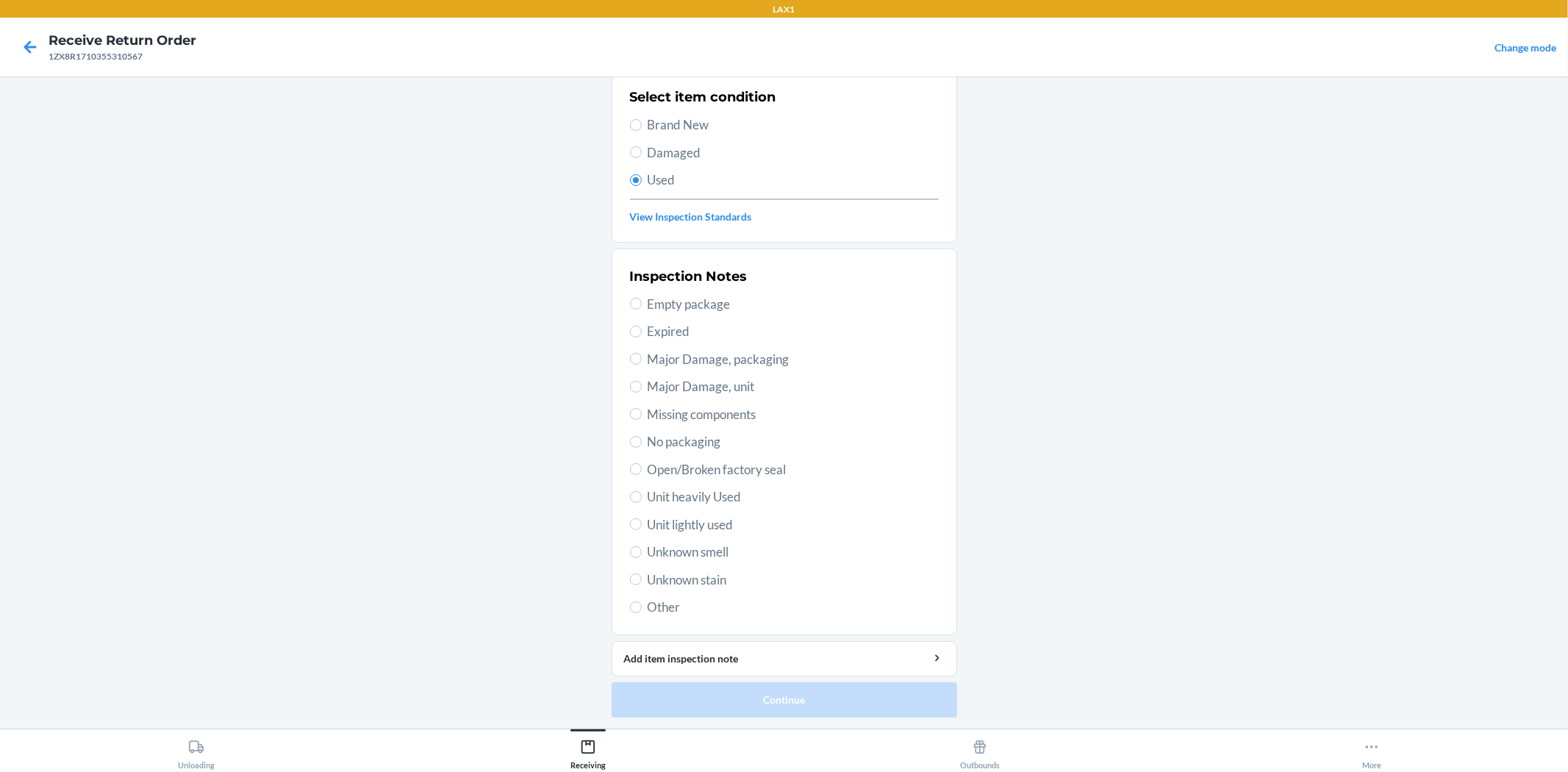
click at [723, 461] on span "Open/Broken factory seal" at bounding box center [793, 470] width 291 height 19
click at [642, 463] on input "Open/Broken factory seal" at bounding box center [636, 469] width 12 height 12
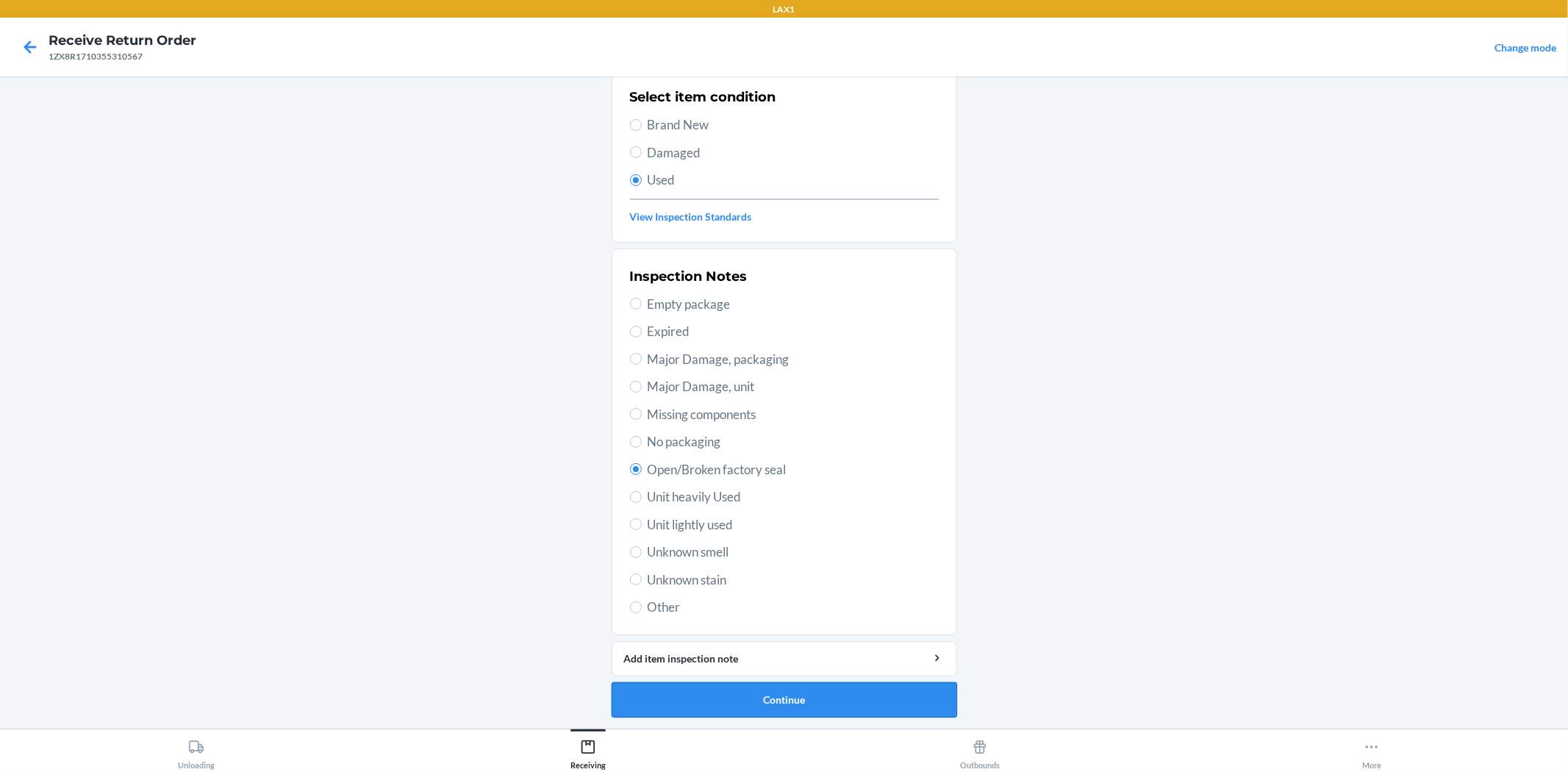
click at [782, 695] on button "Continue" at bounding box center [784, 700] width 346 height 36
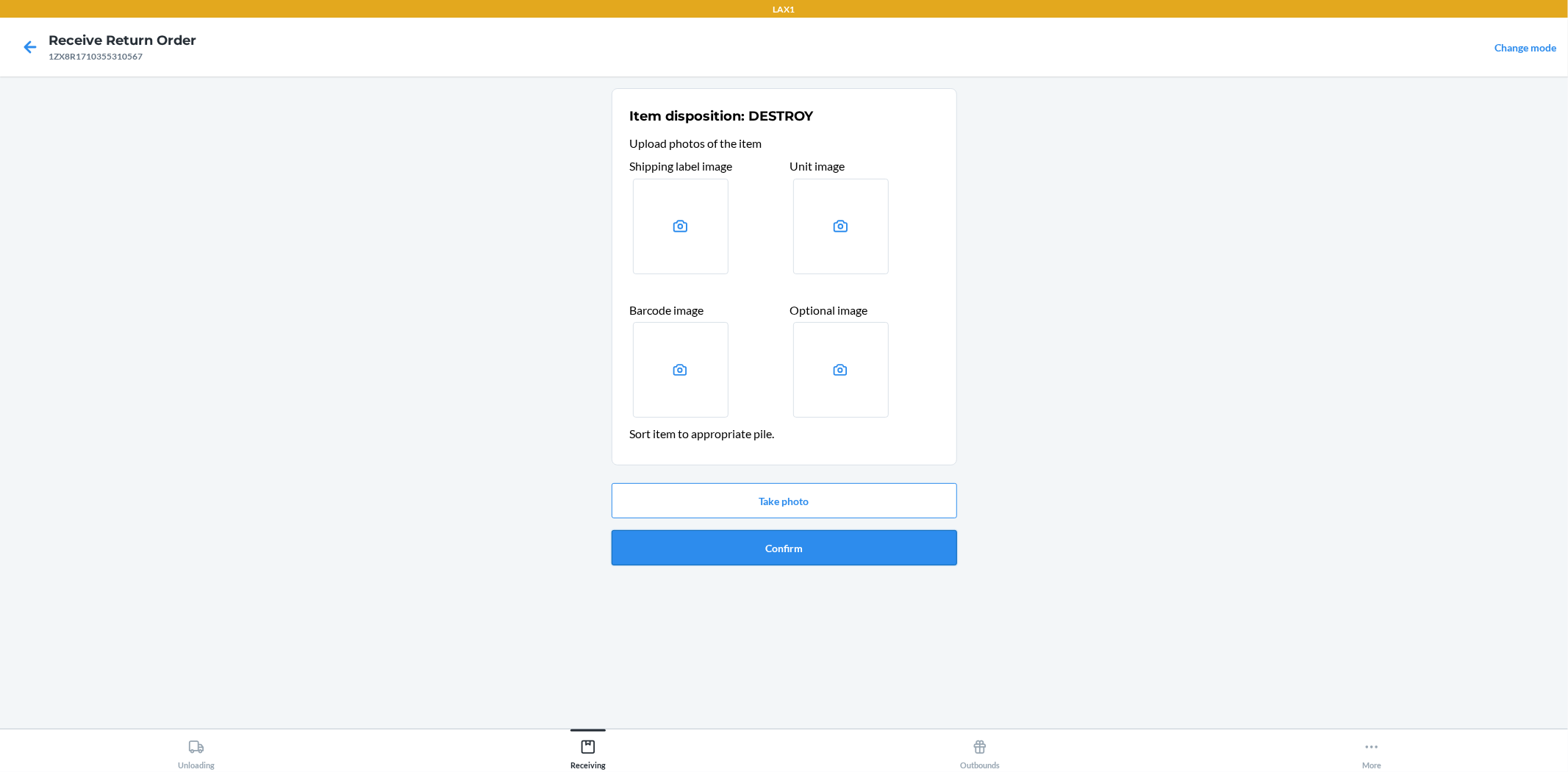
click at [782, 552] on button "Confirm" at bounding box center [784, 548] width 346 height 36
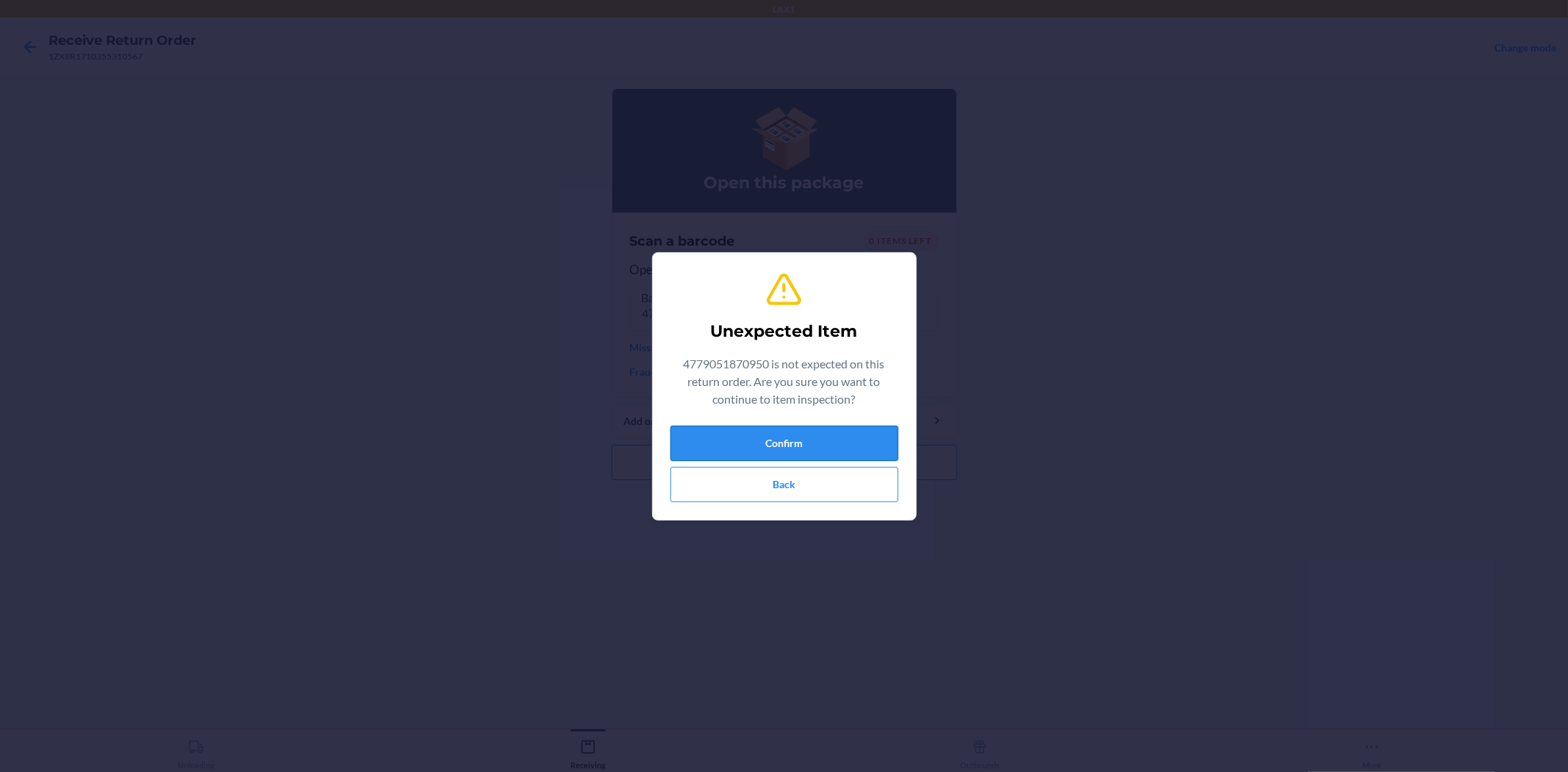
click at [760, 434] on button "Confirm" at bounding box center [784, 444] width 228 height 36
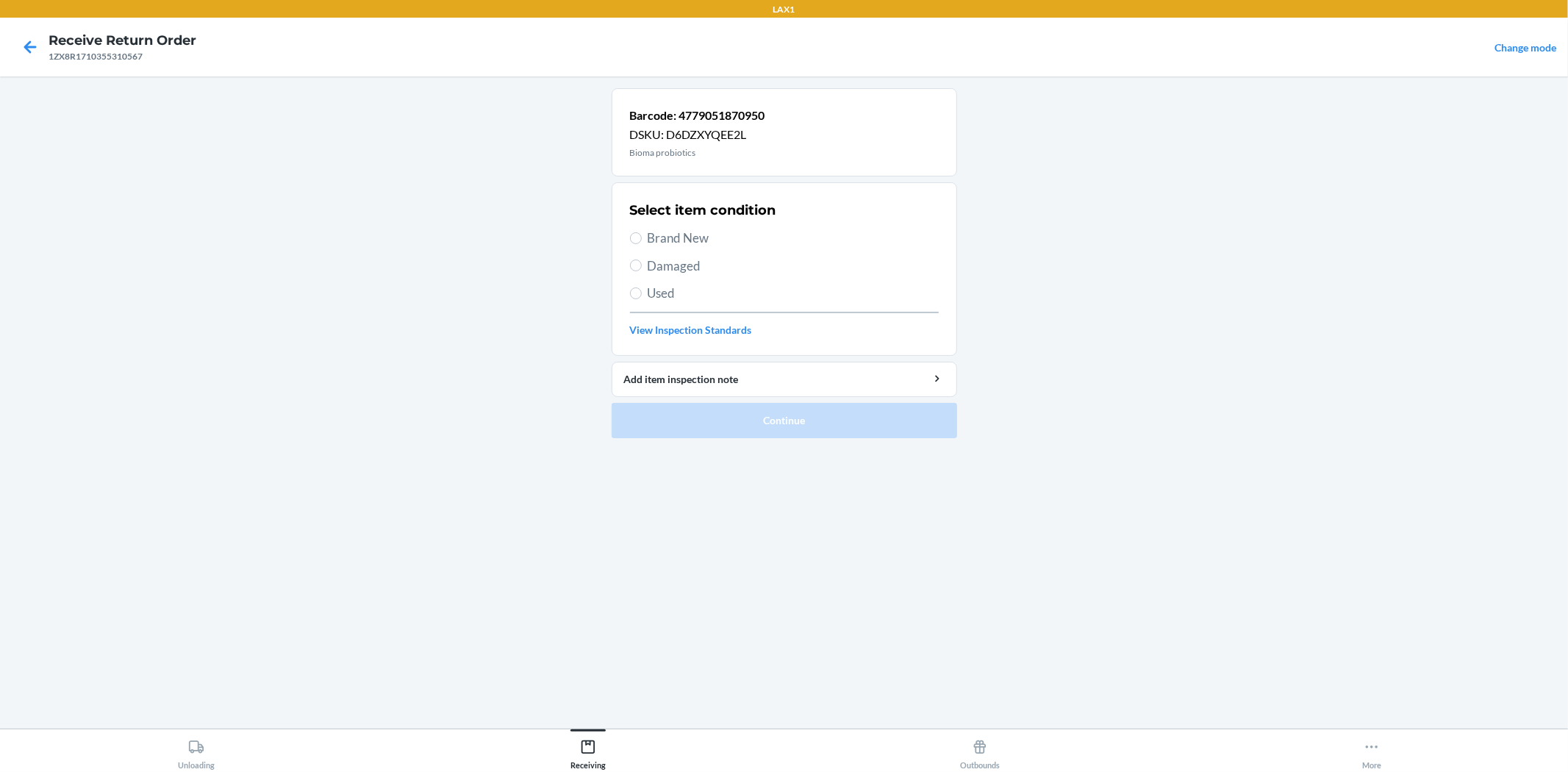
click at [651, 233] on span "Brand New" at bounding box center [793, 238] width 291 height 19
click at [642, 233] on input "Brand New" at bounding box center [636, 238] width 12 height 12
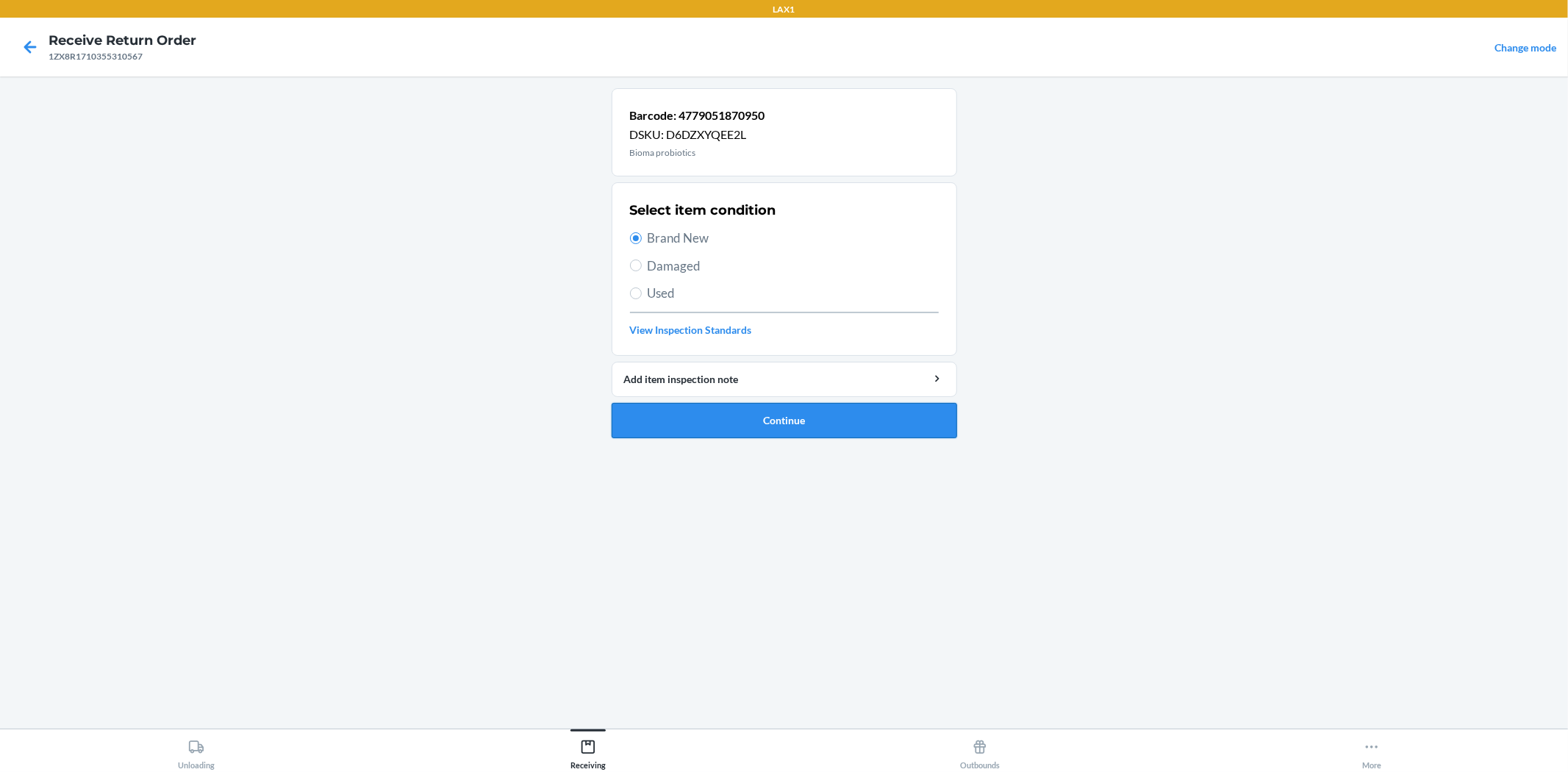
click at [677, 427] on button "Continue" at bounding box center [784, 421] width 346 height 36
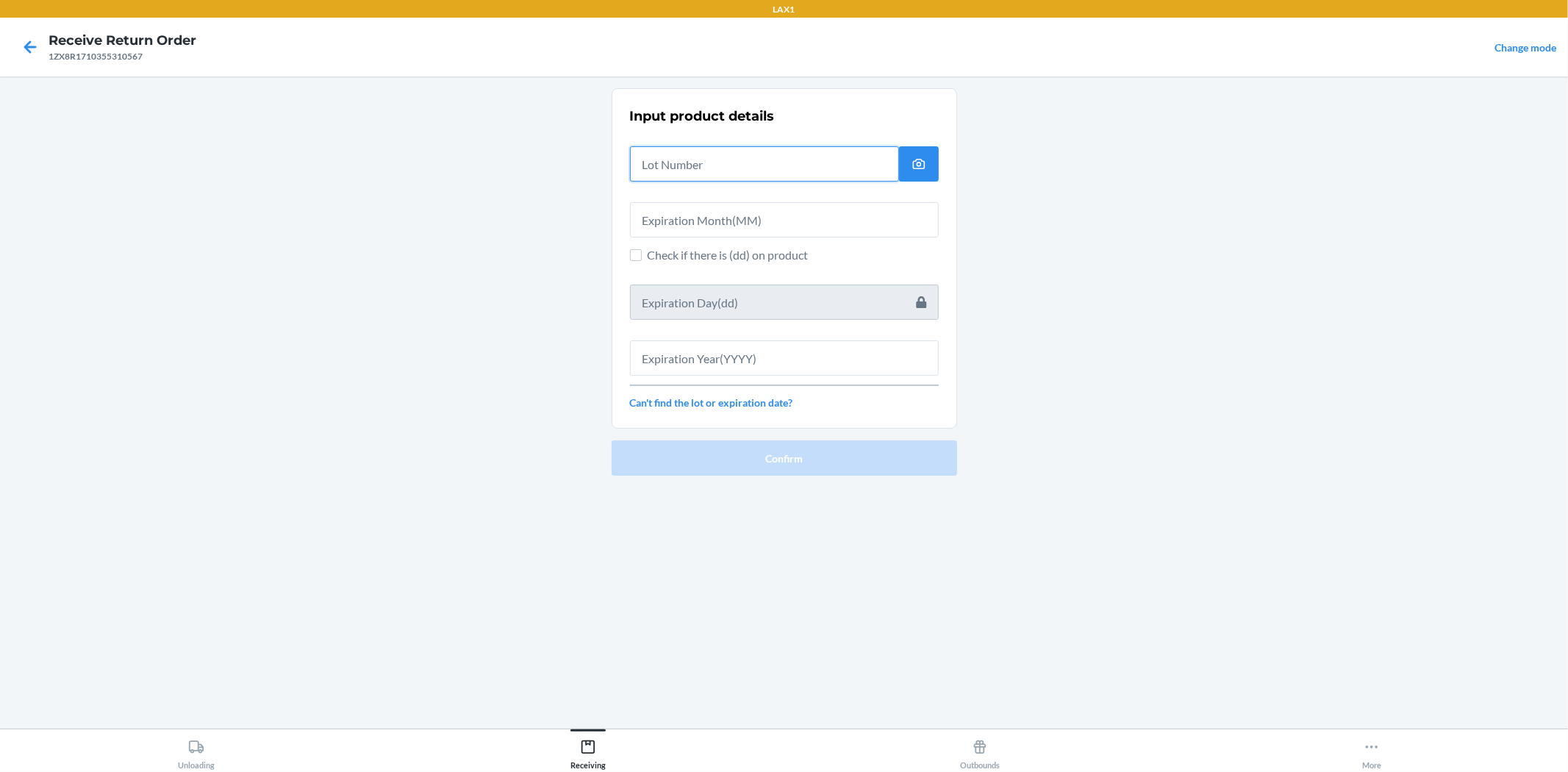
click at [653, 158] on input "text" at bounding box center [765, 164] width 269 height 36
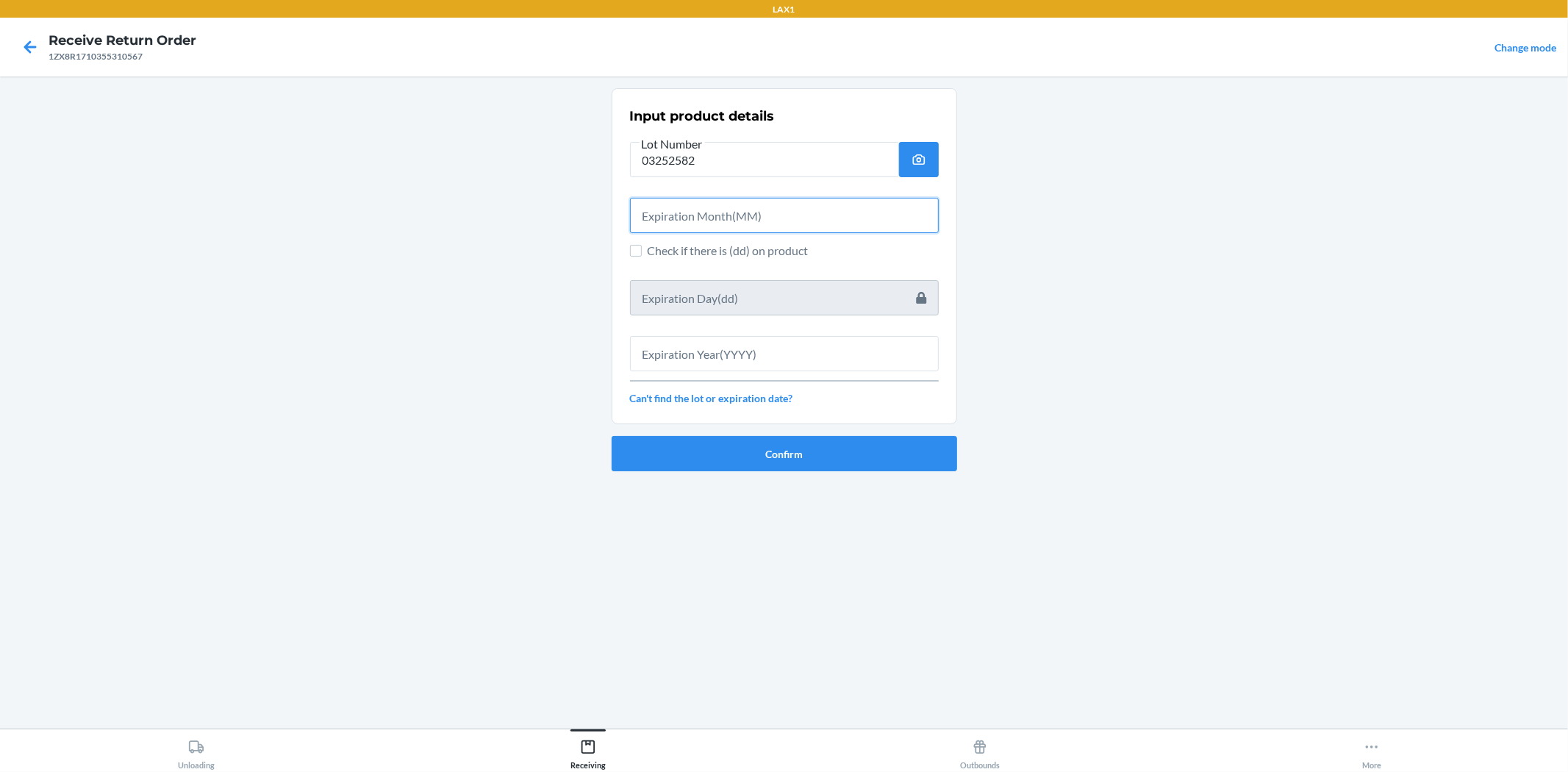
click at [649, 207] on input "text" at bounding box center [784, 216] width 309 height 36
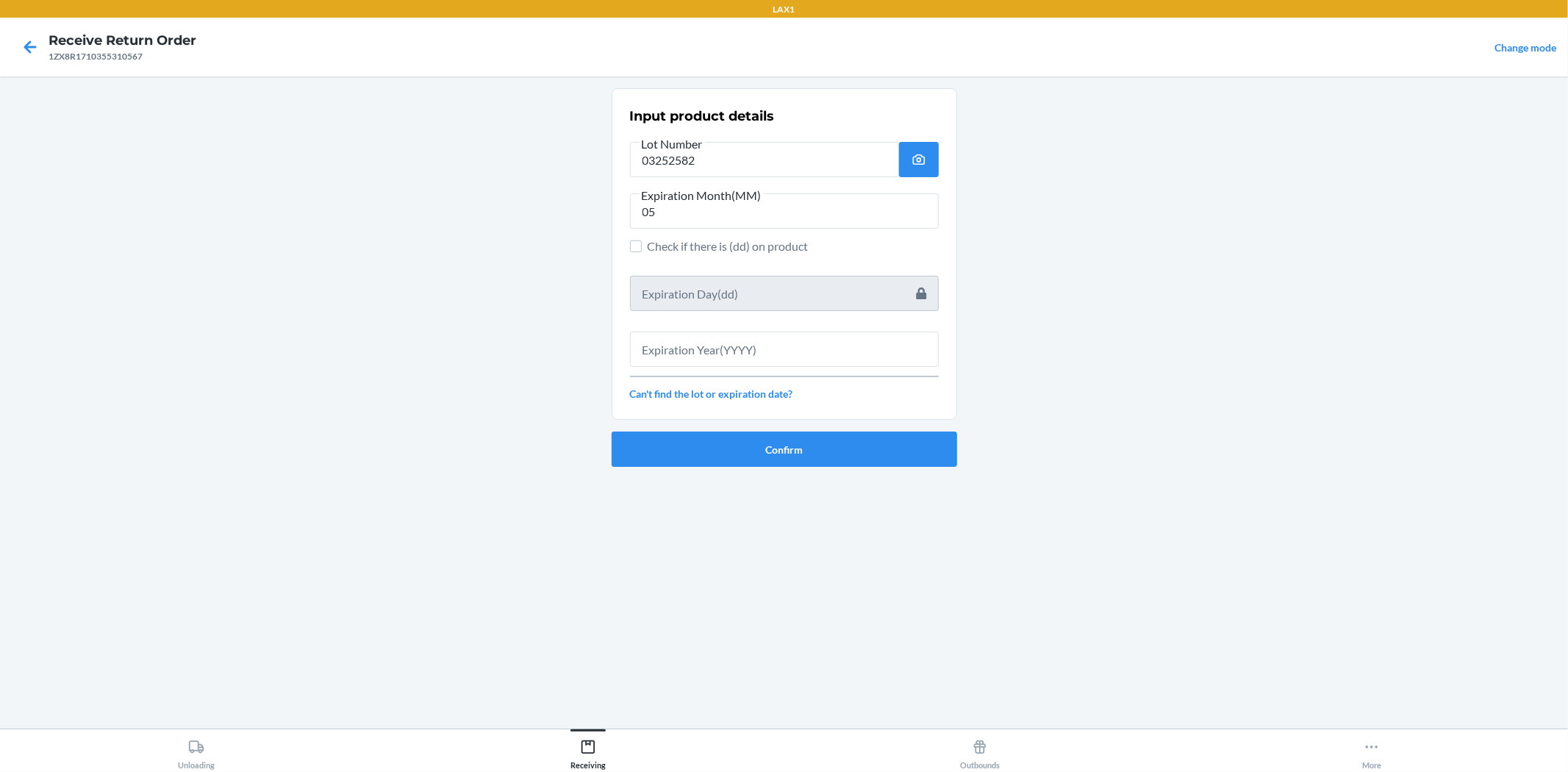
click at [782, 371] on div "Input product details Lot Number 03252582 Expiration Month(MM) 05 Check if ther…" at bounding box center [784, 254] width 309 height 303
click at [782, 351] on input "text" at bounding box center [784, 350] width 309 height 36
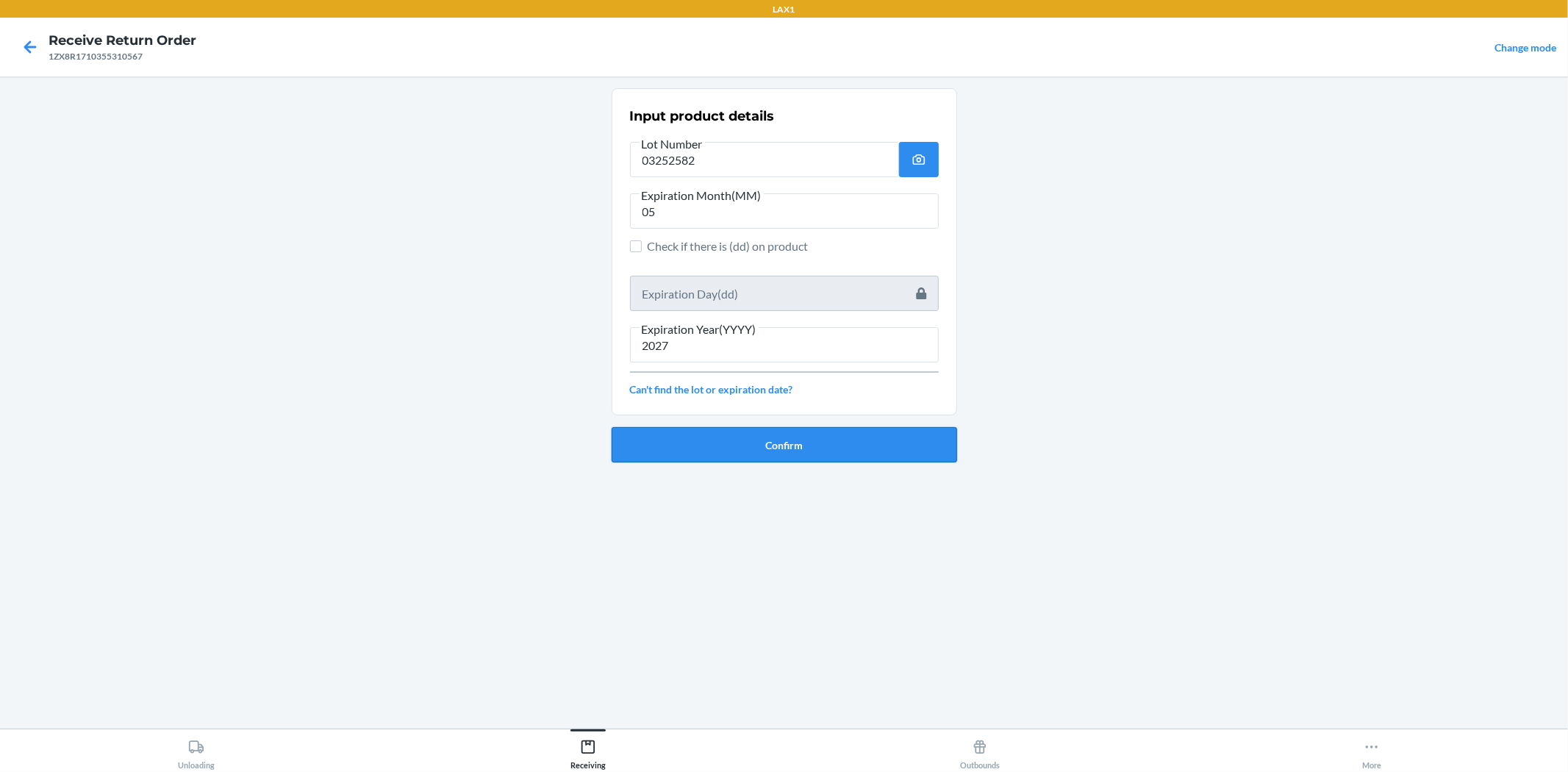
click at [782, 460] on button "Confirm" at bounding box center [784, 445] width 346 height 36
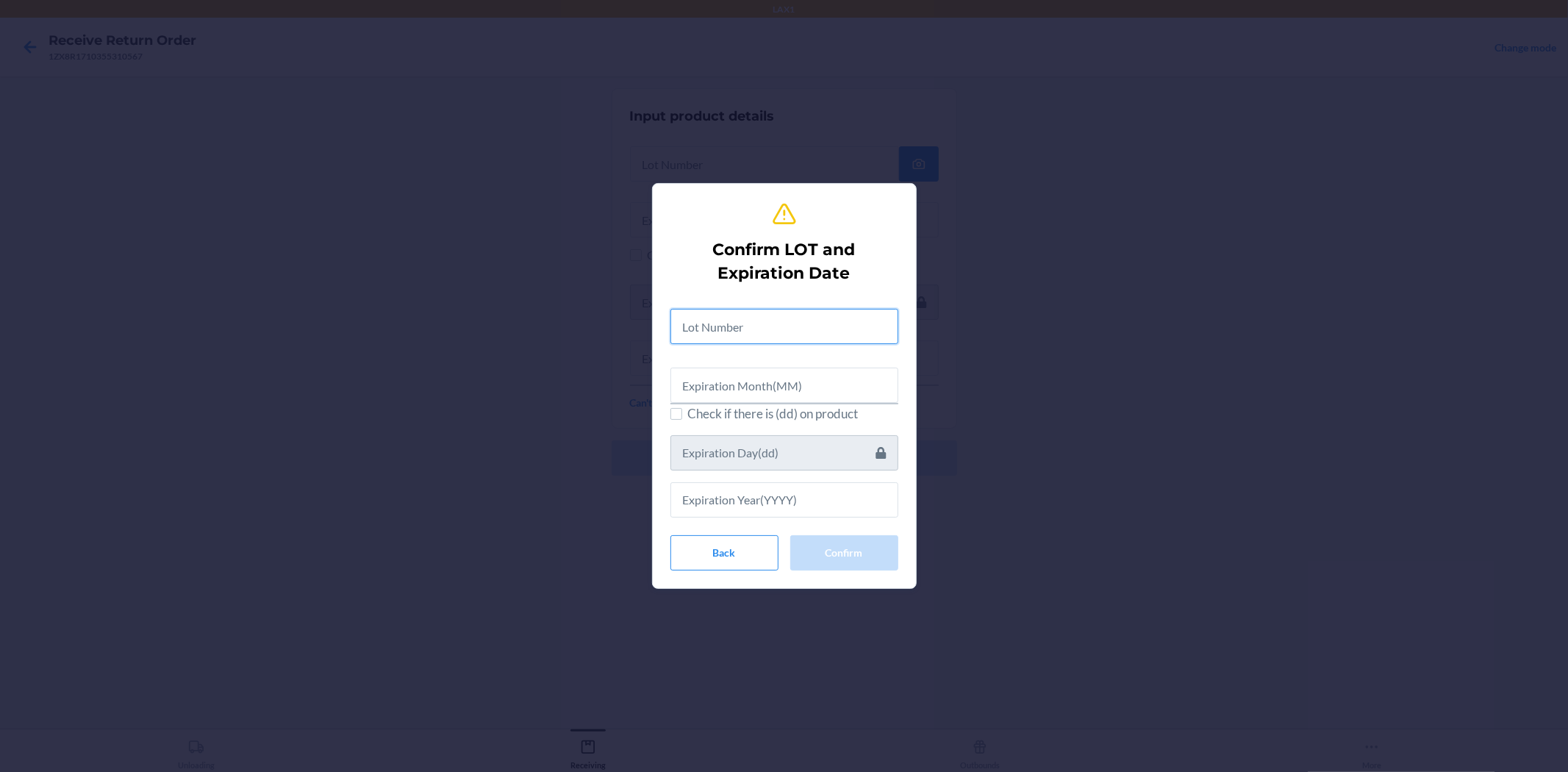
click at [738, 311] on input "text" at bounding box center [784, 327] width 228 height 36
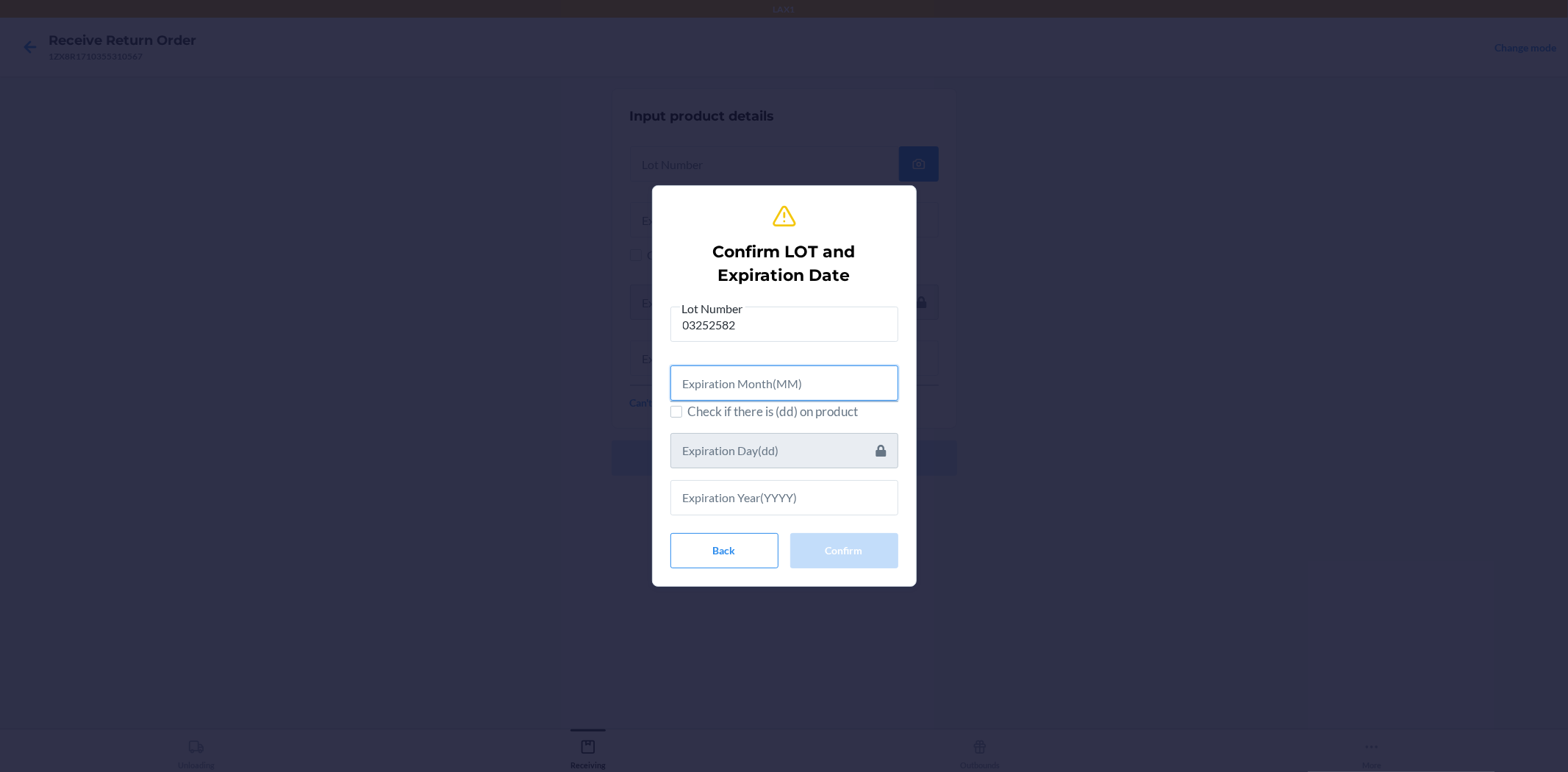
click at [782, 383] on input "text" at bounding box center [784, 384] width 228 height 36
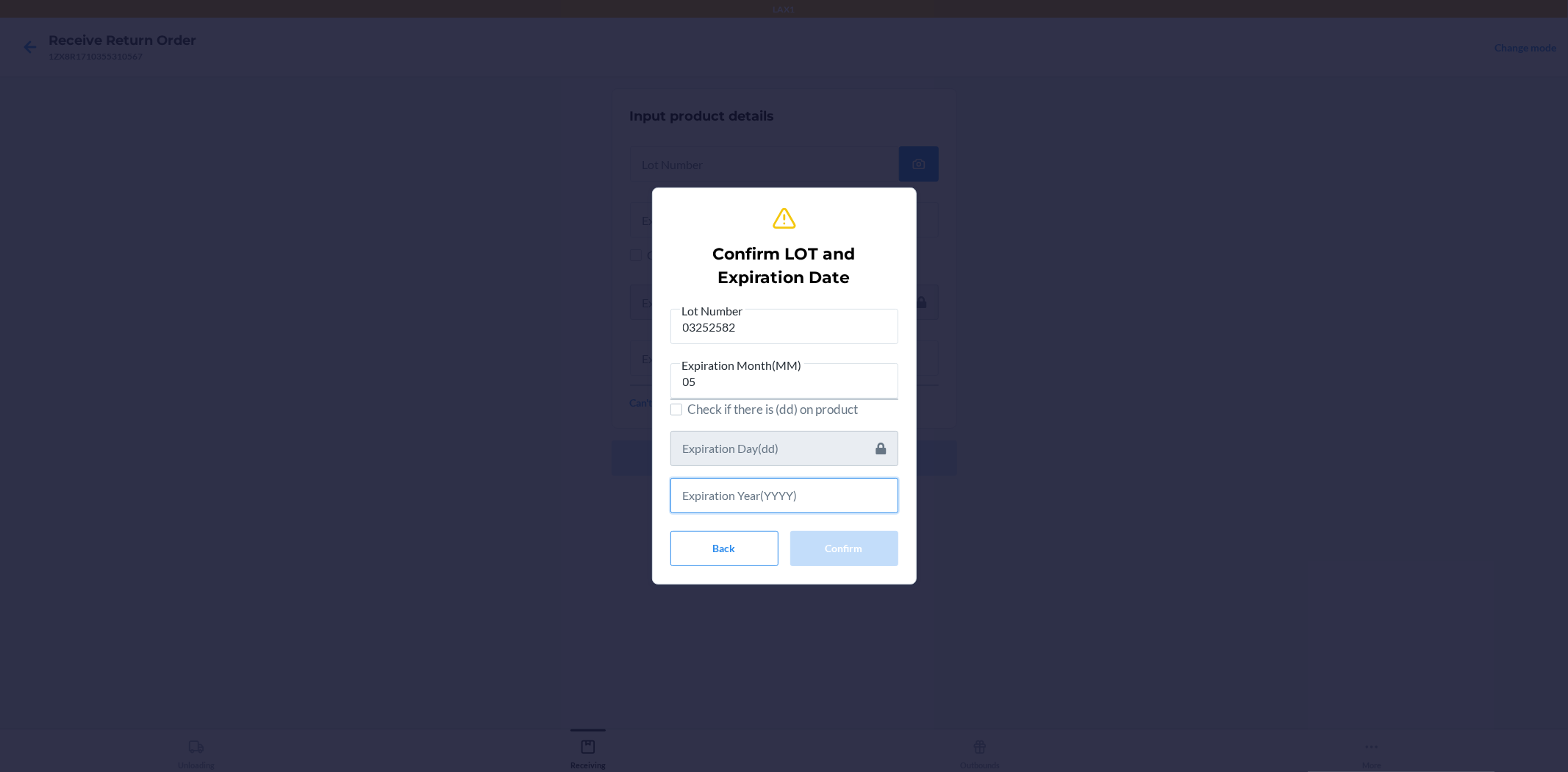
click at [782, 488] on input "text" at bounding box center [784, 495] width 228 height 36
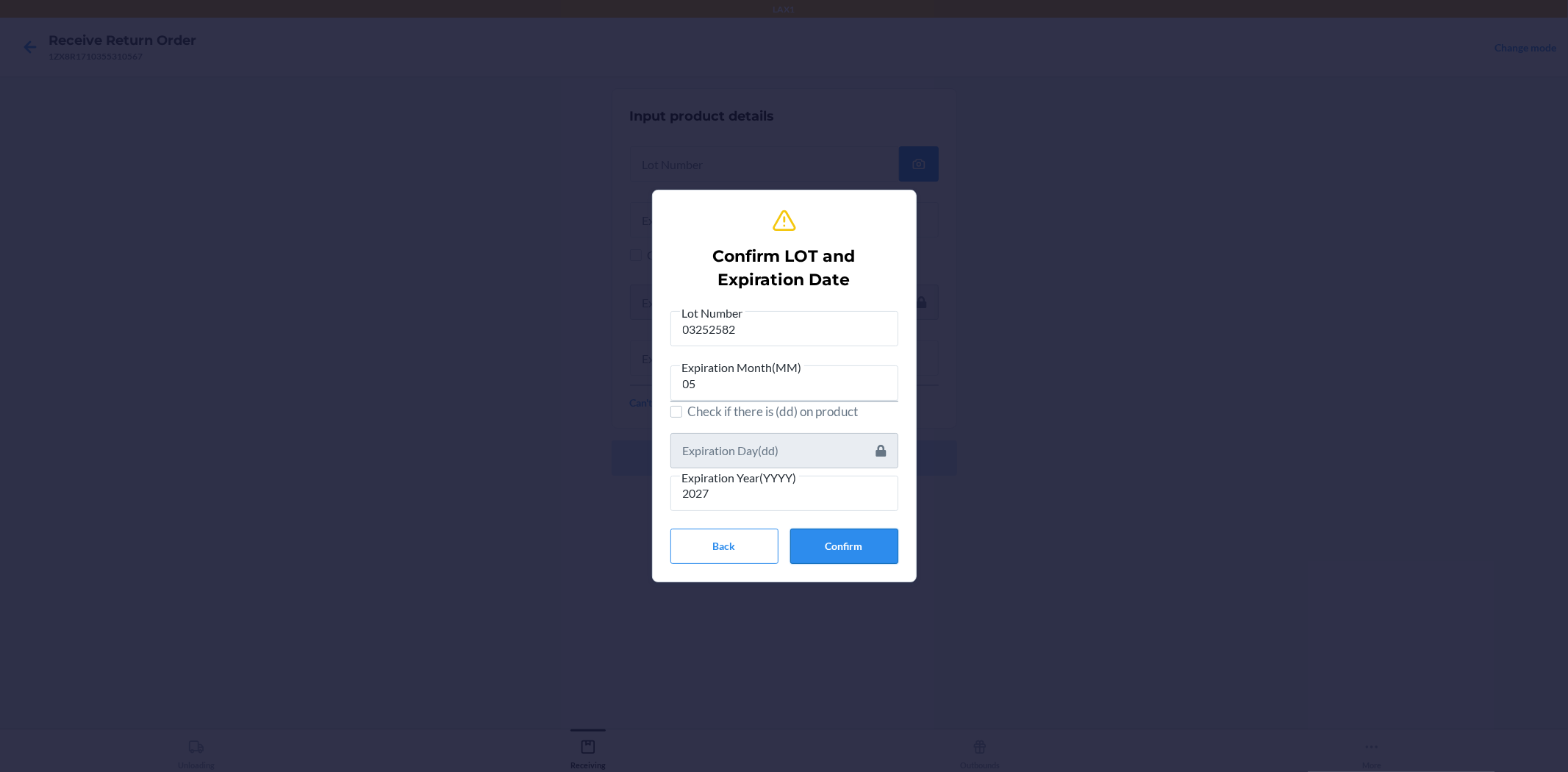
click at [782, 551] on button "Confirm" at bounding box center [844, 547] width 108 height 36
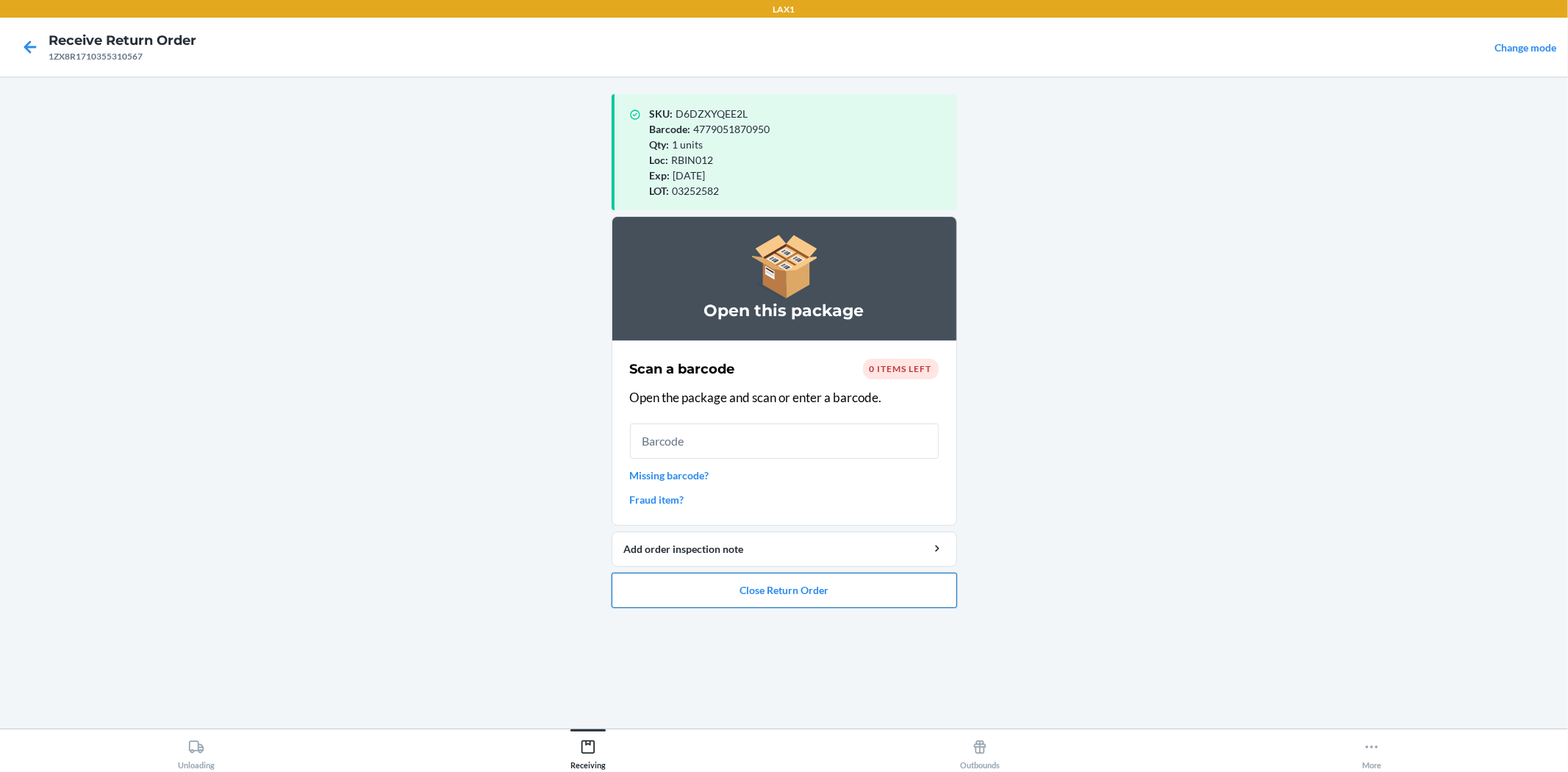
click at [782, 604] on button "Close Return Order" at bounding box center [784, 590] width 346 height 36
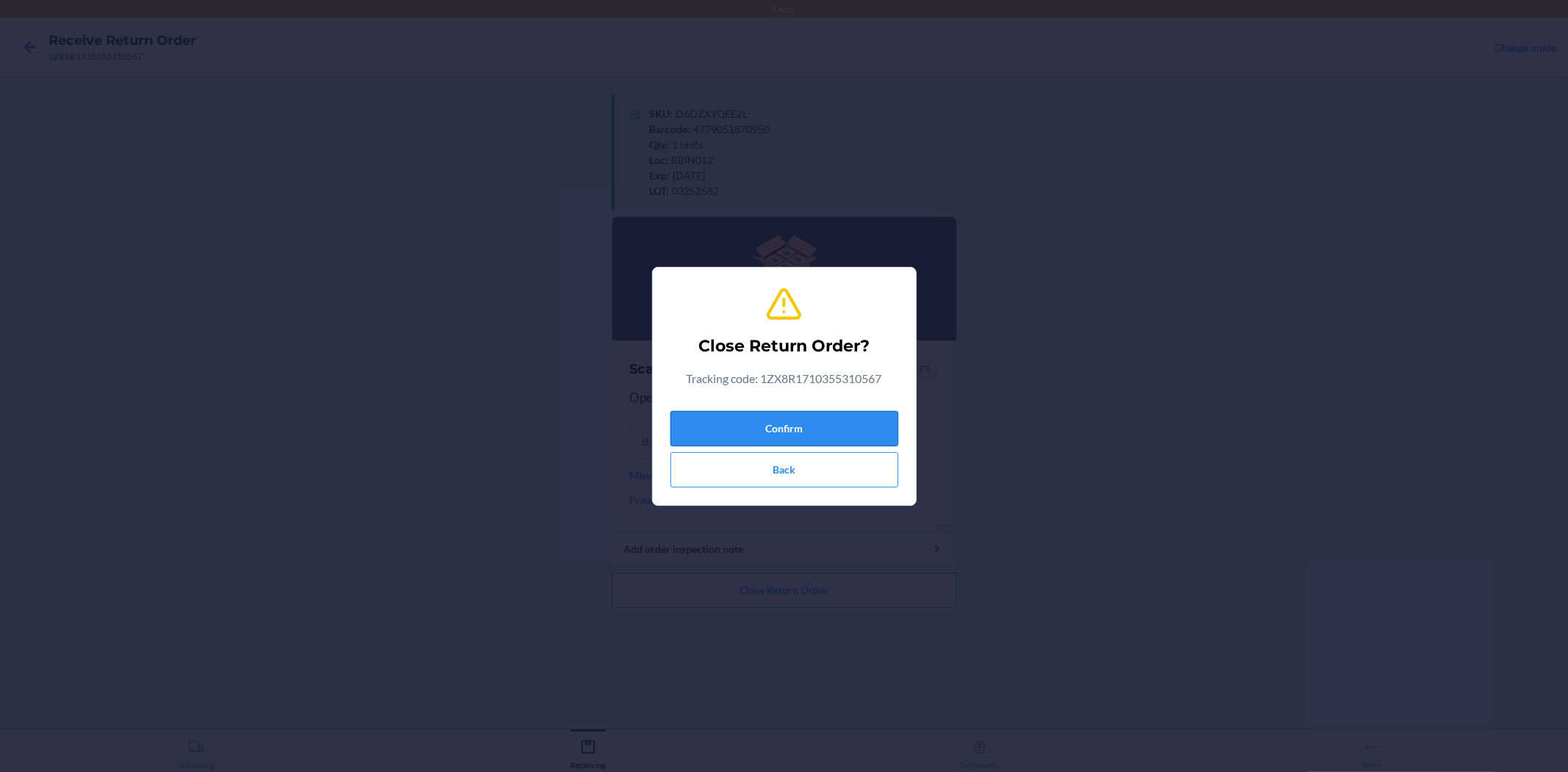
click at [782, 427] on button "Confirm" at bounding box center [784, 429] width 228 height 36
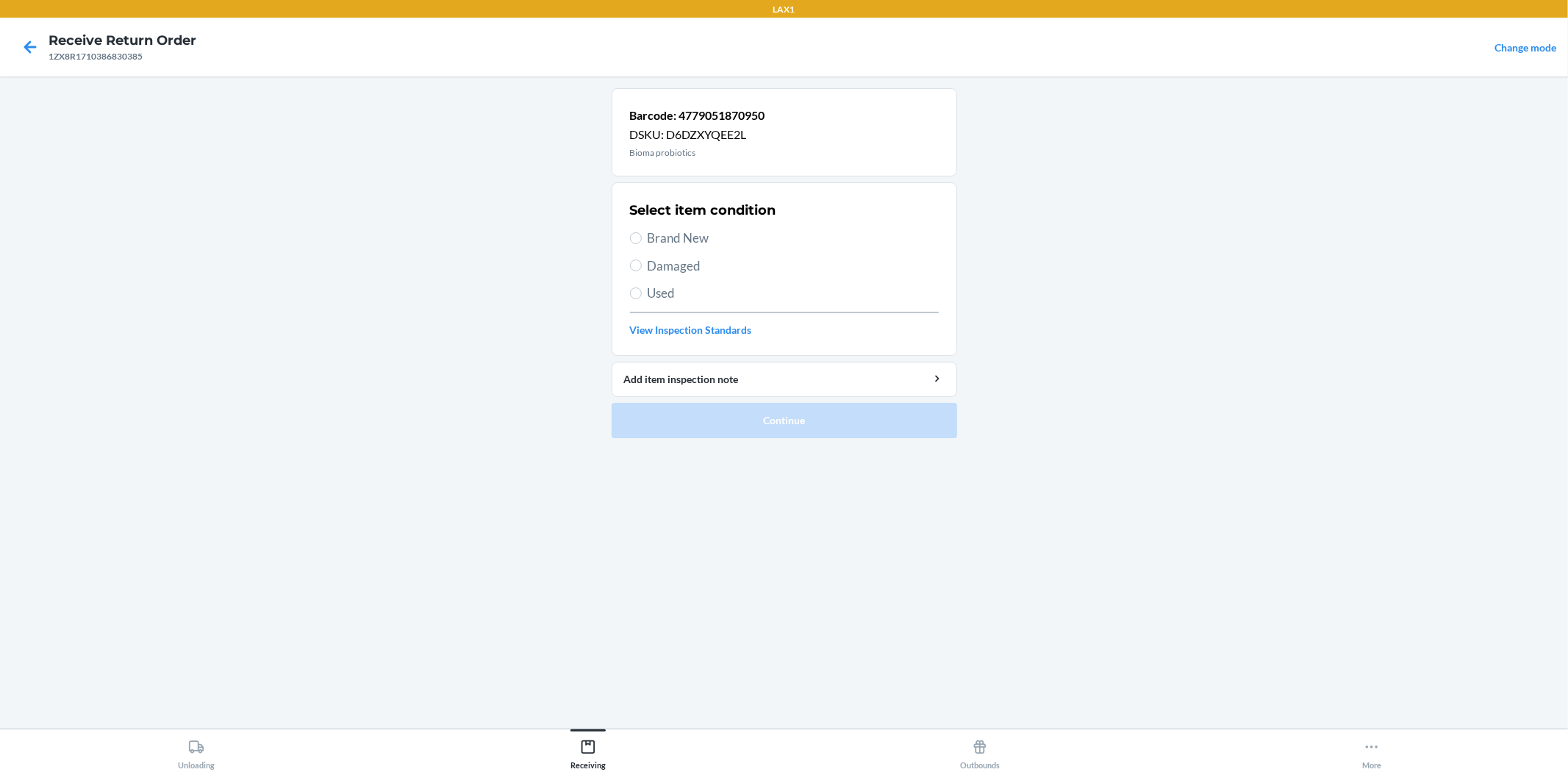
click at [681, 240] on span "Brand New" at bounding box center [793, 238] width 291 height 19
click at [642, 240] on input "Brand New" at bounding box center [636, 238] width 12 height 12
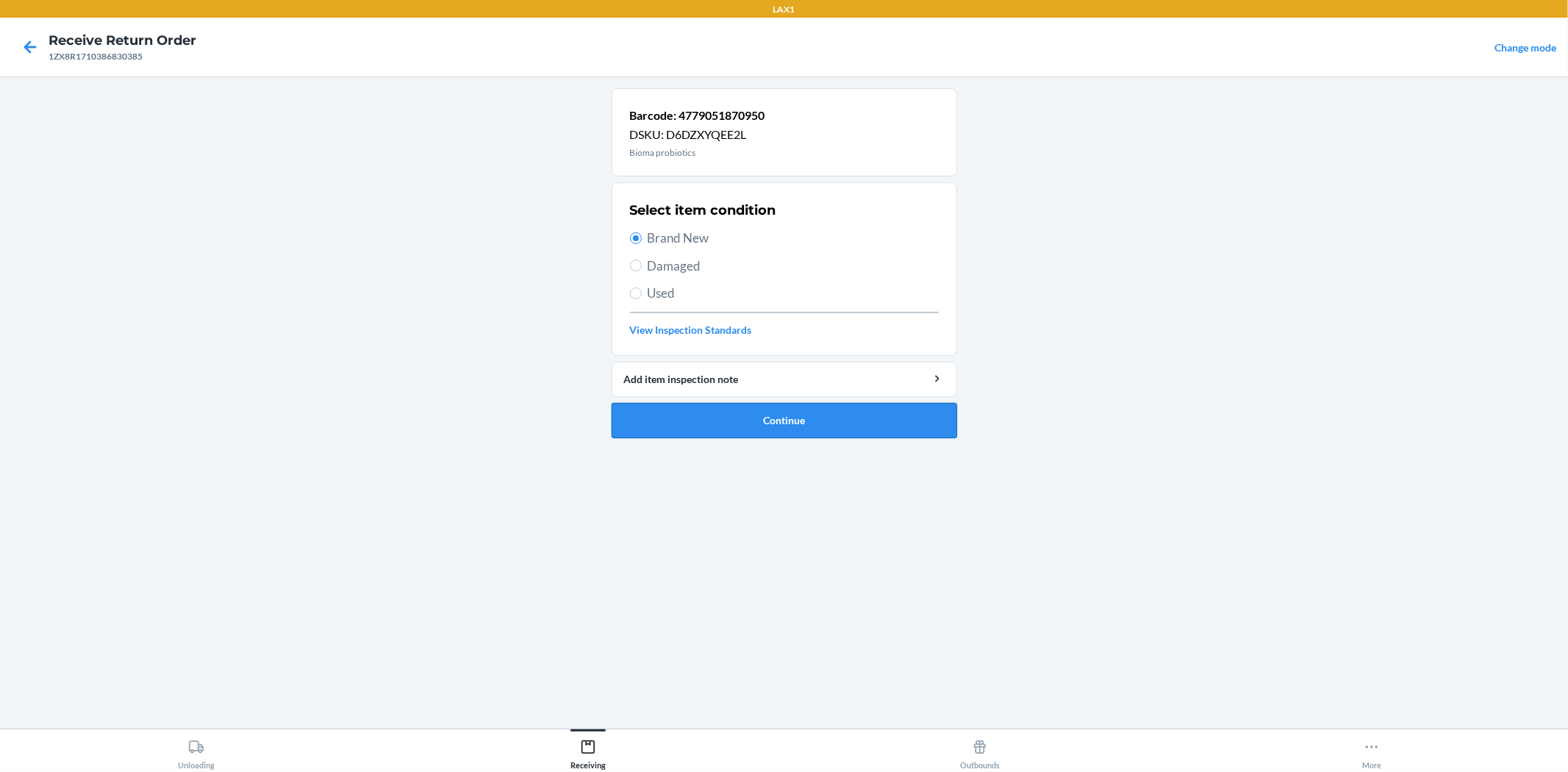
click at [754, 431] on button "Continue" at bounding box center [784, 421] width 346 height 36
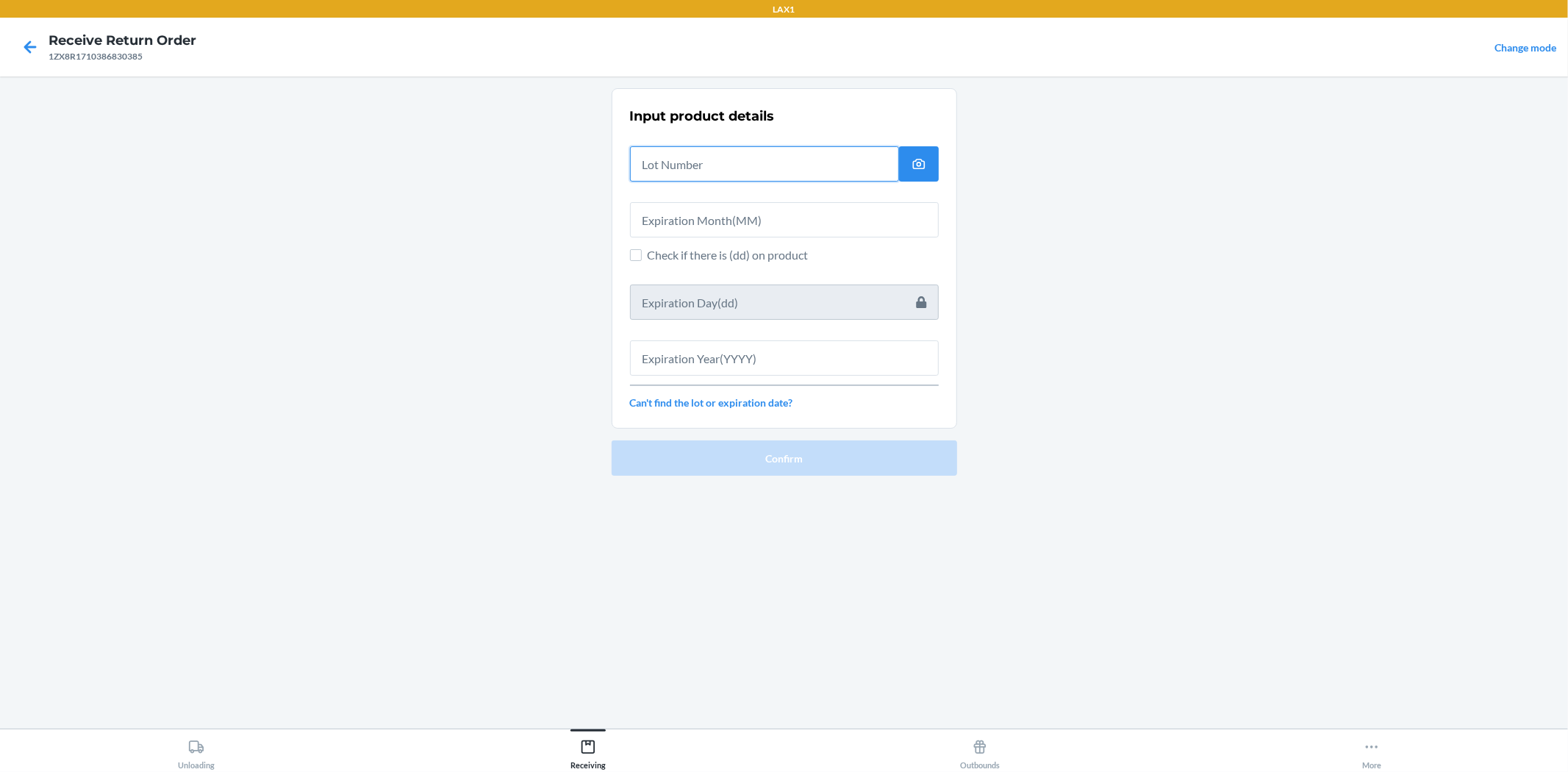
click at [703, 175] on input "text" at bounding box center [765, 164] width 269 height 36
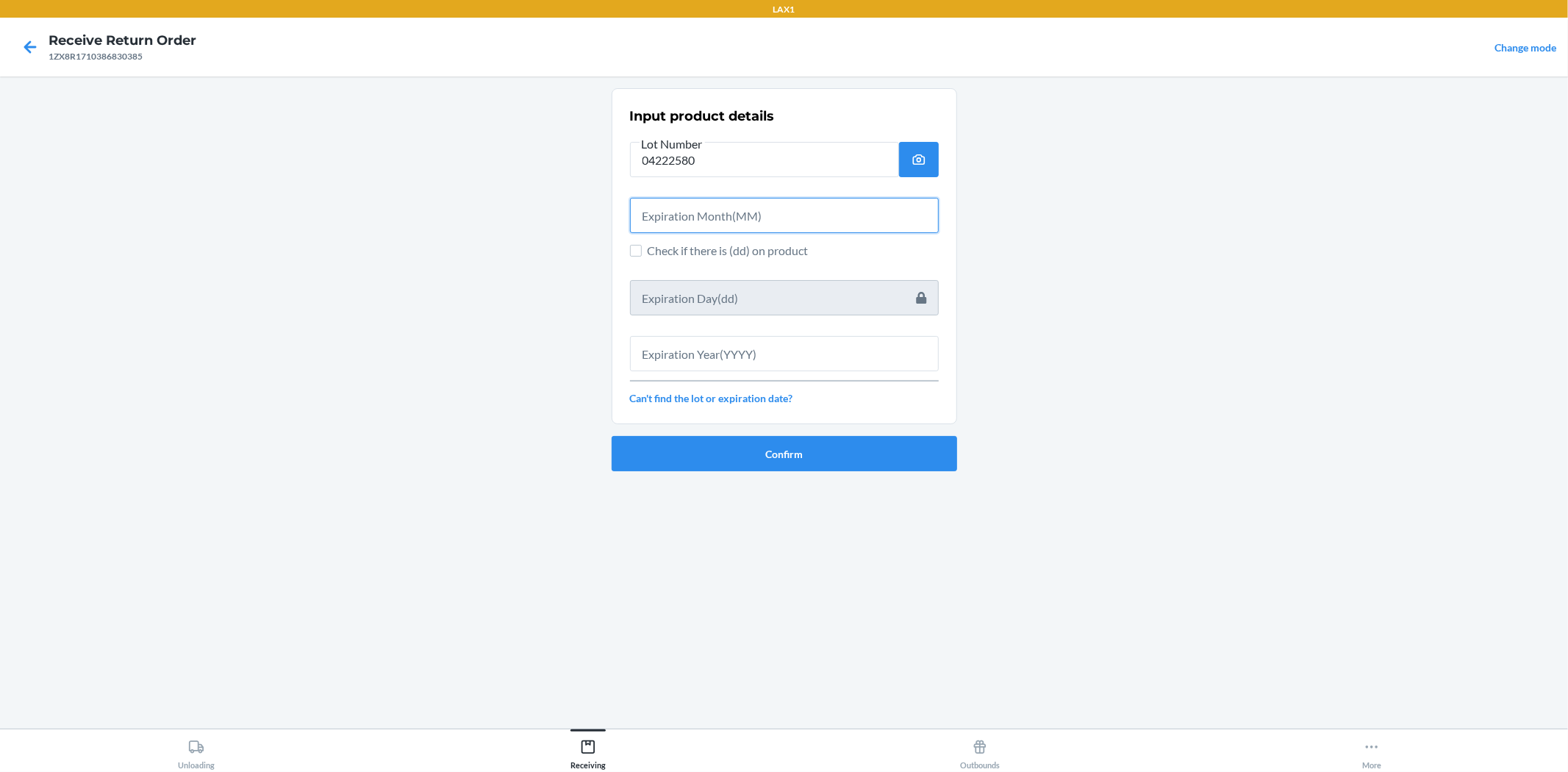
click at [711, 208] on input "text" at bounding box center [784, 216] width 309 height 36
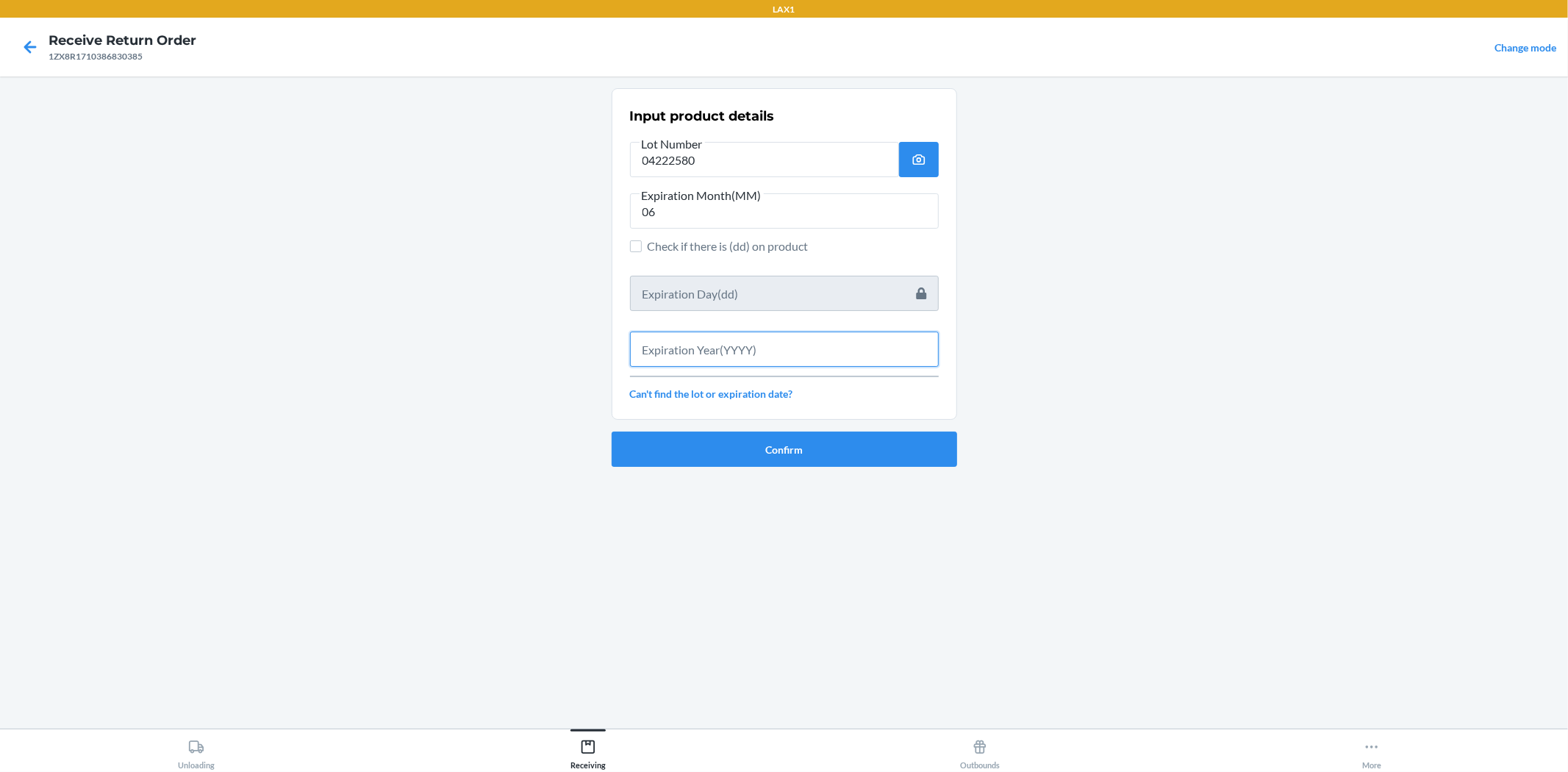
click at [714, 341] on input "text" at bounding box center [784, 350] width 309 height 36
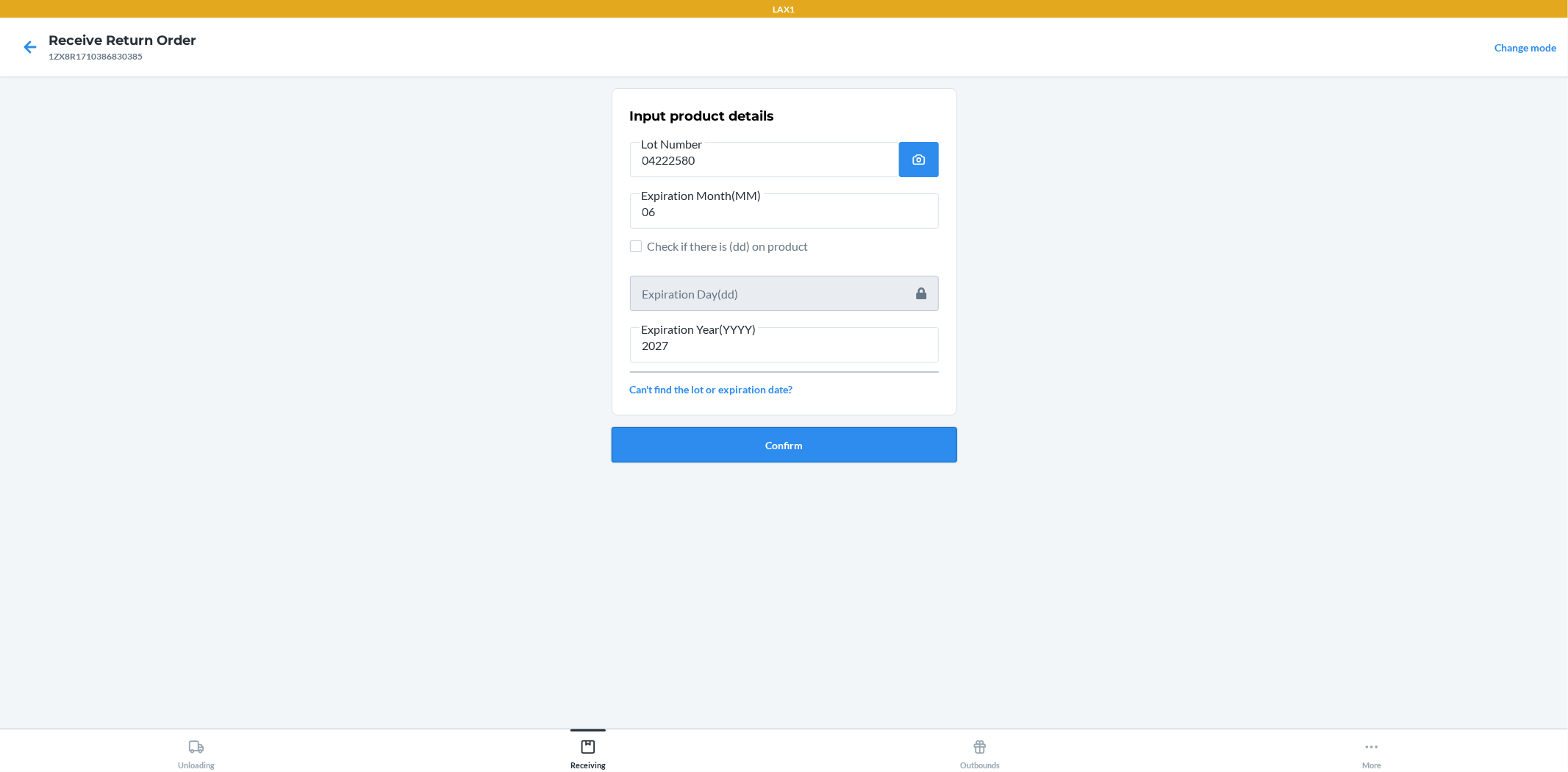
click at [782, 449] on button "Confirm" at bounding box center [784, 445] width 346 height 36
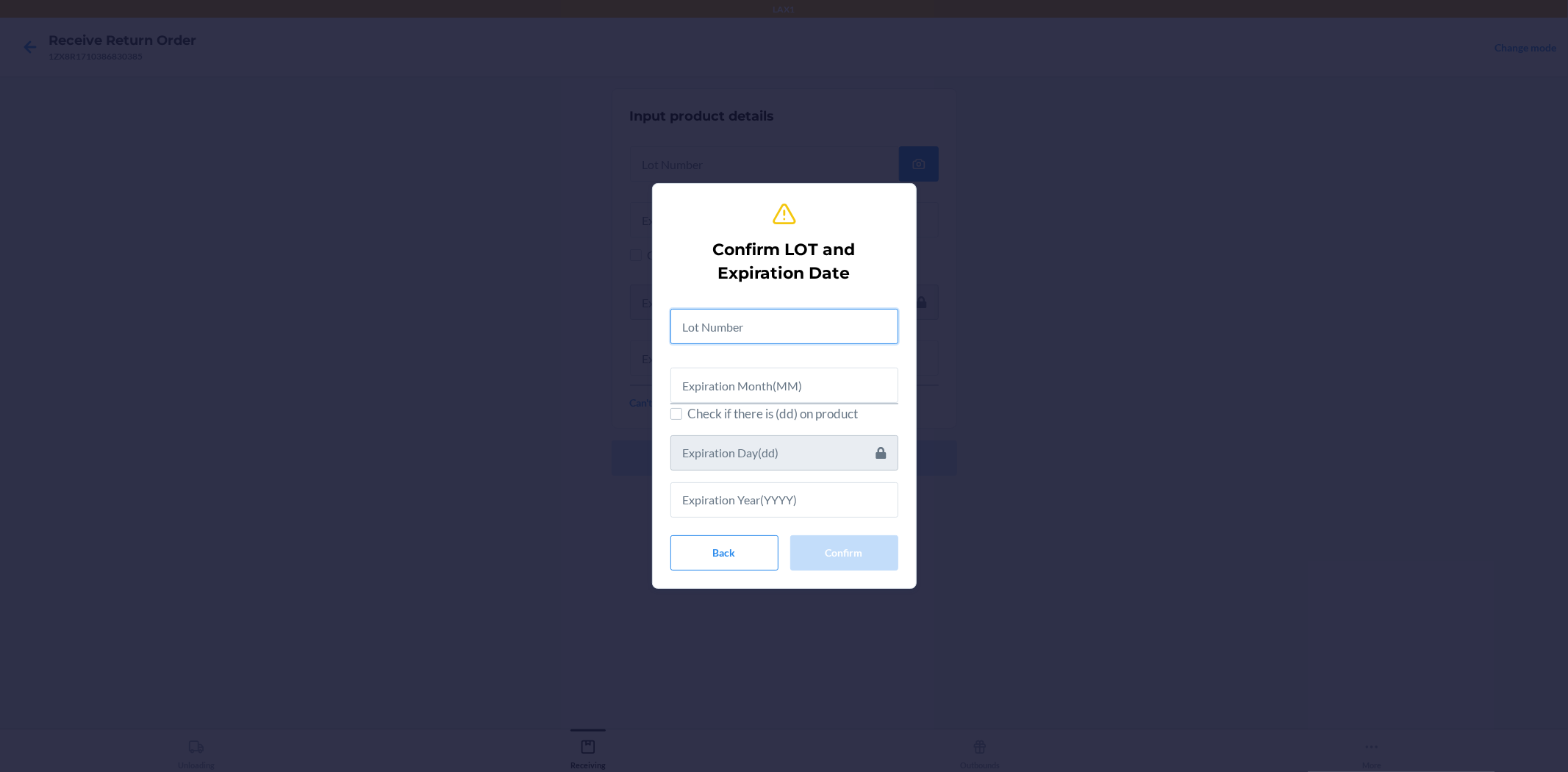
click at [782, 316] on input "text" at bounding box center [784, 327] width 228 height 36
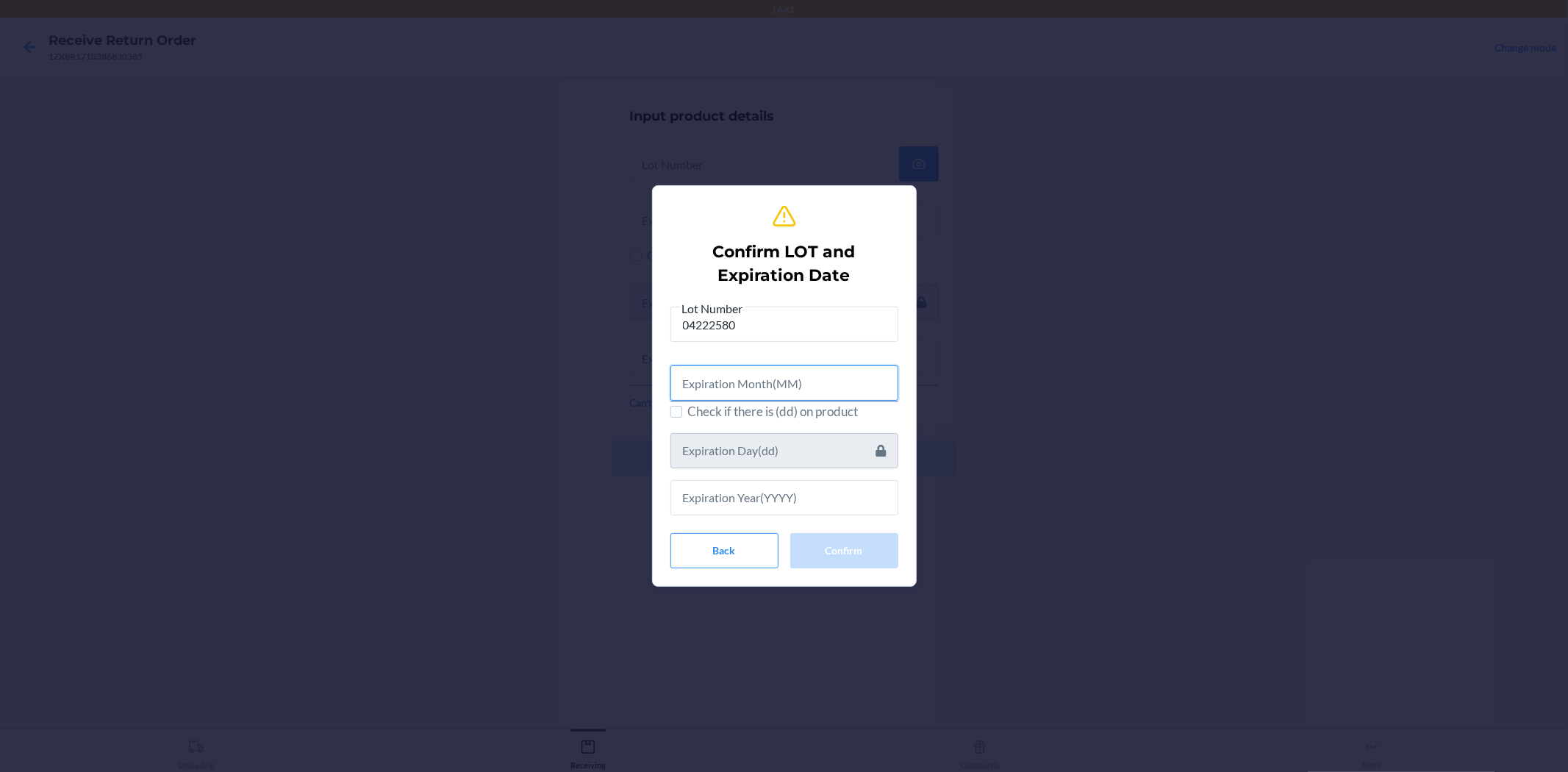
click at [782, 389] on input "text" at bounding box center [784, 384] width 228 height 36
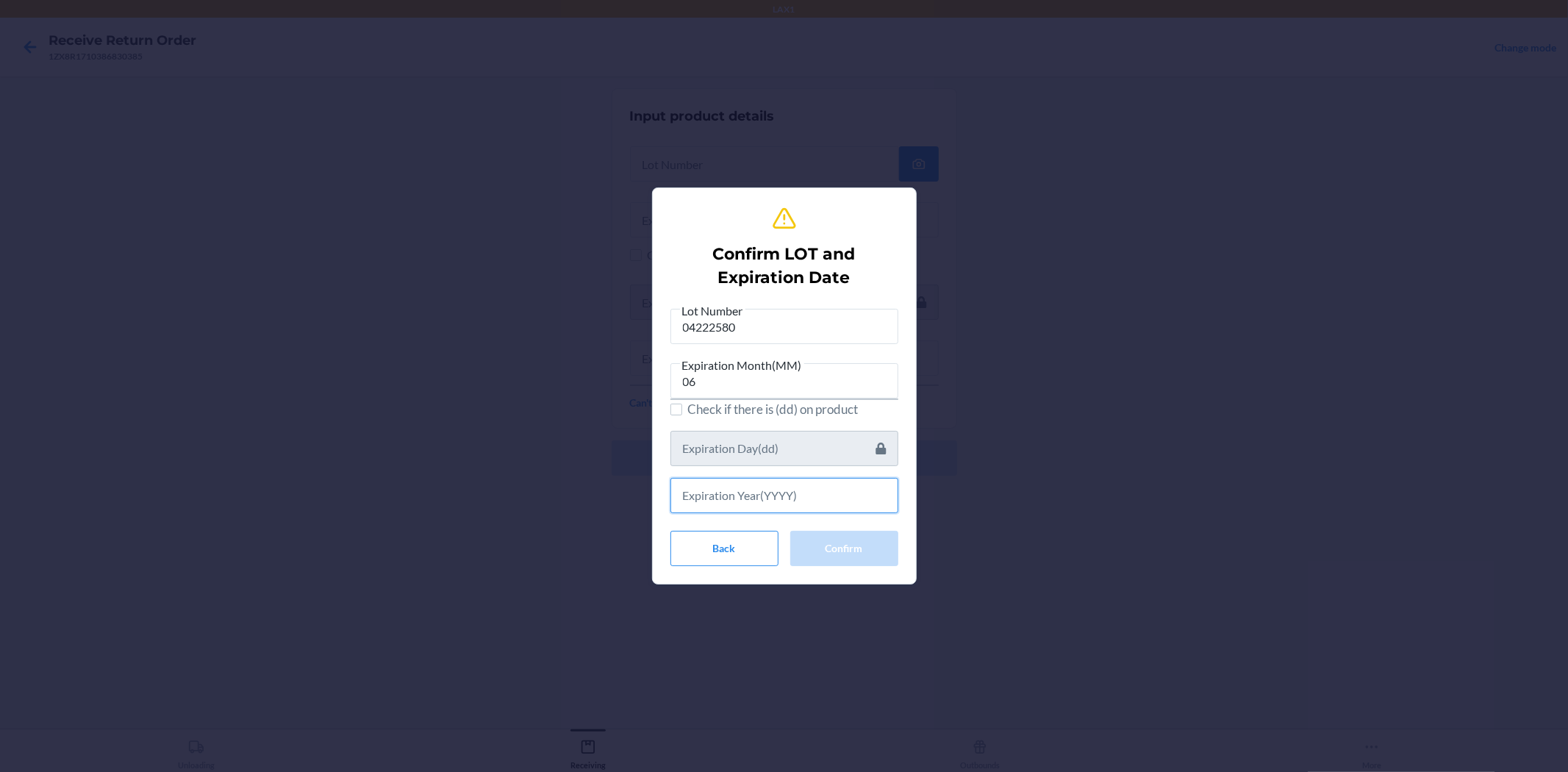
click at [782, 508] on input "text" at bounding box center [784, 495] width 228 height 36
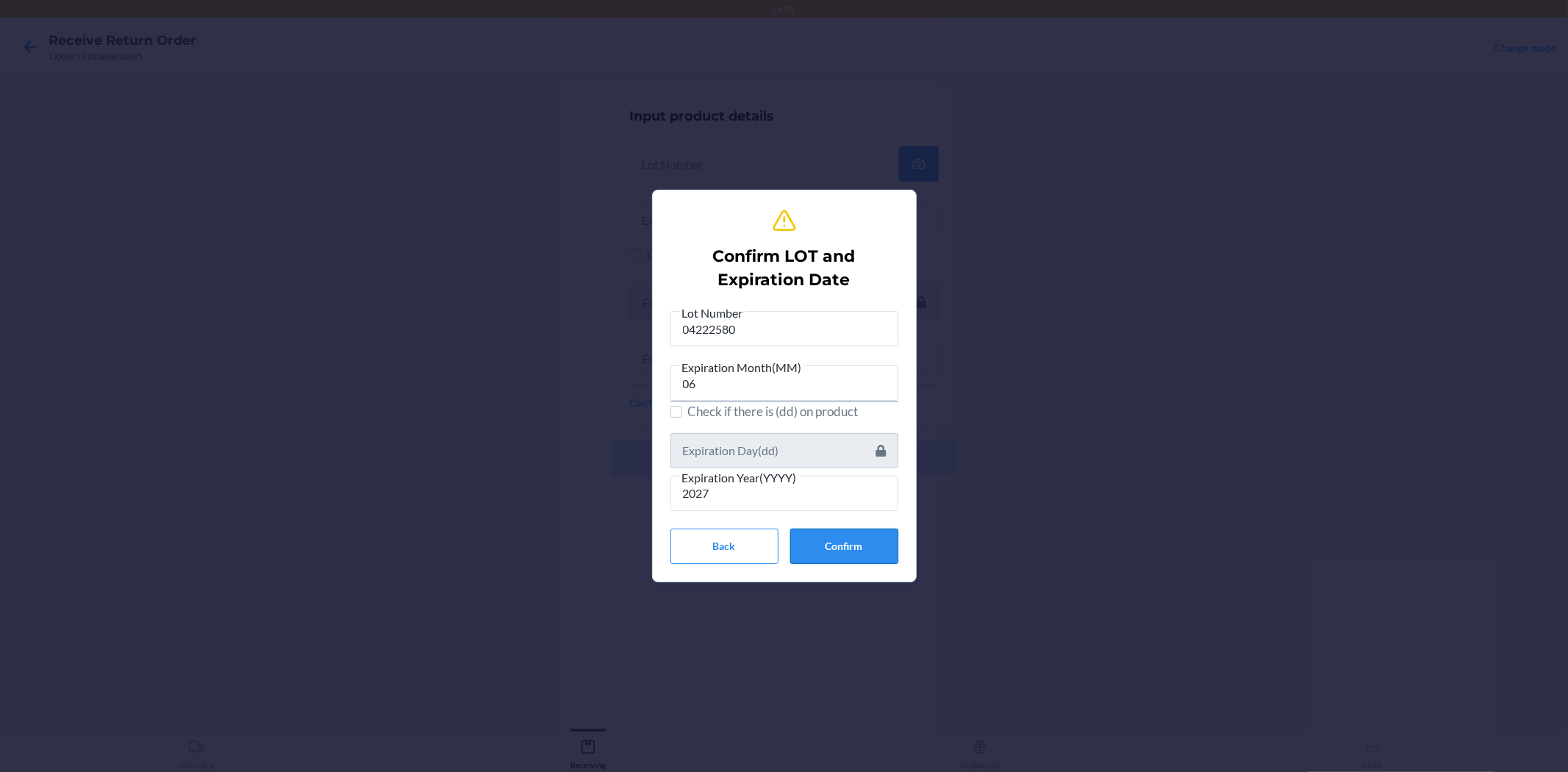
click at [782, 541] on button "Confirm" at bounding box center [844, 547] width 108 height 36
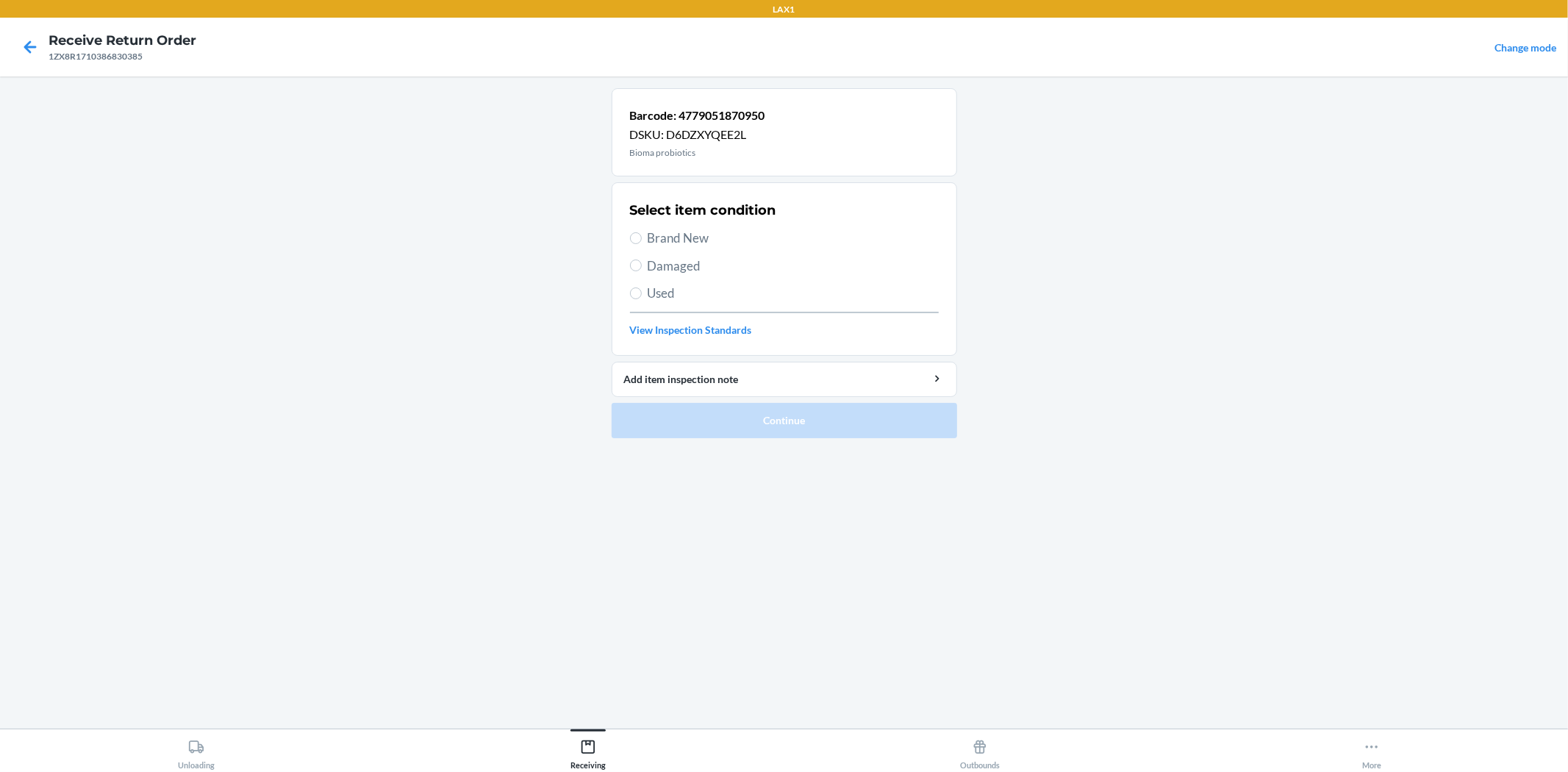
click at [666, 245] on span "Brand New" at bounding box center [793, 238] width 291 height 19
click at [642, 244] on input "Brand New" at bounding box center [636, 238] width 12 height 12
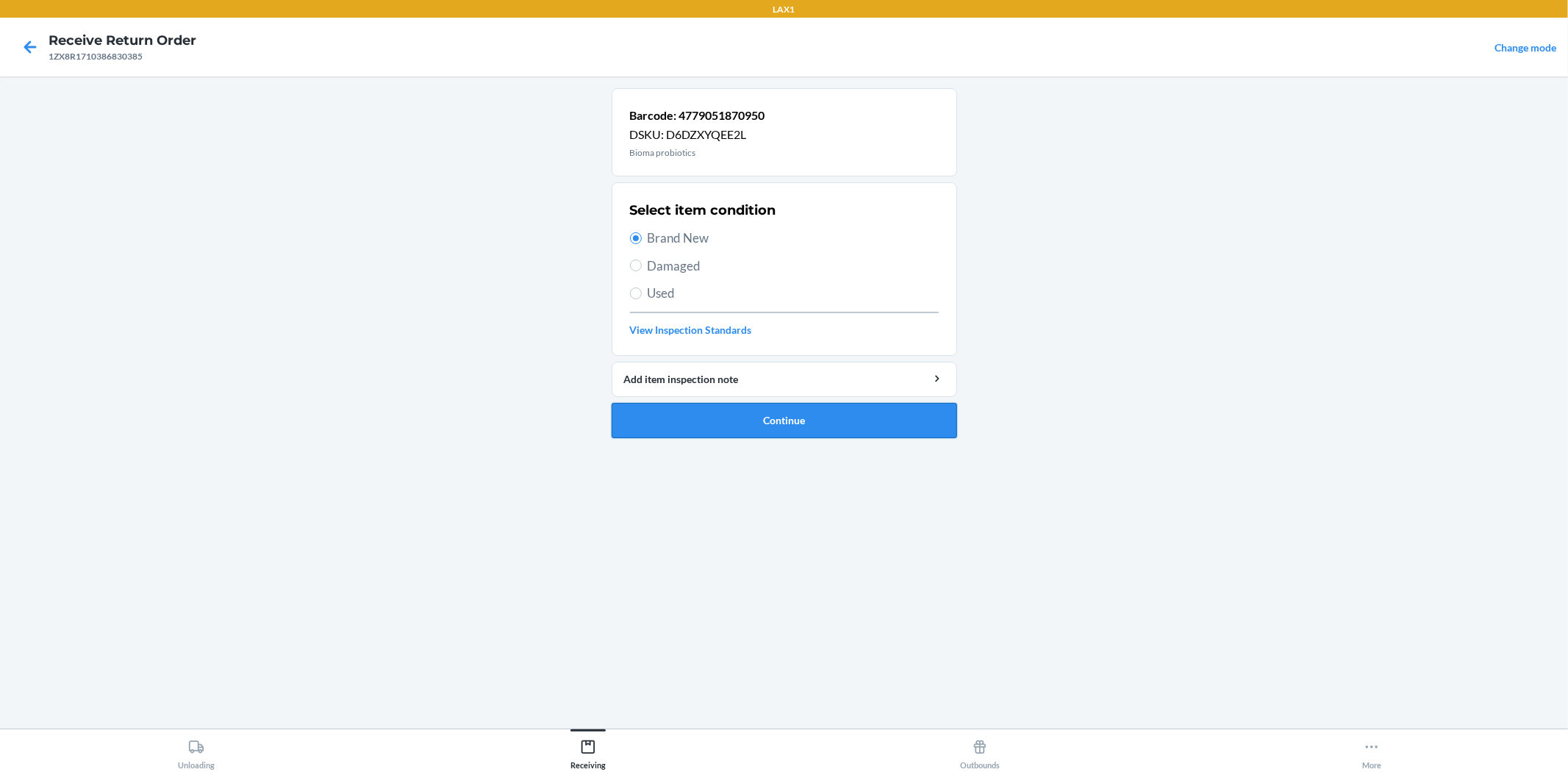
click at [766, 413] on button "Continue" at bounding box center [784, 421] width 346 height 36
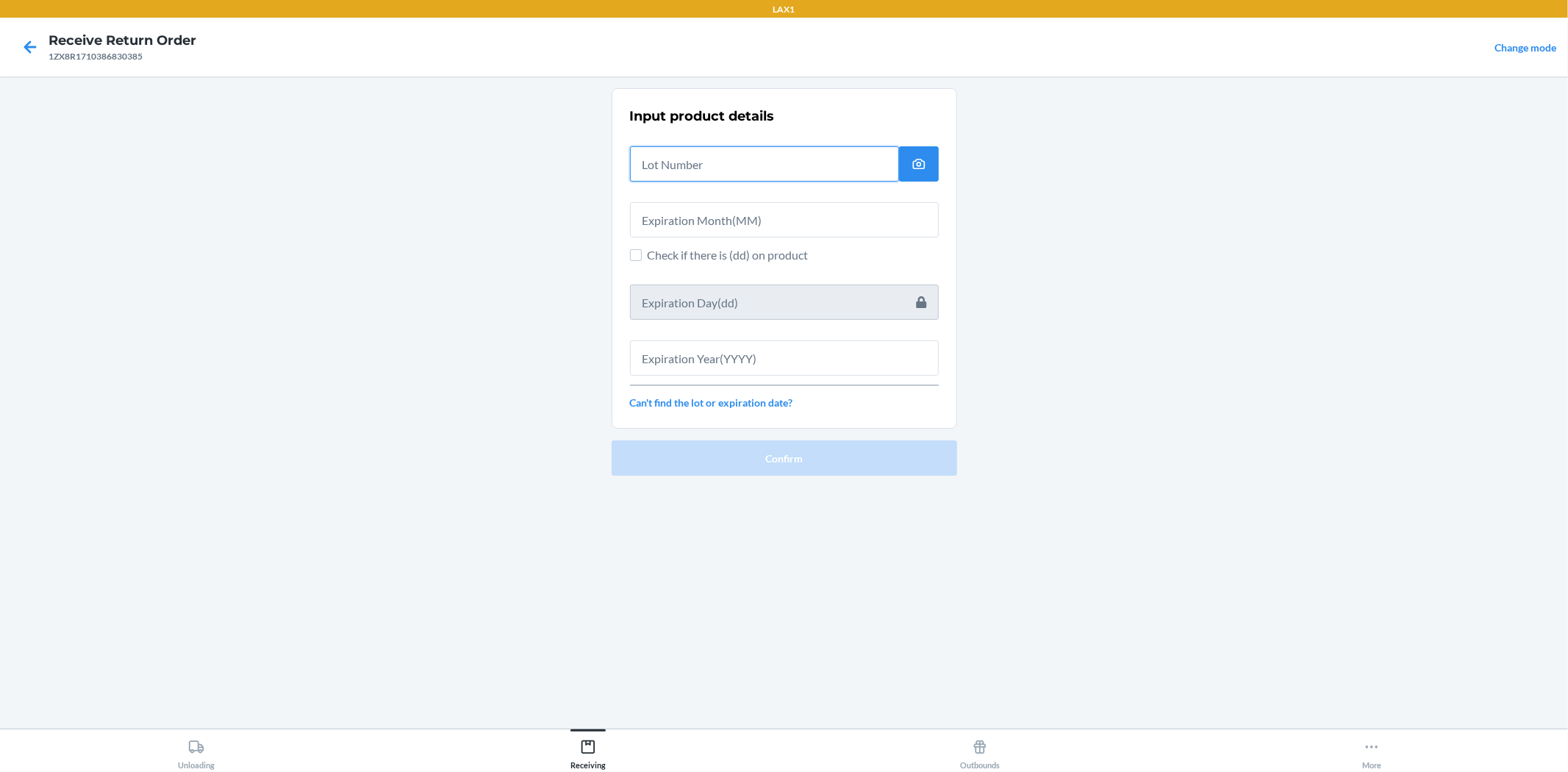
click at [718, 150] on input "text" at bounding box center [765, 164] width 269 height 36
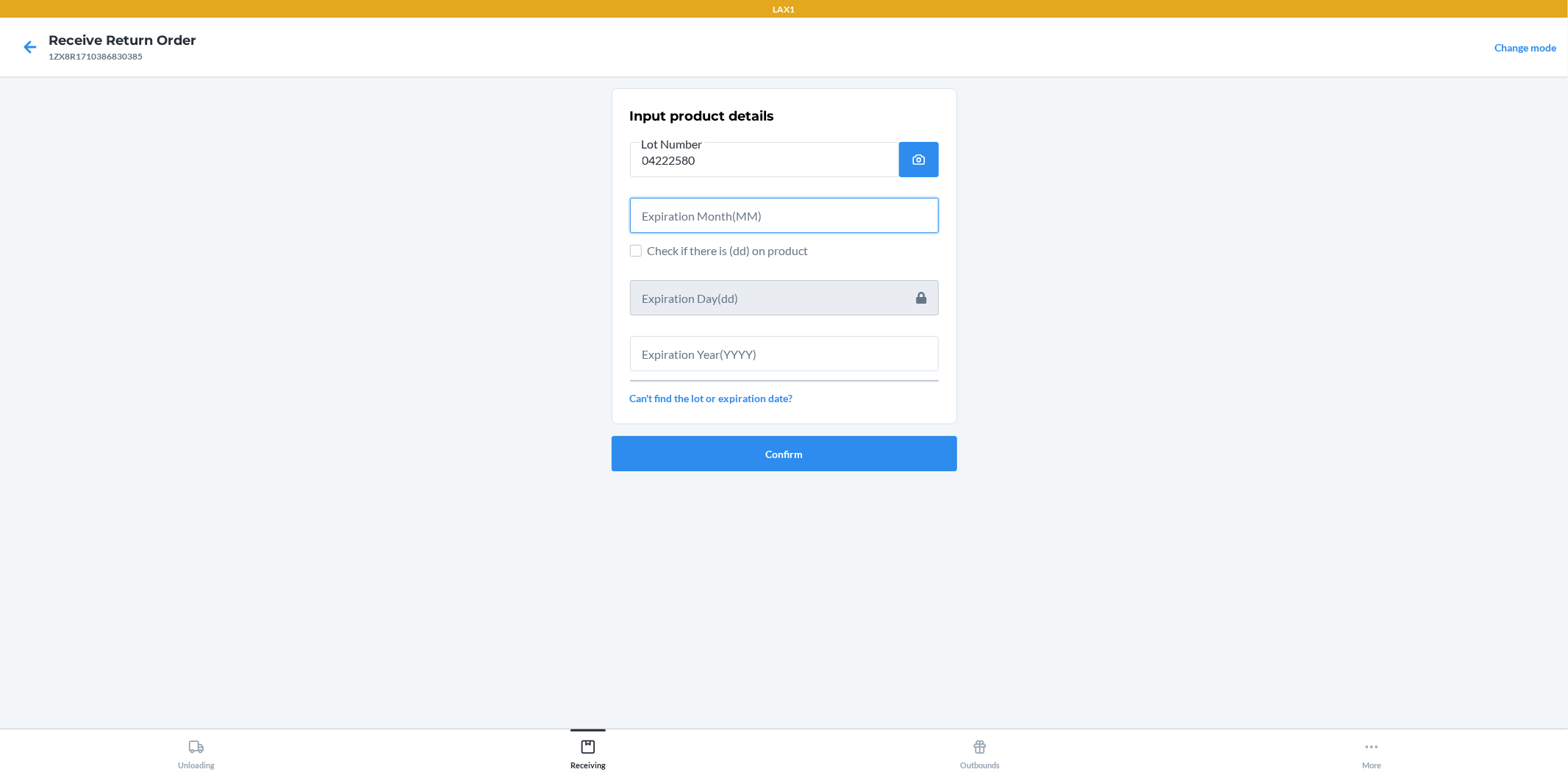
click at [733, 217] on input "text" at bounding box center [784, 216] width 309 height 36
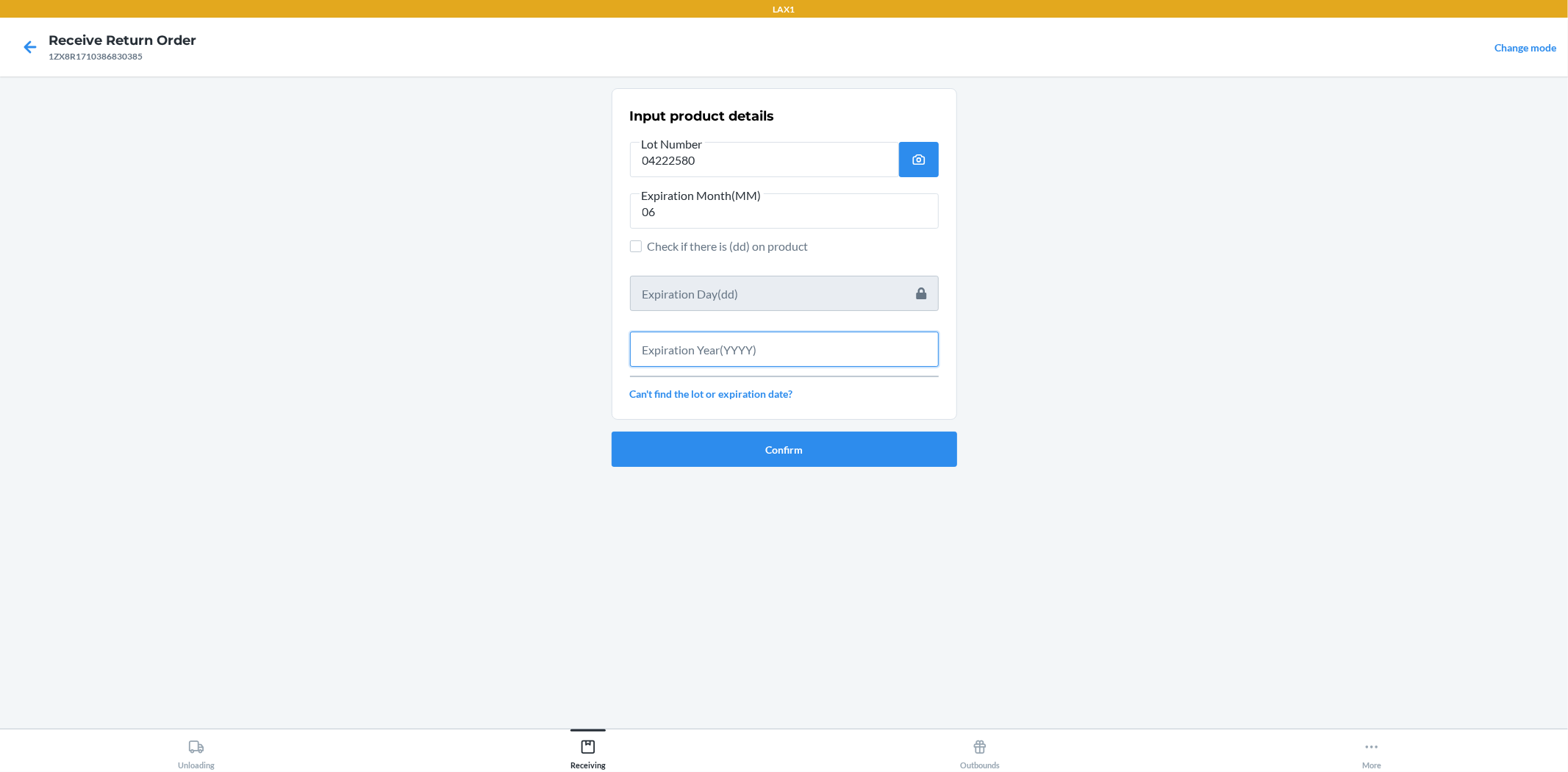
click at [782, 342] on input "text" at bounding box center [784, 350] width 309 height 36
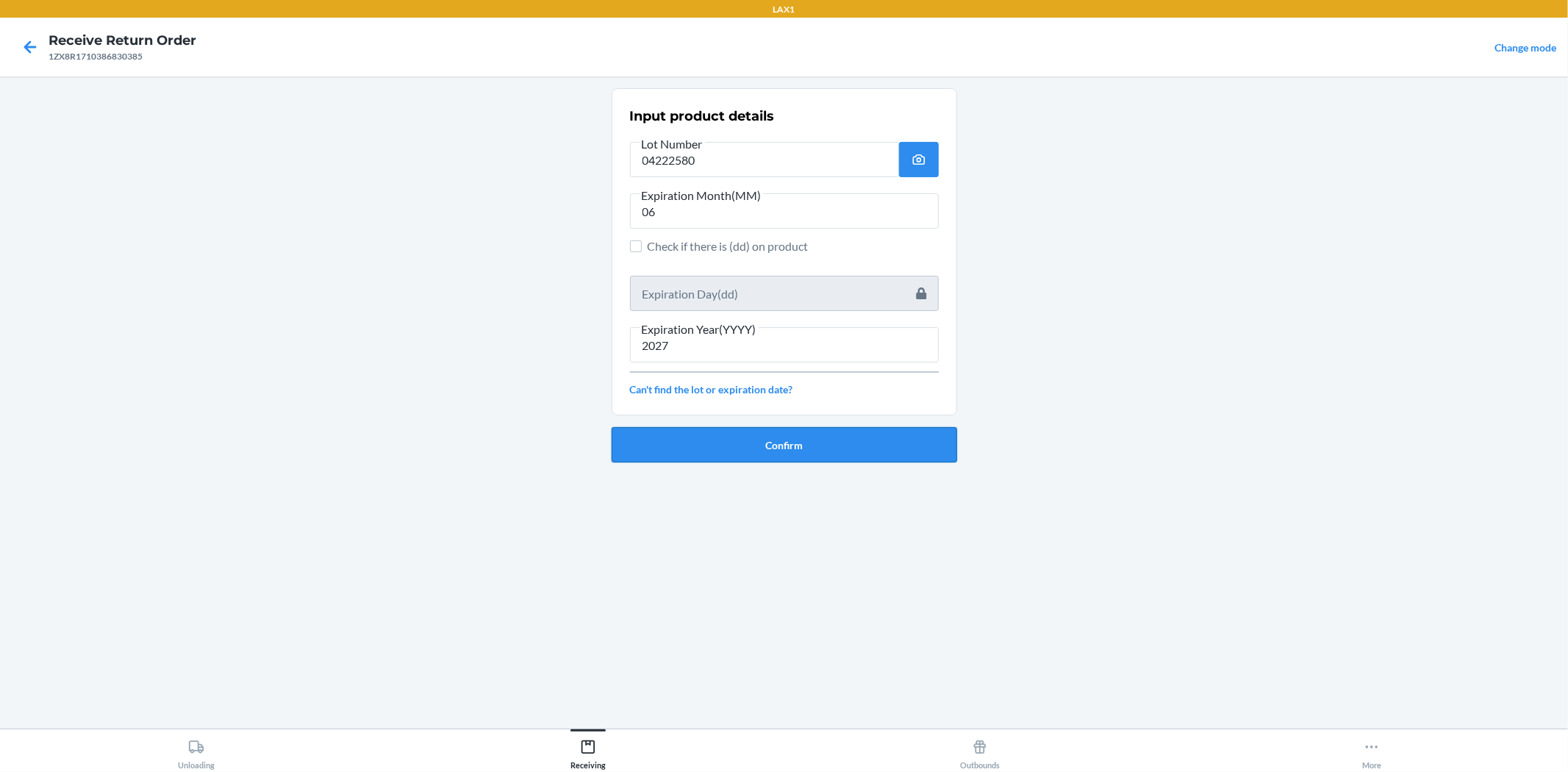
click at [782, 444] on button "Confirm" at bounding box center [784, 445] width 346 height 36
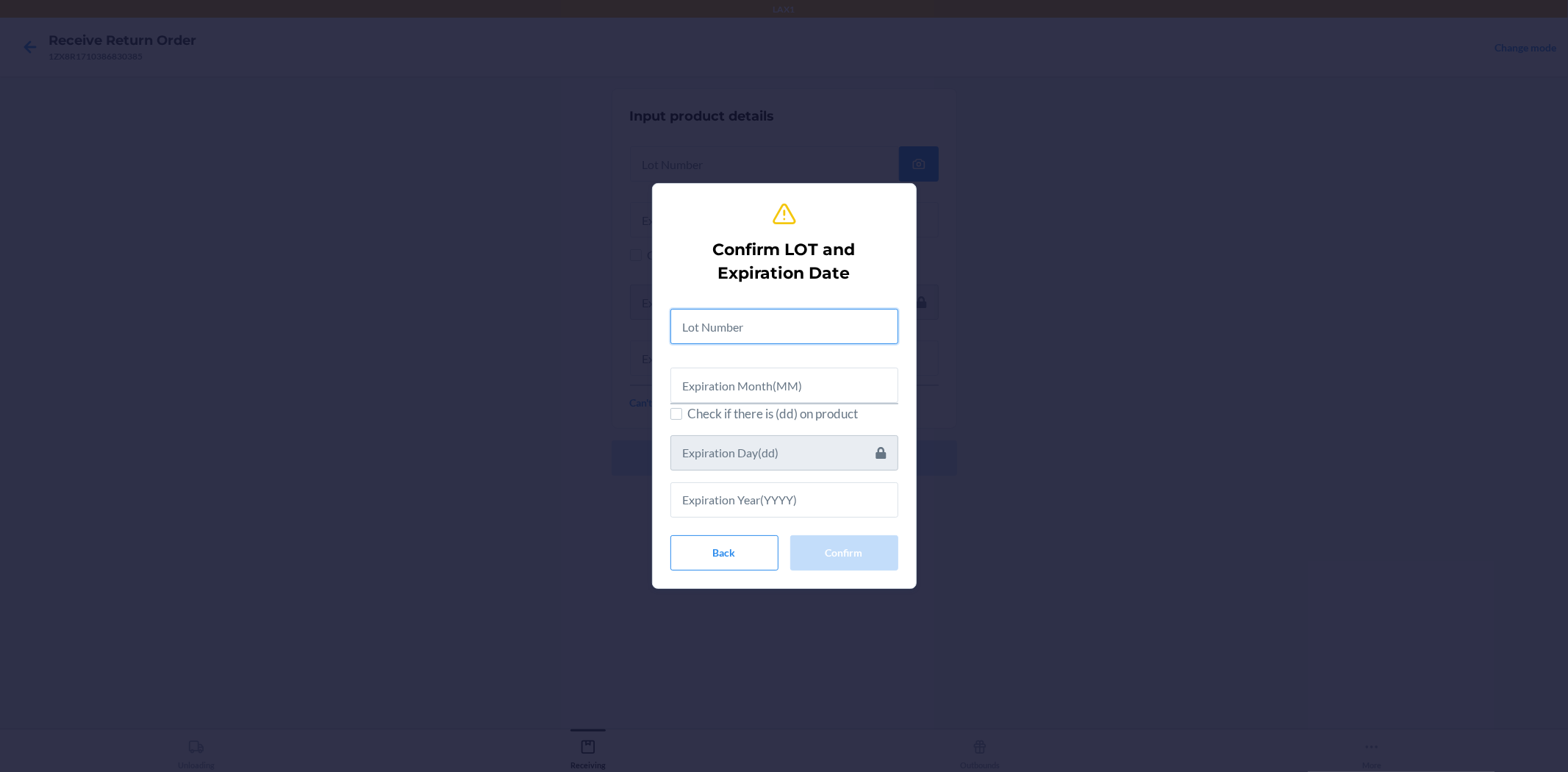
click at [781, 326] on input "text" at bounding box center [784, 327] width 228 height 36
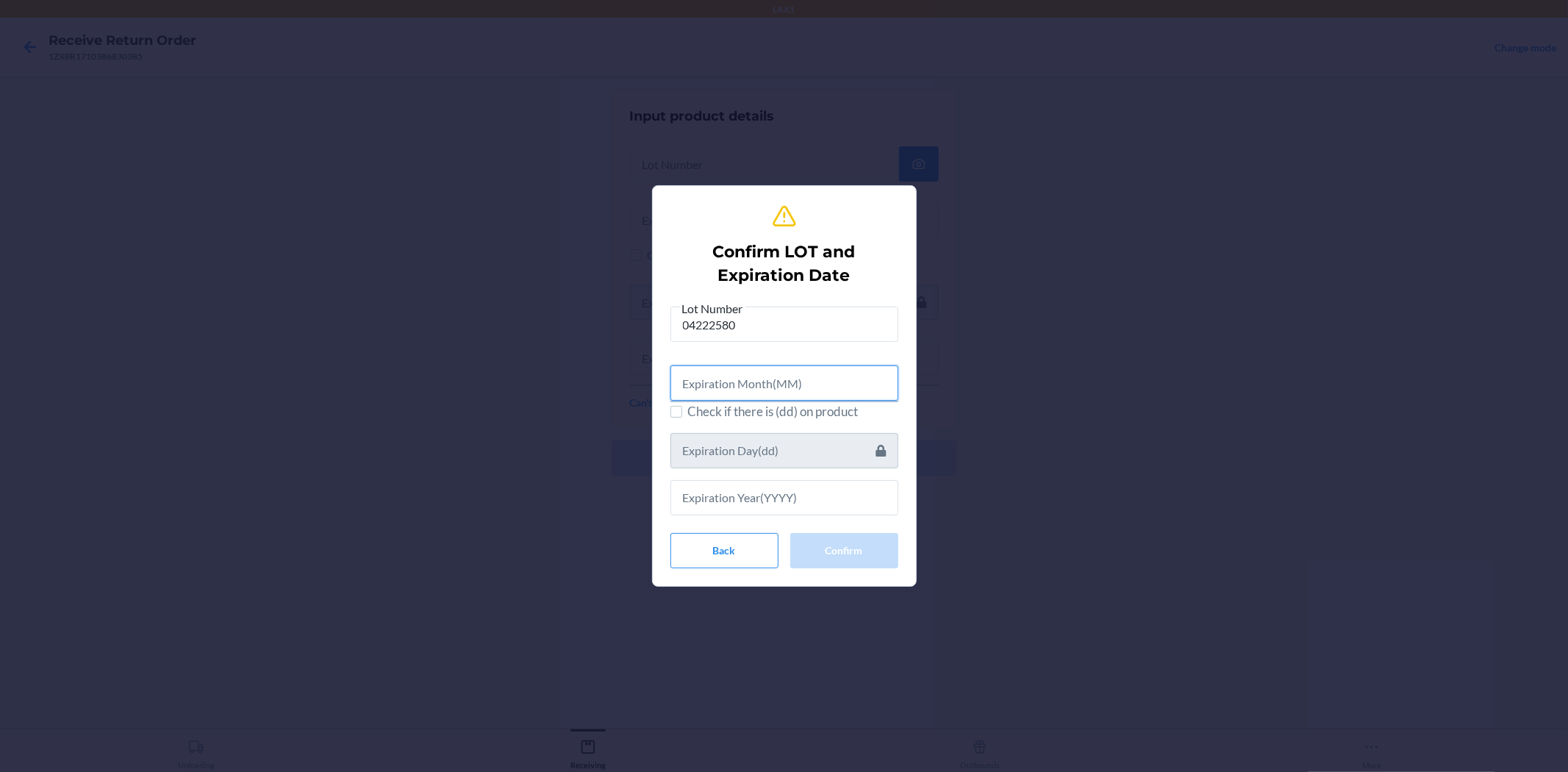
click at [782, 366] on input "text" at bounding box center [784, 384] width 228 height 36
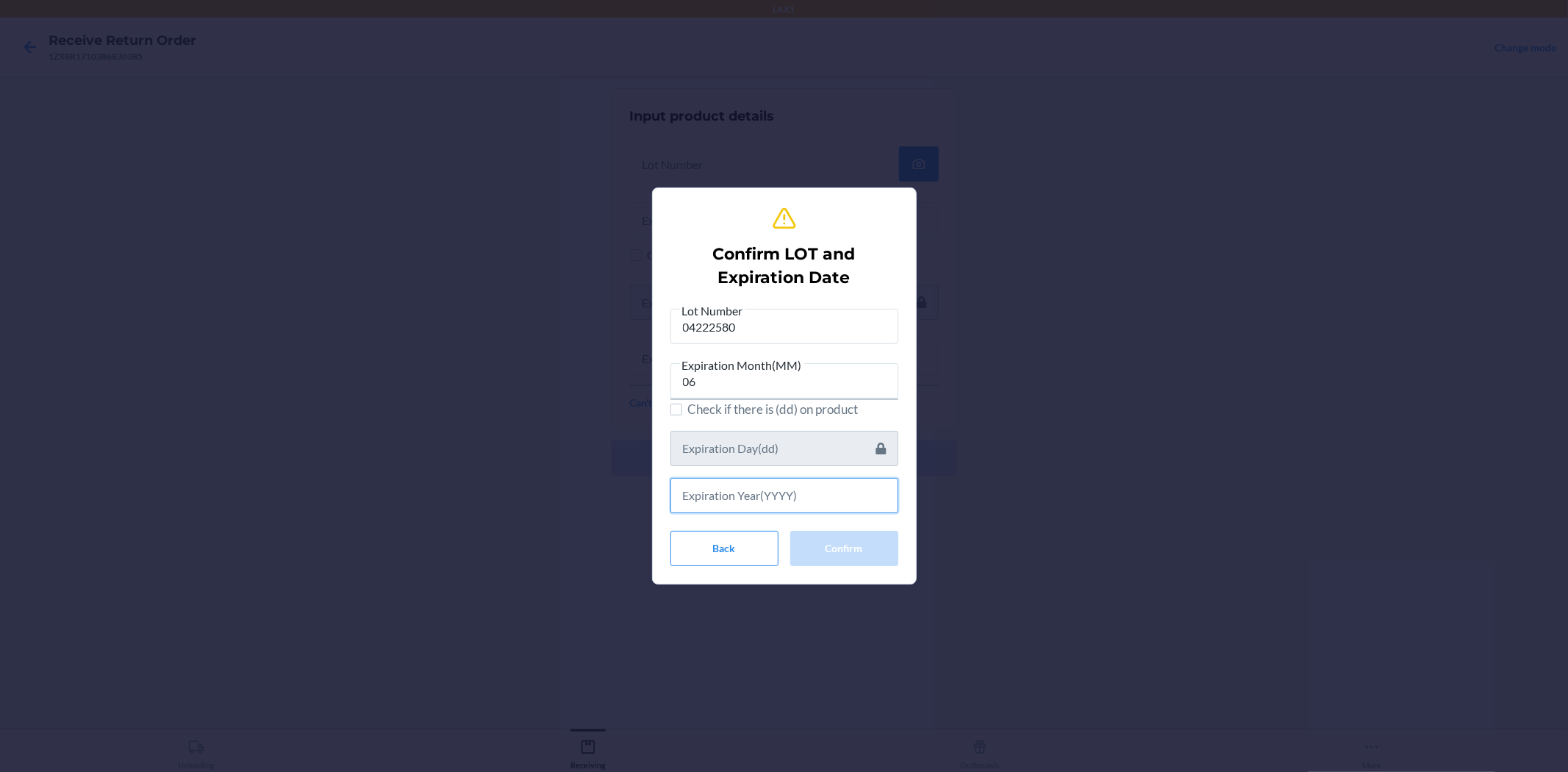
click at [782, 483] on input "text" at bounding box center [784, 495] width 228 height 36
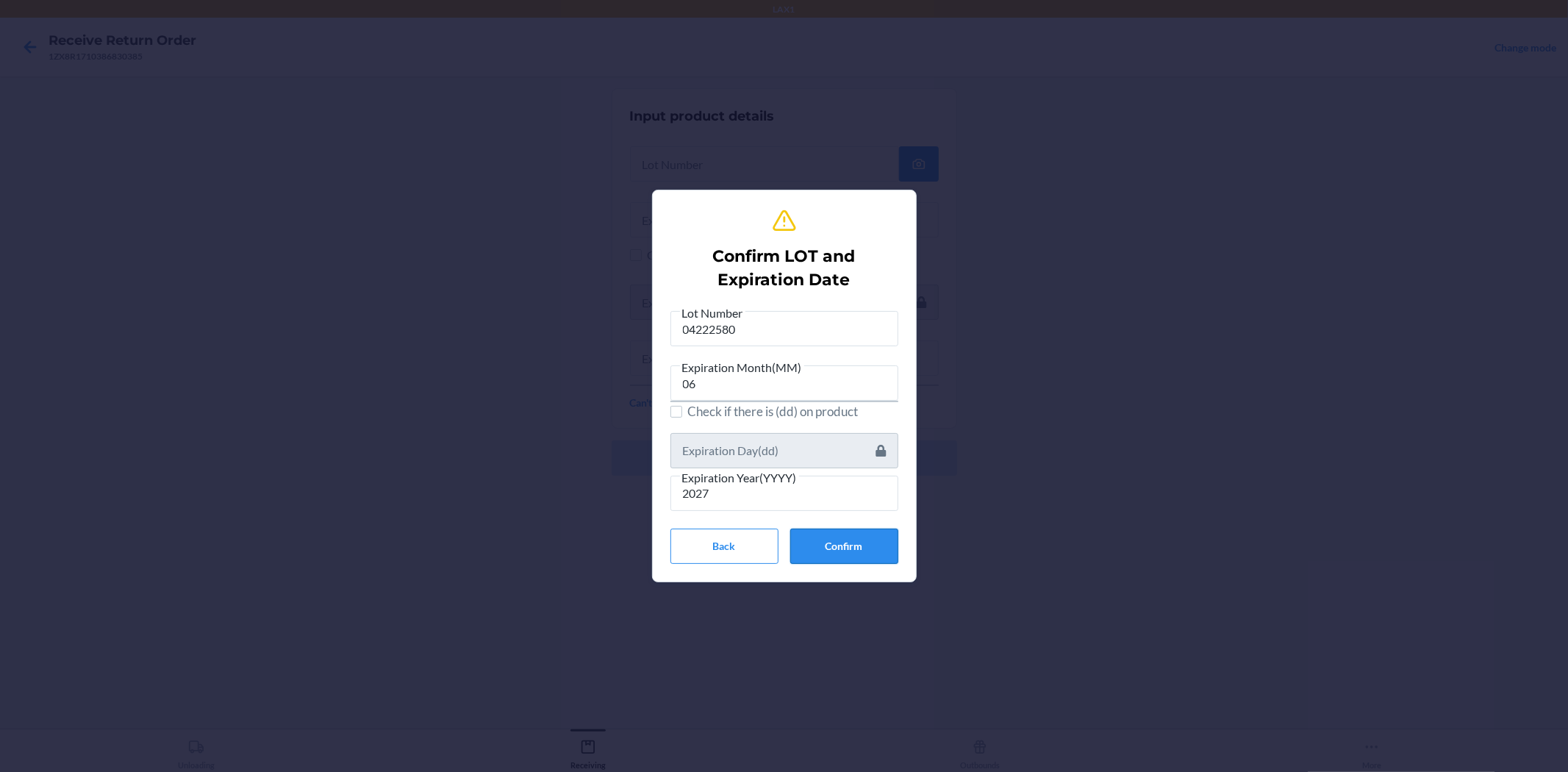
click at [782, 538] on button "Confirm" at bounding box center [844, 547] width 108 height 36
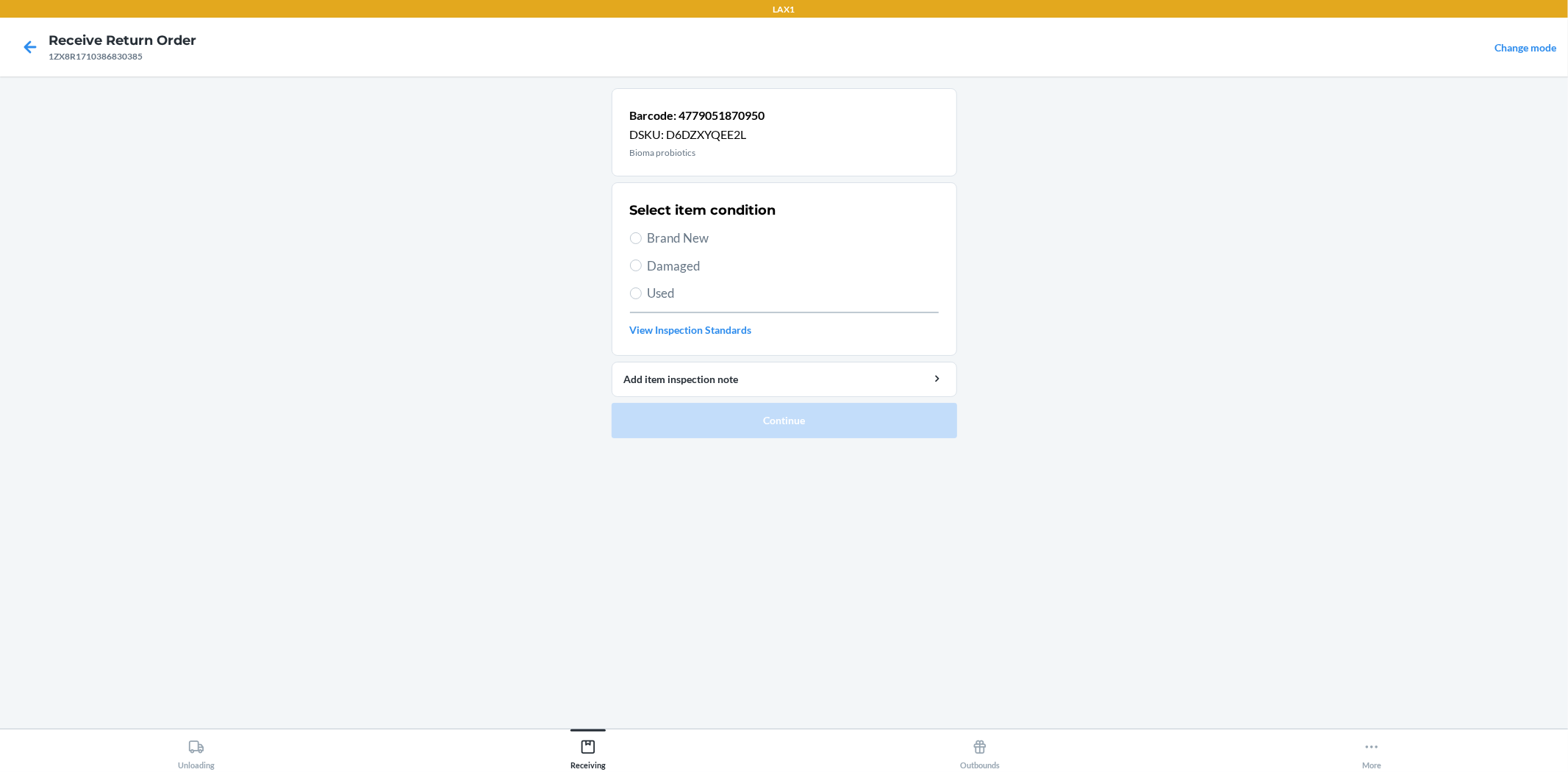
click at [677, 233] on span "Brand New" at bounding box center [793, 238] width 291 height 19
click at [642, 233] on input "Brand New" at bounding box center [636, 238] width 12 height 12
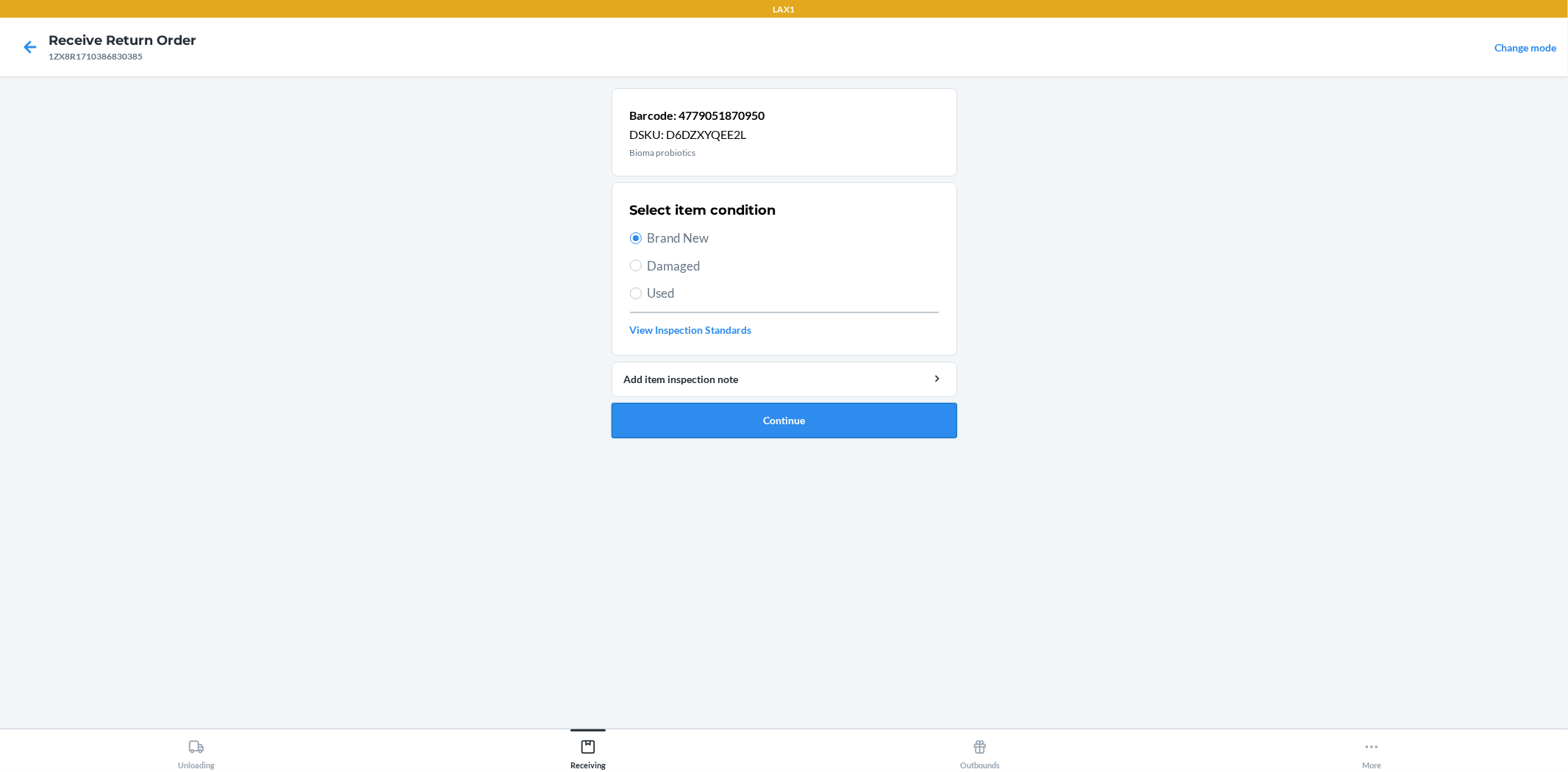
click at [782, 405] on button "Continue" at bounding box center [784, 421] width 346 height 36
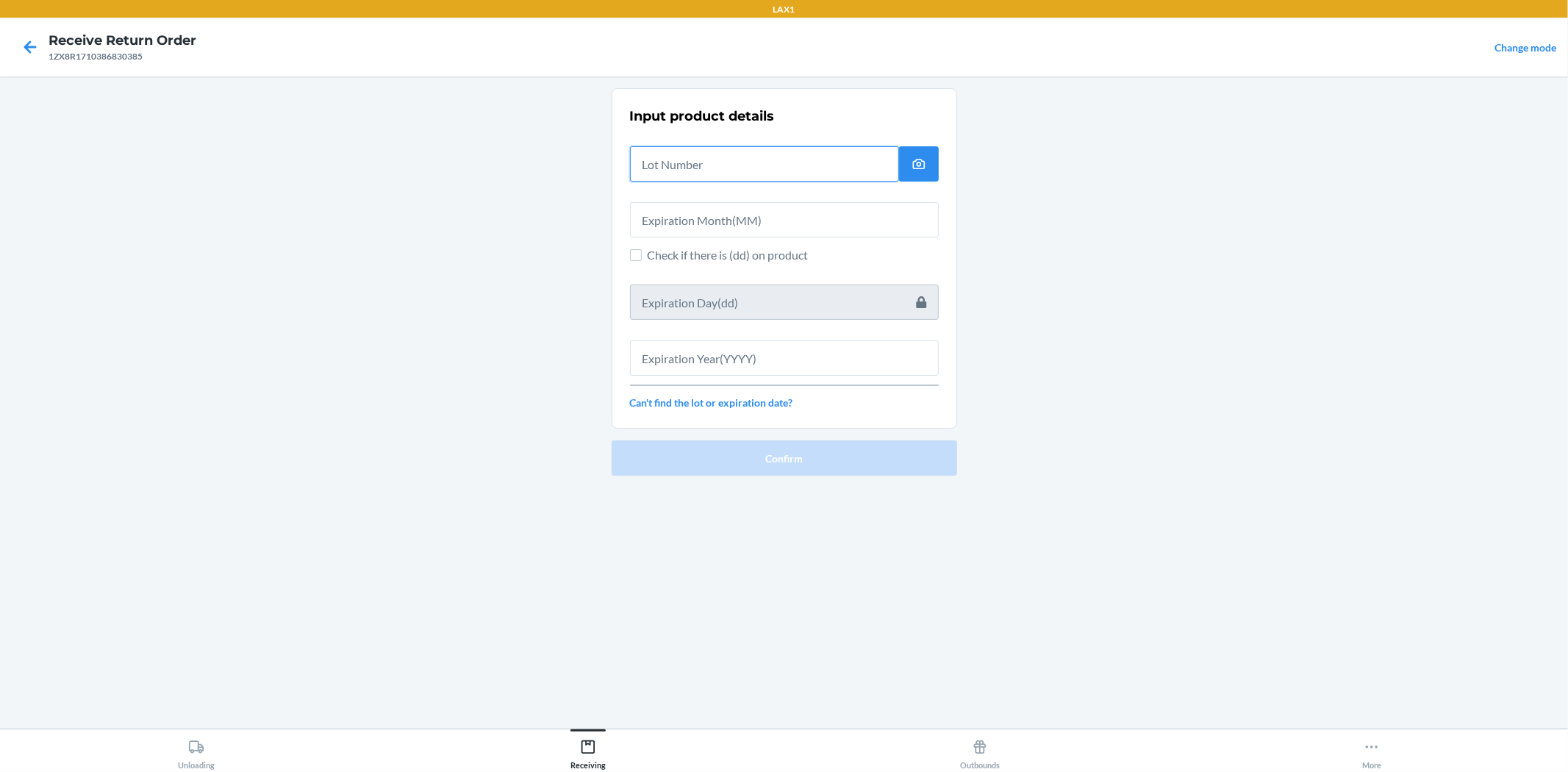
click at [782, 169] on input "text" at bounding box center [765, 164] width 269 height 36
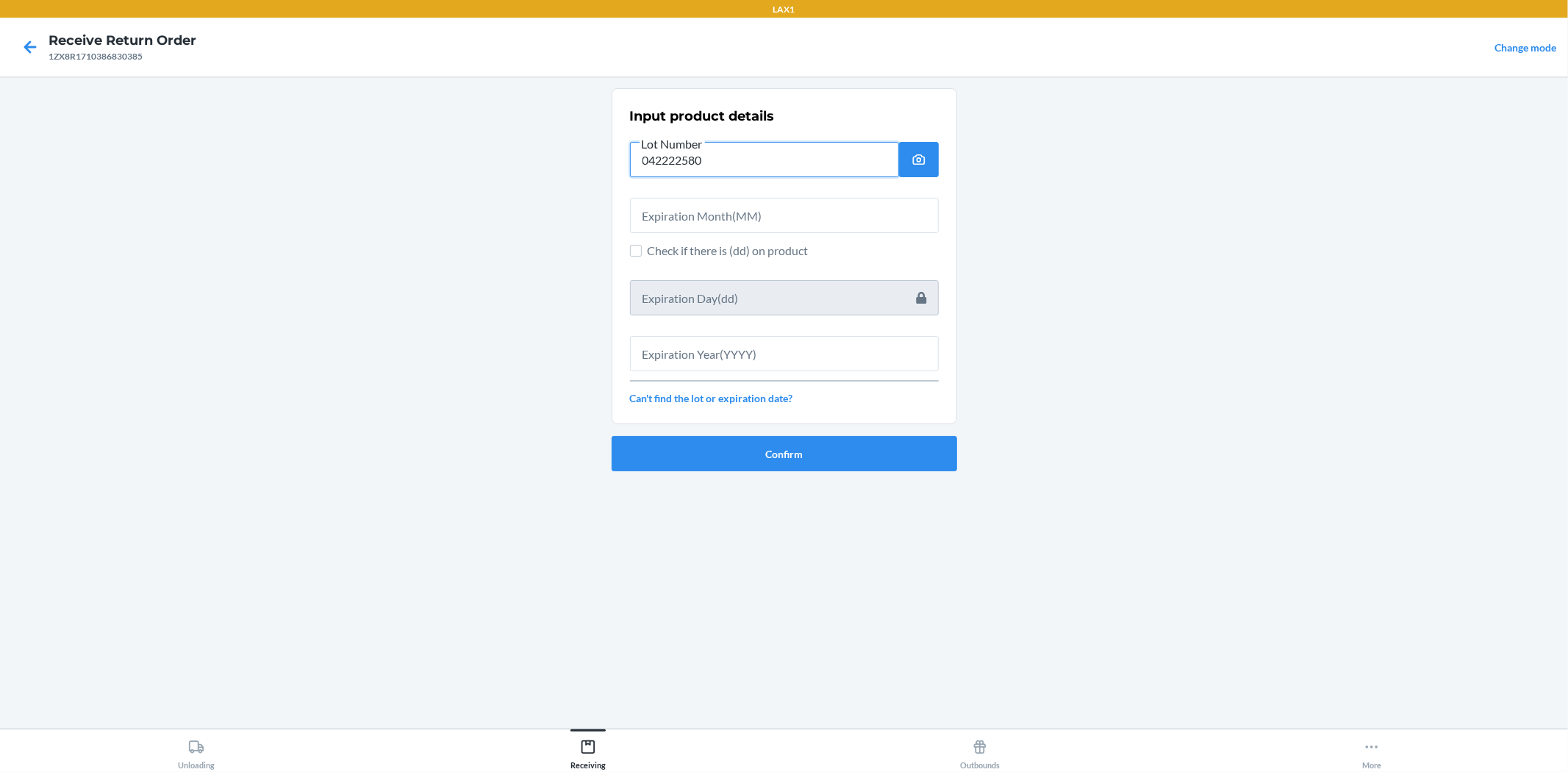
click at [670, 163] on input "042222580" at bounding box center [765, 160] width 269 height 36
click at [720, 218] on input "text" at bounding box center [784, 216] width 309 height 36
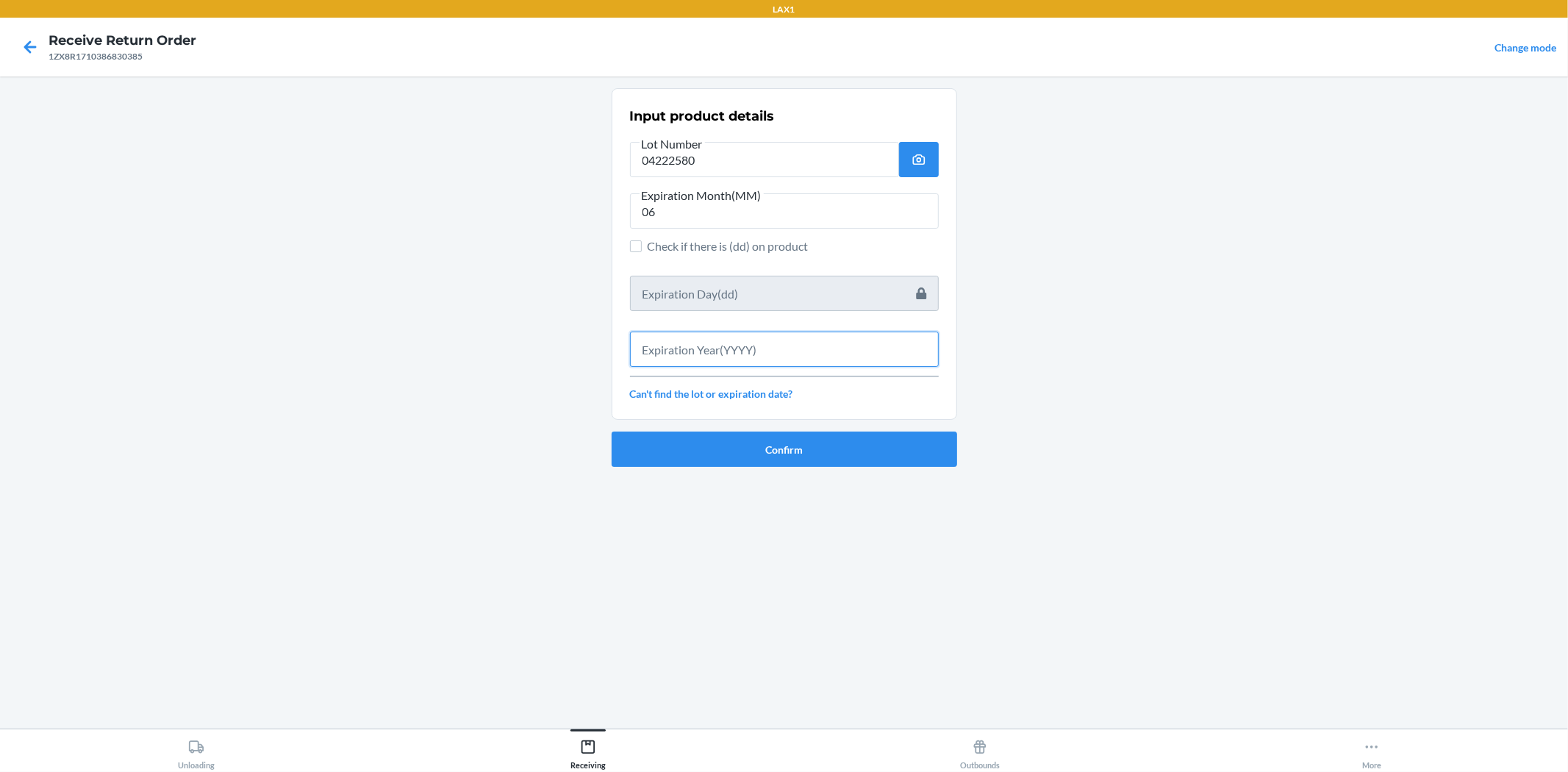
click at [782, 341] on input "text" at bounding box center [784, 350] width 309 height 36
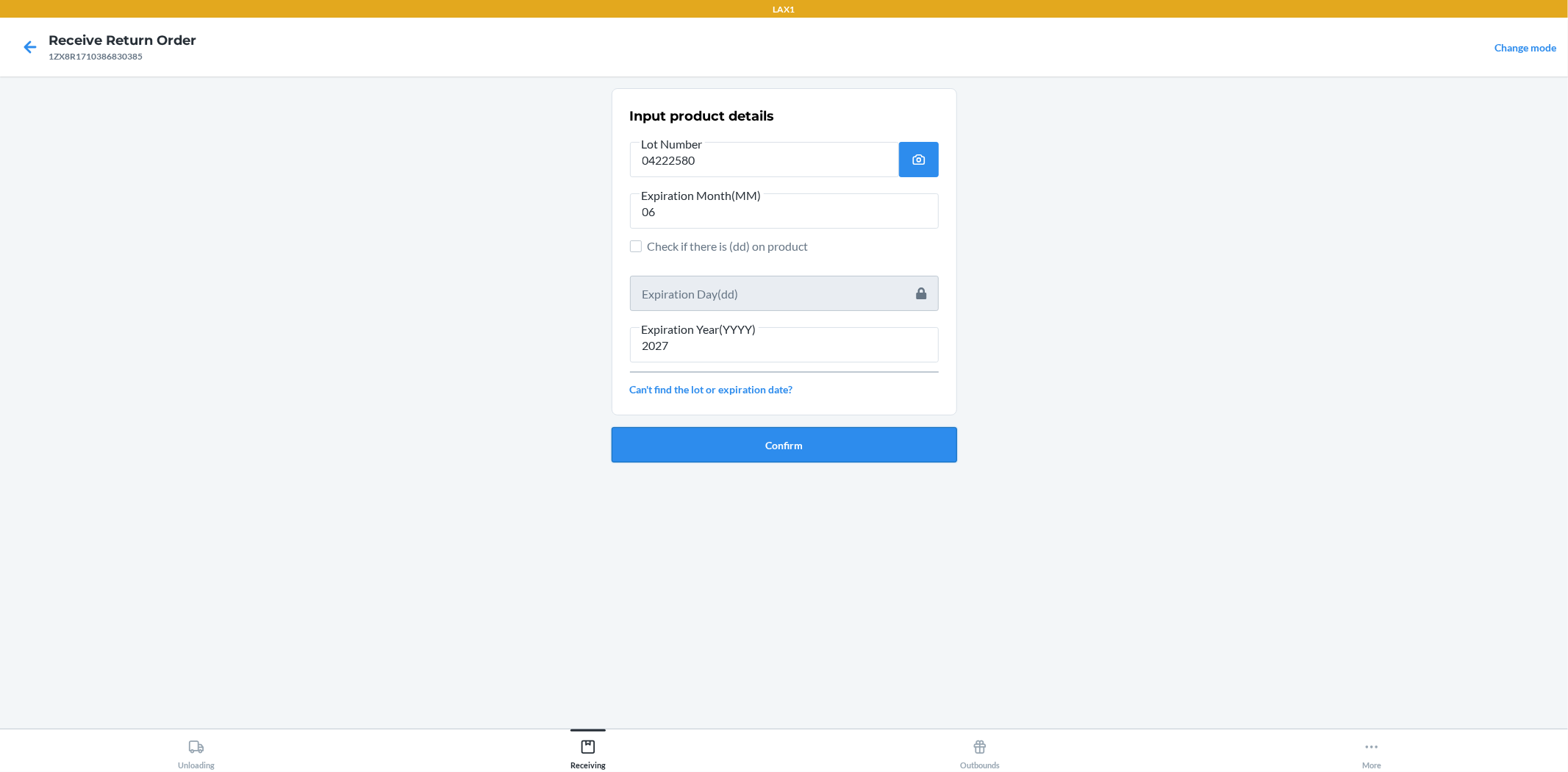
click at [782, 445] on button "Confirm" at bounding box center [784, 445] width 346 height 36
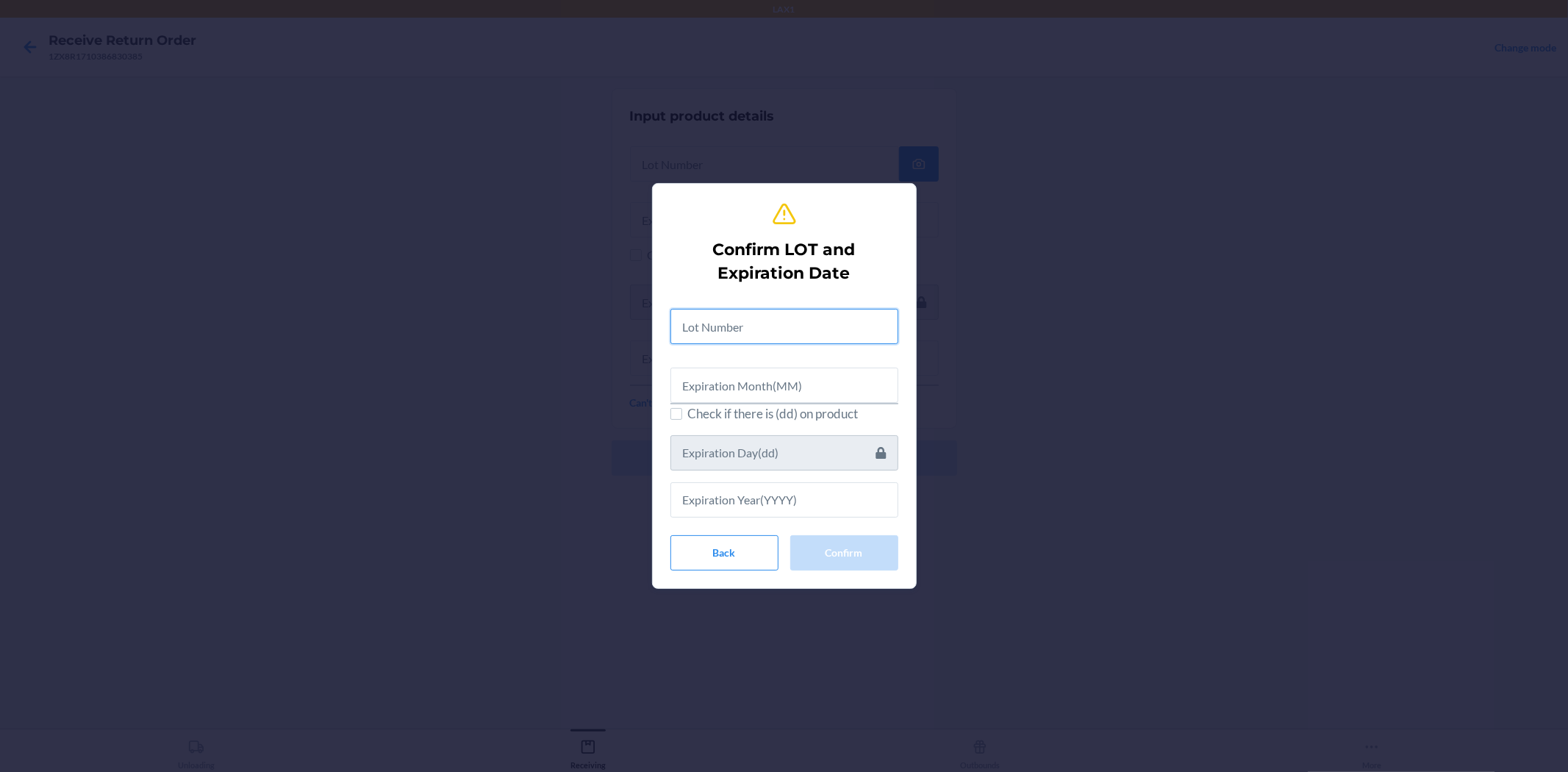
click at [782, 320] on input "text" at bounding box center [784, 327] width 228 height 36
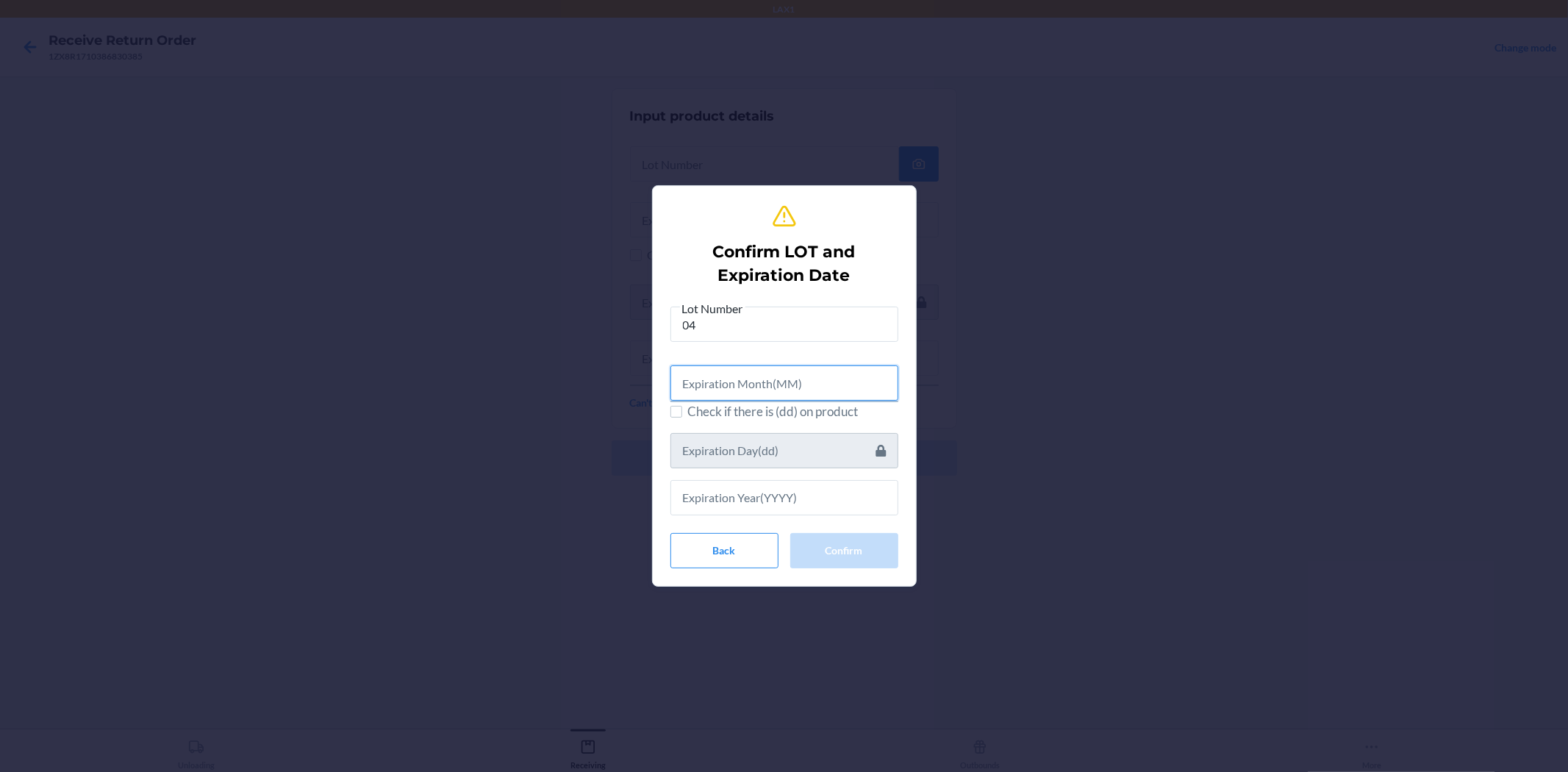
click at [695, 389] on input "text" at bounding box center [784, 384] width 228 height 36
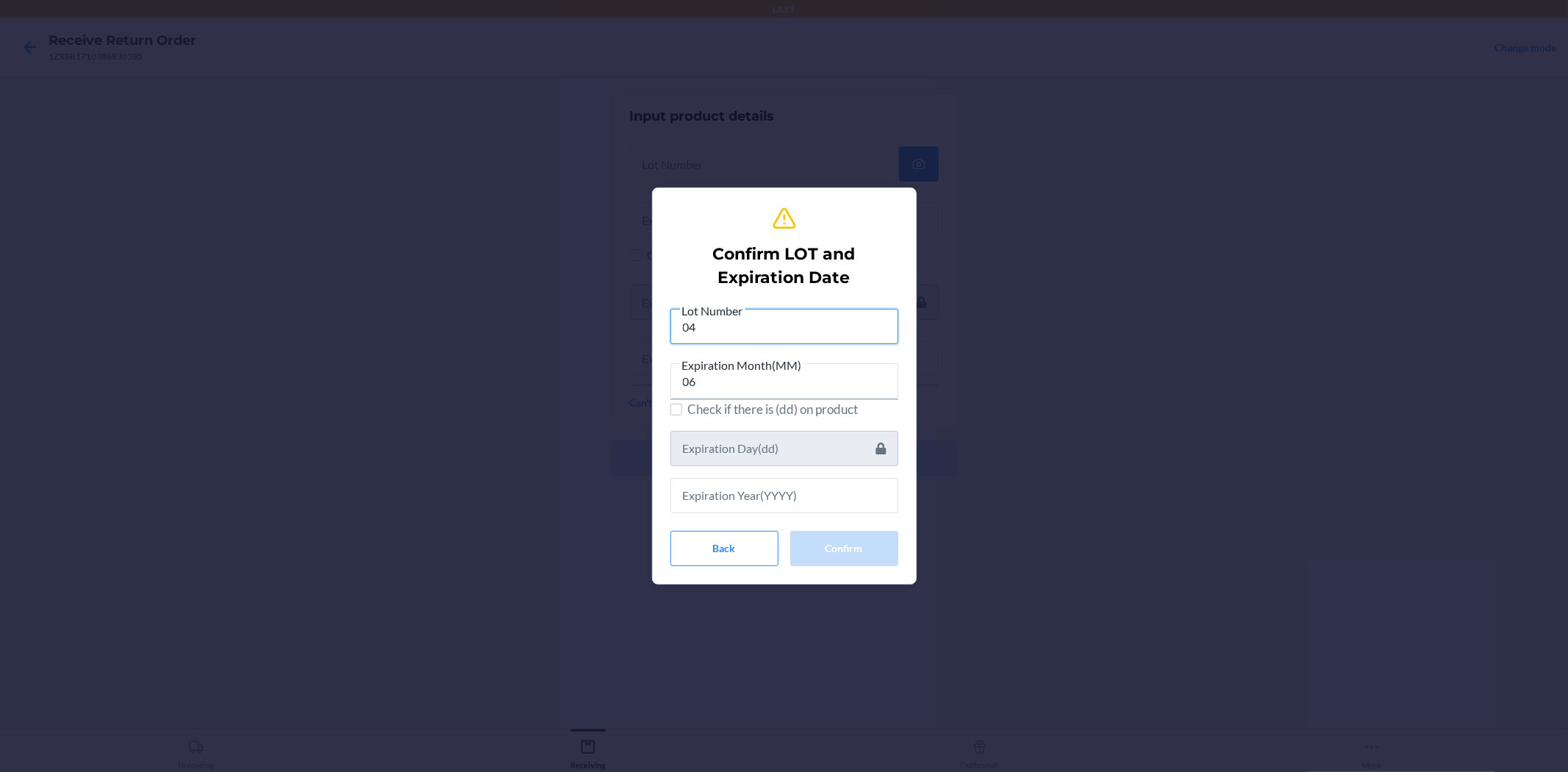
click at [782, 336] on input "04" at bounding box center [784, 327] width 228 height 36
click at [782, 495] on input "text" at bounding box center [784, 495] width 228 height 36
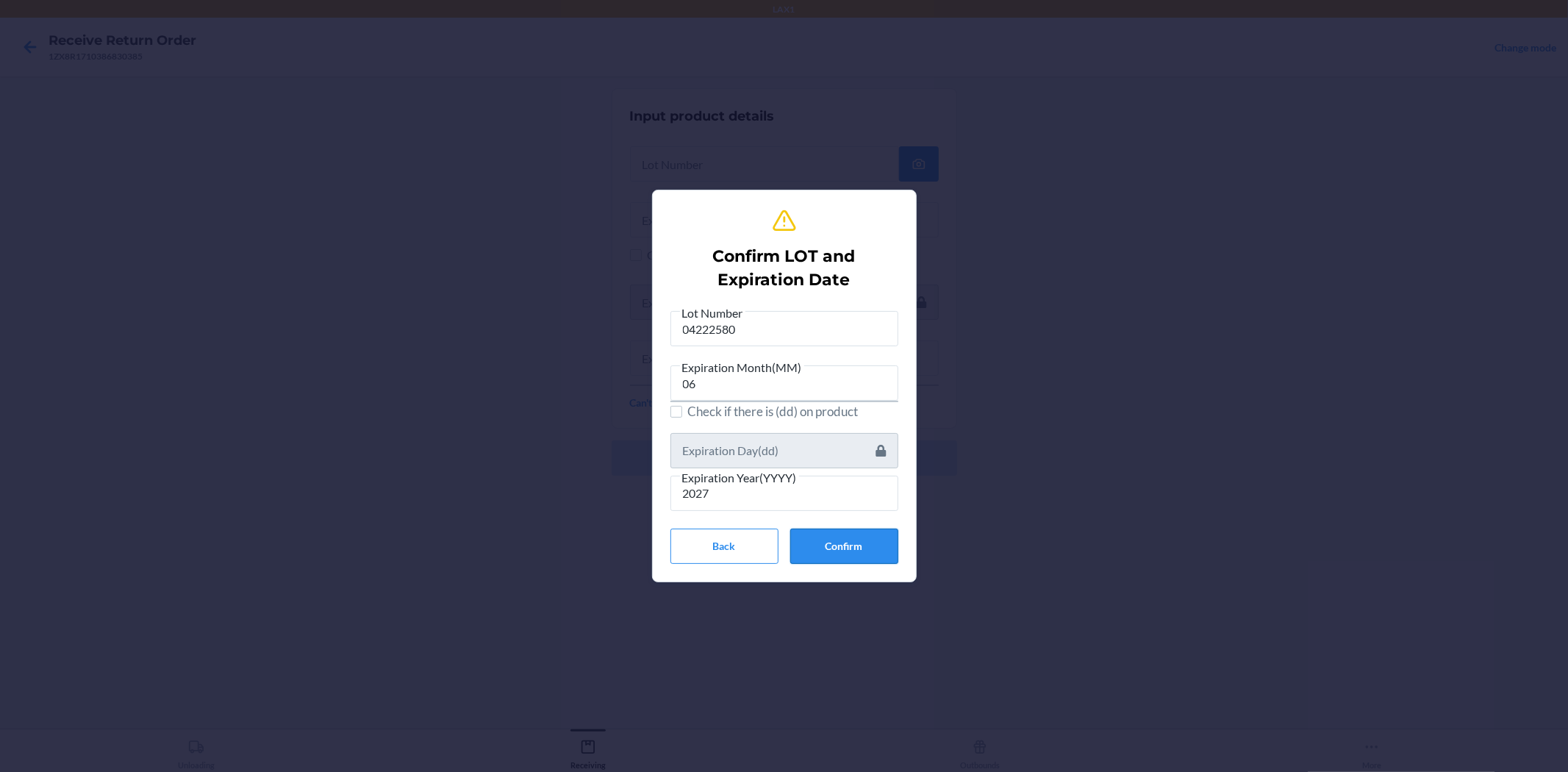
click at [782, 542] on button "Confirm" at bounding box center [844, 547] width 108 height 36
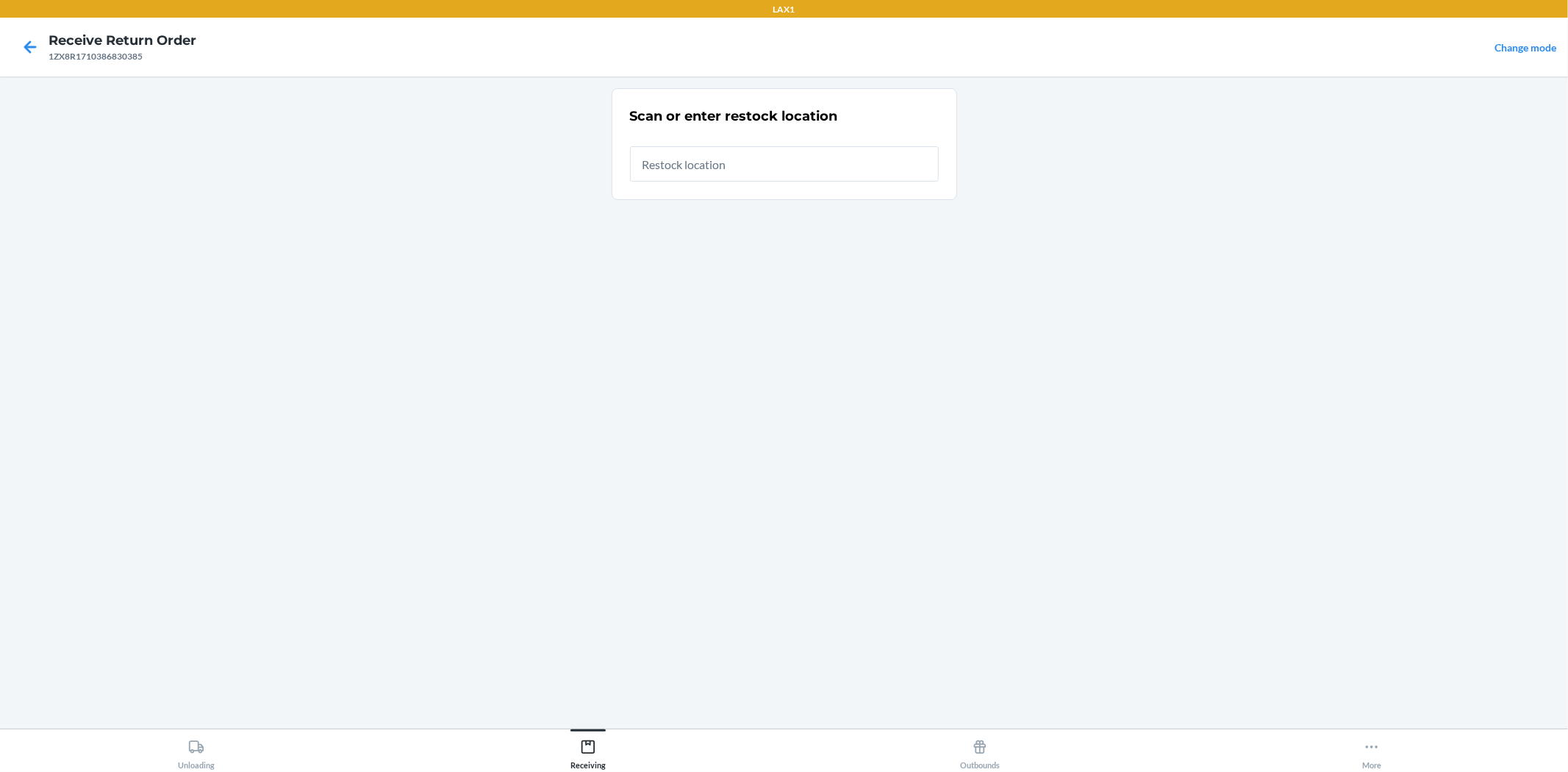
click at [745, 174] on input "text" at bounding box center [784, 164] width 309 height 36
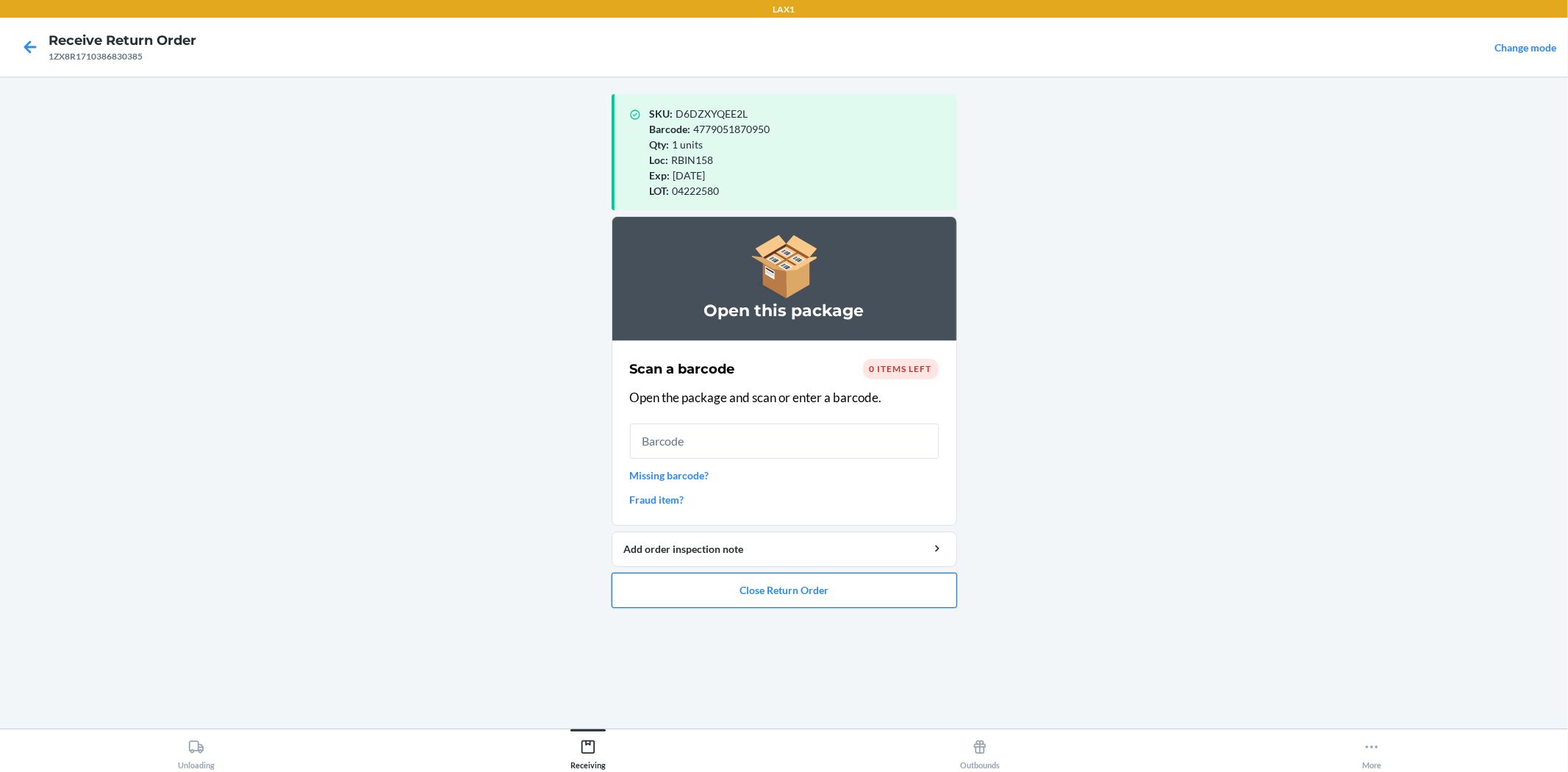
click at [782, 599] on button "Close Return Order" at bounding box center [784, 590] width 346 height 36
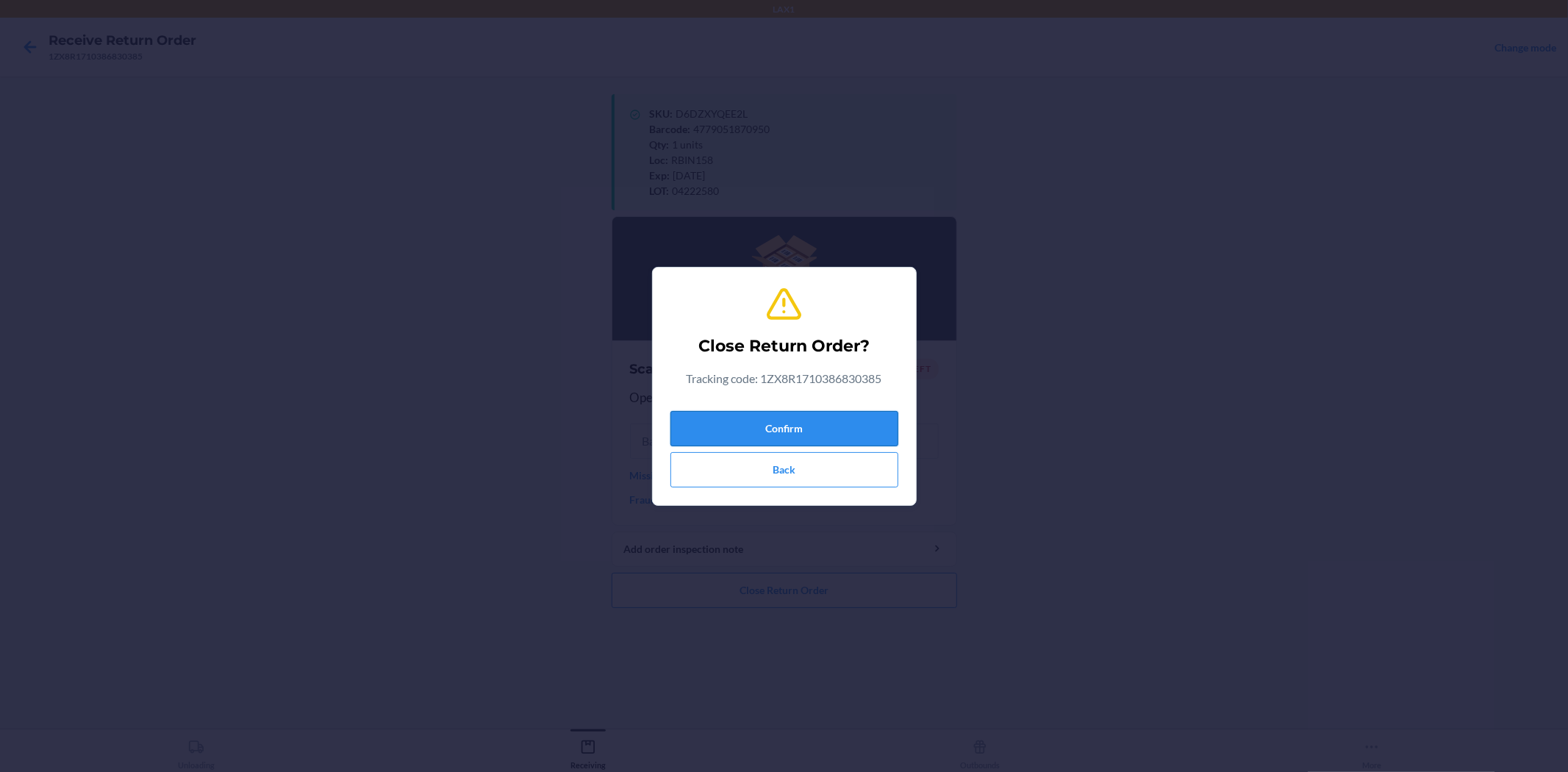
click at [782, 430] on button "Confirm" at bounding box center [784, 429] width 228 height 36
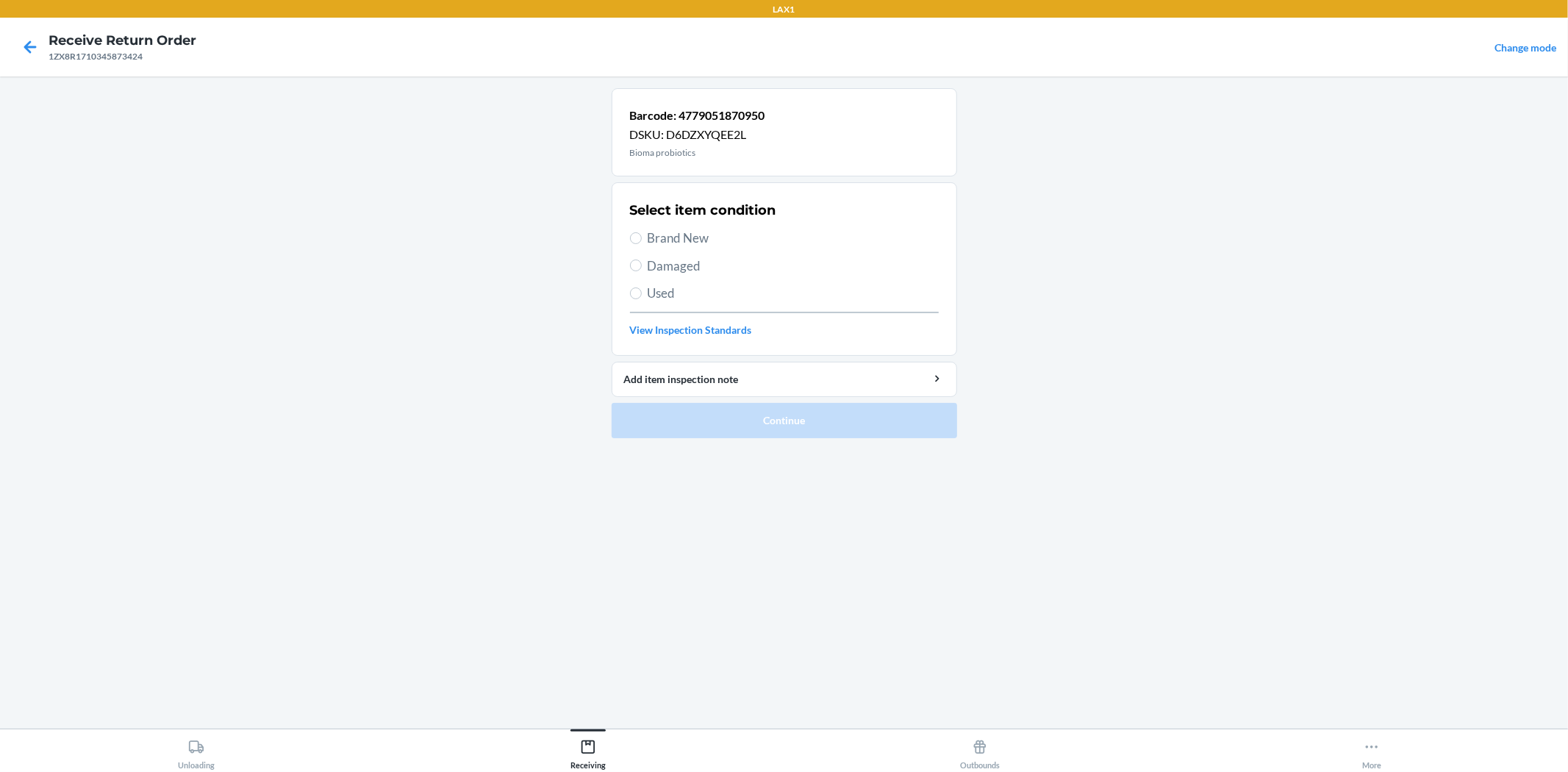
click at [665, 266] on span "Damaged" at bounding box center [793, 266] width 291 height 19
click at [642, 266] on input "Damaged" at bounding box center [636, 265] width 12 height 12
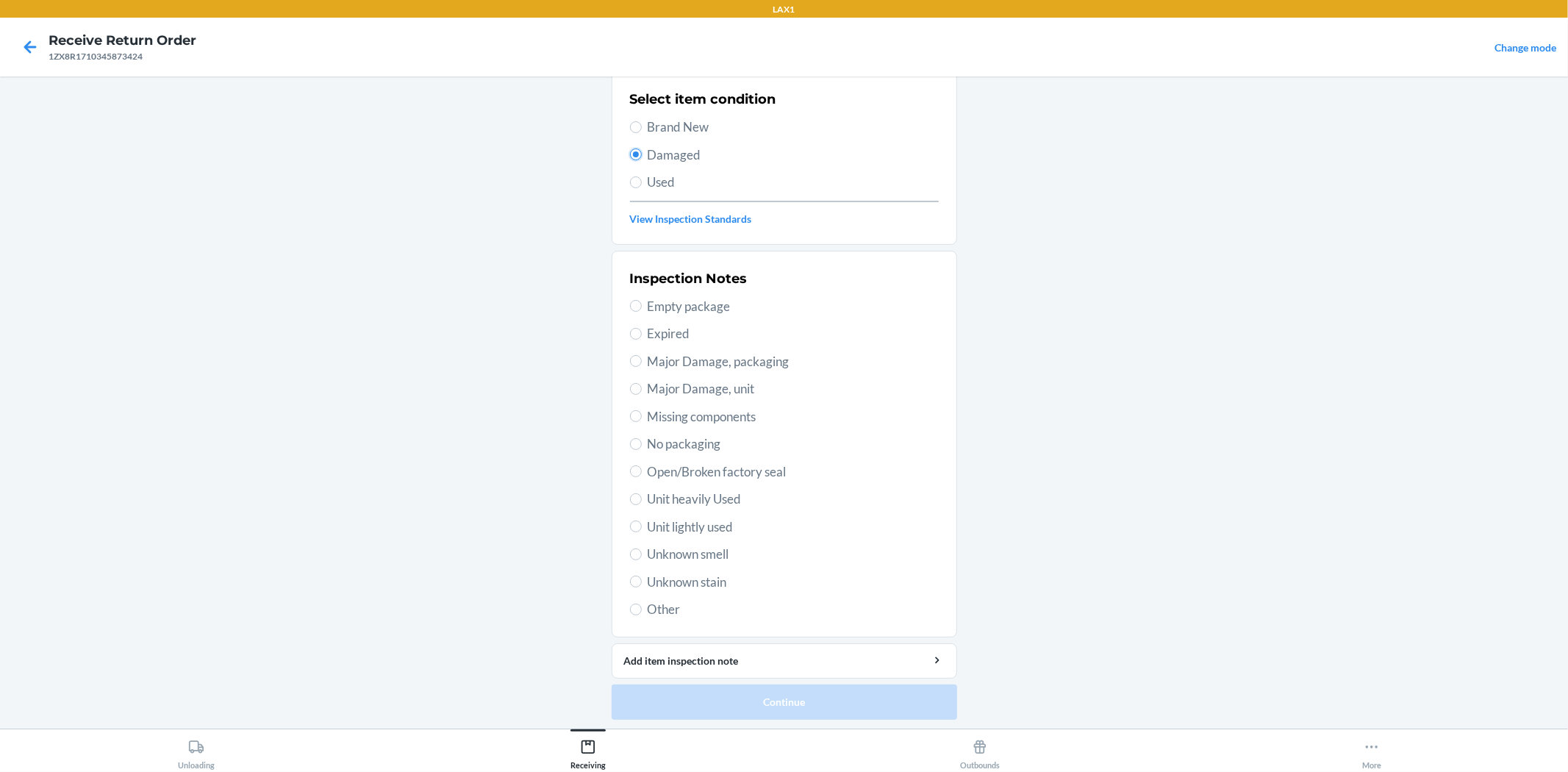
scroll to position [114, 0]
click at [755, 479] on div "Inspection Notes Empty package Expired Major Damage, packaging Major Damage, un…" at bounding box center [784, 442] width 309 height 358
click at [782, 473] on span "Open/Broken factory seal" at bounding box center [793, 470] width 291 height 19
click at [642, 473] on input "Open/Broken factory seal" at bounding box center [636, 469] width 12 height 12
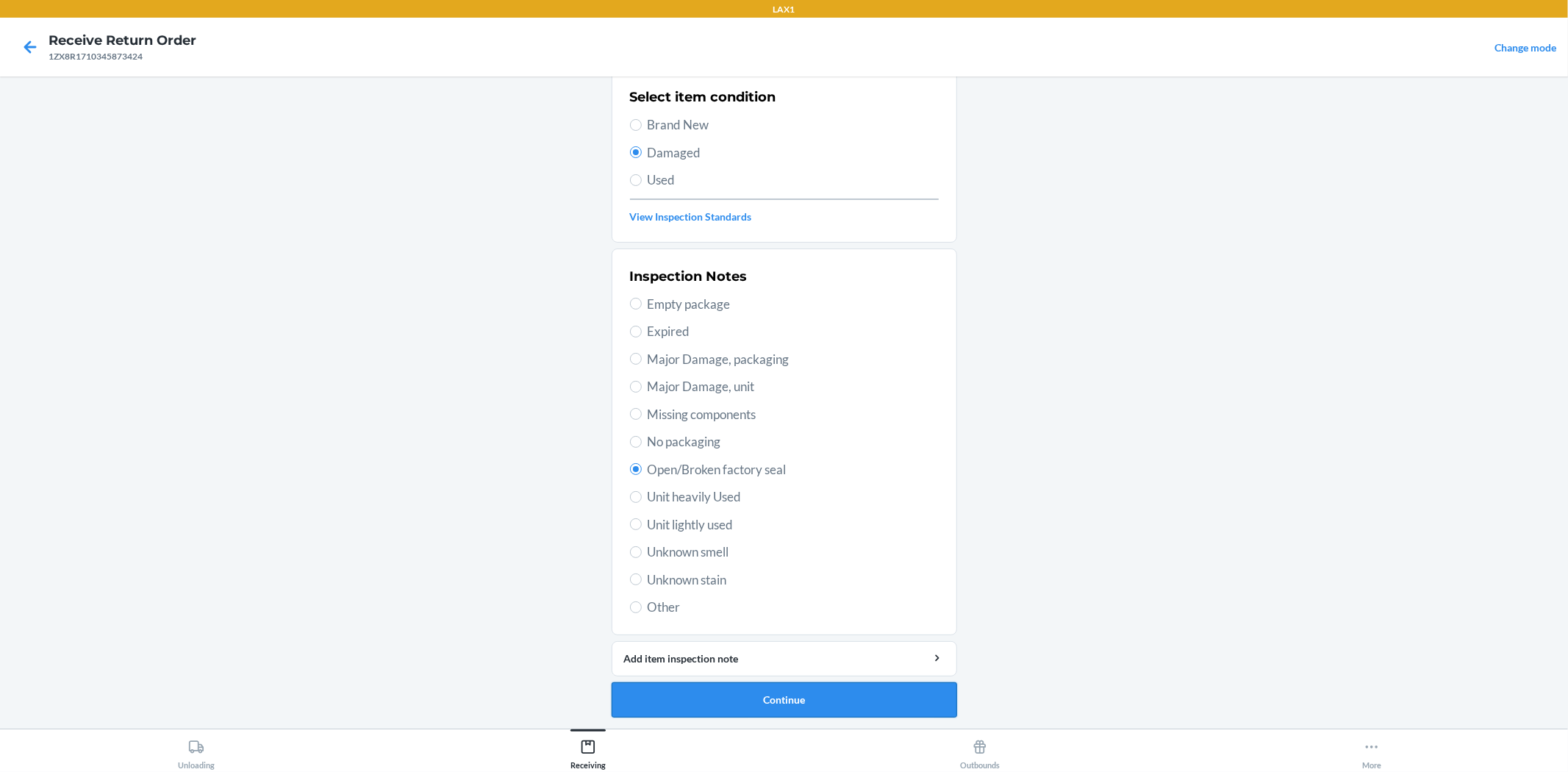
click at [782, 709] on button "Continue" at bounding box center [784, 700] width 346 height 36
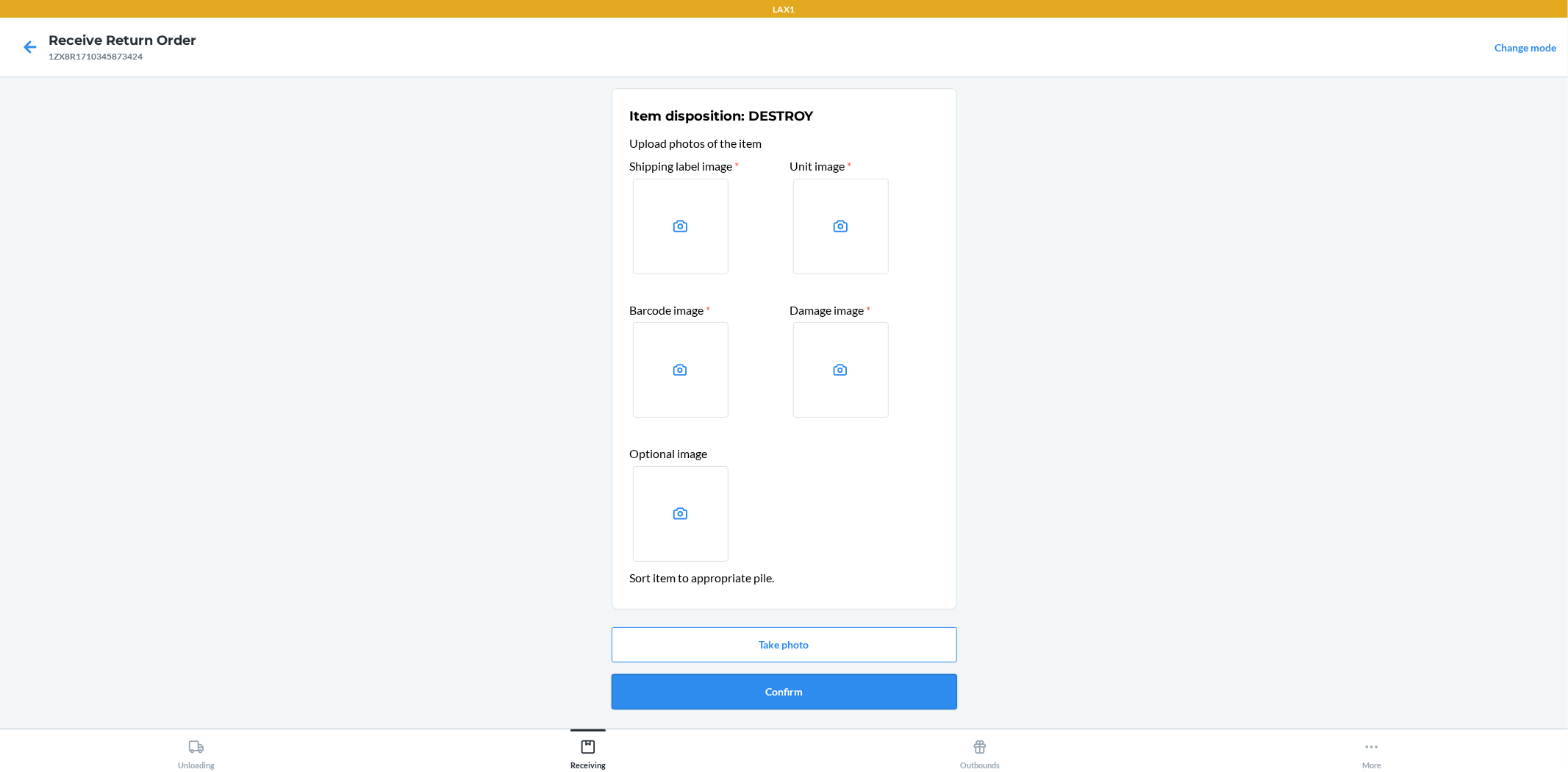
click at [782, 680] on button "Confirm" at bounding box center [784, 692] width 346 height 36
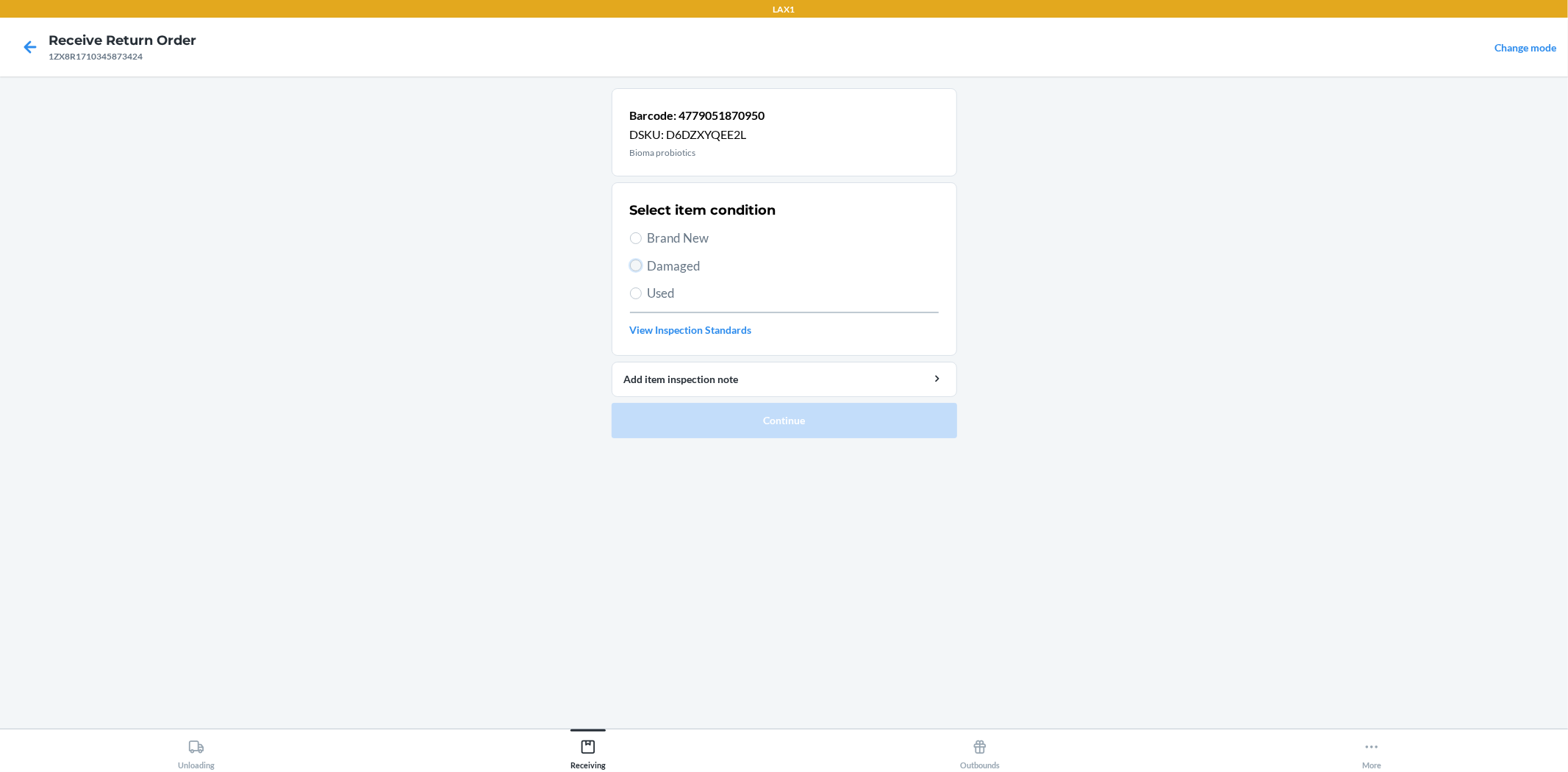
click at [634, 264] on input "Damaged" at bounding box center [636, 265] width 12 height 12
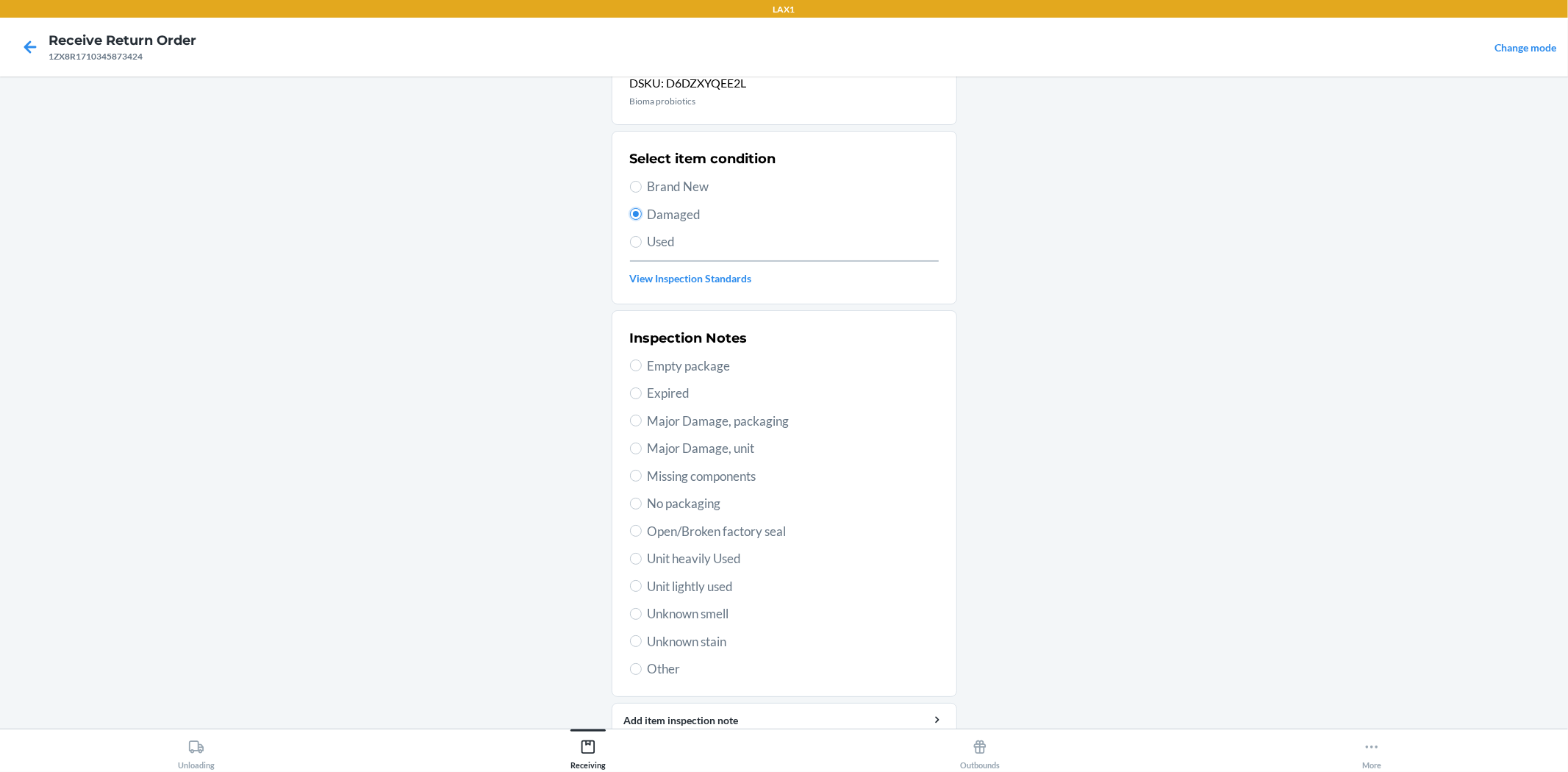
scroll to position [114, 0]
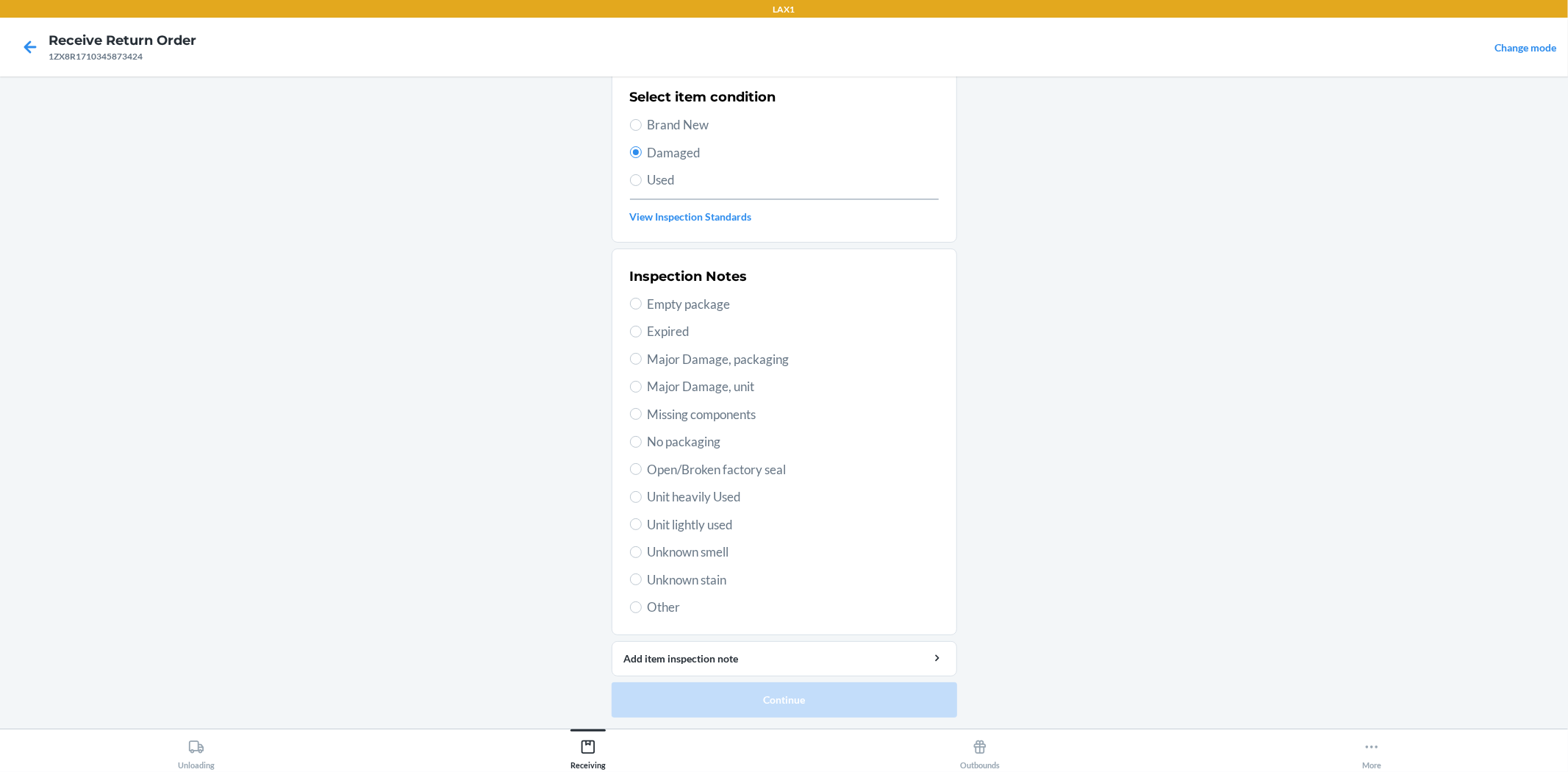
click at [703, 470] on span "Open/Broken factory seal" at bounding box center [793, 470] width 291 height 19
click at [642, 470] on input "Open/Broken factory seal" at bounding box center [636, 469] width 12 height 12
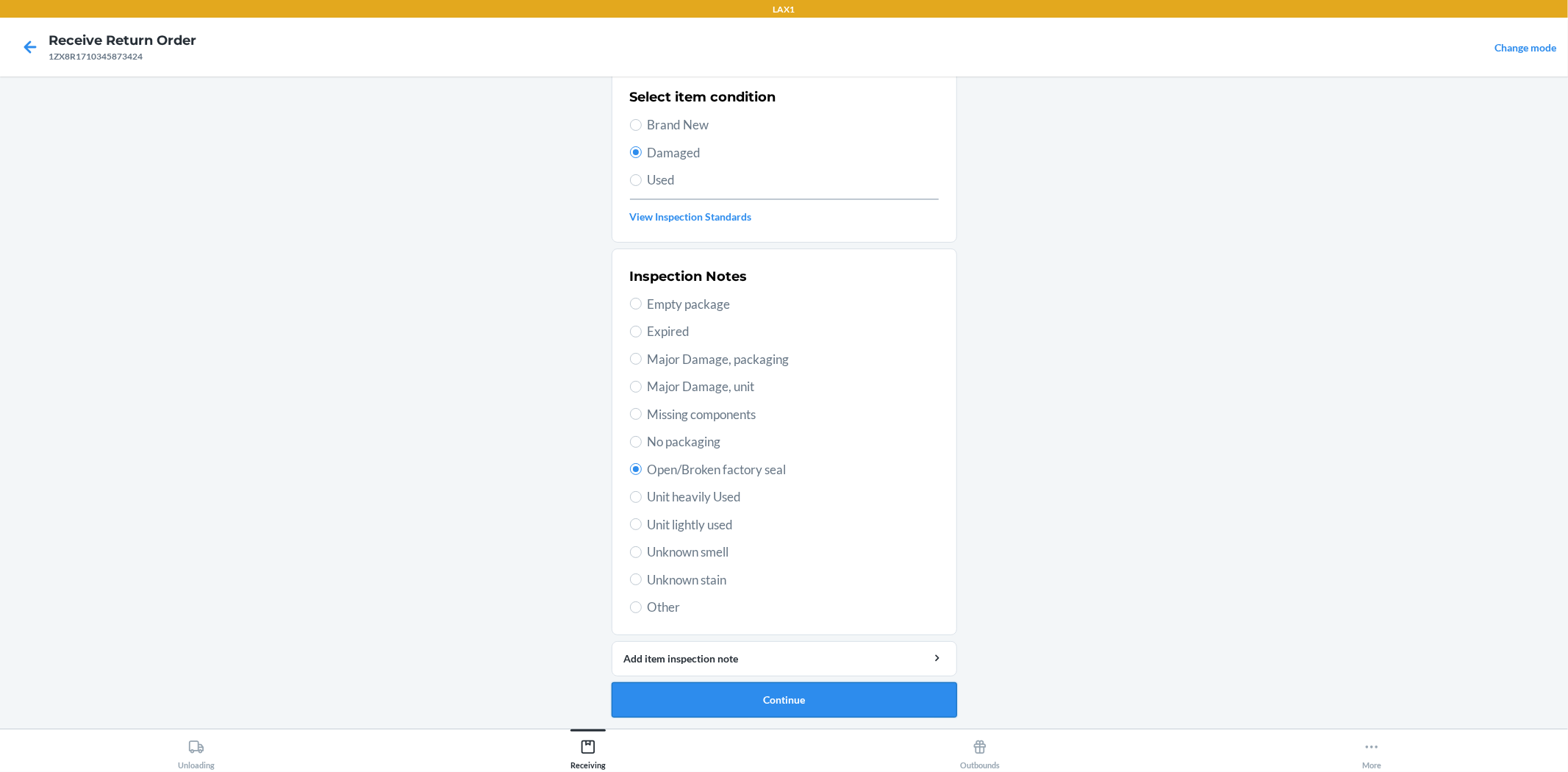
click at [782, 701] on button "Continue" at bounding box center [784, 700] width 346 height 36
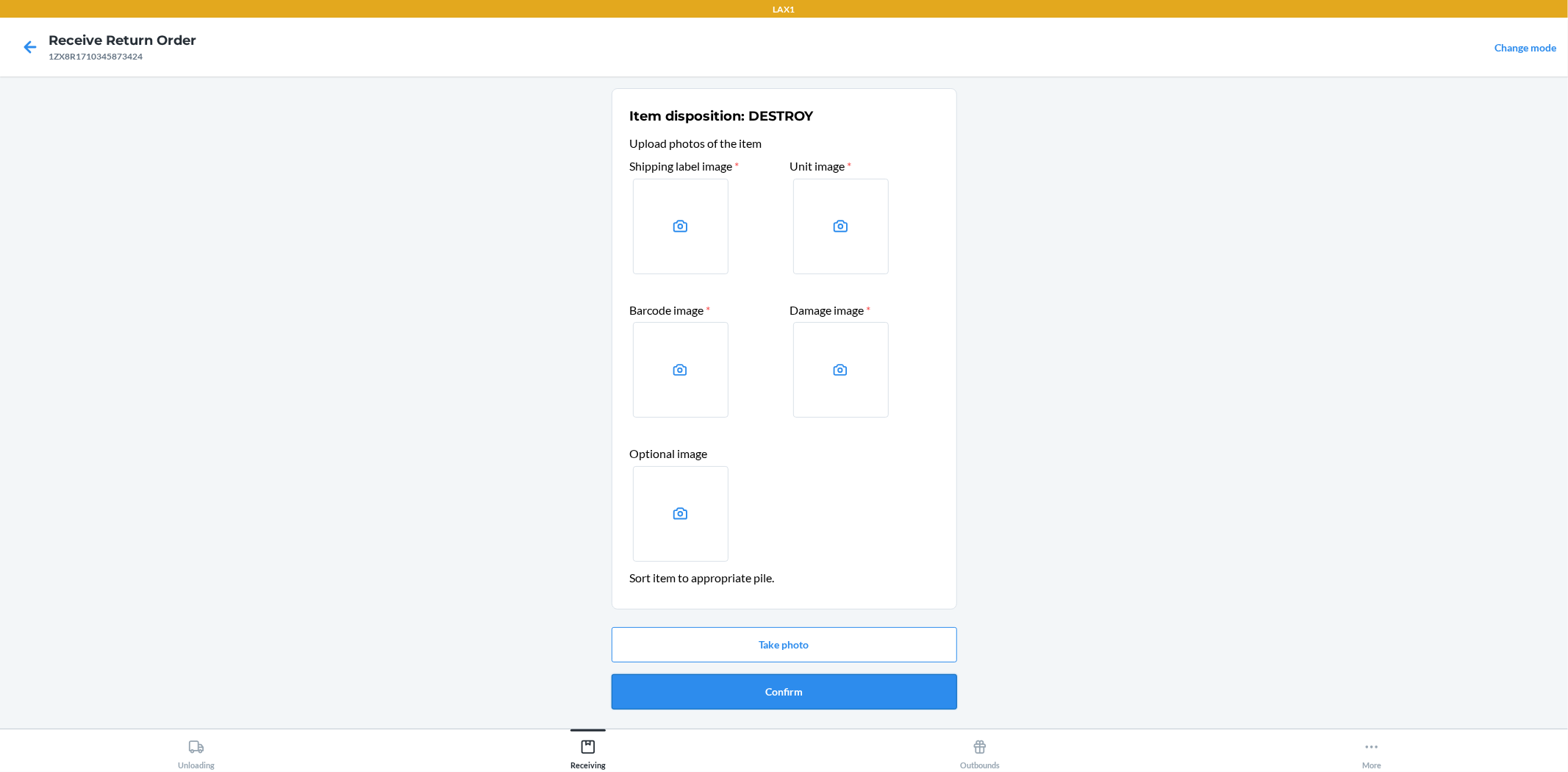
click at [782, 684] on button "Confirm" at bounding box center [784, 692] width 346 height 36
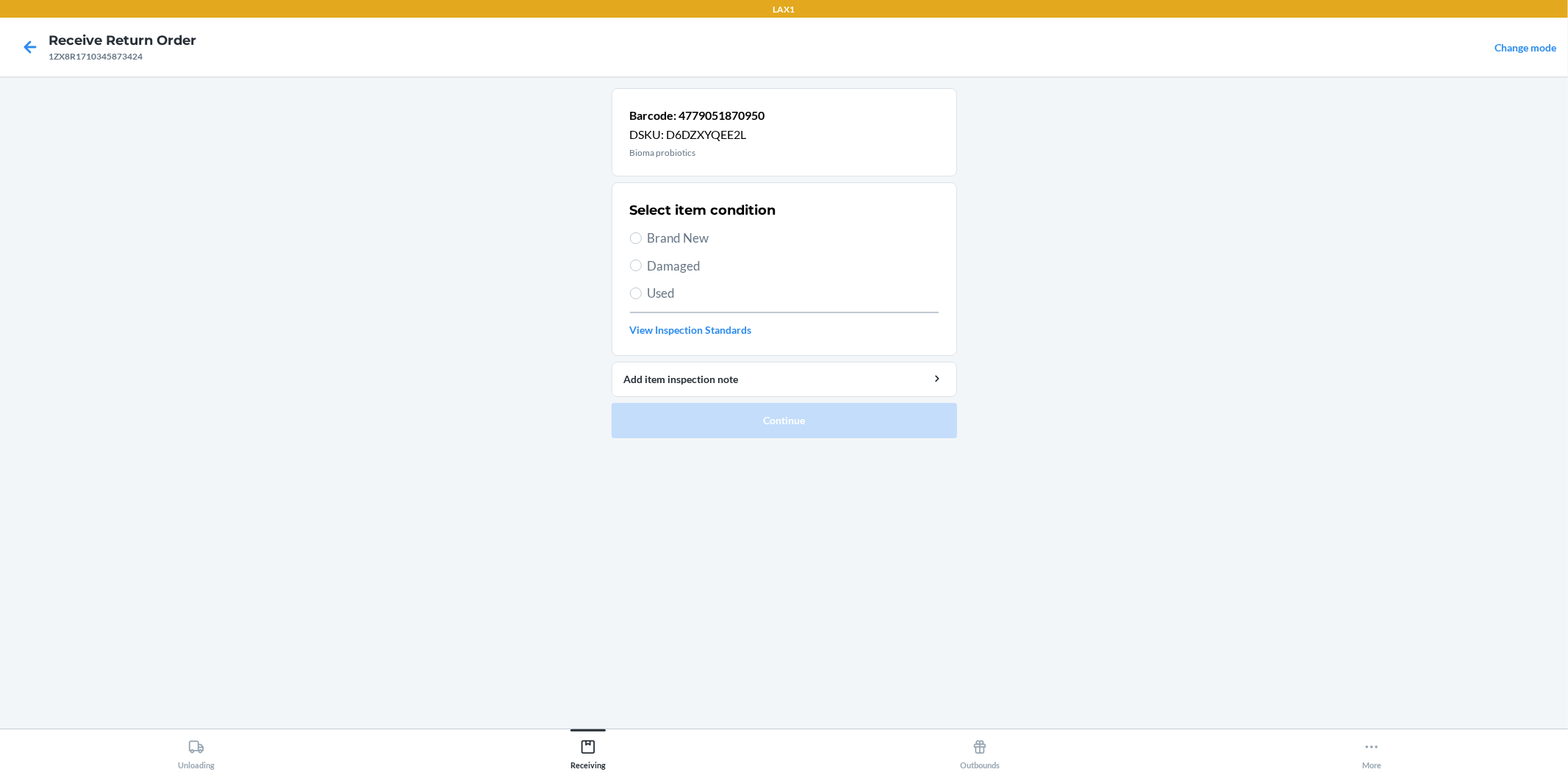
click at [696, 242] on span "Brand New" at bounding box center [793, 238] width 291 height 19
click at [642, 242] on input "Brand New" at bounding box center [636, 238] width 12 height 12
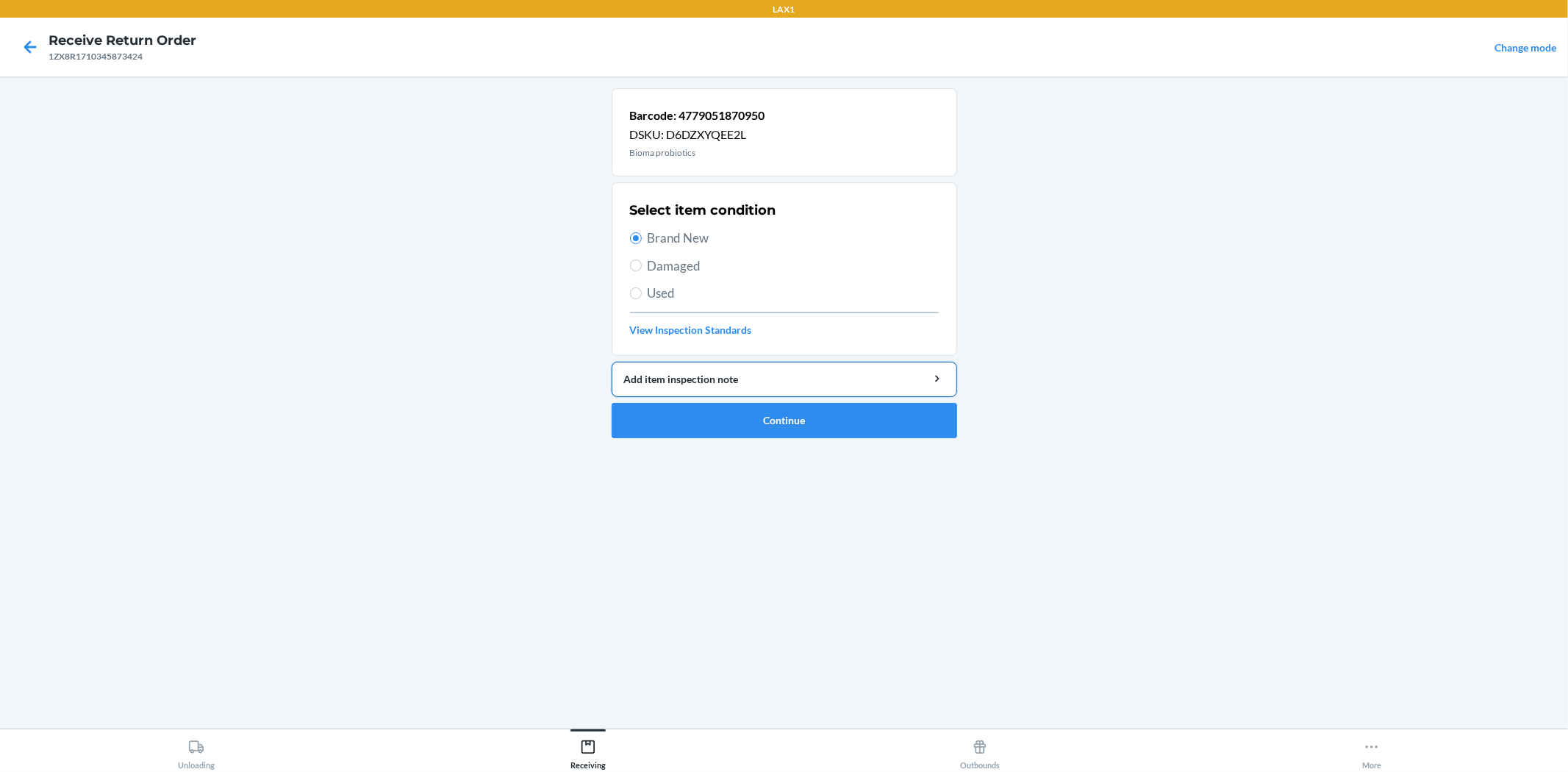
click at [723, 395] on button "Add item inspection note" at bounding box center [784, 380] width 346 height 36
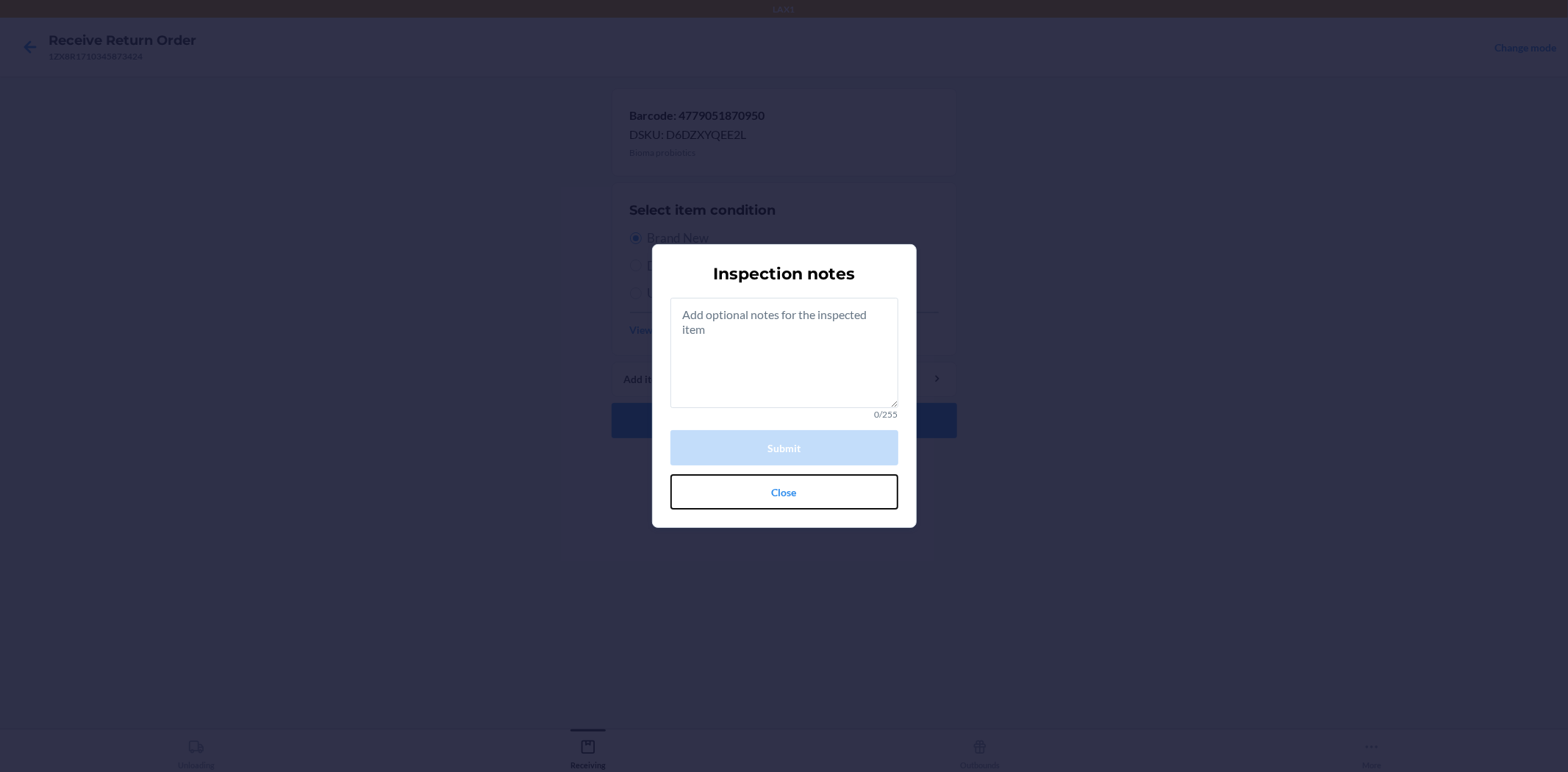
click at [772, 494] on button "Close" at bounding box center [784, 492] width 228 height 36
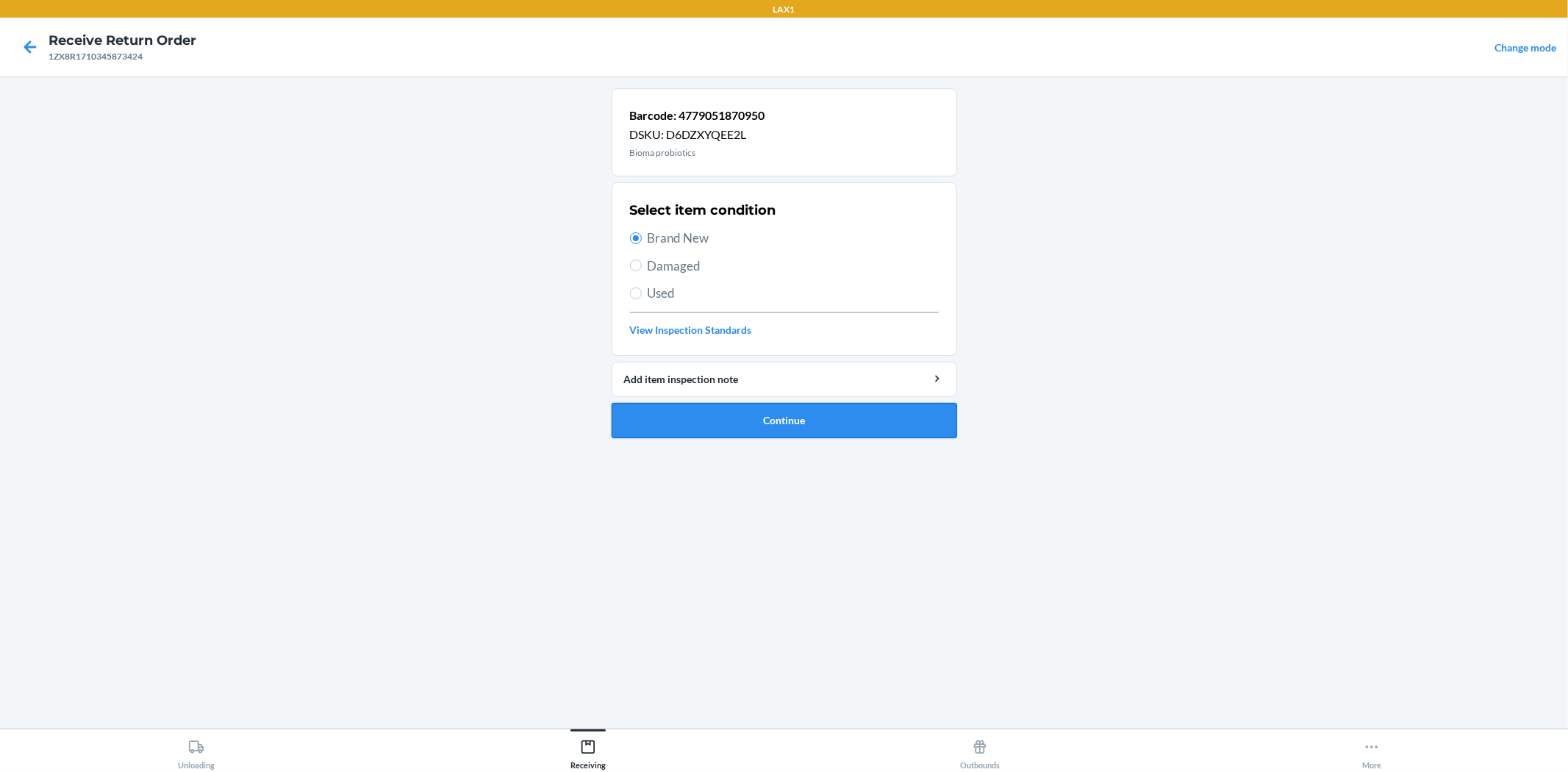
click at [770, 422] on button "Continue" at bounding box center [784, 421] width 346 height 36
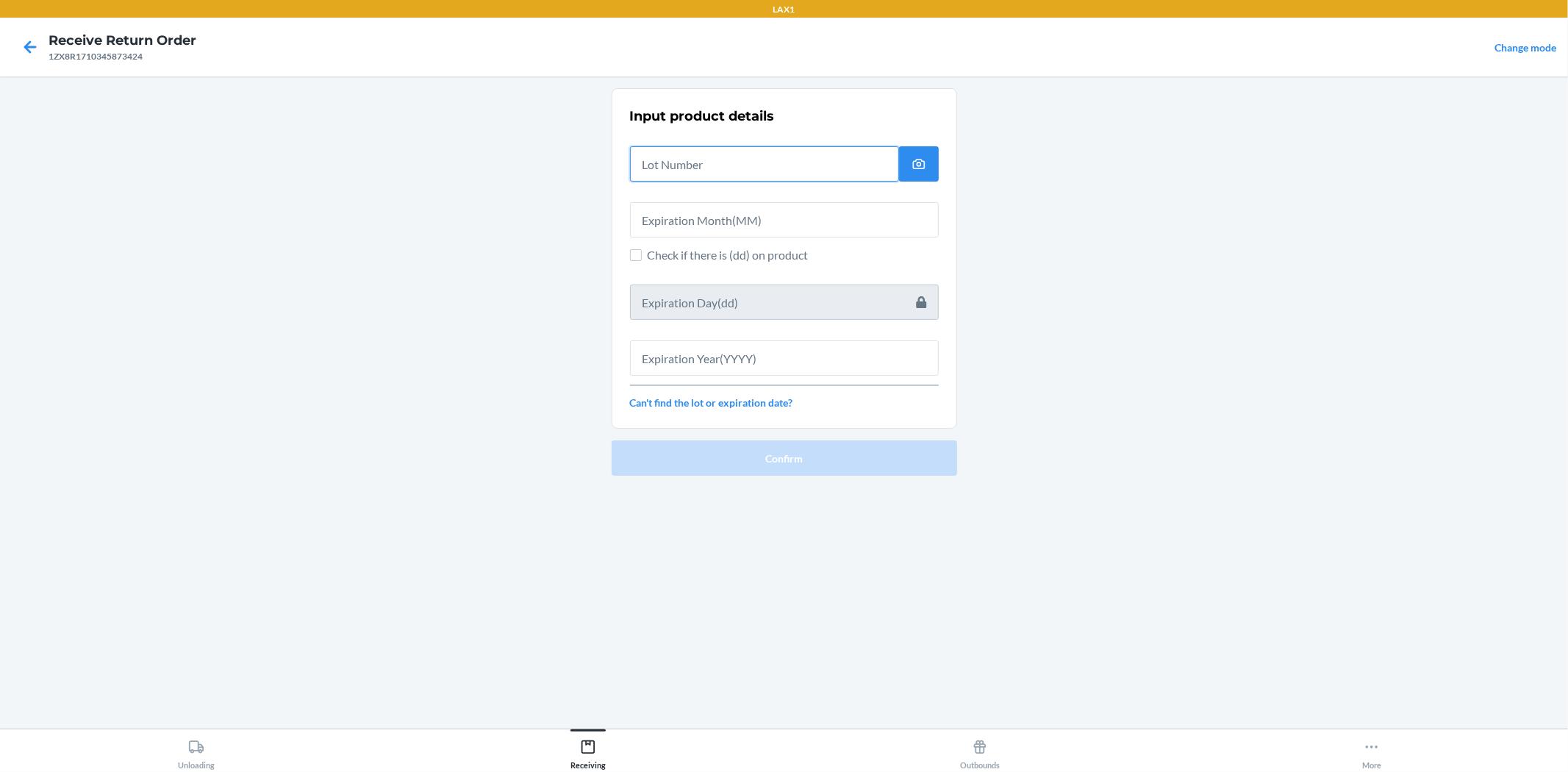
click at [689, 174] on input "text" at bounding box center [765, 164] width 269 height 36
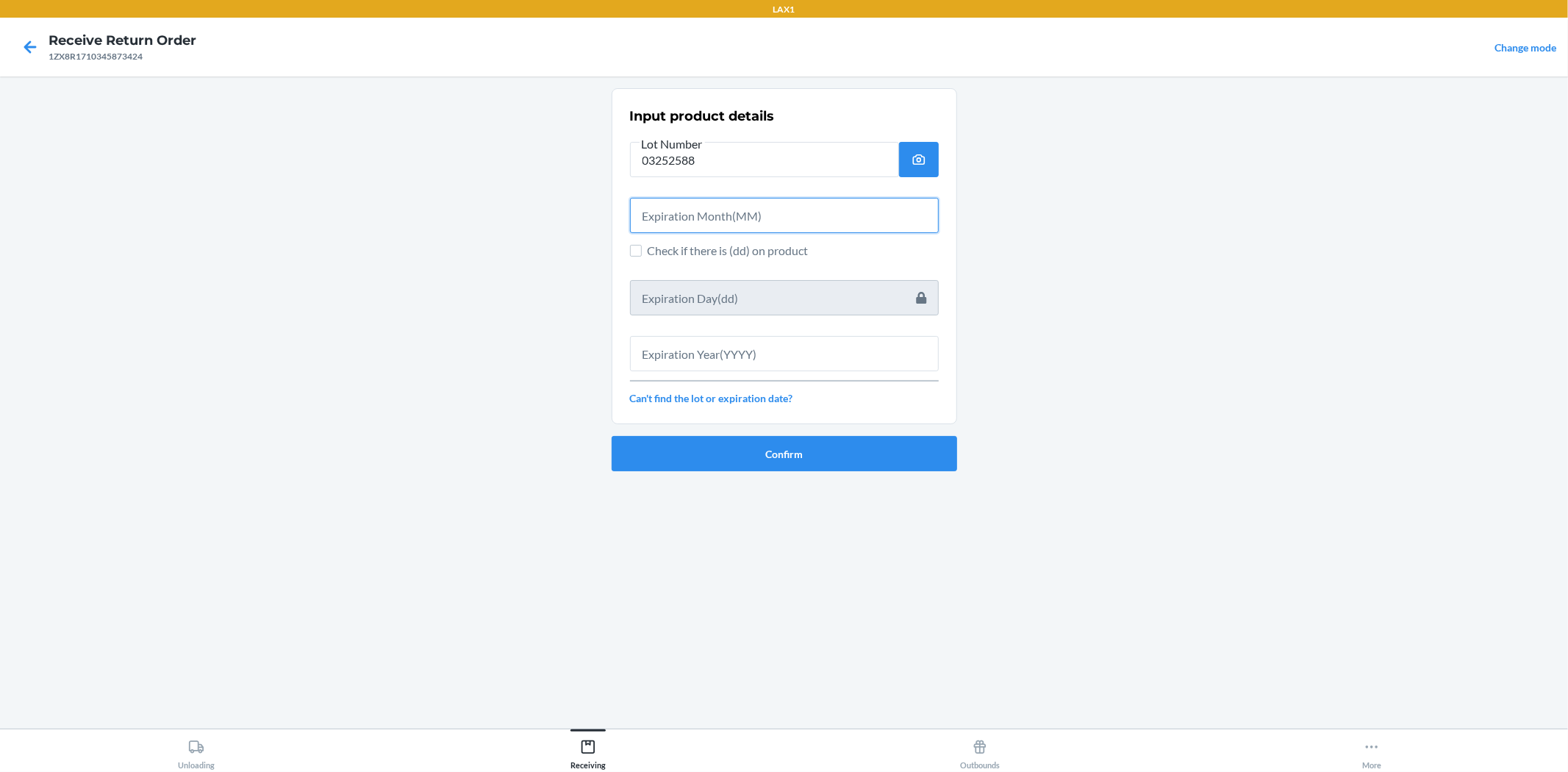
click at [711, 228] on input "text" at bounding box center [784, 216] width 309 height 36
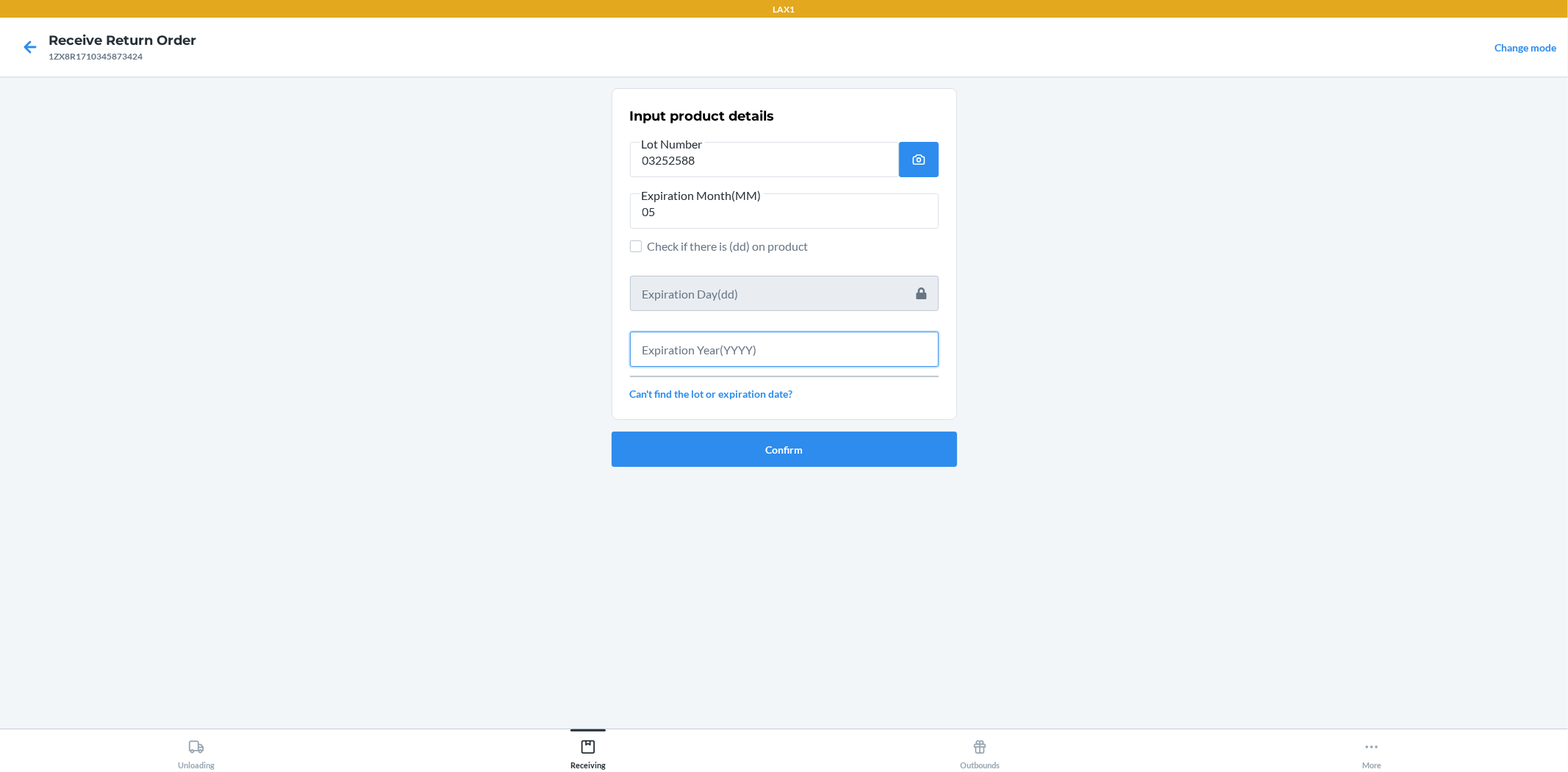
click at [769, 358] on input "text" at bounding box center [784, 350] width 309 height 36
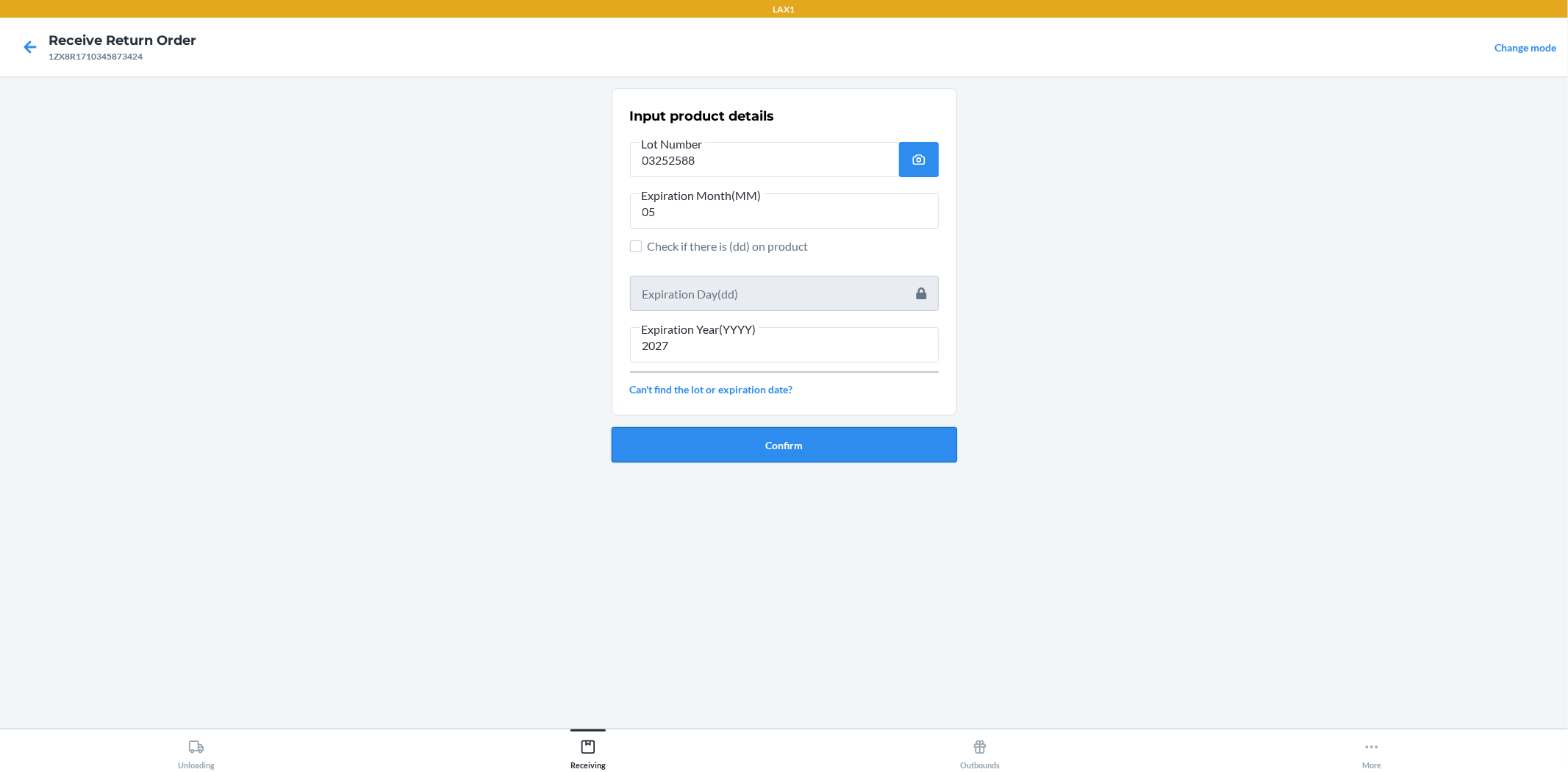
click at [727, 440] on button "Confirm" at bounding box center [784, 445] width 346 height 36
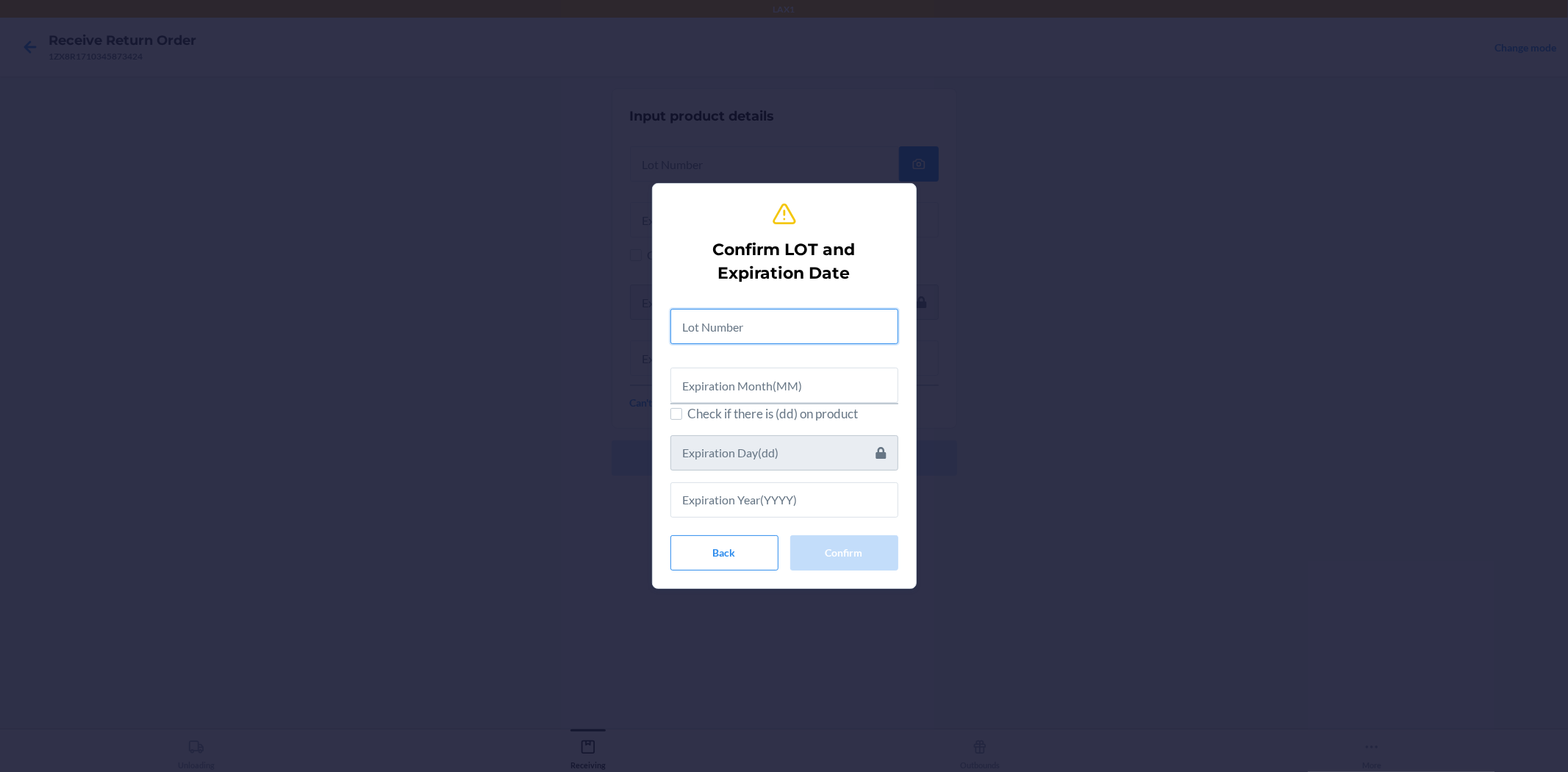
click at [718, 332] on input "text" at bounding box center [784, 327] width 228 height 36
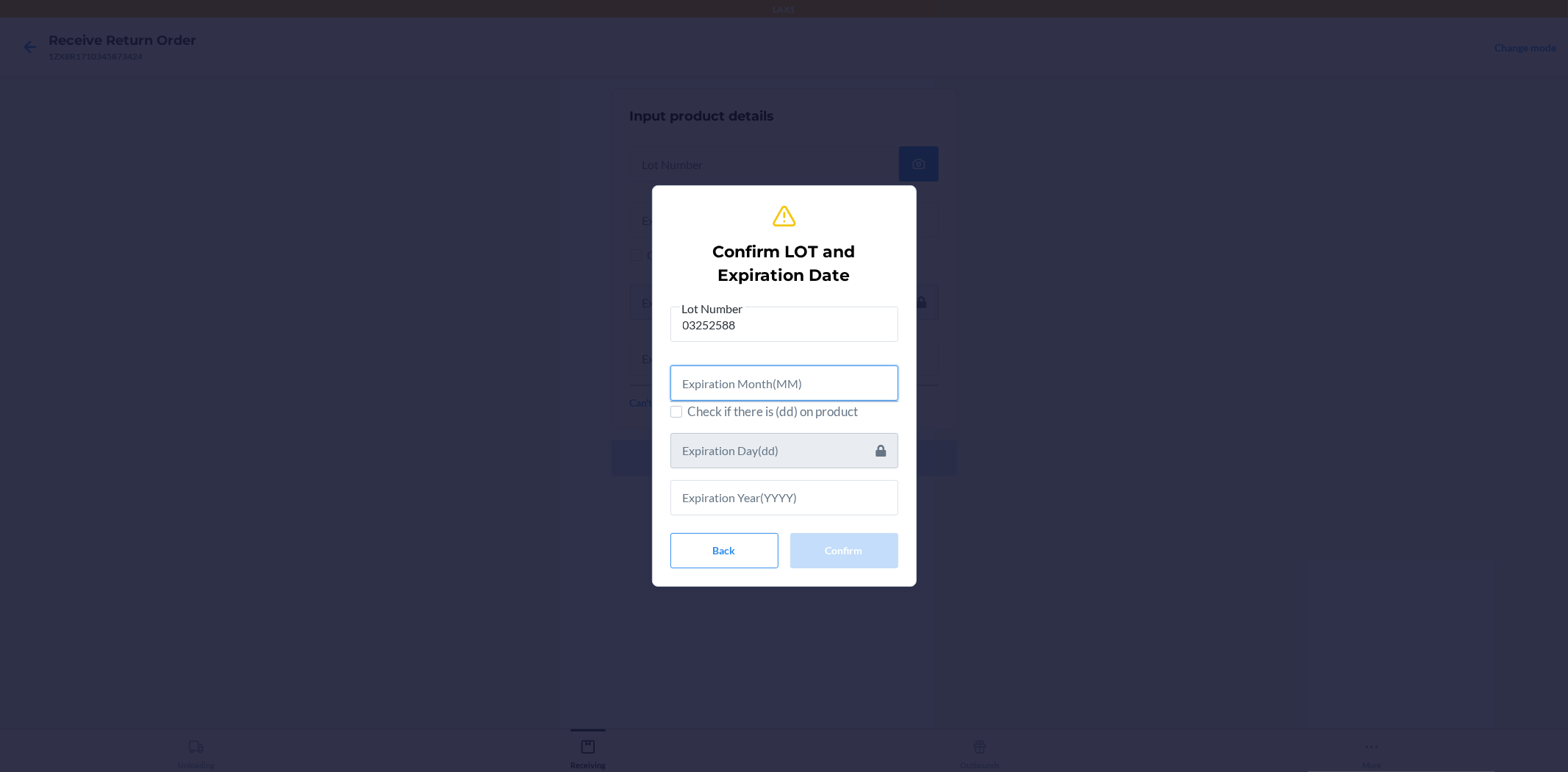
click at [732, 388] on input "text" at bounding box center [784, 384] width 228 height 36
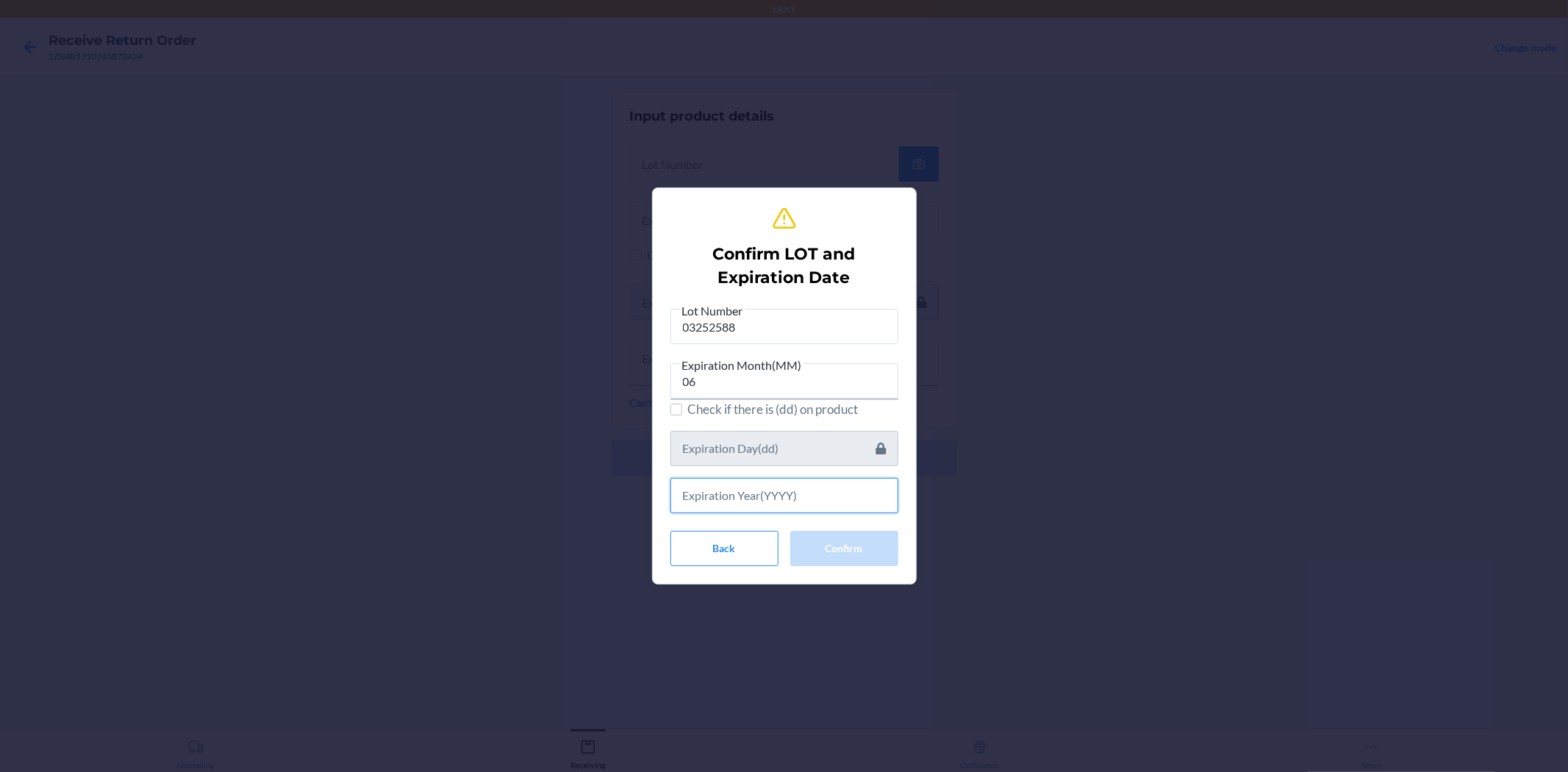
click at [770, 482] on input "text" at bounding box center [784, 495] width 228 height 36
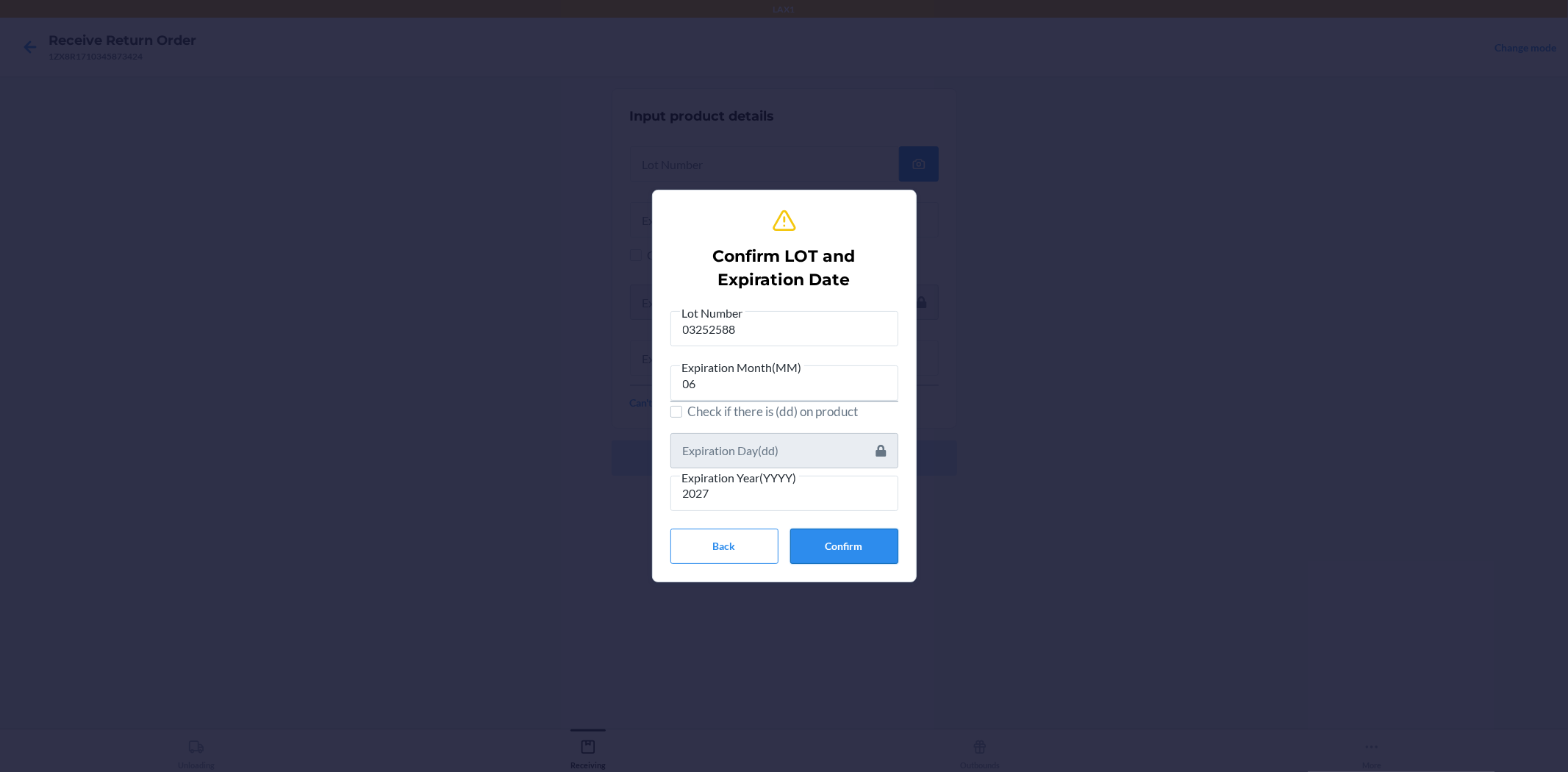
click at [782, 547] on button "Confirm" at bounding box center [844, 547] width 108 height 36
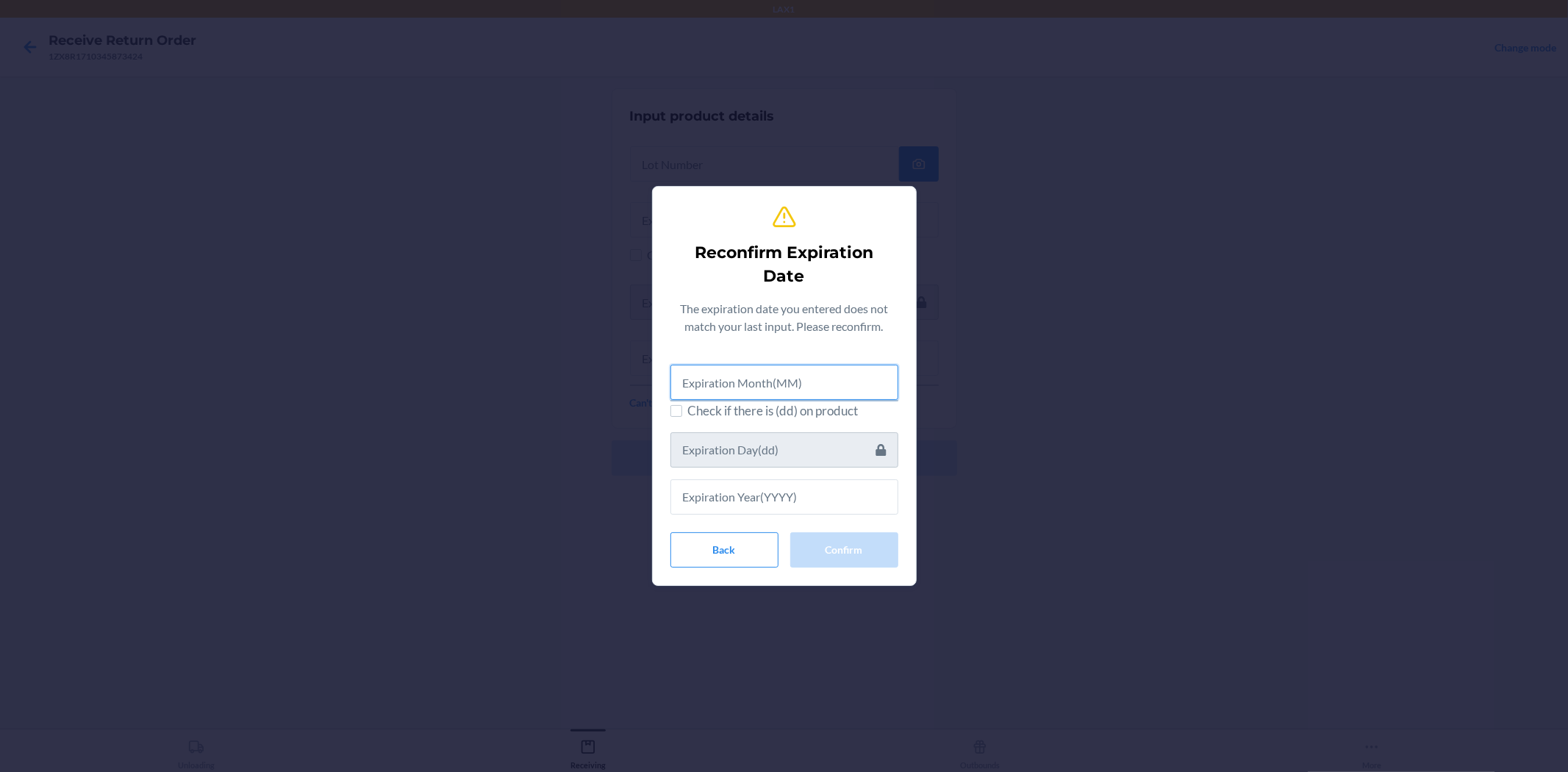
click at [782, 375] on input "text" at bounding box center [784, 383] width 228 height 36
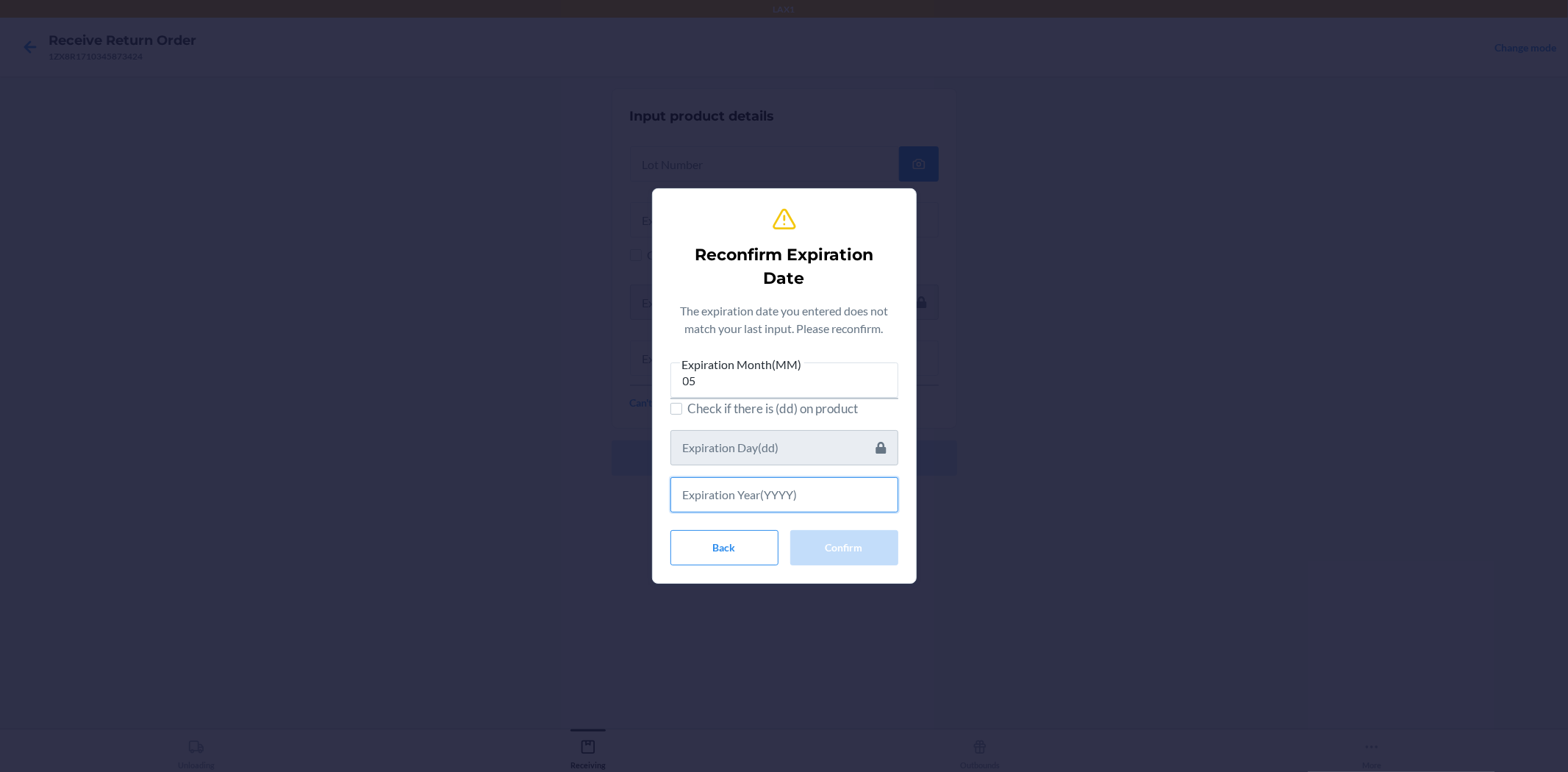
click at [782, 481] on input "text" at bounding box center [784, 495] width 228 height 36
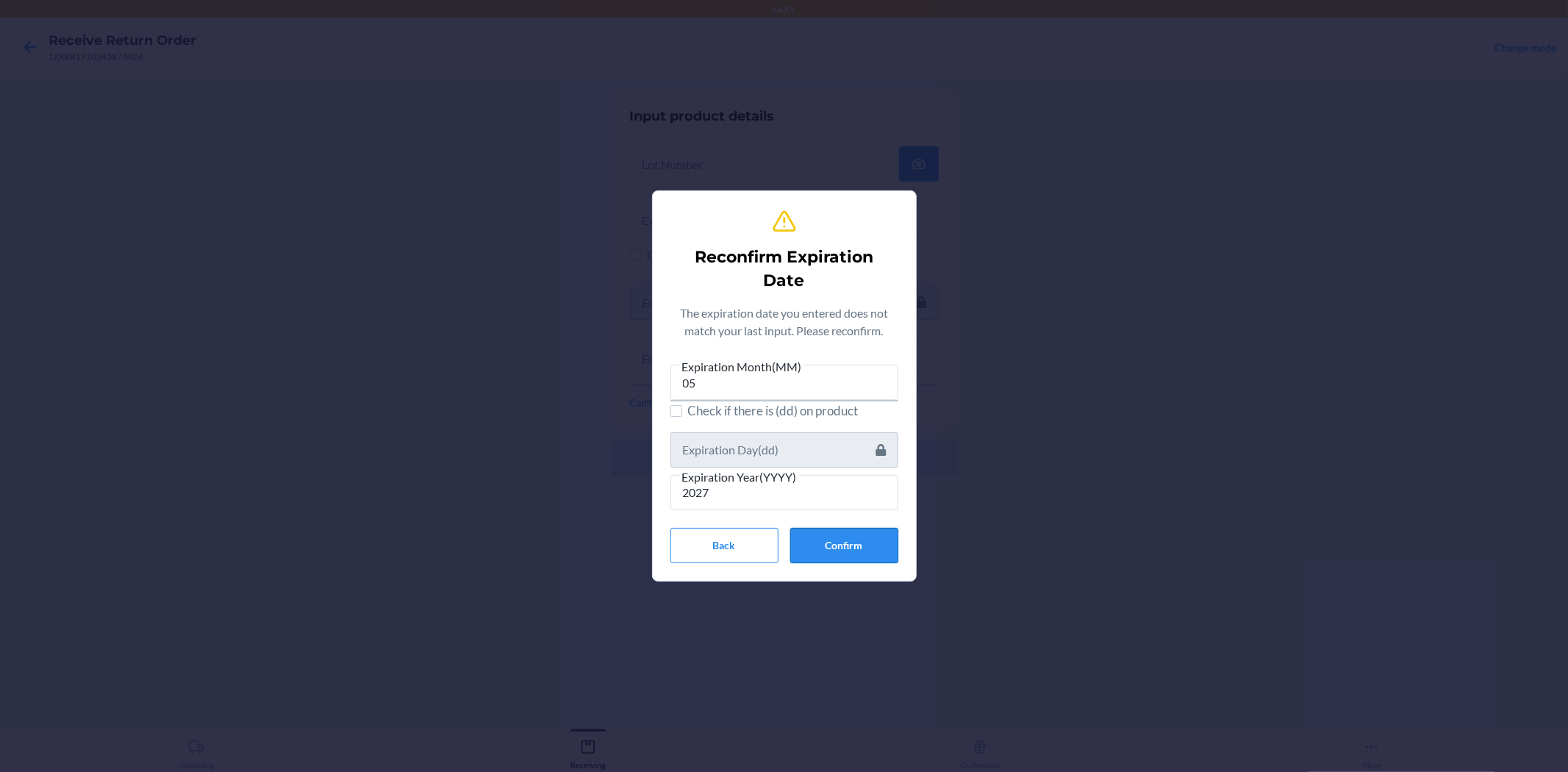
click at [782, 549] on button "Confirm" at bounding box center [844, 546] width 108 height 36
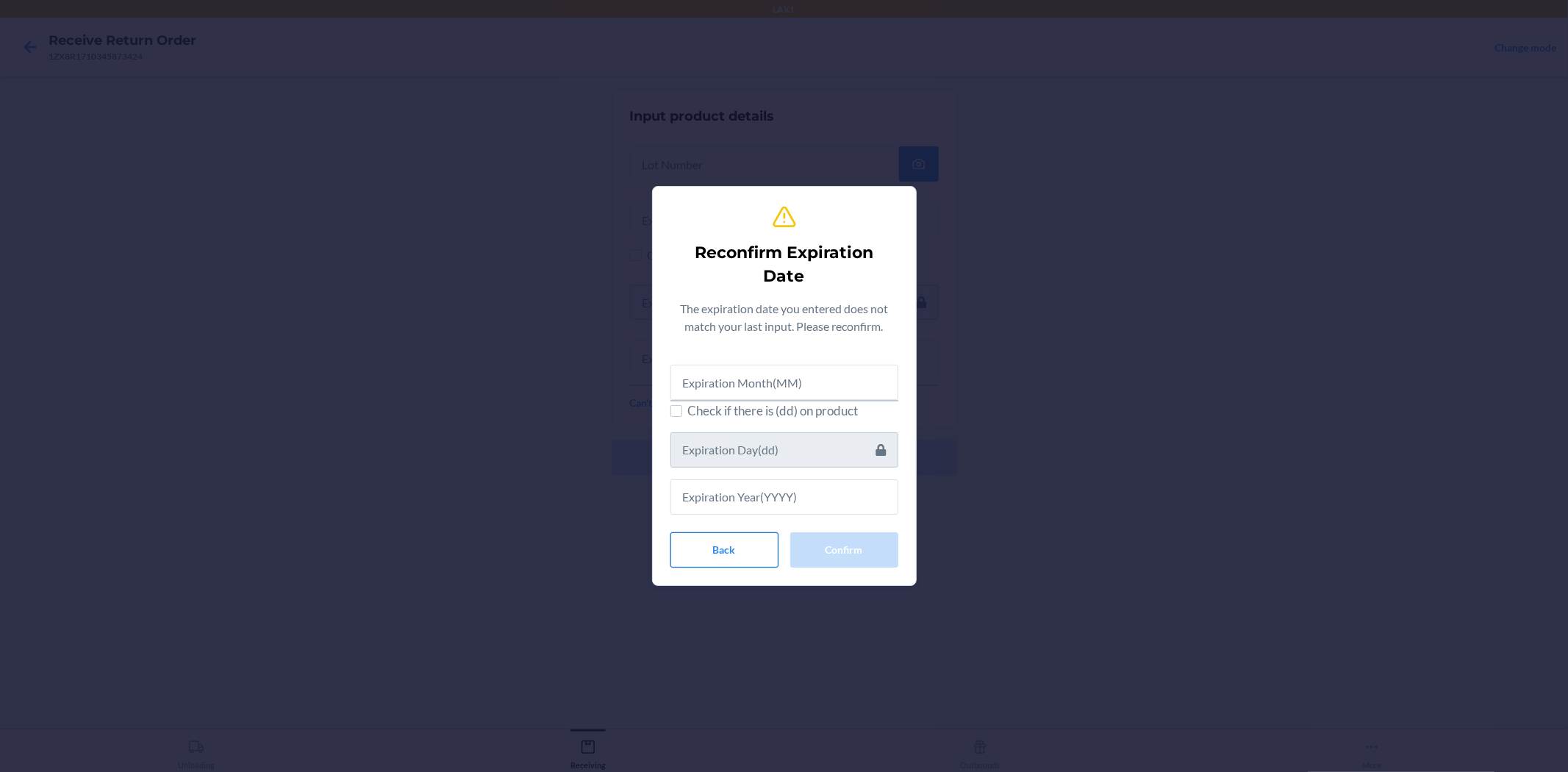
click at [719, 547] on button "Back" at bounding box center [724, 550] width 108 height 36
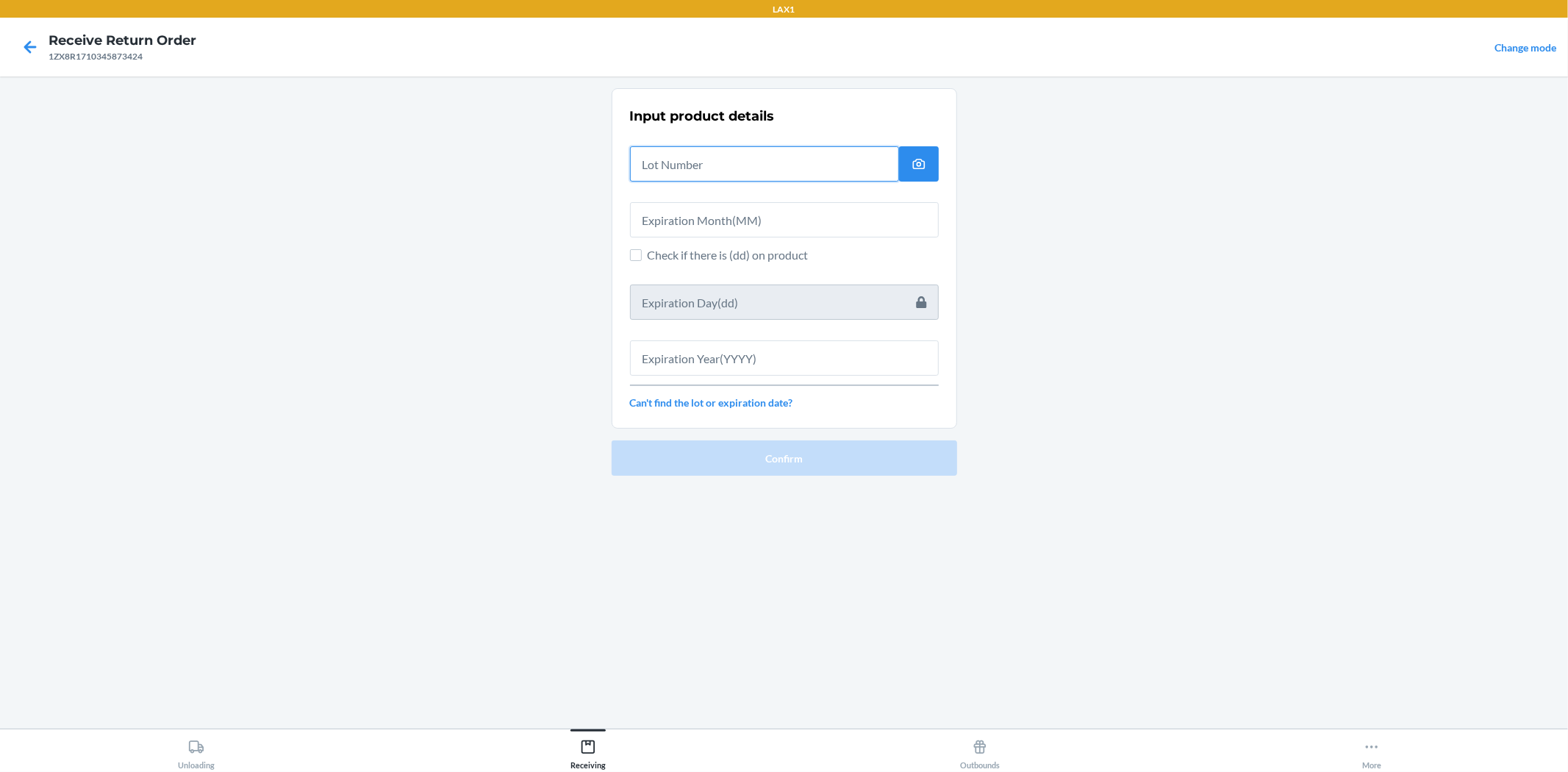
click at [700, 158] on input "text" at bounding box center [765, 164] width 269 height 36
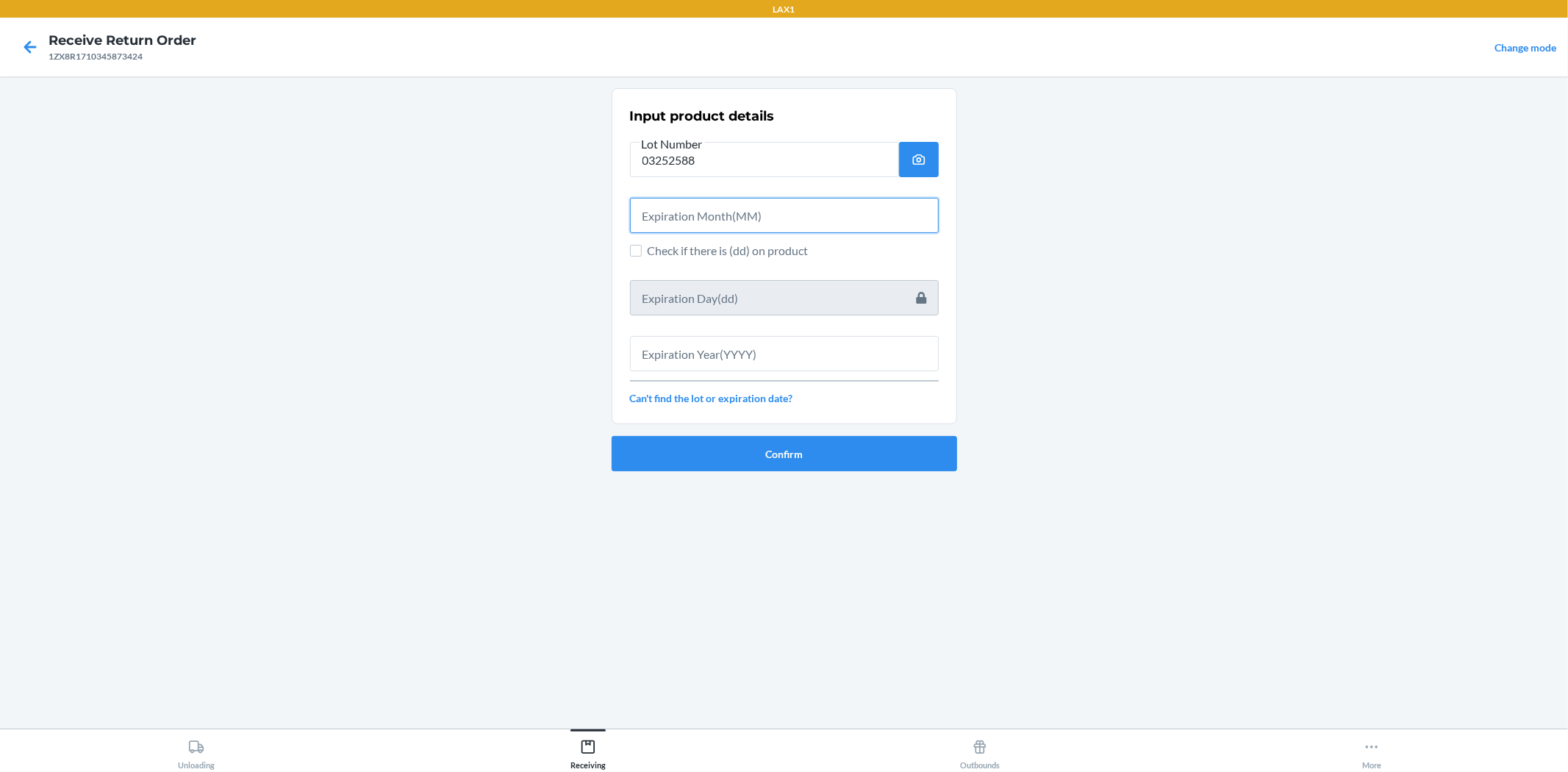
click at [719, 226] on input "text" at bounding box center [784, 216] width 309 height 36
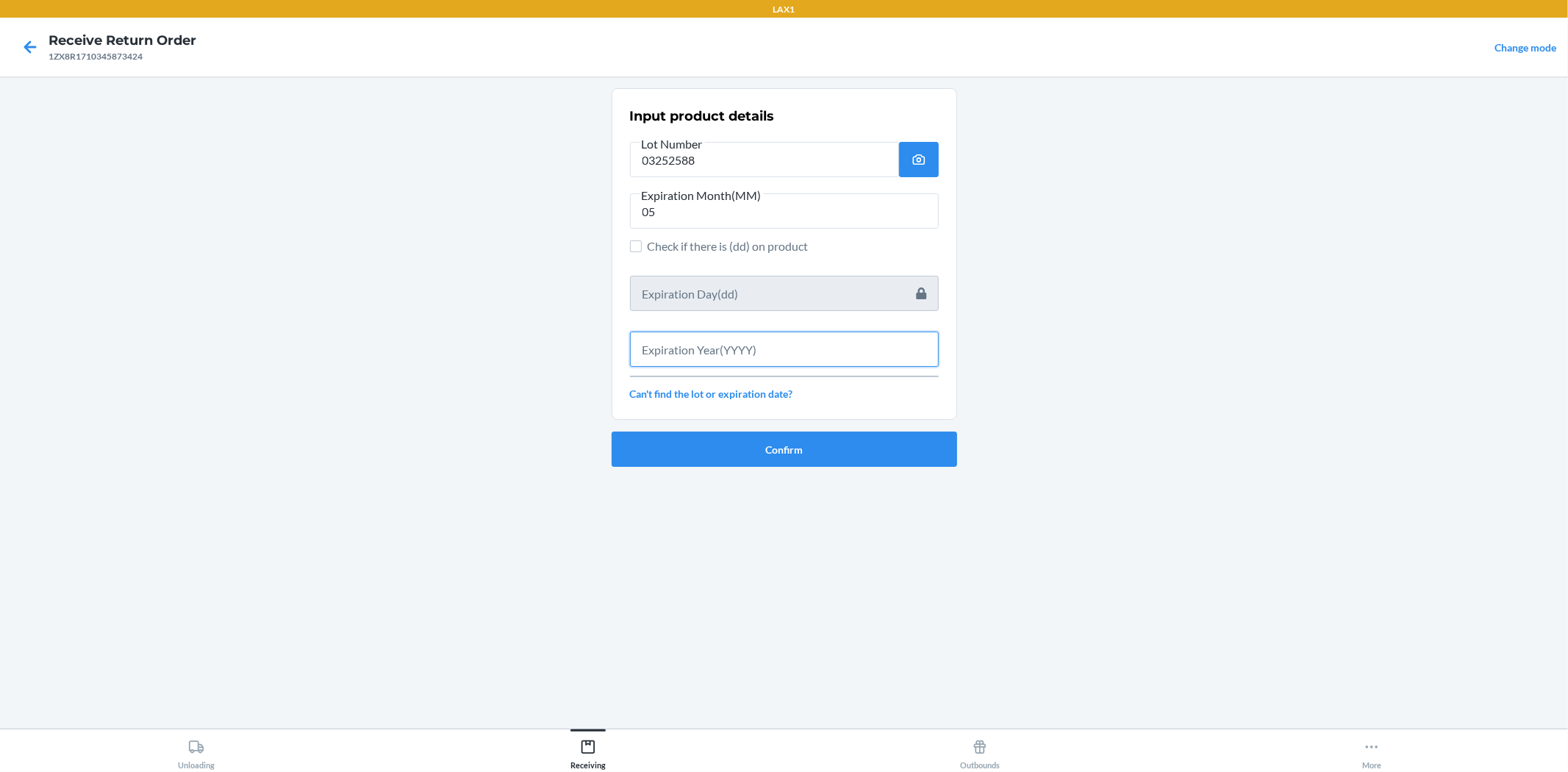
click at [741, 343] on input "text" at bounding box center [784, 350] width 309 height 36
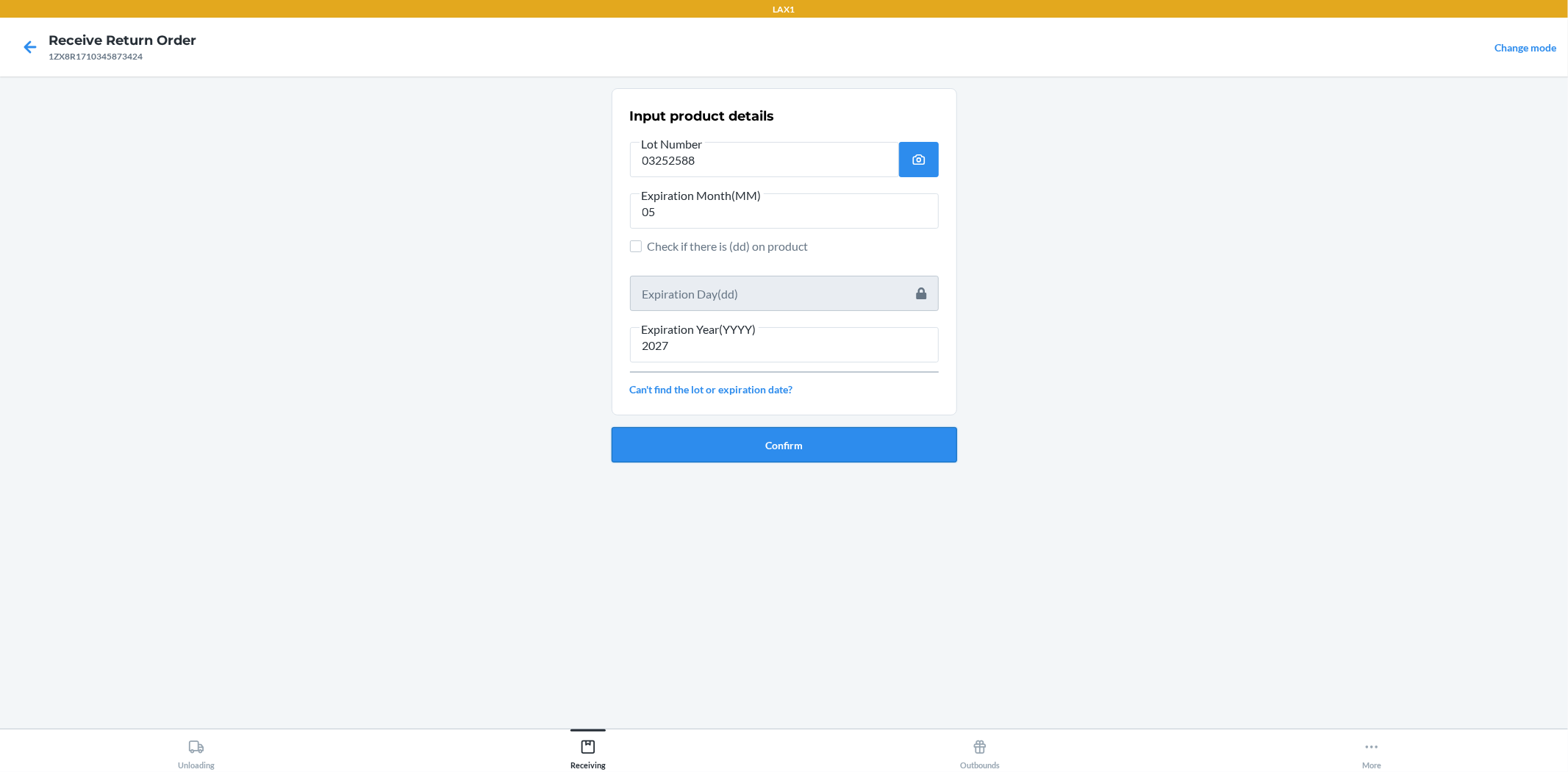
click at [769, 444] on button "Confirm" at bounding box center [784, 445] width 346 height 36
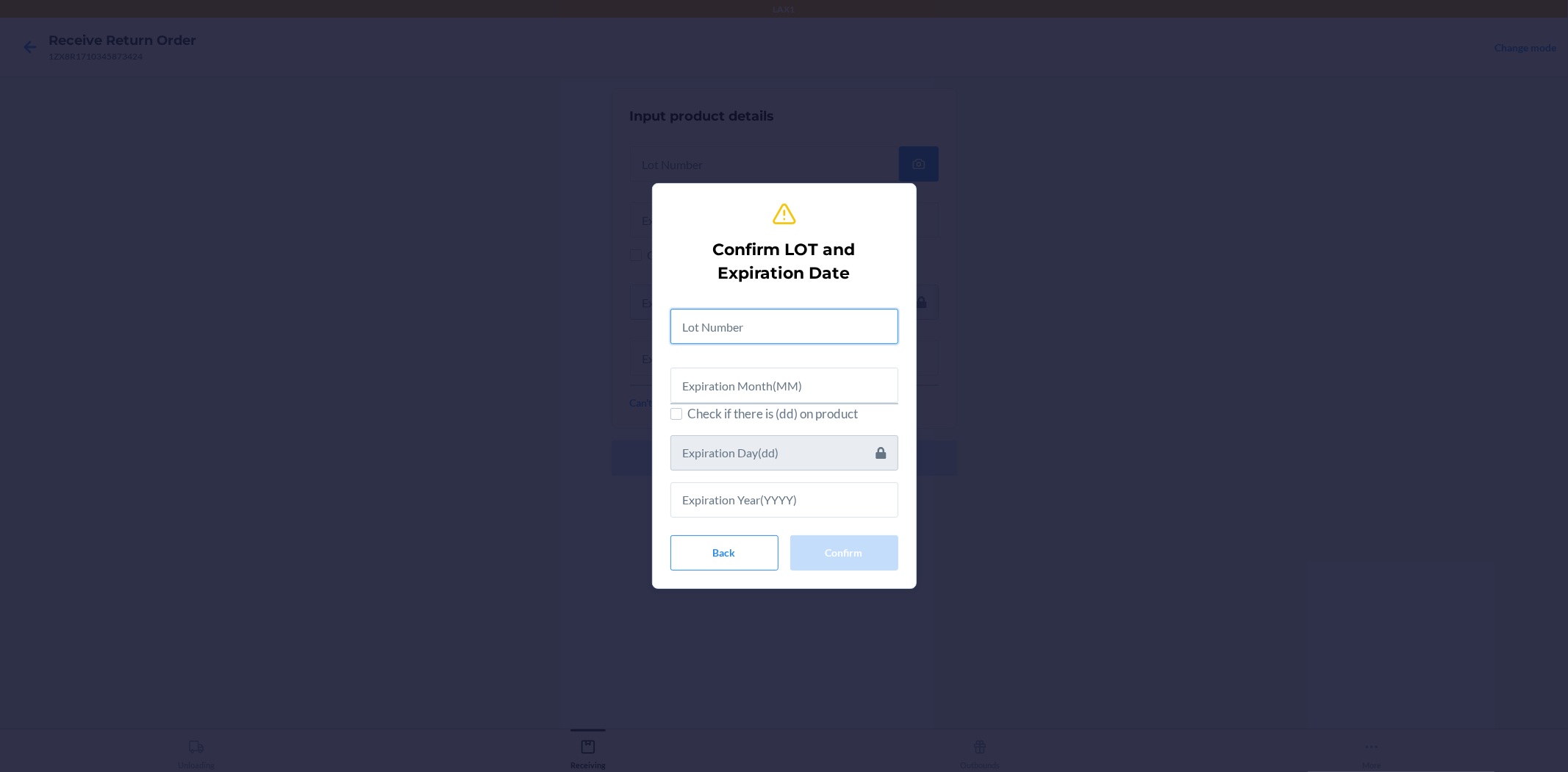
click at [681, 333] on input "text" at bounding box center [784, 327] width 228 height 36
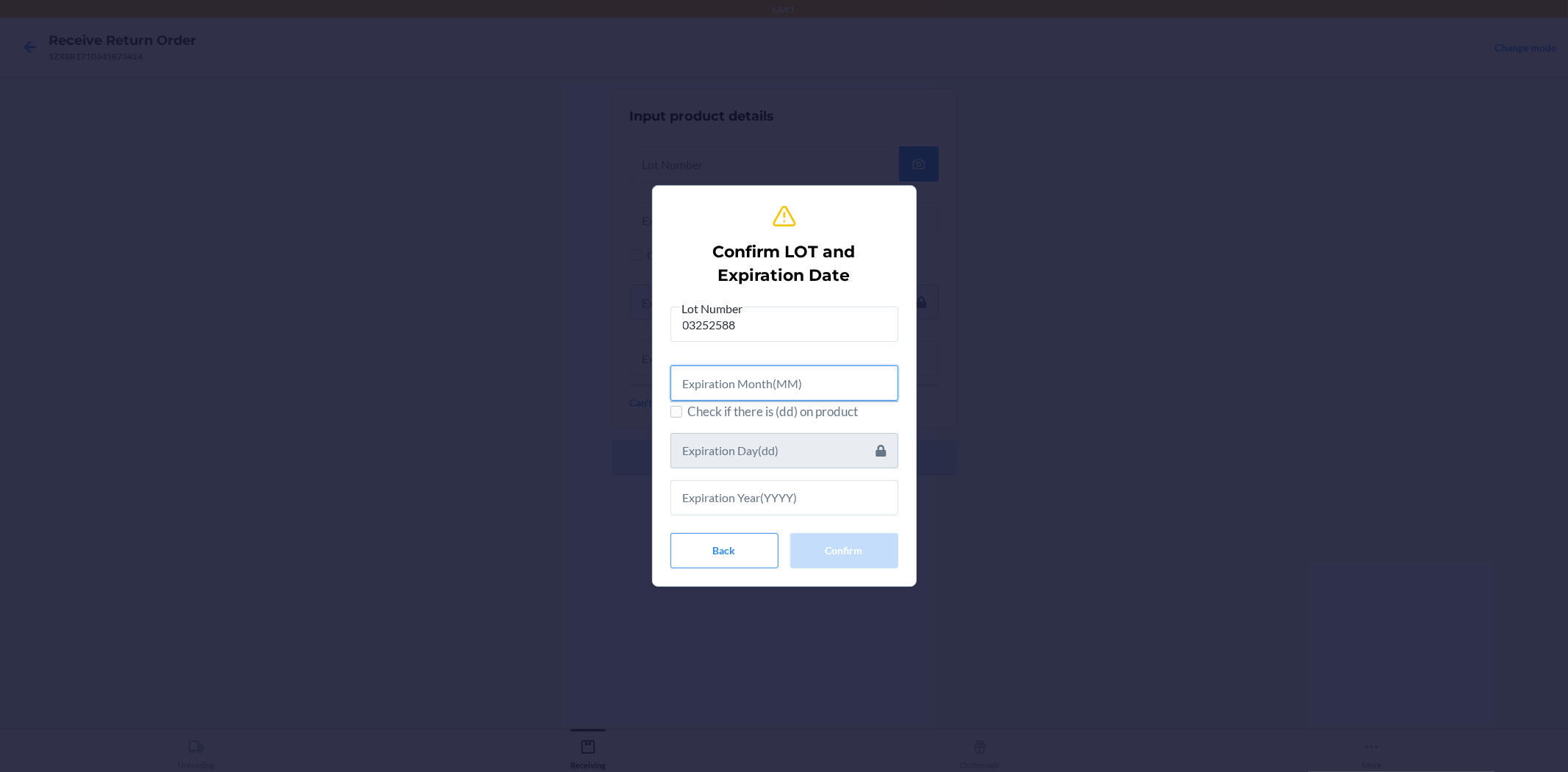
click at [718, 388] on input "text" at bounding box center [784, 384] width 228 height 36
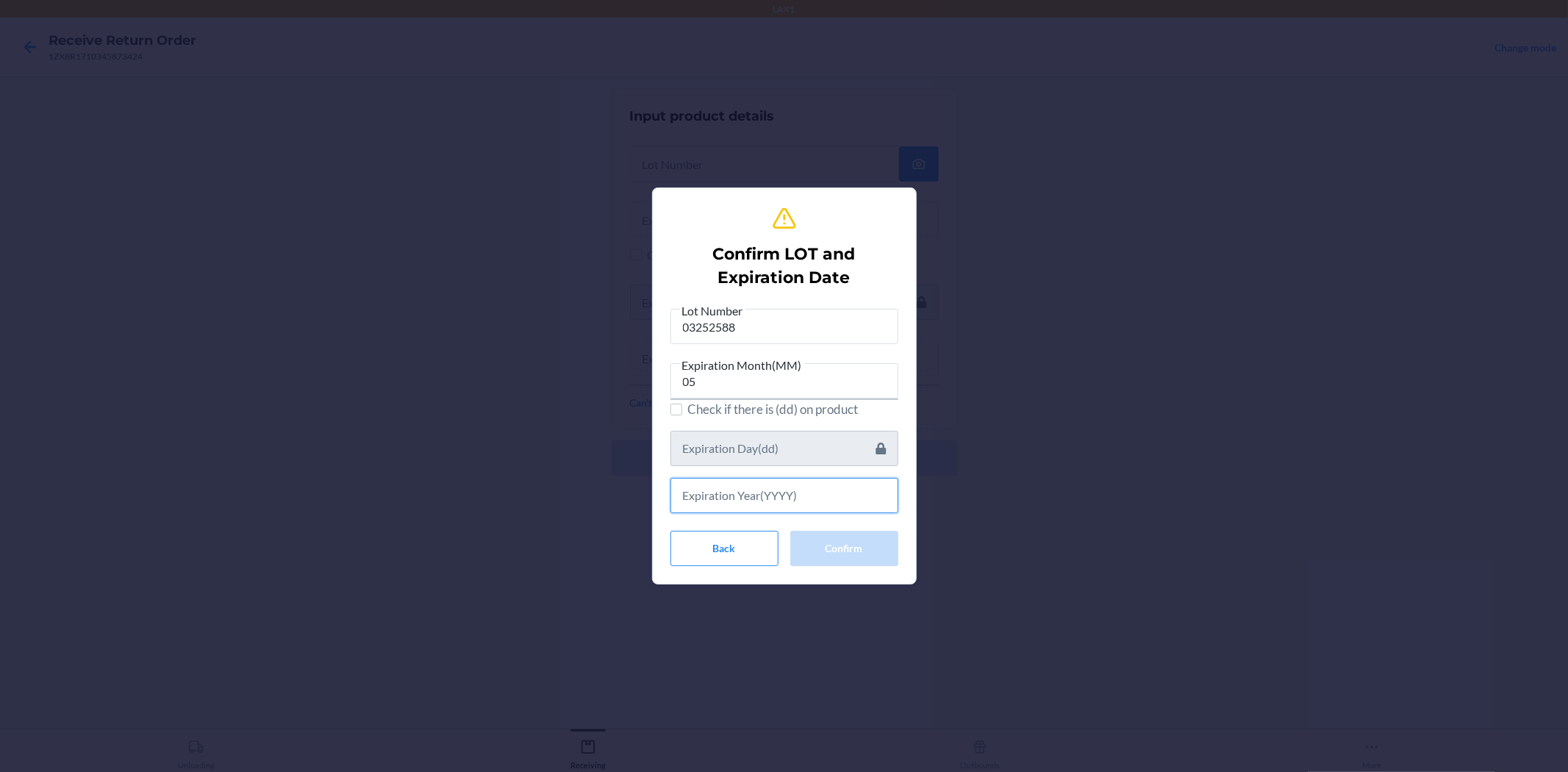
click at [782, 482] on input "text" at bounding box center [784, 495] width 228 height 36
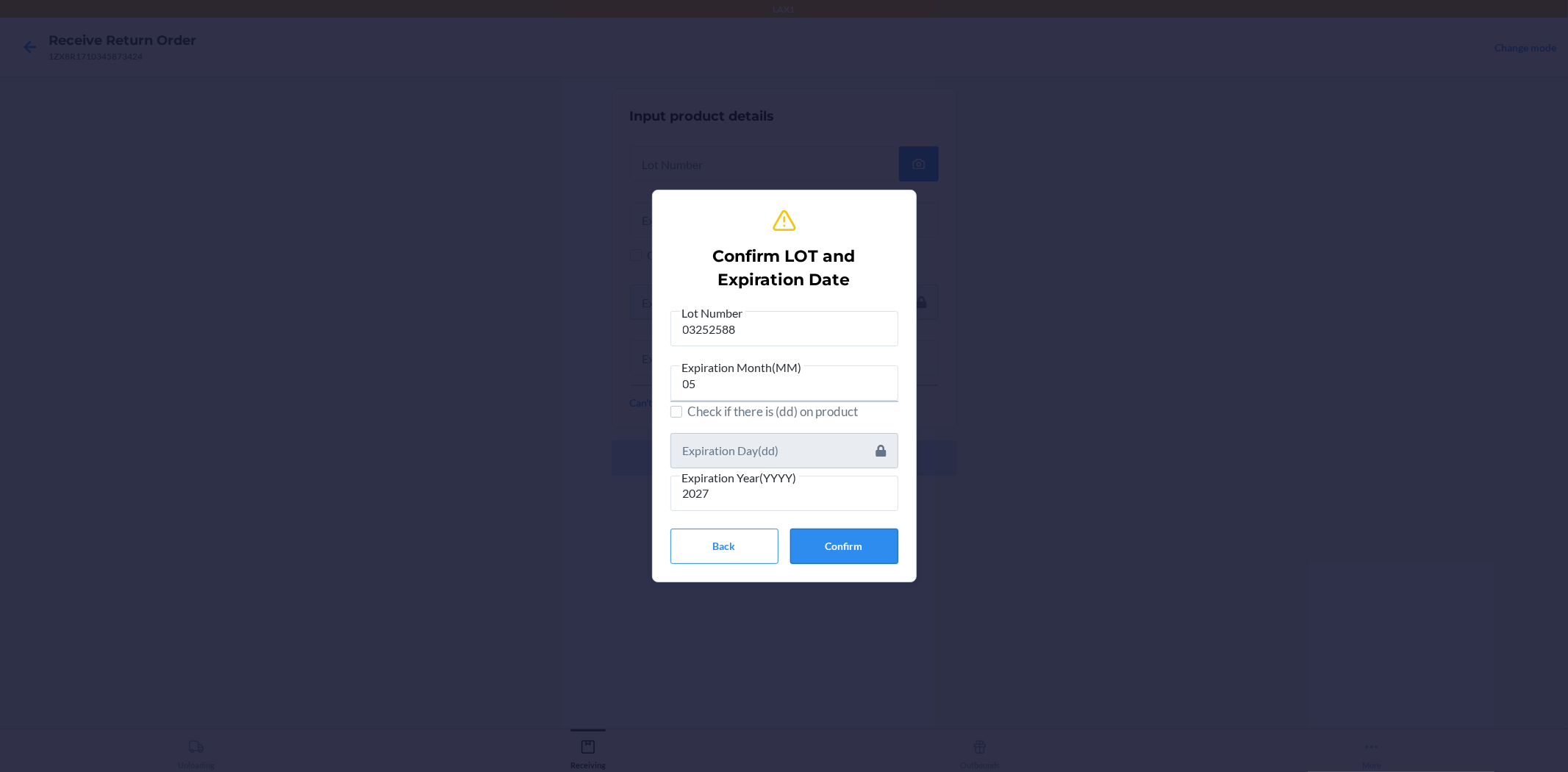
click at [782, 530] on button "Confirm" at bounding box center [844, 547] width 108 height 36
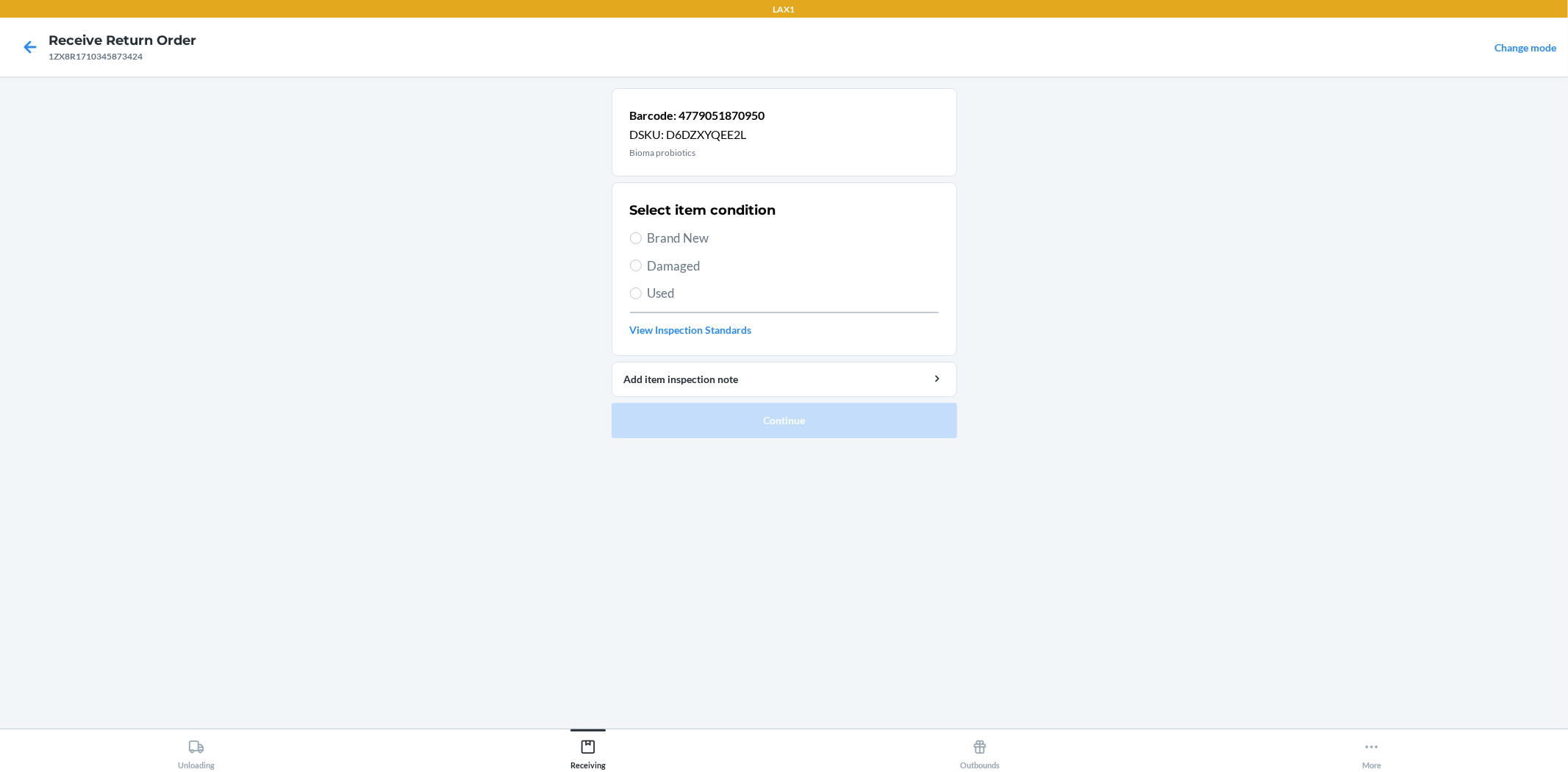
click at [693, 235] on span "Brand New" at bounding box center [793, 238] width 291 height 19
click at [642, 235] on input "Brand New" at bounding box center [636, 238] width 12 height 12
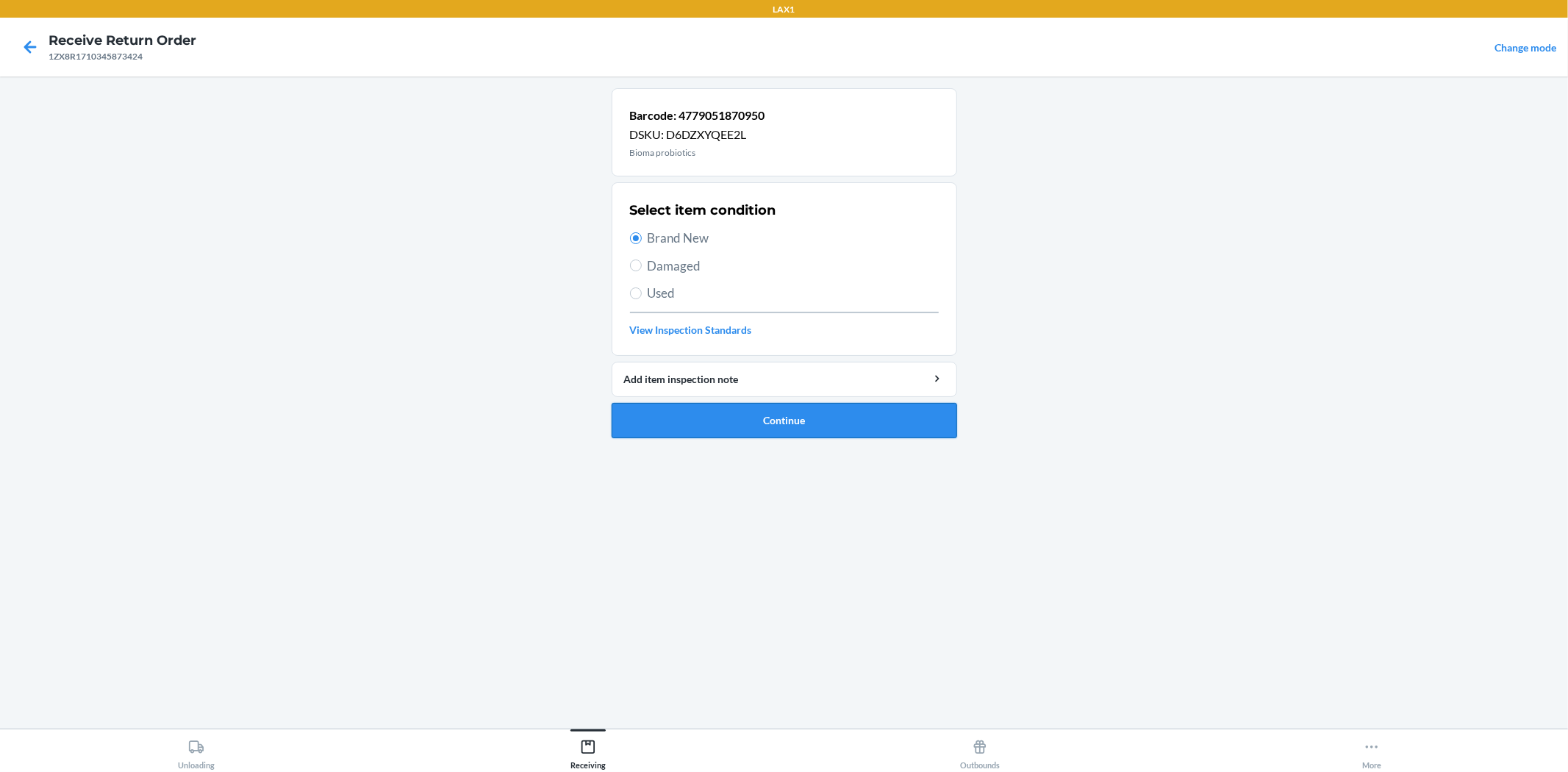
click at [743, 422] on button "Continue" at bounding box center [784, 421] width 346 height 36
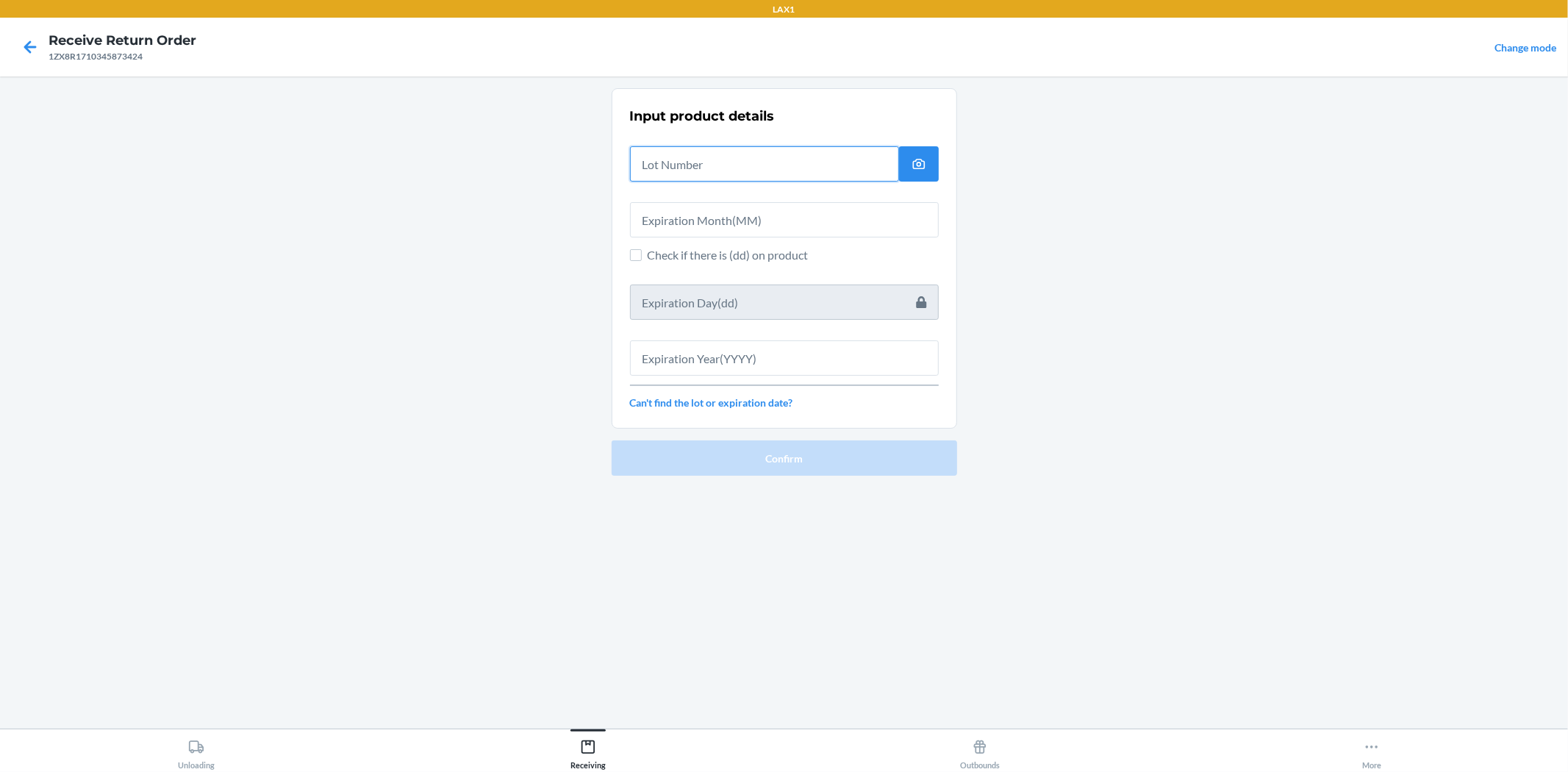
click at [644, 156] on input "text" at bounding box center [765, 164] width 269 height 36
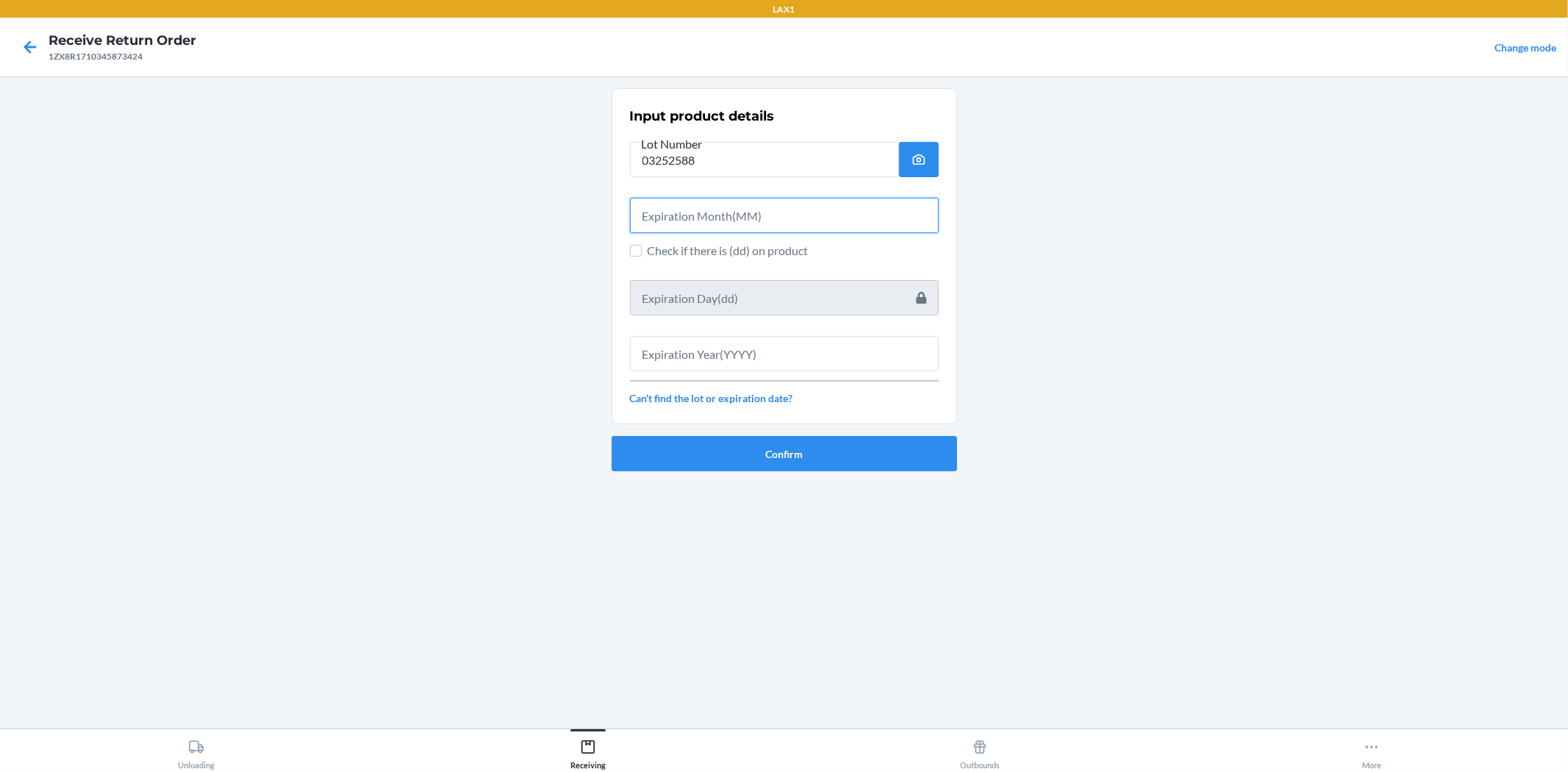
click at [706, 208] on input "text" at bounding box center [784, 216] width 309 height 36
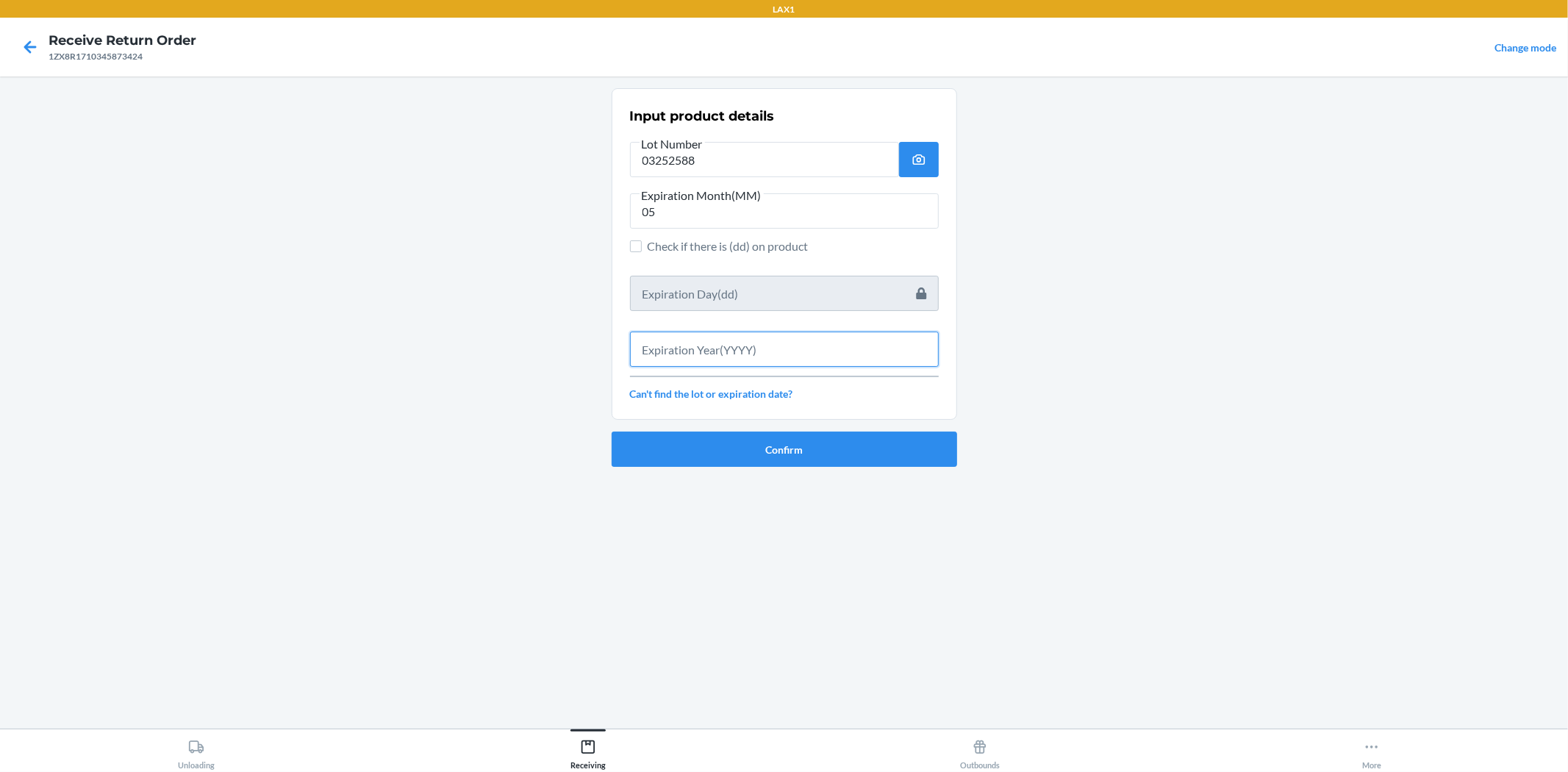
click at [782, 358] on input "text" at bounding box center [784, 350] width 309 height 36
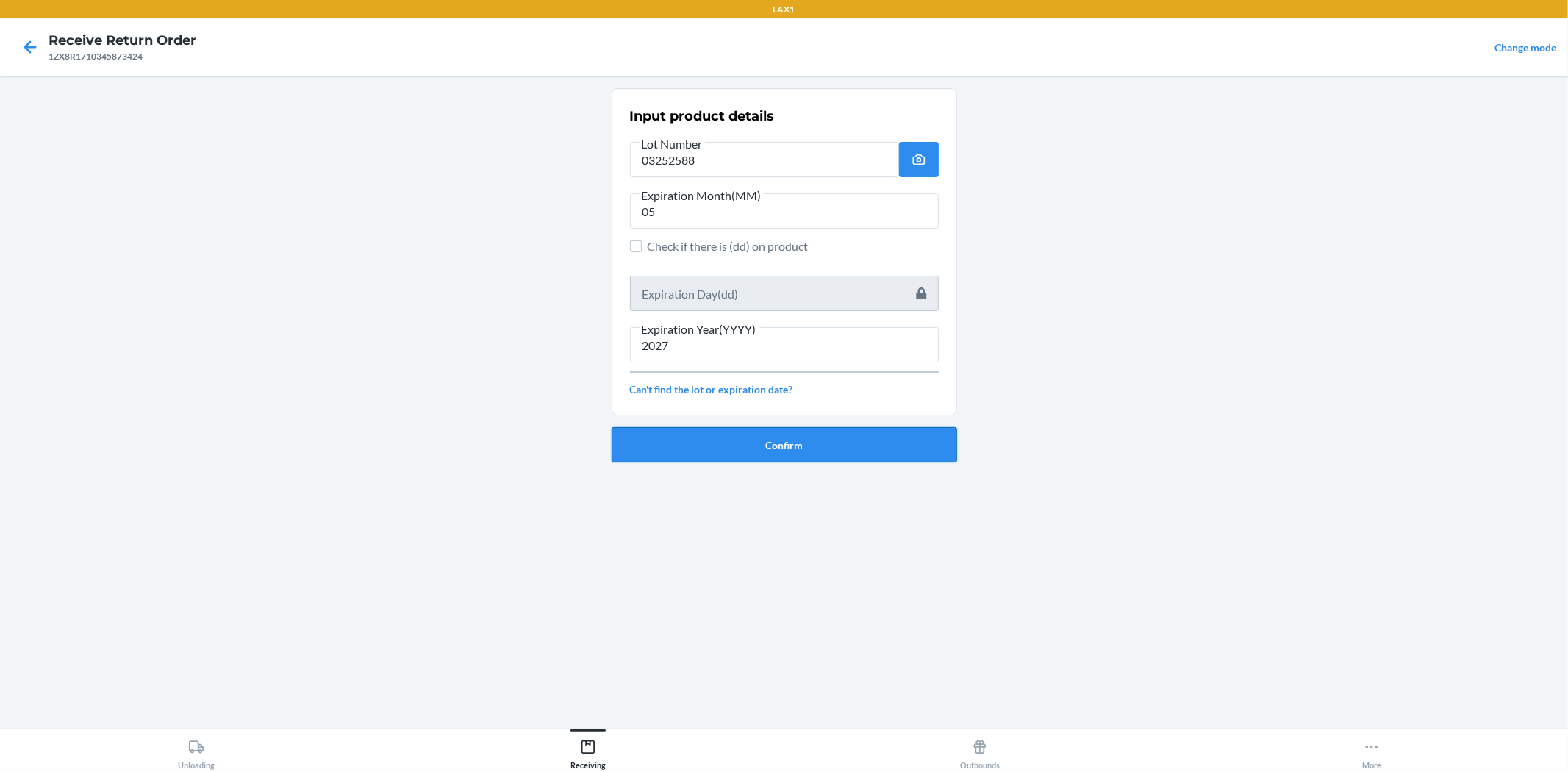
click at [782, 432] on button "Confirm" at bounding box center [784, 445] width 346 height 36
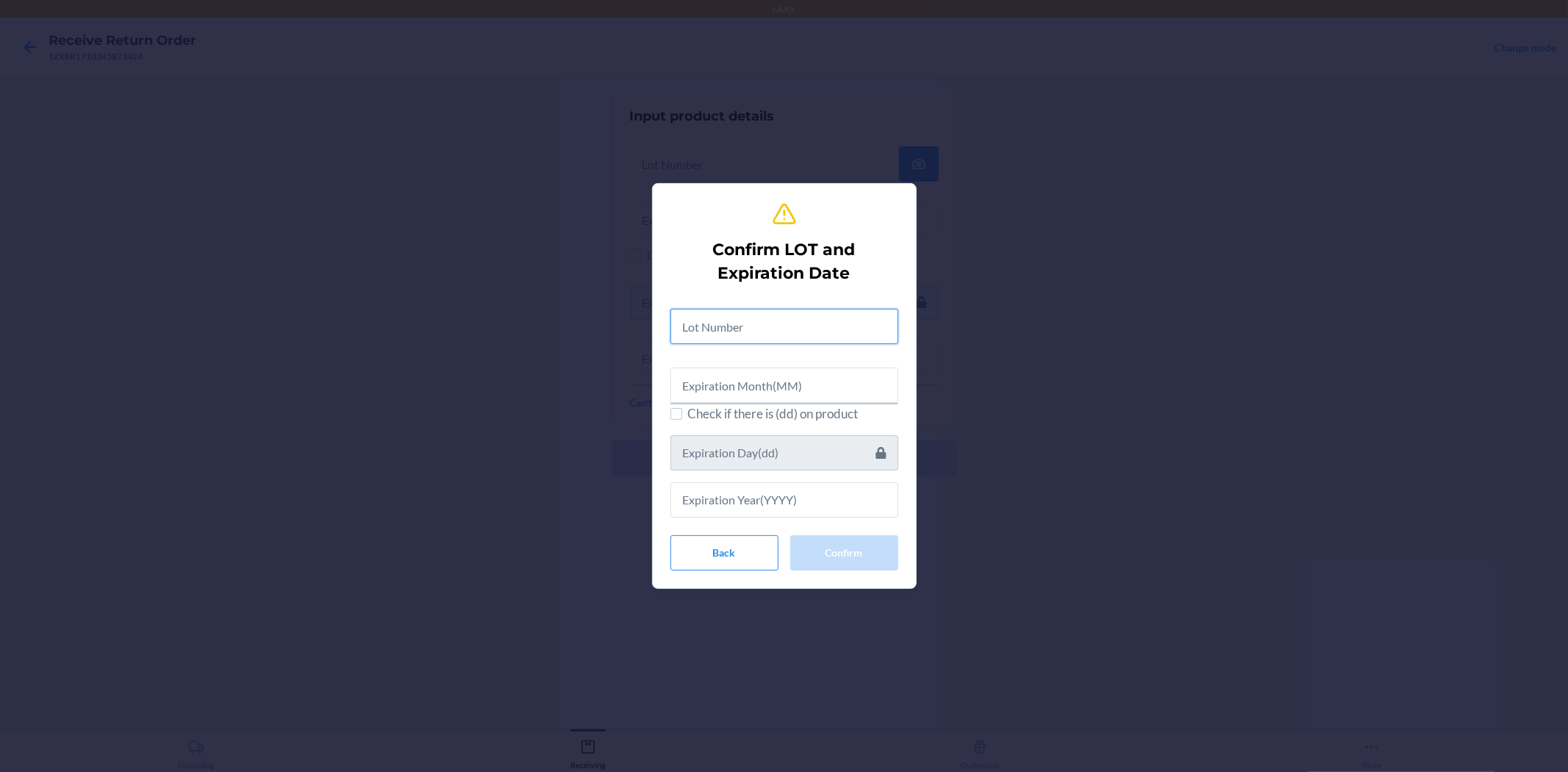
click at [782, 328] on input "text" at bounding box center [784, 327] width 228 height 36
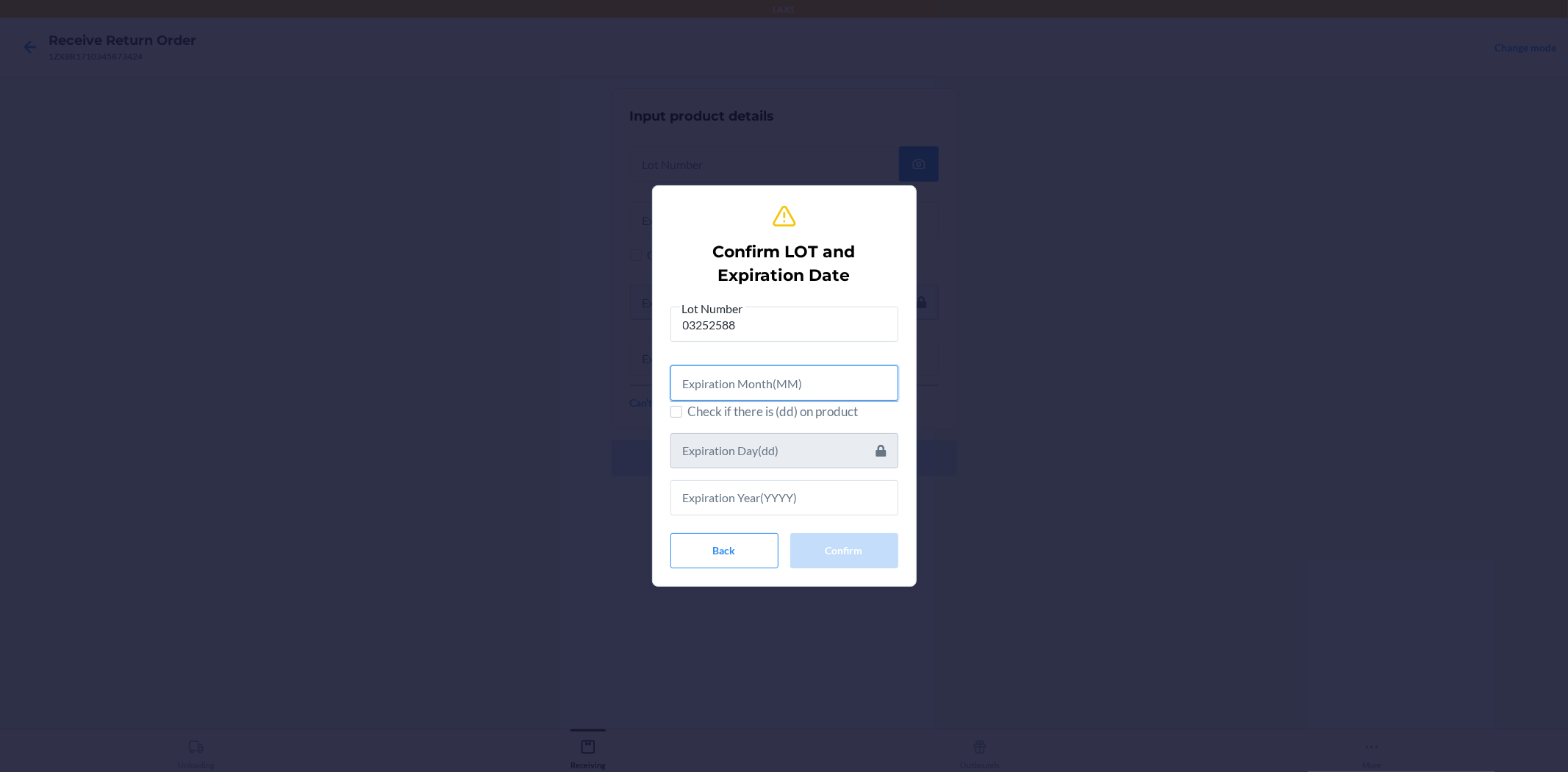
click at [782, 371] on input "text" at bounding box center [784, 384] width 228 height 36
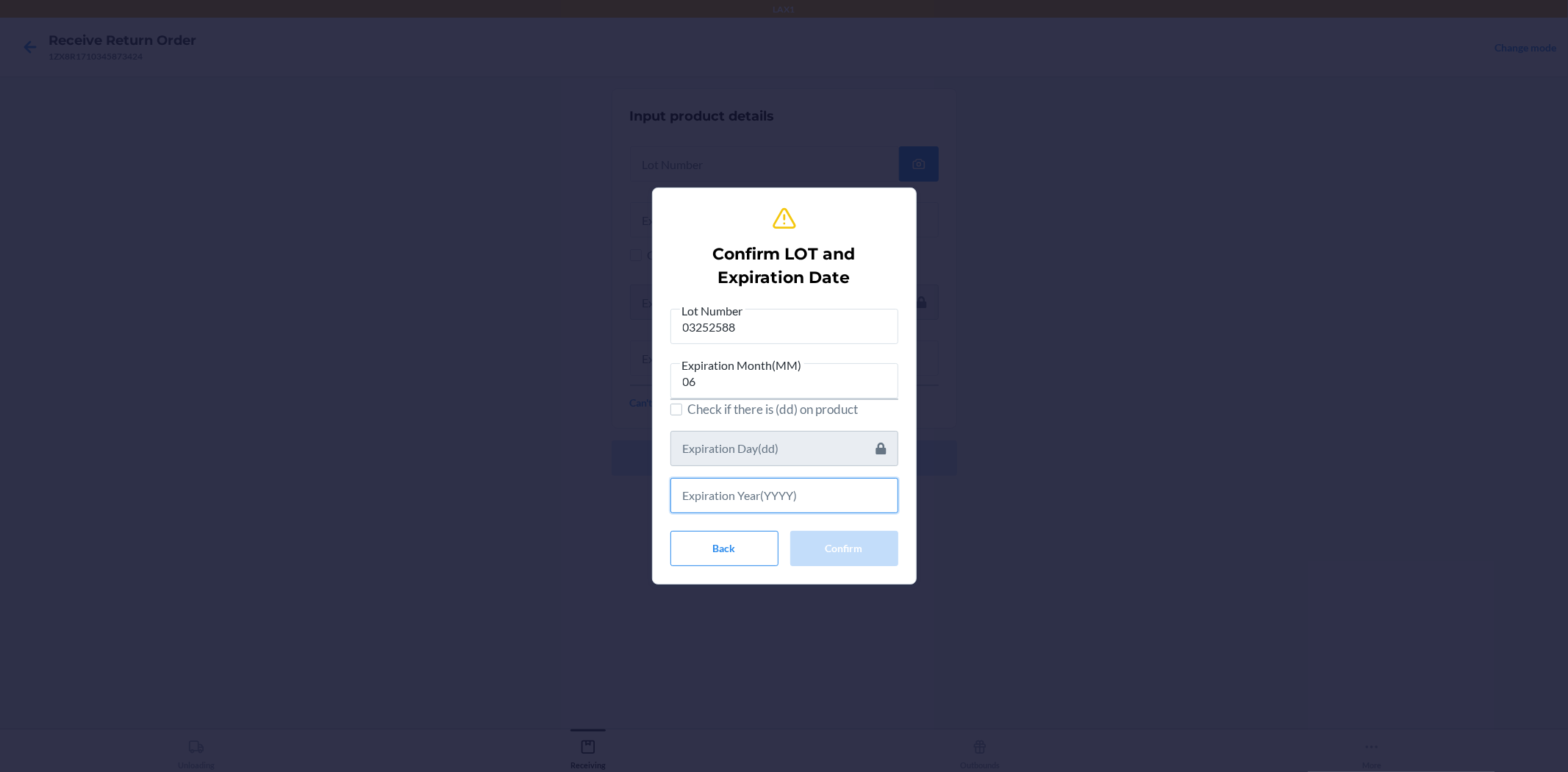
click at [782, 493] on input "text" at bounding box center [784, 495] width 228 height 36
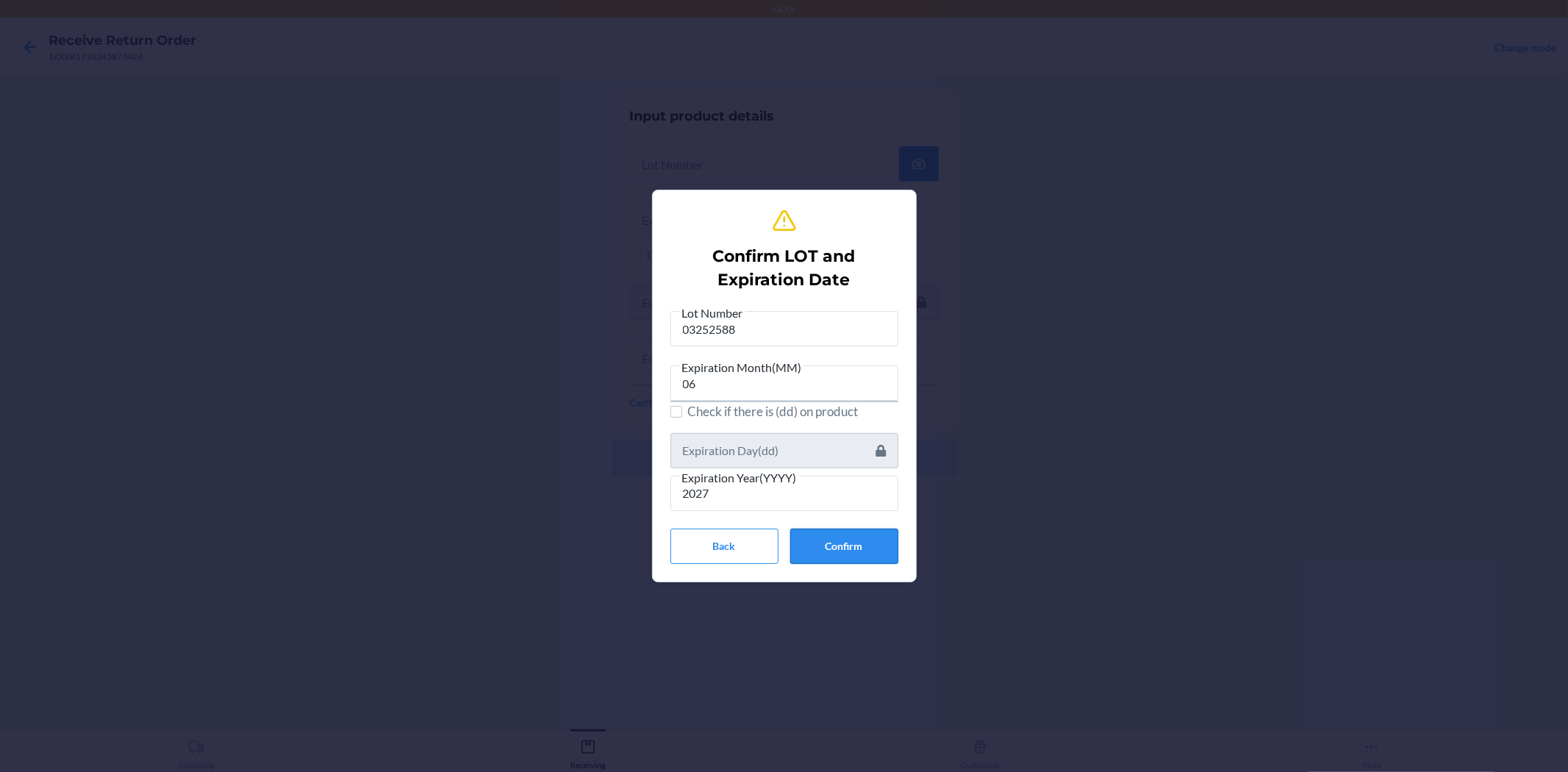
click at [782, 554] on button "Confirm" at bounding box center [844, 547] width 108 height 36
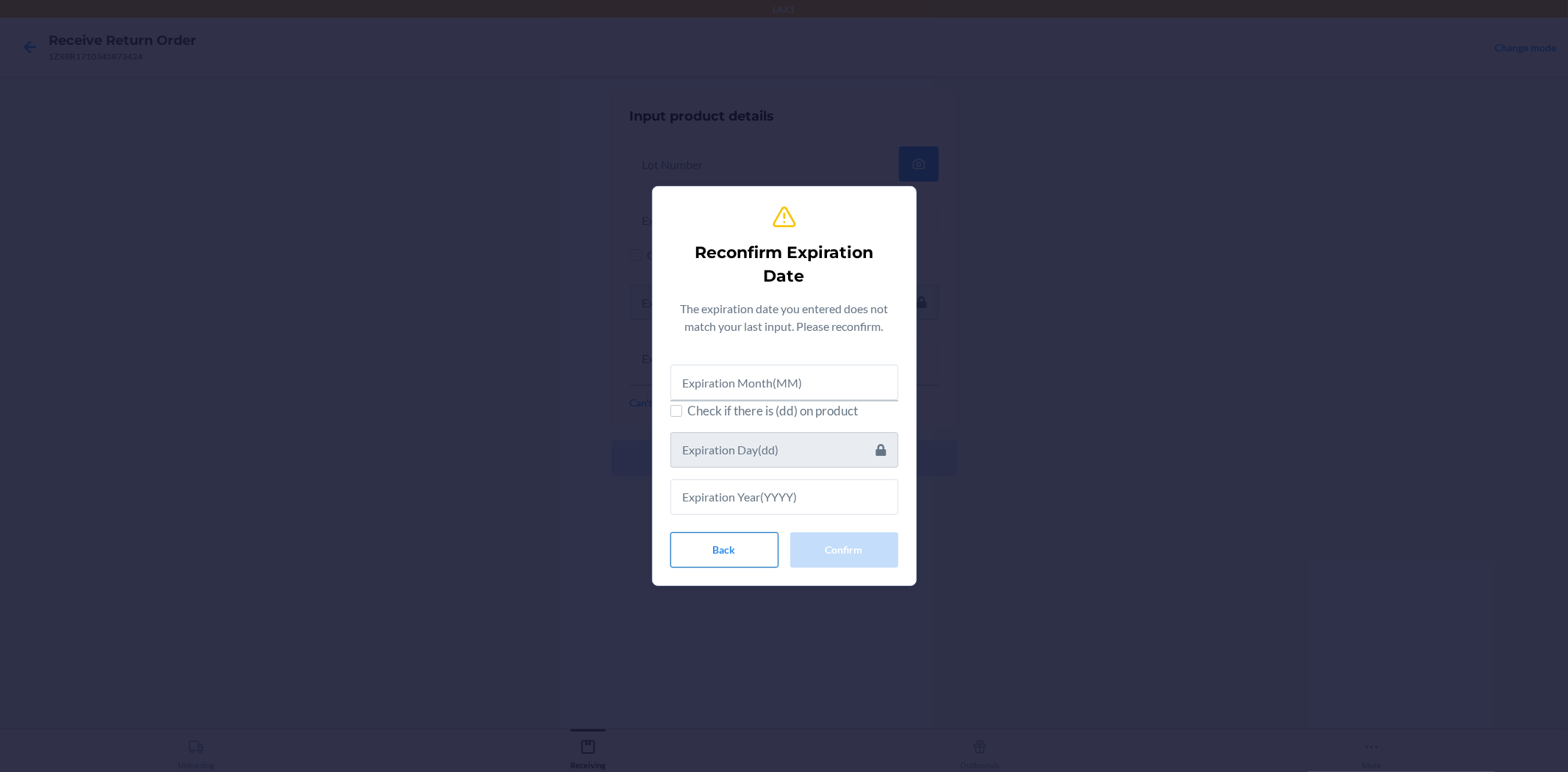
click at [714, 559] on button "Back" at bounding box center [724, 550] width 108 height 36
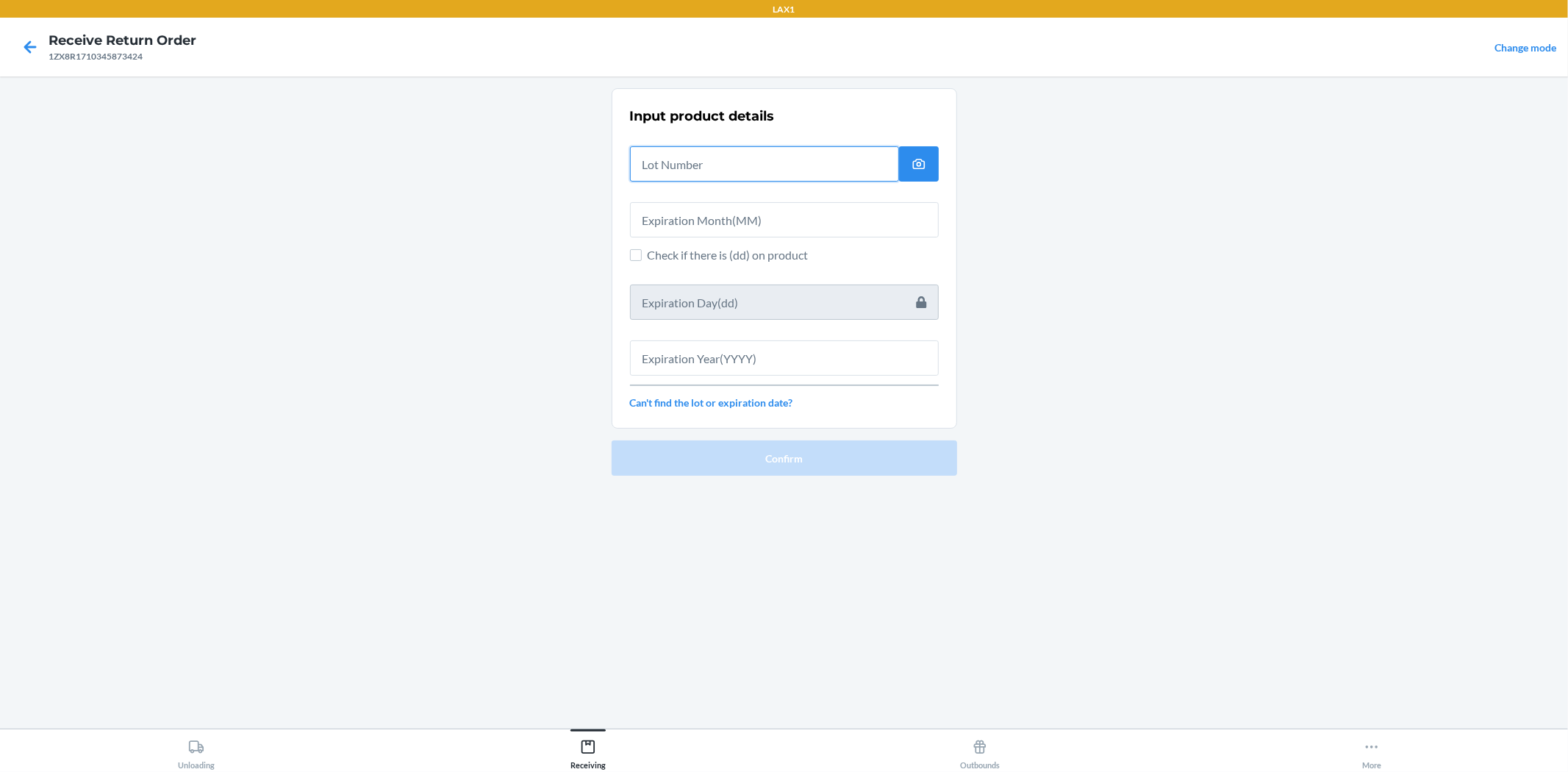
click at [700, 161] on input "text" at bounding box center [765, 164] width 269 height 36
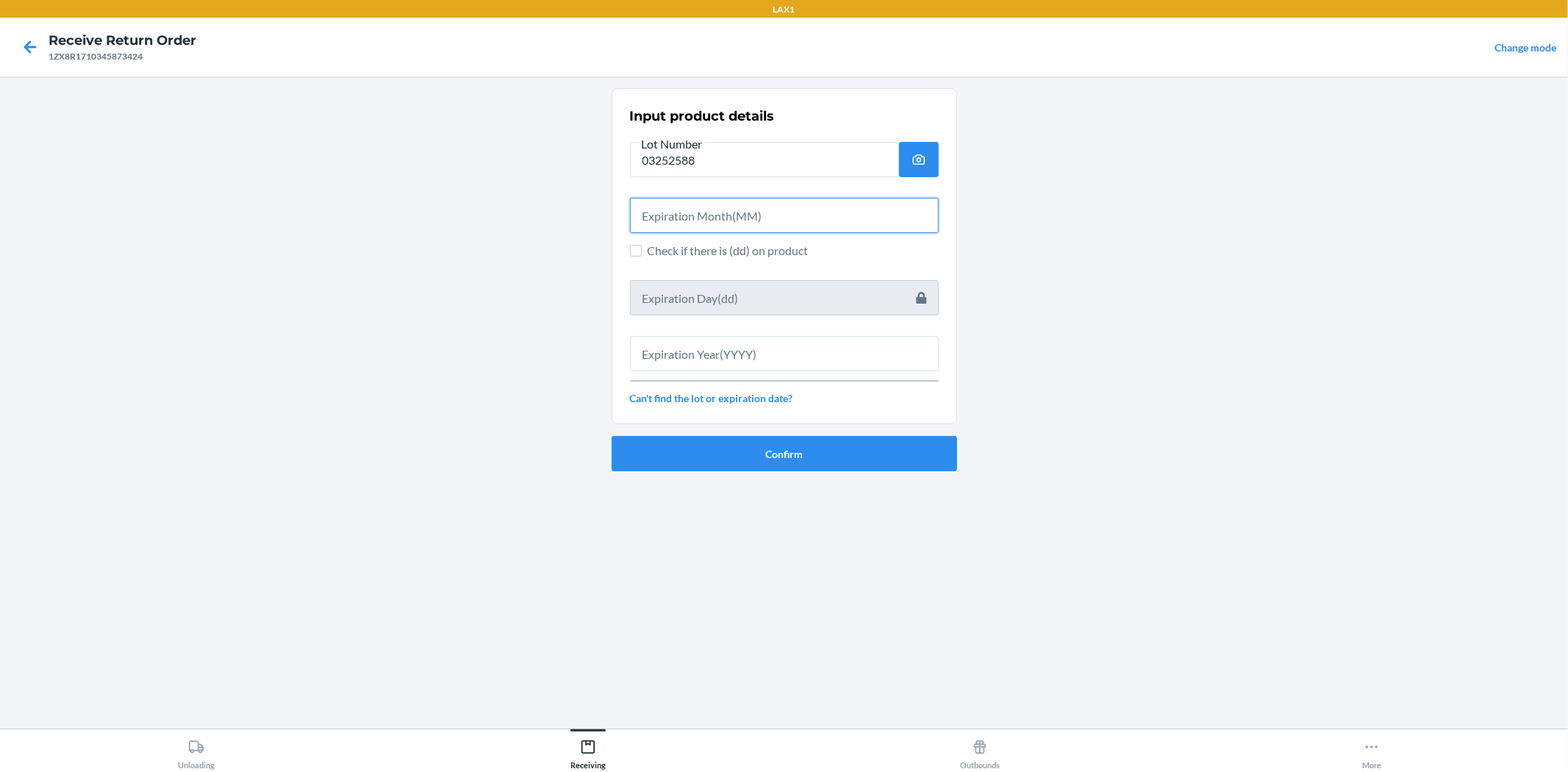
click at [728, 211] on input "text" at bounding box center [784, 216] width 309 height 36
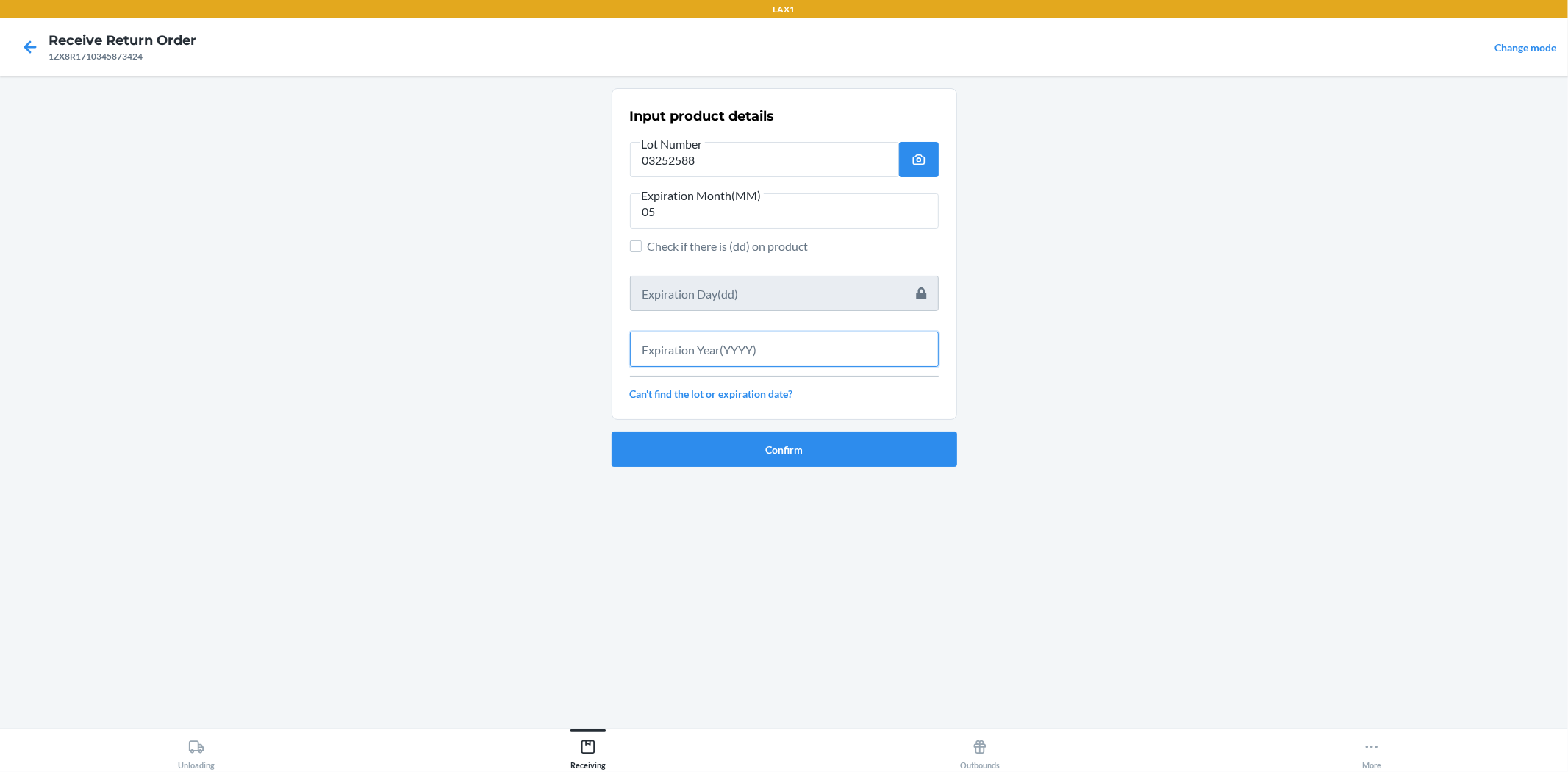
click at [720, 332] on input "text" at bounding box center [784, 350] width 309 height 36
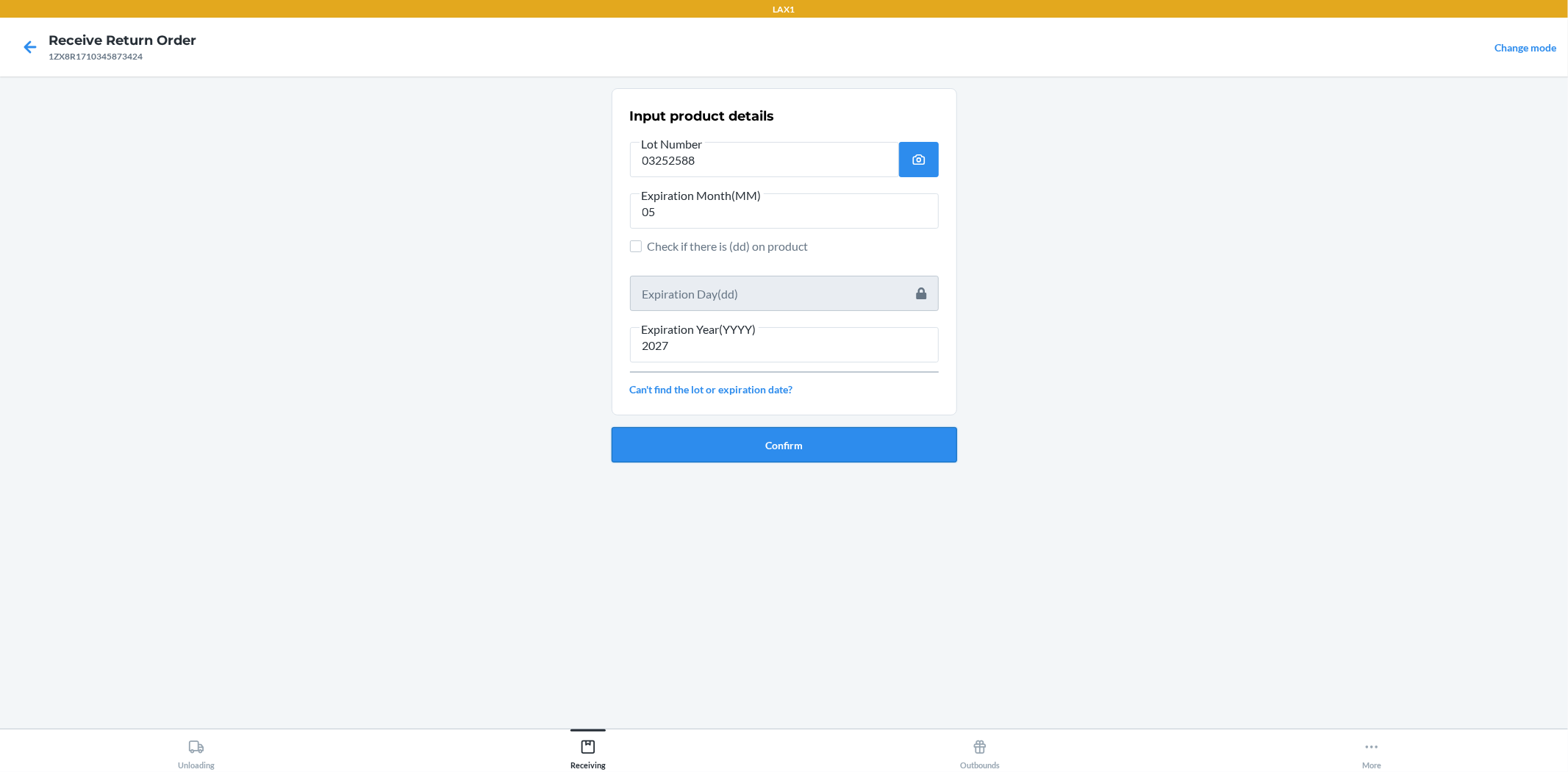
click at [651, 451] on button "Confirm" at bounding box center [784, 445] width 346 height 36
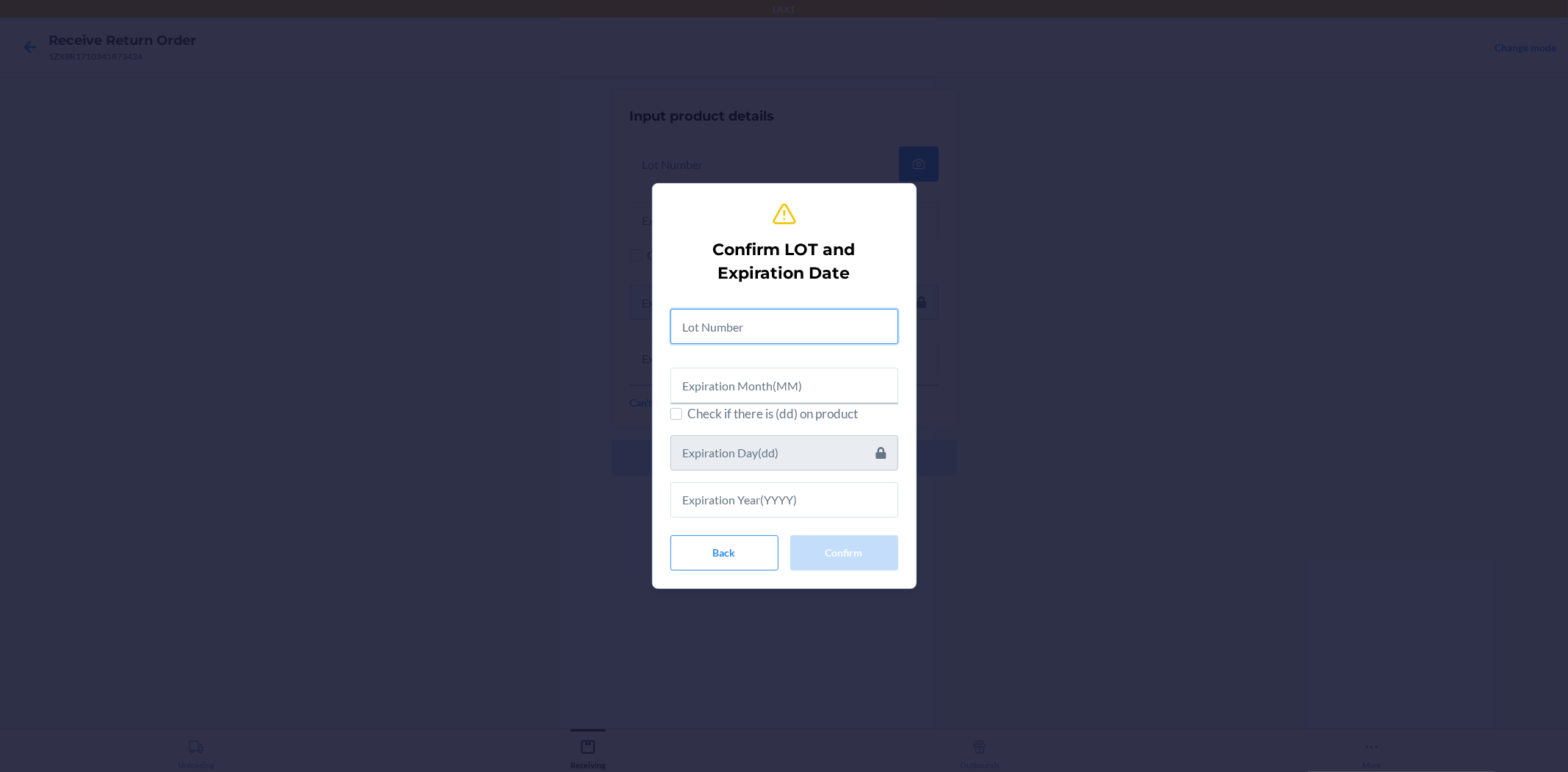
click at [692, 319] on input "text" at bounding box center [784, 327] width 228 height 36
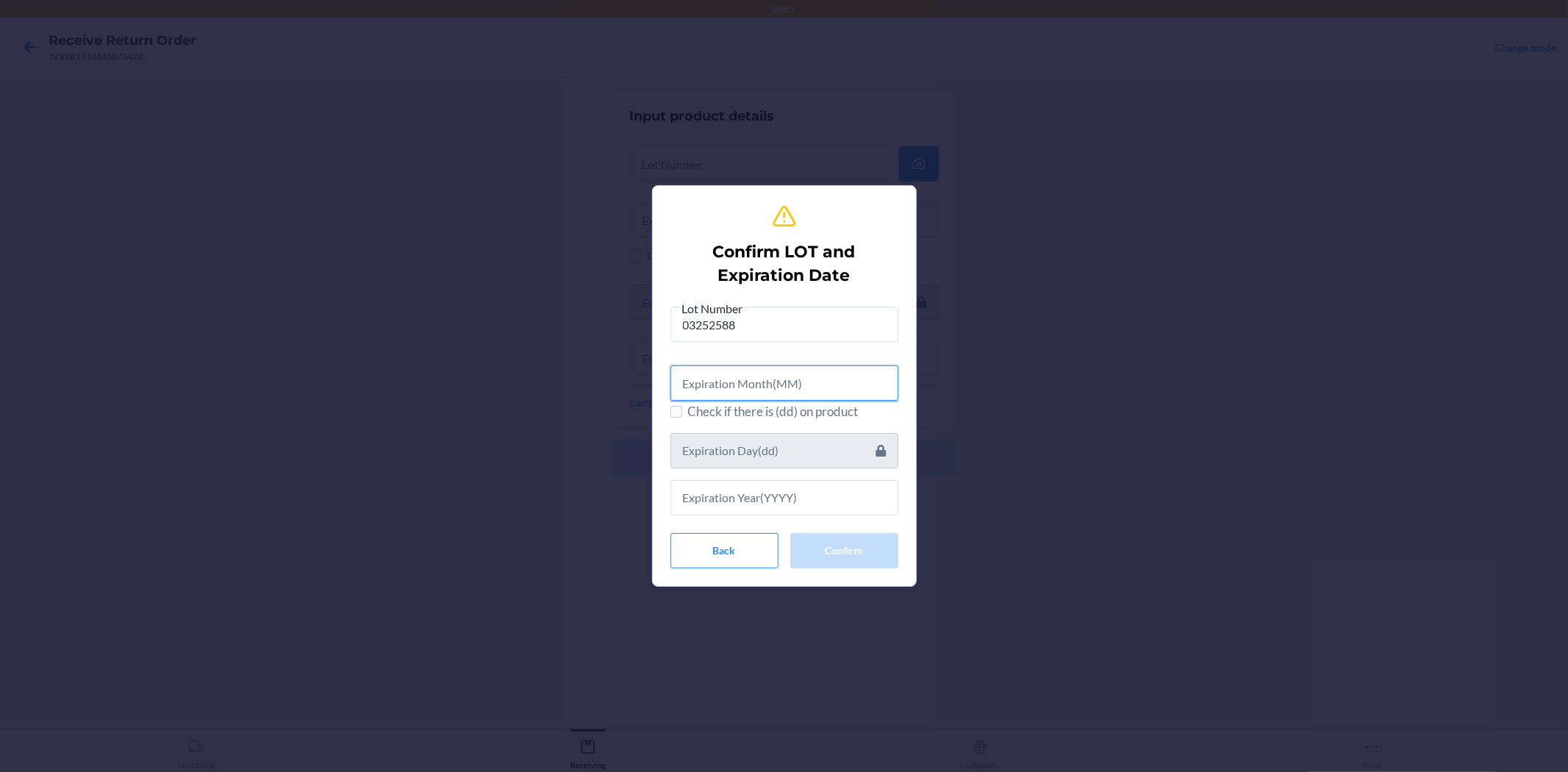
click at [782, 388] on input "text" at bounding box center [784, 384] width 228 height 36
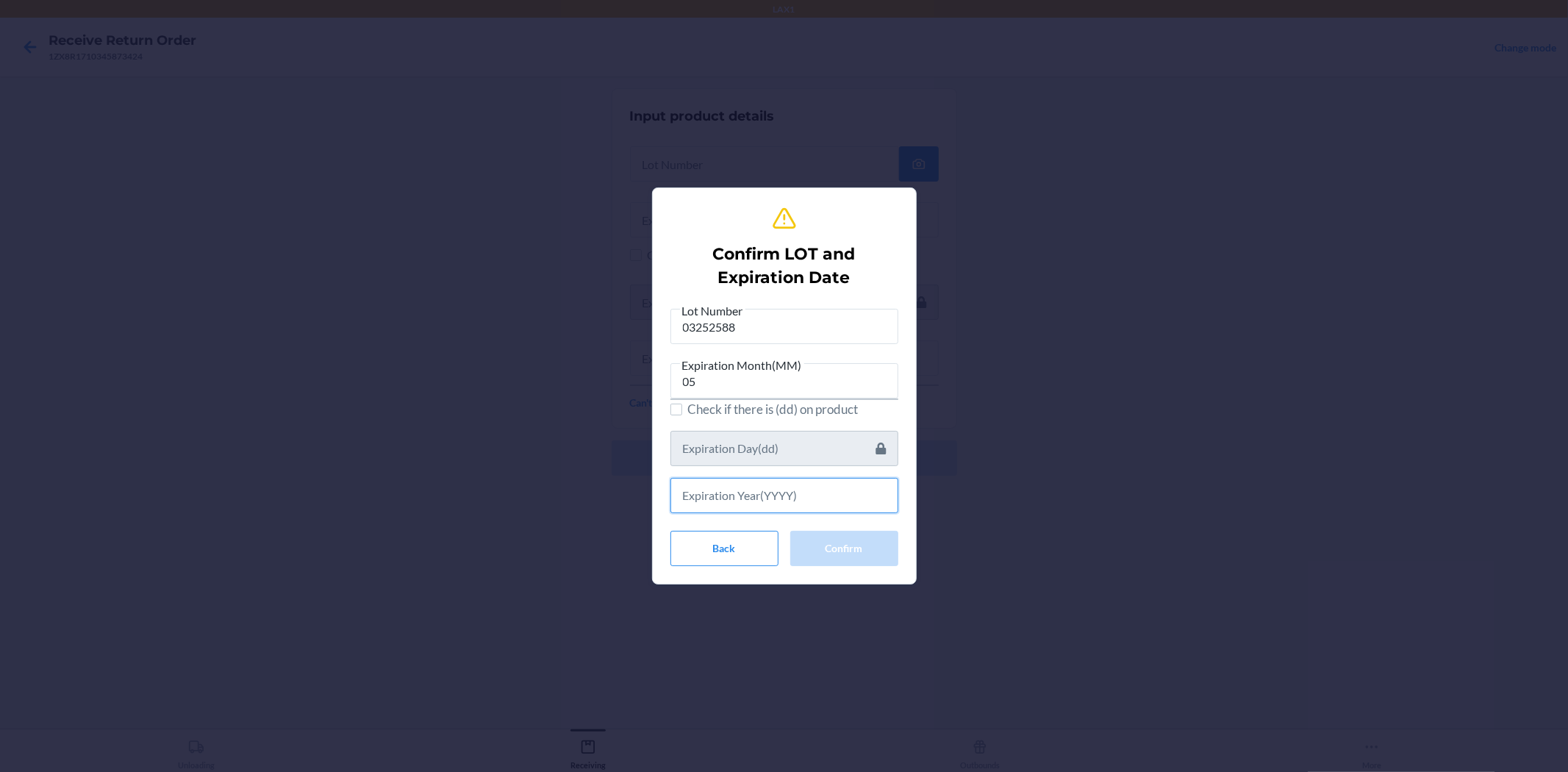
click at [778, 487] on input "text" at bounding box center [784, 495] width 228 height 36
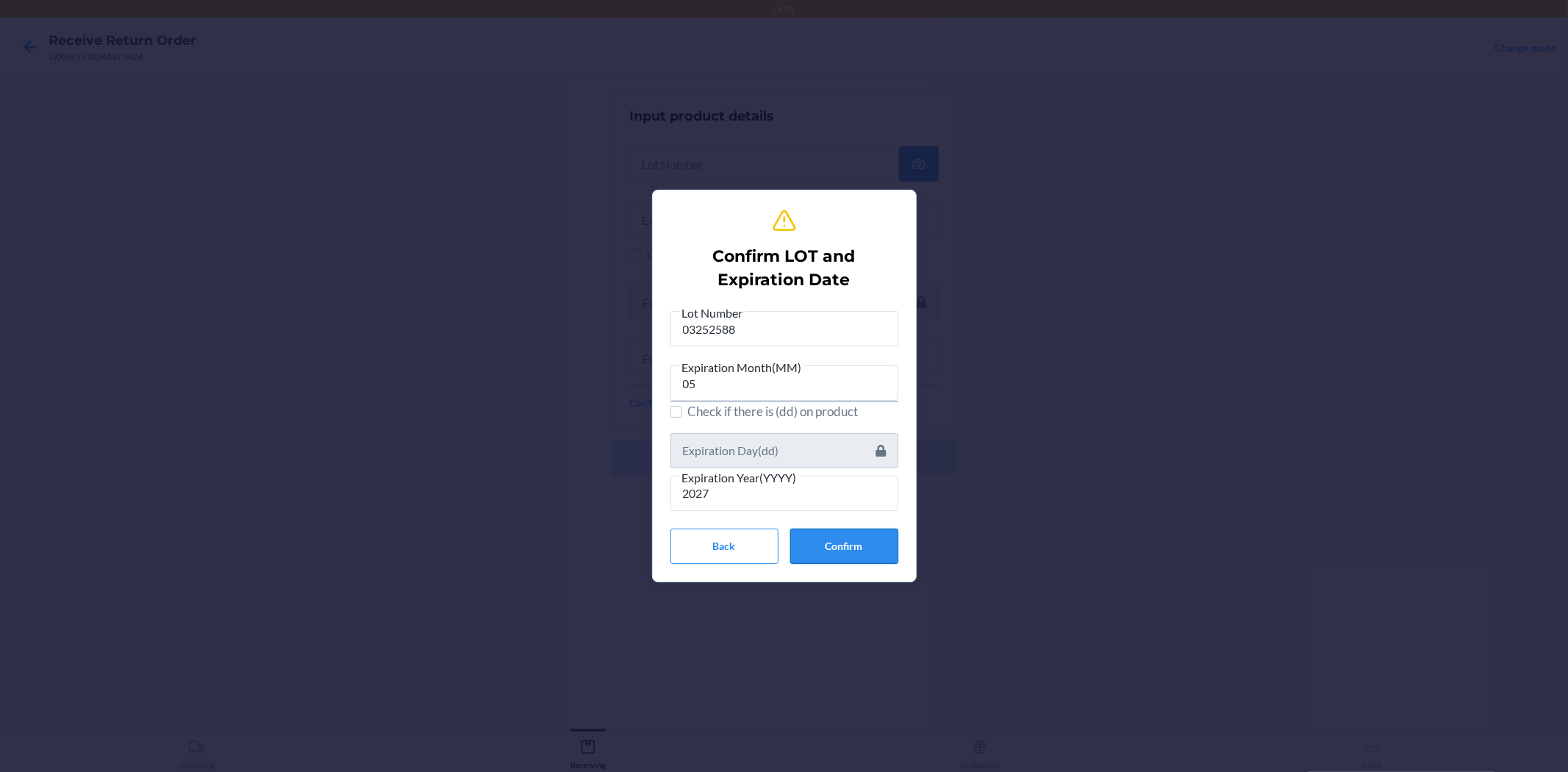
click at [782, 549] on button "Confirm" at bounding box center [844, 547] width 108 height 36
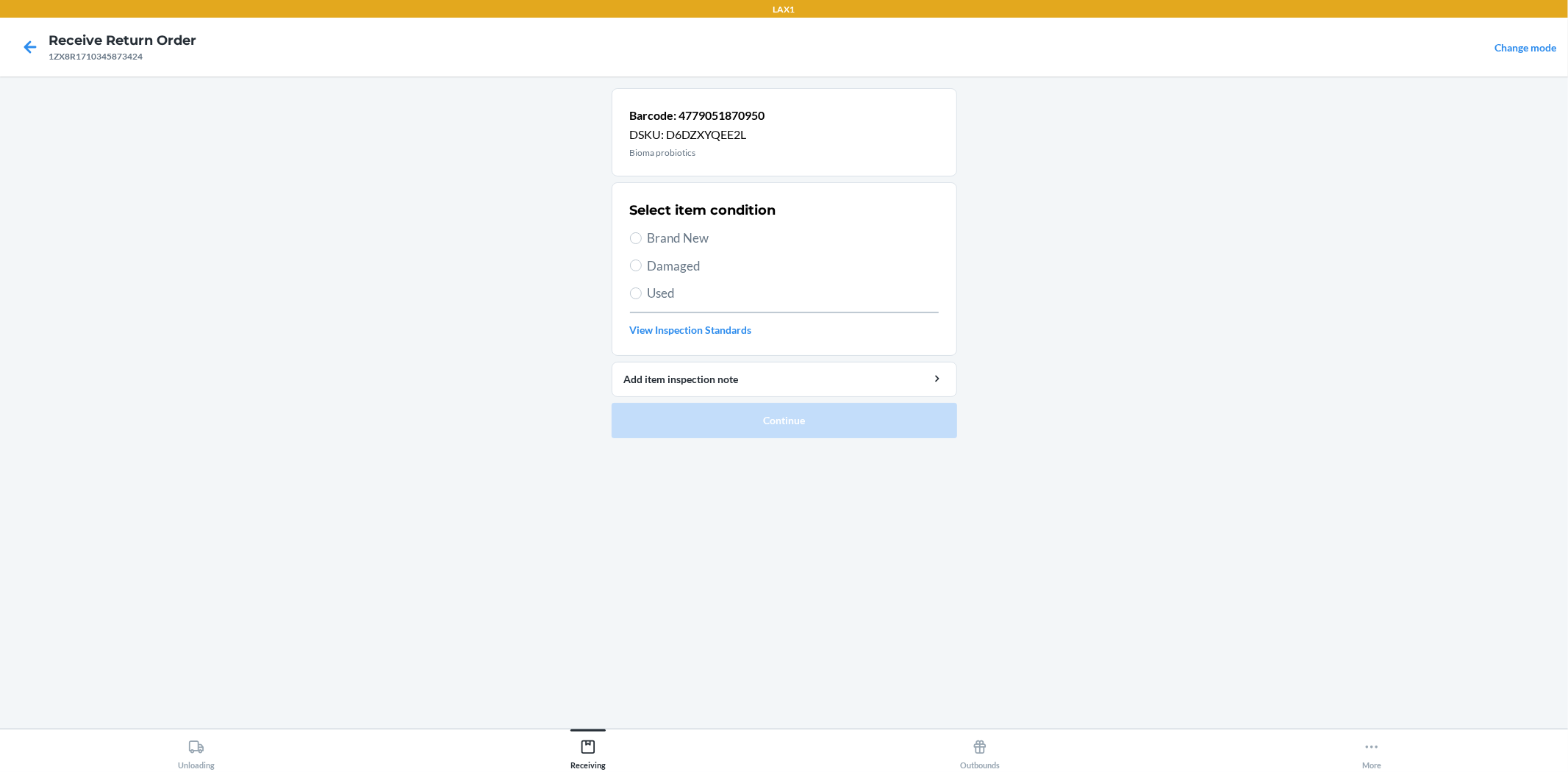
drag, startPoint x: 680, startPoint y: 231, endPoint x: 703, endPoint y: 255, distance: 33.2
click at [680, 231] on span "Brand New" at bounding box center [793, 238] width 291 height 19
click at [642, 232] on input "Brand New" at bounding box center [636, 238] width 12 height 12
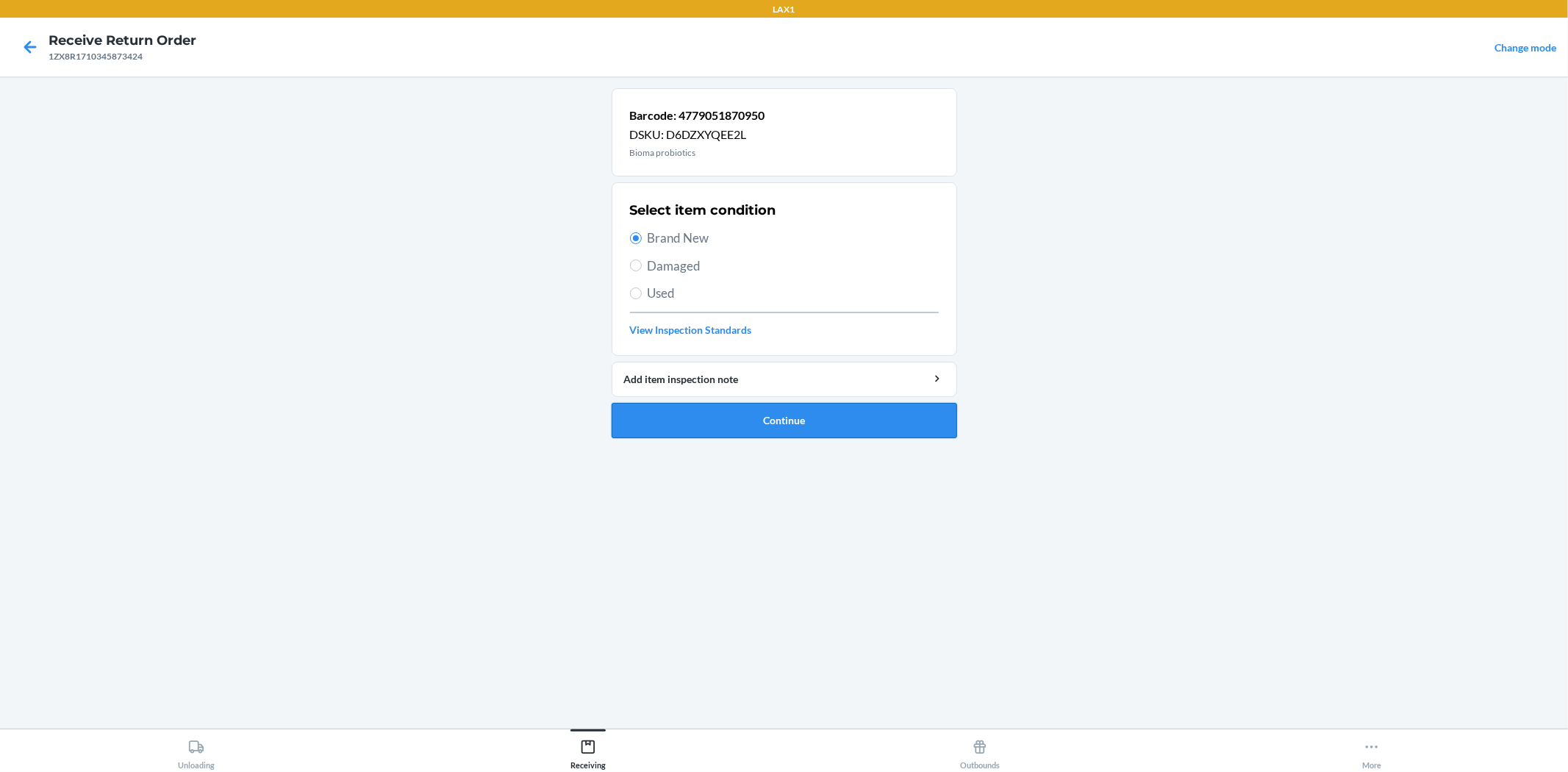
click at [782, 408] on button "Continue" at bounding box center [784, 421] width 346 height 36
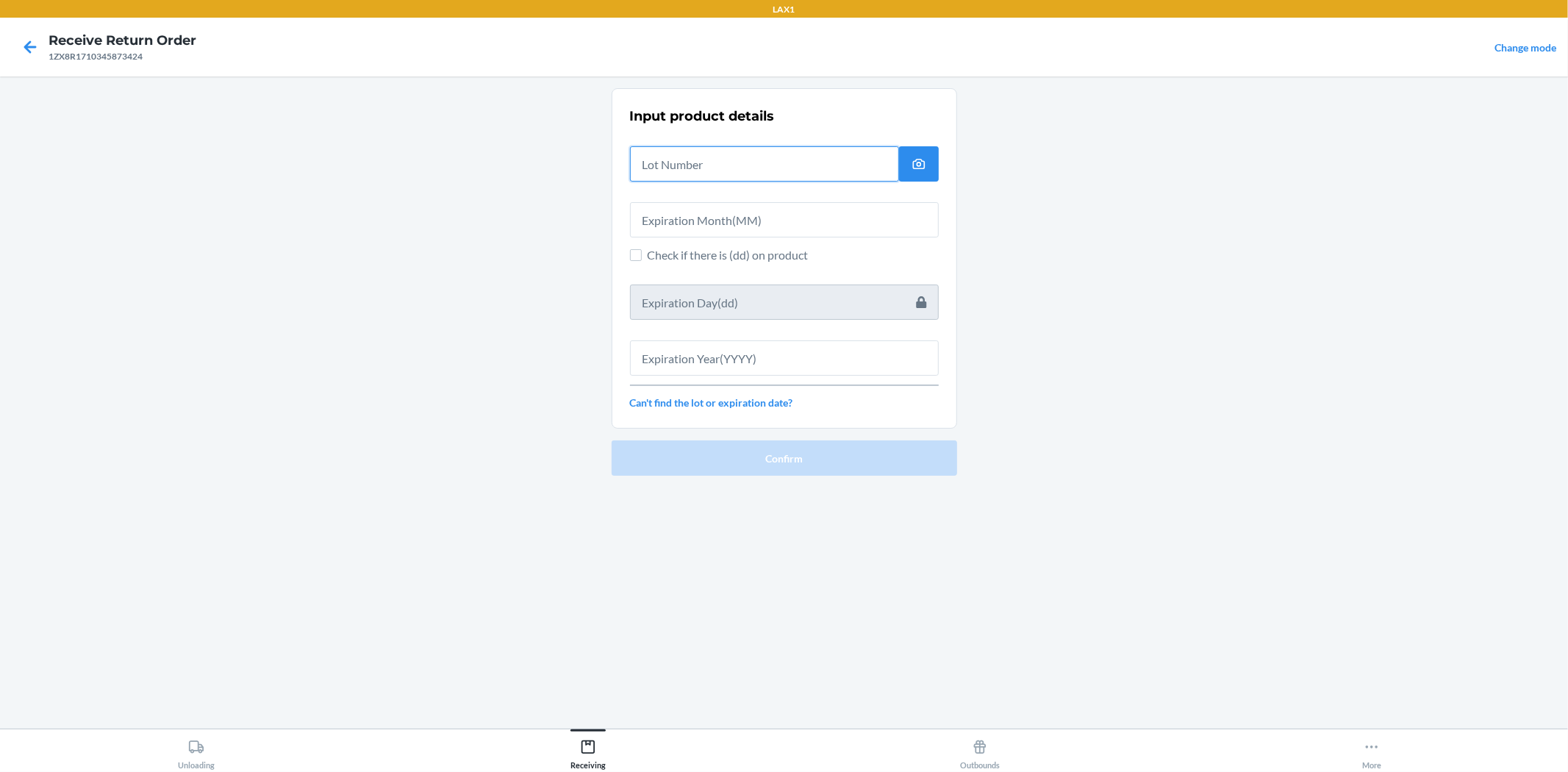
click at [782, 165] on input "text" at bounding box center [765, 164] width 269 height 36
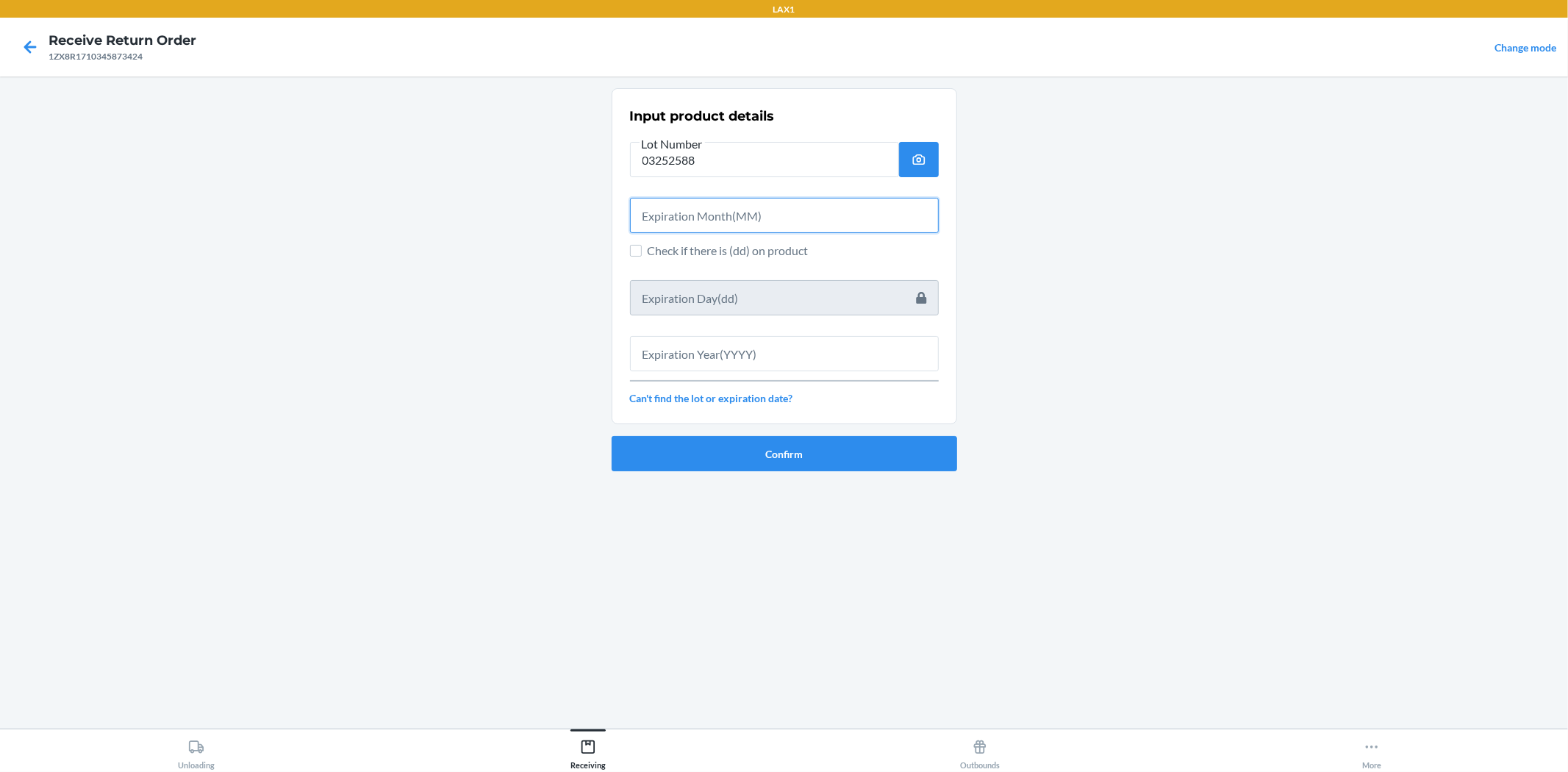
click at [724, 224] on input "text" at bounding box center [784, 216] width 309 height 36
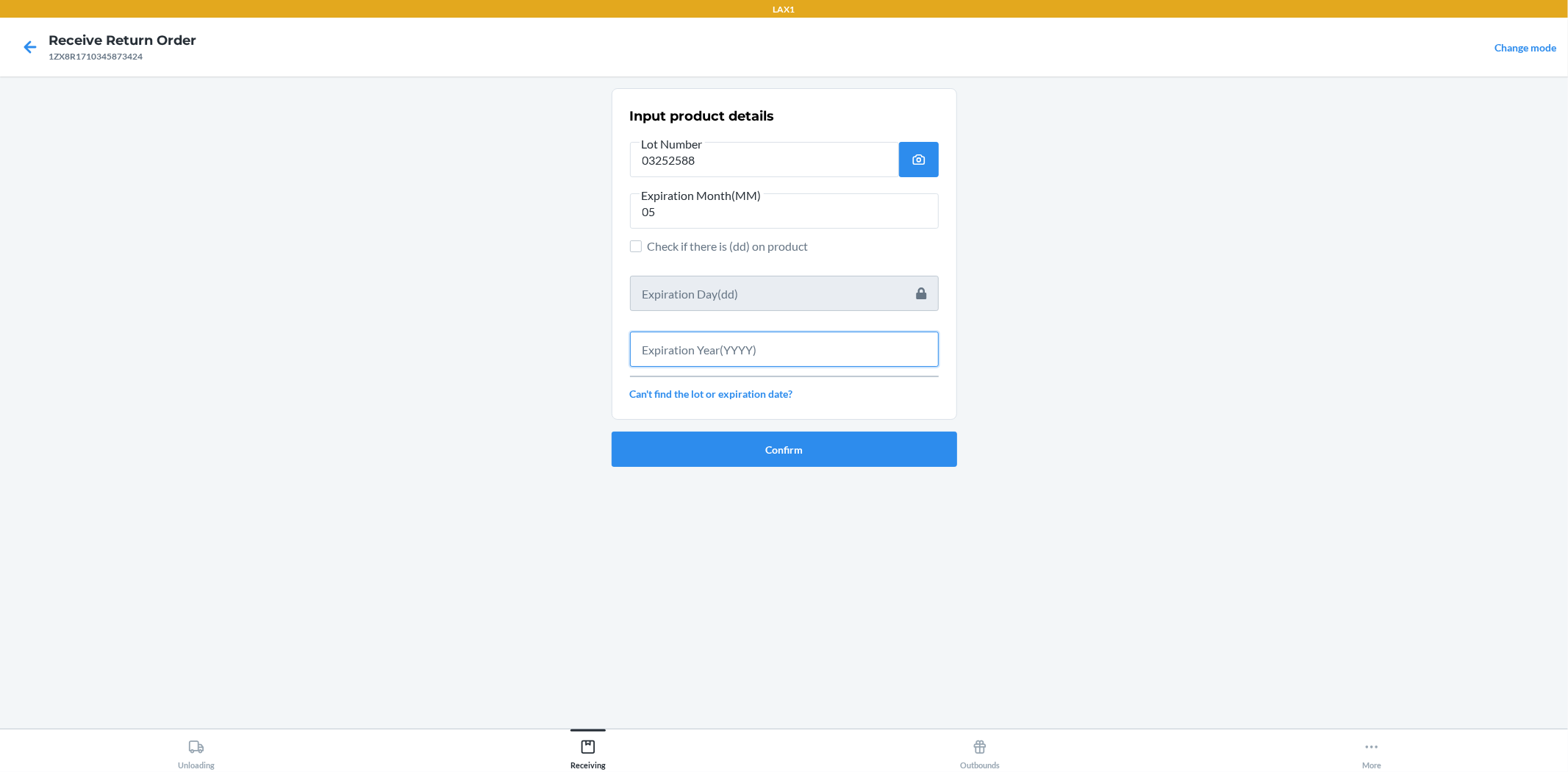
click at [782, 351] on input "text" at bounding box center [784, 350] width 309 height 36
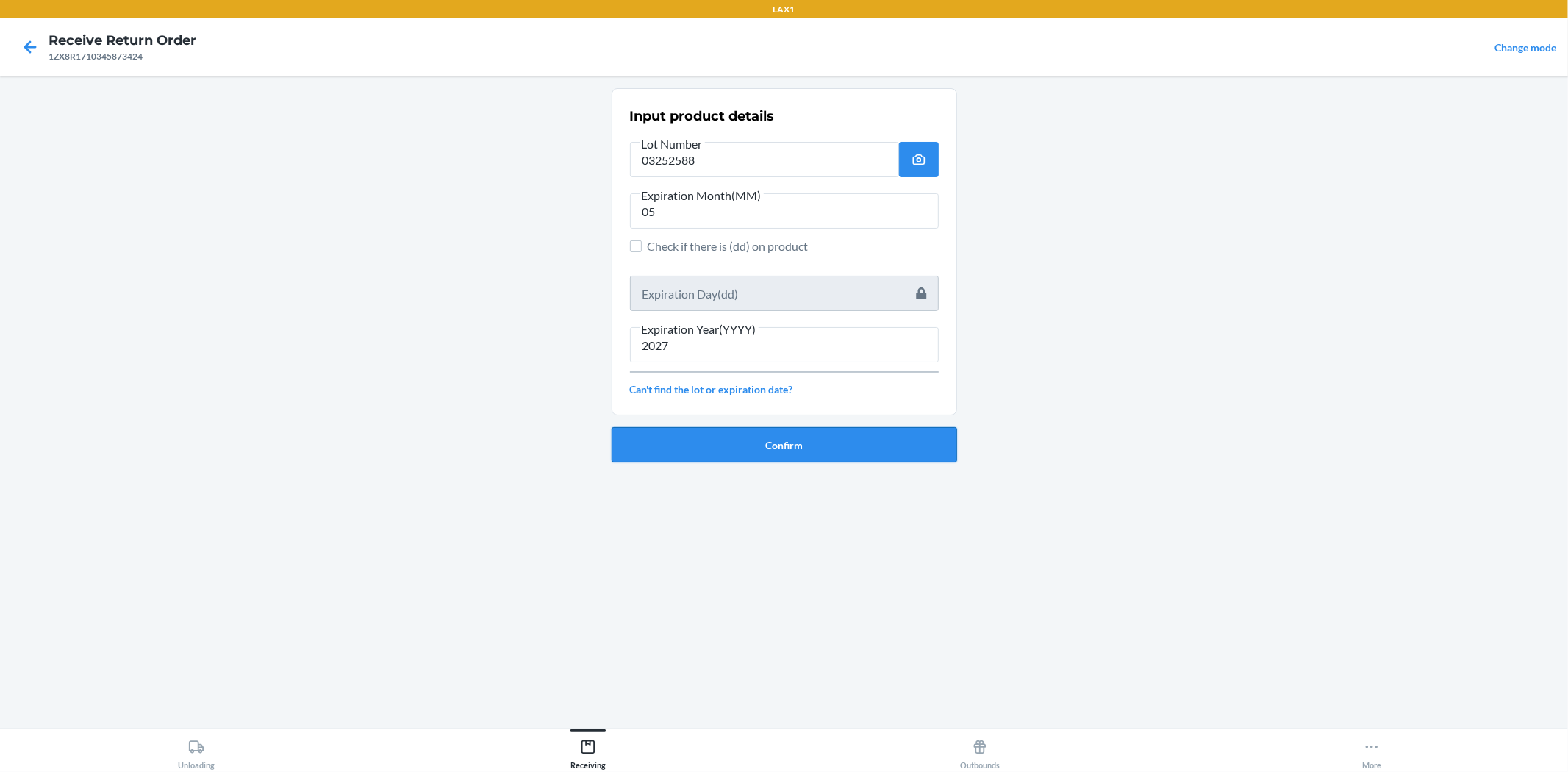
click at [782, 450] on button "Confirm" at bounding box center [784, 445] width 346 height 36
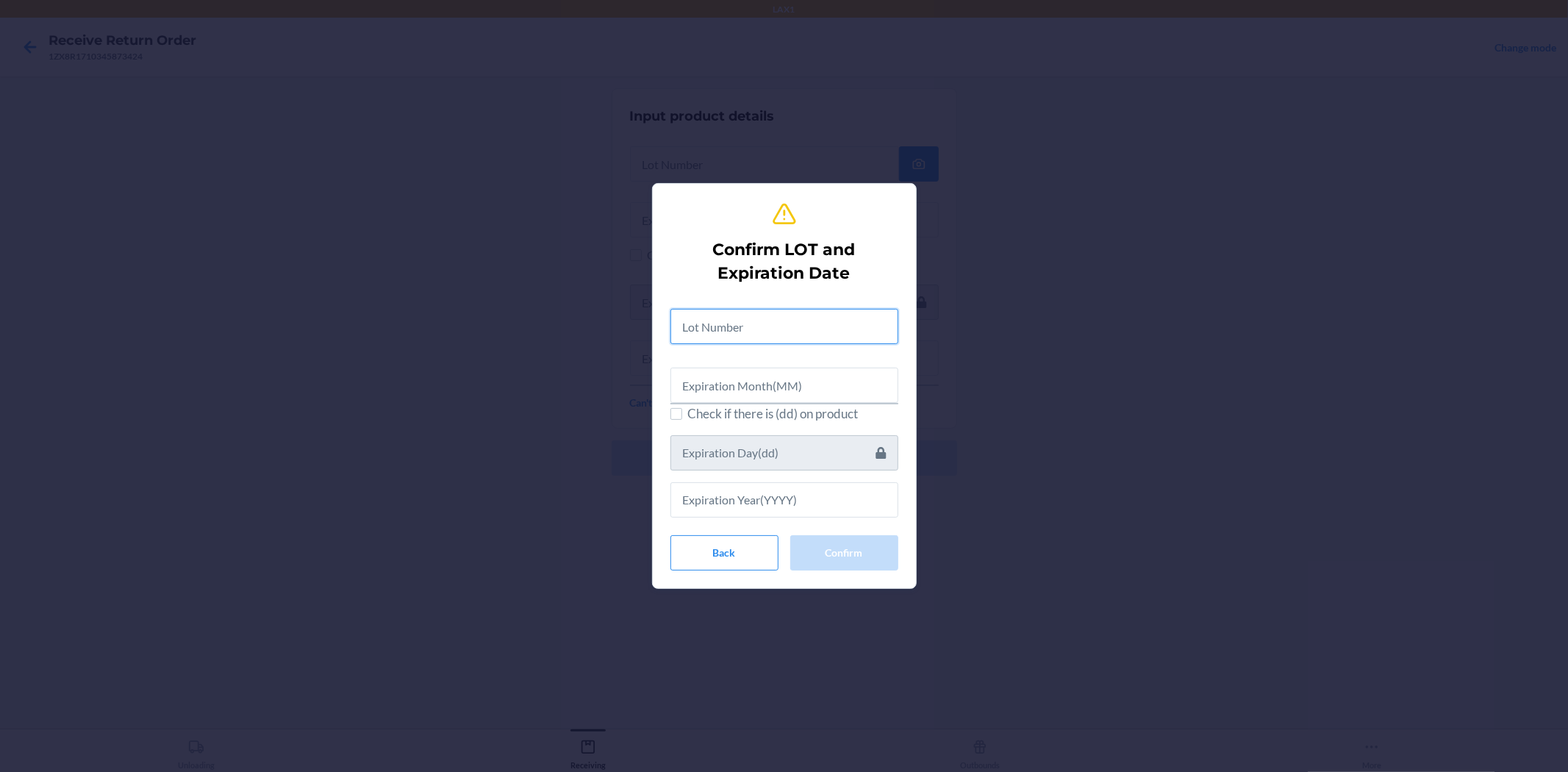
click at [782, 313] on input "text" at bounding box center [784, 327] width 228 height 36
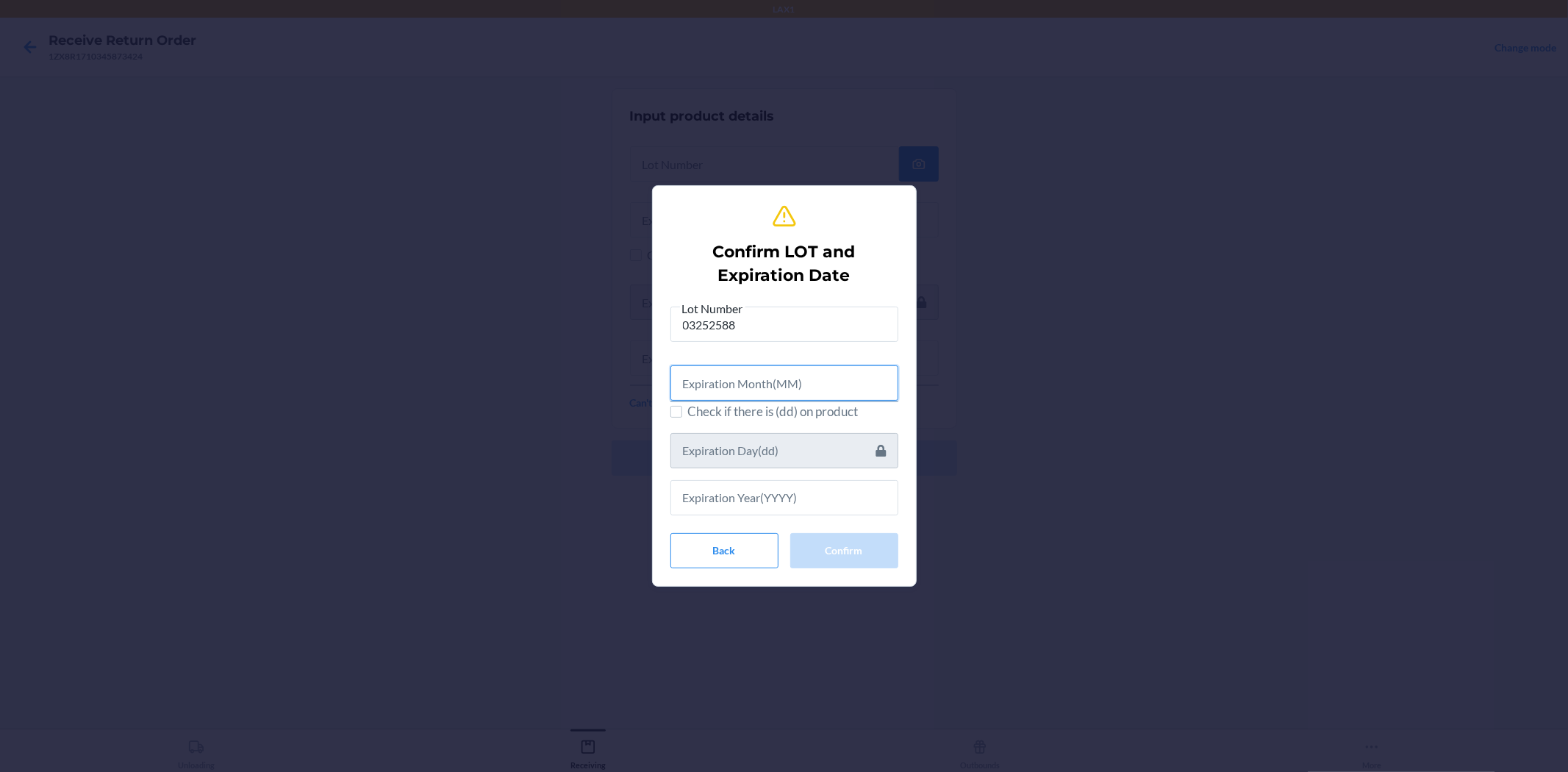
click at [782, 376] on input "text" at bounding box center [784, 384] width 228 height 36
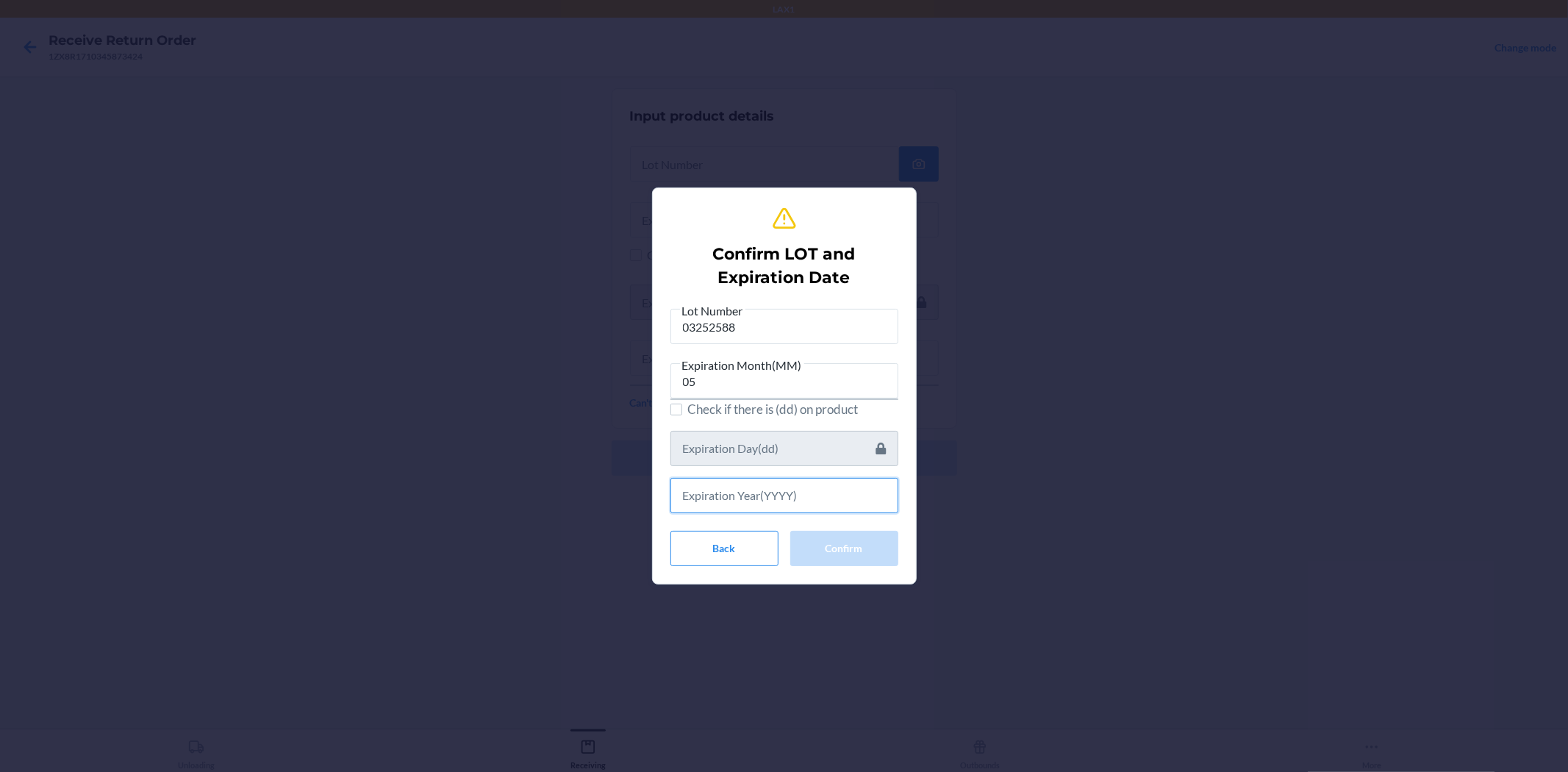
click at [782, 502] on input "text" at bounding box center [784, 495] width 228 height 36
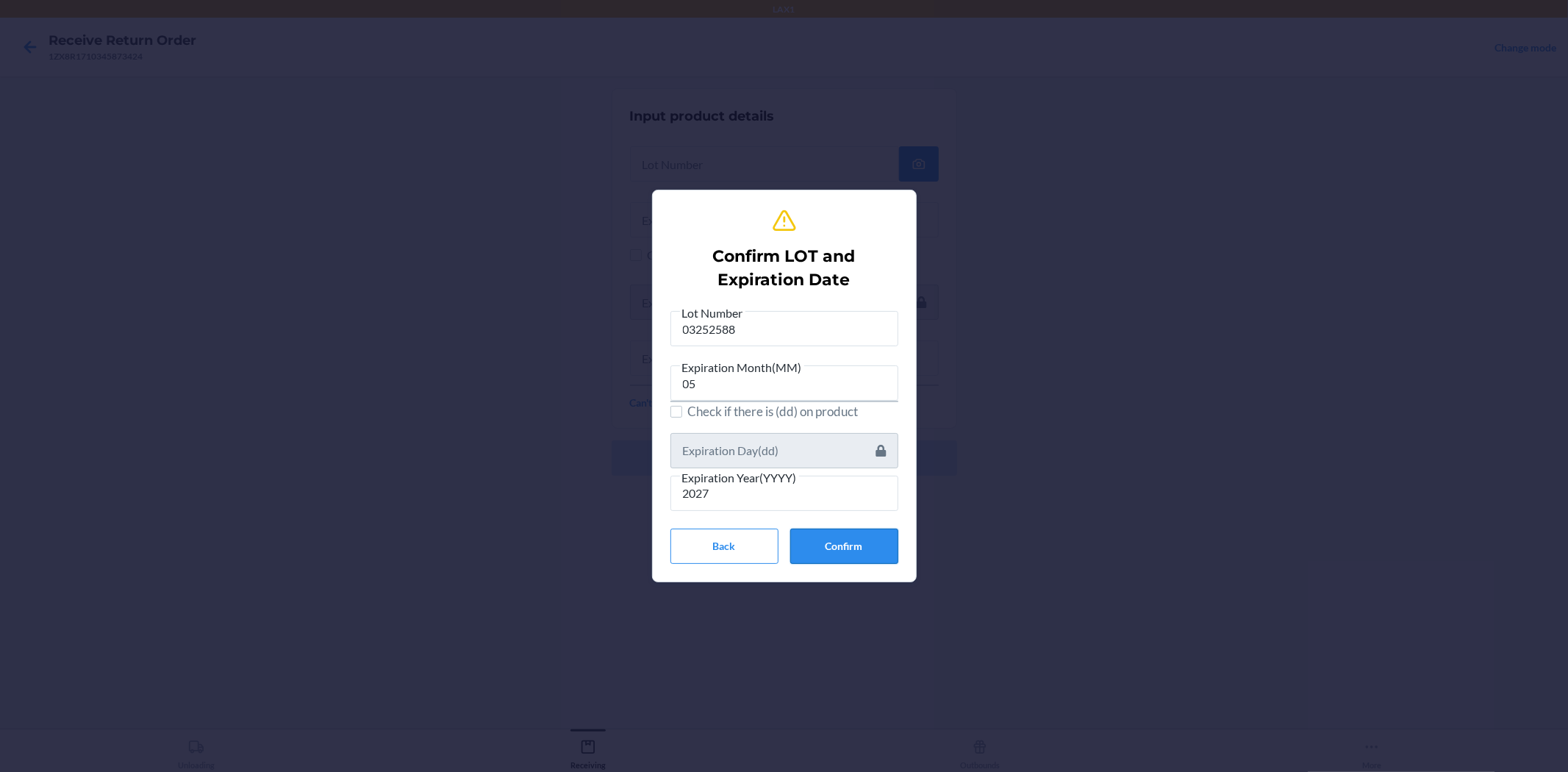
click at [782, 534] on button "Confirm" at bounding box center [844, 547] width 108 height 36
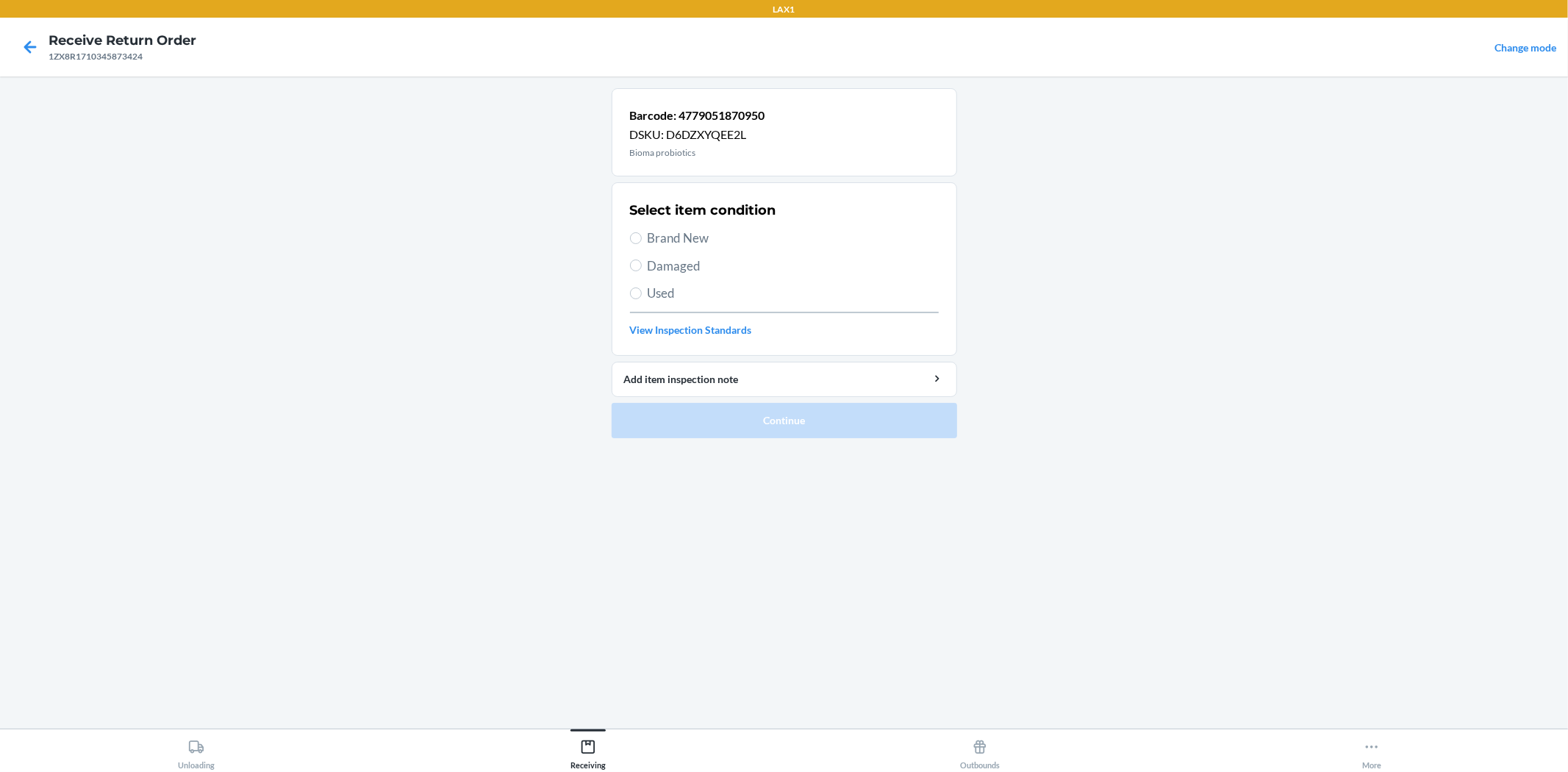
click at [691, 240] on span "Brand New" at bounding box center [793, 238] width 291 height 19
click at [642, 240] on input "Brand New" at bounding box center [636, 238] width 12 height 12
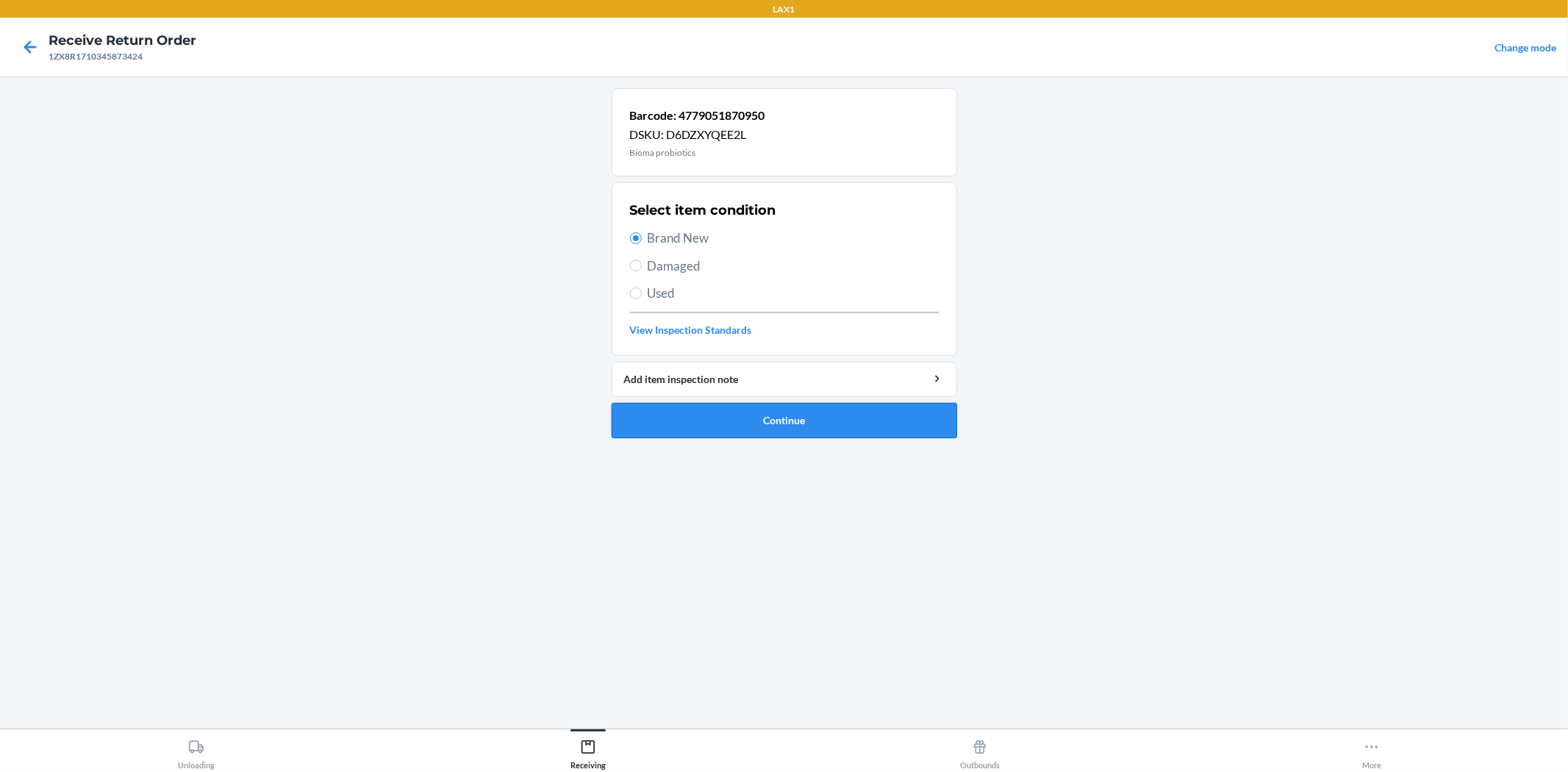
click at [782, 423] on button "Continue" at bounding box center [784, 421] width 346 height 36
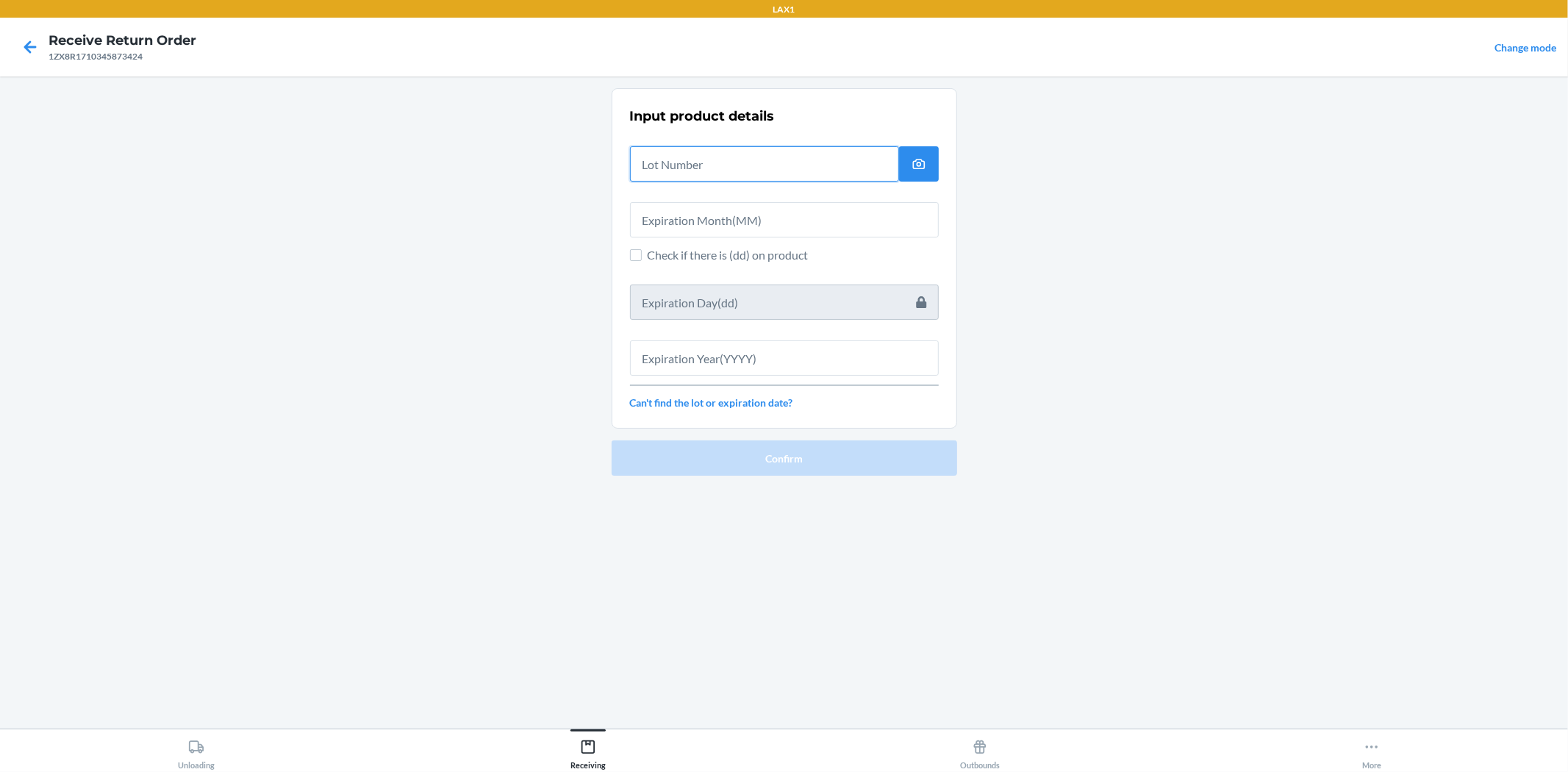
click at [699, 165] on input "text" at bounding box center [765, 164] width 269 height 36
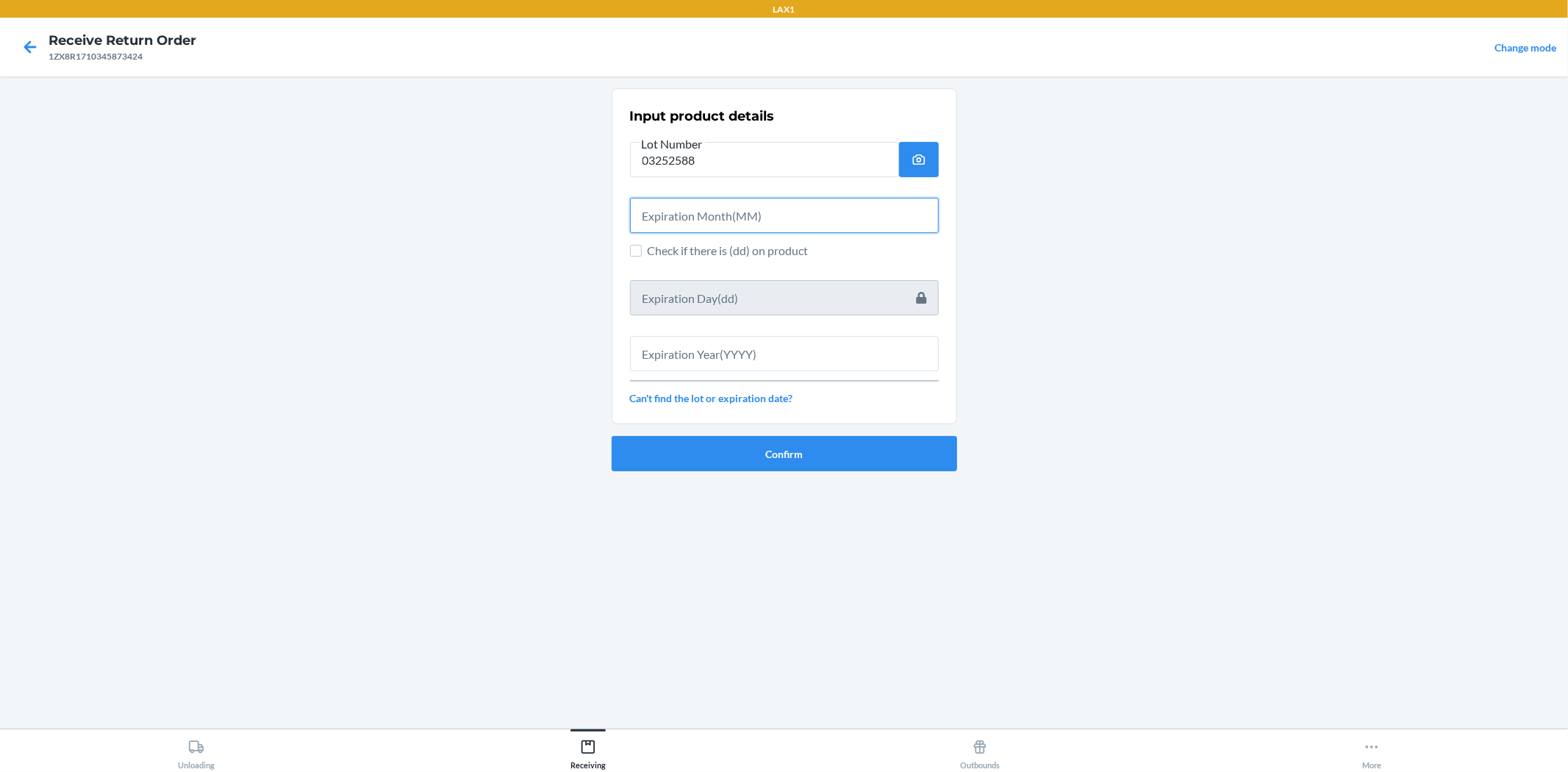
click at [709, 212] on input "text" at bounding box center [784, 216] width 309 height 36
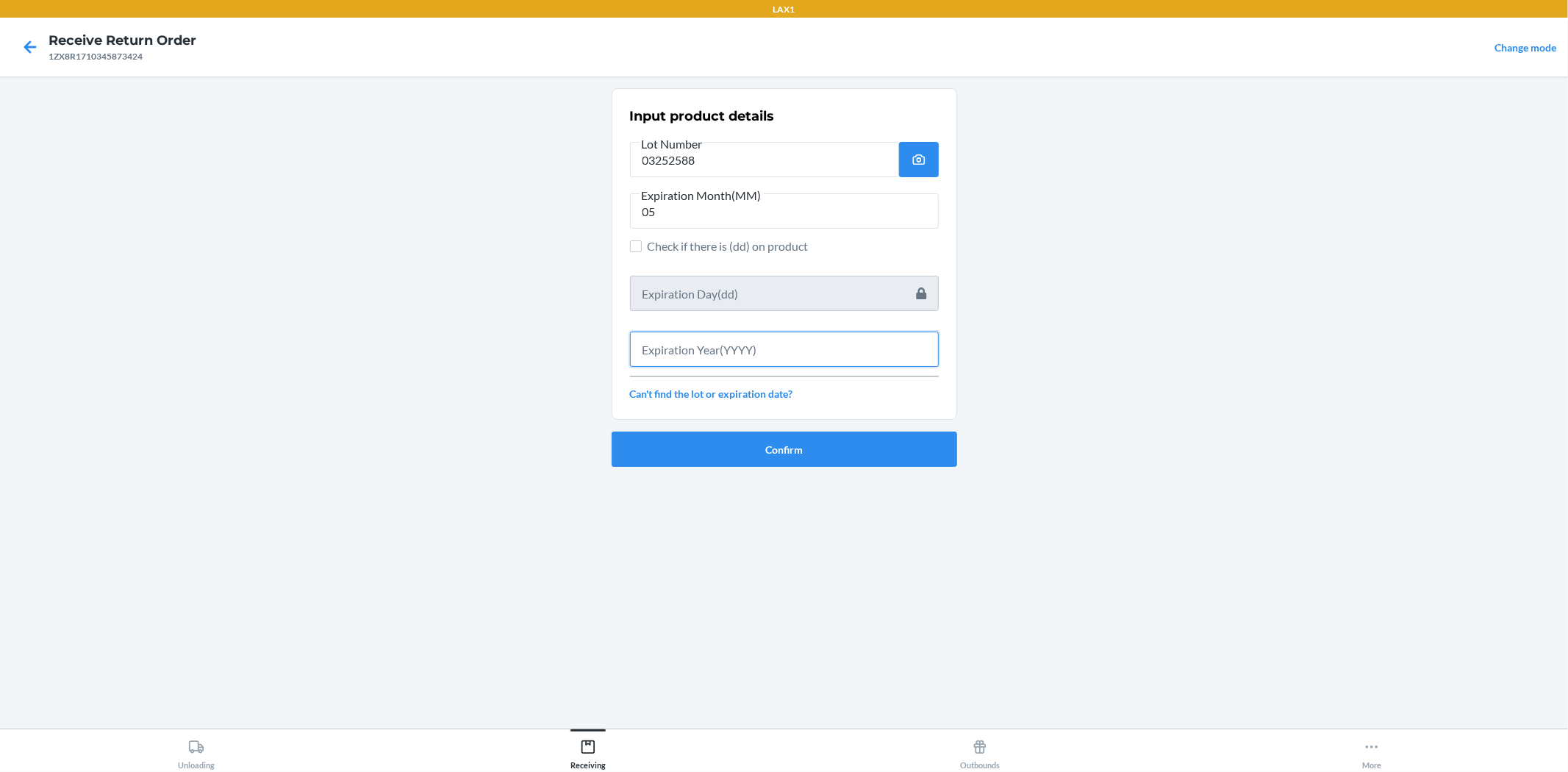
click at [748, 364] on input "text" at bounding box center [784, 350] width 309 height 36
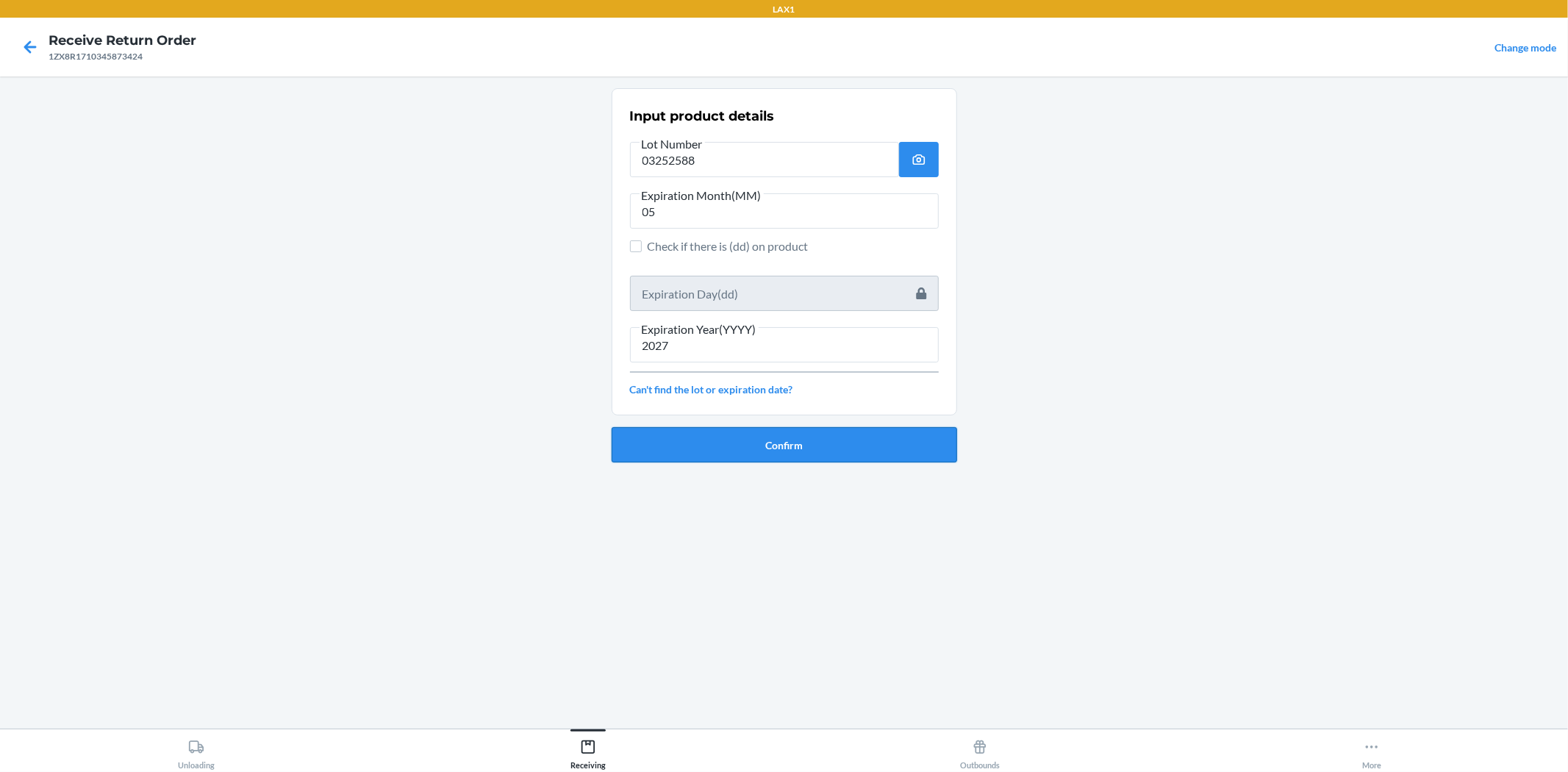
click at [766, 438] on button "Confirm" at bounding box center [784, 445] width 346 height 36
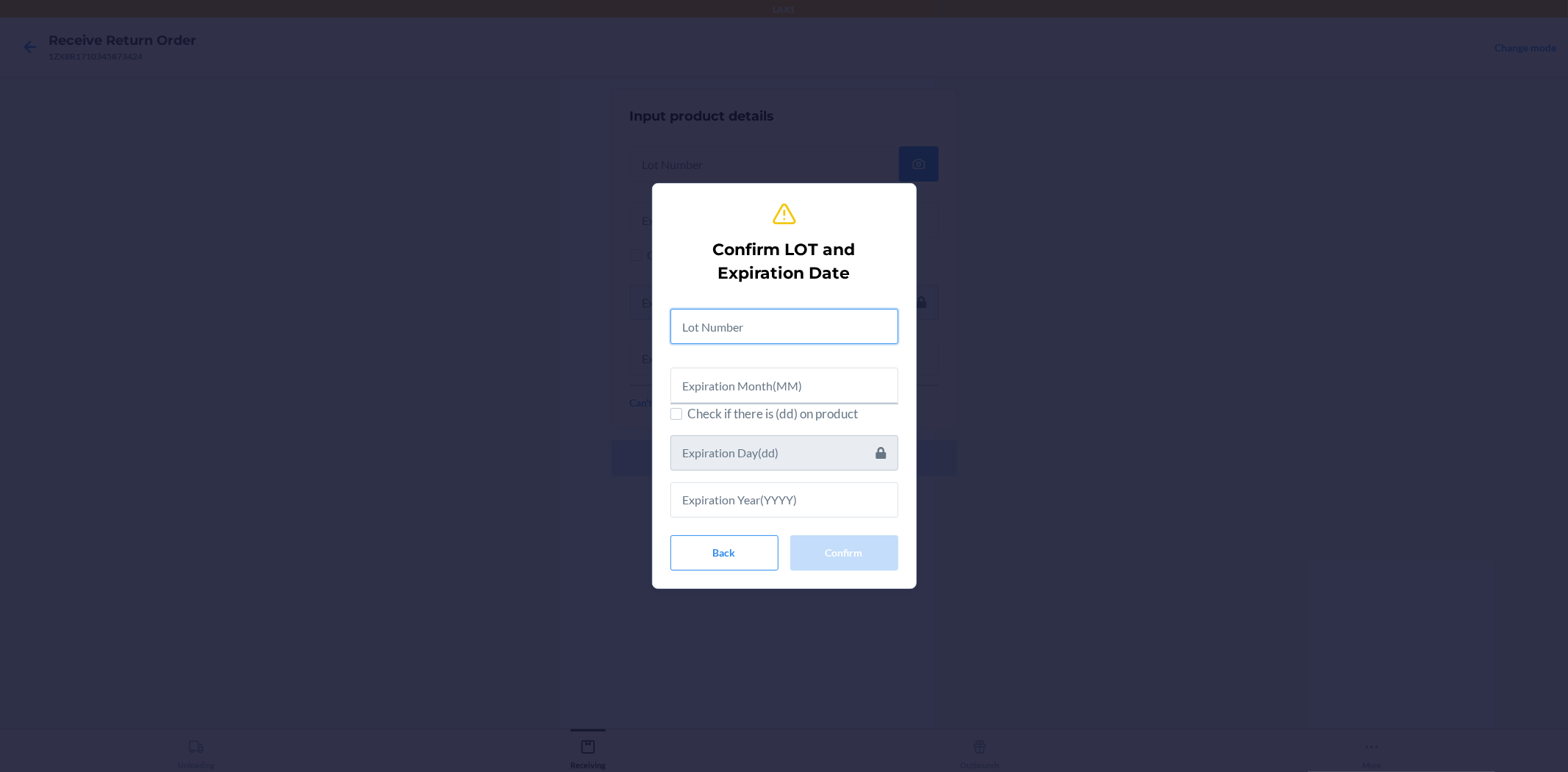
click at [765, 336] on input "text" at bounding box center [784, 327] width 228 height 36
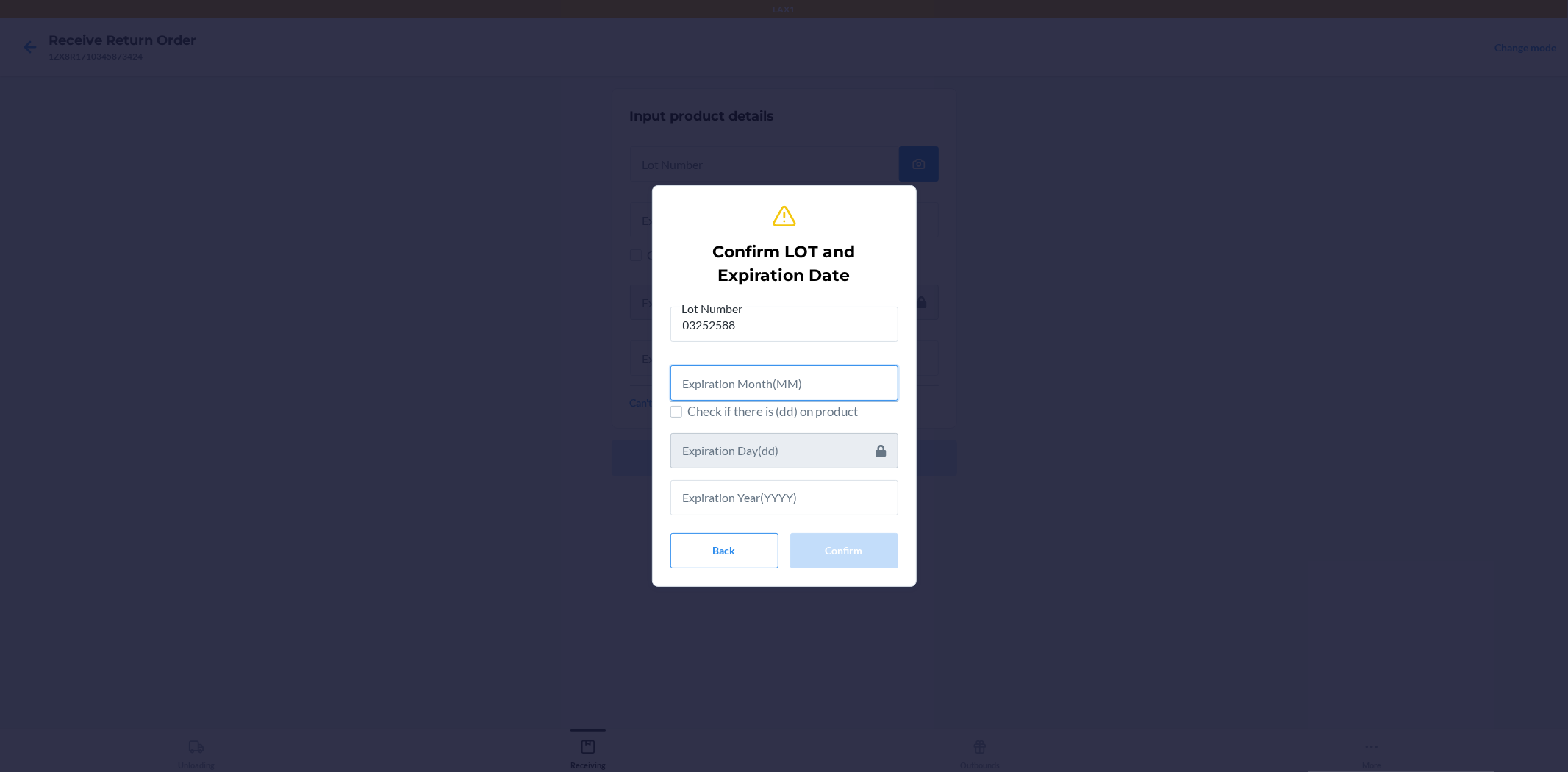
click at [768, 380] on input "text" at bounding box center [784, 384] width 228 height 36
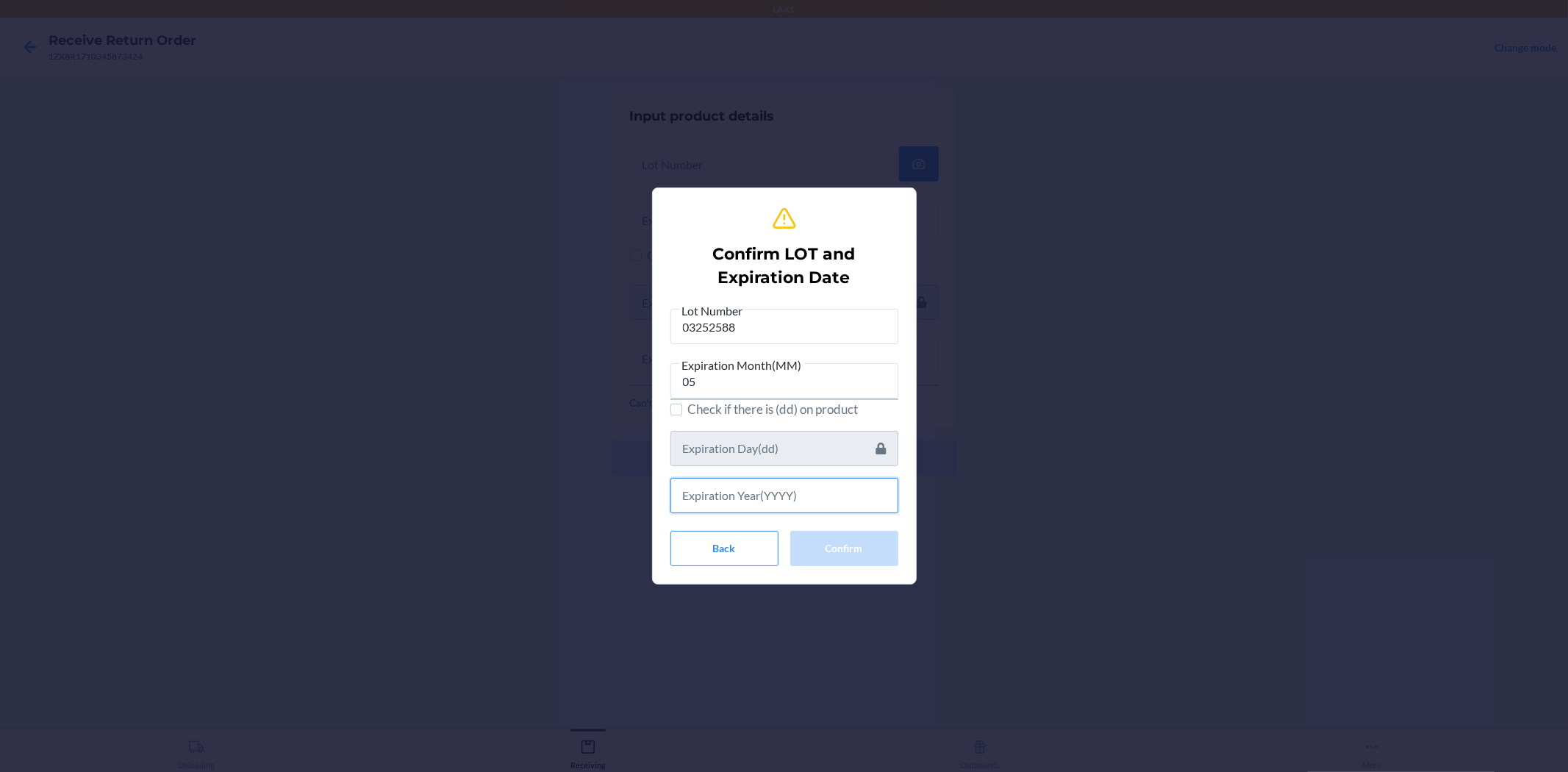
click at [775, 488] on input "text" at bounding box center [784, 495] width 228 height 36
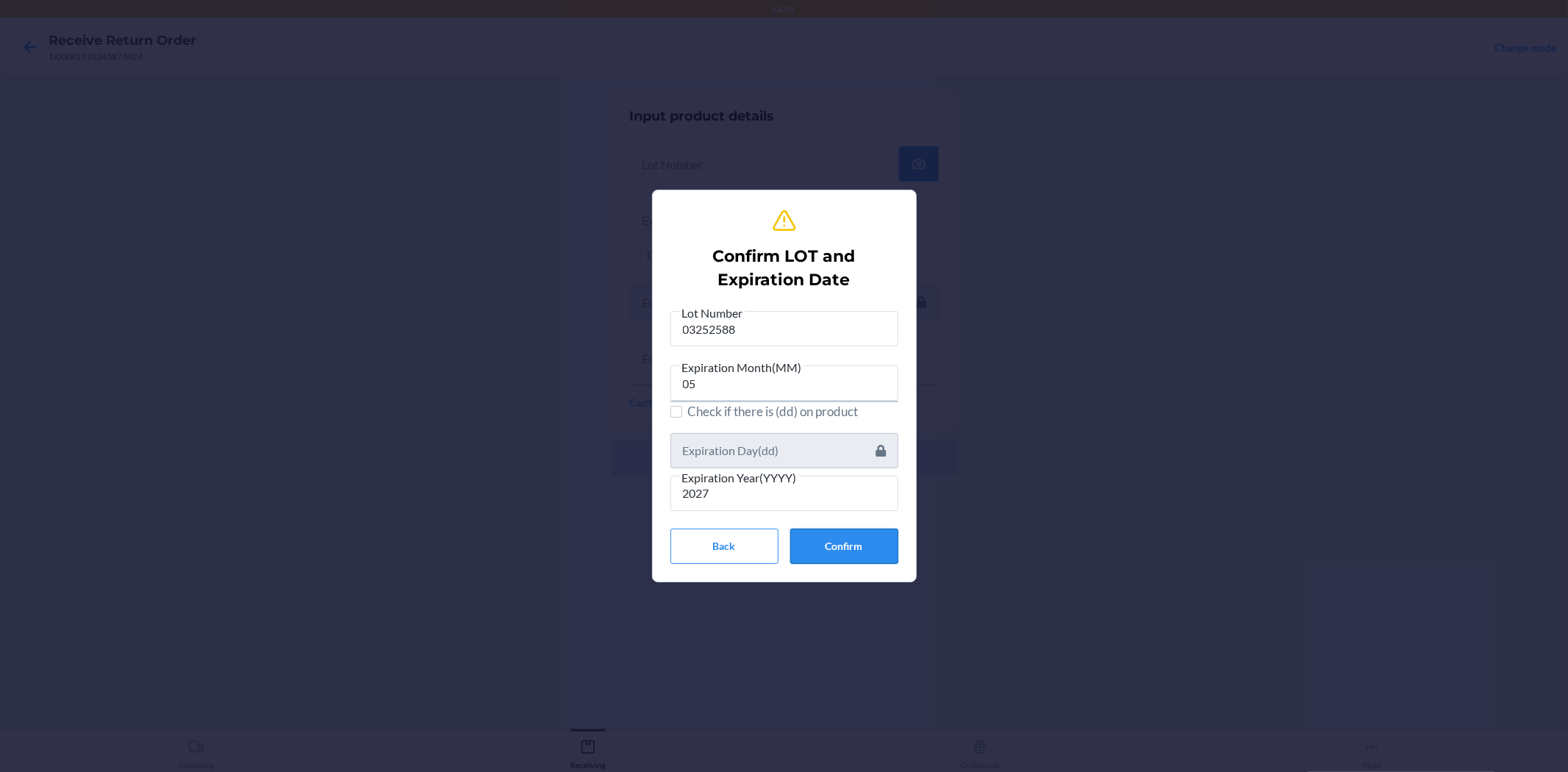
click at [782, 543] on button "Confirm" at bounding box center [844, 547] width 108 height 36
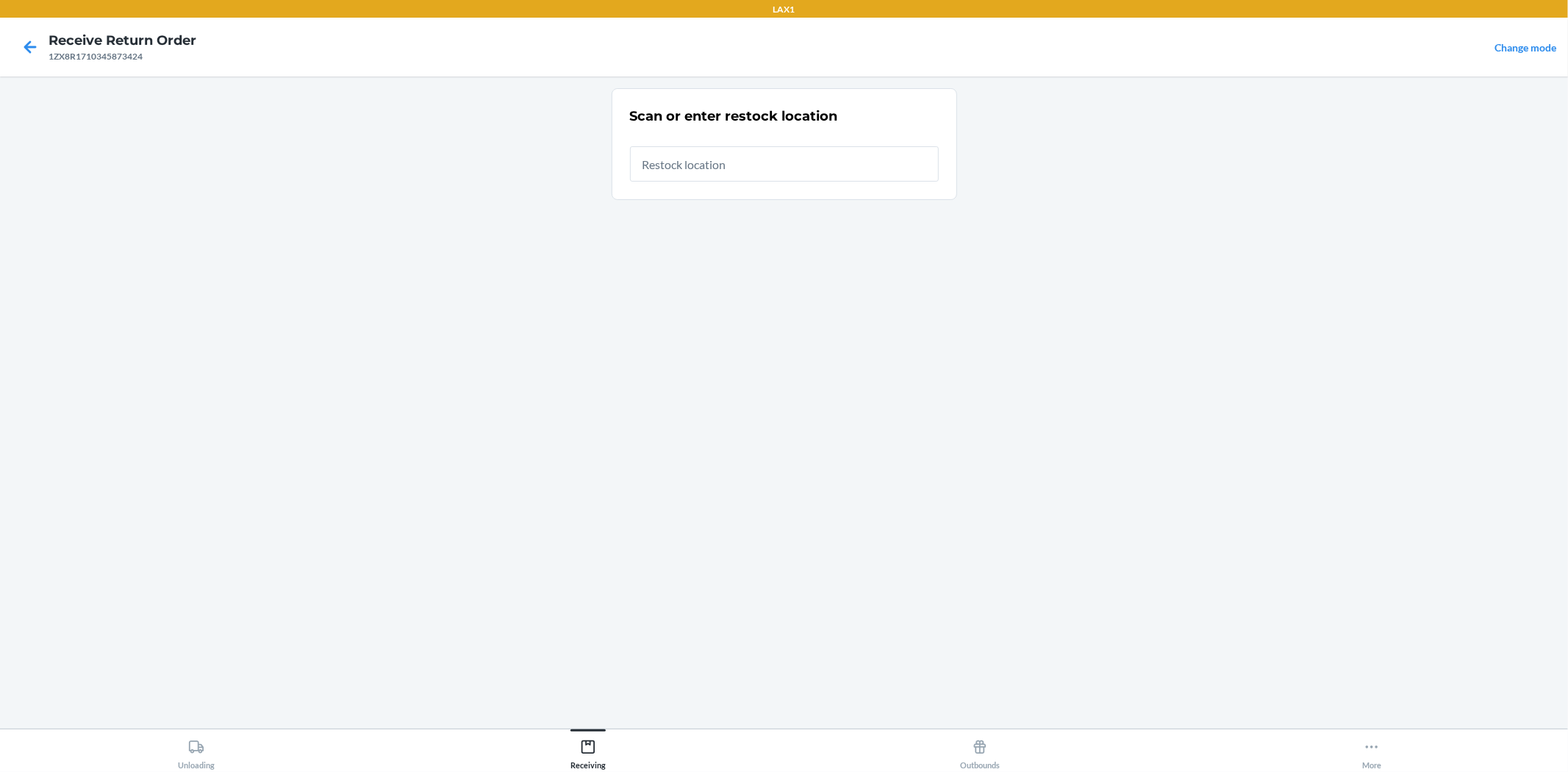
click at [782, 145] on div at bounding box center [784, 158] width 309 height 47
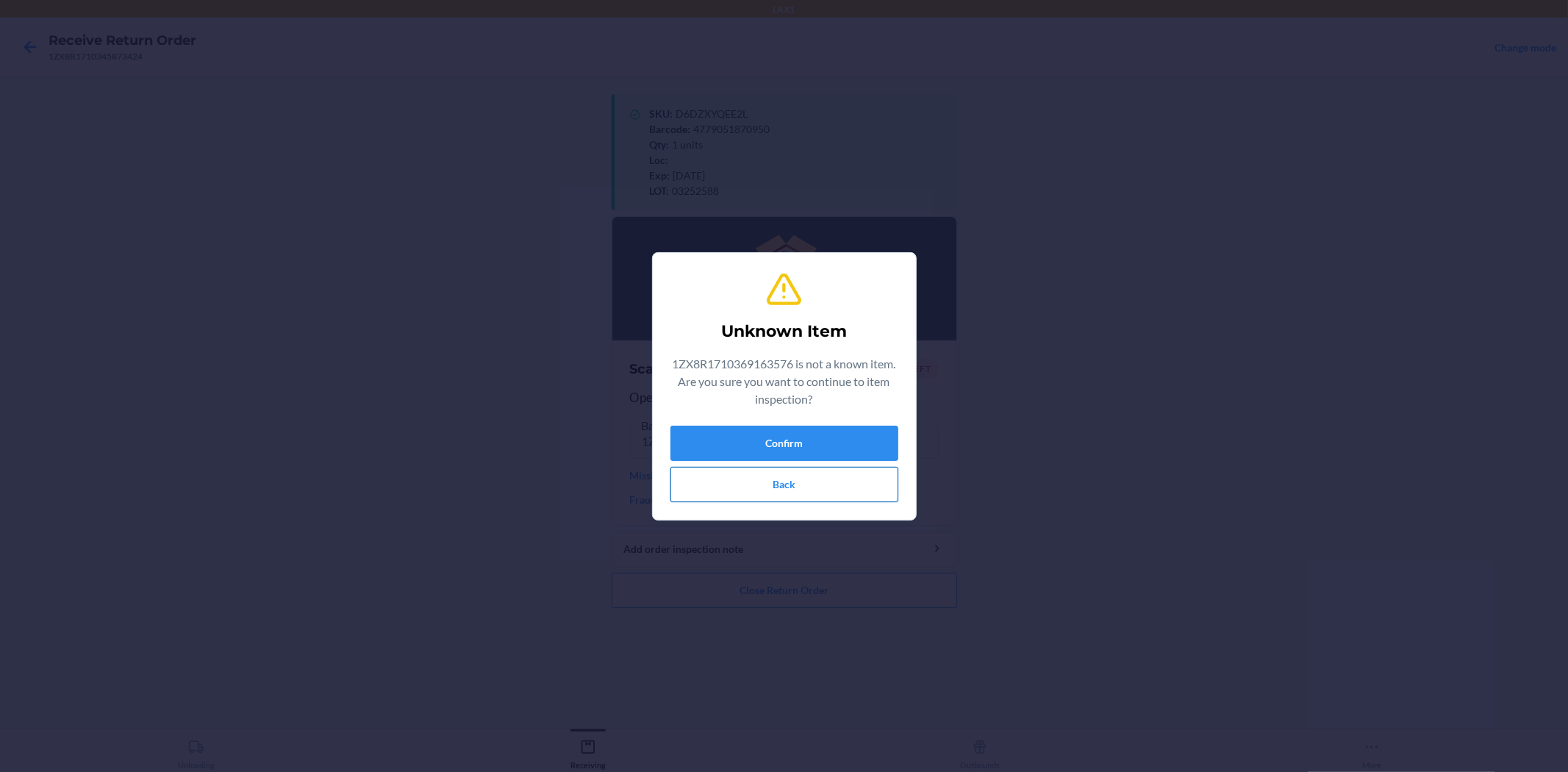
click at [782, 499] on button "Back" at bounding box center [784, 485] width 228 height 36
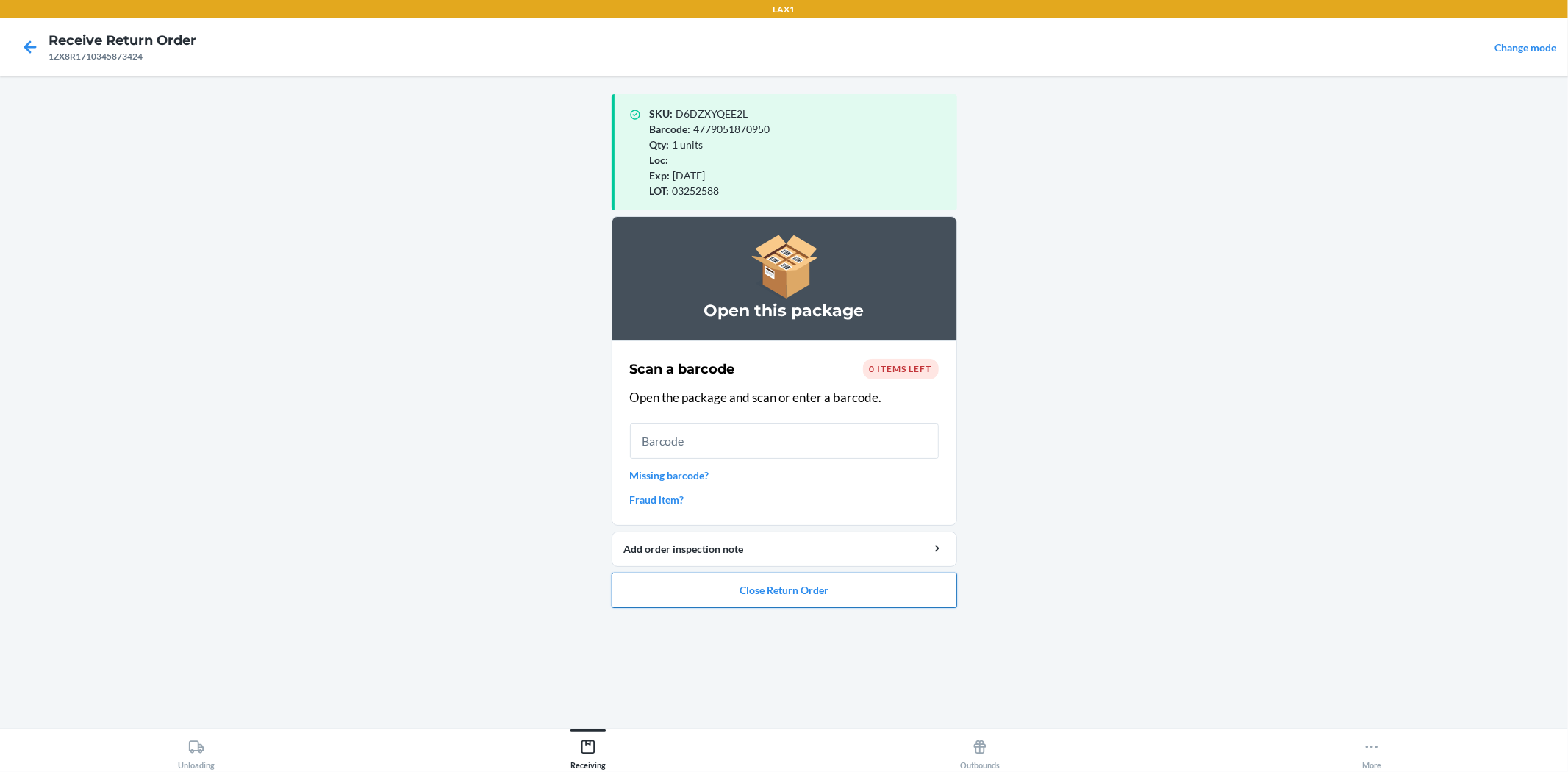
click at [782, 598] on button "Close Return Order" at bounding box center [784, 590] width 346 height 36
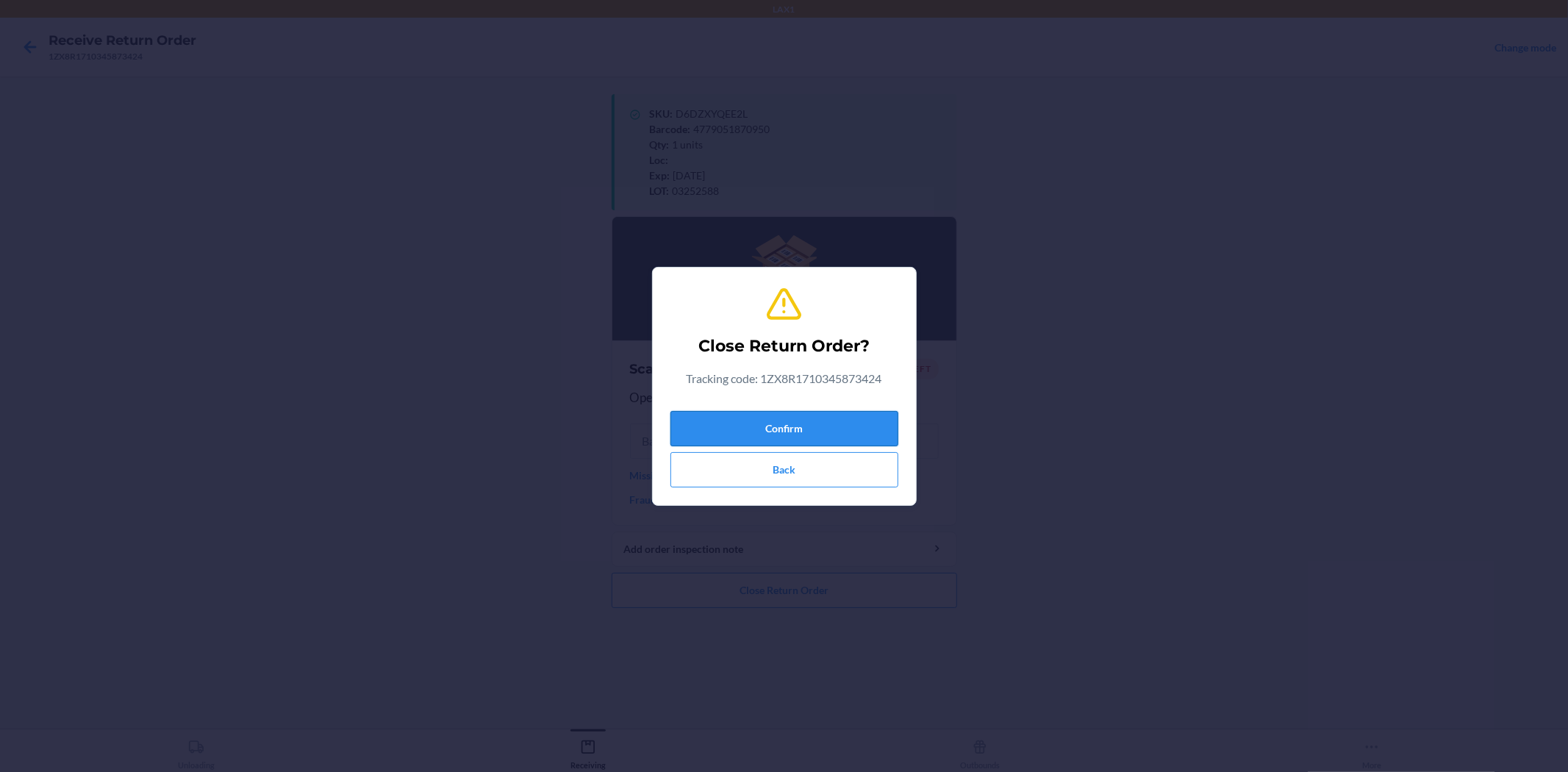
click at [782, 431] on button "Confirm" at bounding box center [784, 429] width 228 height 36
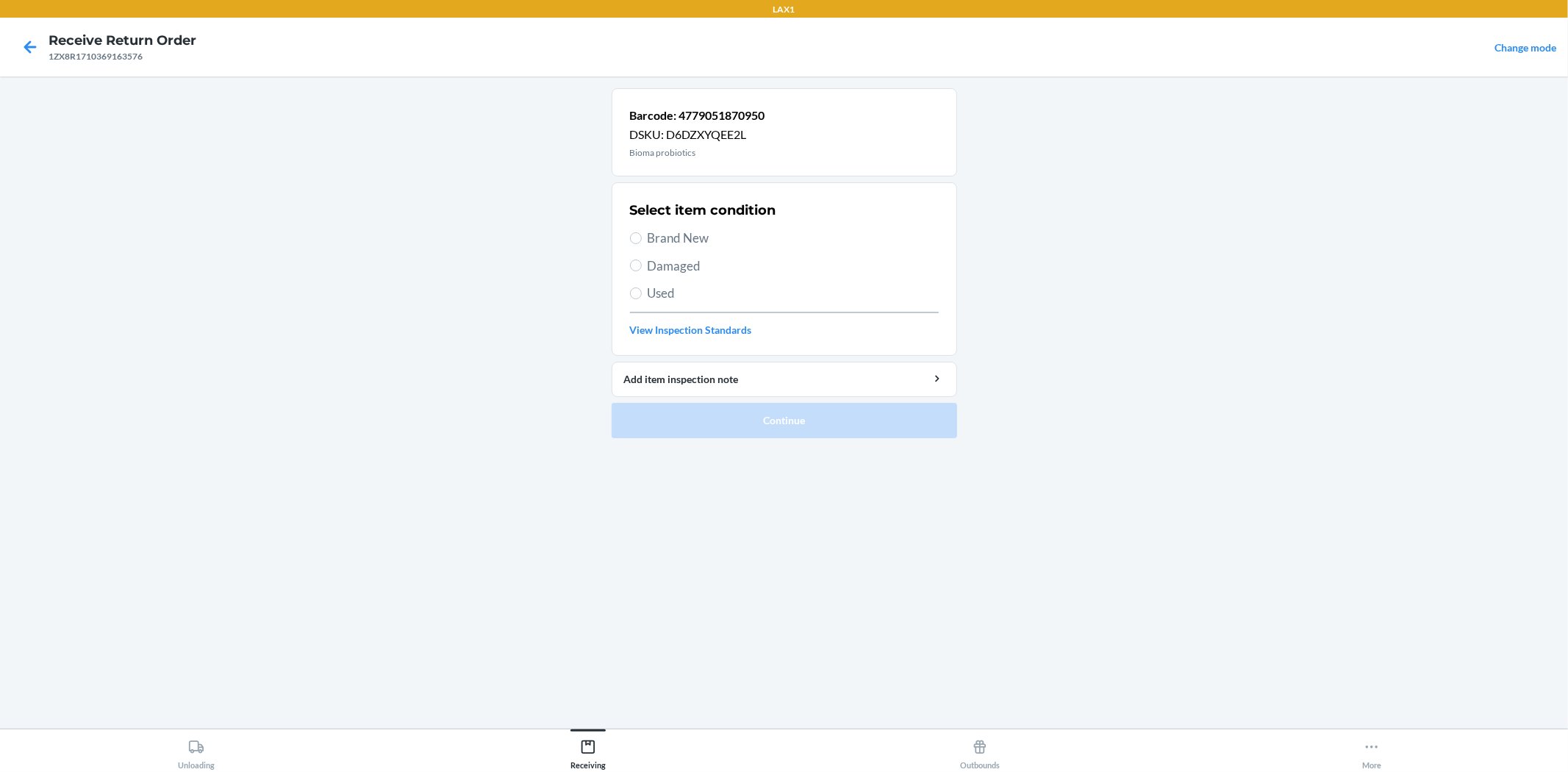
click at [659, 233] on span "Brand New" at bounding box center [793, 238] width 291 height 19
click at [642, 233] on input "Brand New" at bounding box center [636, 238] width 12 height 12
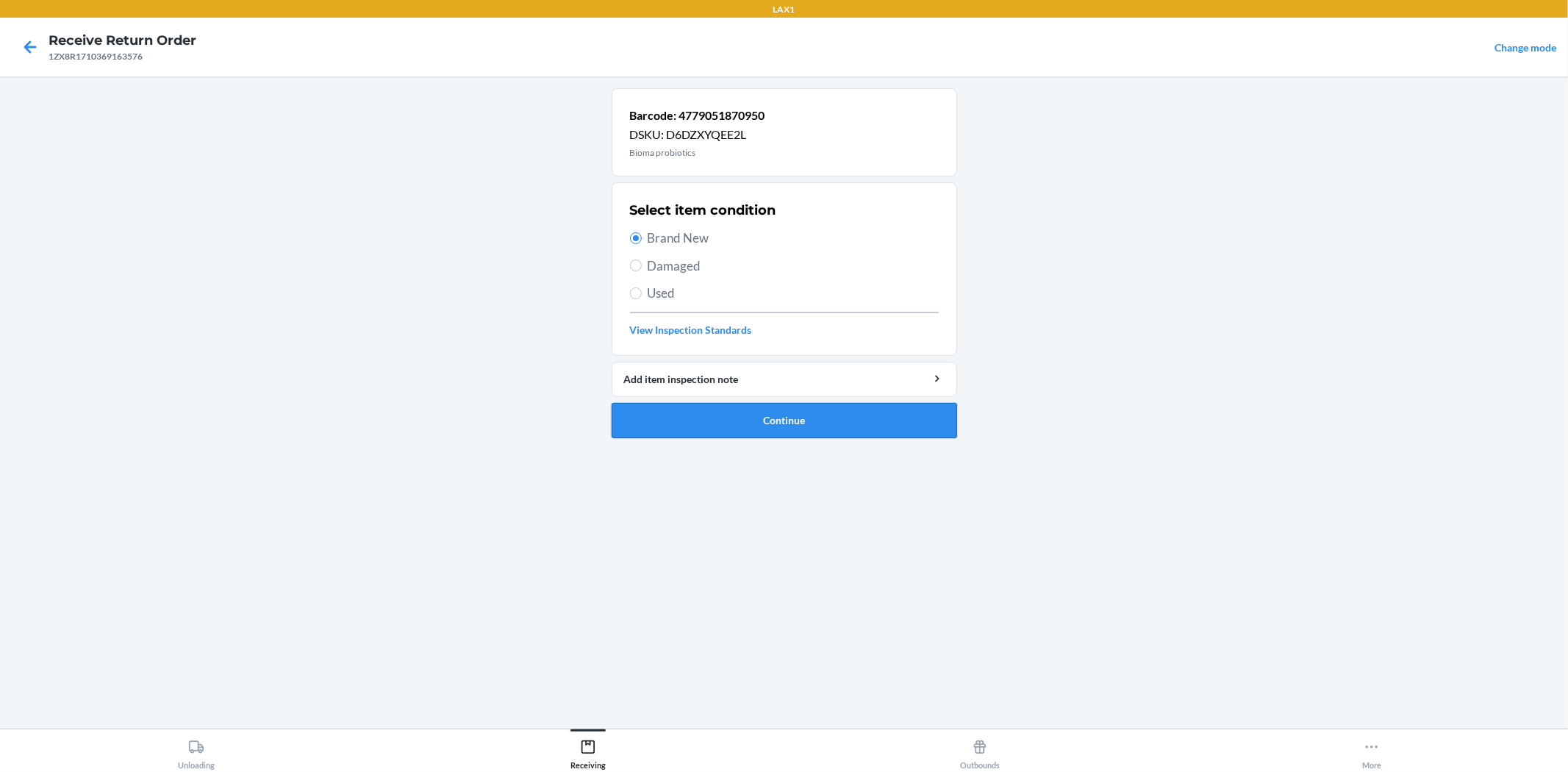
click at [782, 423] on button "Continue" at bounding box center [784, 421] width 346 height 36
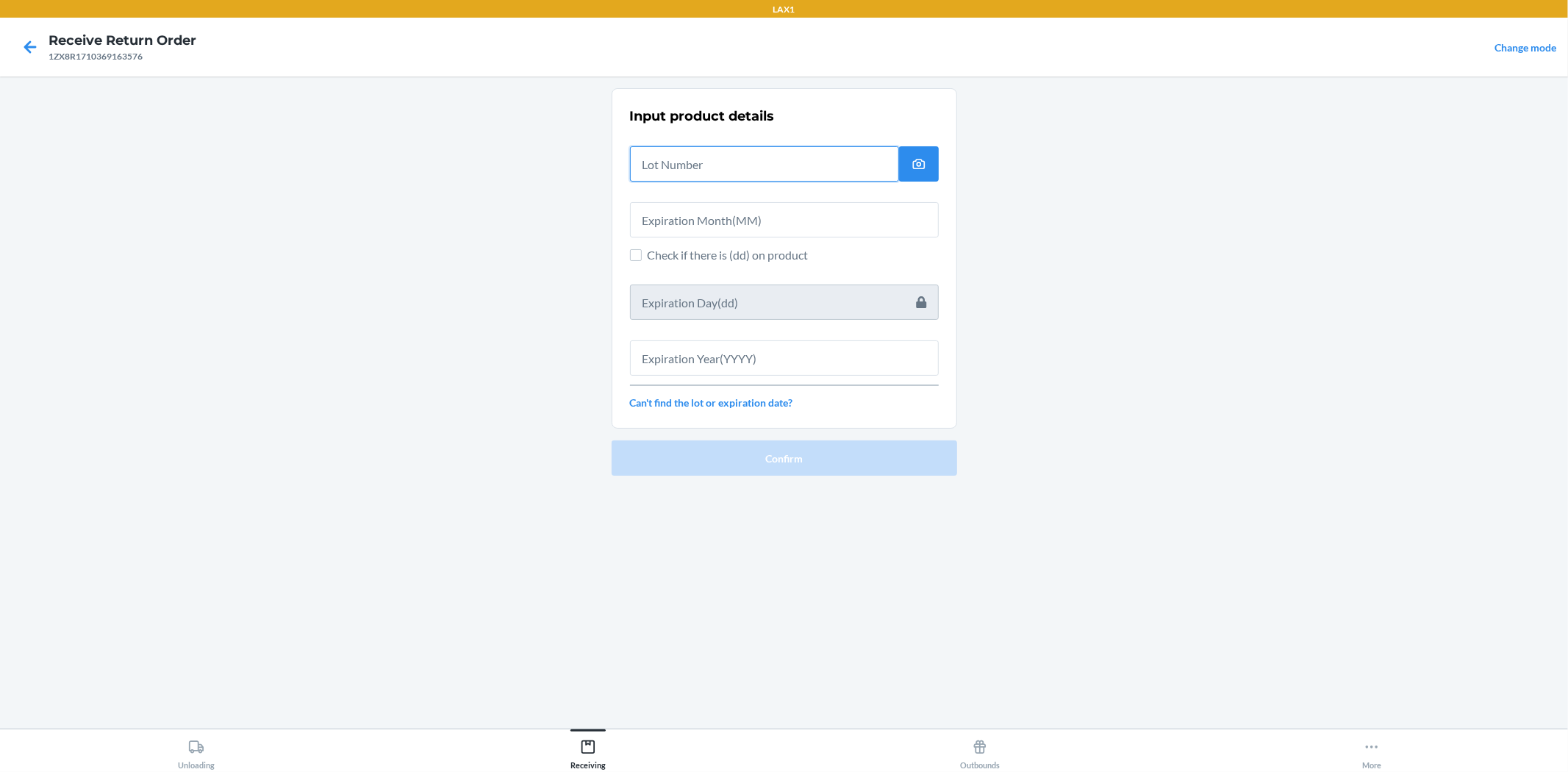
click at [770, 156] on input "text" at bounding box center [765, 164] width 269 height 36
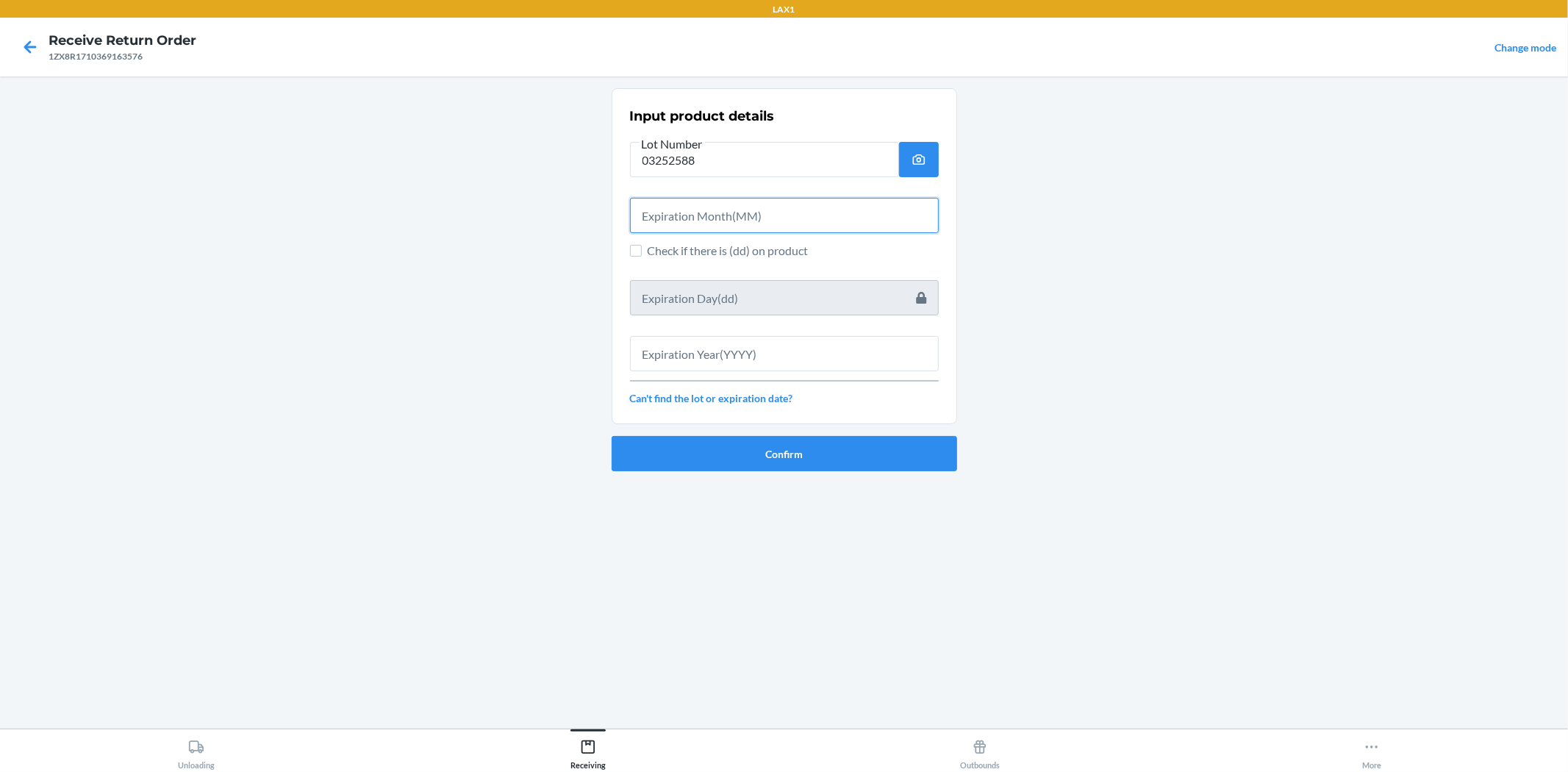
click at [762, 219] on input "text" at bounding box center [784, 216] width 309 height 36
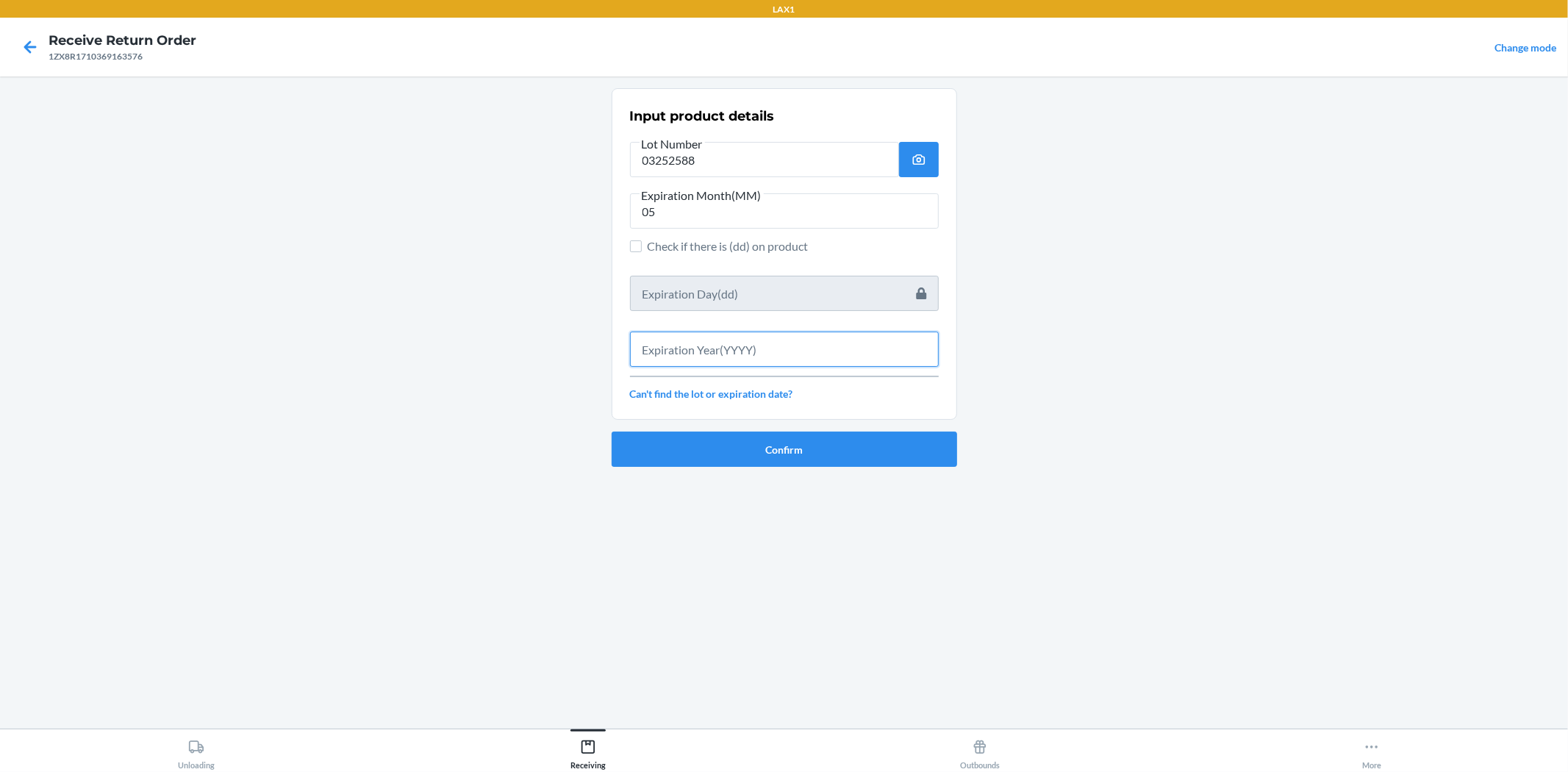
click at [782, 351] on input "text" at bounding box center [784, 350] width 309 height 36
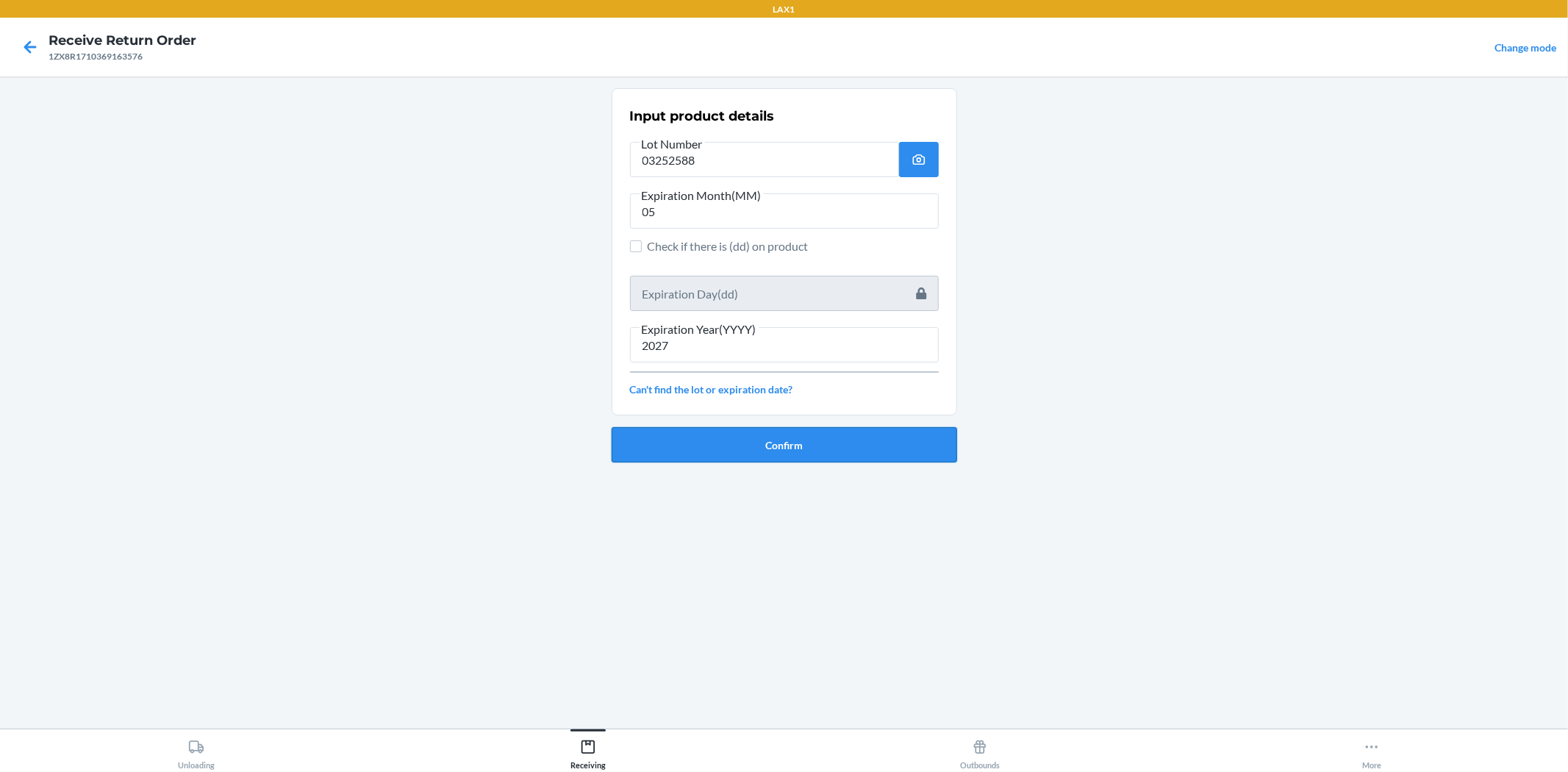
click at [782, 440] on button "Confirm" at bounding box center [784, 445] width 346 height 36
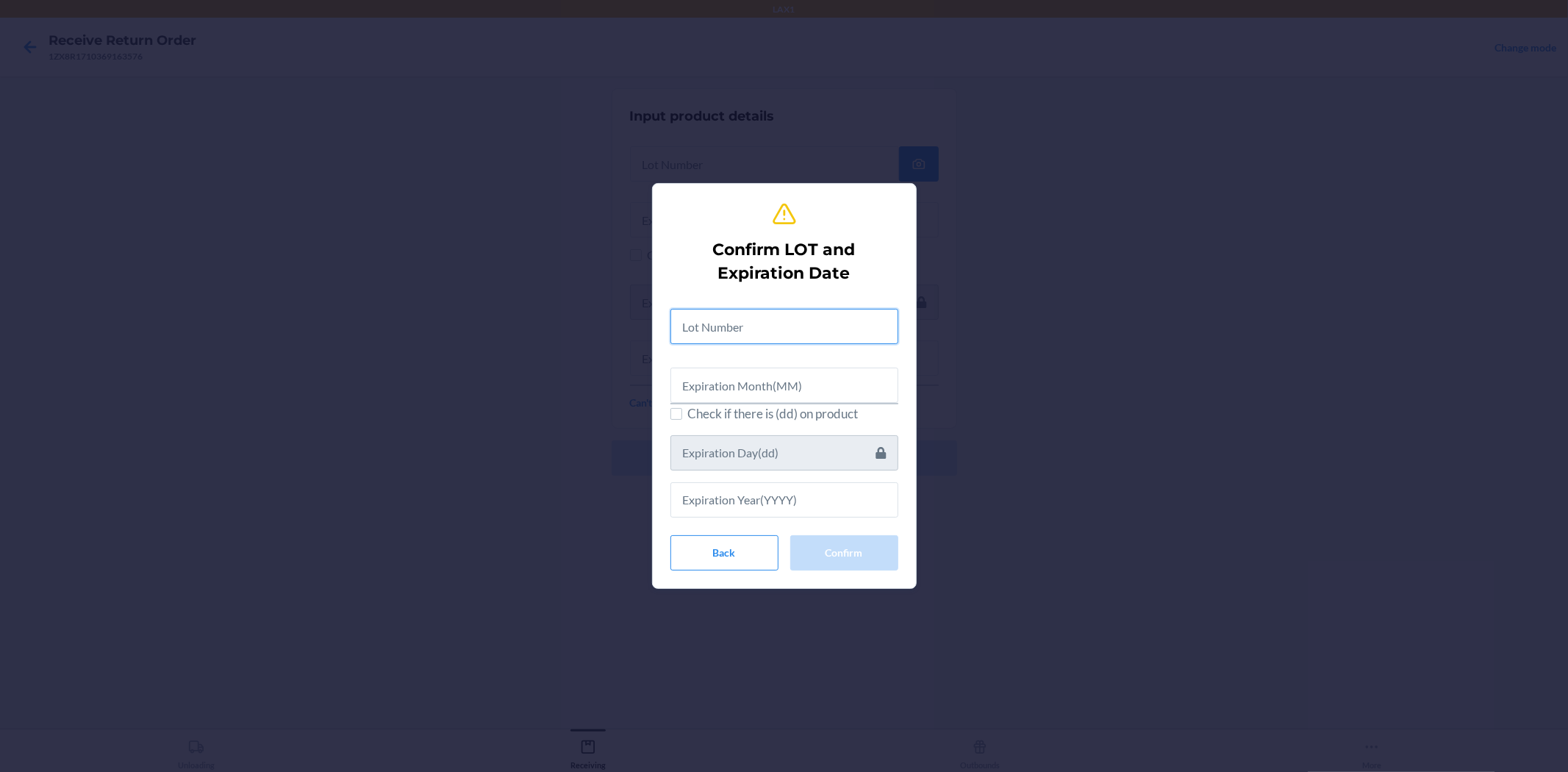
click at [782, 319] on input "text" at bounding box center [784, 327] width 228 height 36
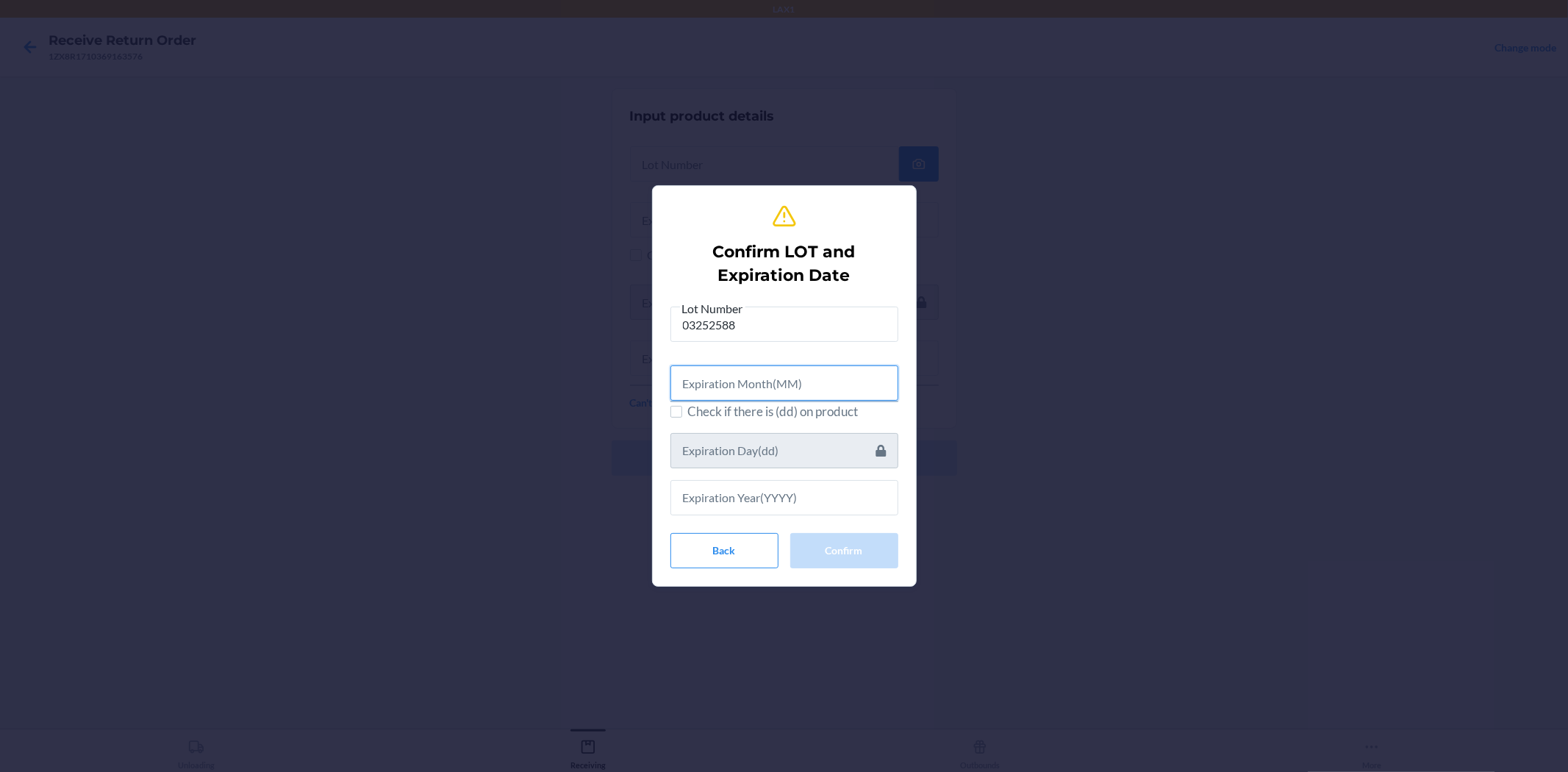
click at [782, 377] on input "text" at bounding box center [784, 384] width 228 height 36
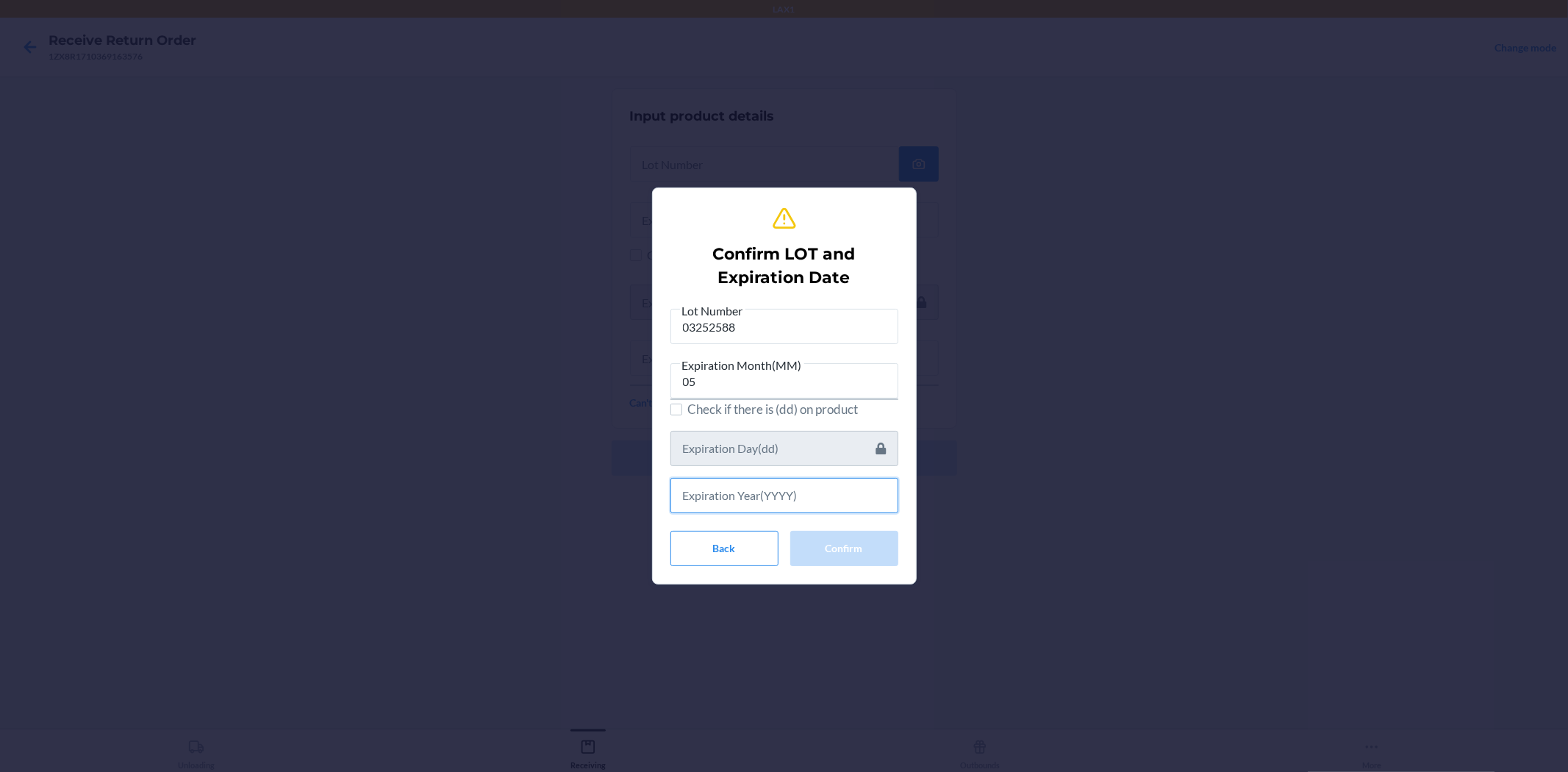
click at [752, 489] on input "text" at bounding box center [784, 495] width 228 height 36
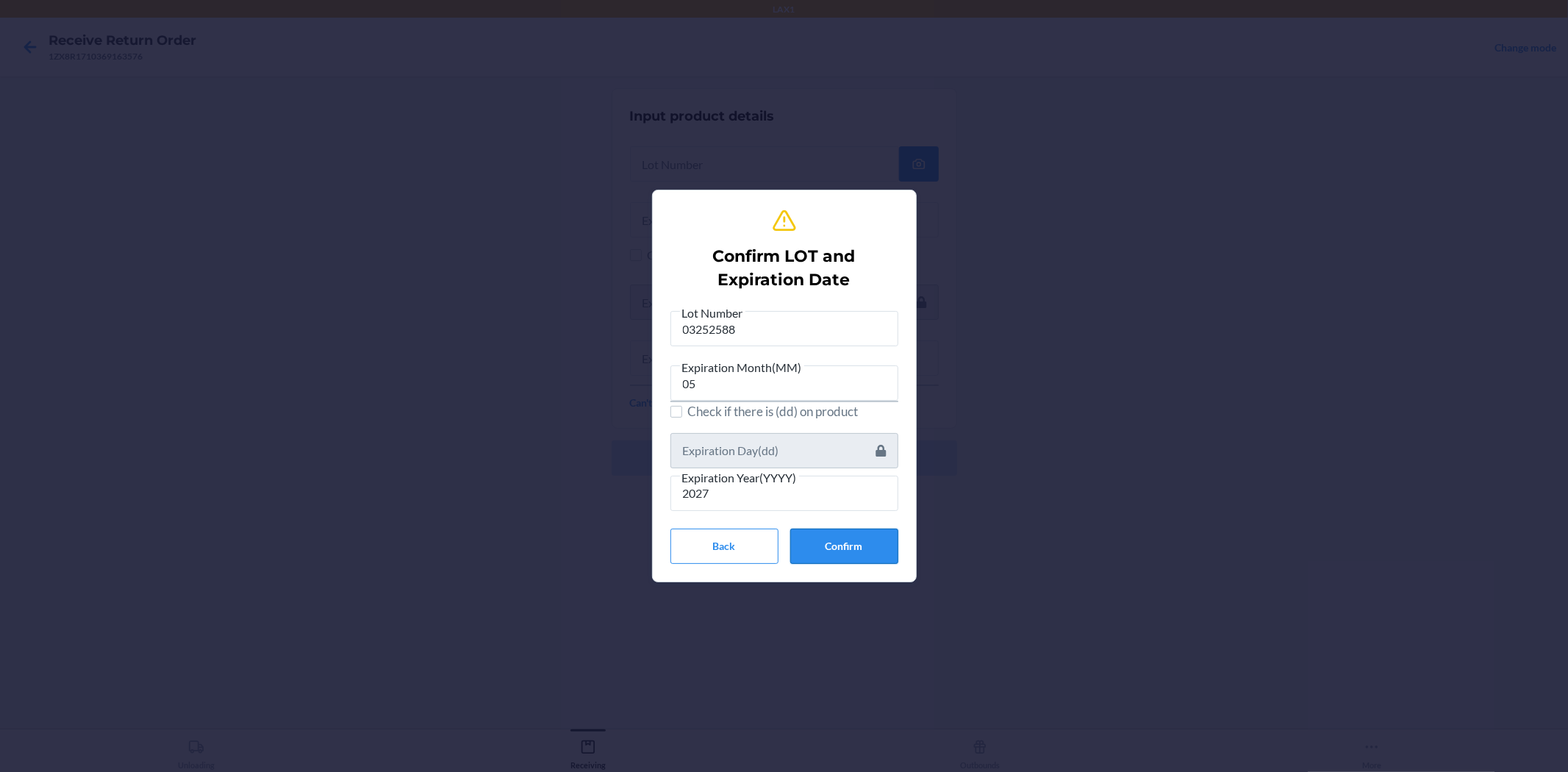
click at [782, 542] on button "Confirm" at bounding box center [844, 547] width 108 height 36
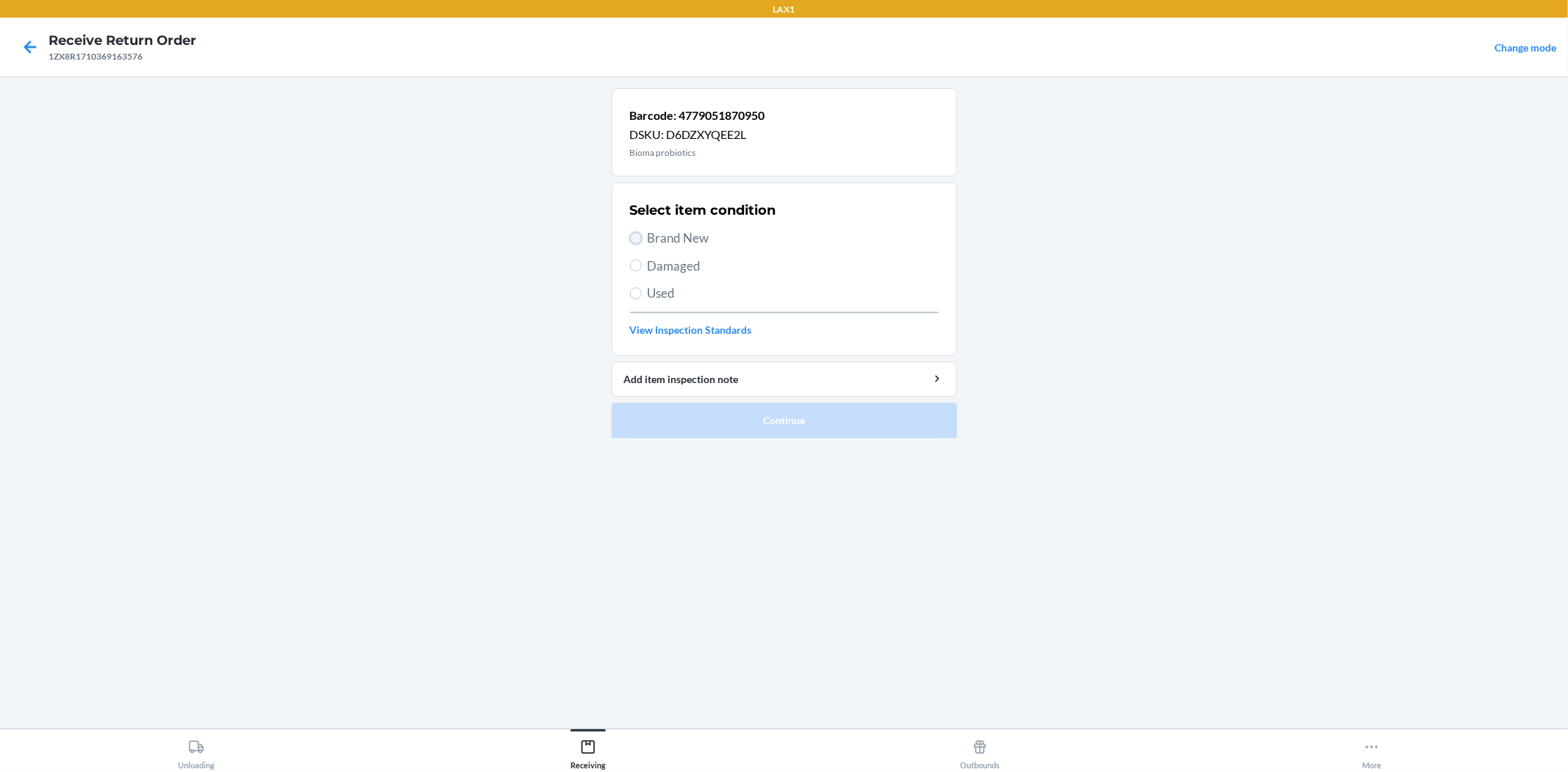
click at [638, 234] on input "Brand New" at bounding box center [636, 238] width 12 height 12
